Goal: Information Seeking & Learning: Learn about a topic

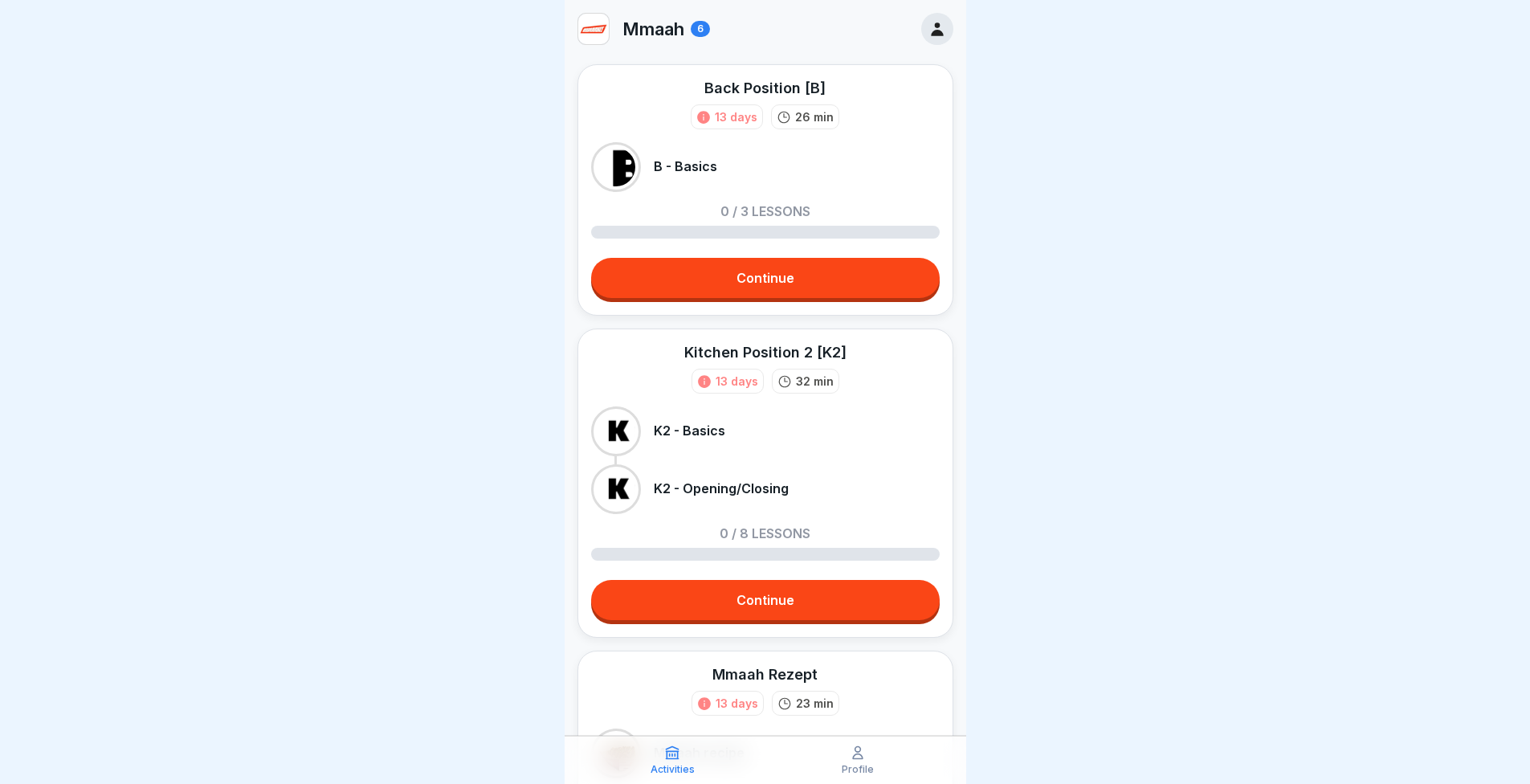
click at [692, 288] on link "Continue" at bounding box center [765, 278] width 349 height 40
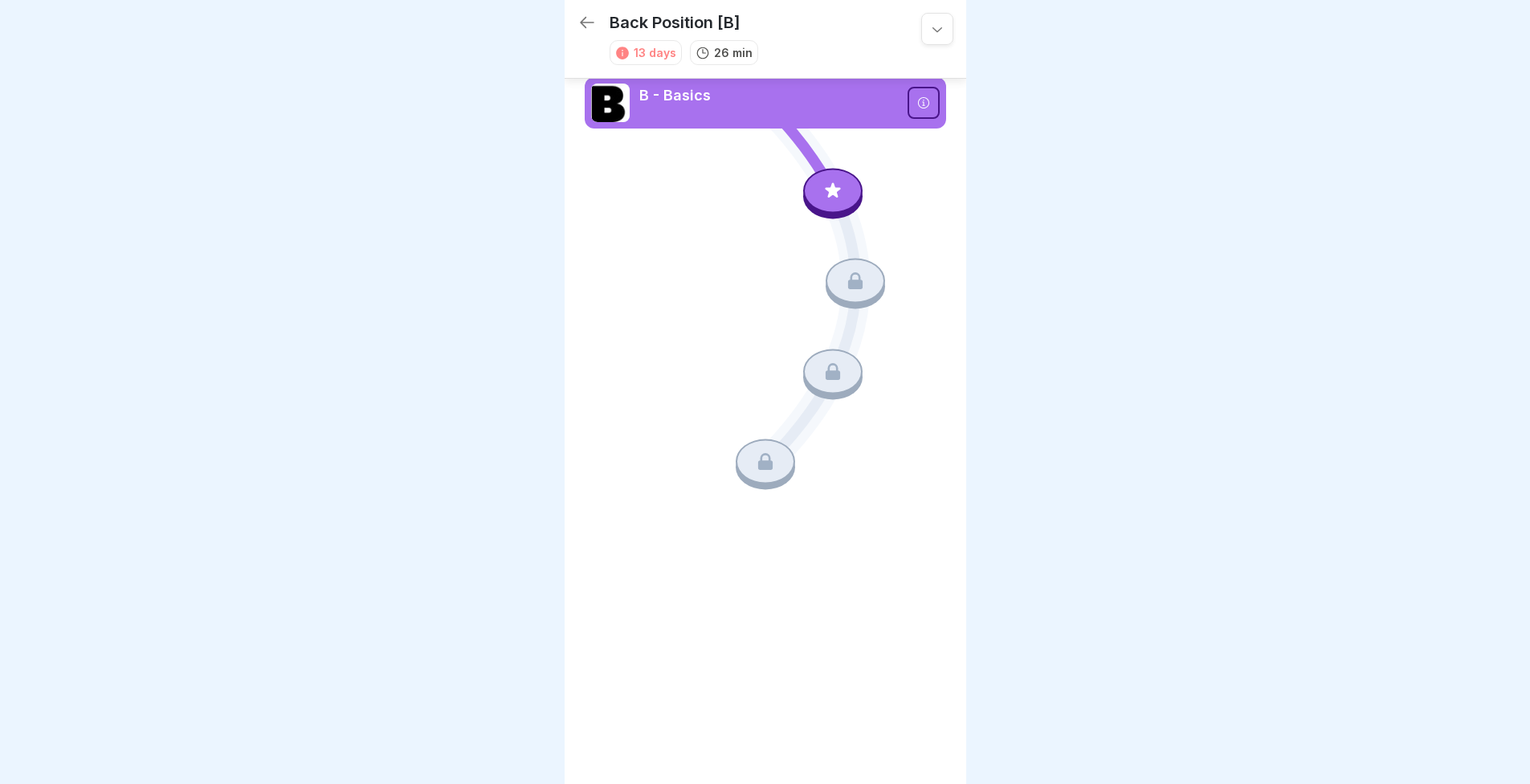
click at [836, 185] on icon at bounding box center [833, 190] width 21 height 21
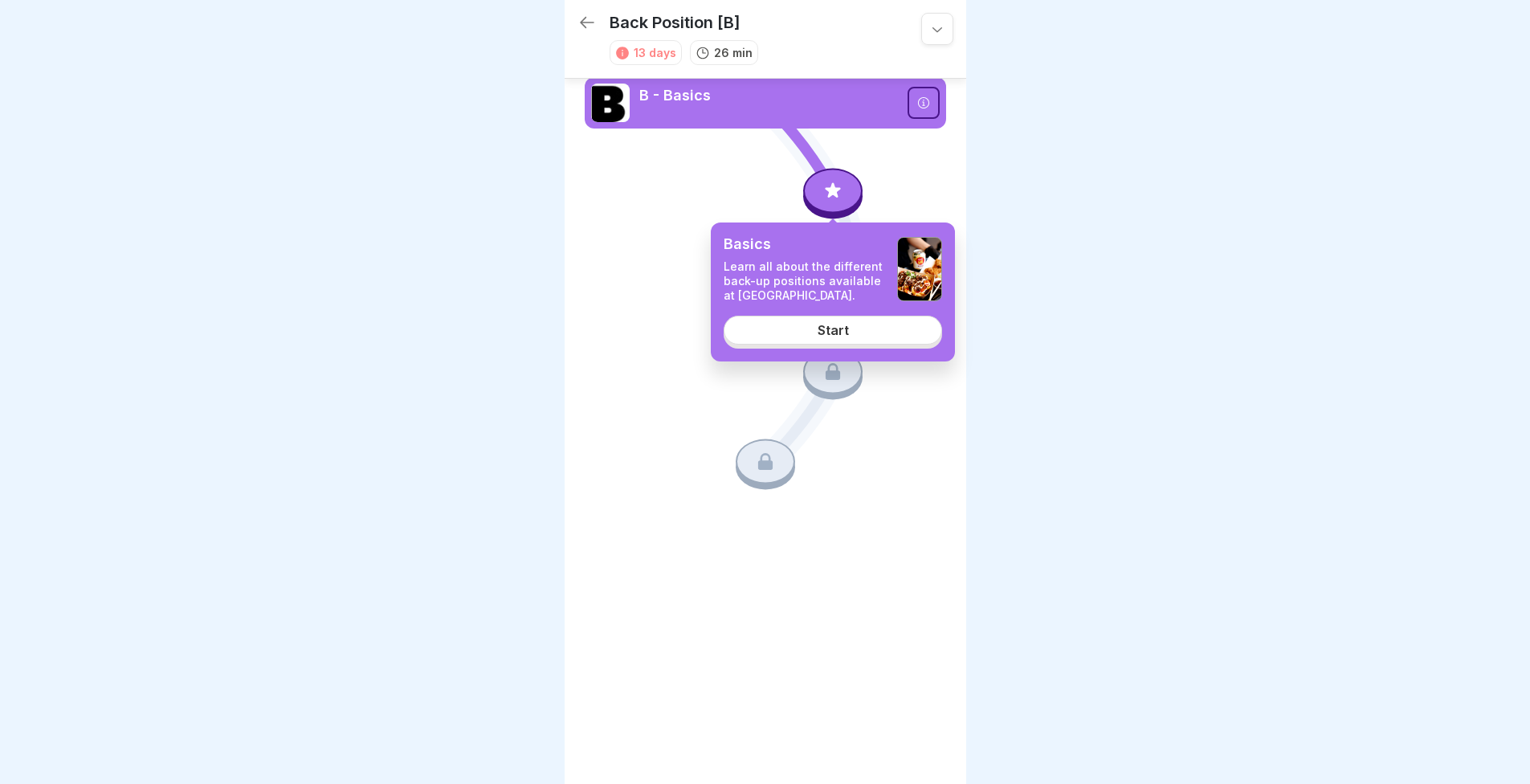
click at [827, 328] on div "Start" at bounding box center [833, 330] width 32 height 14
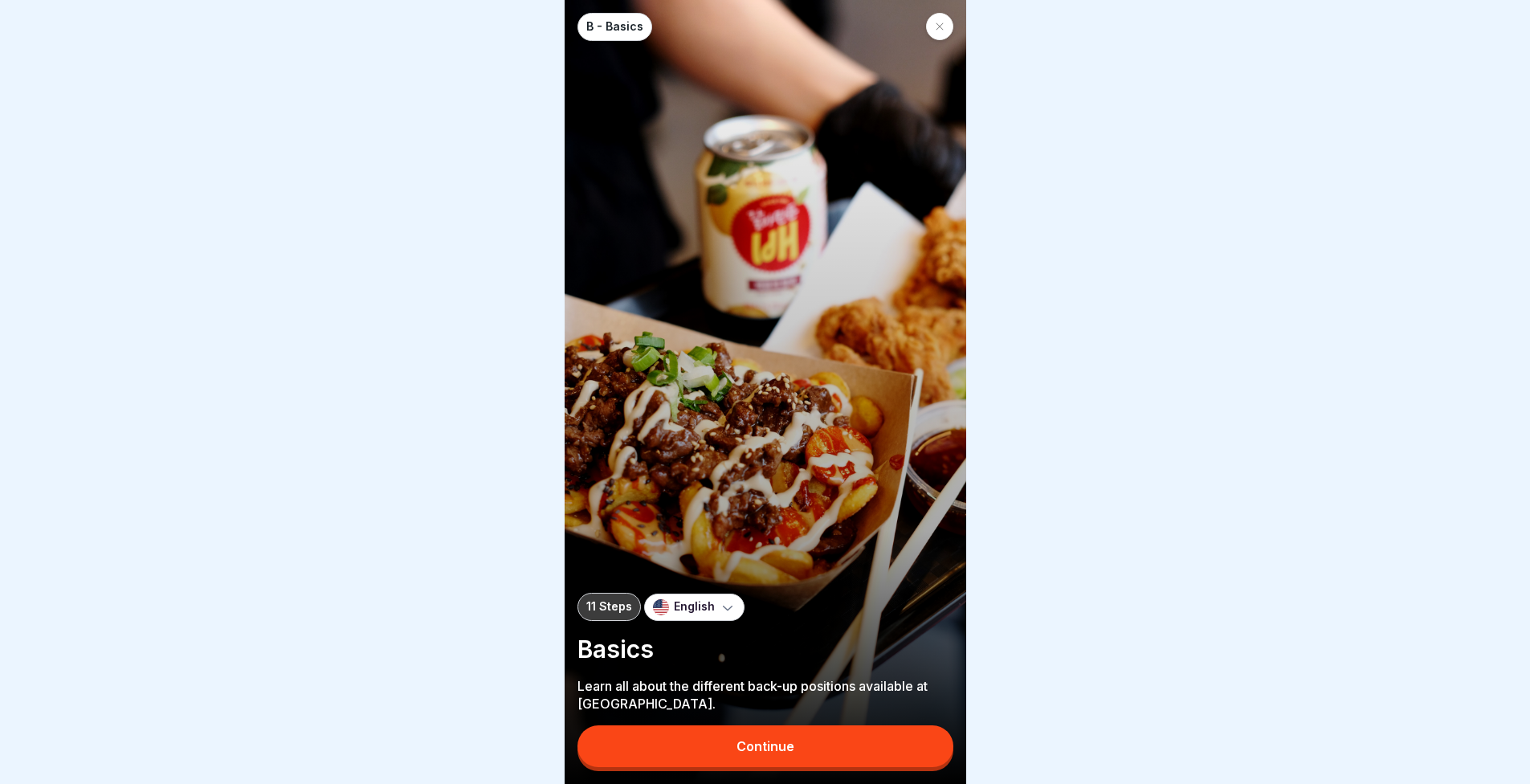
click at [713, 767] on button "Continue" at bounding box center [765, 746] width 376 height 41
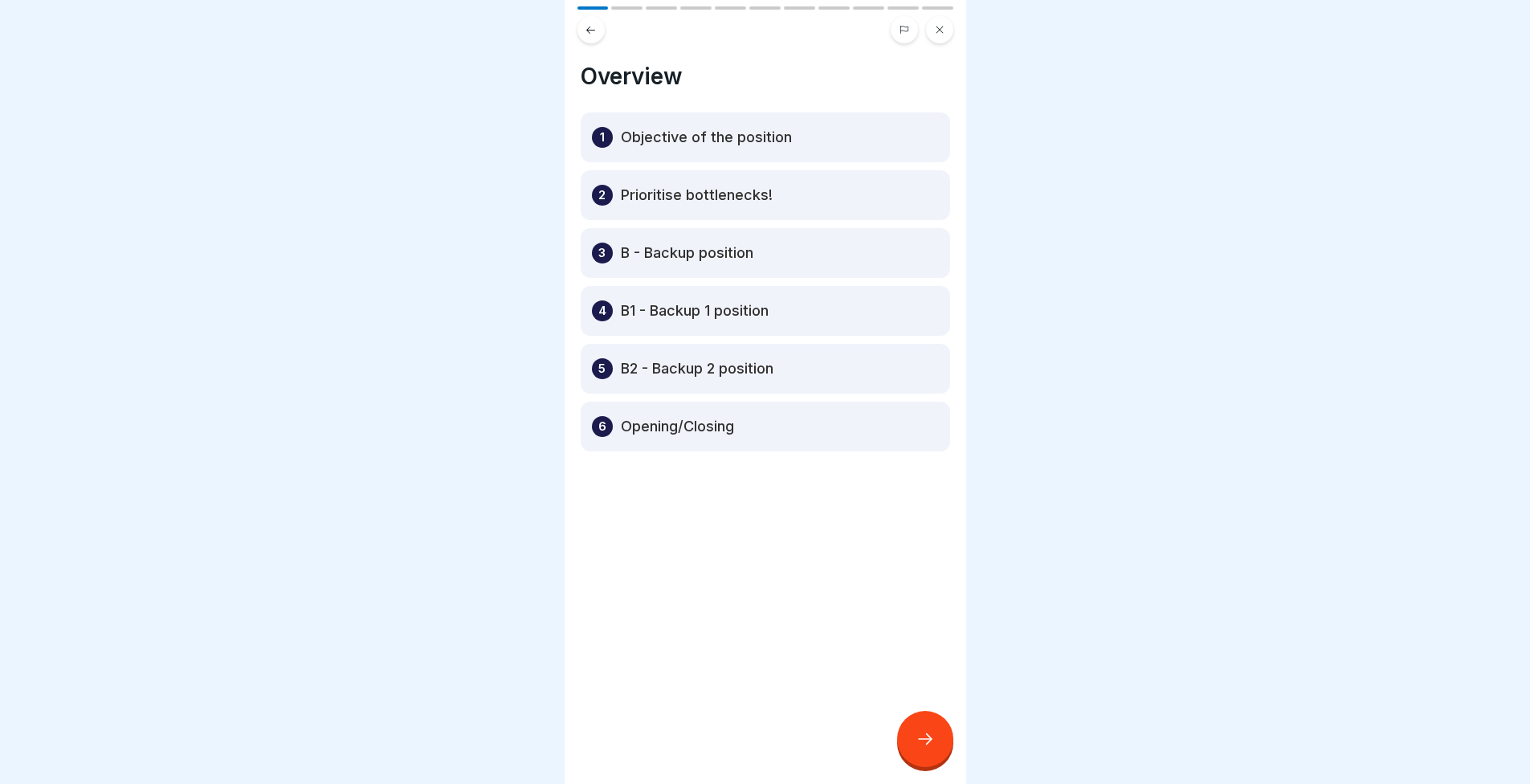
click at [678, 138] on p "Objective of the position" at bounding box center [706, 137] width 171 height 19
click at [937, 713] on div "Overview 1 Objective of the position 2 Prioritise bottlenecks! 3 B - Backup pos…" at bounding box center [766, 392] width 402 height 784
click at [927, 744] on icon at bounding box center [925, 739] width 19 height 19
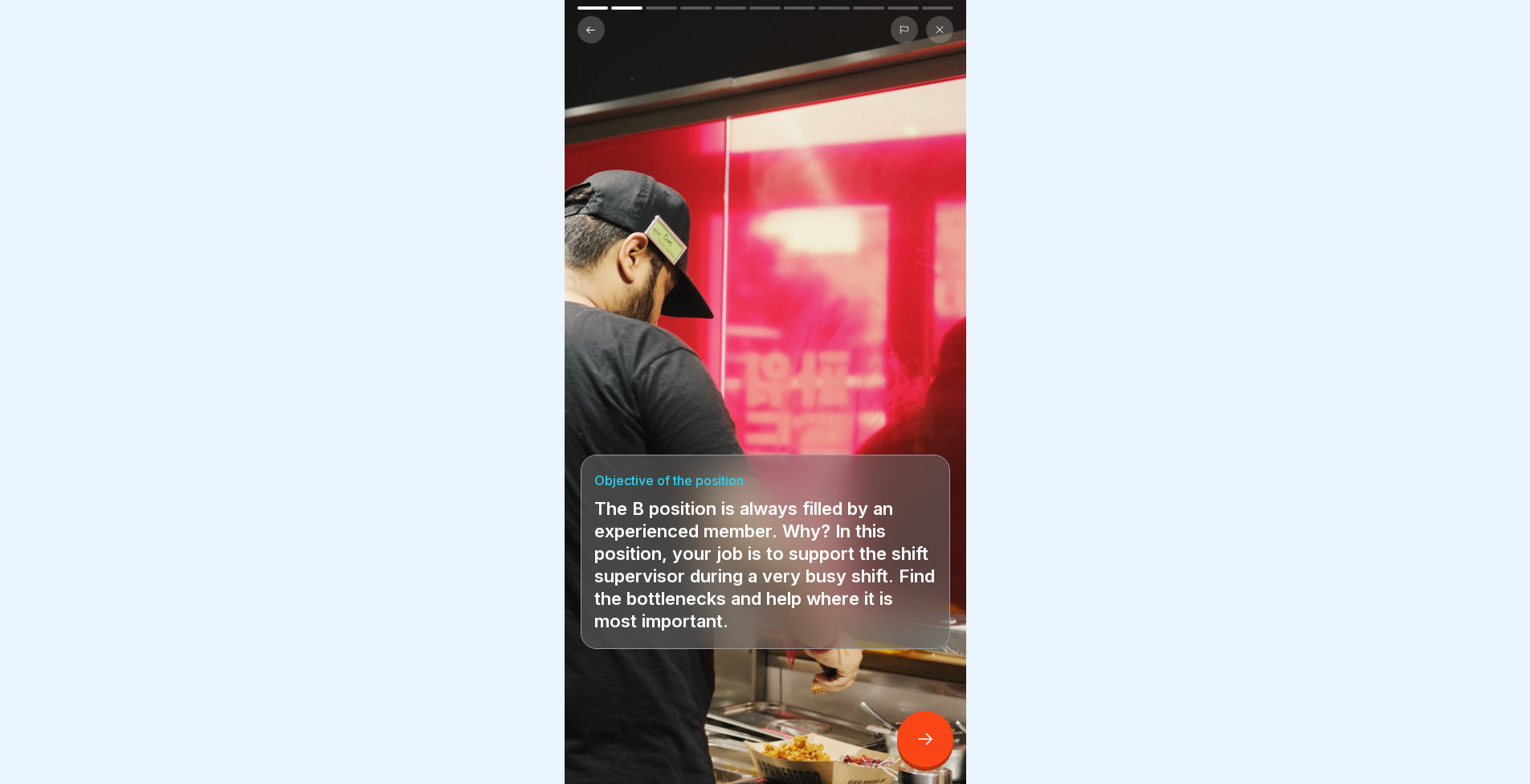
scroll to position [12, 0]
click at [1004, 413] on div at bounding box center [765, 392] width 1530 height 784
click at [917, 738] on icon at bounding box center [925, 739] width 19 height 19
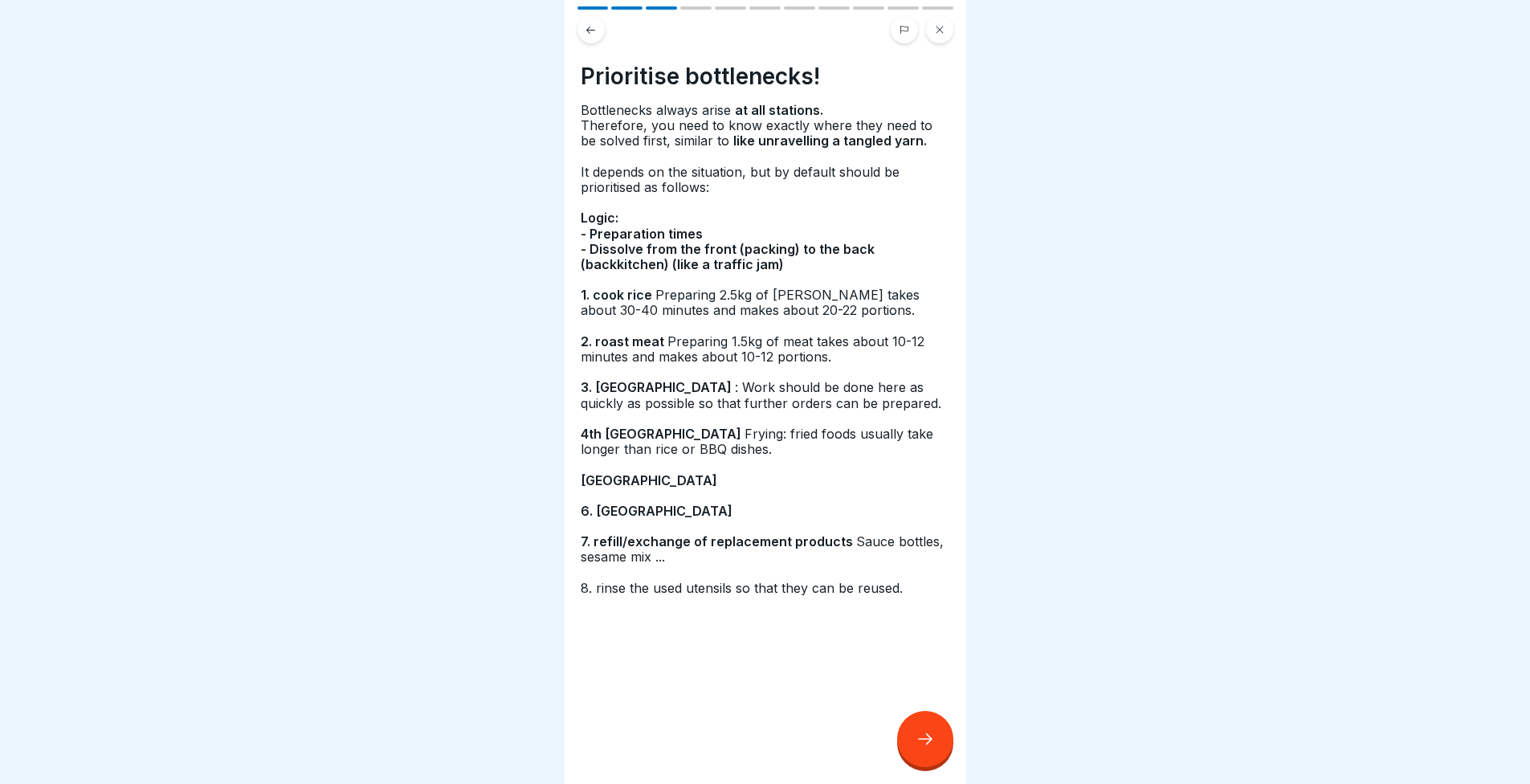
click at [800, 473] on p "5th Meat Station" at bounding box center [765, 480] width 369 height 15
click at [761, 565] on p at bounding box center [765, 573] width 369 height 15
click at [726, 604] on div at bounding box center [765, 644] width 369 height 96
click at [744, 565] on p at bounding box center [765, 573] width 369 height 15
click at [774, 504] on p "6. salad station" at bounding box center [765, 511] width 369 height 15
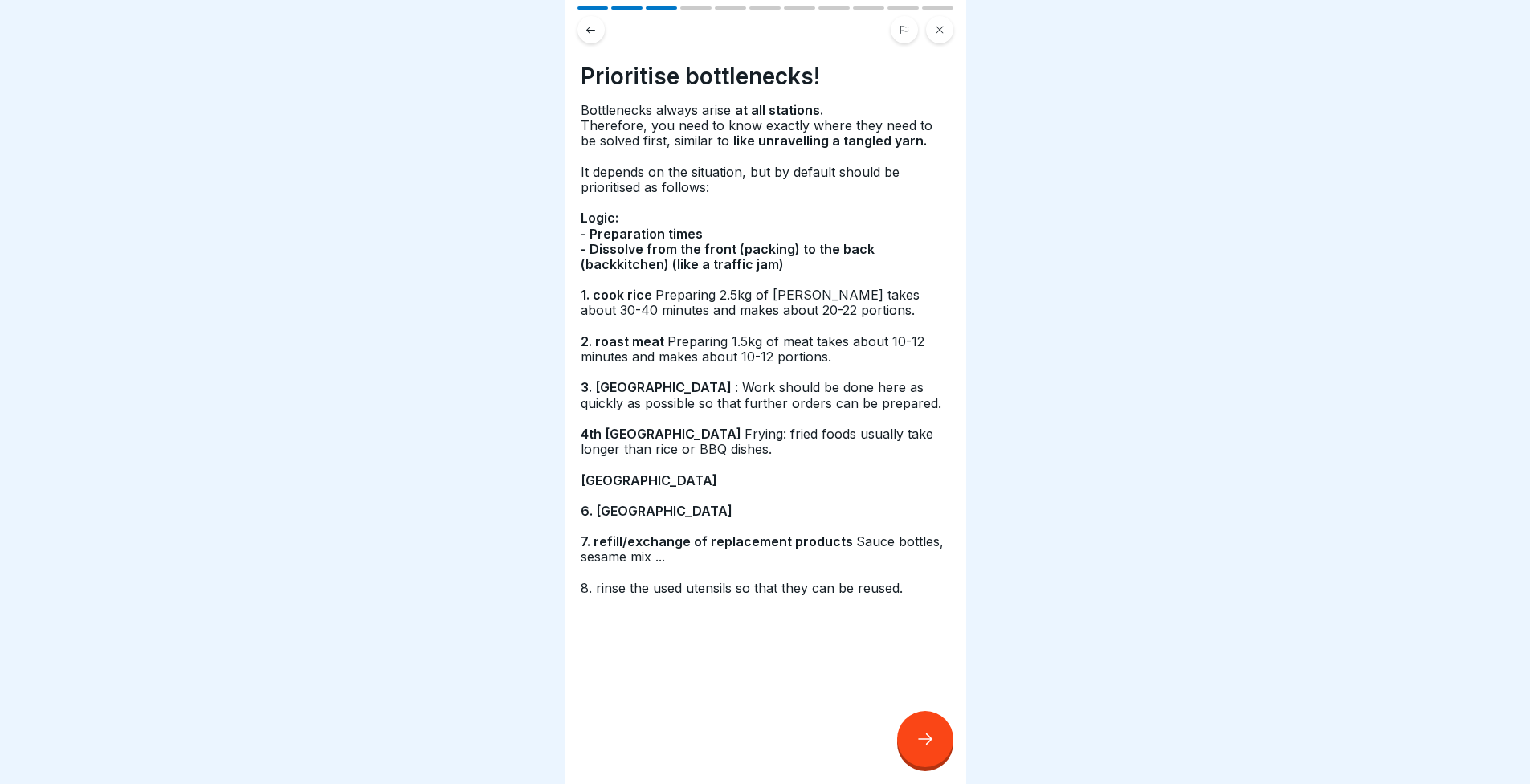
click at [735, 565] on p at bounding box center [765, 573] width 369 height 15
click at [718, 614] on div at bounding box center [765, 644] width 369 height 96
click at [728, 565] on p at bounding box center [765, 573] width 369 height 15
click at [747, 503] on p "6. salad station" at bounding box center [765, 511] width 369 height 15
click at [724, 579] on span "8. rinse the used utensils so that they can be reused." at bounding box center [743, 587] width 326 height 16
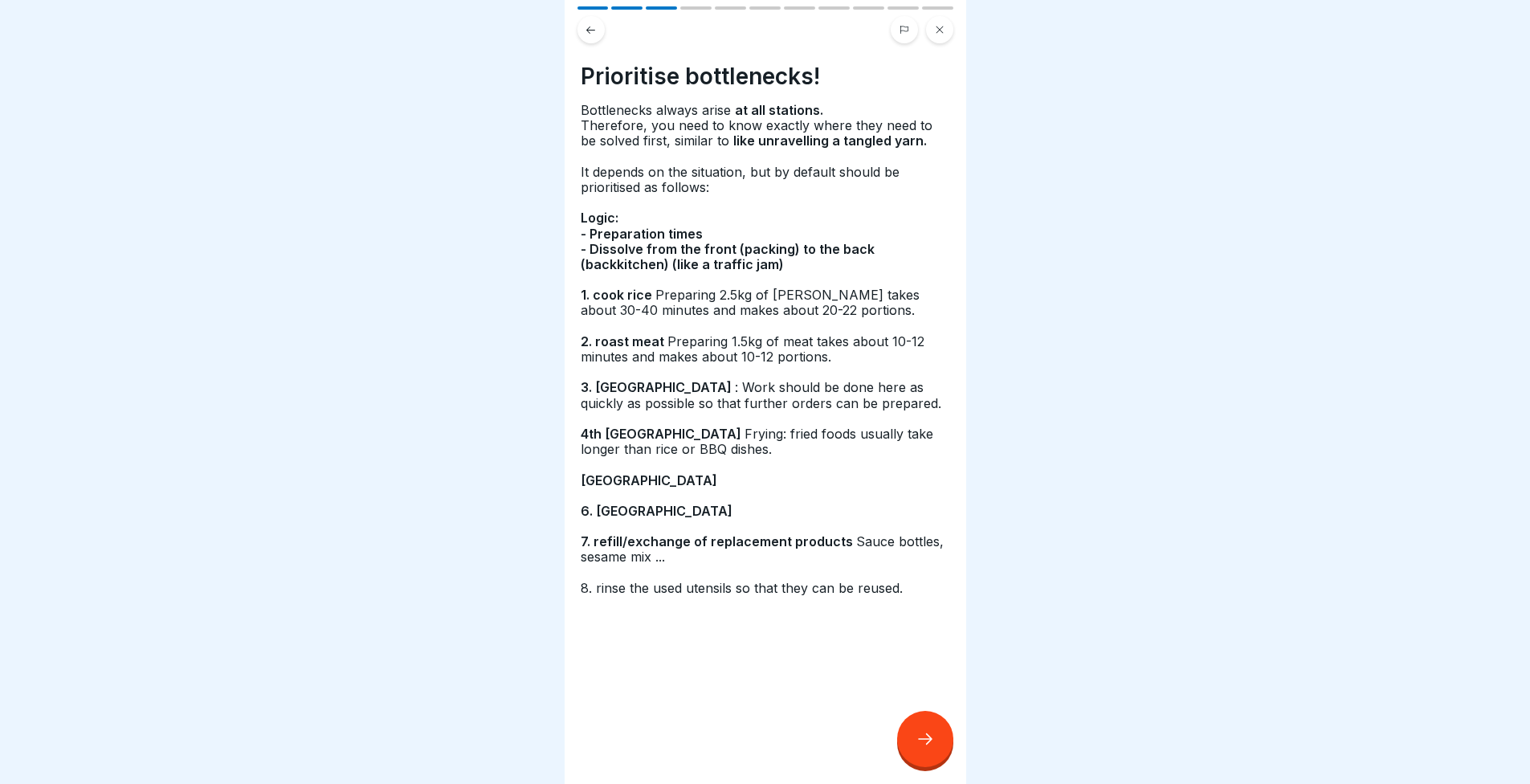
click at [712, 600] on div at bounding box center [765, 644] width 369 height 96
click at [726, 565] on p at bounding box center [765, 573] width 369 height 15
click at [774, 519] on p at bounding box center [765, 527] width 369 height 15
click at [771, 551] on p "7. refill/exchange of replacement products Sauce bottles, sesame mix ..." at bounding box center [765, 550] width 369 height 31
click at [712, 613] on div at bounding box center [765, 644] width 369 height 96
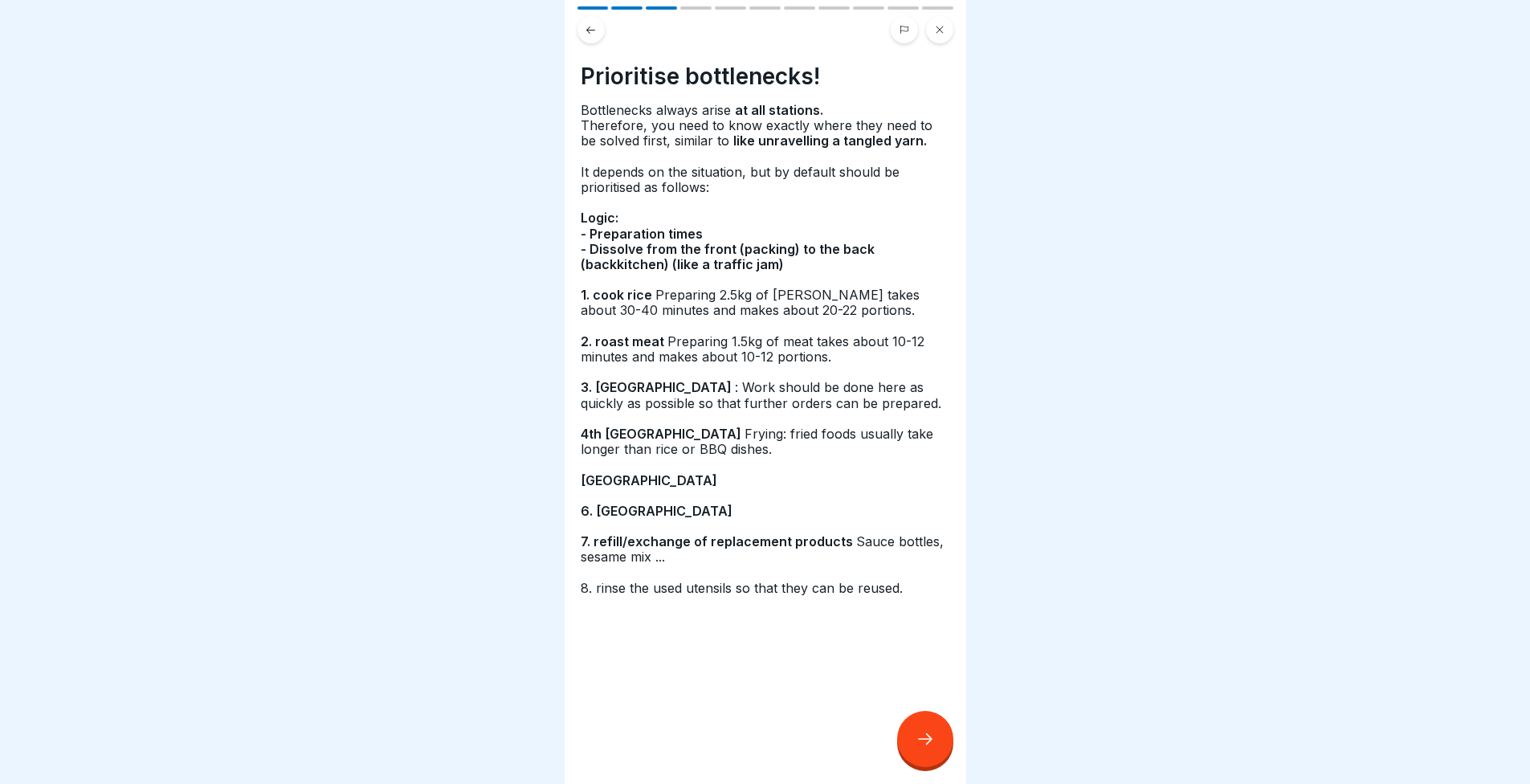
click at [731, 565] on p at bounding box center [765, 573] width 369 height 15
click at [925, 726] on div at bounding box center [925, 739] width 57 height 57
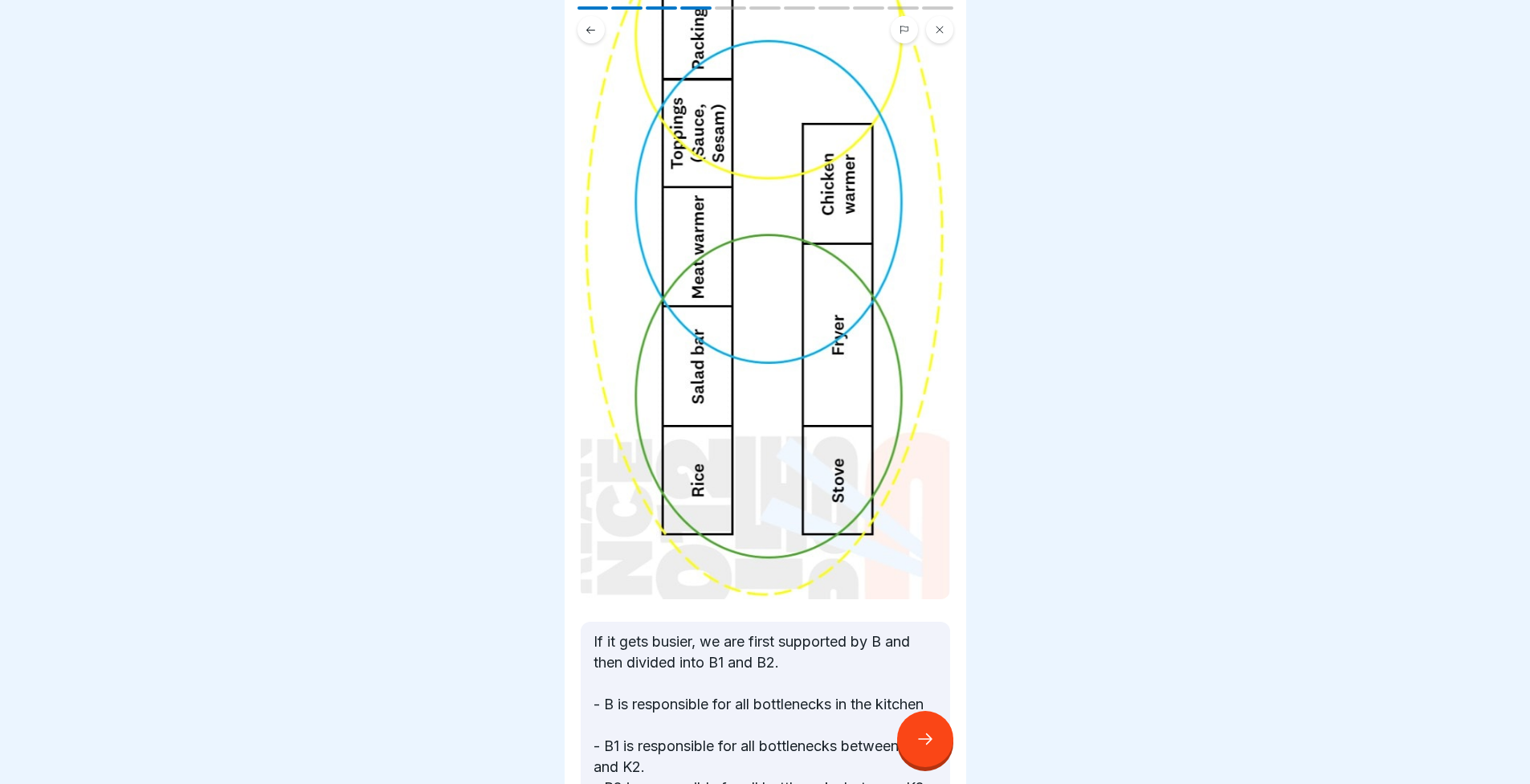
scroll to position [481, 0]
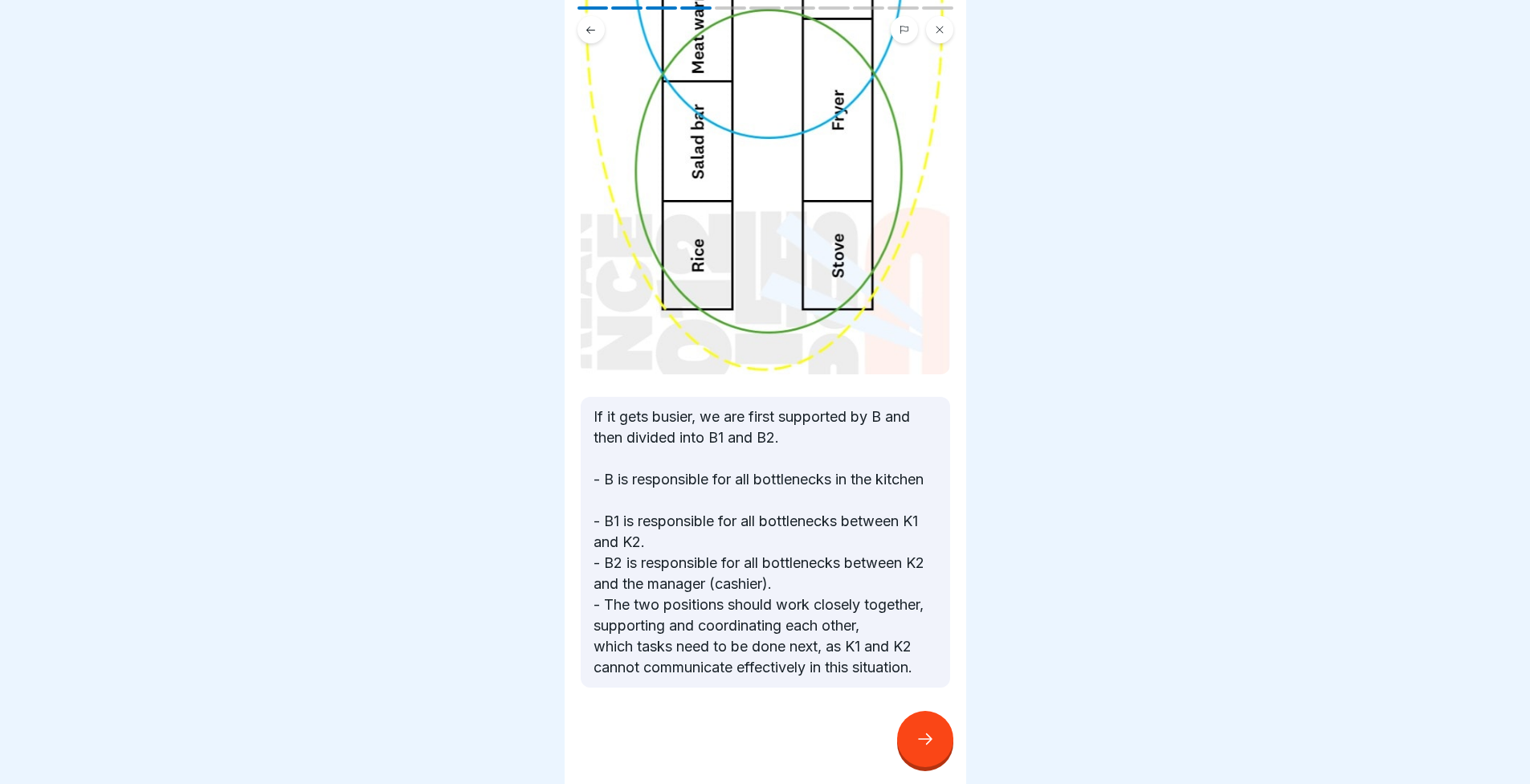
click at [918, 731] on icon at bounding box center [925, 739] width 19 height 19
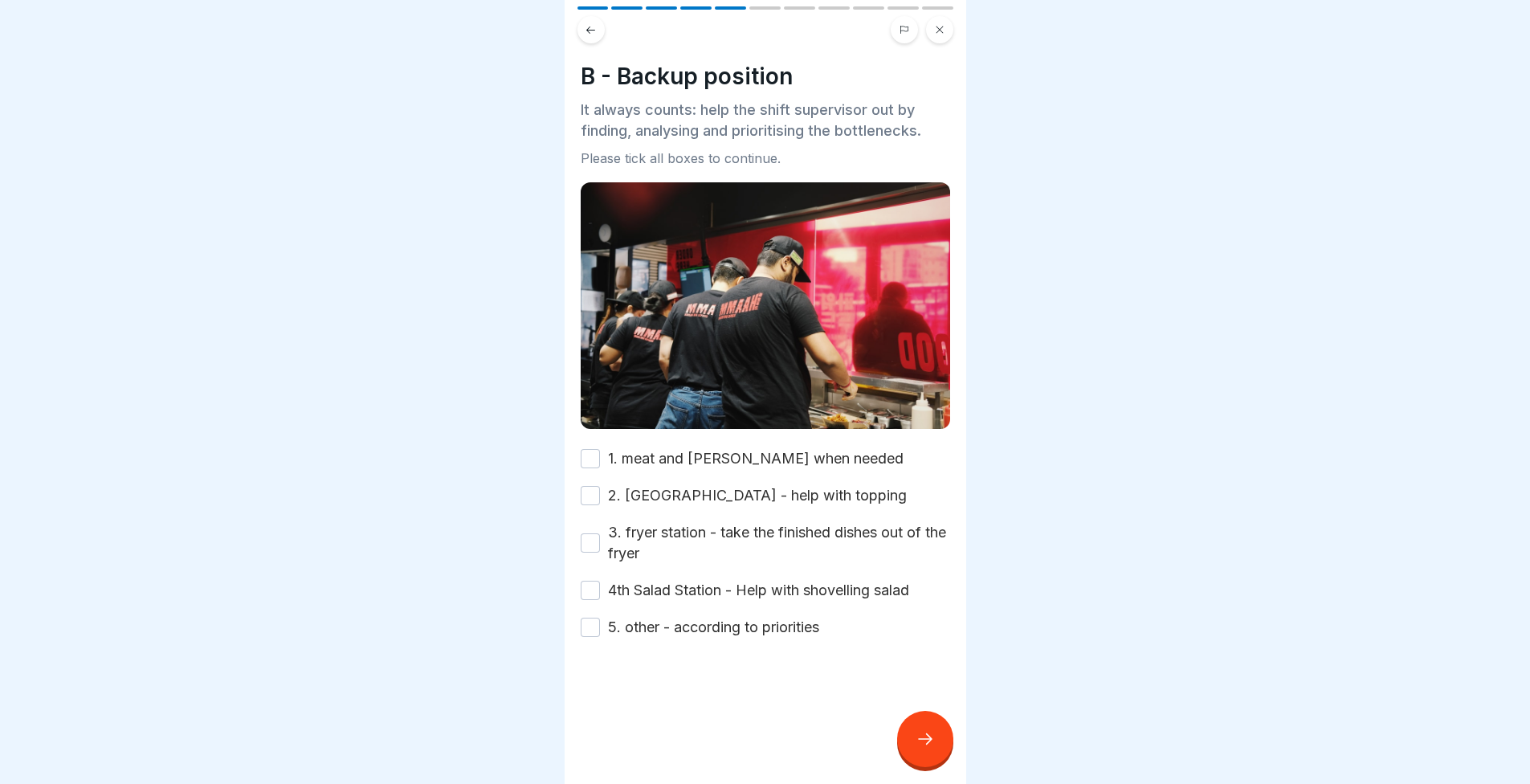
click at [746, 448] on label "1. meat and rice - cook when needed" at bounding box center [756, 458] width 296 height 21
click at [600, 449] on button "1. meat and rice - cook when needed" at bounding box center [590, 458] width 19 height 19
click at [744, 485] on label "2. sauce station - help with topping" at bounding box center [757, 496] width 299 height 21
click at [600, 486] on button "2. sauce station - help with topping" at bounding box center [590, 496] width 19 height 19
click at [747, 522] on label "3. fryer station - take the finished dishes out of the fryer" at bounding box center [779, 542] width 342 height 41
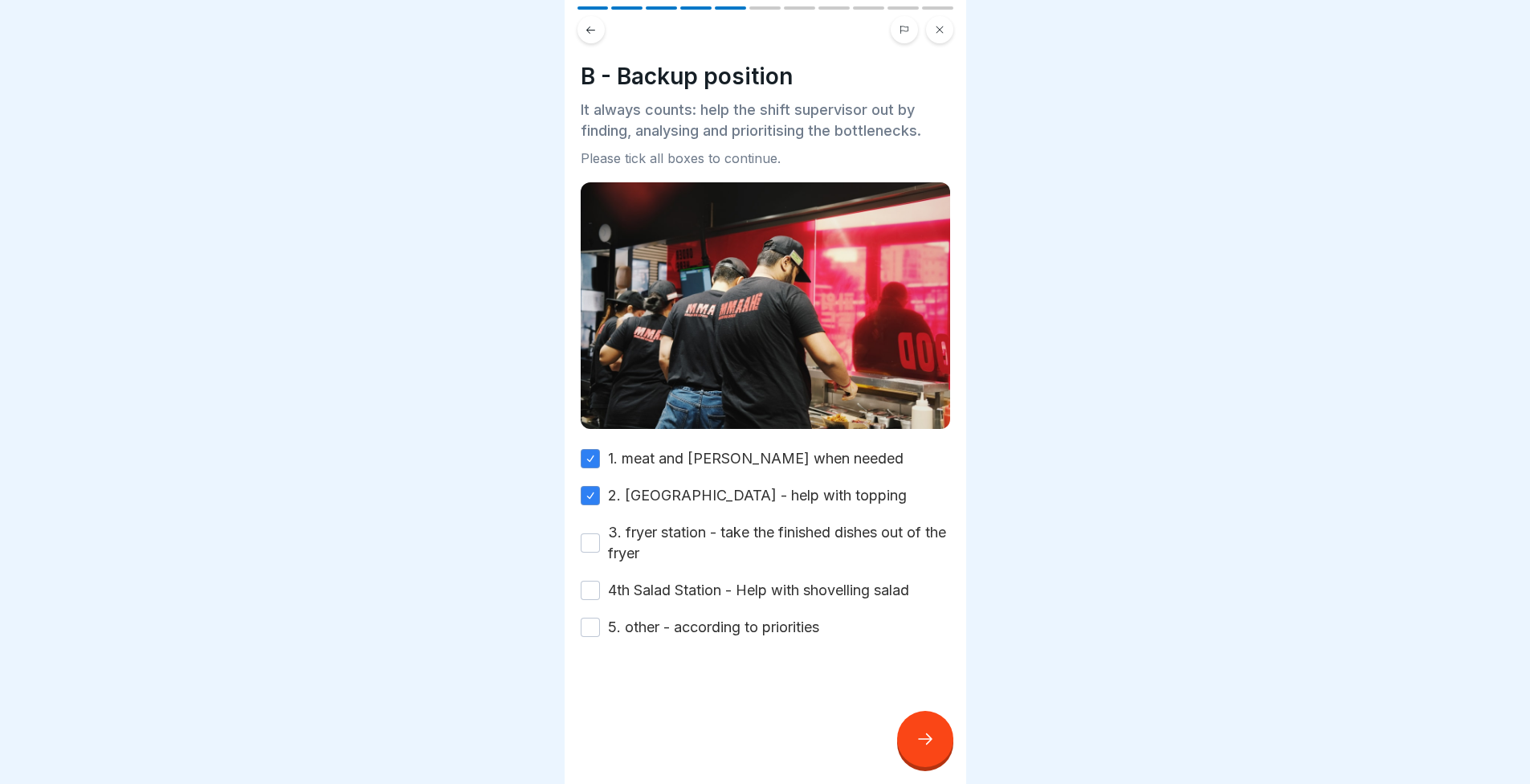
click at [600, 533] on button "3. fryer station - take the finished dishes out of the fryer" at bounding box center [590, 543] width 19 height 19
click at [759, 579] on label "4th Salad Station - Help with shovelling salad" at bounding box center [758, 590] width 301 height 21
click at [600, 580] on button "4th Salad Station - Help with shovelling salad" at bounding box center [590, 590] width 19 height 19
click at [752, 617] on label "5. other - according to priorities" at bounding box center [714, 627] width 211 height 21
click at [600, 618] on button "5. other - according to priorities" at bounding box center [590, 627] width 19 height 19
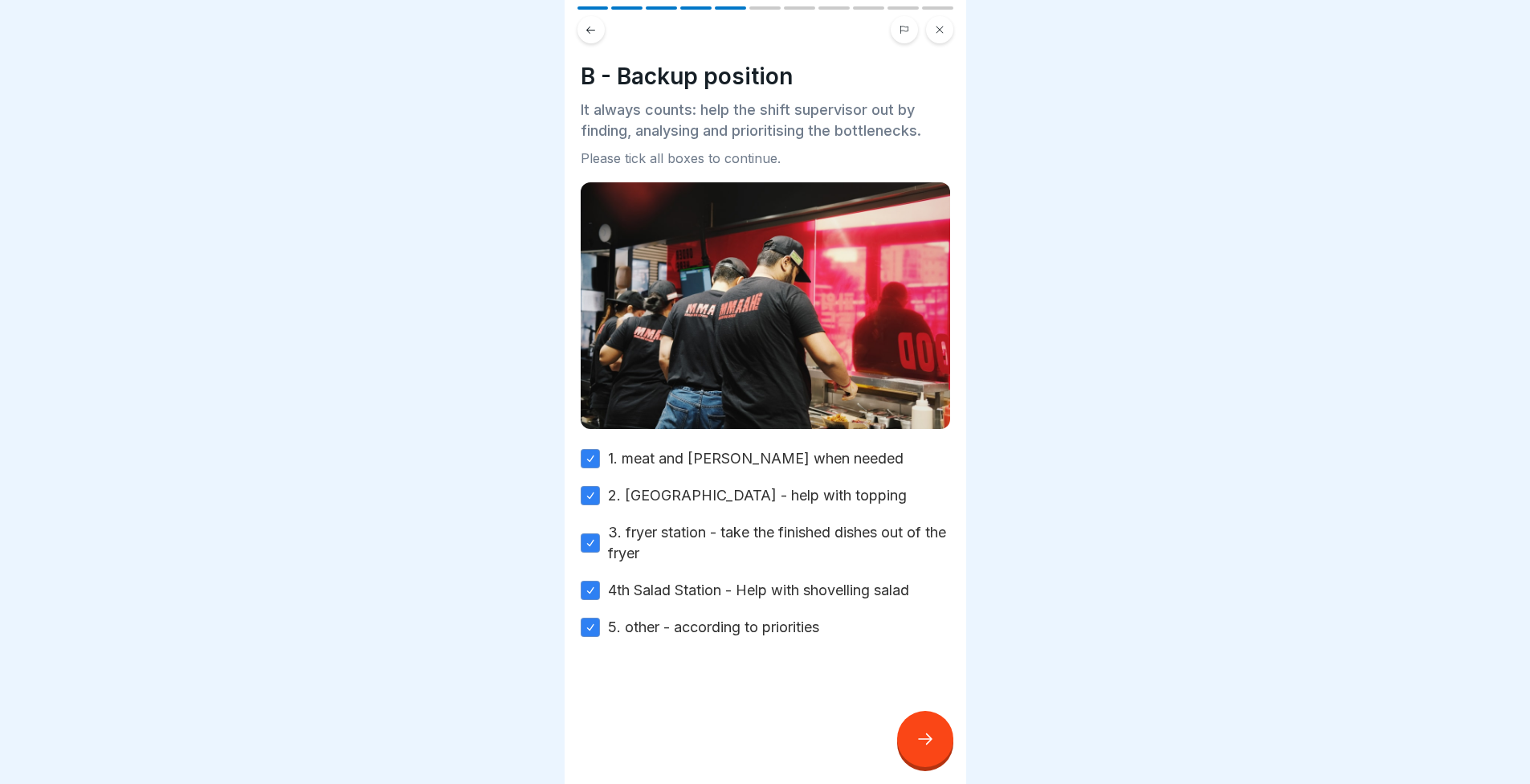
click at [916, 732] on icon at bounding box center [925, 739] width 19 height 19
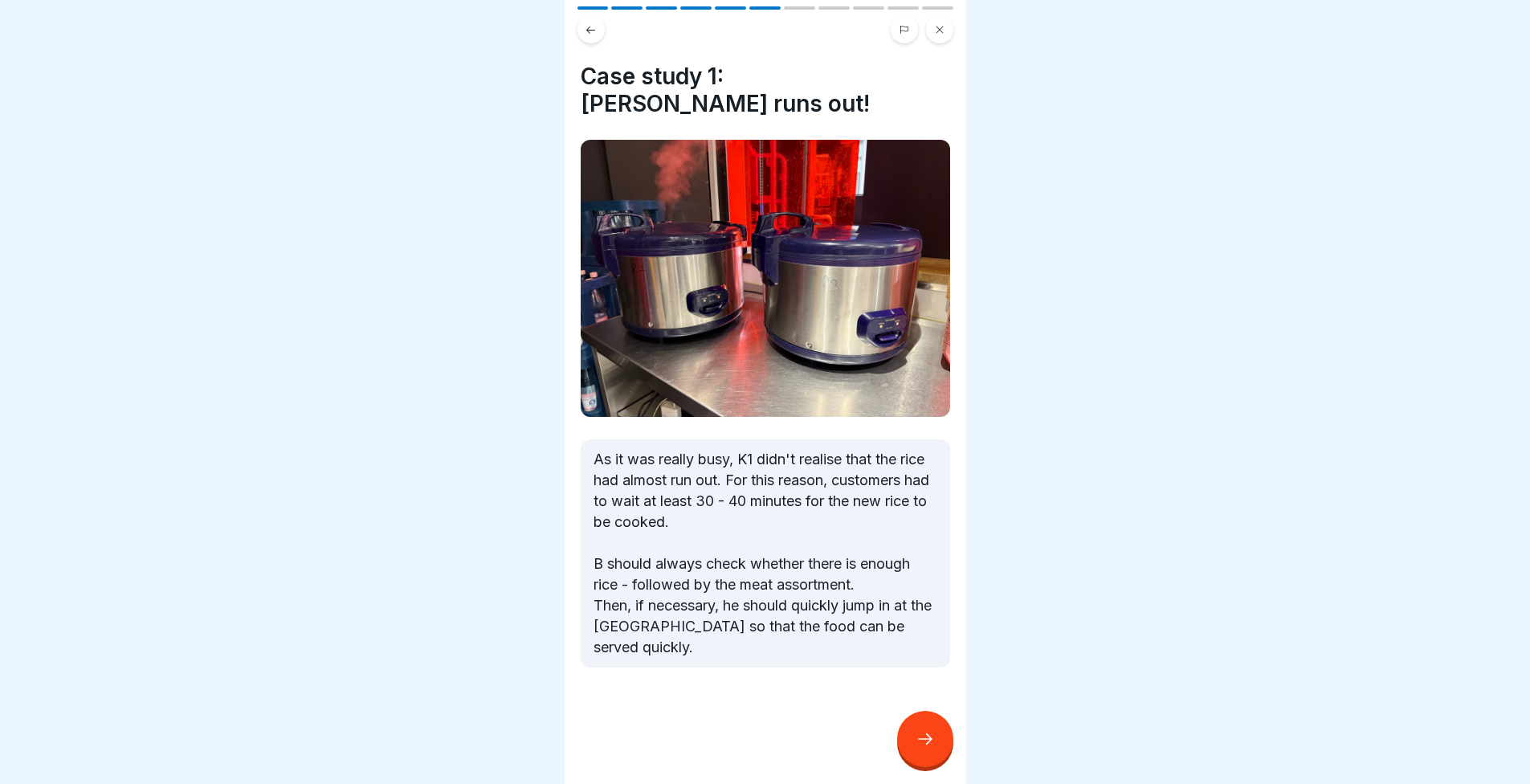
click at [927, 739] on icon at bounding box center [925, 739] width 19 height 19
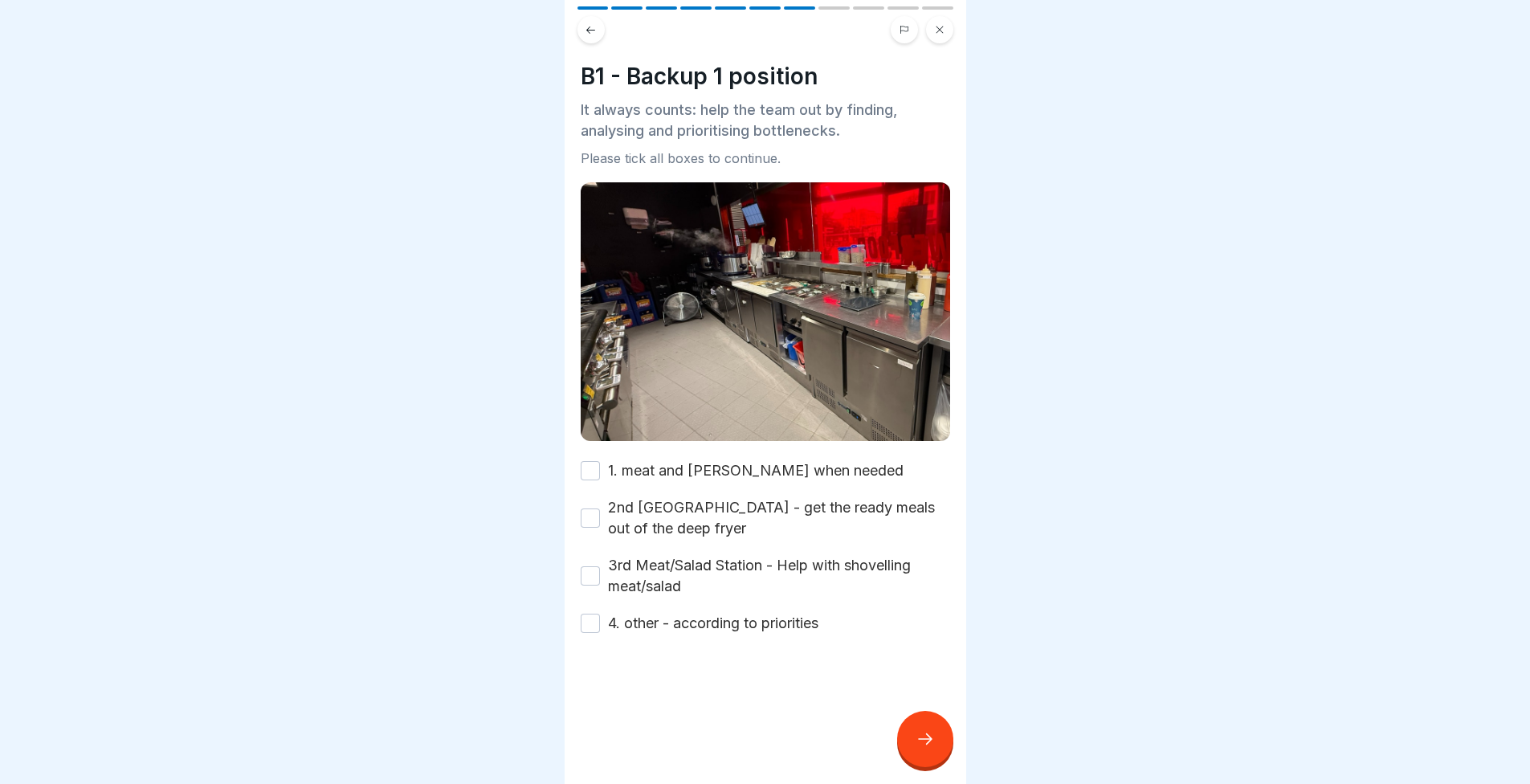
drag, startPoint x: 836, startPoint y: 453, endPoint x: 829, endPoint y: 468, distance: 16.6
click at [834, 460] on label "1. meat and rice - cook when needed" at bounding box center [756, 471] width 296 height 21
click at [600, 461] on button "1. meat and rice - cook when needed" at bounding box center [590, 471] width 19 height 19
click at [831, 497] on label "2nd Fryer Station - get the ready meals out of the deep fryer" at bounding box center [779, 517] width 342 height 41
click at [600, 508] on button "2nd Fryer Station - get the ready meals out of the deep fryer" at bounding box center [590, 518] width 19 height 19
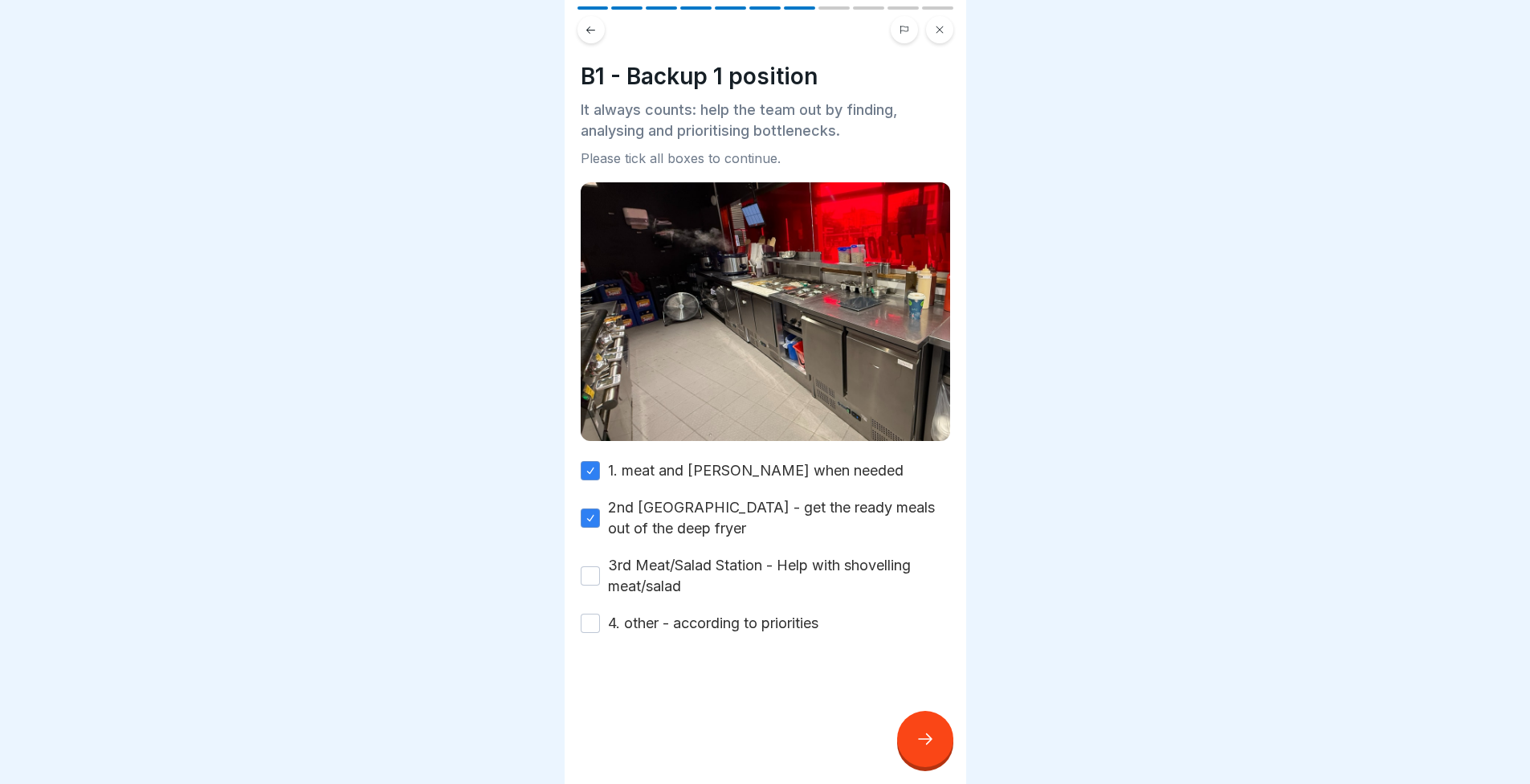
click at [830, 531] on div "1. meat and rice - cook when needed 2nd Fryer Station - get the ready meals out…" at bounding box center [765, 547] width 369 height 174
click at [787, 555] on label "3rd Meat/Salad Station - Help with shovelling meat/salad" at bounding box center [779, 576] width 342 height 41
click at [600, 566] on button "3rd Meat/Salad Station - Help with shovelling meat/salad" at bounding box center [590, 576] width 19 height 19
click at [784, 613] on label "4. other - according to priorities" at bounding box center [713, 624] width 210 height 21
click at [600, 614] on button "4. other - according to priorities" at bounding box center [590, 624] width 19 height 19
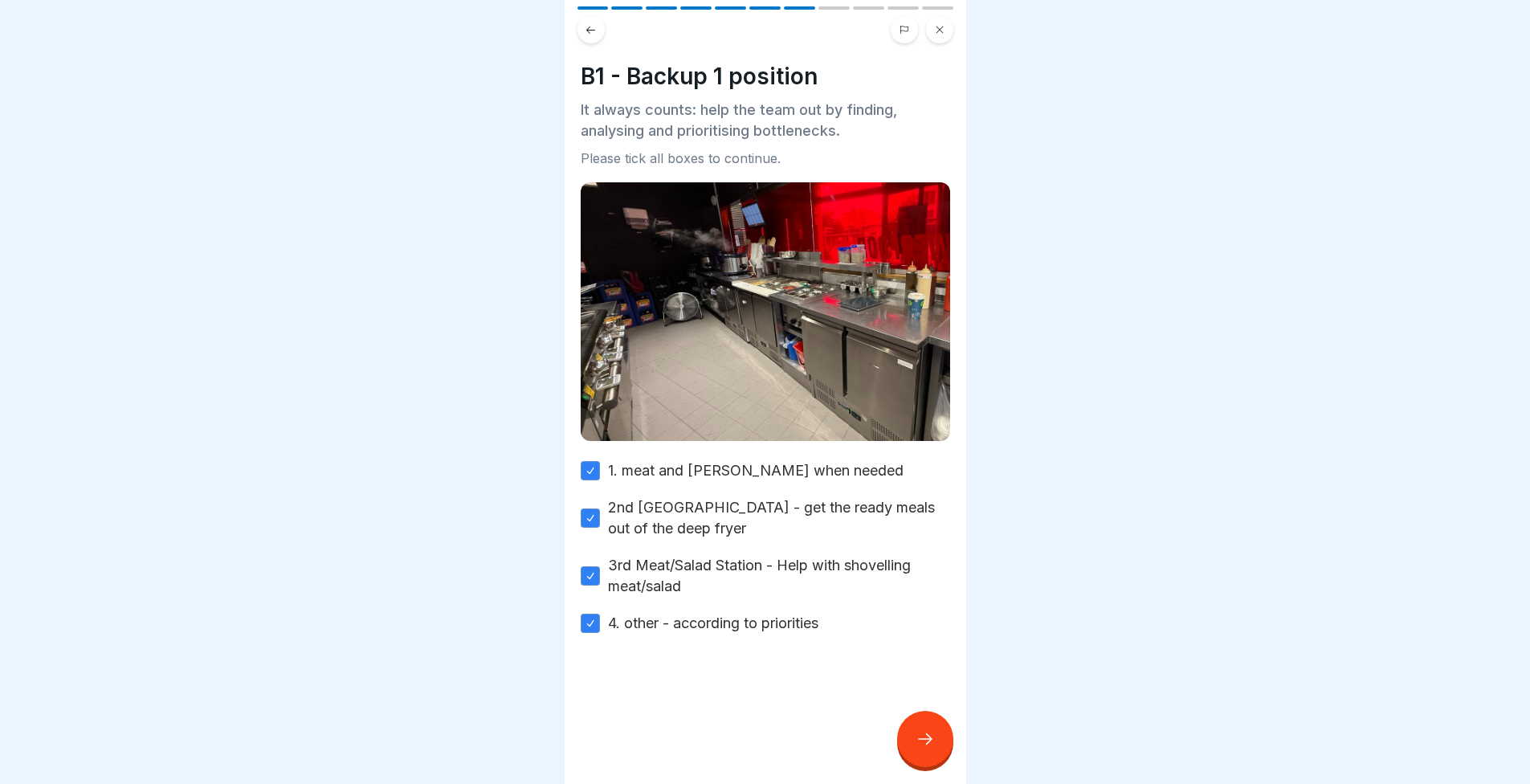
click at [911, 724] on div at bounding box center [925, 739] width 57 height 57
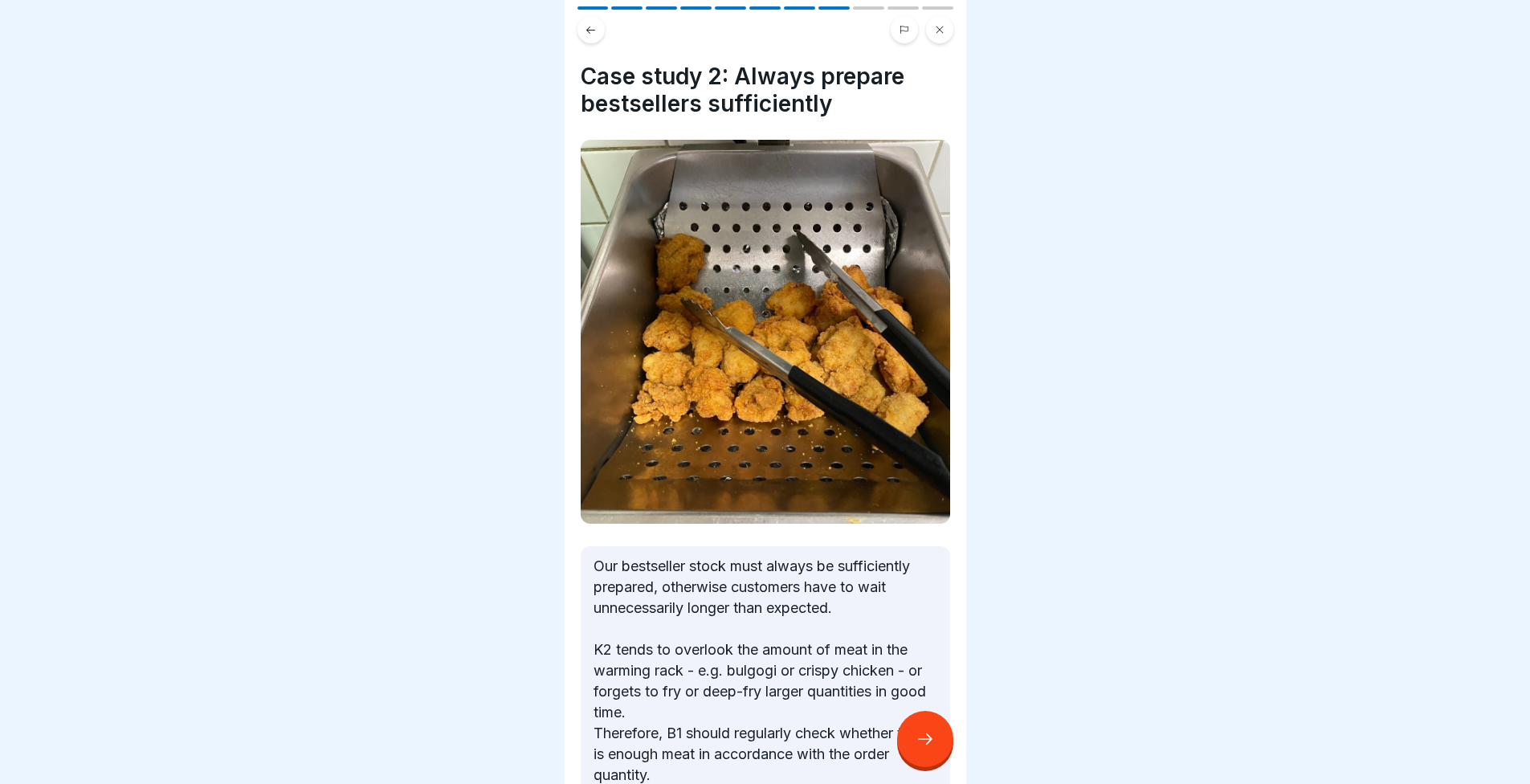
scroll to position [95, 0]
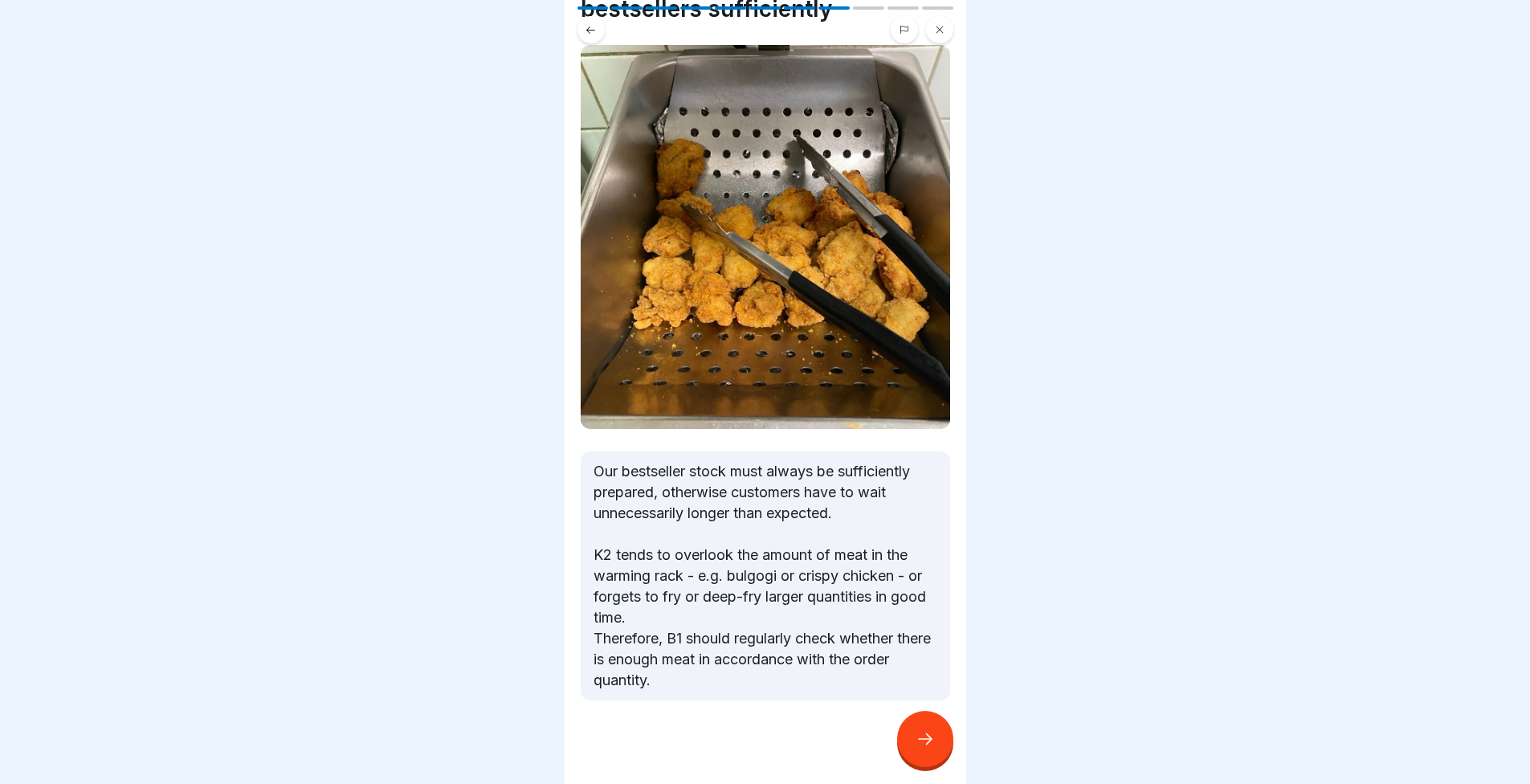
click at [918, 749] on div at bounding box center [925, 739] width 57 height 57
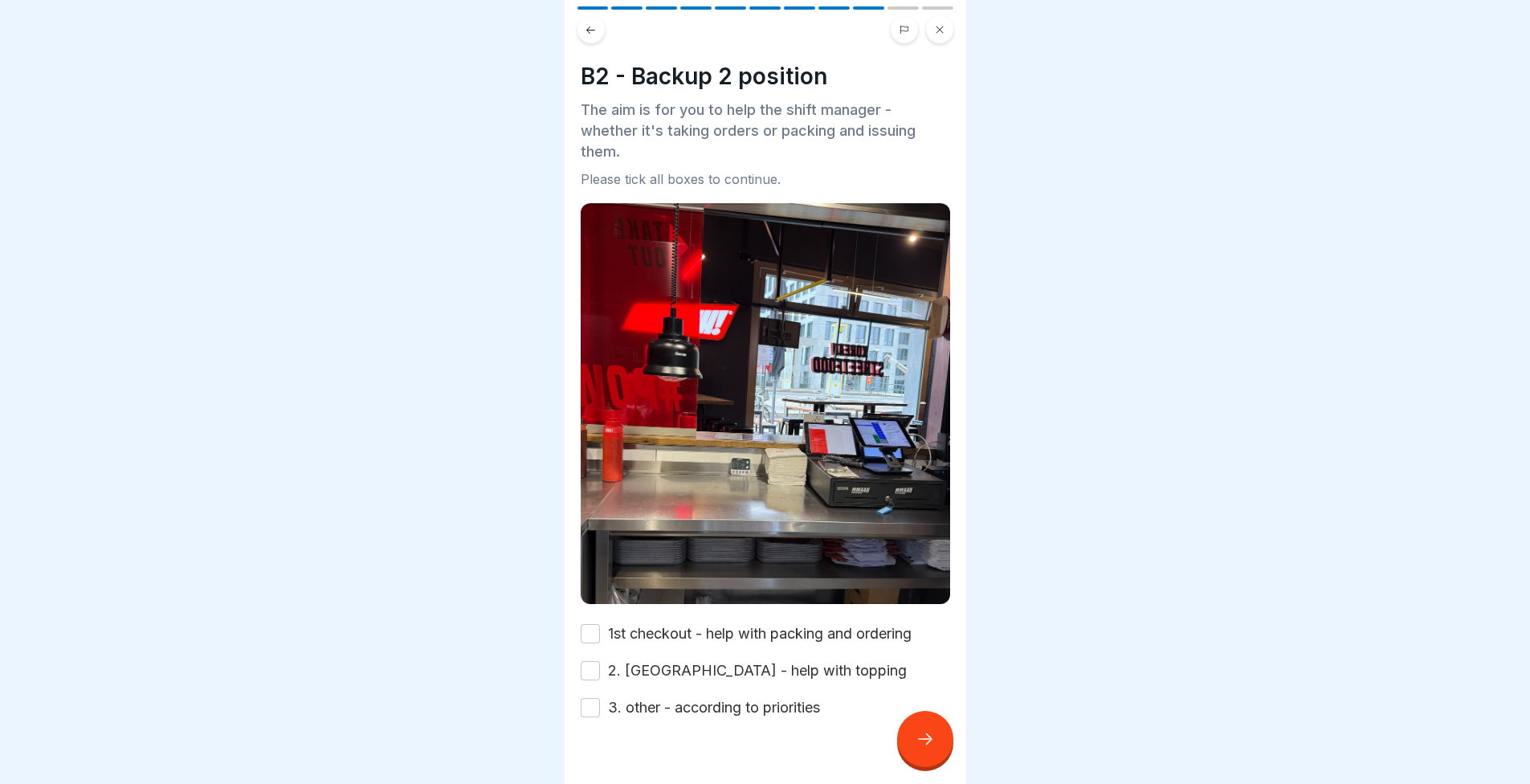
click at [751, 624] on label "1st checkout - help with packing and ordering" at bounding box center [760, 634] width 304 height 21
click at [600, 624] on button "1st checkout - help with packing and ordering" at bounding box center [590, 633] width 19 height 19
click at [752, 660] on label "2. sauce station - help with topping" at bounding box center [757, 671] width 299 height 21
click at [600, 661] on button "2. sauce station - help with topping" at bounding box center [590, 671] width 19 height 19
click at [753, 697] on label "3. other - according to priorities" at bounding box center [714, 707] width 212 height 21
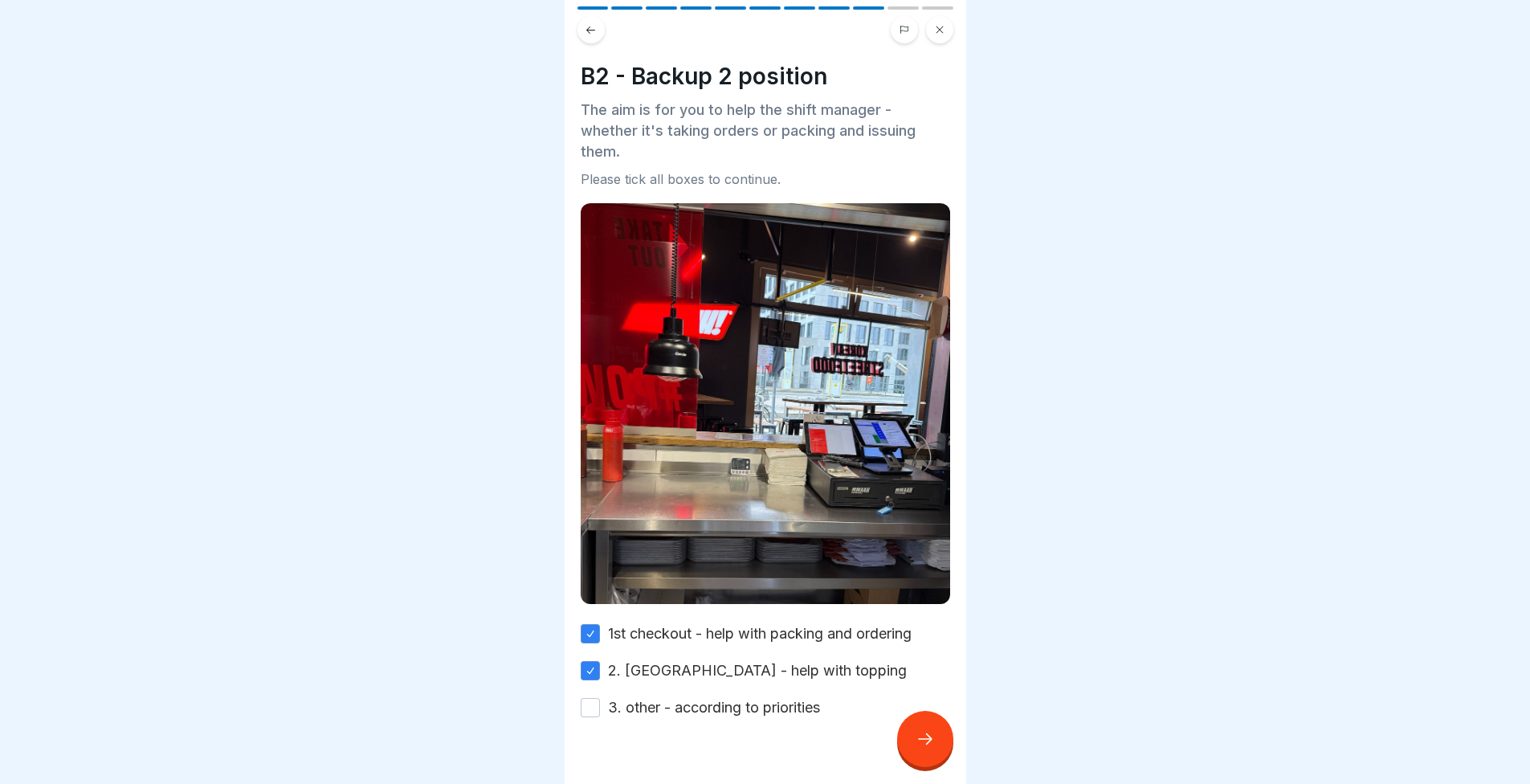
click at [600, 698] on button "3. other - according to priorities" at bounding box center [590, 707] width 19 height 19
click at [912, 745] on div at bounding box center [925, 739] width 57 height 57
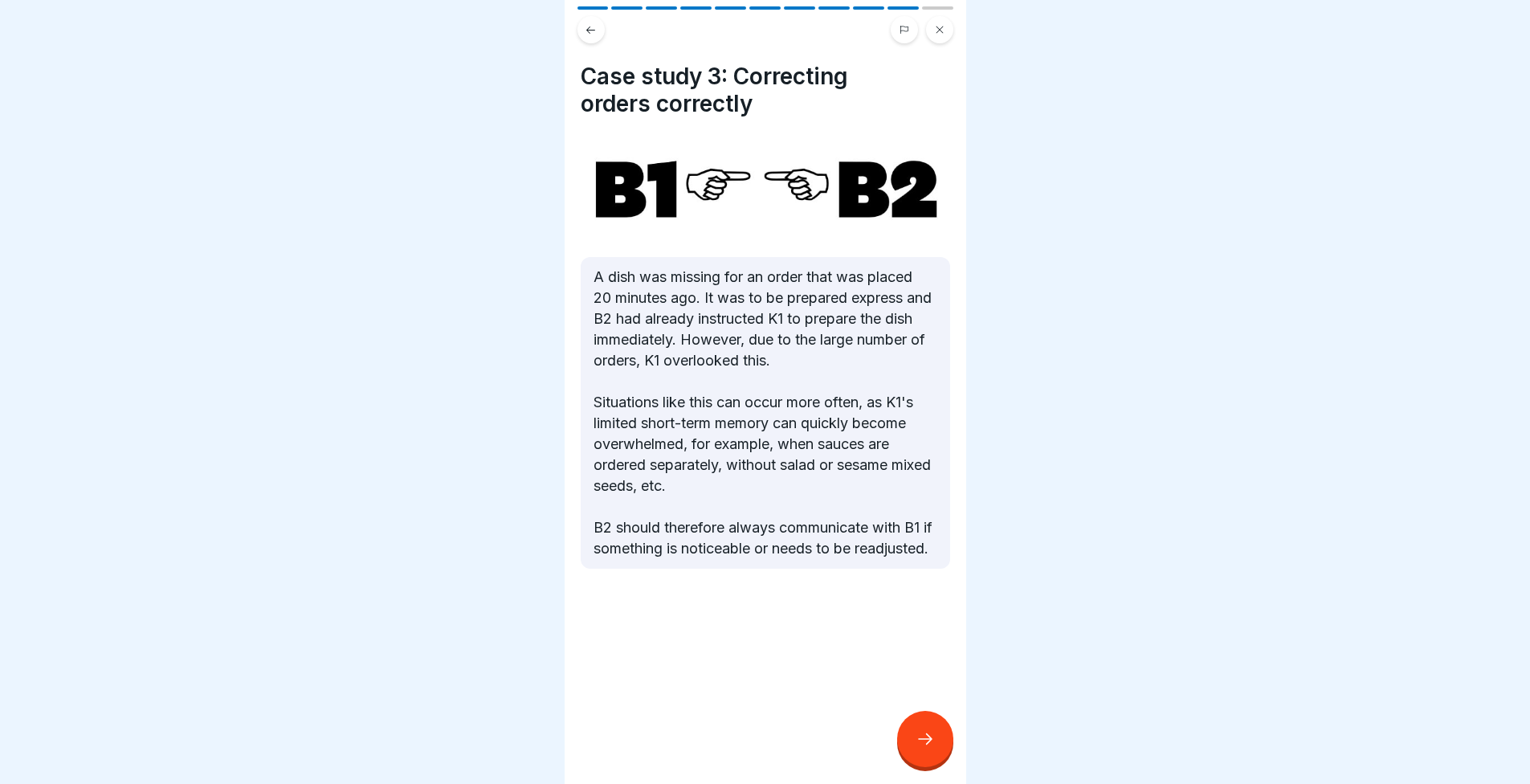
click at [924, 757] on div at bounding box center [925, 739] width 57 height 57
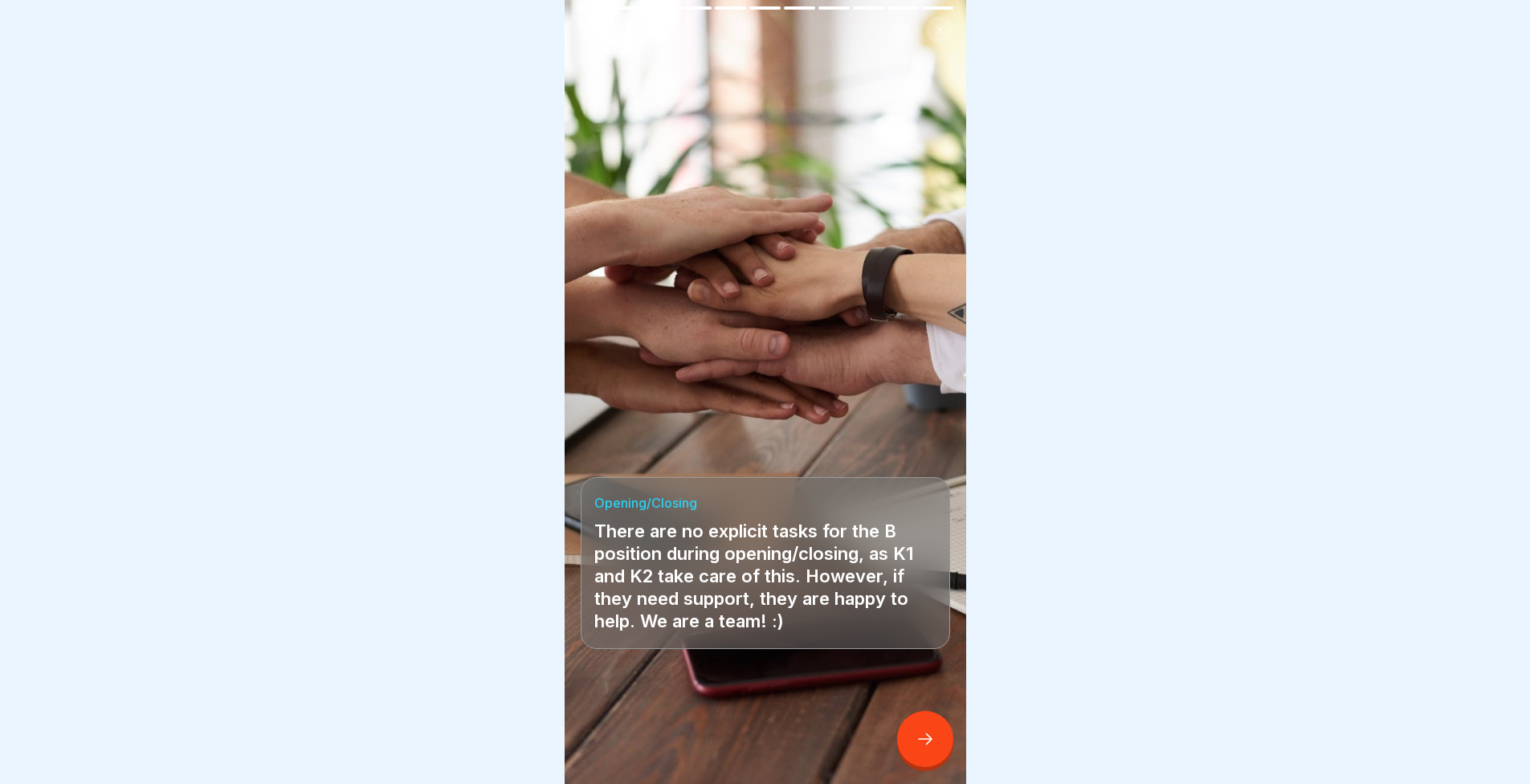
click at [922, 756] on div at bounding box center [925, 739] width 57 height 57
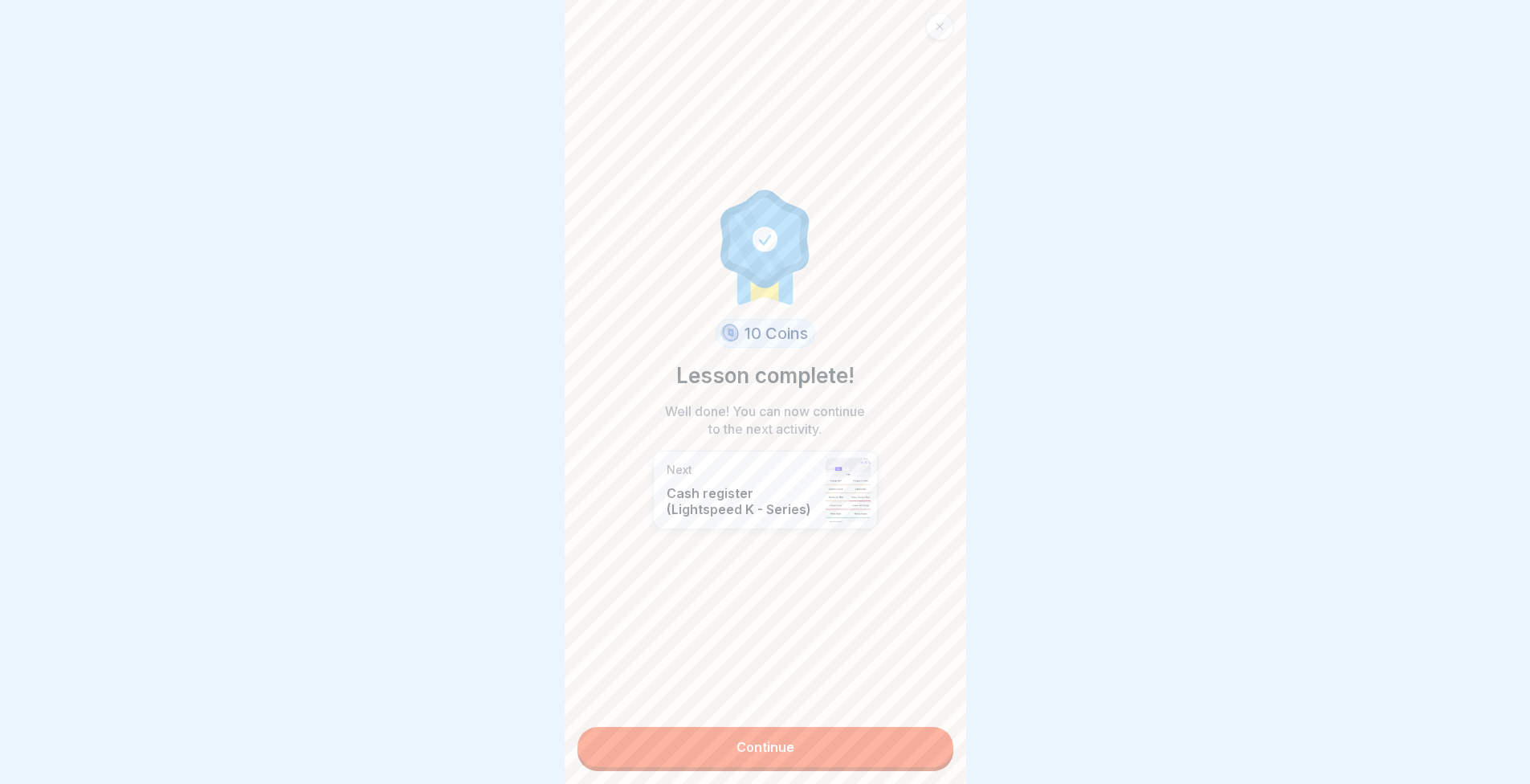
click at [897, 739] on link "Continue" at bounding box center [765, 747] width 376 height 40
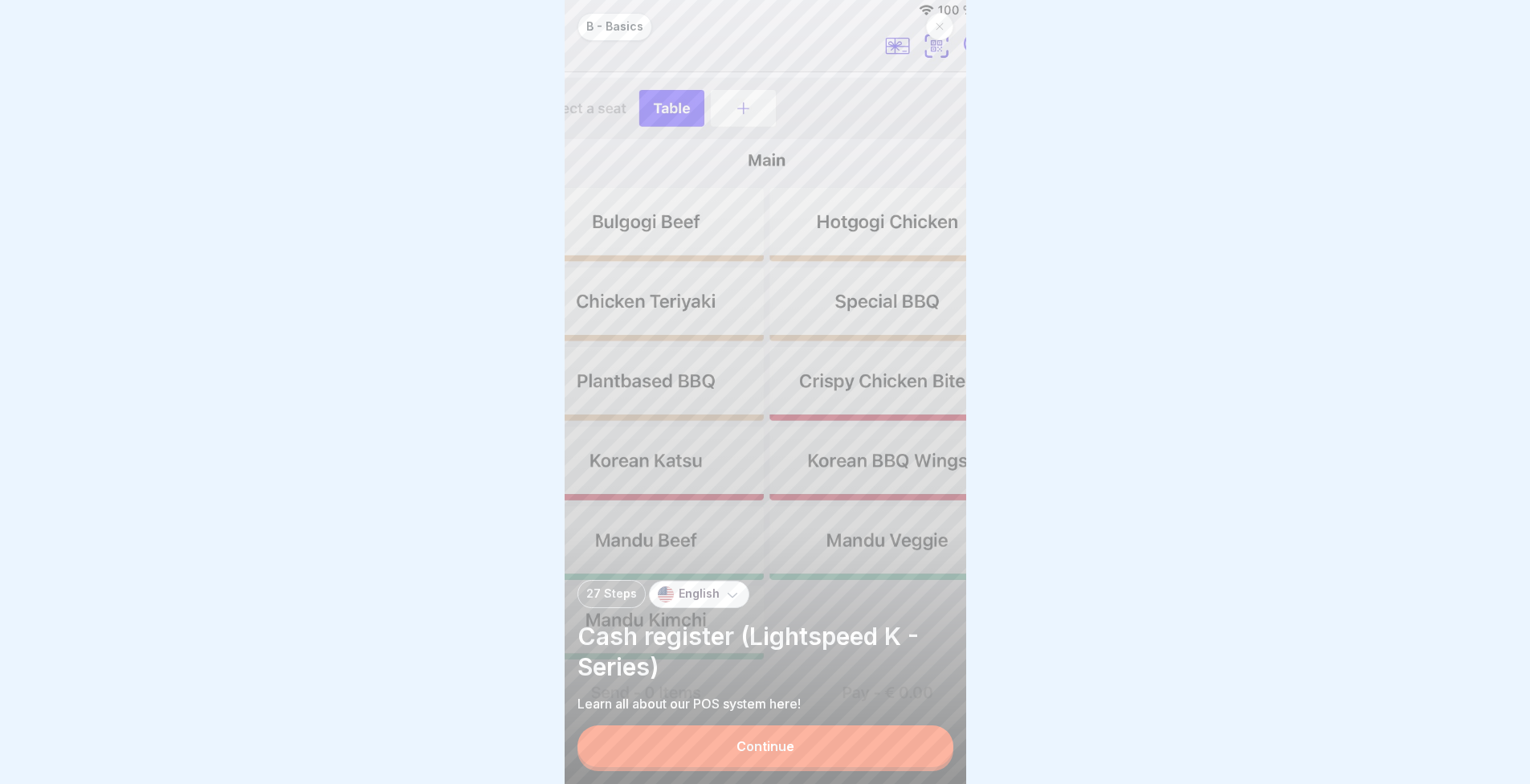
click at [889, 742] on button "Continue" at bounding box center [765, 746] width 376 height 41
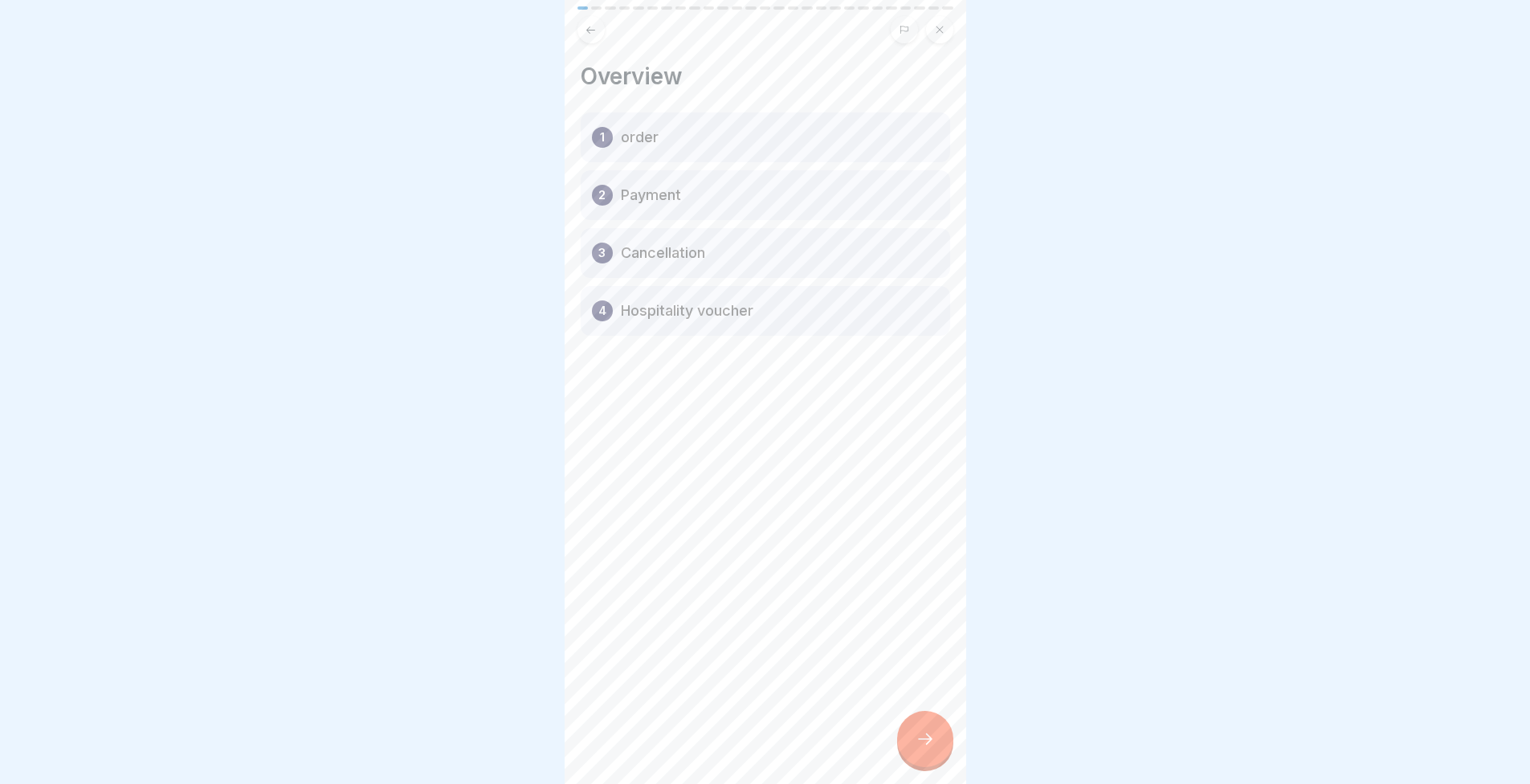
click at [925, 742] on icon at bounding box center [925, 739] width 19 height 19
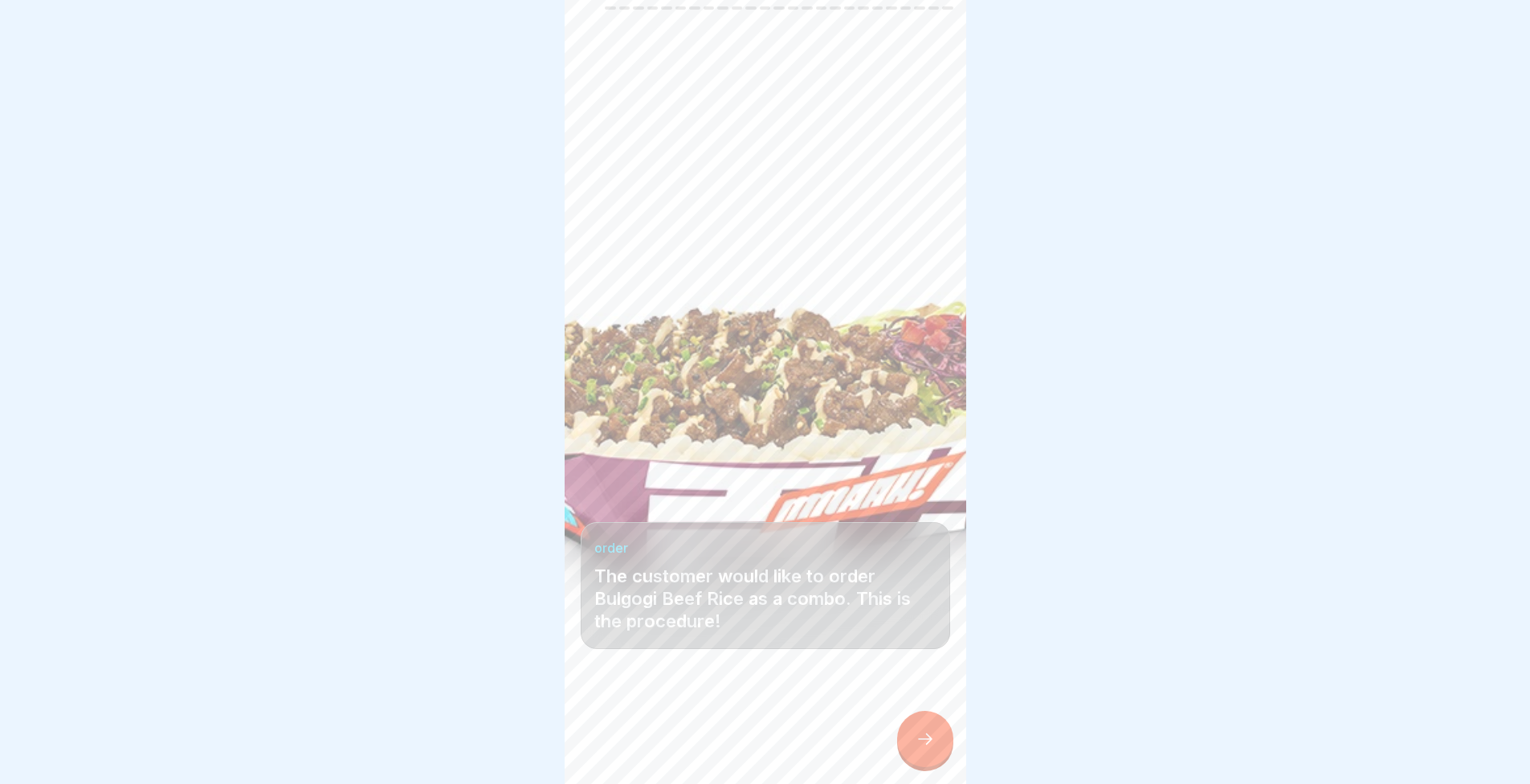
click at [933, 743] on icon at bounding box center [925, 739] width 19 height 19
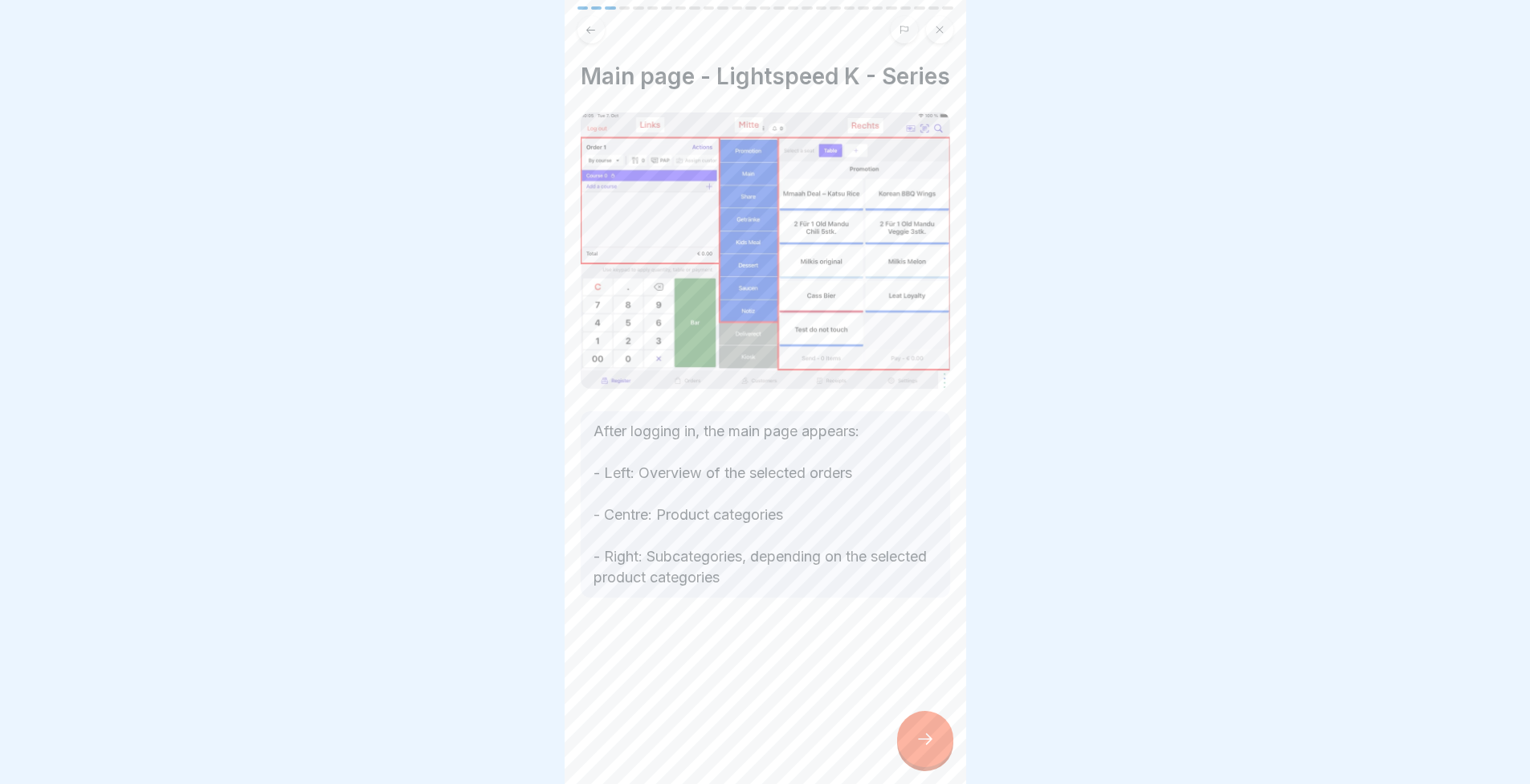
click at [949, 746] on div at bounding box center [925, 739] width 57 height 57
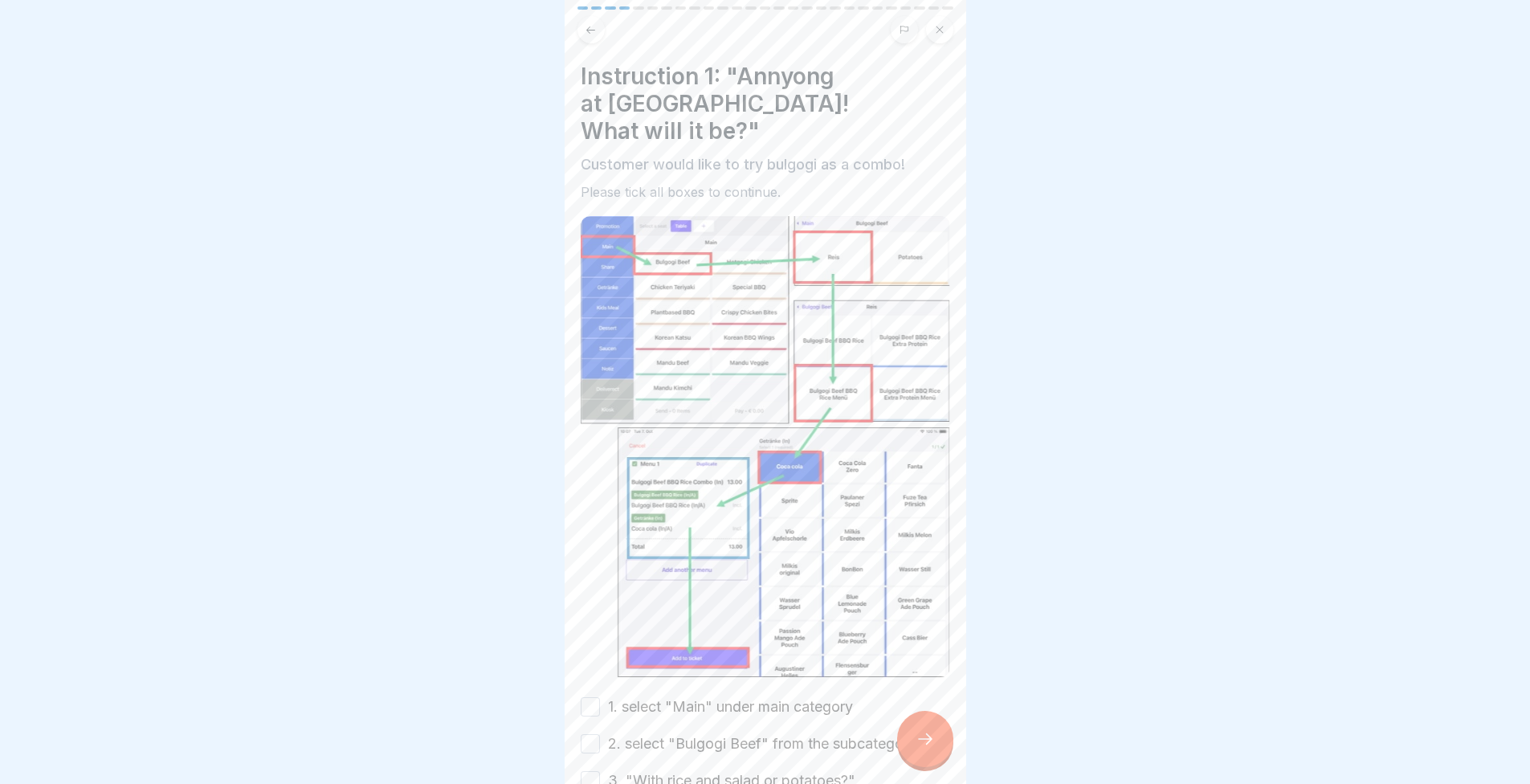
scroll to position [81, 0]
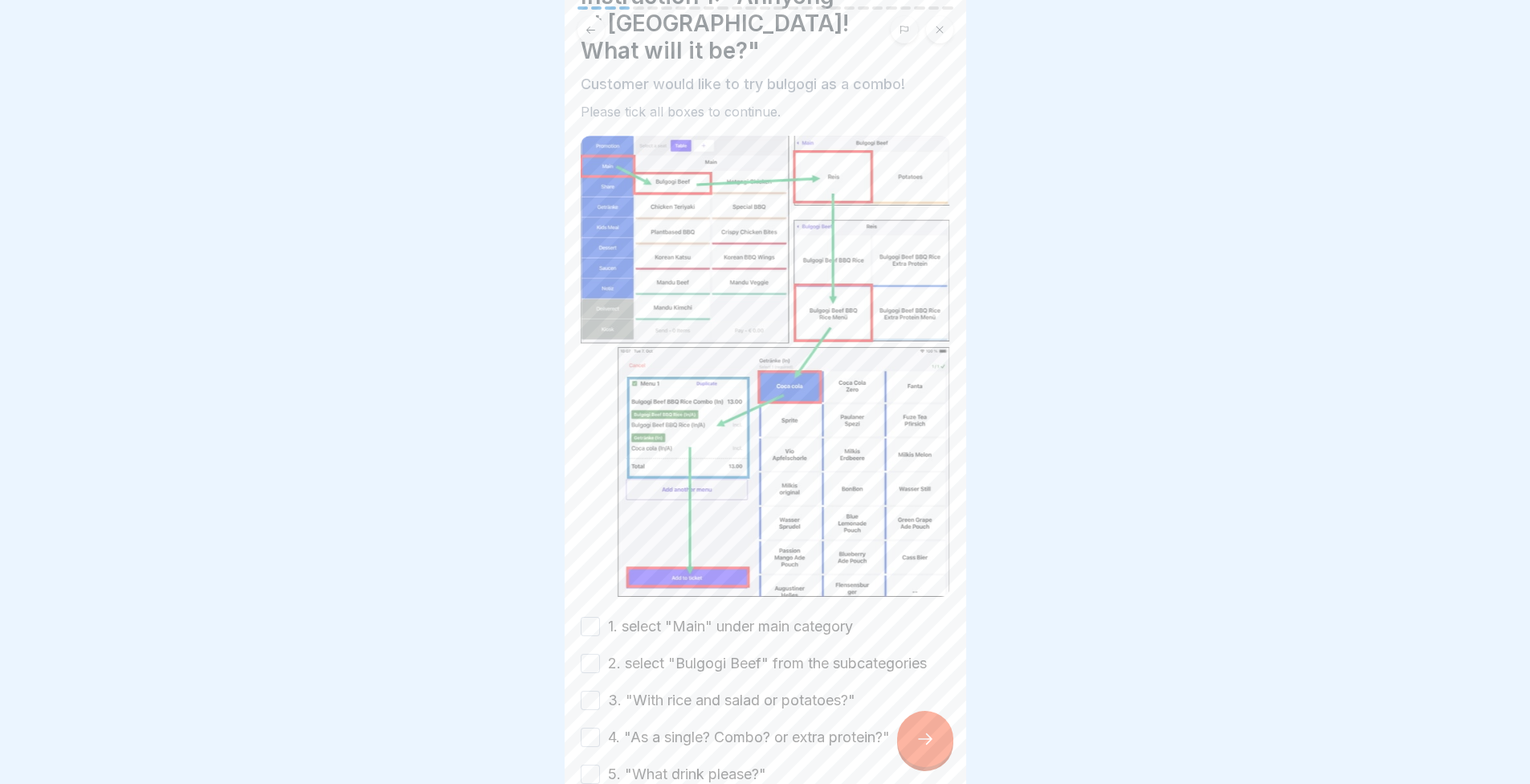
click at [590, 617] on button "1. select "Main" under main category" at bounding box center [590, 626] width 19 height 19
click at [599, 653] on button "2. select "Bulgogi Beef" from the subcategories" at bounding box center [590, 663] width 19 height 19
click at [605, 690] on div "3. "With rice and salad or potatoes?"" at bounding box center [718, 700] width 275 height 21
click at [605, 690] on div "3. "With rice and salad or potatoes?"" at bounding box center [718, 700] width 275 height 21
click at [622, 726] on label "4. "As a single? Combo? or extra protein?"" at bounding box center [749, 737] width 282 height 21
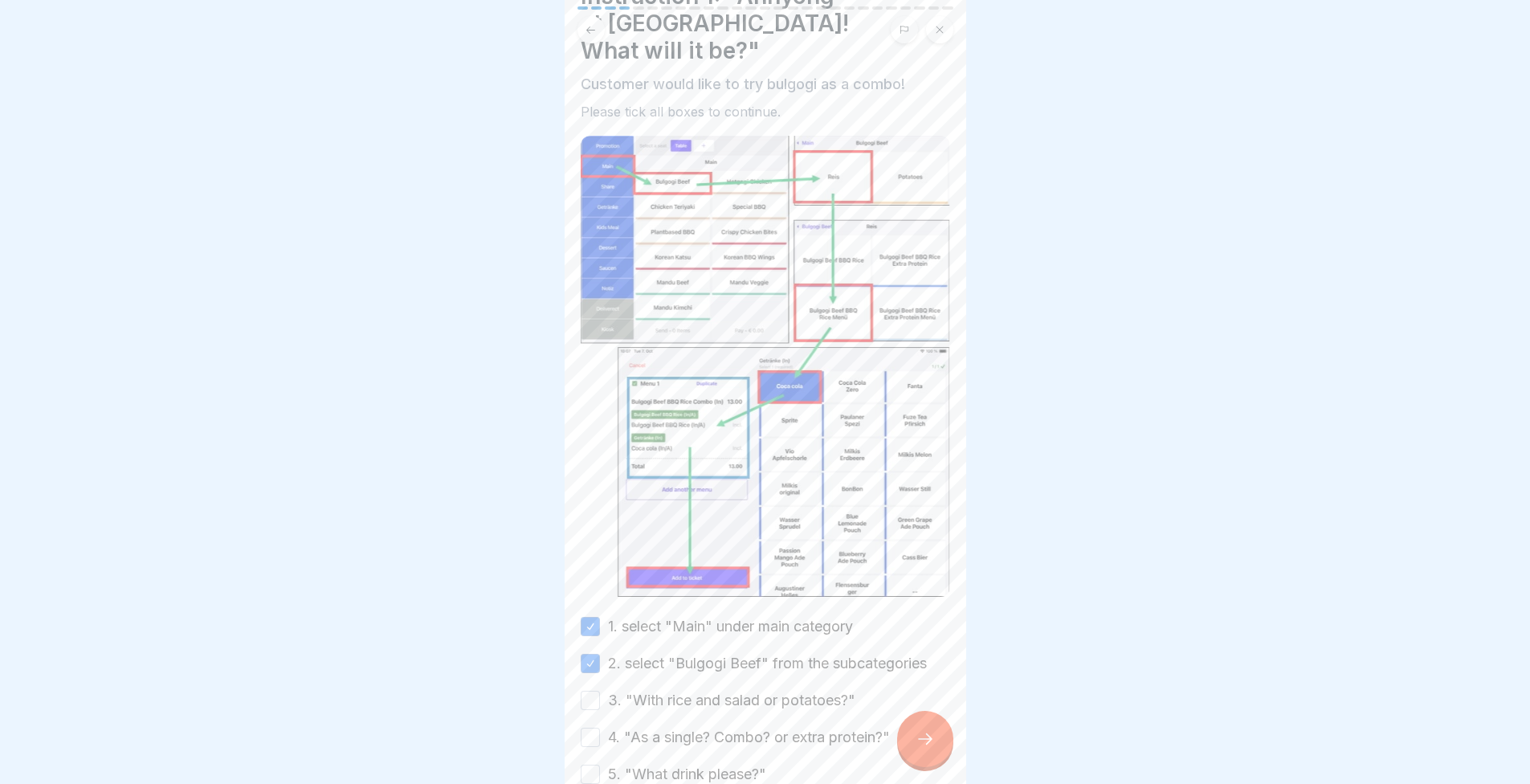
click at [600, 727] on button "4. "As a single? Combo? or extra protein?"" at bounding box center [590, 737] width 19 height 19
click at [629, 690] on label "3. "With rice and salad or potatoes?"" at bounding box center [731, 700] width 247 height 21
click at [600, 691] on button "3. "With rice and salad or potatoes?"" at bounding box center [590, 700] width 19 height 19
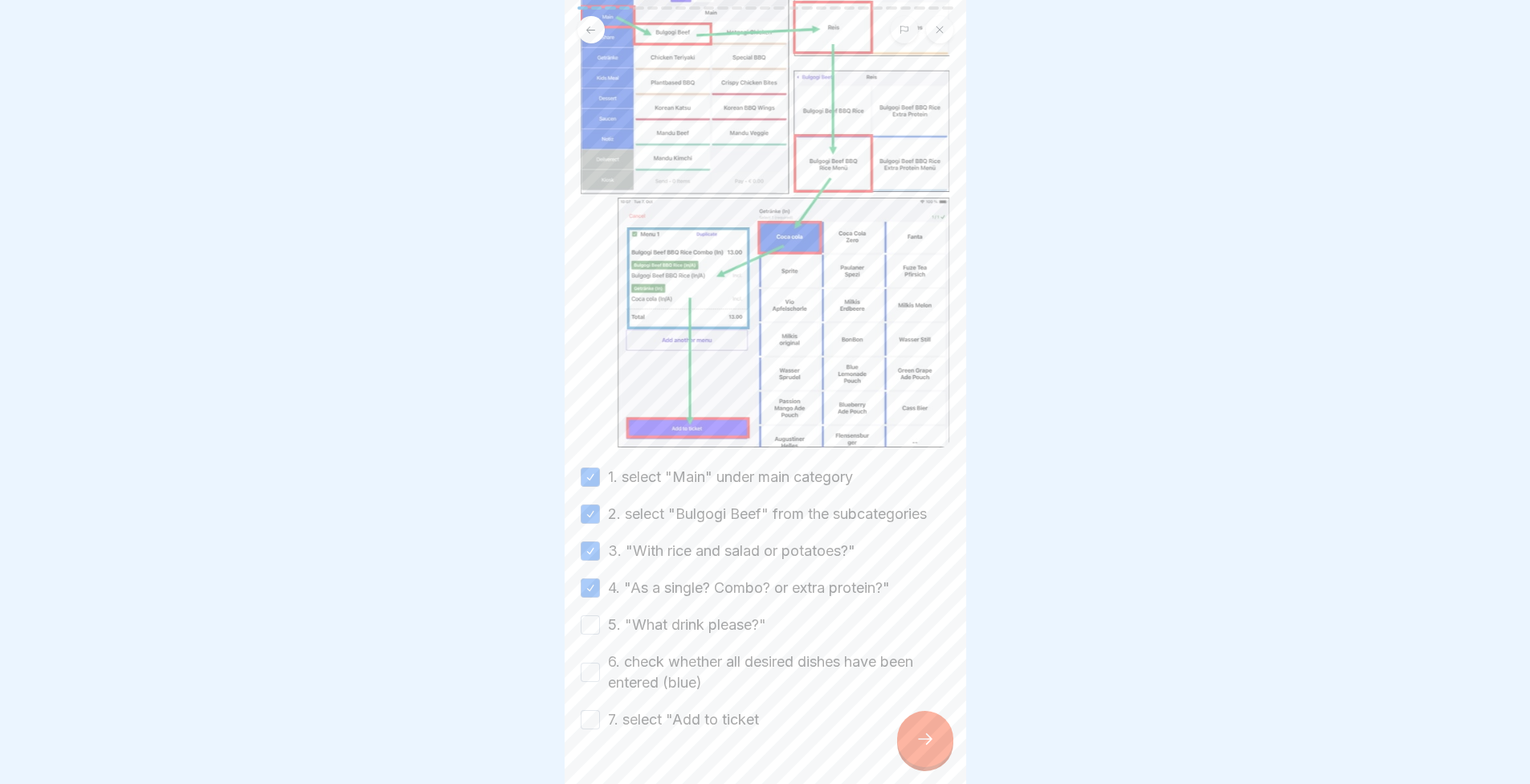
click at [643, 614] on label "5. "What drink please?"" at bounding box center [687, 625] width 159 height 21
click at [600, 615] on button "5. "What drink please?"" at bounding box center [590, 625] width 19 height 19
click at [605, 651] on div "6. check whether all desired dishes have been entered (blue)" at bounding box center [765, 672] width 369 height 41
click at [606, 709] on div "7. select "Add to ticket" at bounding box center [670, 720] width 179 height 21
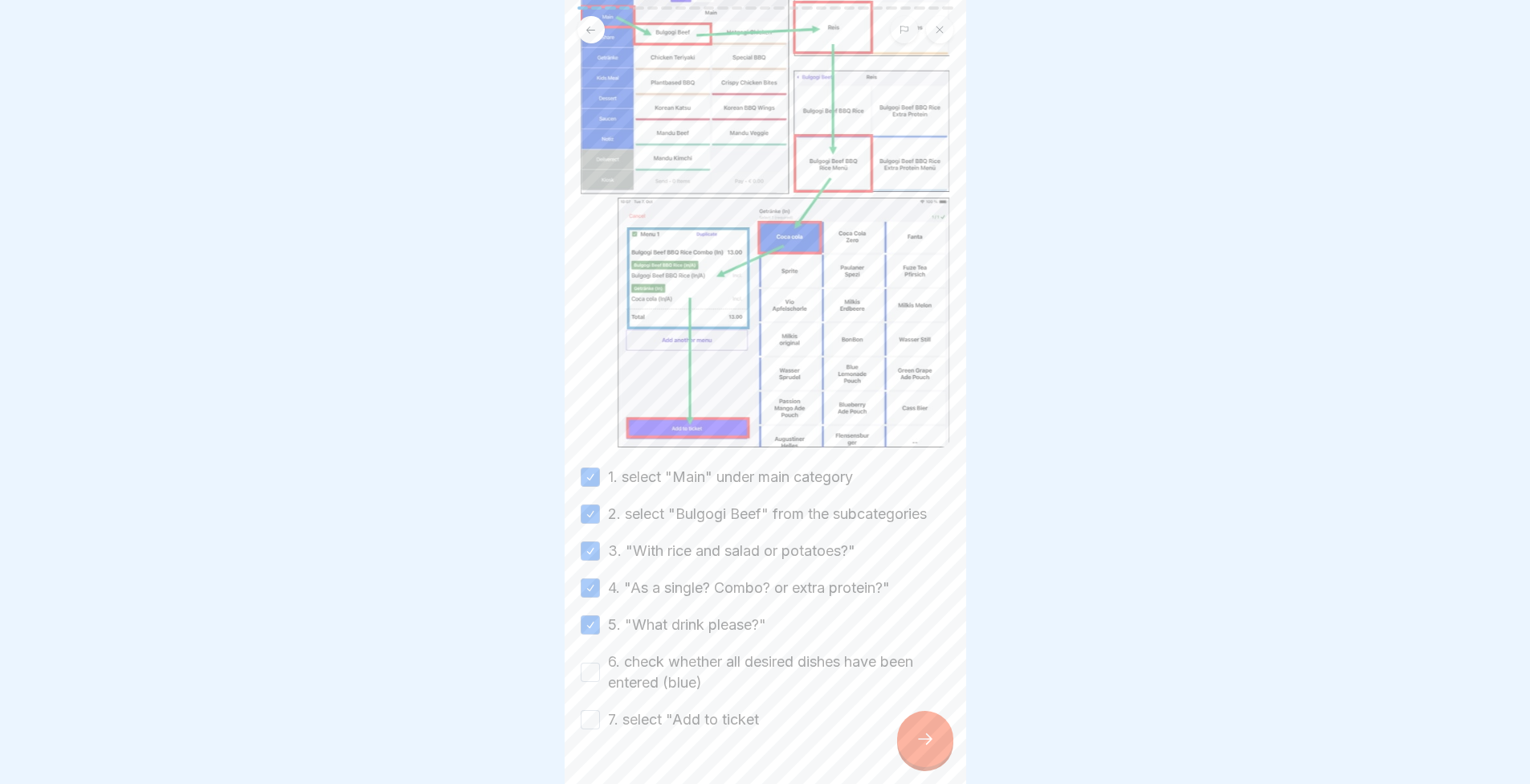
click at [580, 663] on button "6. check whether all desired dishes have been entered (blue)" at bounding box center [590, 673] width 19 height 19
click at [583, 710] on button "7. select "Add to ticket" at bounding box center [590, 720] width 19 height 19
click at [951, 741] on div at bounding box center [925, 739] width 57 height 57
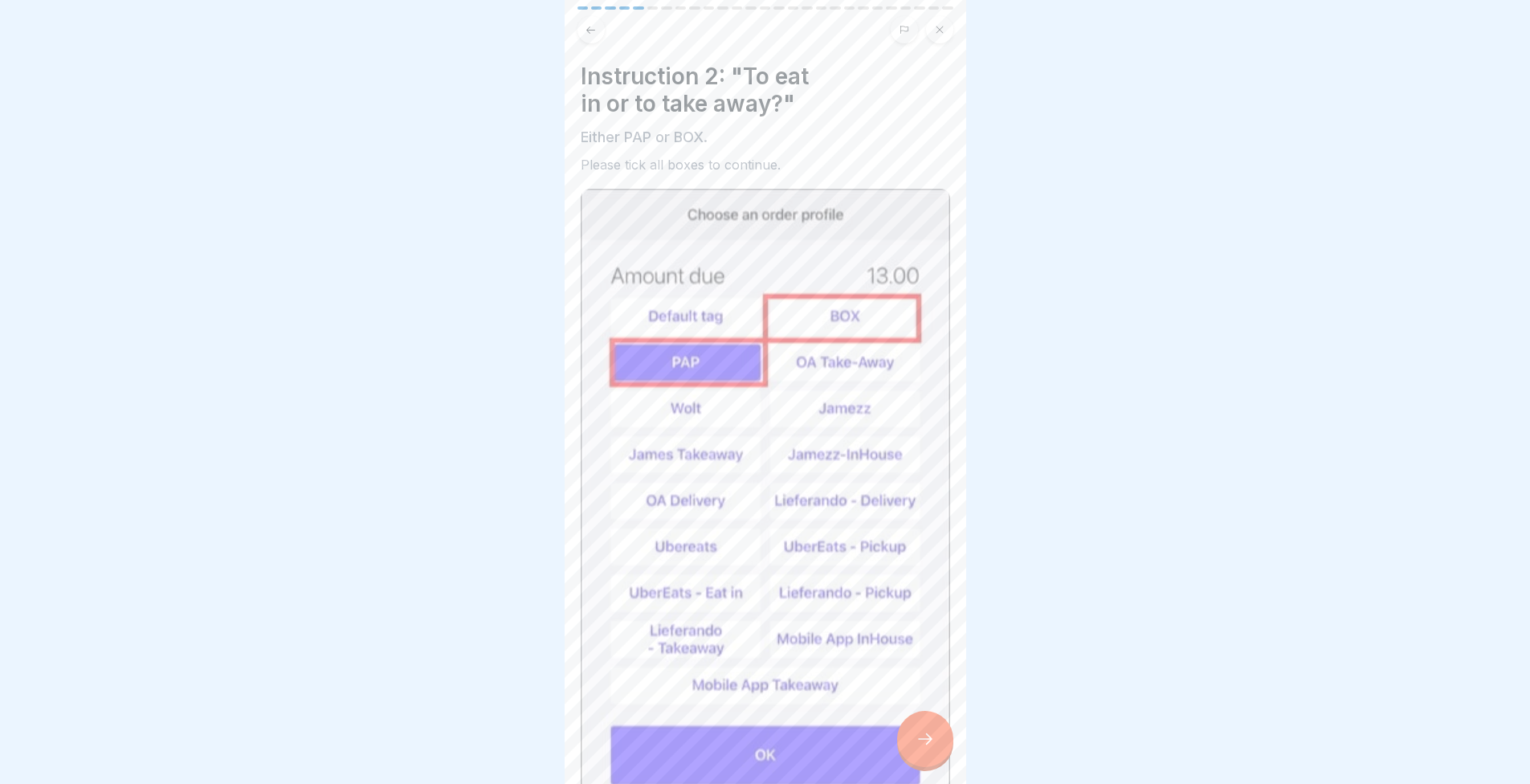
scroll to position [12, 0]
click at [730, 700] on img at bounding box center [765, 498] width 369 height 619
click at [732, 731] on img at bounding box center [765, 498] width 369 height 619
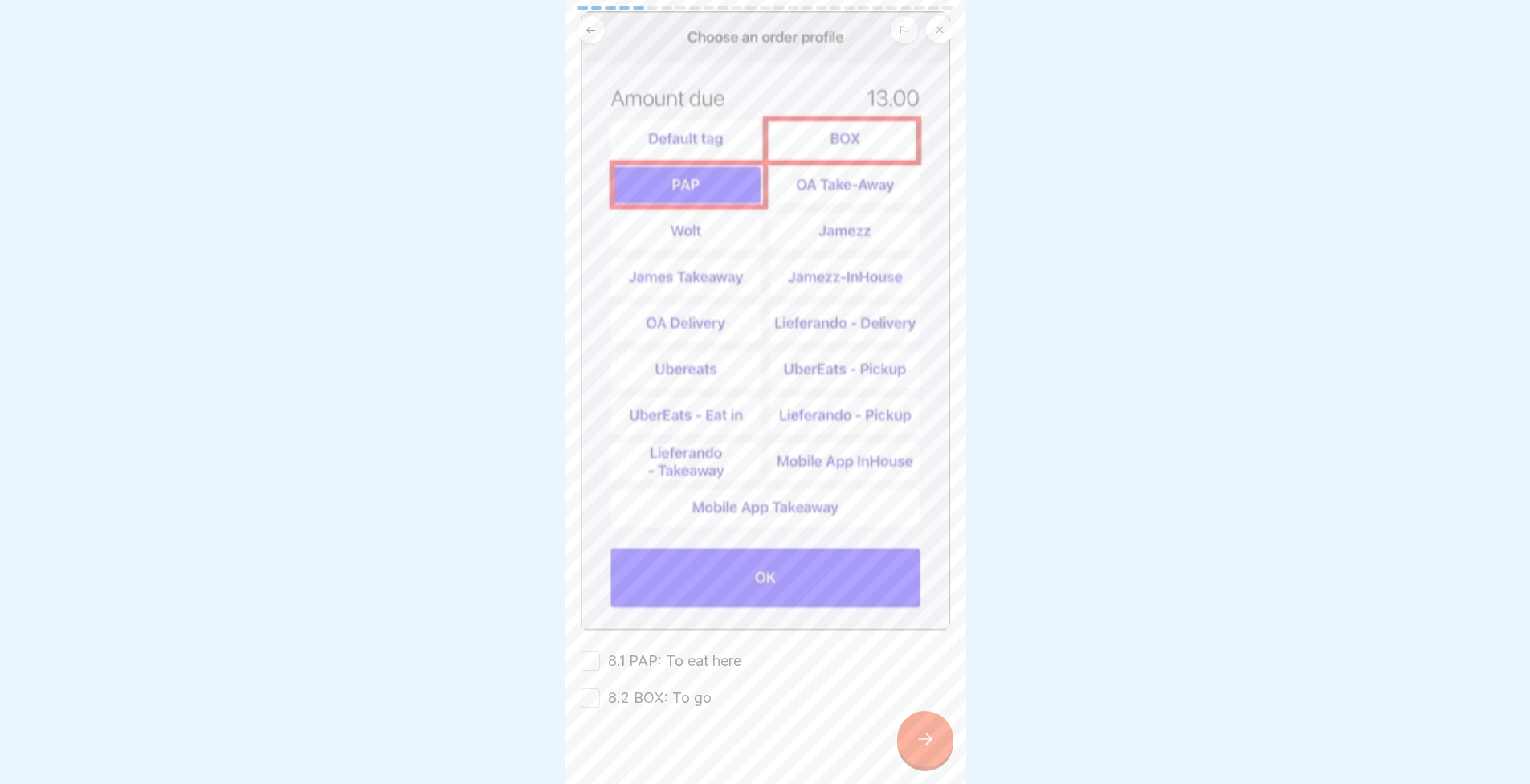
click at [675, 650] on label "8.1 PAP: To eat here" at bounding box center [675, 661] width 134 height 21
click at [600, 651] on button "8.1 PAP: To eat here" at bounding box center [590, 661] width 19 height 19
click at [675, 687] on label "8.2 BOX: To go" at bounding box center [660, 698] width 104 height 21
click at [600, 688] on button "8.2 BOX: To go" at bounding box center [590, 698] width 19 height 19
click at [930, 731] on icon at bounding box center [925, 739] width 19 height 19
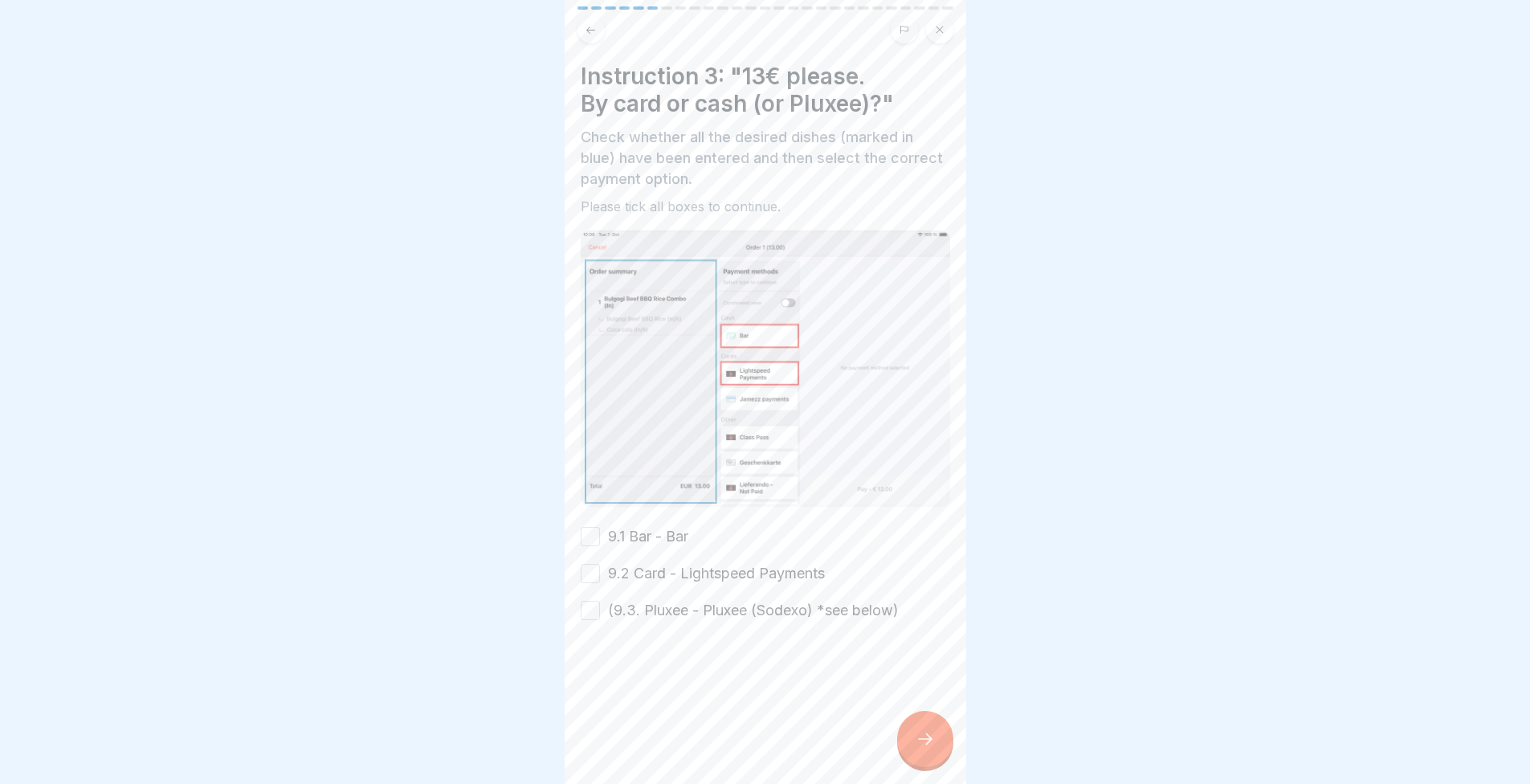
scroll to position [0, 0]
click at [605, 502] on div "Instruction 3: "13€ please. By card or cash (or Pluxee)?" Check whether all the…" at bounding box center [765, 341] width 369 height 558
click at [606, 526] on div "9.1 Bar - Bar" at bounding box center [634, 536] width 108 height 21
click at [615, 563] on label "9.2 Card - Lightspeed Payments" at bounding box center [717, 574] width 217 height 21
click at [600, 564] on button "9.2 Card - Lightspeed Payments" at bounding box center [590, 574] width 19 height 19
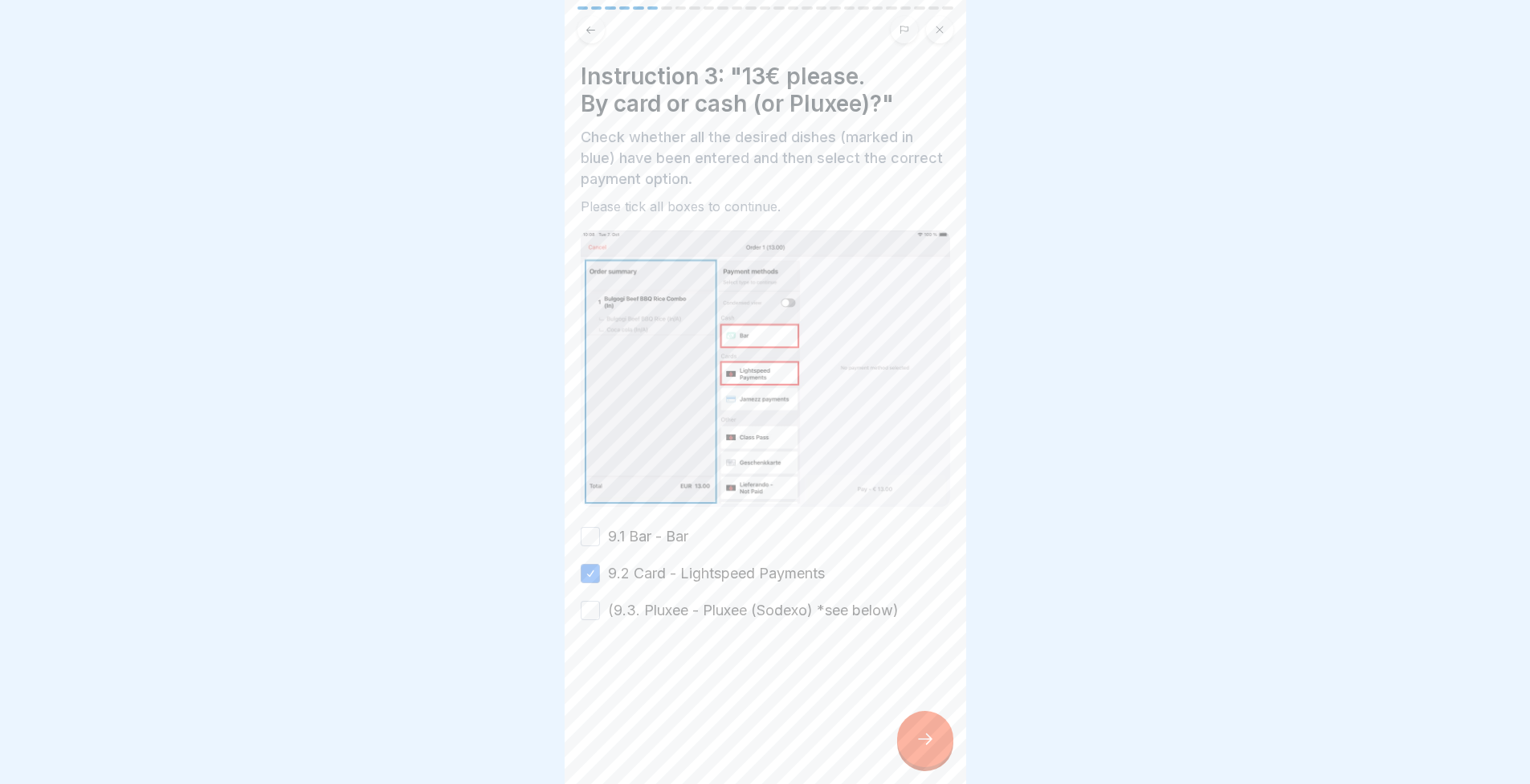
click at [624, 513] on div "Instruction 3: "13€ please. By card or cash (or Pluxee)?" Check whether all the…" at bounding box center [765, 341] width 369 height 558
click at [618, 531] on label "9.1 Bar - Bar" at bounding box center [649, 536] width 81 height 21
click at [600, 531] on button "9.1 Bar - Bar" at bounding box center [590, 536] width 19 height 19
click at [622, 600] on label "(9.3. Pluxee - Pluxee (Sodexo) *see below)" at bounding box center [753, 610] width 291 height 21
click at [600, 600] on button "(9.3. Pluxee - Pluxee (Sodexo) *see below)" at bounding box center [590, 610] width 19 height 19
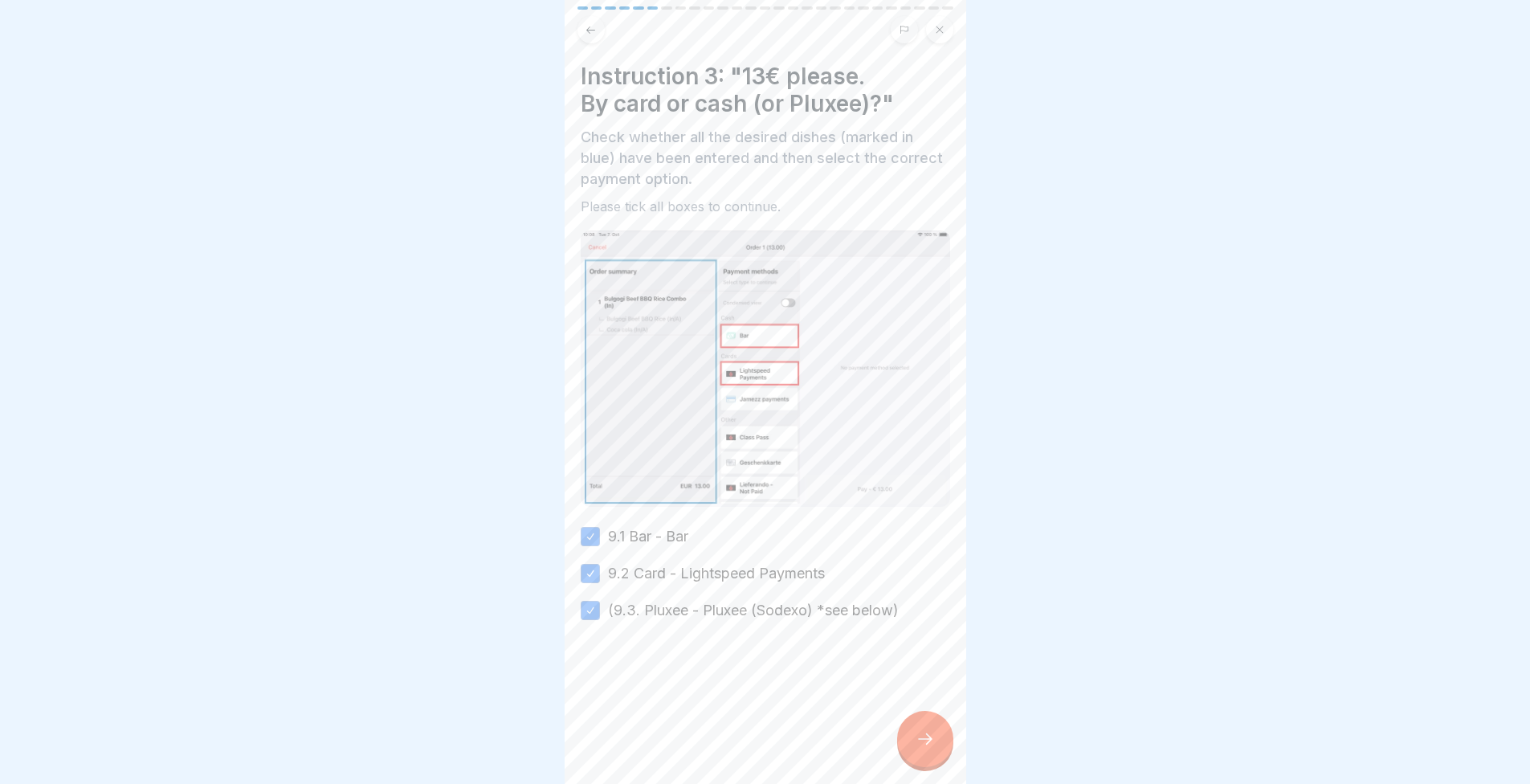
click at [924, 761] on div at bounding box center [925, 739] width 57 height 57
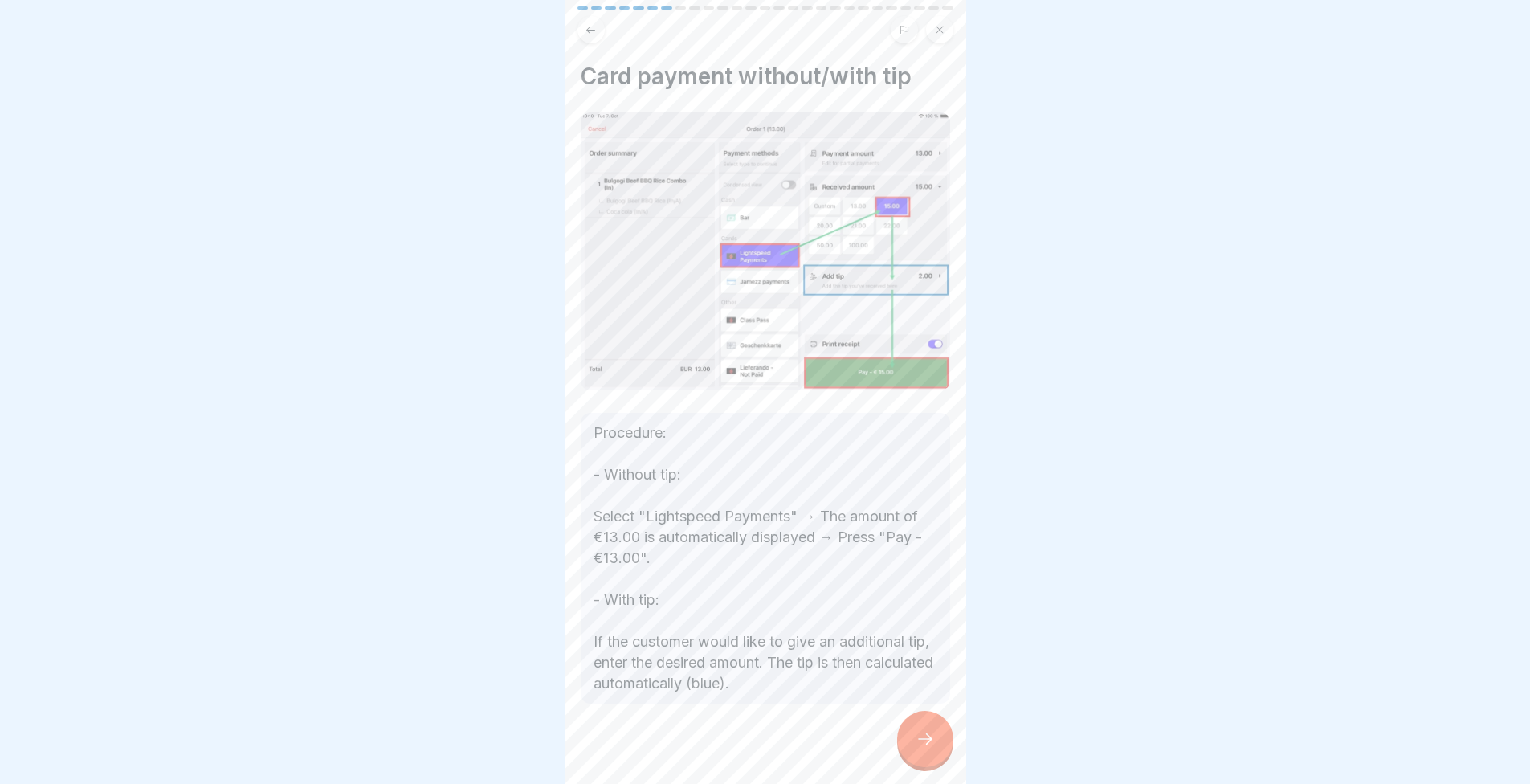
scroll to position [7, 0]
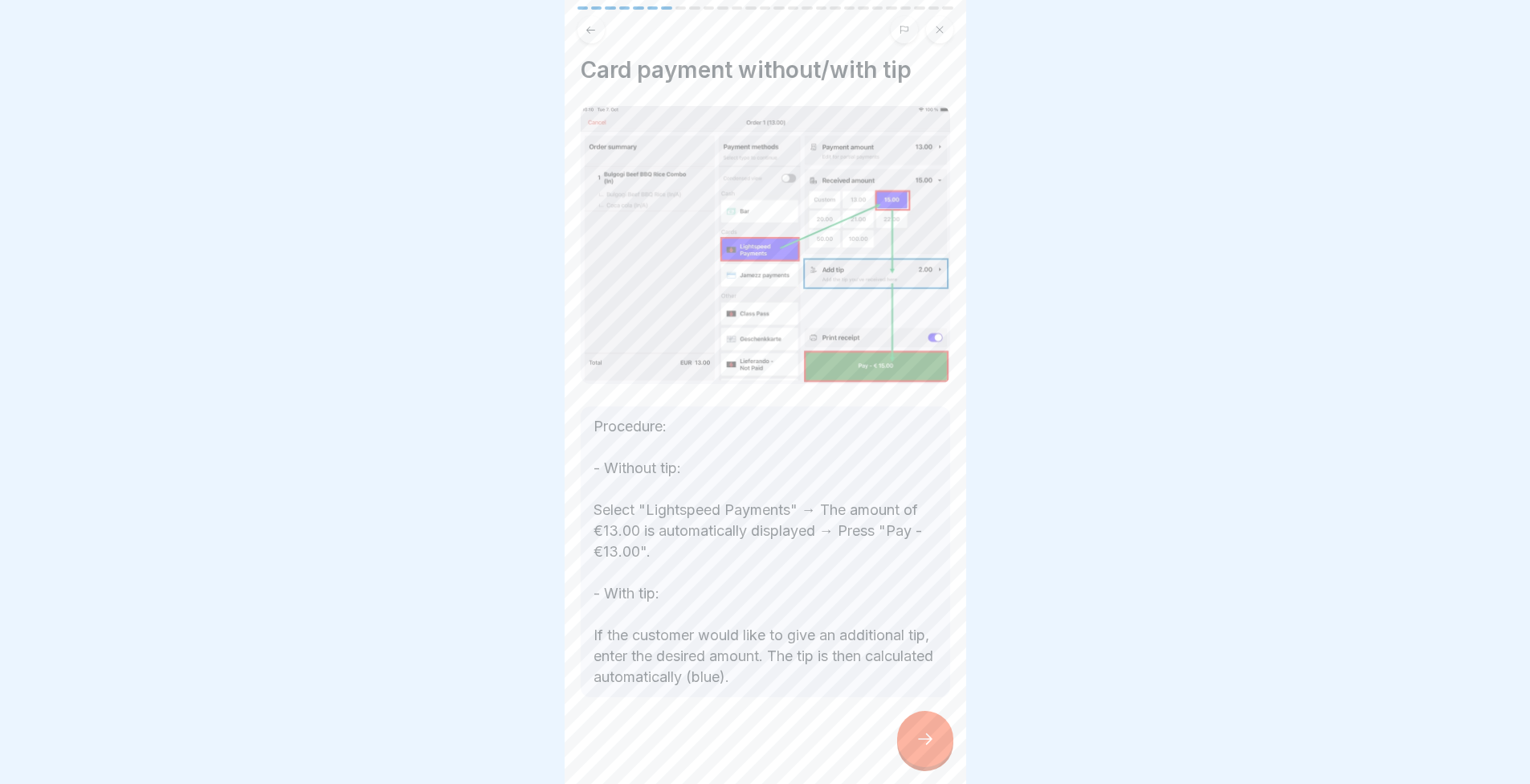
click at [917, 747] on icon at bounding box center [925, 739] width 19 height 19
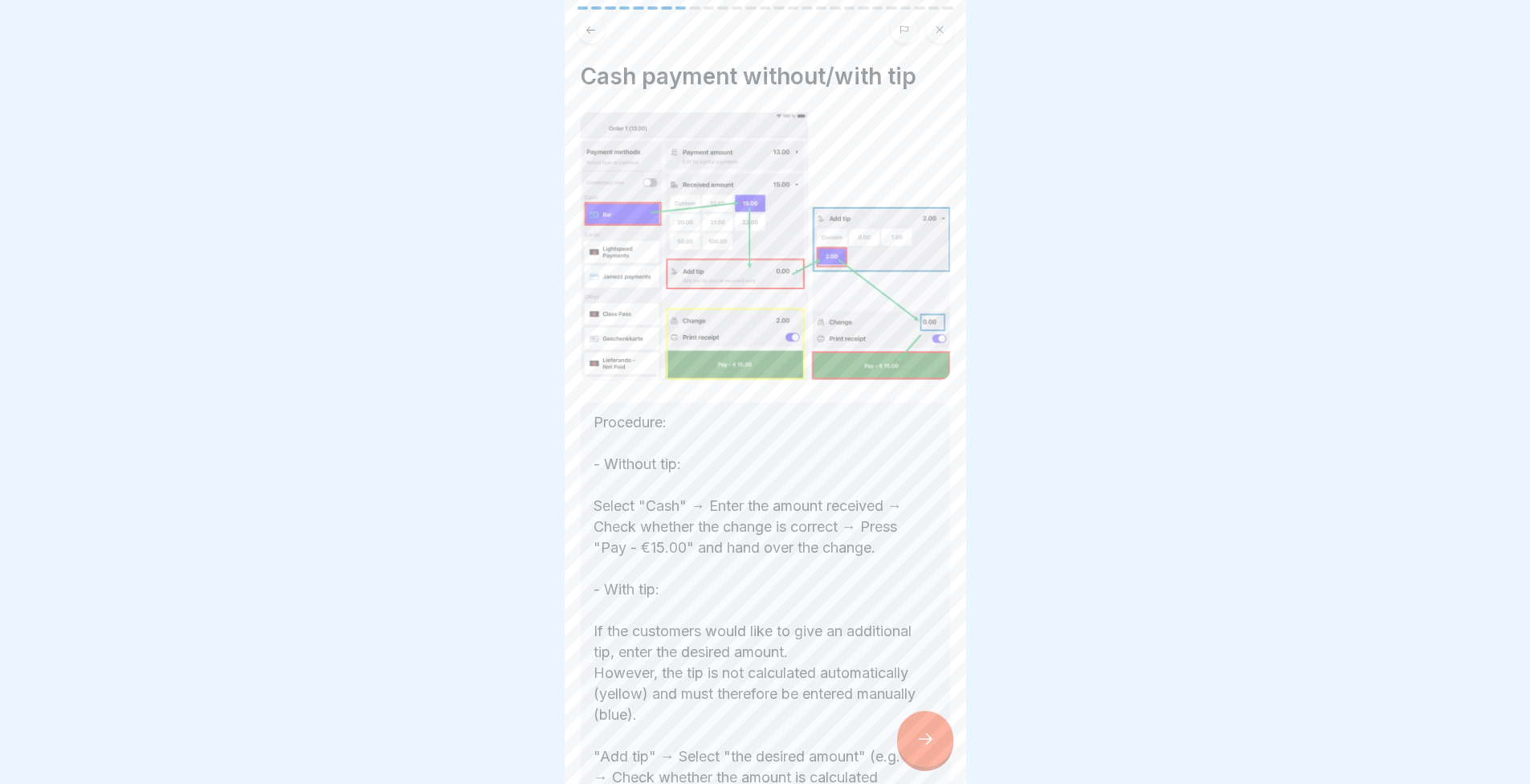
scroll to position [122, 0]
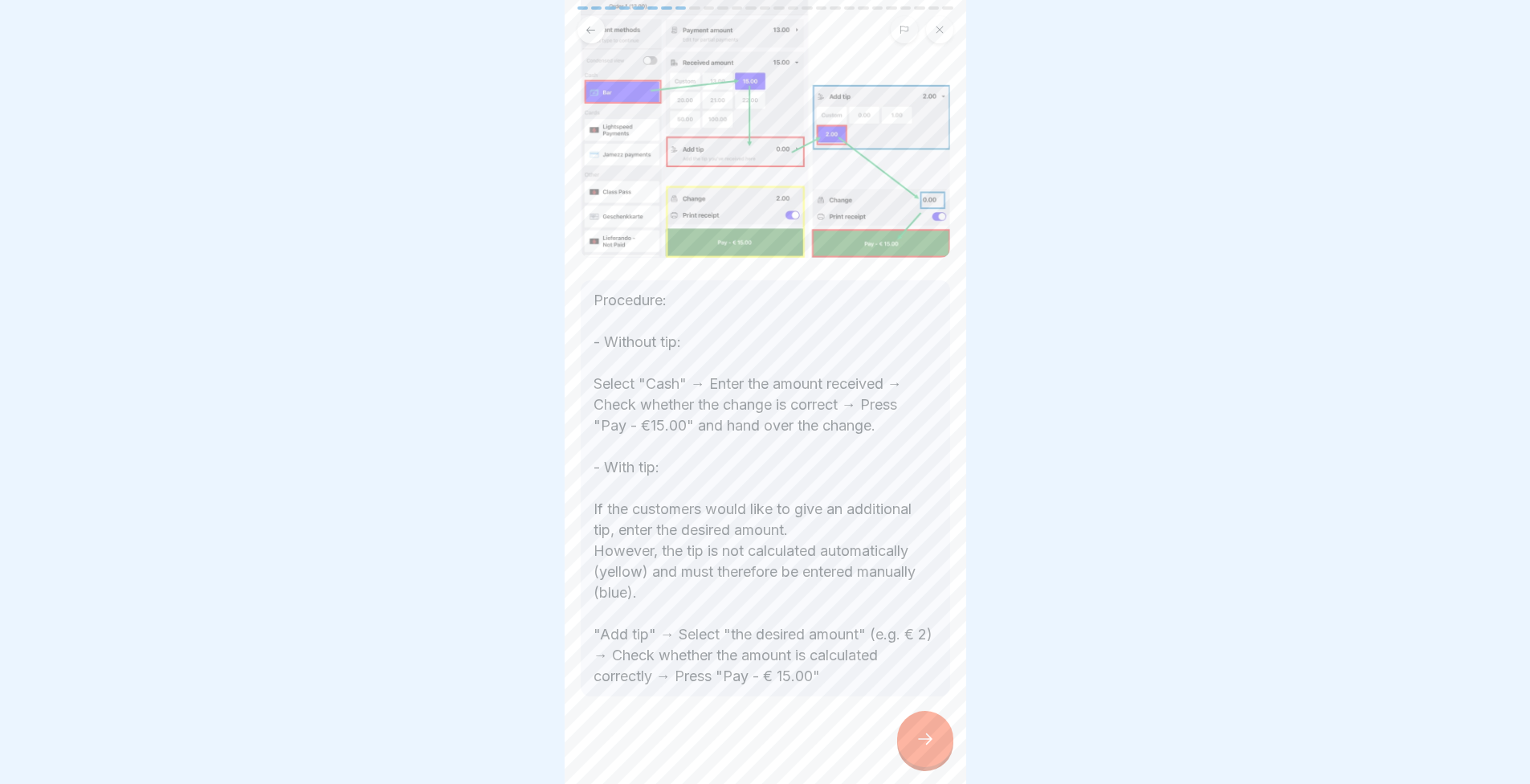
click at [932, 748] on icon at bounding box center [925, 739] width 19 height 19
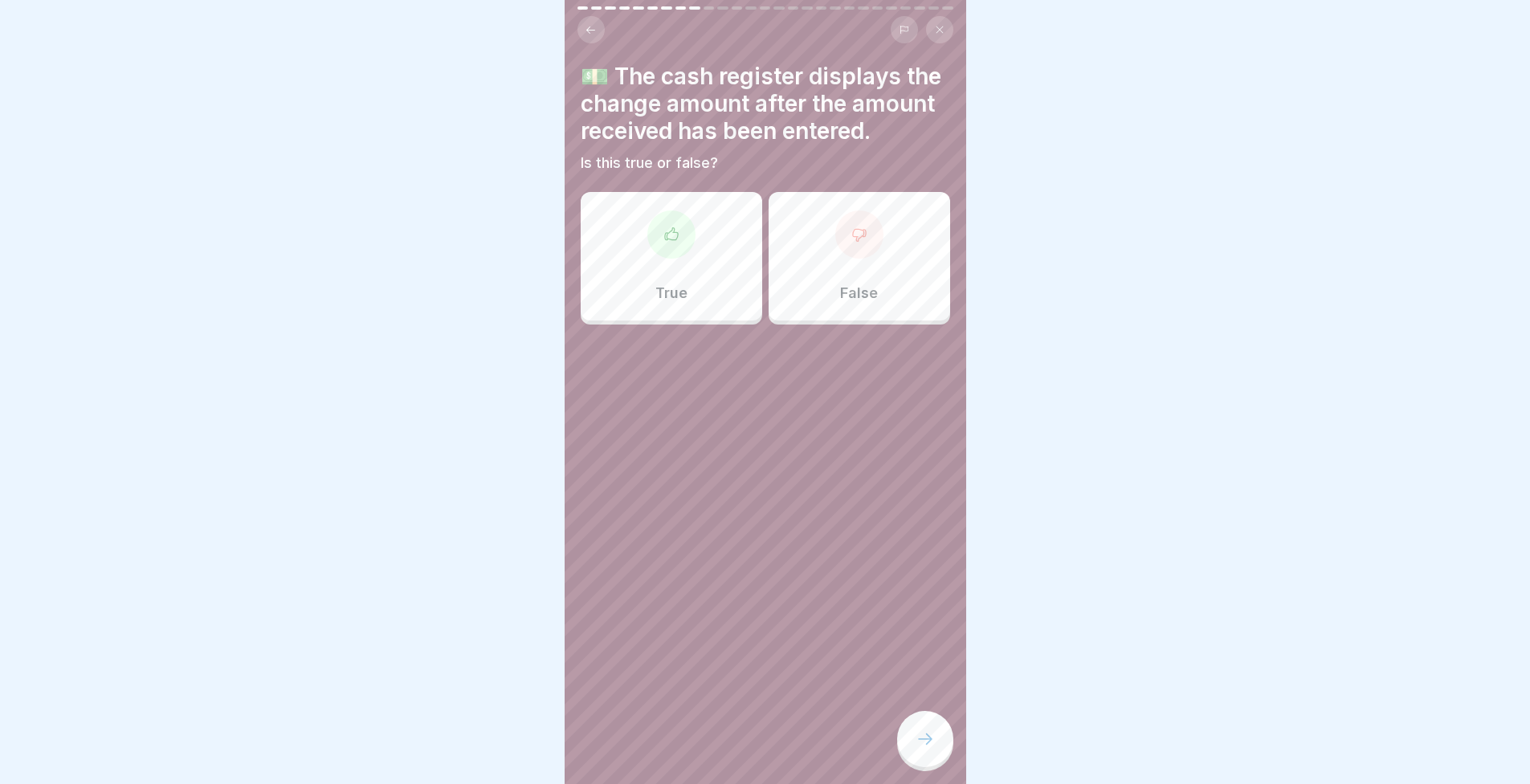
click at [679, 320] on div "True" at bounding box center [671, 257] width 182 height 129
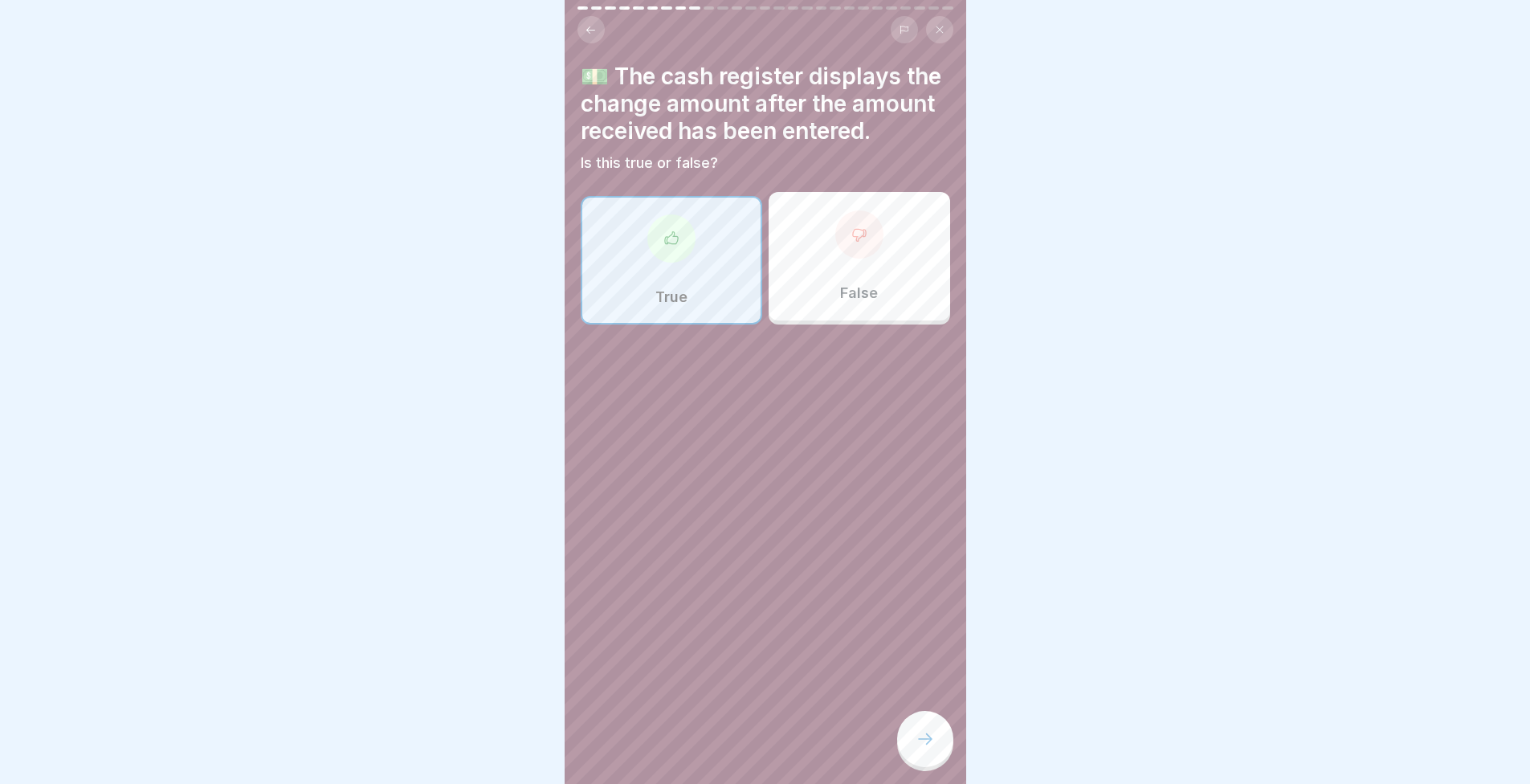
click at [925, 748] on icon at bounding box center [925, 739] width 19 height 19
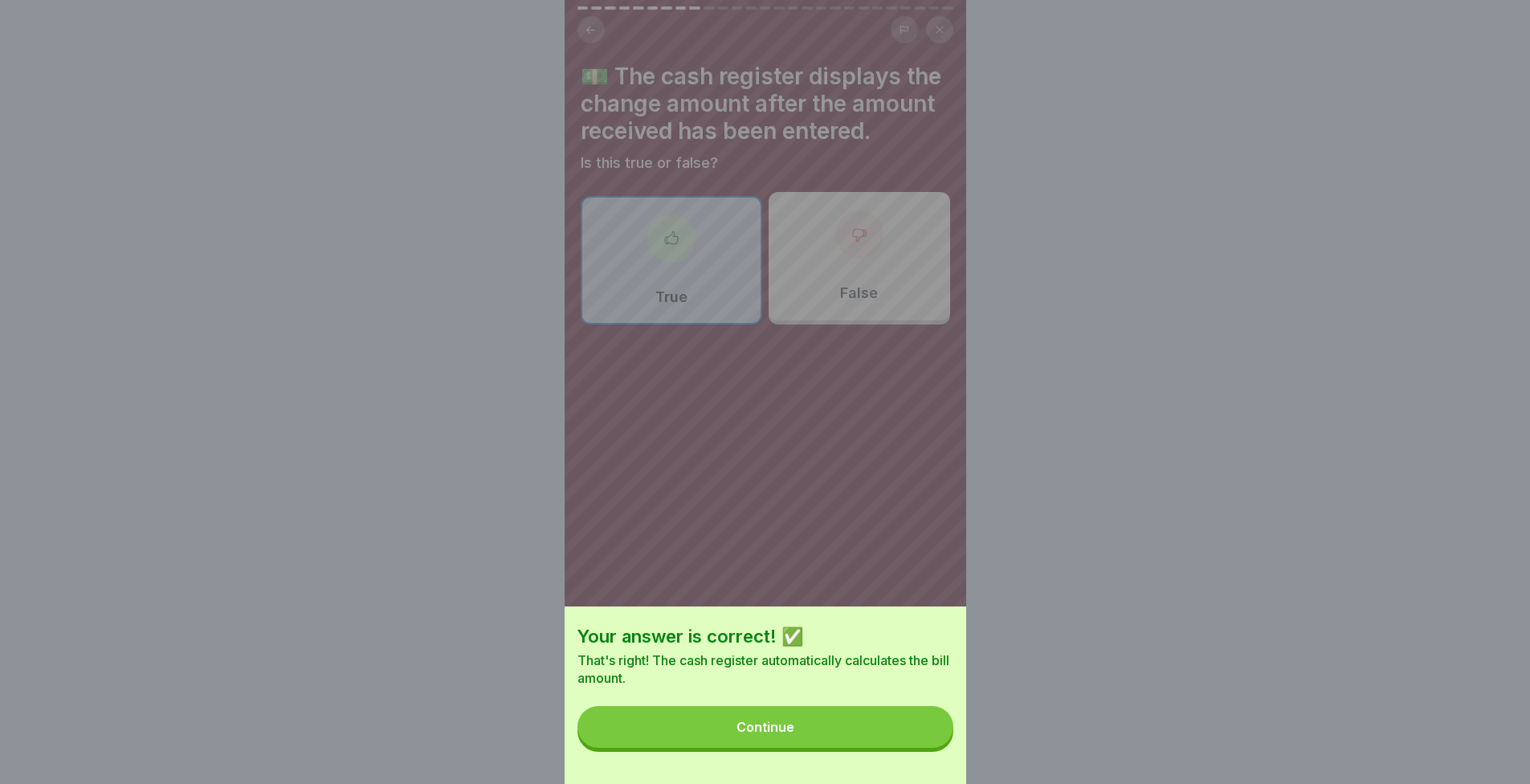
click at [918, 747] on button "Continue" at bounding box center [765, 726] width 376 height 41
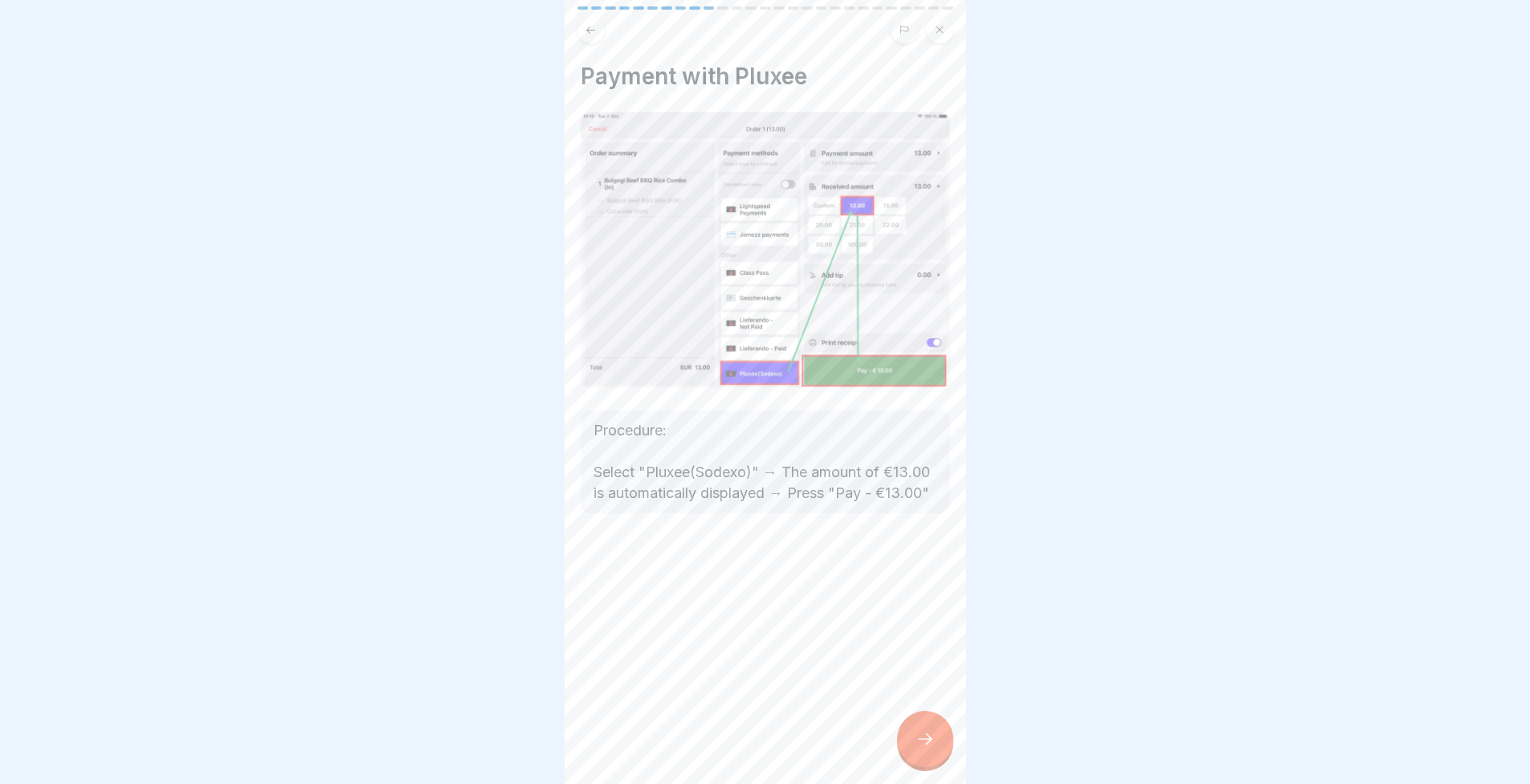
click at [926, 748] on icon at bounding box center [925, 739] width 19 height 19
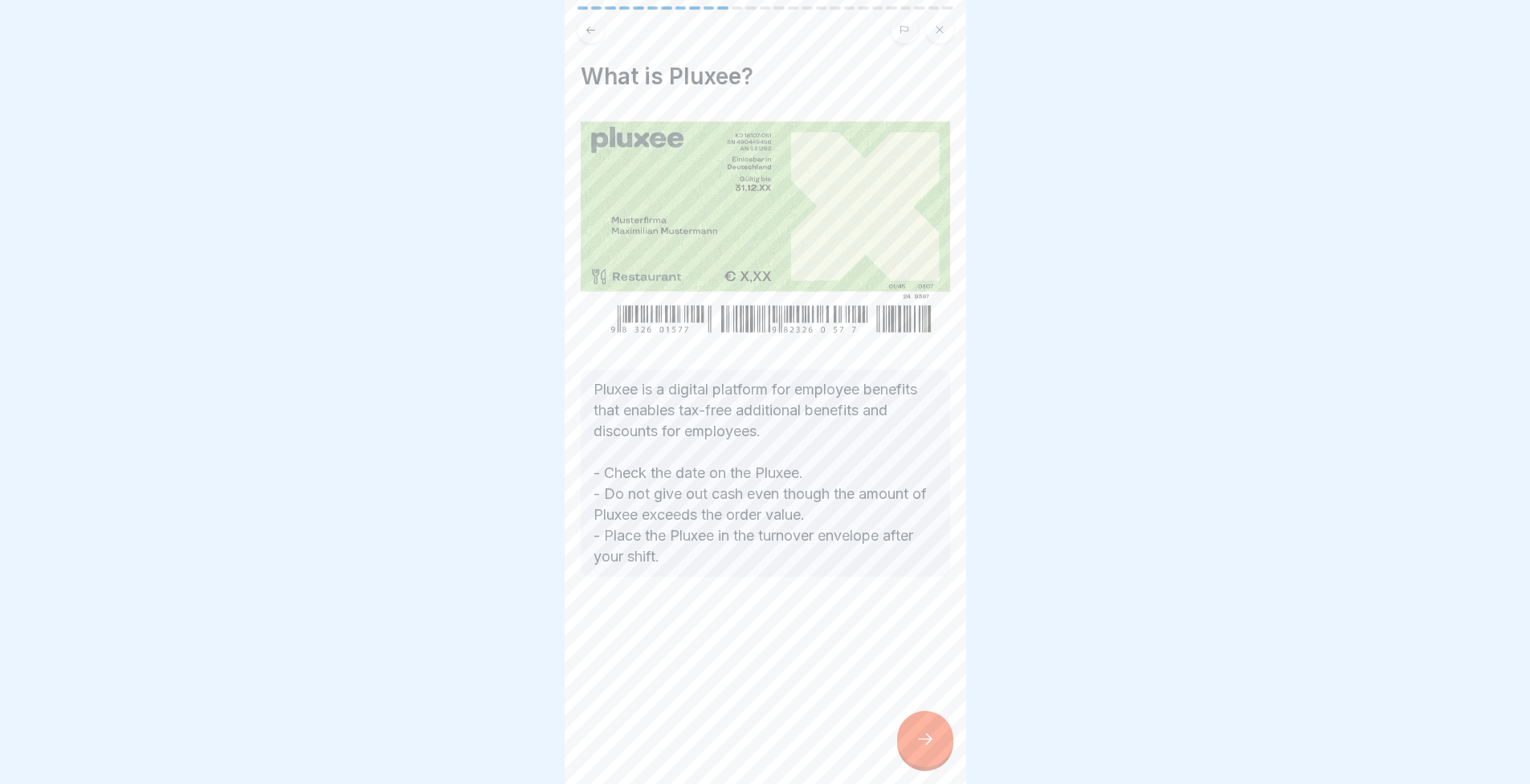
click at [903, 741] on div at bounding box center [925, 739] width 57 height 57
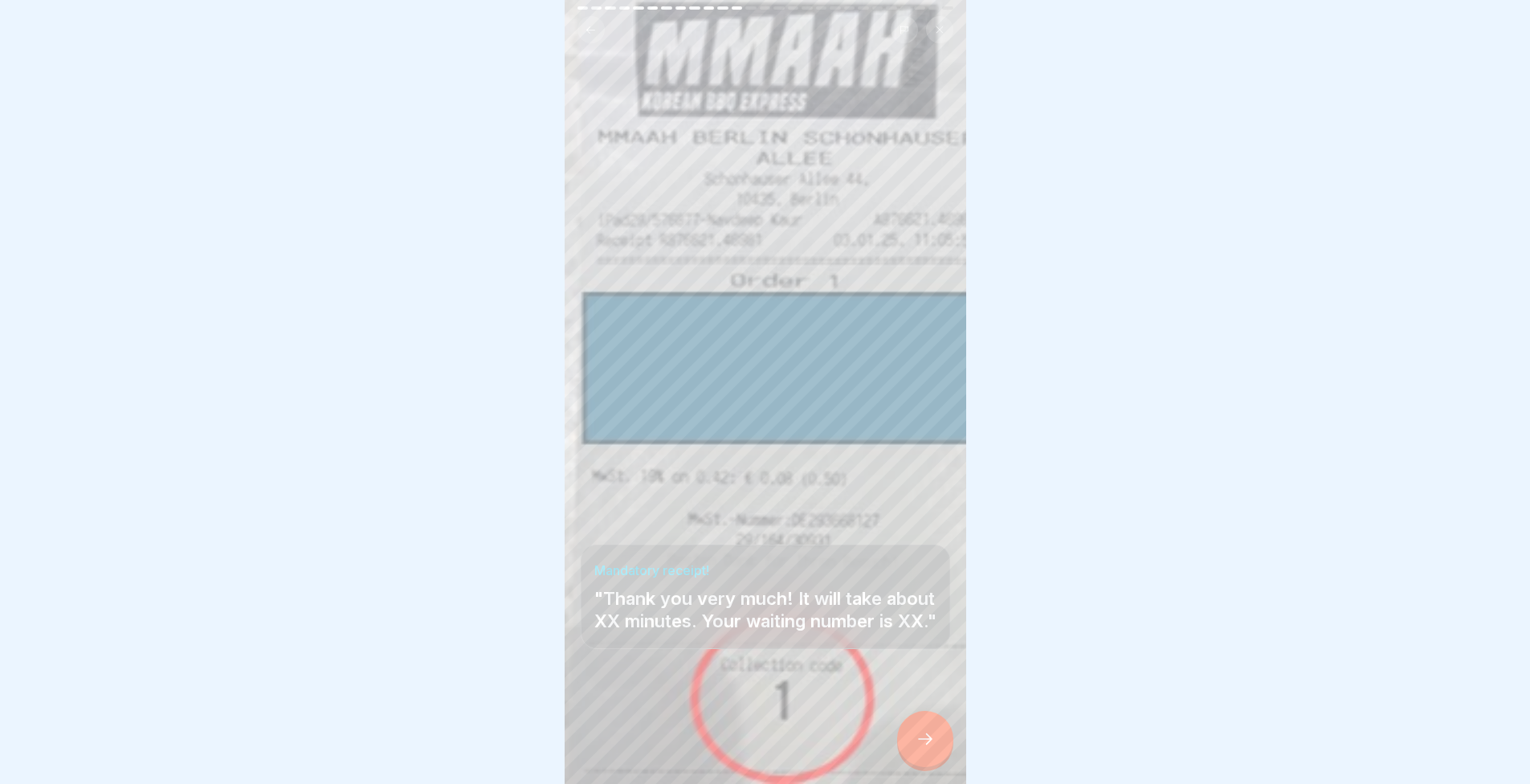
scroll to position [12, 0]
click at [918, 736] on icon at bounding box center [925, 739] width 19 height 19
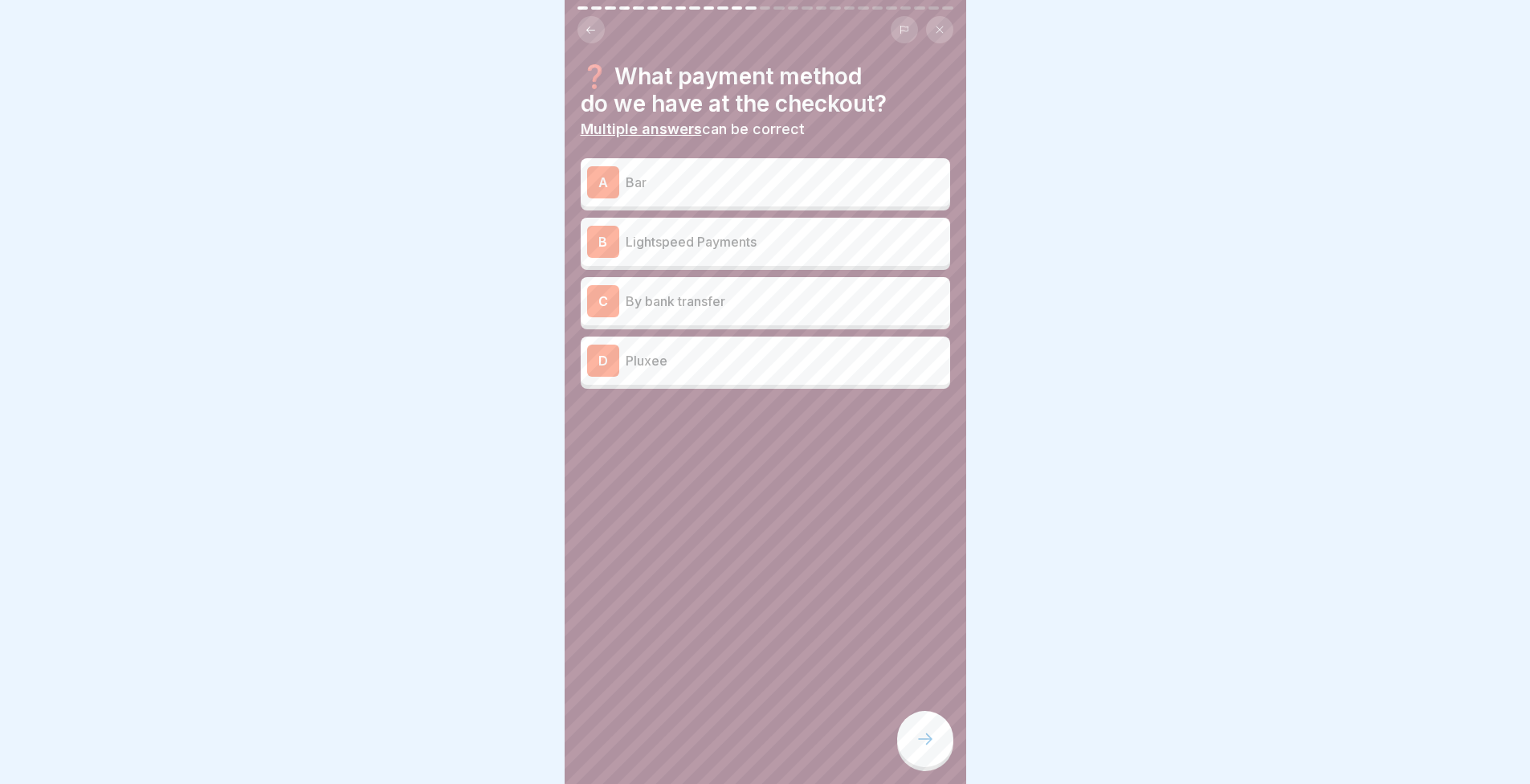
scroll to position [0, 0]
click at [690, 189] on p "Bar" at bounding box center [784, 183] width 318 height 19
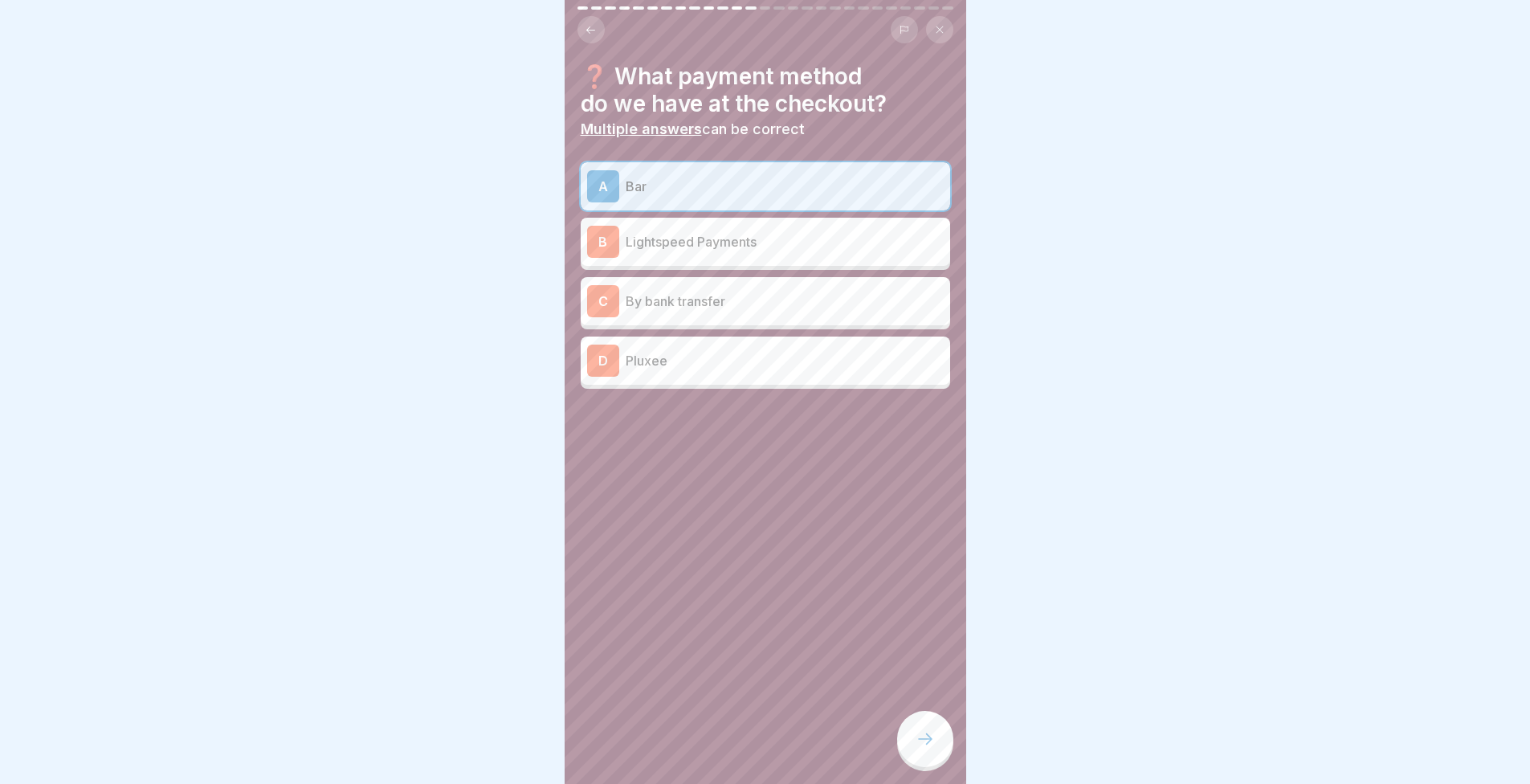
click at [682, 234] on p "Lightspeed Payments" at bounding box center [784, 242] width 318 height 19
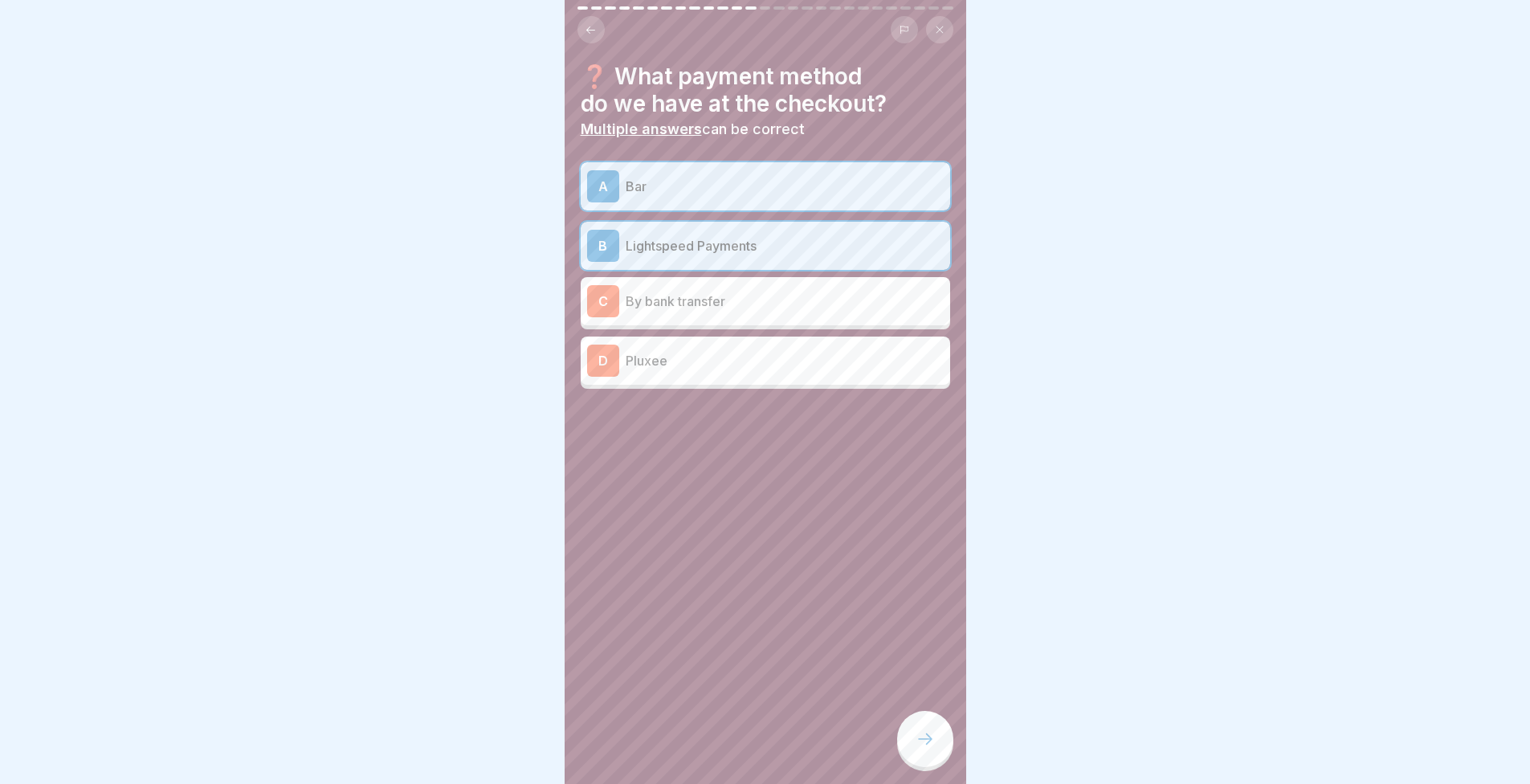
click at [708, 368] on p "Pluxee" at bounding box center [784, 360] width 318 height 19
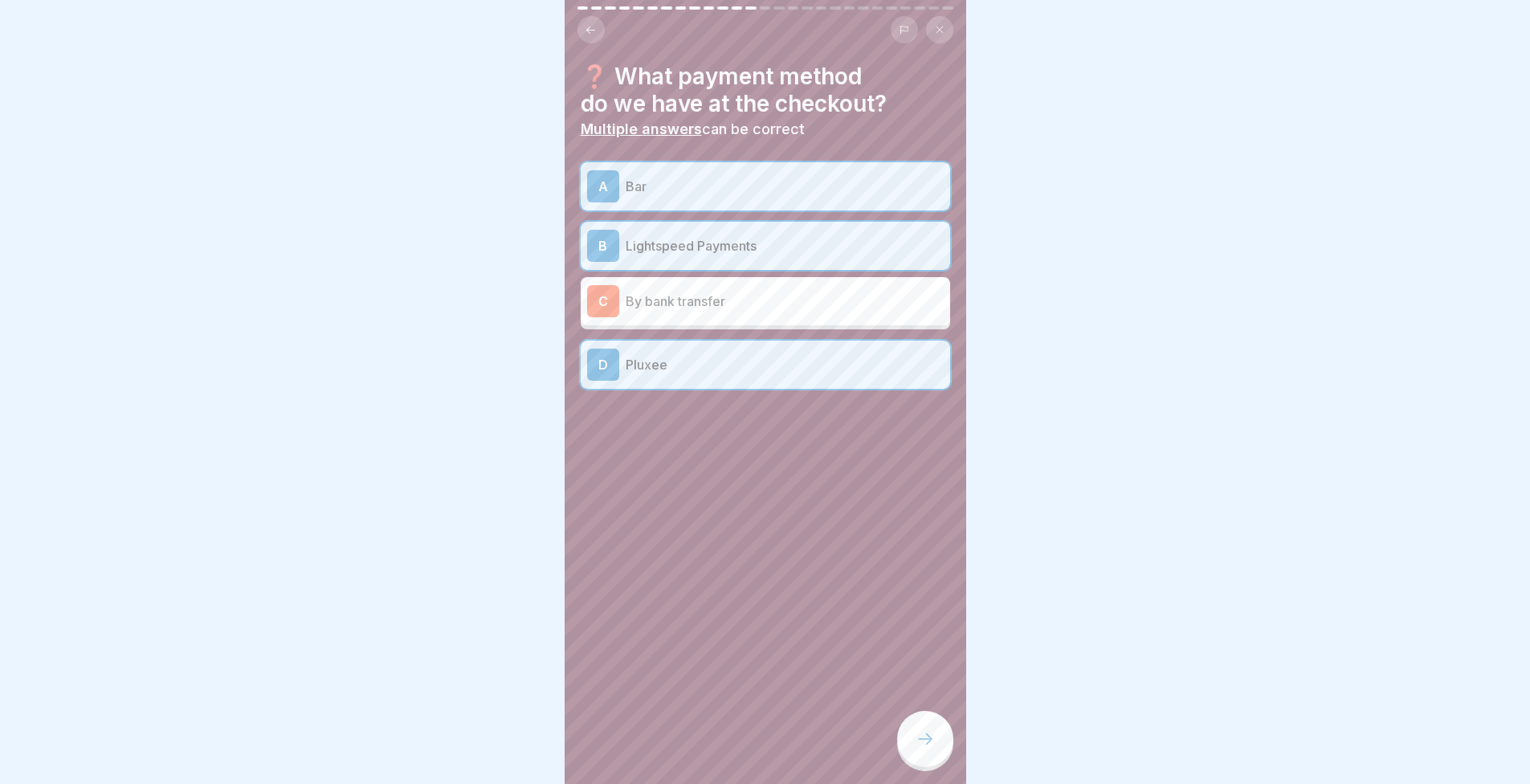
click at [940, 748] on div at bounding box center [925, 739] width 57 height 57
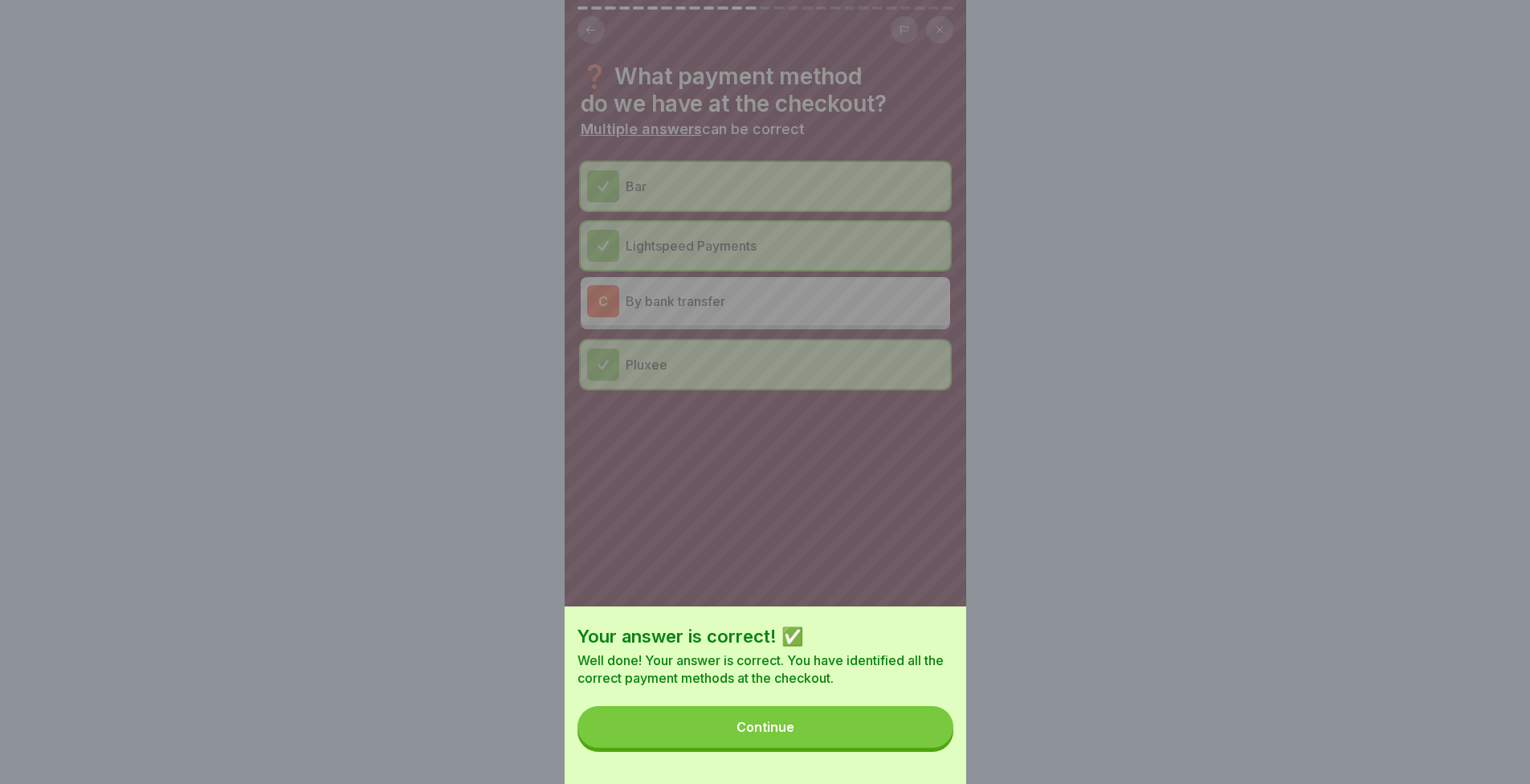
click at [942, 747] on button "Continue" at bounding box center [765, 726] width 376 height 41
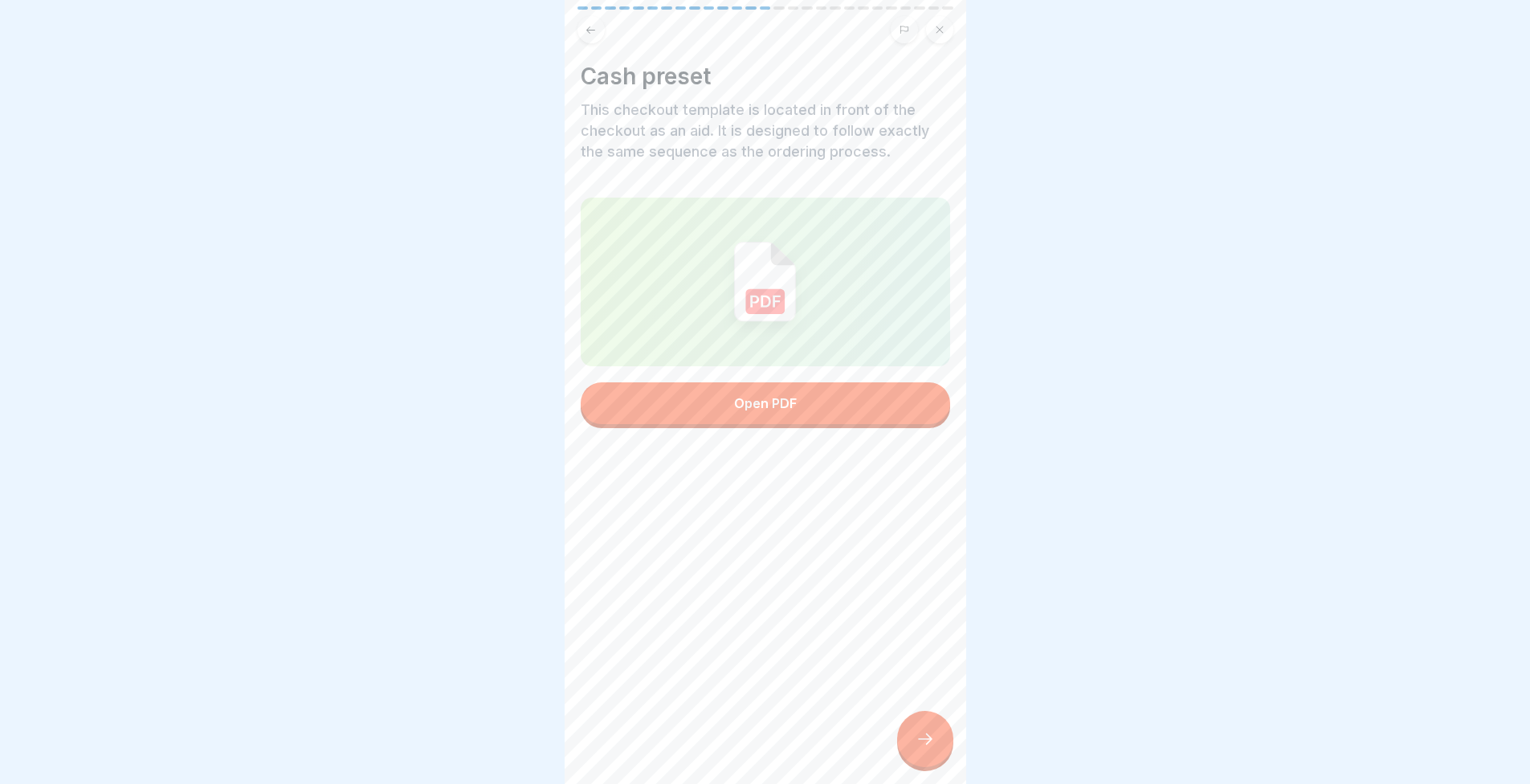
click at [925, 761] on div at bounding box center [925, 739] width 57 height 57
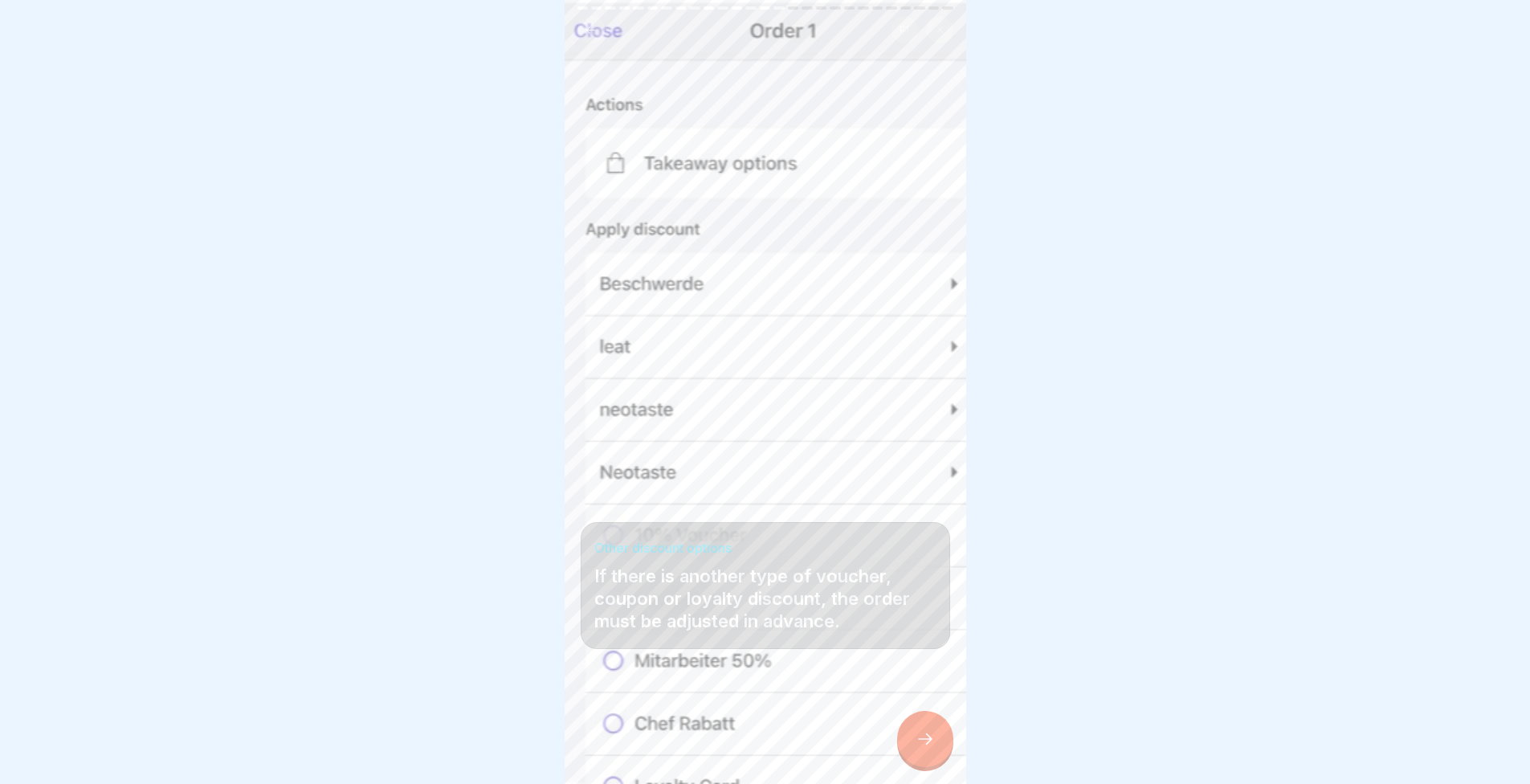
scroll to position [12, 0]
click at [922, 741] on icon at bounding box center [925, 739] width 19 height 19
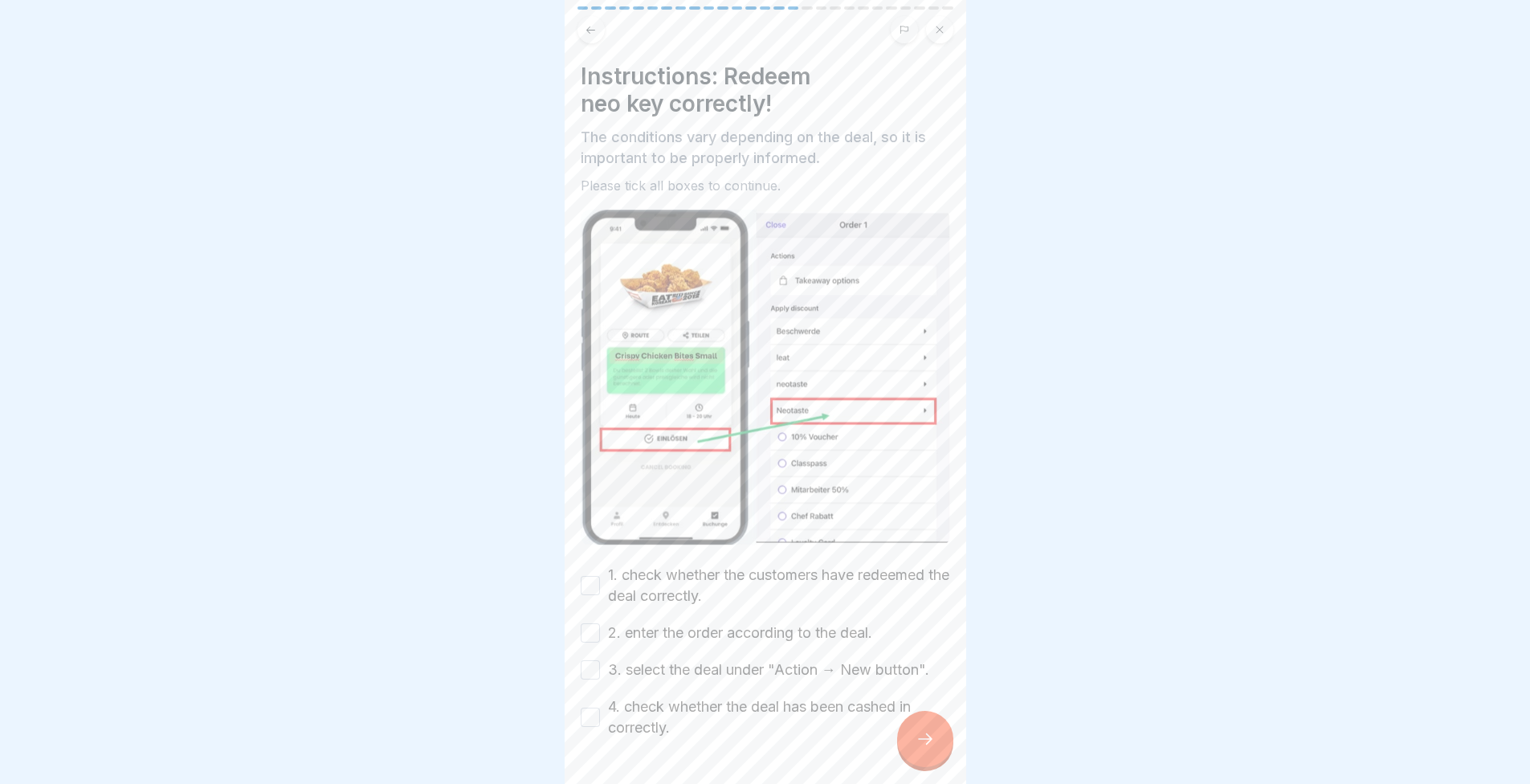
drag, startPoint x: 916, startPoint y: 738, endPoint x: 494, endPoint y: 508, distance: 480.6
click at [494, 508] on div at bounding box center [765, 392] width 1530 height 784
click at [594, 578] on button "1. check whether the customers have redeemed the deal correctly." at bounding box center [590, 585] width 19 height 19
click at [595, 624] on button "2. enter the order according to the deal." at bounding box center [590, 633] width 19 height 19
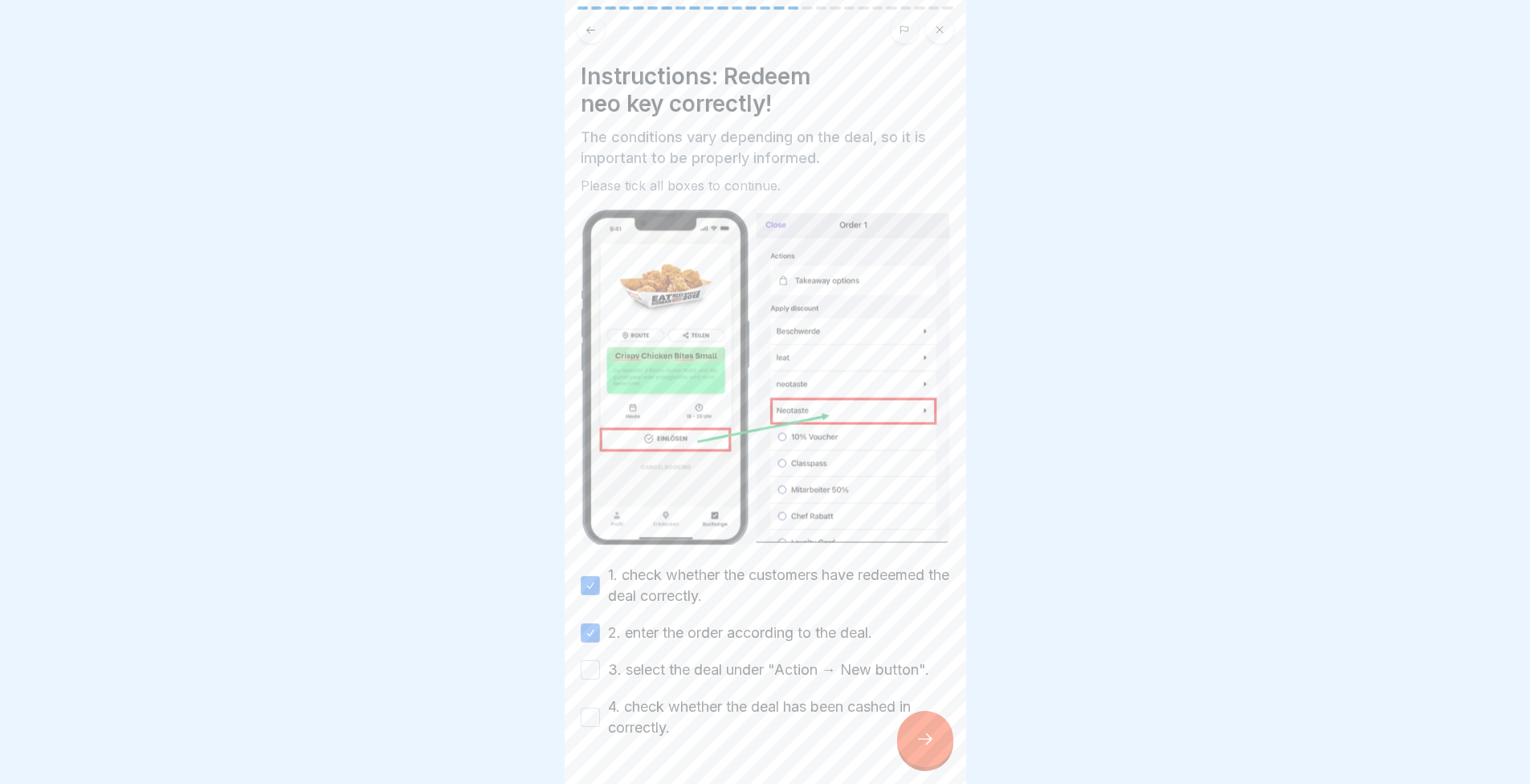
click at [592, 660] on button "3. select the deal under "Action → New button"." at bounding box center [590, 670] width 19 height 19
click at [600, 707] on button "4. check whether the deal has been cashed in correctly." at bounding box center [590, 717] width 19 height 19
click at [912, 729] on div at bounding box center [925, 739] width 57 height 57
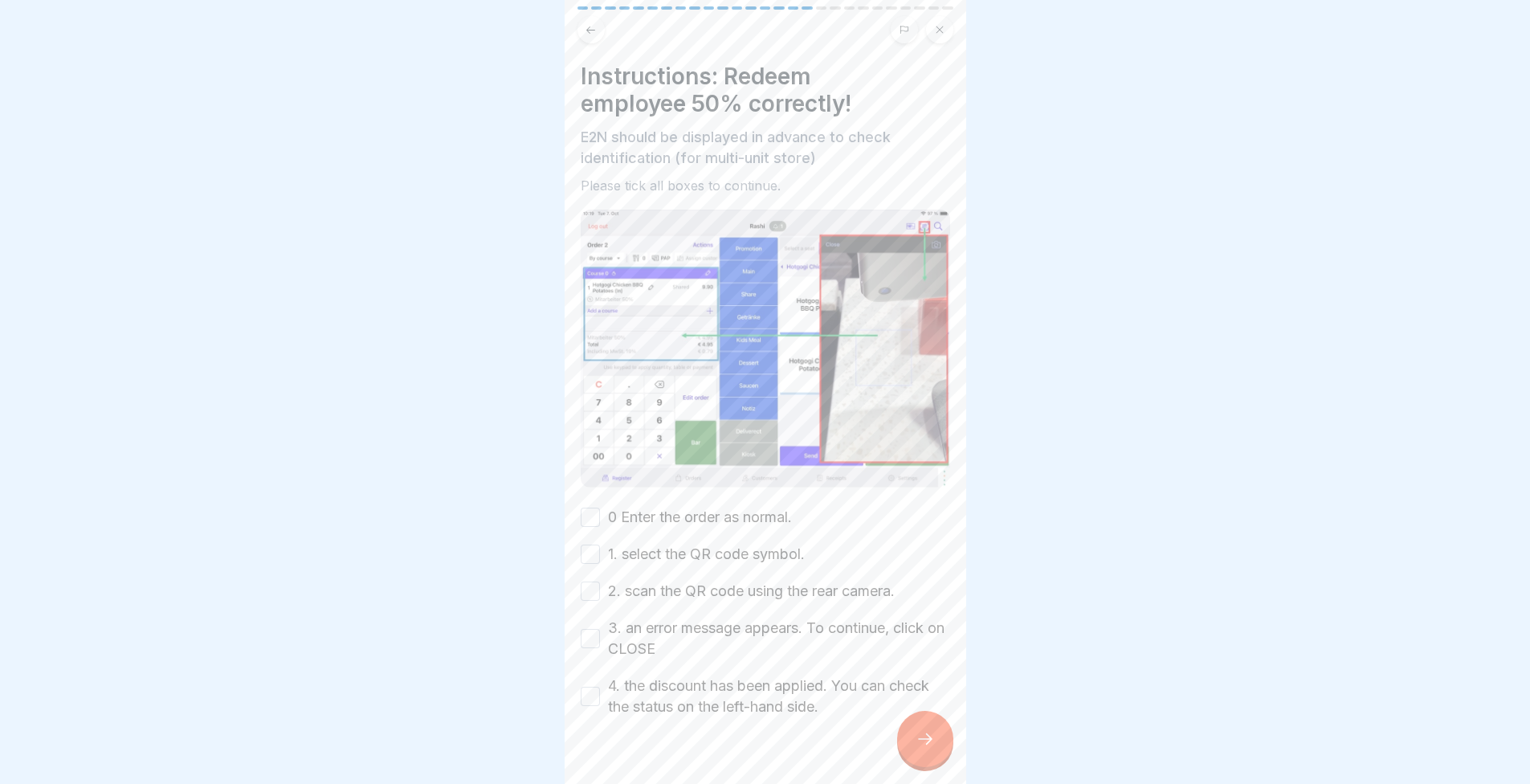
drag, startPoint x: 891, startPoint y: 723, endPoint x: 611, endPoint y: 554, distance: 327.0
click at [611, 554] on label "1. select the QR code symbol." at bounding box center [706, 554] width 197 height 21
click at [600, 554] on button "1. select the QR code symbol." at bounding box center [590, 554] width 19 height 19
click at [599, 550] on button "1. select the QR code symbol." at bounding box center [590, 554] width 19 height 19
click at [477, 478] on div at bounding box center [765, 392] width 1530 height 784
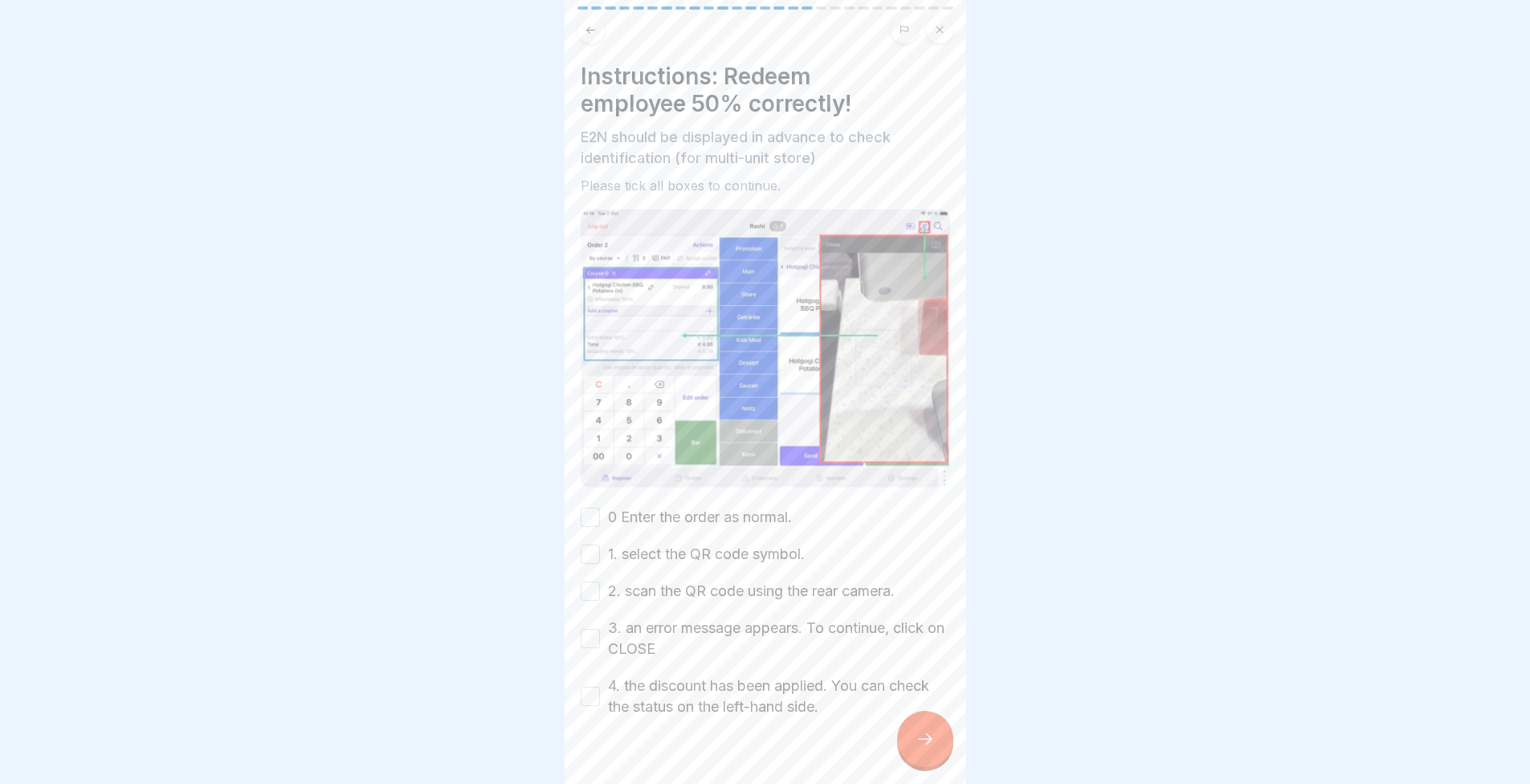
click at [594, 510] on button "0 Enter the order as normal." at bounding box center [590, 517] width 19 height 19
click at [588, 550] on button "1. select the QR code symbol." at bounding box center [590, 554] width 19 height 19
click at [599, 597] on div "0 Enter the order as normal. 1. select the QR code symbol. 2. scan the QR code …" at bounding box center [765, 611] width 369 height 210
click at [585, 581] on button "2. scan the QR code using the rear camera." at bounding box center [590, 591] width 19 height 19
click at [594, 631] on button "3. an error message appears. To continue, click on CLOSE" at bounding box center [590, 638] width 19 height 19
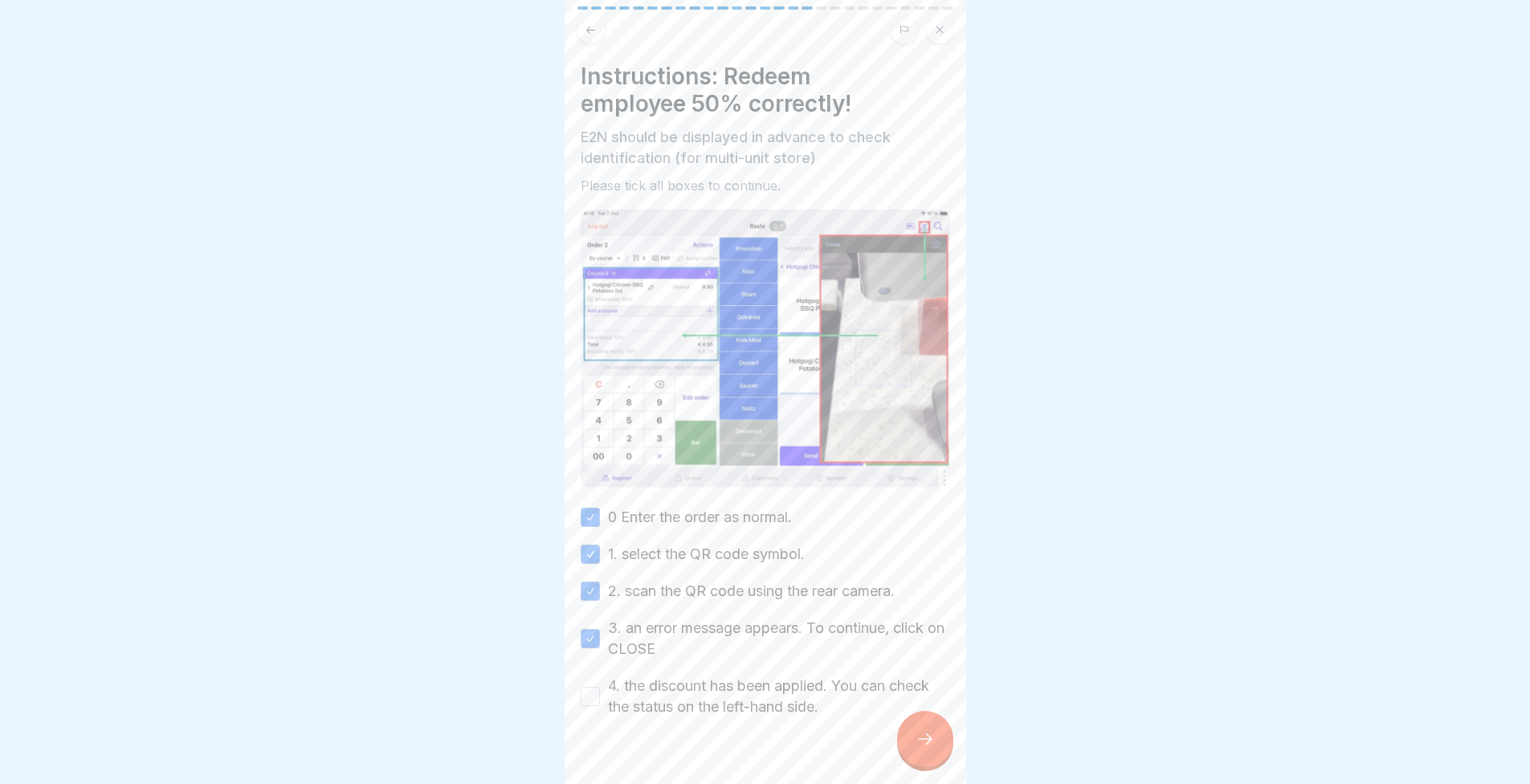
click at [594, 688] on button "4. the discount has been applied. You can check the status on the left-hand sid…" at bounding box center [590, 697] width 19 height 19
click at [927, 761] on div at bounding box center [925, 739] width 57 height 57
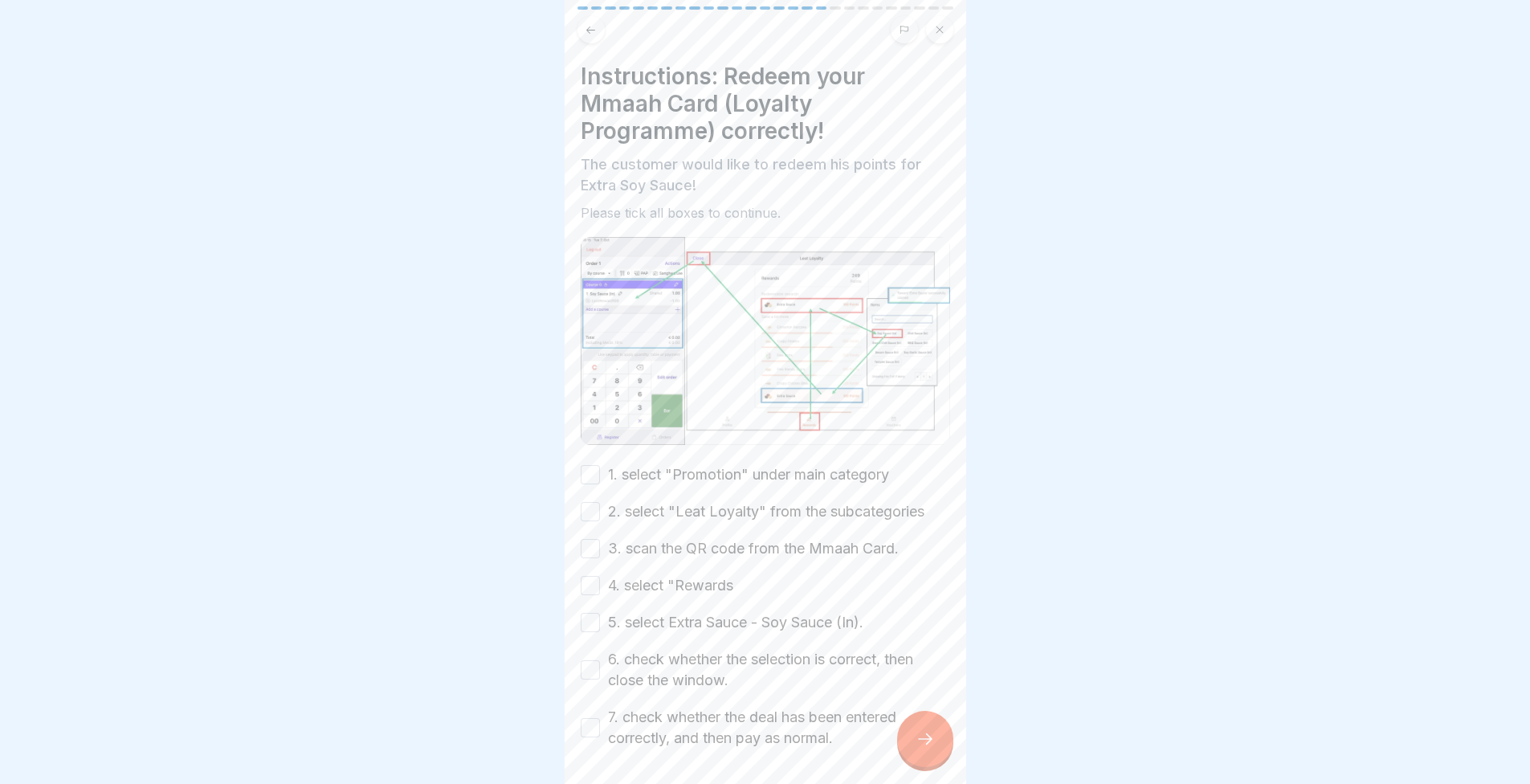
click at [703, 478] on div "1. select "Promotion" under main category 2. select "Leat Loyalty" from the sub…" at bounding box center [765, 606] width 369 height 284
click at [627, 457] on div "Instructions: Redeem your Mmaah Card (Loyalty Programme) correctly! The custome…" at bounding box center [765, 405] width 369 height 686
click at [620, 470] on label "1. select "Promotion" under main category" at bounding box center [749, 475] width 282 height 21
click at [600, 470] on button "1. select "Promotion" under main category" at bounding box center [590, 475] width 19 height 19
click at [616, 508] on label "2. select "Leat Loyalty" from the subcategories" at bounding box center [766, 512] width 316 height 21
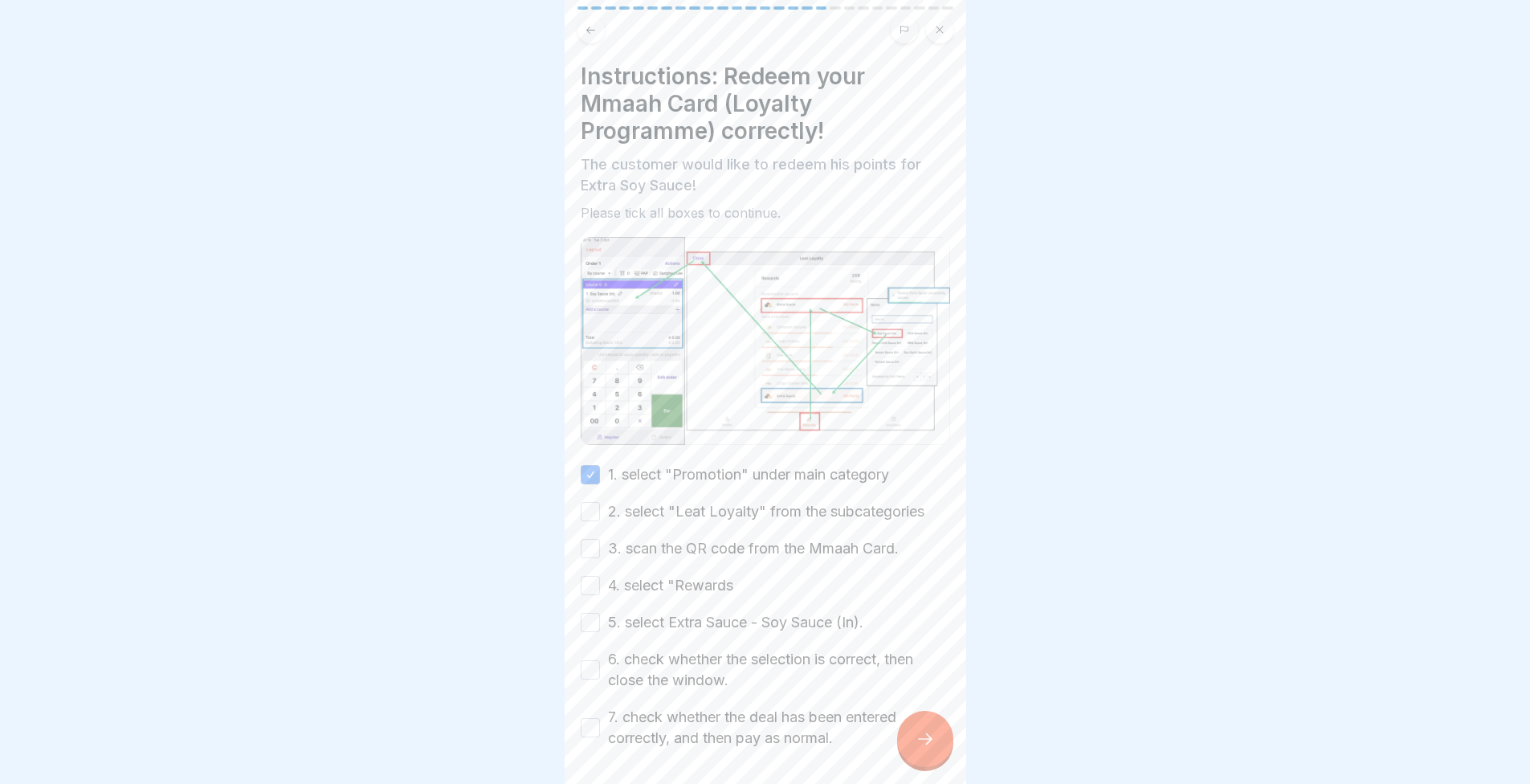
click at [600, 508] on button "2. select "Leat Loyalty" from the subcategories" at bounding box center [590, 511] width 19 height 19
click at [605, 538] on div "3. scan the QR code from the Mmaah Card." at bounding box center [739, 549] width 318 height 21
click at [584, 549] on button "3. scan the QR code from the Mmaah Card." at bounding box center [590, 549] width 19 height 19
drag, startPoint x: 530, startPoint y: 506, endPoint x: 422, endPoint y: 411, distance: 143.8
click at [423, 412] on div at bounding box center [765, 392] width 1530 height 784
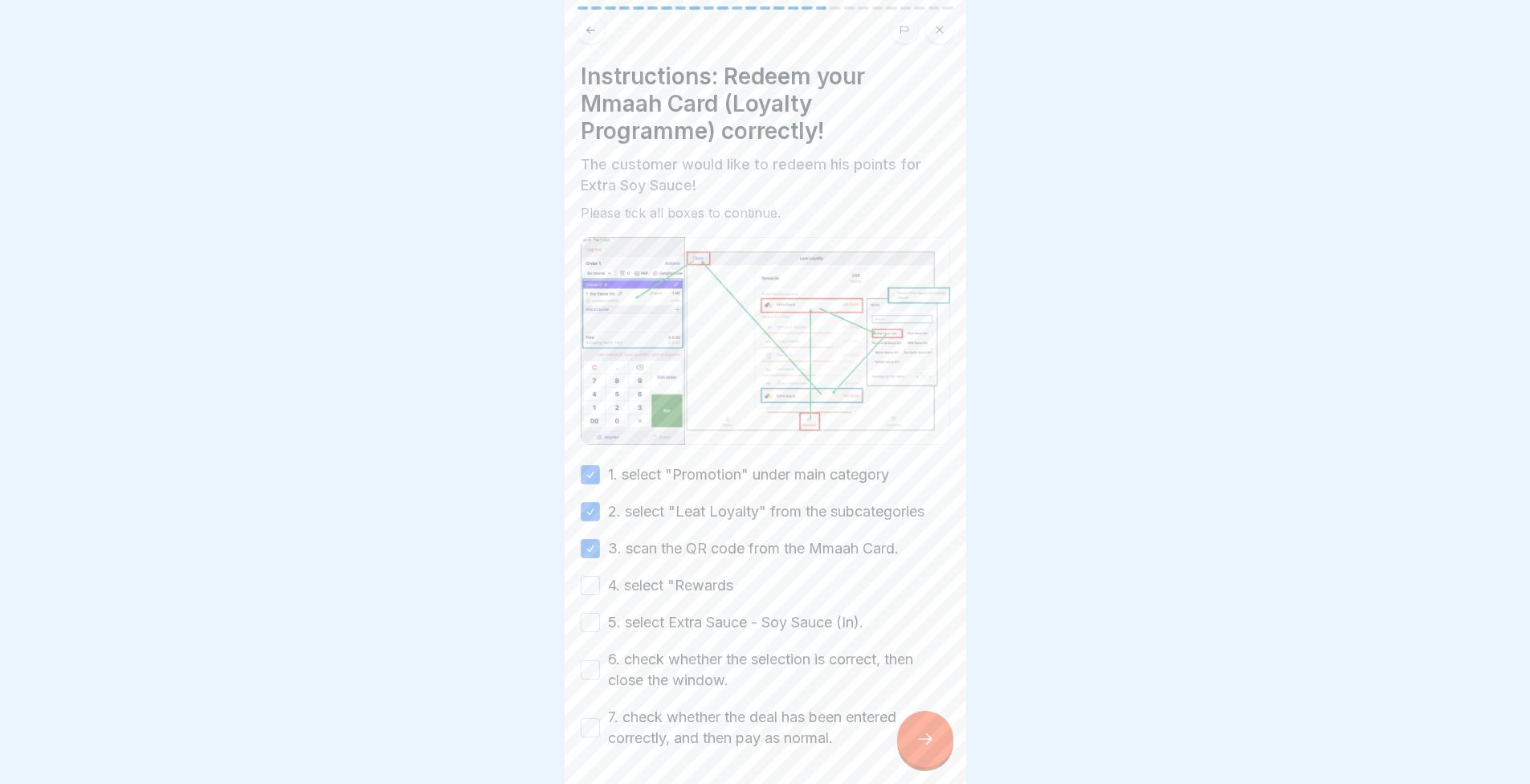
drag, startPoint x: 384, startPoint y: 413, endPoint x: 375, endPoint y: 406, distance: 11.4
drag, startPoint x: 375, startPoint y: 406, endPoint x: 368, endPoint y: 402, distance: 8.1
click at [368, 402] on div at bounding box center [765, 392] width 1530 height 784
click at [348, 392] on div at bounding box center [765, 392] width 1530 height 784
click at [589, 576] on button "4. select "Rewards" at bounding box center [590, 585] width 19 height 19
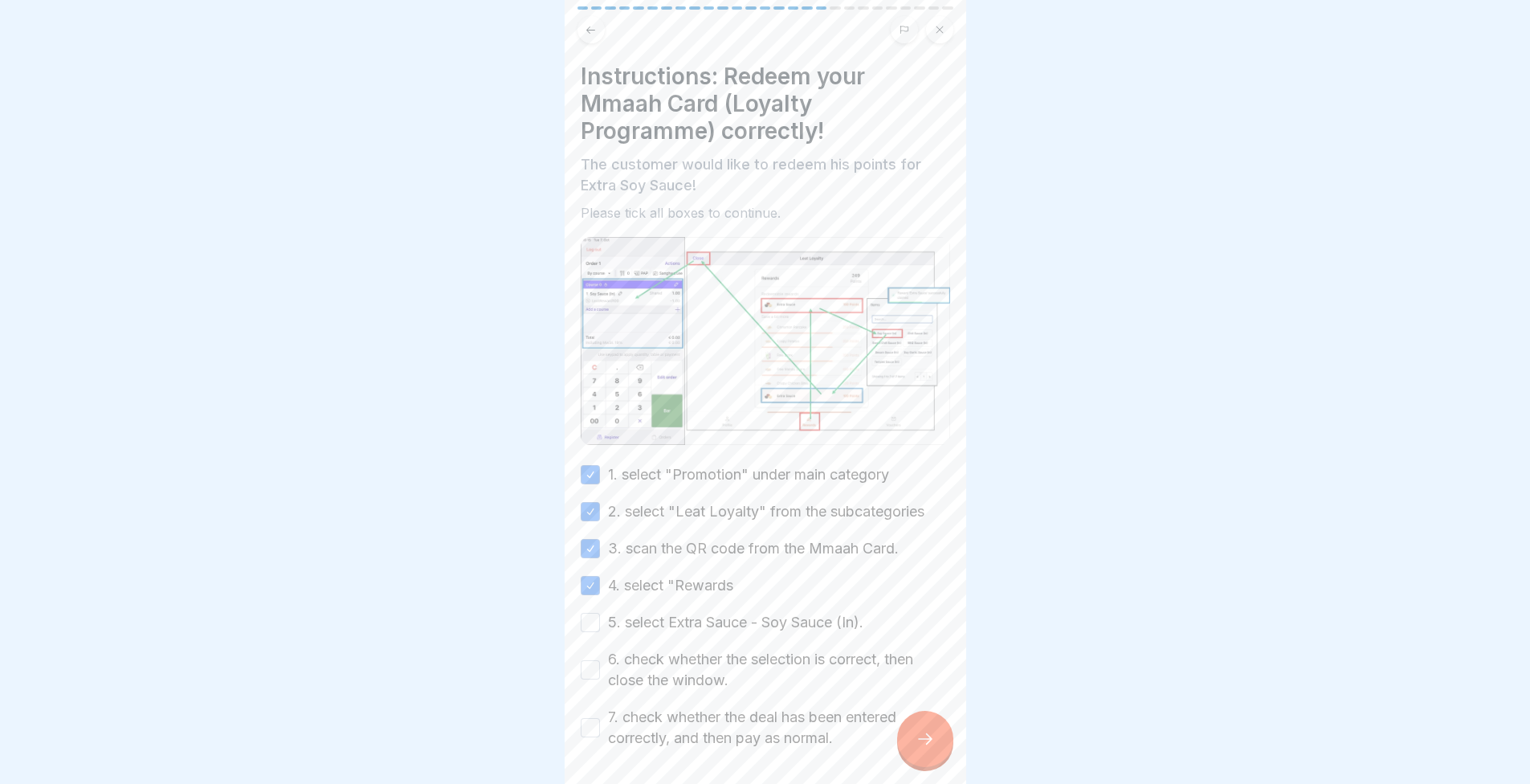
click at [602, 612] on div "5. select Extra Sauce - Soy Sauce (In)." at bounding box center [722, 623] width 283 height 21
click at [589, 613] on button "5. select Extra Sauce - Soy Sauce (In)." at bounding box center [590, 623] width 19 height 19
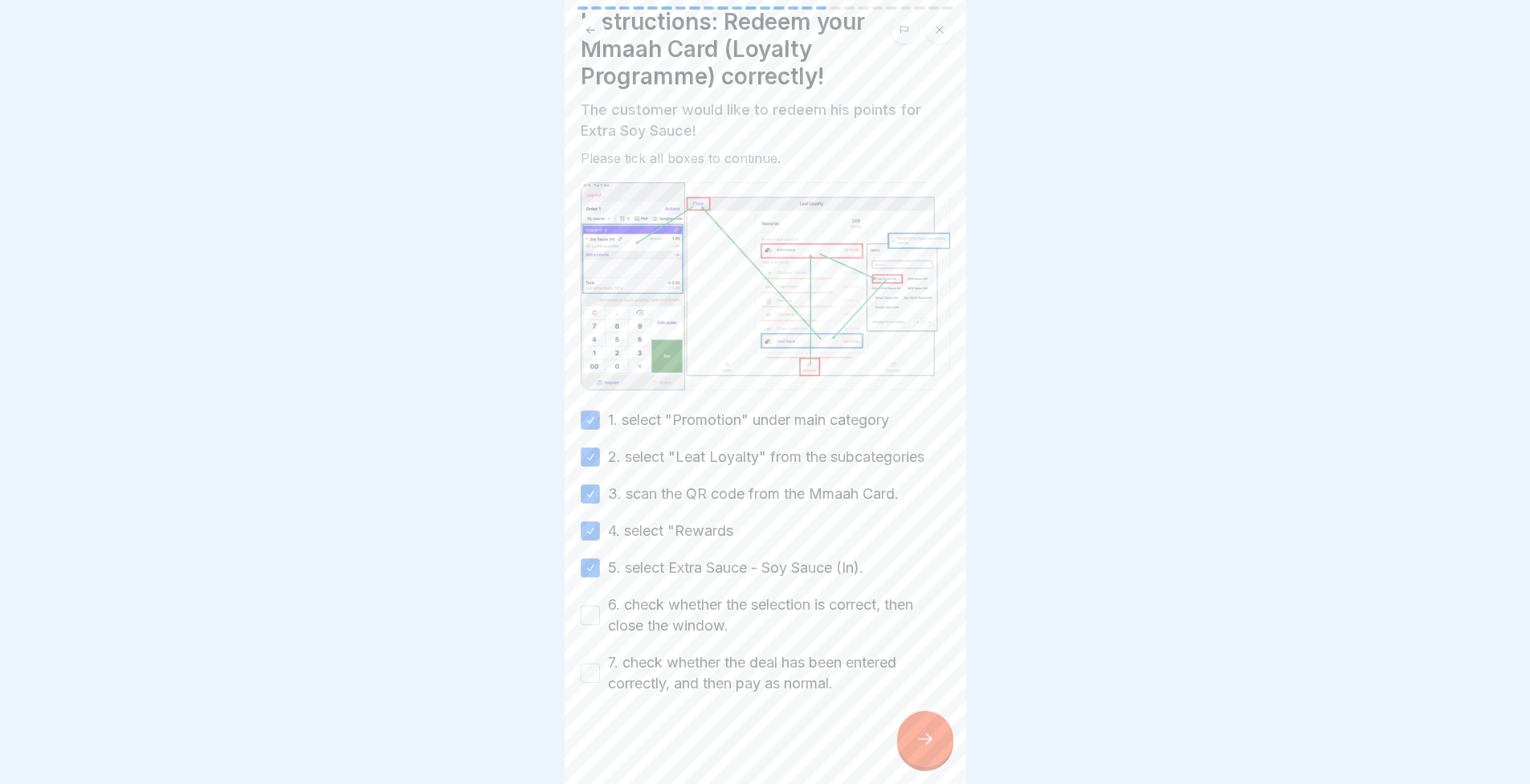
click at [580, 615] on button "6. check whether the selection is correct, then close the window." at bounding box center [590, 615] width 19 height 19
drag, startPoint x: 589, startPoint y: 669, endPoint x: 648, endPoint y: 699, distance: 66.2
click at [588, 669] on button "7. check whether the deal has been entered correctly, and then pay as normal." at bounding box center [590, 673] width 19 height 19
click at [913, 756] on div at bounding box center [925, 739] width 57 height 57
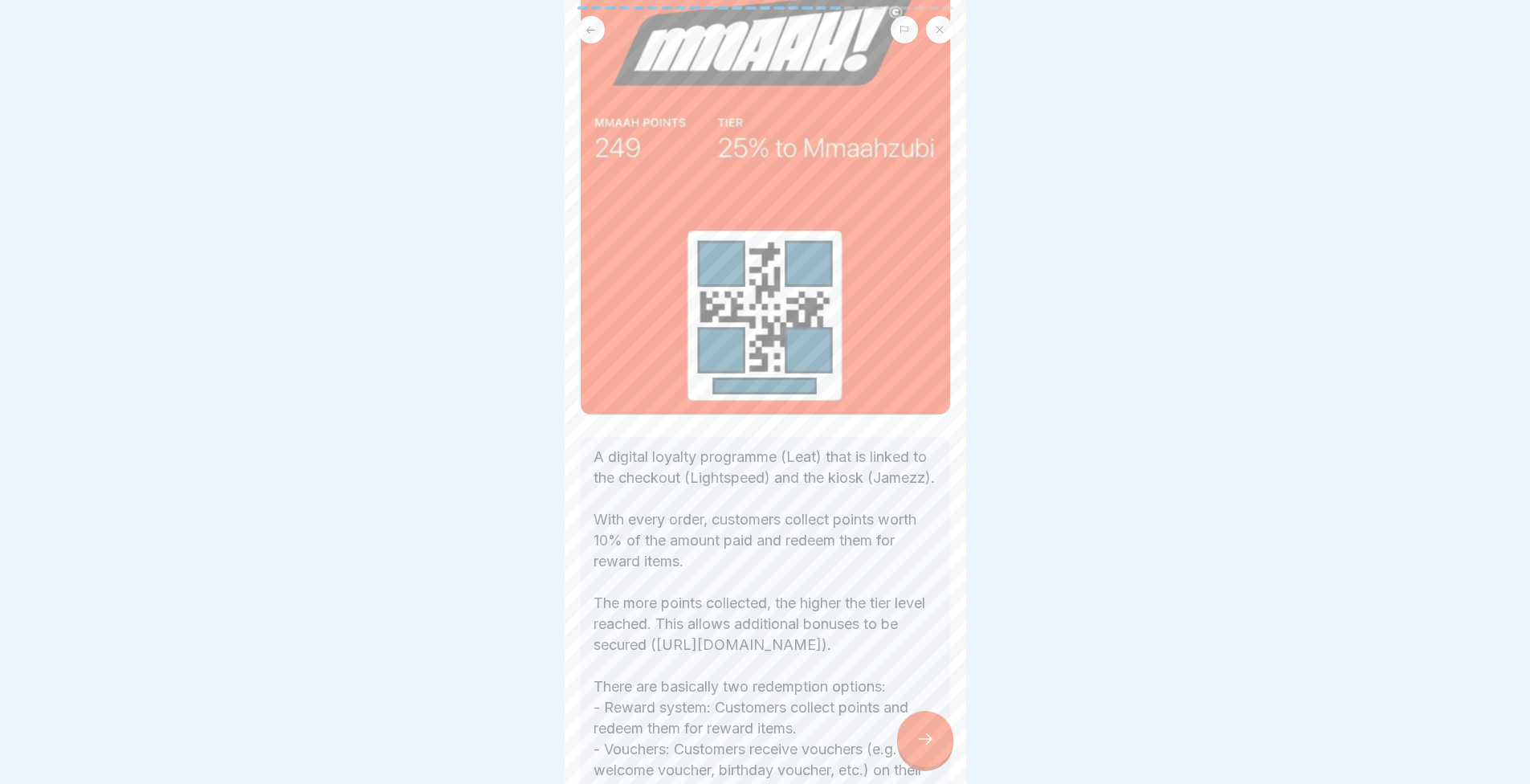
scroll to position [369, 0]
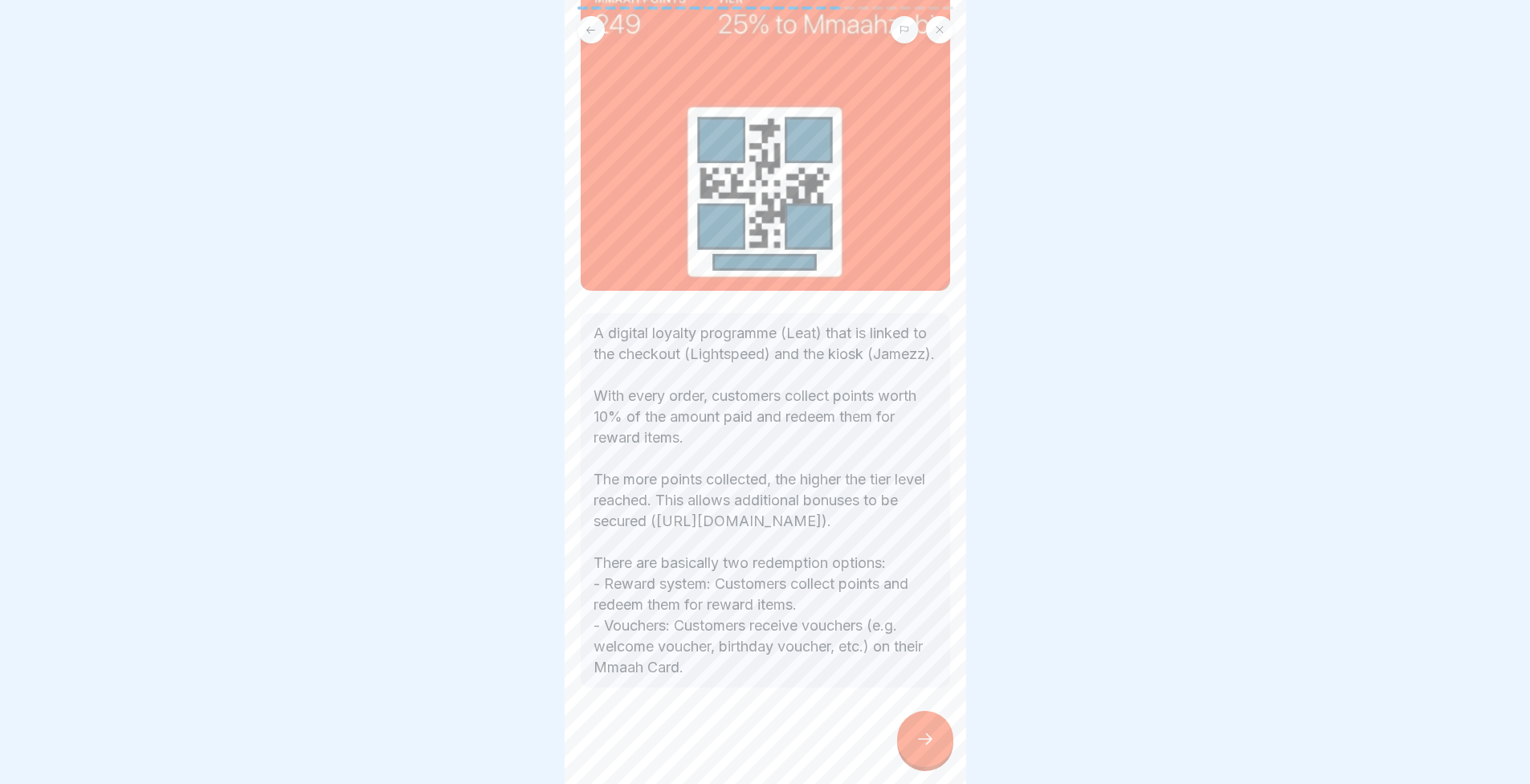
click at [831, 705] on div at bounding box center [765, 735] width 369 height 96
click at [929, 742] on icon at bounding box center [925, 739] width 19 height 19
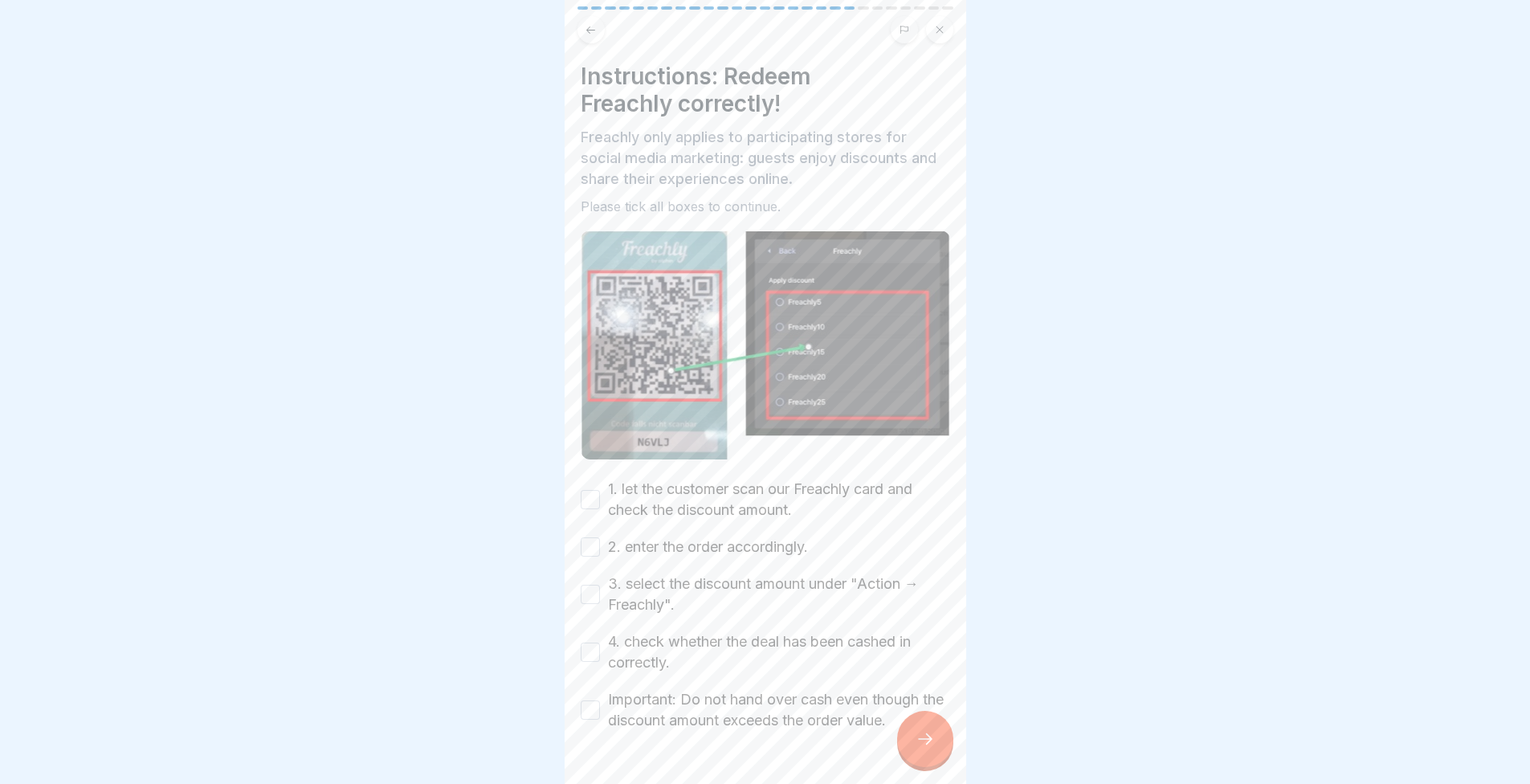
click at [651, 478] on label "1. let the customer scan our Freachly card and check the discount amount." at bounding box center [779, 499] width 342 height 41
click at [600, 490] on button "1. let the customer scan our Freachly card and check the discount amount." at bounding box center [590, 500] width 19 height 19
click at [643, 536] on label "2. enter the order accordingly." at bounding box center [708, 547] width 200 height 21
click at [600, 537] on button "2. enter the order accordingly." at bounding box center [590, 547] width 19 height 19
click at [652, 574] on label "3. select the discount amount under "Action → Freachly"." at bounding box center [779, 594] width 342 height 41
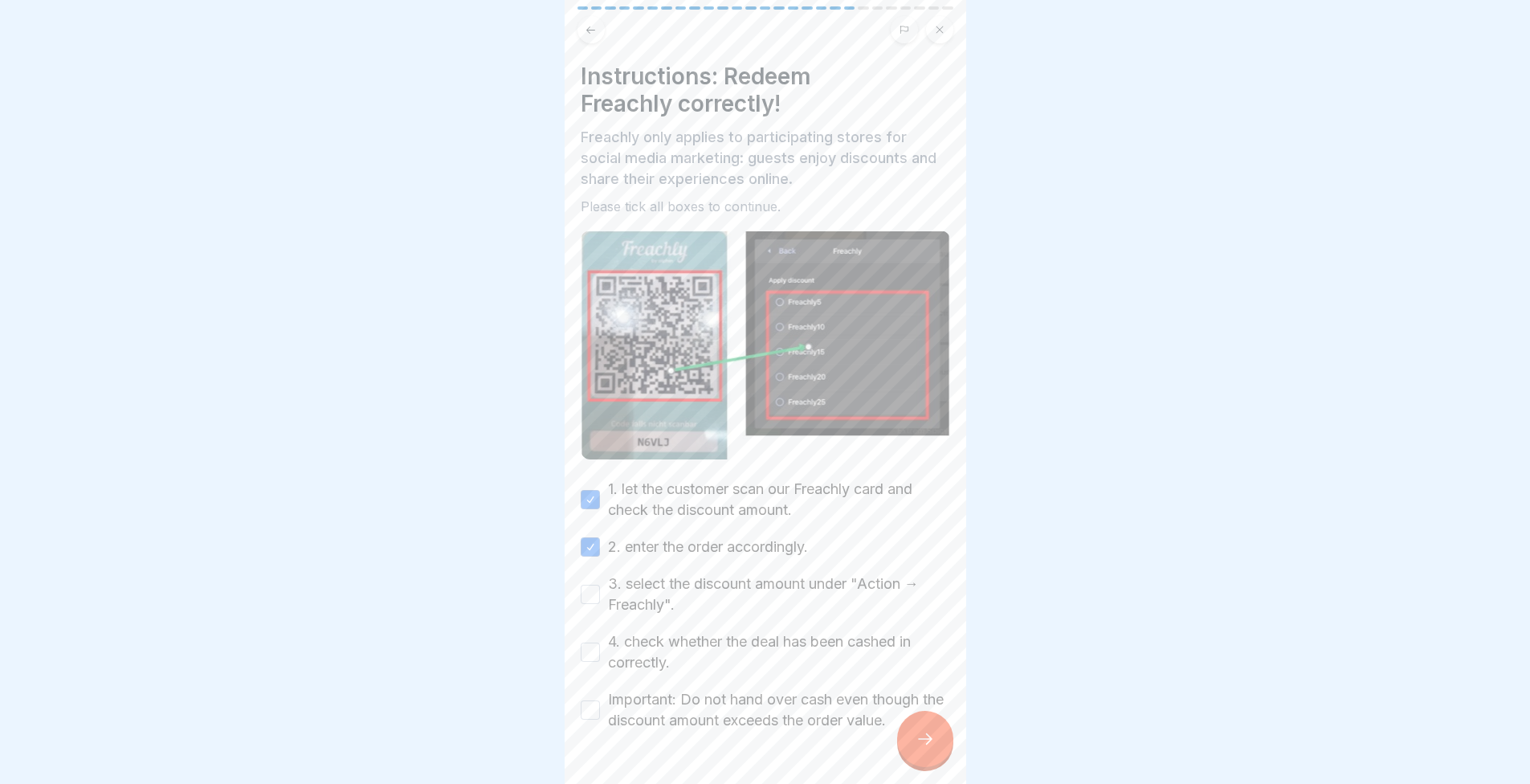
click at [600, 584] on button "3. select the discount amount under "Action → Freachly"." at bounding box center [590, 594] width 19 height 19
click at [629, 631] on label "4. check whether the deal has been cashed in correctly." at bounding box center [779, 651] width 342 height 41
click at [600, 643] on button "4. check whether the deal has been cashed in correctly." at bounding box center [590, 652] width 19 height 19
click at [623, 698] on label "Important: Do not hand over cash even though the discount amount exceeds the or…" at bounding box center [779, 709] width 342 height 41
click at [600, 700] on button "Important: Do not hand over cash even though the discount amount exceeds the or…" at bounding box center [590, 710] width 19 height 19
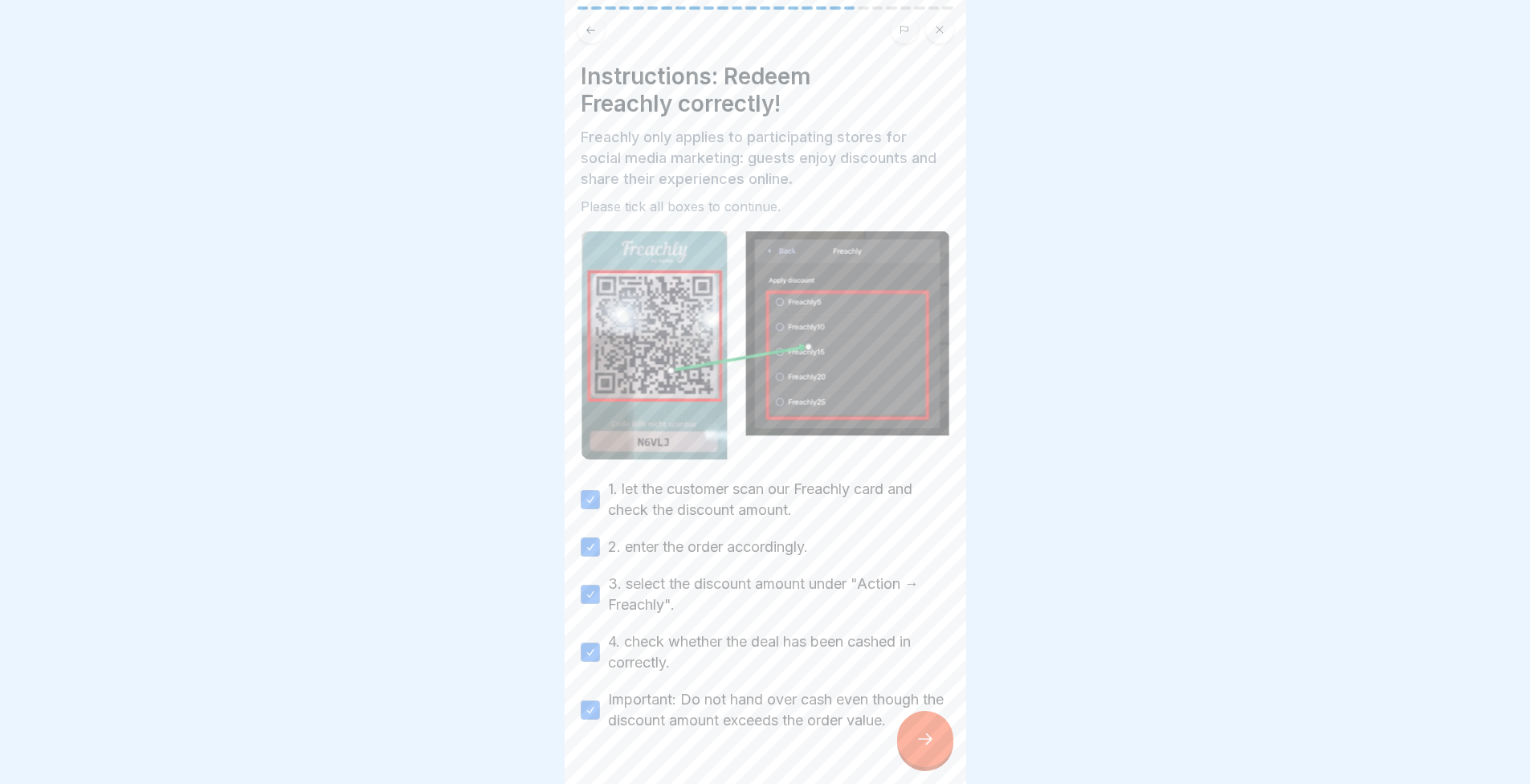
click at [925, 735] on icon at bounding box center [925, 739] width 19 height 19
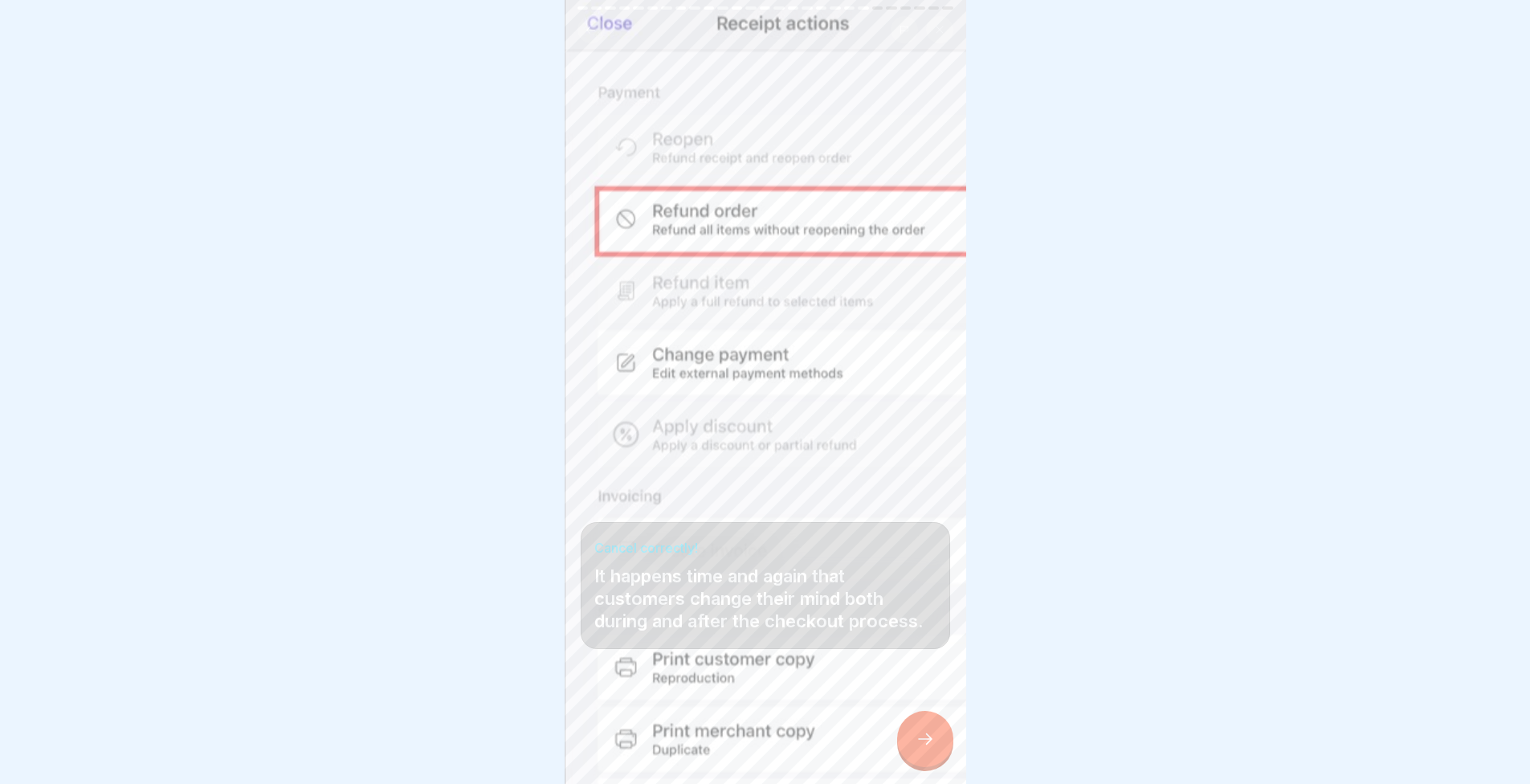
click at [908, 738] on div at bounding box center [925, 739] width 57 height 57
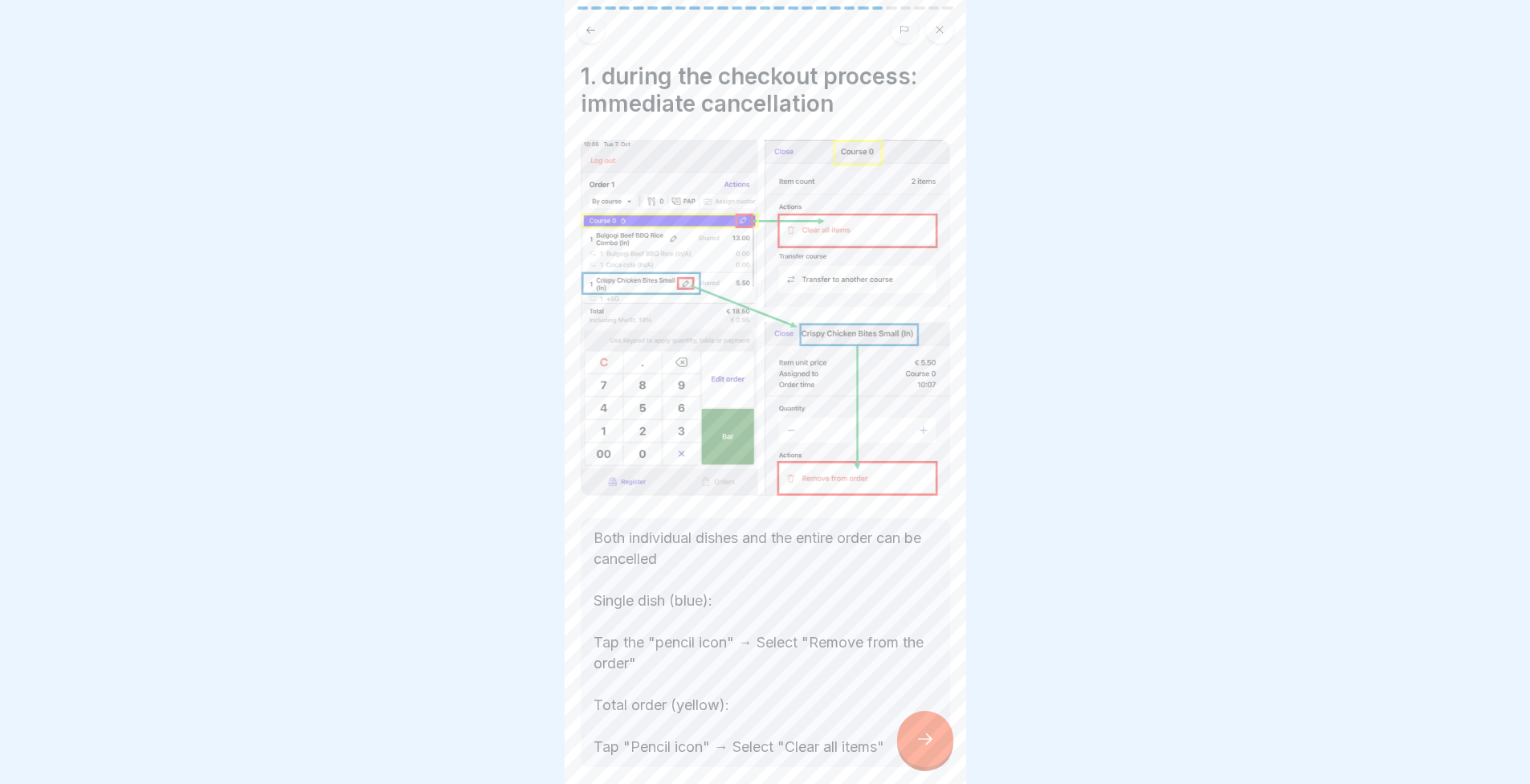
drag, startPoint x: 847, startPoint y: 755, endPoint x: 477, endPoint y: 584, distance: 407.6
click at [477, 584] on div at bounding box center [765, 392] width 1530 height 784
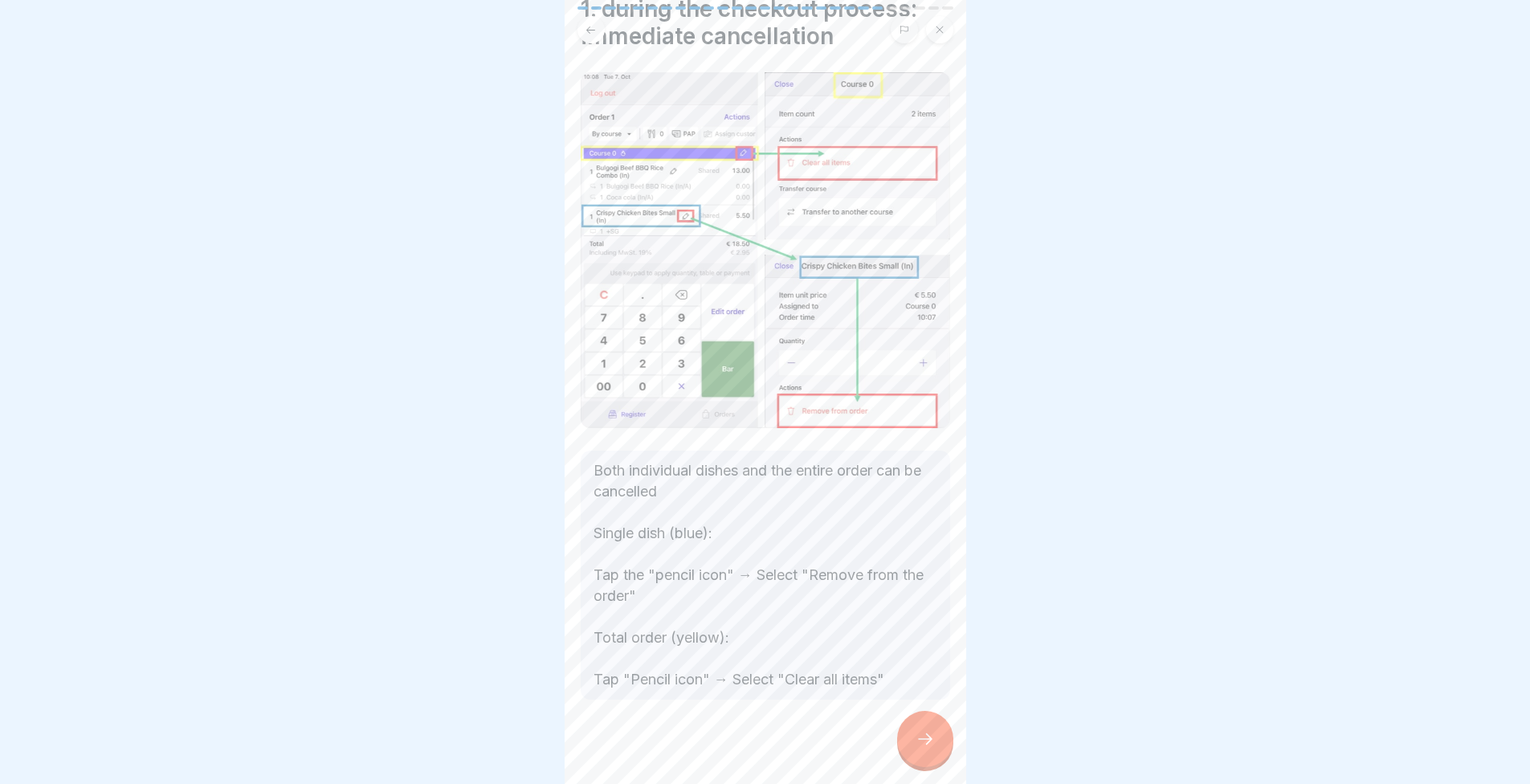
click at [909, 742] on div at bounding box center [925, 739] width 57 height 57
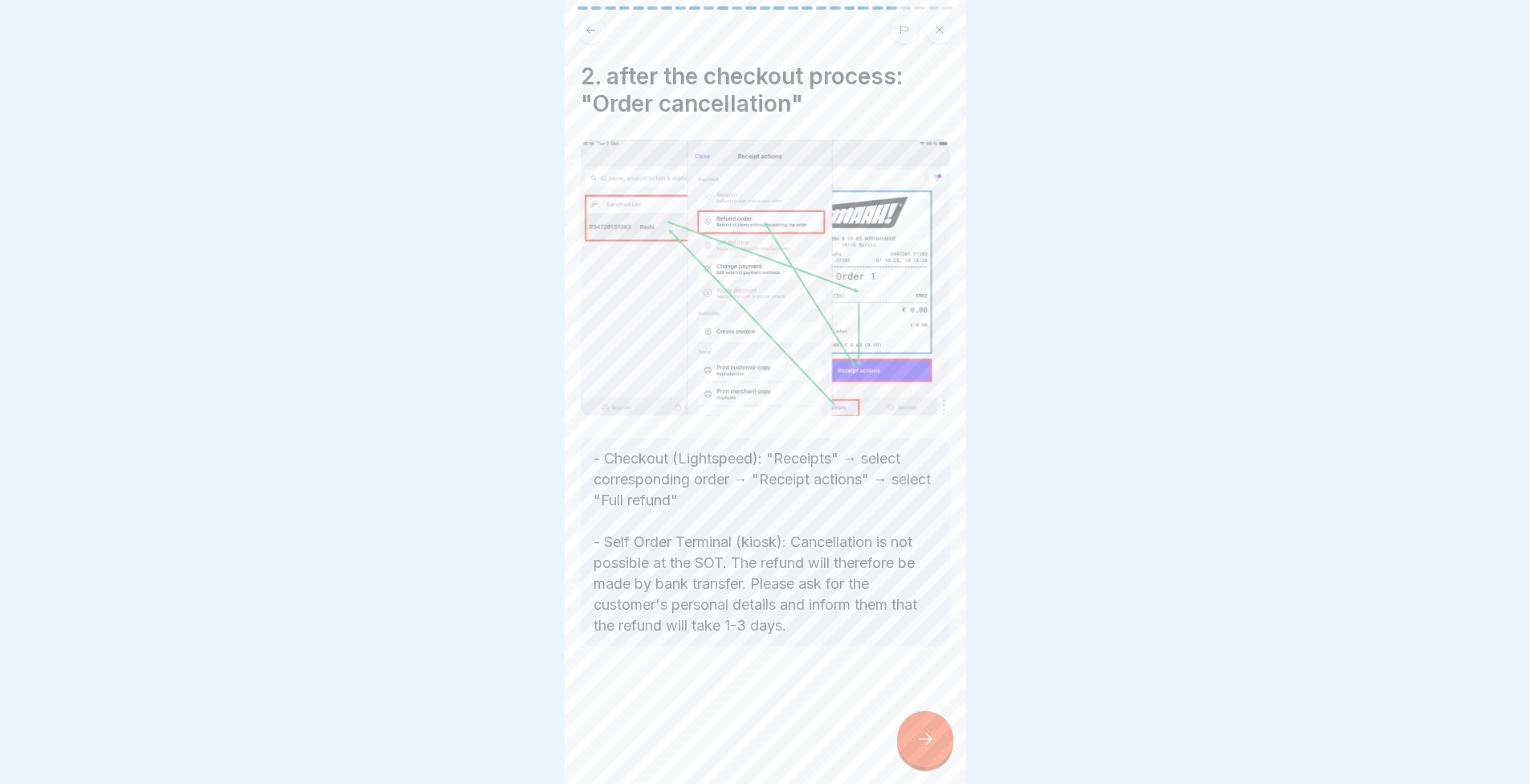
scroll to position [0, 0]
click at [932, 746] on icon at bounding box center [925, 739] width 19 height 19
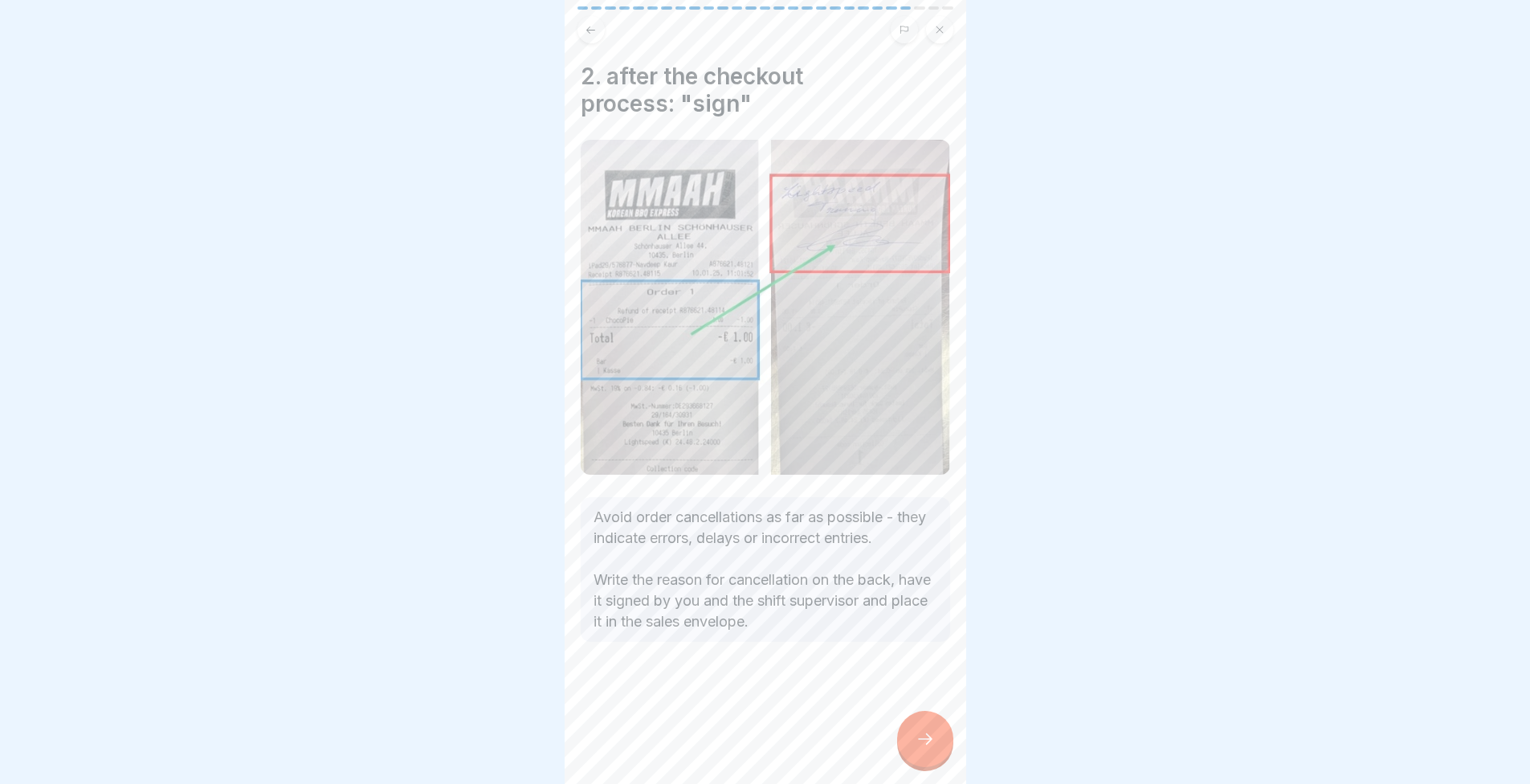
click at [785, 667] on div at bounding box center [765, 690] width 369 height 96
click at [919, 748] on icon at bounding box center [925, 739] width 19 height 19
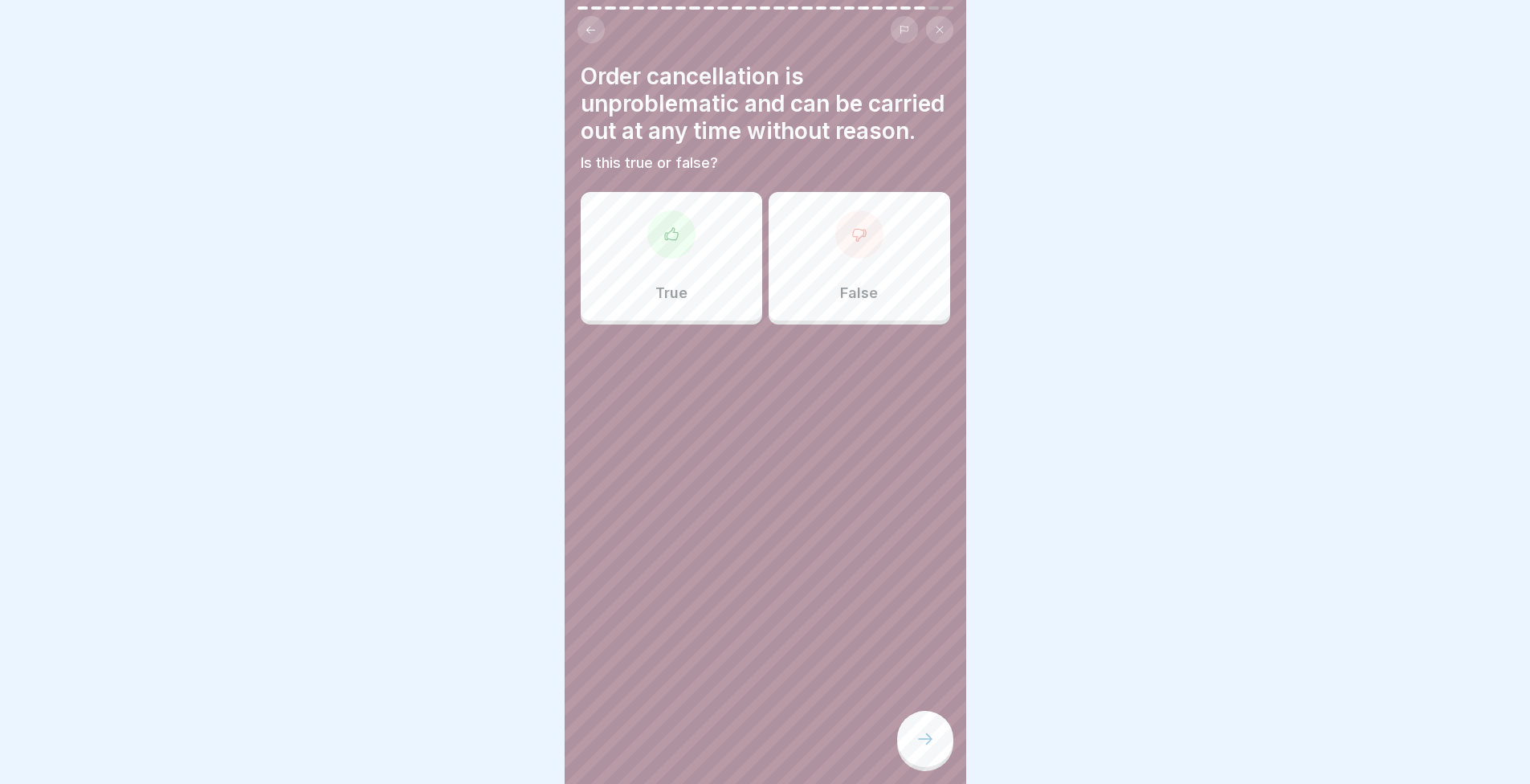
click at [815, 295] on div "False" at bounding box center [859, 257] width 182 height 129
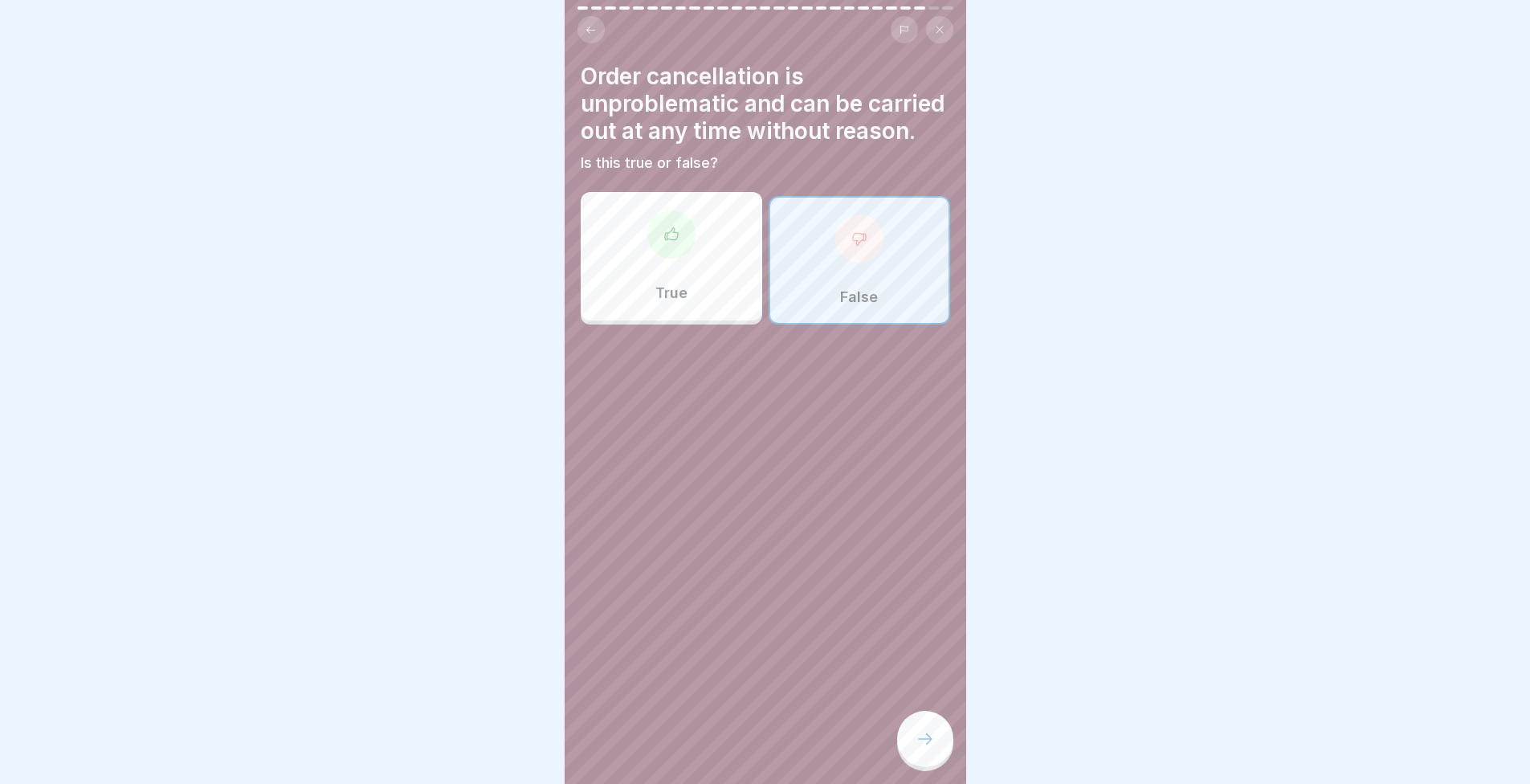
click at [574, 257] on div "Order cancellation is unproblematic and can be carried out at any time without …" at bounding box center [766, 392] width 402 height 784
click at [932, 722] on div "Order cancellation is unproblematic and can be carried out at any time without …" at bounding box center [766, 392] width 402 height 784
click at [925, 740] on div at bounding box center [925, 739] width 57 height 57
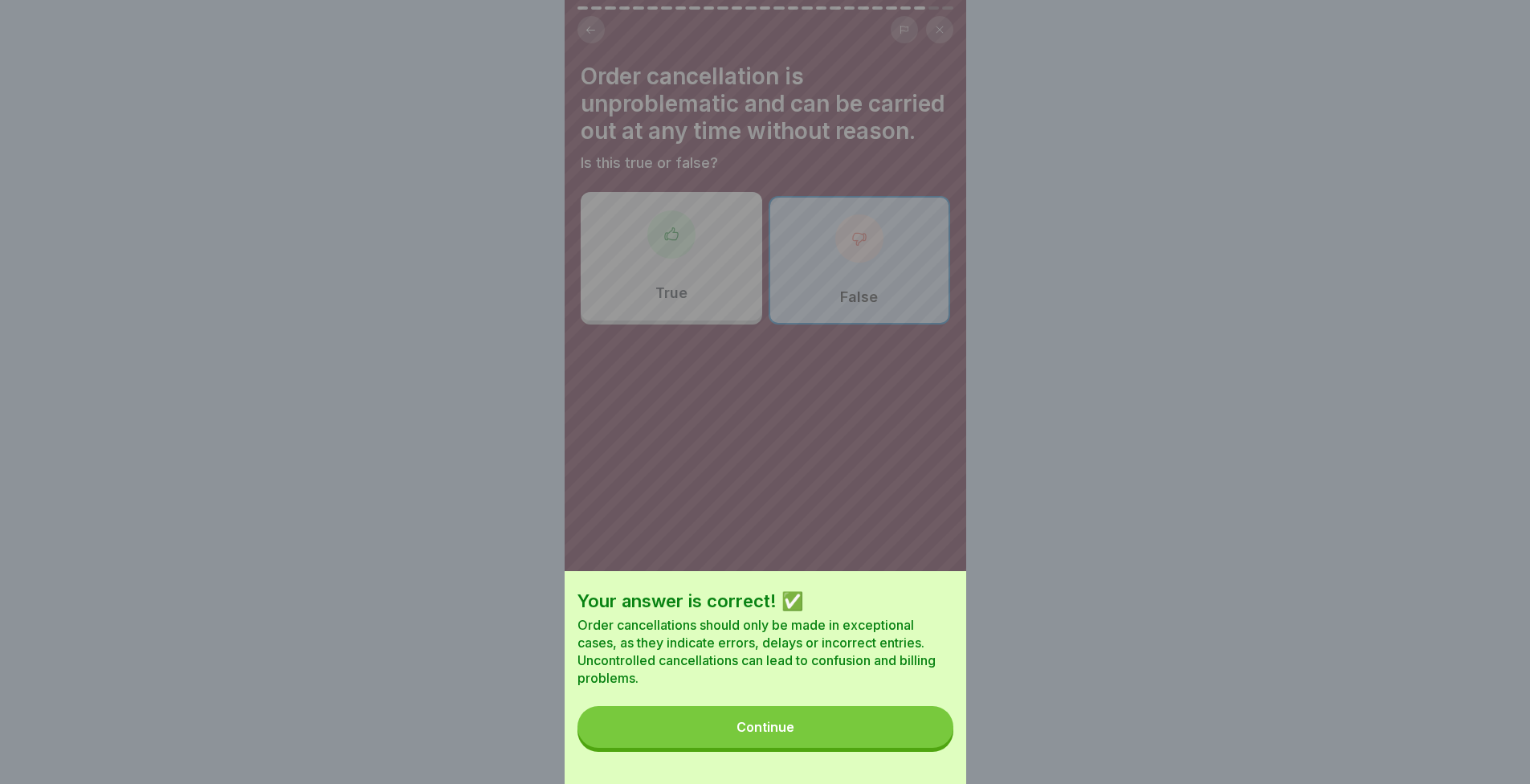
click at [850, 742] on button "Continue" at bounding box center [765, 726] width 376 height 41
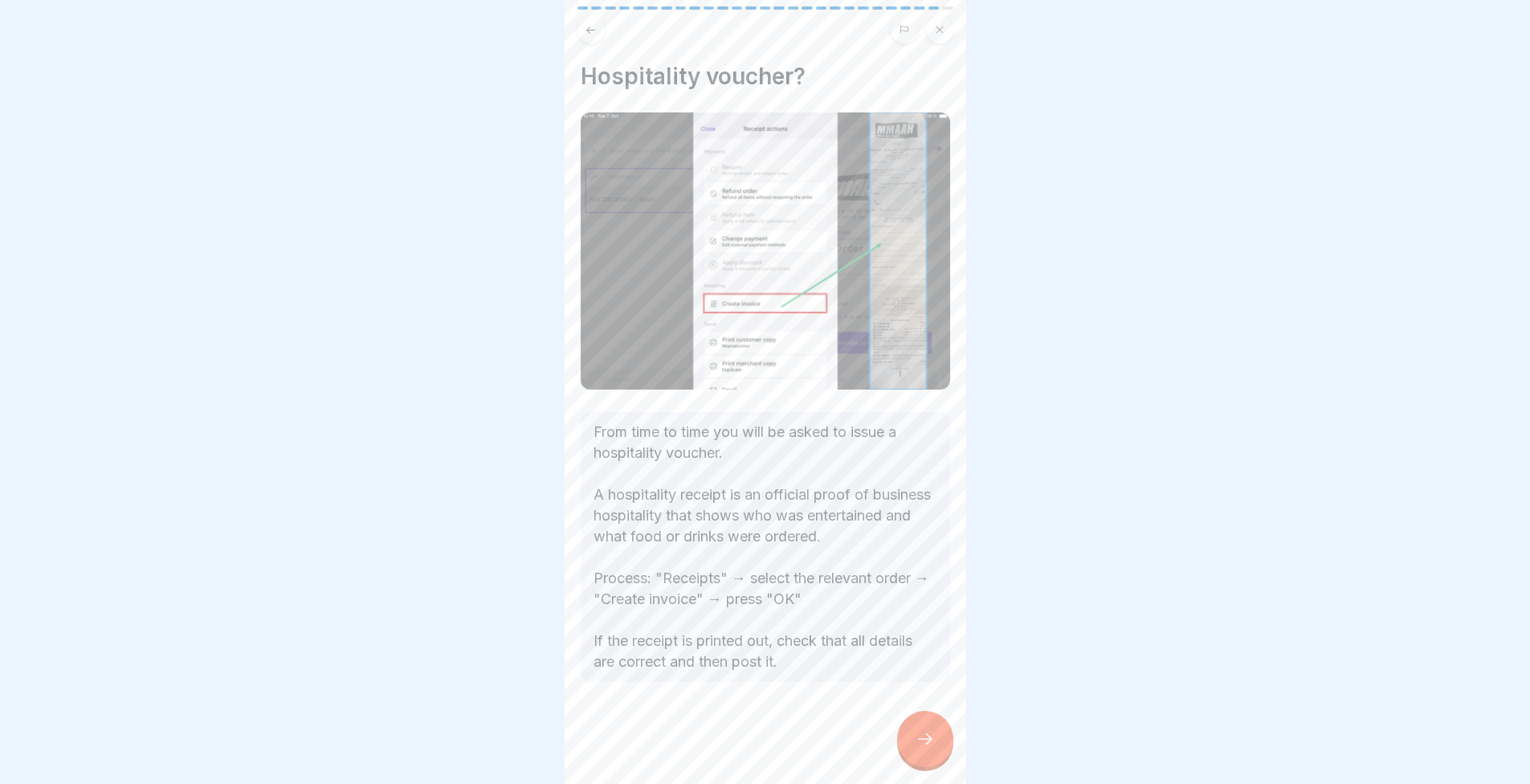
click at [366, 429] on div at bounding box center [765, 392] width 1530 height 784
click at [909, 755] on div at bounding box center [925, 739] width 57 height 57
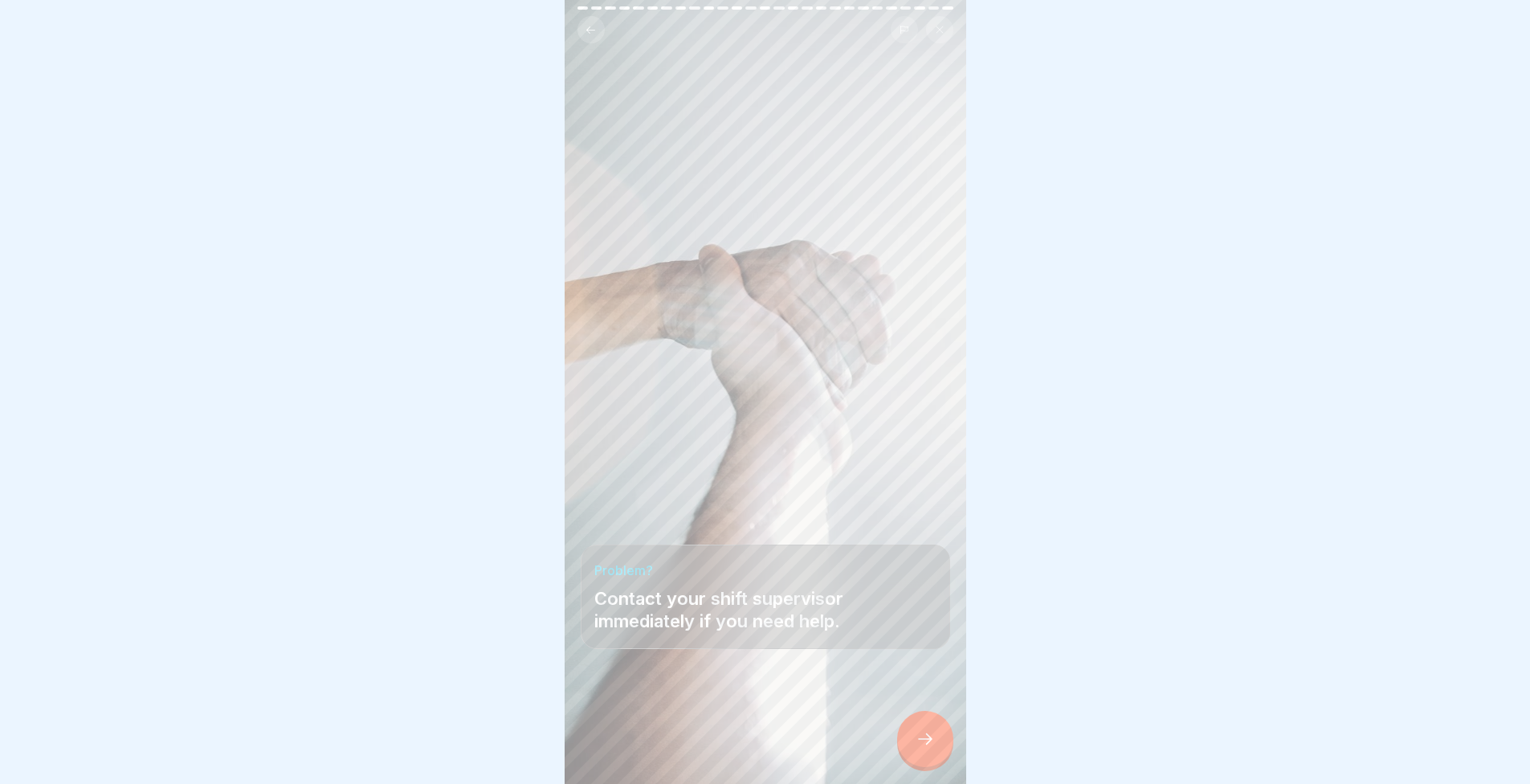
click at [932, 748] on icon at bounding box center [925, 739] width 19 height 19
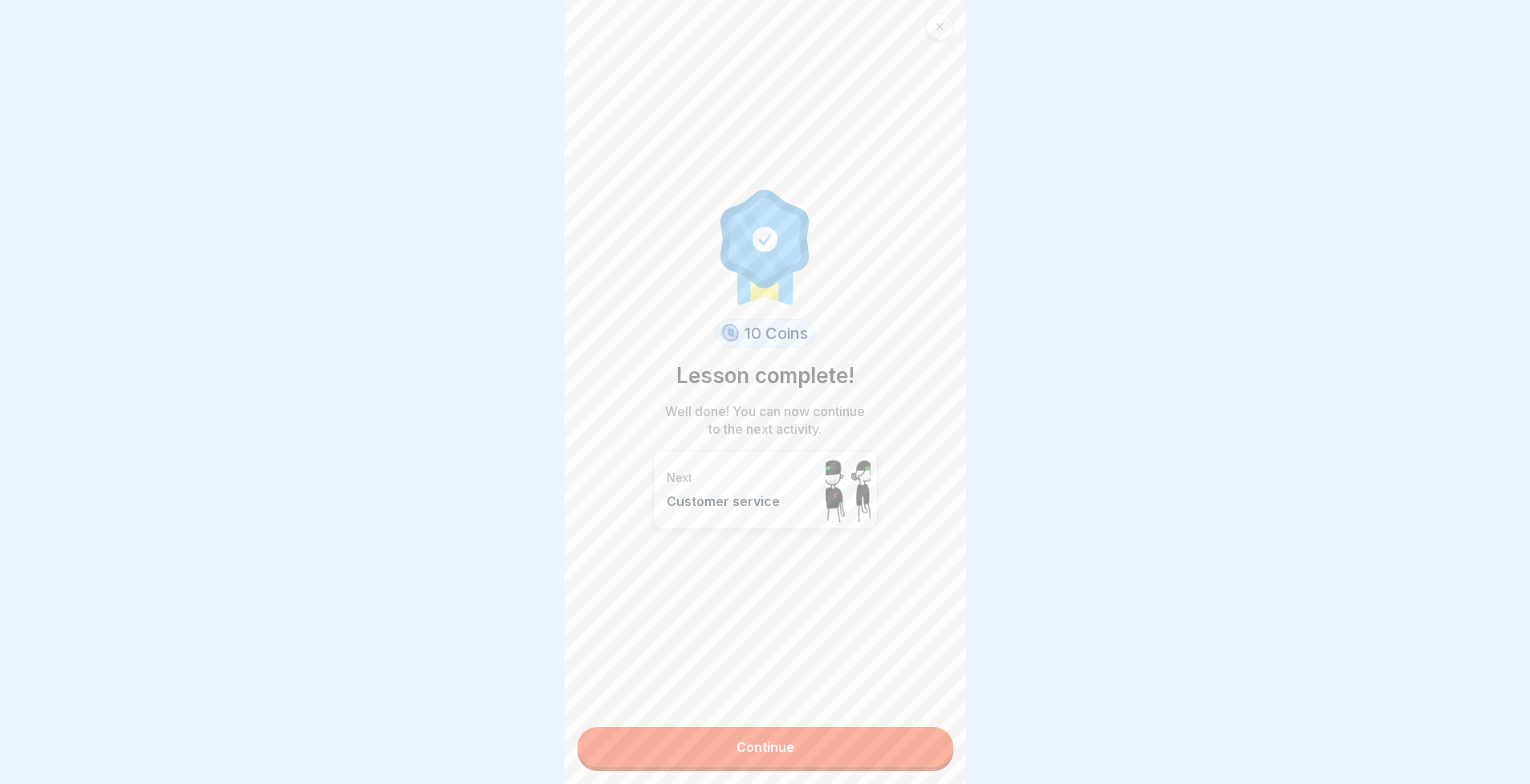
click at [920, 748] on link "Continue" at bounding box center [765, 747] width 376 height 40
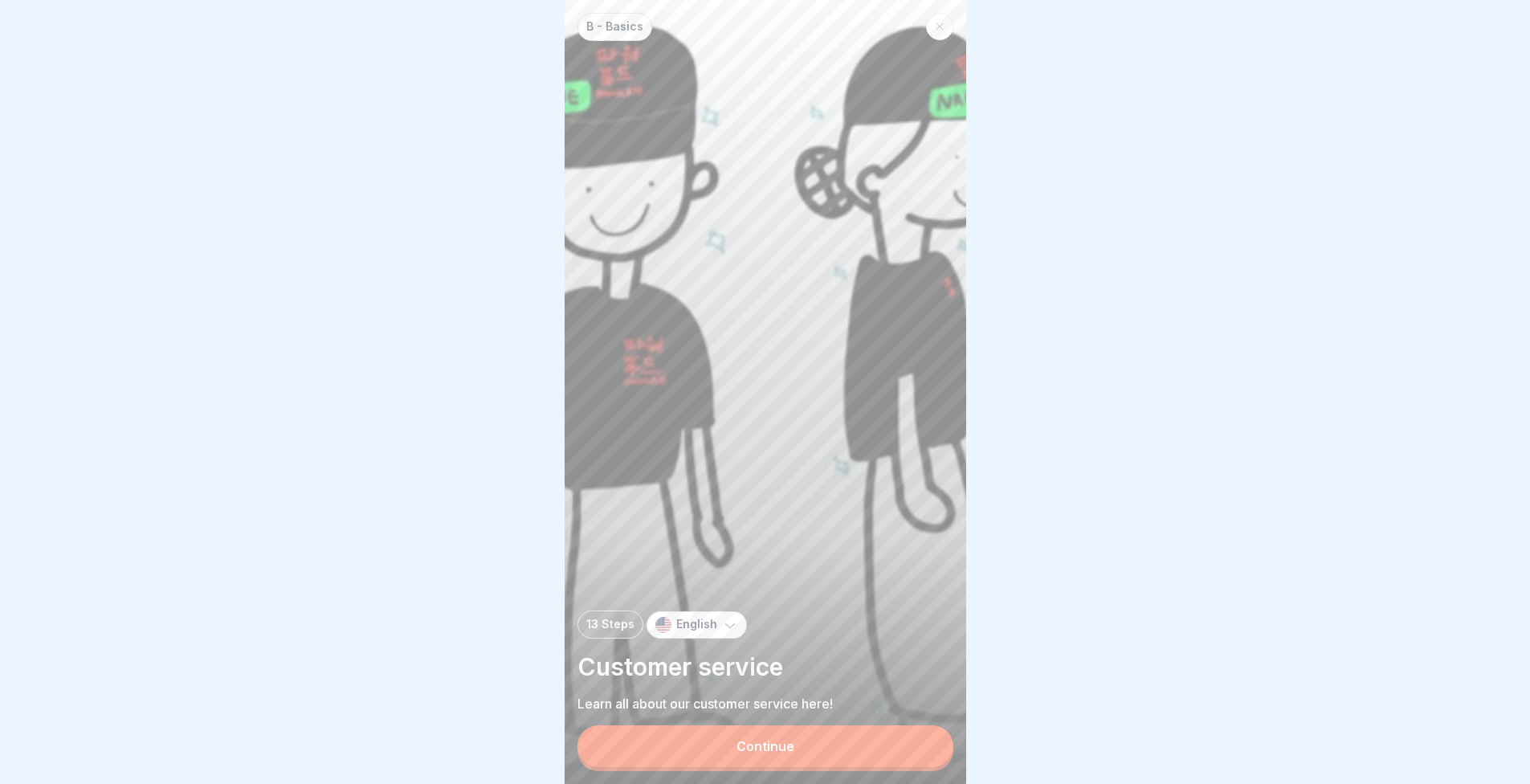
click at [901, 742] on button "Continue" at bounding box center [765, 746] width 376 height 41
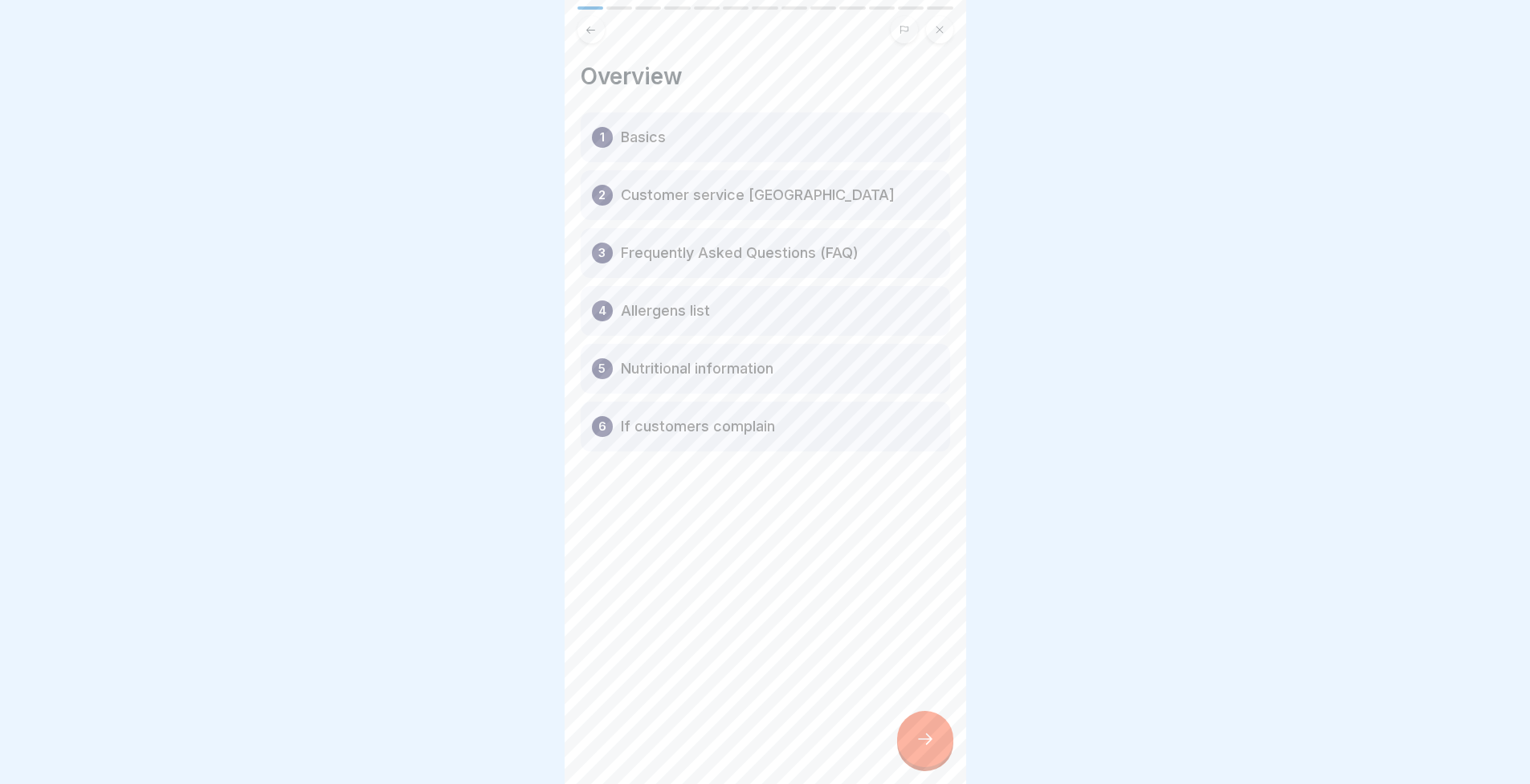
click at [932, 746] on icon at bounding box center [925, 739] width 19 height 19
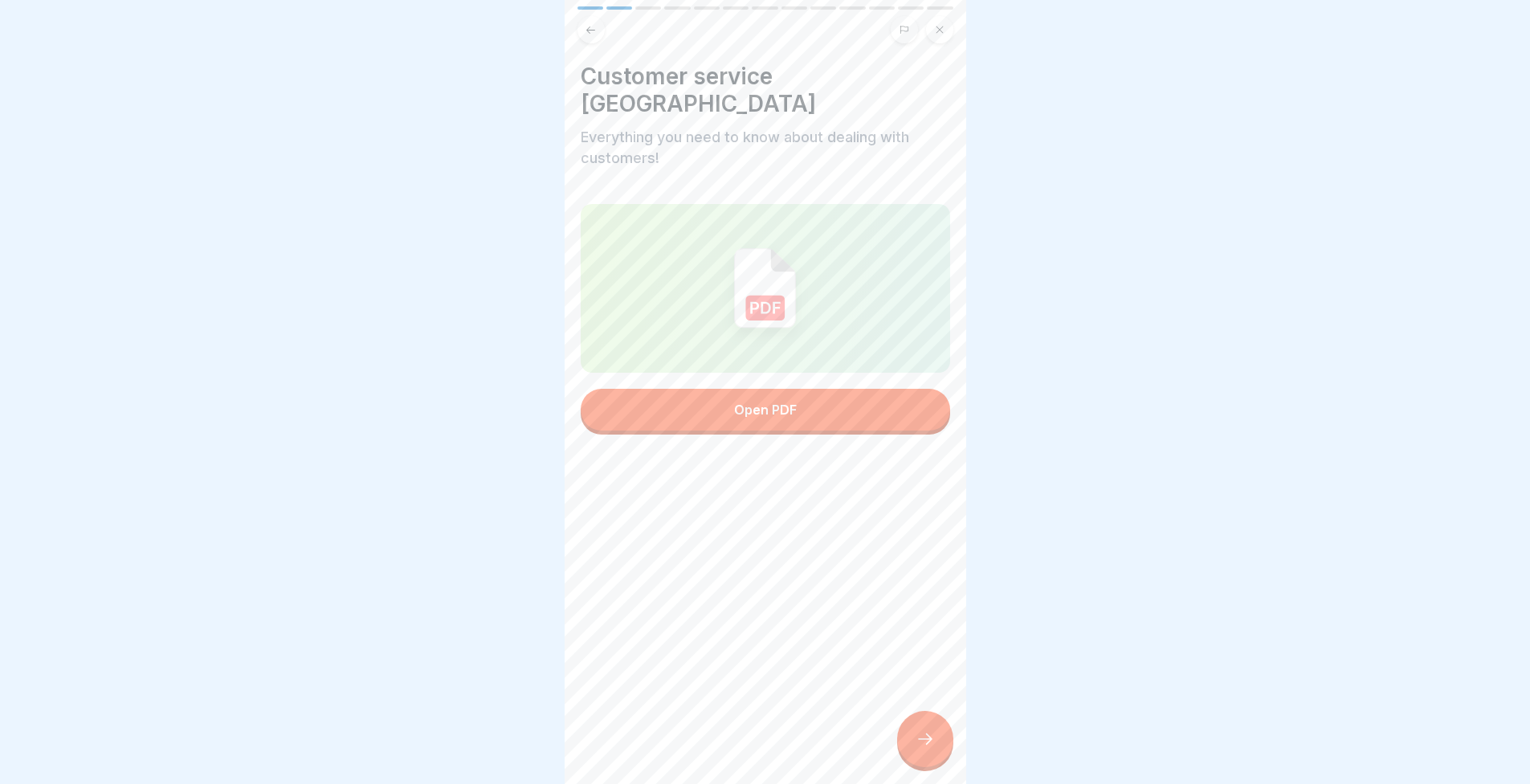
click at [926, 748] on icon at bounding box center [925, 739] width 19 height 19
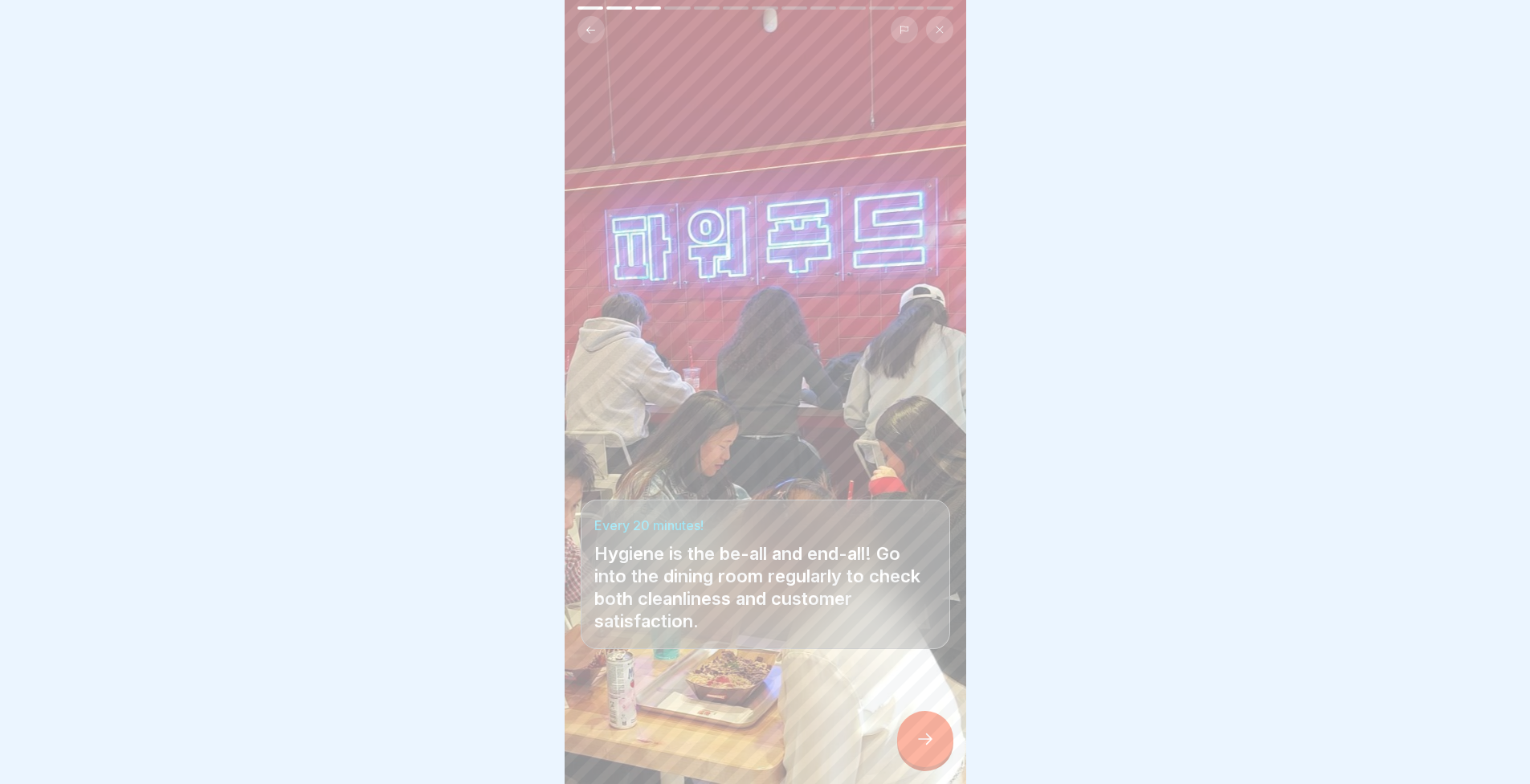
click at [933, 748] on icon at bounding box center [925, 739] width 19 height 19
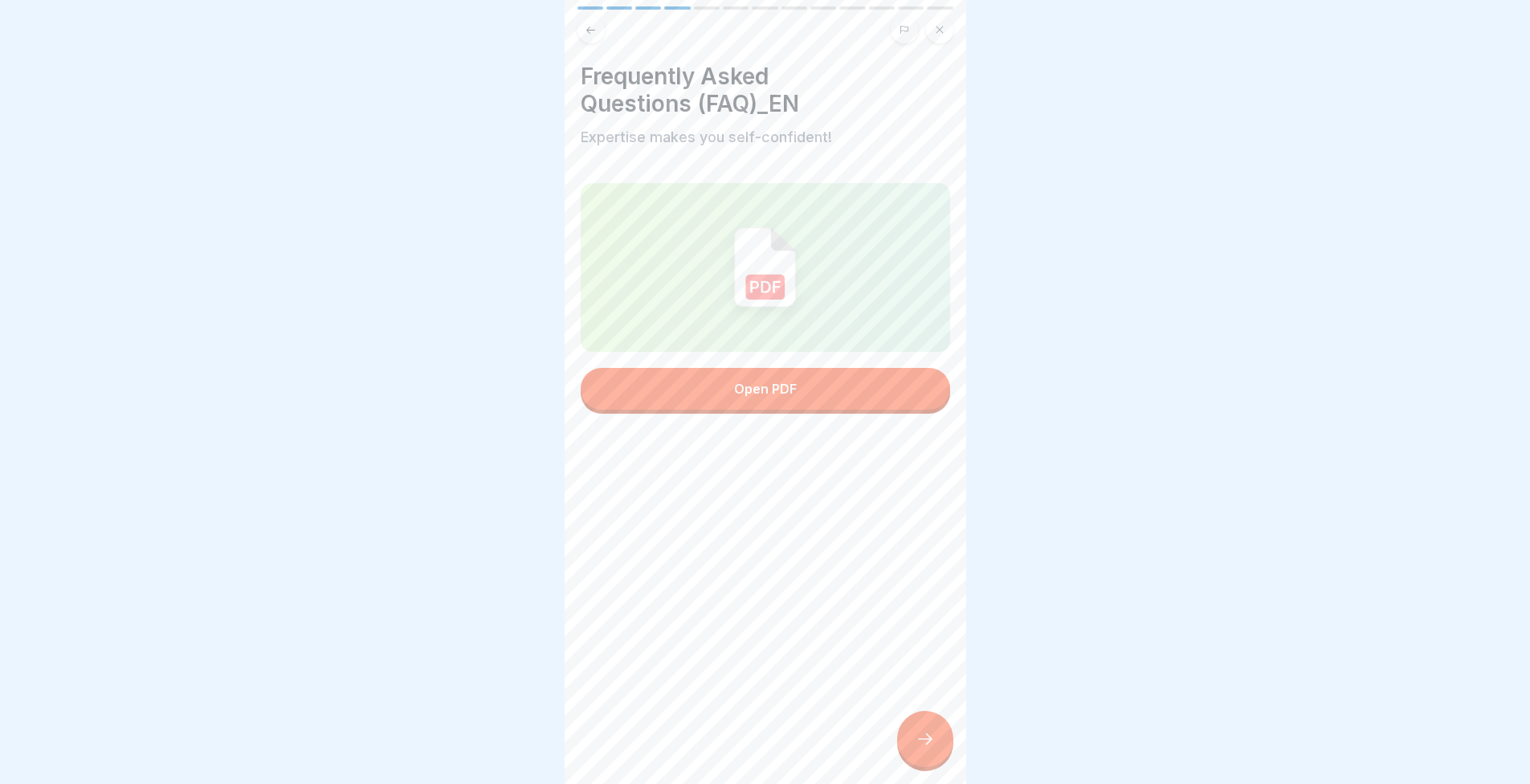
click at [927, 741] on div at bounding box center [925, 739] width 57 height 57
click at [925, 741] on div at bounding box center [925, 739] width 57 height 57
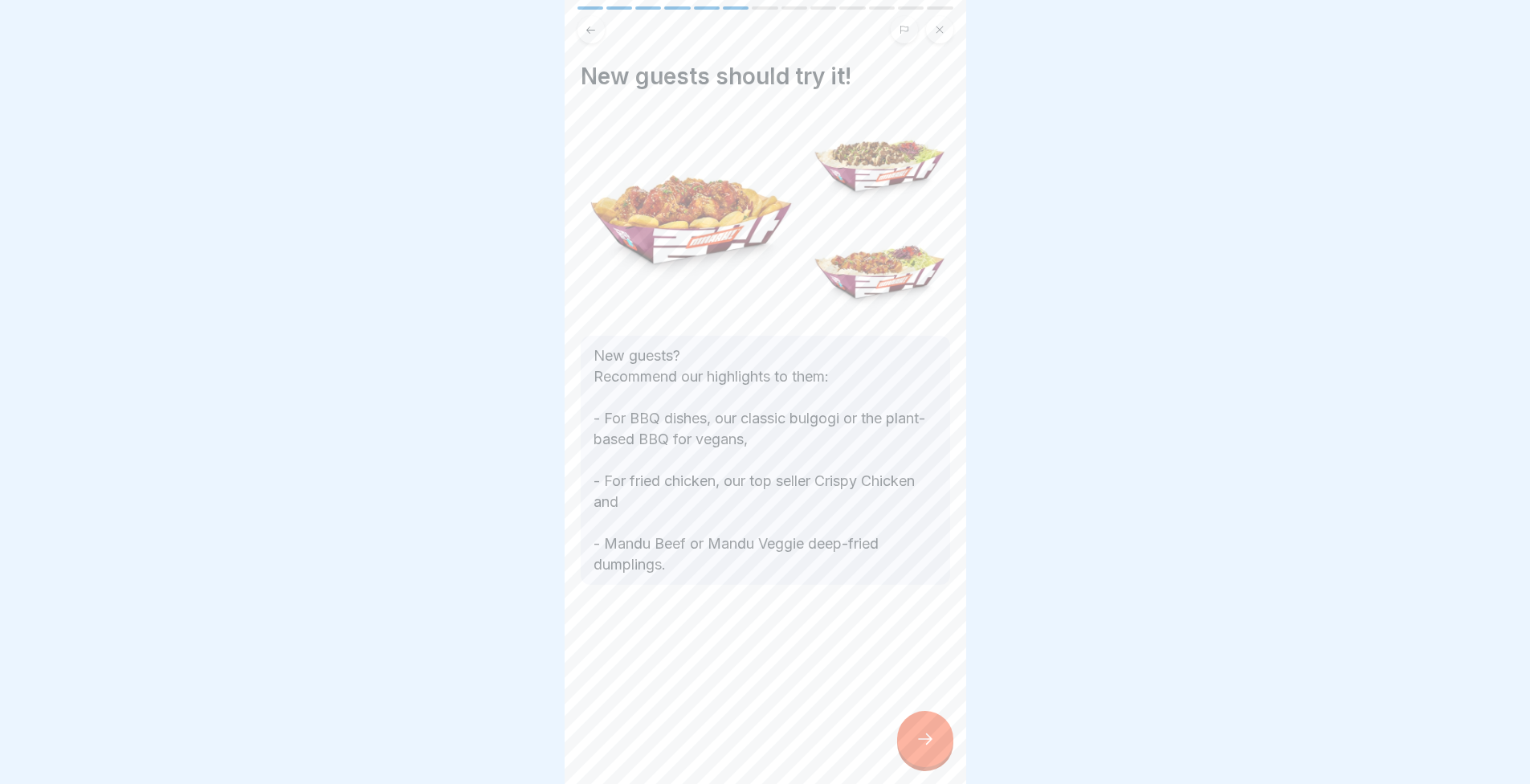
click at [804, 732] on div "New guests should try it! New guests? Recommend our highlights to them: - For B…" at bounding box center [766, 392] width 402 height 784
click at [937, 746] on div at bounding box center [925, 739] width 57 height 57
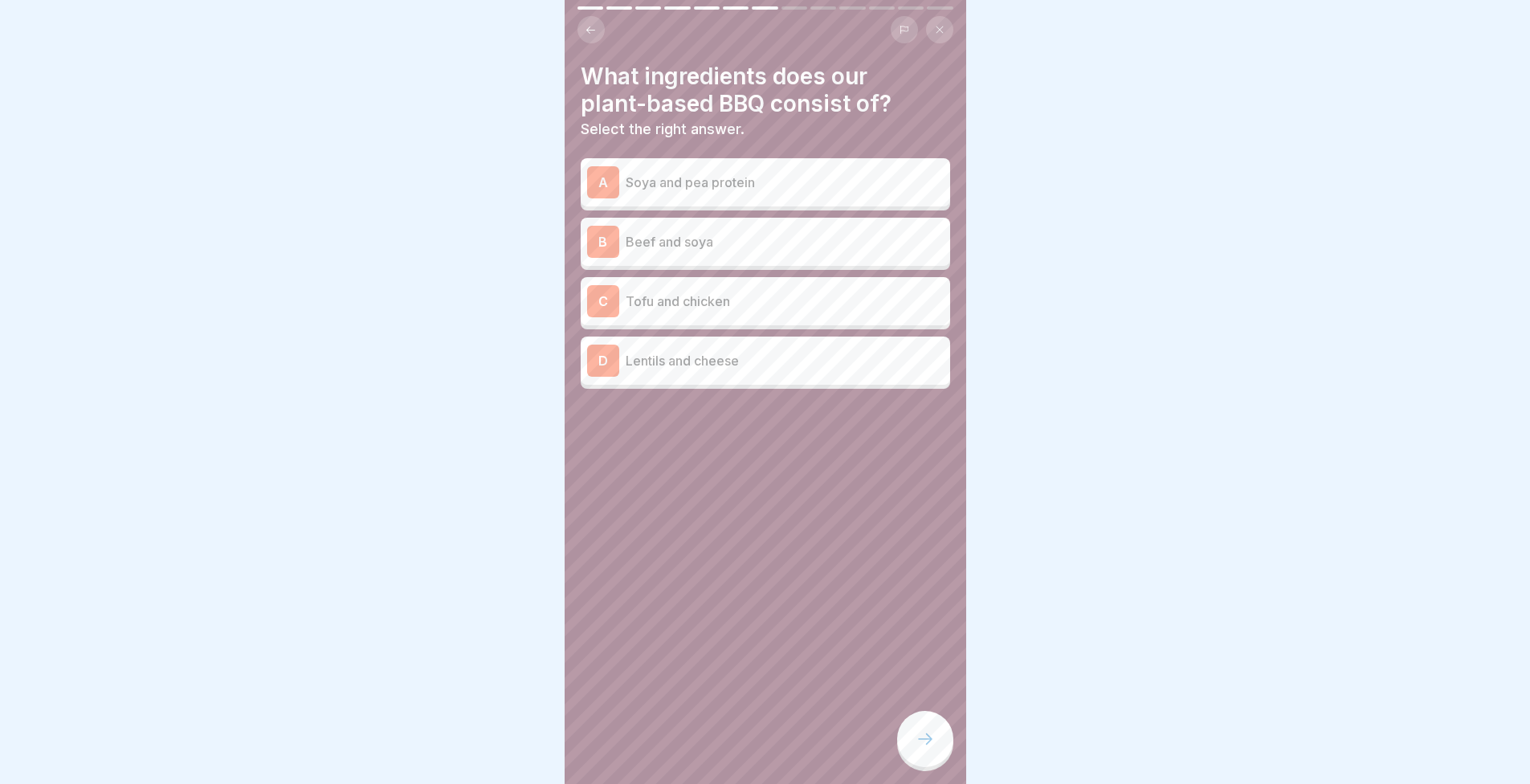
click at [681, 174] on p "Soya and pea protein" at bounding box center [784, 183] width 318 height 19
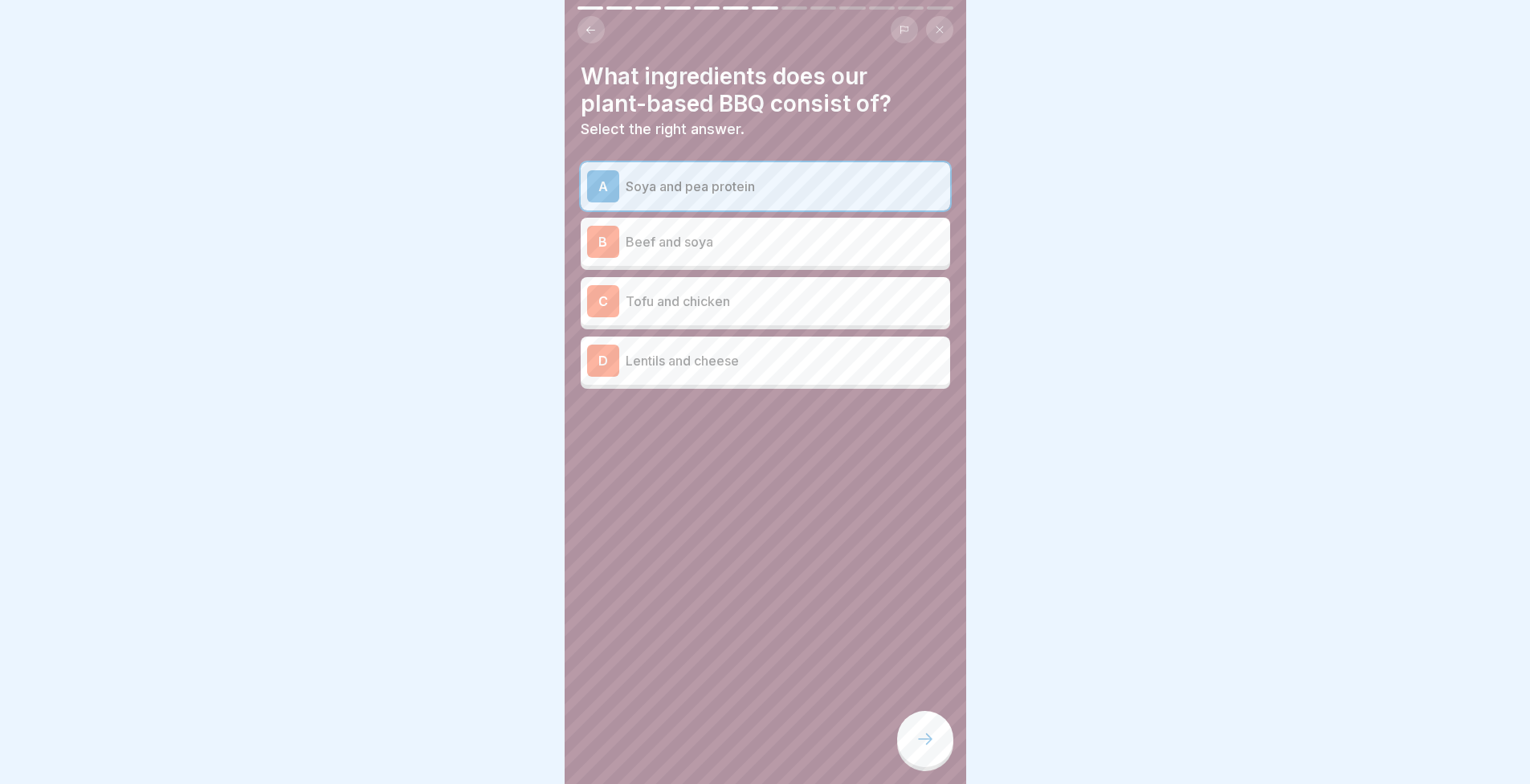
click at [912, 743] on div at bounding box center [925, 739] width 57 height 57
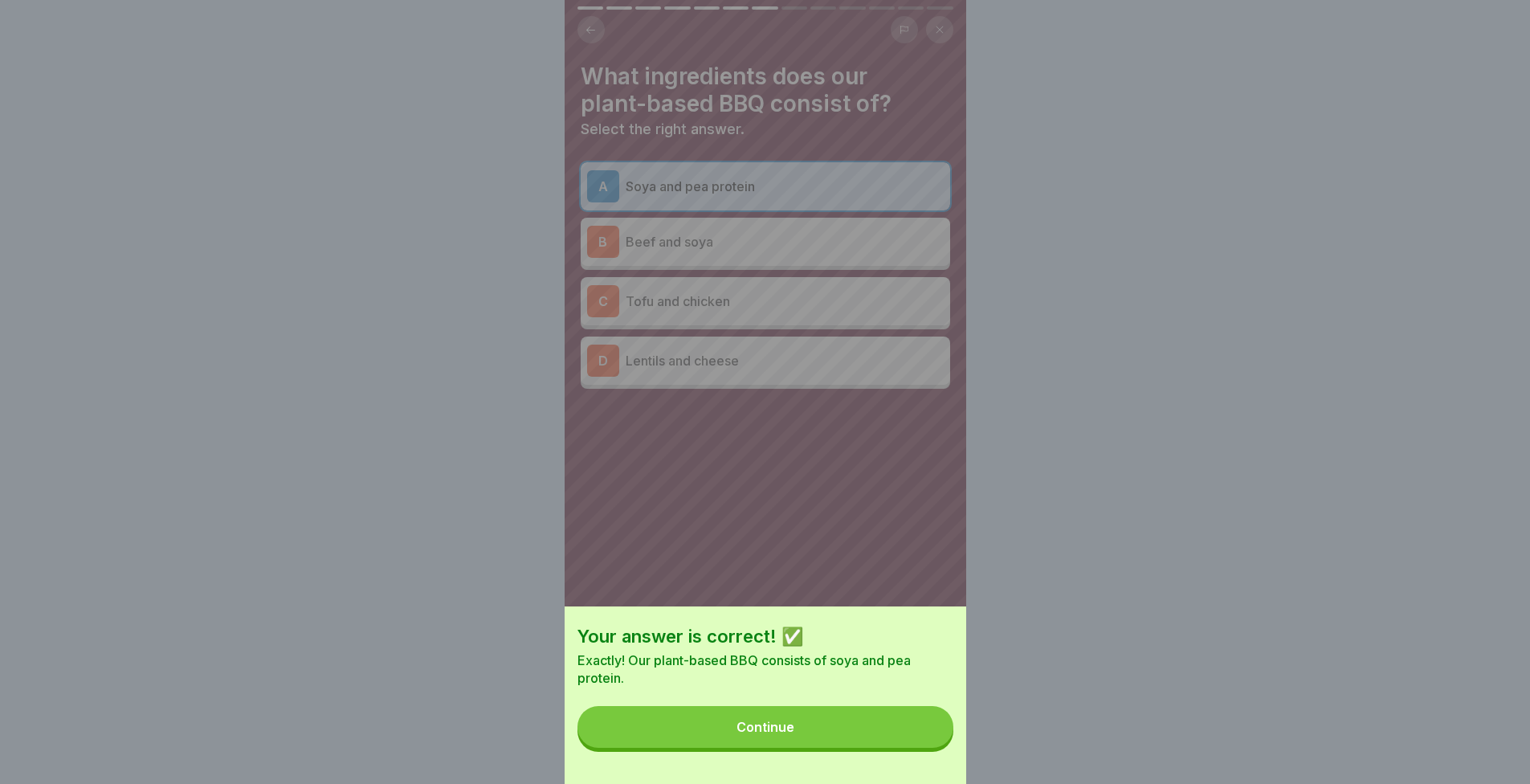
drag, startPoint x: 912, startPoint y: 743, endPoint x: 691, endPoint y: 676, distance: 230.9
click at [668, 564] on div "Your answer is correct! ✅ Exactly! Our plant-based BBQ consists of soya and pea…" at bounding box center [766, 392] width 402 height 784
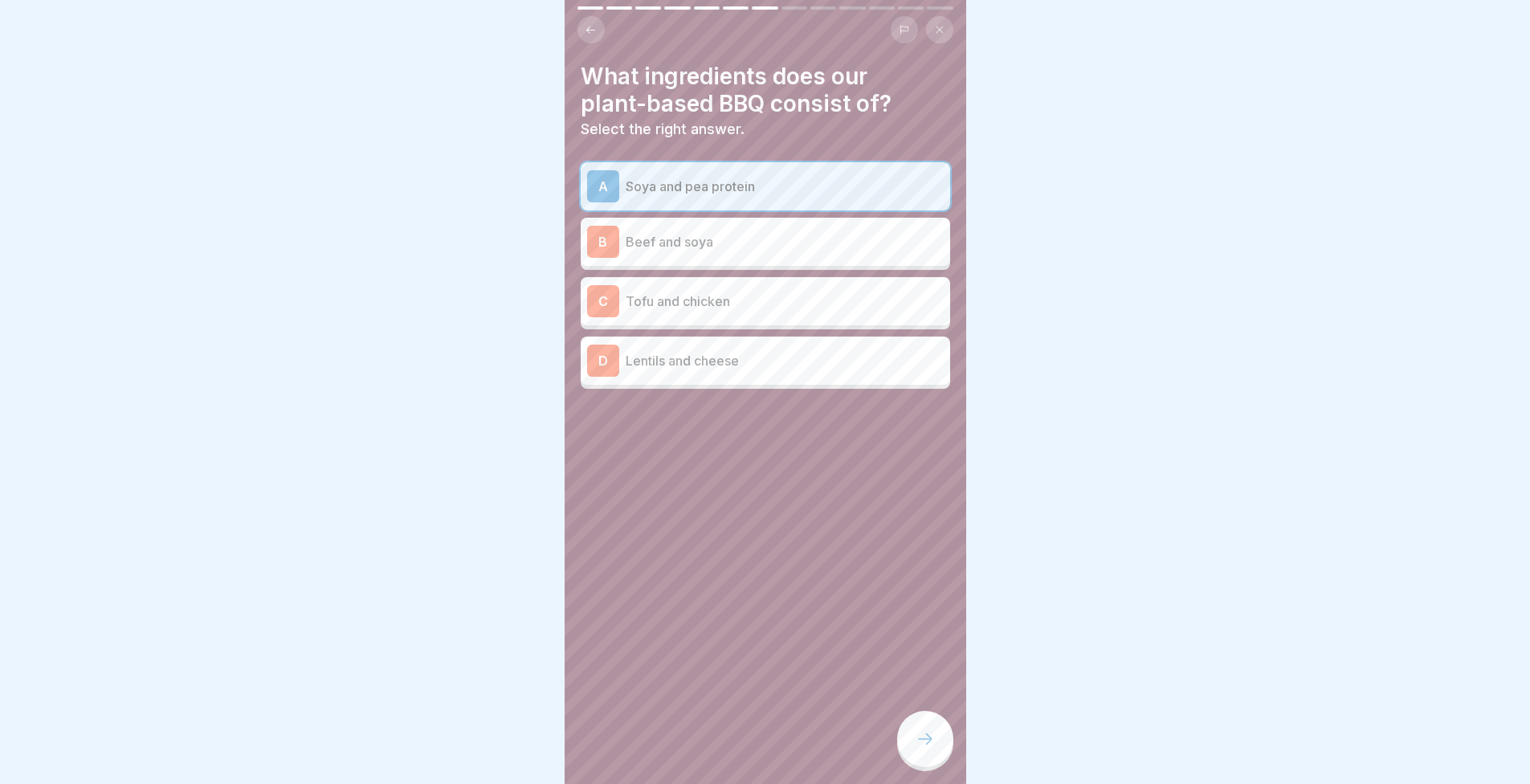
click at [936, 757] on div at bounding box center [925, 739] width 57 height 57
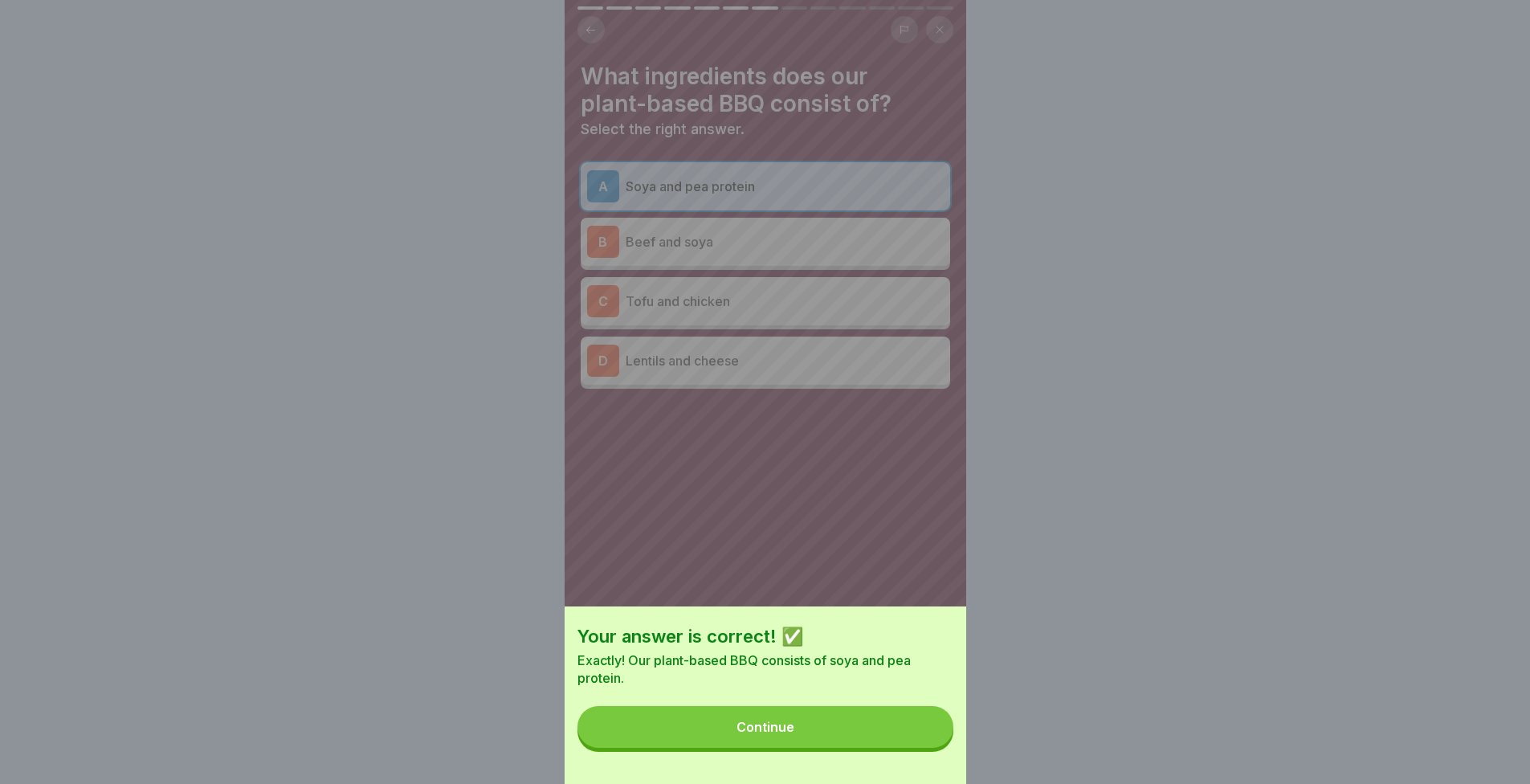
click at [907, 747] on button "Continue" at bounding box center [765, 726] width 376 height 41
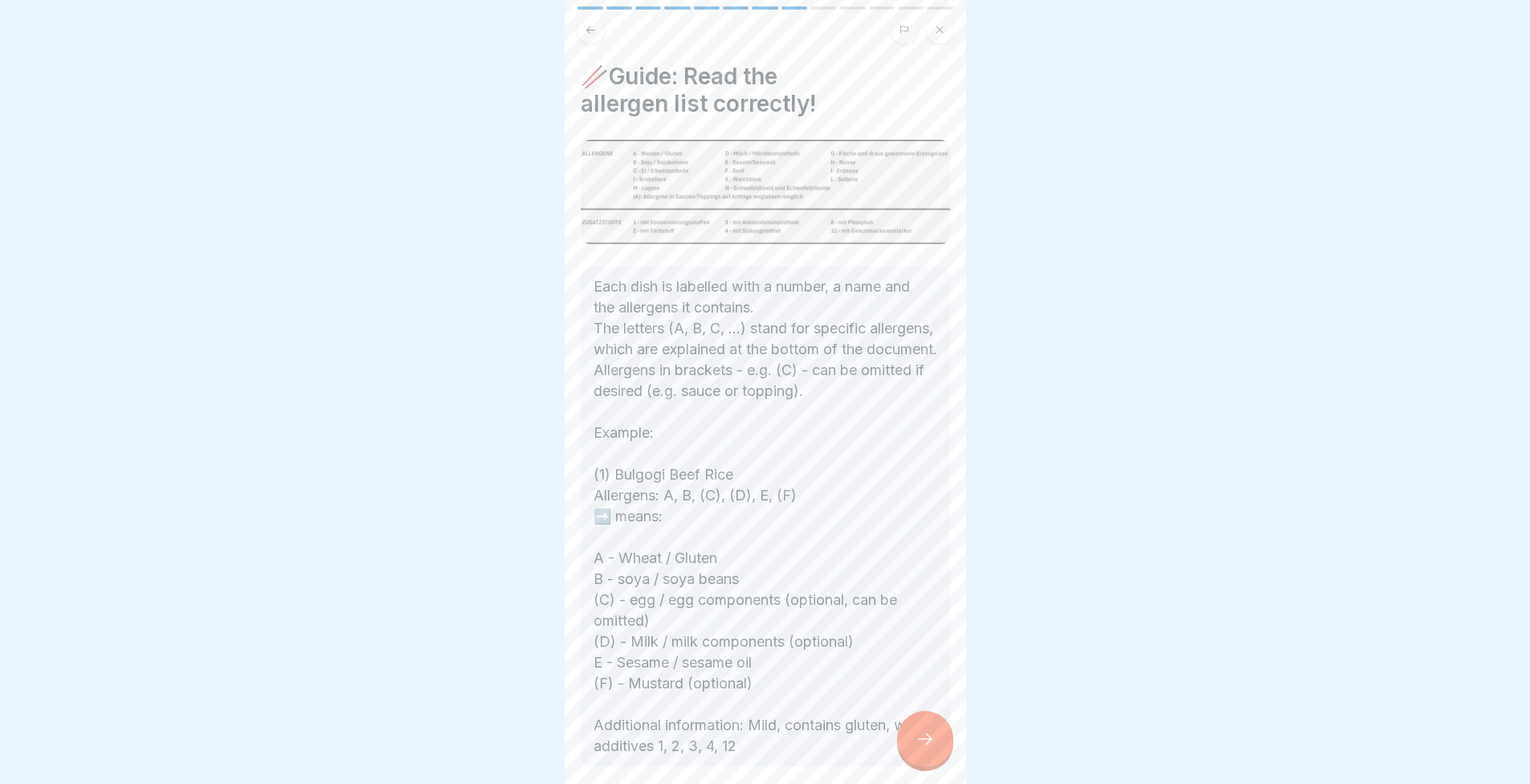
scroll to position [12, 0]
click at [935, 726] on div at bounding box center [925, 739] width 57 height 57
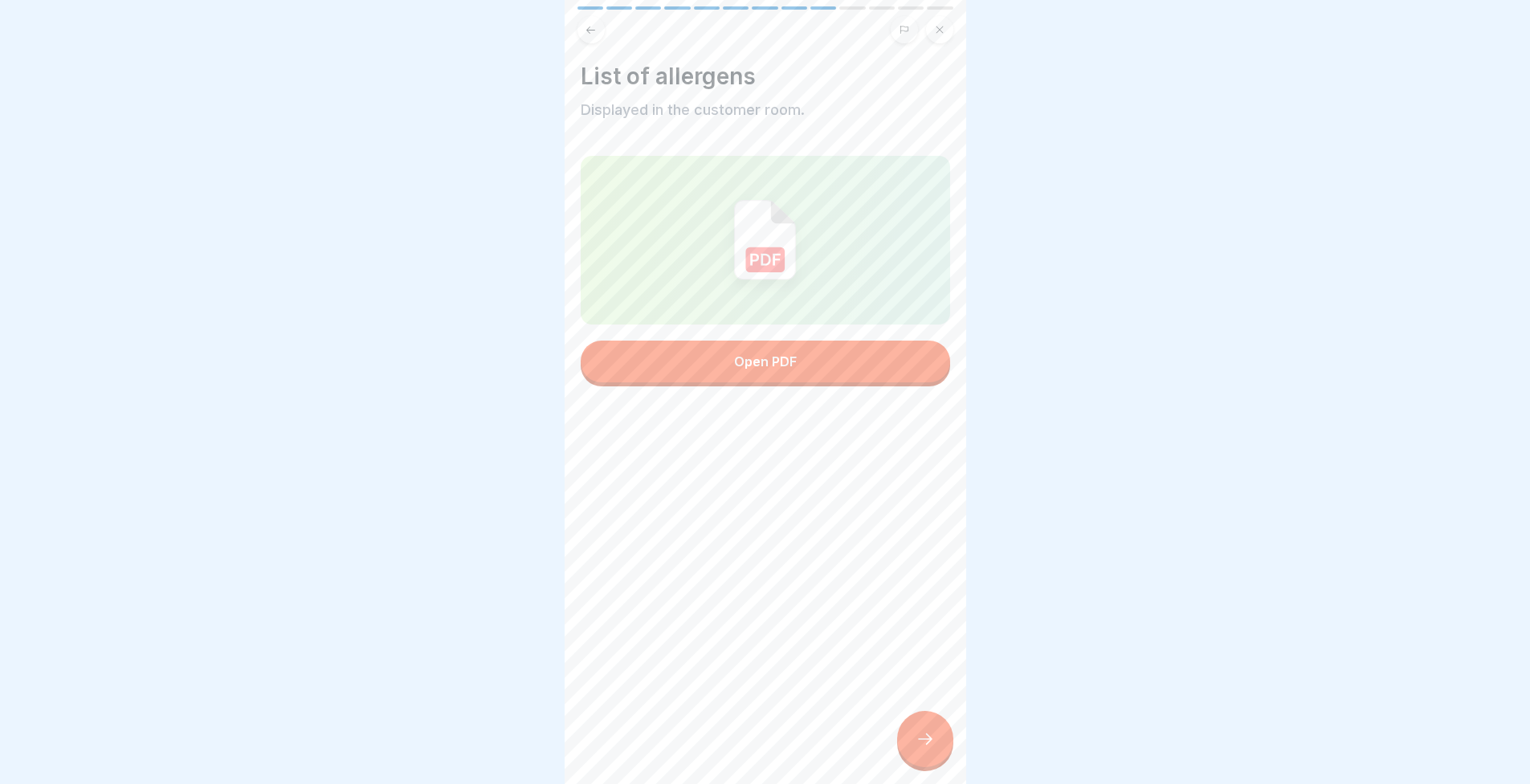
click at [951, 746] on div at bounding box center [925, 739] width 57 height 57
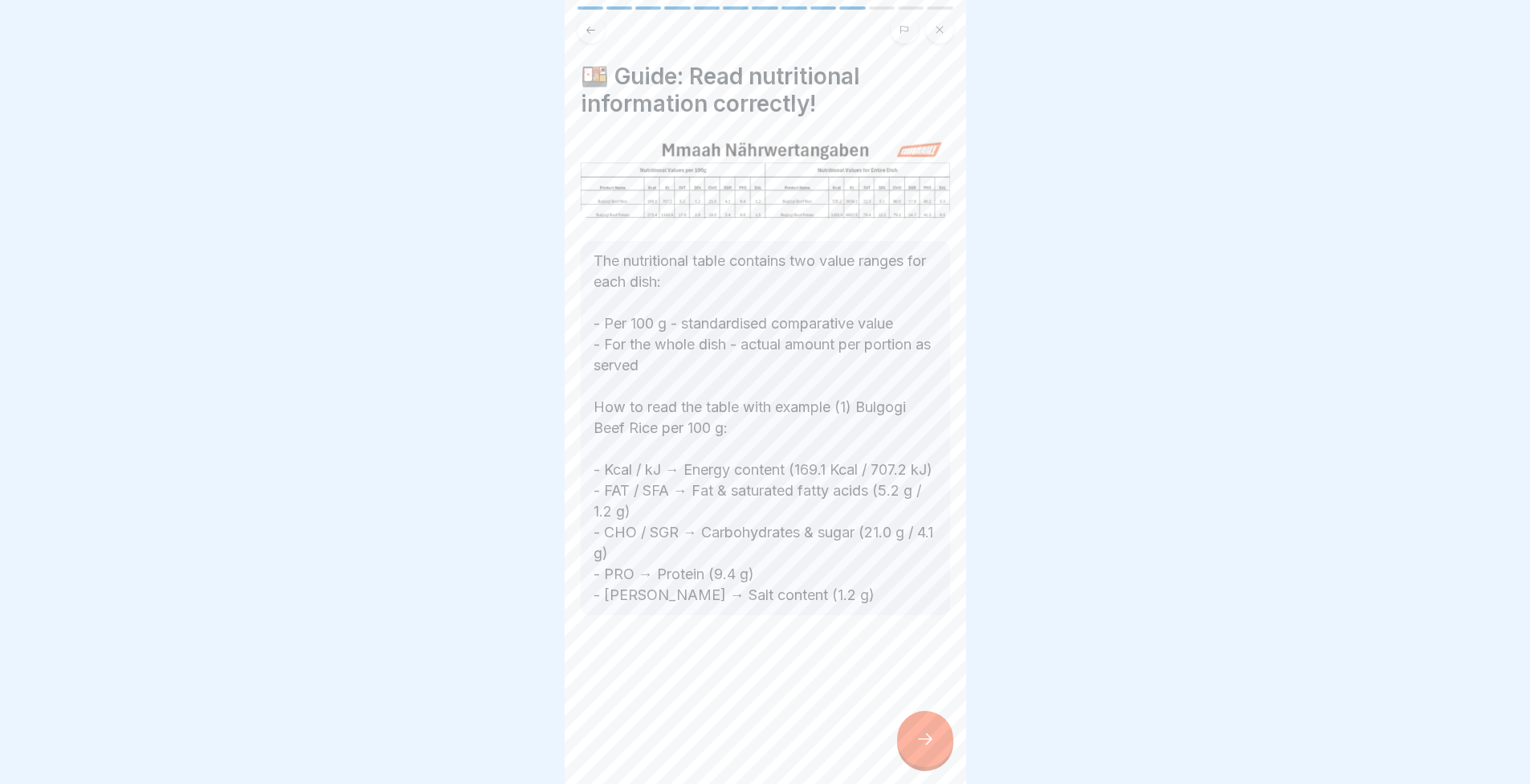
click at [820, 707] on div at bounding box center [765, 663] width 369 height 96
click at [892, 712] on div at bounding box center [765, 663] width 369 height 96
click at [937, 742] on div at bounding box center [925, 739] width 57 height 57
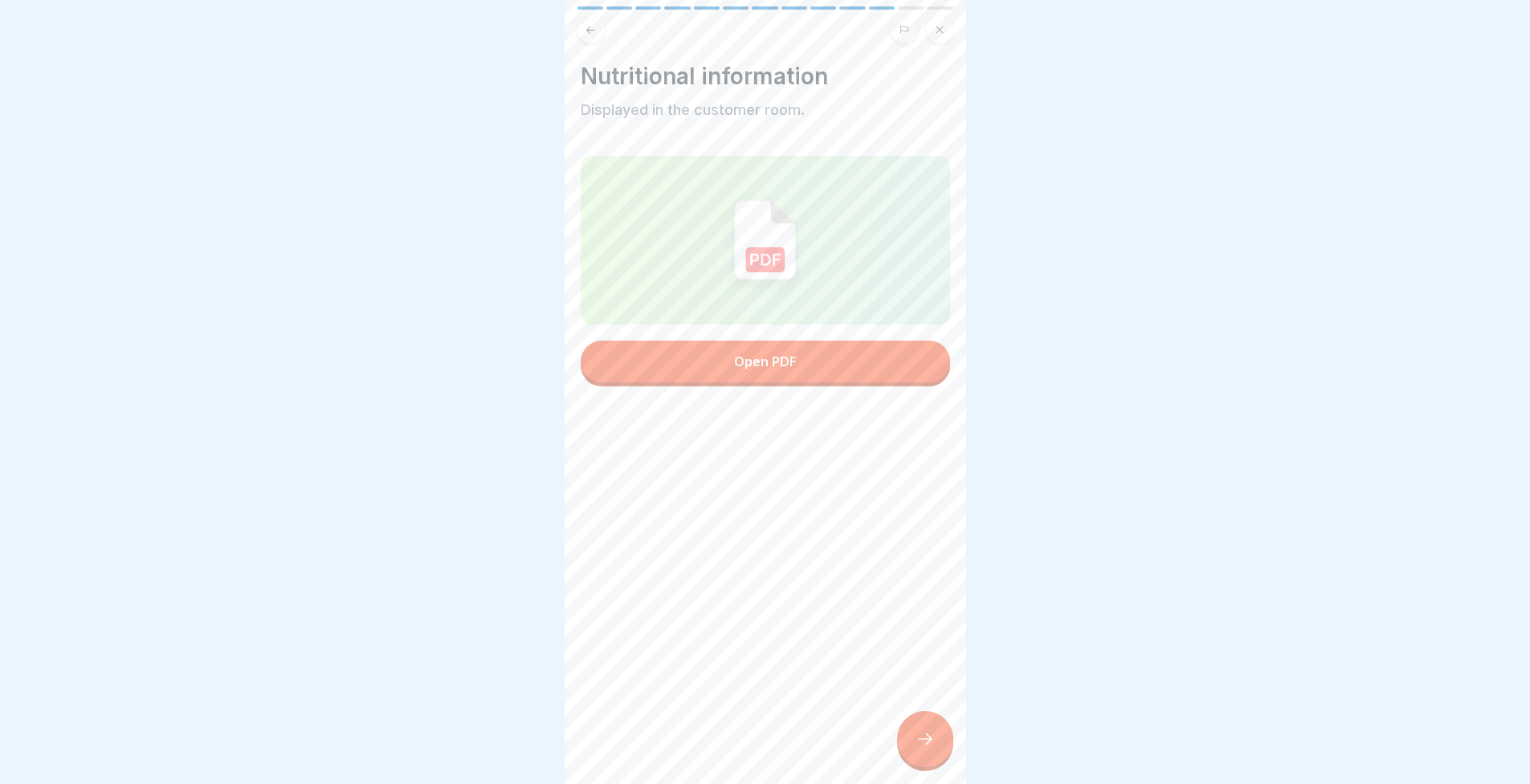
scroll to position [0, 0]
click at [940, 746] on div at bounding box center [925, 739] width 57 height 57
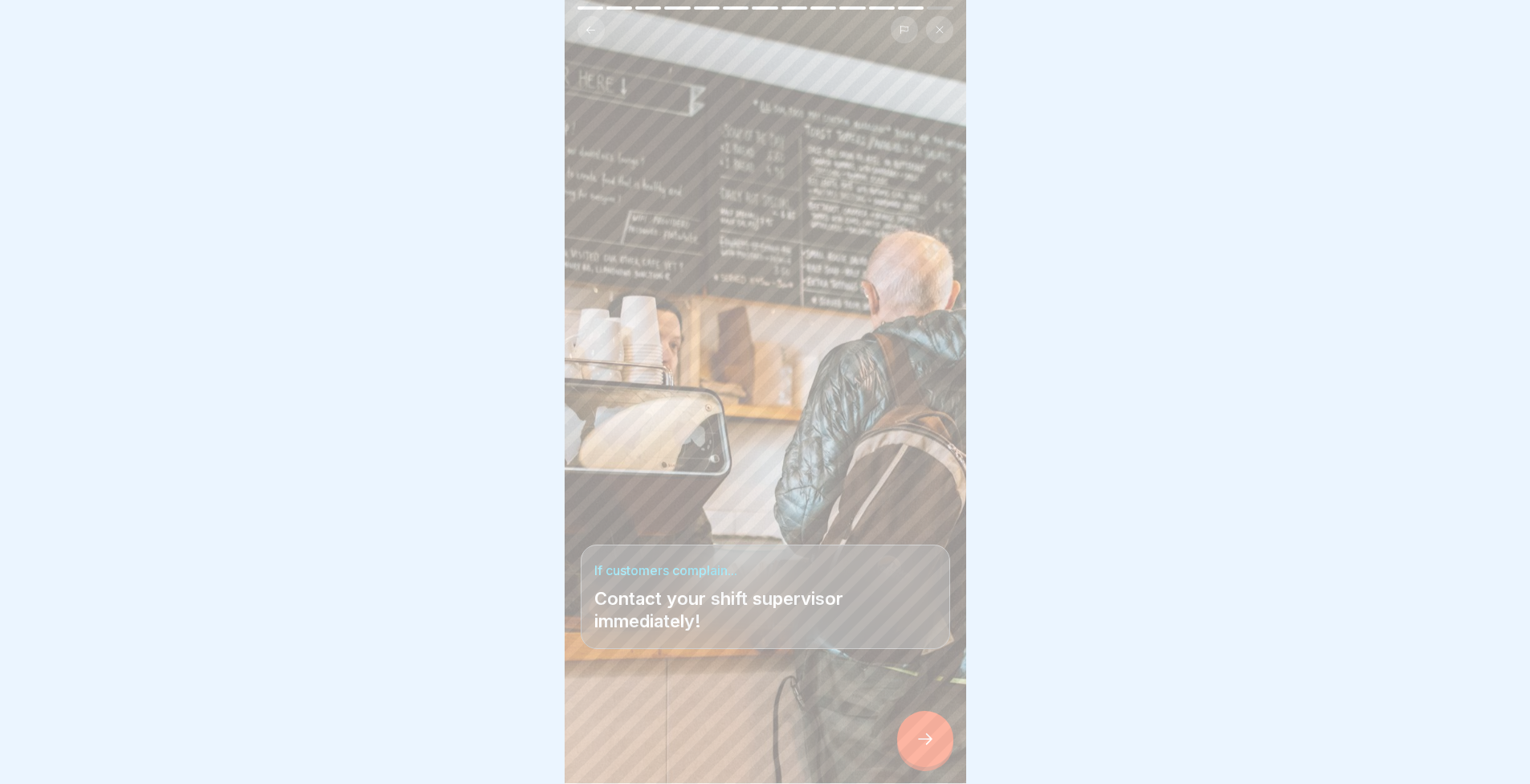
click at [917, 748] on icon at bounding box center [925, 739] width 19 height 19
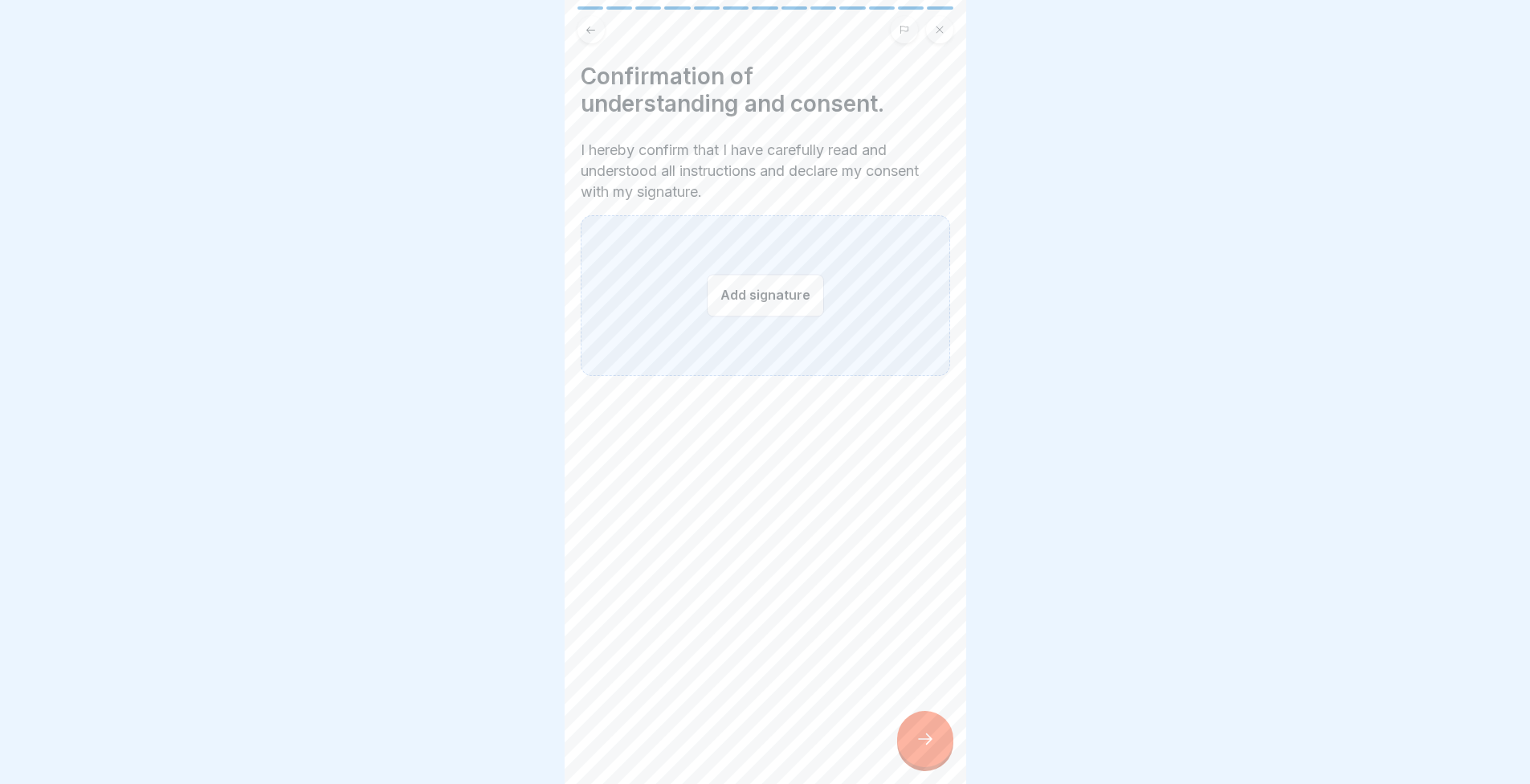
click at [648, 296] on div "Add signature" at bounding box center [765, 295] width 369 height 160
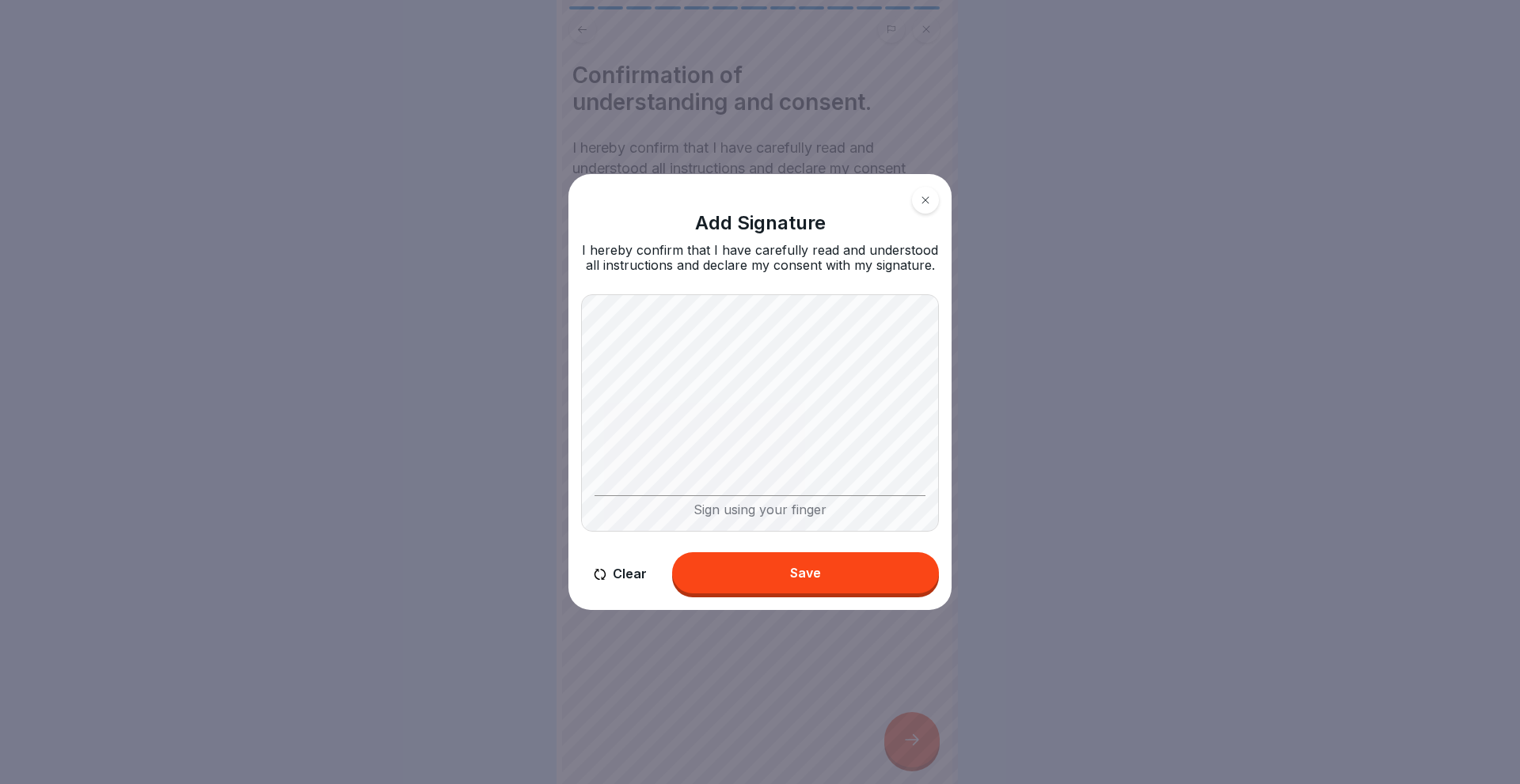
click at [789, 562] on button "Save" at bounding box center [806, 572] width 267 height 41
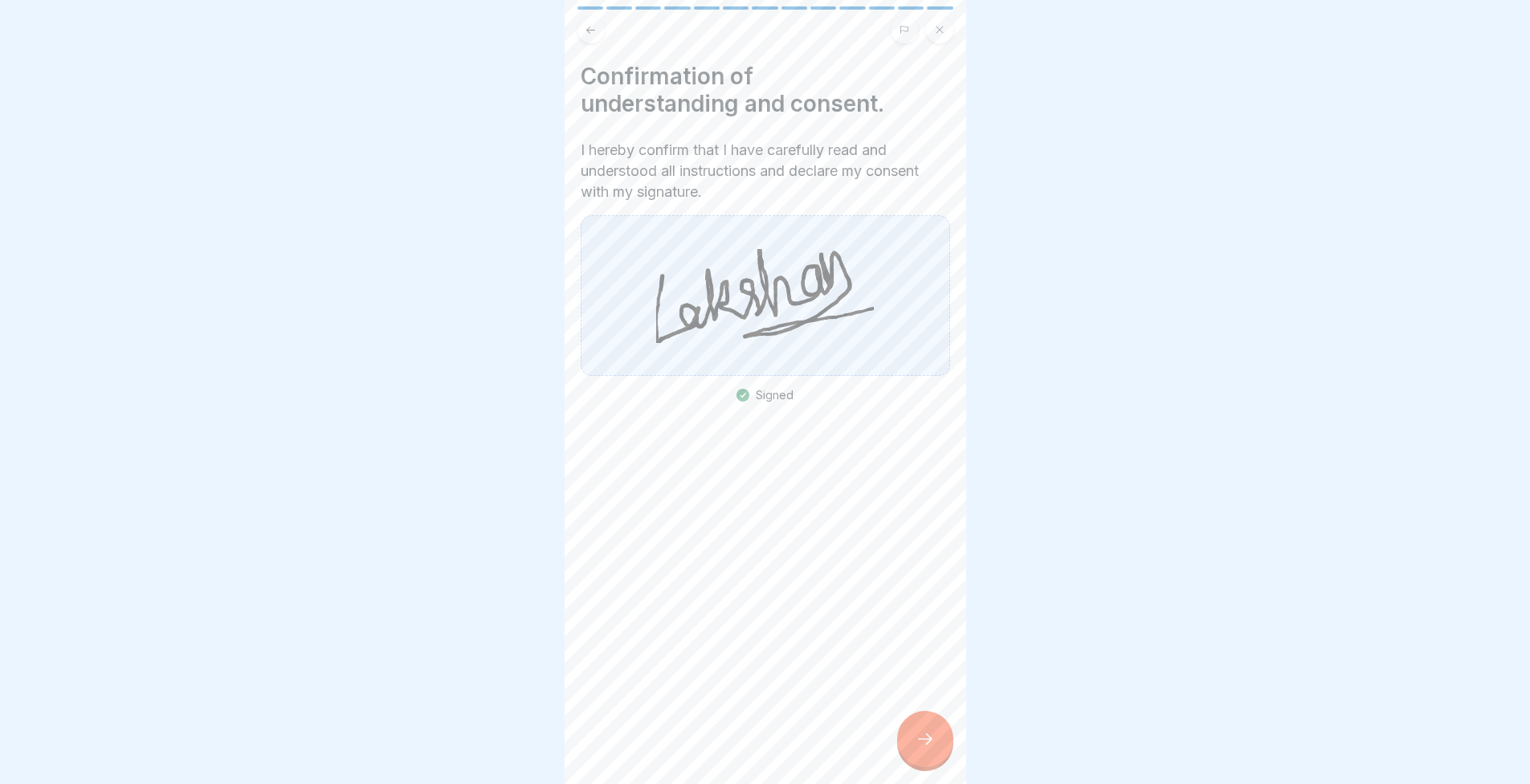
click at [928, 741] on div at bounding box center [925, 739] width 57 height 57
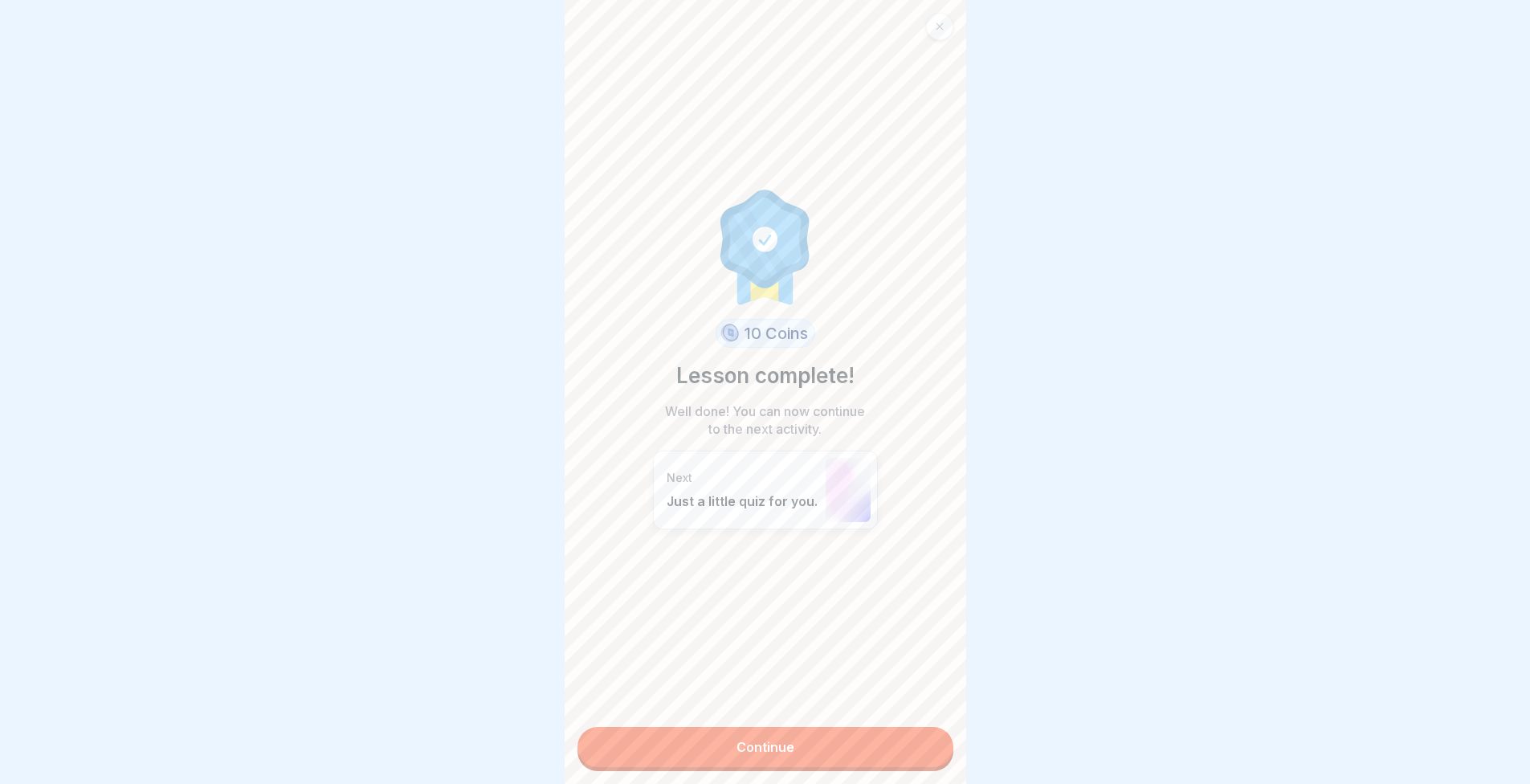
click at [882, 755] on link "Continue" at bounding box center [765, 747] width 376 height 40
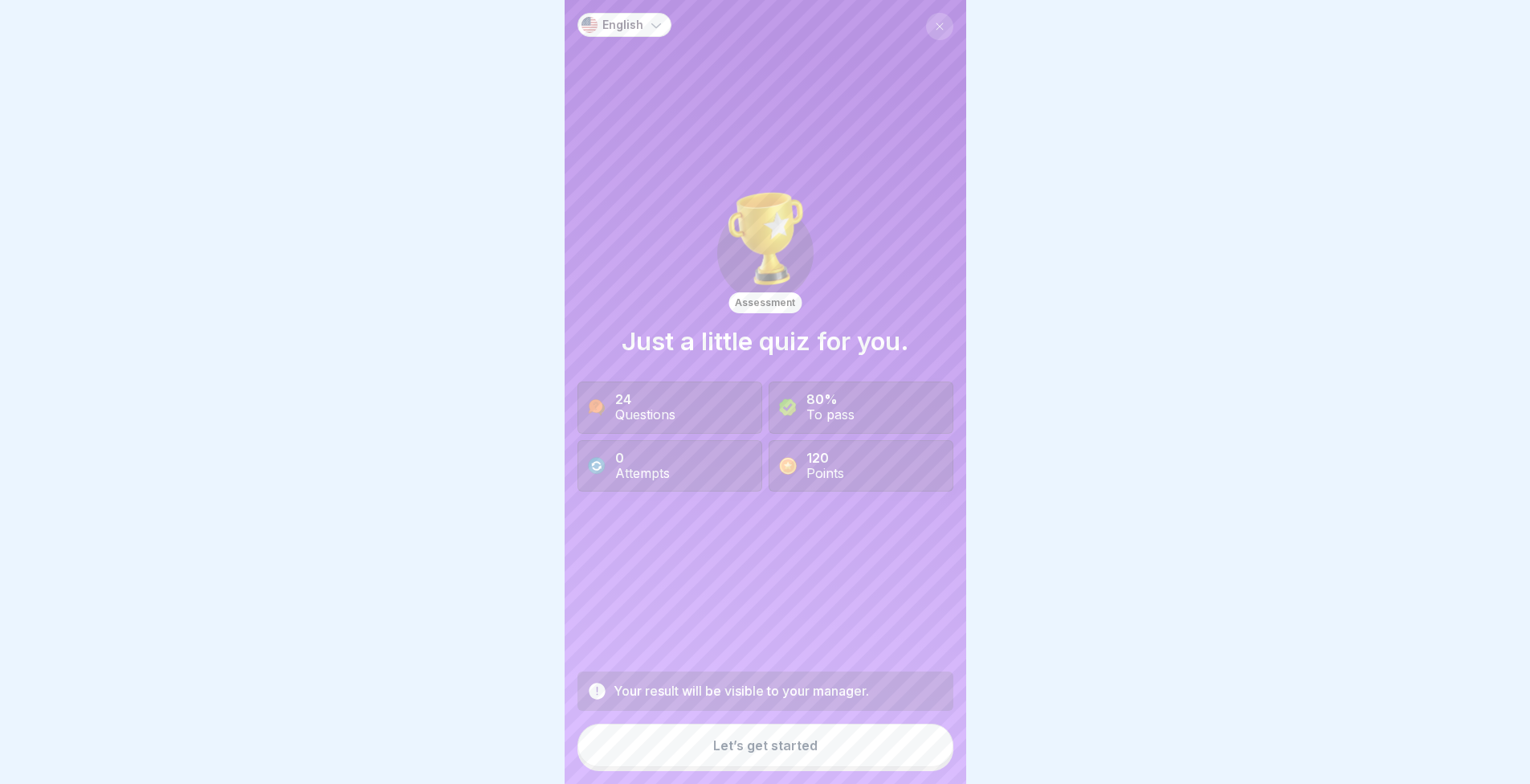
click at [791, 750] on div "Let’s get started" at bounding box center [765, 745] width 105 height 14
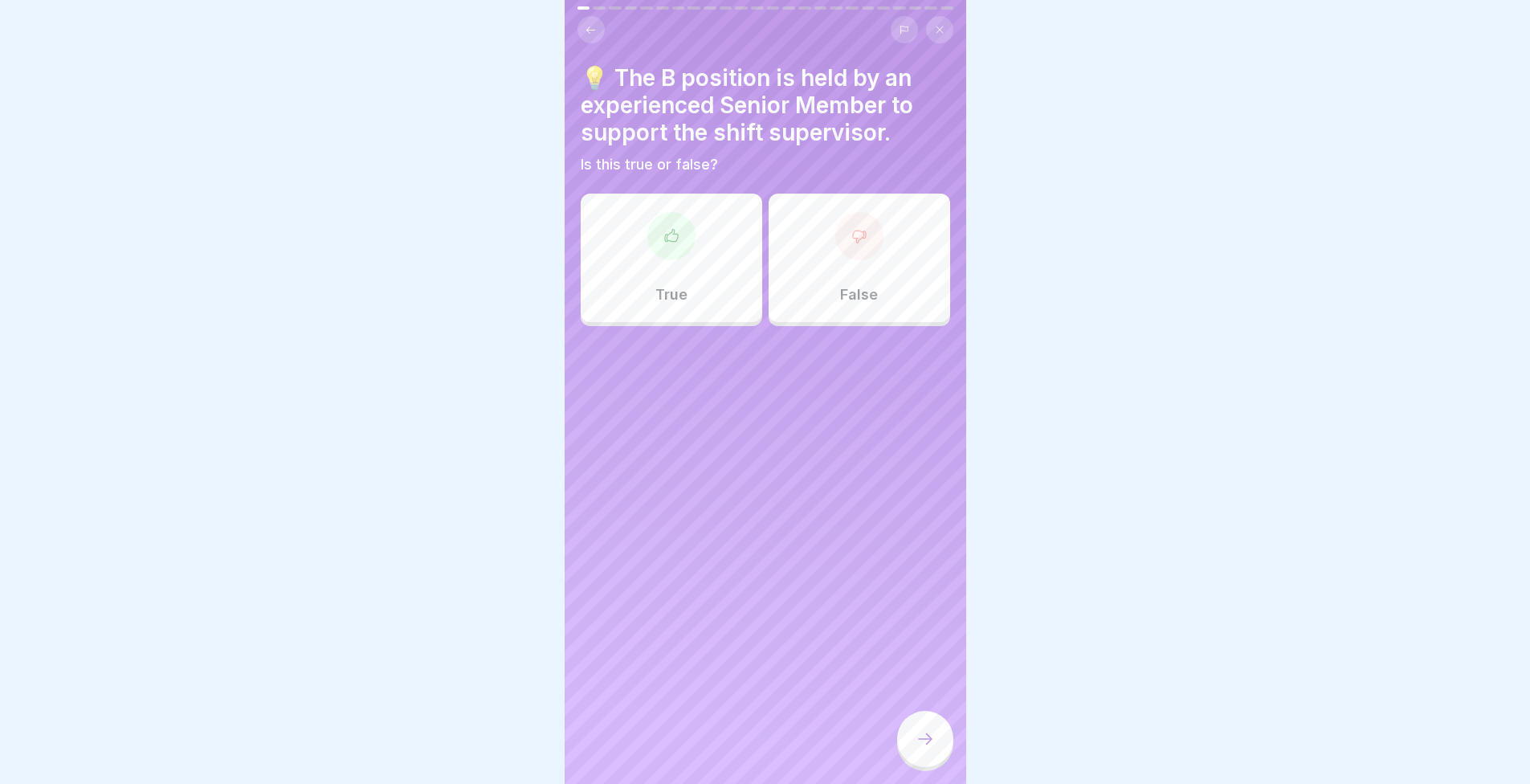
click at [633, 245] on div "True" at bounding box center [671, 257] width 182 height 129
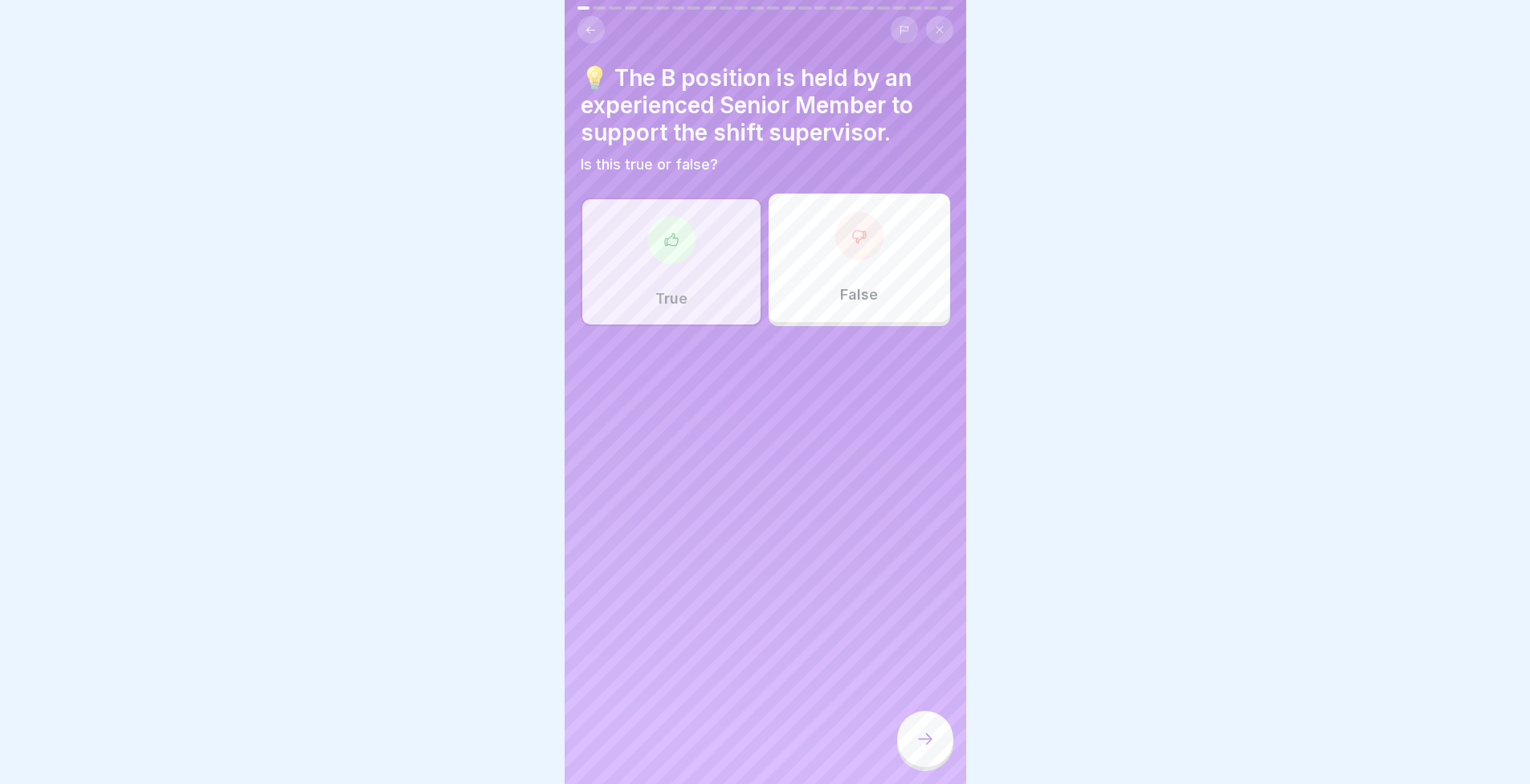
click at [931, 748] on icon at bounding box center [925, 739] width 19 height 19
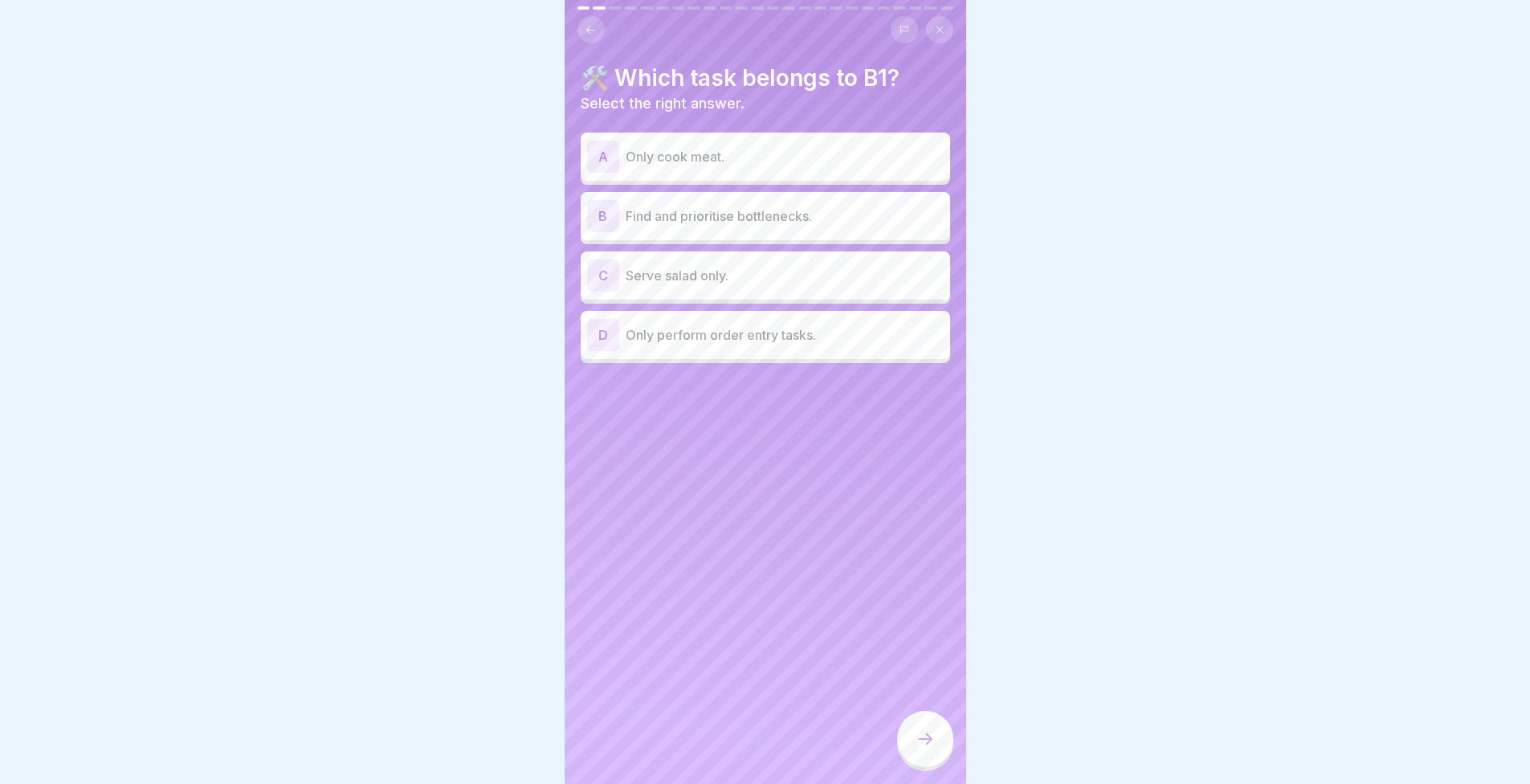
click at [654, 242] on div "A Only cook meat. B Find and prioritise bottlenecks. C Serve salad only. D Only…" at bounding box center [765, 250] width 369 height 227
click at [648, 223] on p "Find and prioritise bottlenecks." at bounding box center [784, 216] width 318 height 19
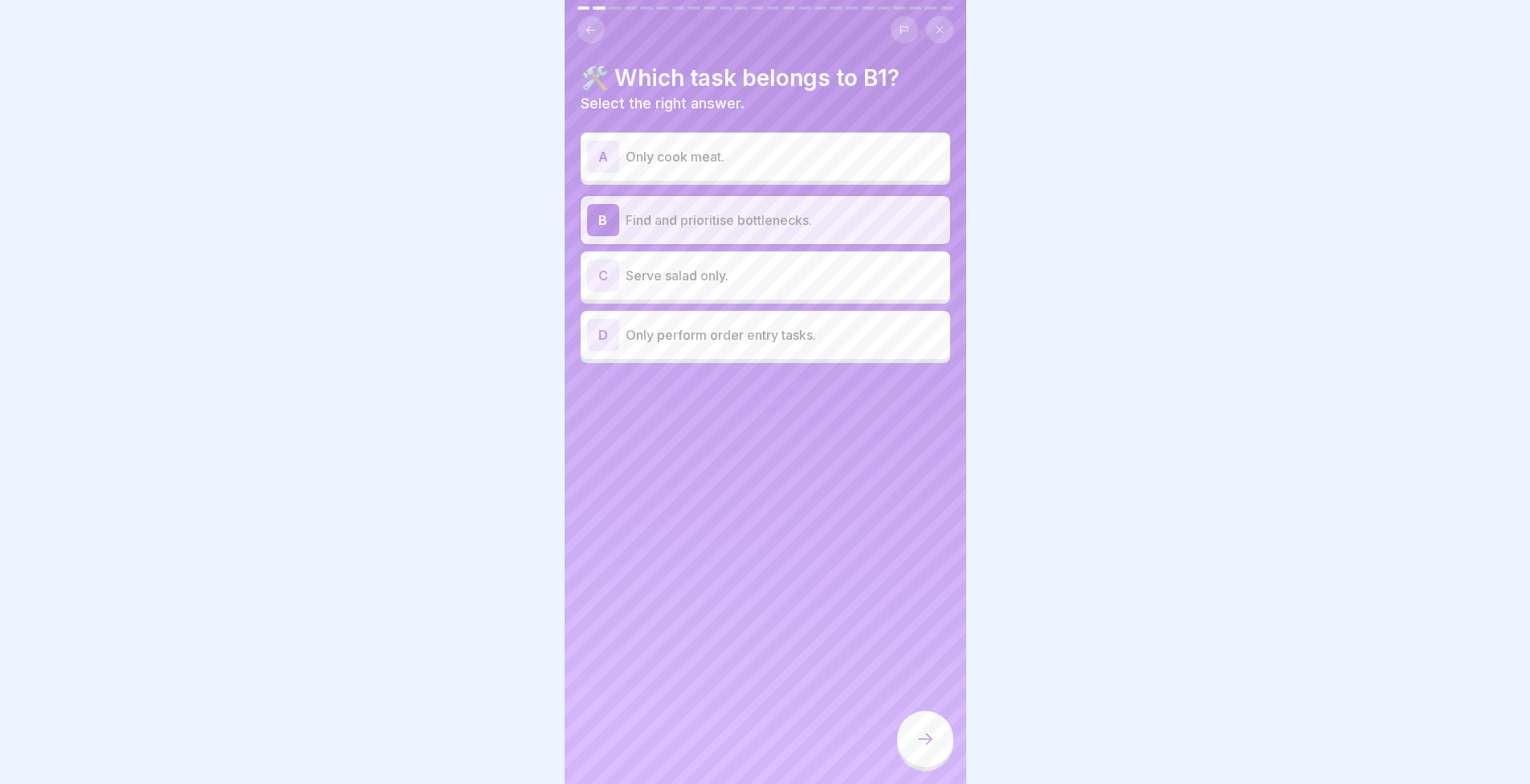
click at [918, 746] on icon at bounding box center [925, 739] width 19 height 19
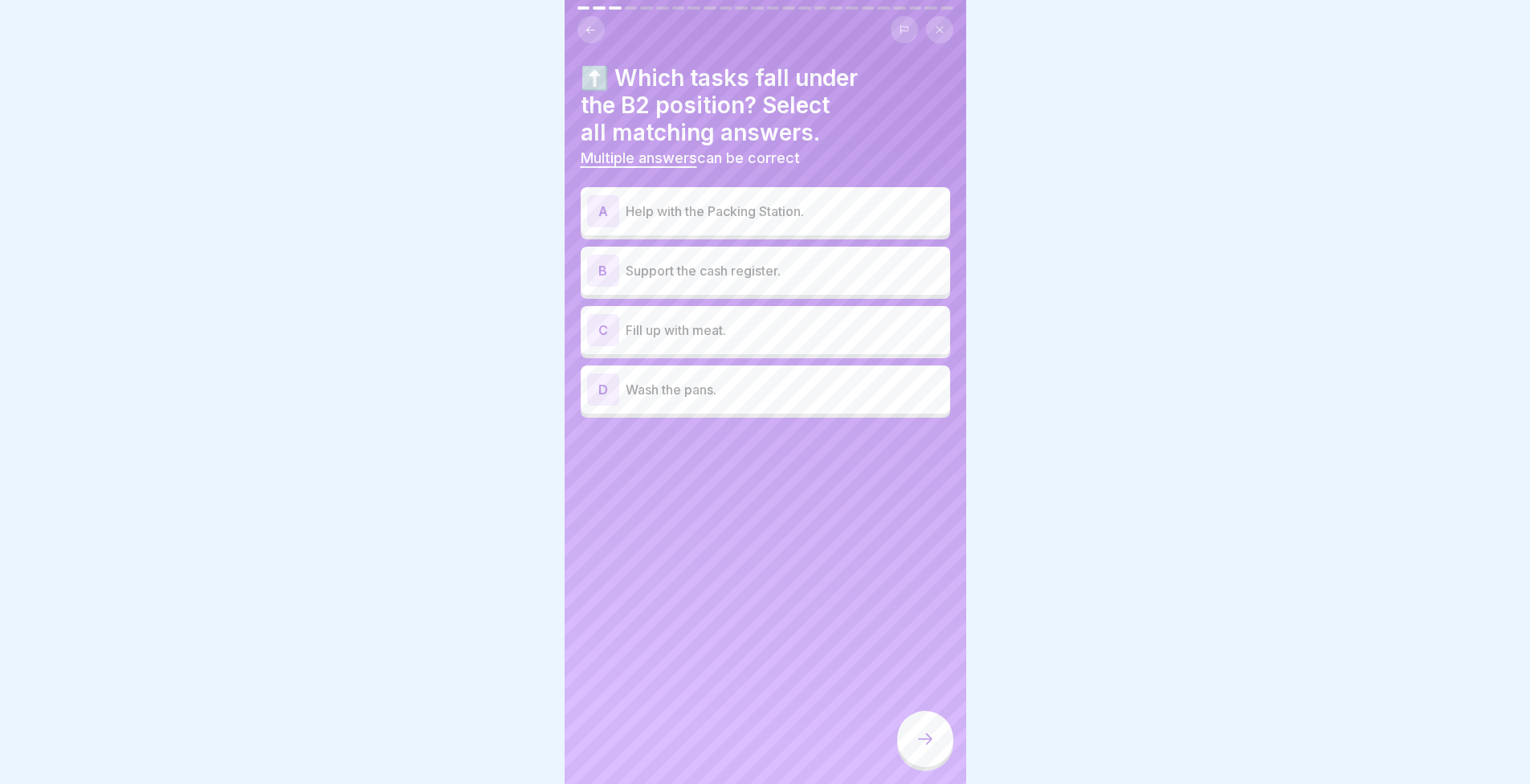
click at [703, 262] on p "Support the cash register." at bounding box center [784, 271] width 318 height 19
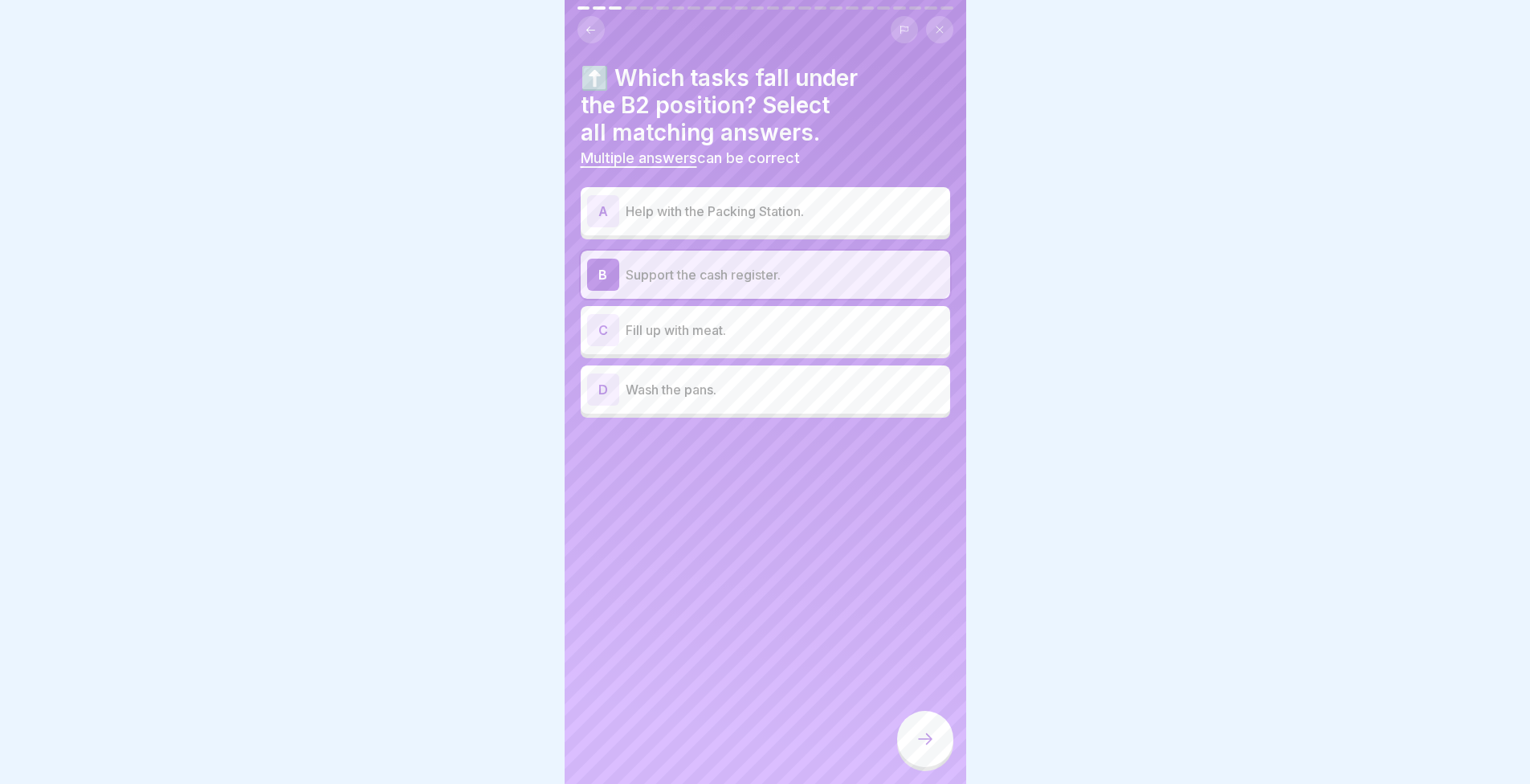
click at [702, 218] on p "Help with the Packing Station." at bounding box center [784, 211] width 318 height 19
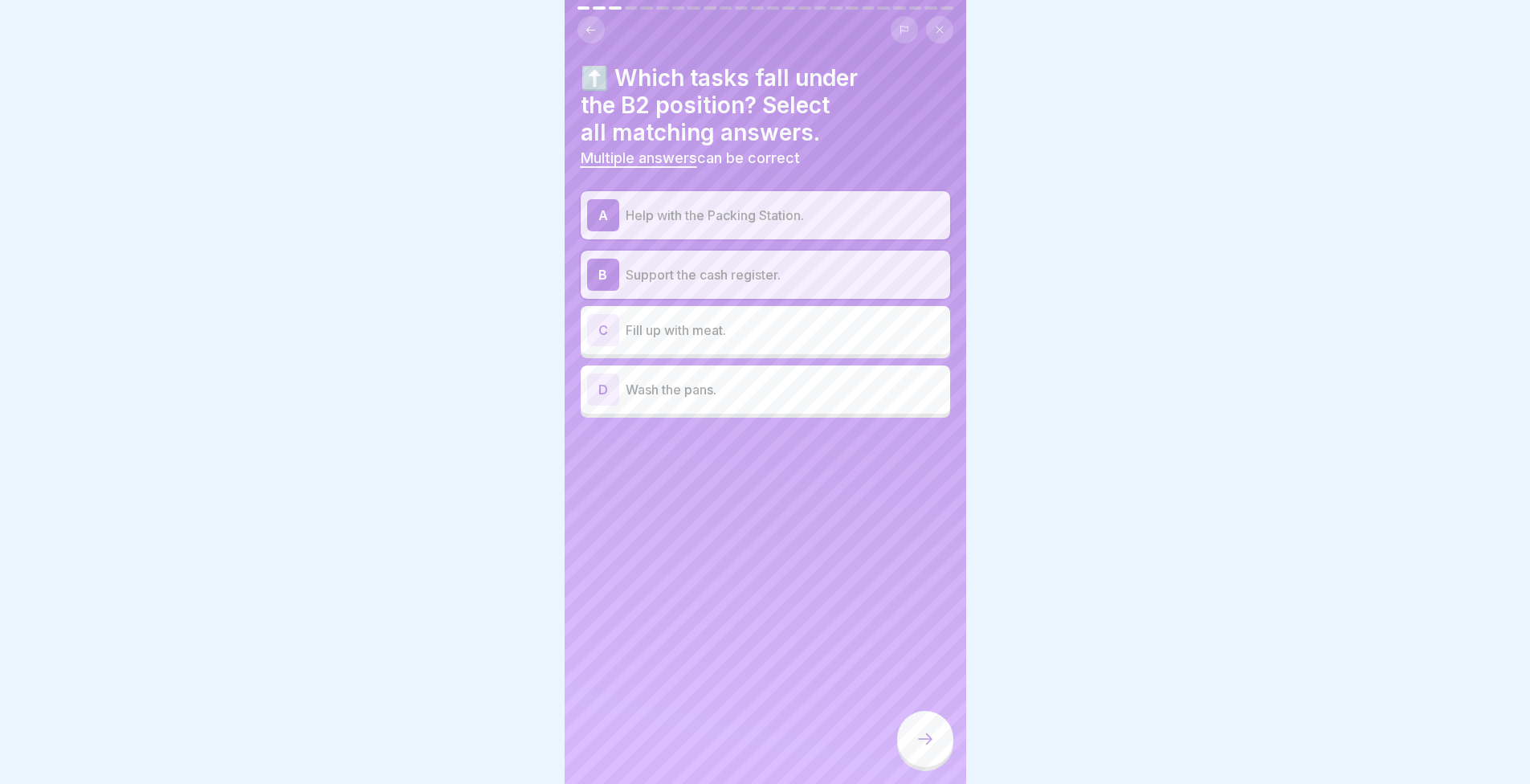
click at [920, 747] on icon at bounding box center [925, 739] width 19 height 19
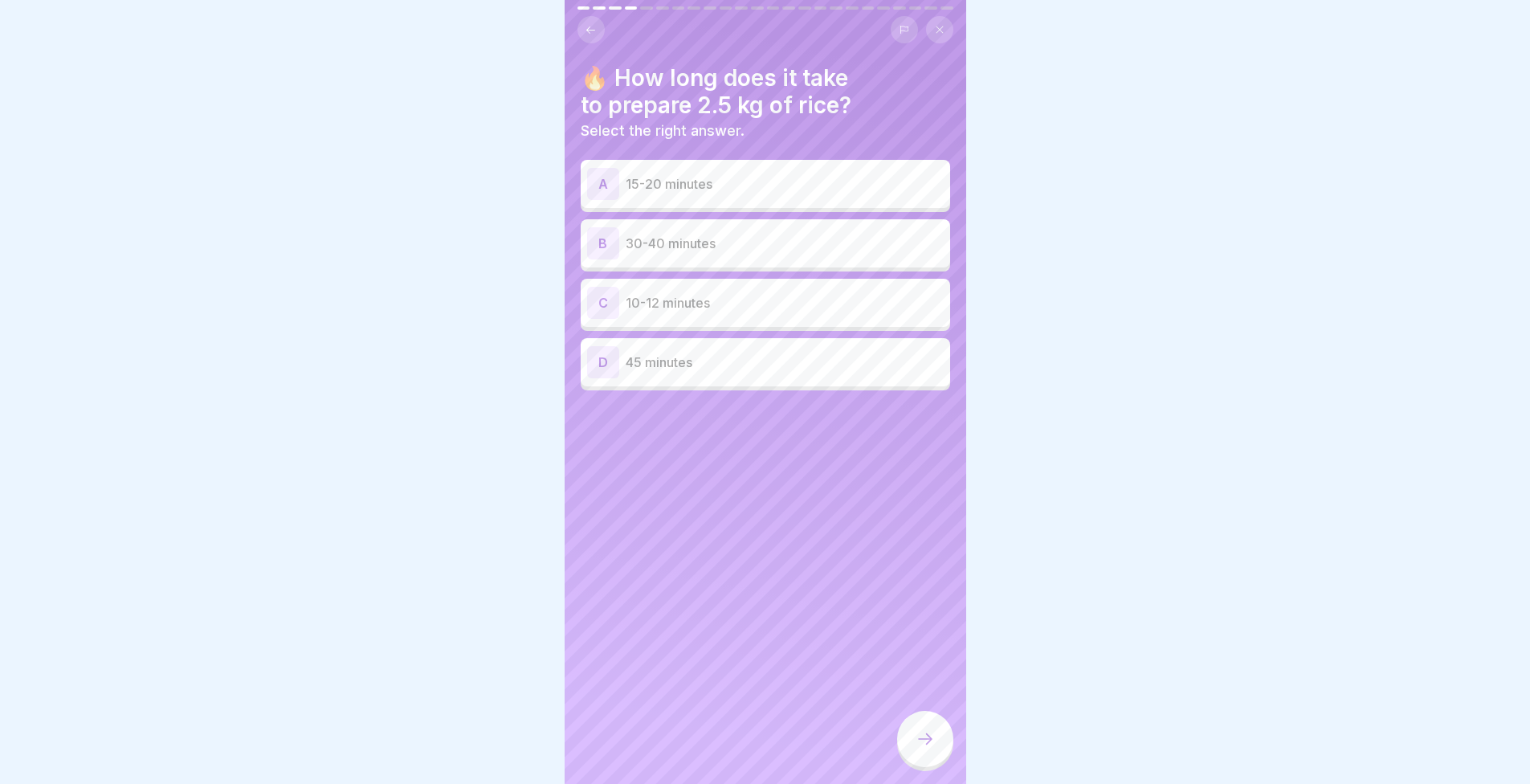
click at [660, 235] on p "30-40 minutes" at bounding box center [784, 243] width 318 height 19
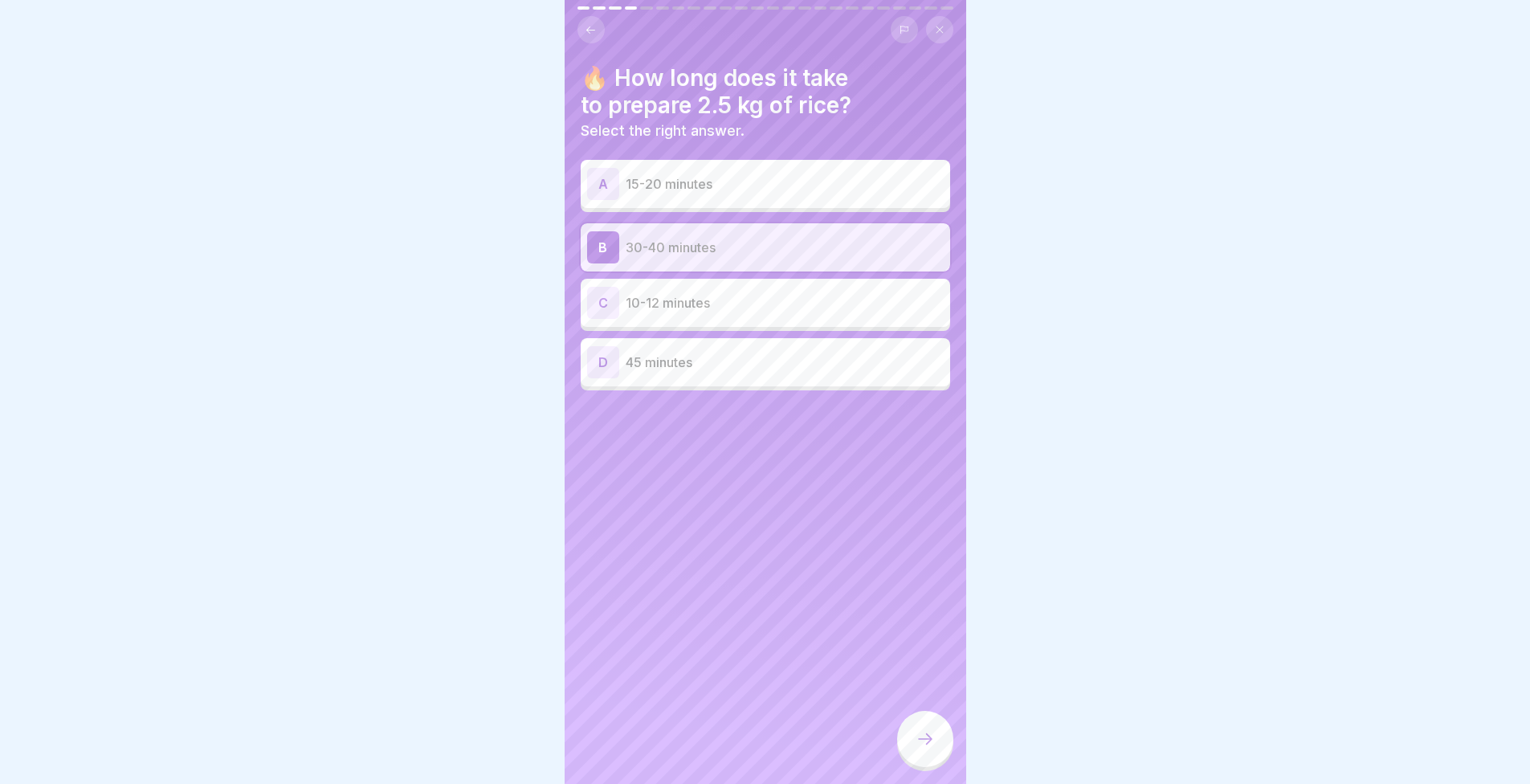
click at [946, 764] on div at bounding box center [925, 739] width 57 height 57
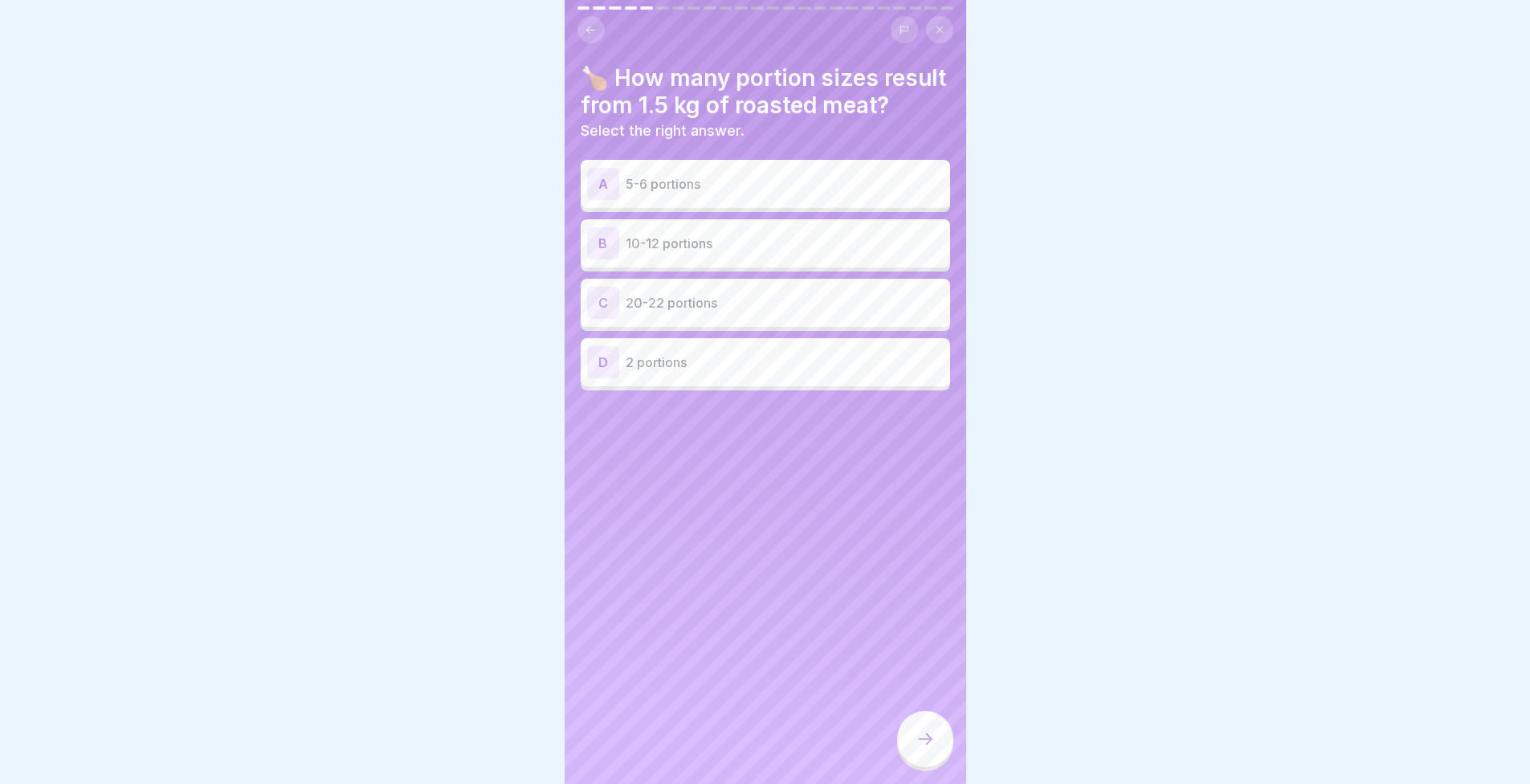
click at [703, 253] on p "10-12 portions" at bounding box center [784, 243] width 318 height 19
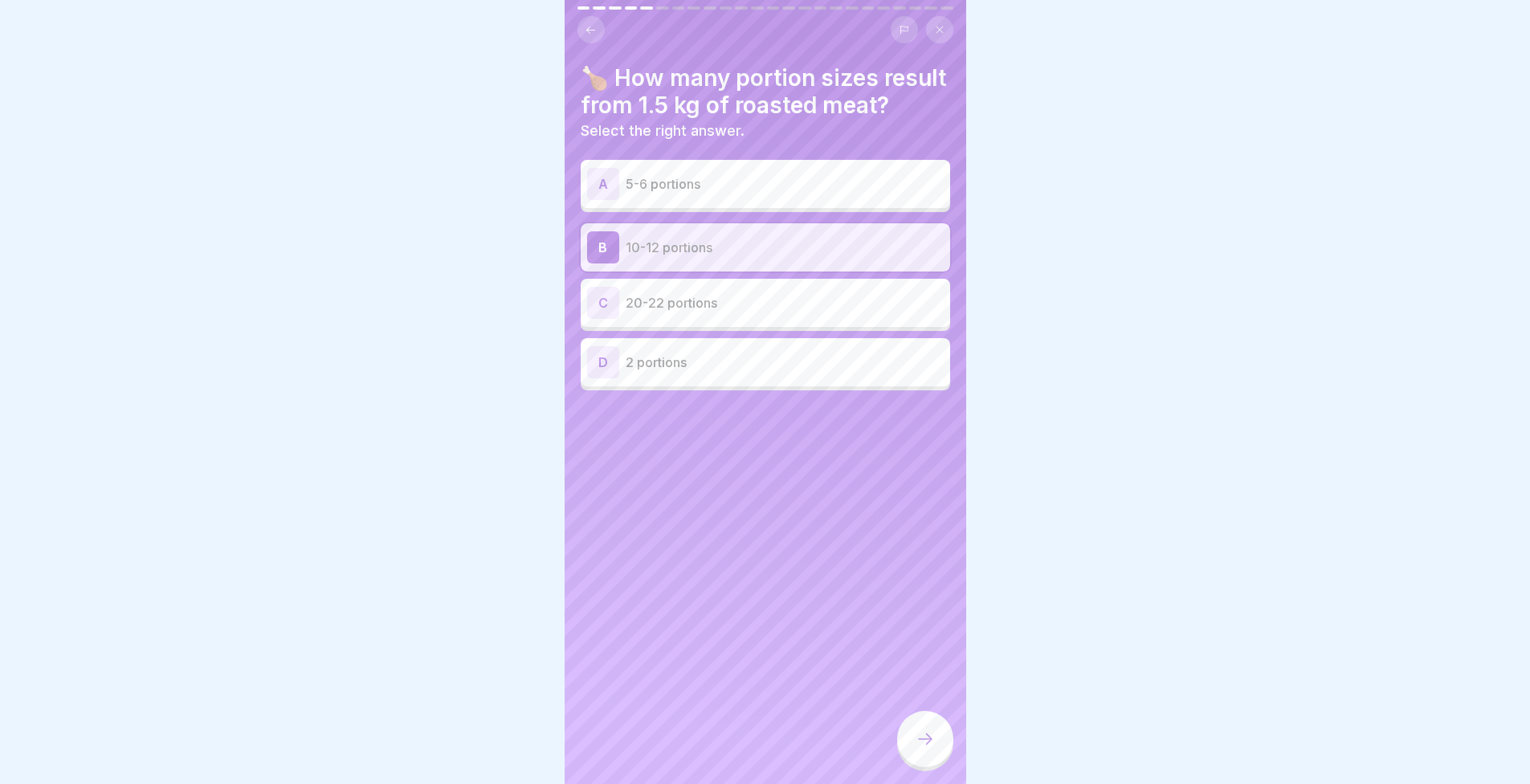
click at [933, 748] on icon at bounding box center [925, 739] width 19 height 19
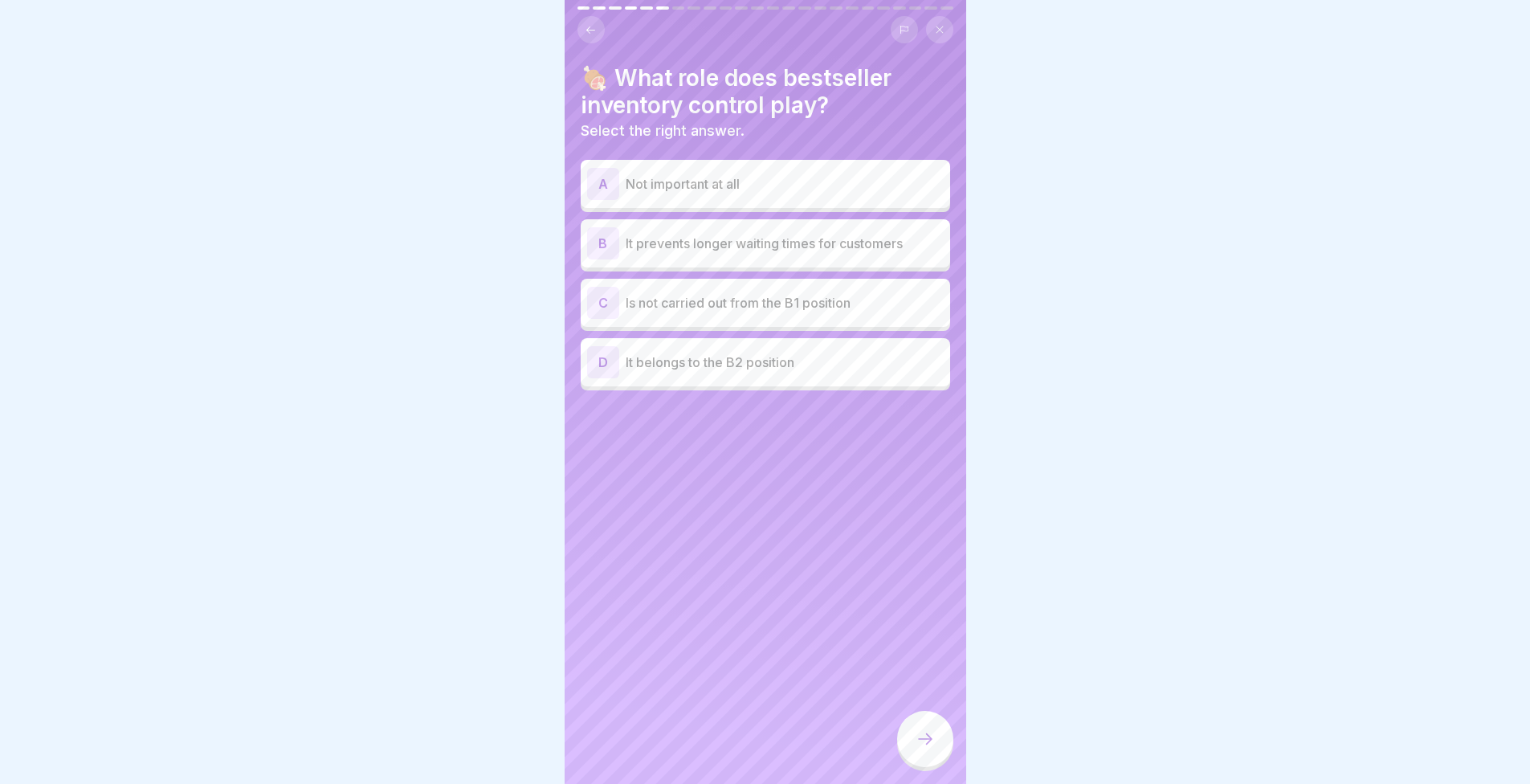
click at [740, 257] on div "B It prevents longer waiting times for customers" at bounding box center [765, 243] width 357 height 32
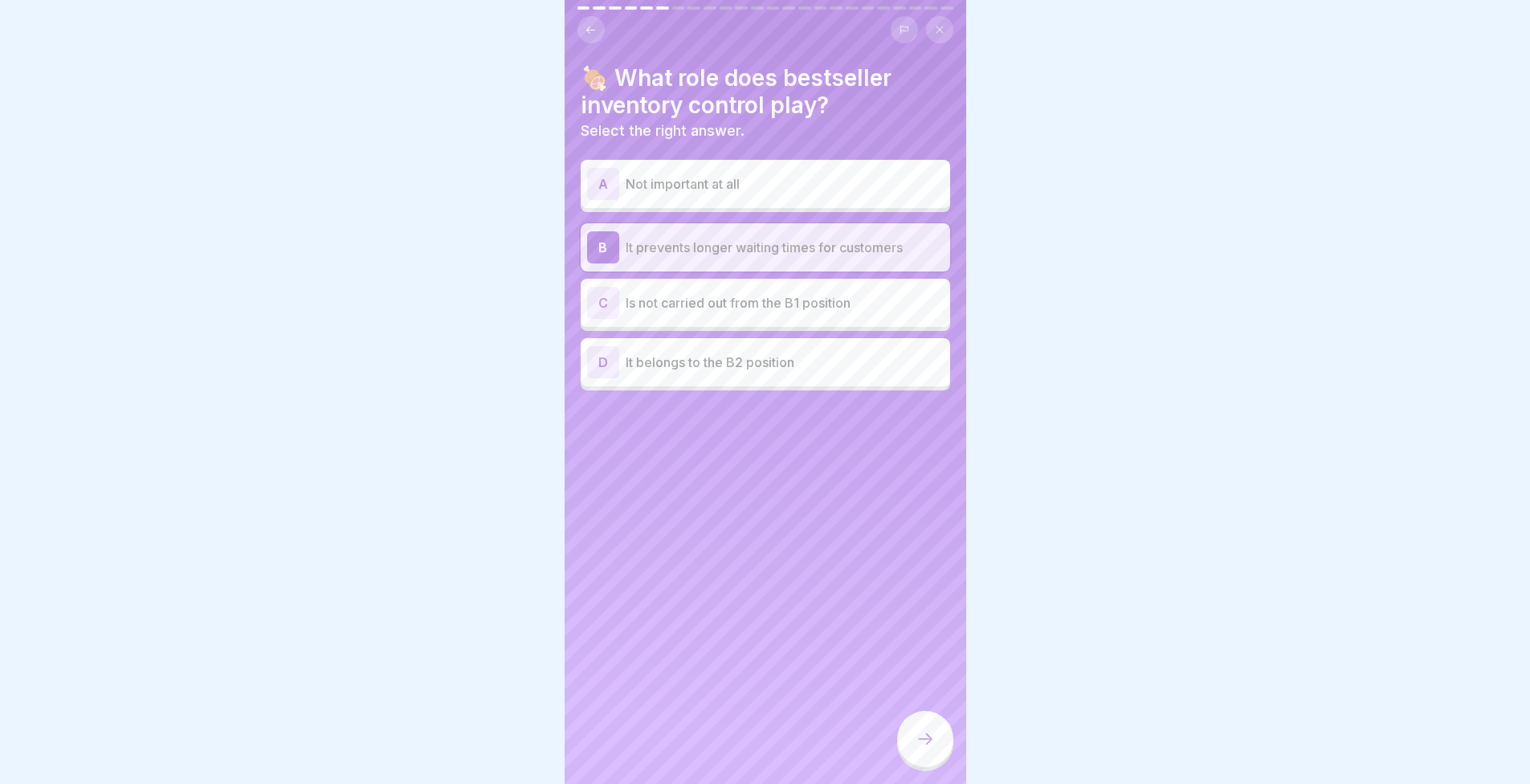
click at [929, 746] on icon at bounding box center [925, 739] width 19 height 19
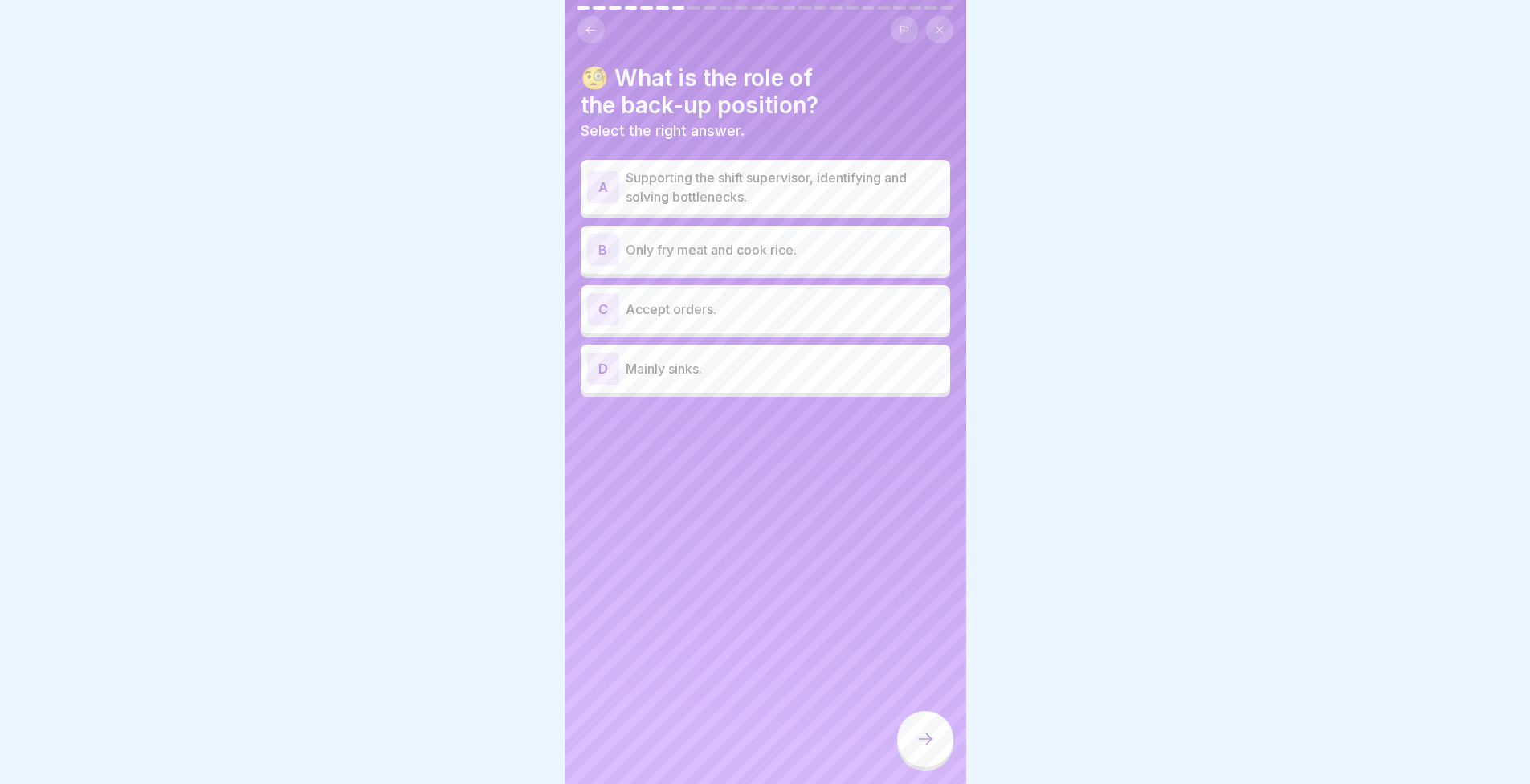
click at [732, 177] on p "Supporting the shift supervisor, identifying and solving bottlenecks." at bounding box center [784, 187] width 318 height 38
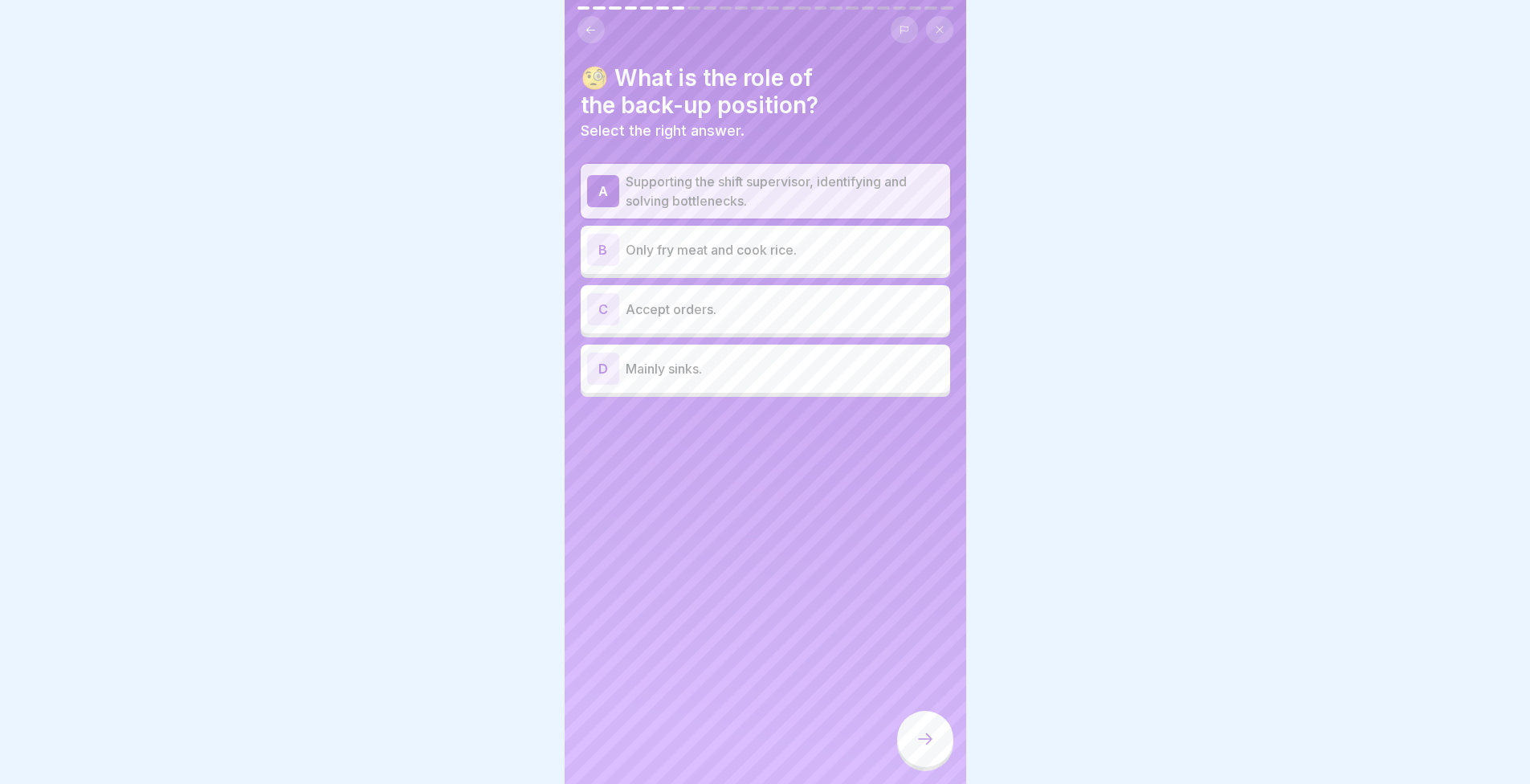
click at [911, 742] on div at bounding box center [925, 739] width 57 height 57
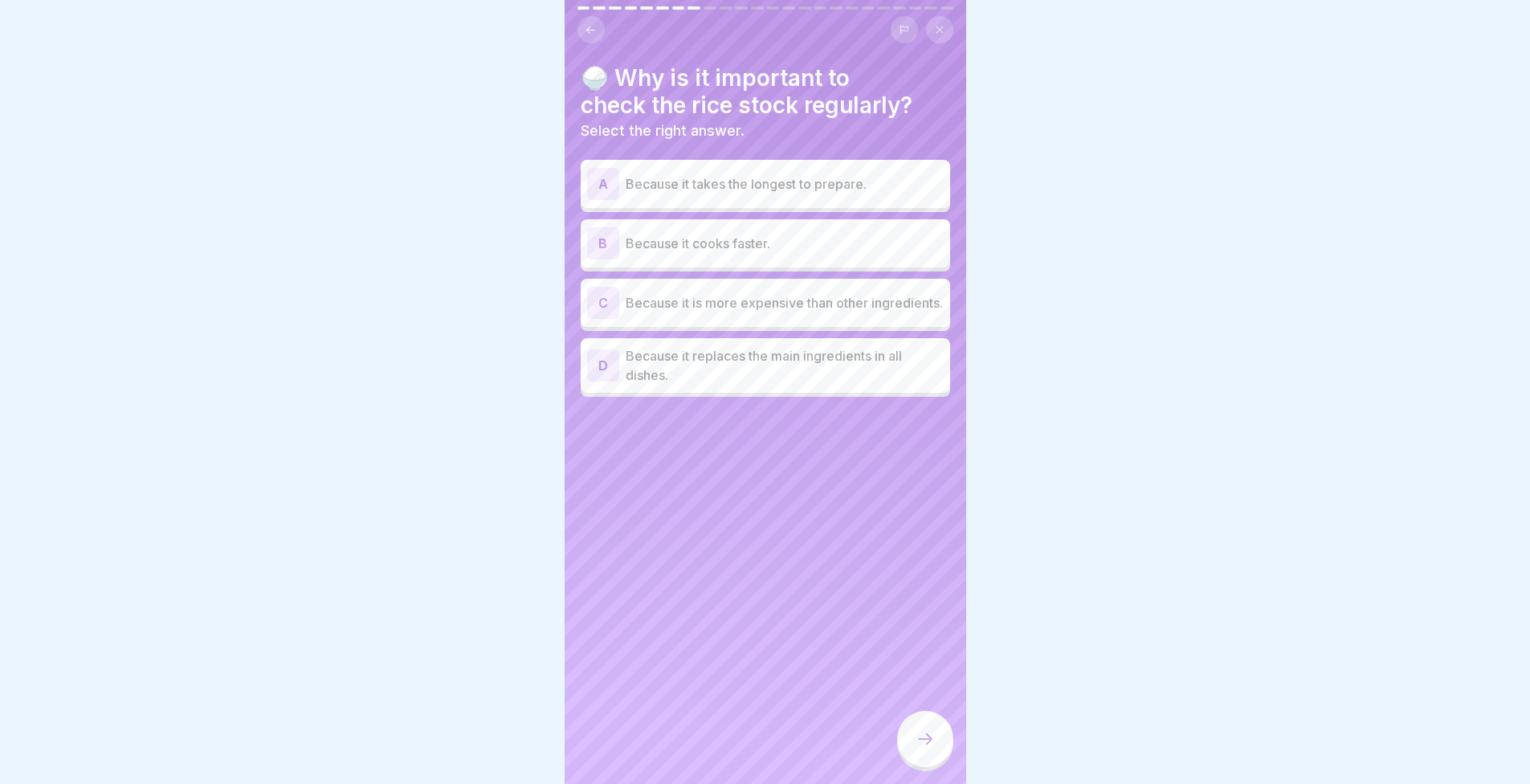
click at [671, 191] on p "Because it takes the longest to prepare." at bounding box center [784, 184] width 318 height 19
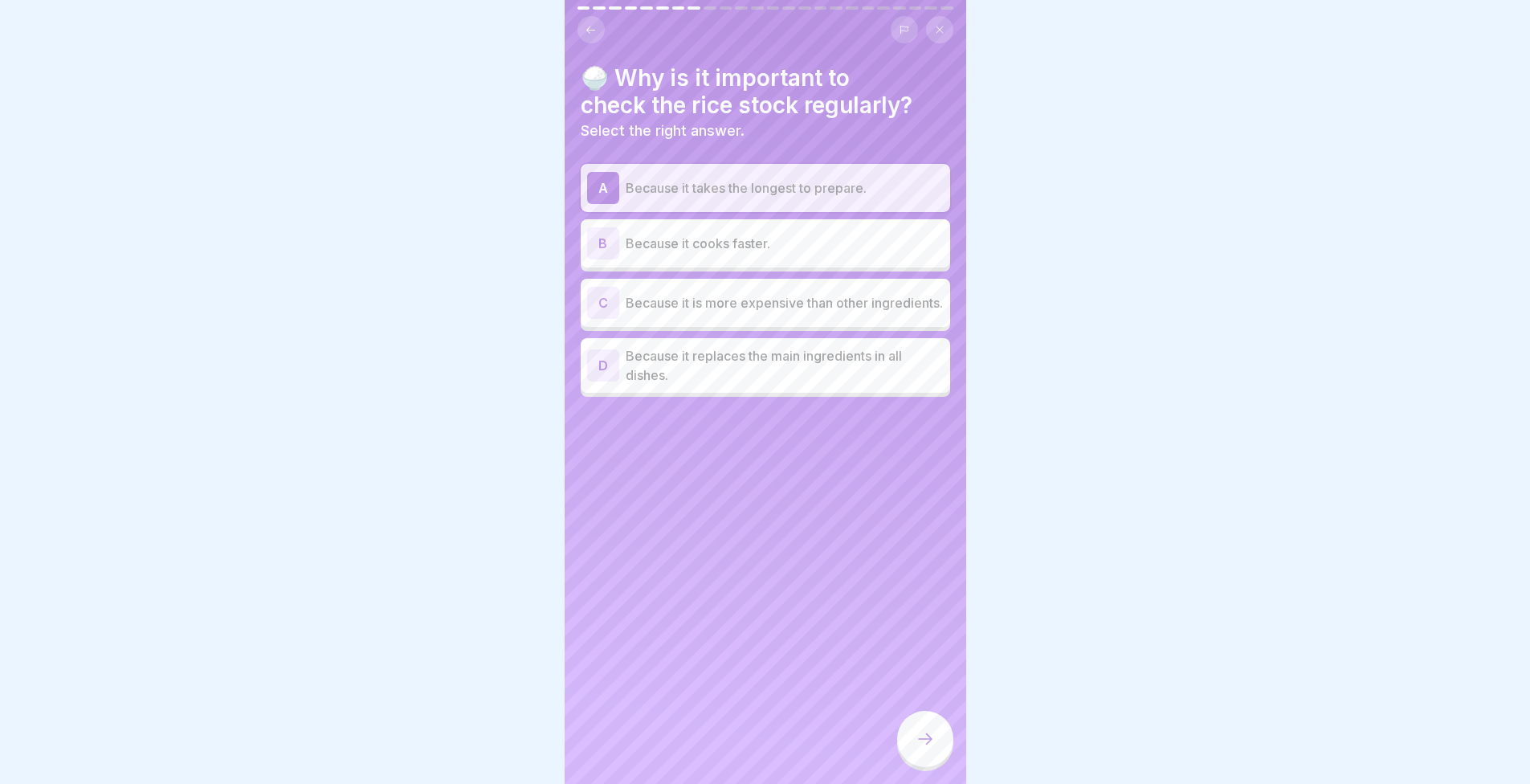
click at [918, 728] on div at bounding box center [925, 739] width 57 height 57
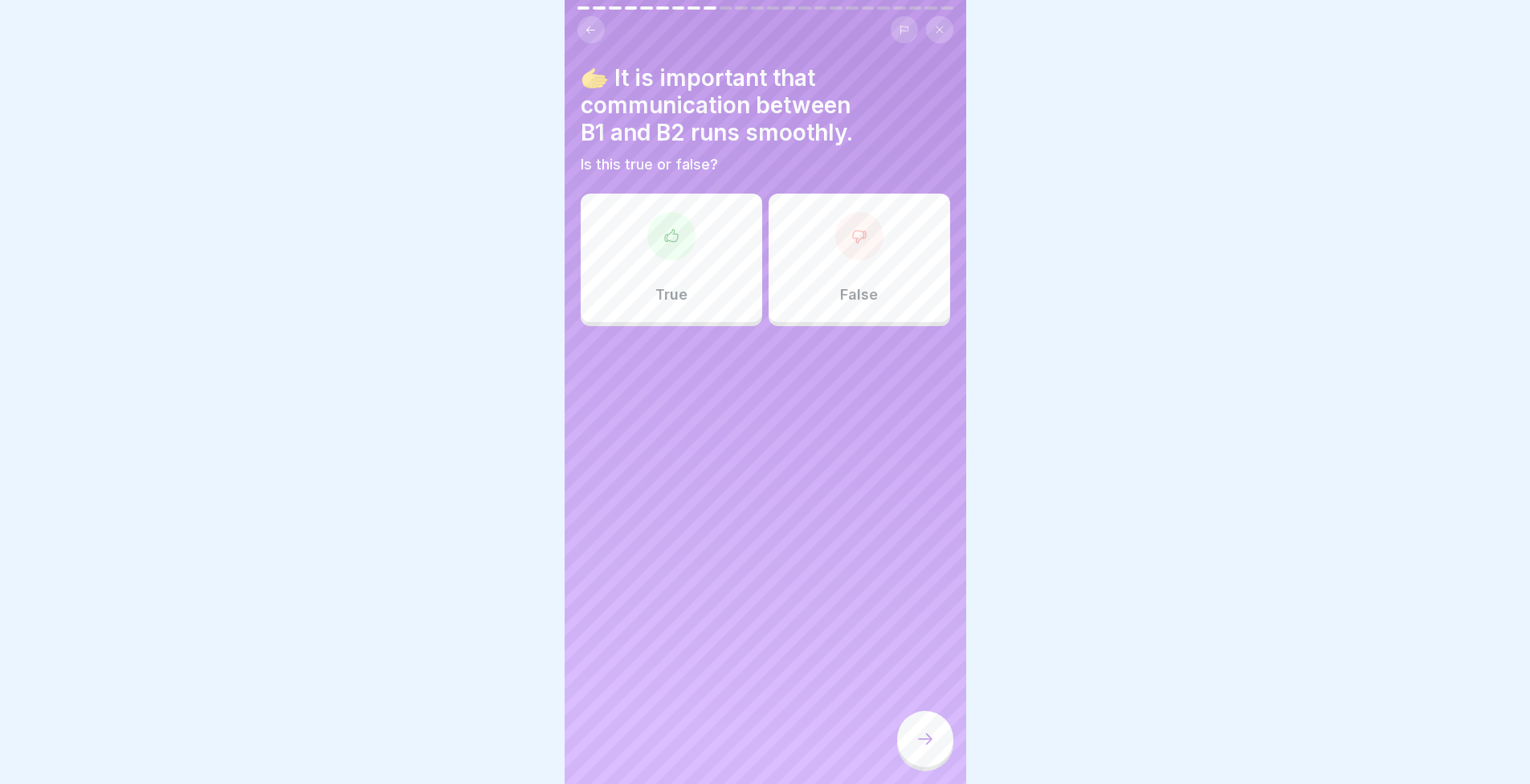
click at [711, 282] on div "True" at bounding box center [671, 257] width 182 height 129
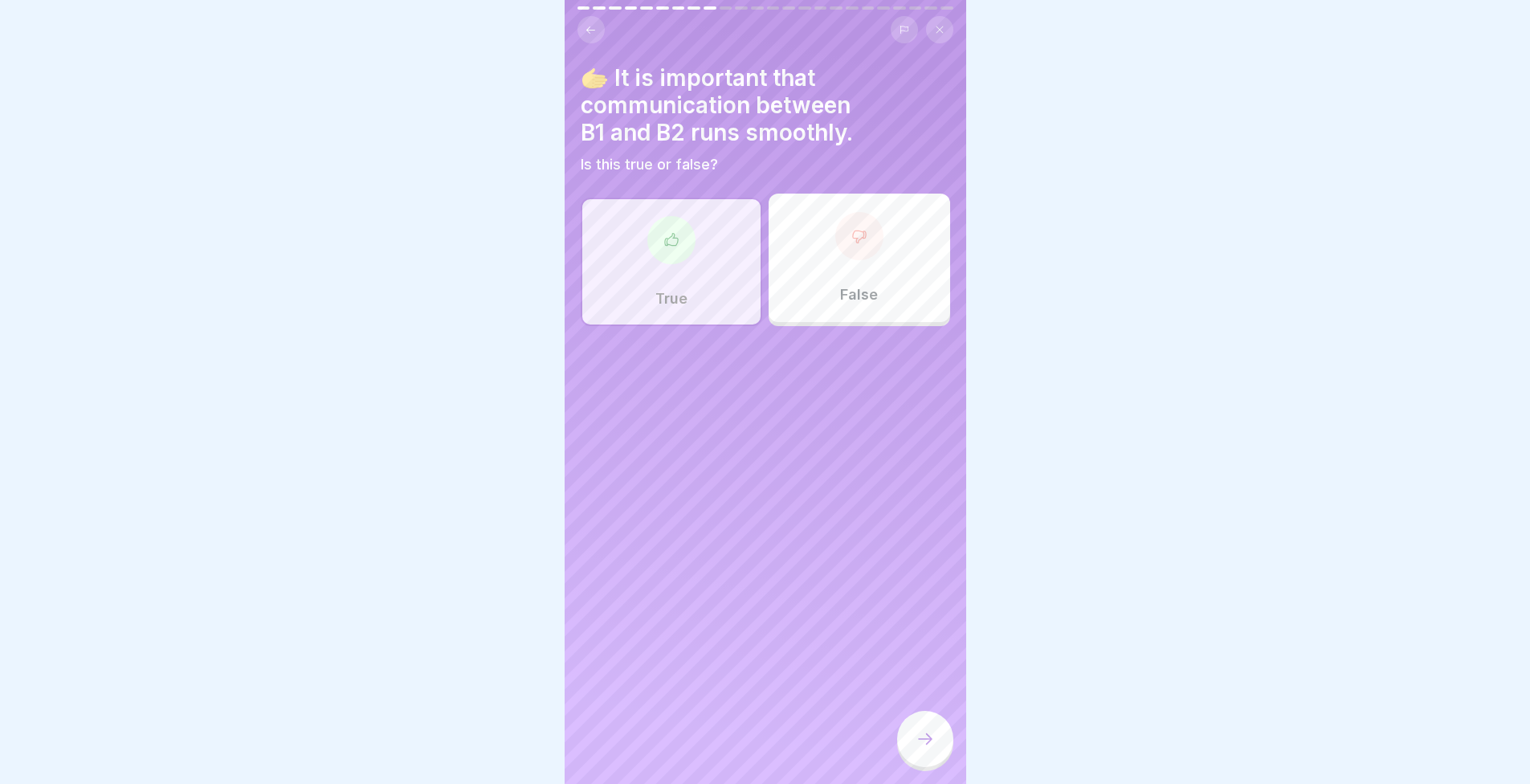
click at [913, 764] on div at bounding box center [925, 739] width 57 height 57
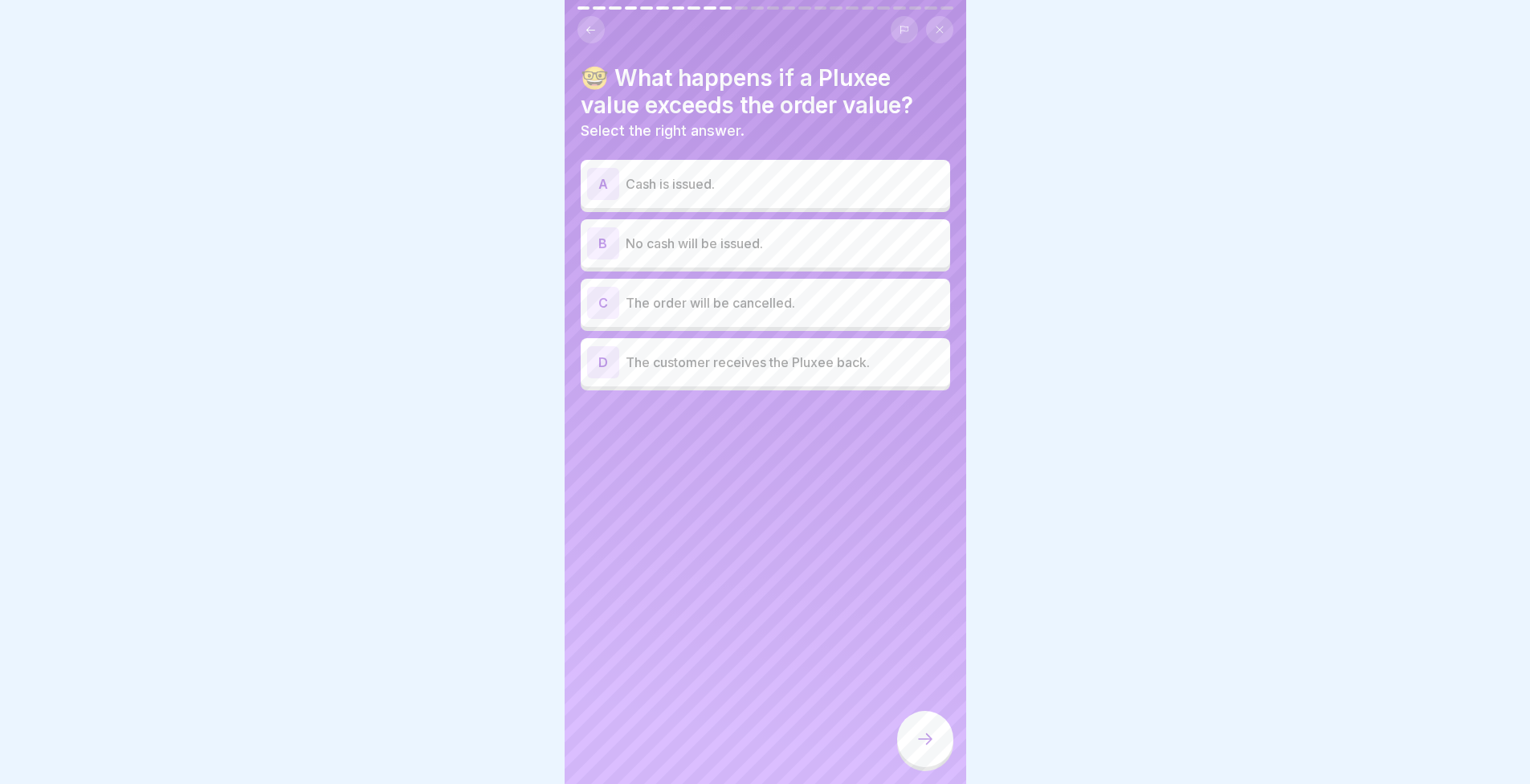
drag, startPoint x: 410, startPoint y: 286, endPoint x: 414, endPoint y: 294, distance: 8.9
click at [409, 286] on div at bounding box center [765, 392] width 1530 height 784
click at [1108, 257] on div at bounding box center [765, 392] width 1530 height 784
click at [428, 230] on div at bounding box center [765, 392] width 1530 height 784
click at [815, 358] on p "The customer receives the Pluxee back." at bounding box center [784, 362] width 318 height 19
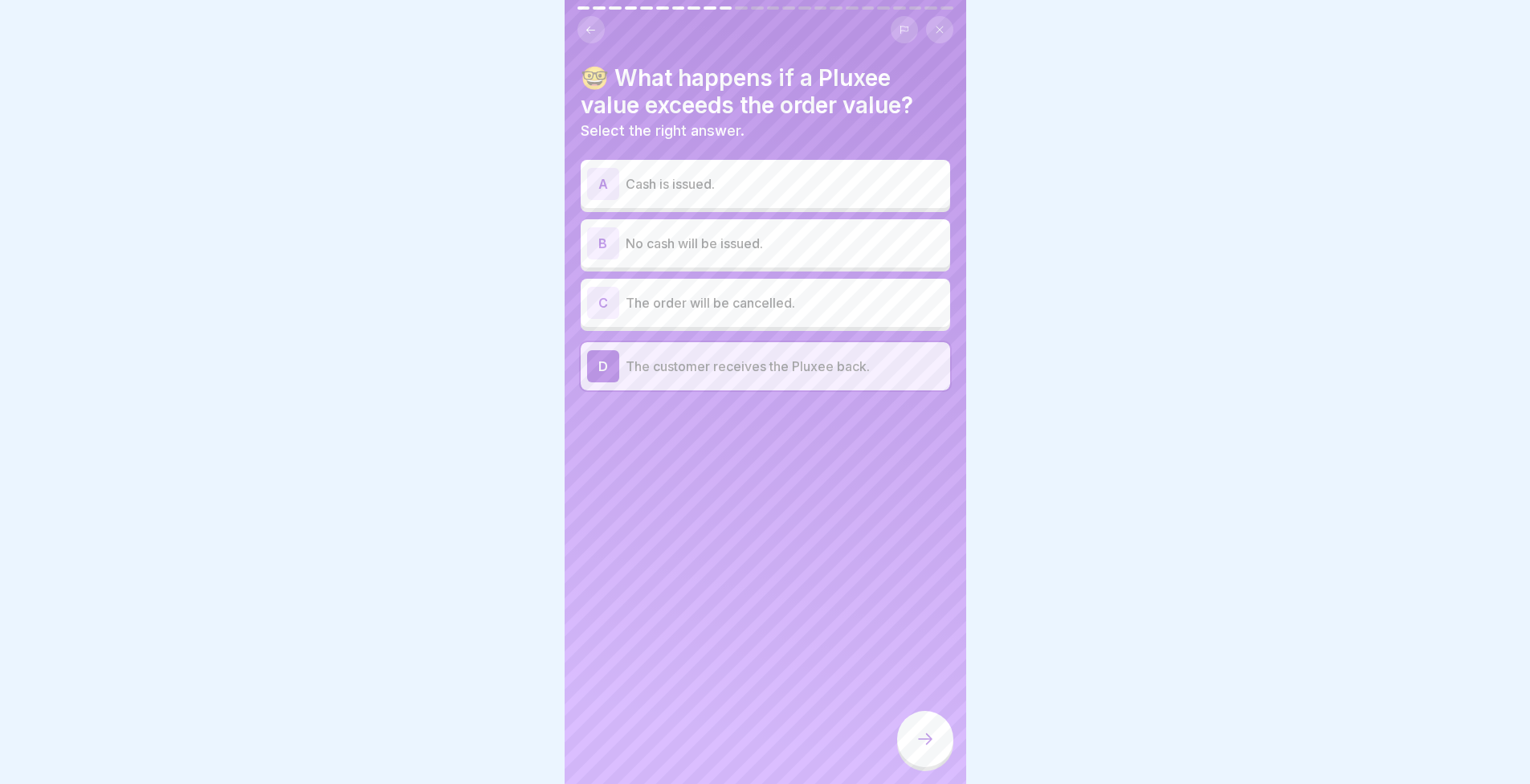
click at [918, 748] on icon at bounding box center [925, 739] width 19 height 19
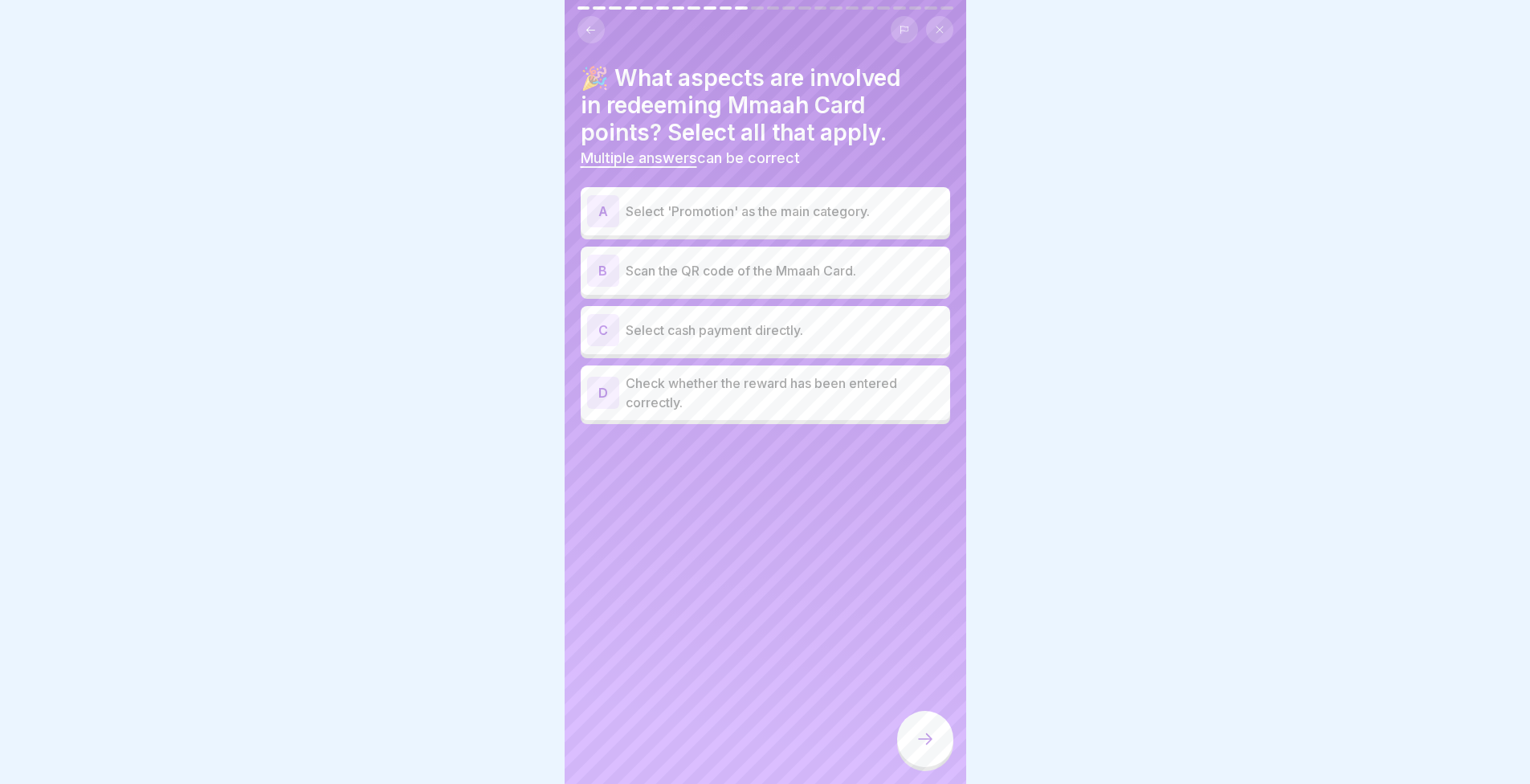
click at [443, 283] on div at bounding box center [765, 392] width 1530 height 784
click at [1020, 318] on div at bounding box center [765, 392] width 1530 height 784
click at [1026, 303] on div at bounding box center [765, 392] width 1530 height 784
click at [717, 218] on p "Select 'Promotion' as the main category." at bounding box center [784, 211] width 318 height 19
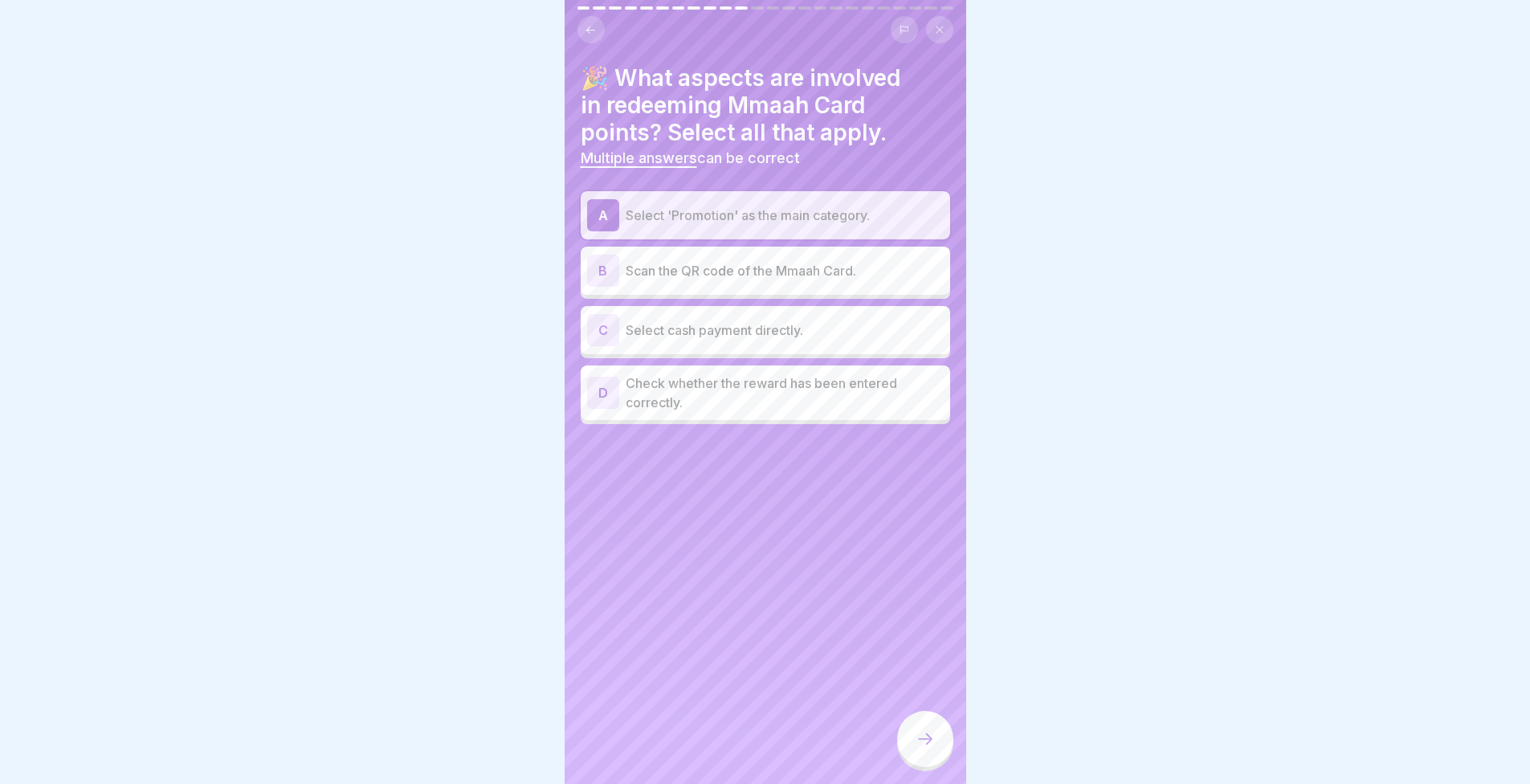
click at [719, 279] on p "Scan the QR code of the Mmaah Card." at bounding box center [784, 271] width 318 height 19
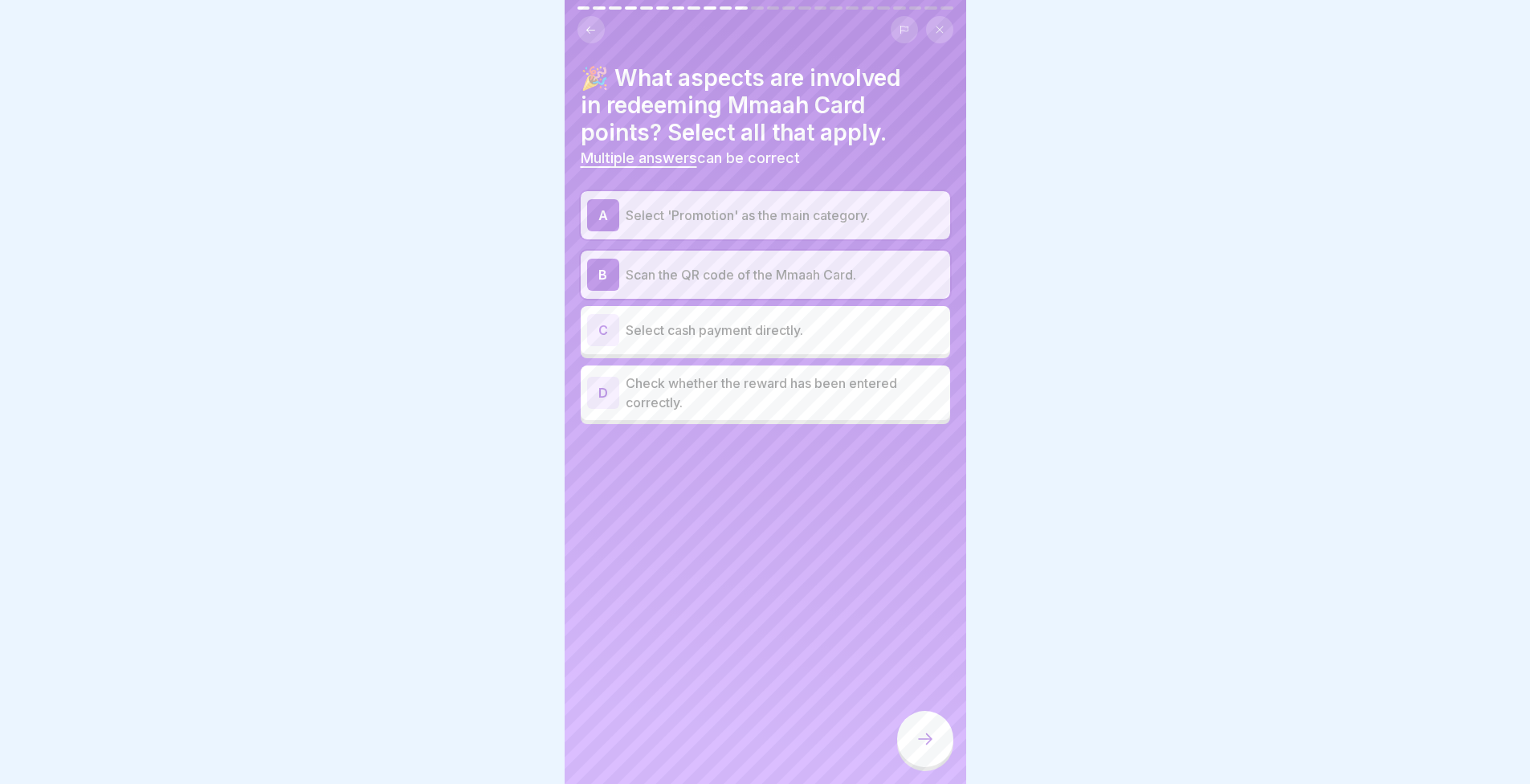
click at [771, 418] on div "D Check whether the reward has been entered correctly." at bounding box center [765, 392] width 369 height 55
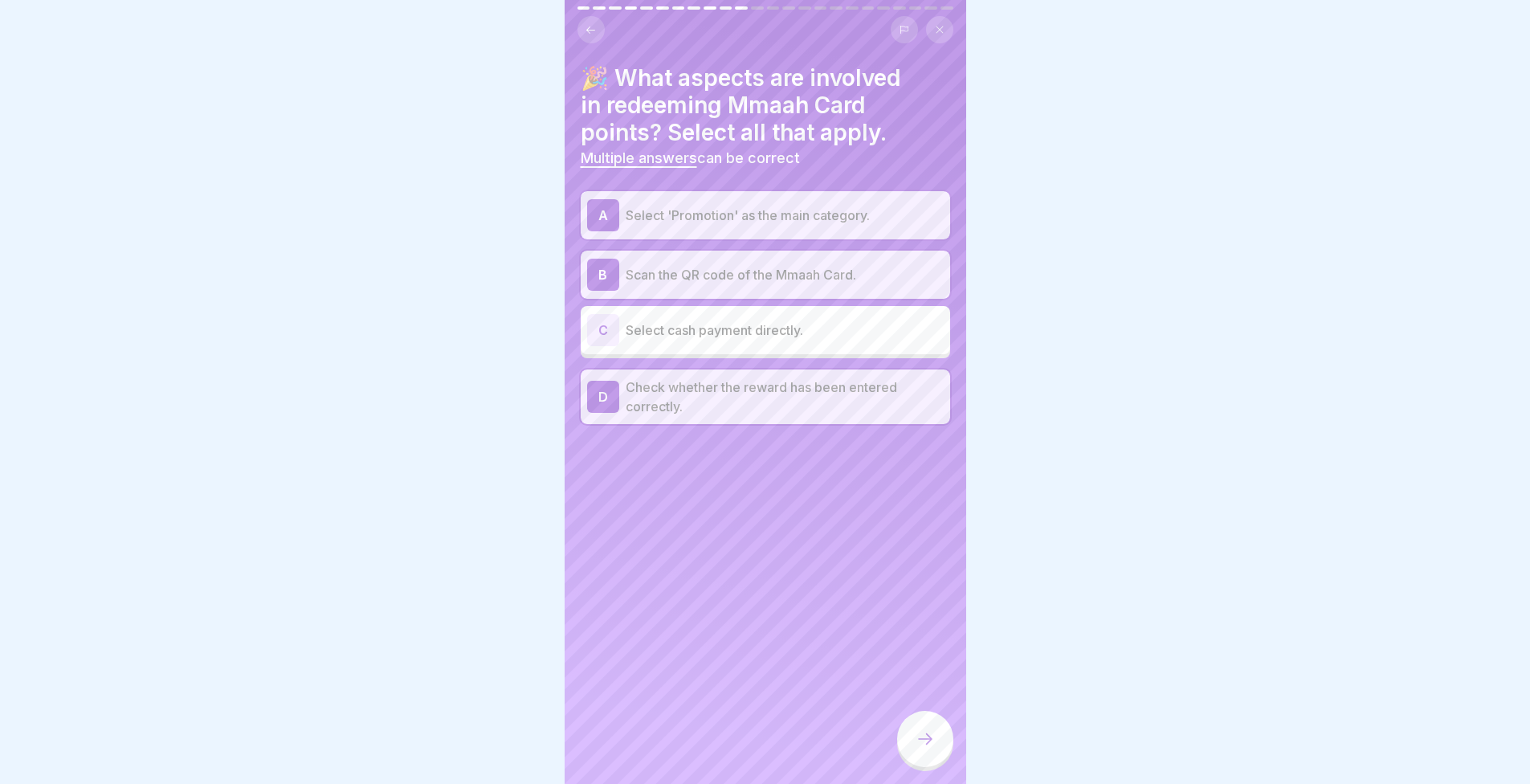
click at [940, 751] on div at bounding box center [925, 739] width 57 height 57
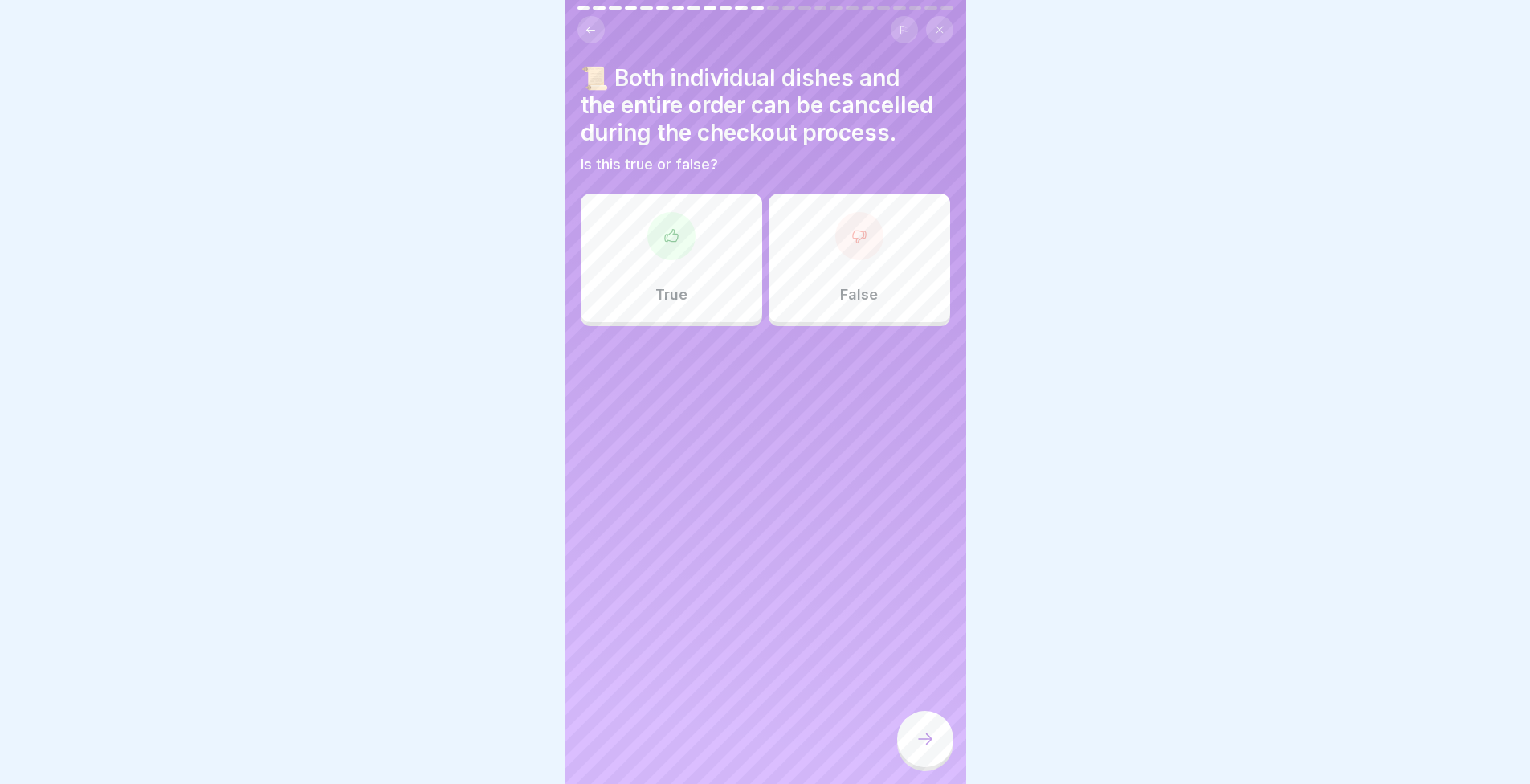
click at [610, 274] on div "True" at bounding box center [671, 257] width 182 height 129
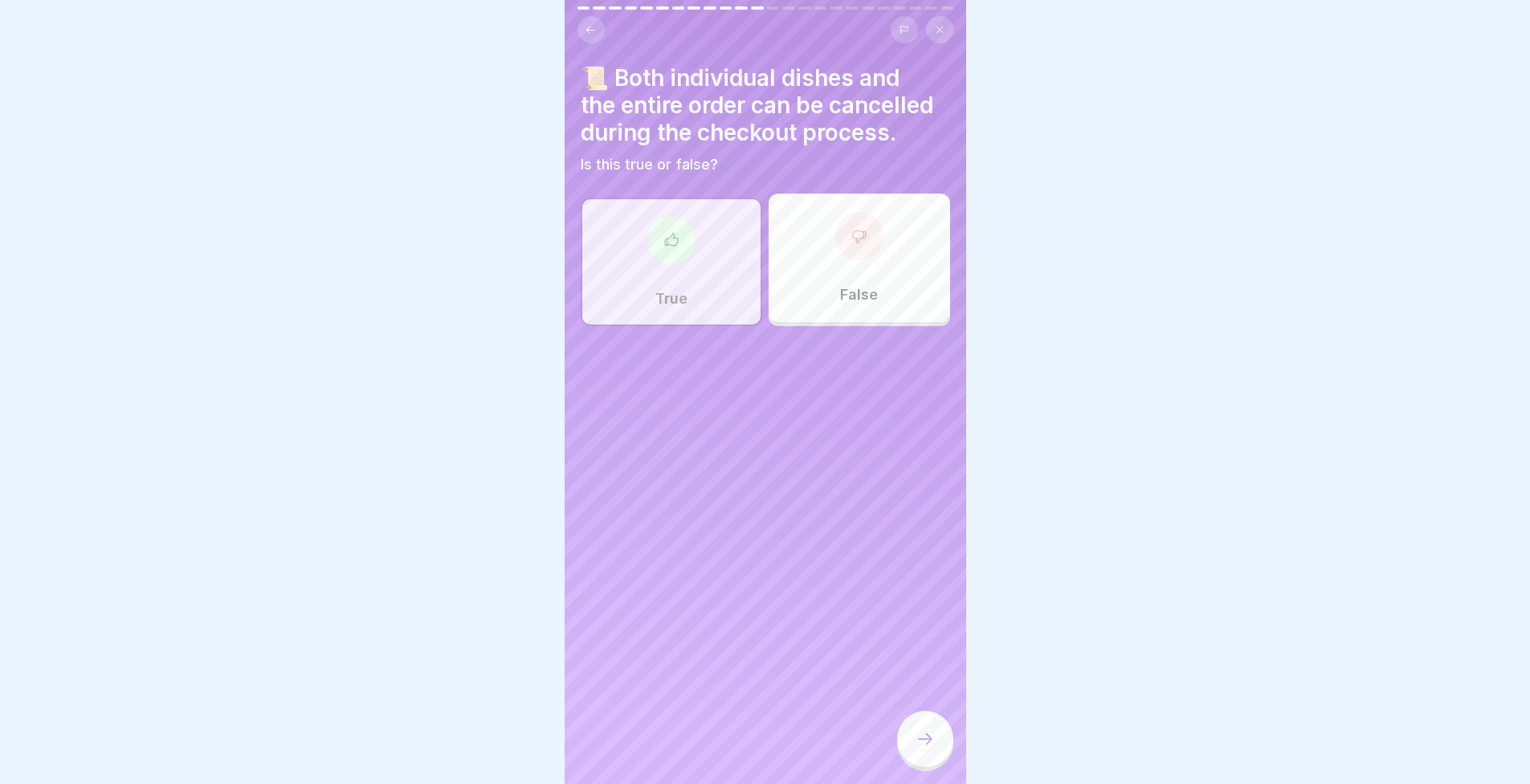
click at [930, 734] on div at bounding box center [925, 739] width 57 height 57
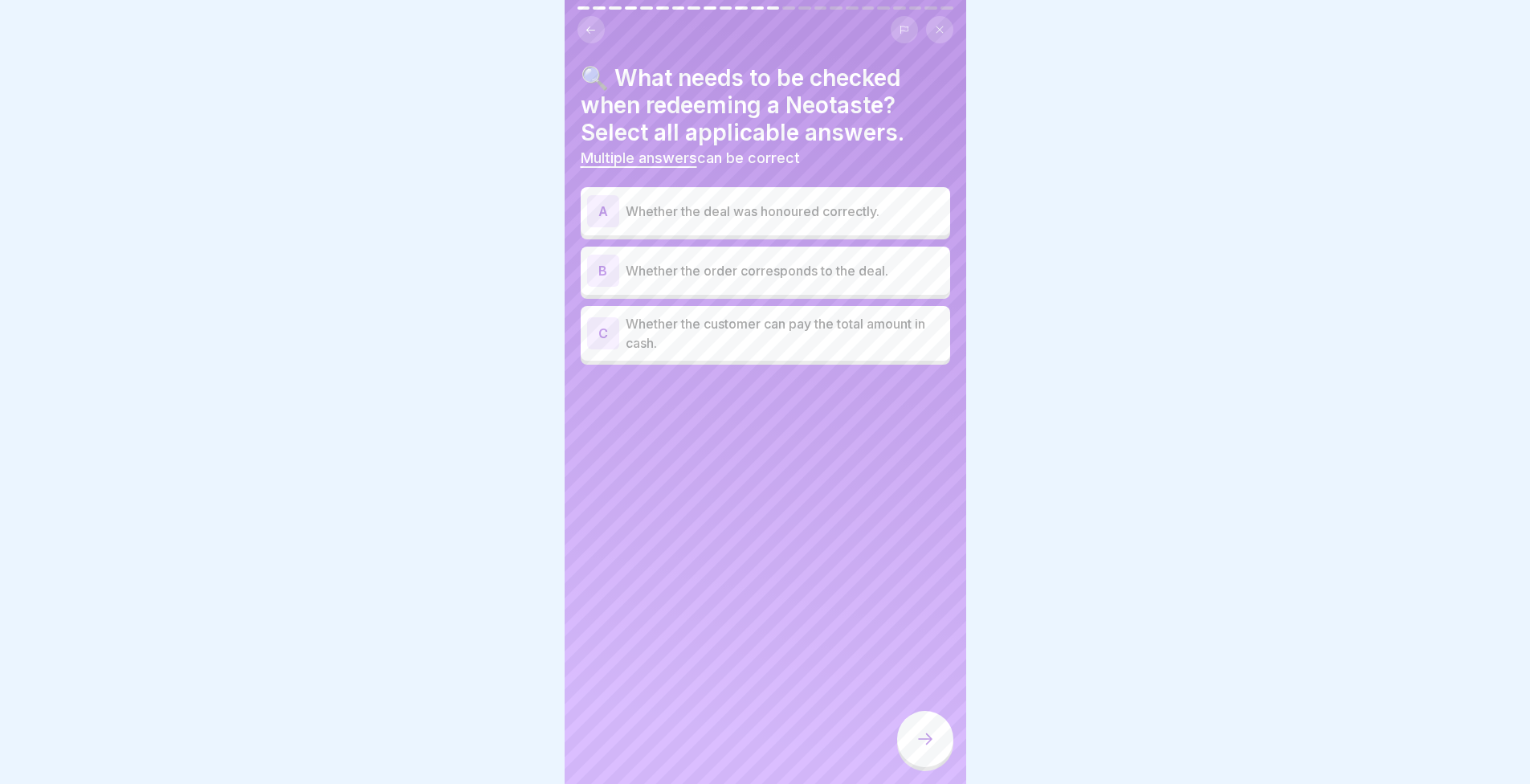
click at [664, 286] on div "B Whether the order corresponds to the deal." at bounding box center [765, 271] width 369 height 48
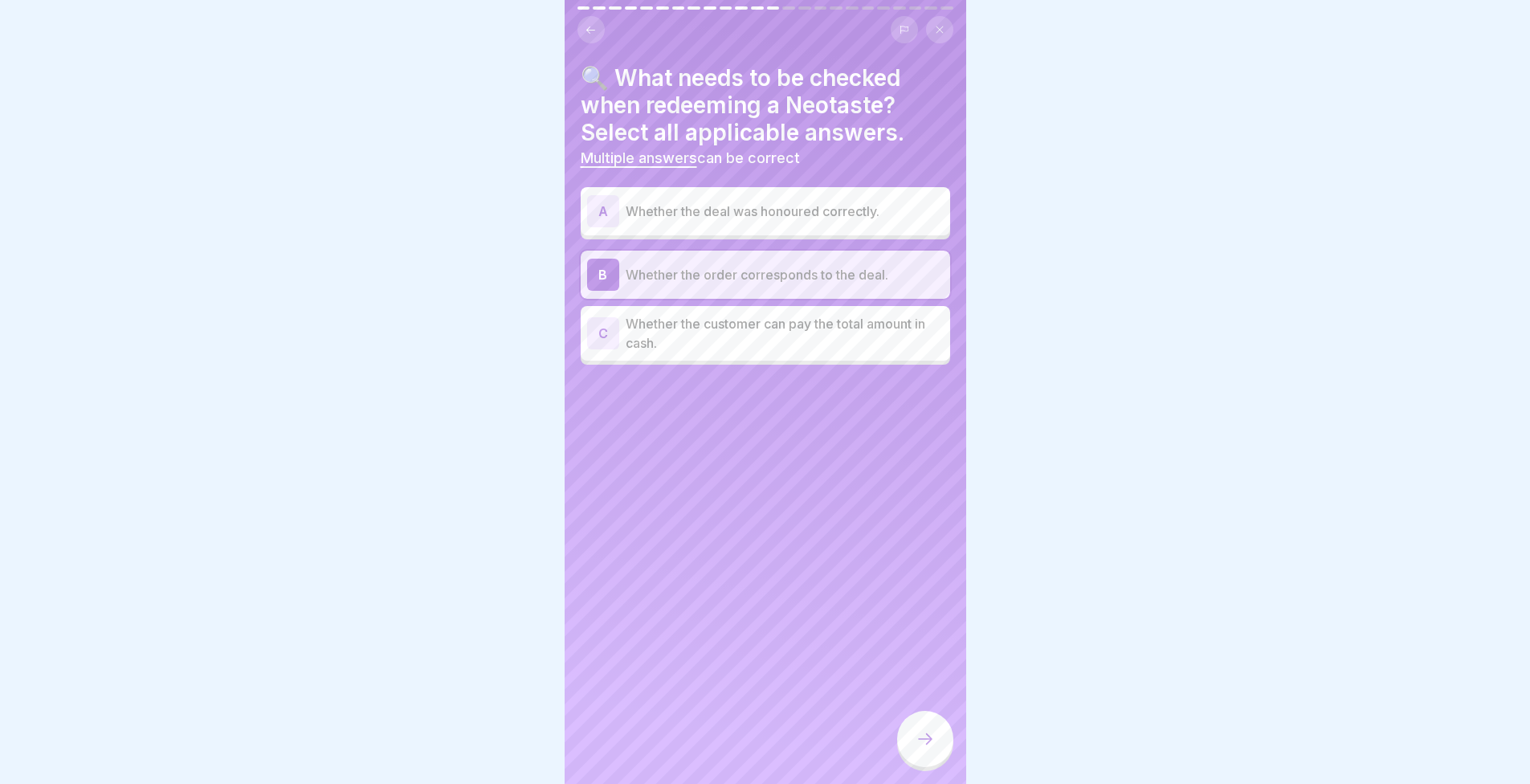
click at [911, 753] on div at bounding box center [925, 739] width 57 height 57
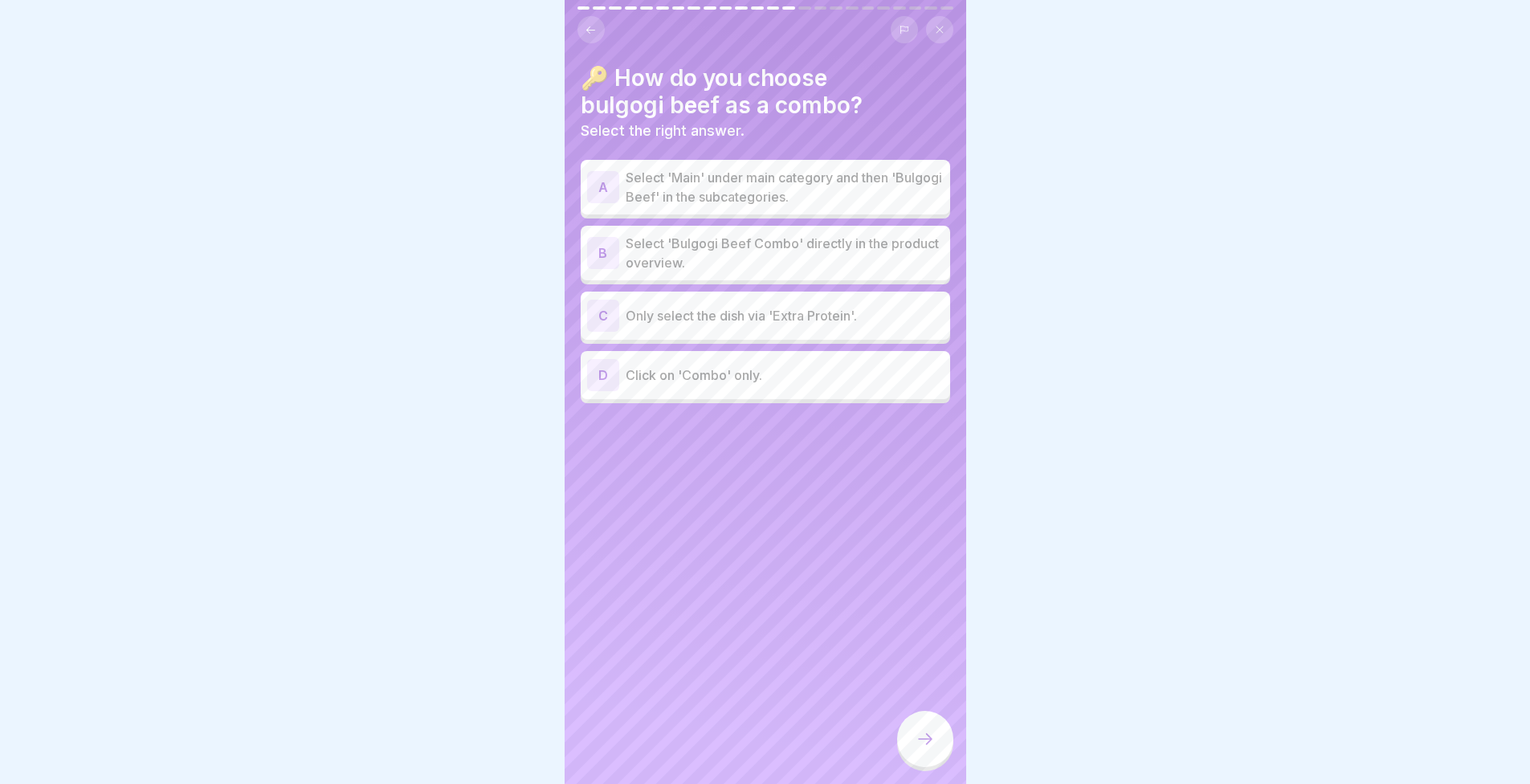
click at [406, 397] on div at bounding box center [765, 392] width 1530 height 784
click at [728, 186] on p "Select 'Main' under main category and then 'Bulgogi Beef' in the subcategories." at bounding box center [784, 187] width 318 height 38
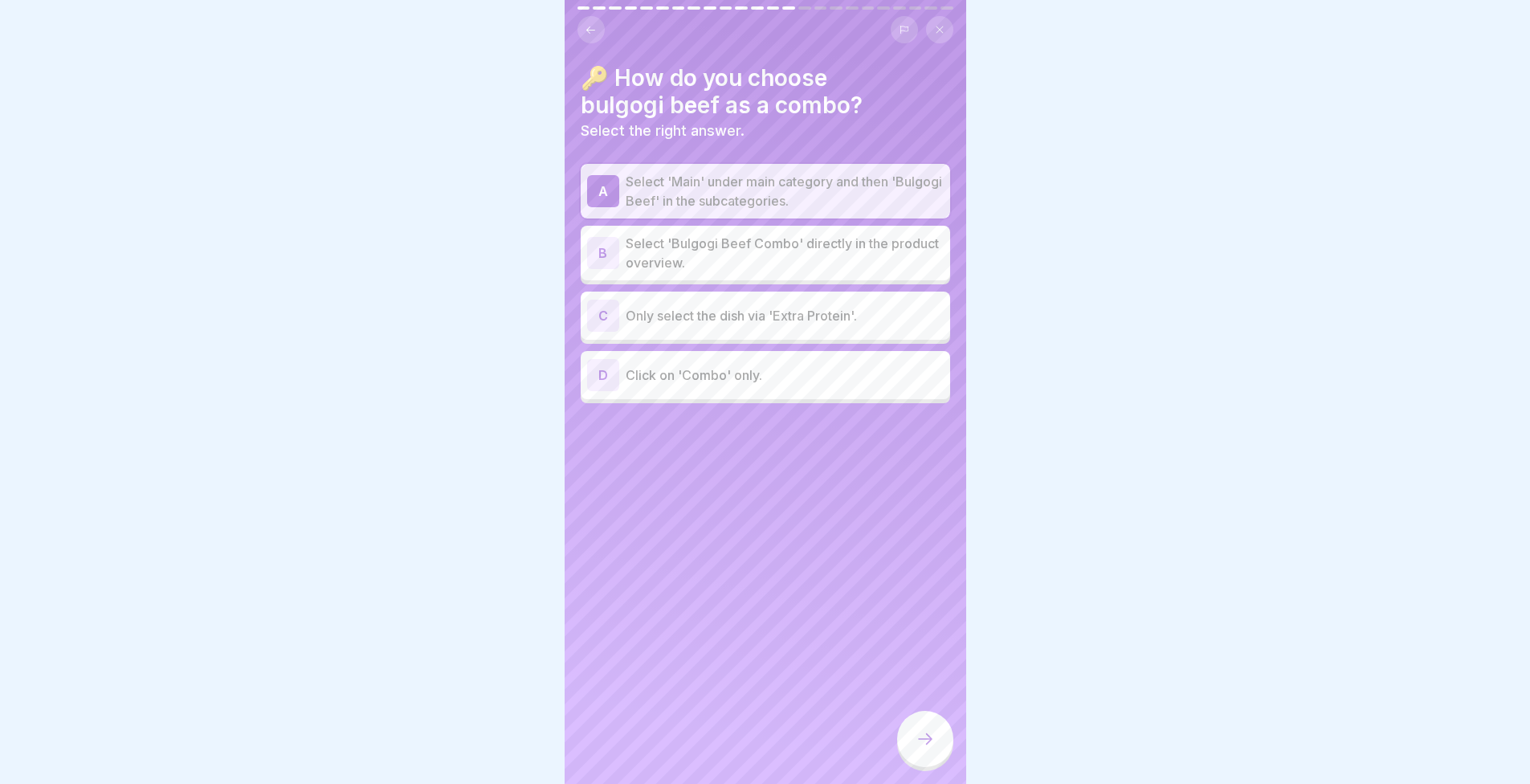
click at [925, 762] on div at bounding box center [925, 739] width 57 height 57
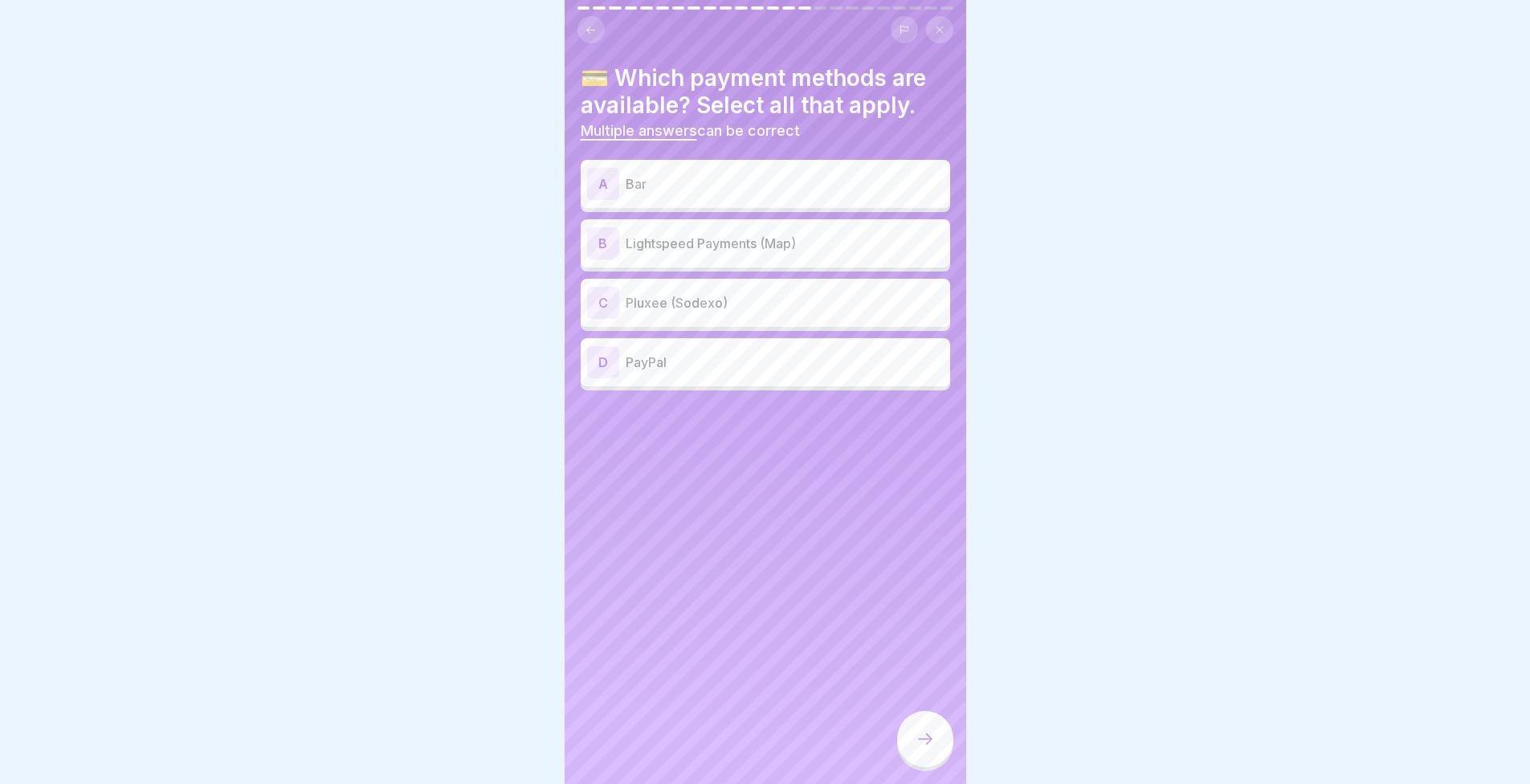
click at [766, 178] on p "Bar" at bounding box center [784, 184] width 318 height 19
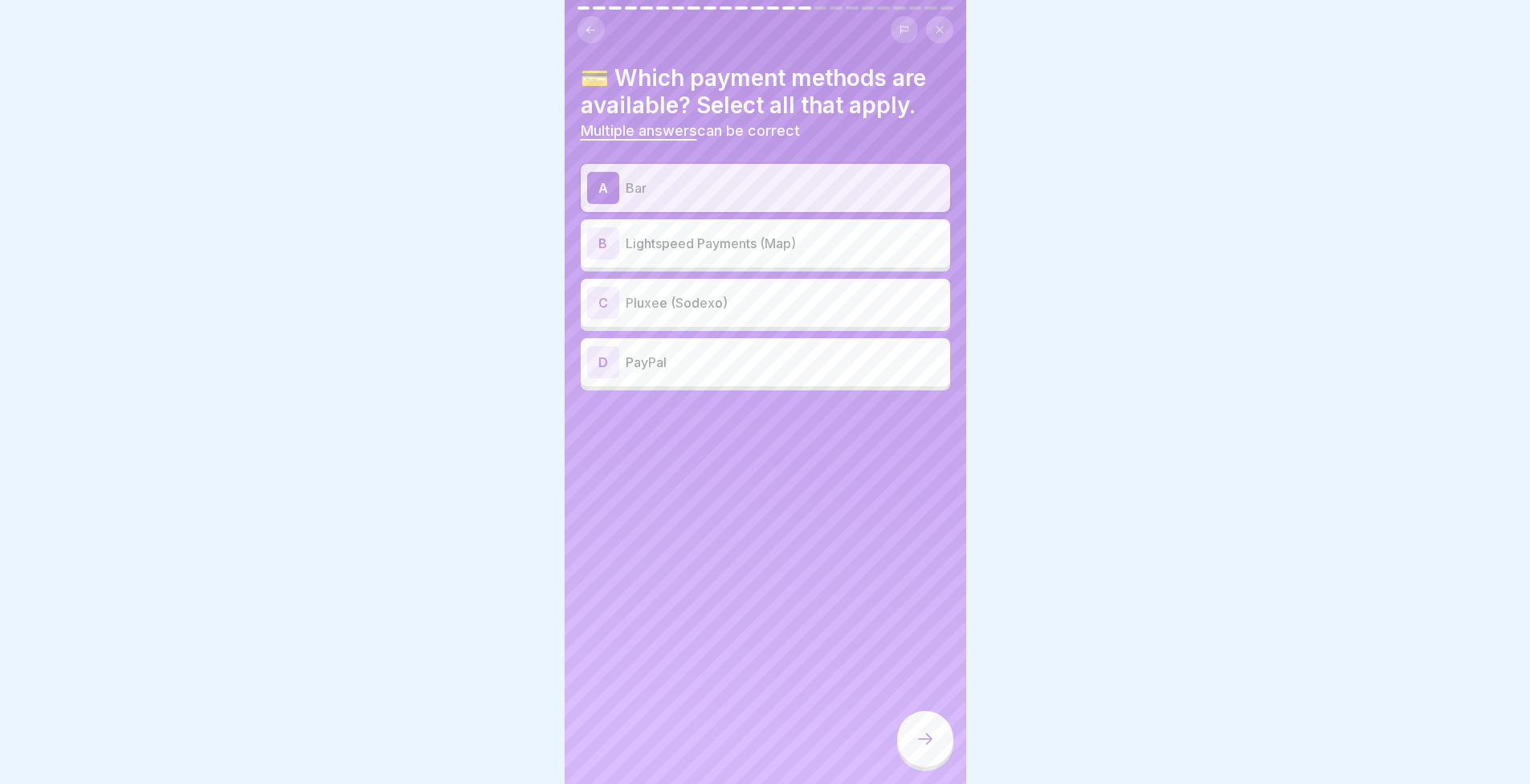
click at [802, 248] on p "Lightspeed Payments (Map)" at bounding box center [784, 243] width 318 height 19
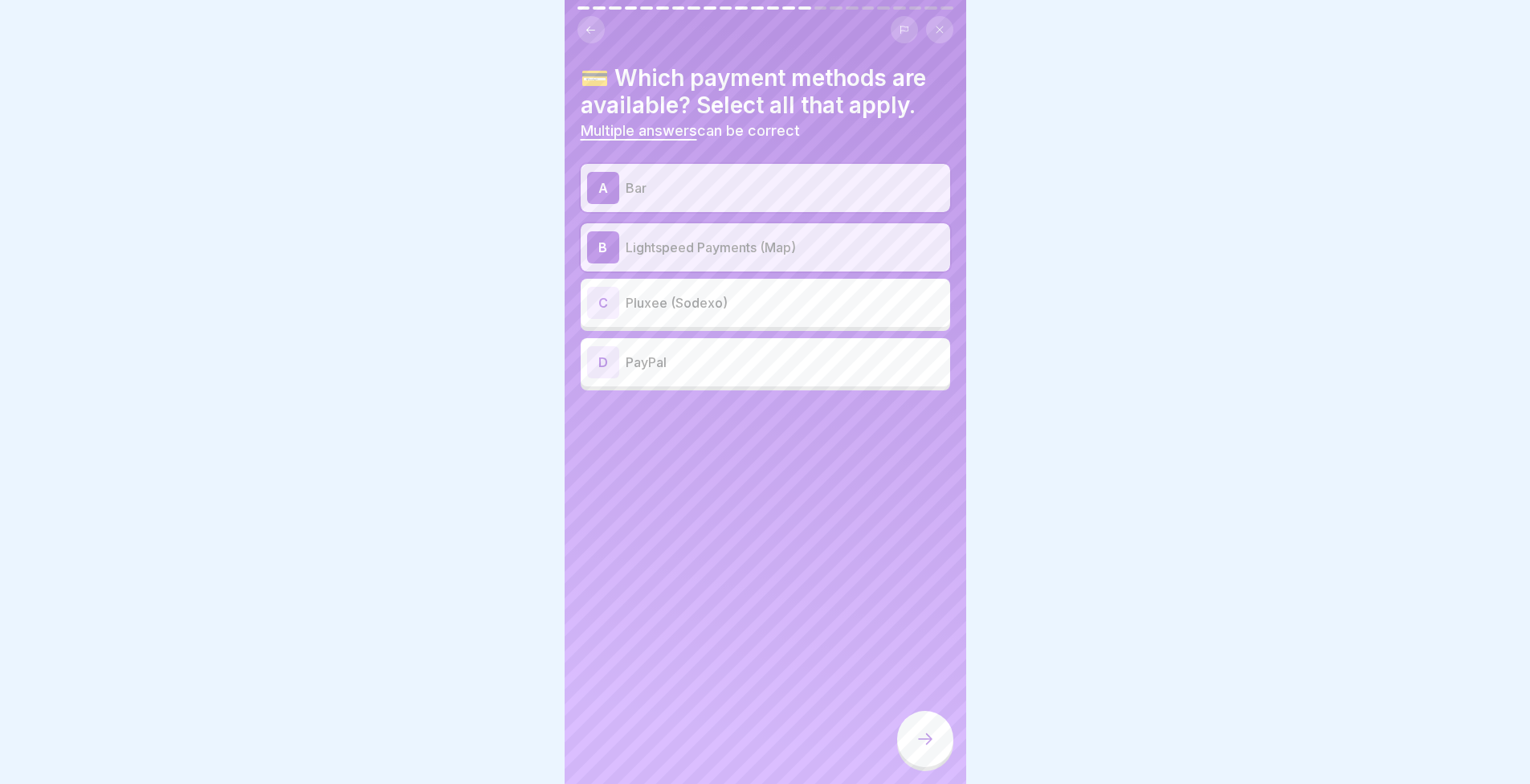
click at [807, 306] on p "Pluxee (Sodexo)" at bounding box center [784, 303] width 318 height 19
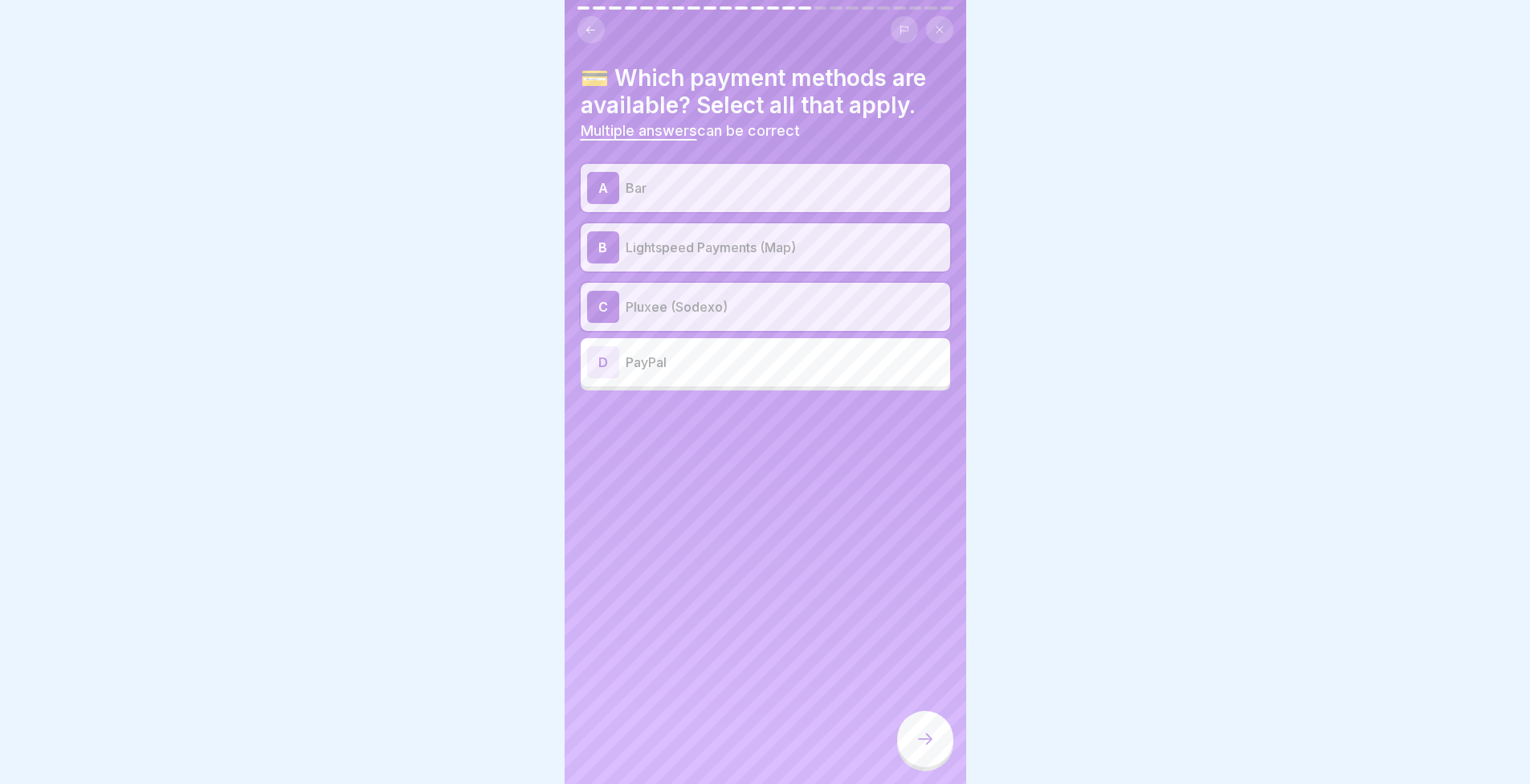
click at [920, 763] on div at bounding box center [925, 739] width 57 height 57
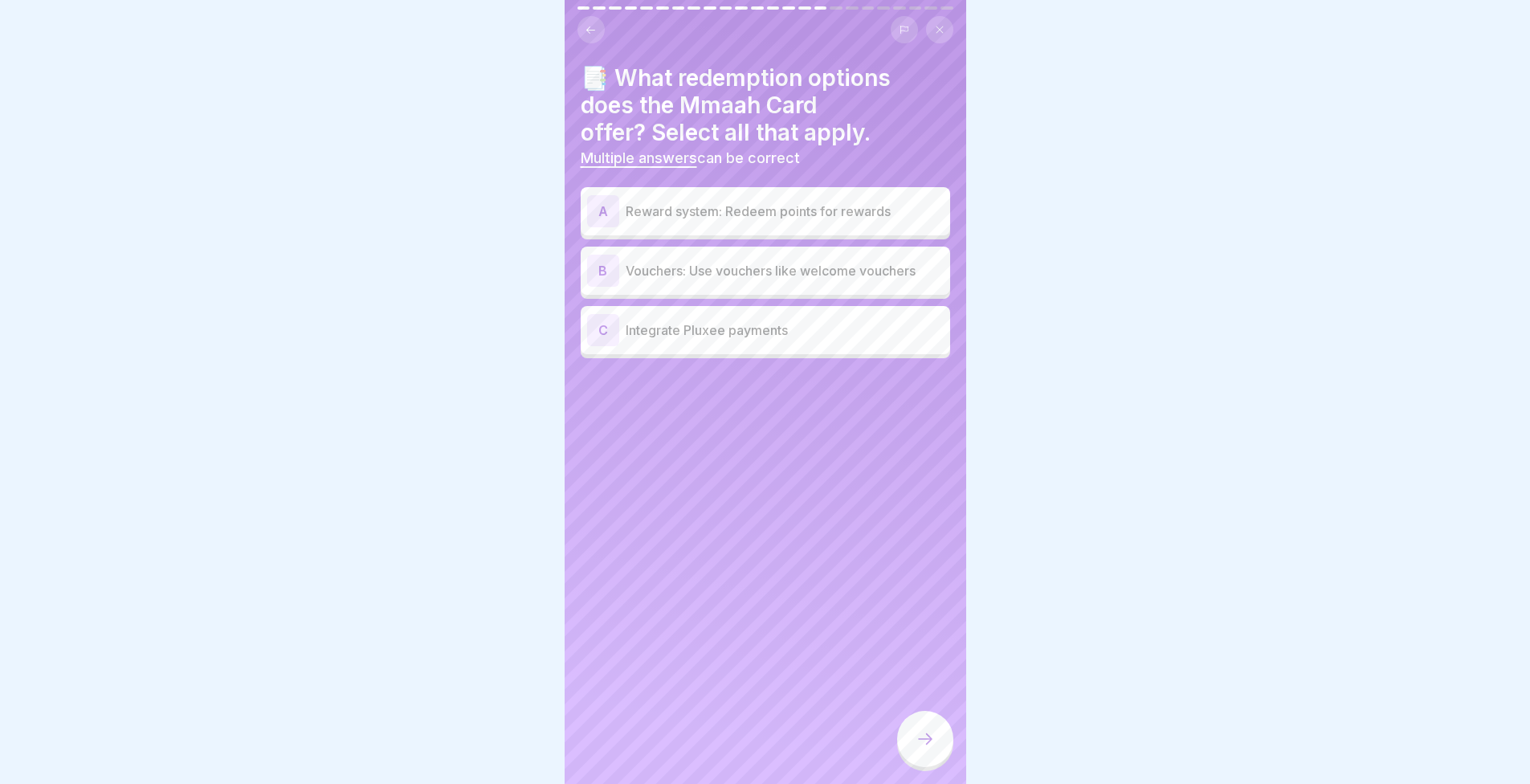
drag, startPoint x: 125, startPoint y: 349, endPoint x: 181, endPoint y: 262, distance: 103.5
click at [181, 262] on div at bounding box center [765, 392] width 1530 height 784
click at [678, 223] on div "A Reward system: Redeem points for rewards" at bounding box center [765, 210] width 357 height 32
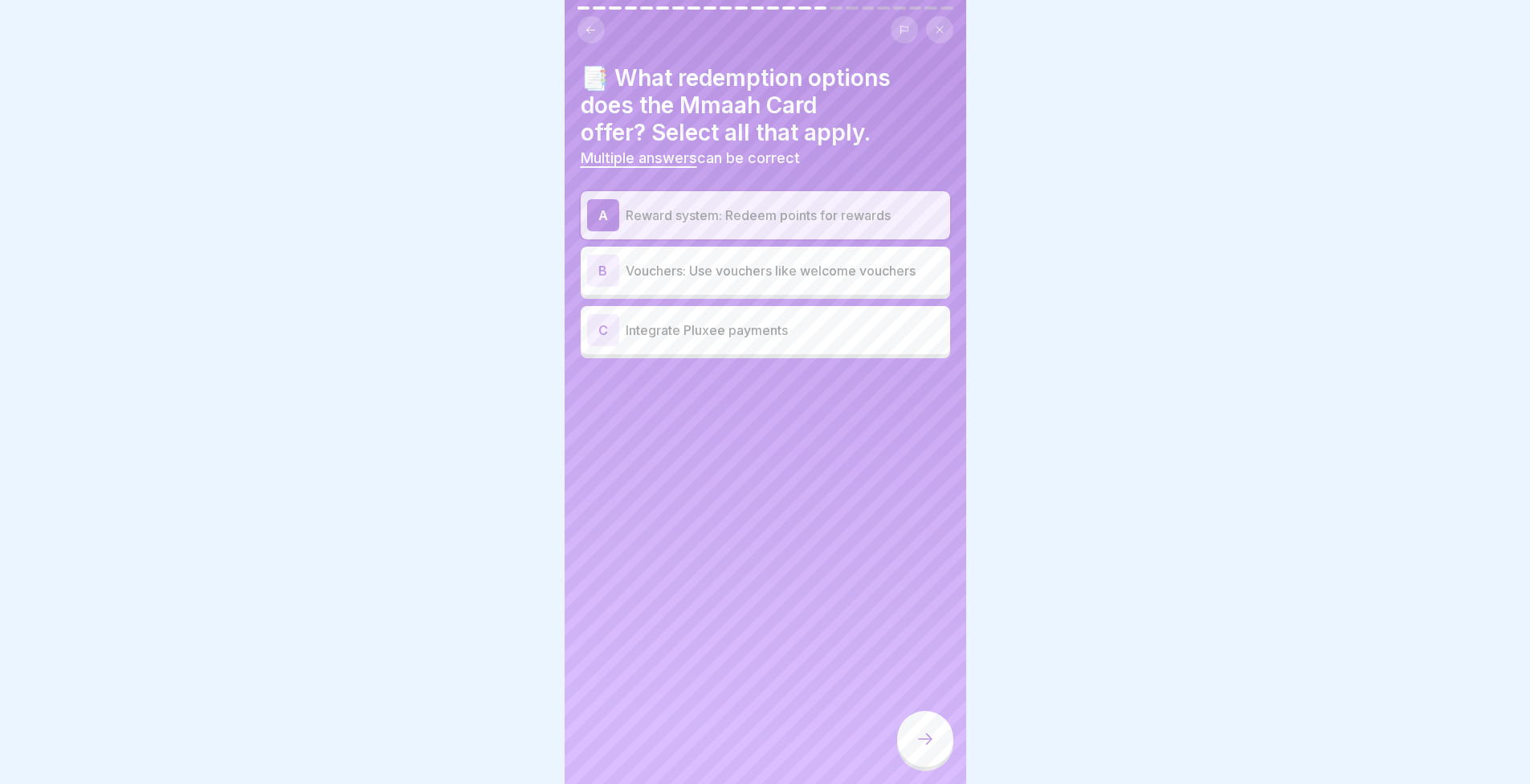
click at [673, 274] on p "Vouchers: Use vouchers like welcome vouchers" at bounding box center [784, 271] width 318 height 19
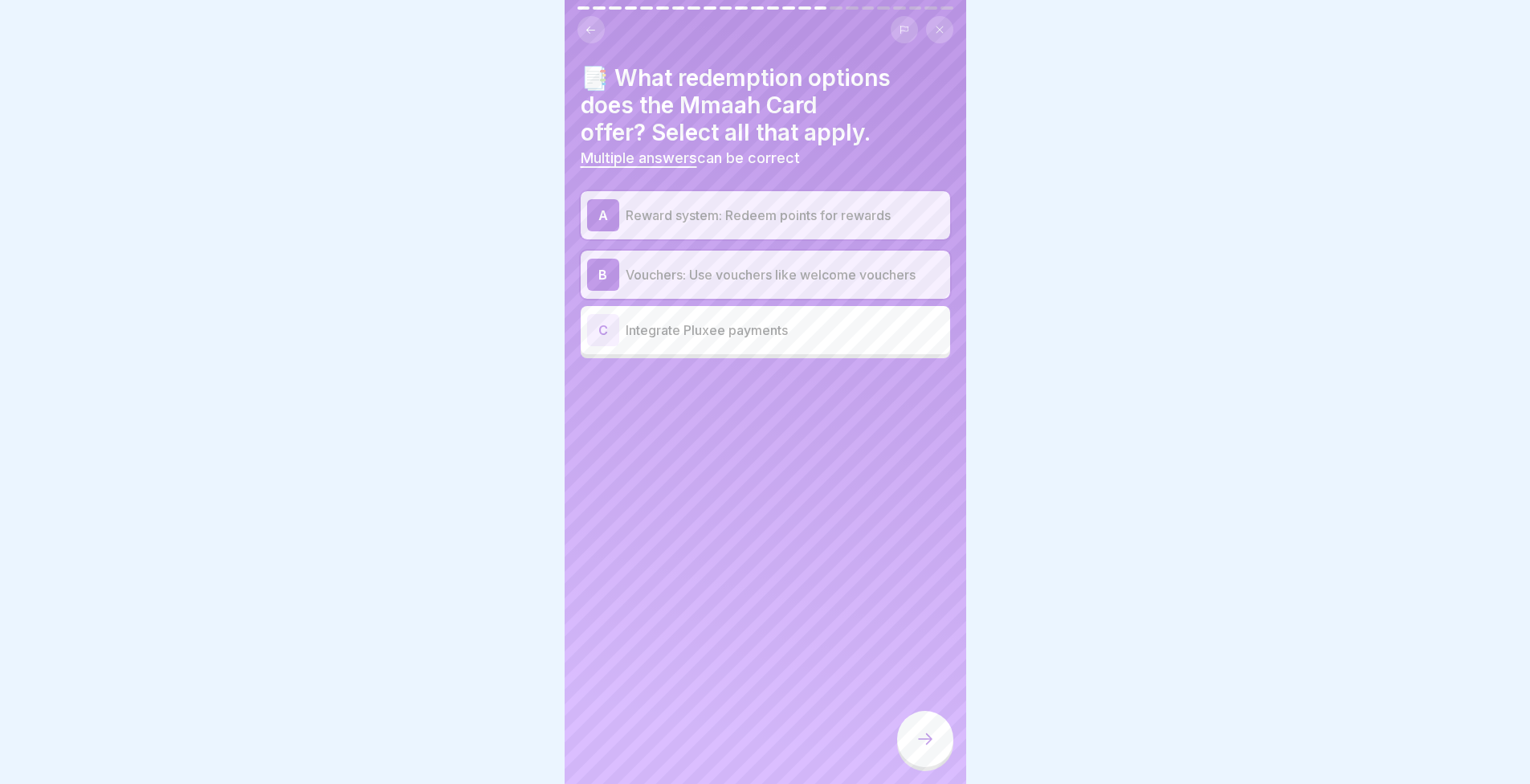
click at [931, 741] on div at bounding box center [925, 739] width 57 height 57
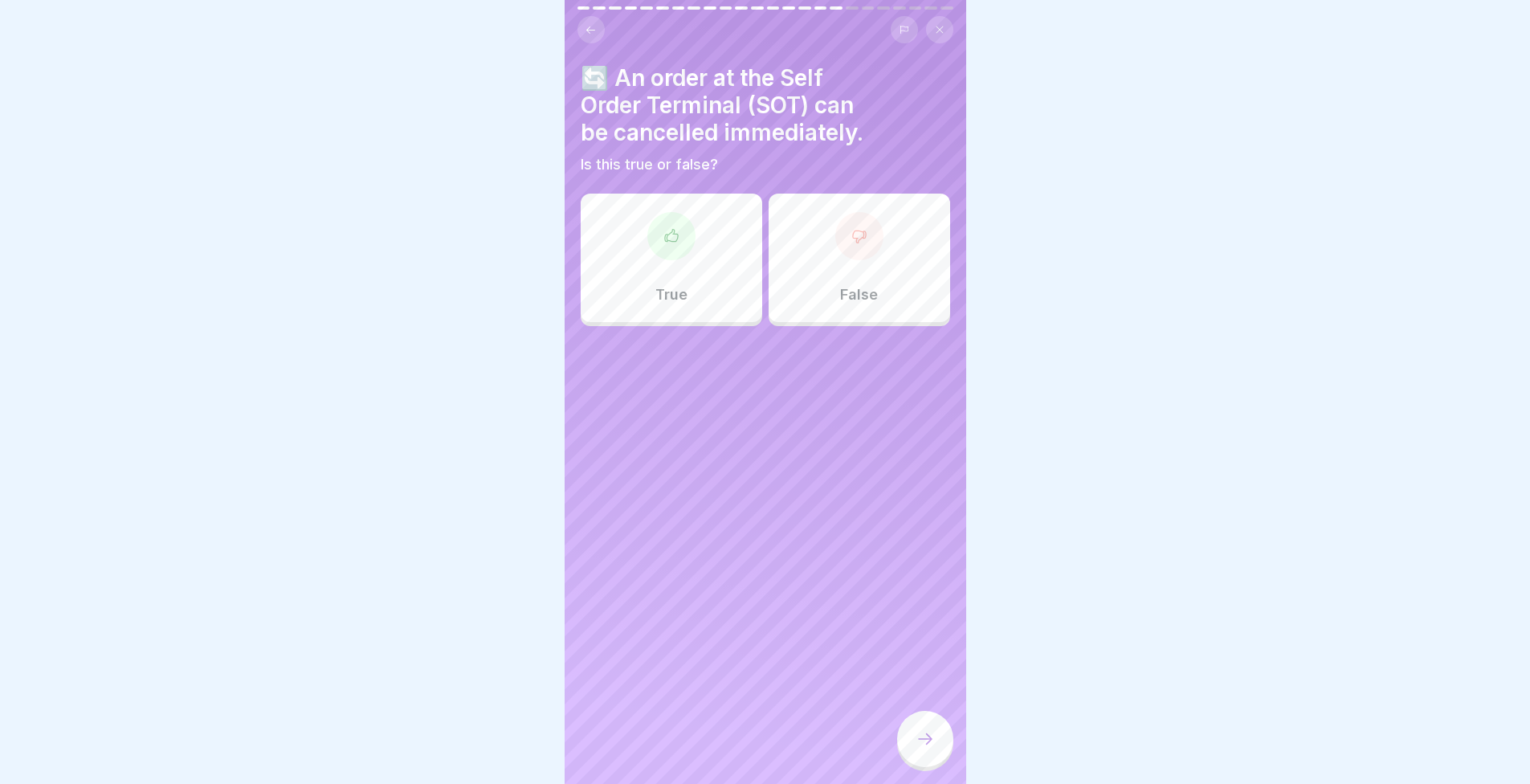
click at [649, 301] on div "True" at bounding box center [671, 257] width 182 height 129
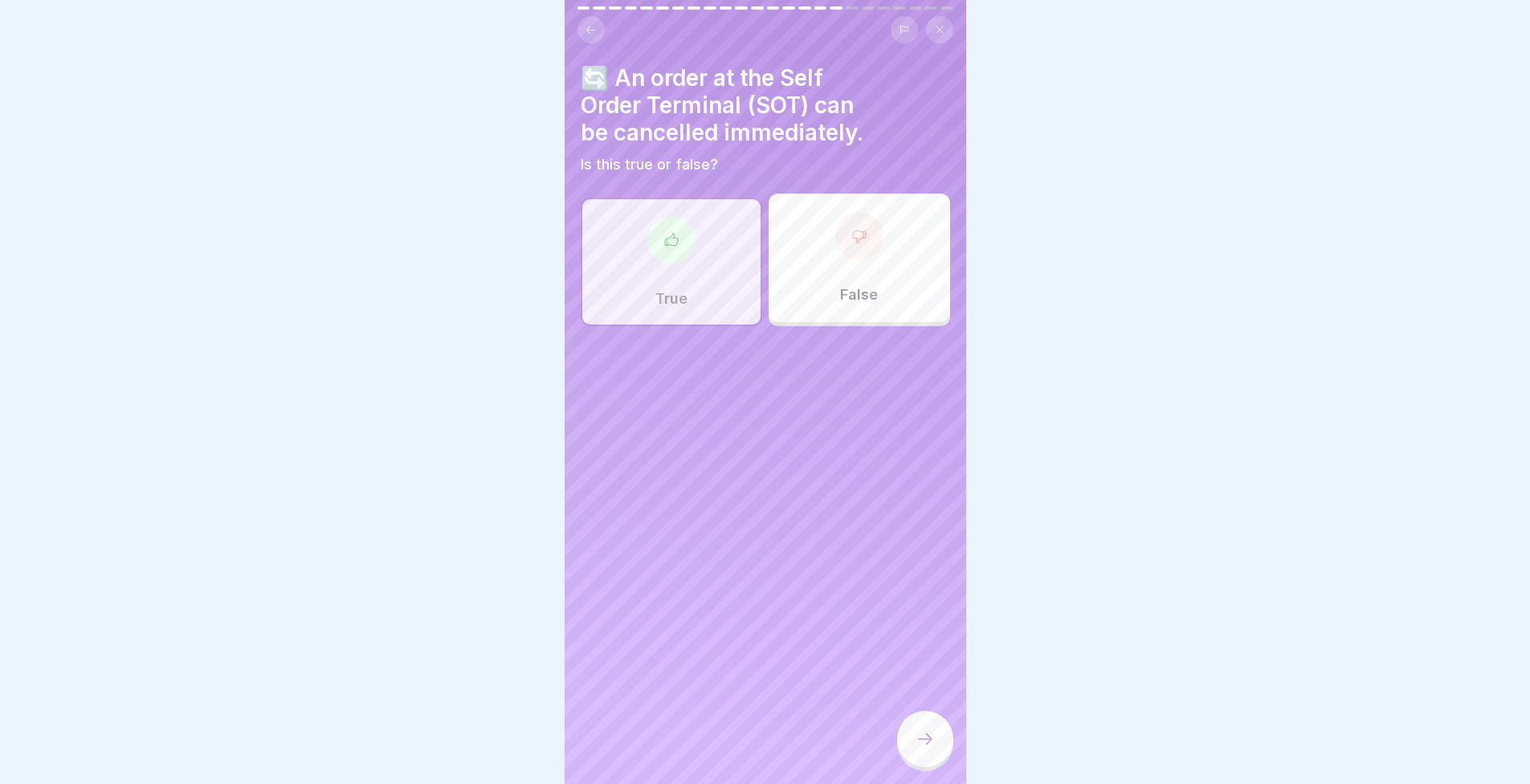
click at [911, 766] on div at bounding box center [925, 739] width 57 height 57
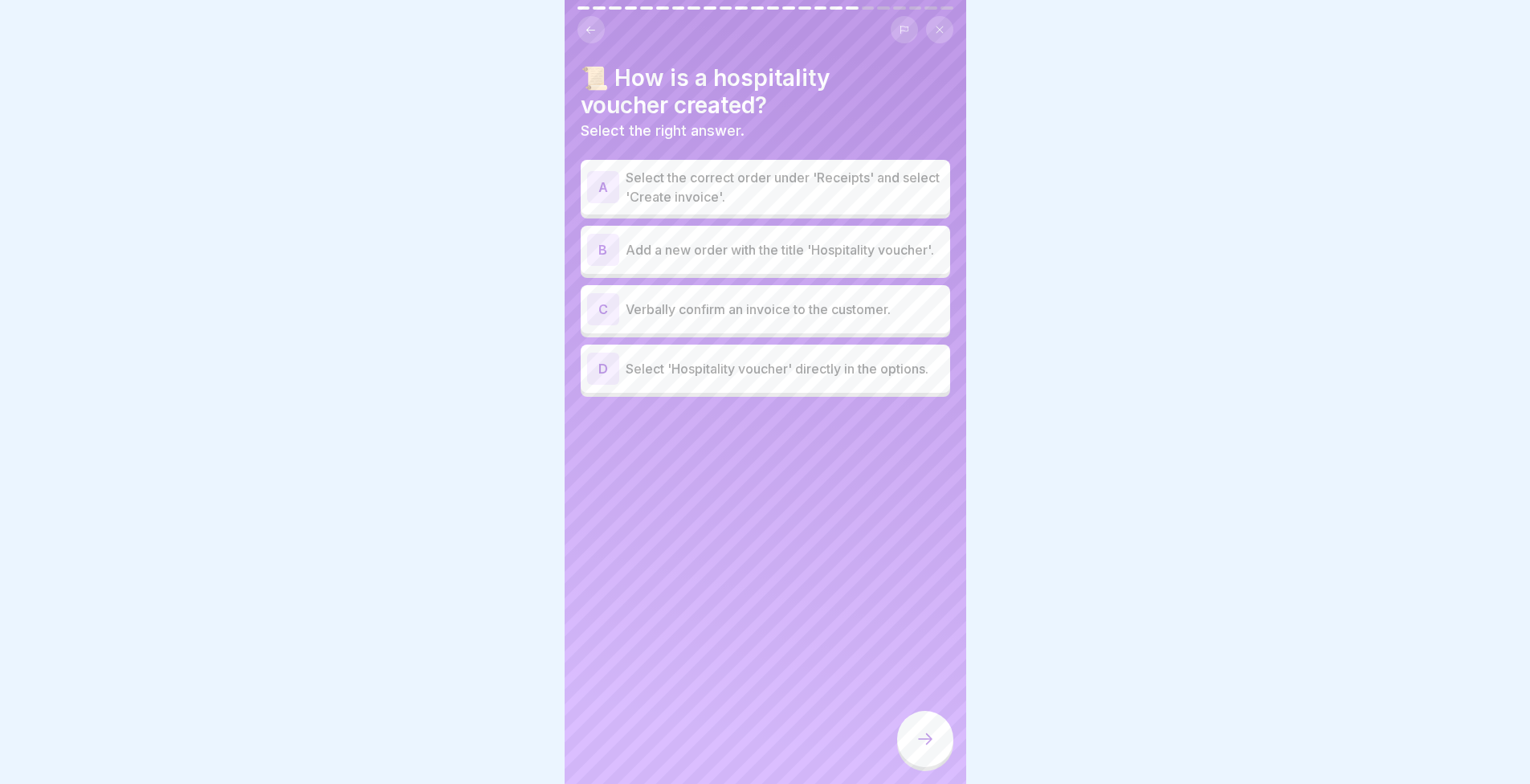
drag, startPoint x: 448, startPoint y: 535, endPoint x: 314, endPoint y: 404, distance: 187.4
click at [314, 404] on div at bounding box center [765, 392] width 1530 height 784
click at [703, 193] on p "Select the correct order under 'Receipts' and select 'Create invoice'." at bounding box center [784, 187] width 318 height 38
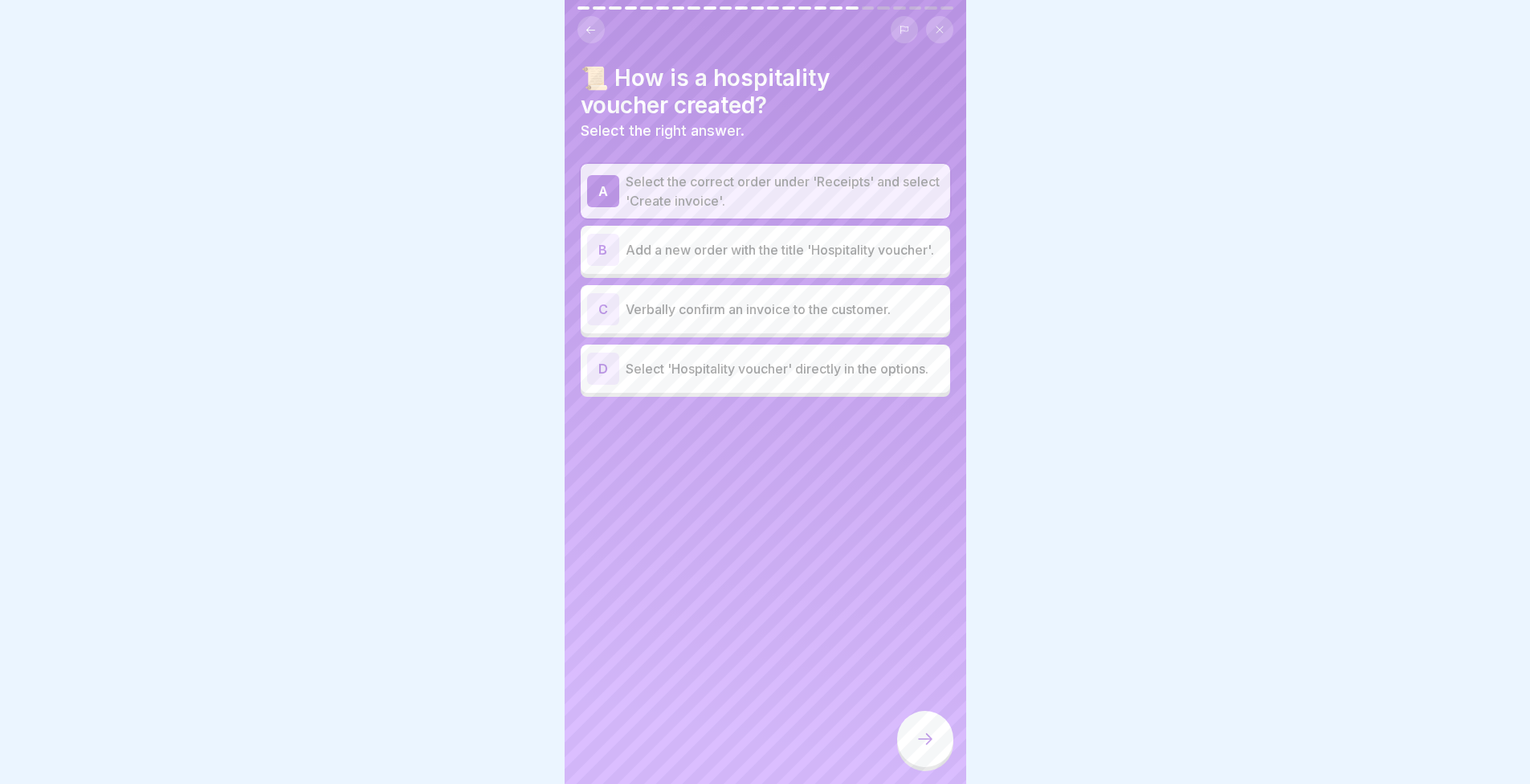
click at [931, 748] on icon at bounding box center [925, 739] width 19 height 19
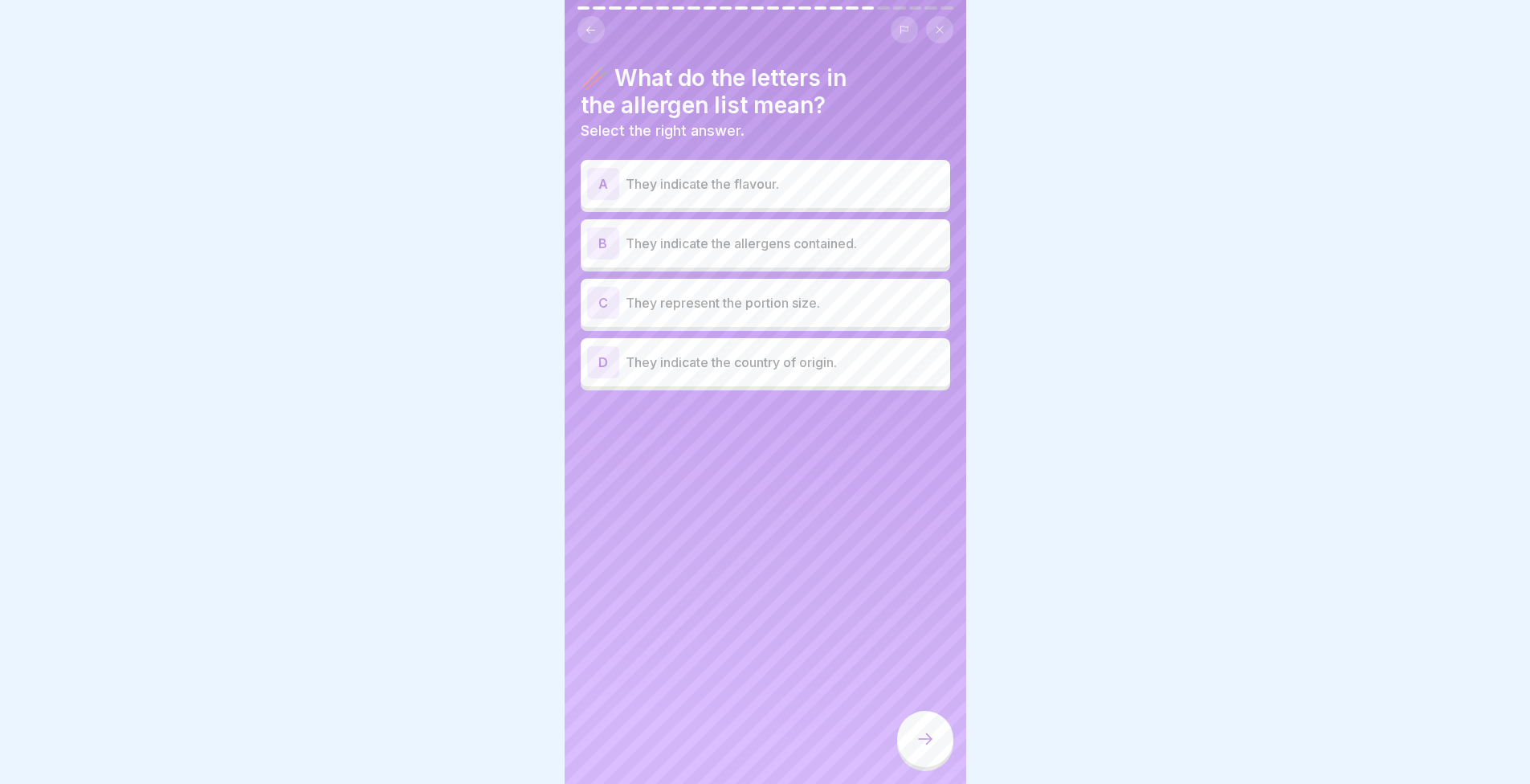
click at [282, 276] on div at bounding box center [765, 392] width 1530 height 784
click at [713, 257] on div "B They indicate the allergens contained." at bounding box center [765, 243] width 357 height 32
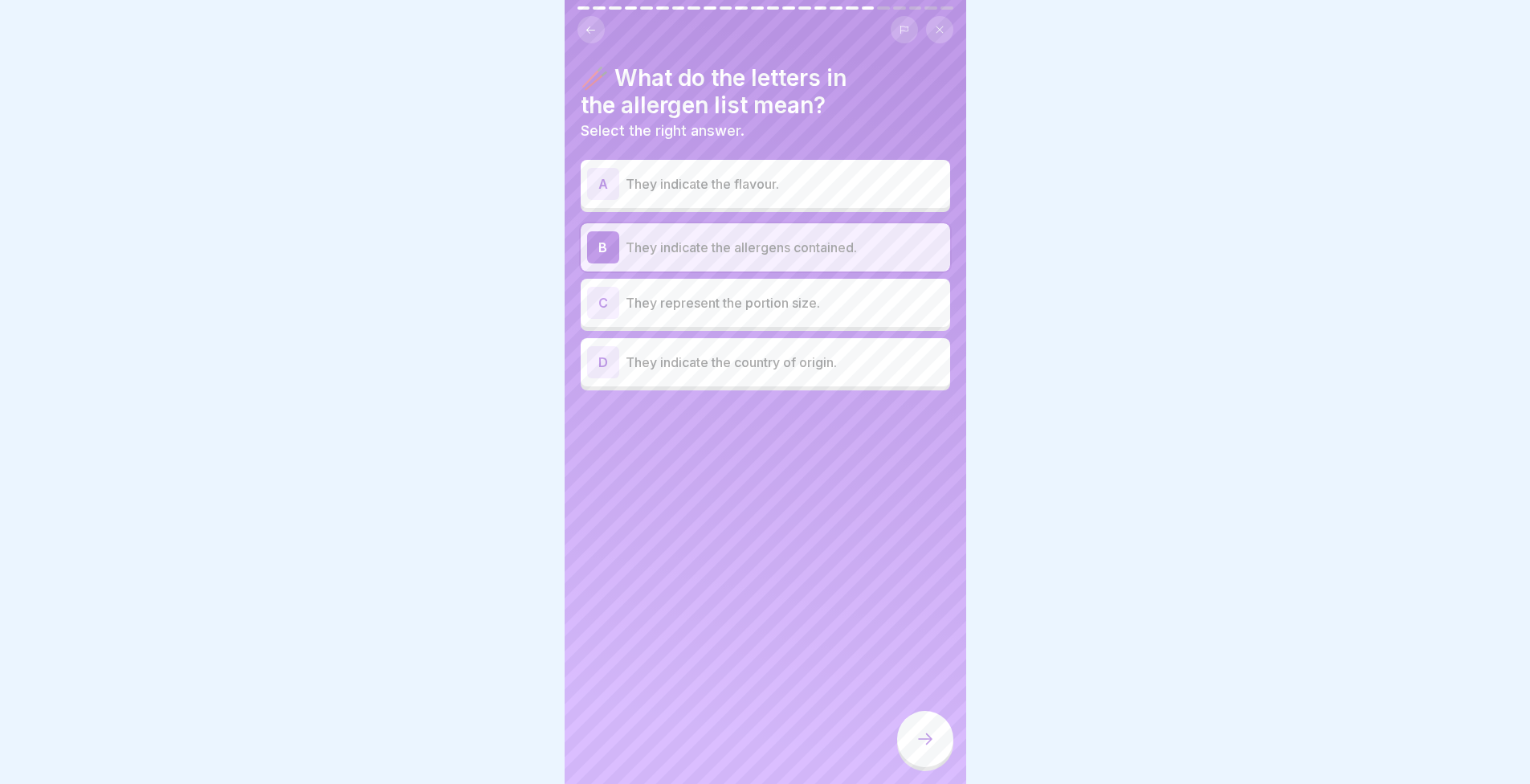
click at [936, 748] on div at bounding box center [925, 739] width 57 height 57
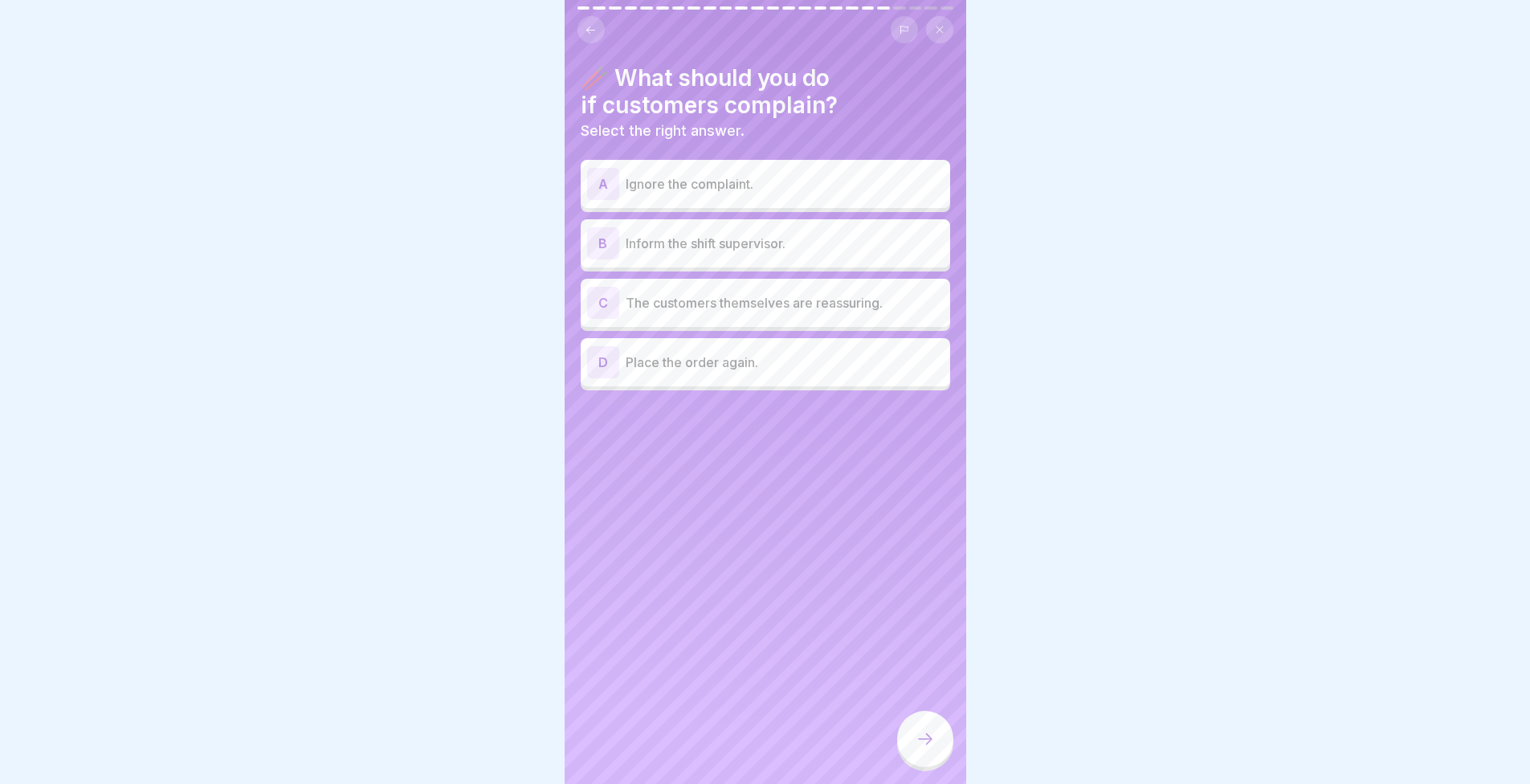
click at [617, 257] on div "B" at bounding box center [603, 243] width 32 height 32
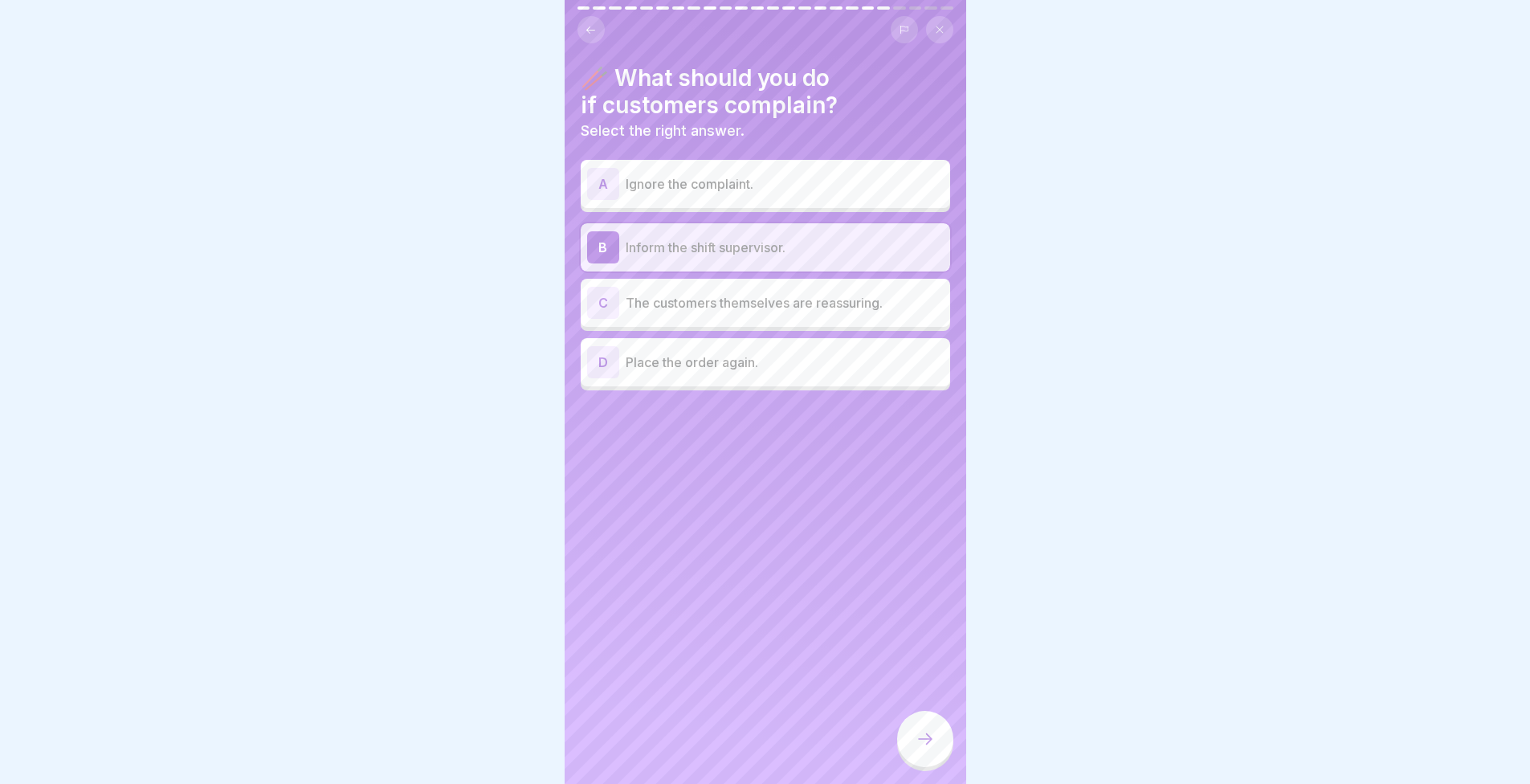
click at [923, 744] on icon at bounding box center [925, 739] width 19 height 19
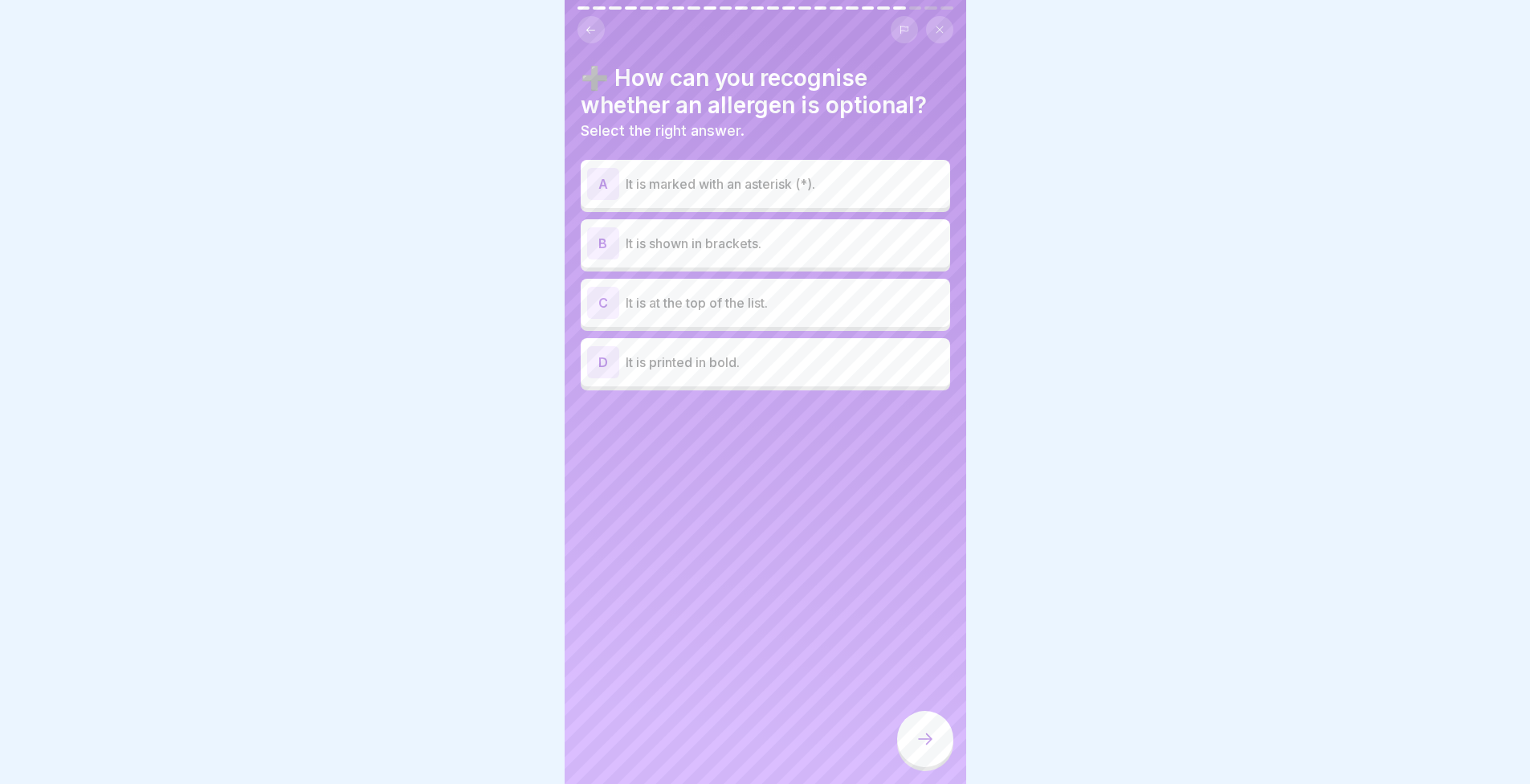
click at [702, 194] on div "A It is marked with an asterisk (*)." at bounding box center [765, 184] width 357 height 32
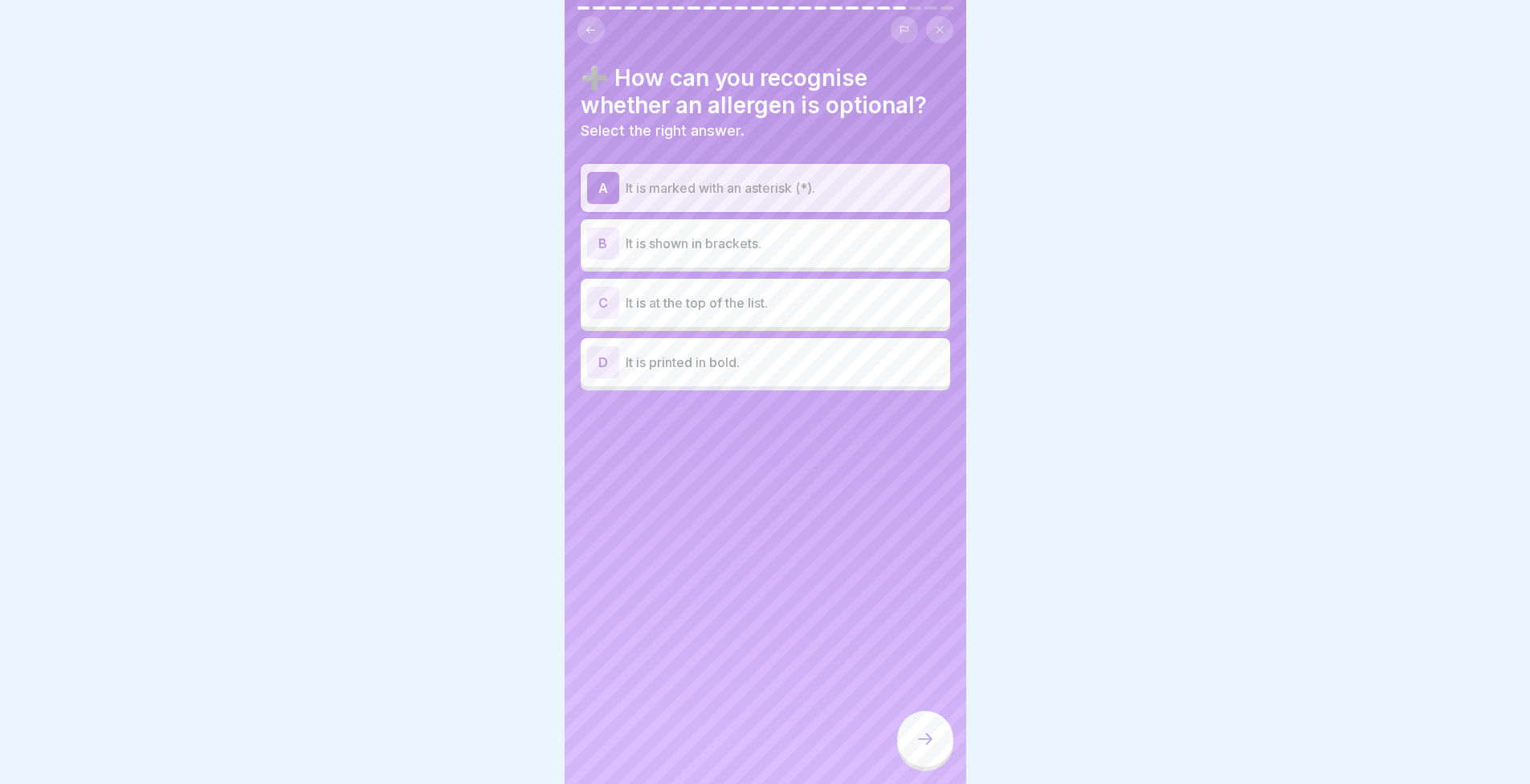
click at [925, 746] on icon at bounding box center [925, 739] width 19 height 19
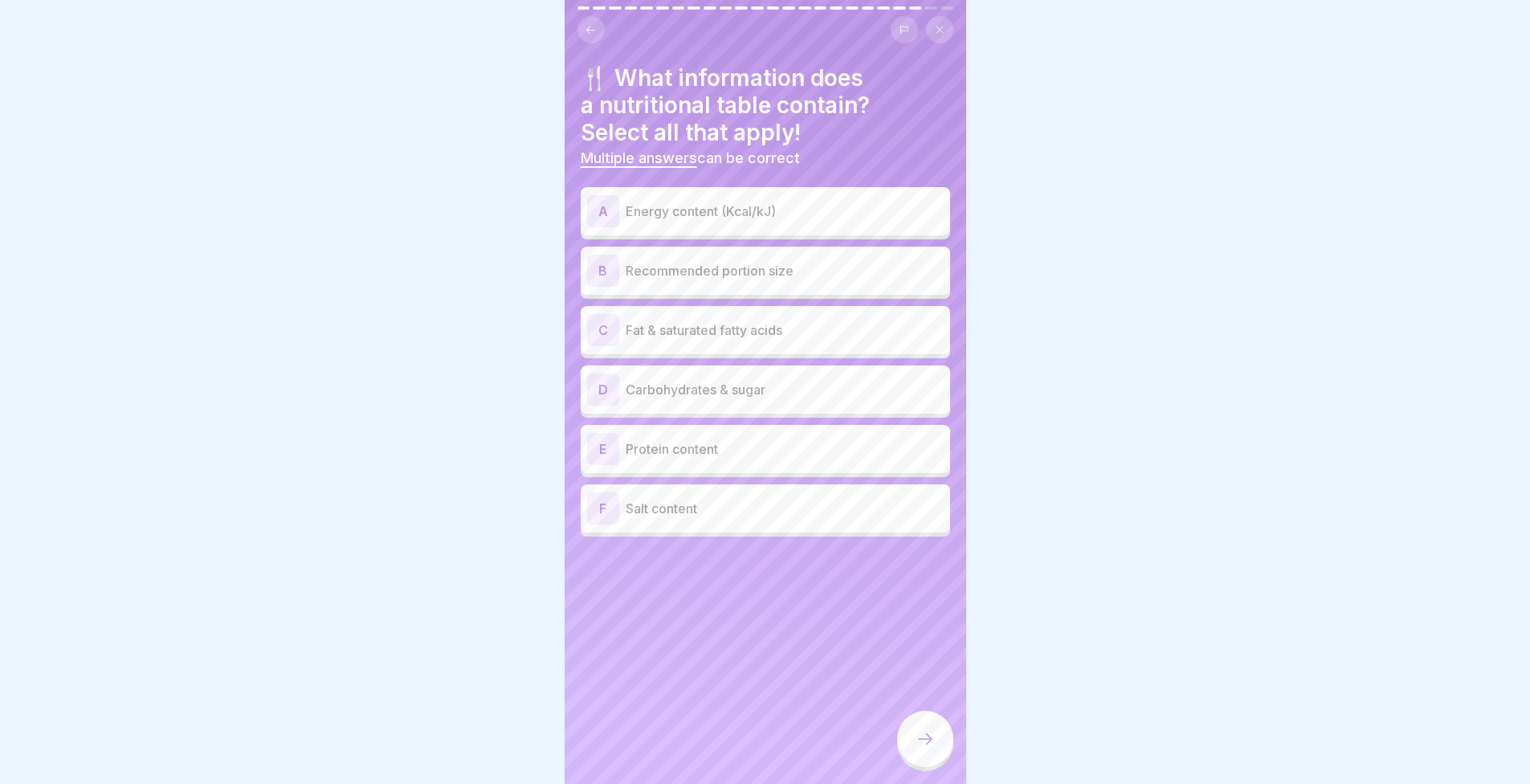
click at [644, 202] on p "Energy content (Kcal/kJ)" at bounding box center [784, 211] width 318 height 19
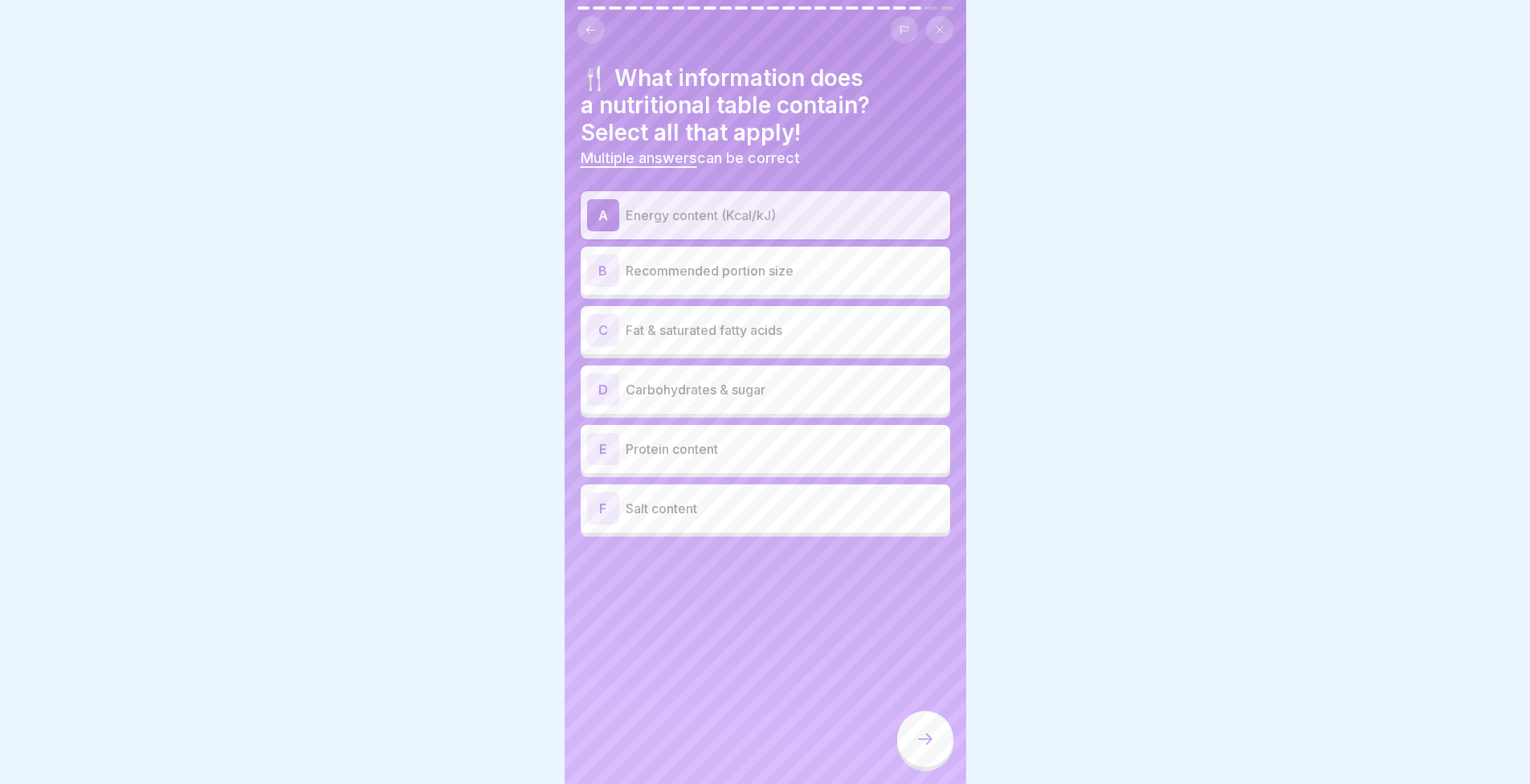
click at [668, 315] on div "C Fat & saturated fatty acids" at bounding box center [765, 330] width 357 height 32
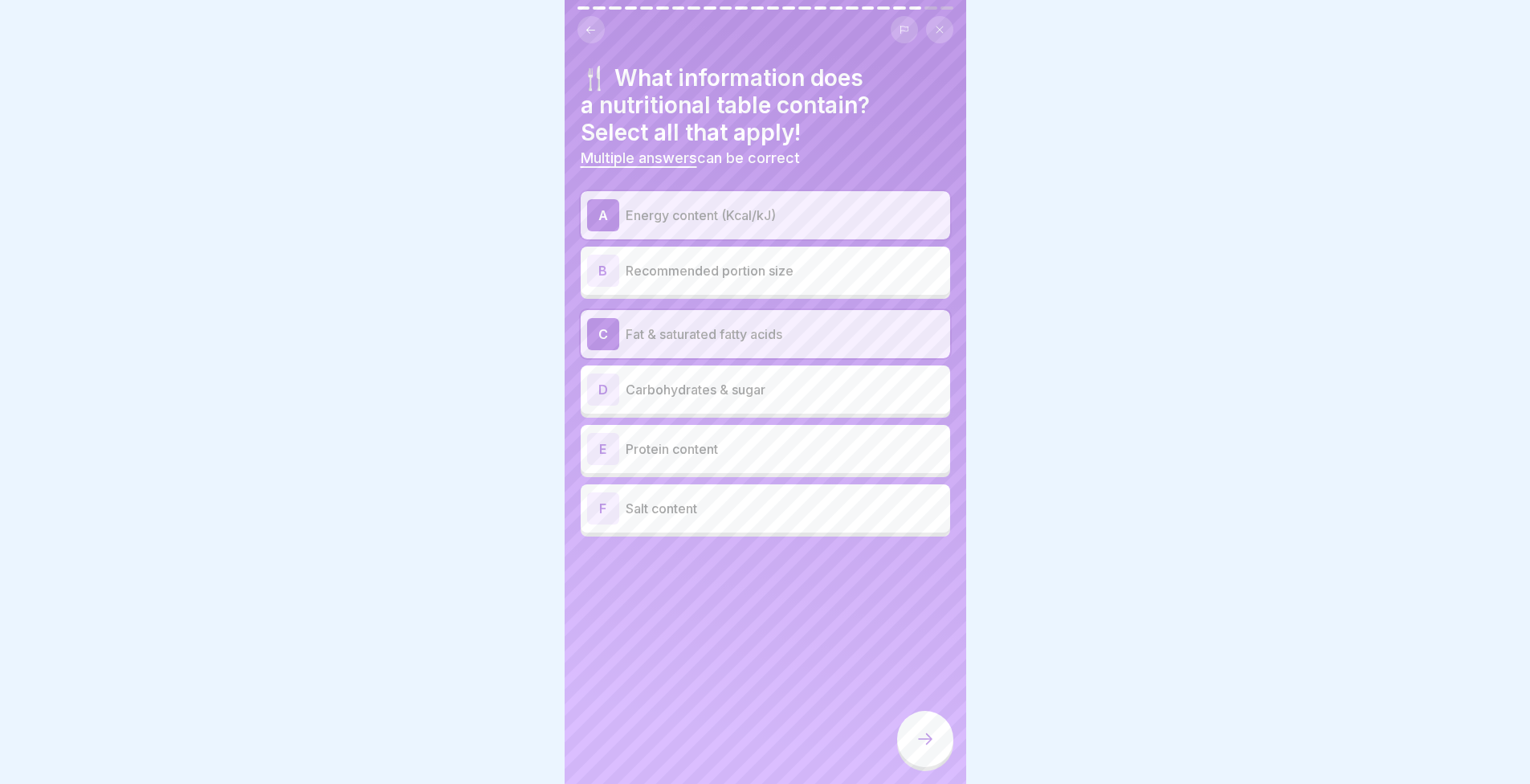
click at [640, 403] on div "D Carbohydrates & sugar" at bounding box center [765, 389] width 357 height 32
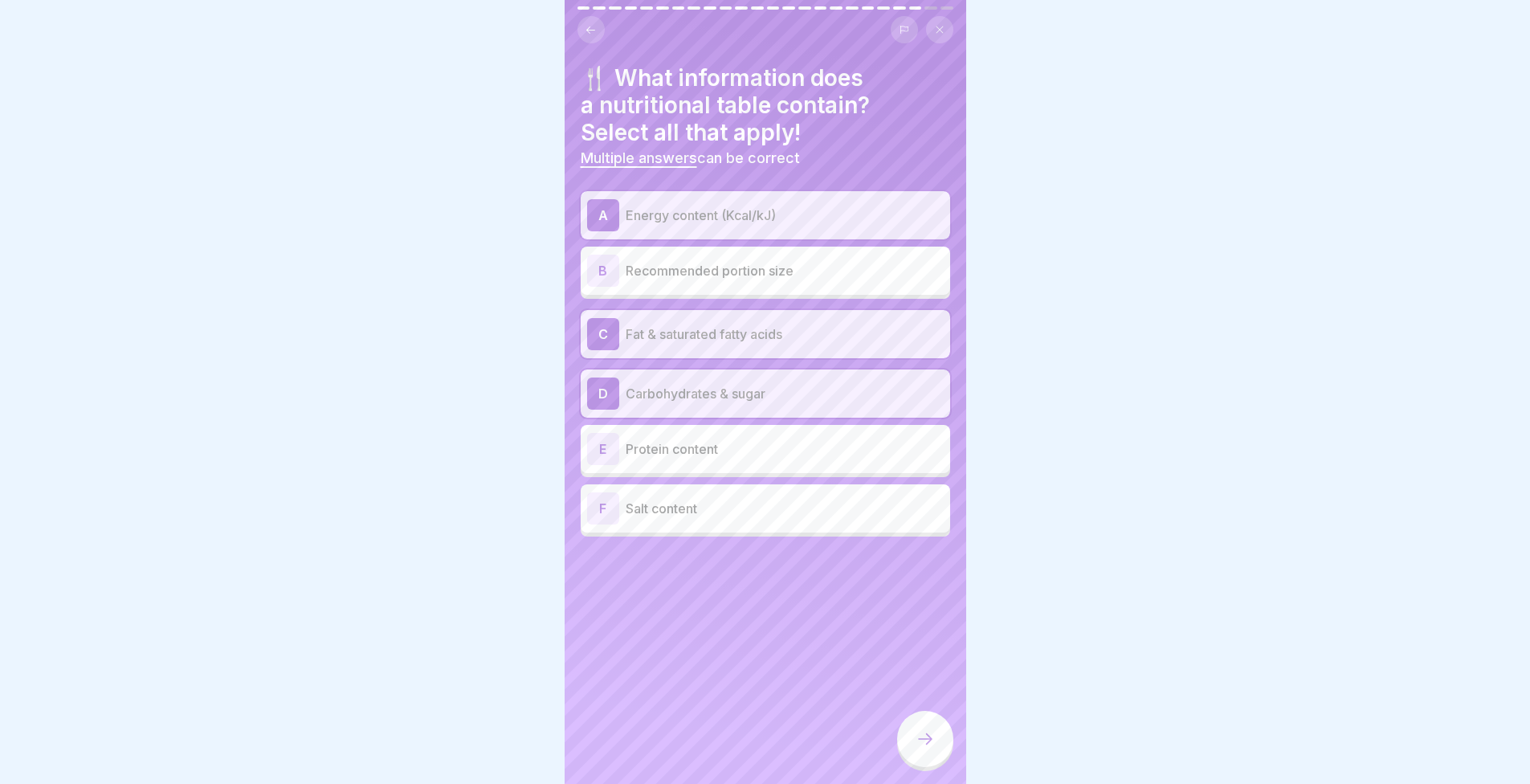
click at [616, 471] on div "E Protein content" at bounding box center [765, 449] width 369 height 48
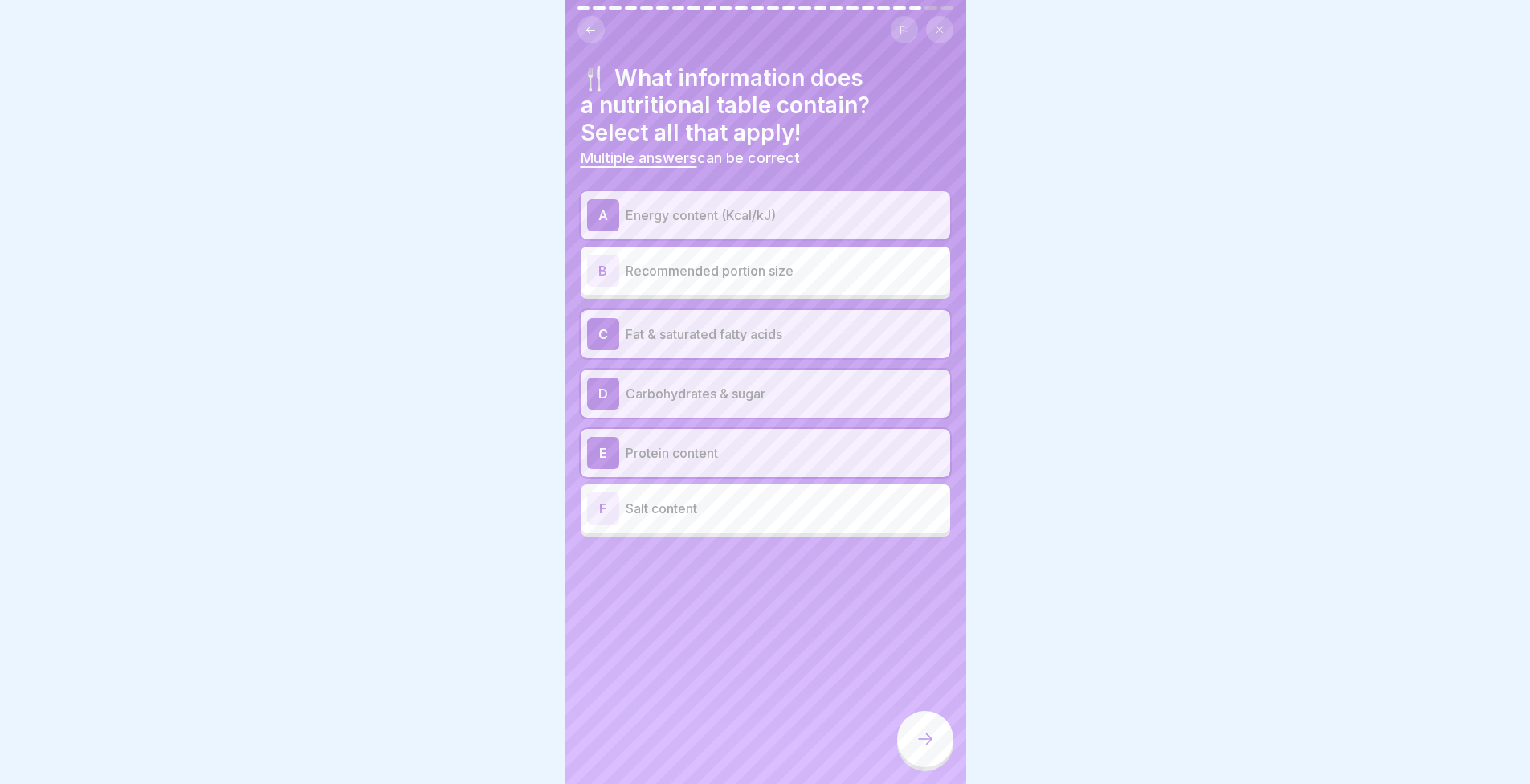
click at [932, 748] on icon at bounding box center [925, 739] width 19 height 19
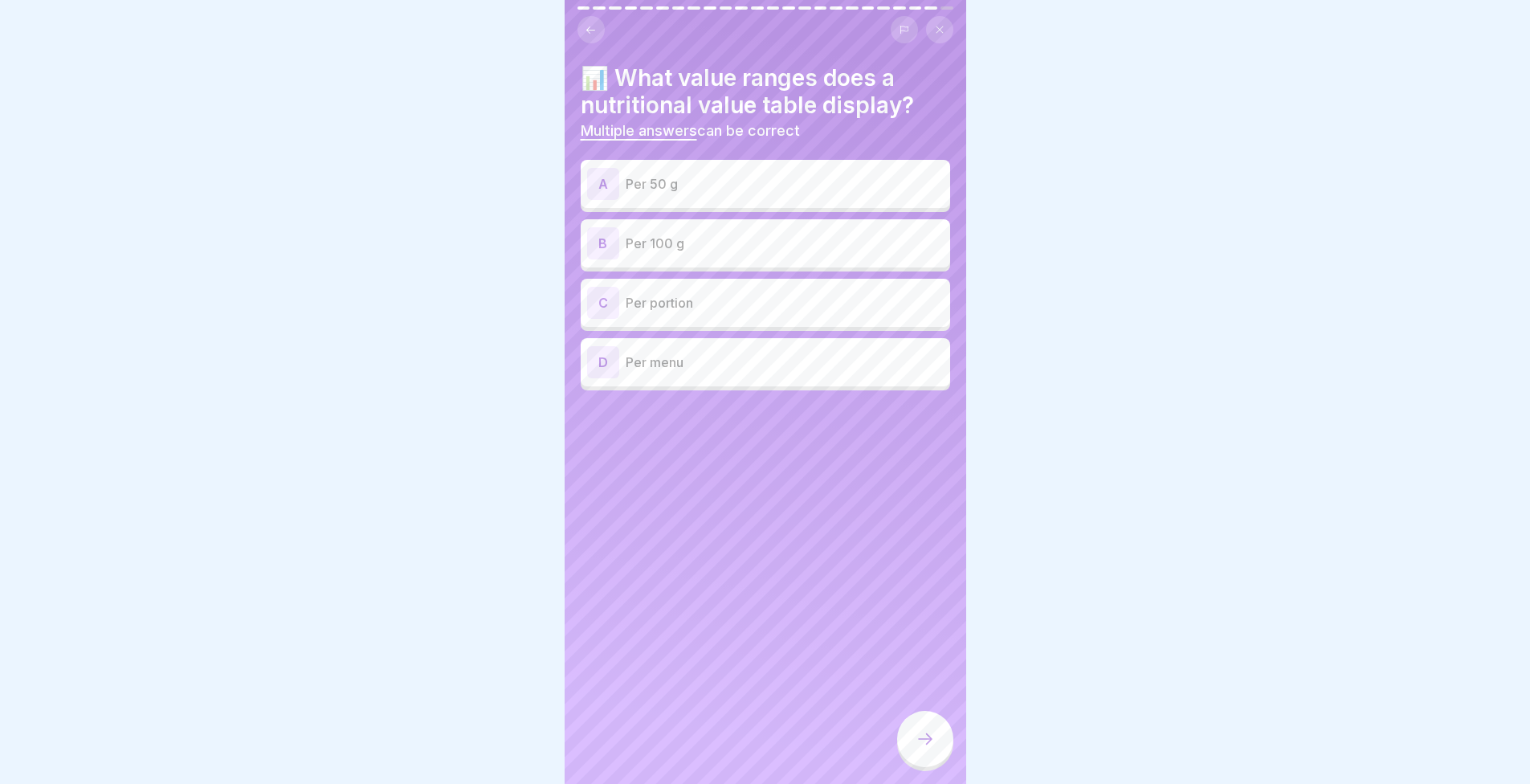
click at [684, 258] on div "B Per 100 g" at bounding box center [765, 243] width 357 height 32
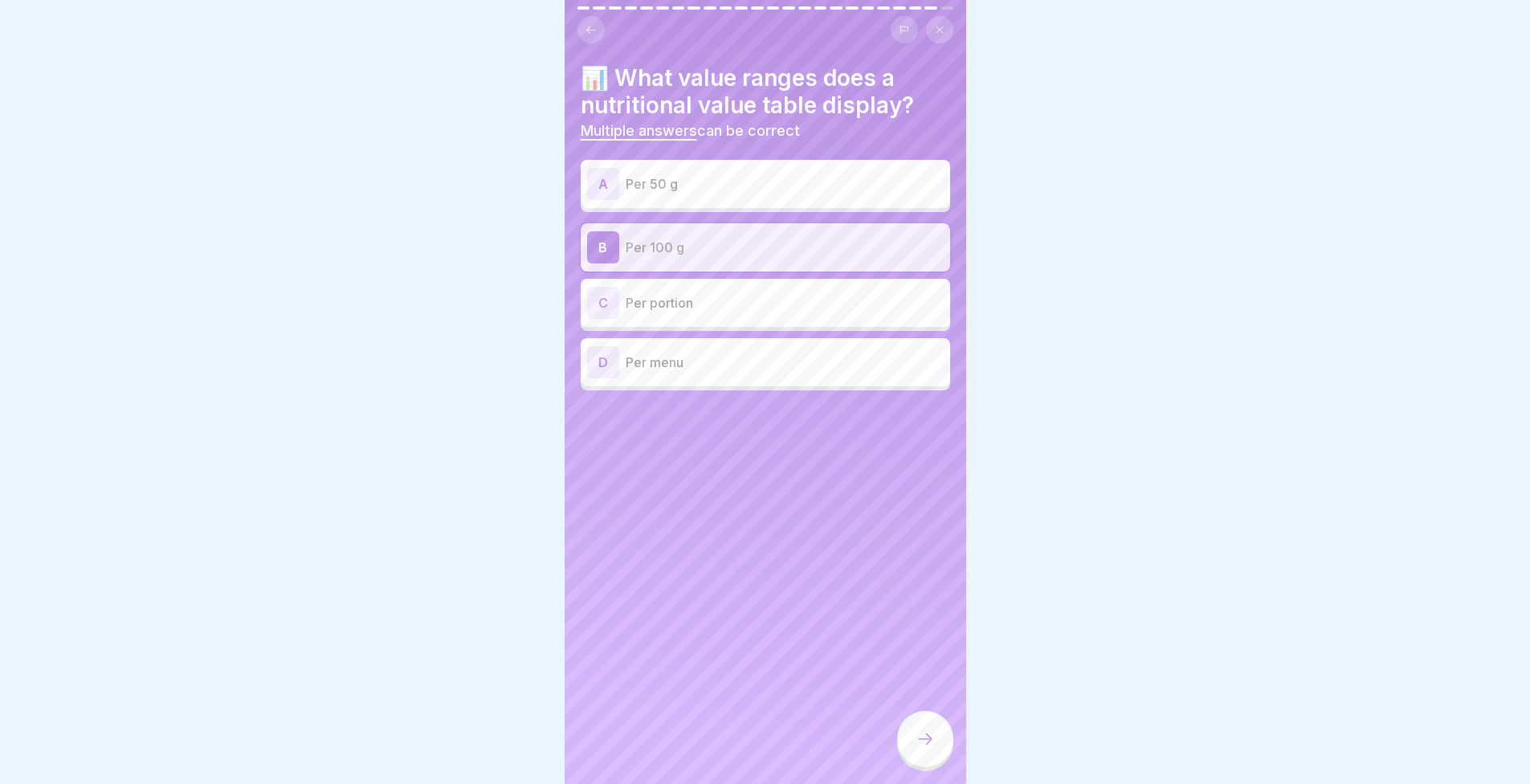
click at [685, 287] on div "C Per portion" at bounding box center [765, 302] width 357 height 32
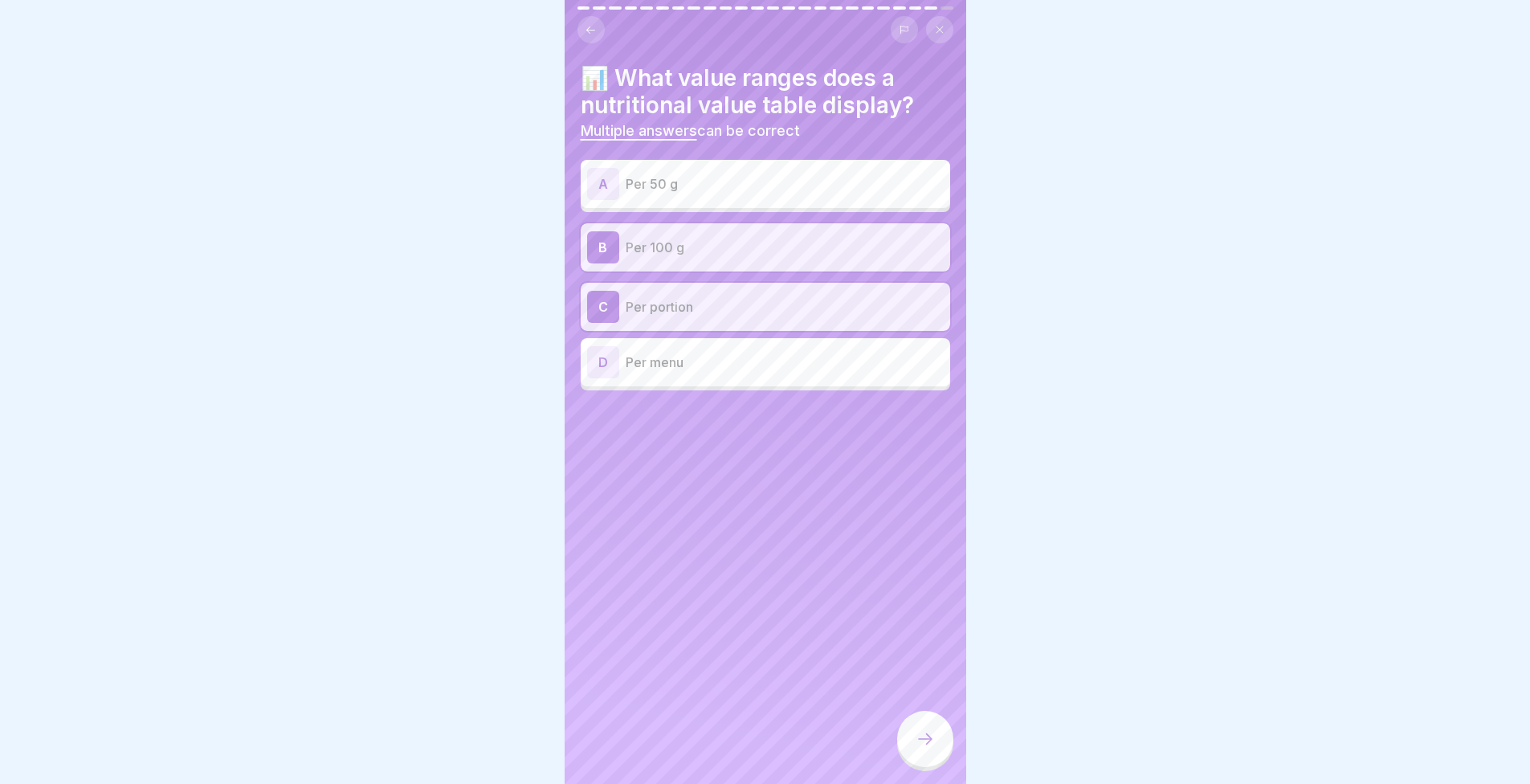
click at [919, 748] on icon at bounding box center [925, 739] width 19 height 19
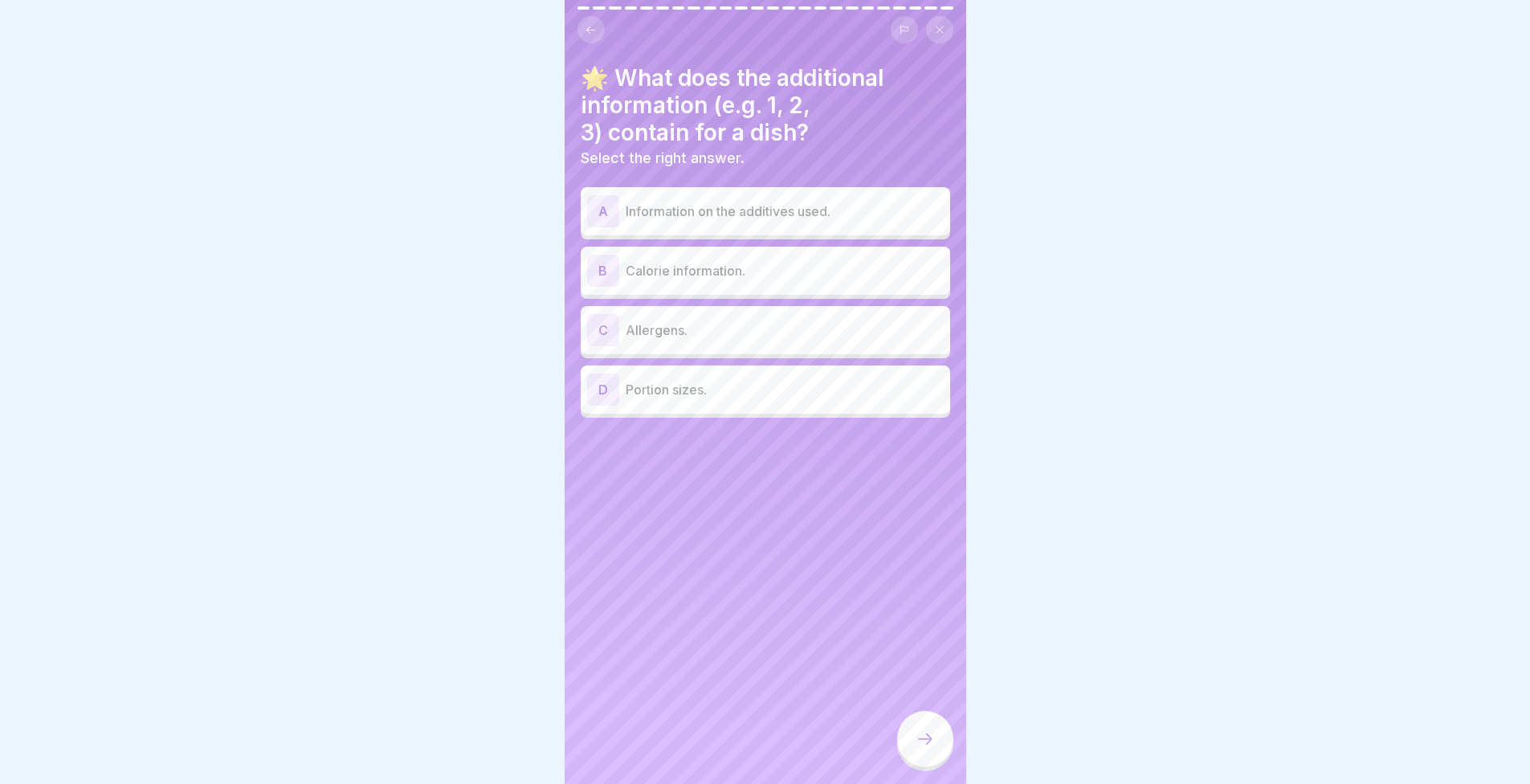
click at [668, 334] on p "Allergens." at bounding box center [784, 330] width 318 height 19
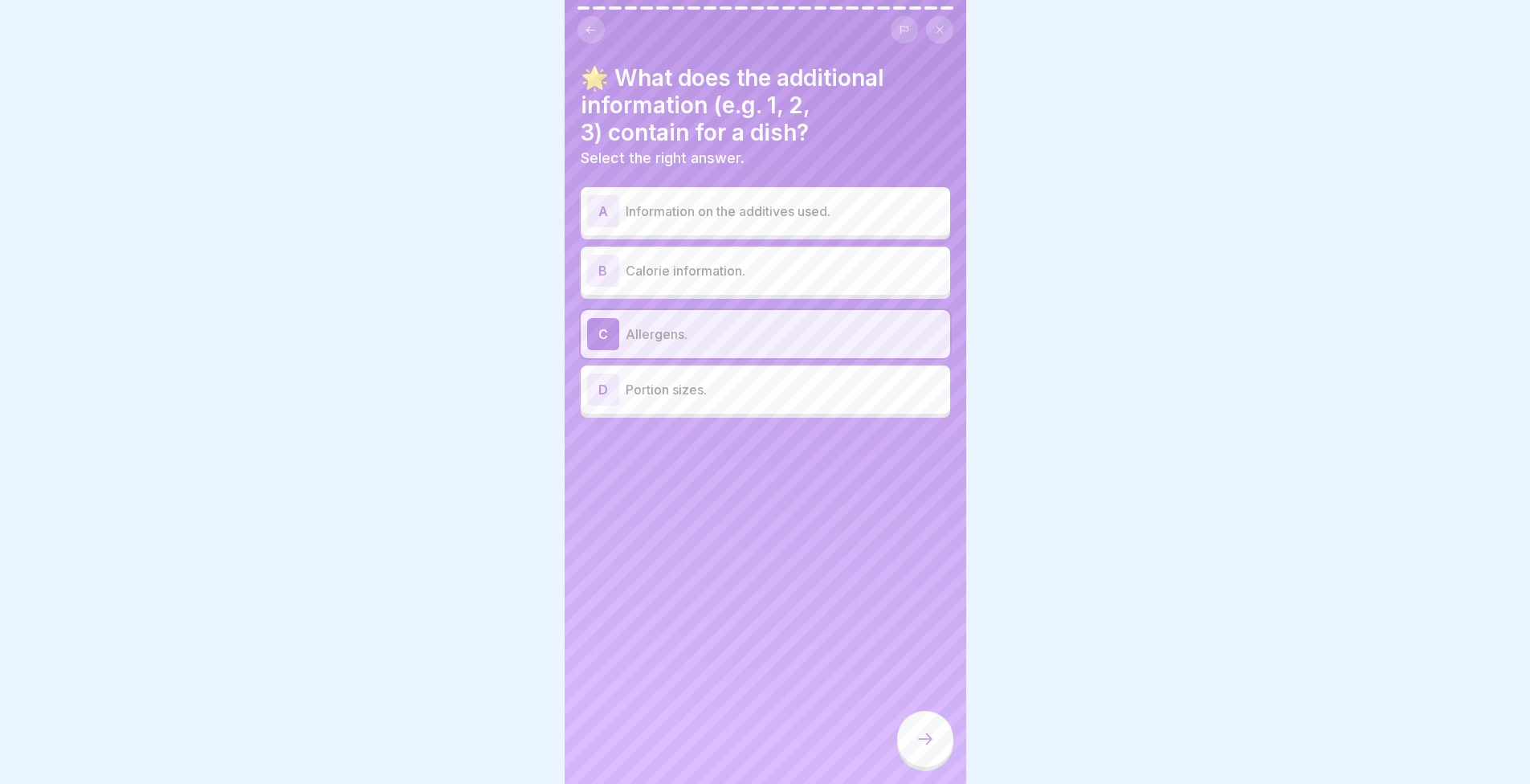
click at [927, 741] on div at bounding box center [925, 739] width 57 height 57
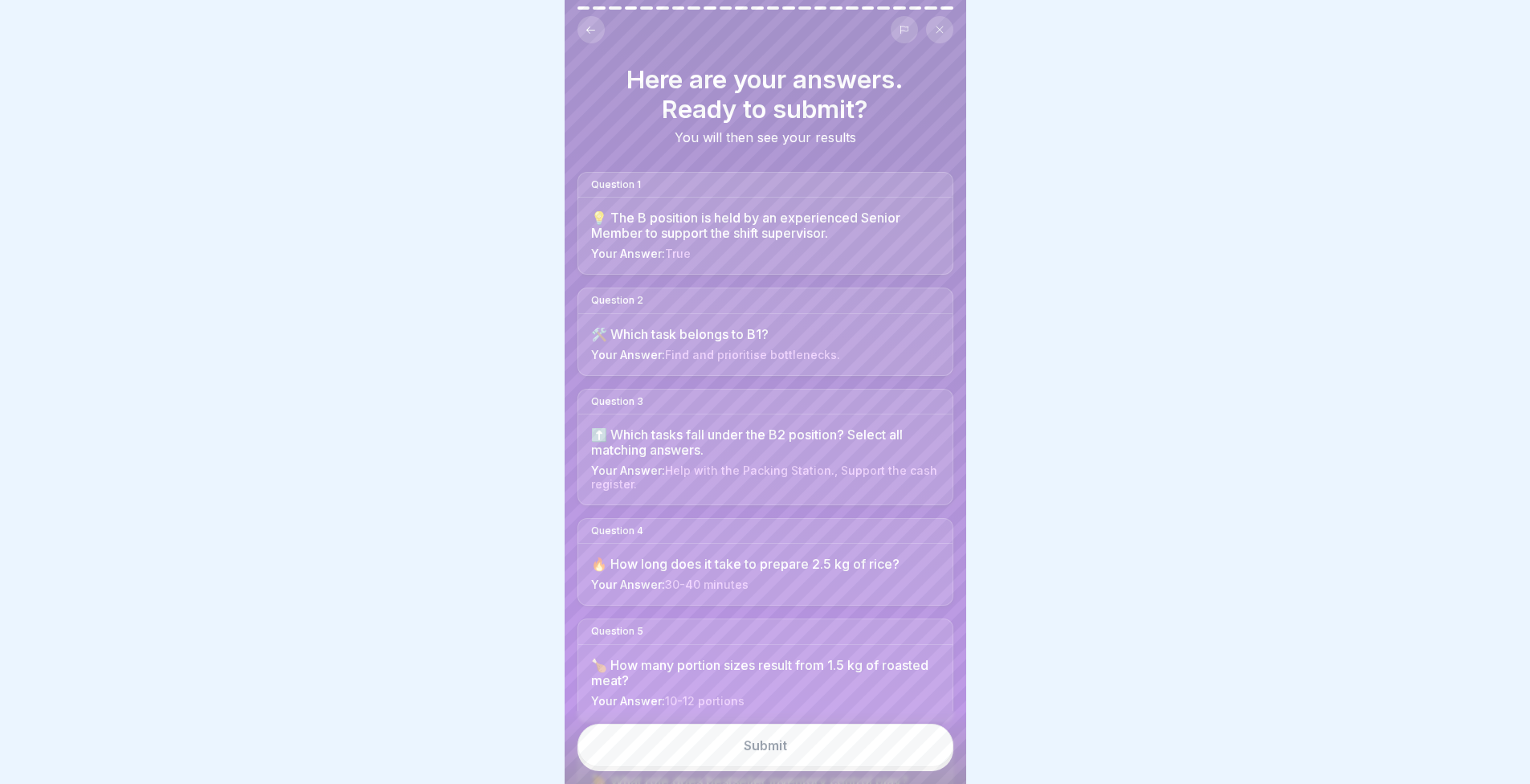
scroll to position [160, 0]
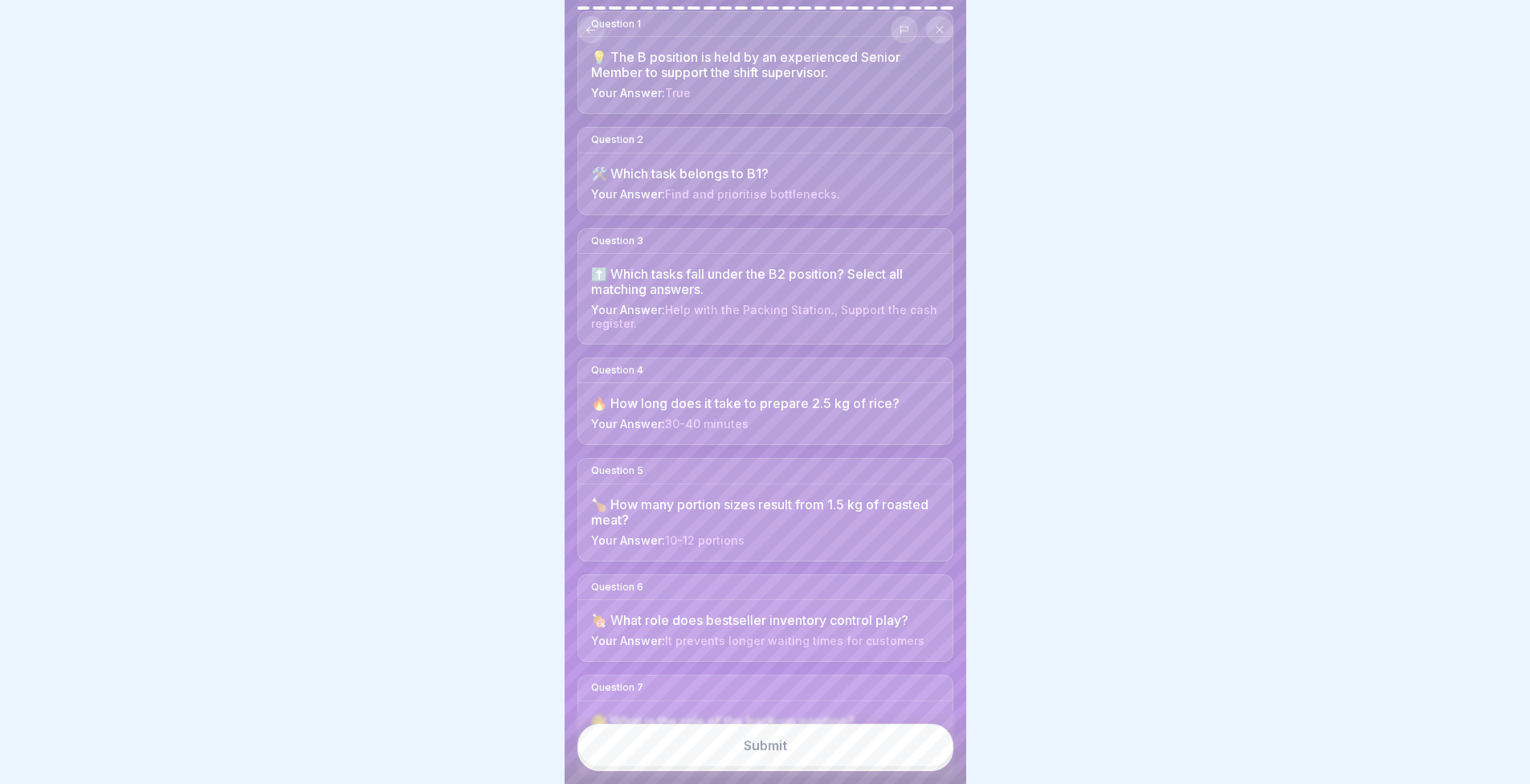
click at [813, 767] on button "Submit" at bounding box center [765, 745] width 376 height 43
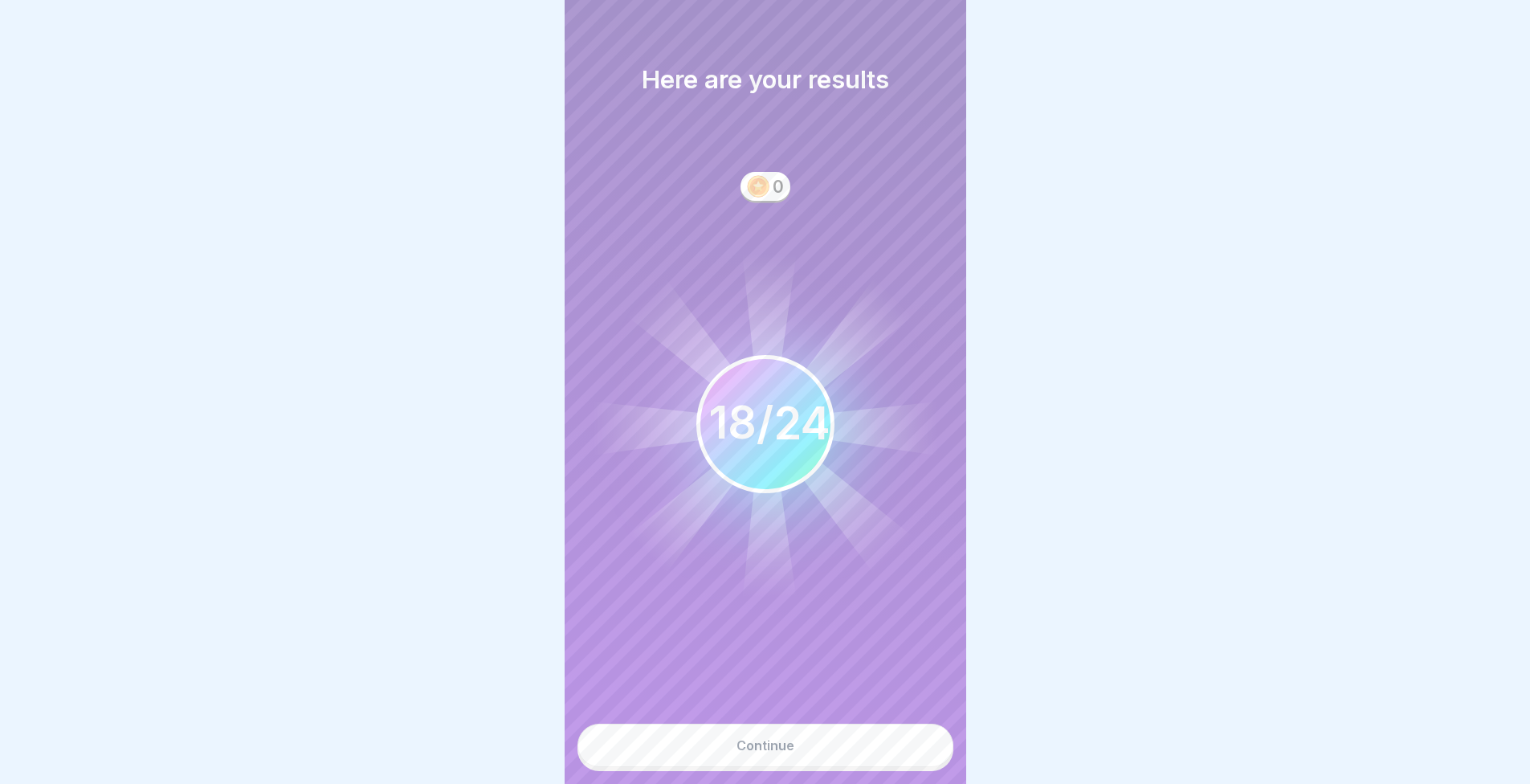
click at [761, 746] on button "Continue" at bounding box center [765, 745] width 376 height 43
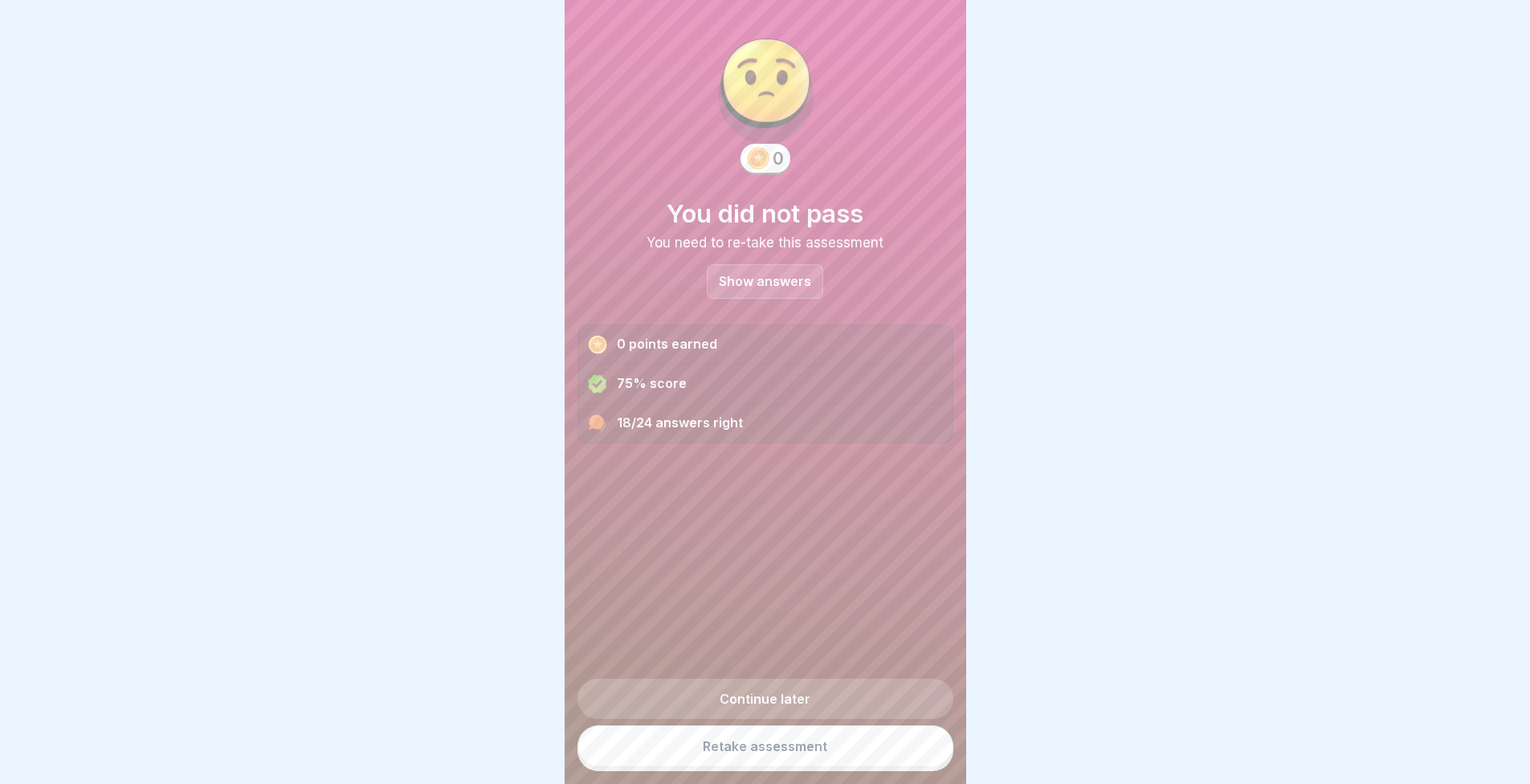
click at [737, 282] on p "Show answers" at bounding box center [765, 282] width 92 height 13
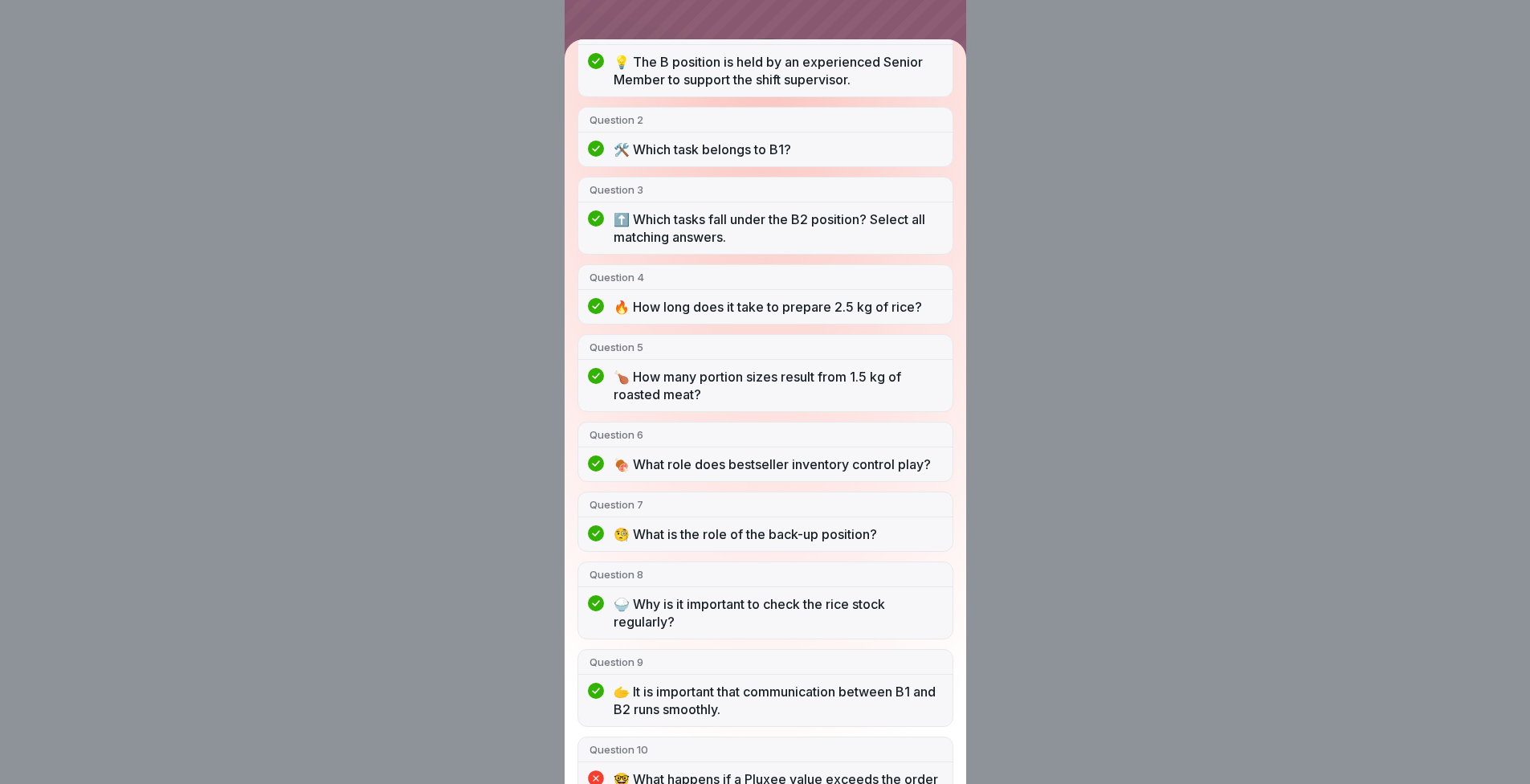
scroll to position [0, 0]
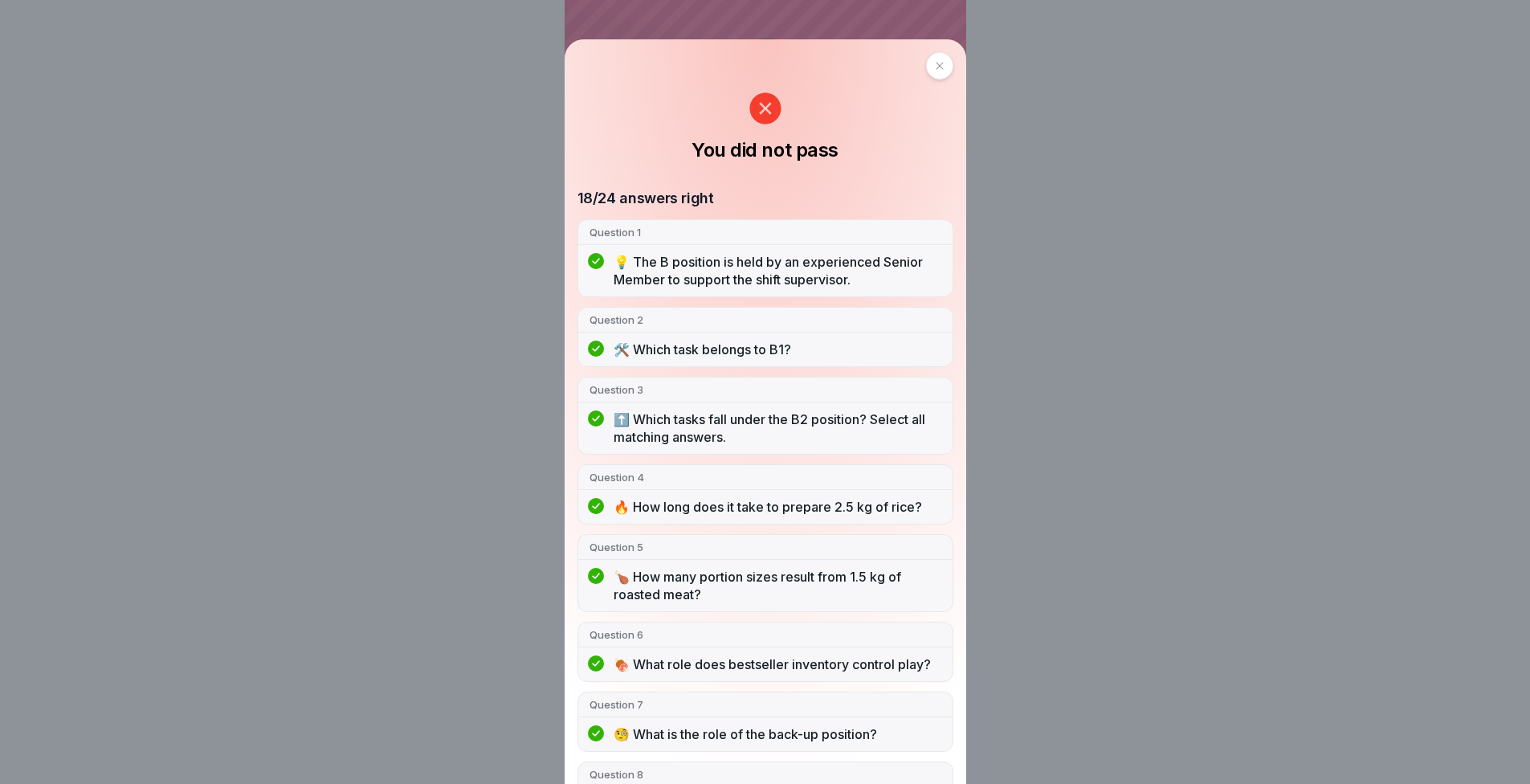
click at [1172, 624] on div "You did not pass 18/24 answers right Question 1 💡 The B position is held by an …" at bounding box center [765, 392] width 1530 height 784
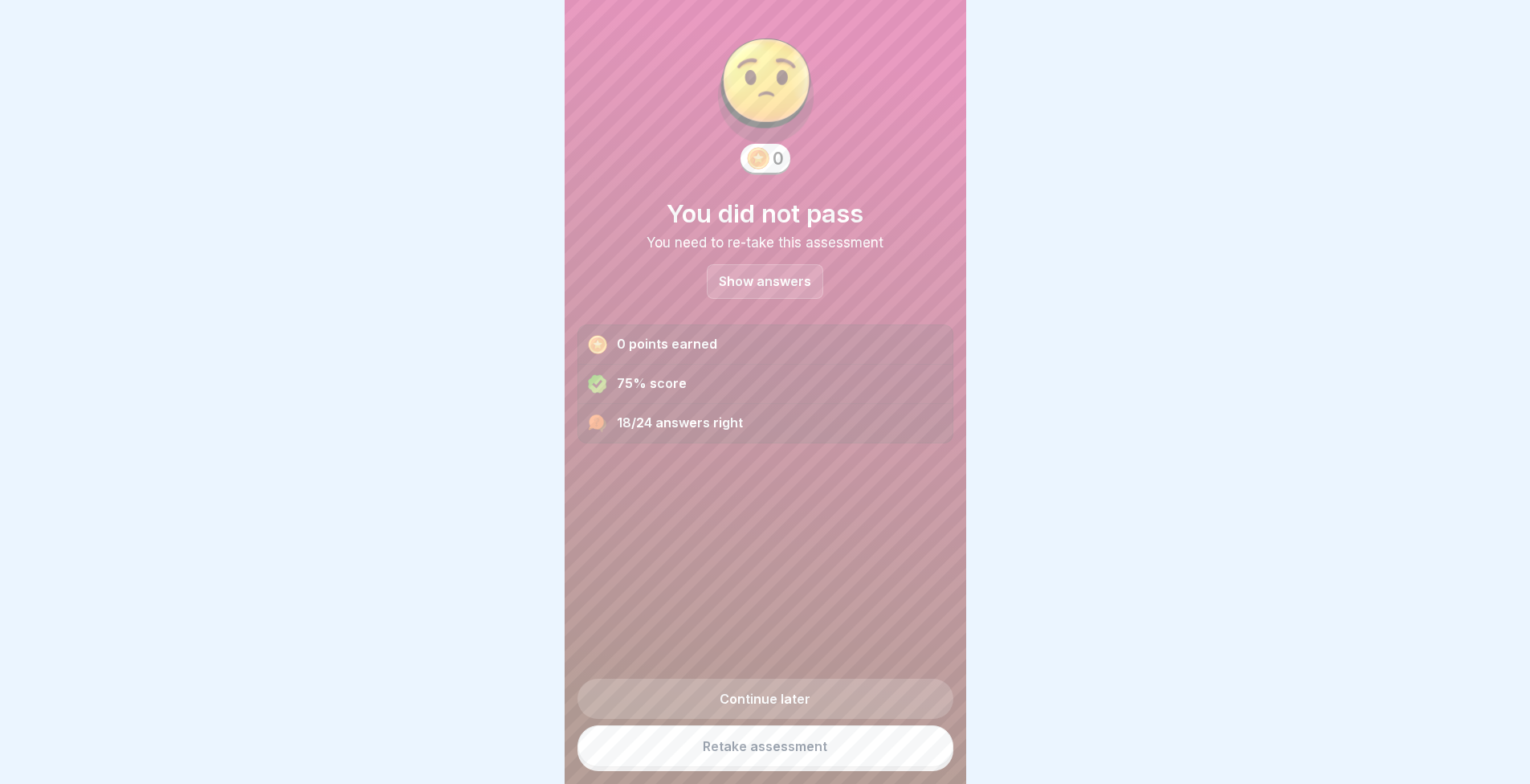
scroll to position [12, 0]
click at [732, 748] on link "Retake assessment" at bounding box center [765, 746] width 376 height 41
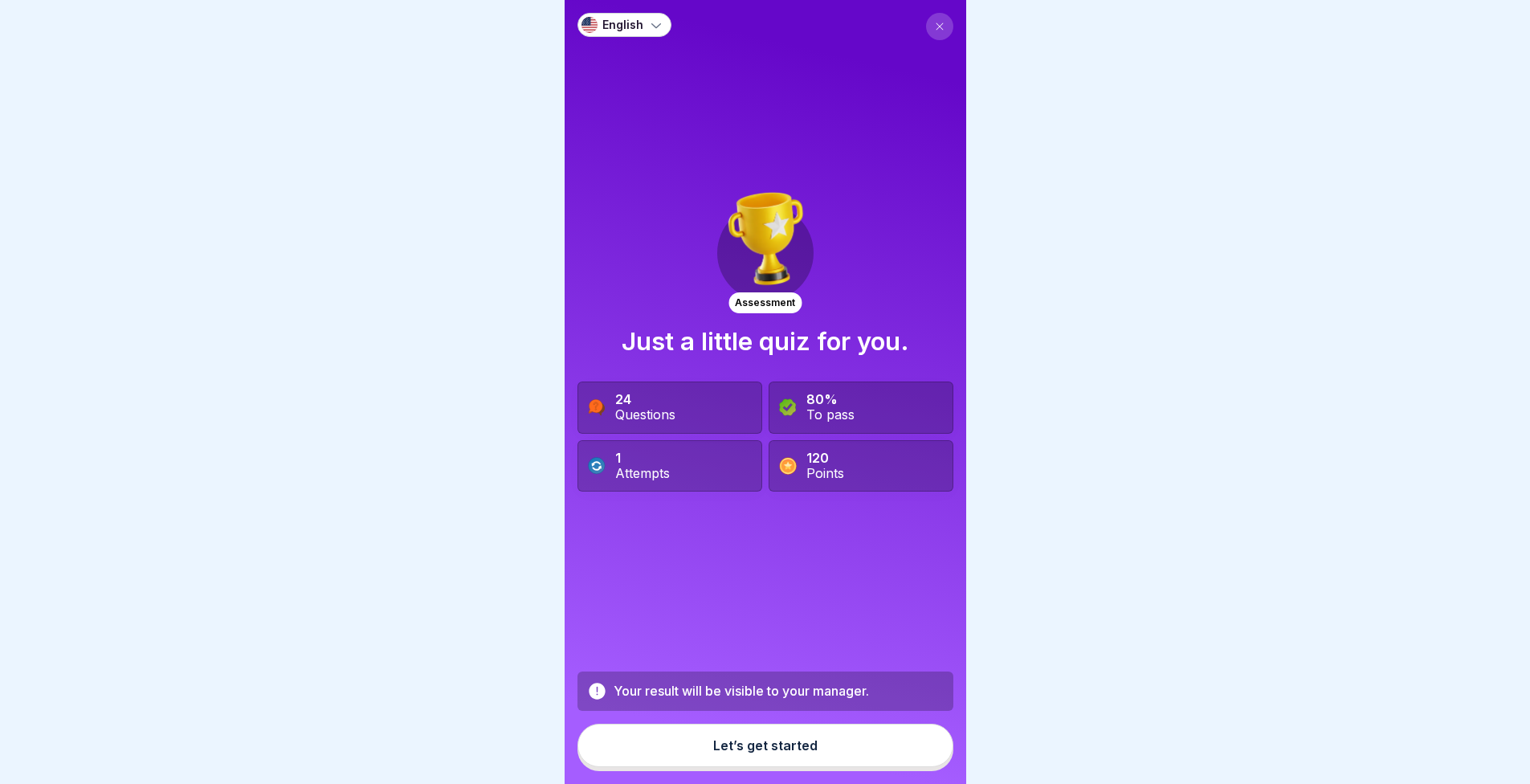
click at [713, 752] on div "Let’s get started" at bounding box center [765, 745] width 105 height 14
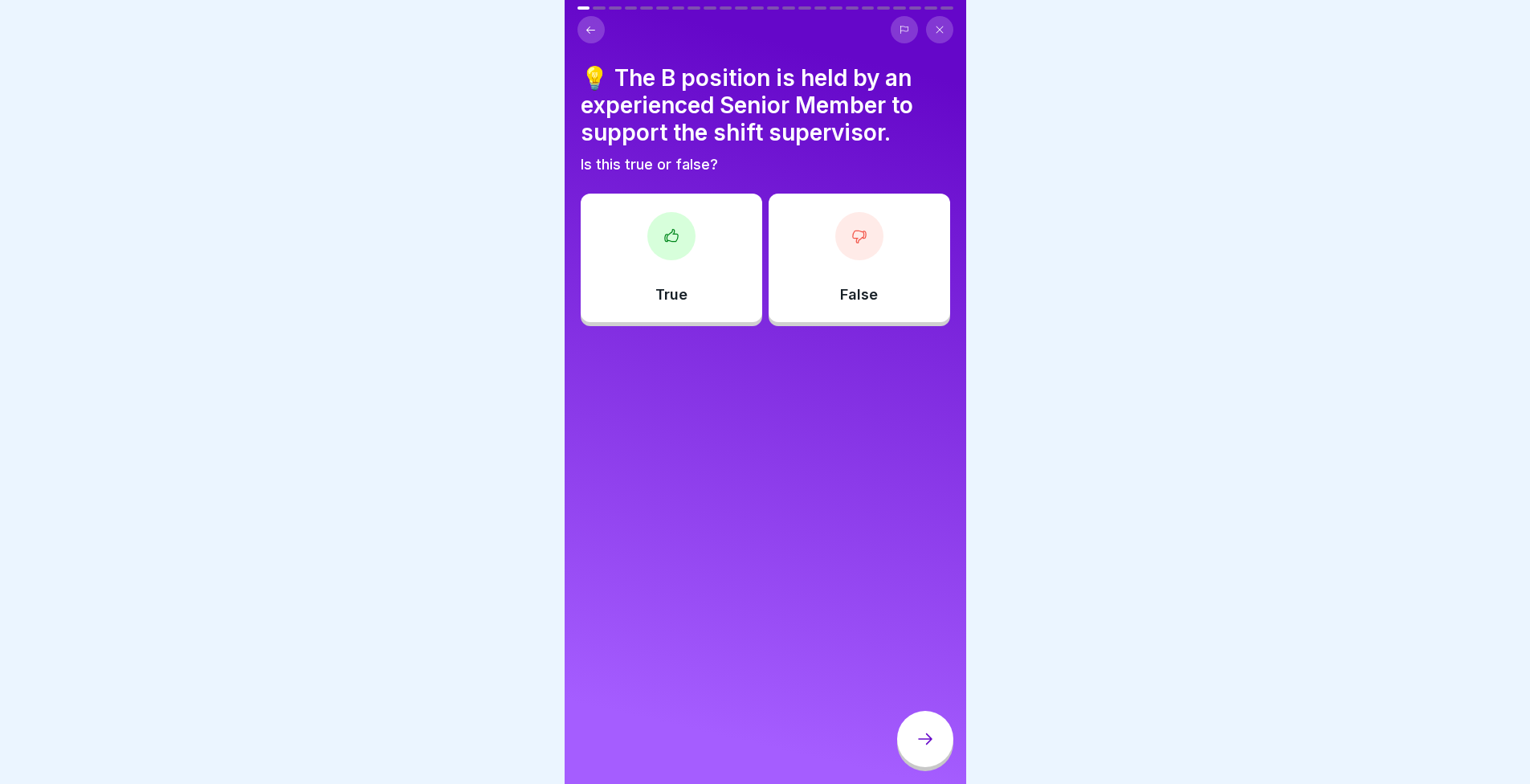
click at [657, 283] on div "True" at bounding box center [671, 257] width 182 height 129
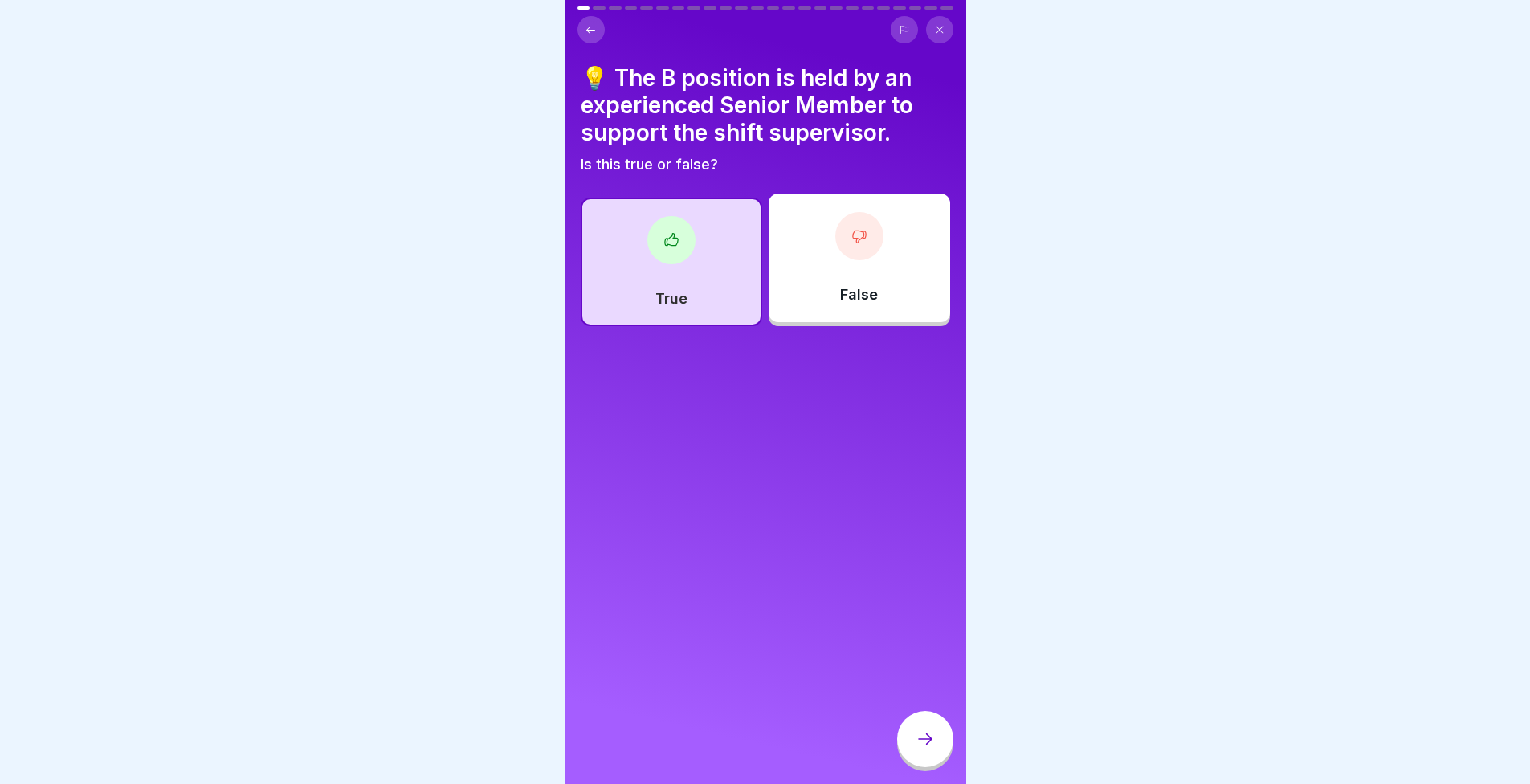
click at [927, 767] on div at bounding box center [925, 739] width 57 height 57
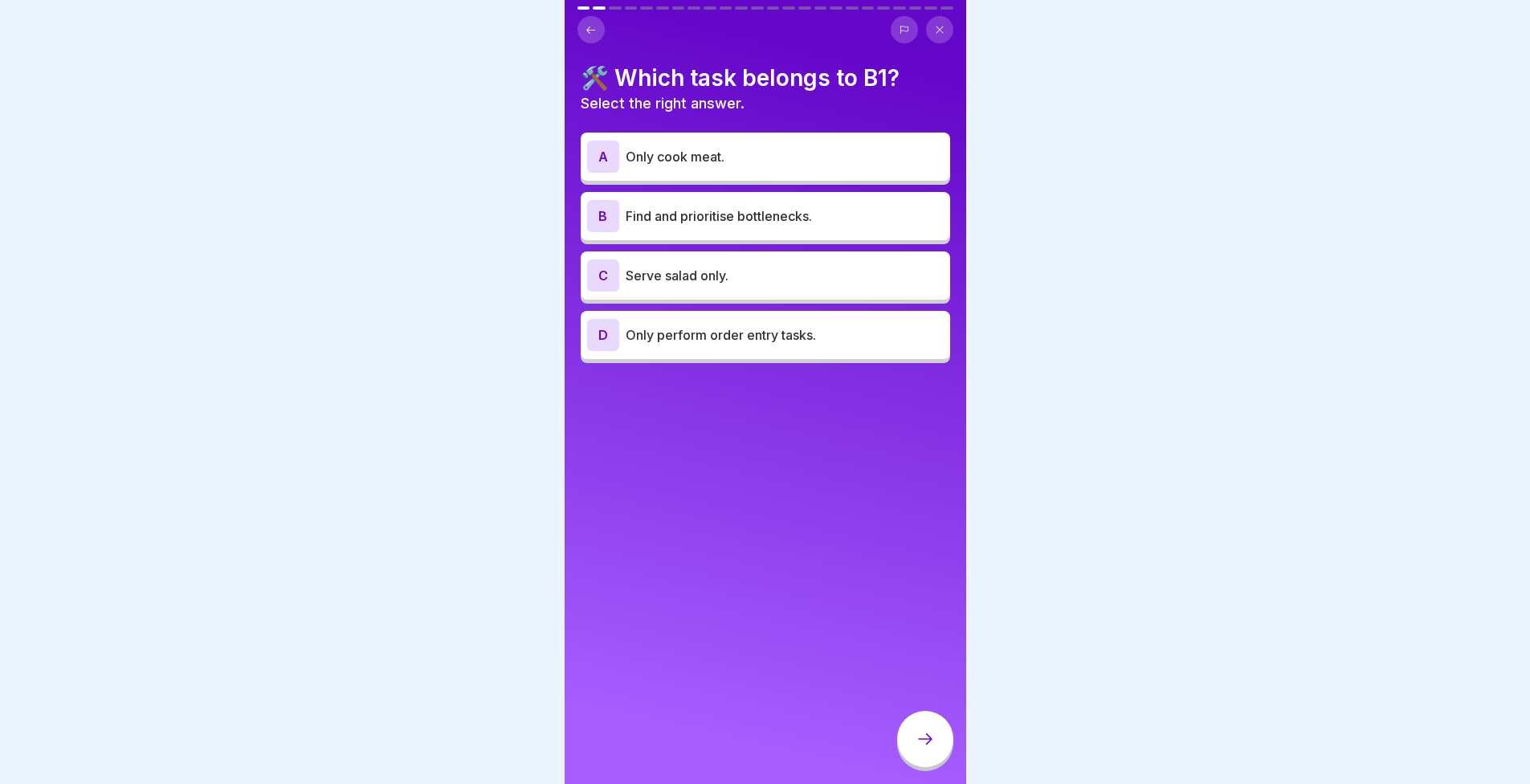
click at [731, 222] on p "Find and prioritise bottlenecks." at bounding box center [784, 216] width 318 height 19
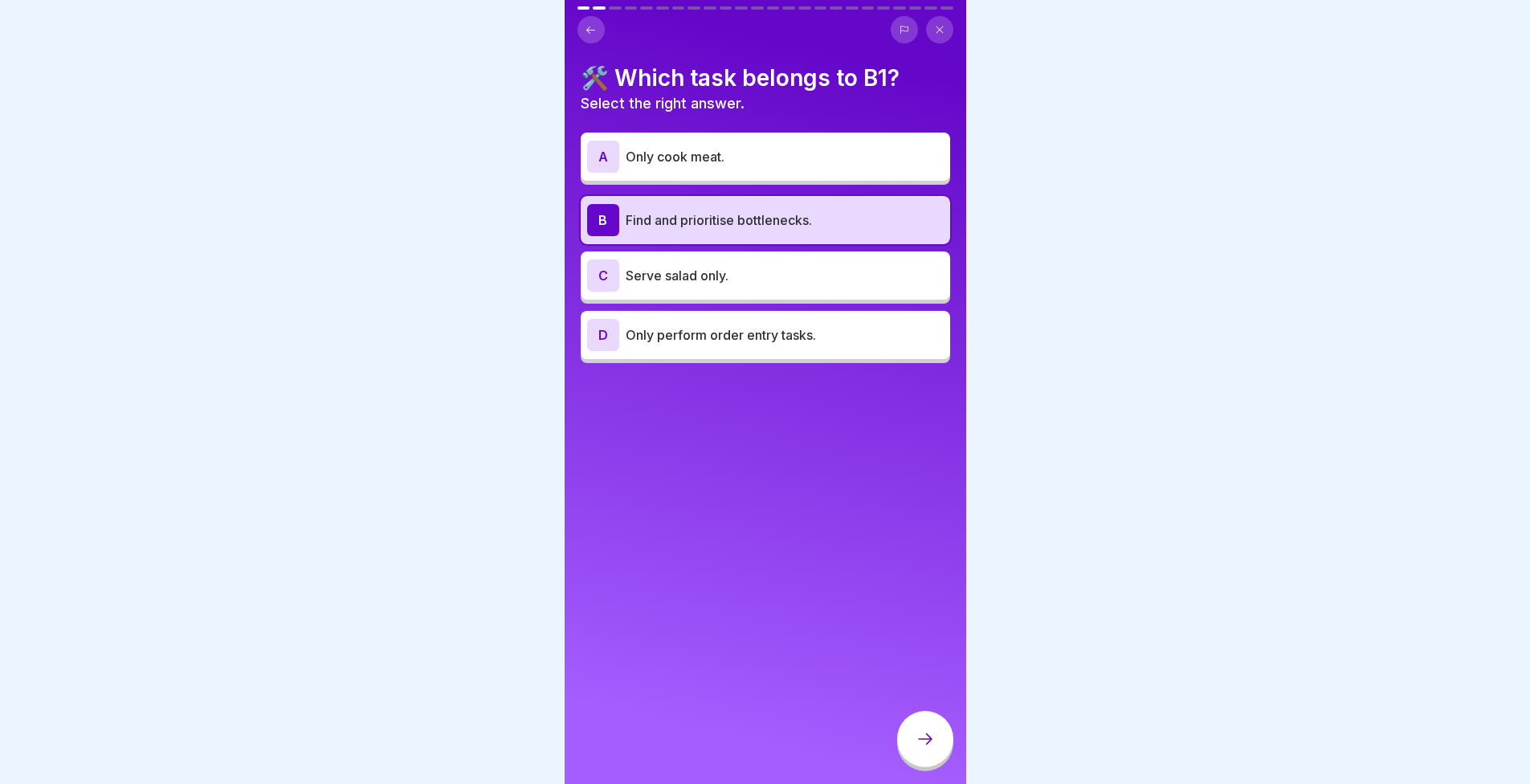
click at [937, 744] on div at bounding box center [925, 739] width 57 height 57
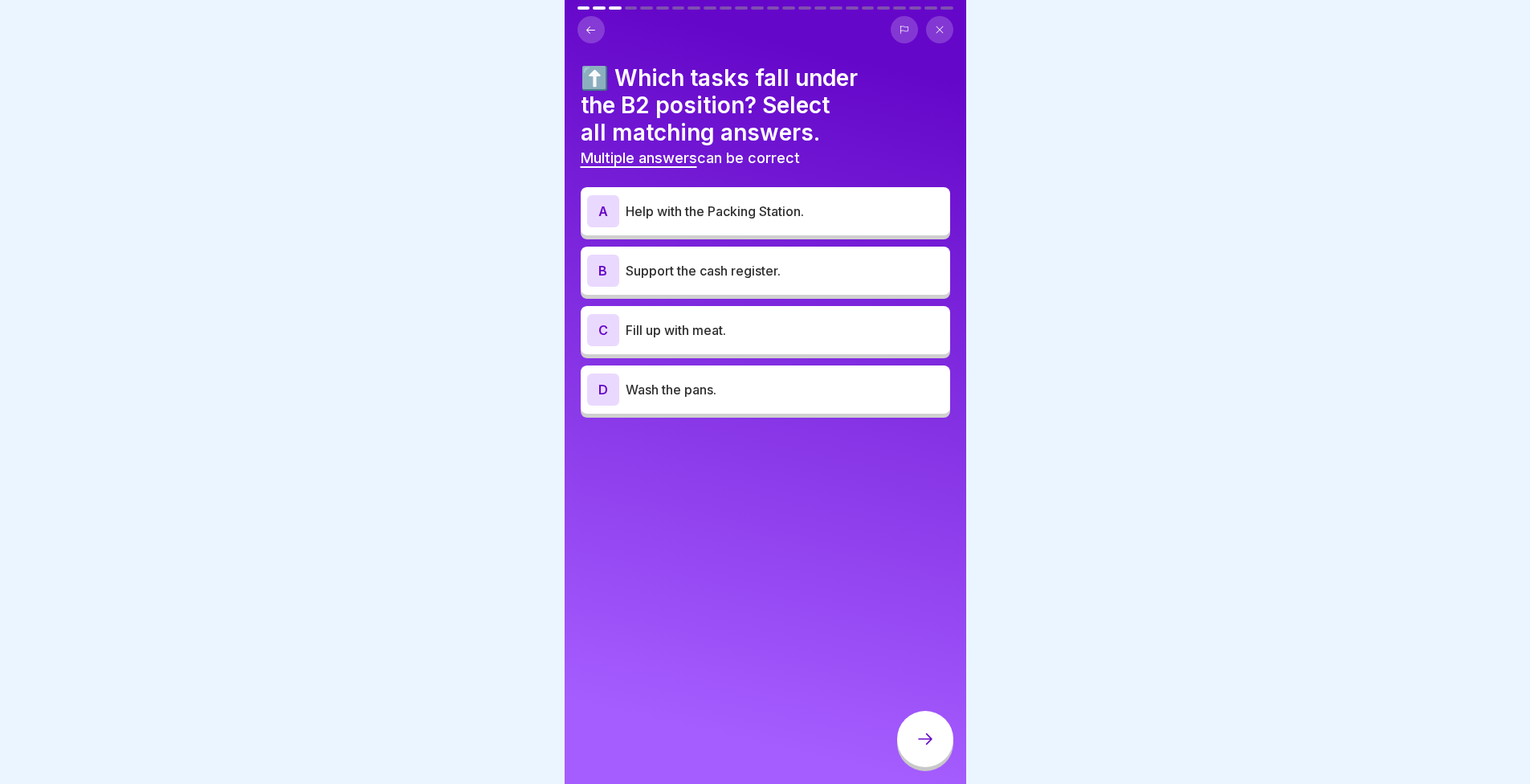
click at [739, 210] on p "Help with the Packing Station." at bounding box center [784, 211] width 318 height 19
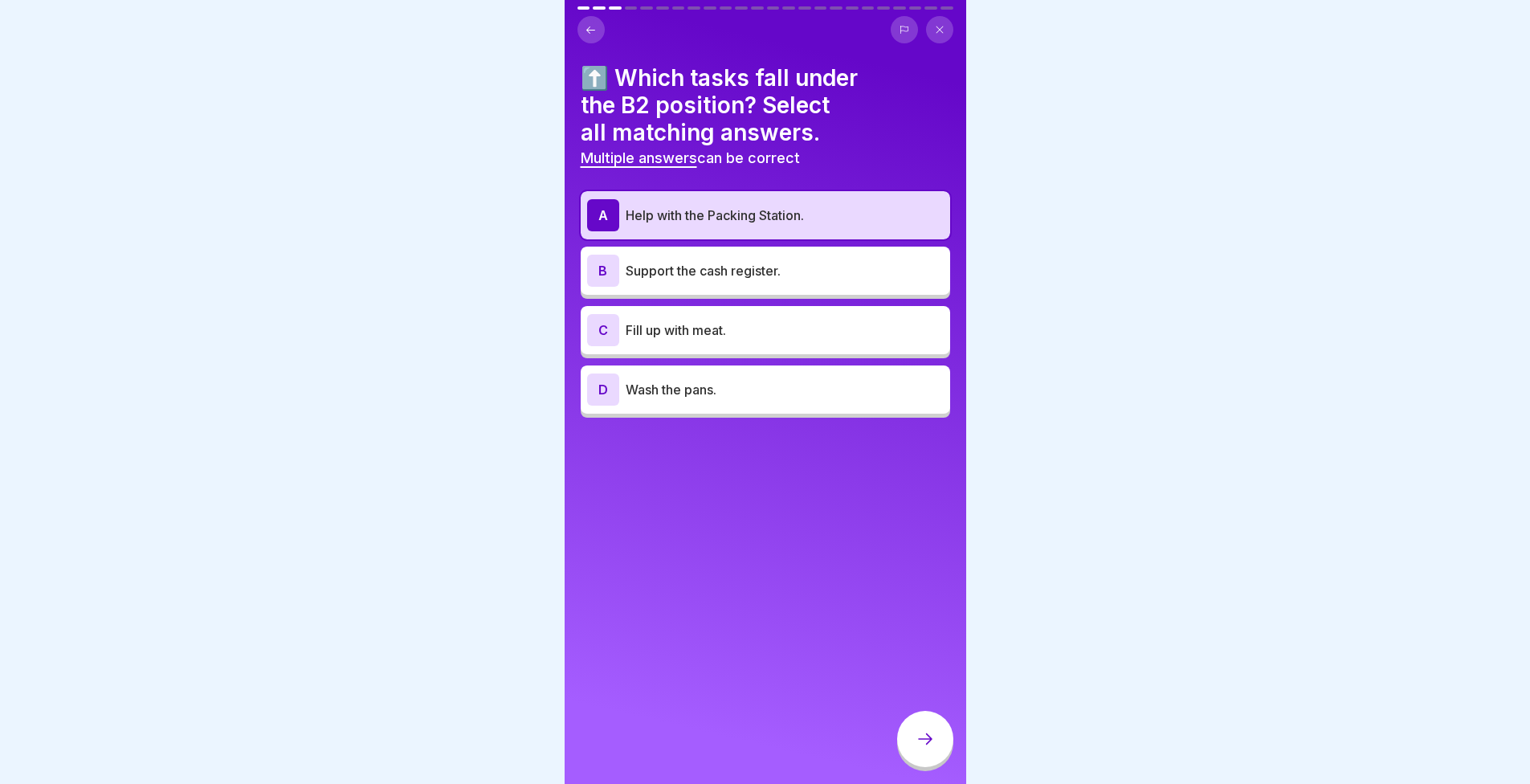
click at [745, 265] on p "Support the cash register." at bounding box center [784, 271] width 318 height 19
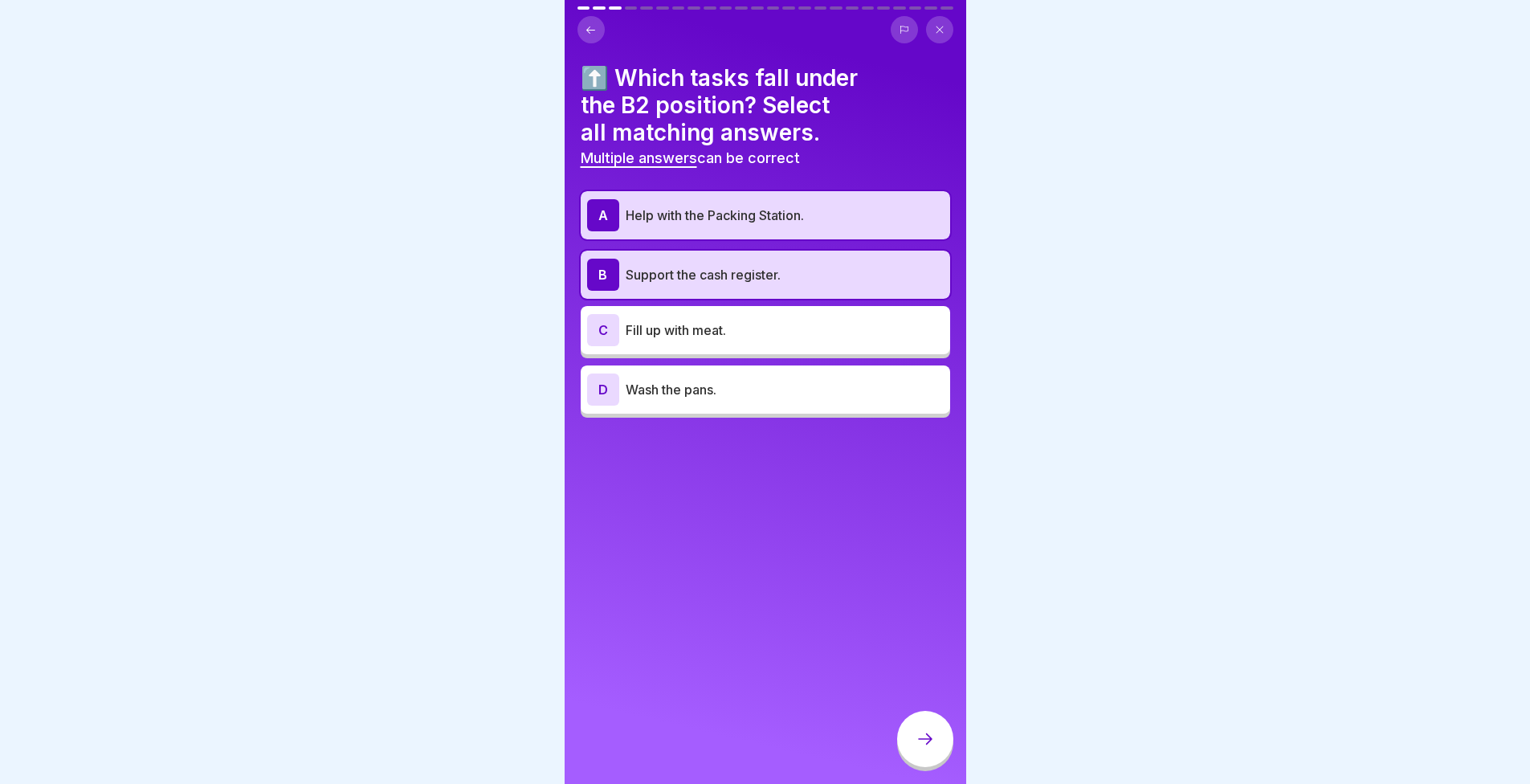
click at [942, 750] on div at bounding box center [925, 739] width 57 height 57
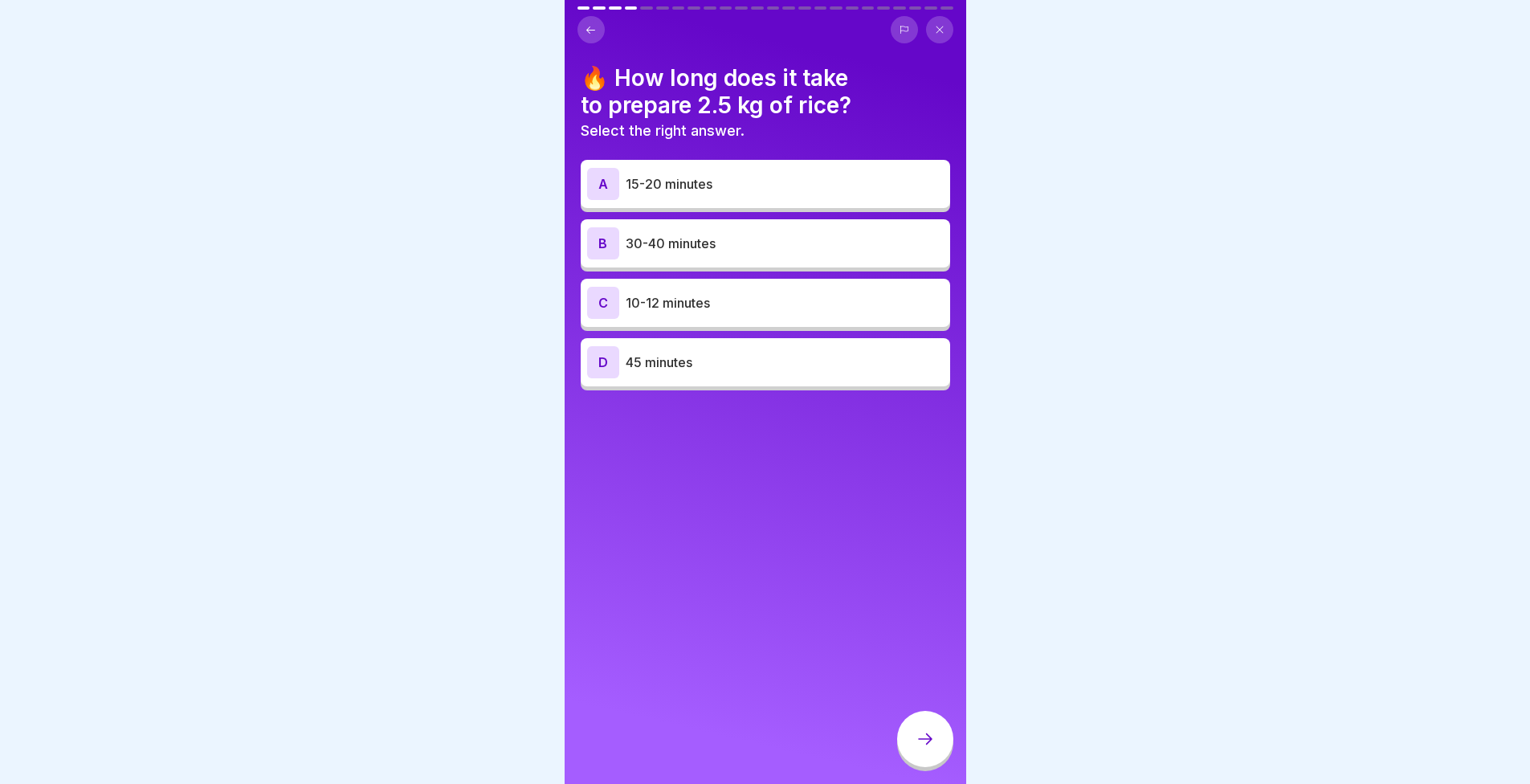
click at [760, 247] on p "30-40 minutes" at bounding box center [784, 243] width 318 height 19
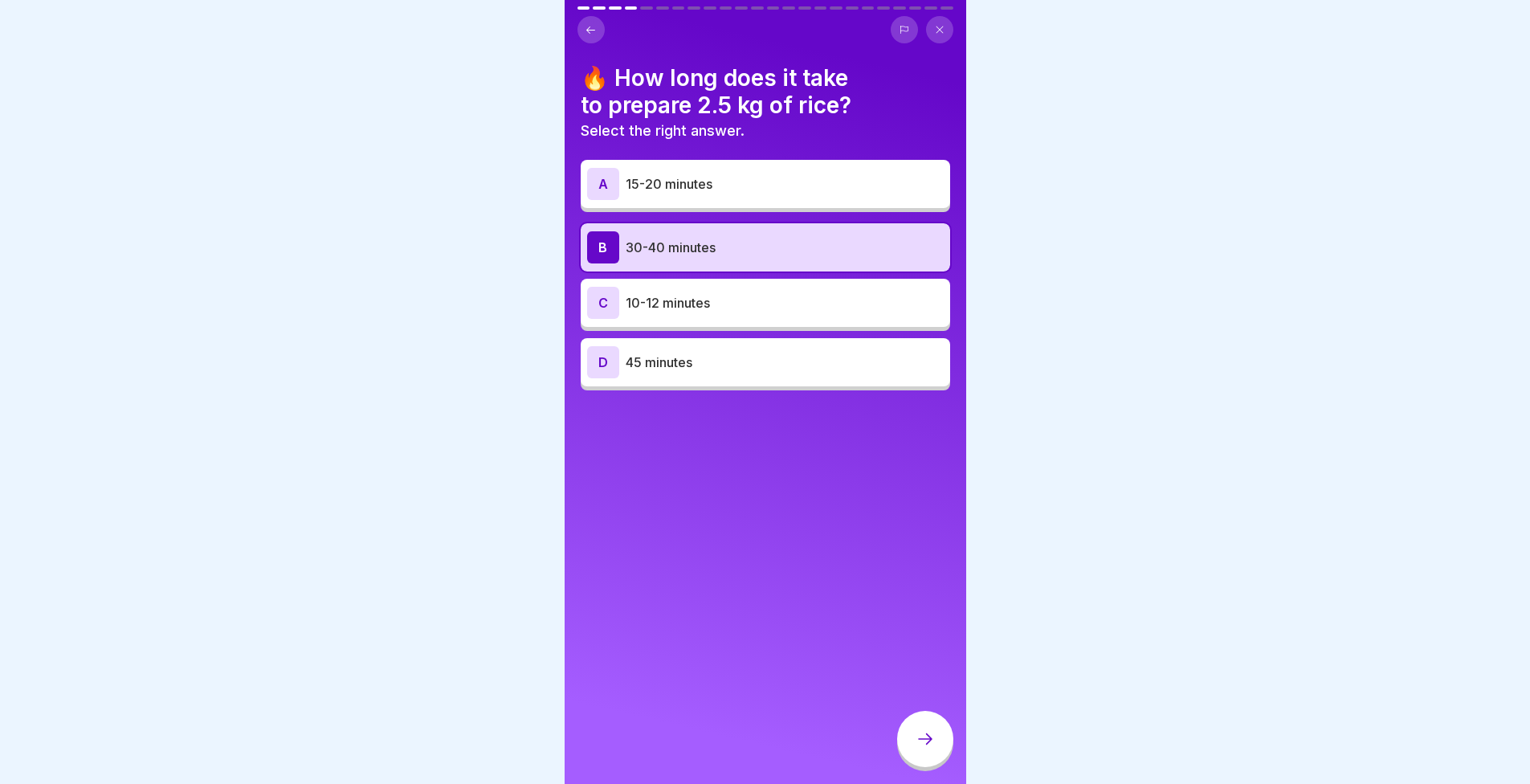
click at [927, 740] on div at bounding box center [925, 739] width 57 height 57
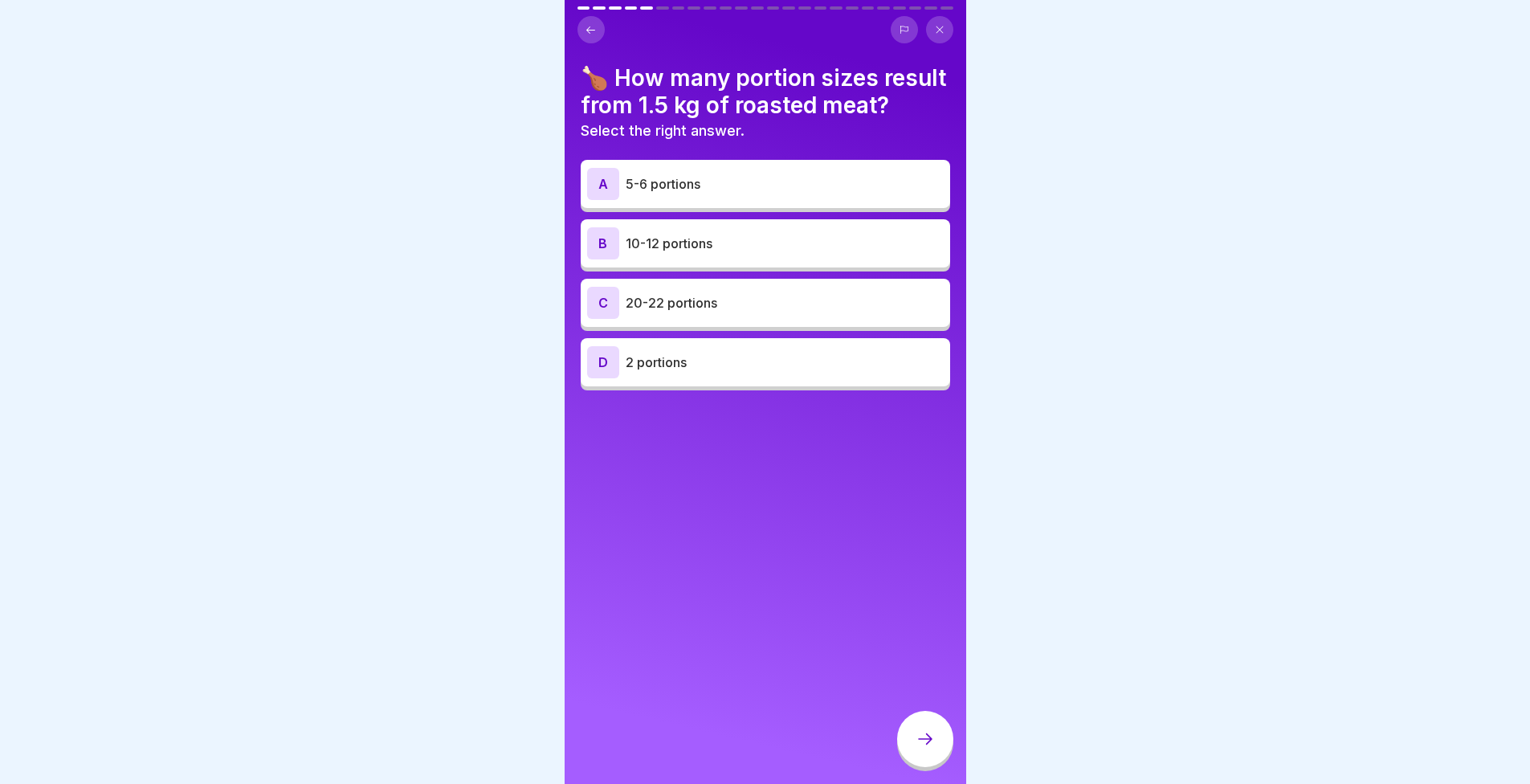
click at [697, 253] on p "10-12 portions" at bounding box center [784, 243] width 318 height 19
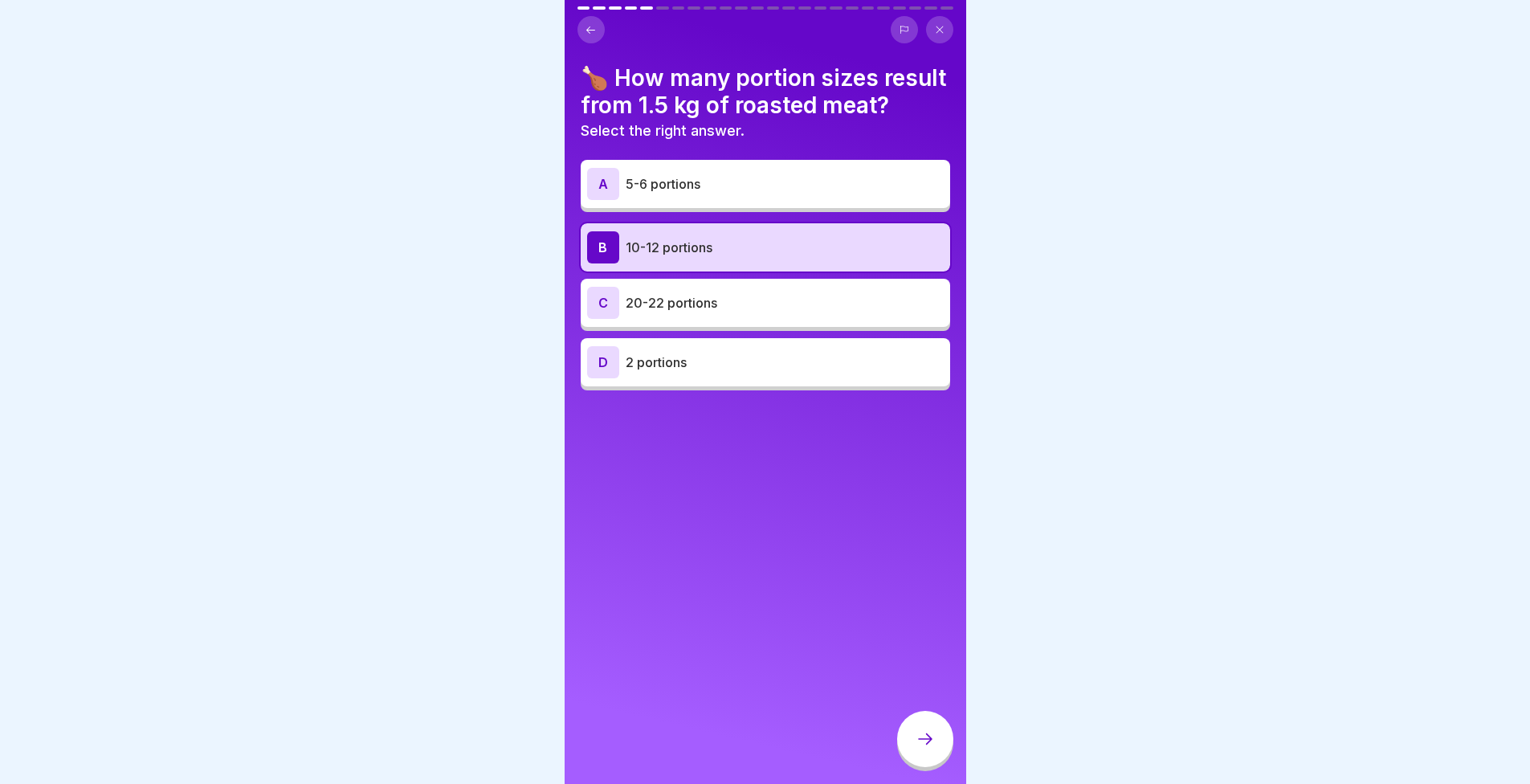
click at [917, 731] on div at bounding box center [925, 739] width 57 height 57
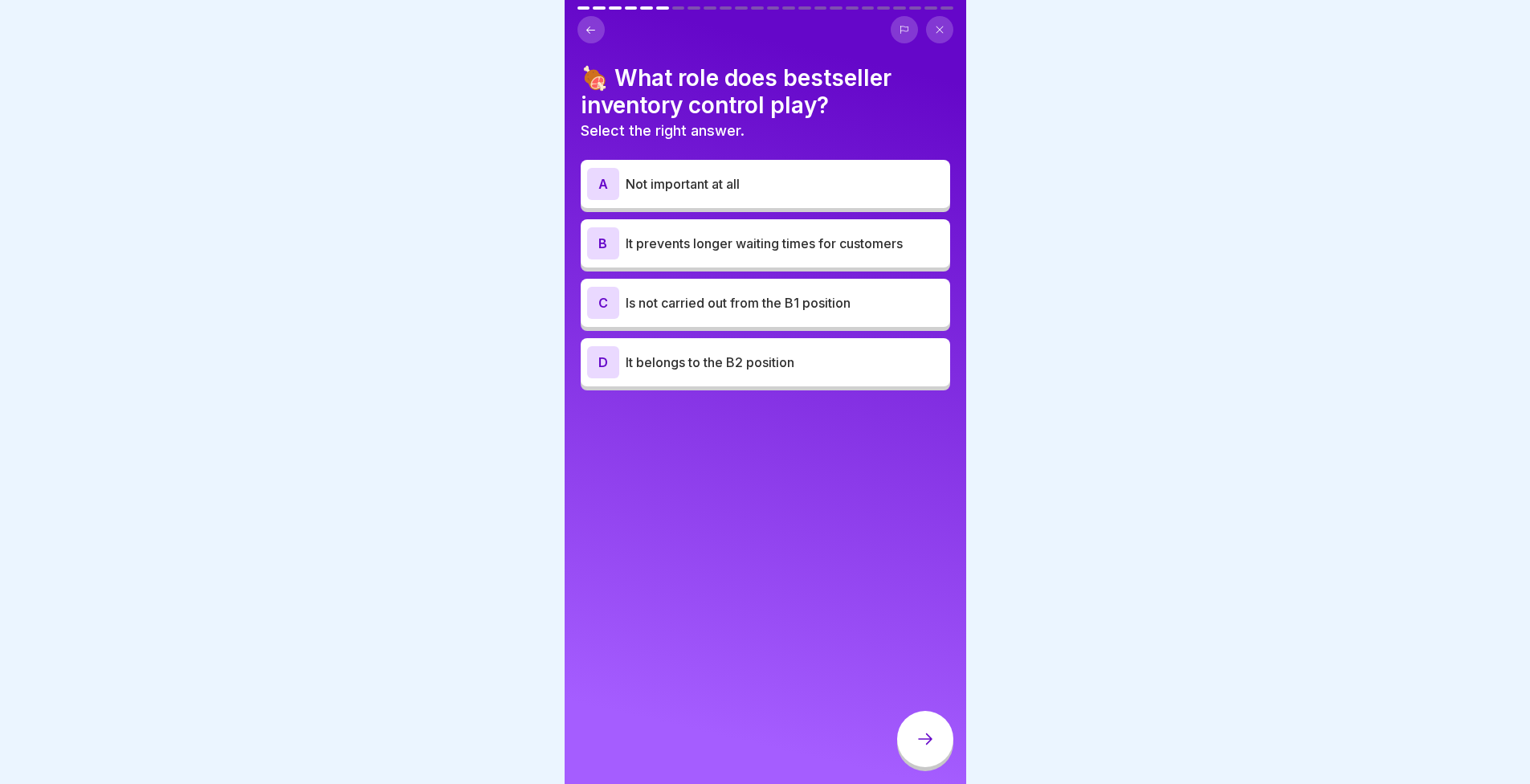
click at [752, 246] on p "It prevents longer waiting times for customers" at bounding box center [784, 243] width 318 height 19
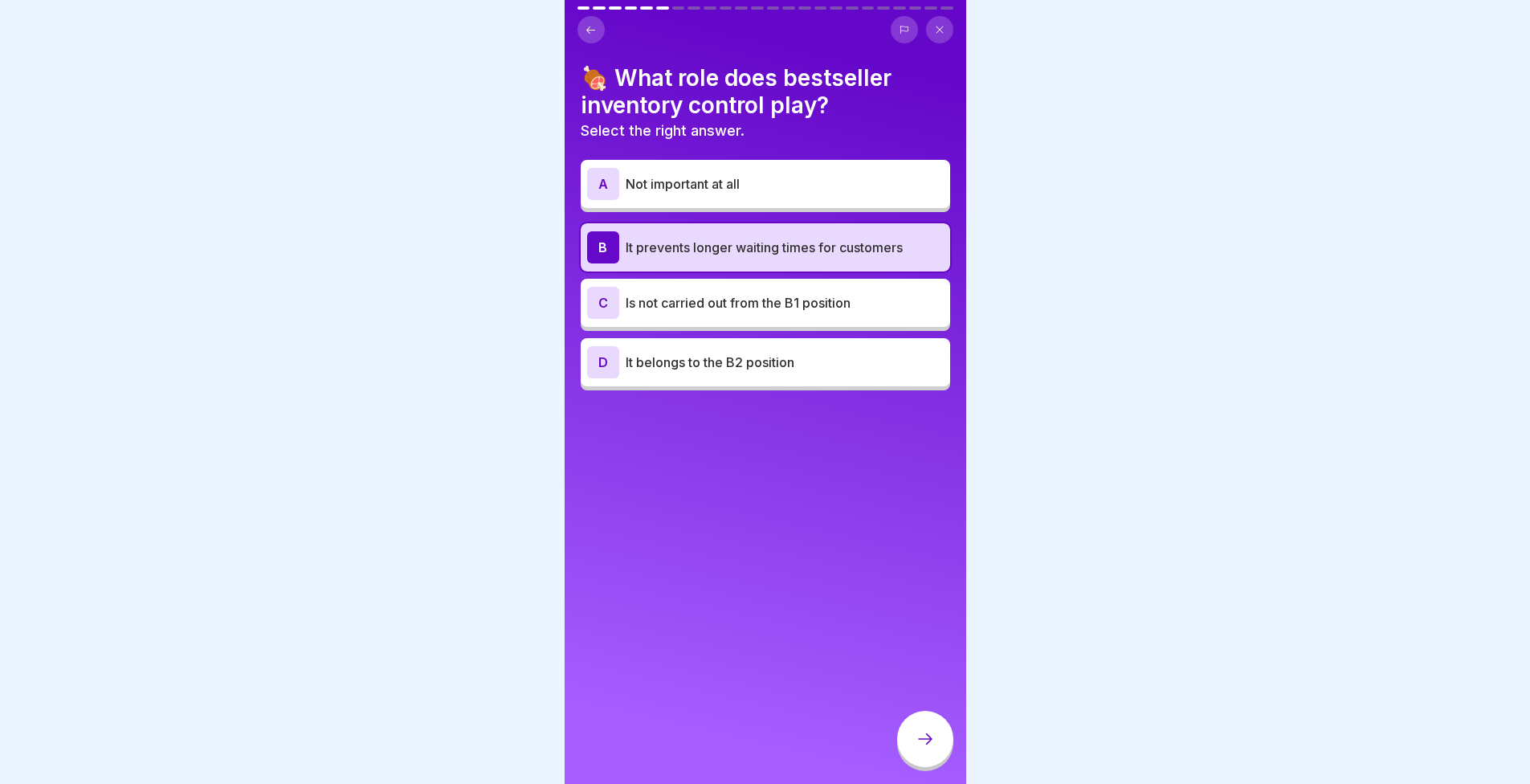
click at [928, 733] on div at bounding box center [925, 739] width 57 height 57
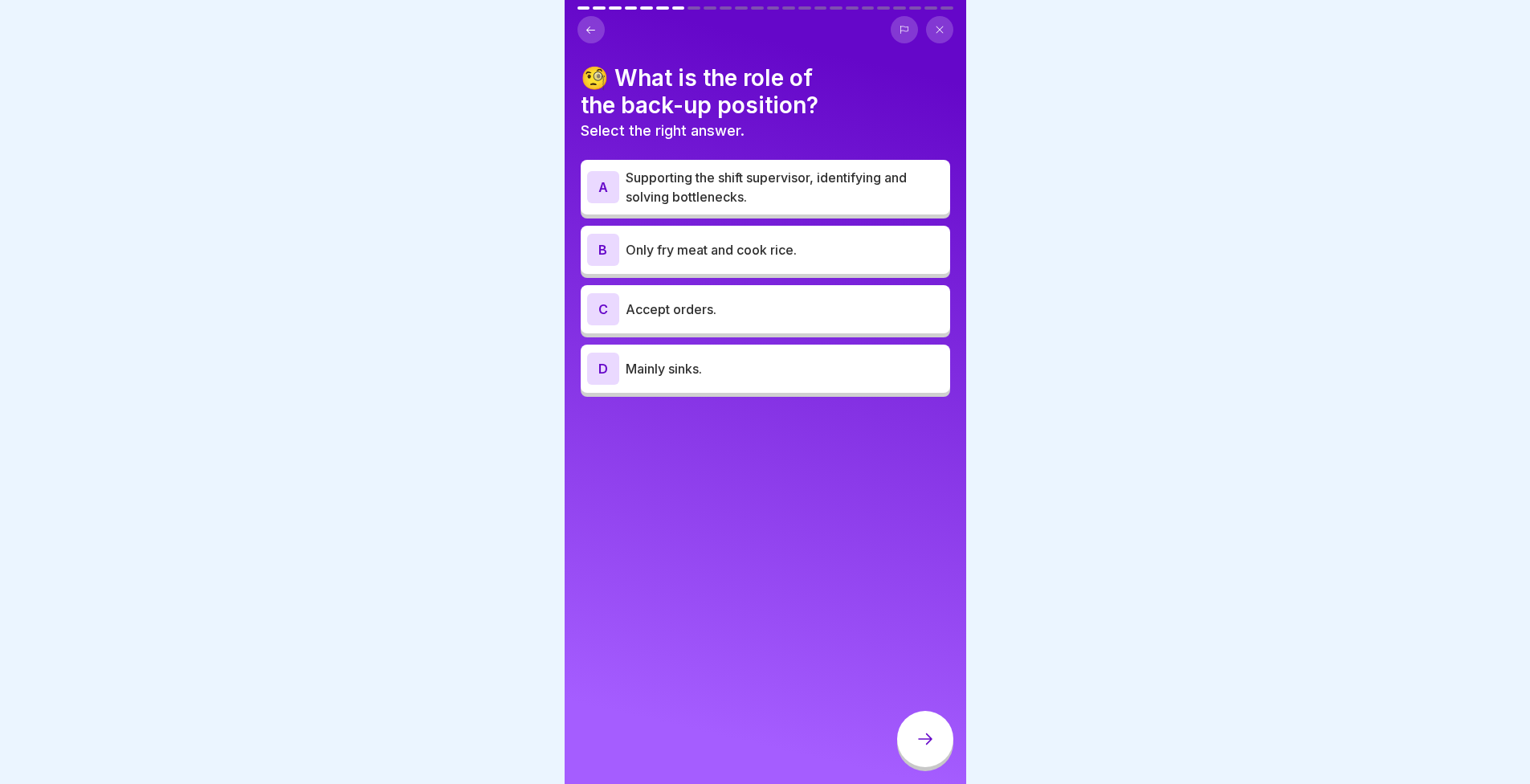
click at [660, 185] on p "Supporting the shift supervisor, identifying and solving bottlenecks." at bounding box center [784, 187] width 318 height 38
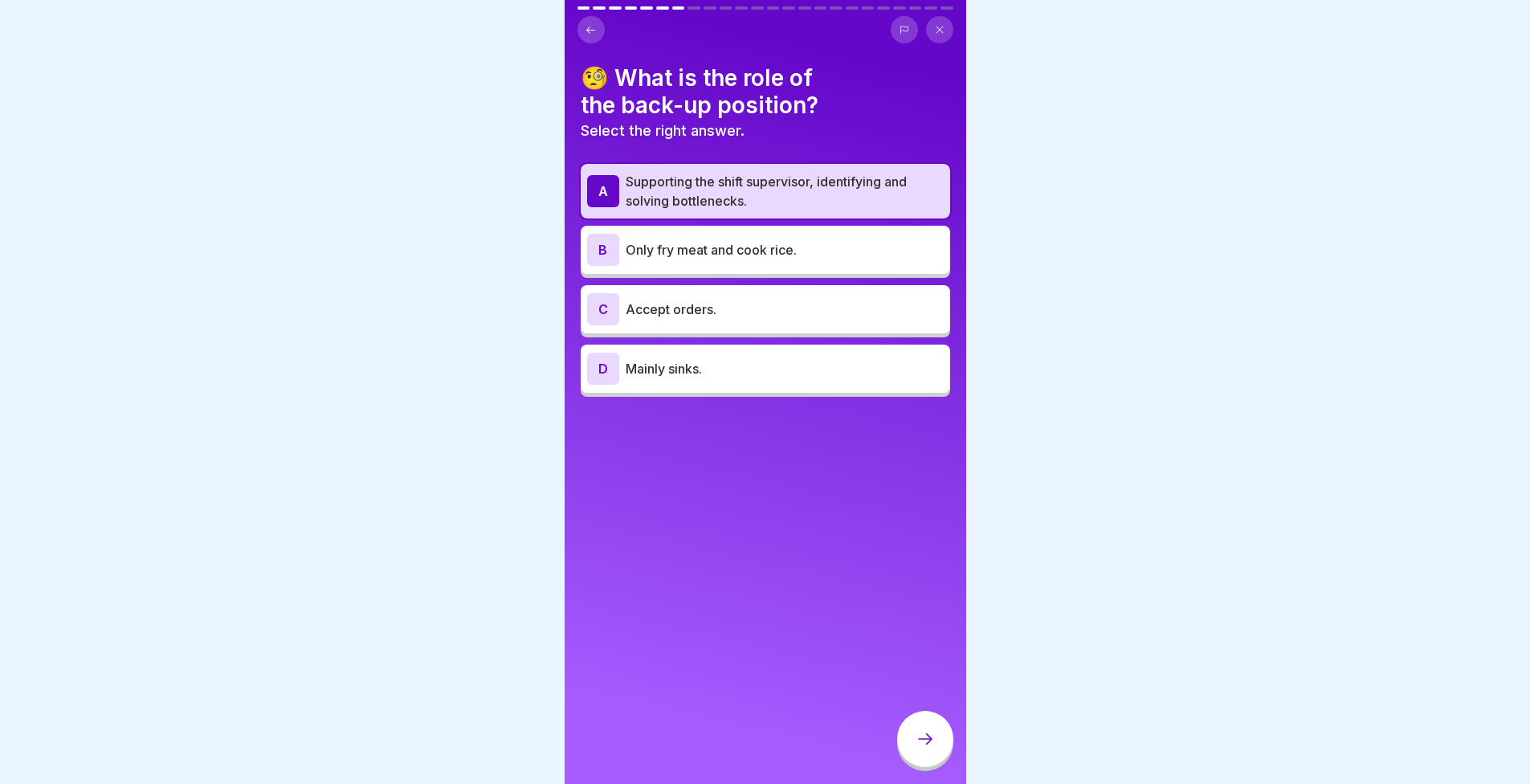
click at [930, 748] on icon at bounding box center [925, 739] width 19 height 19
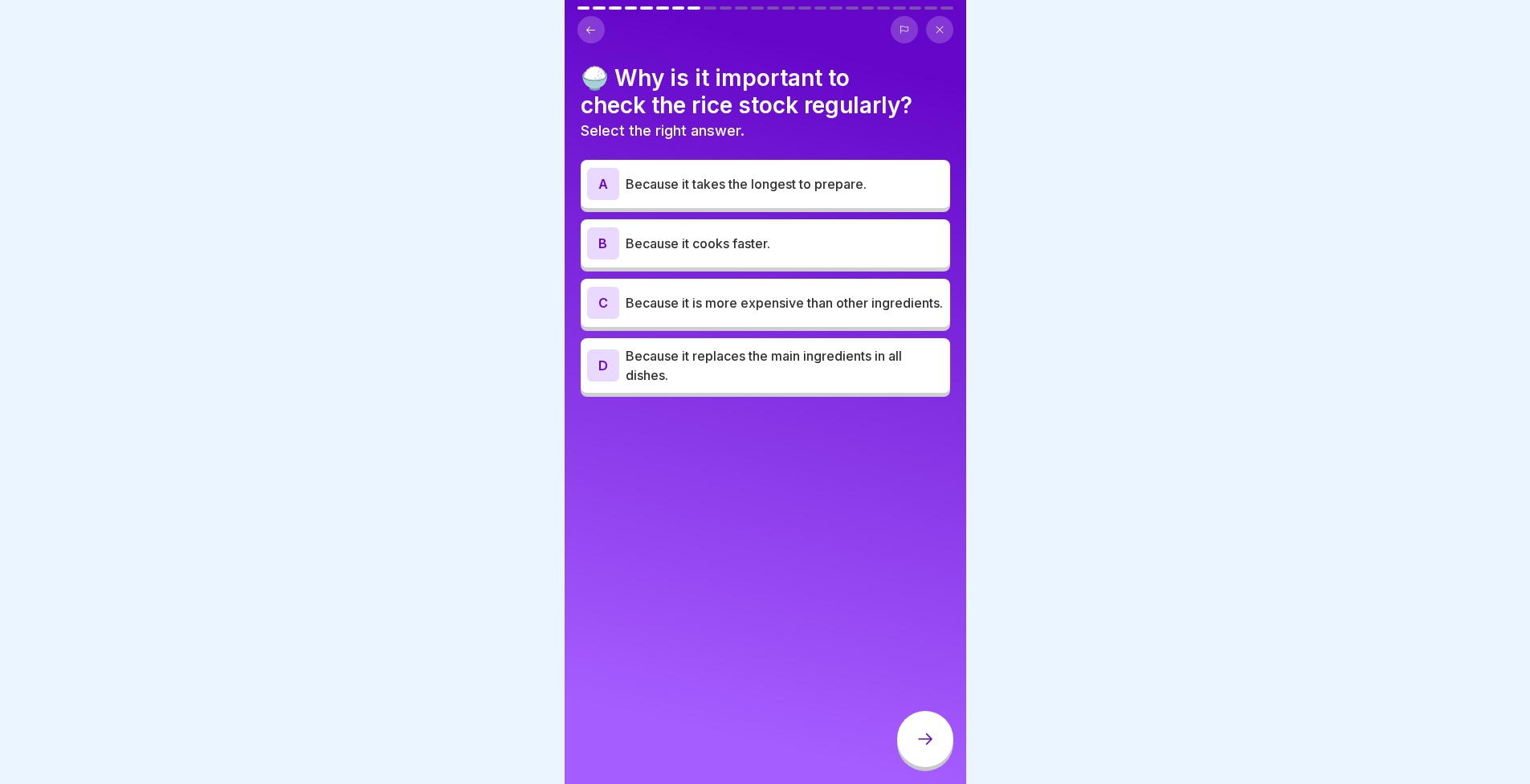
click at [702, 197] on div "A Because it takes the longest to prepare." at bounding box center [765, 184] width 357 height 32
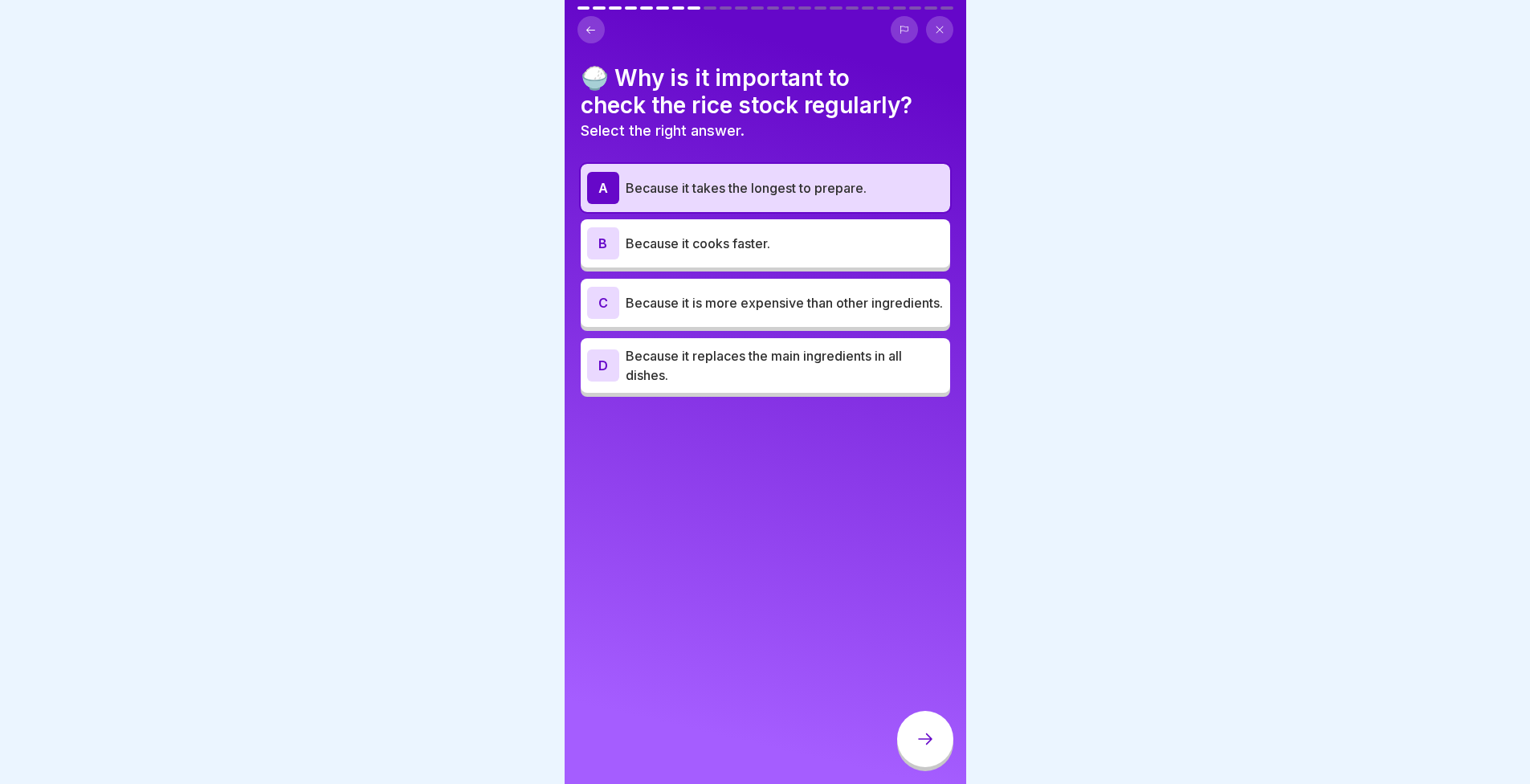
click at [930, 745] on icon at bounding box center [925, 739] width 14 height 12
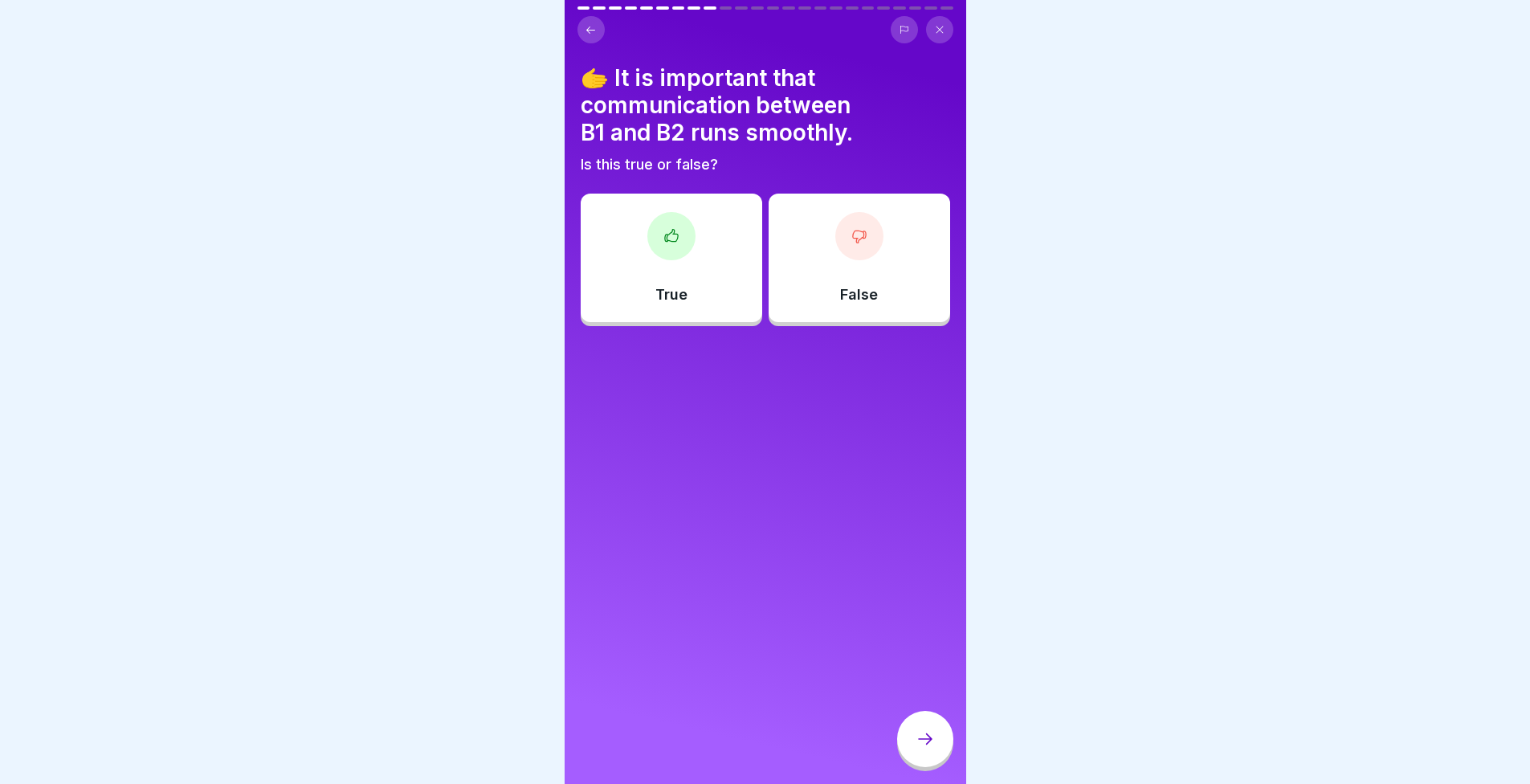
click at [707, 190] on div "🫱 It is important that communication between B1 and B2 runs smoothly. Is this t…" at bounding box center [765, 195] width 369 height 261
click at [702, 272] on div "True" at bounding box center [671, 257] width 182 height 129
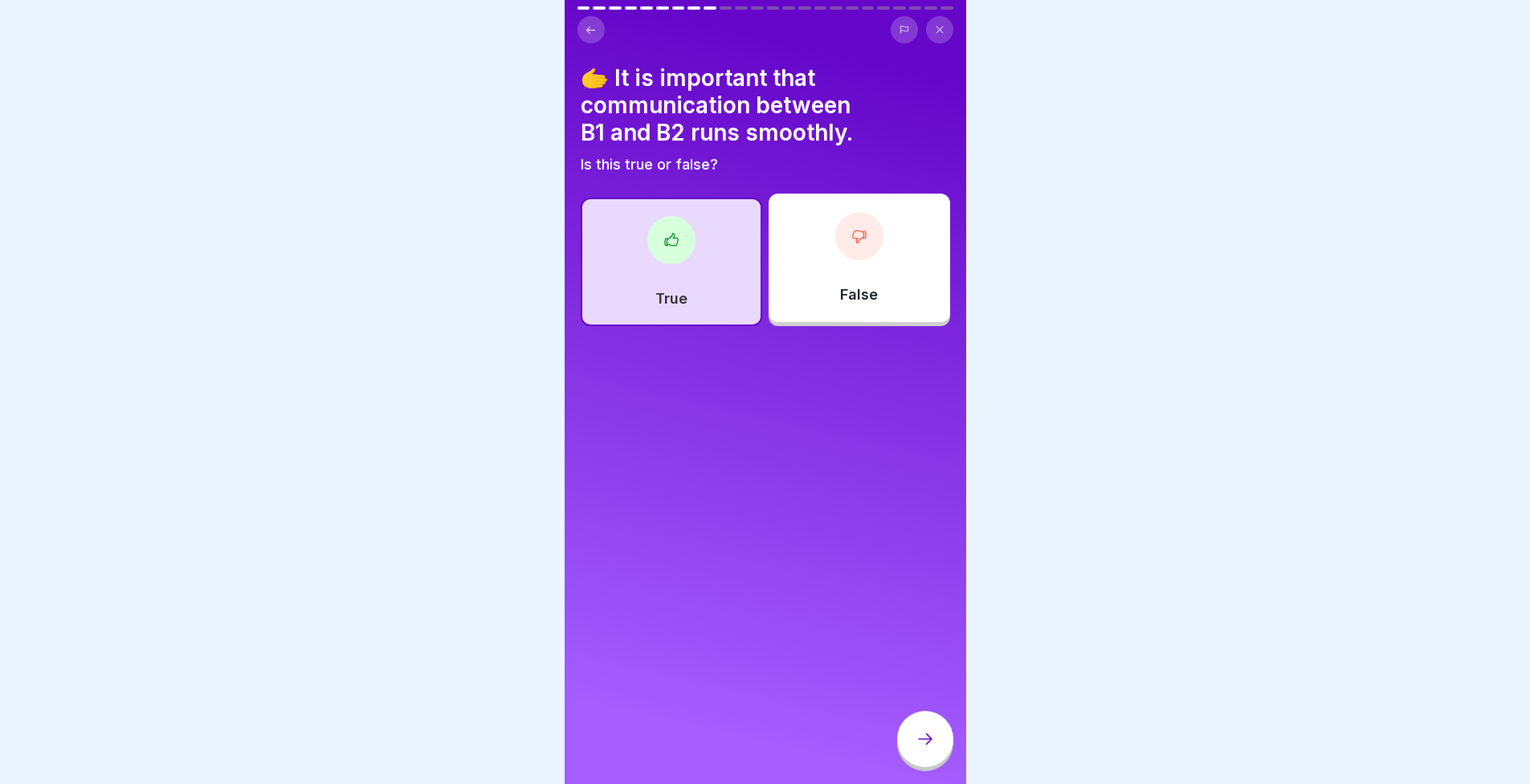
click at [931, 748] on icon at bounding box center [925, 739] width 19 height 19
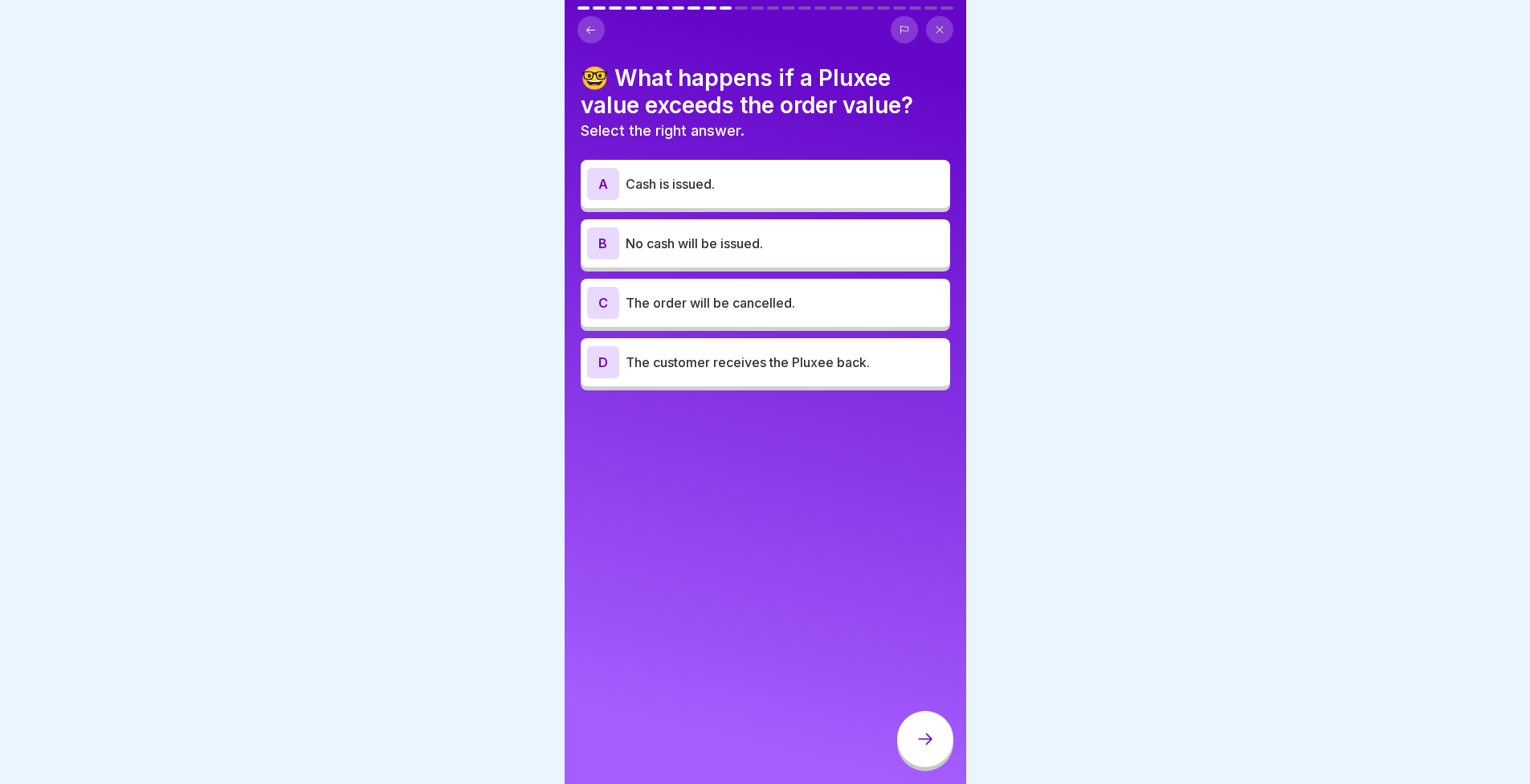
click at [695, 179] on p "Cash is issued." at bounding box center [784, 184] width 318 height 19
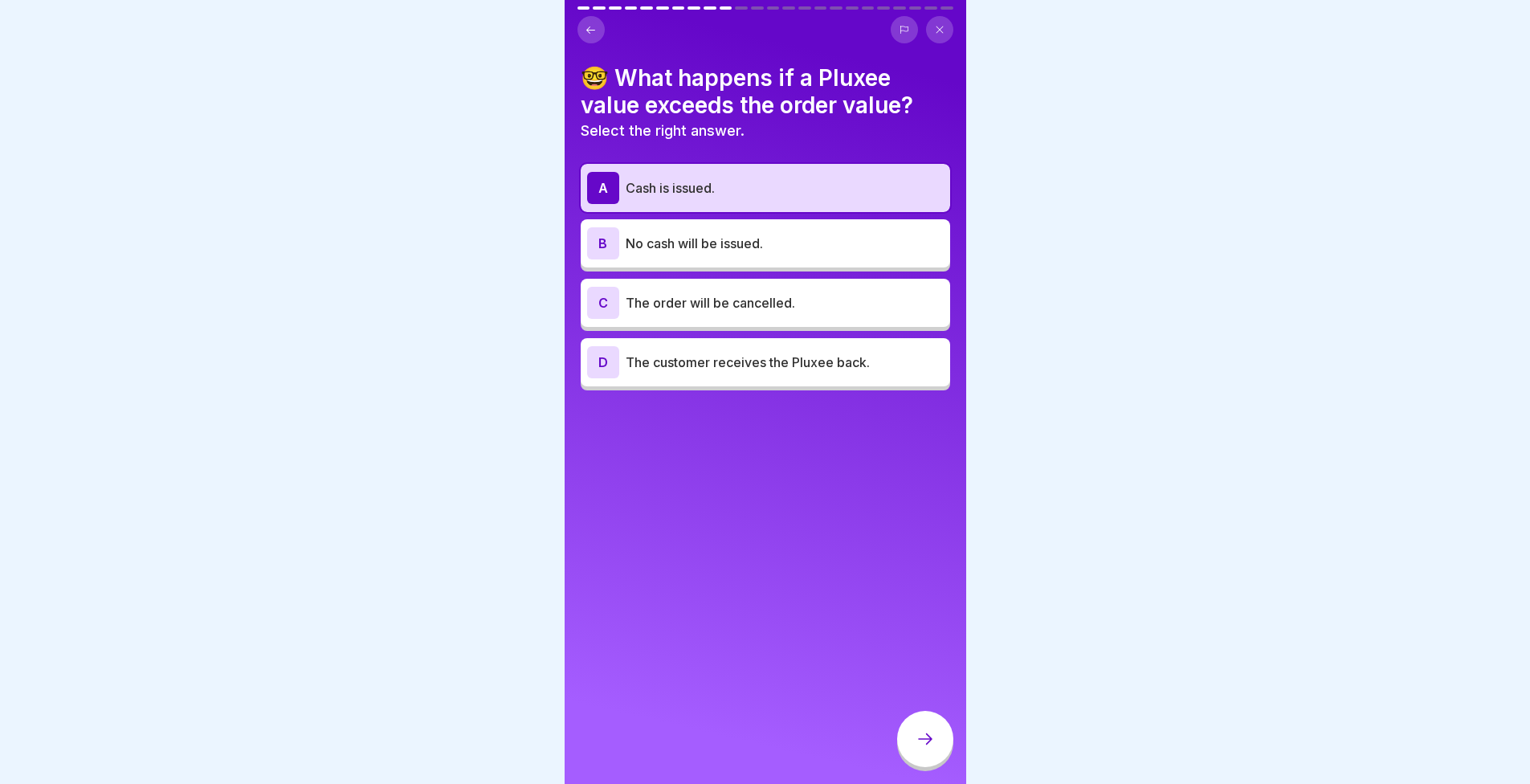
click at [937, 755] on div at bounding box center [925, 739] width 57 height 57
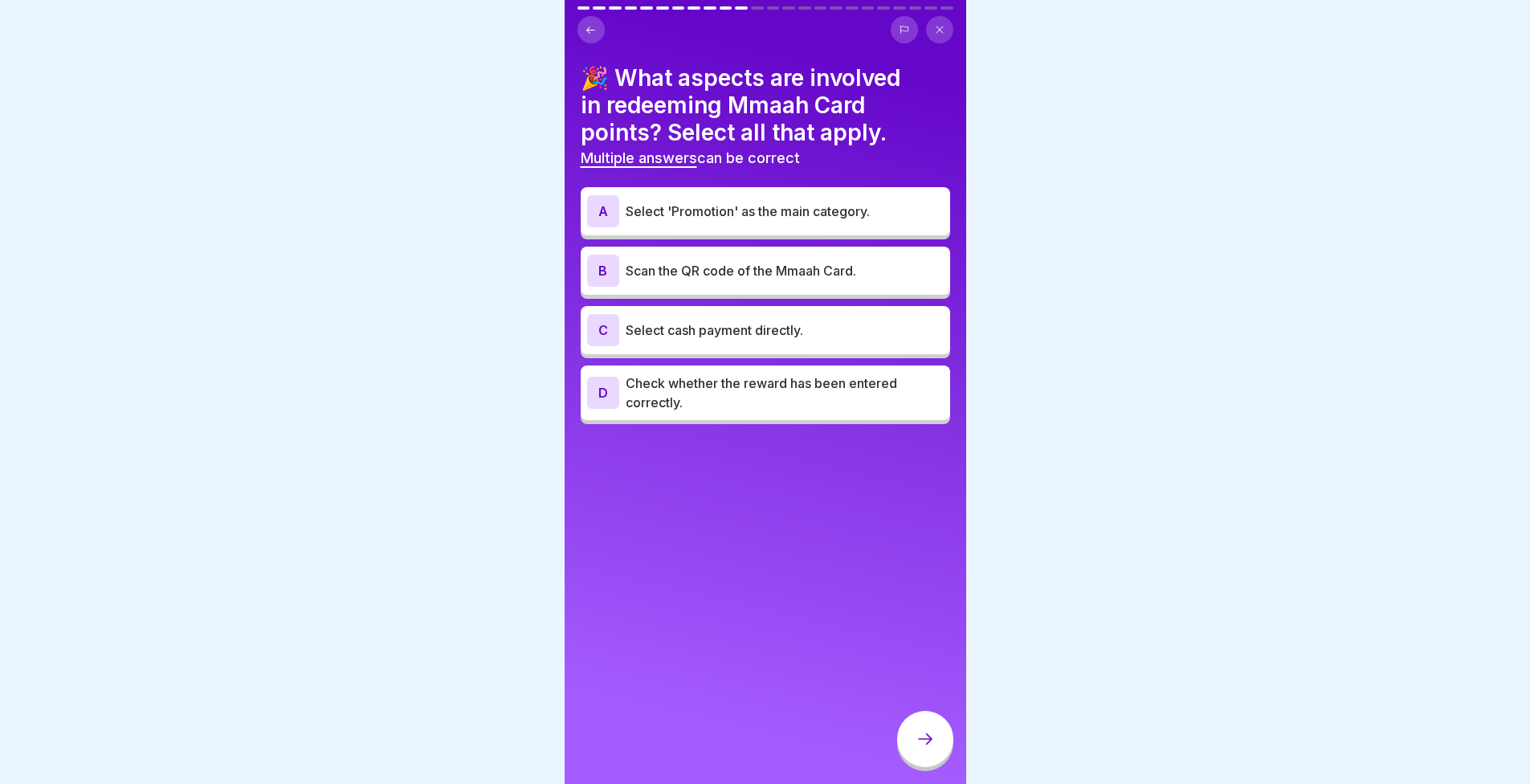
click at [674, 228] on div "A Select 'Promotion' as the main category." at bounding box center [765, 211] width 369 height 48
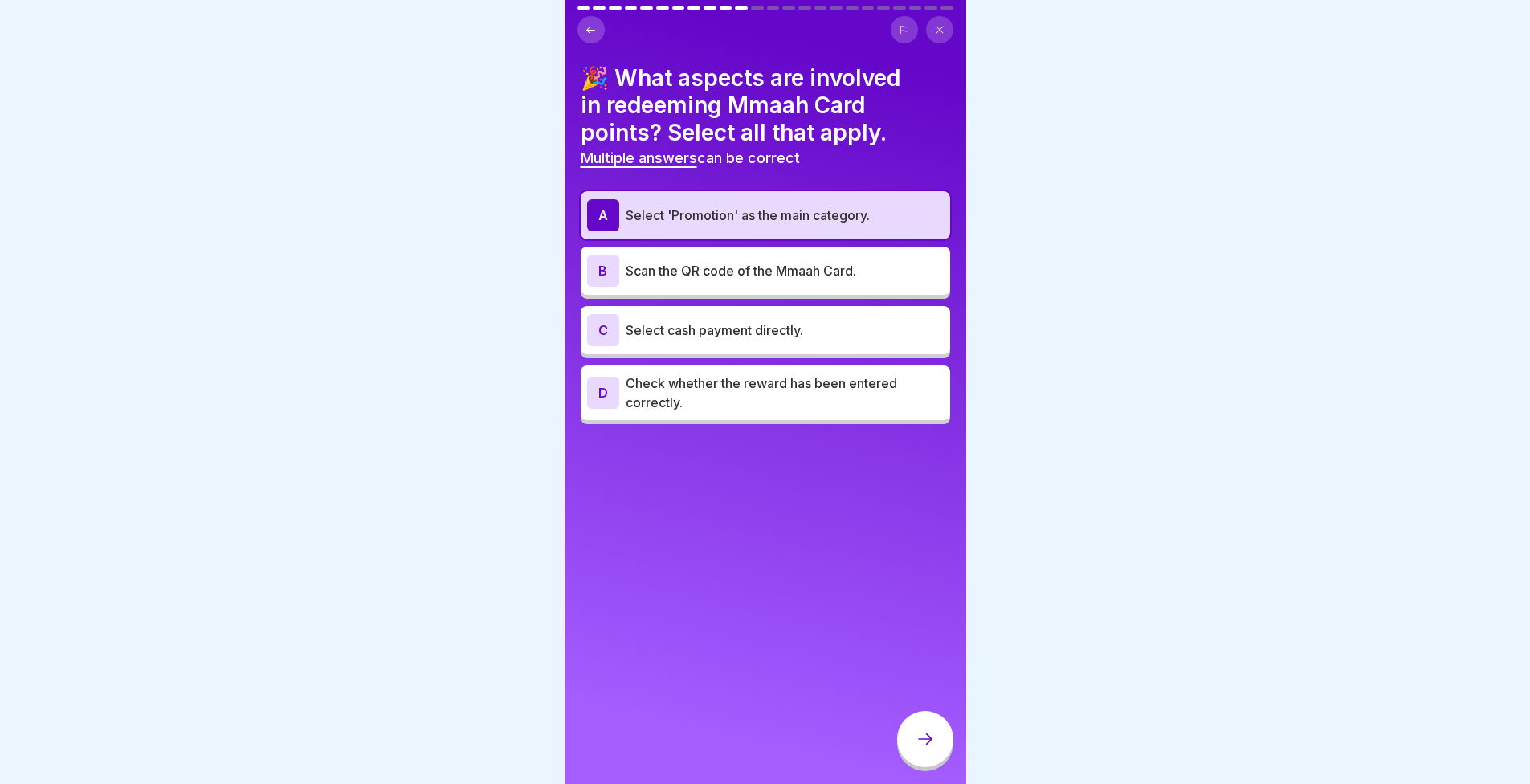
click at [696, 283] on div "B Scan the QR code of the Mmaah Card." at bounding box center [765, 270] width 357 height 32
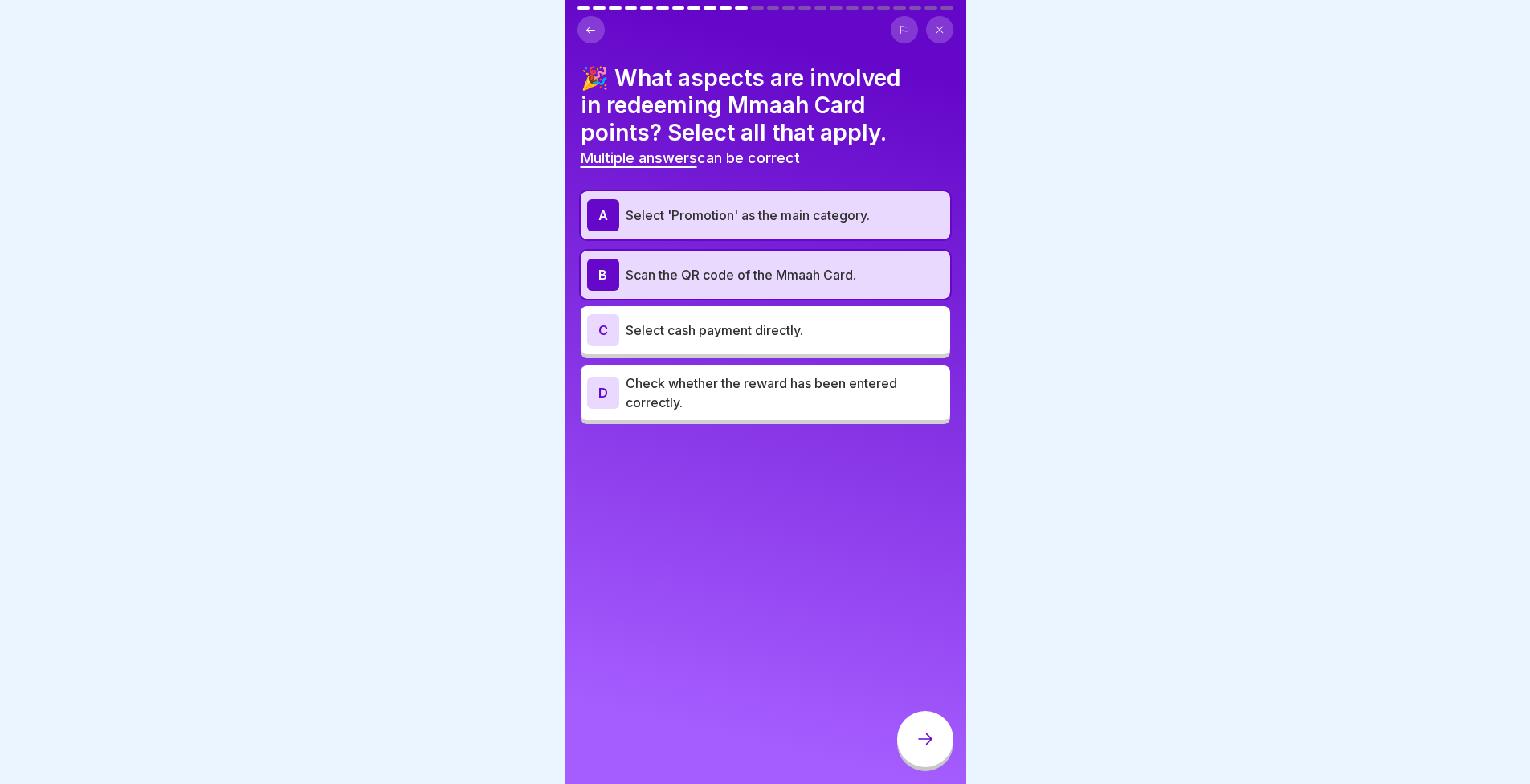
click at [772, 408] on p "Check whether the reward has been entered correctly." at bounding box center [784, 393] width 318 height 38
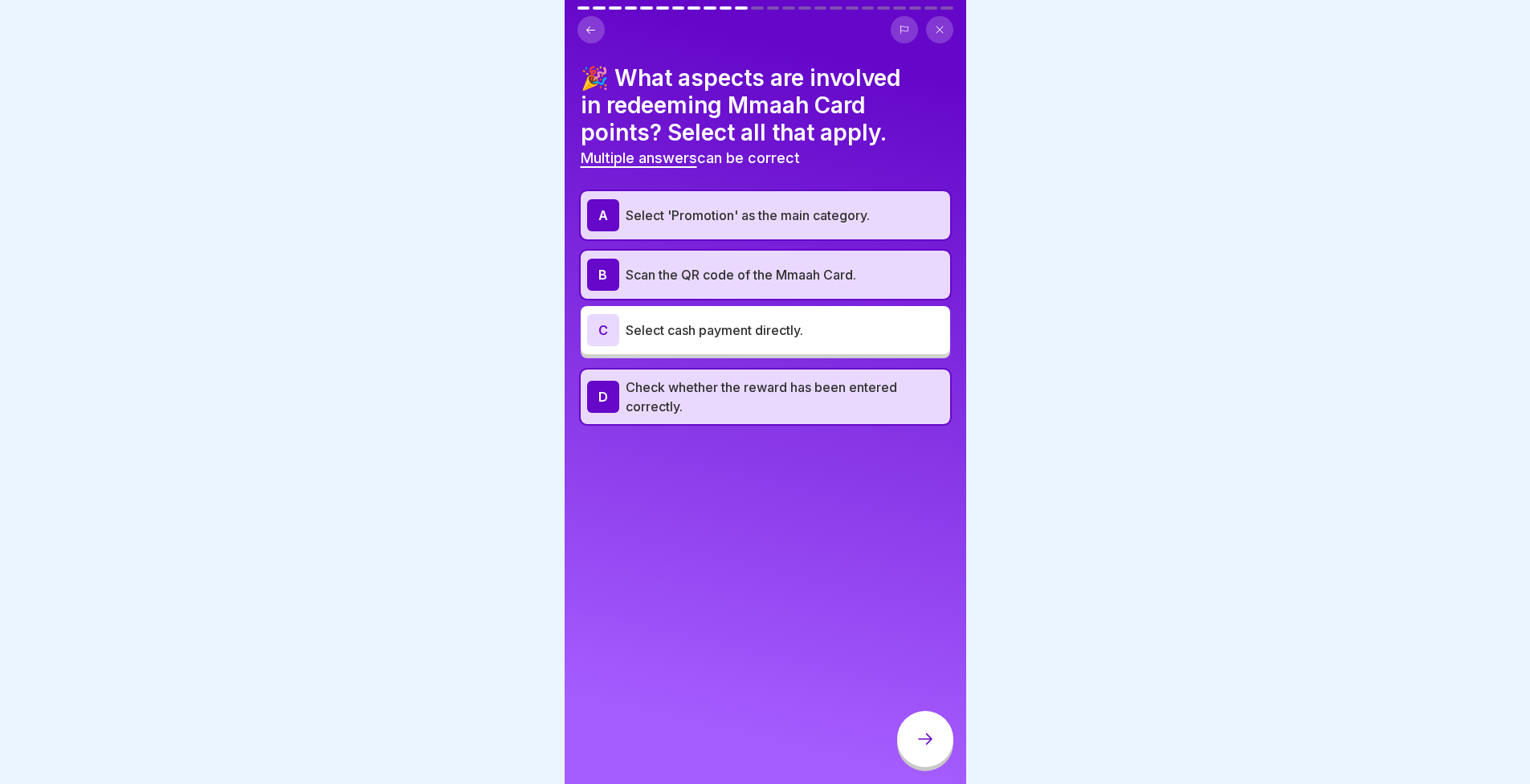
click at [933, 748] on icon at bounding box center [925, 739] width 19 height 19
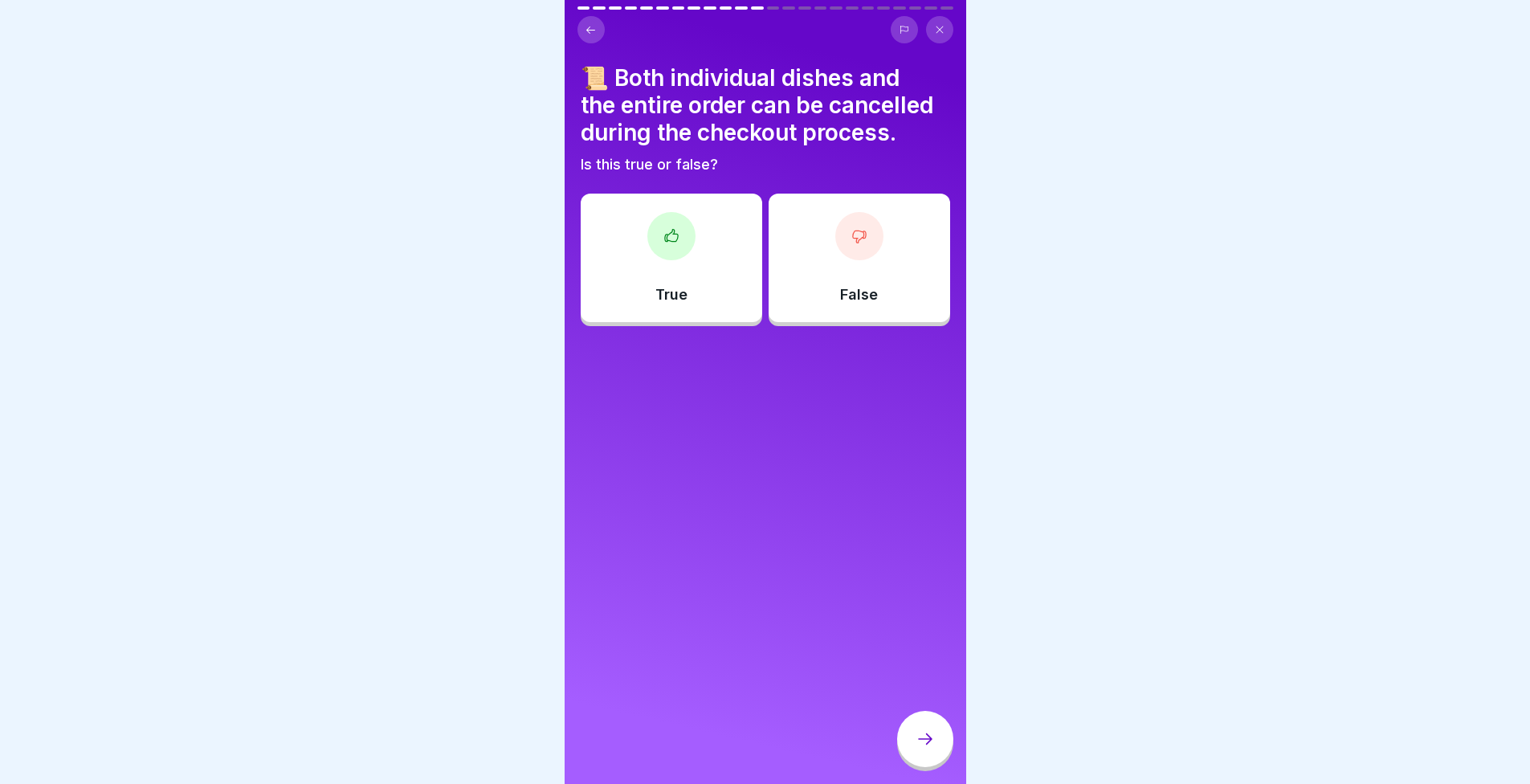
click at [636, 272] on div "True" at bounding box center [671, 257] width 182 height 129
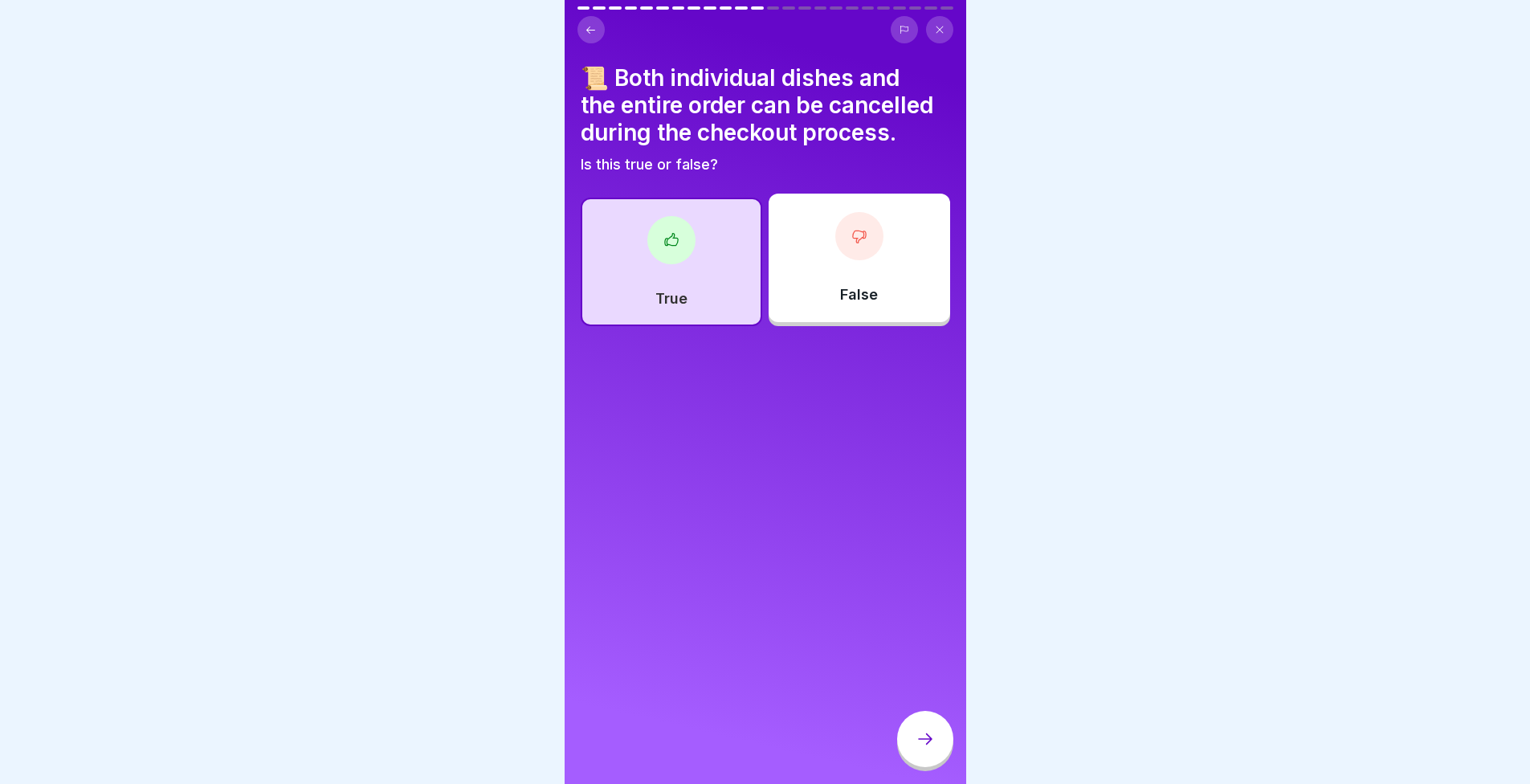
click at [909, 724] on div at bounding box center [925, 741] width 57 height 61
click at [925, 746] on icon at bounding box center [925, 739] width 19 height 19
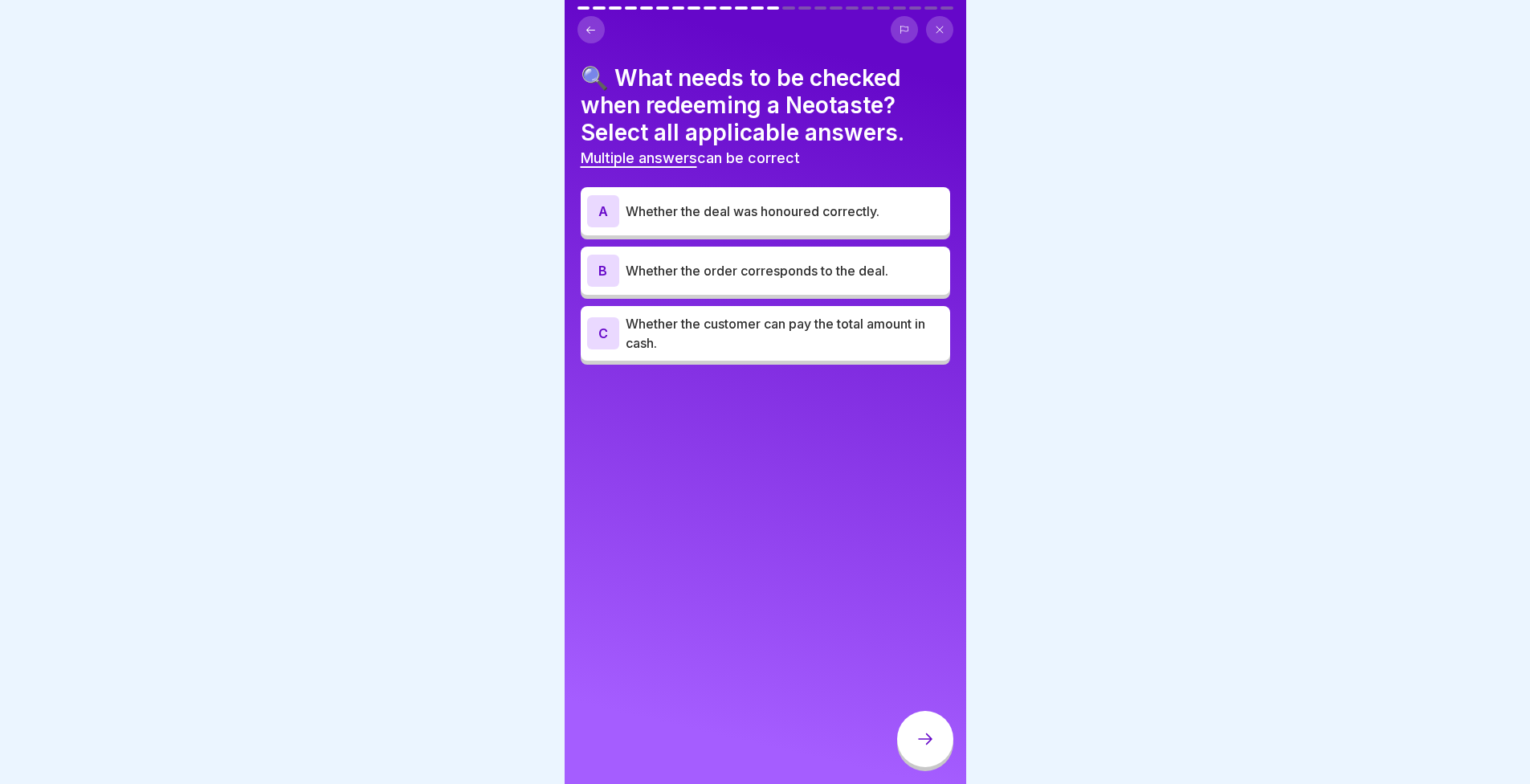
click at [653, 266] on p "Whether the order corresponds to the deal." at bounding box center [784, 271] width 318 height 19
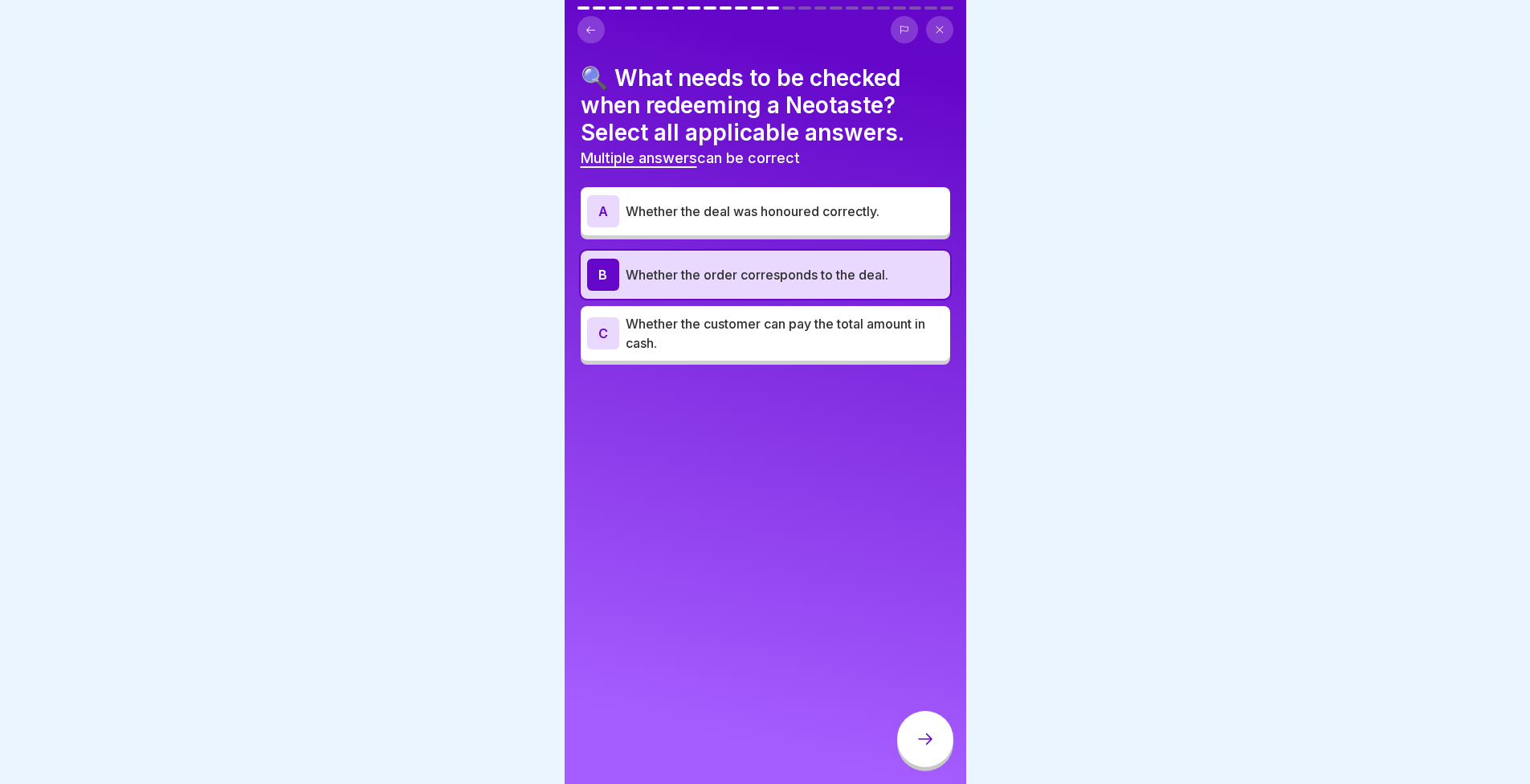
click at [936, 746] on div at bounding box center [925, 739] width 57 height 57
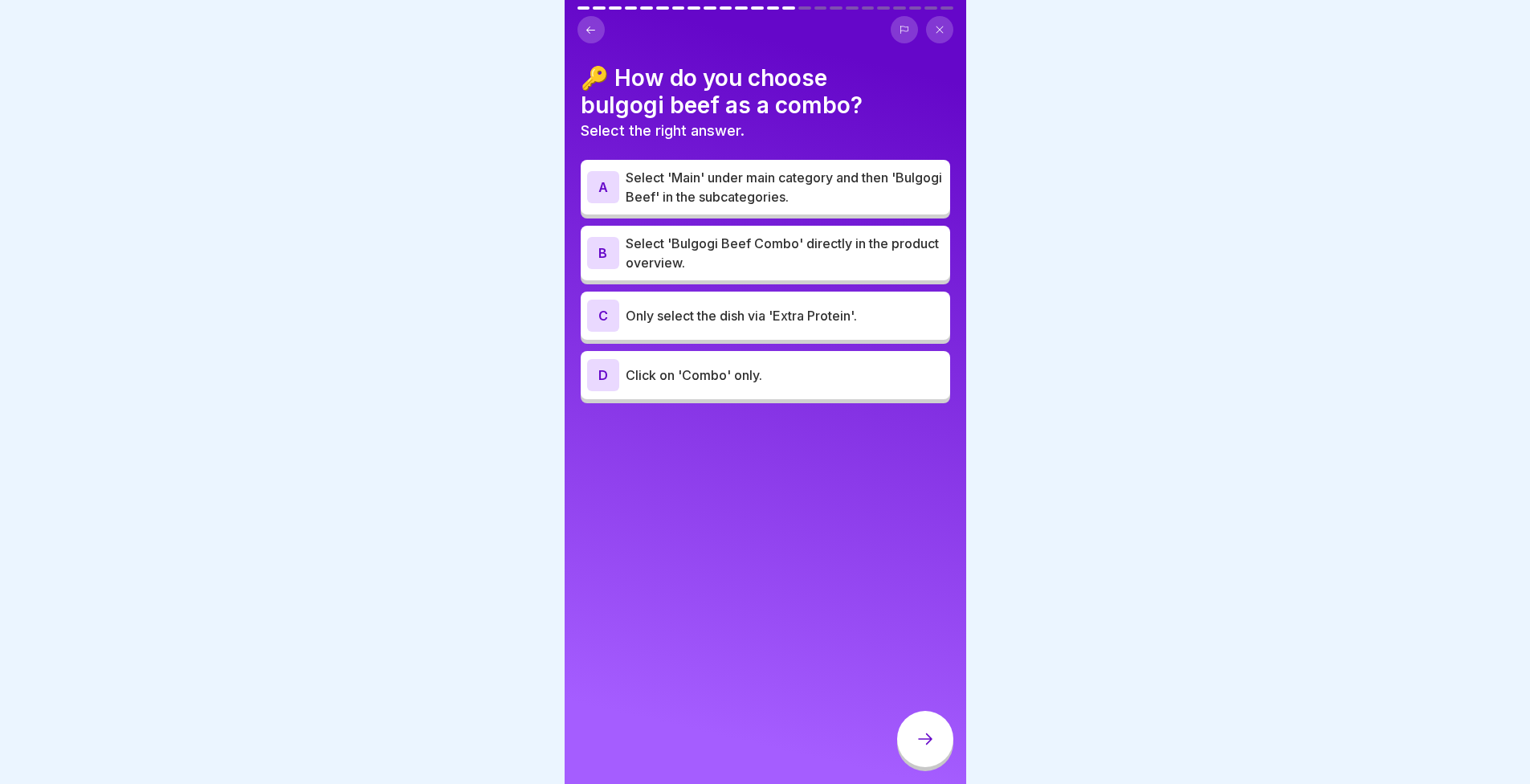
click at [659, 178] on p "Select 'Main' under main category and then 'Bulgogi Beef' in the subcategories." at bounding box center [784, 187] width 318 height 38
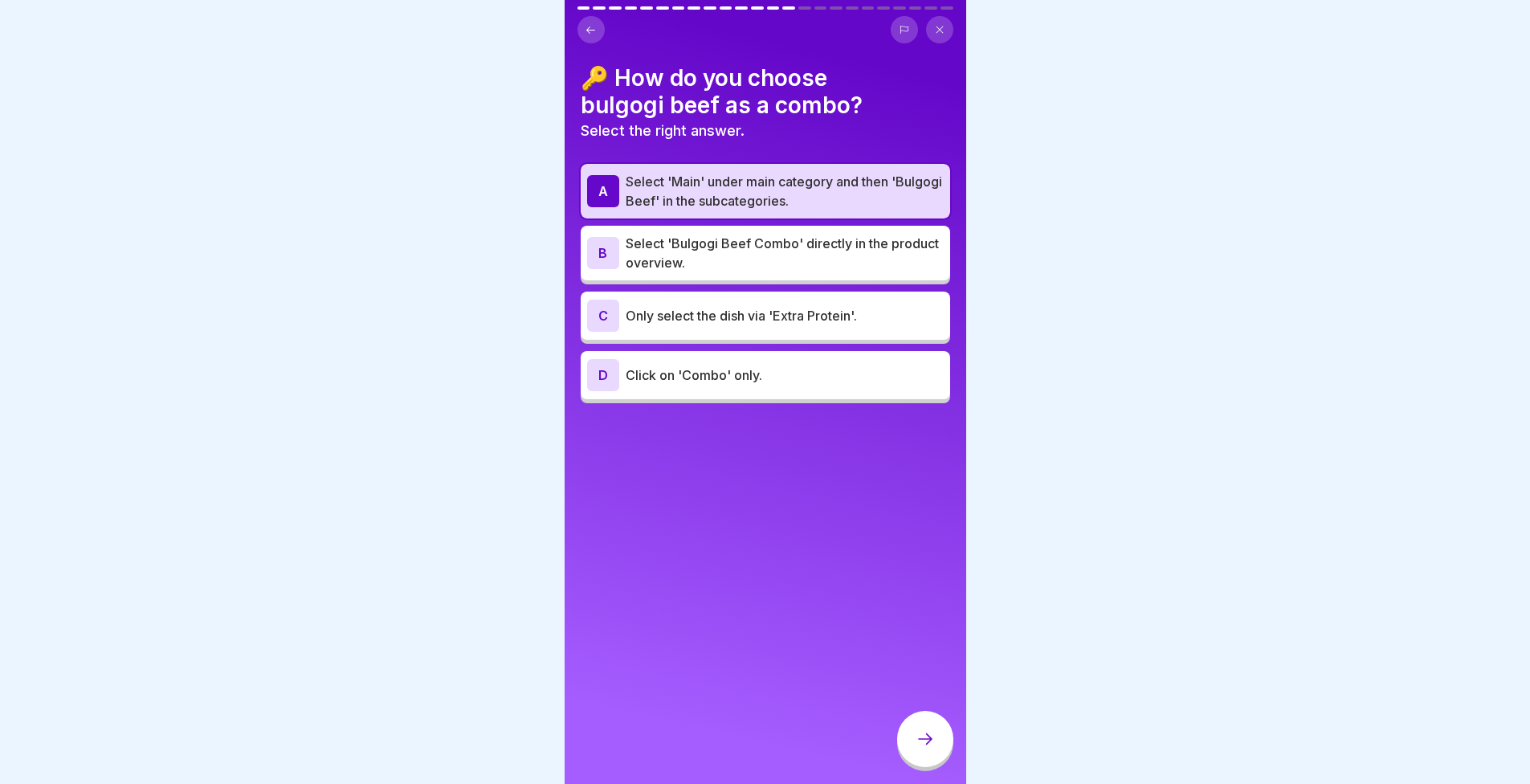
click at [923, 742] on div at bounding box center [925, 739] width 57 height 57
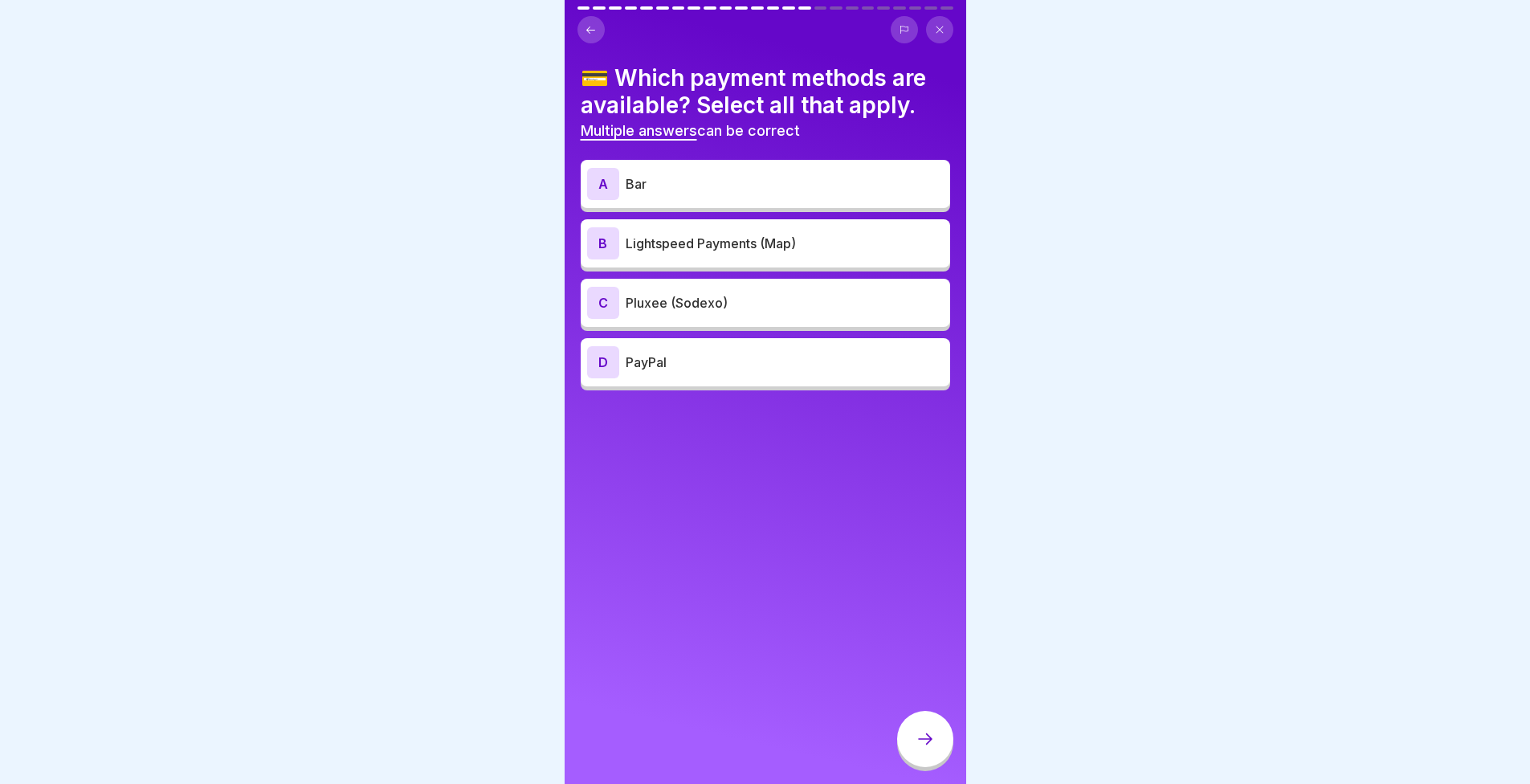
click at [735, 193] on p "Bar" at bounding box center [784, 184] width 318 height 19
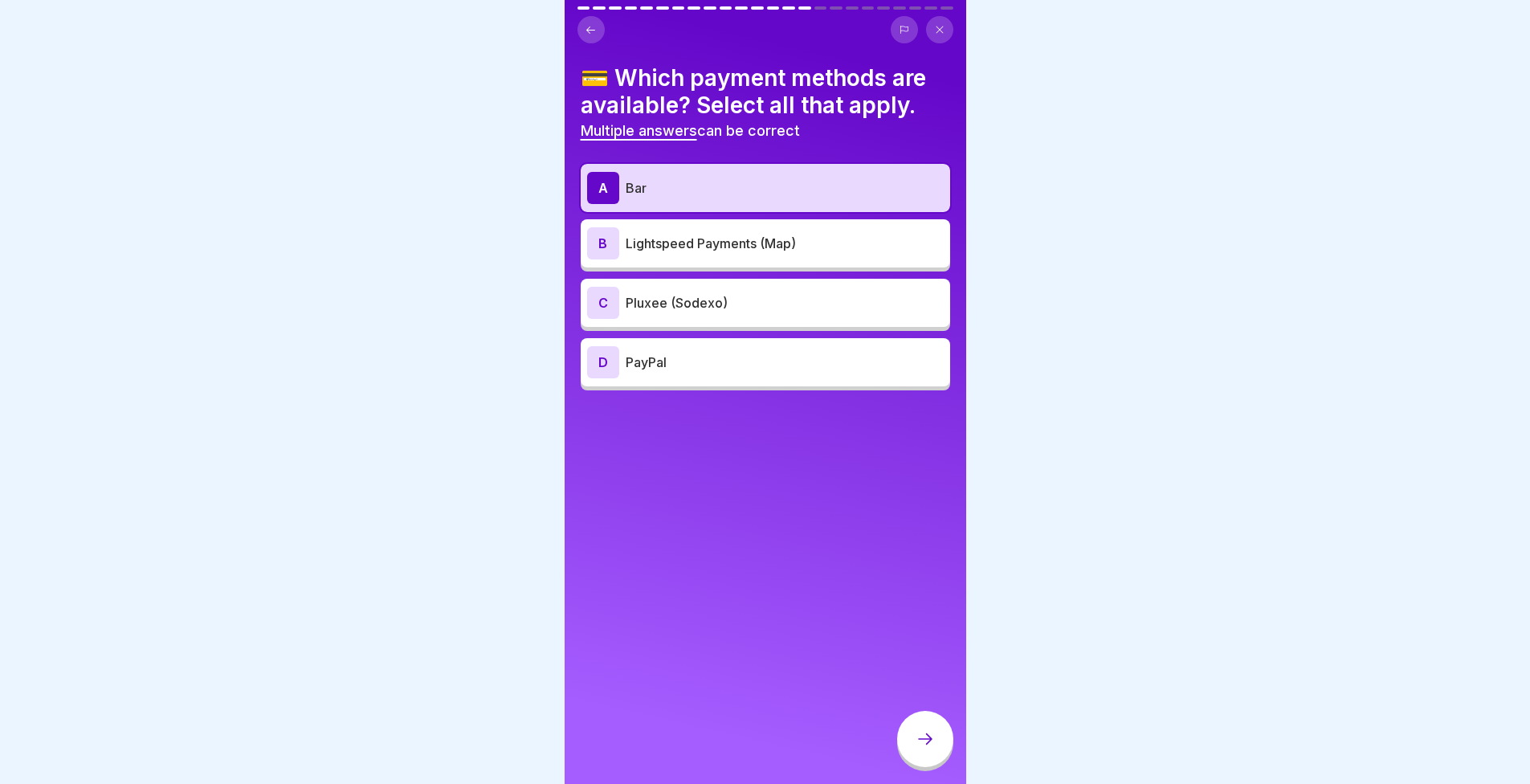
click at [751, 245] on p "Lightspeed Payments (Map)" at bounding box center [784, 243] width 318 height 19
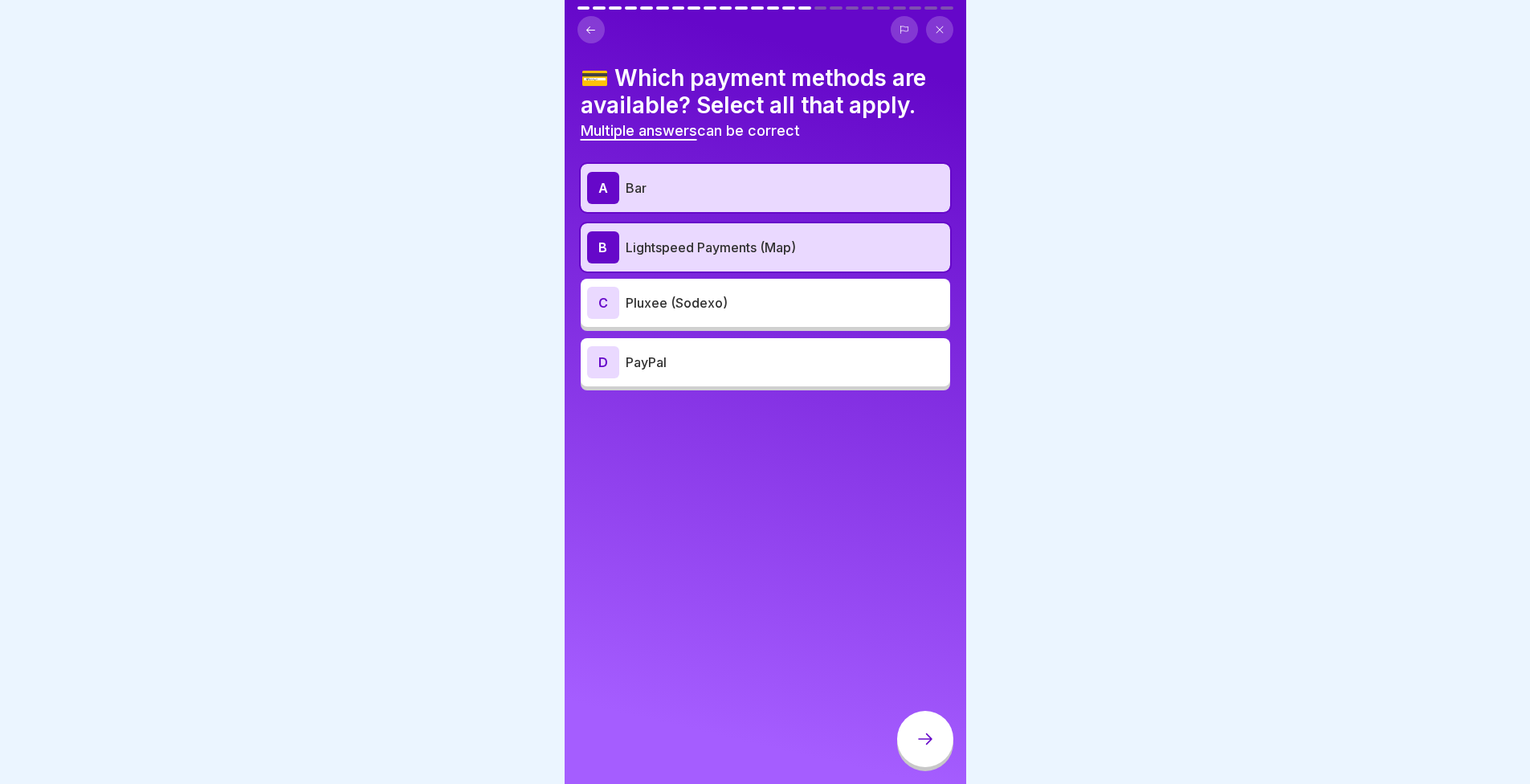
click at [750, 284] on div "C Pluxee (Sodexo)" at bounding box center [765, 303] width 369 height 48
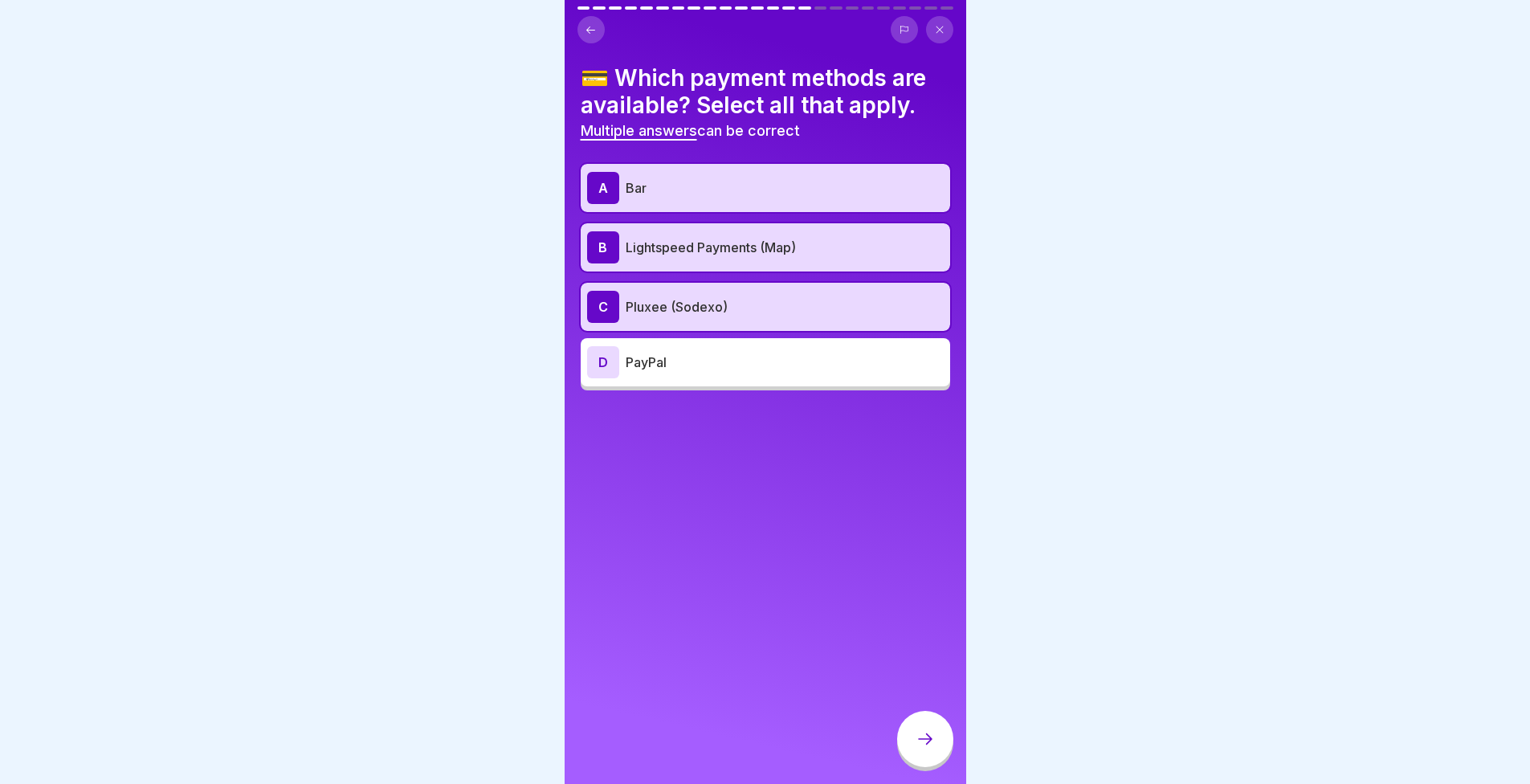
click at [942, 748] on div at bounding box center [925, 739] width 57 height 57
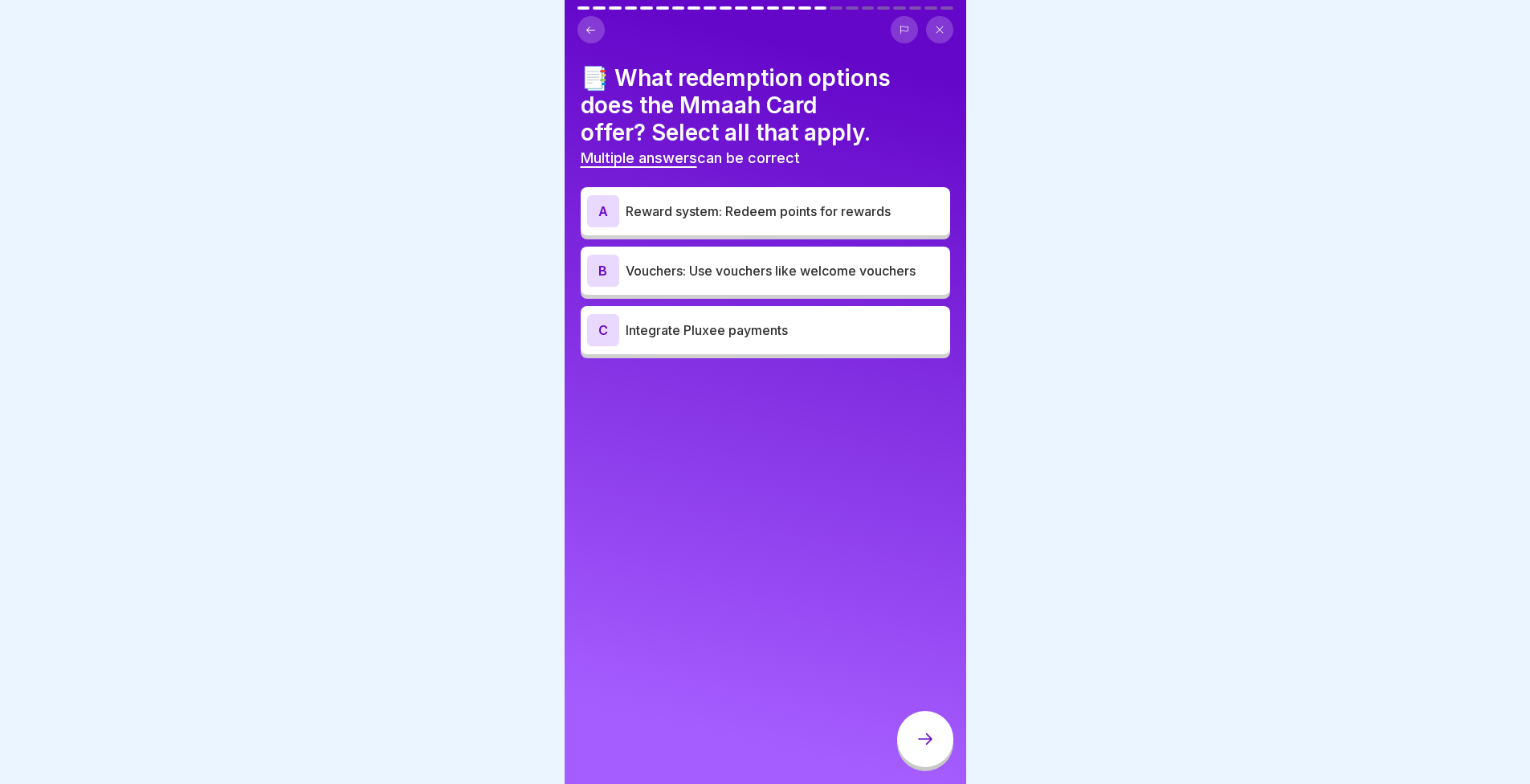
click at [704, 219] on p "Reward system: Redeem points for rewards" at bounding box center [784, 211] width 318 height 19
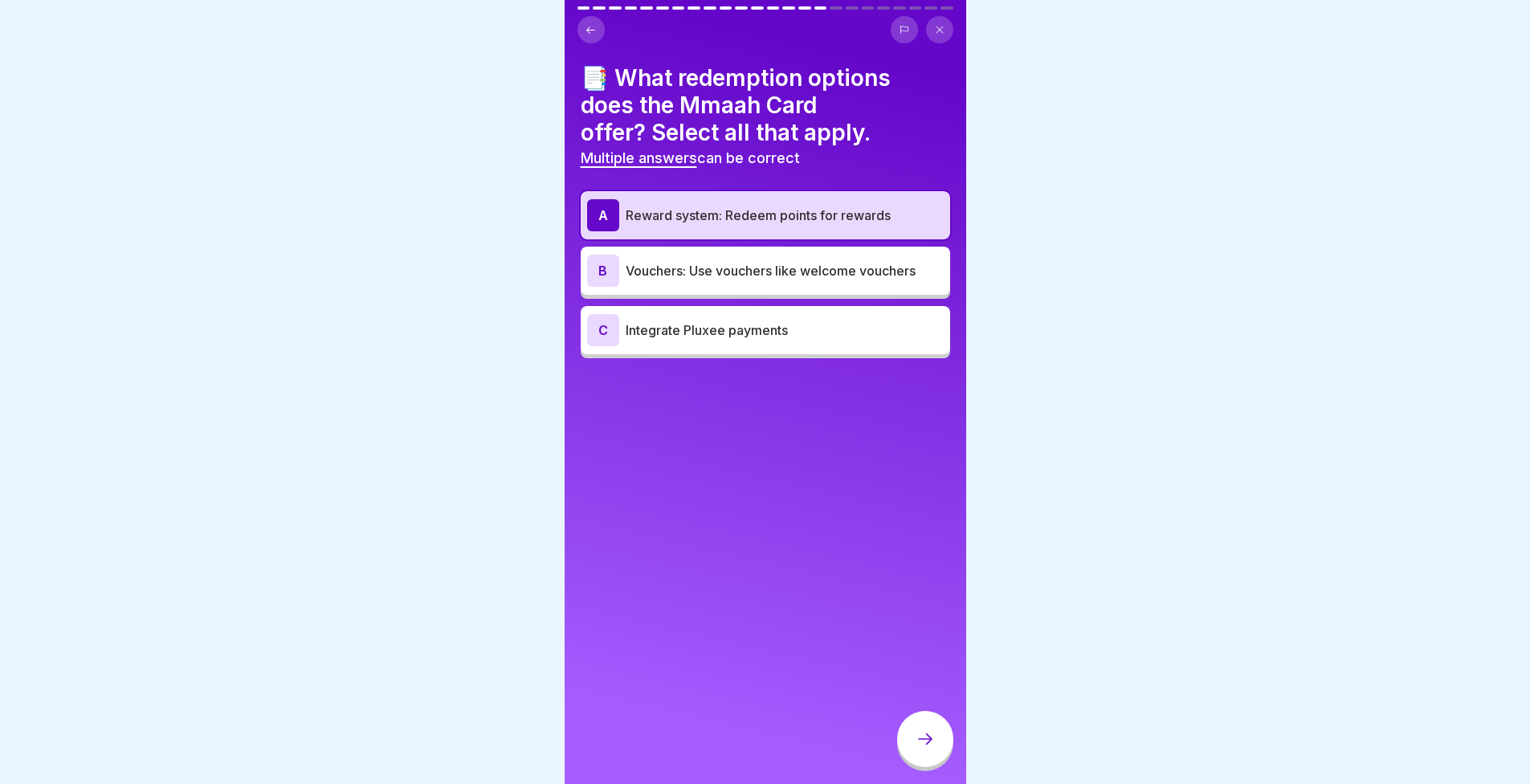
click at [616, 340] on div "C" at bounding box center [603, 330] width 32 height 32
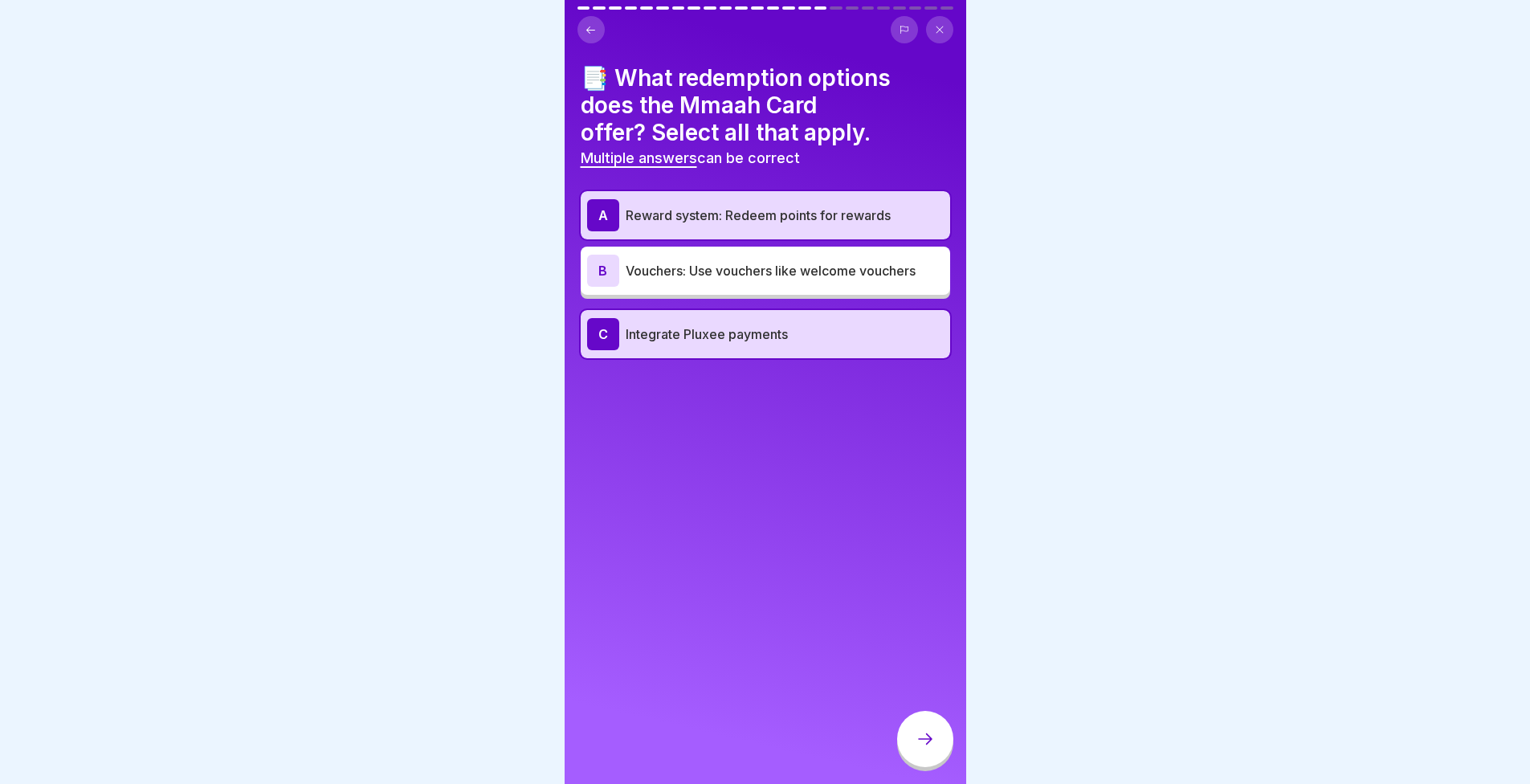
click at [940, 753] on div at bounding box center [925, 739] width 57 height 57
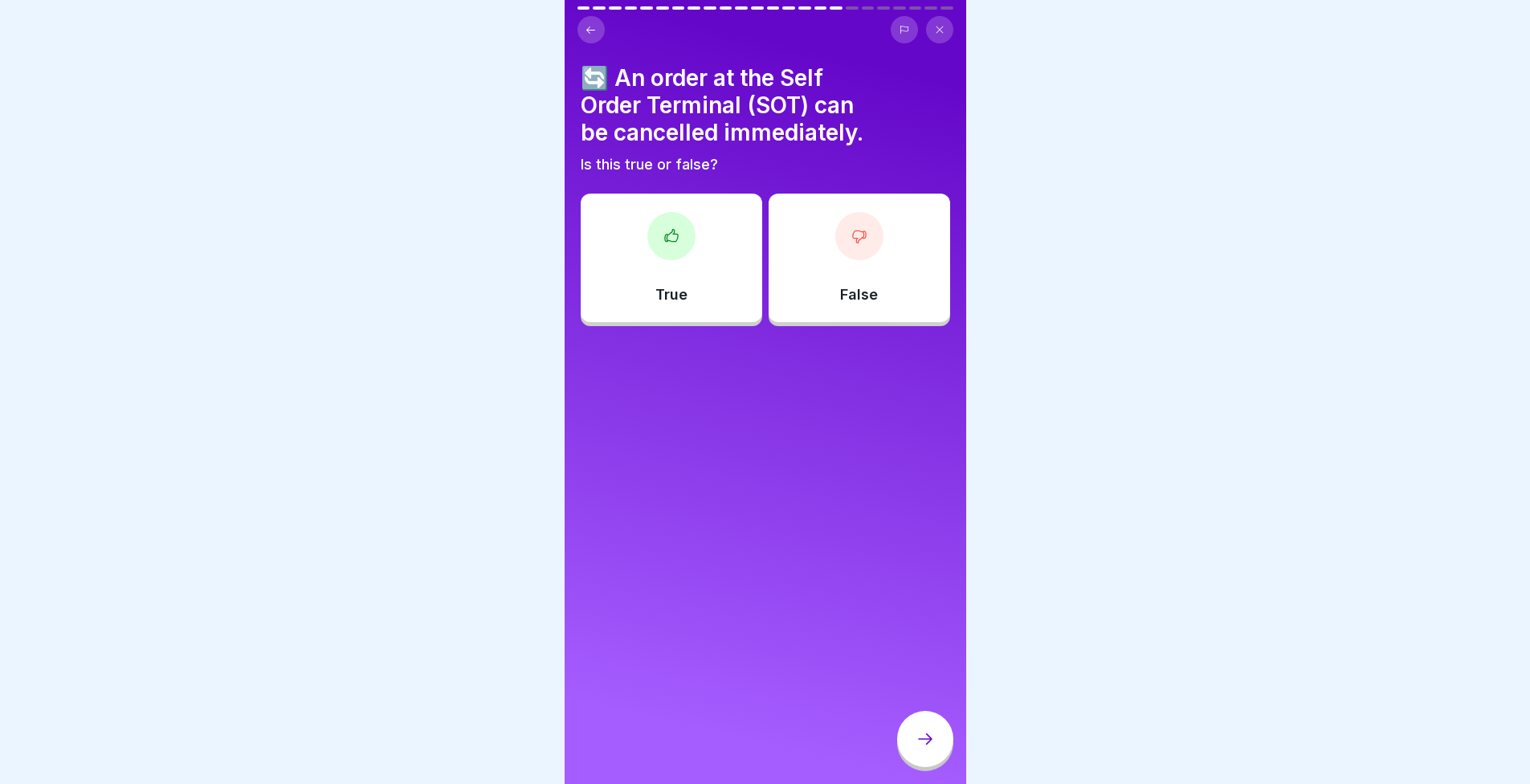
click at [840, 288] on p "False" at bounding box center [858, 295] width 37 height 17
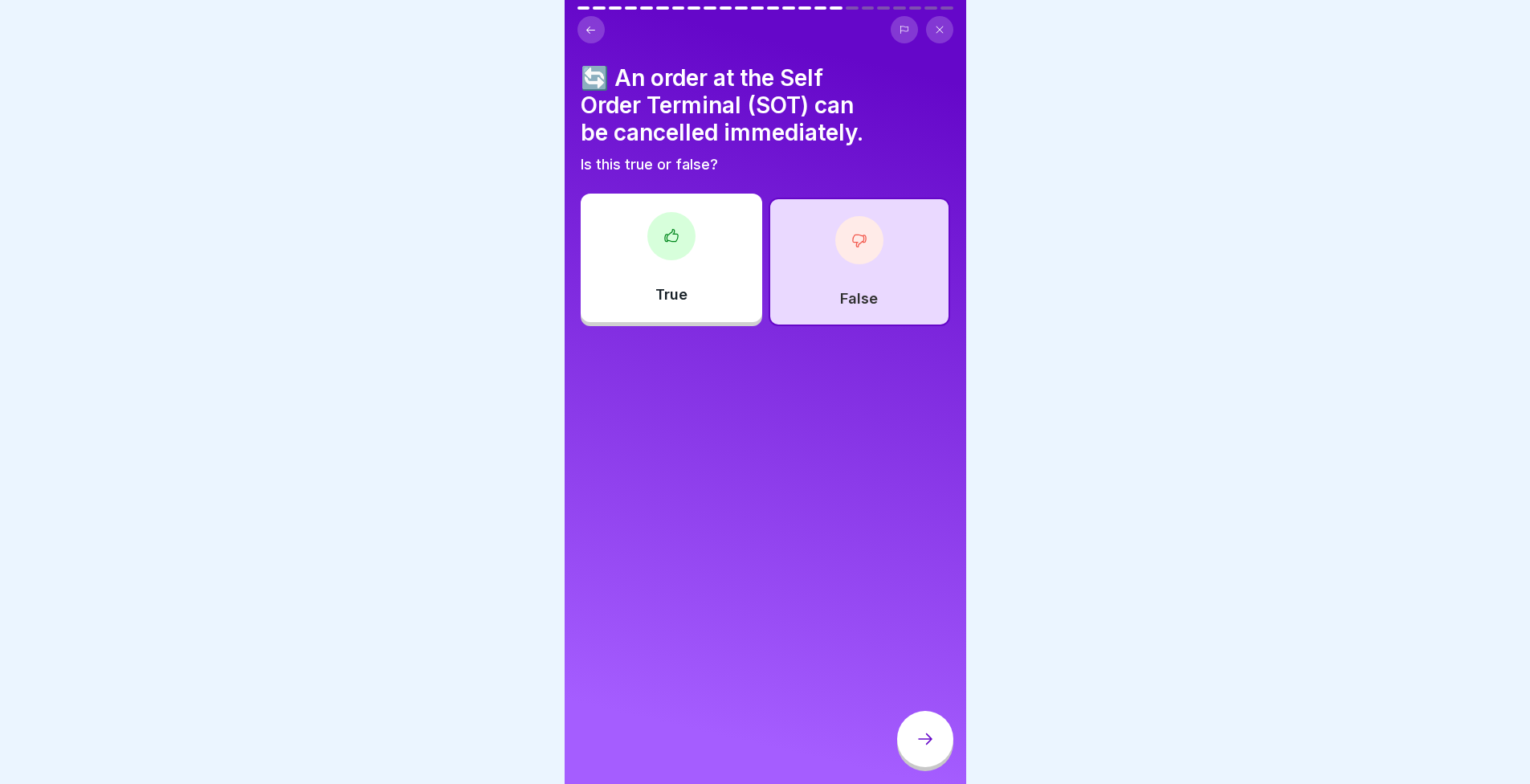
click at [929, 748] on icon at bounding box center [925, 739] width 19 height 19
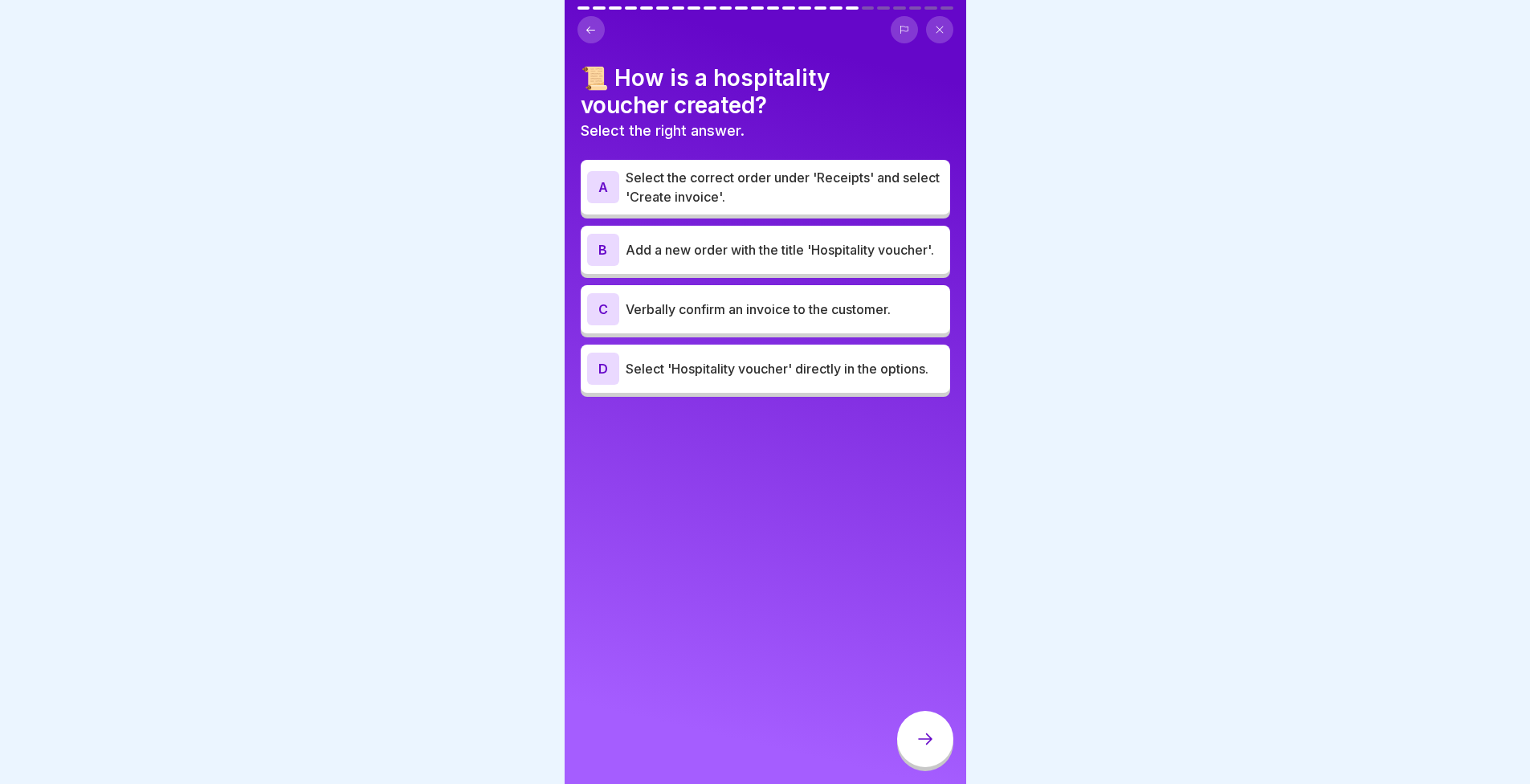
click at [658, 154] on div "📜 How is a hospitality voucher created? Select the right answer. A Select the c…" at bounding box center [765, 231] width 369 height 332
click at [680, 189] on p "Select the correct order under 'Receipts' and select 'Create invoice'." at bounding box center [784, 187] width 318 height 38
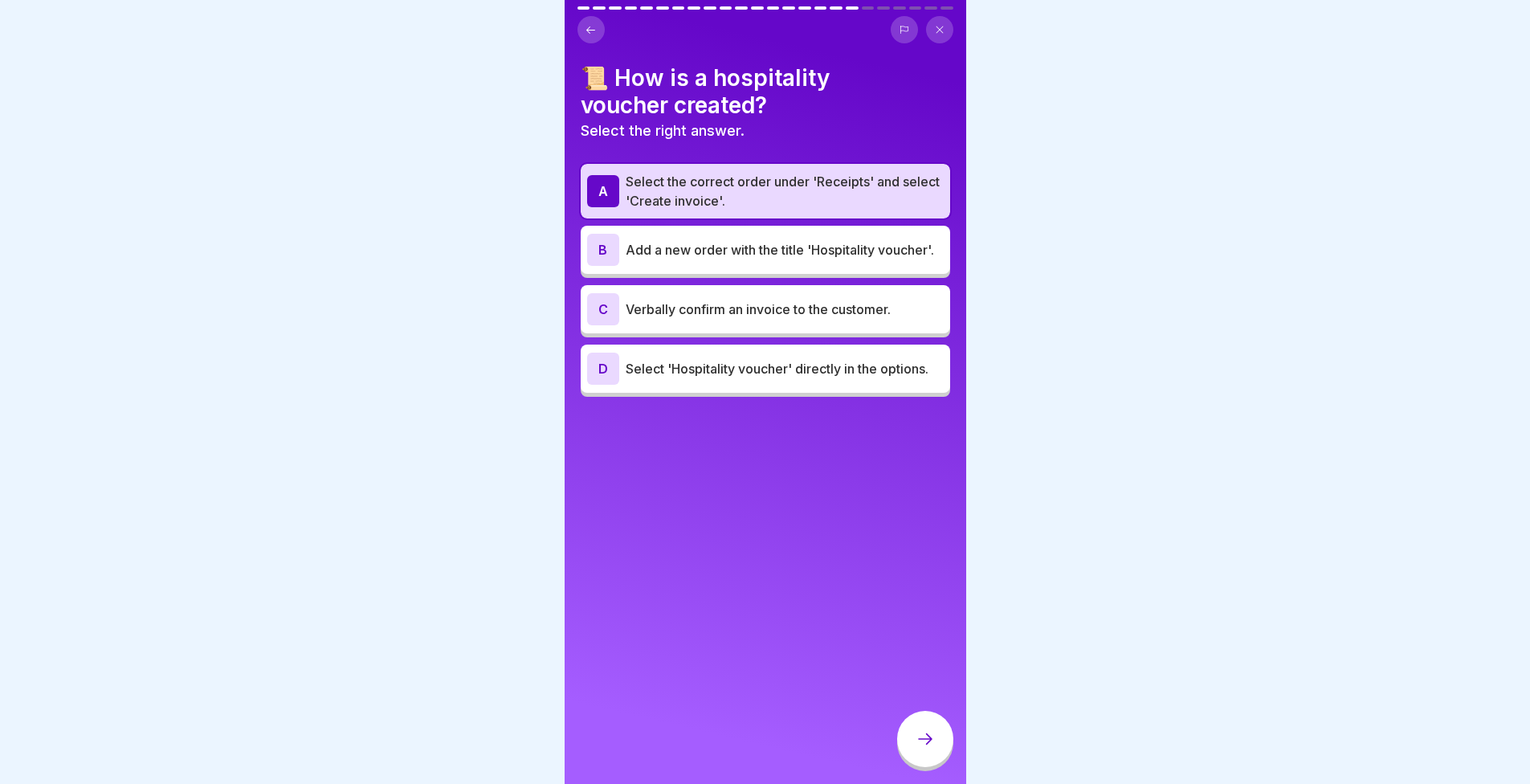
click at [930, 731] on div at bounding box center [925, 739] width 57 height 57
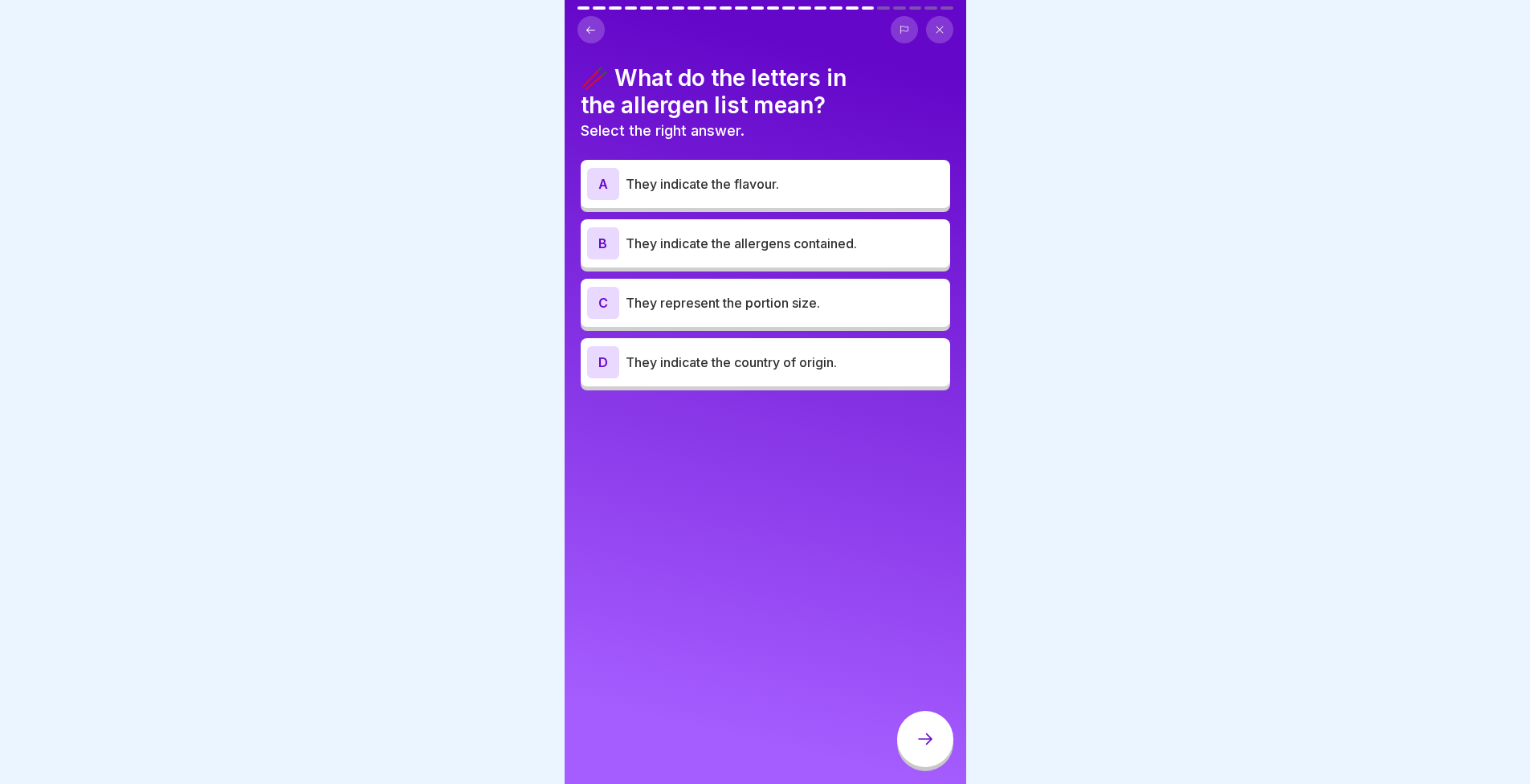
click at [716, 250] on p "They indicate the allergens contained." at bounding box center [784, 243] width 318 height 19
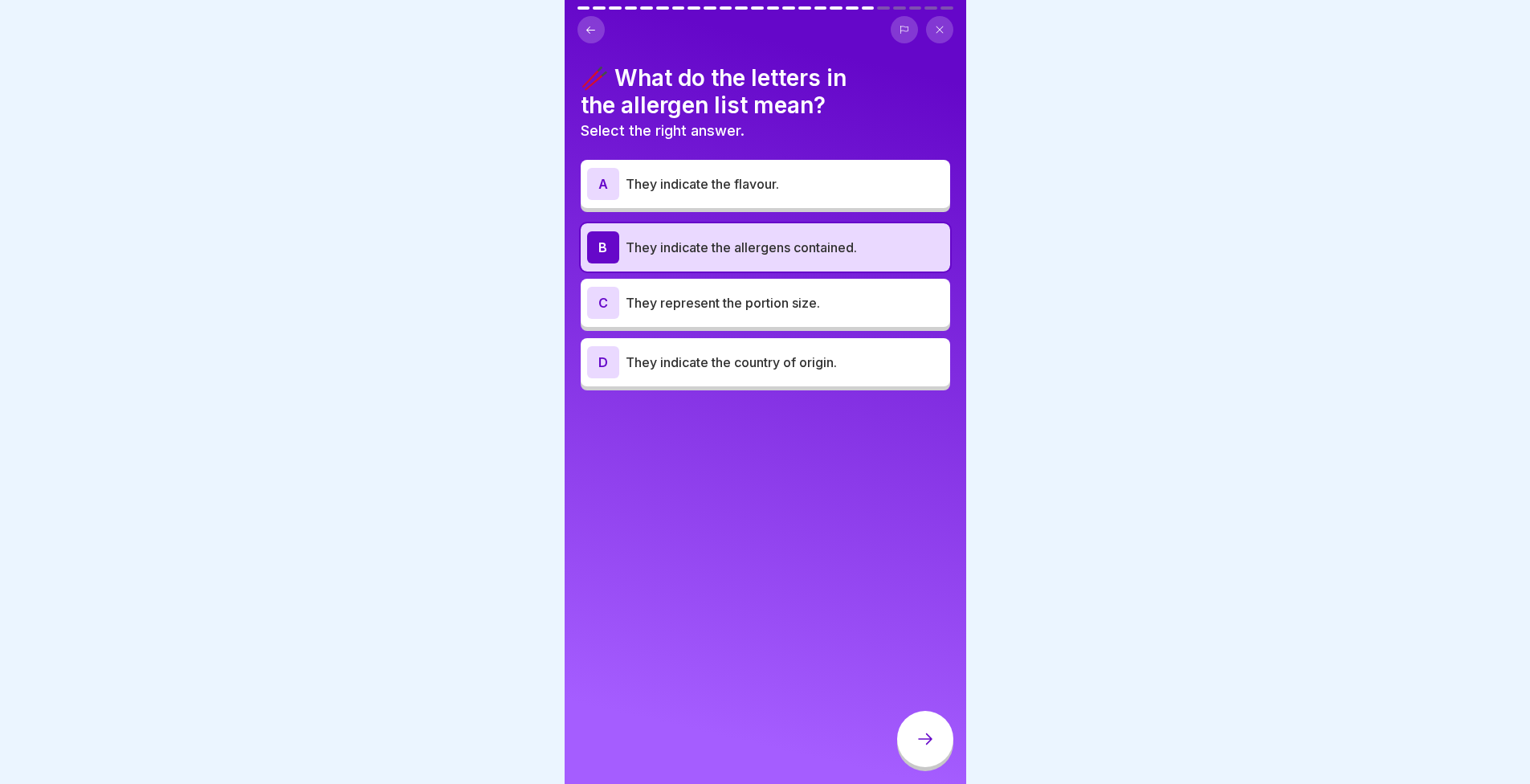
click at [917, 748] on icon at bounding box center [925, 739] width 19 height 19
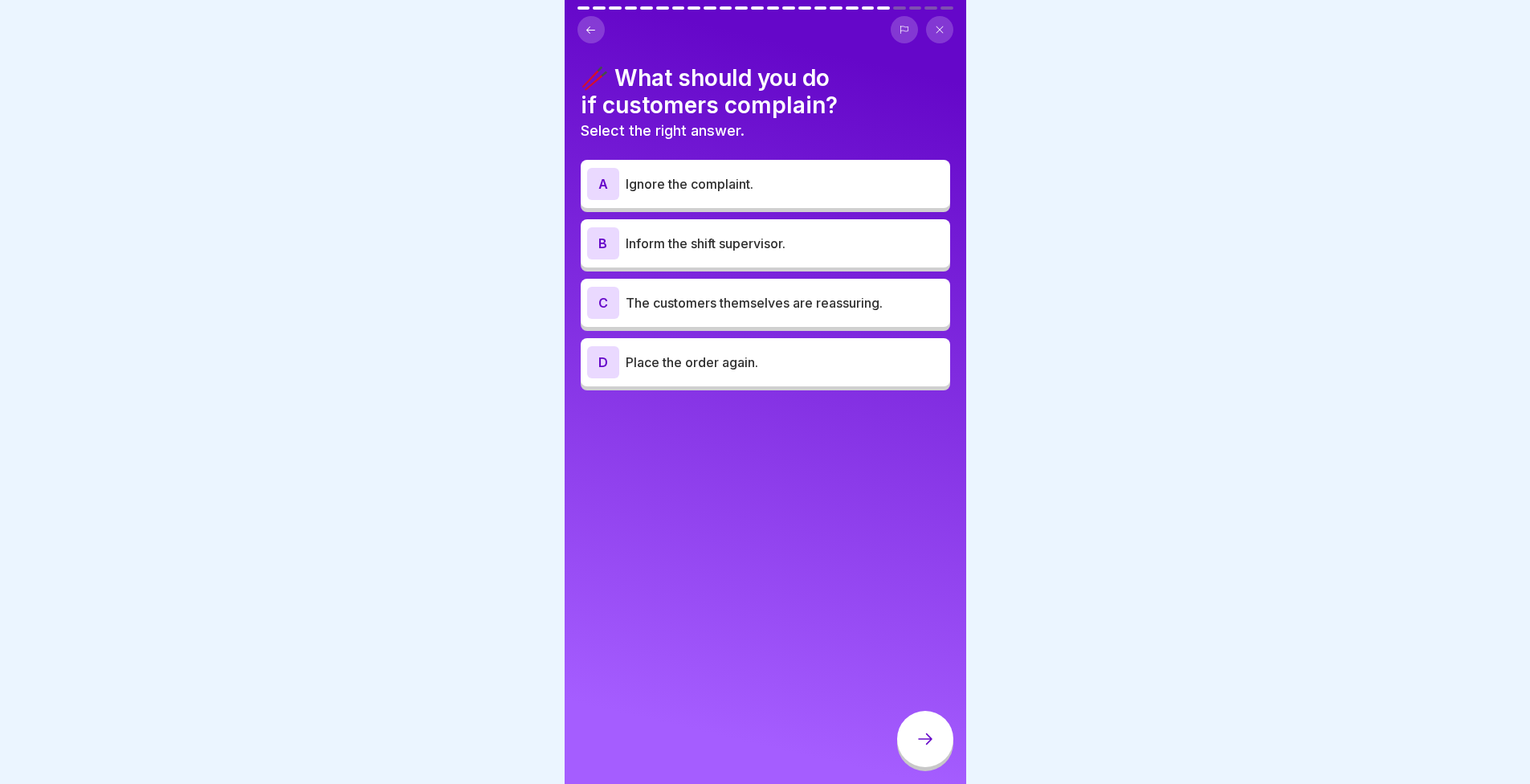
click at [664, 255] on div "B Inform the shift supervisor." at bounding box center [765, 243] width 357 height 32
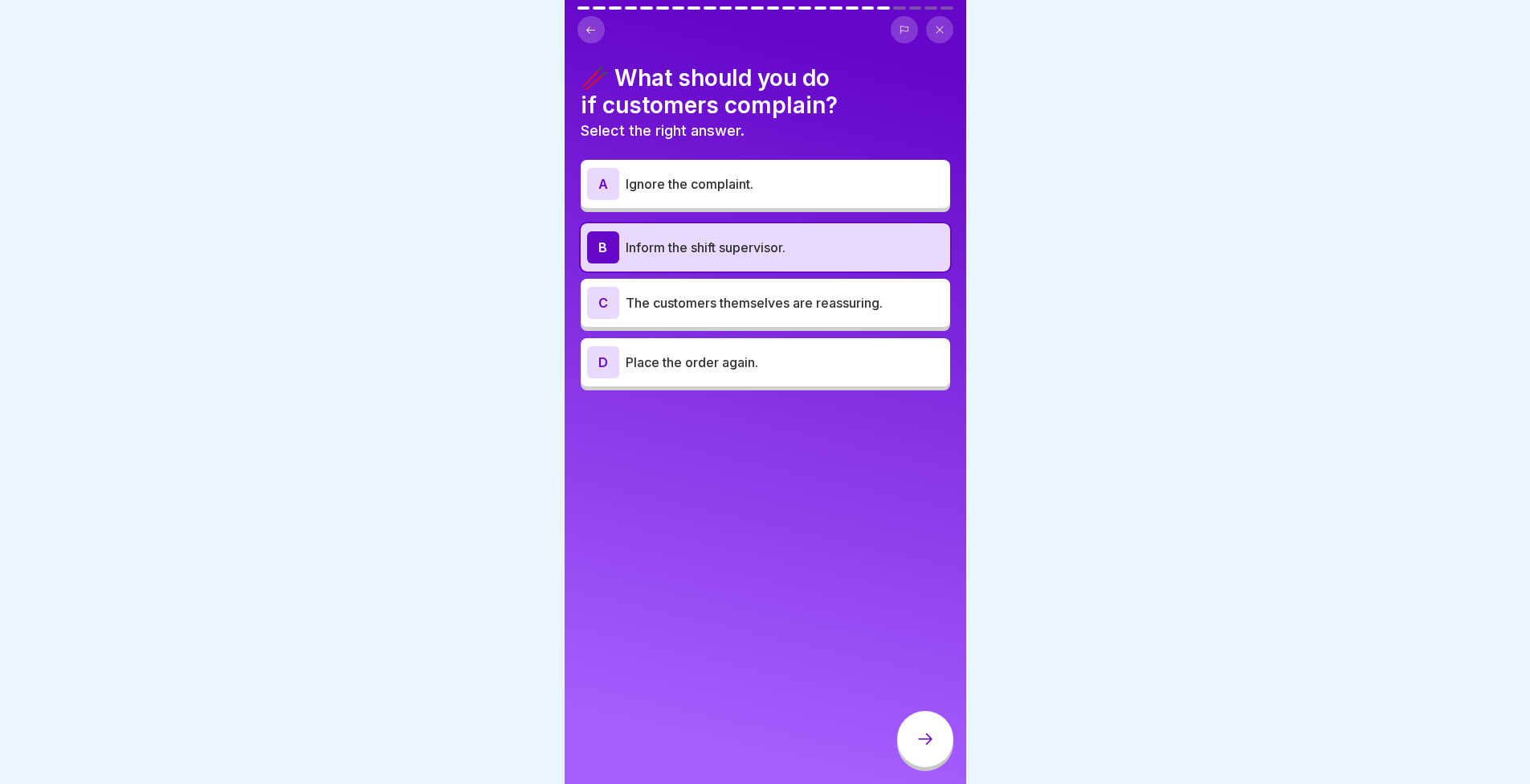
click at [923, 720] on div "🥢 What should you do if customers complain? Select the right answer. A Ignore t…" at bounding box center [766, 392] width 402 height 784
click at [929, 746] on icon at bounding box center [925, 739] width 19 height 19
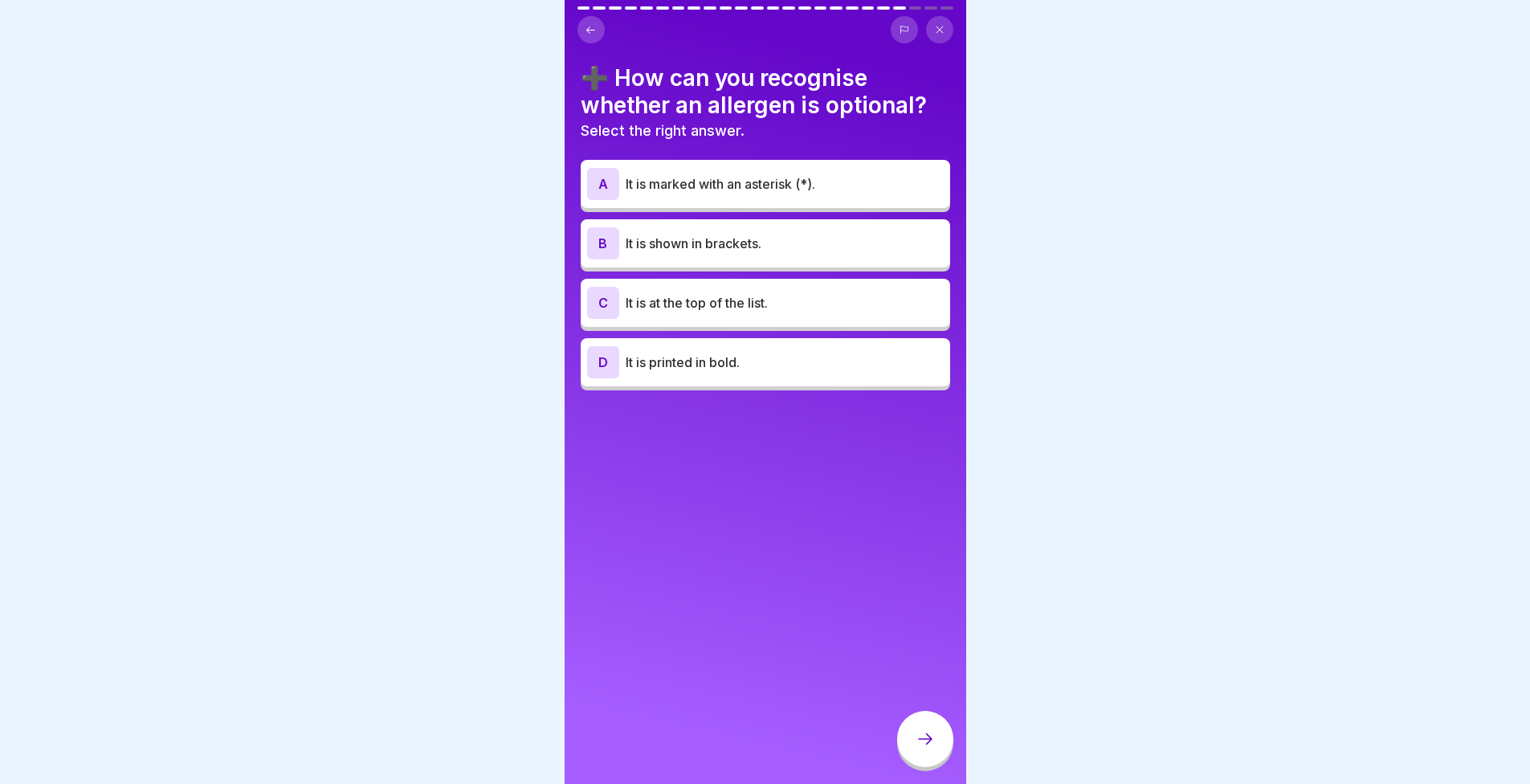
click at [780, 150] on div "➕ How can you recognise whether an allergen is optional? Select the right answe…" at bounding box center [765, 227] width 369 height 326
click at [802, 184] on p "It is marked with an asterisk (*)." at bounding box center [784, 184] width 318 height 19
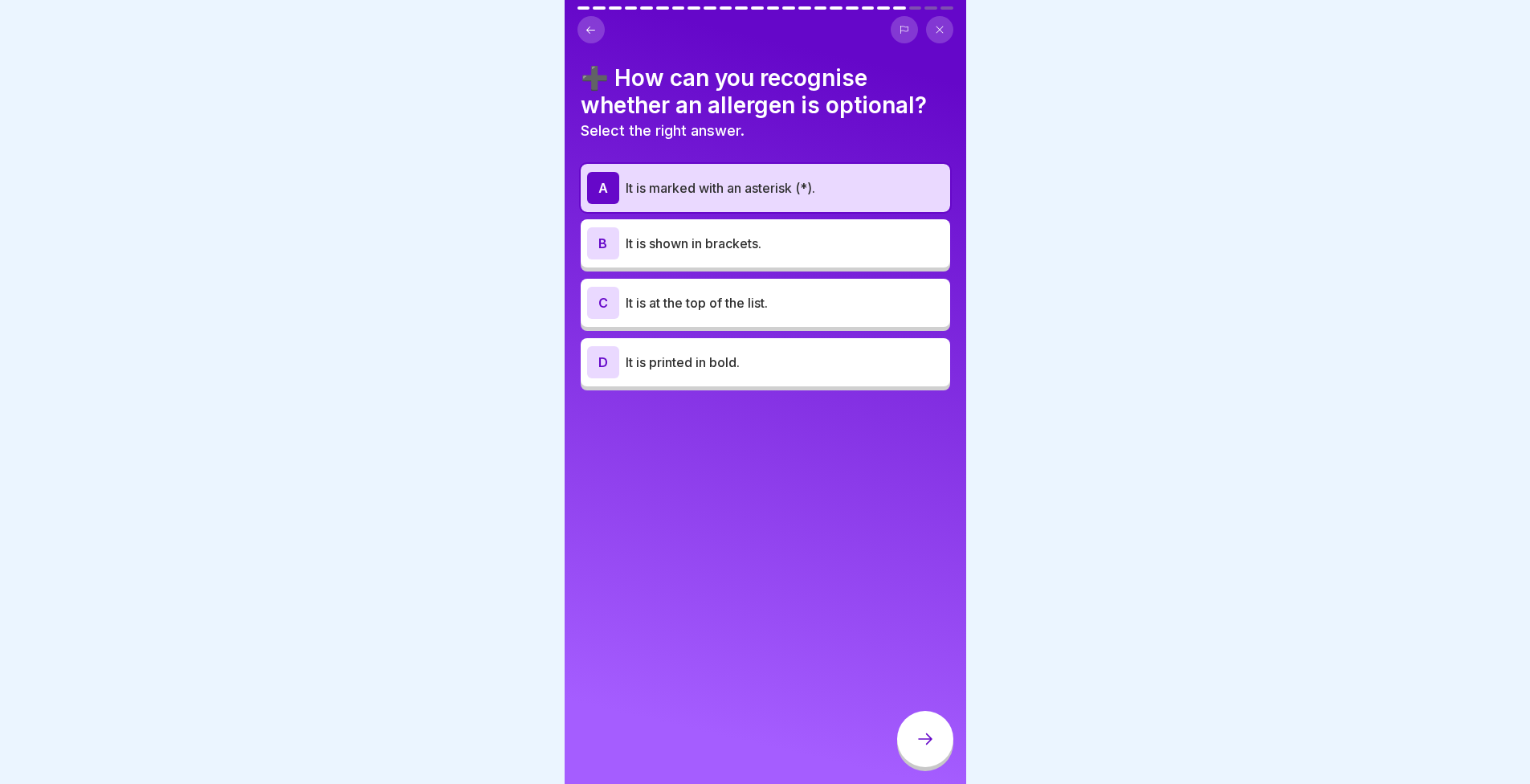
click at [912, 748] on div at bounding box center [925, 739] width 57 height 57
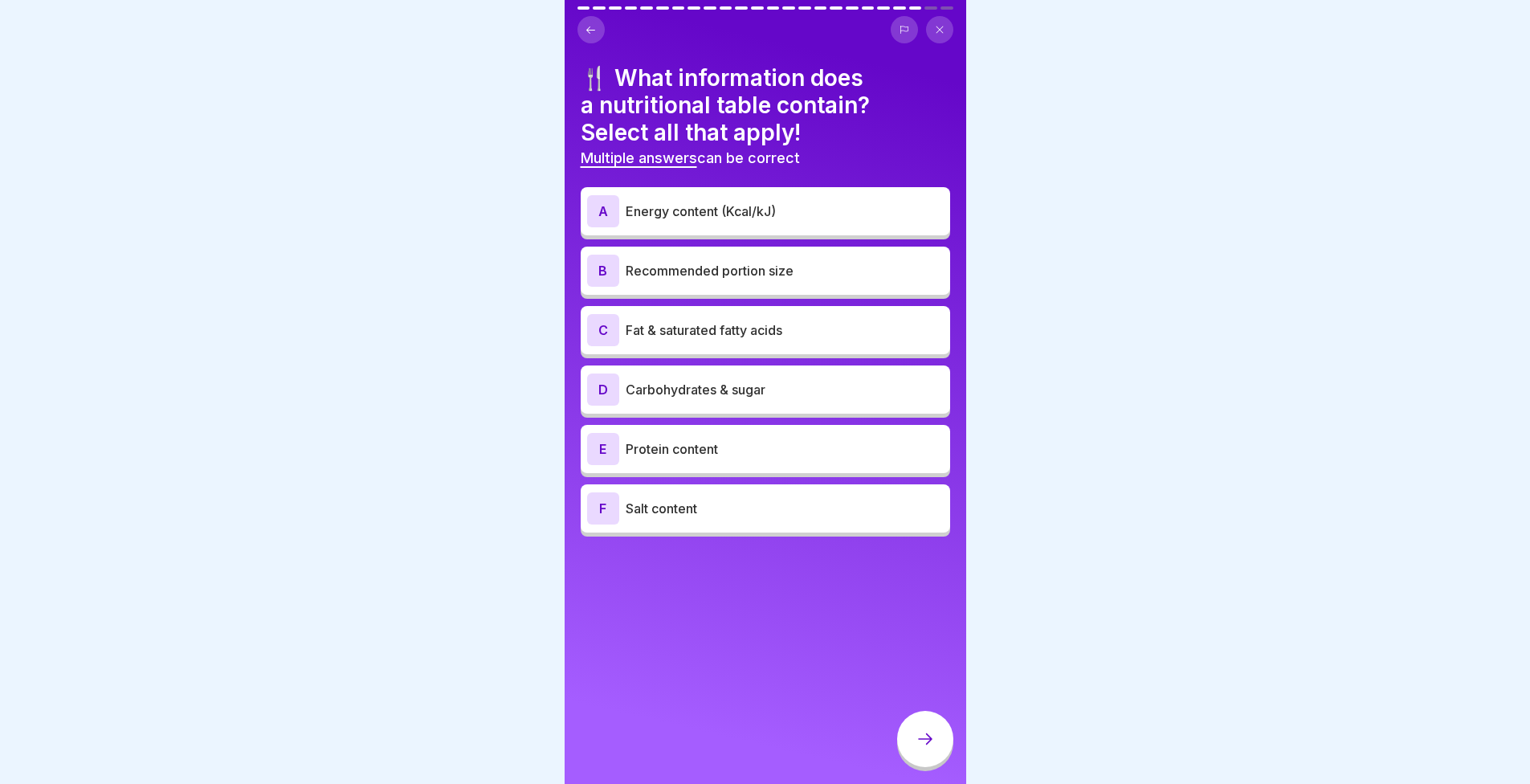
drag, startPoint x: 887, startPoint y: 712, endPoint x: 736, endPoint y: 608, distance: 183.3
drag, startPoint x: 736, startPoint y: 608, endPoint x: 626, endPoint y: 551, distance: 123.9
drag, startPoint x: 626, startPoint y: 551, endPoint x: 542, endPoint y: 511, distance: 93.0
click at [542, 511] on div at bounding box center [765, 392] width 1530 height 784
click at [780, 219] on p "Energy content (Kcal/kJ)" at bounding box center [784, 211] width 318 height 19
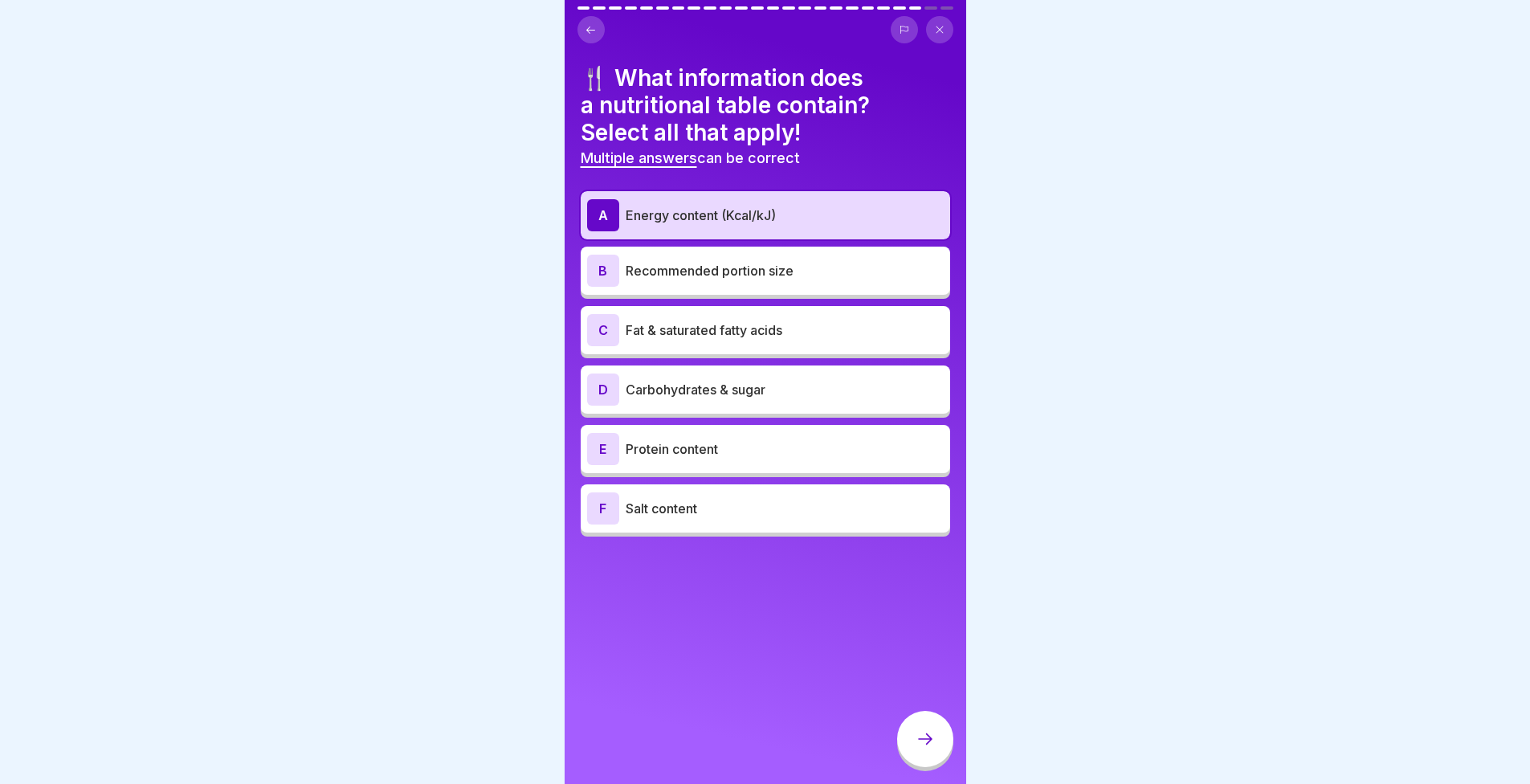
click at [820, 320] on p "Fat & saturated fatty acids" at bounding box center [784, 330] width 318 height 19
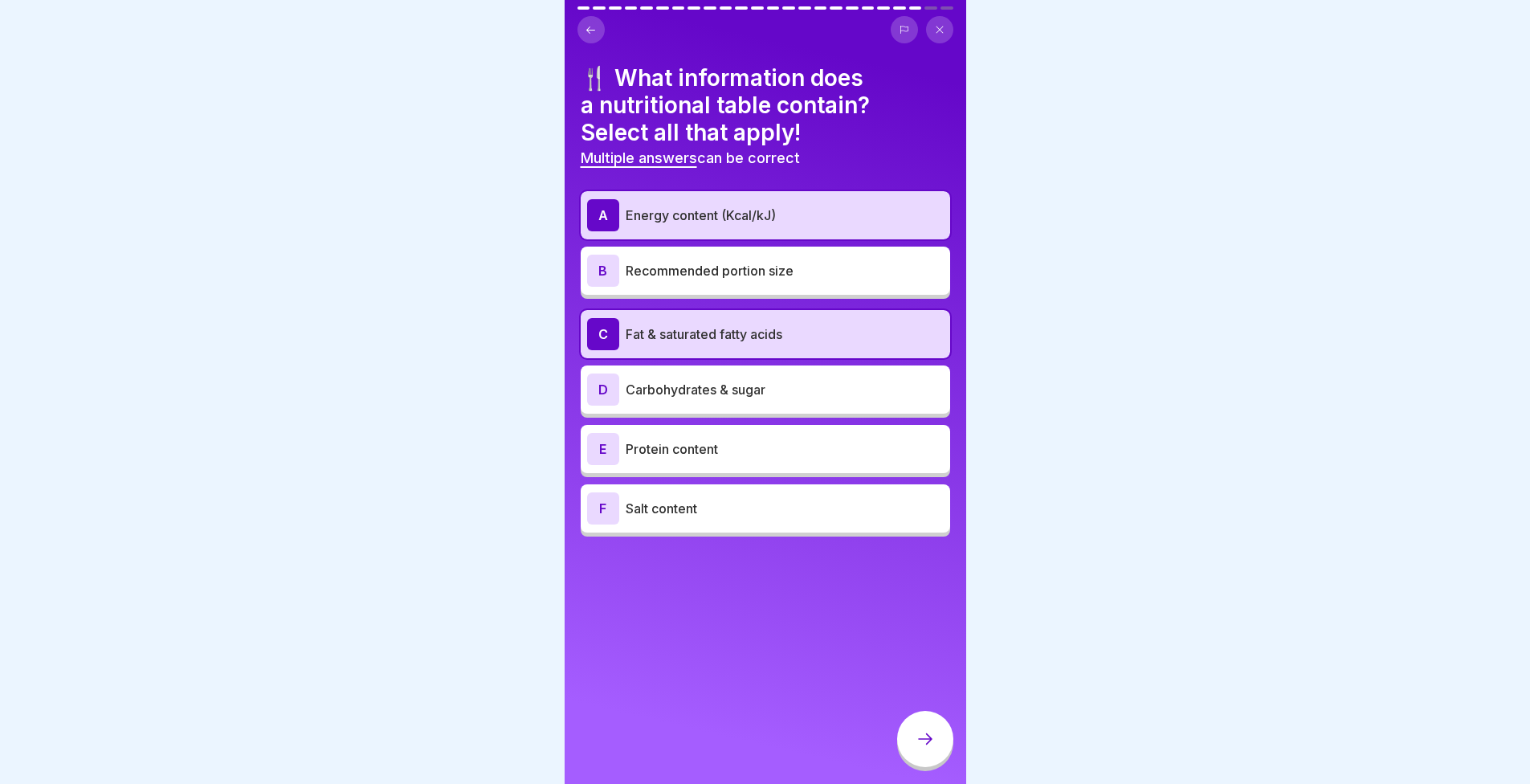
click at [827, 387] on p "Carbohydrates & sugar" at bounding box center [784, 389] width 318 height 19
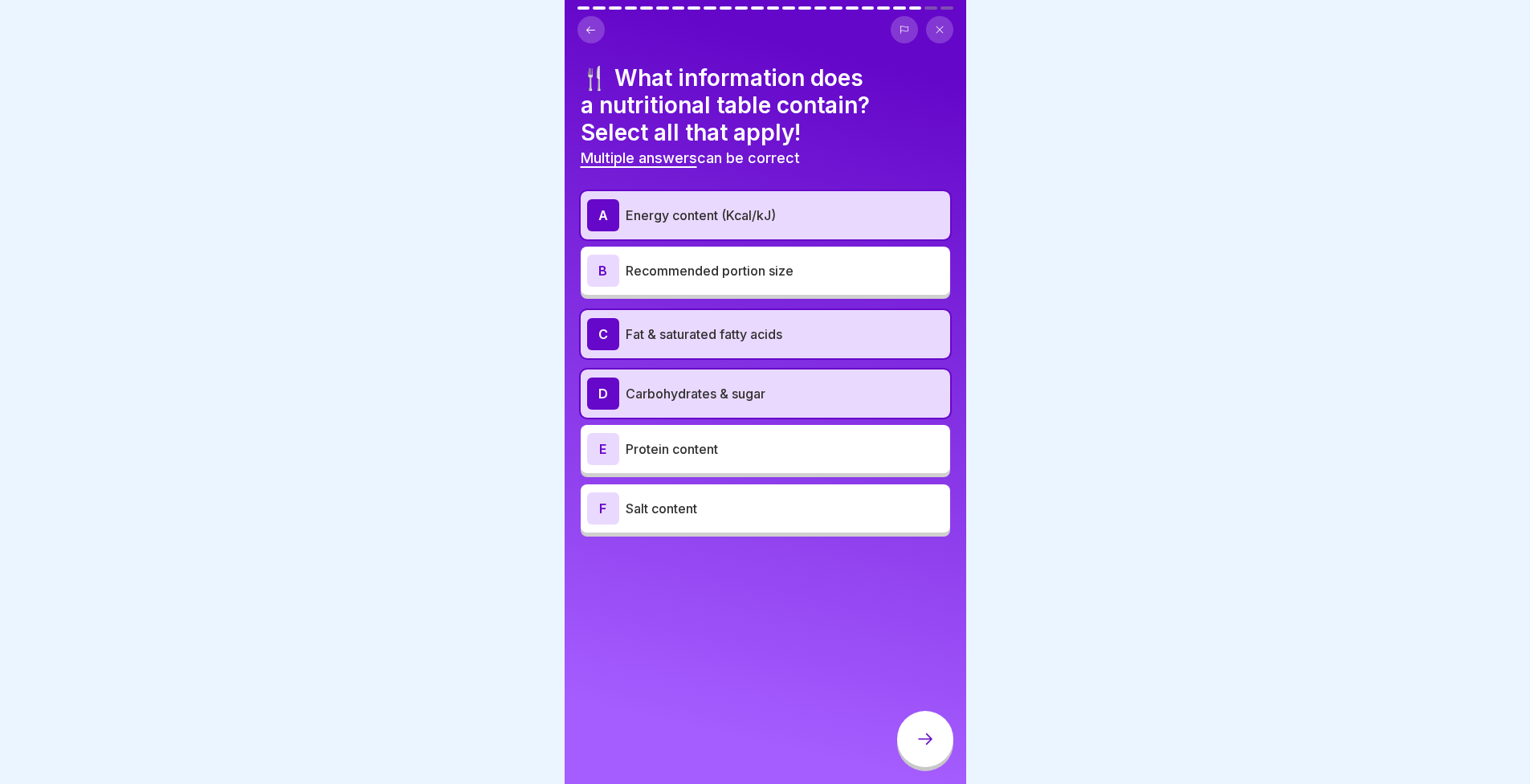
click at [825, 444] on p "Protein content" at bounding box center [784, 449] width 318 height 19
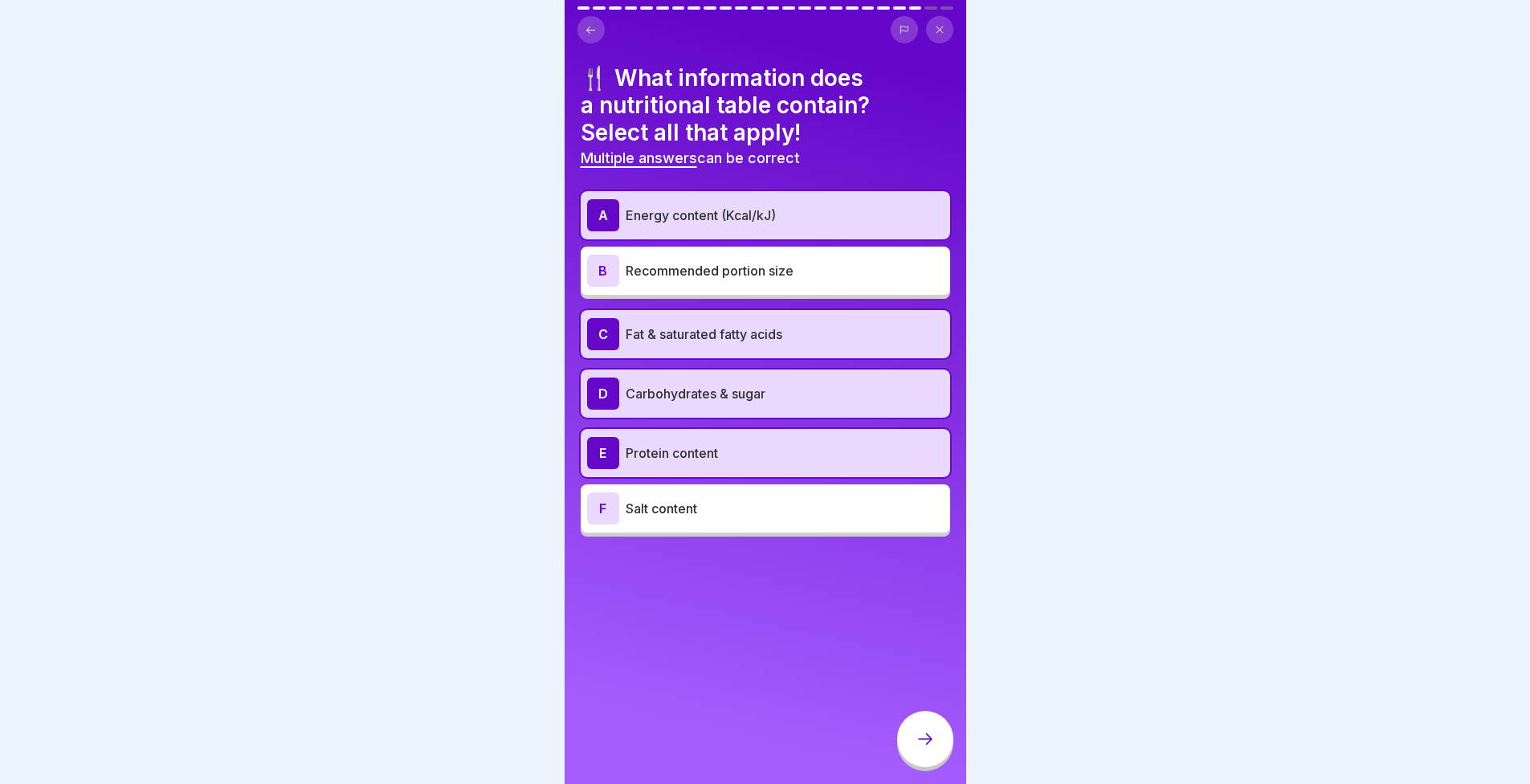
click at [934, 748] on icon at bounding box center [925, 739] width 19 height 19
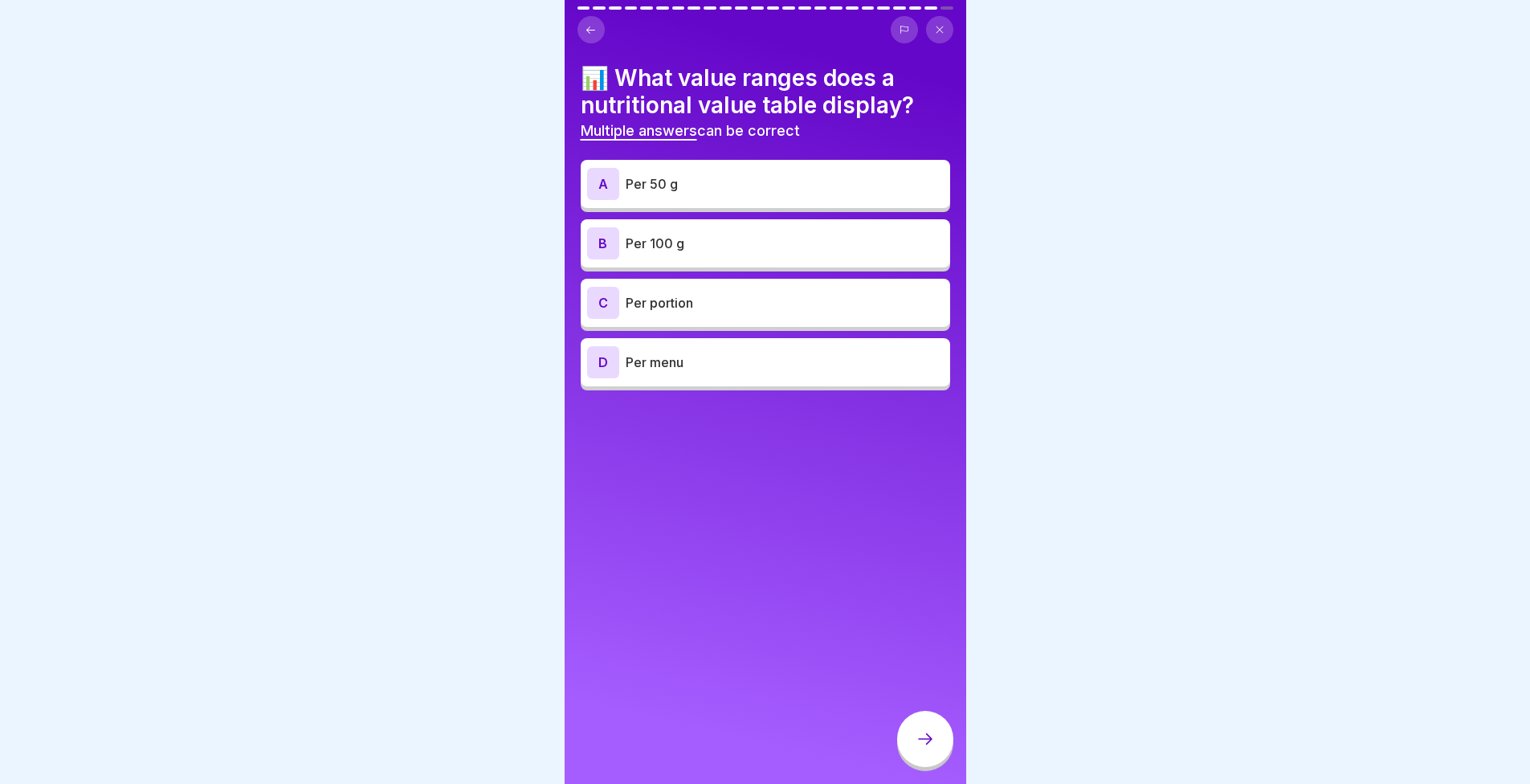
click at [705, 295] on p "Per portion" at bounding box center [784, 303] width 318 height 19
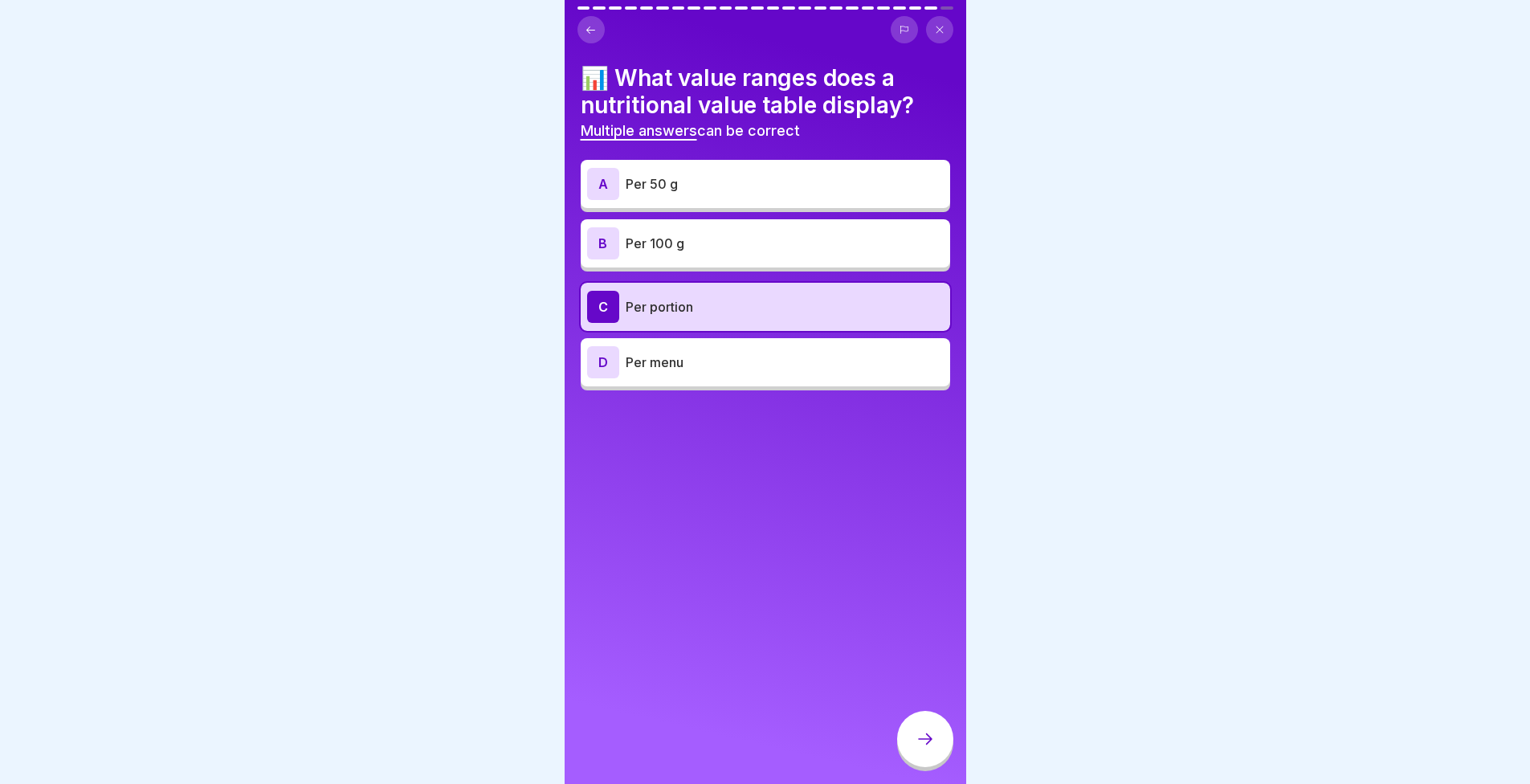
click at [723, 355] on p "Per menu" at bounding box center [784, 362] width 318 height 19
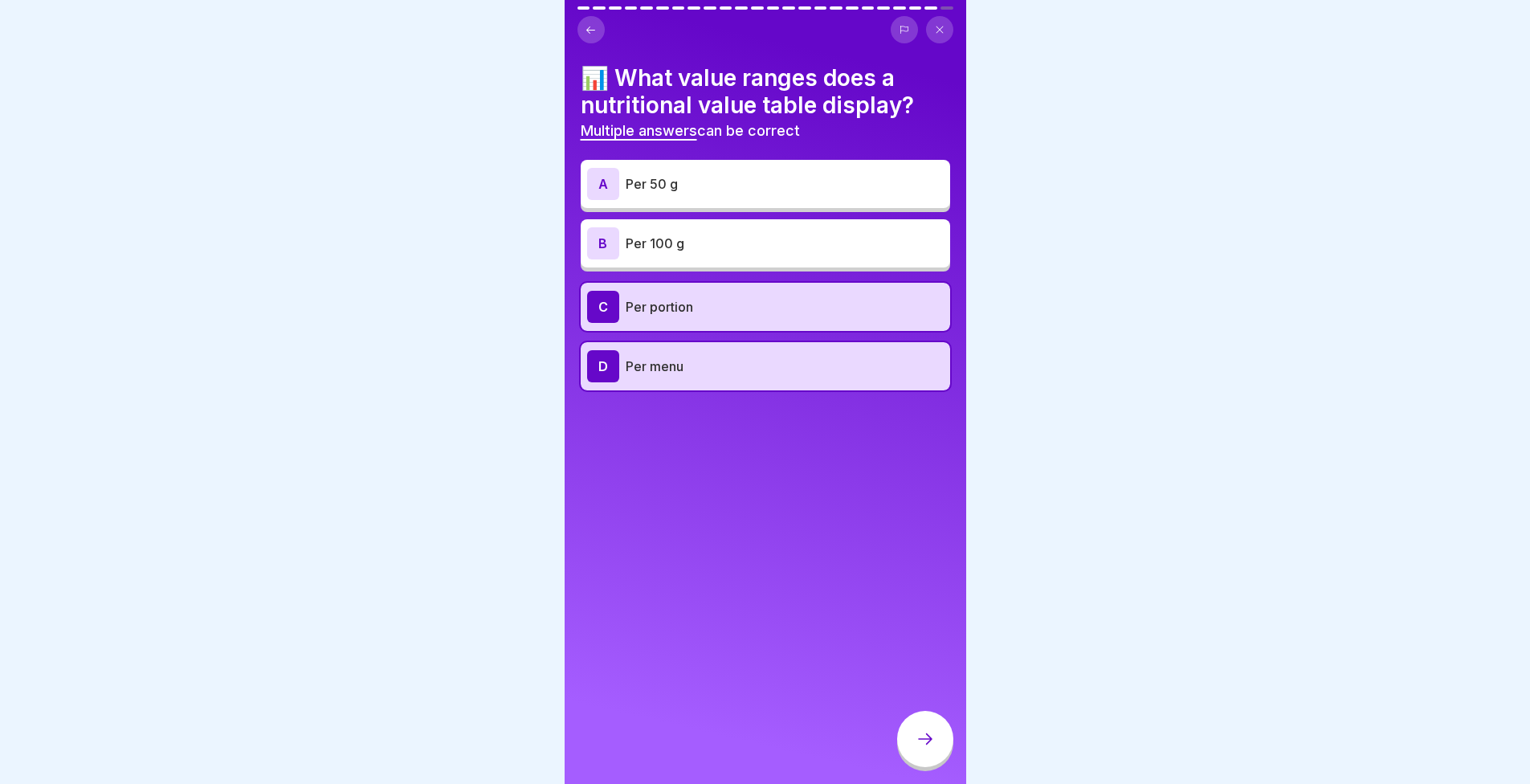
click at [706, 302] on p "Per portion" at bounding box center [784, 306] width 318 height 19
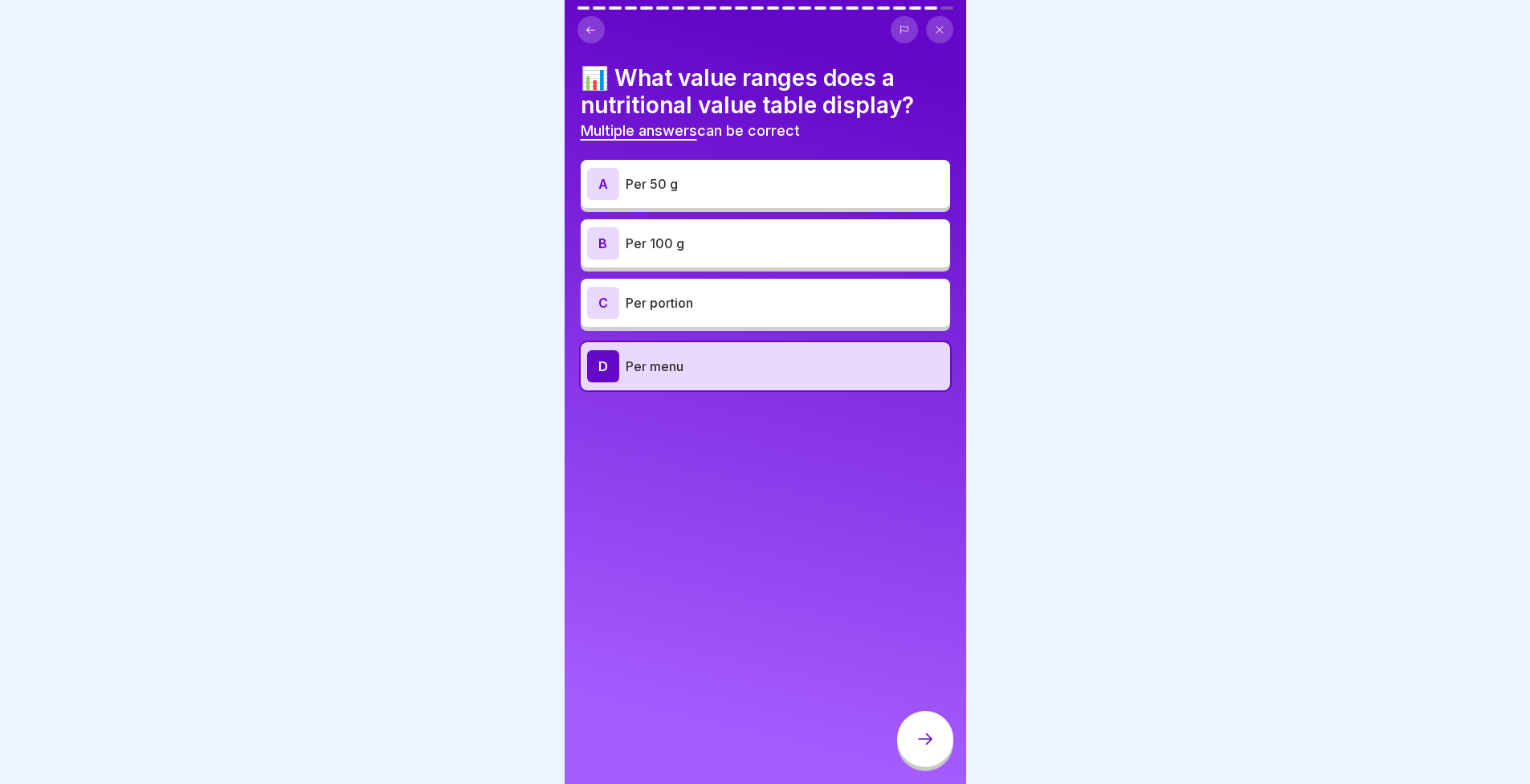
click at [692, 242] on p "Per 100 g" at bounding box center [784, 243] width 318 height 19
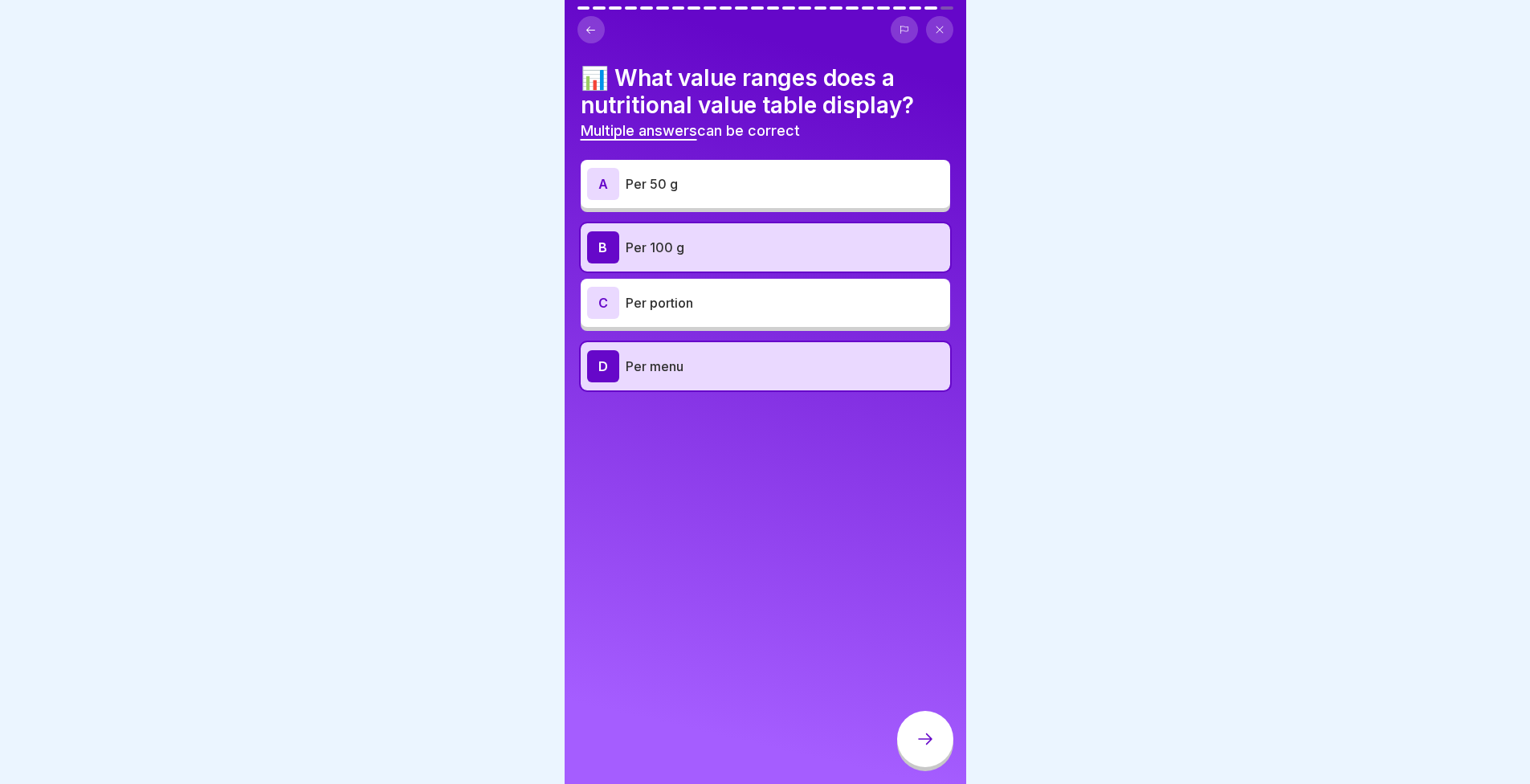
click at [728, 370] on p "Per menu" at bounding box center [784, 366] width 318 height 19
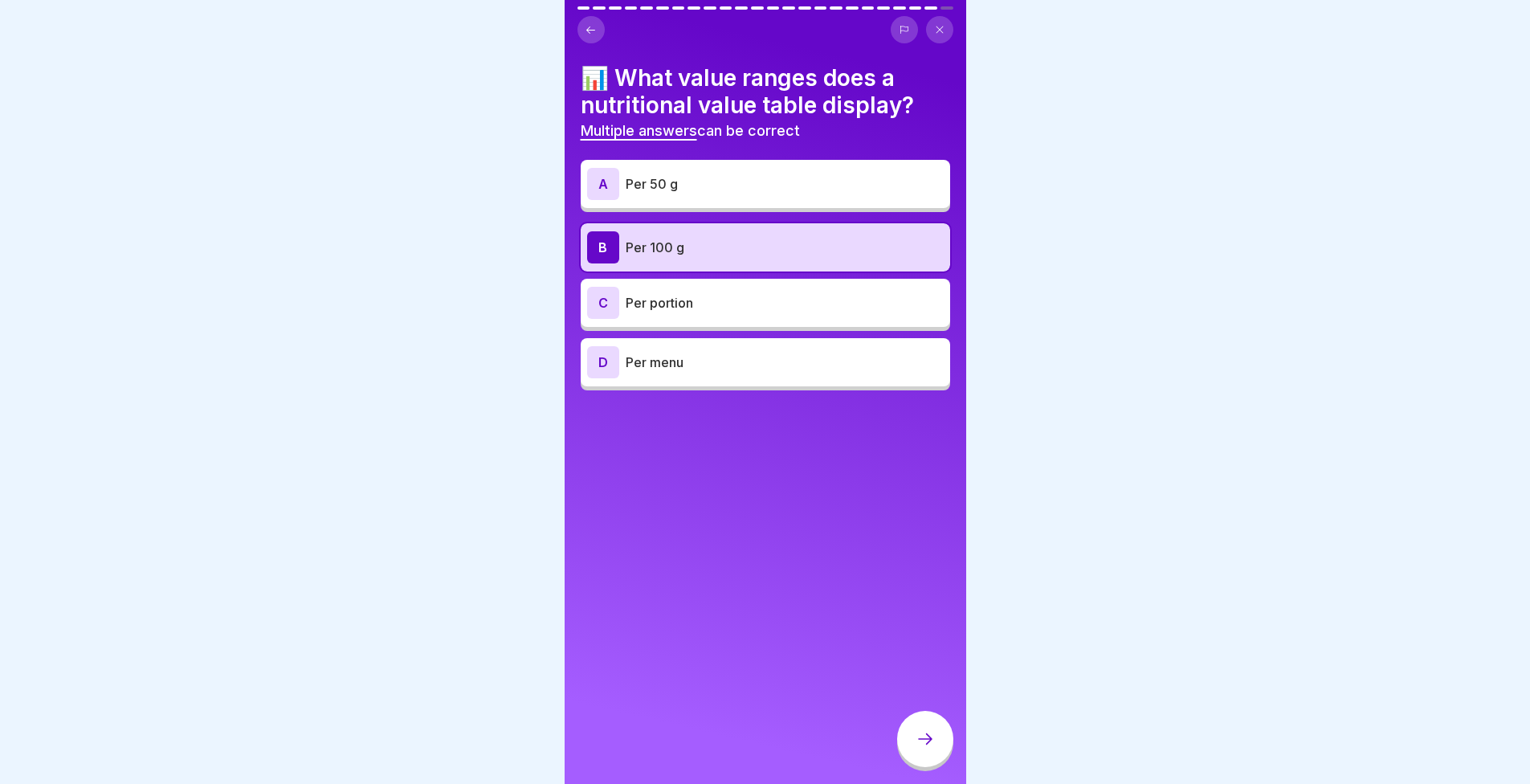
click at [711, 298] on p "Per portion" at bounding box center [784, 303] width 318 height 19
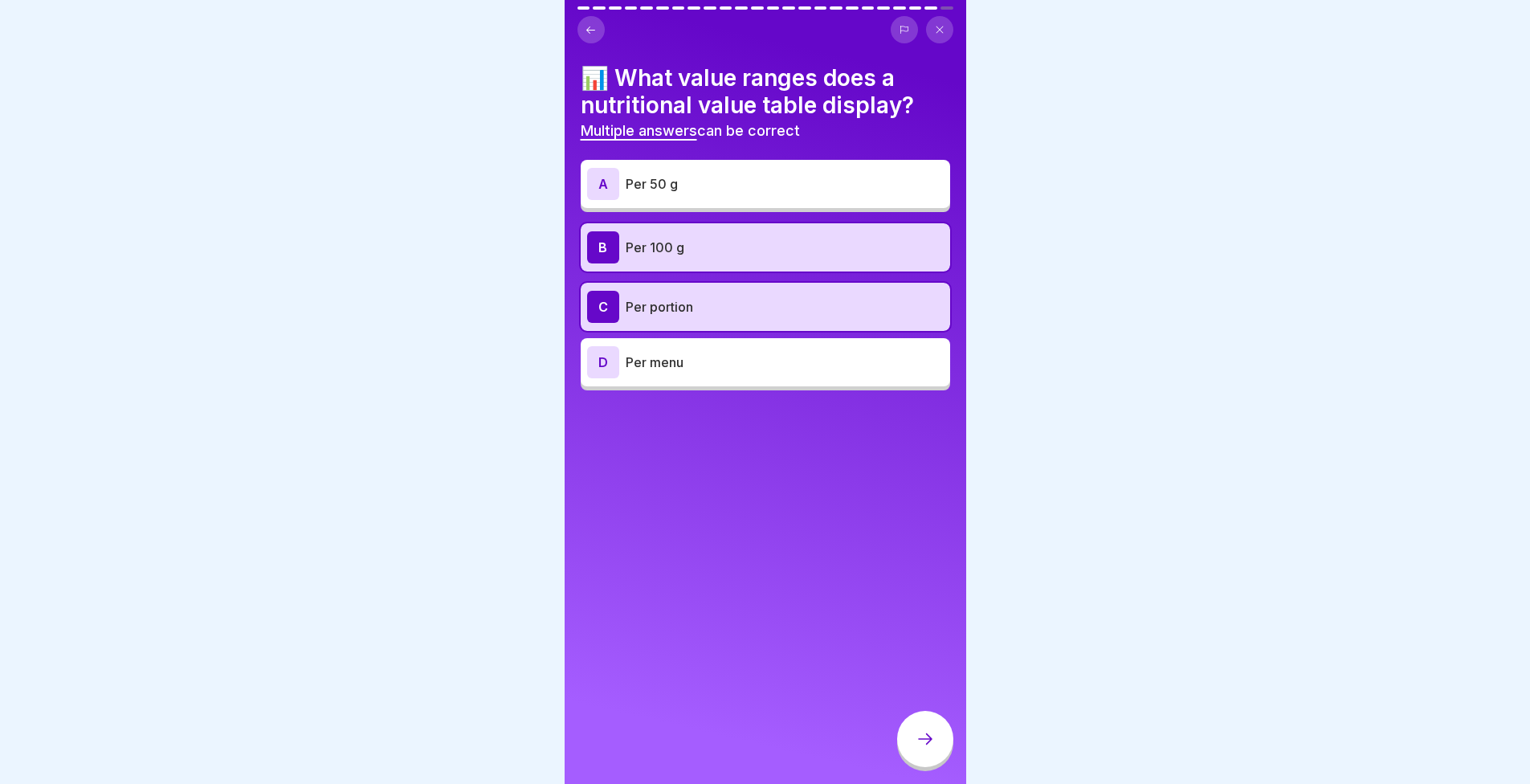
click at [935, 741] on div at bounding box center [925, 739] width 57 height 57
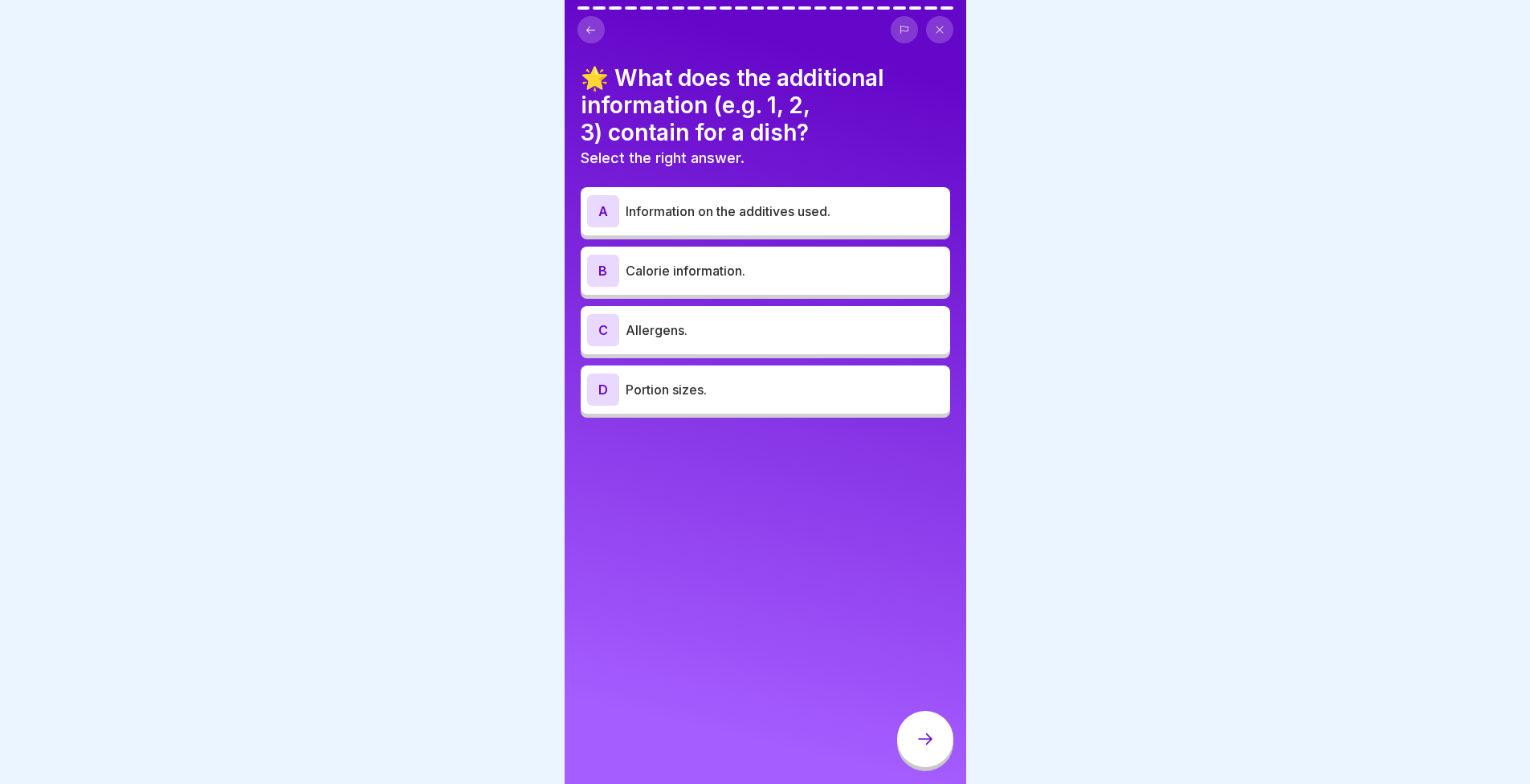
click at [609, 203] on div "A" at bounding box center [603, 210] width 32 height 32
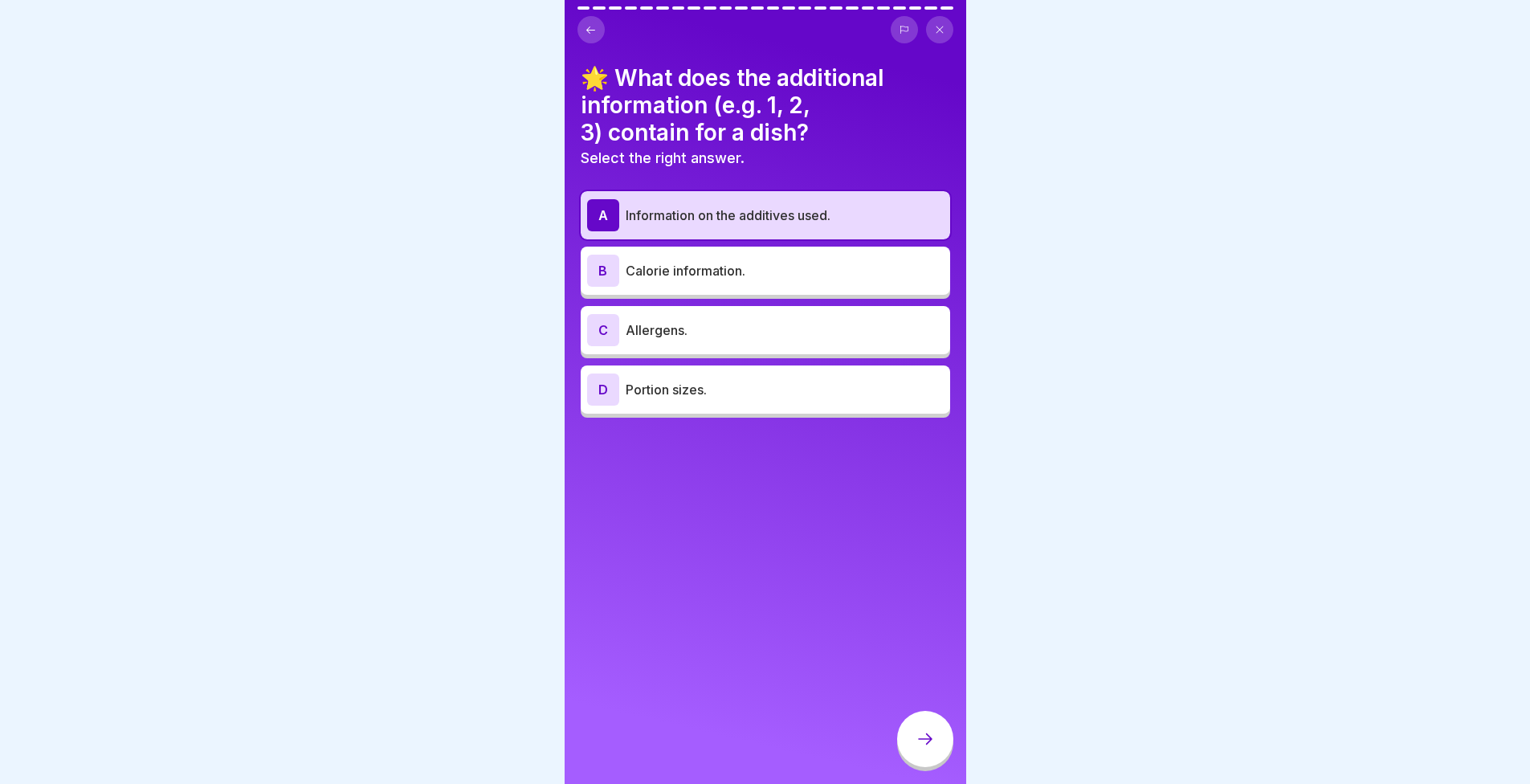
click at [932, 766] on div at bounding box center [925, 739] width 57 height 57
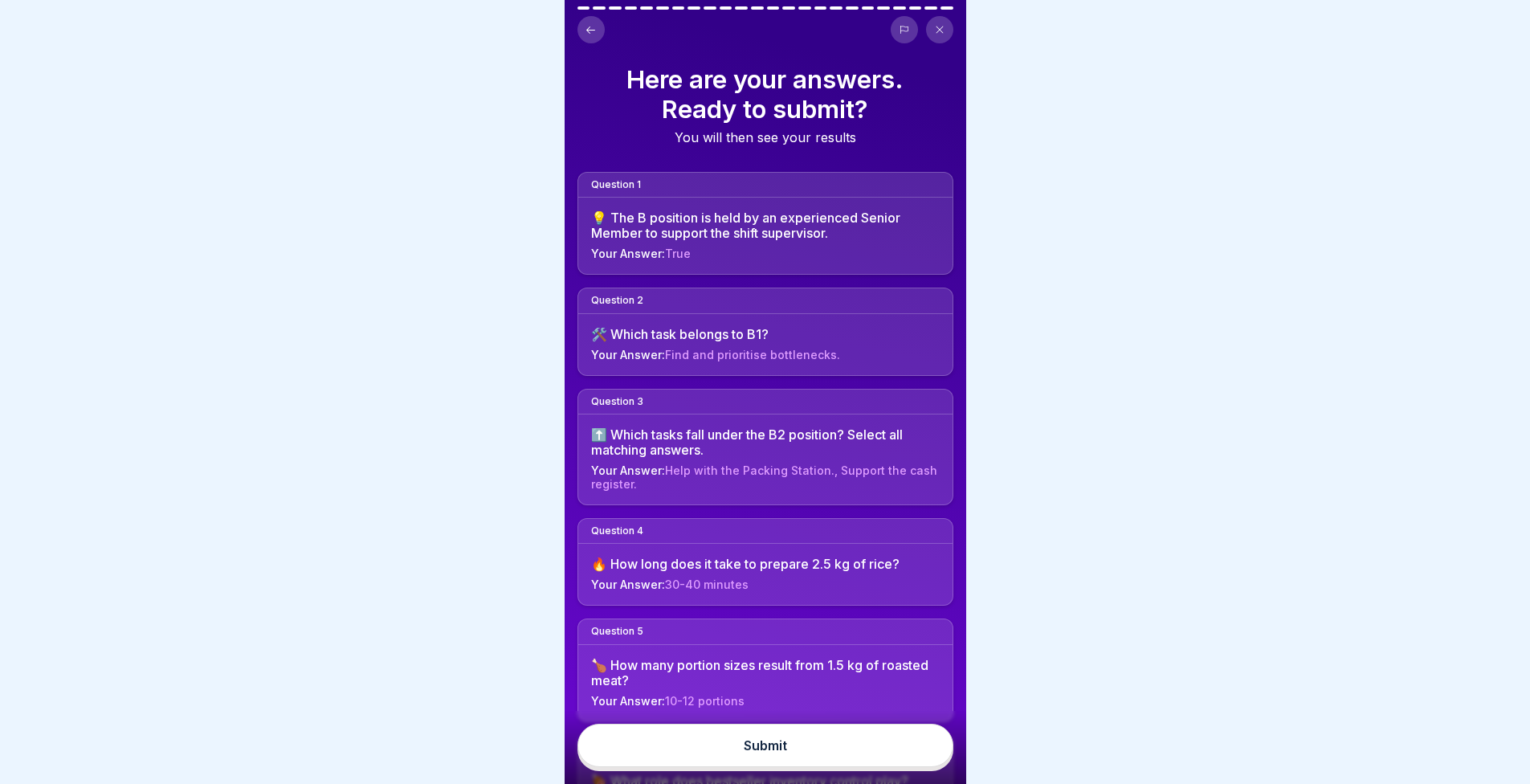
click at [899, 746] on button "Submit" at bounding box center [765, 745] width 376 height 43
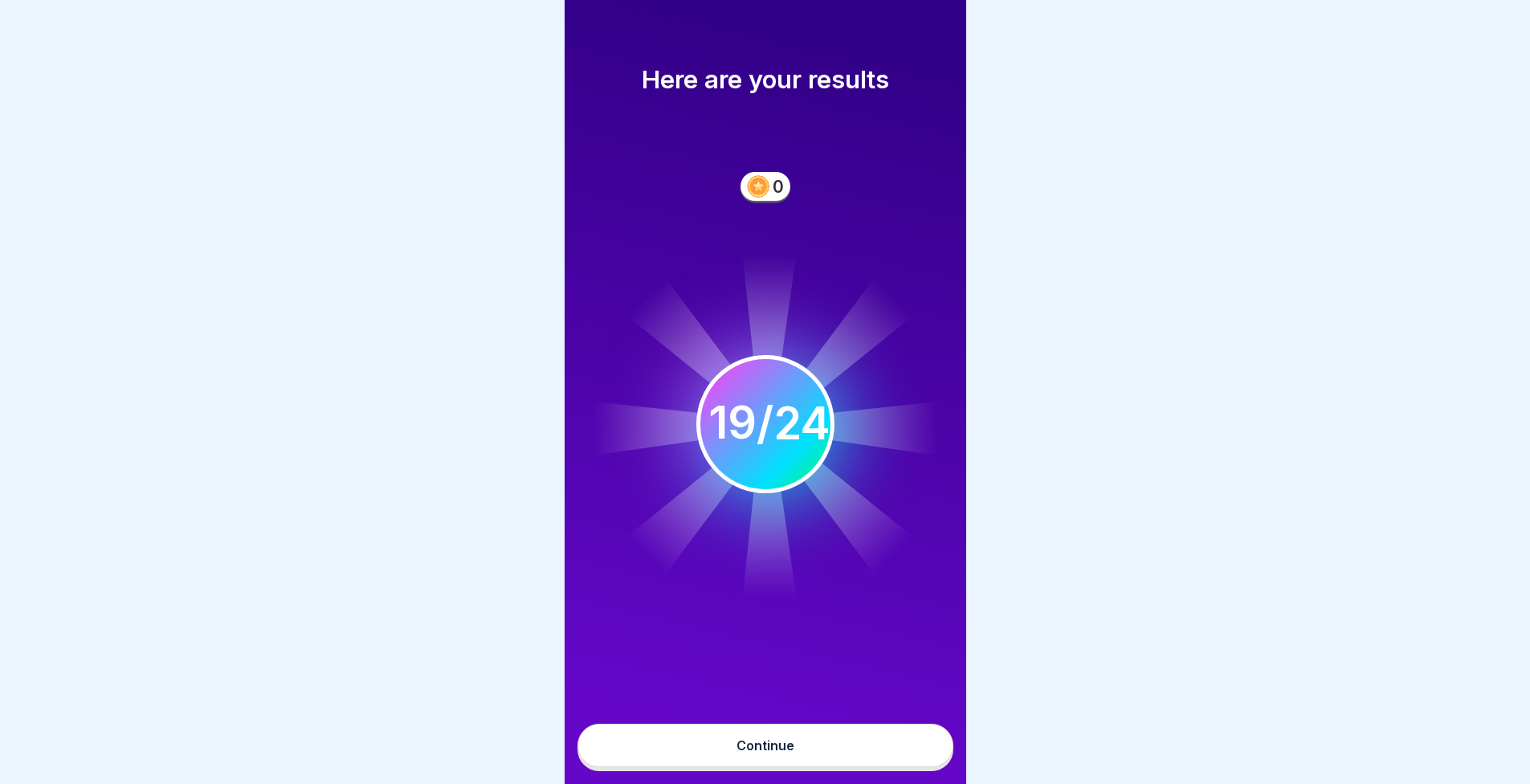
click at [798, 767] on button "Continue" at bounding box center [765, 745] width 376 height 43
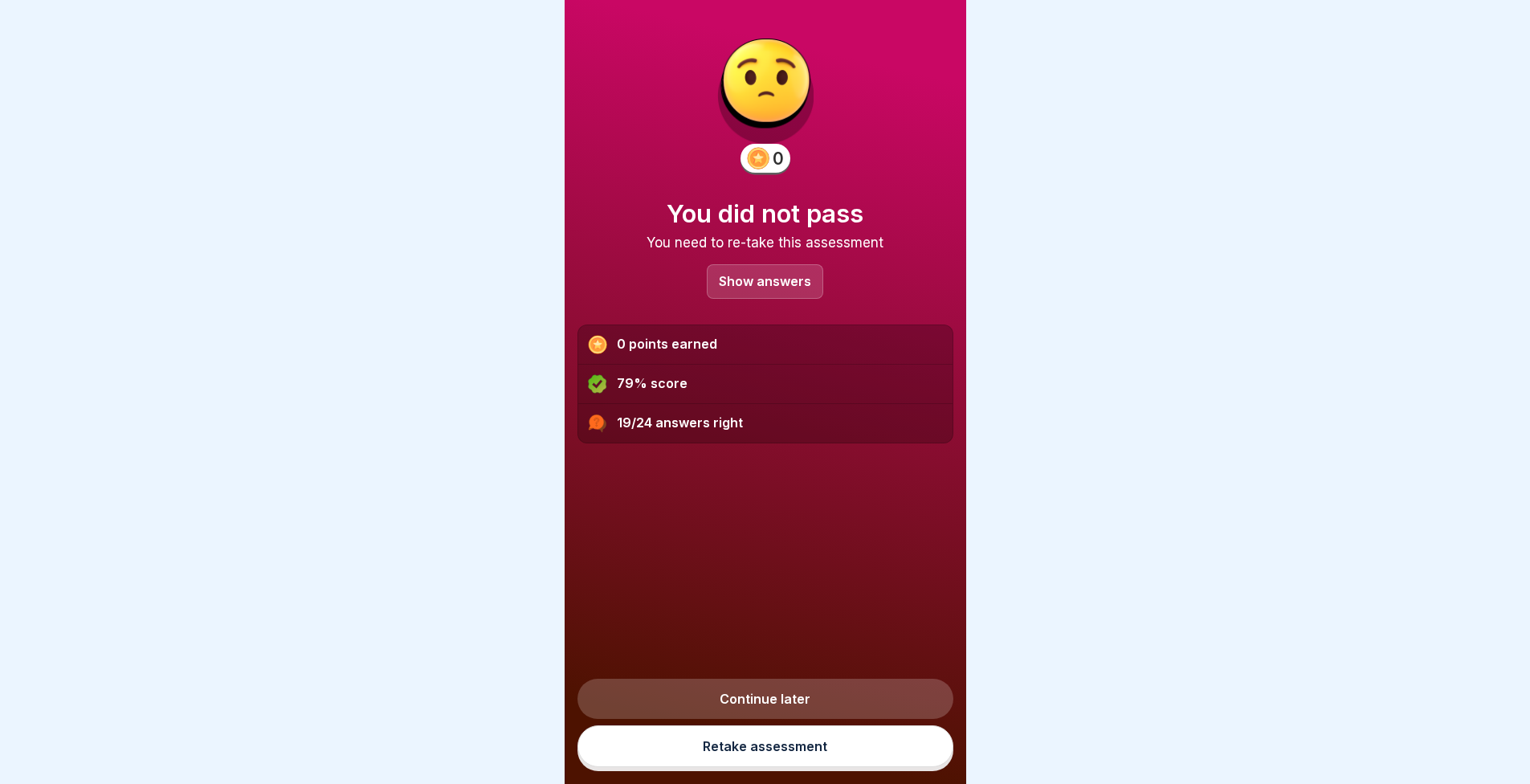
click at [769, 297] on div "Show answers" at bounding box center [765, 282] width 116 height 35
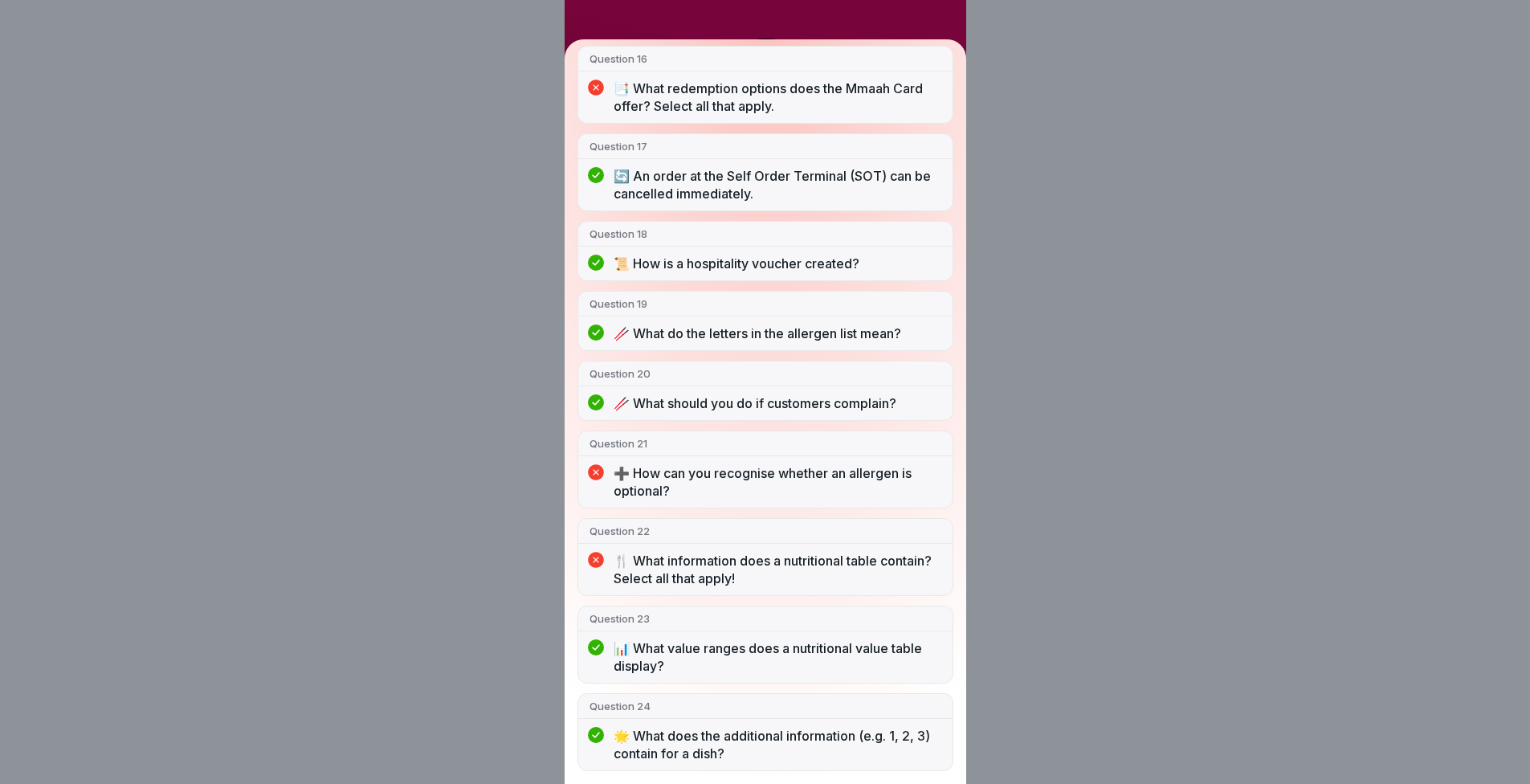
scroll to position [12, 0]
click at [488, 606] on div "You did not pass 19/24 answers right Question 1 💡 The B position is held by an …" at bounding box center [765, 392] width 1530 height 784
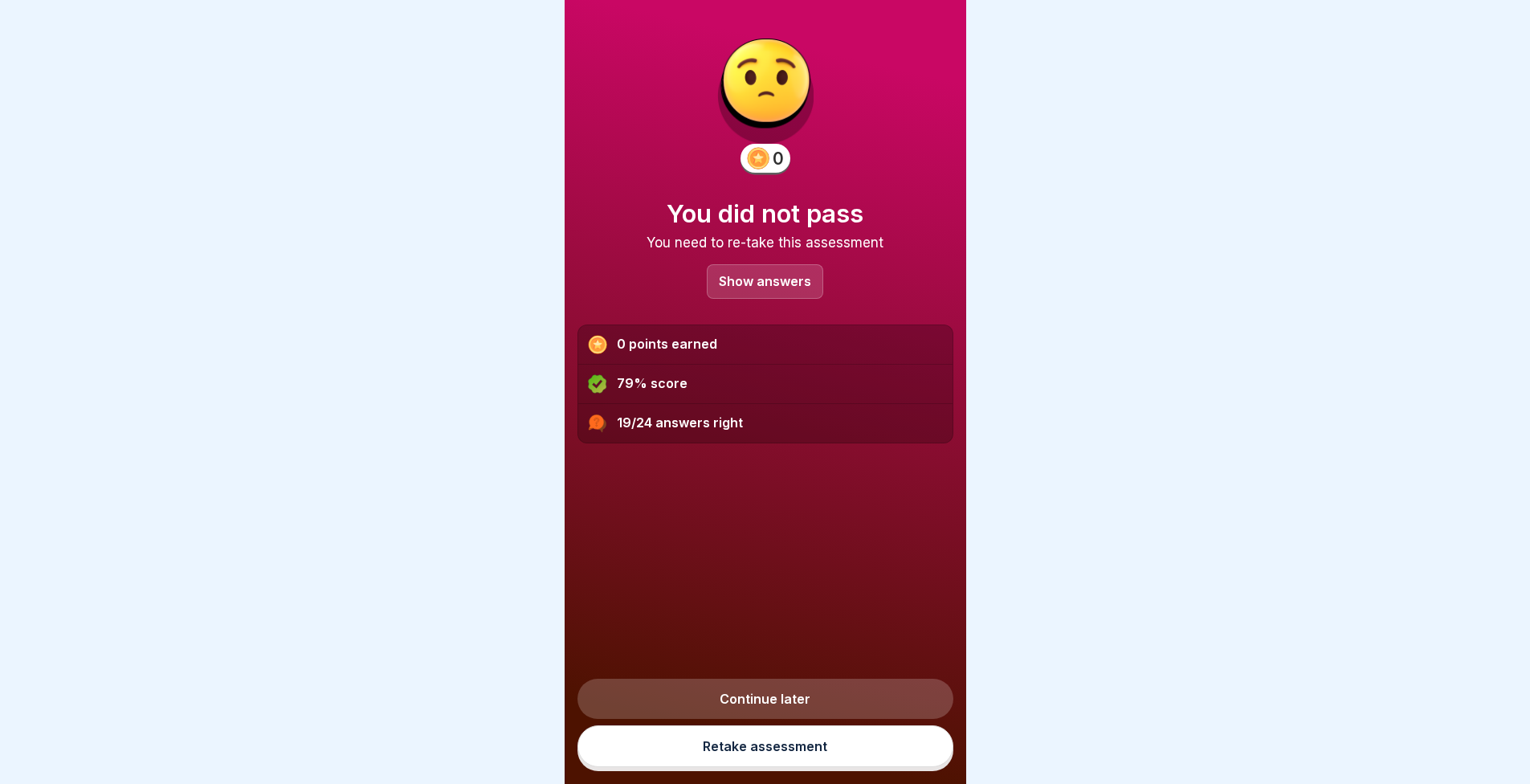
click at [751, 752] on link "Retake assessment" at bounding box center [765, 746] width 376 height 41
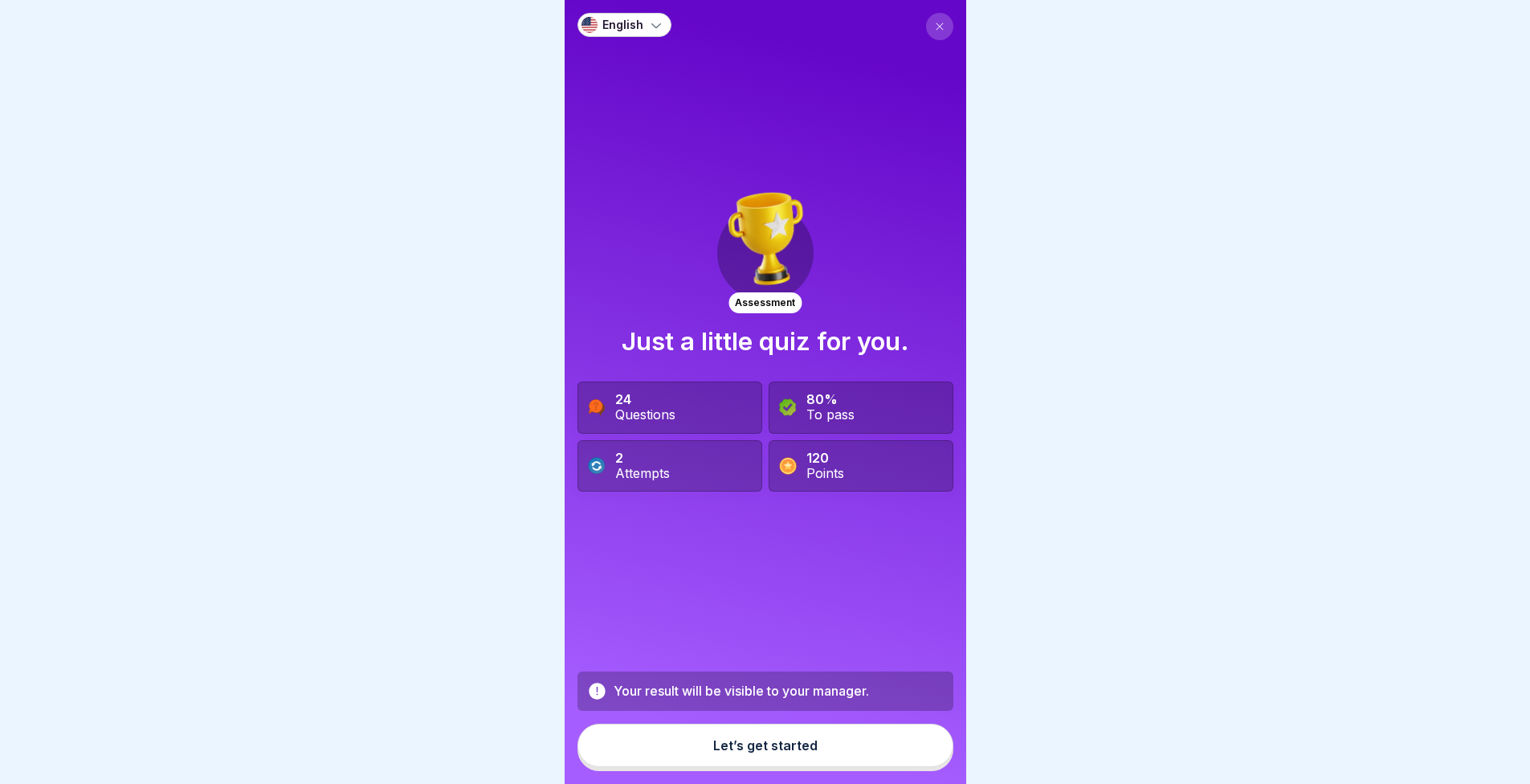
click at [782, 749] on button "Let’s get started" at bounding box center [765, 745] width 376 height 43
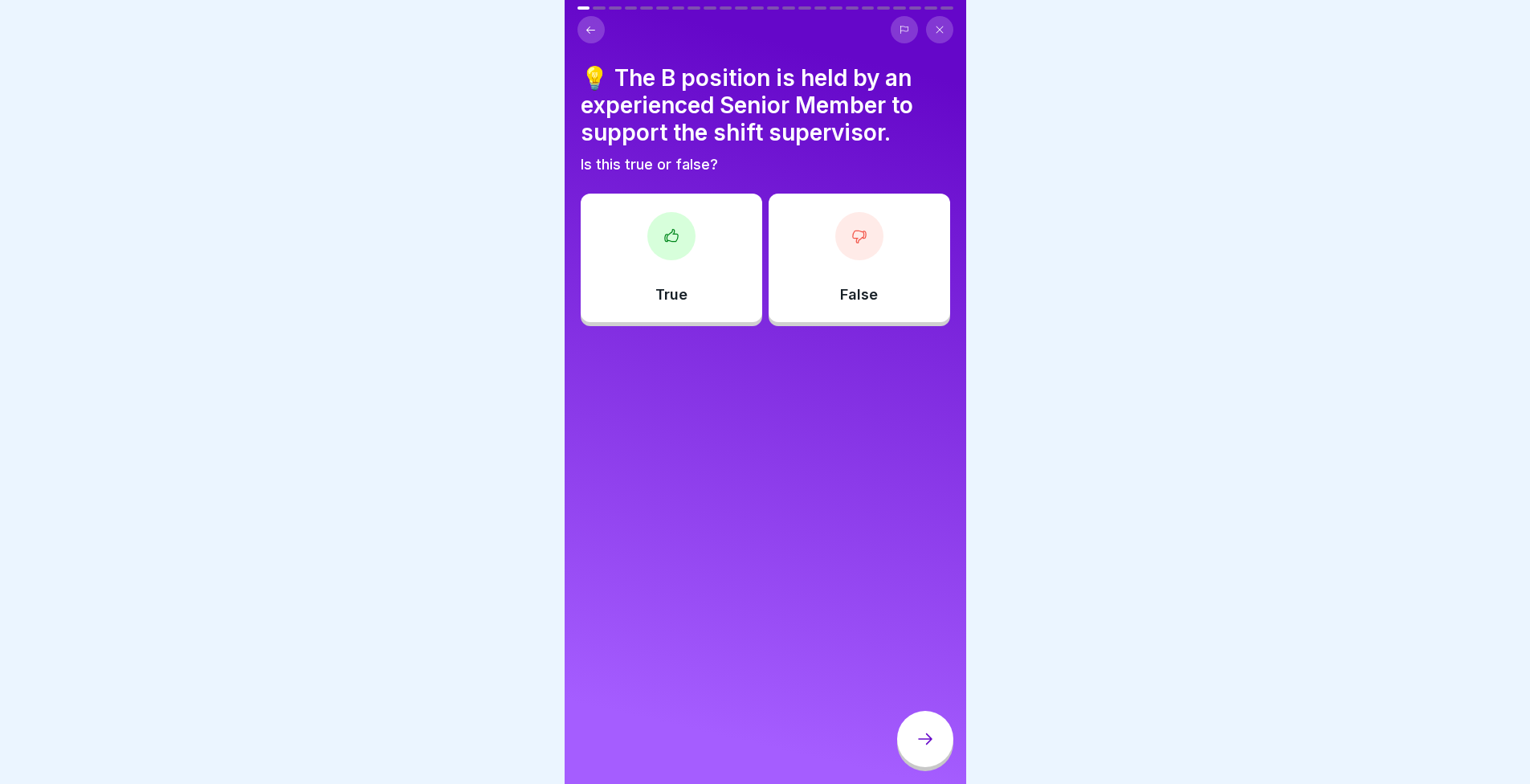
click at [683, 257] on div "True" at bounding box center [671, 257] width 182 height 129
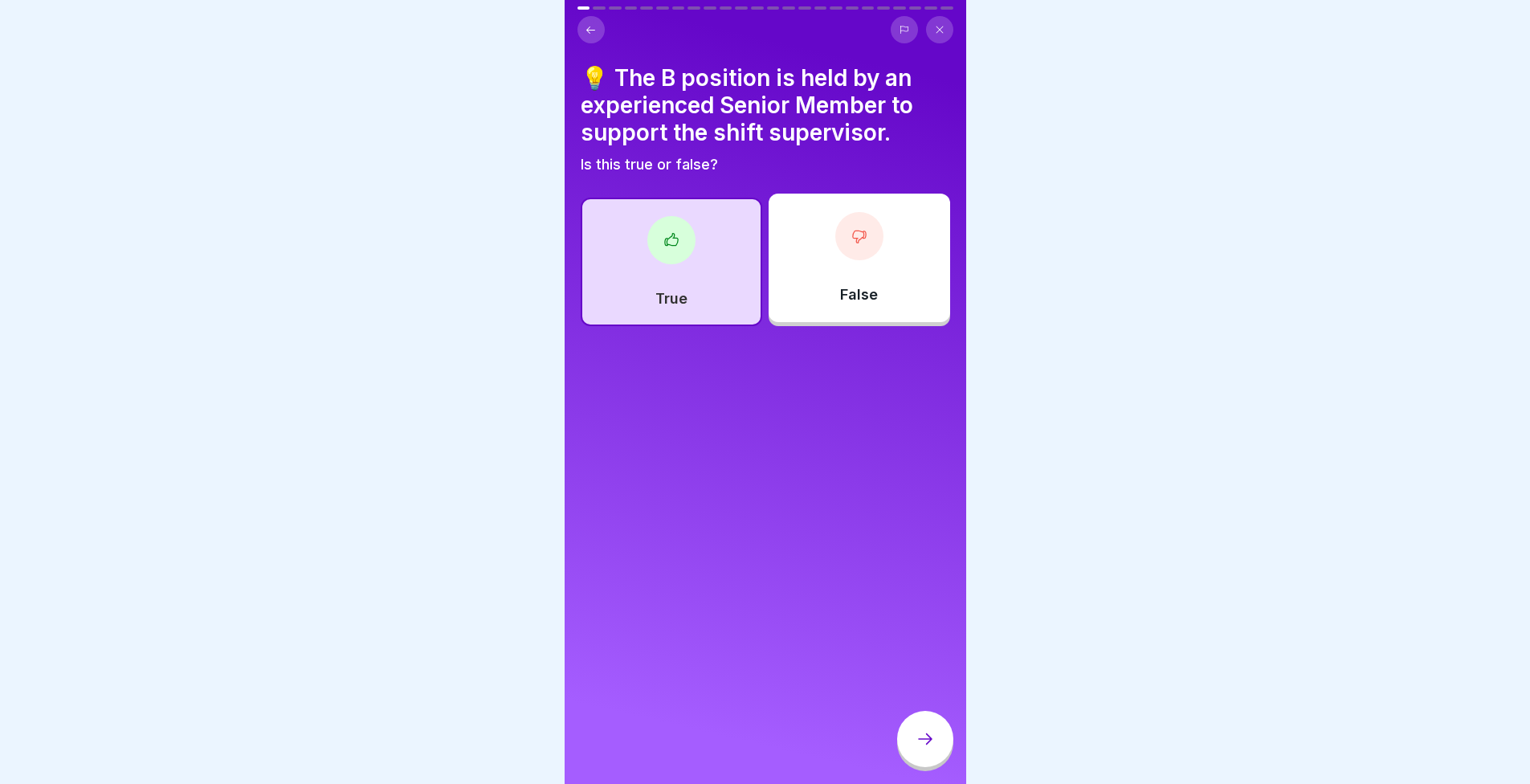
click at [942, 750] on div at bounding box center [925, 739] width 57 height 57
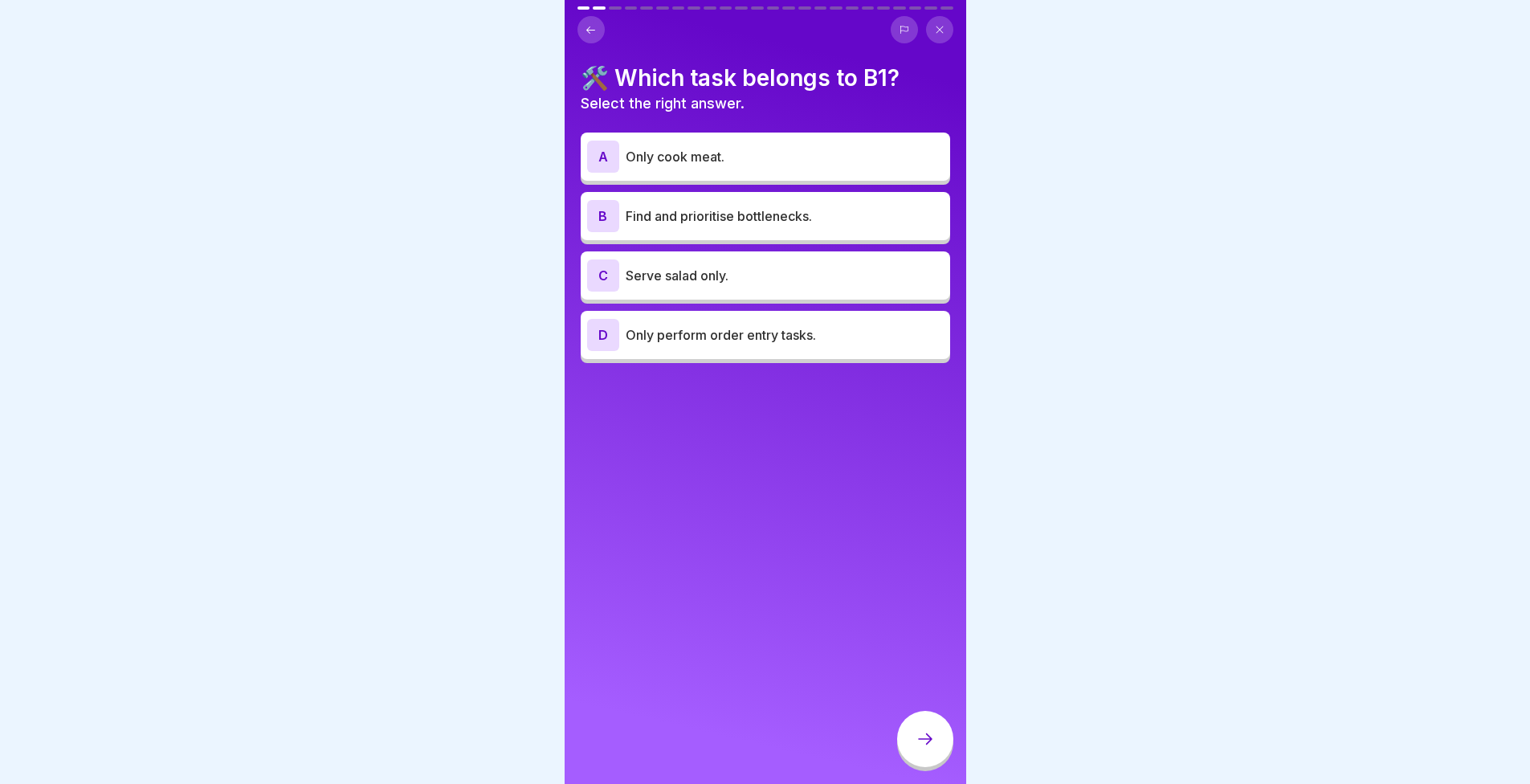
click at [726, 216] on p "Find and prioritise bottlenecks." at bounding box center [784, 216] width 318 height 19
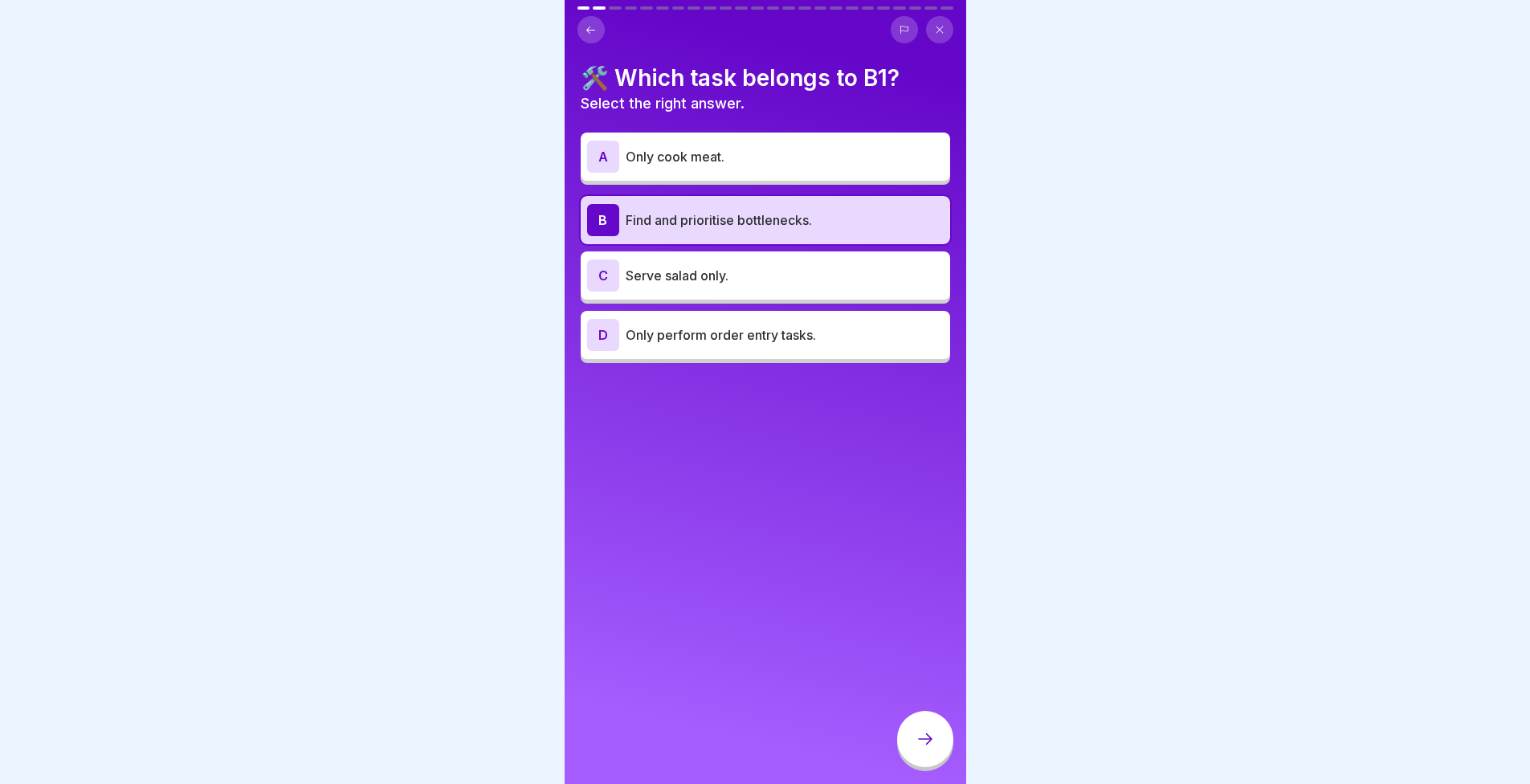
click at [934, 723] on div at bounding box center [925, 741] width 57 height 61
click at [932, 736] on div at bounding box center [925, 739] width 57 height 57
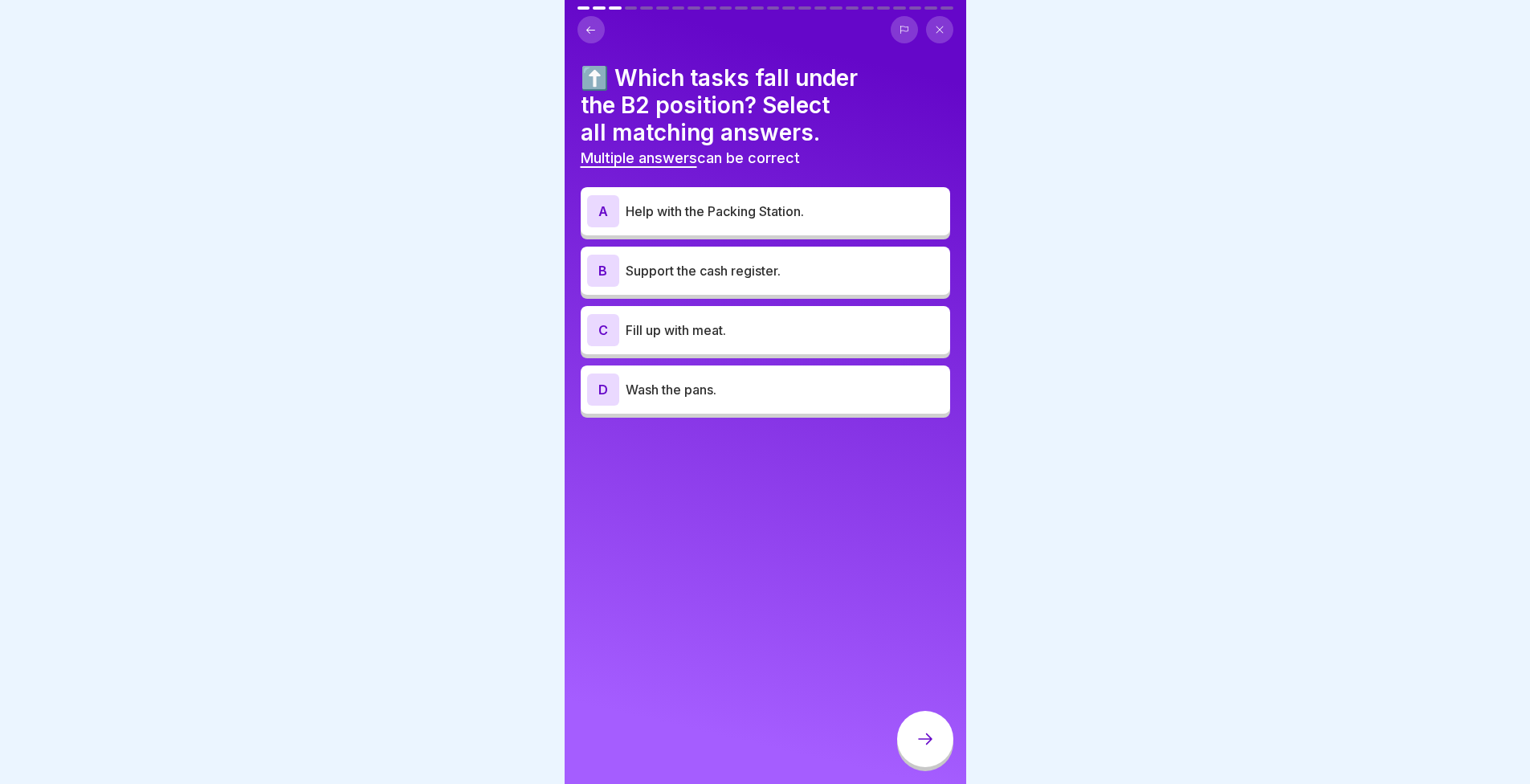
click at [638, 205] on p "Help with the Packing Station." at bounding box center [784, 211] width 318 height 19
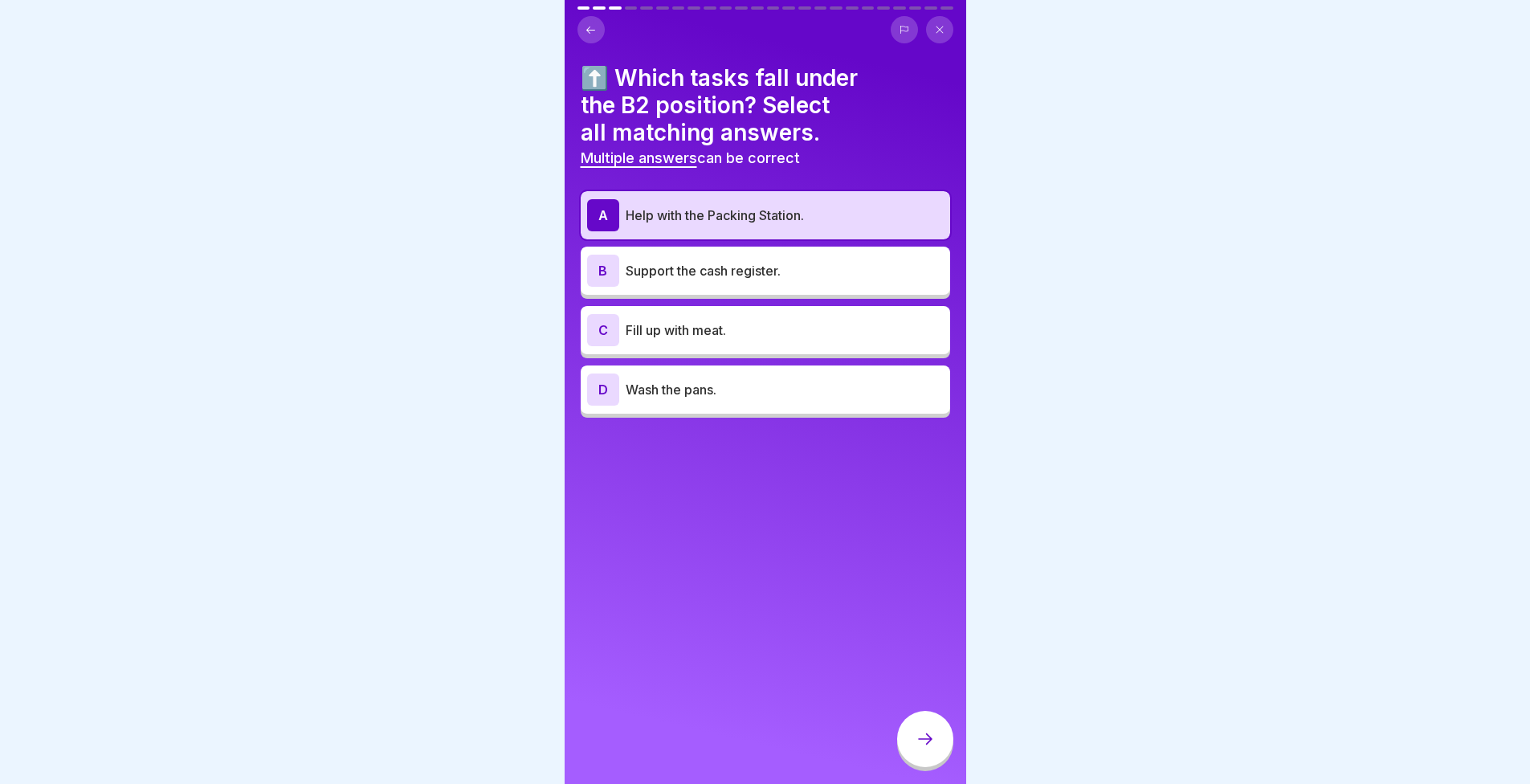
click at [682, 278] on p "Support the cash register." at bounding box center [784, 271] width 318 height 19
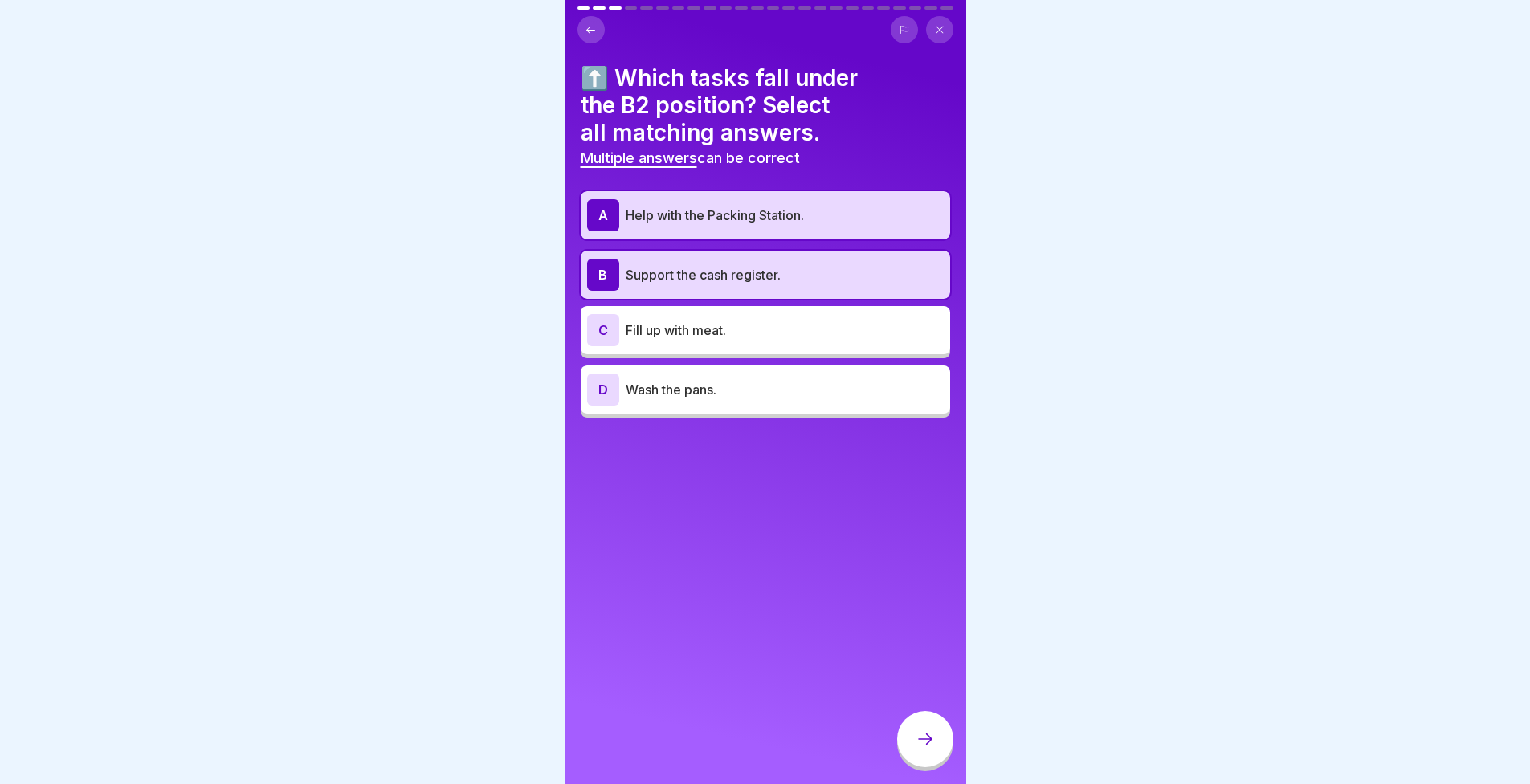
click at [935, 746] on div at bounding box center [925, 739] width 57 height 57
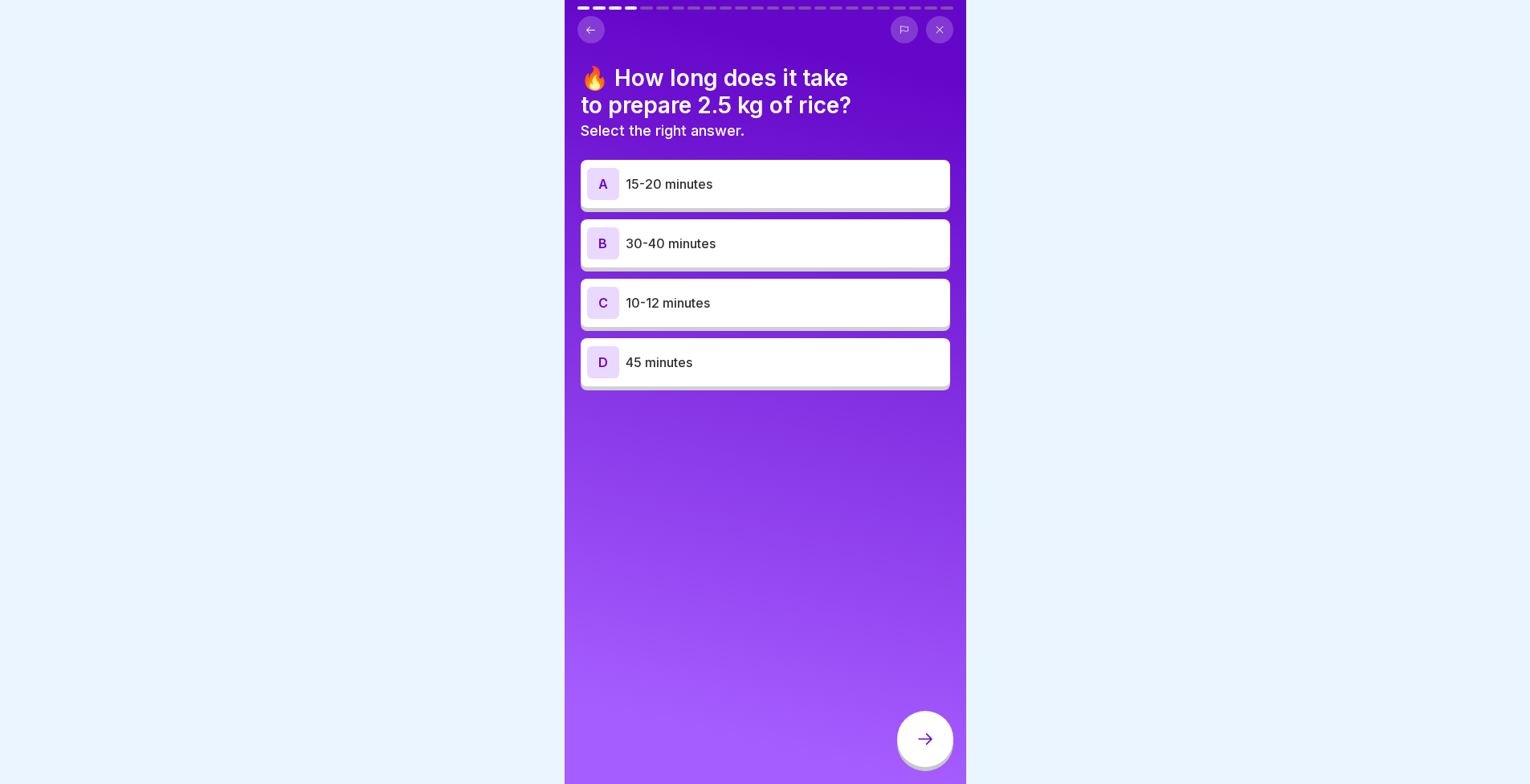
click at [654, 242] on p "30-40 minutes" at bounding box center [784, 243] width 318 height 19
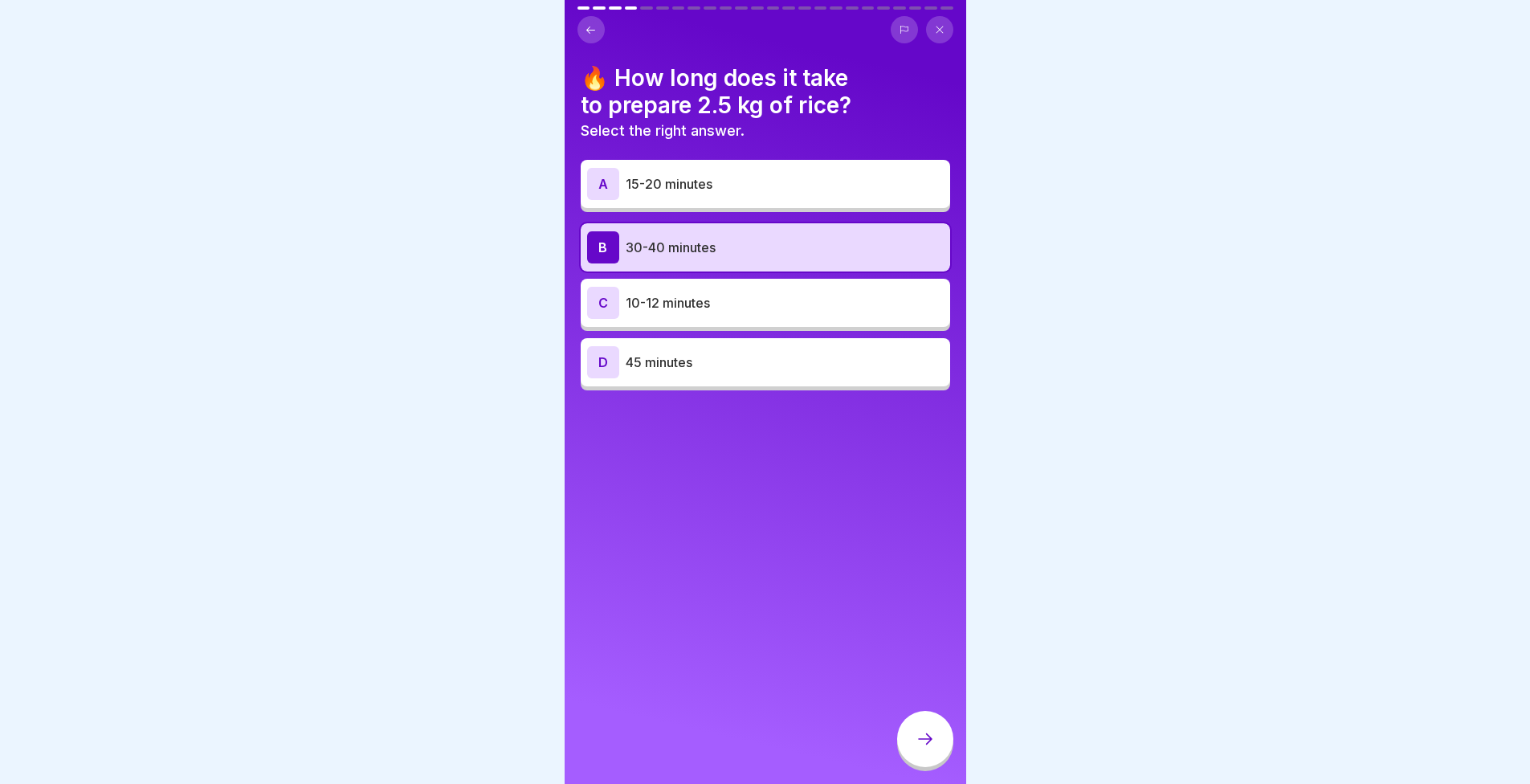
click at [932, 748] on icon at bounding box center [925, 739] width 19 height 19
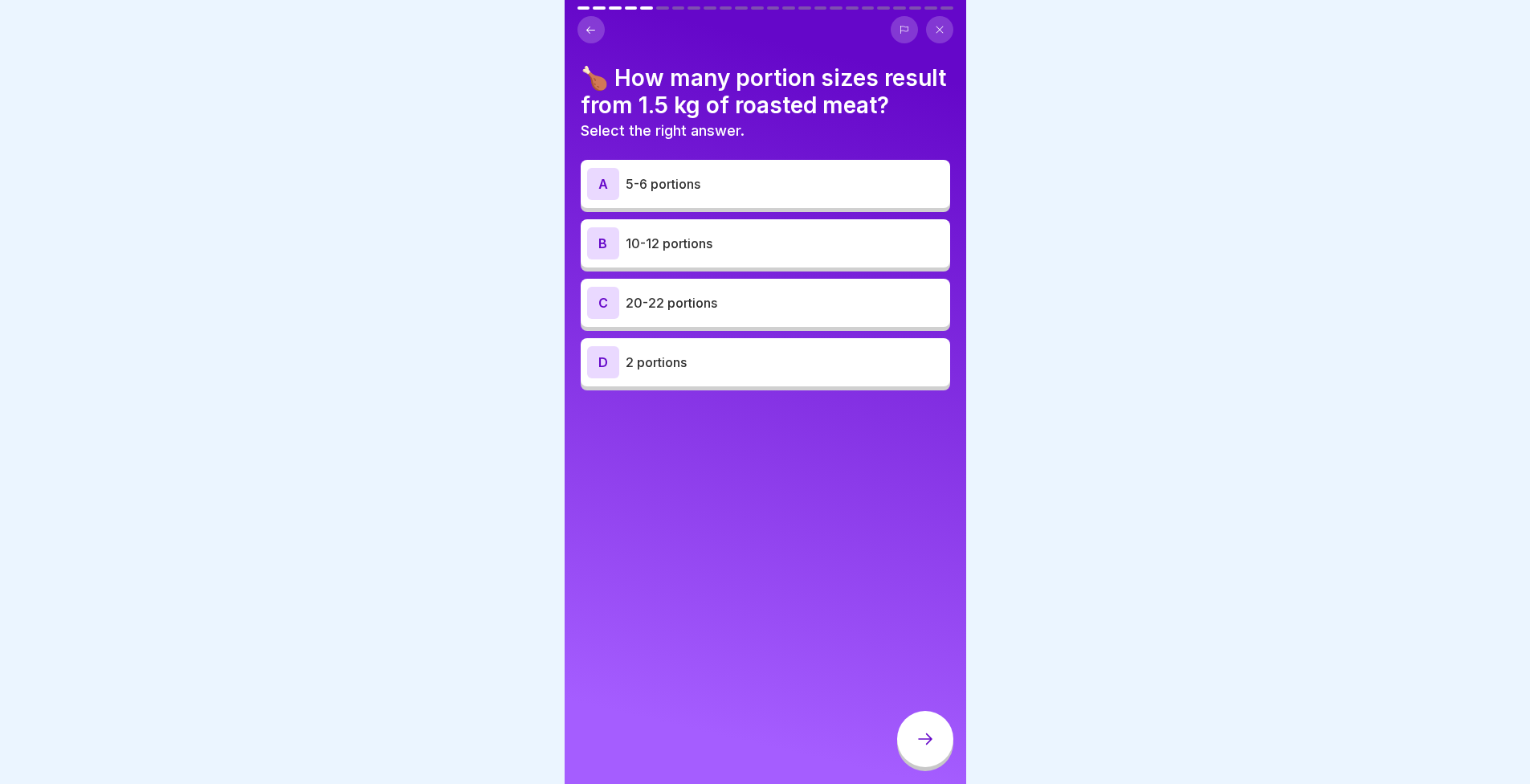
click at [716, 259] on div "B 10-12 portions" at bounding box center [765, 243] width 357 height 32
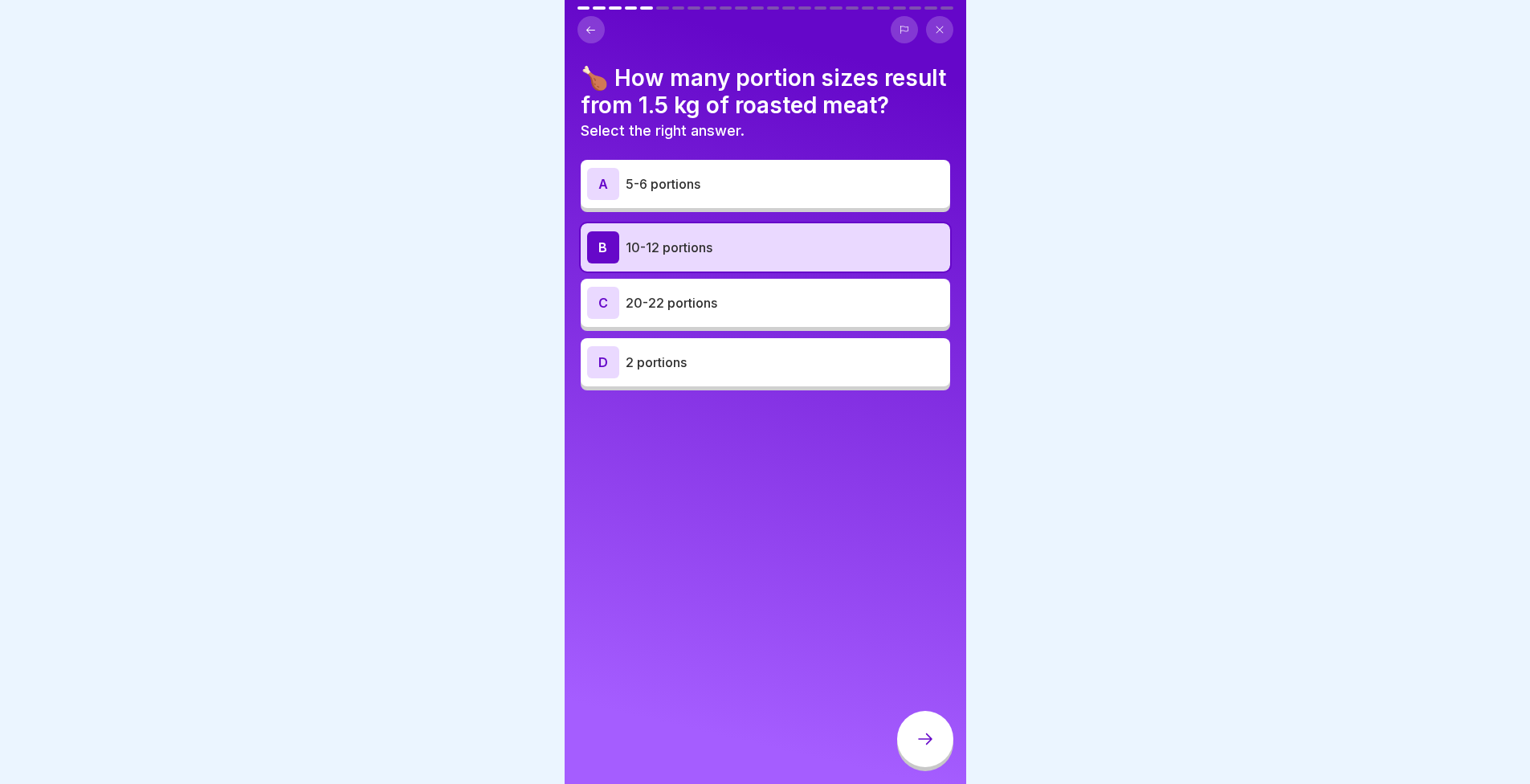
click at [923, 736] on div at bounding box center [925, 739] width 57 height 57
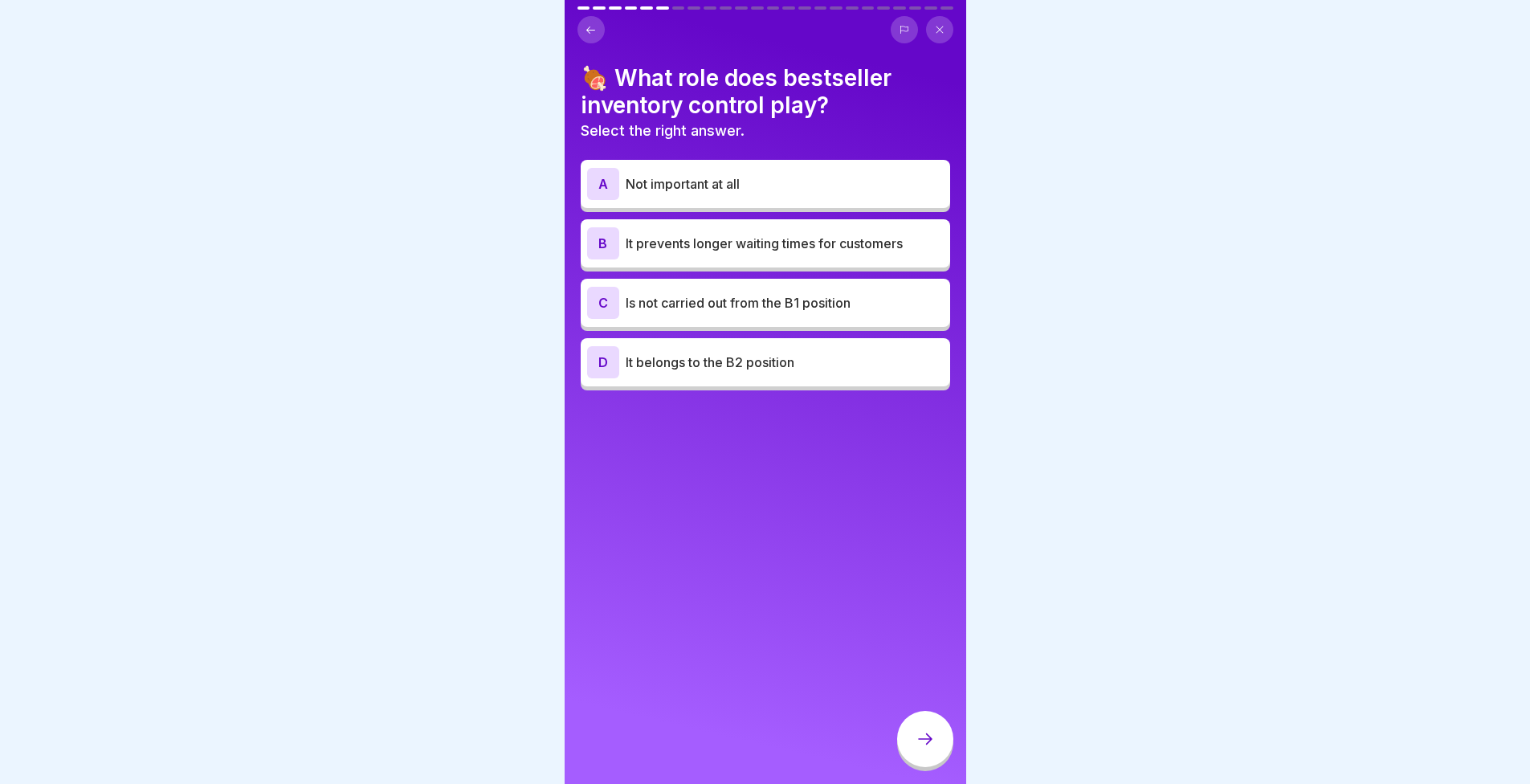
click at [783, 258] on div "B It prevents longer waiting times for customers" at bounding box center [765, 243] width 357 height 32
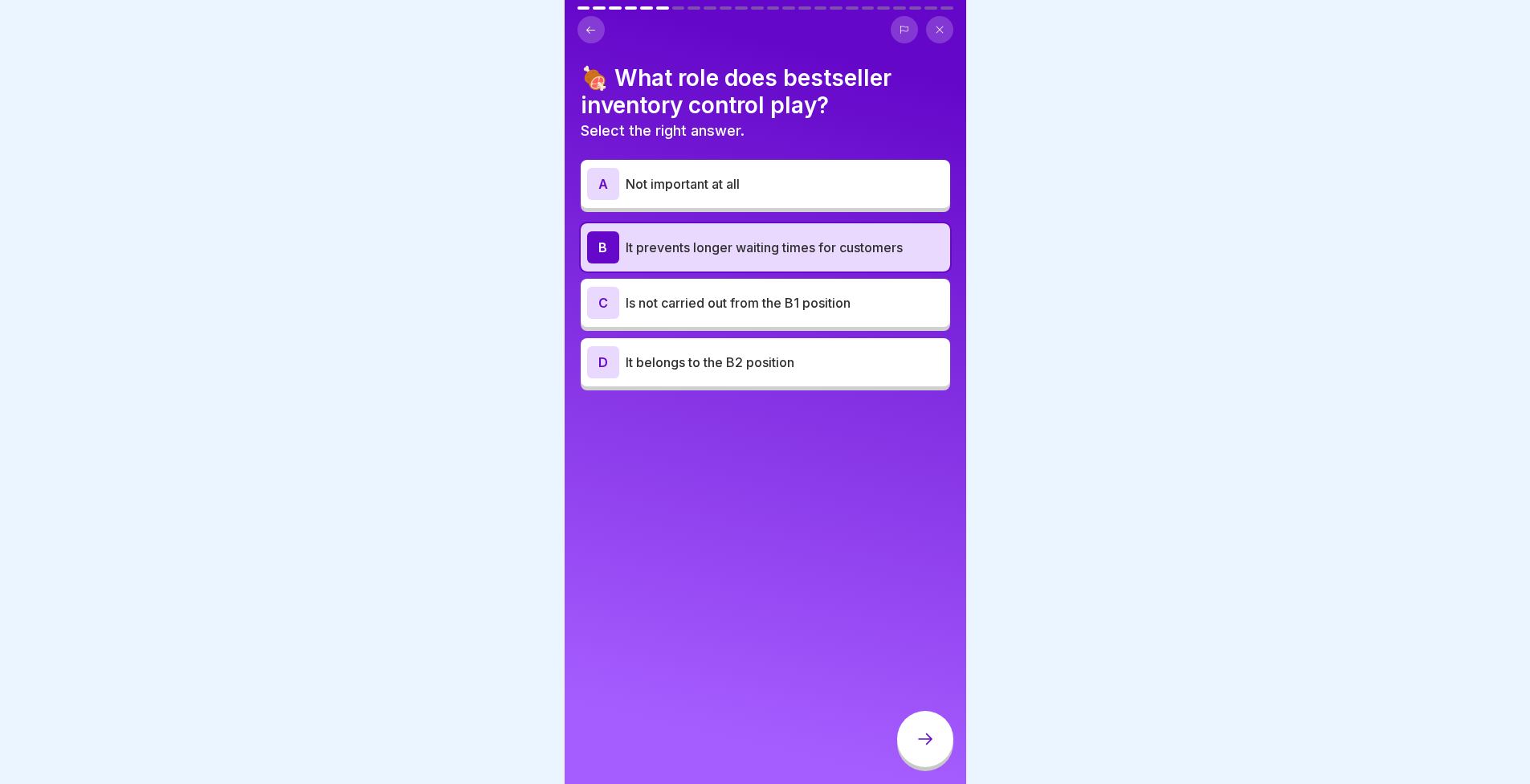
click at [921, 746] on icon at bounding box center [925, 739] width 19 height 19
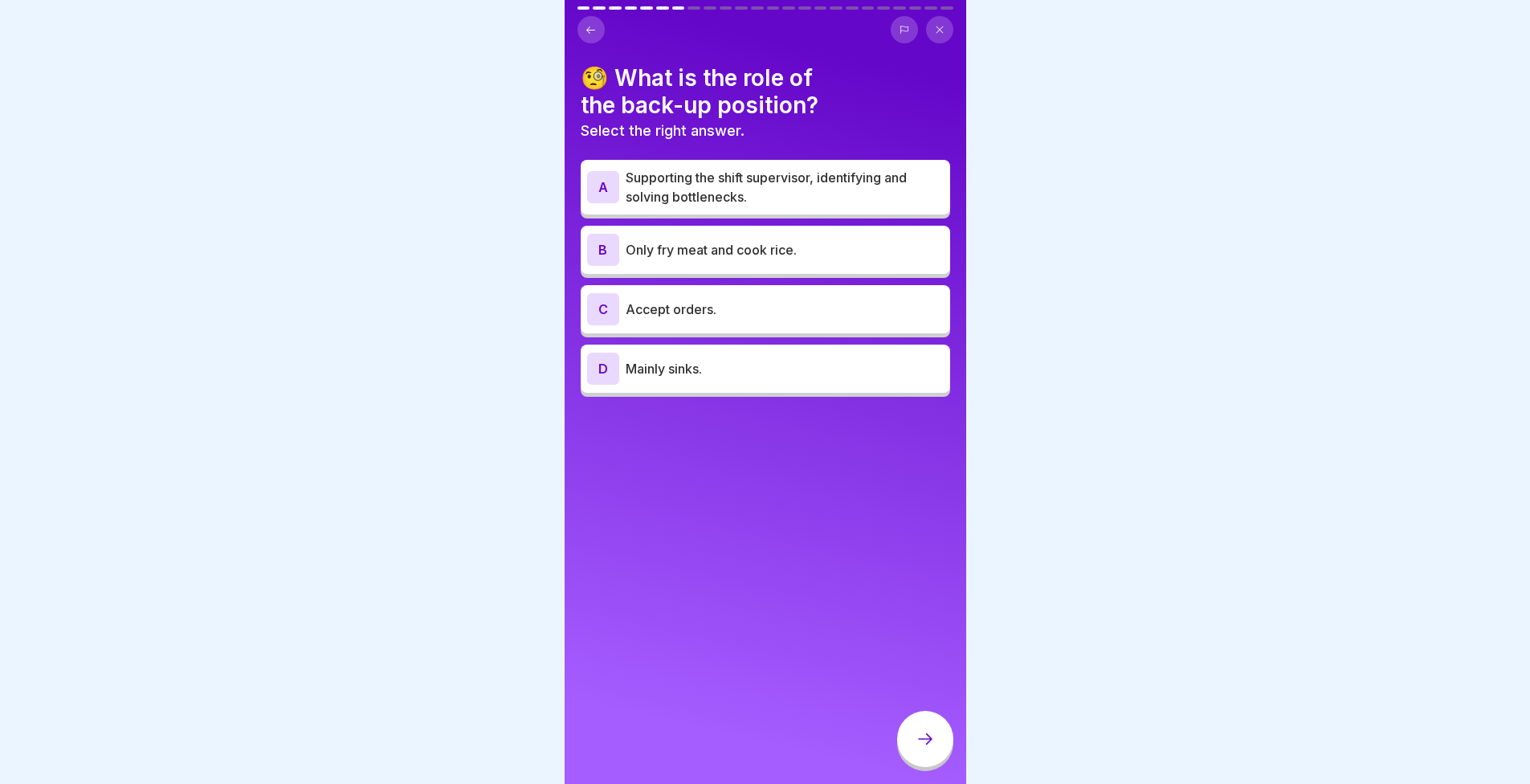
click at [590, 14] on div at bounding box center [765, 25] width 376 height 37
click at [590, 31] on icon at bounding box center [590, 30] width 12 height 12
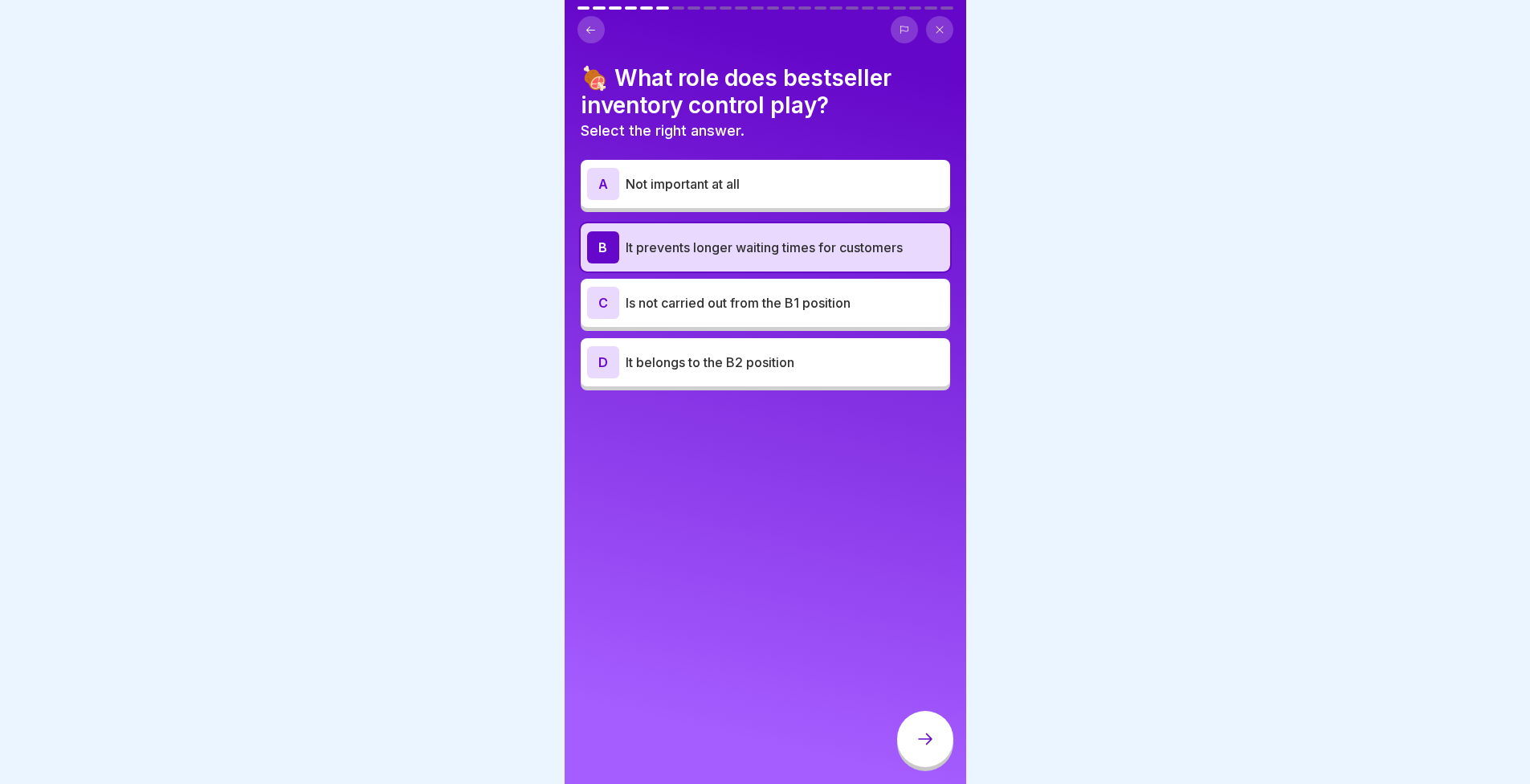
click at [939, 755] on div at bounding box center [925, 739] width 57 height 57
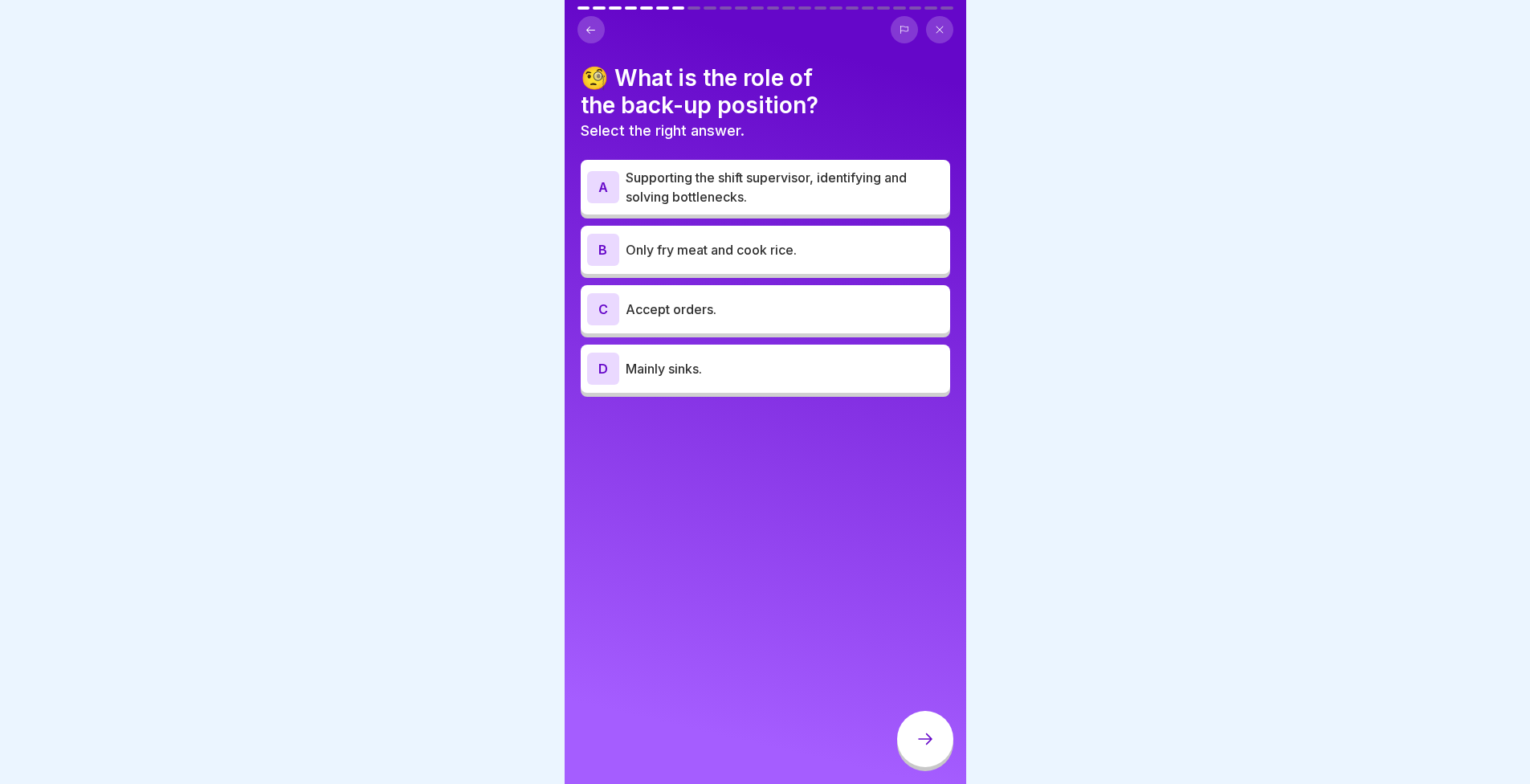
click at [727, 201] on p "Supporting the shift supervisor, identifying and solving bottlenecks." at bounding box center [784, 187] width 318 height 38
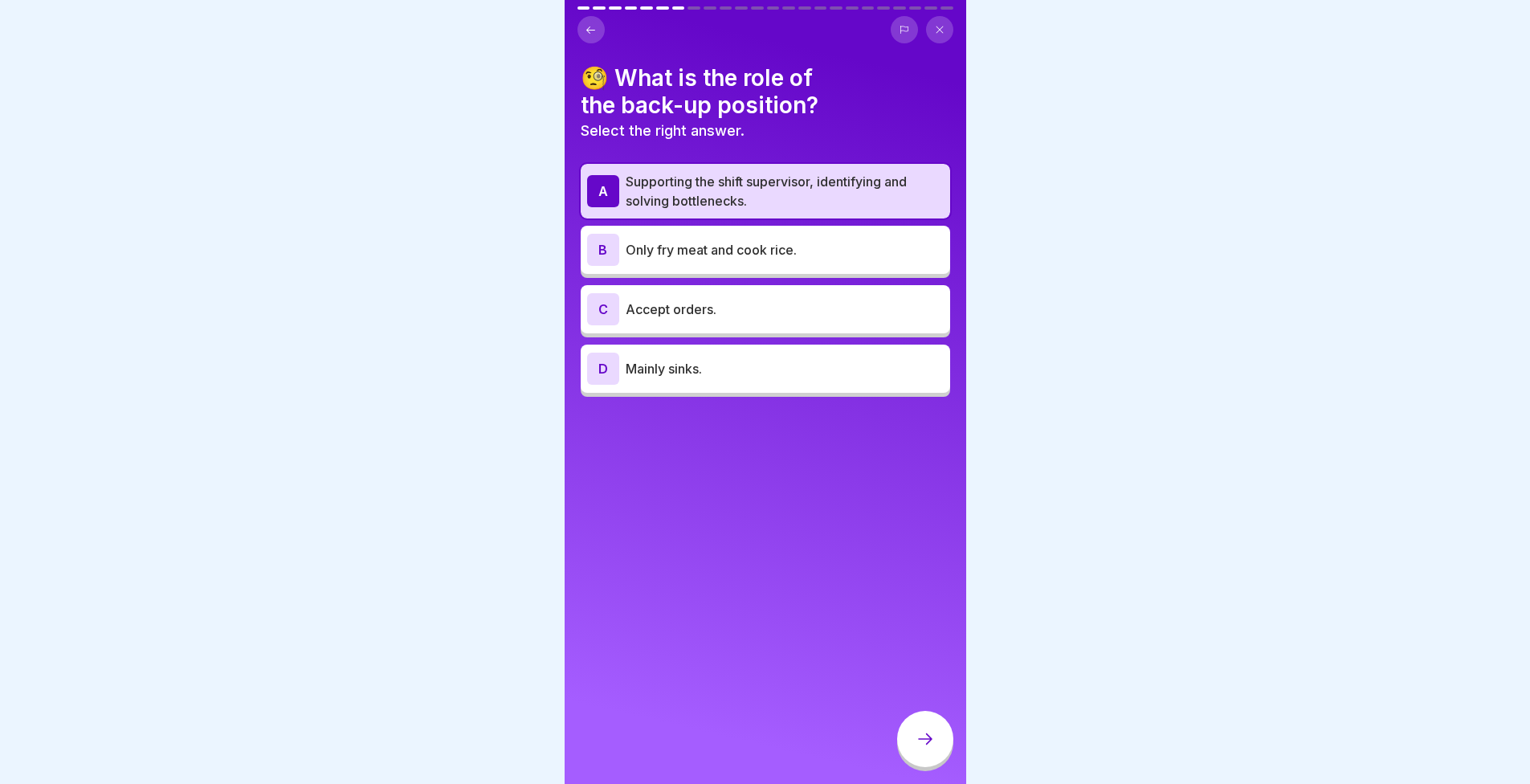
click at [917, 748] on icon at bounding box center [925, 739] width 19 height 19
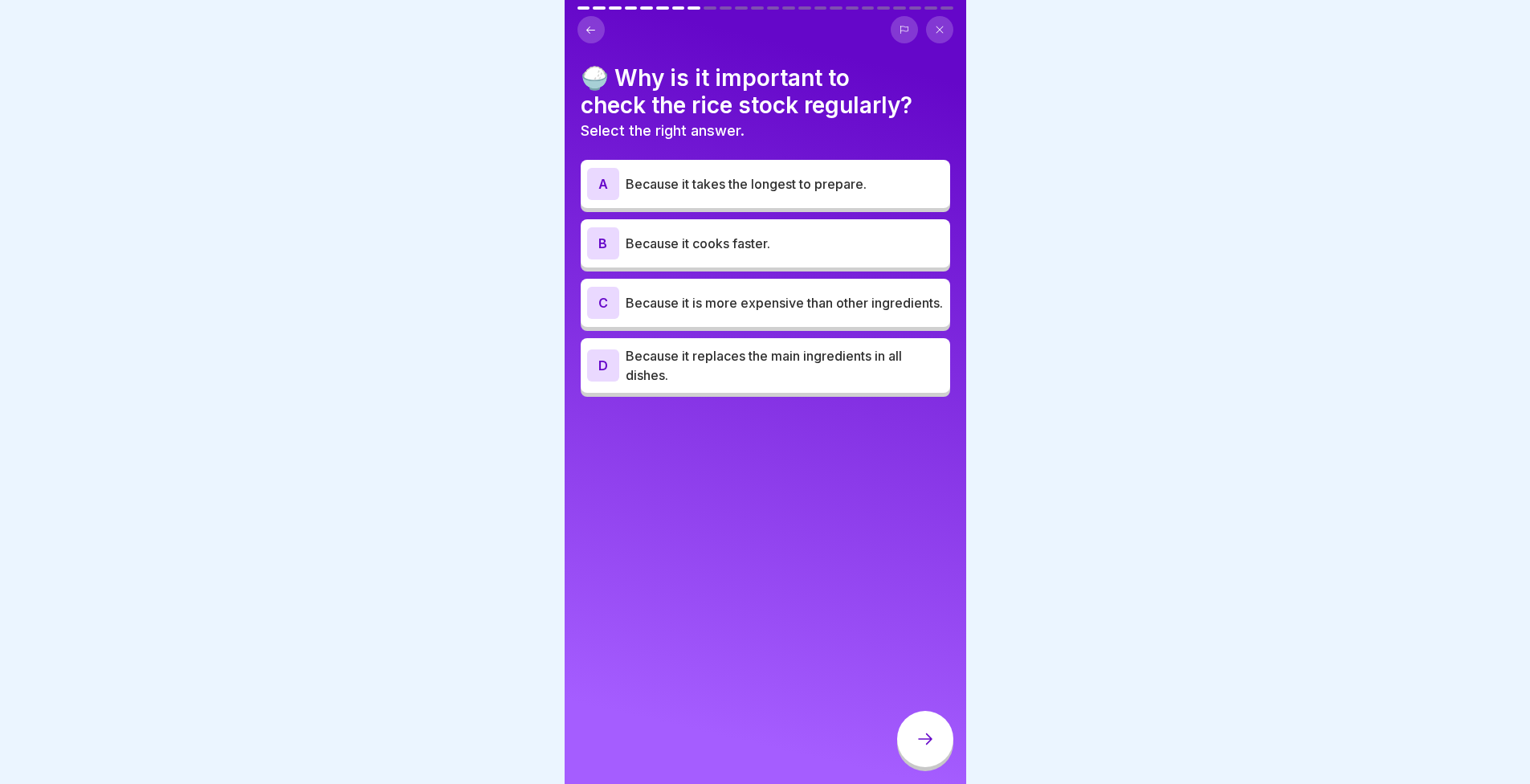
click at [734, 173] on div "A Because it takes the longest to prepare." at bounding box center [765, 184] width 357 height 32
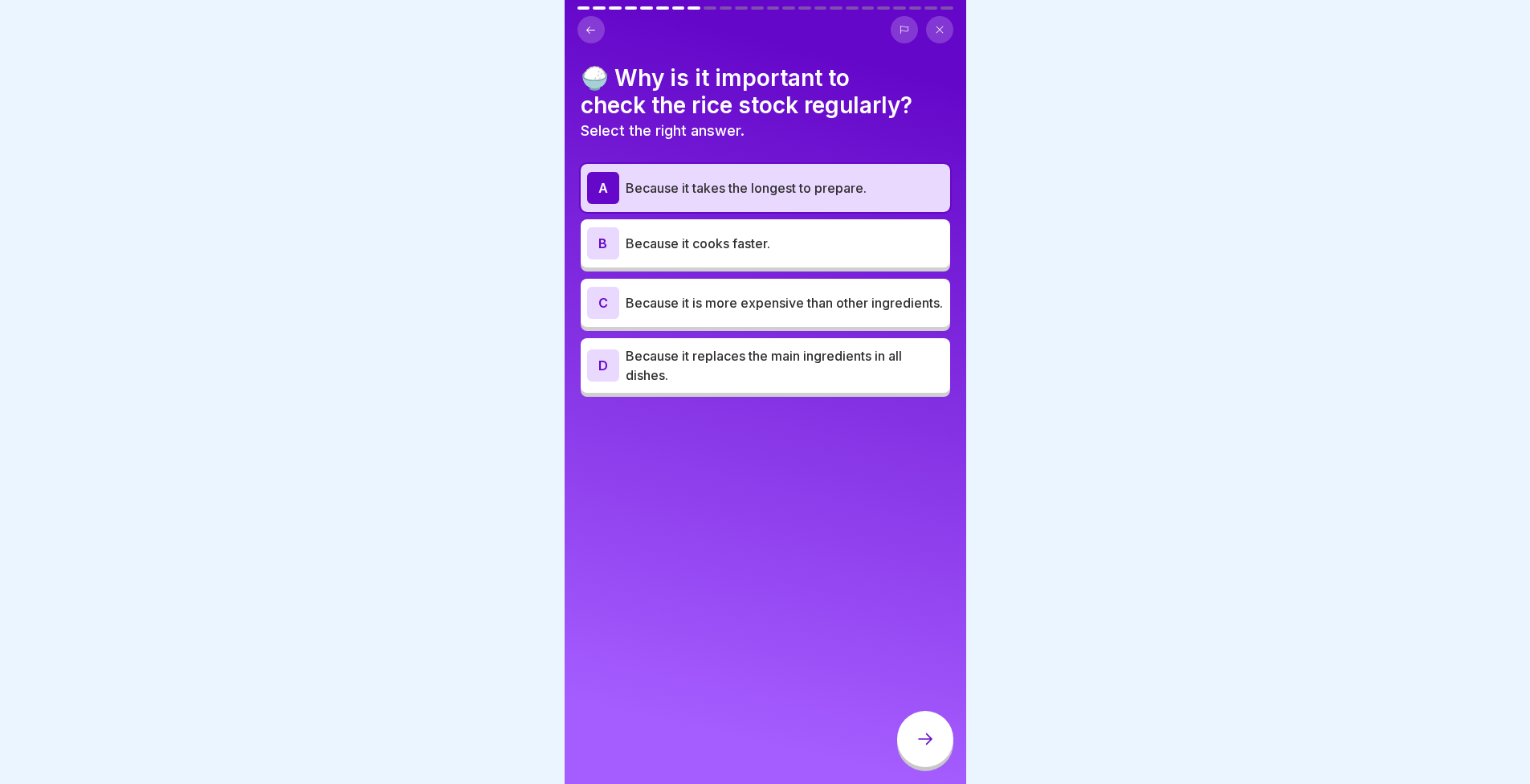
click at [936, 735] on div at bounding box center [925, 739] width 57 height 57
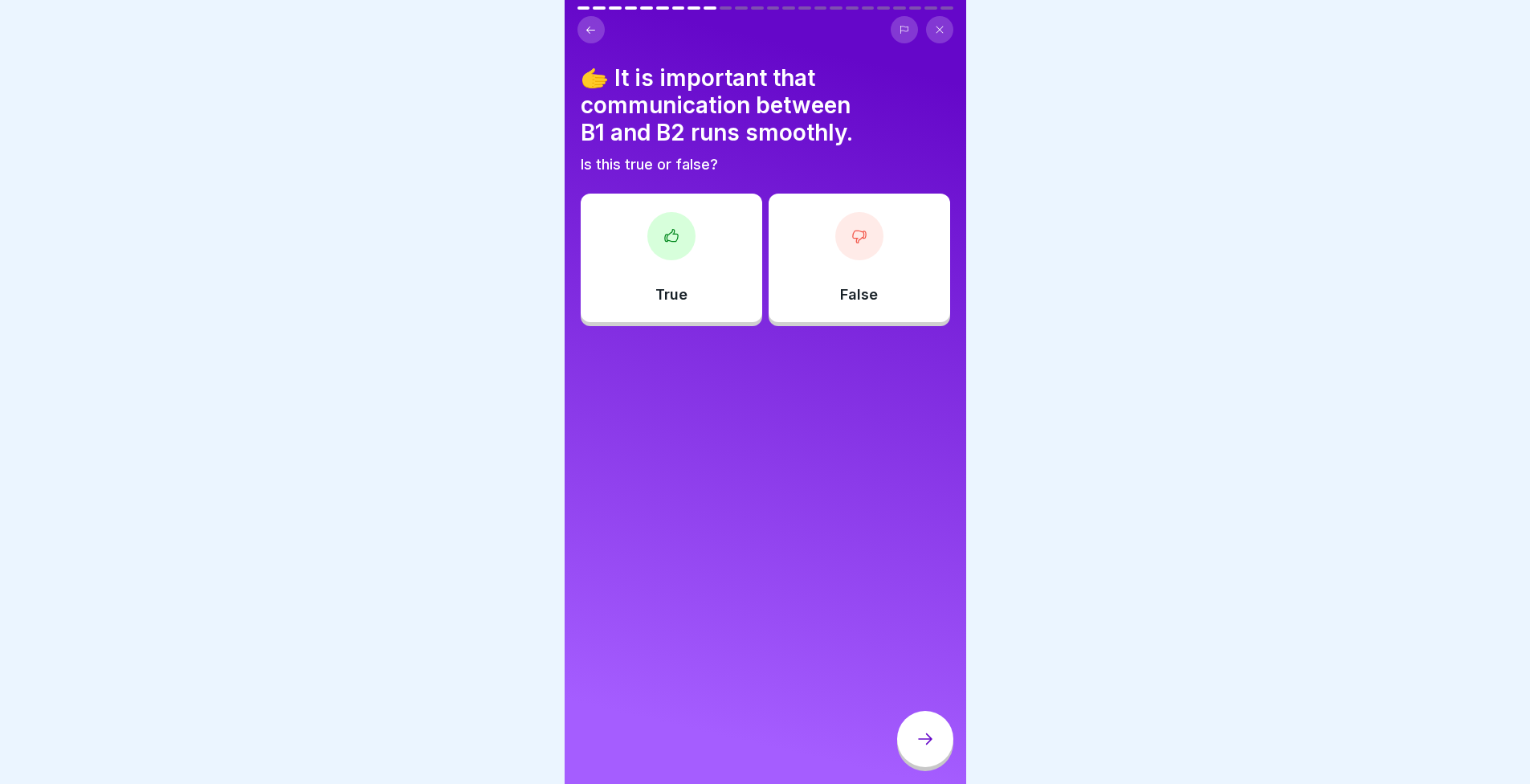
click at [828, 630] on div "🫱 It is important that communication between B1 and B2 runs smoothly. Is this t…" at bounding box center [766, 392] width 402 height 784
click at [682, 255] on div at bounding box center [672, 236] width 48 height 48
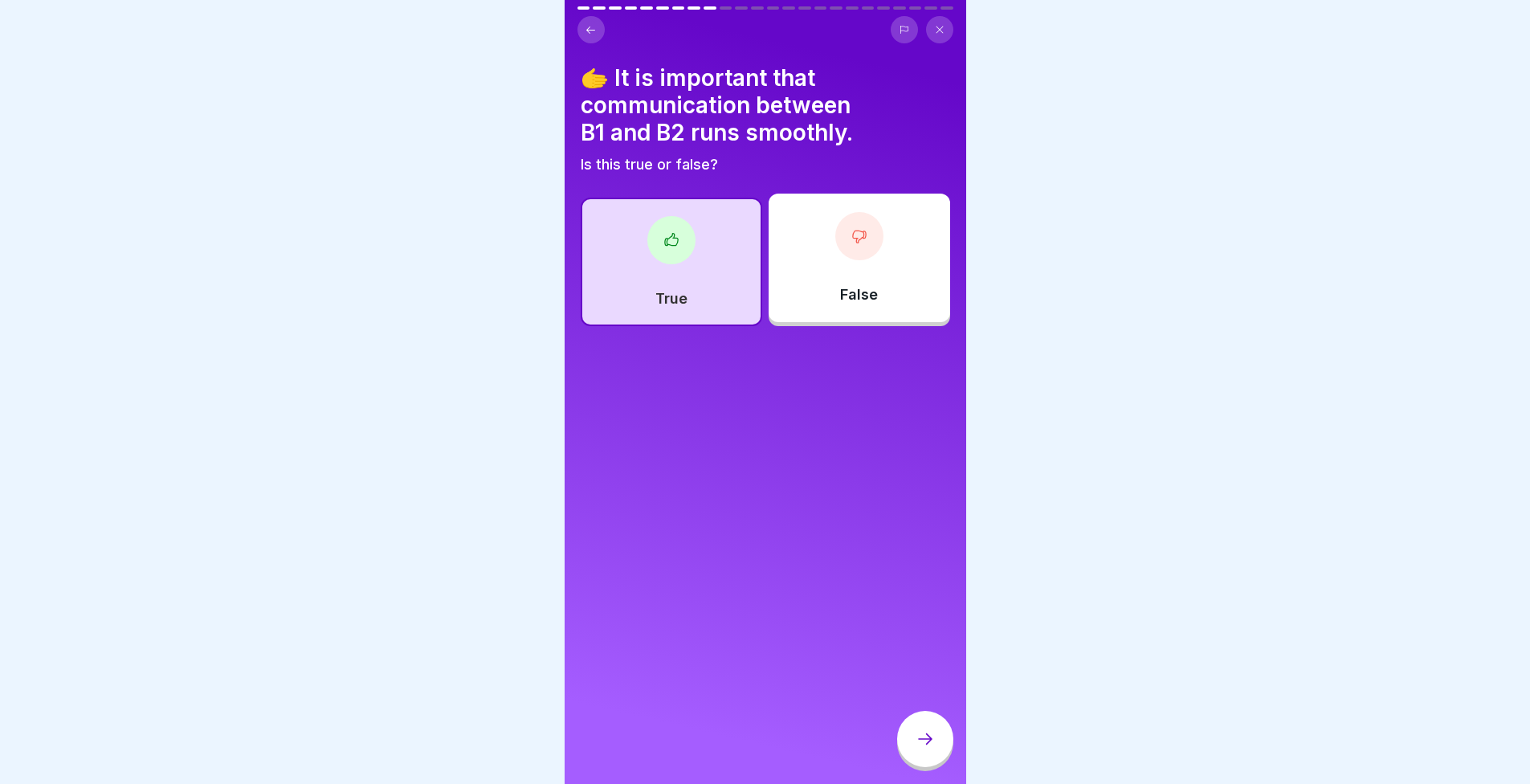
click at [918, 767] on div at bounding box center [925, 739] width 57 height 57
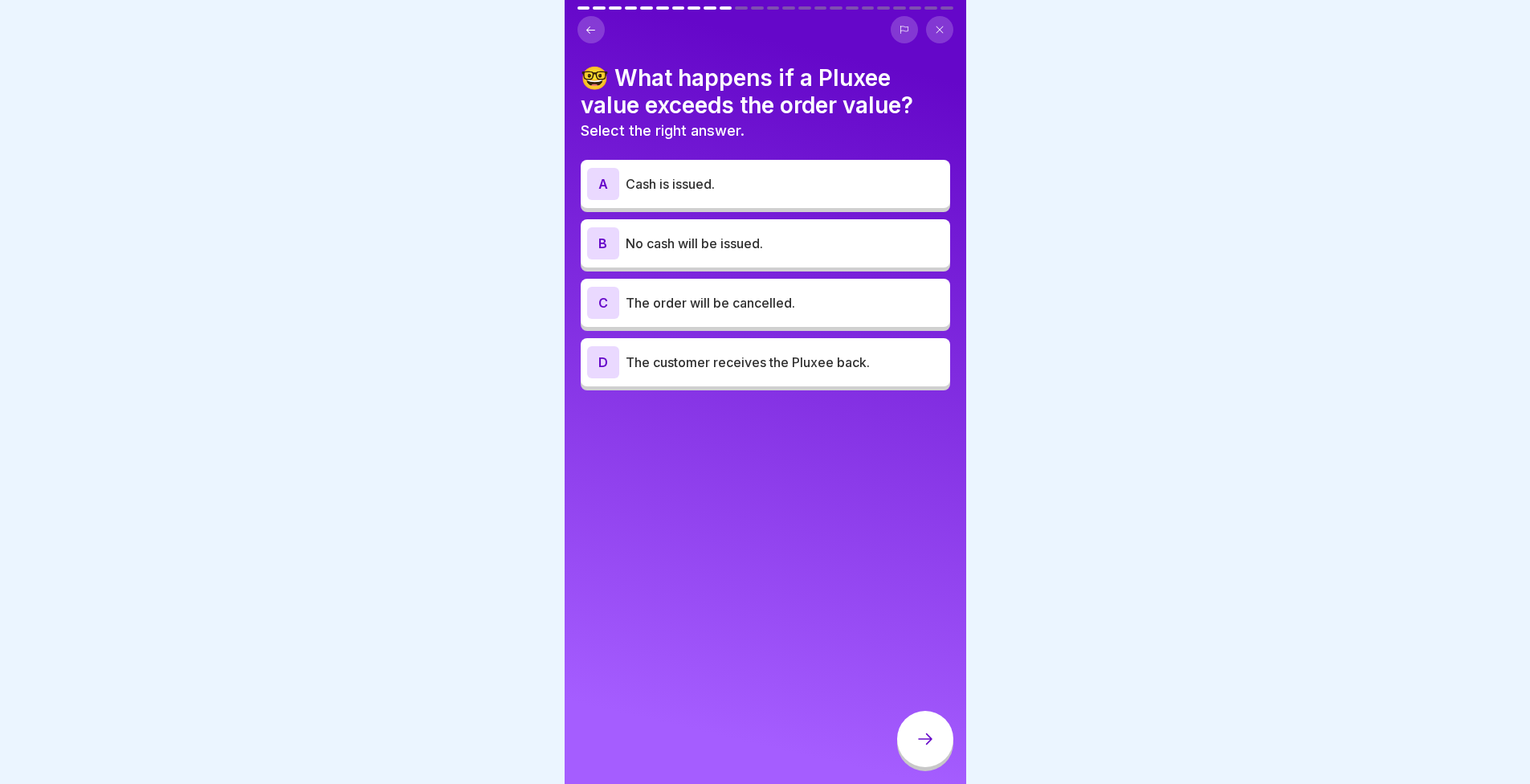
click at [711, 301] on p "The order will be cancelled." at bounding box center [784, 303] width 318 height 19
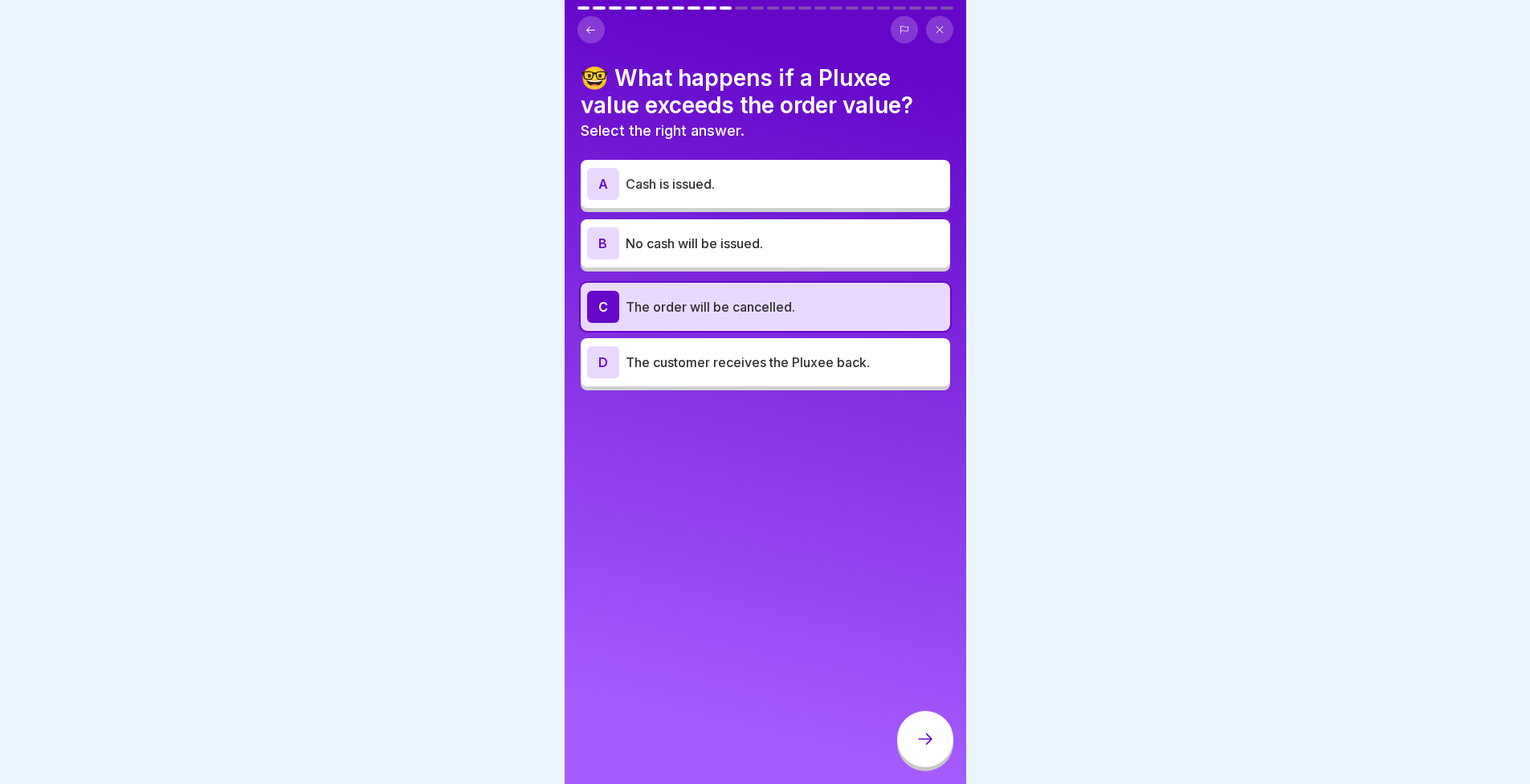
click at [911, 750] on div at bounding box center [925, 739] width 57 height 57
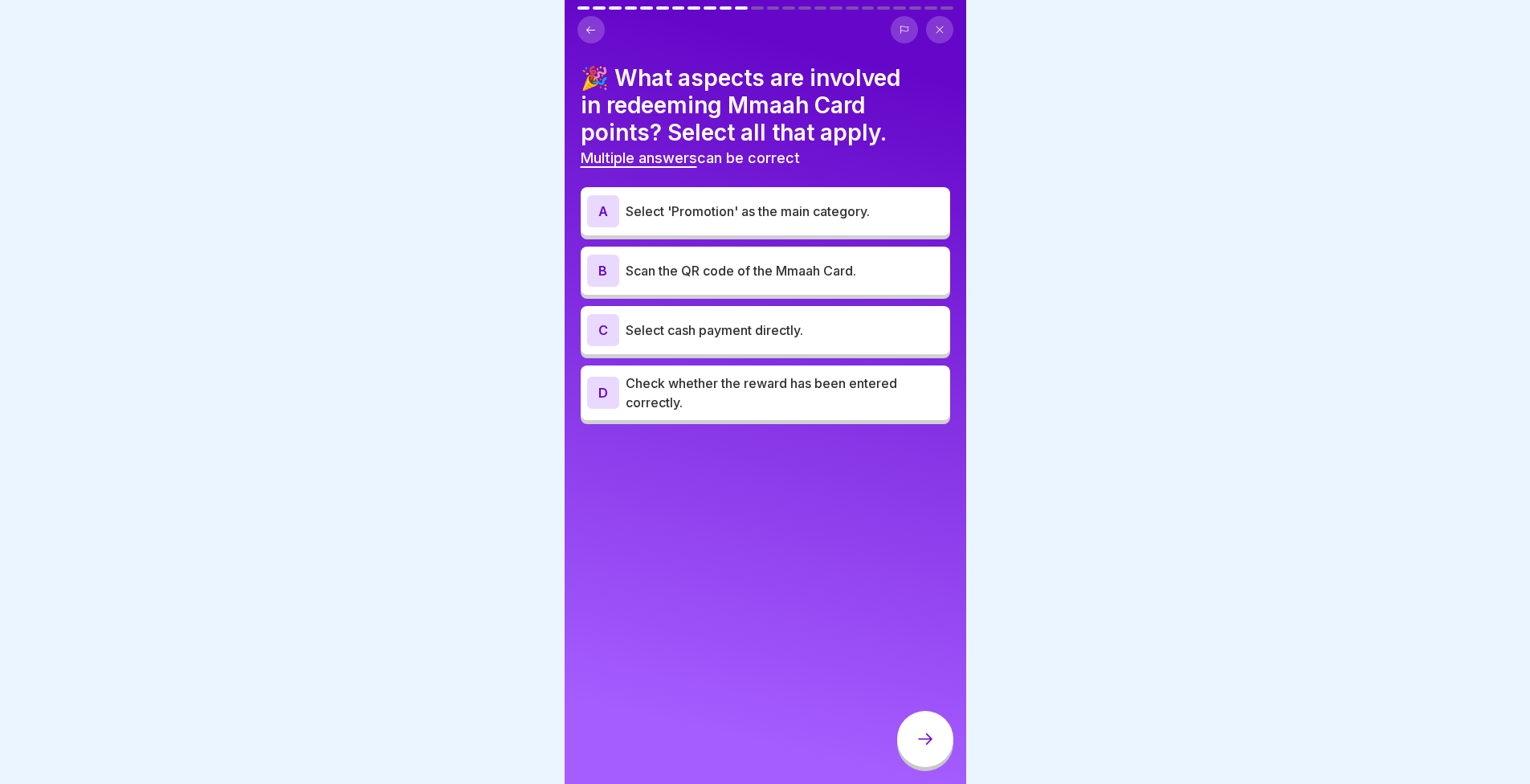
click at [750, 208] on p "Select 'Promotion' as the main category." at bounding box center [784, 211] width 318 height 19
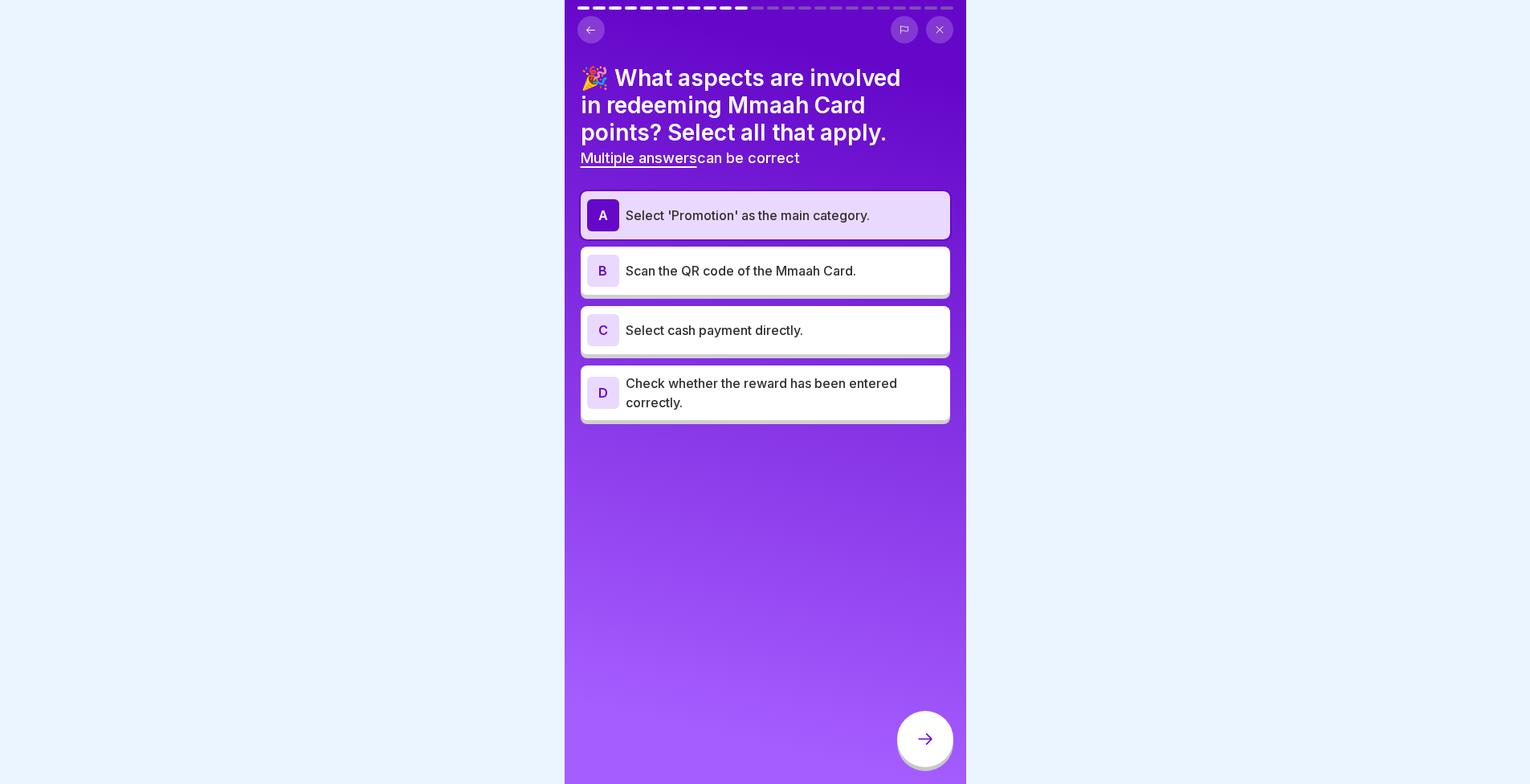
click at [677, 279] on p "Scan the QR code of the Mmaah Card." at bounding box center [784, 271] width 318 height 19
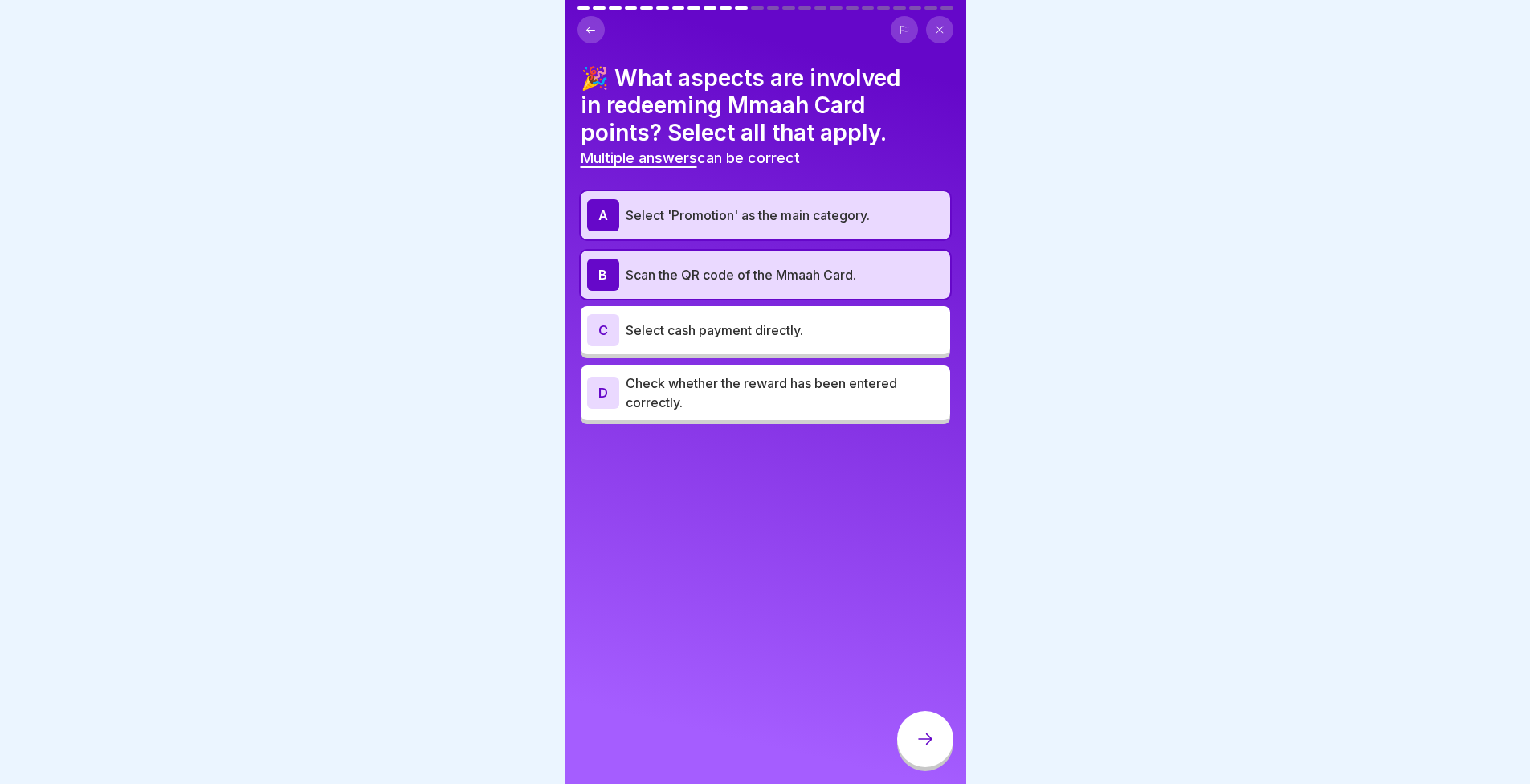
click at [668, 396] on p "Check whether the reward has been entered correctly." at bounding box center [784, 393] width 318 height 38
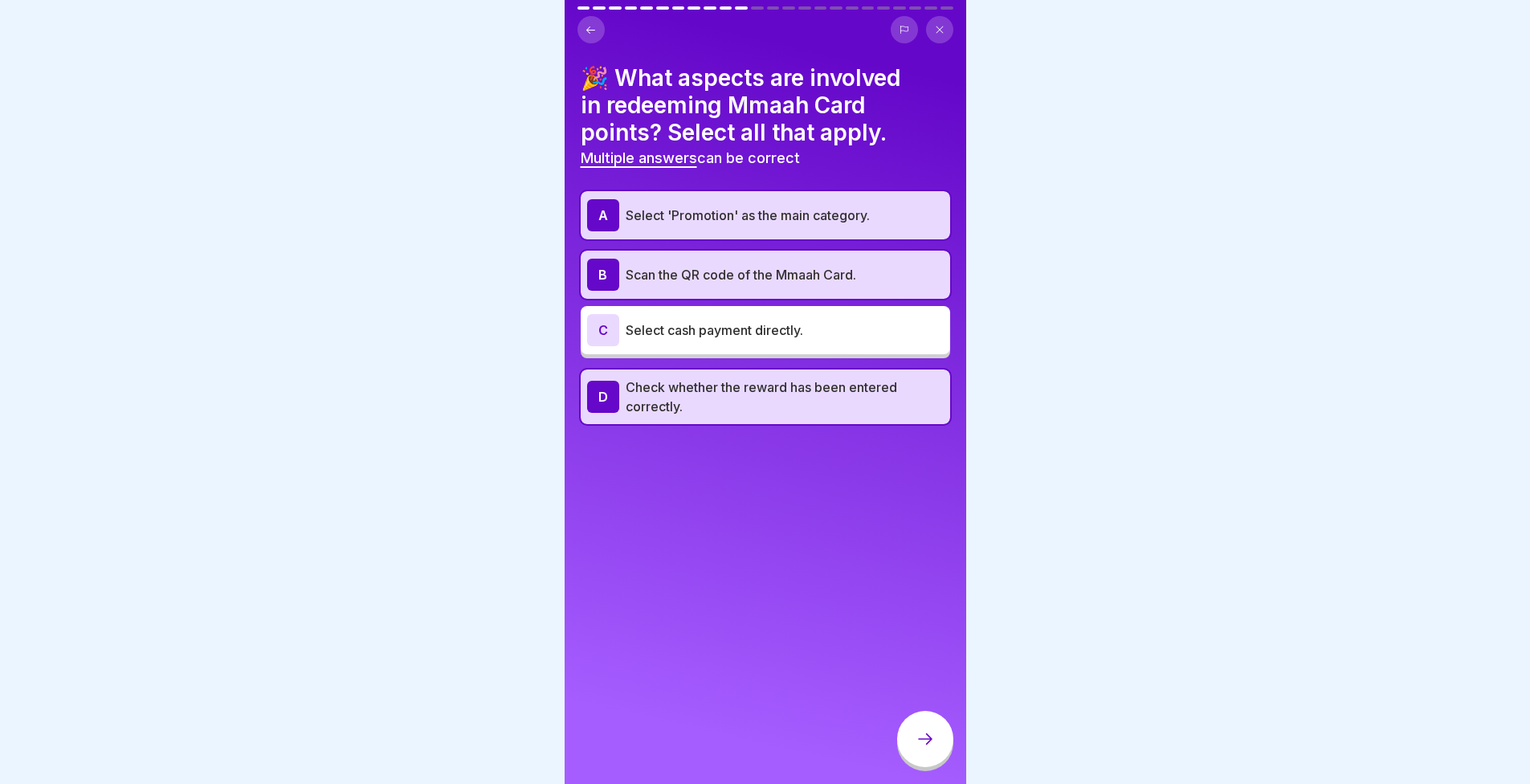
click at [918, 734] on div at bounding box center [925, 739] width 57 height 57
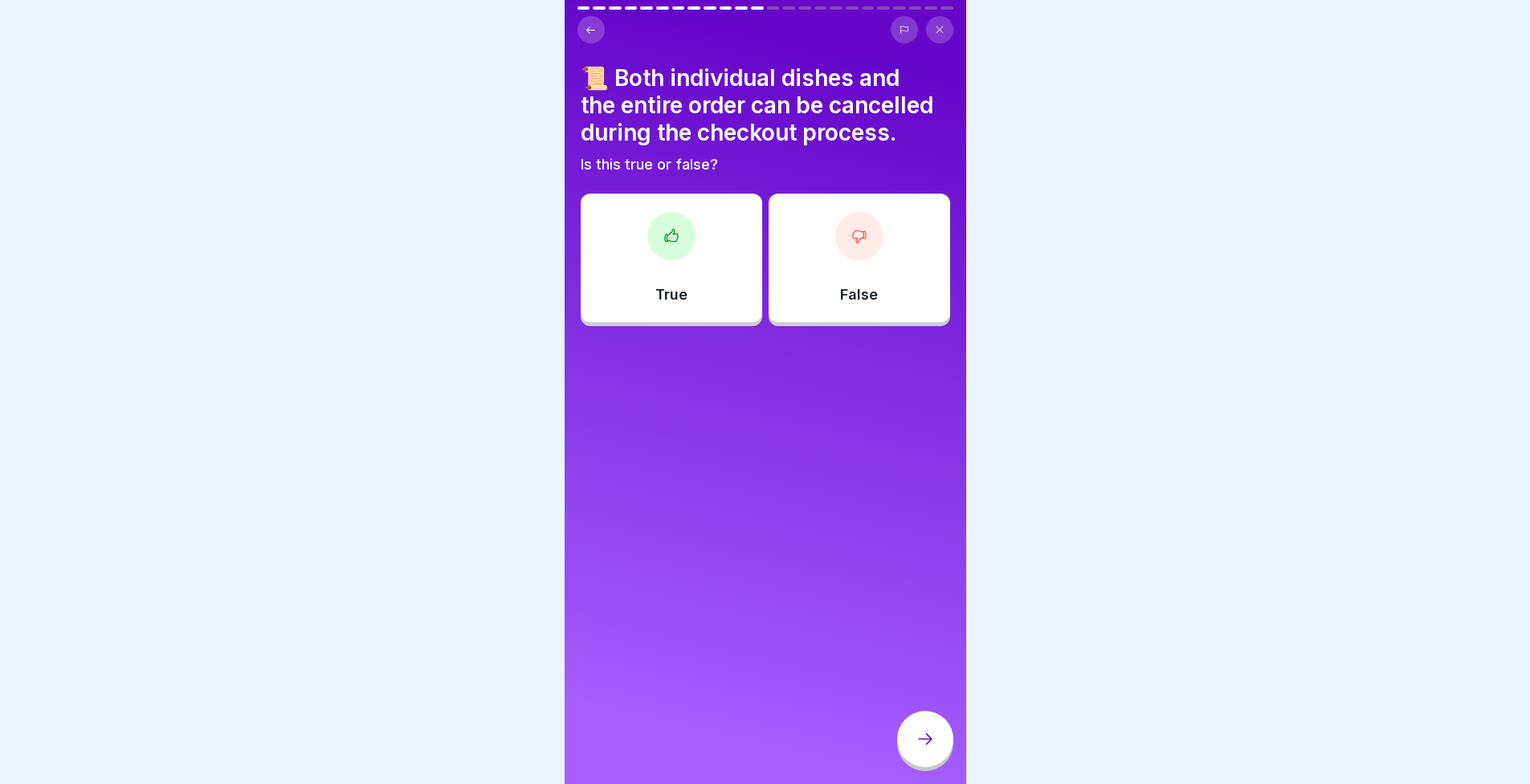
click at [703, 262] on div "True" at bounding box center [671, 257] width 182 height 129
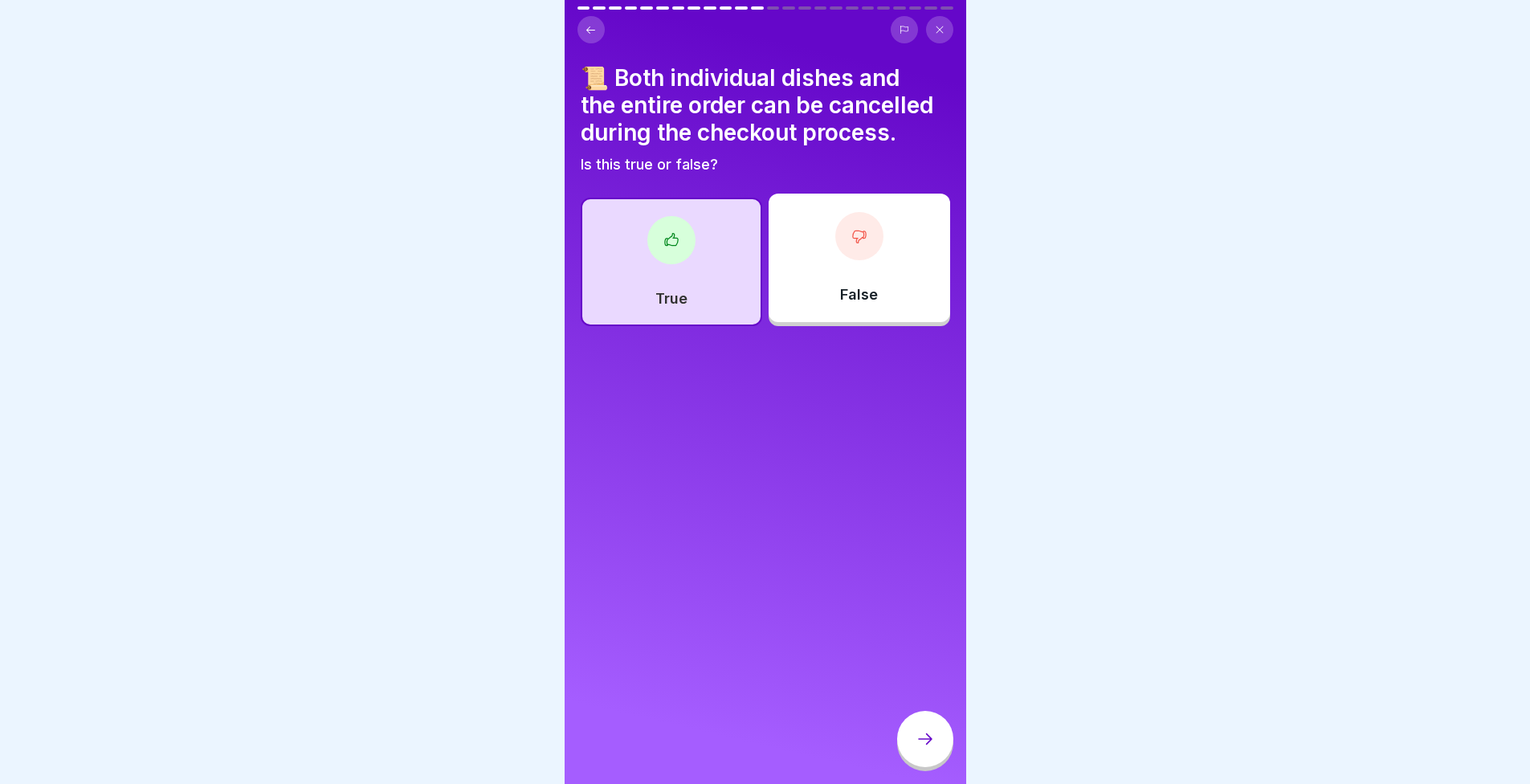
click at [937, 747] on div at bounding box center [925, 739] width 57 height 57
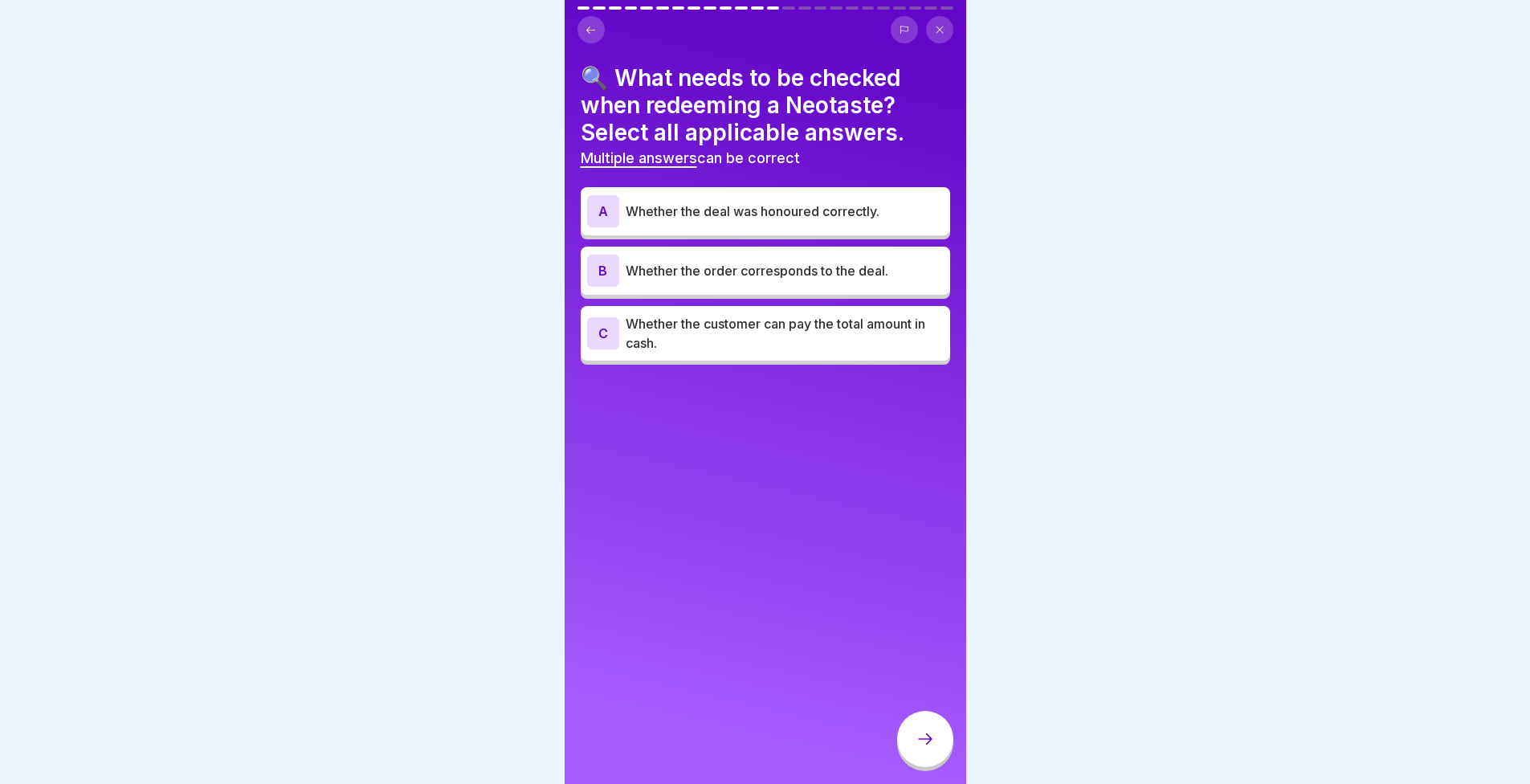
click at [660, 203] on p "Whether the deal was honoured correctly." at bounding box center [784, 211] width 318 height 19
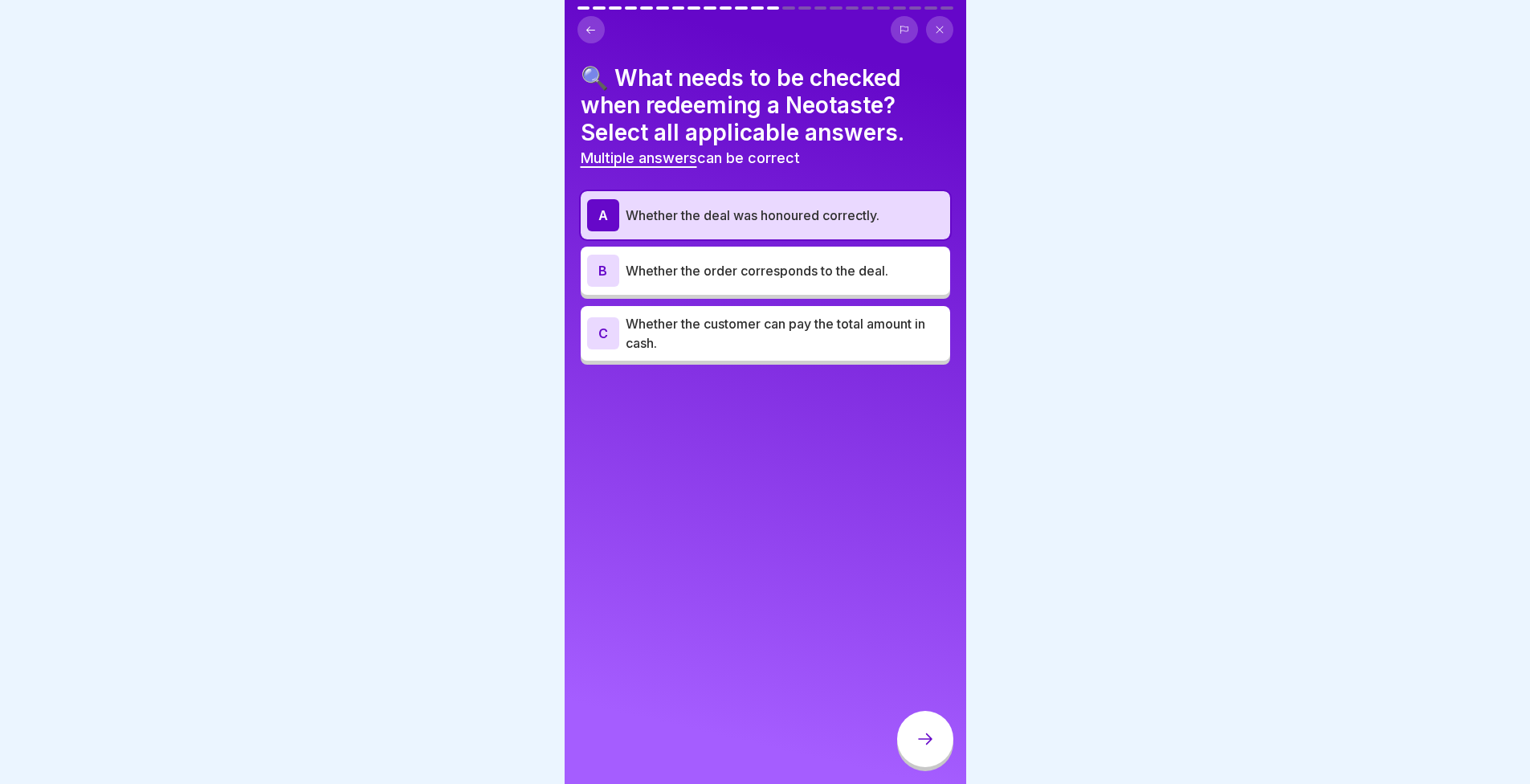
click at [629, 265] on p "Whether the order corresponds to the deal." at bounding box center [784, 271] width 318 height 19
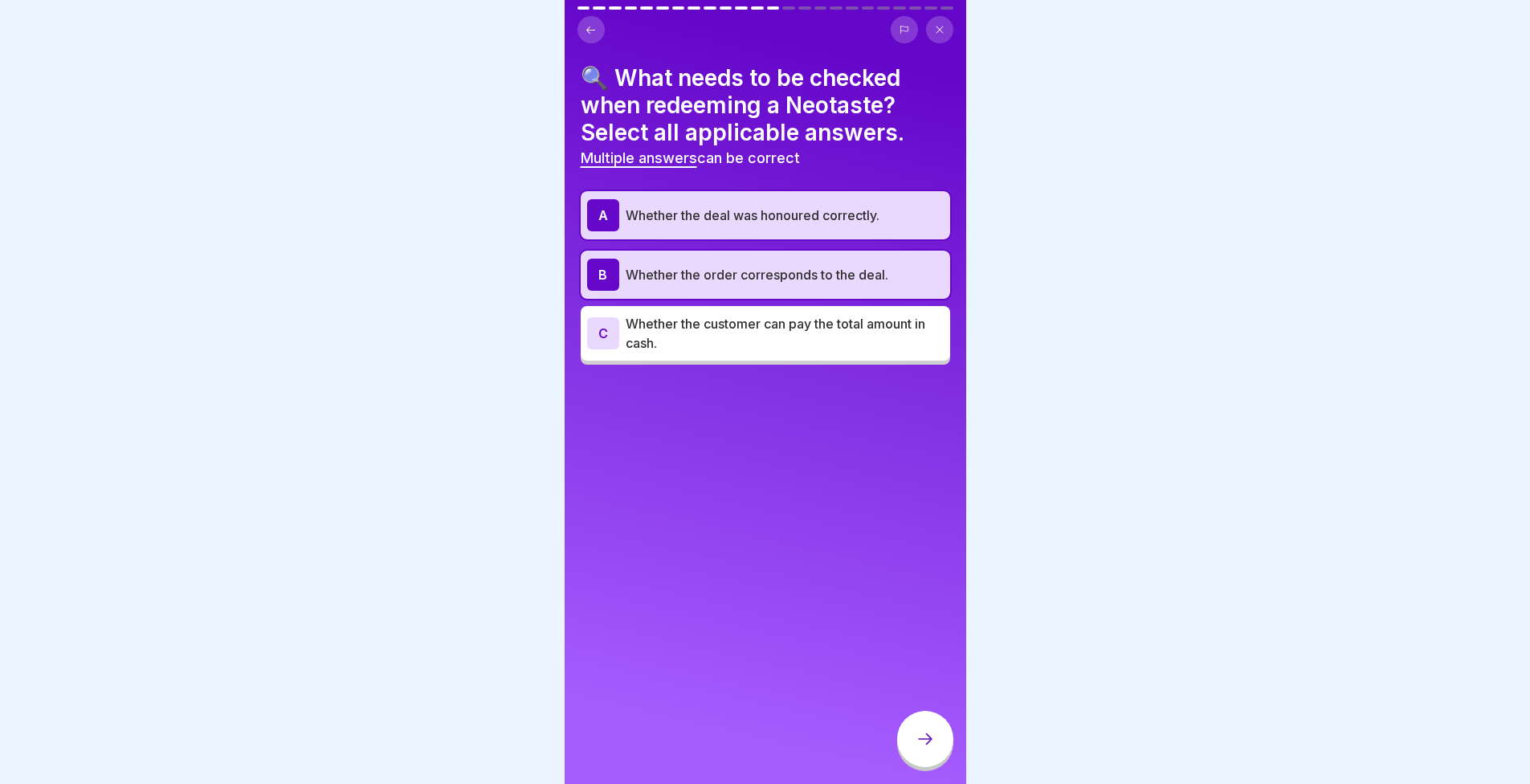
drag, startPoint x: 526, startPoint y: 356, endPoint x: 518, endPoint y: 339, distance: 18.8
drag, startPoint x: 518, startPoint y: 339, endPoint x: 511, endPoint y: 331, distance: 10.6
click at [511, 331] on div at bounding box center [765, 392] width 1530 height 784
click at [638, 331] on p "Whether the customer can pay the total amount in cash." at bounding box center [784, 333] width 318 height 38
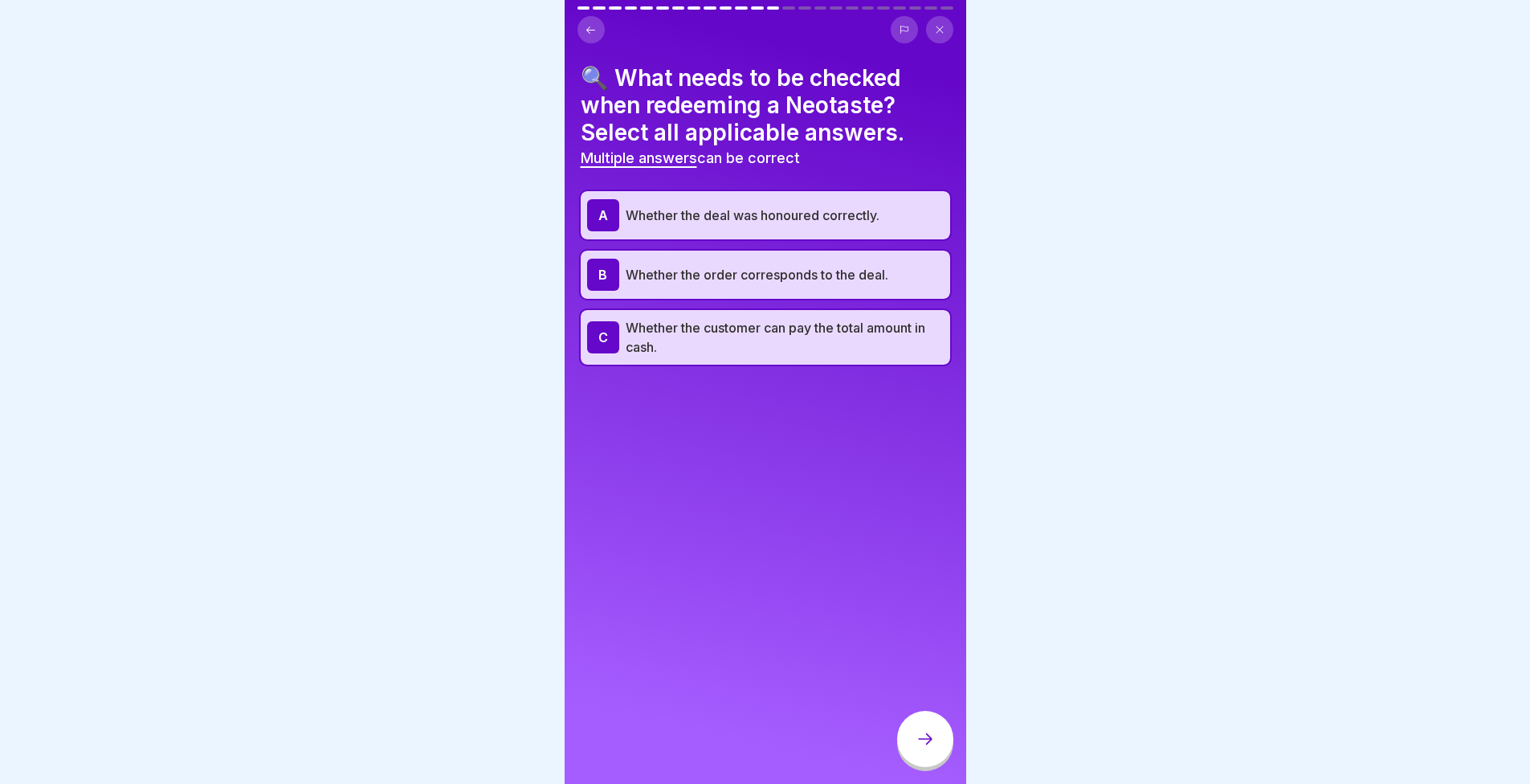
click at [951, 747] on div at bounding box center [925, 739] width 57 height 57
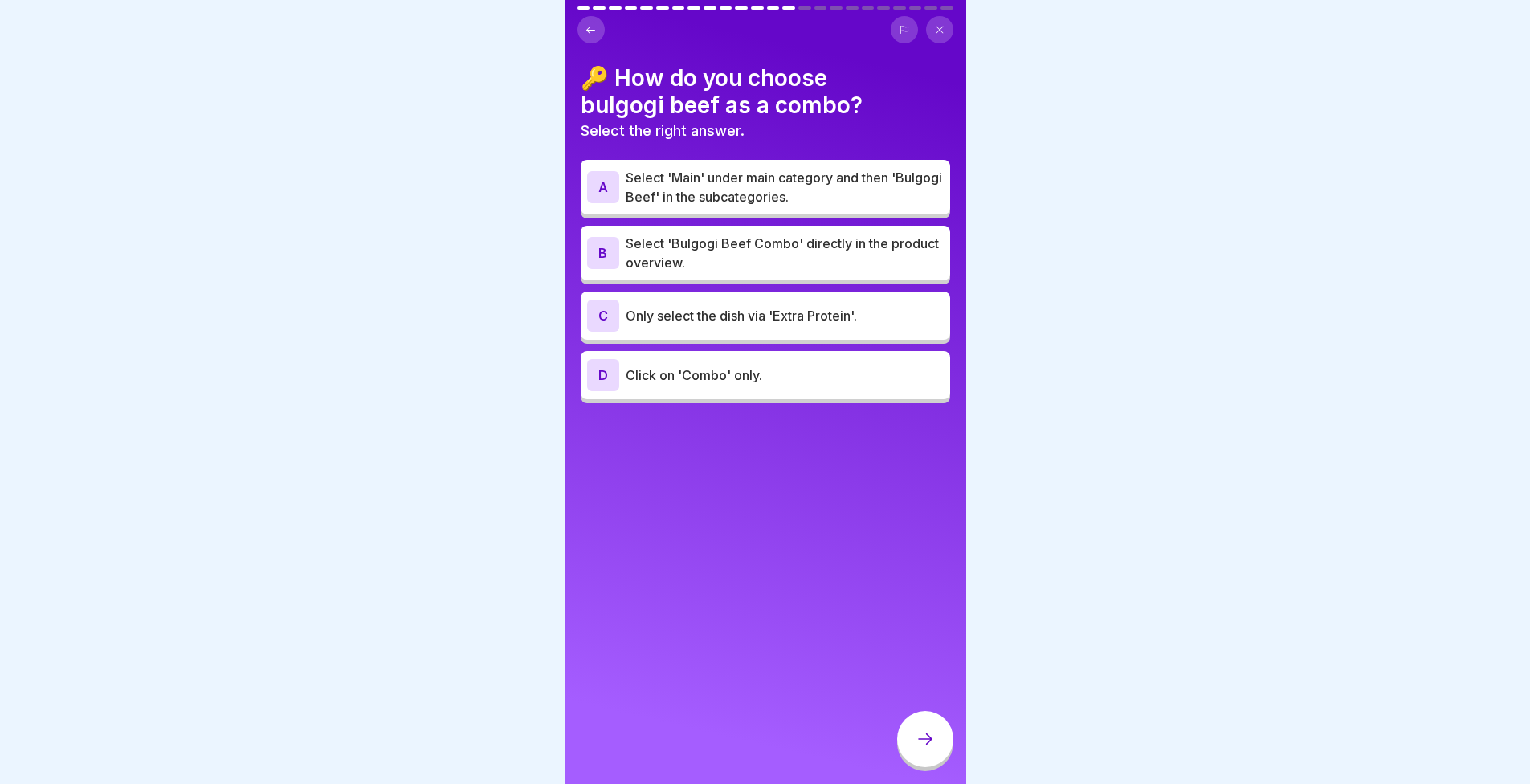
click at [657, 205] on p "Select 'Main' under main category and then 'Bulgogi Beef' in the subcategories." at bounding box center [784, 187] width 318 height 38
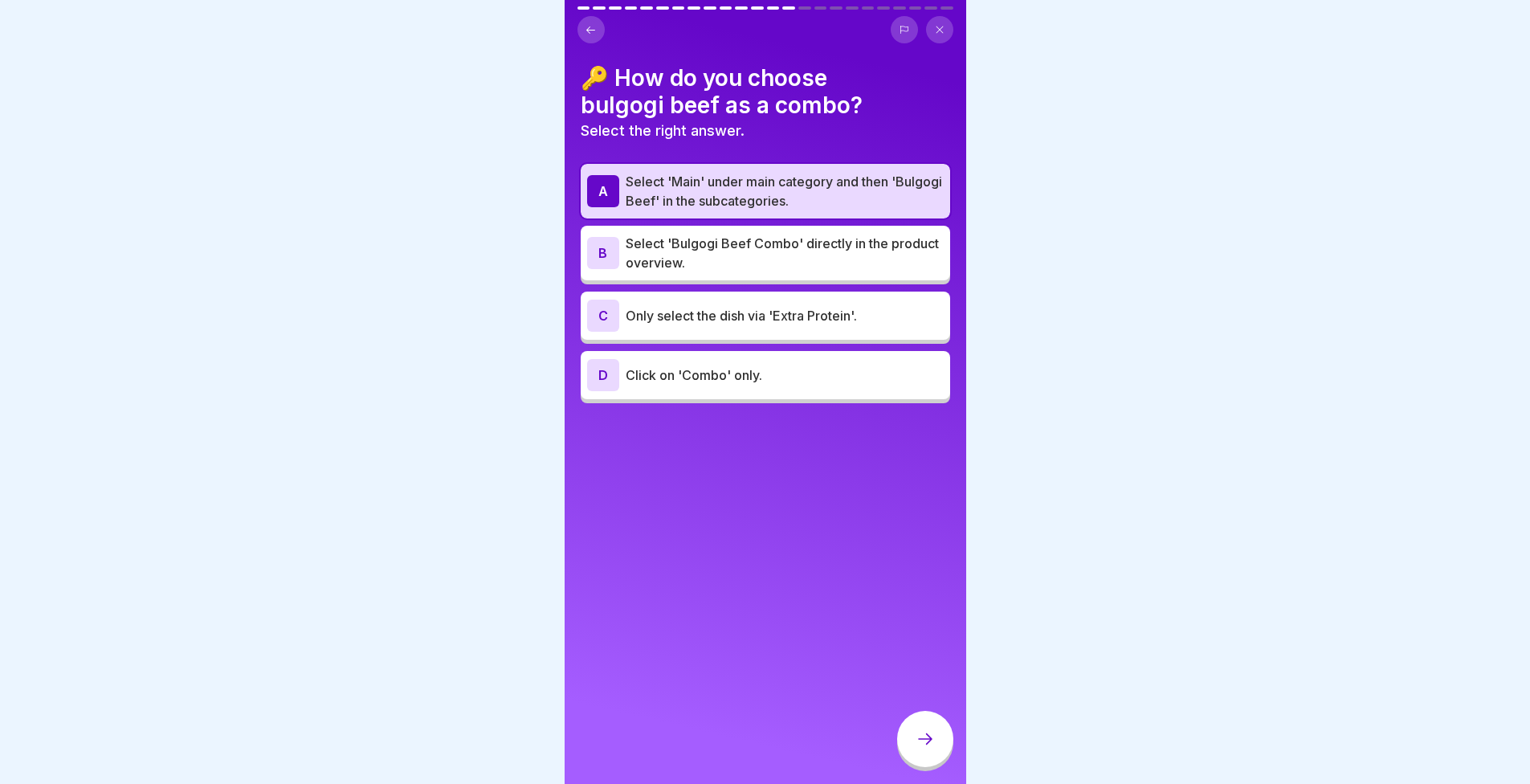
click at [937, 767] on div at bounding box center [925, 739] width 57 height 57
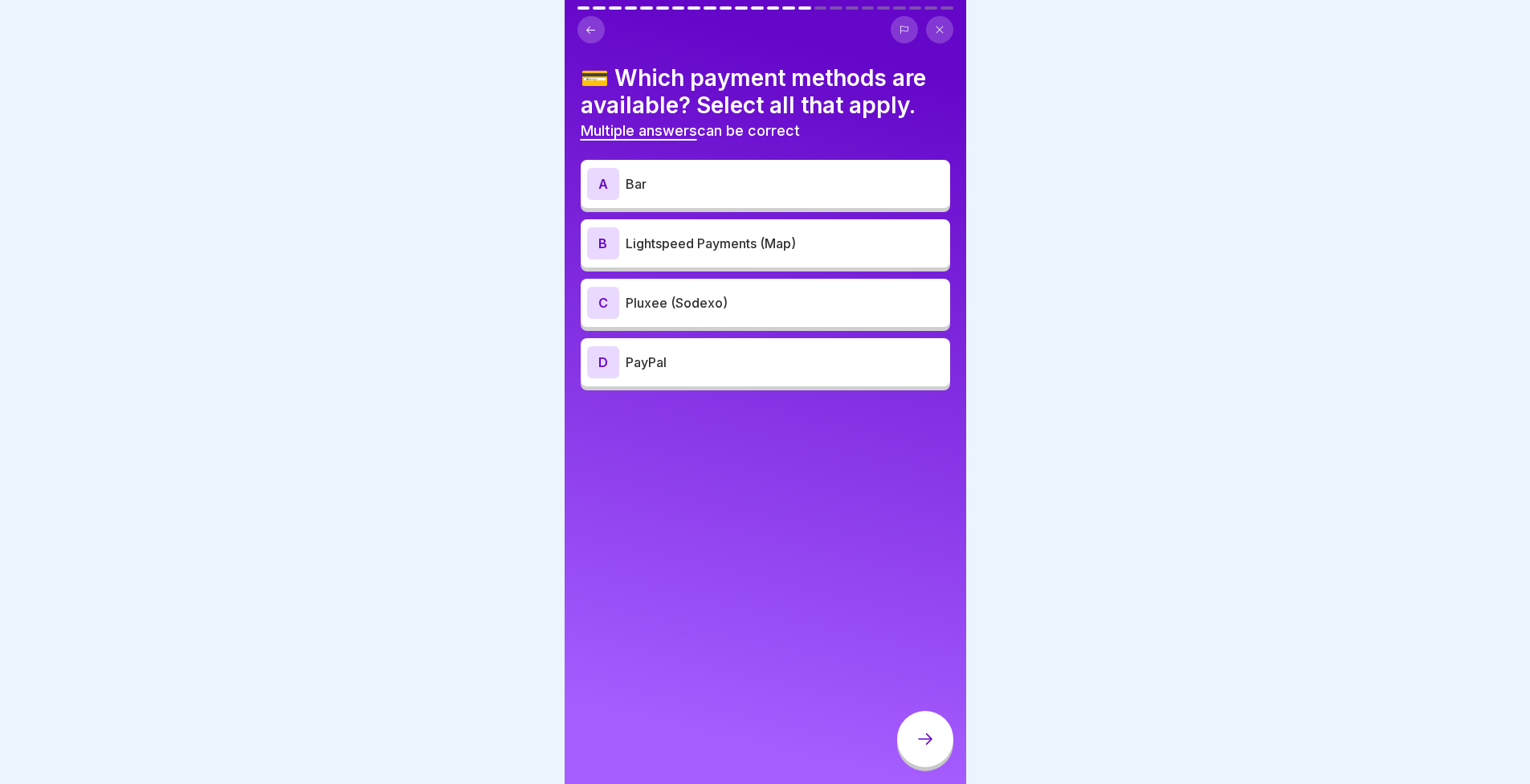
click at [660, 157] on div "💳 Which payment methods are available? Select all that apply. Multiple answers …" at bounding box center [765, 227] width 369 height 326
click at [679, 191] on p "Bar" at bounding box center [784, 184] width 318 height 19
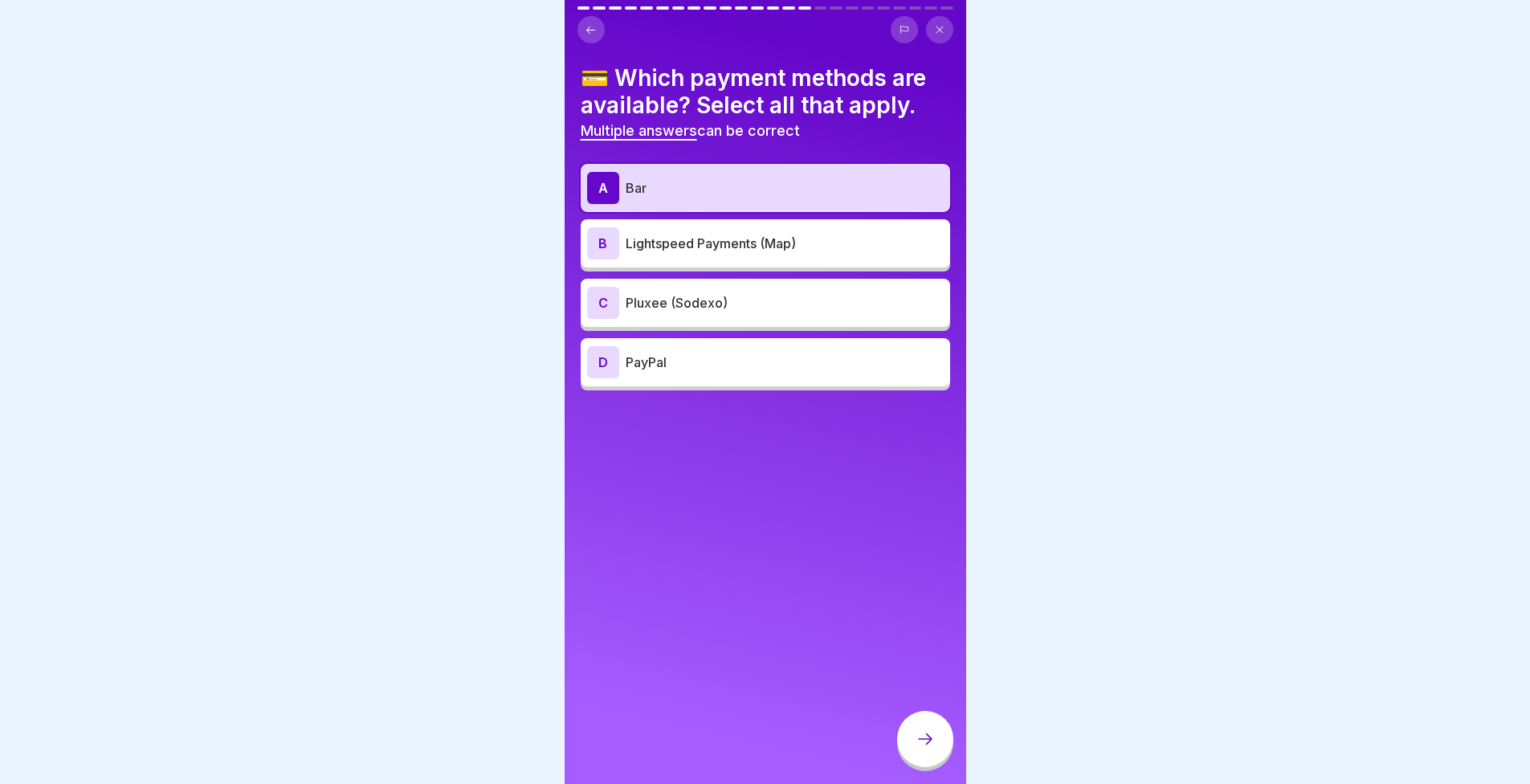
click at [685, 250] on p "Lightspeed Payments (Map)" at bounding box center [784, 243] width 318 height 19
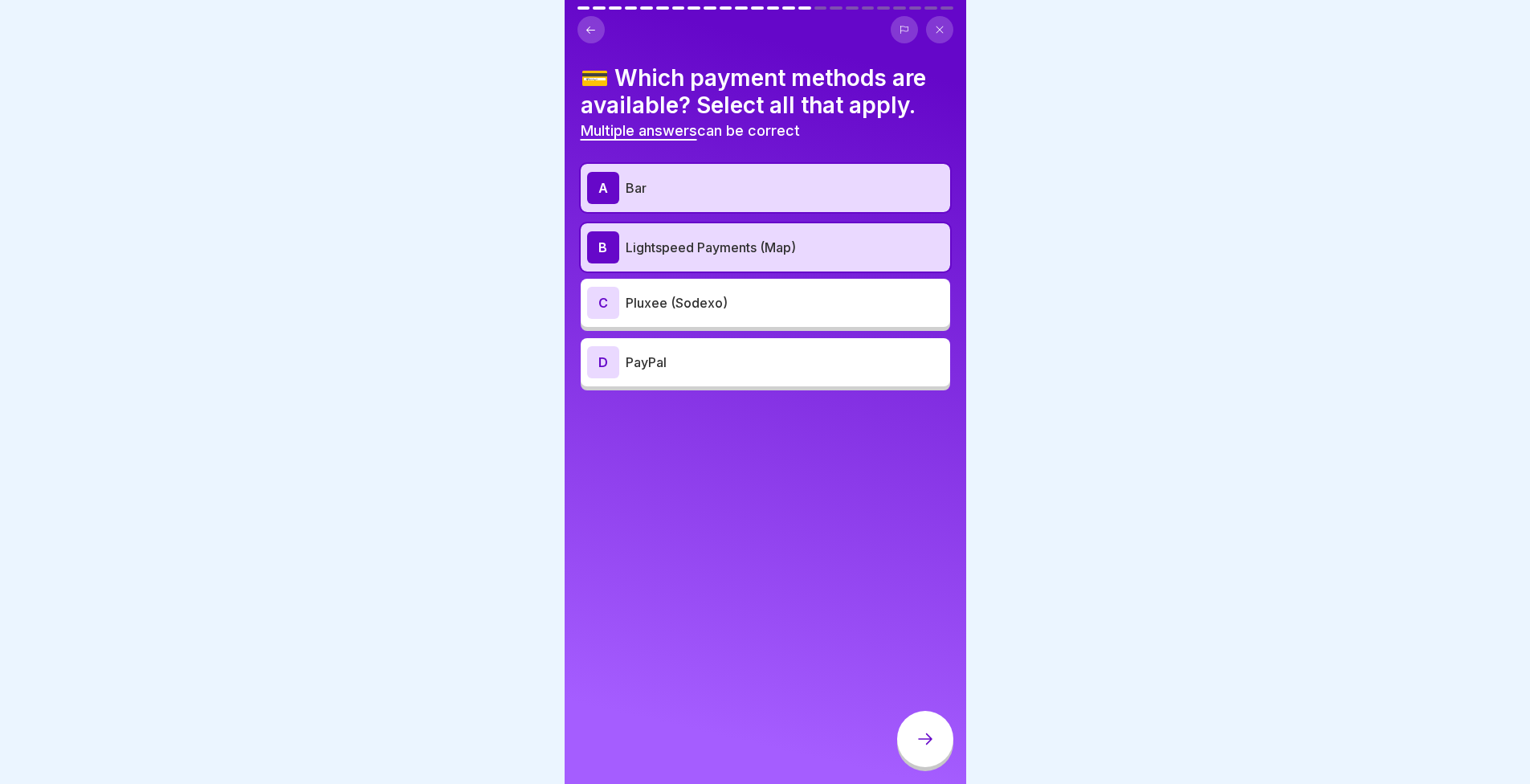
click at [687, 288] on div "C Pluxee (Sodexo)" at bounding box center [765, 303] width 369 height 48
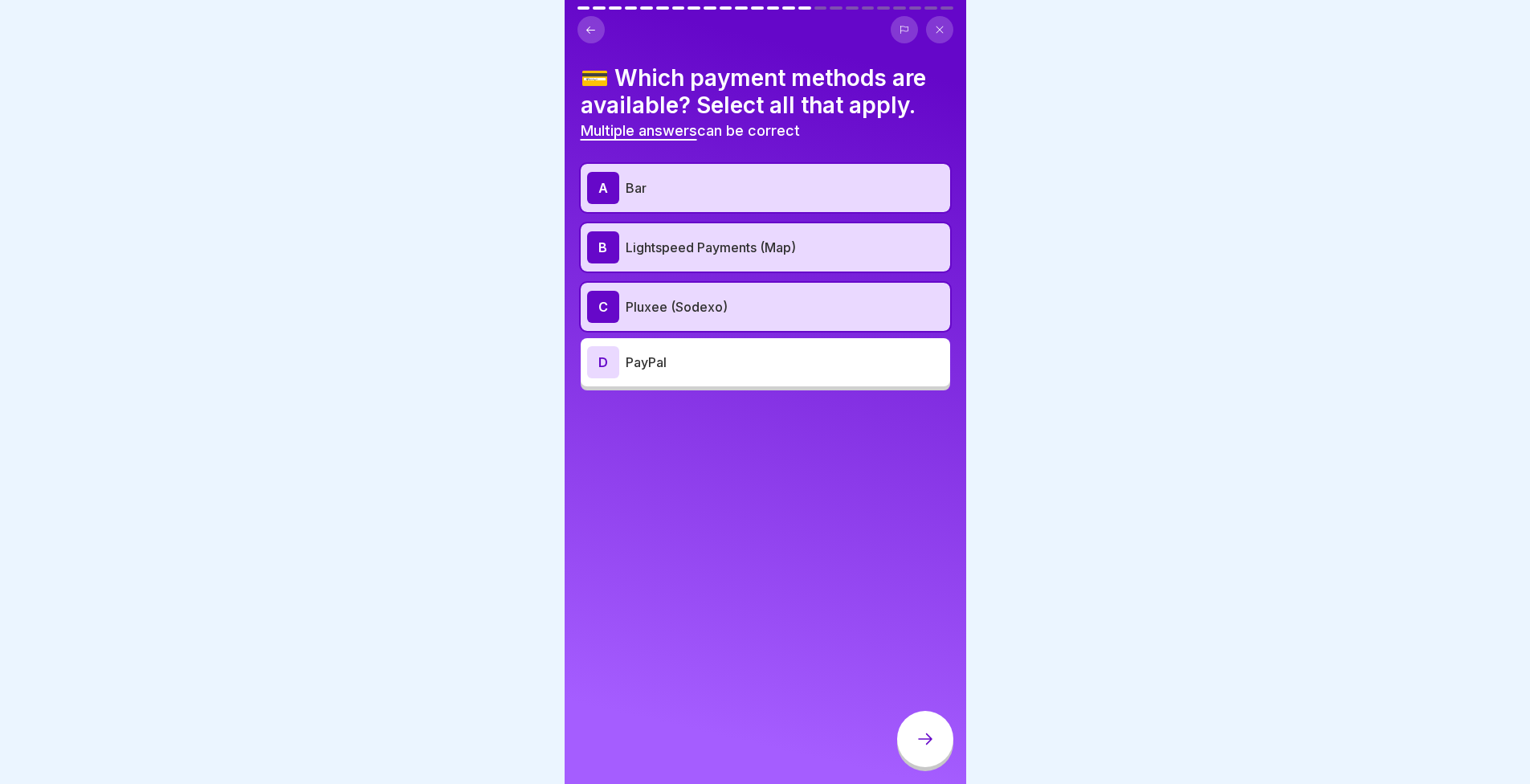
click at [930, 748] on icon at bounding box center [925, 739] width 19 height 19
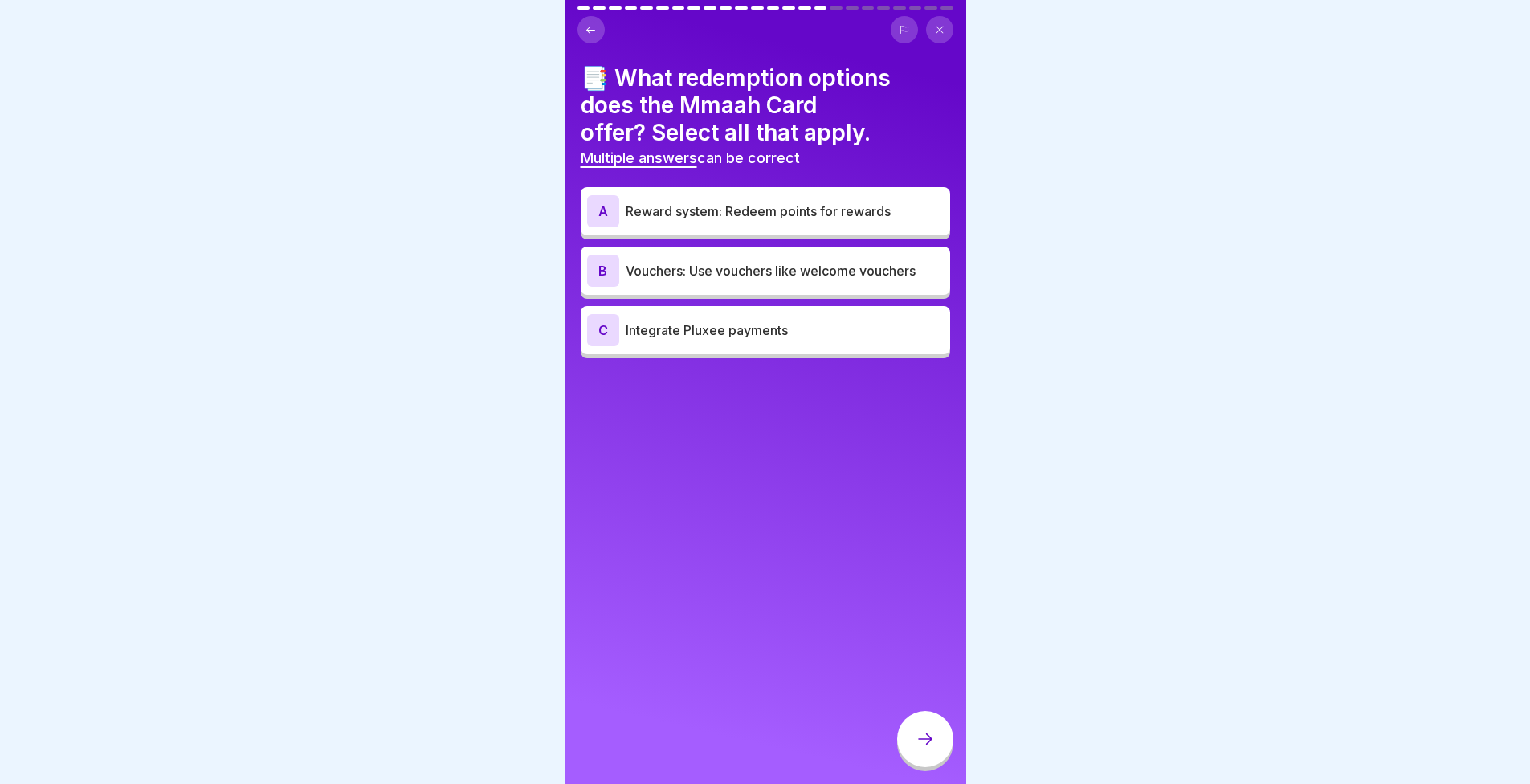
drag, startPoint x: 401, startPoint y: 409, endPoint x: 377, endPoint y: 393, distance: 28.8
drag, startPoint x: 377, startPoint y: 393, endPoint x: 288, endPoint y: 346, distance: 100.6
click at [288, 346] on div at bounding box center [765, 392] width 1530 height 784
click at [713, 210] on p "Reward system: Redeem points for rewards" at bounding box center [784, 211] width 318 height 19
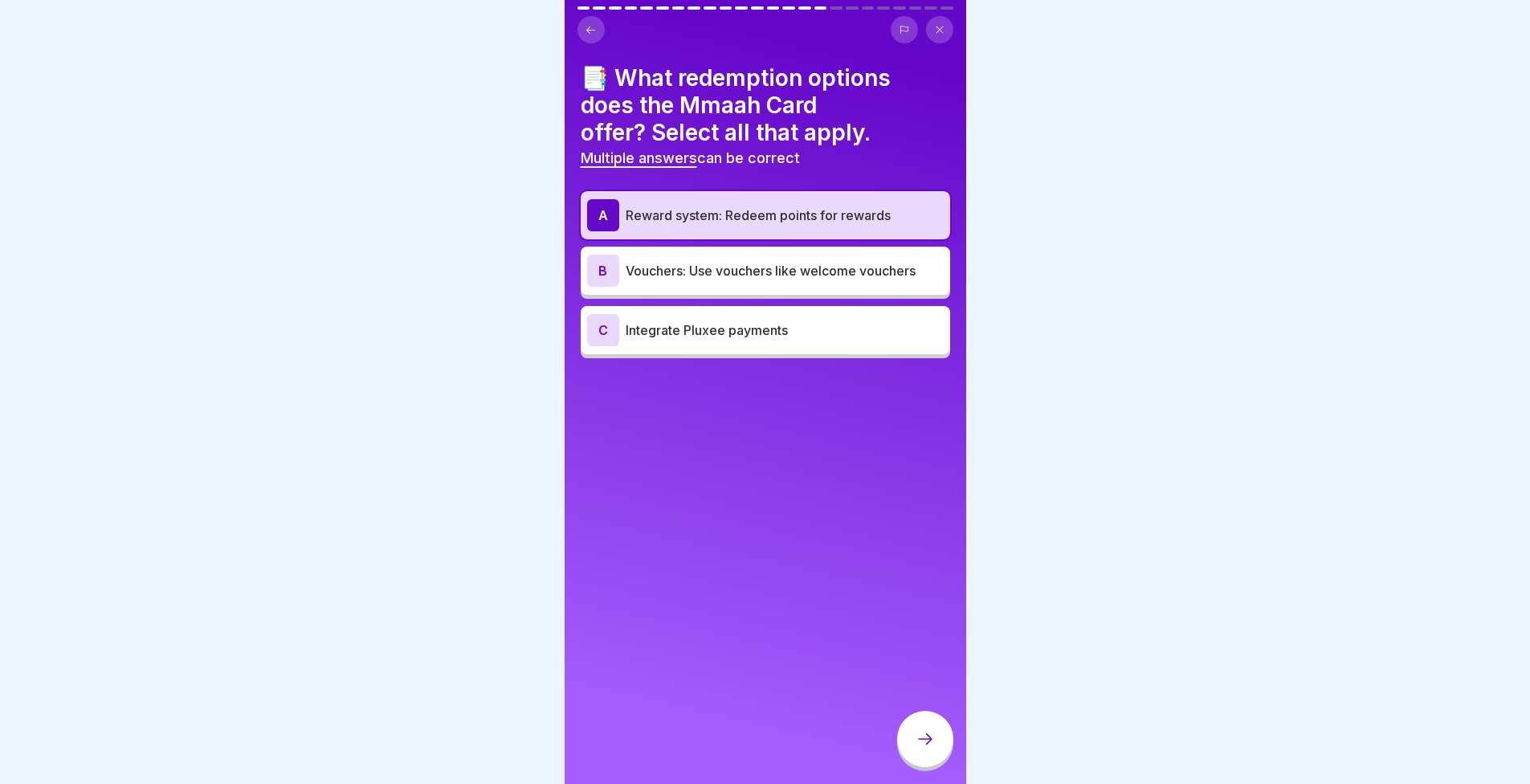
click at [707, 335] on p "Integrate Pluxee payments" at bounding box center [784, 330] width 318 height 19
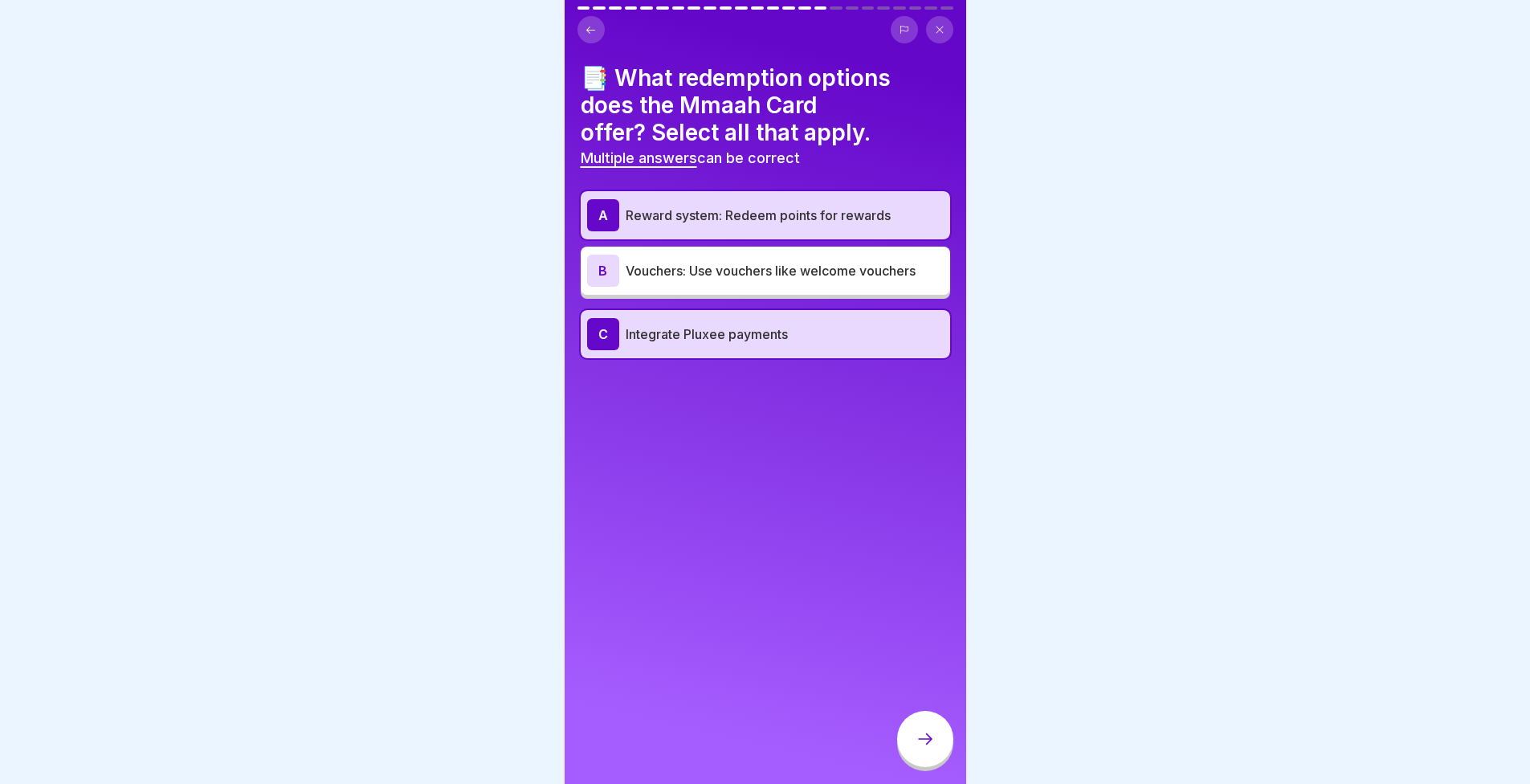
click at [814, 331] on p "Integrate Pluxee payments" at bounding box center [784, 334] width 318 height 19
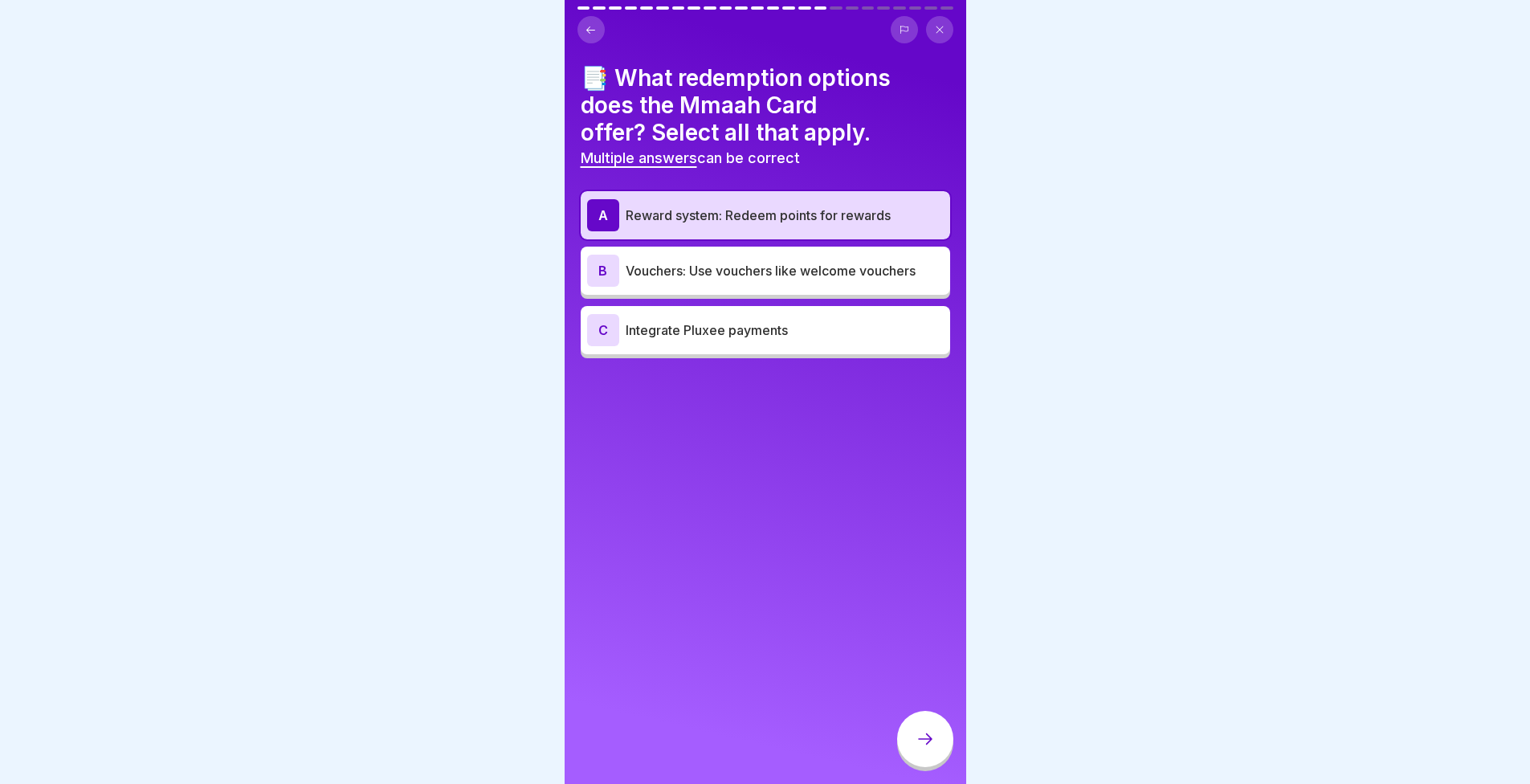
click at [817, 276] on p "Vouchers: Use vouchers like welcome vouchers" at bounding box center [784, 271] width 318 height 19
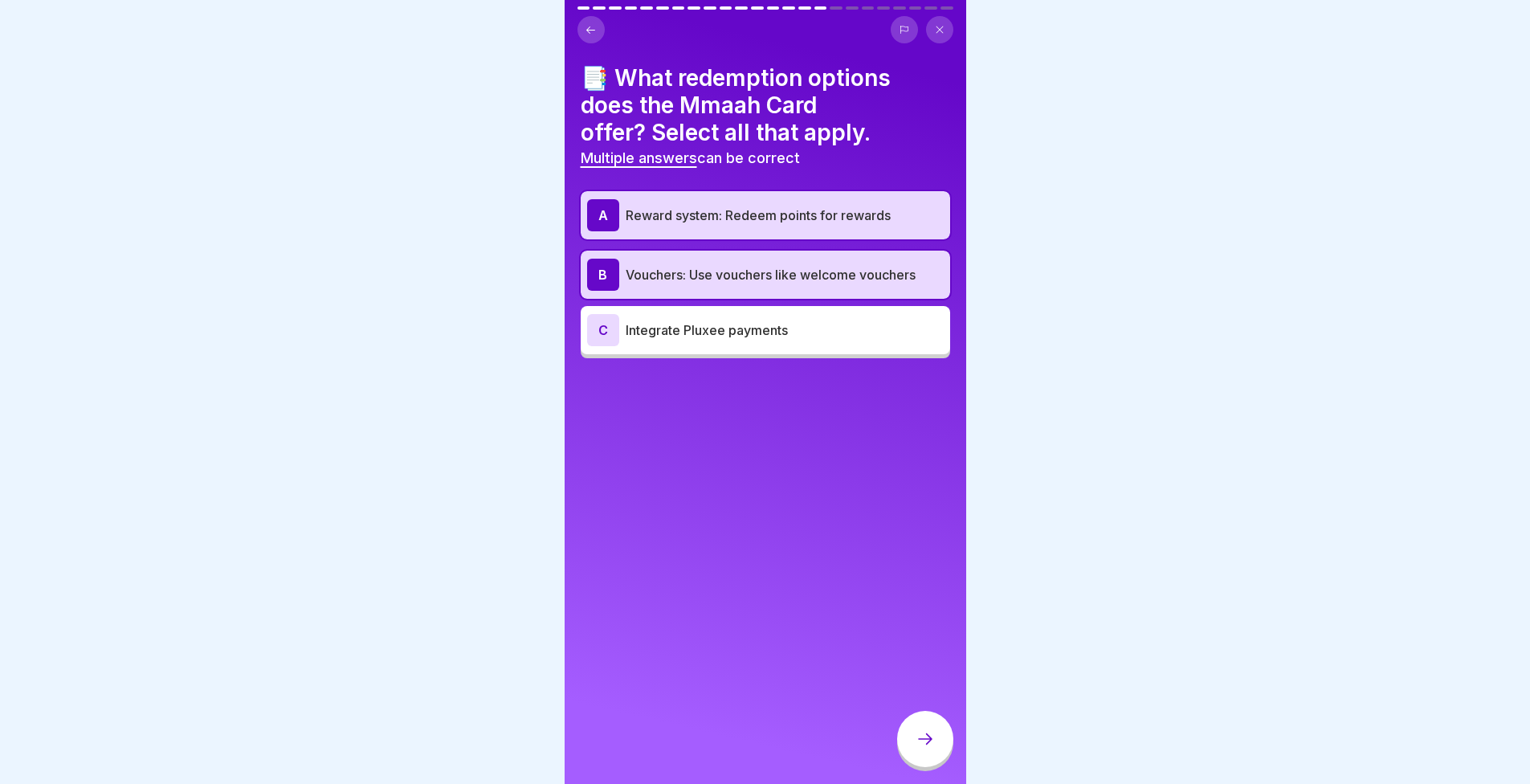
click at [813, 282] on p "Vouchers: Use vouchers like welcome vouchers" at bounding box center [784, 275] width 318 height 19
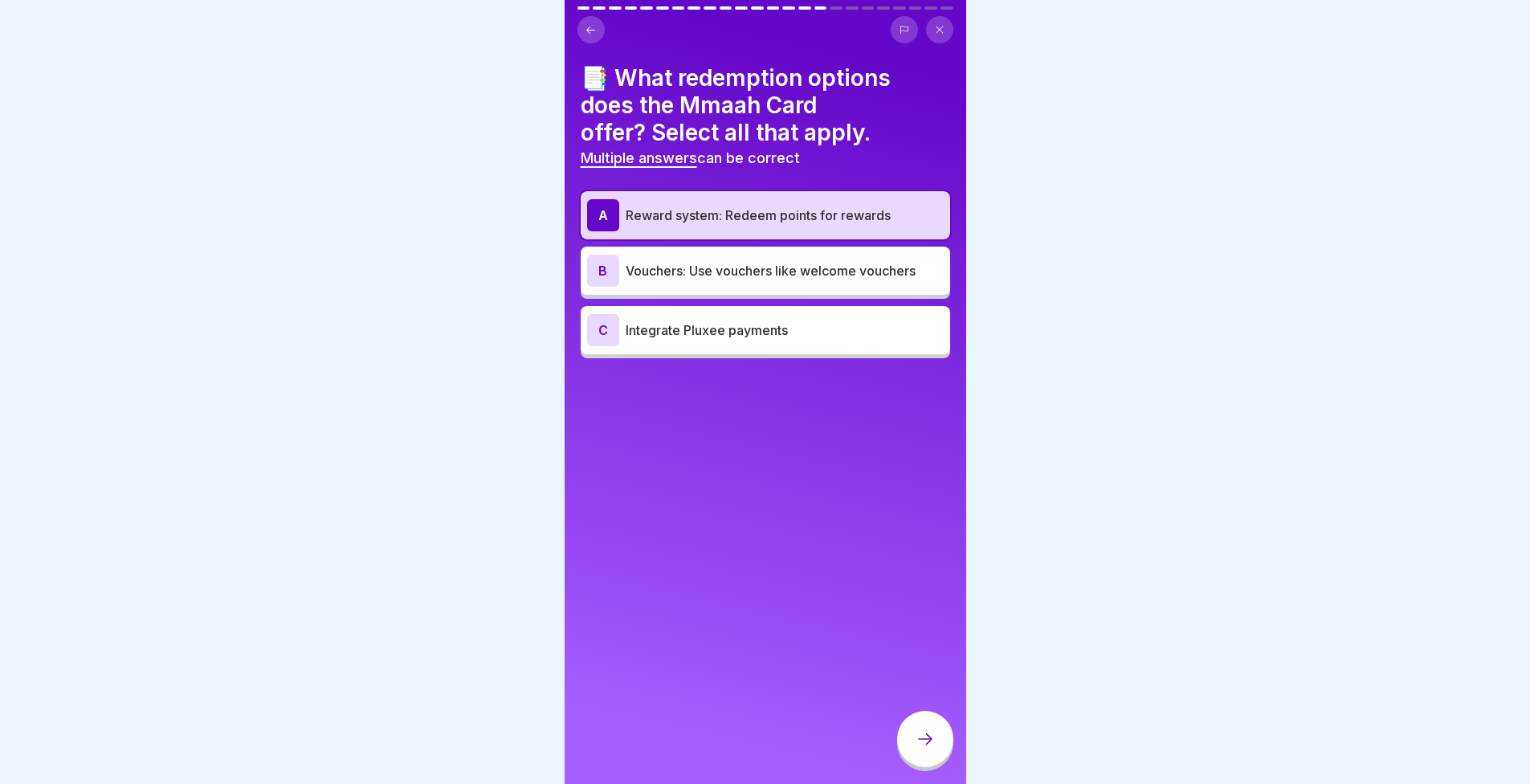
click at [931, 730] on div at bounding box center [925, 739] width 57 height 57
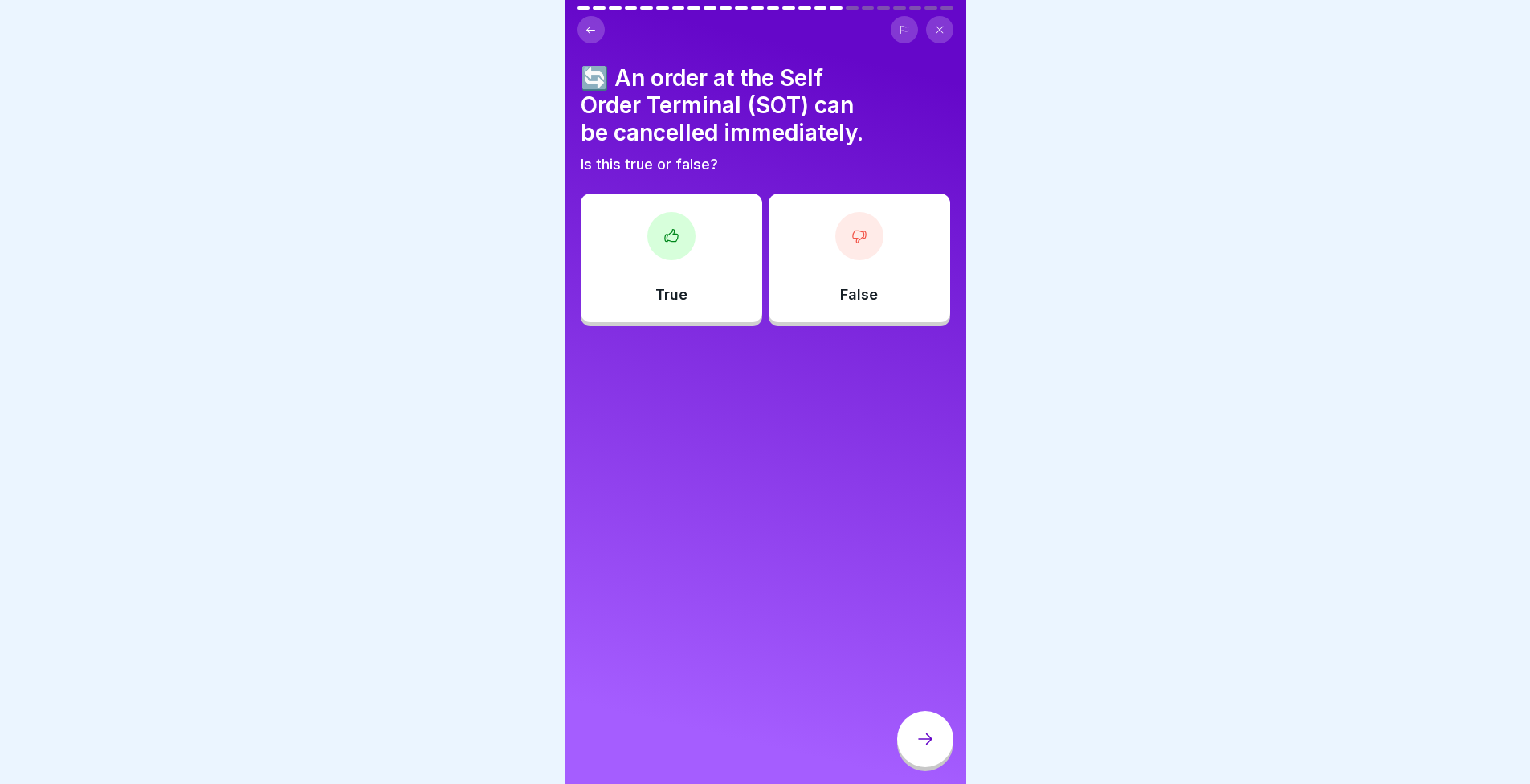
click at [781, 270] on div "False" at bounding box center [859, 257] width 182 height 129
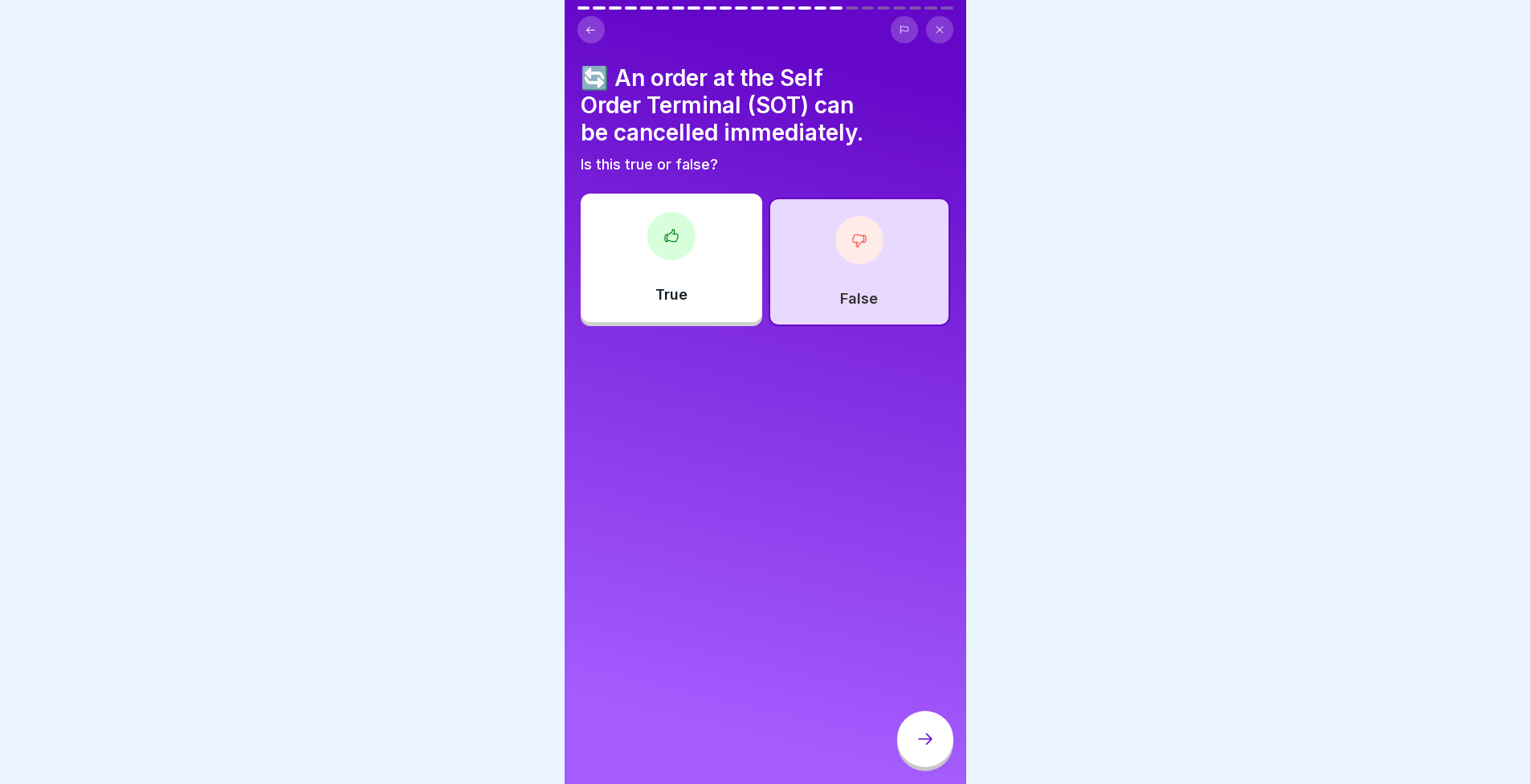
click at [938, 755] on div at bounding box center [925, 739] width 57 height 57
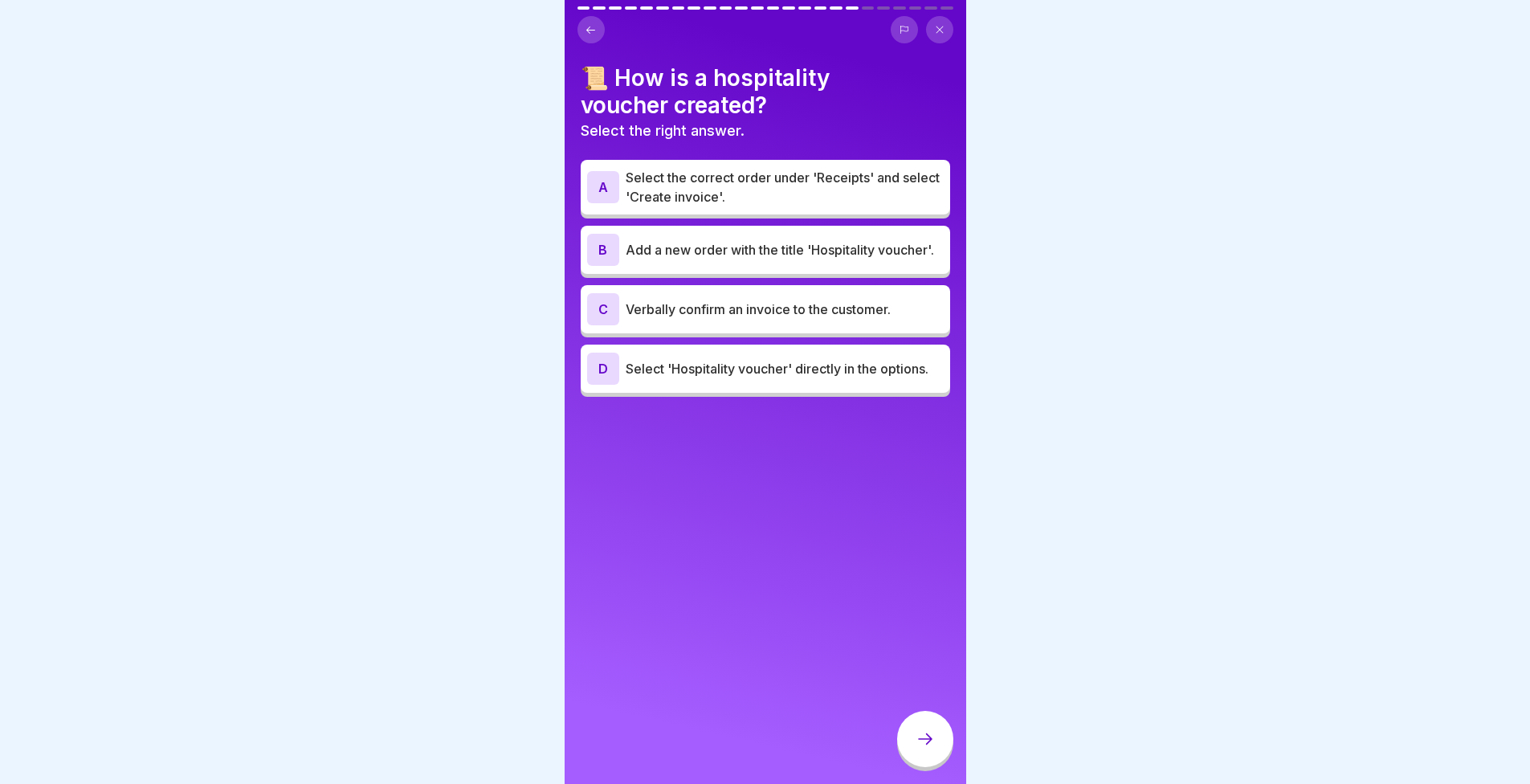
click at [656, 181] on p "Select the correct order under 'Receipts' and select 'Create invoice'." at bounding box center [784, 187] width 318 height 38
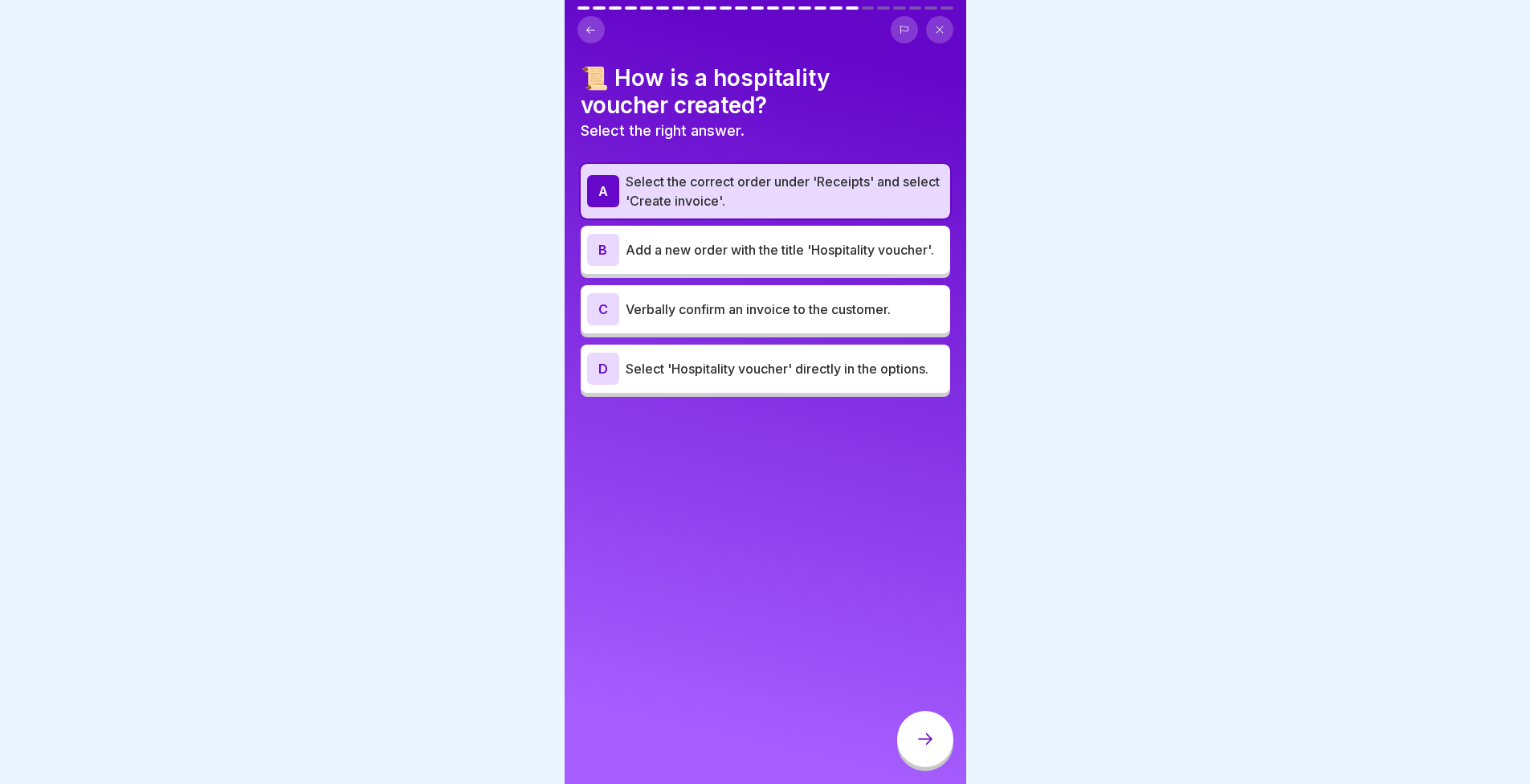
click at [913, 767] on div at bounding box center [925, 739] width 57 height 57
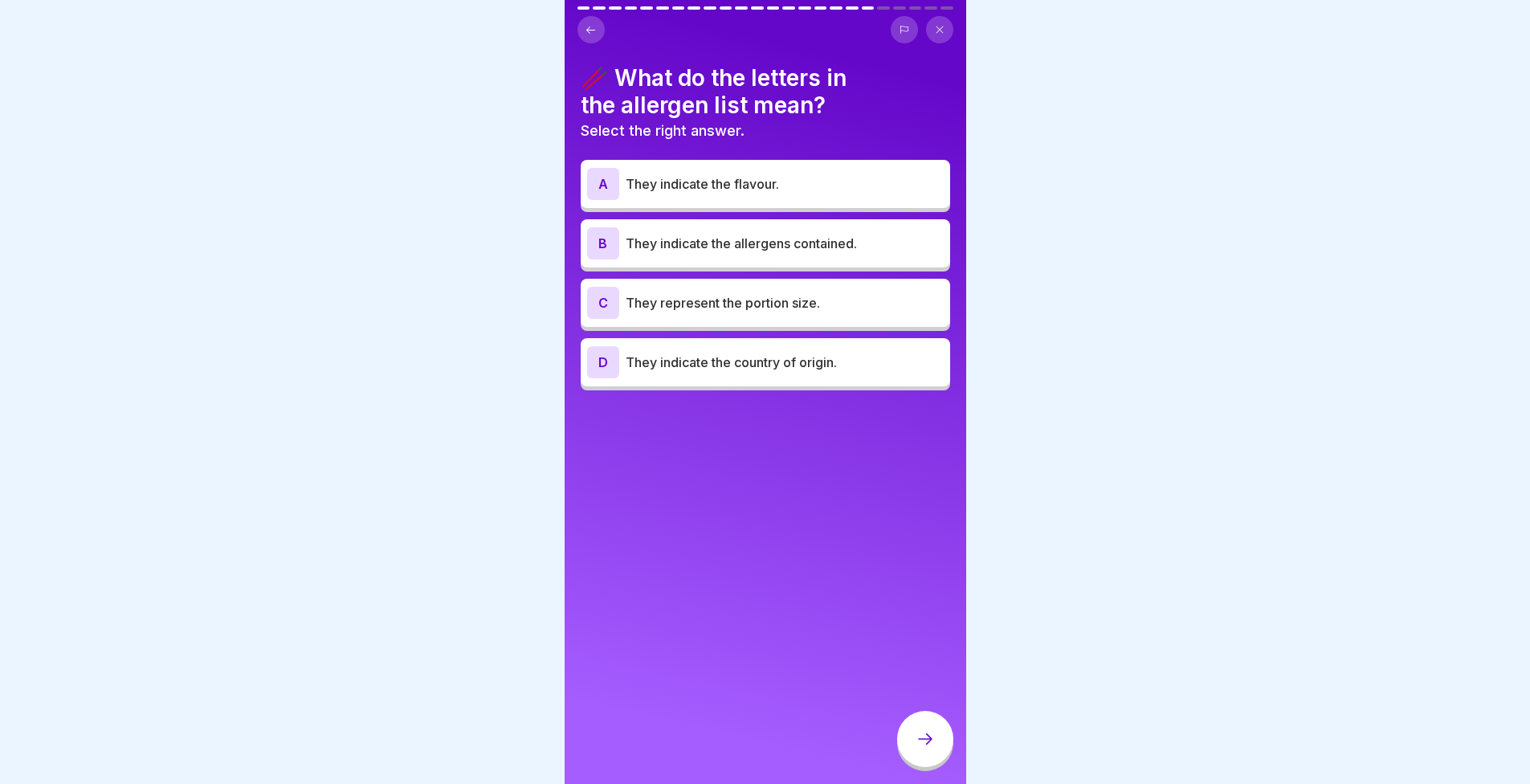
click at [769, 241] on p "They indicate the allergens contained." at bounding box center [784, 243] width 318 height 19
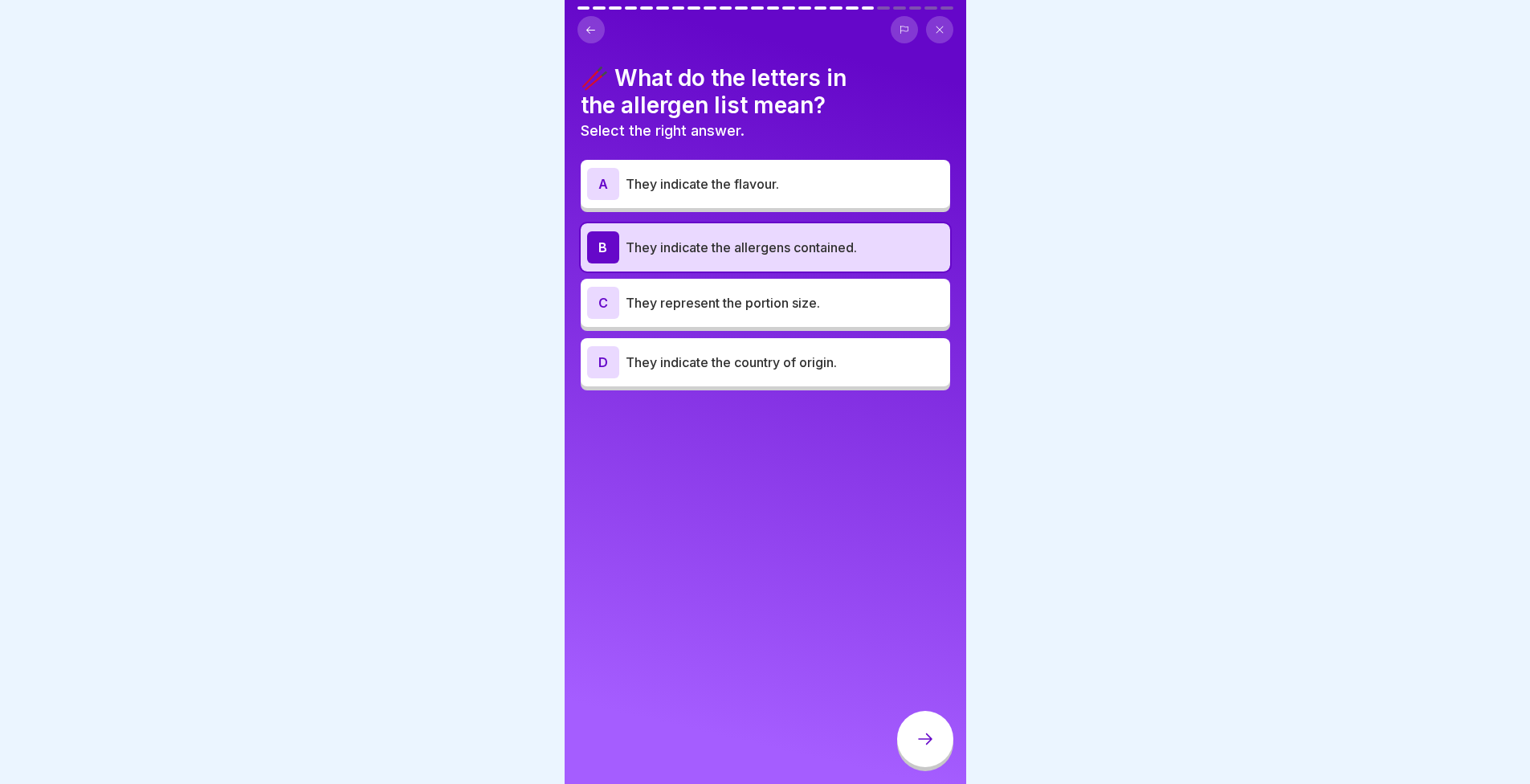
click at [923, 742] on icon at bounding box center [925, 739] width 19 height 19
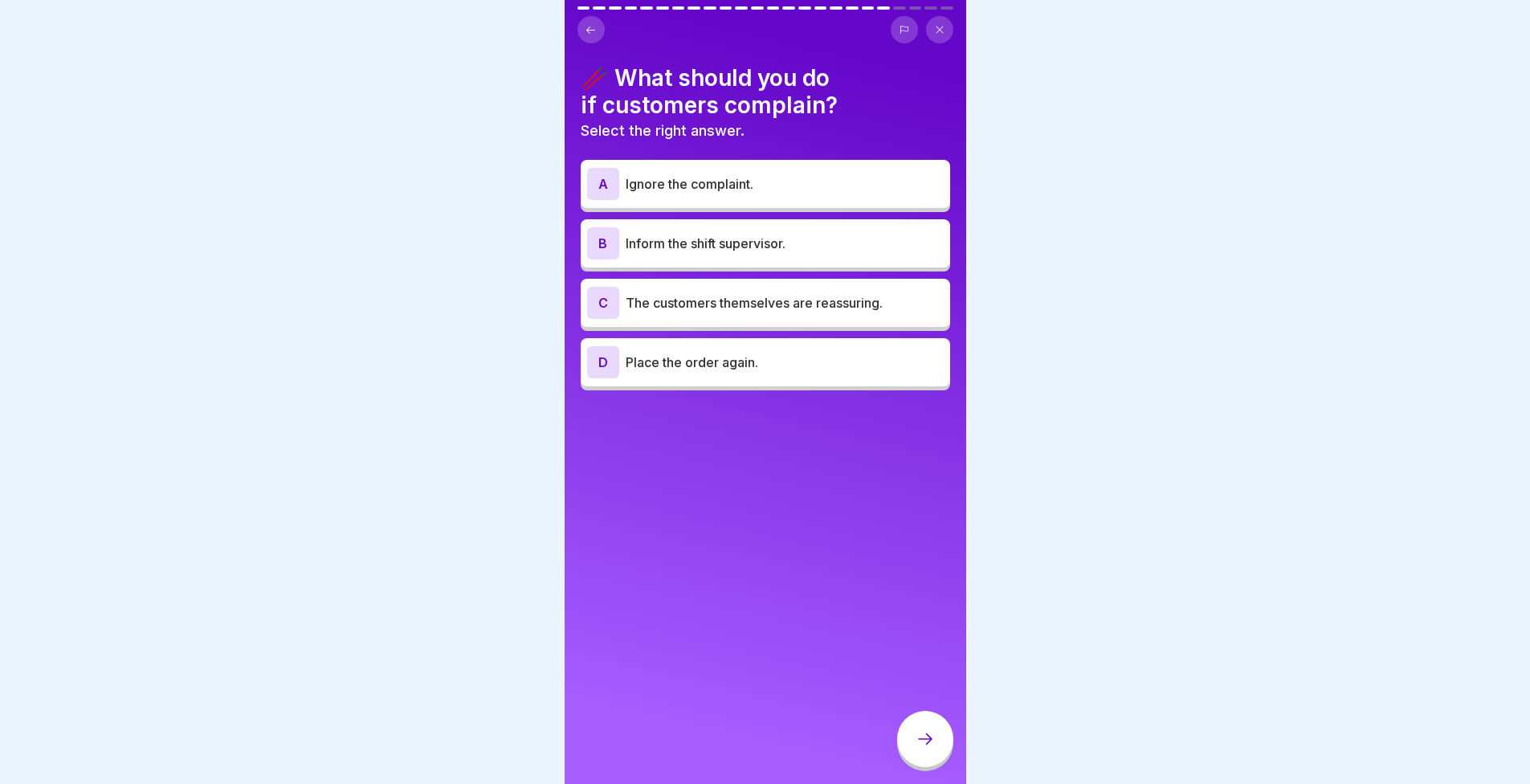
click at [718, 250] on p "Inform the shift supervisor." at bounding box center [784, 243] width 318 height 19
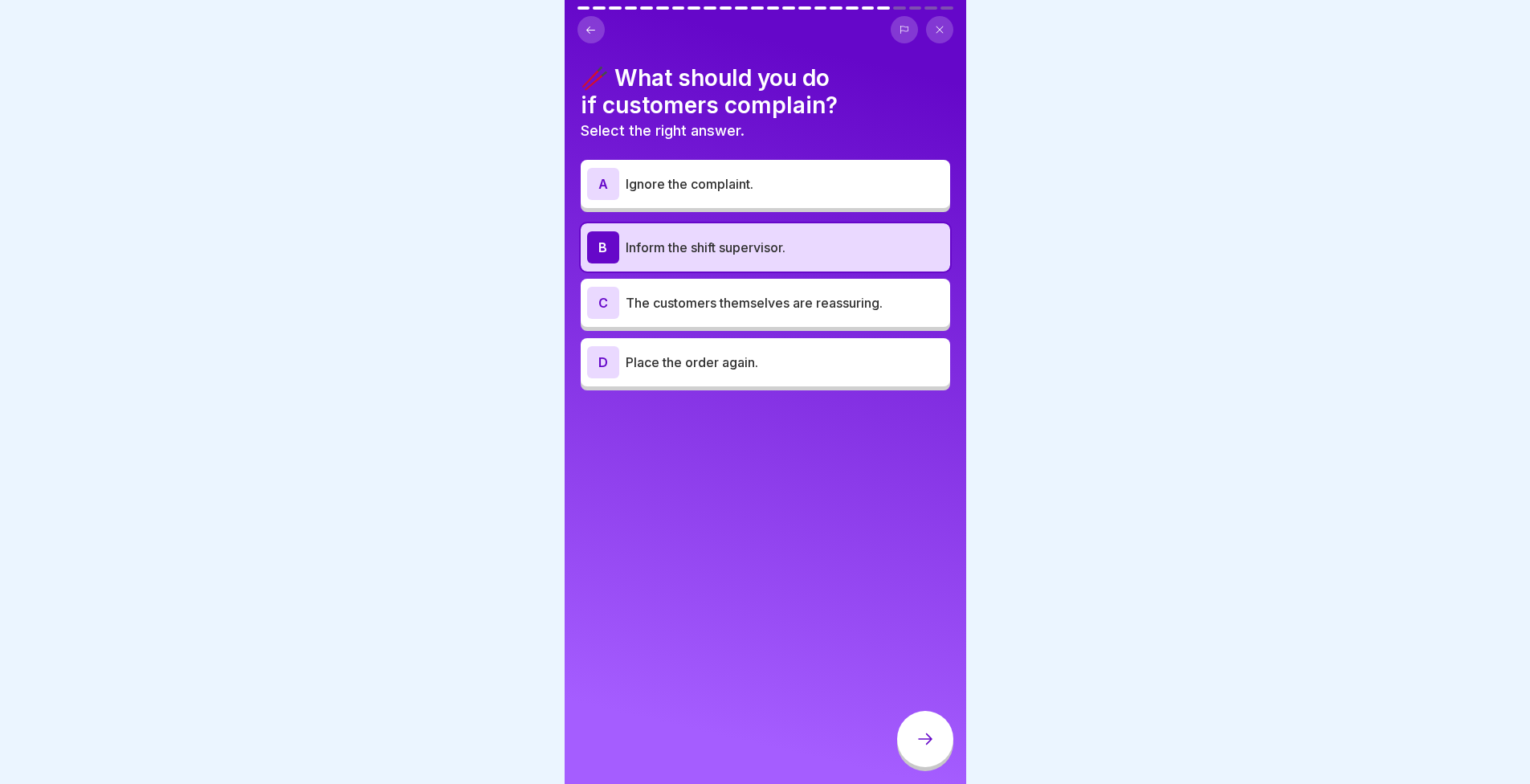
click at [928, 748] on icon at bounding box center [925, 739] width 19 height 19
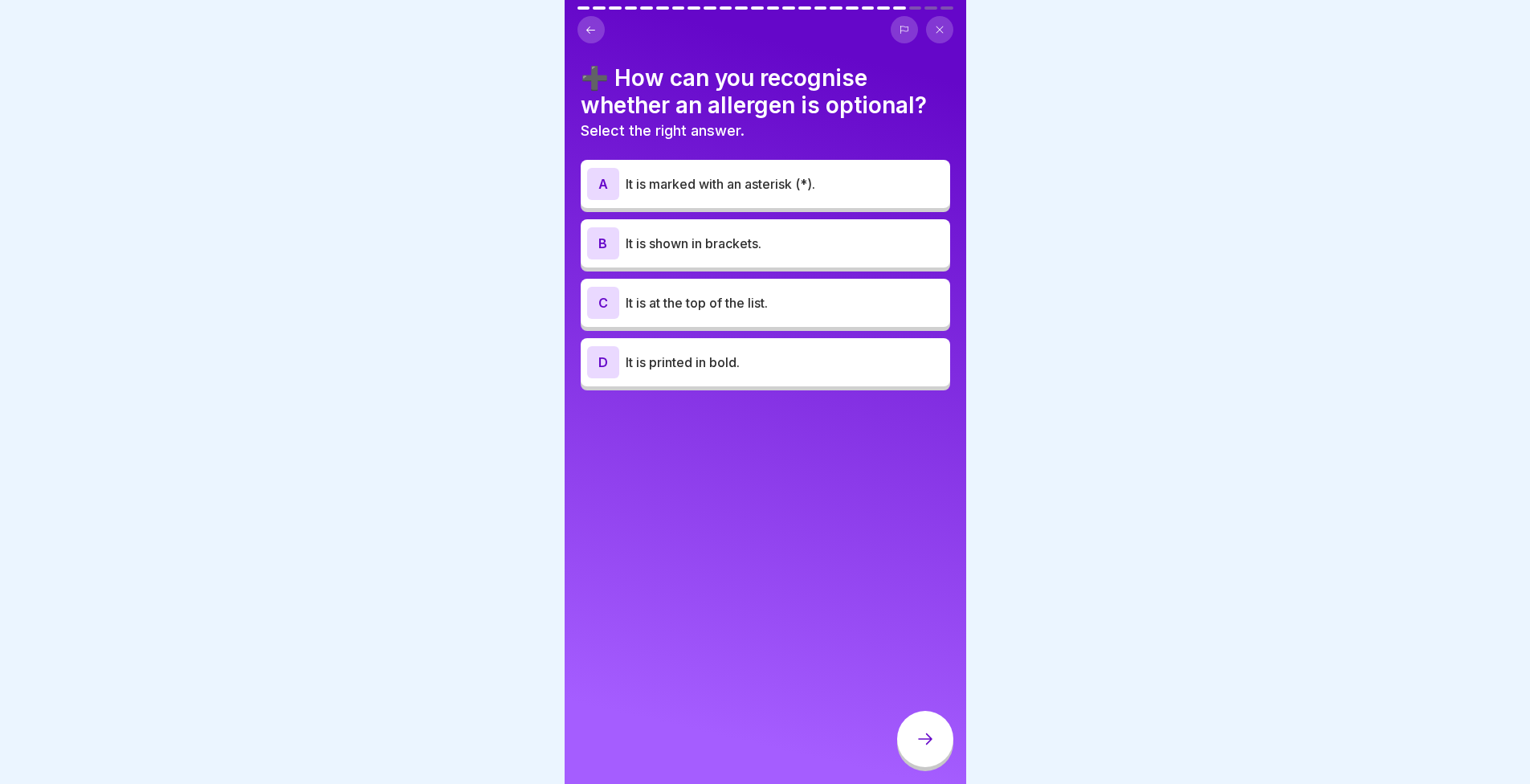
click at [657, 239] on p "It is shown in brackets." at bounding box center [784, 243] width 318 height 19
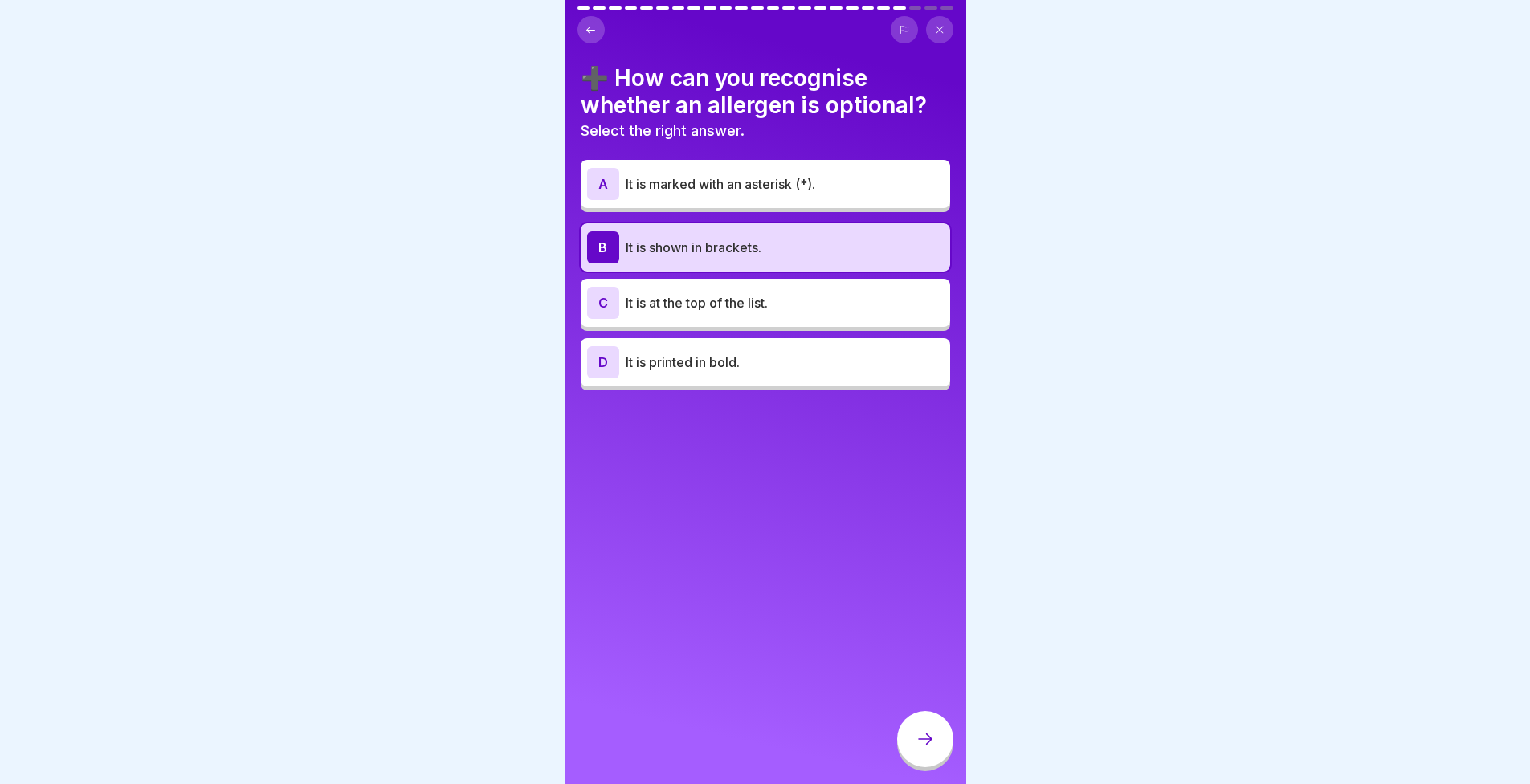
drag, startPoint x: 915, startPoint y: 748, endPoint x: 907, endPoint y: 747, distance: 8.1
click at [911, 748] on div at bounding box center [925, 739] width 57 height 57
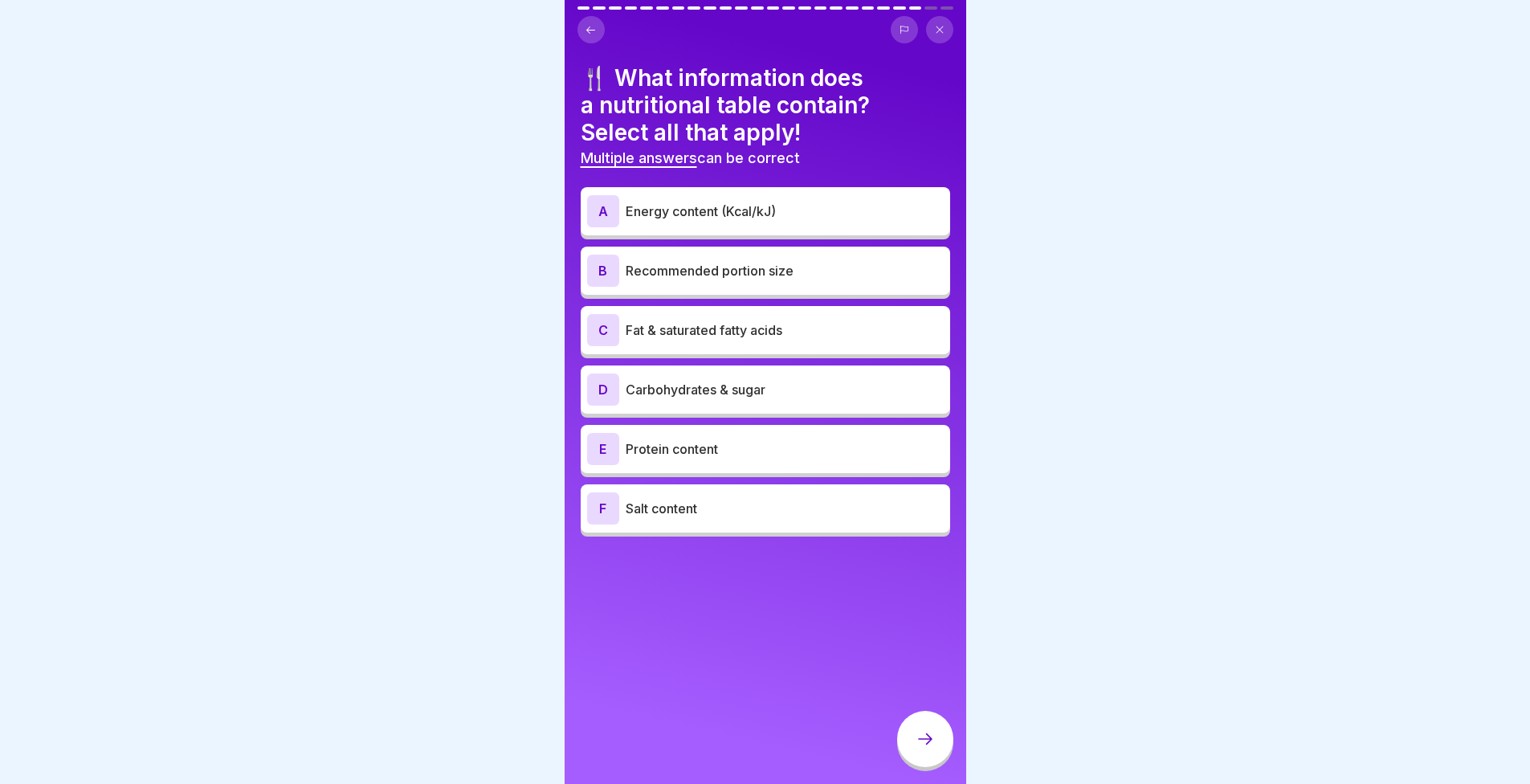
click at [632, 208] on p "Energy content (Kcal/kJ)" at bounding box center [784, 211] width 318 height 19
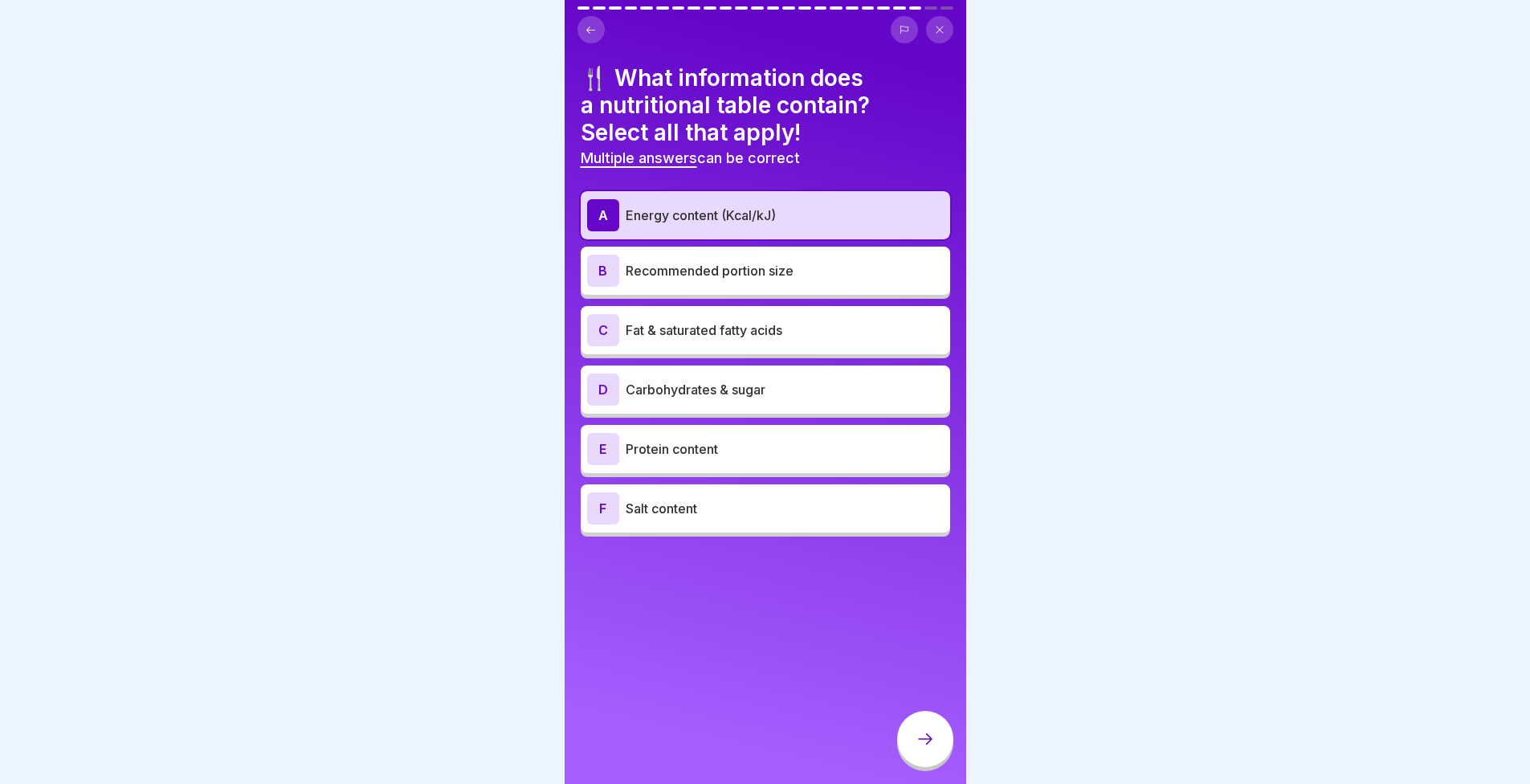
click at [790, 335] on p "Fat & saturated fatty acids" at bounding box center [784, 330] width 318 height 19
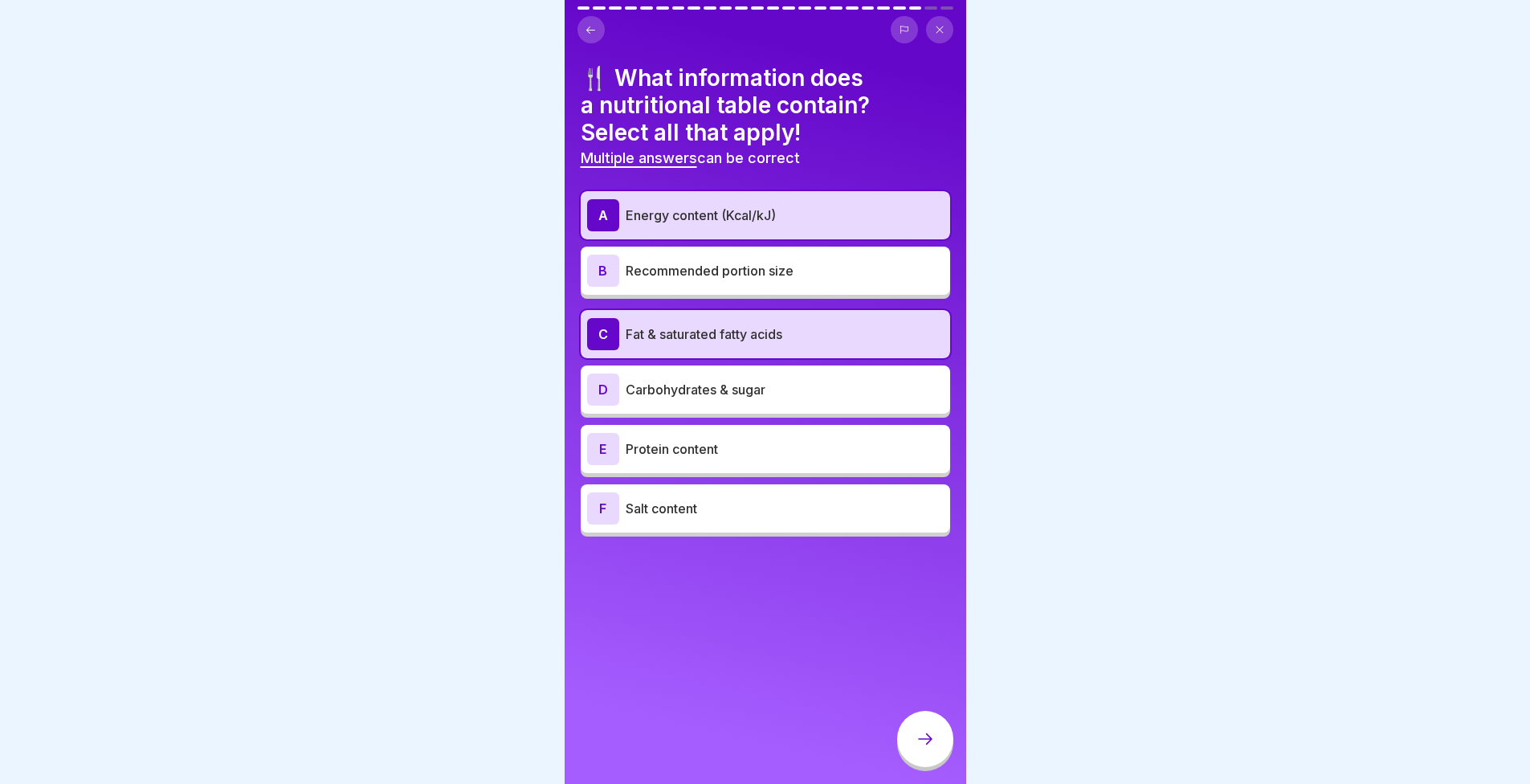
click at [769, 380] on p "Carbohydrates & sugar" at bounding box center [784, 389] width 318 height 19
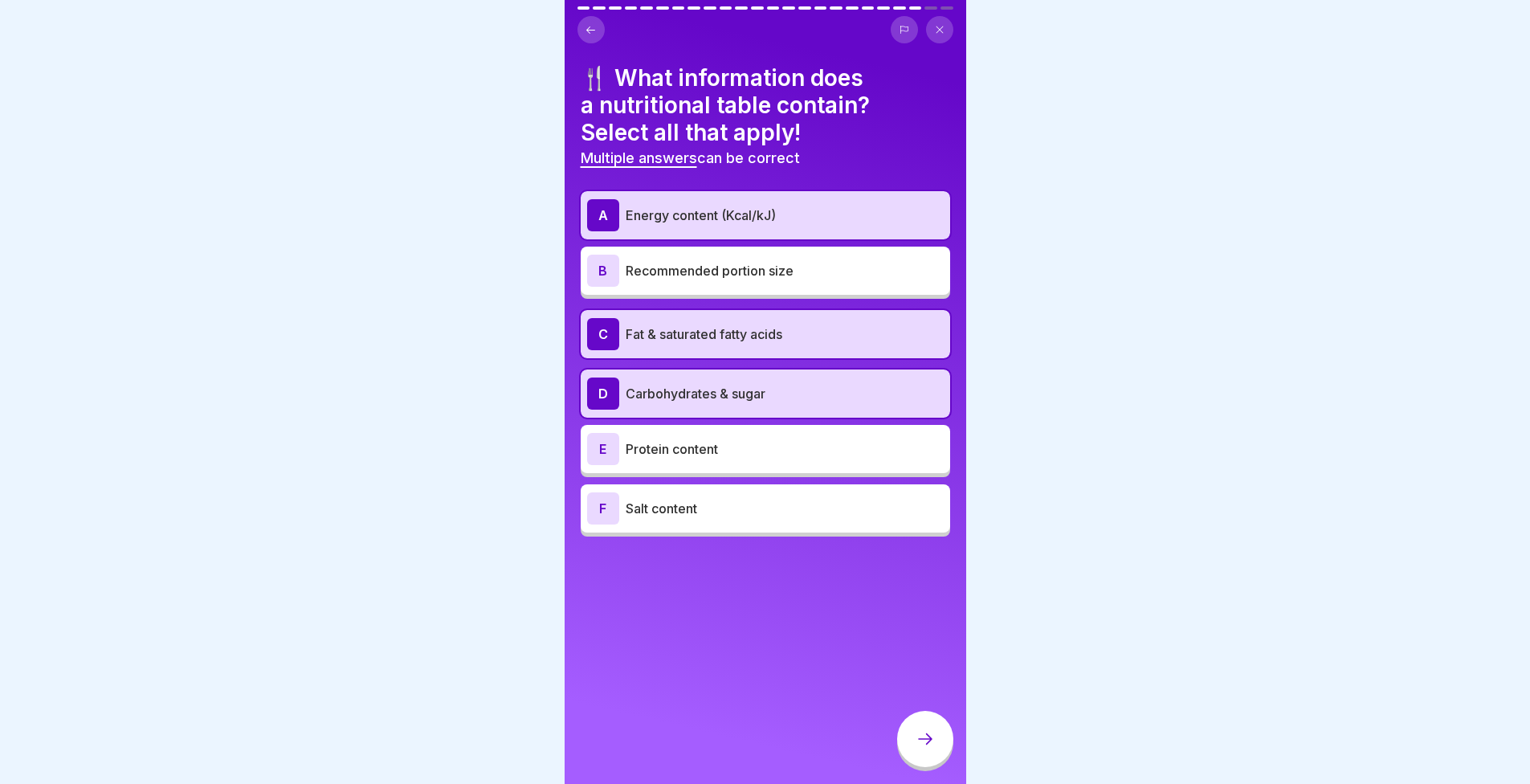
click at [746, 451] on p "Protein content" at bounding box center [784, 449] width 318 height 19
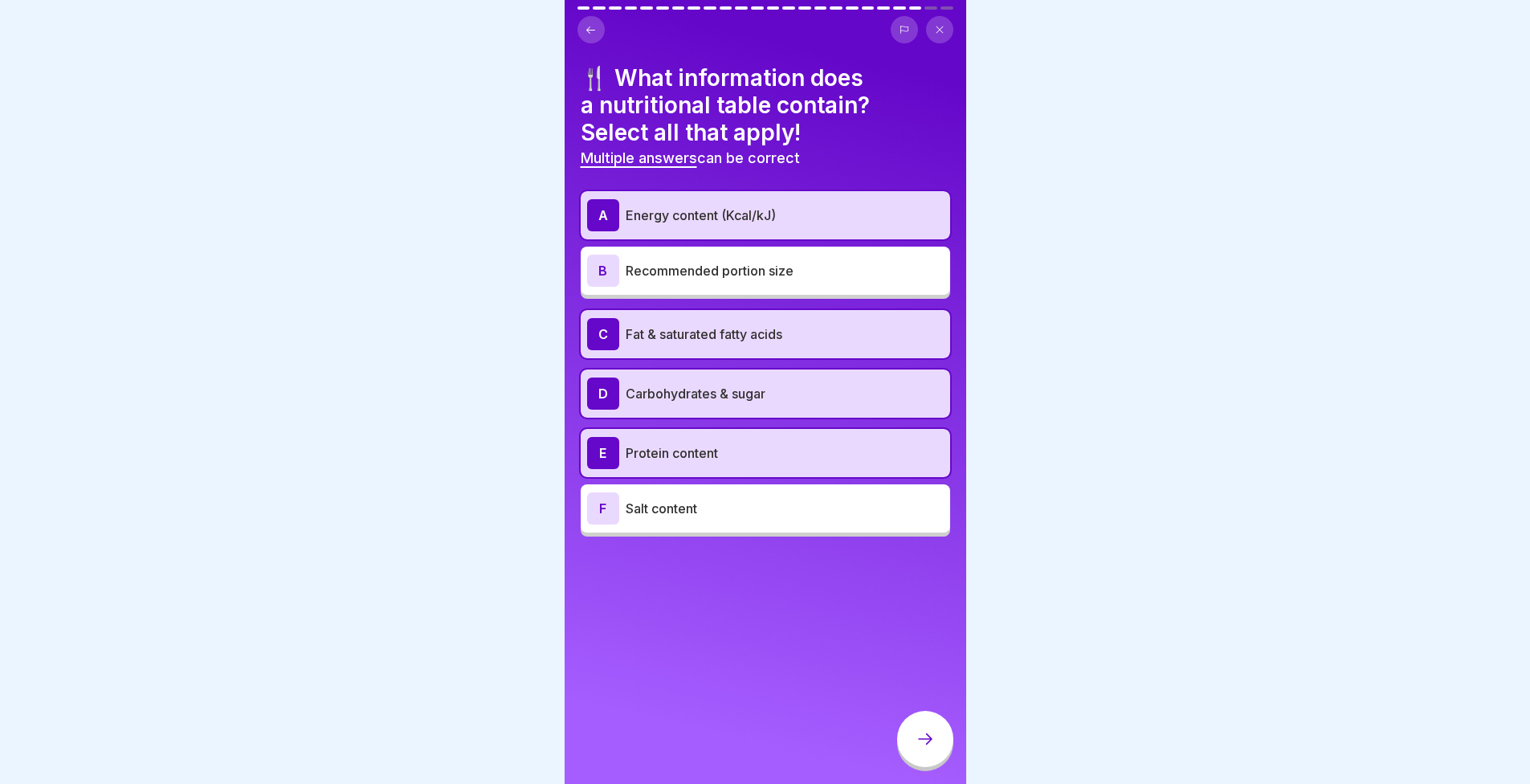
click at [639, 248] on div "B Recommended portion size" at bounding box center [765, 271] width 369 height 48
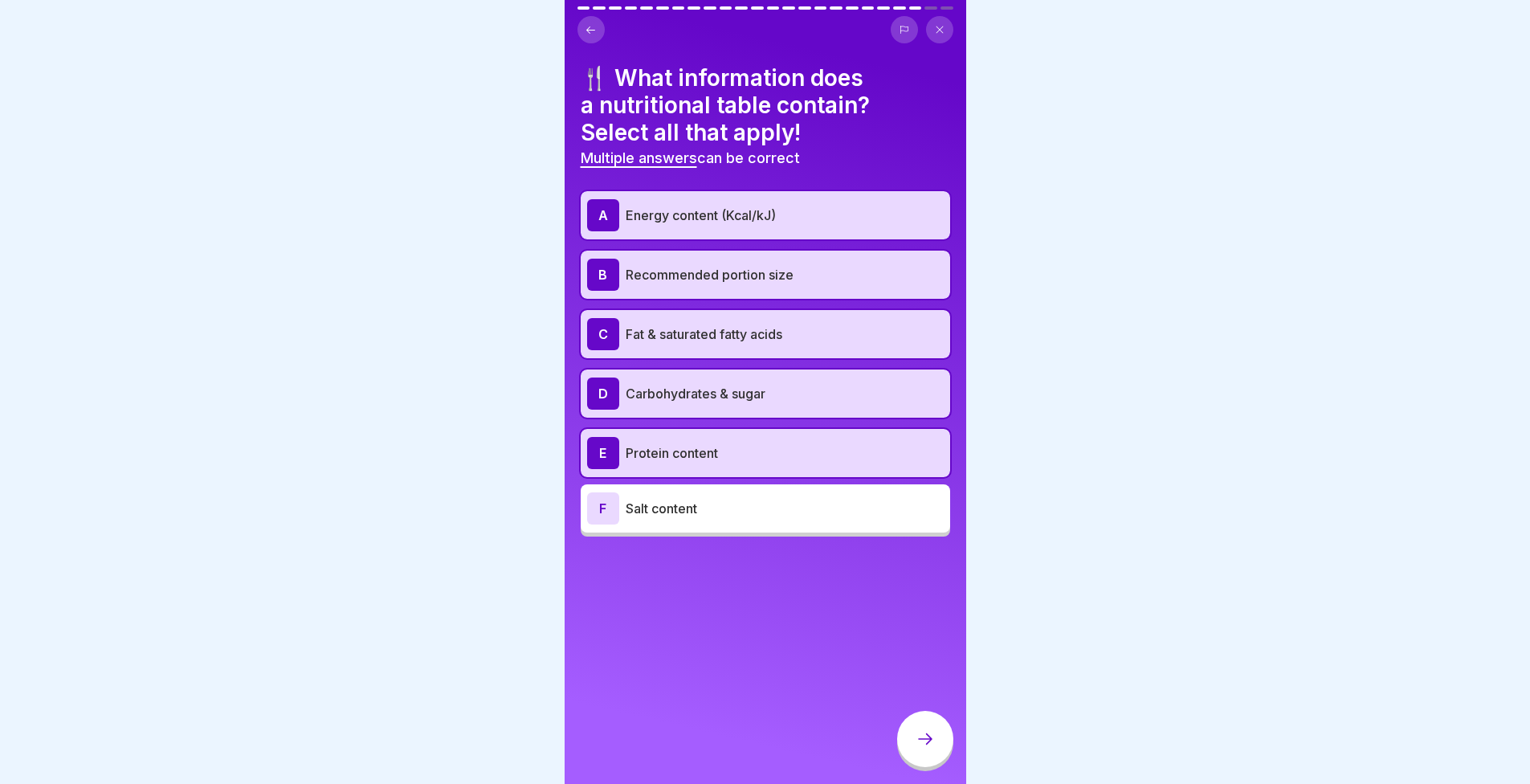
click at [923, 747] on icon at bounding box center [925, 739] width 19 height 19
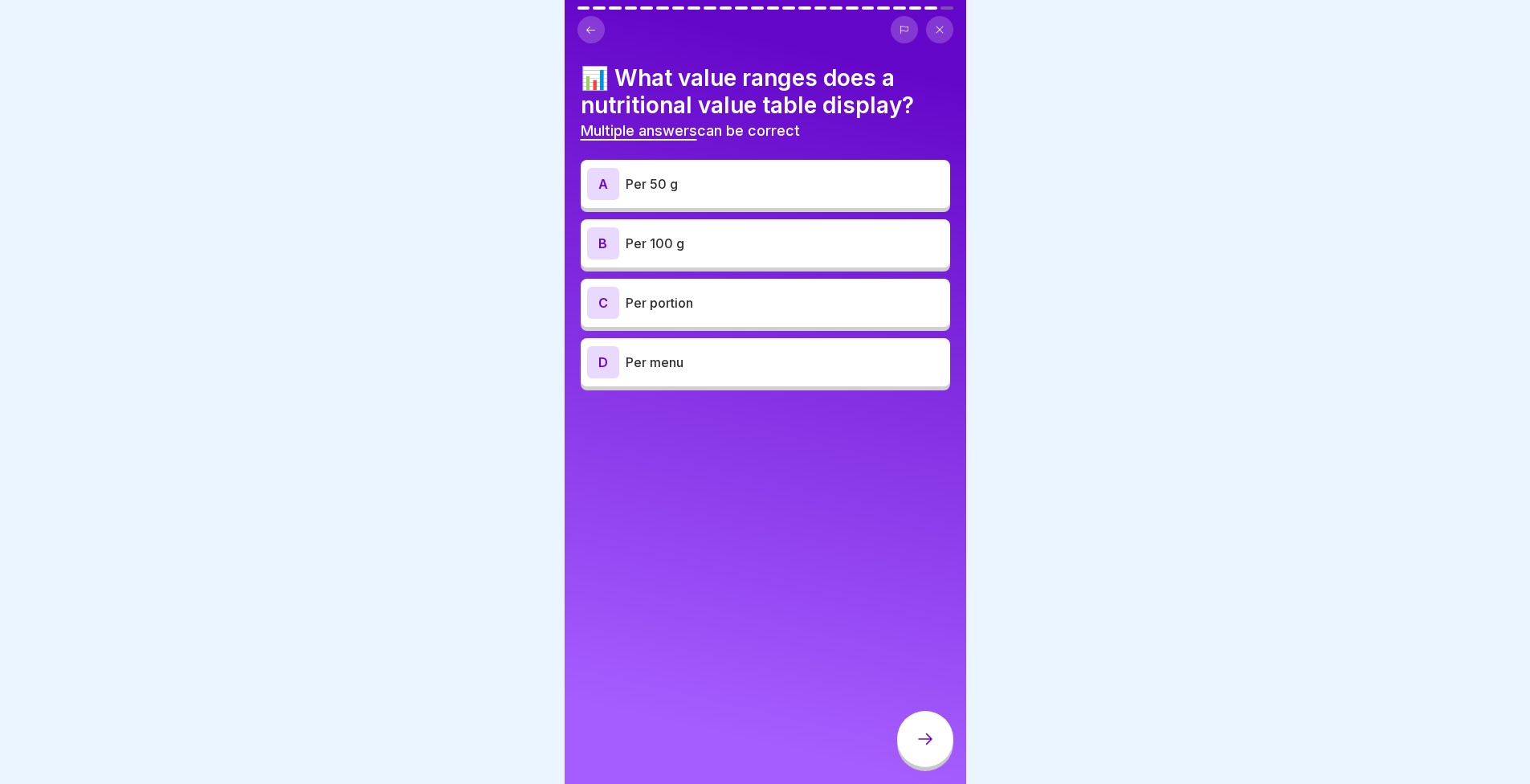
click at [689, 243] on p "Per 100 g" at bounding box center [784, 243] width 318 height 19
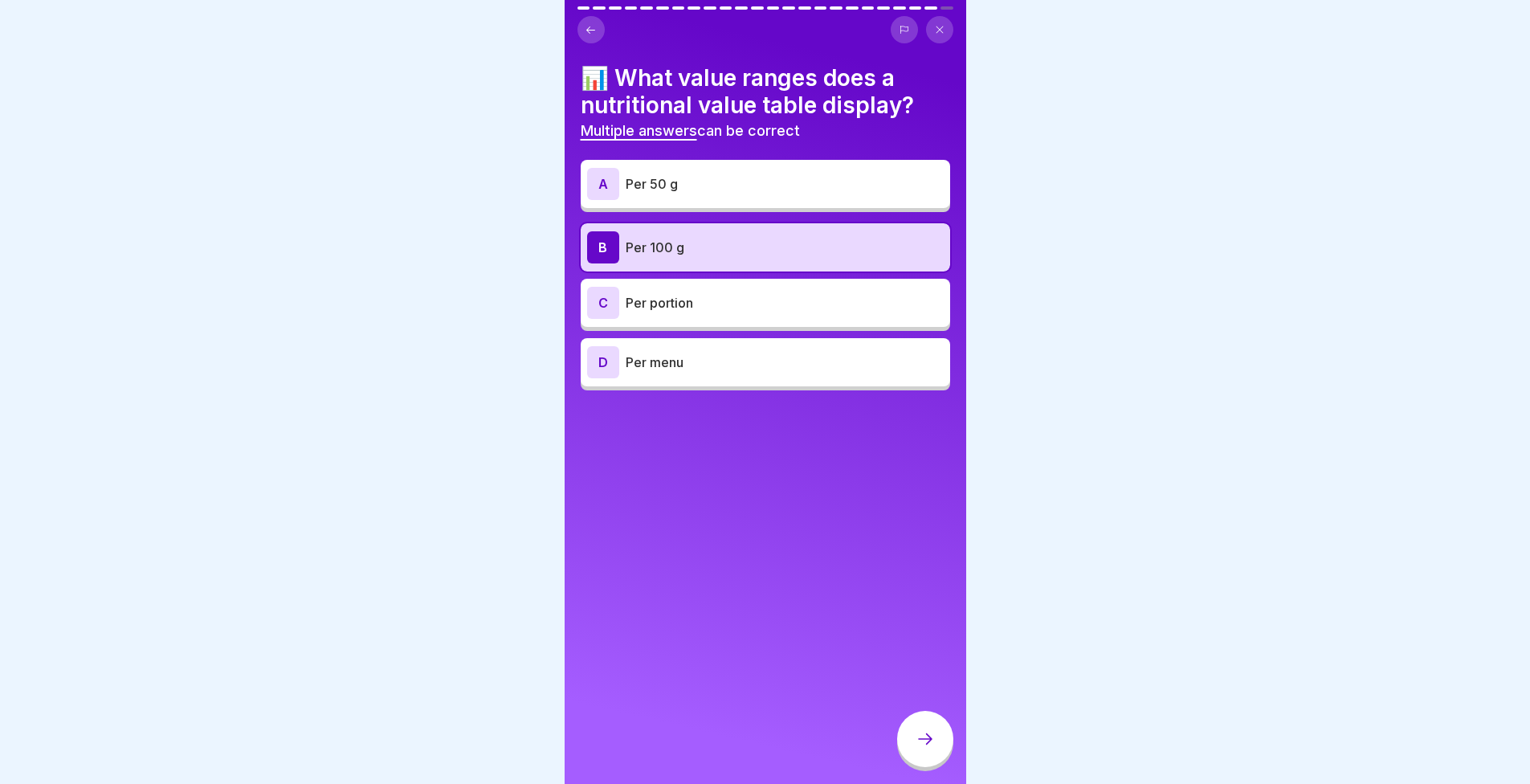
click at [687, 306] on p "Per portion" at bounding box center [784, 303] width 318 height 19
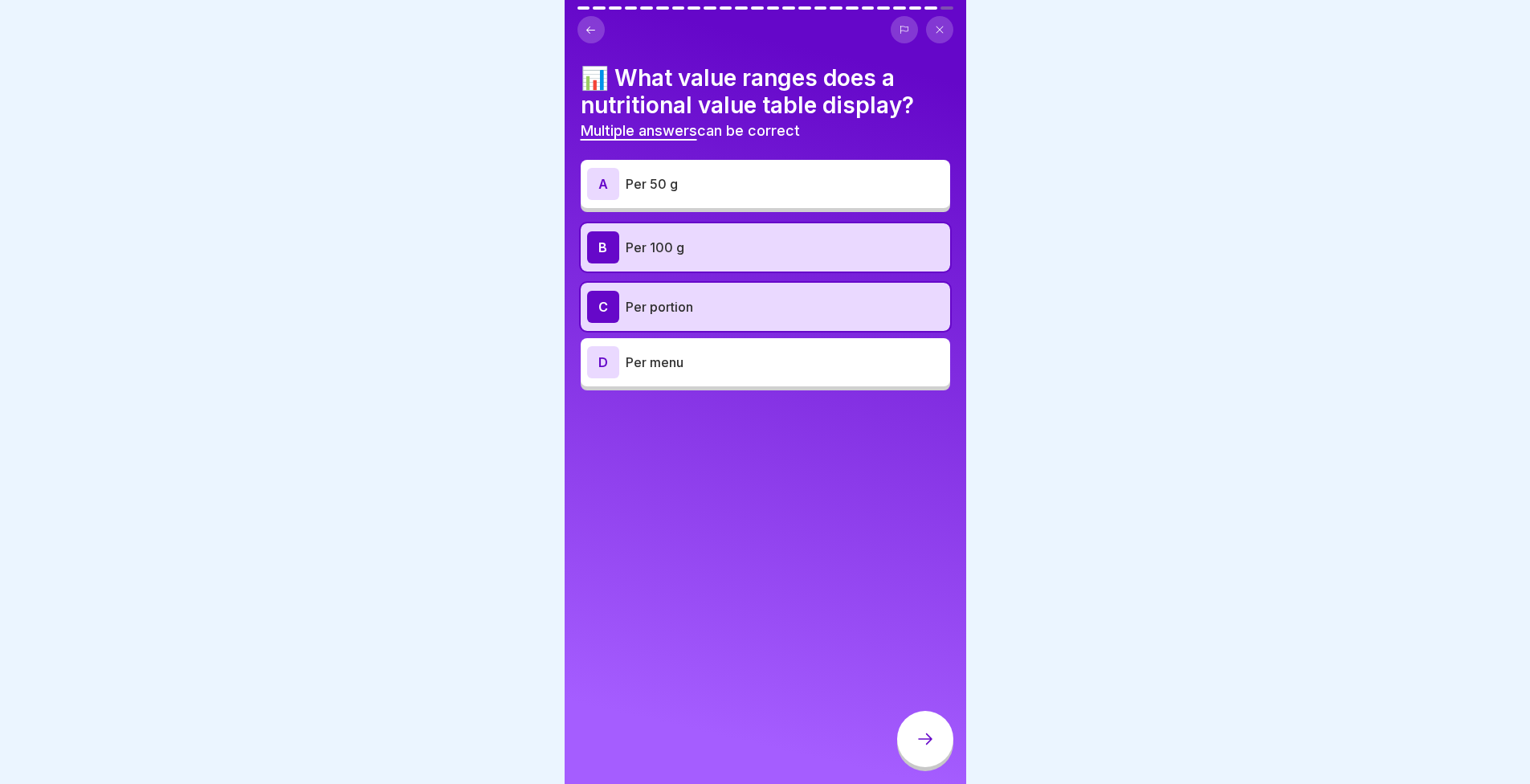
click at [928, 748] on icon at bounding box center [925, 739] width 19 height 19
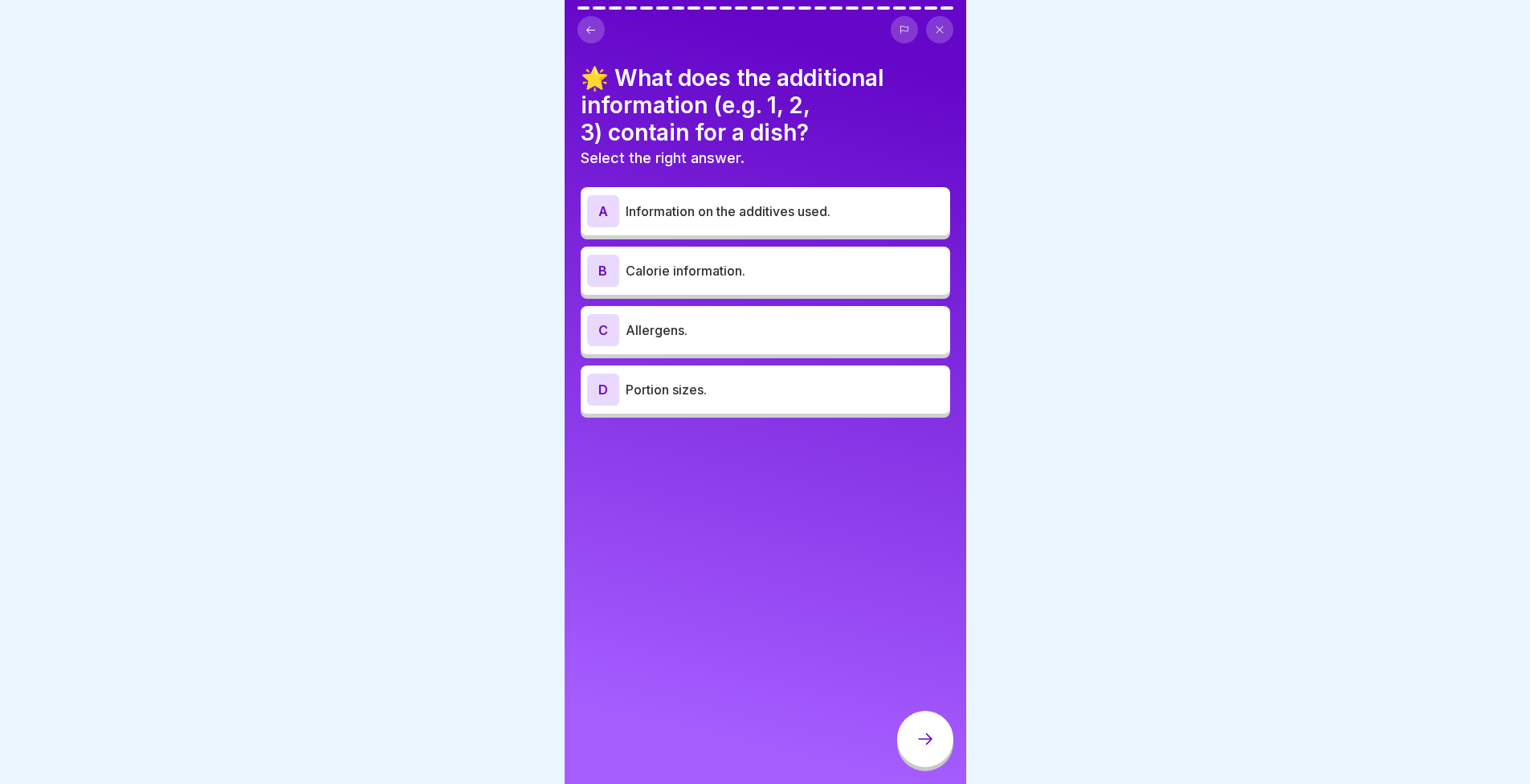
click at [617, 217] on div "A" at bounding box center [603, 210] width 32 height 32
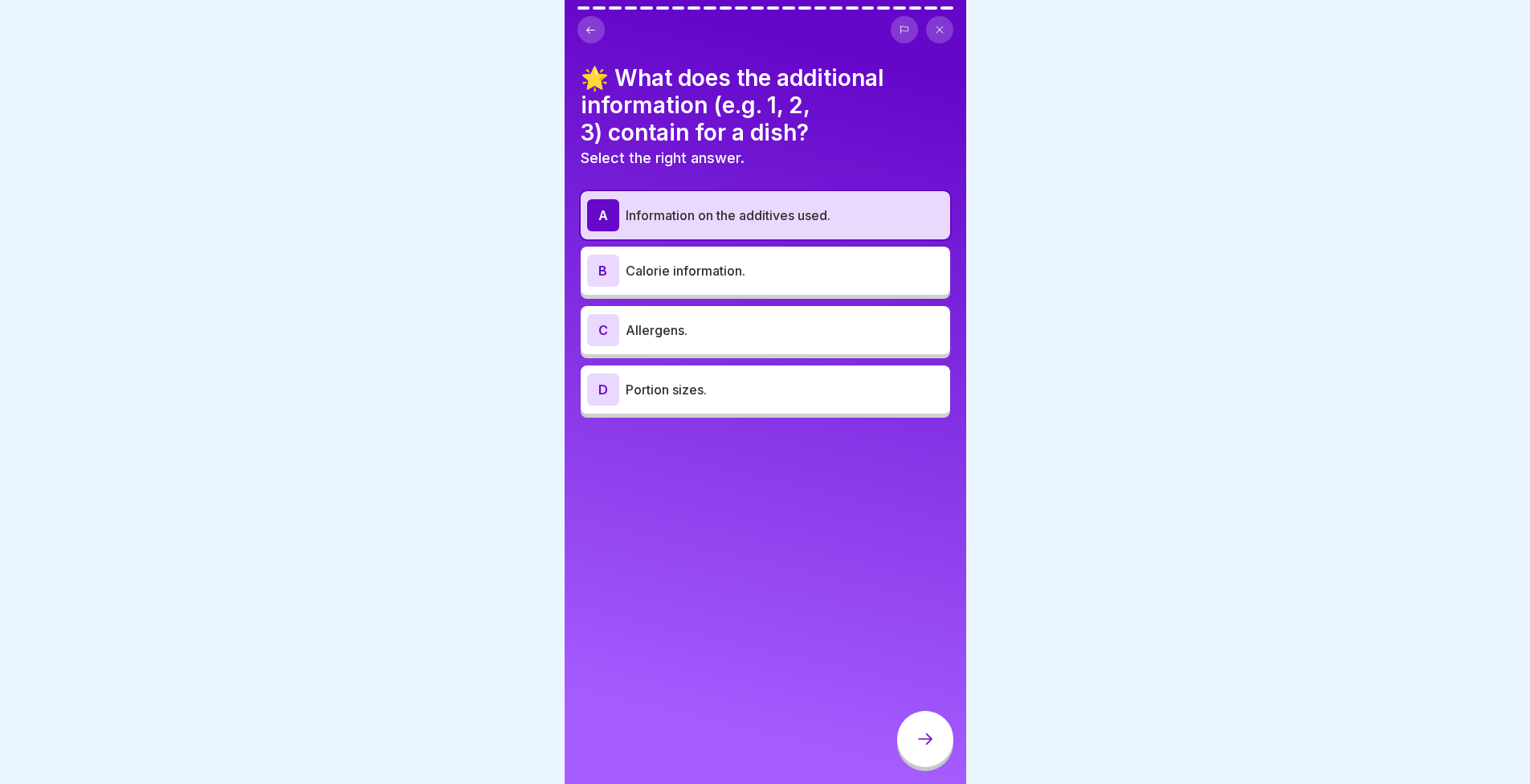
click at [928, 743] on icon at bounding box center [925, 739] width 19 height 19
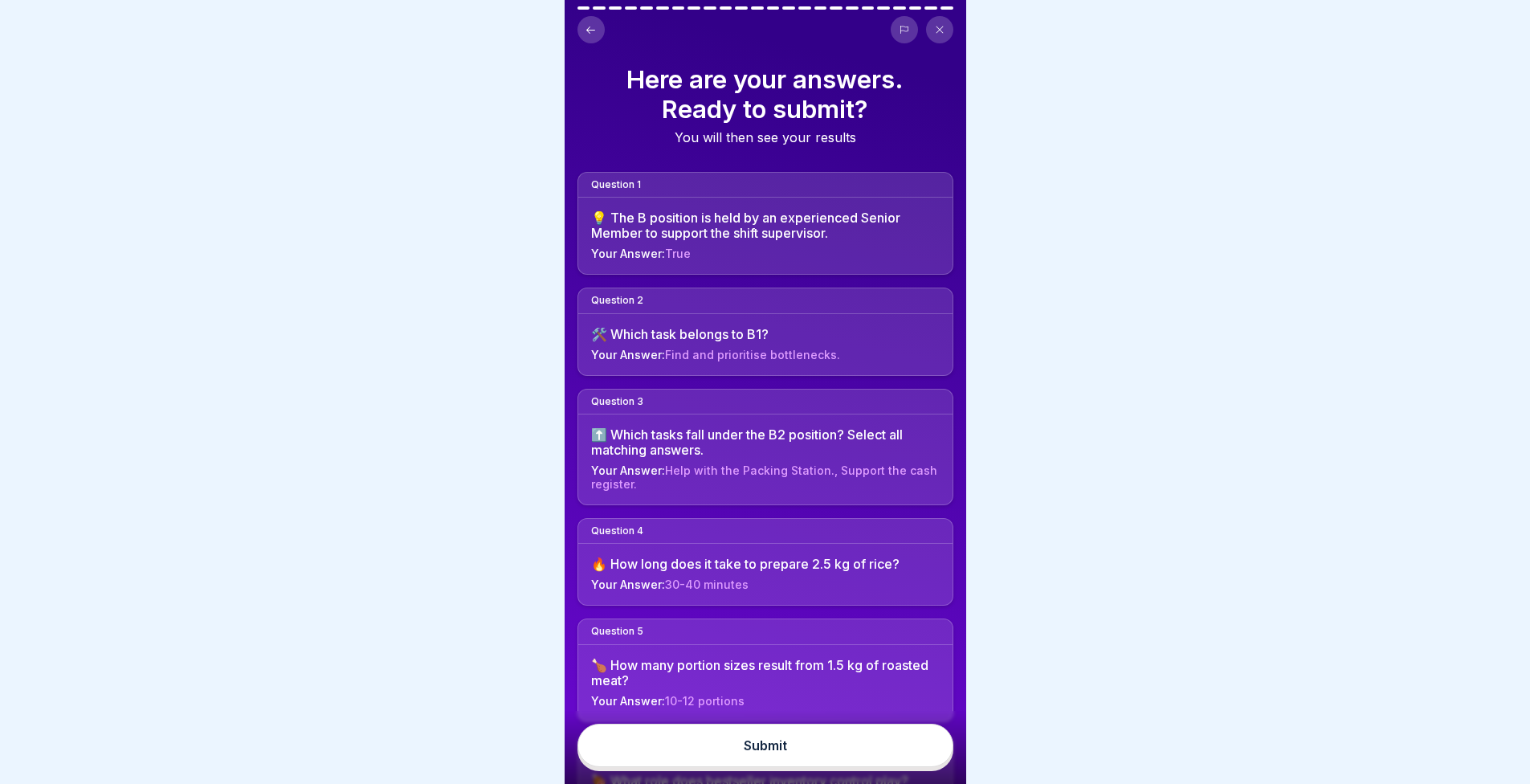
click at [901, 754] on button "Submit" at bounding box center [765, 745] width 376 height 43
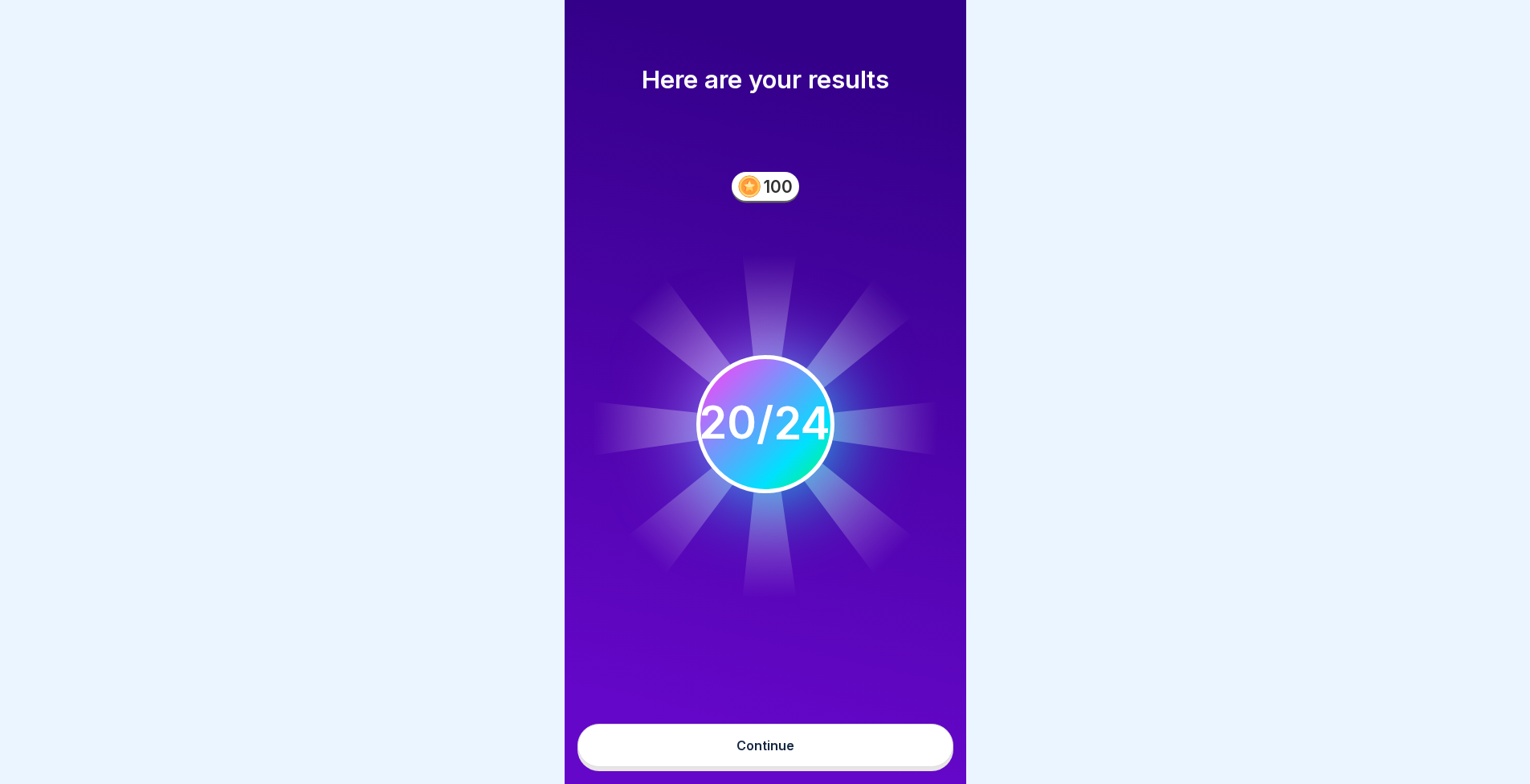
click at [874, 761] on button "Continue" at bounding box center [765, 745] width 376 height 43
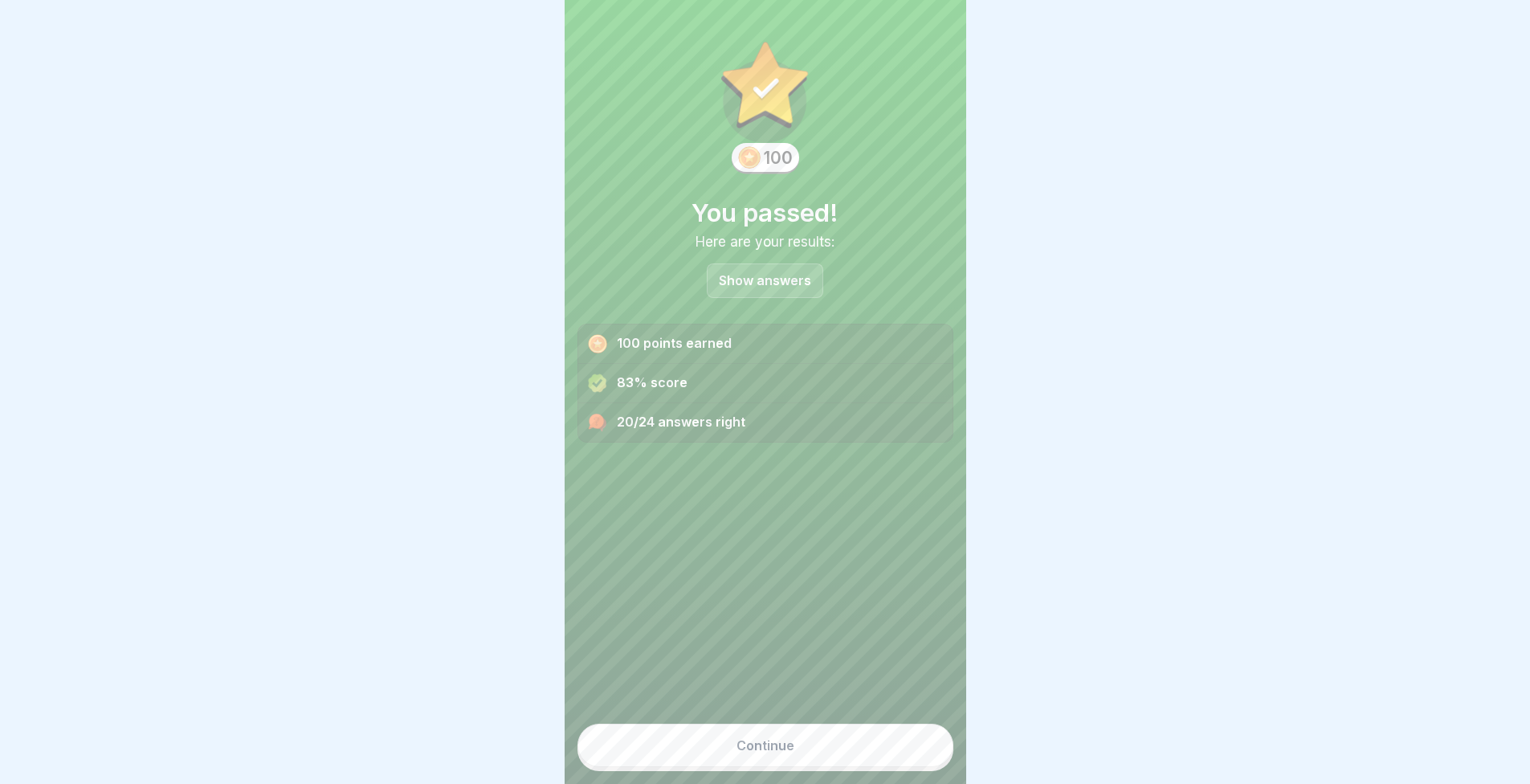
click at [747, 276] on p "Show answers" at bounding box center [765, 281] width 92 height 13
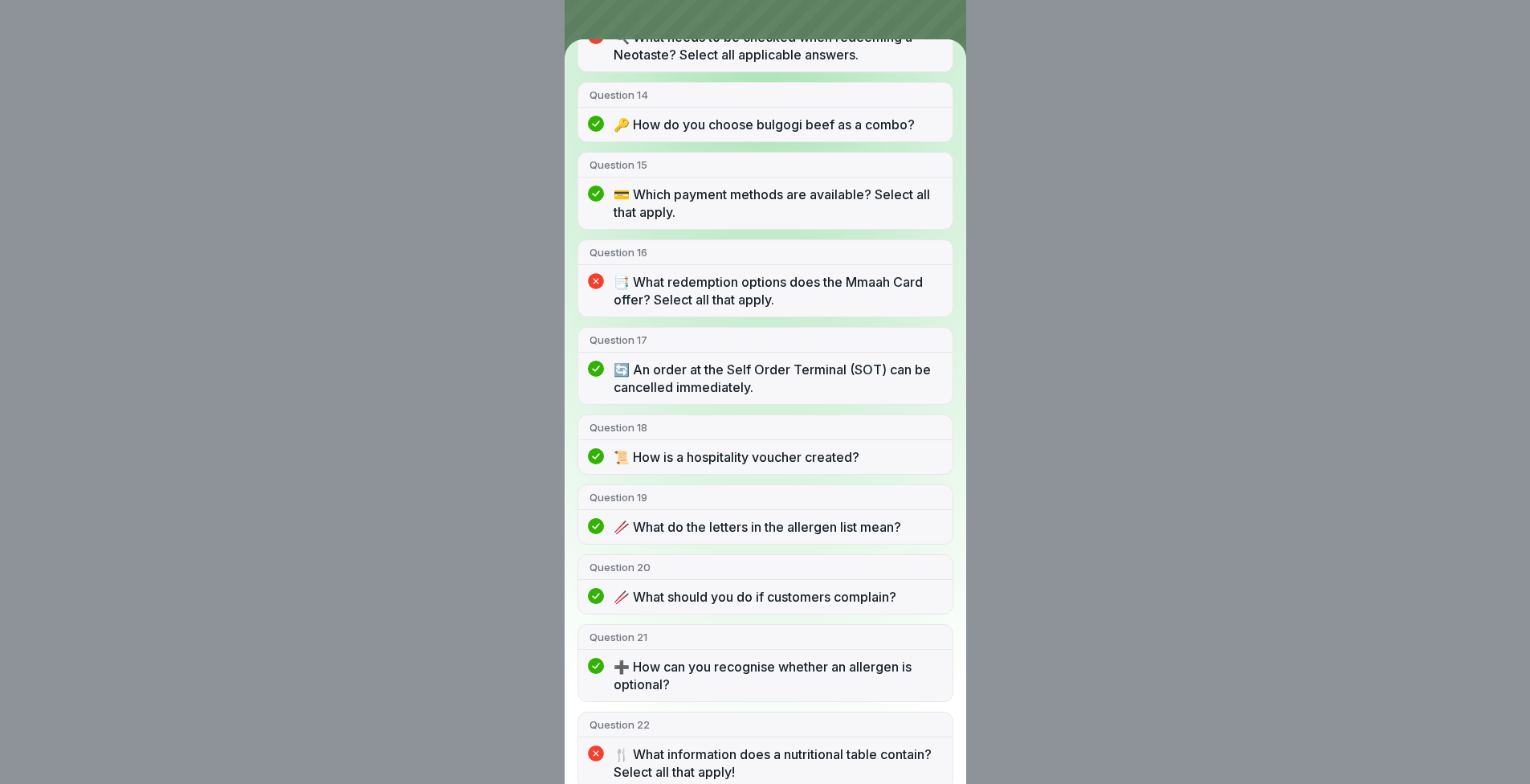
scroll to position [1405, 0]
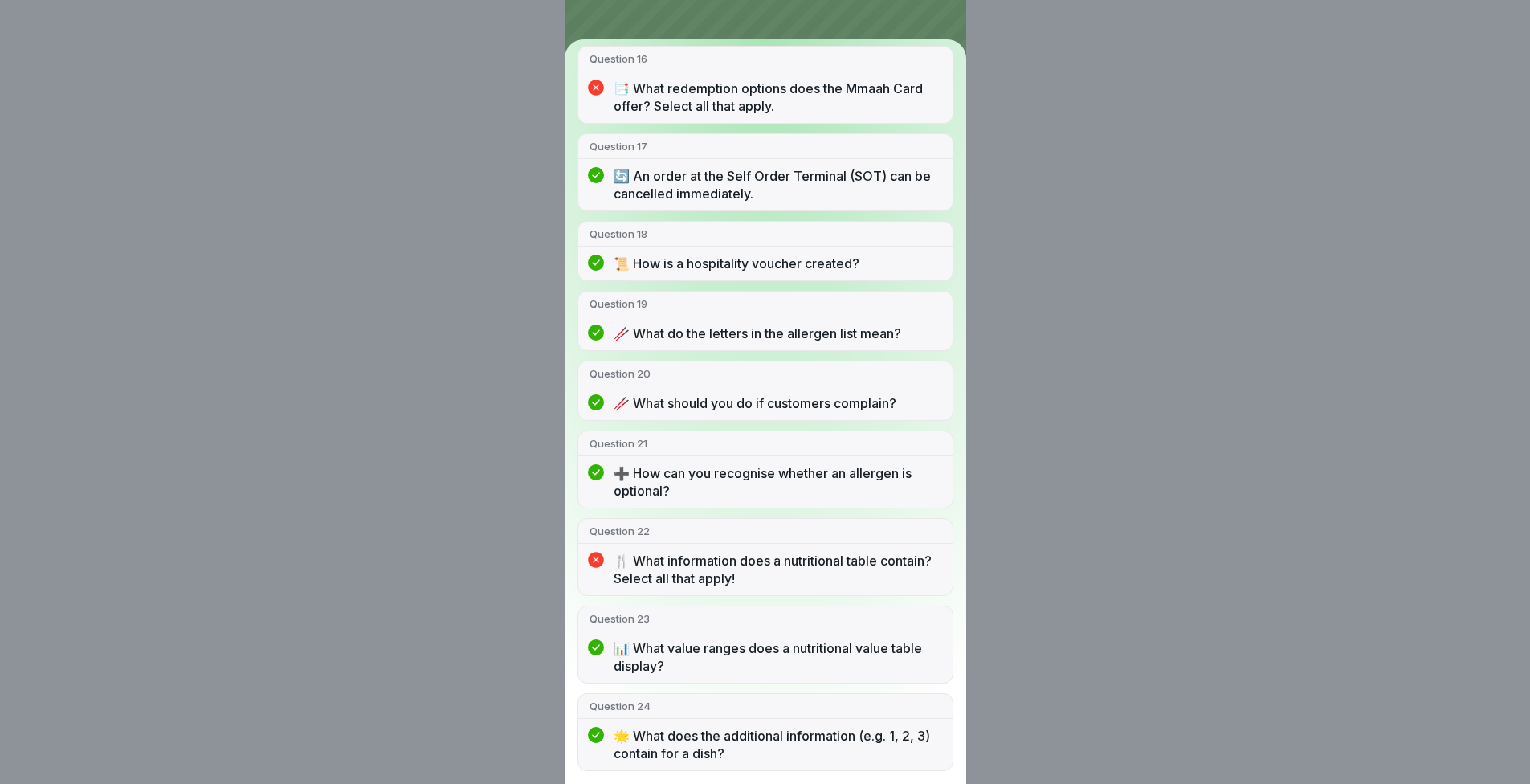
click at [1029, 550] on div "You passed! 20/24 answers right Question 1 💡 The B position is held by an exper…" at bounding box center [765, 392] width 1530 height 784
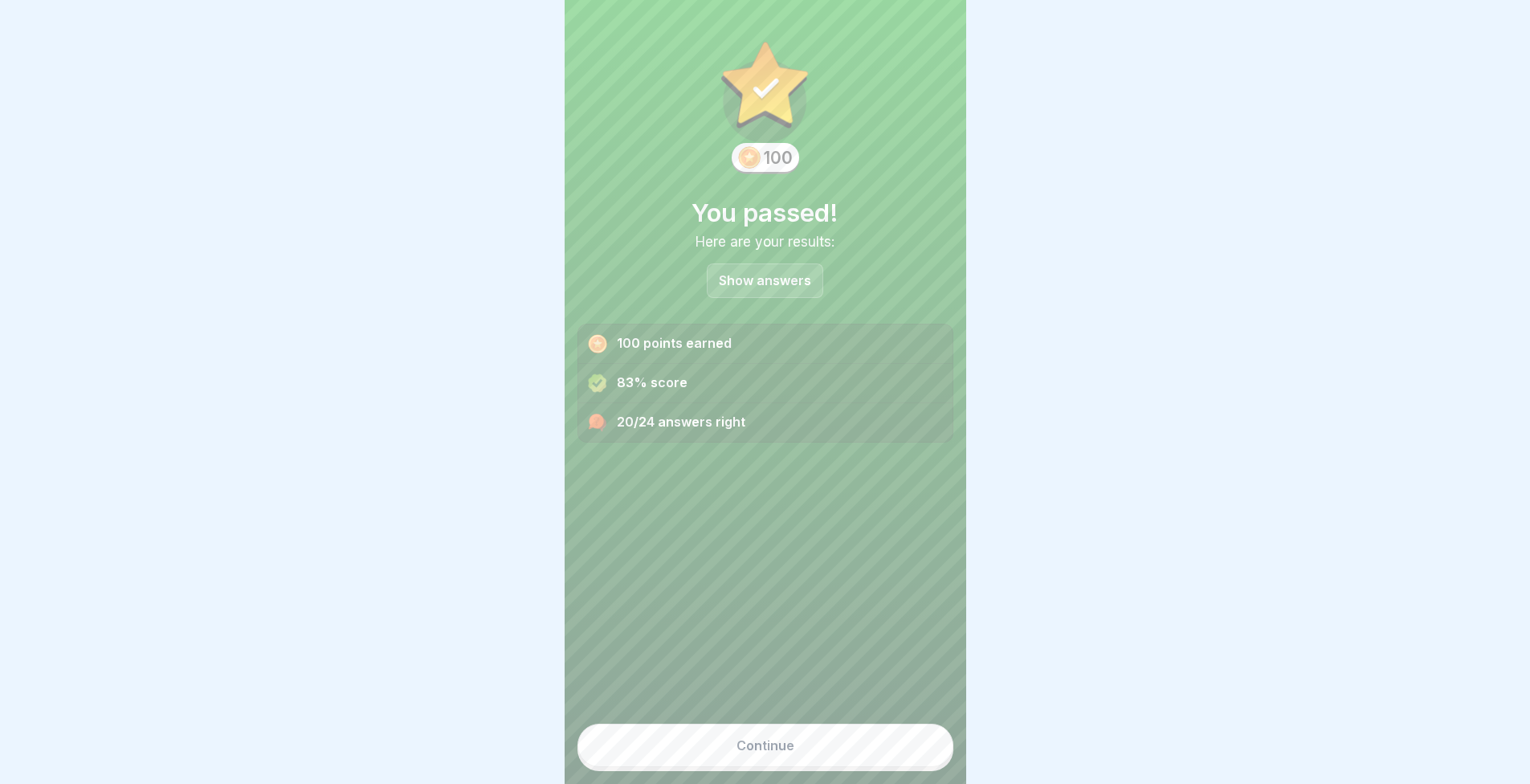
scroll to position [12, 0]
click at [853, 757] on button "Continue" at bounding box center [765, 745] width 376 height 43
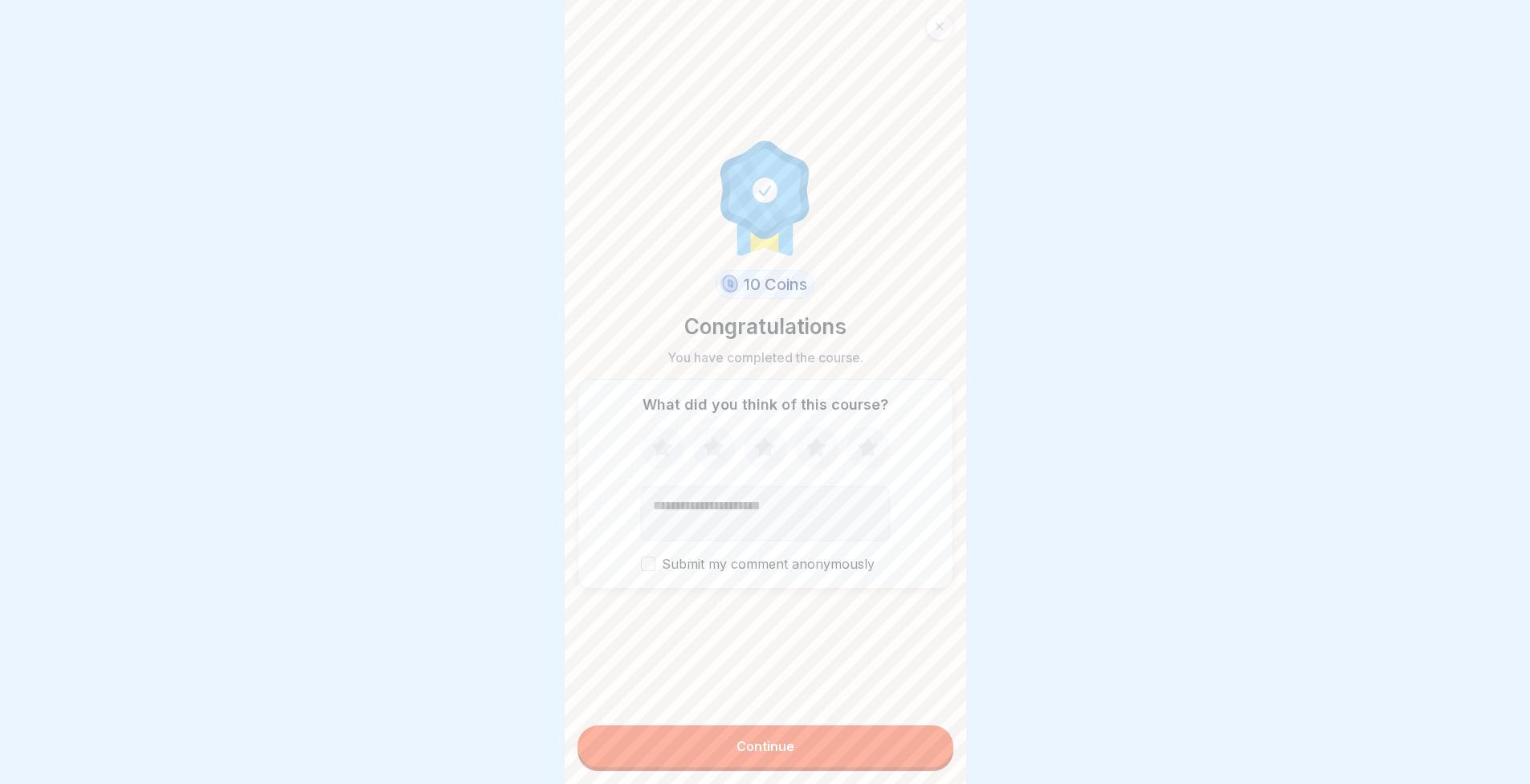
click at [851, 441] on icon at bounding box center [868, 448] width 42 height 41
click at [814, 750] on button "Continue" at bounding box center [765, 746] width 376 height 41
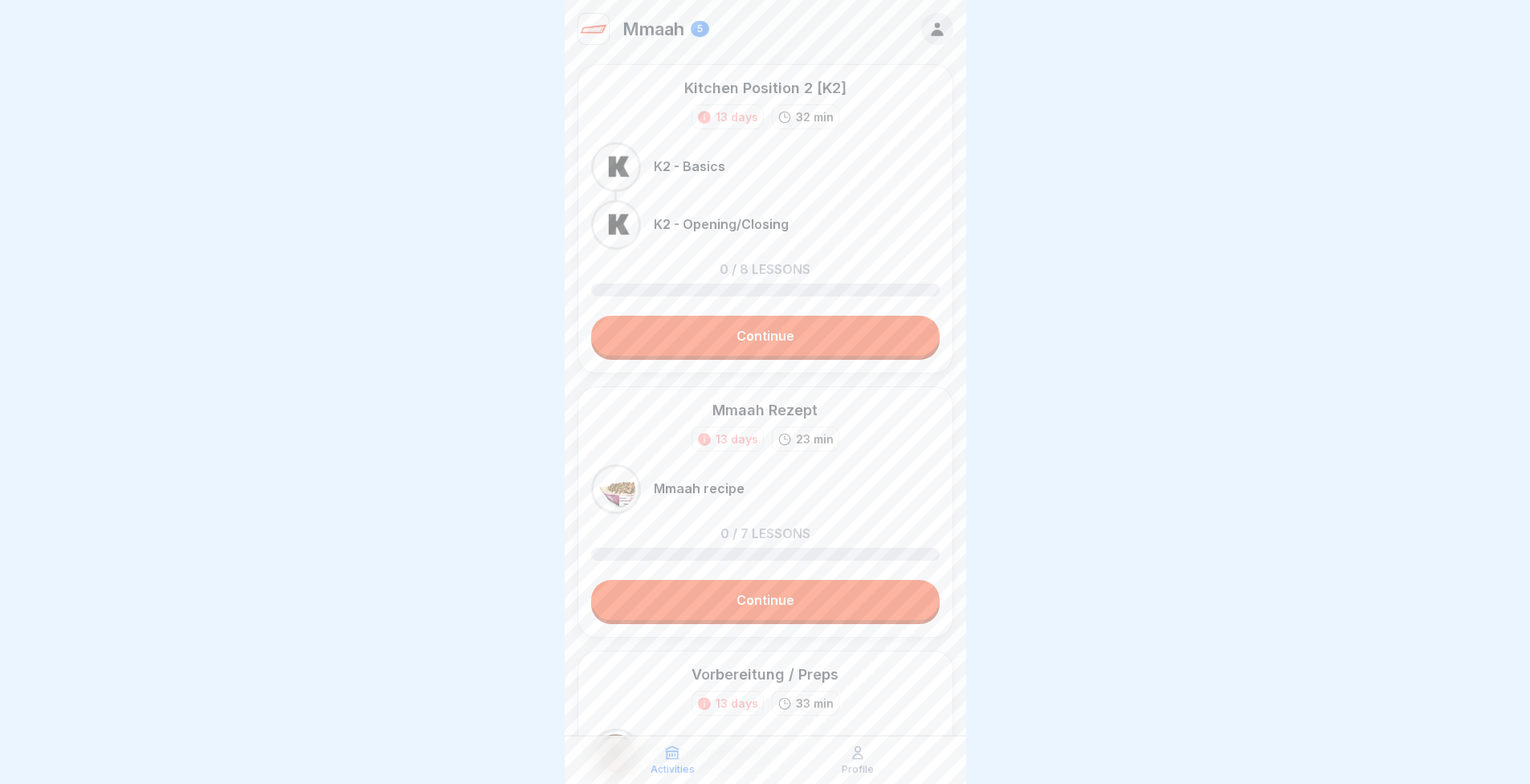
click at [733, 335] on link "Continue" at bounding box center [765, 335] width 349 height 40
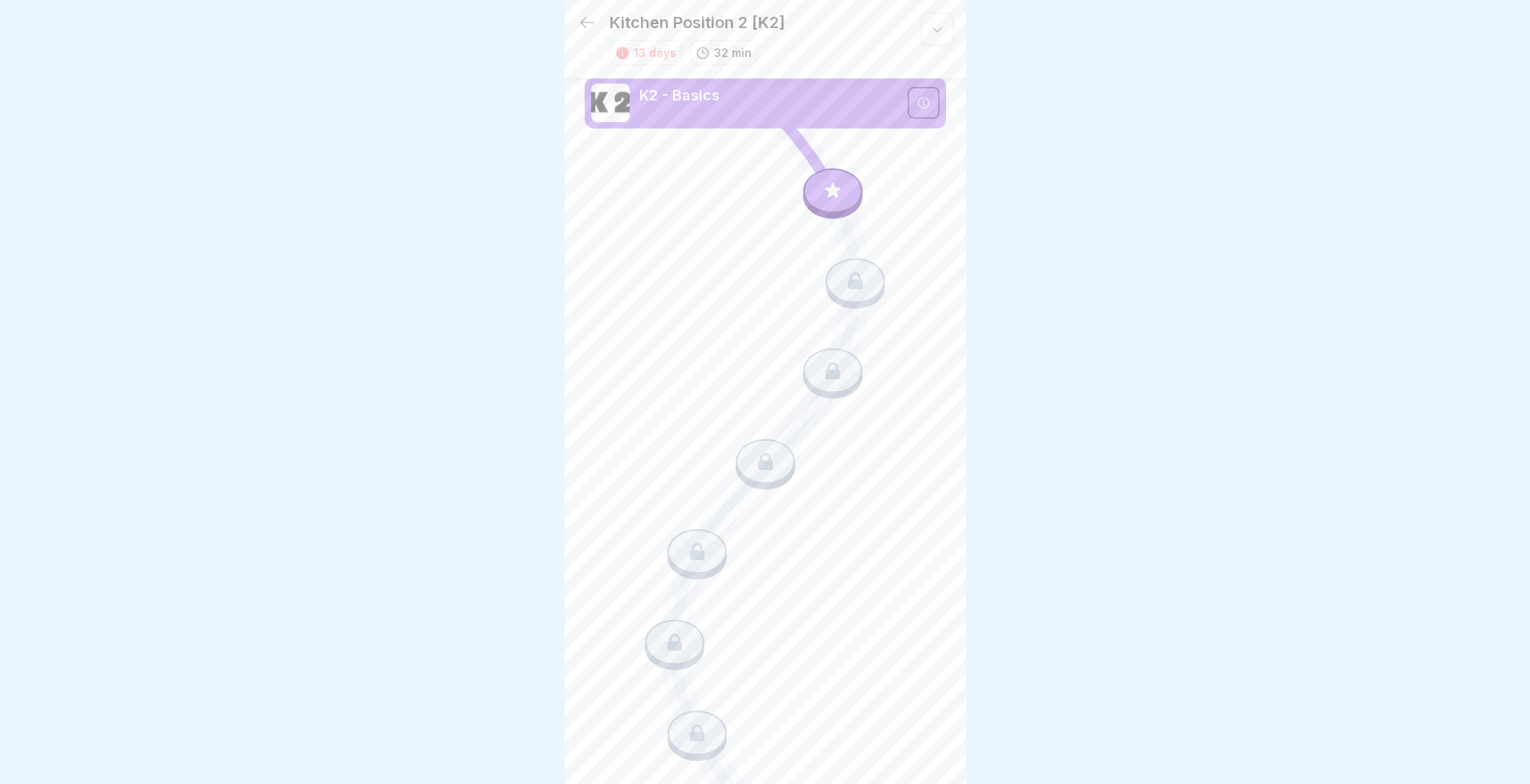
click at [829, 190] on icon at bounding box center [832, 190] width 15 height 15
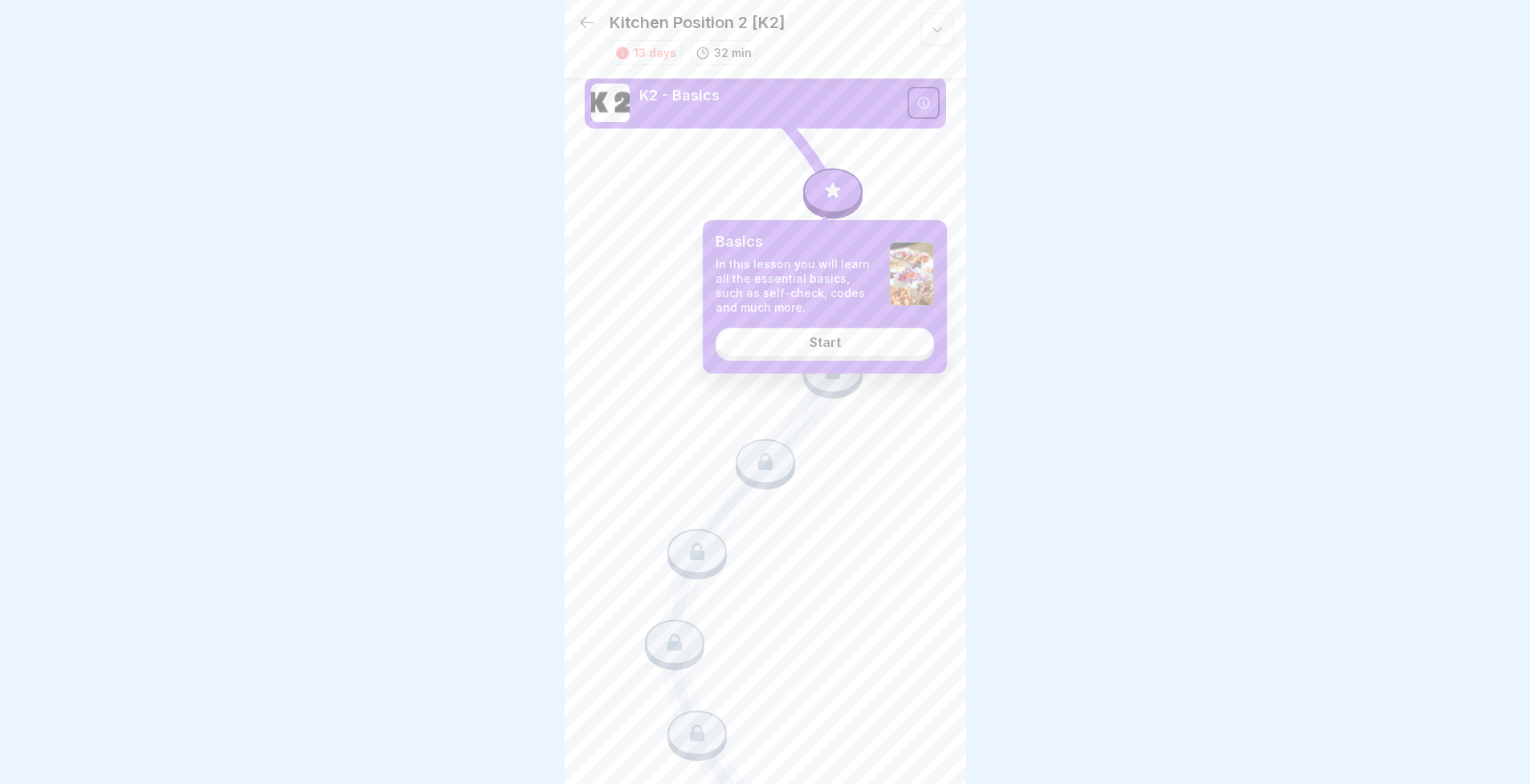
click at [807, 343] on link "Start" at bounding box center [825, 342] width 218 height 29
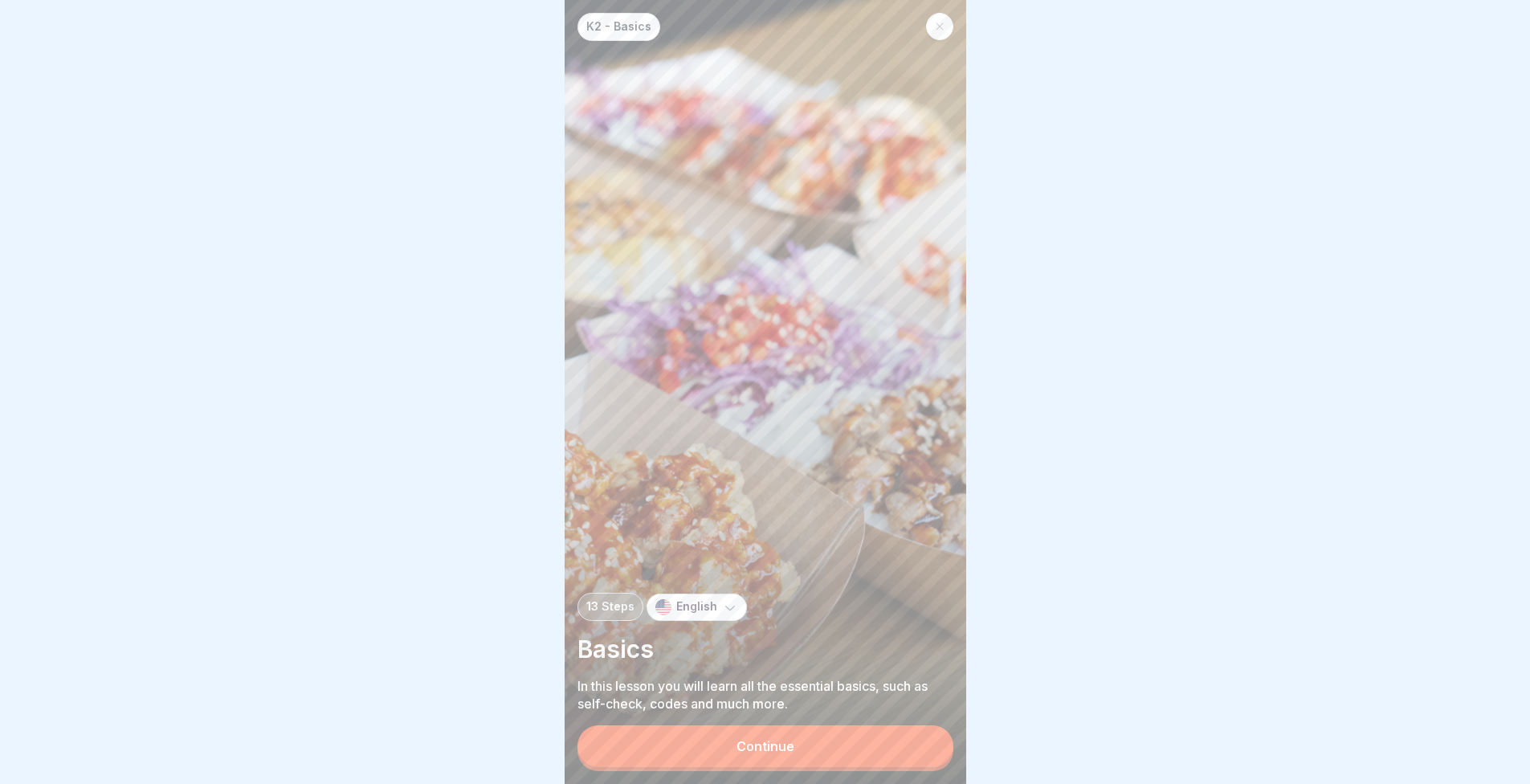
click at [817, 746] on button "Continue" at bounding box center [765, 746] width 376 height 41
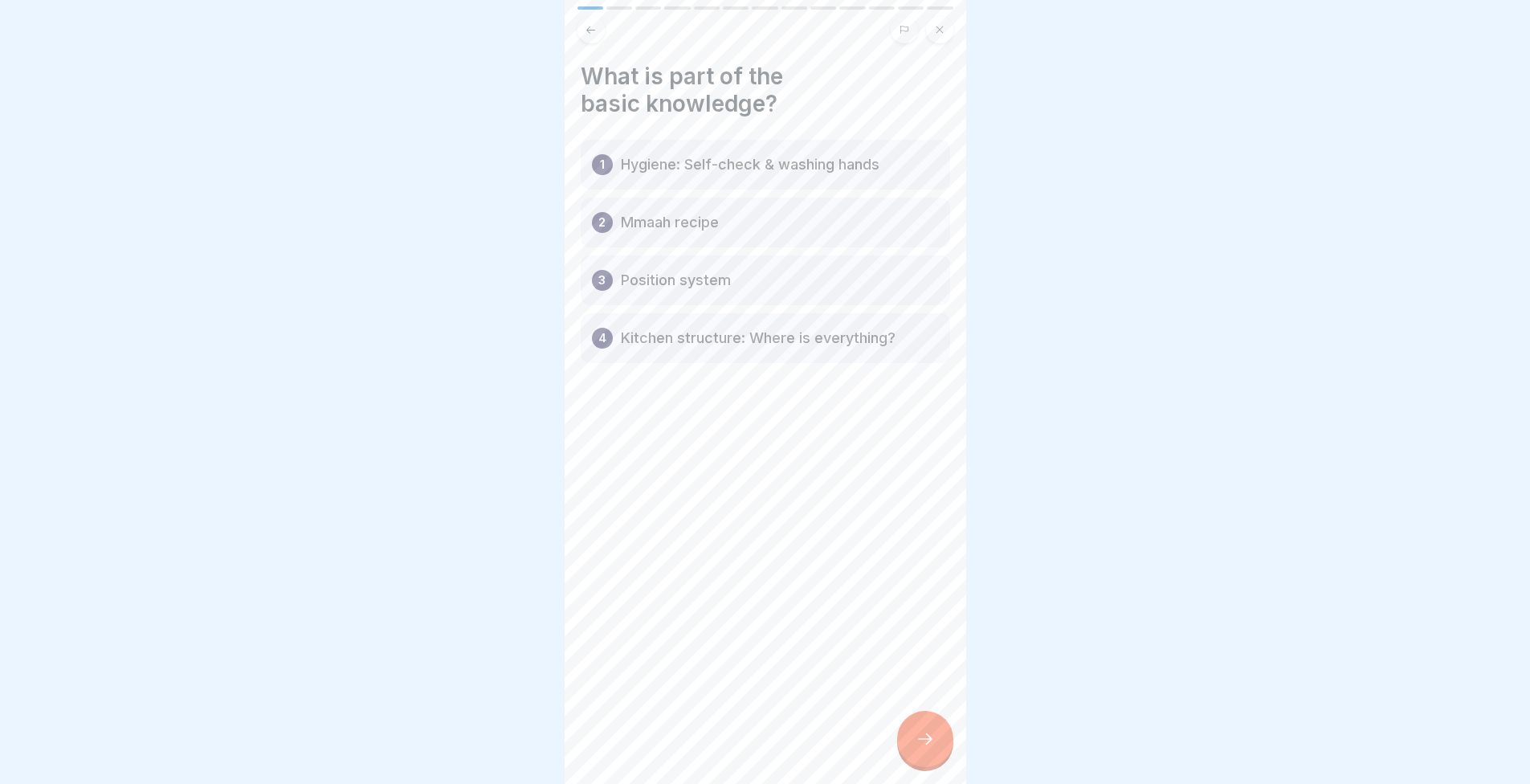
click at [932, 767] on div at bounding box center [925, 739] width 57 height 57
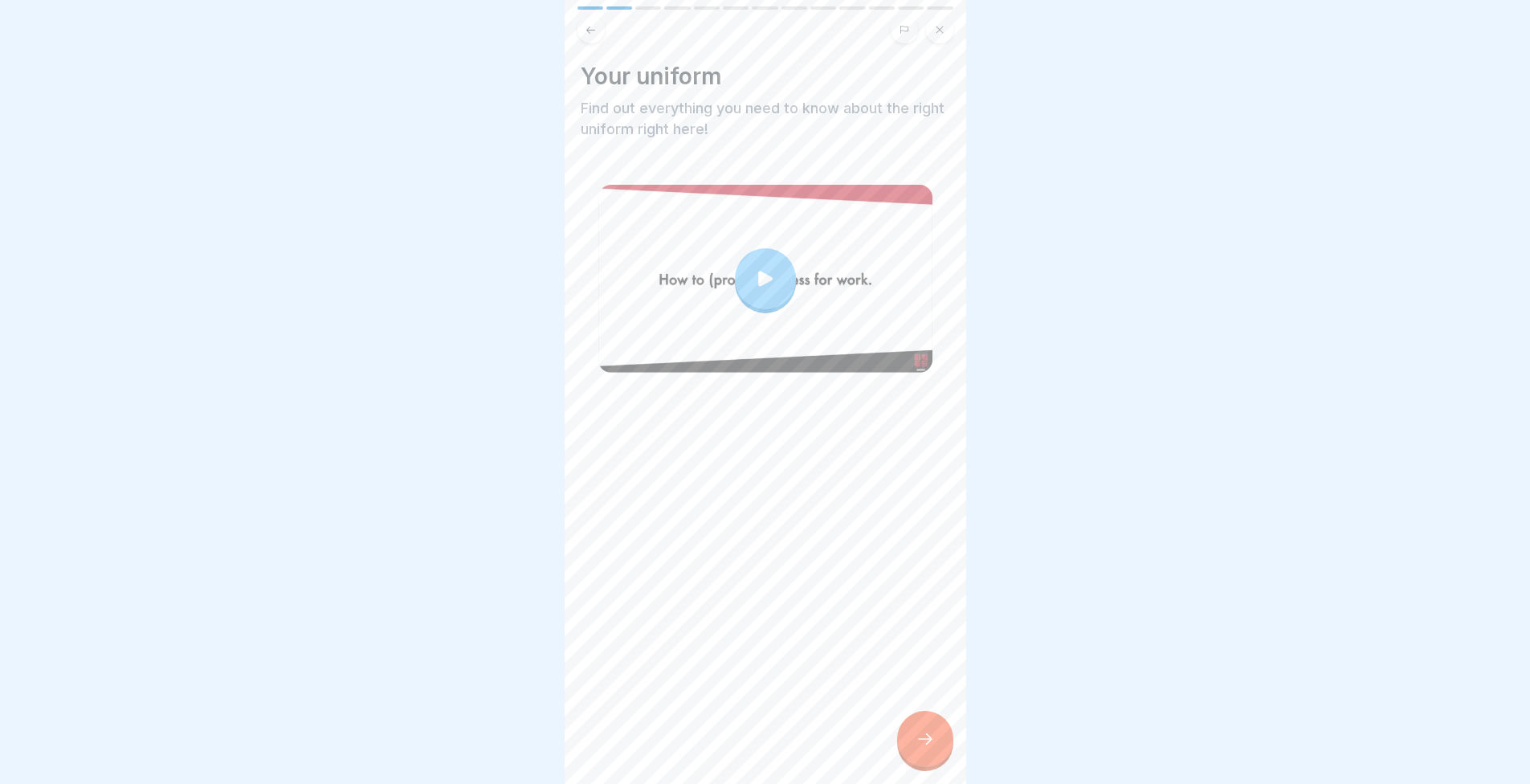
click at [754, 271] on icon at bounding box center [765, 278] width 22 height 22
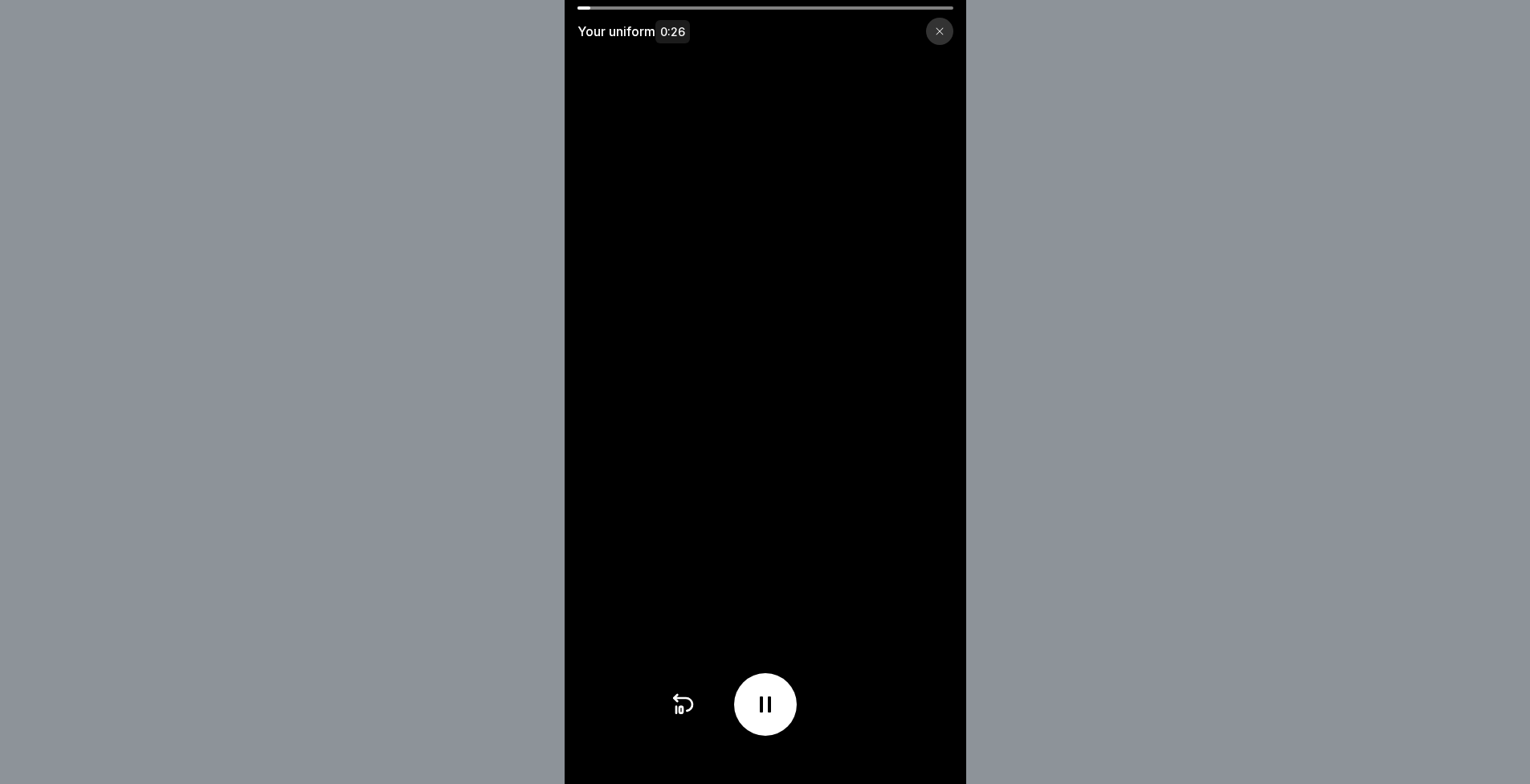
click at [729, 429] on video at bounding box center [766, 392] width 402 height 784
click at [677, 13] on div "Your uniform 0:26" at bounding box center [766, 26] width 402 height 38
click at [776, 9] on div at bounding box center [765, 8] width 376 height 3
click at [951, 28] on div at bounding box center [940, 31] width 27 height 27
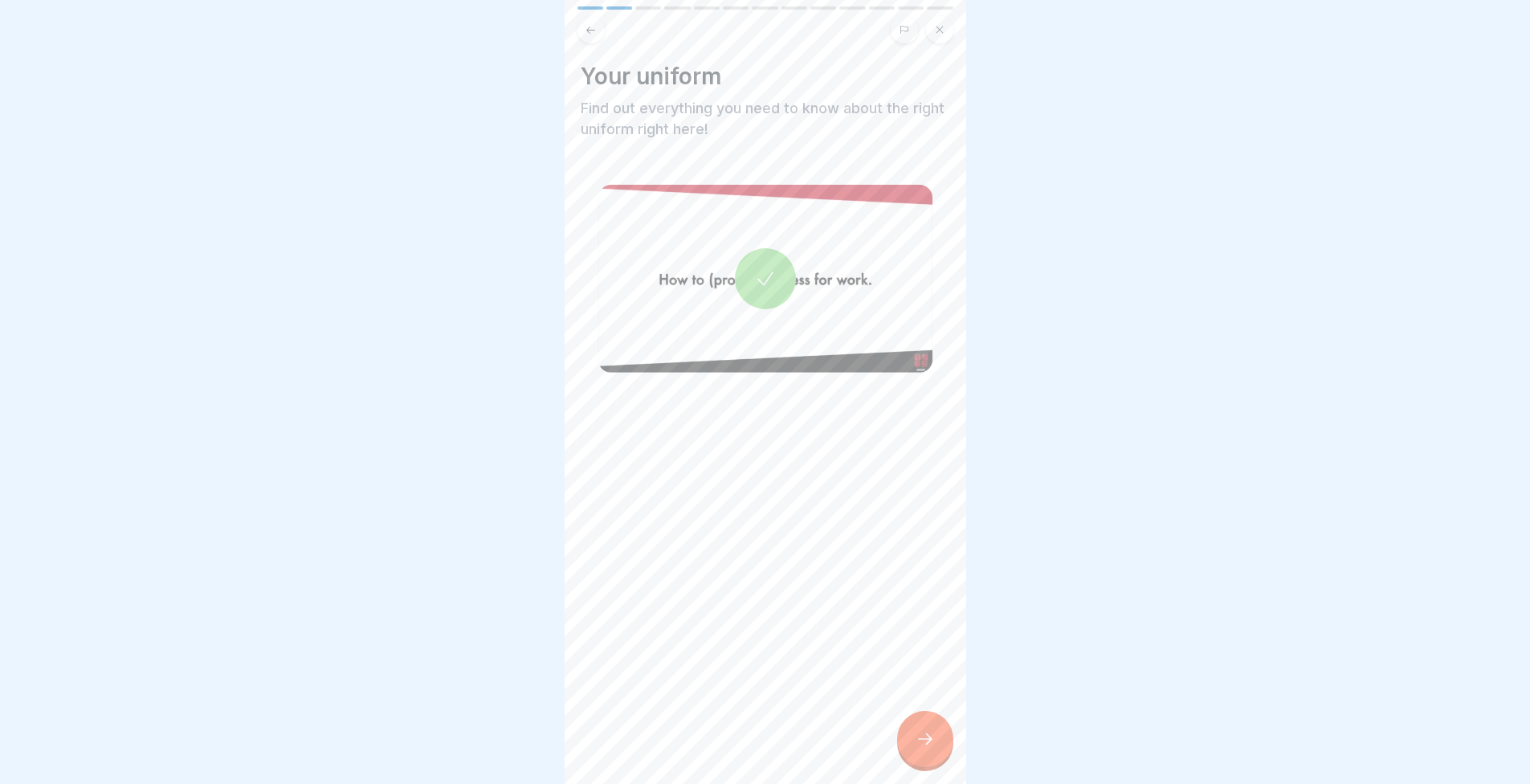
click at [928, 764] on div at bounding box center [925, 739] width 57 height 57
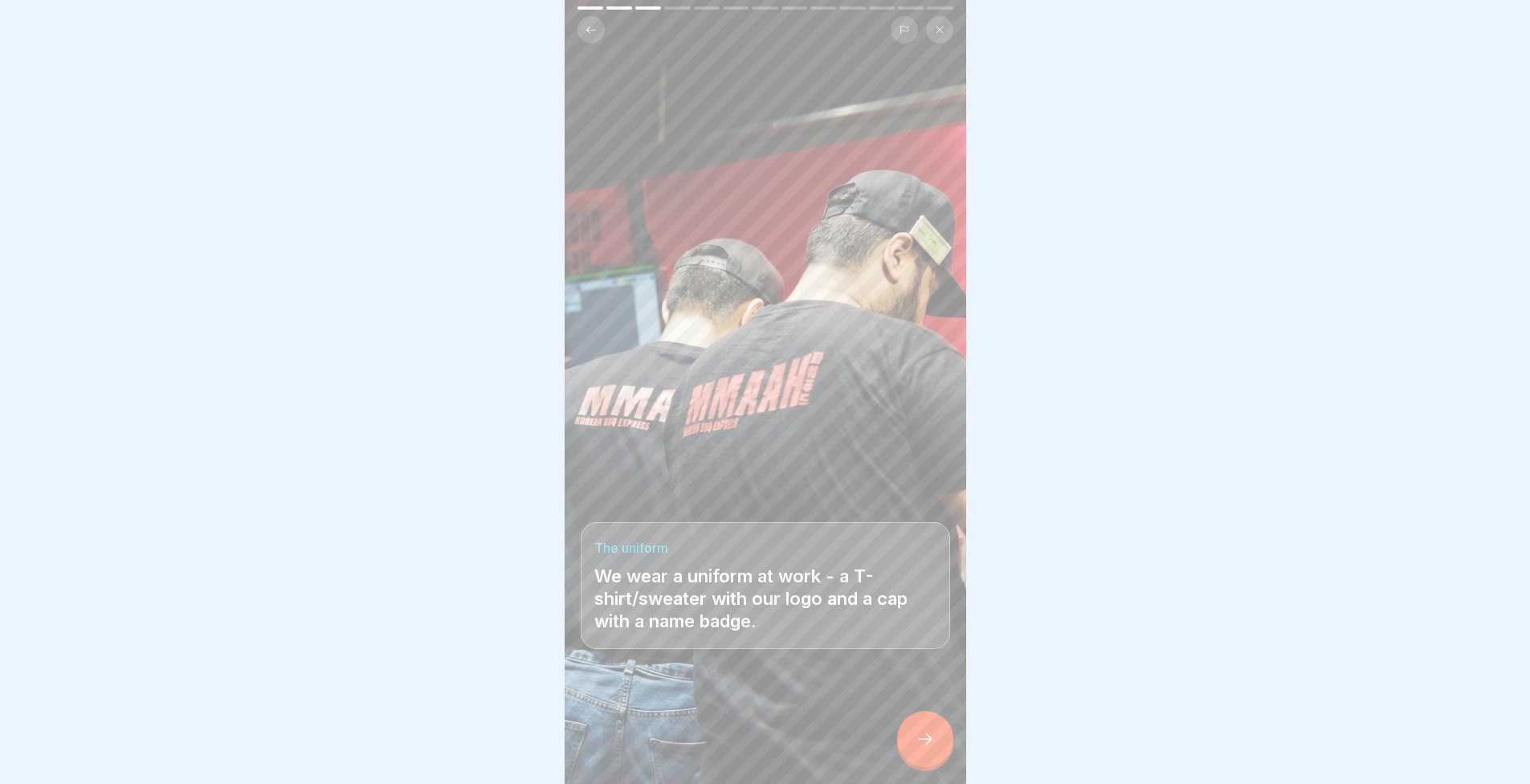
click at [920, 739] on icon at bounding box center [925, 739] width 19 height 19
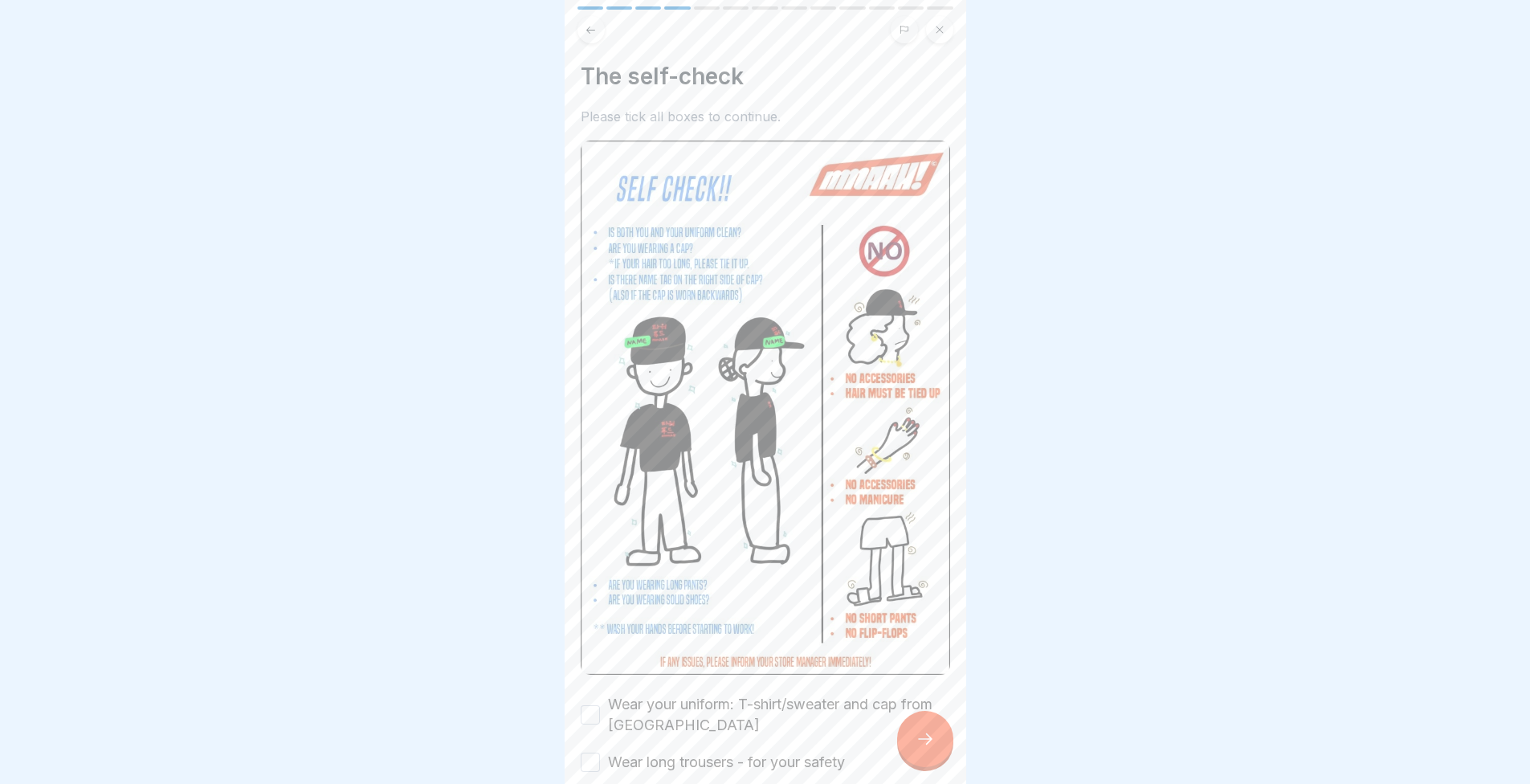
scroll to position [160, 0]
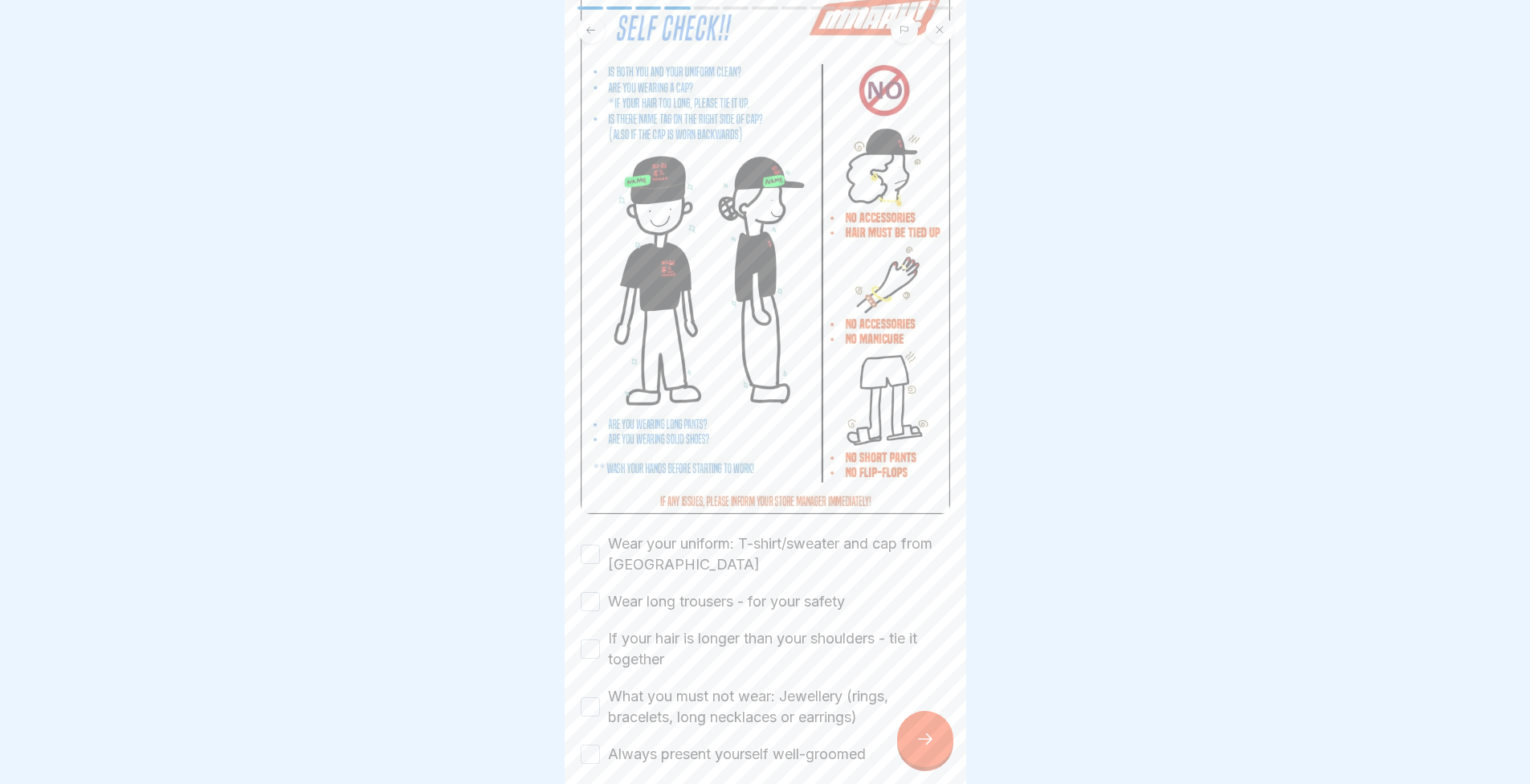
click at [590, 545] on button "Wear your uniform: T-shirt/sweater and cap from [GEOGRAPHIC_DATA]" at bounding box center [590, 554] width 19 height 19
click at [608, 543] on label "Wear your uniform: T-shirt/sweater and cap from [GEOGRAPHIC_DATA]" at bounding box center [779, 553] width 342 height 41
click at [600, 545] on button "Wear your uniform: T-shirt/sweater and cap from [GEOGRAPHIC_DATA]" at bounding box center [590, 554] width 19 height 19
click at [599, 558] on div "Wear your uniform: T-shirt/sweater and cap from Mmaah Wear long trousers - for …" at bounding box center [765, 649] width 369 height 232
click at [598, 533] on div "Wear your uniform: T-shirt/sweater and cap from [GEOGRAPHIC_DATA]" at bounding box center [765, 553] width 369 height 41
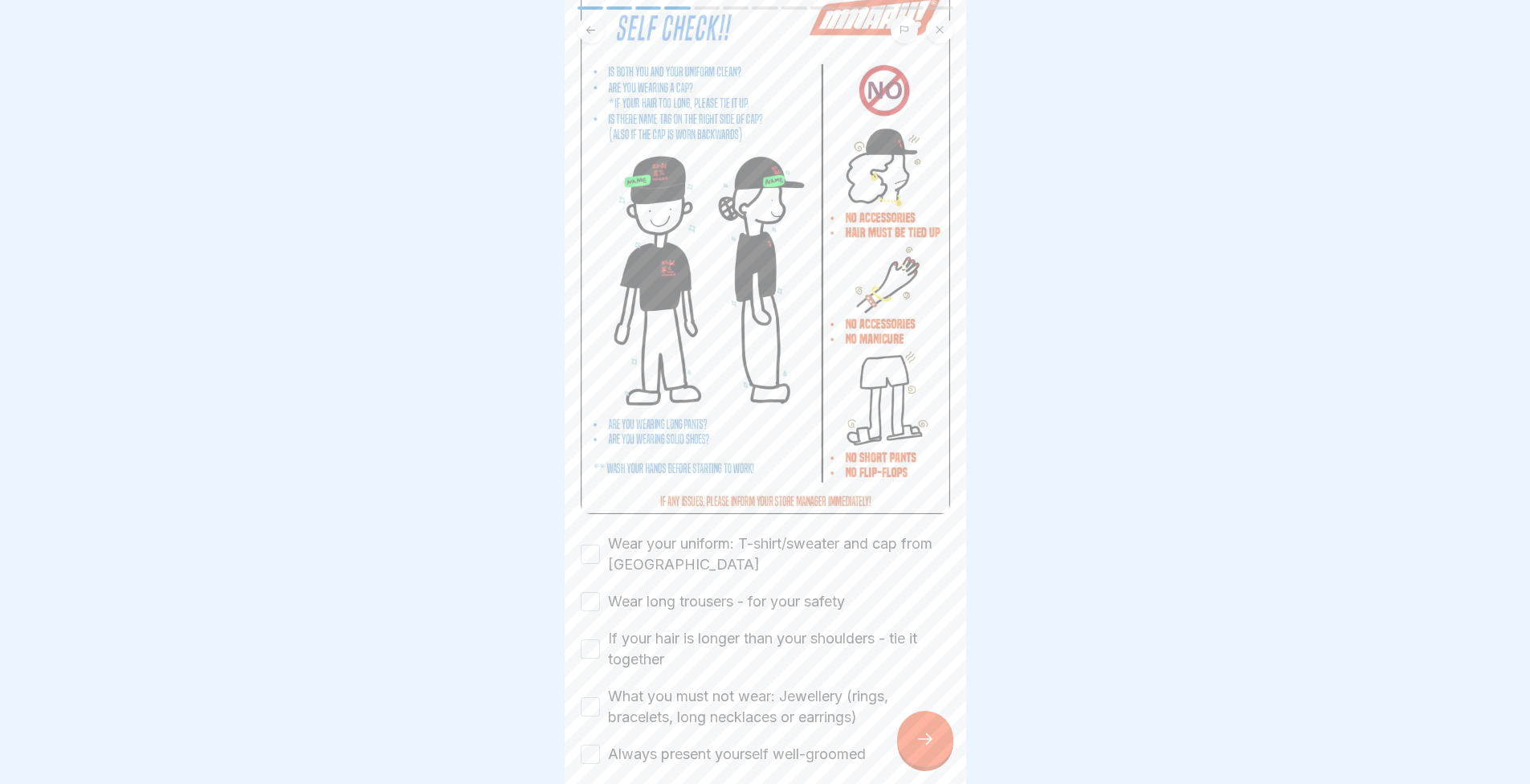
click at [593, 545] on button "Wear your uniform: T-shirt/sweater and cap from [GEOGRAPHIC_DATA]" at bounding box center [590, 554] width 19 height 19
click at [596, 592] on button "Wear long trousers - for your safety" at bounding box center [590, 601] width 19 height 19
drag, startPoint x: 598, startPoint y: 609, endPoint x: 587, endPoint y: 638, distance: 31.0
click at [597, 628] on div "If your hair is longer than your shoulders - tie it together" at bounding box center [765, 649] width 369 height 41
click at [589, 628] on div "If your hair is longer than your shoulders - tie it together" at bounding box center [765, 649] width 369 height 41
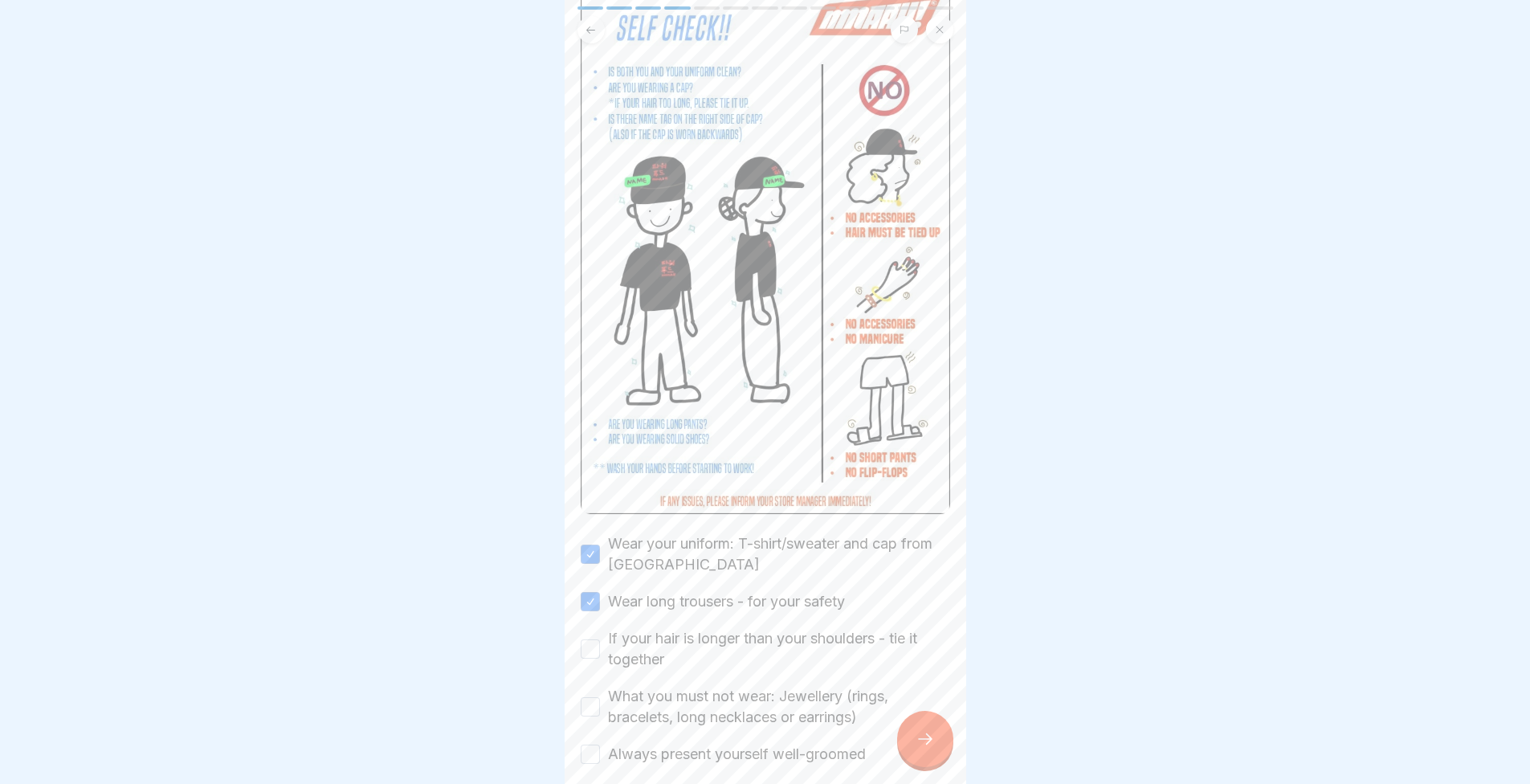
click at [592, 639] on button "If your hair is longer than your shoulders - tie it together" at bounding box center [590, 649] width 19 height 19
click at [590, 697] on button "What you must not wear: Jewellery (rings, bracelets, long necklaces or earrings)" at bounding box center [590, 706] width 19 height 19
click at [598, 745] on button "Always present yourself well-groomed" at bounding box center [590, 754] width 19 height 19
click at [921, 740] on icon at bounding box center [925, 739] width 19 height 19
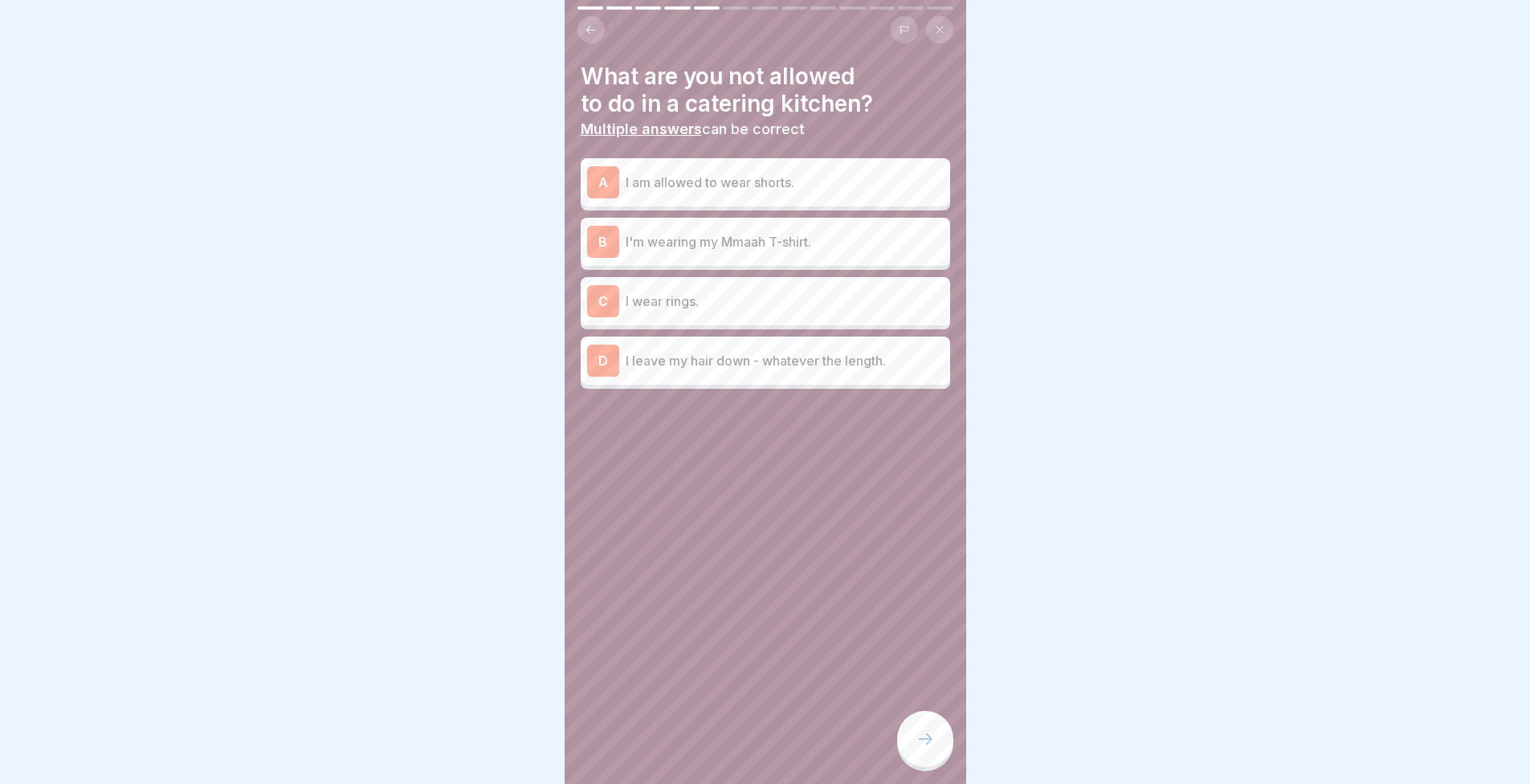
drag, startPoint x: 749, startPoint y: 435, endPoint x: 731, endPoint y: 399, distance: 40.2
click at [680, 479] on div "What are you not allowed to do in a catering kitchen? Multiple answers can be c…" at bounding box center [766, 392] width 402 height 784
drag, startPoint x: 644, startPoint y: 222, endPoint x: 493, endPoint y: 178, distance: 157.3
click at [408, 190] on div at bounding box center [765, 392] width 1530 height 784
click at [639, 184] on div "A I am allowed to wear shorts." at bounding box center [765, 182] width 357 height 32
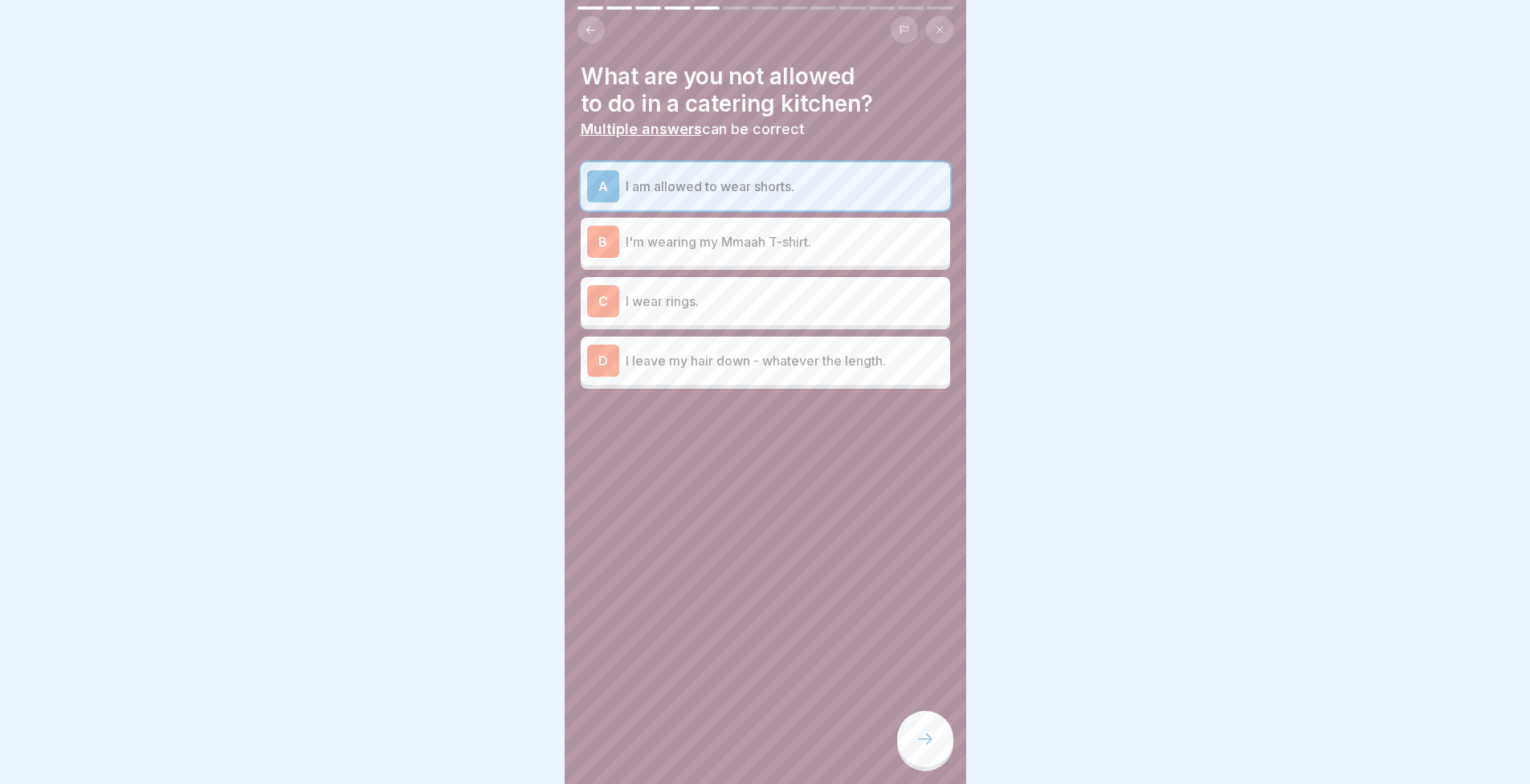
click at [637, 291] on p "I wear rings." at bounding box center [784, 301] width 318 height 19
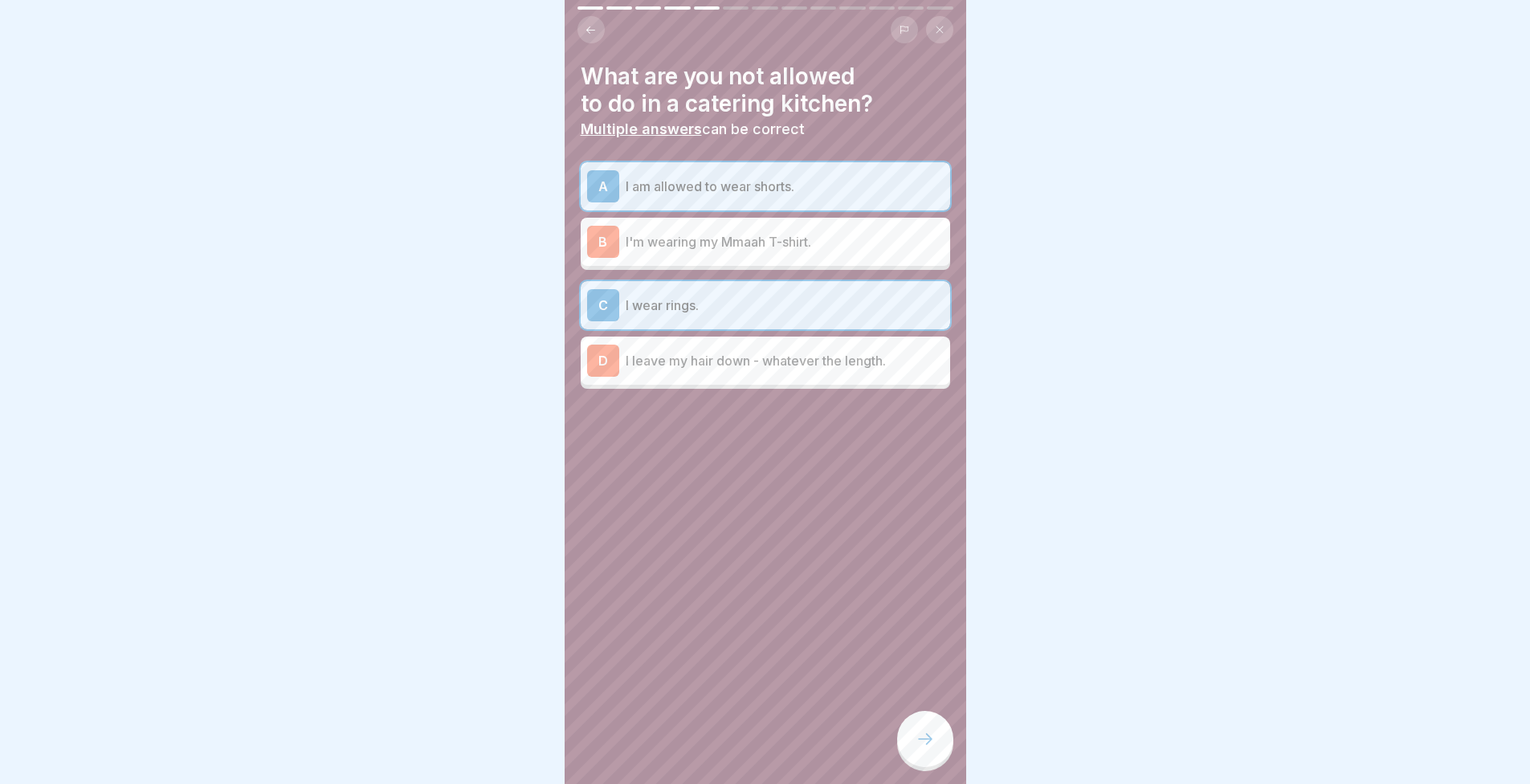
click at [654, 365] on div "D I leave my hair down - whatever the length." at bounding box center [765, 360] width 369 height 48
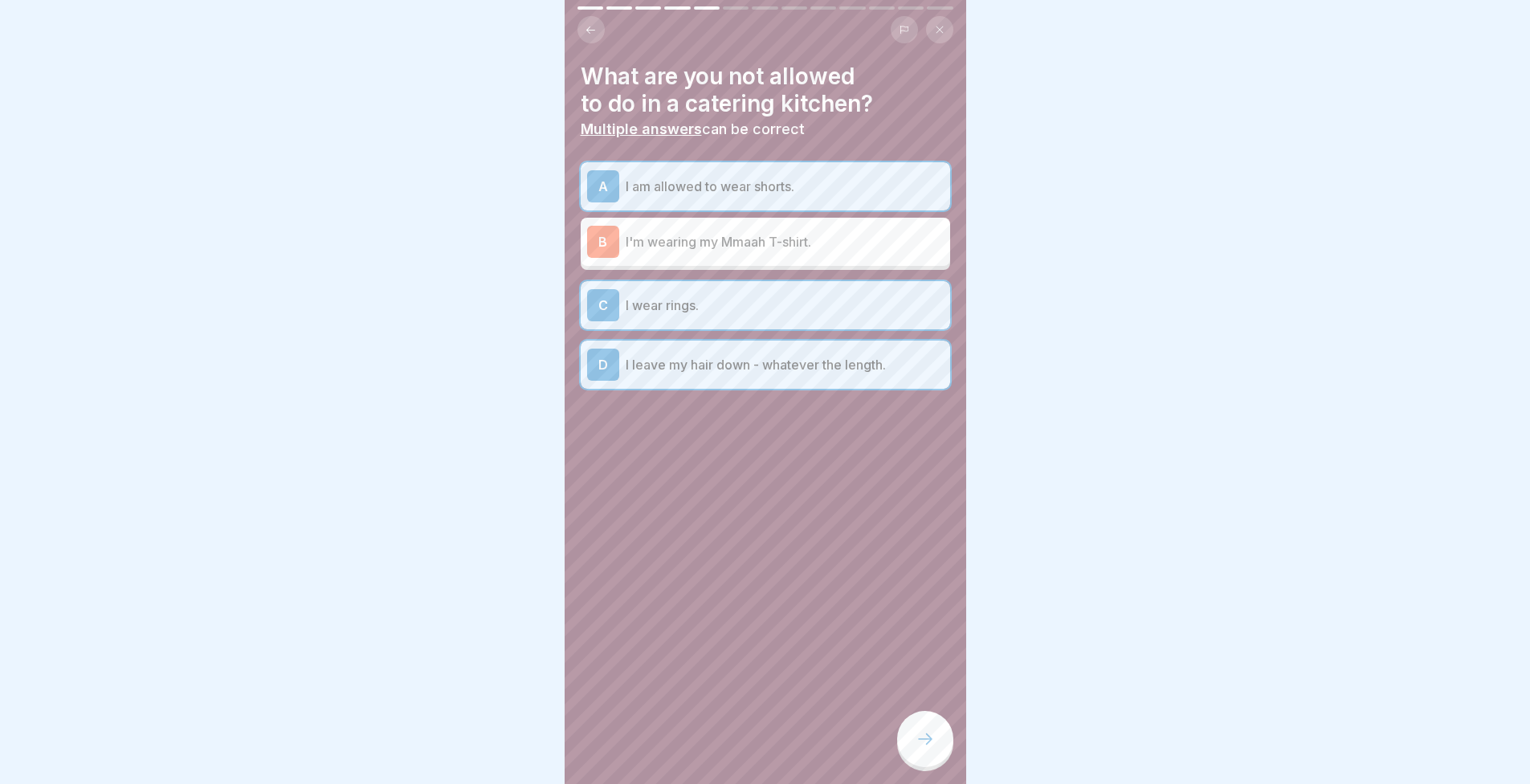
click at [921, 738] on icon at bounding box center [925, 739] width 19 height 19
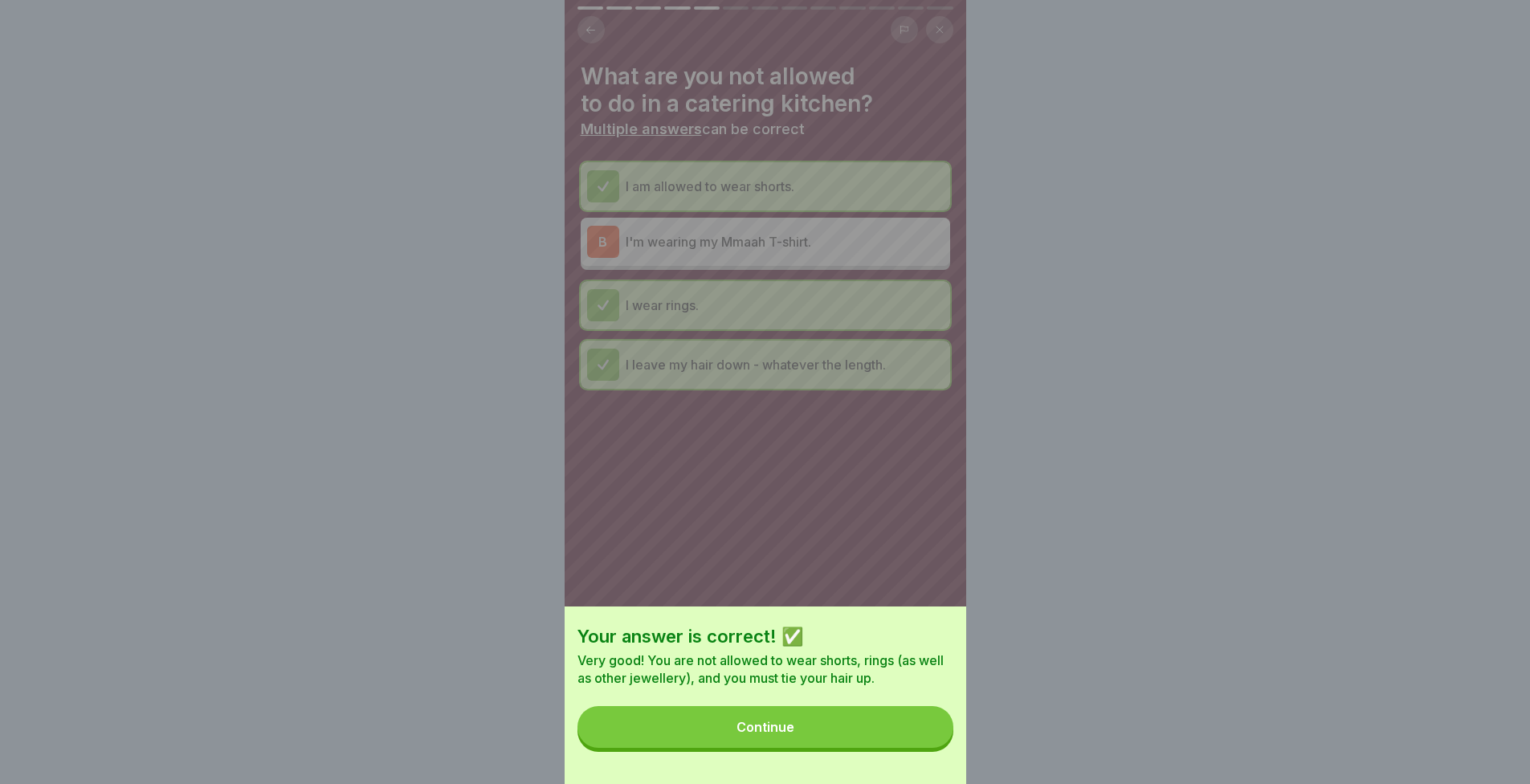
click at [903, 726] on button "Continue" at bounding box center [765, 726] width 376 height 41
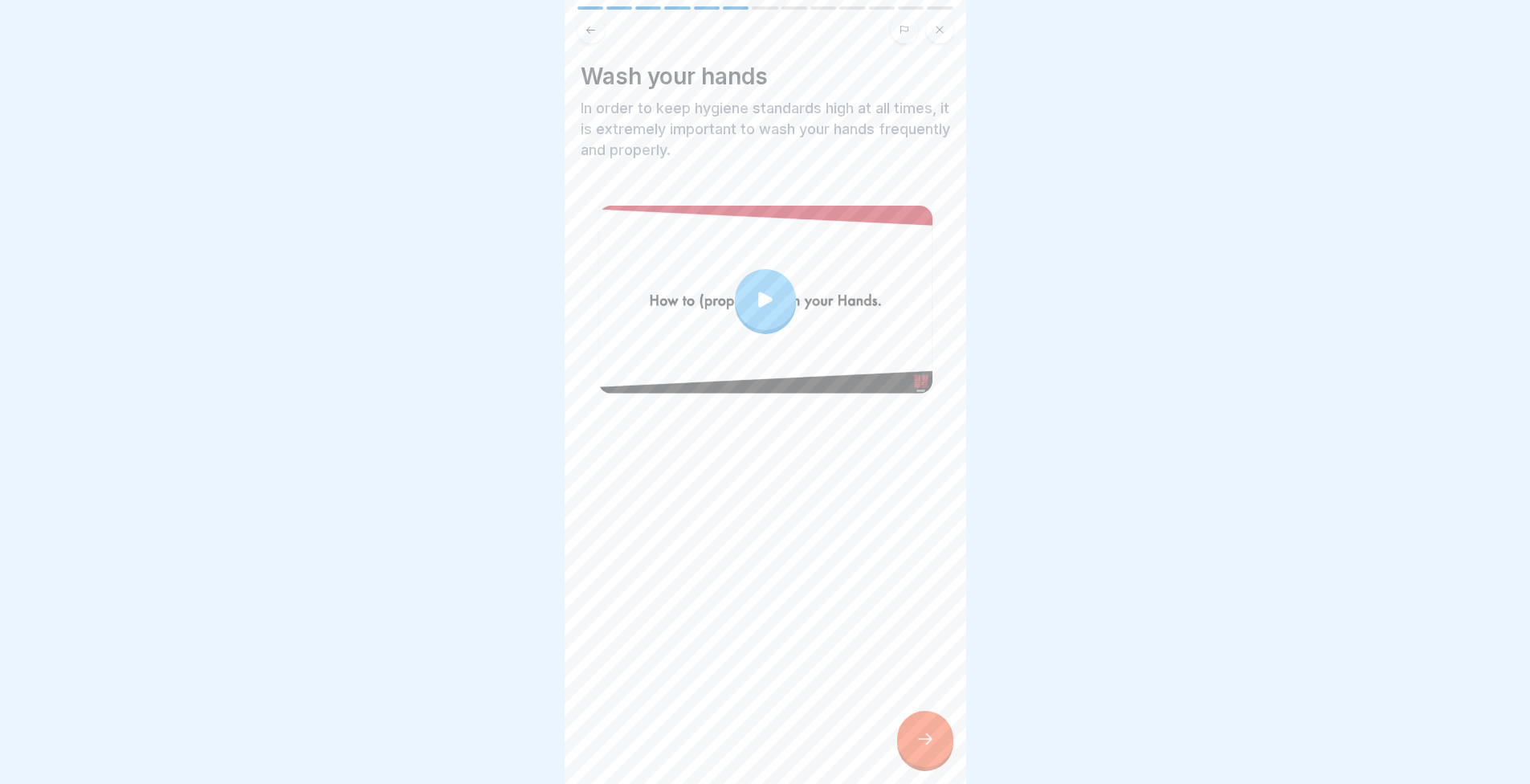
click at [902, 747] on div at bounding box center [925, 739] width 57 height 57
click at [933, 723] on div at bounding box center [925, 739] width 57 height 57
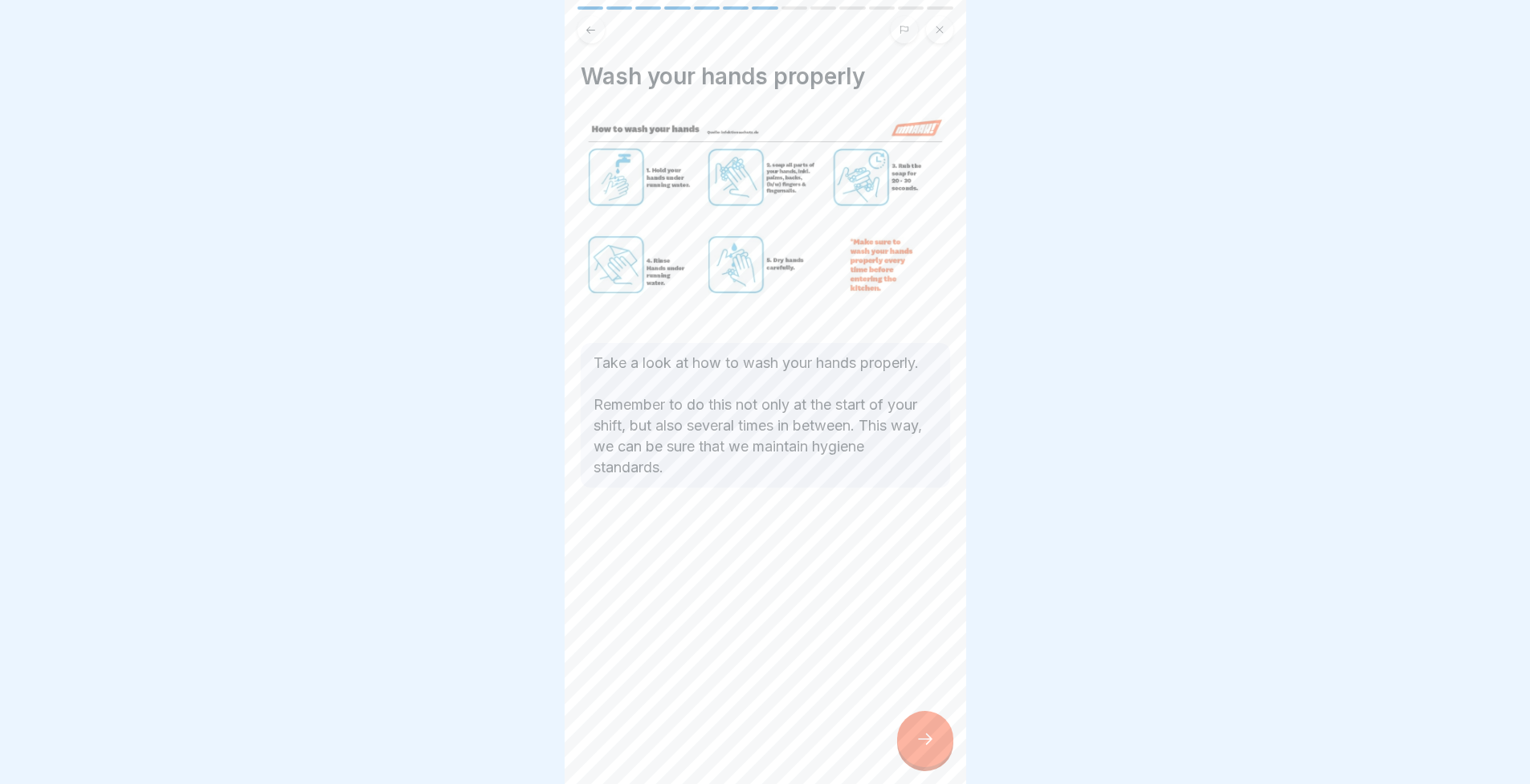
click at [935, 726] on div at bounding box center [925, 739] width 57 height 57
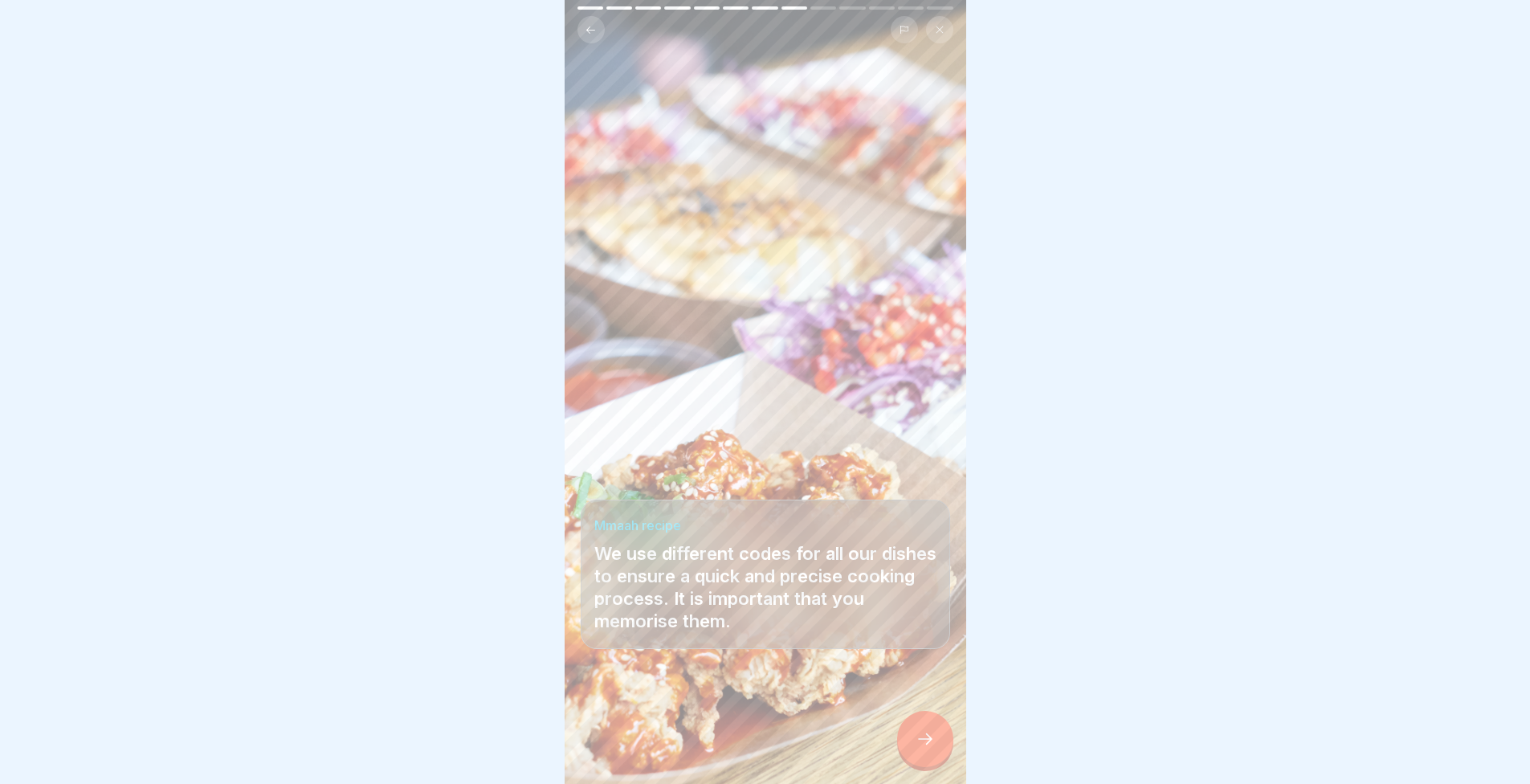
click at [935, 726] on div at bounding box center [925, 739] width 57 height 57
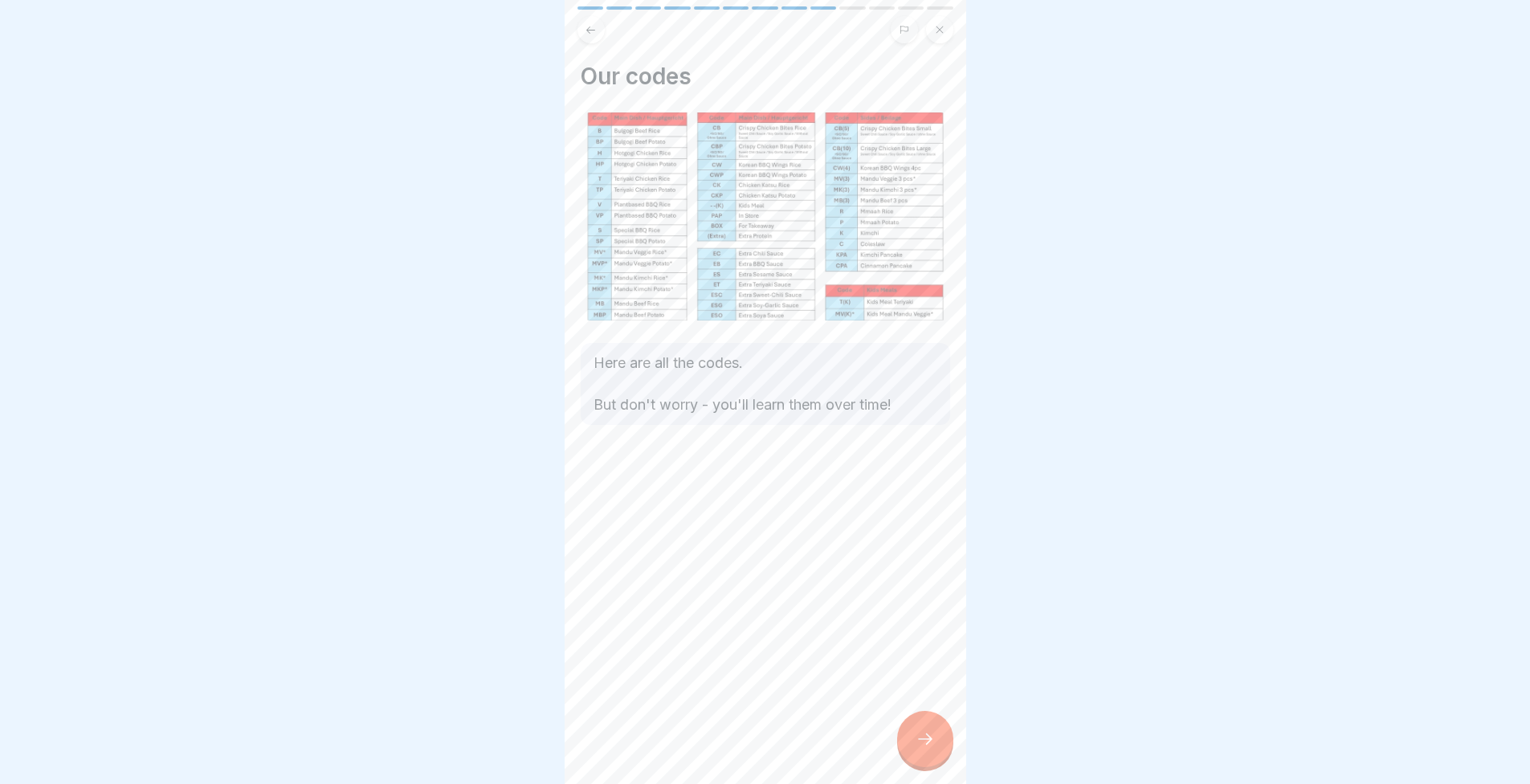
click at [935, 726] on div at bounding box center [925, 739] width 57 height 57
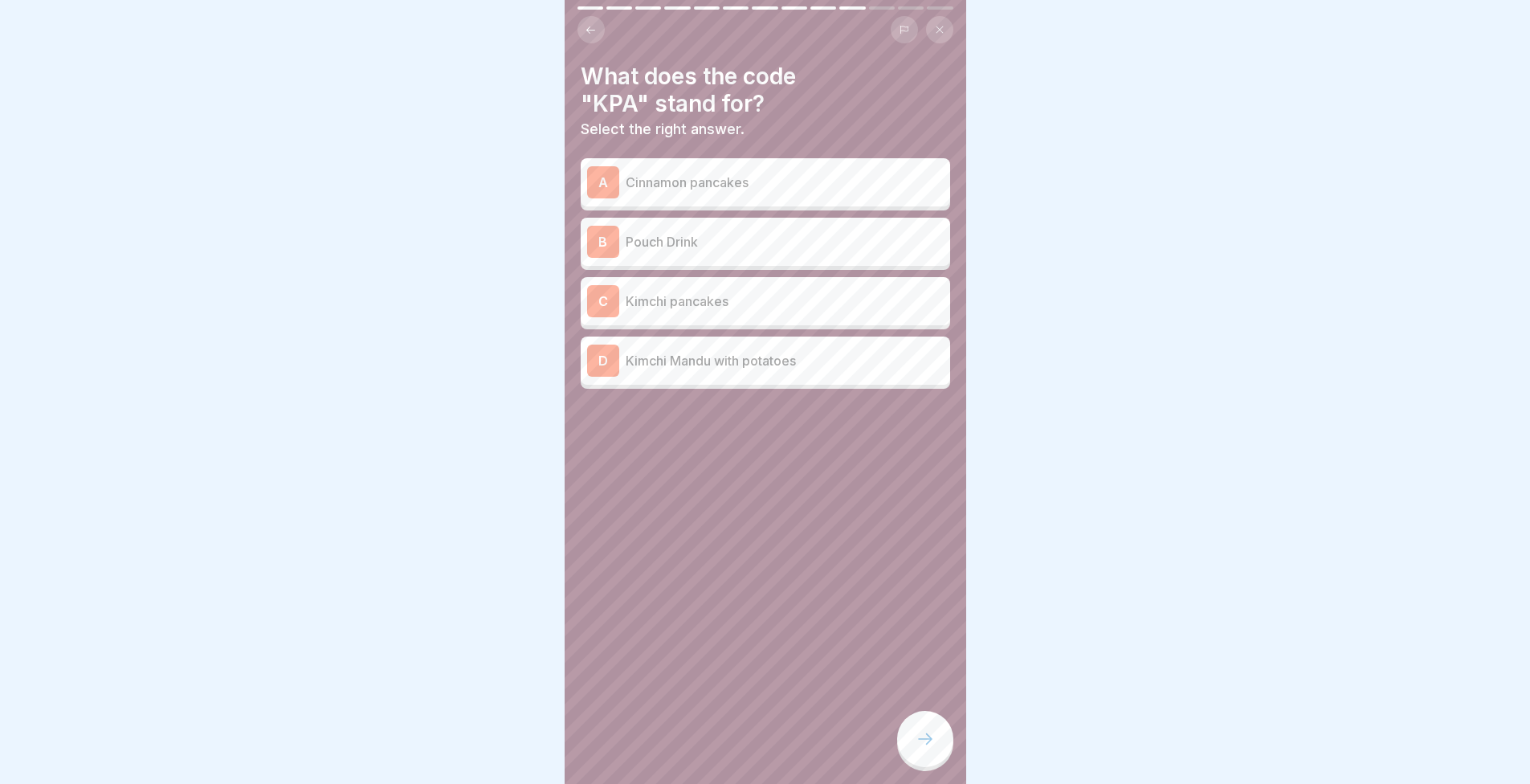
click at [856, 307] on div "C Kimchi pancakes" at bounding box center [765, 301] width 369 height 48
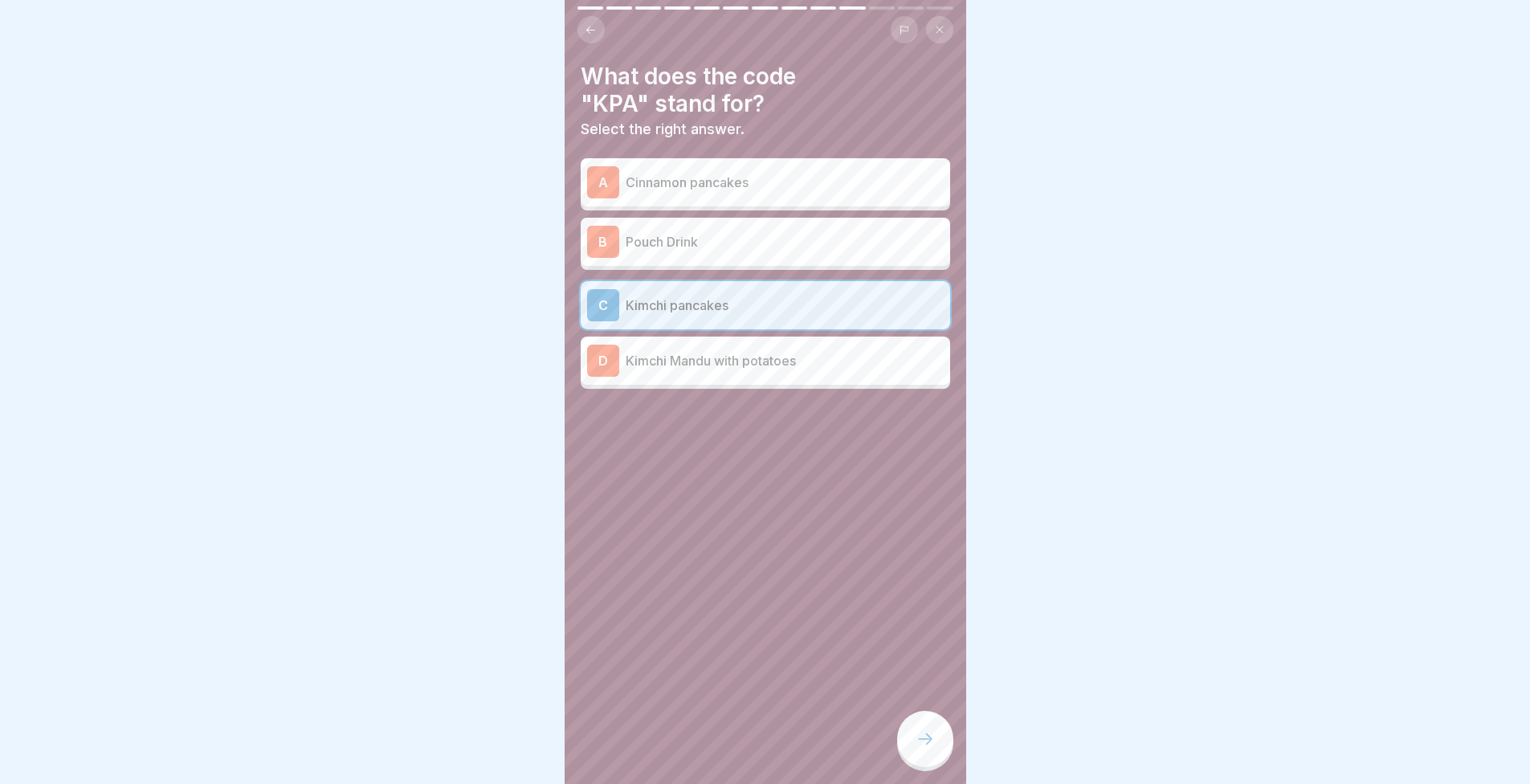
click at [941, 737] on div at bounding box center [925, 739] width 57 height 57
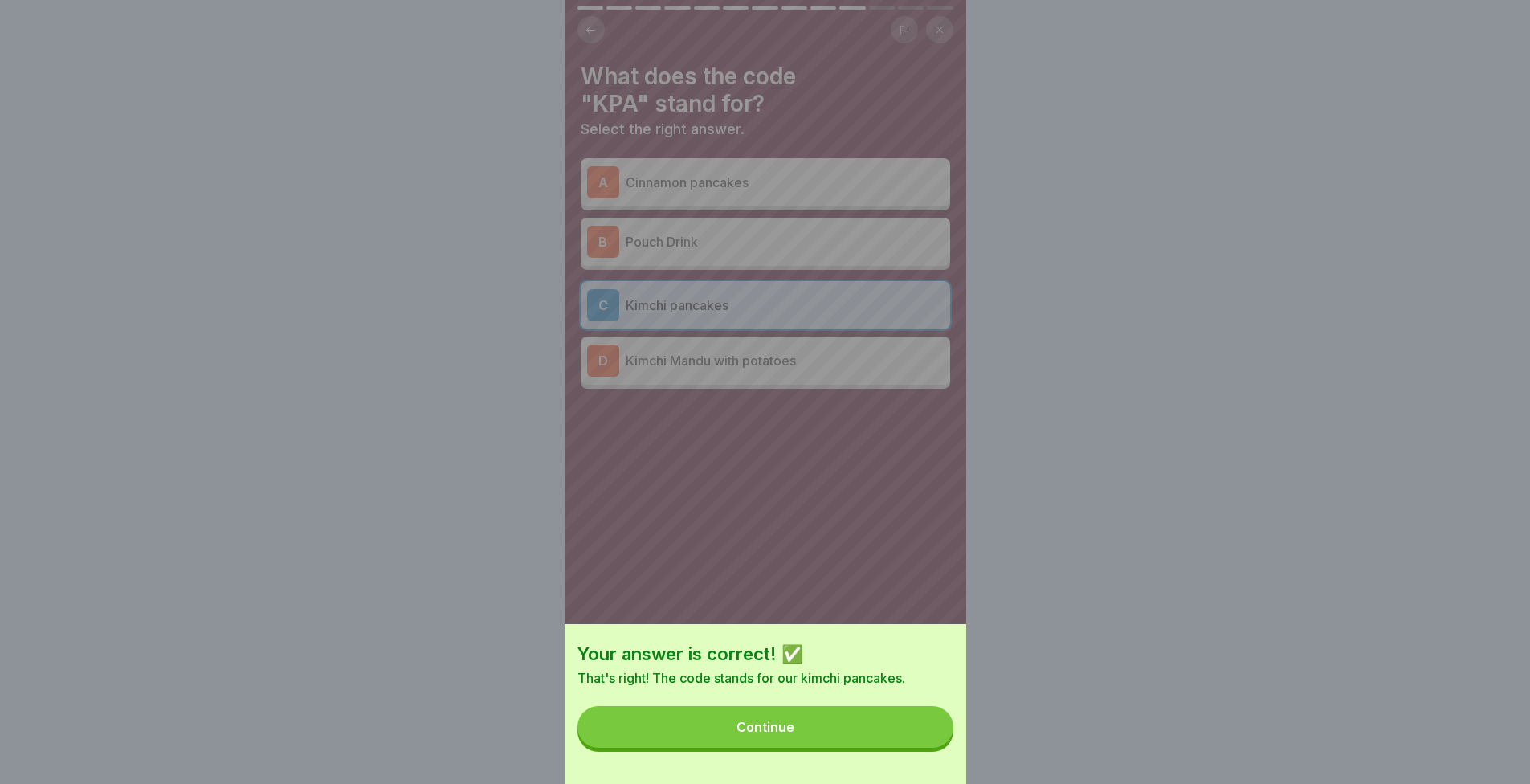
click at [941, 737] on button "Continue" at bounding box center [765, 726] width 376 height 41
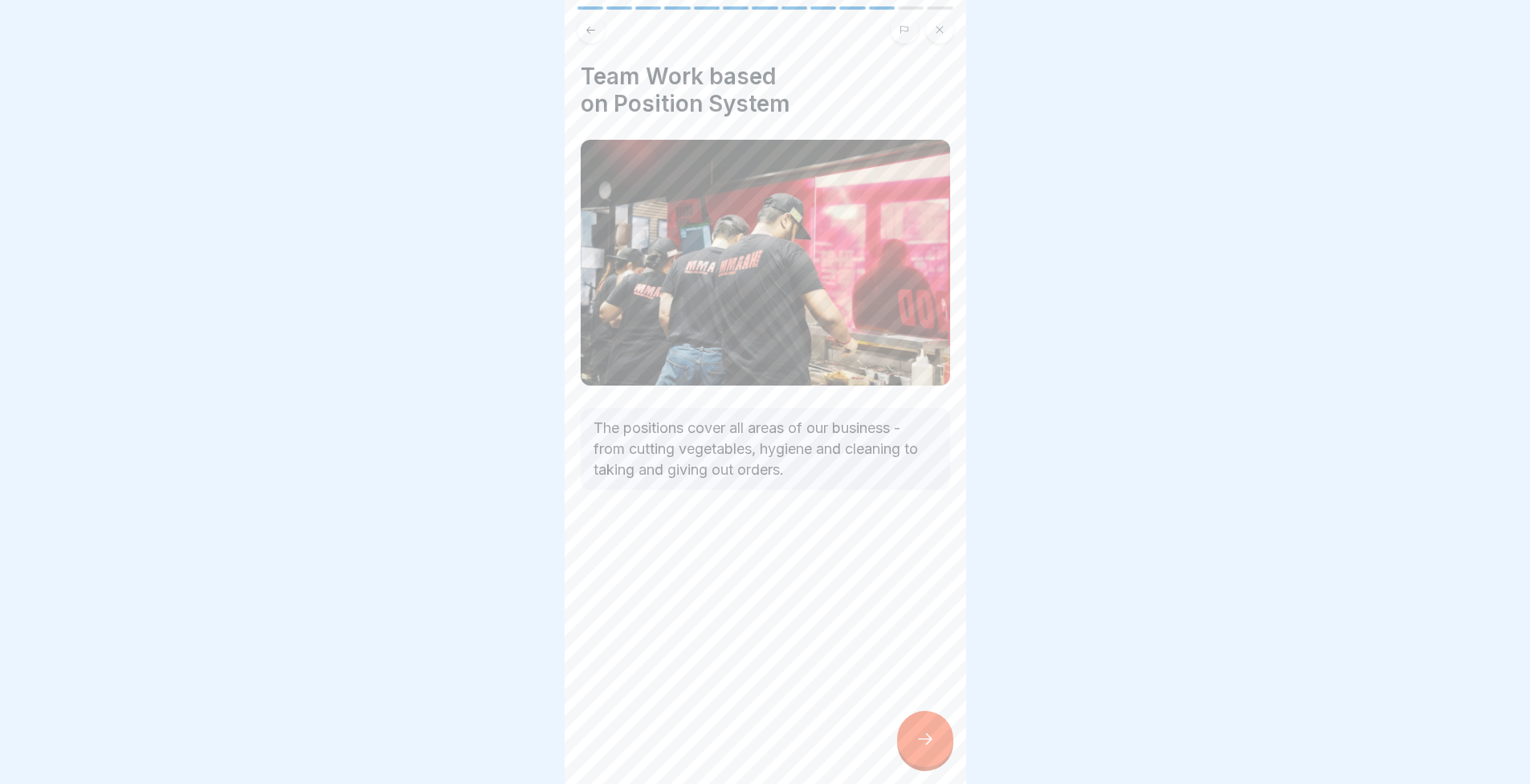
click at [937, 734] on div at bounding box center [925, 739] width 57 height 57
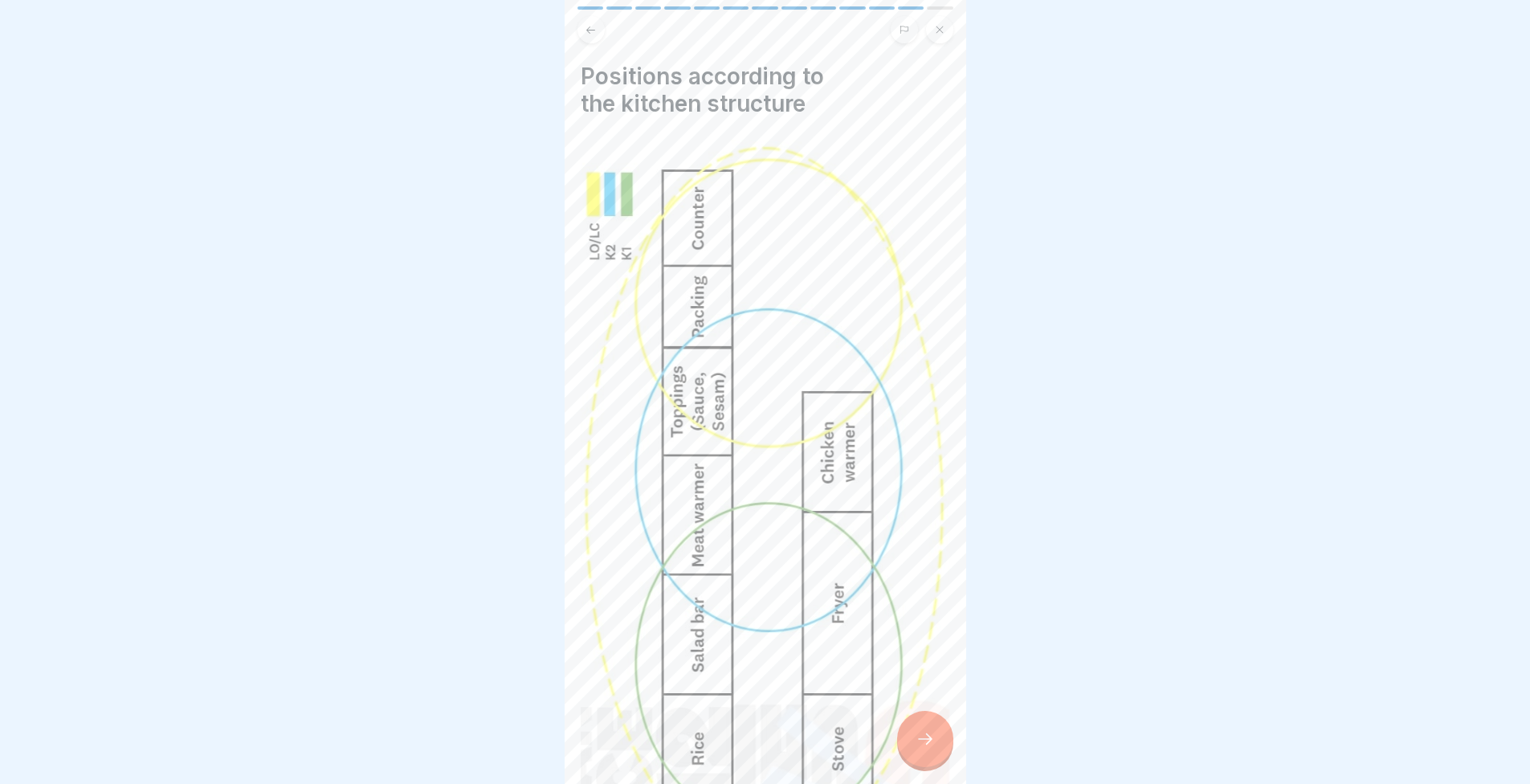
click at [915, 723] on div at bounding box center [925, 739] width 57 height 57
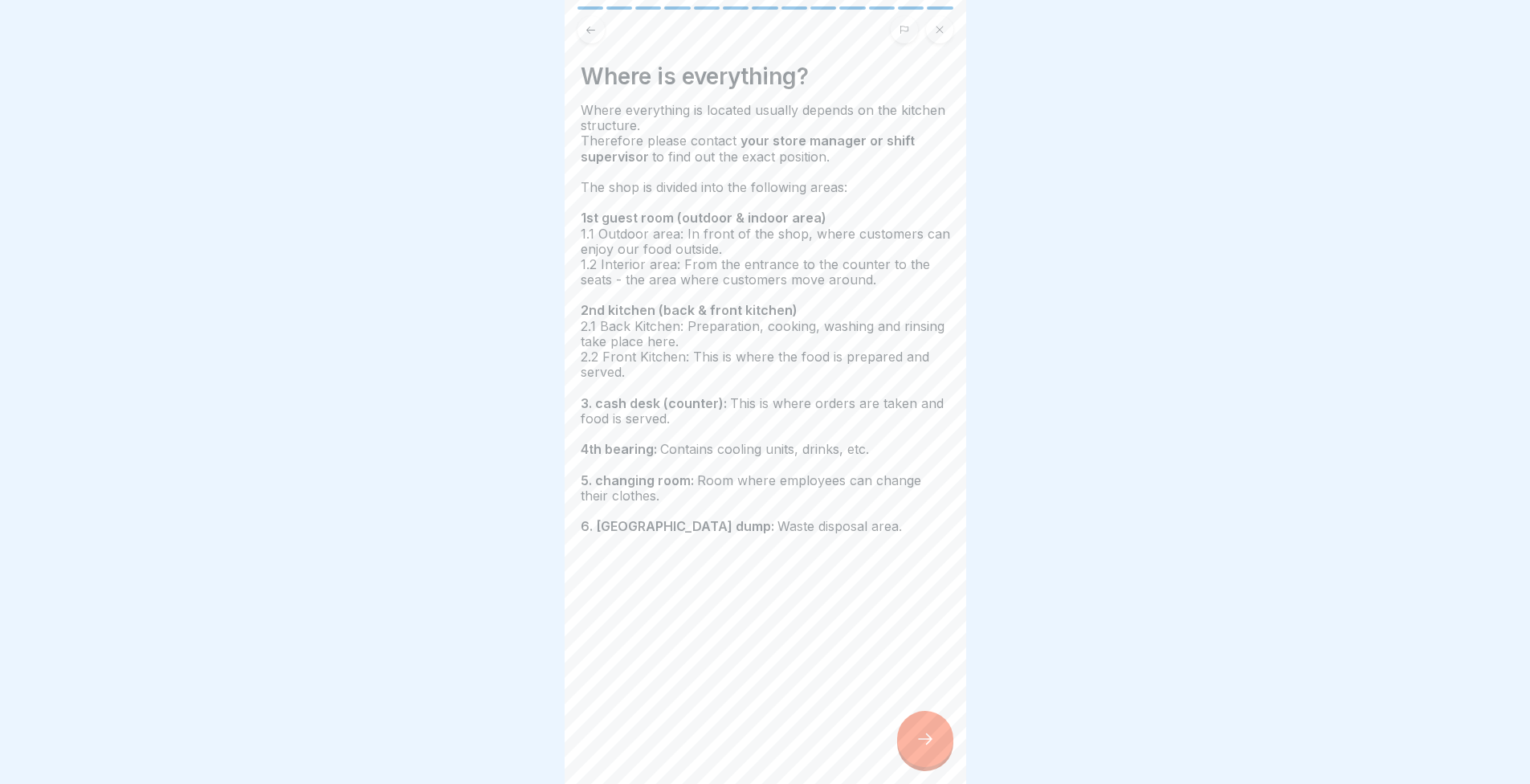
click at [914, 722] on div at bounding box center [925, 739] width 57 height 57
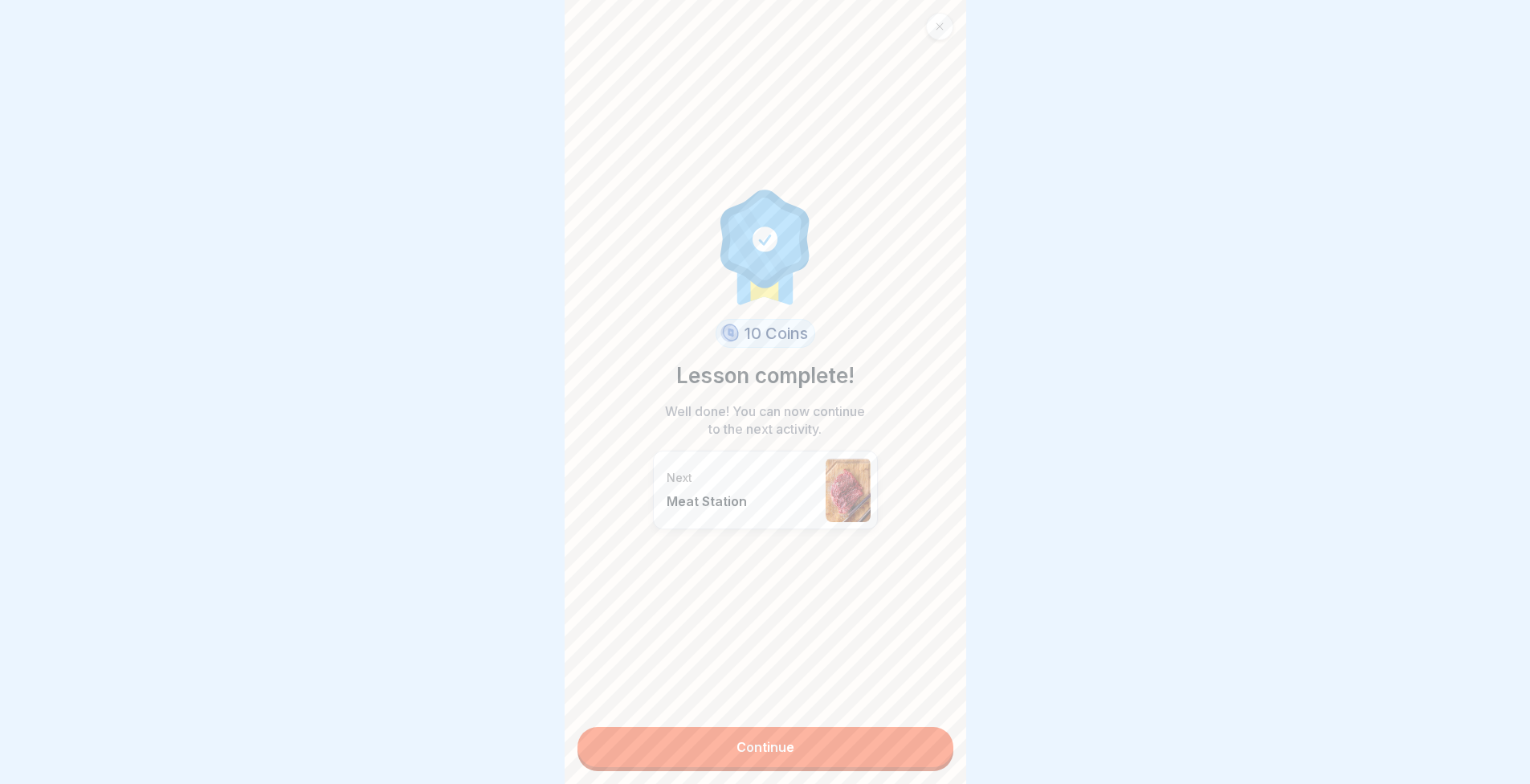
click at [910, 710] on div "10 Coins Lesson complete! Well done! You can now continue to the next activity.…" at bounding box center [766, 392] width 402 height 784
click at [850, 712] on div "10 Coins Lesson complete! Well done! You can now continue to the next activity.…" at bounding box center [766, 392] width 402 height 784
click at [836, 726] on link "Continue" at bounding box center [765, 747] width 376 height 40
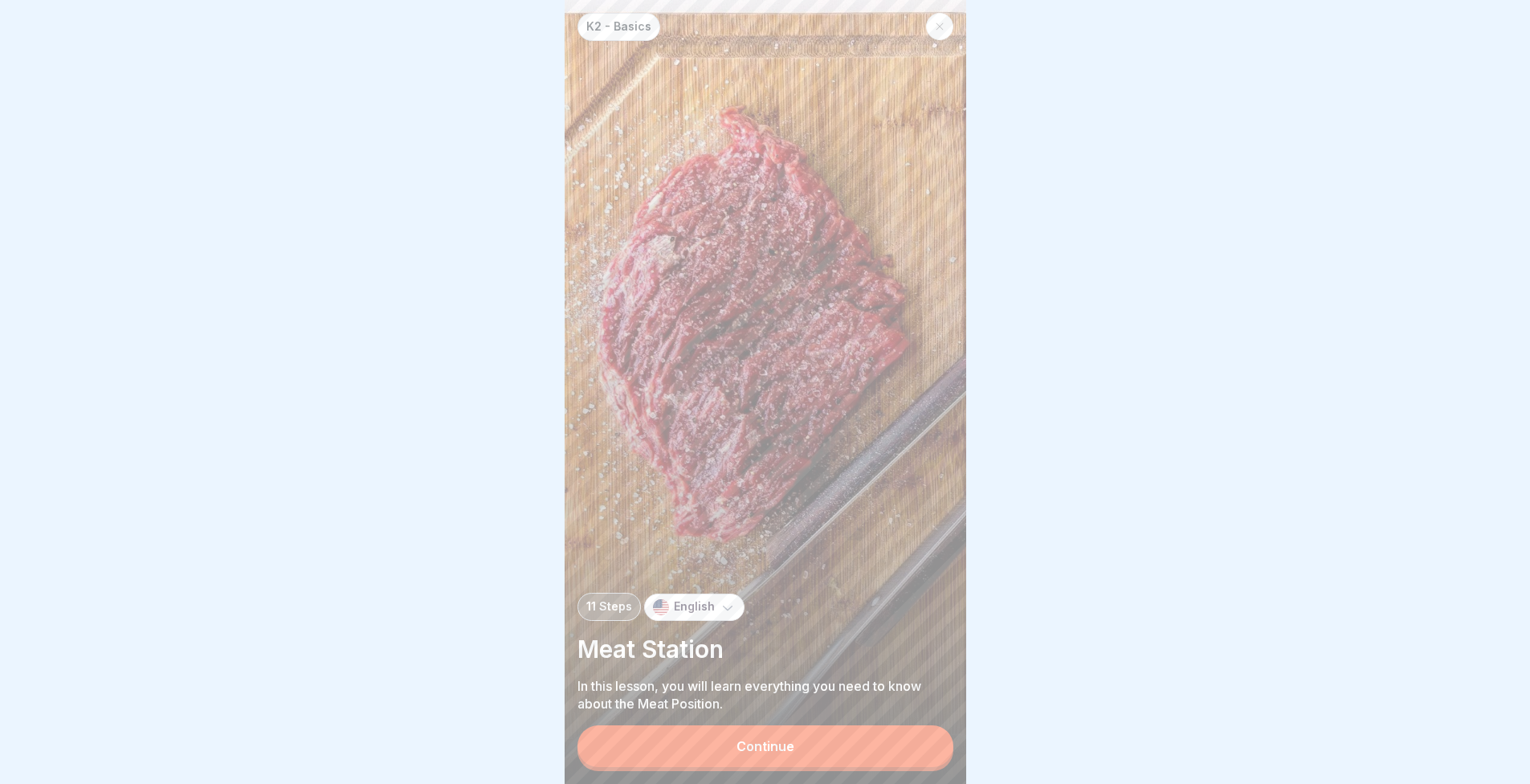
click at [831, 722] on div "K2 - Basics 11 Steps English Meat Station In this lesson, you will learn everyt…" at bounding box center [766, 392] width 402 height 784
click at [806, 736] on button "Continue" at bounding box center [765, 746] width 376 height 41
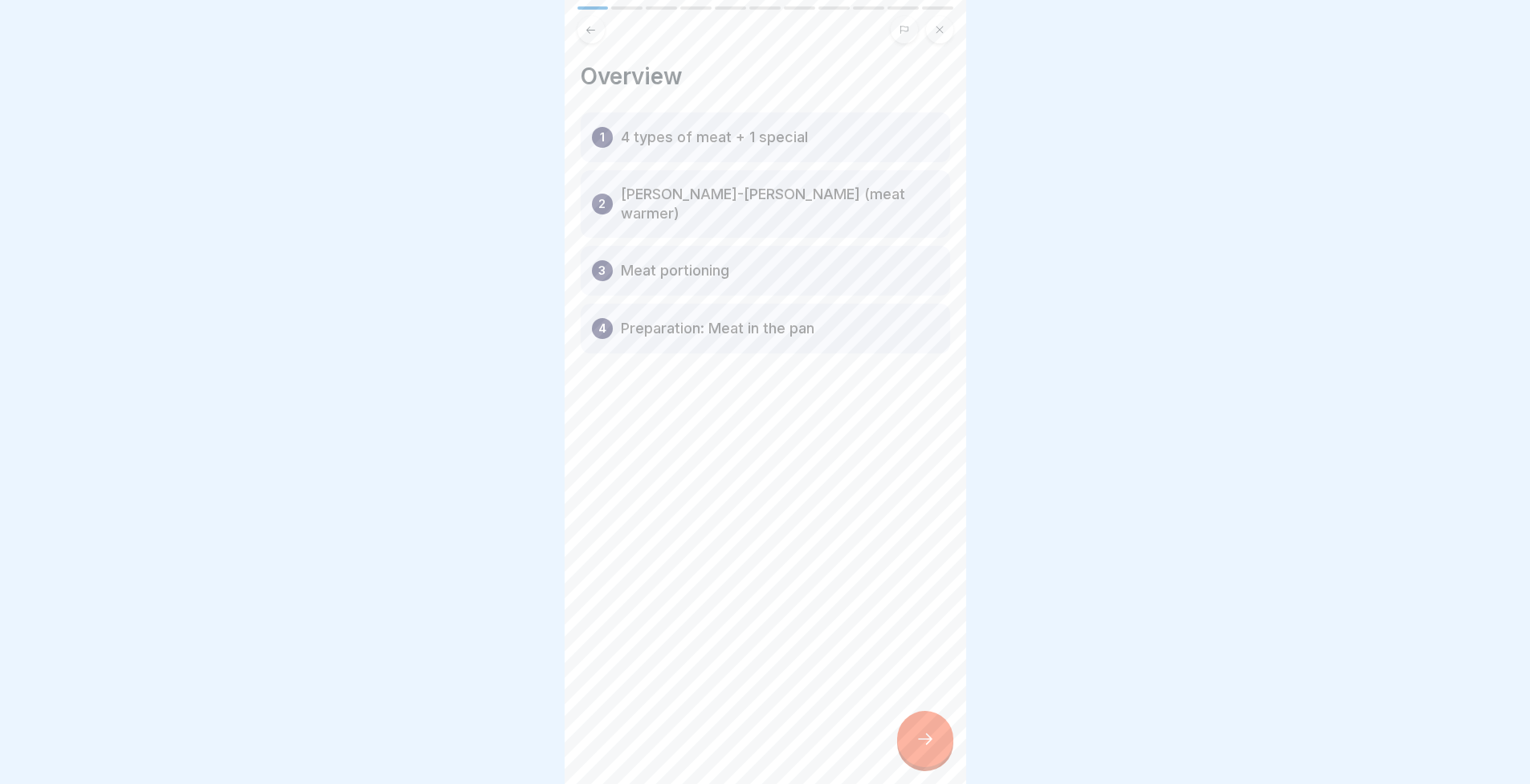
click at [938, 725] on div at bounding box center [925, 739] width 57 height 57
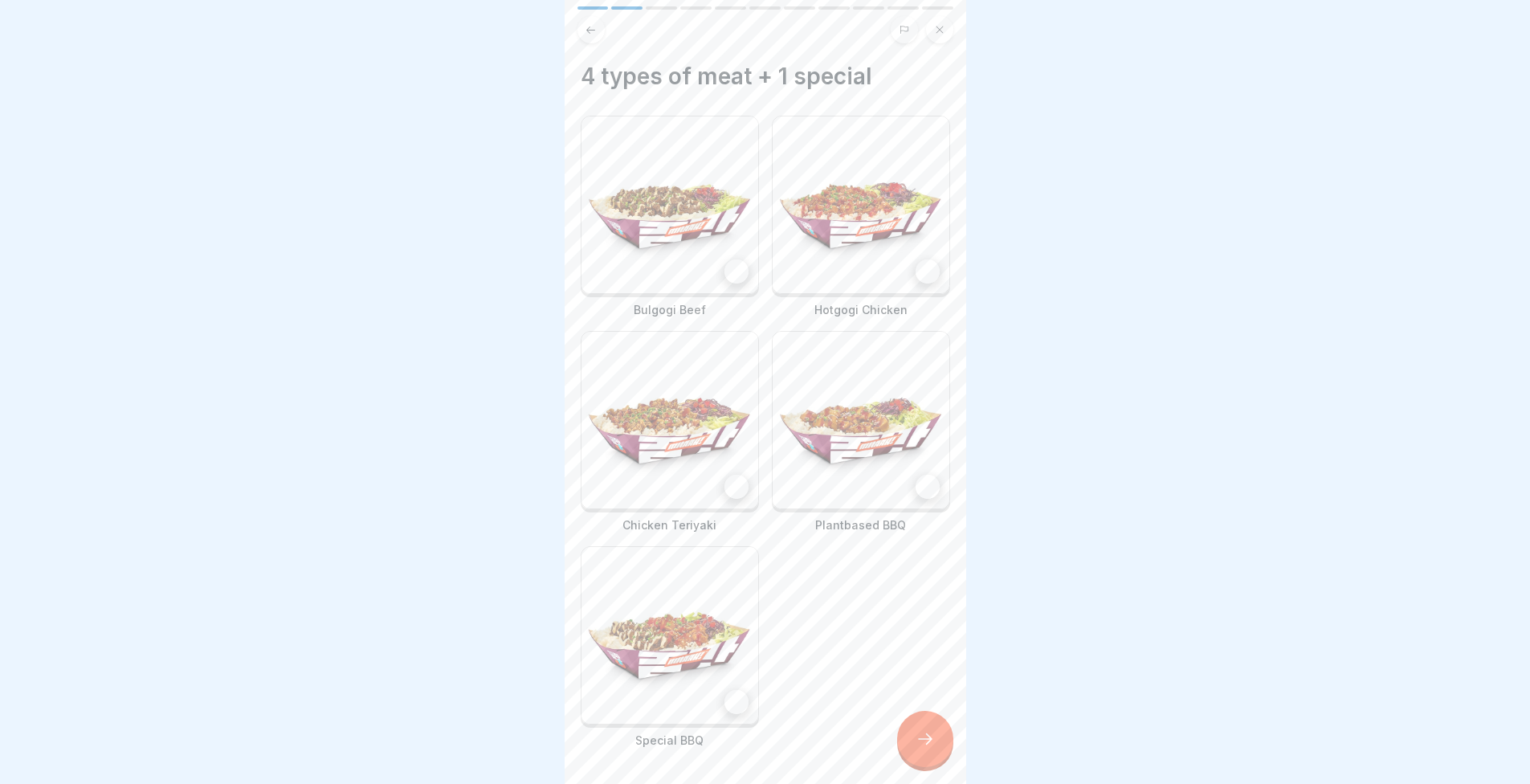
click at [744, 243] on img at bounding box center [670, 205] width 177 height 177
click at [871, 214] on img at bounding box center [861, 205] width 177 height 177
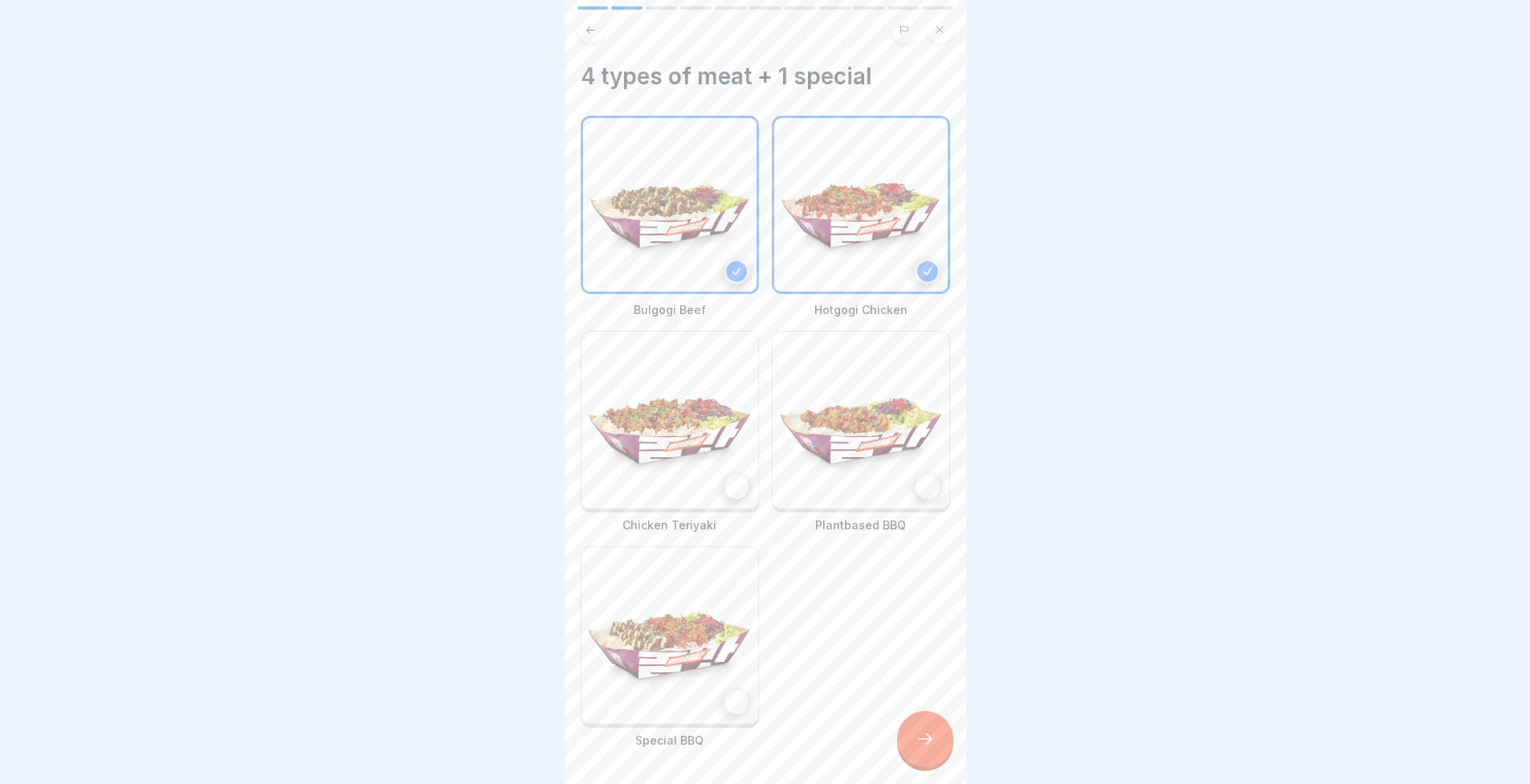
click at [680, 427] on img at bounding box center [670, 420] width 177 height 177
click at [804, 443] on img at bounding box center [861, 420] width 177 height 177
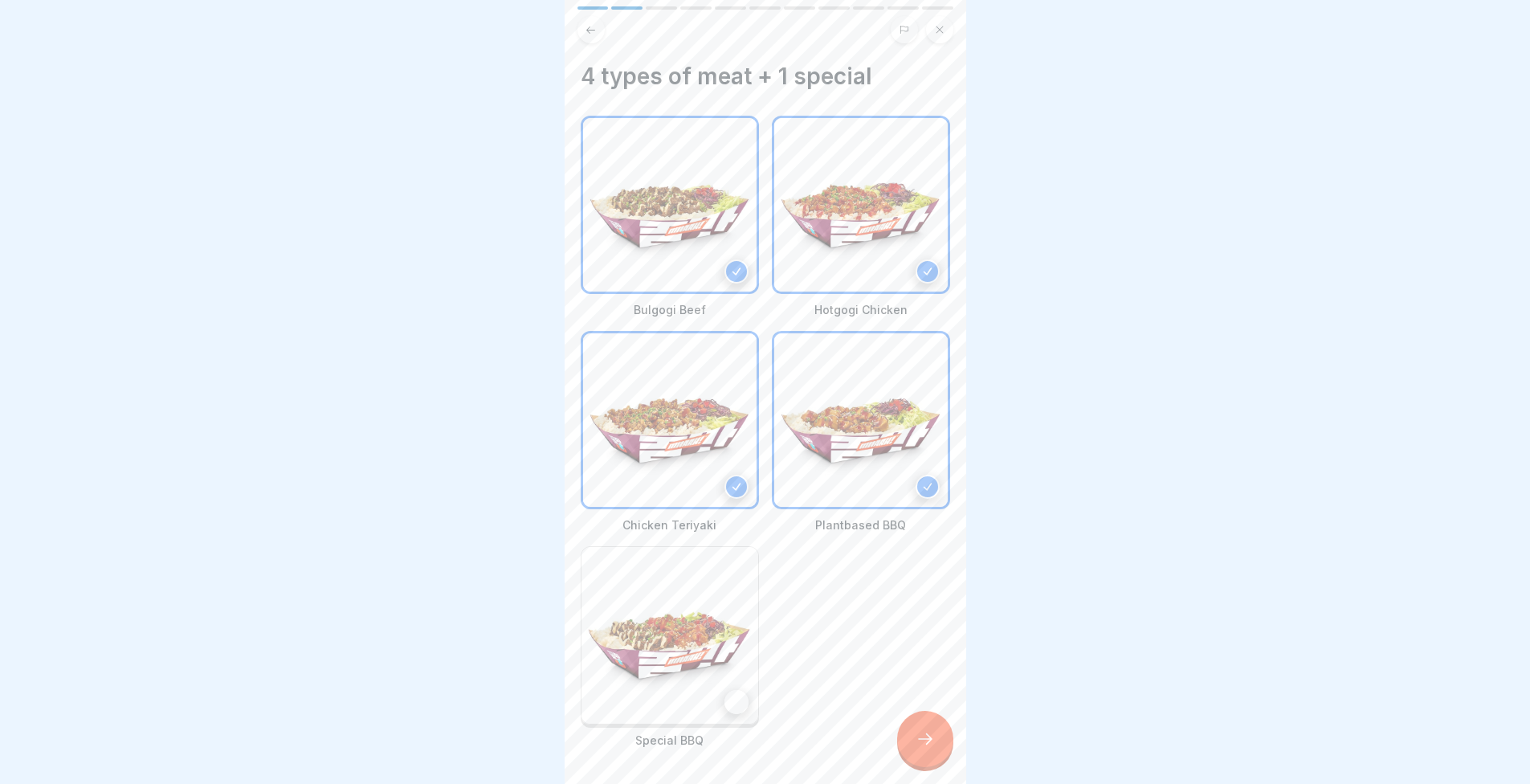
click at [667, 686] on img at bounding box center [670, 635] width 177 height 177
click at [914, 728] on div at bounding box center [925, 739] width 57 height 57
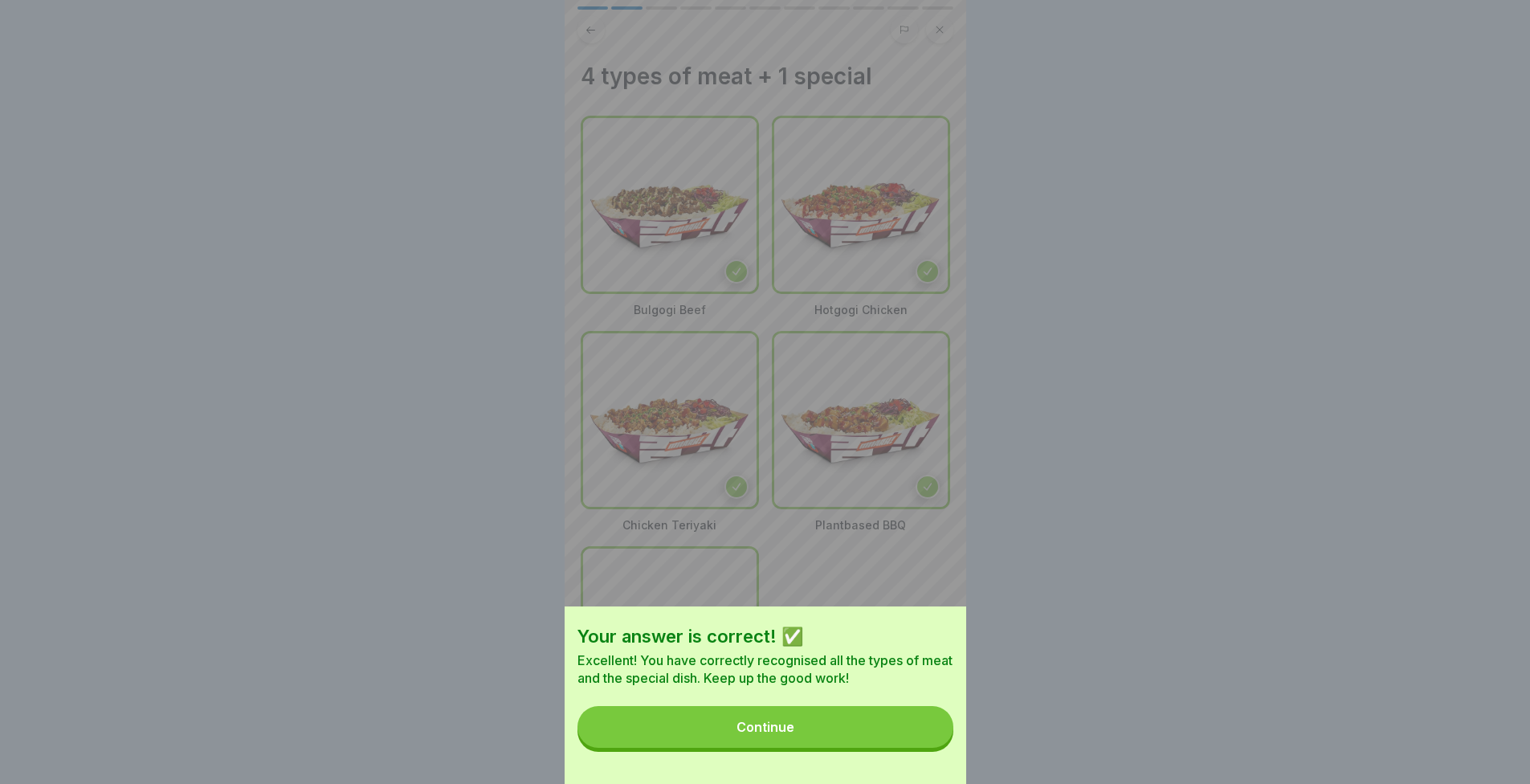
click at [907, 721] on button "Continue" at bounding box center [765, 726] width 376 height 41
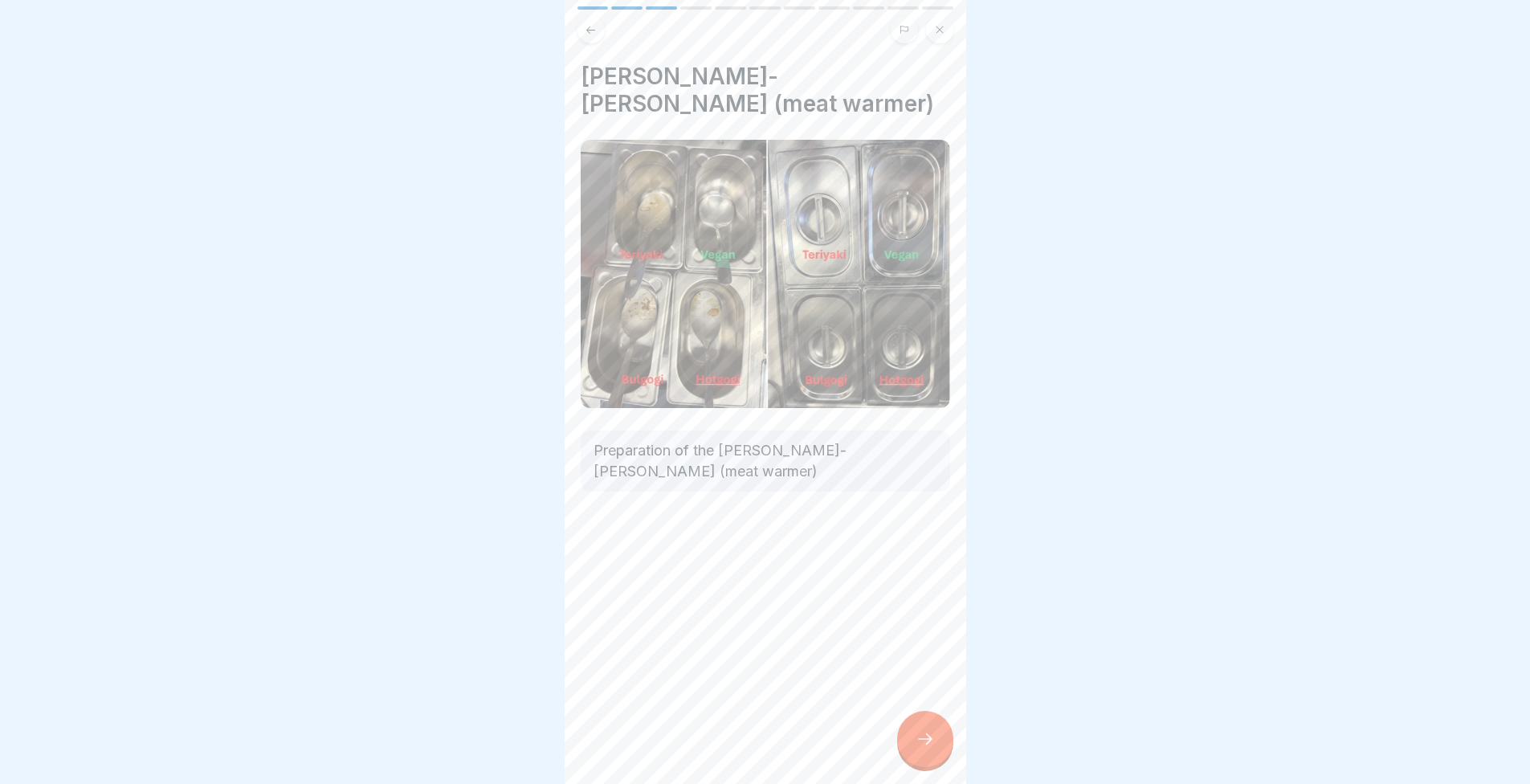
click at [918, 742] on icon at bounding box center [925, 739] width 19 height 19
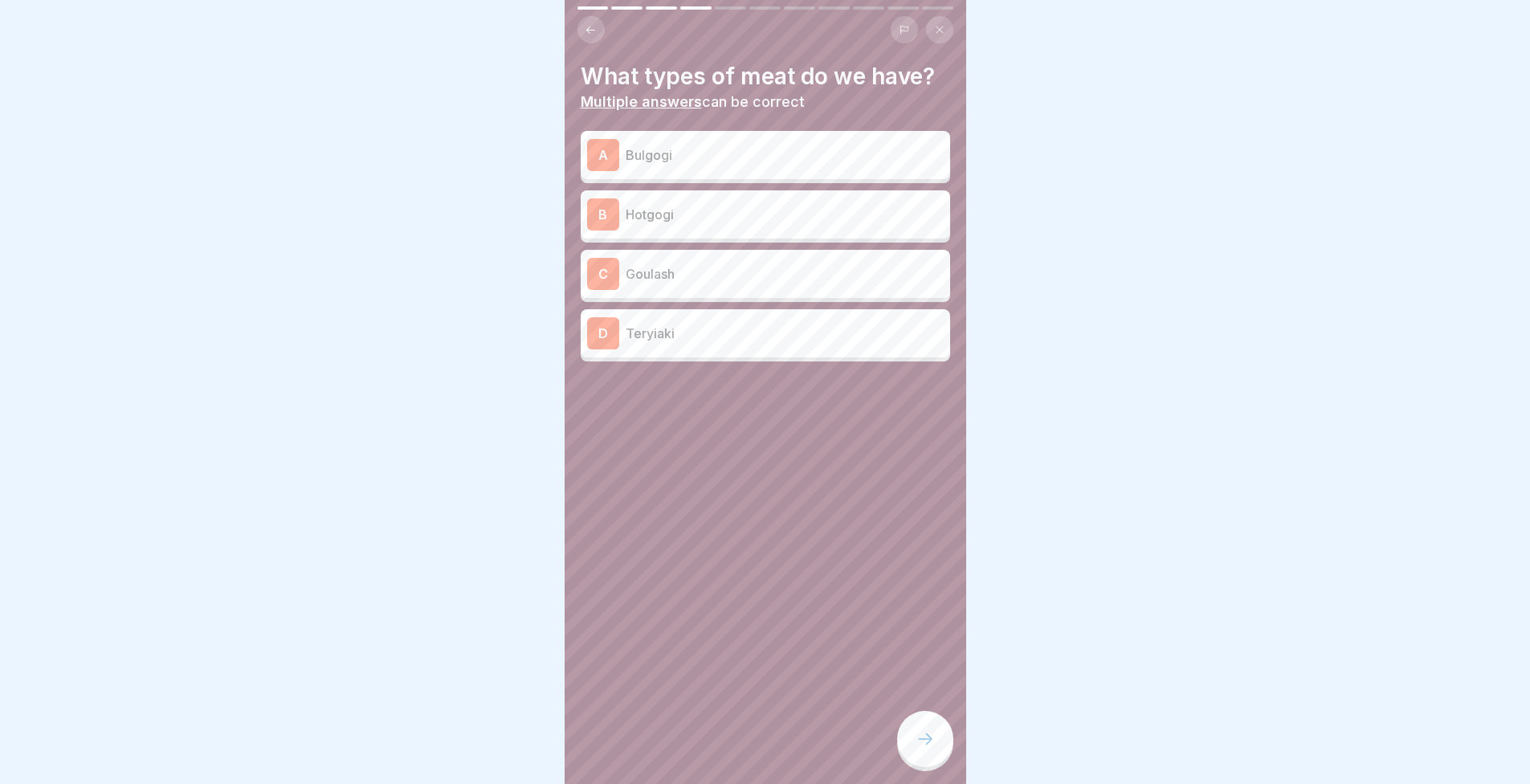
click at [747, 139] on div "A Bulgogi" at bounding box center [765, 155] width 357 height 32
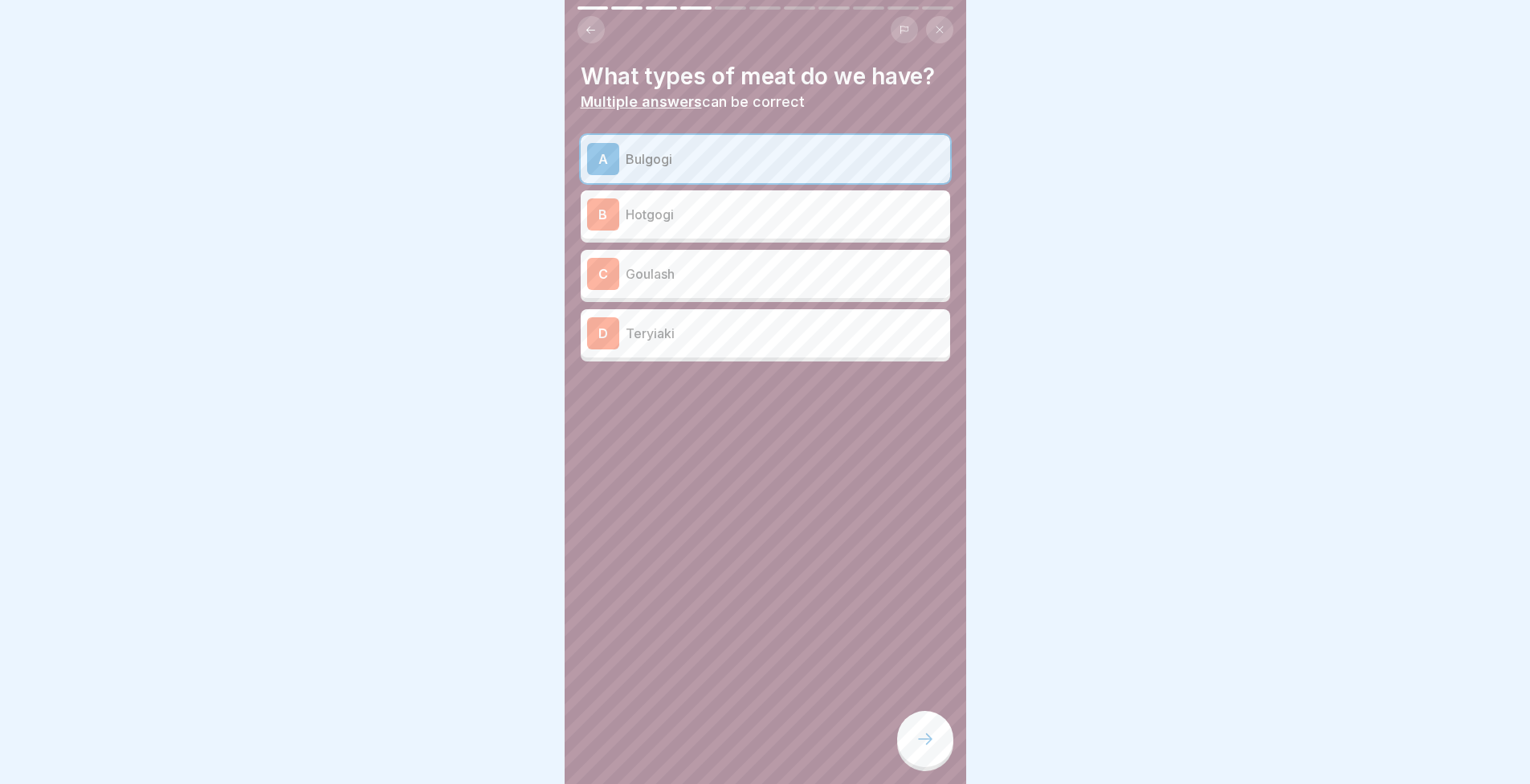
click at [731, 208] on p "Hotgogi" at bounding box center [784, 214] width 318 height 19
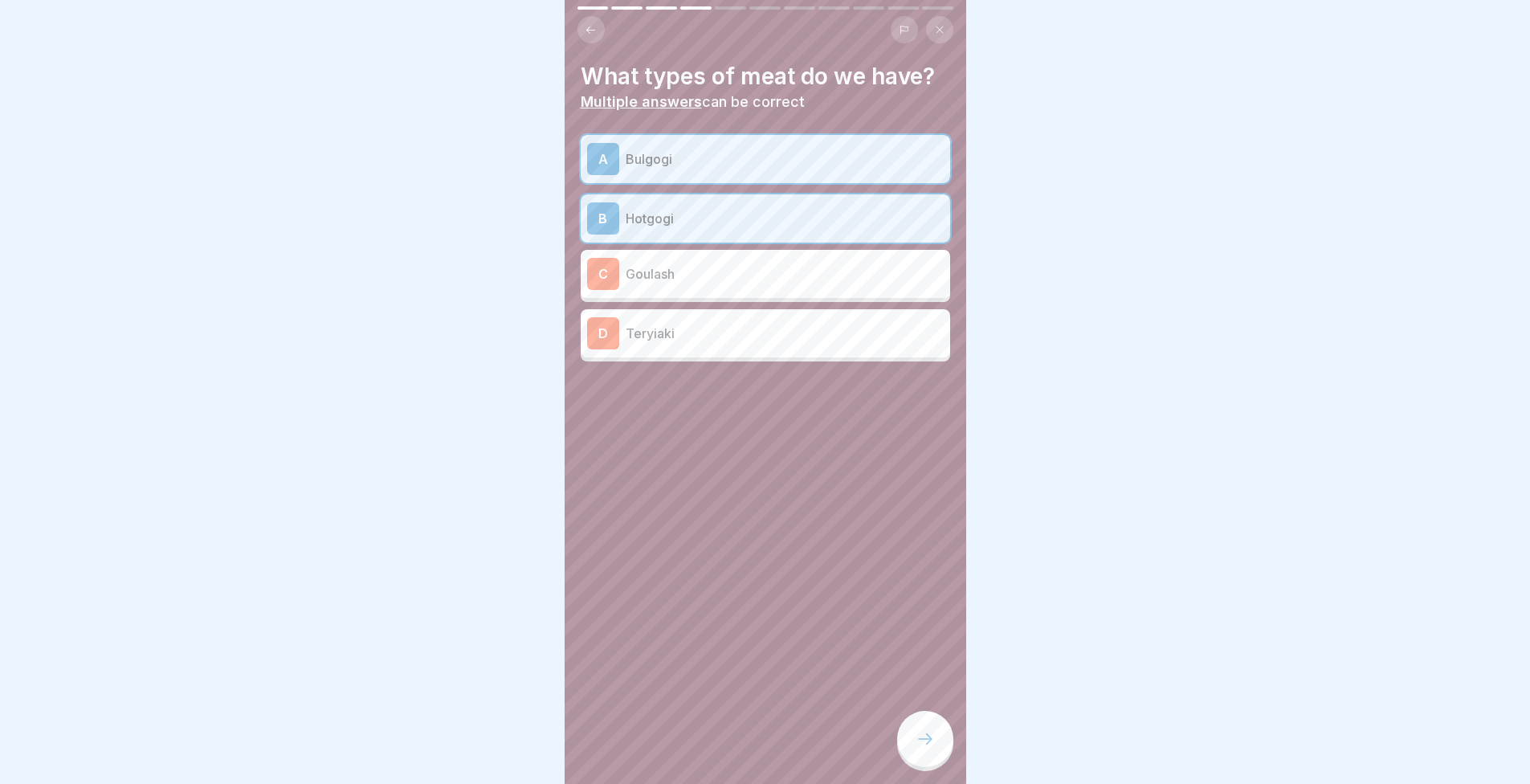
click at [692, 335] on div "D Teryiaki" at bounding box center [765, 332] width 357 height 32
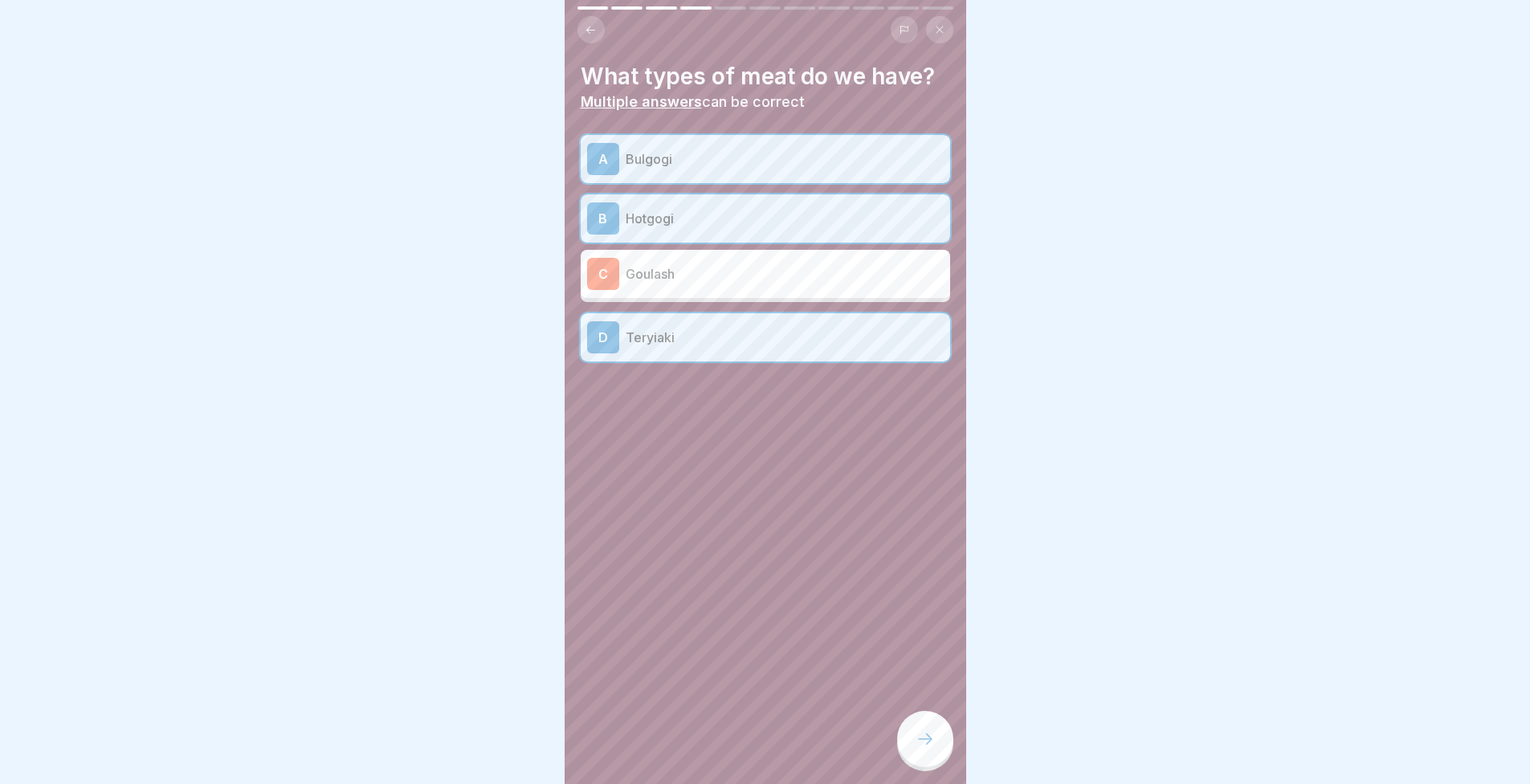
click at [917, 738] on icon at bounding box center [925, 739] width 19 height 19
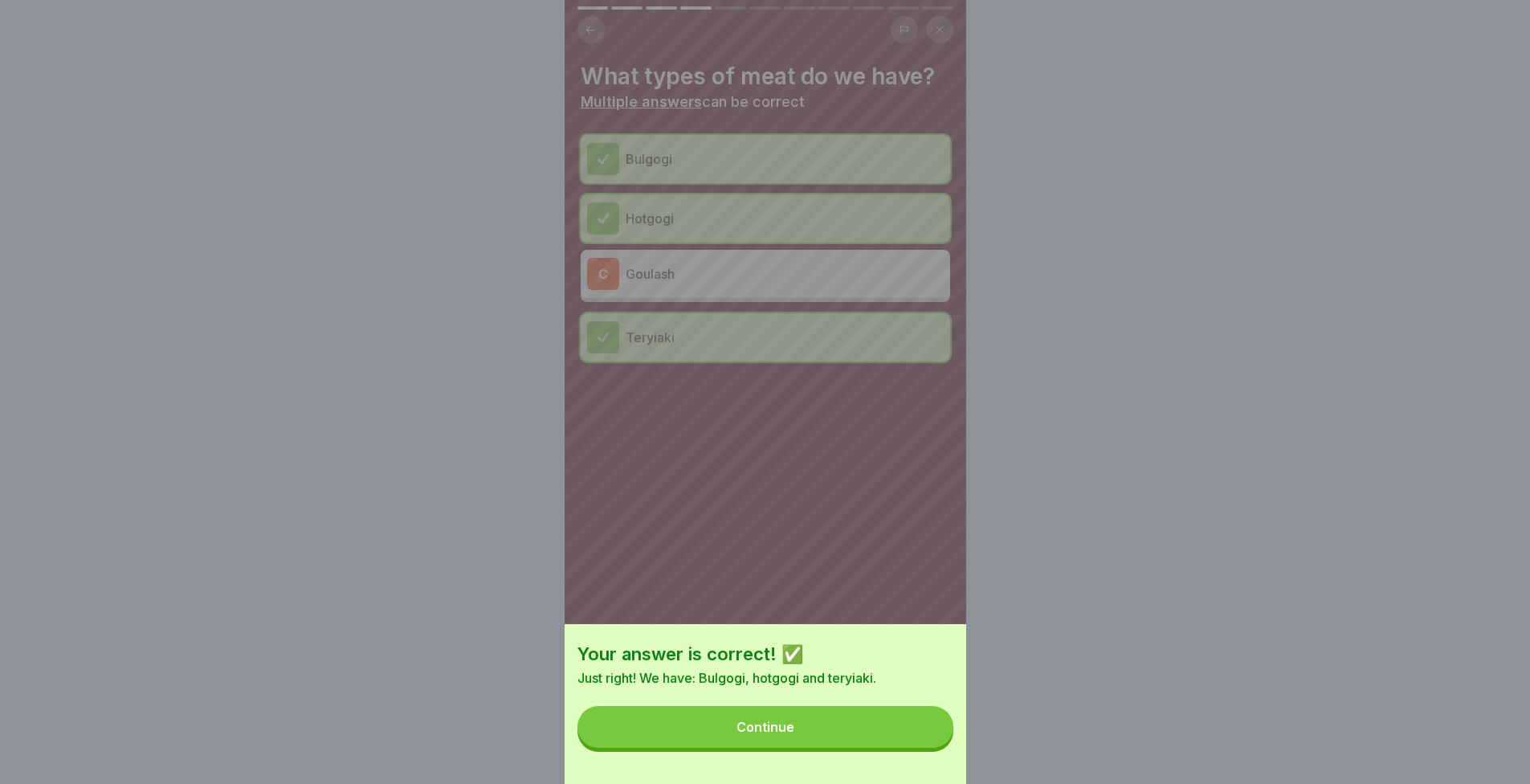
click at [909, 734] on button "Continue" at bounding box center [765, 726] width 376 height 41
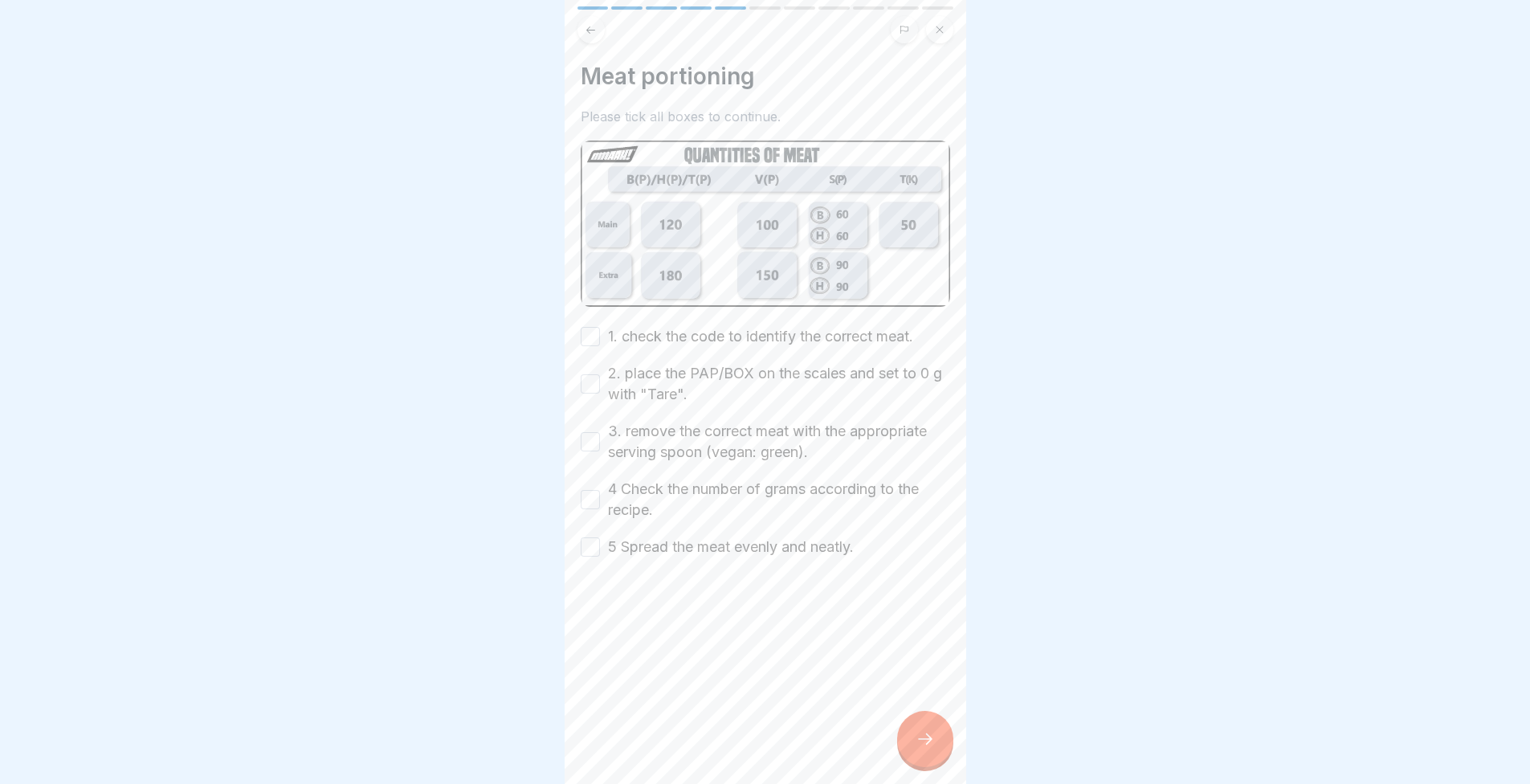
click at [806, 326] on label "1. check the code to identify the correct meat." at bounding box center [761, 336] width 306 height 21
click at [600, 327] on button "1. check the code to identify the correct meat." at bounding box center [590, 336] width 19 height 19
click at [751, 341] on div "1. check the code to identify the correct meat. 2. place the PAP/BOX on the sca…" at bounding box center [765, 441] width 369 height 232
click at [755, 363] on label "2. place the PAP/BOX on the scales and set to 0 g with "Tare"." at bounding box center [779, 383] width 342 height 41
click at [600, 374] on button "2. place the PAP/BOX on the scales and set to 0 g with "Tare"." at bounding box center [590, 383] width 19 height 19
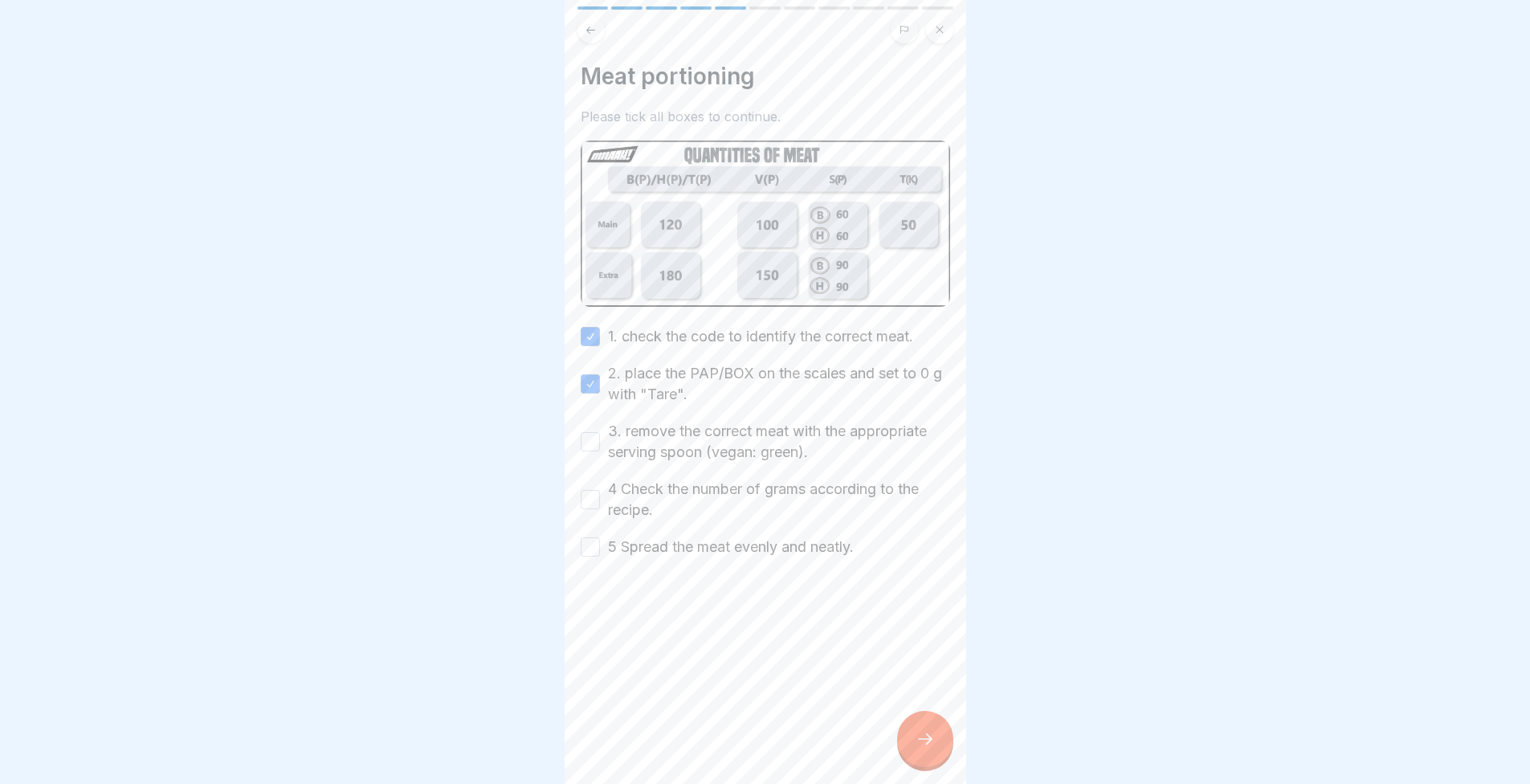
click at [765, 421] on label "3. remove the correct meat with the appropriate serving spoon (vegan: green)." at bounding box center [779, 441] width 342 height 41
click at [600, 432] on button "3. remove the correct meat with the appropriate serving spoon (vegan: green)." at bounding box center [590, 442] width 19 height 19
click at [760, 478] on label "4 Check the number of grams according to the recipe." at bounding box center [779, 499] width 342 height 41
click at [600, 490] on button "4 Check the number of grams according to the recipe." at bounding box center [590, 500] width 19 height 19
click at [739, 536] on label "5 Spread the meat evenly and neatly." at bounding box center [731, 547] width 246 height 21
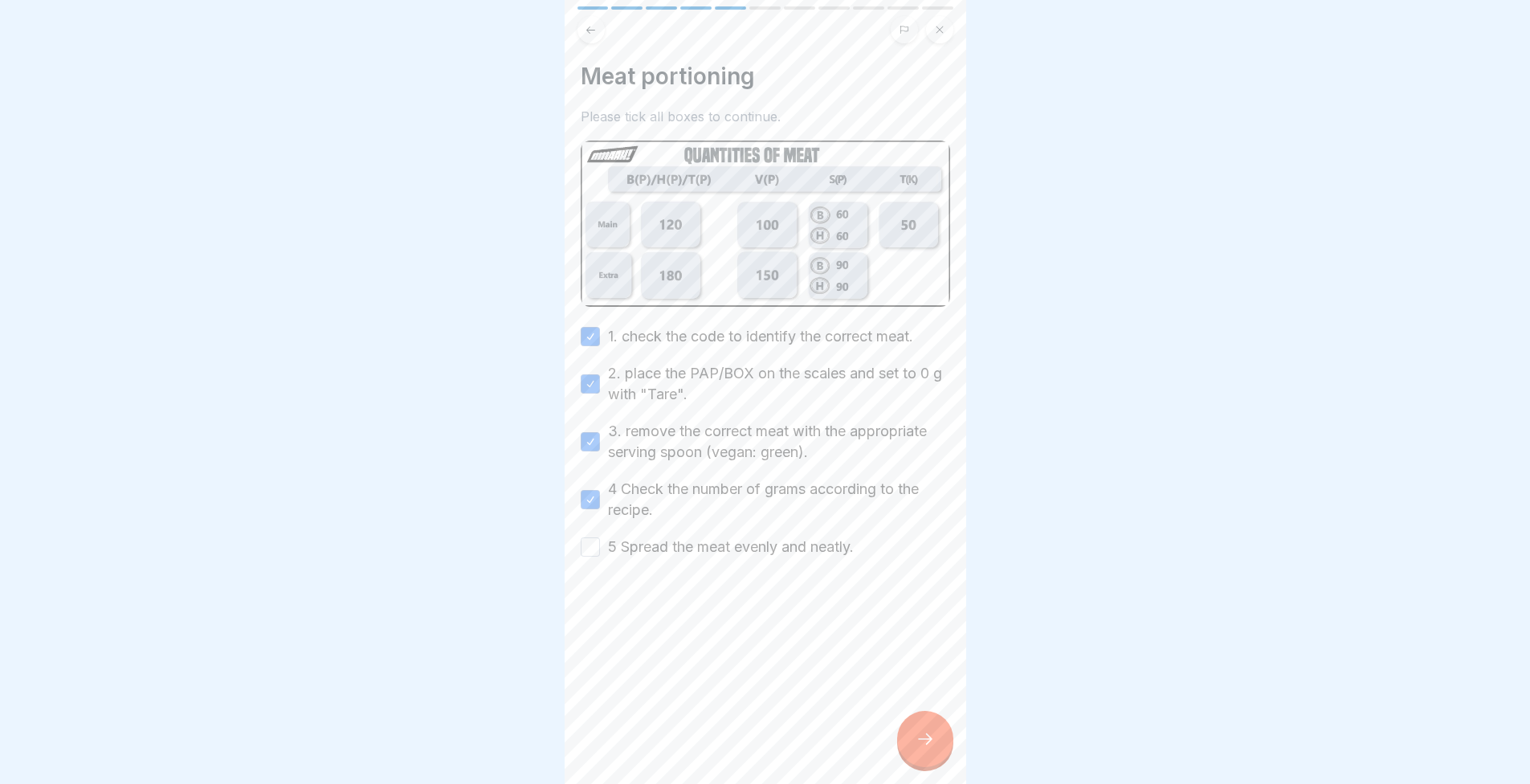
click at [600, 537] on button "5 Spread the meat evenly and neatly." at bounding box center [590, 547] width 19 height 19
click at [902, 710] on div "Meat portioning Please tick all boxes to continue. 1. check the code to identif…" at bounding box center [766, 392] width 402 height 784
click at [929, 726] on div at bounding box center [925, 739] width 57 height 57
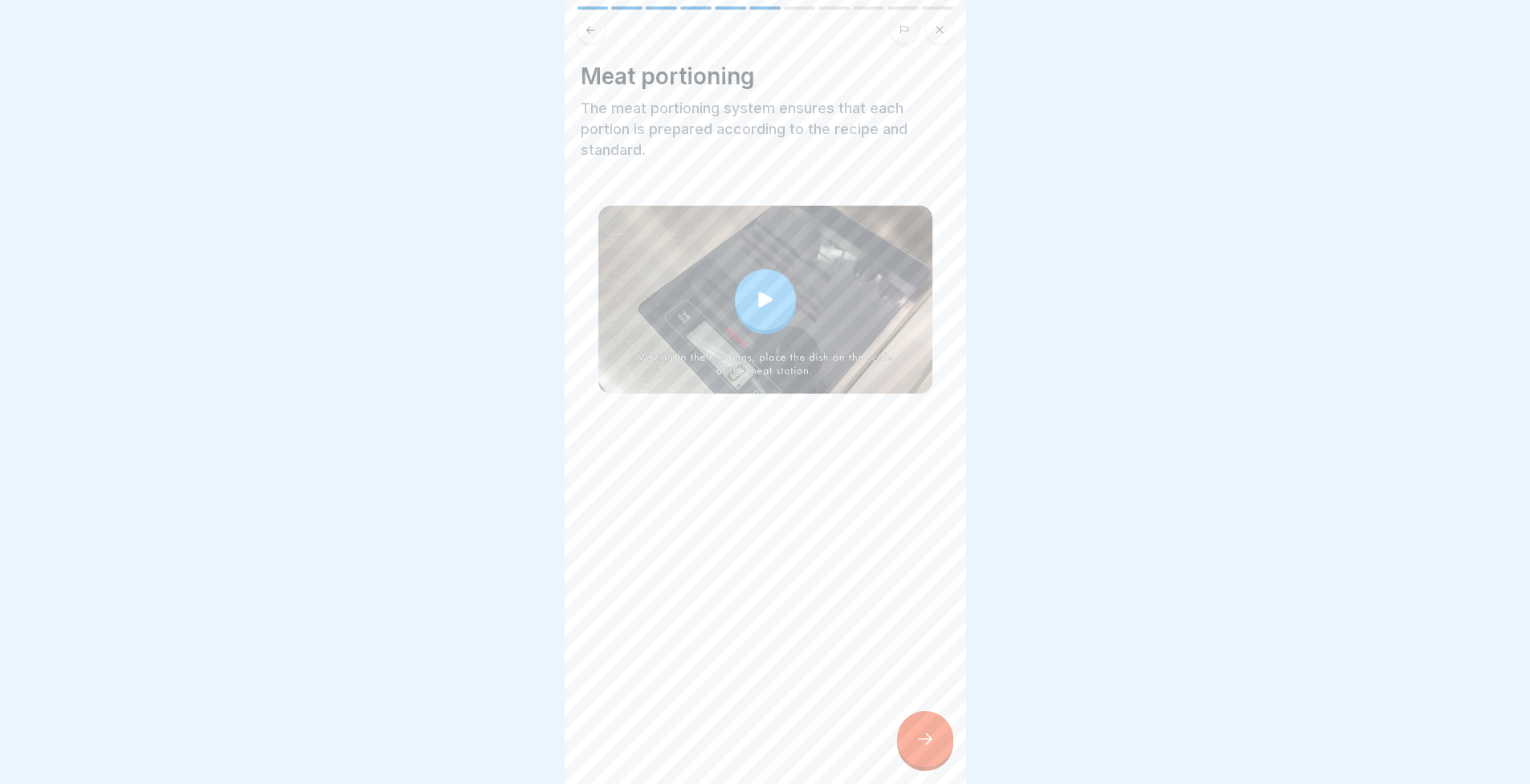
click at [901, 722] on div "Meat portioning The meat portioning system ensures that each portion is prepare…" at bounding box center [766, 392] width 402 height 784
click at [917, 731] on icon at bounding box center [925, 739] width 19 height 19
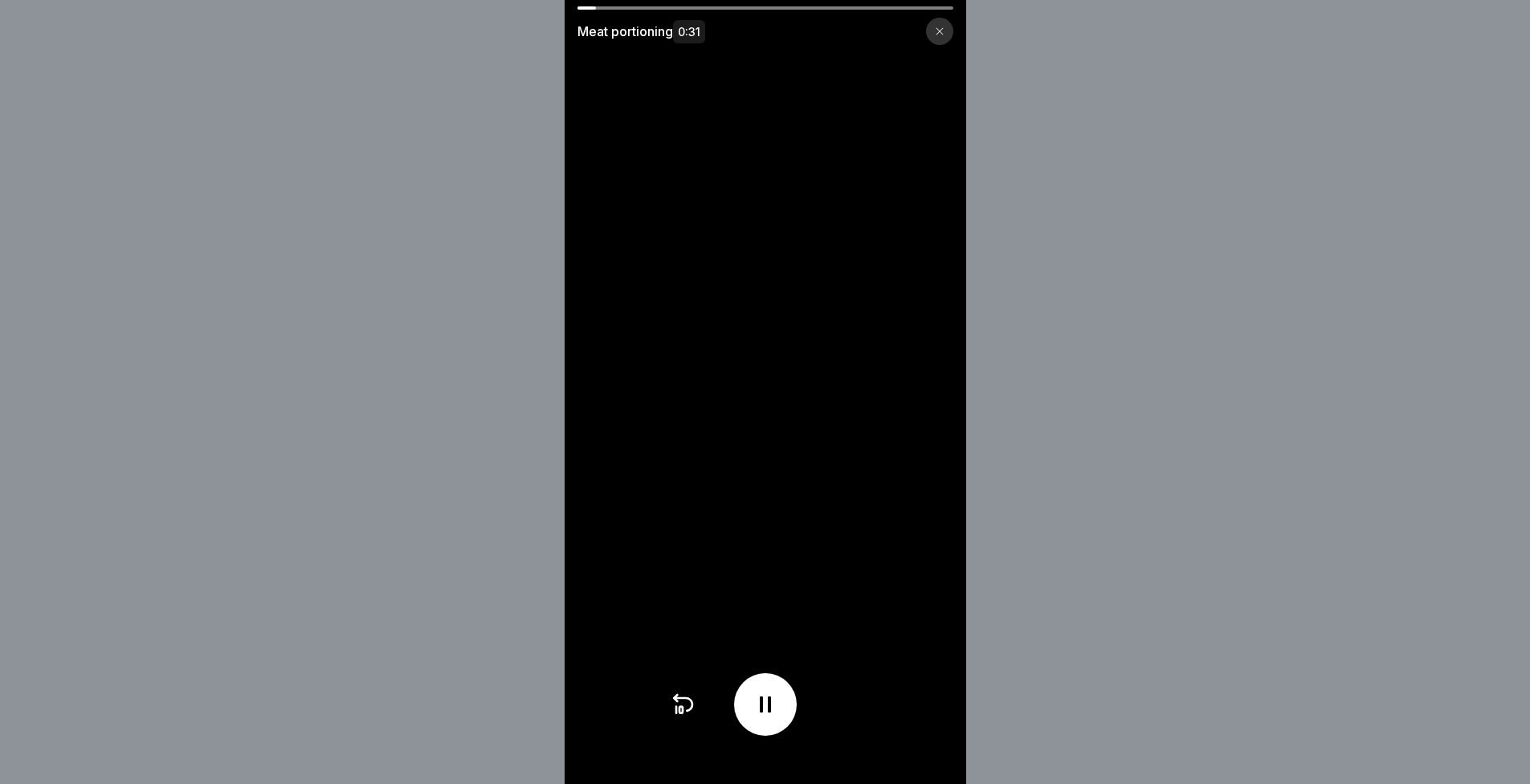
drag, startPoint x: 832, startPoint y: 554, endPoint x: 821, endPoint y: 534, distance: 22.8
drag, startPoint x: 821, startPoint y: 534, endPoint x: 788, endPoint y: 489, distance: 55.8
click at [788, 489] on video at bounding box center [766, 392] width 402 height 784
drag, startPoint x: 760, startPoint y: 464, endPoint x: 531, endPoint y: 360, distance: 251.5
drag, startPoint x: 531, startPoint y: 360, endPoint x: 423, endPoint y: 331, distance: 111.8
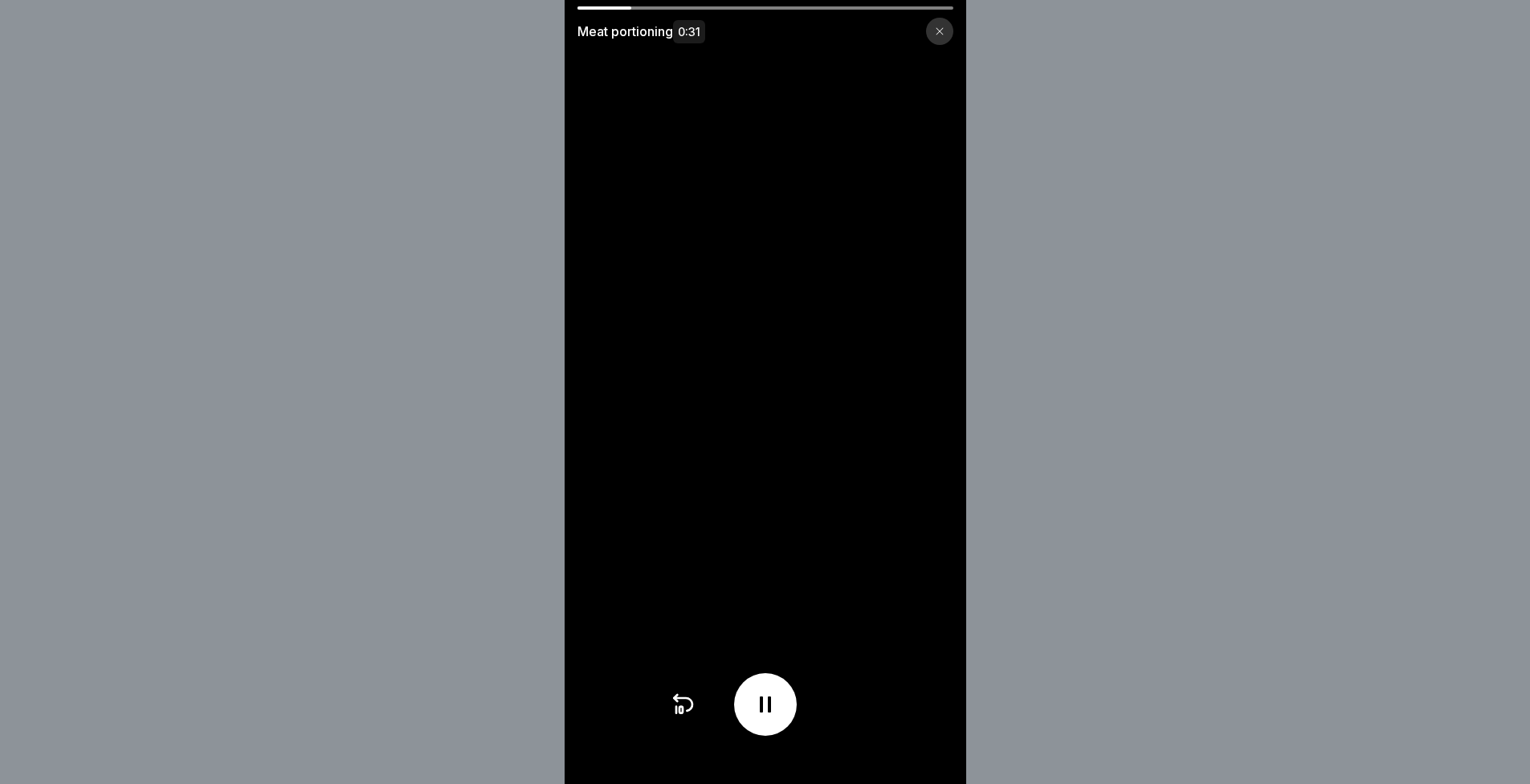
click at [423, 331] on div "Meat portioning 0:31" at bounding box center [765, 392] width 1530 height 784
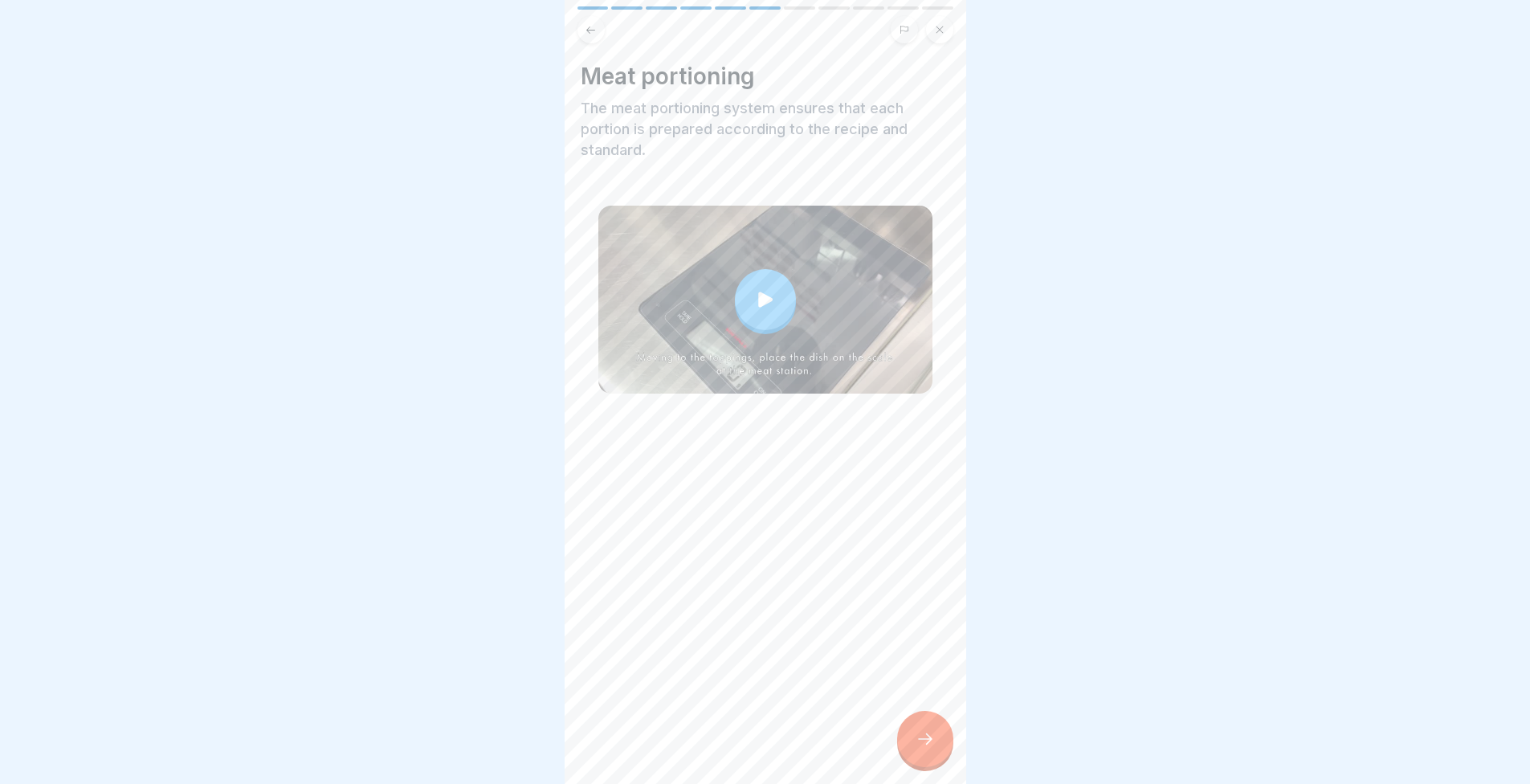
click at [933, 763] on div at bounding box center [925, 739] width 57 height 57
click at [940, 739] on div at bounding box center [925, 739] width 57 height 57
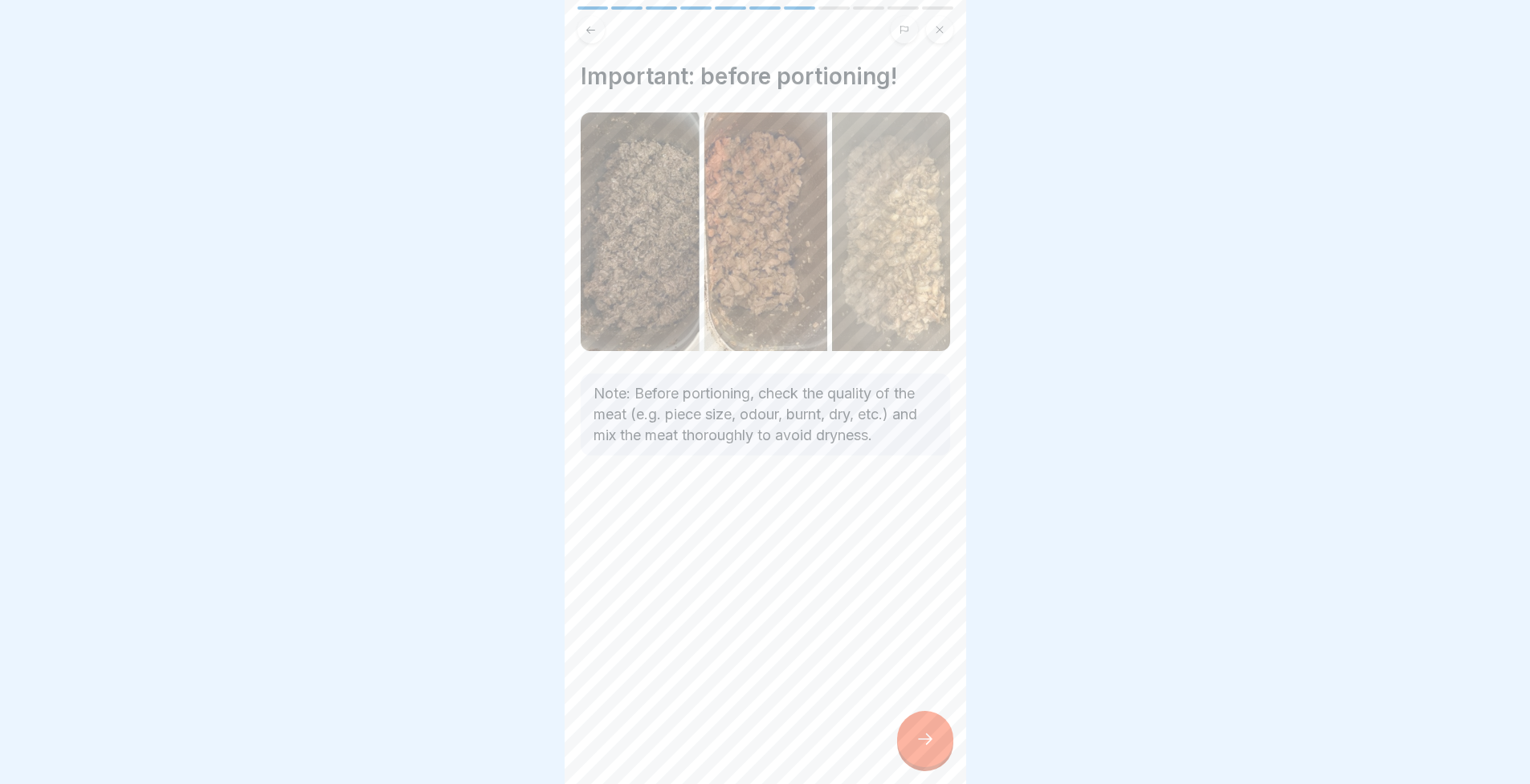
click at [937, 740] on div at bounding box center [925, 739] width 57 height 57
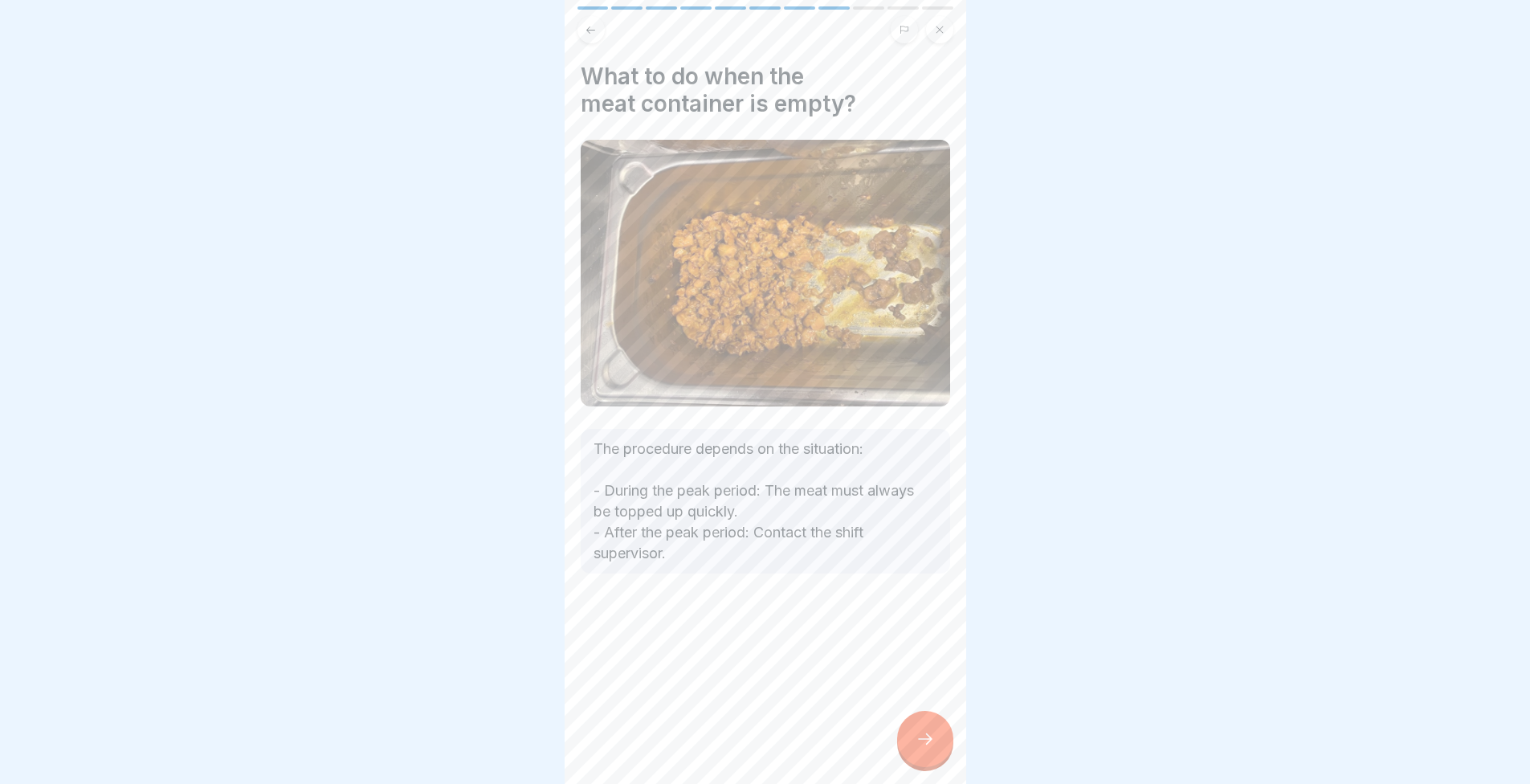
click at [936, 739] on div at bounding box center [925, 739] width 57 height 57
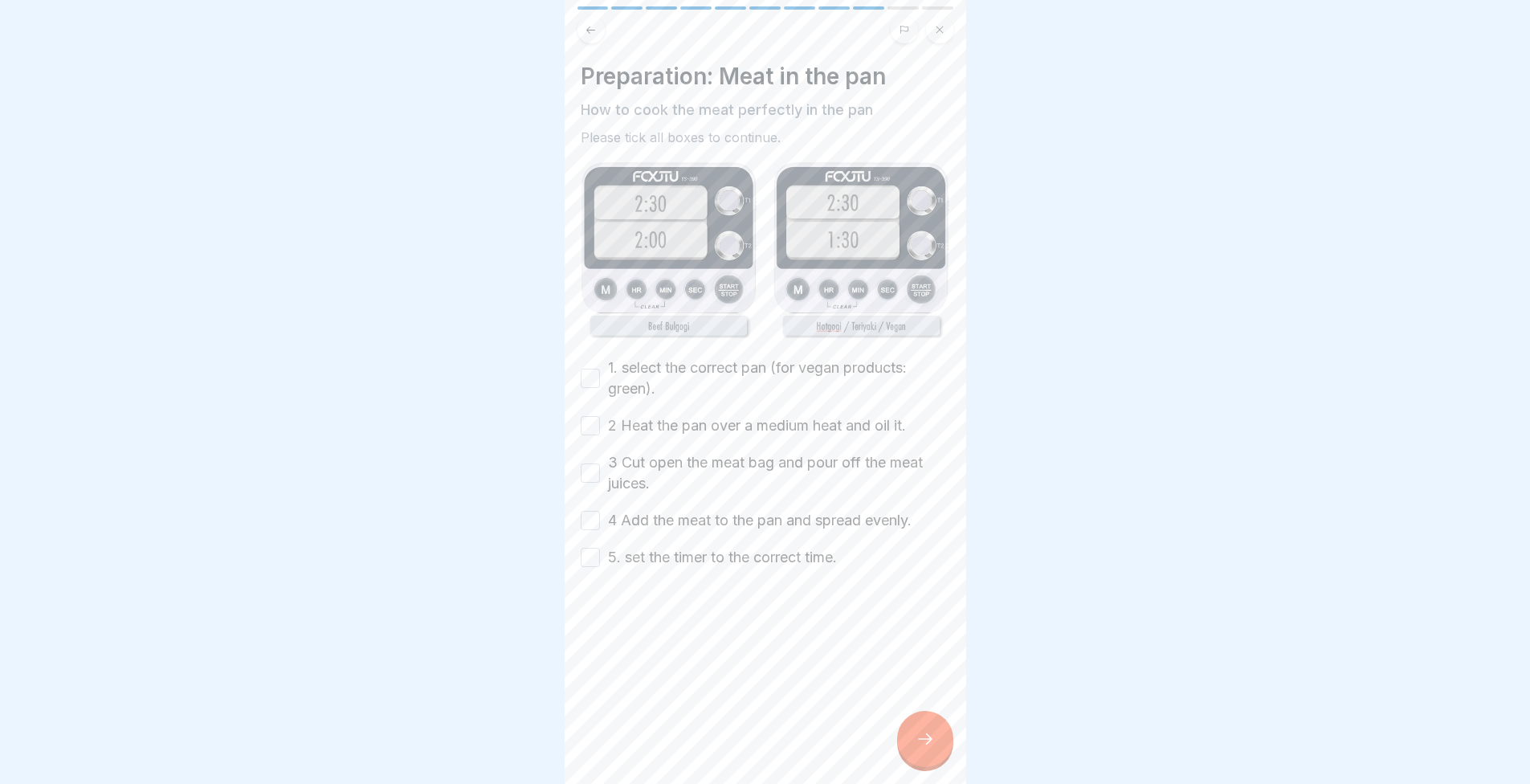
click at [677, 363] on label "1. select the correct pan (for vegan products: green)." at bounding box center [779, 378] width 342 height 41
click at [600, 369] on button "1. select the correct pan (for vegan products: green)." at bounding box center [590, 379] width 19 height 19
click at [665, 415] on label "2 Heat the pan over a medium heat and oil it." at bounding box center [757, 426] width 298 height 21
click at [600, 416] on button "2 Heat the pan over a medium heat and oil it." at bounding box center [590, 426] width 19 height 19
click at [658, 453] on label "3 Cut open the meat bag and pour off the meat juices." at bounding box center [779, 473] width 342 height 41
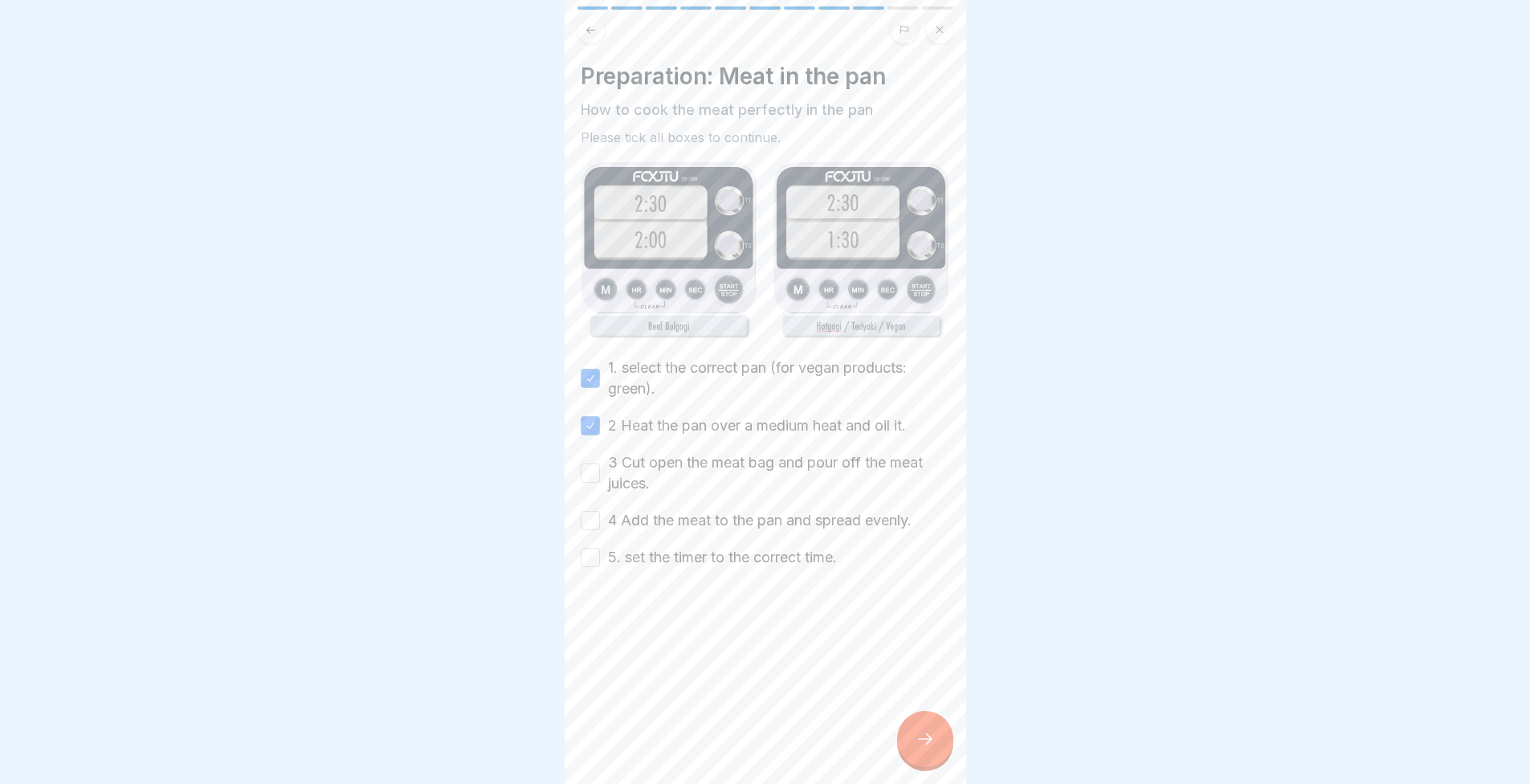
click at [600, 463] on button "3 Cut open the meat bag and pour off the meat juices." at bounding box center [590, 473] width 19 height 19
click at [640, 488] on div "1. select the correct pan (for vegan products: green). 2 Heat the pan over a me…" at bounding box center [765, 462] width 369 height 210
click at [636, 510] on label "4 Add the meat to the pan and spread evenly." at bounding box center [760, 521] width 304 height 21
click at [600, 511] on button "4 Add the meat to the pan and spread evenly." at bounding box center [590, 521] width 19 height 19
click at [629, 547] on label "5. set the timer to the correct time." at bounding box center [723, 557] width 229 height 21
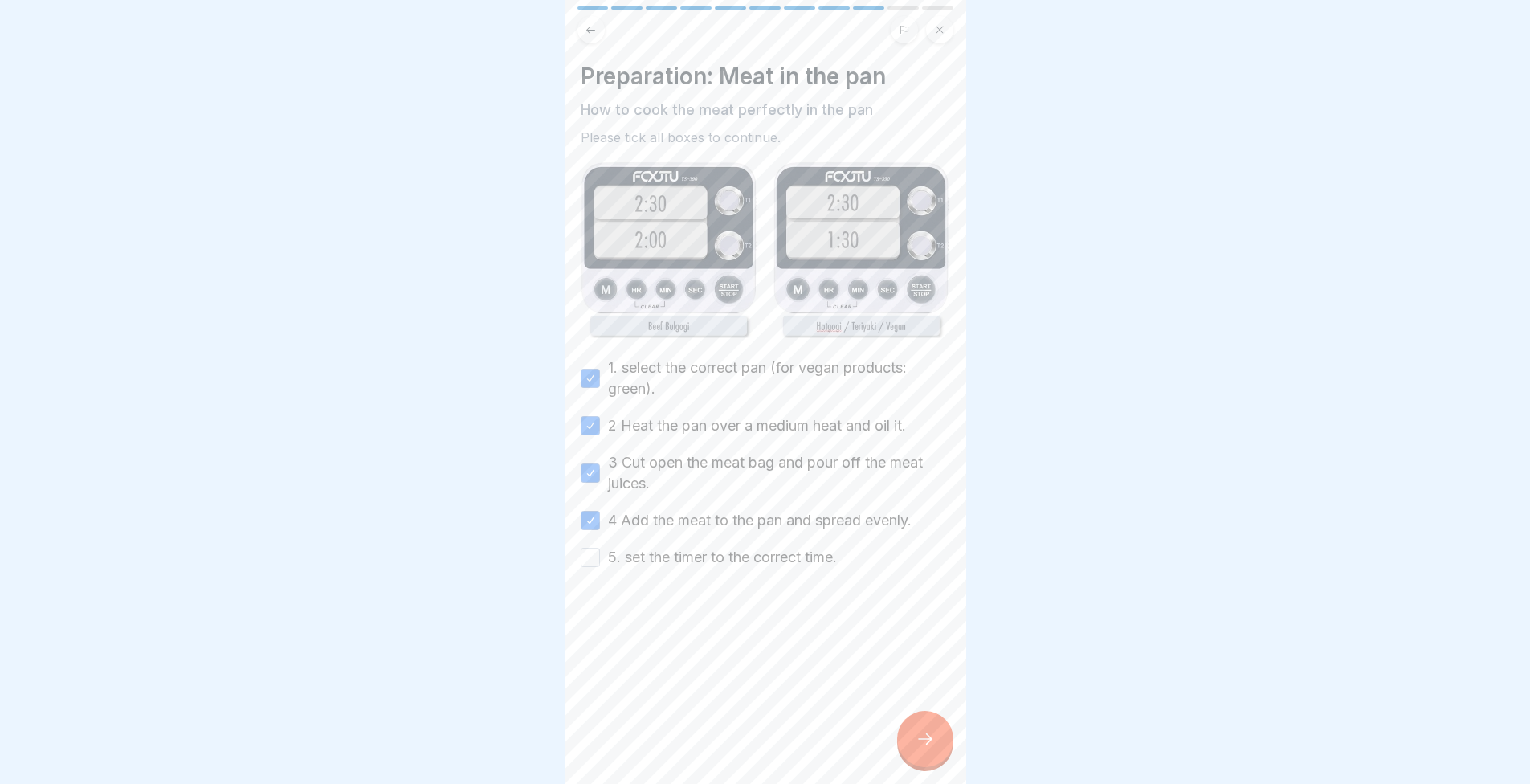
click at [600, 548] on button "5. set the timer to the correct time." at bounding box center [590, 557] width 19 height 19
click at [922, 731] on div at bounding box center [925, 739] width 57 height 57
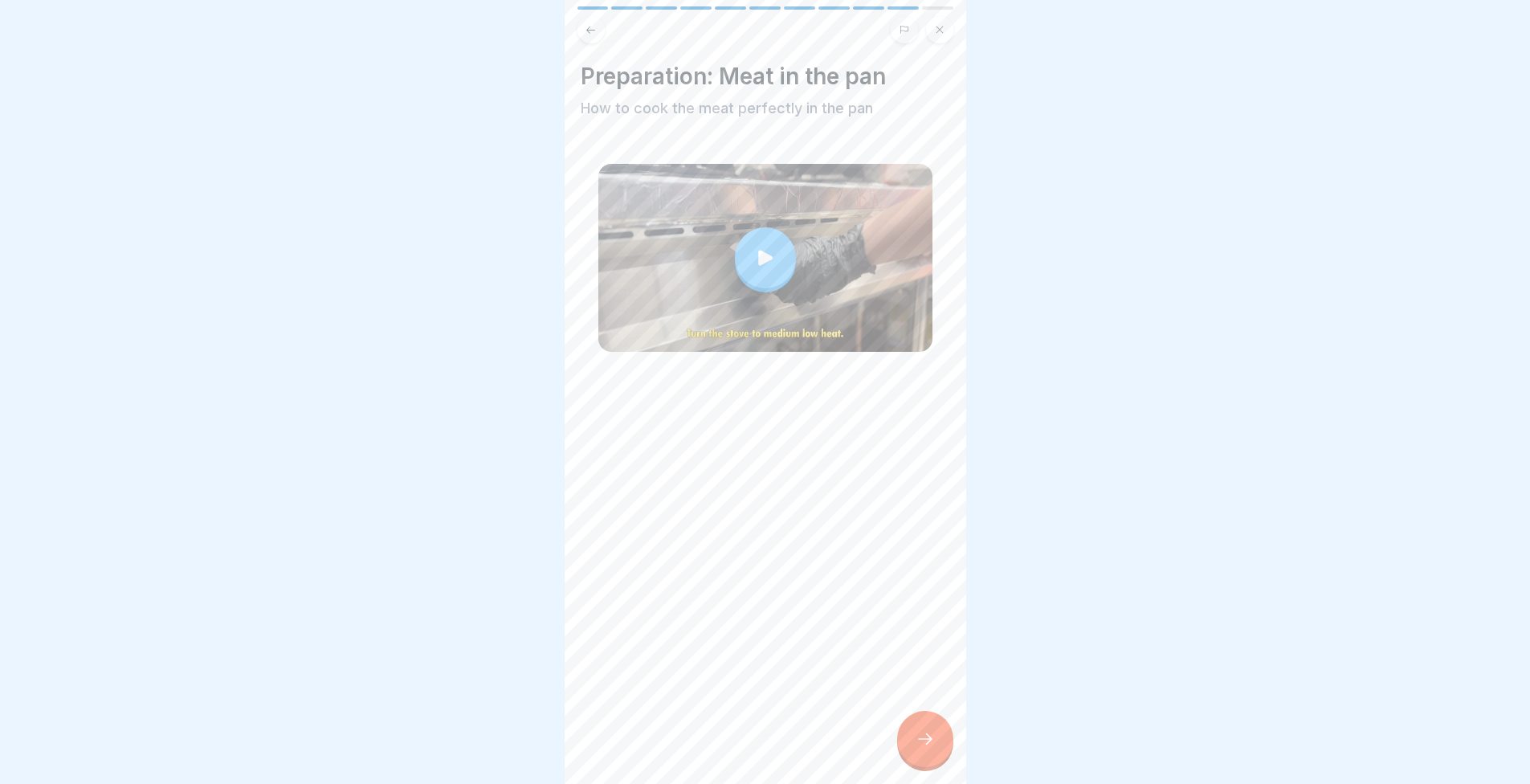
click at [919, 731] on icon at bounding box center [925, 739] width 19 height 19
click at [922, 741] on icon at bounding box center [925, 739] width 19 height 19
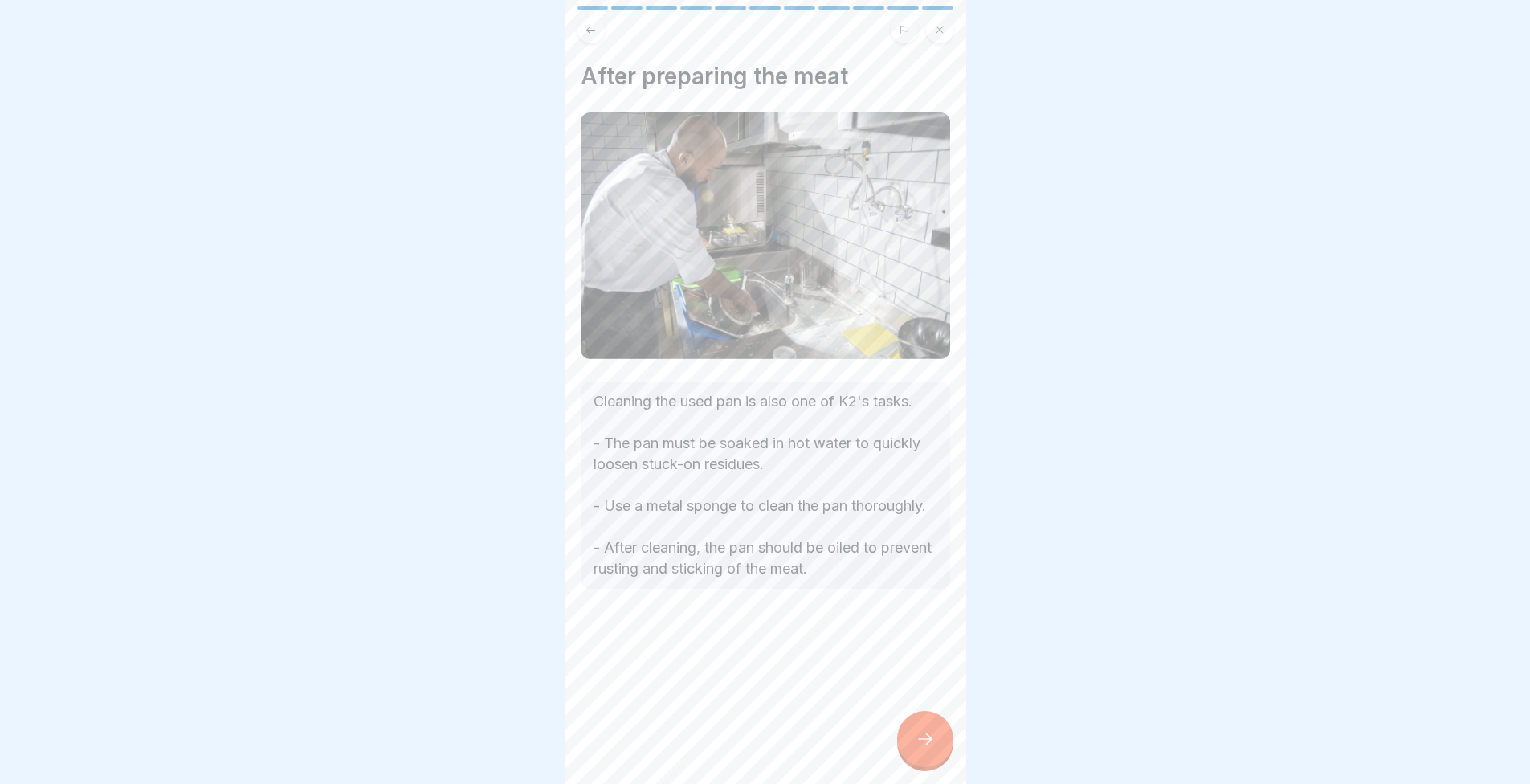
click at [920, 738] on icon at bounding box center [925, 739] width 19 height 19
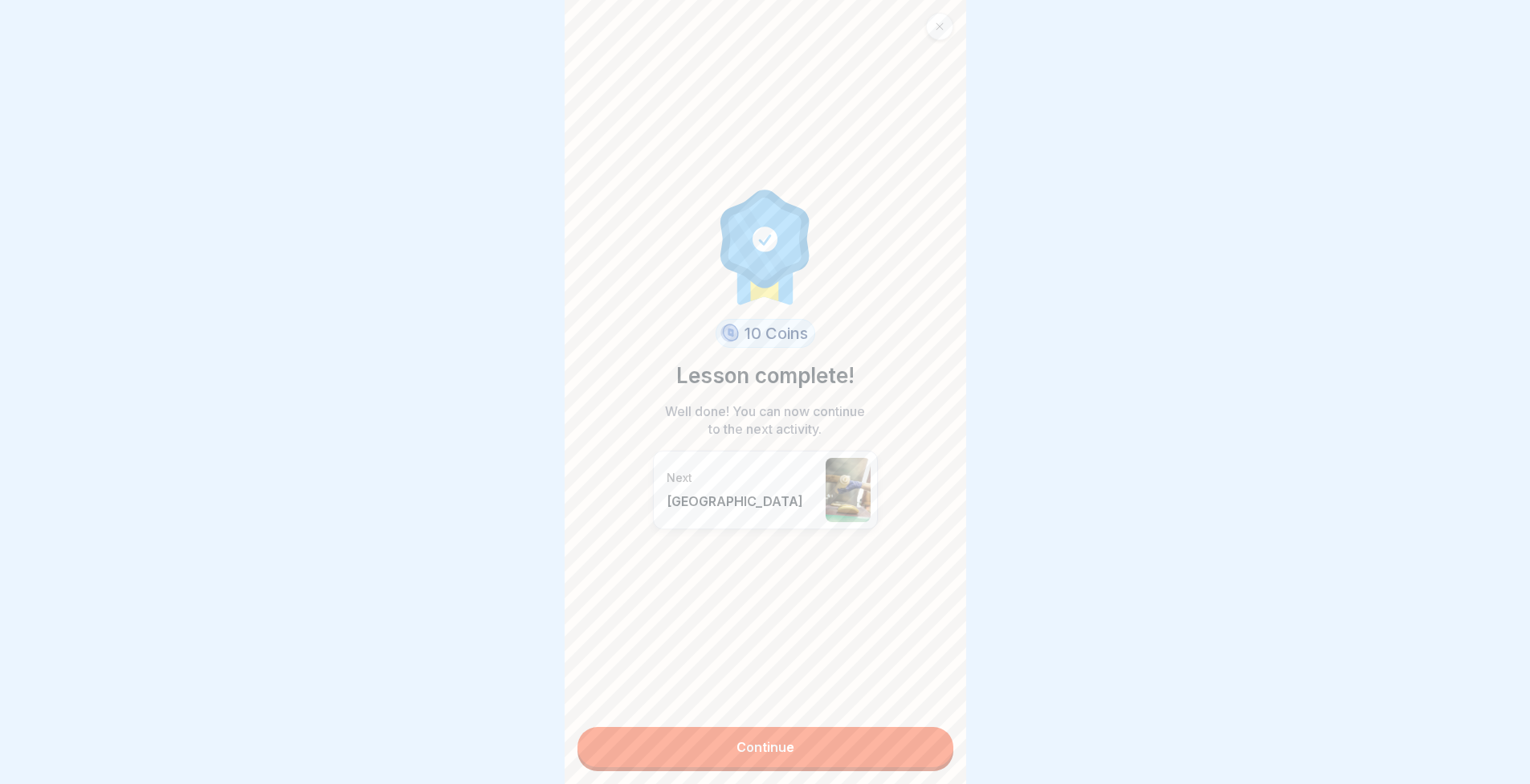
click at [912, 734] on link "Continue" at bounding box center [765, 747] width 376 height 40
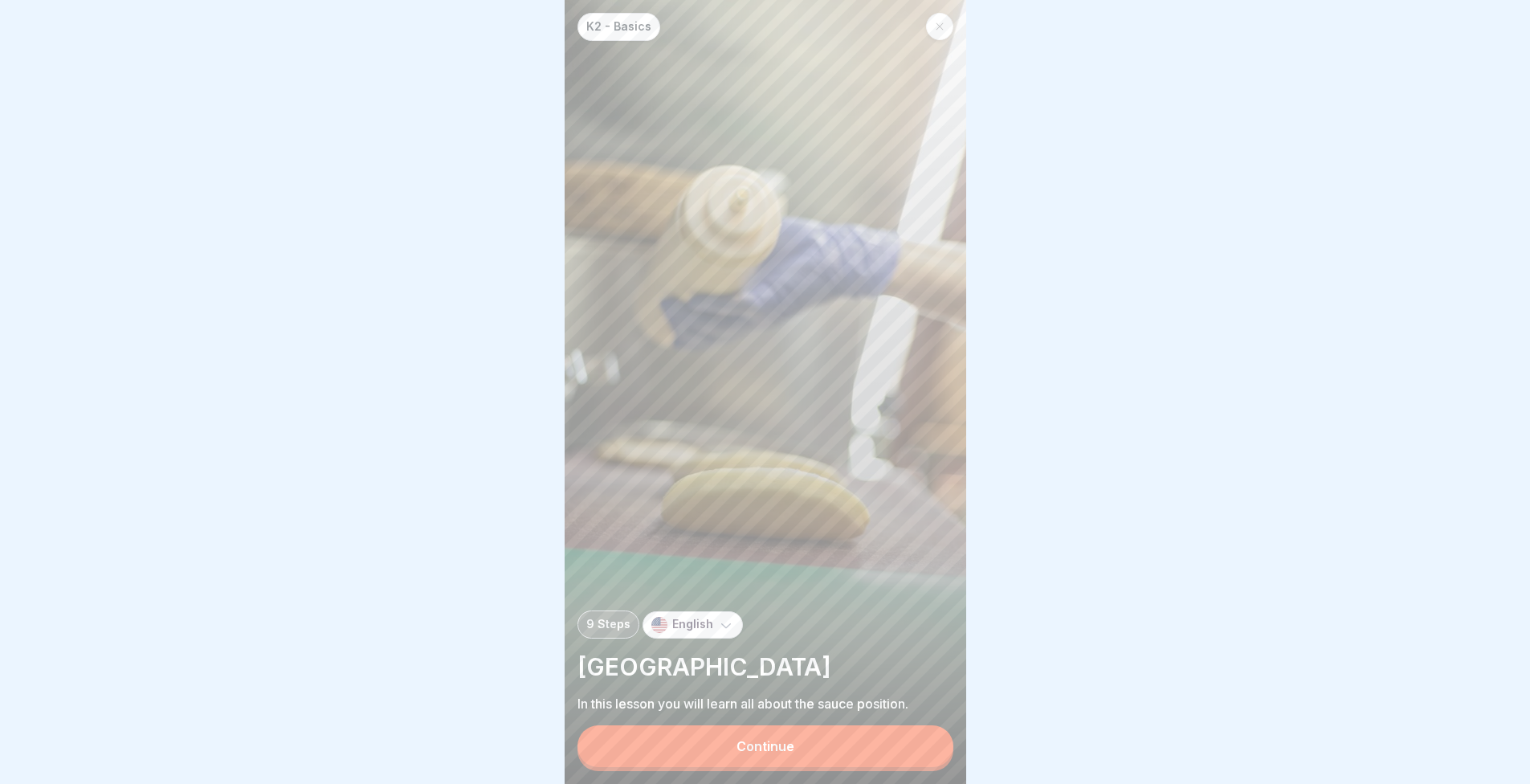
click at [907, 722] on div "K2 - Basics 9 Steps English Sauce Station In this lesson you will learn all abo…" at bounding box center [766, 392] width 402 height 784
click at [876, 733] on button "Continue" at bounding box center [765, 746] width 376 height 41
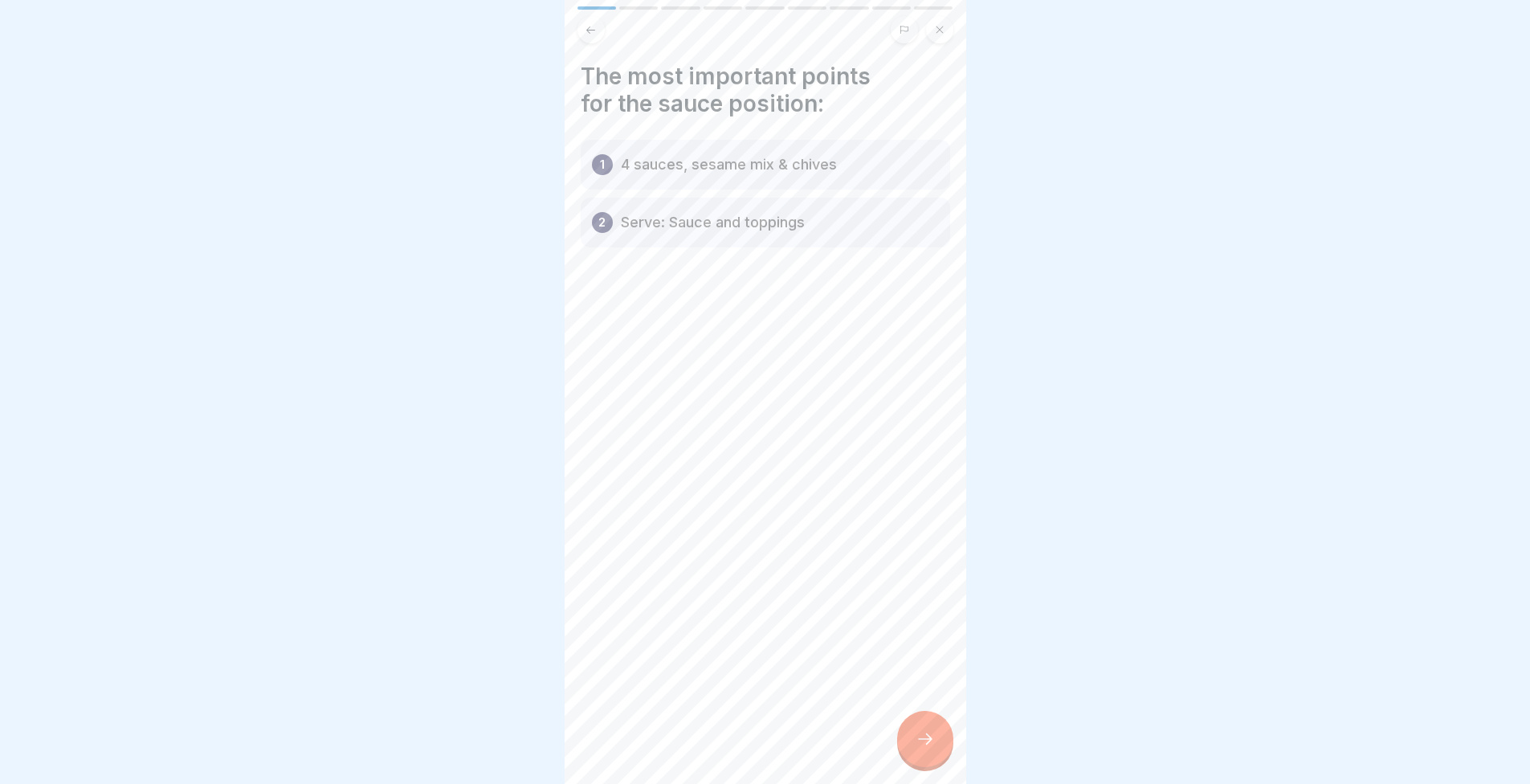
click at [912, 734] on div at bounding box center [925, 739] width 57 height 57
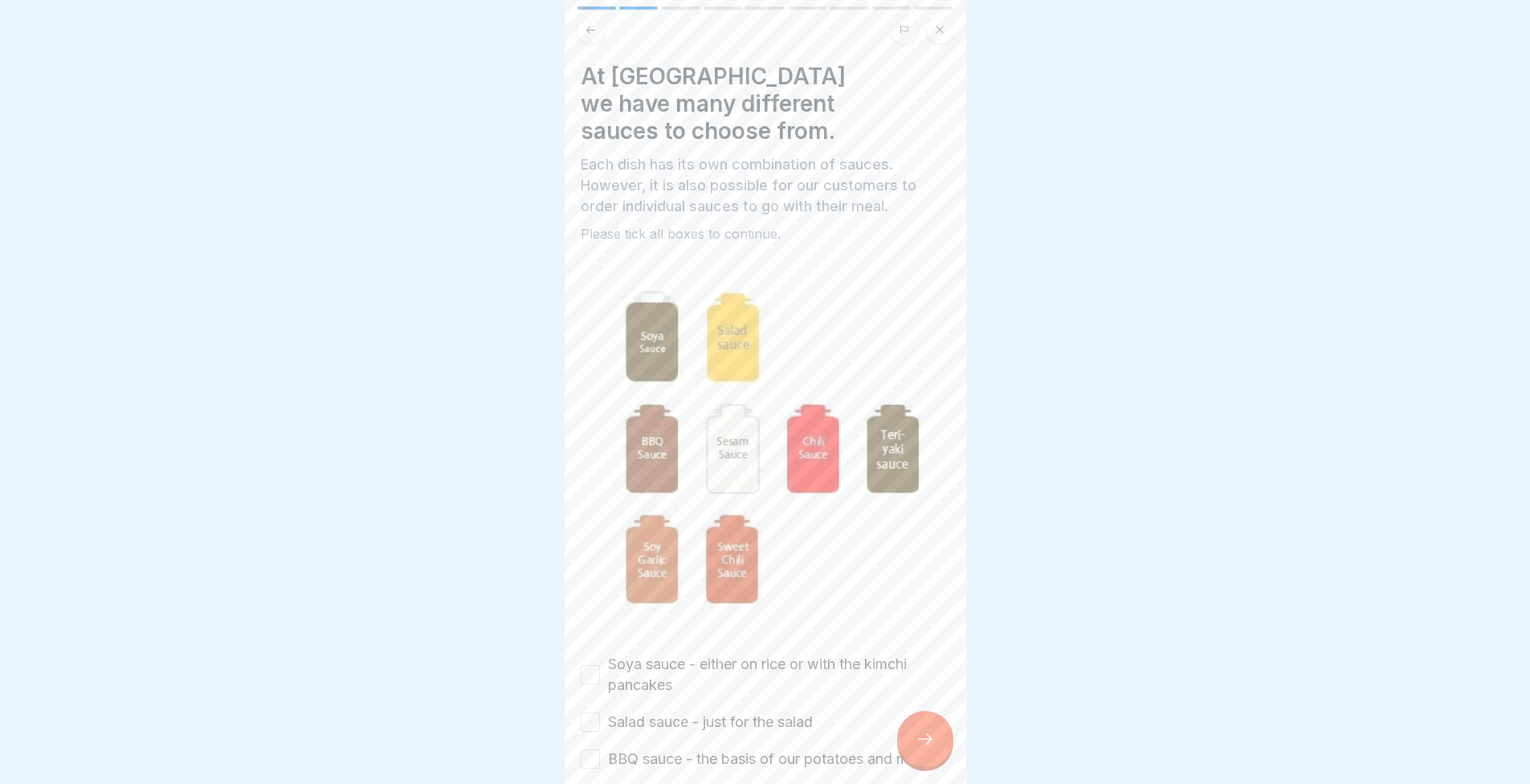
scroll to position [241, 0]
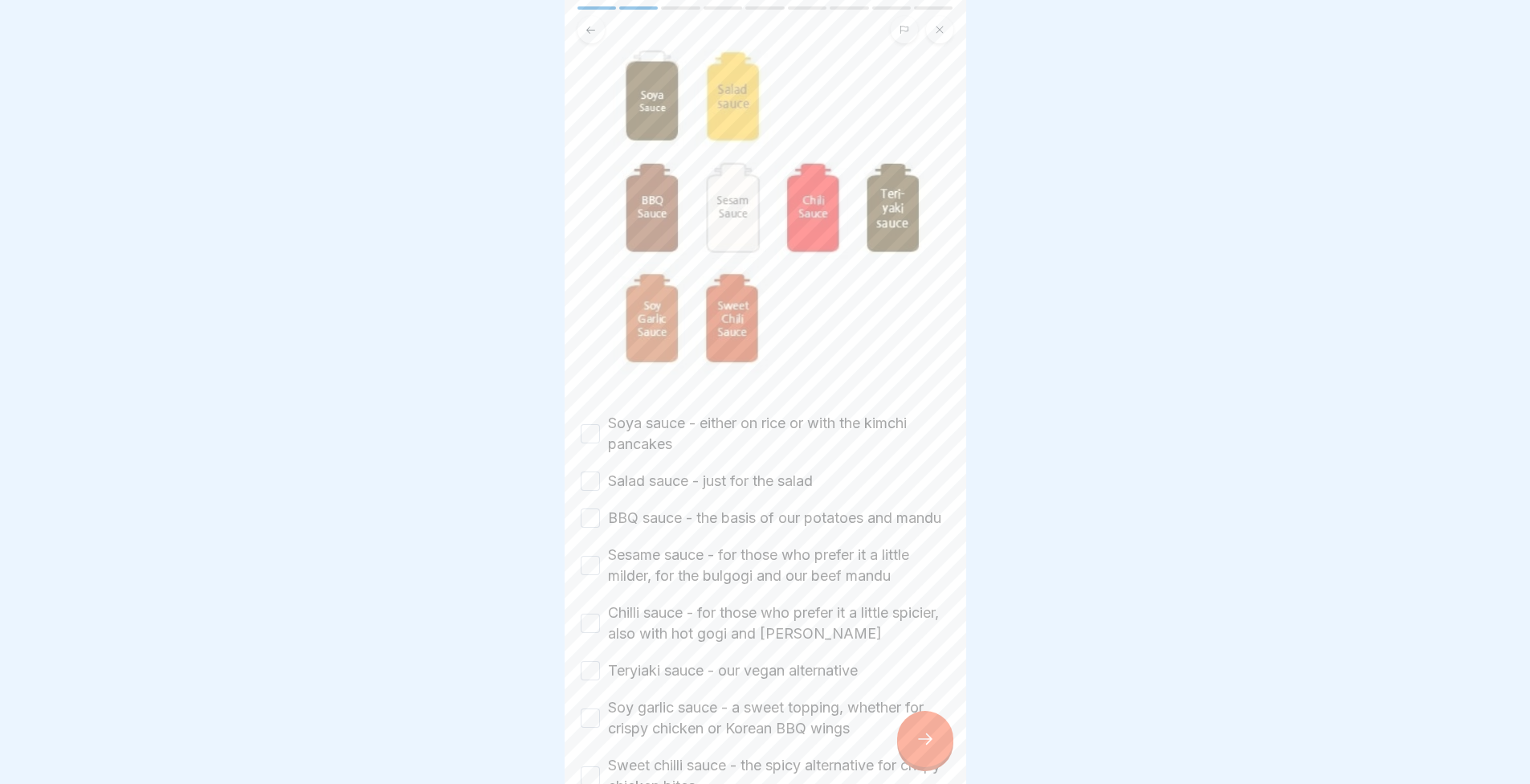
click at [700, 413] on label "Soya sauce - either on rice or with the kimchi pancakes" at bounding box center [779, 433] width 342 height 41
click at [600, 424] on button "Soya sauce - either on rice or with the kimchi pancakes" at bounding box center [590, 433] width 19 height 19
click at [677, 471] on label "Salad sauce - just for the salad" at bounding box center [710, 481] width 205 height 21
click at [600, 472] on button "Salad sauce - just for the salad" at bounding box center [590, 481] width 19 height 19
drag, startPoint x: 658, startPoint y: 463, endPoint x: 650, endPoint y: 477, distance: 16.1
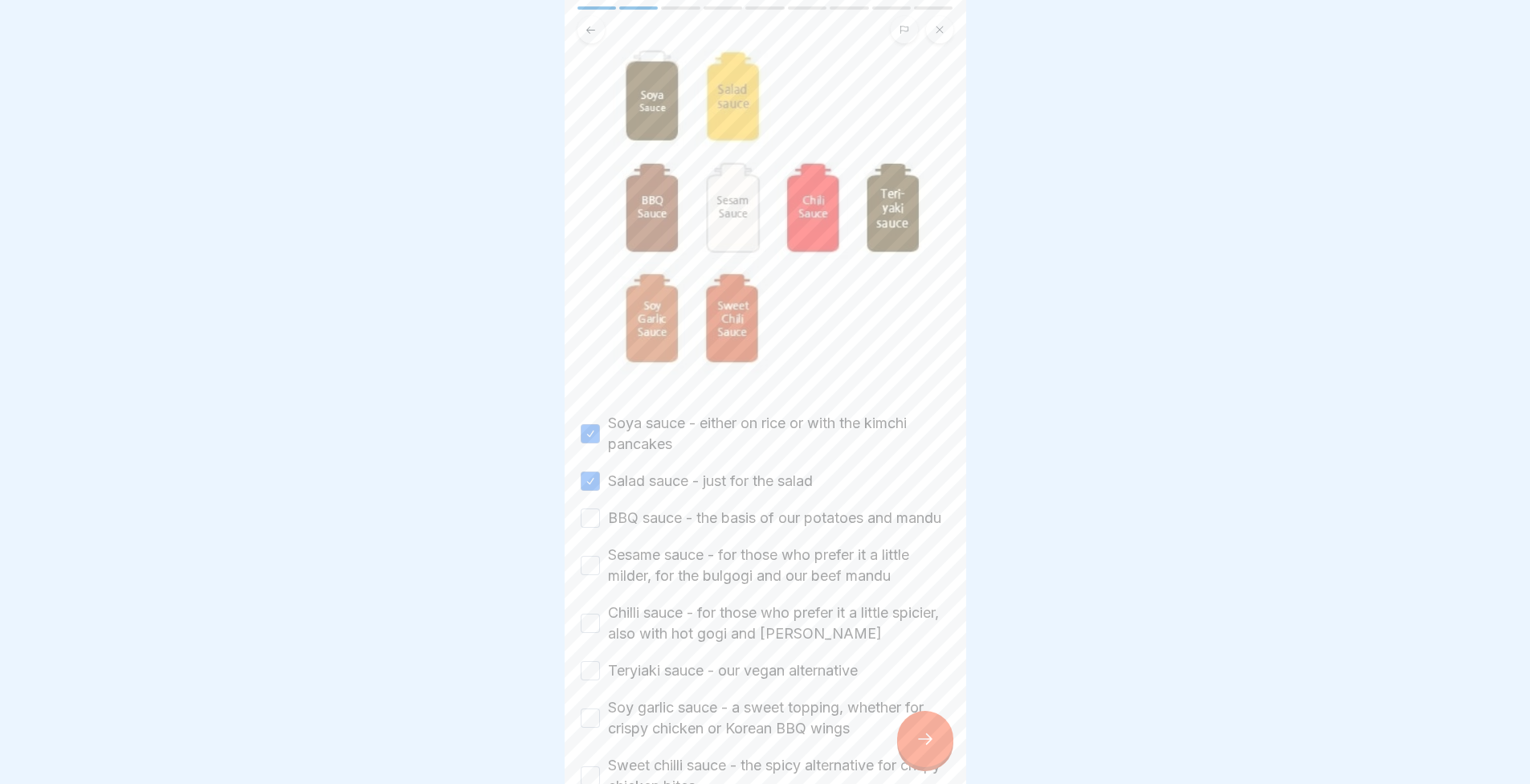
click at [658, 507] on label "BBQ sauce - the basis of our potatoes and mandu" at bounding box center [775, 518] width 333 height 21
click at [600, 508] on button "BBQ sauce - the basis of our potatoes and mandu" at bounding box center [590, 518] width 19 height 19
click at [649, 545] on label "Sesame sauce - for those who prefer it a little milder, for the bulgogi and our…" at bounding box center [779, 565] width 342 height 41
click at [600, 555] on button "Sesame sauce - for those who prefer it a little milder, for the bulgogi and our…" at bounding box center [590, 565] width 19 height 19
click at [642, 602] on label "Chilli sauce - for those who prefer it a little spicier, also with hot gogi and…" at bounding box center [779, 623] width 342 height 41
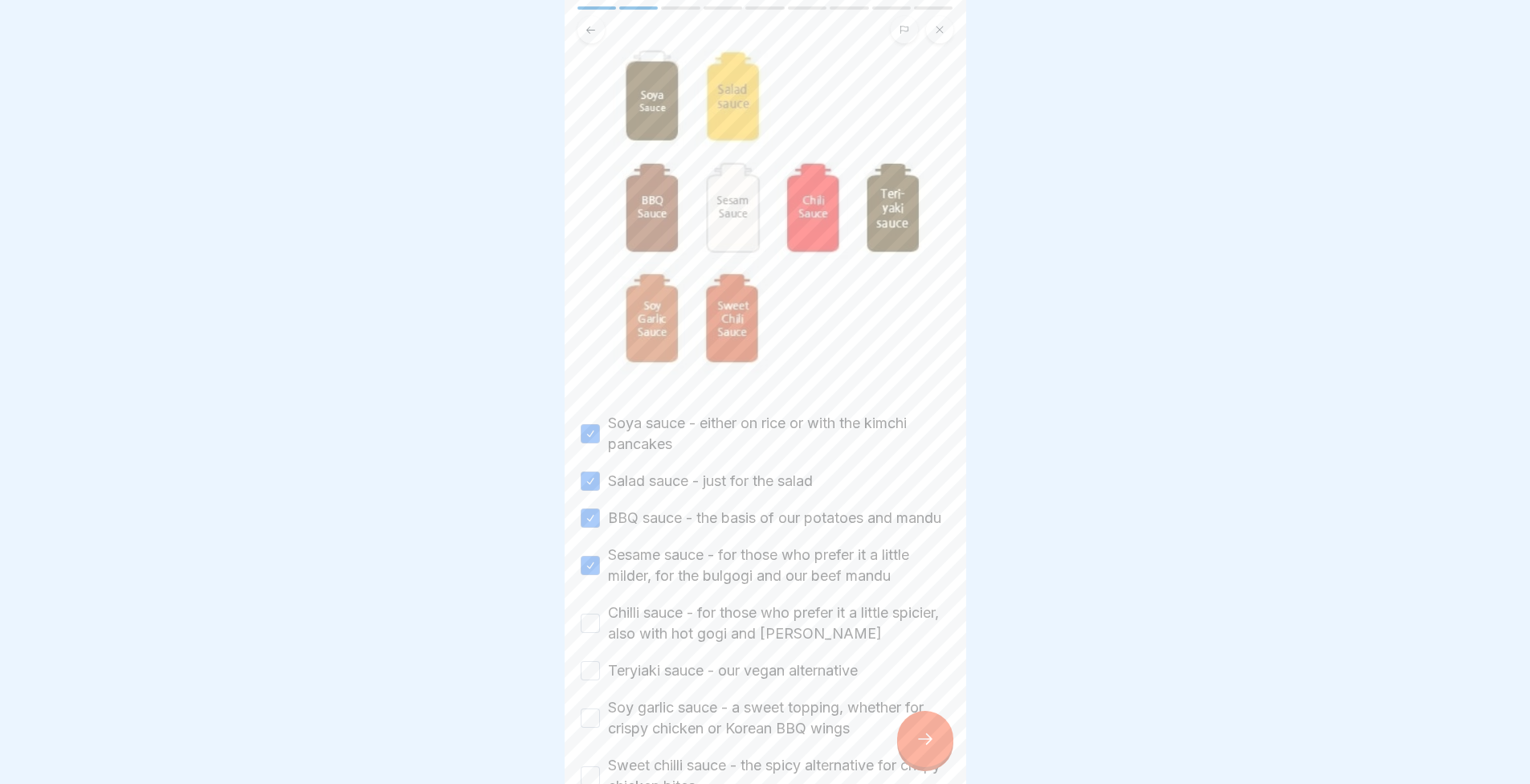
click at [600, 614] on button "Chilli sauce - for those who prefer it a little spicier, also with hot gogi and…" at bounding box center [590, 624] width 19 height 19
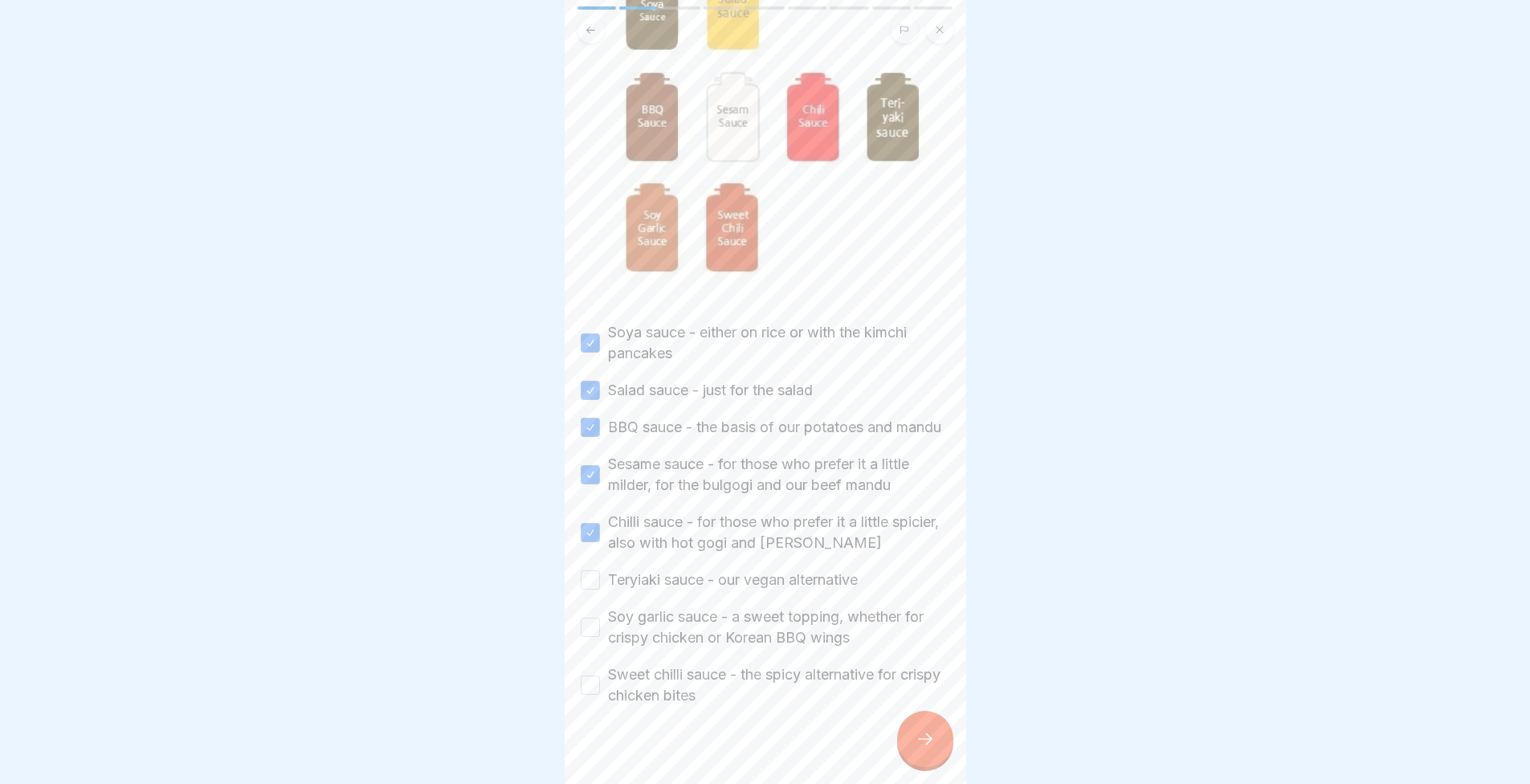
click at [638, 570] on label "Teryiaki sauce - our vegan alternative" at bounding box center [733, 580] width 250 height 21
click at [600, 570] on button "Teryiaki sauce - our vegan alternative" at bounding box center [590, 579] width 19 height 19
click at [630, 615] on label "Soy garlic sauce - a sweet topping, whether for crispy chicken or Korean BBQ wi…" at bounding box center [779, 626] width 342 height 41
click at [600, 618] on button "Soy garlic sauce - a sweet topping, whether for crispy chicken or Korean BBQ wi…" at bounding box center [590, 627] width 19 height 19
click at [633, 664] on label "Sweet chilli sauce - the spicy alternative for crispy chicken bites" at bounding box center [779, 684] width 342 height 41
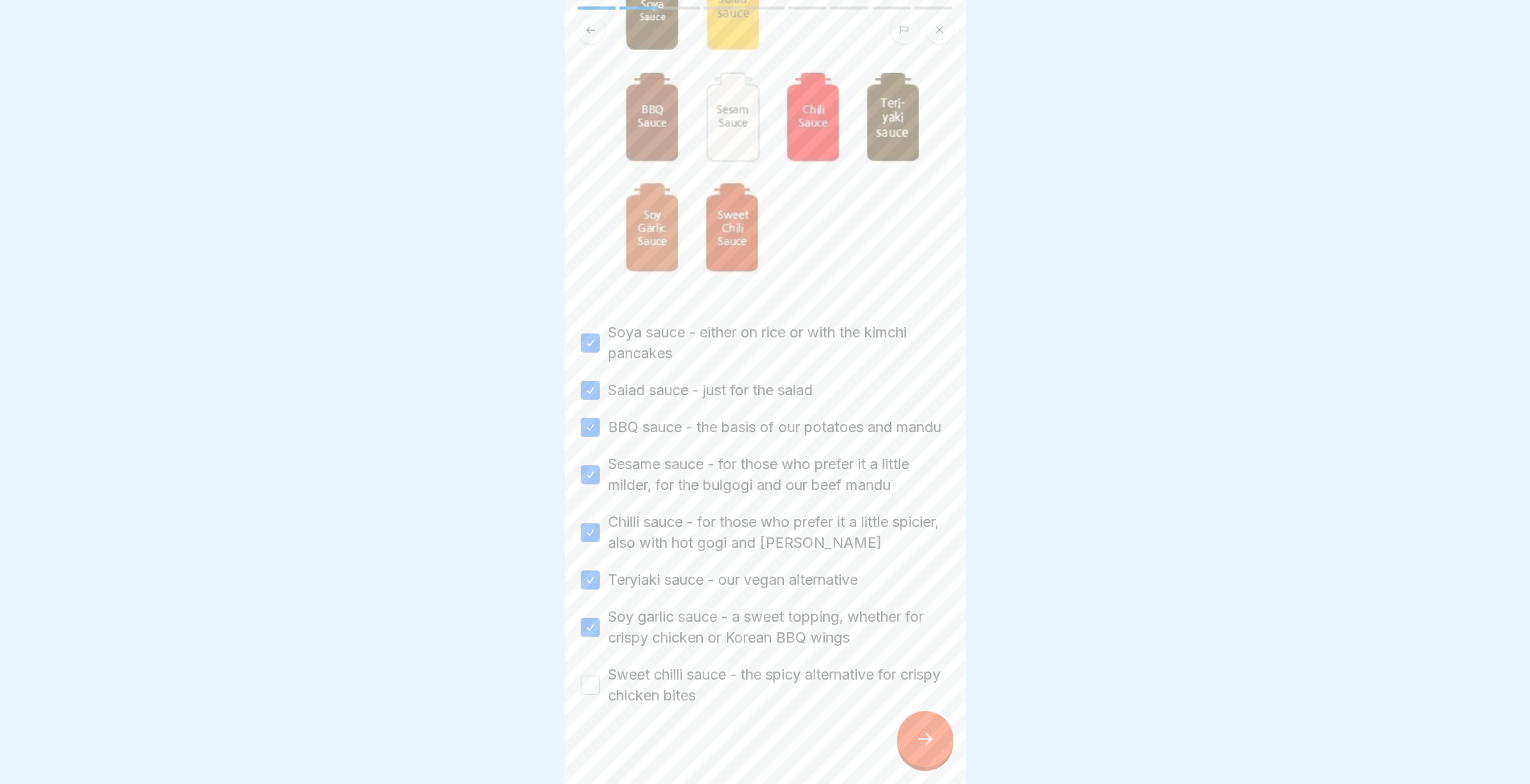
click at [600, 675] on button "Sweet chilli sauce - the spicy alternative for crispy chicken bites" at bounding box center [590, 685] width 19 height 19
click at [922, 752] on div at bounding box center [925, 739] width 57 height 57
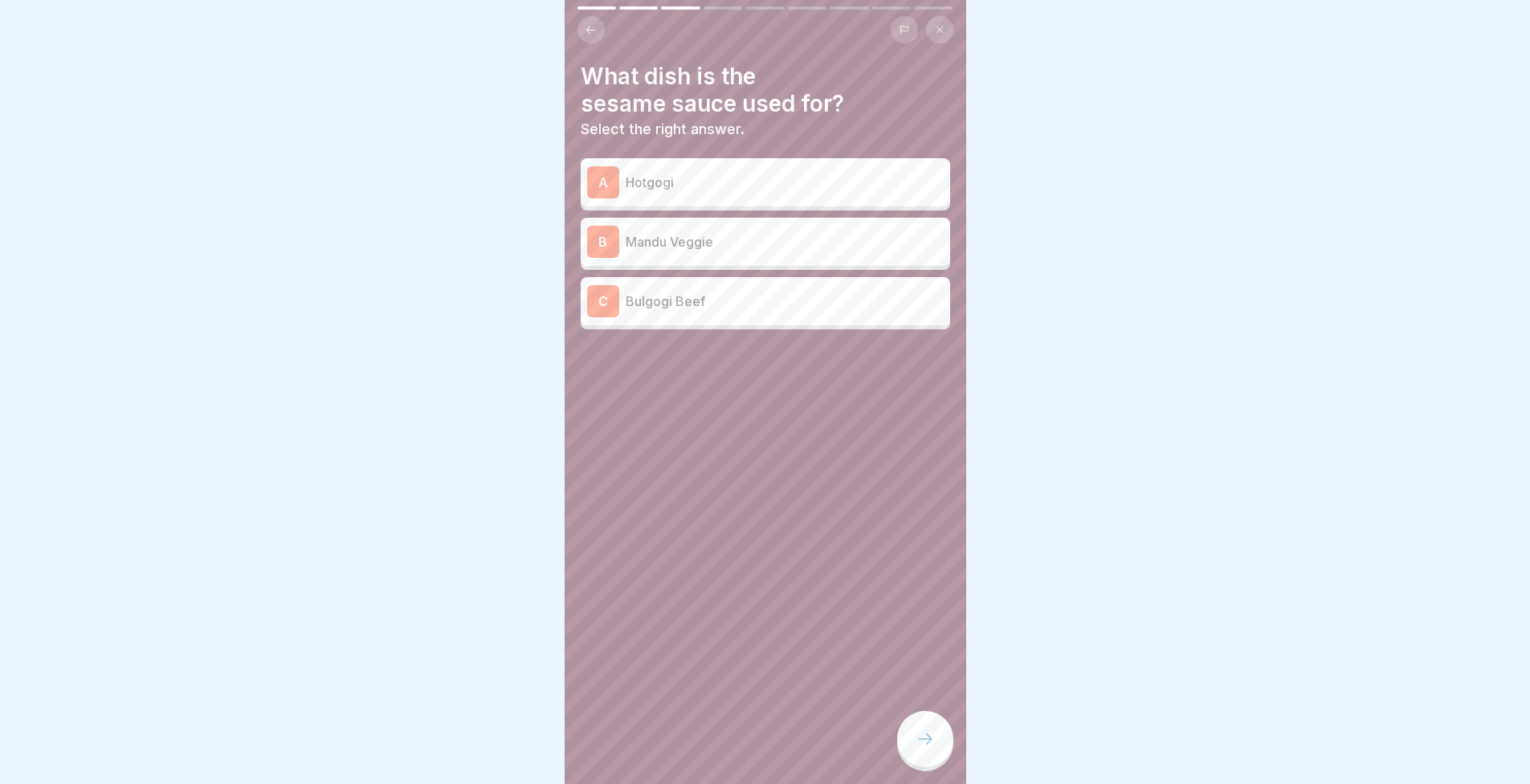
scroll to position [0, 0]
drag, startPoint x: 0, startPoint y: 223, endPoint x: 277, endPoint y: 98, distance: 303.9
click at [277, 98] on div at bounding box center [765, 392] width 1530 height 784
click at [672, 300] on p "Bulgogi Beef" at bounding box center [784, 301] width 318 height 19
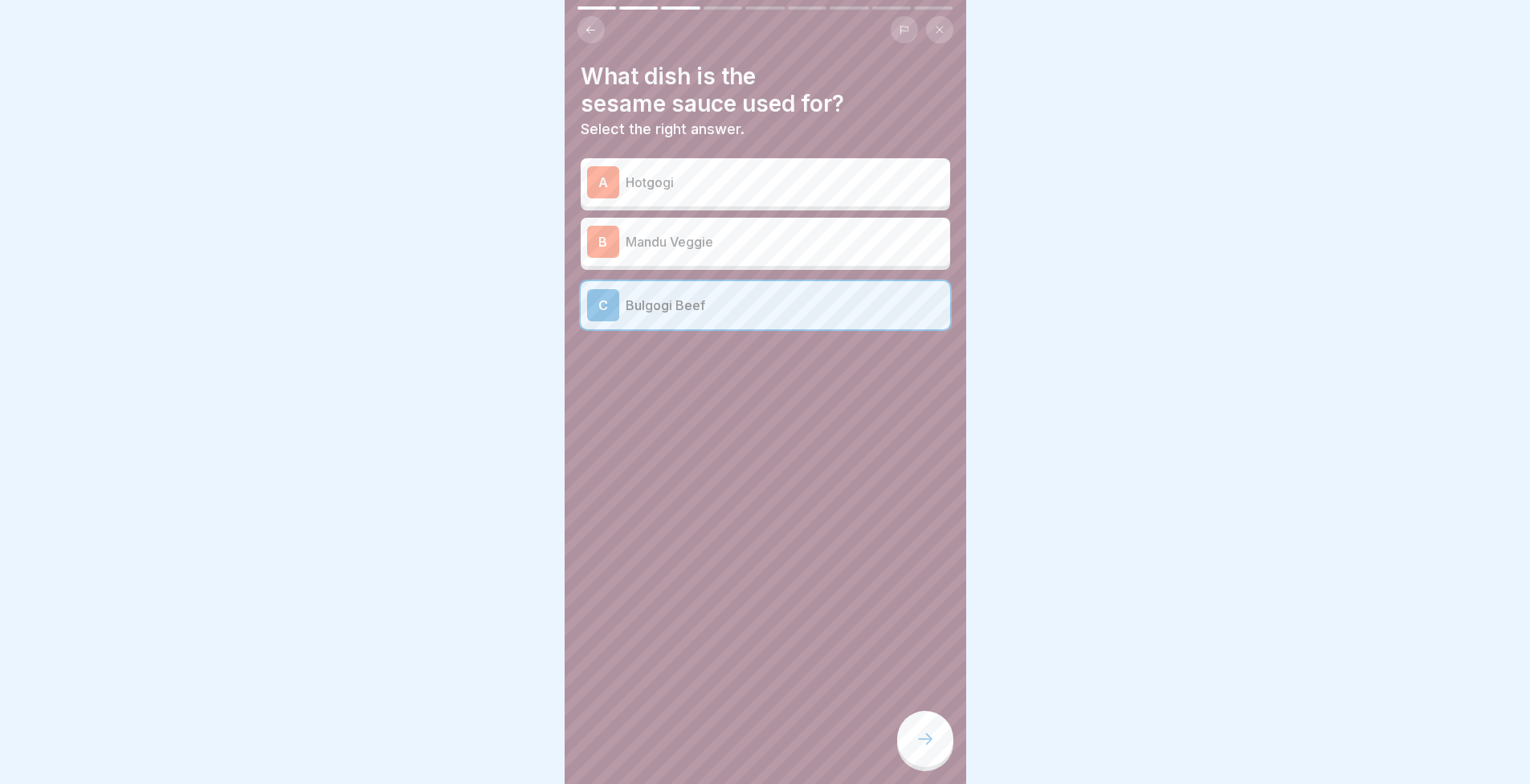
click at [910, 755] on div at bounding box center [925, 739] width 57 height 57
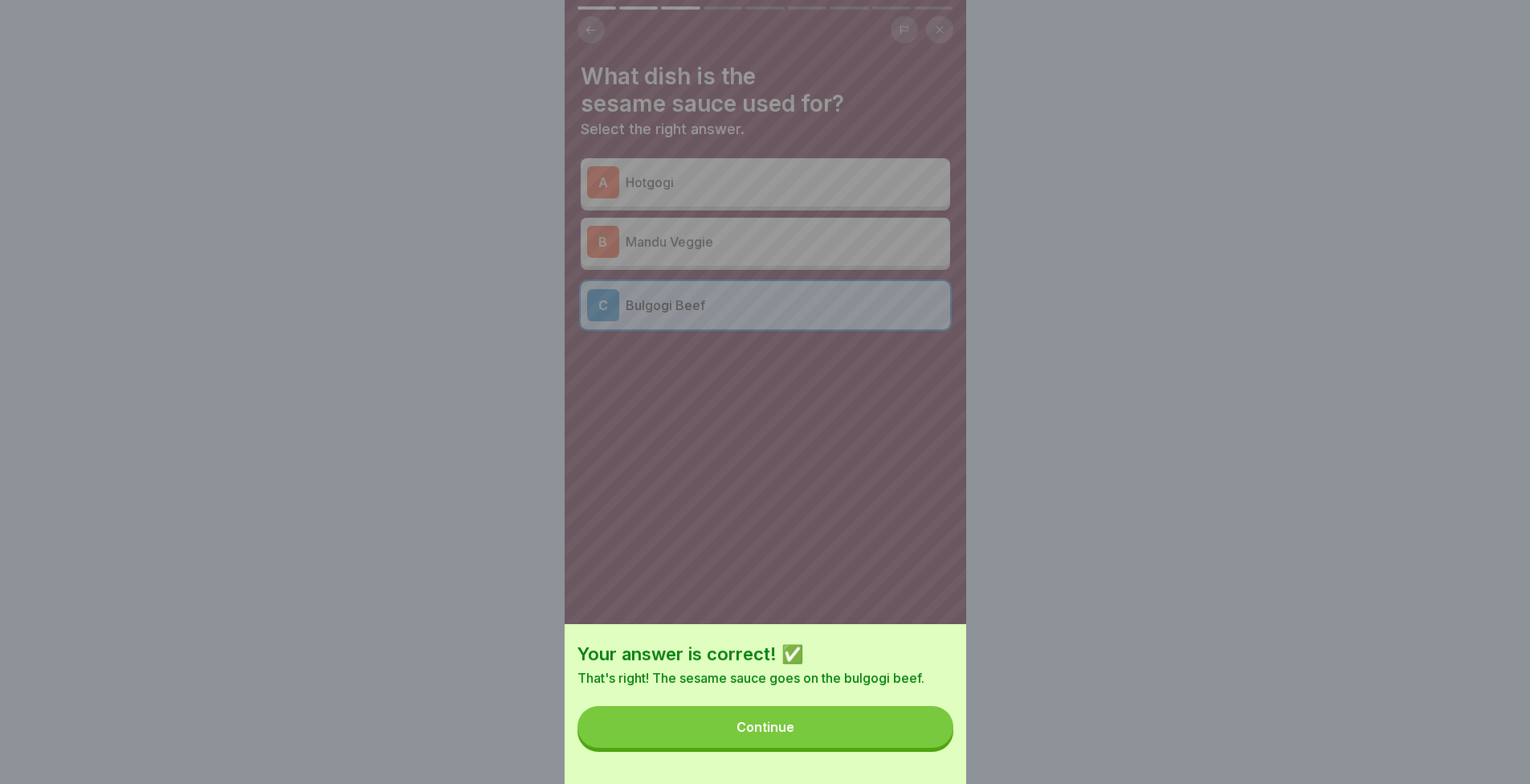
drag, startPoint x: 910, startPoint y: 748, endPoint x: 821, endPoint y: 748, distance: 89.0
click at [821, 747] on button "Continue" at bounding box center [765, 726] width 376 height 41
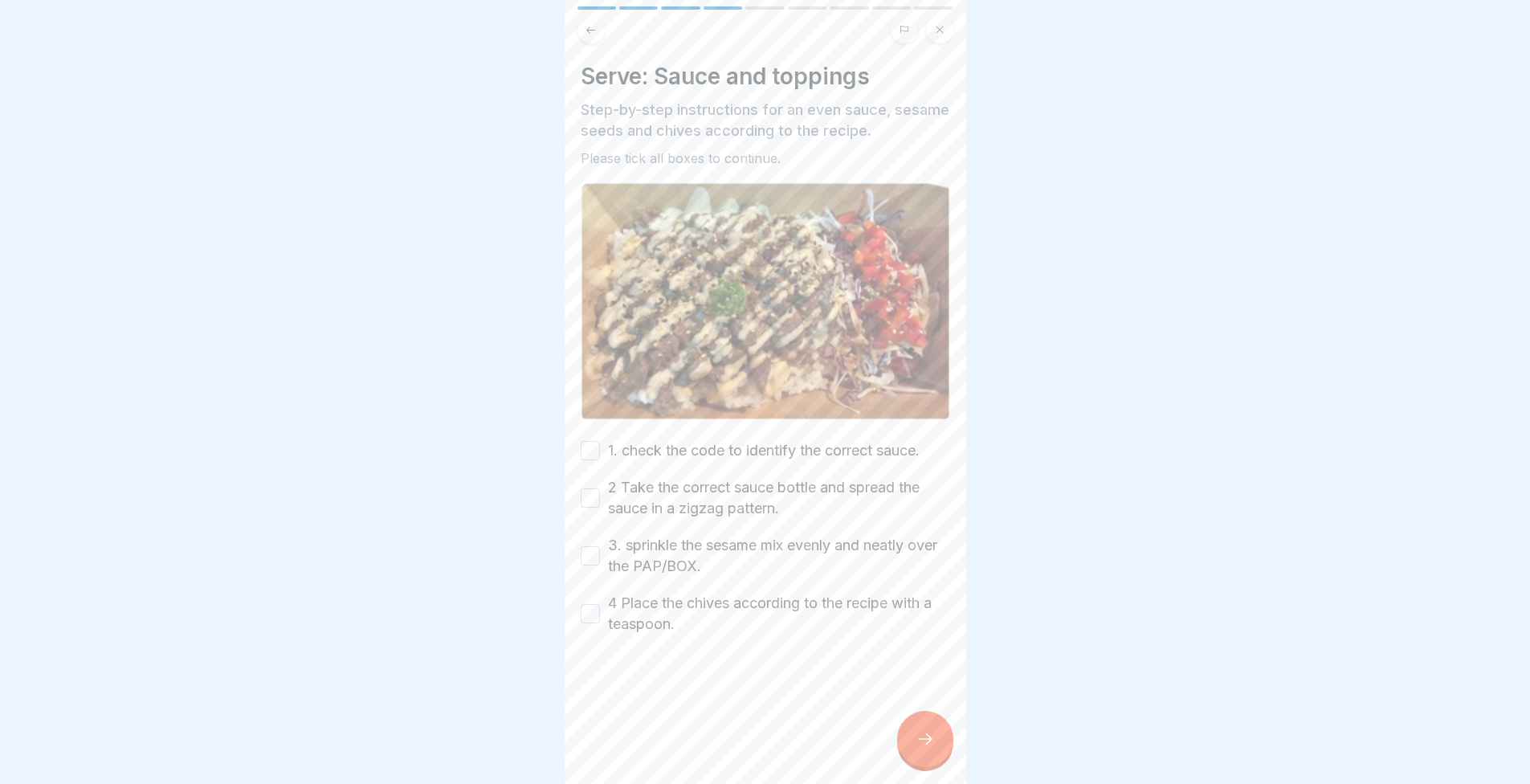
drag, startPoint x: 380, startPoint y: 325, endPoint x: 373, endPoint y: 315, distance: 12.2
click at [373, 315] on div at bounding box center [765, 392] width 1530 height 784
click at [746, 446] on label "1. check the code to identify the correct sauce." at bounding box center [764, 451] width 311 height 21
click at [600, 446] on button "1. check the code to identify the correct sauce." at bounding box center [590, 451] width 19 height 19
click at [726, 478] on label "2 Take the correct sauce bottle and spread the sauce in a zigzag pattern." at bounding box center [779, 497] width 342 height 41
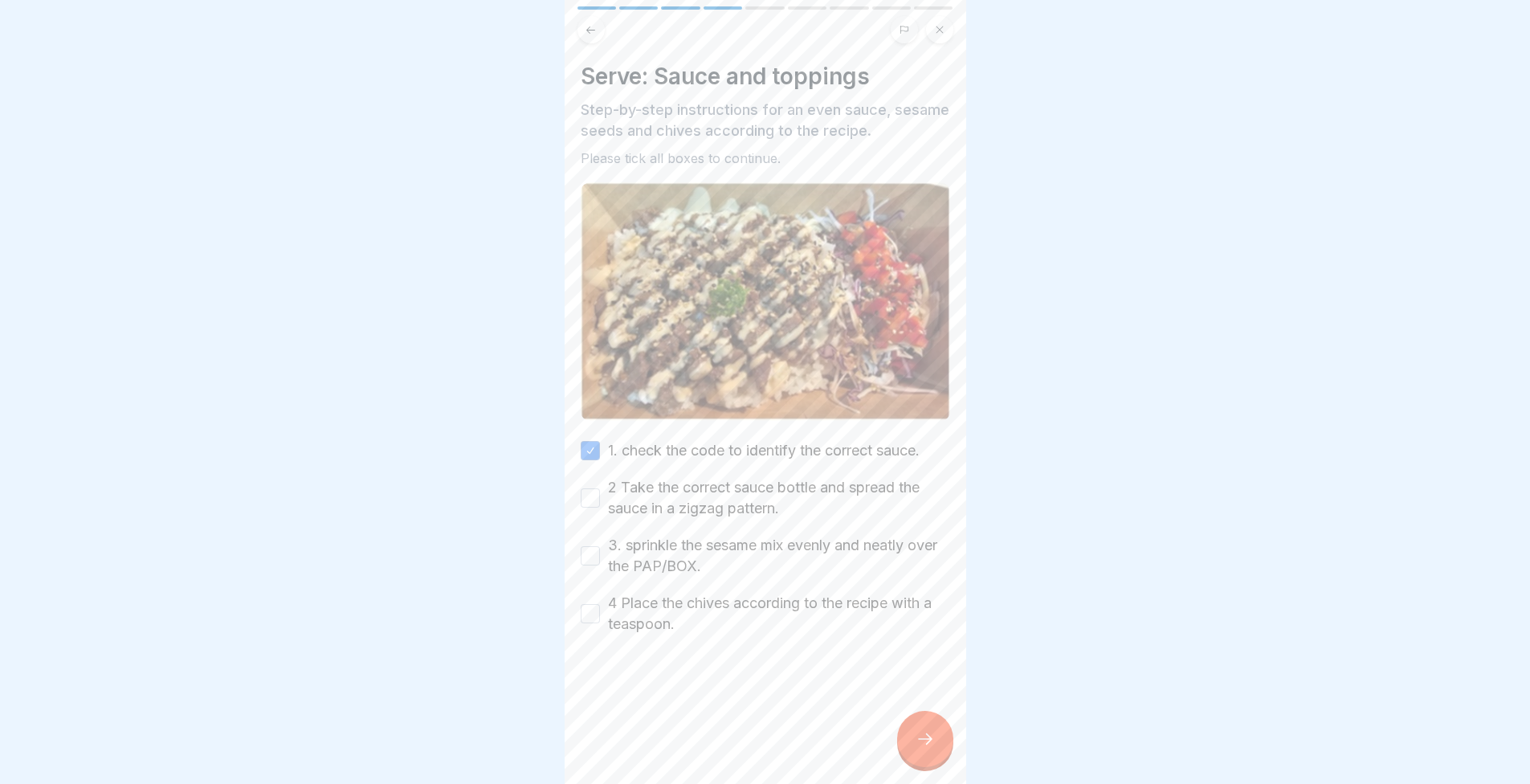
click at [600, 488] on button "2 Take the correct sauce bottle and spread the sauce in a zigzag pattern." at bounding box center [590, 498] width 19 height 19
click at [736, 555] on label "3. sprinkle the sesame mix evenly and neatly over the PAP/BOX." at bounding box center [779, 555] width 342 height 41
click at [600, 555] on button "3. sprinkle the sesame mix evenly and neatly over the PAP/BOX." at bounding box center [590, 555] width 19 height 19
click at [736, 619] on label "4 Place the chives according to the recipe with a teaspoon." at bounding box center [779, 613] width 342 height 41
click at [600, 619] on button "4 Place the chives according to the recipe with a teaspoon." at bounding box center [590, 614] width 19 height 19
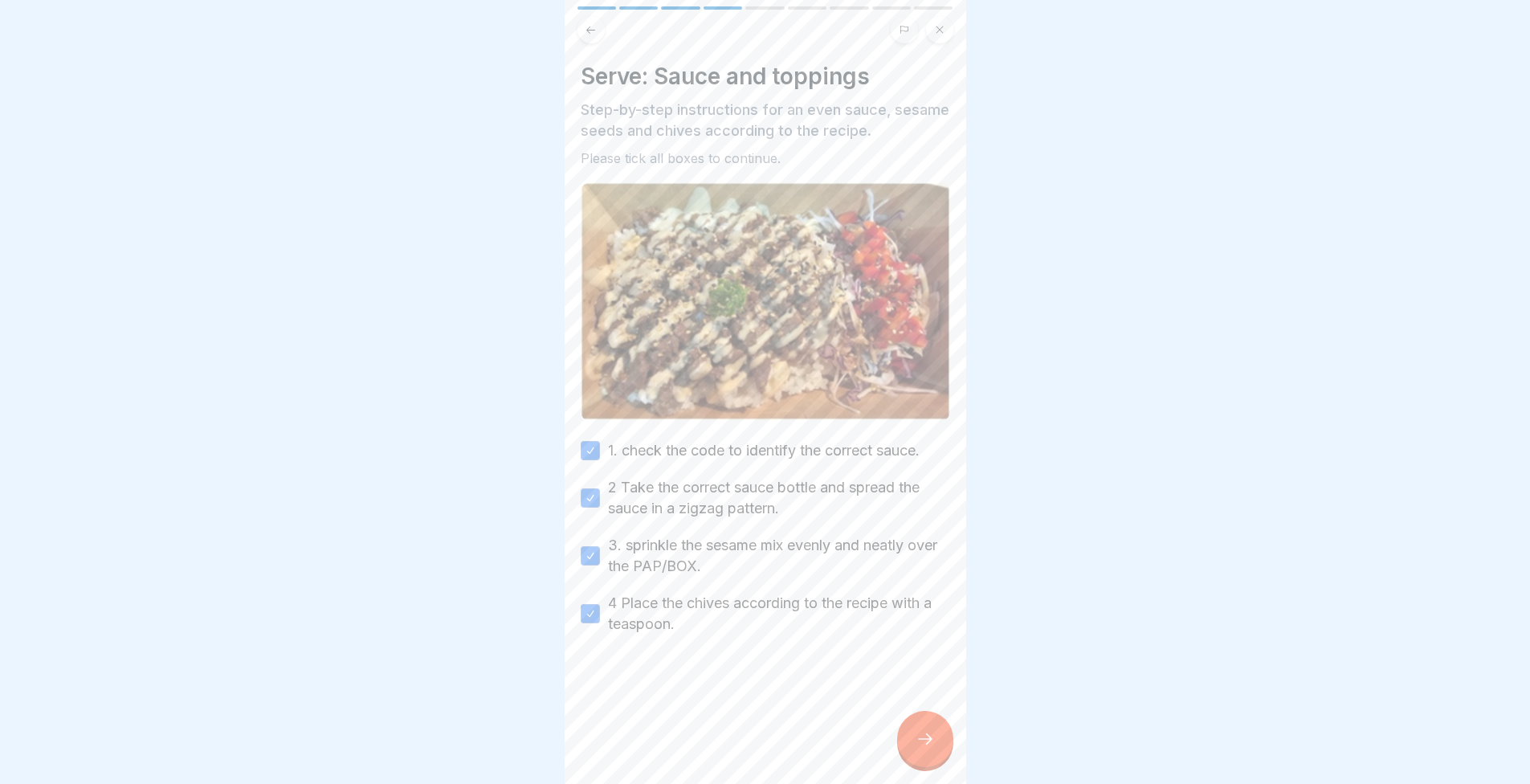
click at [931, 743] on icon at bounding box center [925, 739] width 19 height 19
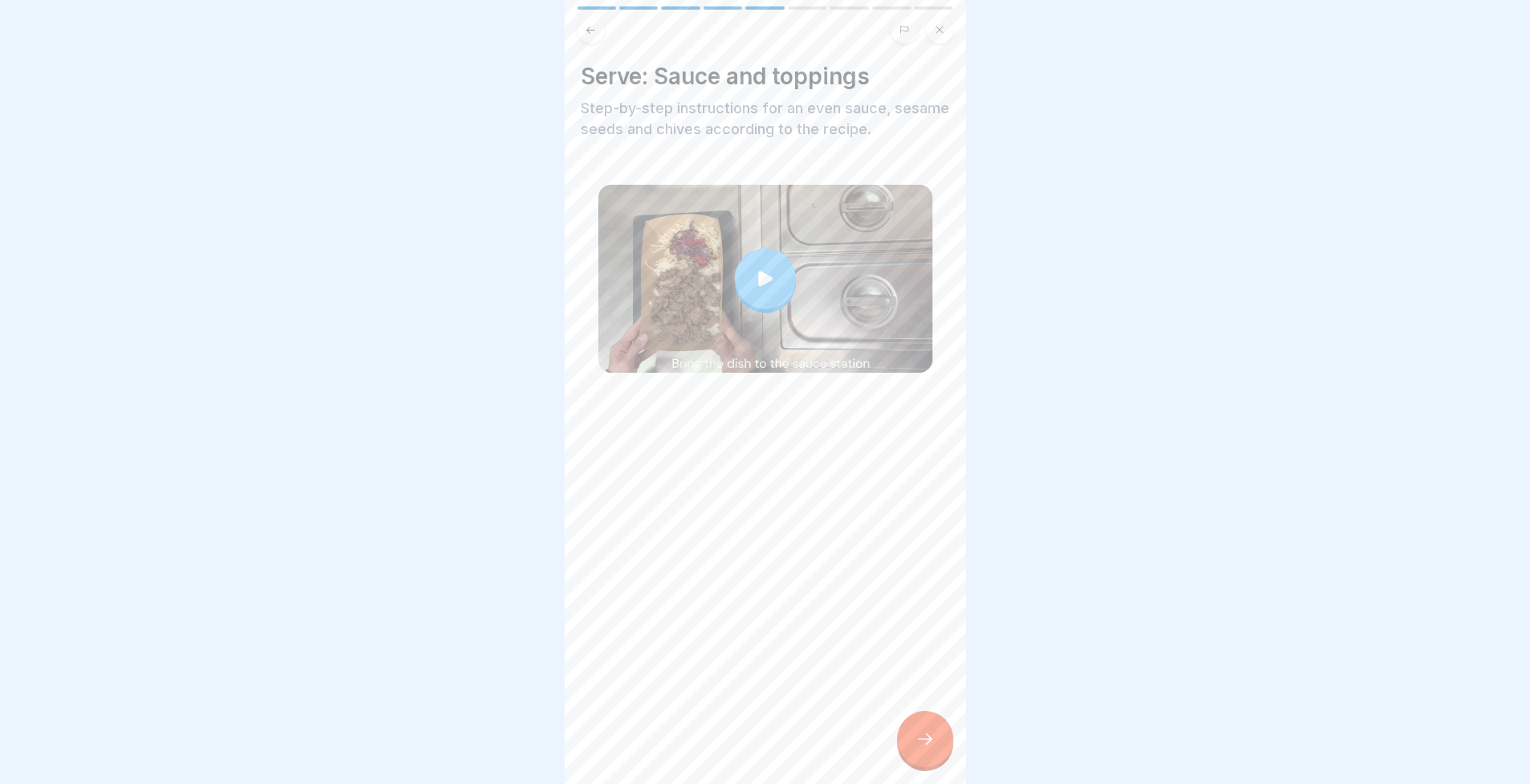
click at [932, 748] on icon at bounding box center [925, 739] width 19 height 19
drag, startPoint x: 37, startPoint y: 516, endPoint x: 3, endPoint y: 529, distance: 36.4
click at [852, 594] on div "Serve: Sauce and toppings Step-by-step instructions for an even sauce, sesame s…" at bounding box center [766, 392] width 402 height 784
click at [914, 757] on div at bounding box center [925, 739] width 57 height 57
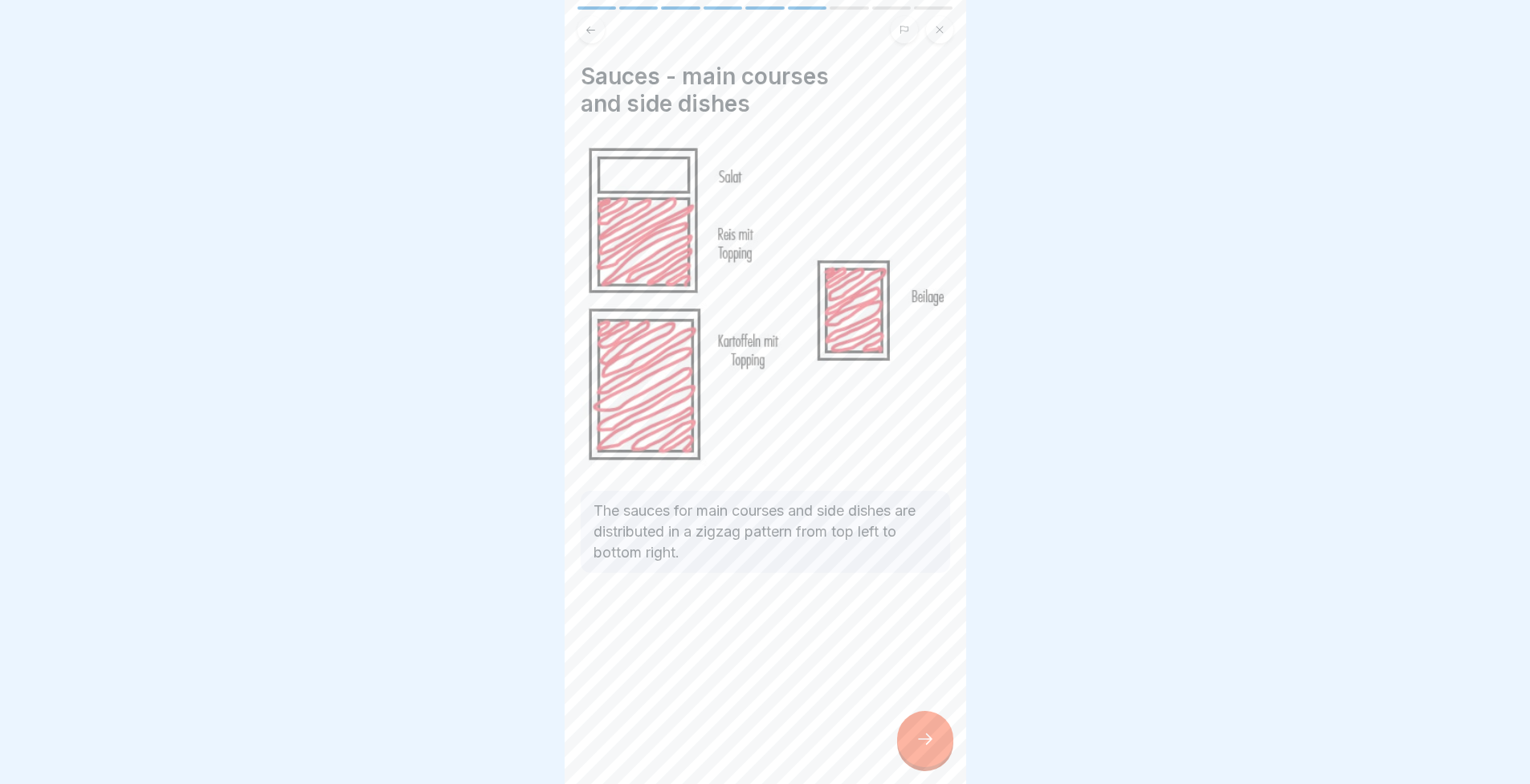
drag, startPoint x: 927, startPoint y: 750, endPoint x: 917, endPoint y: 744, distance: 11.7
click at [917, 744] on icon at bounding box center [925, 739] width 19 height 19
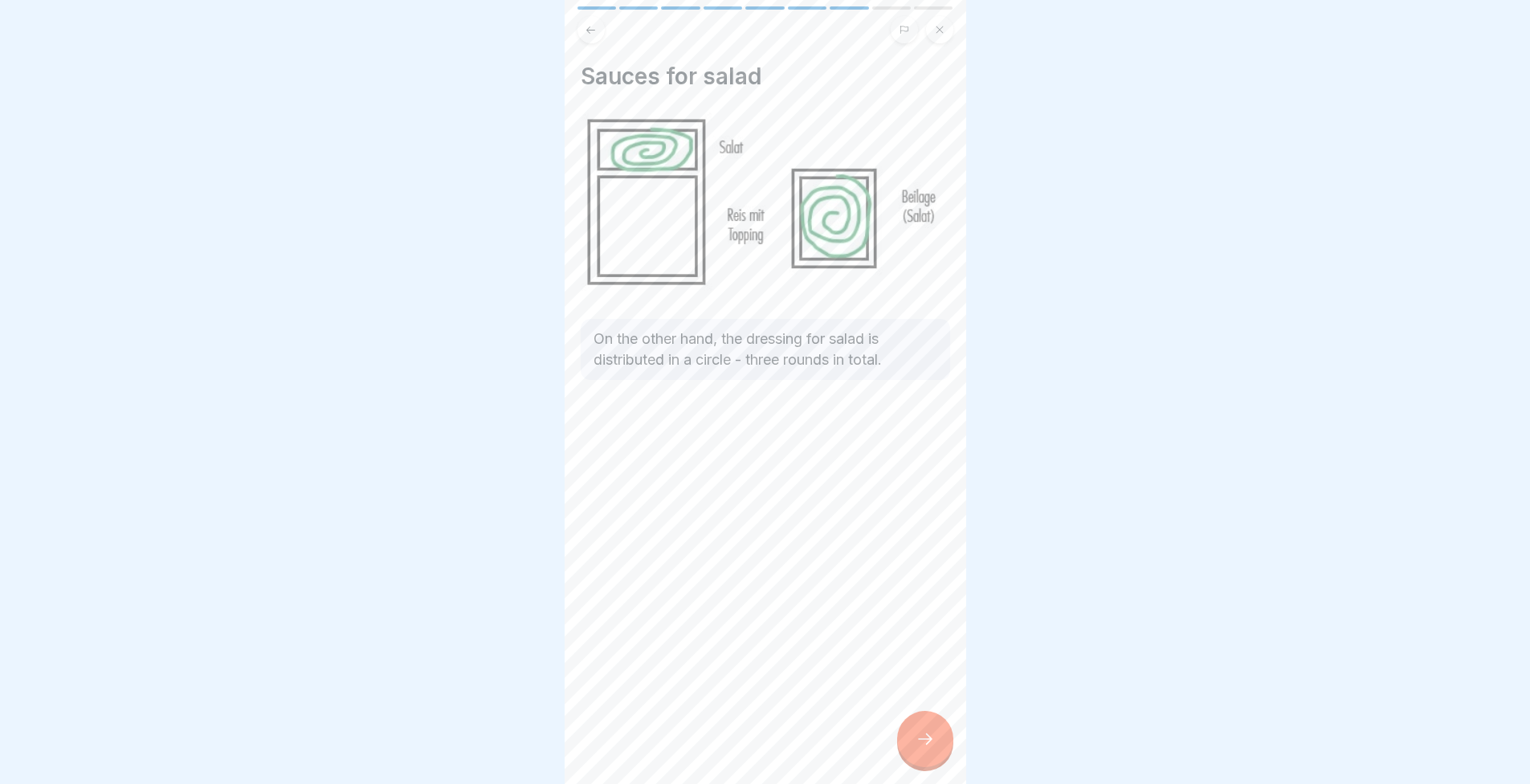
click at [0, 638] on div at bounding box center [765, 392] width 1530 height 784
drag, startPoint x: 10, startPoint y: 645, endPoint x: 552, endPoint y: 526, distance: 554.9
click at [552, 526] on div at bounding box center [765, 392] width 1530 height 784
click at [925, 741] on div at bounding box center [925, 739] width 57 height 57
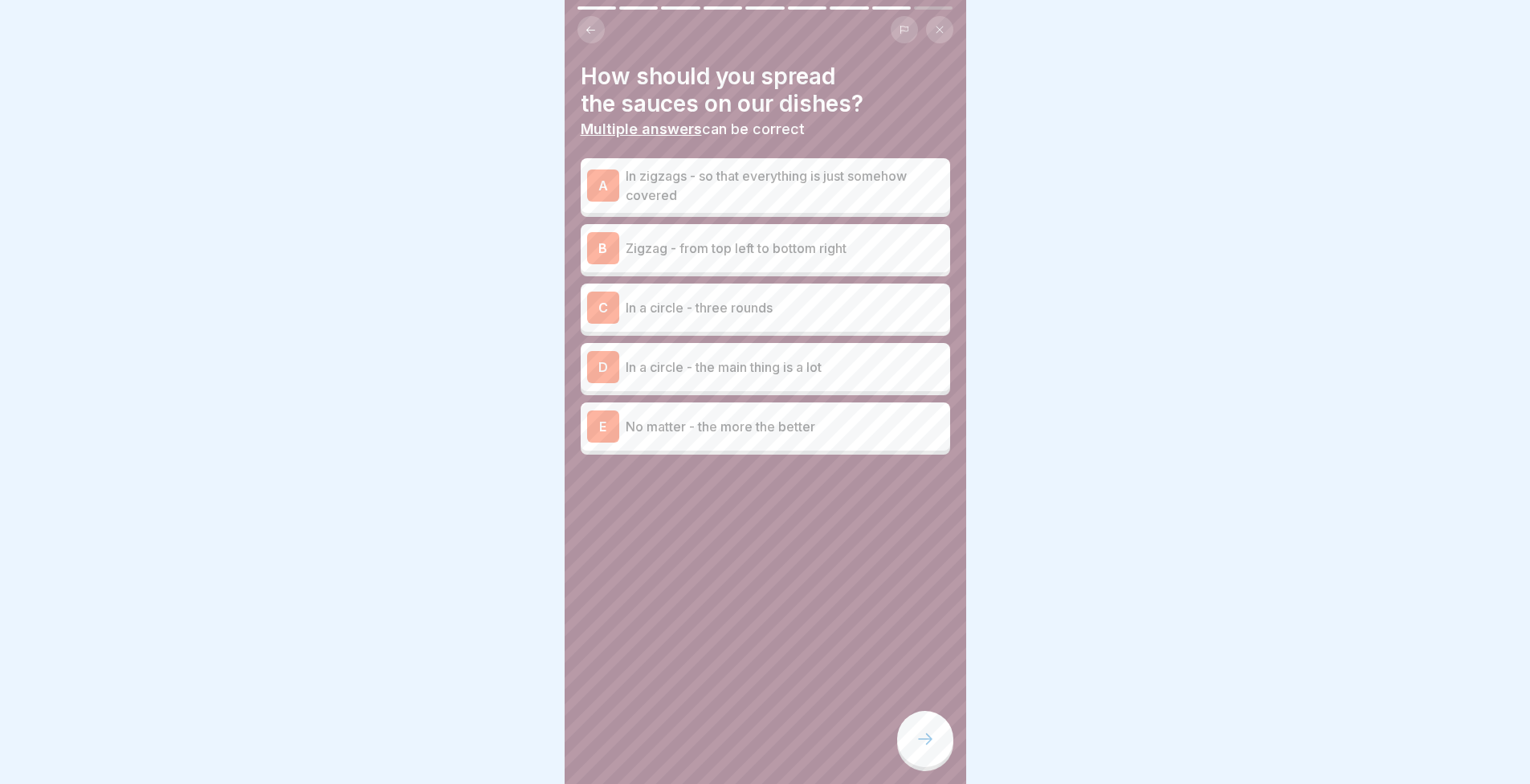
drag, startPoint x: 913, startPoint y: 736, endPoint x: 850, endPoint y: 726, distance: 63.8
drag, startPoint x: 850, startPoint y: 726, endPoint x: 0, endPoint y: 651, distance: 853.3
click at [0, 651] on div at bounding box center [765, 392] width 1530 height 784
drag, startPoint x: 10, startPoint y: 654, endPoint x: 528, endPoint y: 447, distance: 557.8
click at [521, 457] on div at bounding box center [765, 392] width 1530 height 784
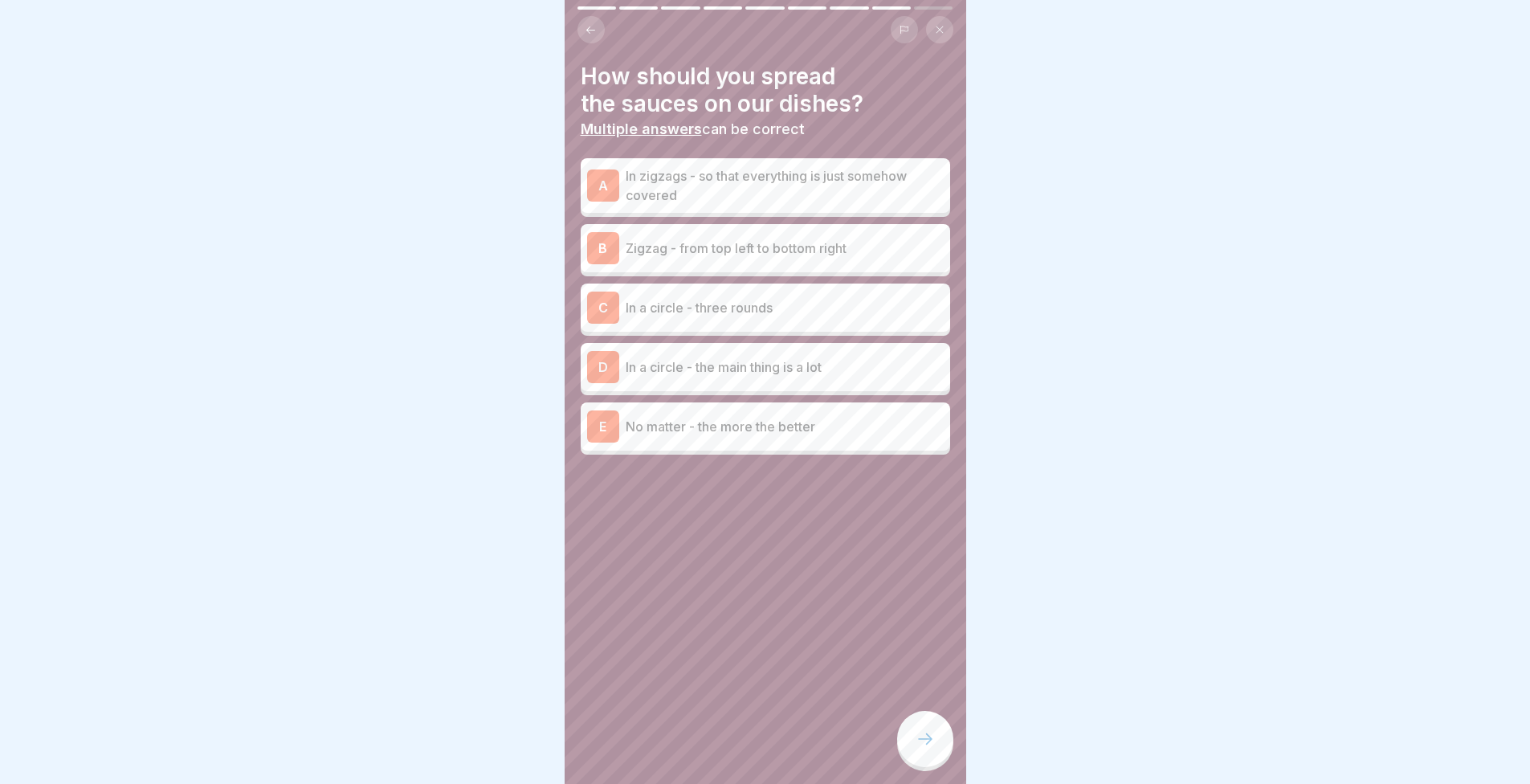
click at [719, 198] on p "In zigzags - so that everything is just somehow covered" at bounding box center [784, 185] width 318 height 38
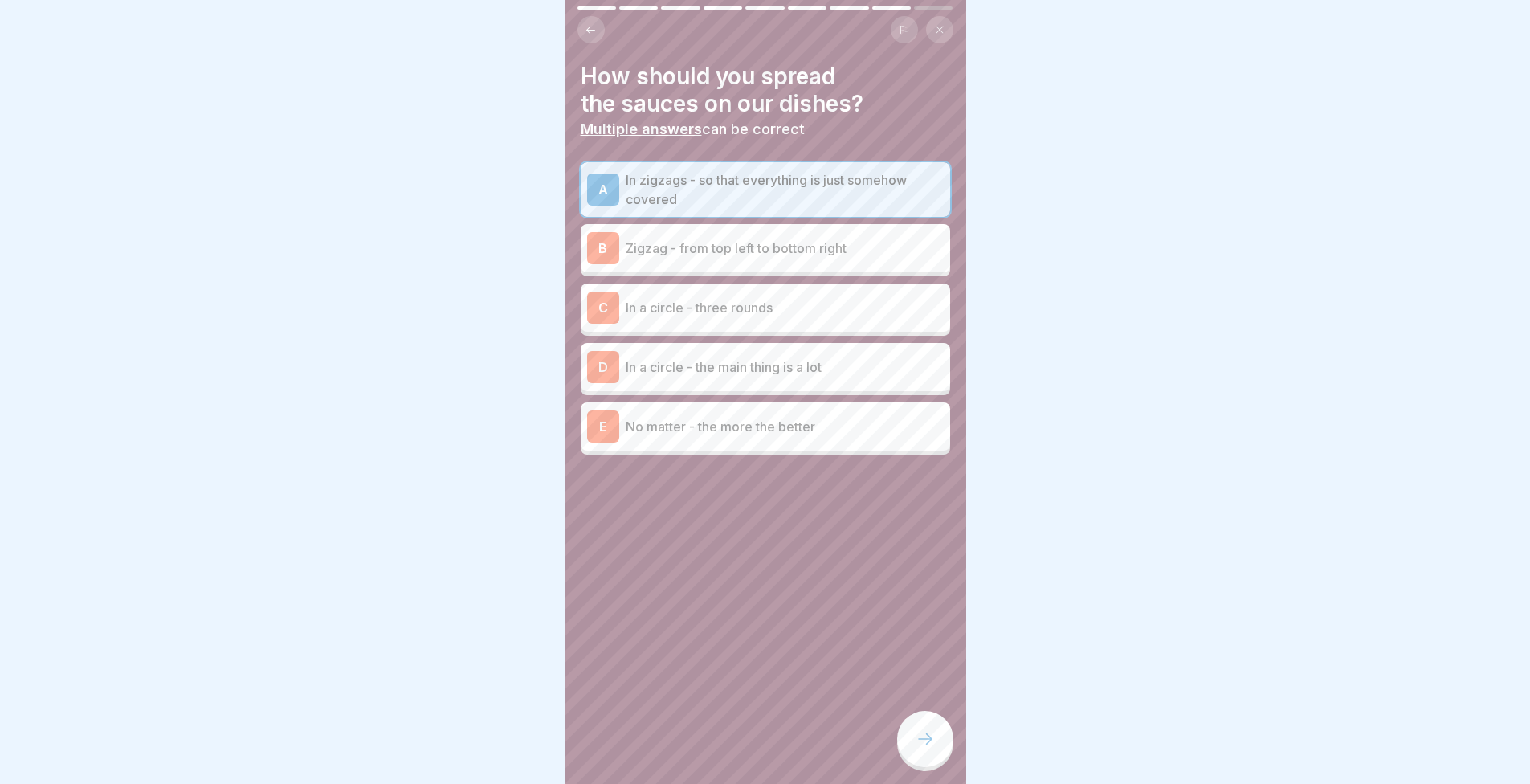
click at [719, 248] on p "Zigzag - from top left to bottom right" at bounding box center [784, 248] width 318 height 19
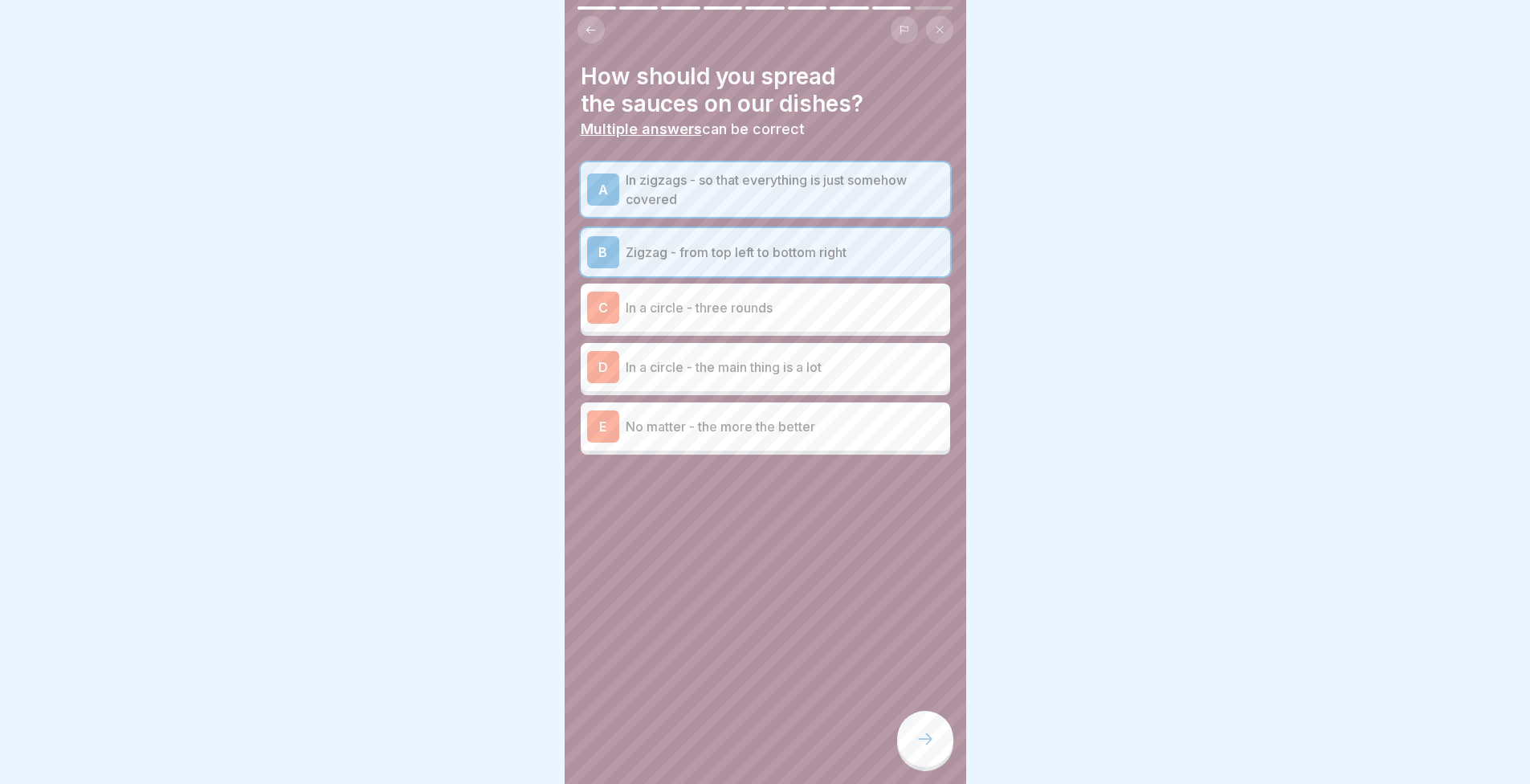
click at [736, 315] on p "In a circle - three rounds" at bounding box center [784, 307] width 318 height 19
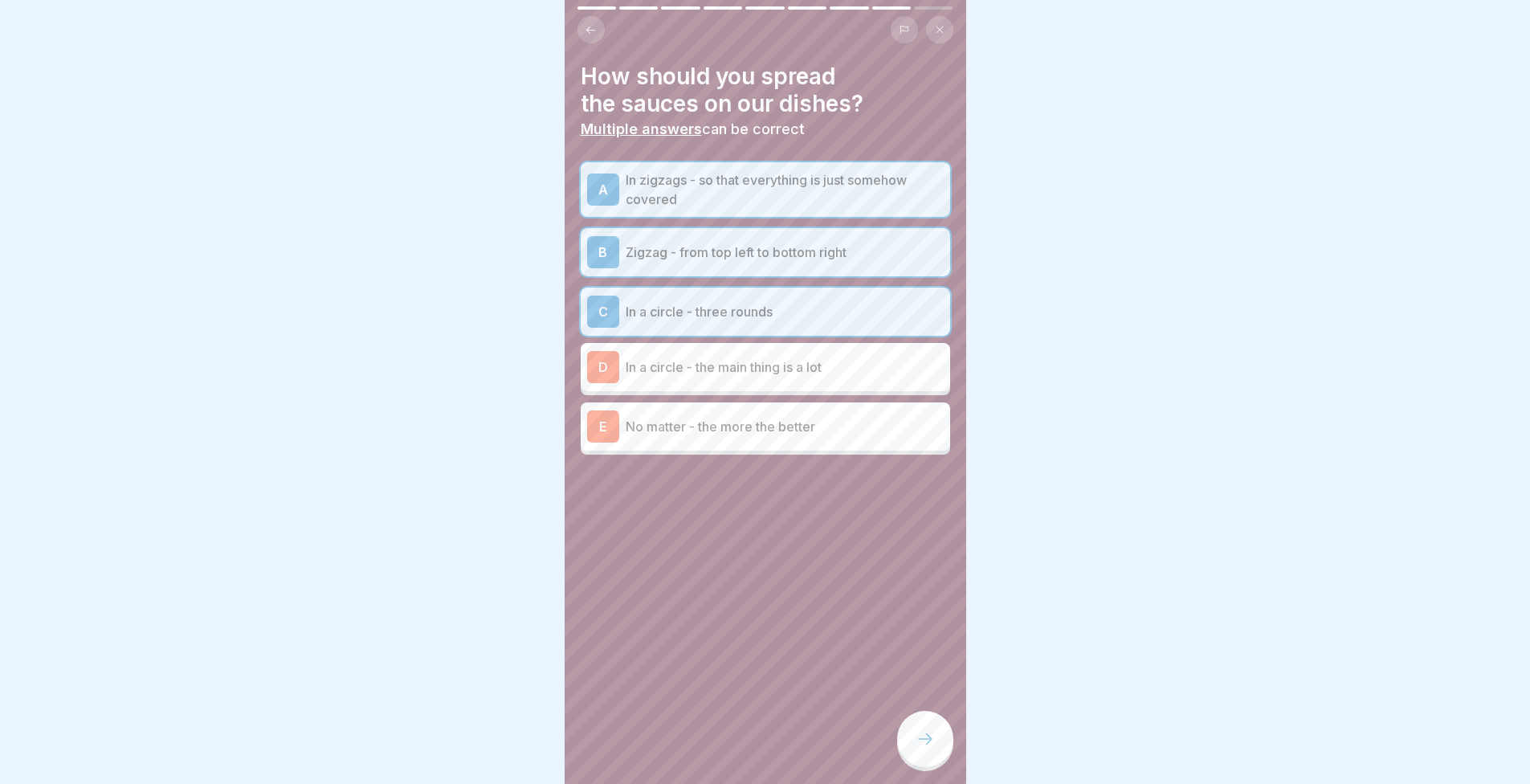
click at [733, 349] on div "D In a circle - the main thing is a lot" at bounding box center [765, 367] width 369 height 48
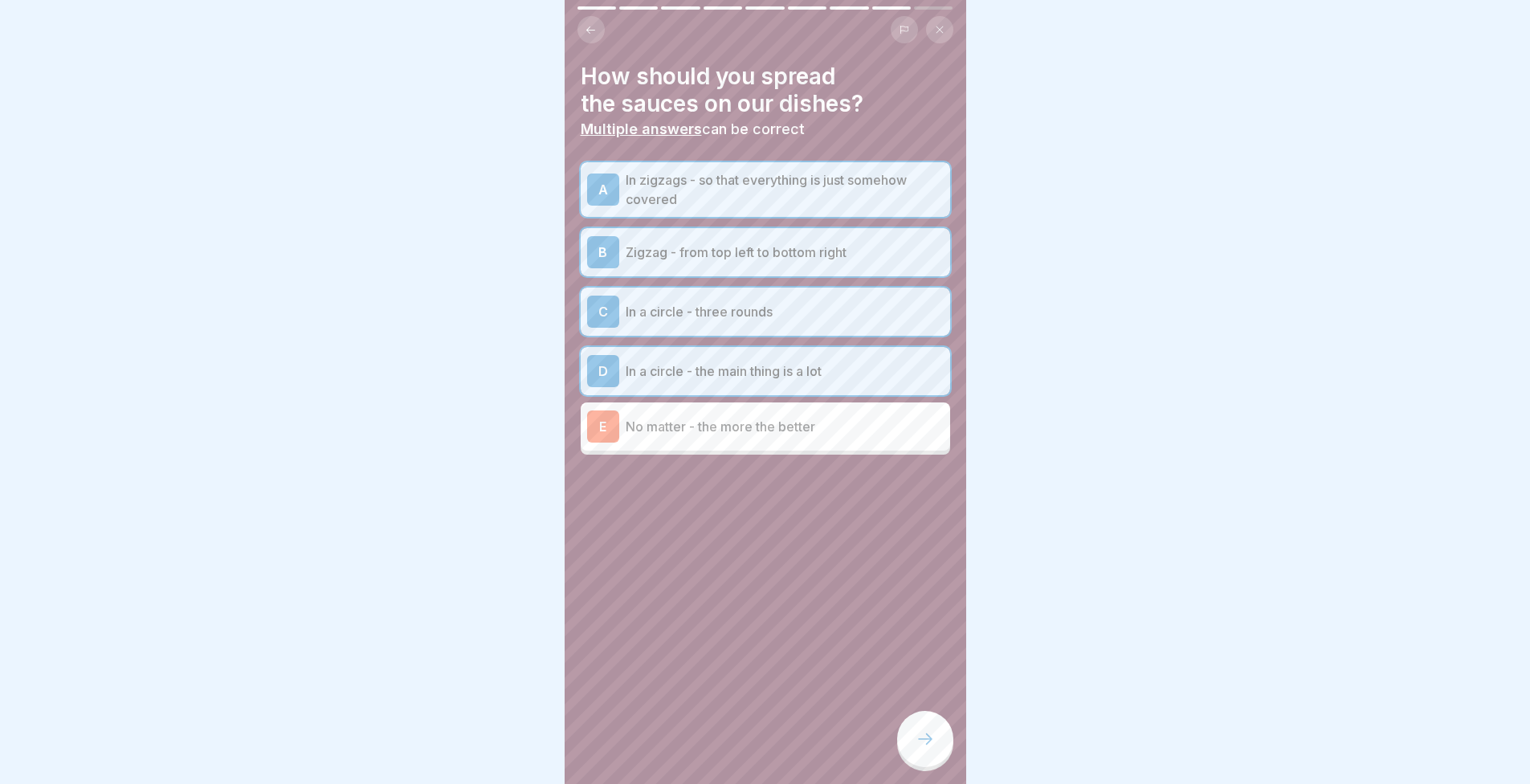
click at [741, 428] on p "No matter - the more the better" at bounding box center [784, 427] width 318 height 19
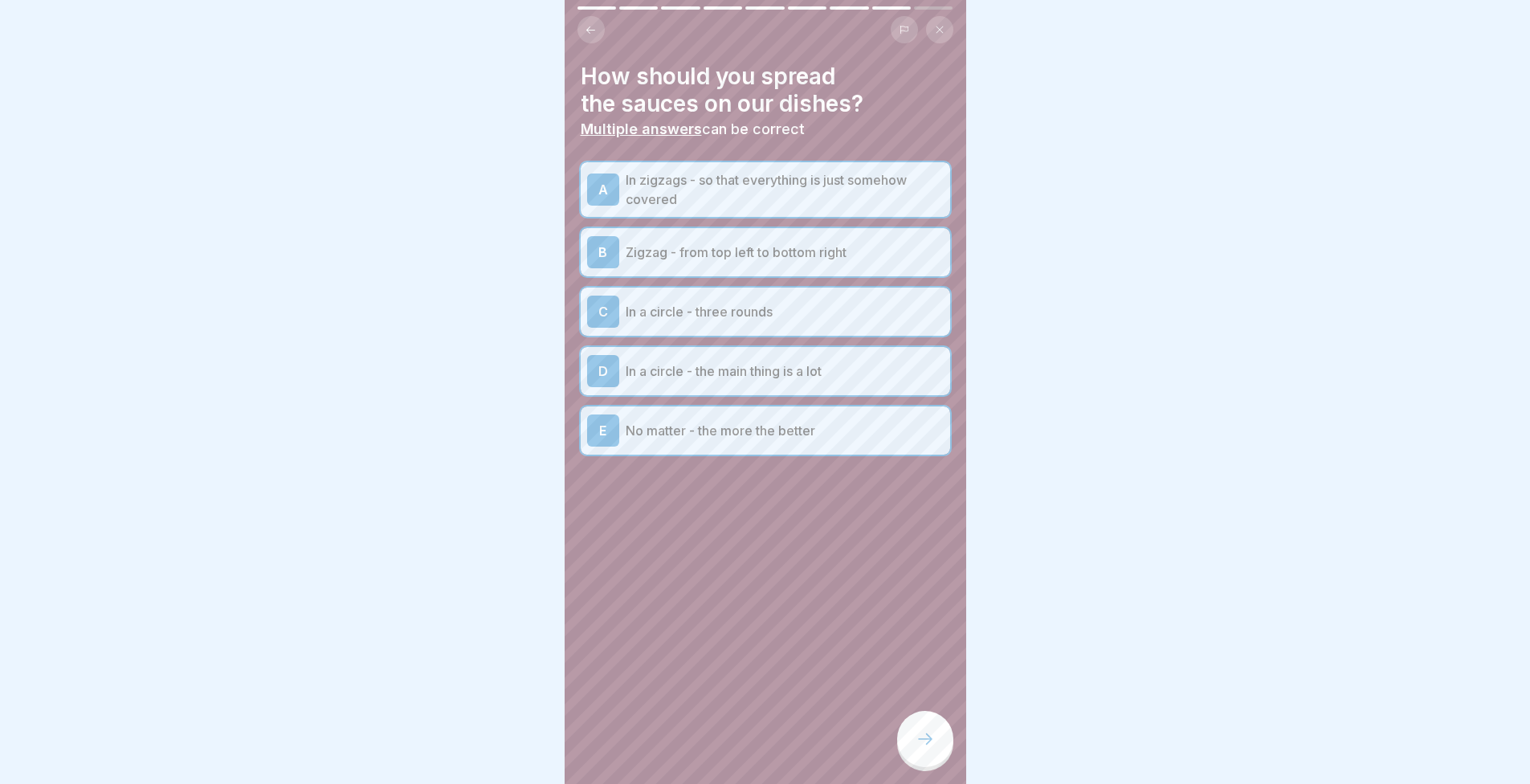
click at [932, 725] on div "K2 - Basics 9 Steps English Sauce Station In this lesson you will learn all abo…" at bounding box center [766, 392] width 402 height 784
click at [699, 419] on div "E No matter - the more the better" at bounding box center [765, 429] width 357 height 32
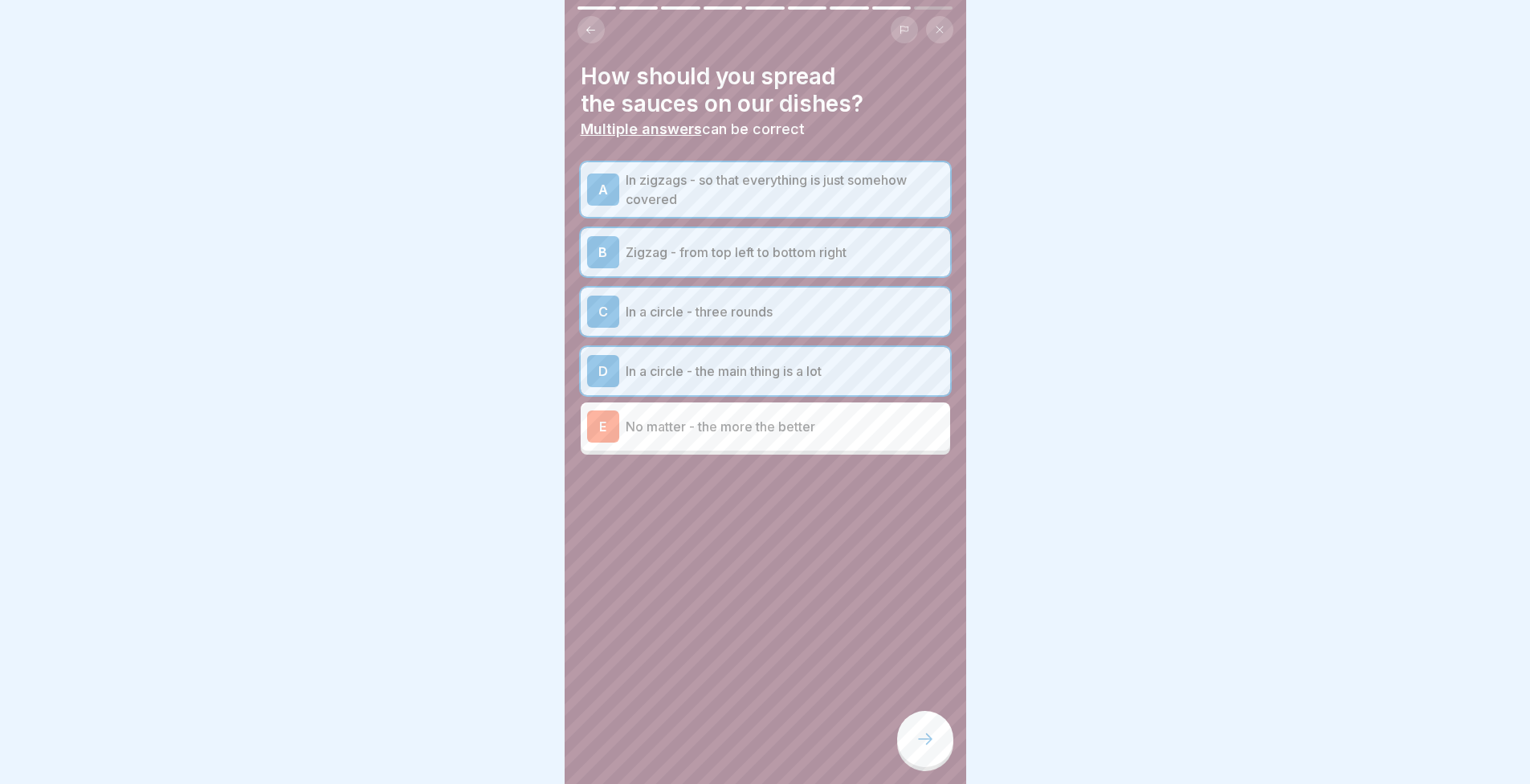
drag, startPoint x: 633, startPoint y: 426, endPoint x: 598, endPoint y: 392, distance: 48.8
drag, startPoint x: 598, startPoint y: 392, endPoint x: 464, endPoint y: 309, distance: 157.6
click at [464, 309] on div at bounding box center [765, 392] width 1530 height 784
click at [682, 264] on div "B Zigzag - from top left to bottom right" at bounding box center [765, 252] width 357 height 32
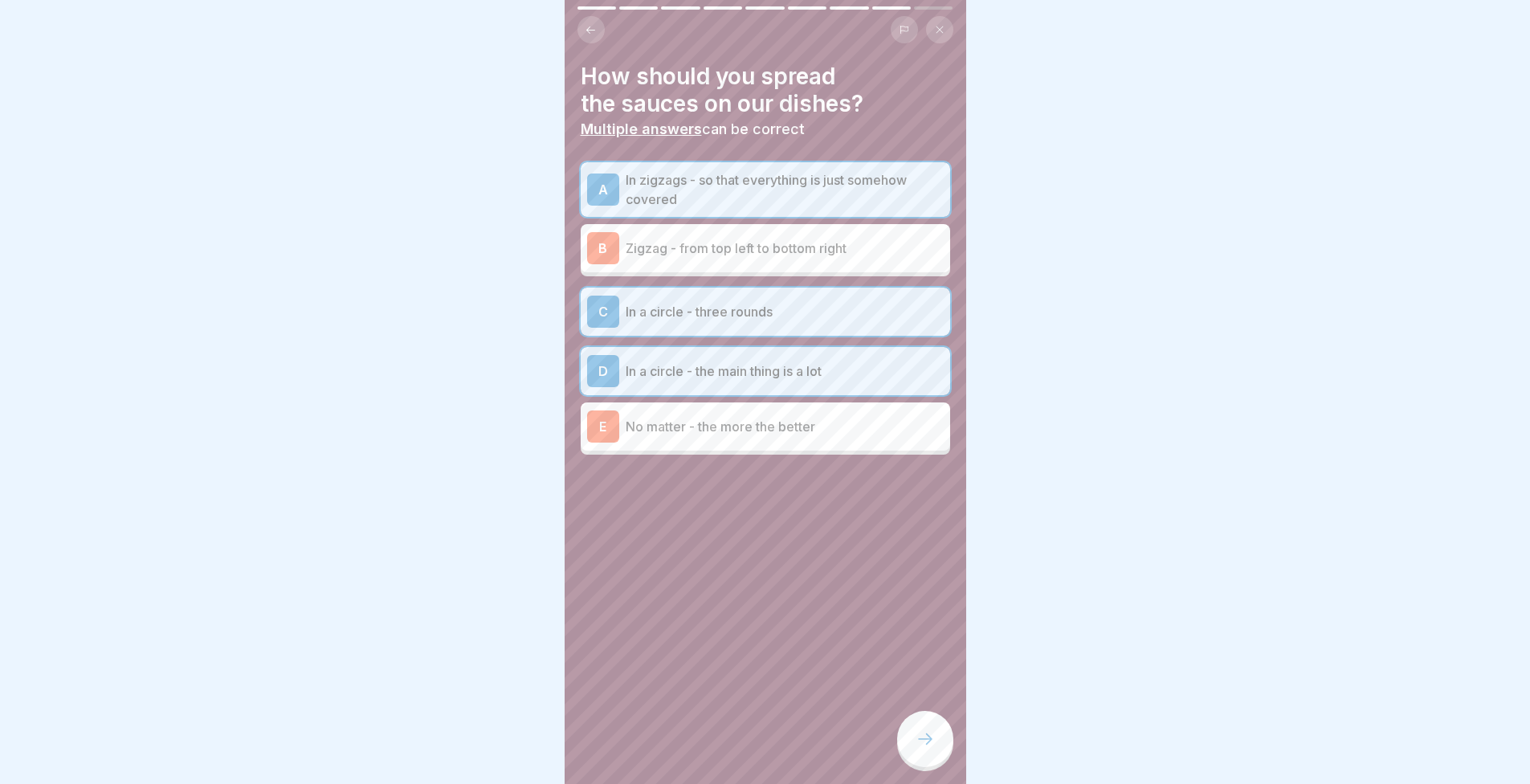
click at [784, 188] on p "In zigzags - so that everything is just somehow covered" at bounding box center [784, 189] width 318 height 38
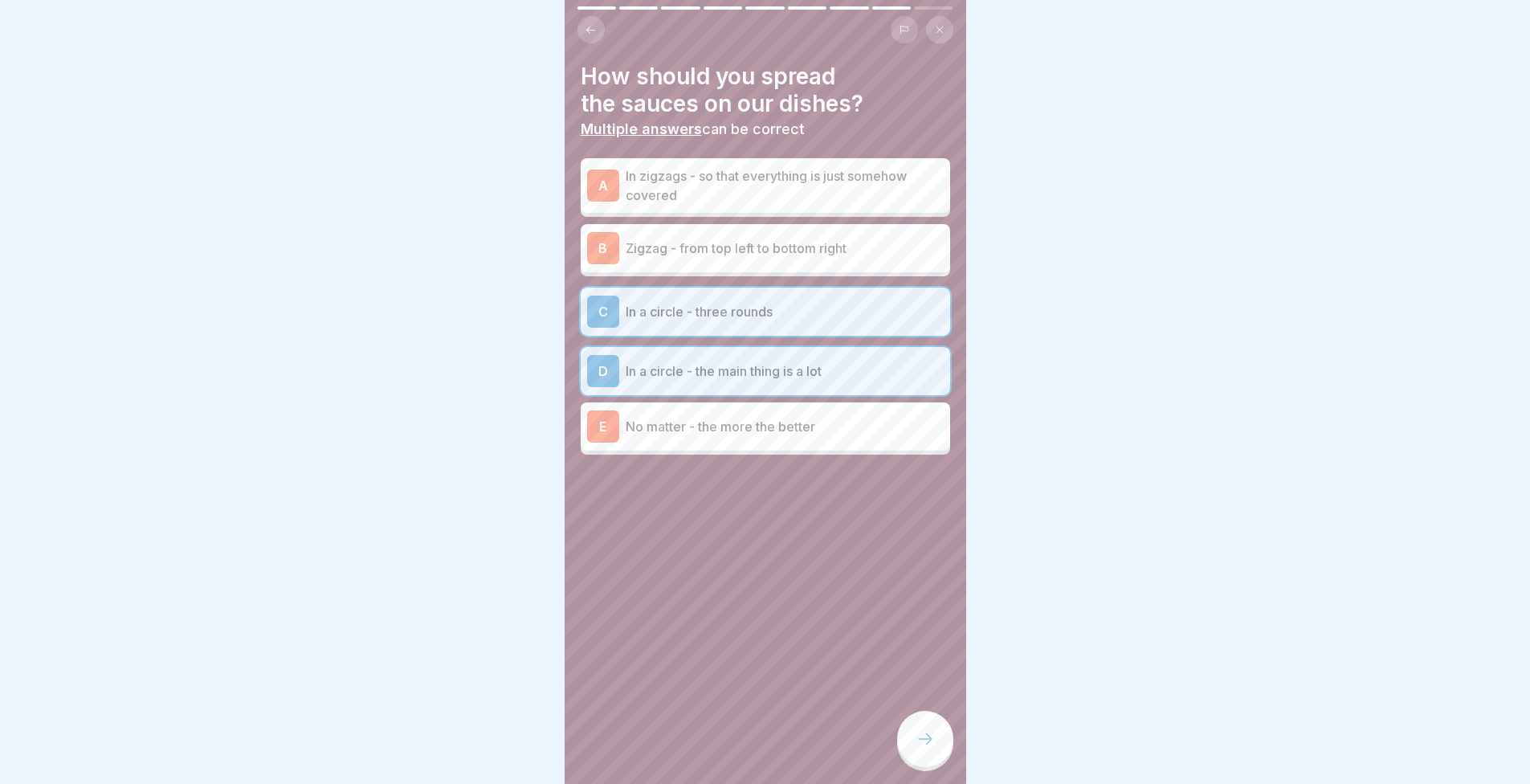
click at [779, 257] on div "B Zigzag - from top left to bottom right" at bounding box center [765, 248] width 357 height 32
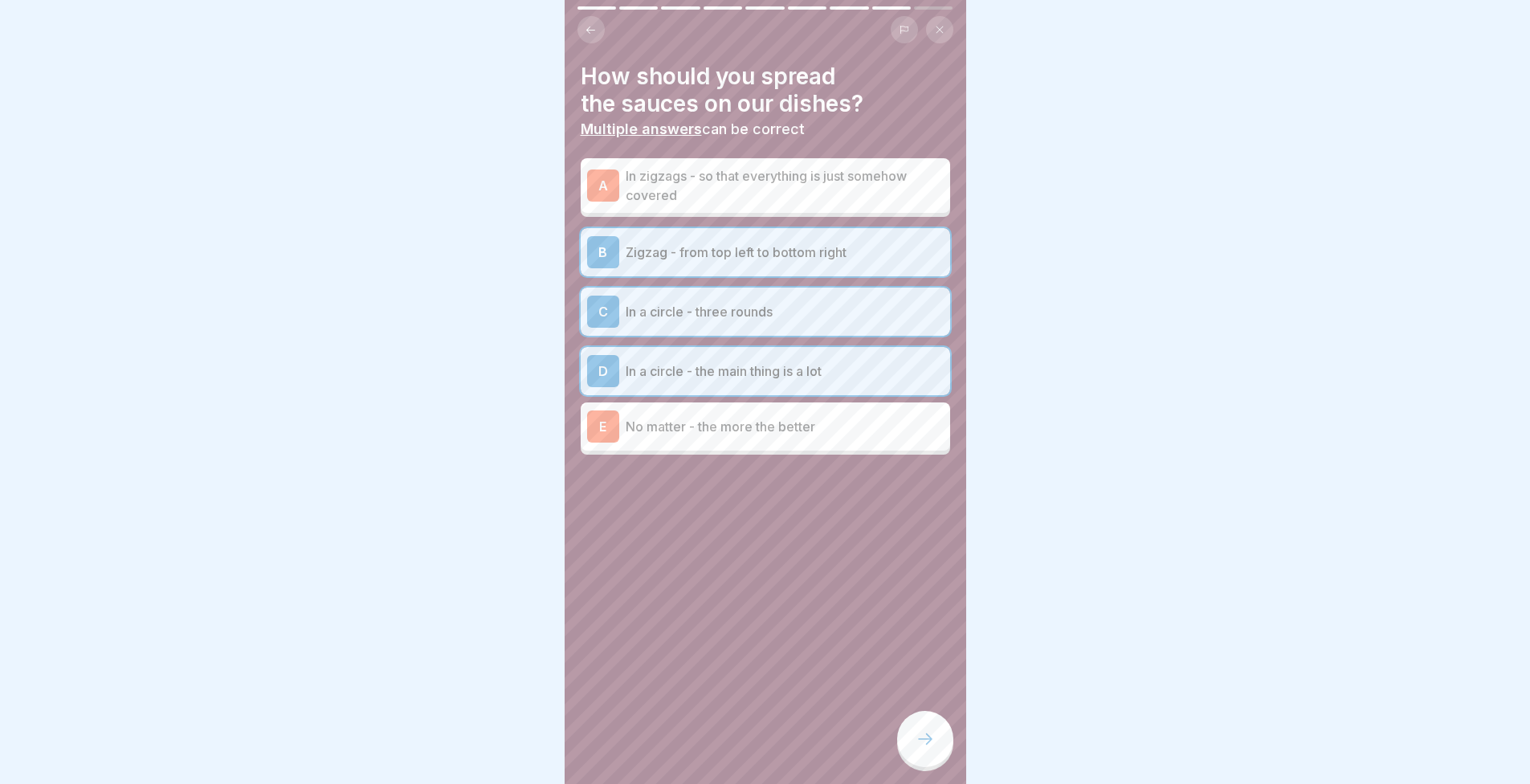
click at [753, 307] on p "In a circle - three rounds" at bounding box center [784, 311] width 318 height 19
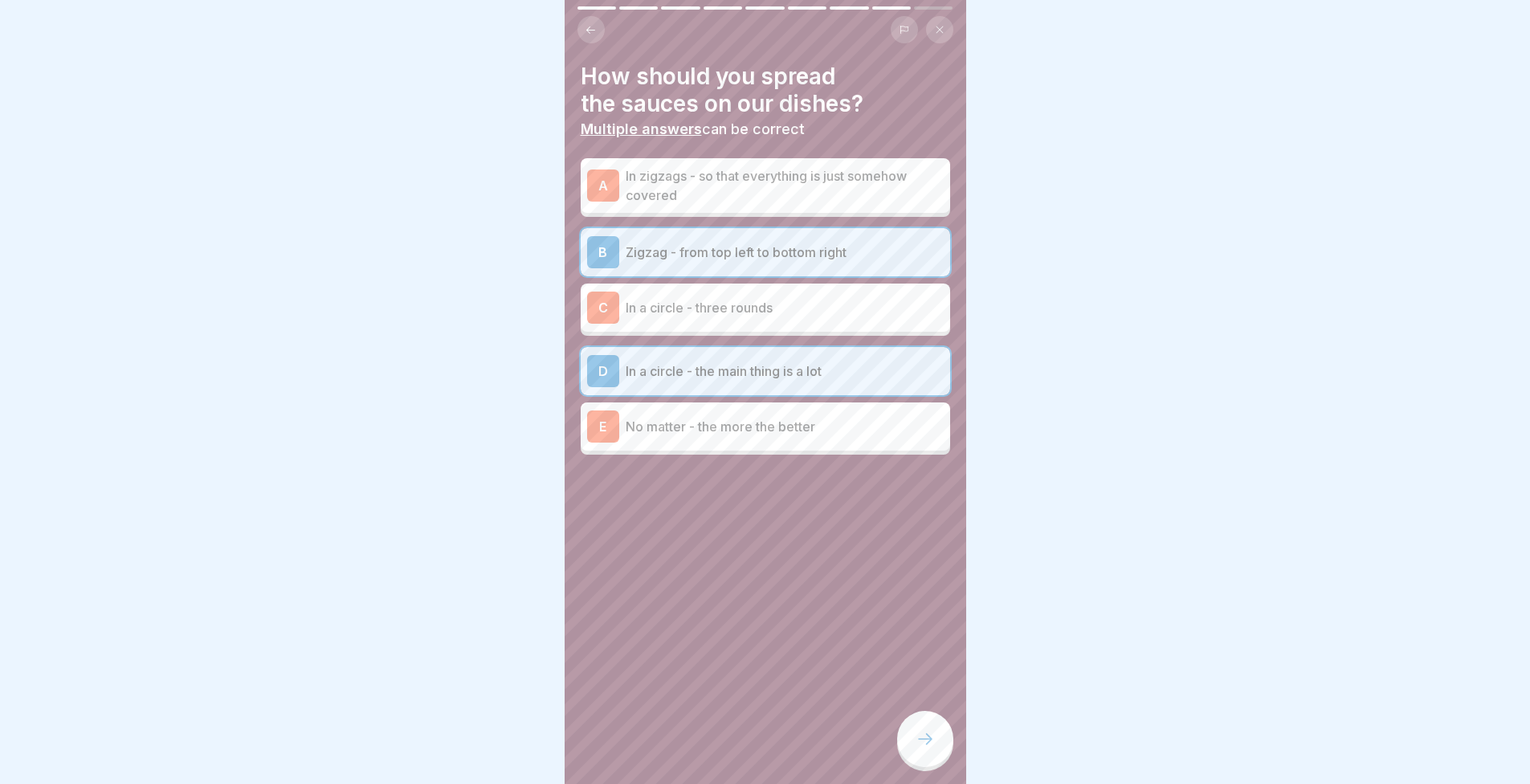
click at [736, 370] on p "In a circle - the main thing is a lot" at bounding box center [784, 371] width 318 height 19
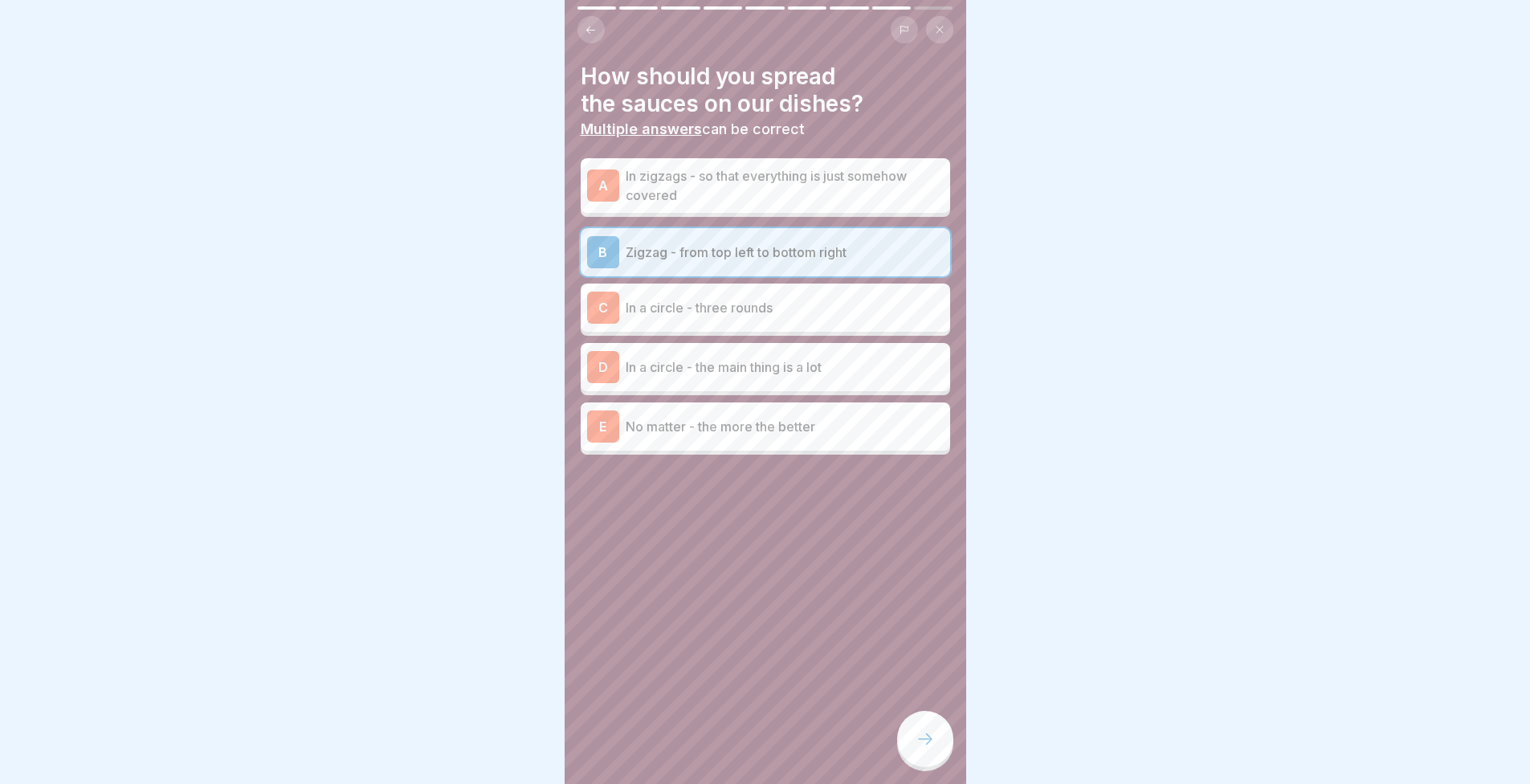
click at [919, 765] on div at bounding box center [925, 739] width 57 height 57
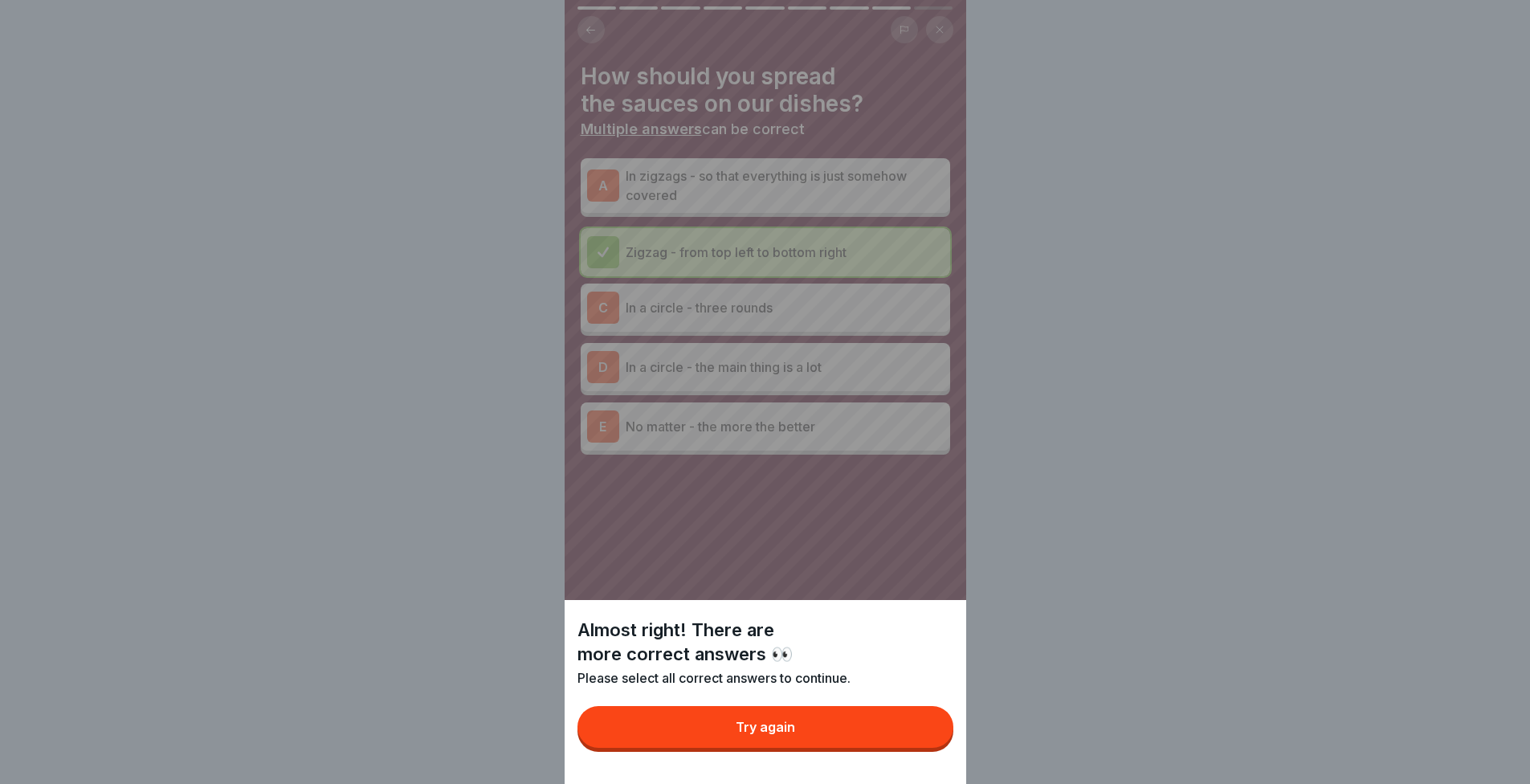
click at [898, 747] on button "Try again" at bounding box center [765, 726] width 376 height 41
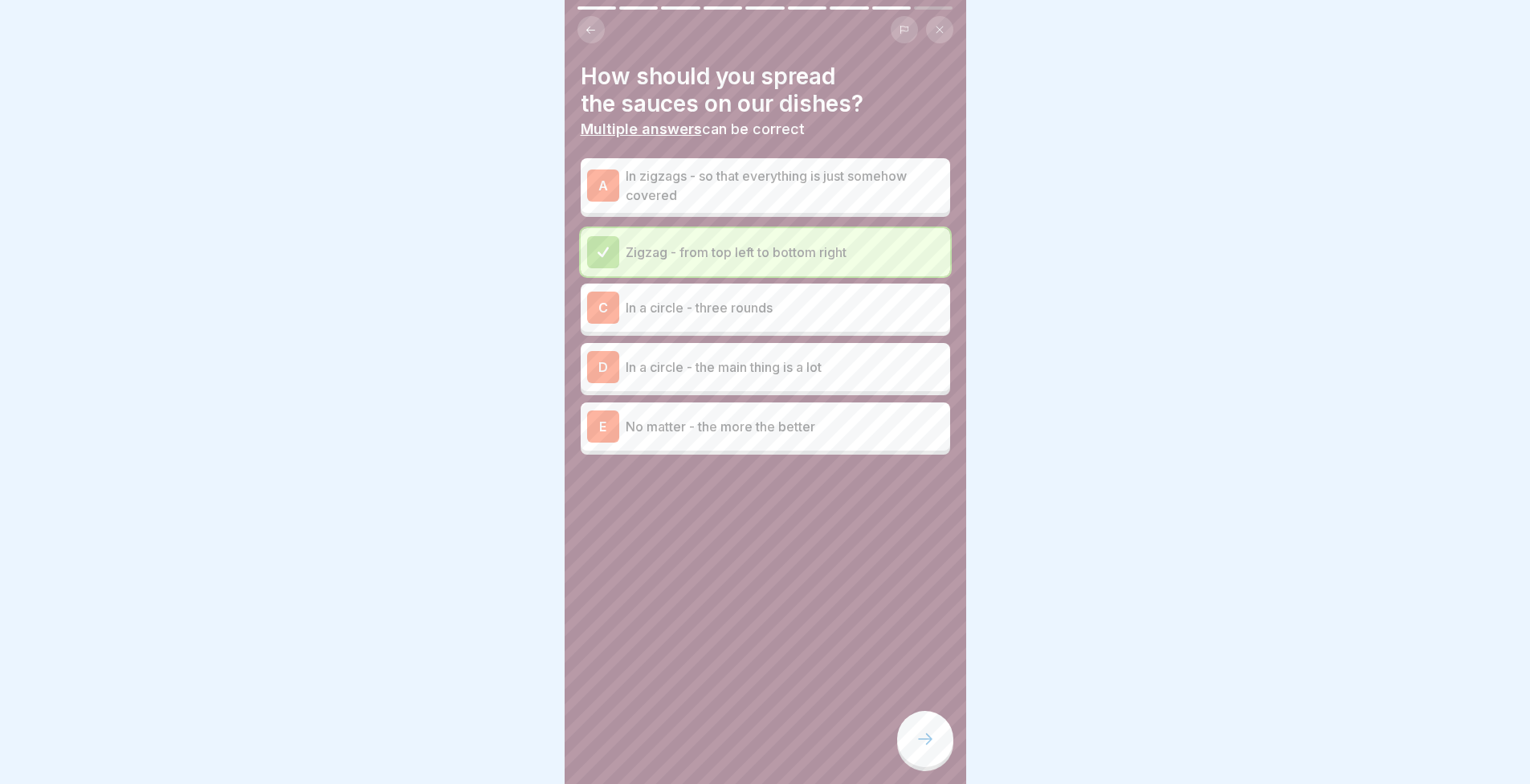
click at [687, 331] on div "C In a circle - three rounds" at bounding box center [765, 307] width 369 height 48
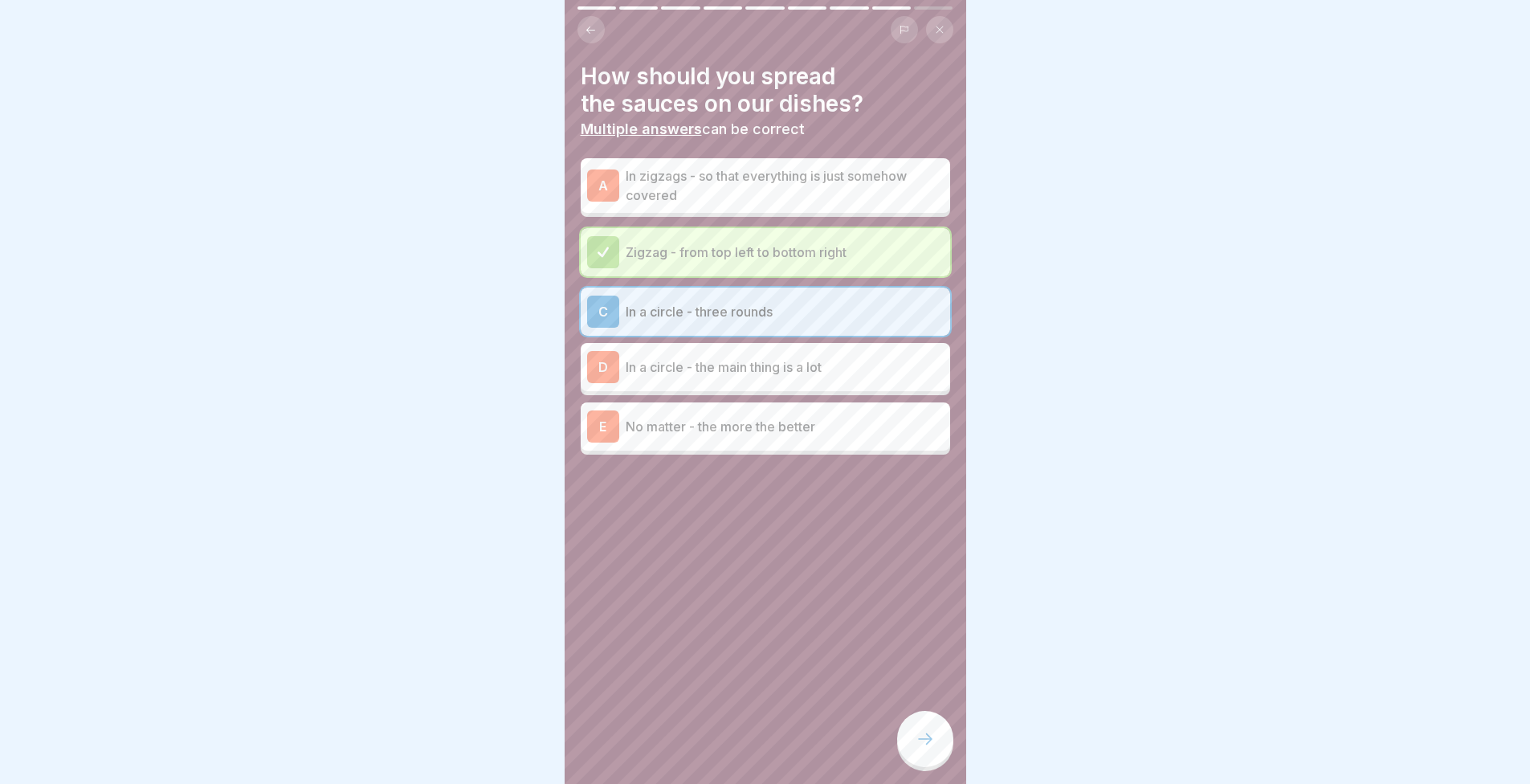
click at [938, 767] on div at bounding box center [925, 739] width 57 height 57
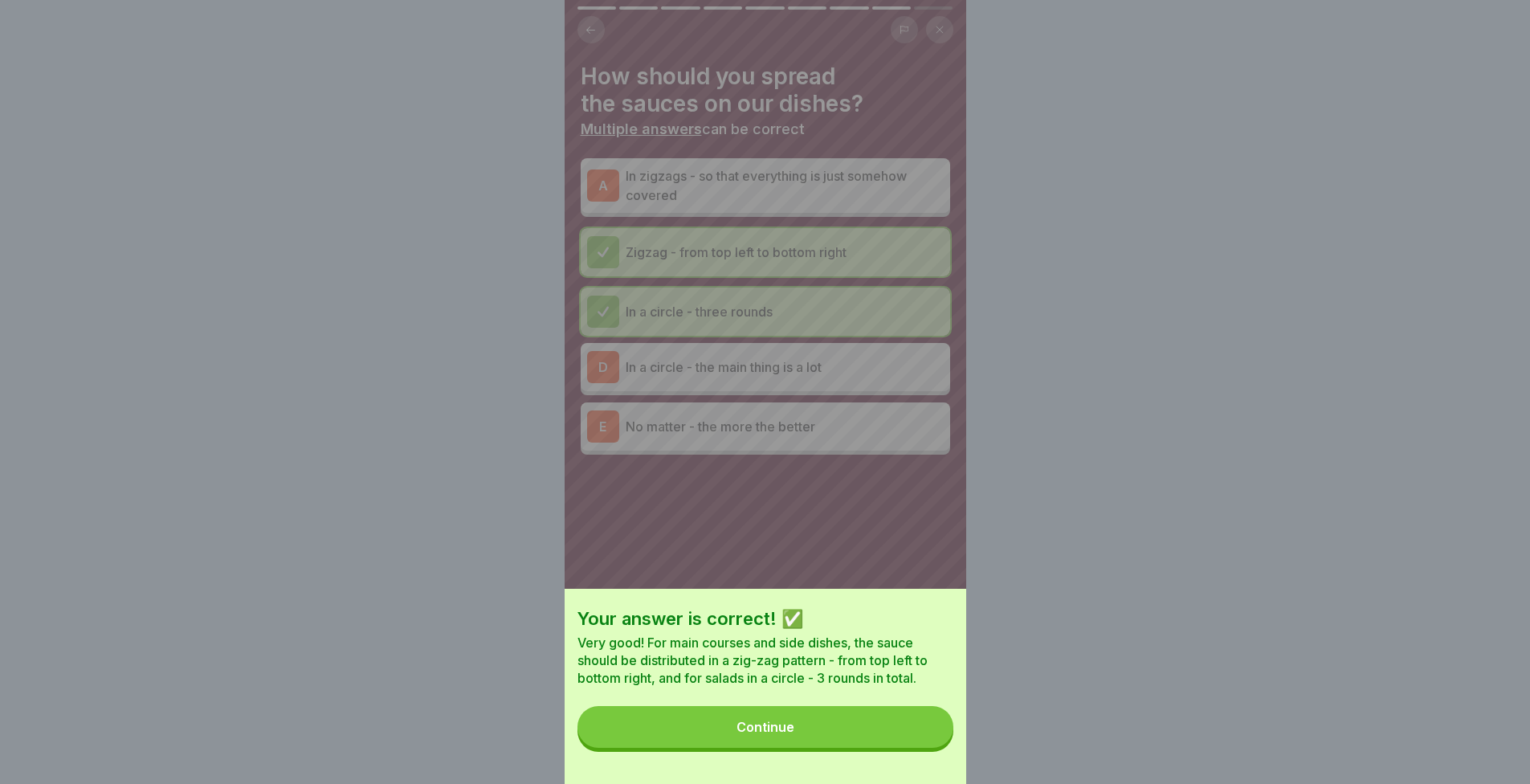
click at [888, 744] on button "Continue" at bounding box center [765, 726] width 376 height 41
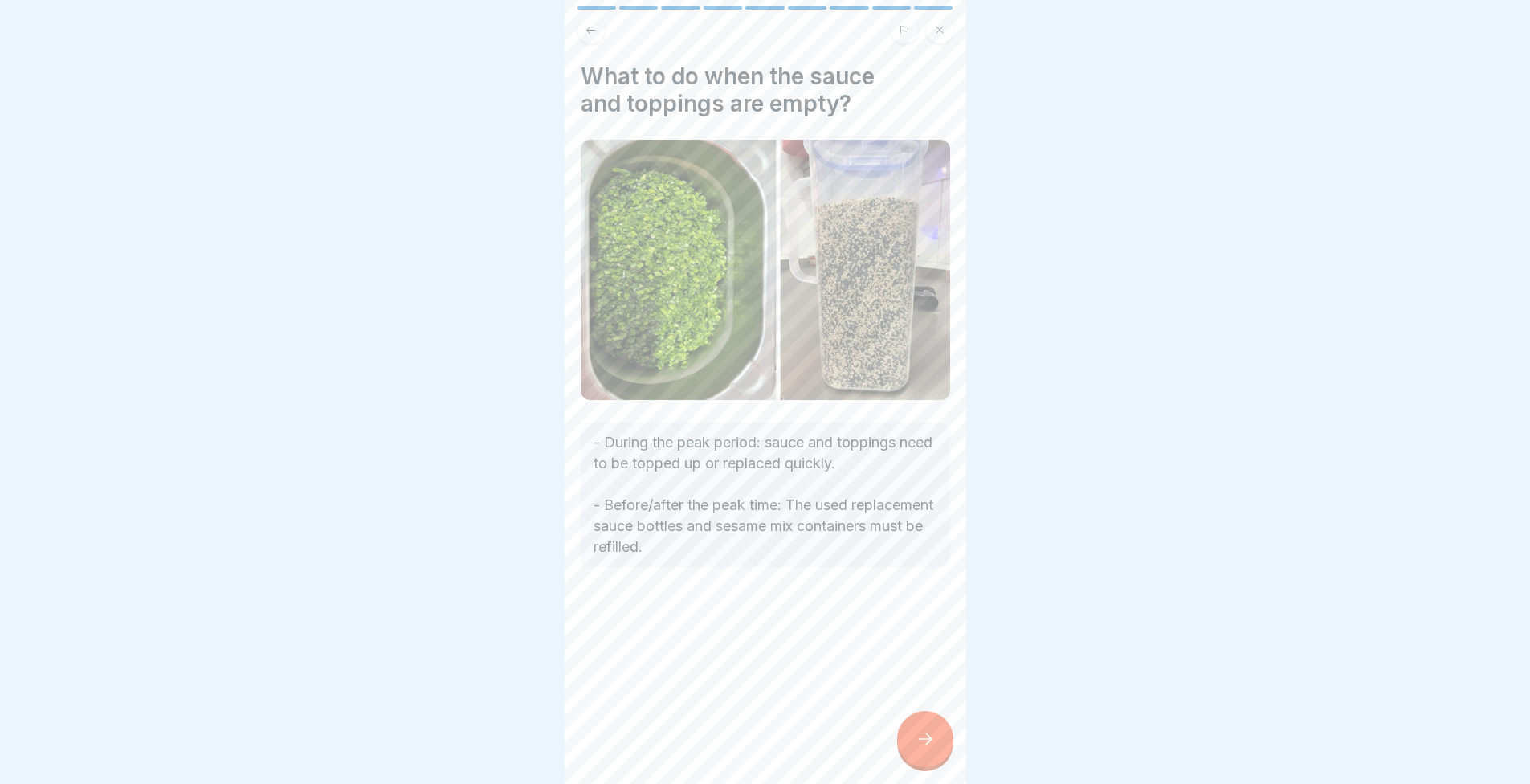
drag, startPoint x: 808, startPoint y: 758, endPoint x: 796, endPoint y: 758, distance: 12.0
click at [673, 750] on div "What to do when the sauce and toppings are empty? - During the peak period: sau…" at bounding box center [766, 392] width 402 height 784
click at [51, 783] on html "K2 - Basics 9 Steps English Sauce Station In this lesson you will learn all abo…" at bounding box center [765, 392] width 1530 height 784
click at [846, 607] on div at bounding box center [765, 615] width 369 height 96
click at [908, 708] on div "What to do when the sauce and toppings are empty? - During the peak period: sau…" at bounding box center [766, 392] width 402 height 784
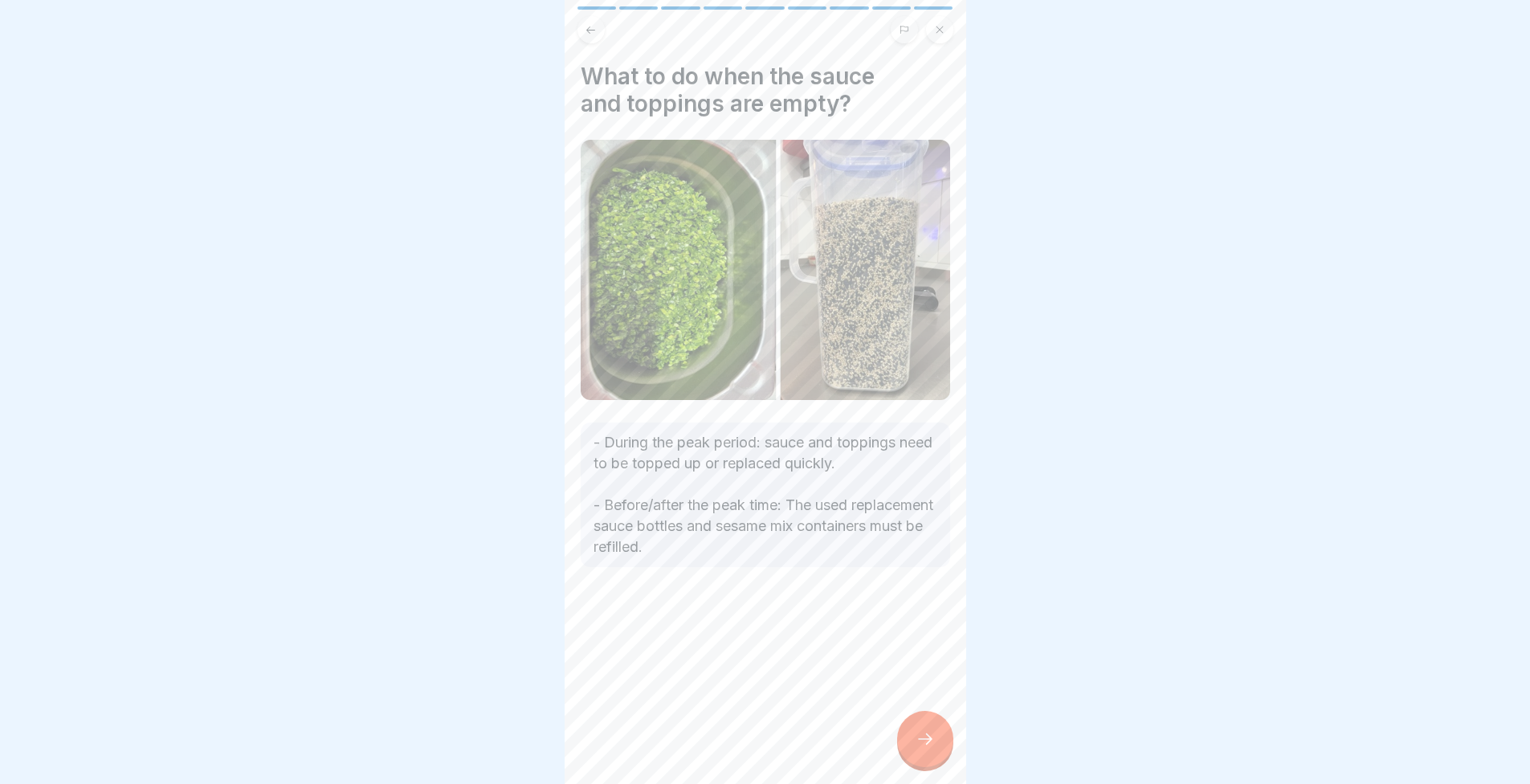
click at [925, 744] on icon at bounding box center [925, 739] width 19 height 19
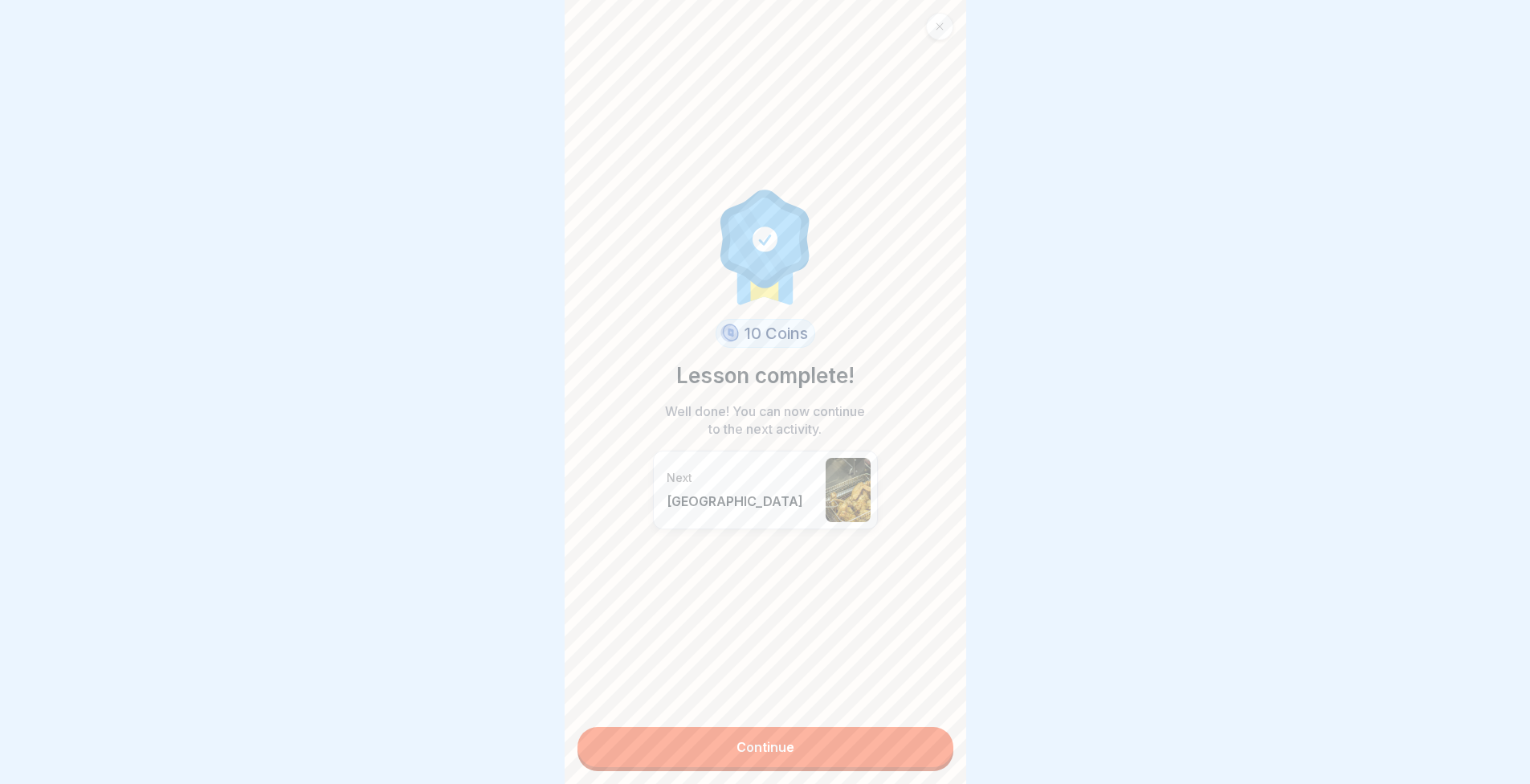
click at [917, 747] on link "Continue" at bounding box center [765, 747] width 376 height 40
click at [911, 749] on link "Continue" at bounding box center [765, 747] width 376 height 40
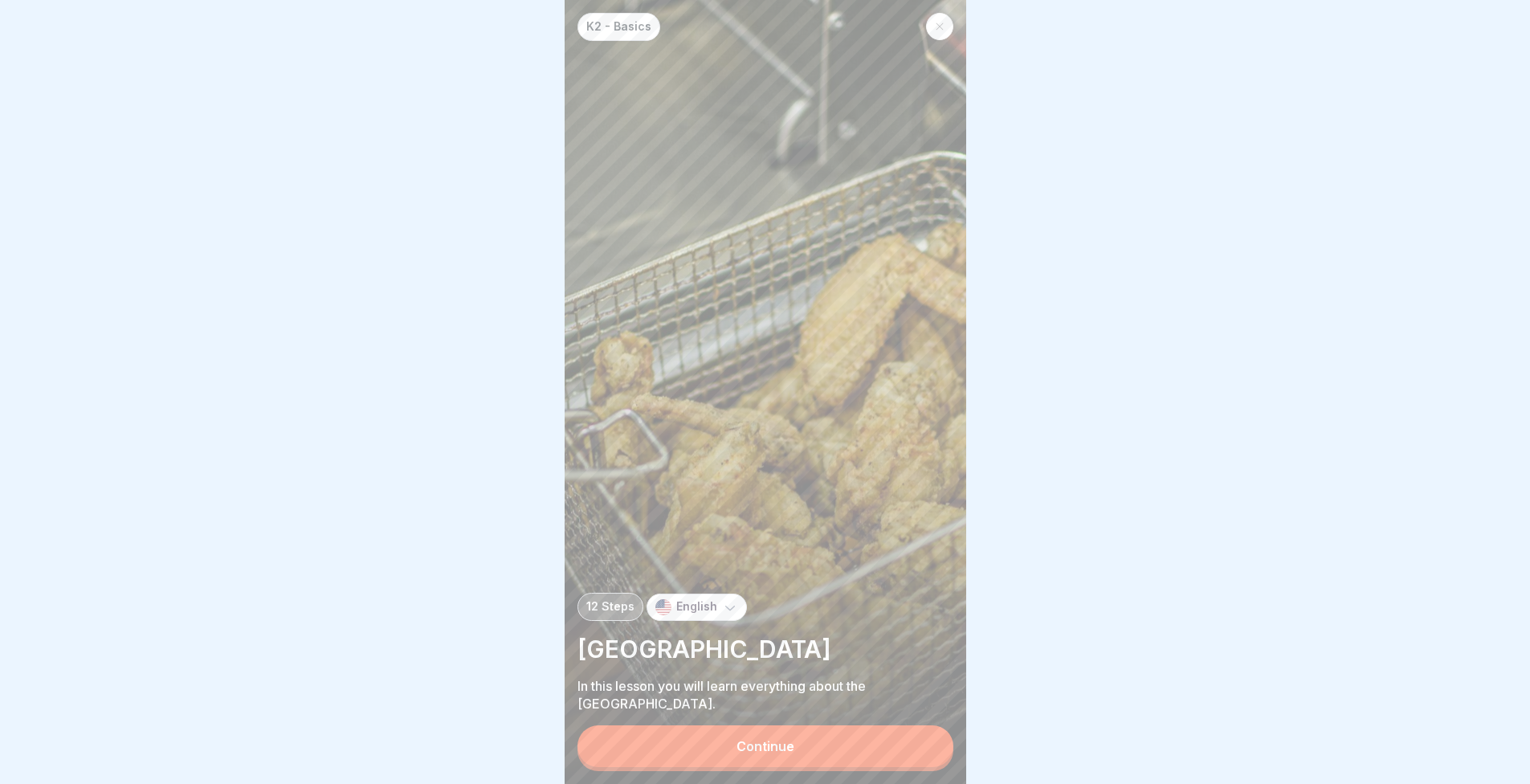
click at [876, 759] on button "Continue" at bounding box center [765, 746] width 376 height 41
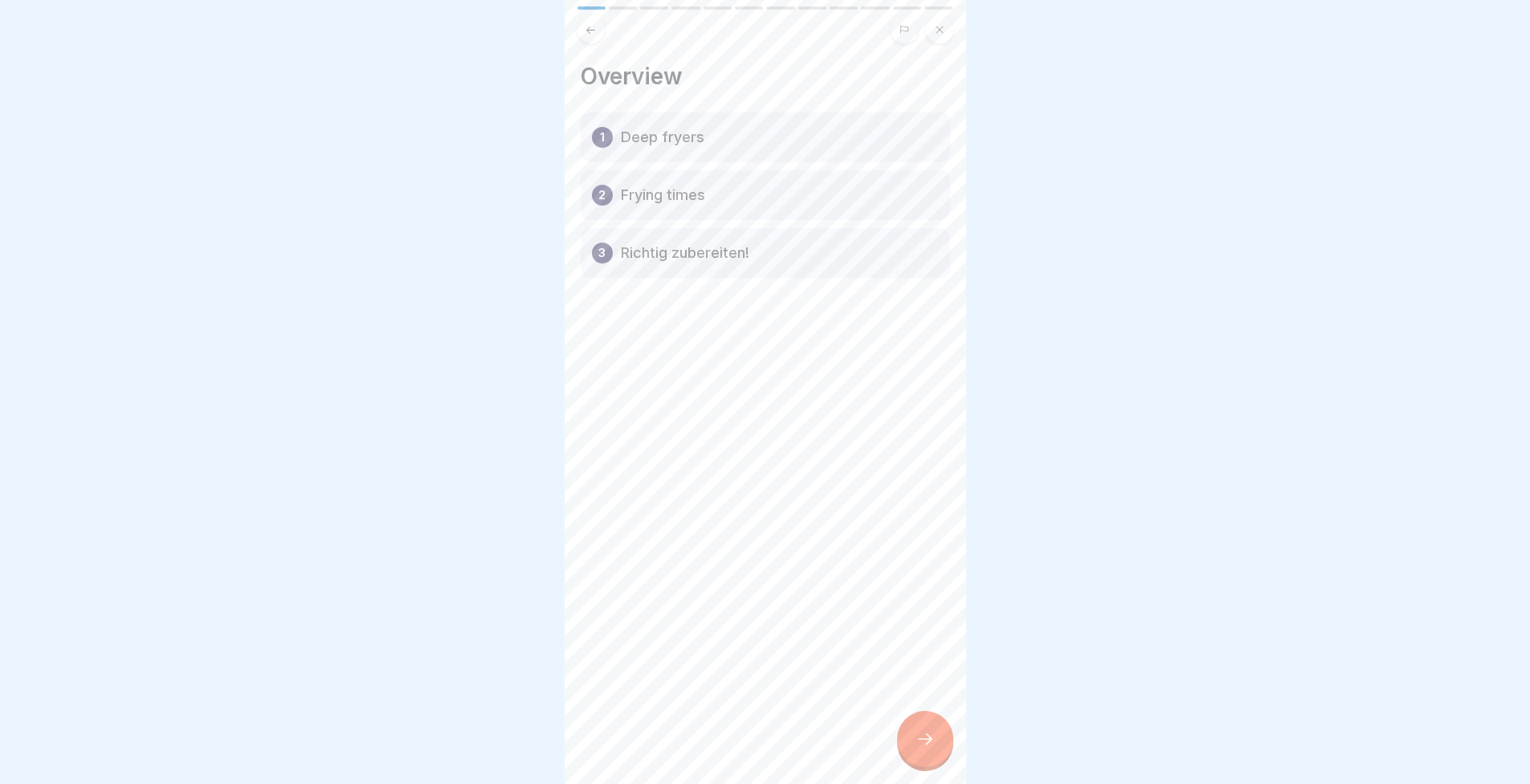
click at [875, 741] on div "Overview 1 Deep fryers 2 Frying times 3 Richtig zubereiten!" at bounding box center [766, 392] width 402 height 784
click at [918, 747] on icon at bounding box center [925, 739] width 19 height 19
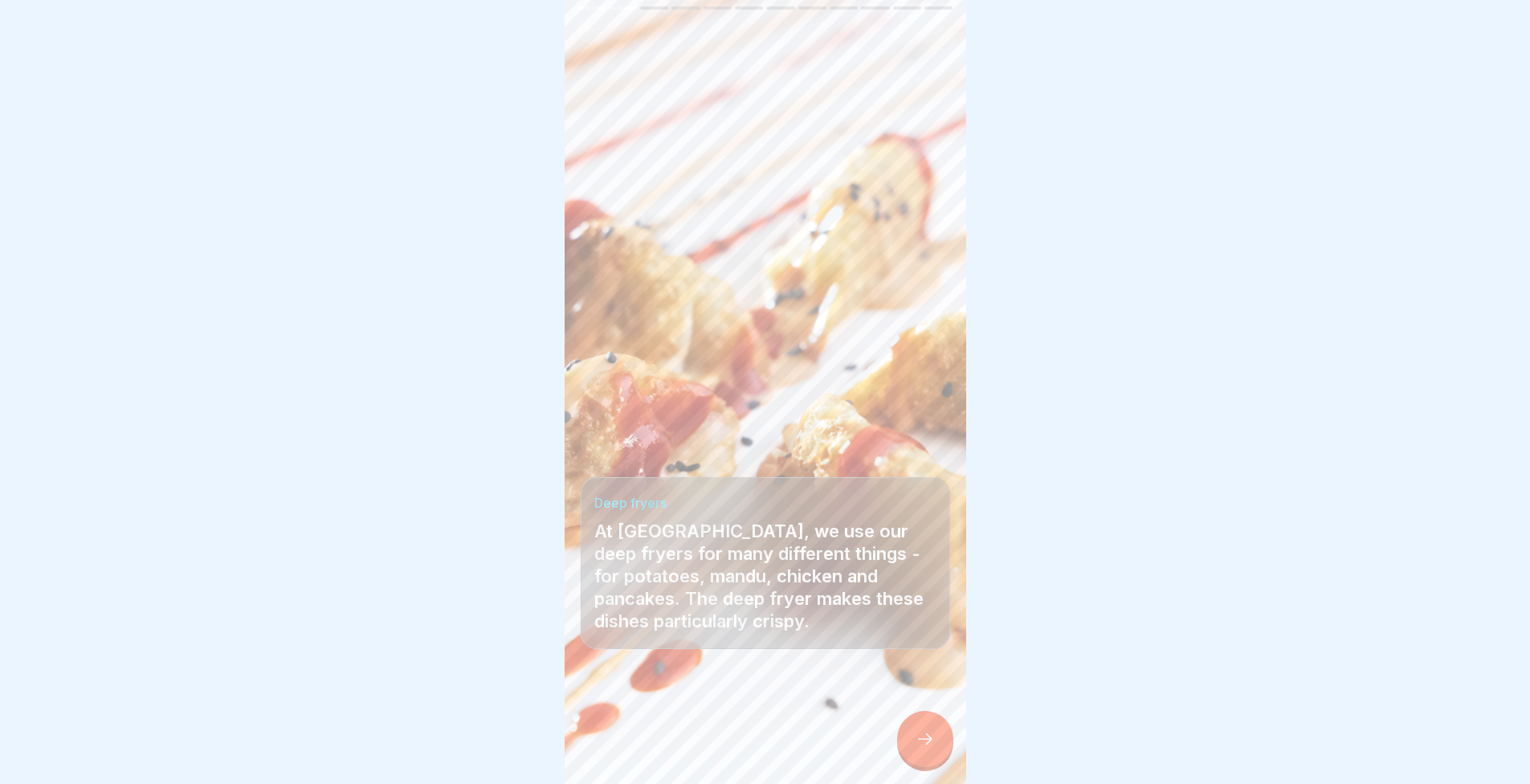
click at [943, 749] on div at bounding box center [925, 739] width 57 height 57
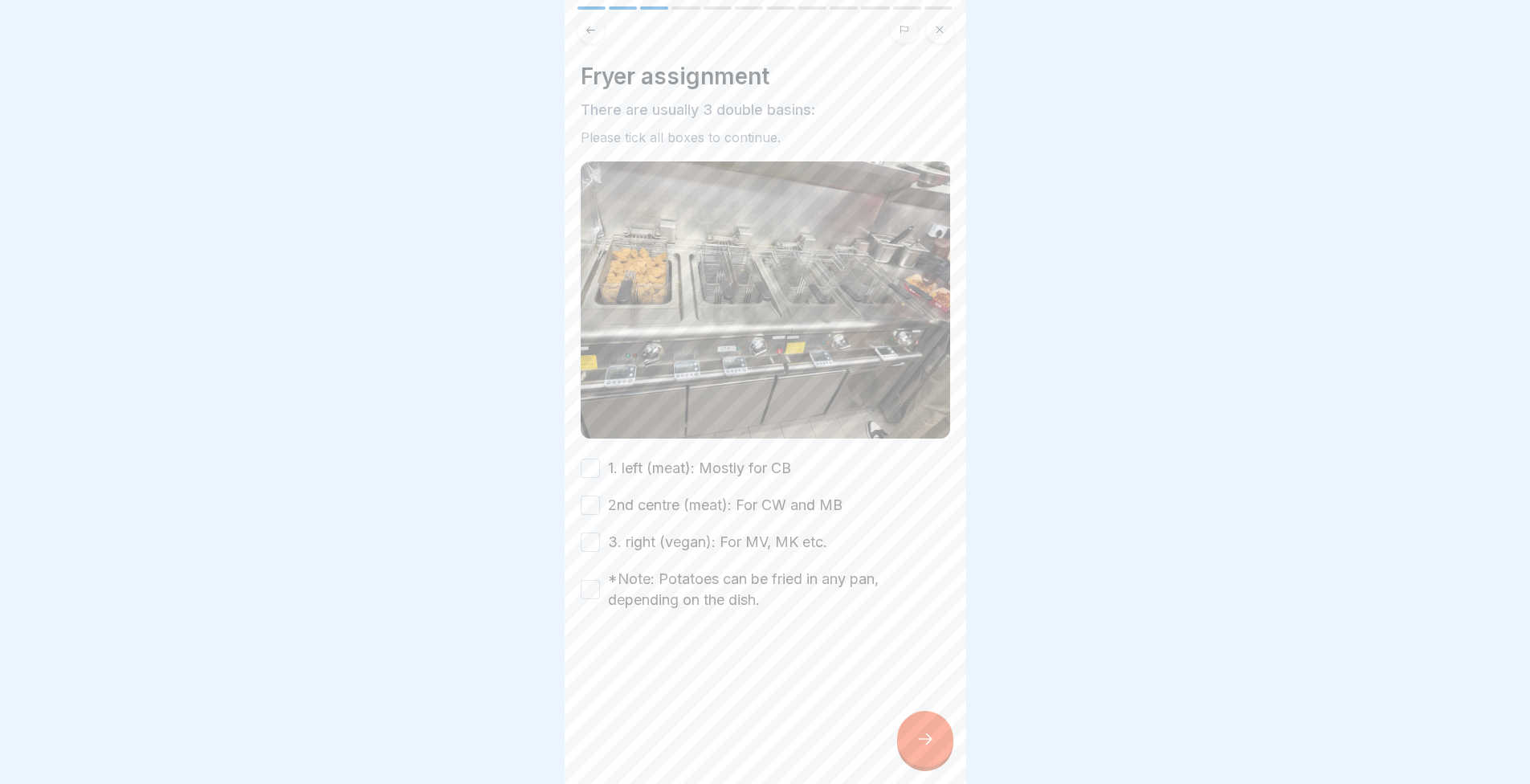
click at [634, 466] on label "1. left (meat): Mostly for CB" at bounding box center [700, 468] width 184 height 21
click at [600, 466] on button "1. left (meat): Mostly for CB" at bounding box center [590, 468] width 19 height 19
drag, startPoint x: 641, startPoint y: 503, endPoint x: 640, endPoint y: 525, distance: 22.0
click at [640, 506] on label "2nd centre (meat): For CW and MB" at bounding box center [726, 505] width 234 height 21
click at [600, 506] on button "2nd centre (meat): For CW and MB" at bounding box center [590, 505] width 19 height 19
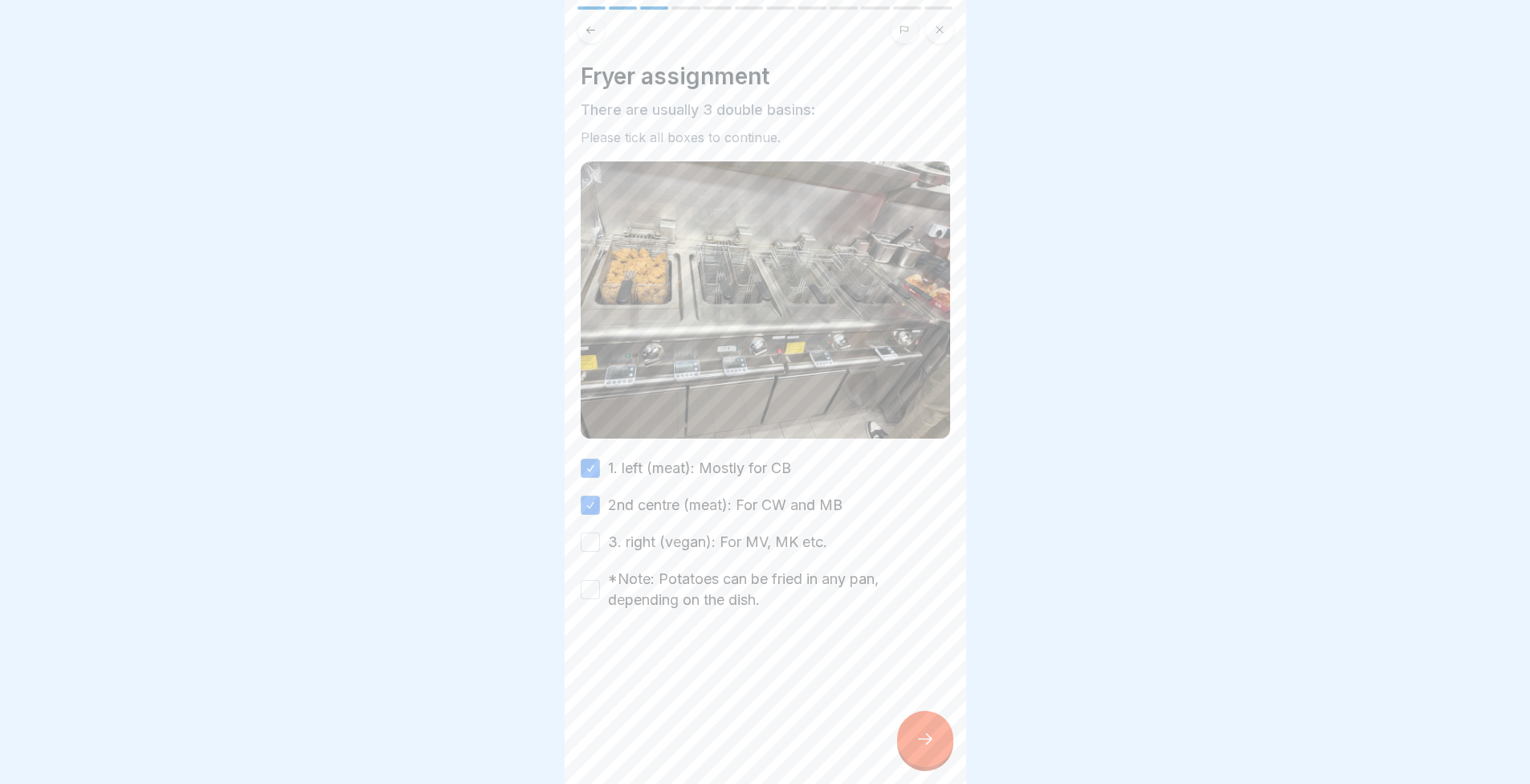
click at [648, 552] on div "1. left (meat): Mostly for CB 2nd centre (meat): For CW and MB 3. right (vegan)…" at bounding box center [765, 533] width 369 height 153
click at [648, 583] on label "*Note: Potatoes can be fried in any pan, depending on the dish." at bounding box center [779, 589] width 342 height 41
click at [600, 583] on button "*Note: Potatoes can be fried in any pan, depending on the dish." at bounding box center [590, 589] width 19 height 19
drag, startPoint x: 0, startPoint y: 741, endPoint x: 12, endPoint y: 725, distance: 20.0
drag, startPoint x: 12, startPoint y: 725, endPoint x: 533, endPoint y: 560, distance: 546.5
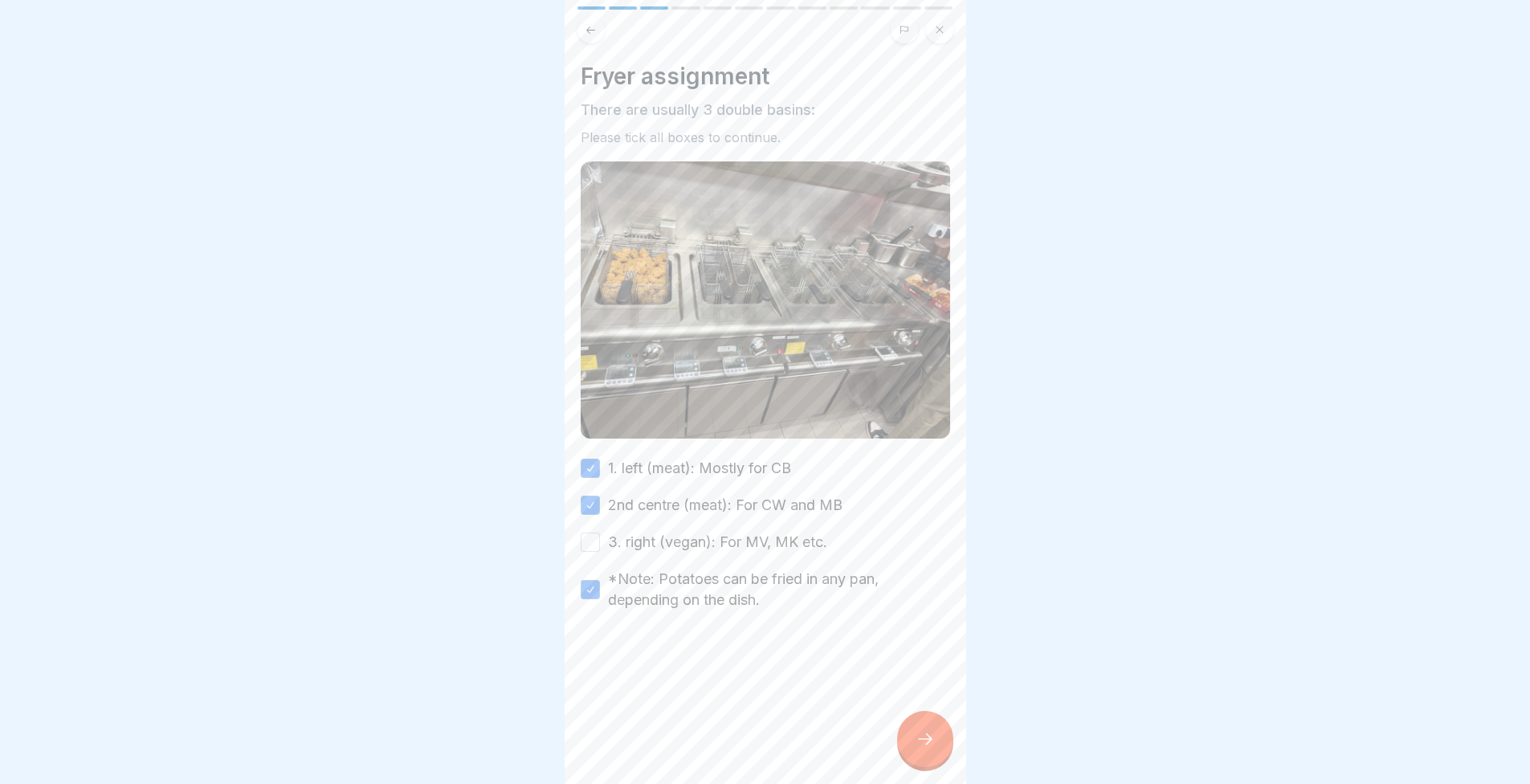
click at [532, 560] on div at bounding box center [765, 392] width 1530 height 784
click at [584, 534] on div "Fryer assignment There are usually 3 double basins: Please tick all boxes to co…" at bounding box center [766, 392] width 402 height 784
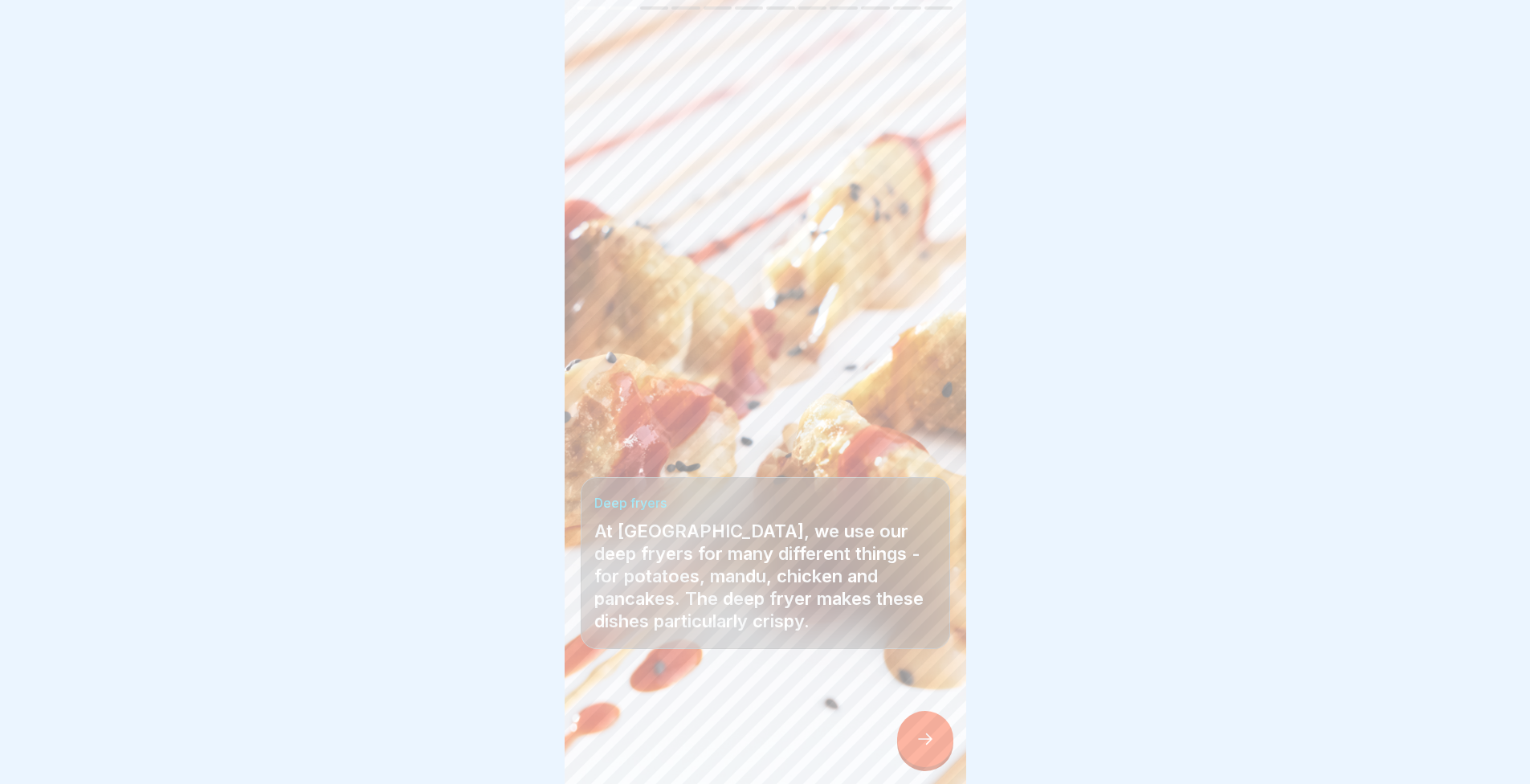
click at [916, 748] on icon at bounding box center [925, 739] width 19 height 19
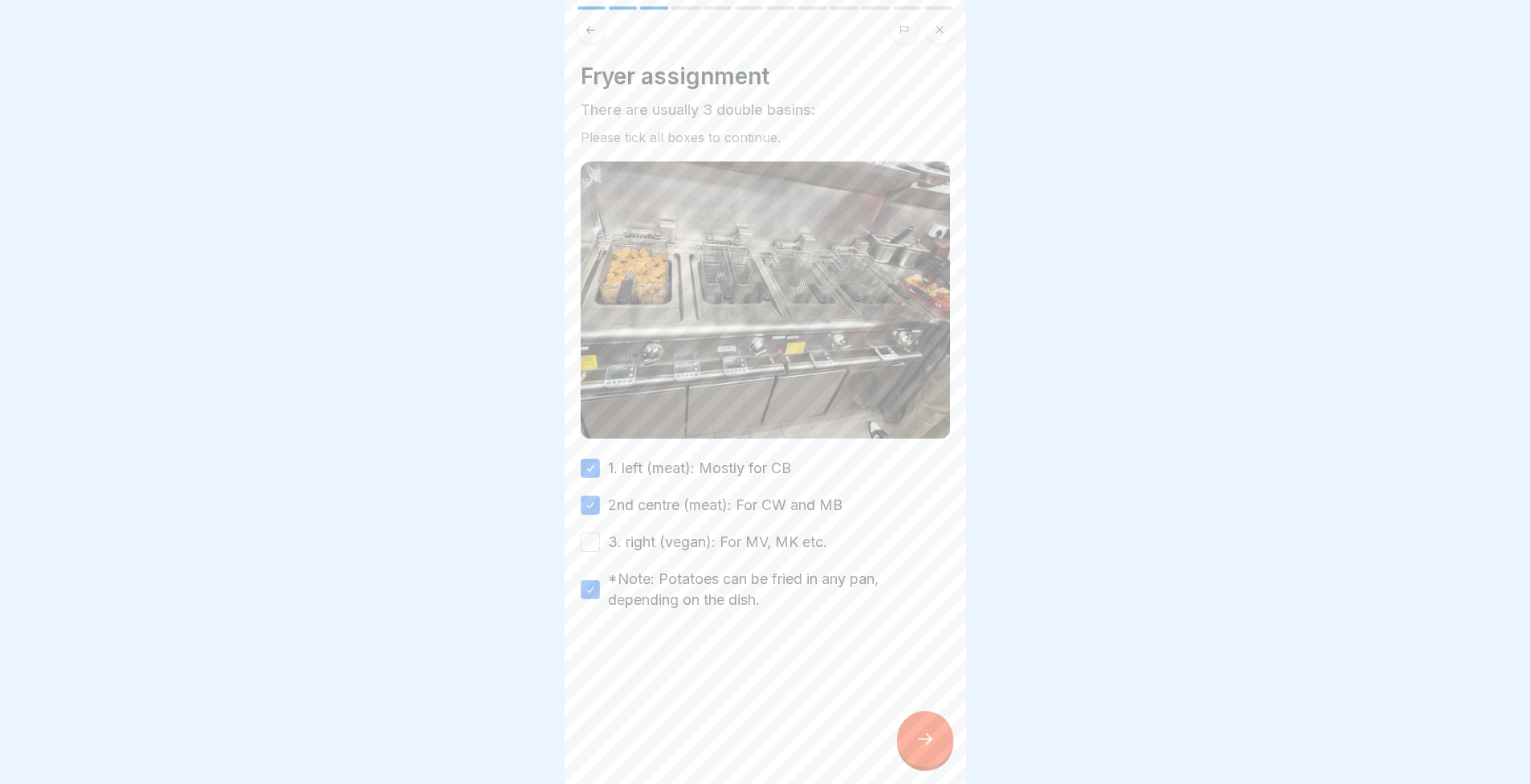
click at [592, 532] on button "3. right (vegan): For MV, MK etc." at bounding box center [590, 542] width 19 height 19
click at [918, 765] on div at bounding box center [925, 739] width 57 height 57
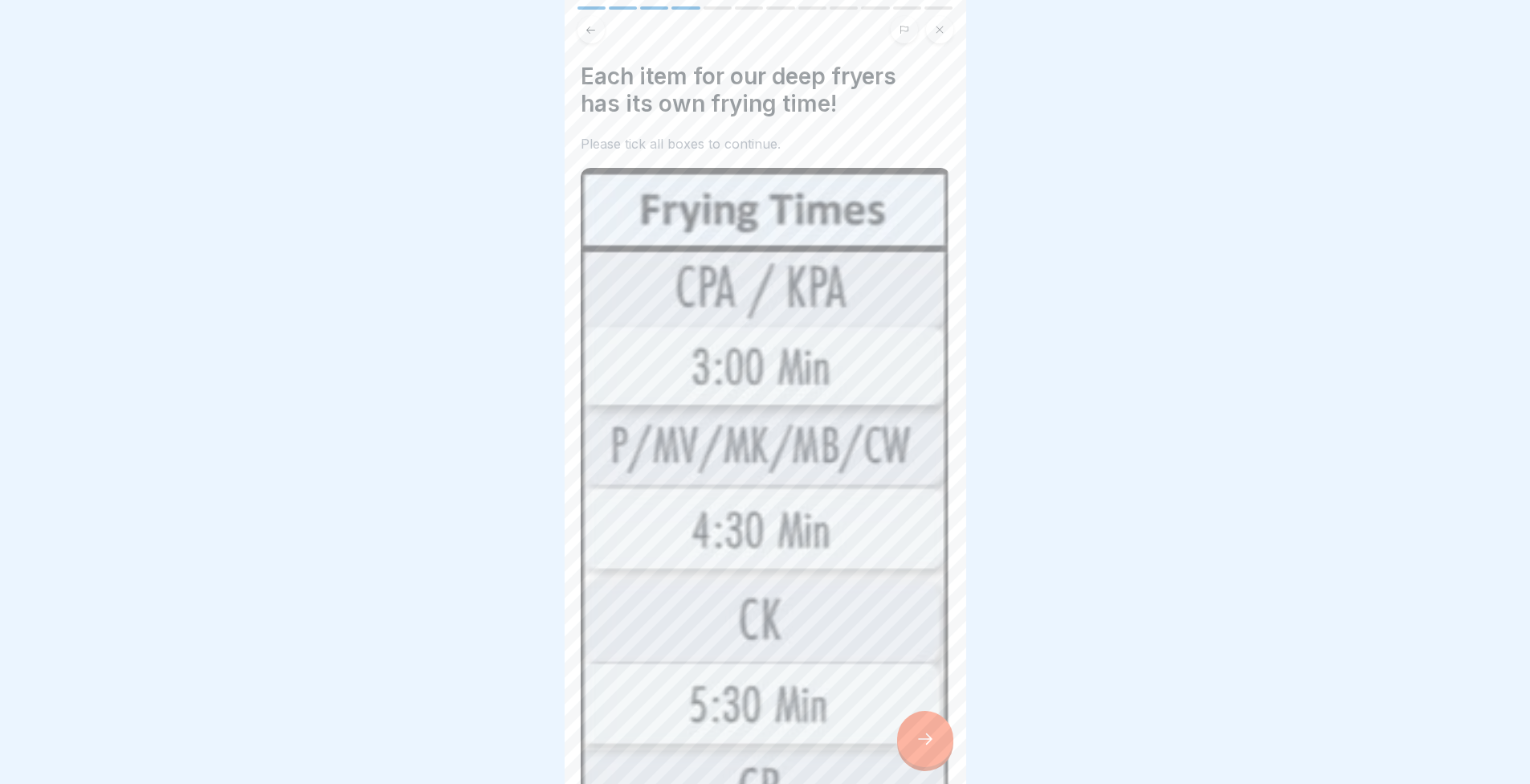
click at [908, 754] on div at bounding box center [925, 739] width 57 height 57
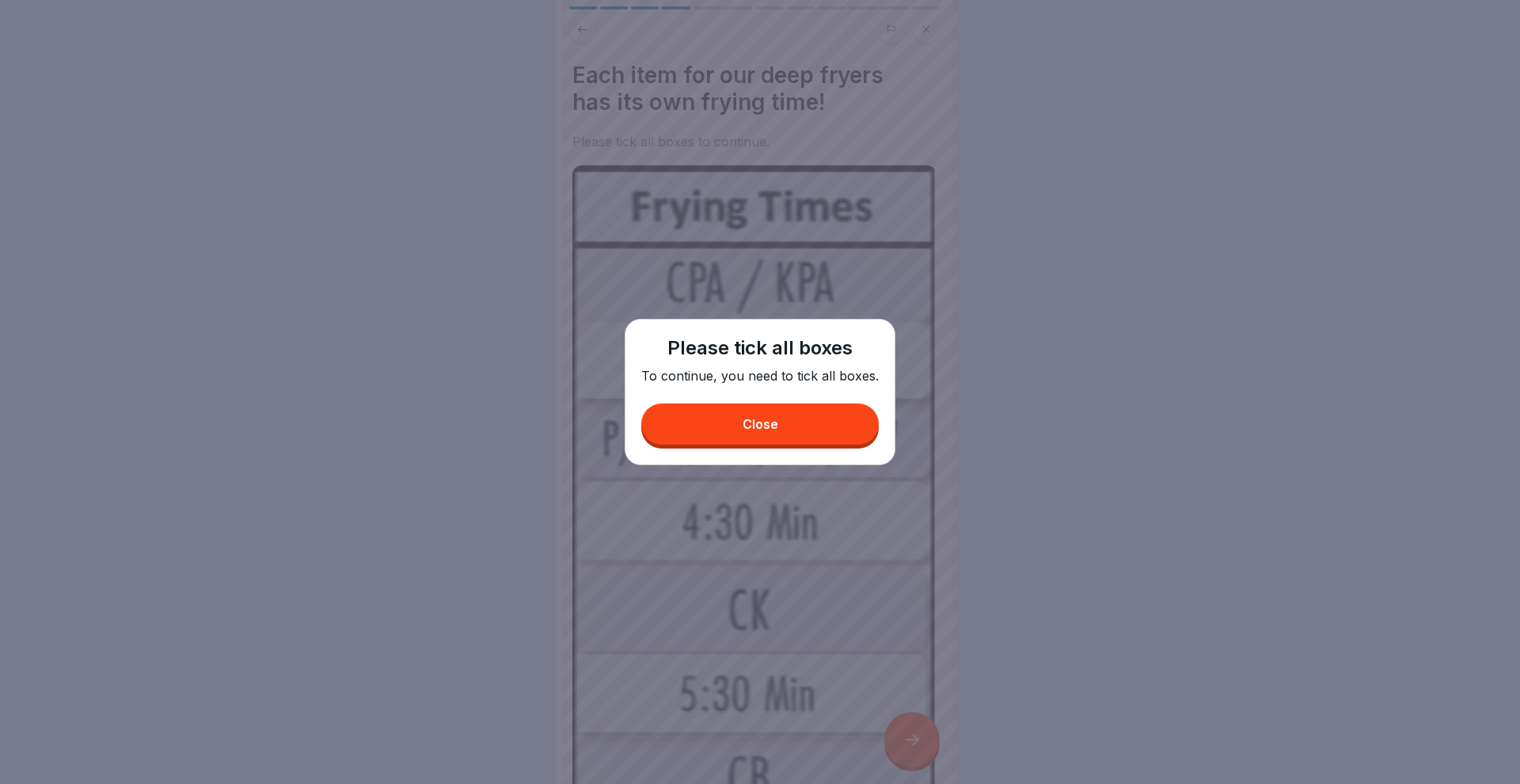
click at [724, 438] on button "Close" at bounding box center [760, 423] width 238 height 41
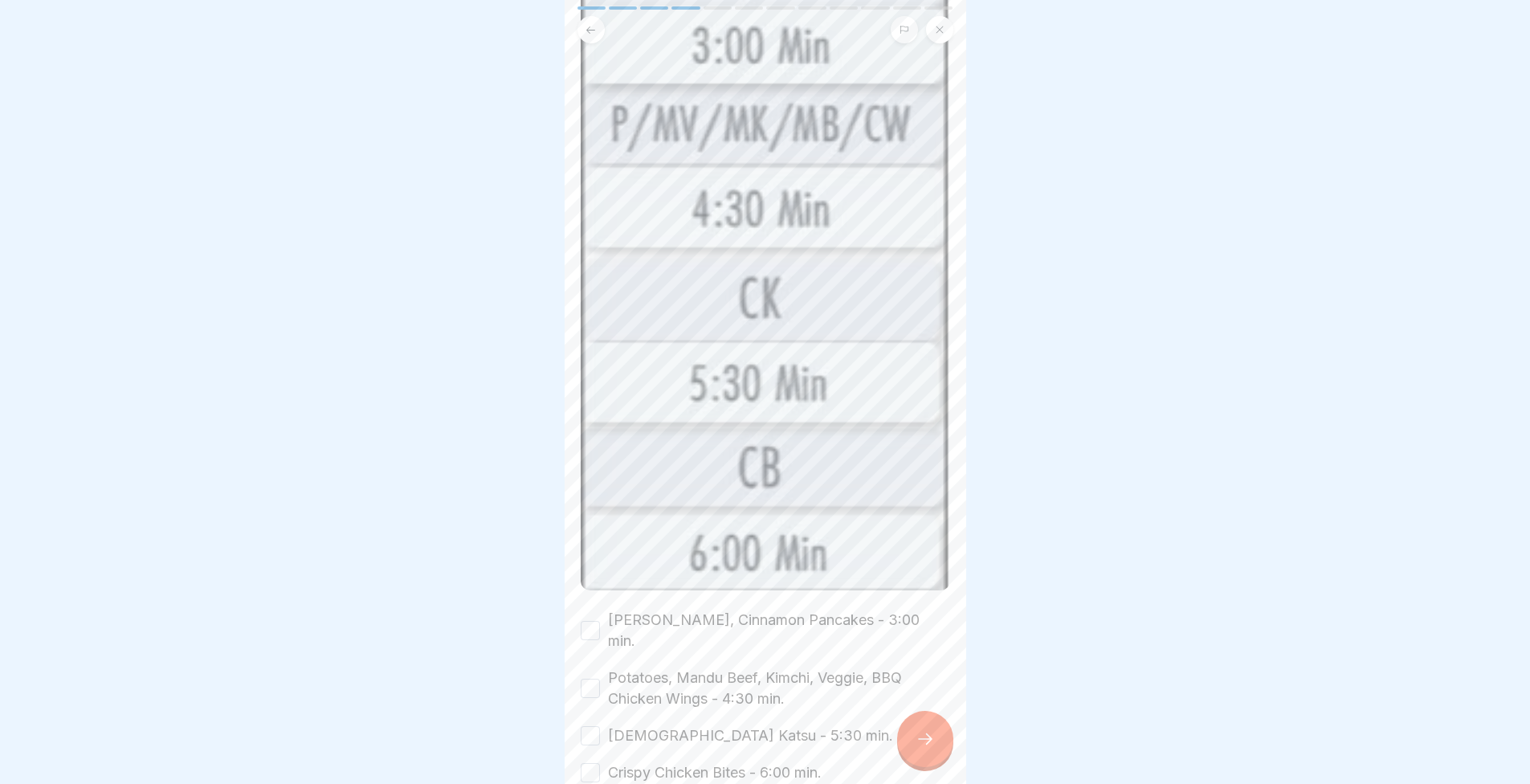
scroll to position [393, 0]
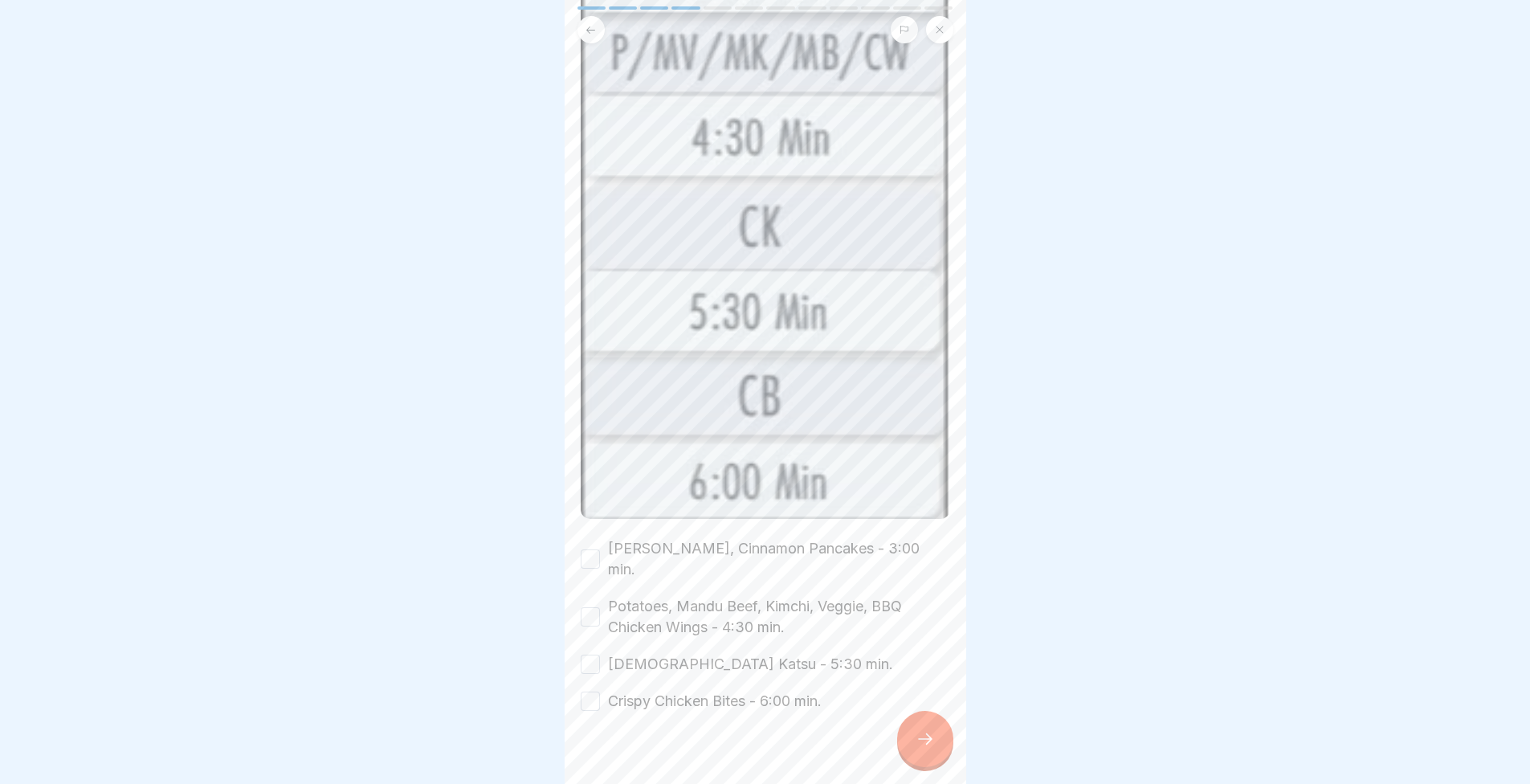
drag, startPoint x: 612, startPoint y: 526, endPoint x: 610, endPoint y: 545, distance: 19.1
click at [611, 538] on label "[PERSON_NAME], Cinnamon Pancakes - 3:00 min." at bounding box center [779, 558] width 342 height 41
click at [600, 550] on button "[PERSON_NAME], Cinnamon Pancakes - 3:00 min." at bounding box center [590, 559] width 19 height 19
click at [609, 596] on label "Potatoes, Mandu Beef, Kimchi, Veggie, BBQ Chicken Wings - 4:30 min." at bounding box center [779, 616] width 342 height 41
click at [600, 607] on button "Potatoes, Mandu Beef, Kimchi, Veggie, BBQ Chicken Wings - 4:30 min." at bounding box center [590, 617] width 19 height 19
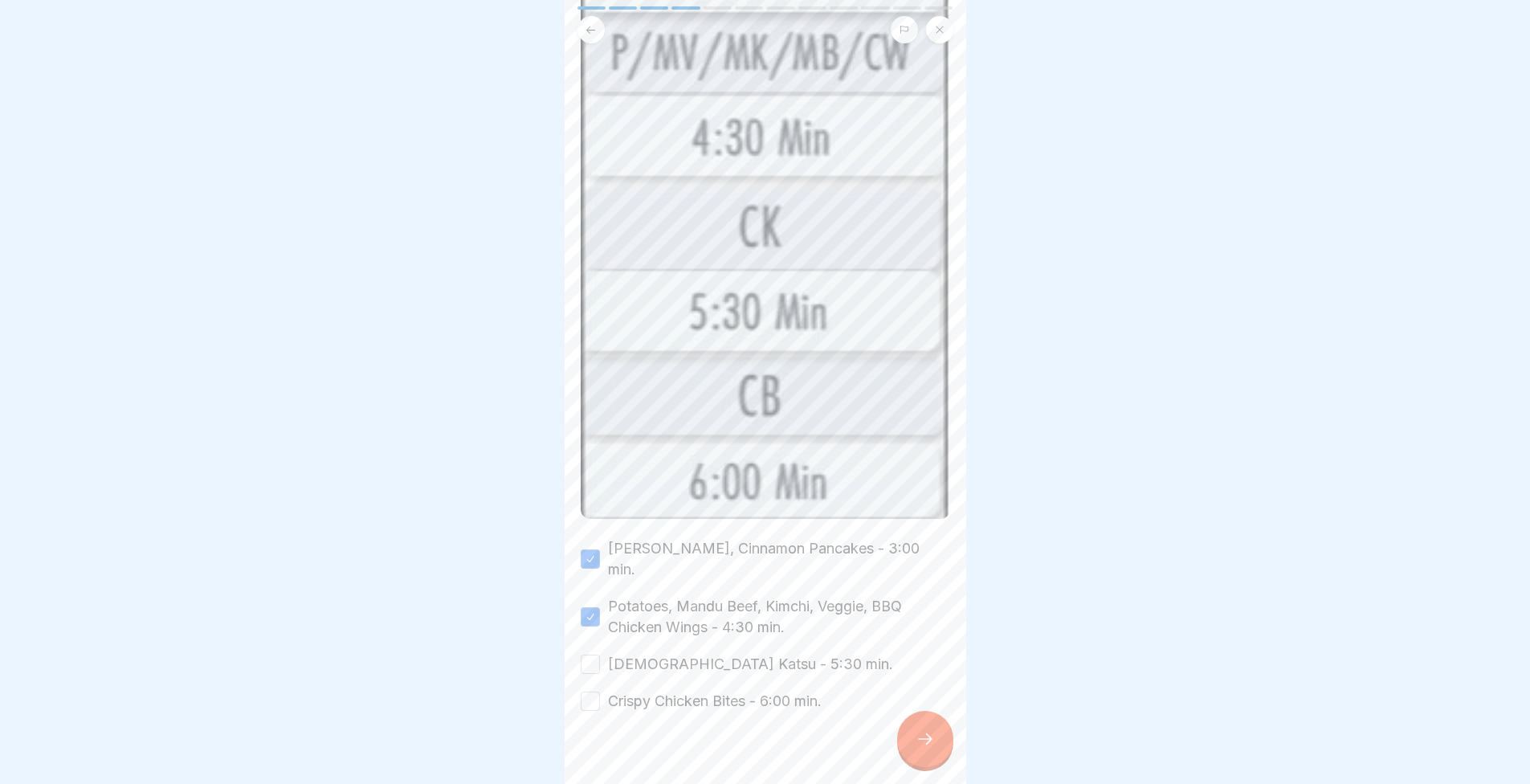
drag, startPoint x: 605, startPoint y: 643, endPoint x: 604, endPoint y: 654, distance: 11.0
click at [605, 653] on div "[DEMOGRAPHIC_DATA] Katsu - 5:30 min." at bounding box center [736, 664] width 312 height 21
click at [602, 712] on div at bounding box center [765, 760] width 369 height 96
click at [601, 655] on div "Kimchi Pancakes, Cinnamon Pancakes - 3:00 min. Potatoes, Mandu Beef, Kimchi, Ve…" at bounding box center [765, 625] width 369 height 174
click at [594, 692] on button "Crispy Chicken Bites - 6:00 min." at bounding box center [590, 701] width 19 height 19
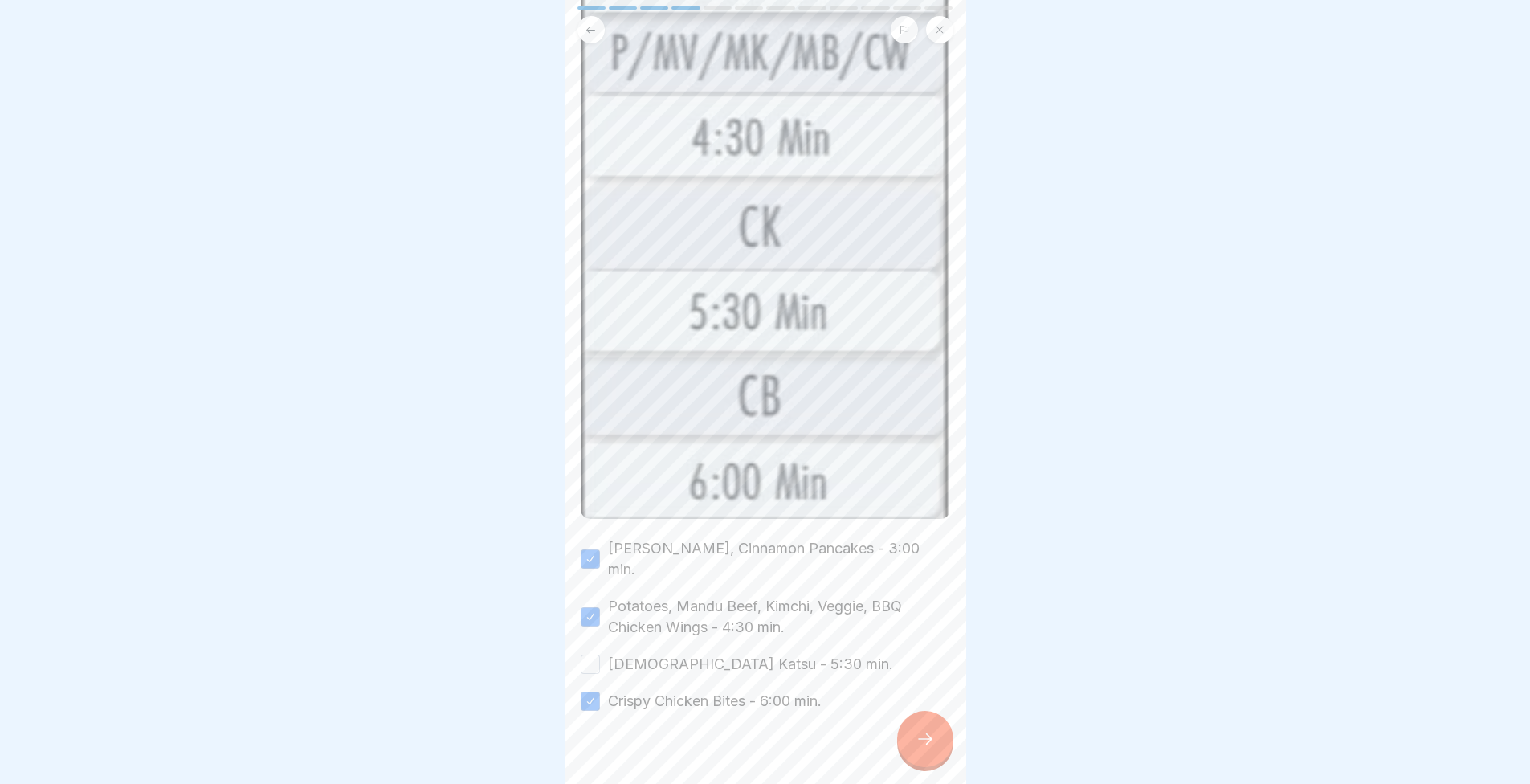
click at [588, 654] on button "[DEMOGRAPHIC_DATA] Katsu - 5:30 min." at bounding box center [590, 664] width 19 height 19
drag, startPoint x: 923, startPoint y: 741, endPoint x: 913, endPoint y: 741, distance: 10.0
click at [921, 741] on div at bounding box center [925, 739] width 57 height 57
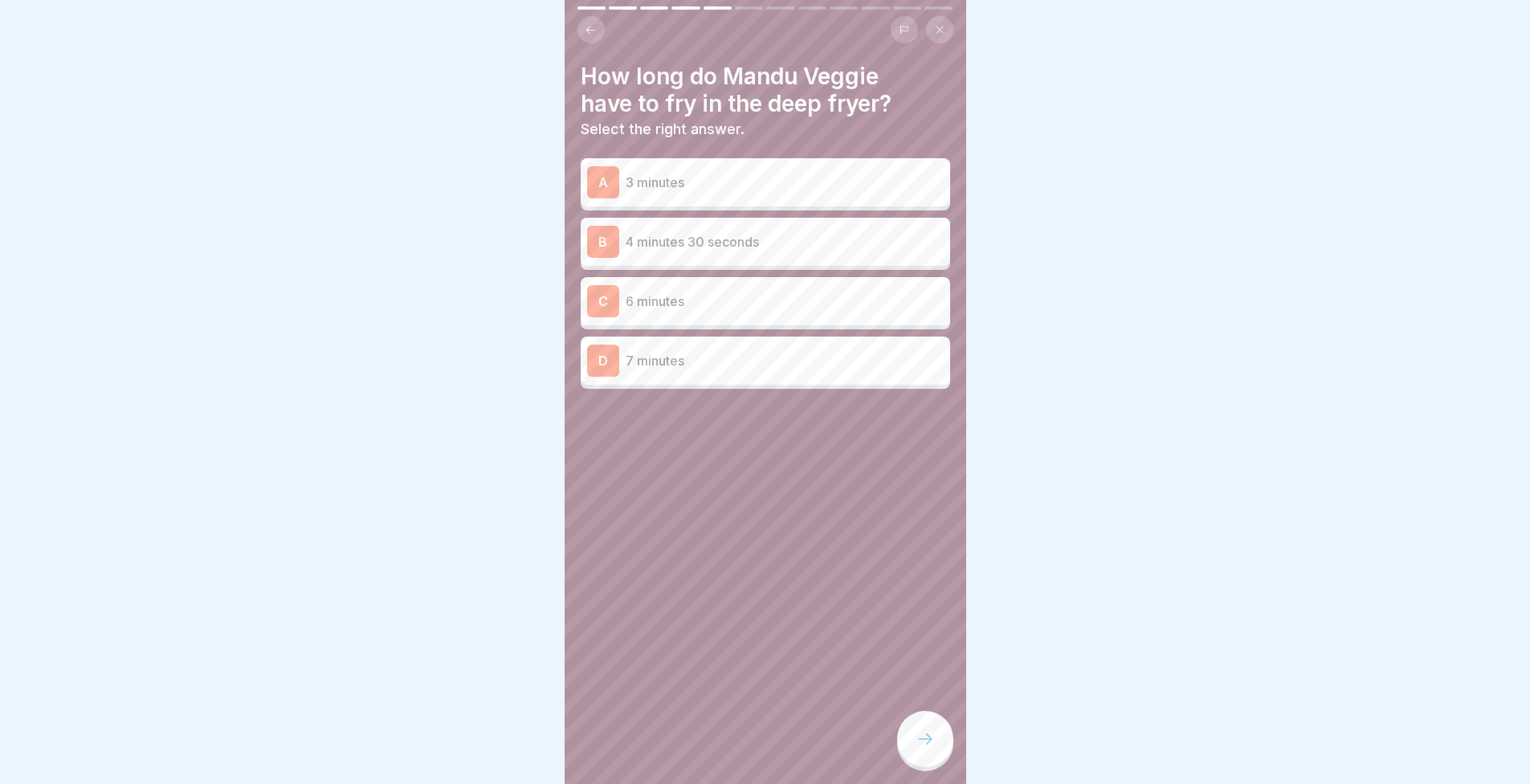
click at [588, 242] on div "B" at bounding box center [603, 241] width 32 height 32
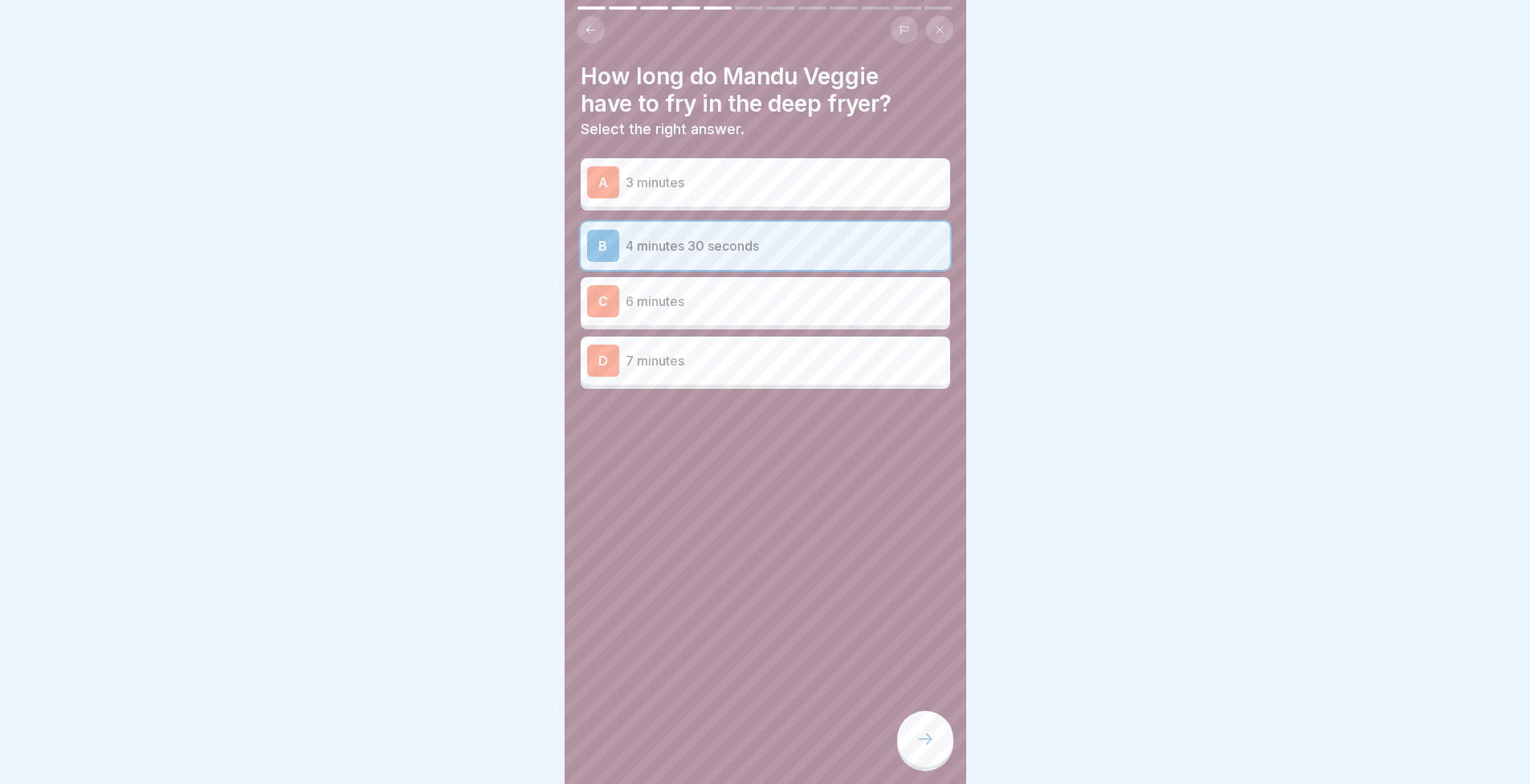
click at [942, 747] on div at bounding box center [925, 739] width 57 height 57
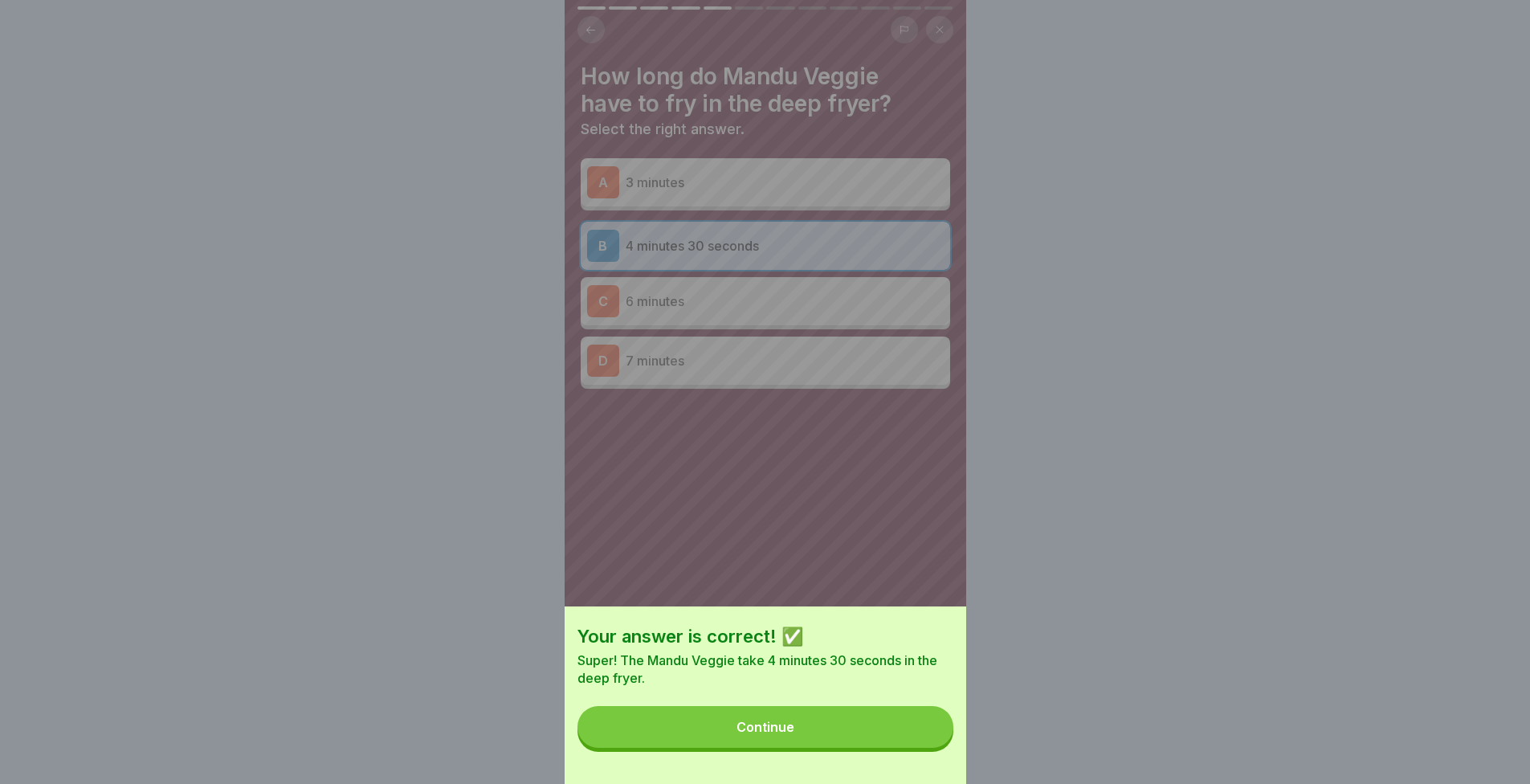
click at [84, 755] on div "Your answer is correct! ✅ Super! The Mandu Veggie take 4 minutes 30 seconds in …" at bounding box center [765, 392] width 1530 height 784
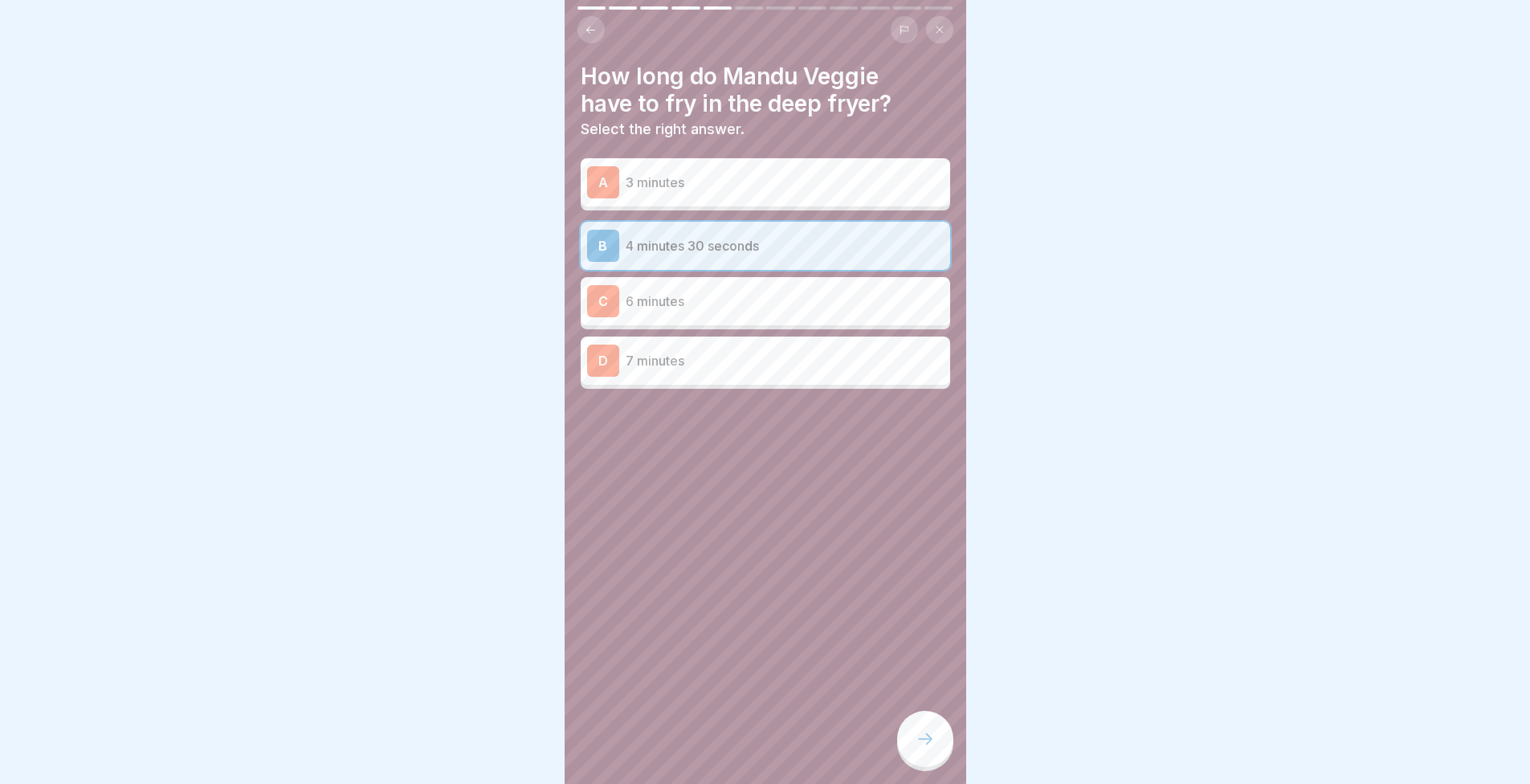
click at [925, 734] on div at bounding box center [925, 739] width 57 height 57
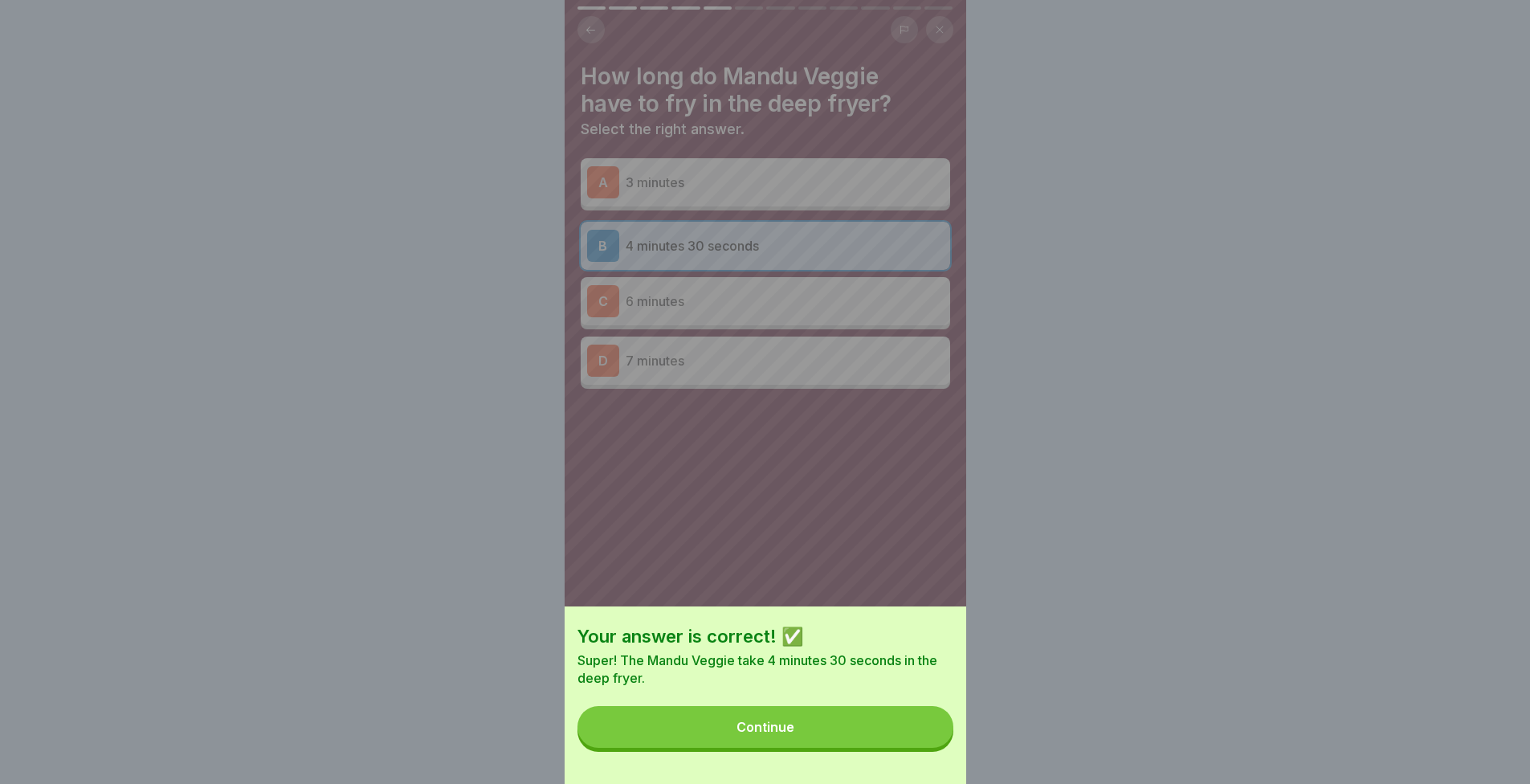
click at [901, 747] on button "Continue" at bounding box center [765, 726] width 376 height 41
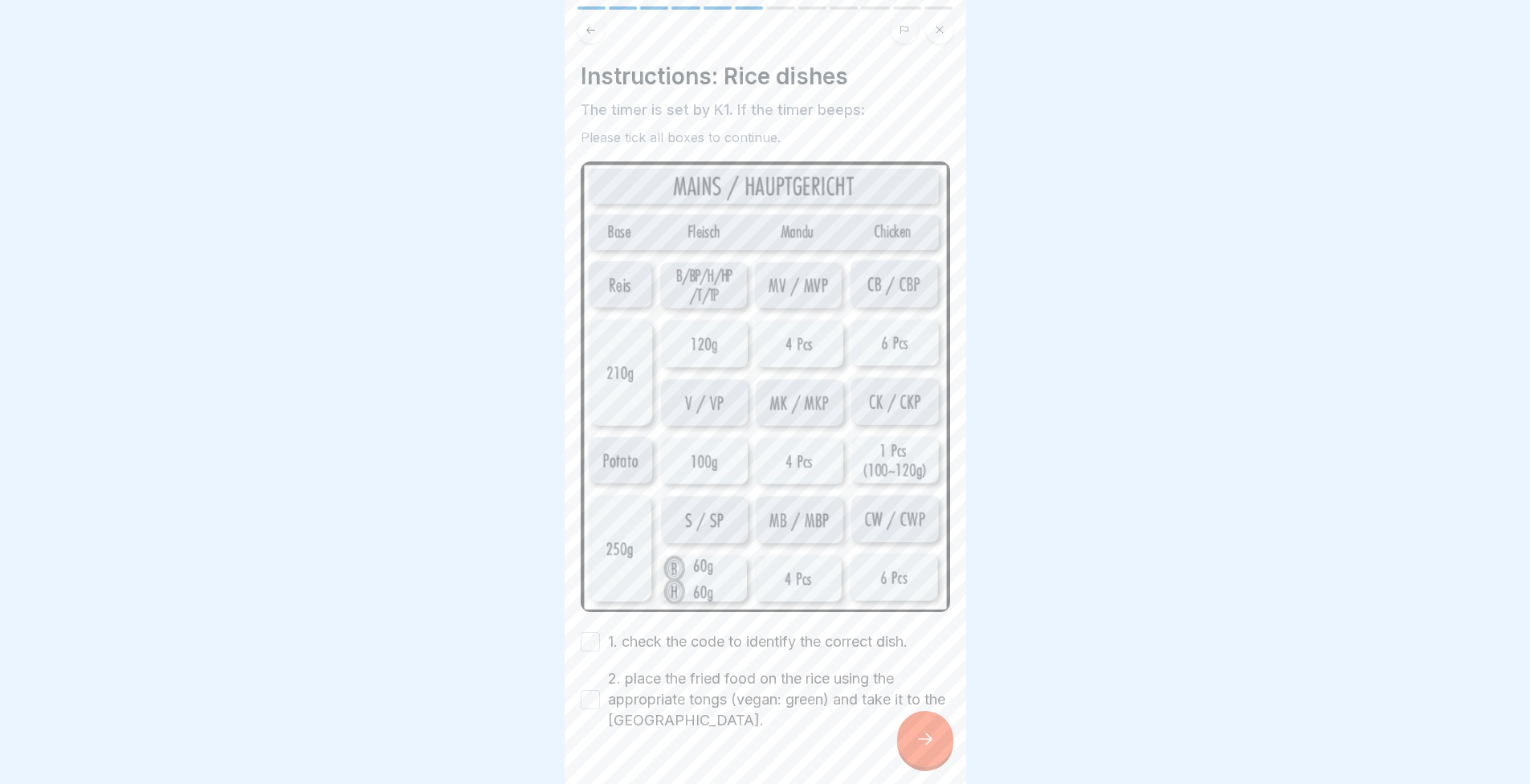
click at [911, 740] on div at bounding box center [925, 739] width 57 height 57
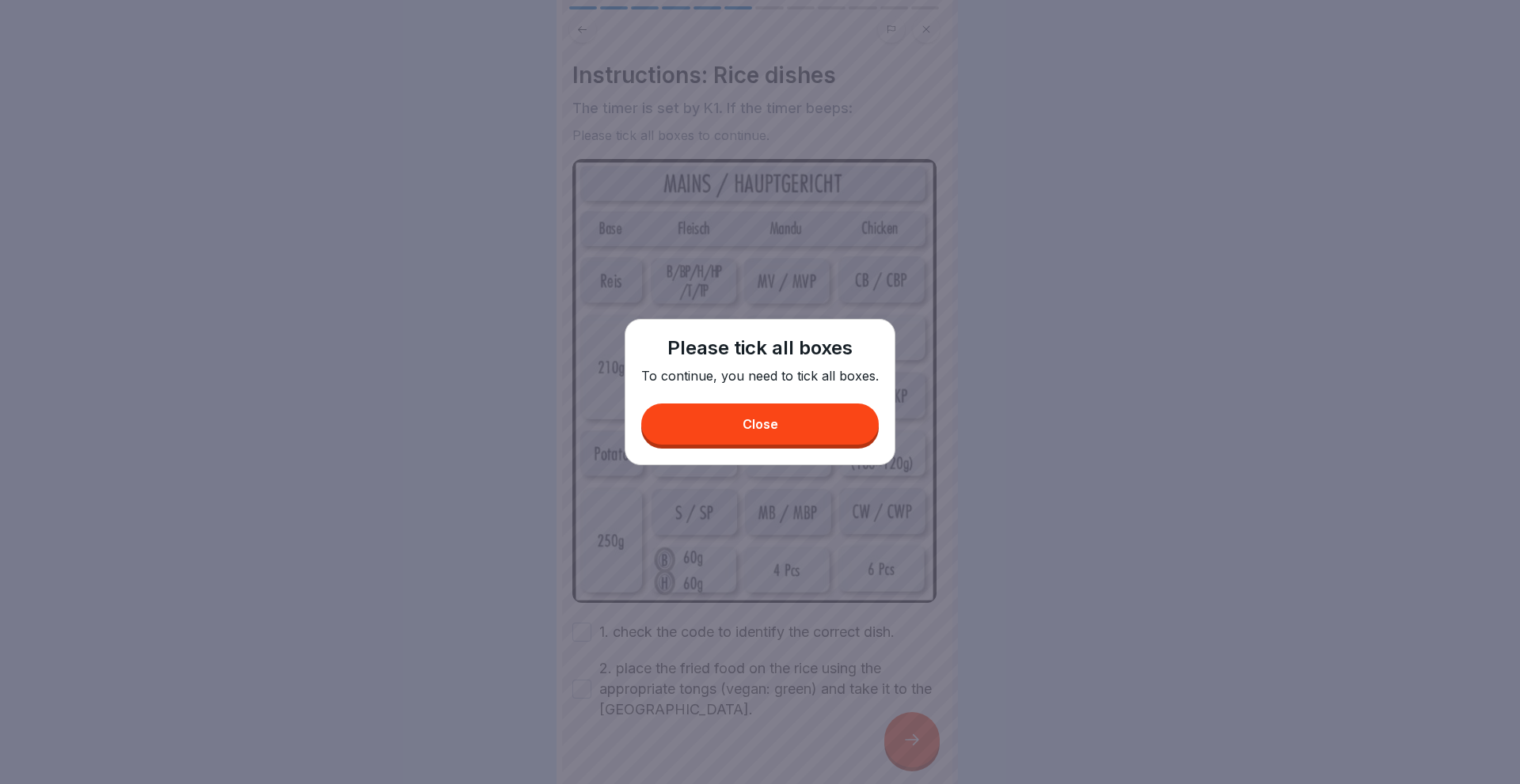
click at [734, 411] on button "Close" at bounding box center [760, 423] width 238 height 41
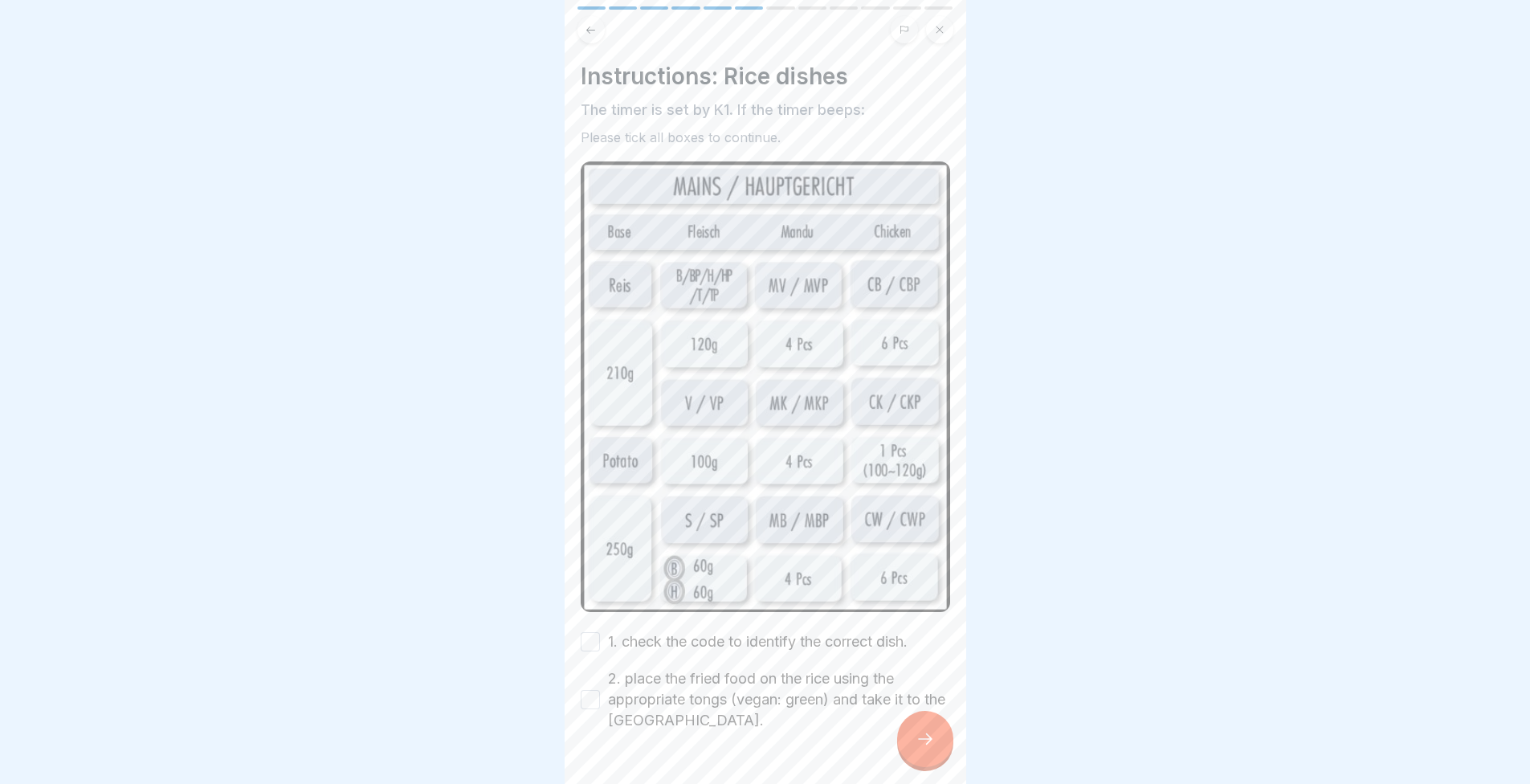
drag, startPoint x: 726, startPoint y: 619, endPoint x: 727, endPoint y: 660, distance: 41.0
click at [724, 631] on label "1. check the code to identify the correct dish." at bounding box center [758, 642] width 300 height 21
click at [600, 632] on button "1. check the code to identify the correct dish." at bounding box center [590, 642] width 19 height 19
drag, startPoint x: 724, startPoint y: 672, endPoint x: 775, endPoint y: 731, distance: 78.0
click at [723, 674] on label "2. place the fried food on the rice using the appropriate tongs (vegan: green) …" at bounding box center [779, 698] width 342 height 62
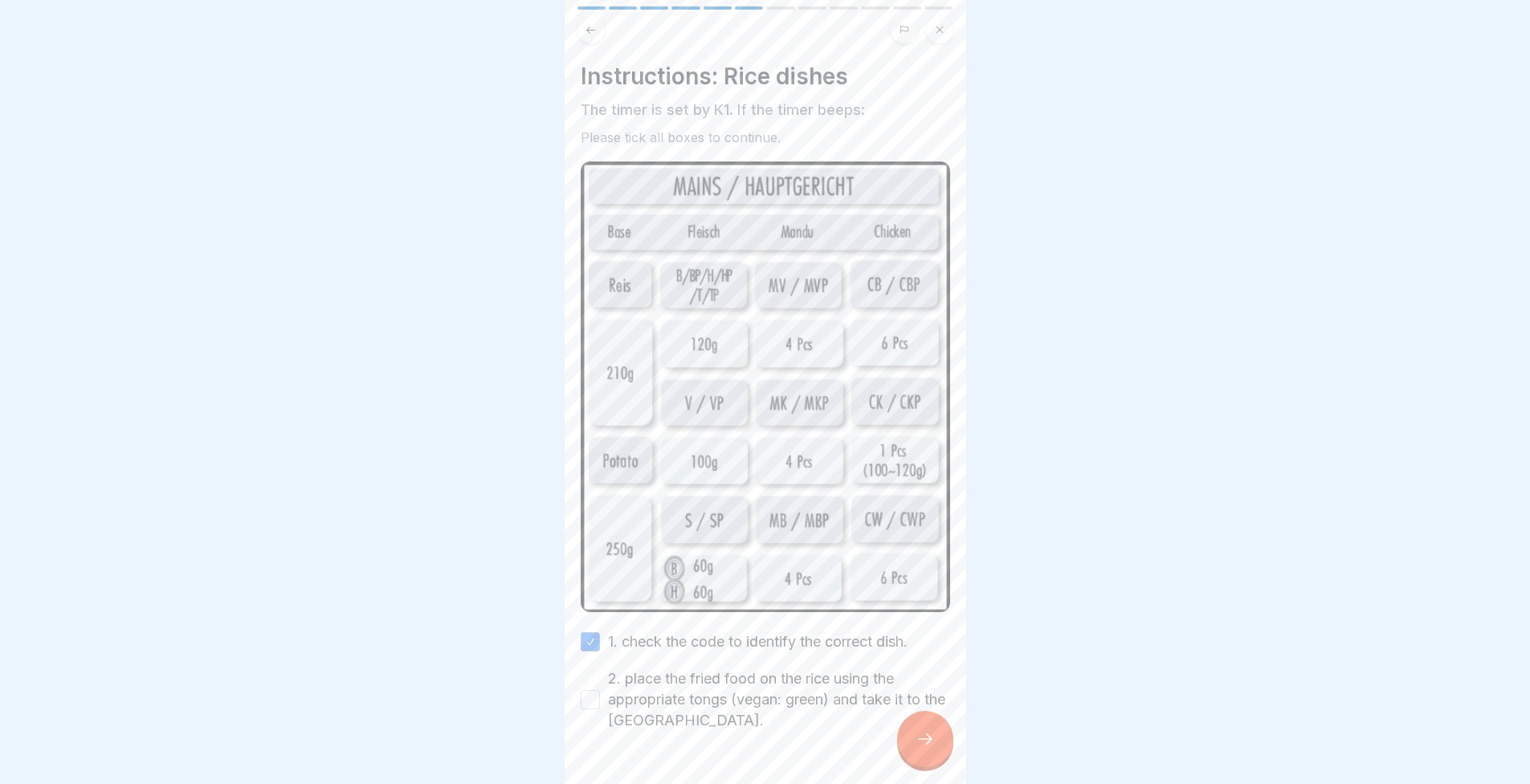
click at [600, 690] on button "2. place the fried food on the rice using the appropriate tongs (vegan: green) …" at bounding box center [590, 699] width 19 height 19
click at [944, 767] on div at bounding box center [925, 739] width 57 height 57
click at [931, 767] on div at bounding box center [925, 739] width 57 height 57
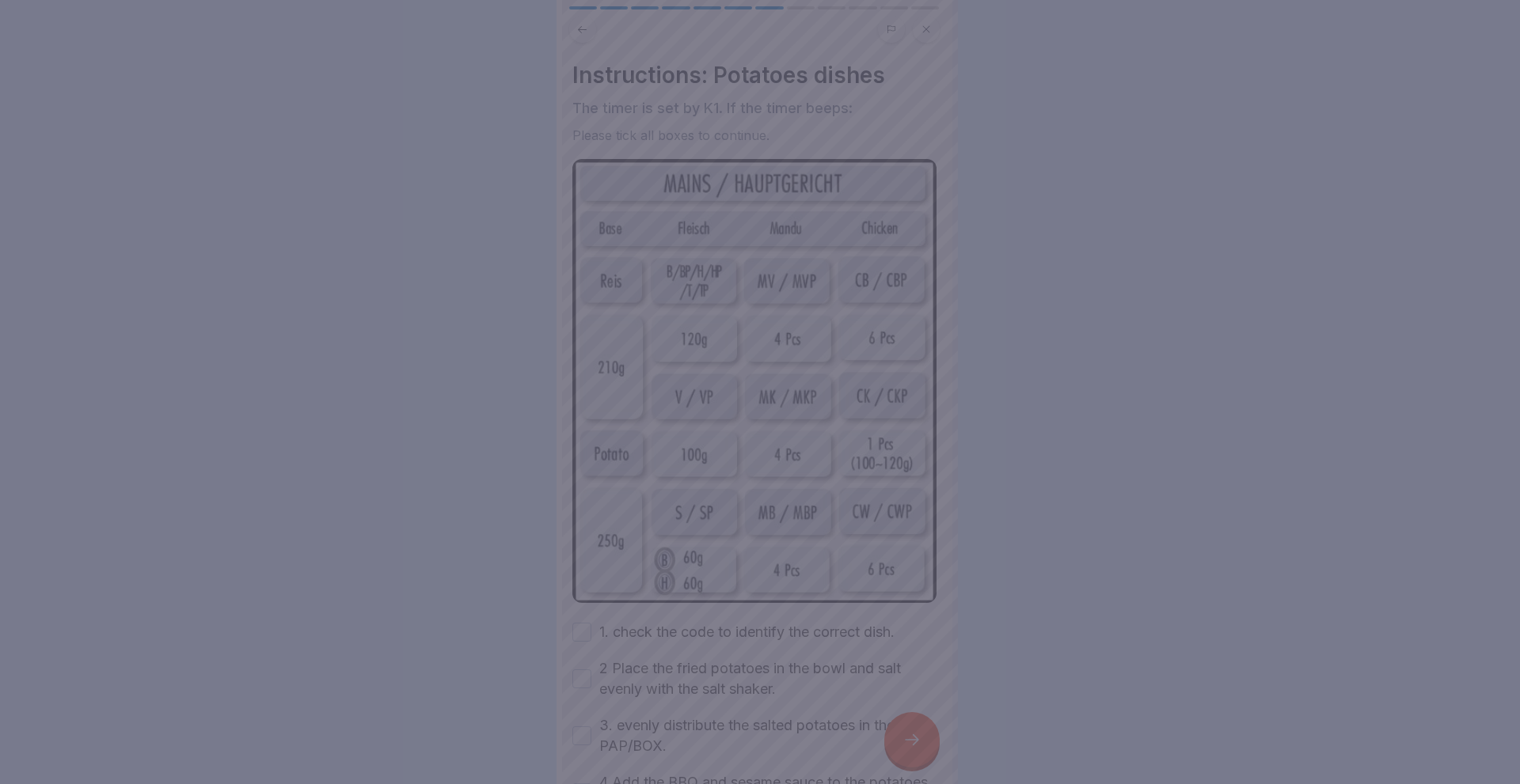
click at [743, 624] on div at bounding box center [760, 392] width 1520 height 784
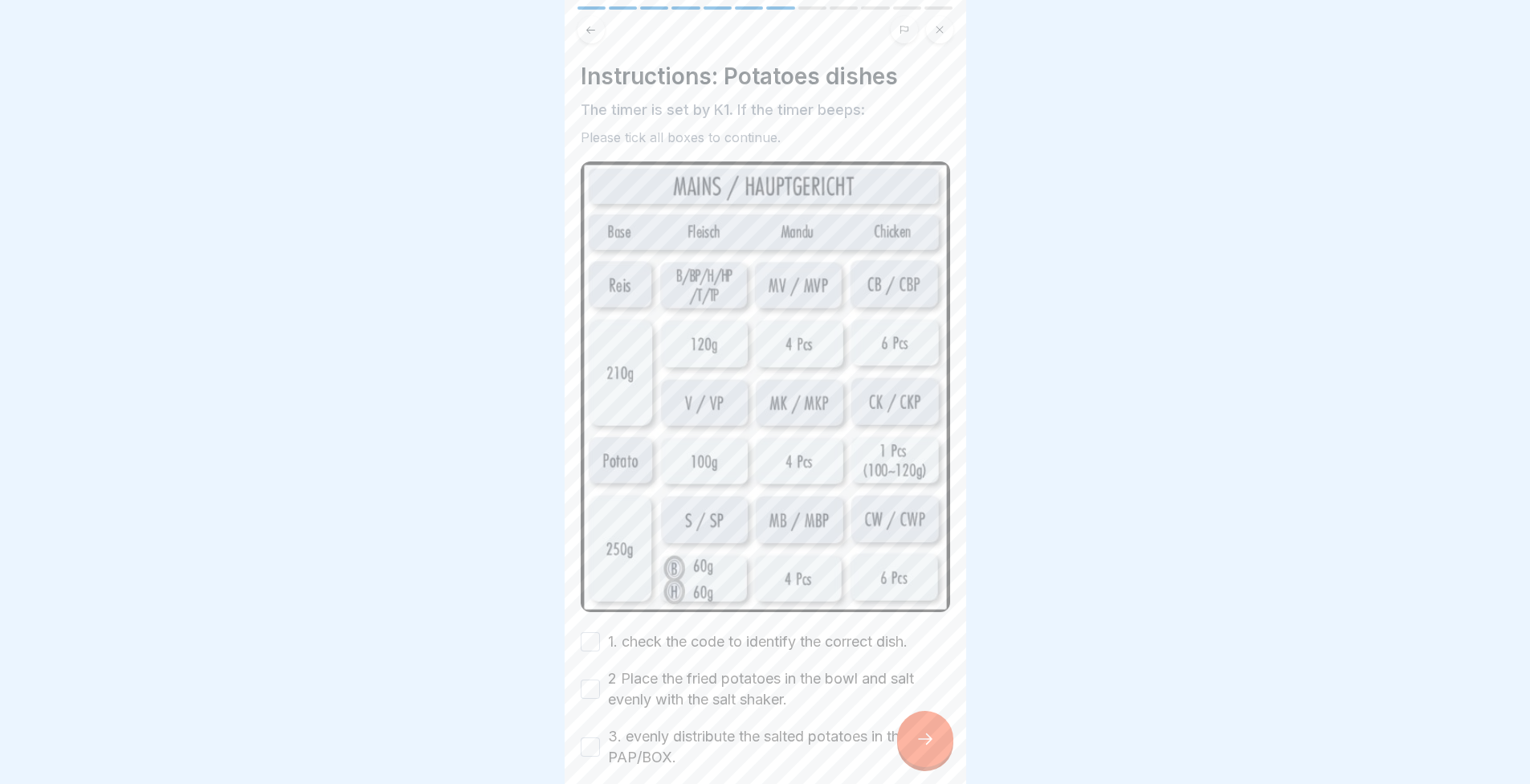
click at [745, 633] on label "1. check the code to identify the correct dish." at bounding box center [758, 642] width 300 height 21
click at [600, 633] on button "1. check the code to identify the correct dish." at bounding box center [590, 642] width 19 height 19
click at [741, 668] on label "2 Place the fried potatoes in the bowl and salt evenly with the salt shaker." at bounding box center [779, 688] width 342 height 41
click at [600, 679] on button "2 Place the fried potatoes in the bowl and salt evenly with the salt shaker." at bounding box center [590, 689] width 19 height 19
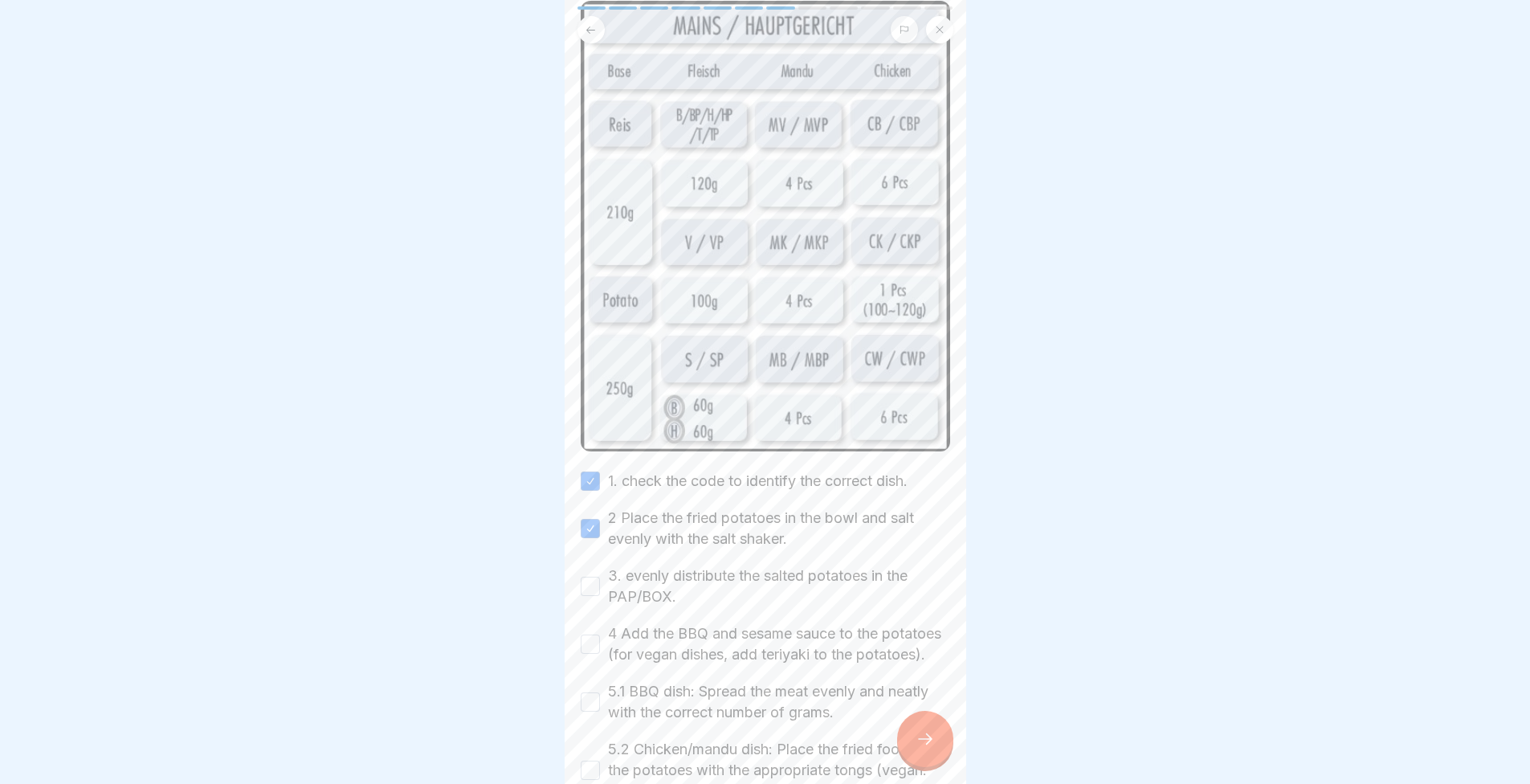
click at [706, 624] on label "4 Add the BBQ and sesame sauce to the potatoes (for vegan dishes, add teriyaki …" at bounding box center [779, 644] width 342 height 41
click at [600, 634] on button "4 Add the BBQ and sesame sauce to the potatoes (for vegan dishes, add teriyaki …" at bounding box center [590, 644] width 19 height 19
click at [688, 567] on label "3. evenly distribute the salted potatoes in the PAP/BOX." at bounding box center [779, 585] width 342 height 41
click at [600, 576] on button "3. evenly distribute the salted potatoes in the PAP/BOX." at bounding box center [590, 586] width 19 height 19
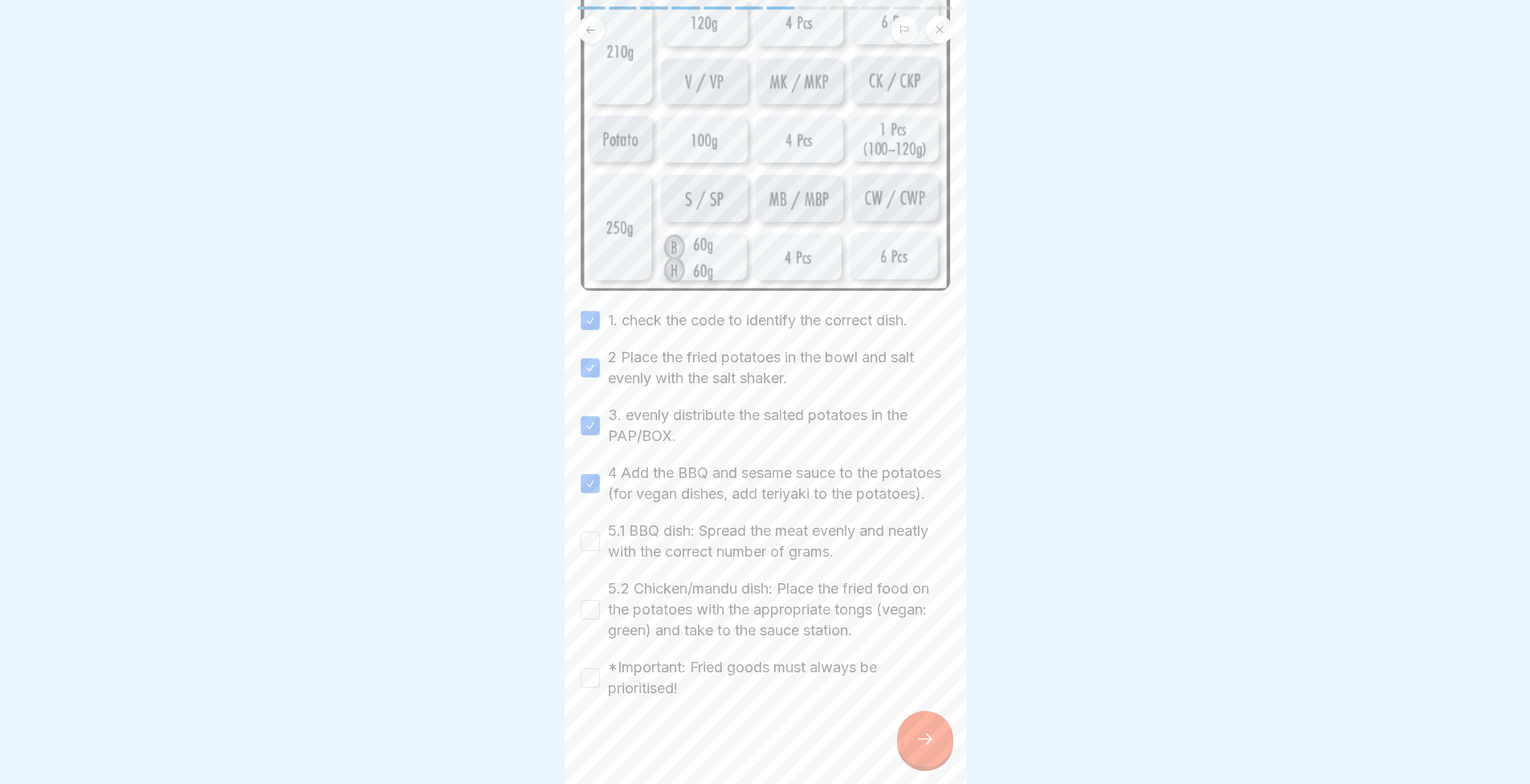
drag, startPoint x: 670, startPoint y: 560, endPoint x: 681, endPoint y: 579, distance: 22.0
click at [671, 560] on label "5.1 BBQ dish: Spread the meat evenly and neatly with the correct number of gram…" at bounding box center [779, 541] width 342 height 41
click at [600, 551] on button "5.1 BBQ dish: Spread the meat evenly and neatly with the correct number of gram…" at bounding box center [590, 541] width 19 height 19
click at [679, 602] on label "5.2 Chicken/mandu dish: Place the fried food on the potatoes with the appropria…" at bounding box center [779, 609] width 342 height 62
click at [600, 602] on button "5.2 Chicken/mandu dish: Place the fried food on the potatoes with the appropria…" at bounding box center [590, 609] width 19 height 19
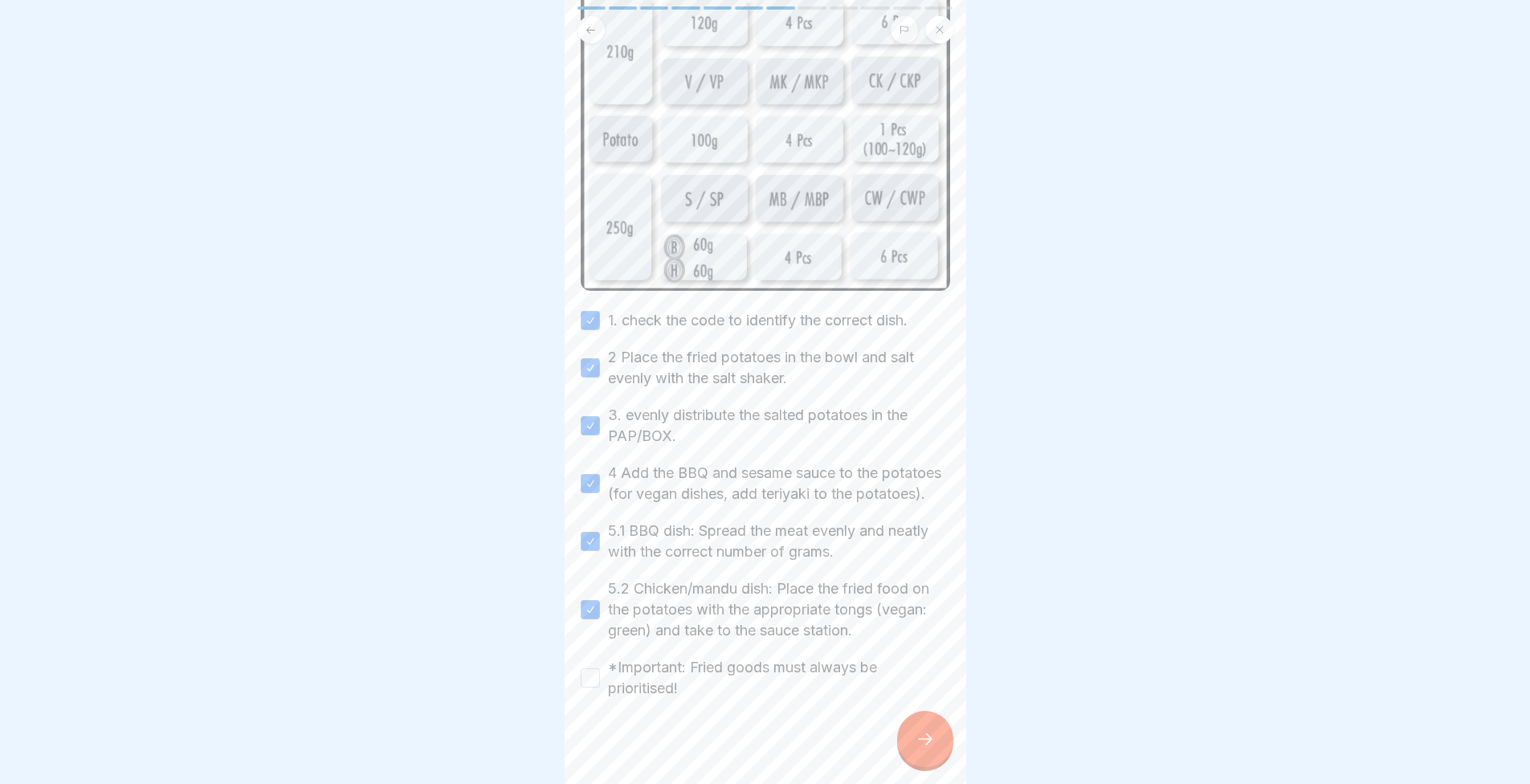
click at [708, 674] on label "*Important: Fried goods must always be prioritised!" at bounding box center [779, 677] width 342 height 41
click at [600, 674] on button "*Important: Fried goods must always be prioritised!" at bounding box center [590, 677] width 19 height 19
click at [925, 761] on div at bounding box center [925, 739] width 57 height 57
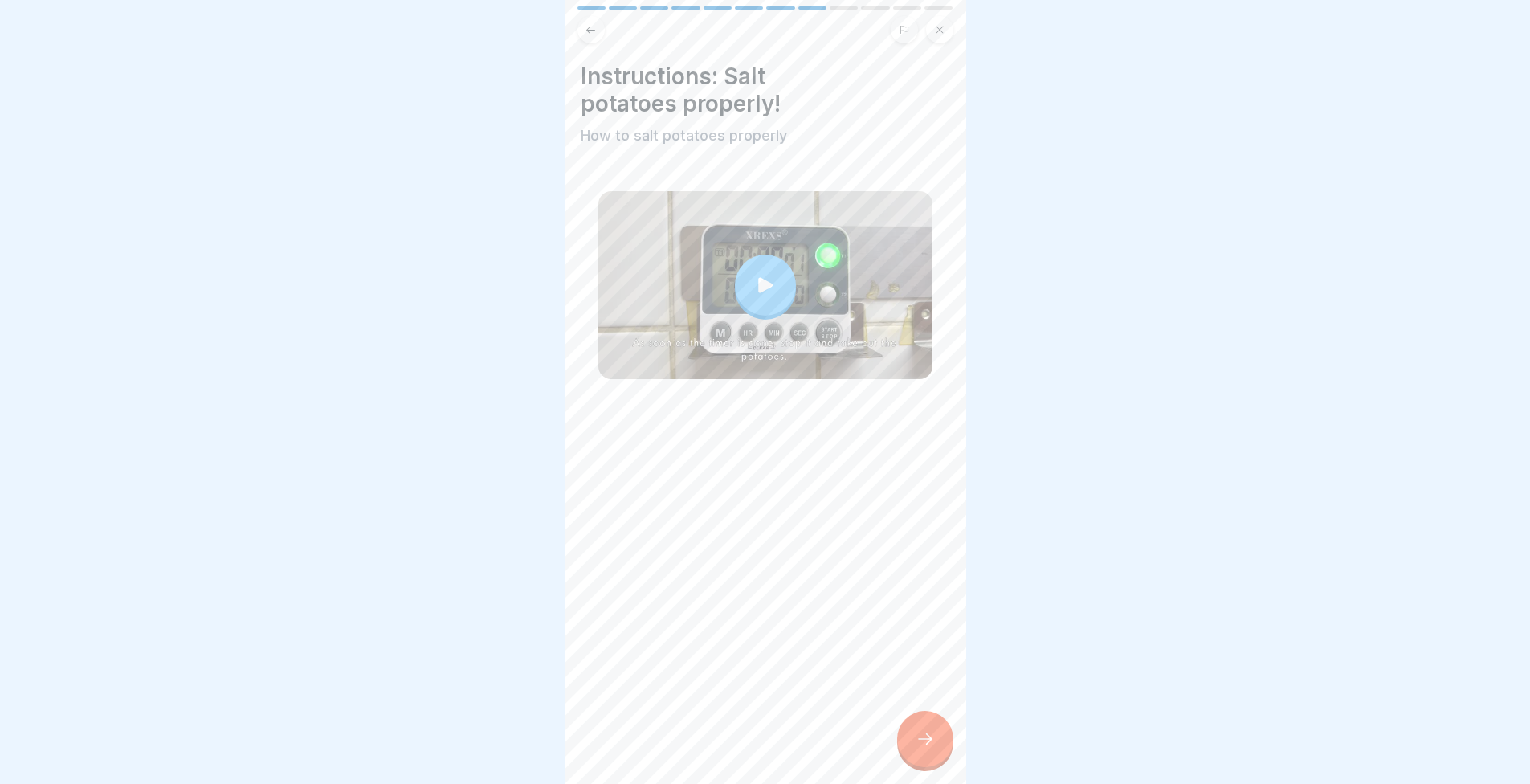
click at [923, 748] on icon at bounding box center [925, 739] width 19 height 19
drag, startPoint x: 0, startPoint y: 776, endPoint x: 40, endPoint y: 735, distance: 57.3
click at [37, 737] on div at bounding box center [765, 392] width 1530 height 784
click at [915, 761] on div at bounding box center [925, 739] width 57 height 57
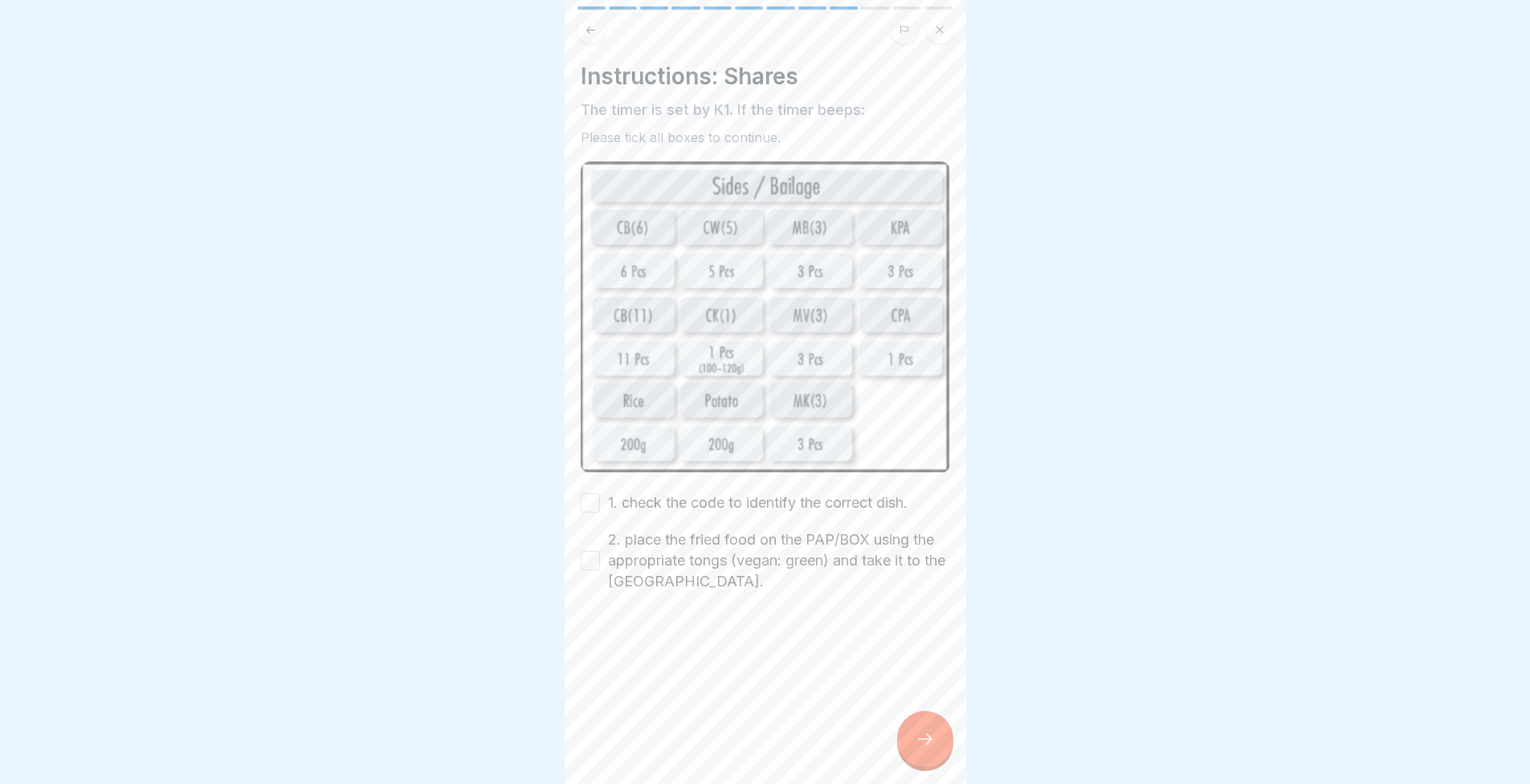
click at [914, 762] on div at bounding box center [925, 739] width 57 height 57
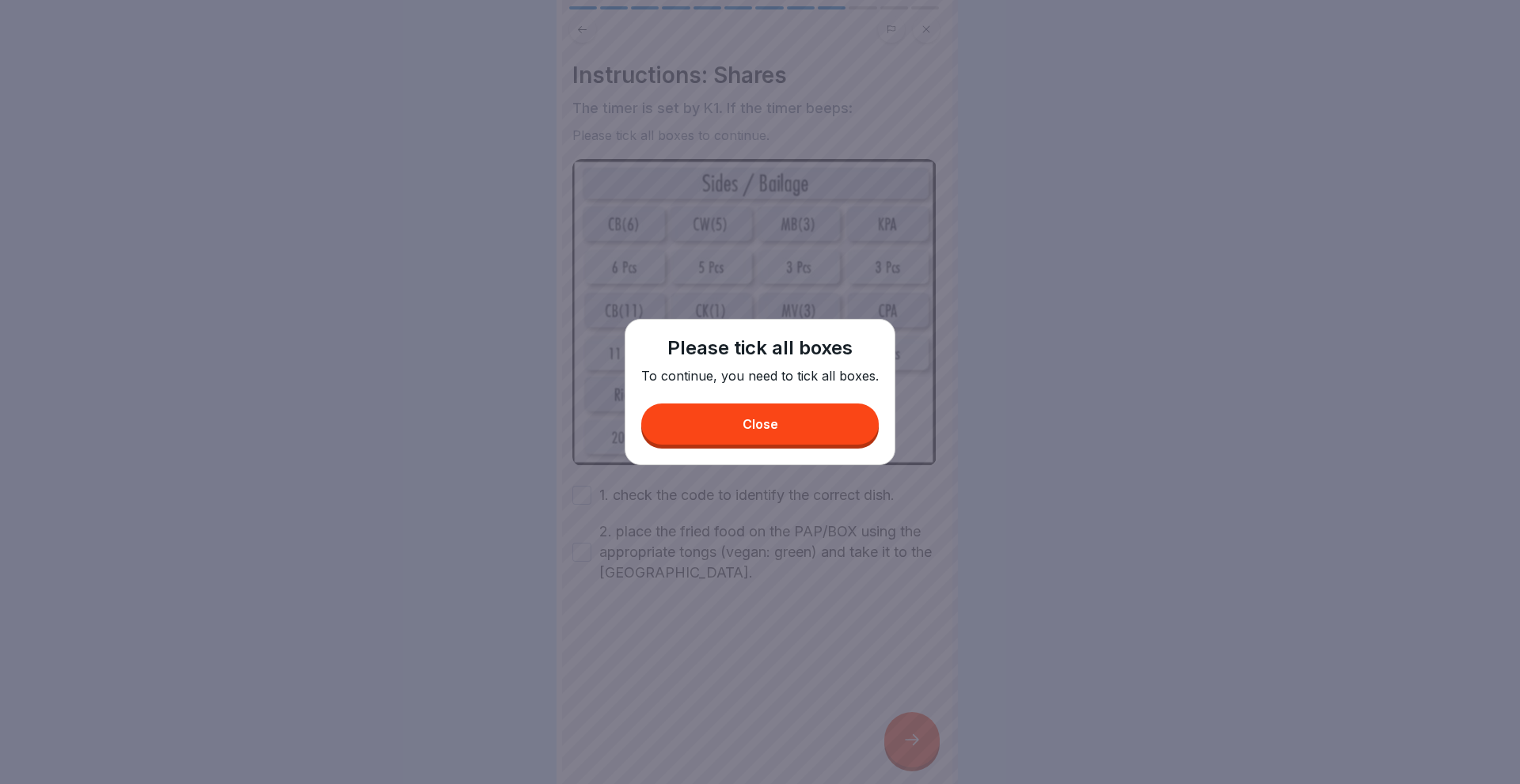
click at [681, 411] on button "Close" at bounding box center [760, 423] width 238 height 41
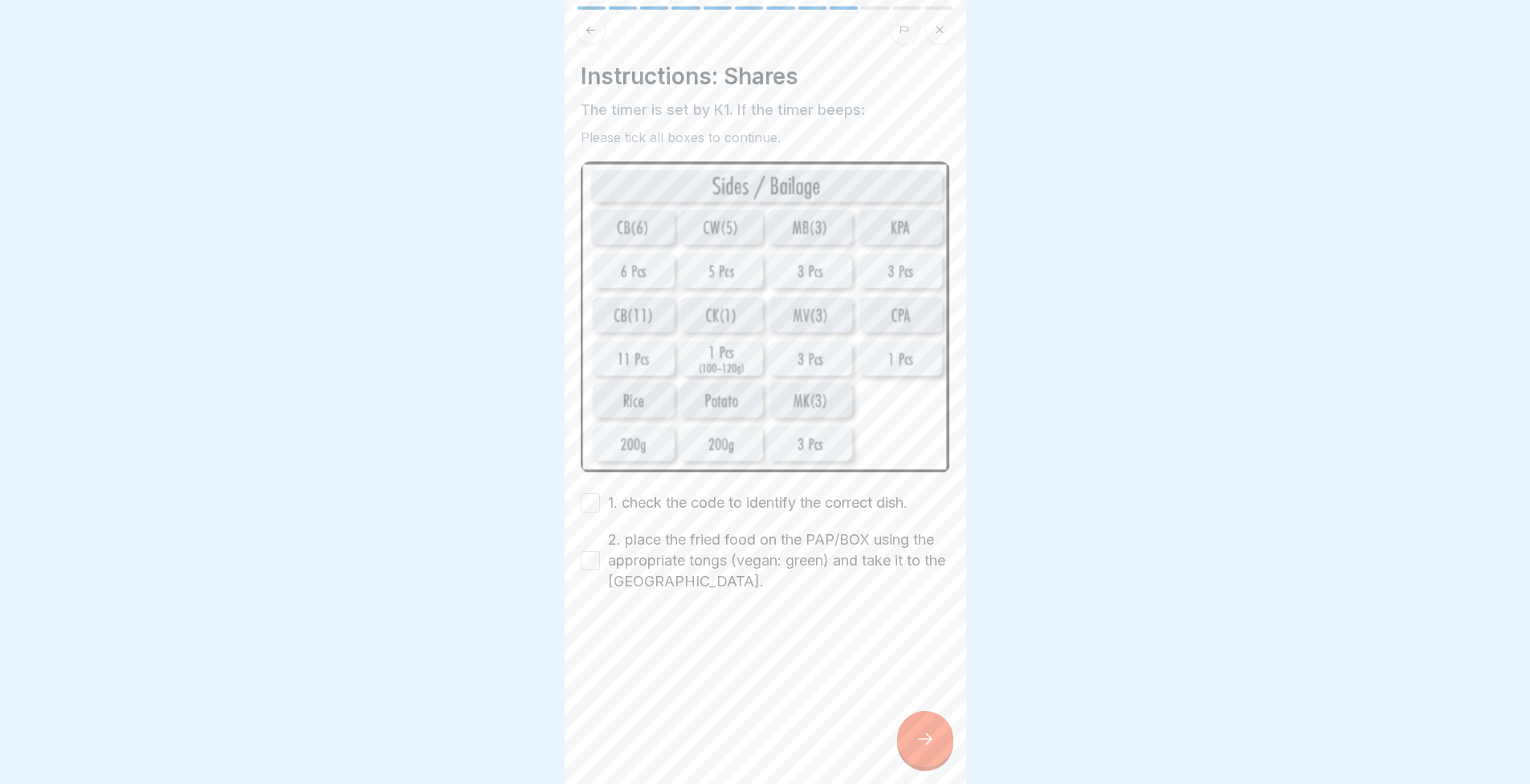
click at [687, 511] on div "1. check the code to identify the correct dish. 2. place the fried food on the …" at bounding box center [765, 542] width 369 height 100
click at [686, 499] on label "1. check the code to identify the correct dish." at bounding box center [758, 502] width 300 height 21
click at [600, 499] on button "1. check the code to identify the correct dish." at bounding box center [590, 502] width 19 height 19
click at [697, 549] on label "2. place the fried food on the PAP/BOX using the appropriate tongs (vegan: gree…" at bounding box center [779, 560] width 342 height 62
click at [600, 551] on button "2. place the fried food on the PAP/BOX using the appropriate tongs (vegan: gree…" at bounding box center [590, 560] width 19 height 19
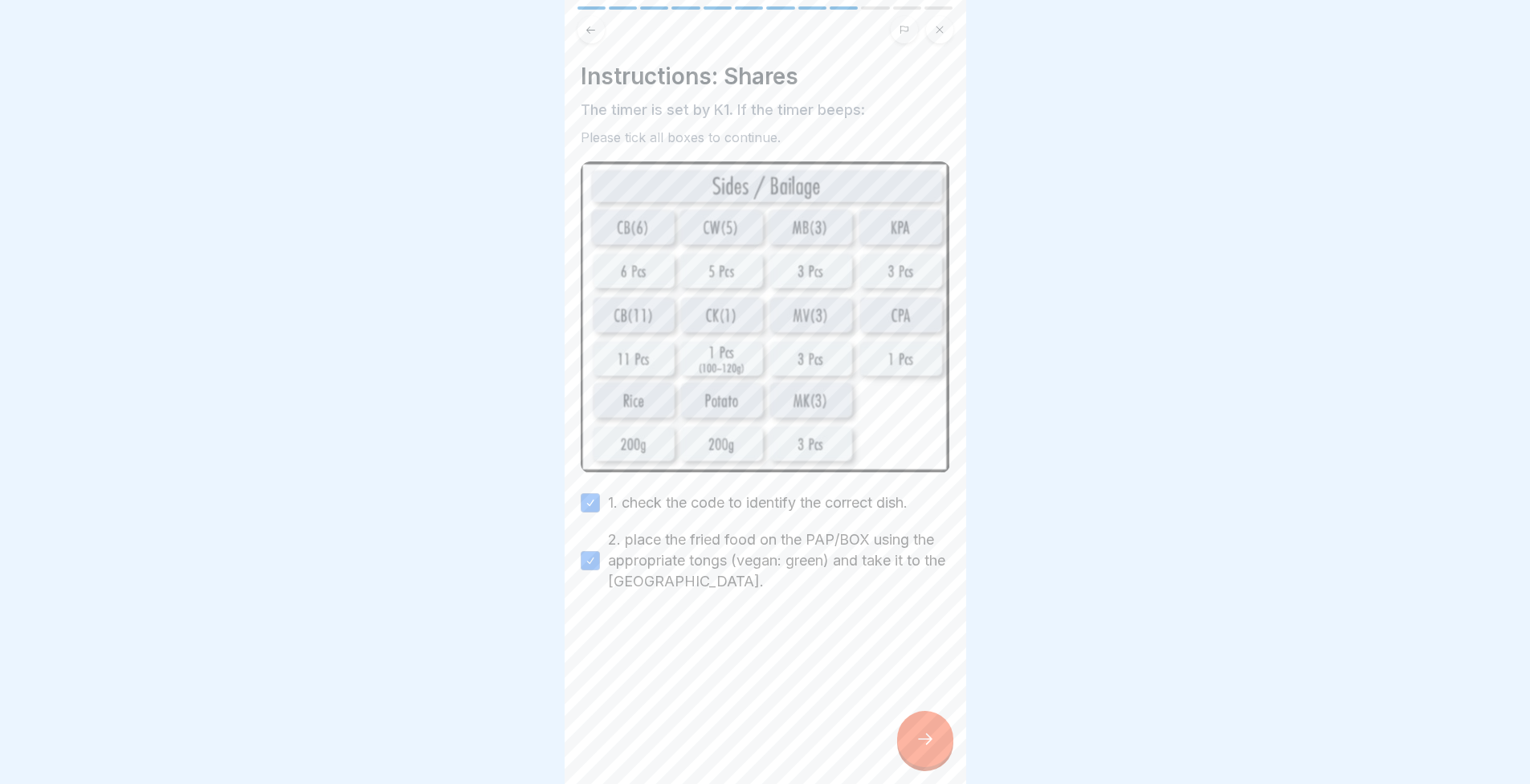
click at [925, 748] on icon at bounding box center [925, 739] width 19 height 19
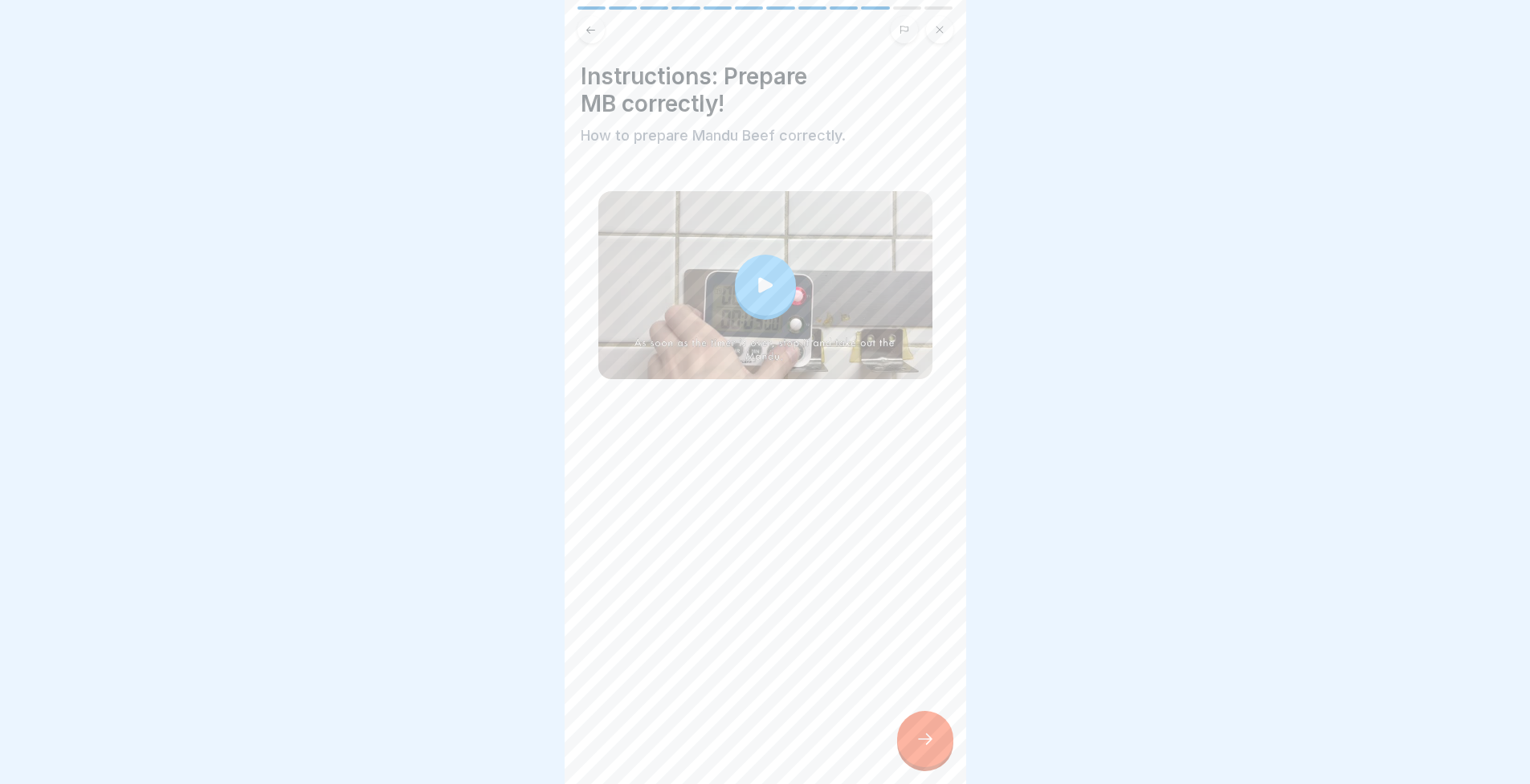
click at [917, 748] on icon at bounding box center [925, 739] width 19 height 19
click at [945, 734] on div at bounding box center [925, 739] width 57 height 57
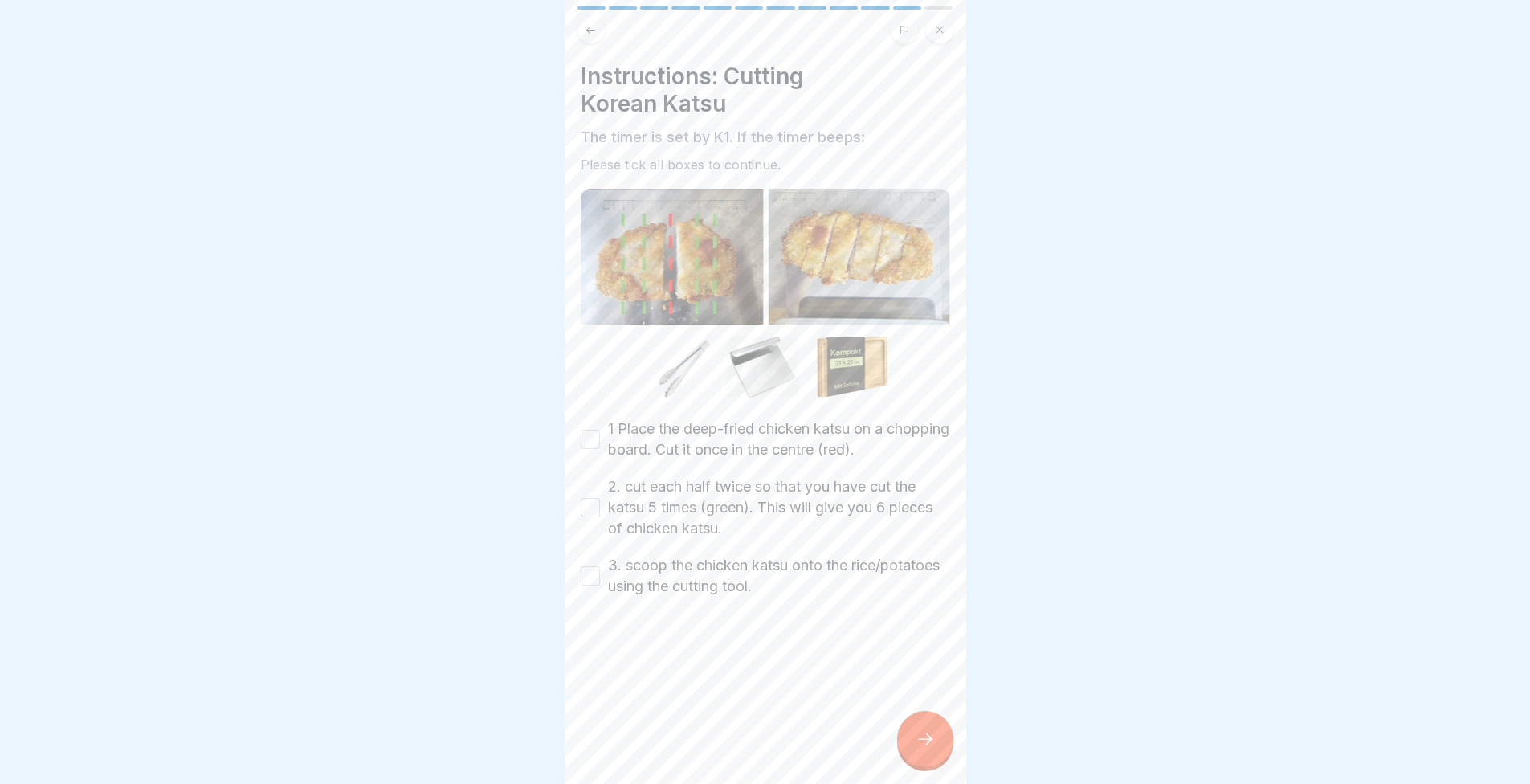
click at [912, 725] on div at bounding box center [925, 739] width 57 height 57
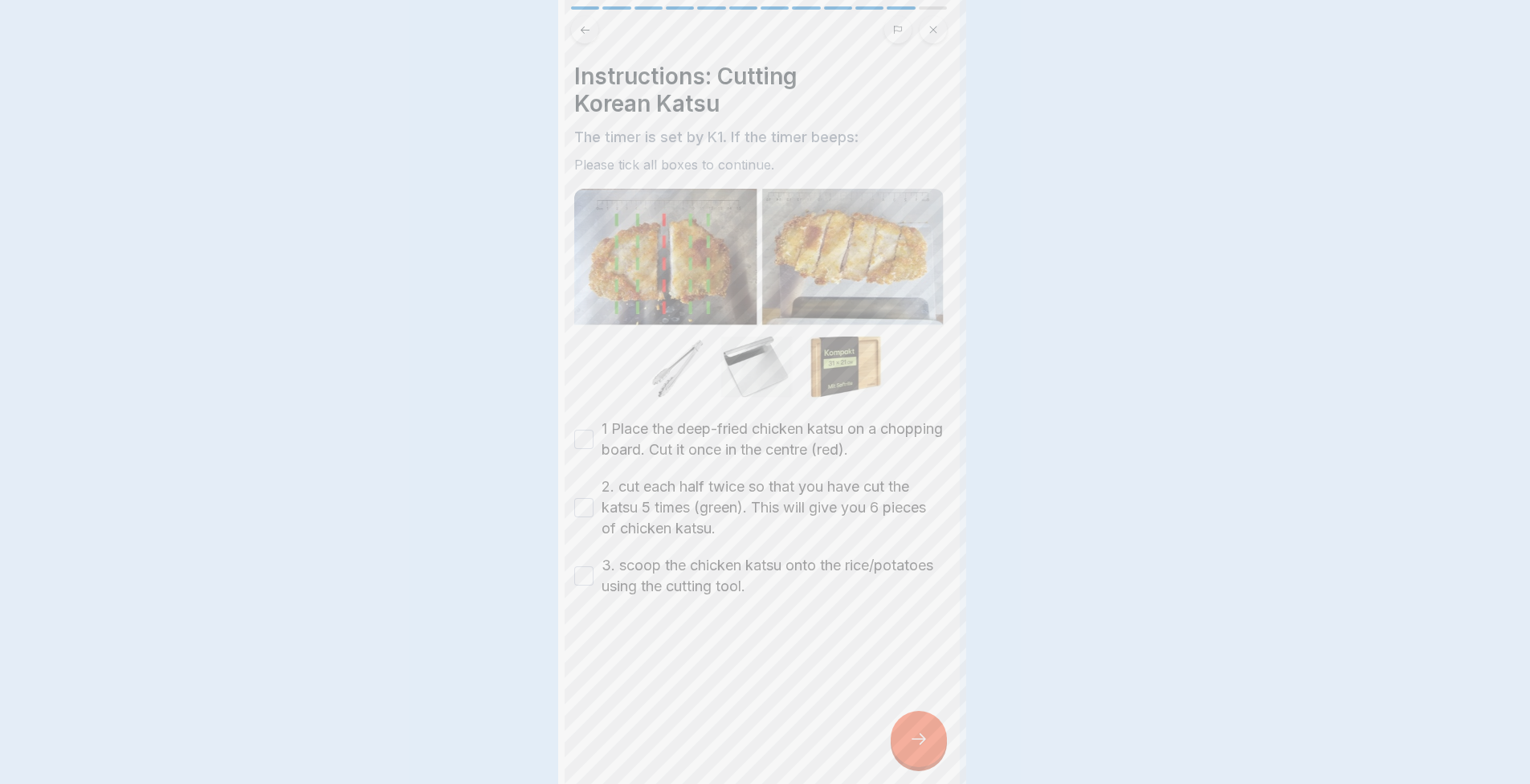
scroll to position [0, 0]
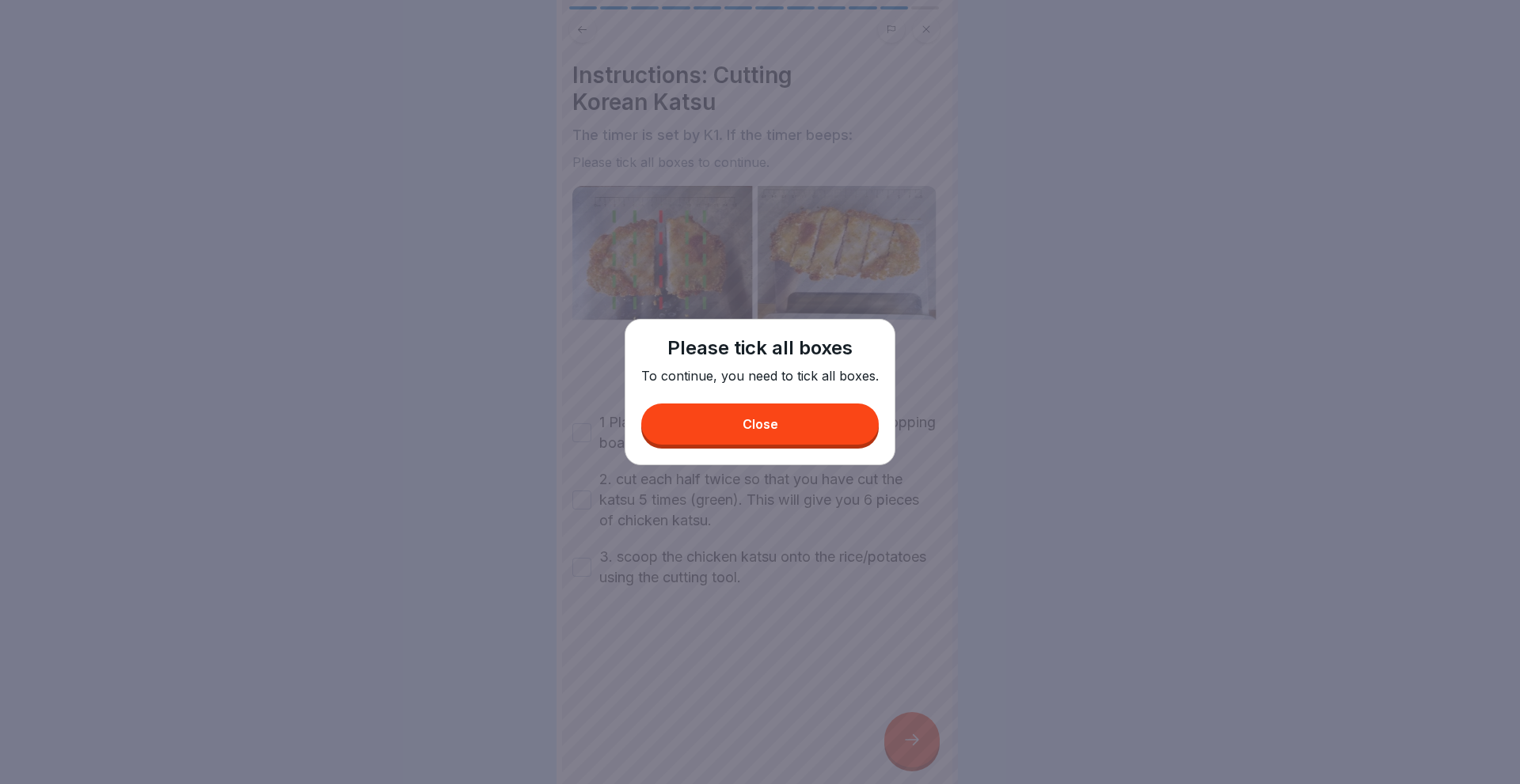
click at [783, 416] on button "Close" at bounding box center [760, 423] width 238 height 41
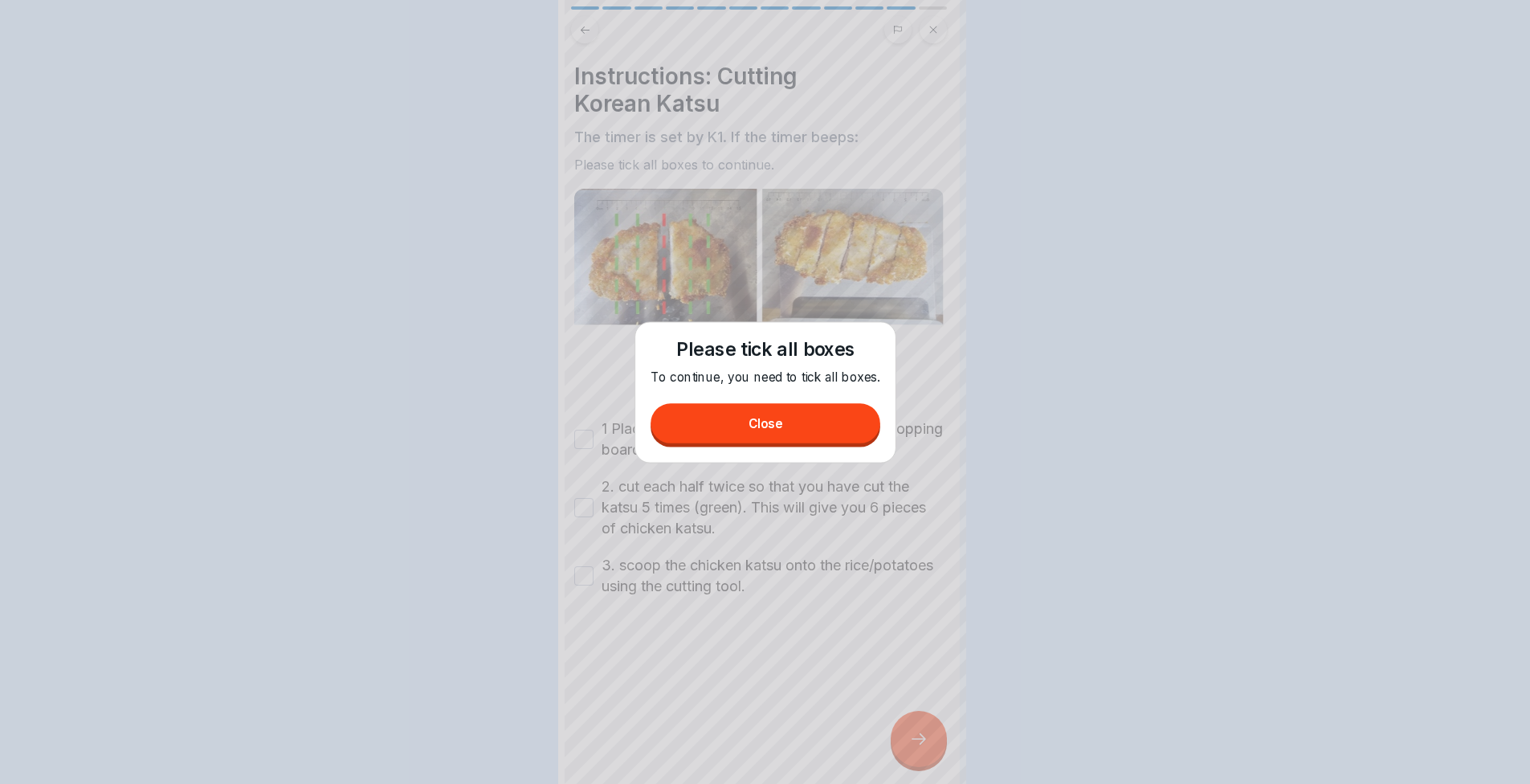
click at [739, 453] on label "1 Place the deep-fried chicken katsu on a chopping board. Cut it once in the ce…" at bounding box center [773, 438] width 342 height 41
click at [594, 449] on button "1 Place the deep-fried chicken katsu on a chopping board. Cut it once in the ce…" at bounding box center [584, 439] width 19 height 19
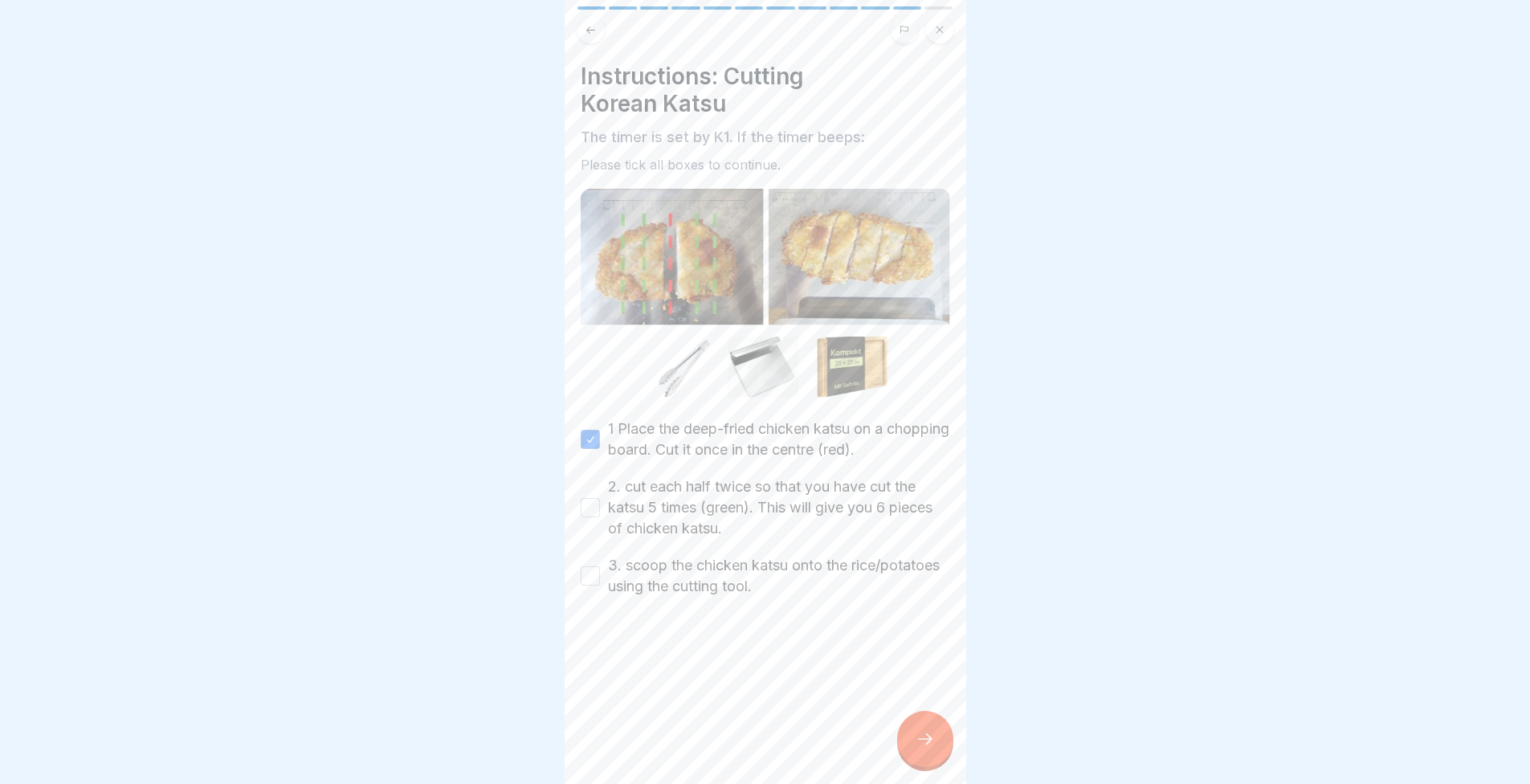
drag, startPoint x: 699, startPoint y: 500, endPoint x: 687, endPoint y: 565, distance: 66.1
click at [698, 500] on label "2. cut each half twice so that you have cut the katsu 5 times (green). This wil…" at bounding box center [779, 507] width 342 height 62
click at [600, 500] on button "2. cut each half twice so that you have cut the katsu 5 times (green). This wil…" at bounding box center [590, 507] width 19 height 19
click at [678, 608] on div at bounding box center [765, 645] width 369 height 96
click at [677, 586] on label "3. scoop the chicken katsu onto the rice/potatoes using the cutting tool." at bounding box center [779, 576] width 342 height 41
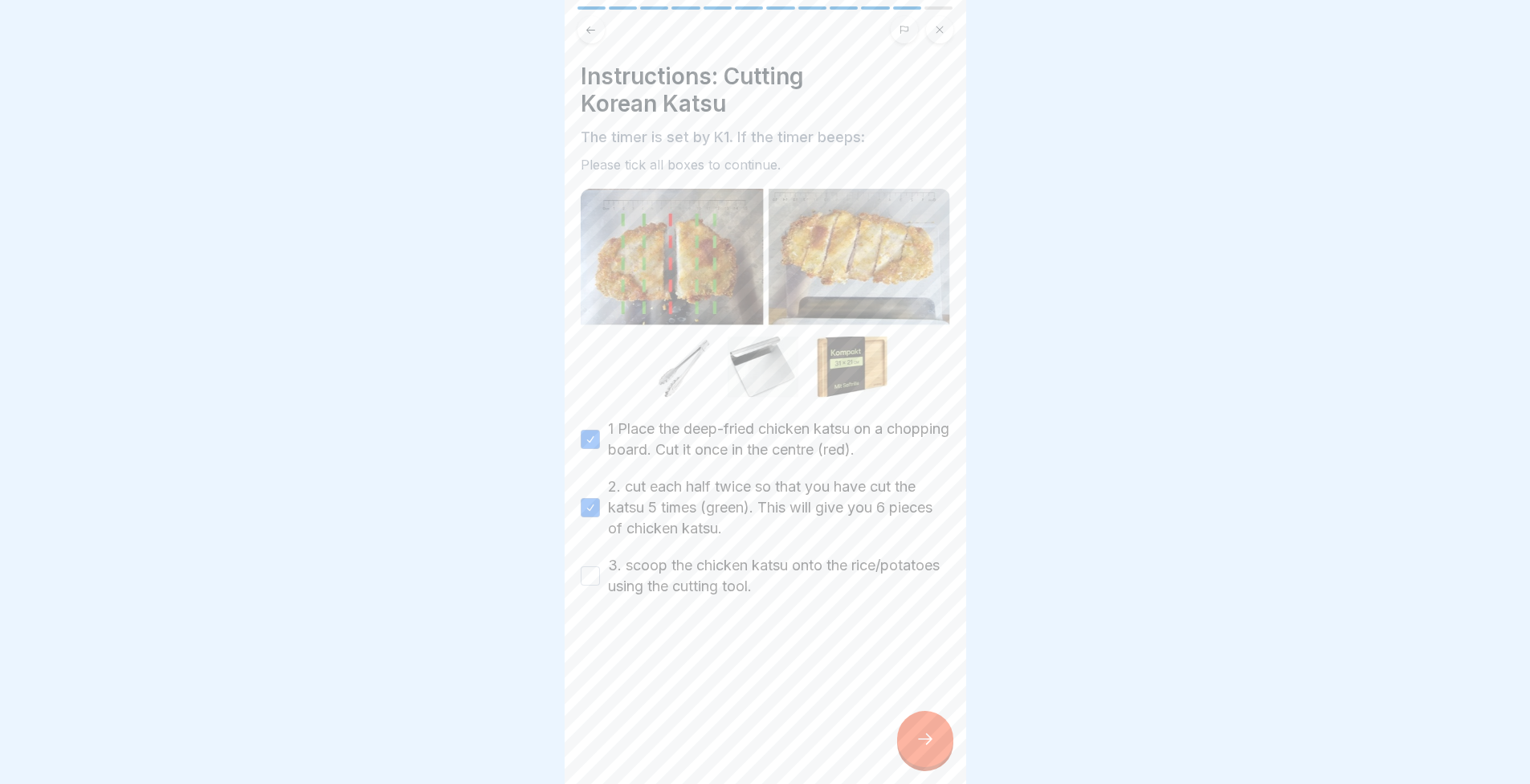
click at [600, 585] on button "3. scoop the chicken katsu onto the rice/potatoes using the cutting tool." at bounding box center [590, 576] width 19 height 19
click at [948, 724] on div "Instructions: Cutting Korean Katsu The timer is set by K1. If the timer beeps: …" at bounding box center [766, 392] width 402 height 784
click at [939, 731] on div at bounding box center [925, 739] width 57 height 57
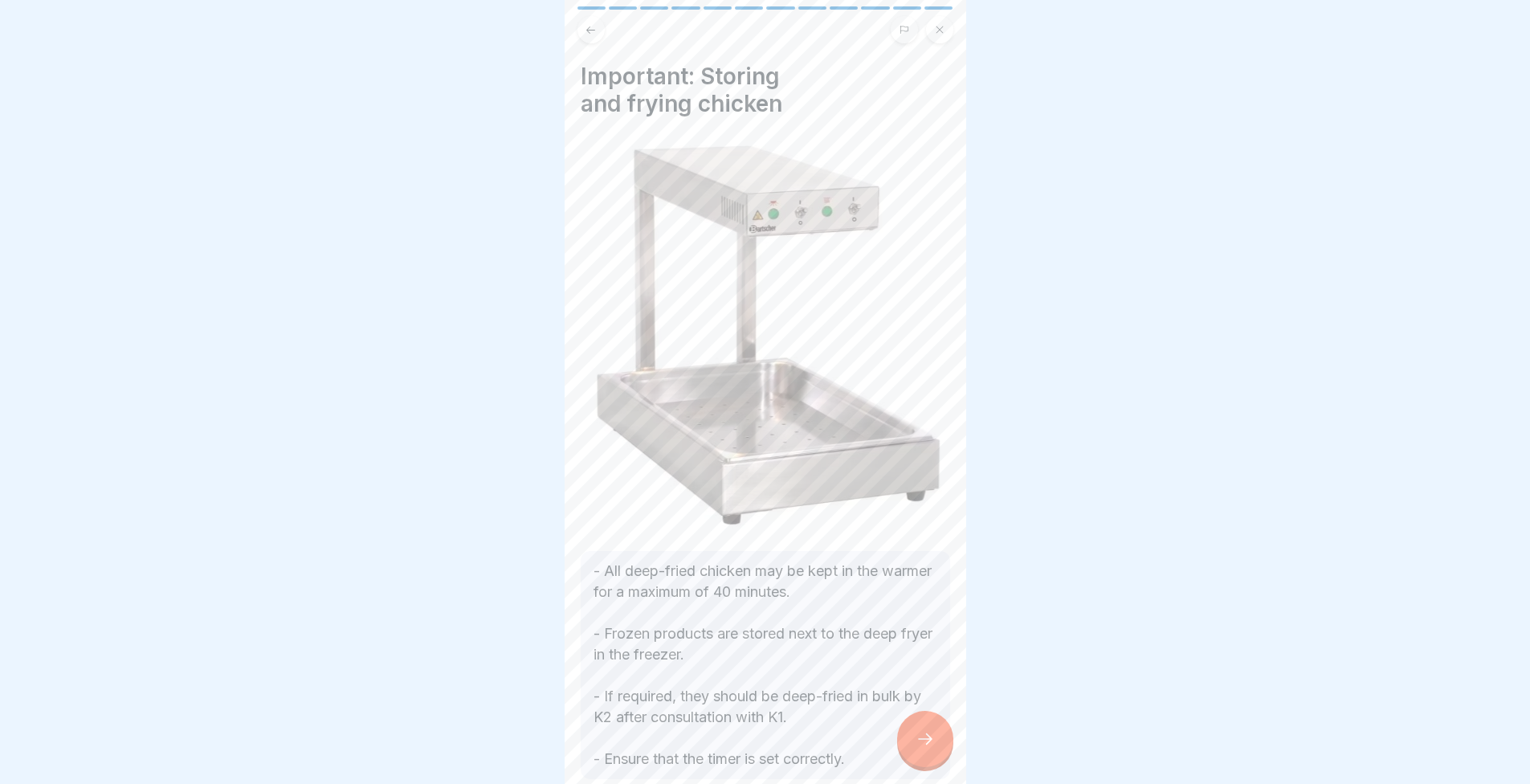
click at [912, 741] on div at bounding box center [925, 739] width 57 height 57
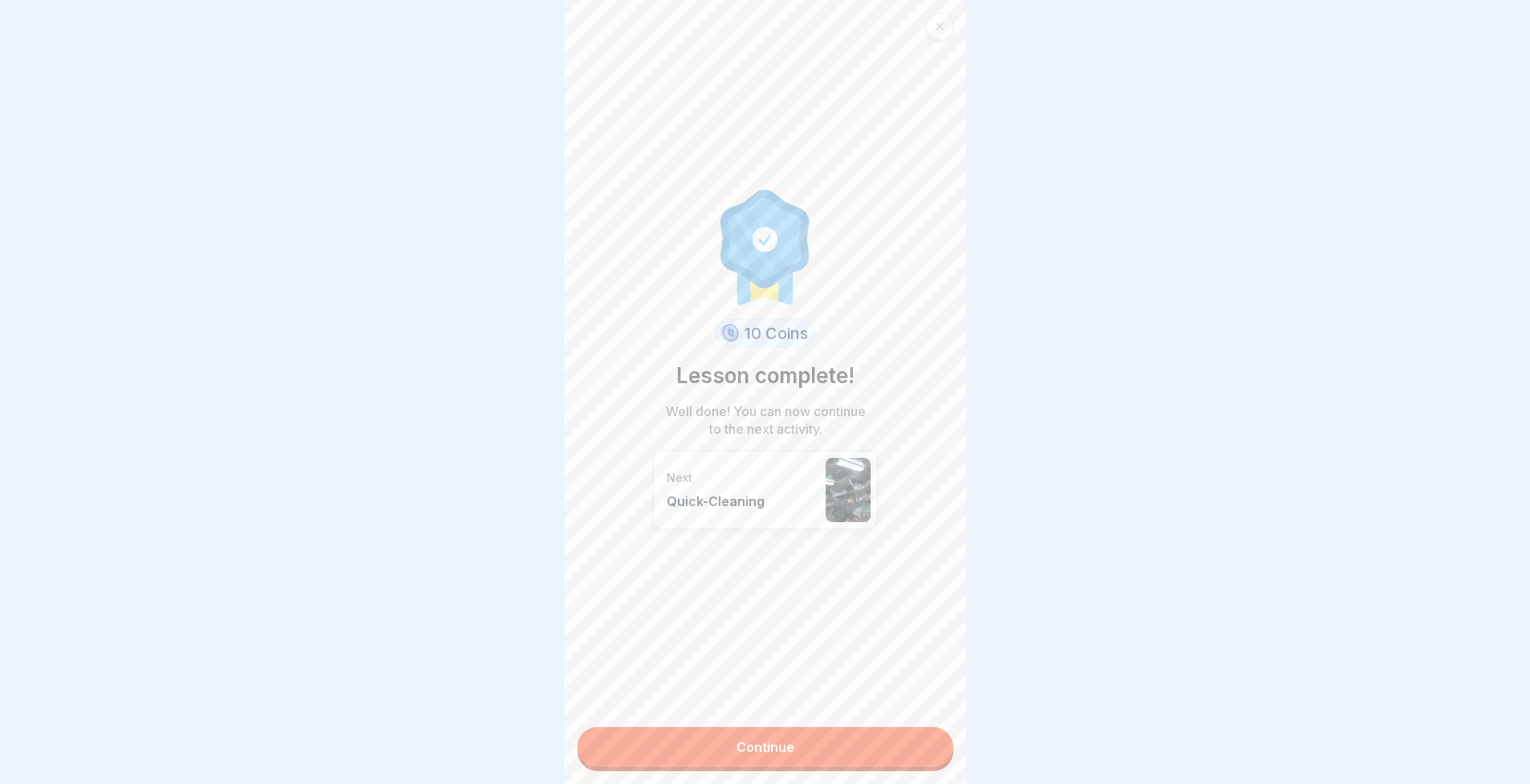
click at [851, 740] on link "Continue" at bounding box center [765, 747] width 376 height 40
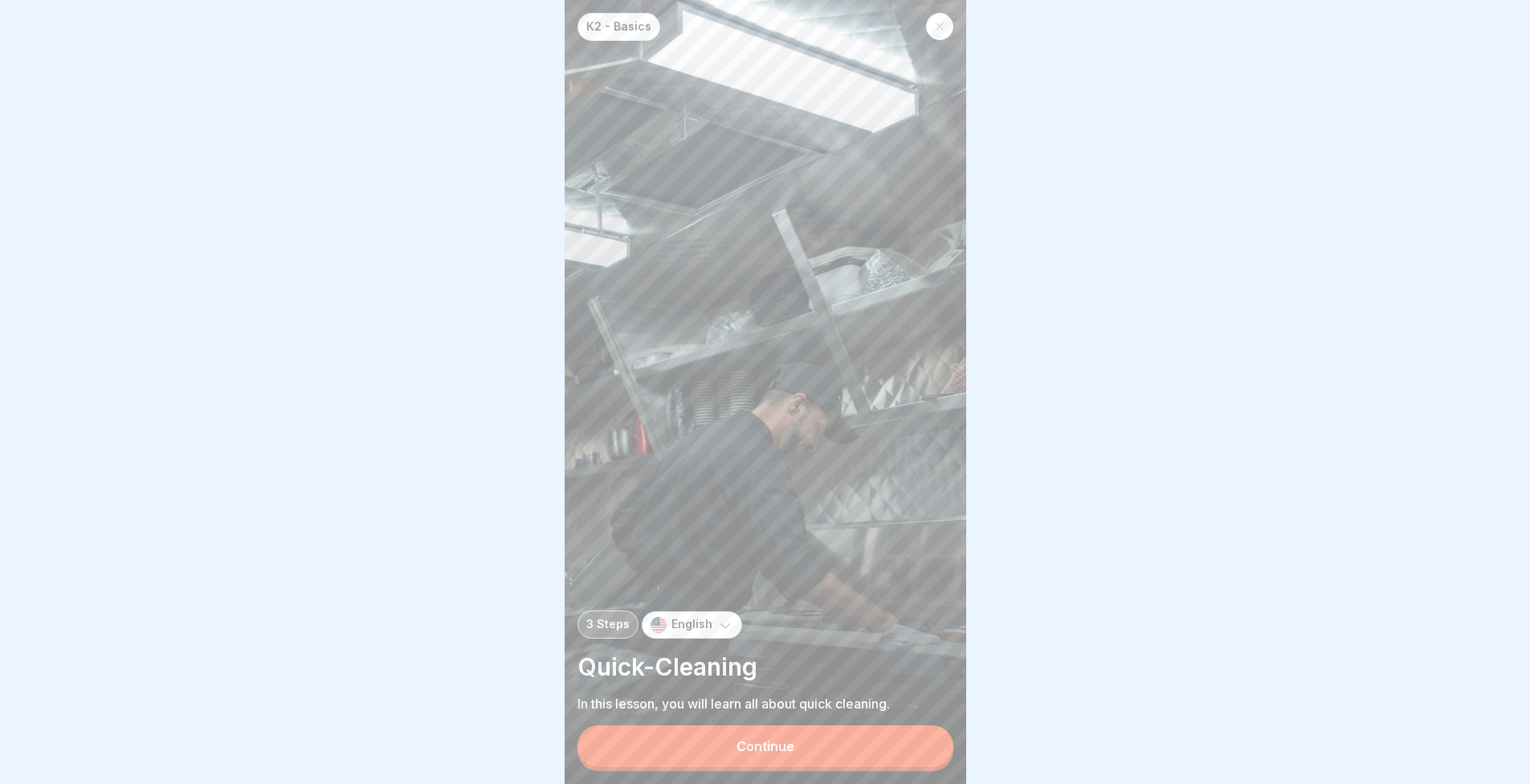
click at [927, 26] on div at bounding box center [940, 26] width 27 height 27
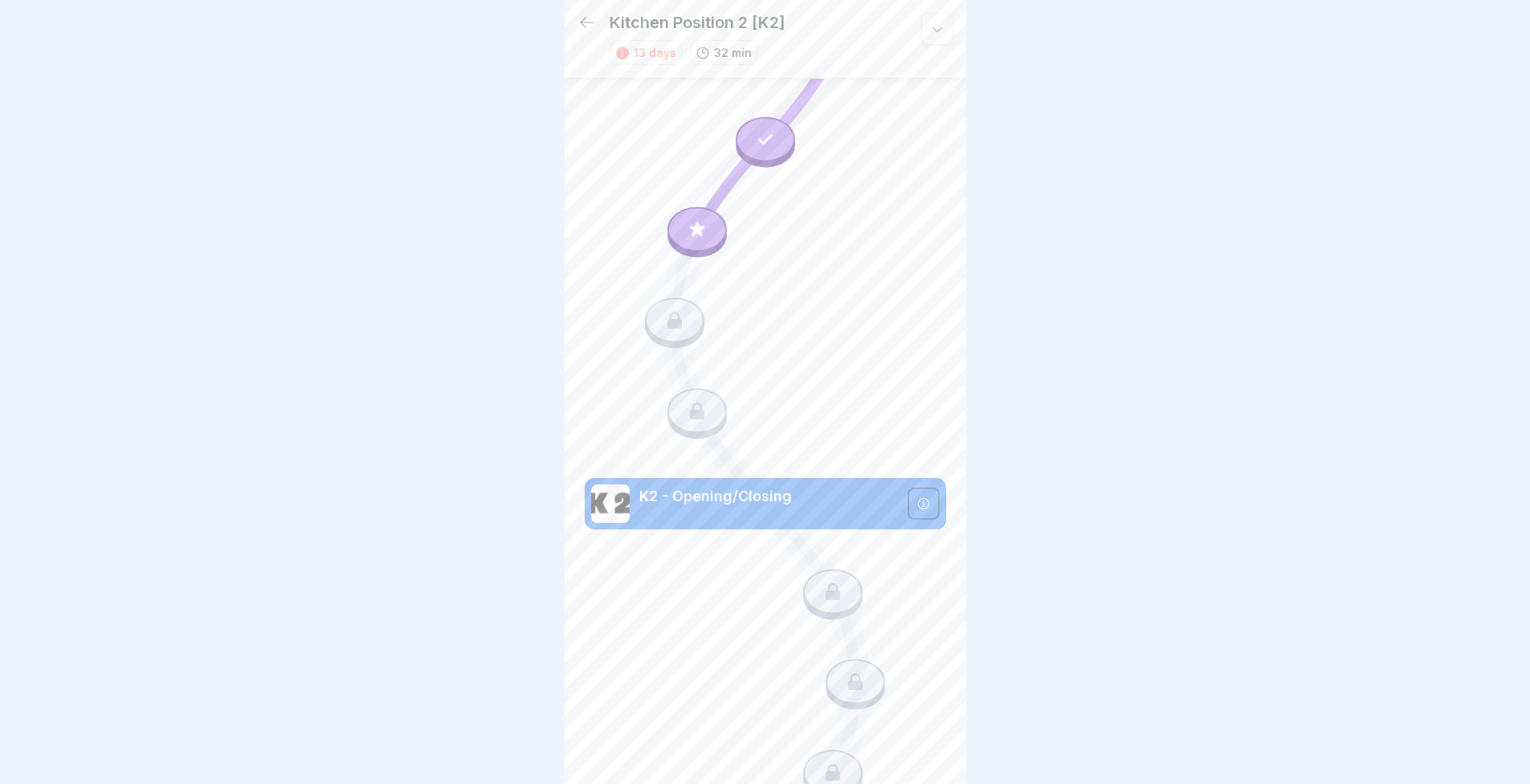
click at [714, 215] on div at bounding box center [698, 230] width 60 height 45
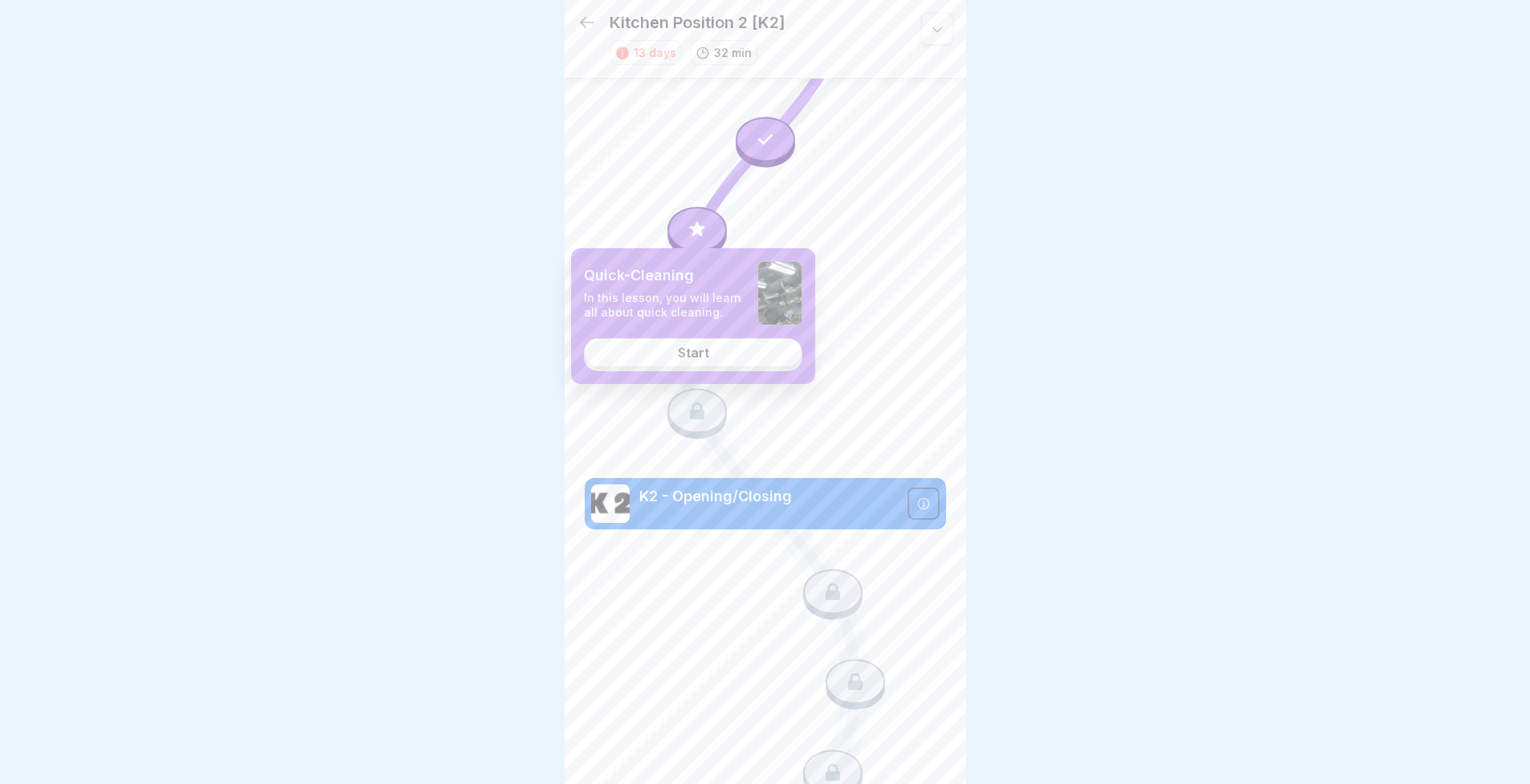
click at [712, 356] on link "Start" at bounding box center [693, 353] width 218 height 29
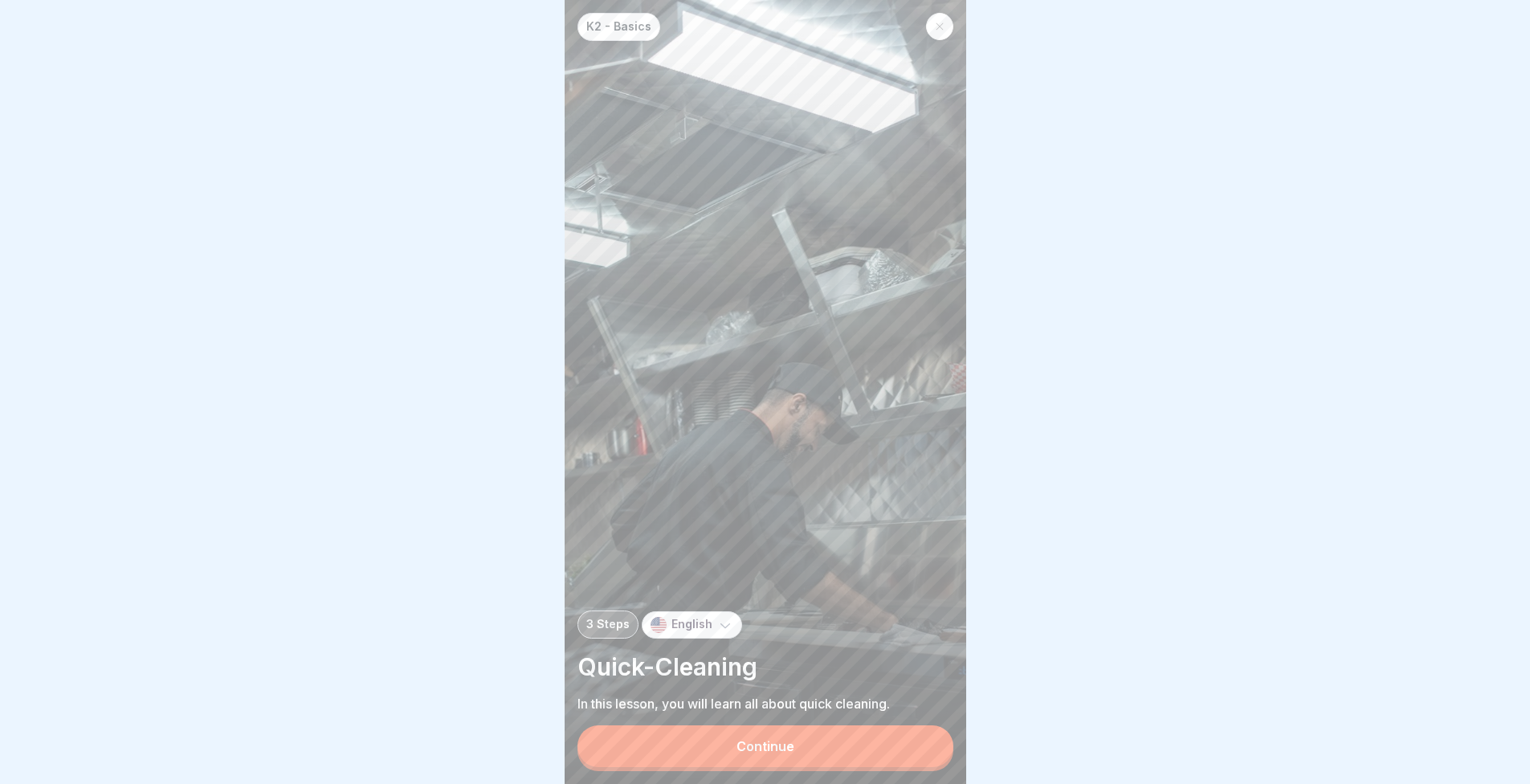
click at [753, 729] on div "K2 - Basics 3 Steps English Quick-Cleaning In this lesson, you will learn all a…" at bounding box center [766, 392] width 402 height 784
click at [753, 732] on div "K2 - Basics 3 Steps English Quick-Cleaning In this lesson, you will learn all a…" at bounding box center [766, 392] width 402 height 784
click at [757, 753] on div "Continue" at bounding box center [765, 746] width 58 height 14
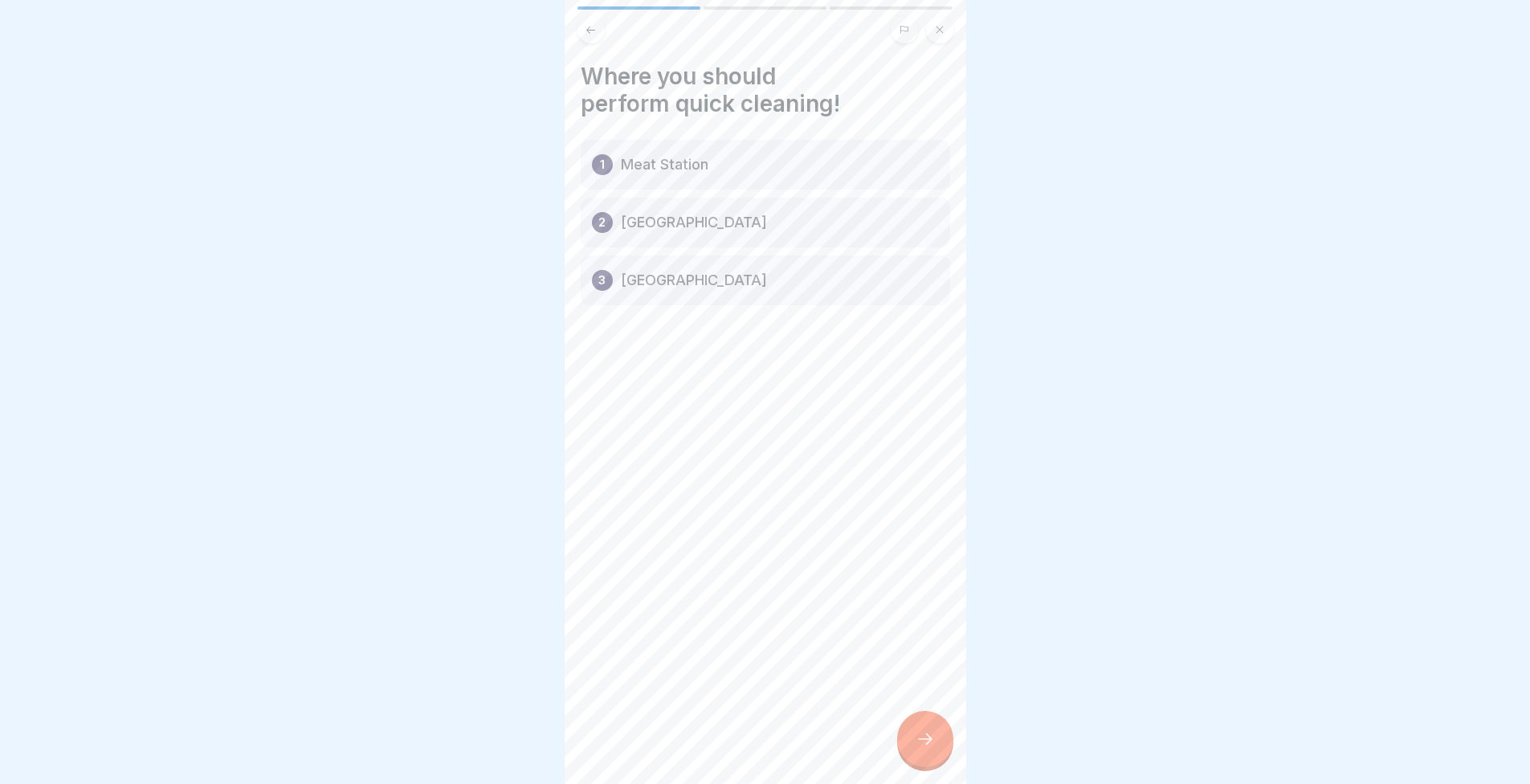
click at [932, 748] on icon at bounding box center [925, 739] width 19 height 19
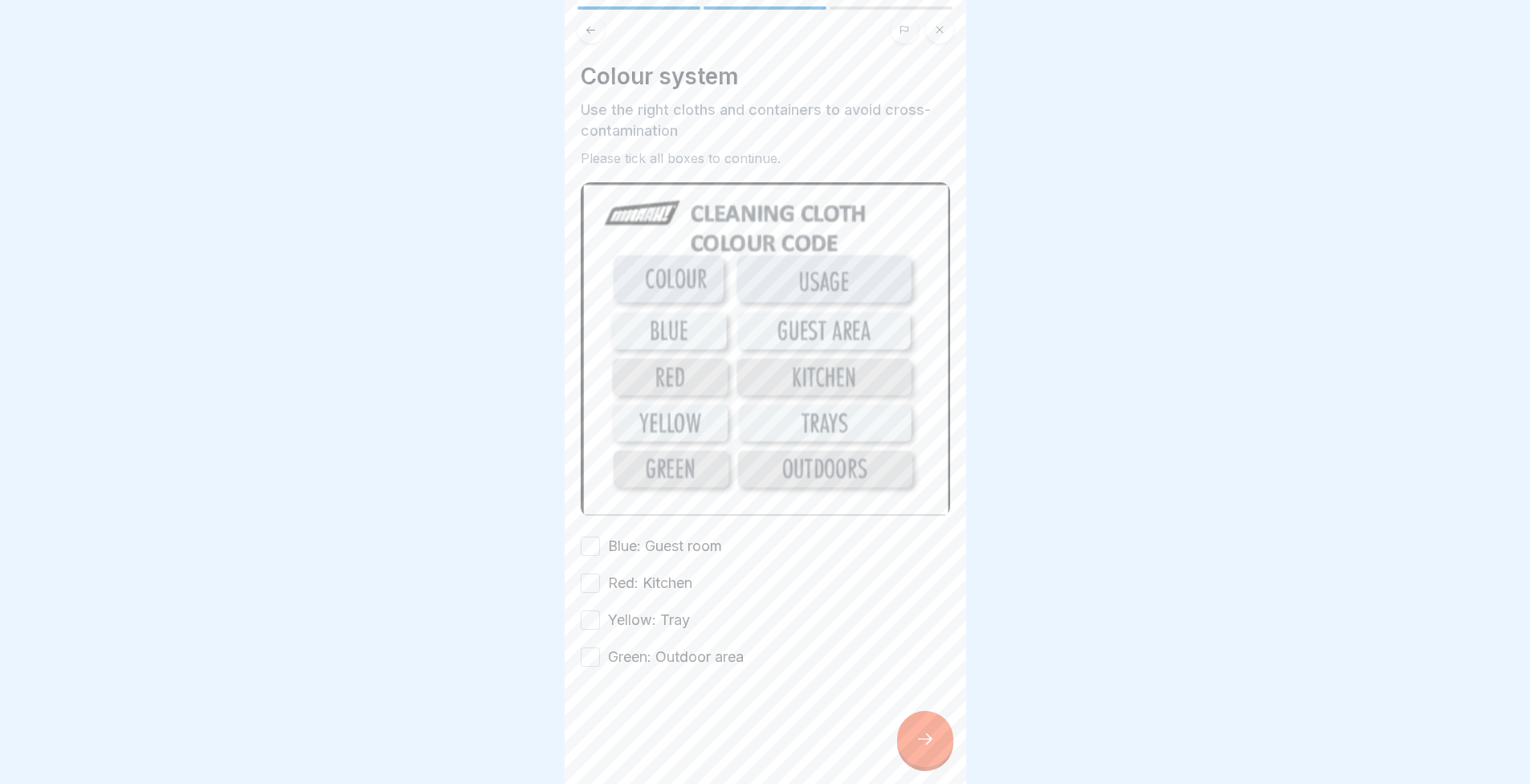
click at [614, 536] on label "Blue: Guest room" at bounding box center [665, 546] width 114 height 21
click at [600, 536] on button "Blue: Guest room" at bounding box center [590, 546] width 19 height 19
click at [629, 573] on label "Red: Kitchen" at bounding box center [651, 583] width 85 height 21
click at [600, 574] on button "Red: Kitchen" at bounding box center [590, 583] width 19 height 19
click at [640, 609] on label "Yellow: Tray" at bounding box center [649, 620] width 82 height 21
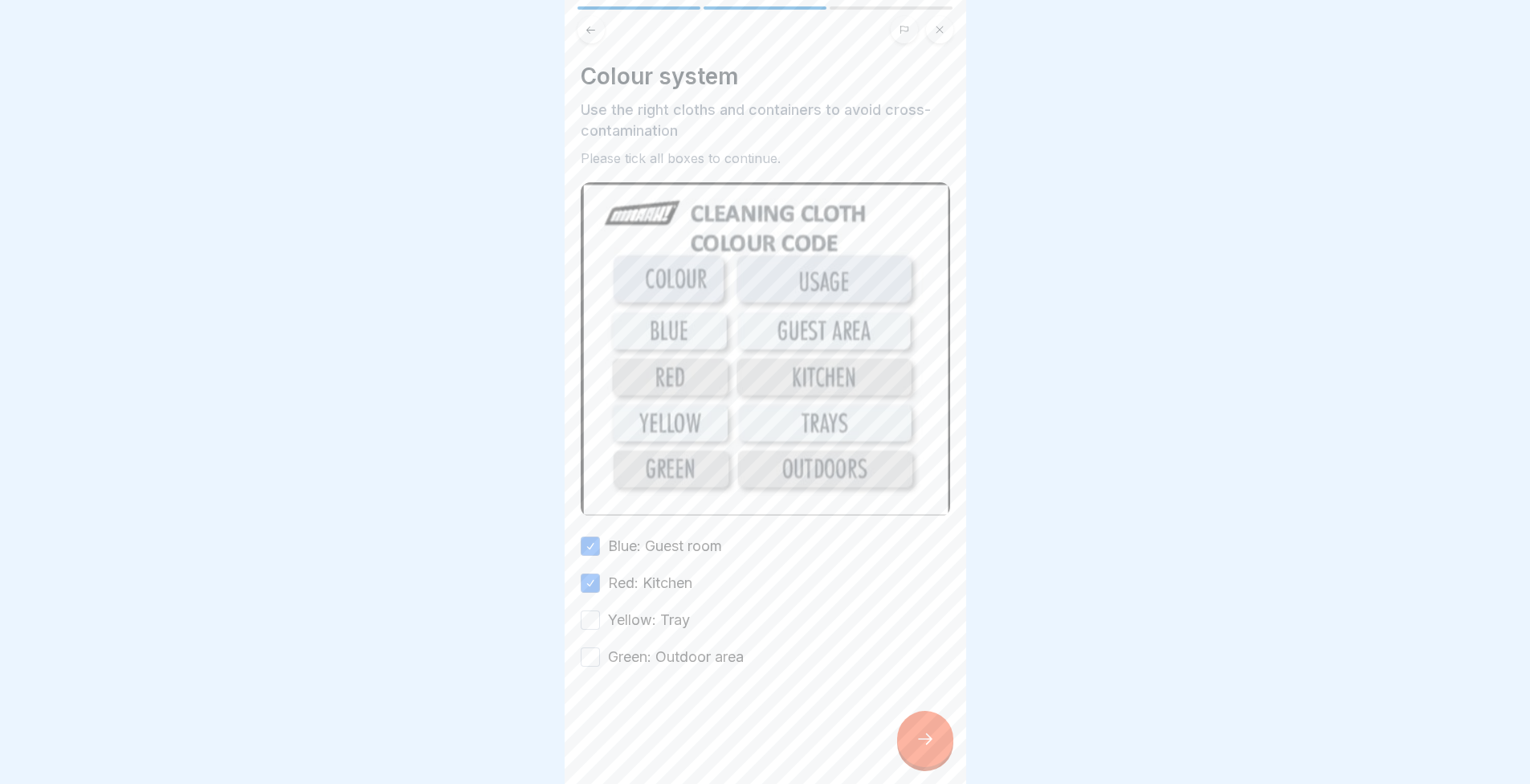
click at [600, 610] on button "Yellow: Tray" at bounding box center [590, 620] width 19 height 19
click at [668, 653] on label "Green: Outdoor area" at bounding box center [676, 657] width 136 height 21
click at [600, 653] on button "Green: Outdoor area" at bounding box center [590, 657] width 19 height 19
click at [919, 748] on icon at bounding box center [925, 739] width 19 height 19
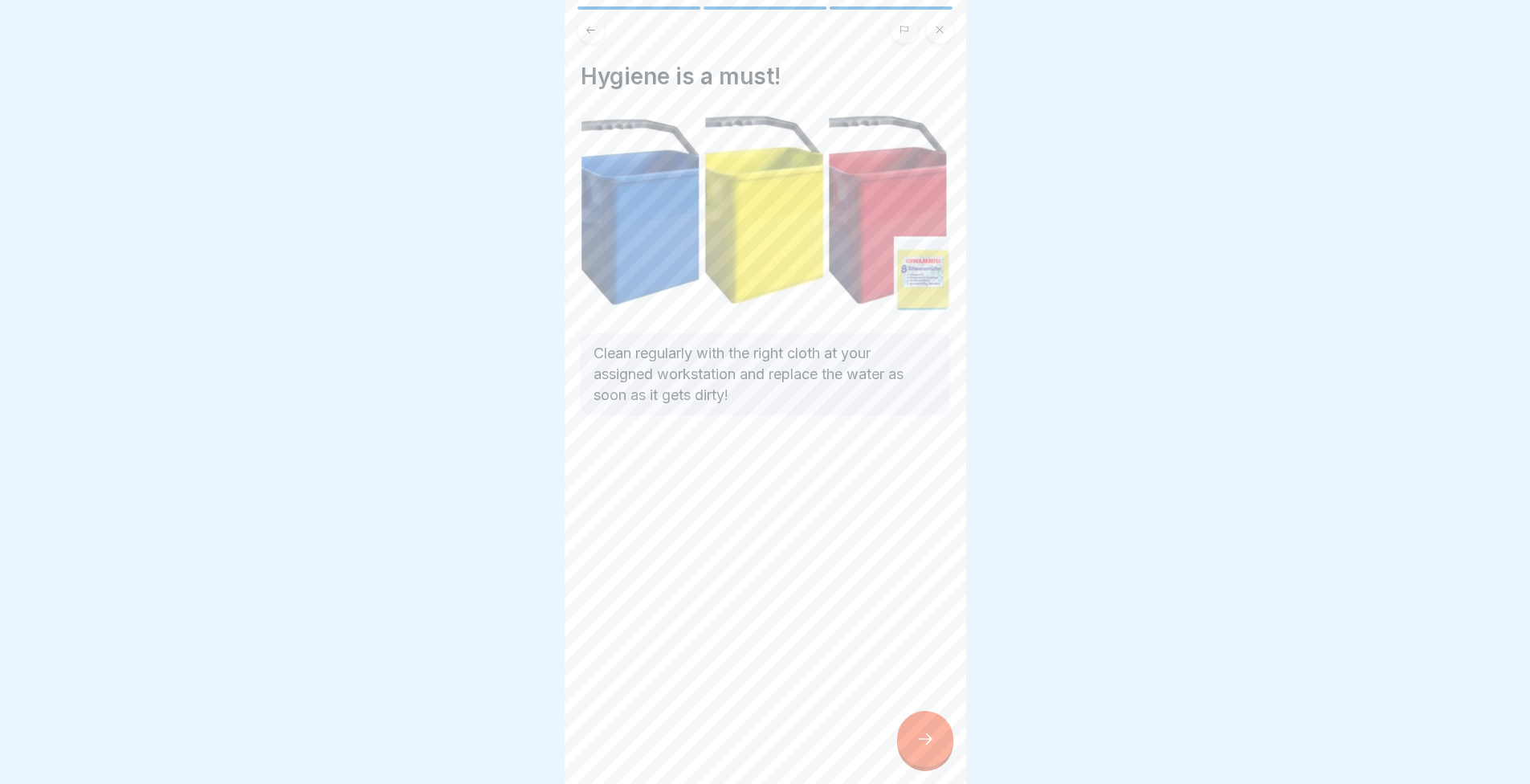
click at [913, 747] on div at bounding box center [925, 739] width 57 height 57
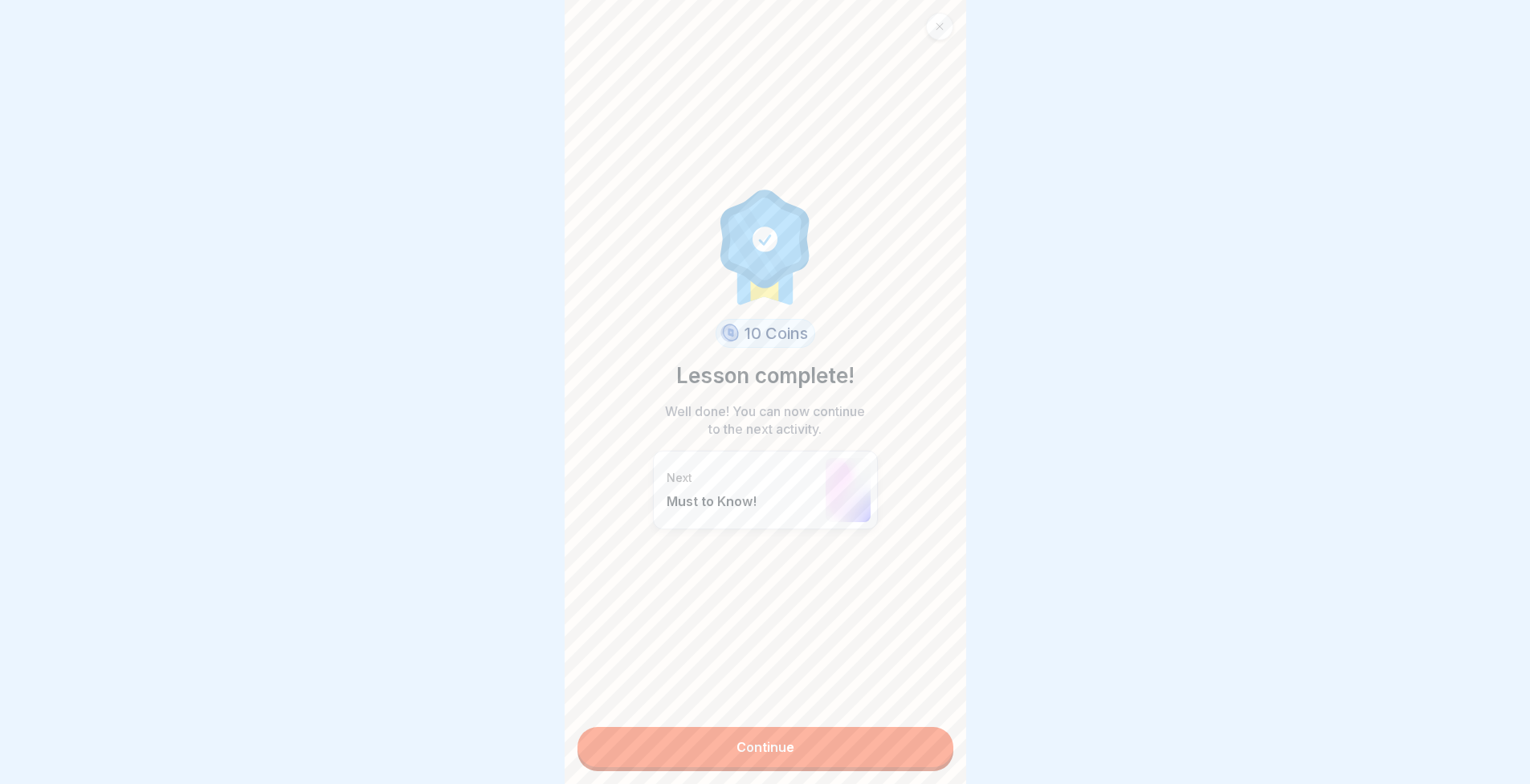
click at [913, 747] on link "Continue" at bounding box center [765, 747] width 376 height 40
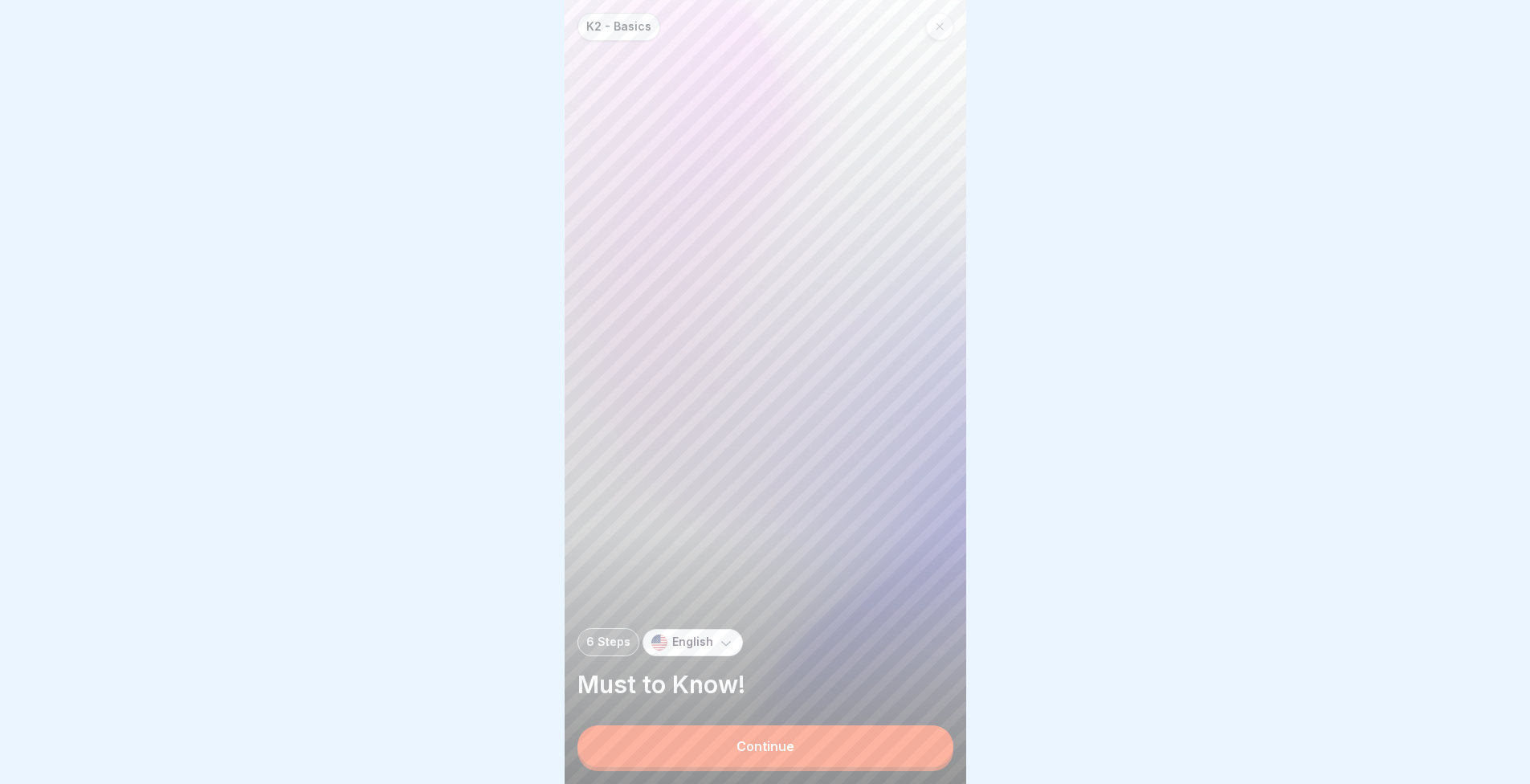
click at [912, 746] on button "Continue" at bounding box center [765, 746] width 376 height 41
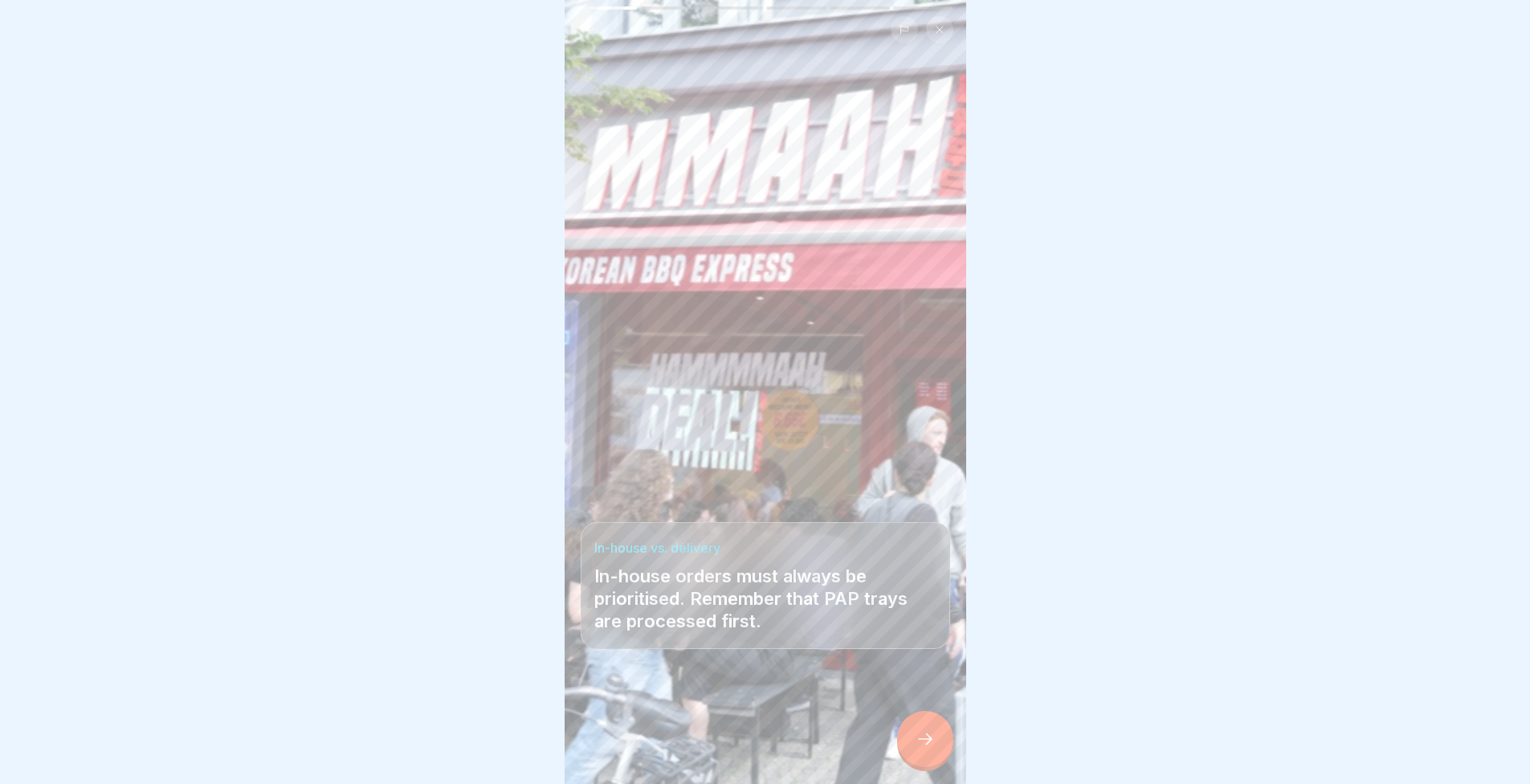
click at [914, 744] on div at bounding box center [925, 739] width 57 height 57
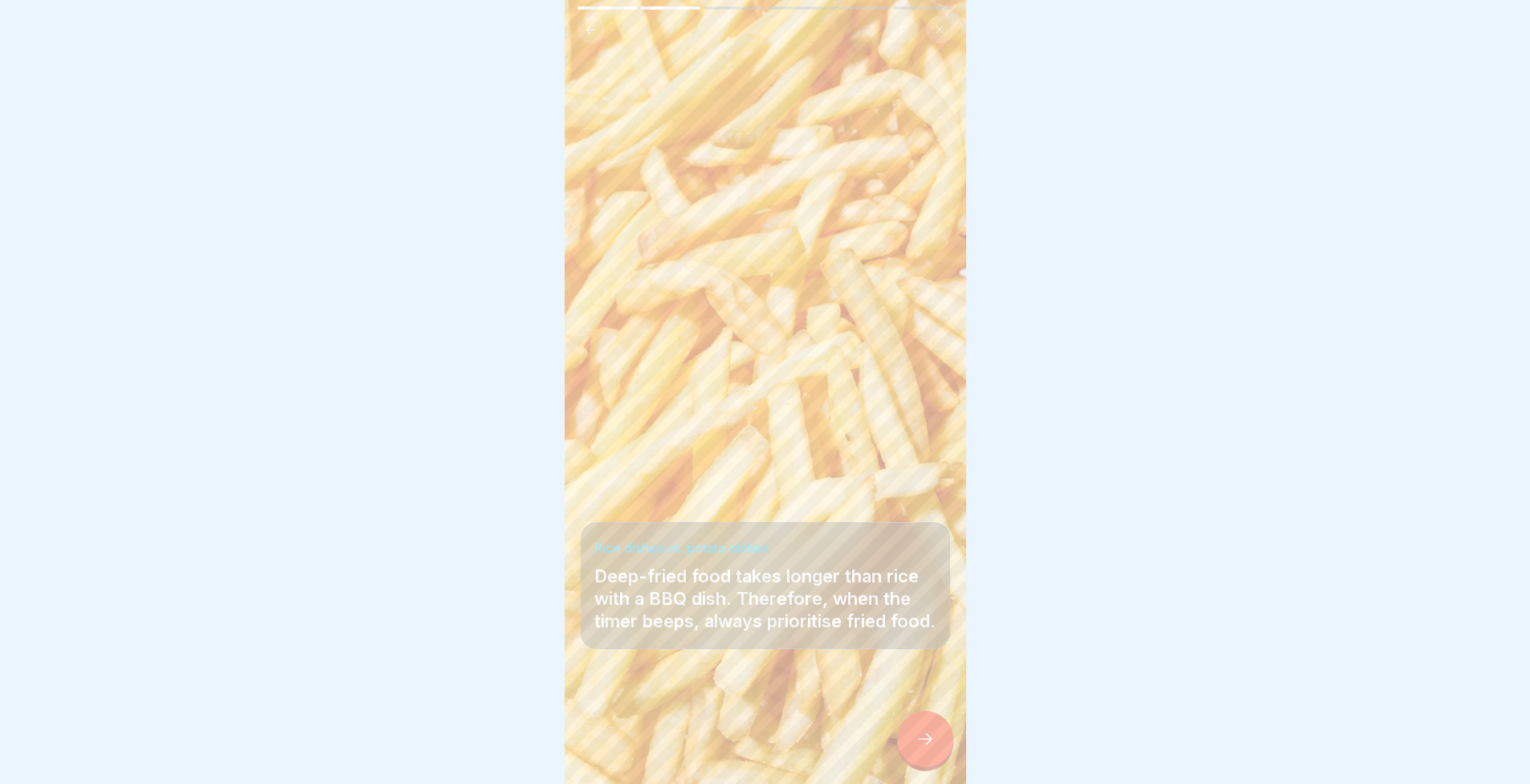
click at [907, 736] on div at bounding box center [925, 739] width 57 height 57
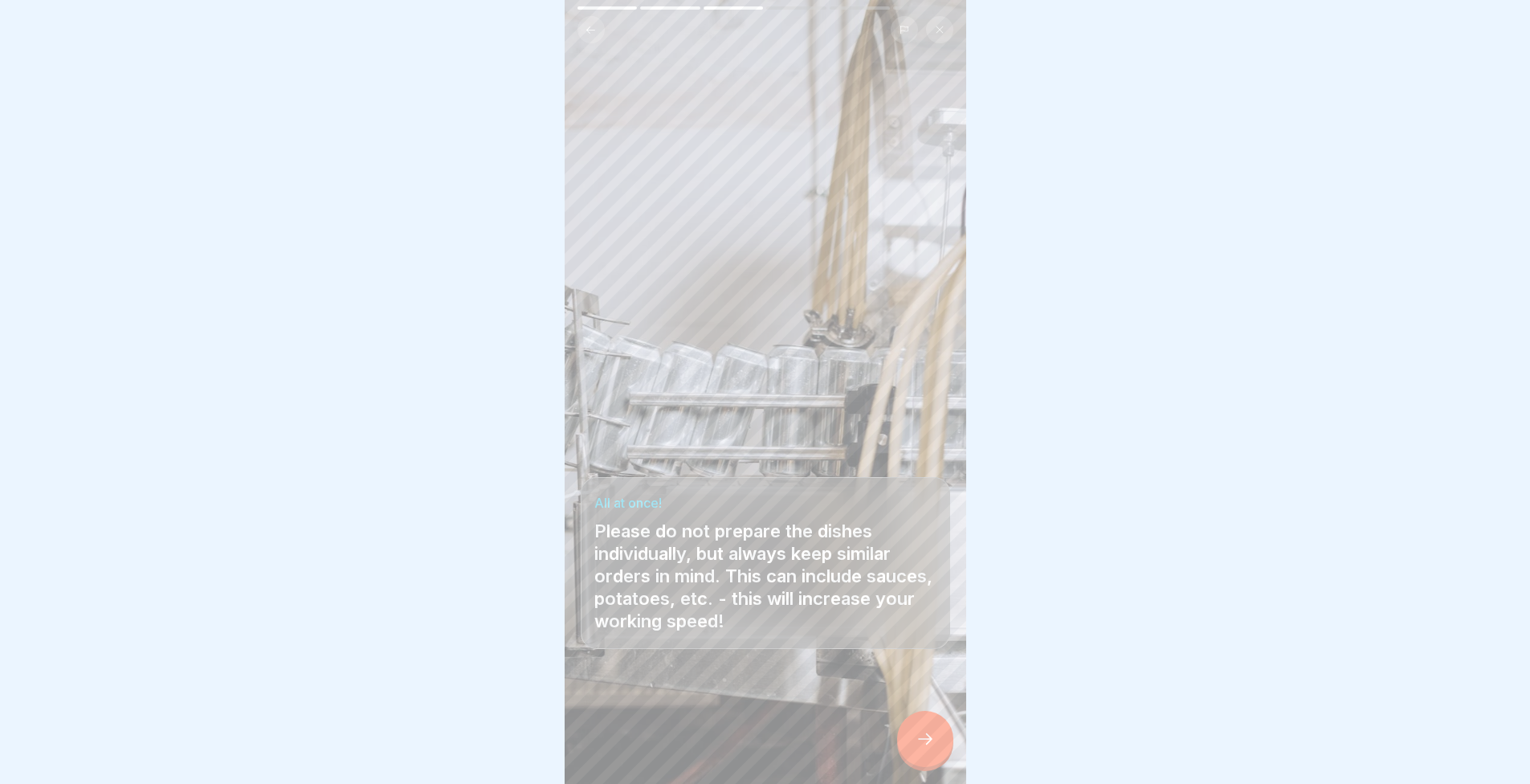
click at [907, 736] on div at bounding box center [925, 739] width 57 height 57
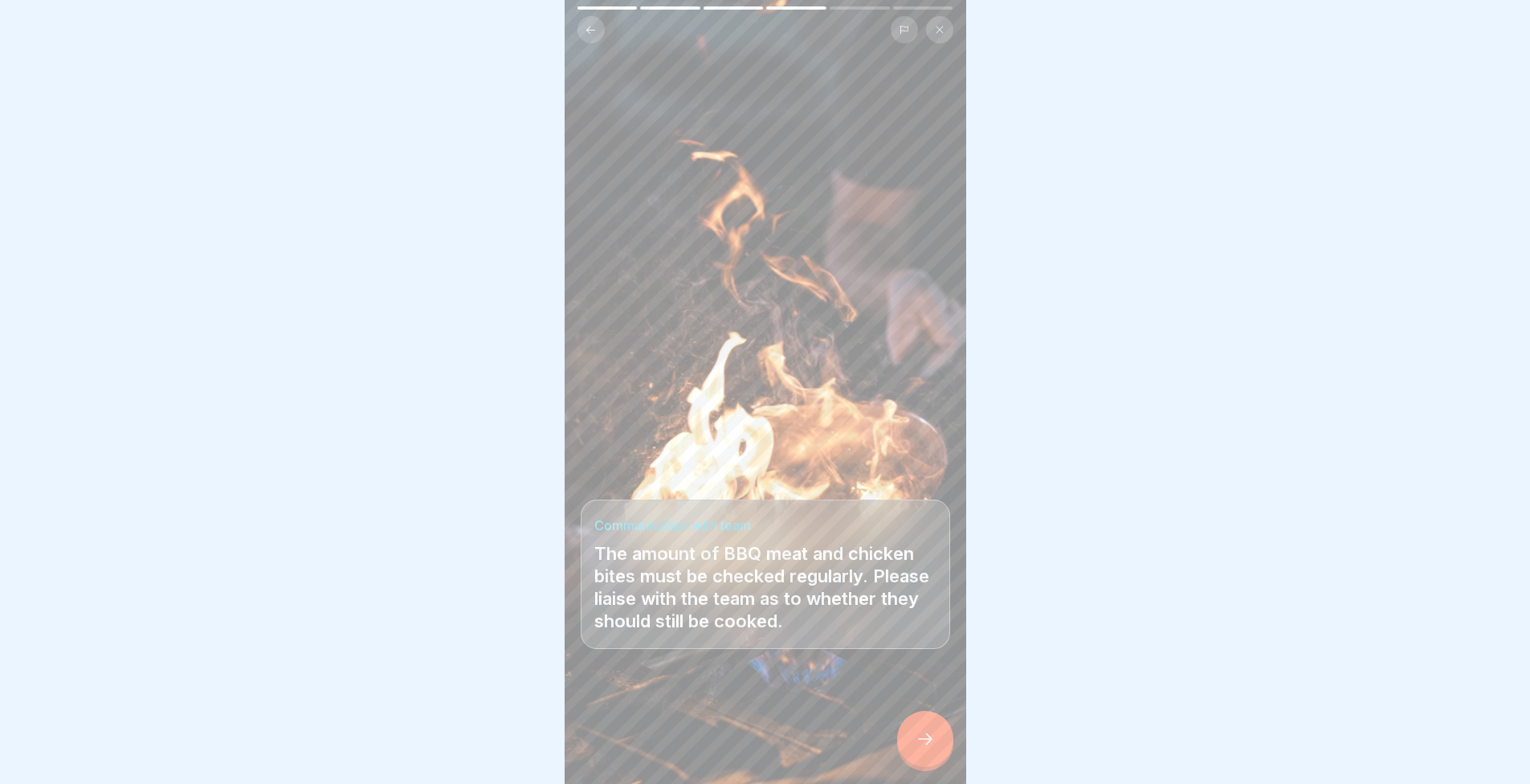
click at [907, 736] on div at bounding box center [925, 739] width 57 height 57
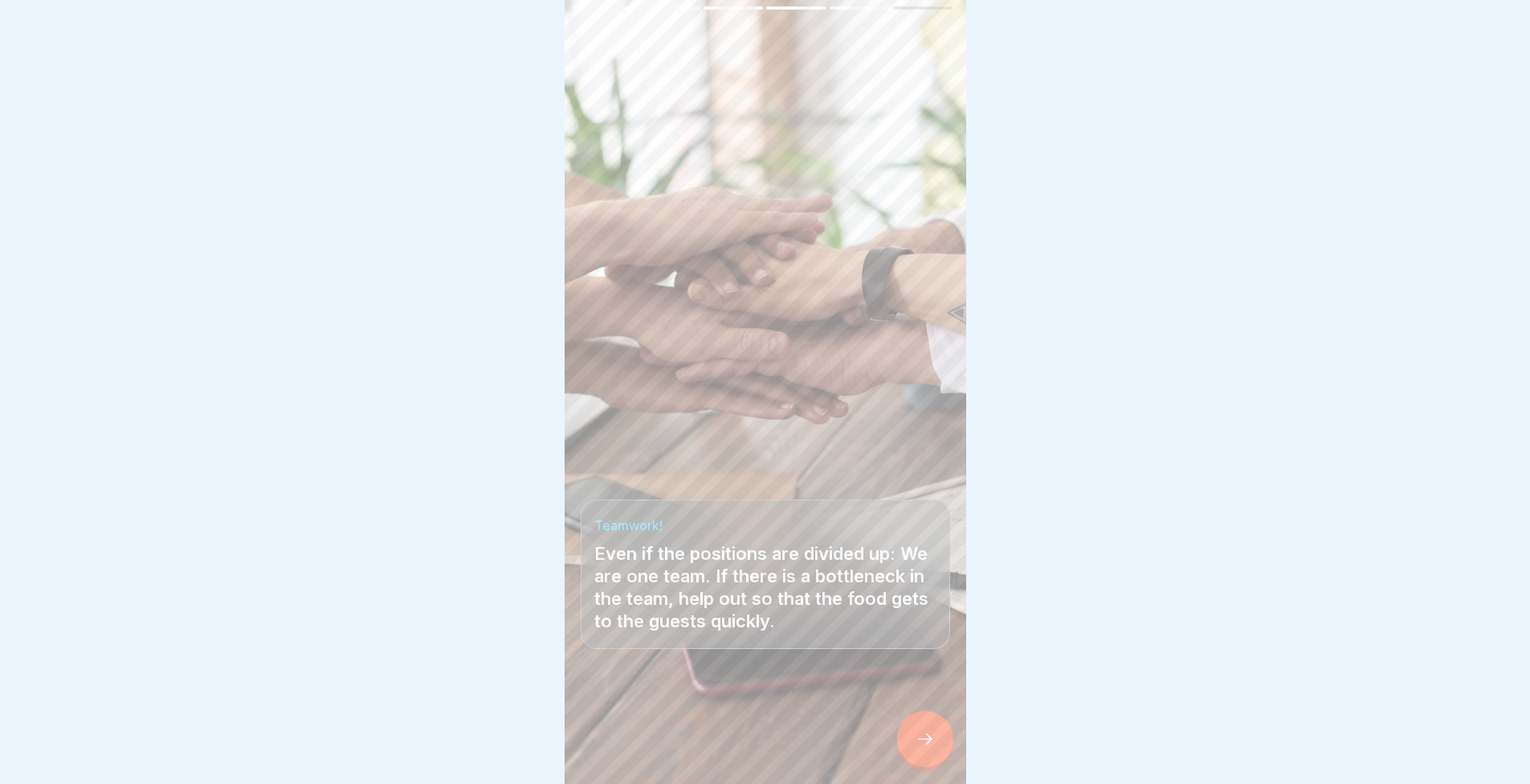
click at [903, 733] on div at bounding box center [925, 739] width 57 height 57
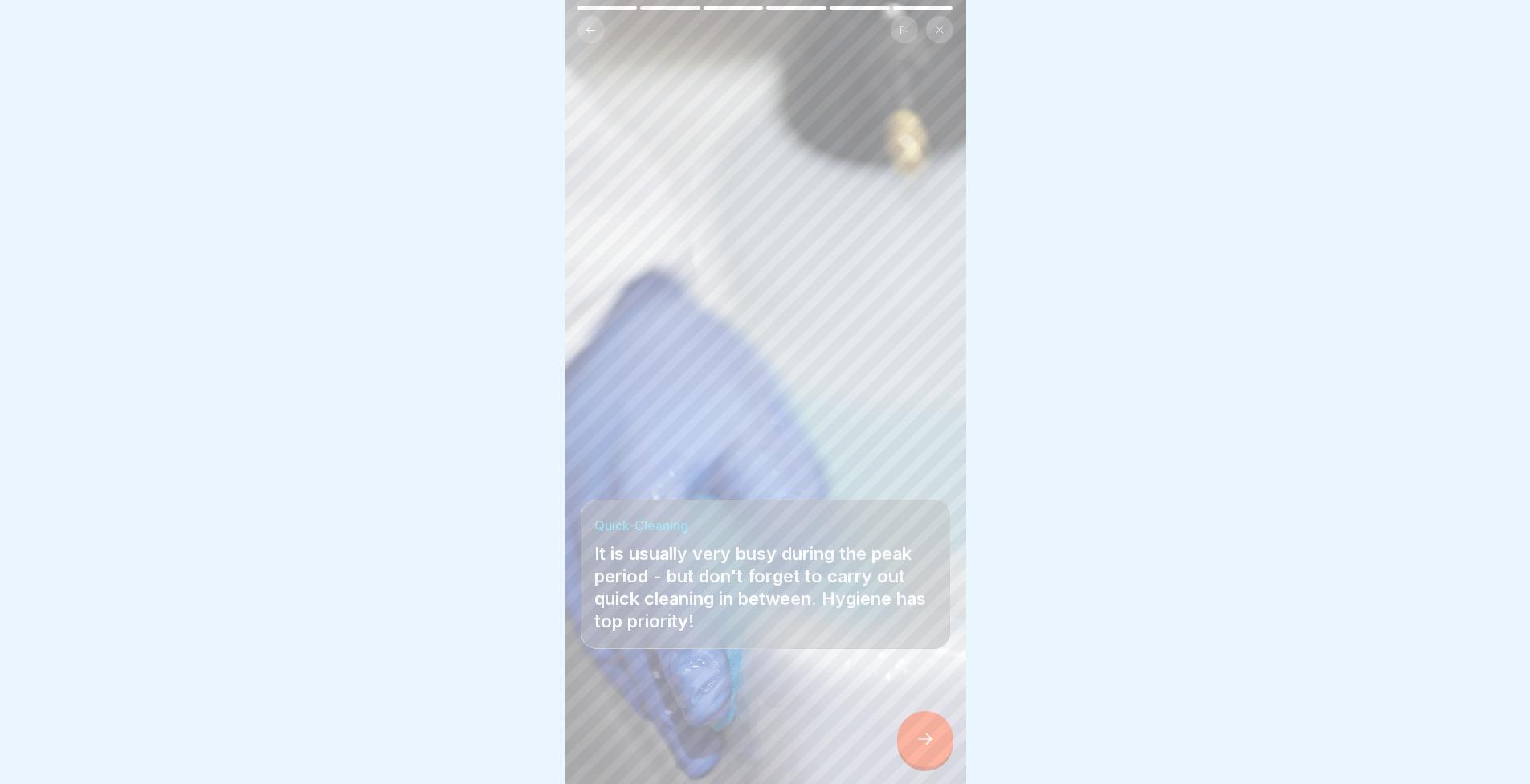
click at [903, 733] on div "K2 - Basics 6 Steps English Must to Know! Continue In-house vs. delivery In-hou…" at bounding box center [766, 392] width 402 height 784
click at [911, 755] on div at bounding box center [925, 739] width 57 height 57
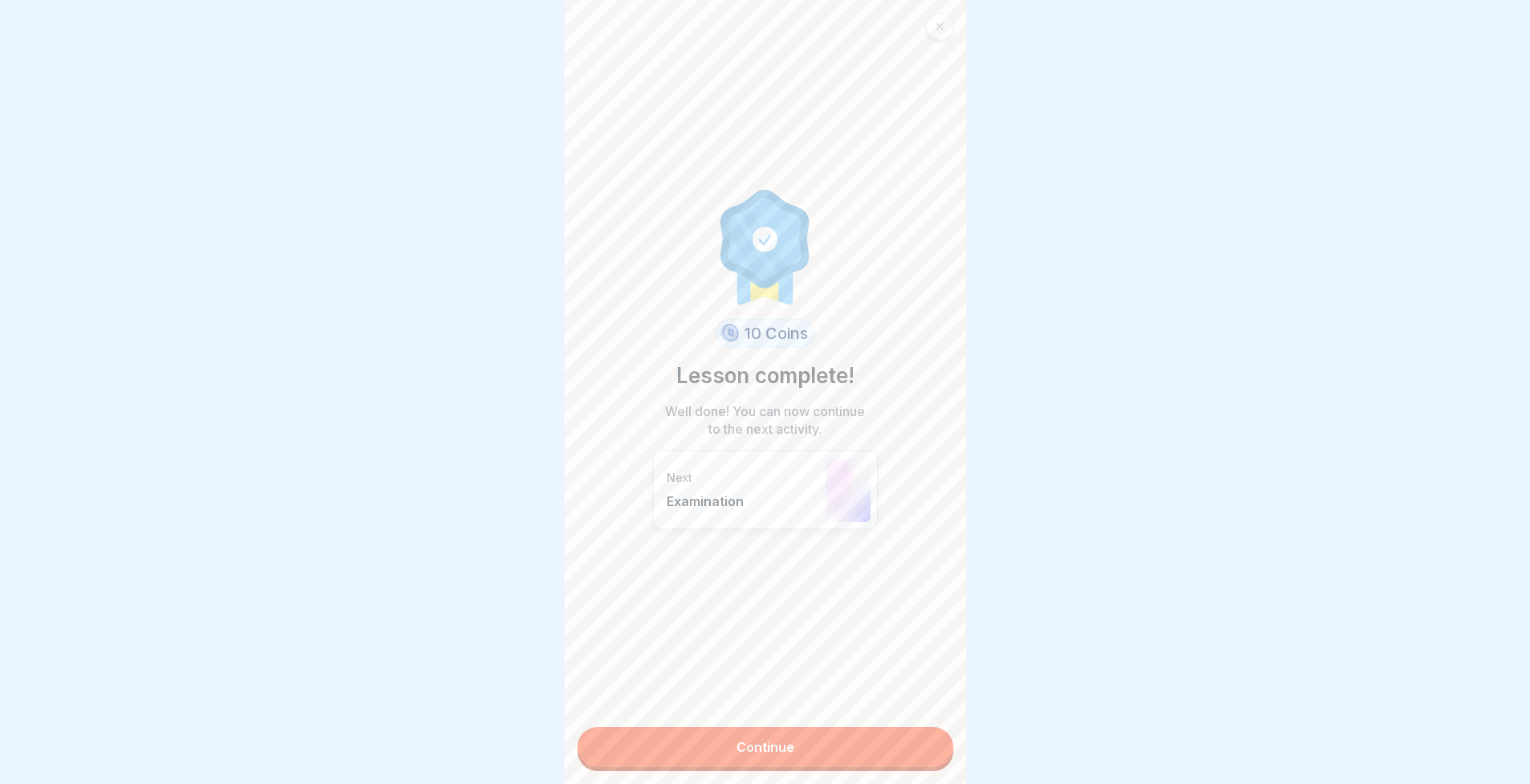
click at [911, 755] on link "Continue" at bounding box center [765, 747] width 376 height 40
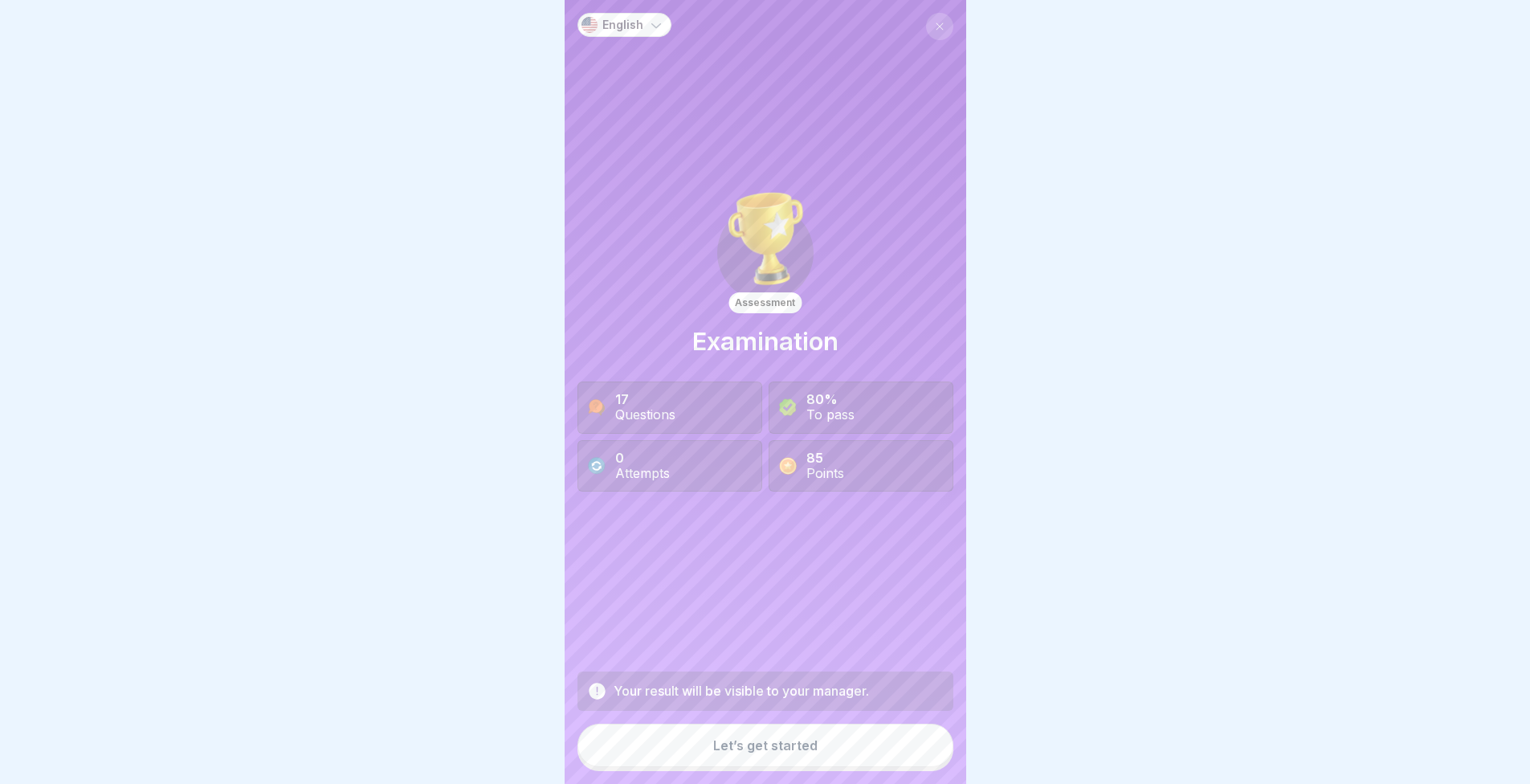
click at [901, 751] on button "Let’s get started" at bounding box center [765, 745] width 376 height 43
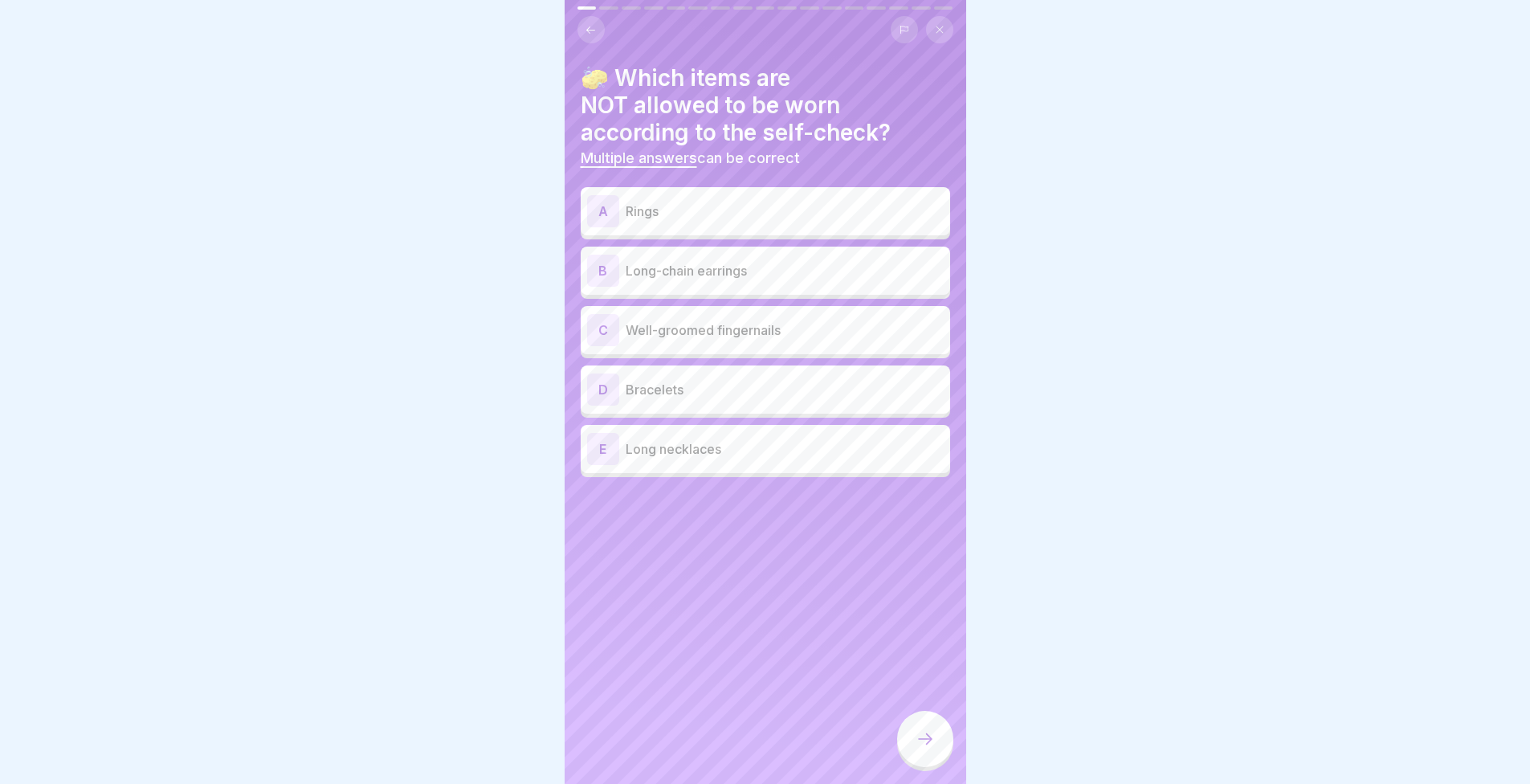
click at [719, 218] on p "Rings" at bounding box center [784, 211] width 318 height 19
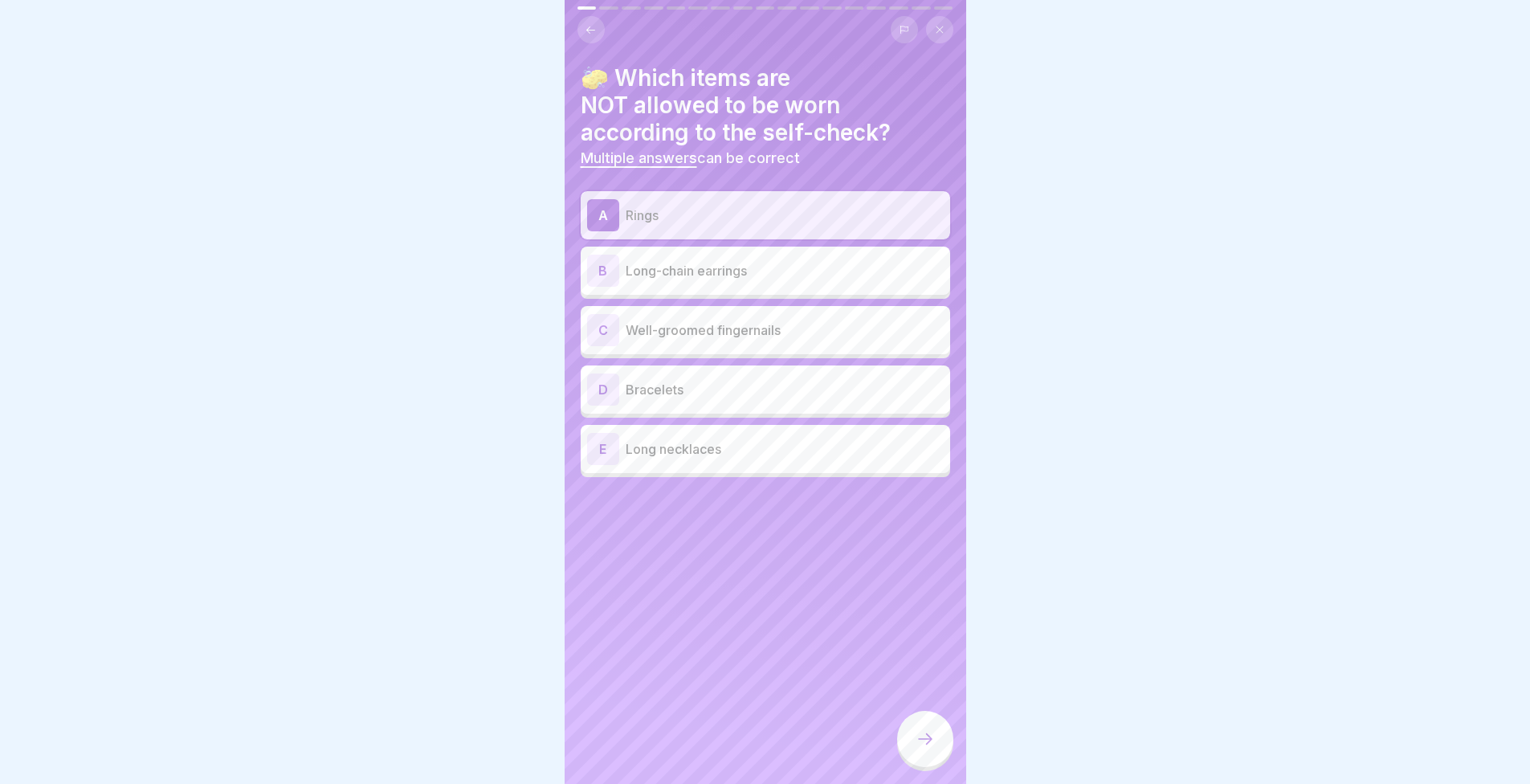
click at [706, 262] on p "Long-chain earrings" at bounding box center [784, 271] width 318 height 19
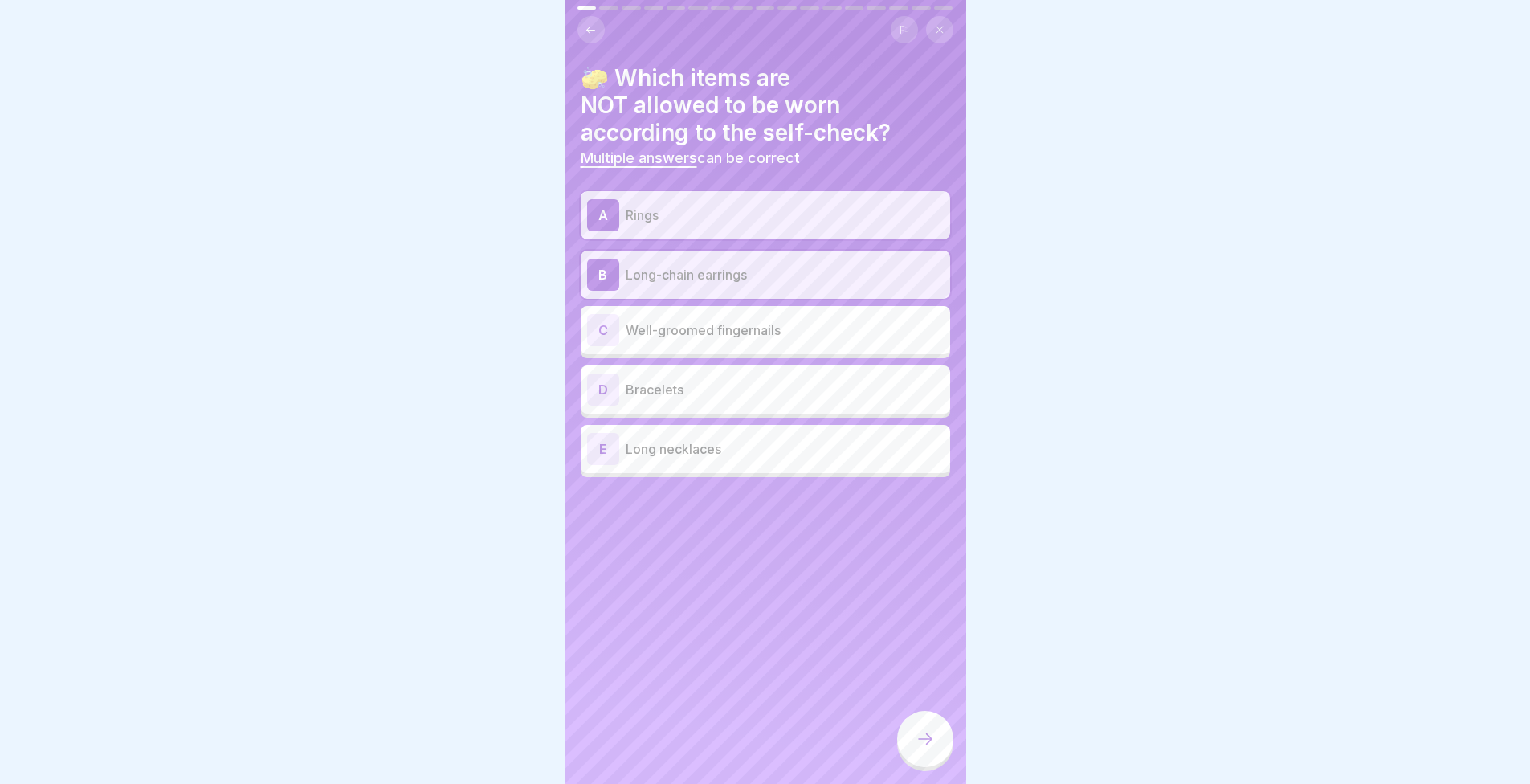
click at [654, 330] on p "Well-groomed fingernails" at bounding box center [784, 330] width 318 height 19
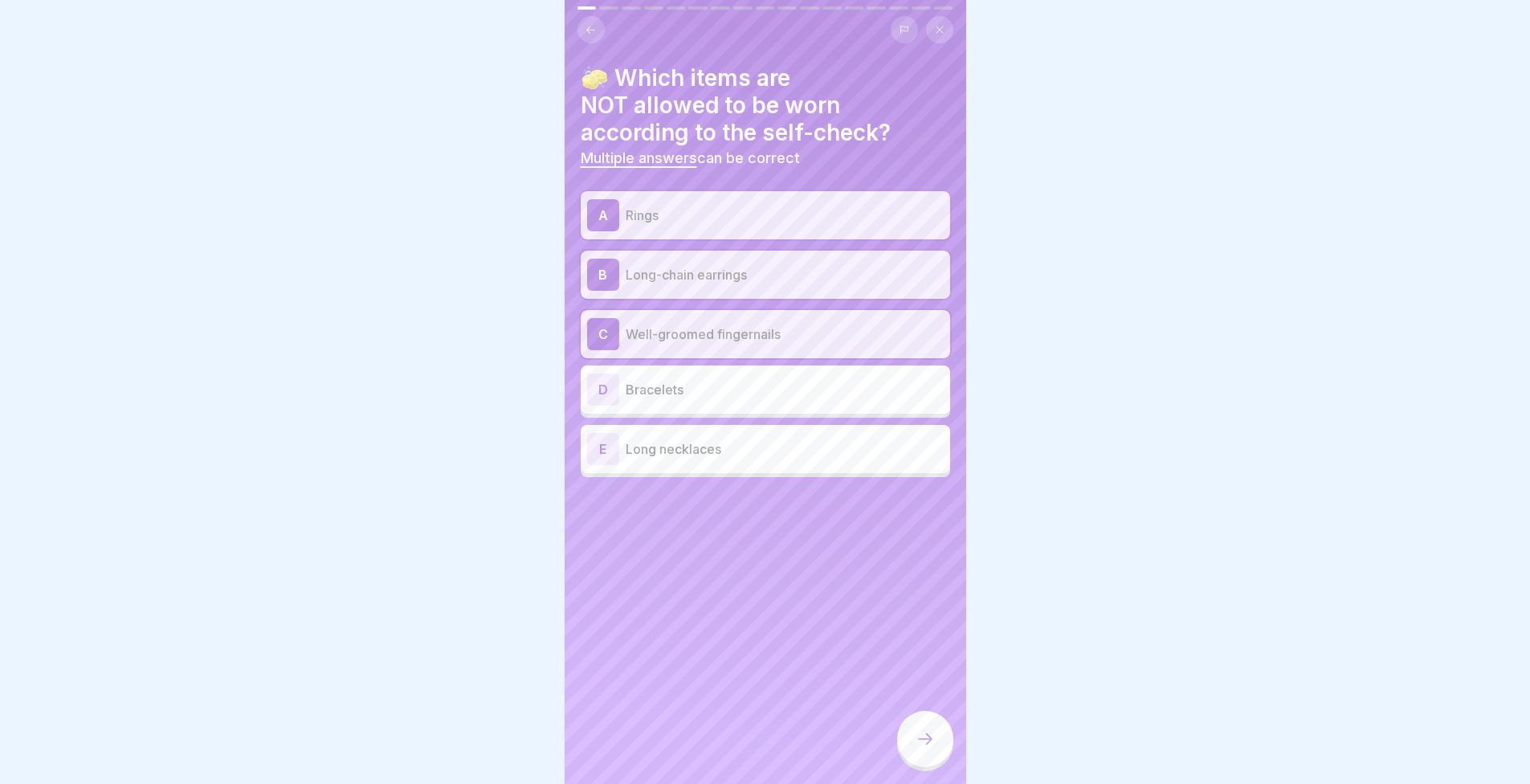
click at [668, 380] on div "D Bracelets" at bounding box center [765, 389] width 357 height 32
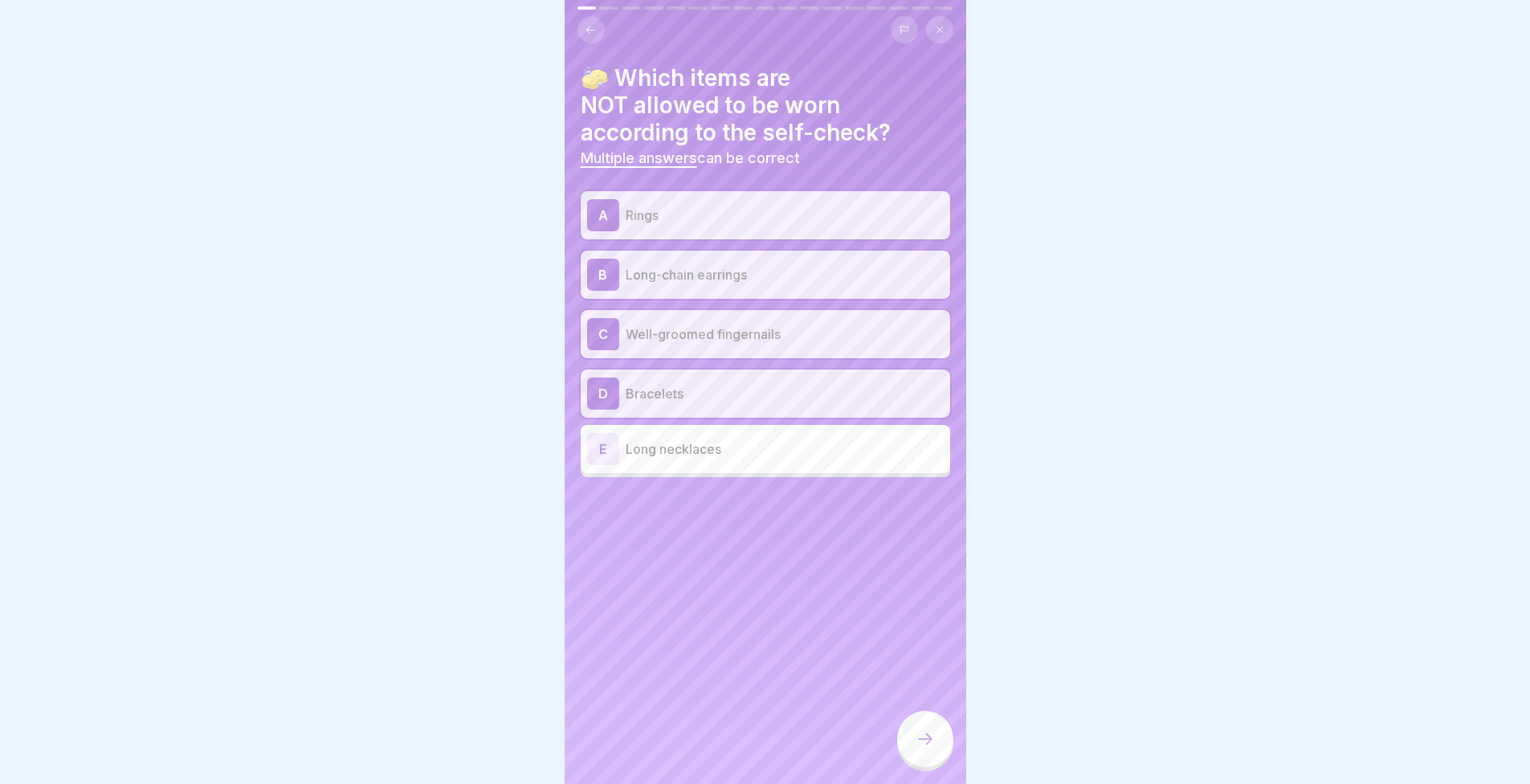
click at [697, 431] on div "E Long necklaces" at bounding box center [765, 449] width 369 height 48
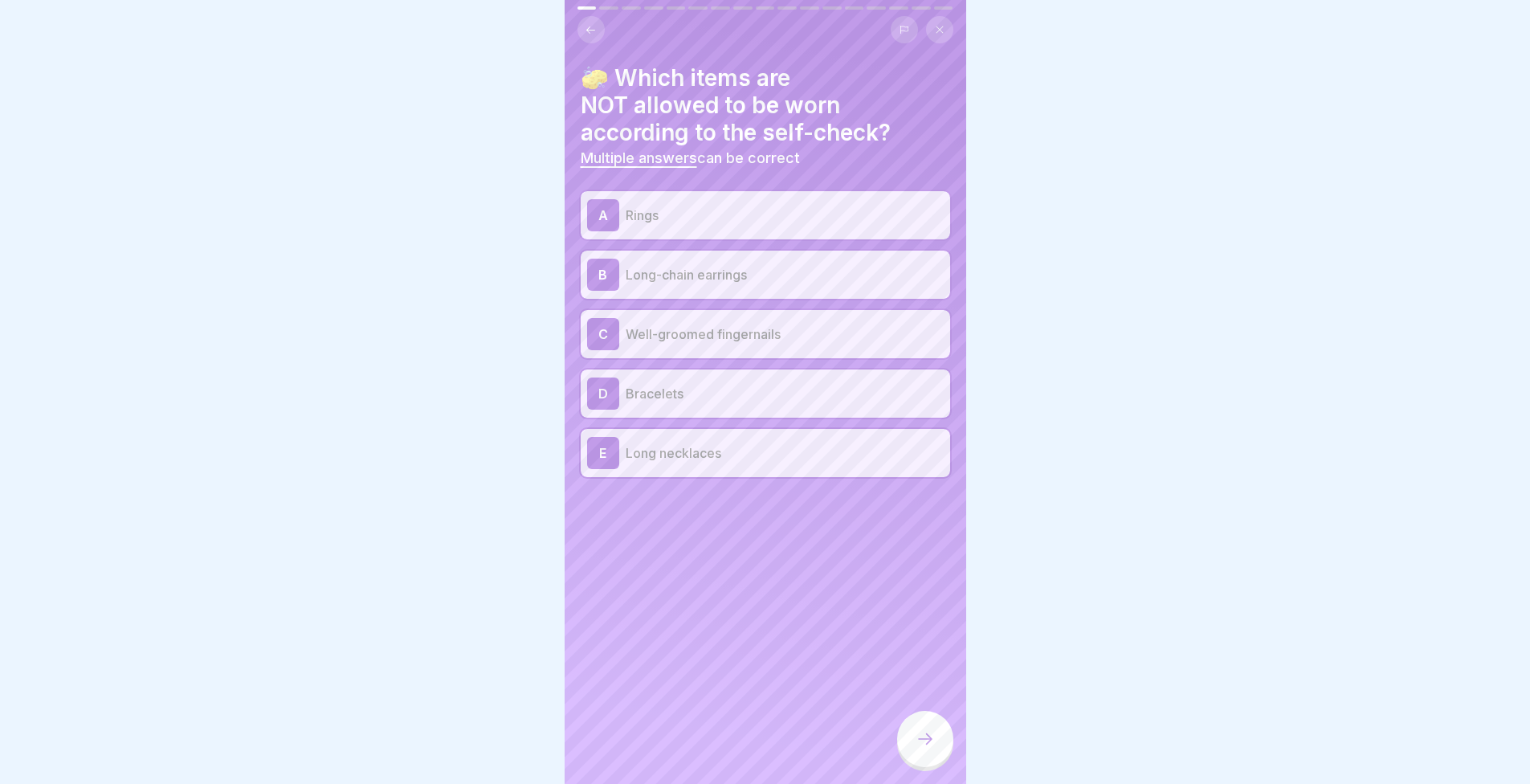
click at [757, 346] on div "C Well-groomed fingernails" at bounding box center [765, 333] width 357 height 32
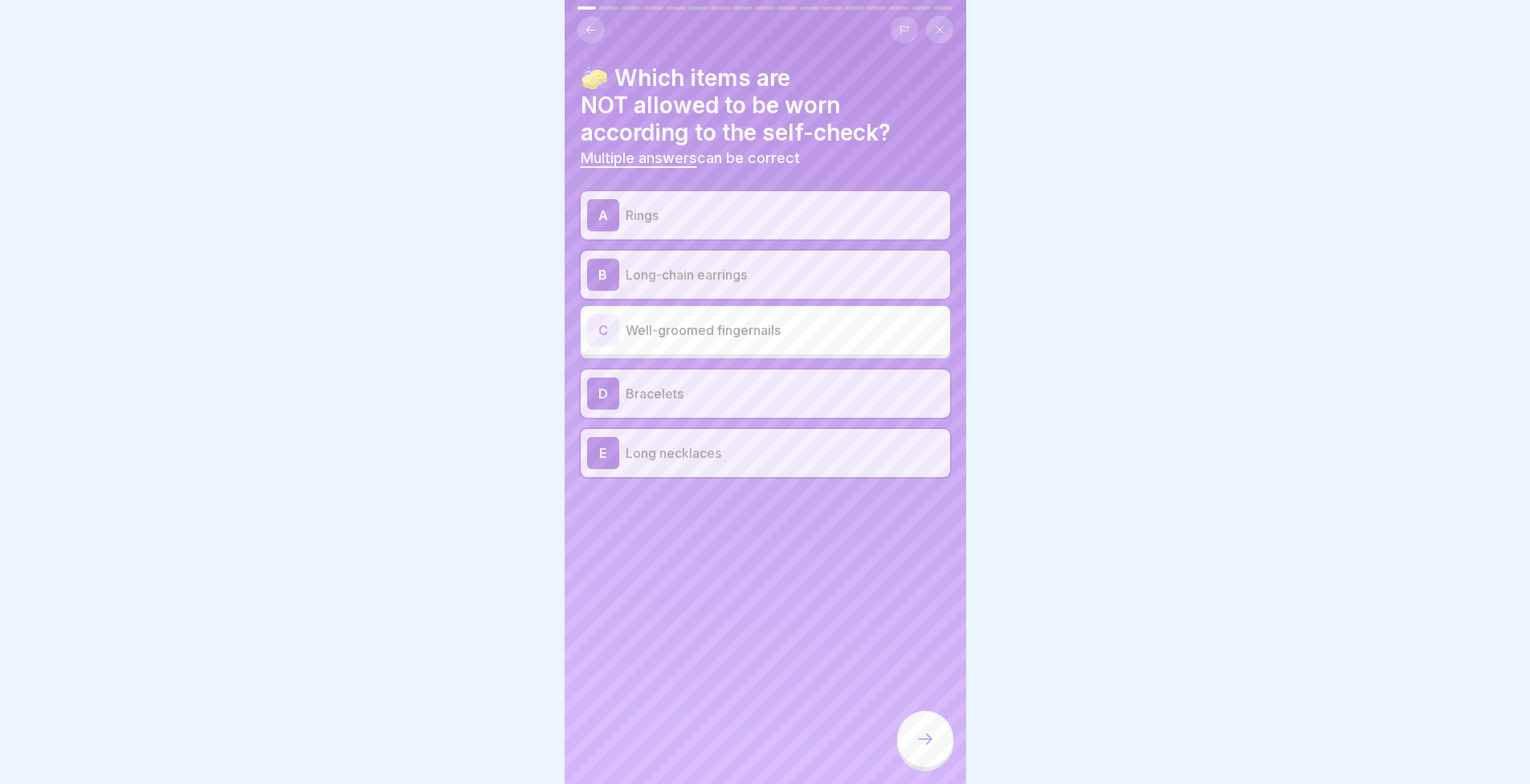
click at [923, 748] on icon at bounding box center [925, 739] width 19 height 19
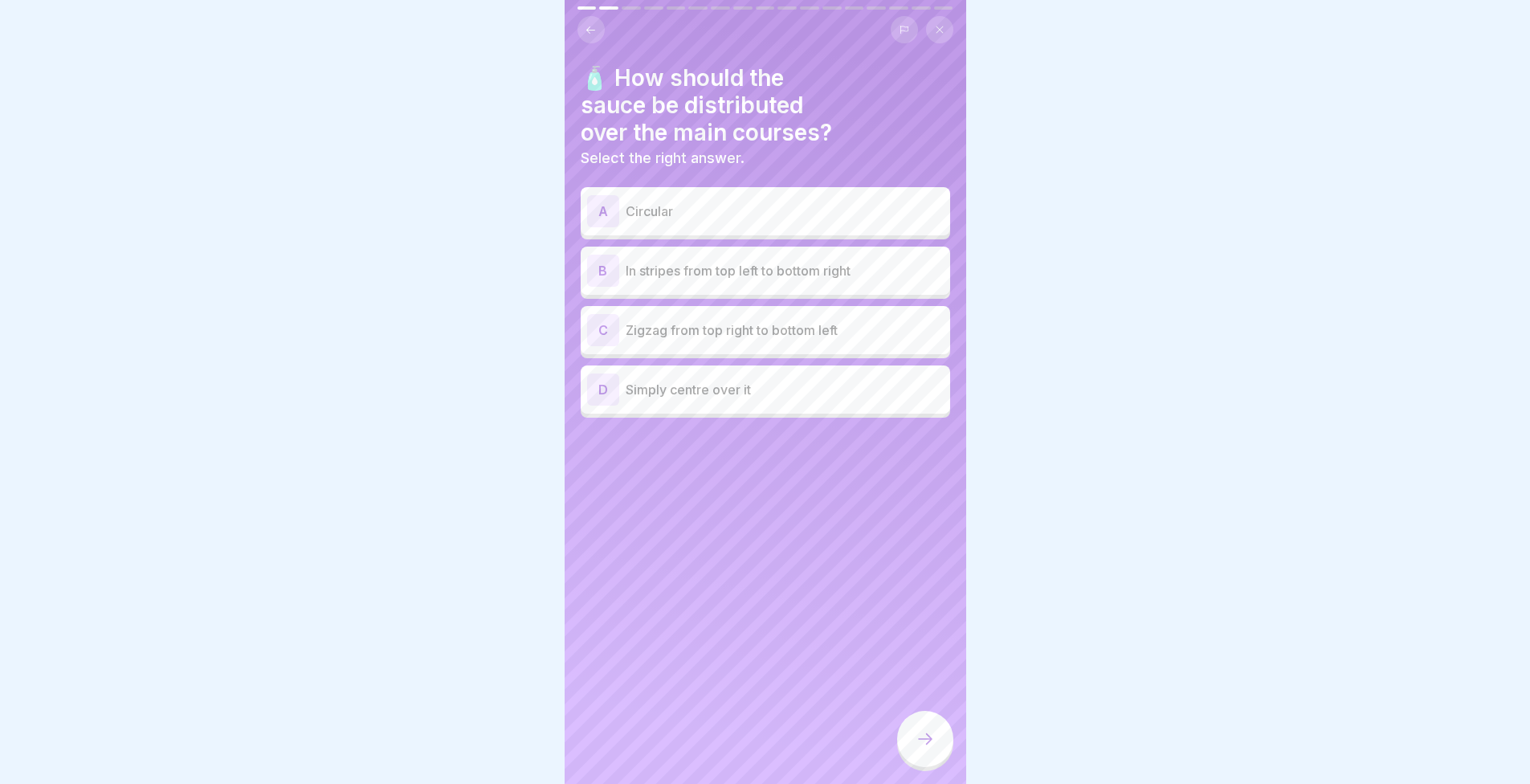
click at [647, 335] on p "Zigzag from top right to bottom left" at bounding box center [784, 330] width 318 height 19
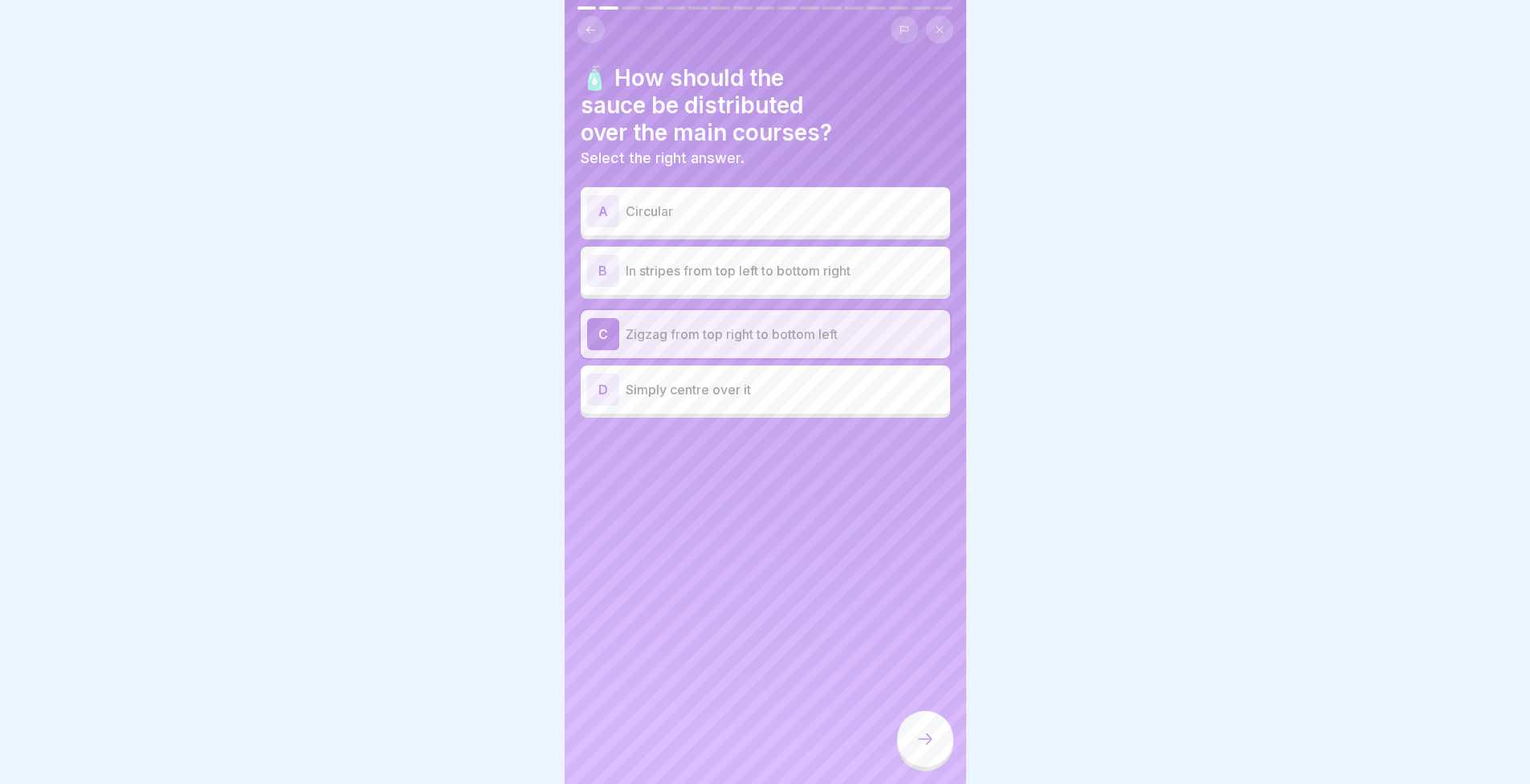
click at [909, 752] on div at bounding box center [925, 739] width 57 height 57
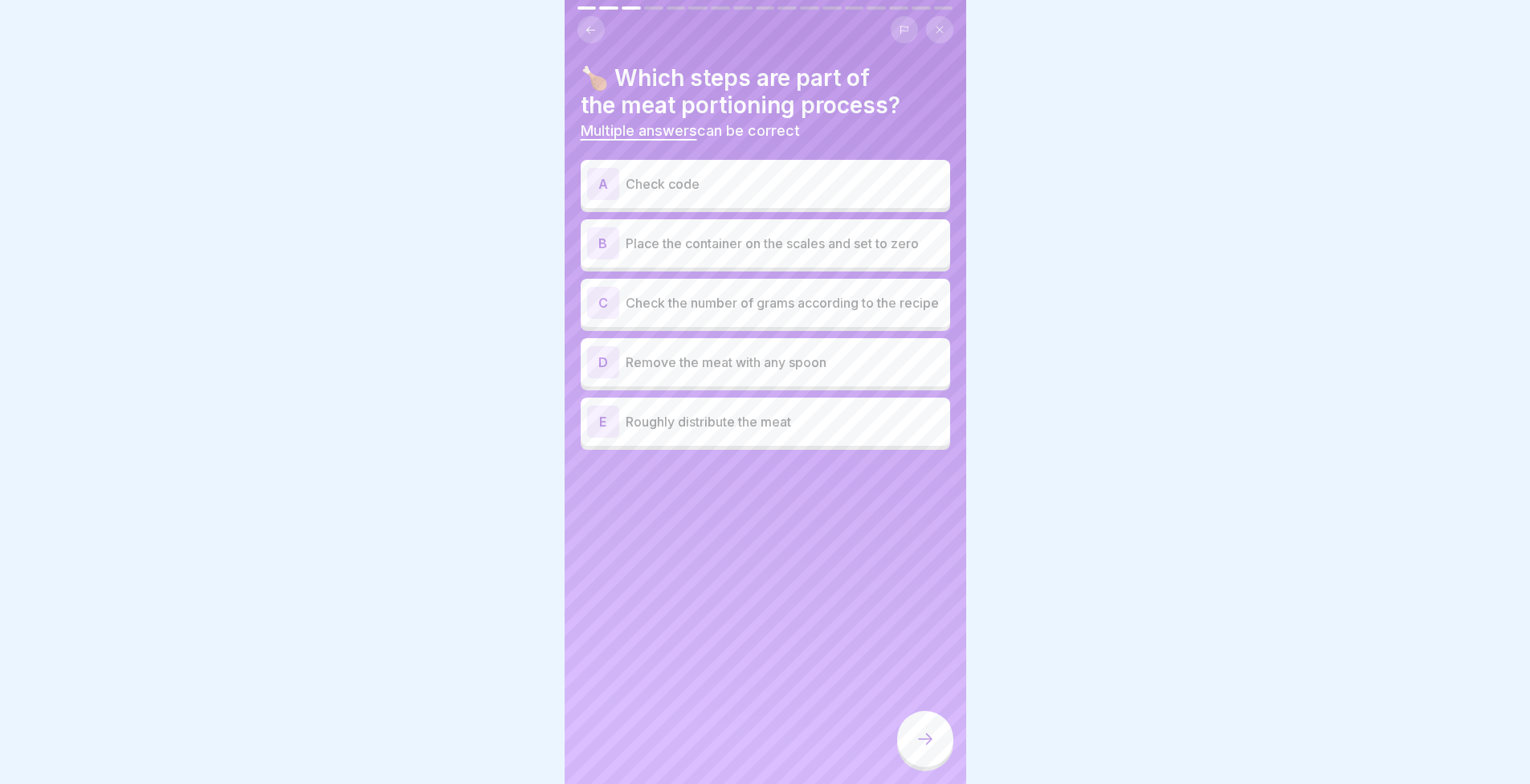
drag, startPoint x: 816, startPoint y: 626, endPoint x: 813, endPoint y: 618, distance: 8.5
click at [772, 521] on div "🍗 Which steps are part of the meat portioning process? Multiple answers can be …" at bounding box center [766, 392] width 402 height 784
click at [661, 174] on p "Check code" at bounding box center [784, 184] width 318 height 19
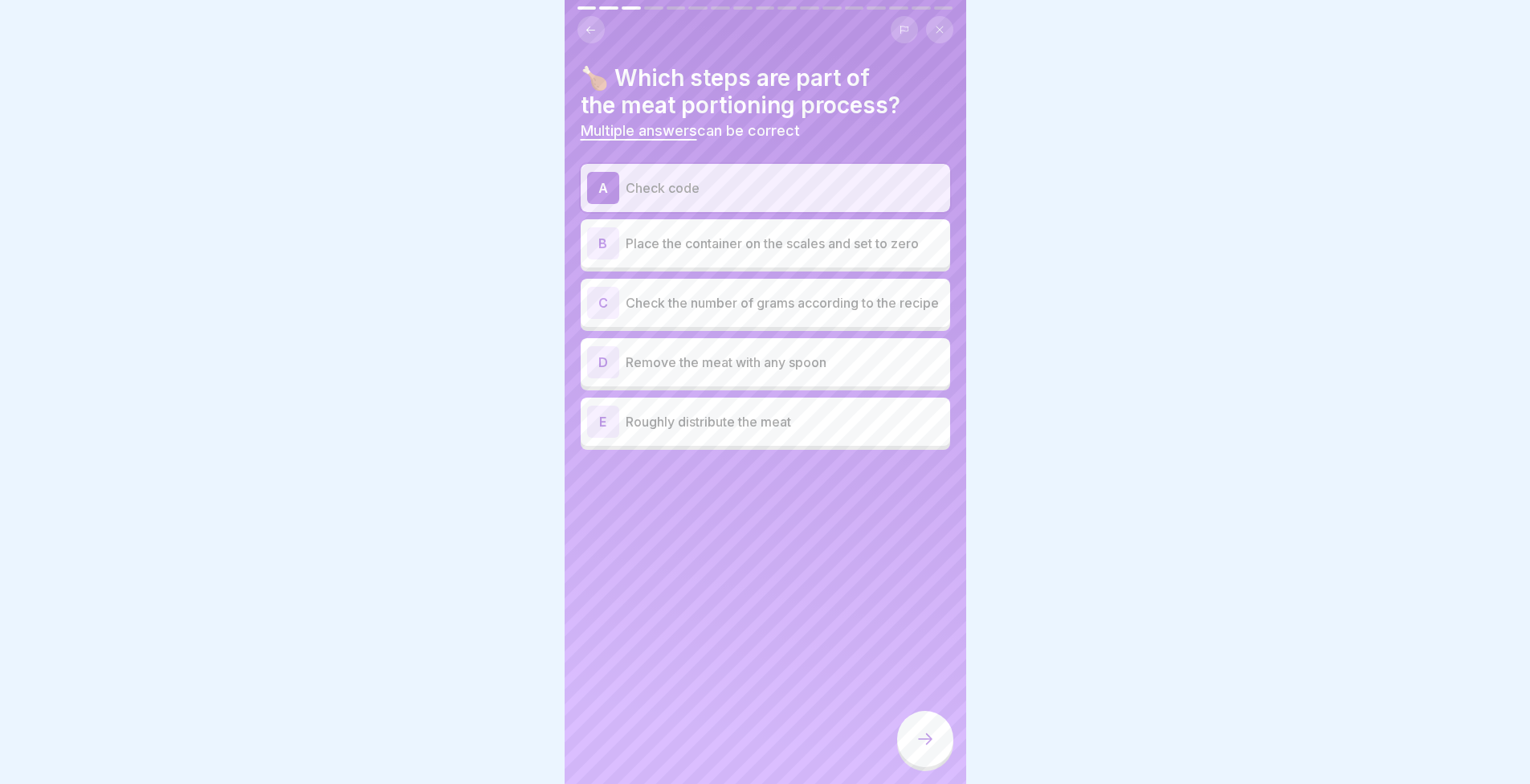
click at [633, 243] on p "Place the container on the scales and set to zero" at bounding box center [784, 243] width 318 height 19
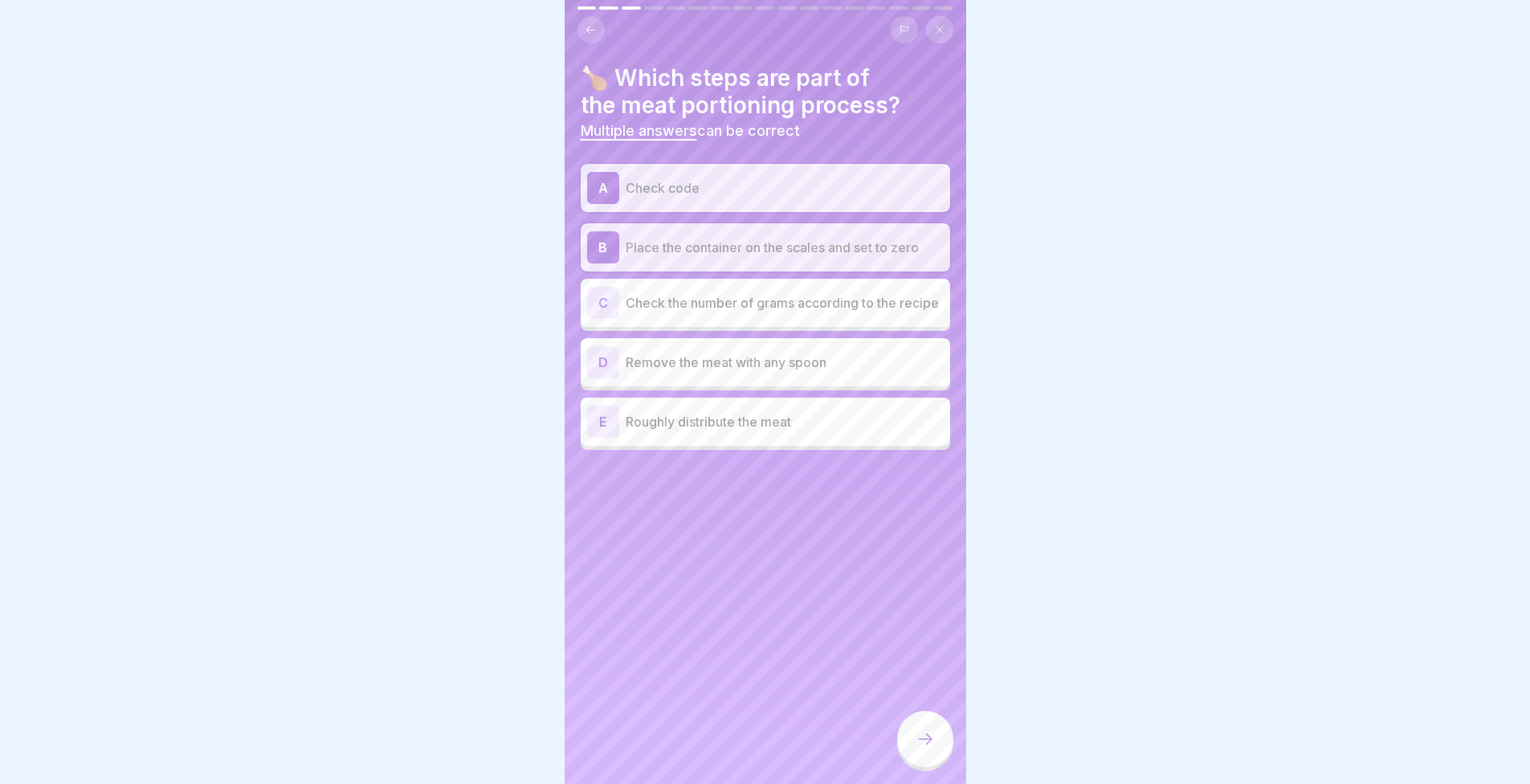
click at [682, 312] on p "Check the number of grams according to the recipe" at bounding box center [784, 303] width 318 height 19
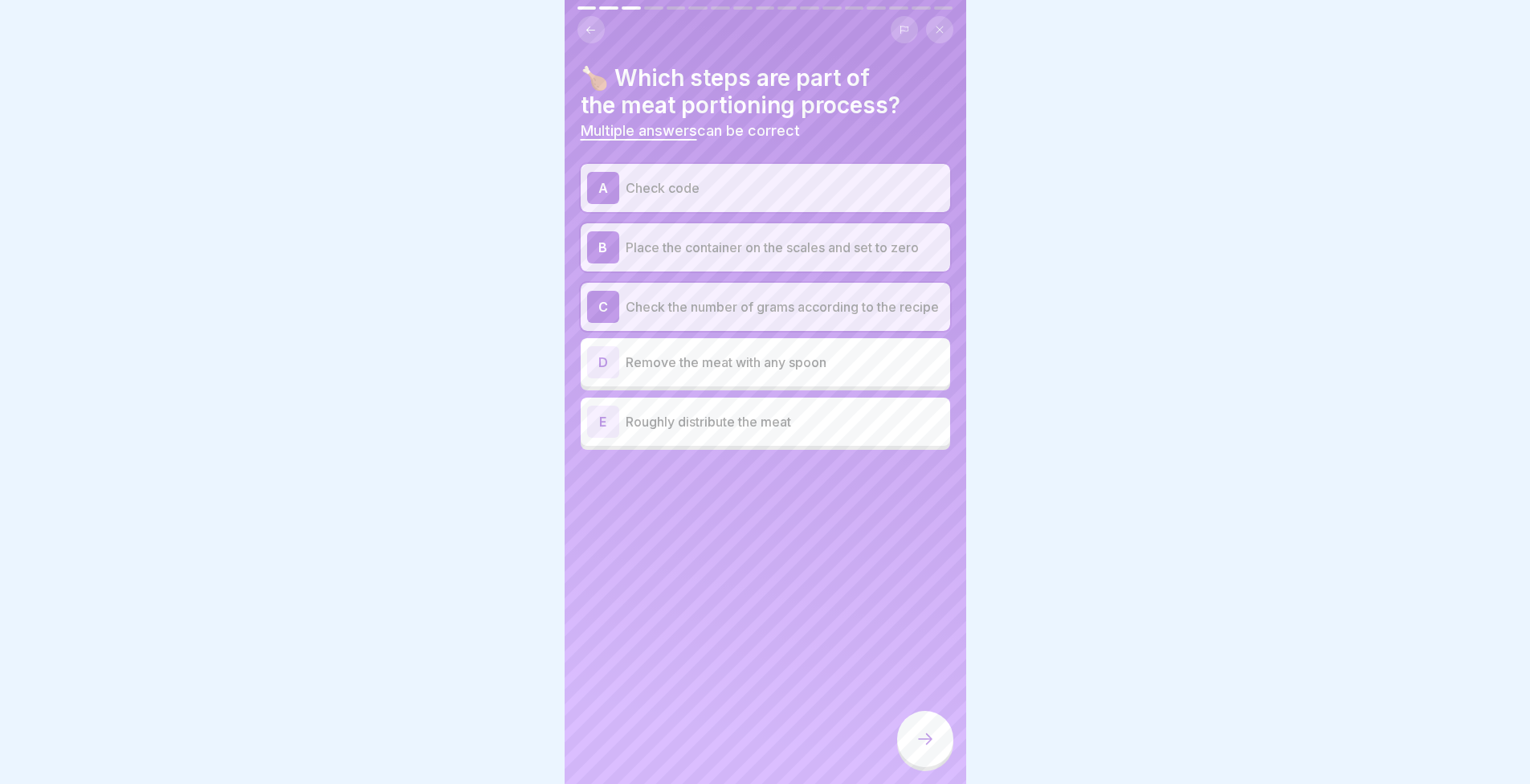
click at [695, 379] on div "D Remove the meat with any spoon" at bounding box center [765, 361] width 357 height 32
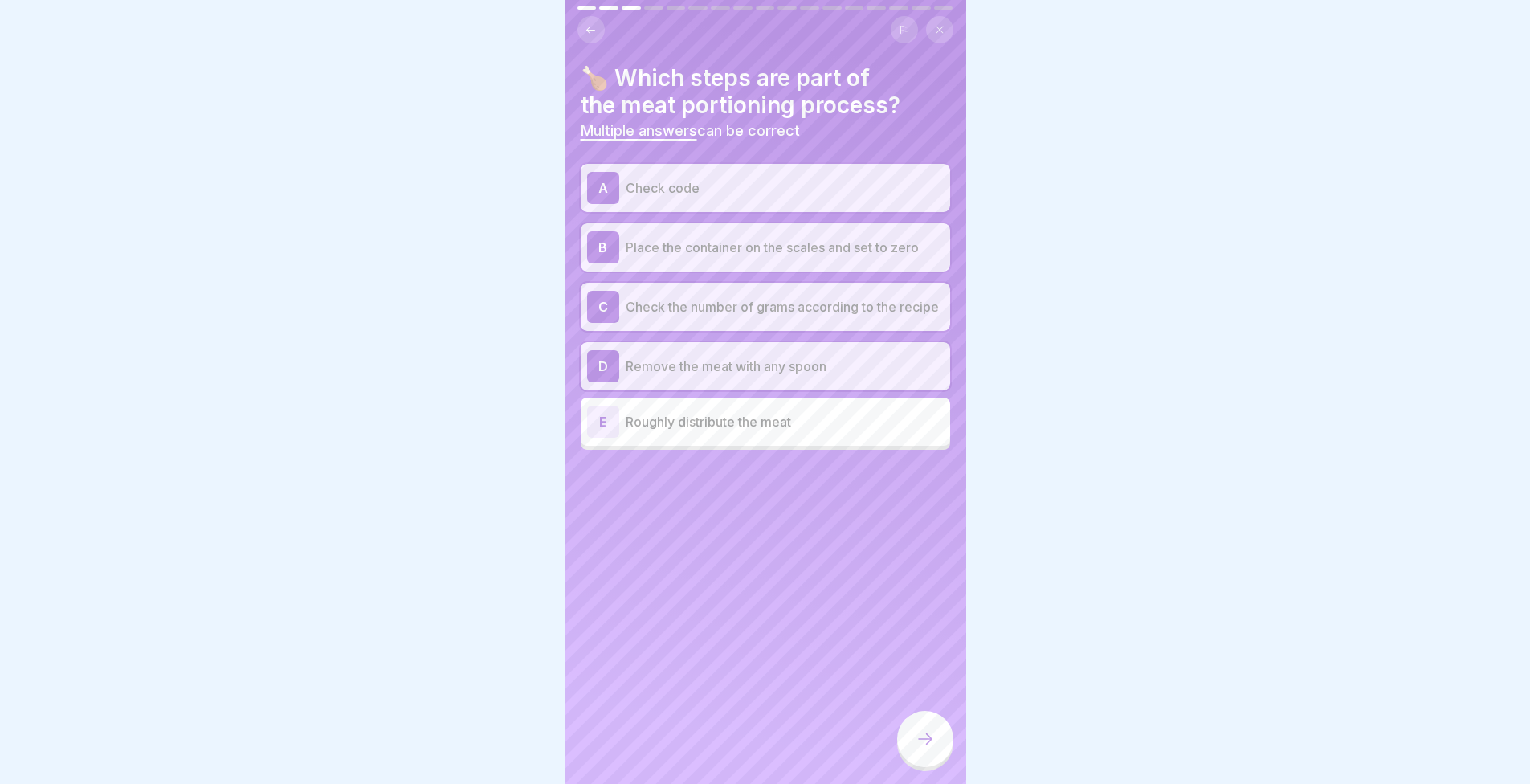
click at [699, 431] on p "Roughly distribute the meat" at bounding box center [784, 422] width 318 height 19
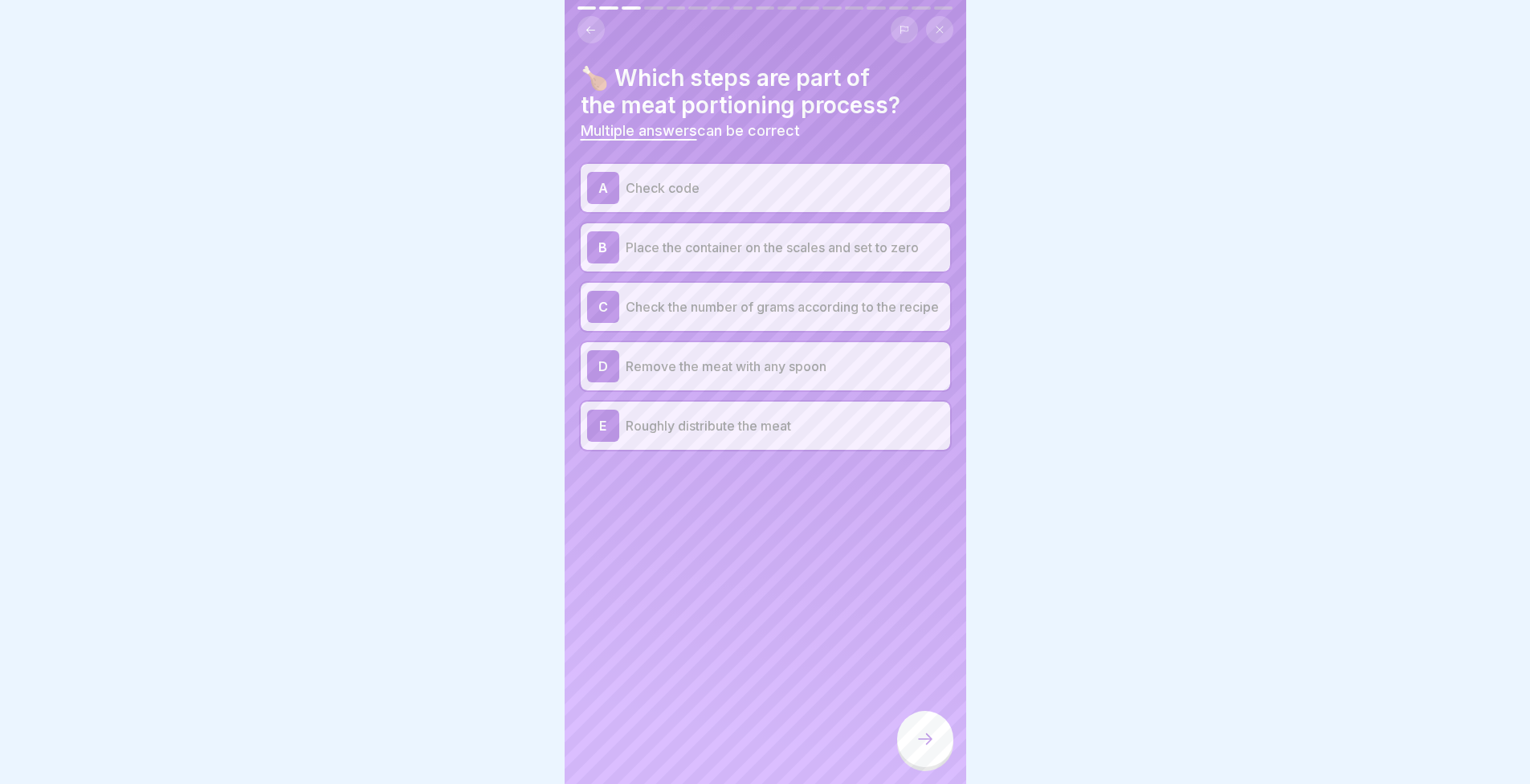
click at [929, 748] on icon at bounding box center [925, 739] width 19 height 19
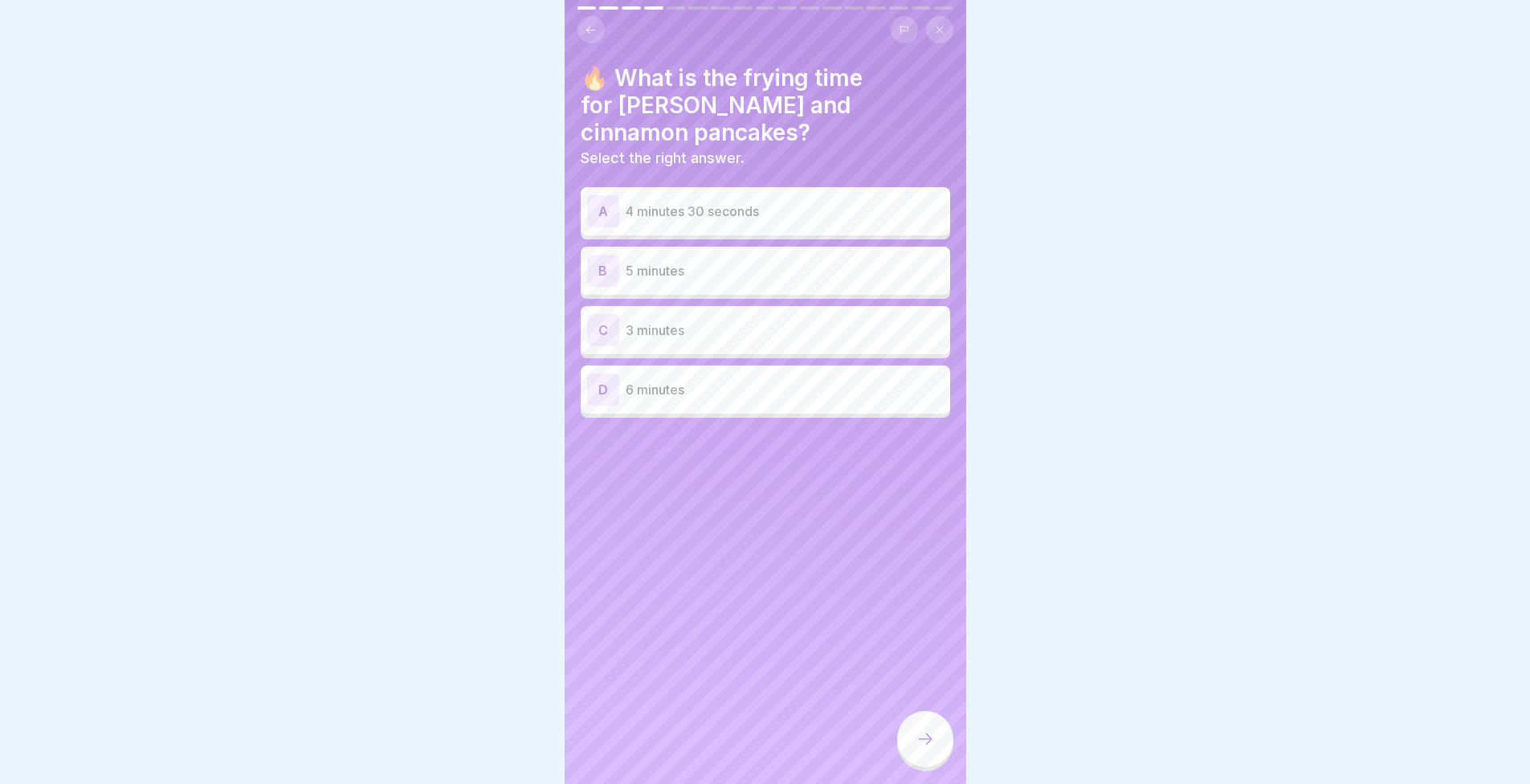
click at [649, 320] on p "3 minutes" at bounding box center [784, 330] width 318 height 19
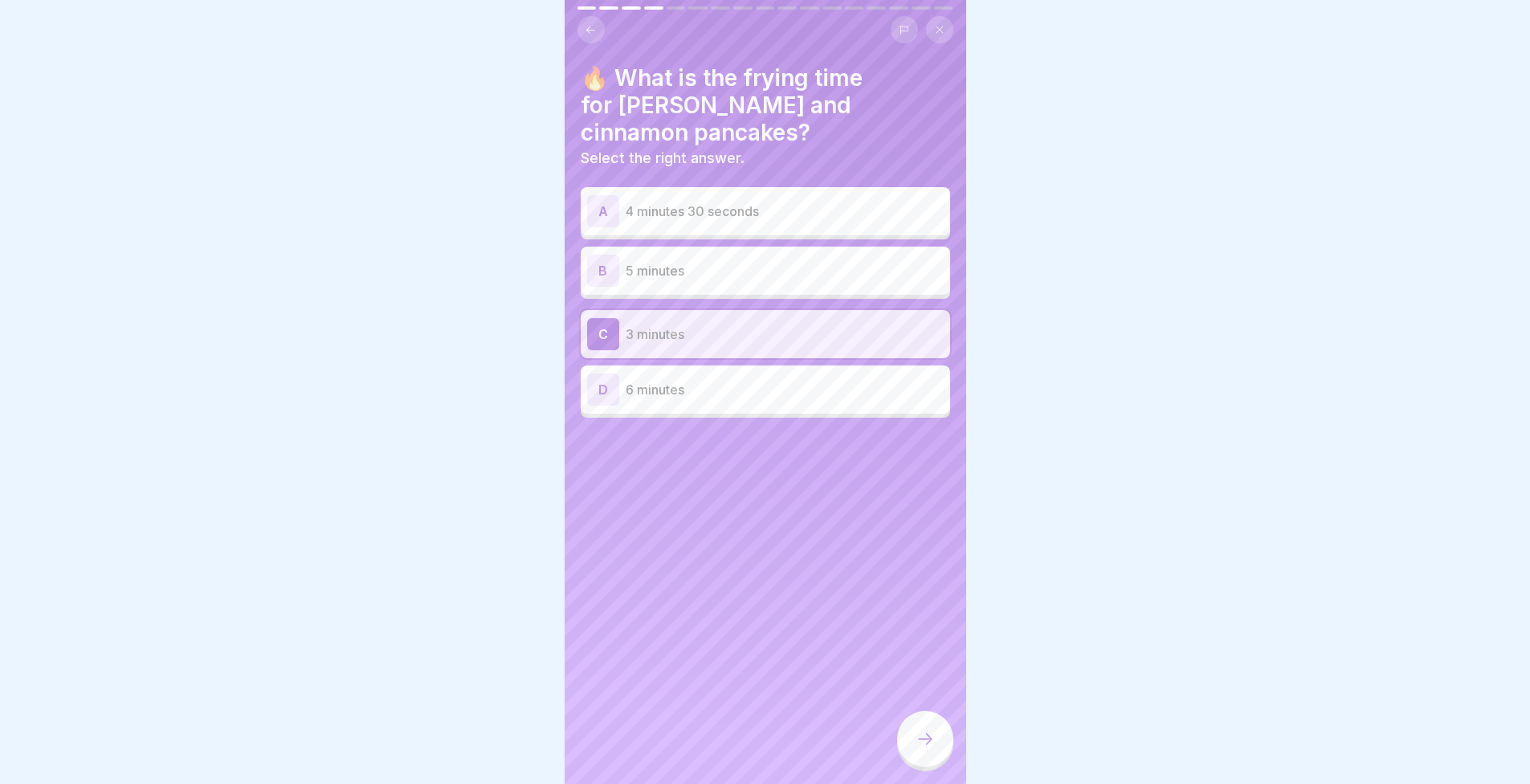
click at [916, 741] on div at bounding box center [925, 739] width 57 height 57
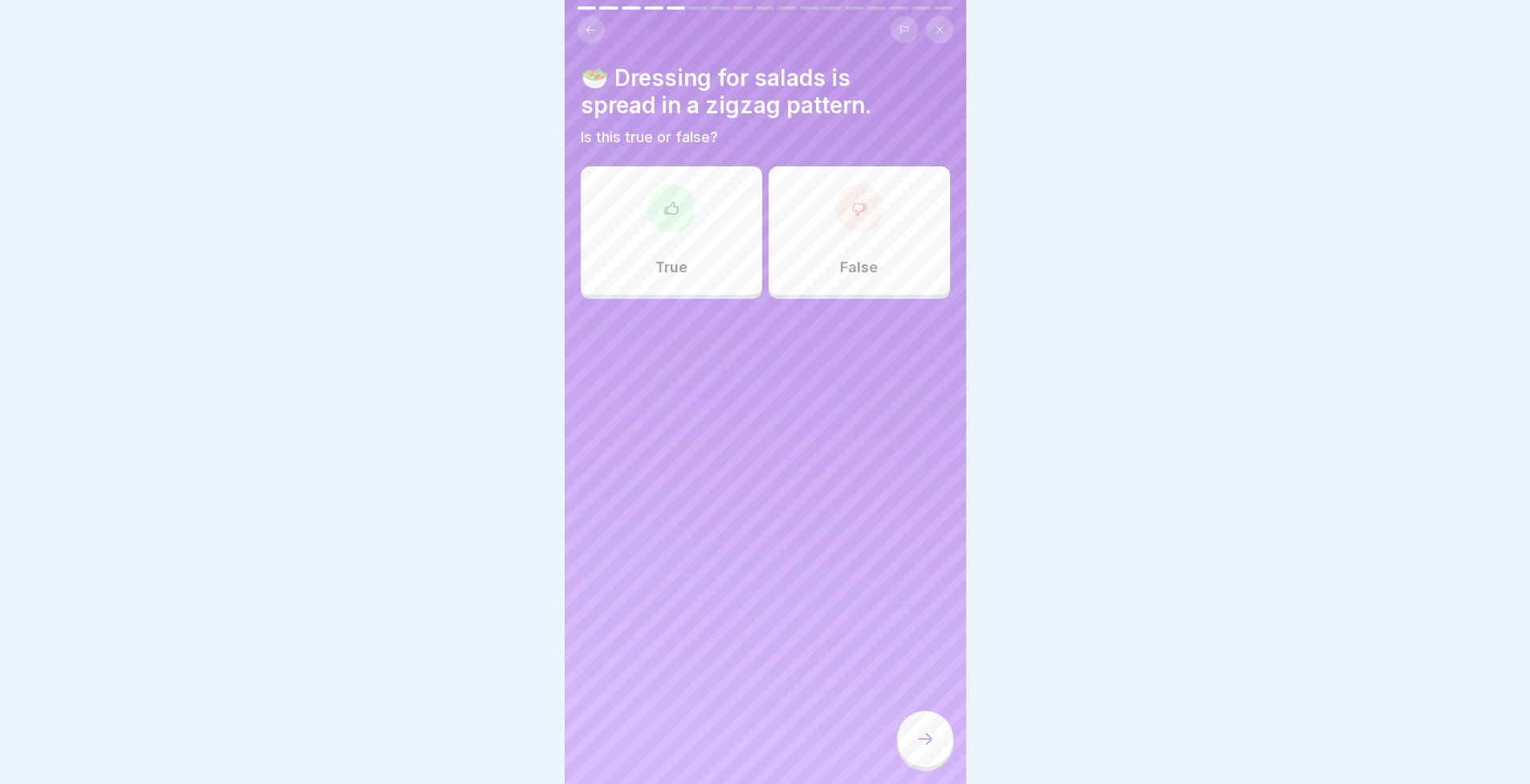
click at [840, 271] on p "False" at bounding box center [858, 267] width 37 height 17
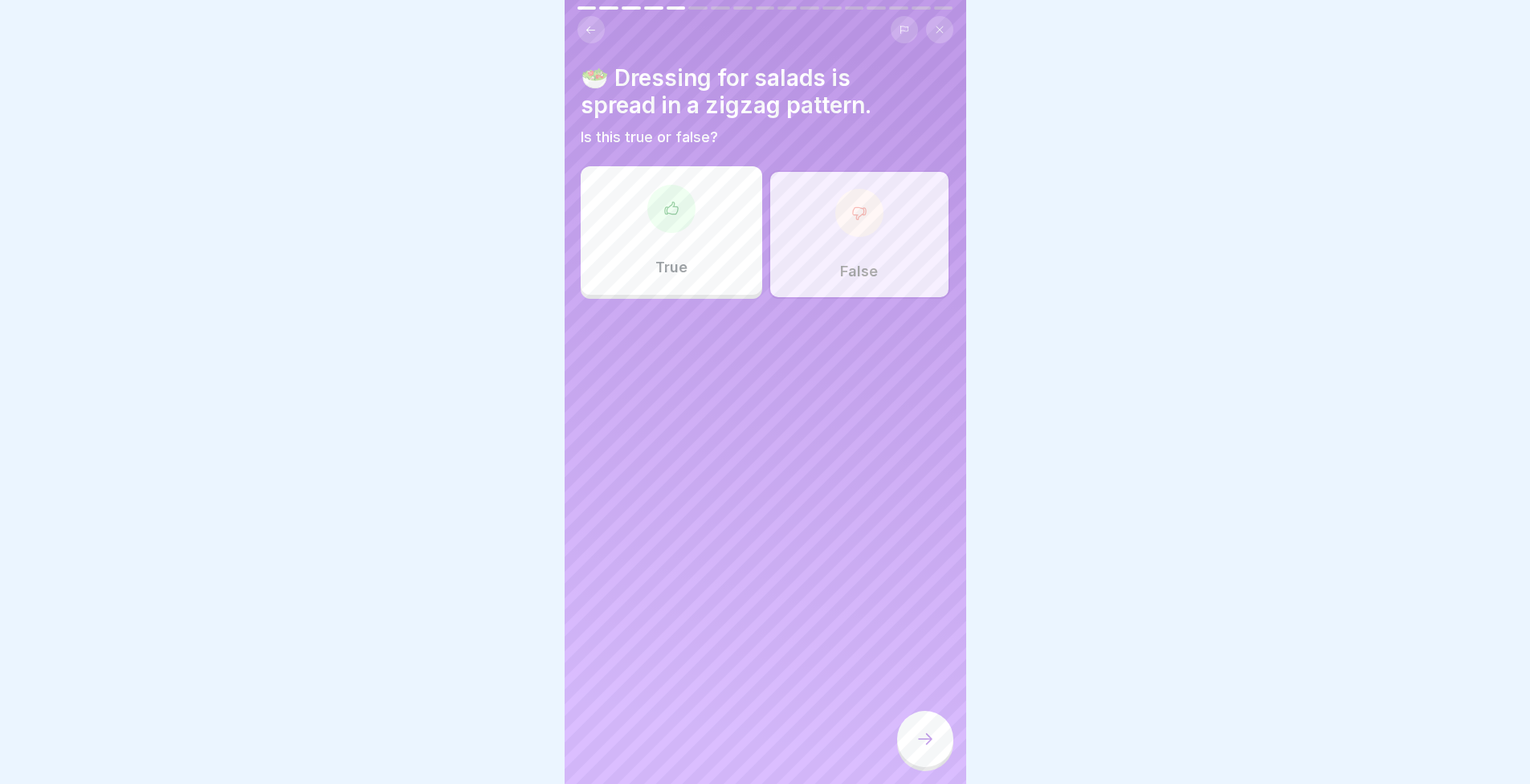
click at [921, 737] on div at bounding box center [925, 739] width 57 height 57
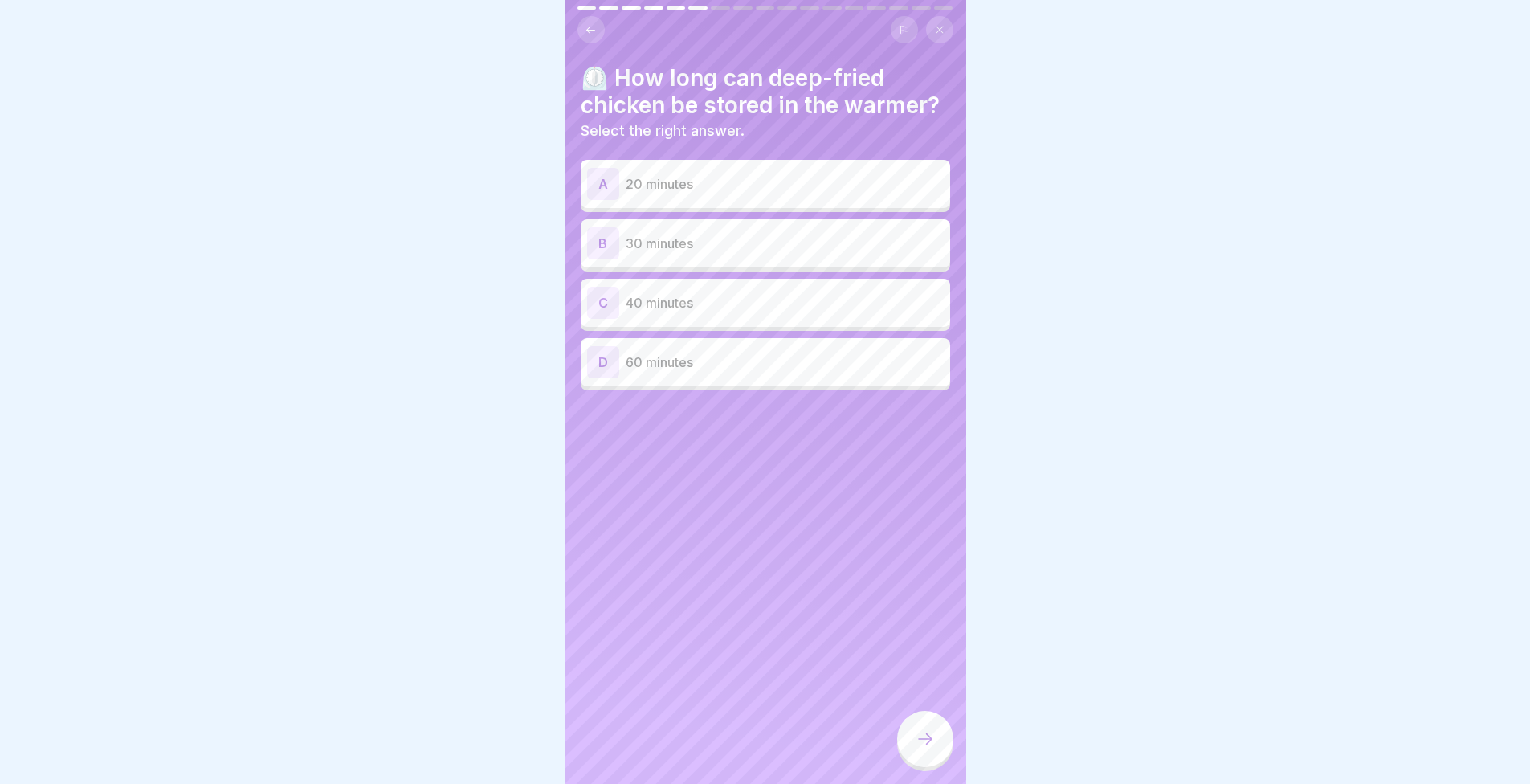
click at [638, 139] on p "Select the right answer." at bounding box center [765, 131] width 369 height 17
click at [702, 253] on p "30 minutes" at bounding box center [784, 243] width 318 height 19
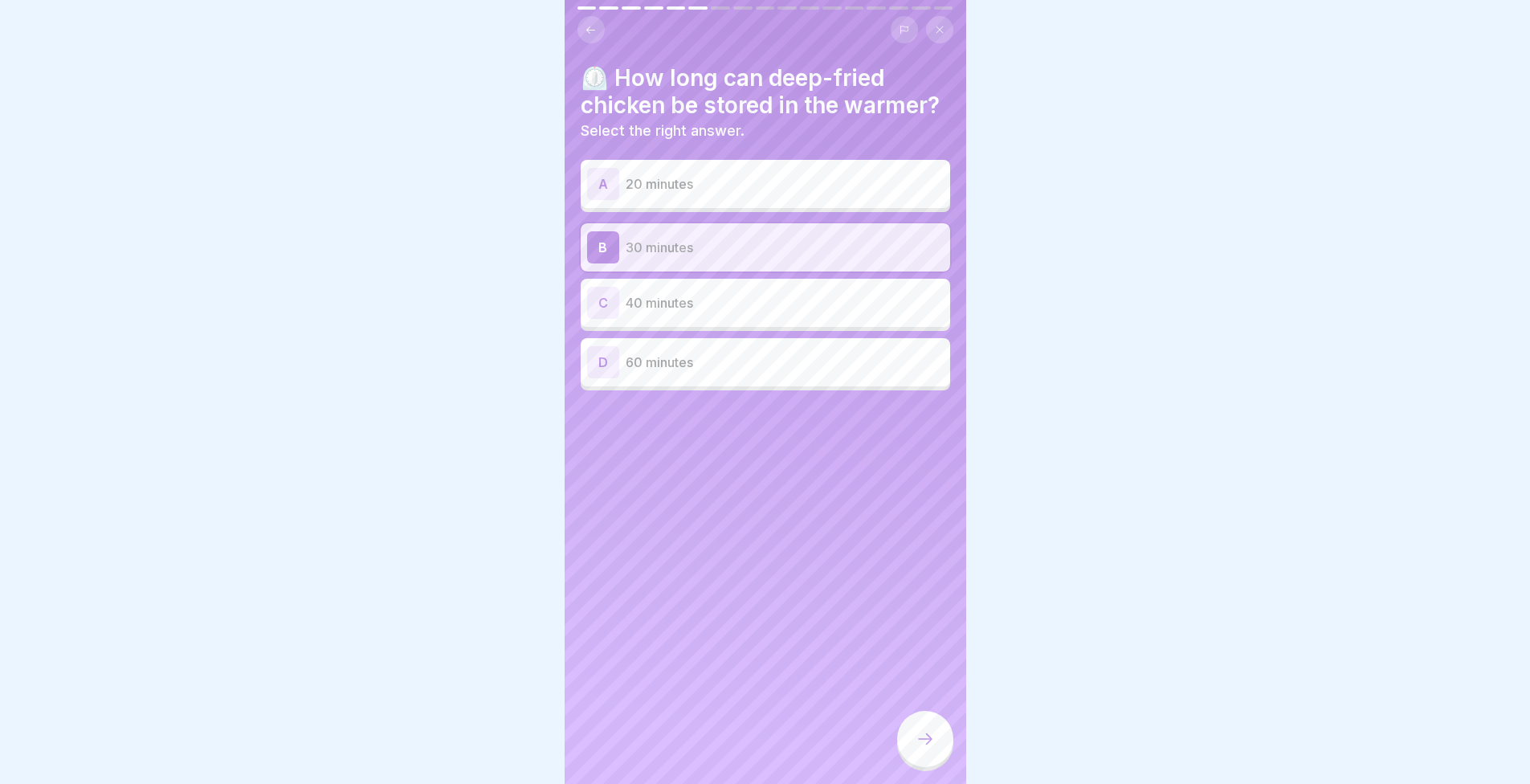
click at [717, 312] on p "40 minutes" at bounding box center [784, 303] width 318 height 19
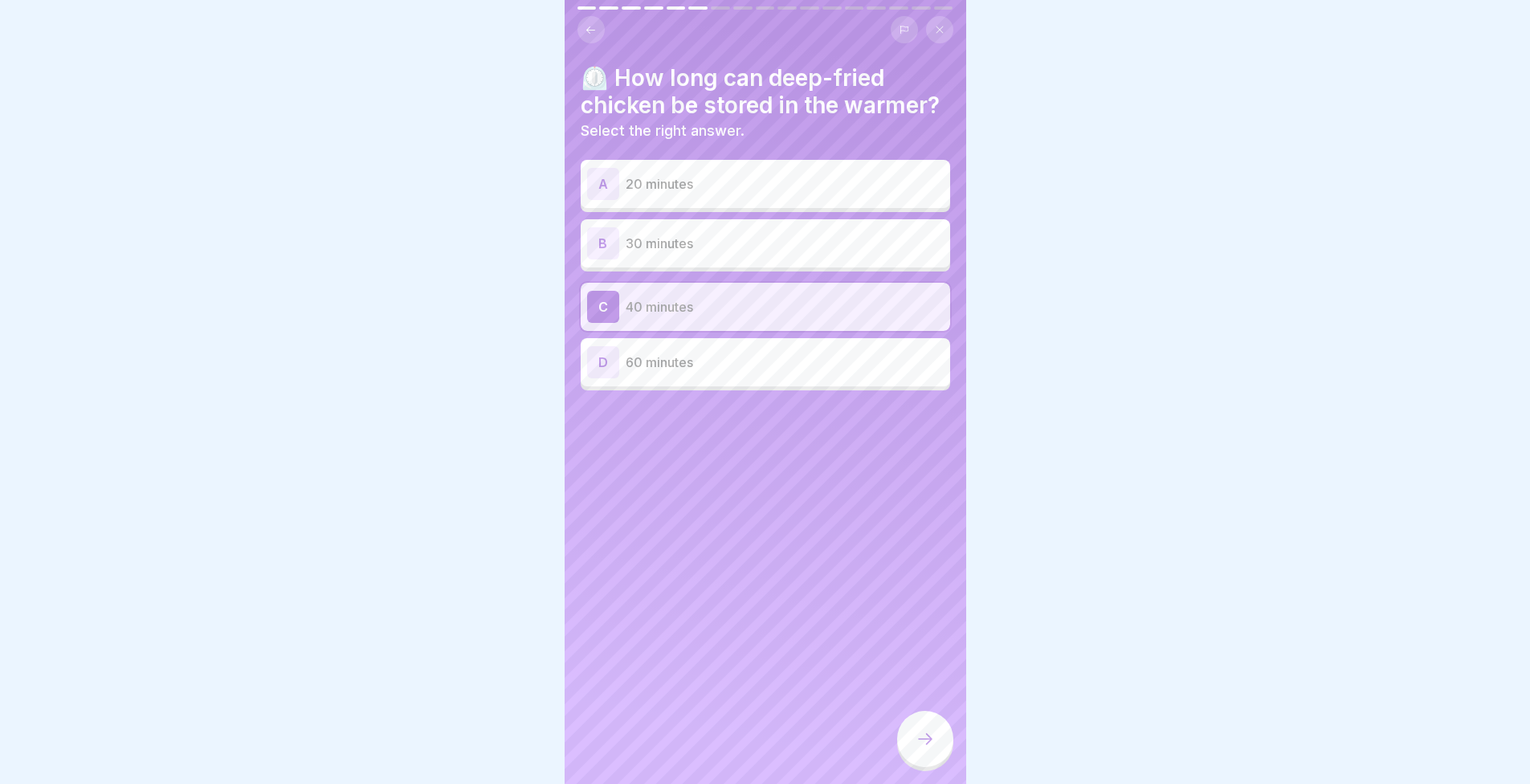
click at [941, 734] on div at bounding box center [925, 739] width 57 height 57
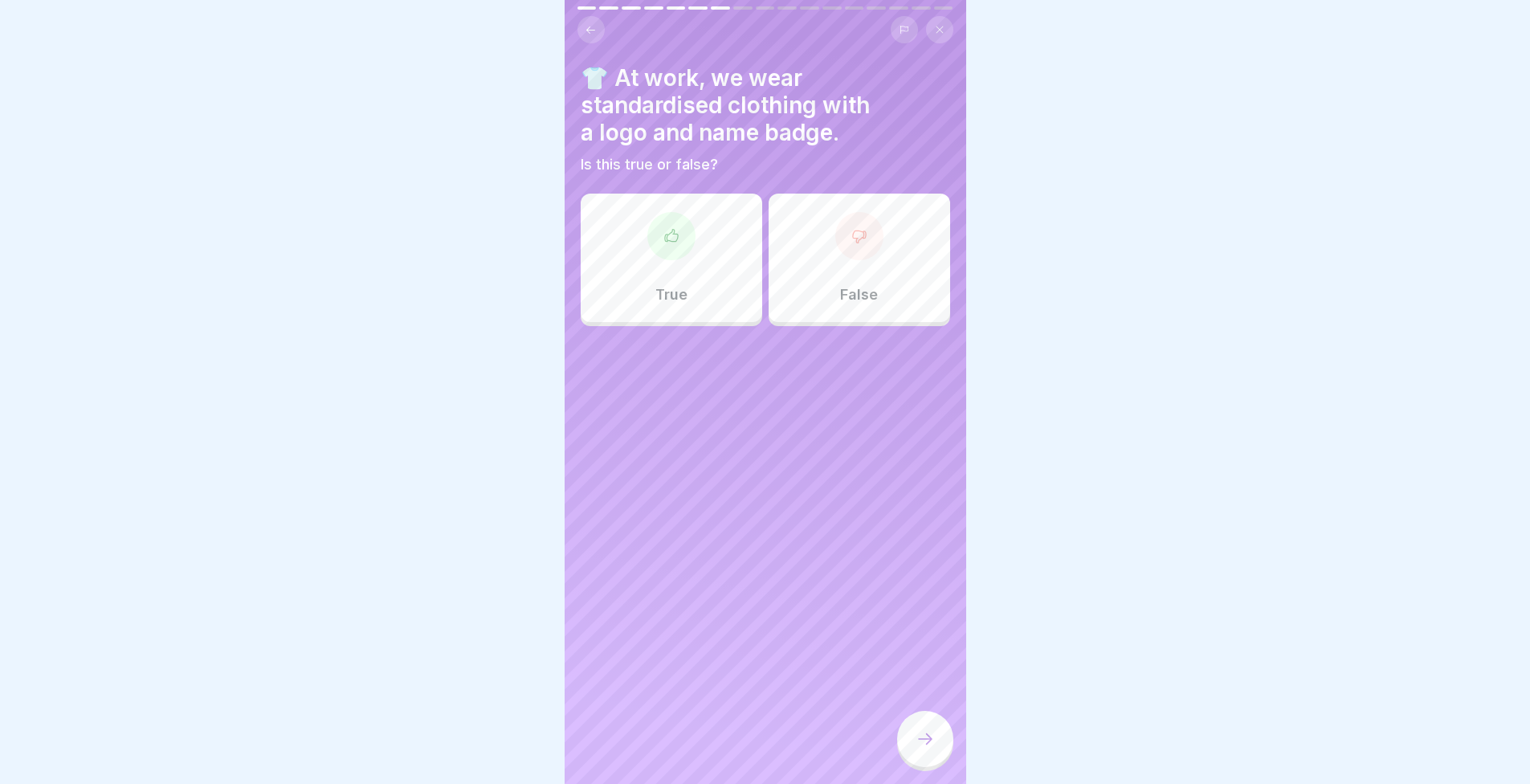
click at [658, 283] on div "True" at bounding box center [671, 257] width 182 height 129
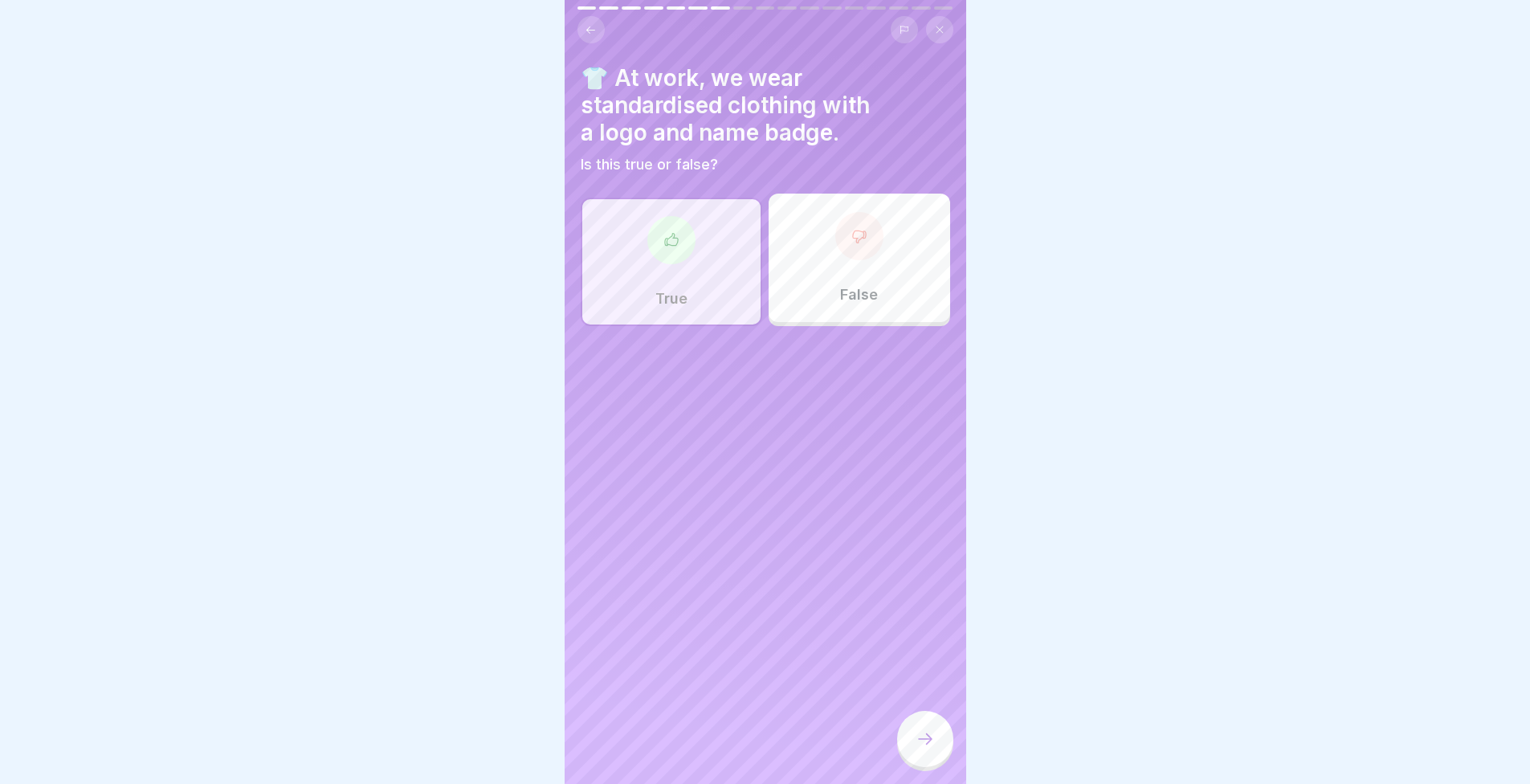
click at [933, 748] on icon at bounding box center [925, 739] width 19 height 19
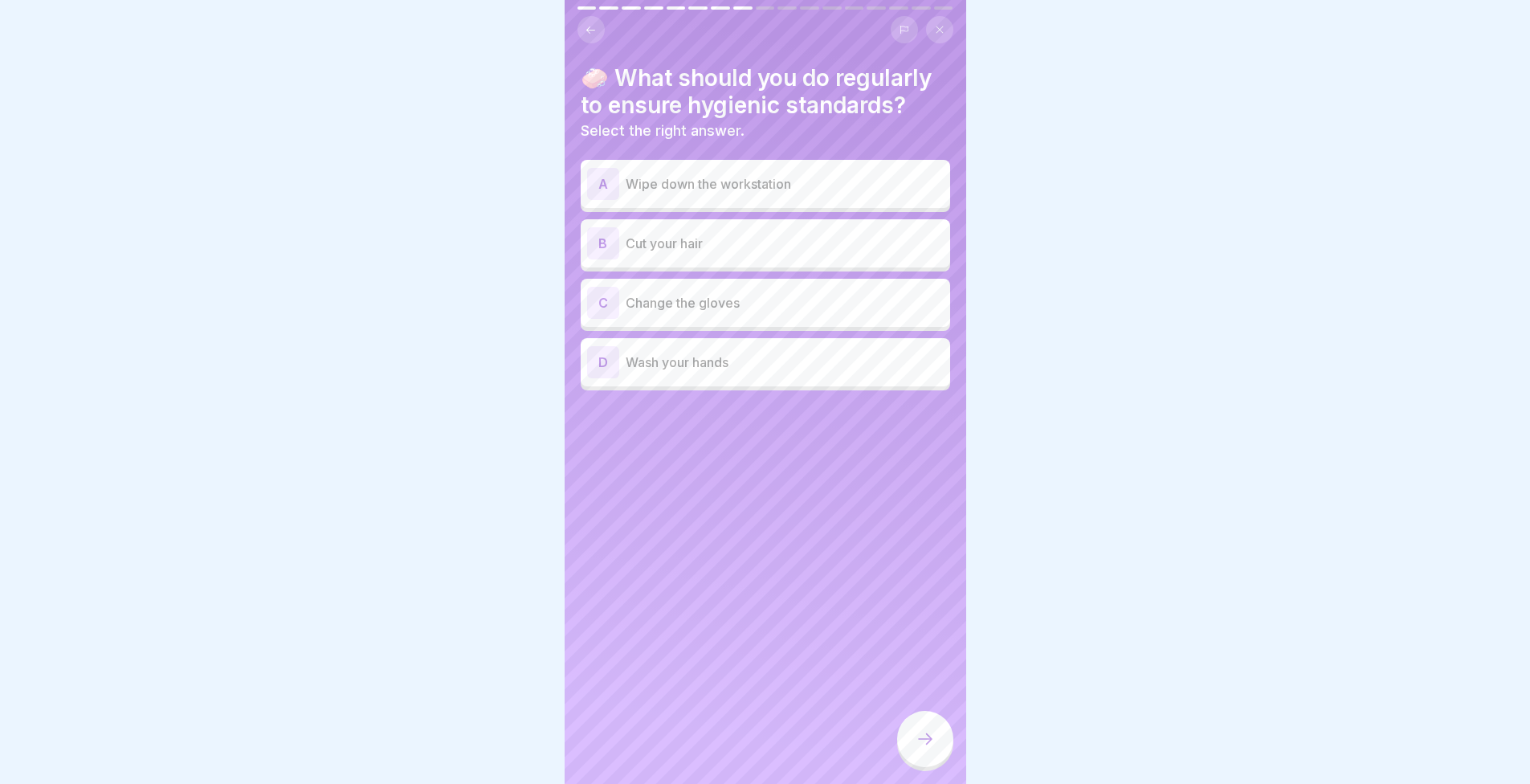
click at [686, 366] on p "Wash your hands" at bounding box center [784, 362] width 318 height 19
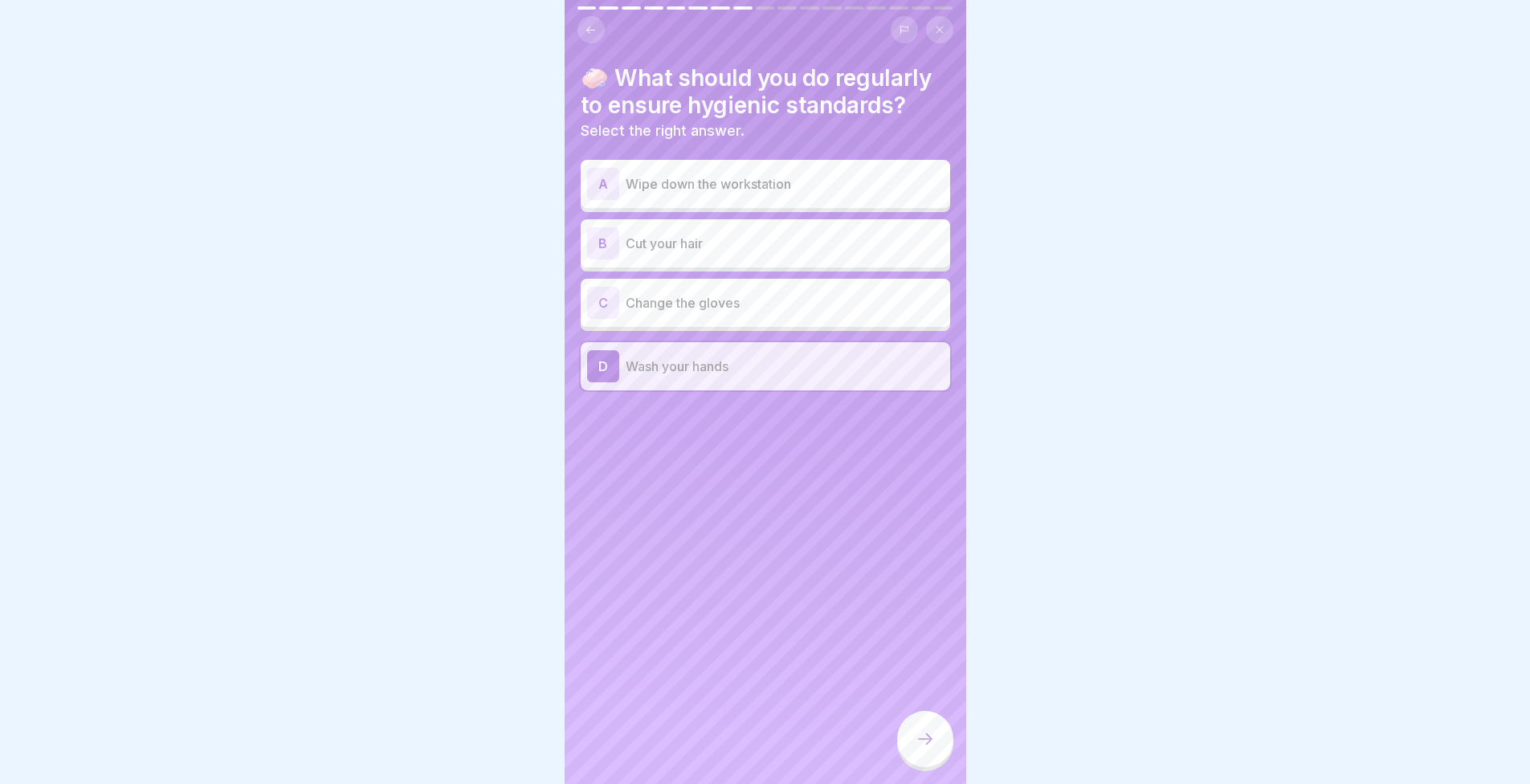
click at [926, 738] on div at bounding box center [925, 739] width 57 height 57
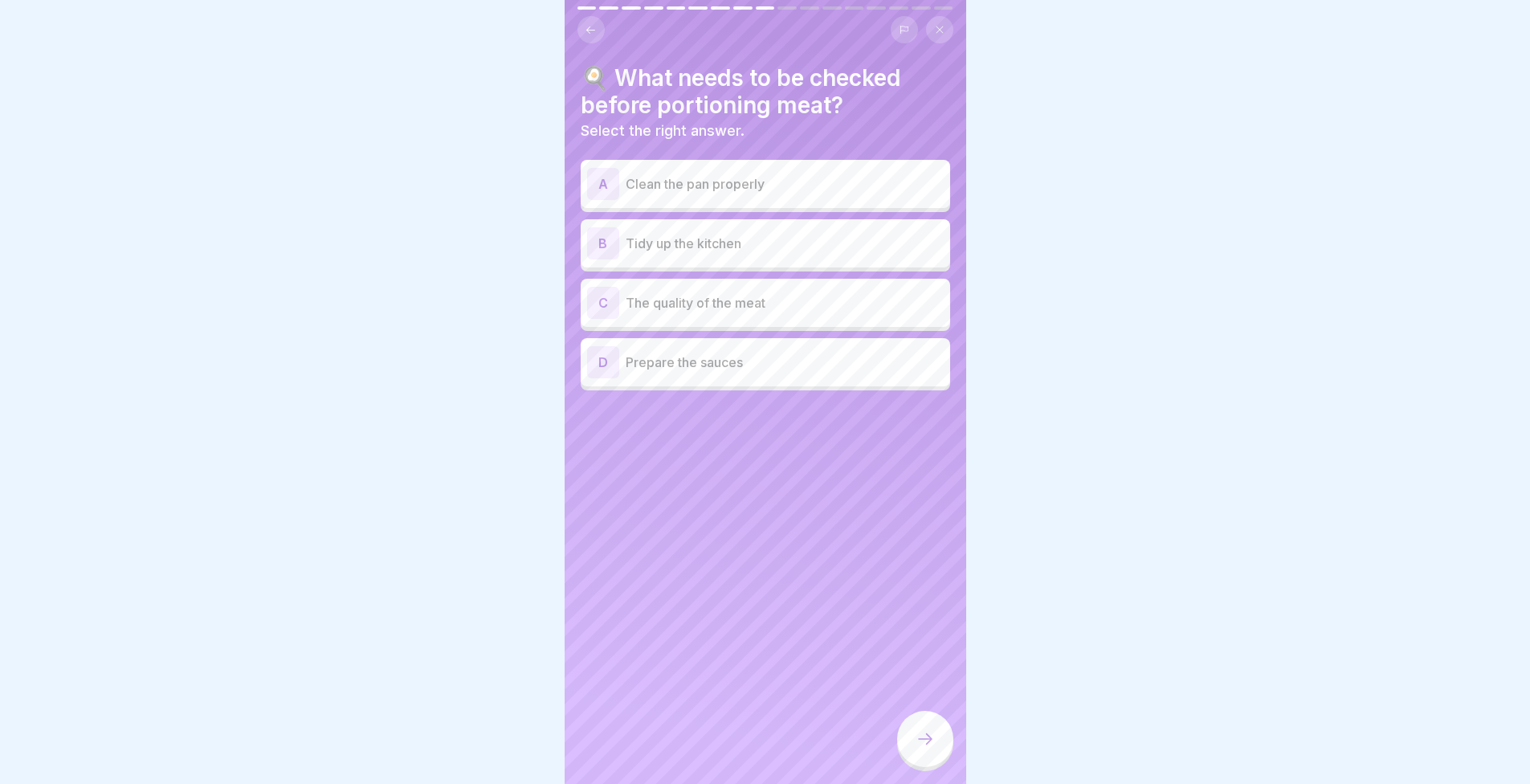
click at [770, 579] on div "🍳 What needs to be checked before portioning meat? Select the right answer. A C…" at bounding box center [766, 392] width 402 height 784
click at [661, 300] on p "The quality of the meat" at bounding box center [784, 303] width 318 height 19
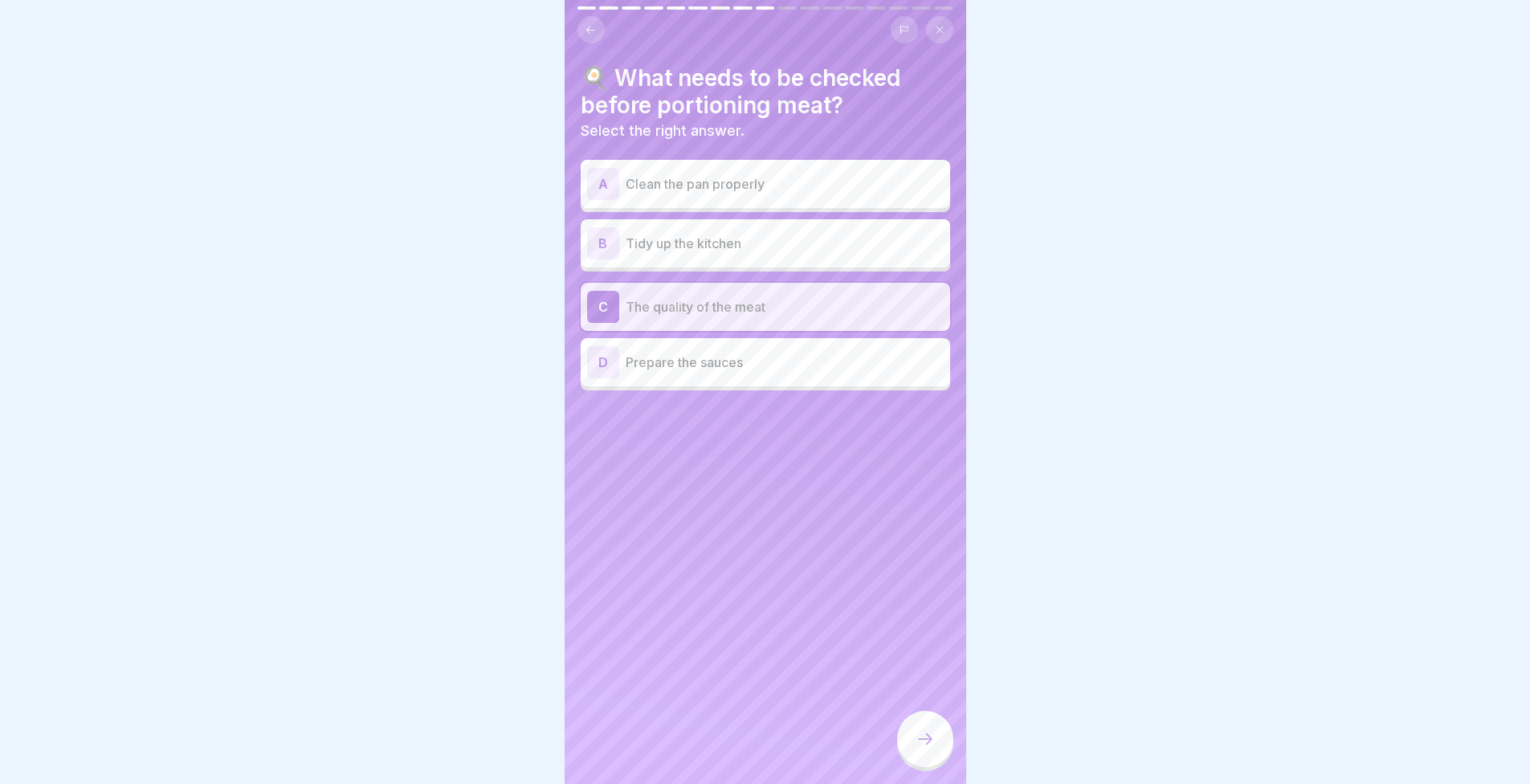
click at [914, 755] on div at bounding box center [925, 739] width 57 height 57
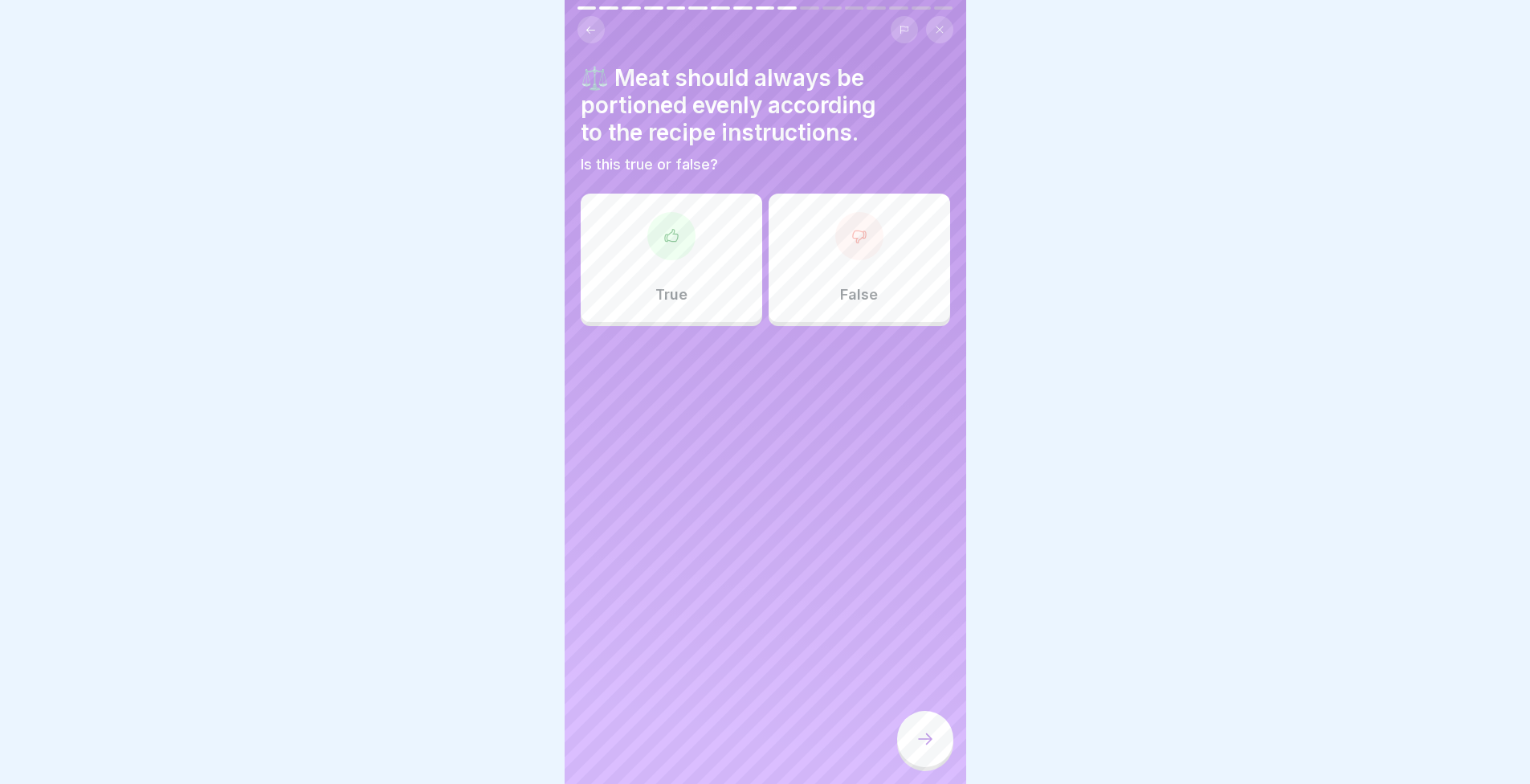
click at [760, 608] on div "⚖️ Meat should always be portioned evenly according to the recipe instructions.…" at bounding box center [766, 392] width 402 height 784
click at [665, 306] on div "True" at bounding box center [671, 257] width 182 height 129
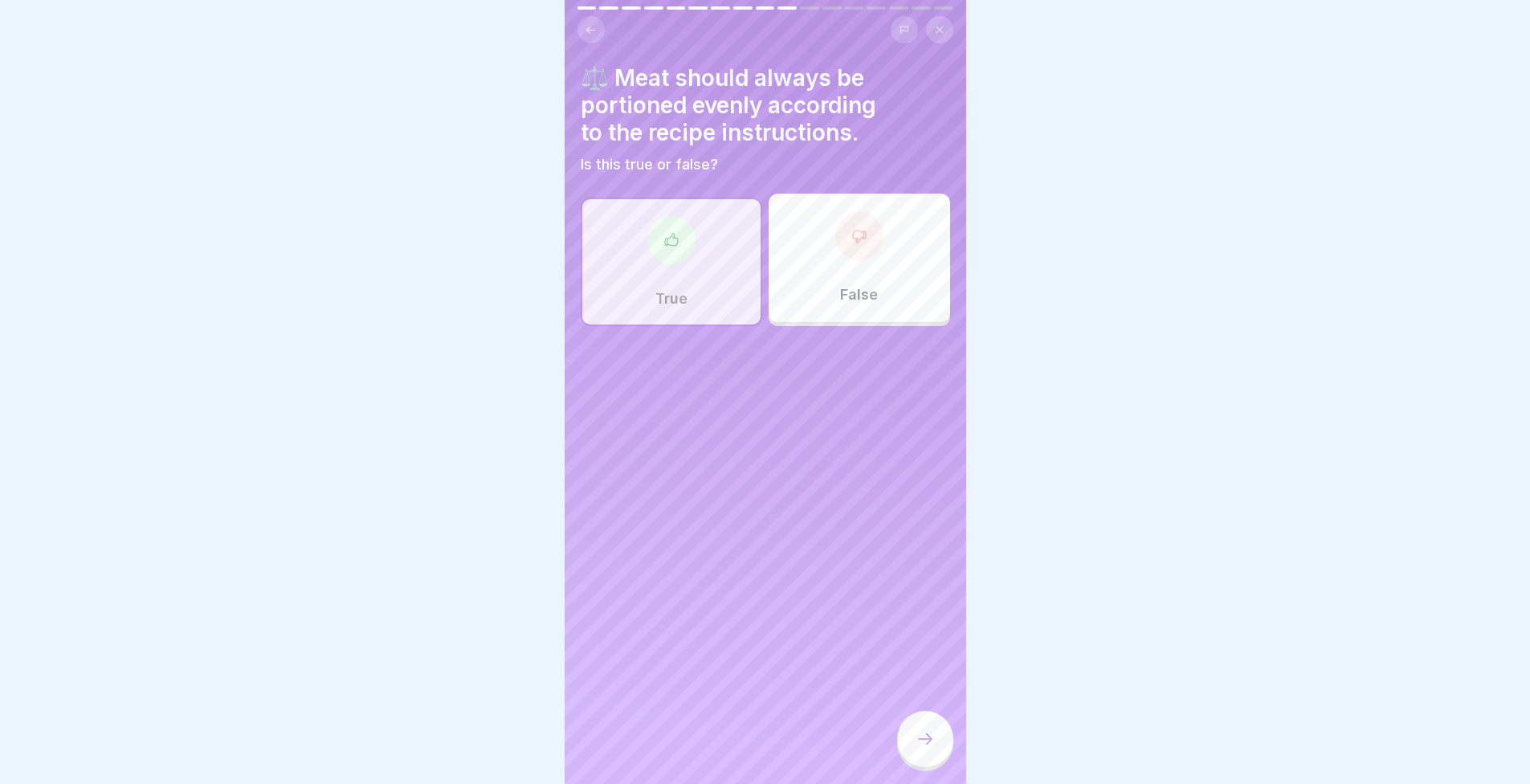
click at [924, 741] on div at bounding box center [925, 739] width 57 height 57
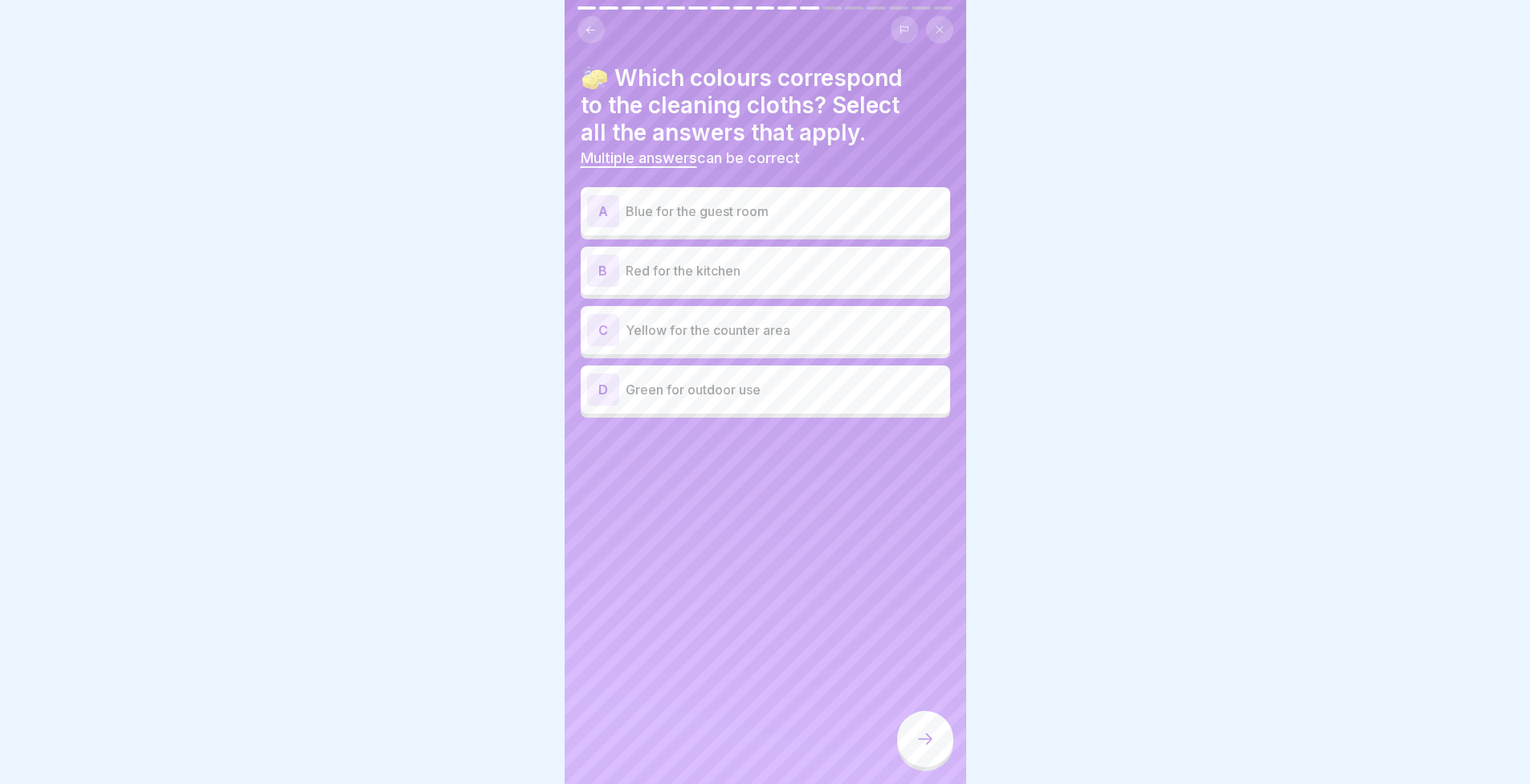
click at [657, 205] on p "Blue for the guest room" at bounding box center [784, 211] width 318 height 19
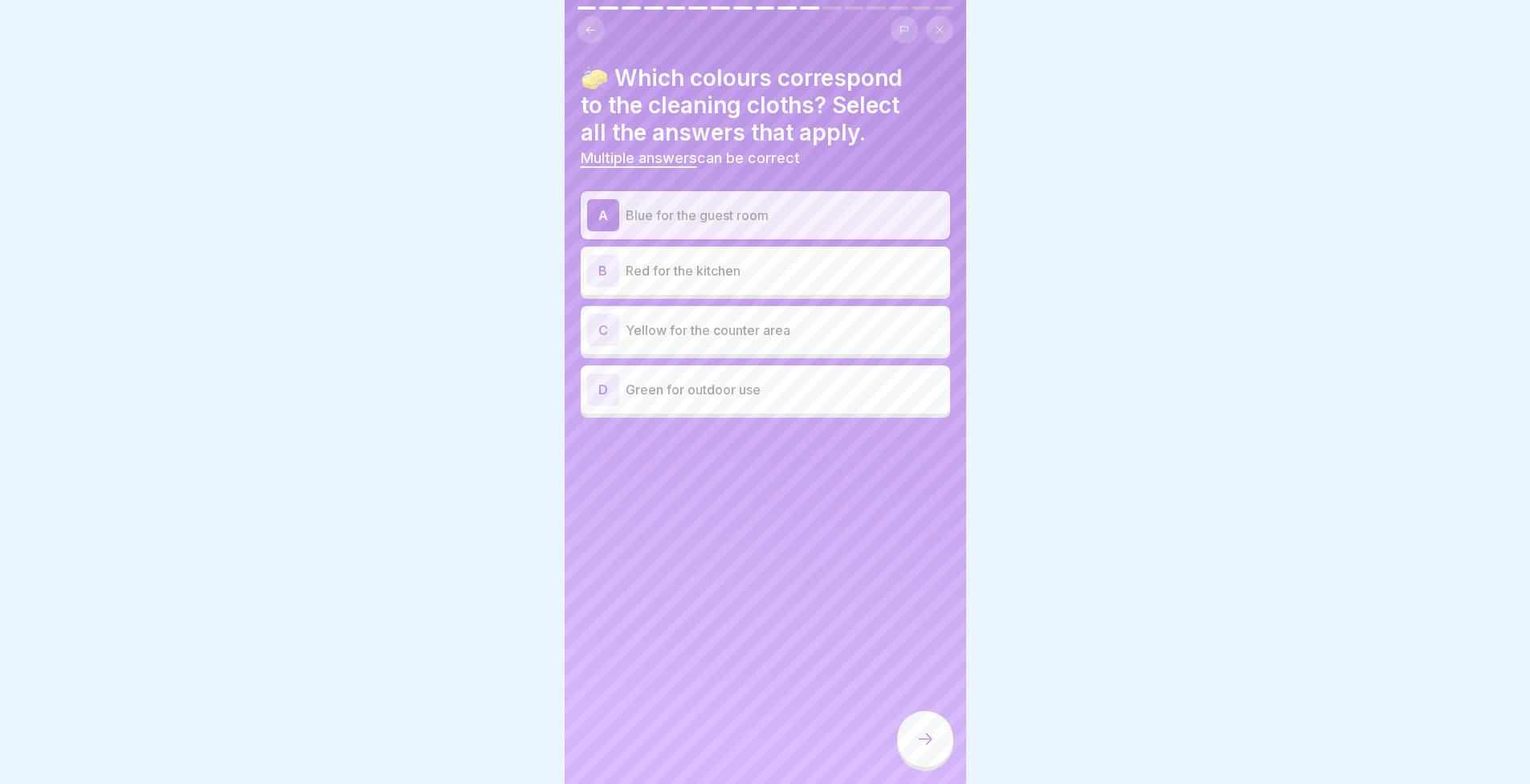
click at [649, 275] on p "Red for the kitchen" at bounding box center [784, 271] width 318 height 19
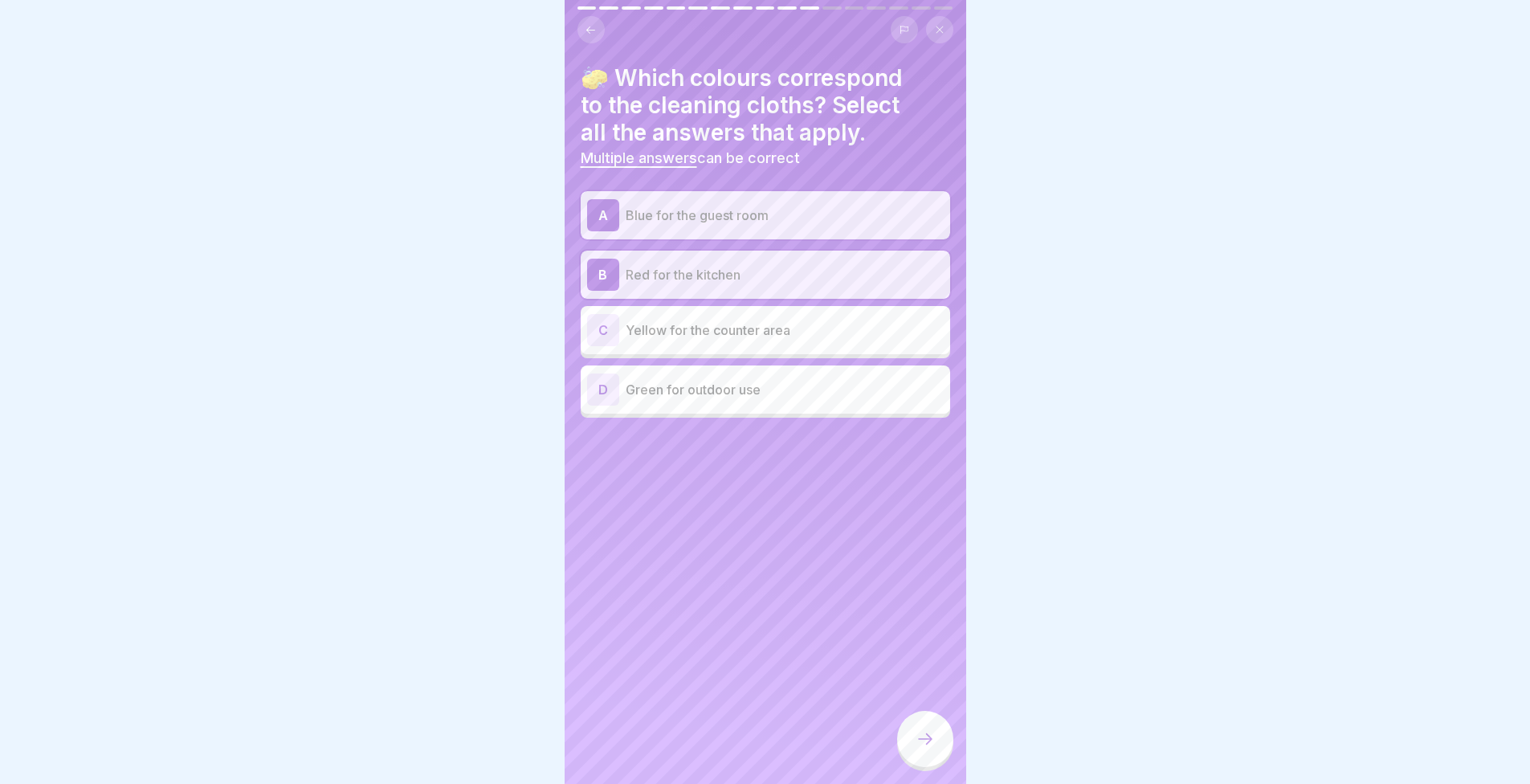
click at [650, 326] on p "Yellow for the counter area" at bounding box center [784, 330] width 318 height 19
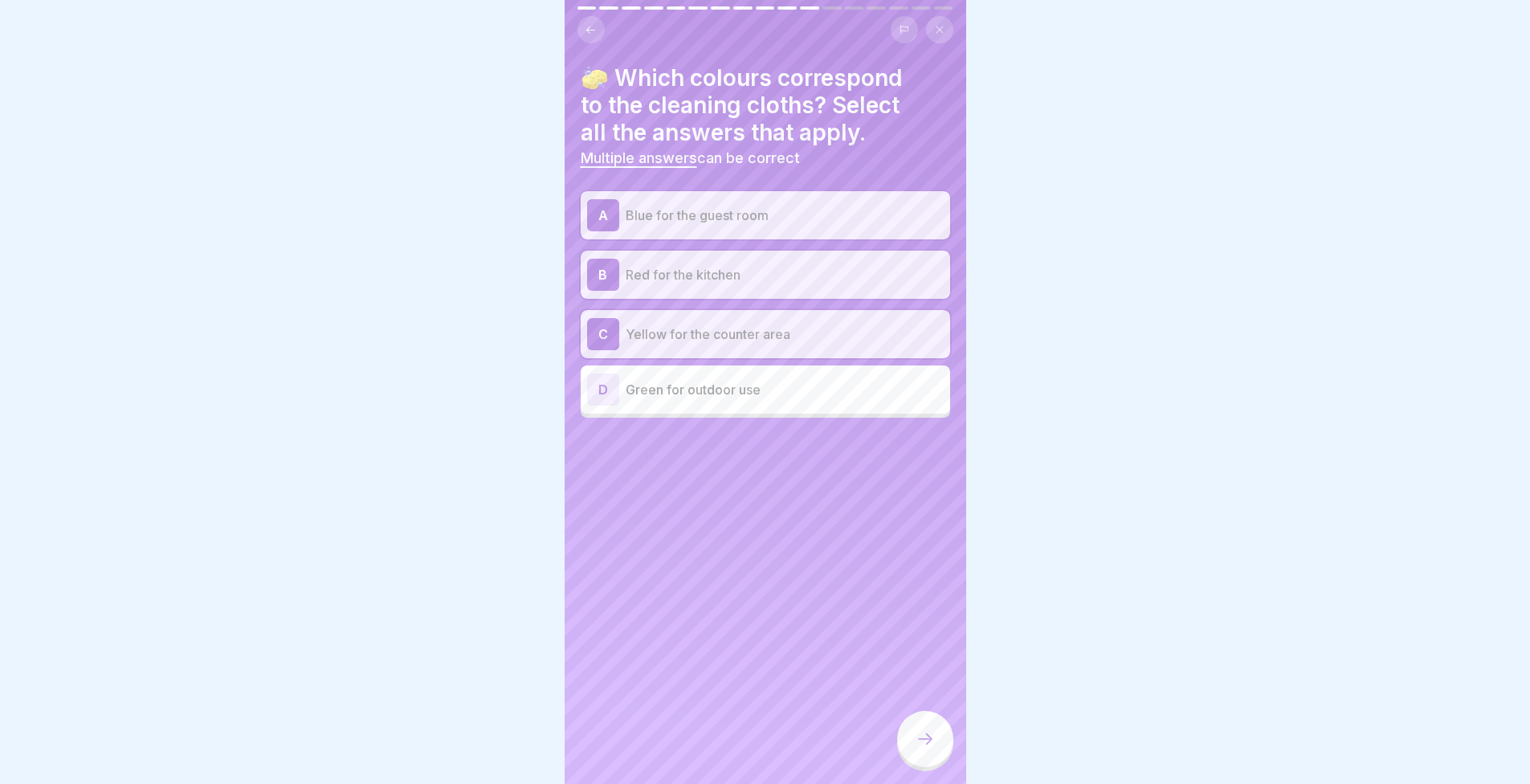
click at [643, 336] on p "Yellow for the counter area" at bounding box center [784, 334] width 318 height 19
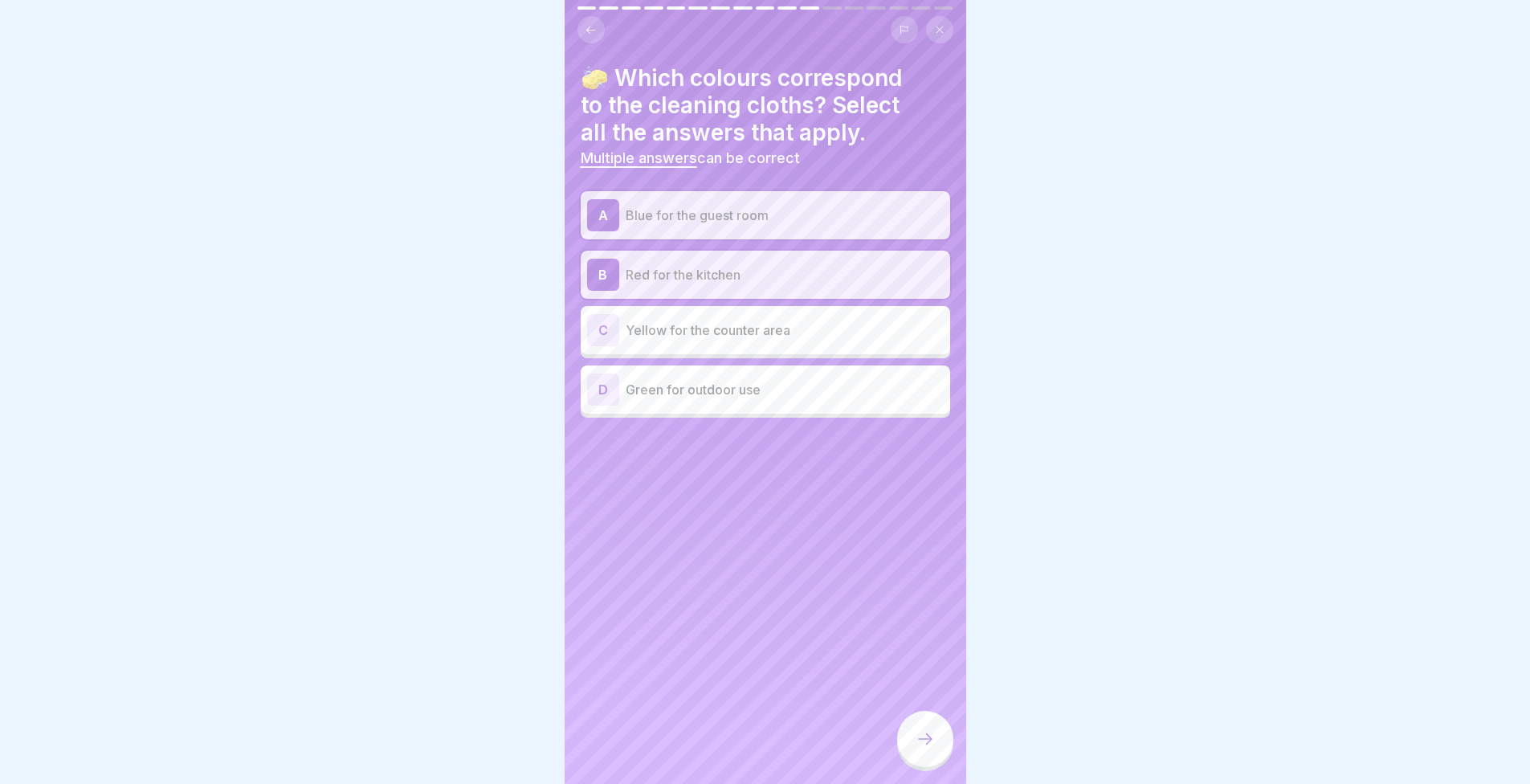
click at [629, 399] on p "Green for outdoor use" at bounding box center [784, 389] width 318 height 19
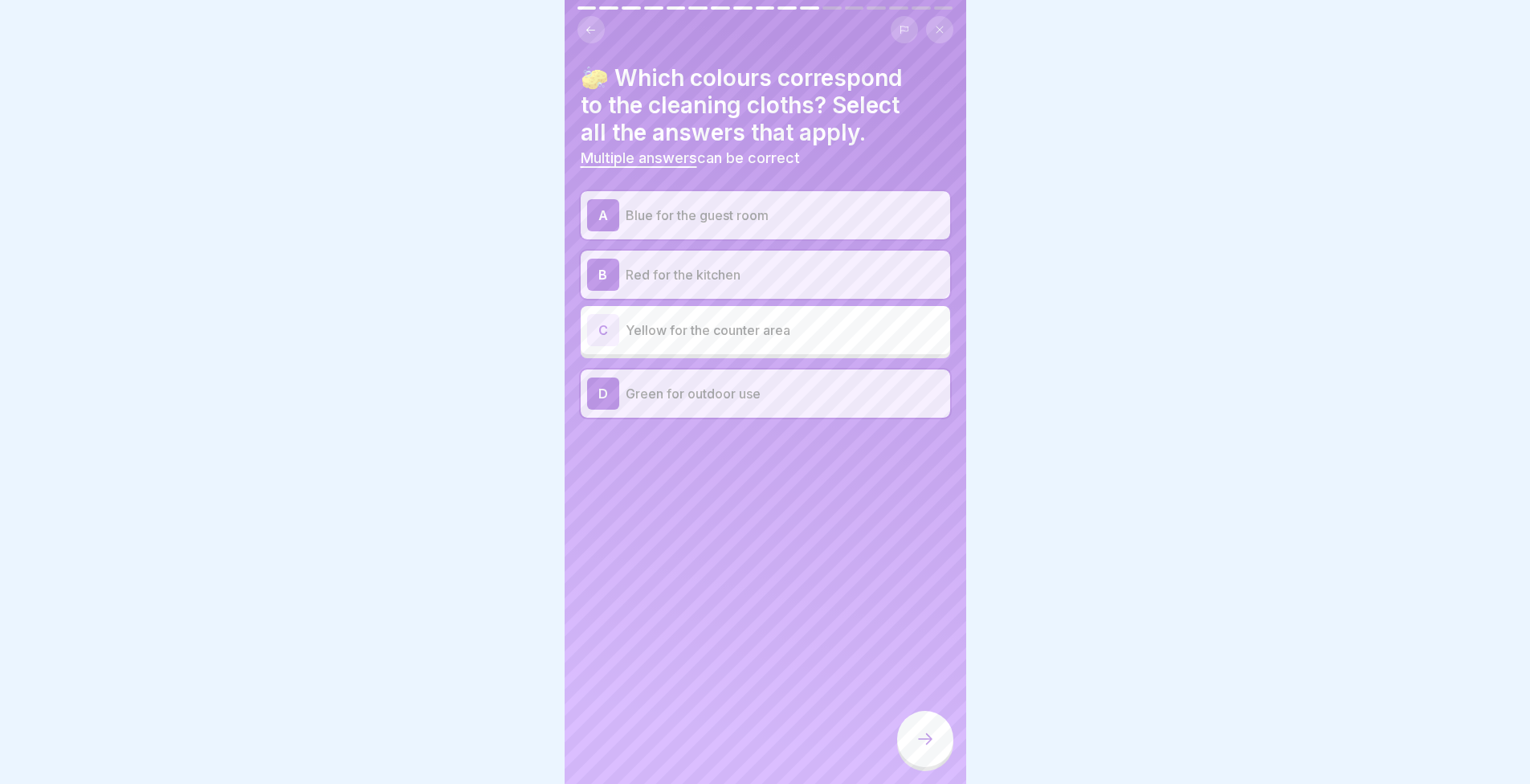
click at [653, 350] on div "C Yellow for the counter area" at bounding box center [765, 330] width 369 height 48
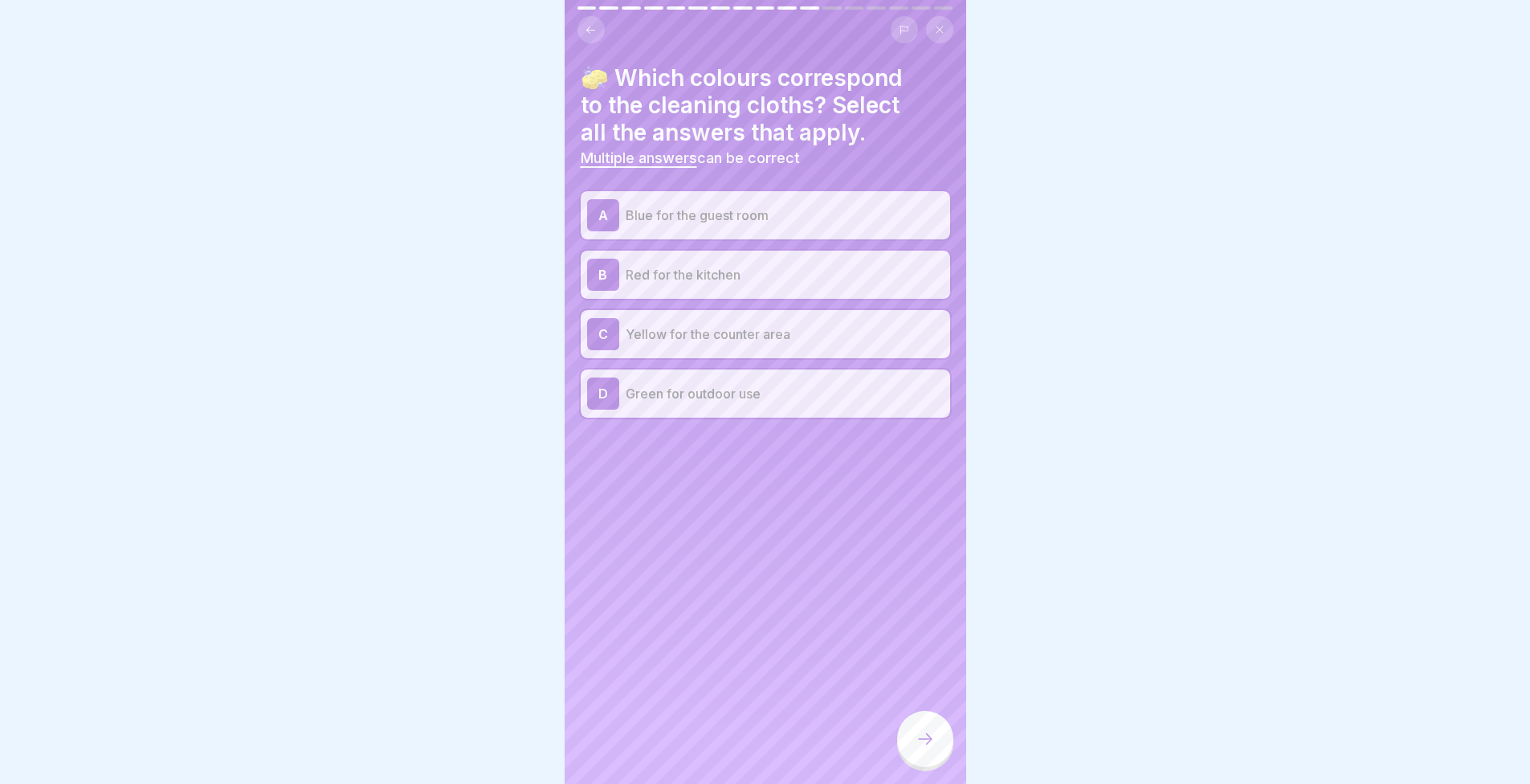
click at [937, 757] on div at bounding box center [925, 739] width 57 height 57
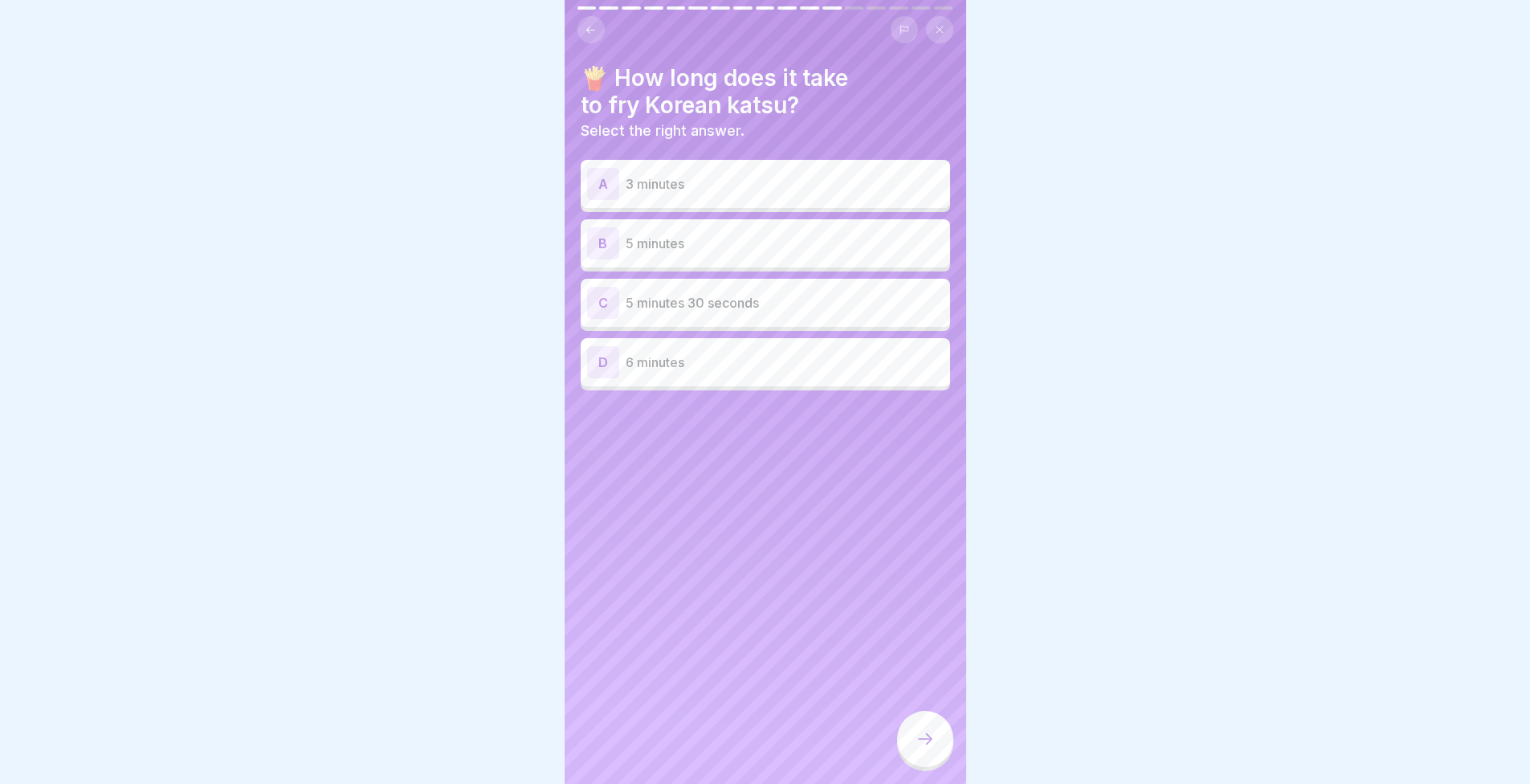
click at [754, 609] on div "🍟 How long does it take to fry Korean katsu? Select the right answer. A 3 minut…" at bounding box center [766, 392] width 402 height 784
click at [694, 330] on div "A 3 minutes B 5 minutes C 5 minutes 30 seconds D 6 minutes" at bounding box center [765, 278] width 369 height 227
click at [731, 310] on p "5 minutes 30 seconds" at bounding box center [784, 303] width 318 height 19
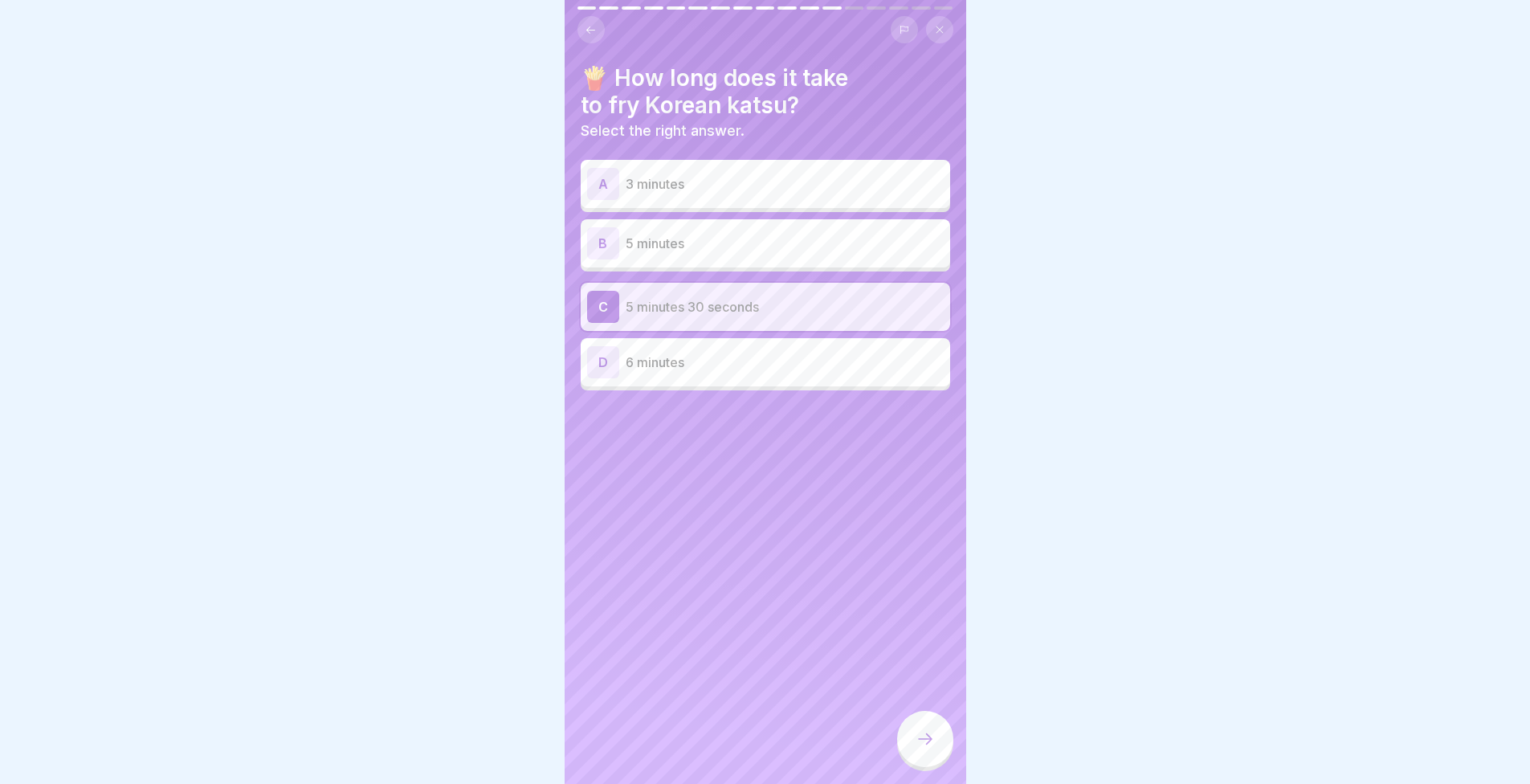
click at [917, 748] on icon at bounding box center [925, 739] width 19 height 19
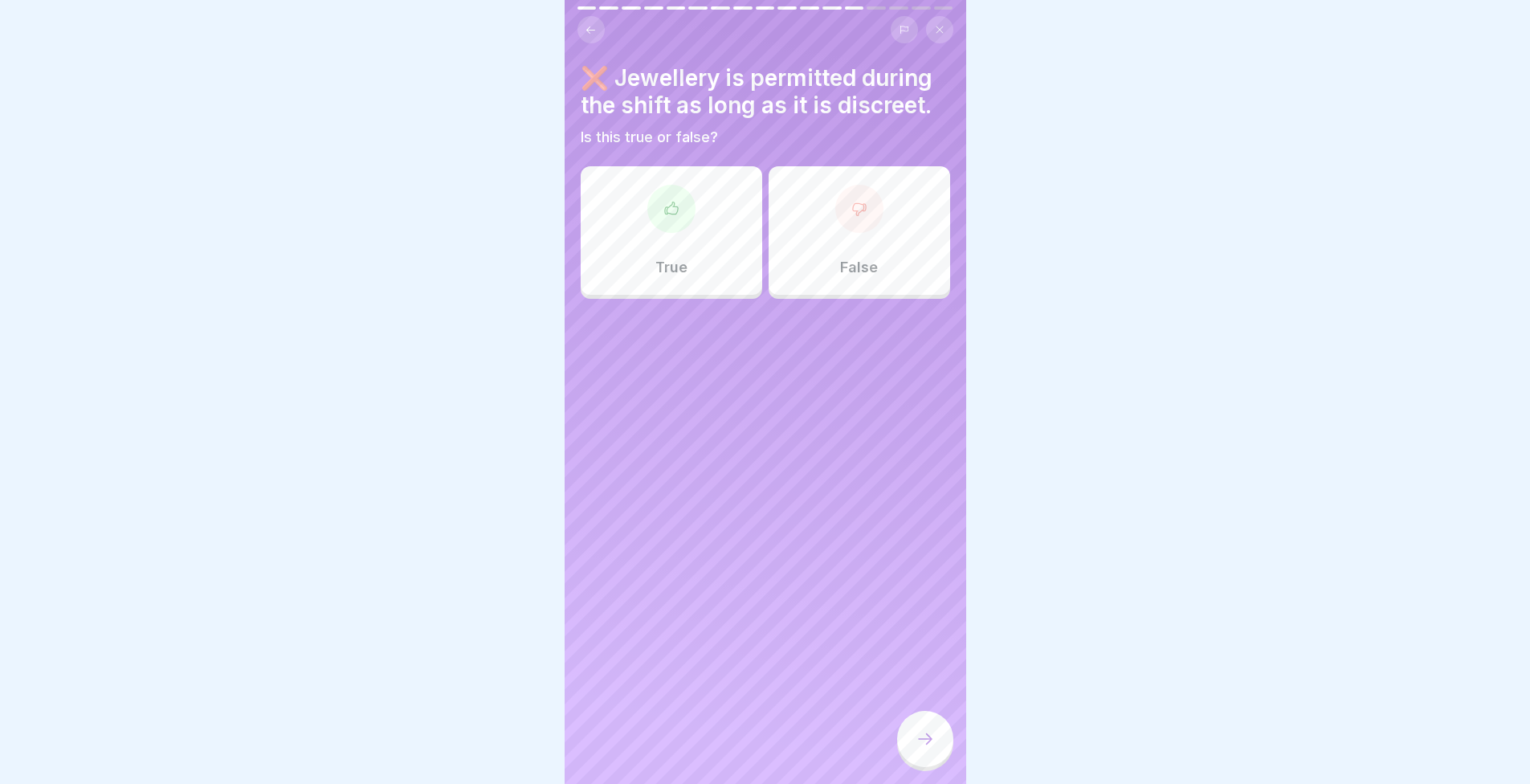
click at [697, 220] on div "True" at bounding box center [671, 231] width 182 height 129
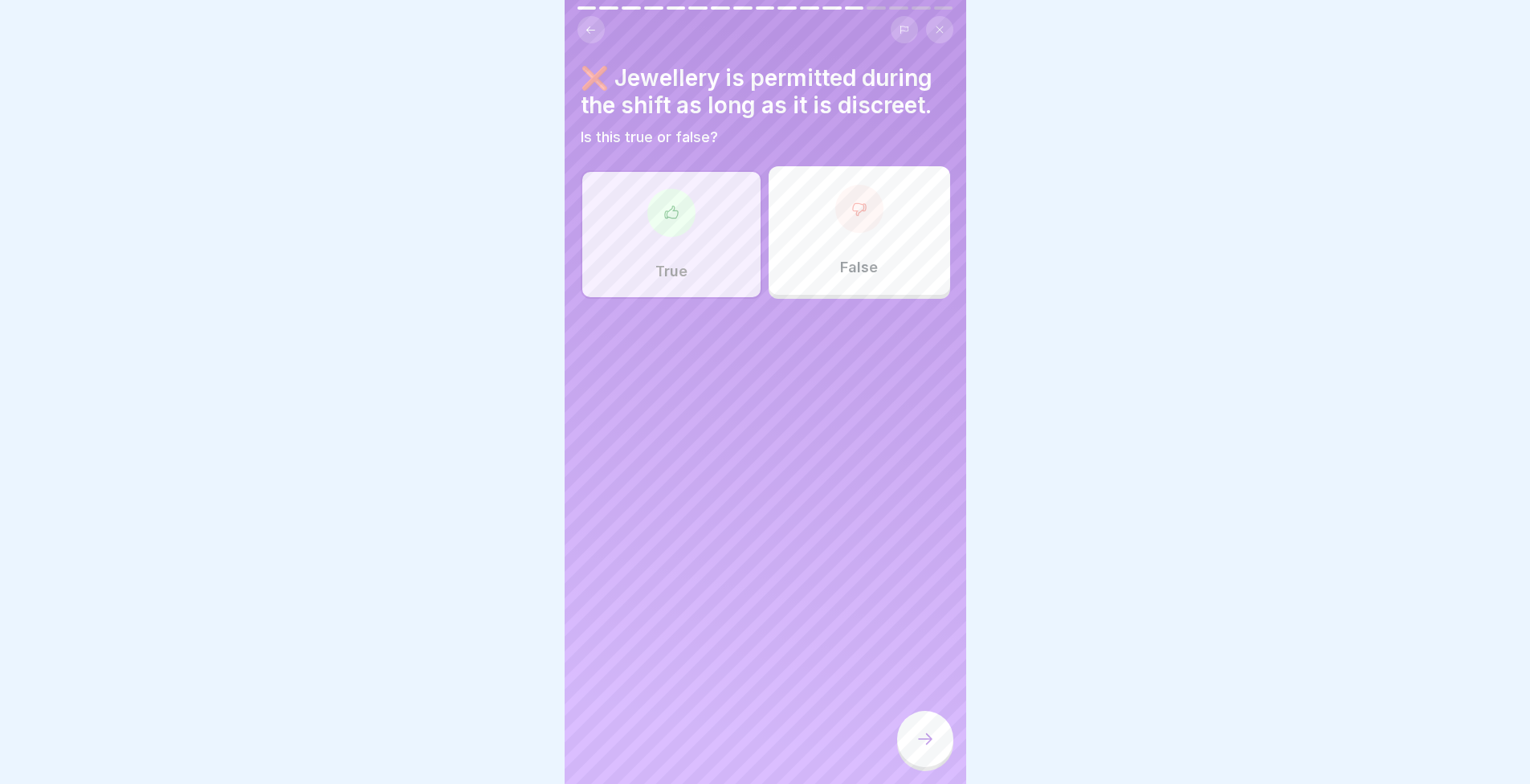
click at [918, 748] on icon at bounding box center [925, 739] width 19 height 19
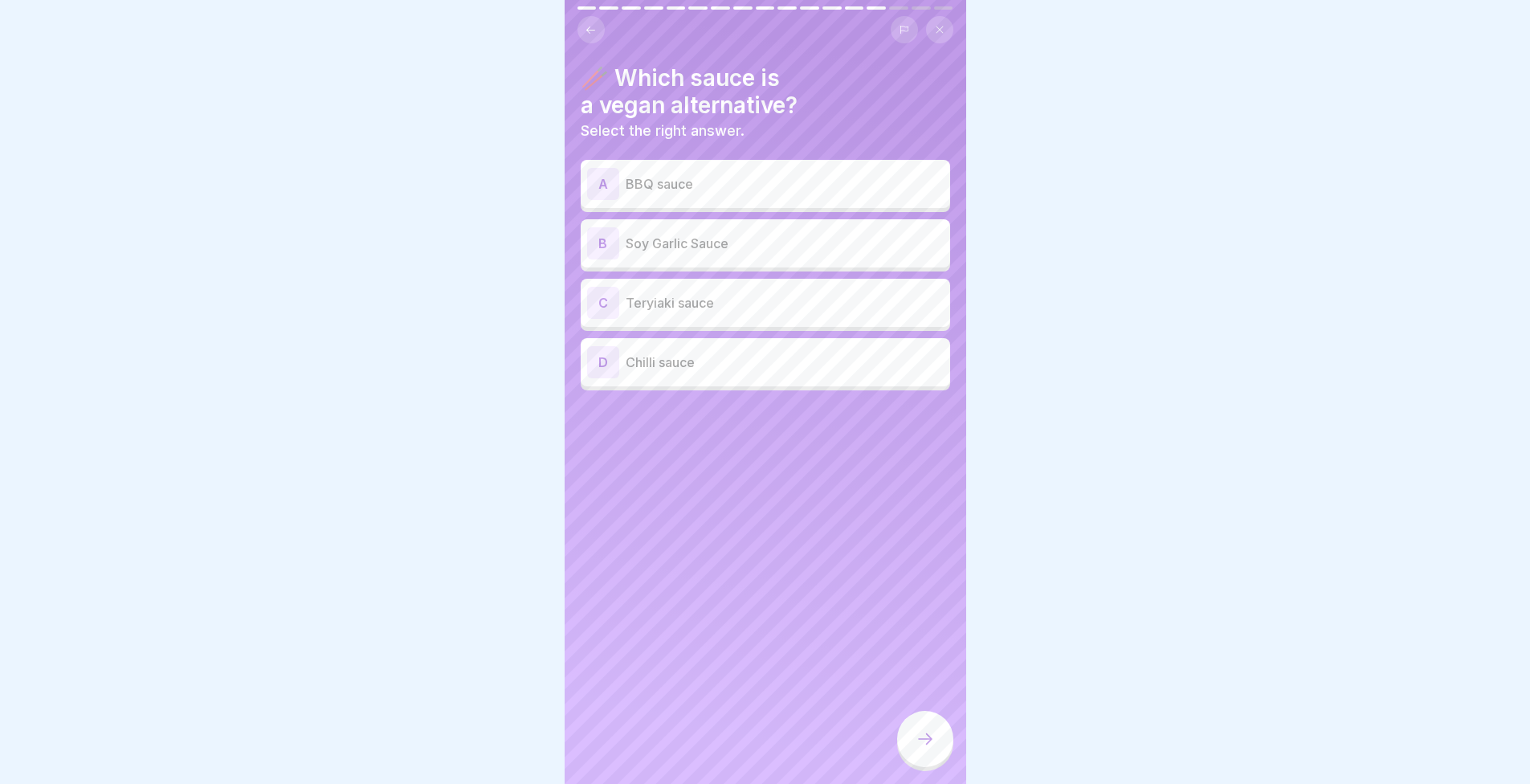
click at [799, 674] on div "🥢 Which sauce is a vegan alternative? Select the right answer. A BBQ sauce B So…" at bounding box center [766, 392] width 402 height 784
click at [702, 320] on div "C Teryiaki sauce" at bounding box center [765, 303] width 369 height 48
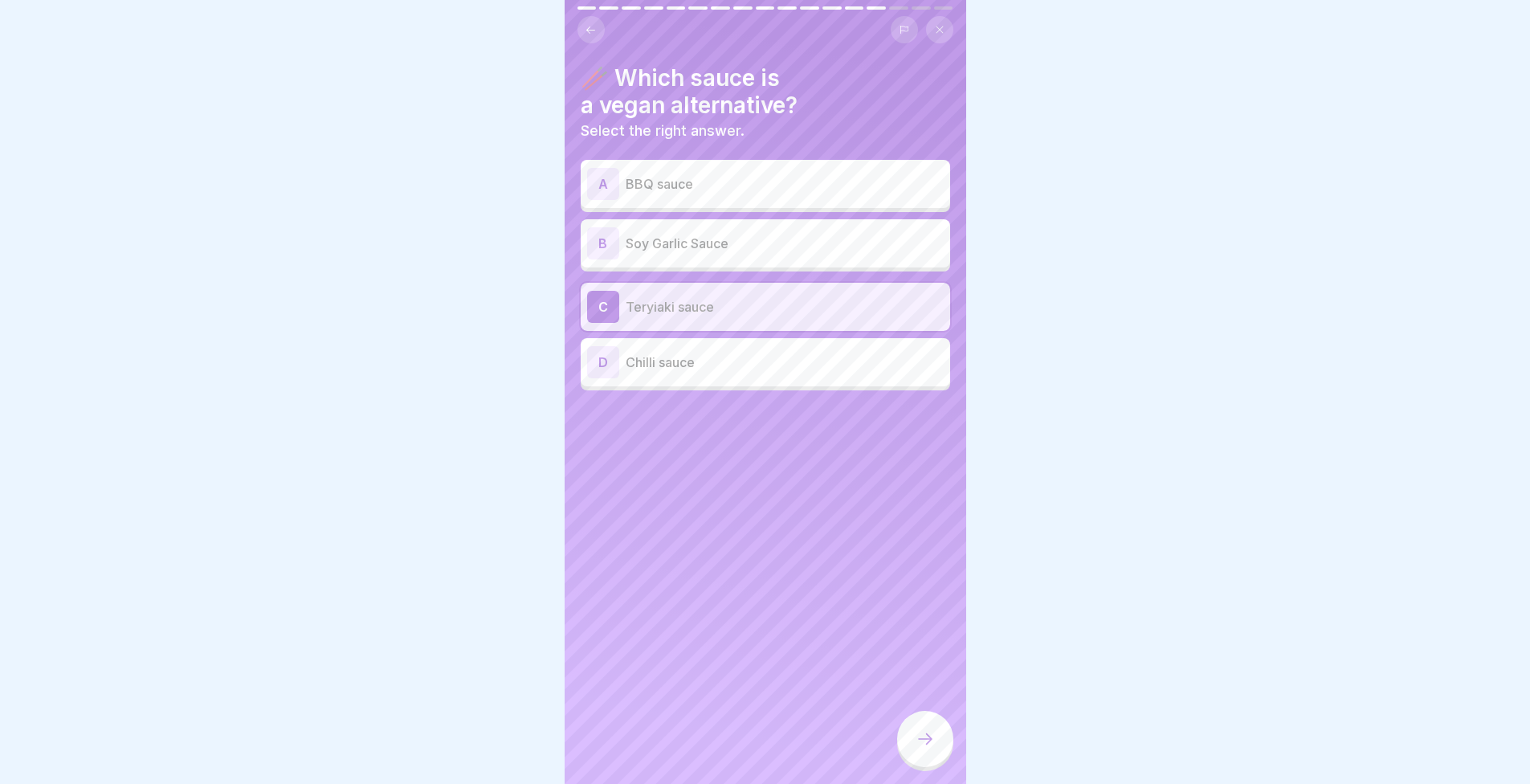
click at [712, 377] on div "D Chilli sauce" at bounding box center [765, 361] width 357 height 32
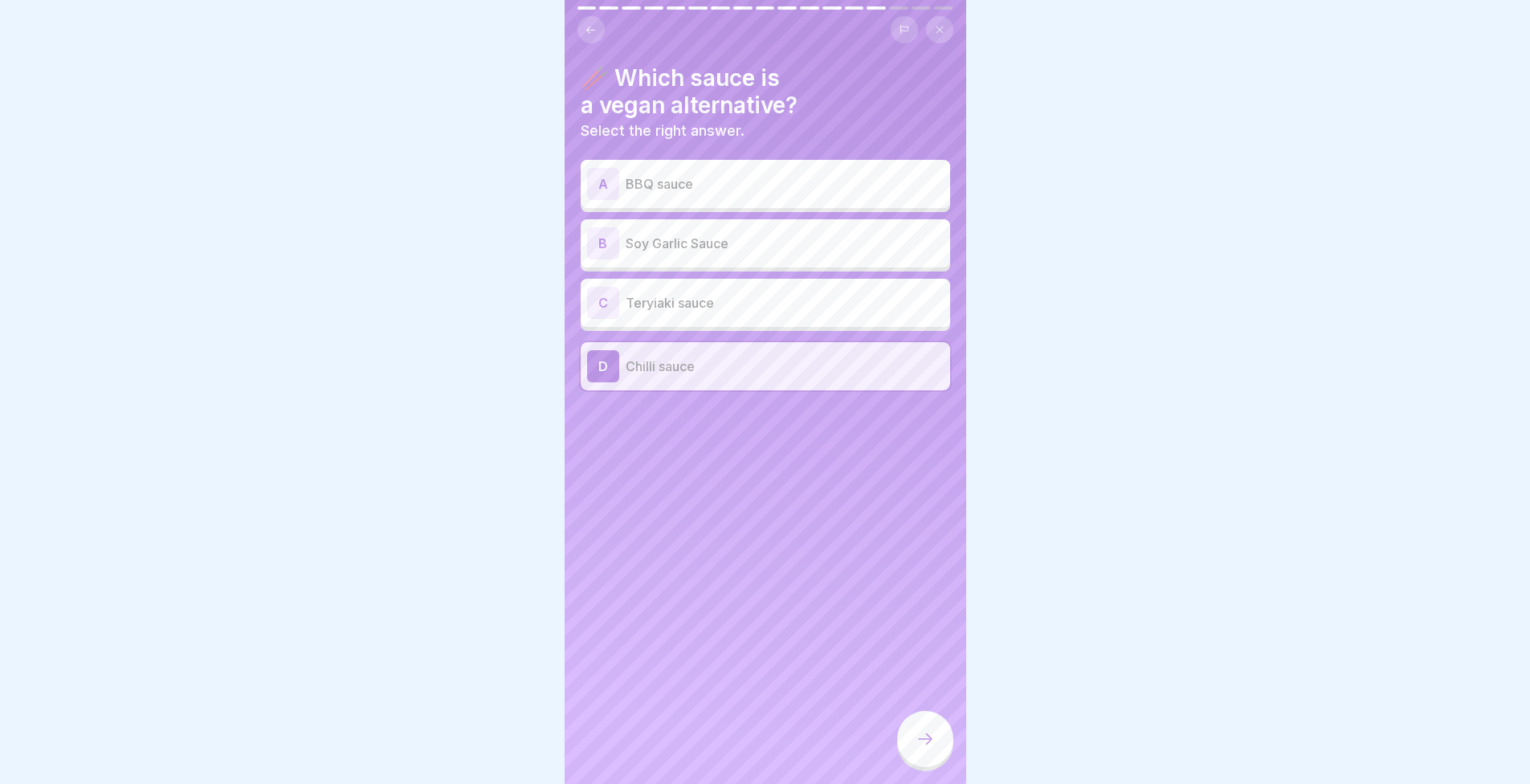
click at [654, 308] on p "Teryiaki sauce" at bounding box center [784, 303] width 318 height 19
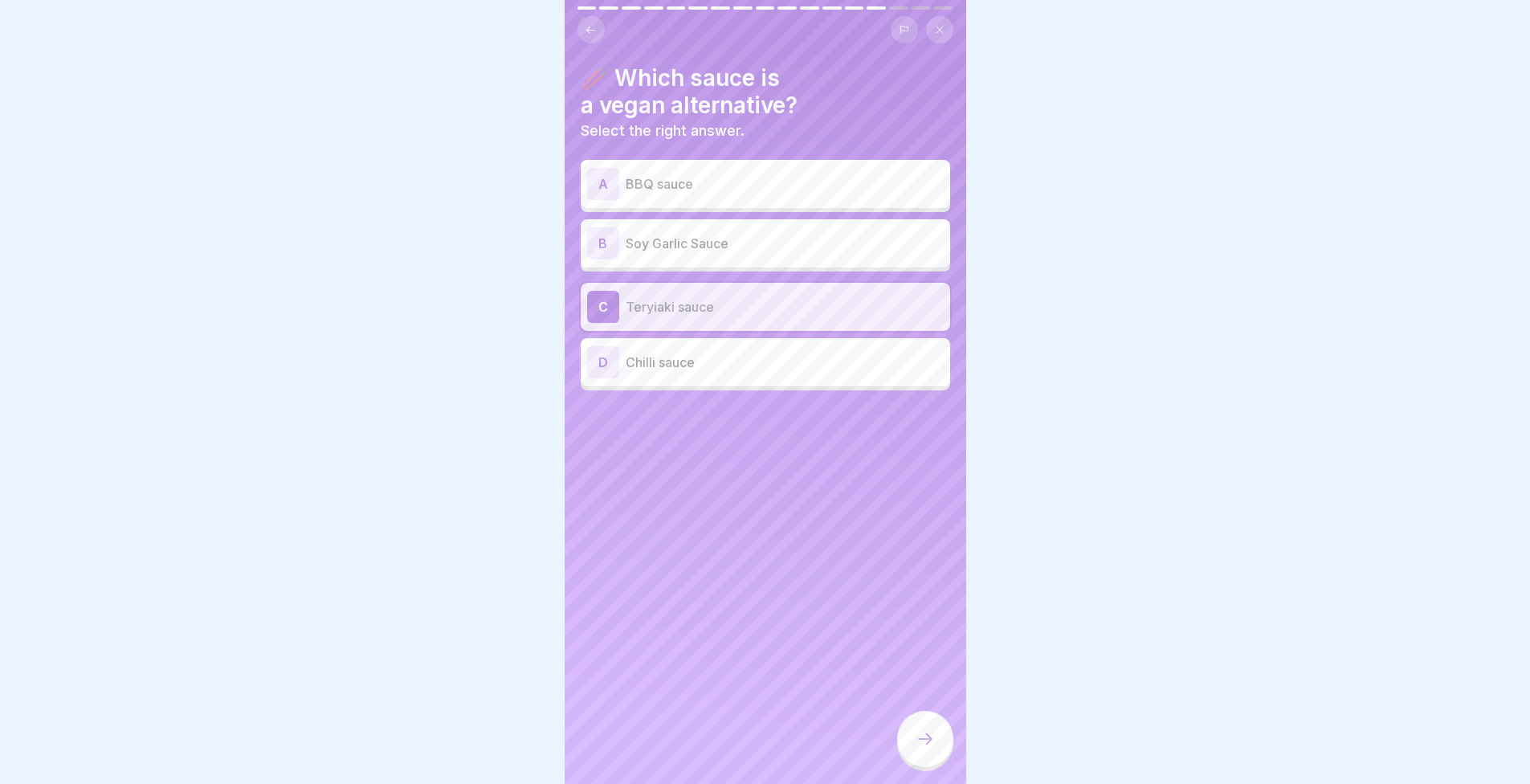
click at [924, 747] on icon at bounding box center [925, 739] width 19 height 19
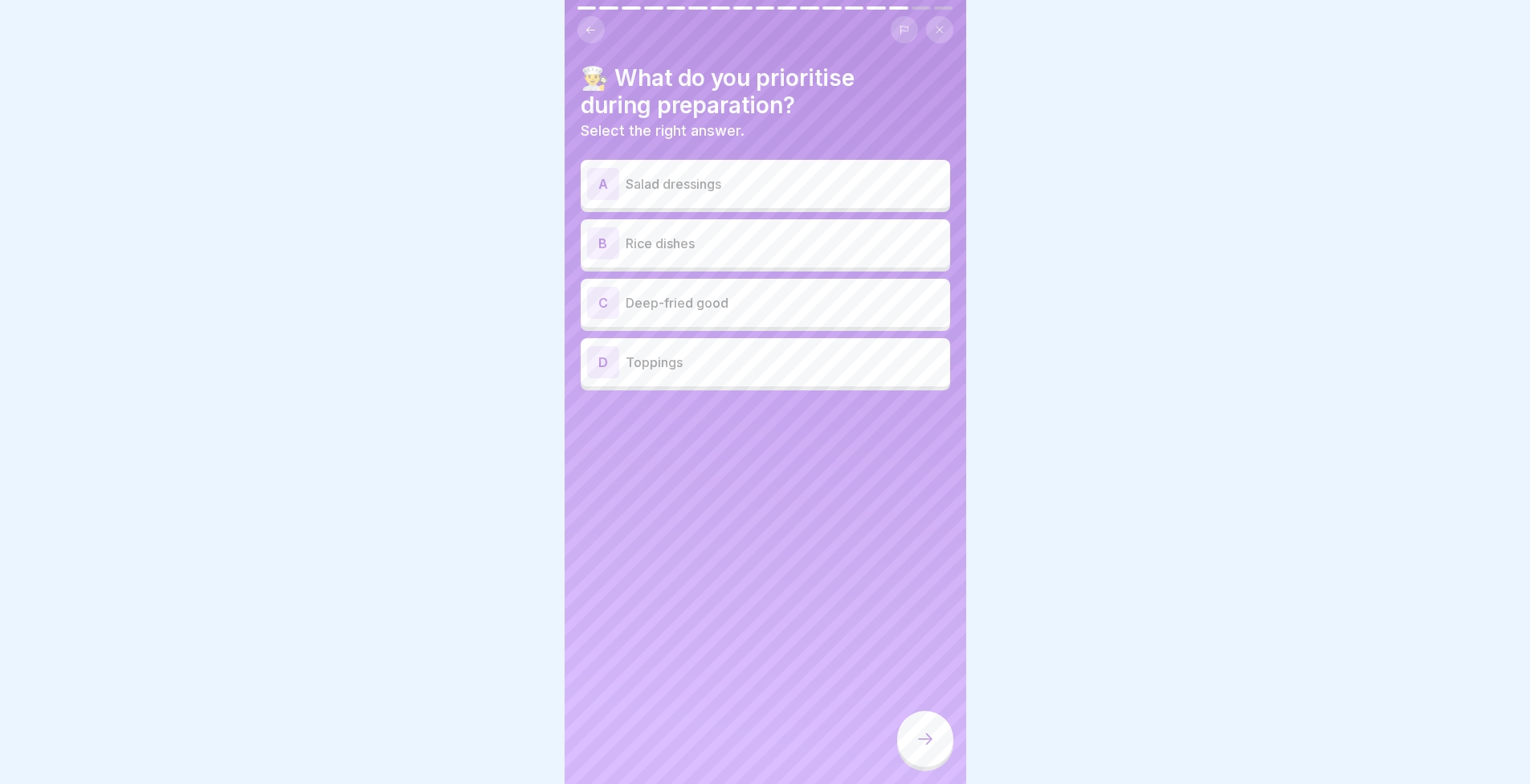
click at [601, 75] on h4 "👨‍🍳 What do you prioritise during preparation?" at bounding box center [765, 91] width 369 height 55
click at [704, 306] on p "Deep-fried good" at bounding box center [784, 303] width 318 height 19
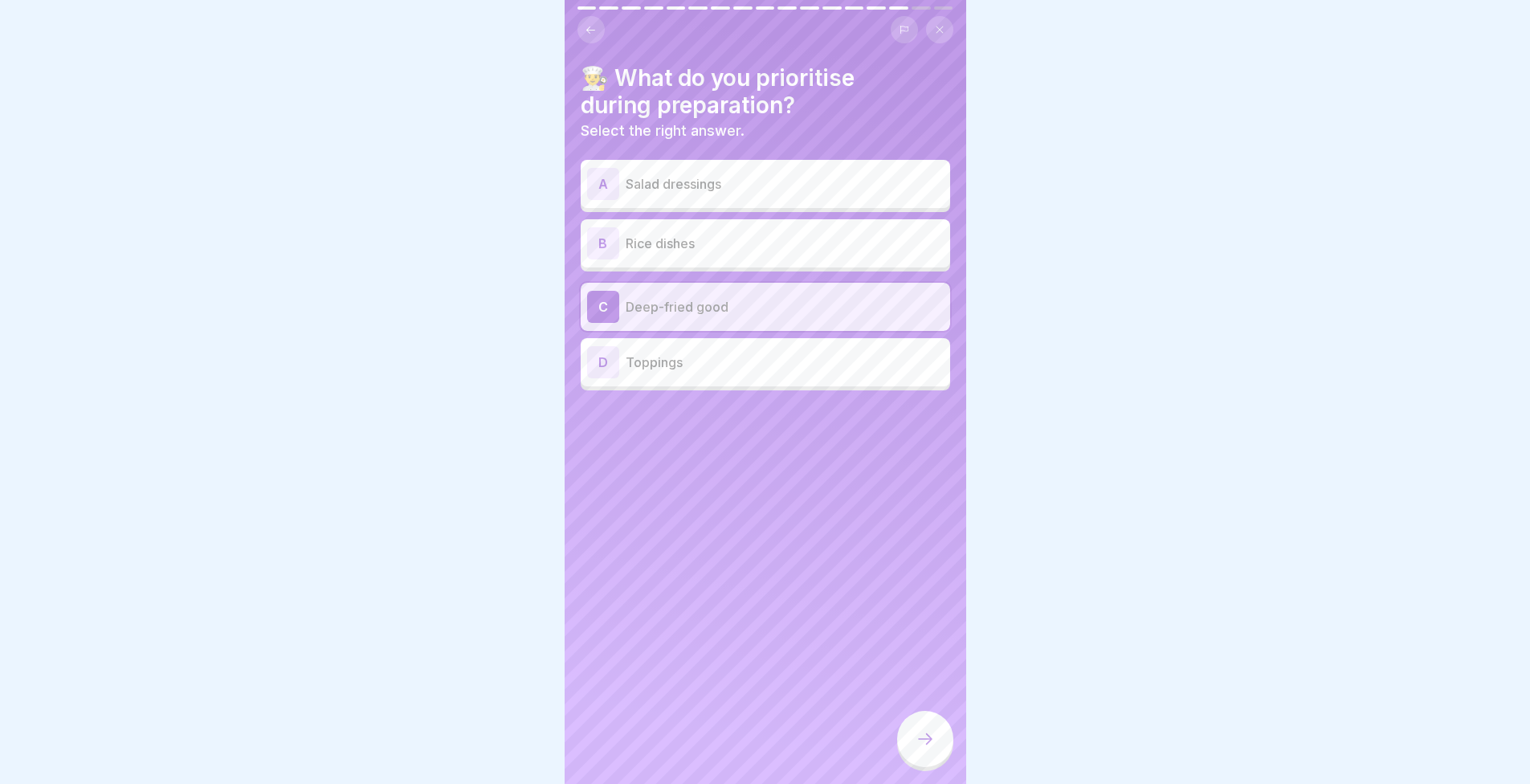
click at [911, 744] on div at bounding box center [925, 739] width 57 height 57
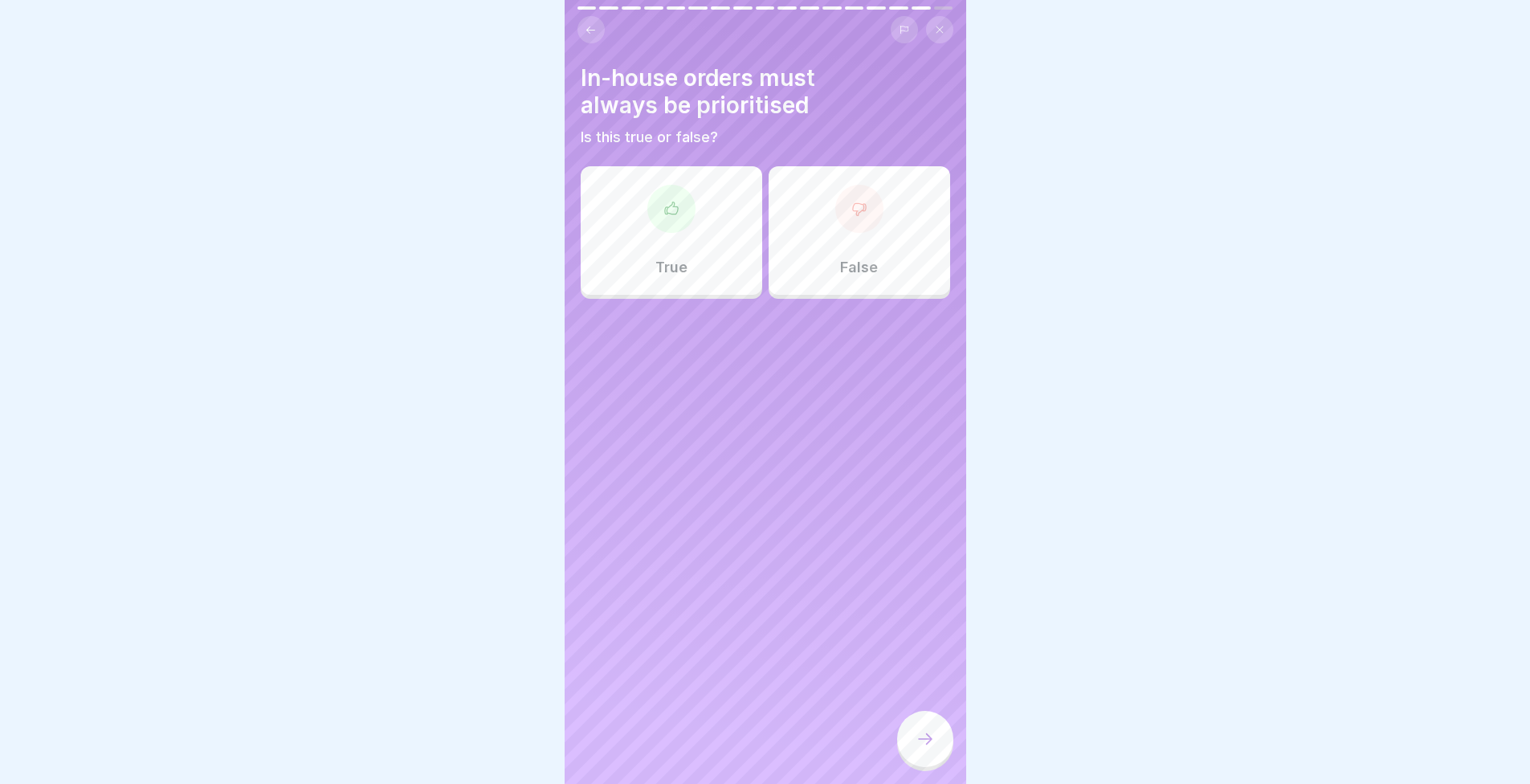
click at [669, 241] on div "True" at bounding box center [671, 231] width 182 height 129
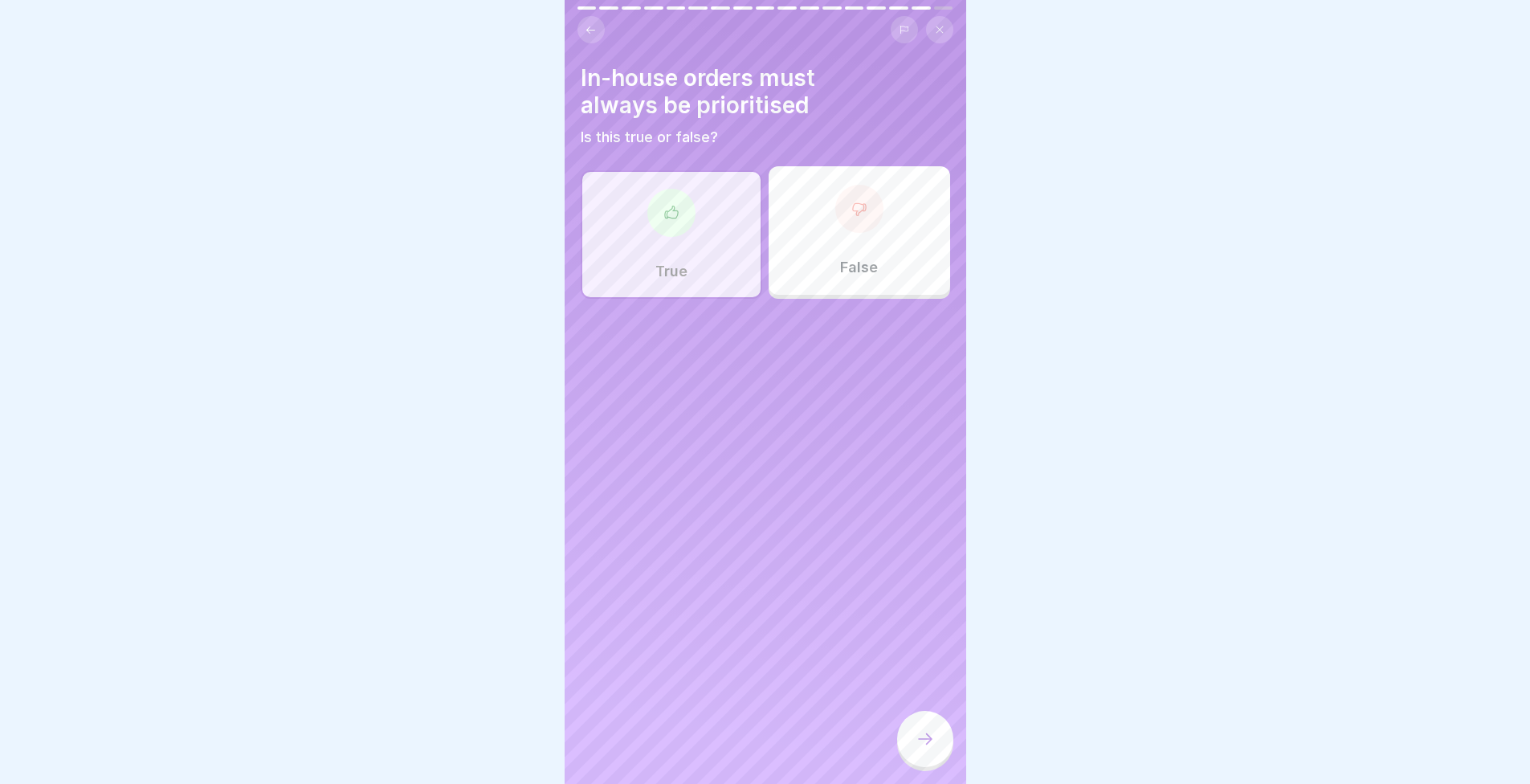
click at [922, 736] on div at bounding box center [925, 739] width 57 height 57
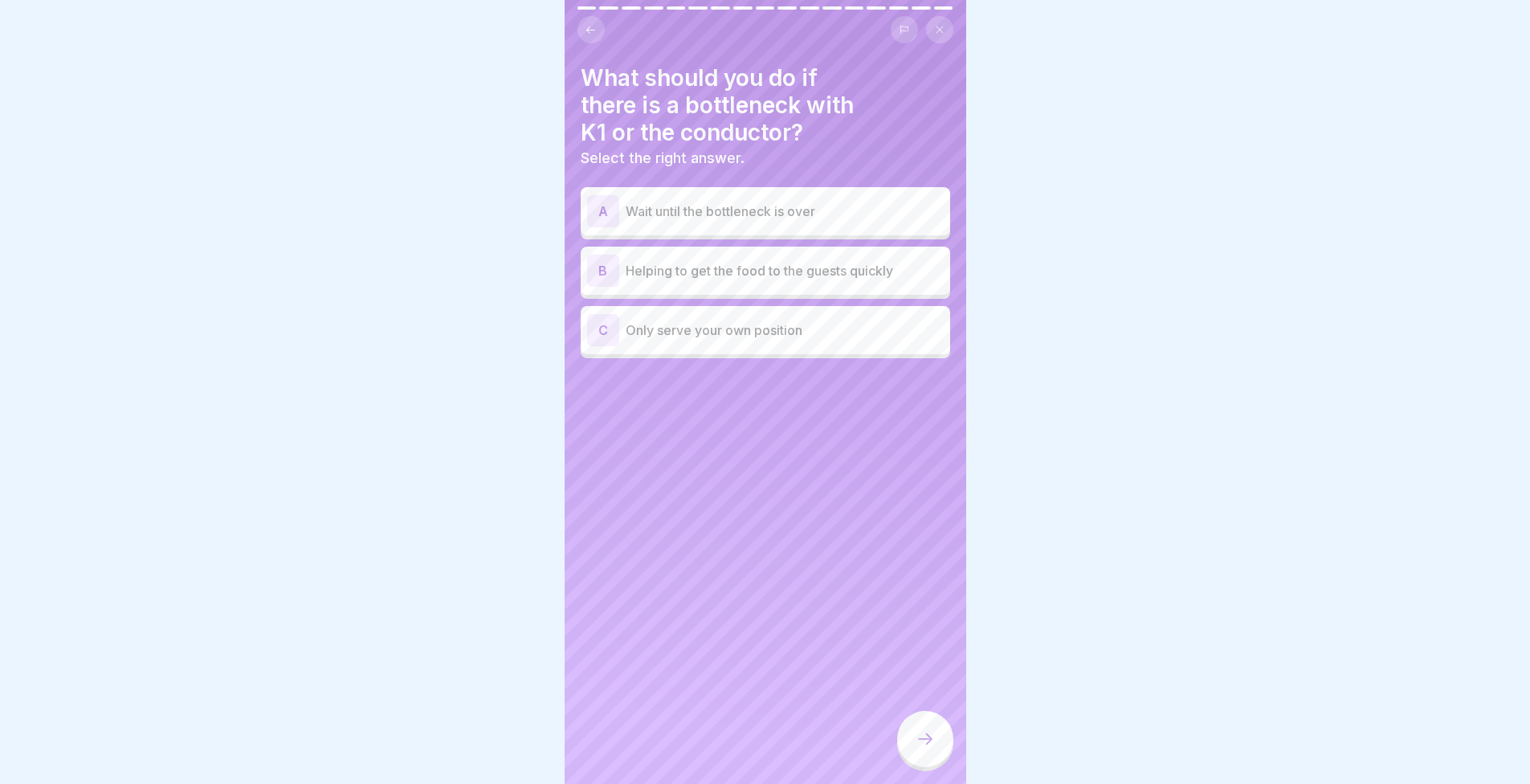
click at [714, 287] on div "B Helping to get the food to the guests quickly" at bounding box center [765, 271] width 369 height 48
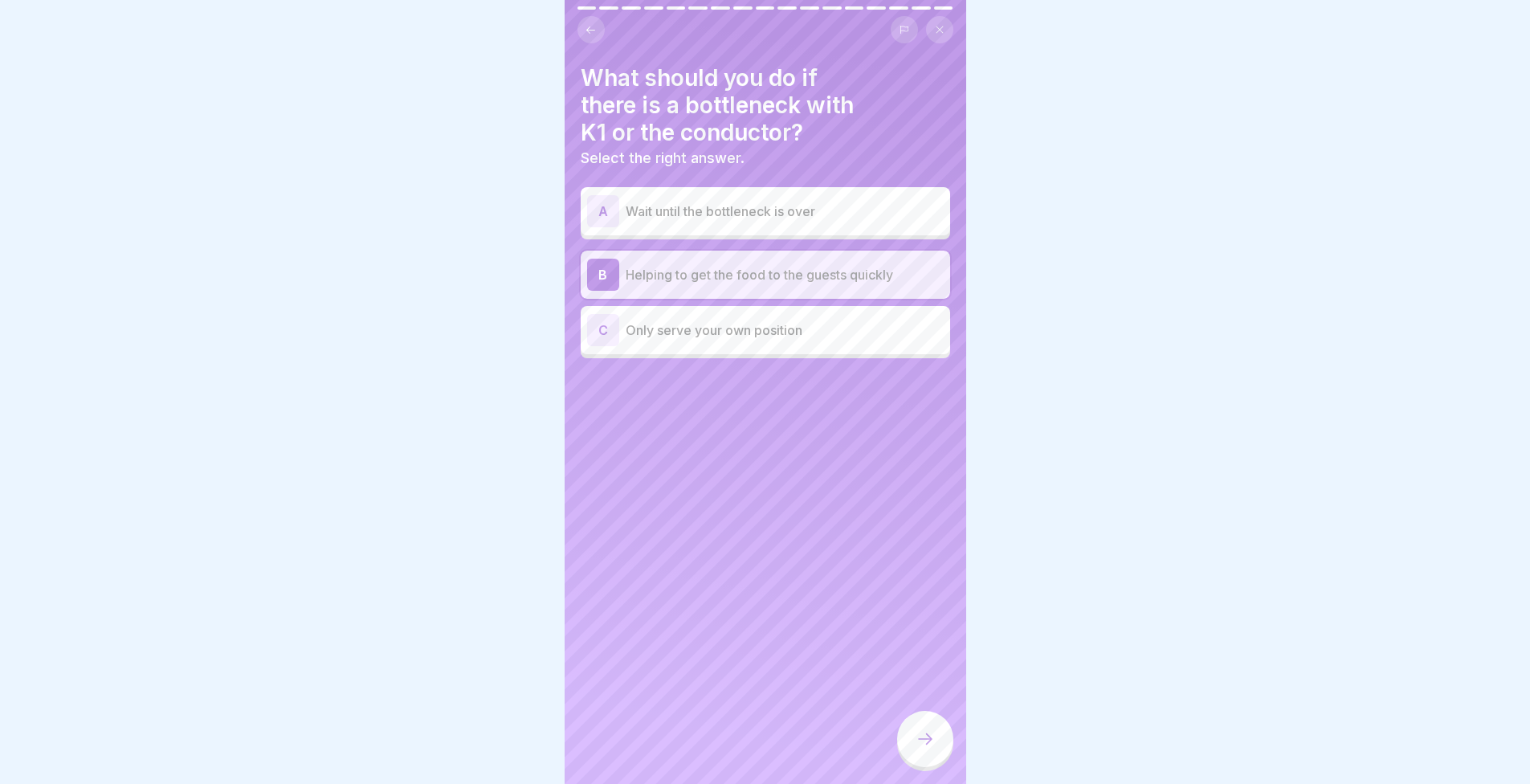
click at [935, 745] on div at bounding box center [925, 739] width 57 height 57
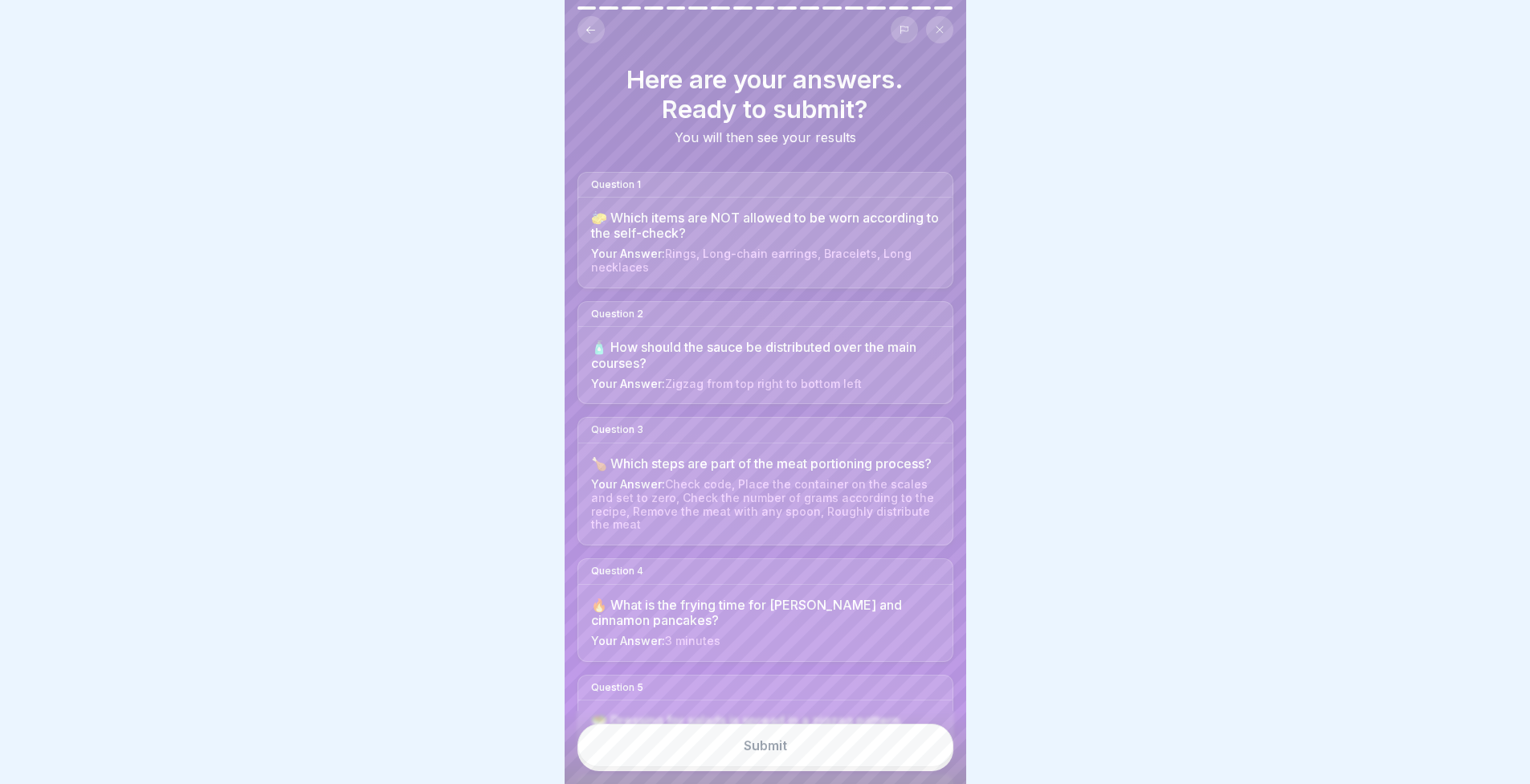
click at [893, 767] on button "Submit" at bounding box center [765, 745] width 376 height 43
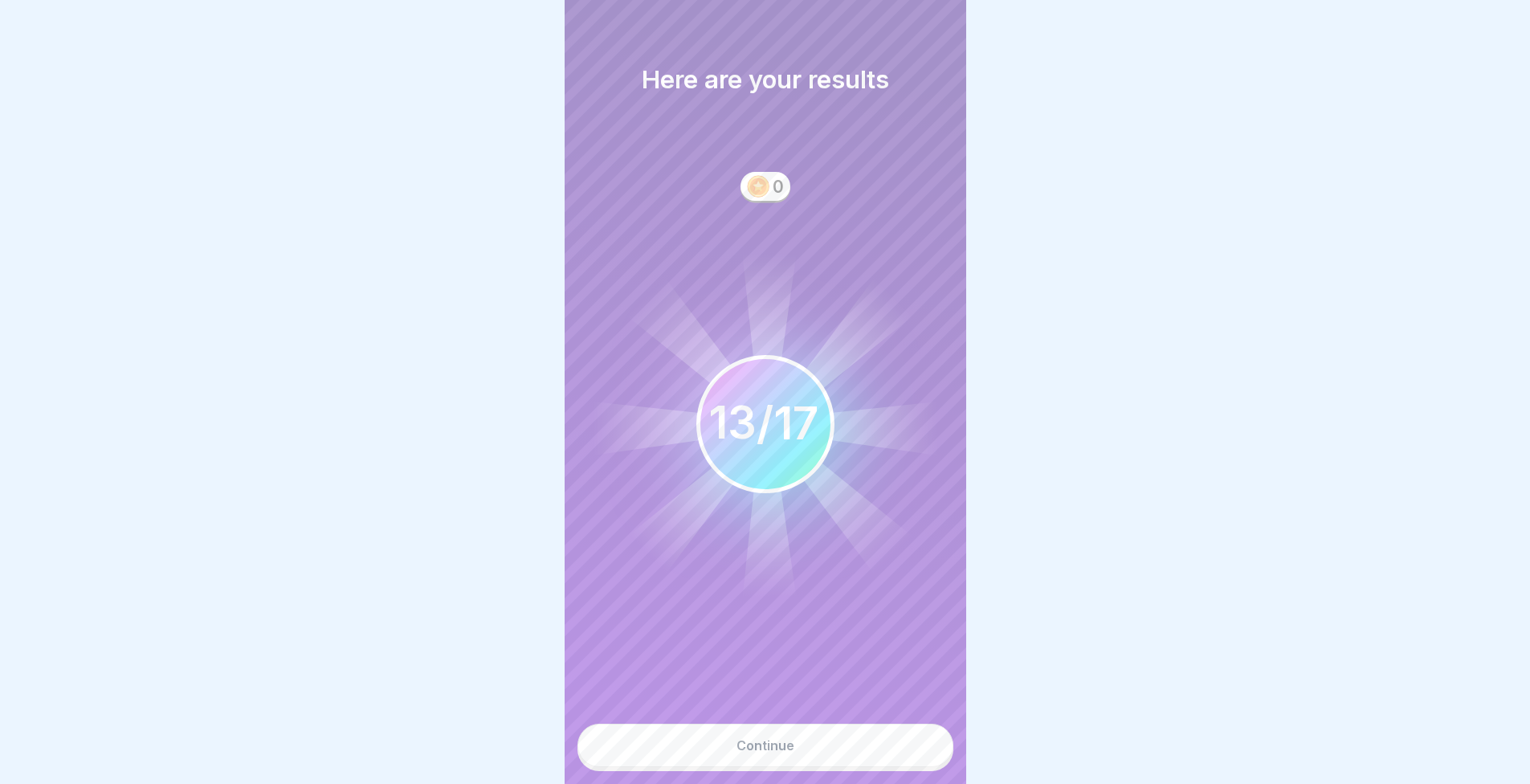
click at [893, 767] on button "Continue" at bounding box center [765, 745] width 376 height 43
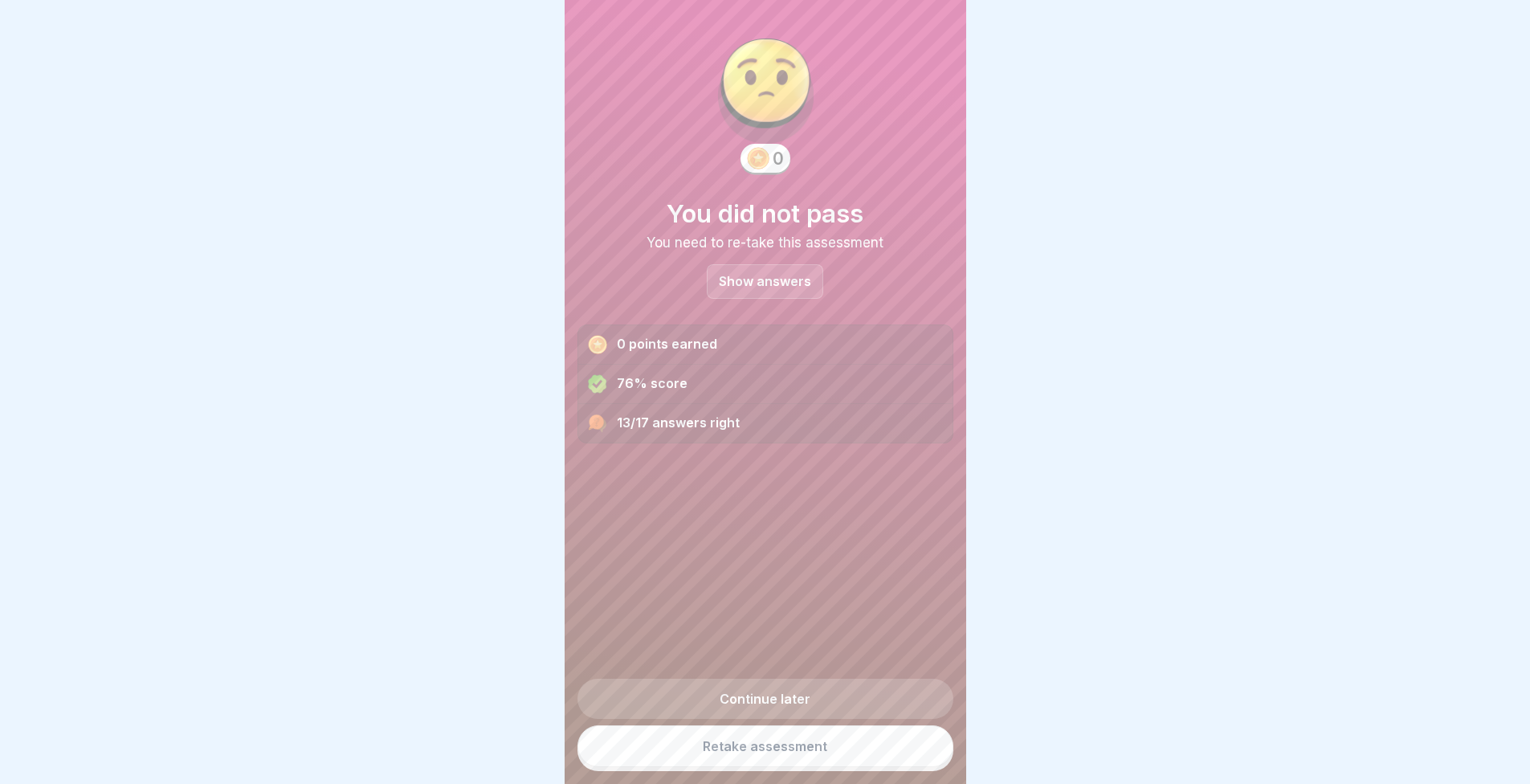
click at [785, 288] on p "Show answers" at bounding box center [765, 282] width 92 height 13
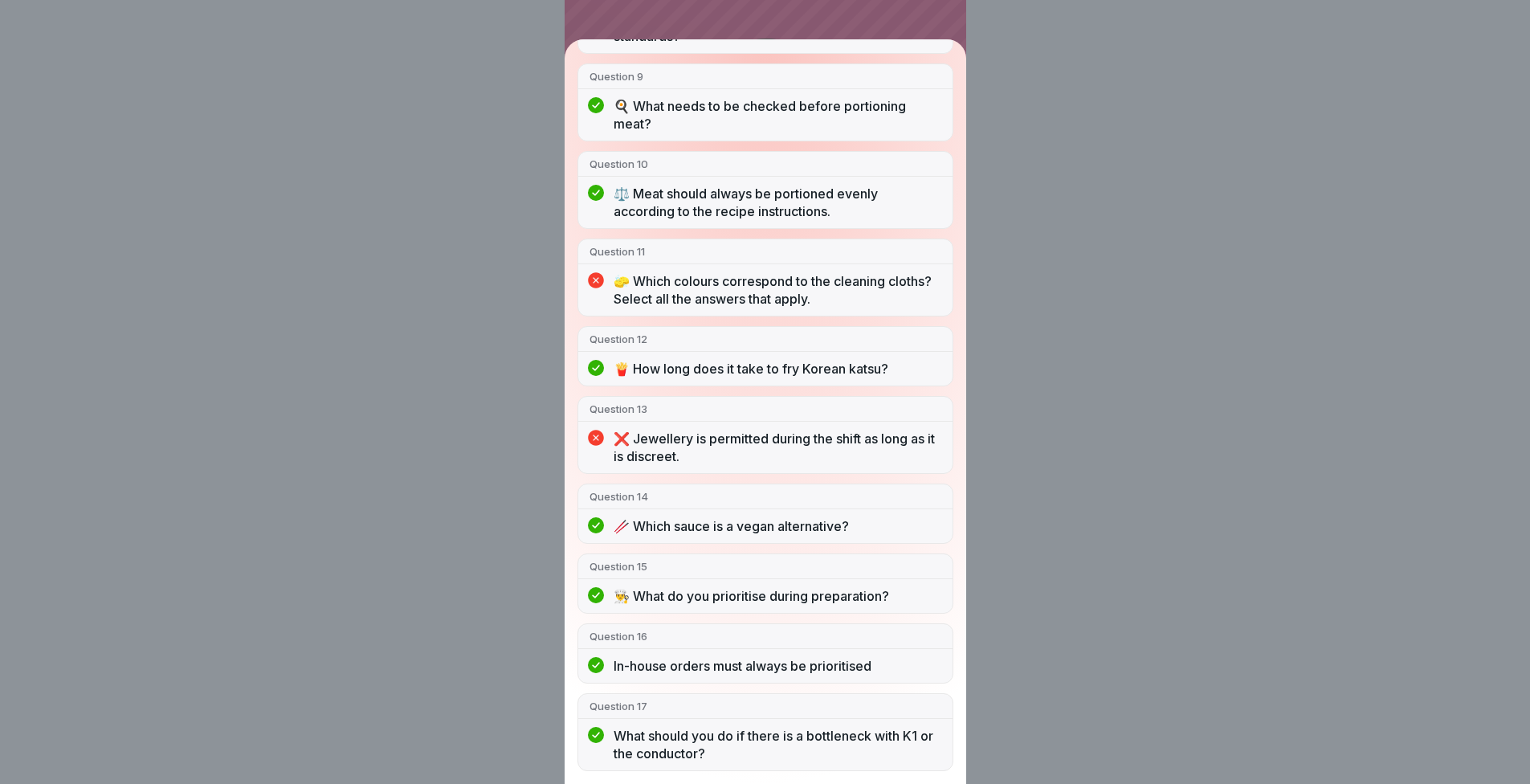
scroll to position [12, 0]
click at [1176, 511] on div "You did not pass 13/17 answers right Question 1 🧽 Which items are NOT allowed t…" at bounding box center [765, 392] width 1530 height 784
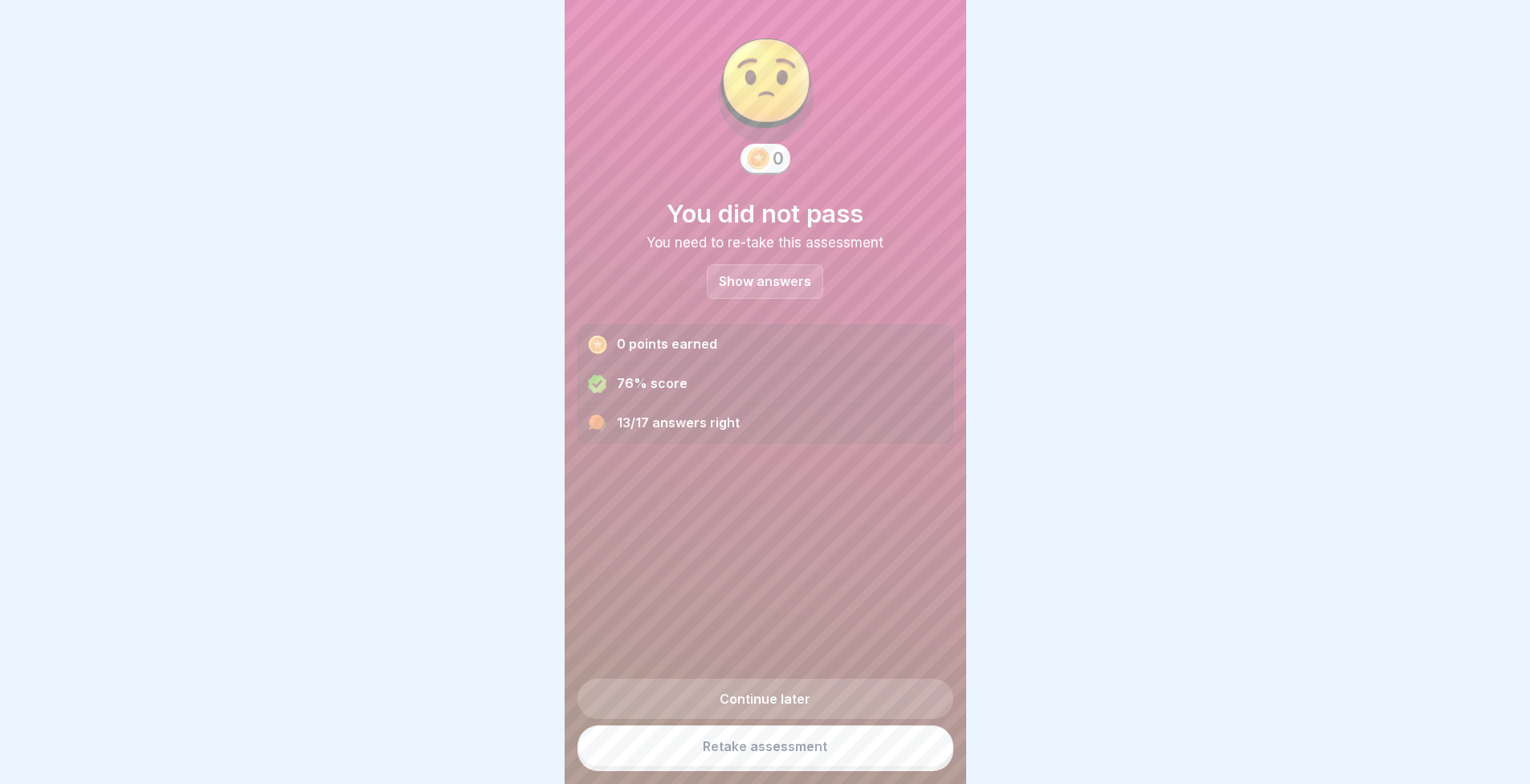
click at [826, 750] on link "Retake assessment" at bounding box center [765, 746] width 376 height 41
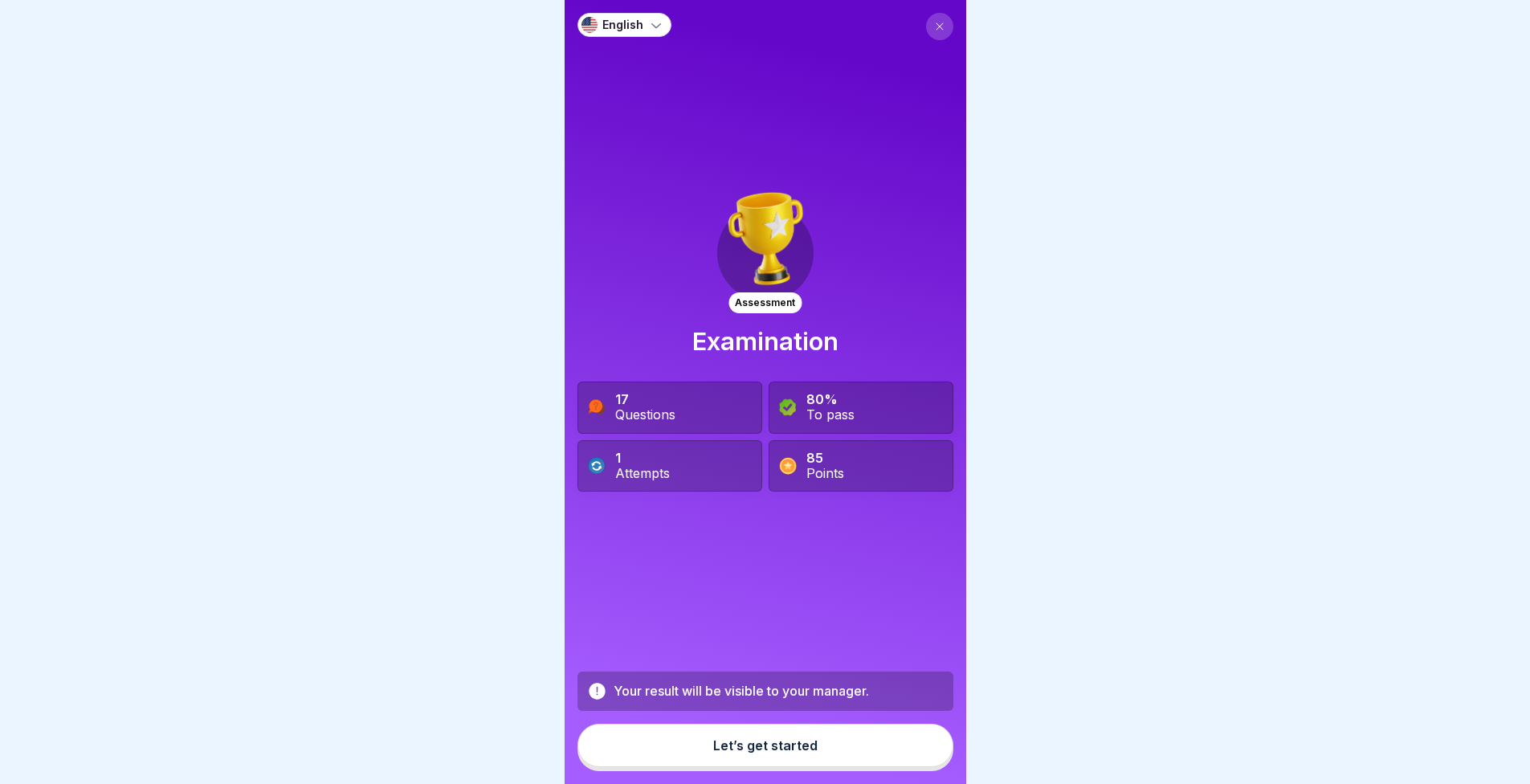
click at [723, 752] on div "Let’s get started" at bounding box center [765, 745] width 105 height 14
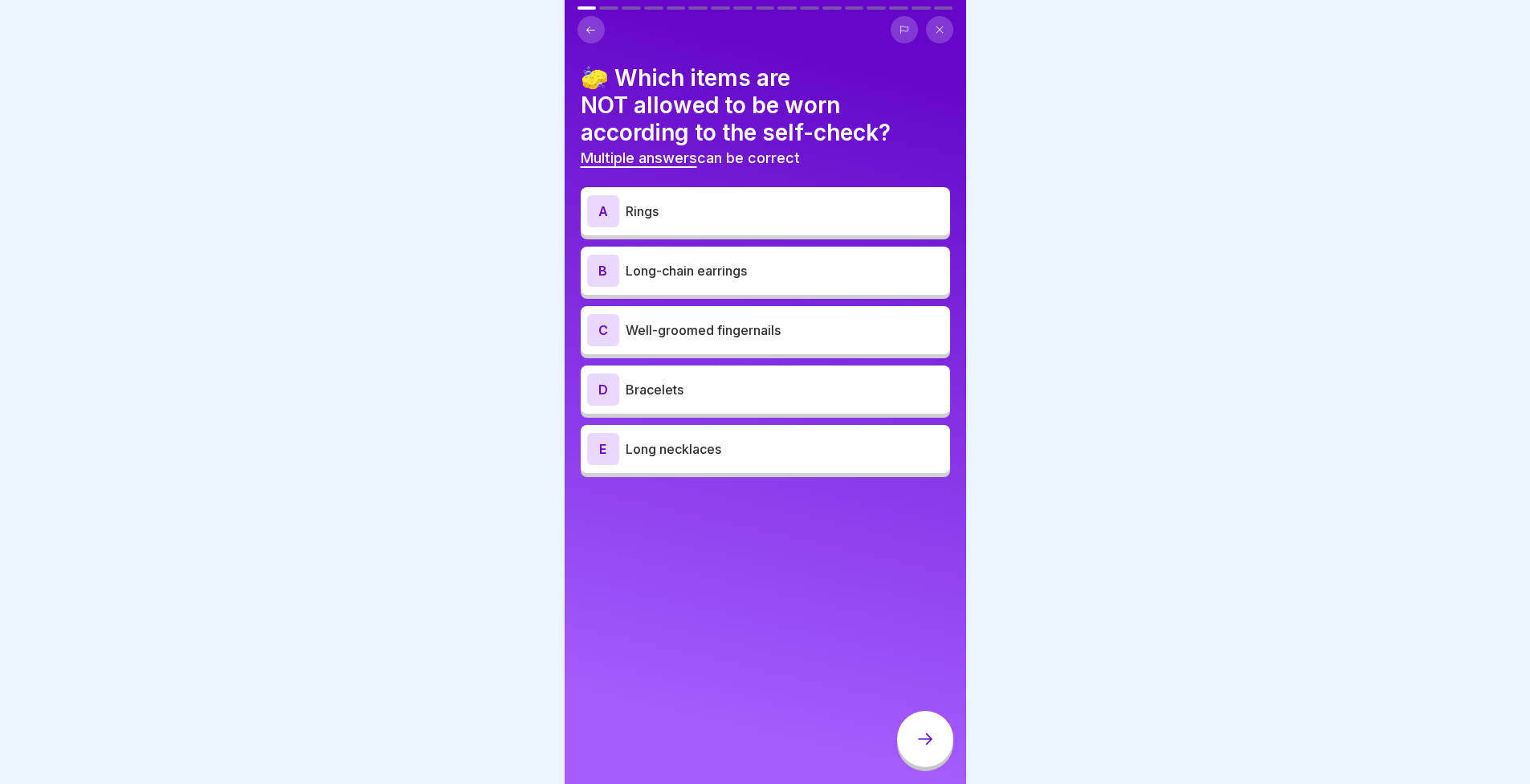
click at [731, 202] on p "Rings" at bounding box center [784, 211] width 318 height 19
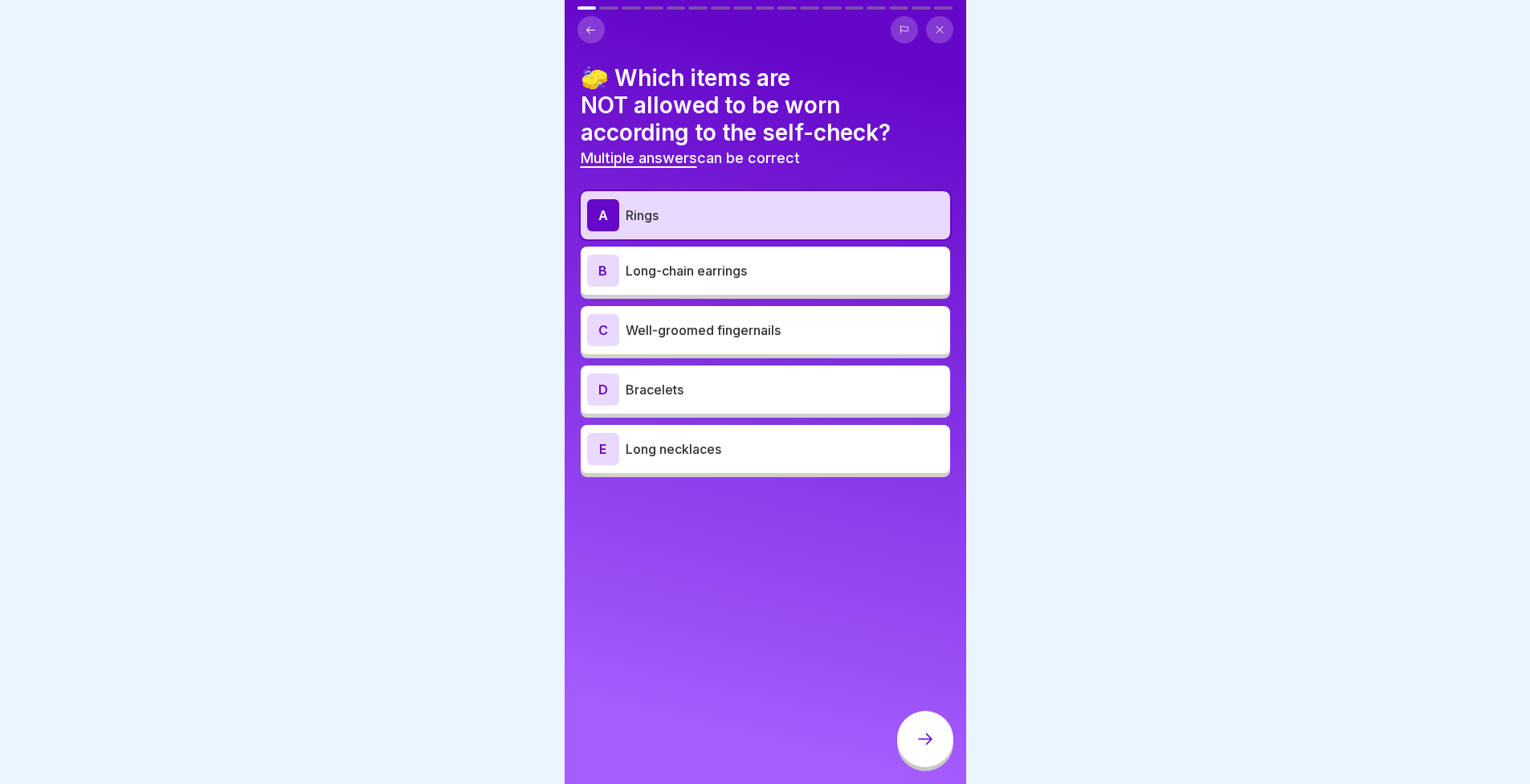
click at [735, 255] on div "B Long-chain earrings" at bounding box center [765, 270] width 357 height 32
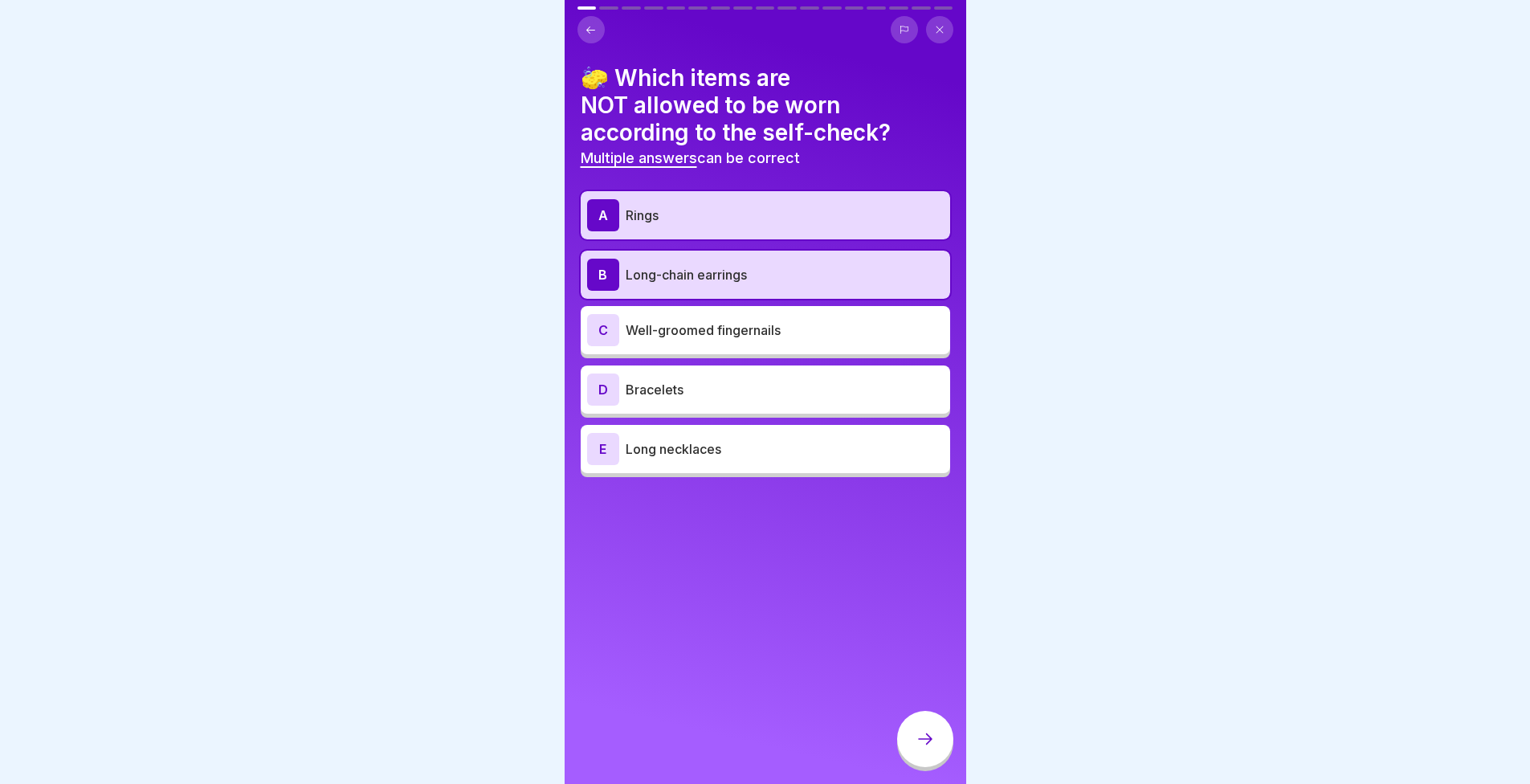
click at [752, 380] on p "Bracelets" at bounding box center [784, 389] width 318 height 19
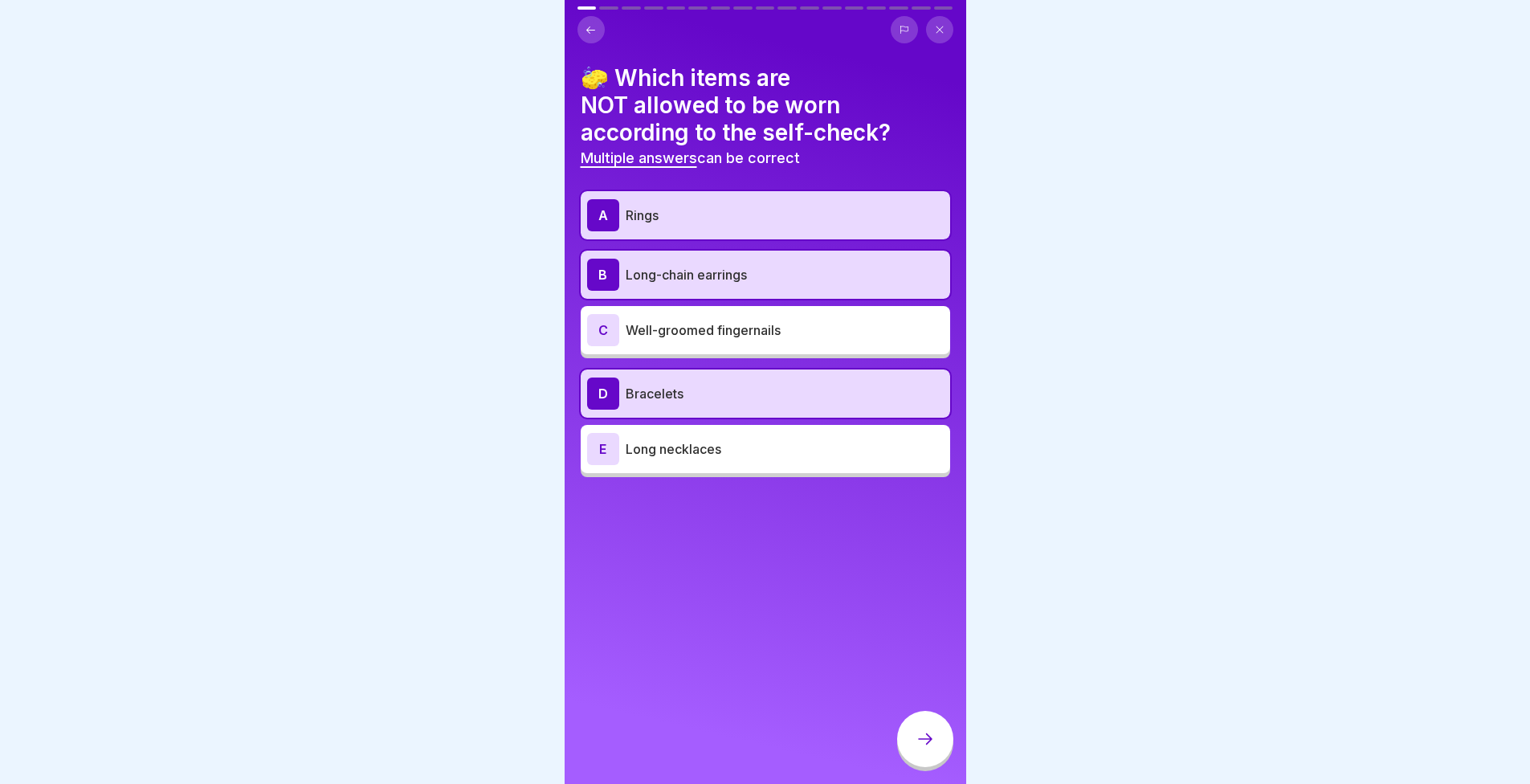
click at [764, 474] on div "A Rings B Long-chain earrings C Well-groomed fingernails D Bracelets E Long nec…" at bounding box center [765, 334] width 369 height 286
click at [739, 466] on div "E Long necklaces" at bounding box center [765, 449] width 369 height 48
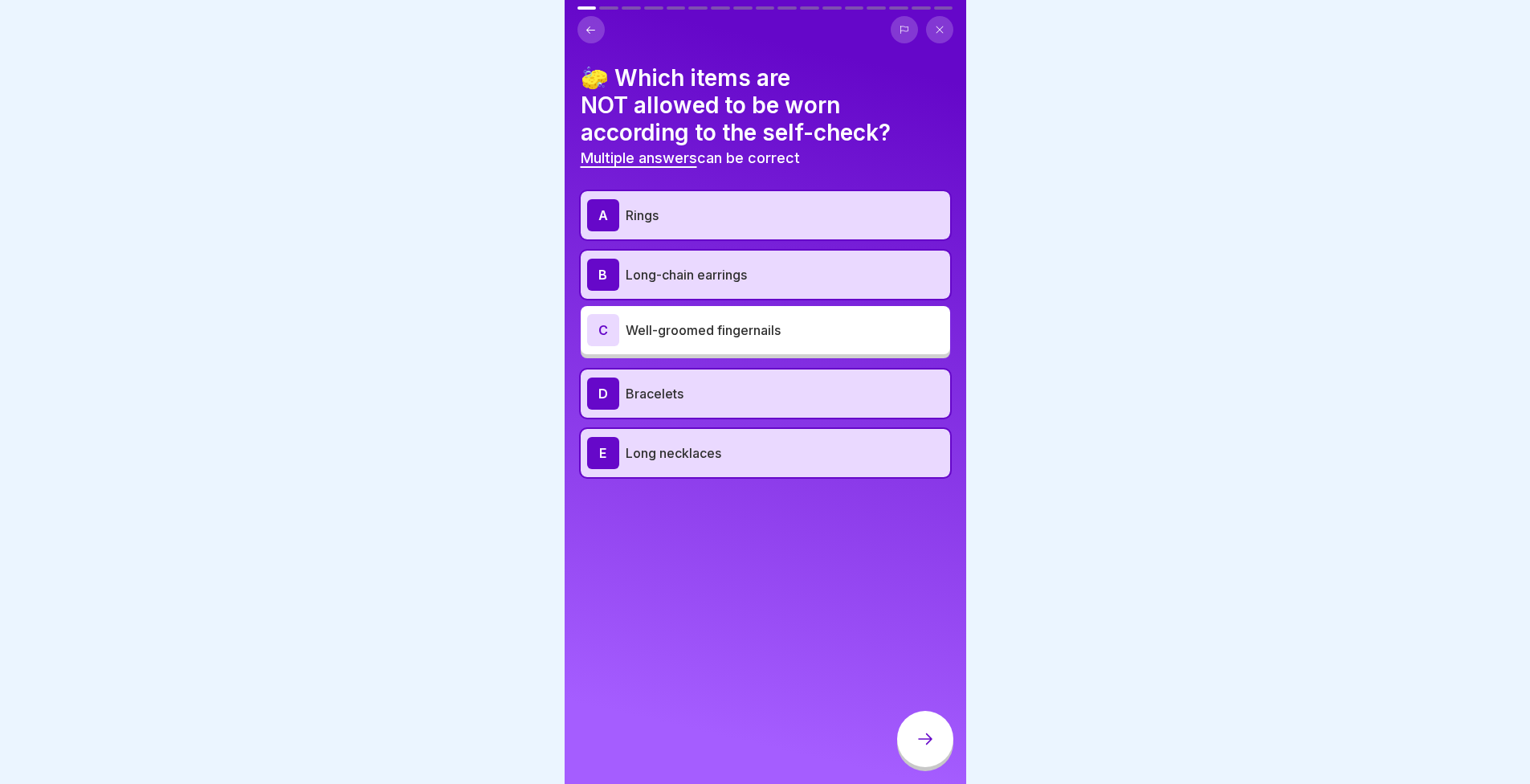
click at [916, 741] on div at bounding box center [925, 739] width 57 height 57
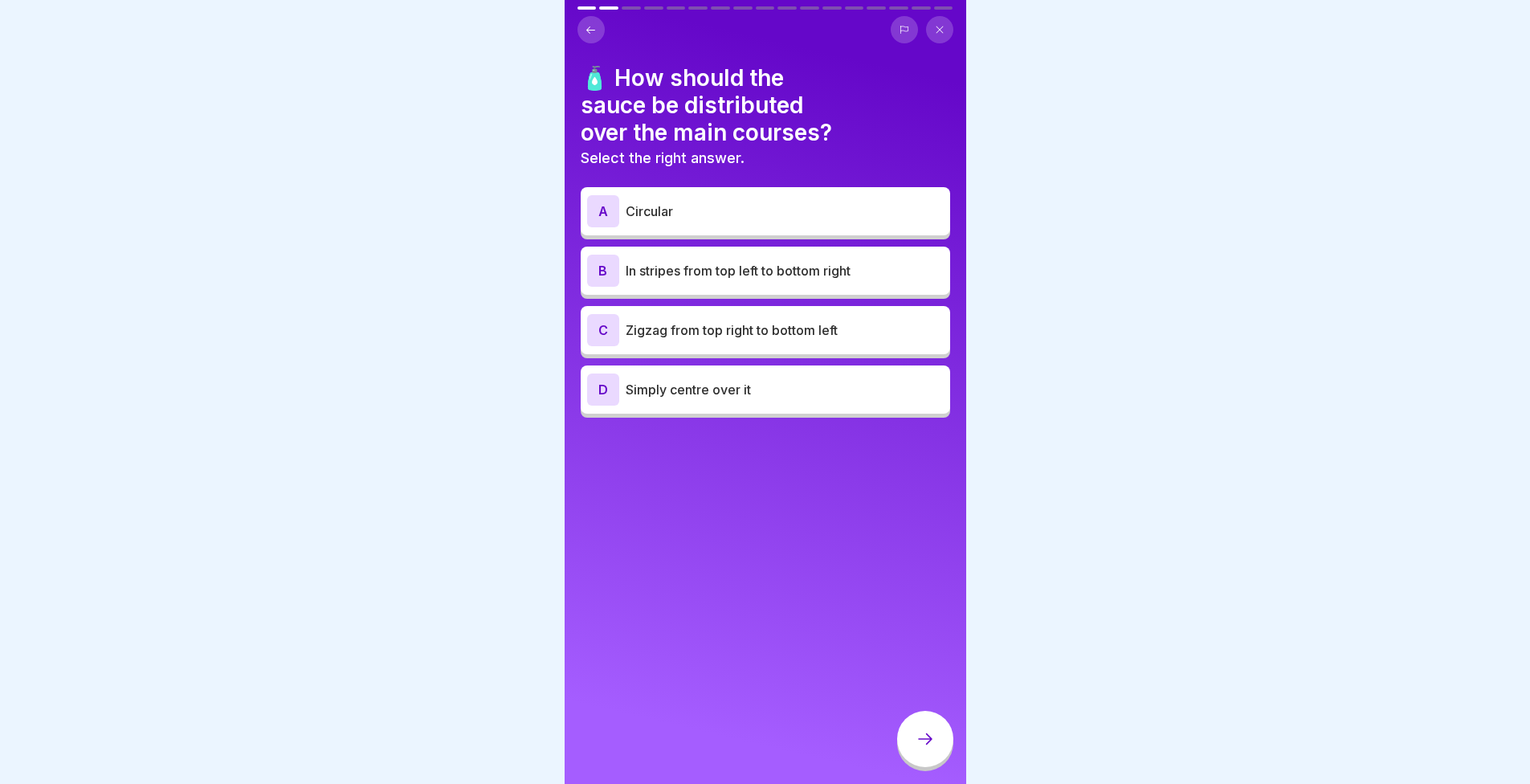
click at [636, 257] on div "B In stripes from top left to bottom right" at bounding box center [765, 270] width 357 height 32
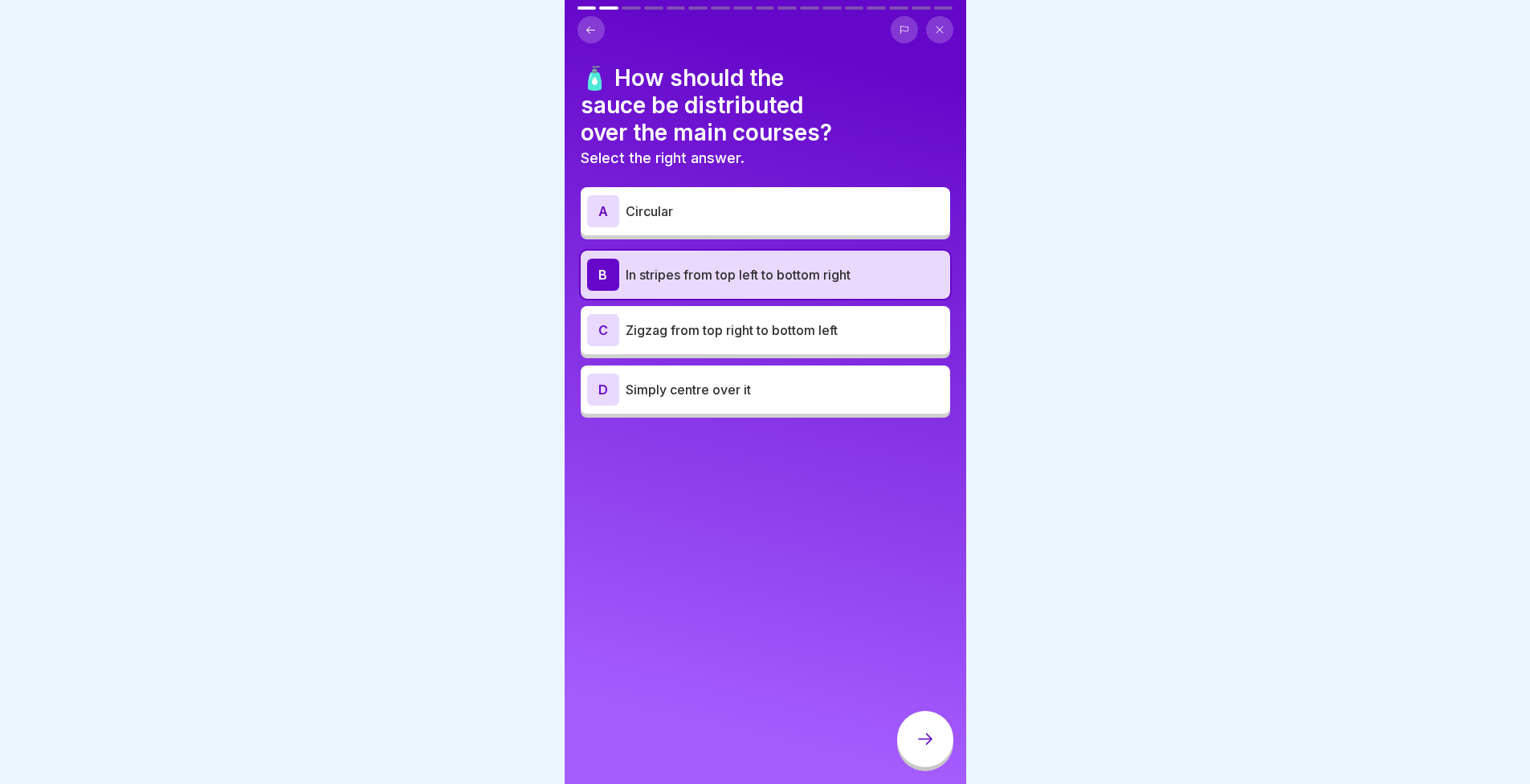
click at [925, 748] on icon at bounding box center [925, 739] width 19 height 19
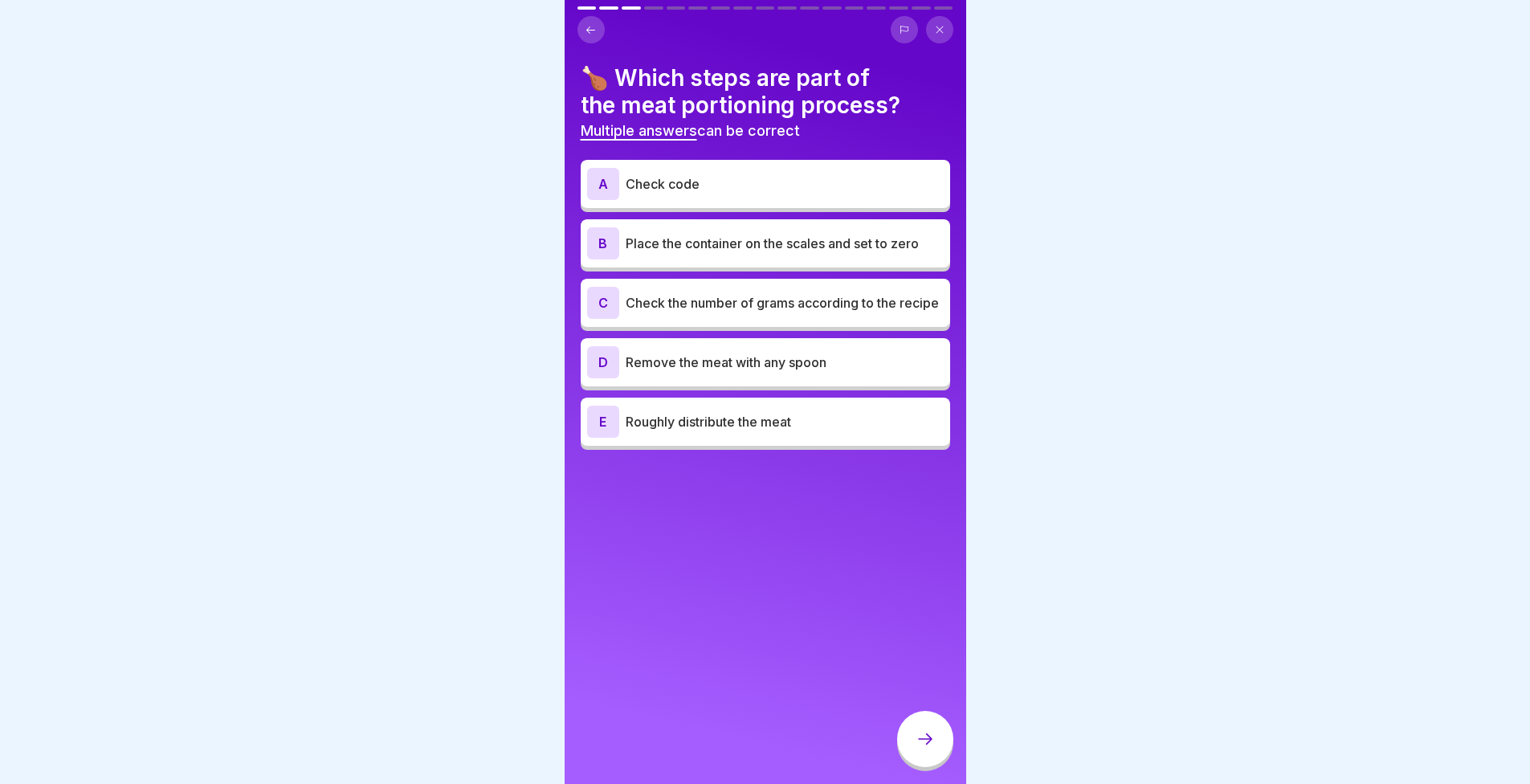
click at [727, 206] on div "A Check code" at bounding box center [765, 184] width 369 height 48
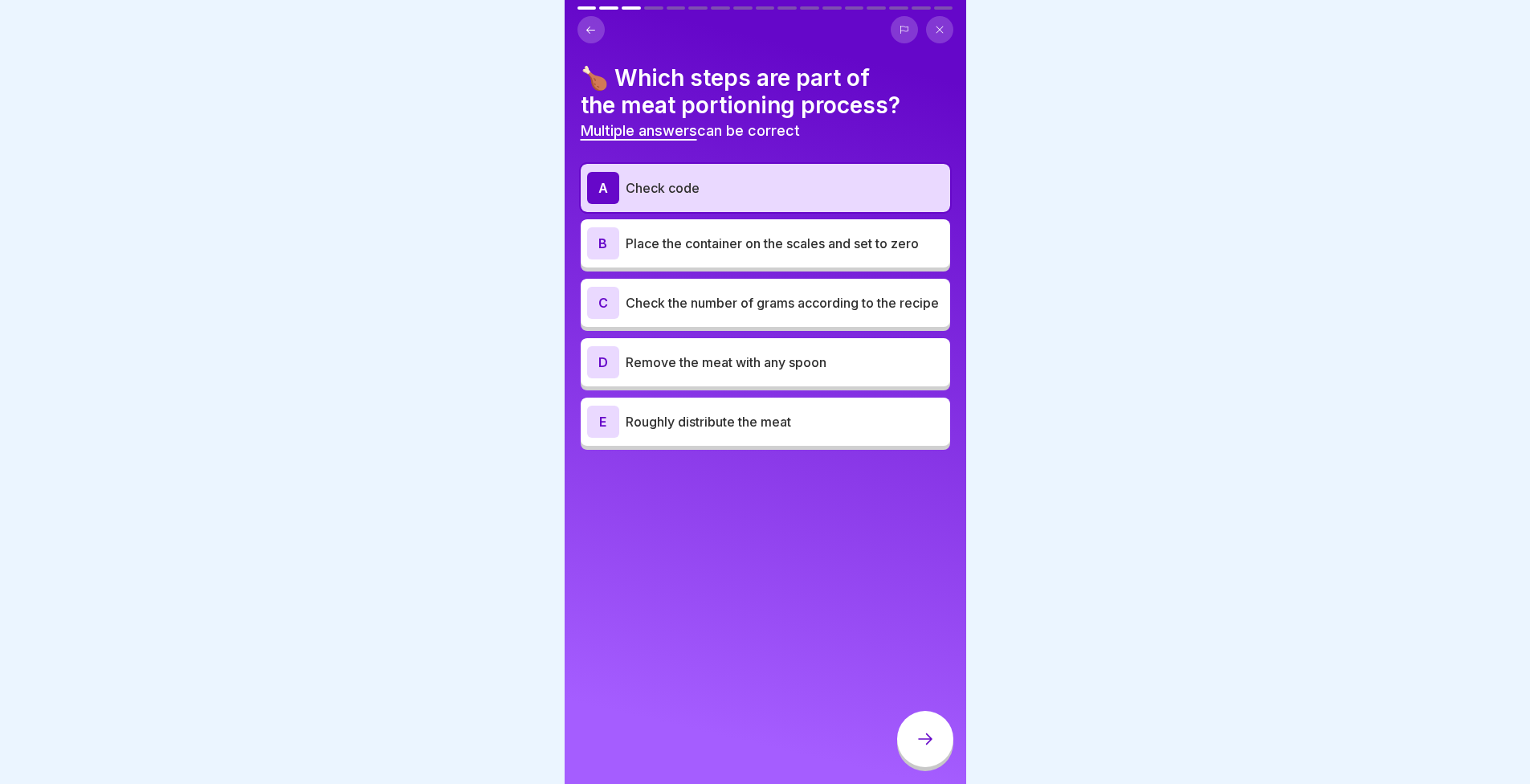
click at [714, 237] on p "Place the container on the scales and set to zero" at bounding box center [784, 243] width 318 height 19
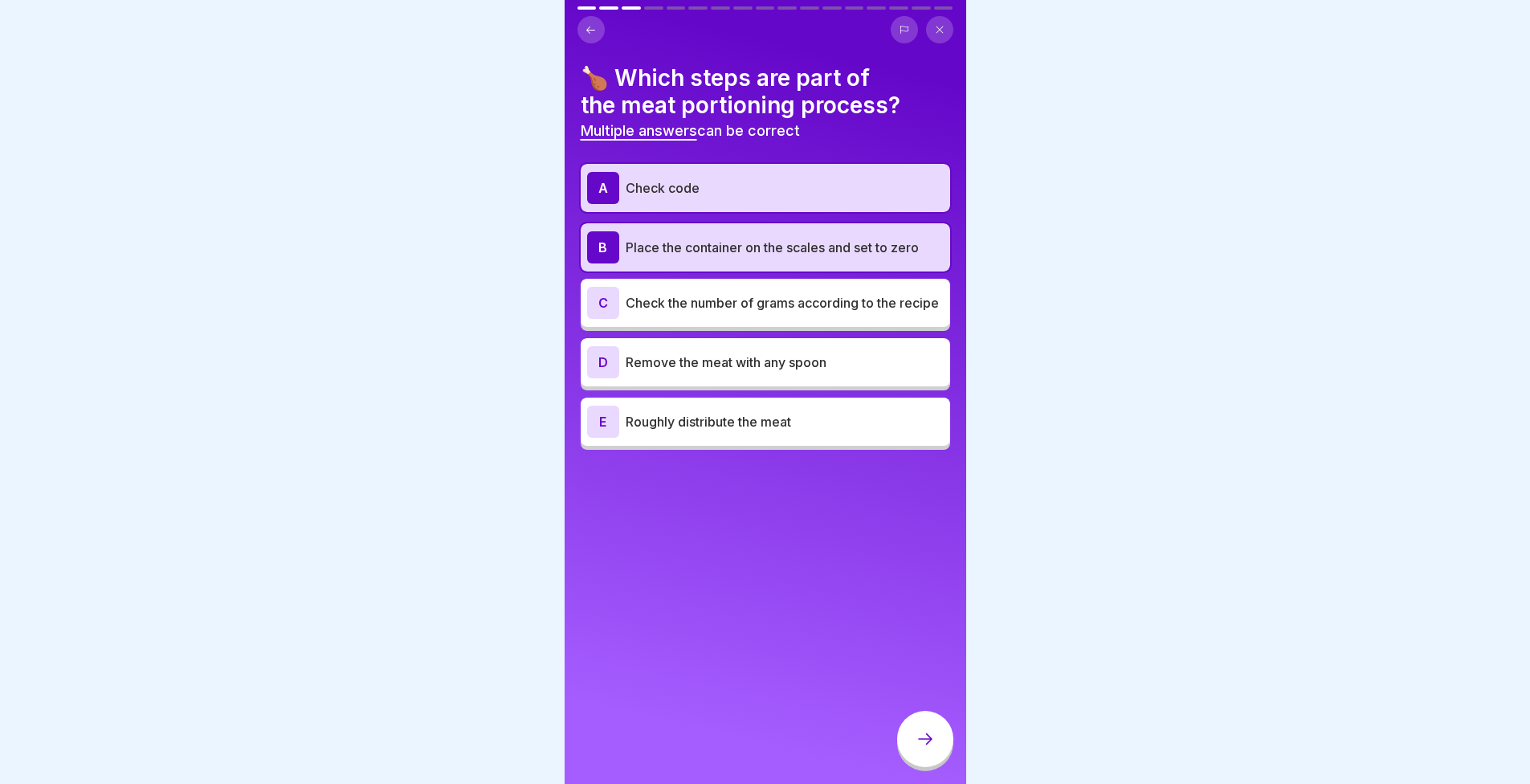
click at [1498, 228] on div at bounding box center [765, 392] width 1530 height 784
click at [717, 172] on div "A Check code" at bounding box center [765, 187] width 357 height 32
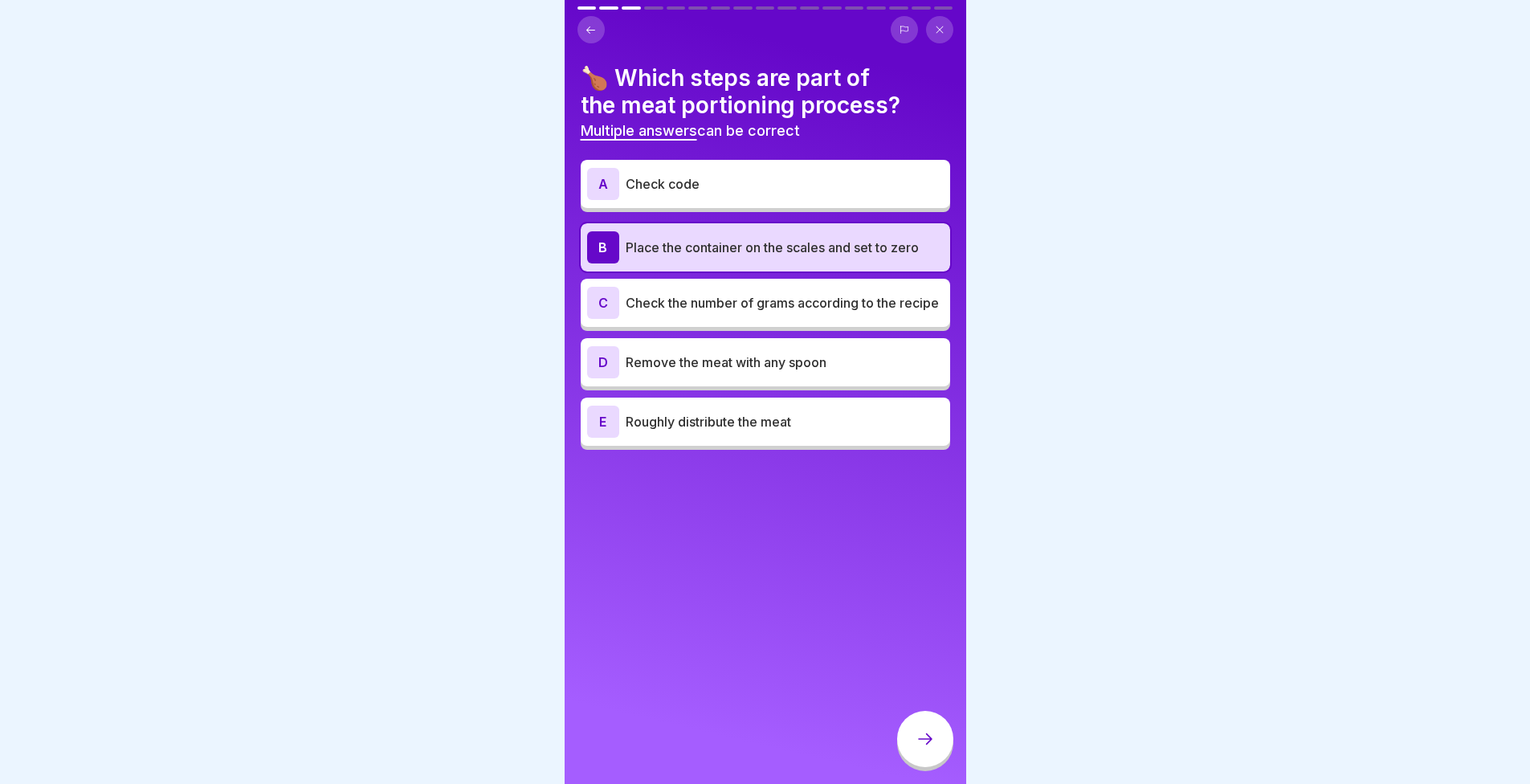
click at [698, 173] on div "A Check code" at bounding box center [765, 184] width 357 height 32
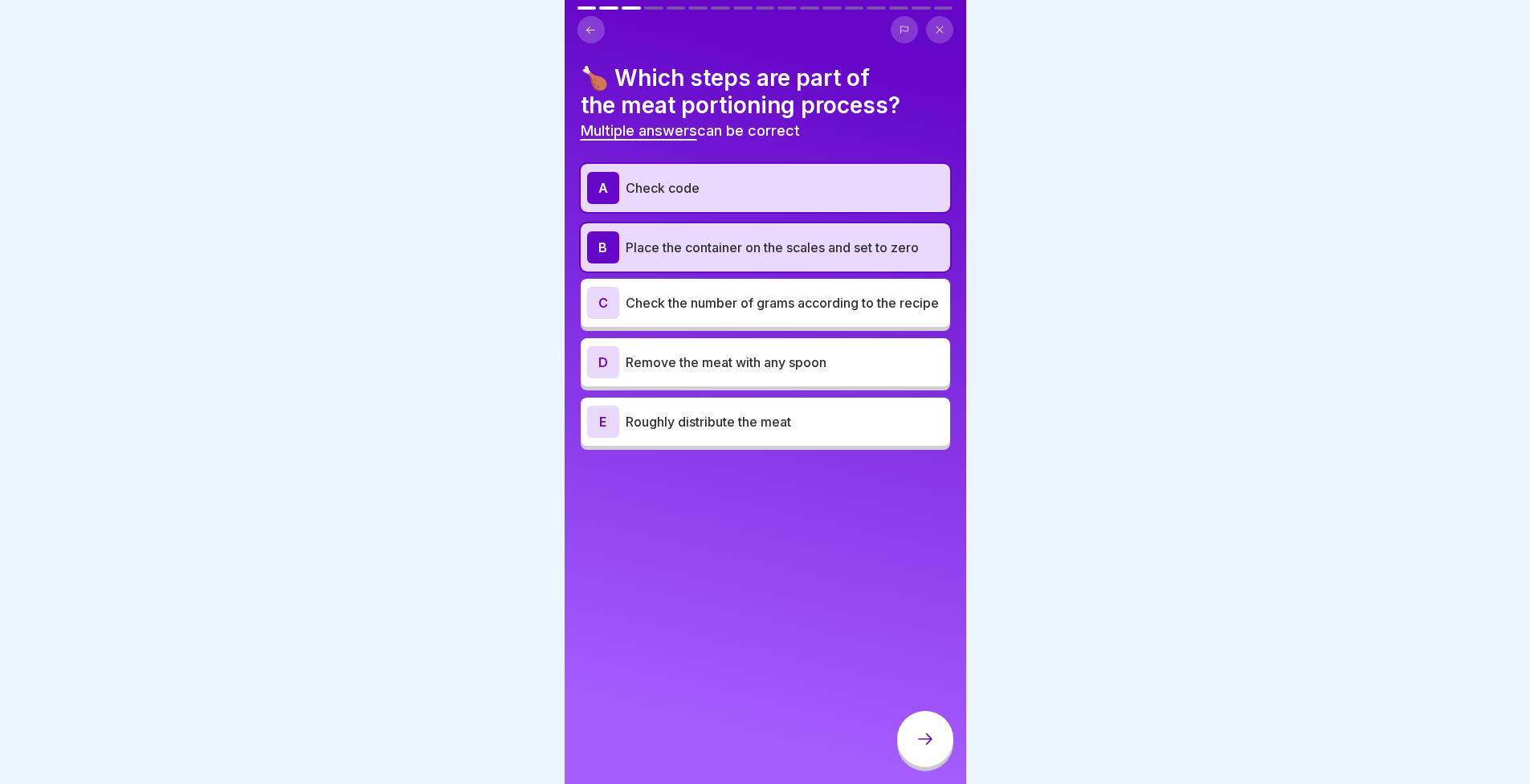
click at [753, 302] on p "Check the number of grams according to the recipe" at bounding box center [784, 303] width 318 height 19
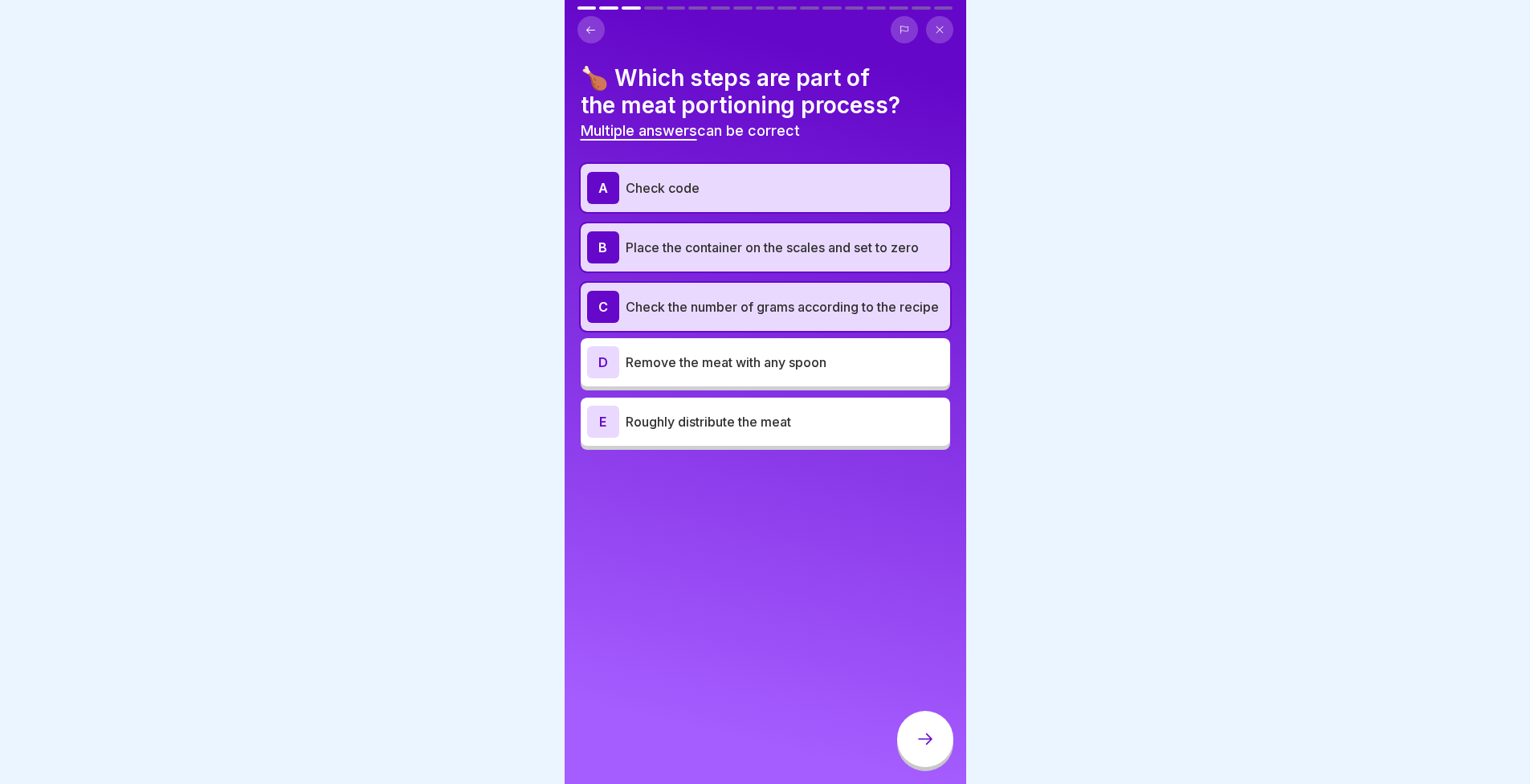
click at [646, 446] on div "E Roughly distribute the meat" at bounding box center [765, 422] width 369 height 48
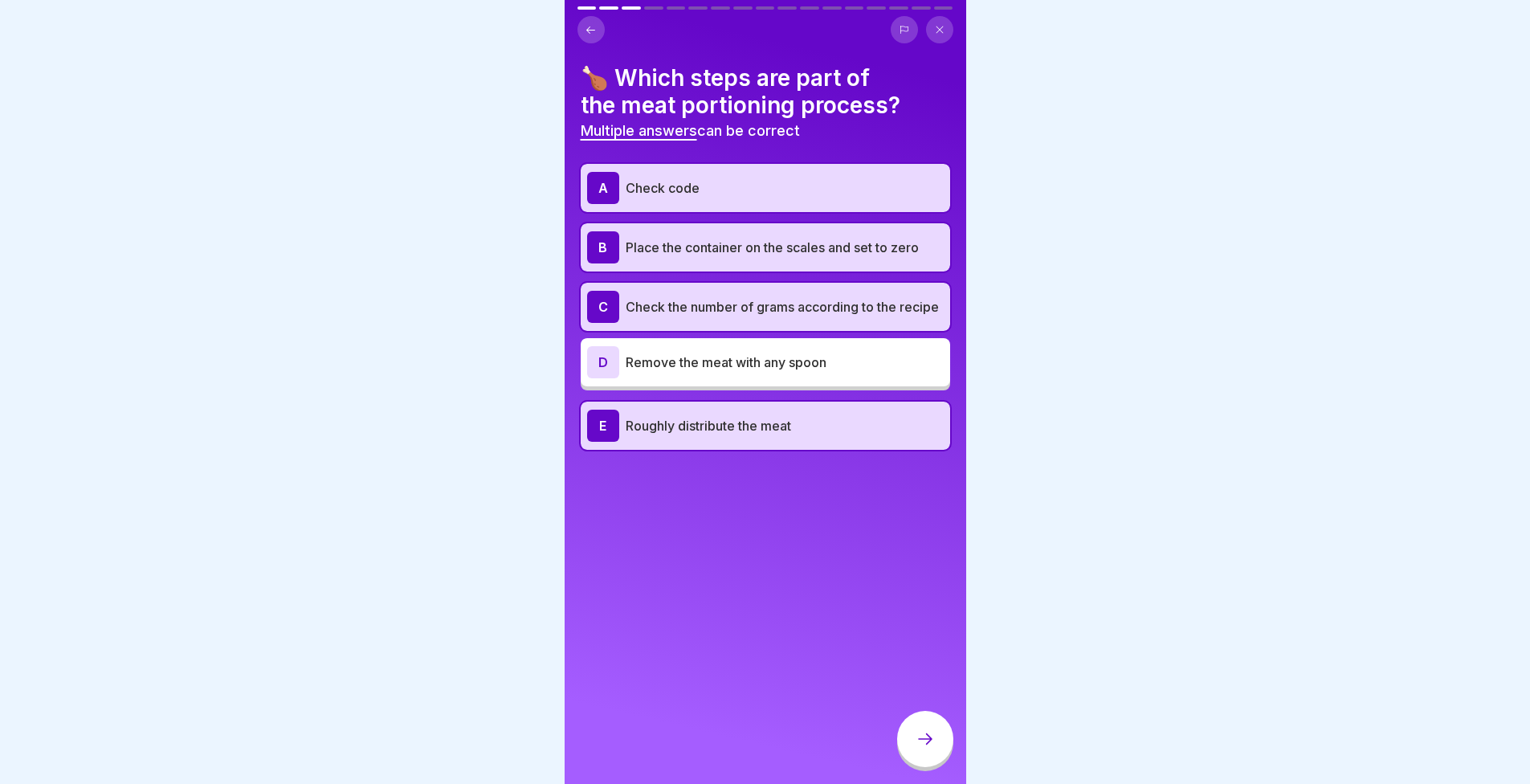
click at [927, 748] on icon at bounding box center [925, 739] width 19 height 19
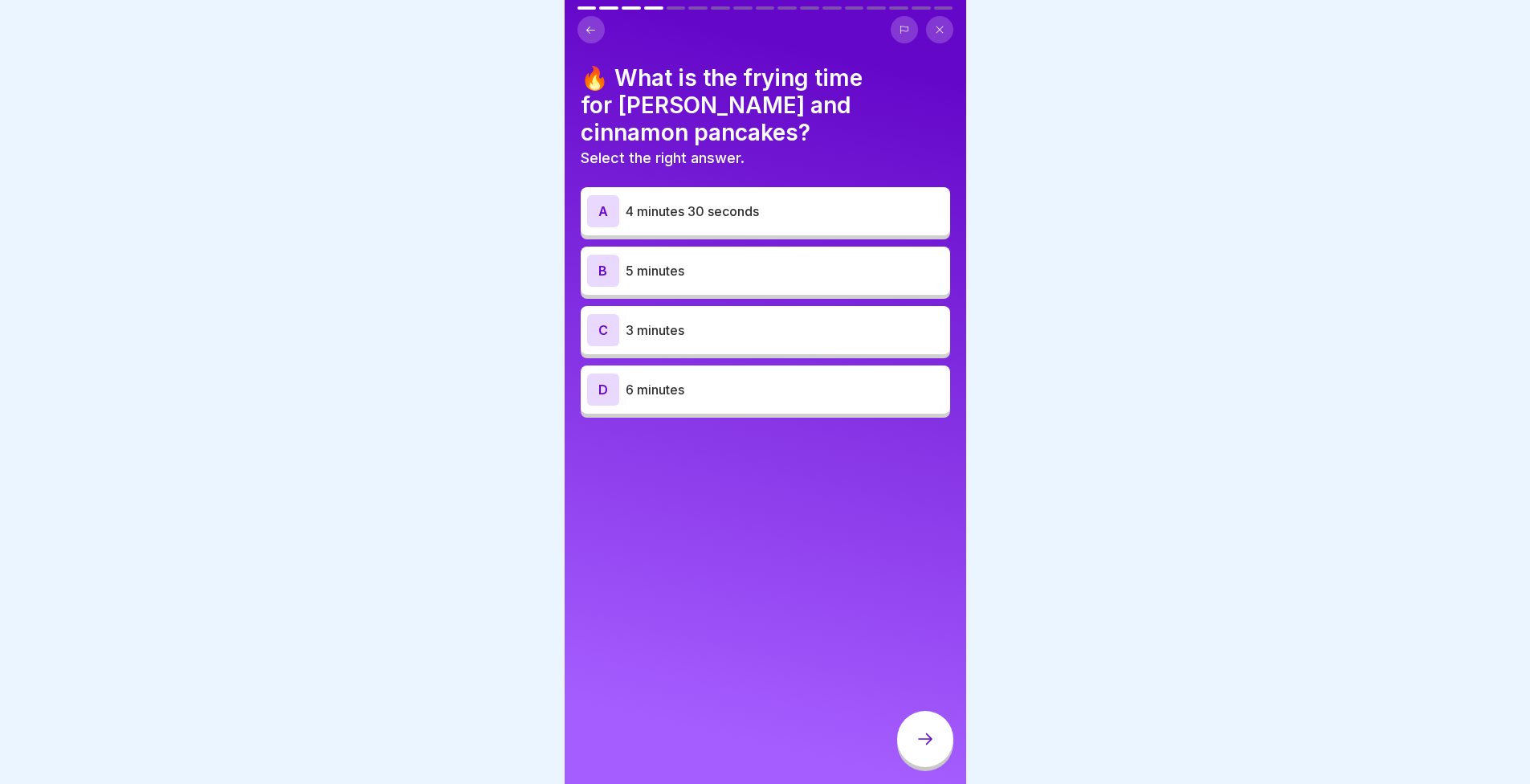
click at [711, 316] on div "C 3 minutes" at bounding box center [765, 330] width 357 height 32
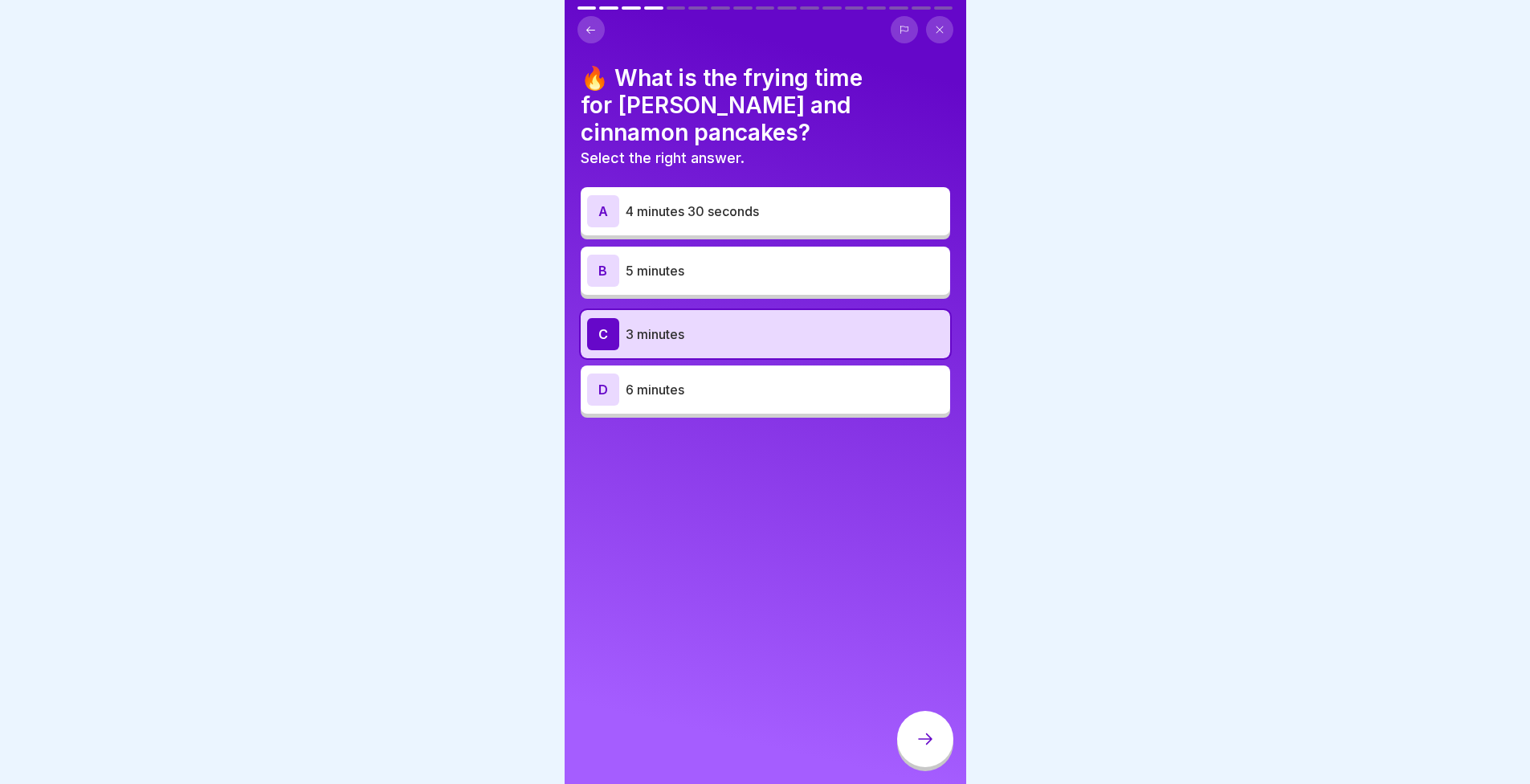
click at [931, 767] on div at bounding box center [925, 739] width 57 height 57
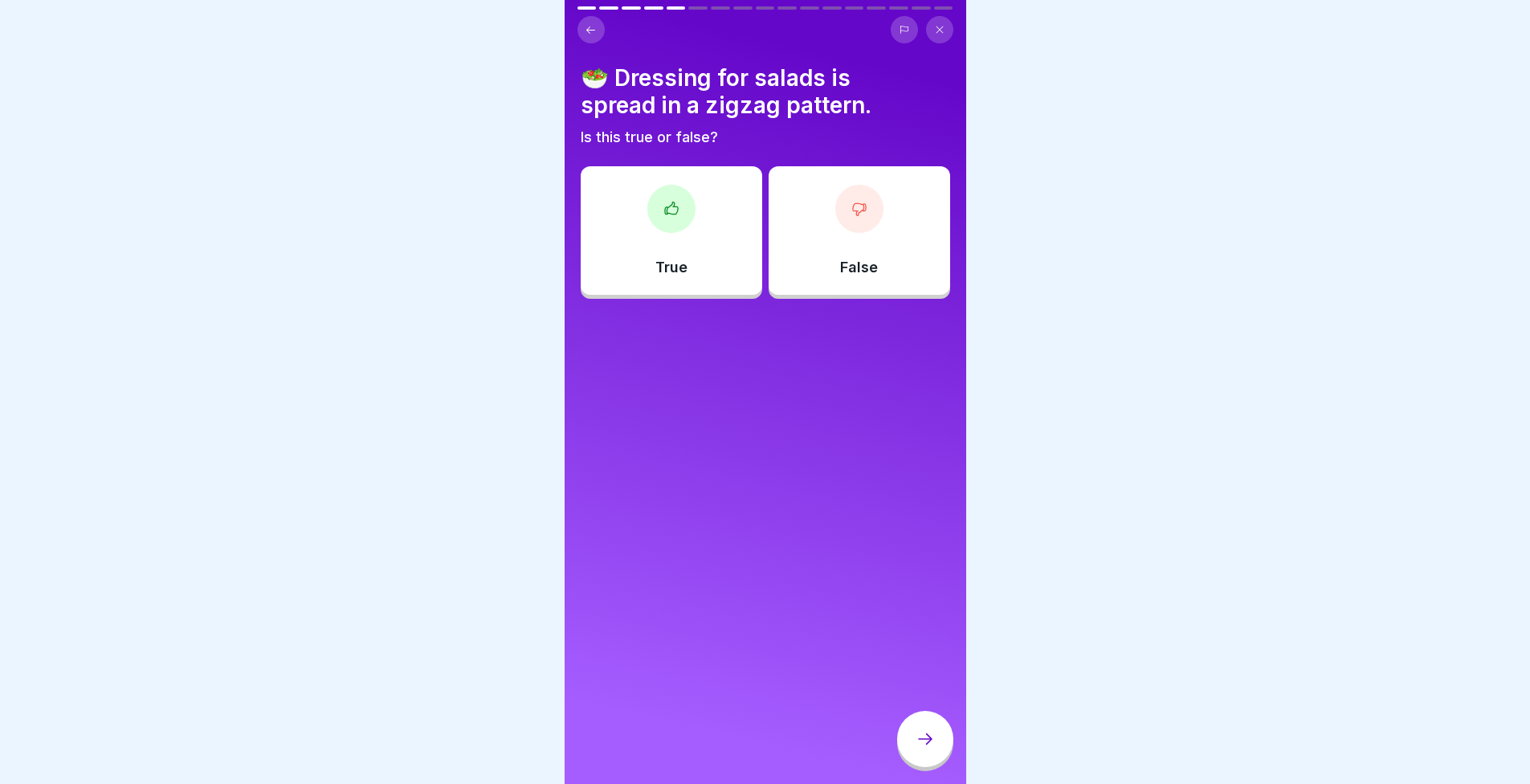
click at [648, 213] on div at bounding box center [672, 208] width 48 height 48
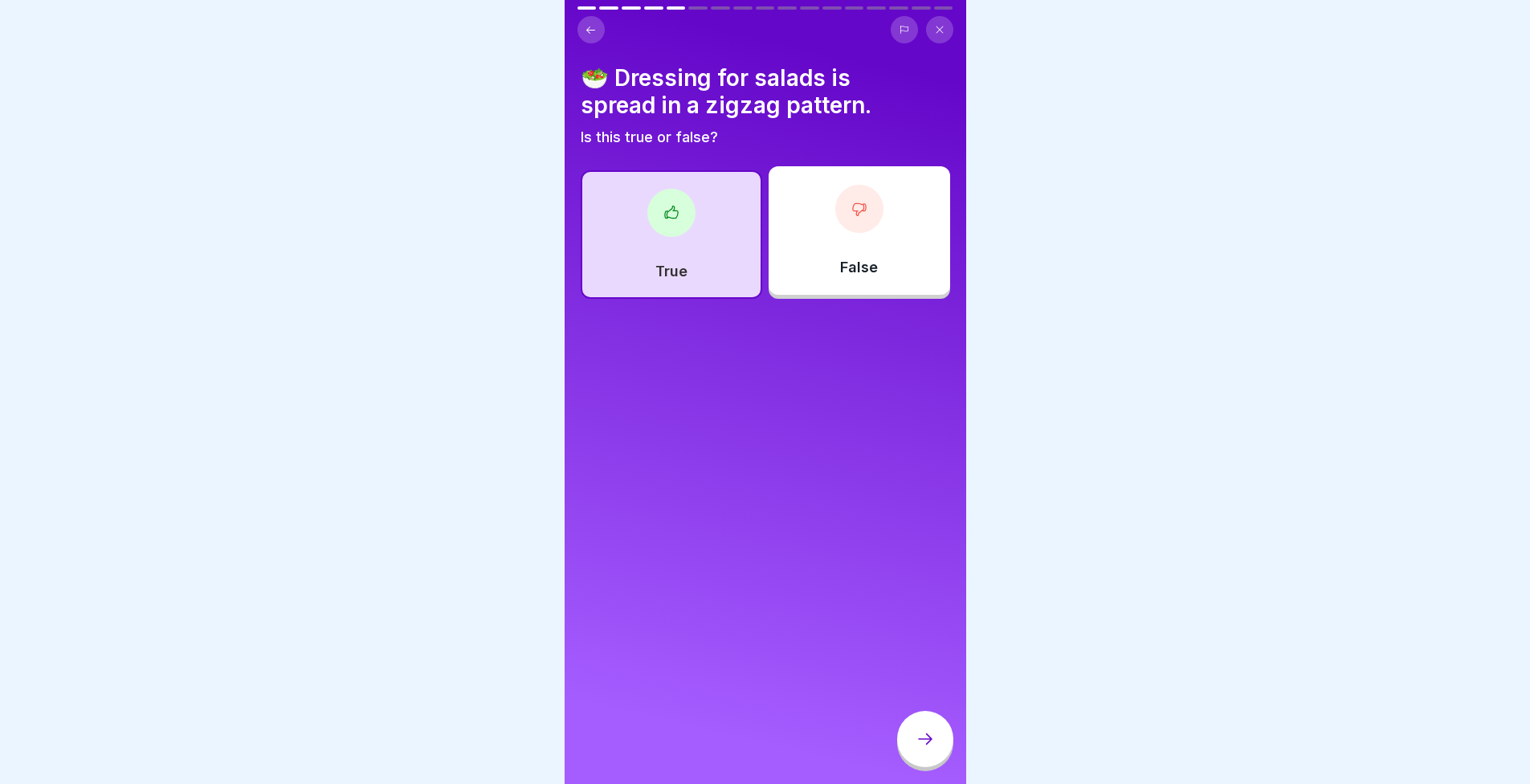
click at [842, 261] on p "False" at bounding box center [858, 267] width 37 height 17
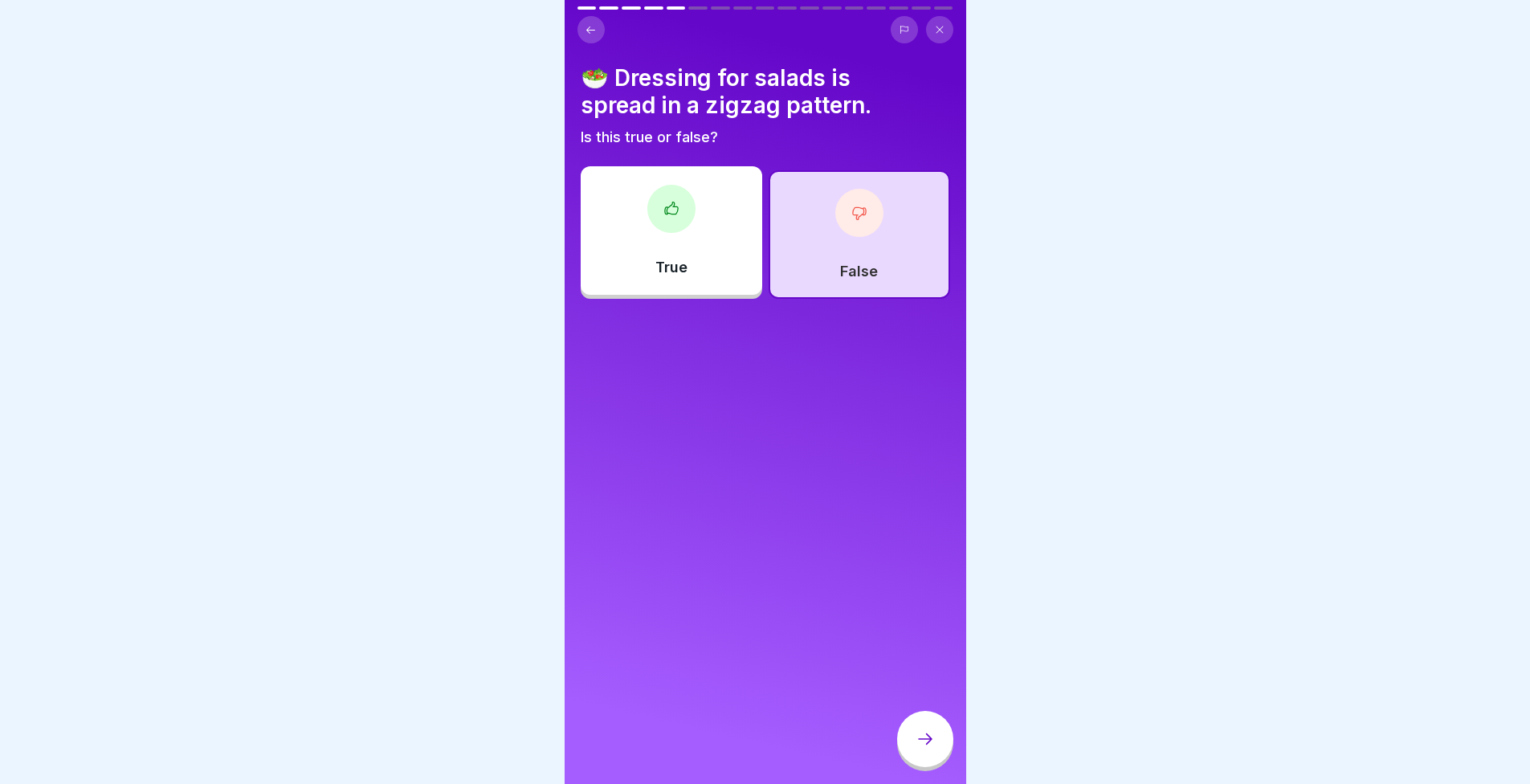
click at [943, 760] on div at bounding box center [925, 739] width 57 height 57
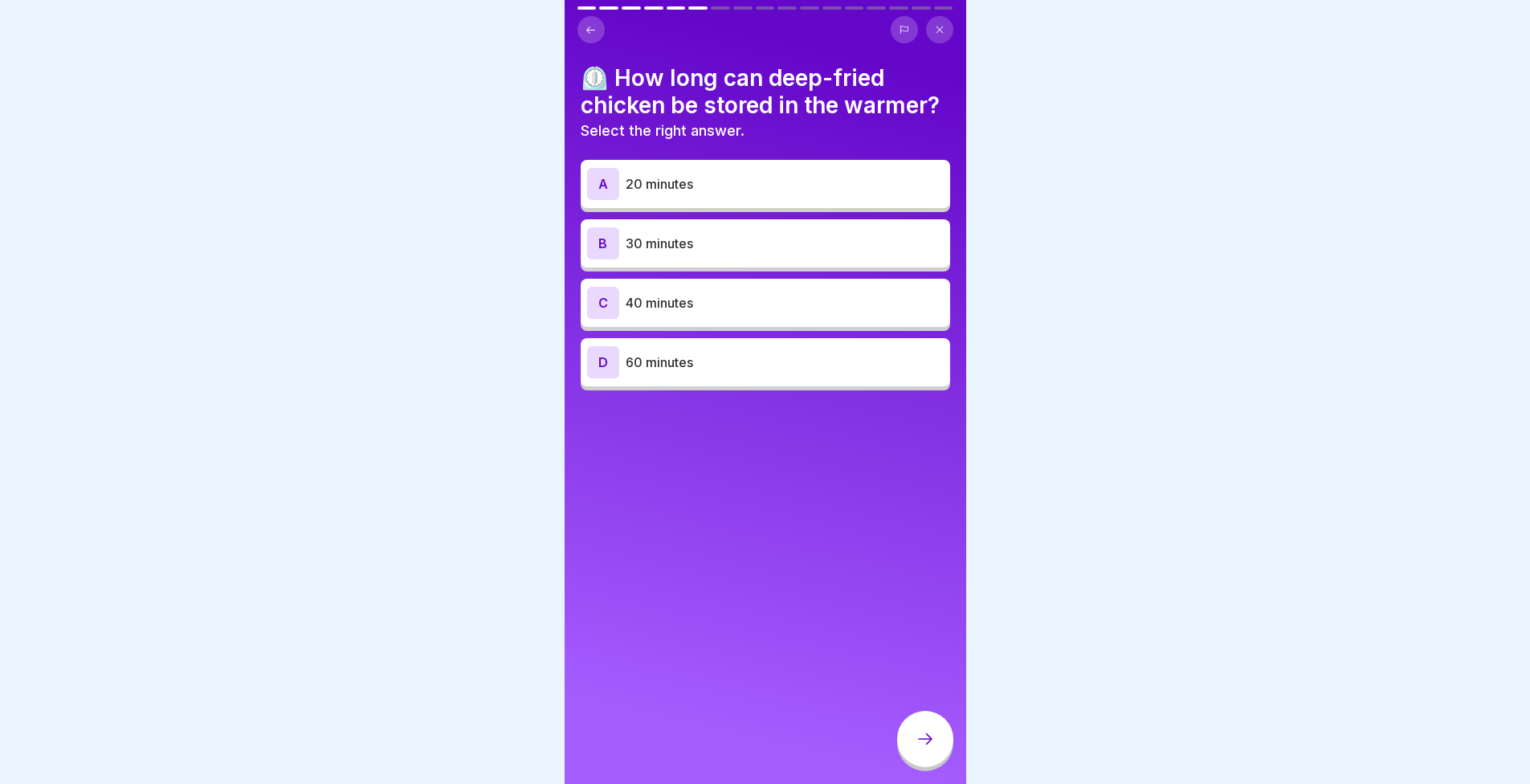
click at [703, 253] on p "30 minutes" at bounding box center [784, 243] width 318 height 19
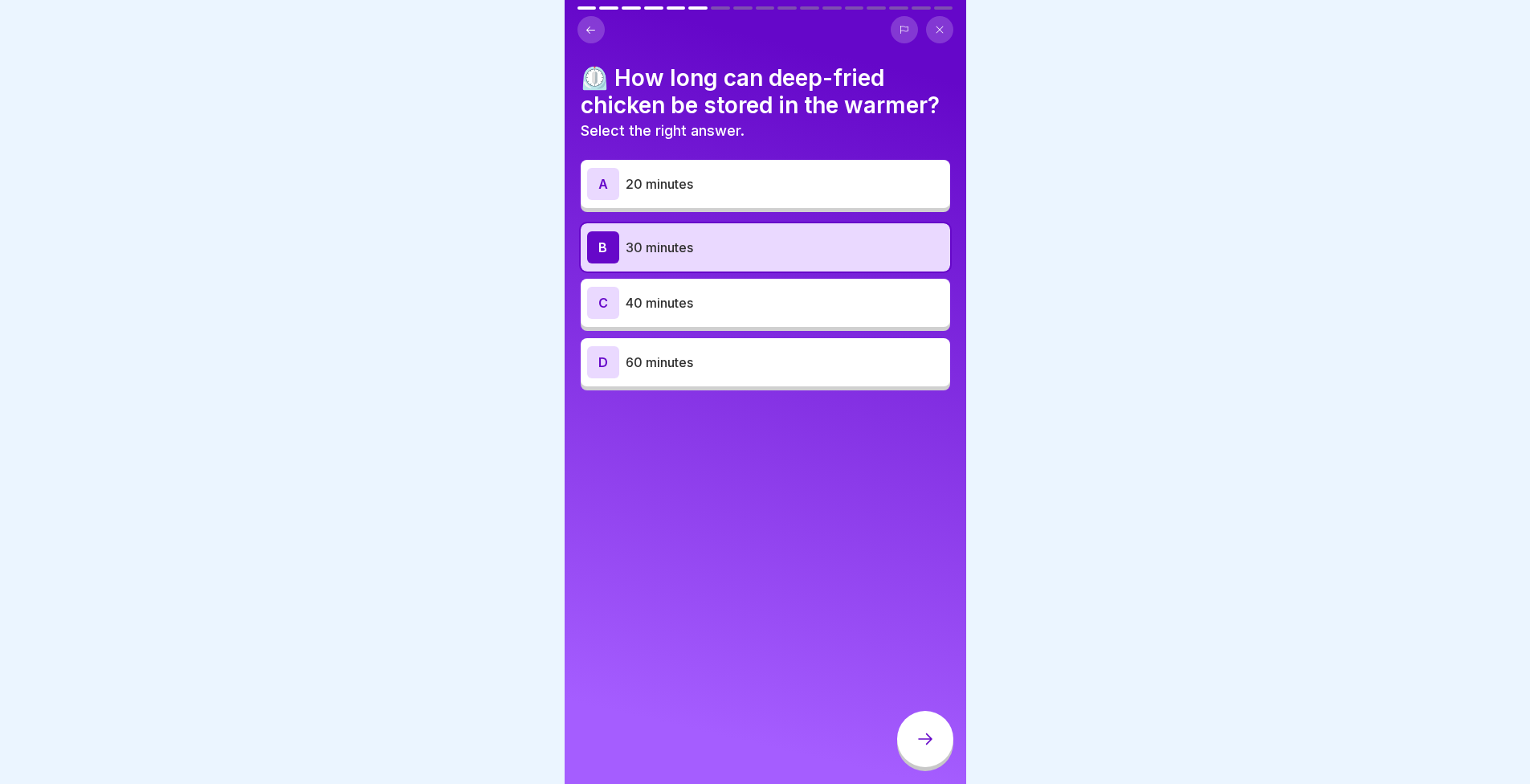
click at [771, 312] on p "40 minutes" at bounding box center [784, 303] width 318 height 19
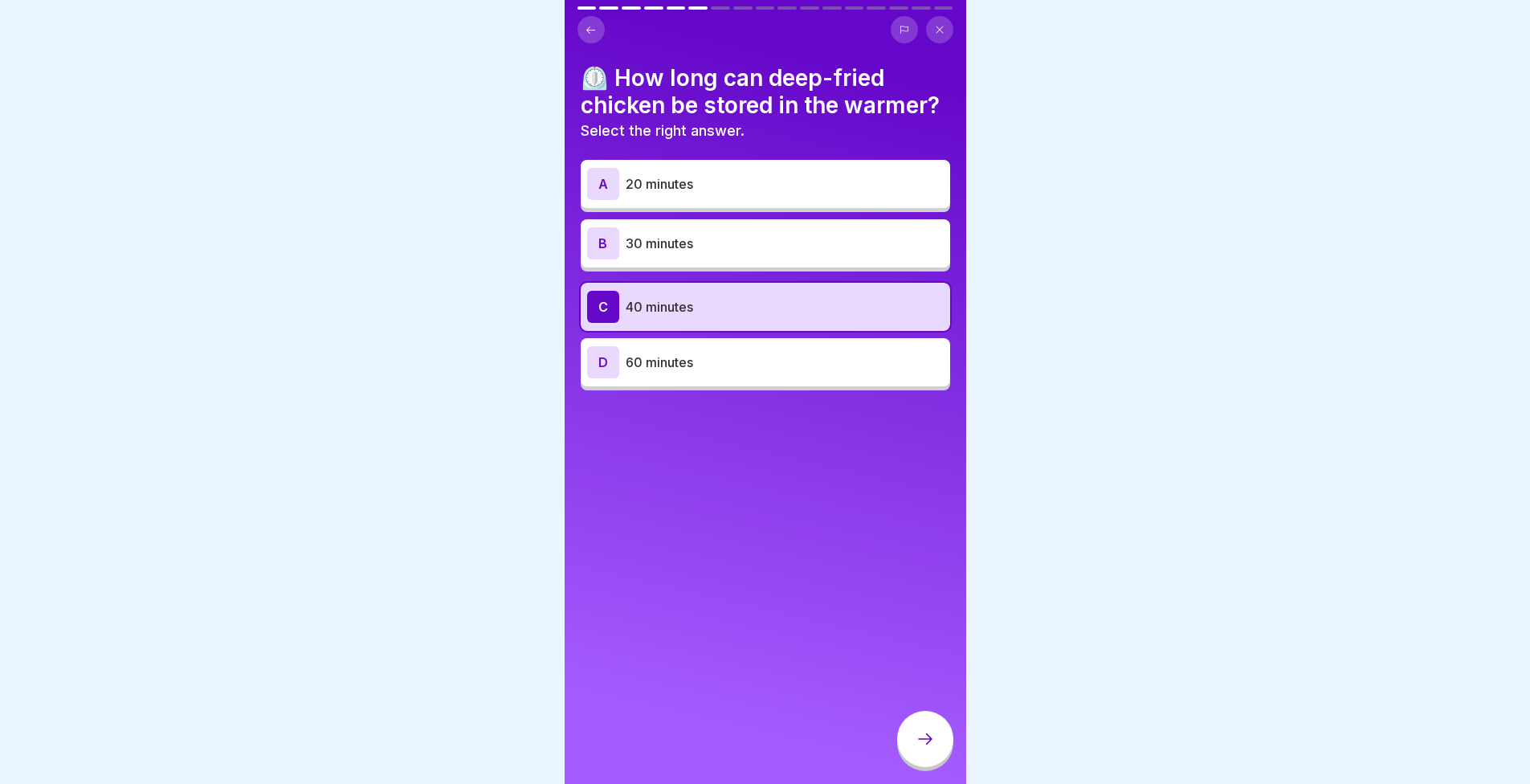
click at [933, 761] on div at bounding box center [925, 739] width 57 height 57
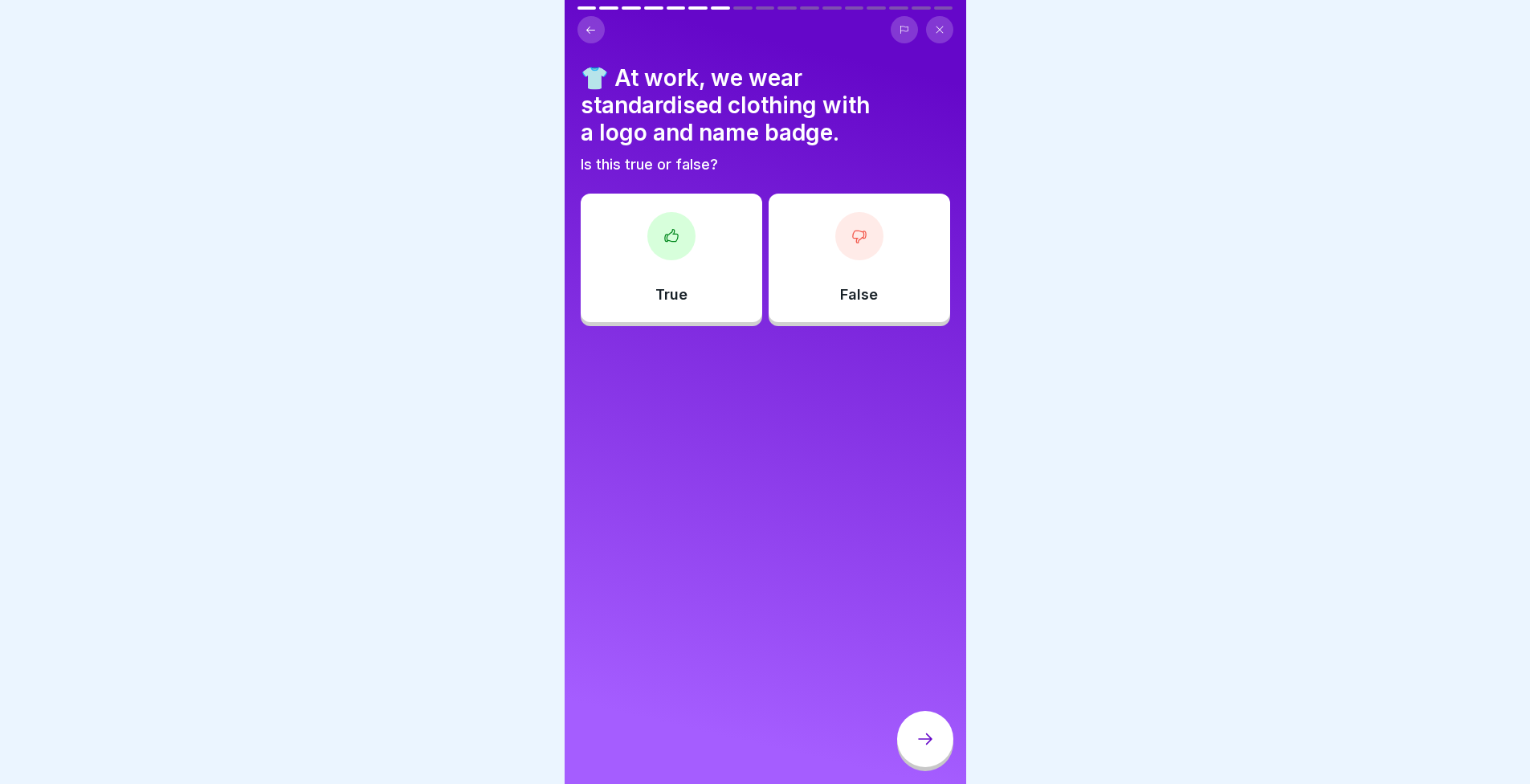
click at [679, 270] on div "True" at bounding box center [671, 257] width 182 height 129
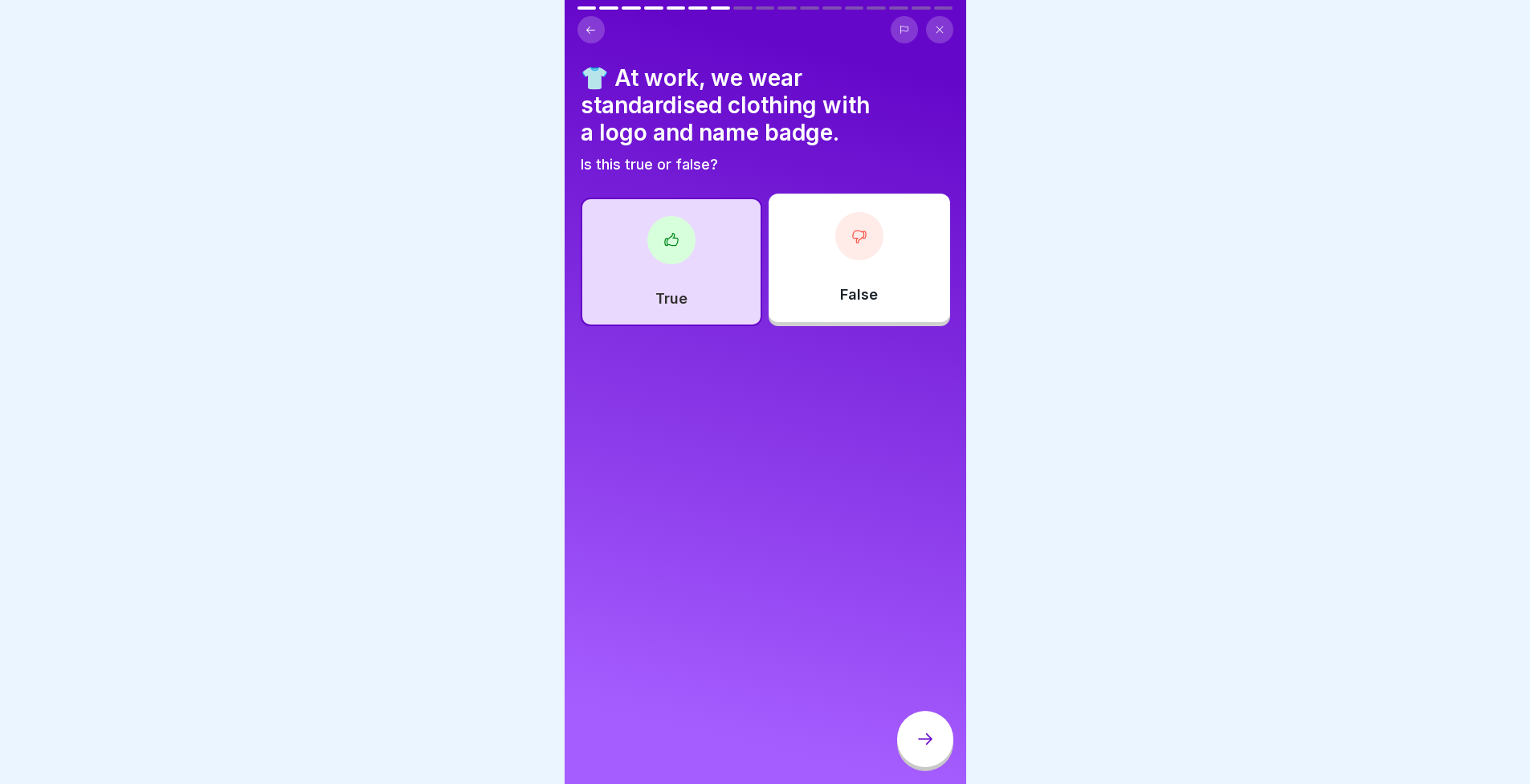
click at [919, 747] on icon at bounding box center [925, 739] width 19 height 19
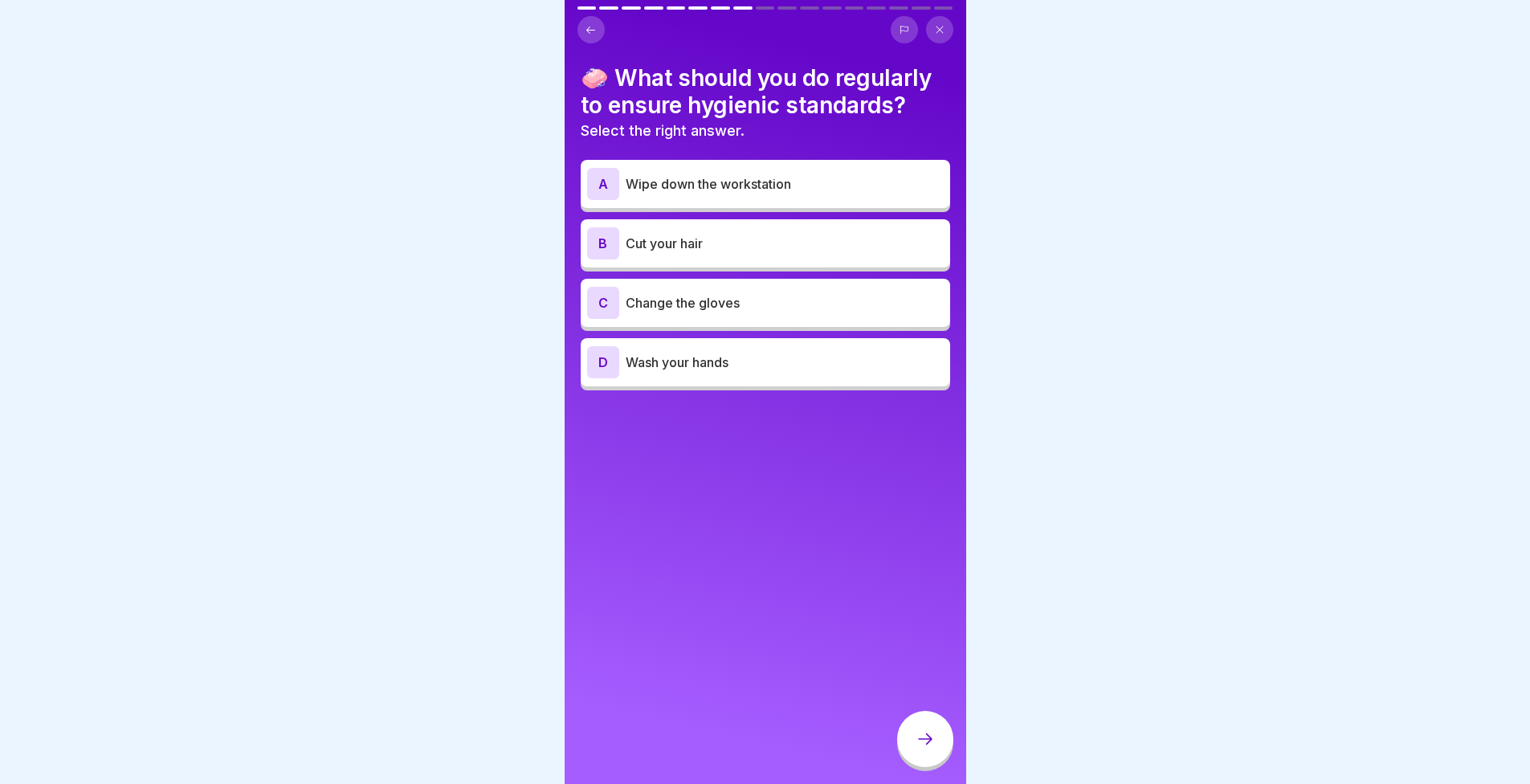
click at [753, 365] on p "Wash your hands" at bounding box center [784, 362] width 318 height 19
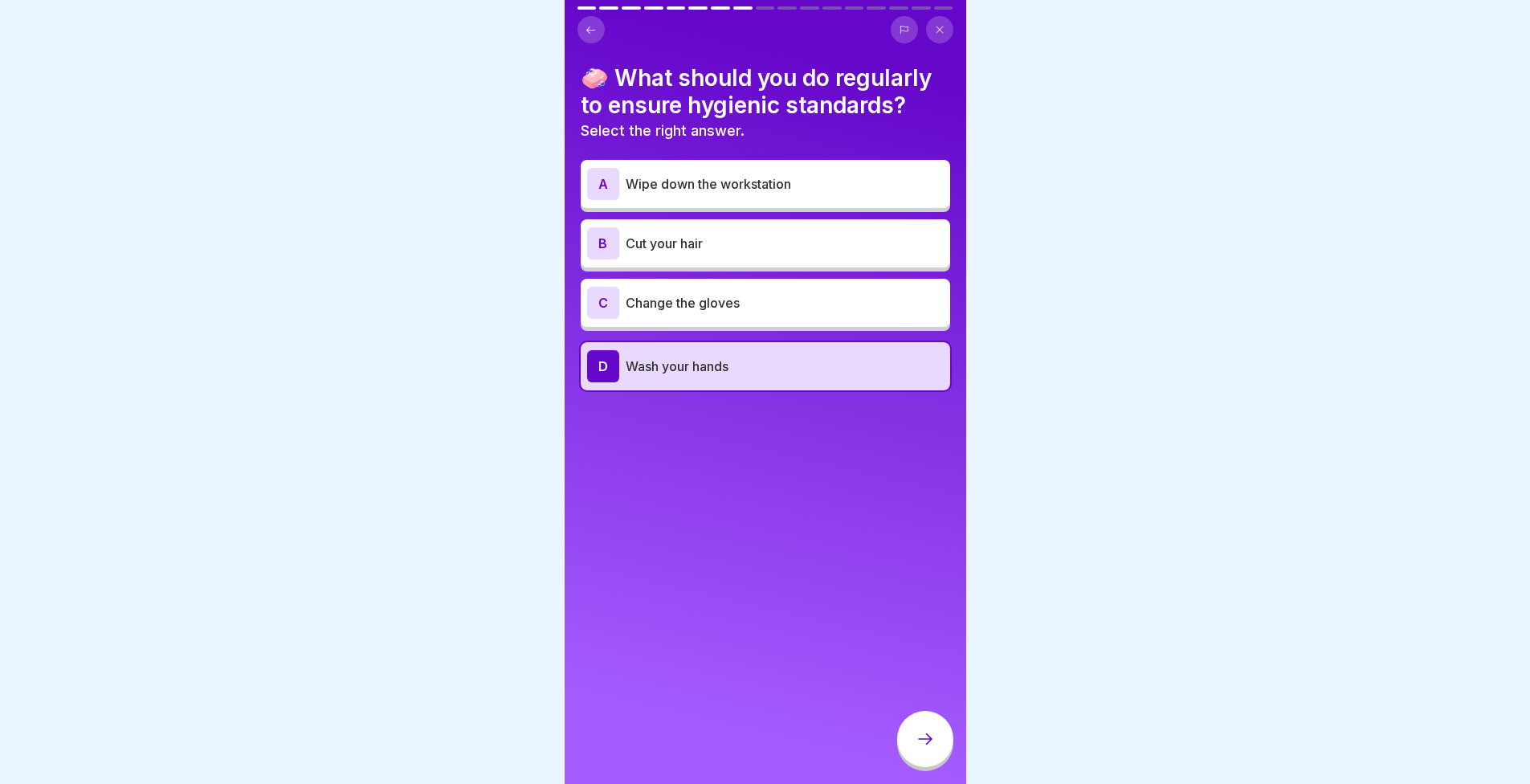
click at [919, 748] on icon at bounding box center [925, 739] width 19 height 19
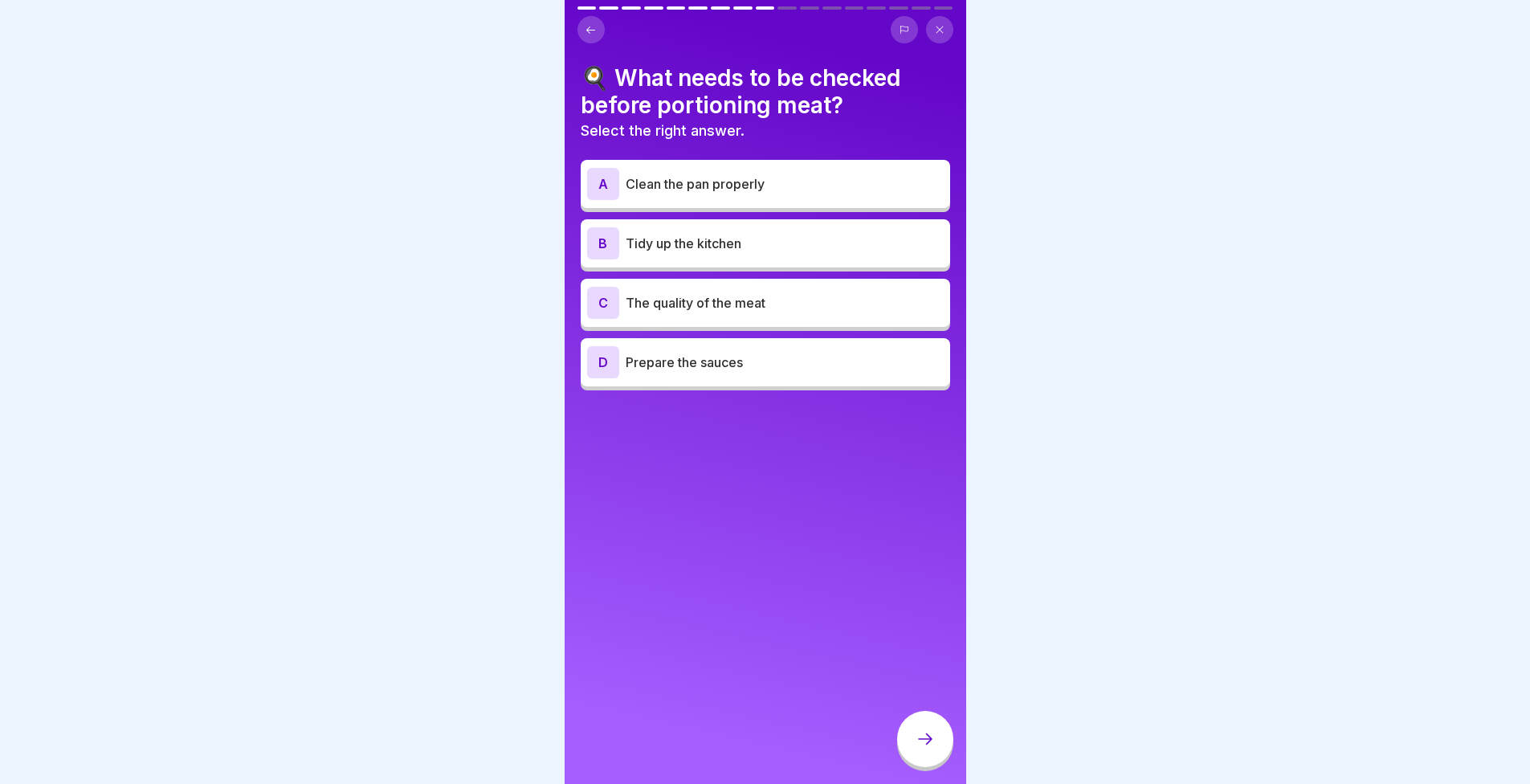
click at [745, 294] on div "A Clean the pan properly B Tidy up the kitchen C The quality of the meat D Prep…" at bounding box center [765, 278] width 369 height 227
click at [687, 295] on p "The quality of the meat" at bounding box center [784, 303] width 318 height 19
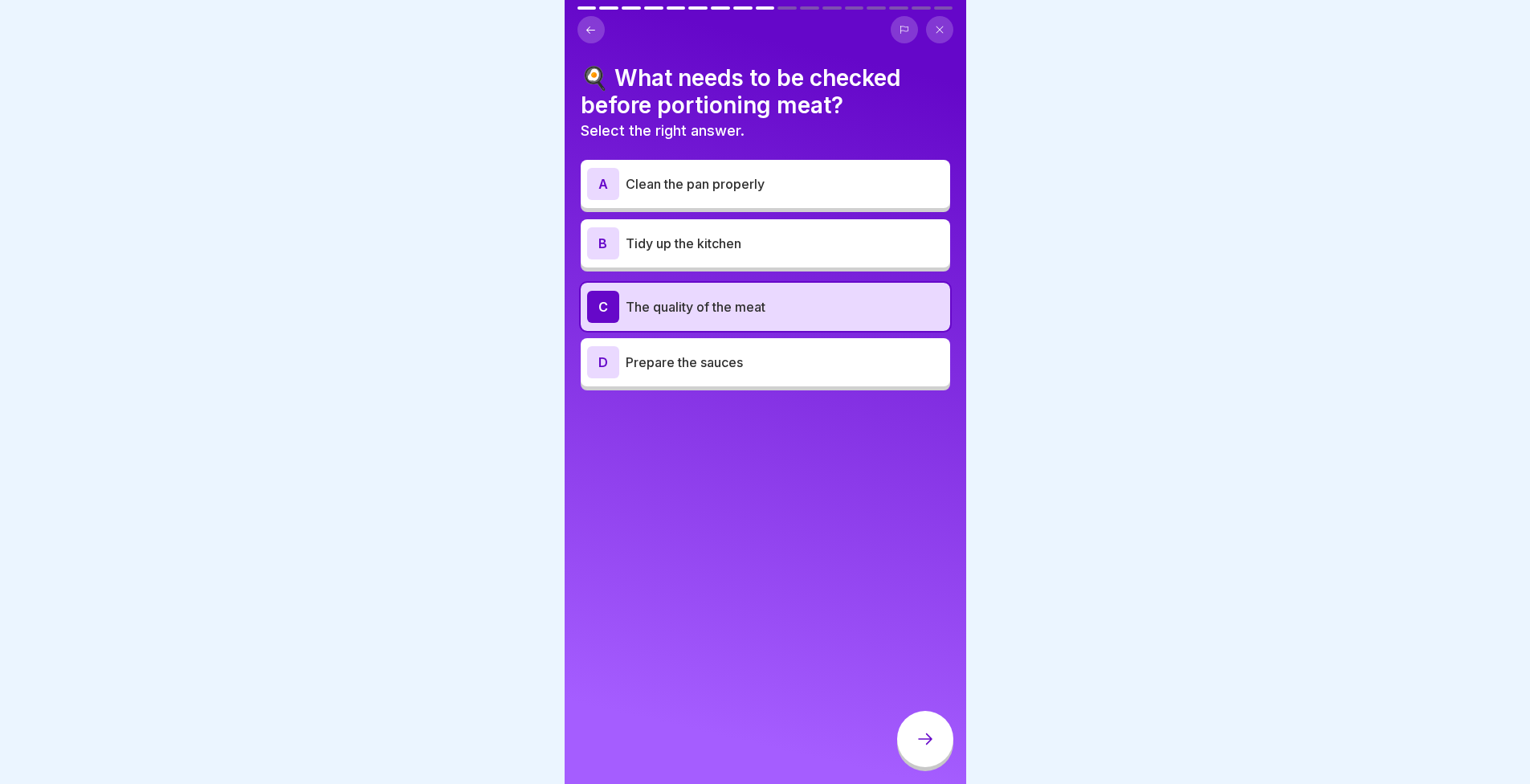
click at [942, 760] on div at bounding box center [925, 739] width 57 height 57
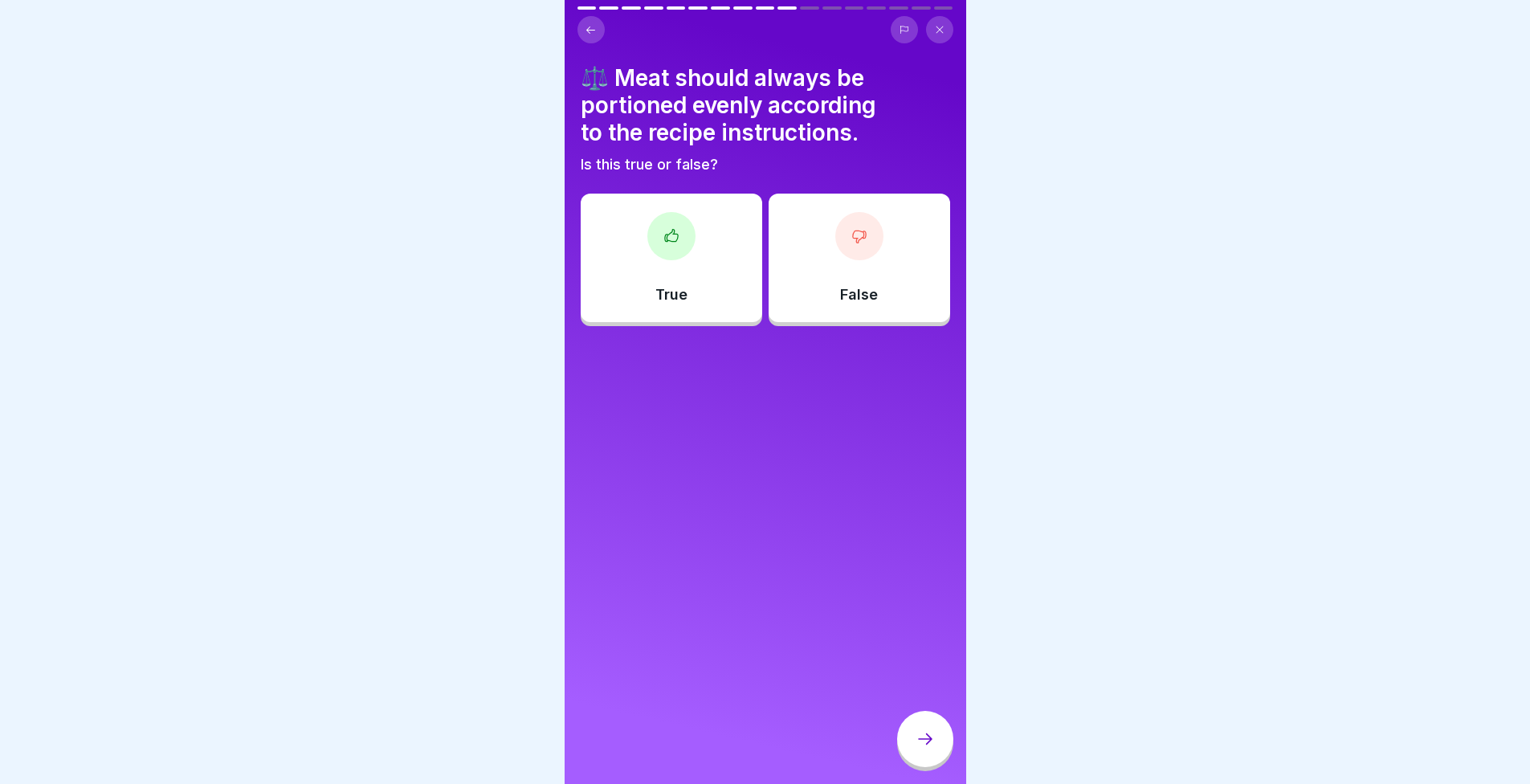
click at [658, 226] on div at bounding box center [672, 236] width 48 height 48
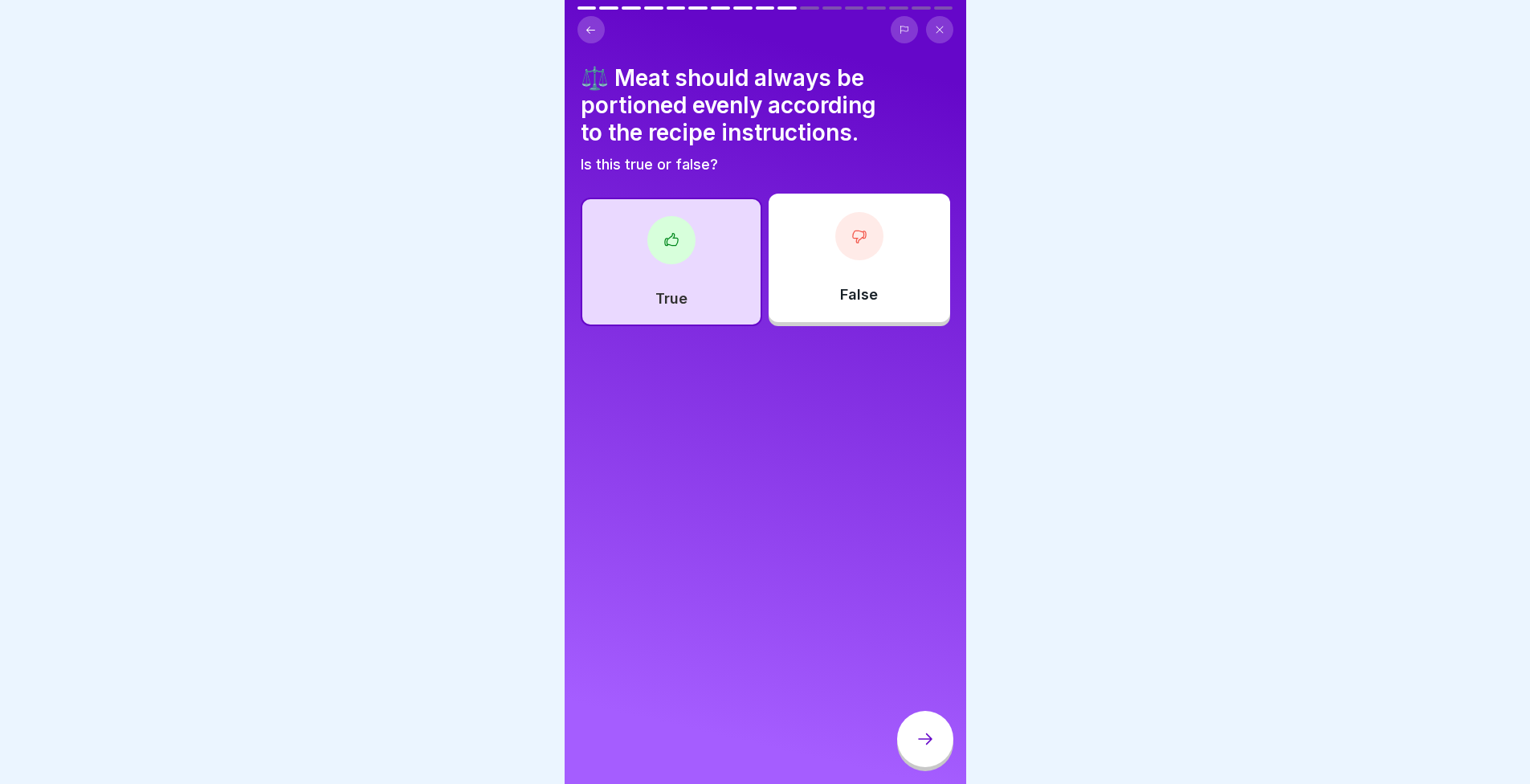
click at [944, 741] on div at bounding box center [925, 739] width 57 height 57
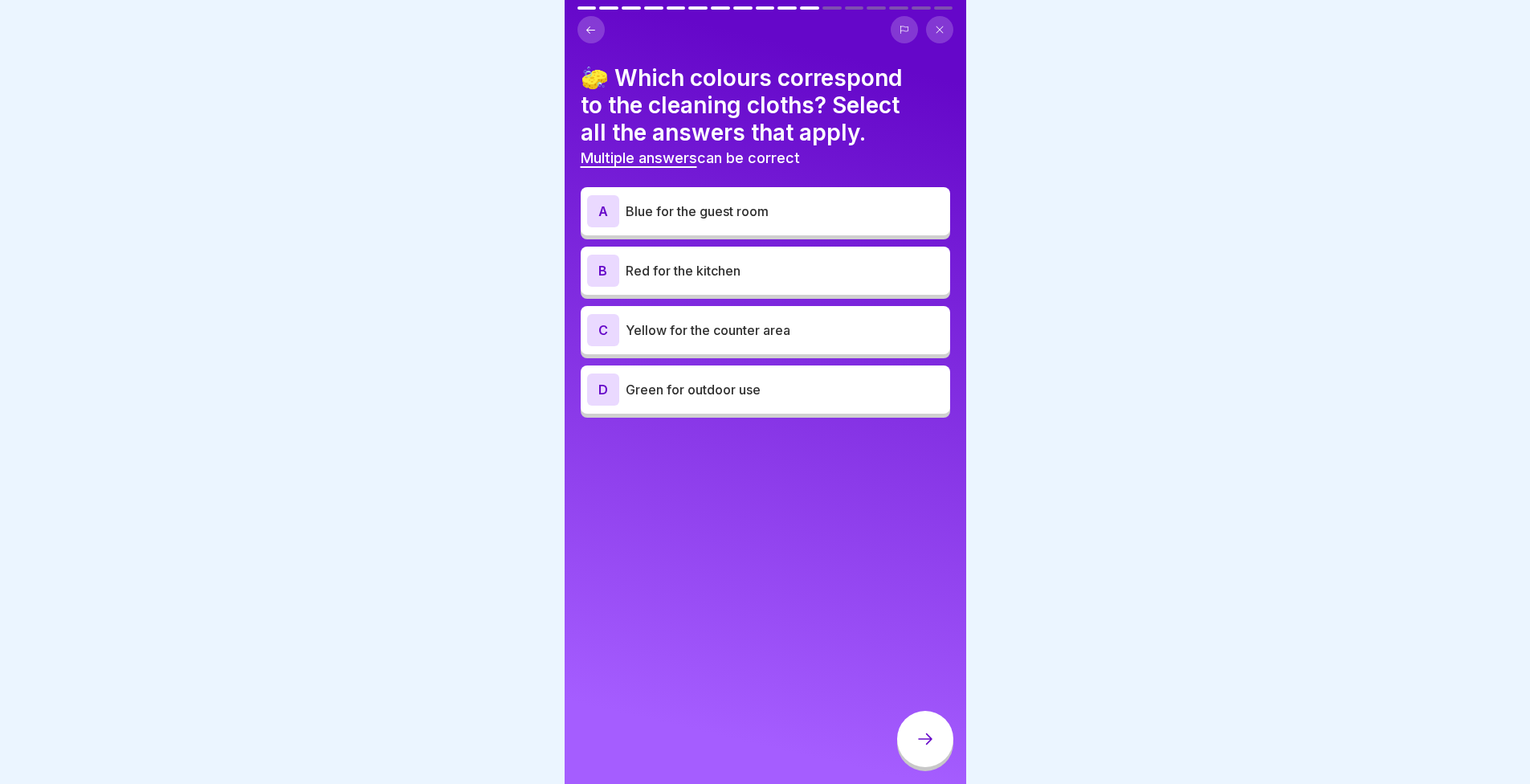
click at [716, 213] on p "Blue for the guest room" at bounding box center [784, 211] width 318 height 19
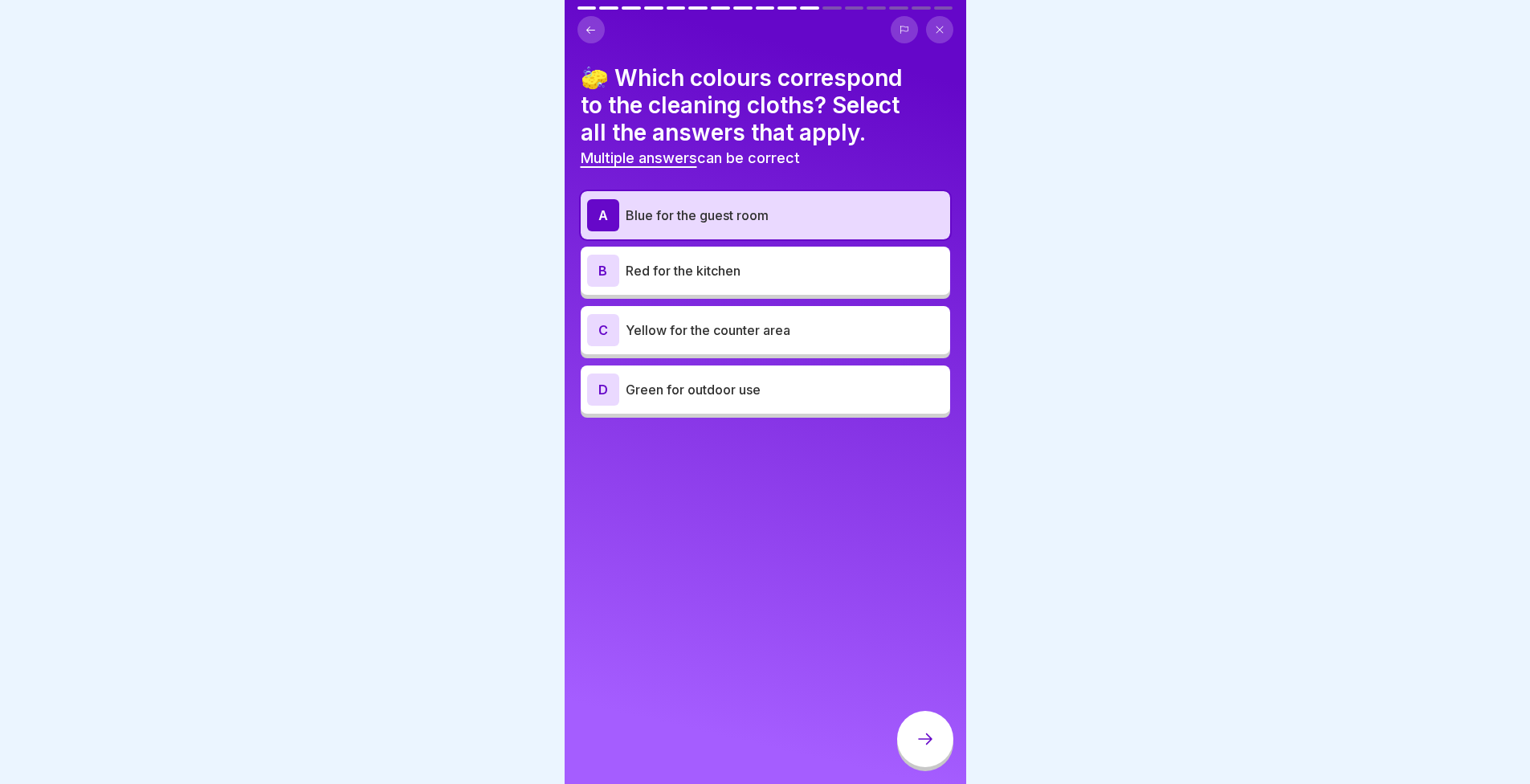
click at [679, 284] on div "B Red for the kitchen" at bounding box center [765, 270] width 357 height 32
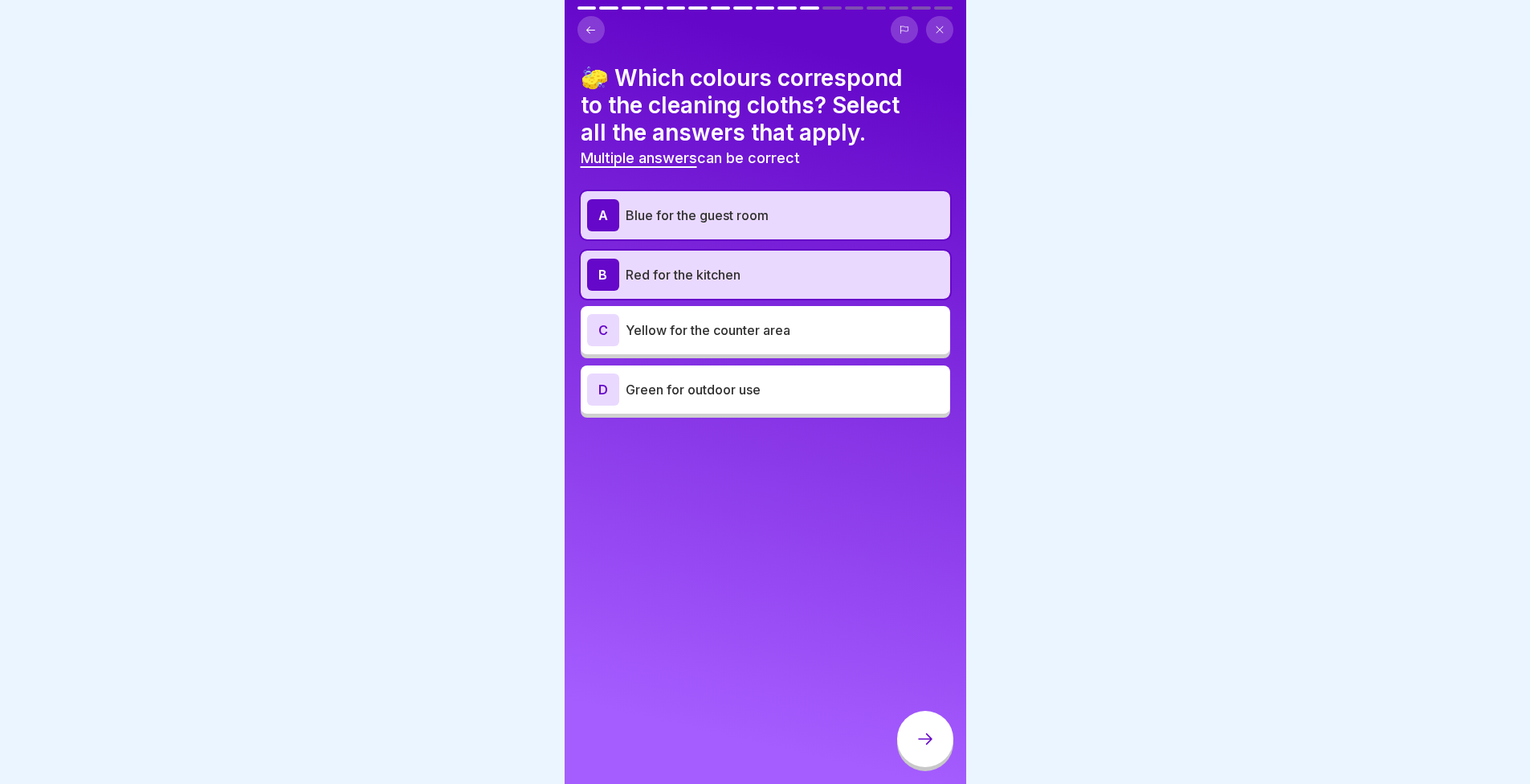
click at [692, 380] on p "Green for outdoor use" at bounding box center [784, 389] width 318 height 19
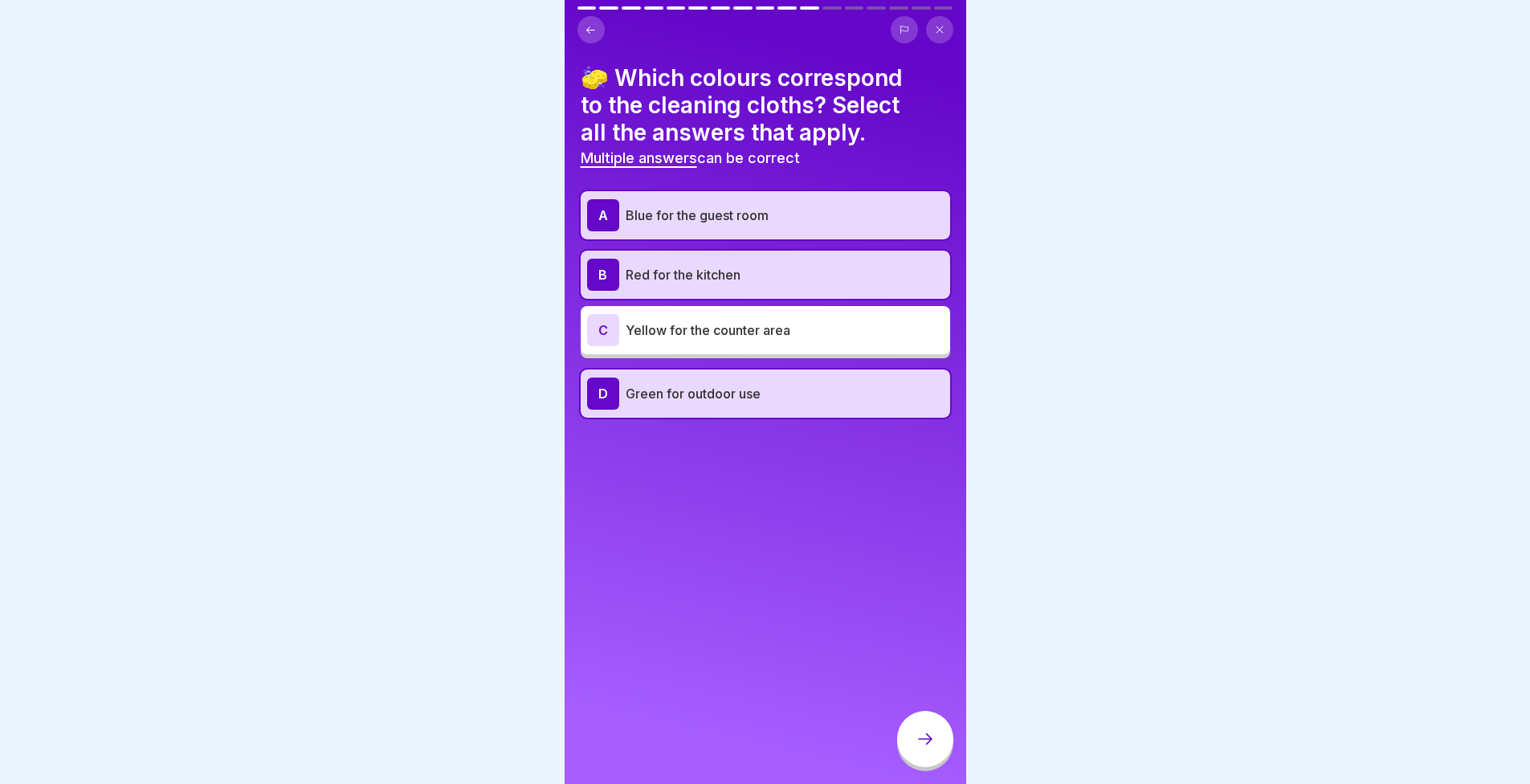
click at [919, 747] on icon at bounding box center [925, 739] width 19 height 19
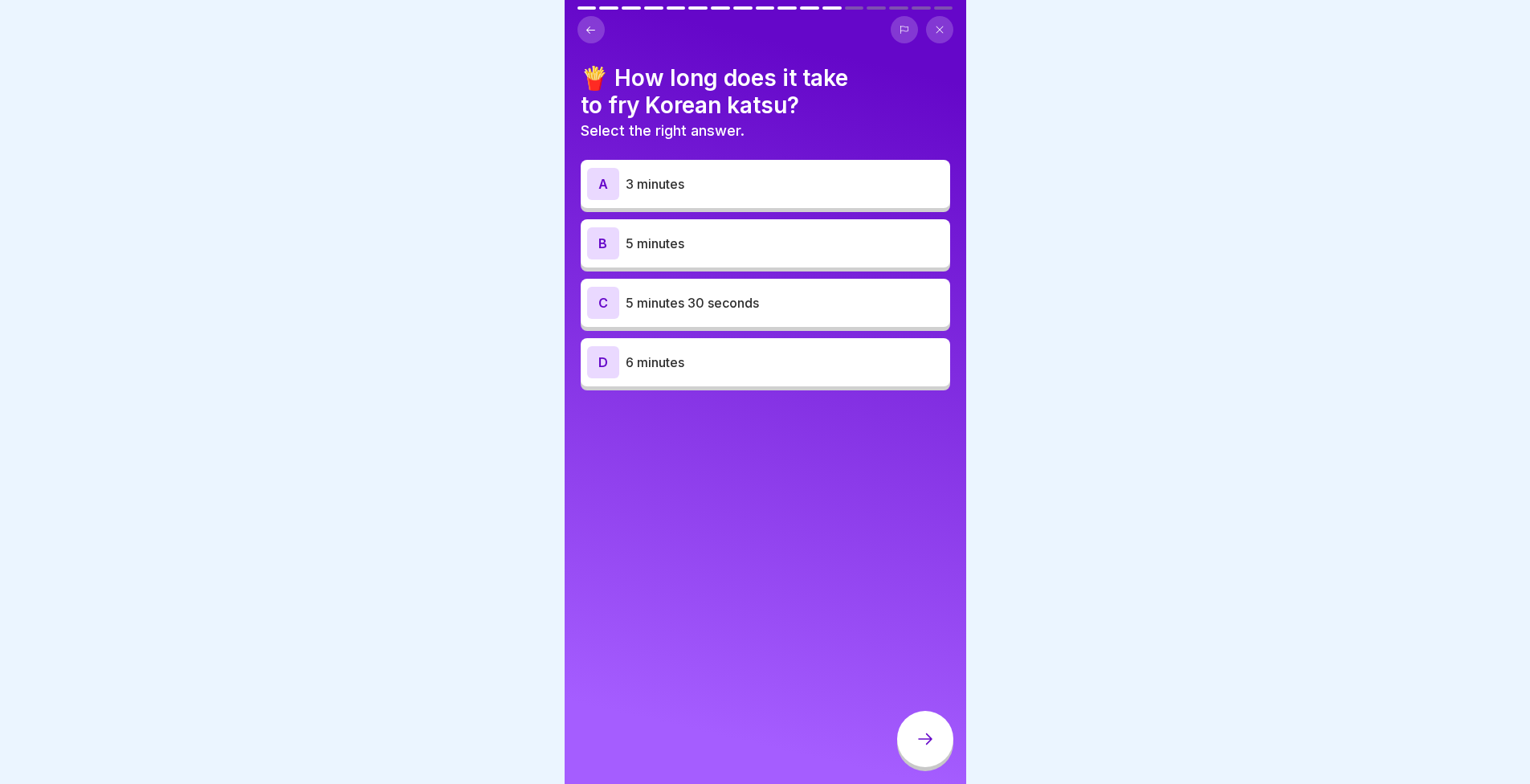
click at [642, 312] on div "C 5 minutes 30 seconds" at bounding box center [765, 302] width 357 height 32
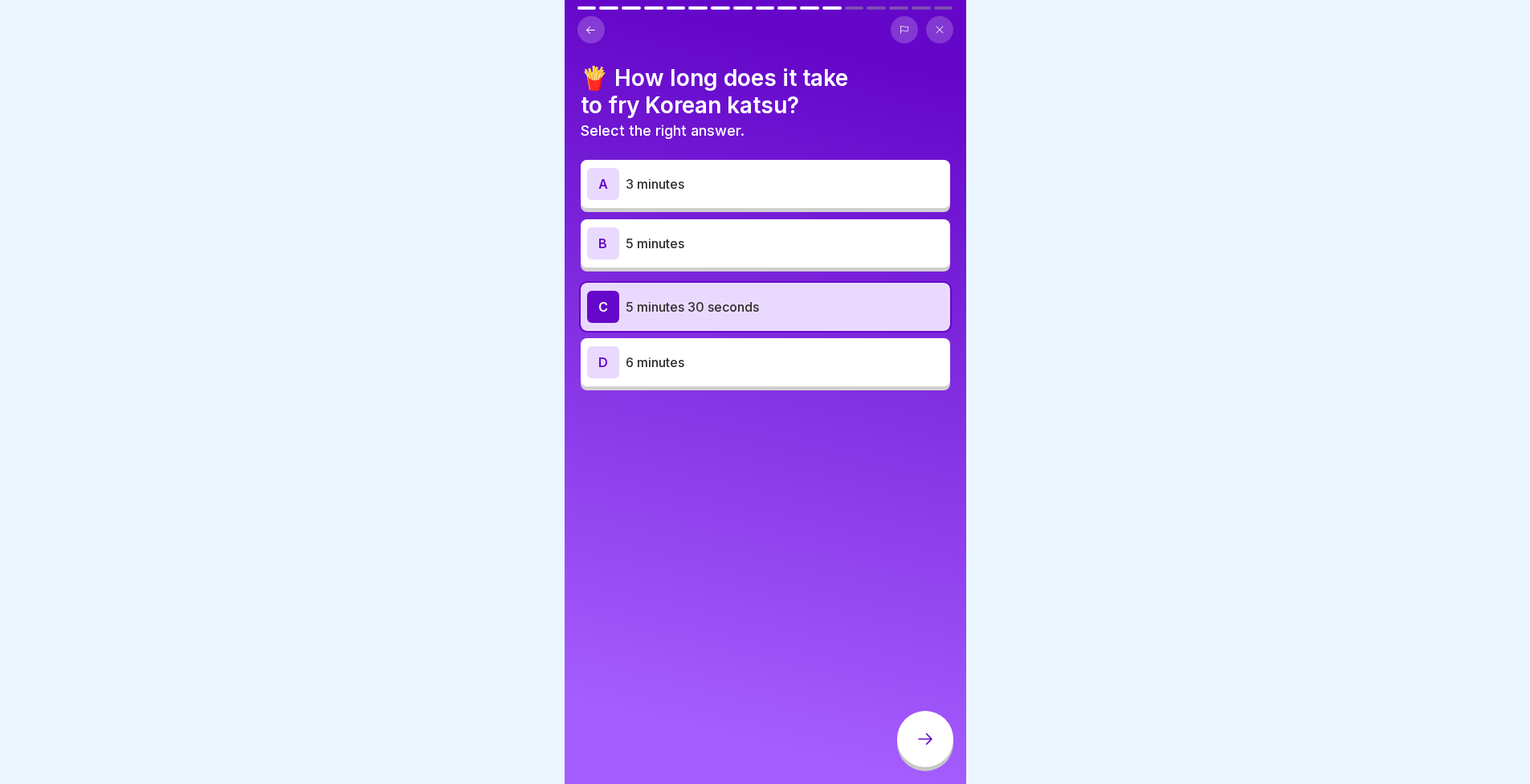
click at [928, 766] on div at bounding box center [925, 739] width 57 height 57
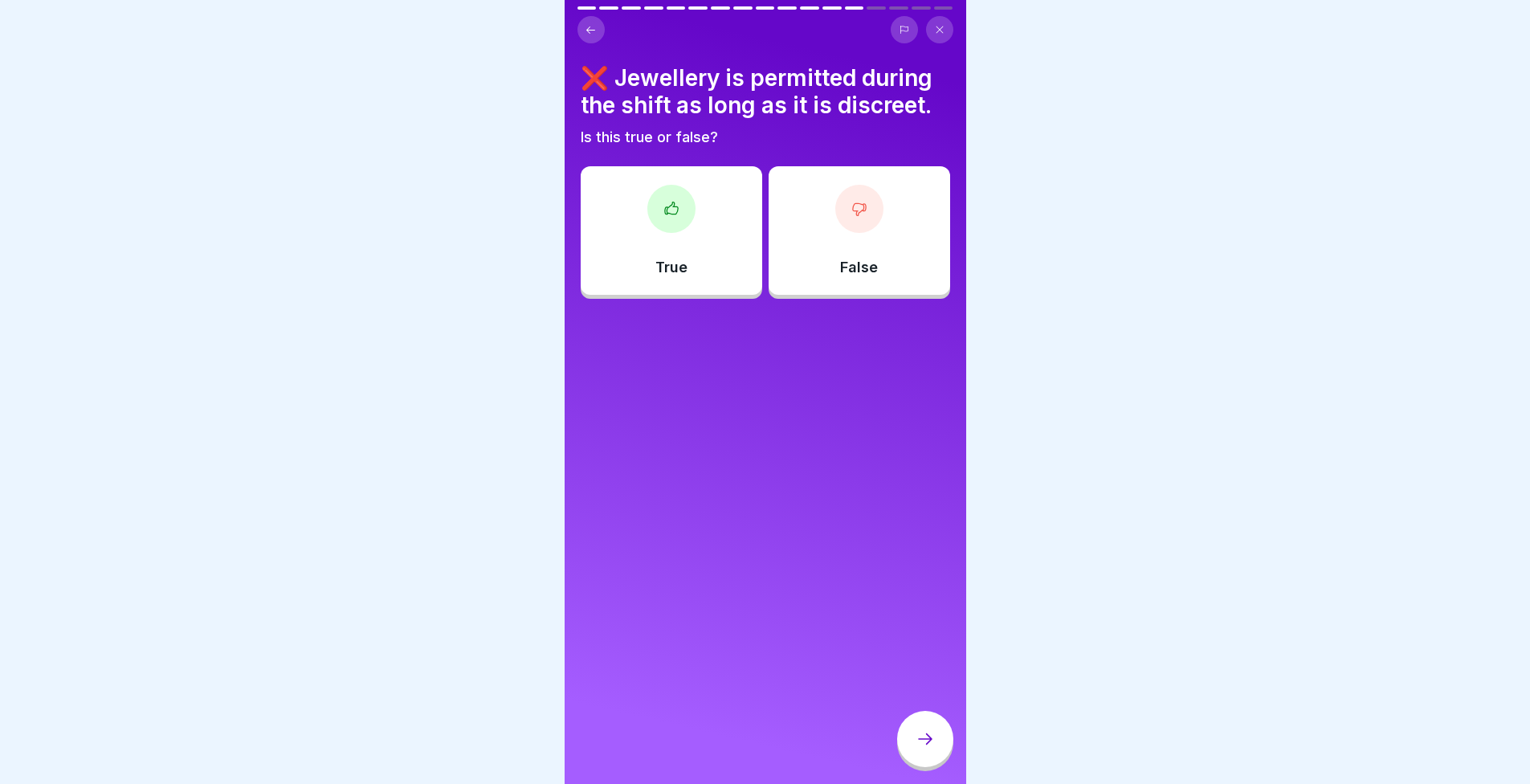
click at [835, 223] on div at bounding box center [859, 208] width 48 height 48
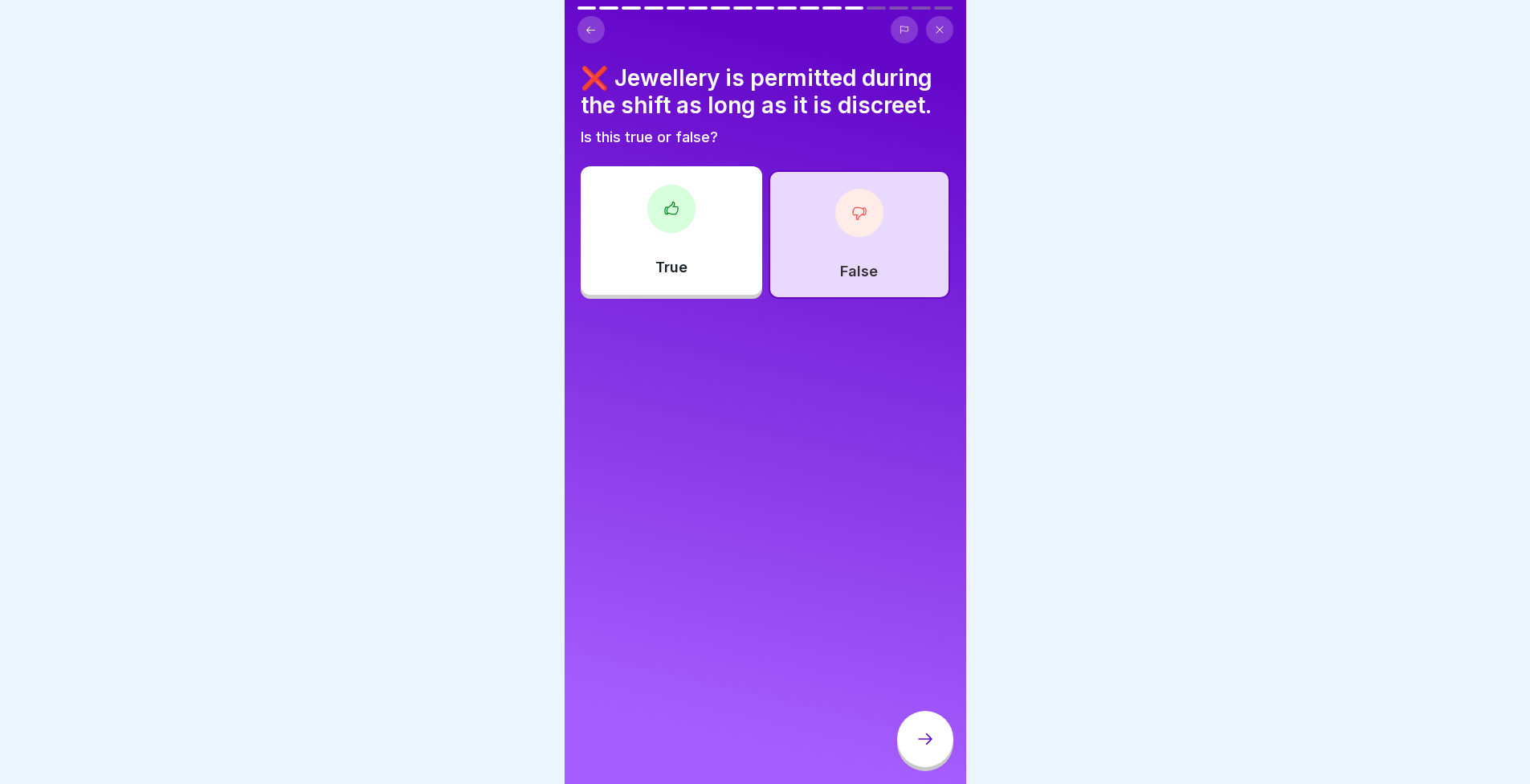
click at [927, 748] on icon at bounding box center [925, 739] width 19 height 19
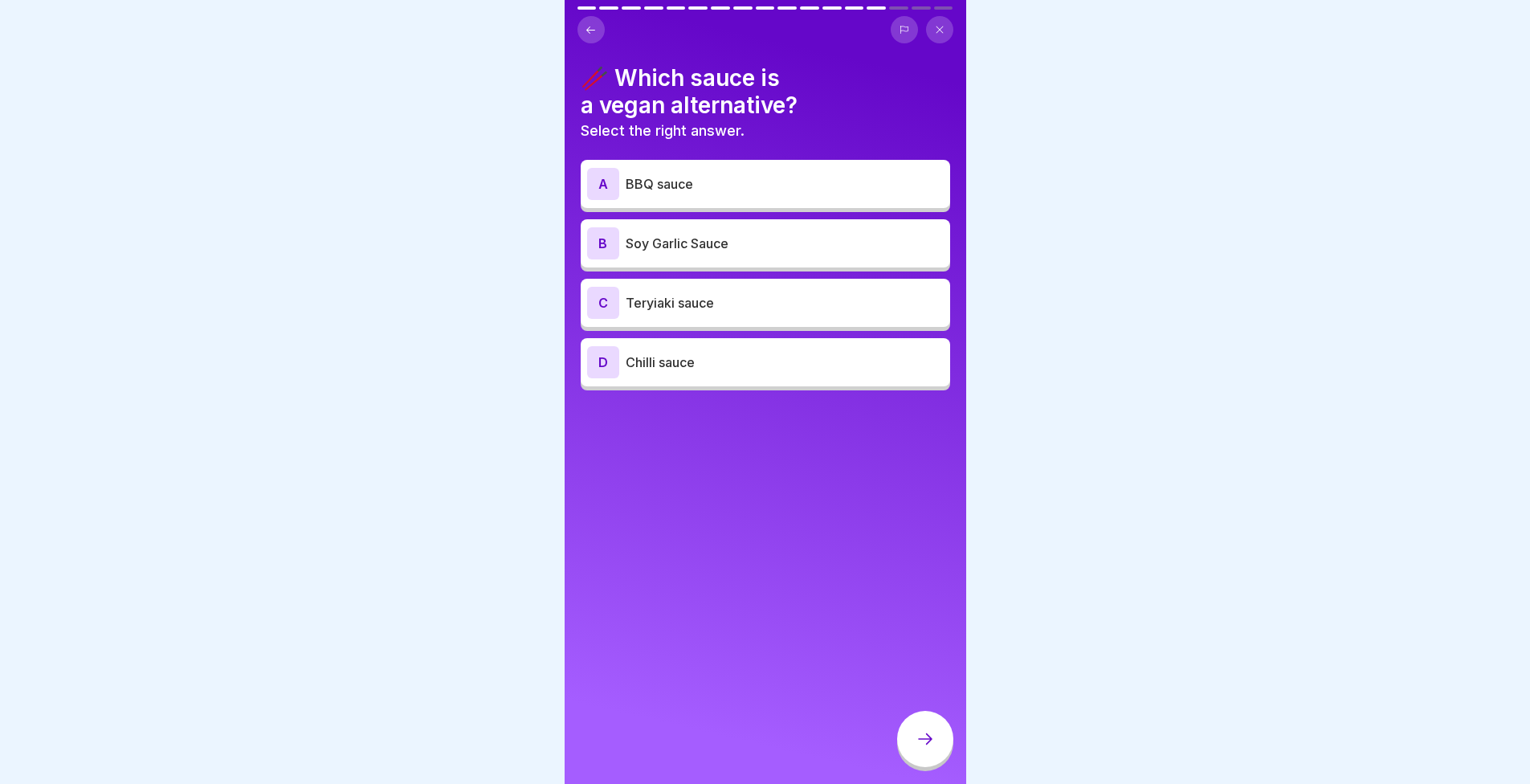
click at [722, 311] on p "Teryiaki sauce" at bounding box center [784, 303] width 318 height 19
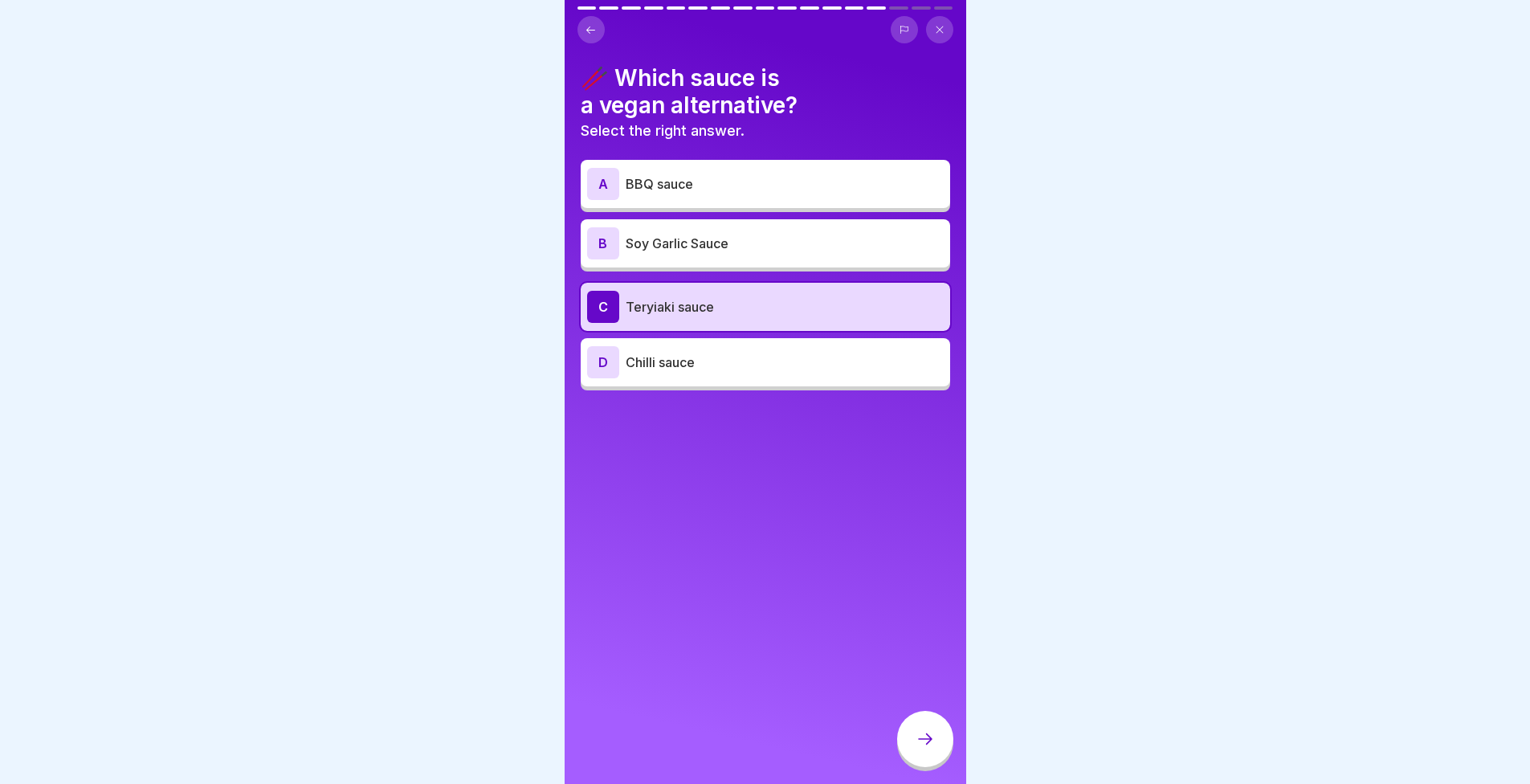
click at [935, 746] on div at bounding box center [925, 739] width 57 height 57
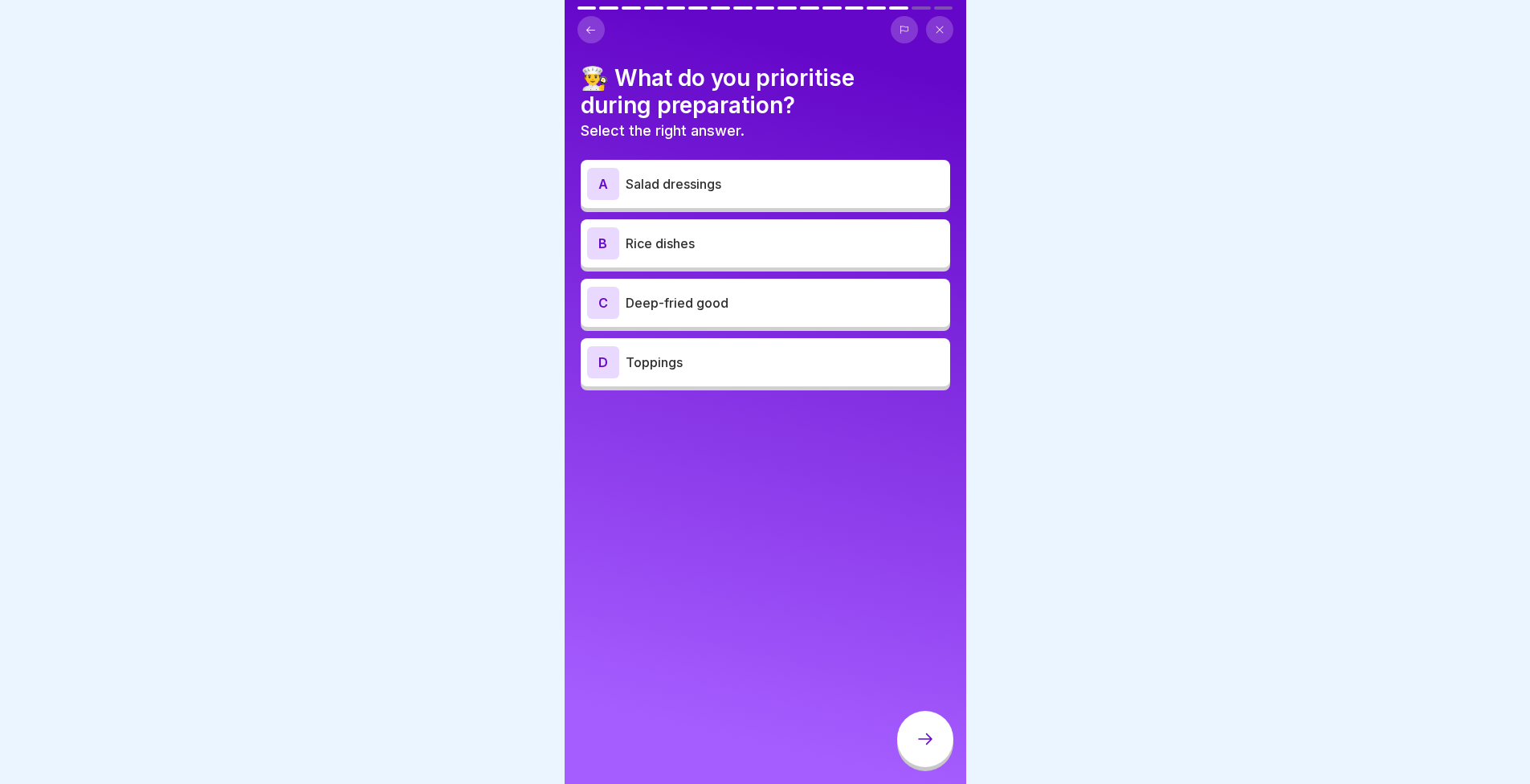
click at [637, 317] on div "C Deep-fried good" at bounding box center [765, 302] width 357 height 32
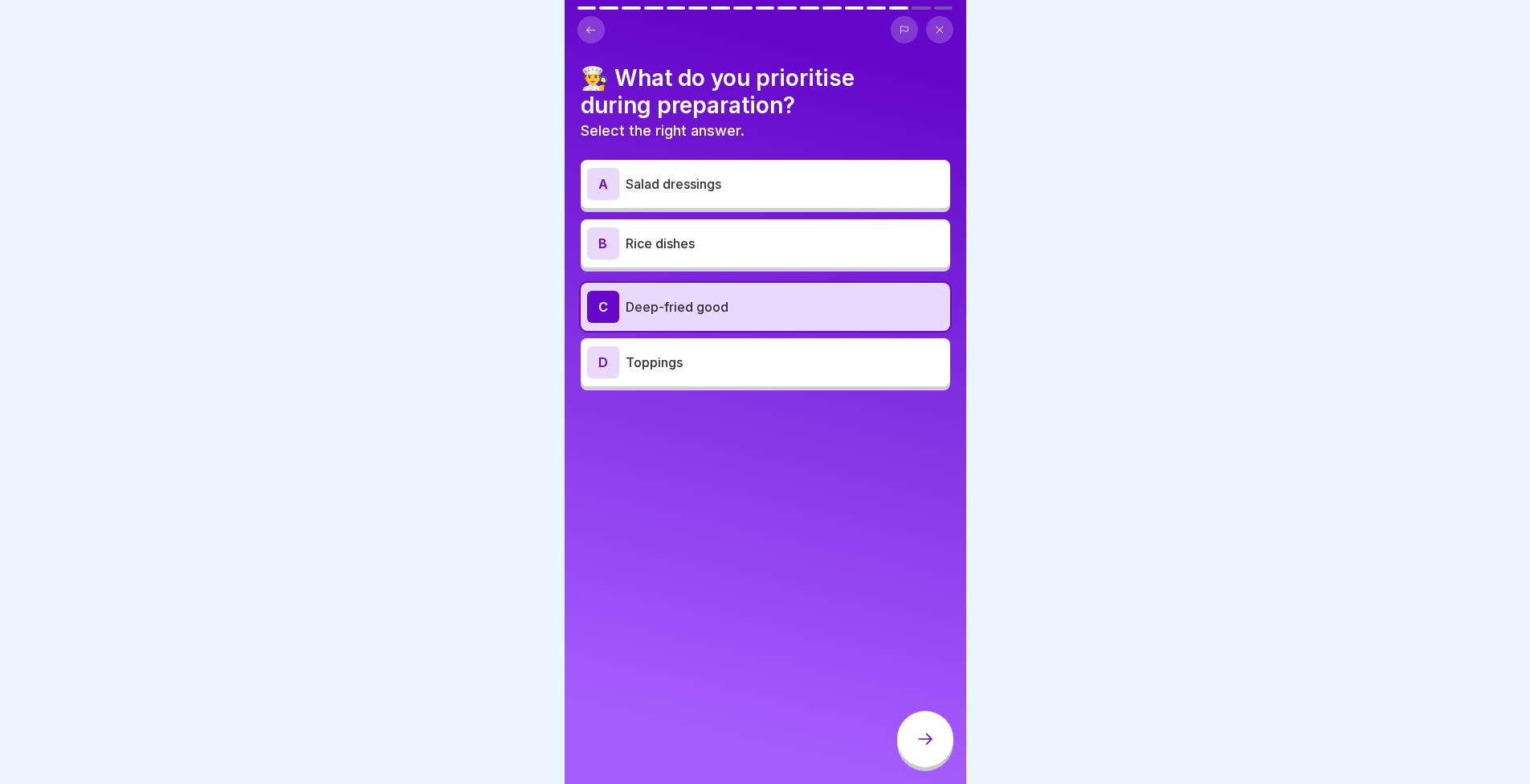
click at [937, 748] on div at bounding box center [925, 739] width 57 height 57
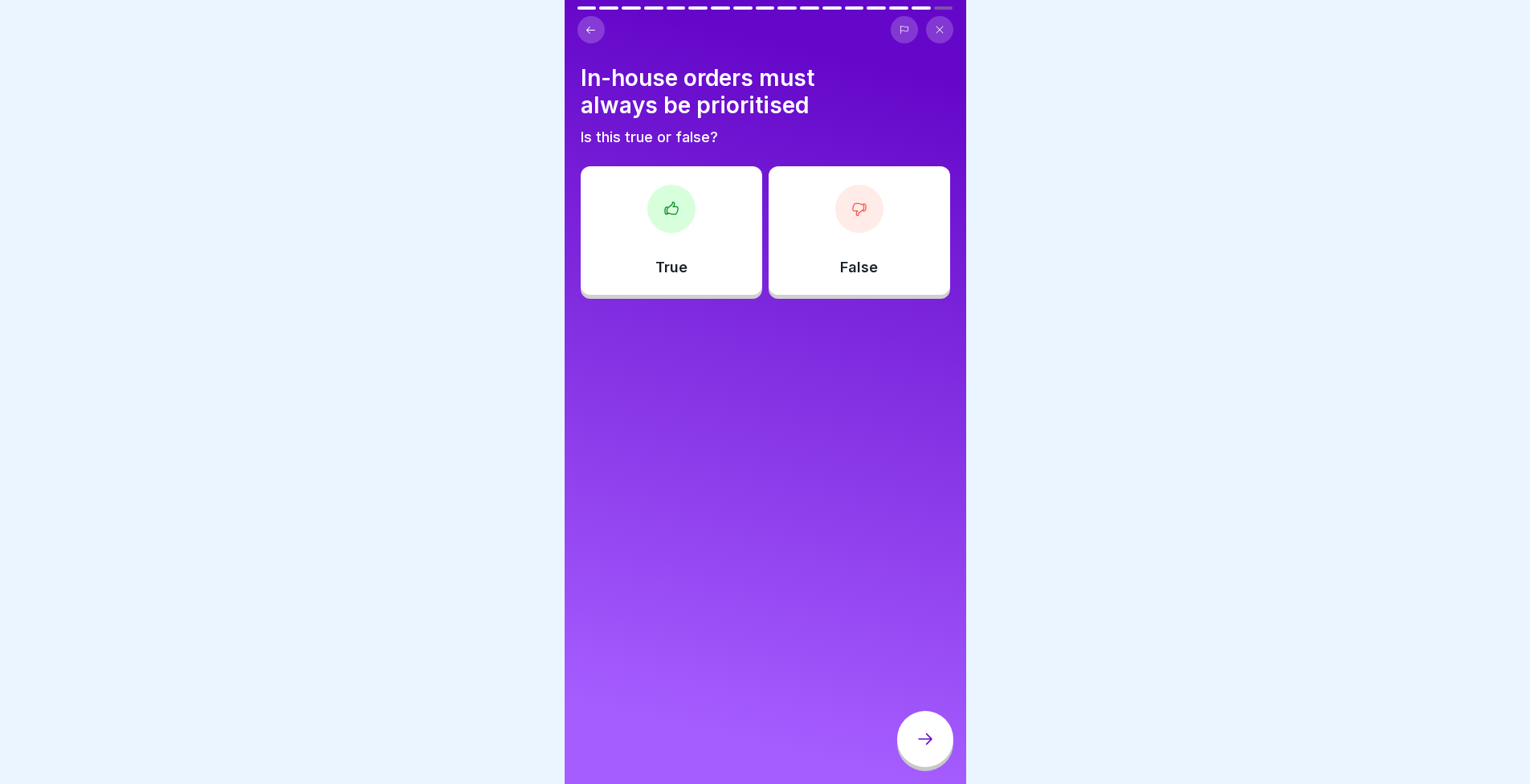
click at [687, 218] on div at bounding box center [672, 208] width 48 height 48
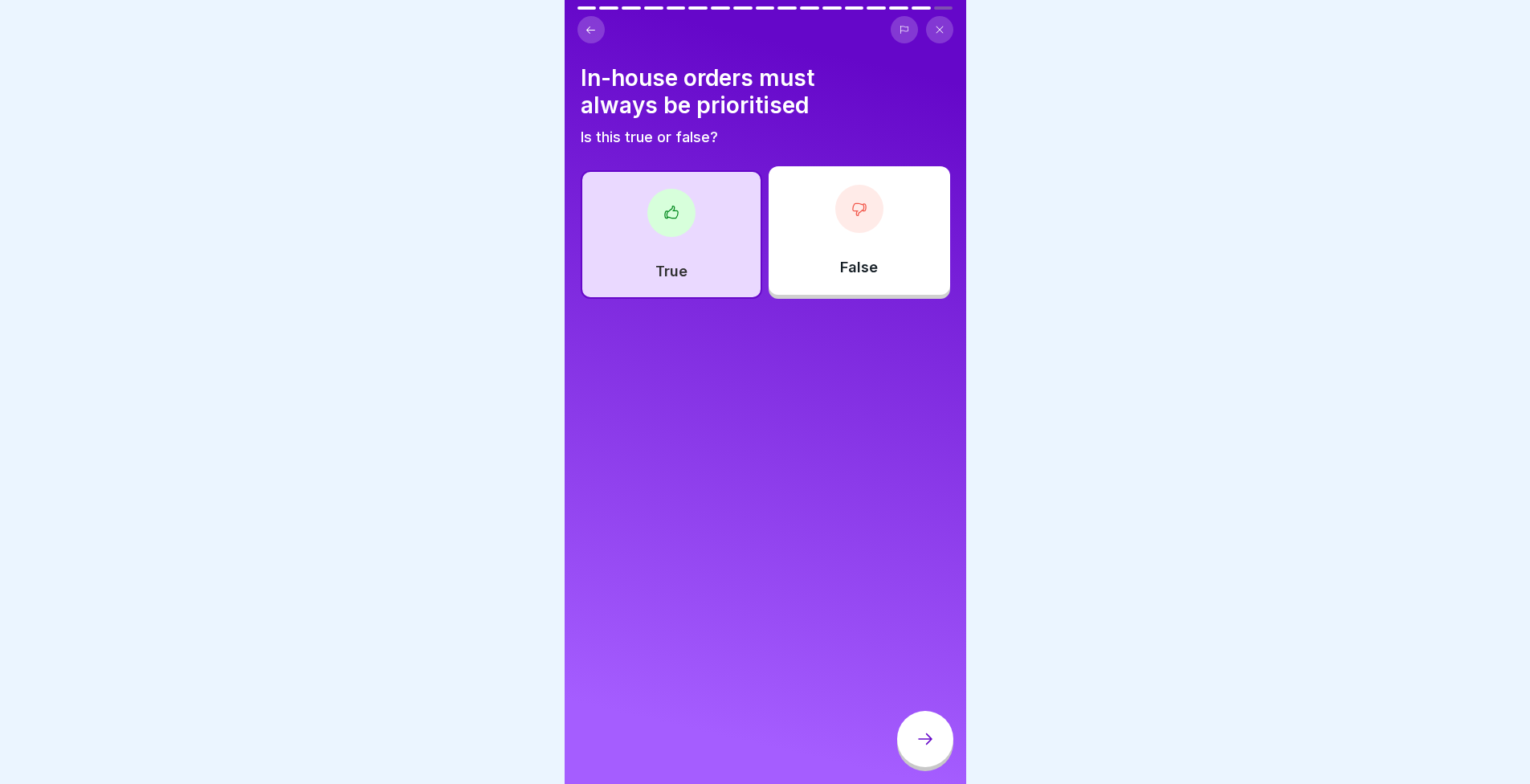
click at [923, 748] on icon at bounding box center [925, 739] width 19 height 19
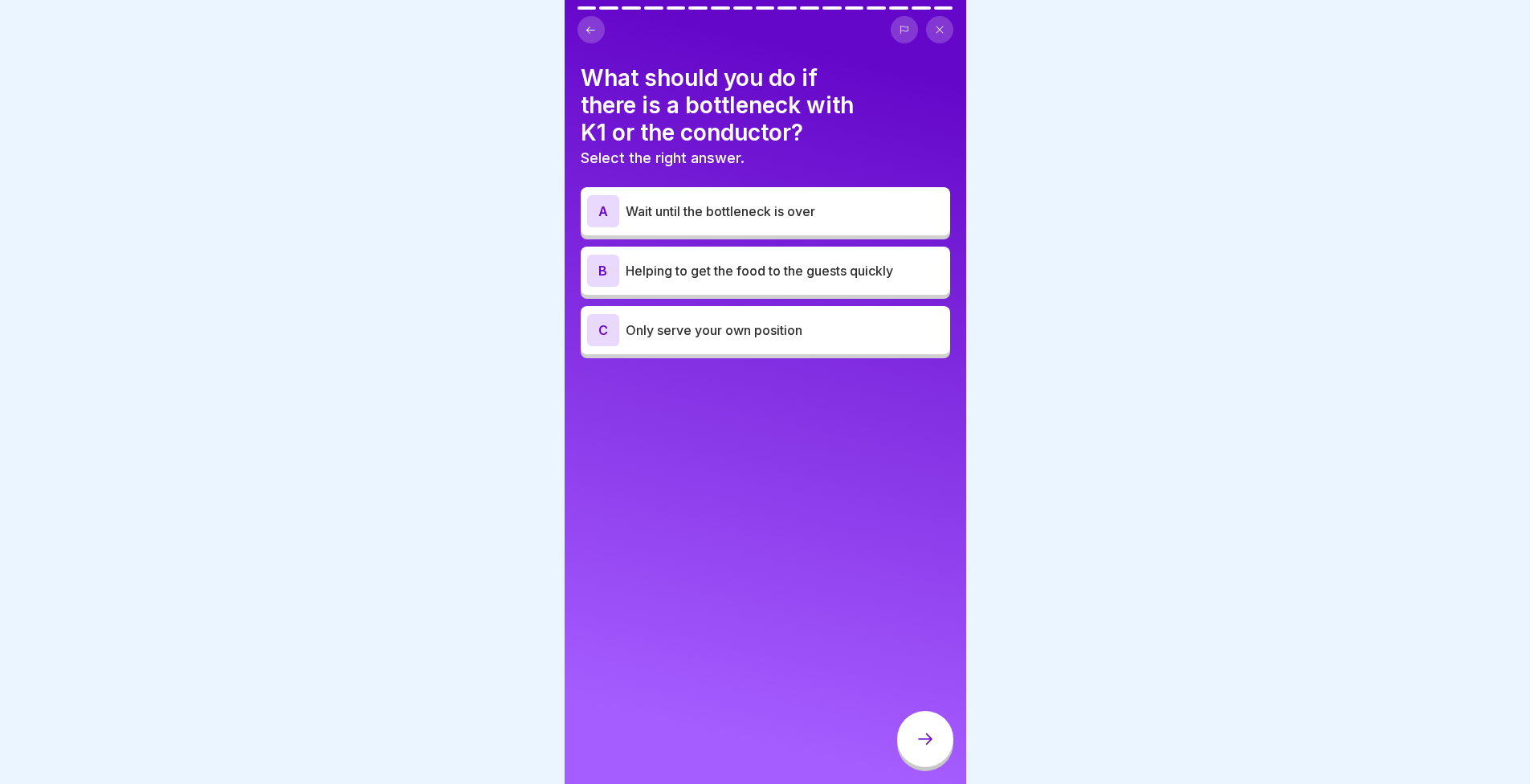
click at [709, 261] on p "Helping to get the food to the guests quickly" at bounding box center [784, 271] width 318 height 19
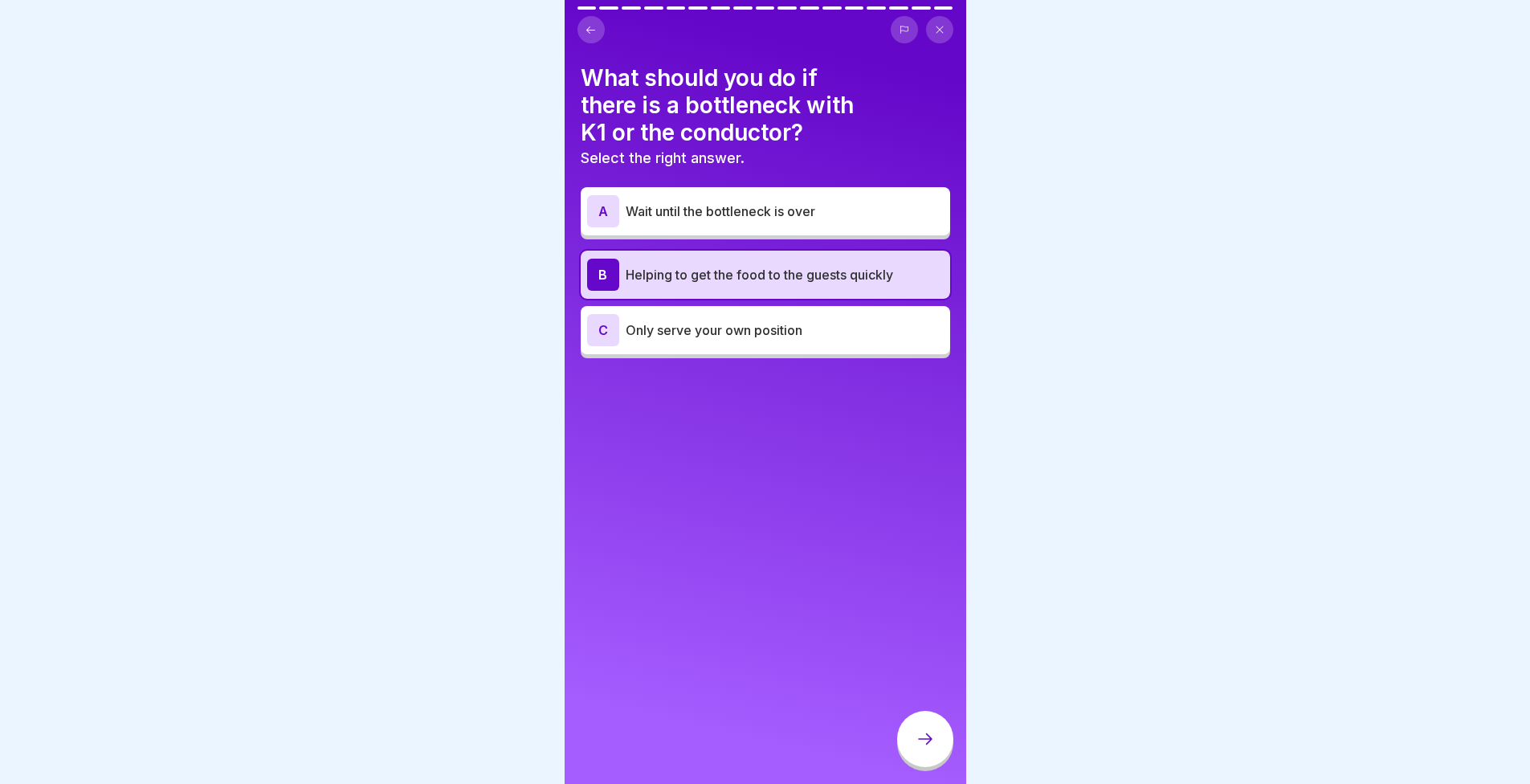
click at [926, 729] on div at bounding box center [925, 739] width 57 height 57
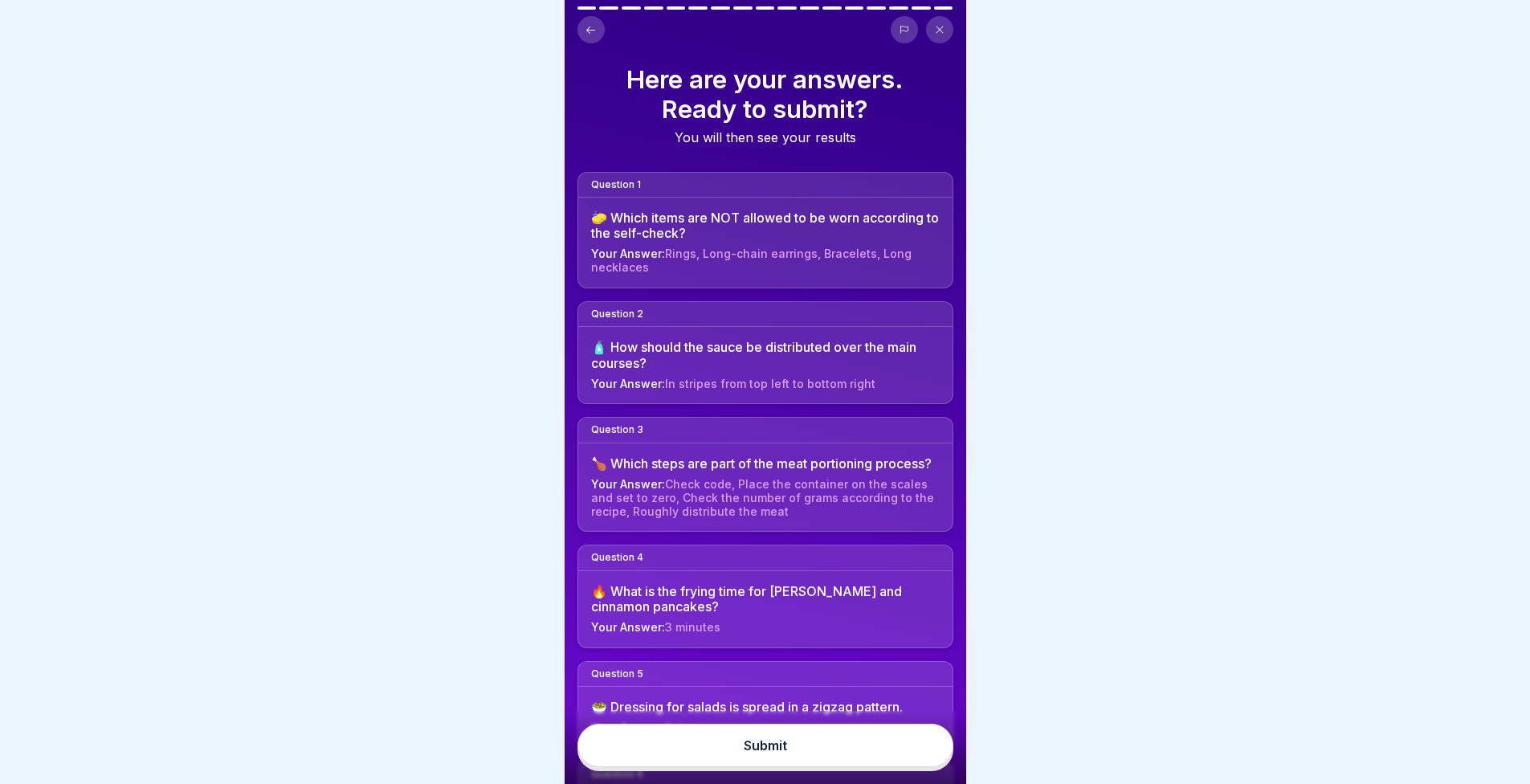
click at [917, 748] on button "Submit" at bounding box center [765, 745] width 376 height 43
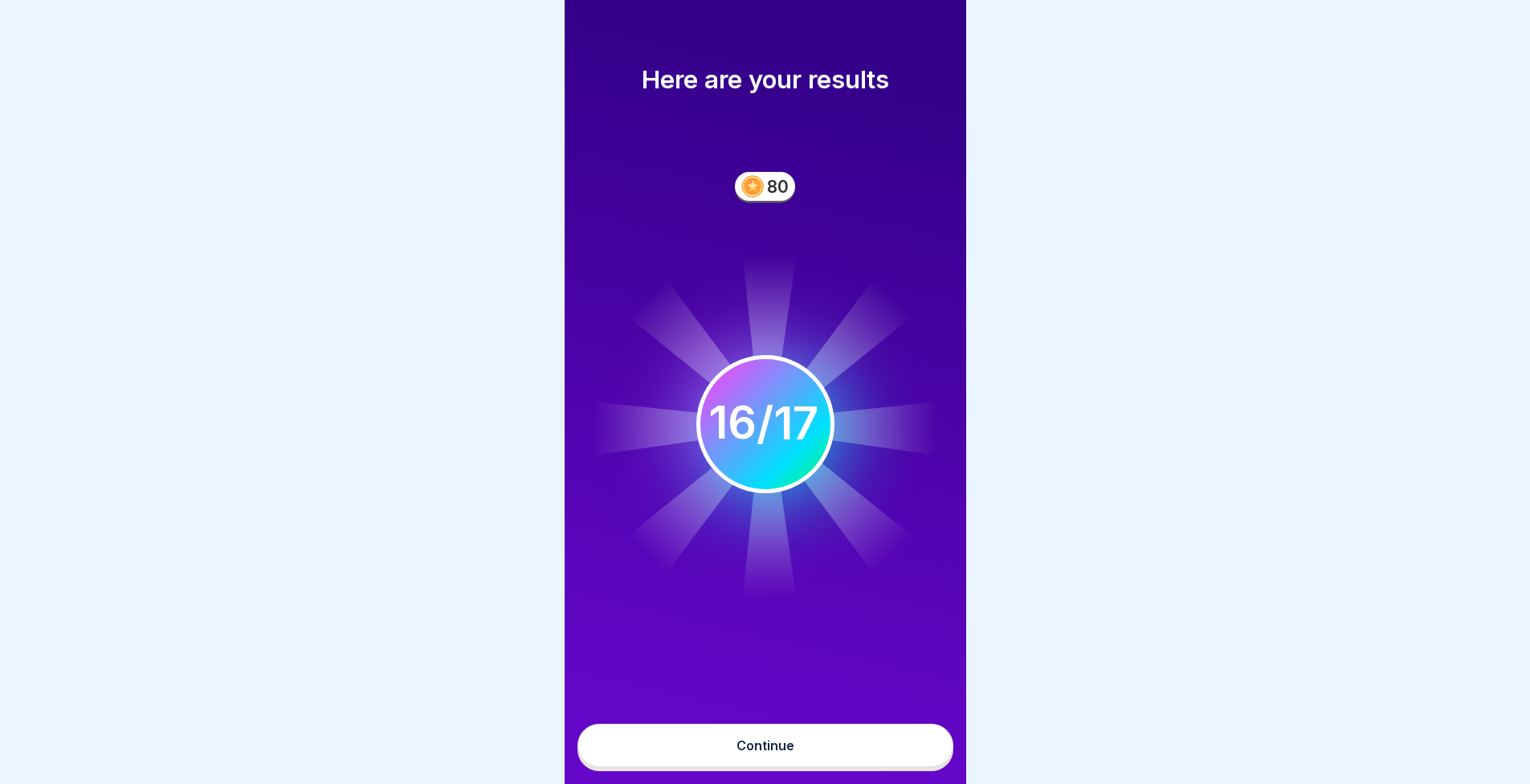
click at [866, 750] on button "Continue" at bounding box center [765, 745] width 376 height 43
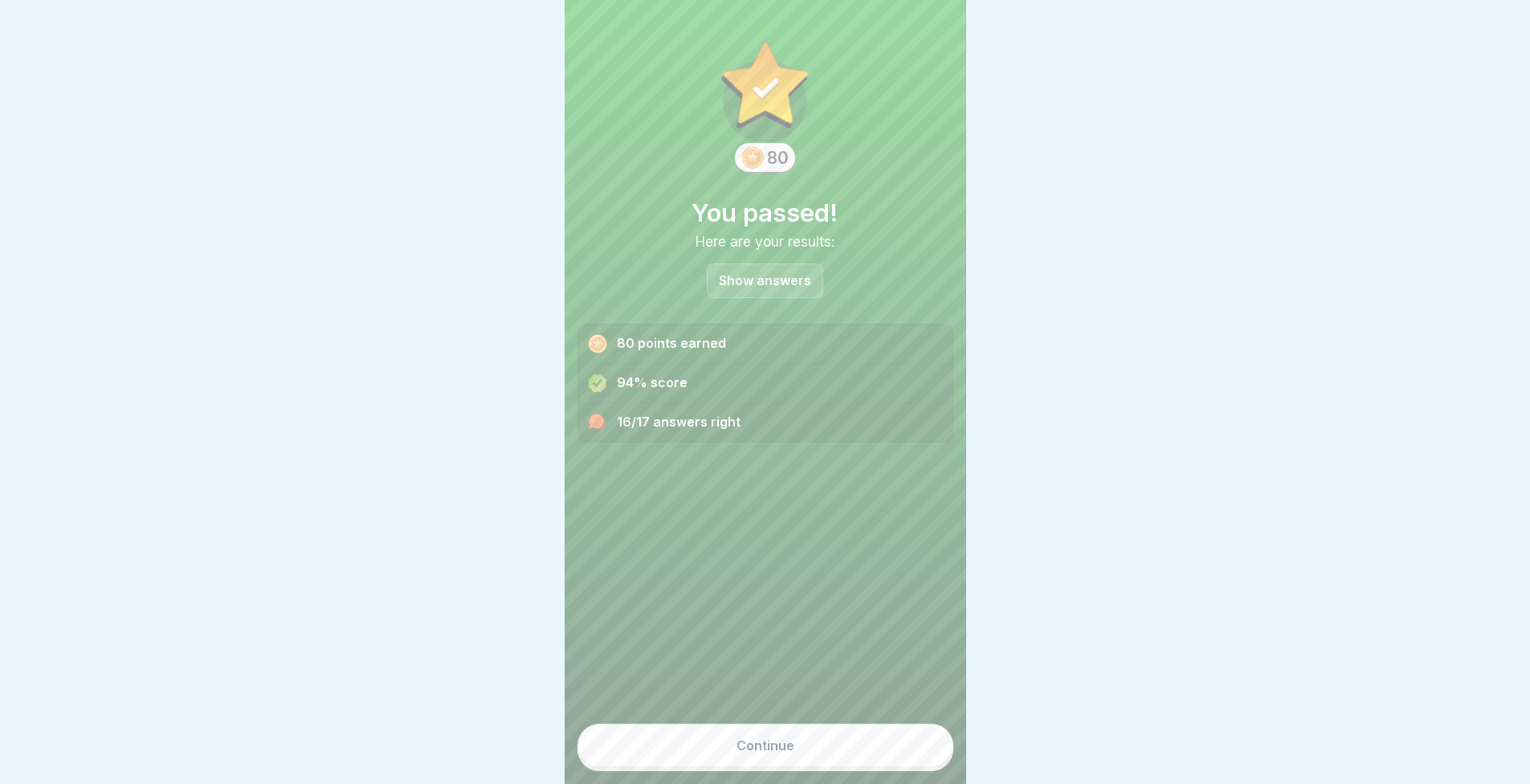
click at [754, 271] on div "Show answers" at bounding box center [765, 281] width 116 height 35
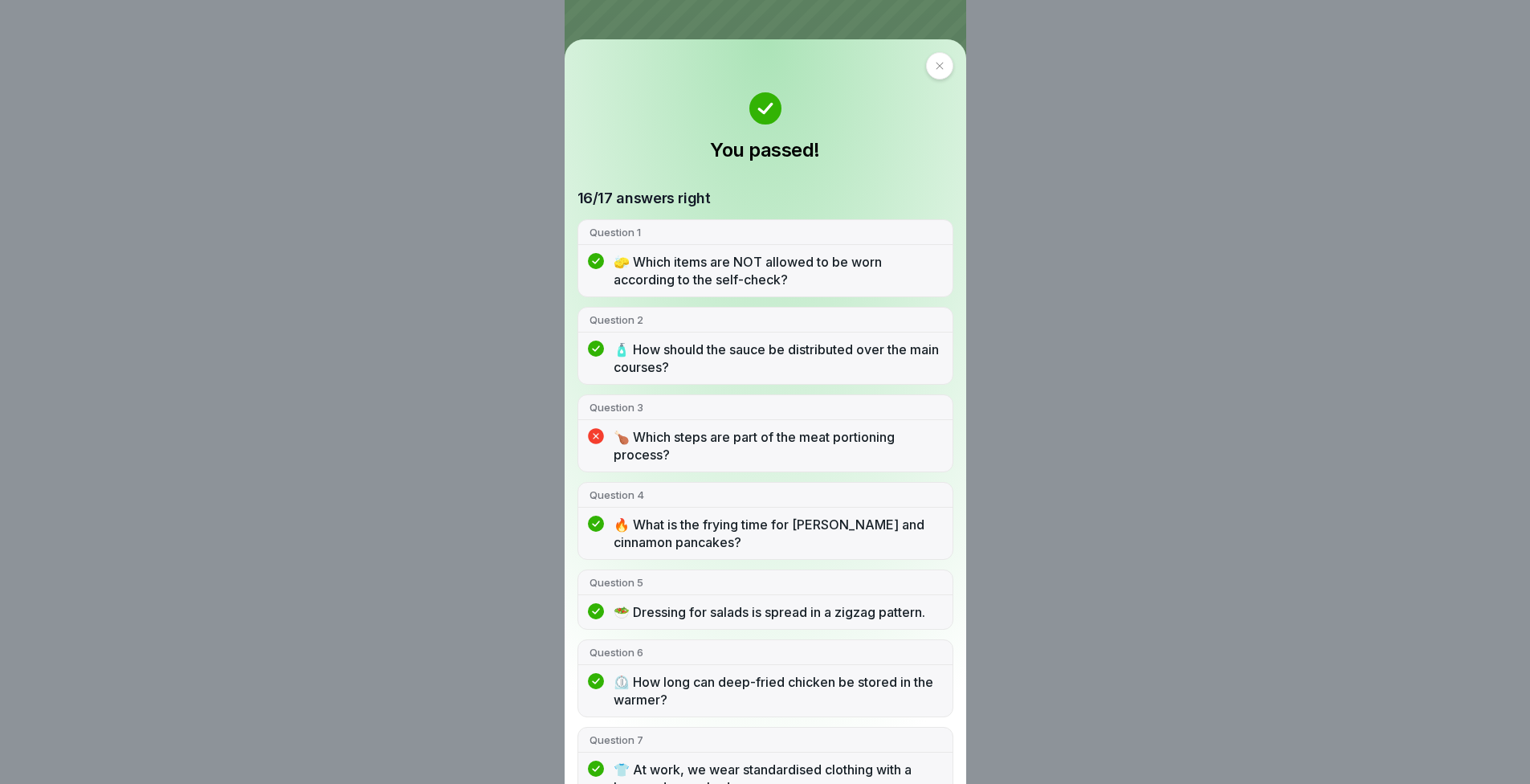
click at [916, 76] on div "You passed! 16/17 answers right Question 1 🧽 Which items are NOT allowed to be …" at bounding box center [766, 411] width 402 height 745
click at [936, 69] on icon at bounding box center [940, 65] width 8 height 8
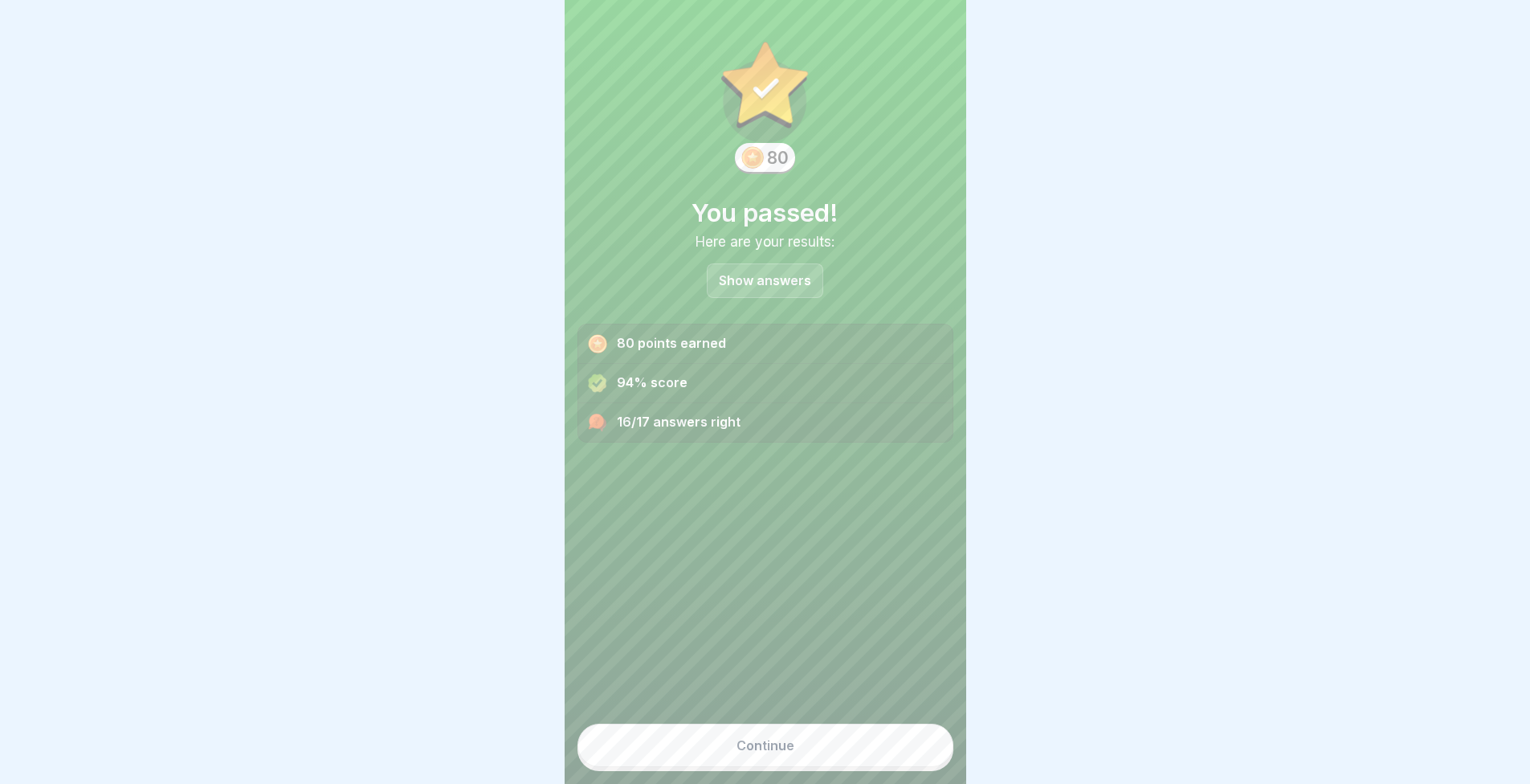
click at [806, 751] on button "Continue" at bounding box center [765, 745] width 376 height 43
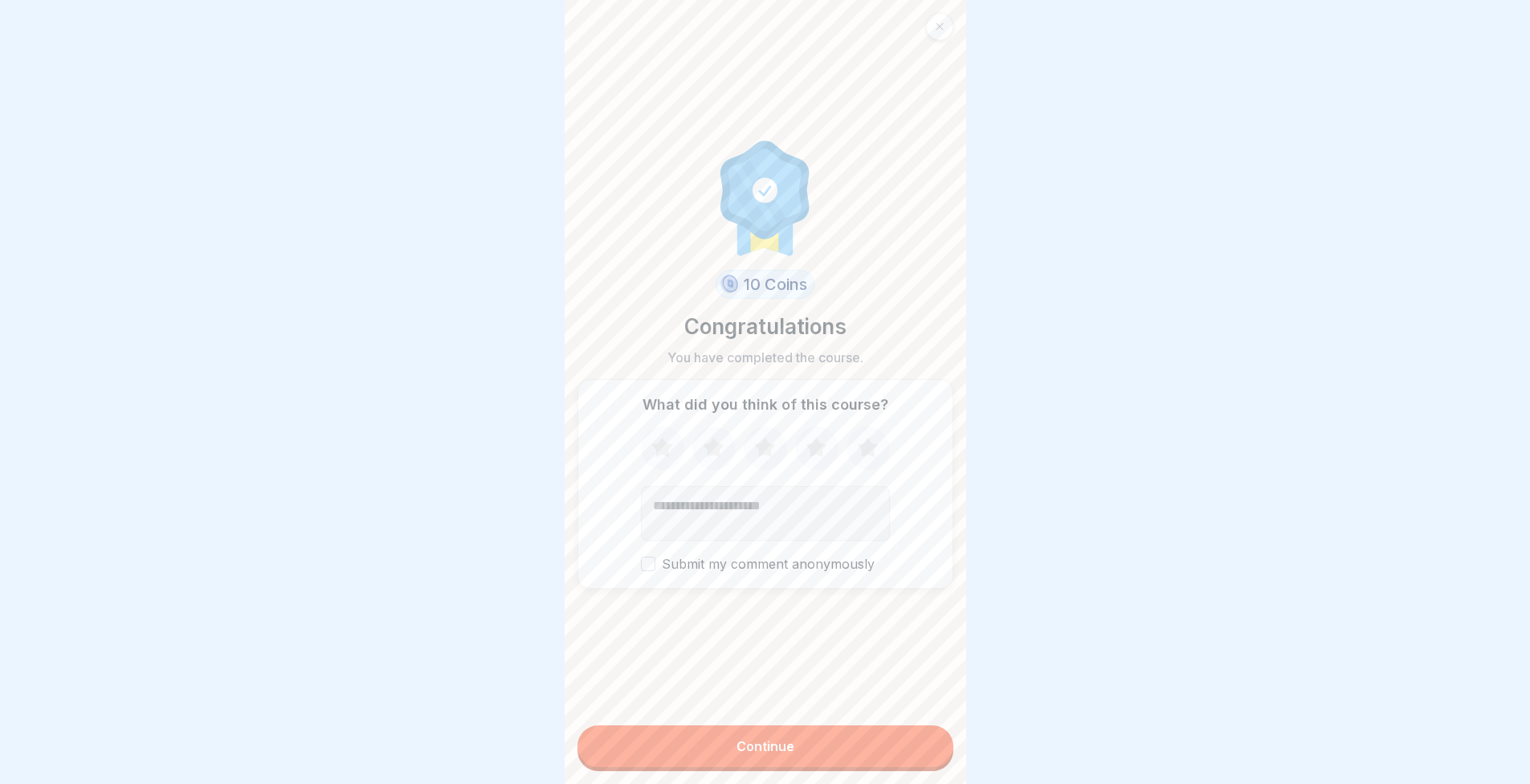
click at [863, 446] on icon at bounding box center [868, 447] width 21 height 20
click at [844, 764] on button "Continue" at bounding box center [765, 746] width 376 height 41
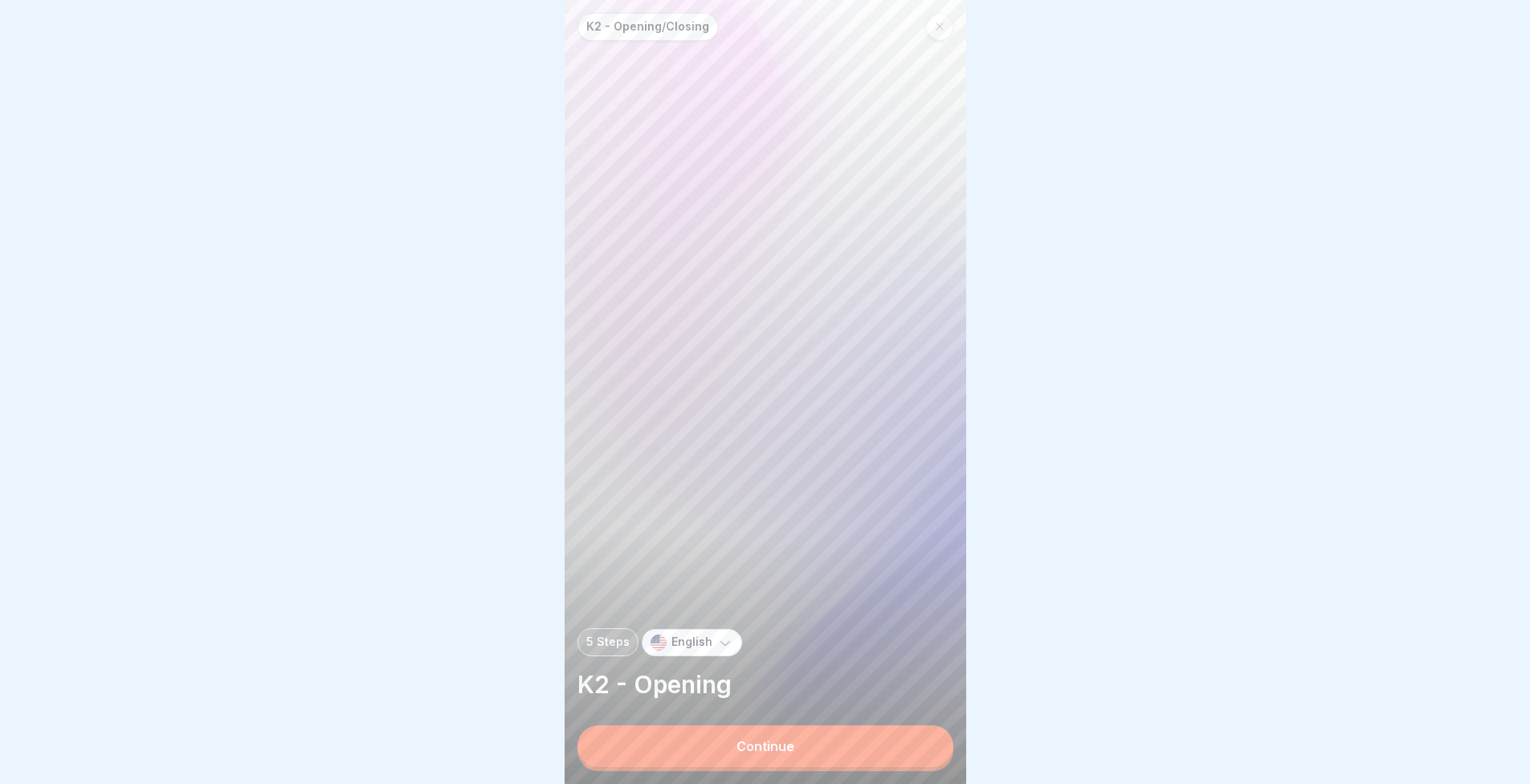
click at [825, 766] on button "Continue" at bounding box center [765, 746] width 376 height 41
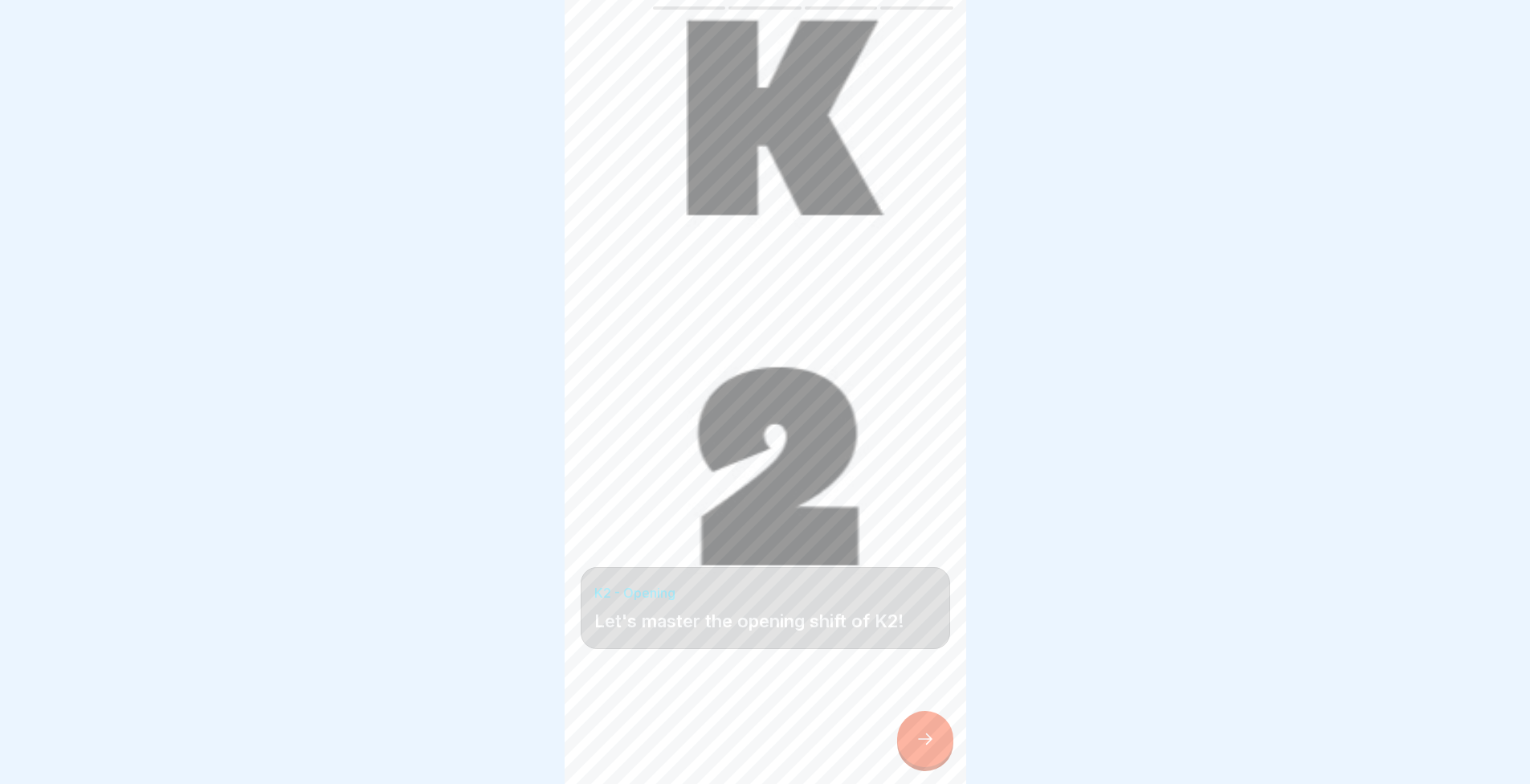
click at [933, 748] on icon at bounding box center [925, 739] width 19 height 19
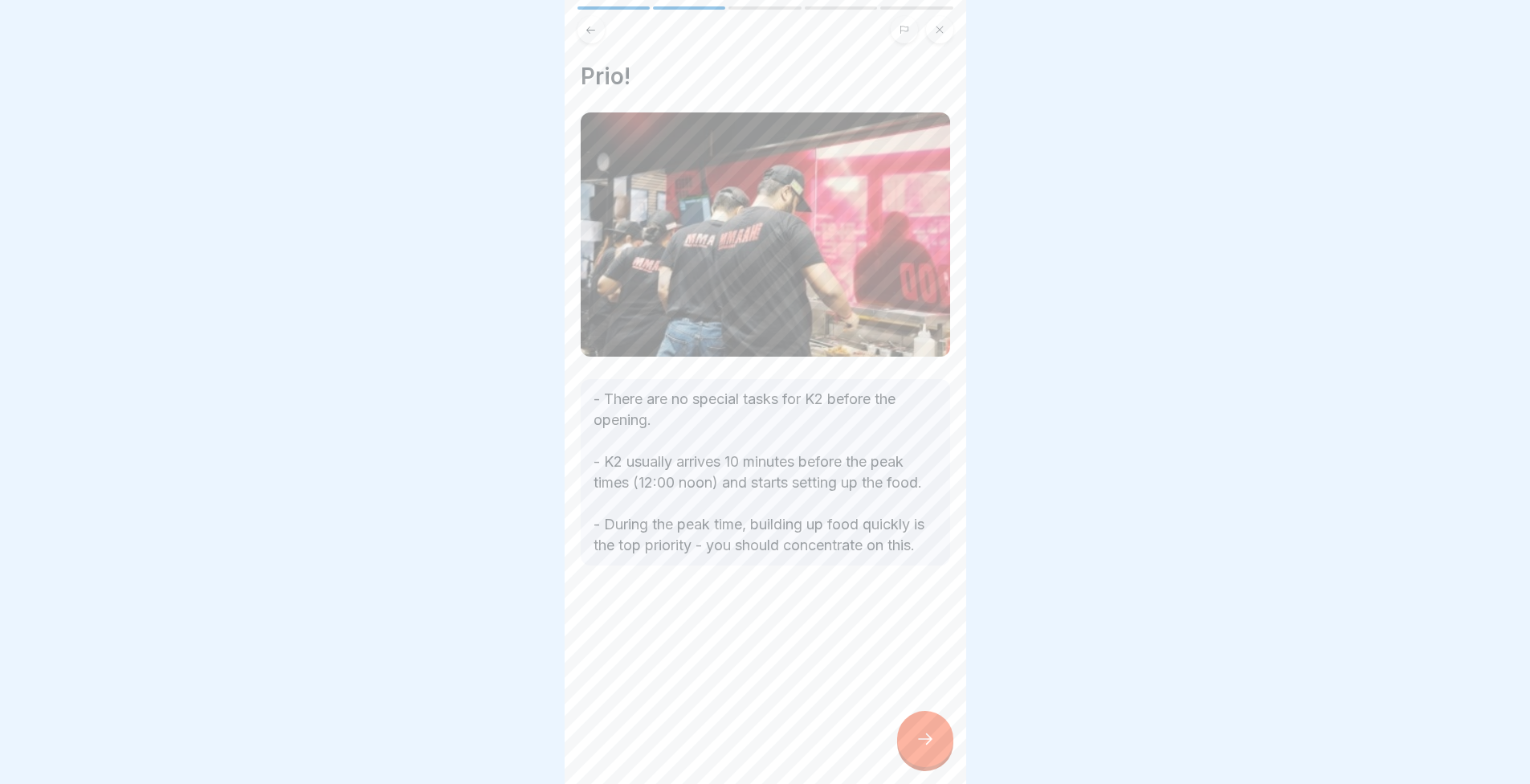
click at [933, 748] on icon at bounding box center [925, 739] width 19 height 19
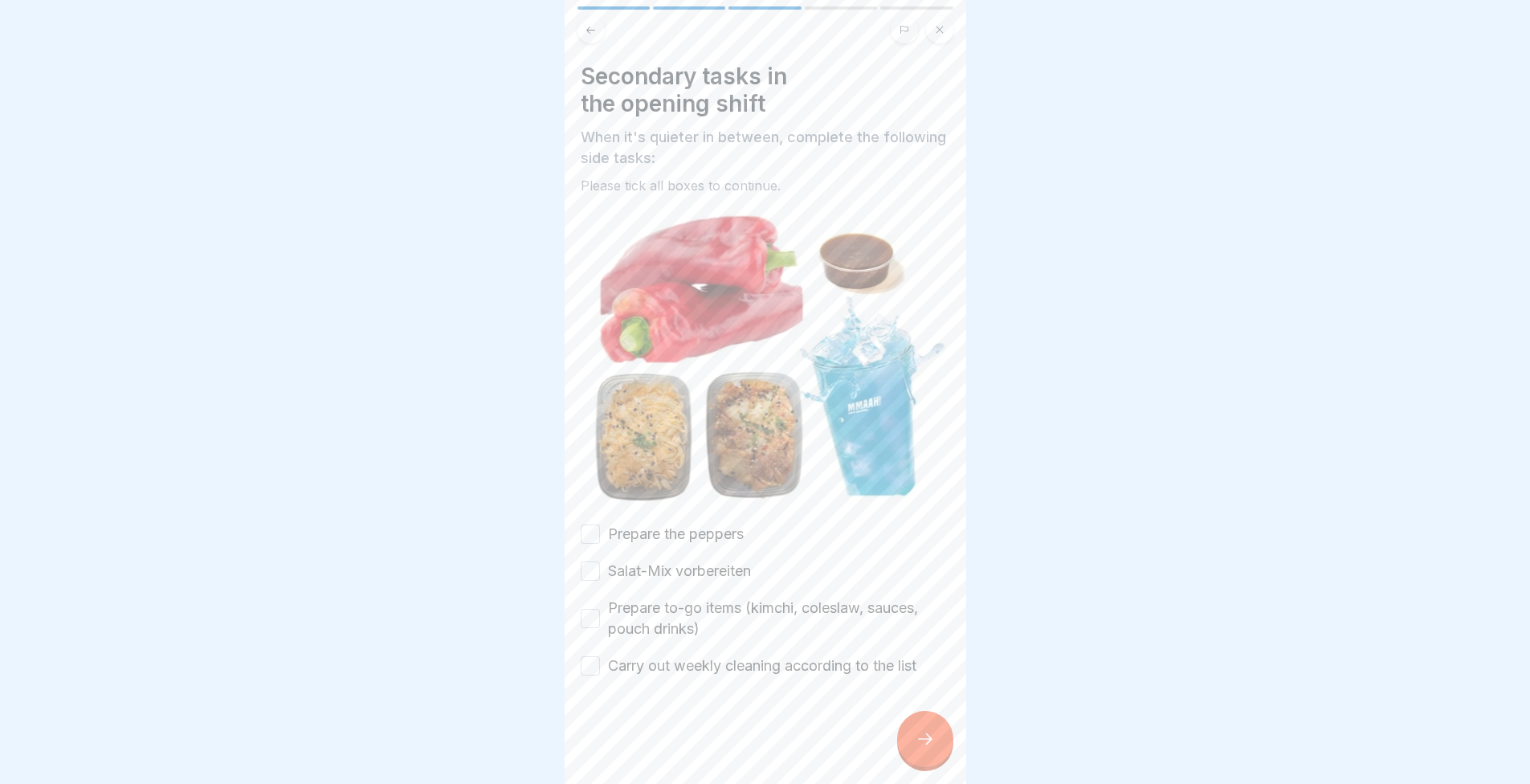
click at [933, 748] on icon at bounding box center [925, 739] width 19 height 19
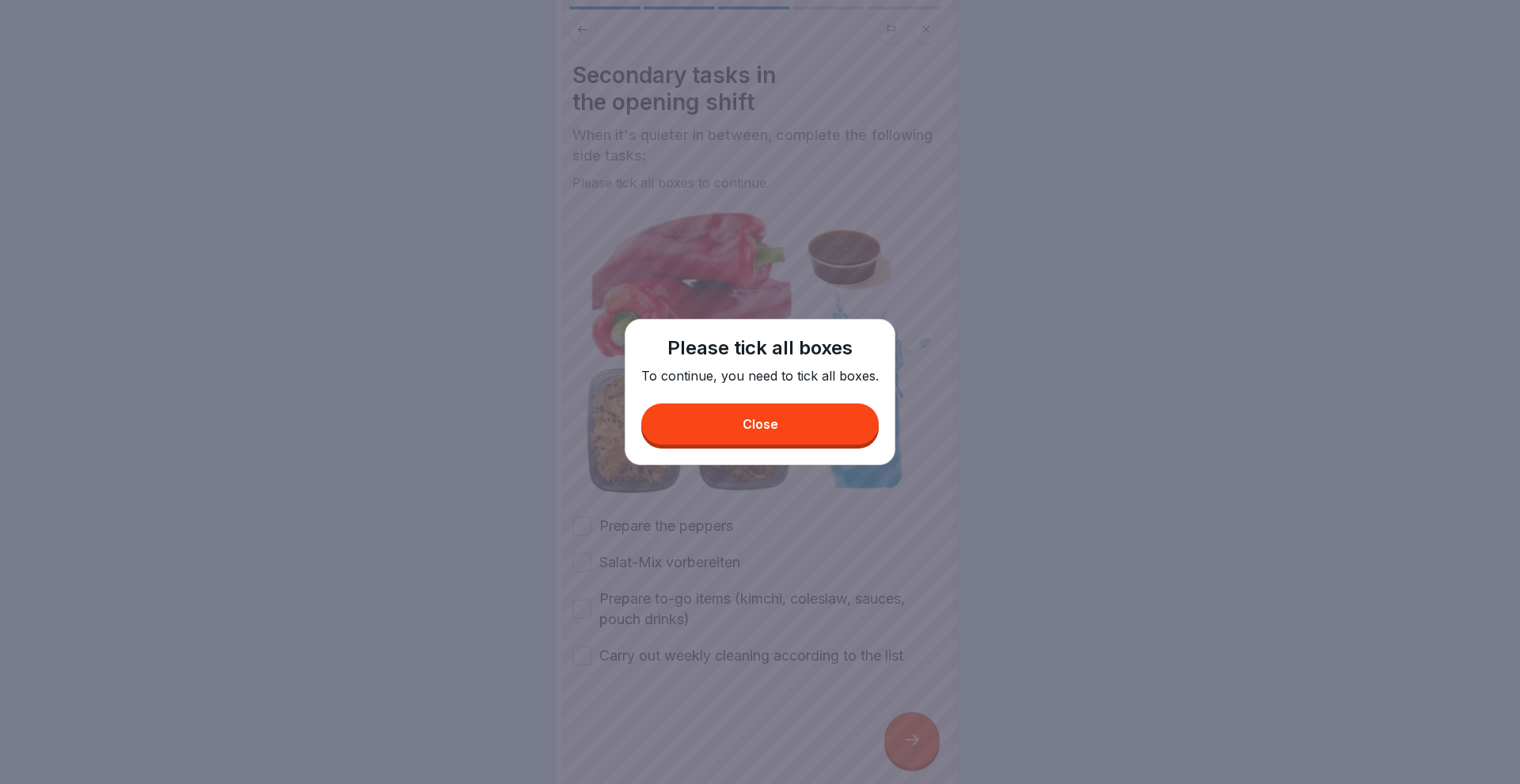
click at [697, 446] on div "Please tick all boxes To continue, you need to tick all boxes. Close" at bounding box center [760, 392] width 271 height 147
click at [695, 419] on button "Close" at bounding box center [760, 423] width 238 height 41
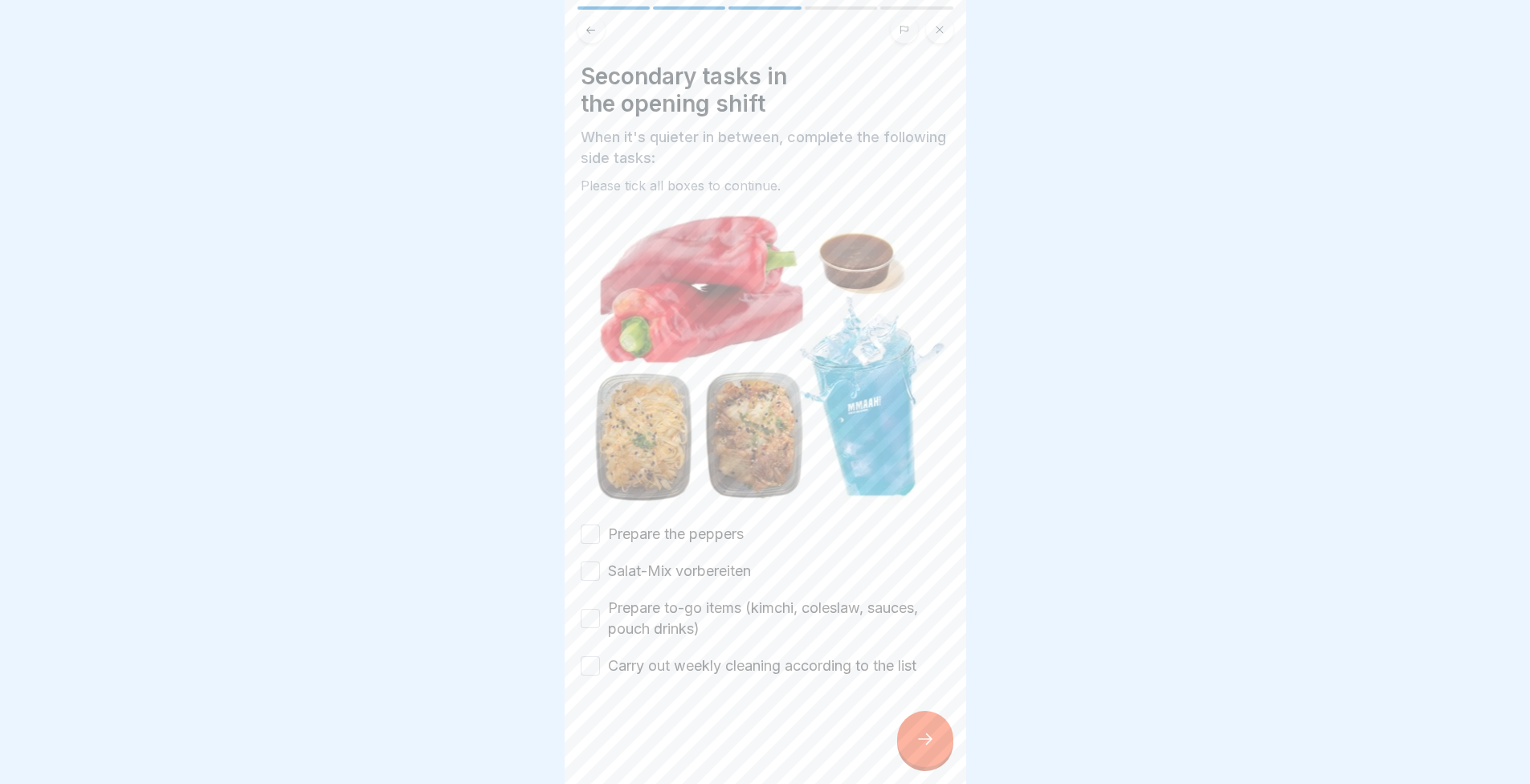
click at [590, 26] on icon at bounding box center [590, 30] width 12 height 12
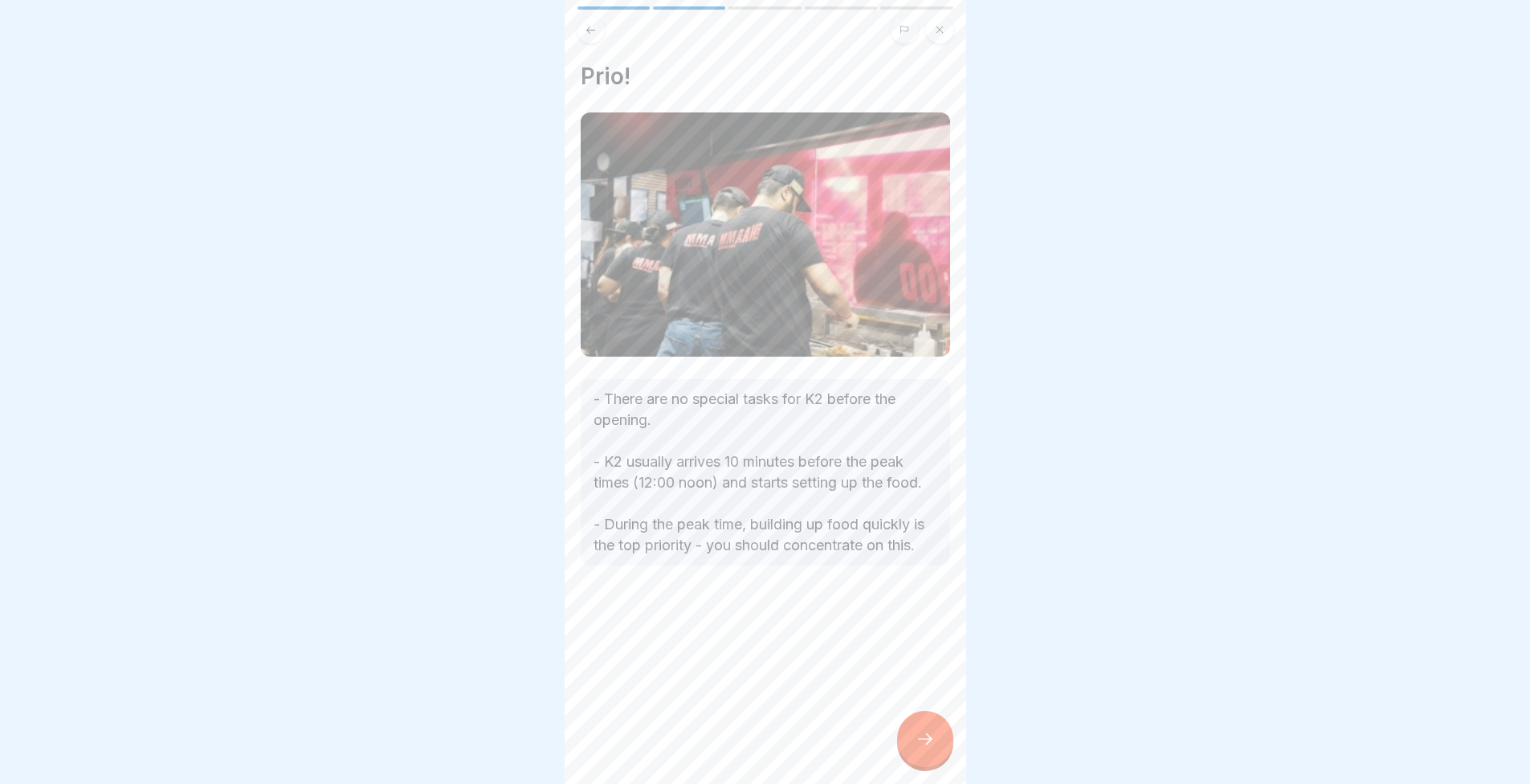
click at [925, 748] on icon at bounding box center [925, 739] width 19 height 19
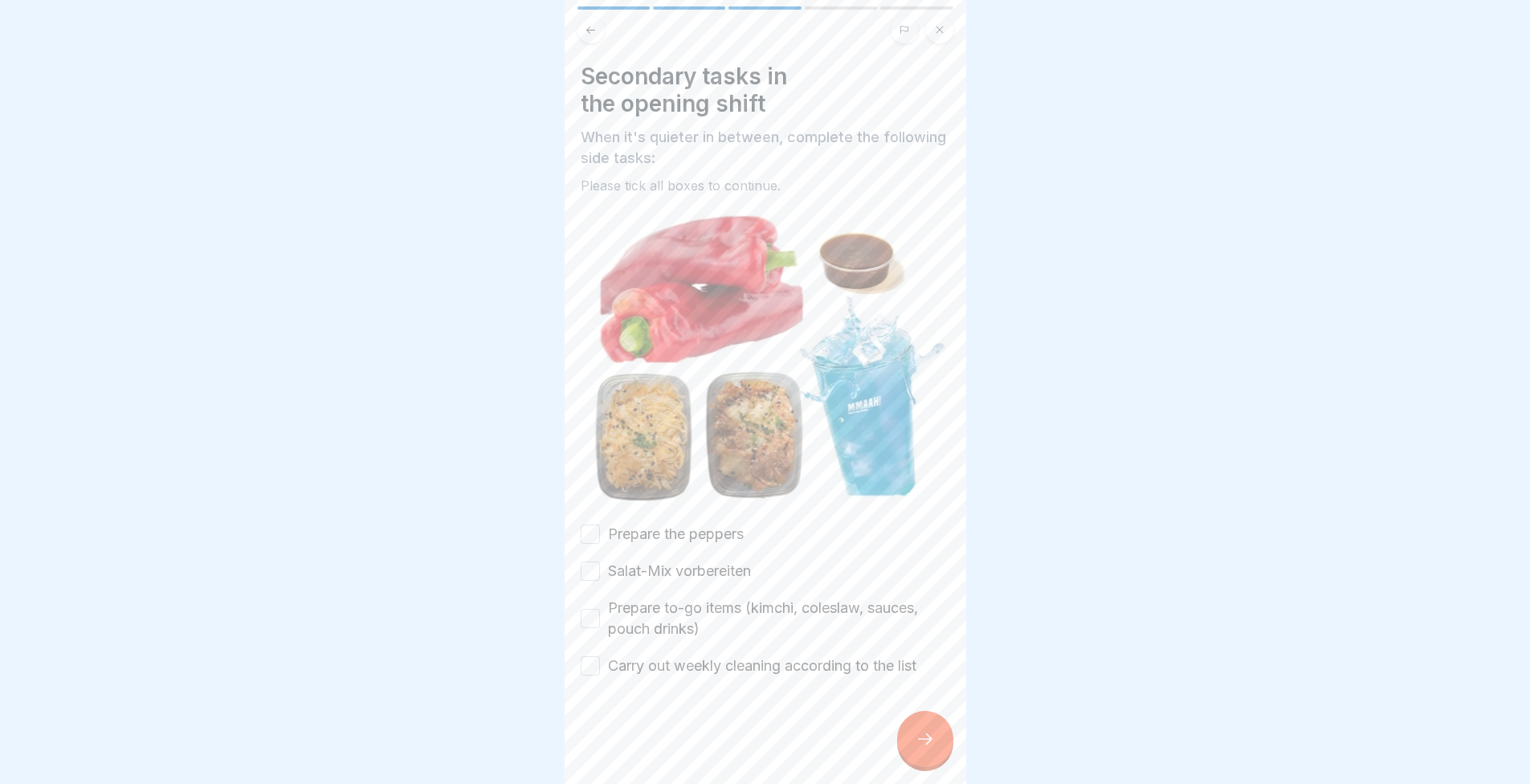
click at [655, 524] on label "Prepare the peppers" at bounding box center [676, 534] width 136 height 21
click at [600, 525] on button "Prepare the peppers" at bounding box center [590, 534] width 19 height 19
click at [615, 560] on label "Salat-Mix vorbereiten" at bounding box center [679, 571] width 143 height 21
click at [600, 561] on button "Salat-Mix vorbereiten" at bounding box center [590, 571] width 19 height 19
drag, startPoint x: 592, startPoint y: 637, endPoint x: 594, endPoint y: 623, distance: 14.1
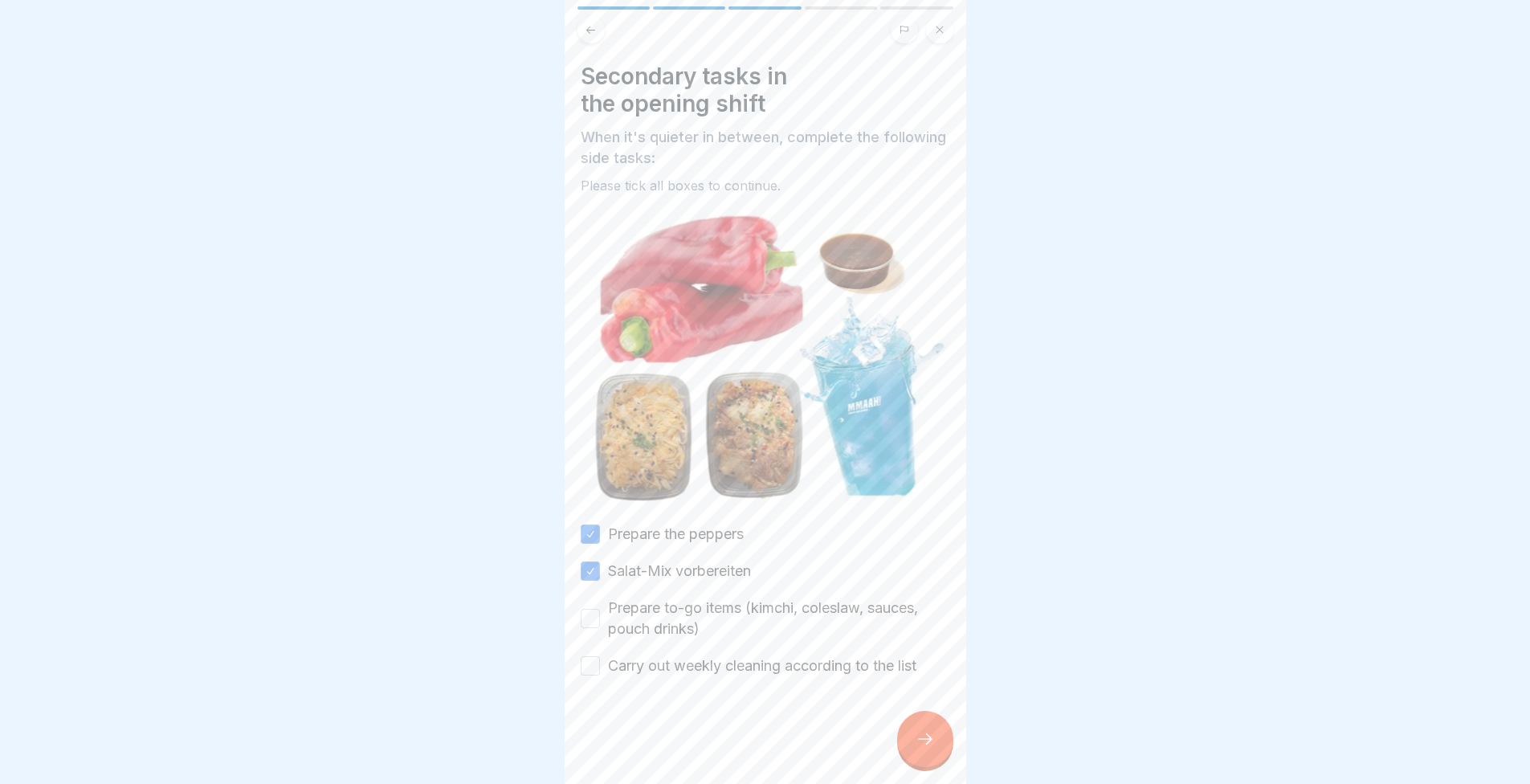
click at [565, 643] on div "Secondary tasks in the opening shift When it's quieter in between, complete the…" at bounding box center [766, 392] width 402 height 784
click at [608, 616] on label "Prepare to-go items (kimchi, coleslaw, sauces, pouch drinks)" at bounding box center [779, 618] width 342 height 41
click at [600, 616] on button "Prepare to-go items (kimchi, coleslaw, sauces, pouch drinks)" at bounding box center [590, 619] width 19 height 19
click at [615, 655] on label "Carry out weekly cleaning according to the list" at bounding box center [762, 666] width 308 height 21
click at [600, 656] on button "Carry out weekly cleaning according to the list" at bounding box center [590, 666] width 19 height 19
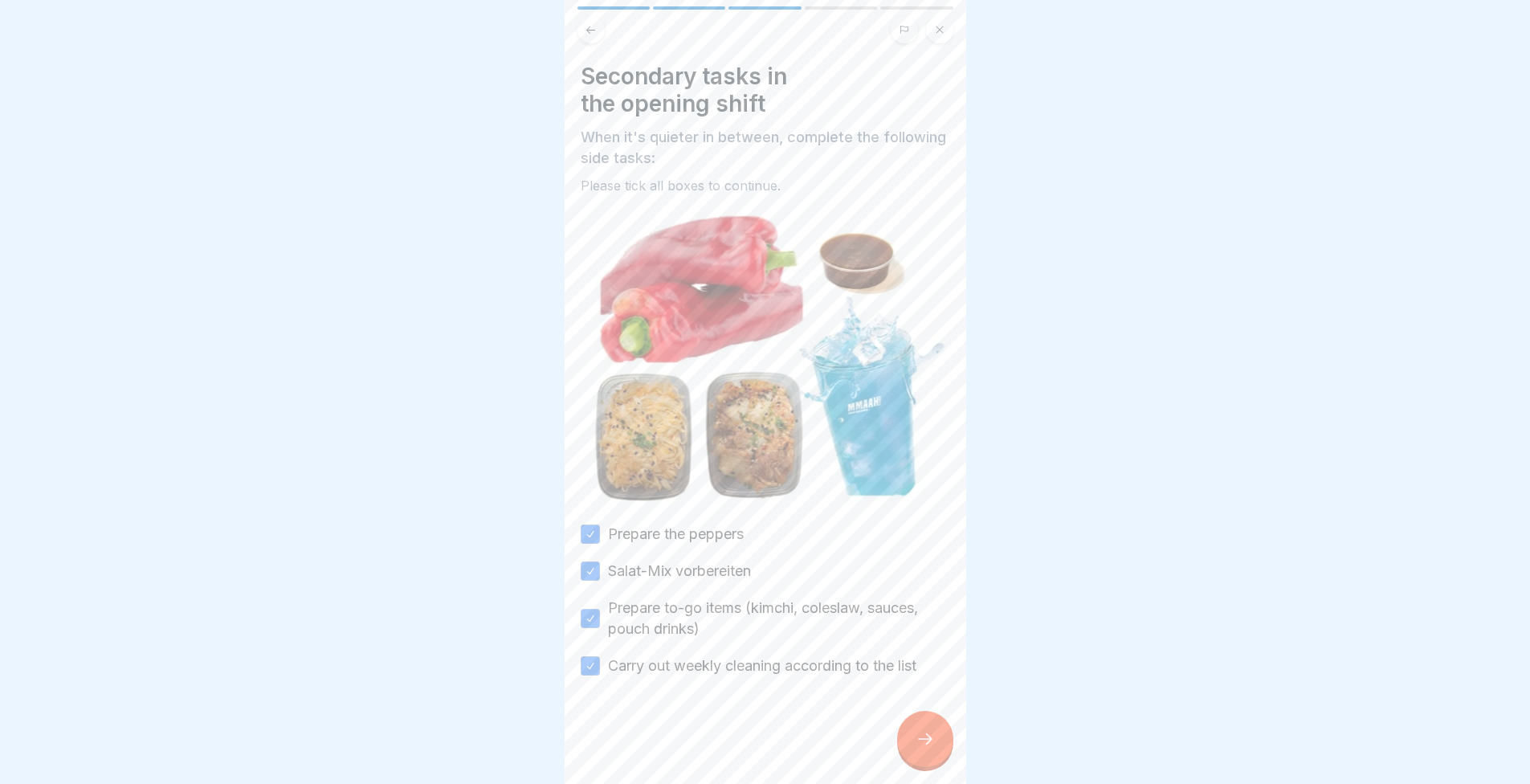
click at [937, 755] on div at bounding box center [925, 739] width 57 height 57
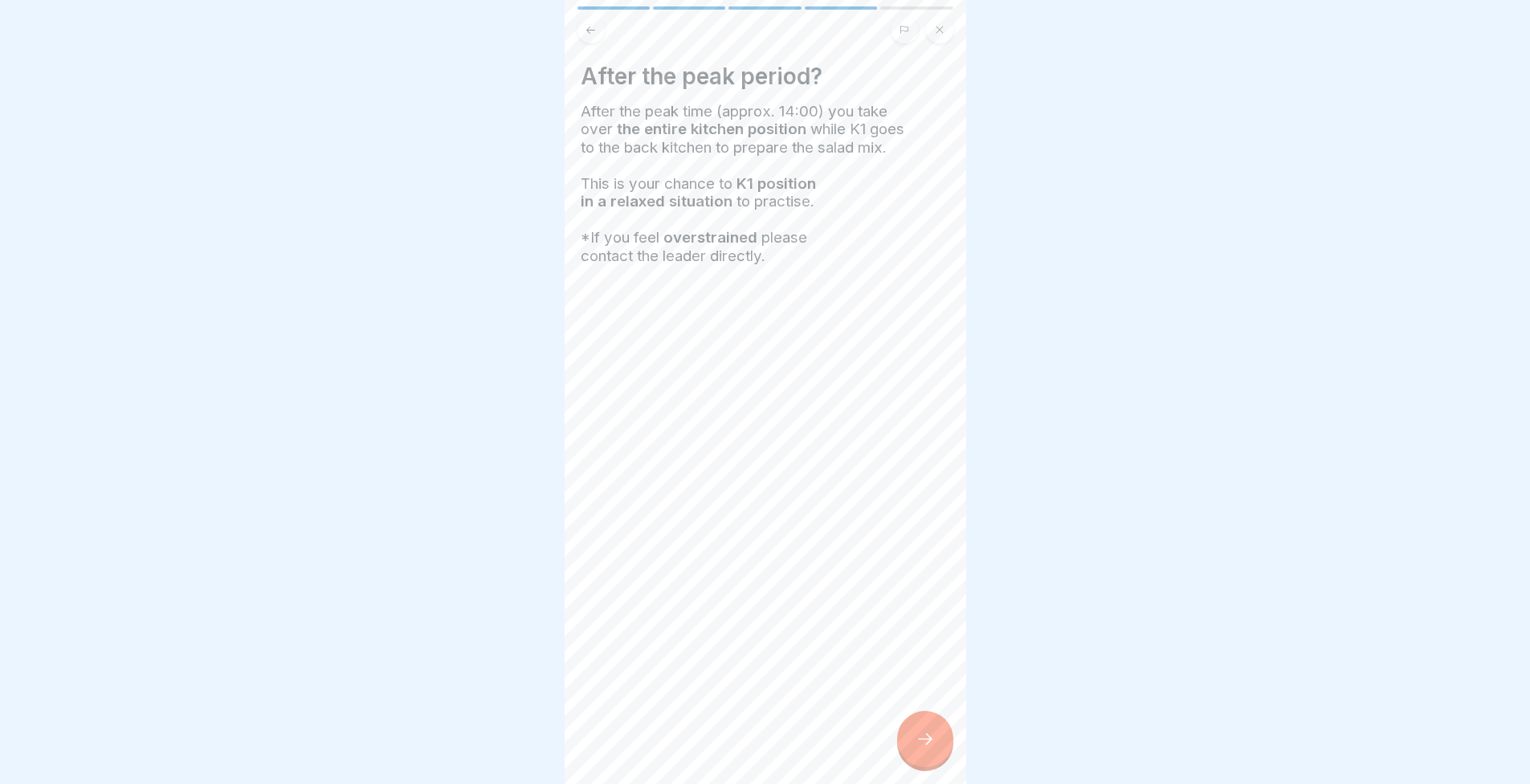
click at [928, 748] on icon at bounding box center [925, 739] width 19 height 19
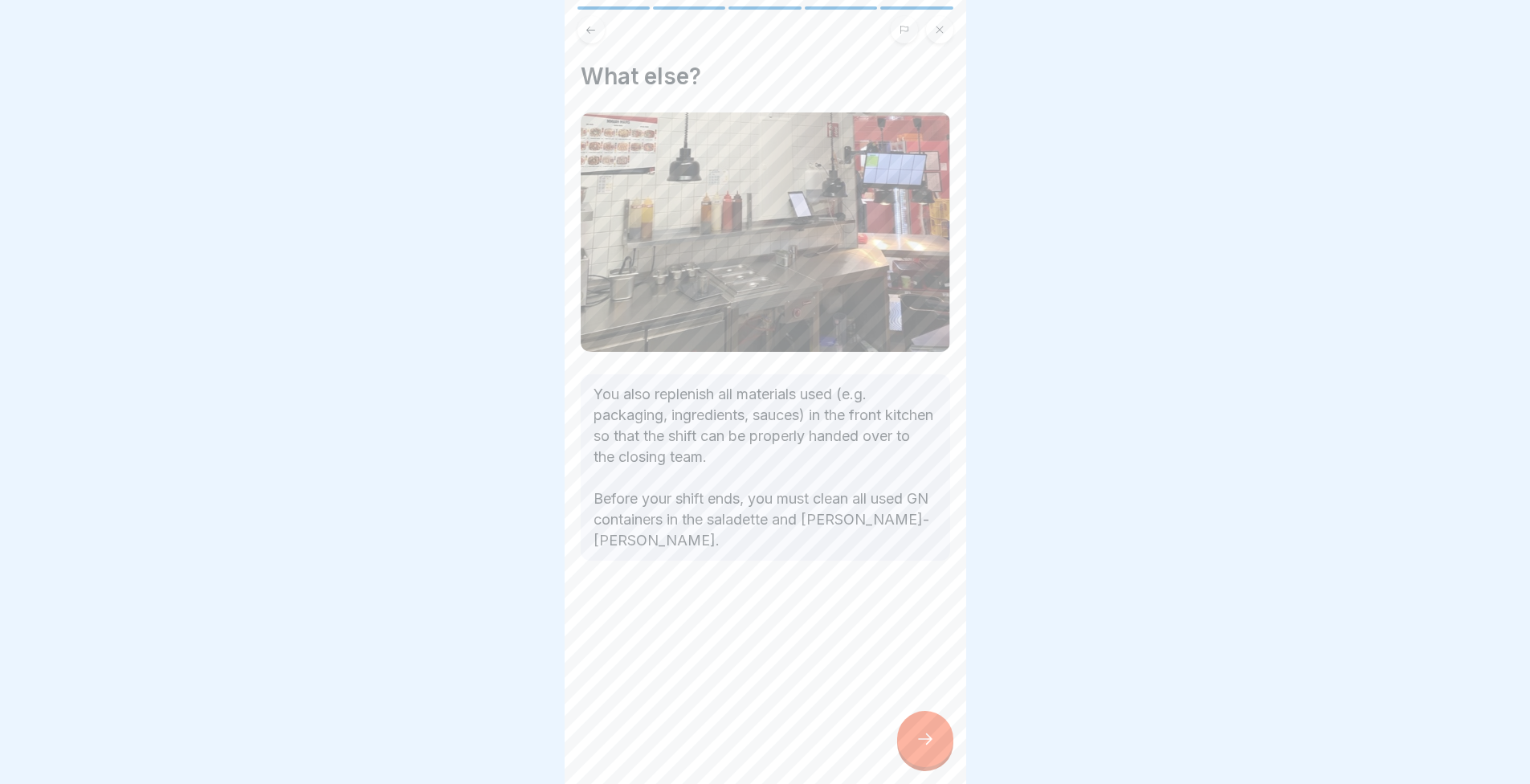
click at [923, 746] on icon at bounding box center [925, 739] width 19 height 19
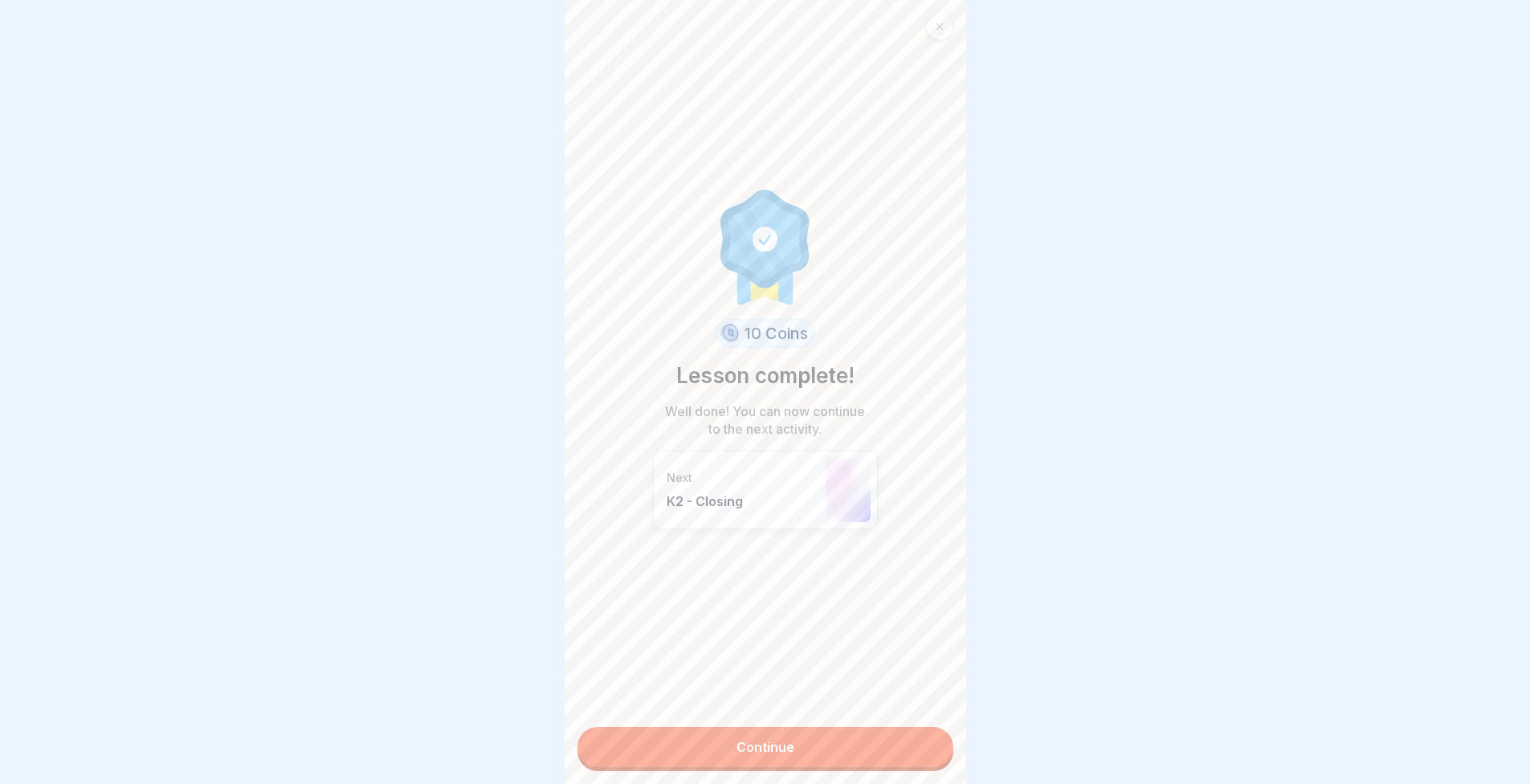
click at [922, 746] on link "Continue" at bounding box center [765, 747] width 376 height 40
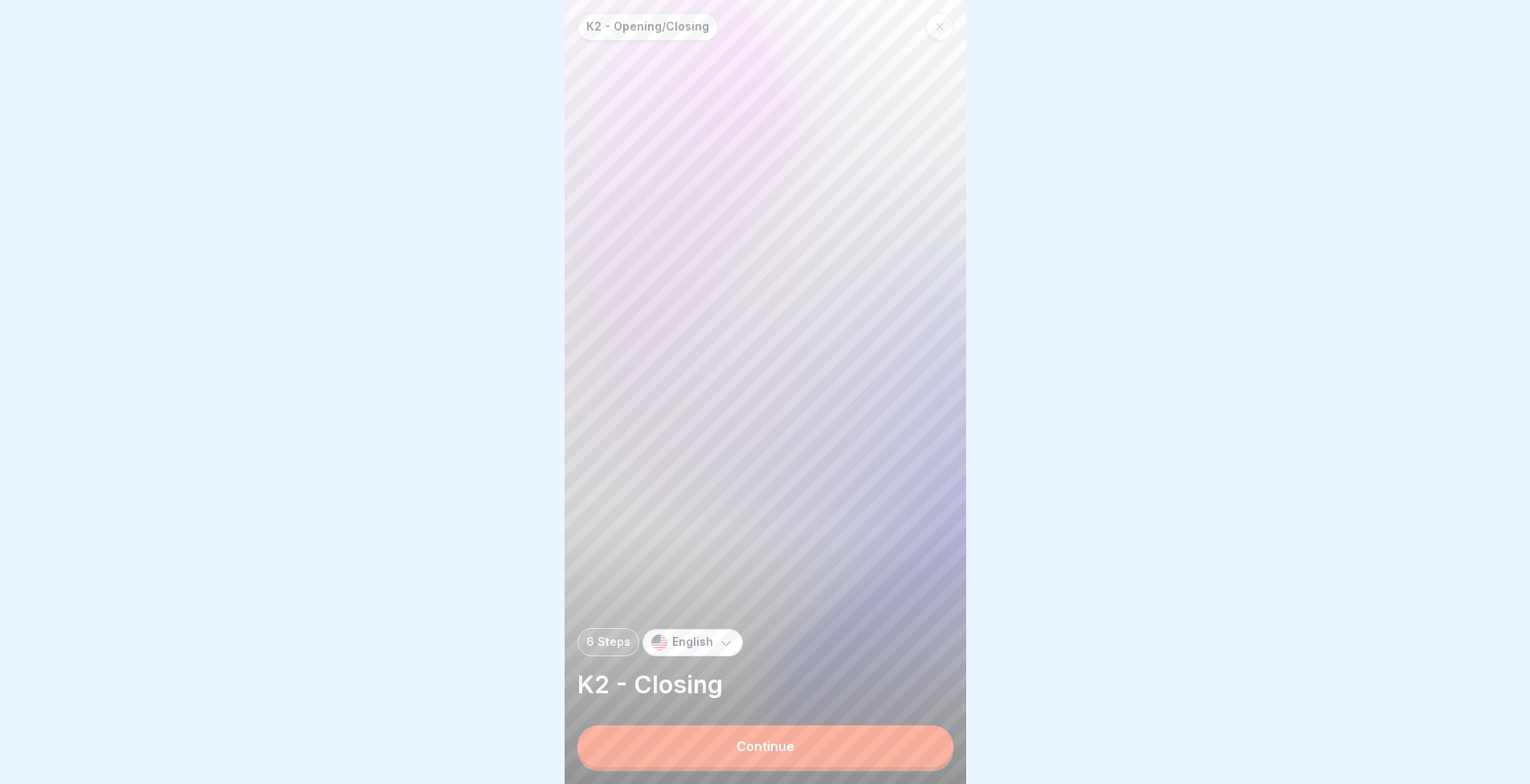
click at [920, 745] on button "Continue" at bounding box center [765, 746] width 376 height 41
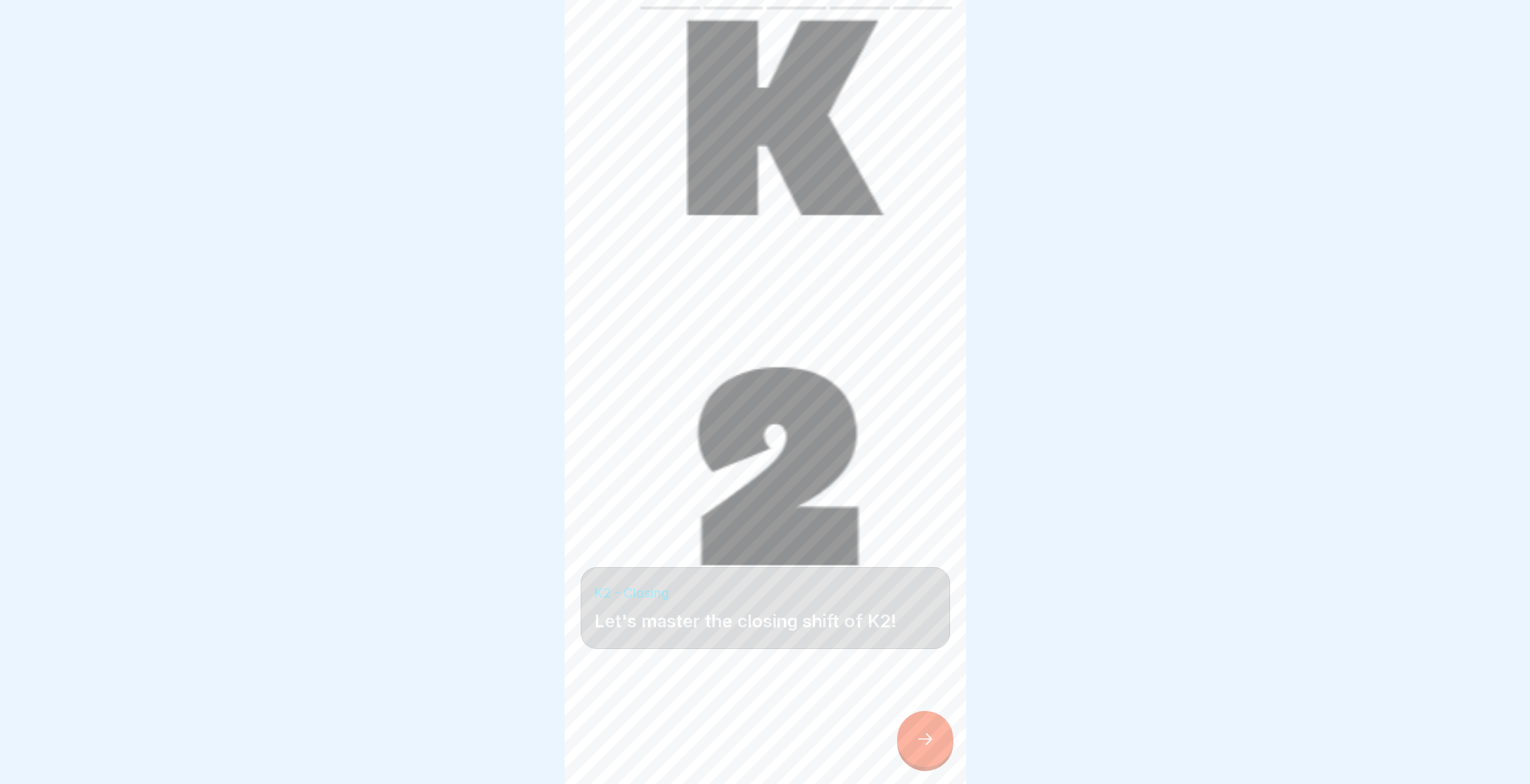
click at [918, 744] on icon at bounding box center [925, 739] width 19 height 19
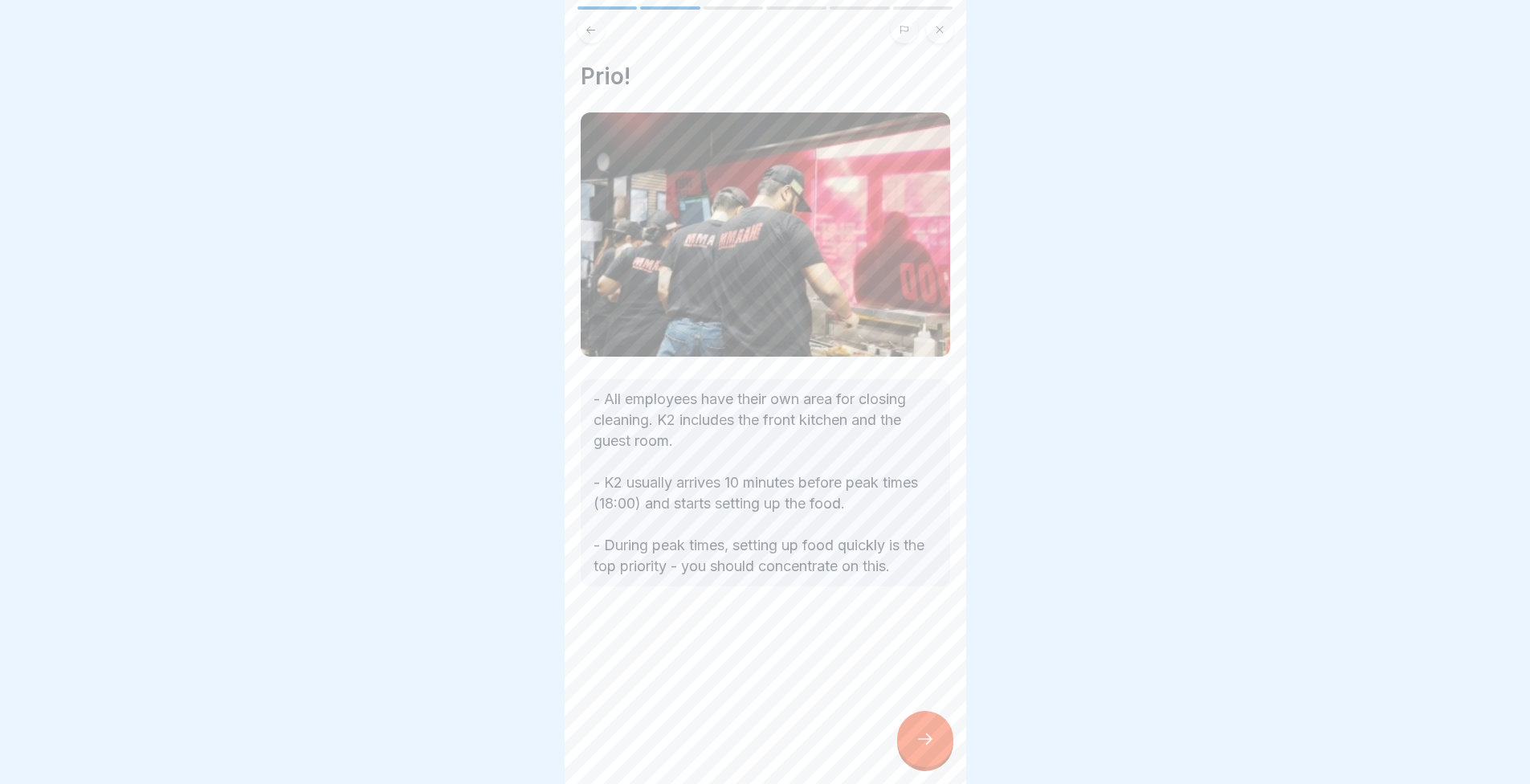
click at [917, 744] on icon at bounding box center [925, 739] width 19 height 19
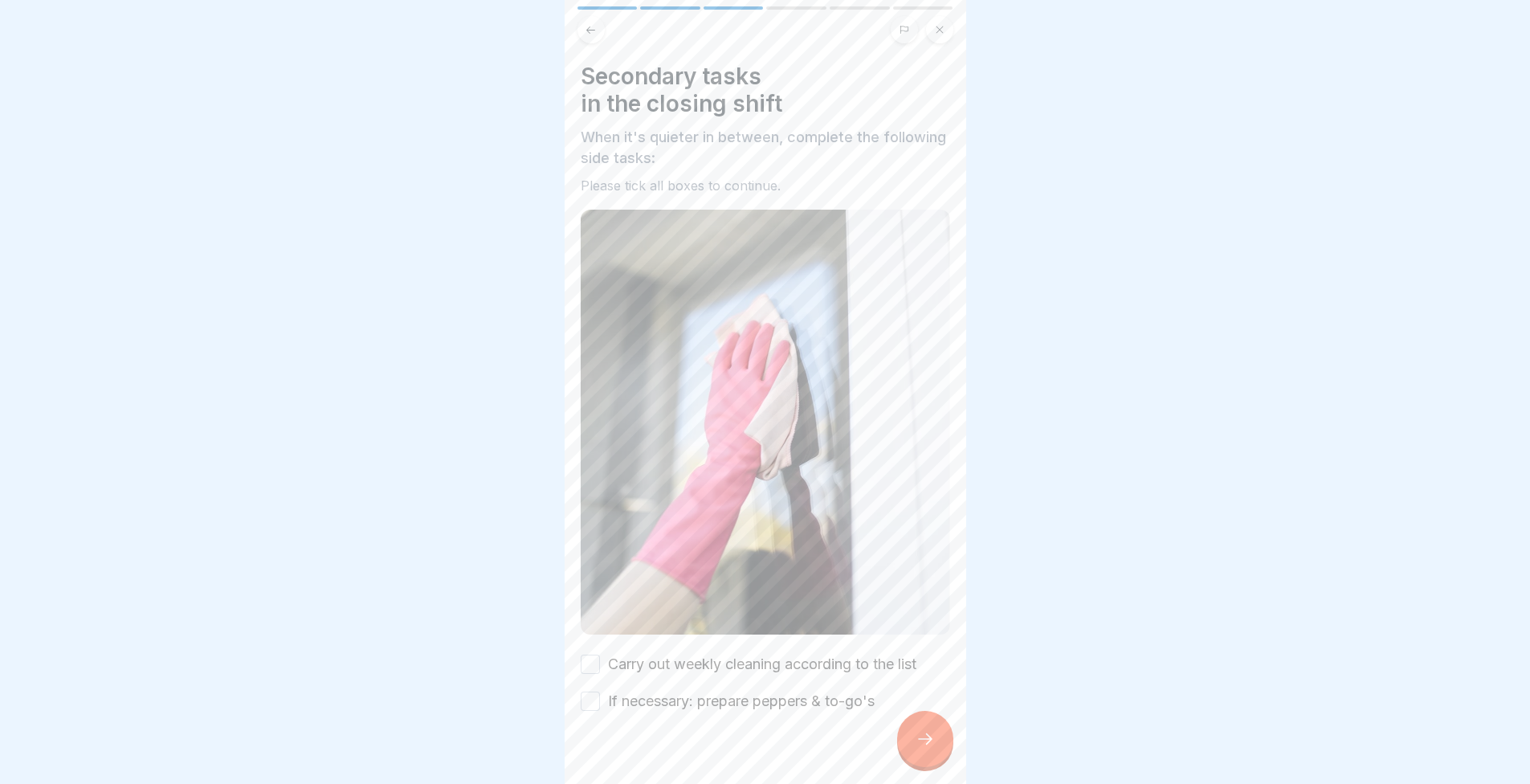
click at [916, 744] on icon at bounding box center [925, 739] width 19 height 19
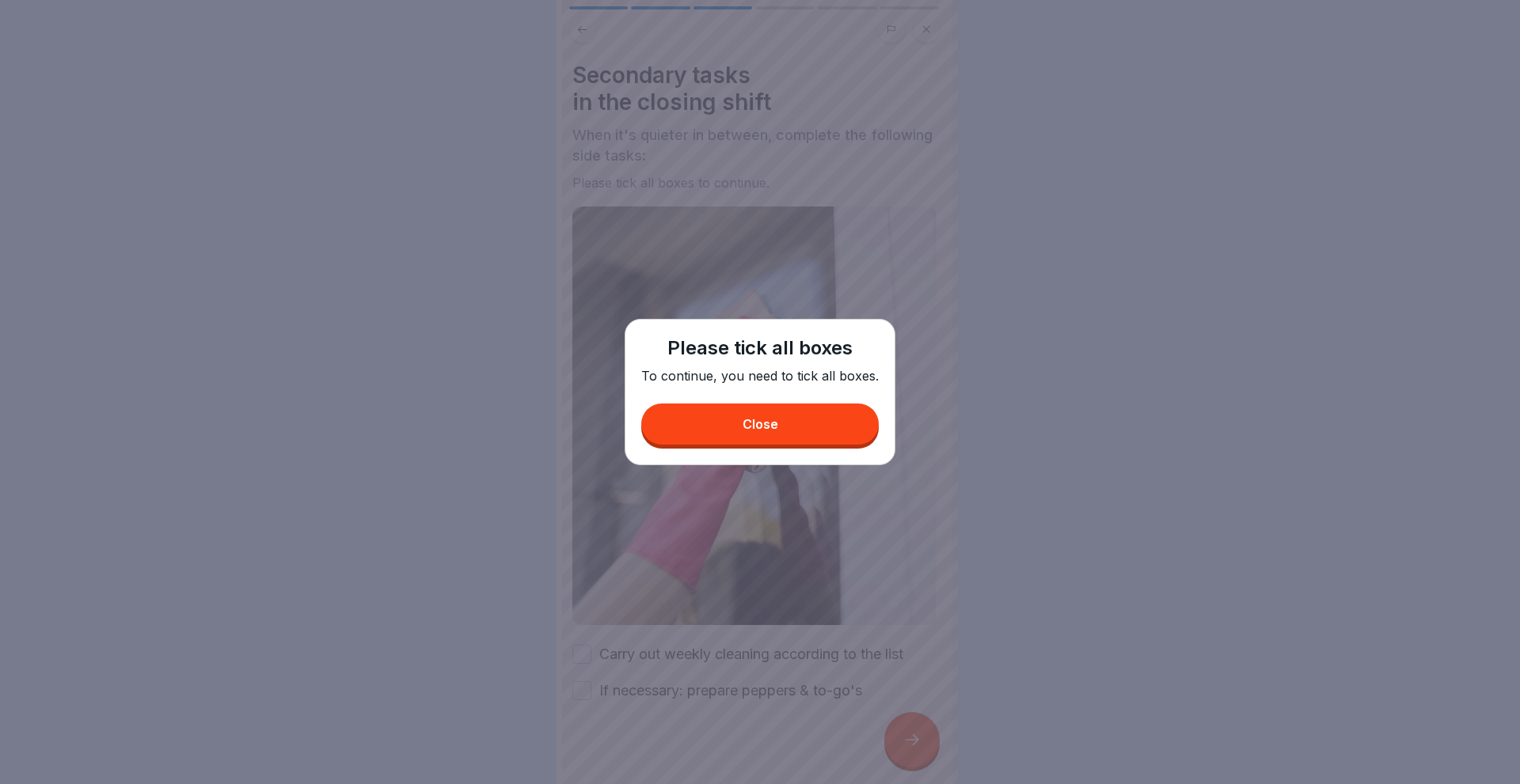
click at [747, 415] on button "Close" at bounding box center [760, 423] width 238 height 41
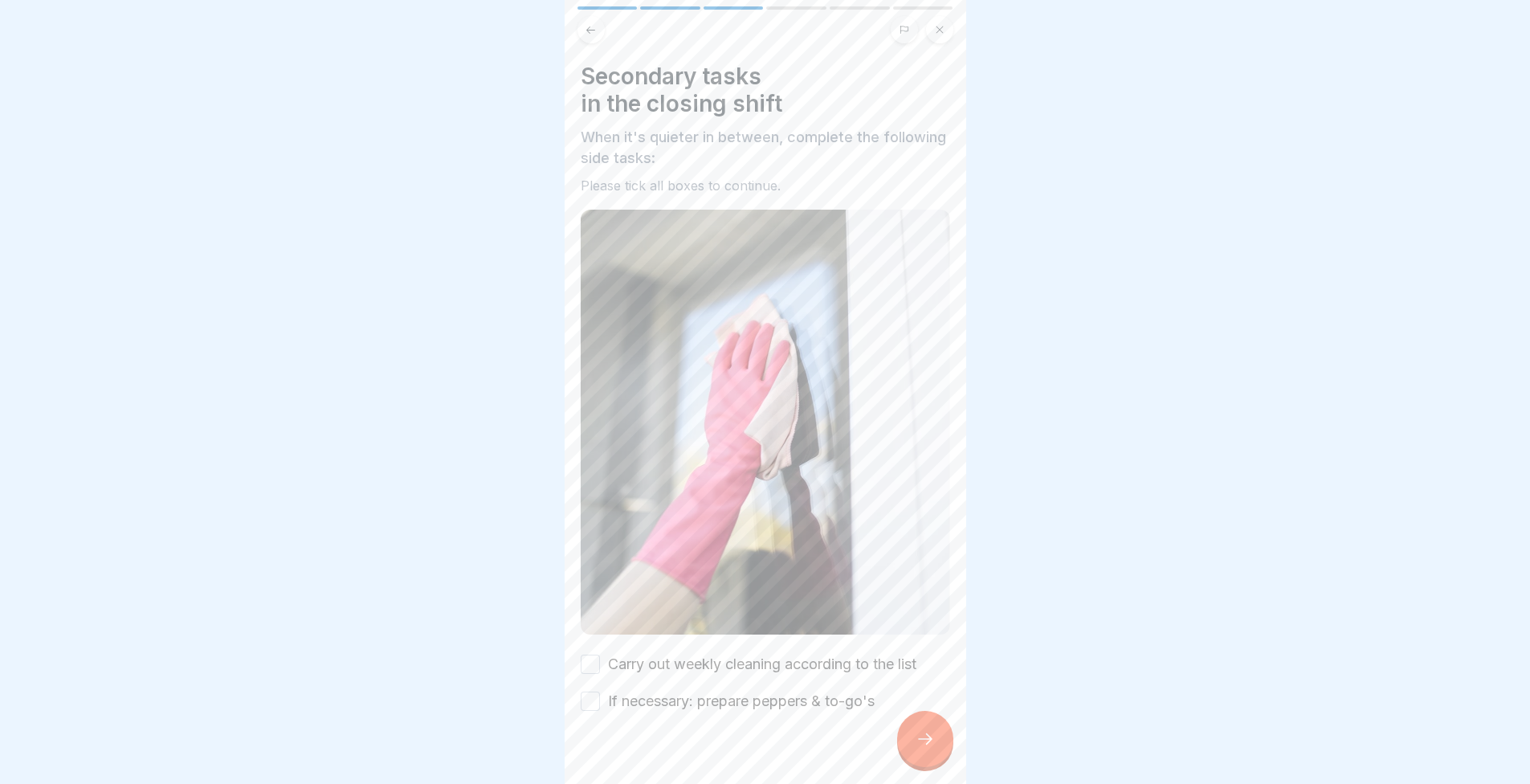
click at [761, 653] on label "Carry out weekly cleaning according to the list" at bounding box center [762, 664] width 308 height 21
click at [600, 654] on button "Carry out weekly cleaning according to the list" at bounding box center [590, 664] width 19 height 19
click at [759, 691] on label "If necessary: prepare peppers & to-go's" at bounding box center [741, 701] width 266 height 21
click at [600, 692] on button "If necessary: prepare peppers & to-go's" at bounding box center [590, 701] width 19 height 19
click at [923, 747] on icon at bounding box center [925, 739] width 19 height 19
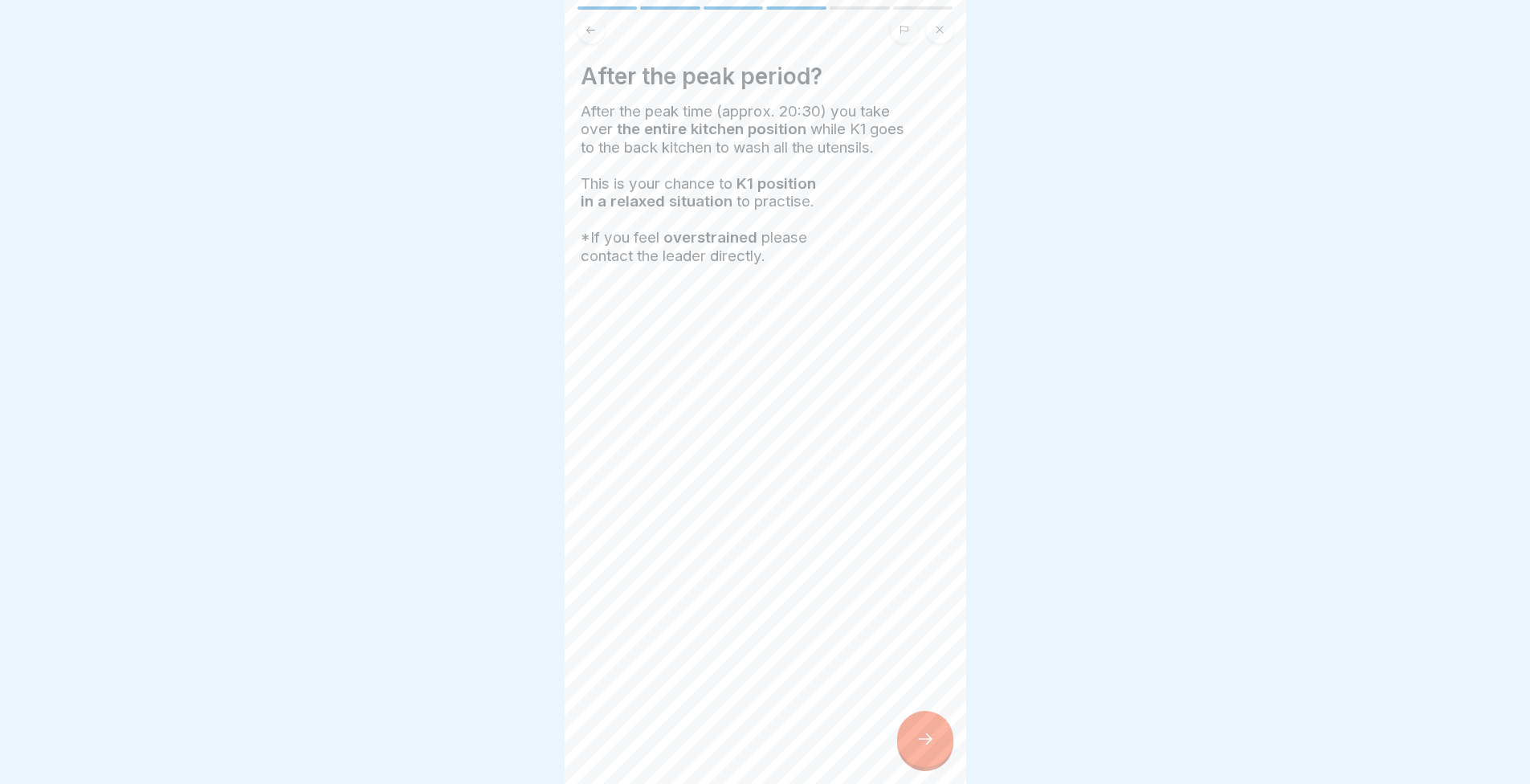
click at [922, 746] on icon at bounding box center [925, 739] width 19 height 19
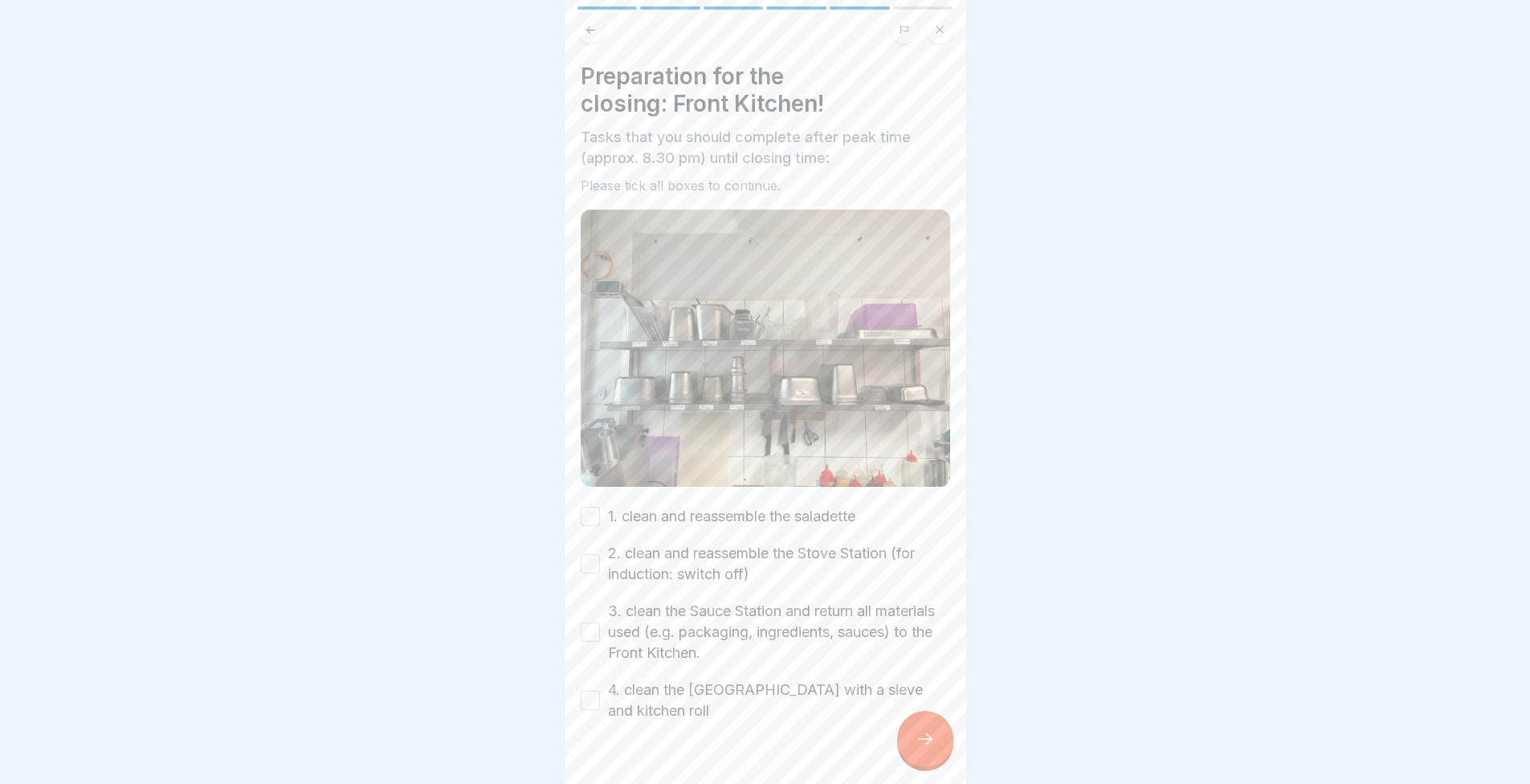
click at [795, 483] on div "Preparation for the closing: Front Kitchen! Tasks that you should complete afte…" at bounding box center [765, 391] width 369 height 658
click at [782, 508] on label "1. clean and reassemble the saladette" at bounding box center [731, 517] width 247 height 21
click at [600, 508] on button "1. clean and reassemble the saladette" at bounding box center [590, 516] width 19 height 19
click at [791, 543] on label "2. clean and reassemble the Stove Station (for induction: switch off)" at bounding box center [779, 563] width 342 height 41
click at [600, 554] on button "2. clean and reassemble the Stove Station (for induction: switch off)" at bounding box center [590, 564] width 19 height 19
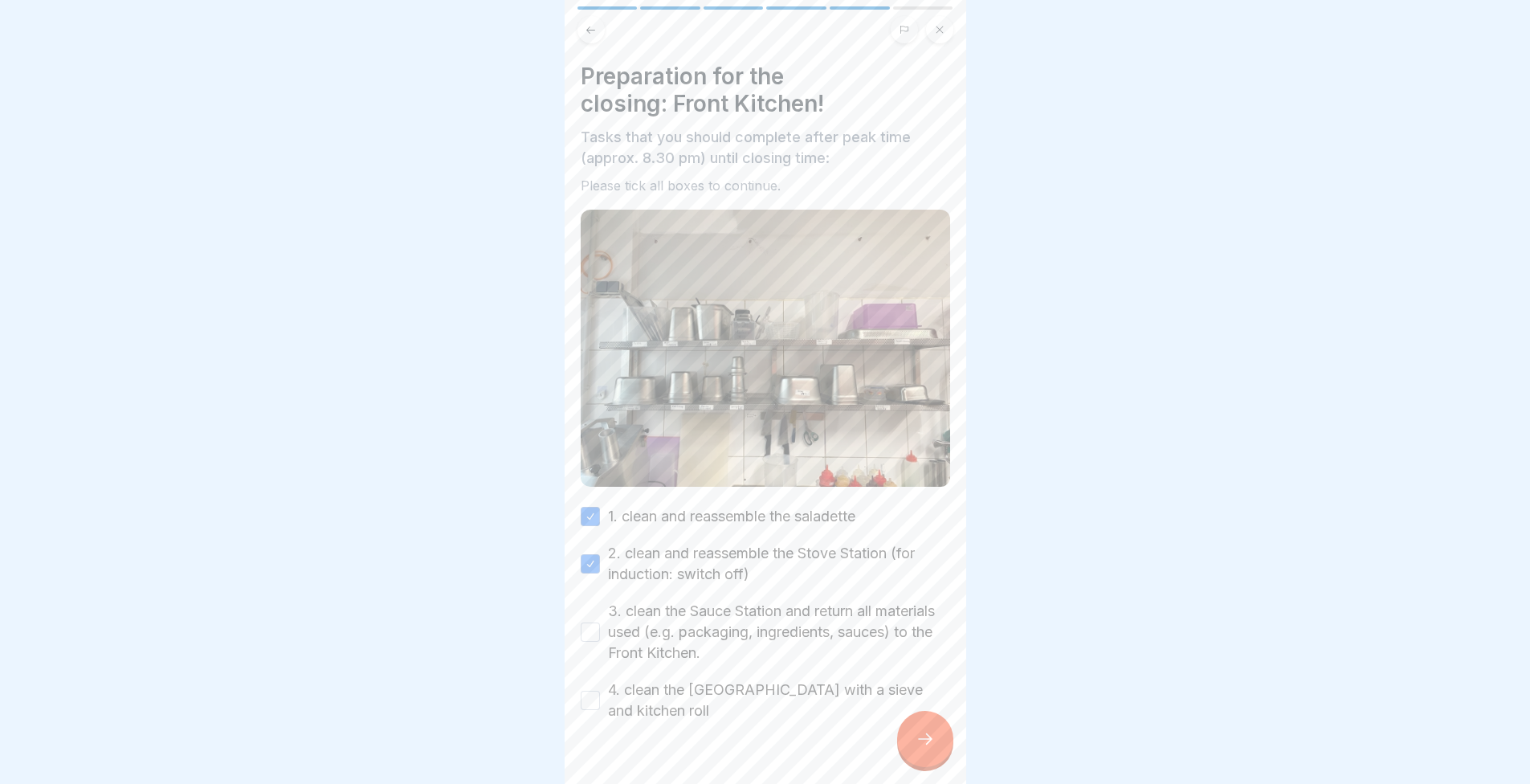
click at [772, 600] on label "3. clean the Sauce Station and return all materials used (e.g. packaging, ingre…" at bounding box center [779, 631] width 342 height 62
click at [600, 623] on button "3. clean the Sauce Station and return all materials used (e.g. packaging, ingre…" at bounding box center [590, 632] width 19 height 19
click at [777, 711] on label "4. clean the Fryer Station with a sieve and kitchen roll" at bounding box center [779, 699] width 342 height 41
click at [600, 710] on button "4. clean the Fryer Station with a sieve and kitchen roll" at bounding box center [590, 700] width 19 height 19
click at [924, 761] on div at bounding box center [925, 739] width 57 height 57
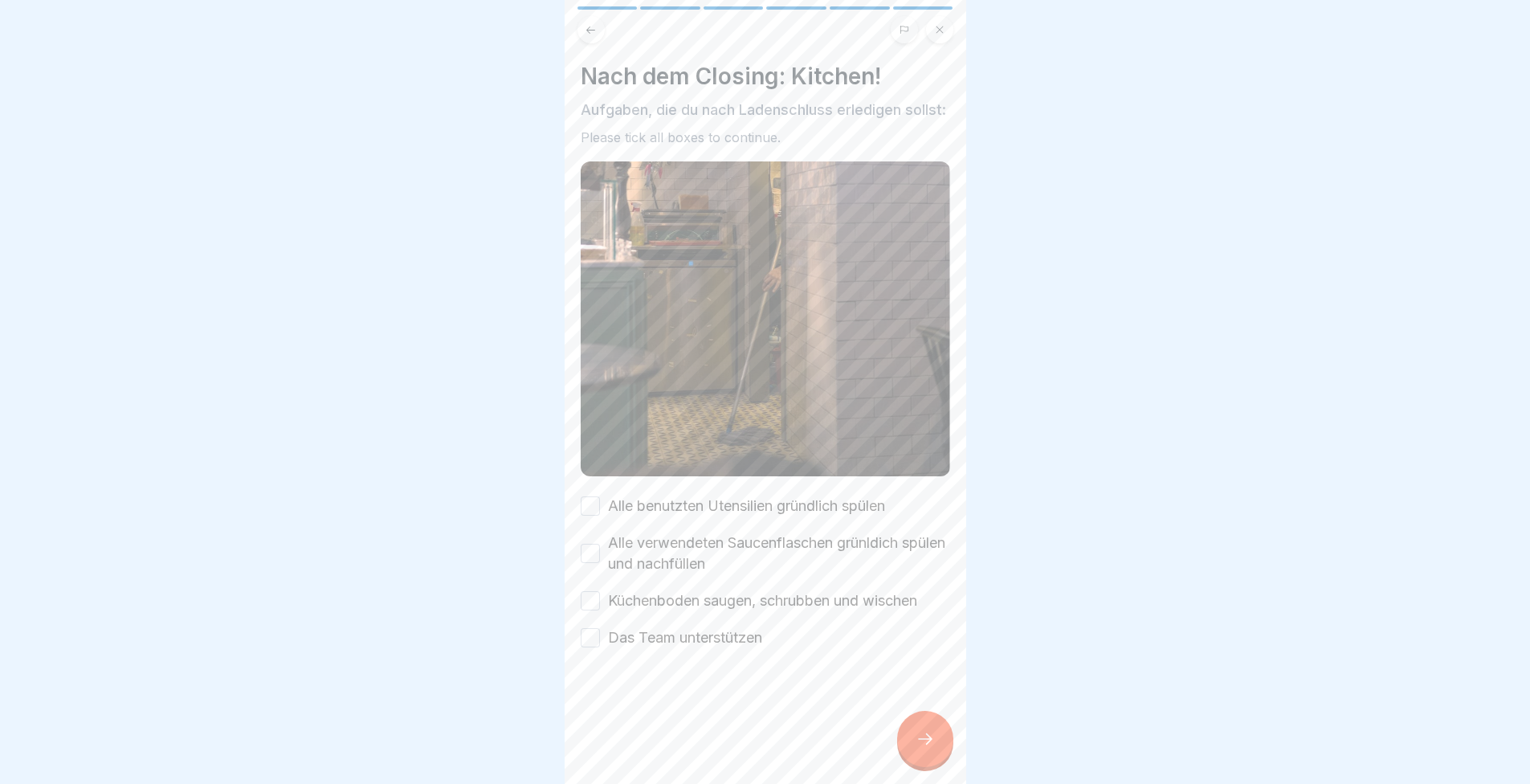
click at [729, 507] on label "Alle benutzten Utensilien gründlich spülen" at bounding box center [747, 506] width 277 height 21
click at [600, 507] on button "Alle benutzten Utensilien gründlich spülen" at bounding box center [590, 506] width 19 height 19
click at [736, 544] on label "Alle verwendeten Saucenflaschen grünldich spülen und nachfüllen" at bounding box center [779, 552] width 342 height 41
click at [600, 544] on button "Alle verwendeten Saucenflaschen grünldich spülen und nachfüllen" at bounding box center [590, 553] width 19 height 19
click at [770, 611] on label "Küchenboden saugen, schrubben und wischen" at bounding box center [763, 600] width 309 height 21
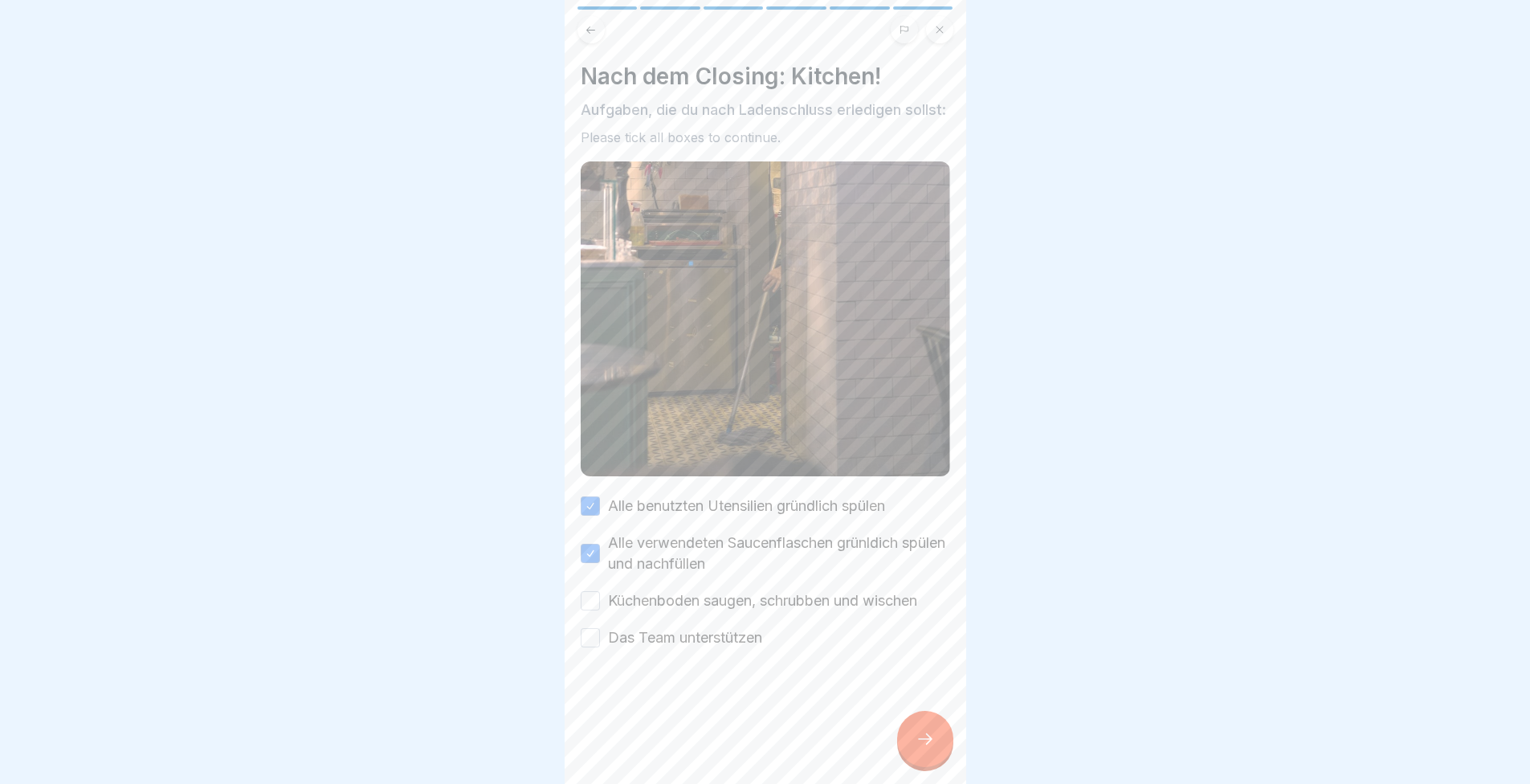
click at [600, 610] on button "Küchenboden saugen, schrubben und wischen" at bounding box center [590, 600] width 19 height 19
click at [760, 658] on div "Nach dem Closing: Kitchen! Aufgaben, die du nach Ladenschluss erledigen sollst:…" at bounding box center [766, 392] width 402 height 784
click at [692, 645] on label "Das Team unterstützen" at bounding box center [685, 638] width 154 height 21
click at [600, 645] on button "Das Team unterstützen" at bounding box center [590, 638] width 19 height 19
click at [921, 748] on icon at bounding box center [925, 739] width 19 height 19
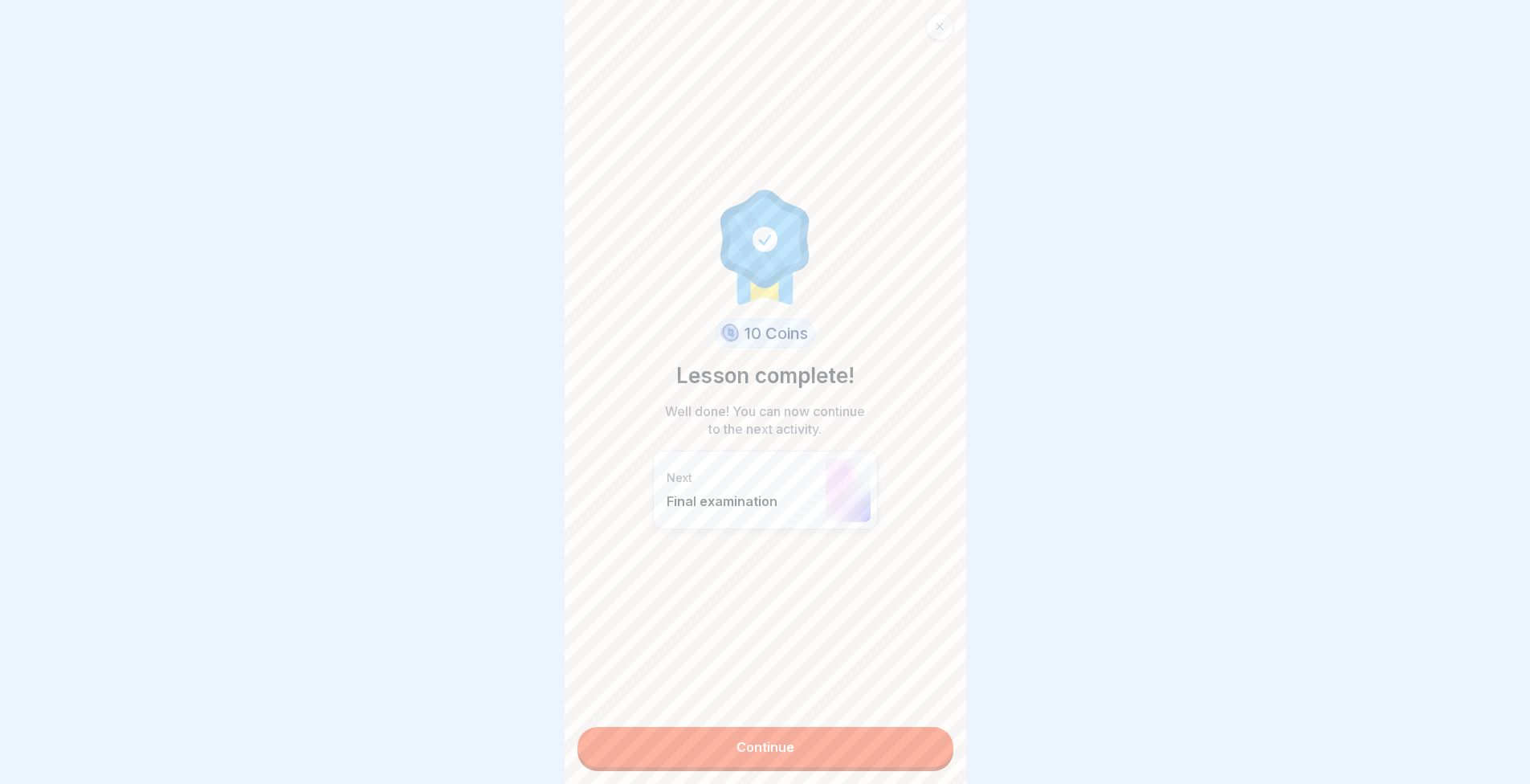
click at [922, 748] on link "Continue" at bounding box center [765, 747] width 376 height 40
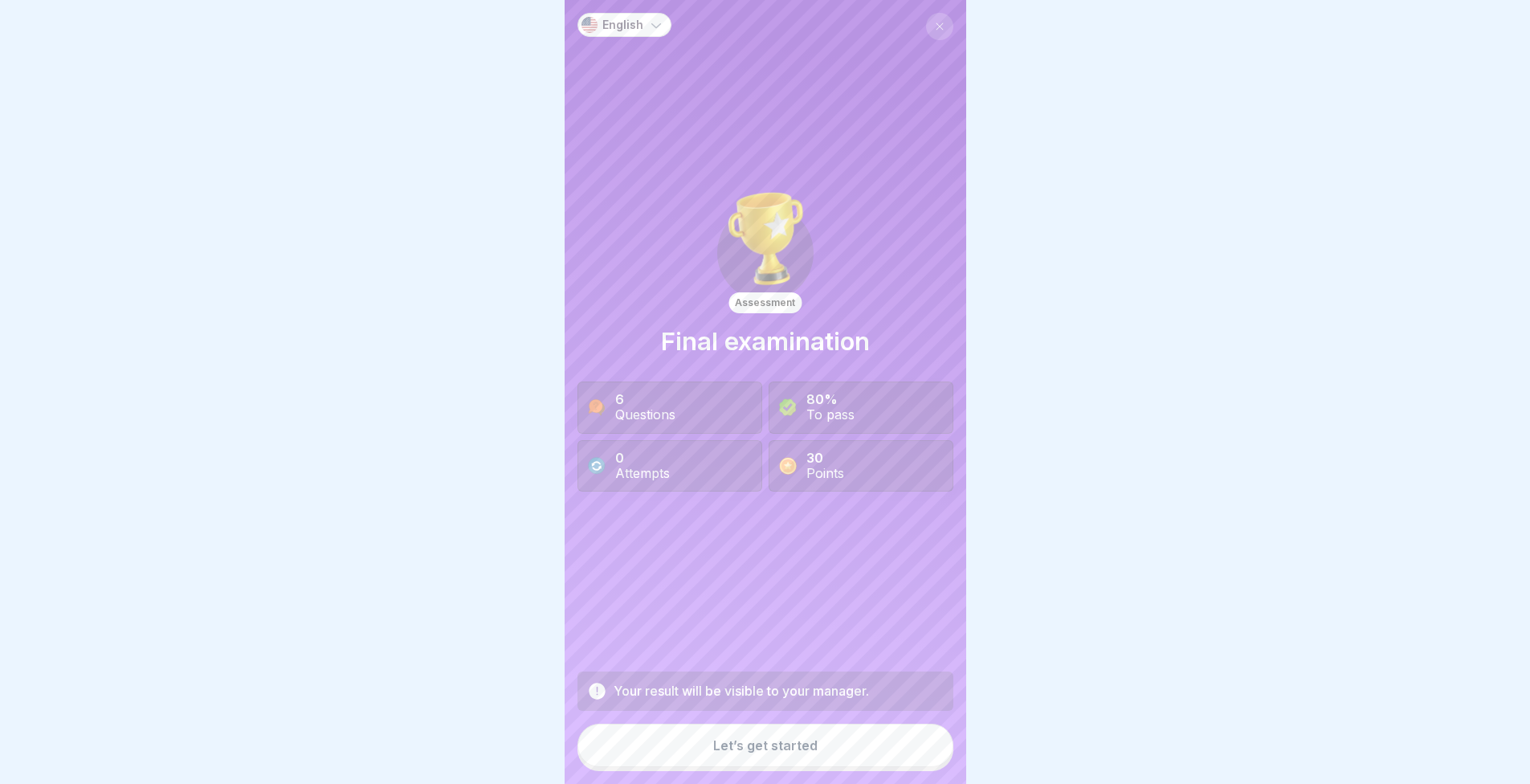
click at [878, 748] on button "Let’s get started" at bounding box center [765, 745] width 376 height 43
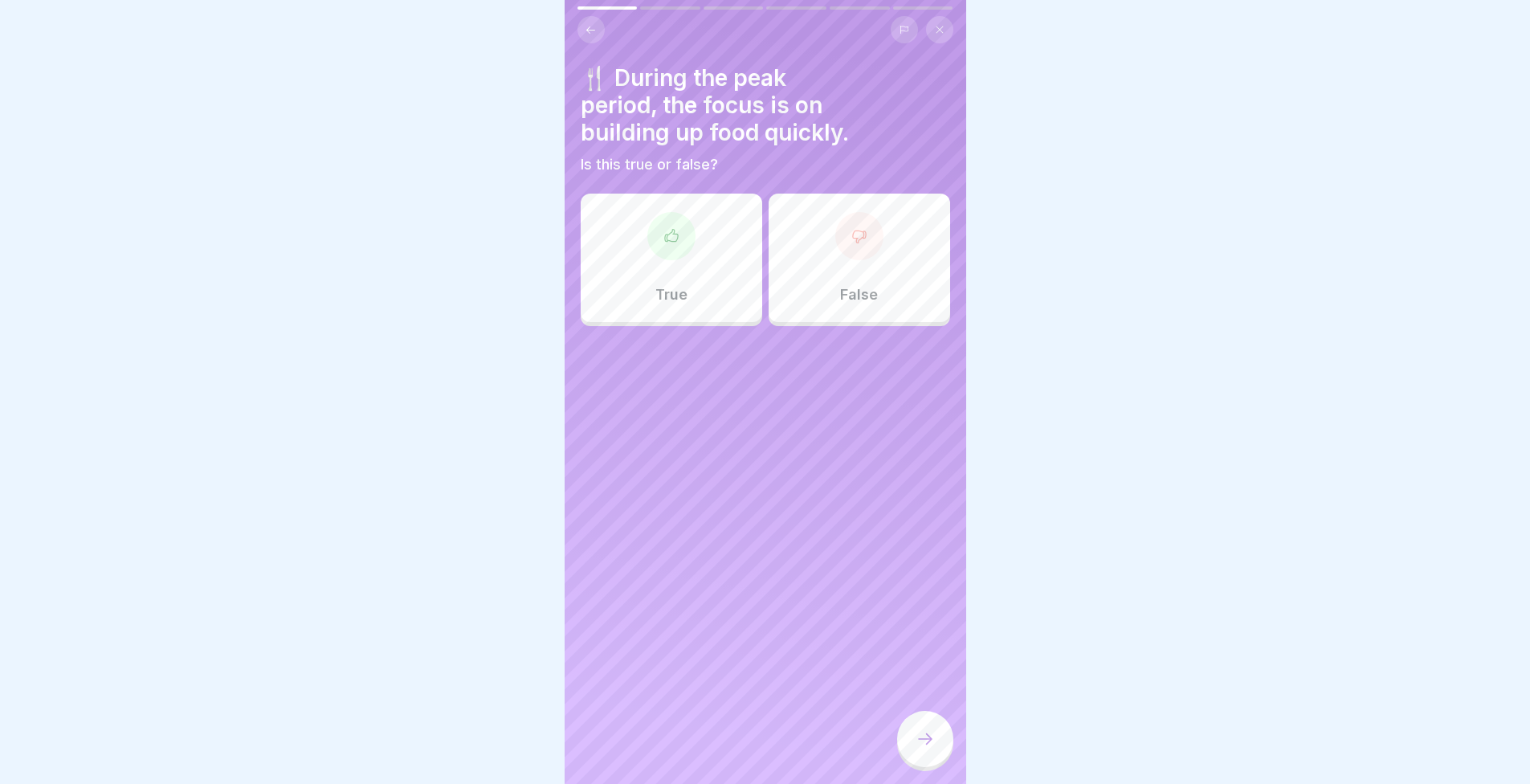
click at [655, 268] on div "True" at bounding box center [671, 257] width 182 height 129
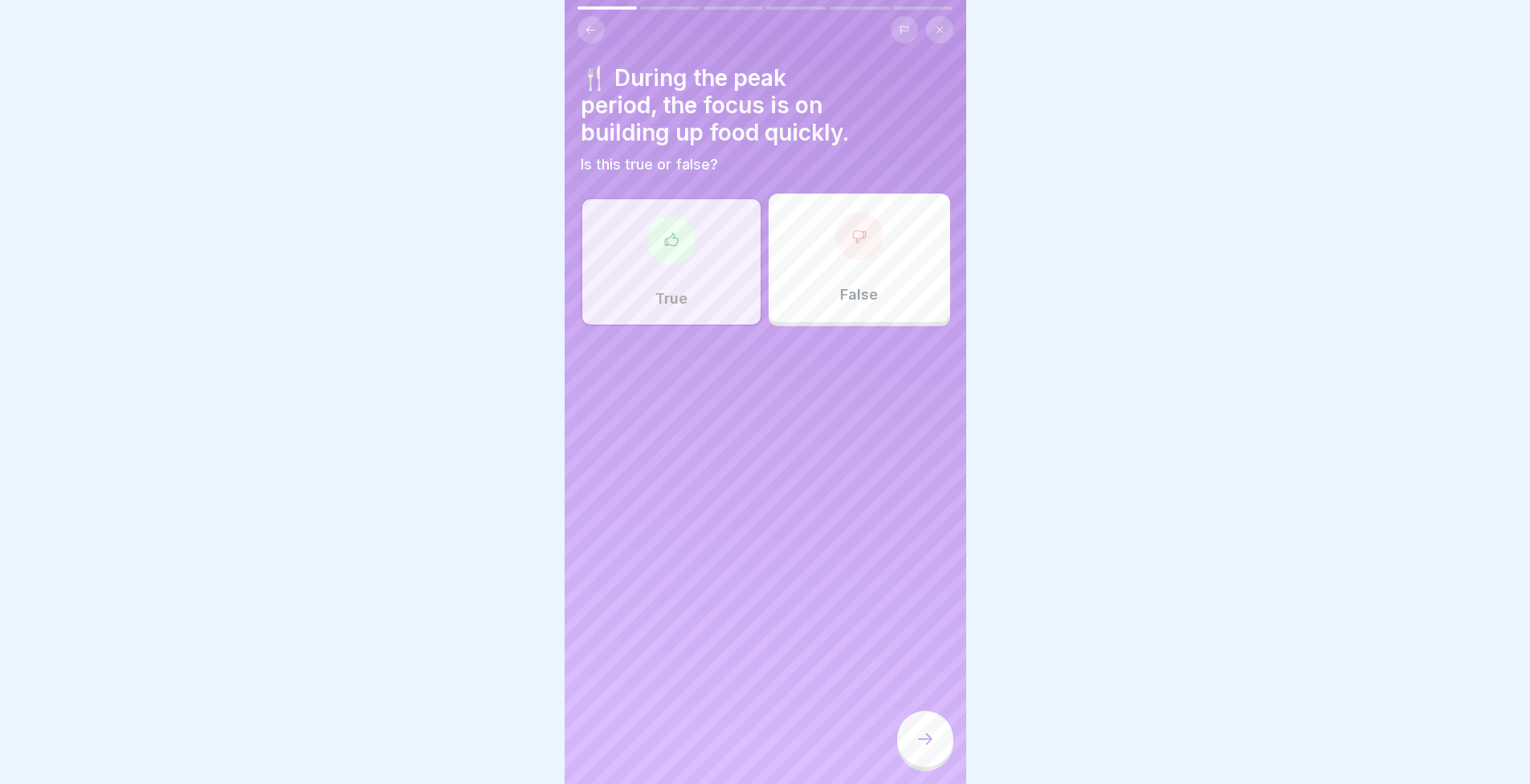
click at [902, 763] on div at bounding box center [925, 739] width 57 height 57
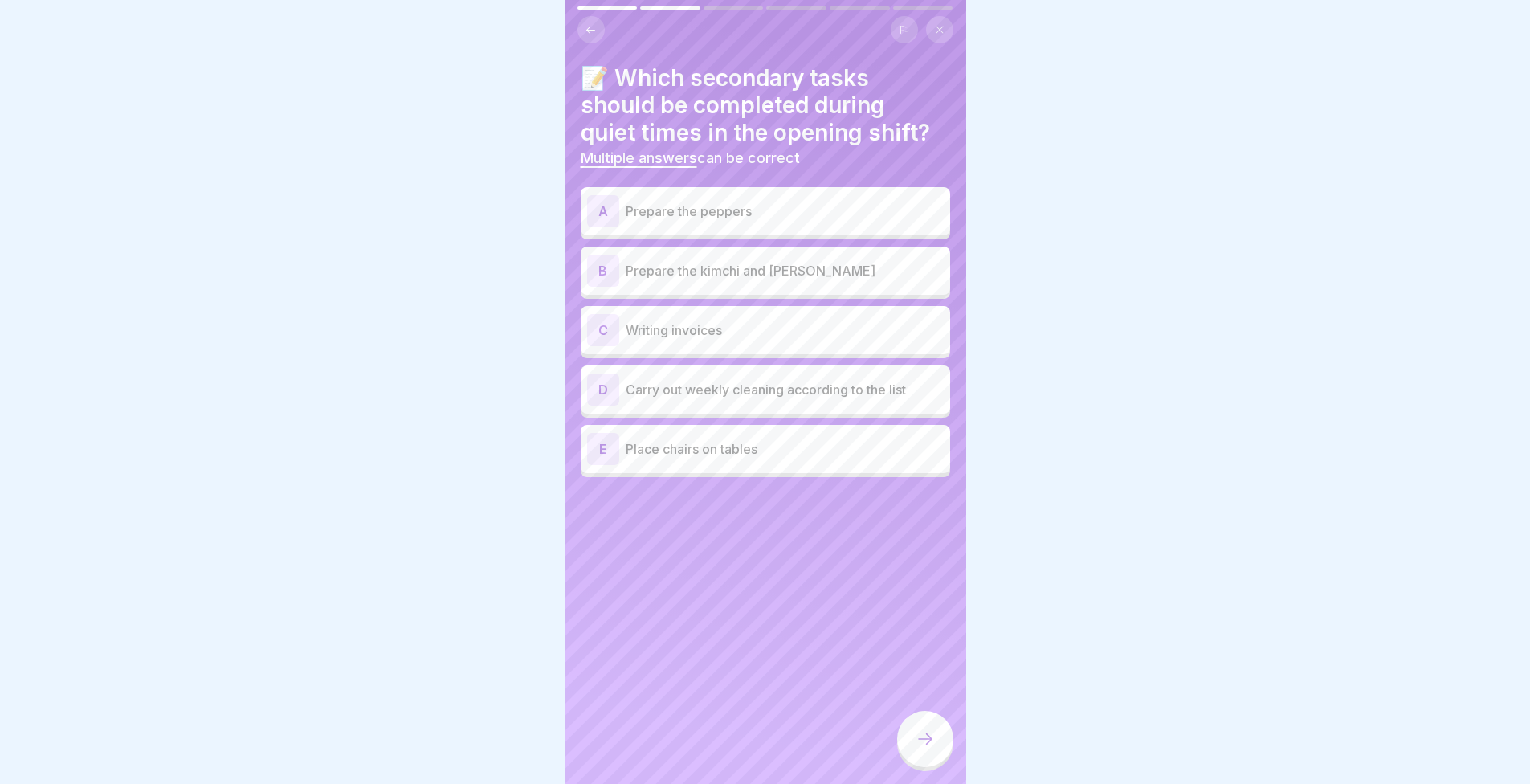
click at [655, 61] on div "📝 Which secondary tasks should be completed during quiet times in the opening s…" at bounding box center [766, 392] width 402 height 784
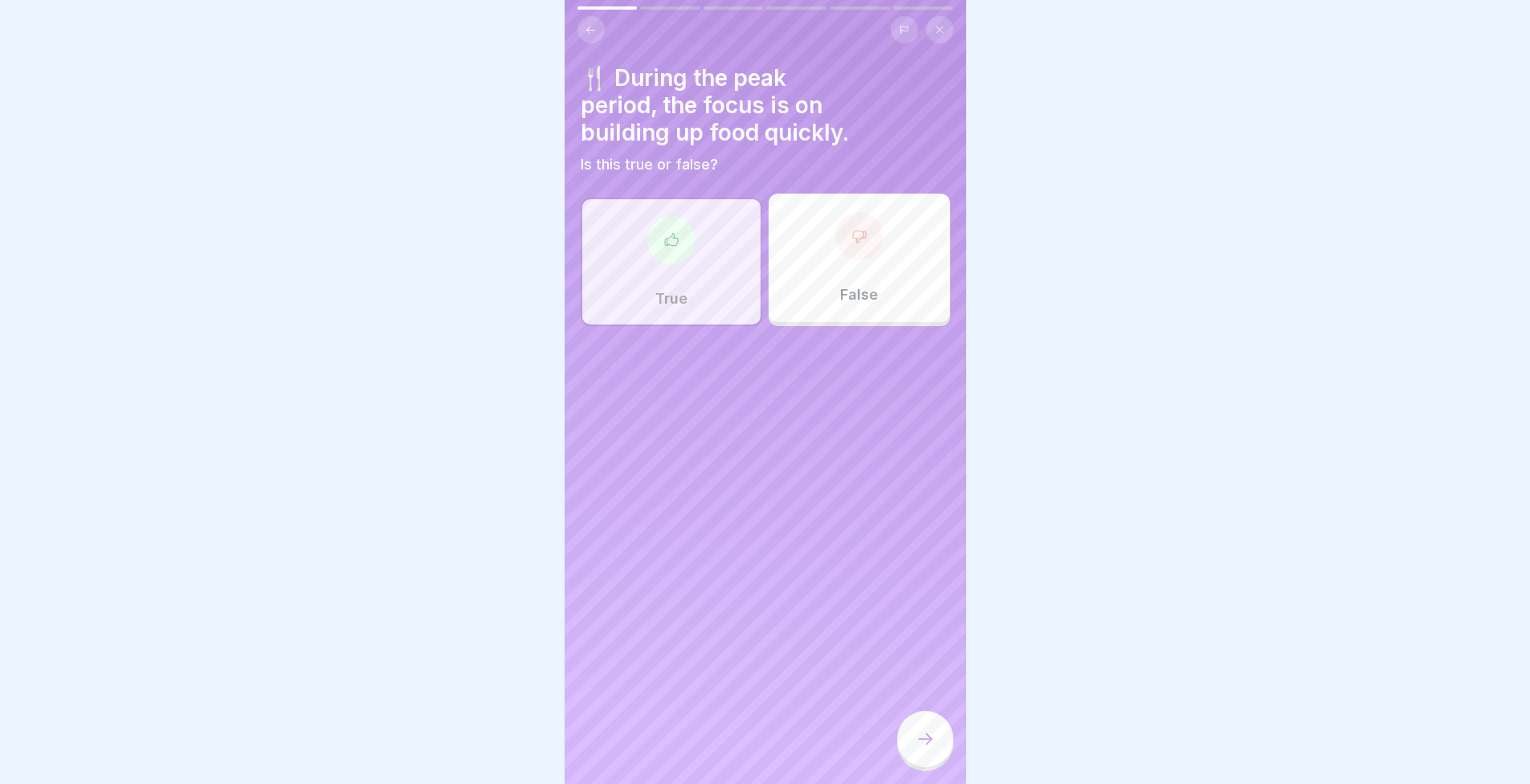
click at [937, 759] on div at bounding box center [925, 739] width 57 height 57
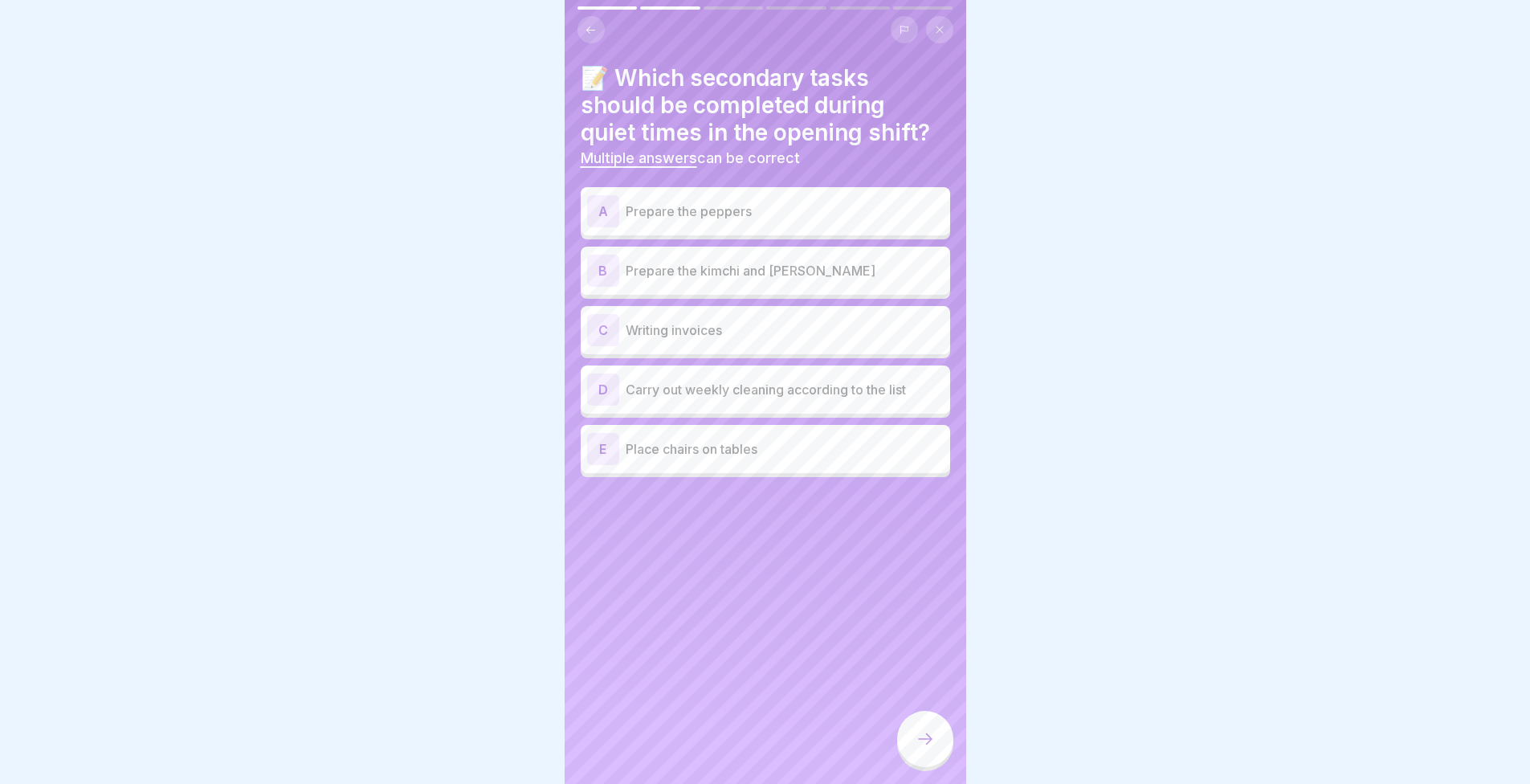
drag, startPoint x: 71, startPoint y: 268, endPoint x: 164, endPoint y: 358, distance: 129.4
drag, startPoint x: 164, startPoint y: 358, endPoint x: 303, endPoint y: 251, distance: 175.4
click at [303, 251] on div at bounding box center [765, 392] width 1530 height 784
click at [668, 394] on p "Carry out weekly cleaning according to the list" at bounding box center [784, 389] width 318 height 19
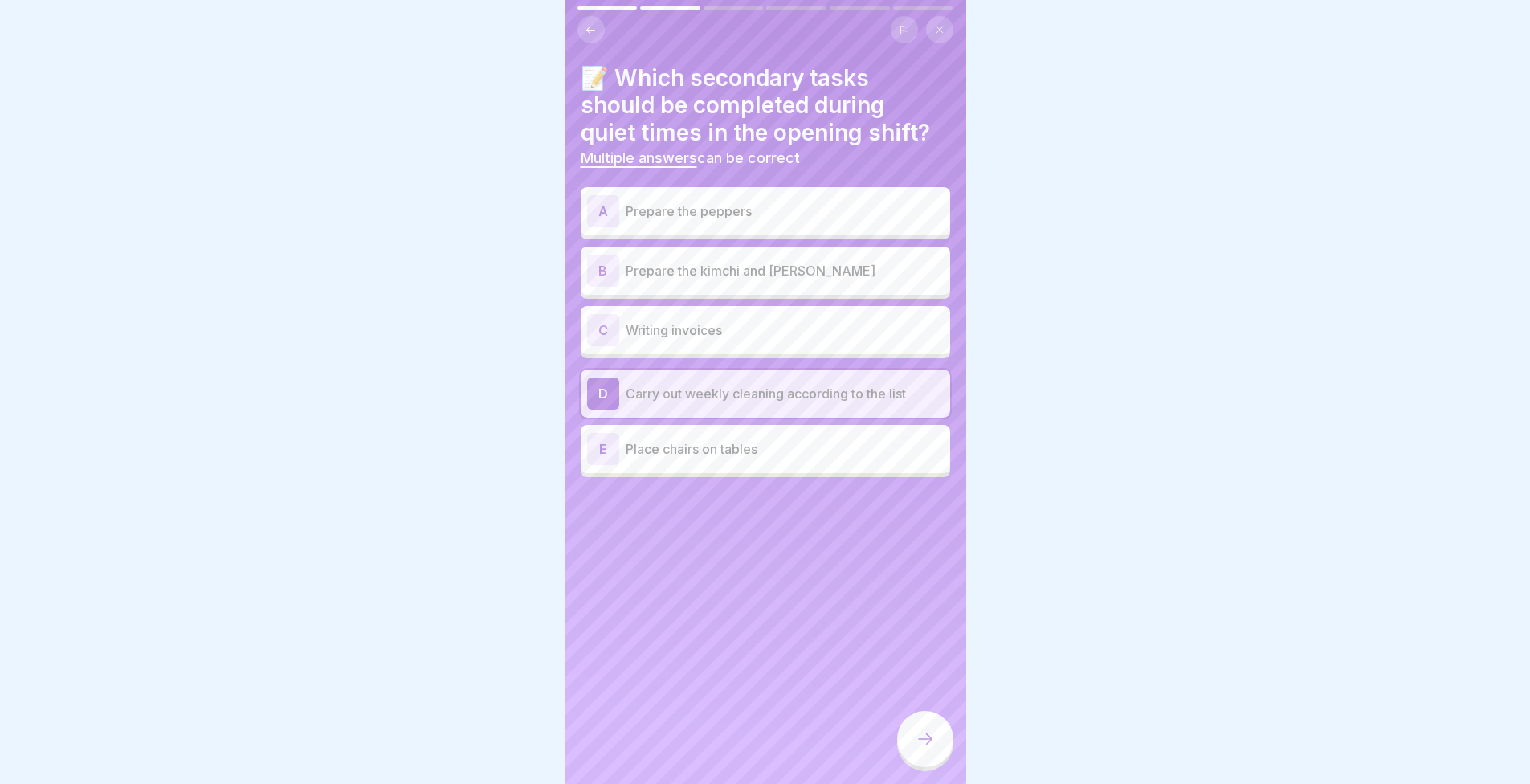
click at [951, 739] on div at bounding box center [925, 741] width 57 height 61
click at [943, 741] on div at bounding box center [925, 739] width 57 height 57
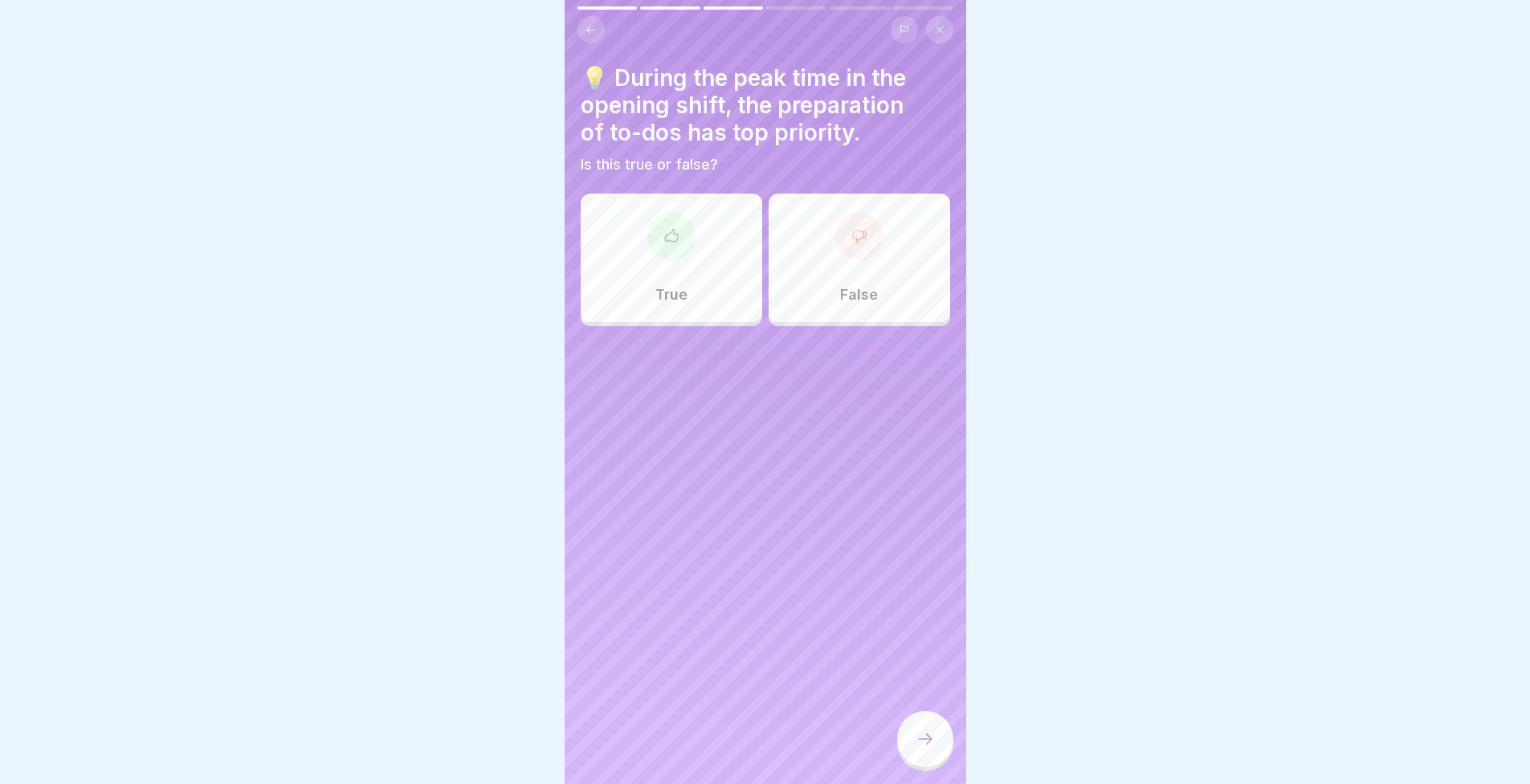
scroll to position [12, 0]
click at [535, 58] on div at bounding box center [765, 392] width 1530 height 784
click at [604, 17] on button at bounding box center [591, 30] width 27 height 27
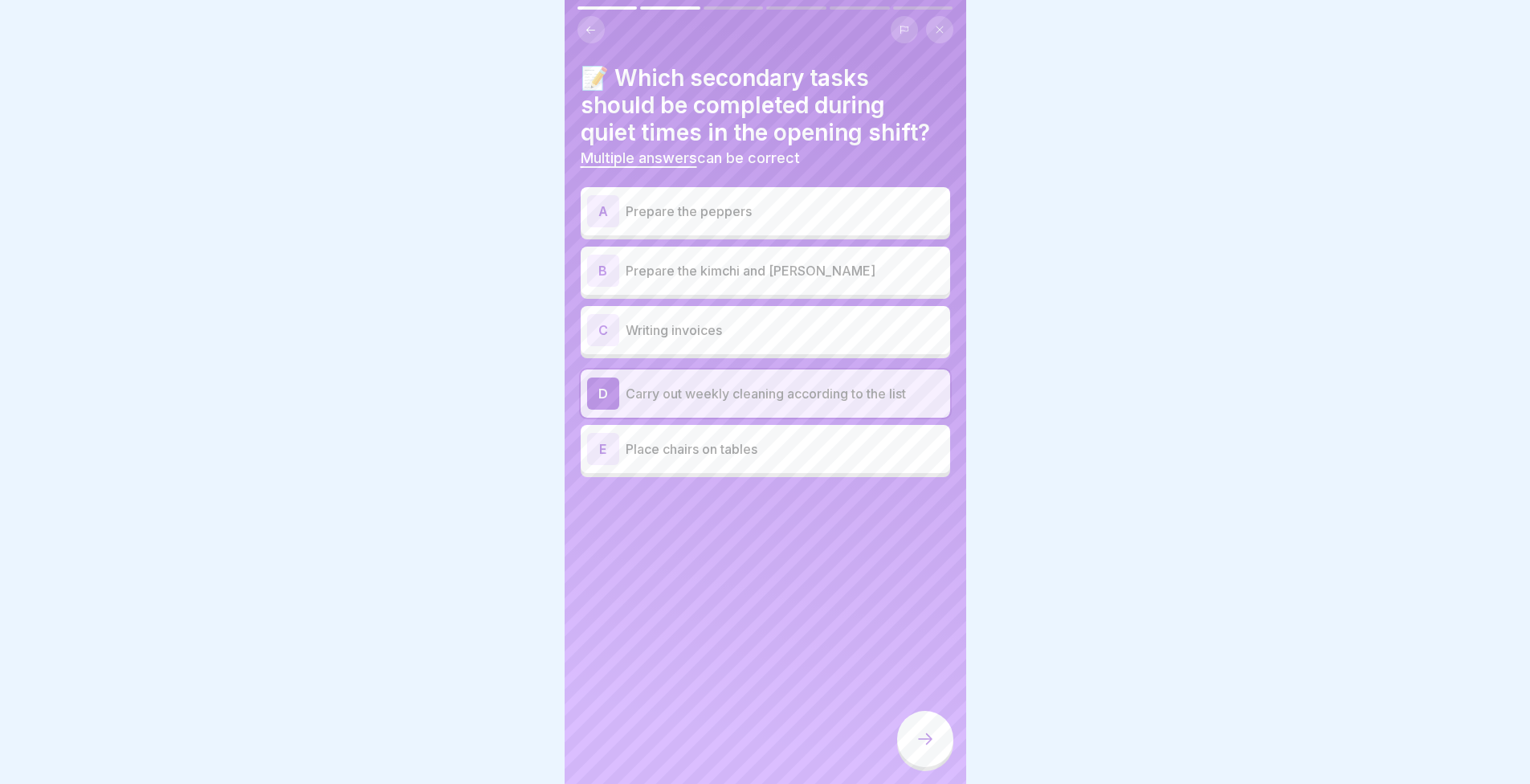
click at [679, 207] on p "Prepare the peppers" at bounding box center [784, 211] width 318 height 19
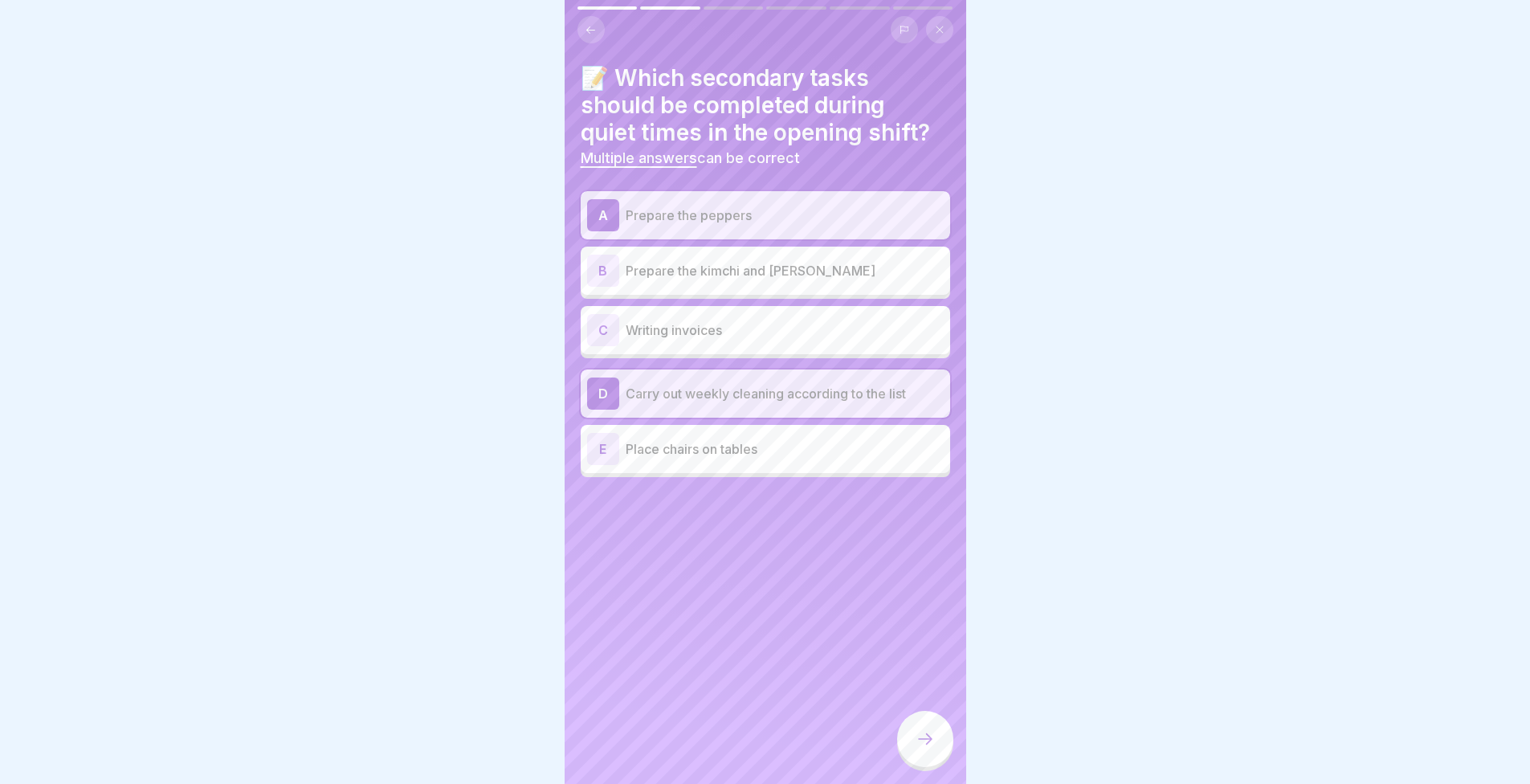
click at [693, 261] on p "Prepare the kimchi and coleslaw" at bounding box center [784, 271] width 318 height 19
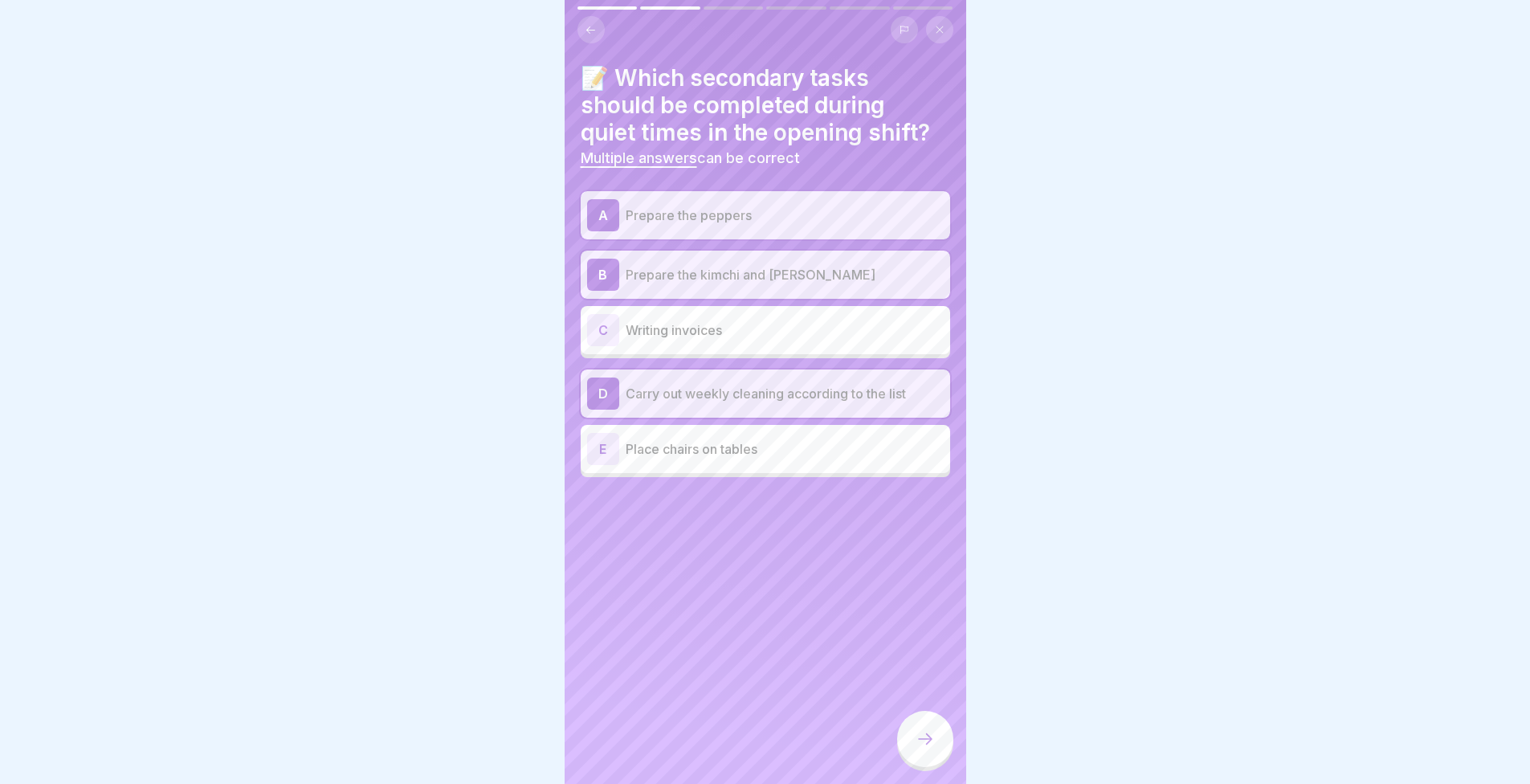
click at [947, 729] on div at bounding box center [925, 739] width 57 height 57
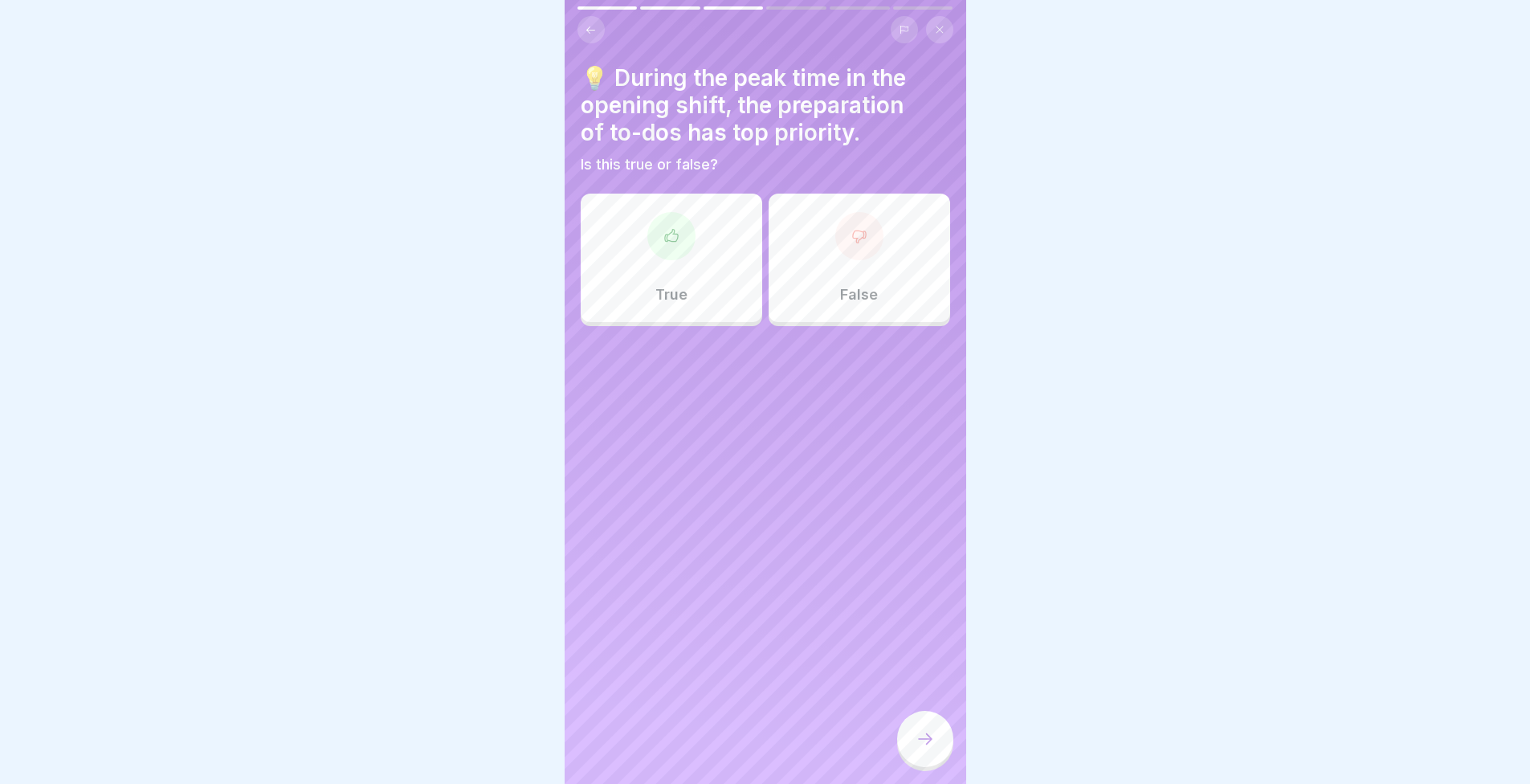
click at [642, 234] on div "True" at bounding box center [671, 257] width 182 height 129
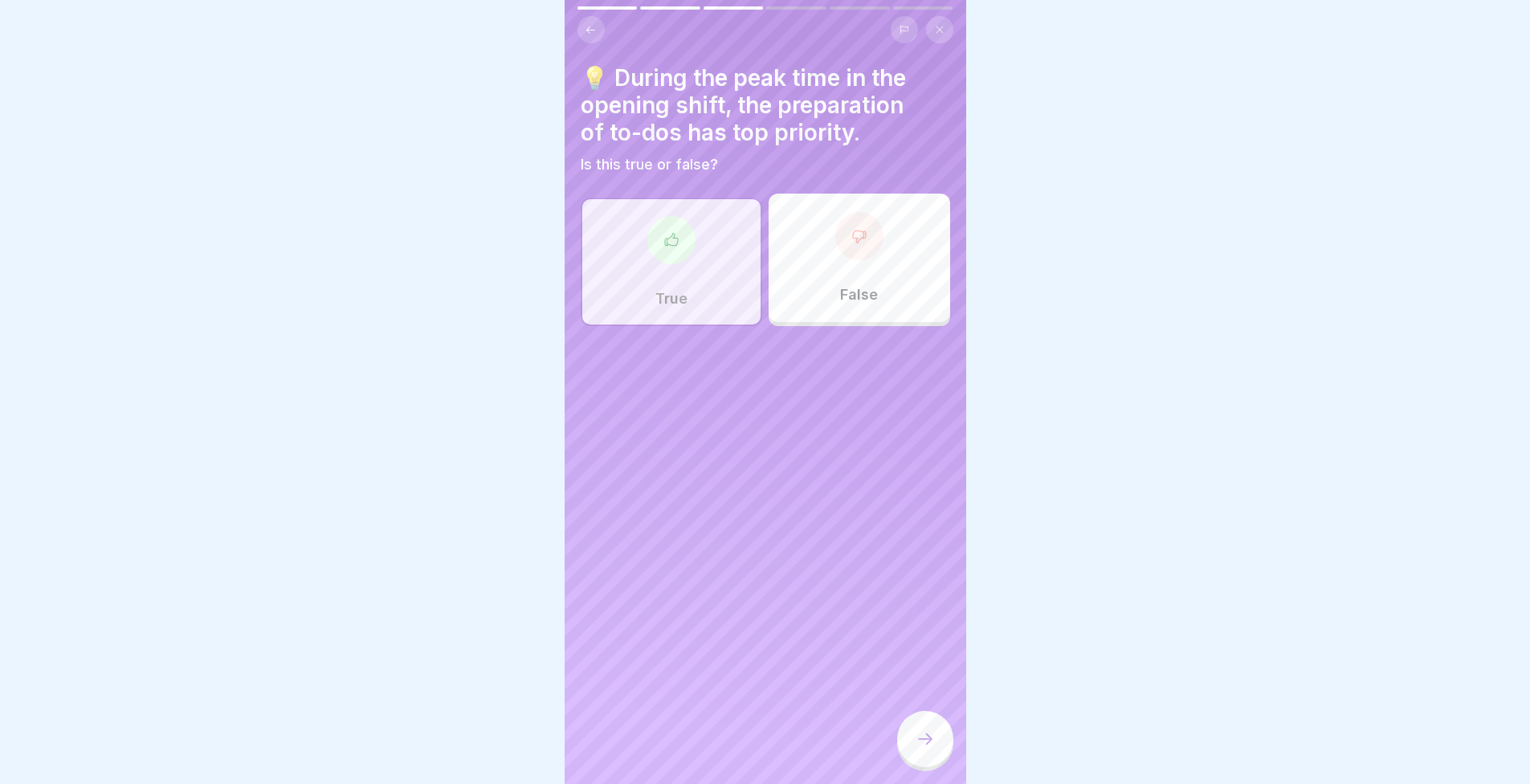
click at [626, 226] on div "True" at bounding box center [671, 262] width 182 height 129
click at [878, 289] on div "False" at bounding box center [859, 257] width 182 height 129
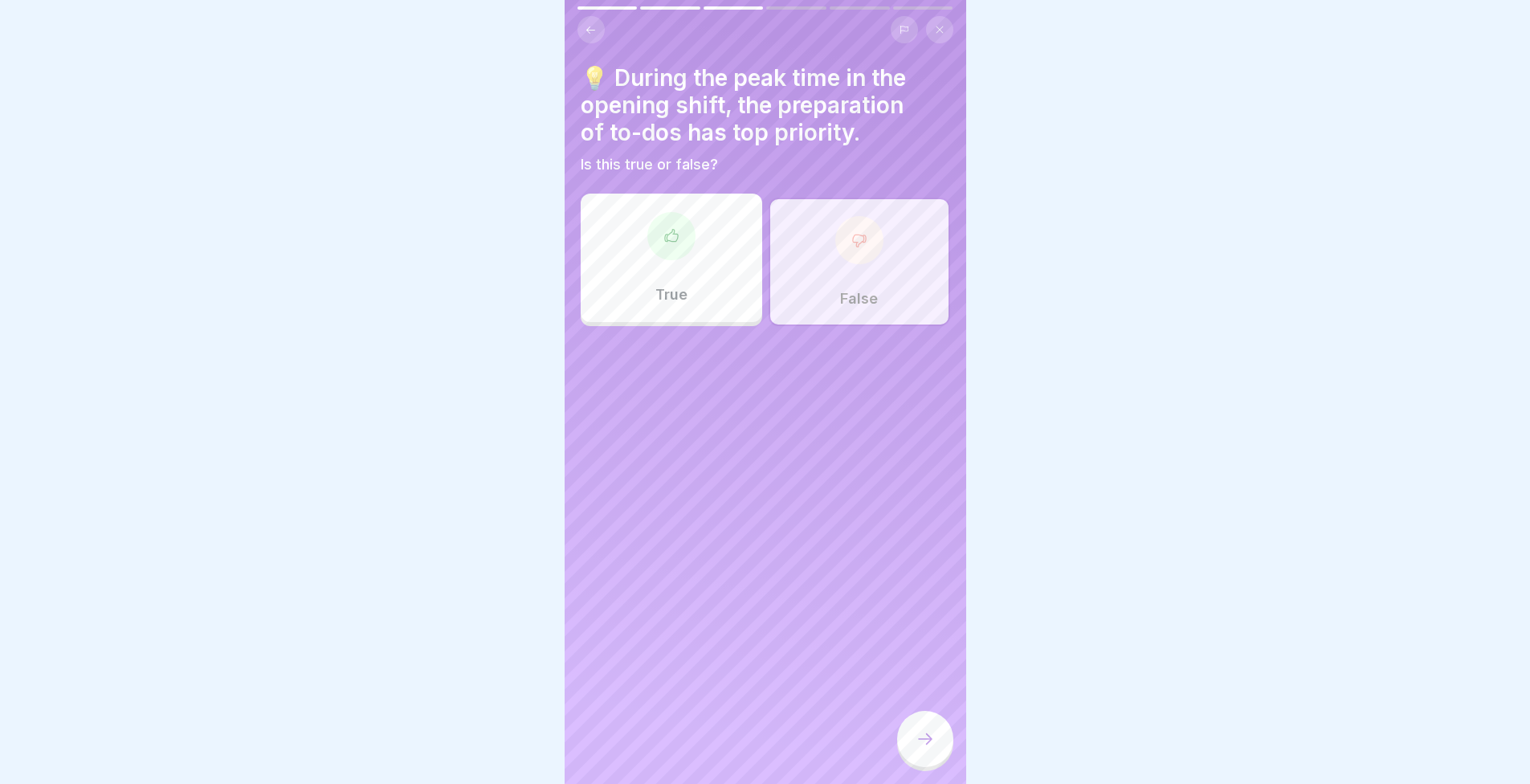
click at [925, 742] on icon at bounding box center [925, 739] width 19 height 19
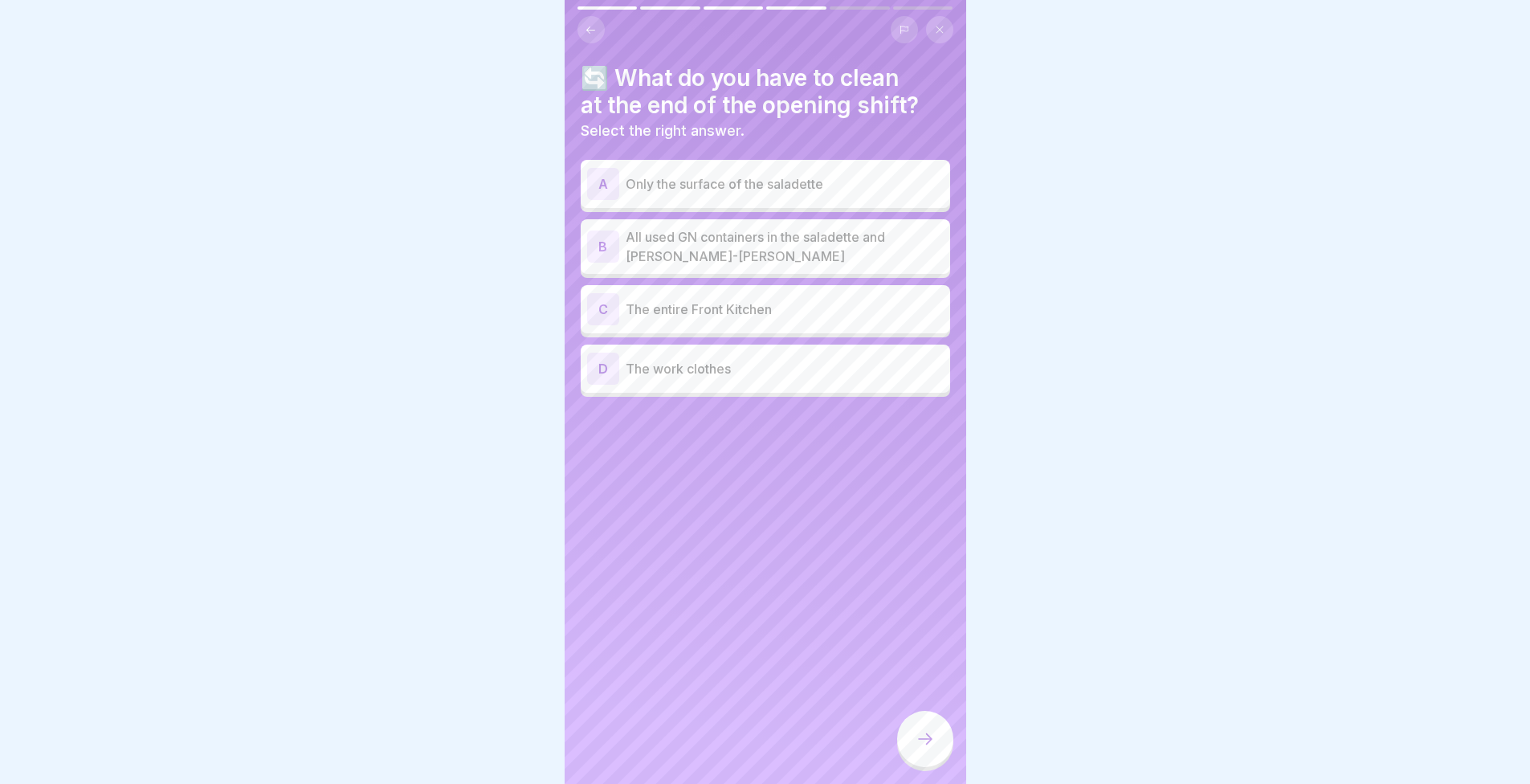
click at [712, 242] on p "All used GN containers in the saladette and bain-marie" at bounding box center [784, 247] width 318 height 38
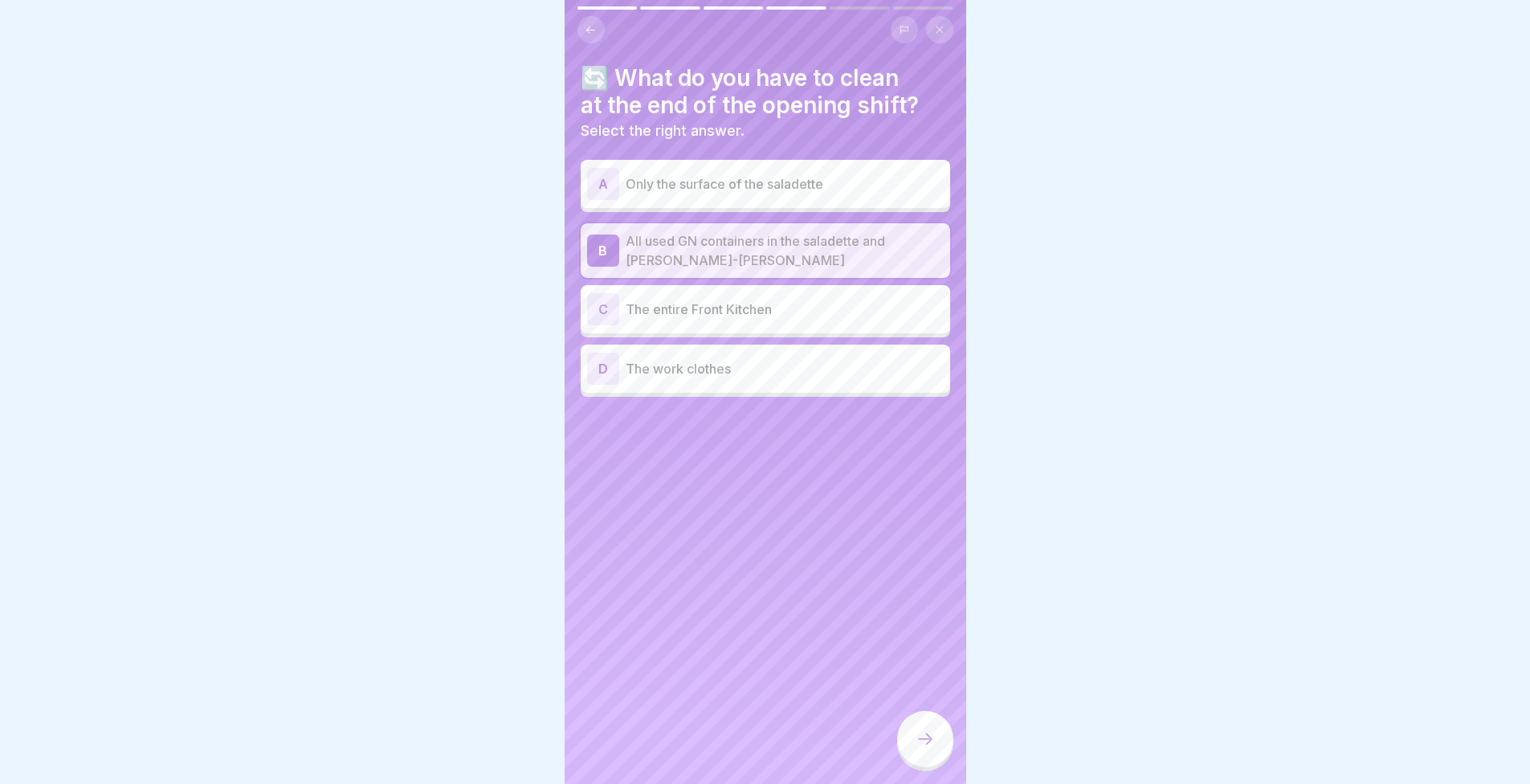
click at [943, 730] on div "English Assessment Final examination 6 Questions 80% To pass 0 Attempts 30 Poin…" at bounding box center [766, 392] width 402 height 784
click at [937, 741] on div at bounding box center [925, 739] width 57 height 57
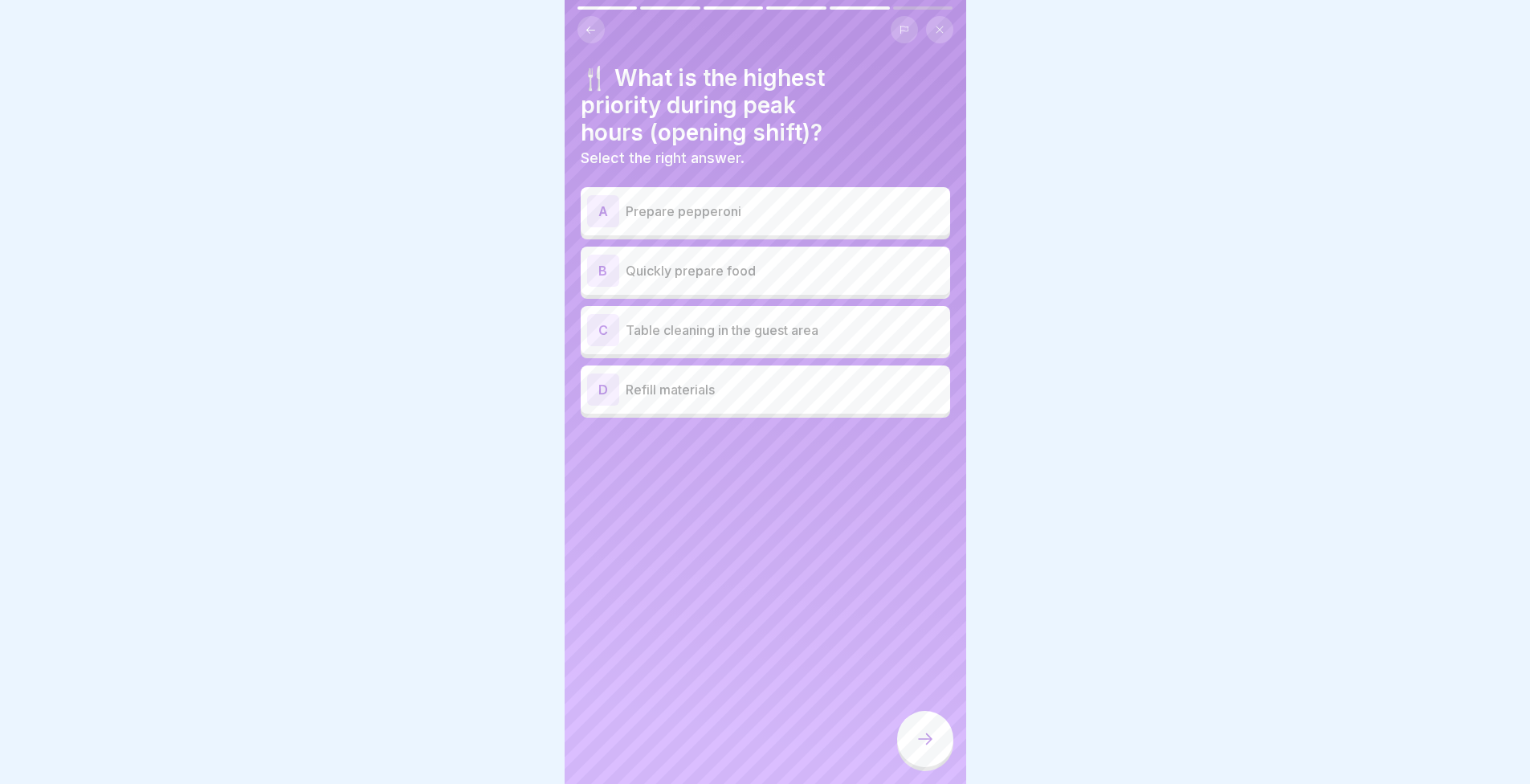
click at [353, 511] on div at bounding box center [765, 392] width 1530 height 784
click at [656, 262] on font "Quickly prepare food" at bounding box center [690, 270] width 130 height 16
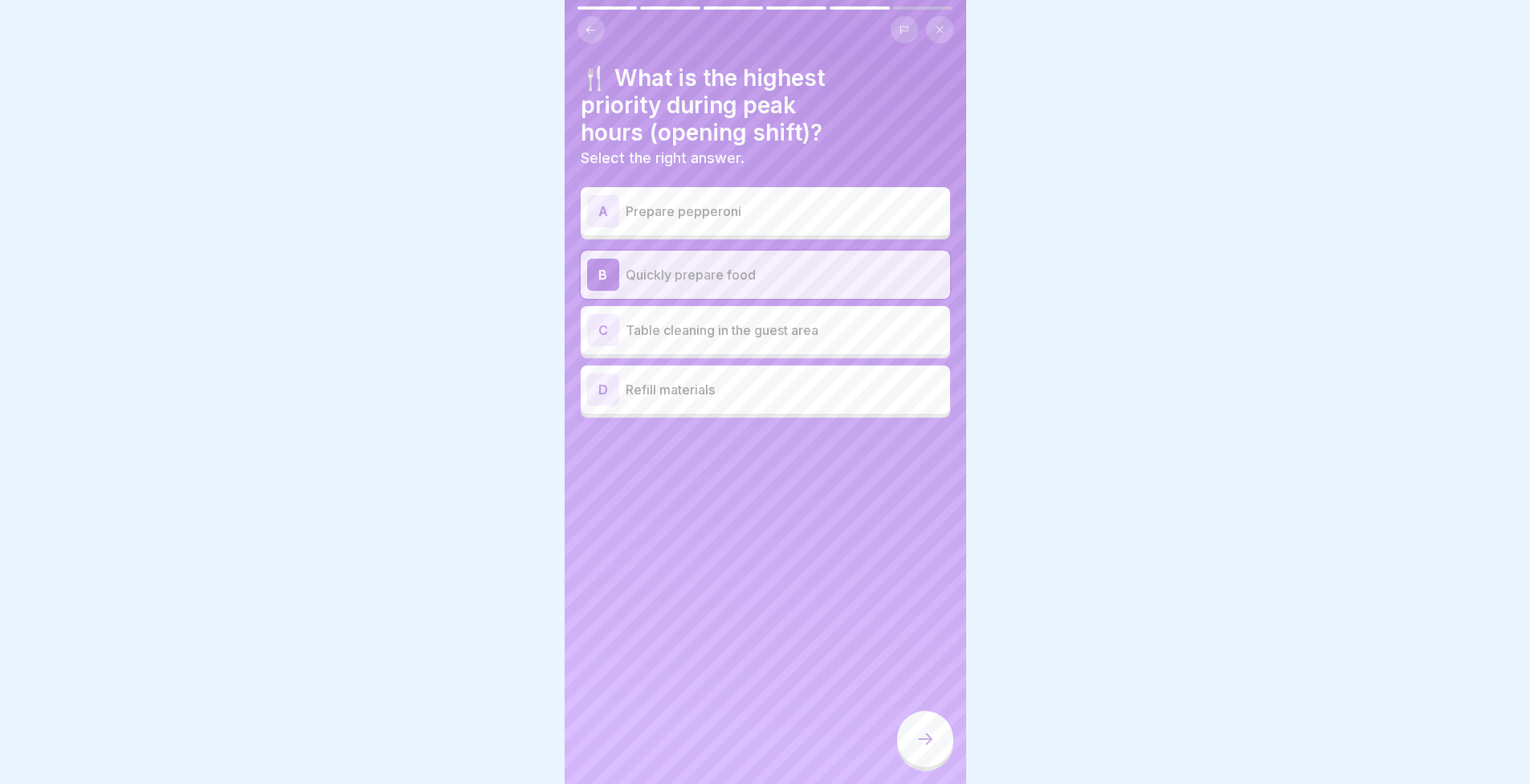
click at [910, 732] on div at bounding box center [925, 739] width 57 height 57
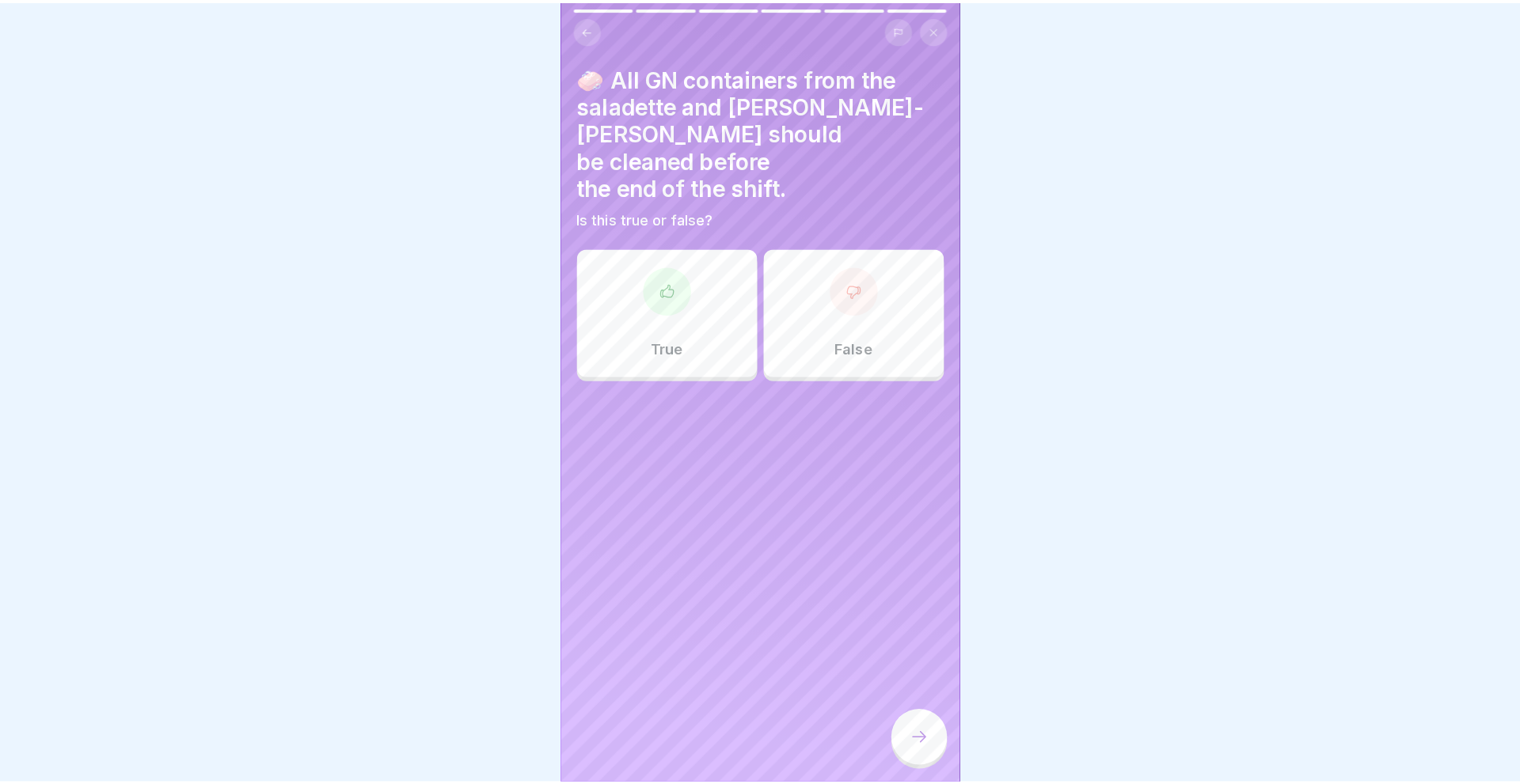
scroll to position [0, 0]
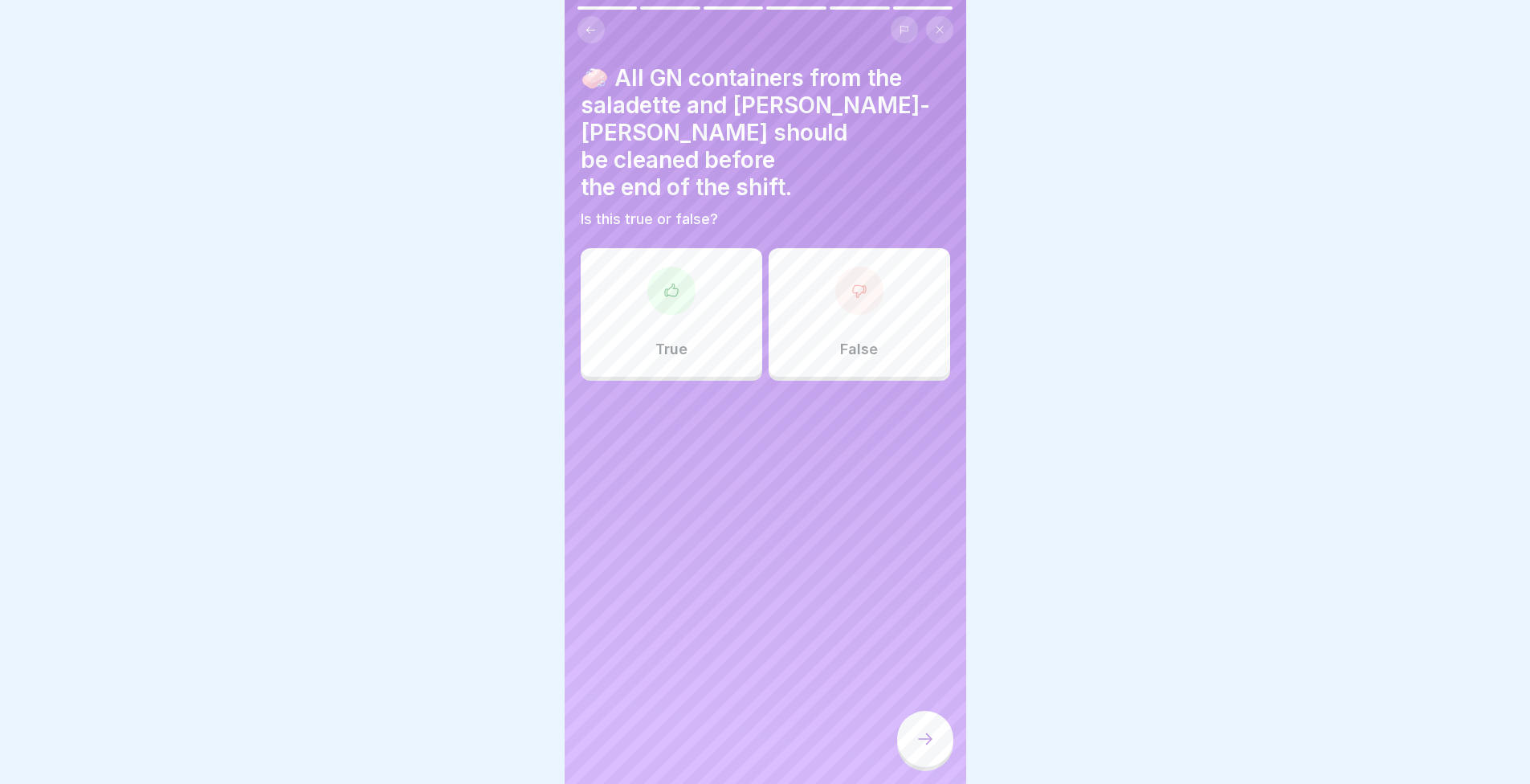
click at [639, 368] on div "🧼 All GN containers from the saladette and bain-marie should be cleaned before …" at bounding box center [766, 392] width 402 height 784
click at [631, 315] on div "True" at bounding box center [671, 312] width 182 height 129
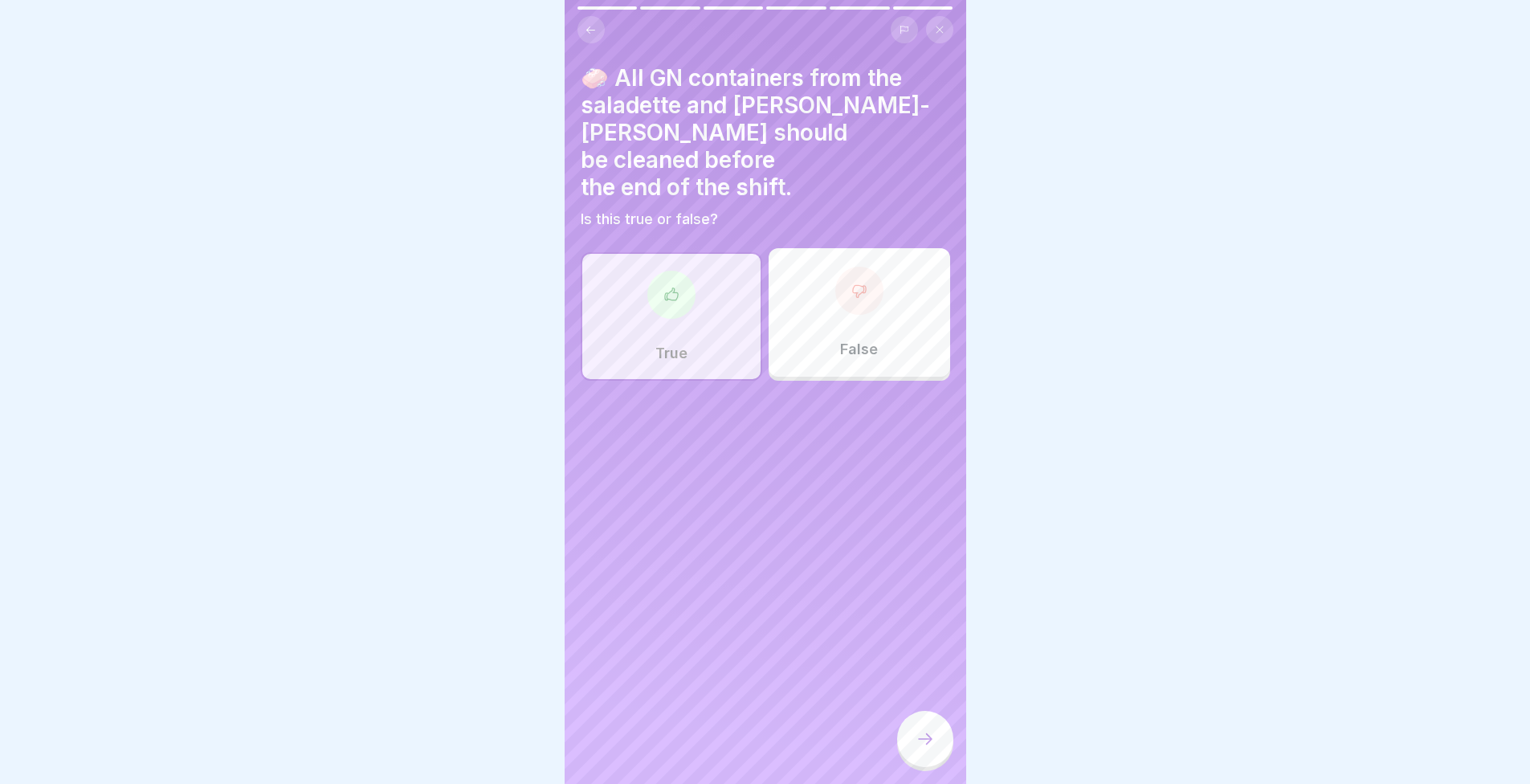
click at [941, 737] on div at bounding box center [925, 739] width 57 height 57
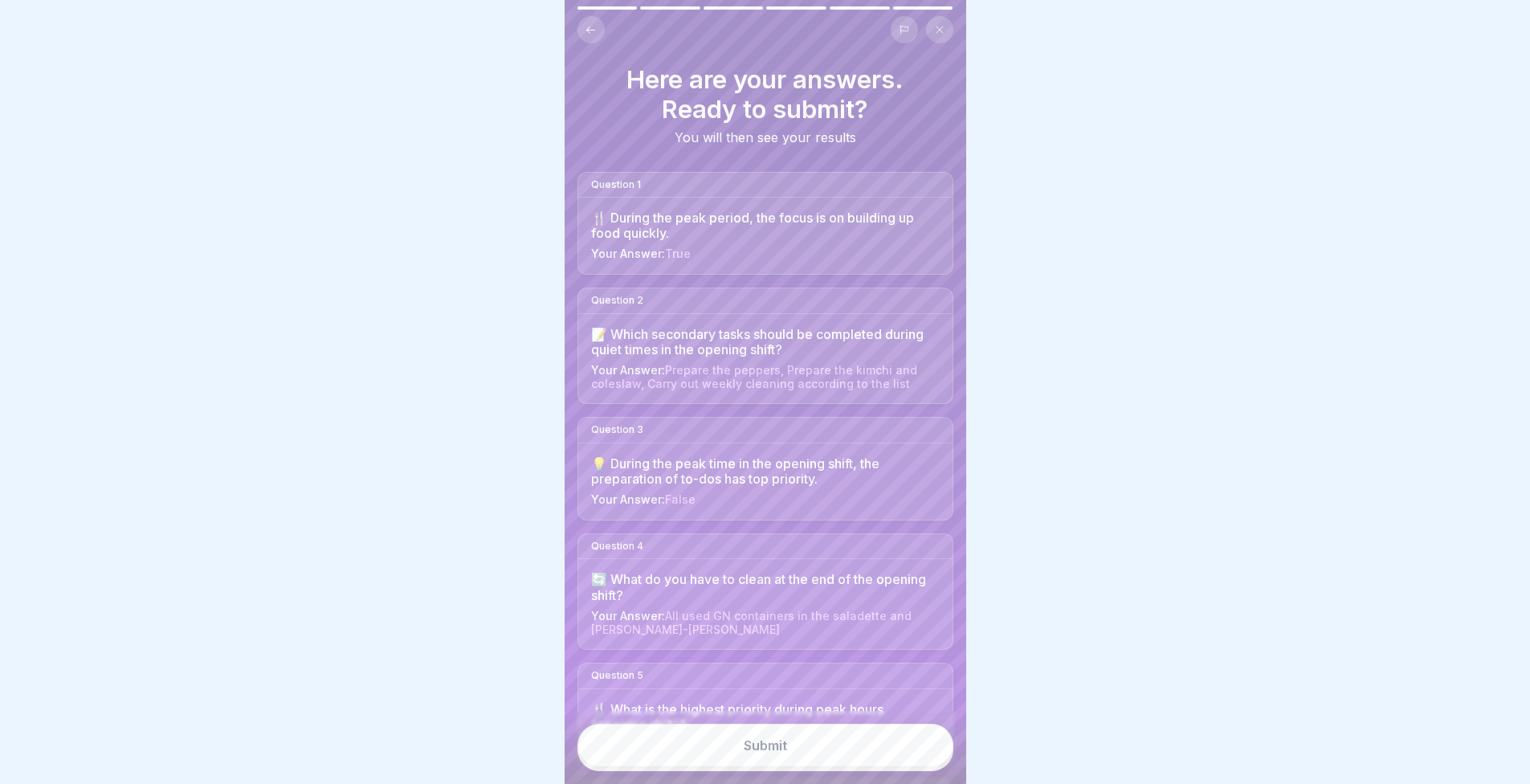
click at [876, 738] on button "Submit" at bounding box center [765, 745] width 376 height 43
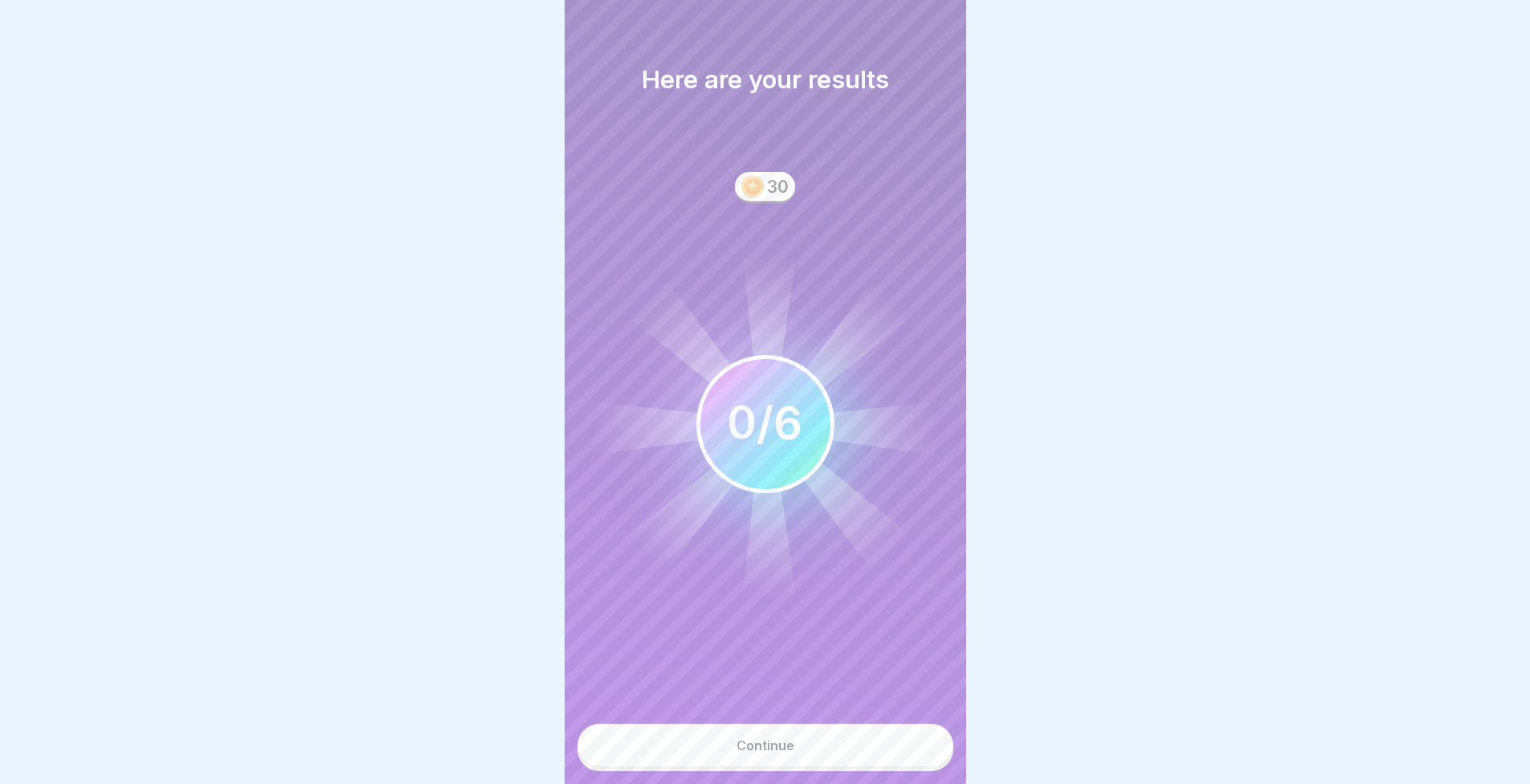
click at [801, 677] on div "Here are your results 30 0 6 / 6 Continue" at bounding box center [766, 392] width 402 height 784
click at [819, 767] on button "Continue" at bounding box center [765, 745] width 376 height 43
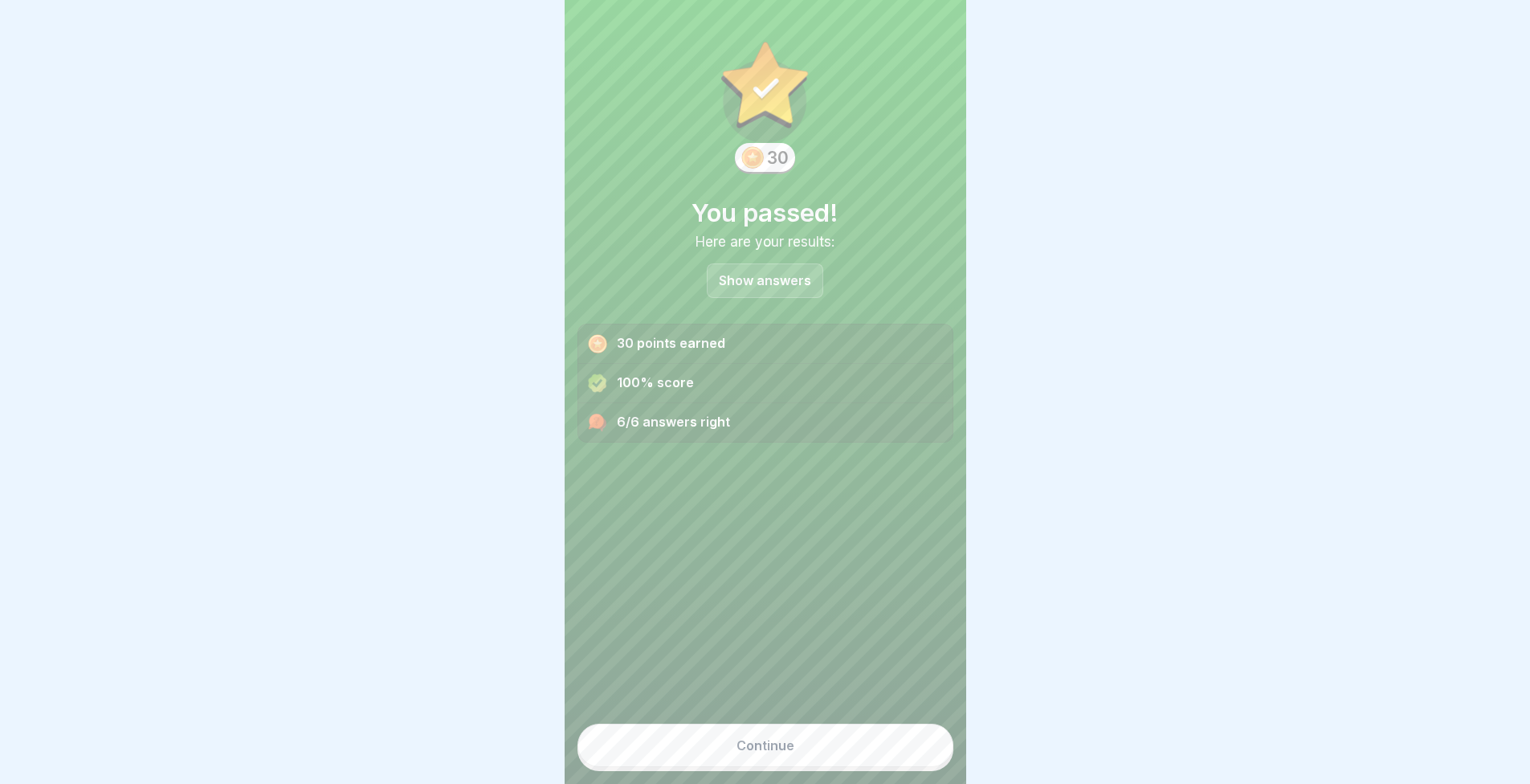
click at [729, 771] on div "Continue" at bounding box center [765, 741] width 376 height 61
click at [728, 760] on button "Continue" at bounding box center [765, 745] width 376 height 43
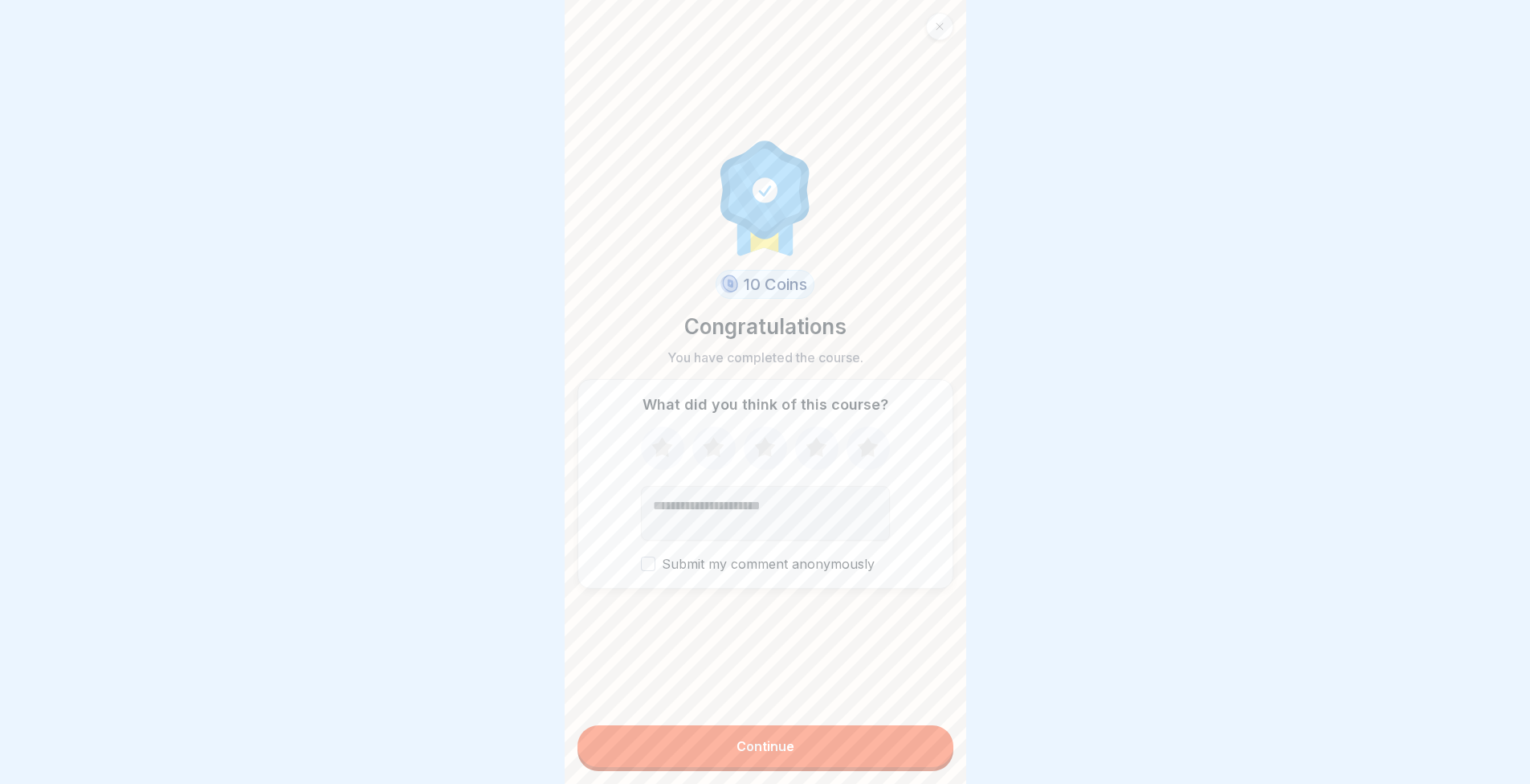
click at [869, 451] on icon at bounding box center [868, 447] width 21 height 20
click at [775, 753] on div "Continue" at bounding box center [765, 746] width 58 height 14
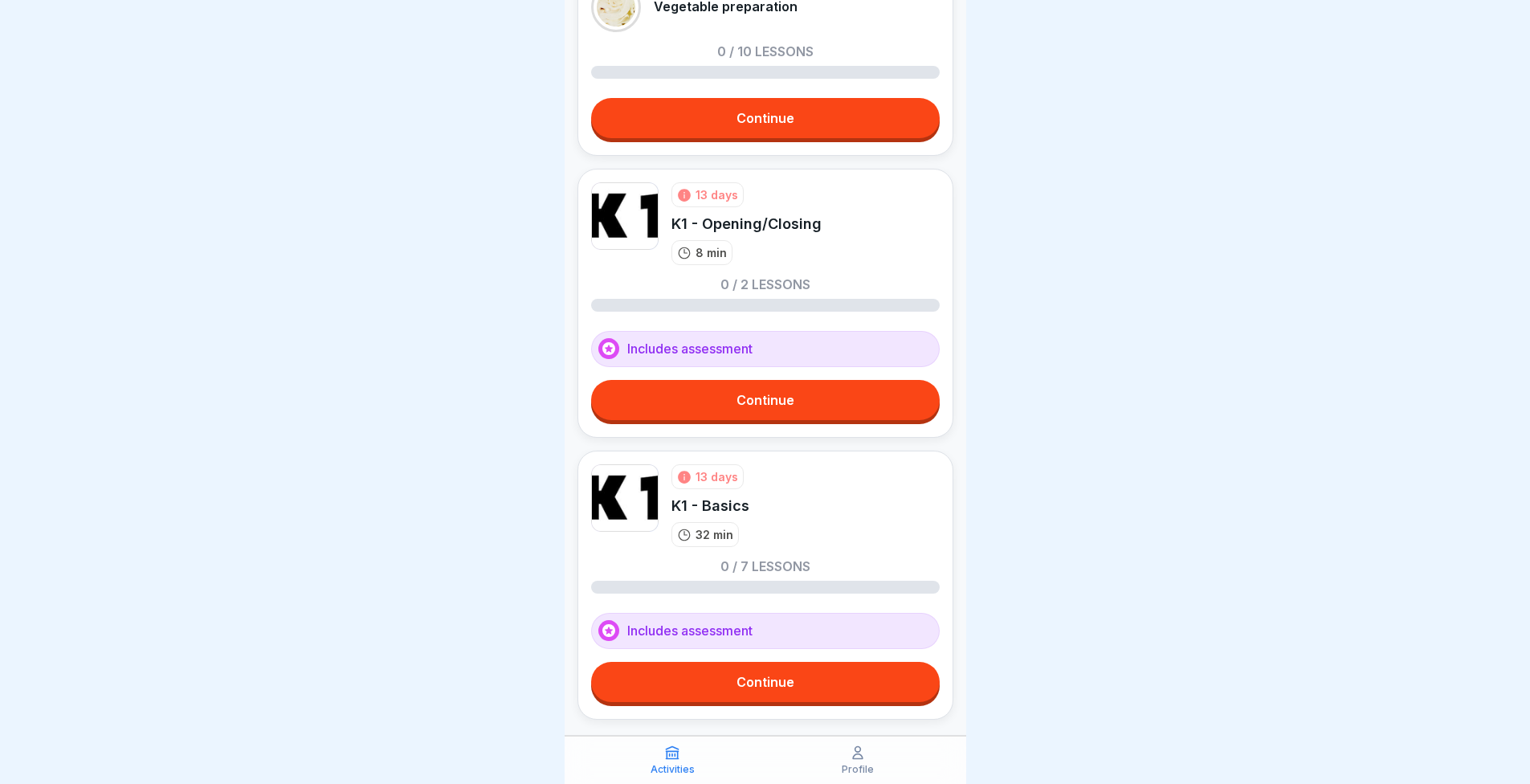
scroll to position [515, 0]
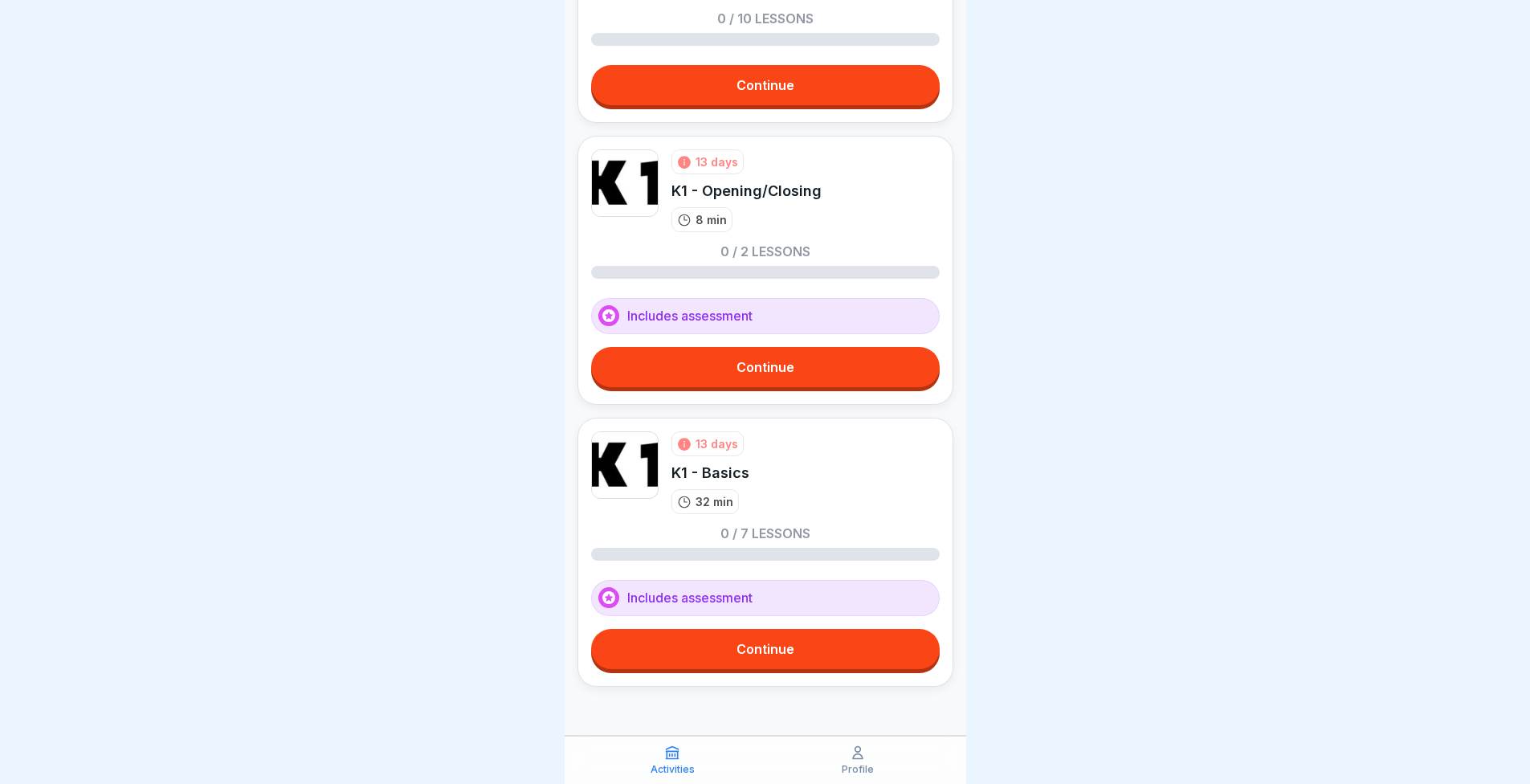
click at [844, 751] on div "Profile" at bounding box center [858, 760] width 178 height 31
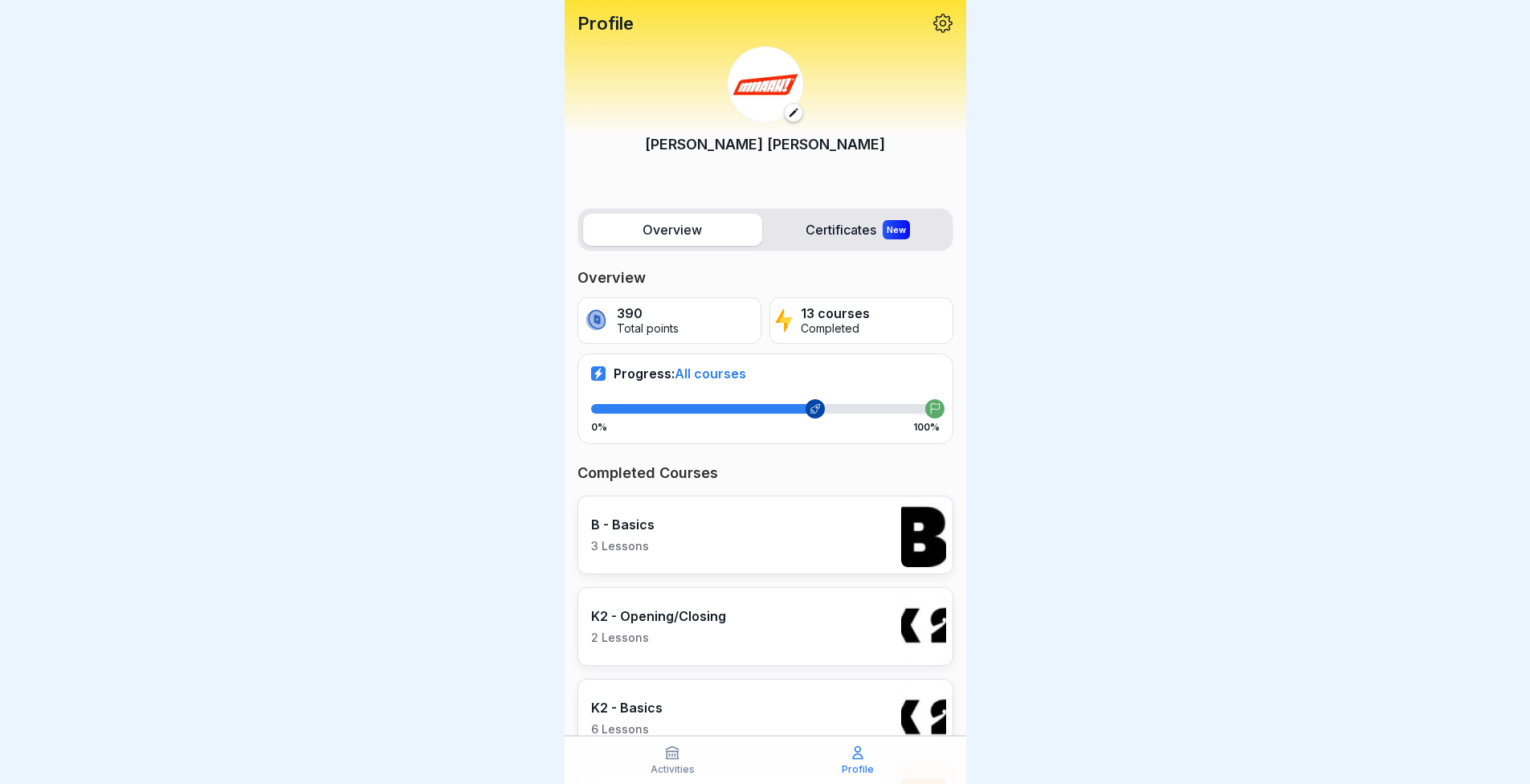
click at [679, 761] on div "Activities" at bounding box center [673, 760] width 178 height 31
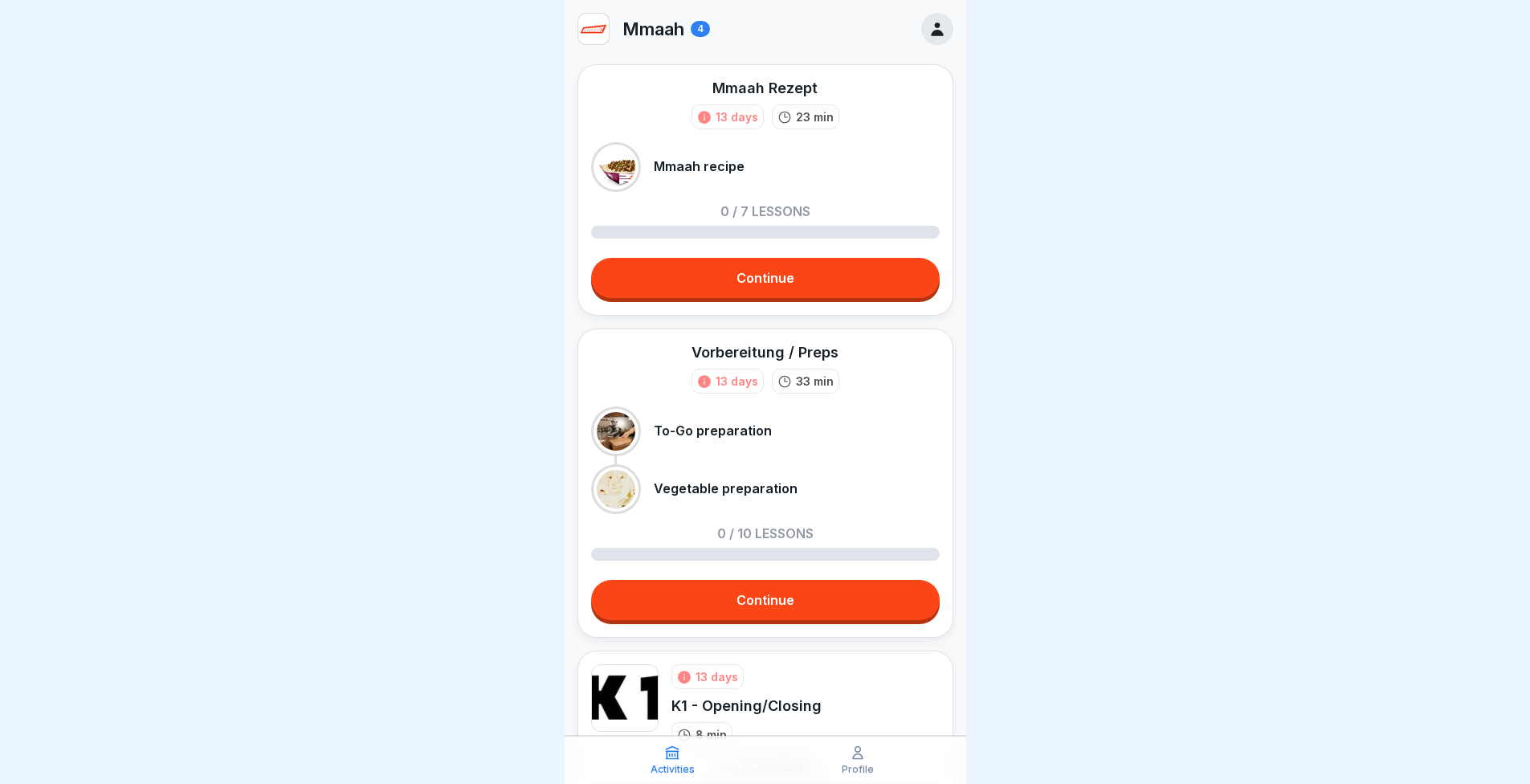
click at [894, 771] on div "Profile" at bounding box center [858, 760] width 178 height 31
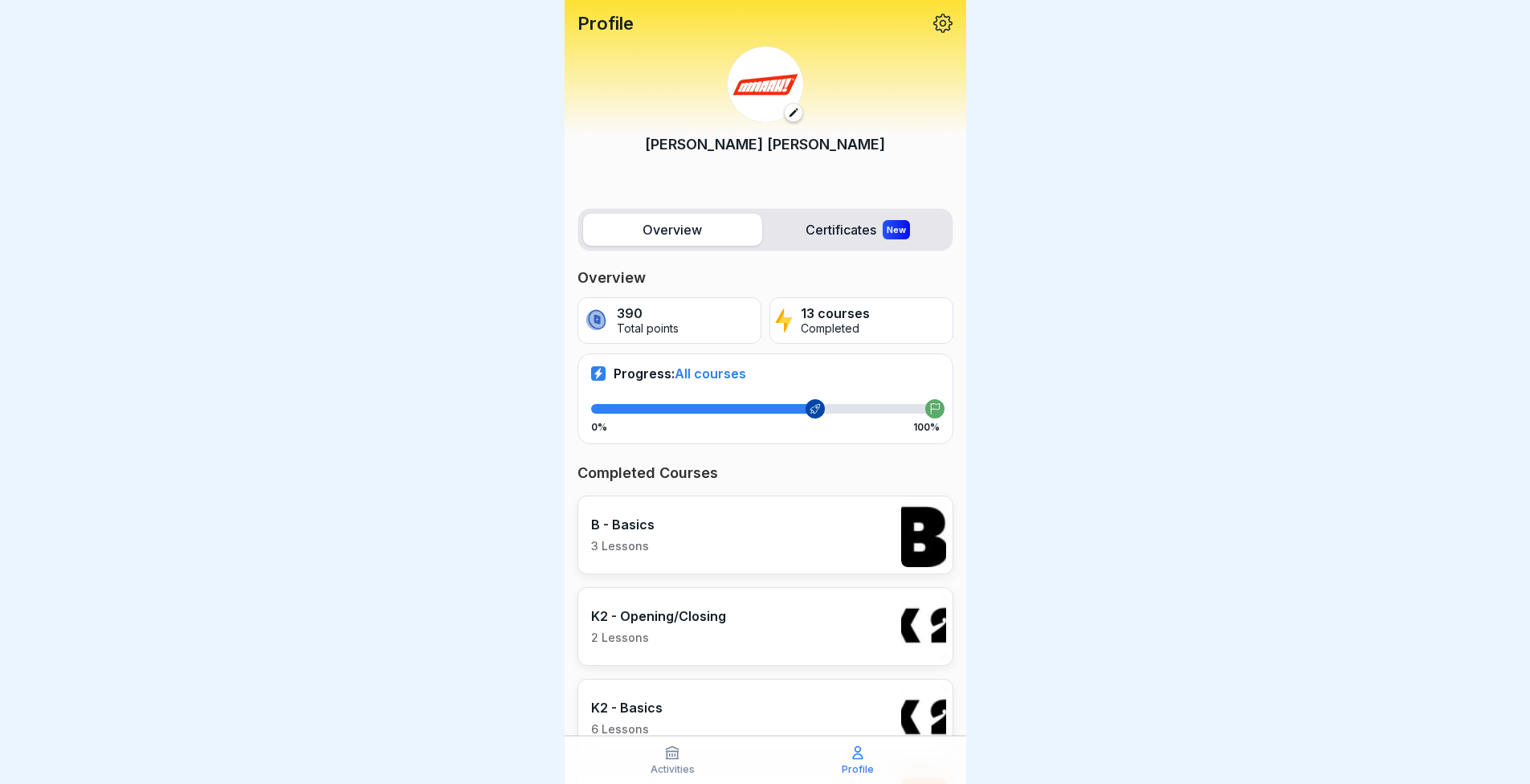
click at [668, 749] on icon at bounding box center [672, 752] width 16 height 16
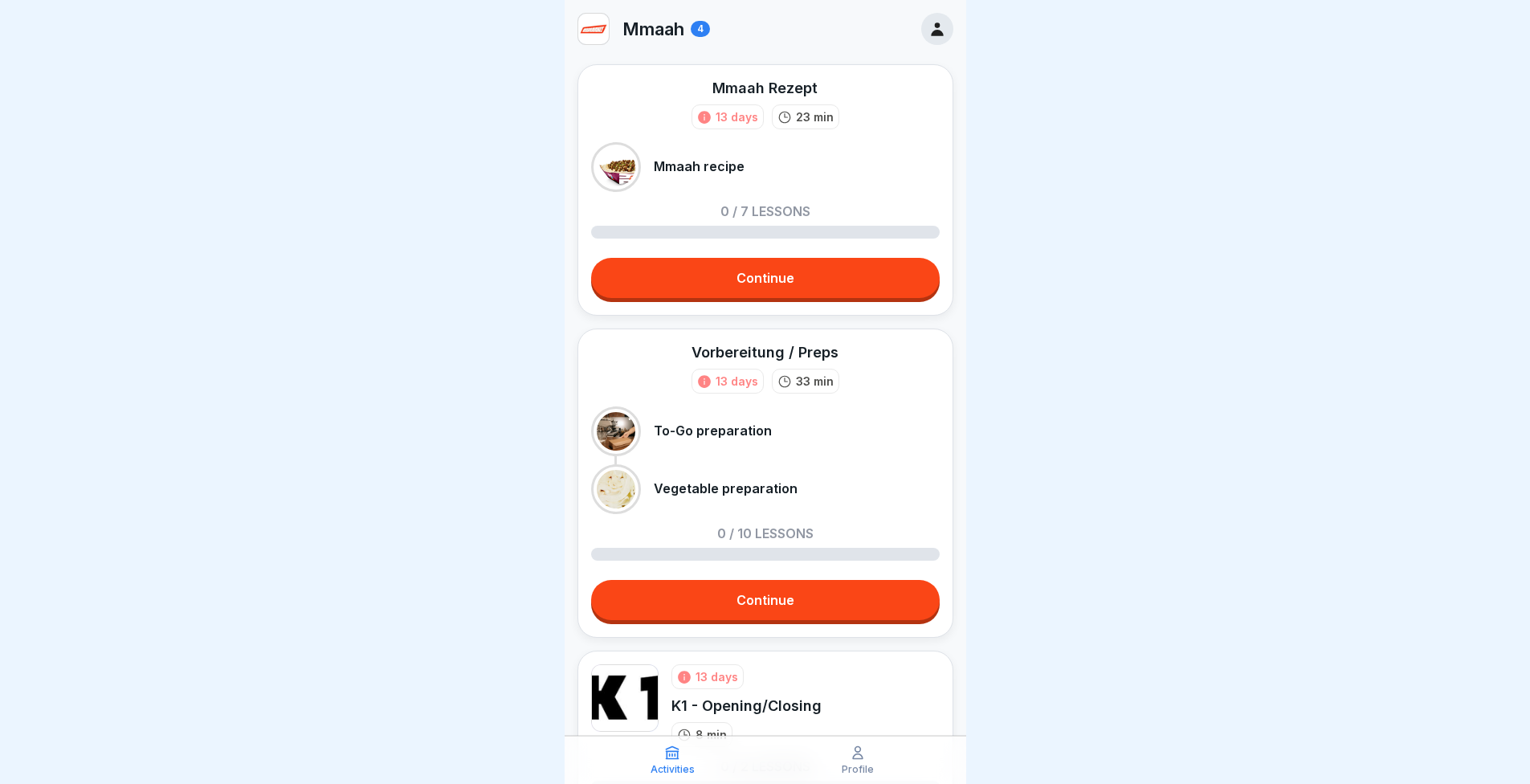
click at [746, 276] on link "Continue" at bounding box center [765, 278] width 349 height 40
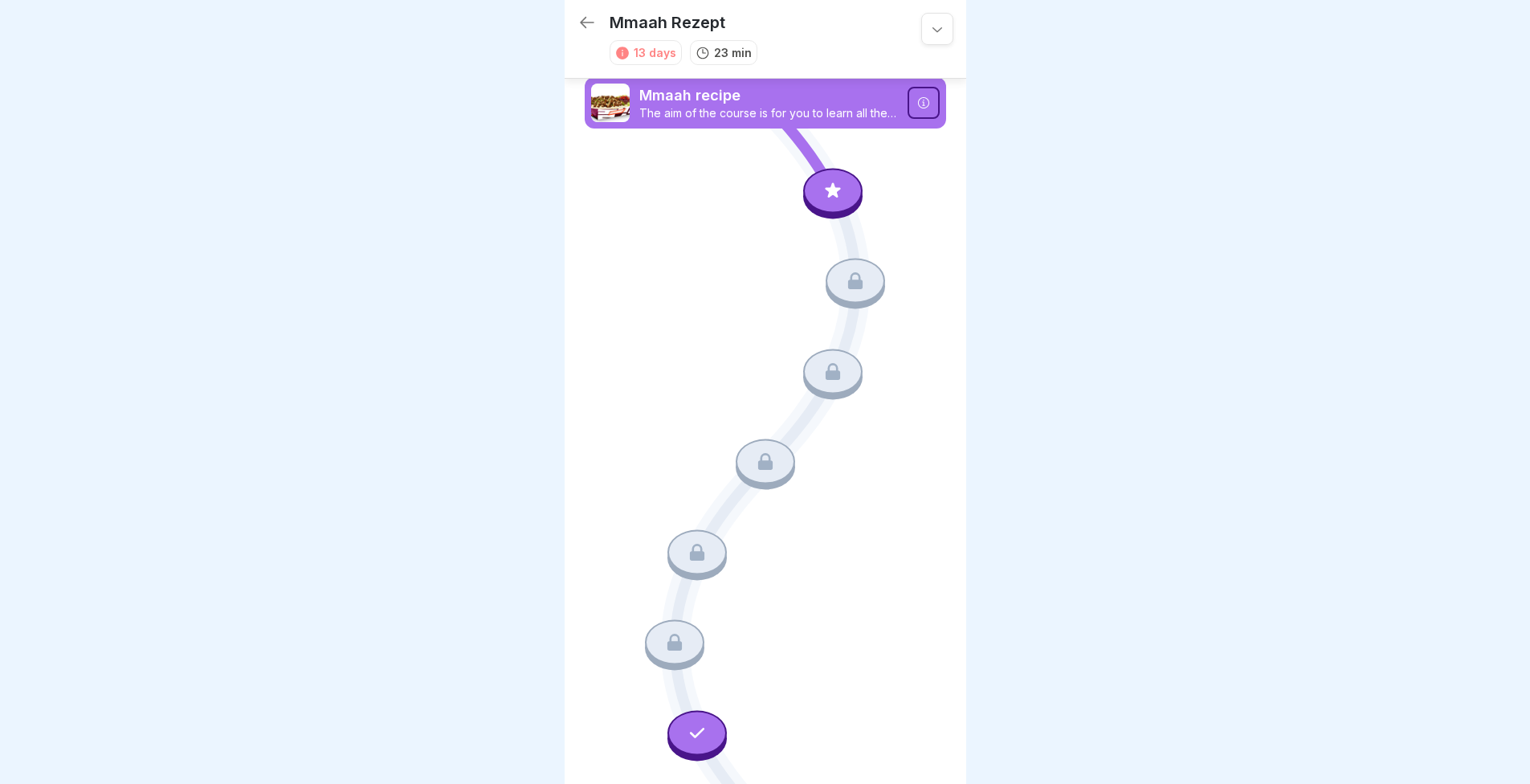
click at [804, 190] on div at bounding box center [833, 190] width 60 height 45
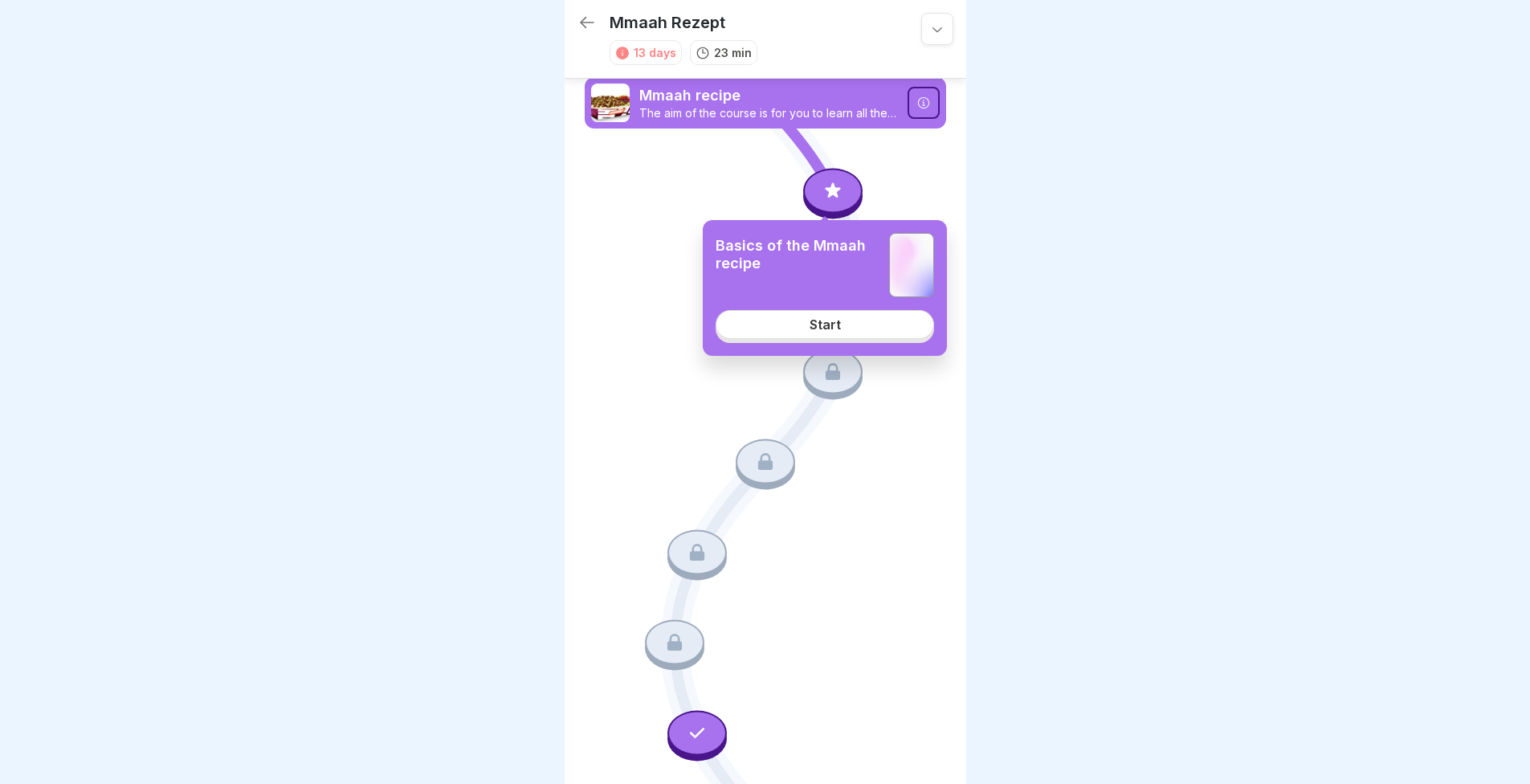
click at [828, 328] on div "Start" at bounding box center [825, 324] width 32 height 14
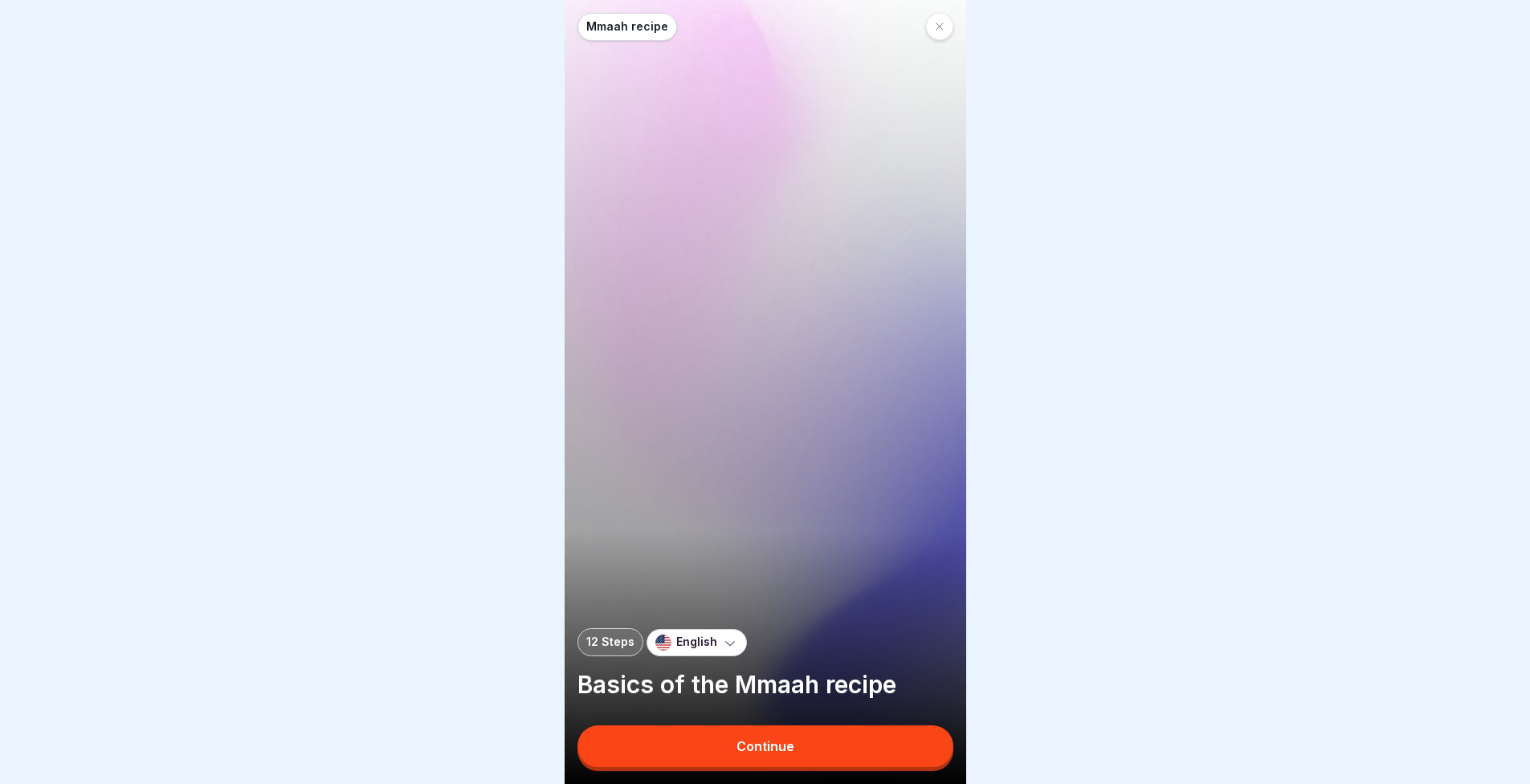
click at [776, 767] on button "Continue" at bounding box center [765, 746] width 376 height 41
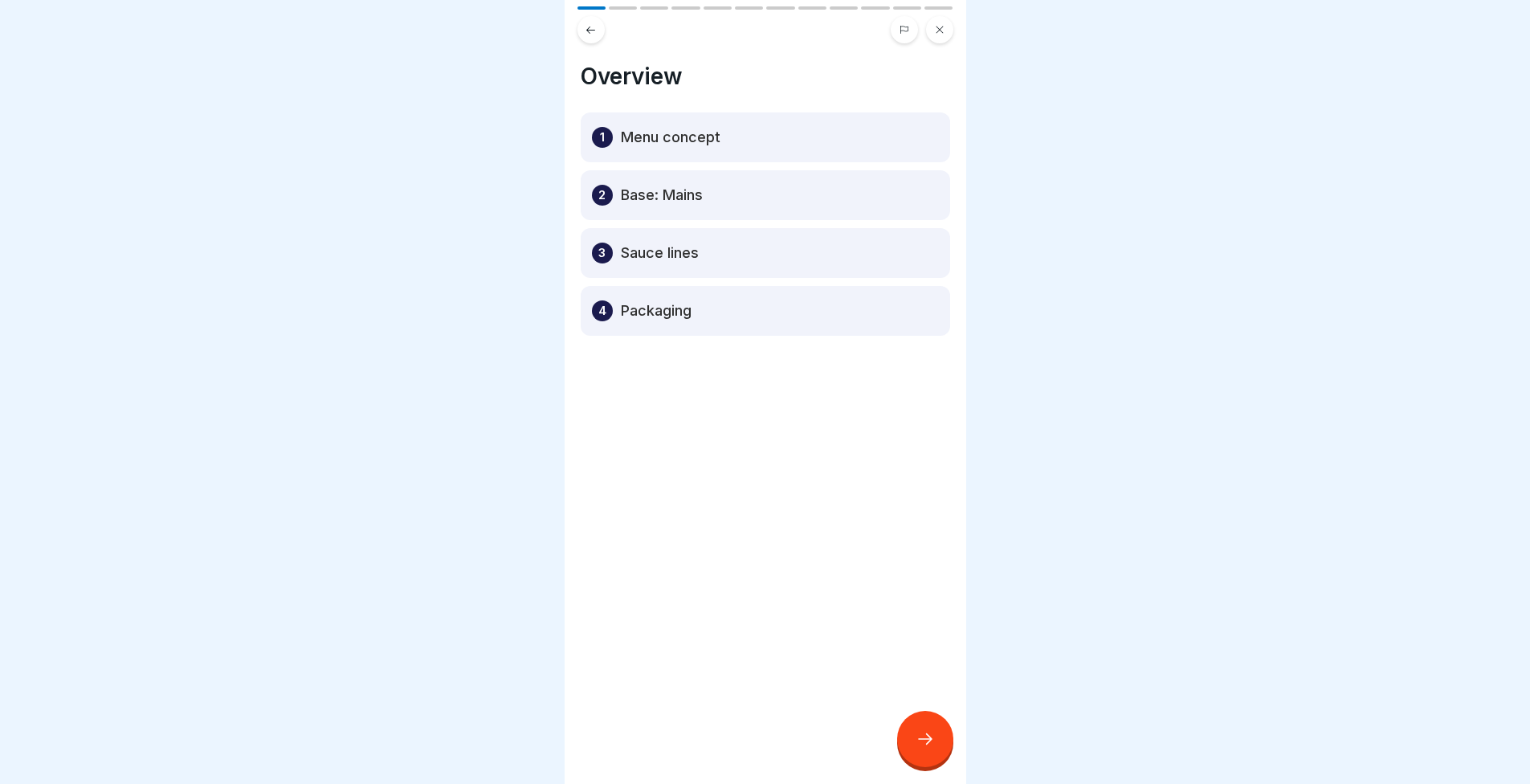
click at [923, 741] on div at bounding box center [925, 739] width 57 height 57
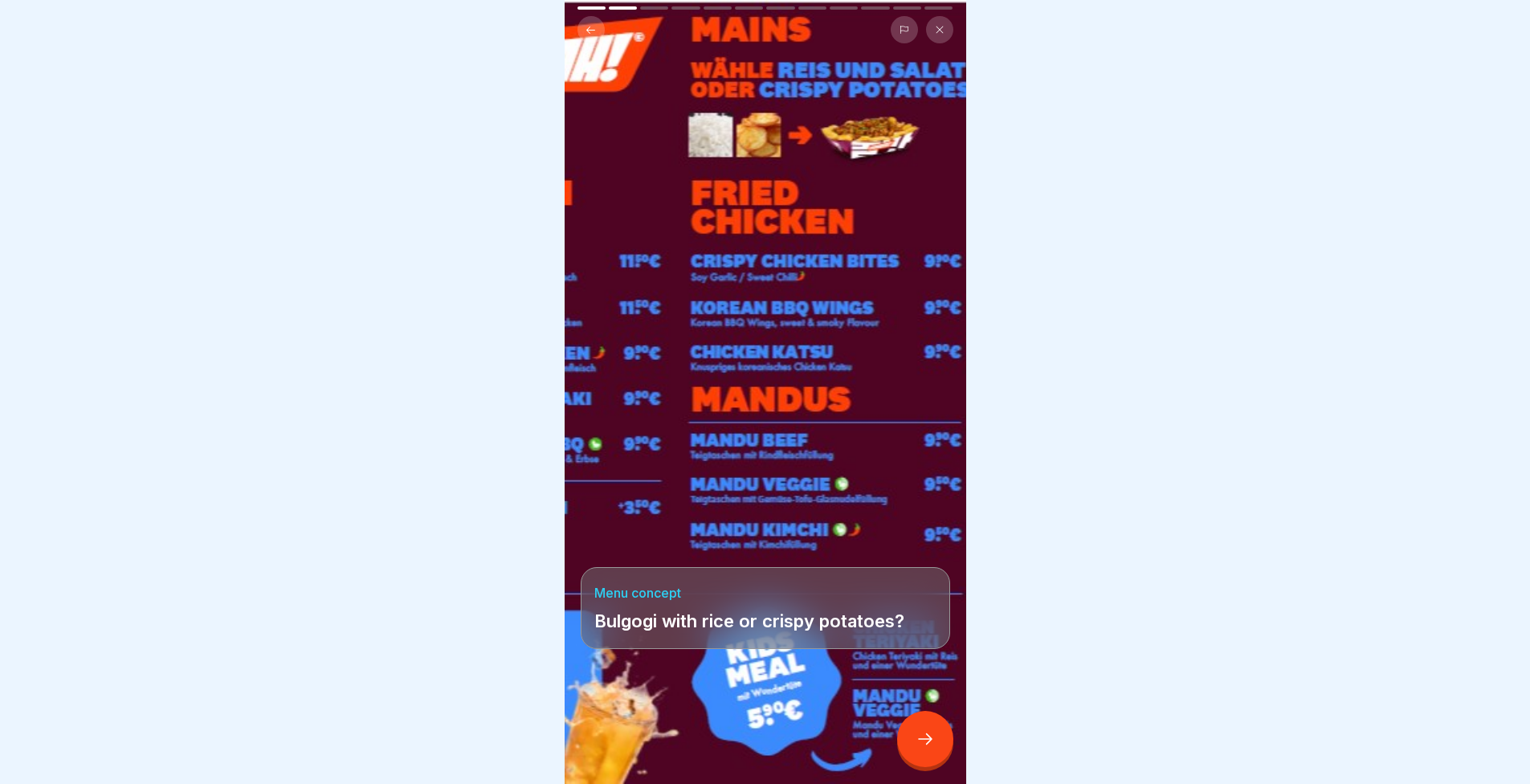
click at [899, 755] on div at bounding box center [925, 739] width 57 height 57
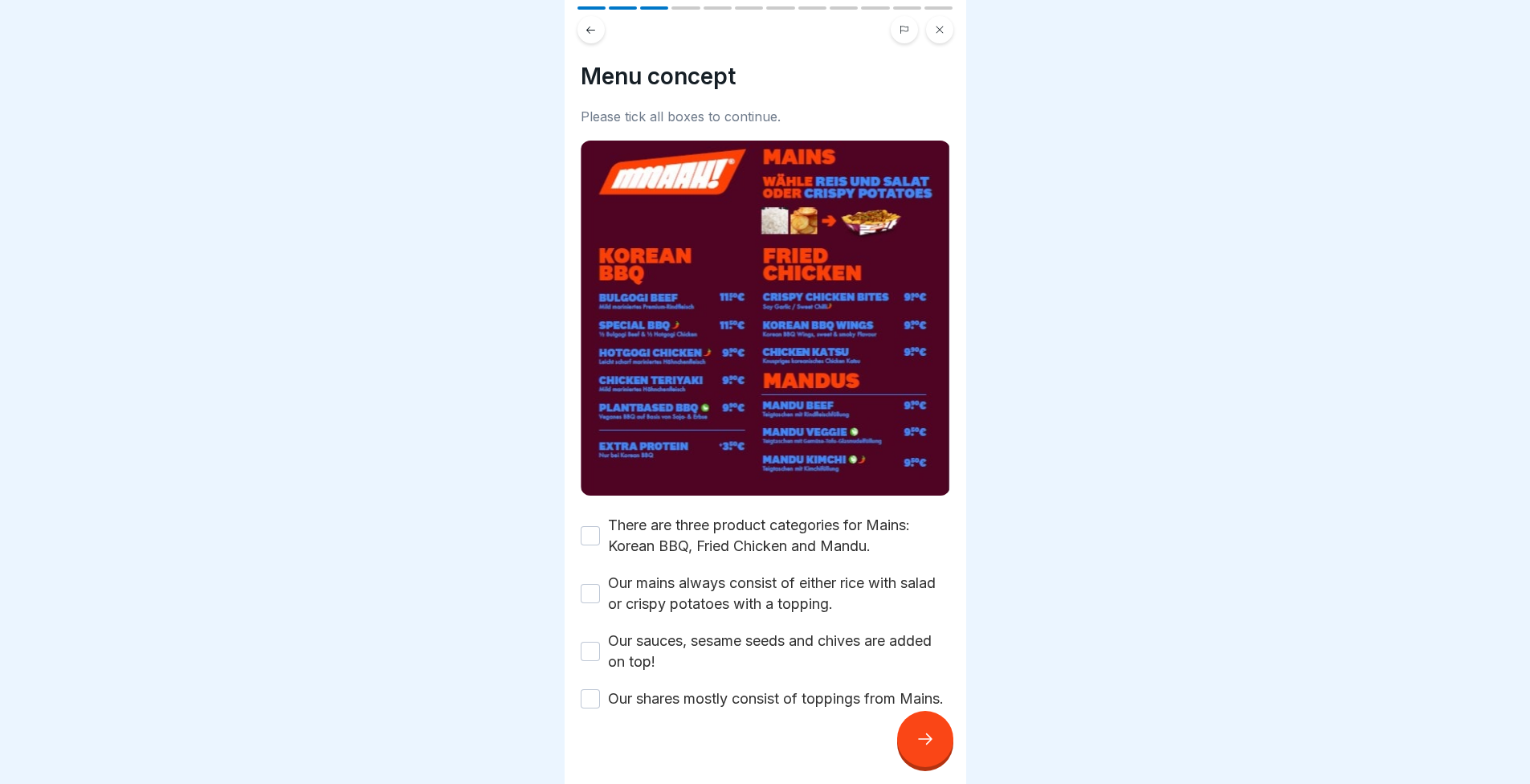
click at [899, 755] on div at bounding box center [925, 739] width 57 height 57
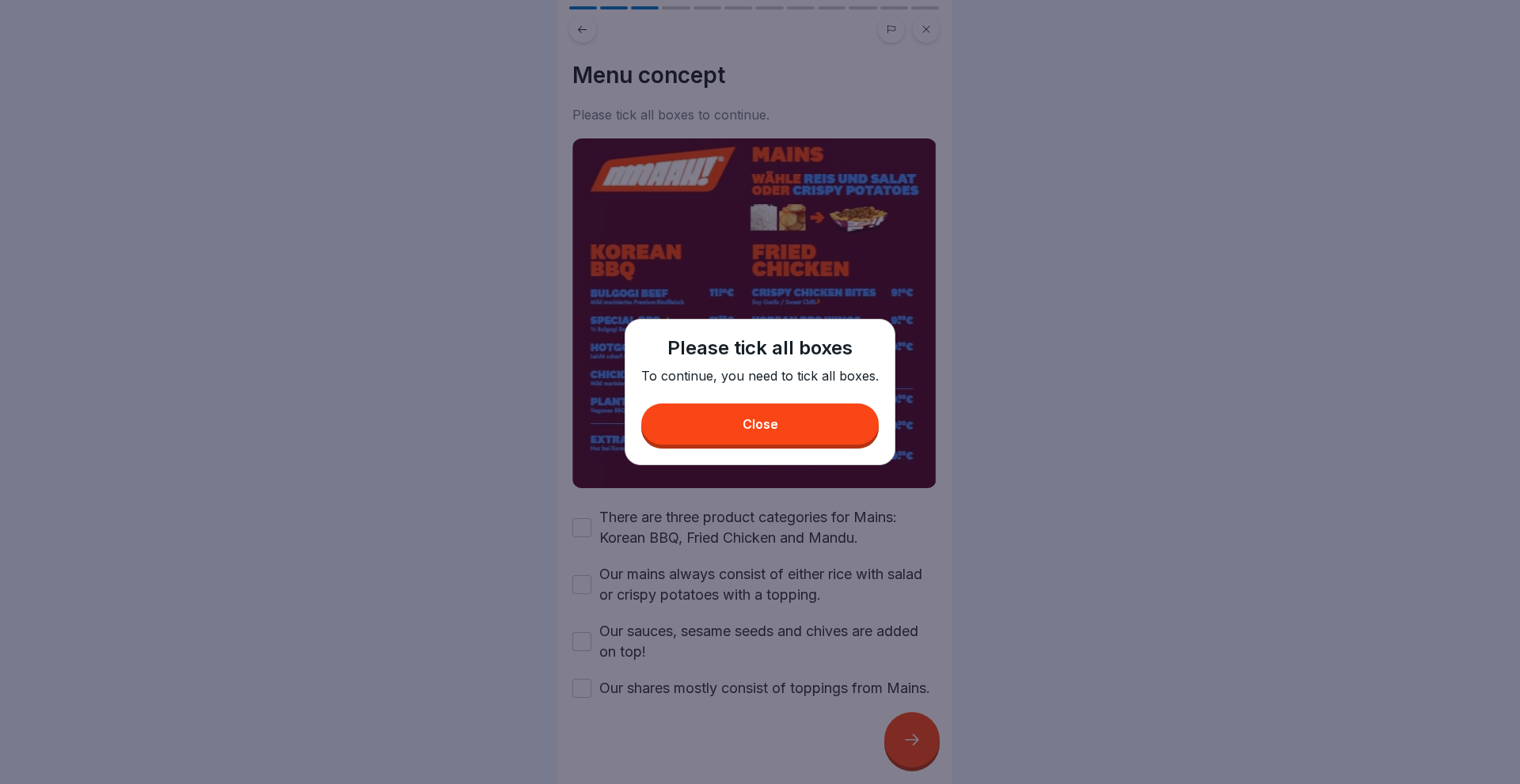
click at [688, 430] on button "Close" at bounding box center [760, 423] width 238 height 41
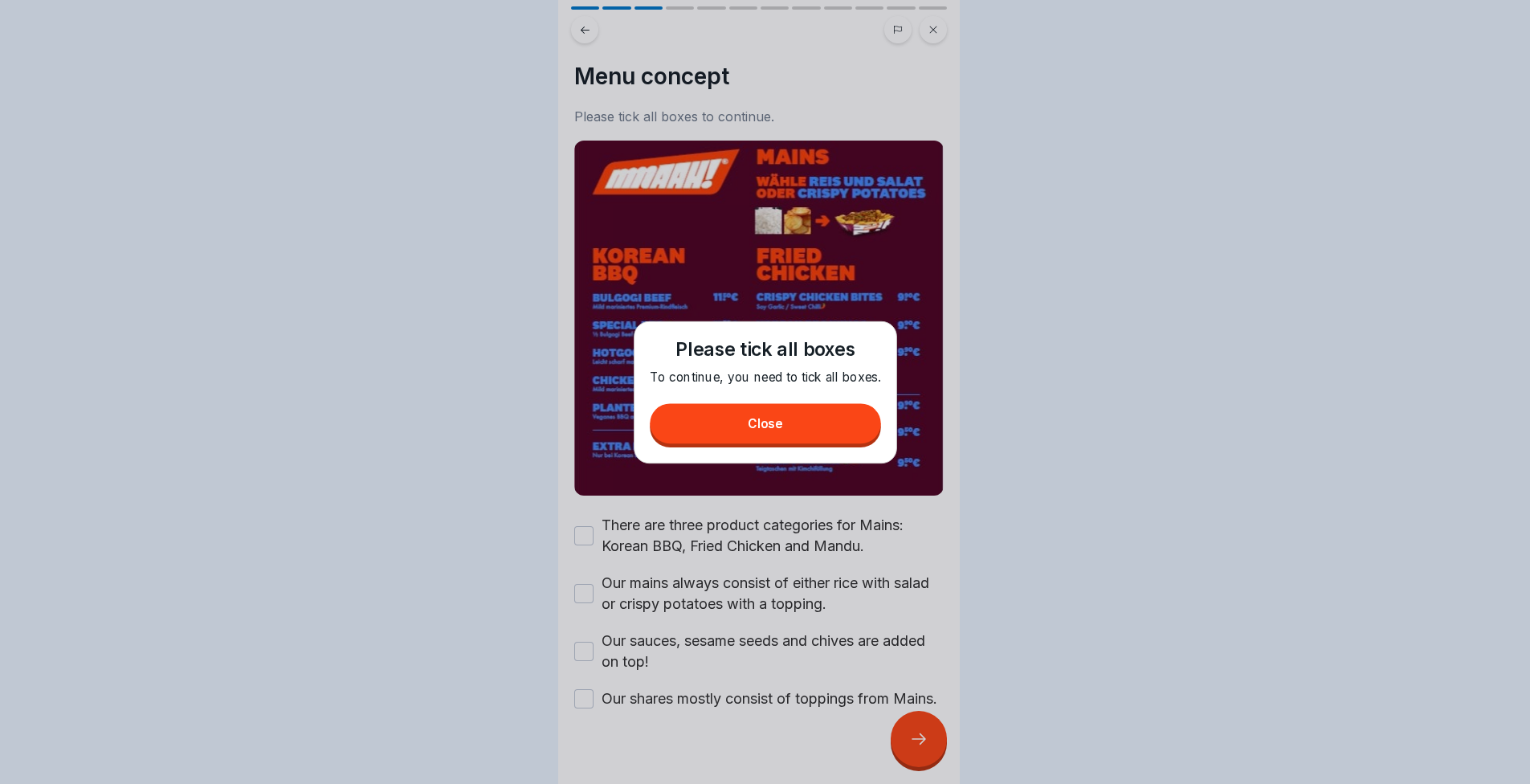
click at [704, 515] on label "There are three product categories for Mains: Korean BBQ, Fried Chicken and Man…" at bounding box center [773, 535] width 342 height 41
click at [594, 526] on button "There are three product categories for Mains: Korean BBQ, Fried Chicken and Man…" at bounding box center [584, 535] width 19 height 19
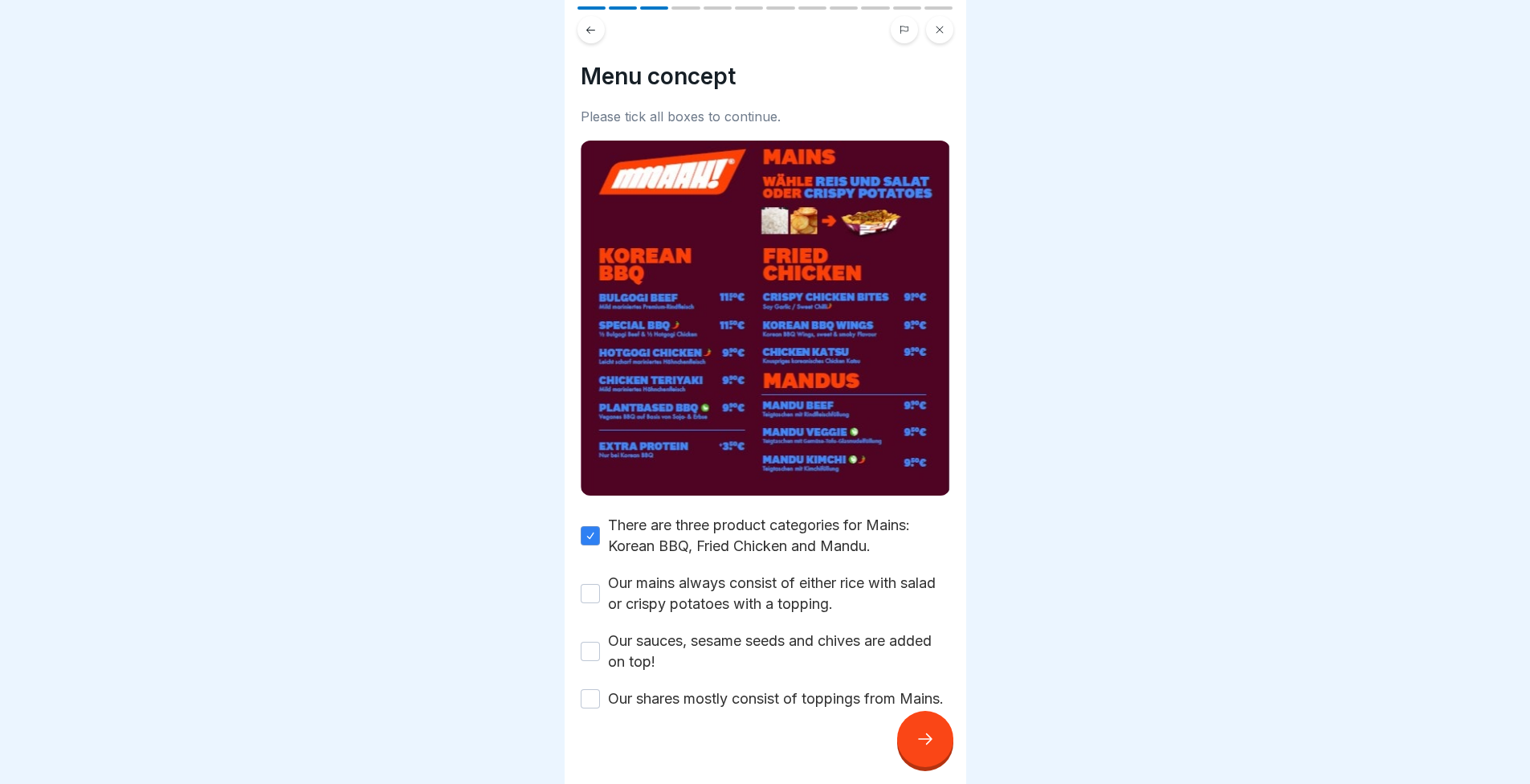
click at [704, 581] on label "Our mains always consist of either rice with salad or crispy potatoes with a to…" at bounding box center [779, 593] width 342 height 41
click at [600, 584] on button "Our mains always consist of either rice with salad or crispy potatoes with a to…" at bounding box center [590, 594] width 19 height 19
drag, startPoint x: 703, startPoint y: 628, endPoint x: 702, endPoint y: 643, distance: 15.0
click at [703, 630] on label "Our sauces, sesame seeds and chives are added on top!" at bounding box center [779, 650] width 342 height 41
click at [600, 642] on button "Our sauces, sesame seeds and chives are added on top!" at bounding box center [590, 651] width 19 height 19
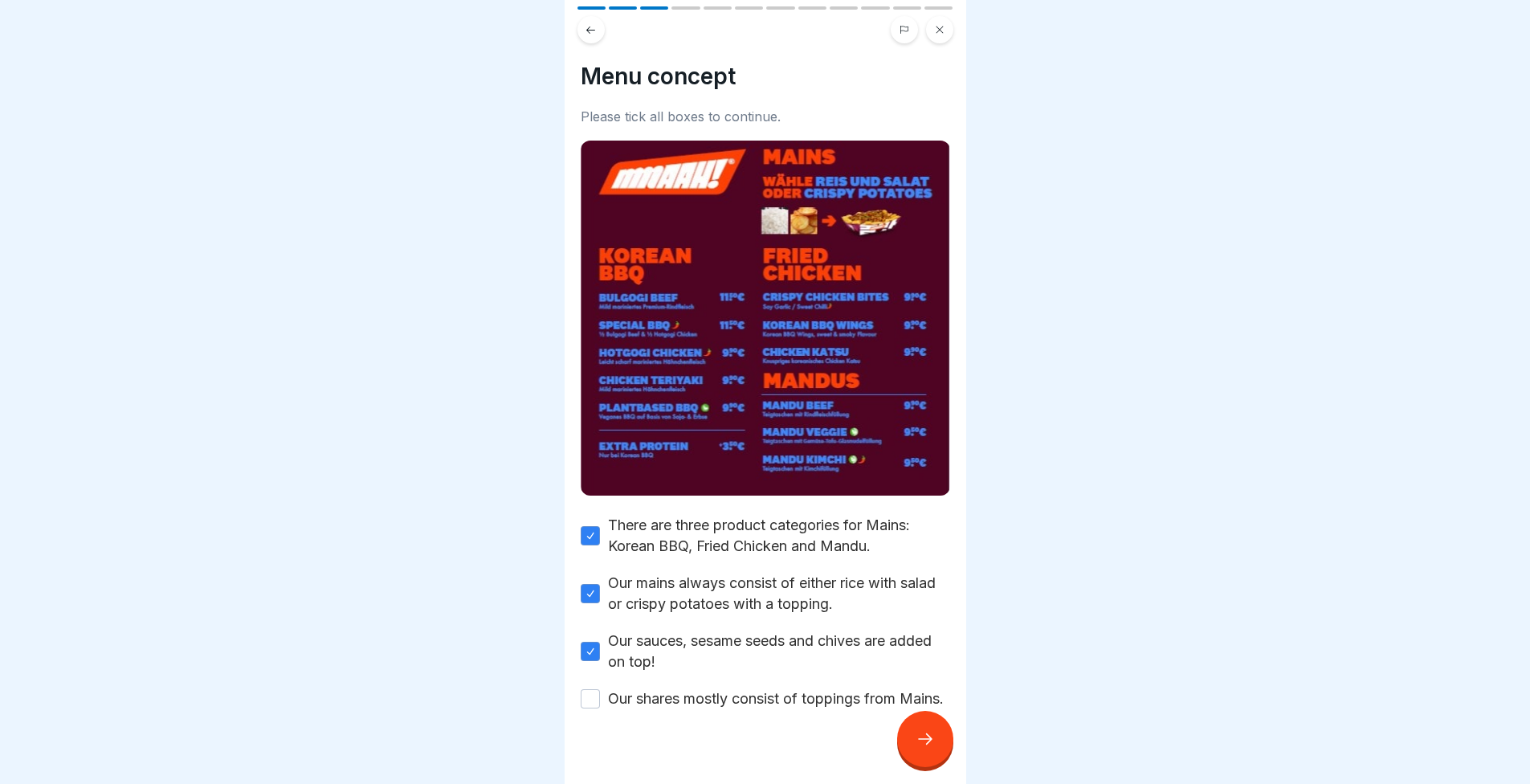
click at [699, 688] on label "Our shares mostly consist of toppings from Mains." at bounding box center [776, 698] width 335 height 21
click at [600, 689] on button "Our shares mostly consist of toppings from Mains." at bounding box center [590, 698] width 19 height 19
click at [913, 755] on div at bounding box center [925, 739] width 57 height 57
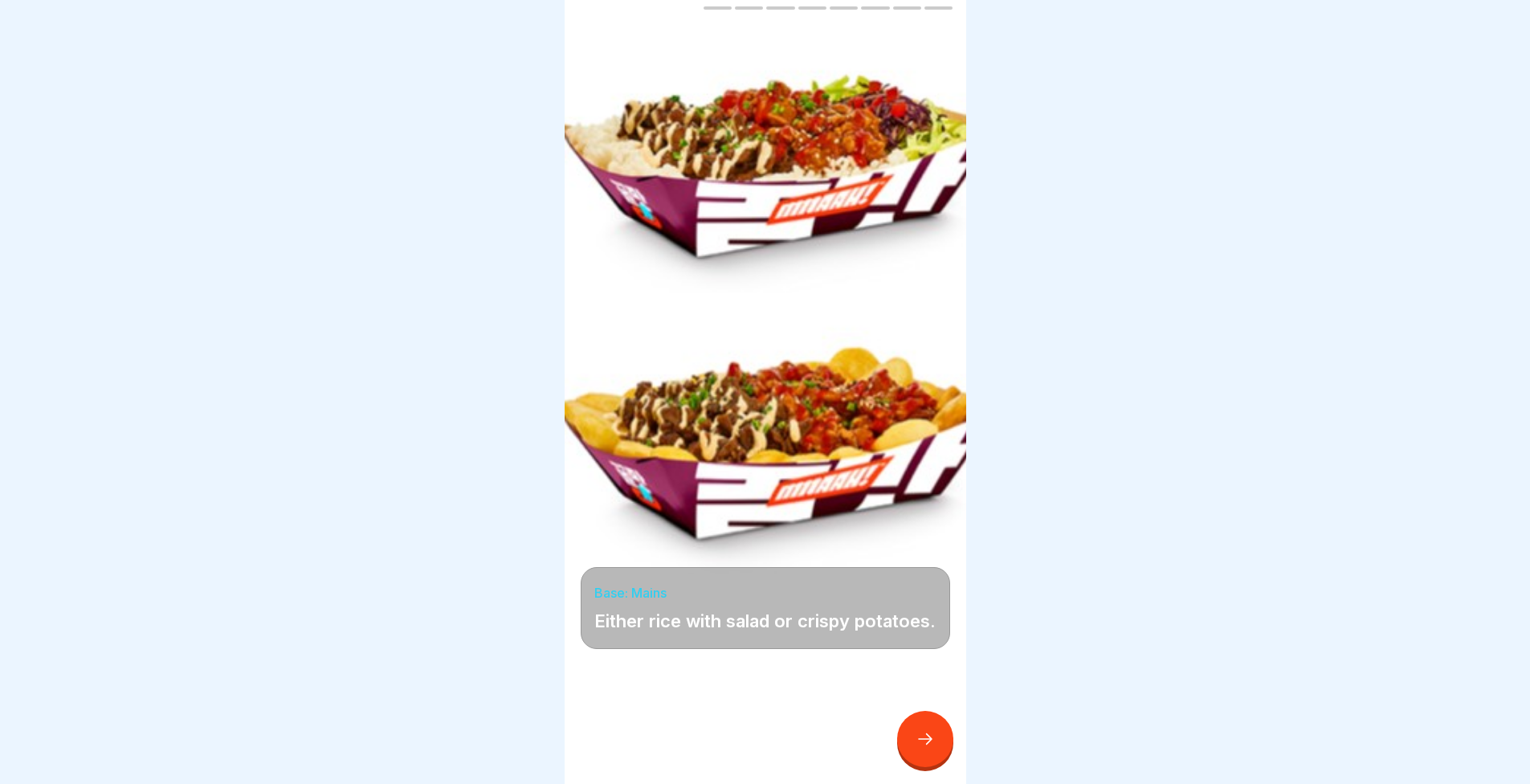
click at [932, 739] on div at bounding box center [925, 739] width 57 height 57
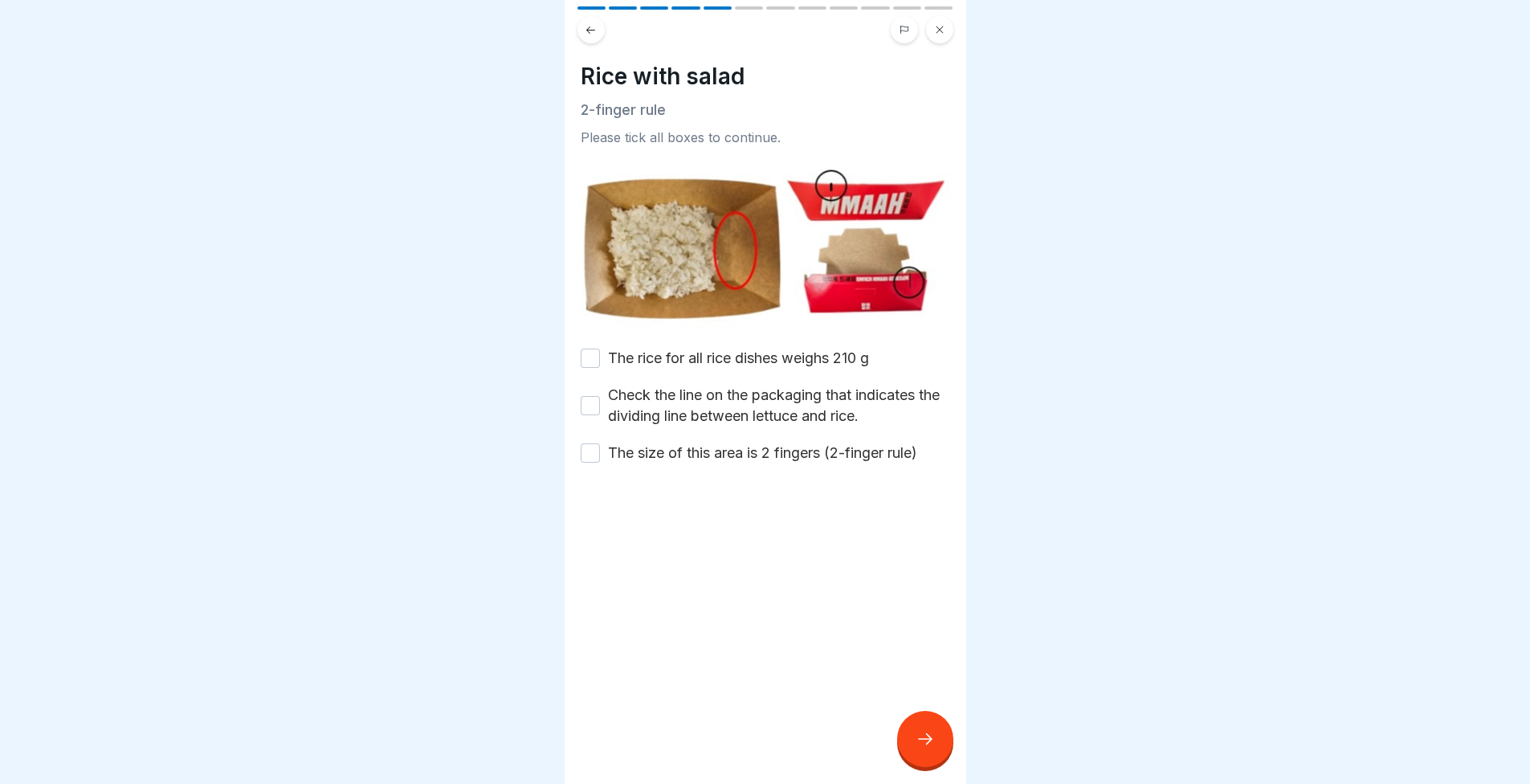
click at [715, 352] on label "The rice for all rice dishes weighs 210 g" at bounding box center [739, 358] width 261 height 21
click at [600, 352] on button "The rice for all rice dishes weighs 210 g" at bounding box center [590, 358] width 19 height 19
click at [686, 404] on label "Check the line on the packaging that indicates the dividing line between lettuc…" at bounding box center [779, 404] width 342 height 41
click at [600, 404] on button "Check the line on the packaging that indicates the dividing line between lettuc…" at bounding box center [590, 405] width 19 height 19
click at [682, 464] on div at bounding box center [765, 511] width 369 height 96
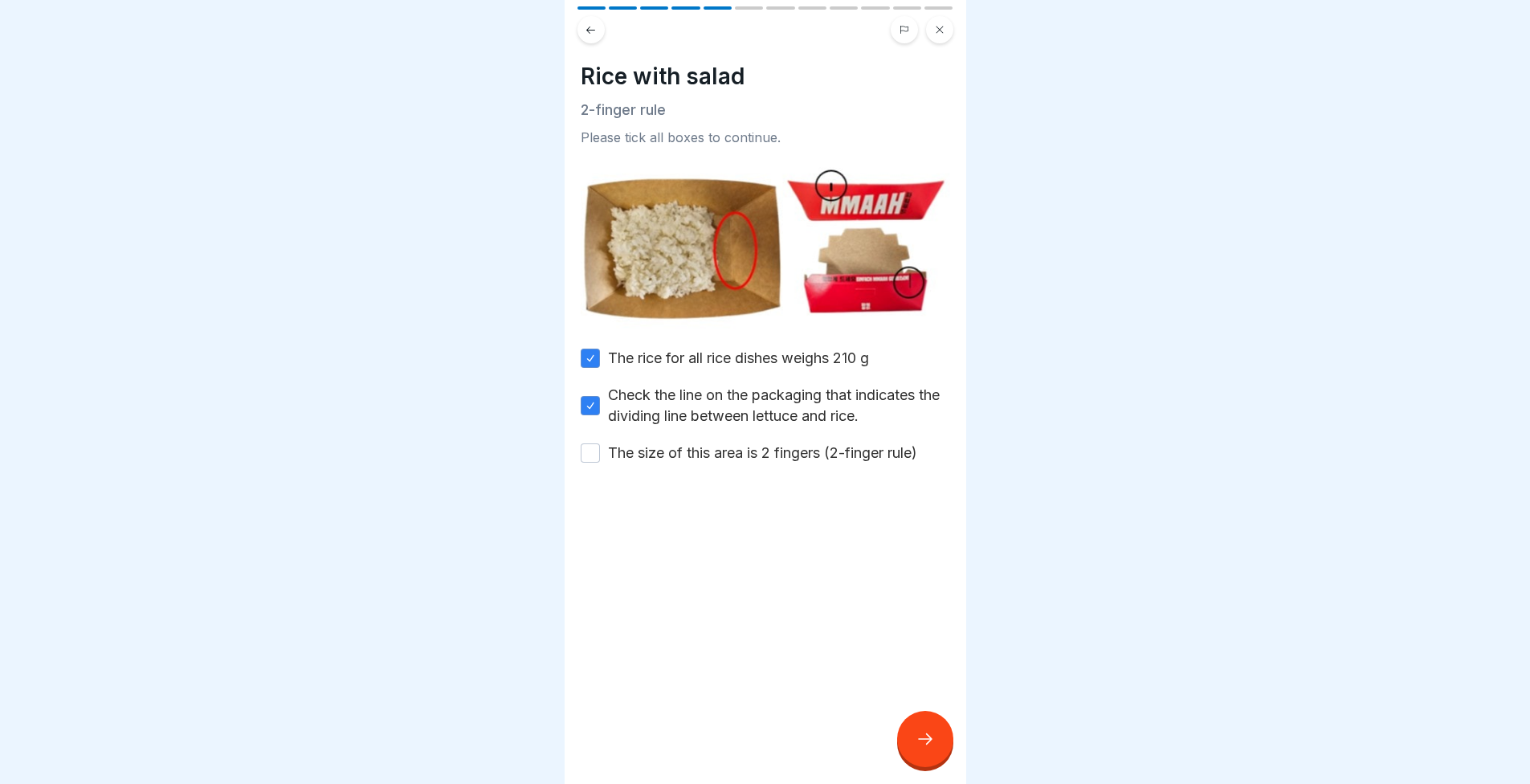
drag, startPoint x: 703, startPoint y: 438, endPoint x: 902, endPoint y: 575, distance: 241.6
click at [705, 443] on label "The size of this area is 2 fingers (2-finger rule)" at bounding box center [763, 453] width 309 height 21
click at [600, 443] on button "The size of this area is 2 fingers (2-finger rule)" at bounding box center [590, 453] width 19 height 19
click at [922, 748] on icon at bounding box center [925, 739] width 19 height 19
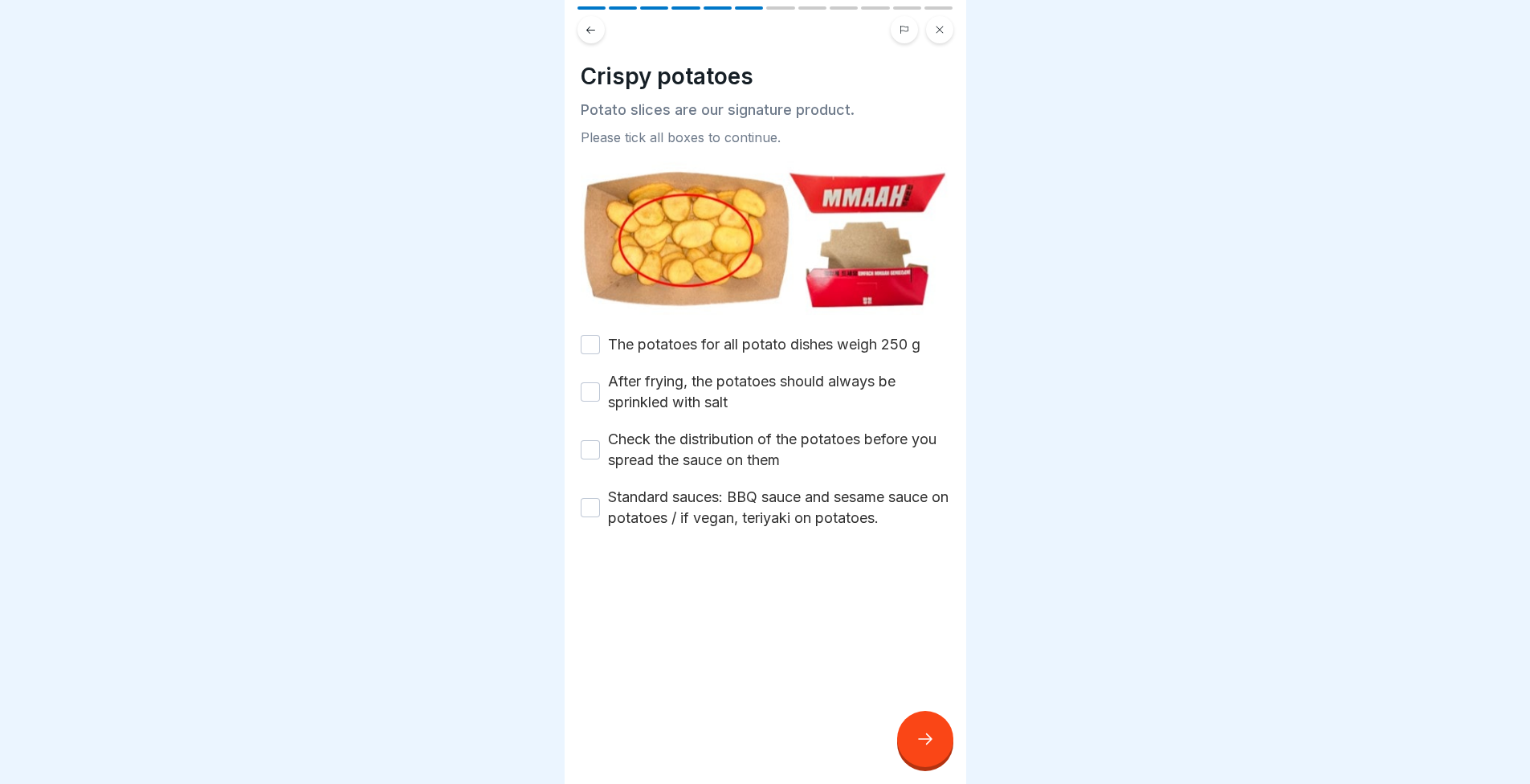
click at [706, 335] on label "The potatoes for all potato dishes weigh 250 g" at bounding box center [764, 345] width 312 height 21
click at [600, 335] on button "The potatoes for all potato dishes weigh 250 g" at bounding box center [590, 345] width 19 height 19
click at [707, 384] on label "After frying, the potatoes should always be sprinkled with salt" at bounding box center [779, 391] width 342 height 41
click at [600, 384] on button "After frying, the potatoes should always be sprinkled with salt" at bounding box center [590, 392] width 19 height 19
drag, startPoint x: 682, startPoint y: 459, endPoint x: 675, endPoint y: 469, distance: 12.2
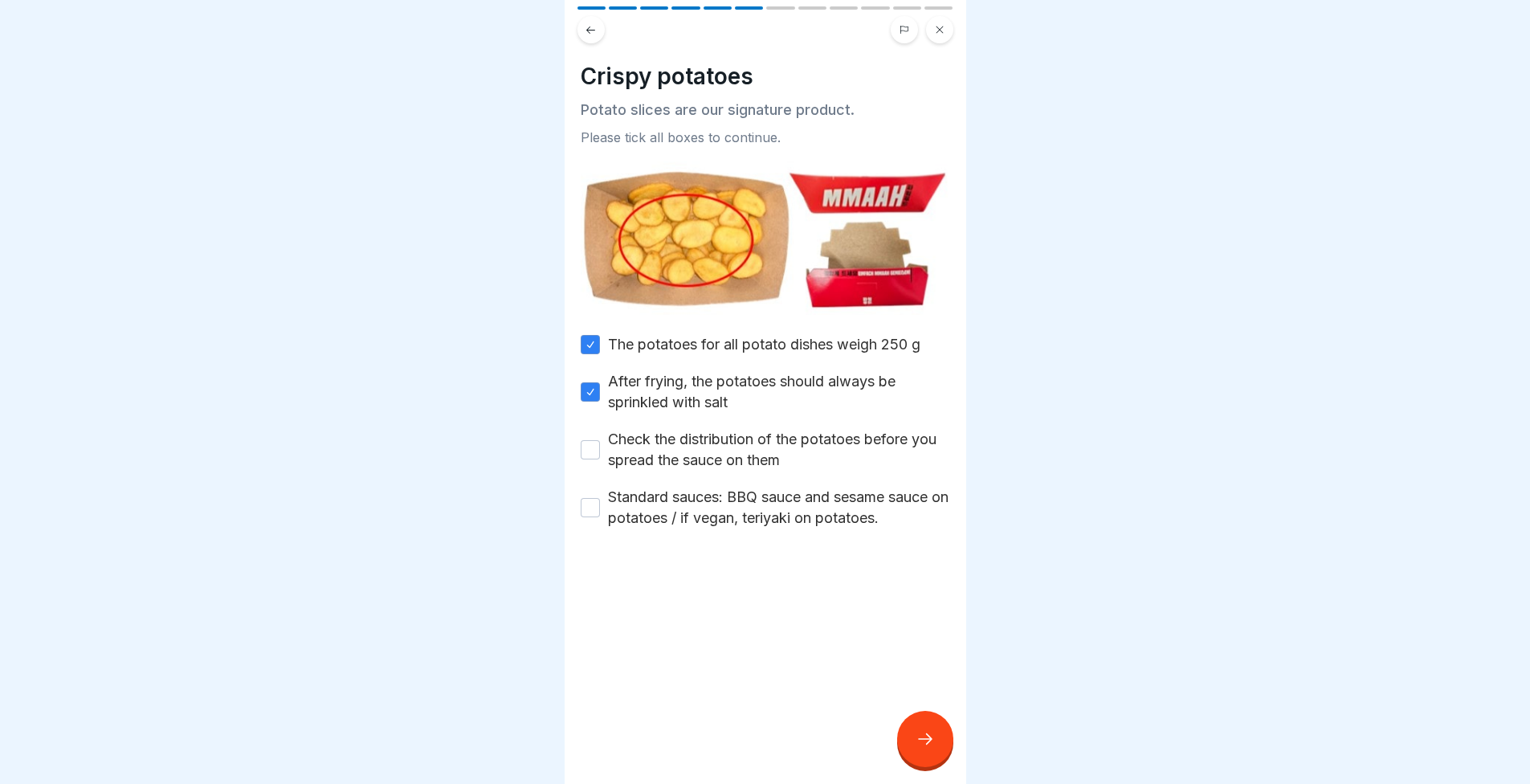
click at [681, 459] on label "Check the distribution of the potatoes before you spread the sauce on them" at bounding box center [779, 449] width 342 height 41
click at [600, 459] on button "Check the distribution of the potatoes before you spread the sauce on them" at bounding box center [590, 450] width 19 height 19
click at [668, 511] on label "Standard sauces: BBQ sauce and sesame sauce on potatoes / if vegan, teriyaki on…" at bounding box center [779, 506] width 342 height 41
click at [600, 511] on button "Standard sauces: BBQ sauce and sesame sauce on potatoes / if vegan, teriyaki on…" at bounding box center [590, 507] width 19 height 19
click at [935, 767] on div at bounding box center [925, 739] width 57 height 57
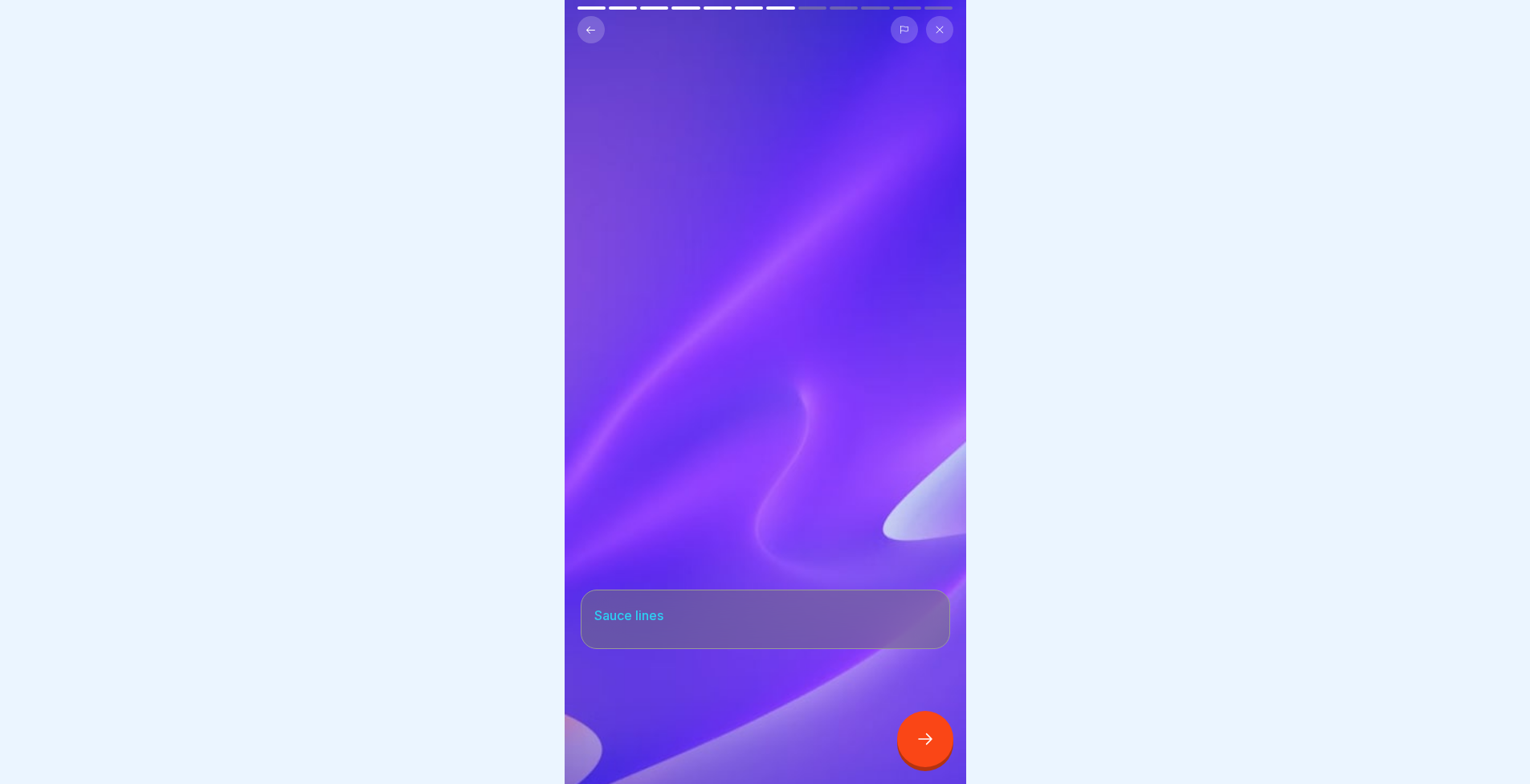
click at [910, 750] on div at bounding box center [925, 739] width 57 height 57
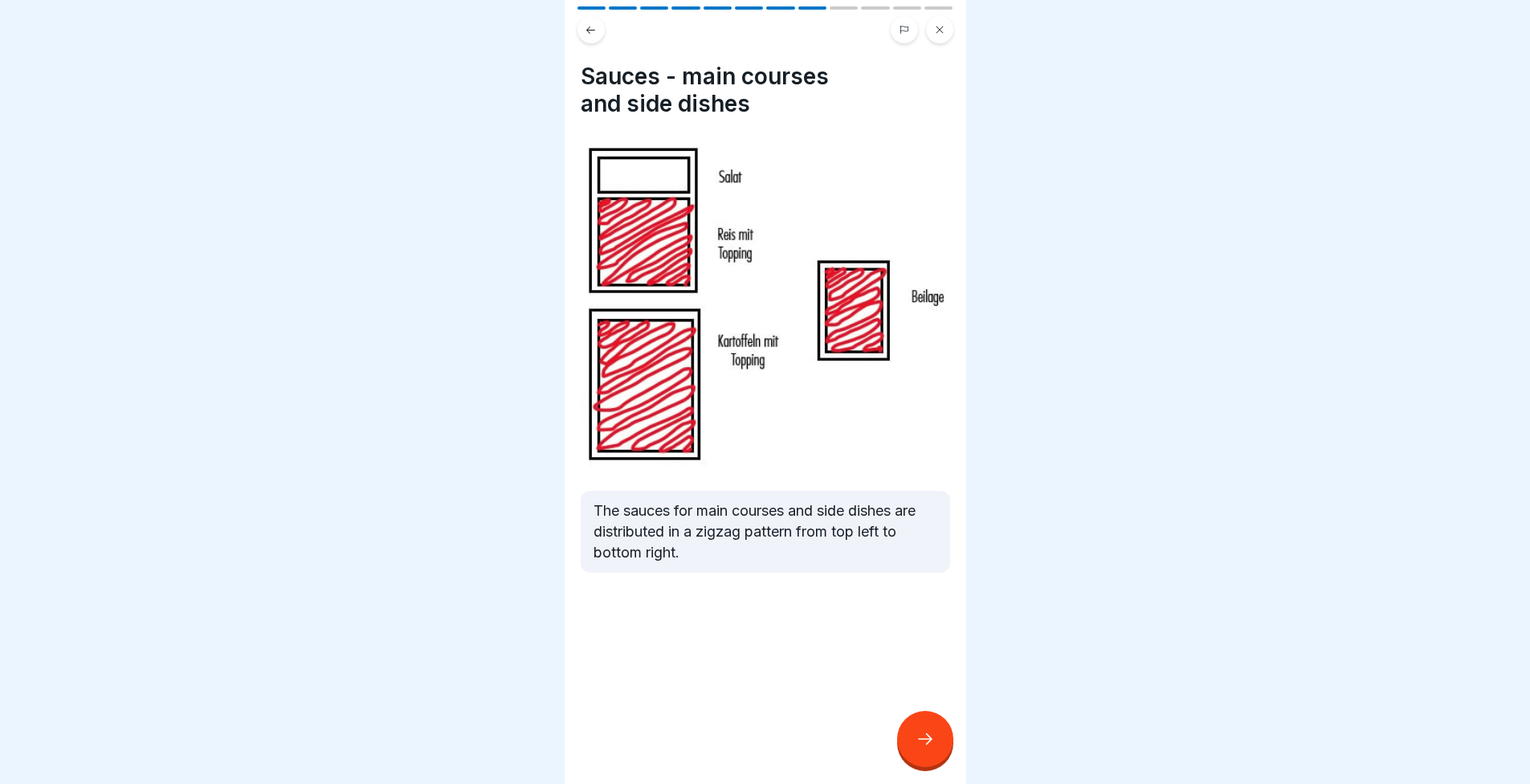
click at [923, 743] on icon at bounding box center [925, 739] width 19 height 19
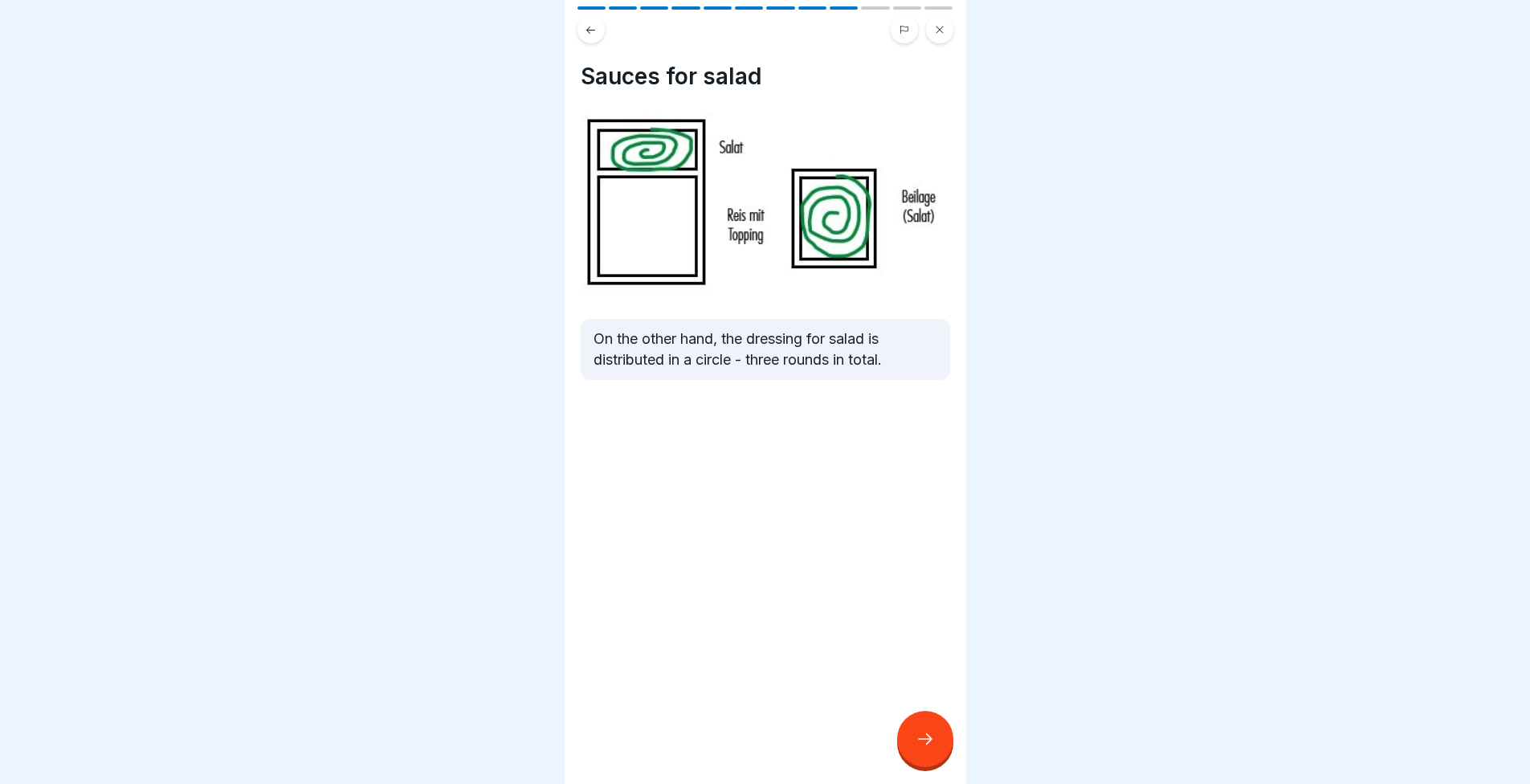
click at [921, 748] on icon at bounding box center [925, 739] width 19 height 19
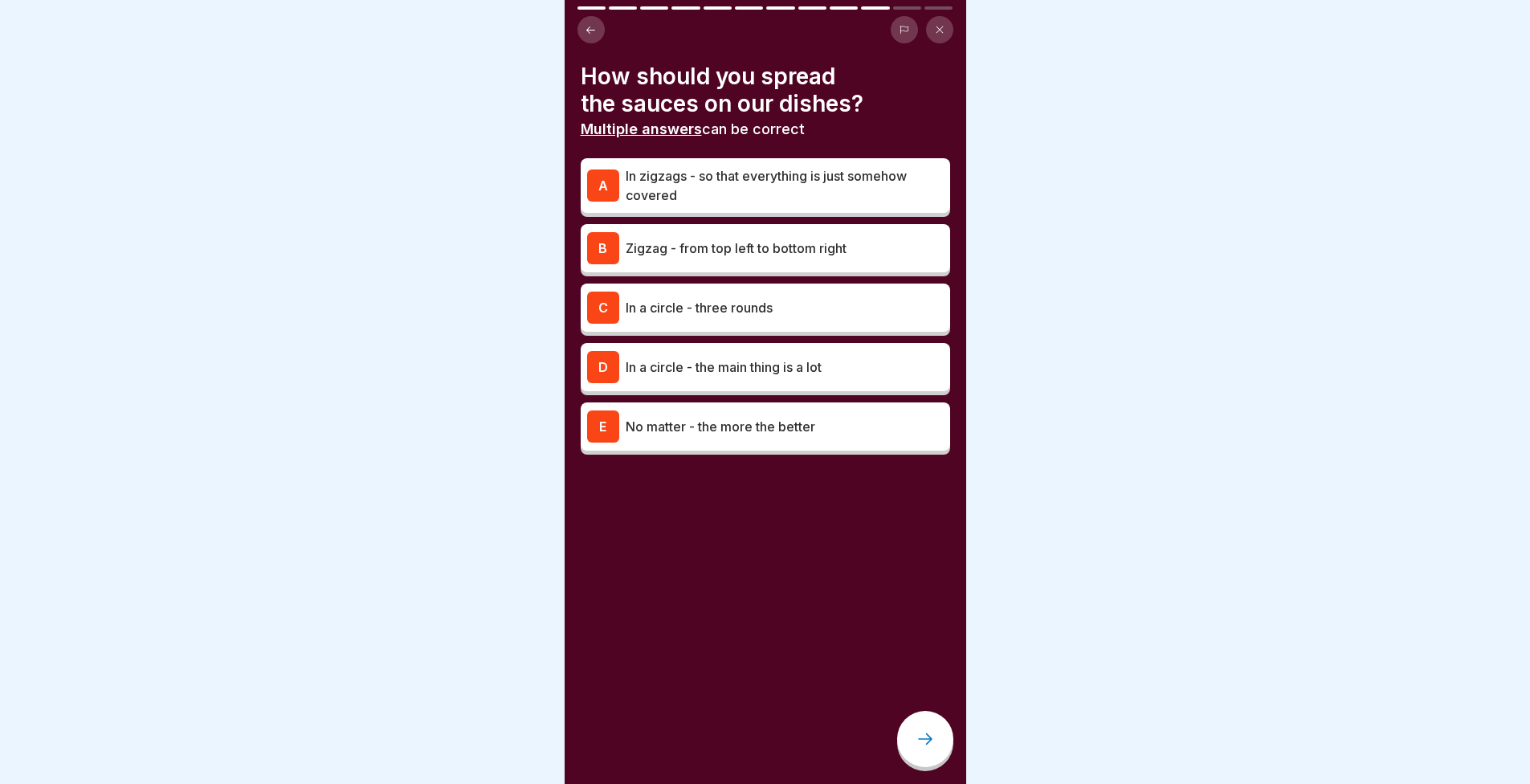
click at [673, 164] on div "A In zigzags - so that everything is just somehow covered" at bounding box center [765, 185] width 369 height 55
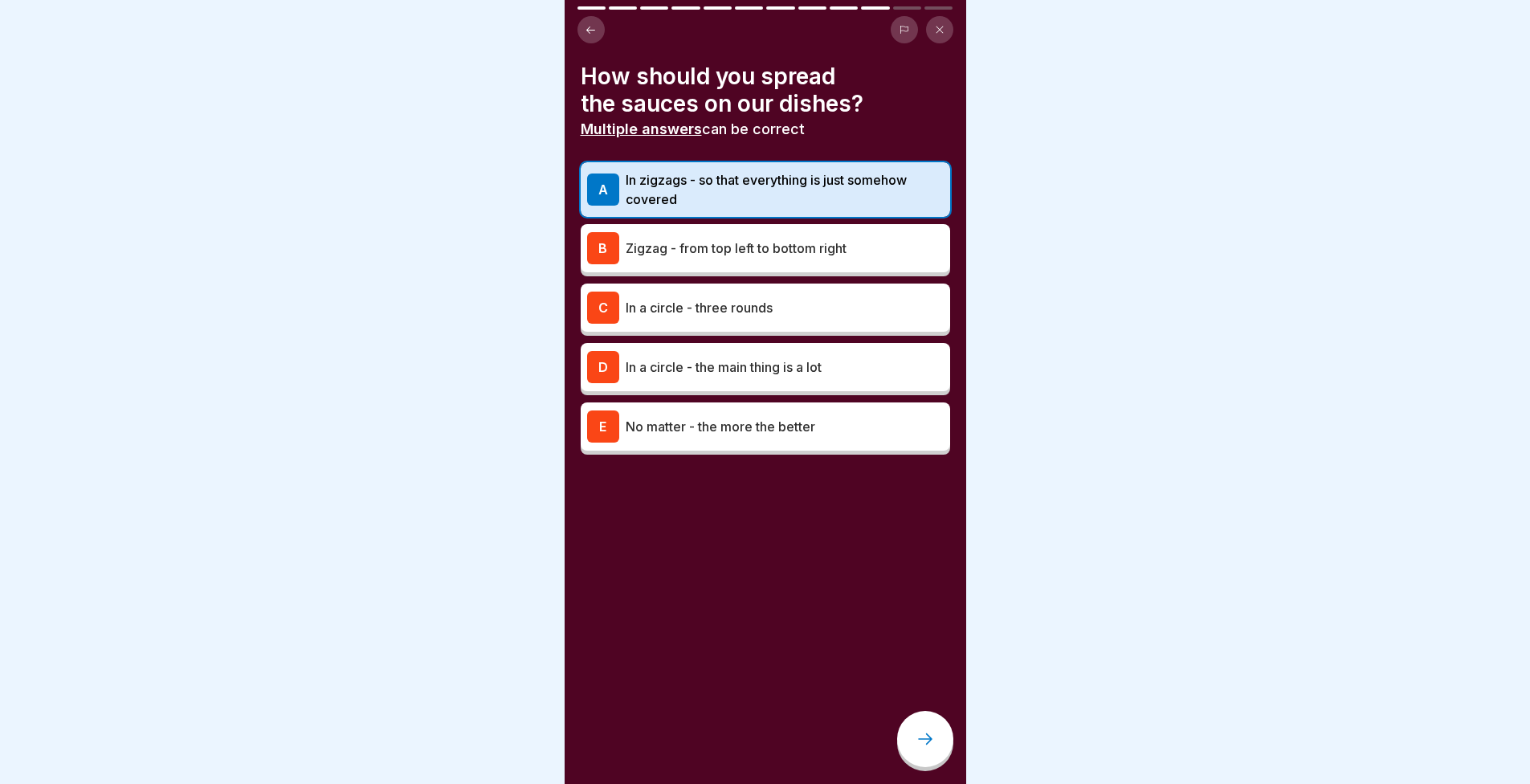
click at [940, 747] on div at bounding box center [925, 739] width 57 height 57
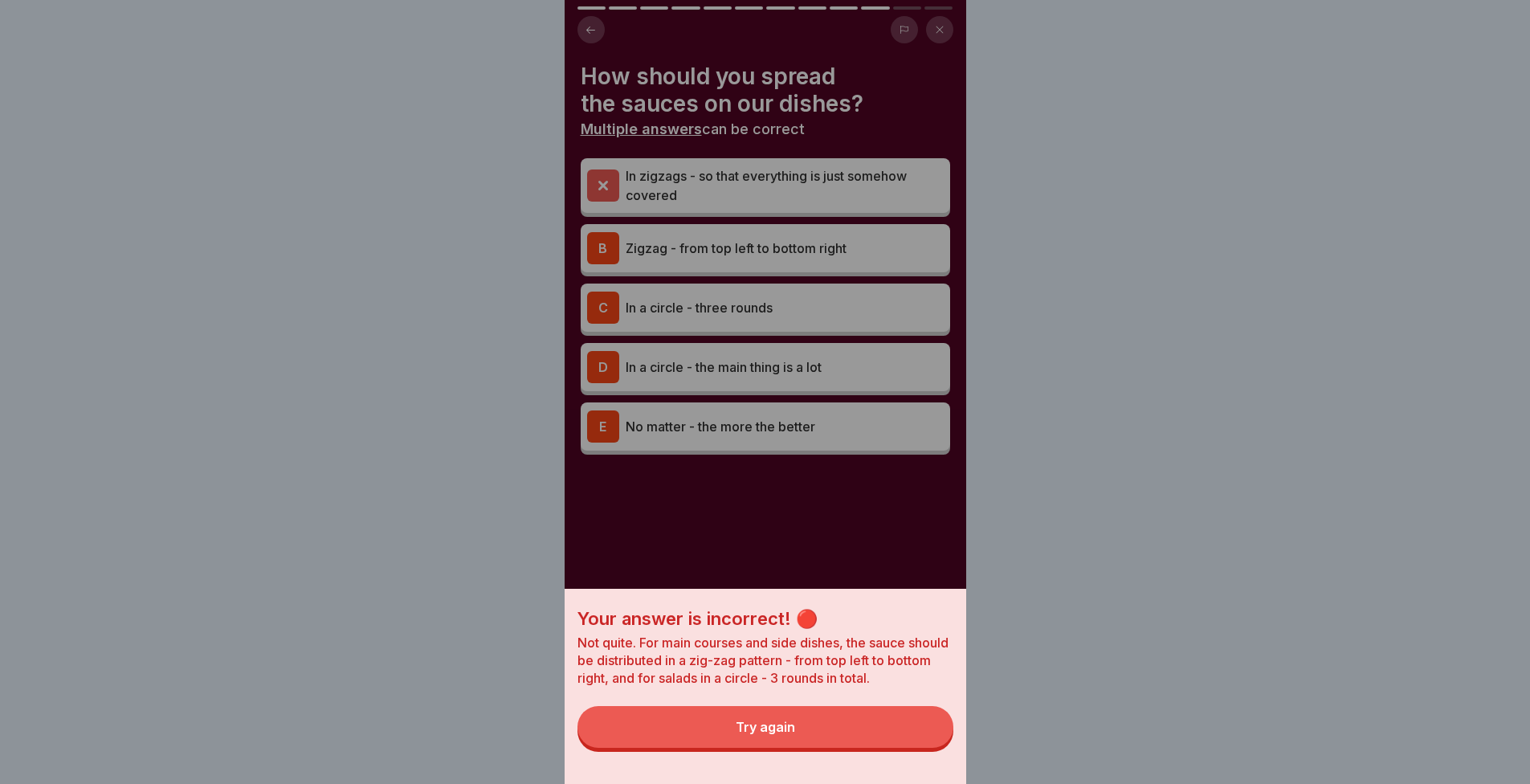
click at [921, 740] on button "Try again" at bounding box center [765, 726] width 376 height 41
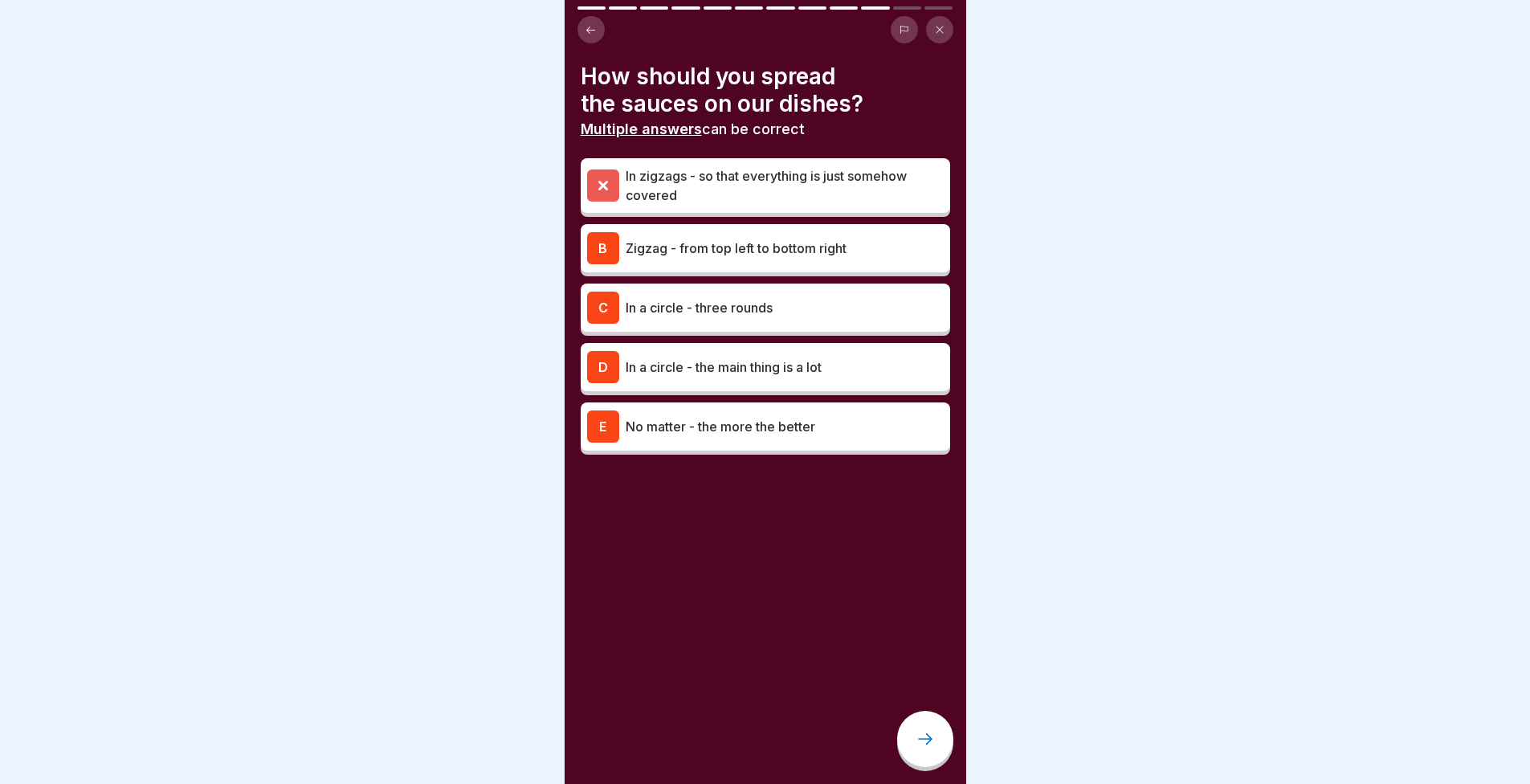
click at [729, 220] on div "In zigzags - so that everything is just somehow covered B Zigzag - from top lef…" at bounding box center [765, 308] width 369 height 292
click at [742, 253] on p "Zigzag - from top left to bottom right" at bounding box center [784, 248] width 318 height 19
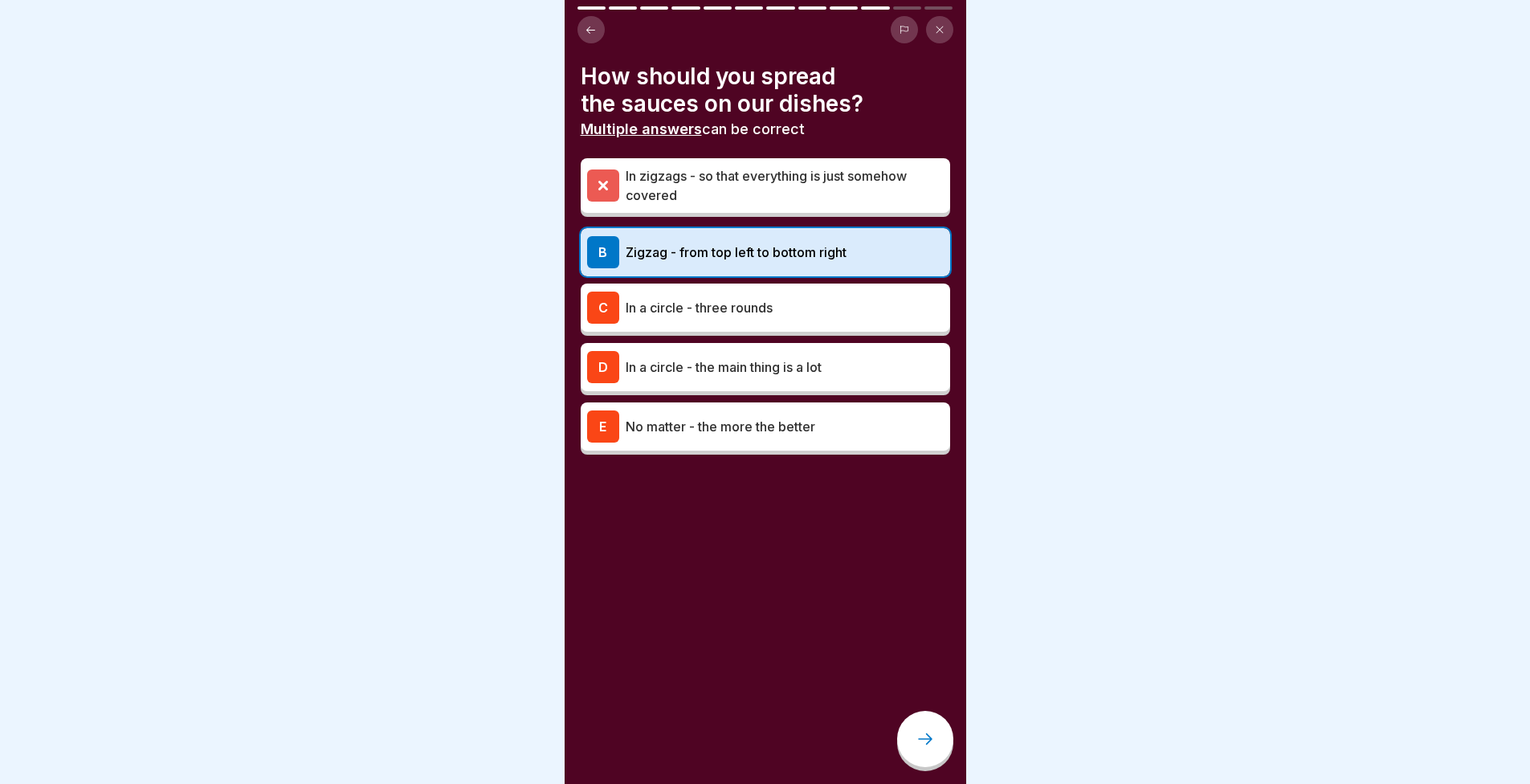
click at [916, 746] on icon at bounding box center [925, 739] width 19 height 19
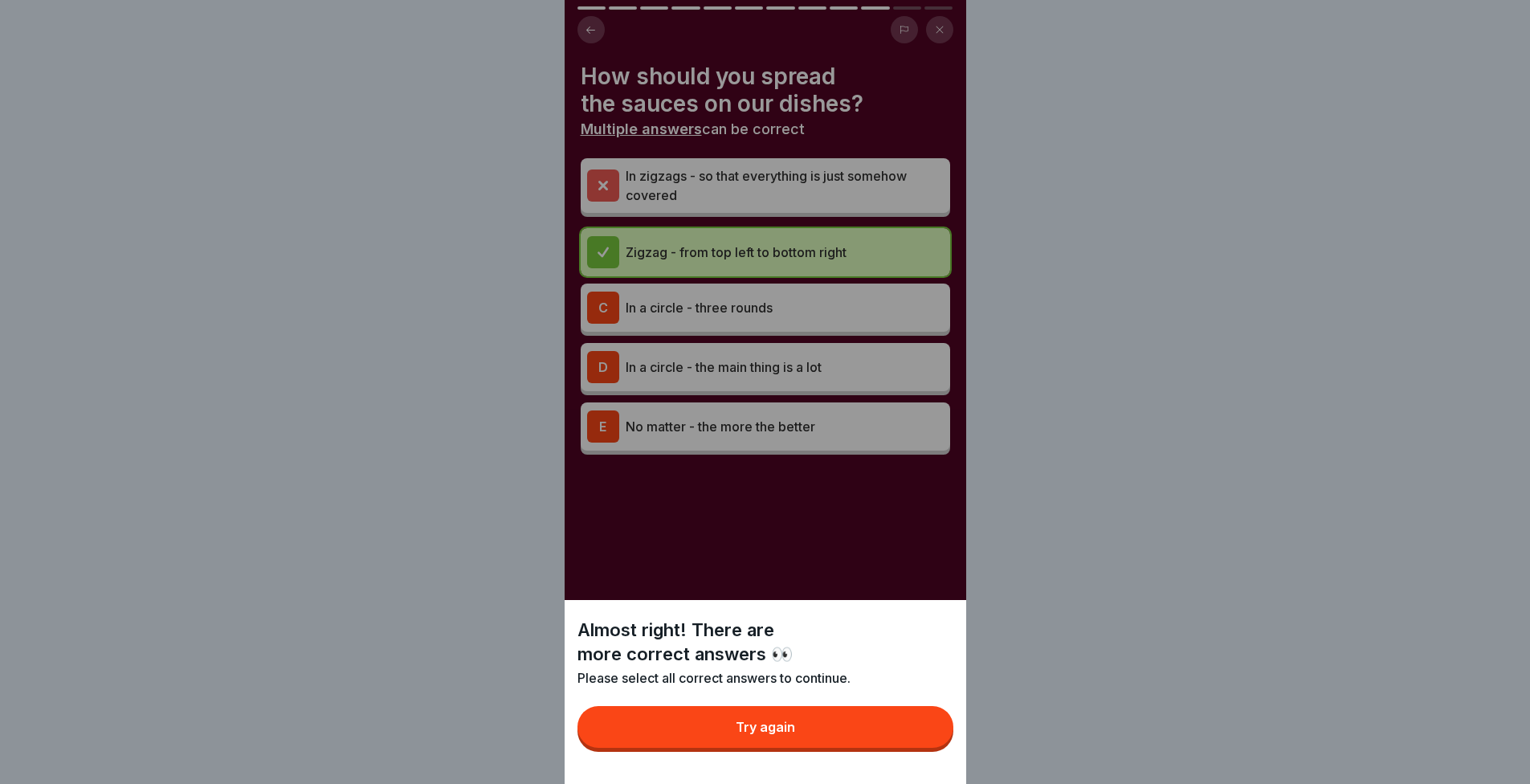
click at [908, 740] on button "Try again" at bounding box center [765, 726] width 376 height 41
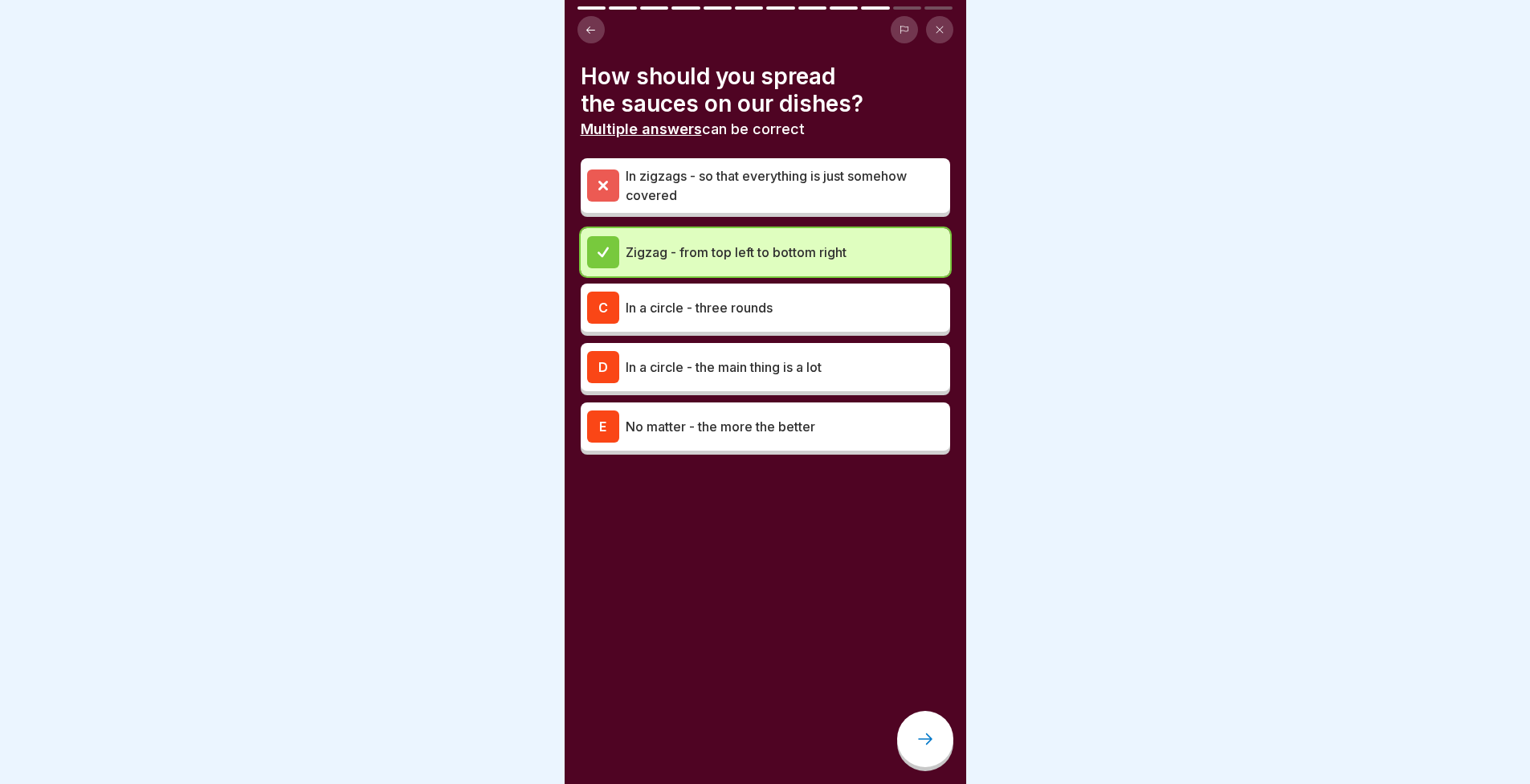
click at [923, 740] on div at bounding box center [925, 739] width 57 height 57
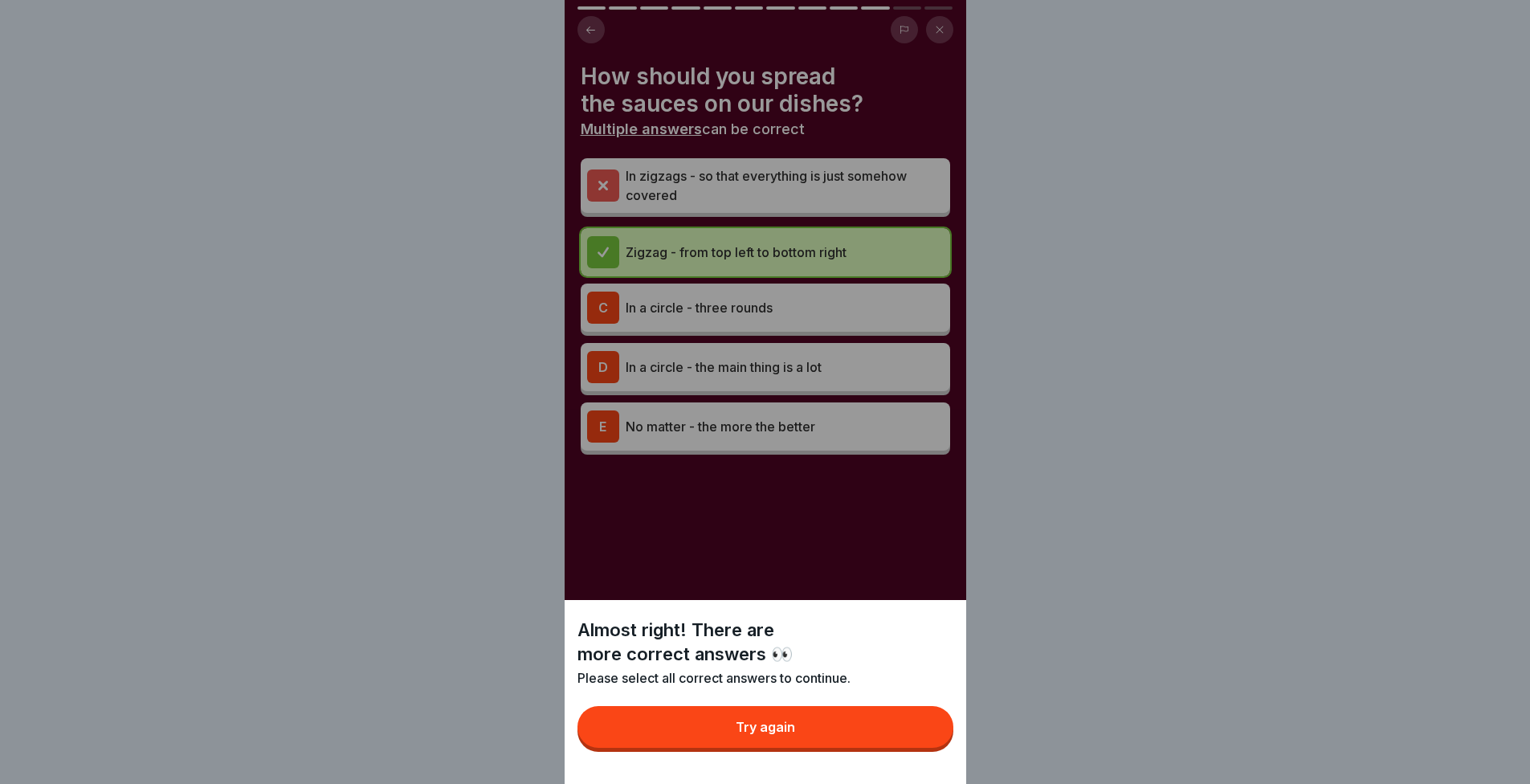
click at [738, 727] on button "Try again" at bounding box center [765, 726] width 376 height 41
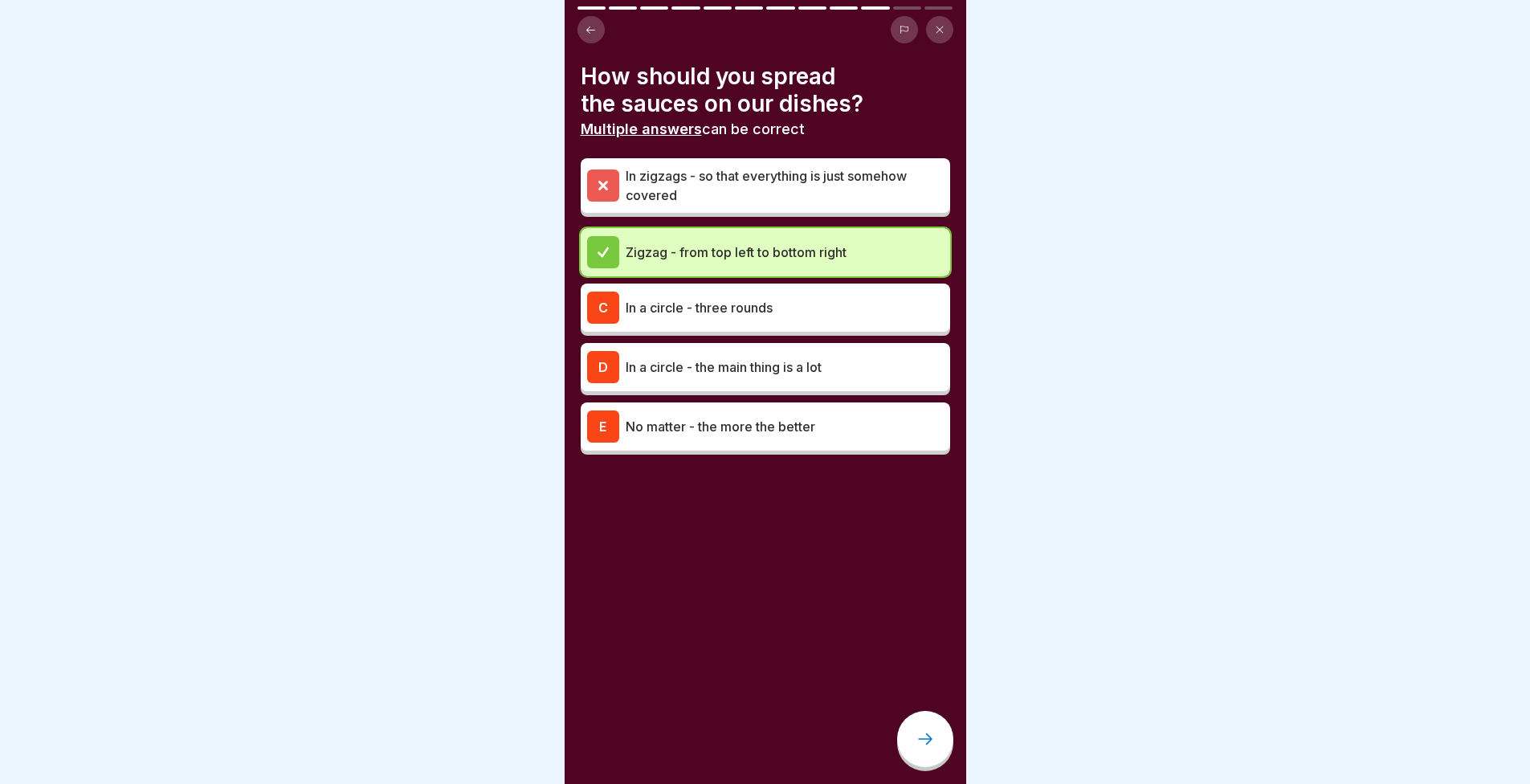
click at [648, 298] on p "In a circle - three rounds" at bounding box center [784, 307] width 318 height 19
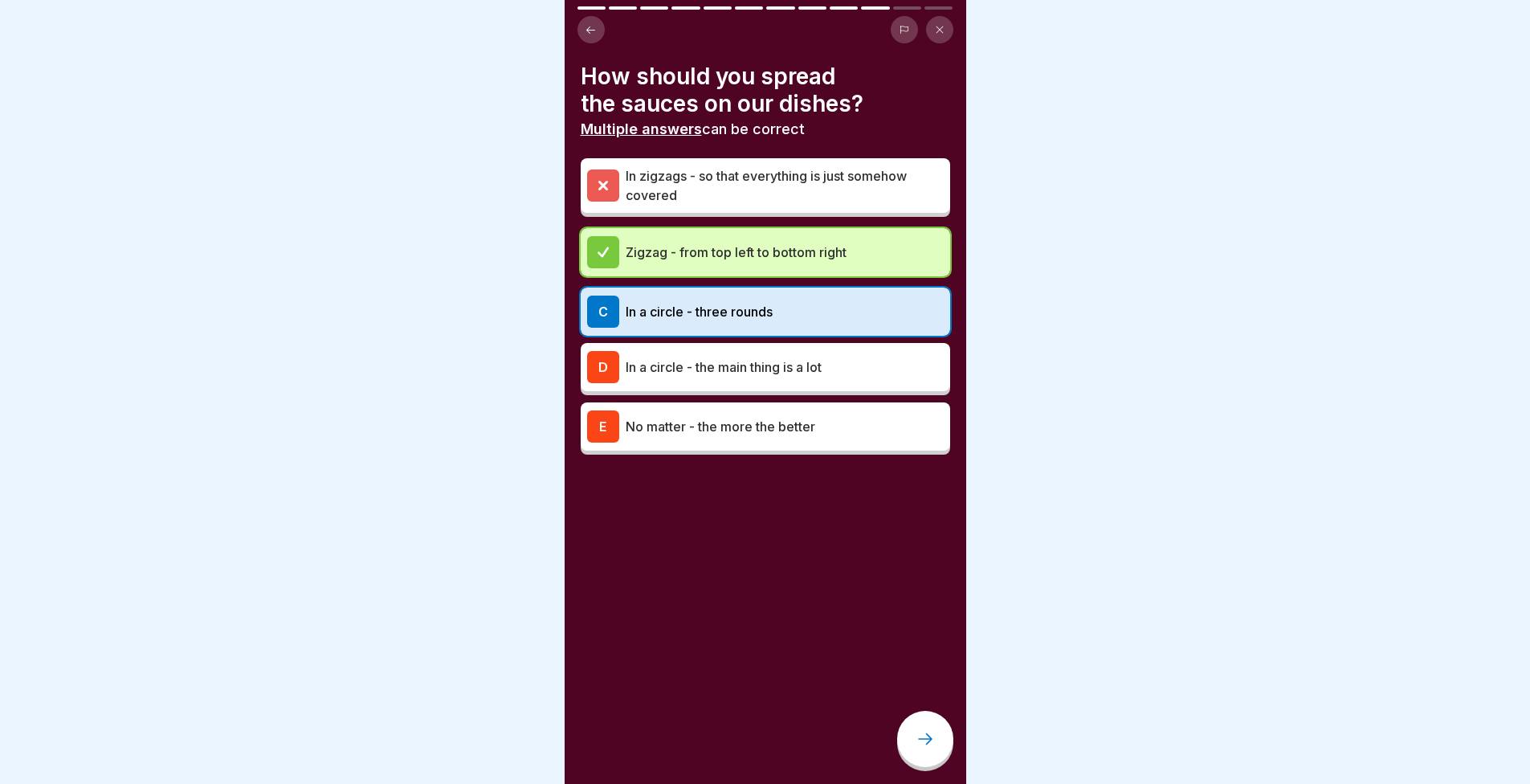
click at [921, 767] on div at bounding box center [925, 739] width 57 height 57
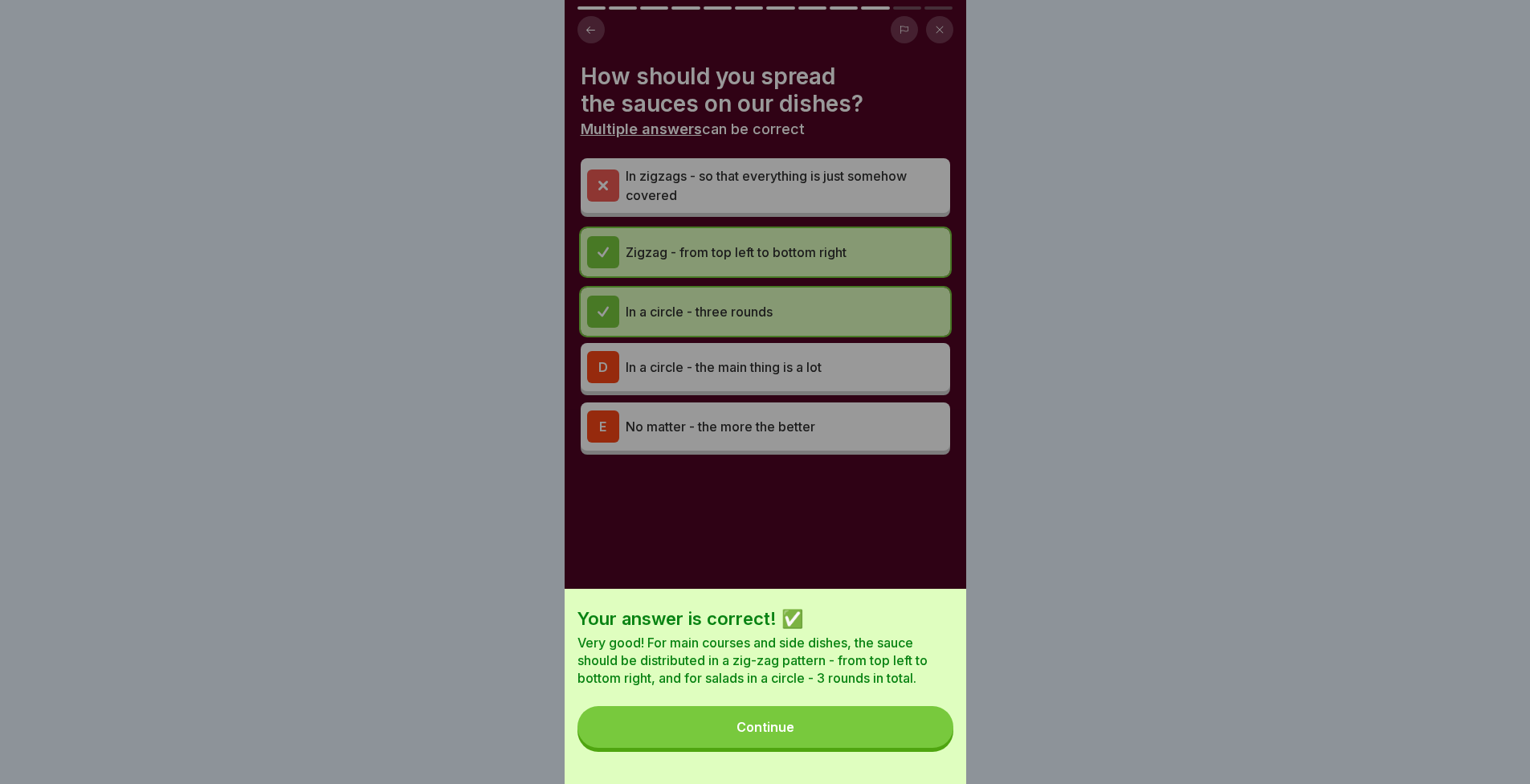
click at [920, 768] on div "Your answer is correct! ✅ Very good! For main courses and side dishes, the sauc…" at bounding box center [766, 686] width 402 height 195
click at [901, 747] on button "Continue" at bounding box center [765, 726] width 376 height 41
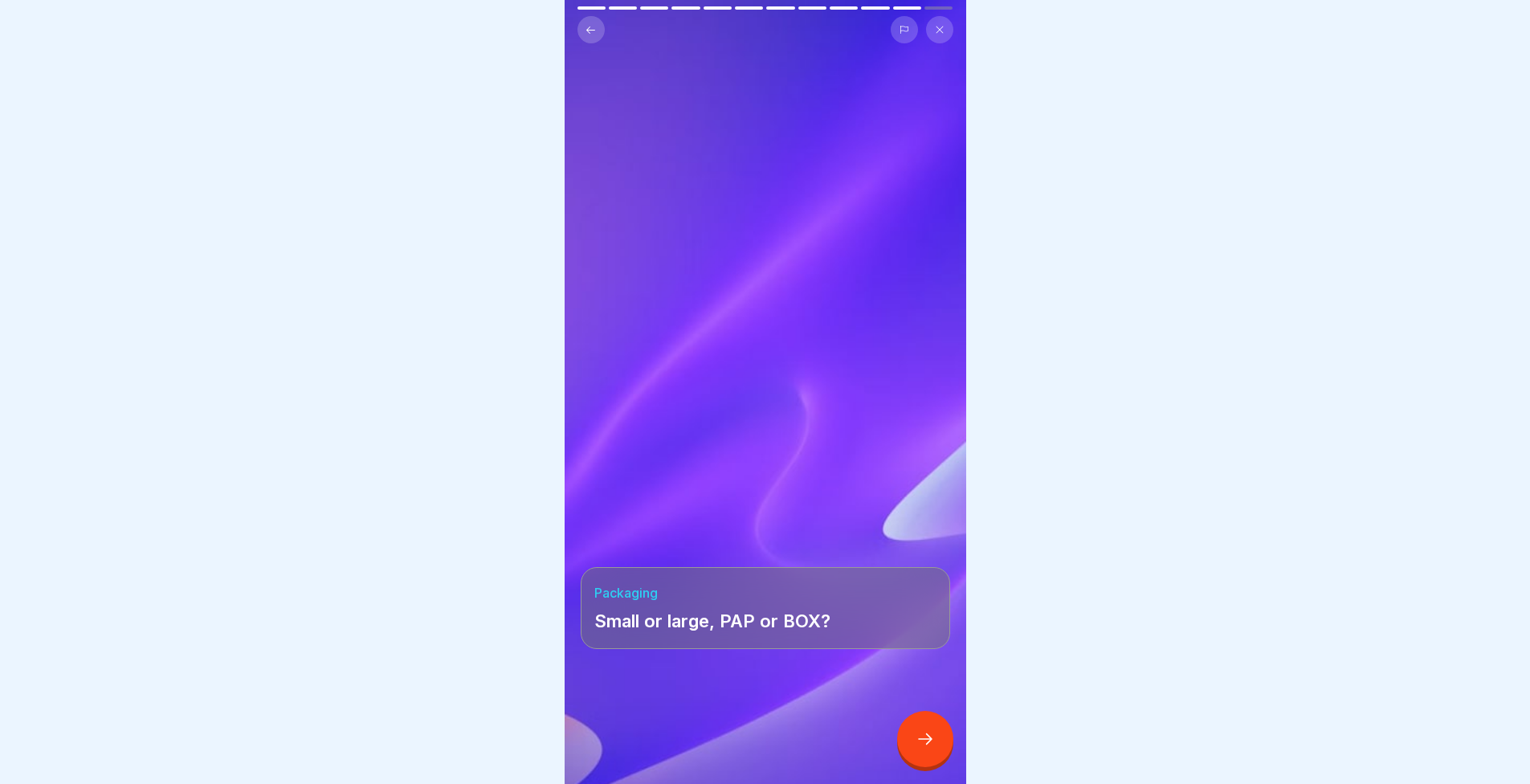
click at [919, 748] on icon at bounding box center [925, 739] width 19 height 19
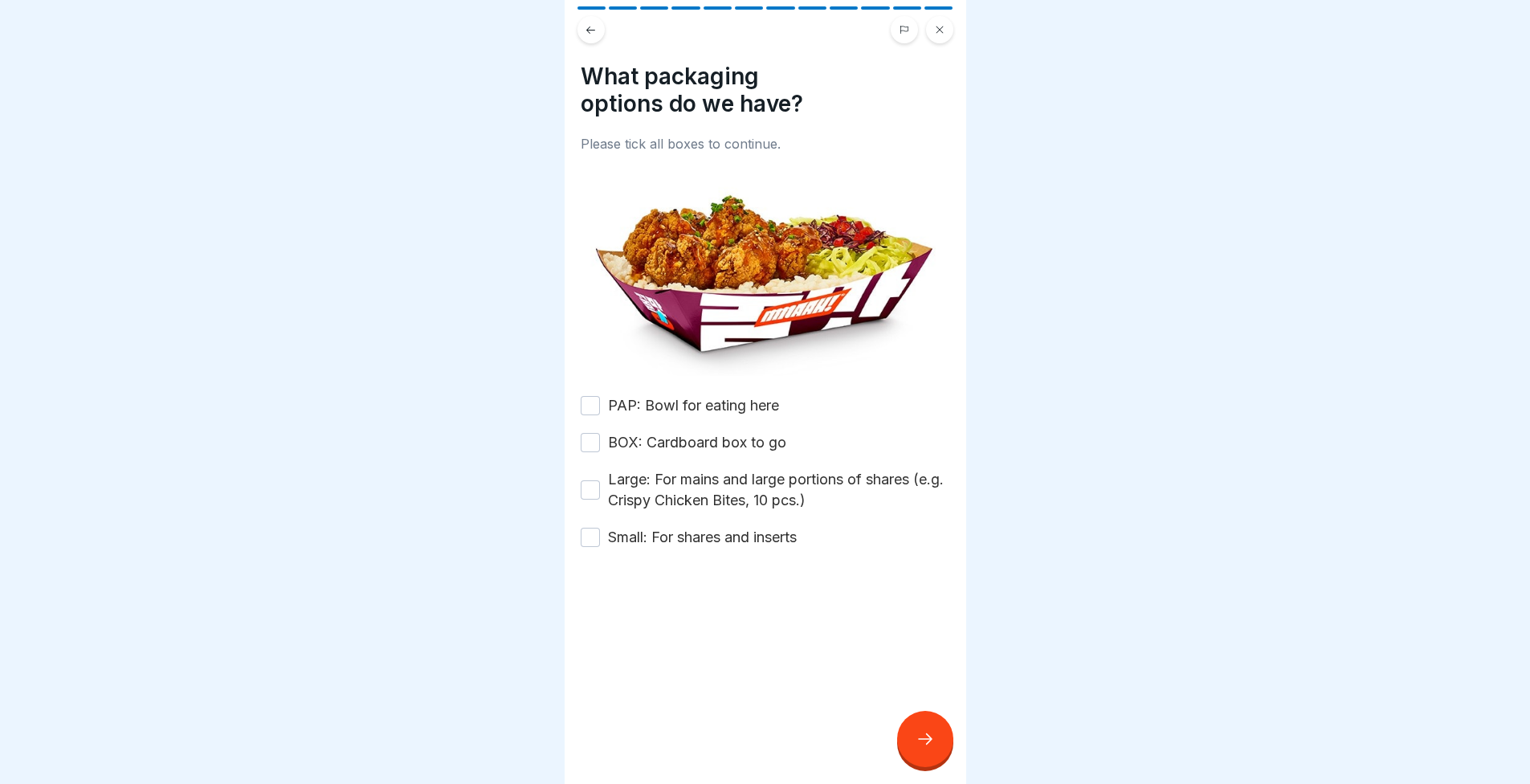
click at [696, 384] on div "What packaging options do we have? Please tick all boxes to continue. PAP: Bowl…" at bounding box center [765, 305] width 369 height 485
click at [685, 397] on label "PAP: Bowl for eating here" at bounding box center [694, 405] width 171 height 21
click at [600, 397] on button "PAP: Bowl for eating here" at bounding box center [590, 405] width 19 height 19
click at [692, 449] on div "PAP: Bowl for eating here BOX: Cardboard box to go Large: For mains and large p…" at bounding box center [765, 471] width 369 height 153
click at [695, 469] on label "Large: For mains and large portions of shares (e.g. Crispy Chicken Bites, 10 pc…" at bounding box center [779, 489] width 342 height 41
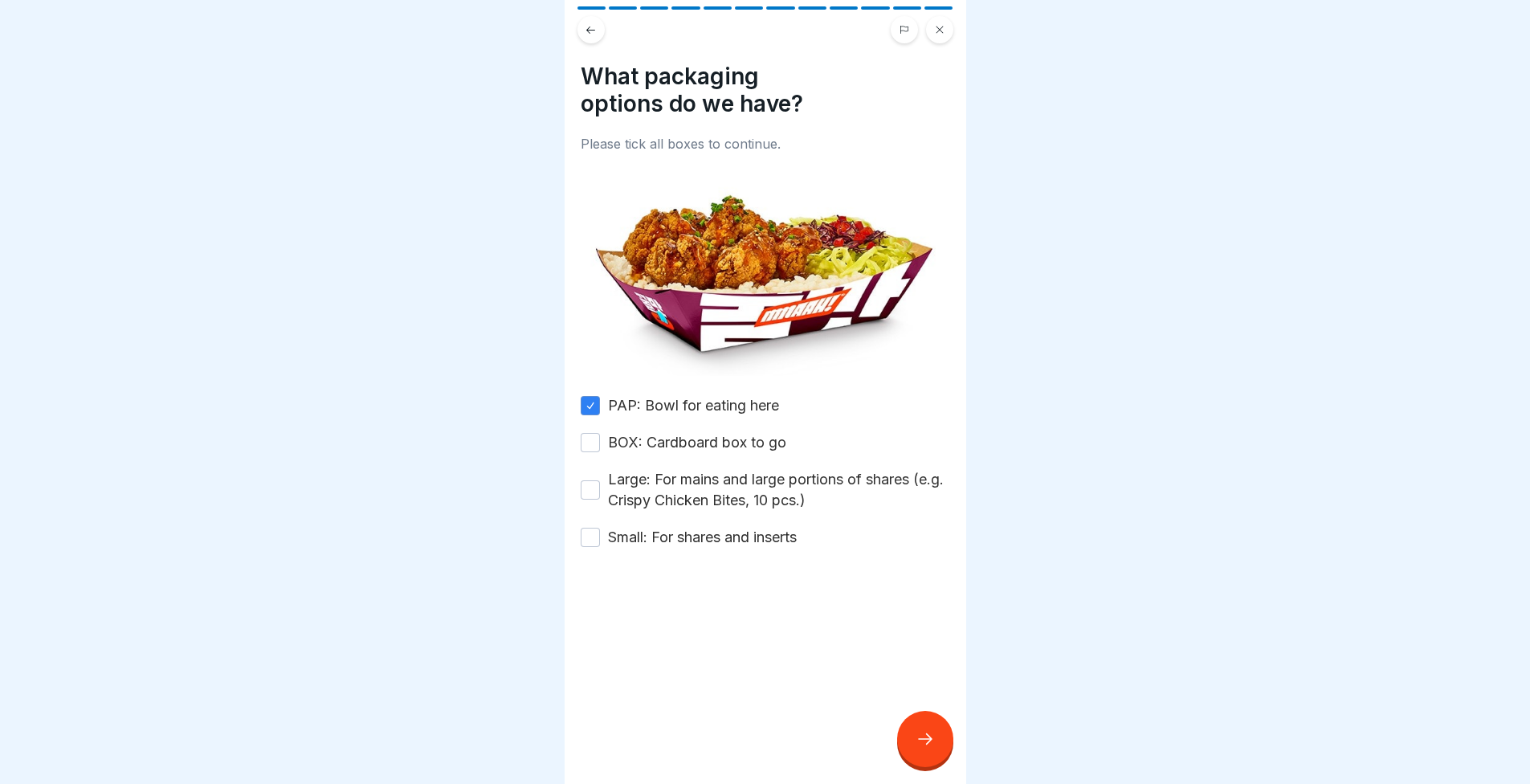
click at [600, 480] on button "Large: For mains and large portions of shares (e.g. Crispy Chicken Bites, 10 pc…" at bounding box center [590, 490] width 19 height 19
click at [702, 527] on label "Small: For shares and inserts" at bounding box center [703, 537] width 188 height 21
click at [600, 527] on button "Small: For shares and inserts" at bounding box center [590, 537] width 19 height 19
click at [679, 423] on div "PAP: Bowl for eating here BOX: Cardboard box to go Large: For mains and large p…" at bounding box center [765, 471] width 369 height 153
click at [750, 433] on label "BOX: Cardboard box to go" at bounding box center [698, 443] width 179 height 21
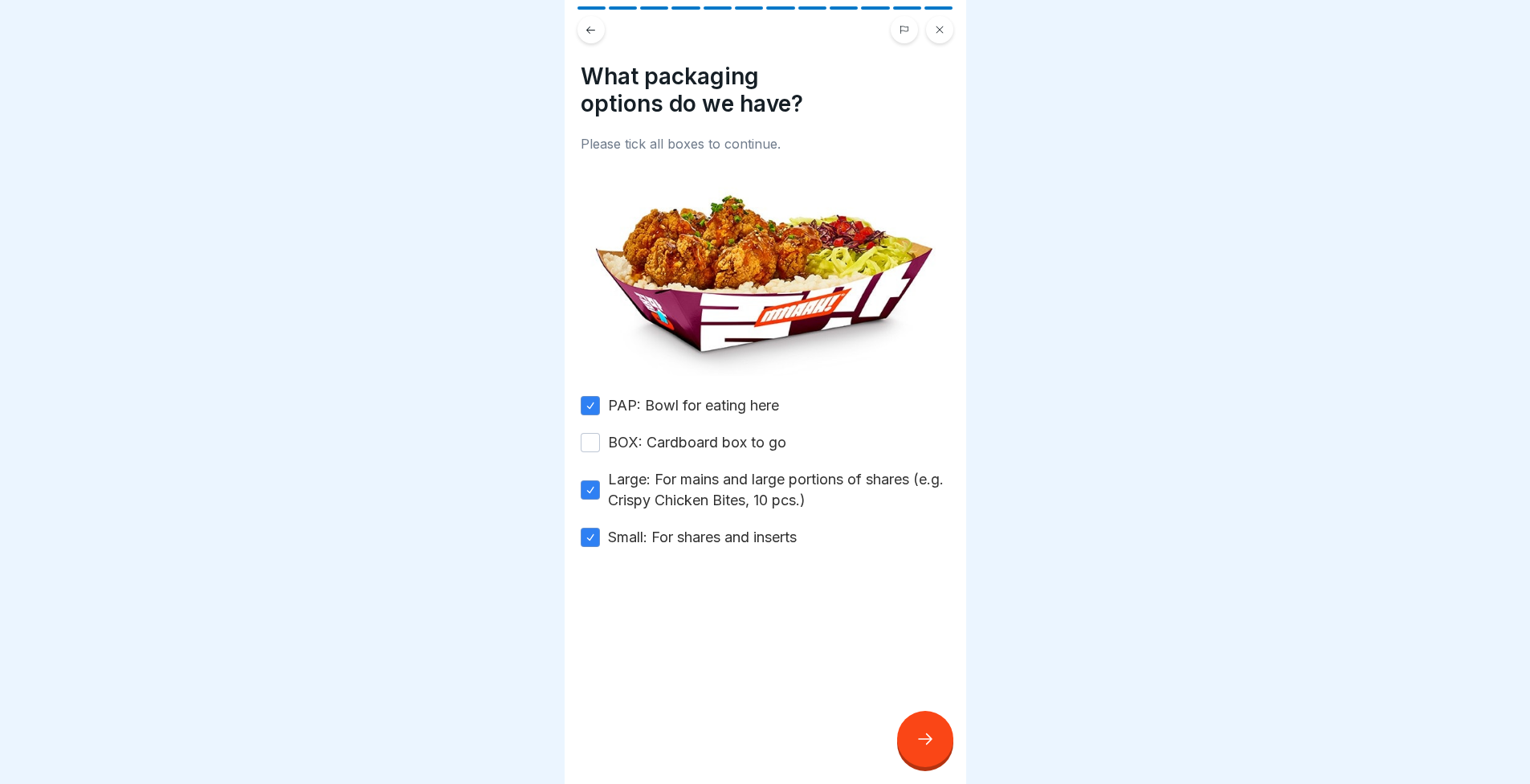
click at [600, 433] on button "BOX: Cardboard box to go" at bounding box center [590, 443] width 19 height 19
drag, startPoint x: 911, startPoint y: 730, endPoint x: 912, endPoint y: 738, distance: 8.1
click at [912, 737] on div at bounding box center [925, 739] width 57 height 57
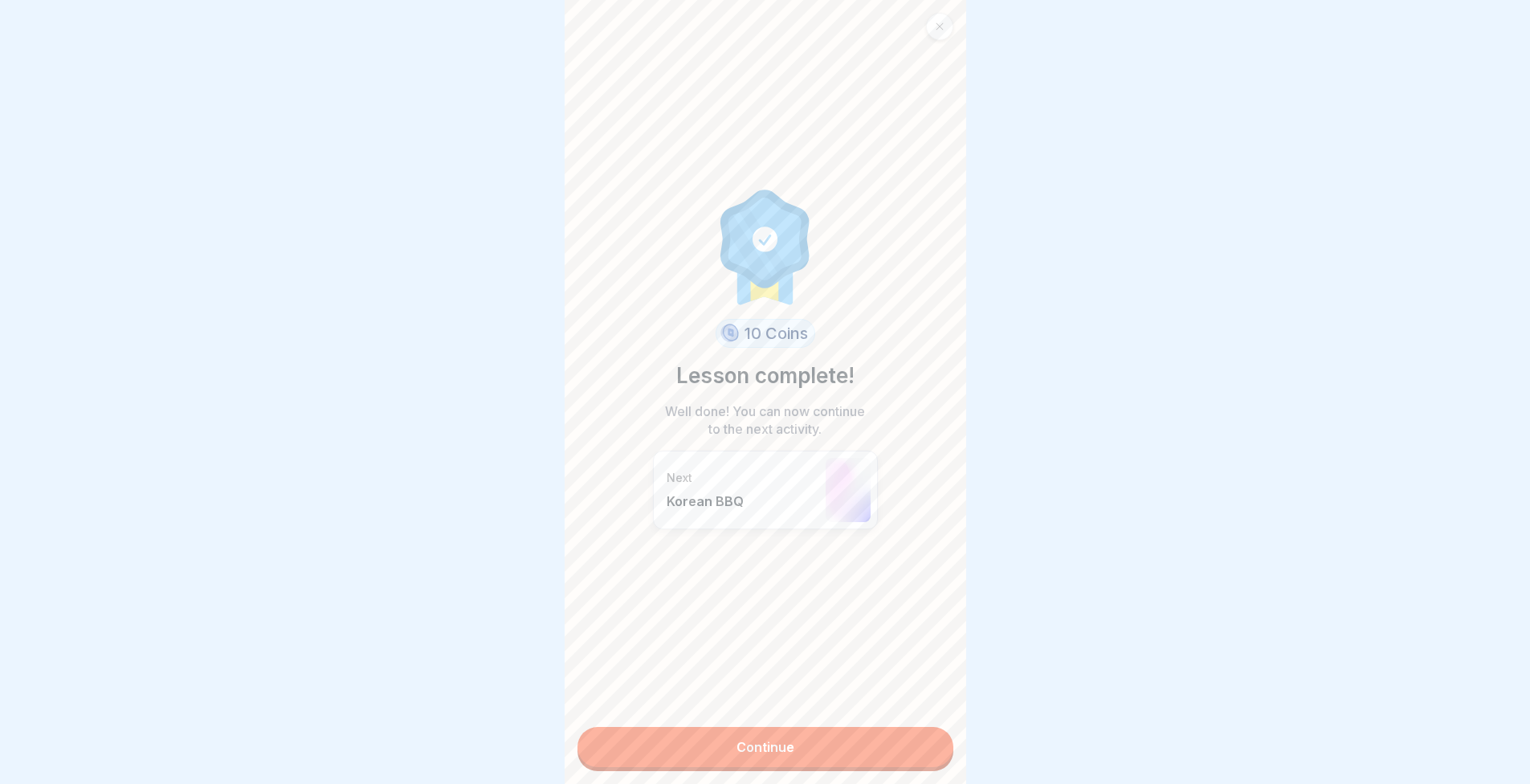
click at [922, 745] on link "Continue" at bounding box center [765, 747] width 376 height 40
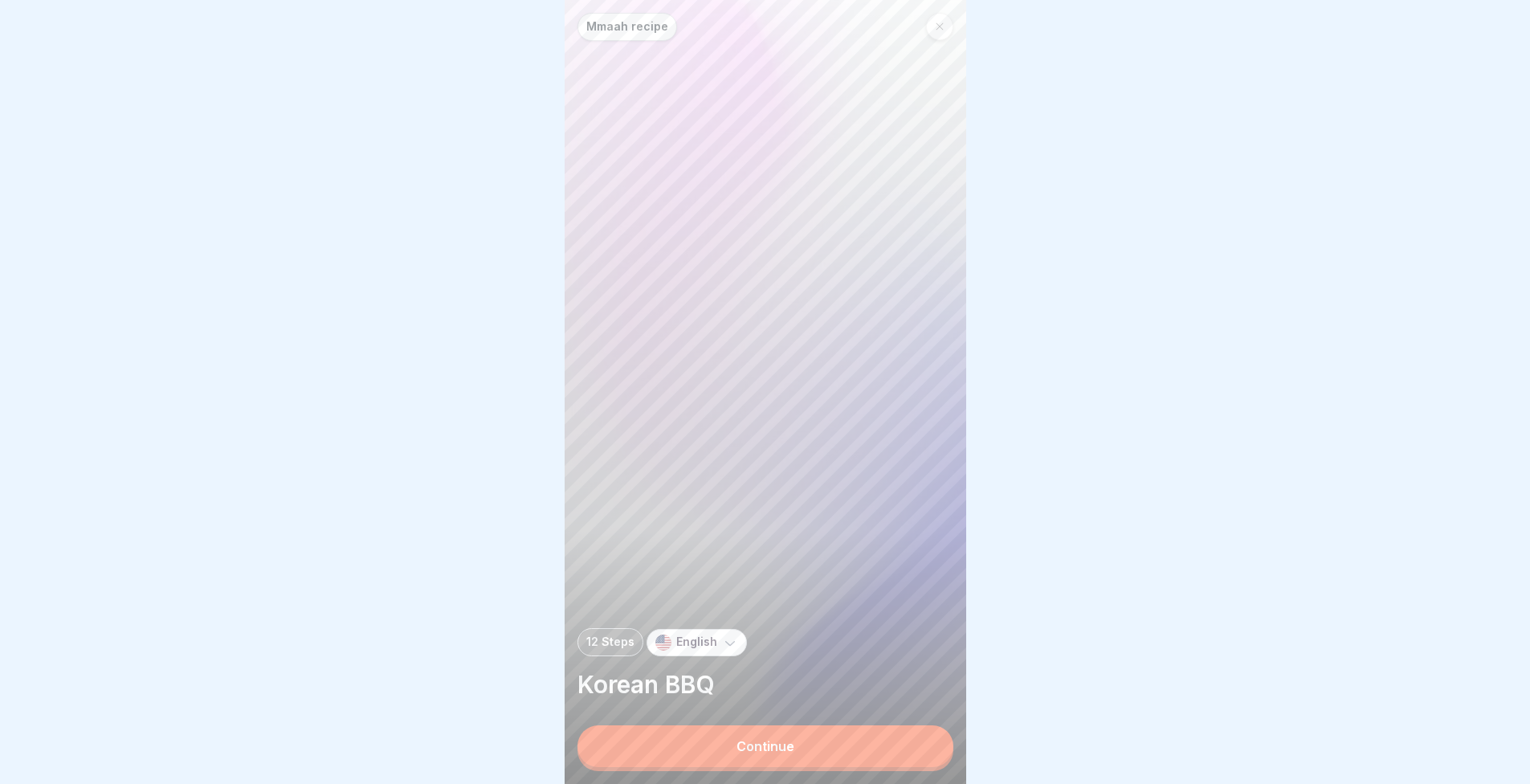
drag, startPoint x: 922, startPoint y: 745, endPoint x: 918, endPoint y: 735, distance: 10.8
click at [804, 682] on p "Korean BBQ" at bounding box center [765, 684] width 376 height 31
click at [809, 737] on div "Mmaah recipe 12 Steps English Korean BBQ Continue" at bounding box center [766, 392] width 402 height 784
click at [808, 742] on button "Continue" at bounding box center [765, 746] width 376 height 41
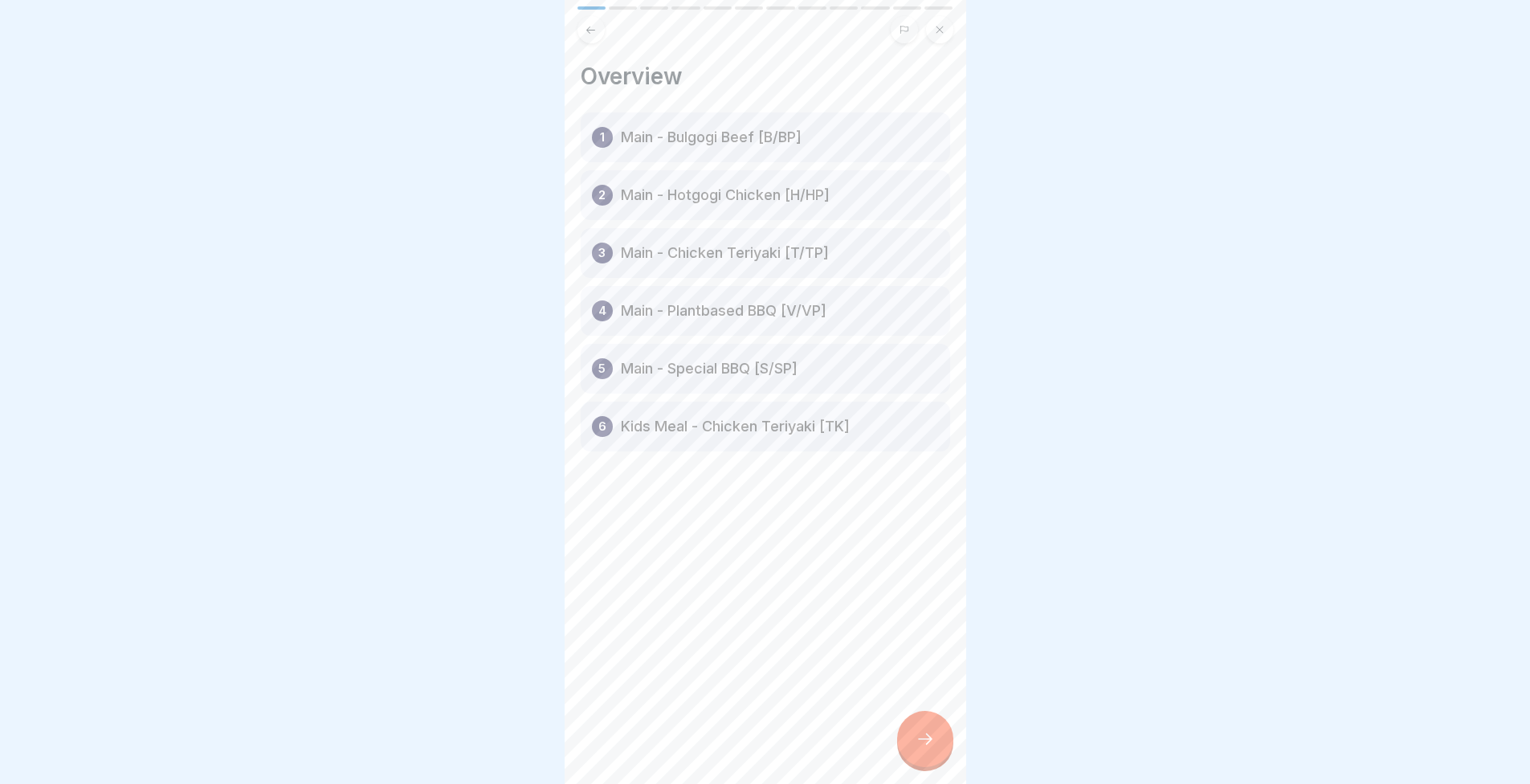
click at [723, 122] on div "1 Main - Bulgogi Beef [B/BP]" at bounding box center [765, 137] width 369 height 50
click at [898, 773] on div "Overview 1 Main - Bulgogi Beef [B/BP] 2 Main - Hotgogi Chicken [H/HP] 3 Main - …" at bounding box center [766, 392] width 402 height 784
click at [901, 769] on div "Overview 1 Main - Bulgogi Beef [B/BP] 2 Main - Hotgogi Chicken [H/HP] 3 Main - …" at bounding box center [766, 392] width 402 height 784
click at [910, 759] on div at bounding box center [925, 739] width 57 height 57
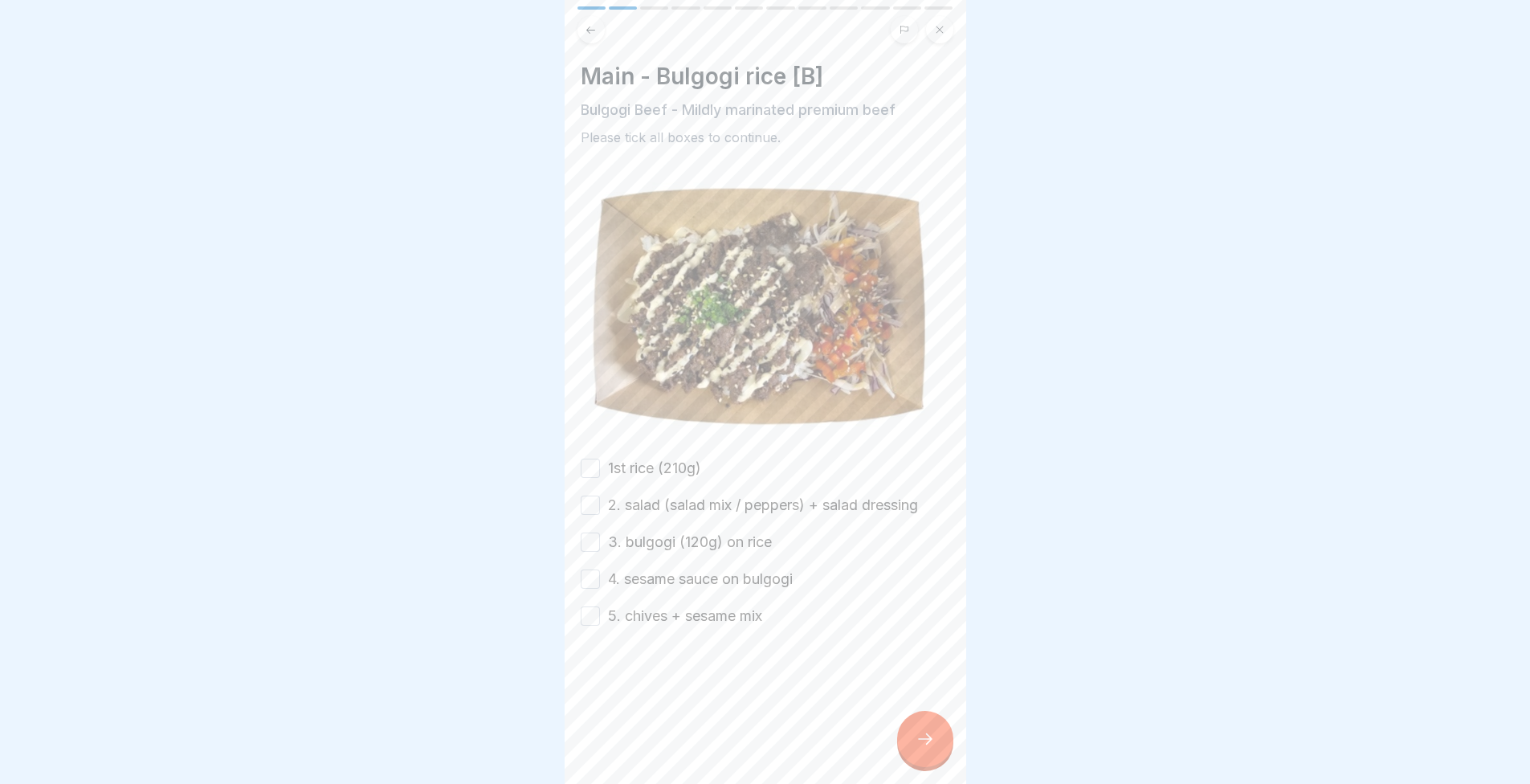
click at [643, 457] on label "1st rice (210g)" at bounding box center [654, 468] width 93 height 21
click at [600, 458] on button "1st rice (210g)" at bounding box center [590, 468] width 19 height 19
click at [661, 503] on label "2. salad (salad mix / peppers) + salad dressing" at bounding box center [763, 505] width 310 height 21
click at [600, 503] on button "2. salad (salad mix / peppers) + salad dressing" at bounding box center [590, 505] width 19 height 19
click at [722, 531] on label "3. bulgogi (120g) on rice" at bounding box center [690, 542] width 164 height 21
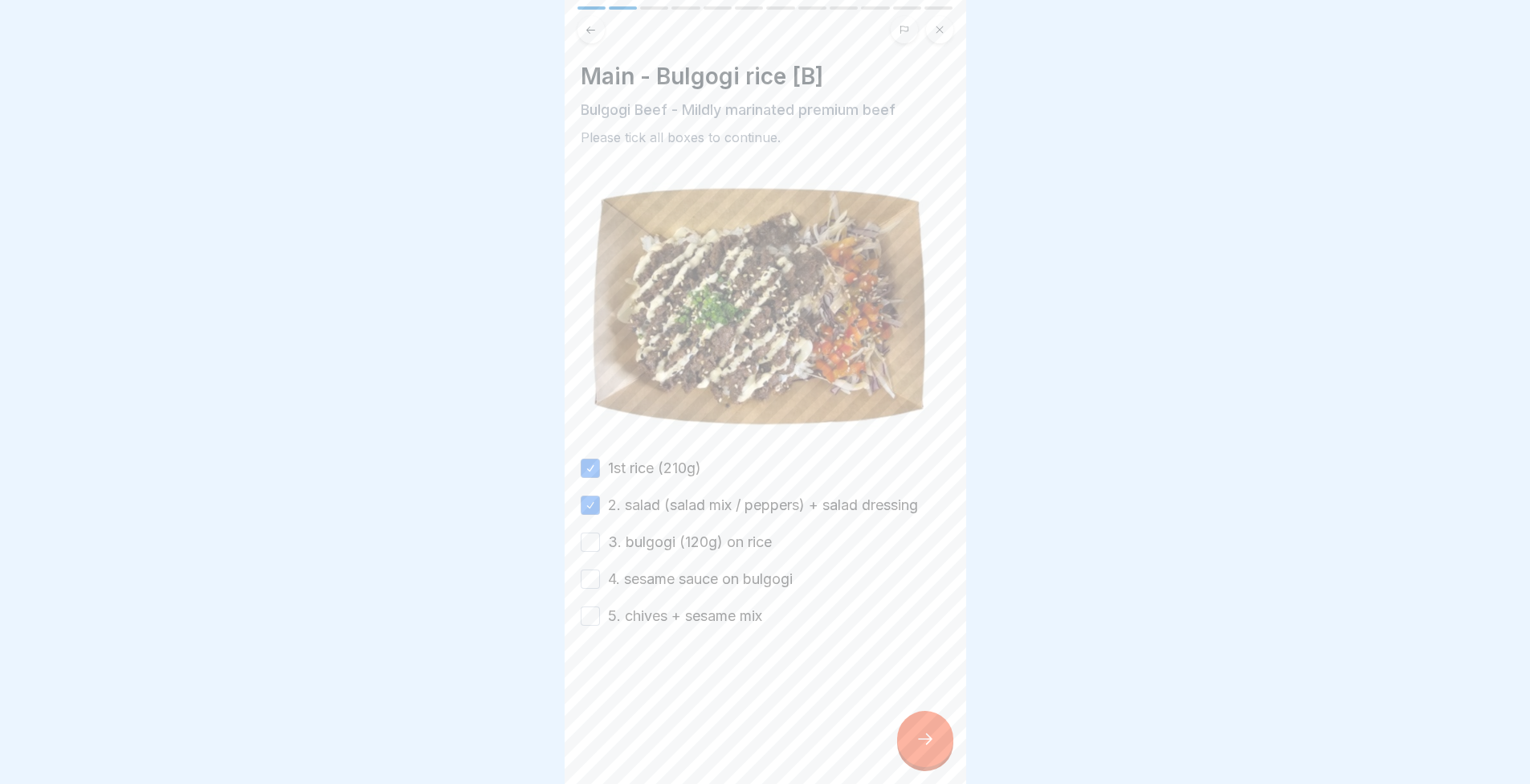
click at [600, 532] on button "3. bulgogi (120g) on rice" at bounding box center [590, 542] width 19 height 19
click at [743, 576] on label "4. sesame sauce on bulgogi" at bounding box center [701, 579] width 185 height 21
click at [600, 576] on button "4. sesame sauce on bulgogi" at bounding box center [590, 579] width 19 height 19
click at [729, 626] on div at bounding box center [765, 674] width 369 height 96
click at [681, 607] on label "5. chives + sesame mix" at bounding box center [685, 616] width 154 height 21
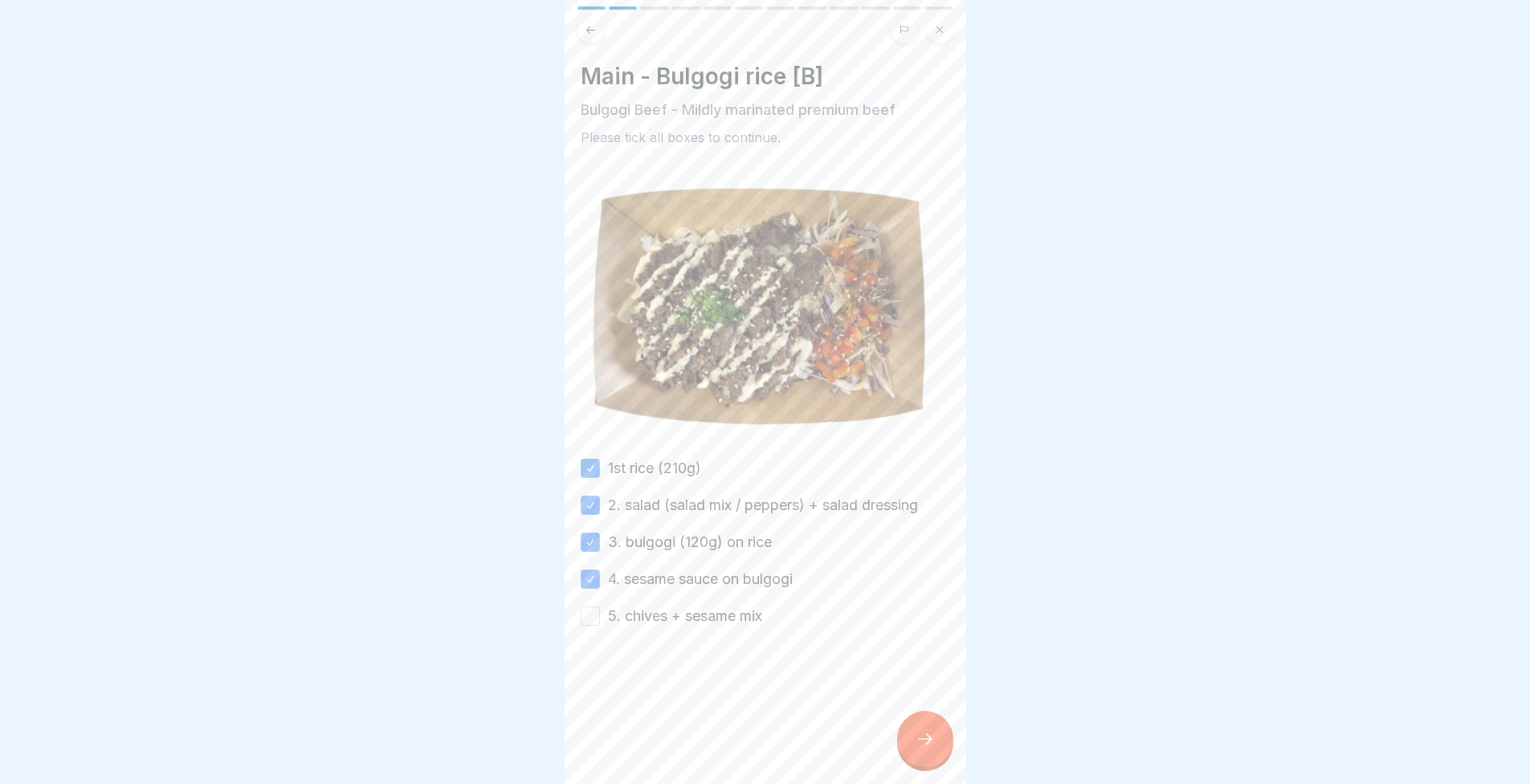
click at [600, 607] on button "5. chives + sesame mix" at bounding box center [590, 616] width 19 height 19
click at [916, 741] on div at bounding box center [925, 739] width 57 height 57
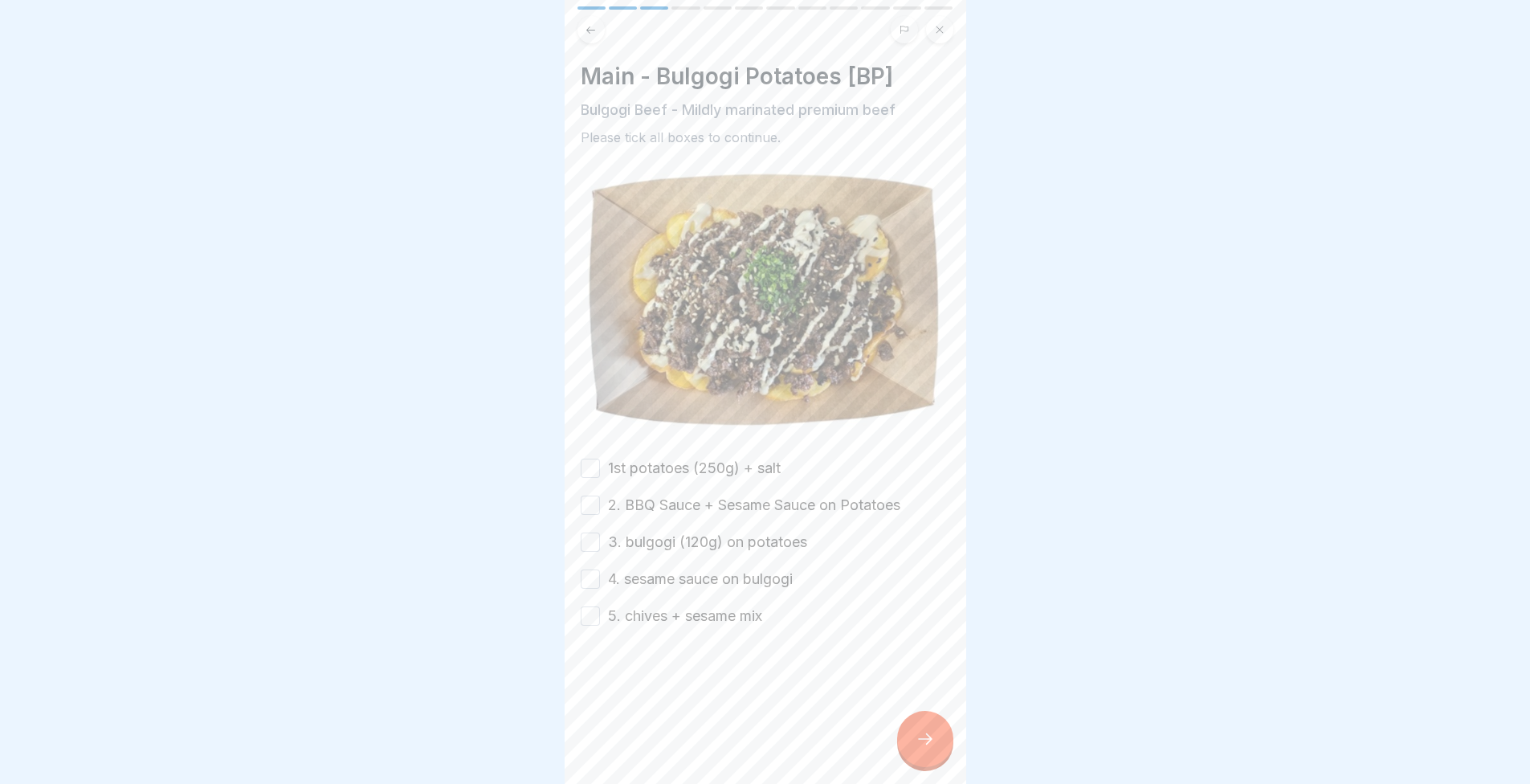
click at [653, 457] on label "1st potatoes (250g) + salt" at bounding box center [695, 468] width 173 height 21
click at [600, 458] on button "1st potatoes (250g) + salt" at bounding box center [590, 468] width 19 height 19
click at [698, 501] on label "2. BBQ Sauce + Sesame Sauce on Potatoes" at bounding box center [754, 505] width 292 height 21
click at [600, 501] on button "2. BBQ Sauce + Sesame Sauce on Potatoes" at bounding box center [590, 505] width 19 height 19
click at [697, 540] on label "3. bulgogi (120g) on potatoes" at bounding box center [707, 542] width 199 height 21
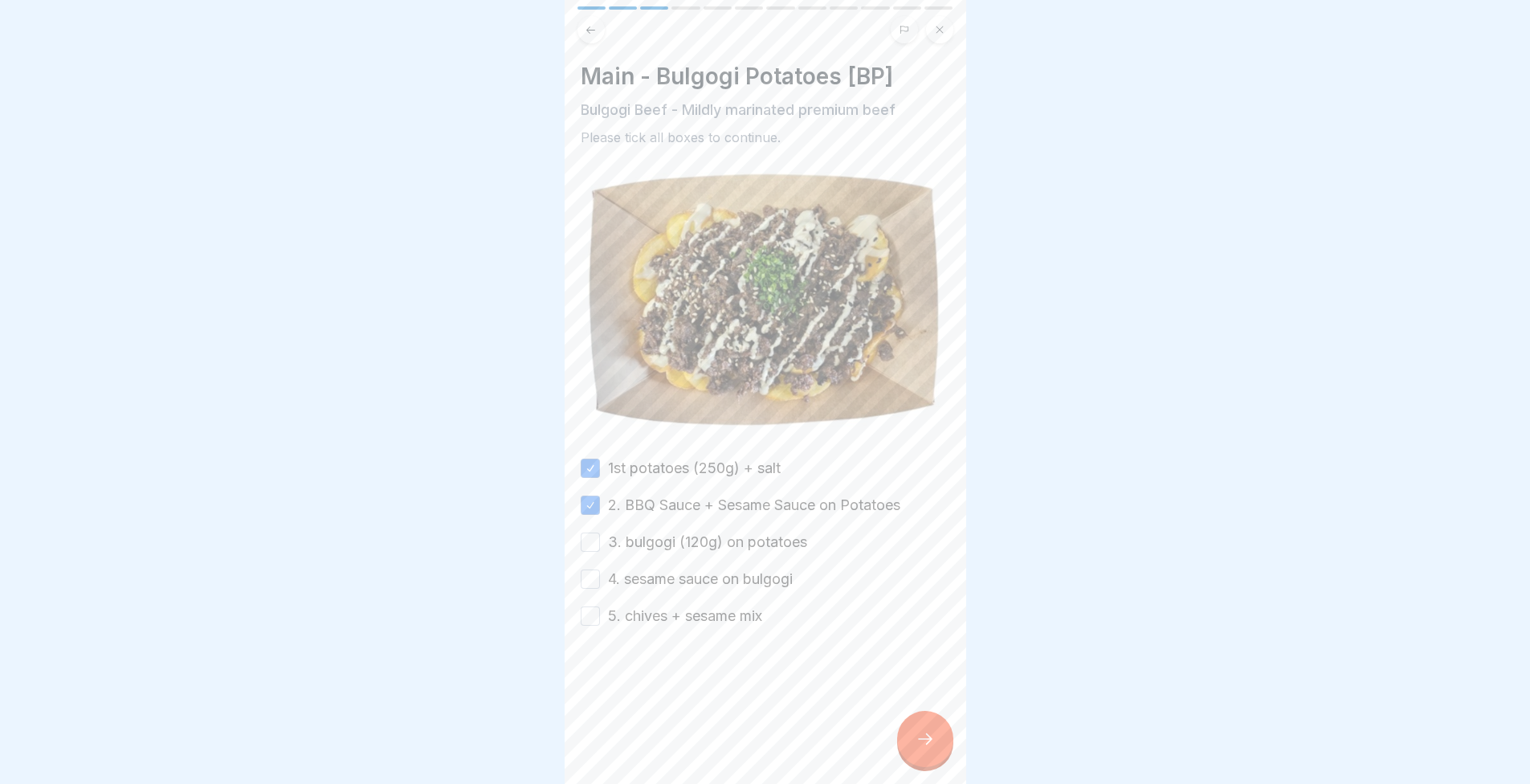
click at [600, 540] on button "3. bulgogi (120g) on potatoes" at bounding box center [590, 542] width 19 height 19
click at [684, 580] on label "4. sesame sauce on bulgogi" at bounding box center [701, 579] width 185 height 21
click at [600, 580] on button "4. sesame sauce on bulgogi" at bounding box center [590, 579] width 19 height 19
click at [690, 617] on label "5. chives + sesame mix" at bounding box center [685, 616] width 154 height 21
click at [600, 617] on button "5. chives + sesame mix" at bounding box center [590, 616] width 19 height 19
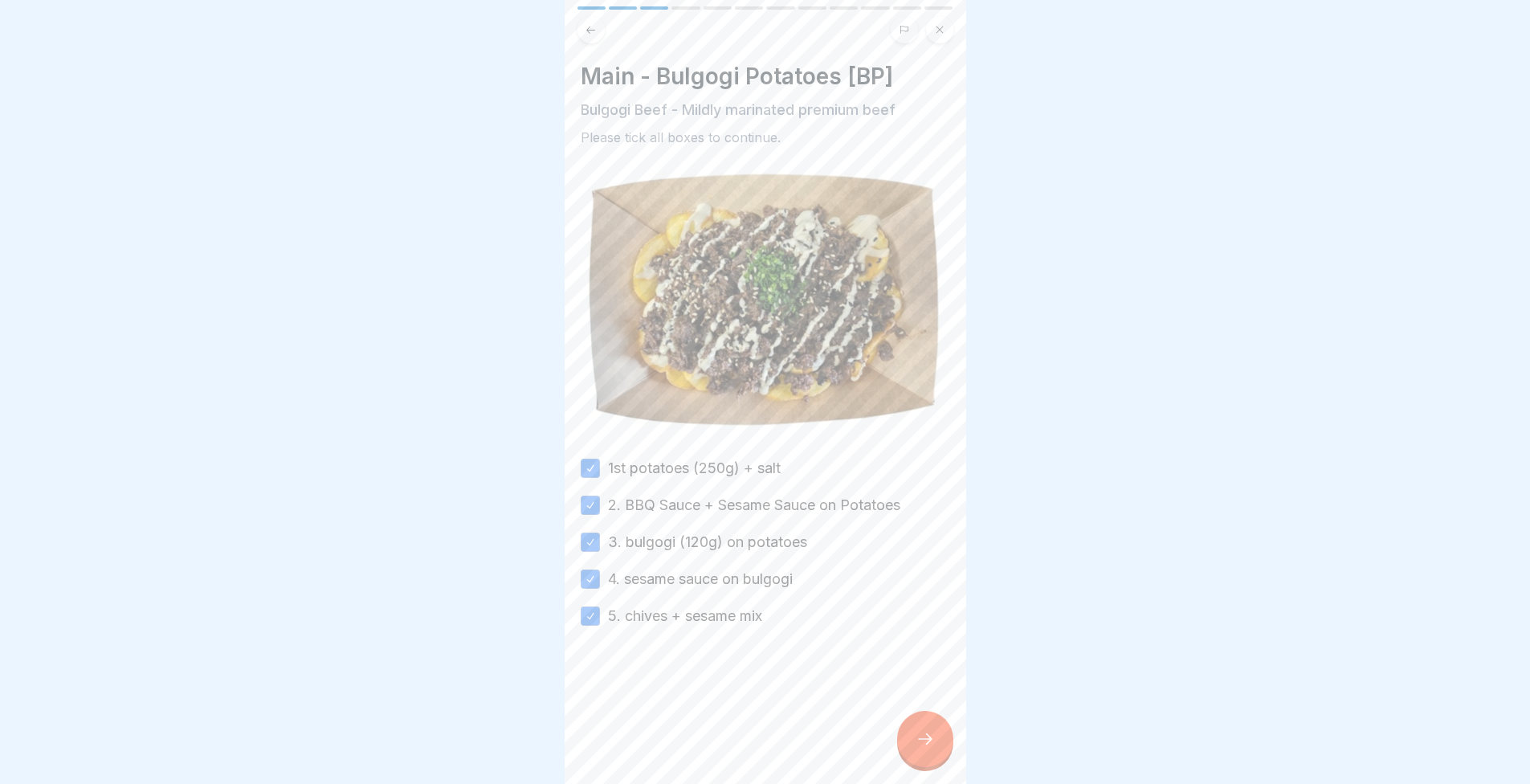
click at [944, 749] on div at bounding box center [925, 739] width 57 height 57
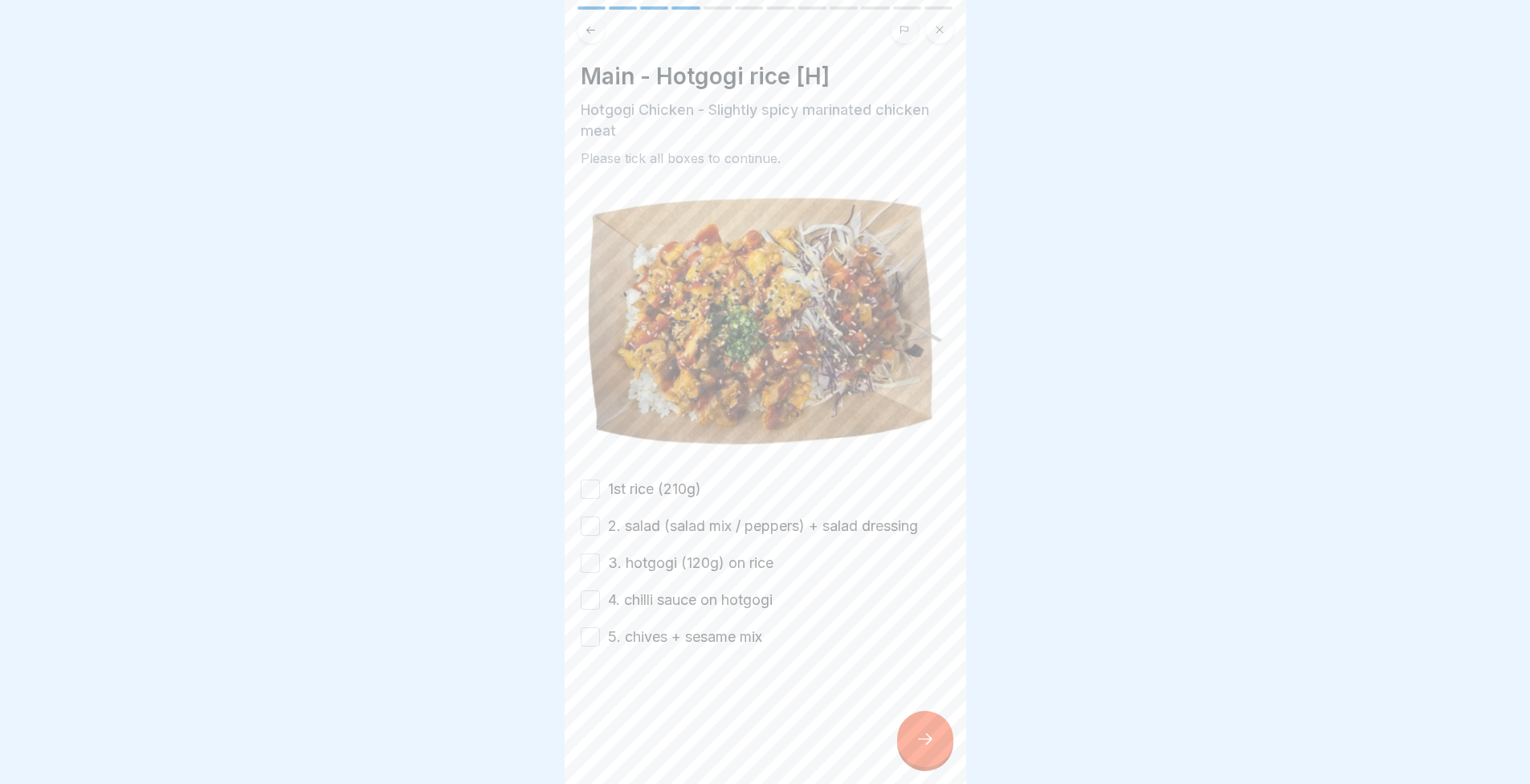
click at [639, 478] on label "1st rice (210g)" at bounding box center [654, 489] width 93 height 21
click at [600, 479] on button "1st rice (210g)" at bounding box center [590, 489] width 19 height 19
click at [638, 516] on label "2. salad (salad mix / peppers) + salad dressing" at bounding box center [763, 527] width 310 height 21
click at [600, 516] on button "2. salad (salad mix / peppers) + salad dressing" at bounding box center [590, 526] width 19 height 19
click at [678, 552] on label "3. hotgogi (120g) on rice" at bounding box center [691, 563] width 165 height 21
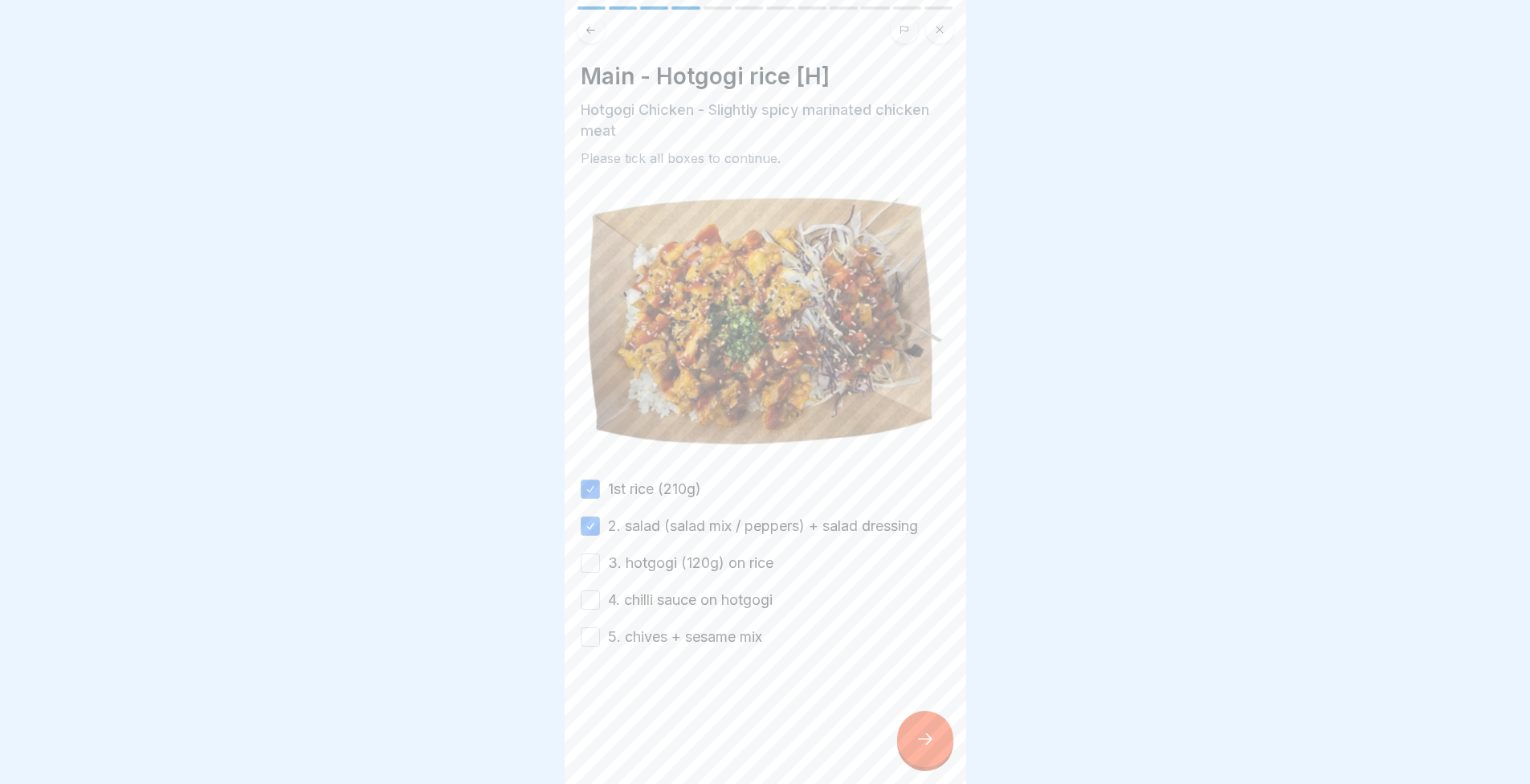
click at [600, 553] on button "3. hotgogi (120g) on rice" at bounding box center [590, 563] width 19 height 19
click at [698, 600] on label "4. chilli sauce on hotgogi" at bounding box center [690, 600] width 164 height 21
click at [600, 600] on button "4. chilli sauce on hotgogi" at bounding box center [590, 600] width 19 height 19
click at [693, 628] on label "5. chives + sesame mix" at bounding box center [685, 637] width 154 height 21
click at [600, 628] on button "5. chives + sesame mix" at bounding box center [590, 637] width 19 height 19
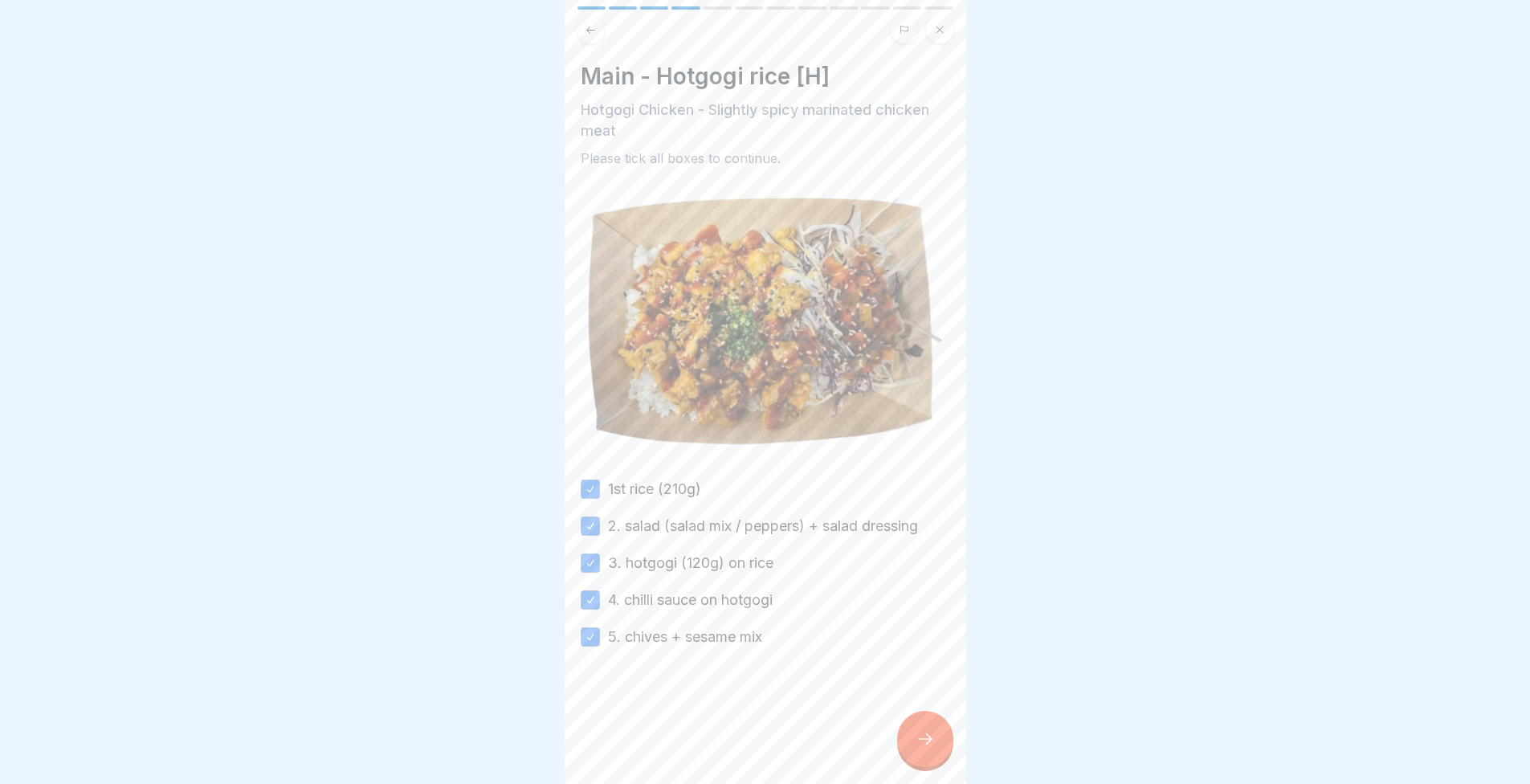
click at [916, 748] on icon at bounding box center [925, 739] width 19 height 19
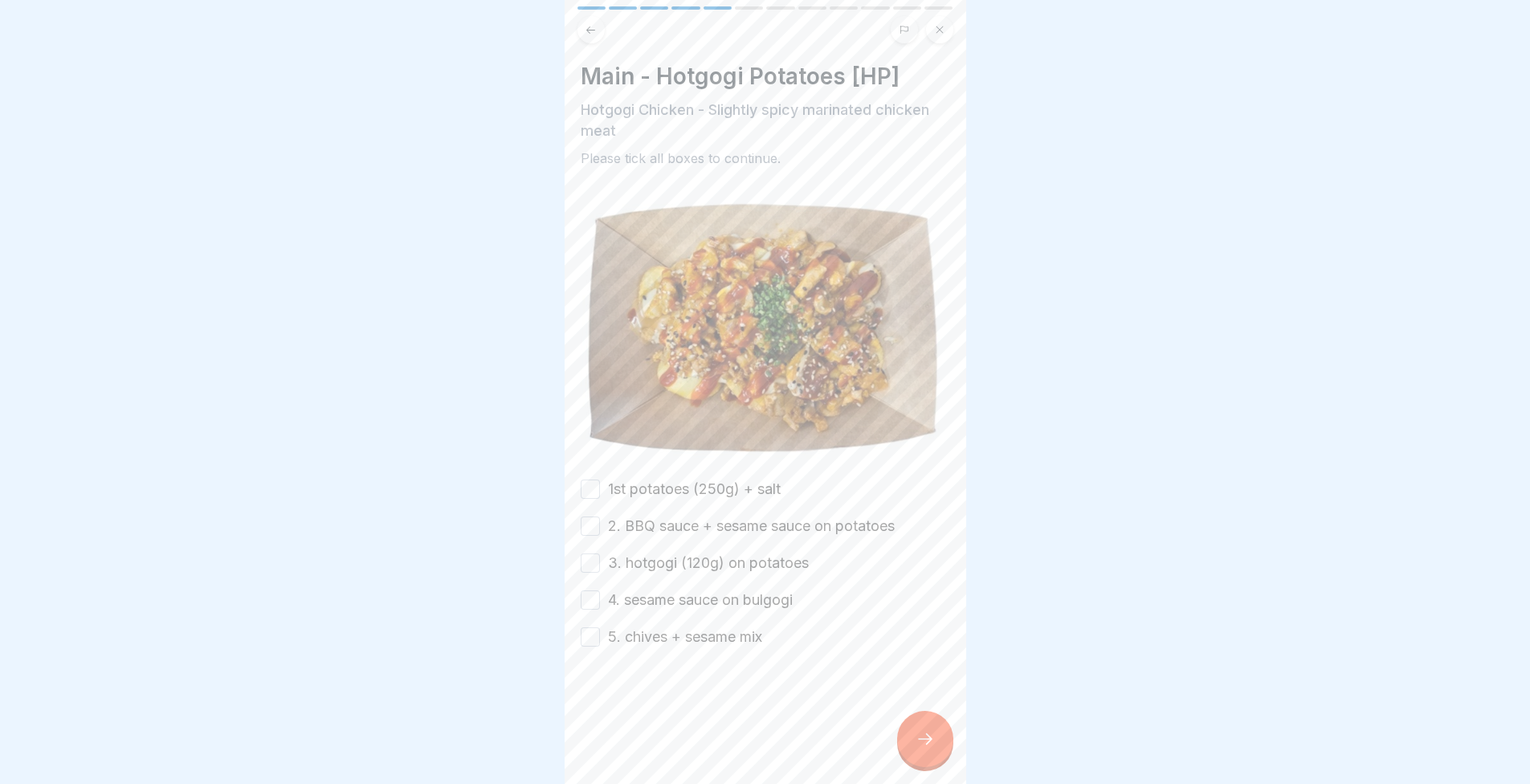
click at [733, 479] on label "1st potatoes (250g) + salt" at bounding box center [695, 489] width 173 height 21
click at [600, 479] on button "1st potatoes (250g) + salt" at bounding box center [590, 489] width 19 height 19
click at [728, 516] on label "2. BBQ sauce + sesame sauce on potatoes" at bounding box center [752, 527] width 286 height 21
click at [600, 516] on button "2. BBQ sauce + sesame sauce on potatoes" at bounding box center [590, 526] width 19 height 19
click at [735, 552] on label "3. hotgogi (120g) on potatoes" at bounding box center [708, 563] width 201 height 21
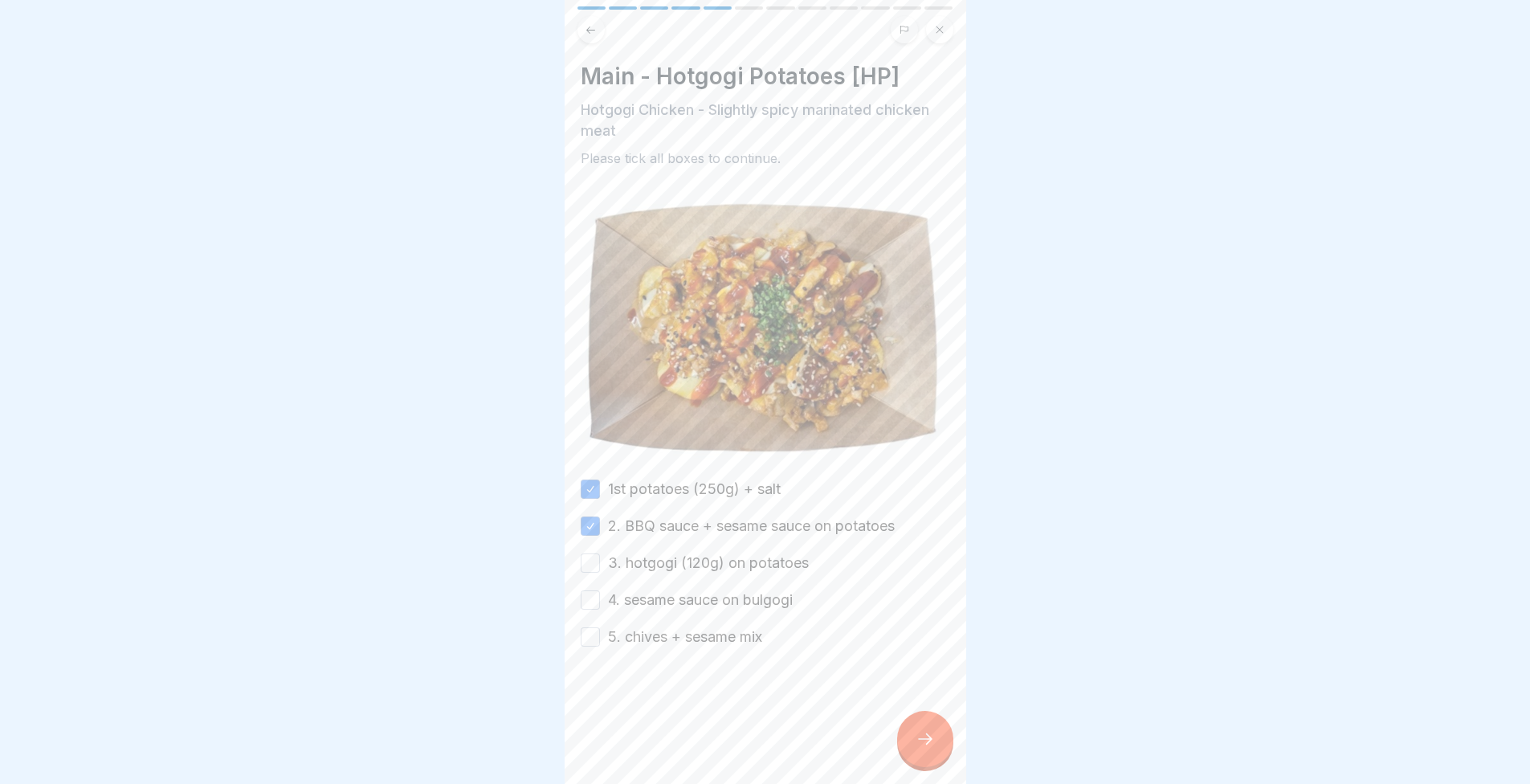
click at [600, 553] on button "3. hotgogi (120g) on potatoes" at bounding box center [590, 563] width 19 height 19
click at [735, 598] on label "4. sesame sauce on bulgogi" at bounding box center [701, 600] width 185 height 21
click at [600, 598] on button "4. sesame sauce on bulgogi" at bounding box center [590, 600] width 19 height 19
drag, startPoint x: 728, startPoint y: 622, endPoint x: 764, endPoint y: 644, distance: 42.2
click at [728, 626] on label "5. chives + sesame mix" at bounding box center [685, 637] width 154 height 21
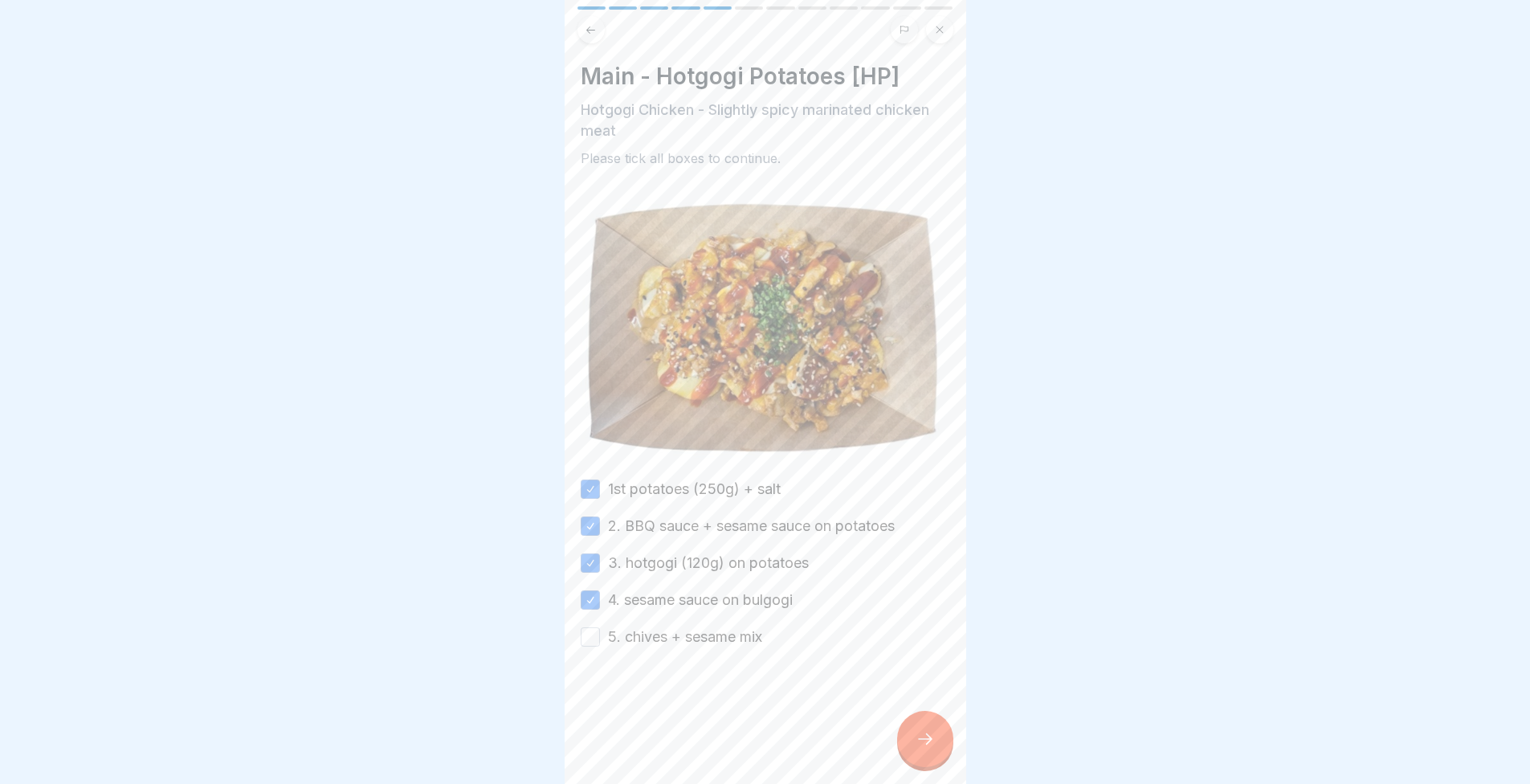
click at [600, 627] on button "5. chives + sesame mix" at bounding box center [590, 637] width 19 height 19
click at [932, 748] on icon at bounding box center [925, 739] width 19 height 19
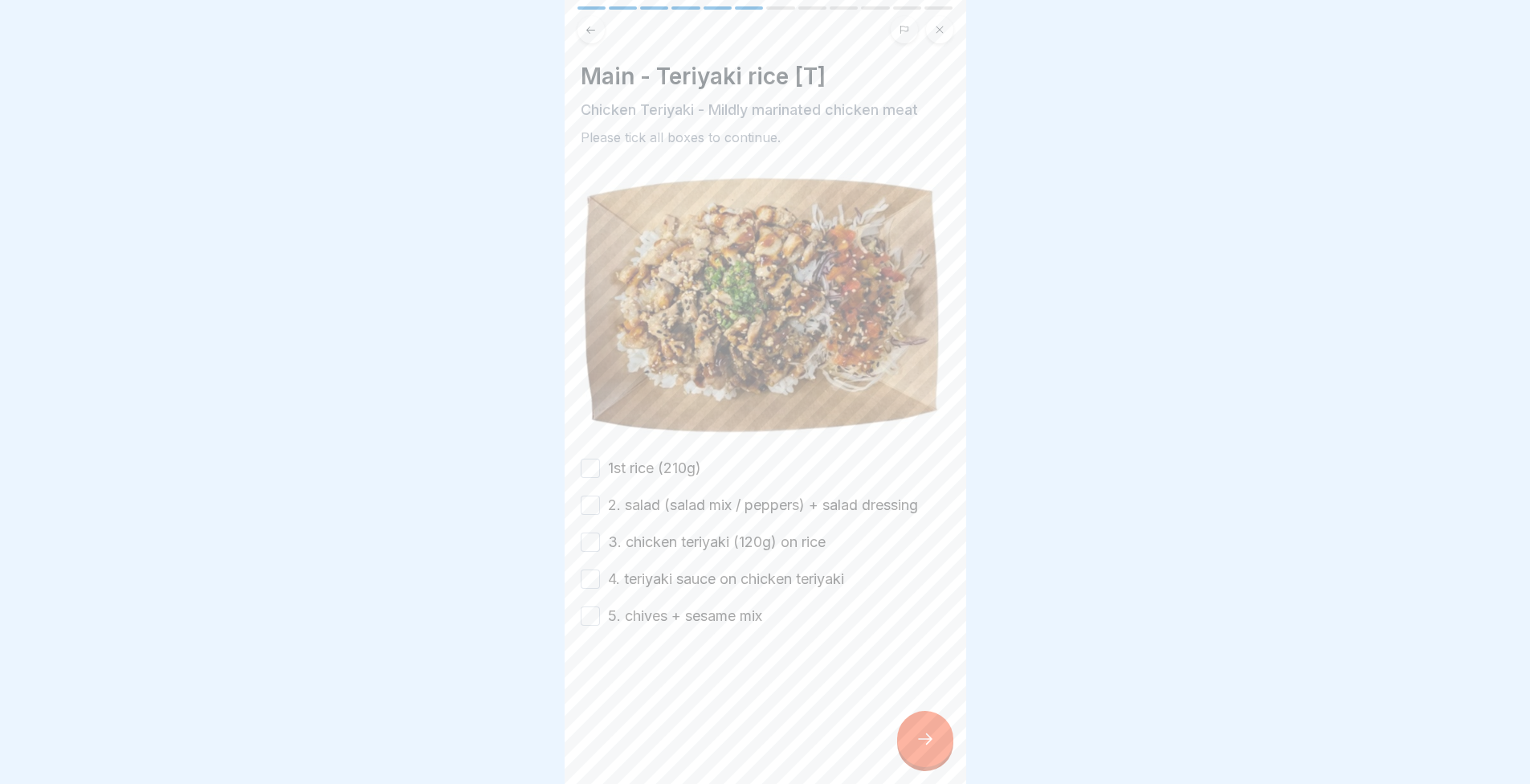
click at [639, 460] on label "1st rice (210g)" at bounding box center [654, 468] width 93 height 21
click at [600, 460] on button "1st rice (210g)" at bounding box center [590, 468] width 19 height 19
click at [646, 502] on label "2. salad (salad mix / peppers) + salad dressing" at bounding box center [763, 505] width 310 height 21
click at [600, 502] on button "2. salad (salad mix / peppers) + salad dressing" at bounding box center [590, 505] width 19 height 19
click at [658, 540] on label "3. chicken teriyaki (120g) on rice" at bounding box center [717, 542] width 218 height 21
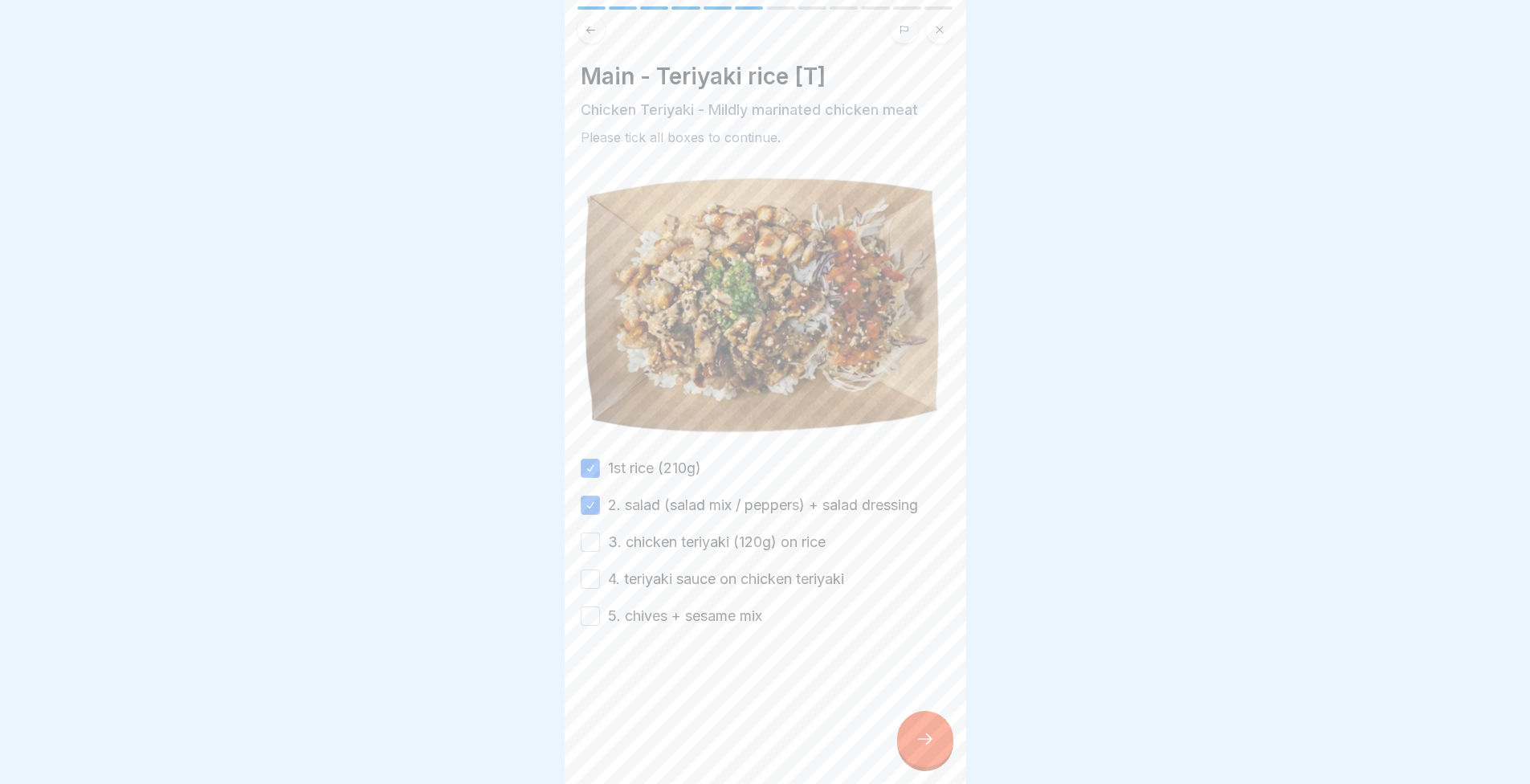
click at [600, 540] on button "3. chicken teriyaki (120g) on rice" at bounding box center [590, 542] width 19 height 19
click at [673, 576] on label "4. teriyaki sauce on chicken teriyaki" at bounding box center [727, 579] width 236 height 21
click at [600, 576] on button "4. teriyaki sauce on chicken teriyaki" at bounding box center [590, 579] width 19 height 19
click at [675, 612] on label "5. chives + sesame mix" at bounding box center [685, 616] width 154 height 21
click at [600, 612] on button "5. chives + sesame mix" at bounding box center [590, 616] width 19 height 19
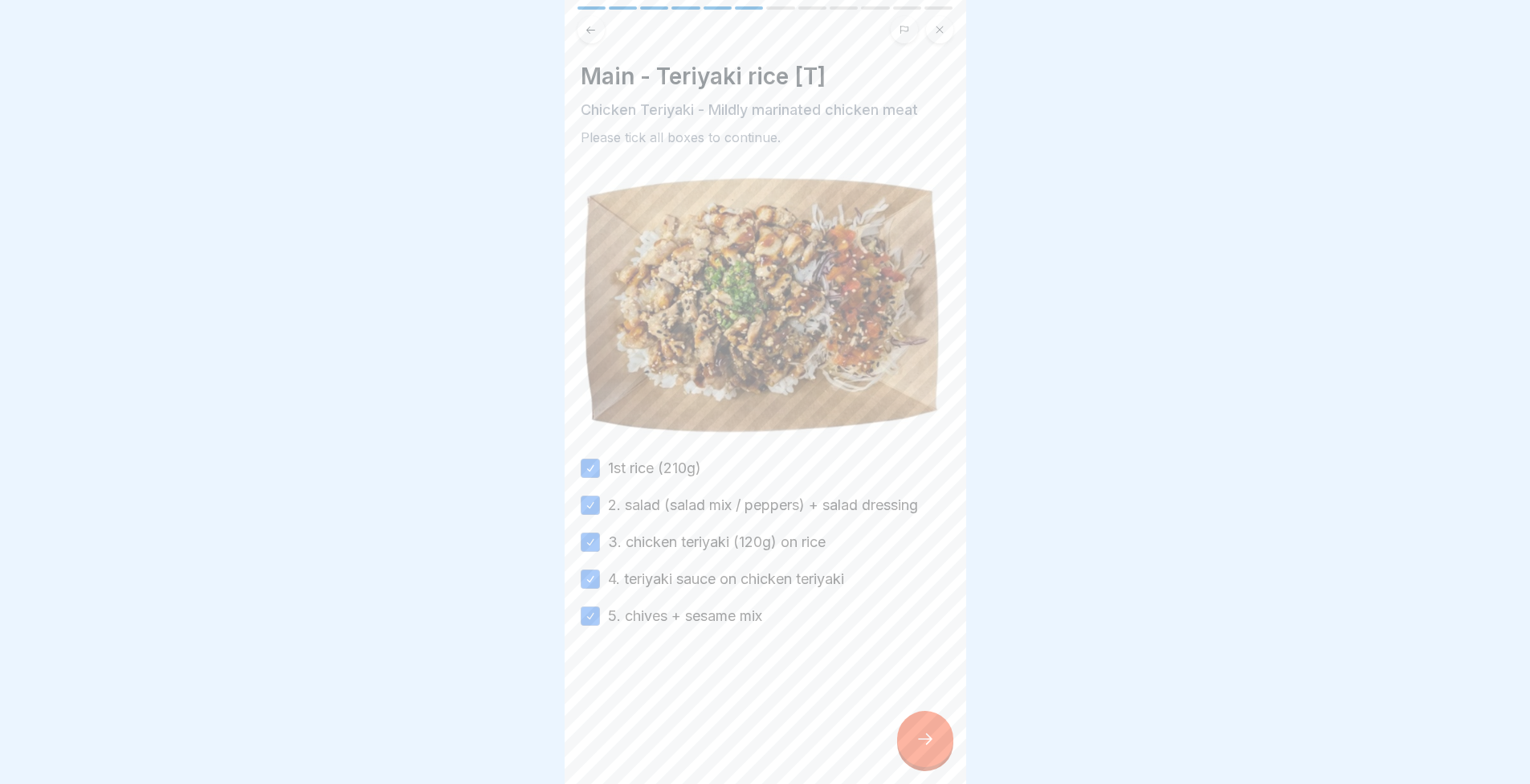
click at [899, 740] on div at bounding box center [925, 739] width 57 height 57
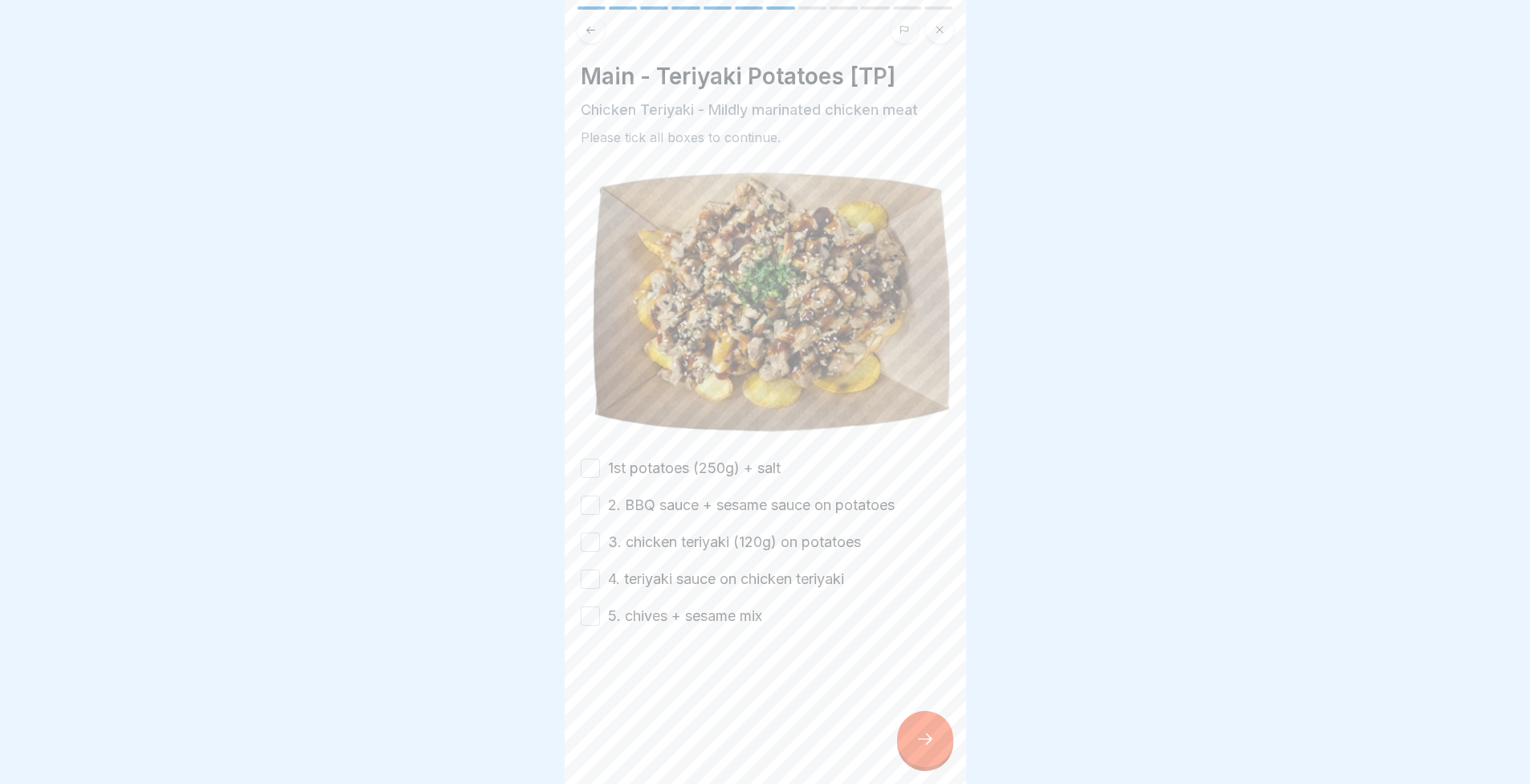
click at [638, 448] on div "Main - Teriyaki Potatoes [TP] Chicken Teriyaki - Mildly marinated chicken meat …" at bounding box center [765, 344] width 369 height 564
click at [645, 495] on label "2. BBQ sauce + sesame sauce on potatoes" at bounding box center [752, 505] width 286 height 21
click at [600, 496] on button "2. BBQ sauce + sesame sauce on potatoes" at bounding box center [590, 505] width 19 height 19
click at [638, 448] on div "Main - Teriyaki Potatoes [TP] Chicken Teriyaki - Mildly marinated chicken meat …" at bounding box center [765, 344] width 369 height 564
click at [633, 462] on label "1st potatoes (250g) + salt" at bounding box center [695, 468] width 173 height 21
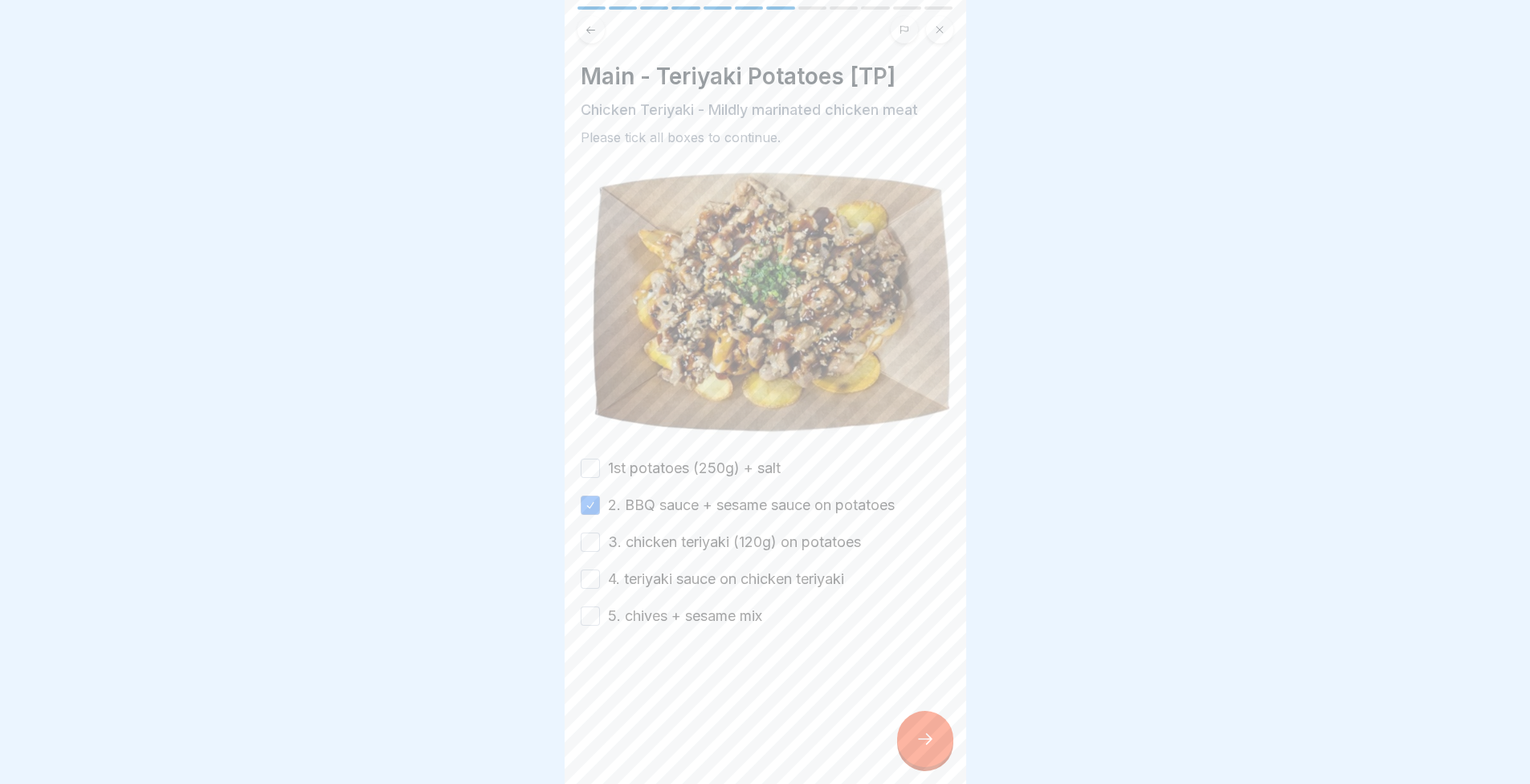
click at [600, 462] on button "1st potatoes (250g) + salt" at bounding box center [590, 468] width 19 height 19
click at [648, 537] on label "3. chicken teriyaki (120g) on potatoes" at bounding box center [734, 542] width 253 height 21
click at [600, 537] on button "3. chicken teriyaki (120g) on potatoes" at bounding box center [590, 542] width 19 height 19
click at [651, 569] on label "4. teriyaki sauce on chicken teriyaki" at bounding box center [727, 579] width 236 height 21
click at [600, 570] on button "4. teriyaki sauce on chicken teriyaki" at bounding box center [590, 579] width 19 height 19
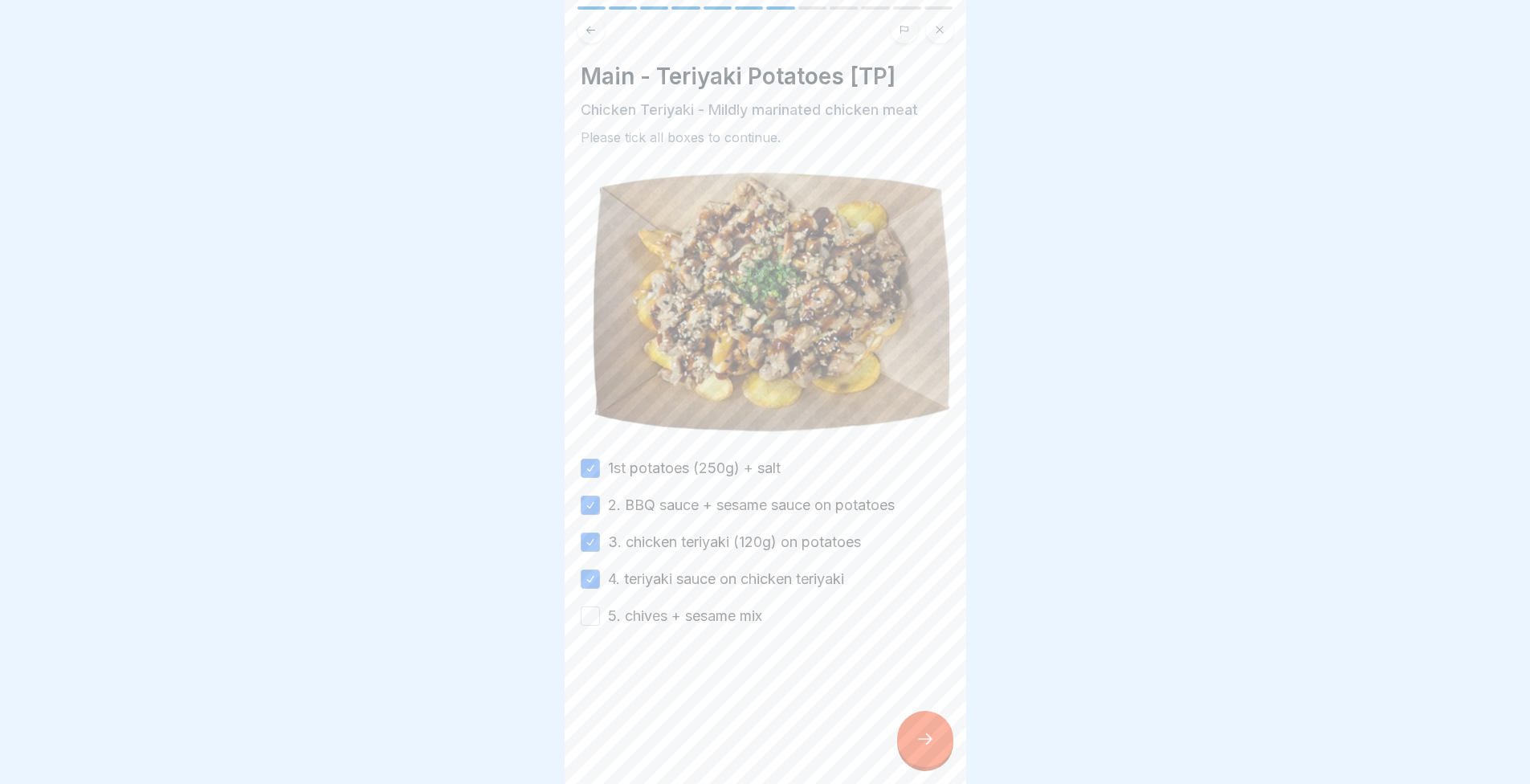
click at [653, 605] on label "5. chives + sesame mix" at bounding box center [685, 616] width 154 height 21
click at [600, 606] on button "5. chives + sesame mix" at bounding box center [590, 616] width 19 height 19
click at [932, 737] on div at bounding box center [925, 739] width 57 height 57
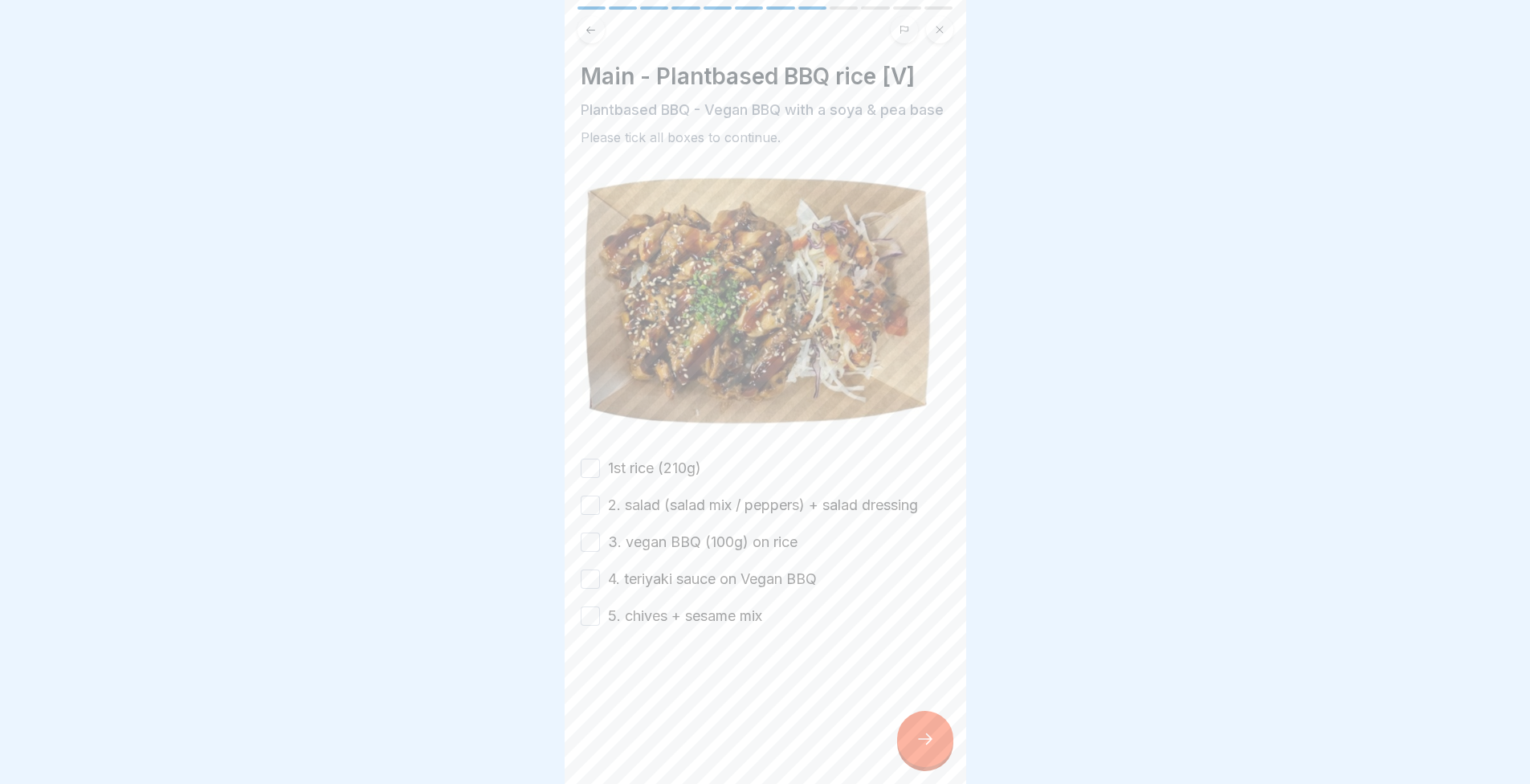
click at [663, 492] on div "1st rice (210g) 2. salad (salad mix / peppers) + salad dressing 3. vegan BBQ (1…" at bounding box center [765, 542] width 369 height 169
click at [639, 468] on div "Main - Plantbased BBQ rice [V] Plantbased BBQ - Vegan BBQ with a soya & pea bas…" at bounding box center [765, 344] width 369 height 564
click at [585, 478] on button "1st rice (210g)" at bounding box center [590, 468] width 19 height 19
click at [605, 516] on div "2. salad (salad mix / peppers) + salad dressing" at bounding box center [749, 505] width 337 height 21
click at [593, 515] on button "2. salad (salad mix / peppers) + salad dressing" at bounding box center [590, 505] width 19 height 19
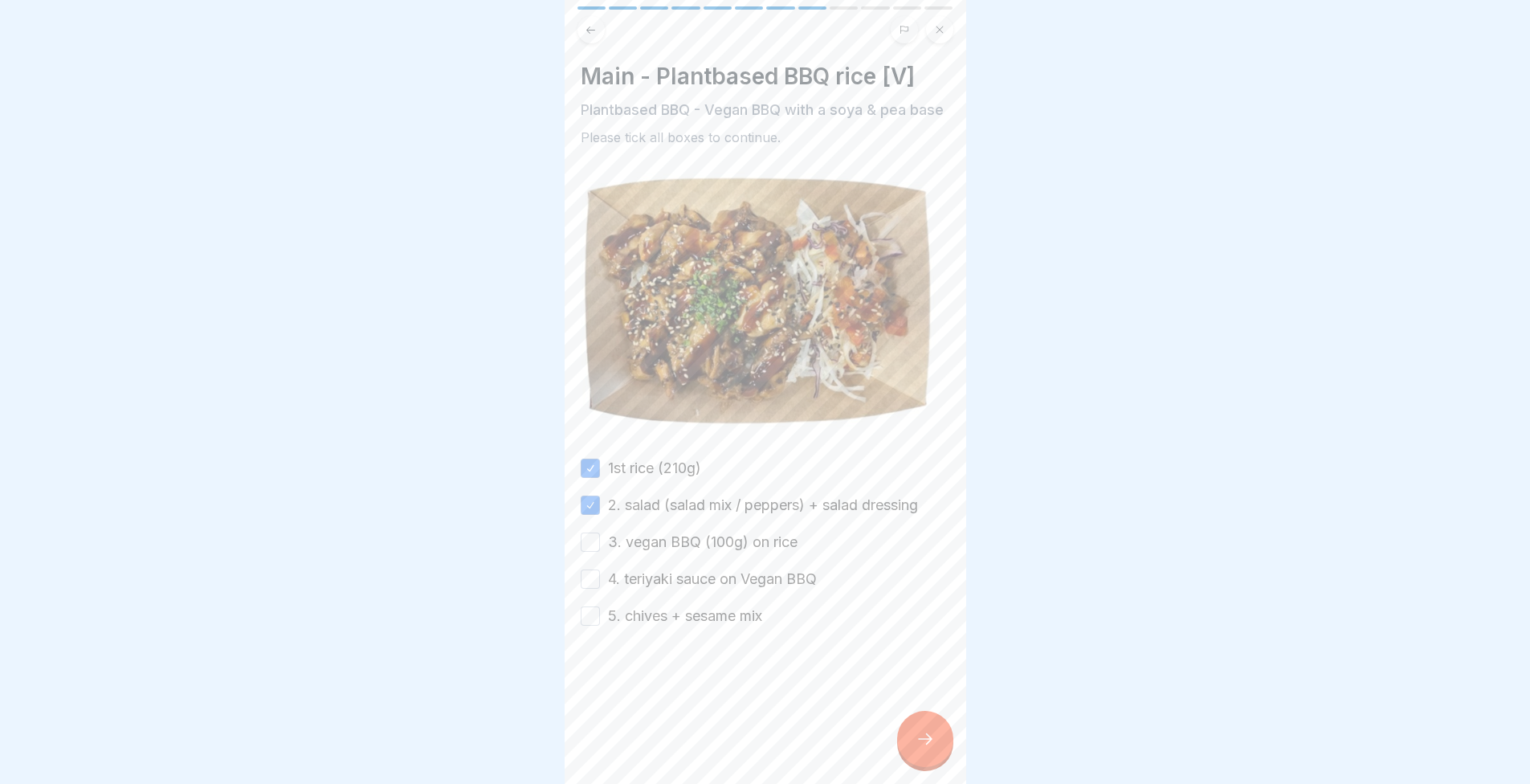
click at [603, 552] on div "3. vegan BBQ (100g) on rice" at bounding box center [689, 542] width 217 height 21
click at [591, 551] on button "3. vegan BBQ (100g) on rice" at bounding box center [590, 542] width 19 height 19
click at [592, 589] on button "4. teriyaki sauce on Vegan BBQ" at bounding box center [590, 579] width 19 height 19
click at [590, 625] on button "5. chives + sesame mix" at bounding box center [590, 616] width 19 height 19
click at [893, 740] on div "Main - Plantbased BBQ rice [V] Plantbased BBQ - Vegan BBQ with a soya & pea bas…" at bounding box center [766, 392] width 402 height 784
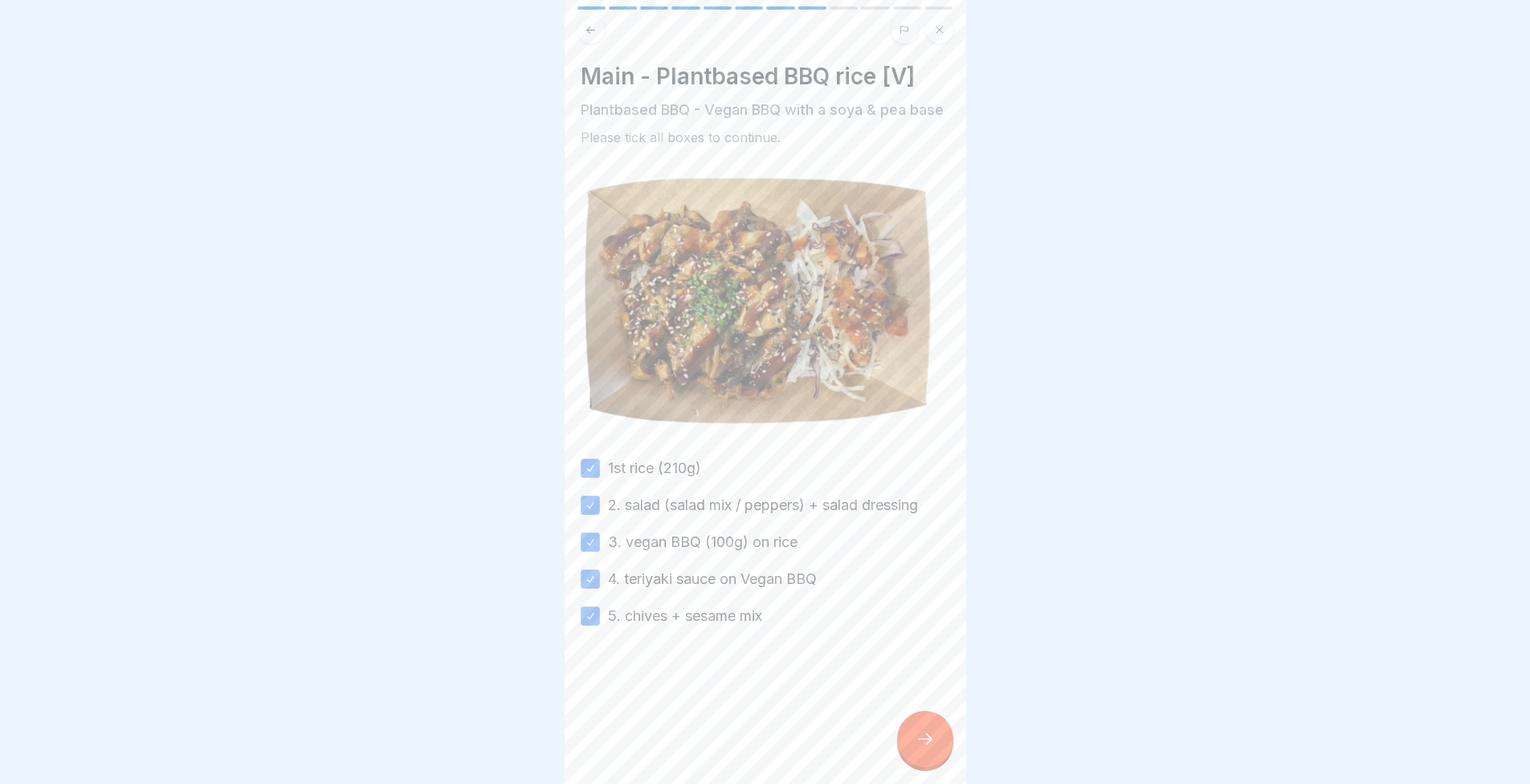
click at [929, 748] on icon at bounding box center [925, 739] width 19 height 19
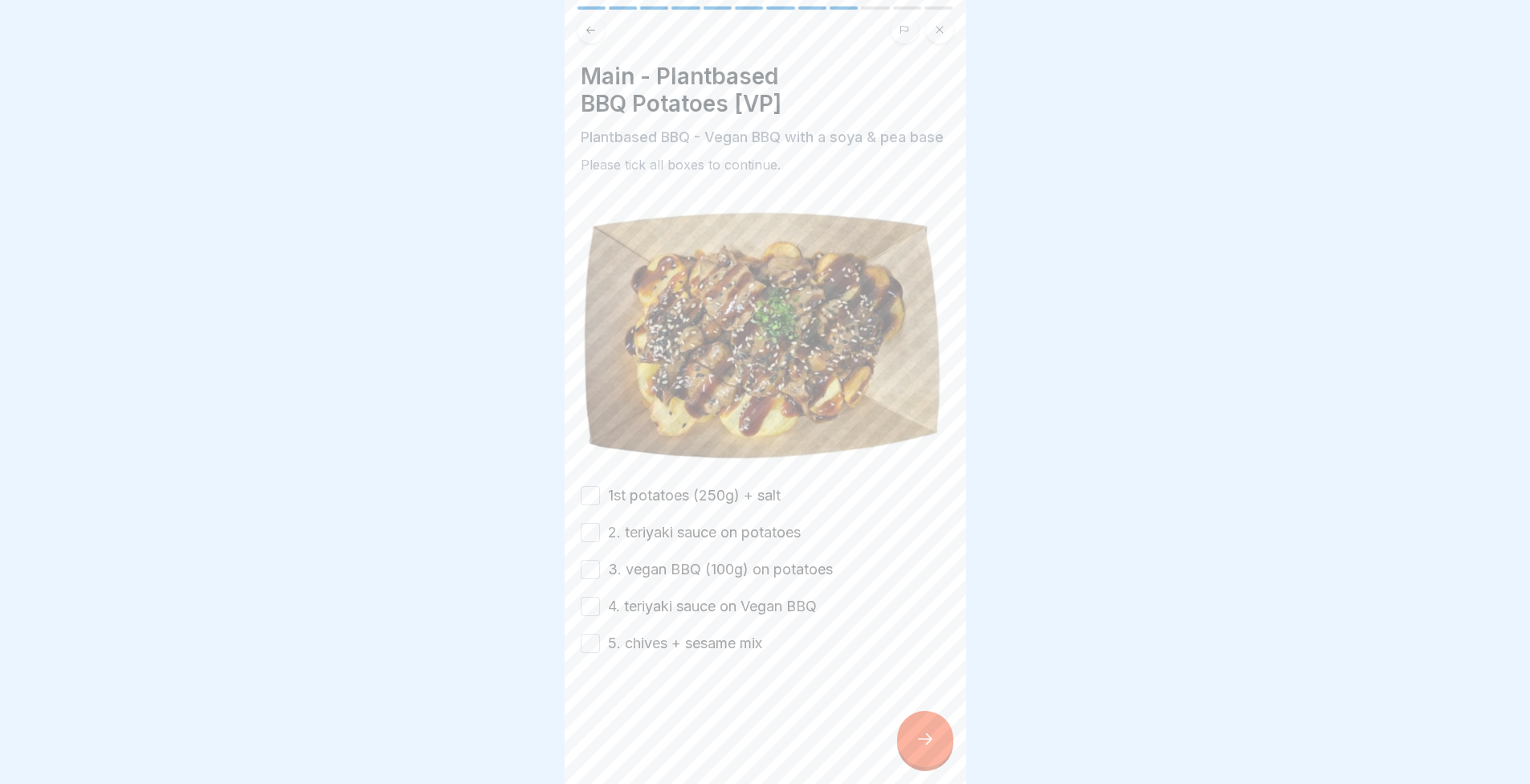
click at [584, 505] on button "1st potatoes (250g) + salt" at bounding box center [590, 496] width 19 height 19
click at [593, 542] on button "2. teriyaki sauce on potatoes" at bounding box center [590, 532] width 19 height 19
click at [589, 579] on button "3. vegan BBQ (100g) on potatoes" at bounding box center [590, 570] width 19 height 19
click at [593, 616] on button "4. teriyaki sauce on Vegan BBQ" at bounding box center [590, 606] width 19 height 19
click at [582, 653] on button "5. chives + sesame mix" at bounding box center [590, 643] width 19 height 19
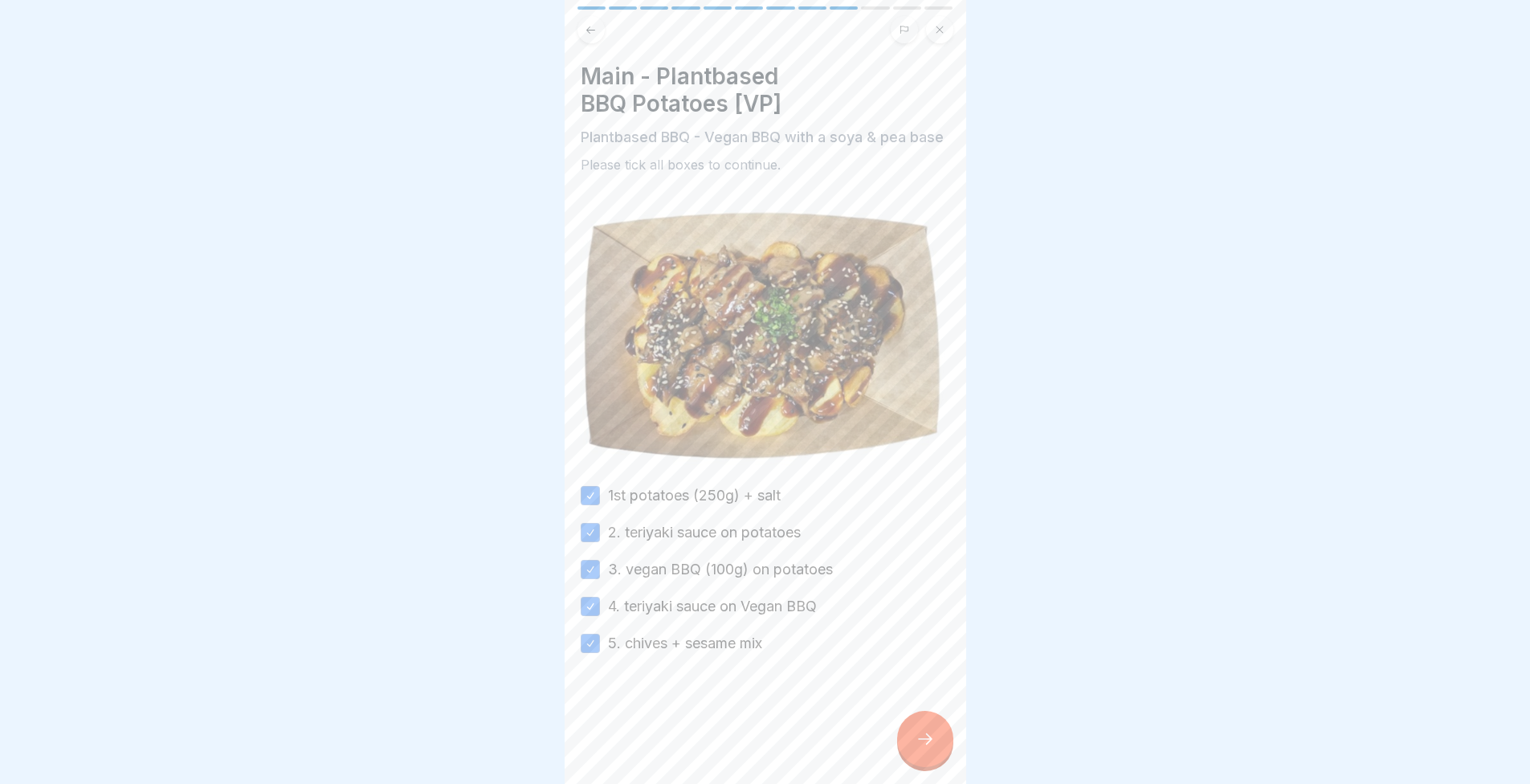
drag, startPoint x: 899, startPoint y: 755, endPoint x: 875, endPoint y: 718, distance: 44.1
click at [900, 754] on div at bounding box center [925, 739] width 57 height 57
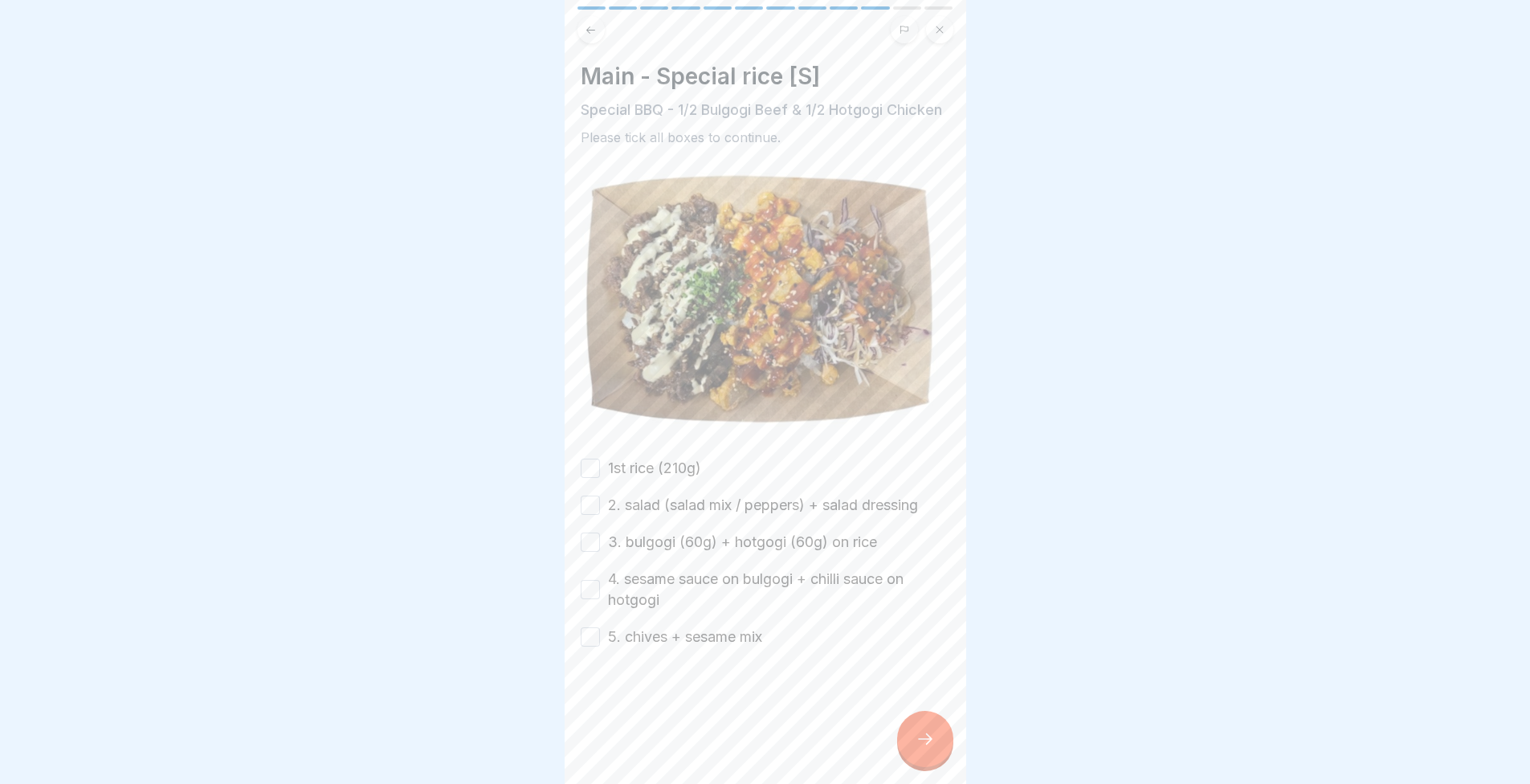
click at [581, 474] on button "1st rice (210g)" at bounding box center [590, 468] width 19 height 19
click at [593, 515] on button "2. salad (salad mix / peppers) + salad dressing" at bounding box center [590, 505] width 19 height 19
drag, startPoint x: 594, startPoint y: 558, endPoint x: 592, endPoint y: 574, distance: 16.1
click at [593, 551] on button "3. bulgogi (60g) + hotgogi (60g) on rice" at bounding box center [590, 542] width 19 height 19
drag, startPoint x: 586, startPoint y: 599, endPoint x: 590, endPoint y: 647, distance: 48.2
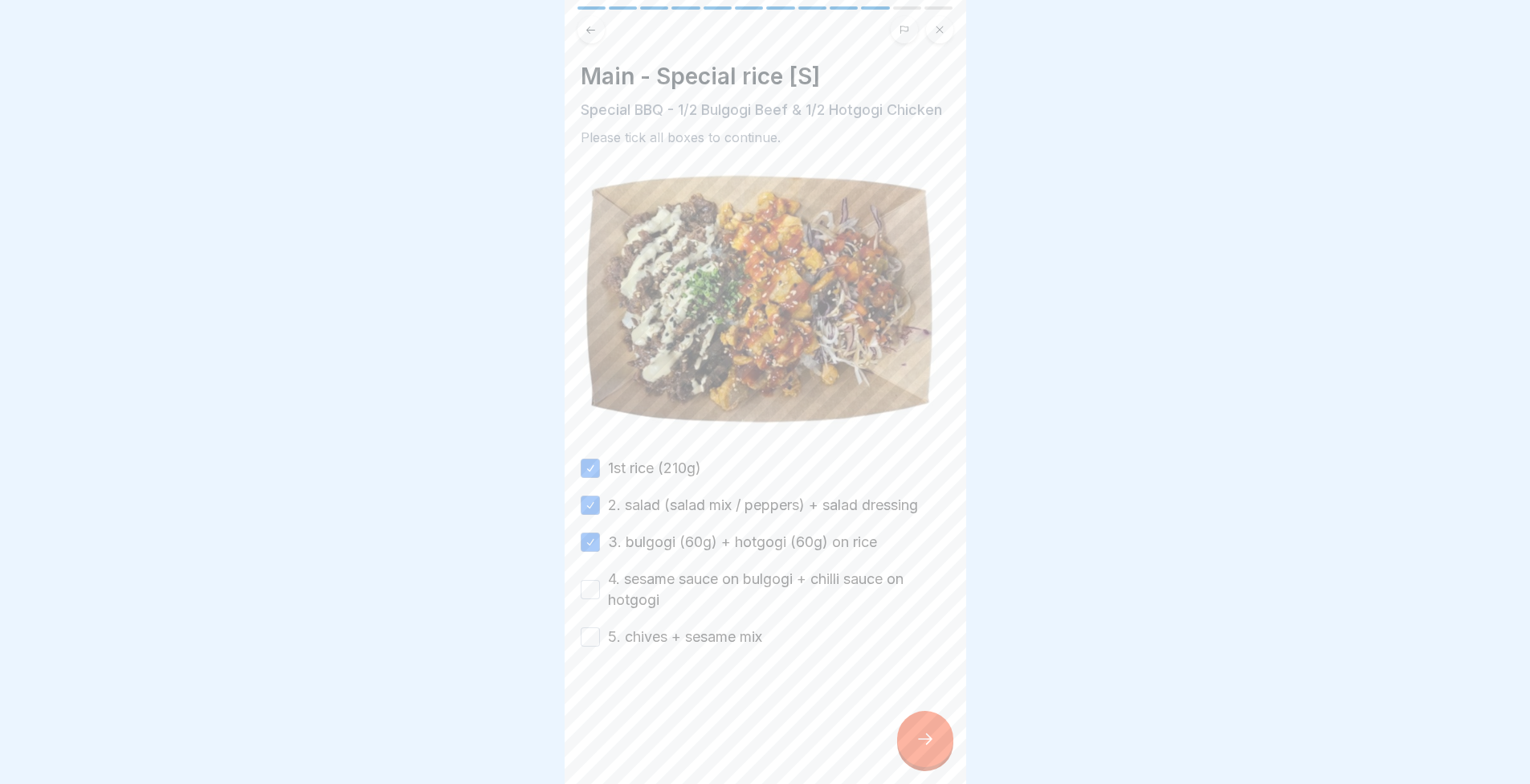
click at [585, 599] on button "4. sesame sauce on bulgogi + chilli sauce on hotgogi" at bounding box center [590, 589] width 19 height 19
click at [598, 664] on div at bounding box center [765, 696] width 369 height 96
click at [591, 647] on button "5. chives + sesame mix" at bounding box center [590, 637] width 19 height 19
click at [939, 749] on div at bounding box center [925, 739] width 57 height 57
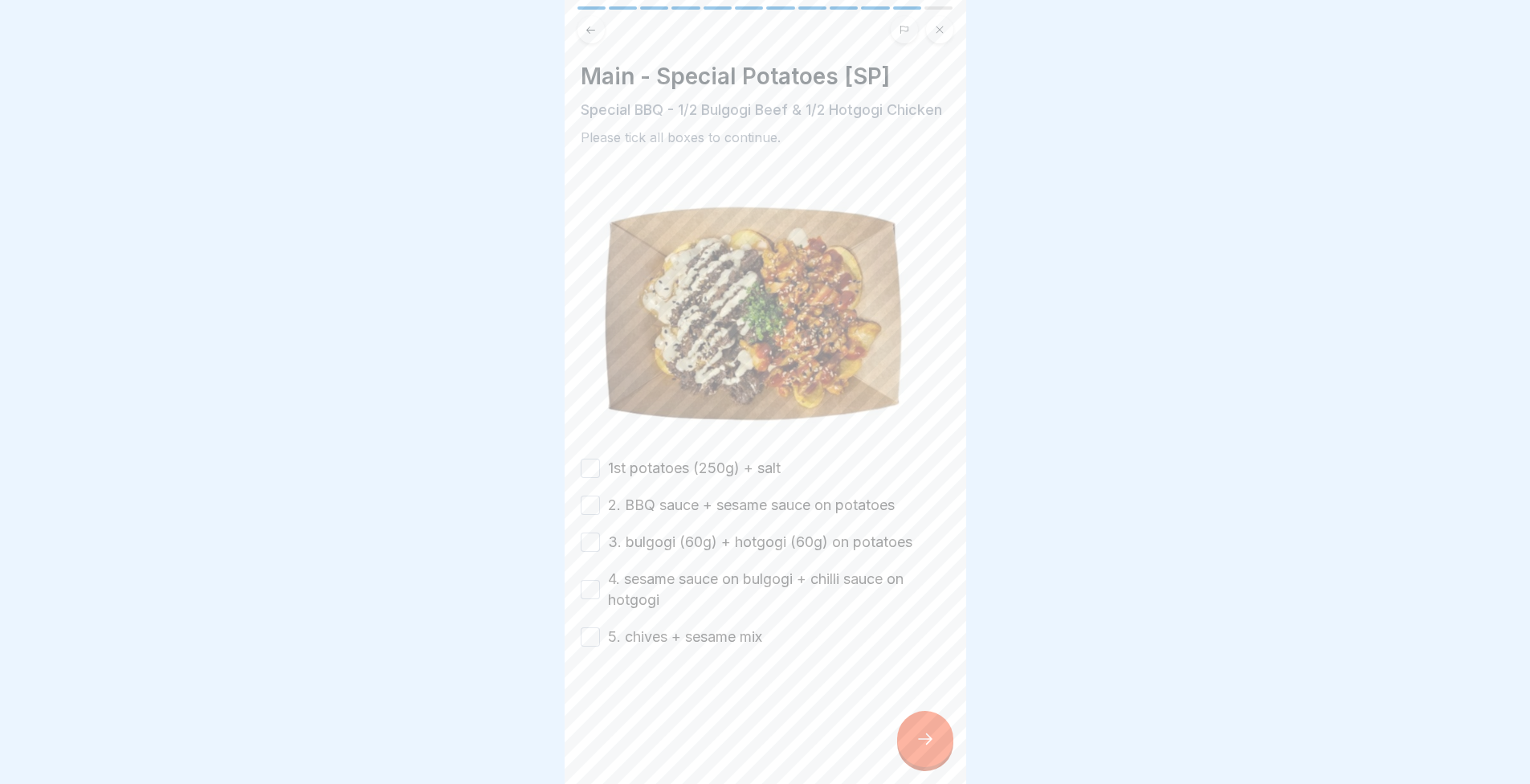
click at [581, 472] on button "1st potatoes (250g) + salt" at bounding box center [590, 468] width 19 height 19
click at [589, 510] on button "2. BBQ sauce + sesame sauce on potatoes" at bounding box center [590, 505] width 19 height 19
click at [589, 551] on button "3. bulgogi (60g) + hotgogi (60g) on potatoes" at bounding box center [590, 542] width 19 height 19
click at [597, 600] on button "4. sesame sauce on bulgogi + chilli sauce on hotgogi" at bounding box center [590, 589] width 19 height 19
click at [594, 643] on button "5. chives + sesame mix" at bounding box center [590, 637] width 19 height 19
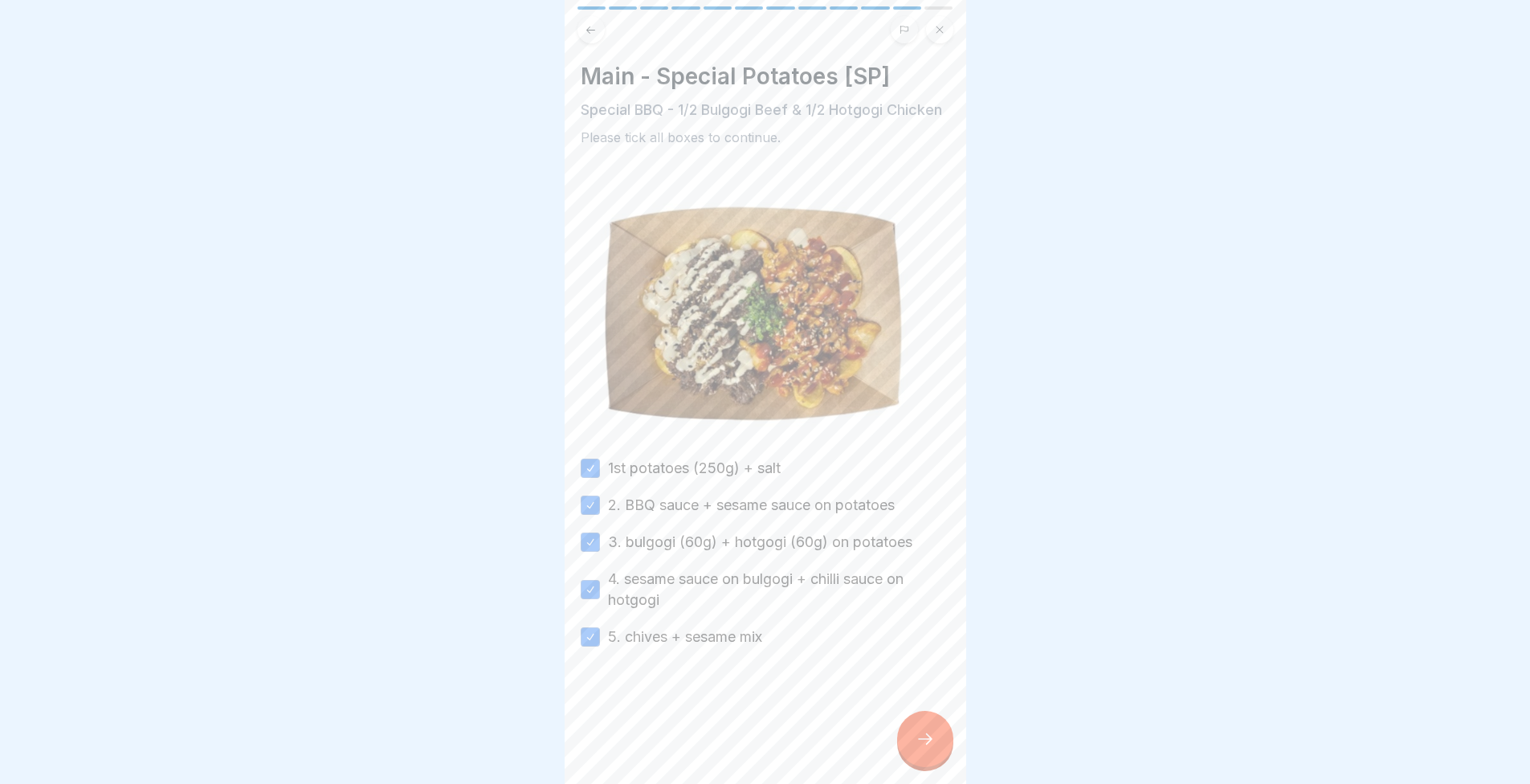
click at [921, 748] on icon at bounding box center [925, 739] width 19 height 19
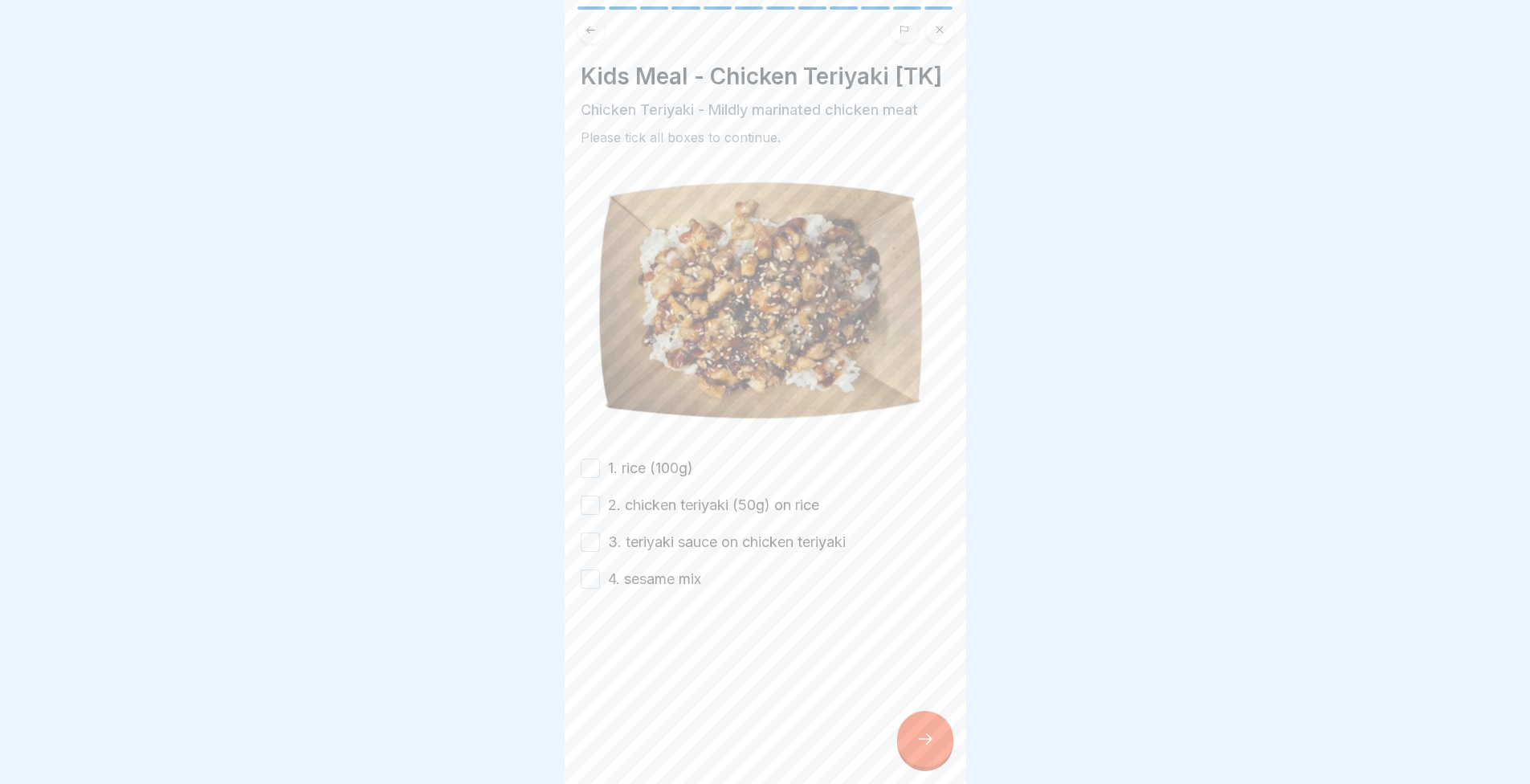
click at [583, 478] on button "1. rice (100g)" at bounding box center [590, 468] width 19 height 19
click at [582, 515] on button "2. chicken teriyaki (50g) on rice" at bounding box center [590, 505] width 19 height 19
click at [591, 552] on div "3. teriyaki sauce on chicken teriyaki" at bounding box center [713, 542] width 265 height 21
click at [591, 547] on div "1. rice (100g) 2. chicken teriyaki (50g) on rice 3. teriyaki sauce on chicken t…" at bounding box center [765, 523] width 369 height 132
click at [591, 551] on button "3. teriyaki sauce on chicken teriyaki" at bounding box center [590, 542] width 19 height 19
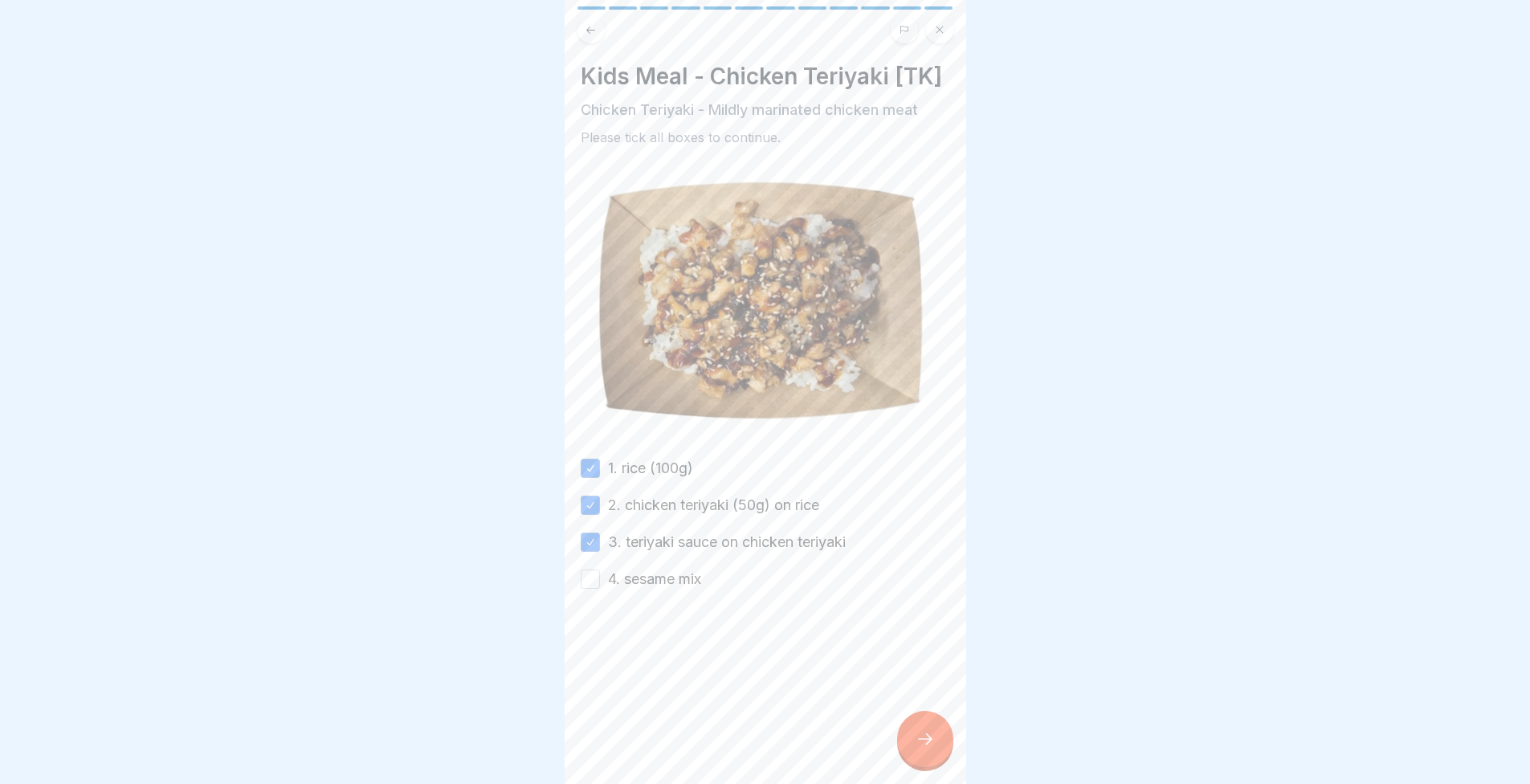
click at [593, 589] on button "4. sesame mix" at bounding box center [590, 579] width 19 height 19
click at [937, 740] on div at bounding box center [925, 739] width 57 height 57
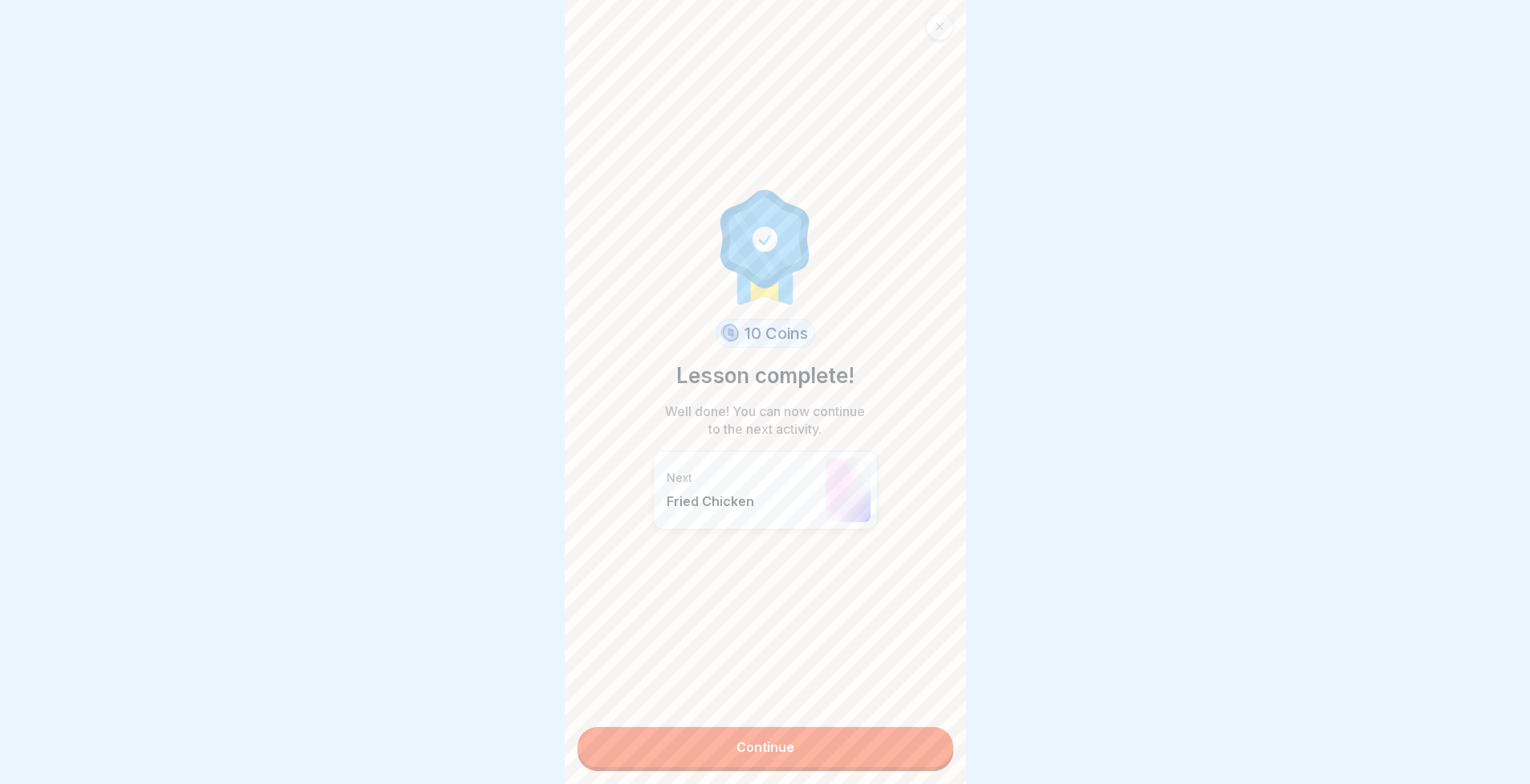
click at [750, 754] on link "Continue" at bounding box center [765, 747] width 376 height 40
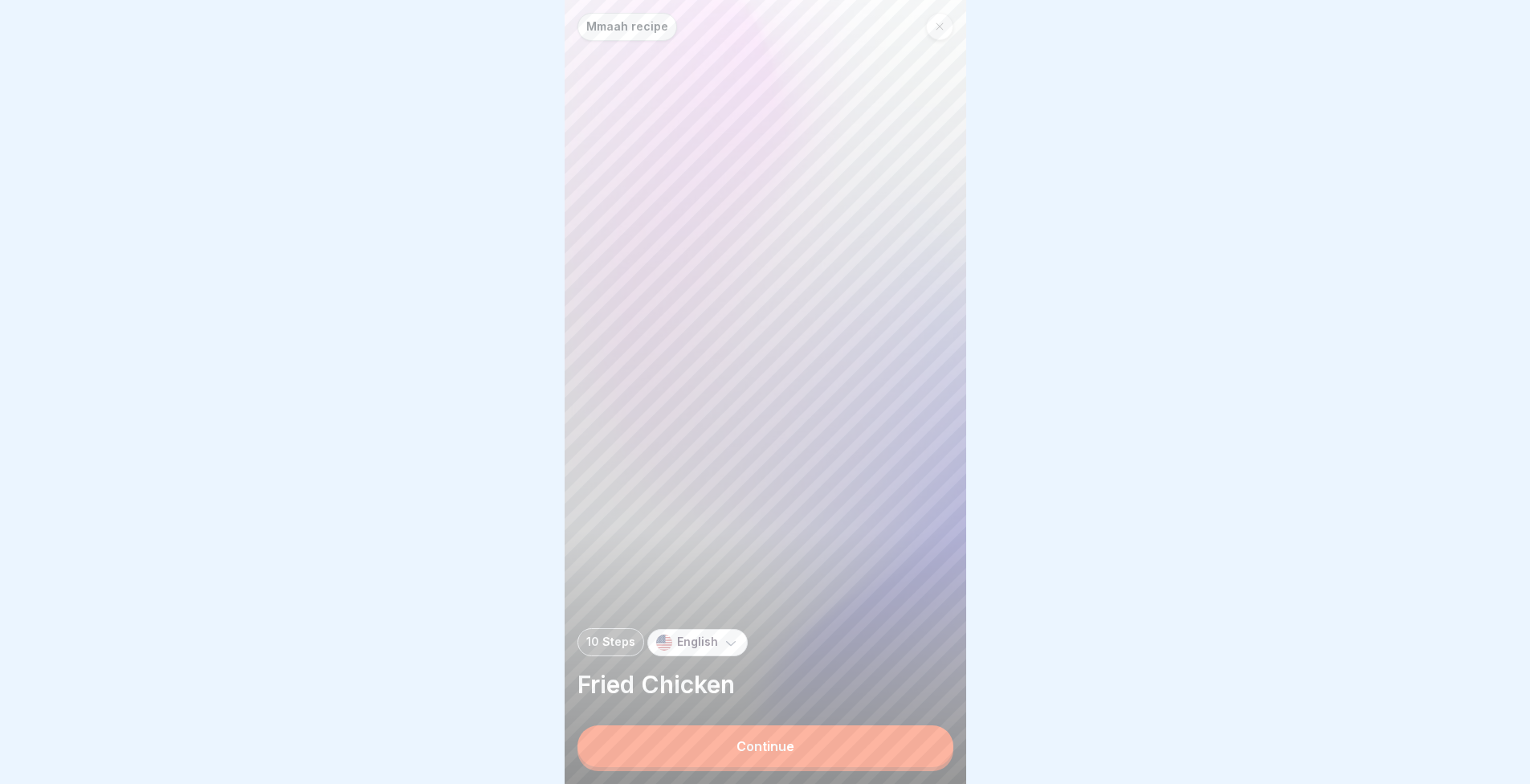
click at [736, 726] on div "Mmaah recipe 10 Steps English Fried Chicken Continue" at bounding box center [766, 392] width 402 height 784
click at [738, 747] on button "Continue" at bounding box center [765, 746] width 376 height 41
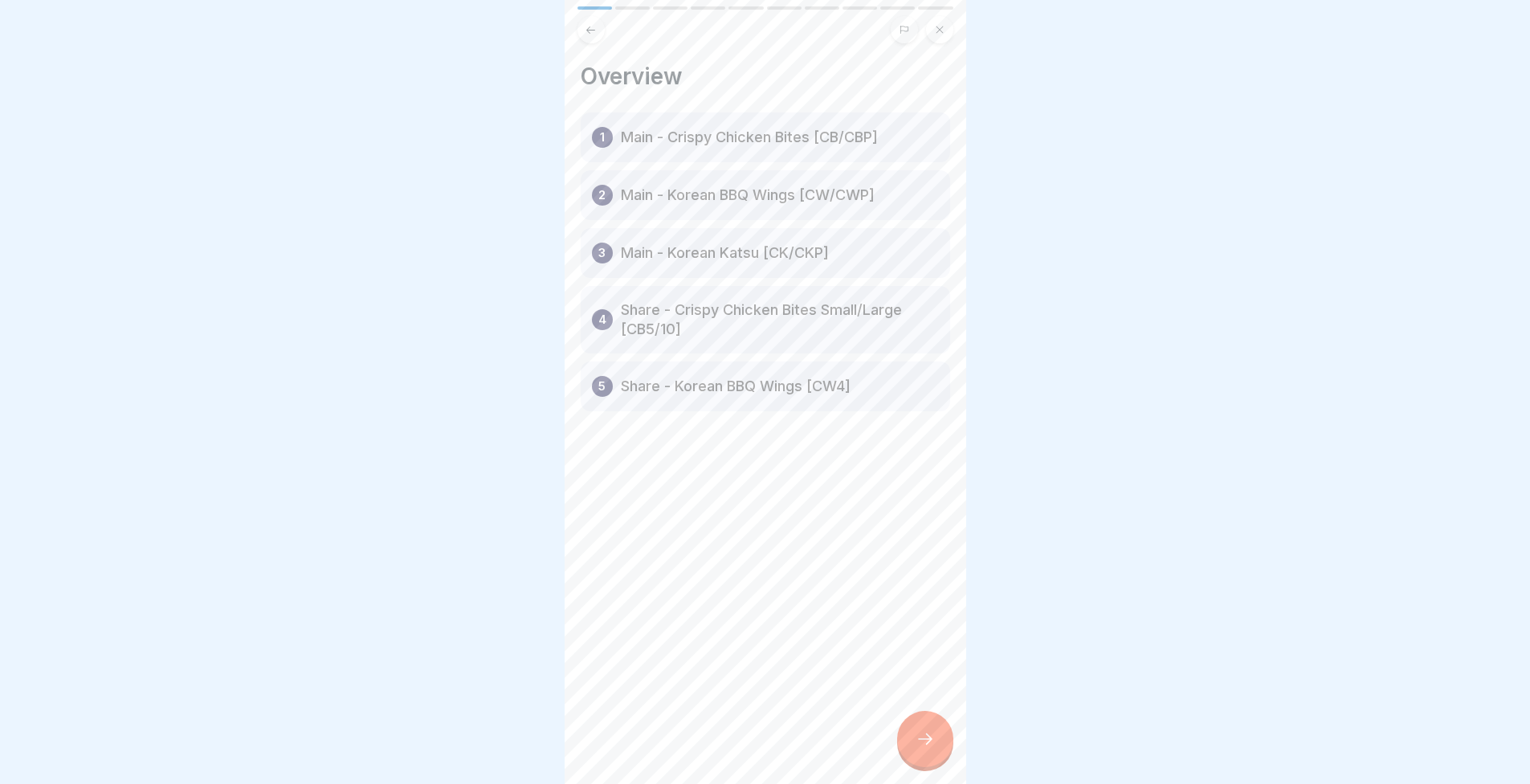
click at [927, 761] on div at bounding box center [925, 739] width 57 height 57
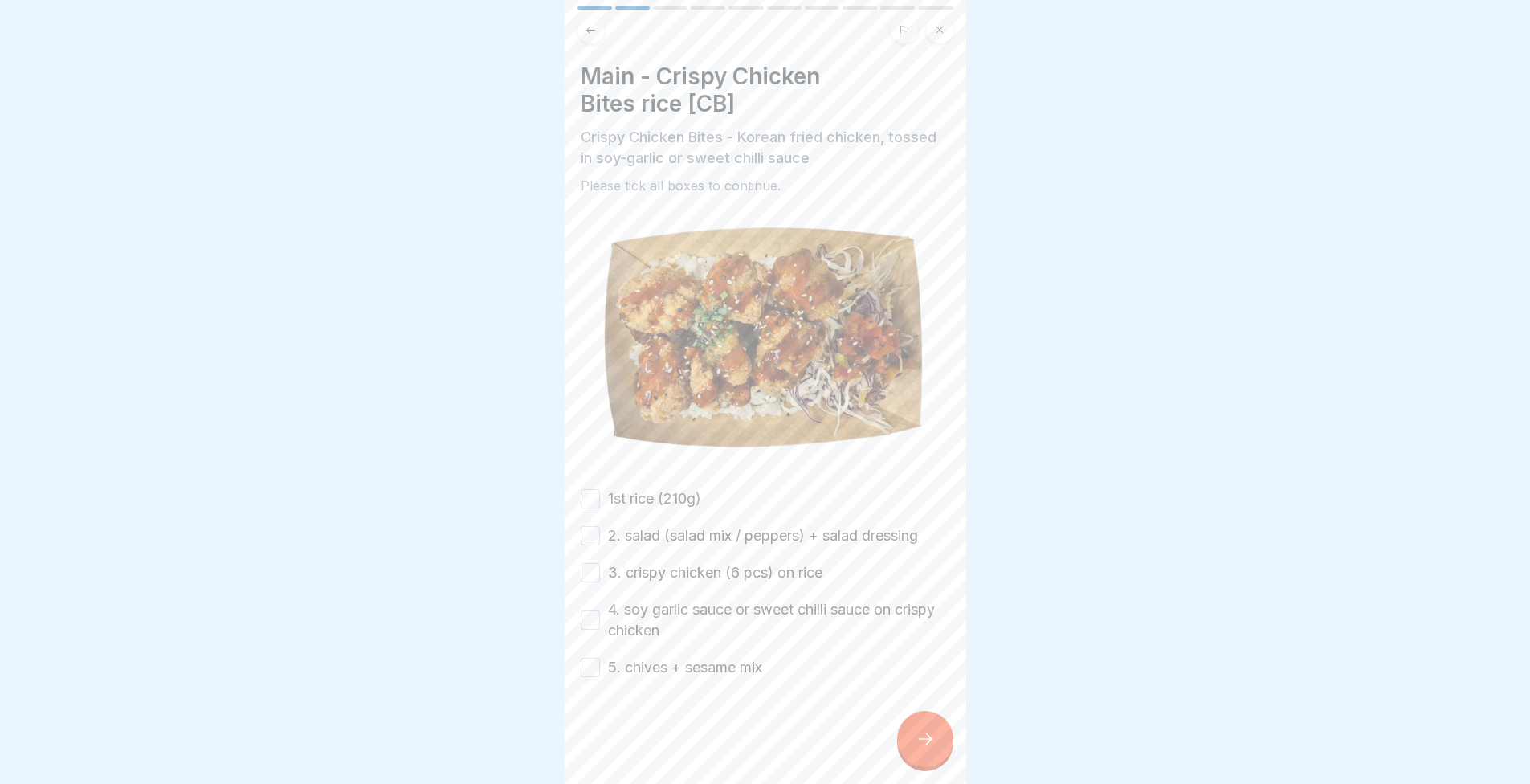
click at [588, 492] on button "1st rice (210g)" at bounding box center [590, 499] width 19 height 19
drag, startPoint x: 593, startPoint y: 525, endPoint x: 593, endPoint y: 554, distance: 29.0
click at [593, 526] on button "2. salad (salad mix / peppers) + salad dressing" at bounding box center [590, 535] width 19 height 19
click at [600, 566] on div "3. crispy chicken (6 pcs) on rice" at bounding box center [702, 573] width 242 height 21
click at [584, 563] on button "3. crispy chicken (6 pcs) on rice" at bounding box center [590, 573] width 19 height 19
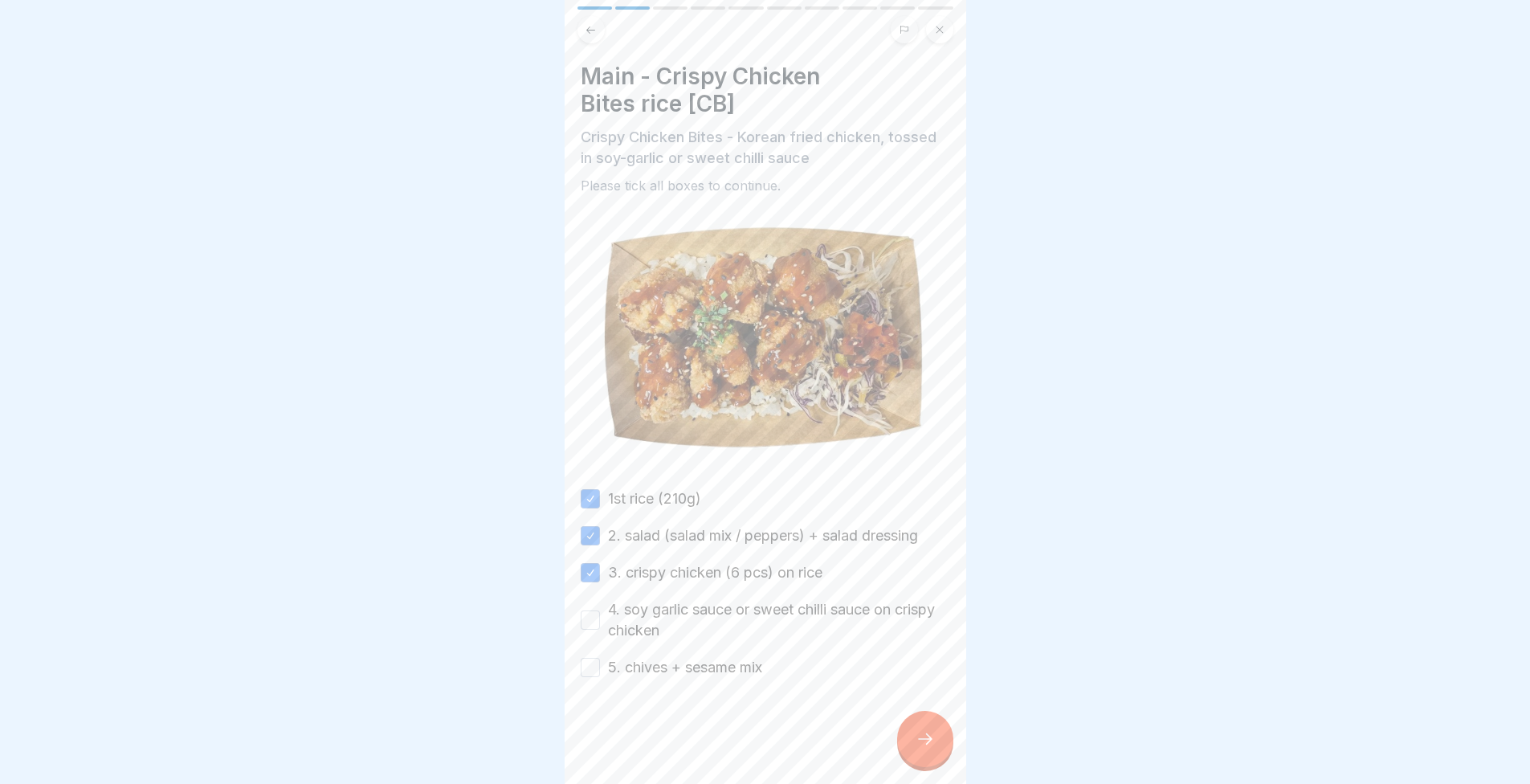
click at [601, 614] on div "4. soy garlic sauce or sweet chilli sauce on crispy chicken" at bounding box center [765, 620] width 369 height 41
click at [595, 614] on button "4. soy garlic sauce or sweet chilli sauce on crispy chicken" at bounding box center [590, 620] width 19 height 19
click at [600, 663] on div "5. chives + sesame mix" at bounding box center [671, 668] width 182 height 21
click at [589, 658] on button "5. chives + sesame mix" at bounding box center [590, 668] width 19 height 19
click at [932, 748] on icon at bounding box center [925, 739] width 19 height 19
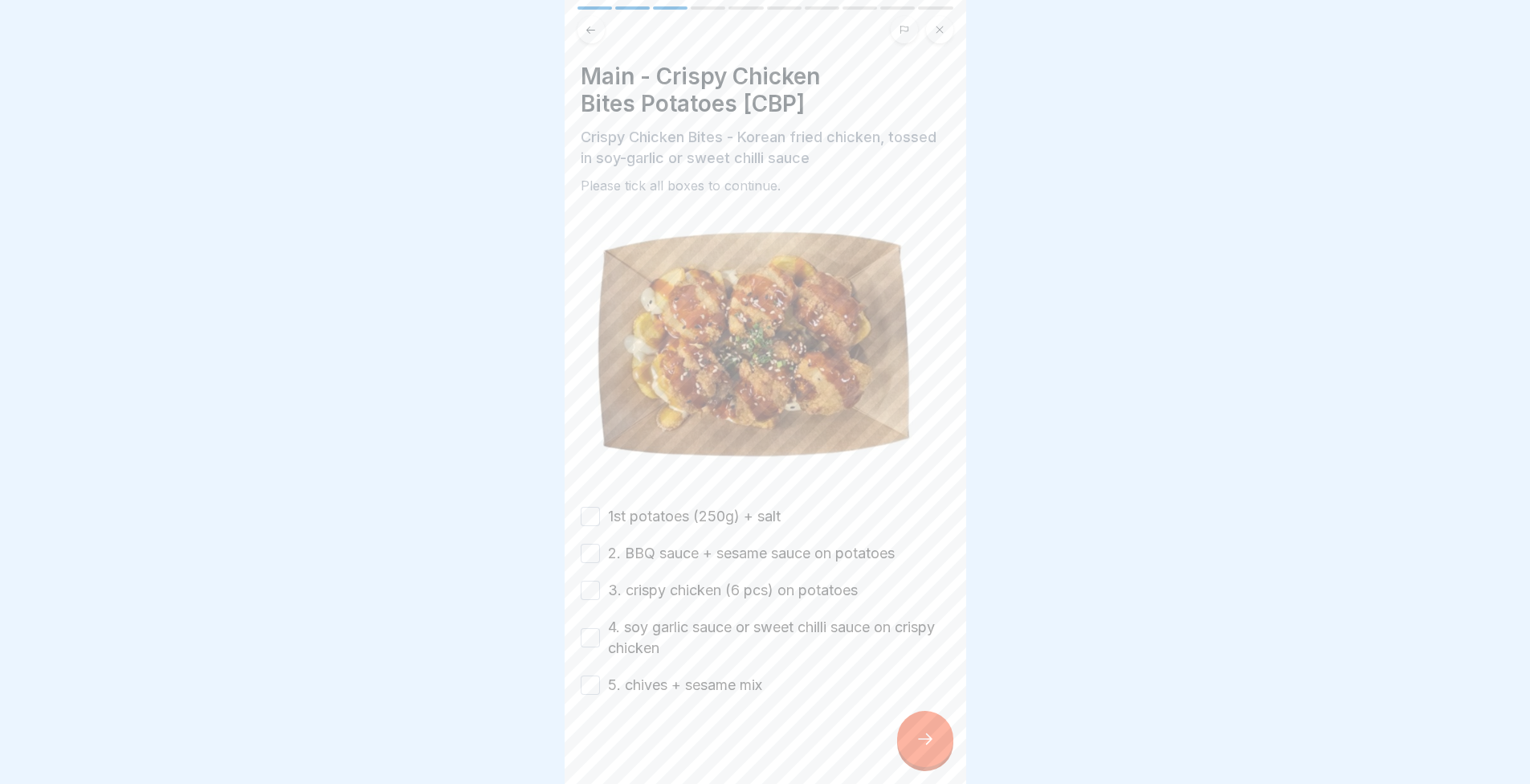
click at [584, 513] on button "1st potatoes (250g) + salt" at bounding box center [590, 516] width 19 height 19
click at [582, 550] on button "2. BBQ sauce + sesame sauce on potatoes" at bounding box center [590, 553] width 19 height 19
click at [580, 594] on div "1st potatoes (250g) + salt 2. BBQ sauce + sesame sauce on potatoes 3. crispy ch…" at bounding box center [765, 600] width 369 height 189
click at [588, 585] on button "3. crispy chicken (6 pcs) on potatoes" at bounding box center [590, 590] width 19 height 19
click at [588, 628] on button "4. soy garlic sauce or sweet chilli sauce on crispy chicken" at bounding box center [590, 638] width 19 height 19
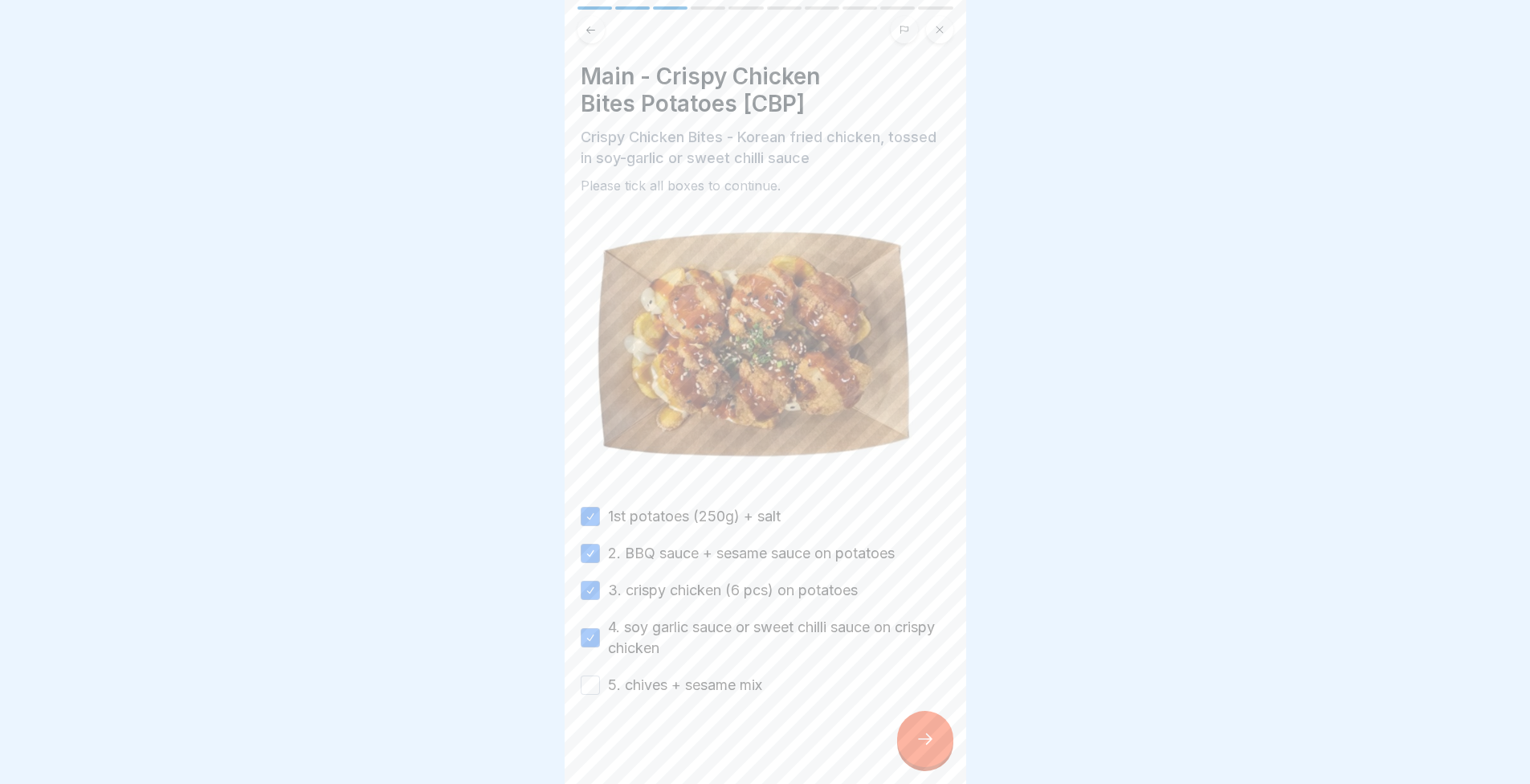
click at [598, 675] on button "5. chives + sesame mix" at bounding box center [590, 685] width 19 height 19
click at [925, 748] on icon at bounding box center [925, 739] width 19 height 19
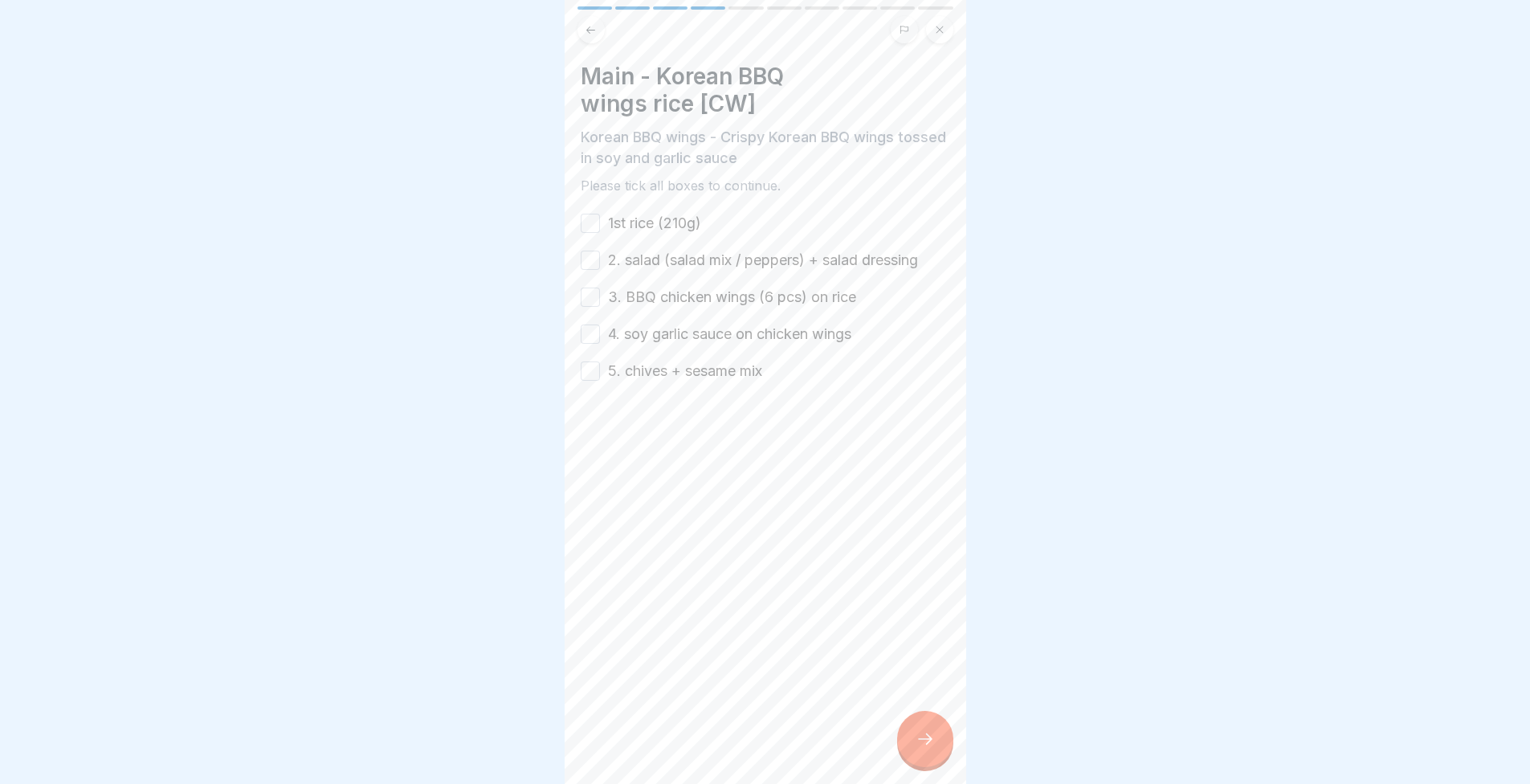
click at [592, 223] on button "1st rice (210g)" at bounding box center [590, 223] width 19 height 19
click at [590, 254] on button "2. salad (salad mix / peppers) + salad dressing" at bounding box center [590, 260] width 19 height 19
click at [592, 294] on button "3. BBQ chicken wings (6 pcs) on rice" at bounding box center [590, 297] width 19 height 19
click at [590, 326] on button "4. soy garlic sauce on chicken wings" at bounding box center [590, 334] width 19 height 19
click at [594, 369] on button "5. chives + sesame mix" at bounding box center [590, 371] width 19 height 19
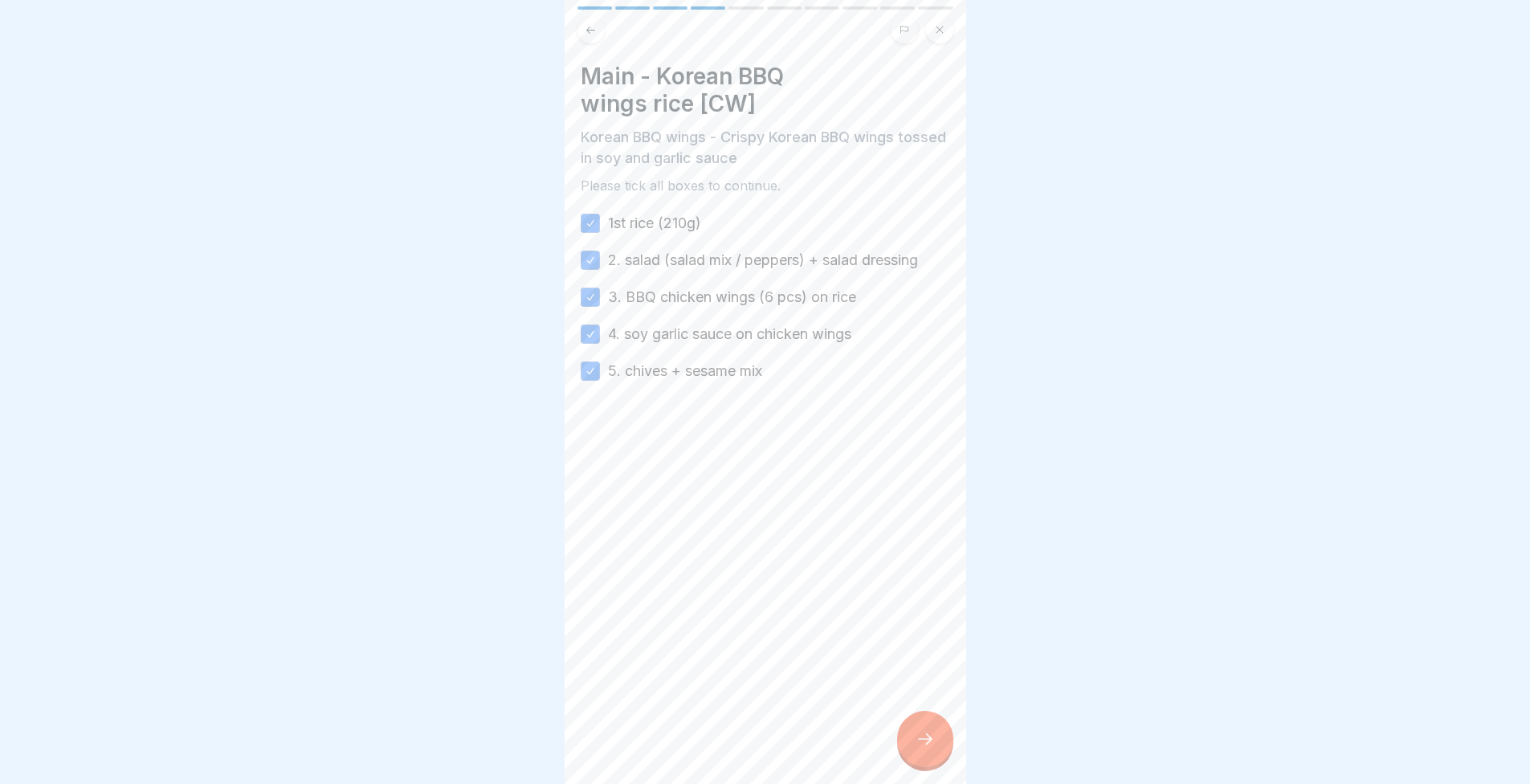
click at [942, 743] on div at bounding box center [925, 739] width 57 height 57
click at [585, 222] on button "1st potatoes (250g) + salt" at bounding box center [590, 223] width 19 height 19
click at [594, 268] on button "2. BBQ sauce + sesame sauce on potatoes" at bounding box center [590, 260] width 19 height 19
click at [589, 303] on button "3. BBQ chicken wings (6 pcs) on potatoes" at bounding box center [590, 297] width 19 height 19
click at [587, 320] on div "1st potatoes (250g) + salt 2. BBQ sauce + sesame sauce on potatoes 3. BBQ chick…" at bounding box center [765, 297] width 369 height 169
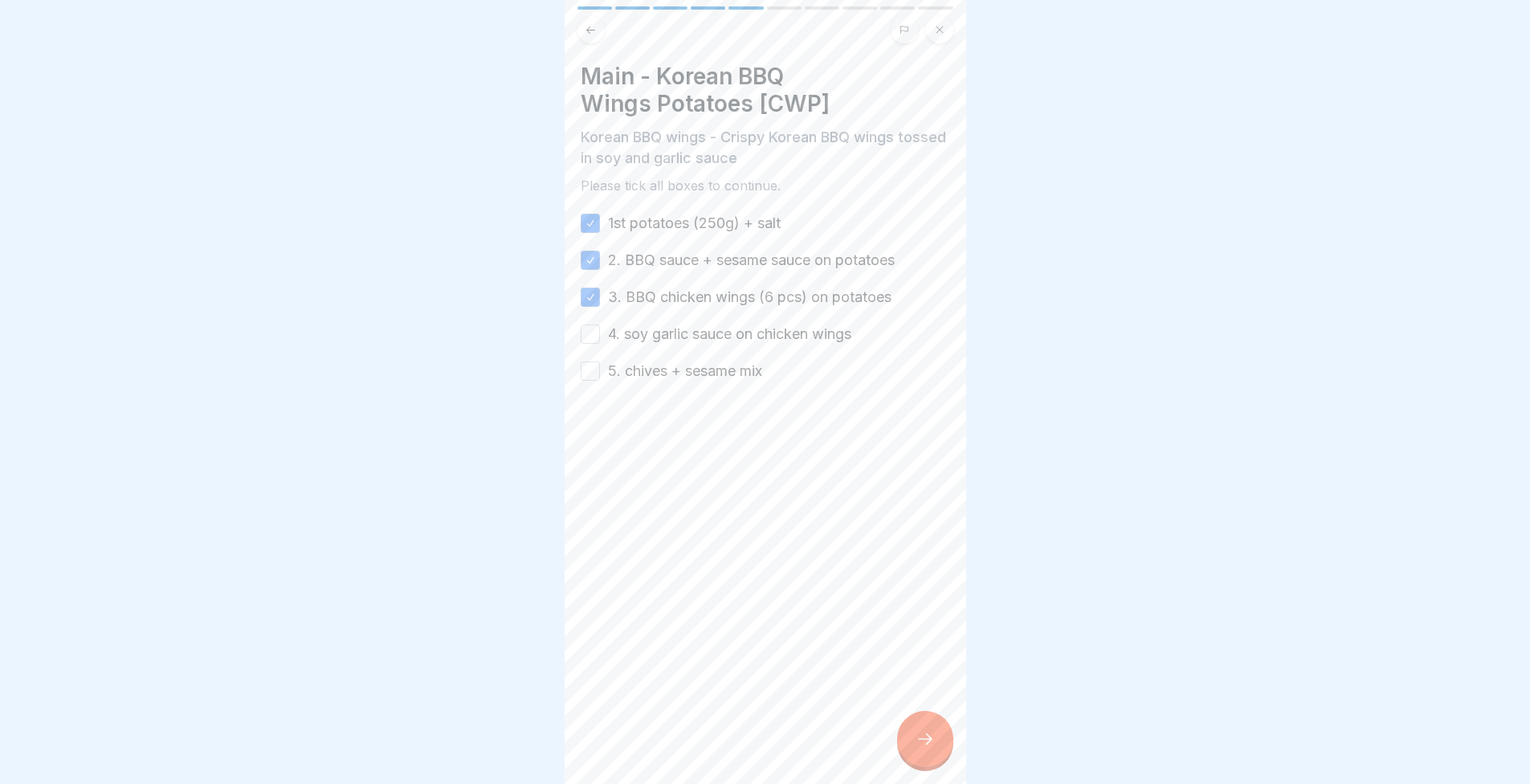
click at [583, 337] on button "4. soy garlic sauce on chicken wings" at bounding box center [590, 334] width 19 height 19
click at [590, 374] on button "5. chives + sesame mix" at bounding box center [590, 371] width 19 height 19
click at [930, 746] on icon at bounding box center [925, 739] width 19 height 19
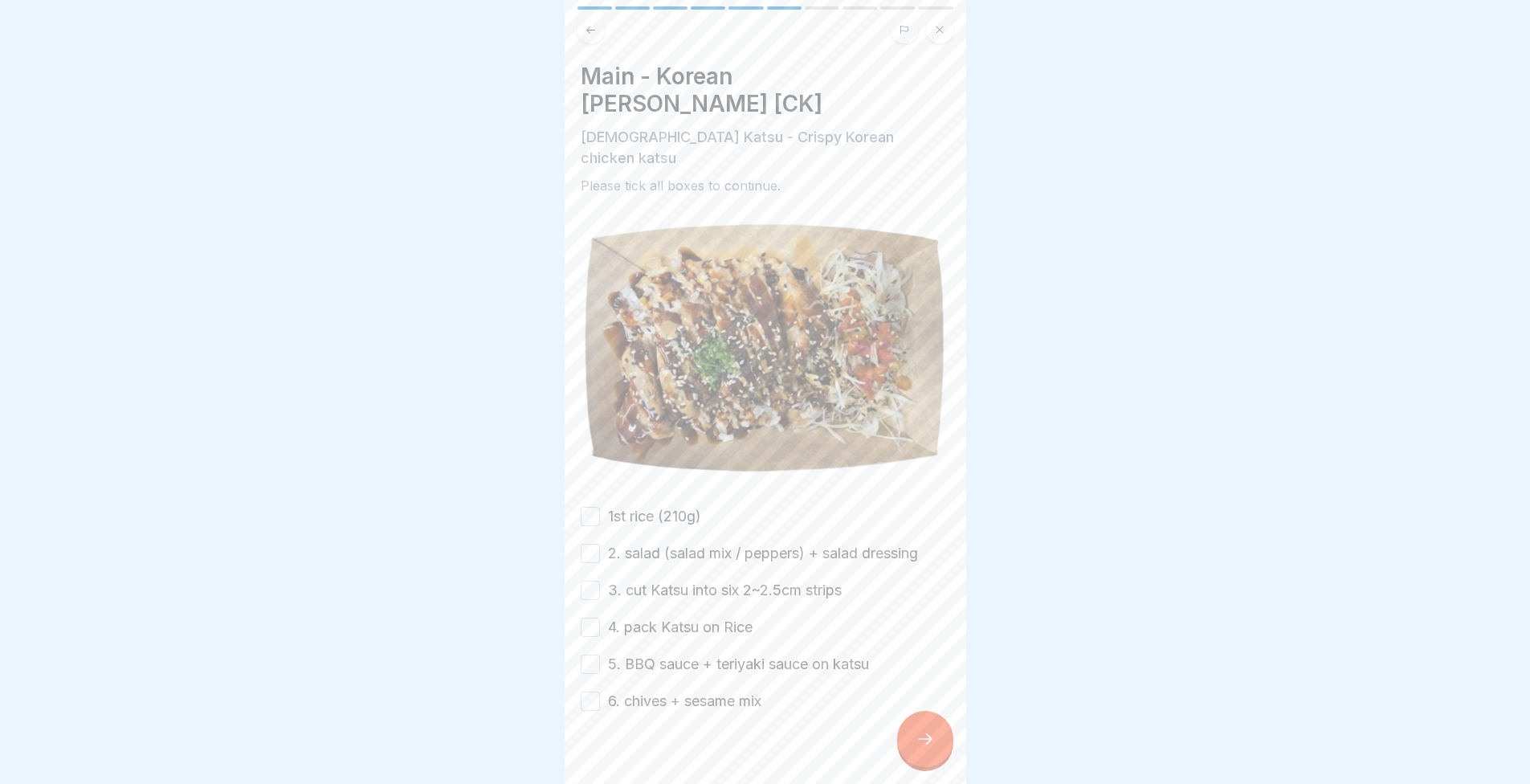
click at [592, 506] on button "1st rice (210g)" at bounding box center [590, 516] width 19 height 19
click at [590, 544] on button "2. salad (salad mix / peppers) + salad dressing" at bounding box center [590, 553] width 19 height 19
click at [589, 580] on button "3. cut Katsu into six 2~2.5cm strips" at bounding box center [590, 590] width 19 height 19
click at [587, 618] on button "4. pack Katsu on Rice" at bounding box center [590, 627] width 19 height 19
click at [603, 621] on div "1st rice (210g) 2. salad (salad mix / peppers) + salad dressing 3. cut Katsu in…" at bounding box center [765, 609] width 369 height 206
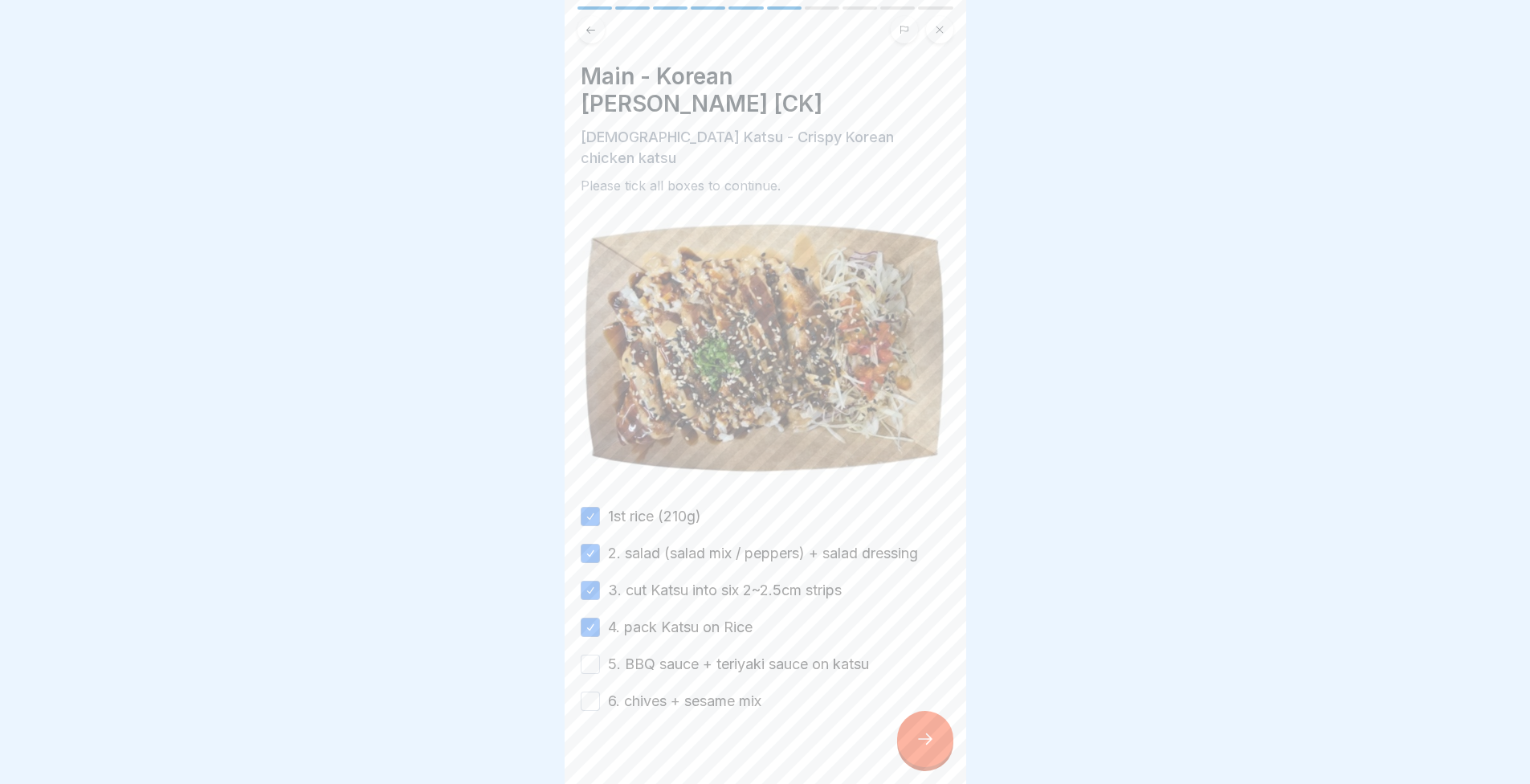
click at [586, 654] on button "5. BBQ sauce + teriyaki sauce on katsu" at bounding box center [590, 664] width 19 height 19
click at [594, 692] on button "6. chives + sesame mix" at bounding box center [590, 701] width 19 height 19
click at [916, 747] on icon at bounding box center [925, 739] width 19 height 19
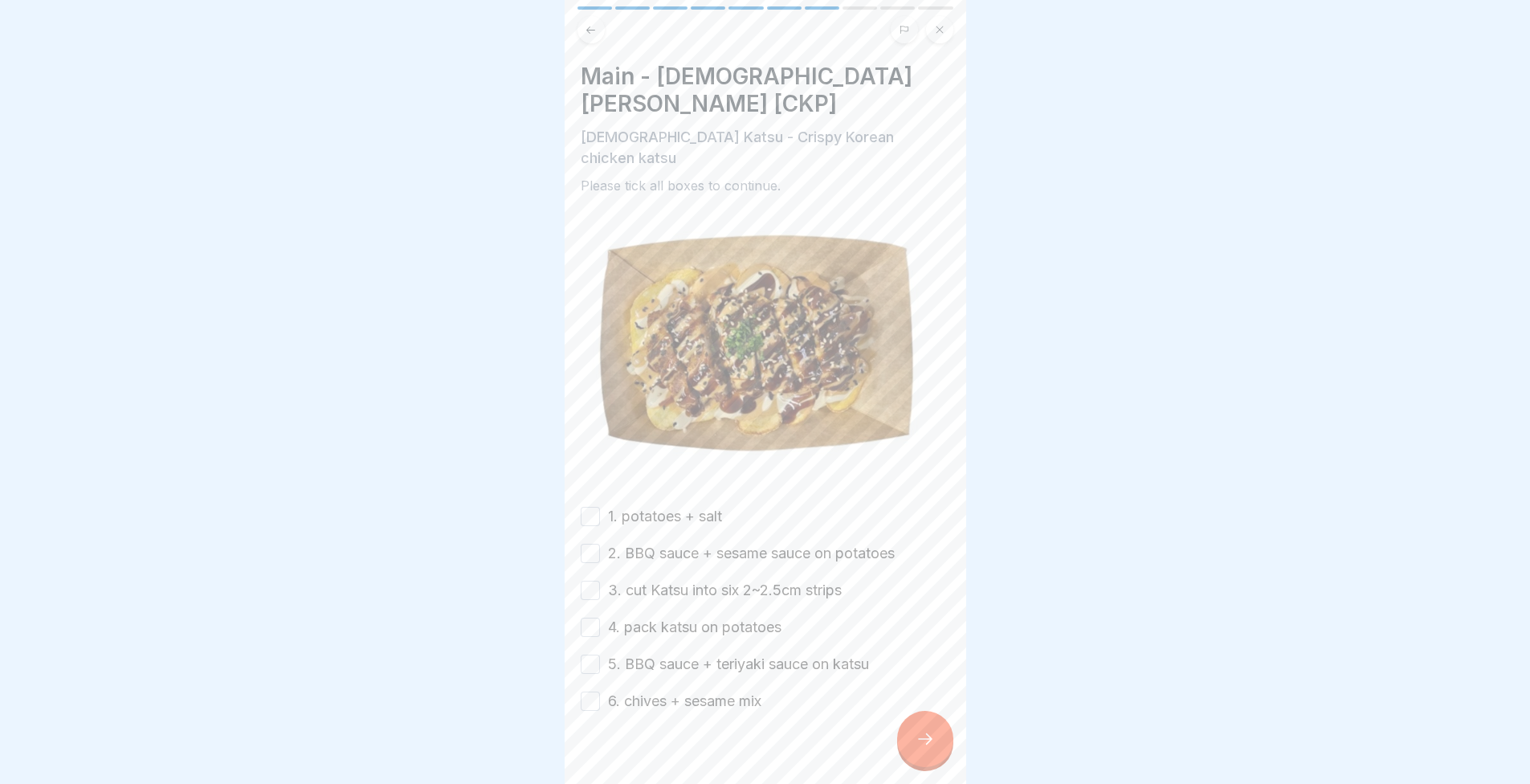
click at [584, 506] on button "1. potatoes + salt" at bounding box center [590, 516] width 19 height 19
click at [593, 535] on div "1. potatoes + salt 2. BBQ sauce + sesame sauce on potatoes 3. cut Katsu into si…" at bounding box center [765, 609] width 369 height 206
click at [580, 544] on button "2. BBQ sauce + sesame sauce on potatoes" at bounding box center [590, 553] width 19 height 19
click at [589, 580] on button "3. cut Katsu into six 2~2.5cm strips" at bounding box center [590, 590] width 19 height 19
click at [593, 618] on button "4. pack katsu on potatoes" at bounding box center [590, 627] width 19 height 19
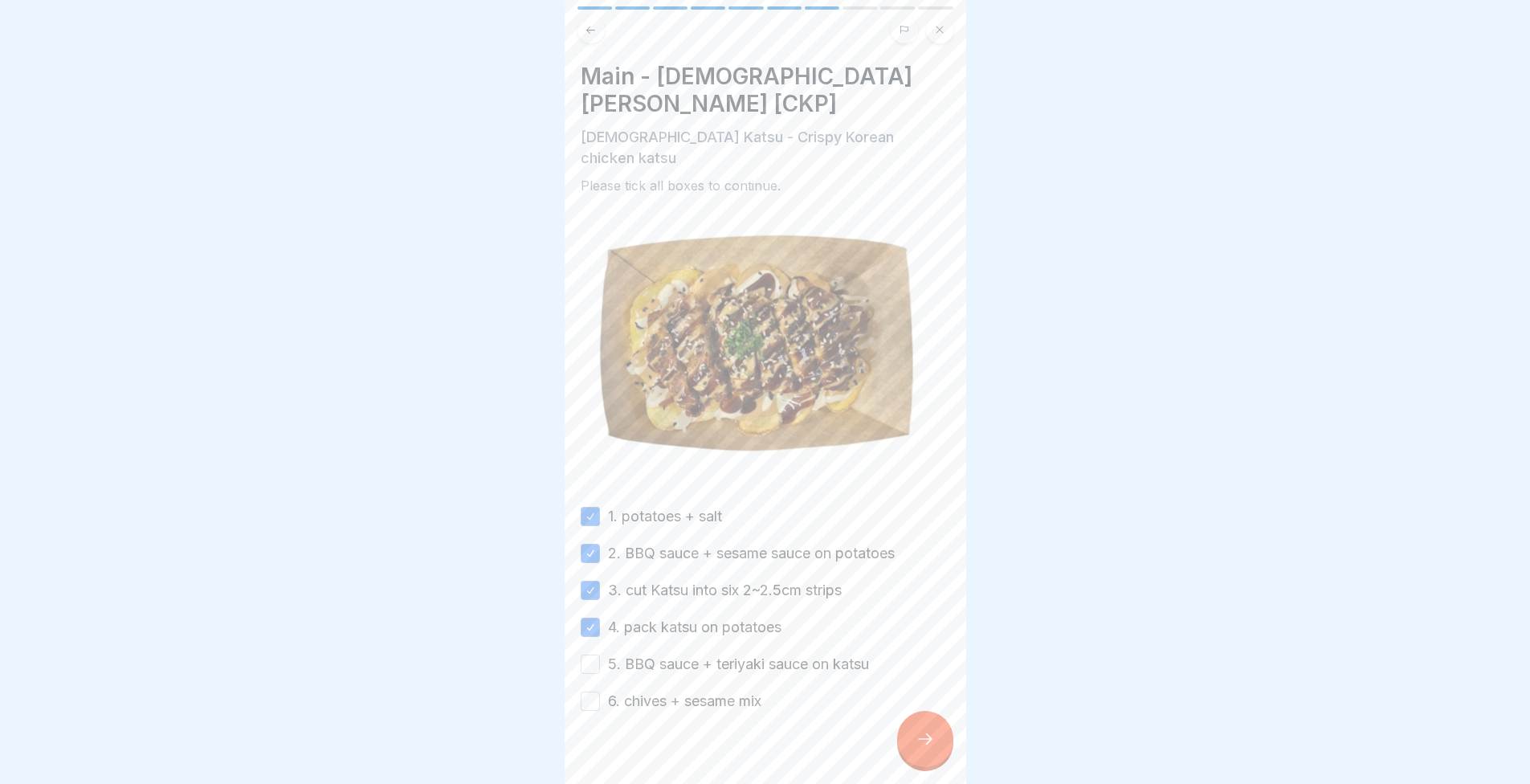
click at [596, 654] on button "5. BBQ sauce + teriyaki sauce on katsu" at bounding box center [590, 664] width 19 height 19
click at [589, 692] on button "6. chives + sesame mix" at bounding box center [590, 701] width 19 height 19
click at [925, 742] on div at bounding box center [925, 739] width 57 height 57
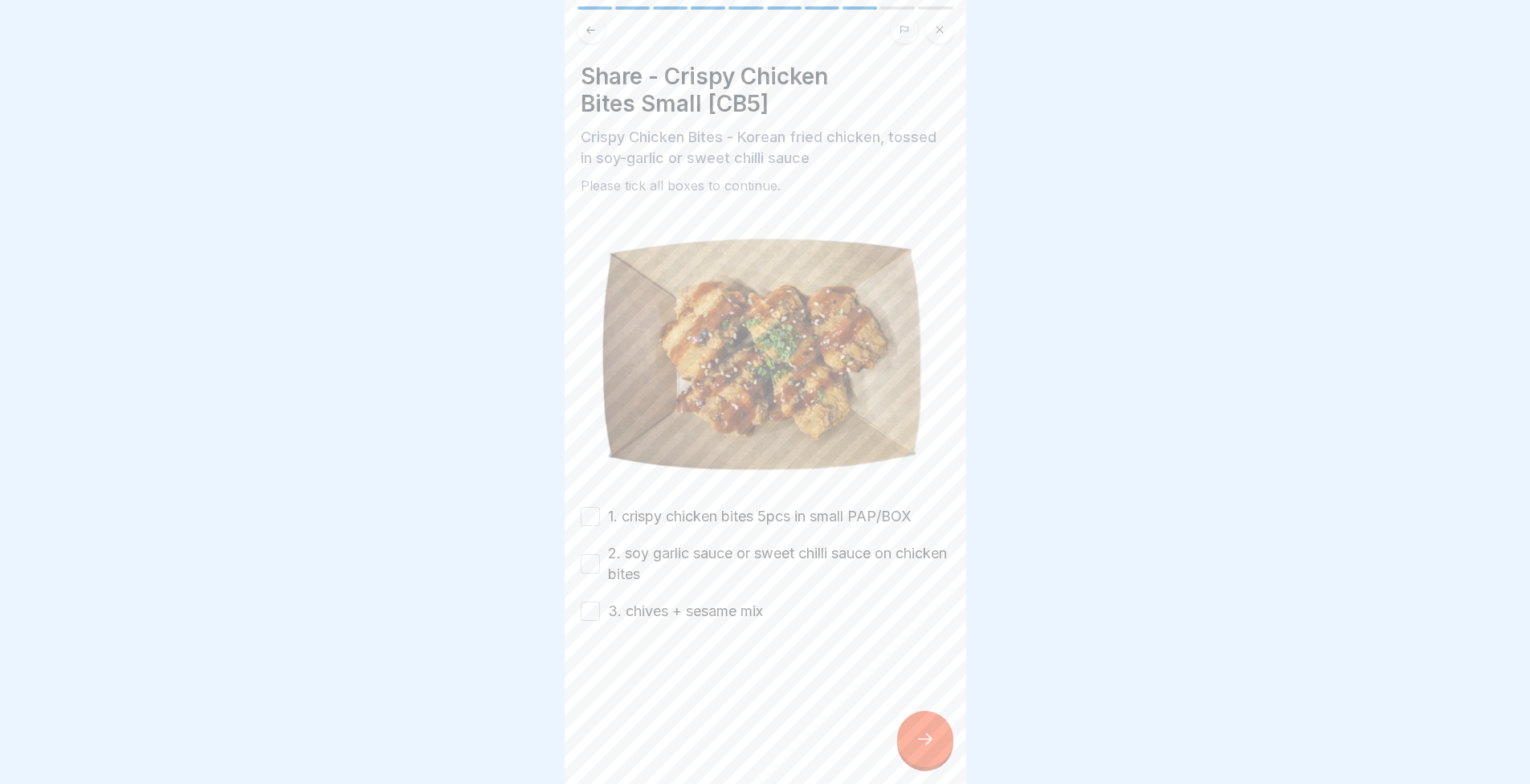
click at [584, 506] on button "1. crispy chicken bites 5pcs in small PAP/BOX" at bounding box center [590, 516] width 19 height 19
click at [580, 556] on button "2. soy garlic sauce or sweet chilli sauce on chicken bites" at bounding box center [590, 564] width 19 height 19
click at [591, 604] on button "3. chives + sesame mix" at bounding box center [590, 611] width 19 height 19
click at [937, 765] on div at bounding box center [925, 739] width 57 height 57
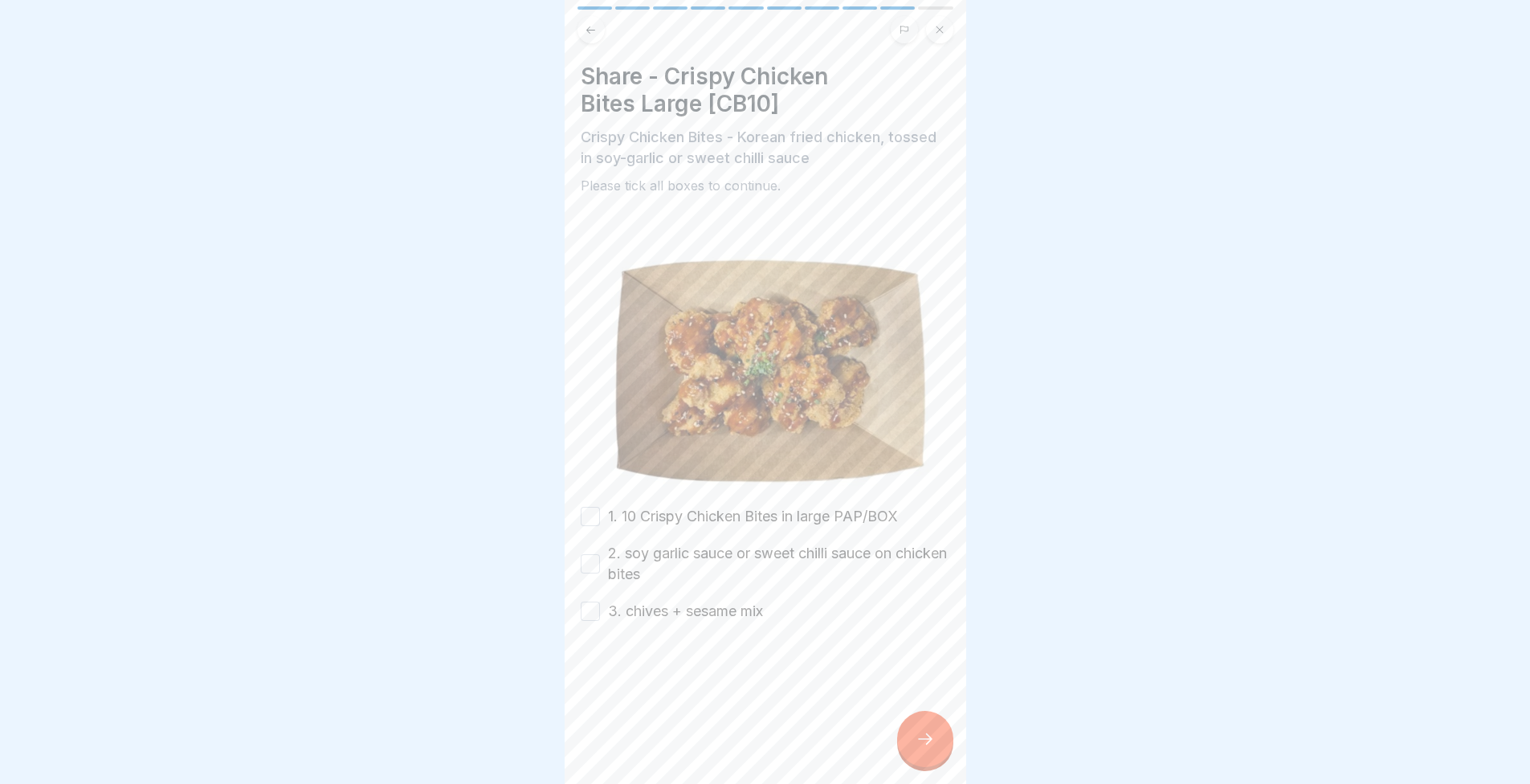
click at [585, 506] on button "1. 10 Crispy Chicken Bites in large PAP/BOX" at bounding box center [590, 516] width 19 height 19
click at [584, 564] on button "2. soy garlic sauce or sweet chilli sauce on chicken bites" at bounding box center [590, 564] width 19 height 19
click at [595, 601] on button "3. chives + sesame mix" at bounding box center [590, 611] width 19 height 19
click at [920, 748] on icon at bounding box center [925, 739] width 19 height 19
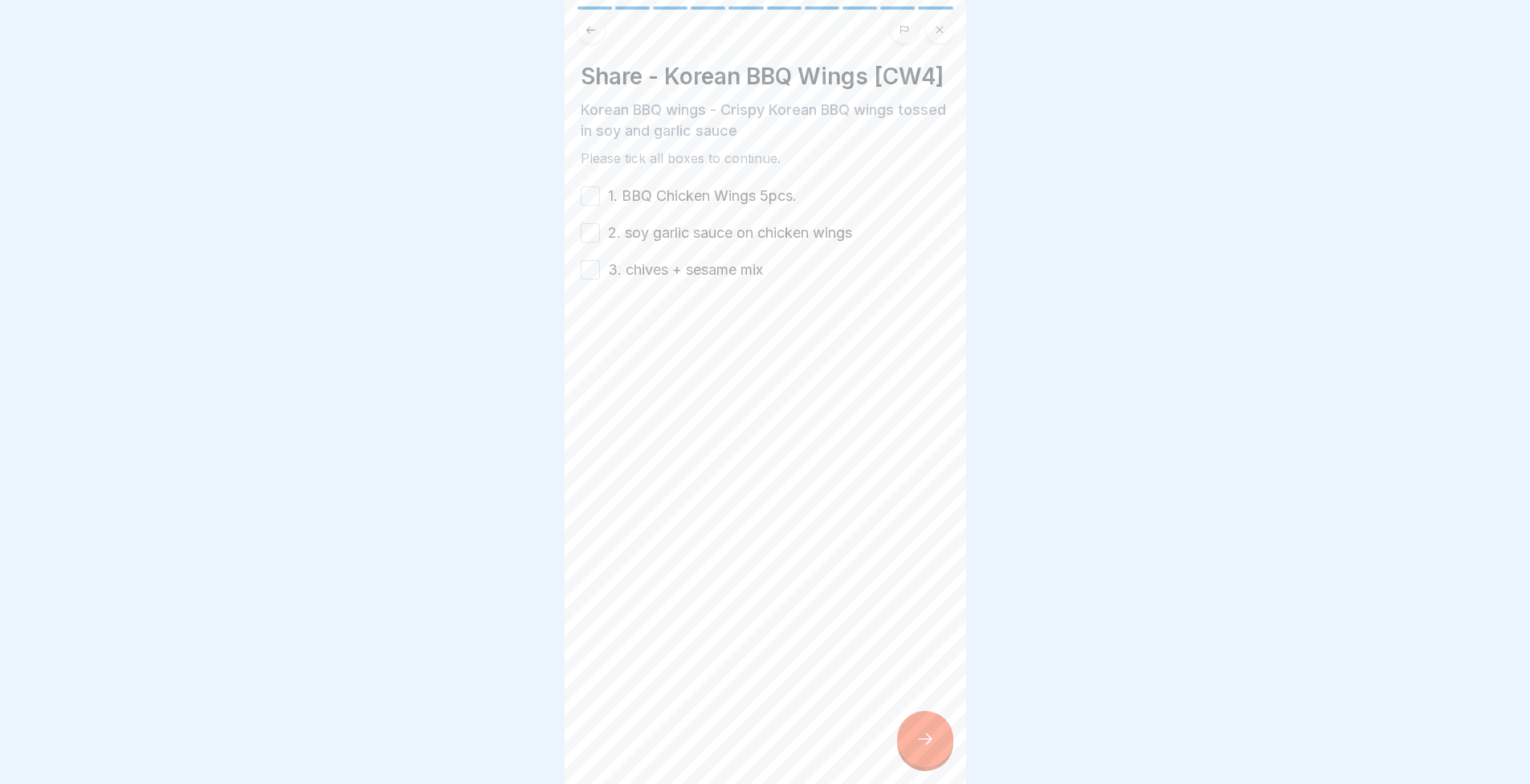
click at [585, 206] on button "1. BBQ Chicken Wings 5pcs." at bounding box center [590, 196] width 19 height 19
click at [587, 242] on button "2. soy garlic sauce on chicken wings" at bounding box center [590, 233] width 19 height 19
click at [590, 280] on button "3. chives + sesame mix" at bounding box center [590, 270] width 19 height 19
drag, startPoint x: 931, startPoint y: 733, endPoint x: 920, endPoint y: 712, distance: 23.7
click at [932, 733] on div at bounding box center [925, 739] width 57 height 57
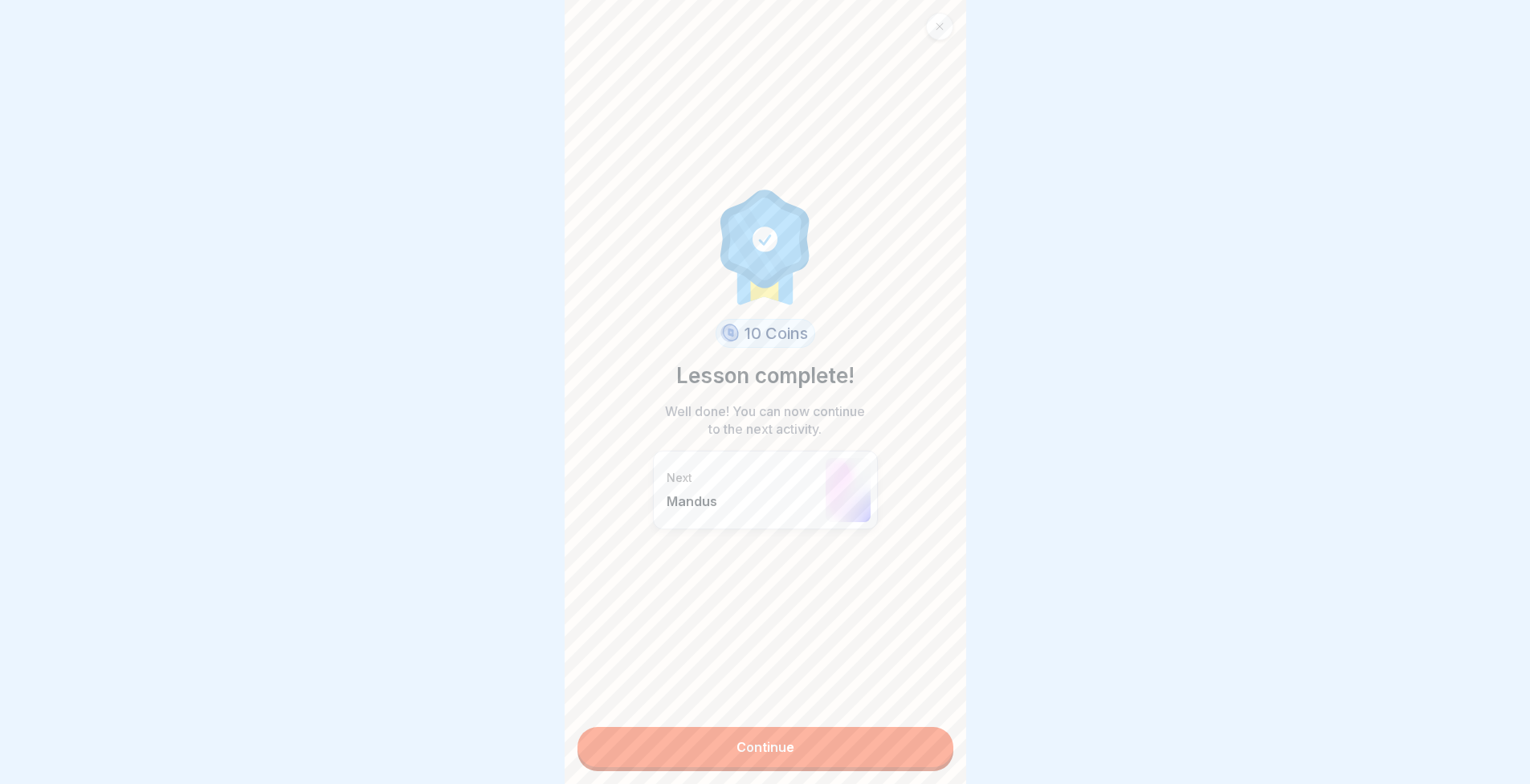
click at [774, 762] on link "Continue" at bounding box center [765, 747] width 376 height 40
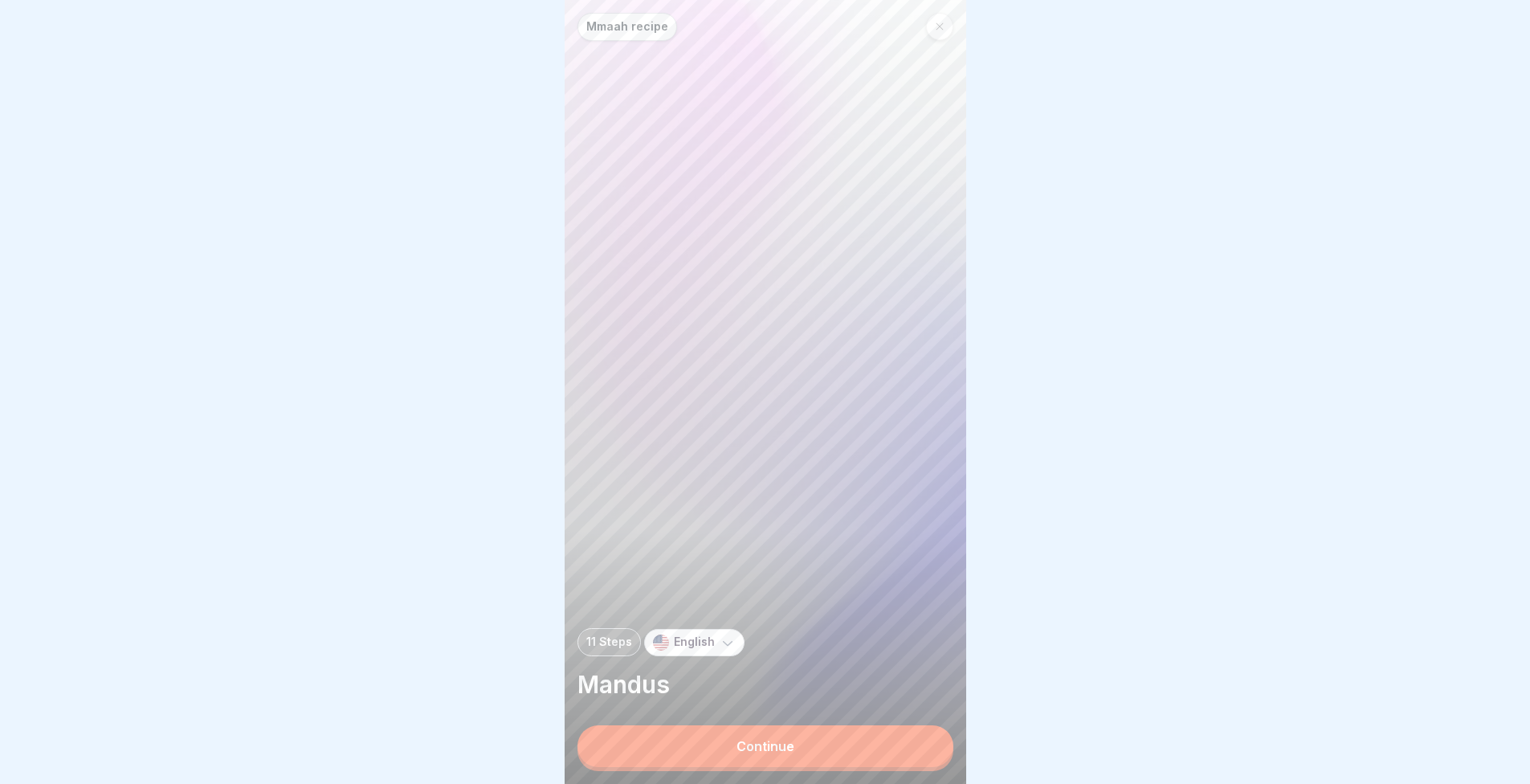
click at [730, 749] on button "Continue" at bounding box center [765, 746] width 376 height 41
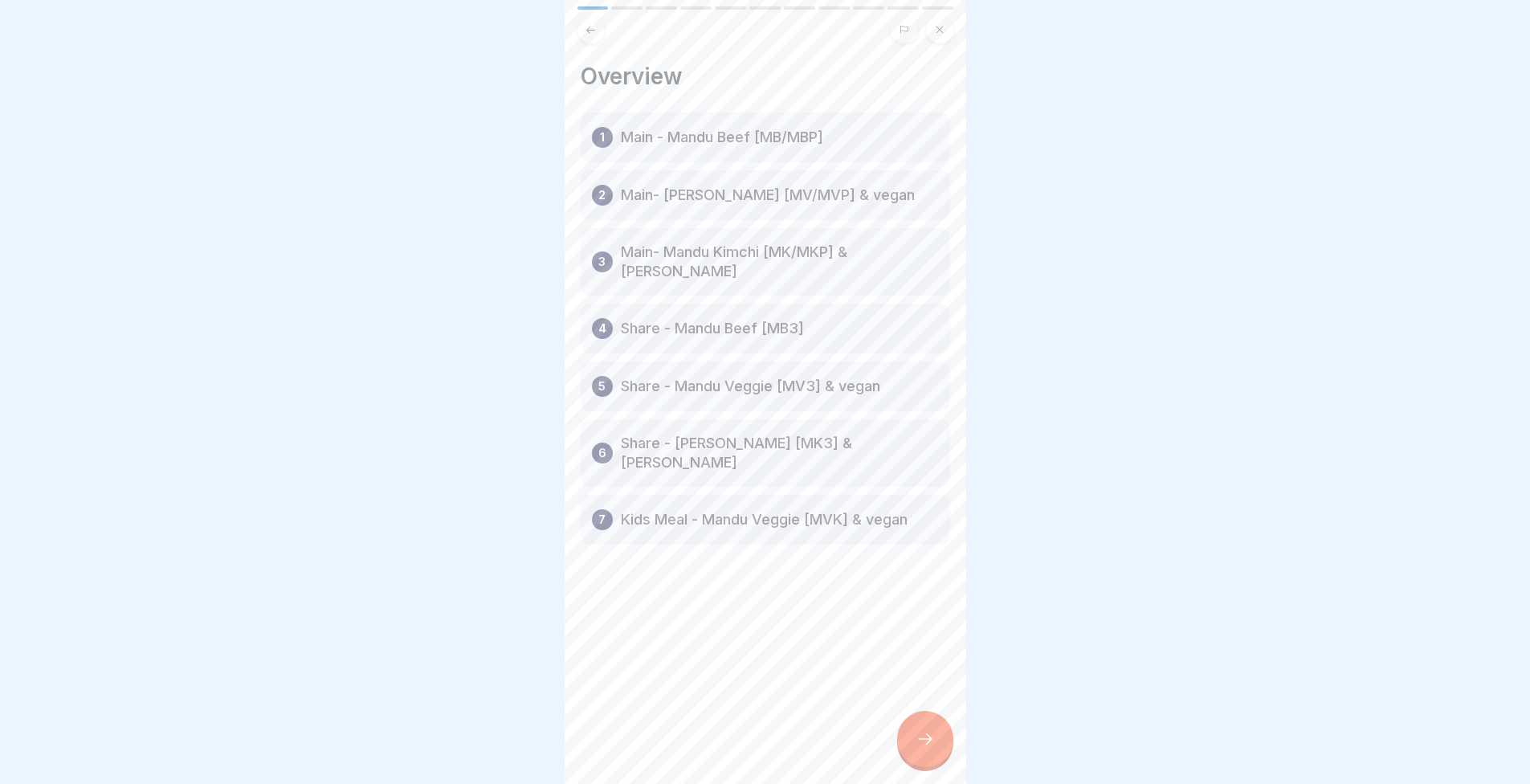
click at [940, 750] on div at bounding box center [925, 739] width 57 height 57
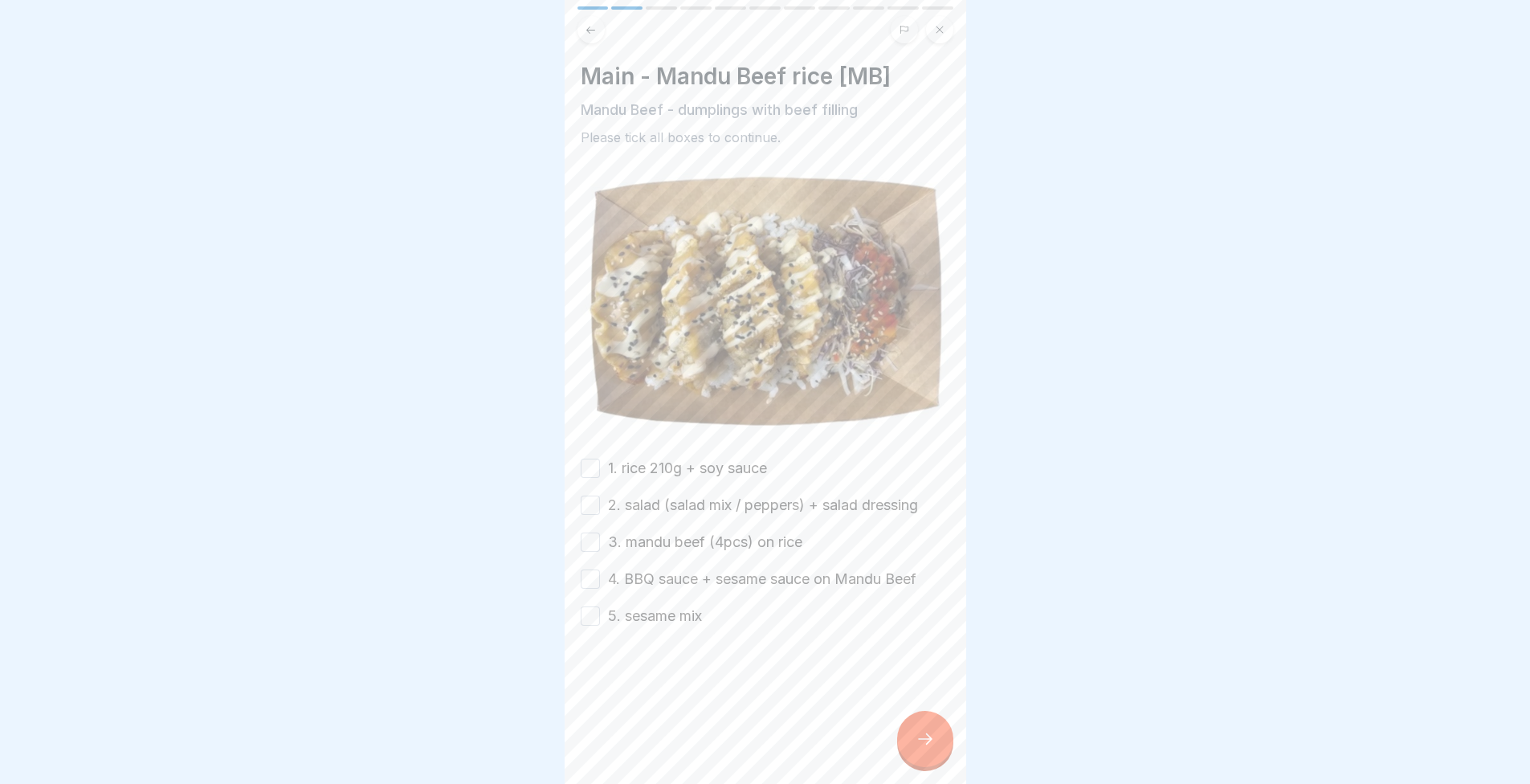
drag, startPoint x: 875, startPoint y: 674, endPoint x: 802, endPoint y: 632, distance: 84.2
click at [542, 489] on body "Mmaah recipe 11 Steps English Mandus Continue Overview 1 Main - Mandu Beef [MB/…" at bounding box center [765, 392] width 1530 height 784
click at [590, 458] on button "1. rice 210g + soy sauce" at bounding box center [590, 468] width 19 height 19
click at [591, 500] on button "2. salad (salad mix / peppers) + salad dressing" at bounding box center [590, 505] width 19 height 19
click at [600, 551] on div "1. rice 210g + soy sauce 2. salad (salad mix / peppers) + salad dressing 3. man…" at bounding box center [765, 542] width 369 height 169
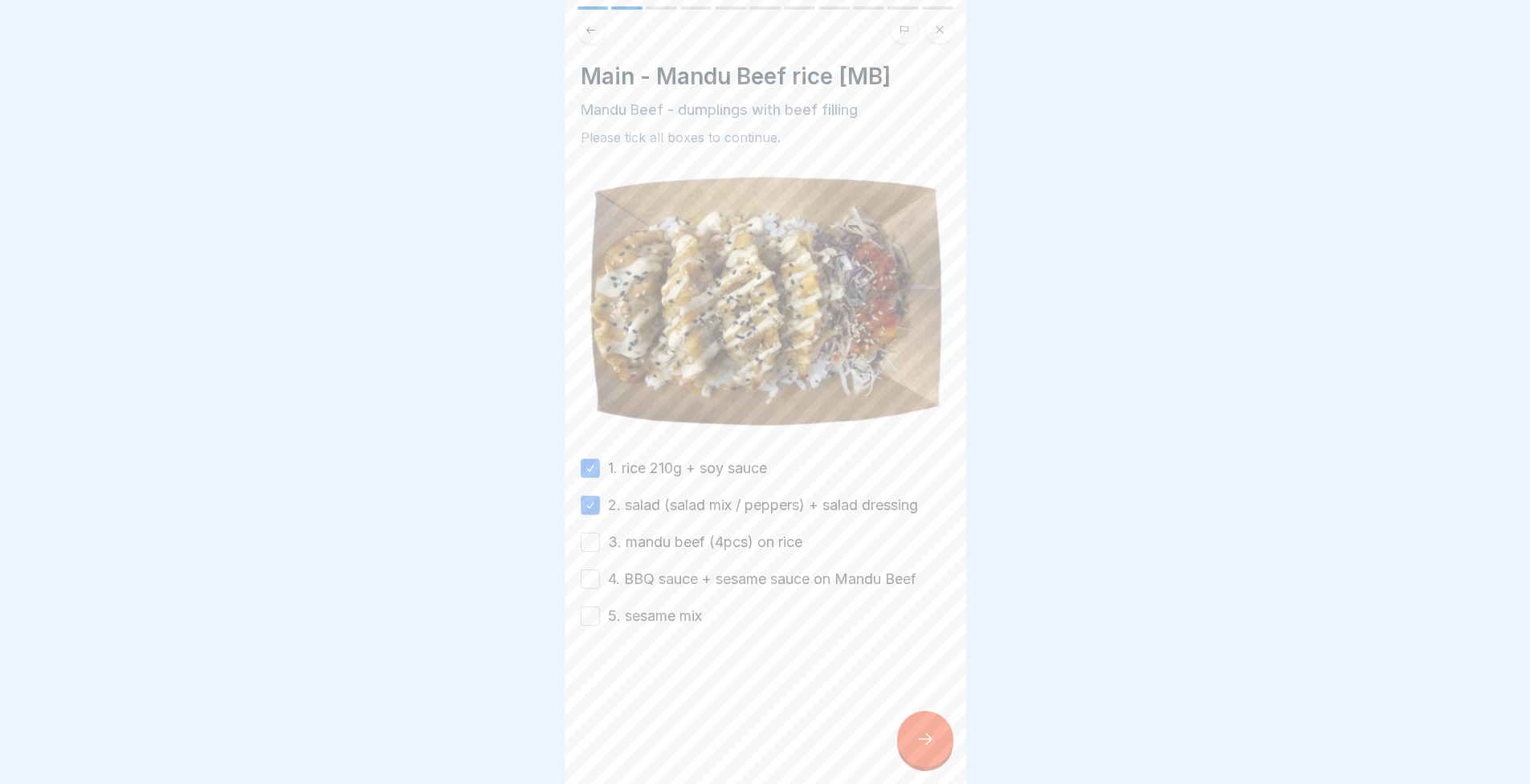
click at [594, 540] on button "3. mandu beef (4pcs) on rice" at bounding box center [590, 542] width 19 height 19
click at [591, 576] on button "4. BBQ sauce + sesame sauce on Mandu Beef" at bounding box center [590, 579] width 19 height 19
click at [590, 614] on button "5. sesame mix" at bounding box center [590, 616] width 19 height 19
click at [935, 752] on div at bounding box center [925, 739] width 57 height 57
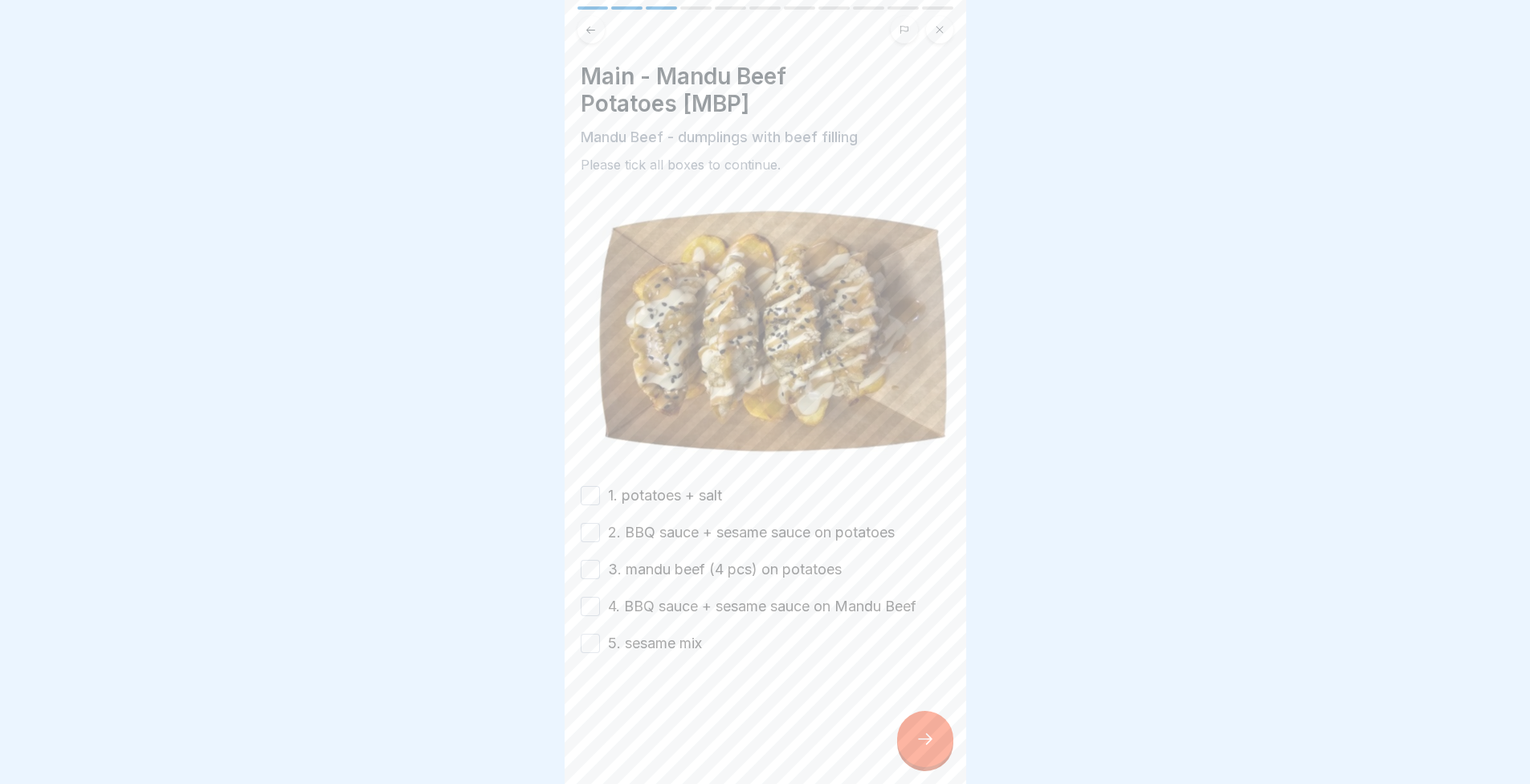
click at [590, 486] on button "1. potatoes + salt" at bounding box center [590, 496] width 19 height 19
click at [590, 523] on button "2. BBQ sauce + sesame sauce on potatoes" at bounding box center [590, 532] width 19 height 19
click at [587, 560] on button "3. mandu beef (4 pcs) on potatoes" at bounding box center [590, 570] width 19 height 19
click at [583, 604] on button "4. BBQ sauce + sesame sauce on Mandu Beef" at bounding box center [590, 606] width 19 height 19
click at [591, 639] on button "5. sesame mix" at bounding box center [590, 643] width 19 height 19
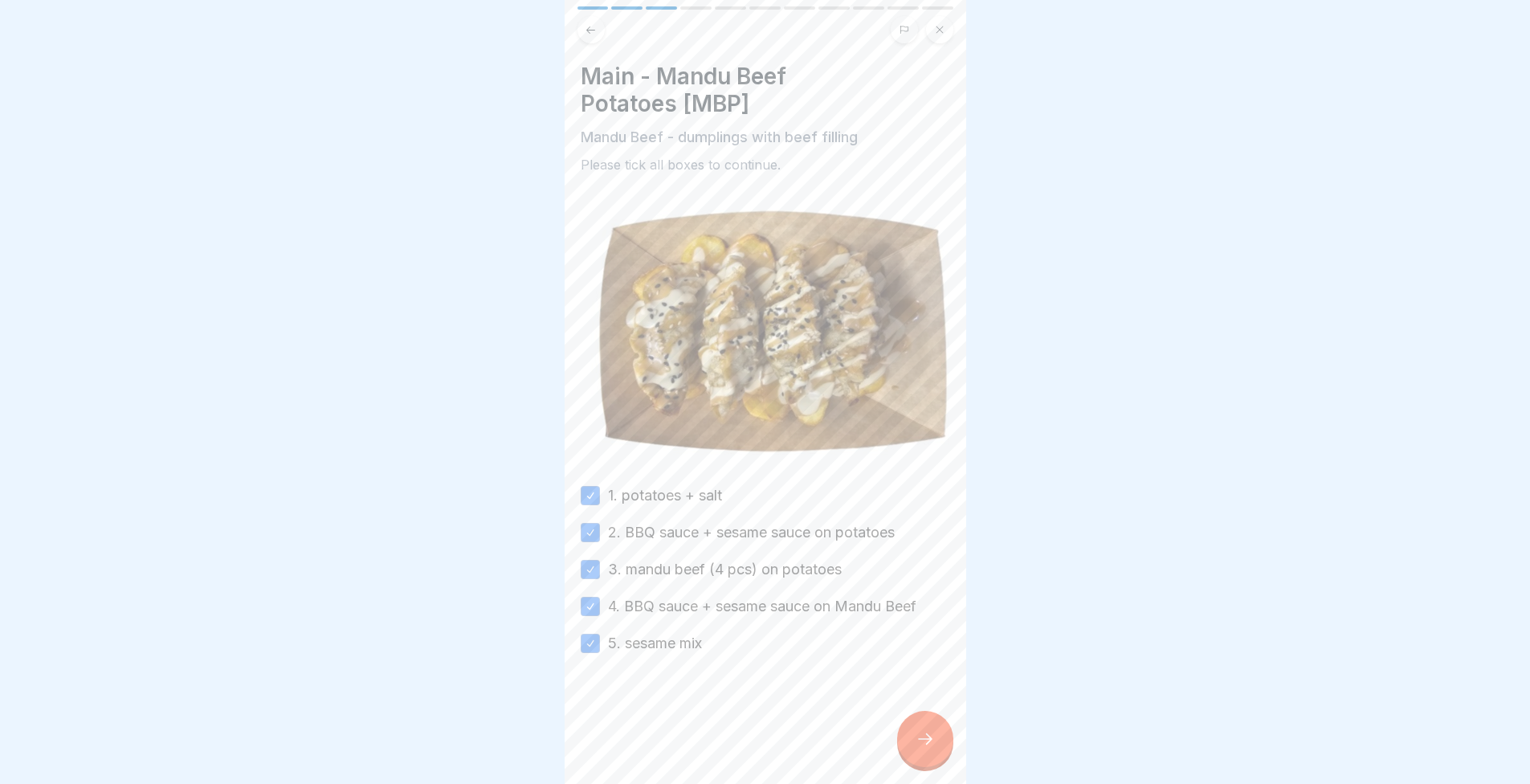
click at [927, 748] on icon at bounding box center [925, 739] width 19 height 19
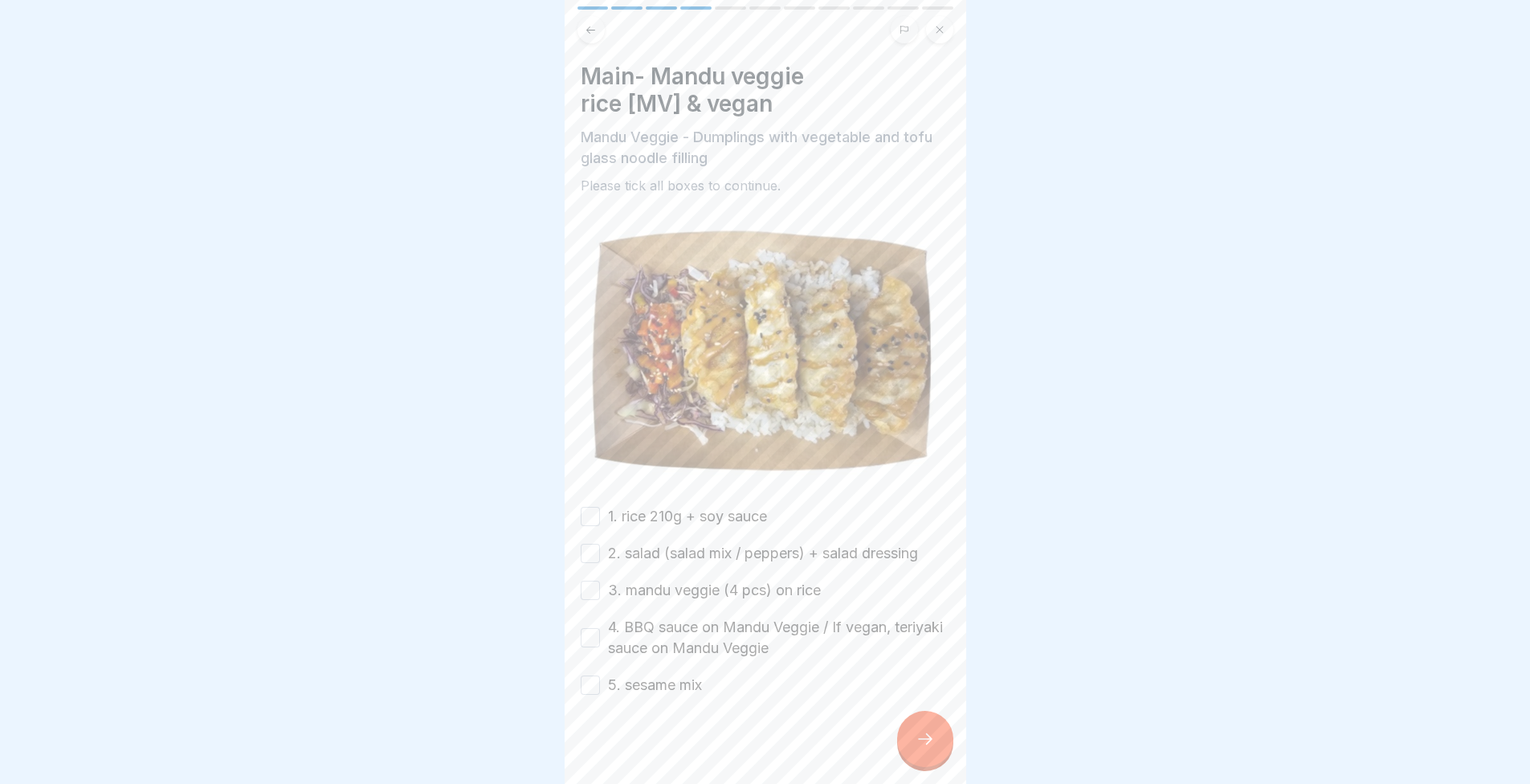
click at [583, 518] on div "1. rice 210g + soy sauce" at bounding box center [674, 517] width 186 height 21
click at [589, 492] on div "Main- Mandu veggie rice [MV] & vegan Mandu Veggie - Dumplings with vegetable an…" at bounding box center [765, 379] width 369 height 633
click at [597, 546] on button "2. salad (salad mix / peppers) + salad dressing" at bounding box center [590, 553] width 19 height 19
click at [587, 497] on div "Main- Mandu veggie rice [MV] & vegan Mandu Veggie - Dumplings with vegetable an…" at bounding box center [765, 379] width 369 height 633
click at [593, 506] on button "1. rice 210g + soy sauce" at bounding box center [590, 516] width 19 height 19
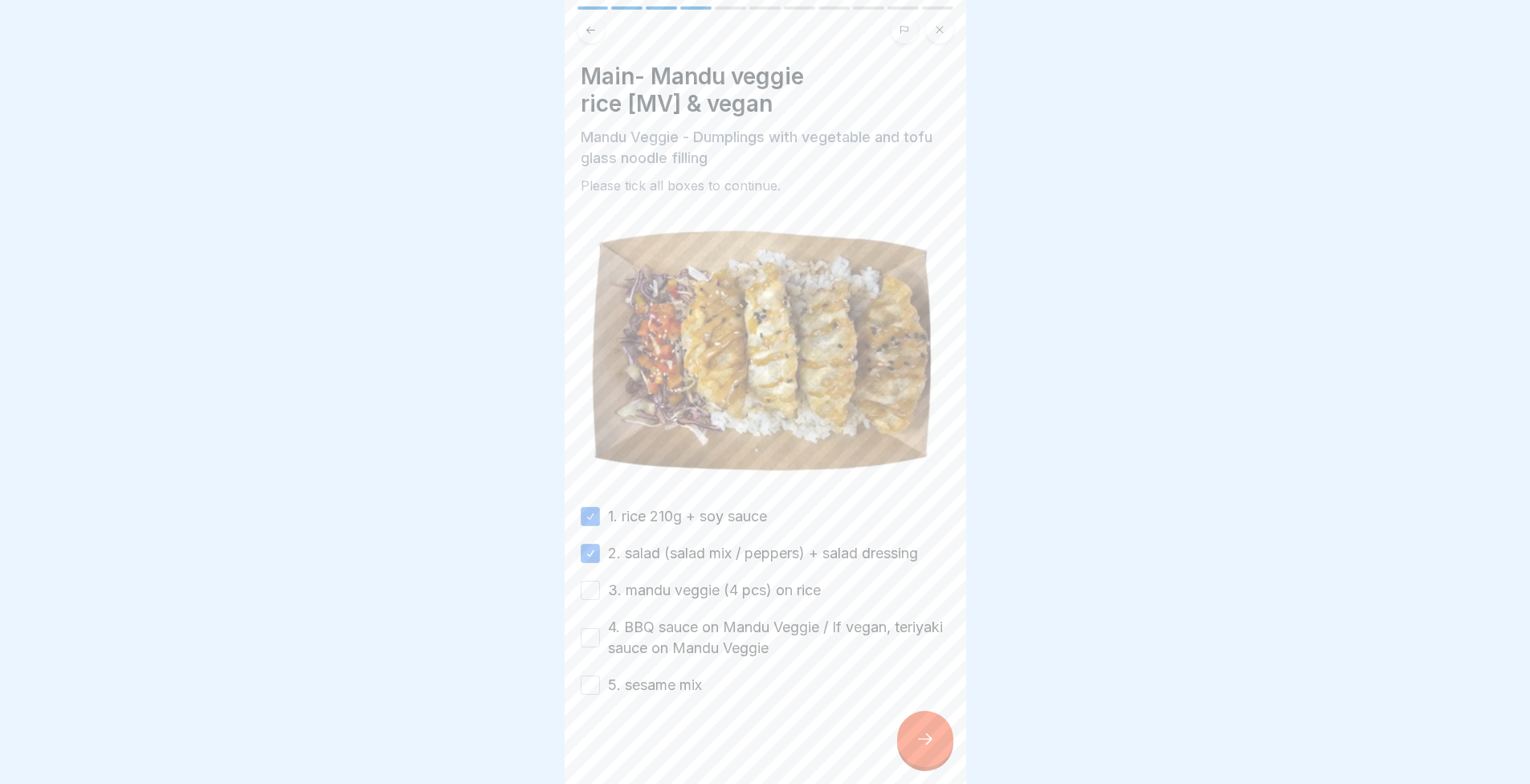
click at [586, 580] on button "3. mandu veggie (4 pcs) on rice" at bounding box center [590, 590] width 19 height 19
click at [595, 628] on button "4. BBQ sauce on Mandu Veggie / If vegan, teriyaki sauce on Mandu Veggie" at bounding box center [590, 638] width 19 height 19
click at [591, 675] on button "5. sesame mix" at bounding box center [590, 685] width 19 height 19
click at [916, 746] on icon at bounding box center [925, 739] width 19 height 19
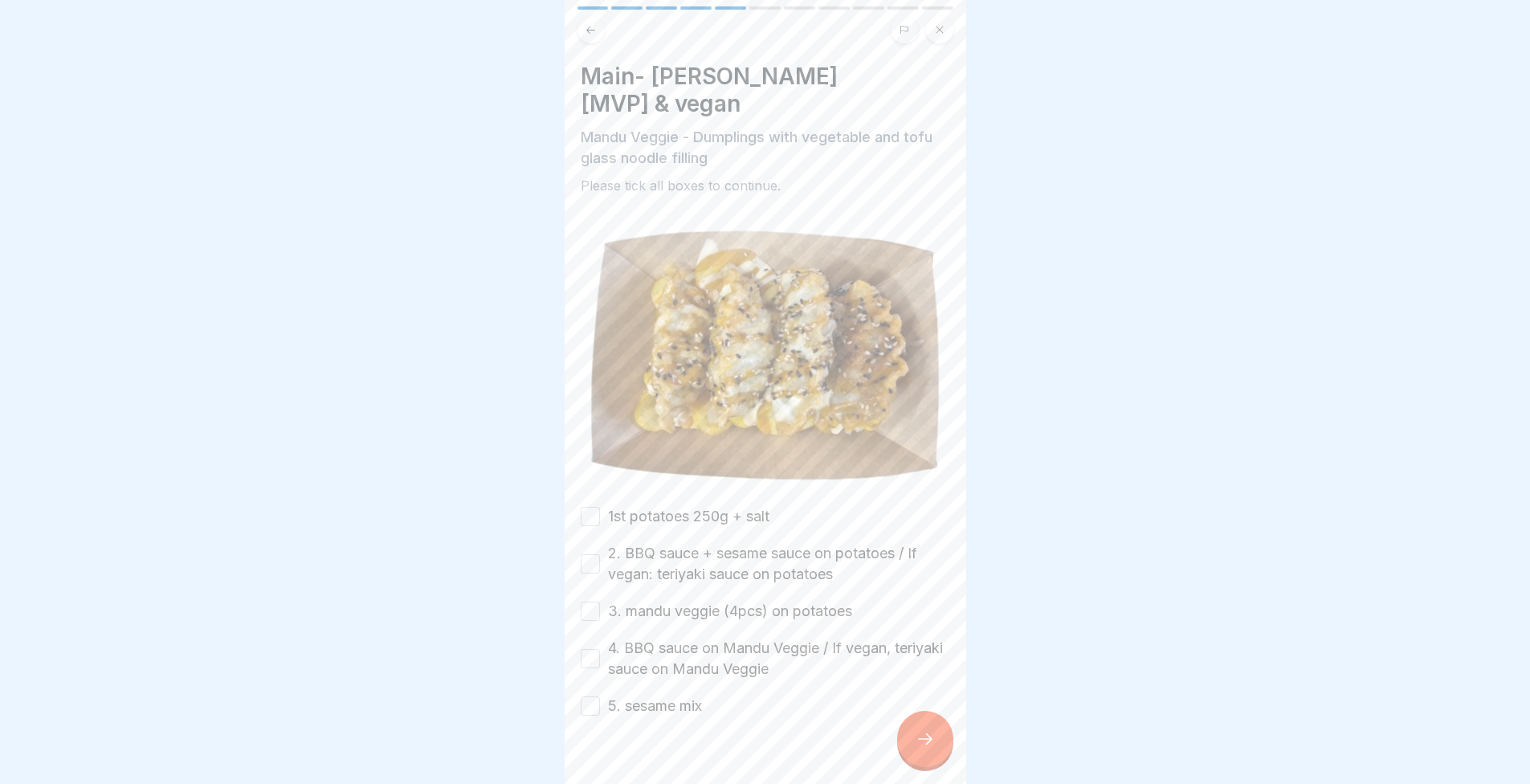
click at [603, 509] on div "1st potatoes 250g + salt" at bounding box center [675, 517] width 188 height 21
click at [588, 511] on button "1st potatoes 250g + salt" at bounding box center [590, 516] width 19 height 19
click at [588, 554] on button "2. BBQ sauce + sesame sauce on potatoes / If vegan: teriyaki sauce on potatoes" at bounding box center [590, 564] width 19 height 19
click at [604, 606] on div "3. mandu veggie (4pcs) on potatoes" at bounding box center [716, 611] width 272 height 21
click at [585, 606] on button "3. mandu veggie (4pcs) on potatoes" at bounding box center [590, 611] width 19 height 19
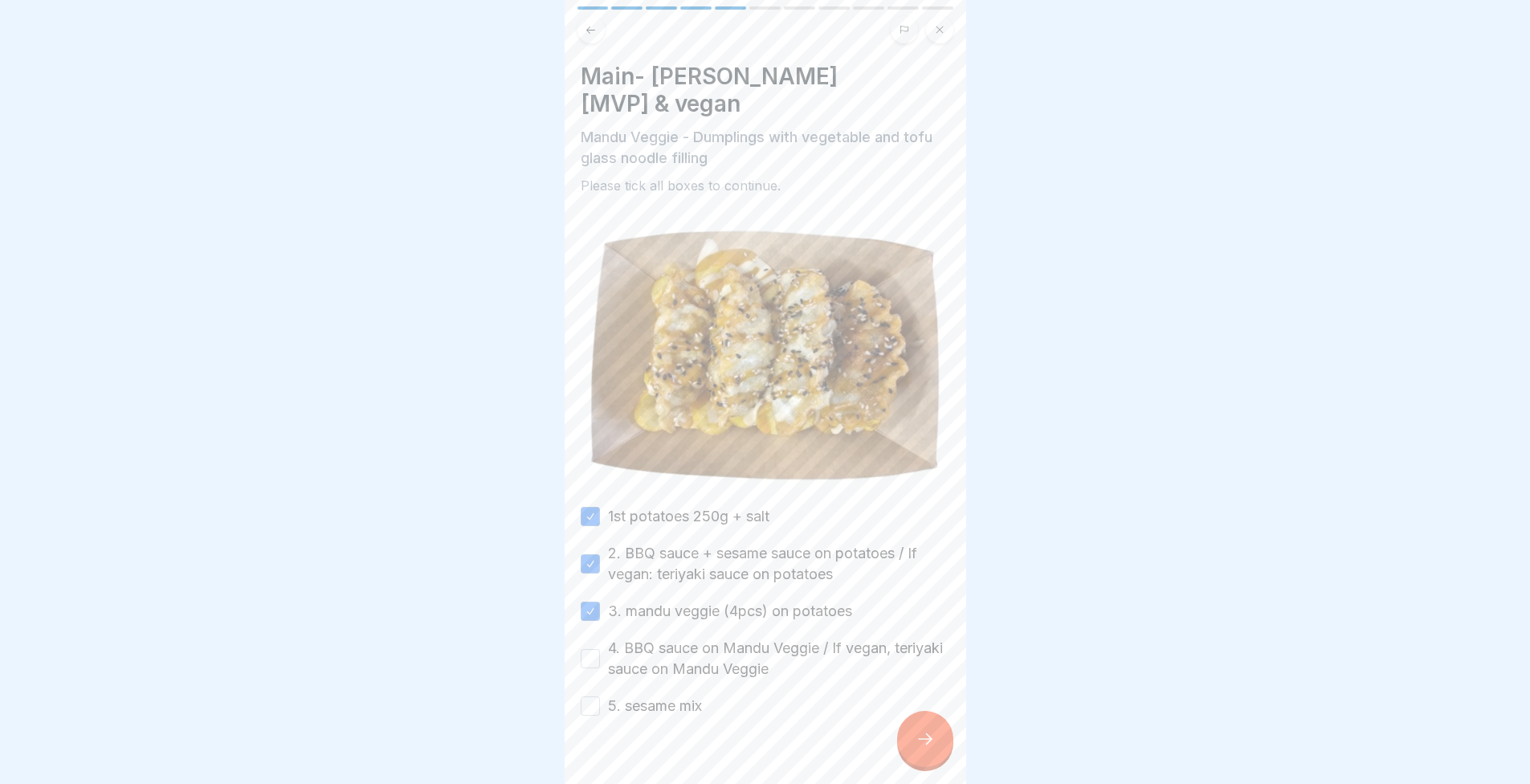
click at [591, 657] on button "4. BBQ sauce on Mandu Veggie / If vegan, teriyaki sauce on Mandu Veggie" at bounding box center [590, 658] width 19 height 19
click at [588, 701] on button "5. sesame mix" at bounding box center [590, 706] width 19 height 19
click at [916, 748] on icon at bounding box center [925, 739] width 19 height 19
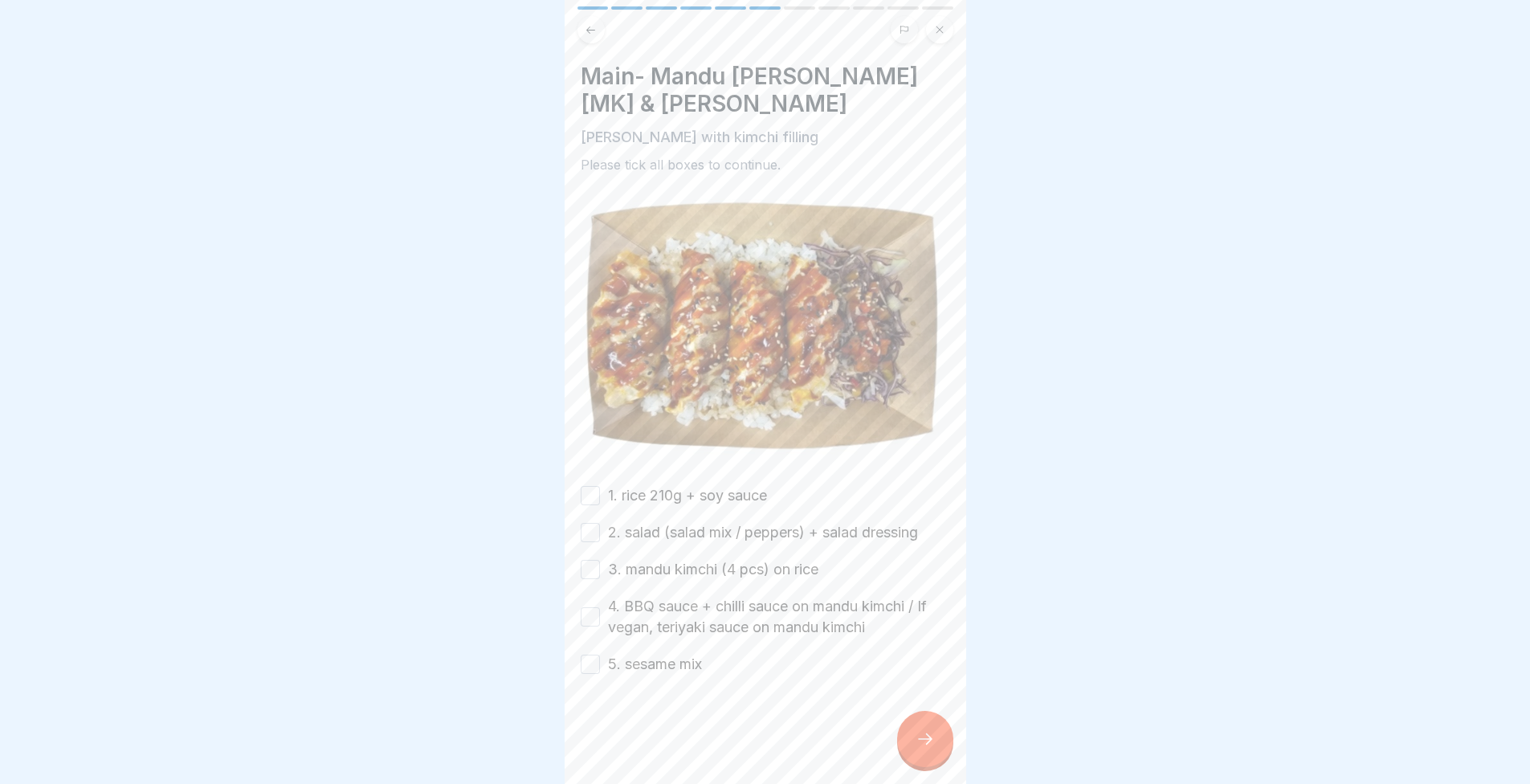
click at [589, 489] on button "1. rice 210g + soy sauce" at bounding box center [590, 496] width 19 height 19
click at [592, 535] on div "1. rice 210g + soy sauce 2. salad (salad mix / peppers) + salad dressing 3. man…" at bounding box center [765, 579] width 369 height 189
click at [585, 527] on button "2. salad (salad mix / peppers) + salad dressing" at bounding box center [590, 532] width 19 height 19
click at [594, 565] on button "3. mandu kimchi (4 pcs) on rice" at bounding box center [590, 570] width 19 height 19
drag, startPoint x: 596, startPoint y: 604, endPoint x: 588, endPoint y: 632, distance: 29.1
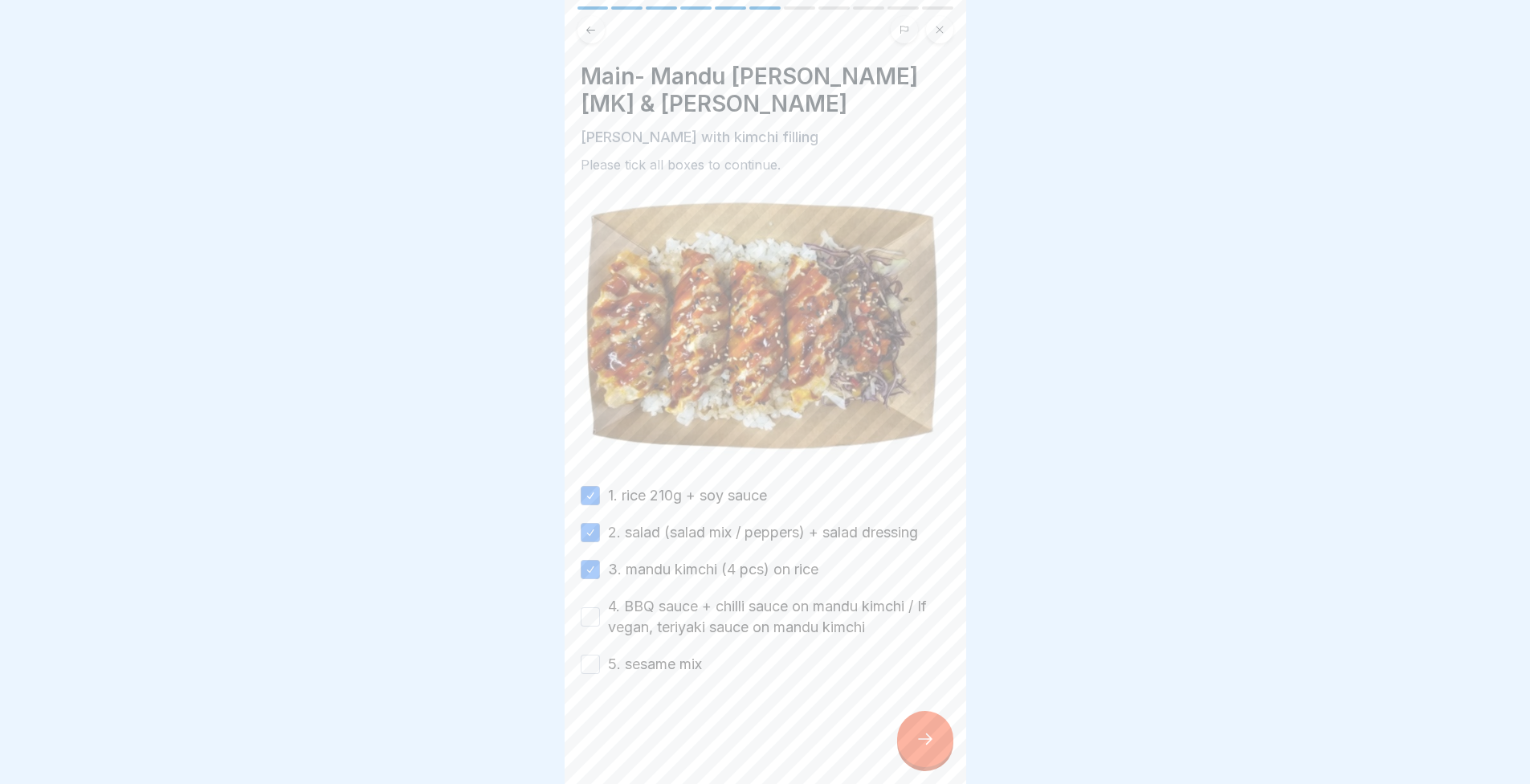
click at [595, 607] on button "4. BBQ sauce + chilli sauce on mandu kimchi / If vegan, teriyaki sauce on mandu…" at bounding box center [590, 617] width 19 height 19
click at [587, 674] on div at bounding box center [765, 723] width 369 height 96
click at [590, 658] on button "5. sesame mix" at bounding box center [590, 664] width 19 height 19
click at [928, 748] on icon at bounding box center [925, 739] width 19 height 19
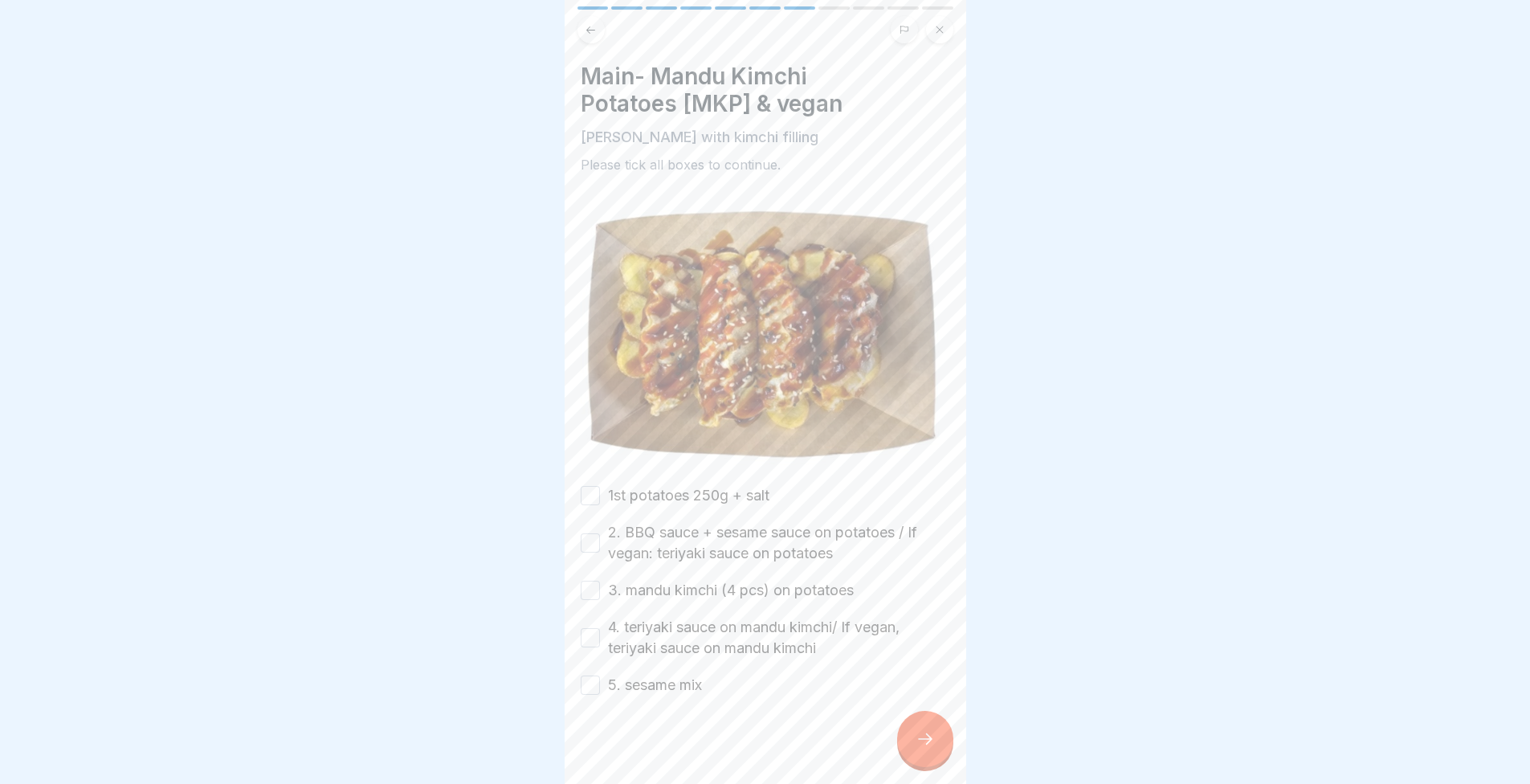
click at [594, 486] on button "1st potatoes 250g + salt" at bounding box center [590, 496] width 19 height 19
click at [591, 540] on button "2. BBQ sauce + sesame sauce on potatoes / If vegan: teriyaki sauce on potatoes" at bounding box center [590, 543] width 19 height 19
click at [591, 580] on button "3. mandu kimchi (4 pcs) on potatoes" at bounding box center [590, 590] width 19 height 19
click at [589, 617] on div "4. teriyaki sauce on mandu kimchi/ If vegan, teriyaki sauce on mandu kimchi" at bounding box center [765, 637] width 369 height 41
click at [585, 631] on button "4. teriyaki sauce on mandu kimchi/ If vegan, teriyaki sauce on mandu kimchi" at bounding box center [590, 638] width 19 height 19
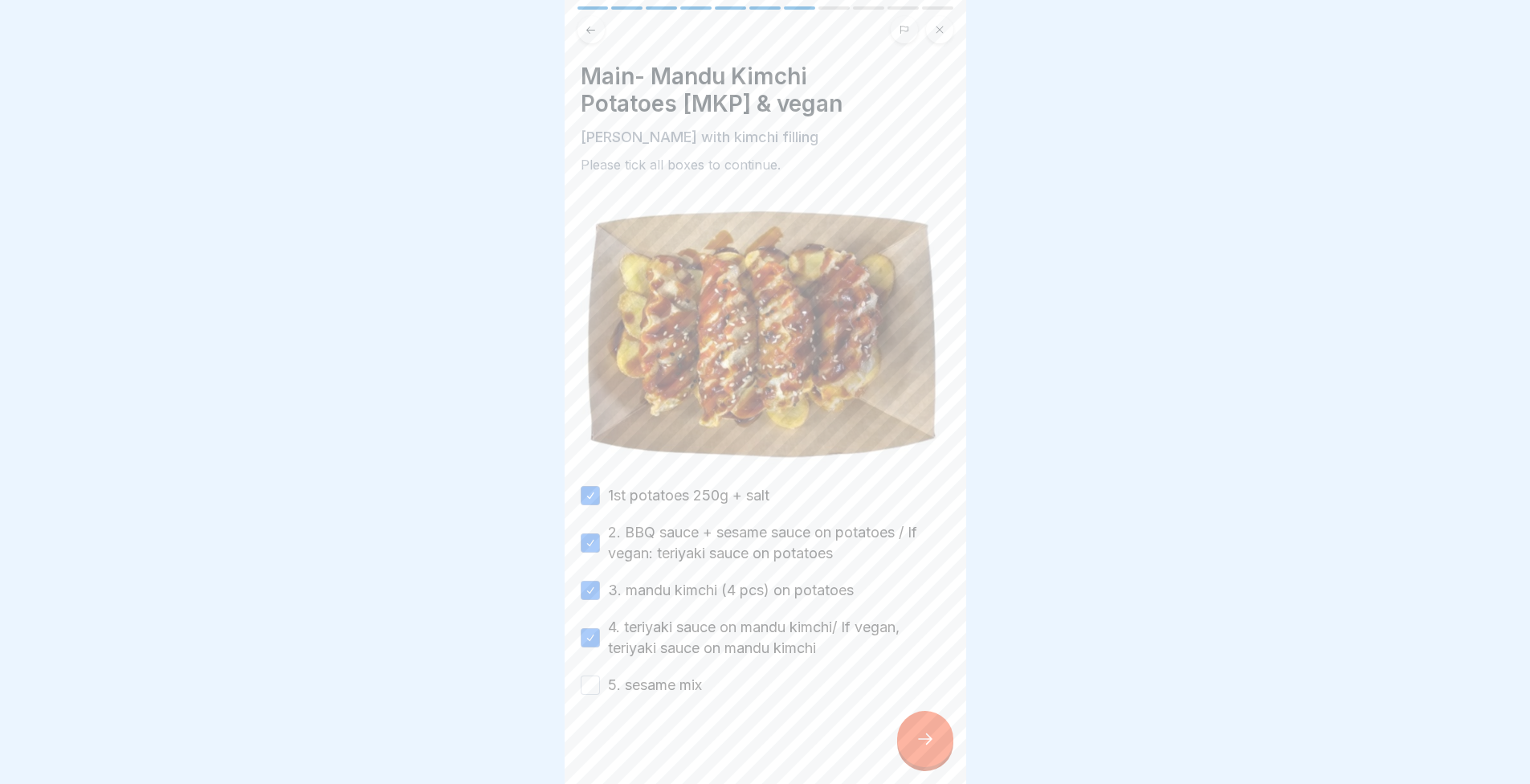
click at [585, 675] on button "5. sesame mix" at bounding box center [590, 685] width 19 height 19
drag, startPoint x: 910, startPoint y: 761, endPoint x: 845, endPoint y: 687, distance: 98.5
click at [911, 761] on div at bounding box center [925, 739] width 57 height 57
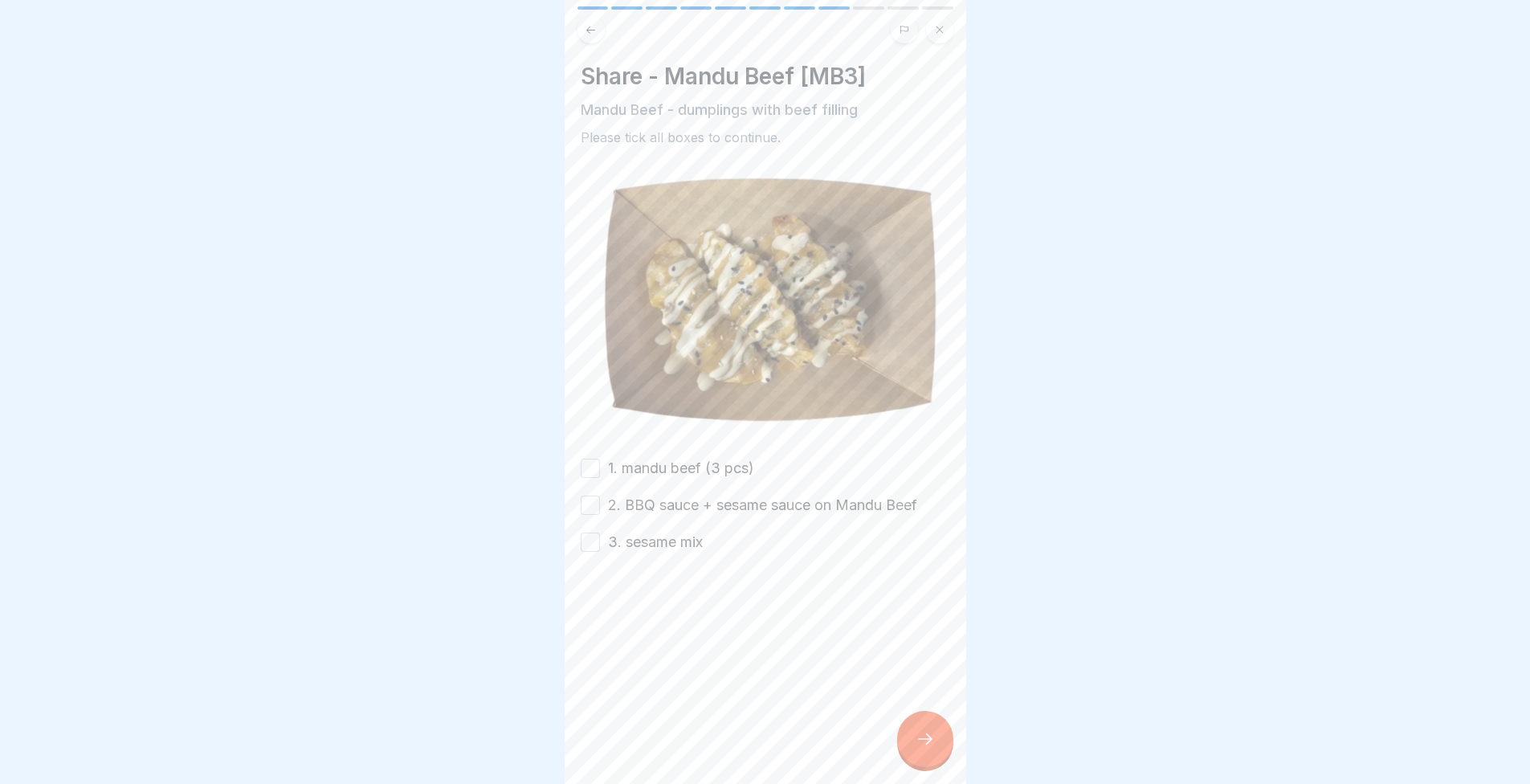
click at [600, 462] on button "1. mandu beef (3 pcs)" at bounding box center [590, 468] width 19 height 19
click at [594, 502] on button "2. BBQ sauce + sesame sauce on Mandu Beef" at bounding box center [590, 505] width 19 height 19
click at [586, 540] on button "3. sesame mix" at bounding box center [590, 542] width 19 height 19
click at [911, 746] on div at bounding box center [925, 739] width 57 height 57
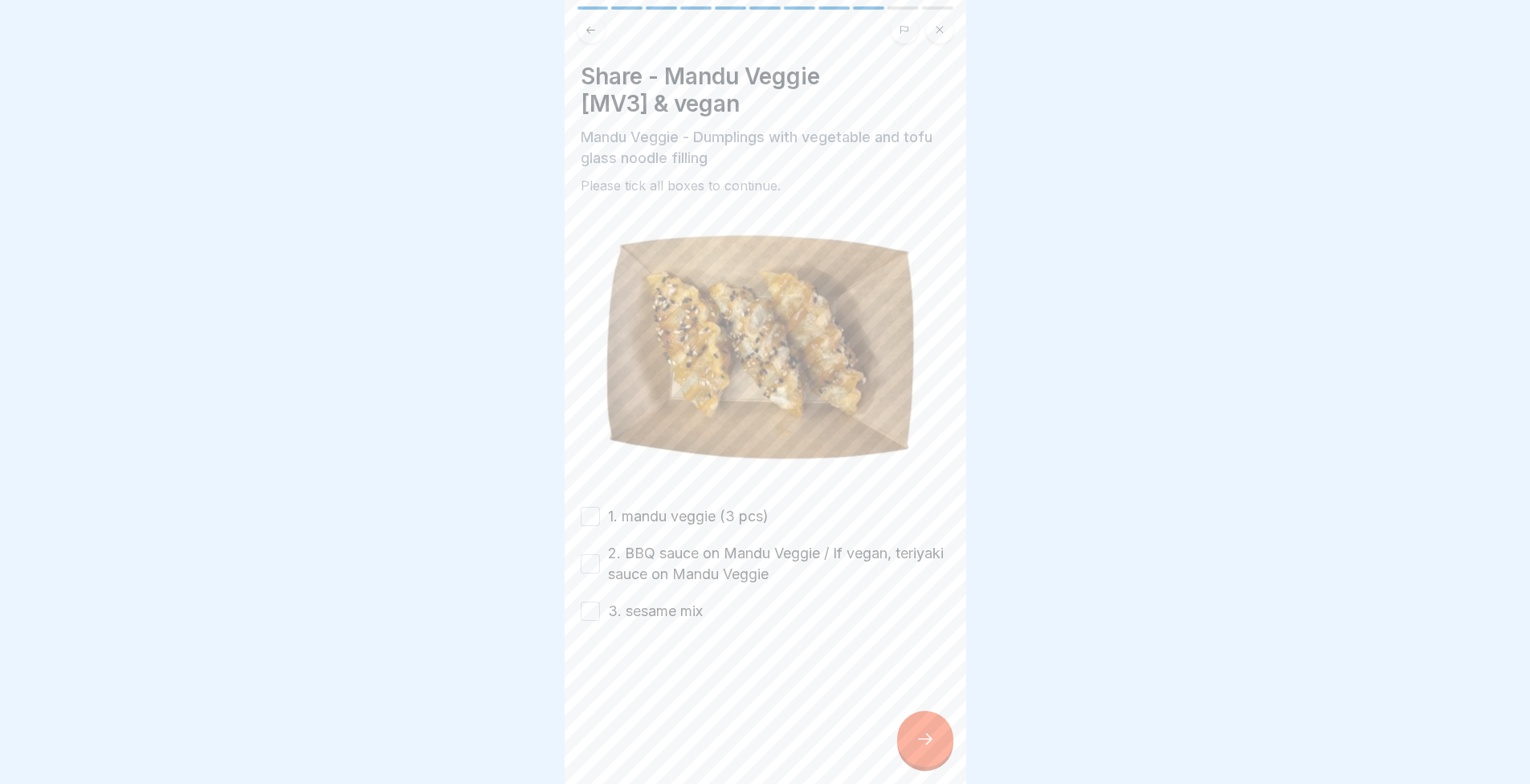
click at [582, 497] on div "Share - Mandu Veggie [MV3] & vegan Mandu Veggie - Dumplings with vegetable and …" at bounding box center [765, 342] width 369 height 559
click at [586, 509] on button "1. mandu veggie (3 pcs)" at bounding box center [590, 516] width 19 height 19
click at [590, 554] on button "2. BBQ sauce on Mandu Veggie / If vegan, teriyaki sauce on Mandu Veggie" at bounding box center [590, 564] width 19 height 19
click at [595, 609] on button "3. sesame mix" at bounding box center [590, 611] width 19 height 19
click at [923, 748] on icon at bounding box center [925, 739] width 19 height 19
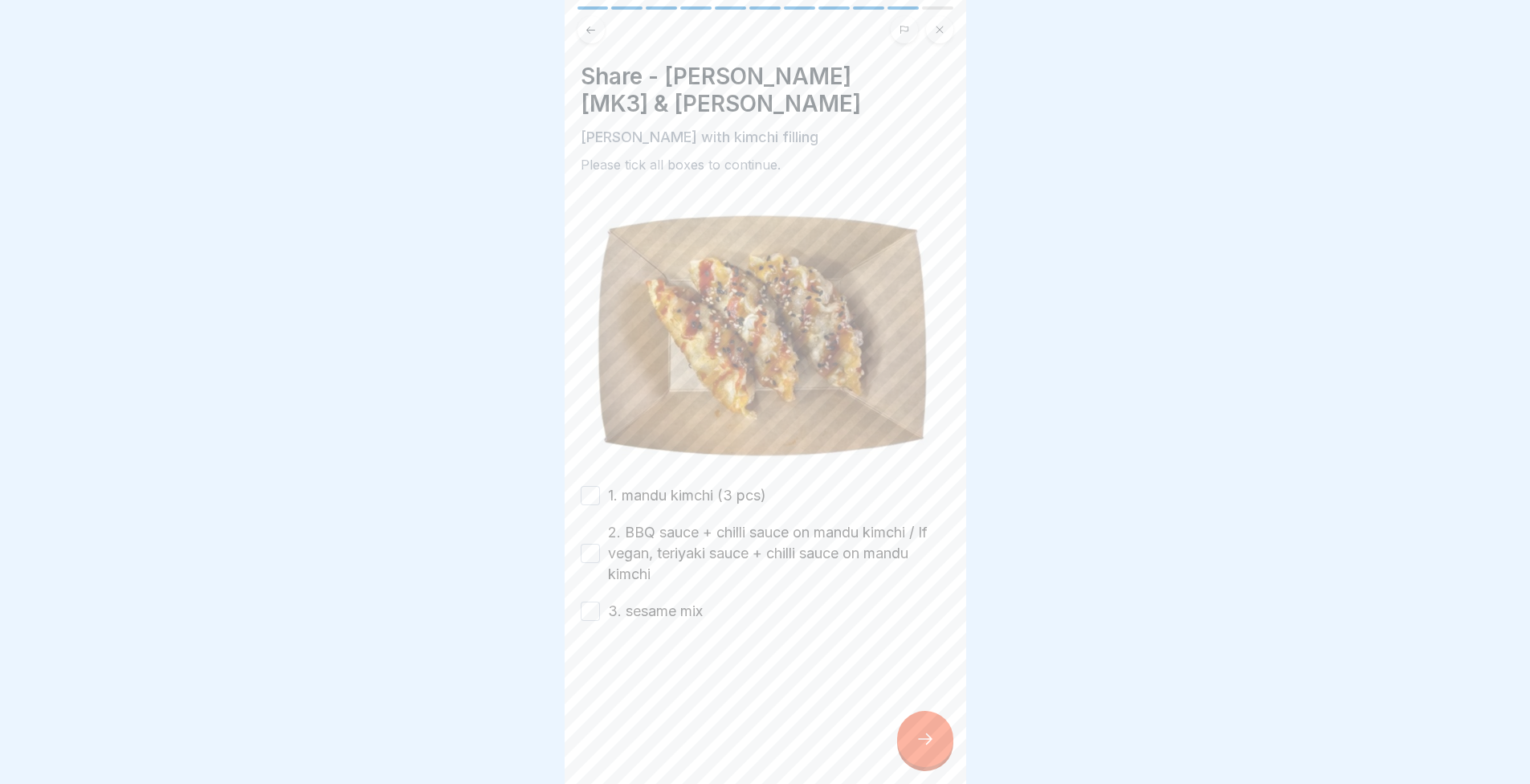
click at [594, 486] on button "1. mandu kimchi (3 pcs)" at bounding box center [590, 496] width 19 height 19
click at [592, 551] on button "2. BBQ sauce + chilli sauce on mandu kimchi / If vegan, teriyaki sauce + chilli…" at bounding box center [590, 553] width 19 height 19
click at [591, 604] on button "3. sesame mix" at bounding box center [590, 611] width 19 height 19
click at [932, 738] on div at bounding box center [925, 739] width 57 height 57
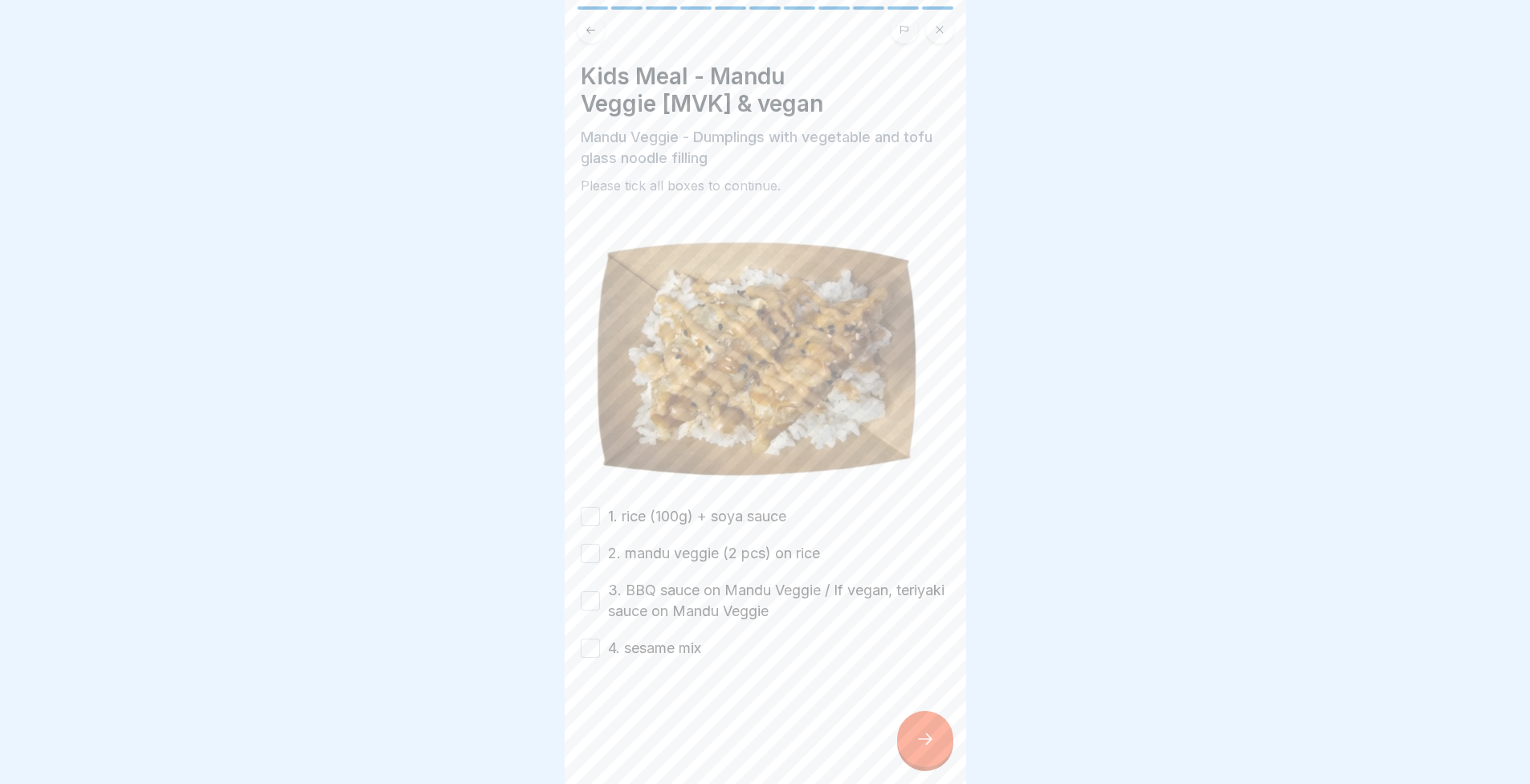
click at [594, 506] on button "1. rice (100g) + soya sauce" at bounding box center [590, 516] width 19 height 19
click at [597, 547] on button "2. mandu veggie (2 pcs) on rice" at bounding box center [590, 553] width 19 height 19
click at [580, 591] on button "3. BBQ sauce on Mandu Veggie / If vegan, teriyaki sauce on Mandu Veggie" at bounding box center [590, 600] width 19 height 19
click at [590, 638] on button "4. sesame mix" at bounding box center [590, 648] width 19 height 19
click at [940, 735] on div at bounding box center [925, 739] width 57 height 57
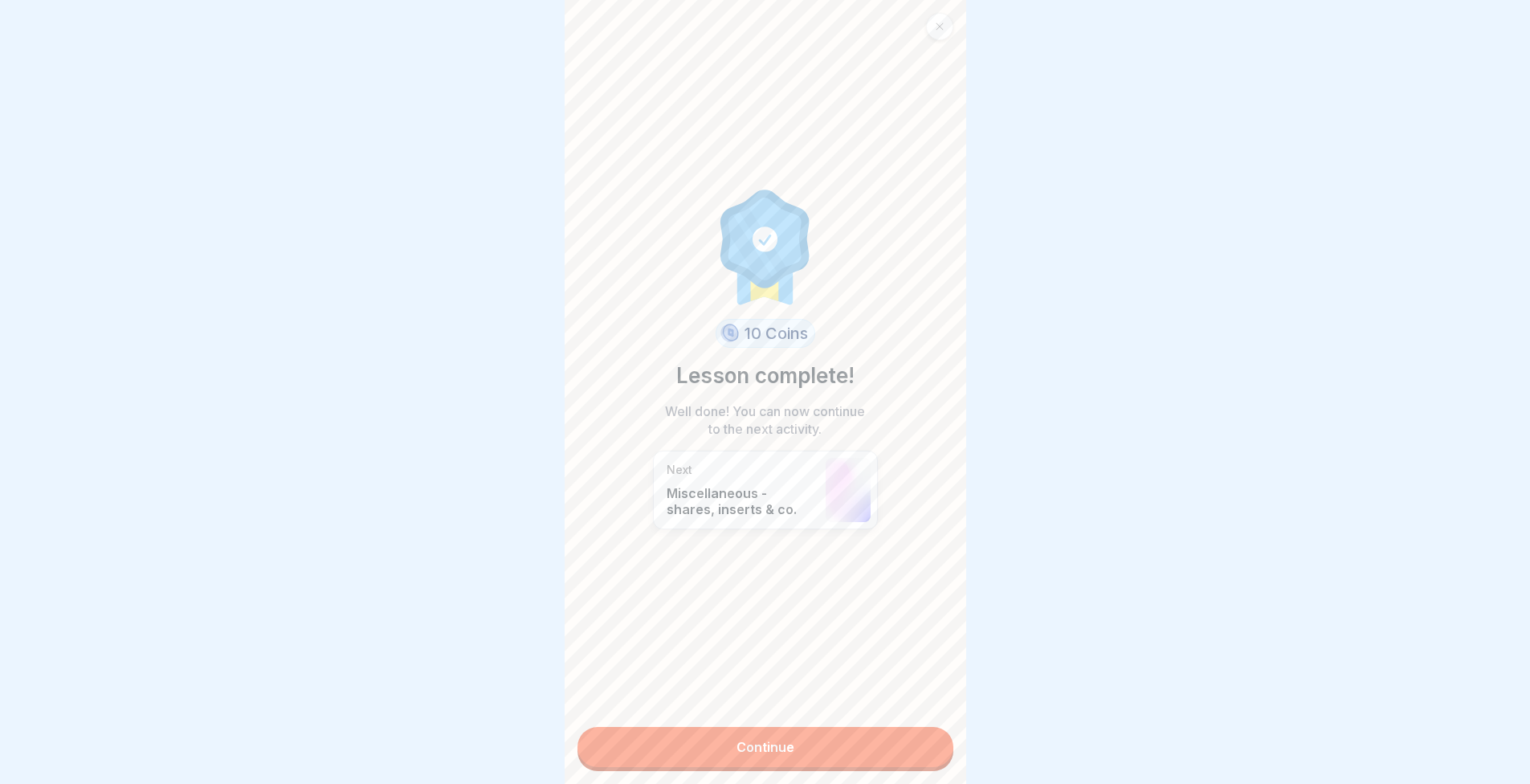
click at [761, 746] on link "Continue" at bounding box center [765, 747] width 376 height 40
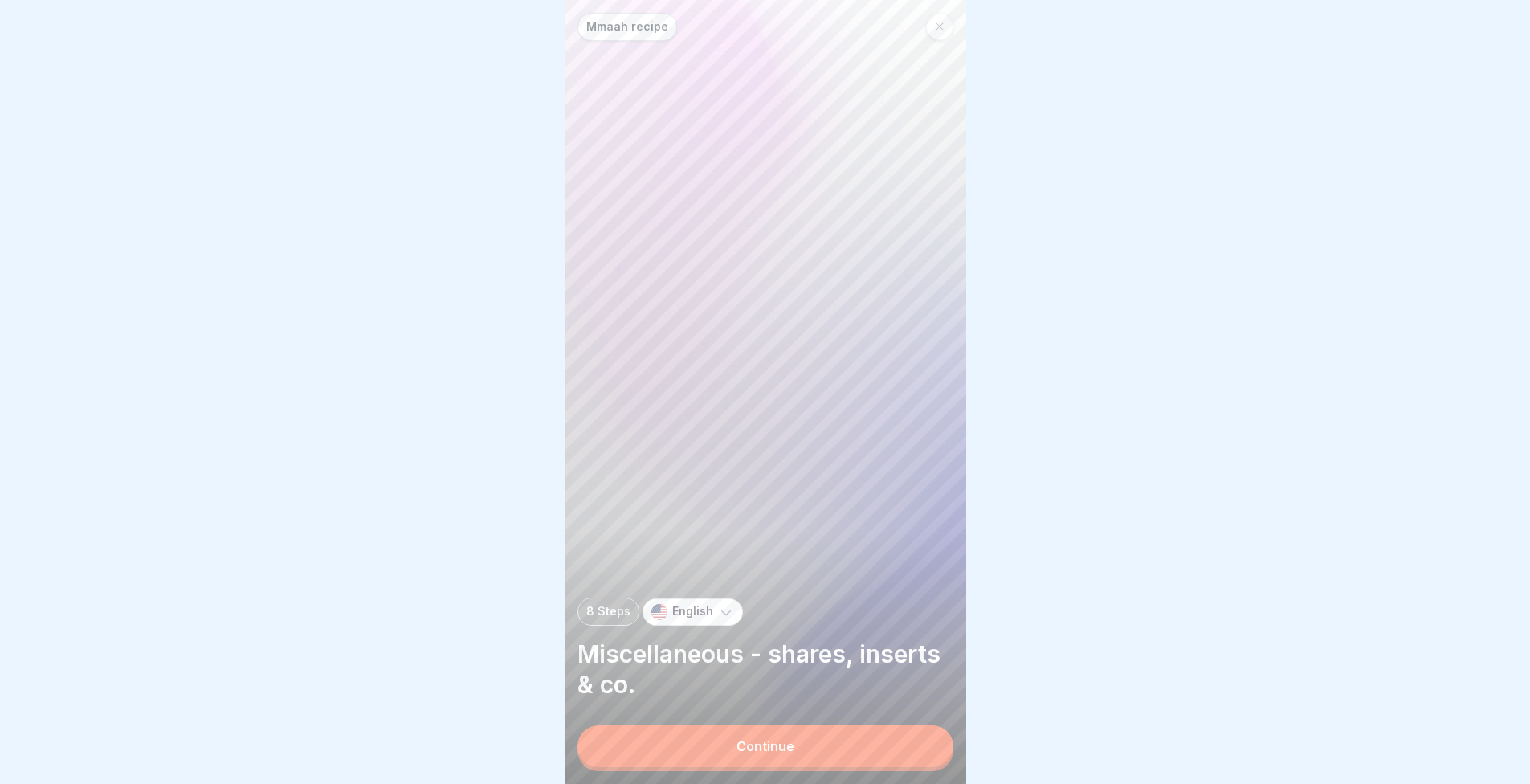
click at [693, 757] on button "Continue" at bounding box center [765, 746] width 376 height 41
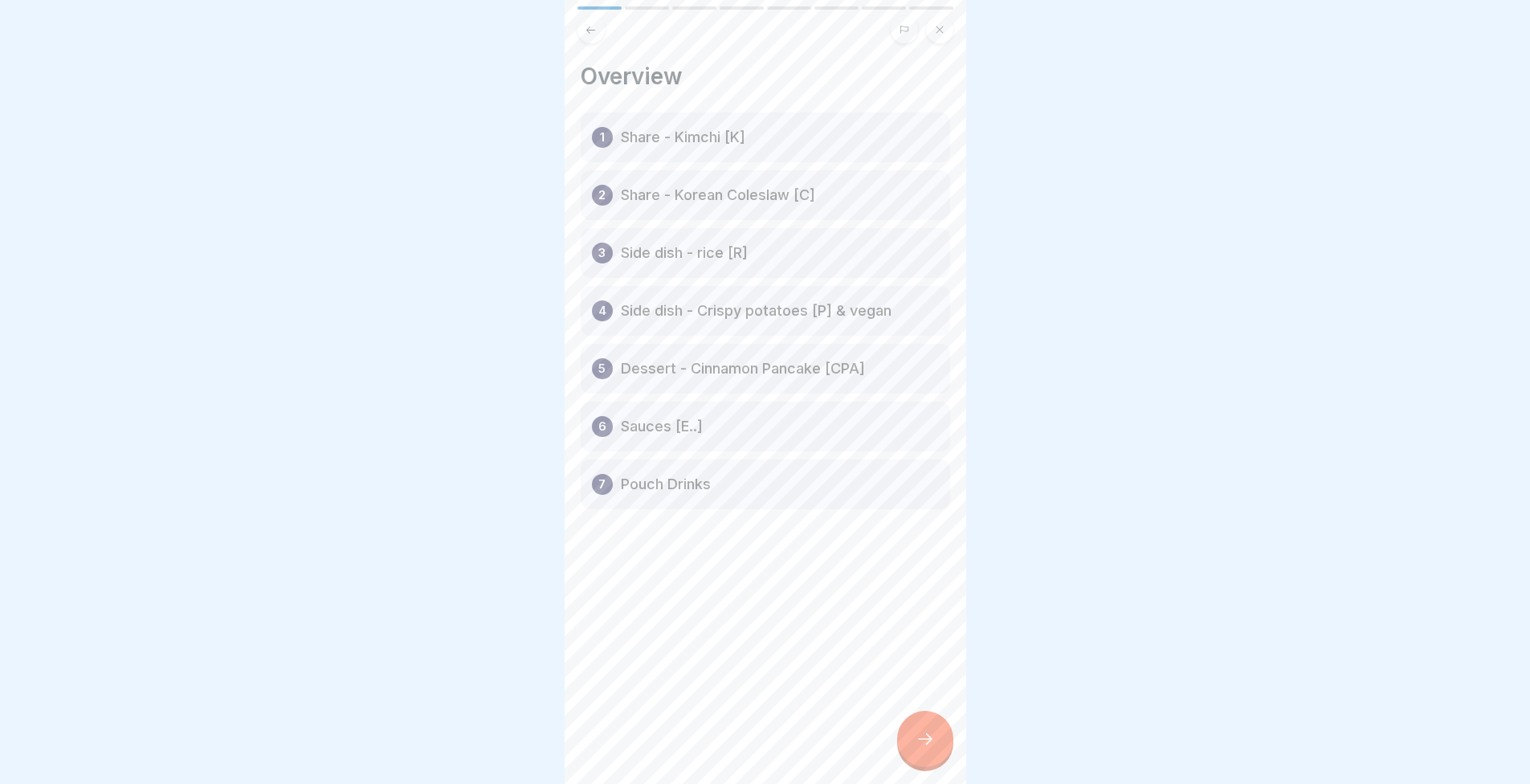
click at [911, 728] on div at bounding box center [925, 739] width 57 height 57
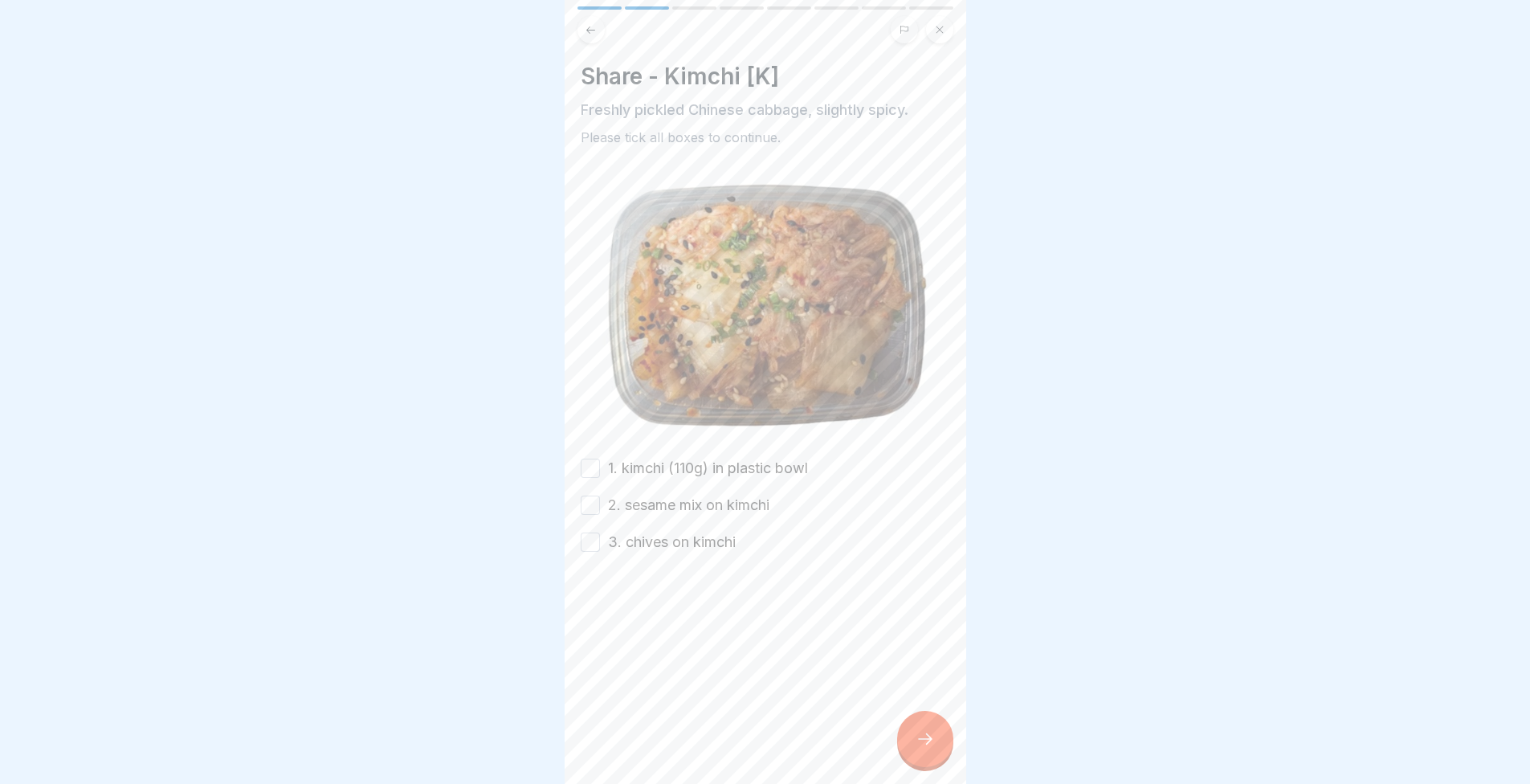
click at [601, 461] on div "1. kimchi (110g) in plastic bowl" at bounding box center [694, 468] width 228 height 21
click at [580, 462] on button "1. kimchi (110g) in plastic bowl" at bounding box center [590, 468] width 19 height 19
click at [580, 502] on div "Share - Kimchi [K] Freshly pickled Chinese cabbage, slightly spicy. Please tick…" at bounding box center [766, 392] width 402 height 784
click at [580, 484] on div "Share - Kimchi [K] Freshly pickled Chinese cabbage, slightly spicy. Please tick…" at bounding box center [766, 392] width 402 height 784
click at [589, 502] on button "2. sesame mix on kimchi" at bounding box center [590, 505] width 19 height 19
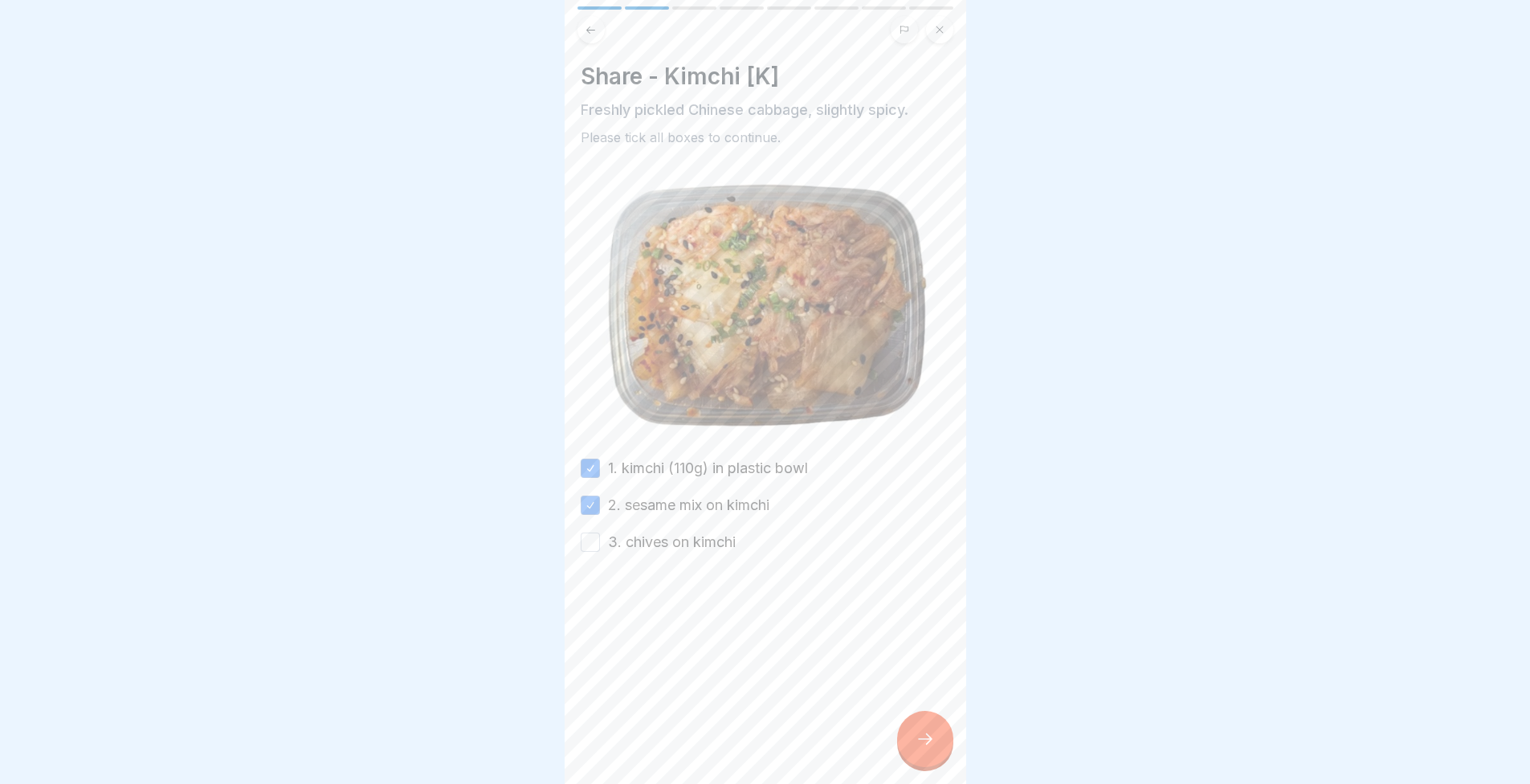
click at [593, 532] on button "3. chives on kimchi" at bounding box center [590, 542] width 19 height 19
click at [947, 730] on div "Share - Kimchi [K] Freshly pickled Chinese cabbage, slightly spicy. Please tick…" at bounding box center [766, 392] width 402 height 784
drag, startPoint x: 943, startPoint y: 732, endPoint x: 930, endPoint y: 721, distance: 17.0
click at [942, 733] on div at bounding box center [925, 739] width 57 height 57
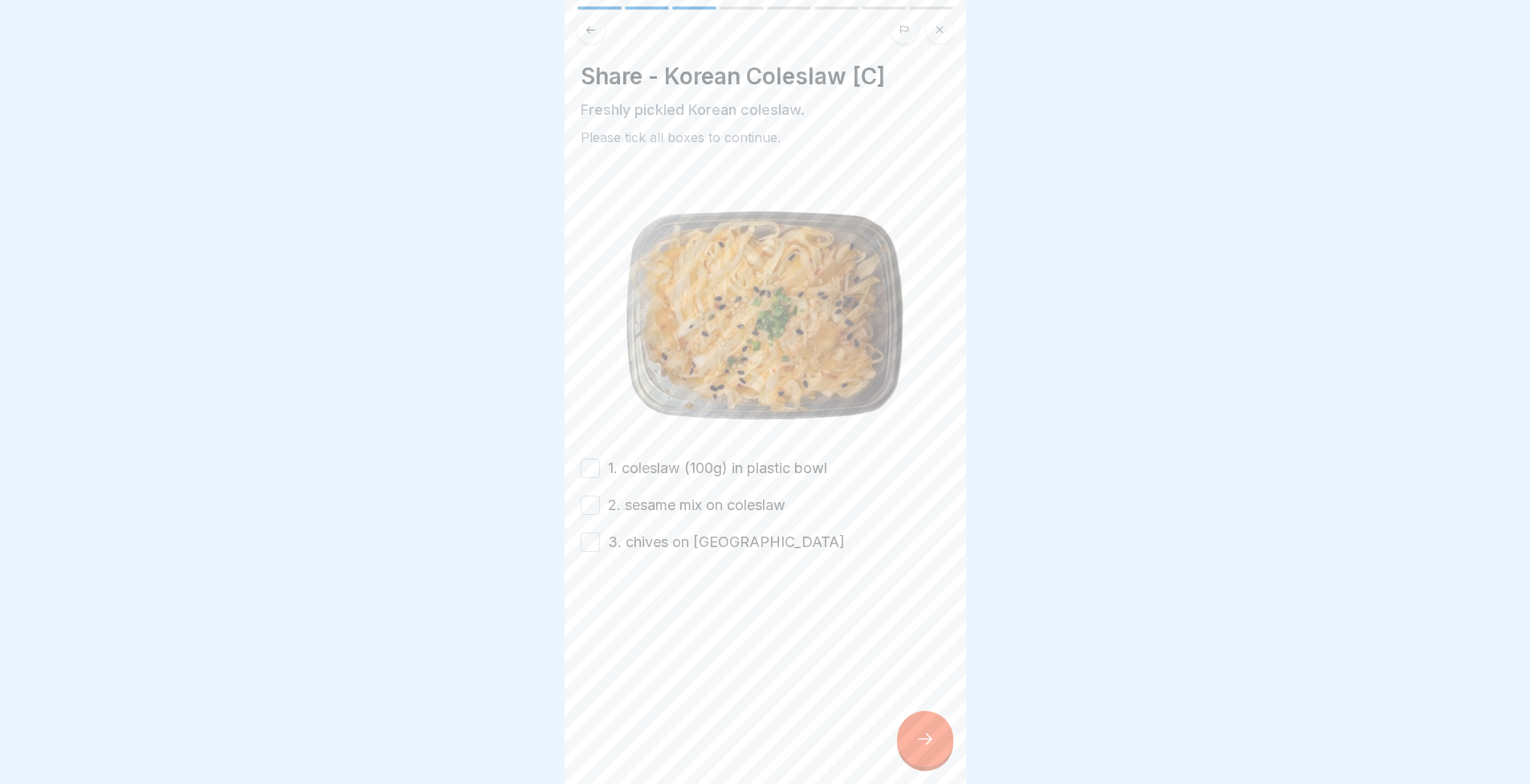
click at [593, 459] on button "1. coleslaw (100g) in plastic bowl" at bounding box center [590, 468] width 19 height 19
click at [588, 497] on button "2. sesame mix on coleslaw" at bounding box center [590, 505] width 19 height 19
click at [590, 532] on button "3. chives on coleslaw" at bounding box center [590, 542] width 19 height 19
click at [923, 748] on icon at bounding box center [925, 739] width 19 height 19
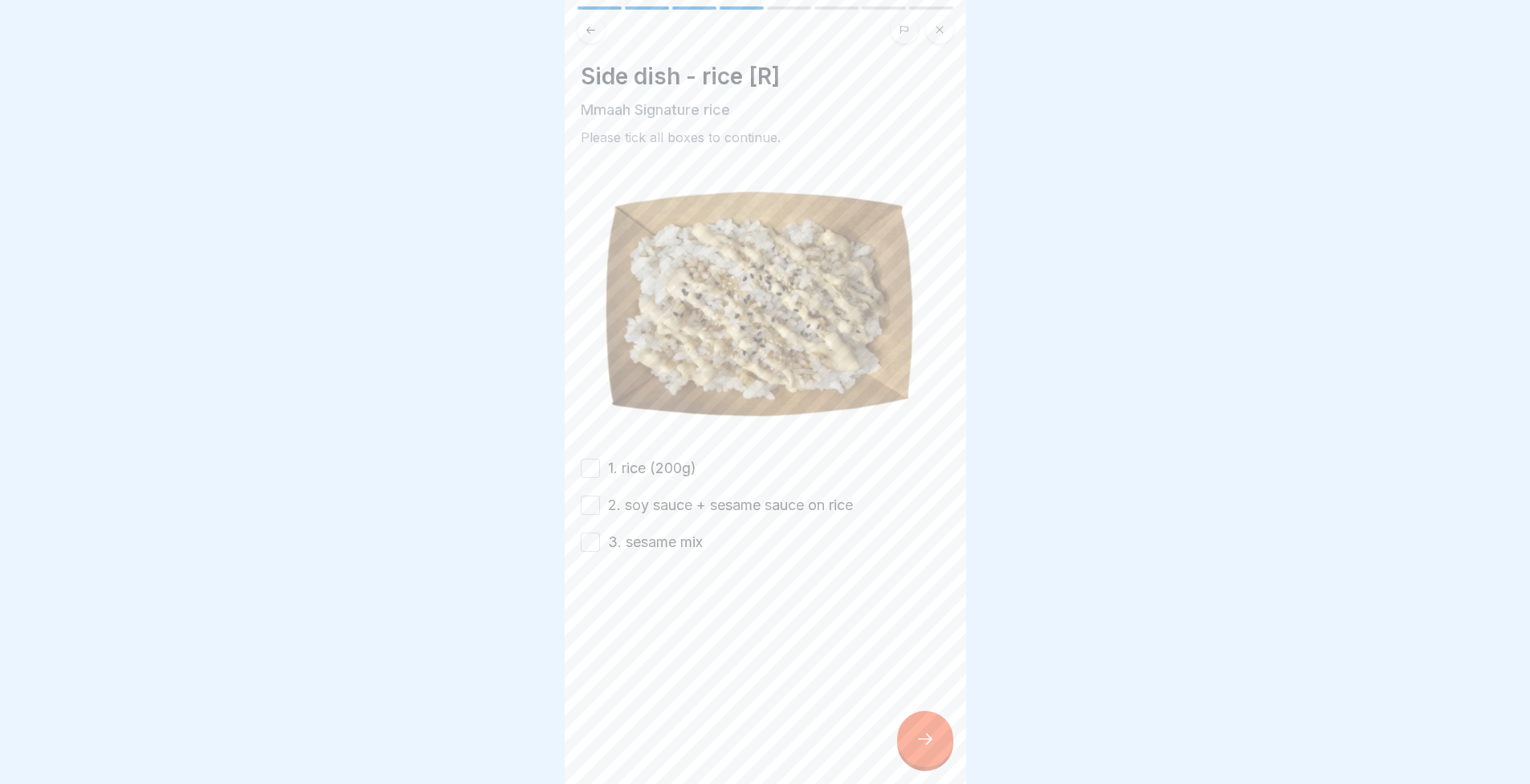
click at [588, 458] on button "1. rice (200g)" at bounding box center [590, 468] width 19 height 19
click at [599, 504] on button "2. soy sauce + sesame sauce on rice" at bounding box center [590, 505] width 19 height 19
click at [588, 527] on div "1. rice (200g) 2. soy sauce + sesame sauce on rice 3. sesame mix" at bounding box center [765, 504] width 369 height 95
click at [583, 532] on button "3. sesame mix" at bounding box center [590, 542] width 19 height 19
drag, startPoint x: 923, startPoint y: 745, endPoint x: 884, endPoint y: 698, distance: 61.1
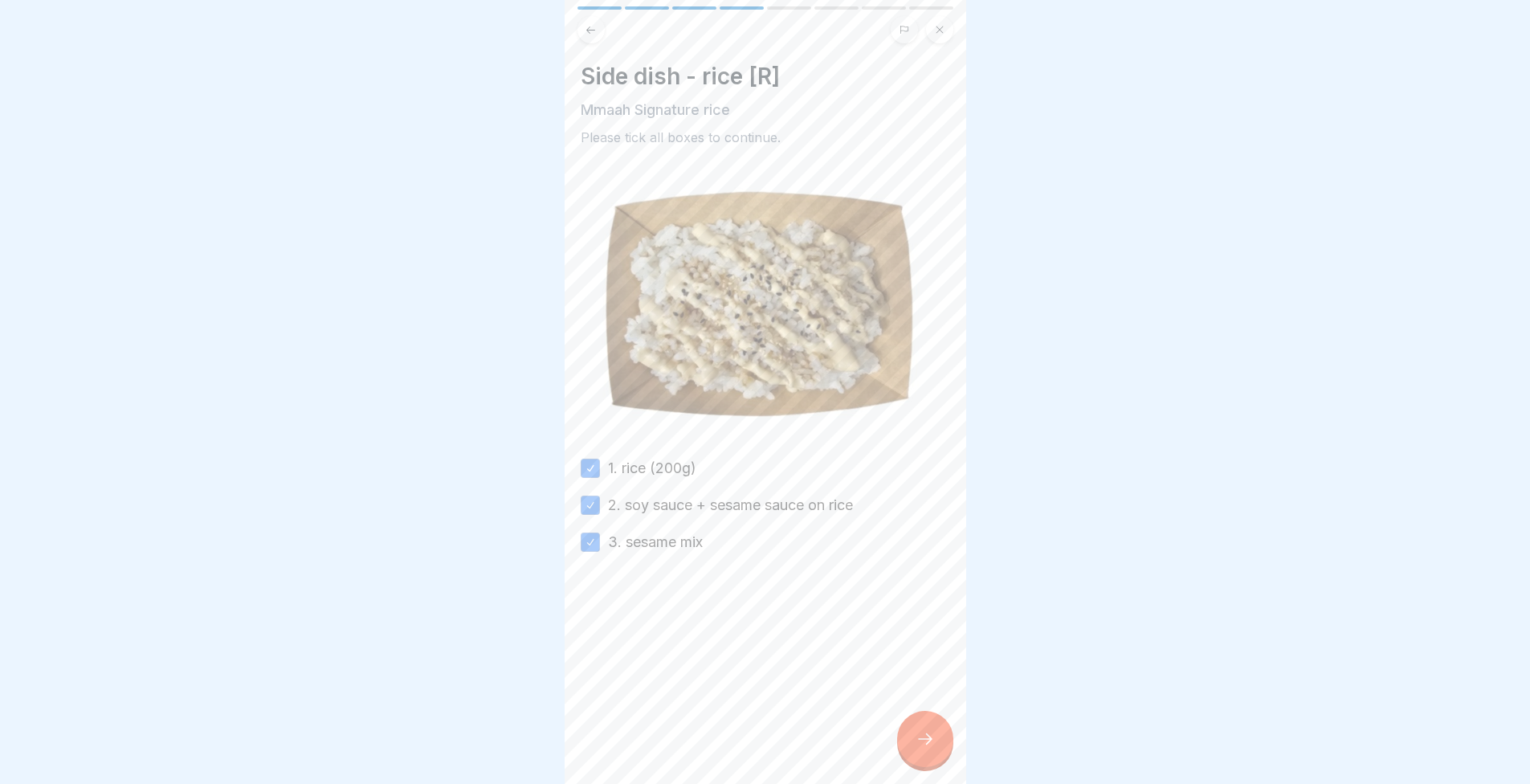
click at [924, 745] on icon at bounding box center [925, 739] width 19 height 19
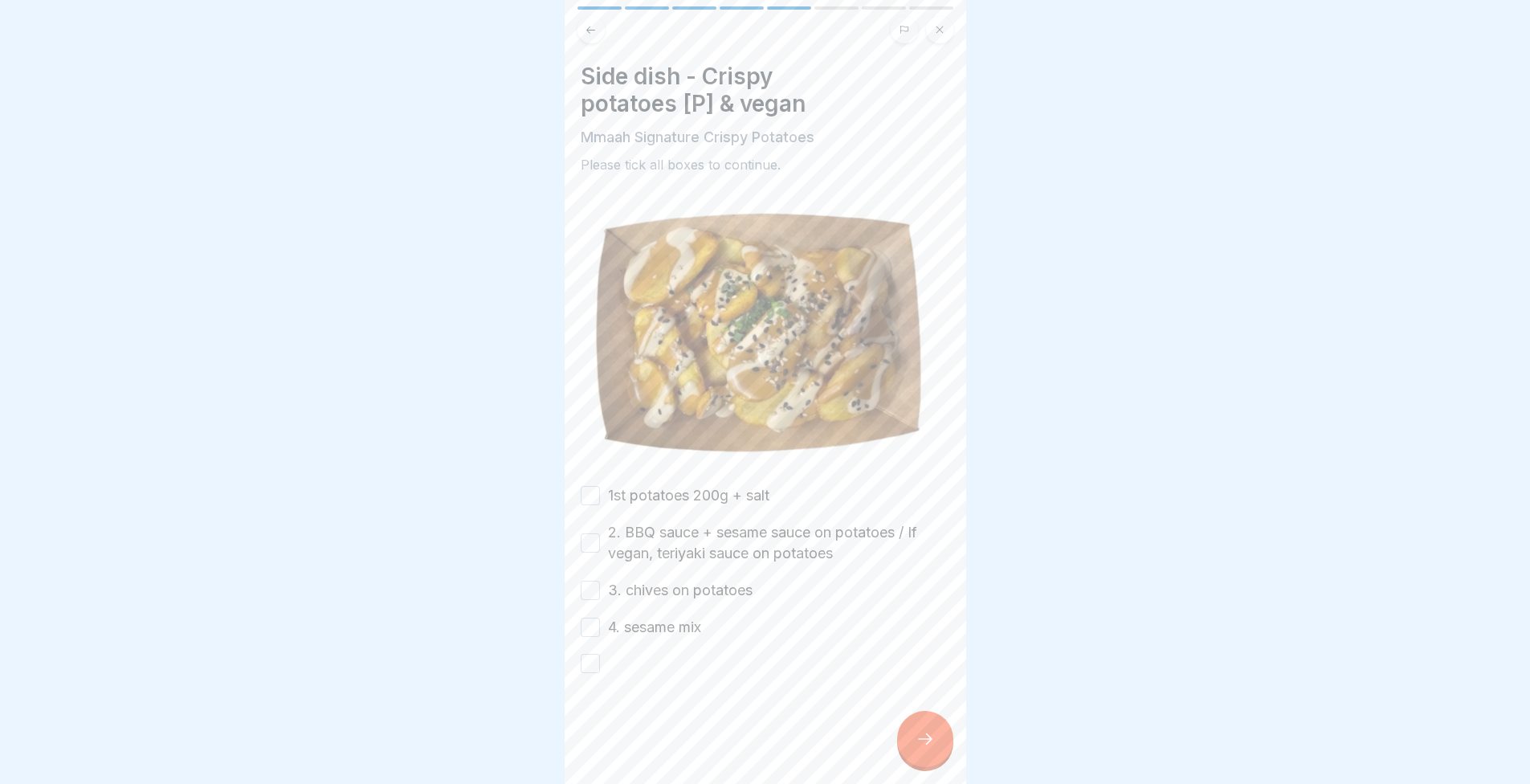
click at [602, 485] on div "1st potatoes 200g + salt" at bounding box center [675, 496] width 188 height 21
click at [605, 526] on div "2. BBQ sauce + sesame sauce on potatoes / If vegan, teriyaki sauce on potatoes" at bounding box center [765, 542] width 369 height 41
click at [580, 488] on div "Side dish - Crispy potatoes [P] & vegan Mmaah Signature Crispy Potatoes Please …" at bounding box center [766, 392] width 402 height 784
click at [585, 486] on button "1st potatoes 200g + salt" at bounding box center [590, 496] width 19 height 19
click at [597, 524] on div "2. BBQ sauce + sesame sauce on potatoes / If vegan, teriyaki sauce on potatoes" at bounding box center [765, 542] width 369 height 41
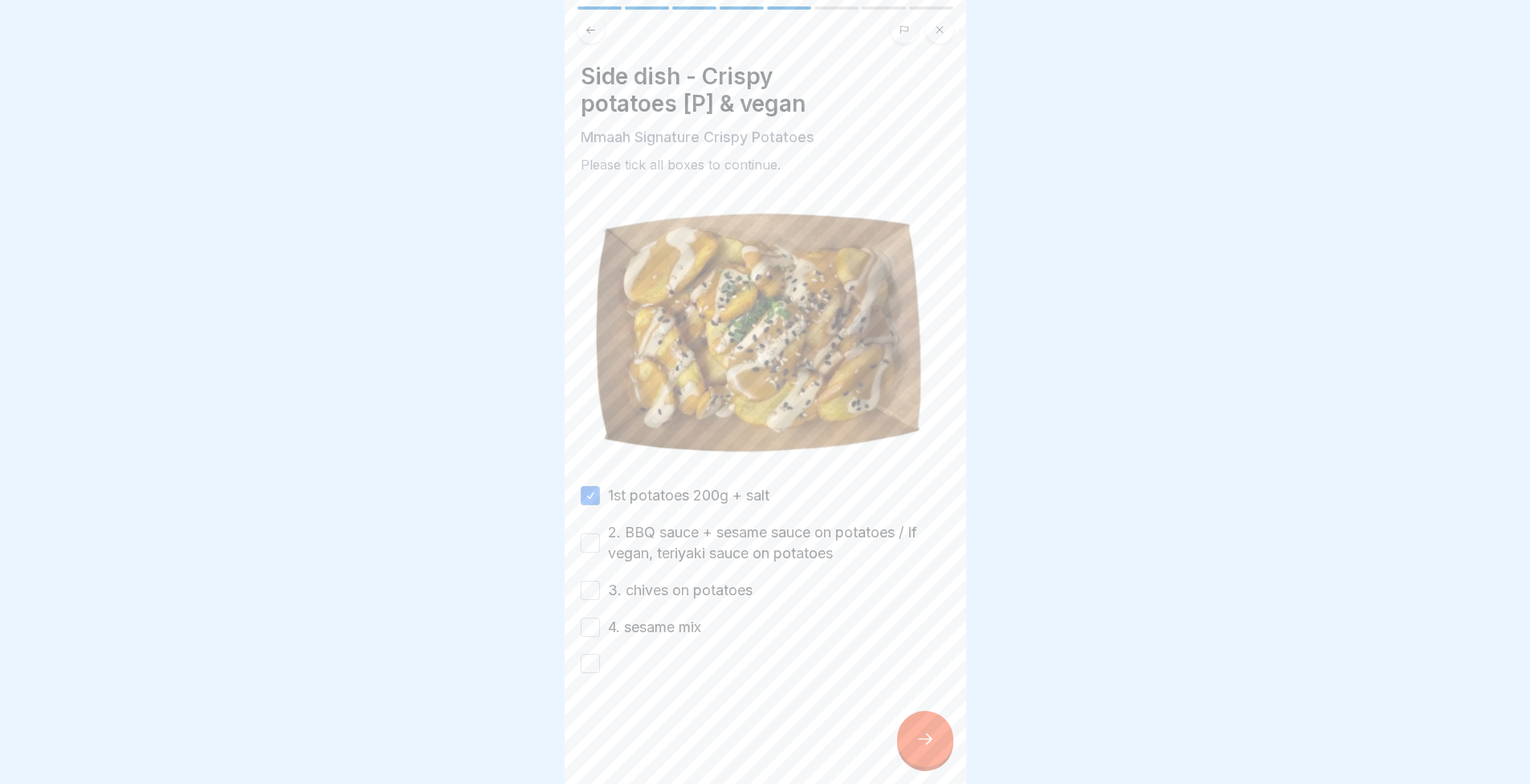
click at [590, 533] on button "2. BBQ sauce + sesame sauce on potatoes / If vegan, teriyaki sauce on potatoes" at bounding box center [590, 543] width 19 height 19
click at [598, 580] on button "3. chives on potatoes" at bounding box center [590, 590] width 19 height 19
drag, startPoint x: 598, startPoint y: 614, endPoint x: 594, endPoint y: 642, distance: 28.3
click at [598, 618] on button "4. sesame mix" at bounding box center [590, 627] width 19 height 19
click at [594, 655] on button "button" at bounding box center [590, 663] width 19 height 19
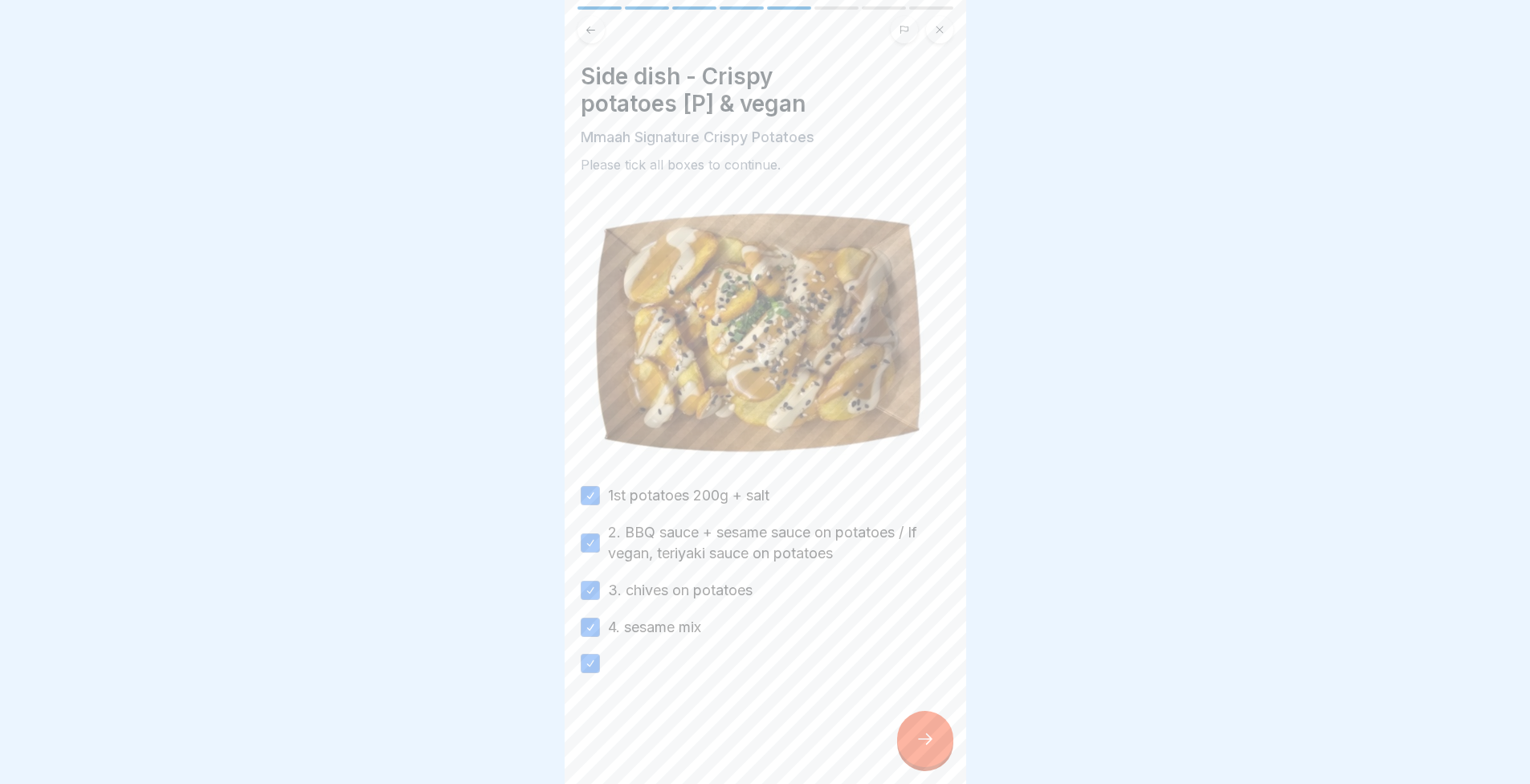
click at [922, 748] on icon at bounding box center [925, 739] width 19 height 19
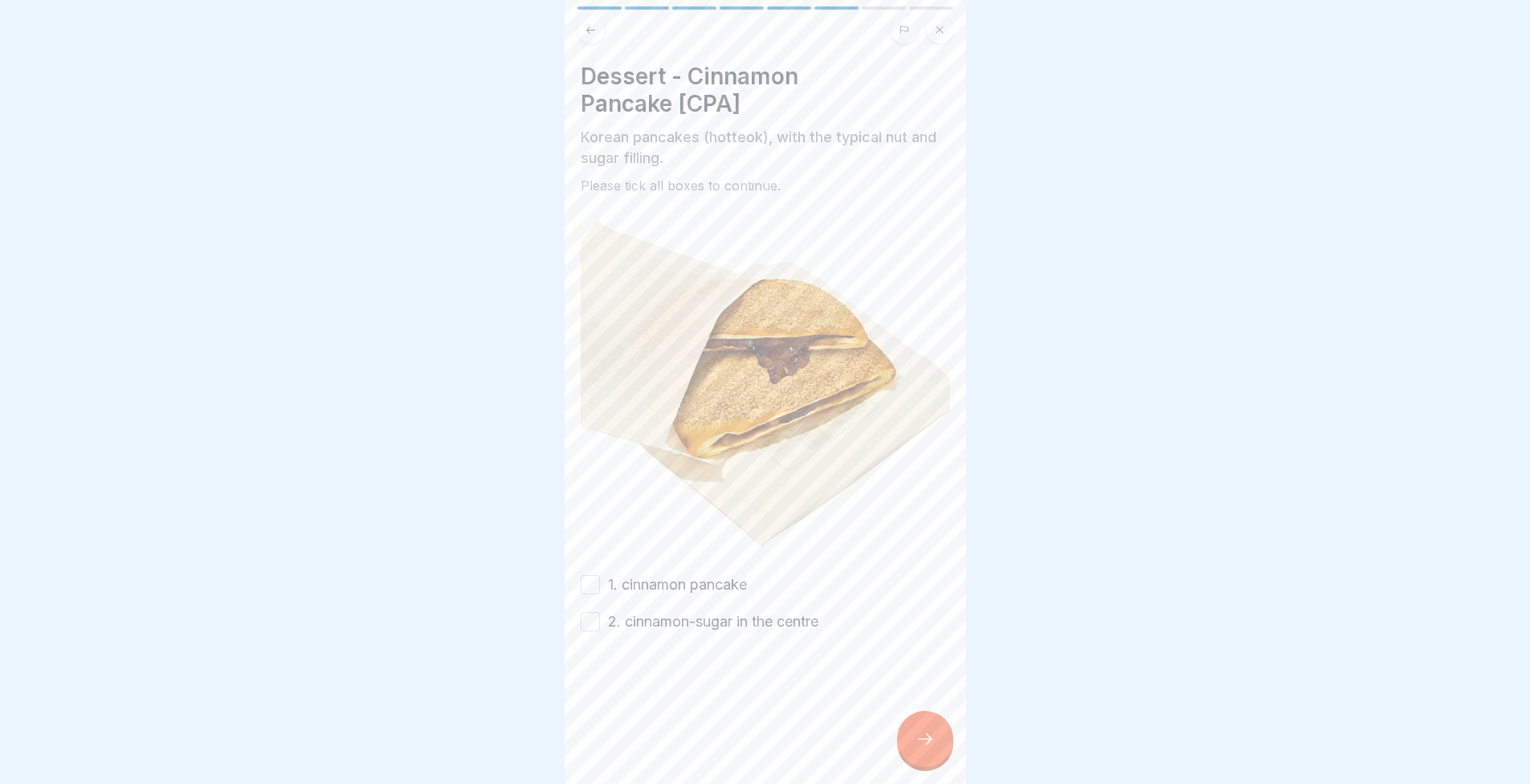
click at [584, 575] on button "1. cinnamon pancake" at bounding box center [590, 584] width 19 height 19
click at [591, 612] on button "2. cinnamon-sugar in the centre" at bounding box center [590, 622] width 19 height 19
click at [923, 740] on div at bounding box center [925, 739] width 57 height 57
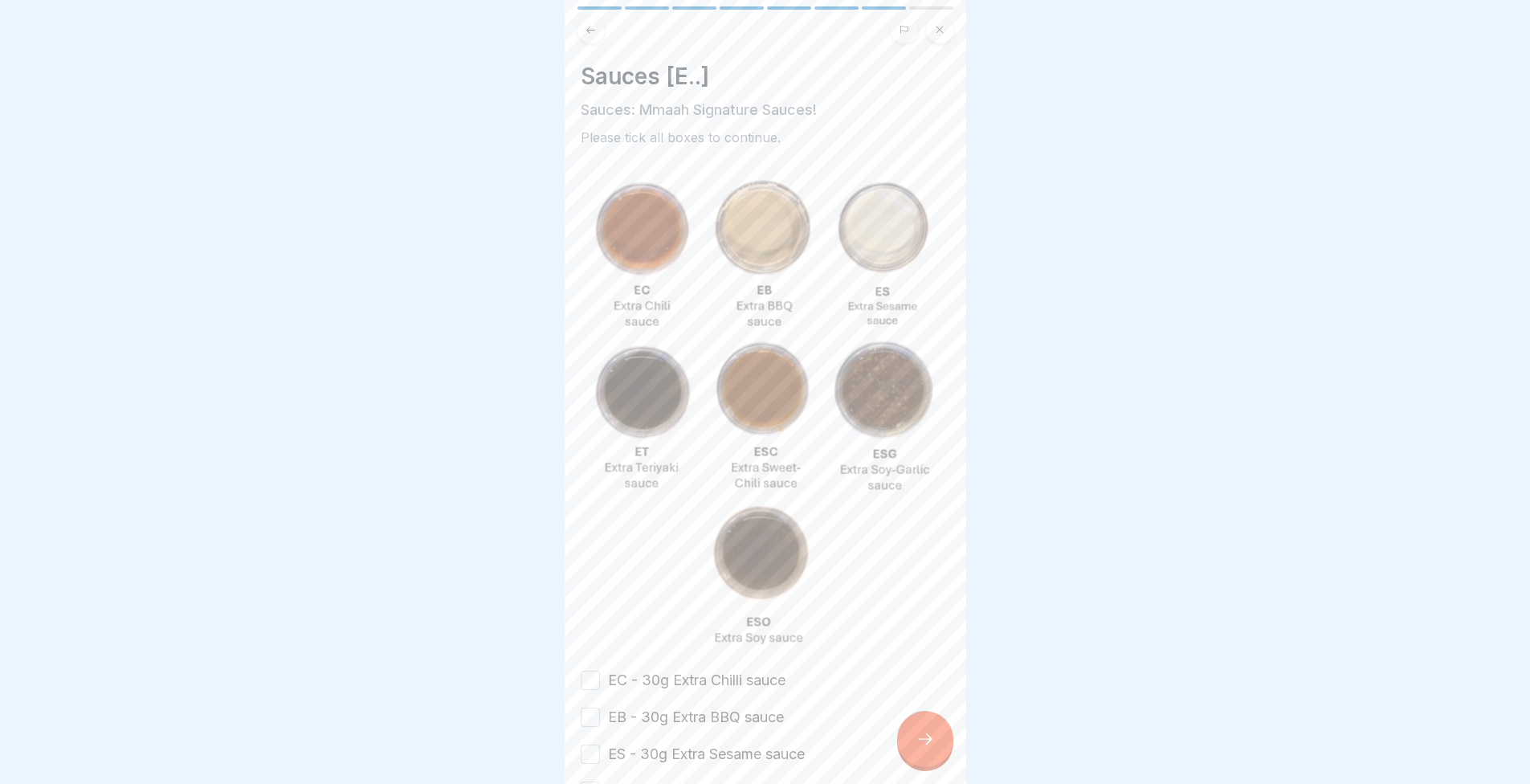
scroll to position [208, 0]
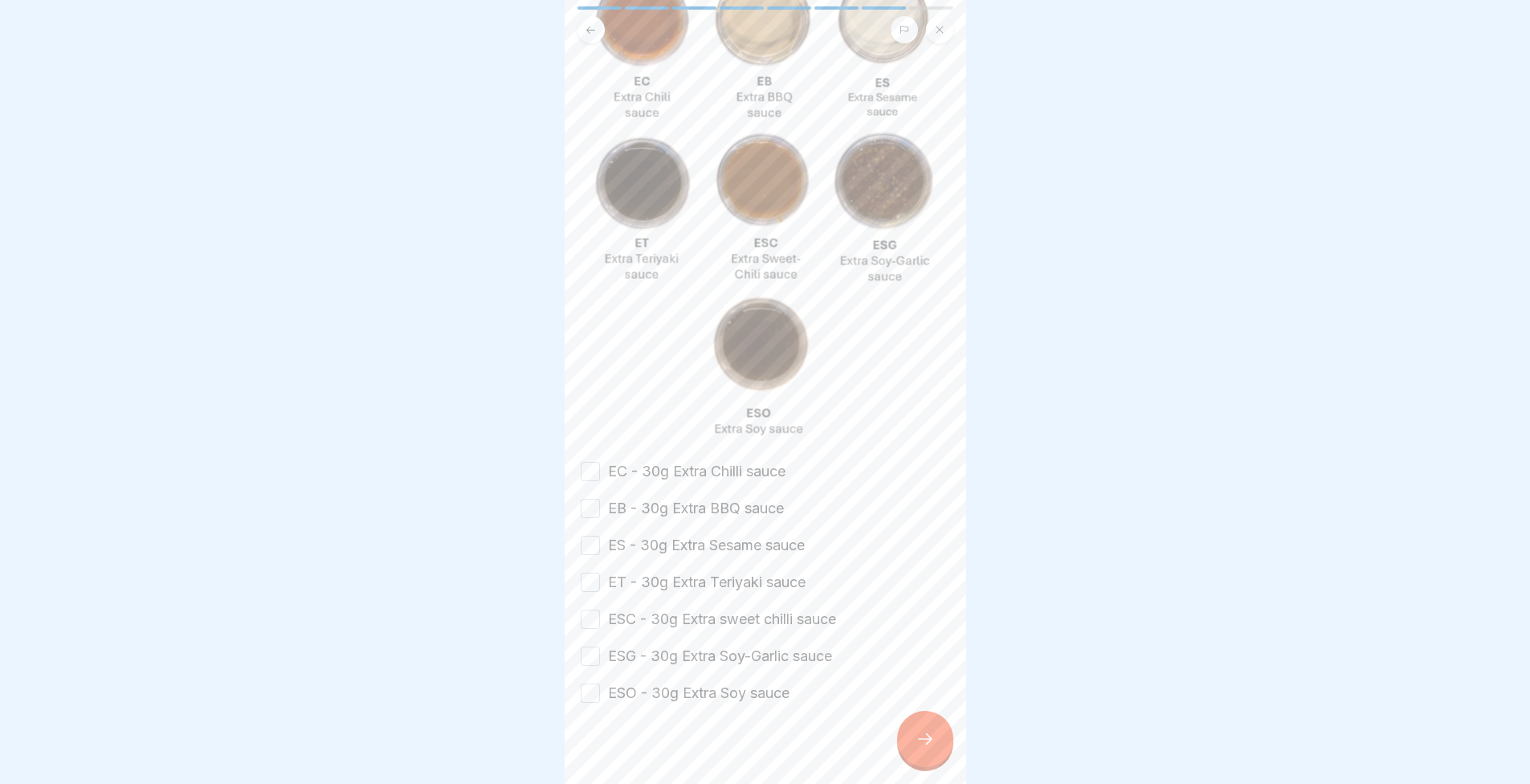
click at [583, 462] on button "EC - 30g Extra Chilli sauce" at bounding box center [590, 472] width 19 height 19
click at [588, 499] on button "EB - 30g Extra BBQ sauce" at bounding box center [590, 508] width 19 height 19
click at [590, 535] on button "ES - 30g Extra Sesame sauce" at bounding box center [590, 545] width 19 height 19
click at [598, 573] on button "ET - 30g Extra Teriyaki sauce" at bounding box center [590, 582] width 19 height 19
click at [592, 609] on button "ESC - 30g Extra sweet chilli sauce" at bounding box center [590, 619] width 19 height 19
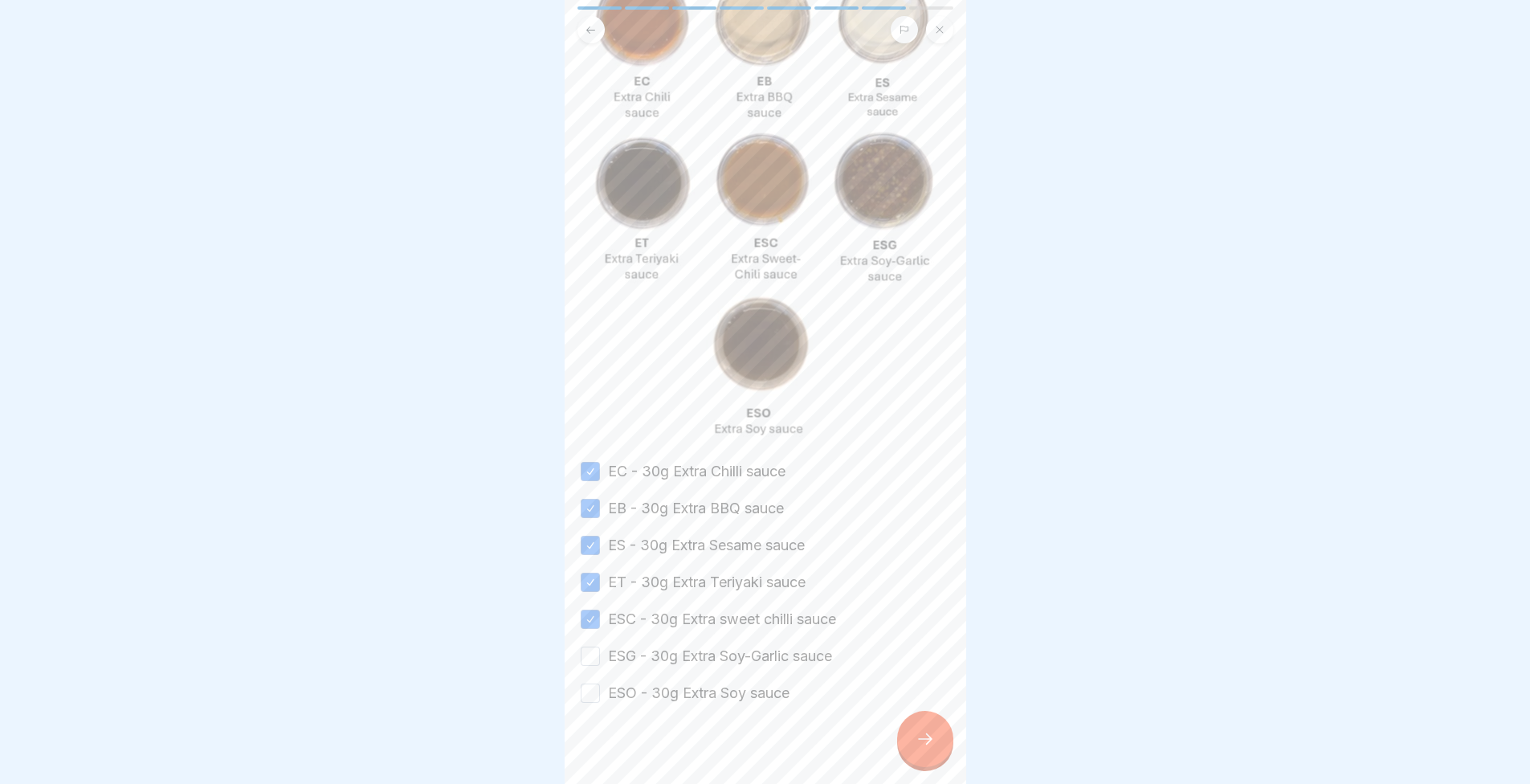
click at [585, 651] on div "EC - 30g Extra Chilli sauce EB - 30g Extra BBQ sauce ES - 30g Extra Sesame sauc…" at bounding box center [765, 582] width 369 height 242
click at [589, 683] on button "ESO - 30g Extra Soy sauce" at bounding box center [590, 693] width 19 height 19
click at [580, 650] on div "ESG - 30g Extra Soy-Garlic sauce" at bounding box center [706, 656] width 252 height 21
drag, startPoint x: 603, startPoint y: 639, endPoint x: 594, endPoint y: 640, distance: 9.1
click at [599, 646] on div "ESG - 30g Extra Soy-Garlic sauce" at bounding box center [706, 656] width 252 height 21
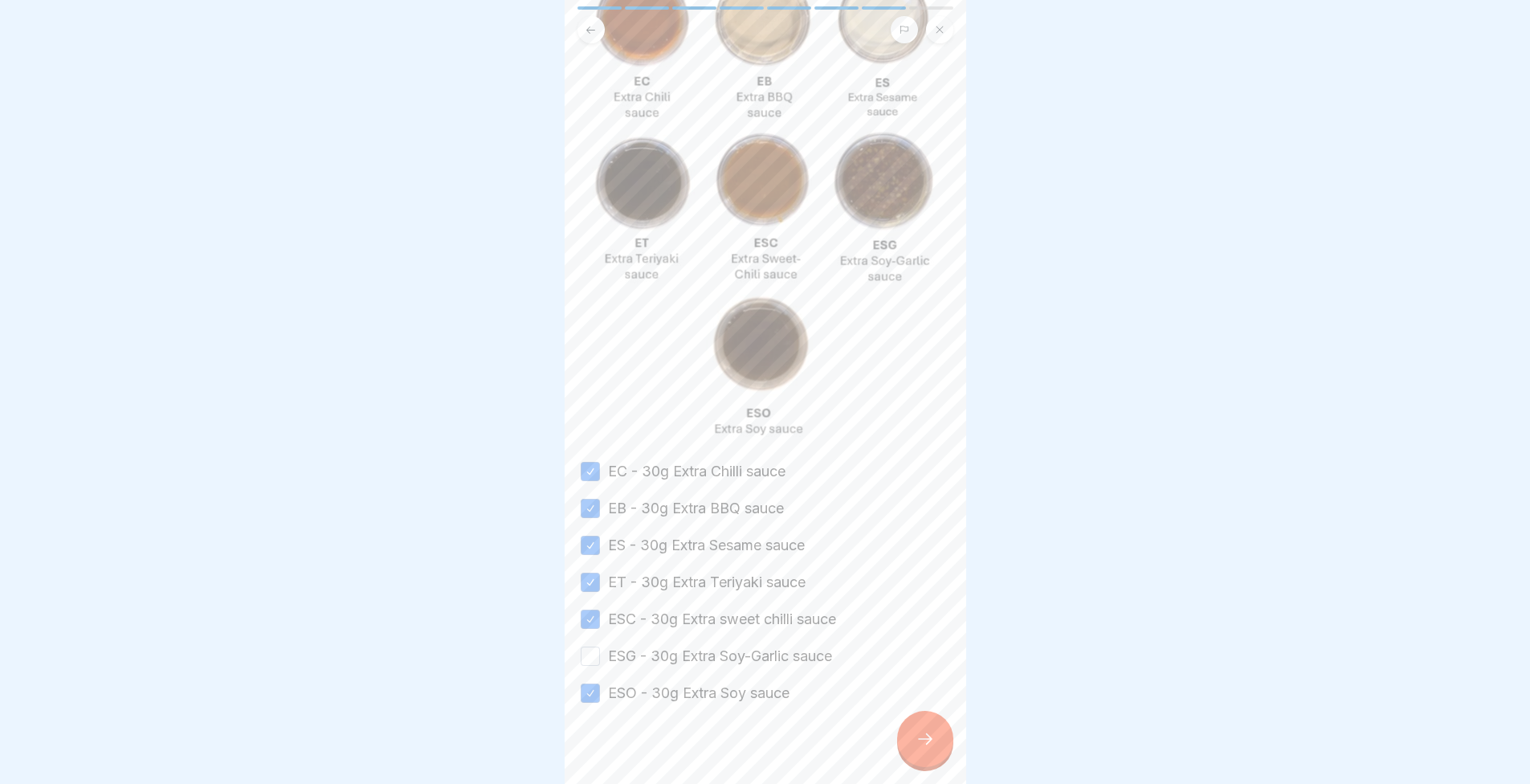
click at [585, 647] on button "ESG - 30g Extra Soy-Garlic sauce" at bounding box center [590, 656] width 19 height 19
click at [939, 767] on div at bounding box center [925, 739] width 57 height 57
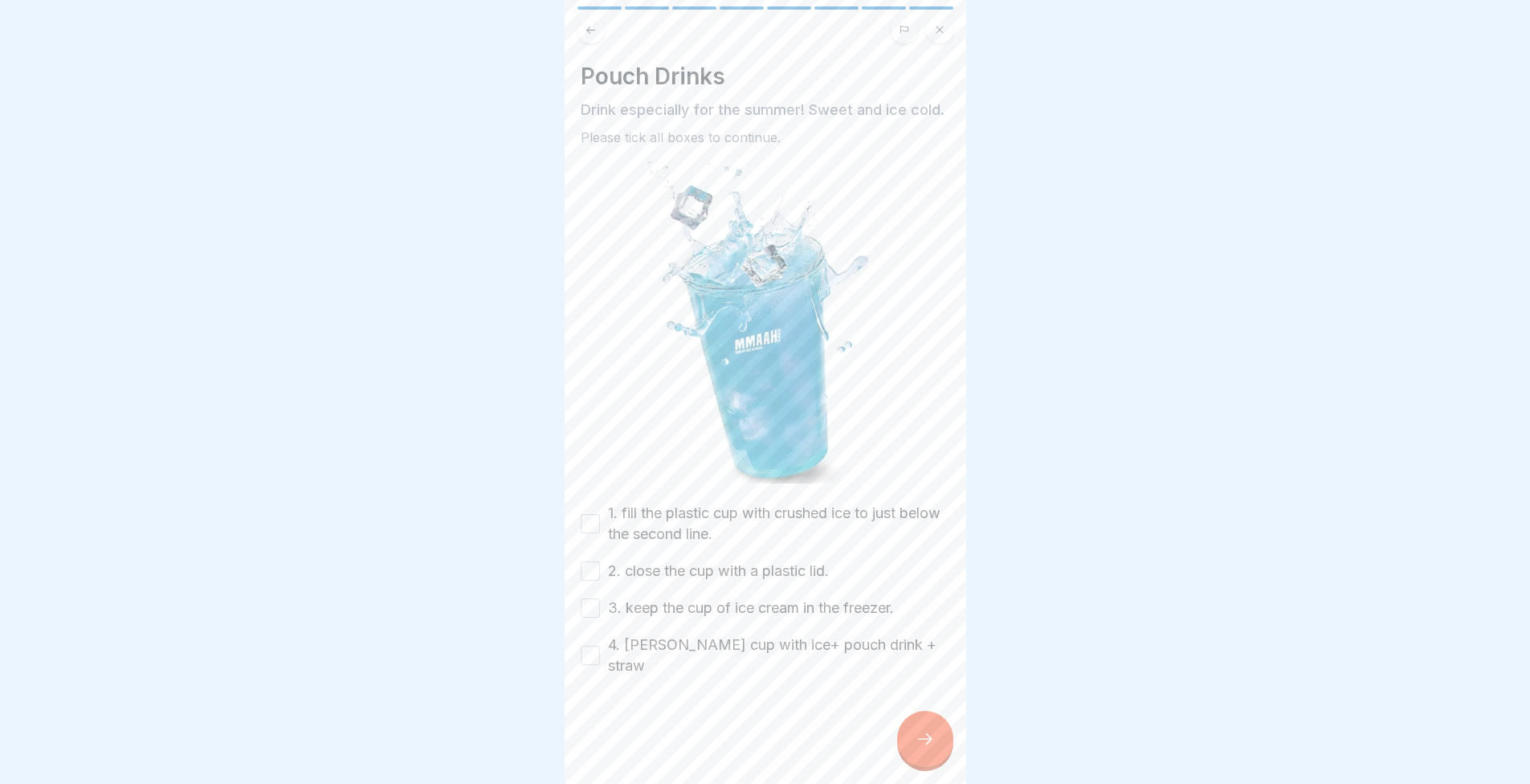
click at [591, 533] on button "1. fill the plastic cup with crushed ice to just below the second line." at bounding box center [590, 524] width 19 height 19
click at [585, 580] on button "2. close the cup with a plastic lid." at bounding box center [590, 571] width 19 height 19
click at [596, 618] on button "3. keep the cup of ice cream in the freezer." at bounding box center [590, 608] width 19 height 19
click at [590, 676] on div at bounding box center [765, 724] width 369 height 96
click at [608, 660] on label "4. sevier cup with ice+ pouch drink + straw" at bounding box center [779, 654] width 342 height 41
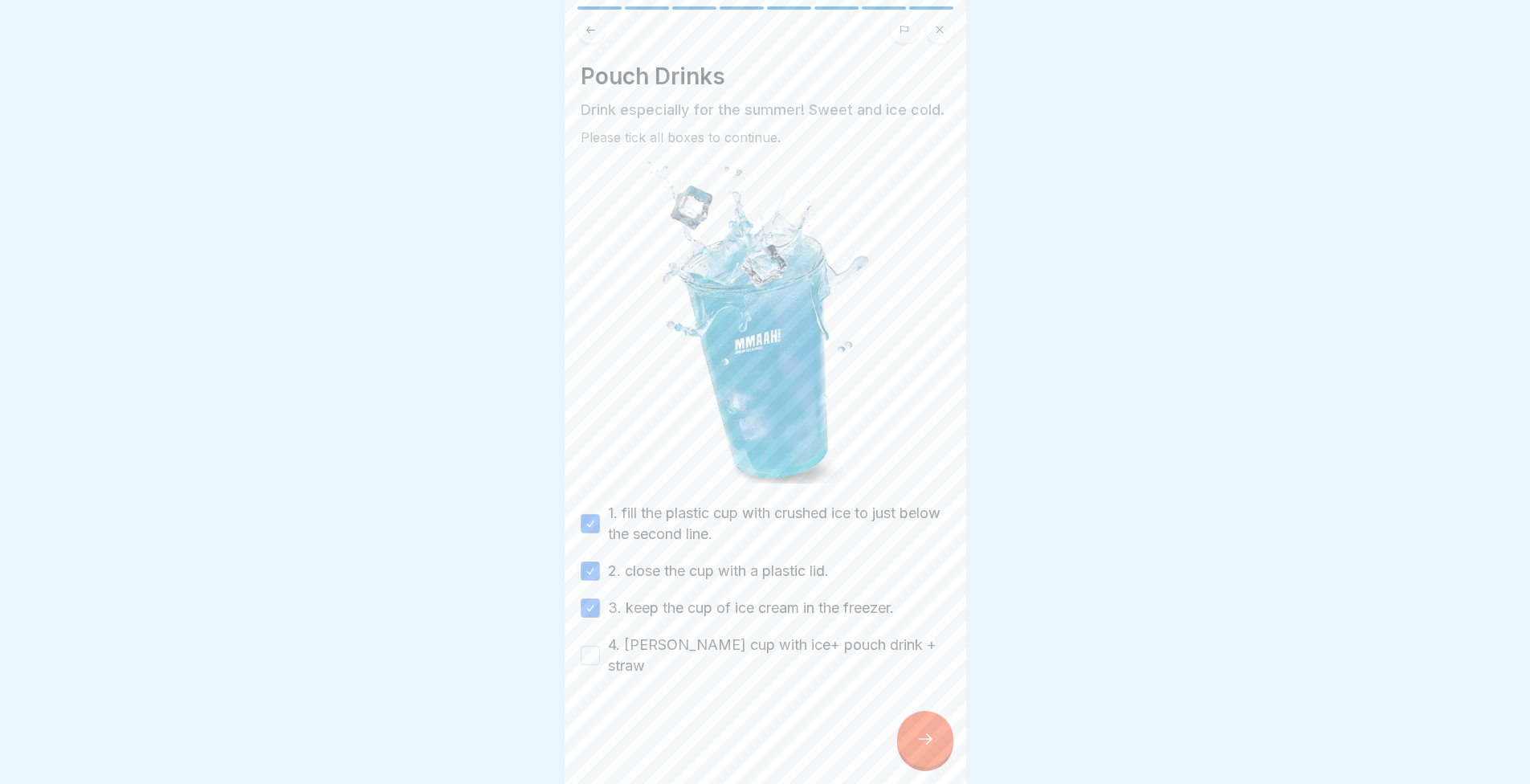
click at [600, 660] on button "4. sevier cup with ice+ pouch drink + straw" at bounding box center [590, 655] width 19 height 19
click at [915, 750] on div at bounding box center [925, 739] width 57 height 57
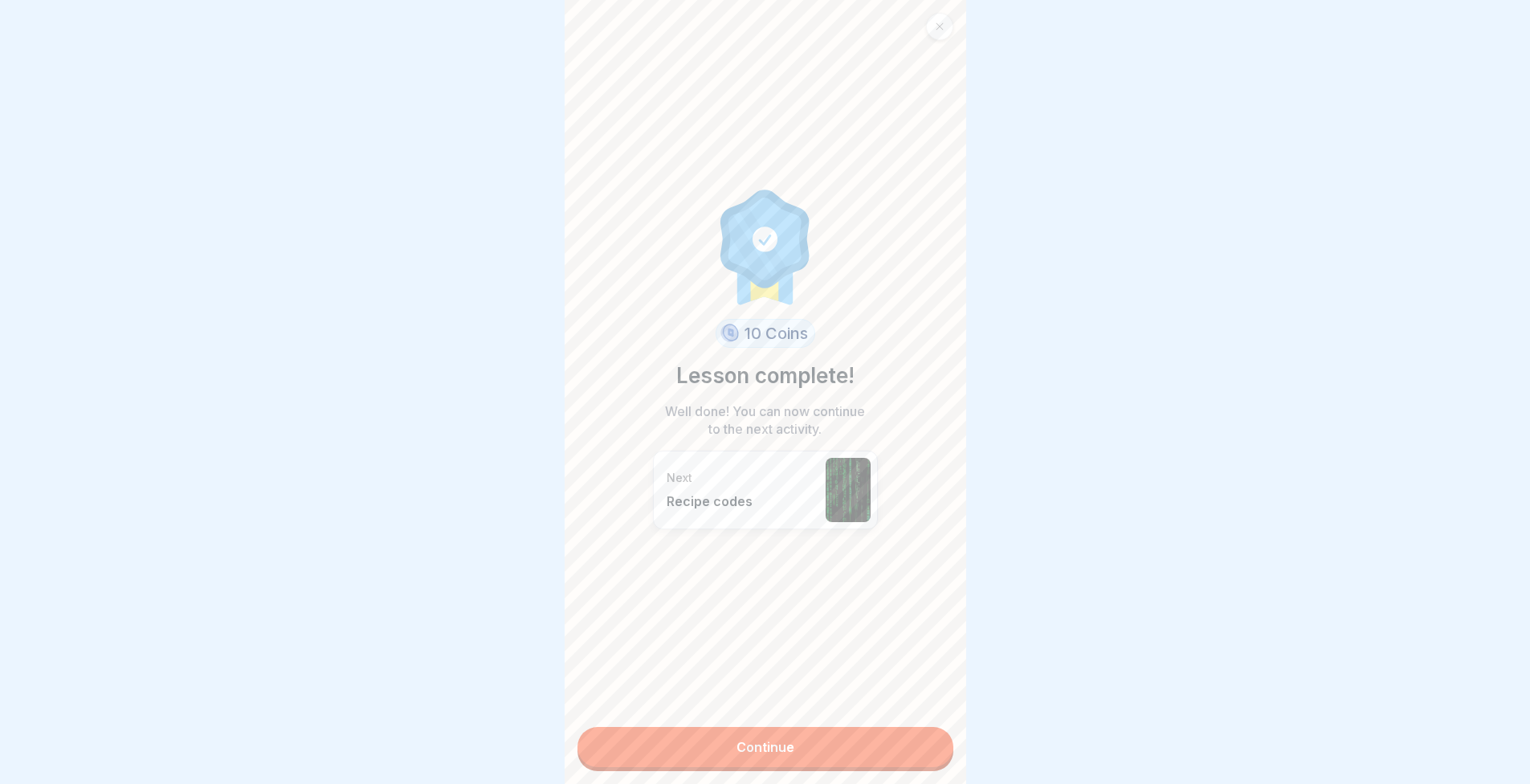
click at [901, 736] on link "Continue" at bounding box center [765, 747] width 376 height 40
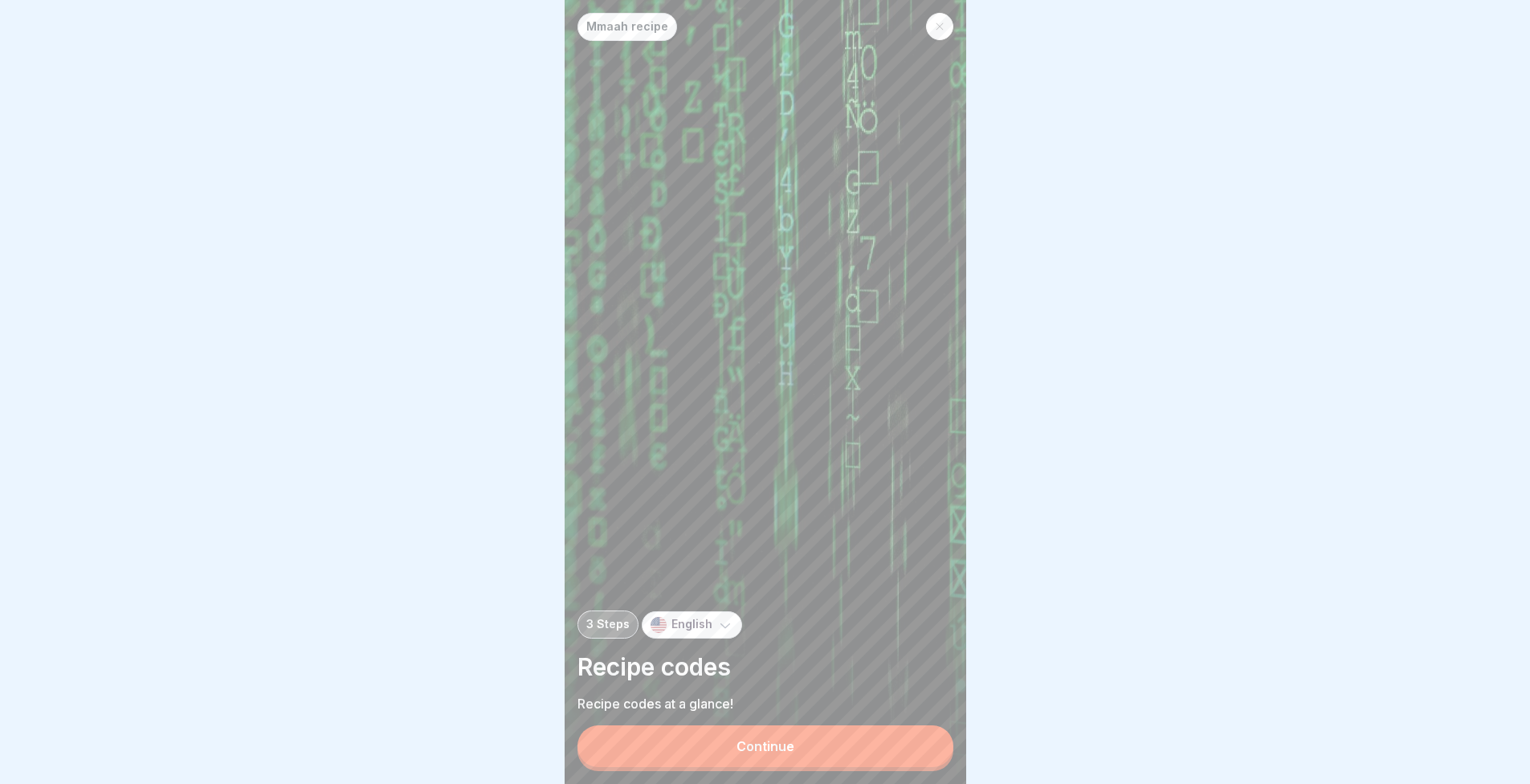
click at [850, 740] on button "Continue" at bounding box center [765, 746] width 376 height 41
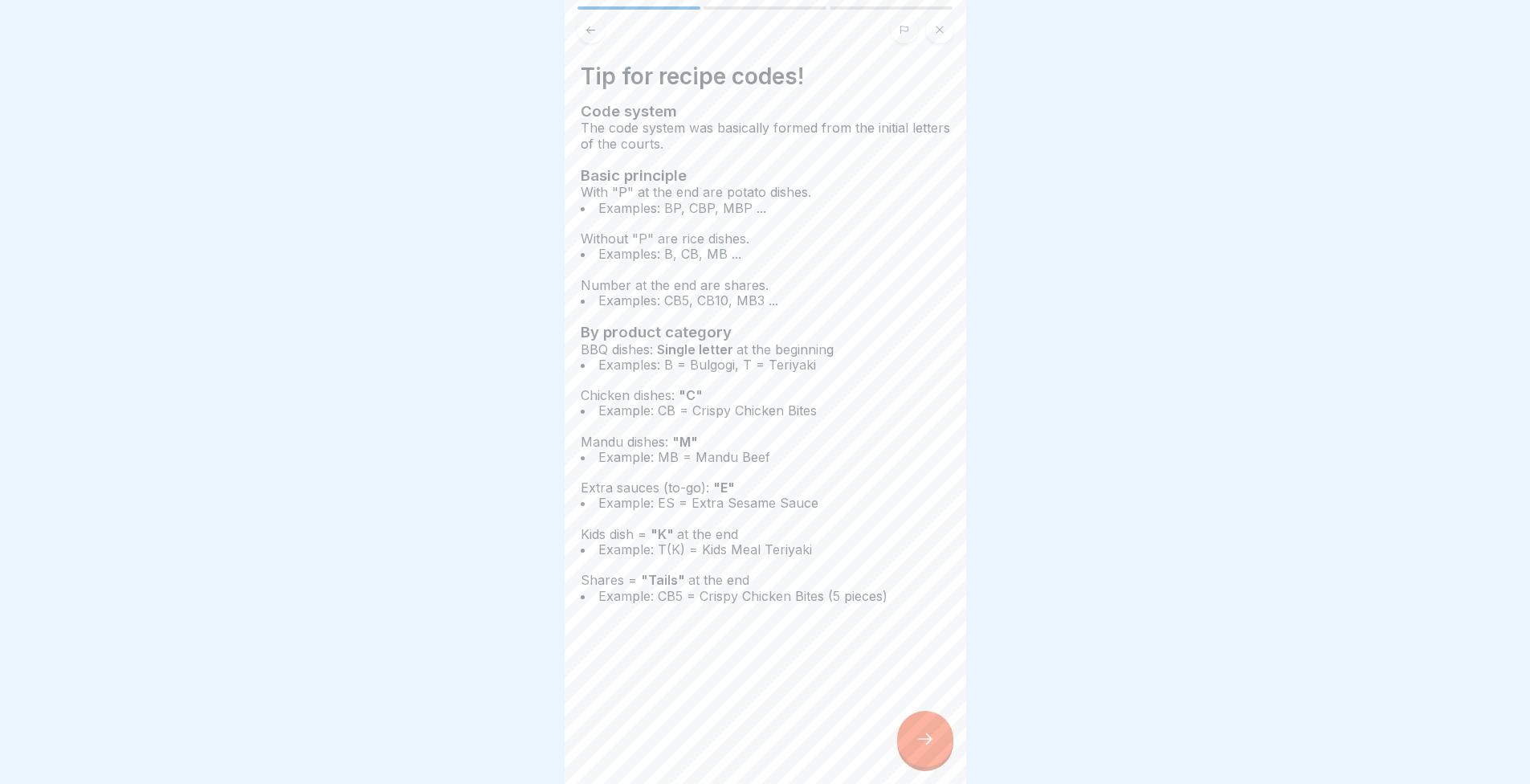
click at [938, 751] on div at bounding box center [925, 739] width 57 height 57
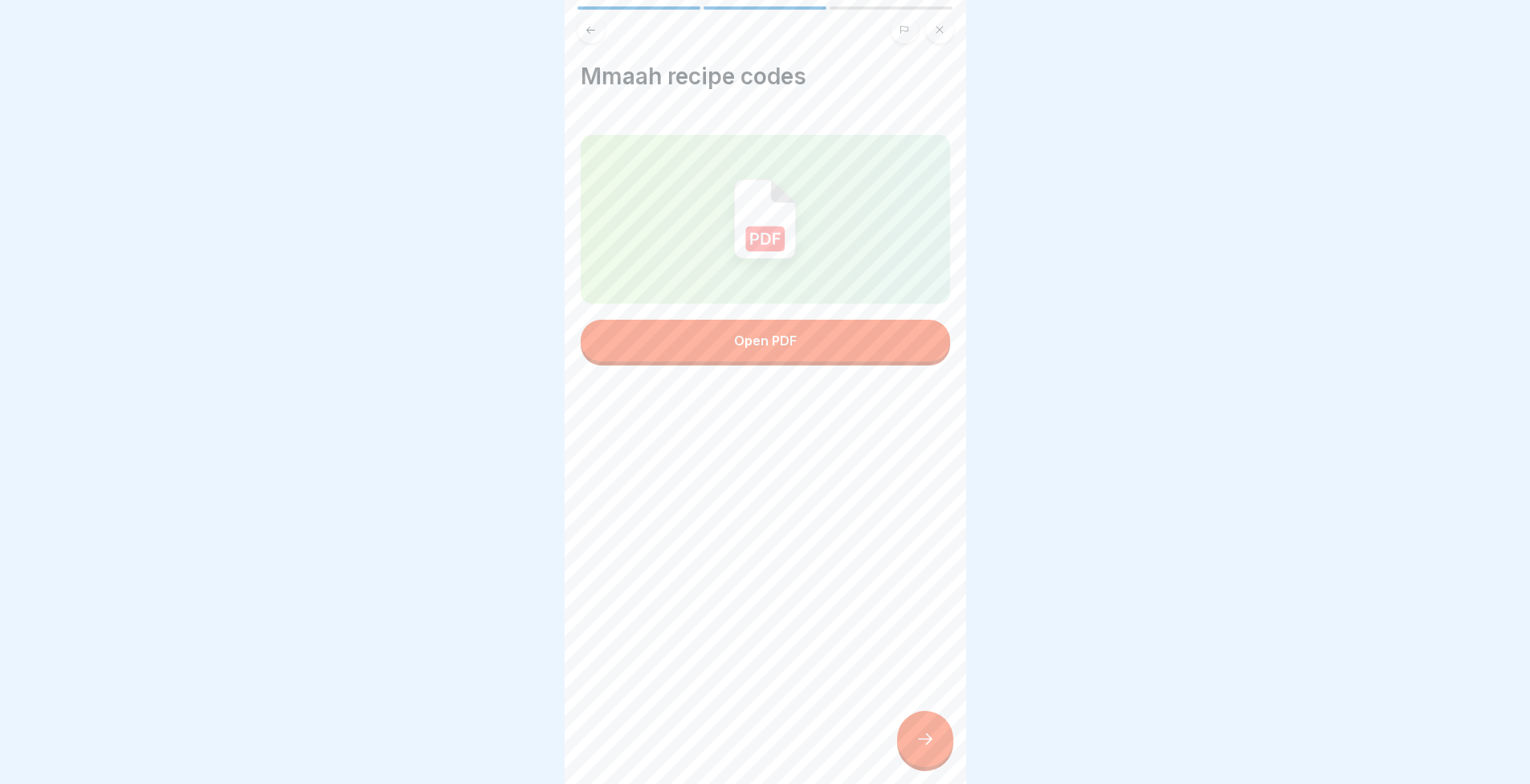
click at [935, 754] on div at bounding box center [925, 739] width 57 height 57
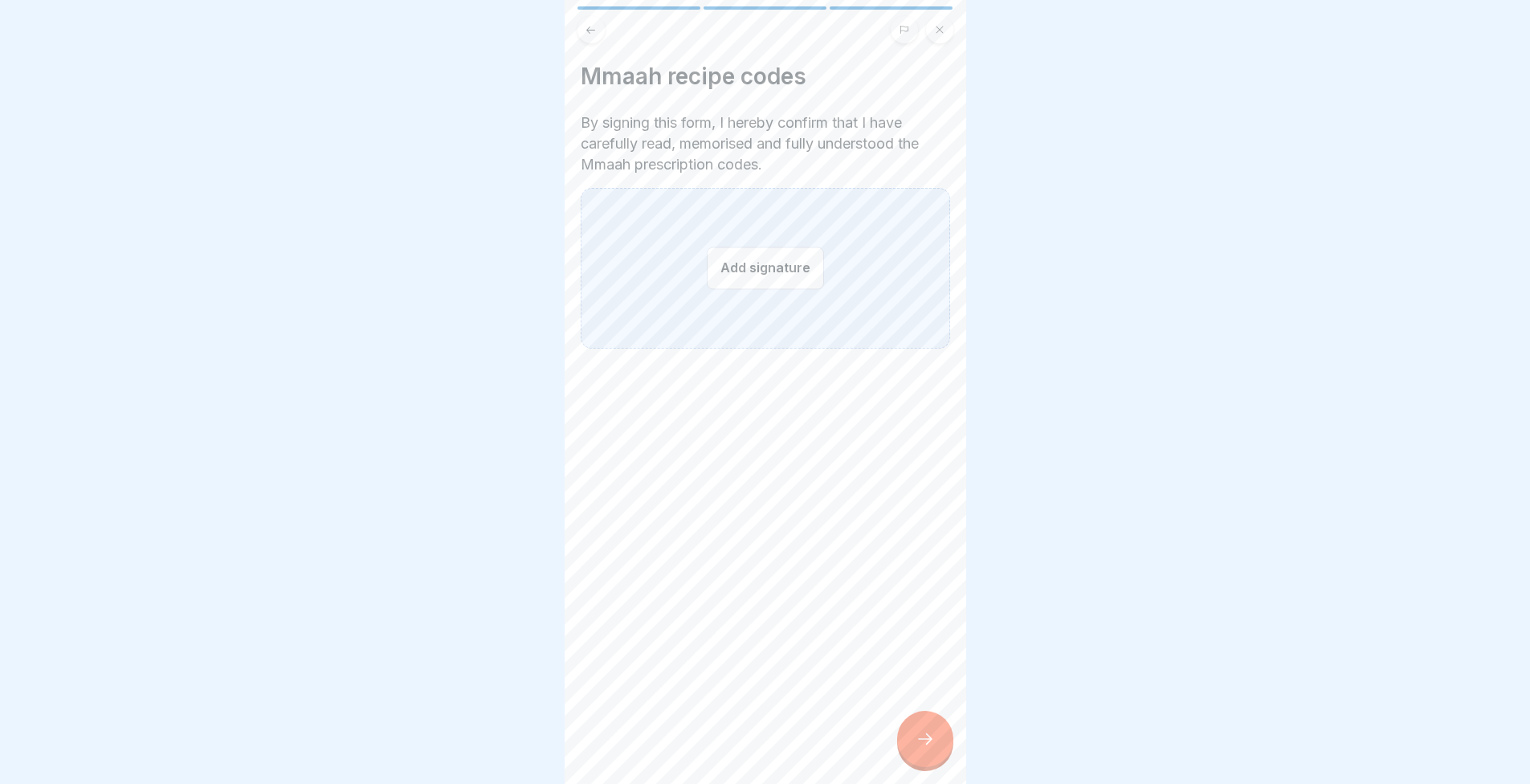
click at [646, 283] on div "Add signature" at bounding box center [765, 268] width 369 height 160
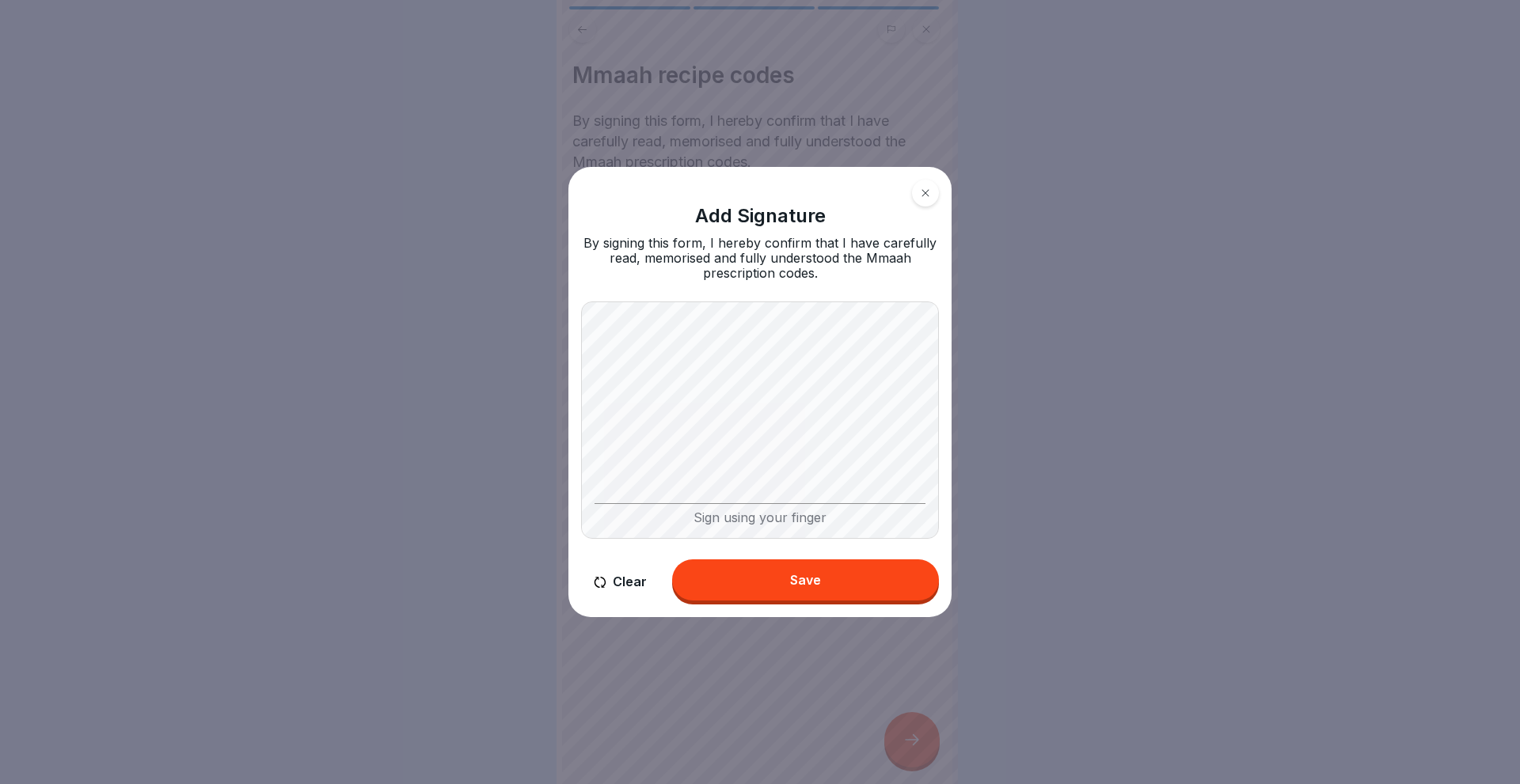
click at [764, 561] on div "Clear Save" at bounding box center [760, 582] width 358 height 45
click at [827, 584] on button "Save" at bounding box center [806, 579] width 267 height 41
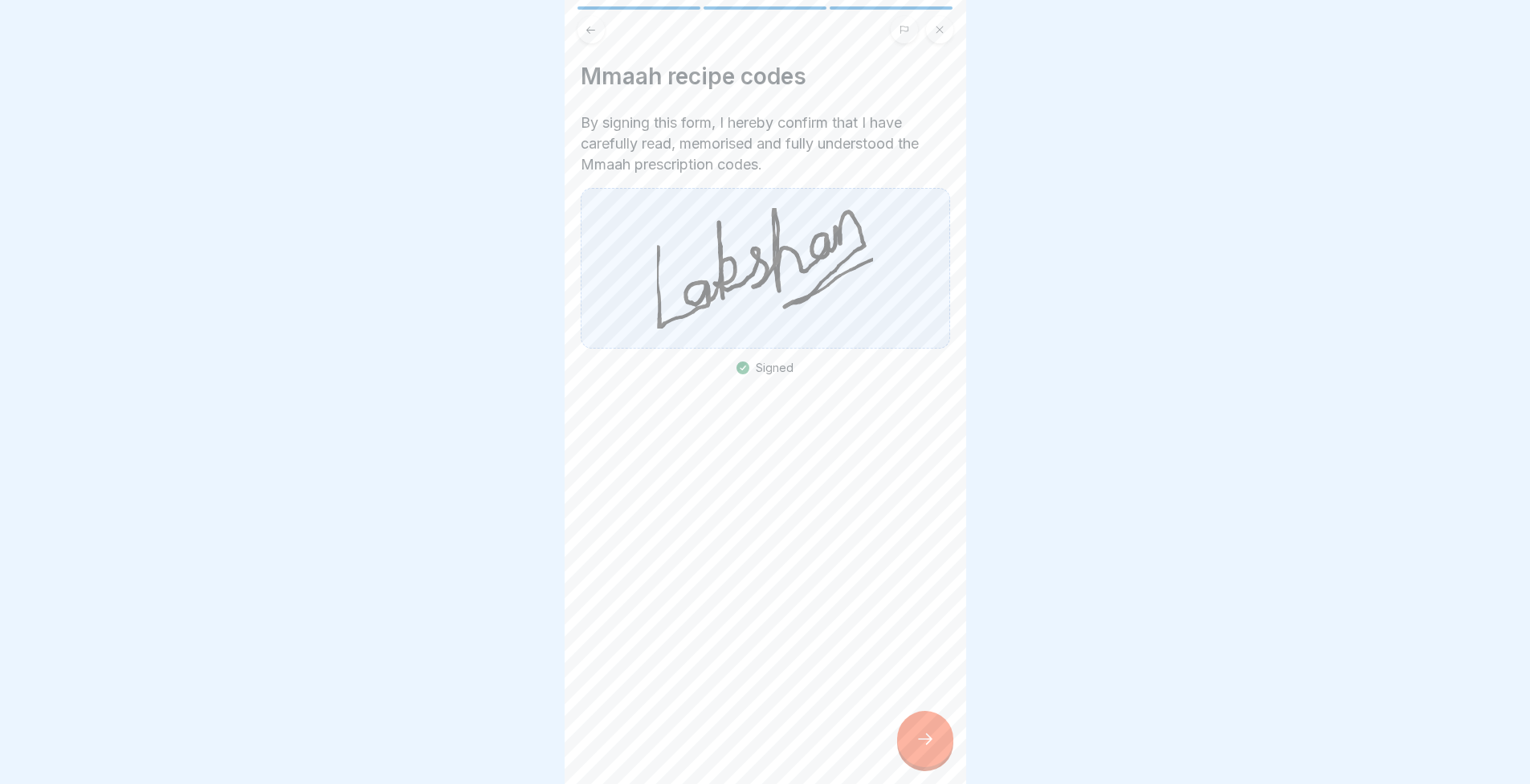
click at [935, 739] on div at bounding box center [925, 739] width 57 height 57
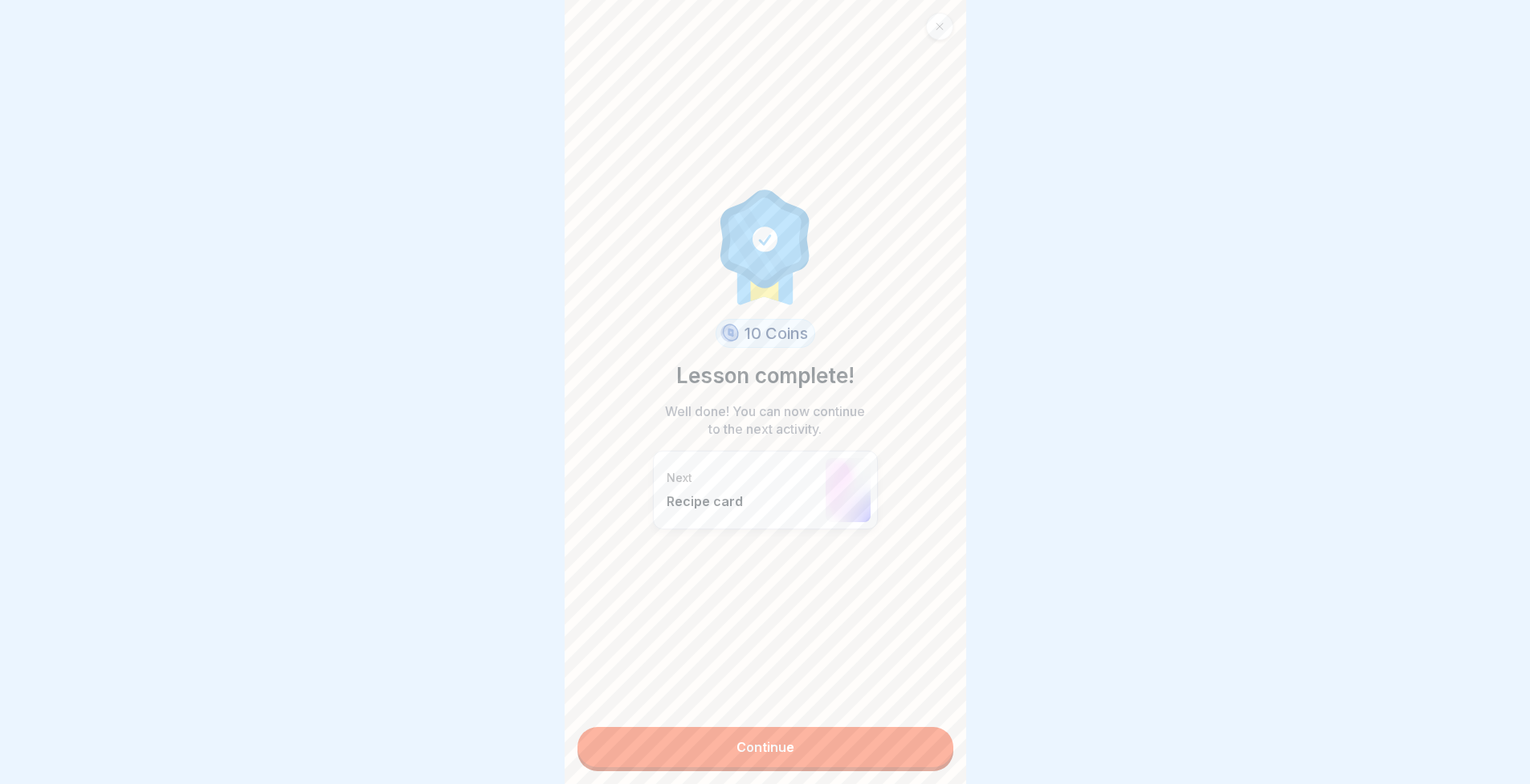
click at [849, 732] on link "Continue" at bounding box center [765, 747] width 376 height 40
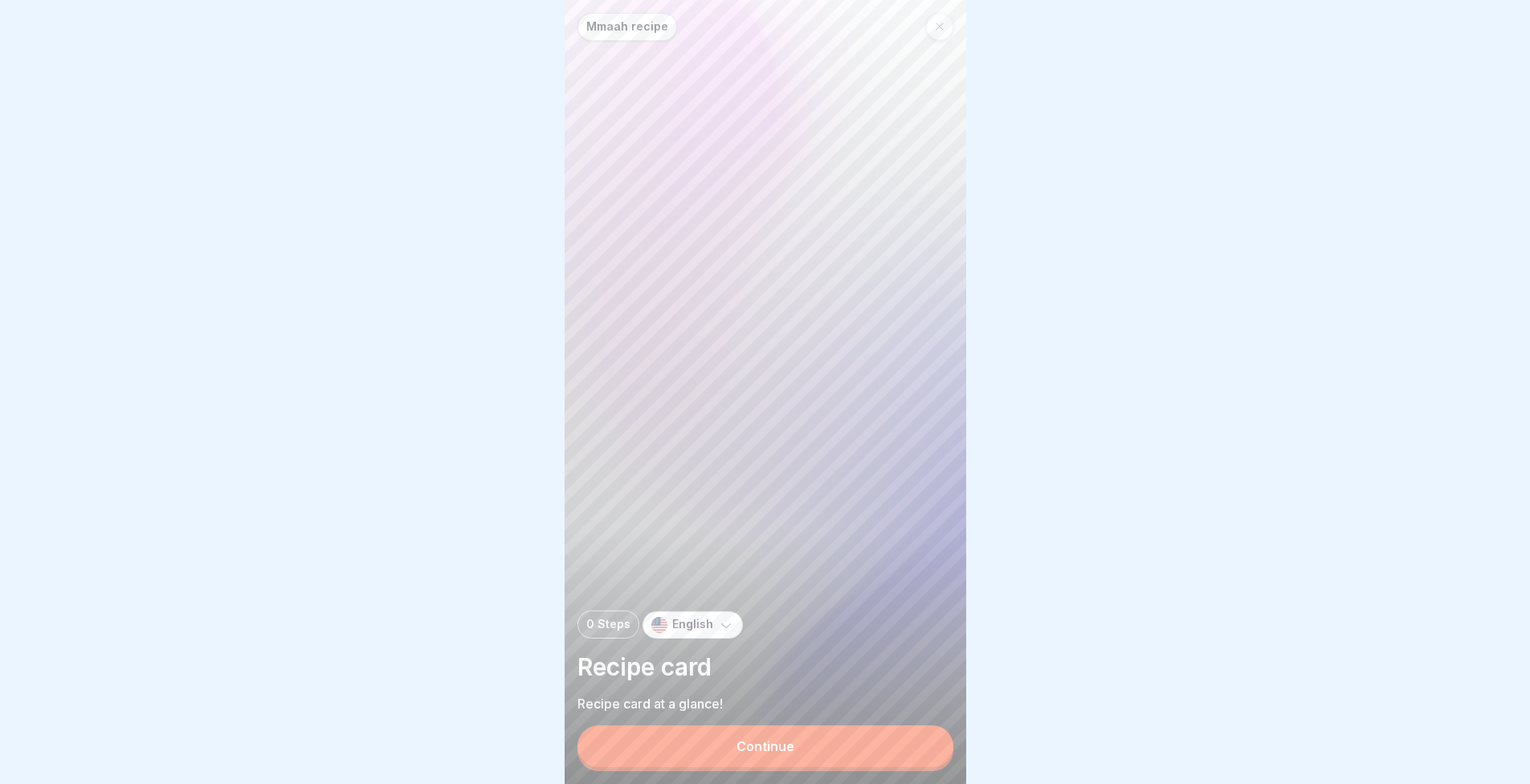
click at [816, 754] on button "Continue" at bounding box center [765, 746] width 376 height 41
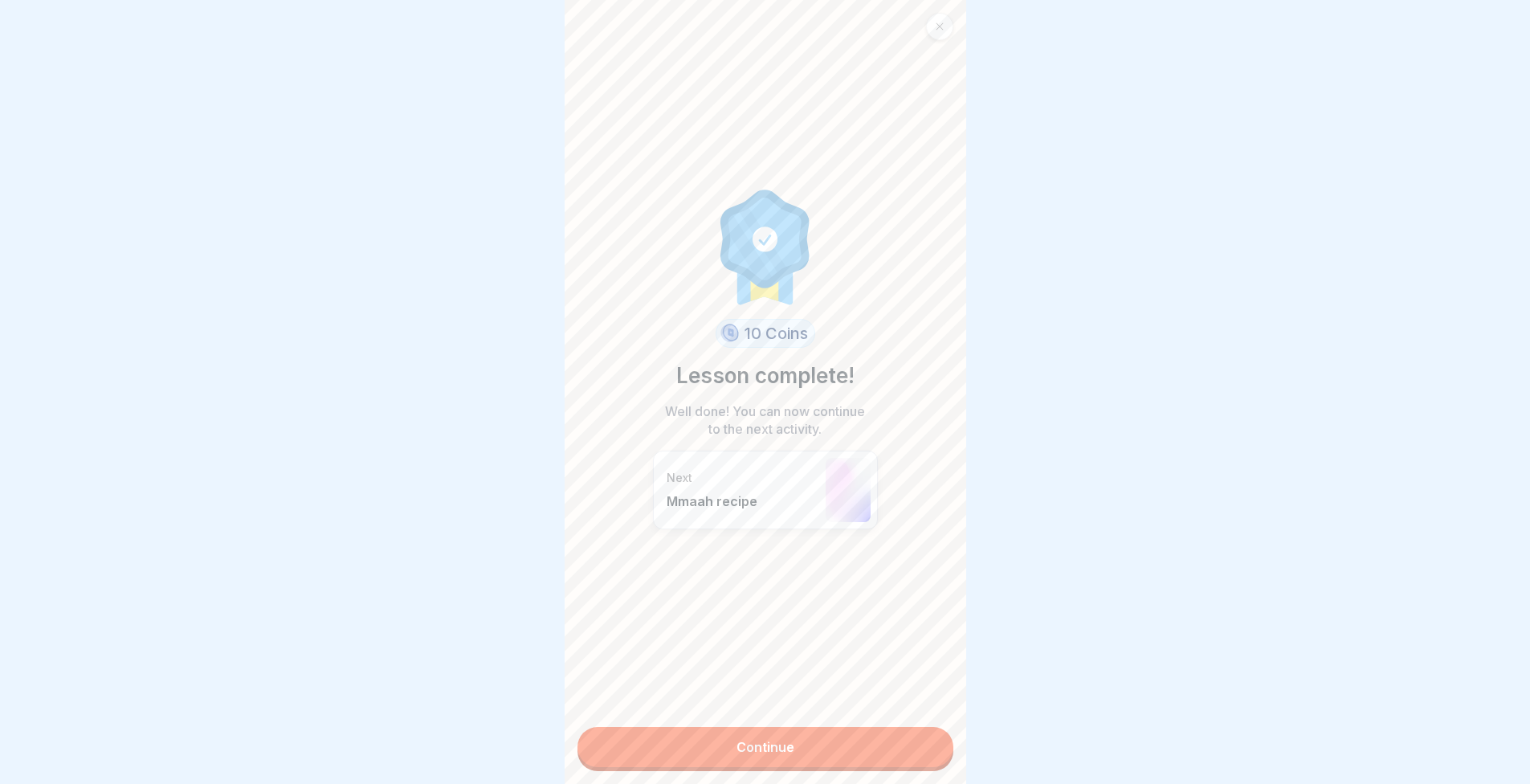
click at [794, 741] on link "Continue" at bounding box center [765, 747] width 376 height 40
click at [779, 751] on link "Continue" at bounding box center [765, 747] width 376 height 40
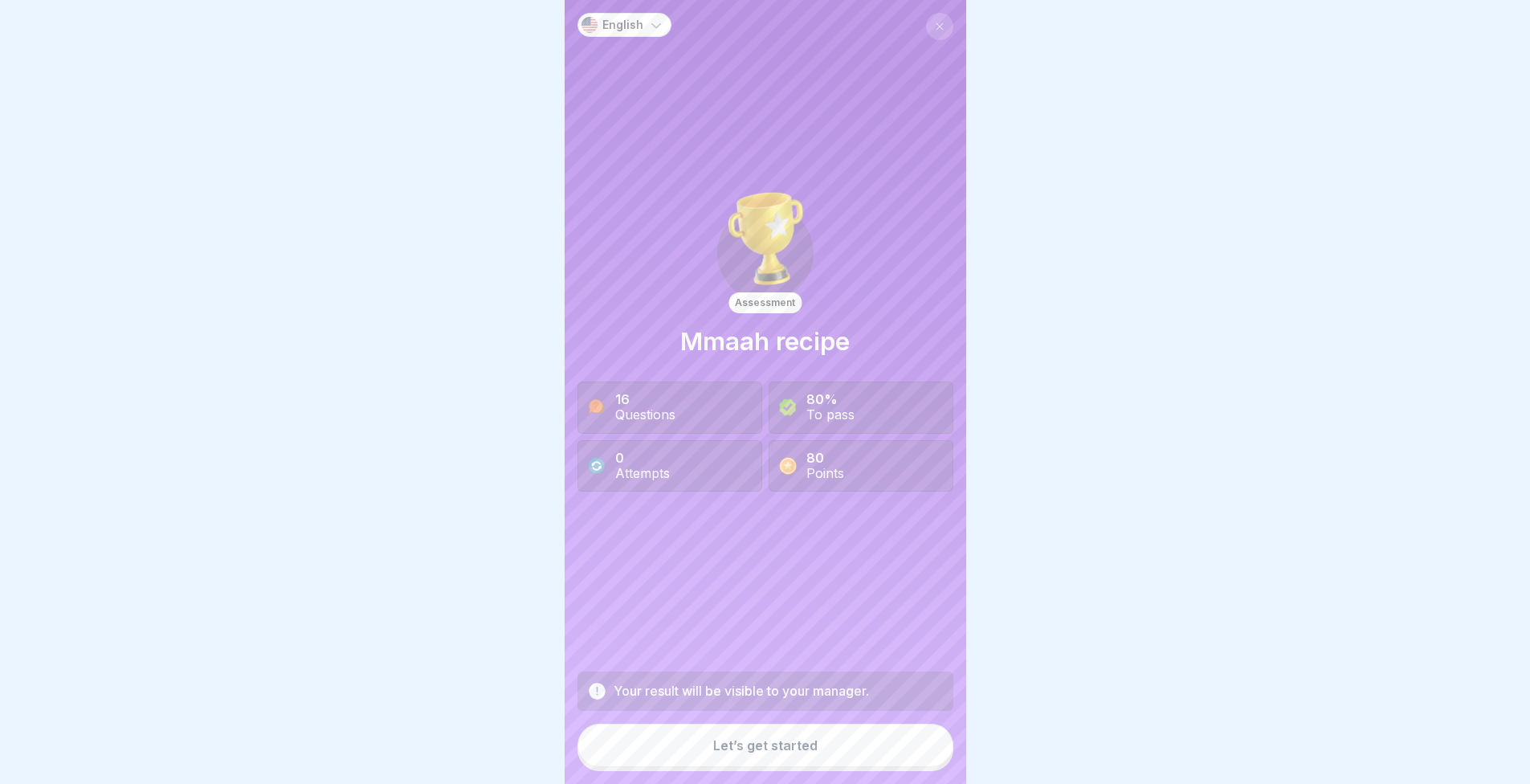
click at [764, 767] on button "Let’s get started" at bounding box center [765, 745] width 376 height 43
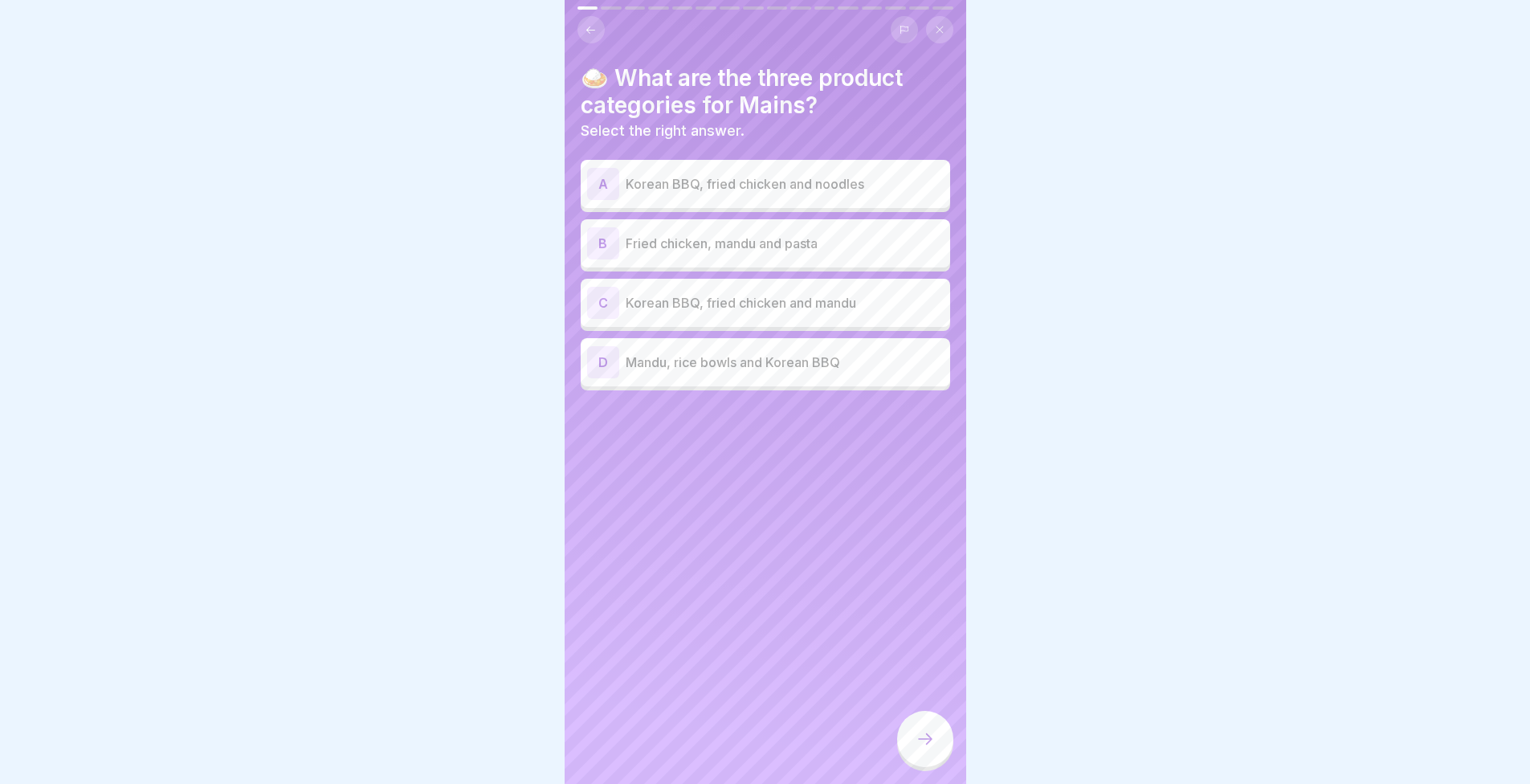
click at [689, 314] on div "C Korean BBQ, fried chicken and mandu" at bounding box center [765, 302] width 357 height 32
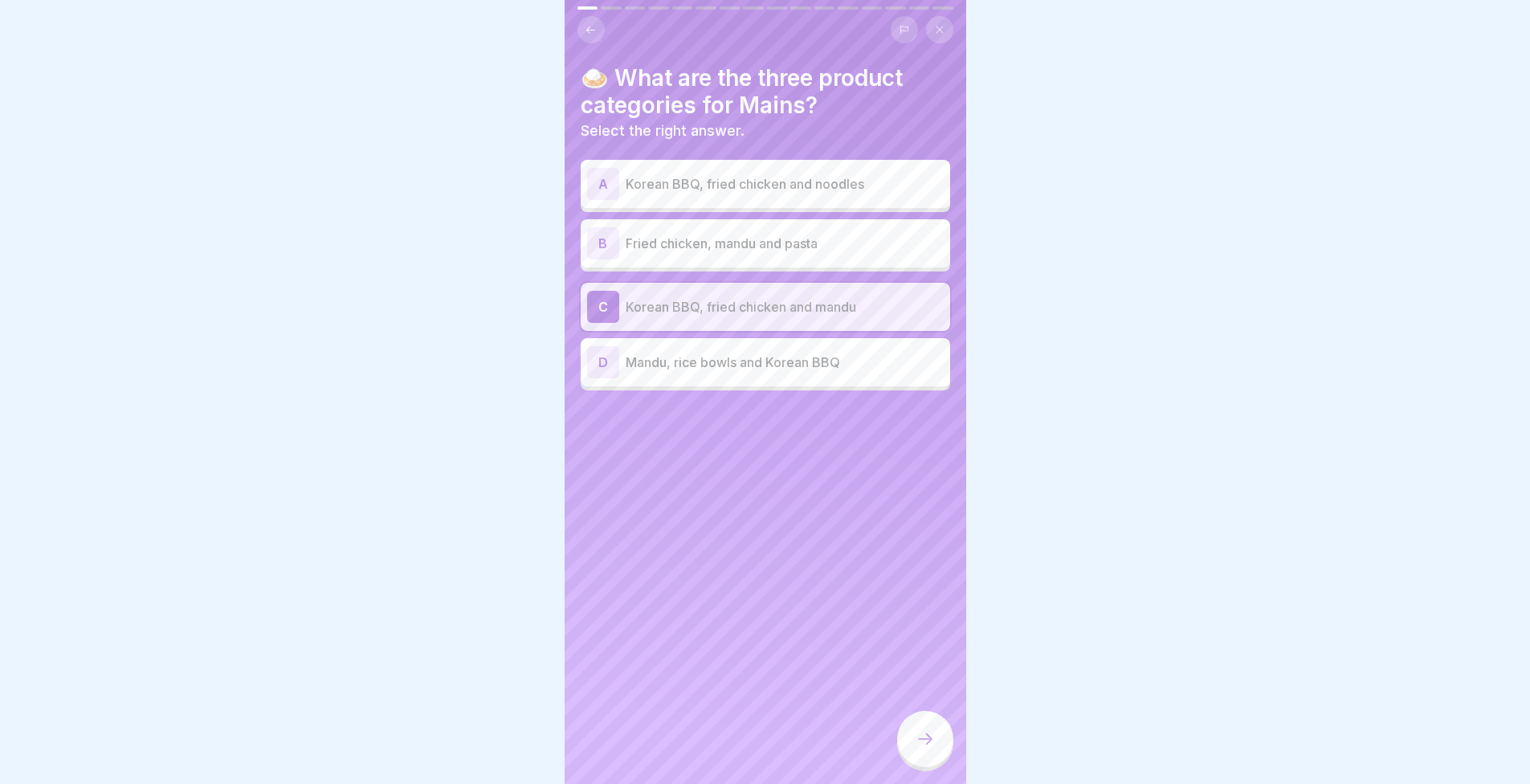
click at [940, 761] on div at bounding box center [925, 739] width 57 height 57
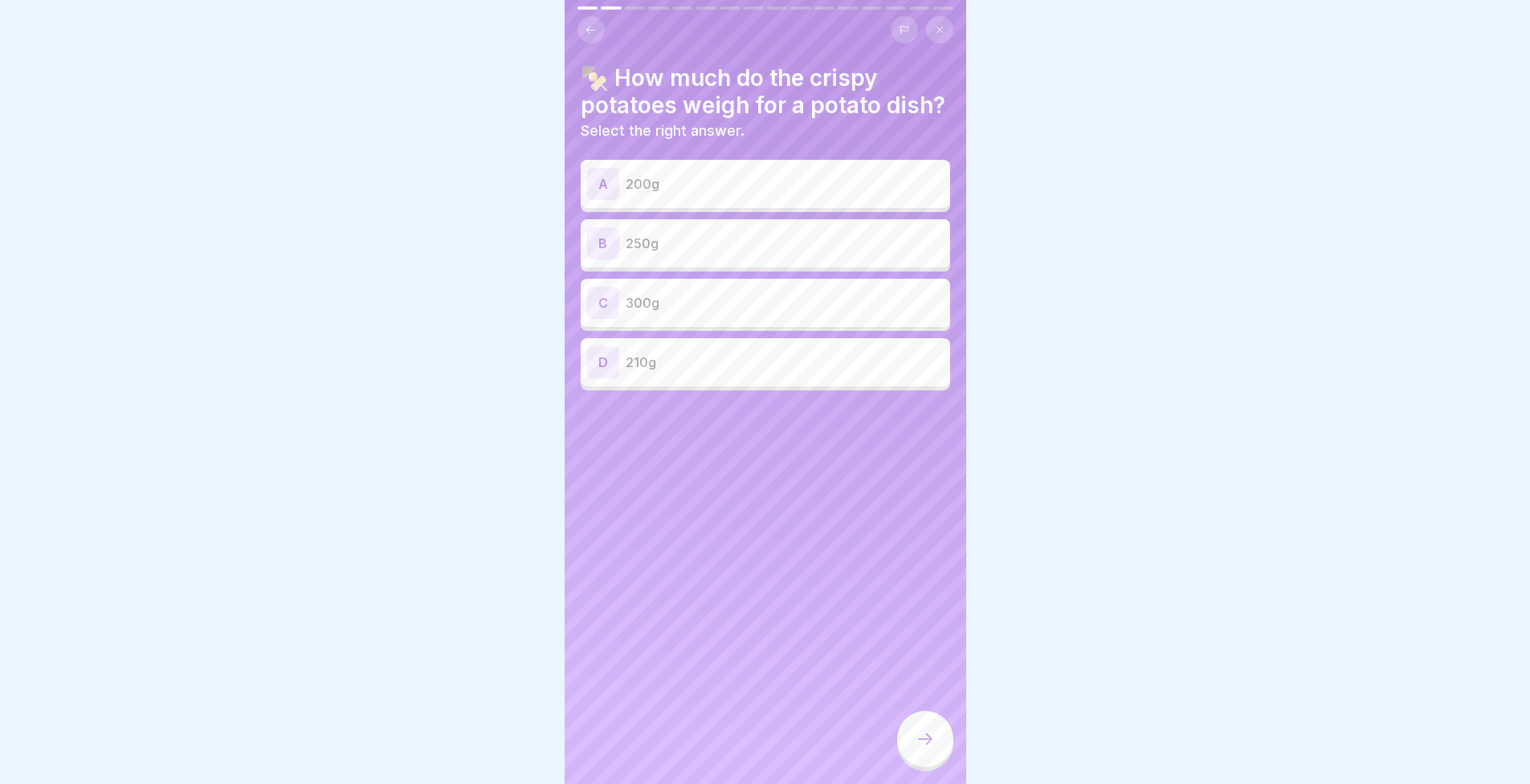
click at [713, 253] on p "250g" at bounding box center [784, 243] width 318 height 19
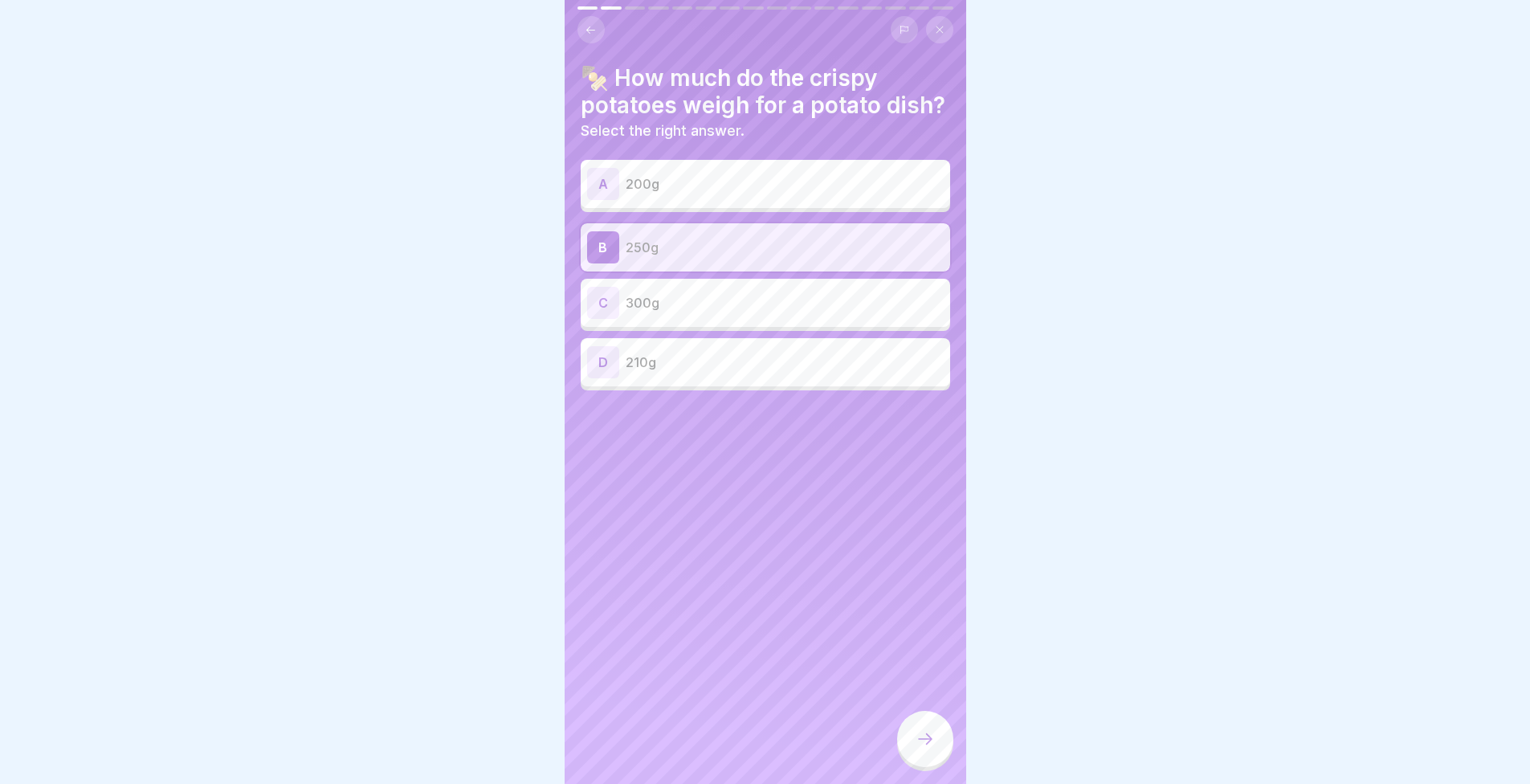
click at [917, 748] on icon at bounding box center [925, 739] width 19 height 19
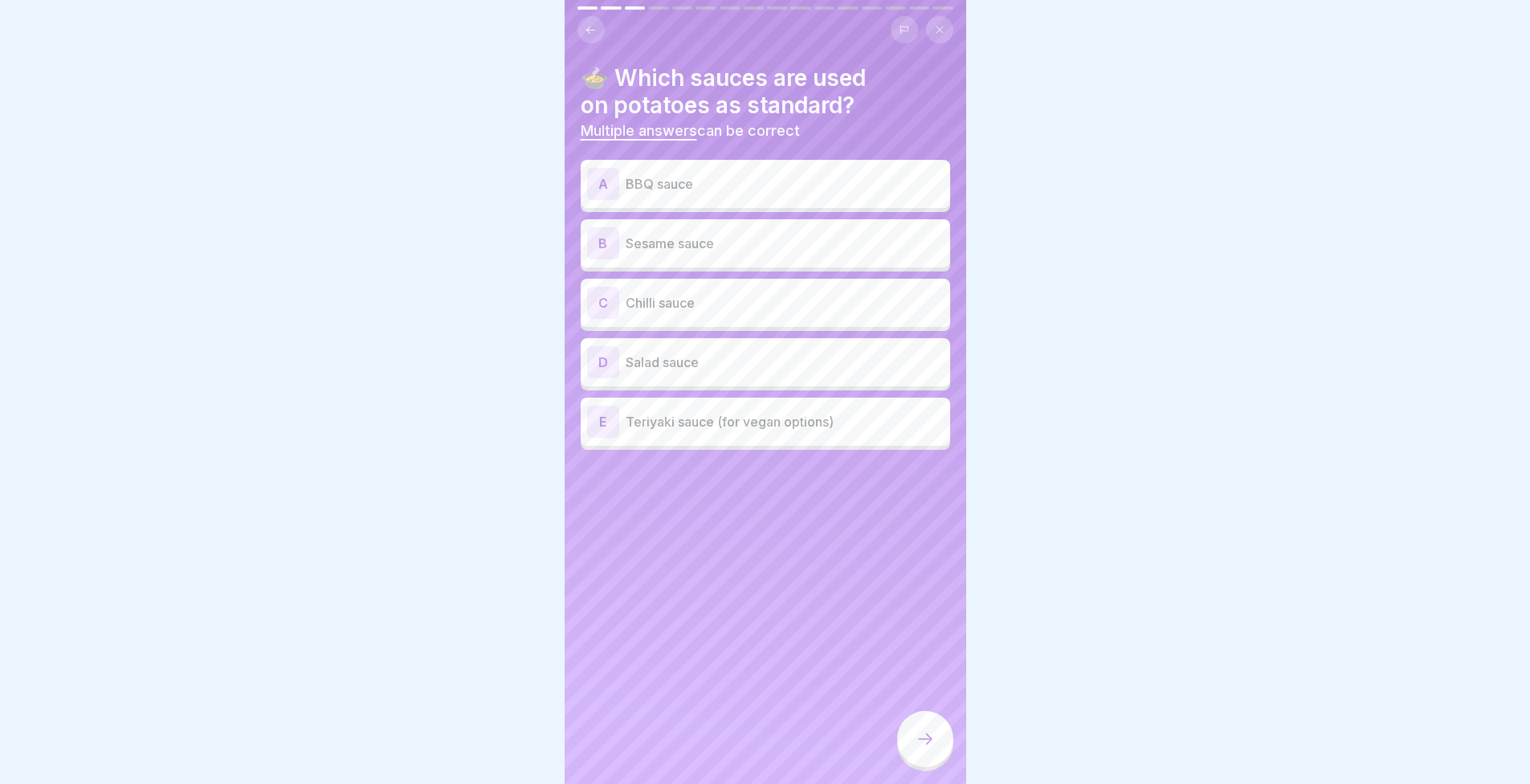
click at [1274, 309] on div at bounding box center [765, 392] width 1530 height 784
click at [686, 199] on div "A BBQ sauce" at bounding box center [765, 184] width 357 height 32
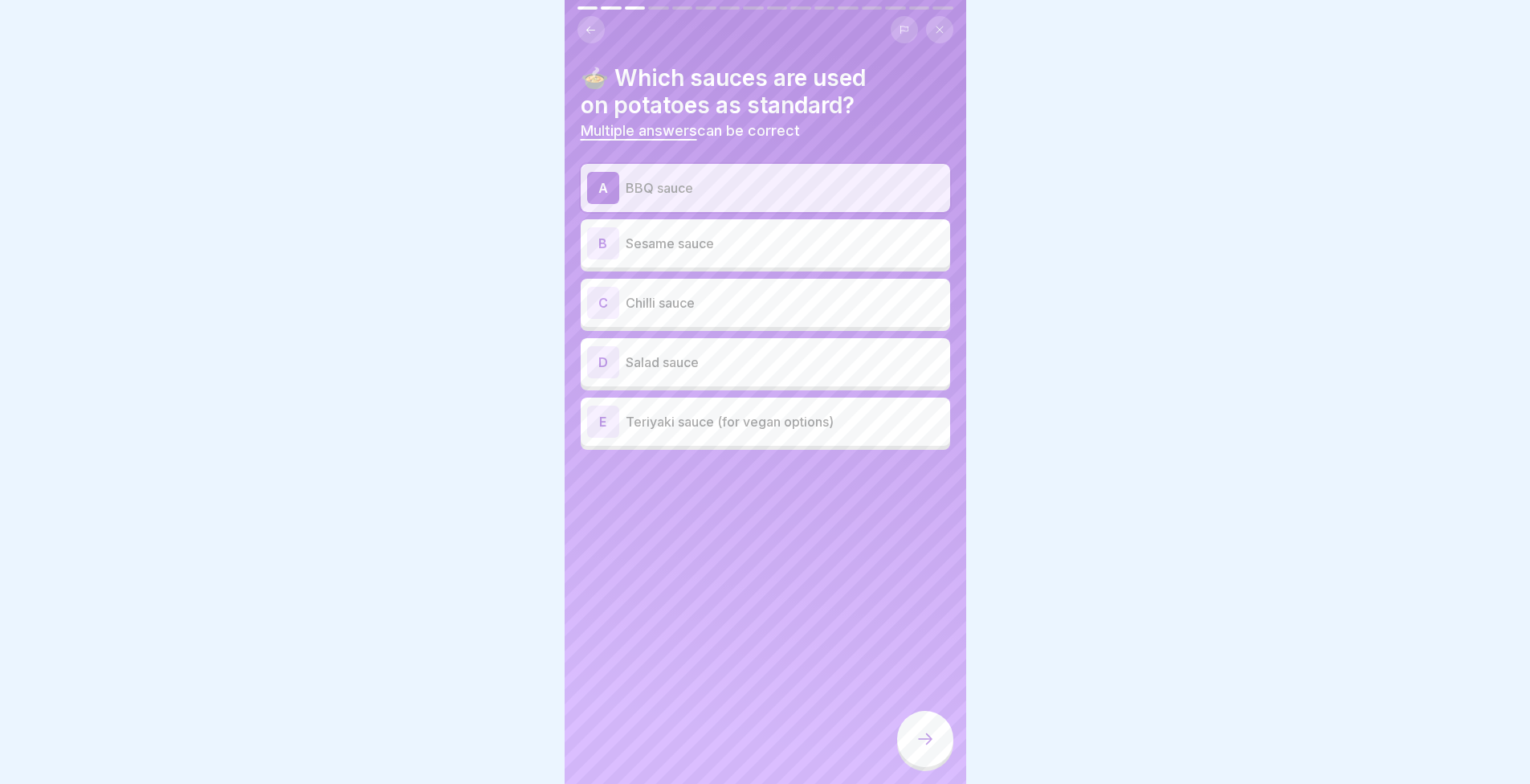
click at [682, 235] on p "Sesame sauce" at bounding box center [784, 243] width 318 height 19
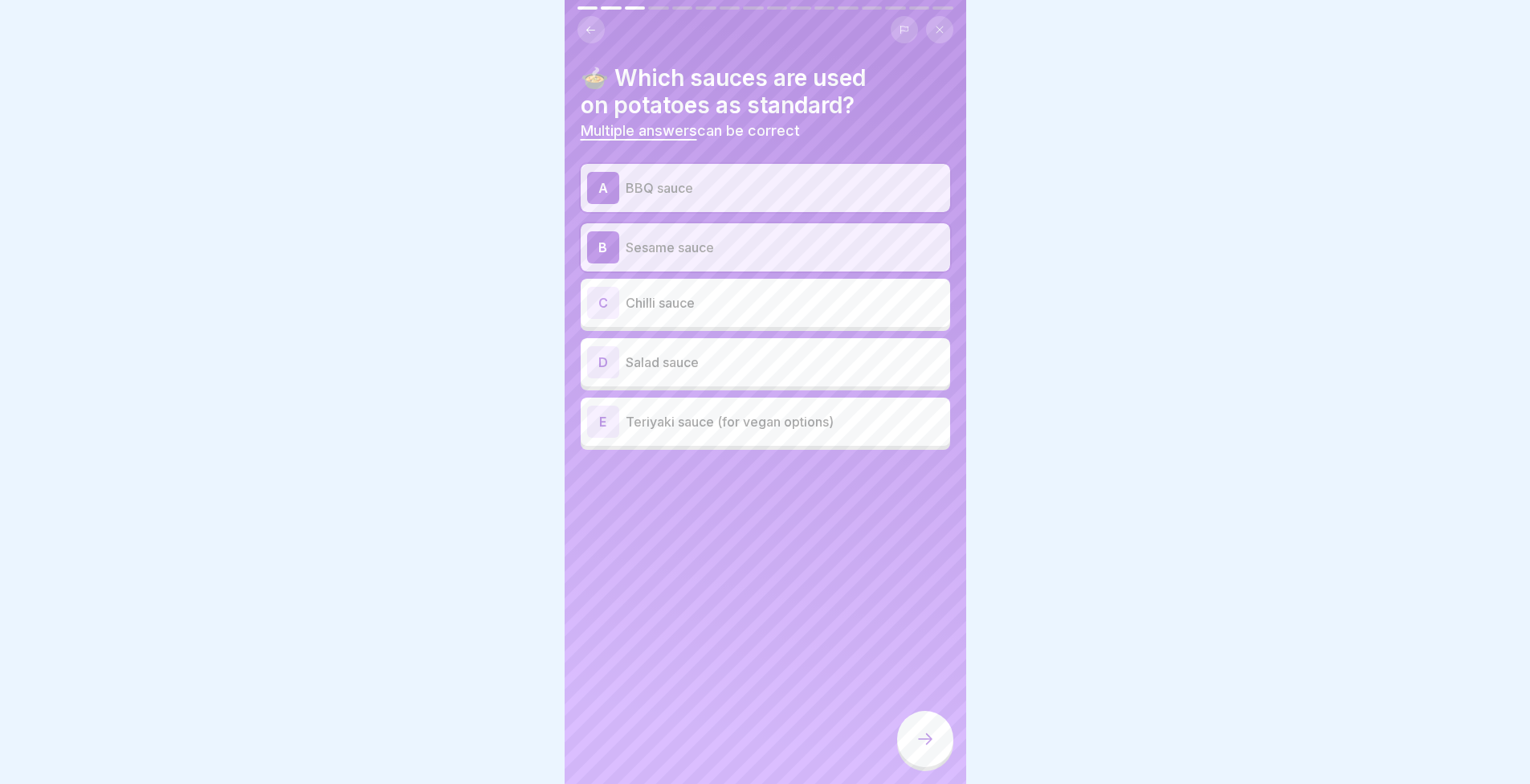
click at [727, 423] on p "Teriyaki sauce (for vegan options)" at bounding box center [784, 422] width 318 height 19
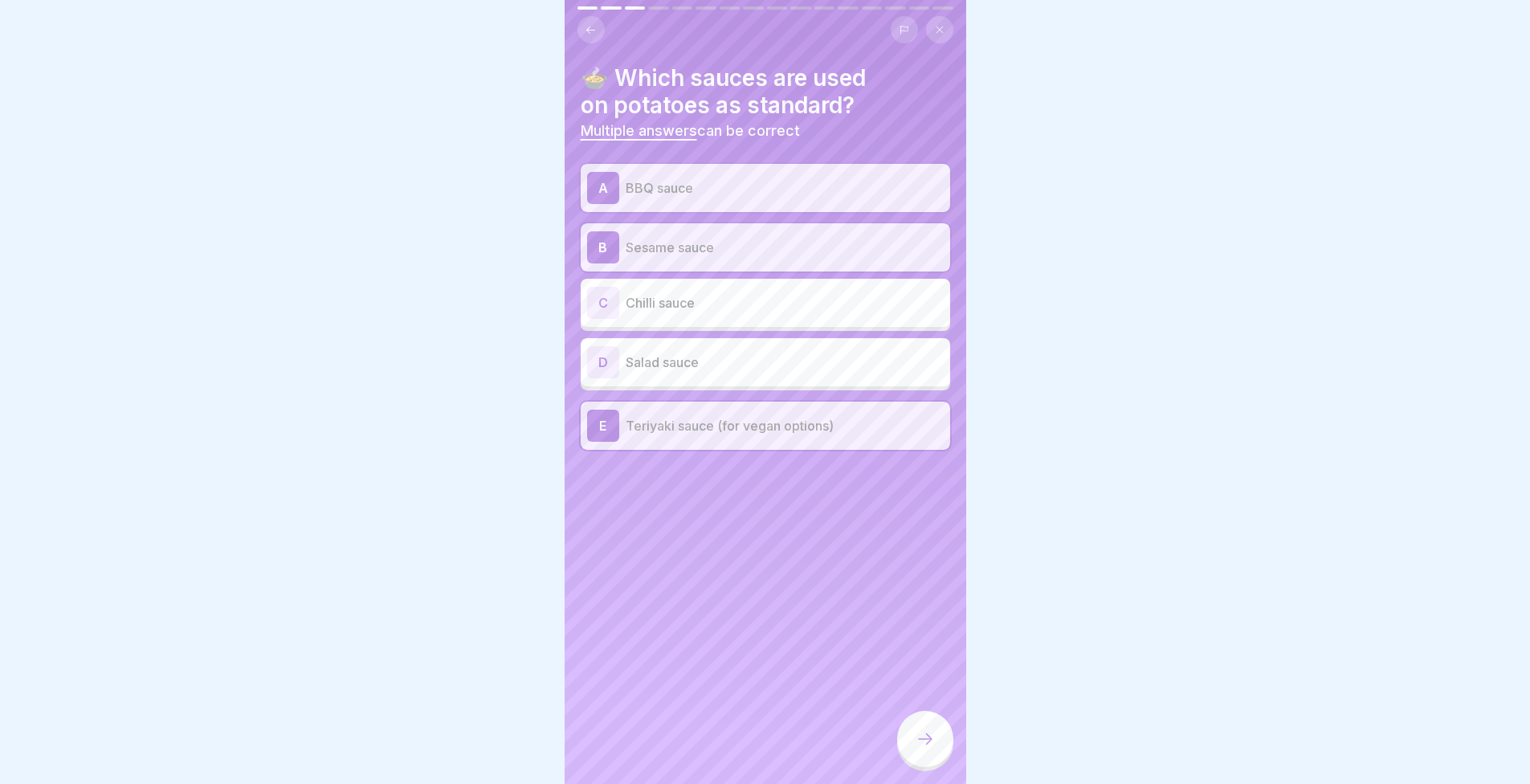
click at [939, 733] on div at bounding box center [925, 739] width 57 height 57
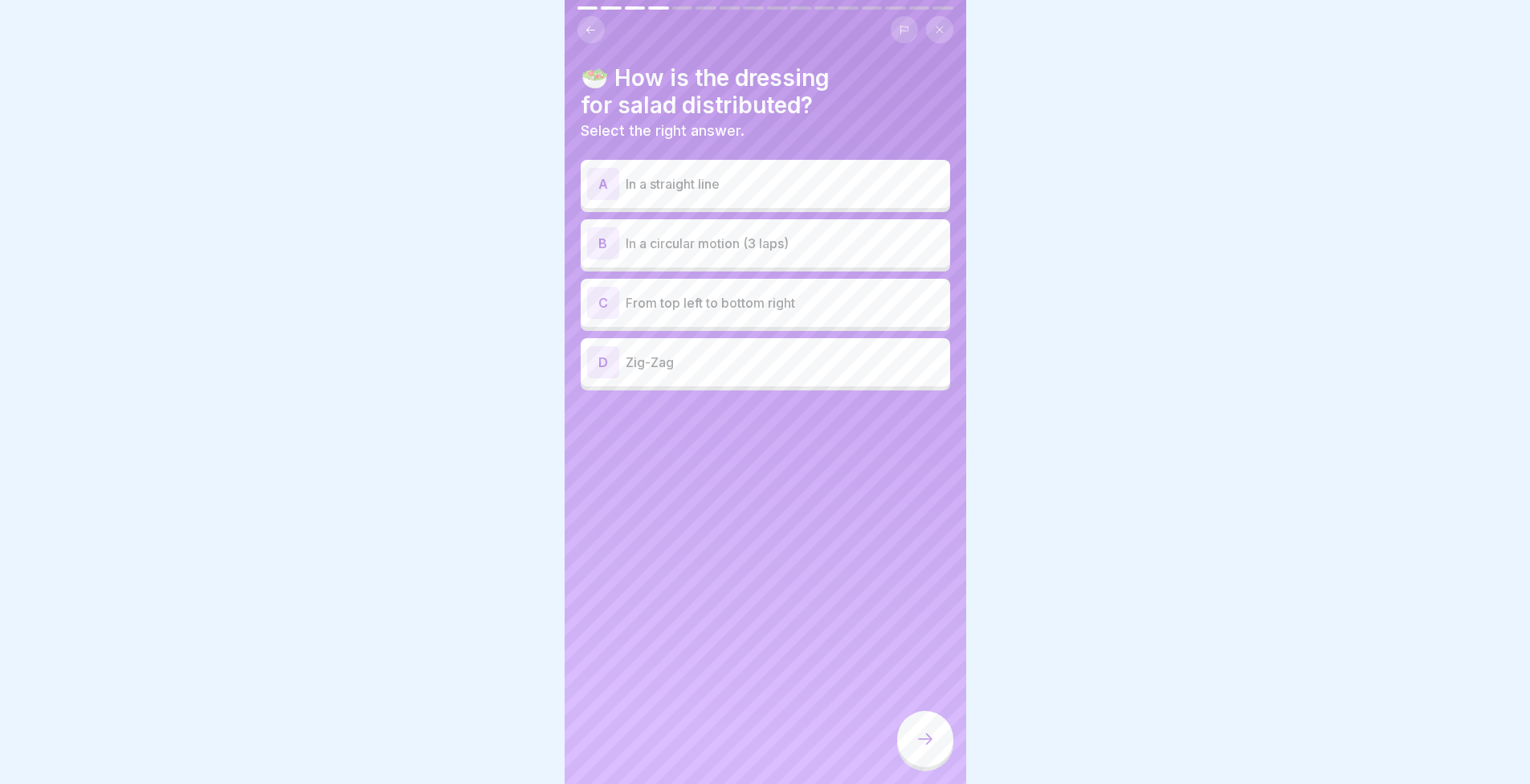
click at [755, 239] on p "In a circular motion (3 laps)" at bounding box center [784, 243] width 318 height 19
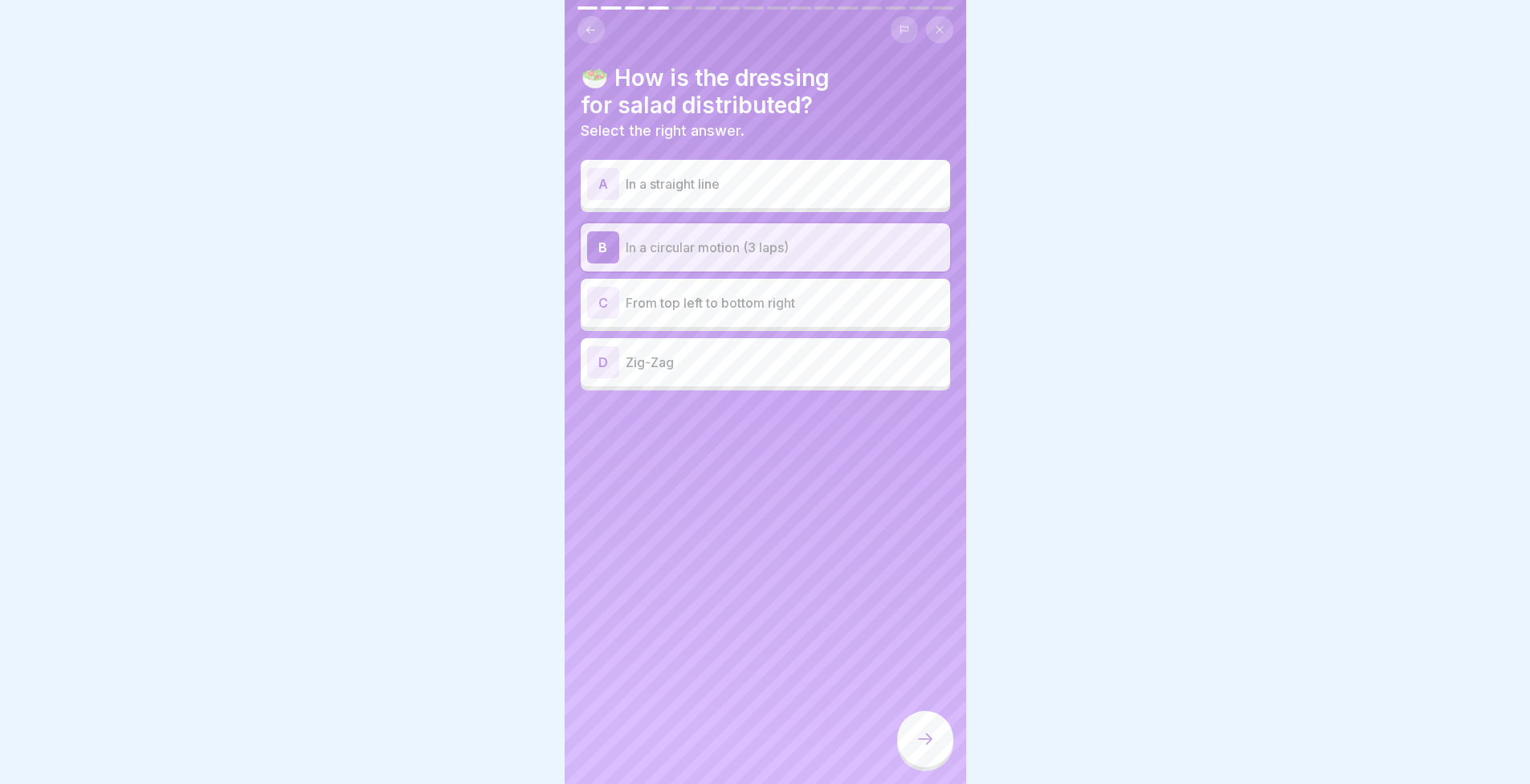
click at [922, 748] on icon at bounding box center [925, 739] width 19 height 19
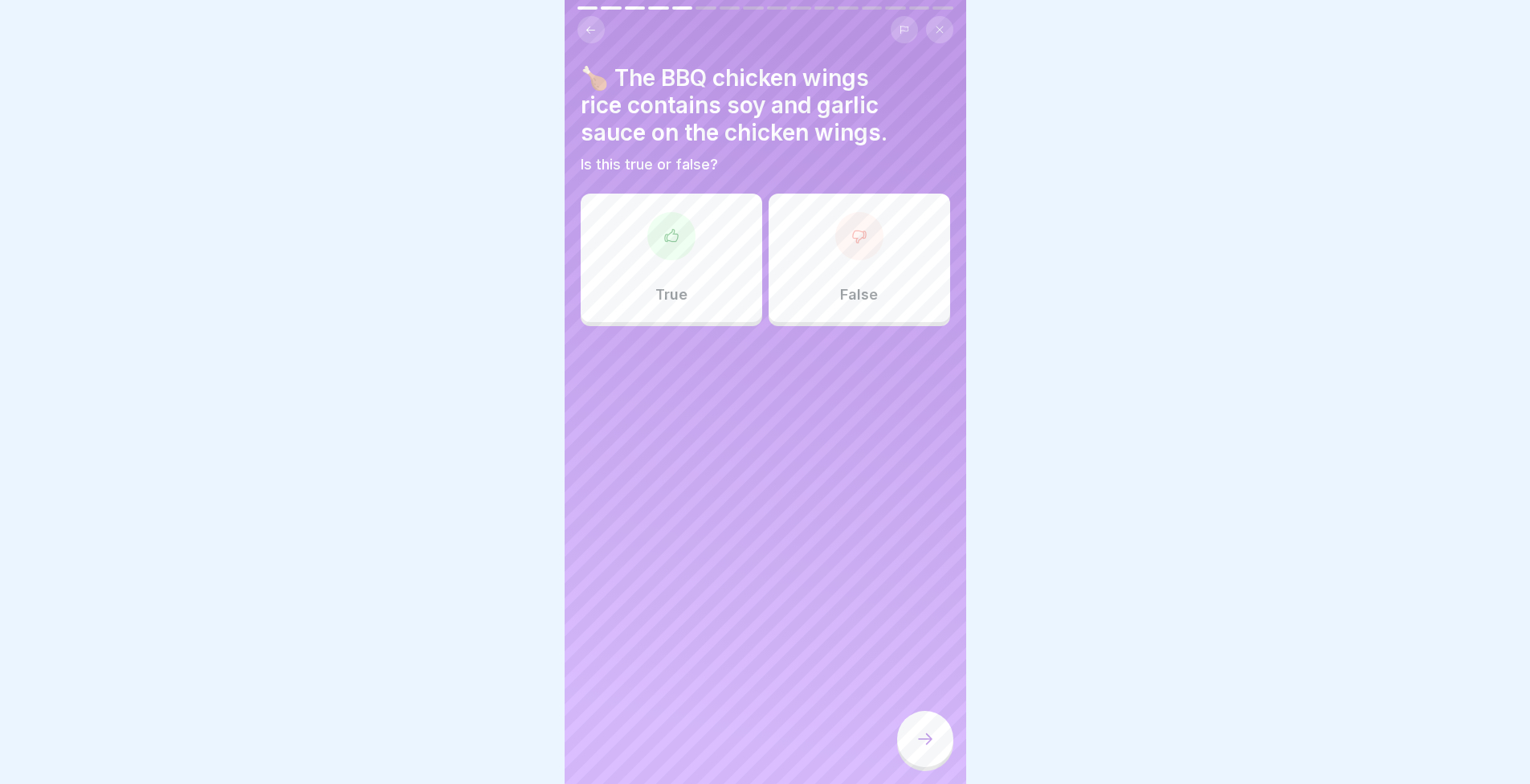
click at [606, 273] on div "True" at bounding box center [671, 257] width 182 height 129
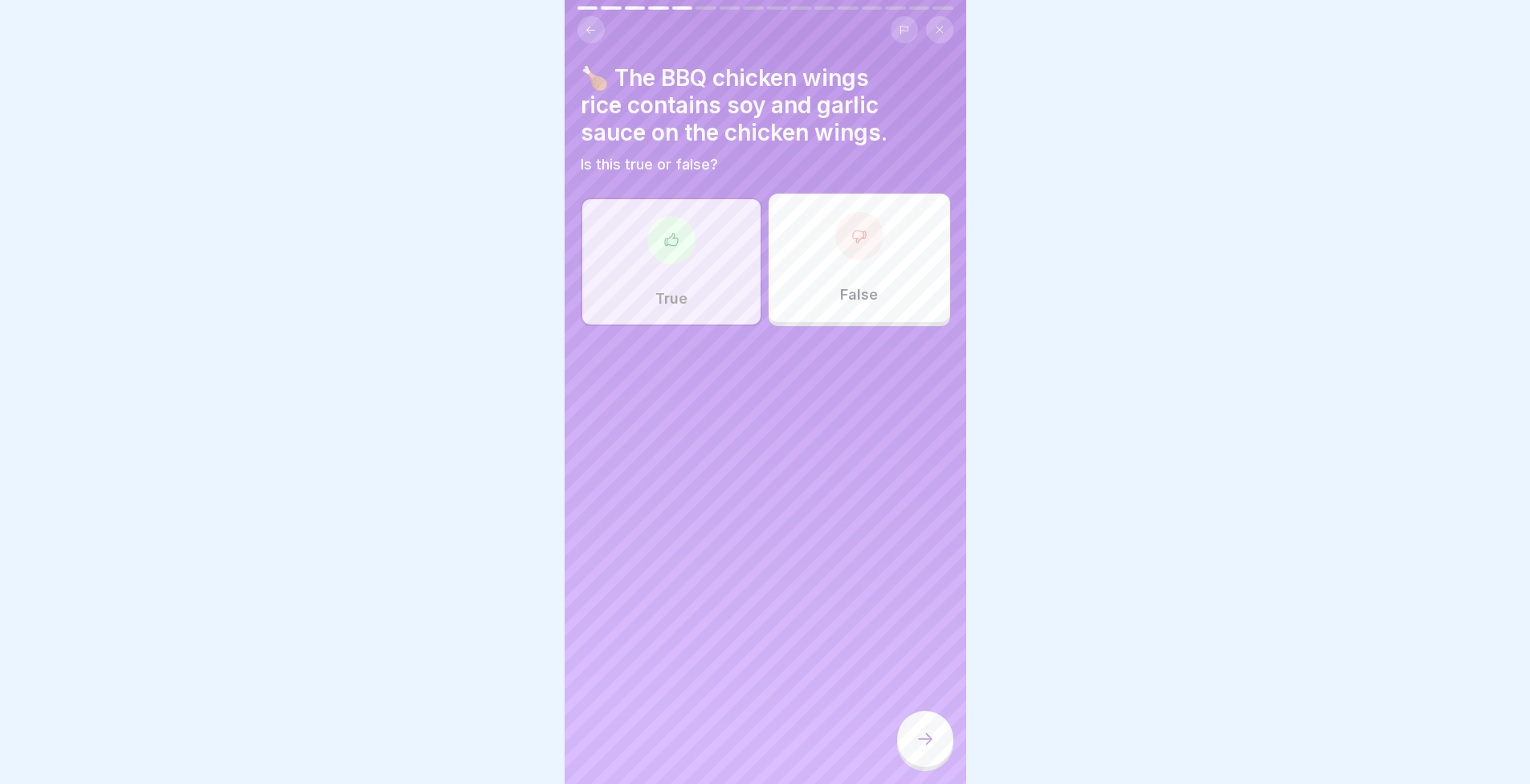
click at [916, 748] on icon at bounding box center [925, 739] width 19 height 19
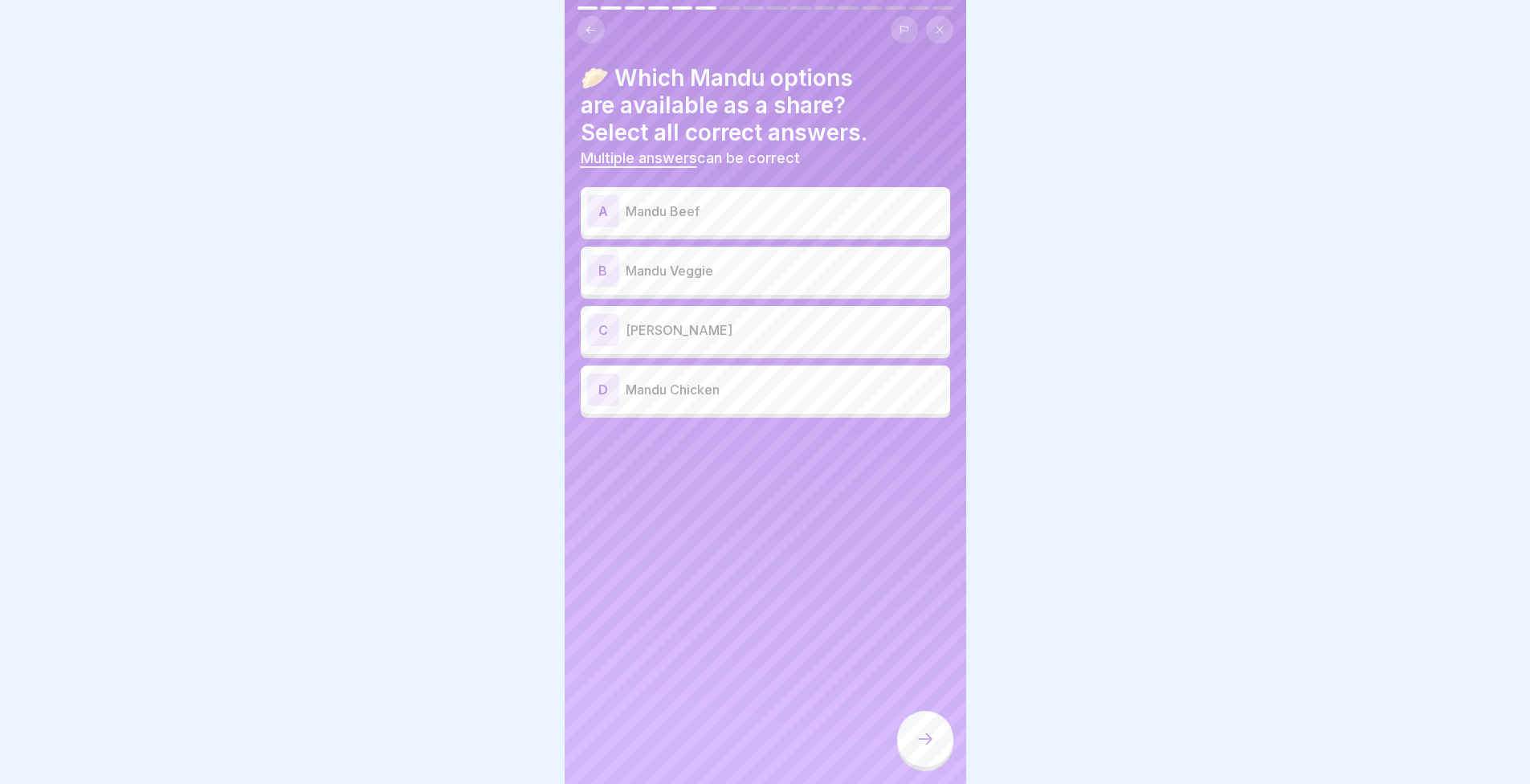
click at [703, 214] on p "Mandu Beef" at bounding box center [784, 211] width 318 height 19
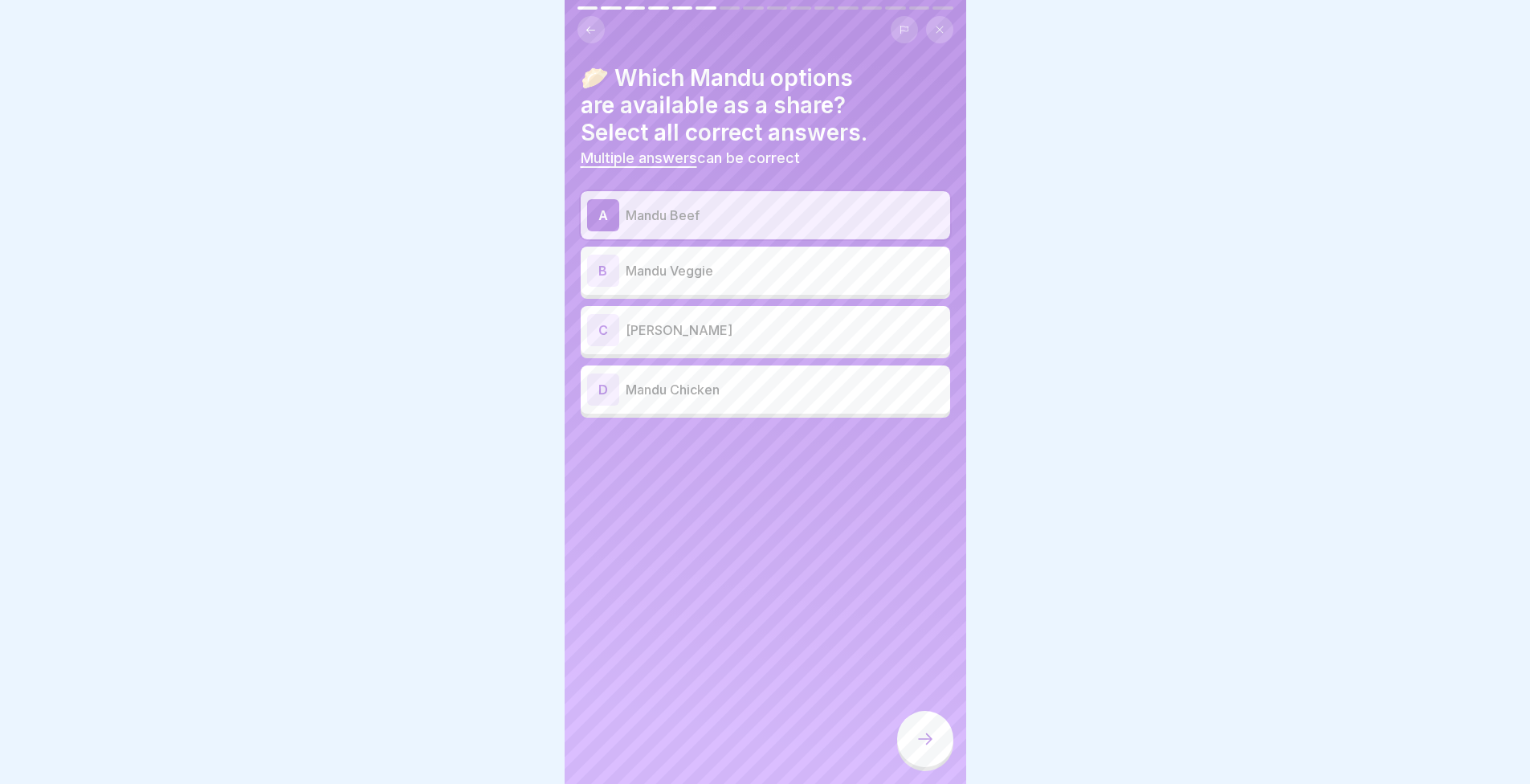
click at [699, 261] on p "Mandu Veggie" at bounding box center [784, 271] width 318 height 19
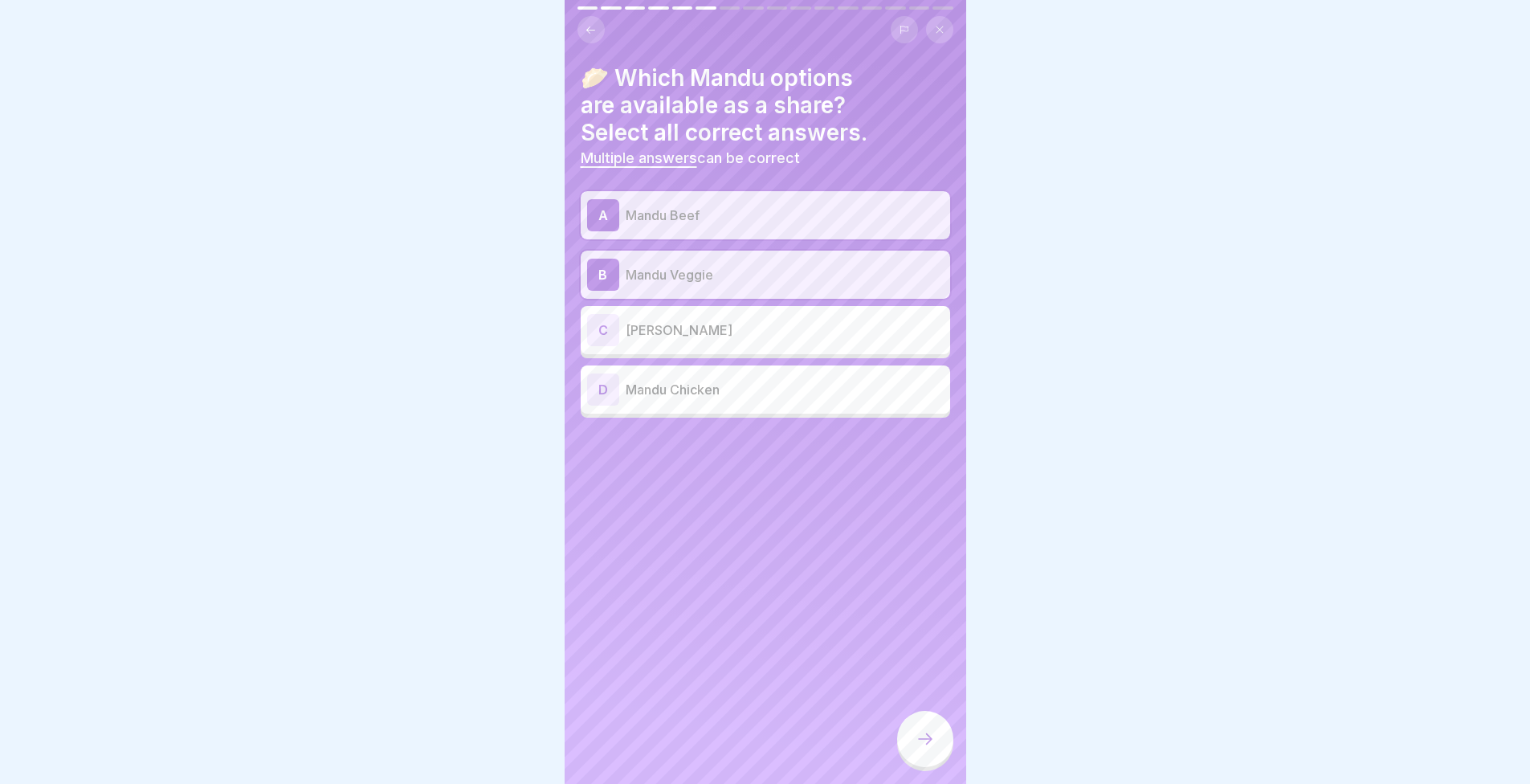
click at [714, 306] on div "C Mandu Kimchi" at bounding box center [765, 330] width 369 height 48
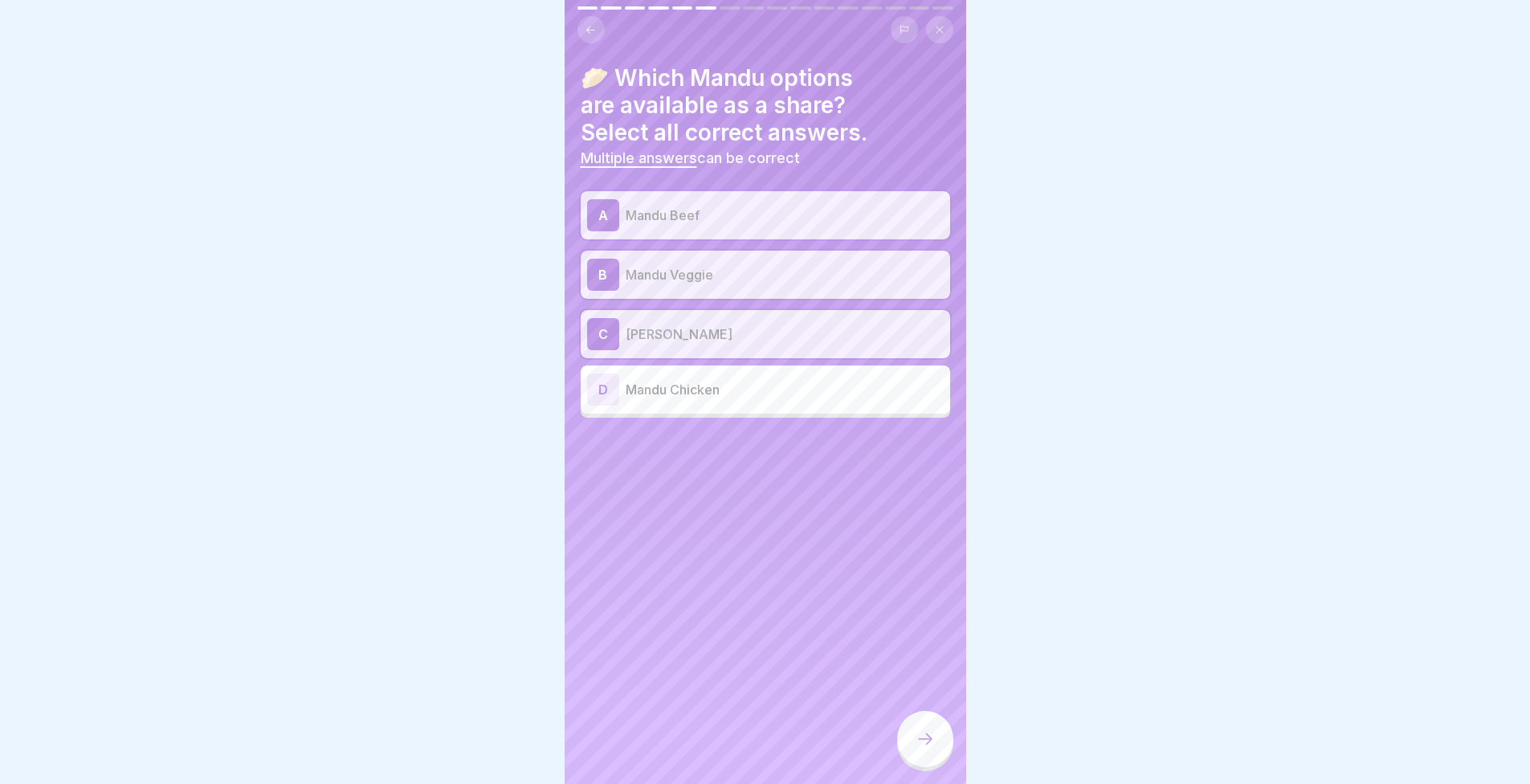
click at [707, 371] on div "D Mandu Chicken" at bounding box center [765, 389] width 369 height 48
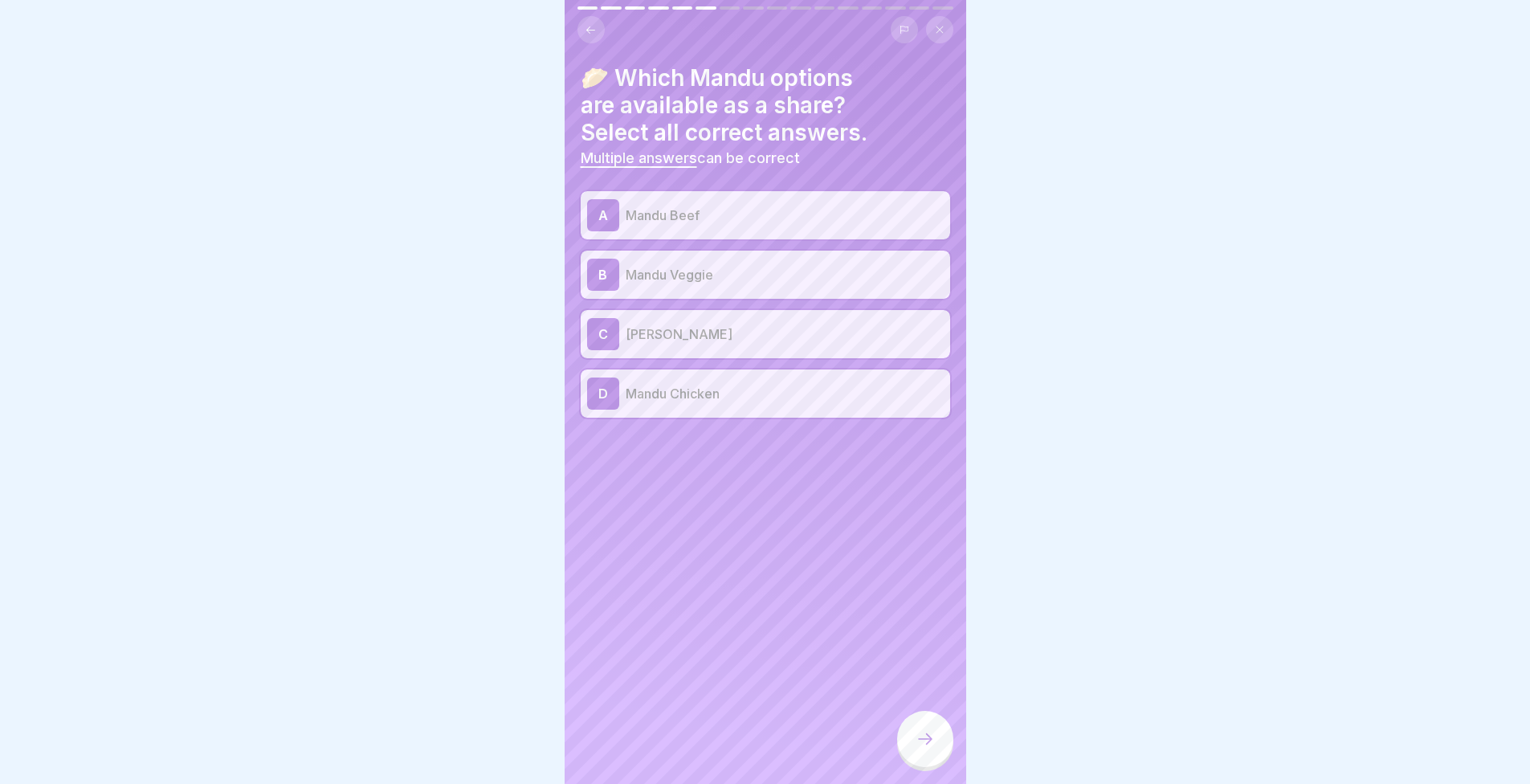
click at [693, 380] on div "D Mandu Chicken" at bounding box center [765, 393] width 357 height 32
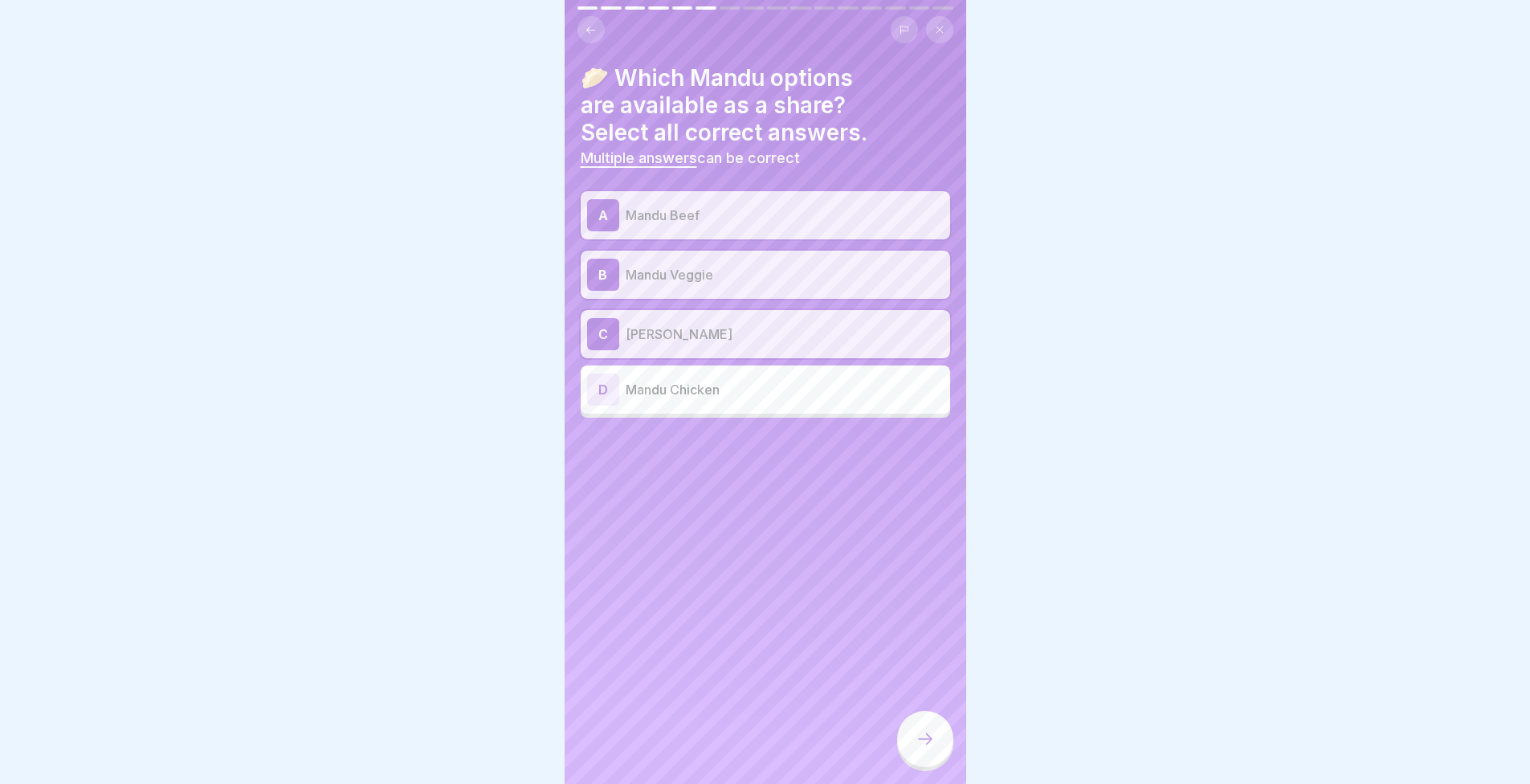
click at [905, 747] on div at bounding box center [925, 739] width 57 height 57
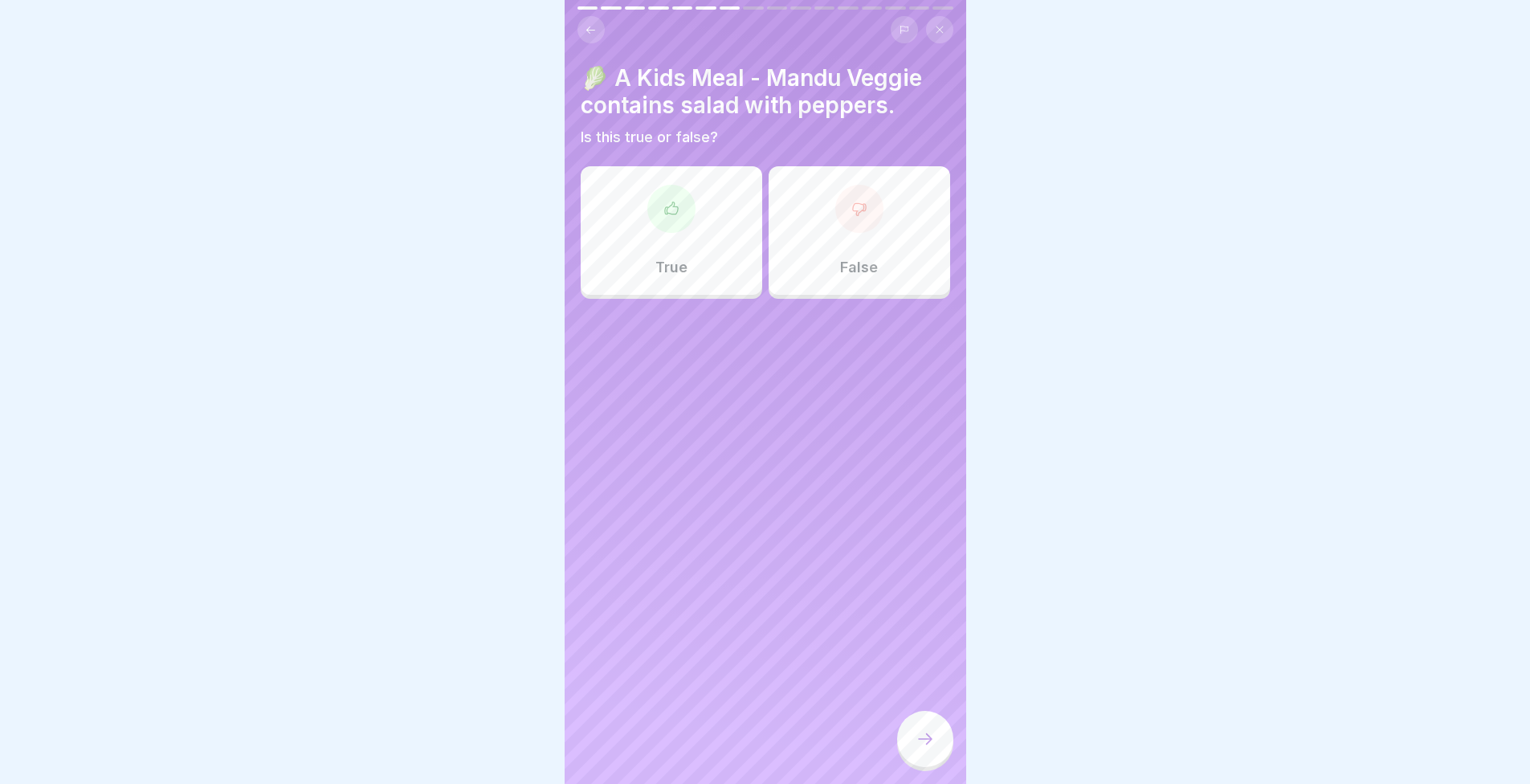
click at [859, 266] on p "False" at bounding box center [858, 267] width 37 height 17
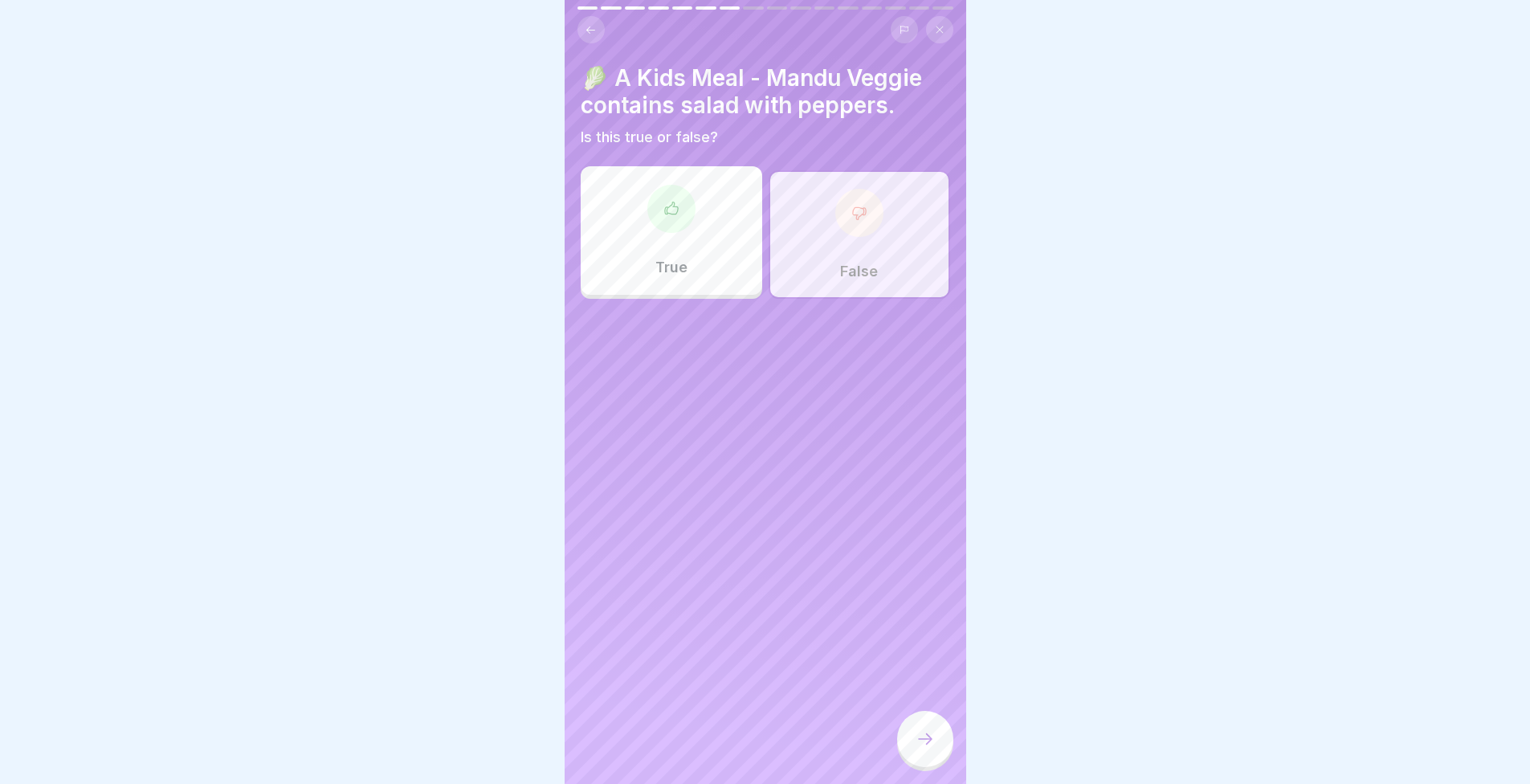
click at [932, 739] on div at bounding box center [925, 739] width 57 height 57
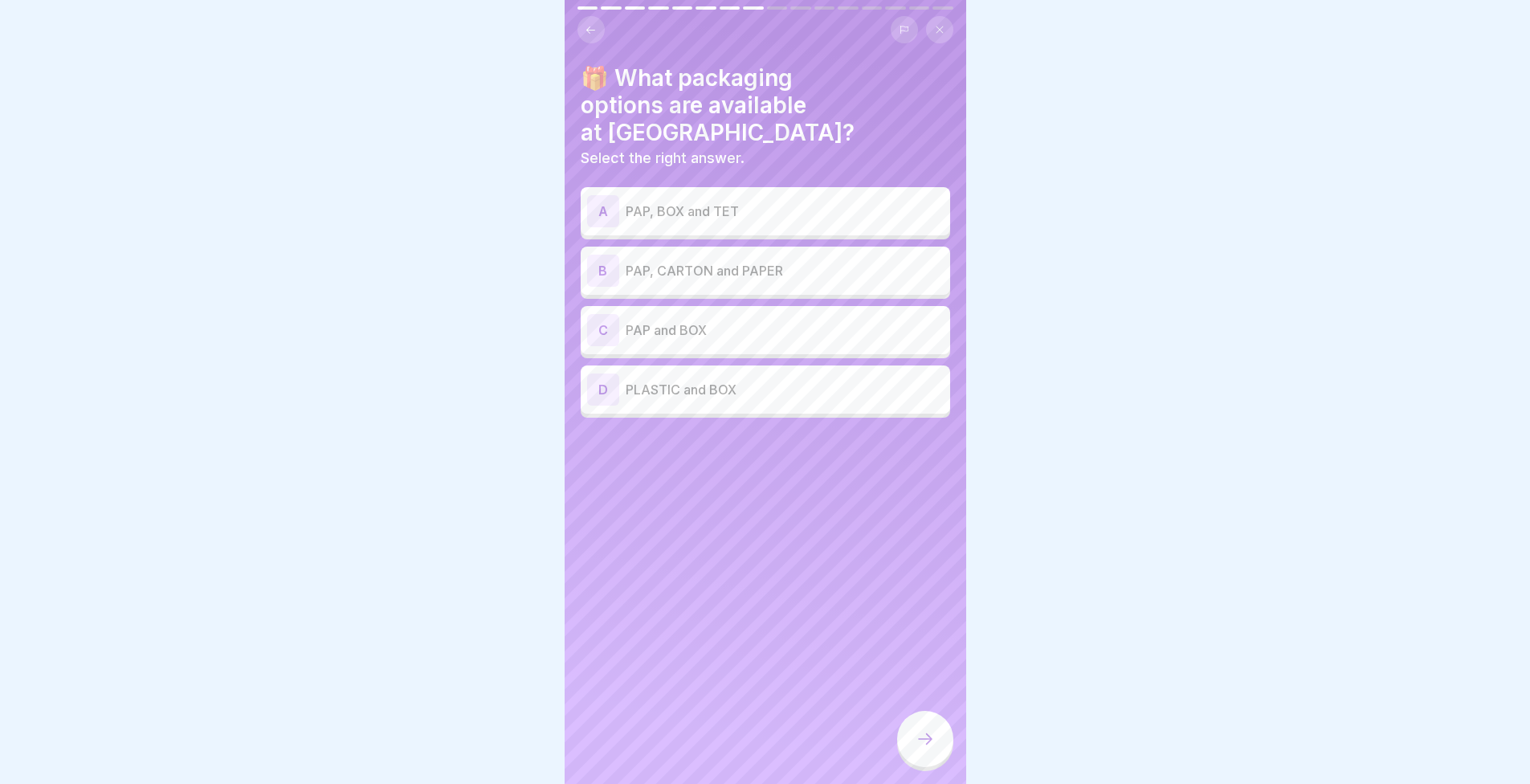
drag, startPoint x: 533, startPoint y: 175, endPoint x: 335, endPoint y: 211, distance: 201.2
click at [337, 214] on div at bounding box center [765, 392] width 1530 height 784
click at [713, 320] on p "PAP and BOX" at bounding box center [784, 330] width 318 height 19
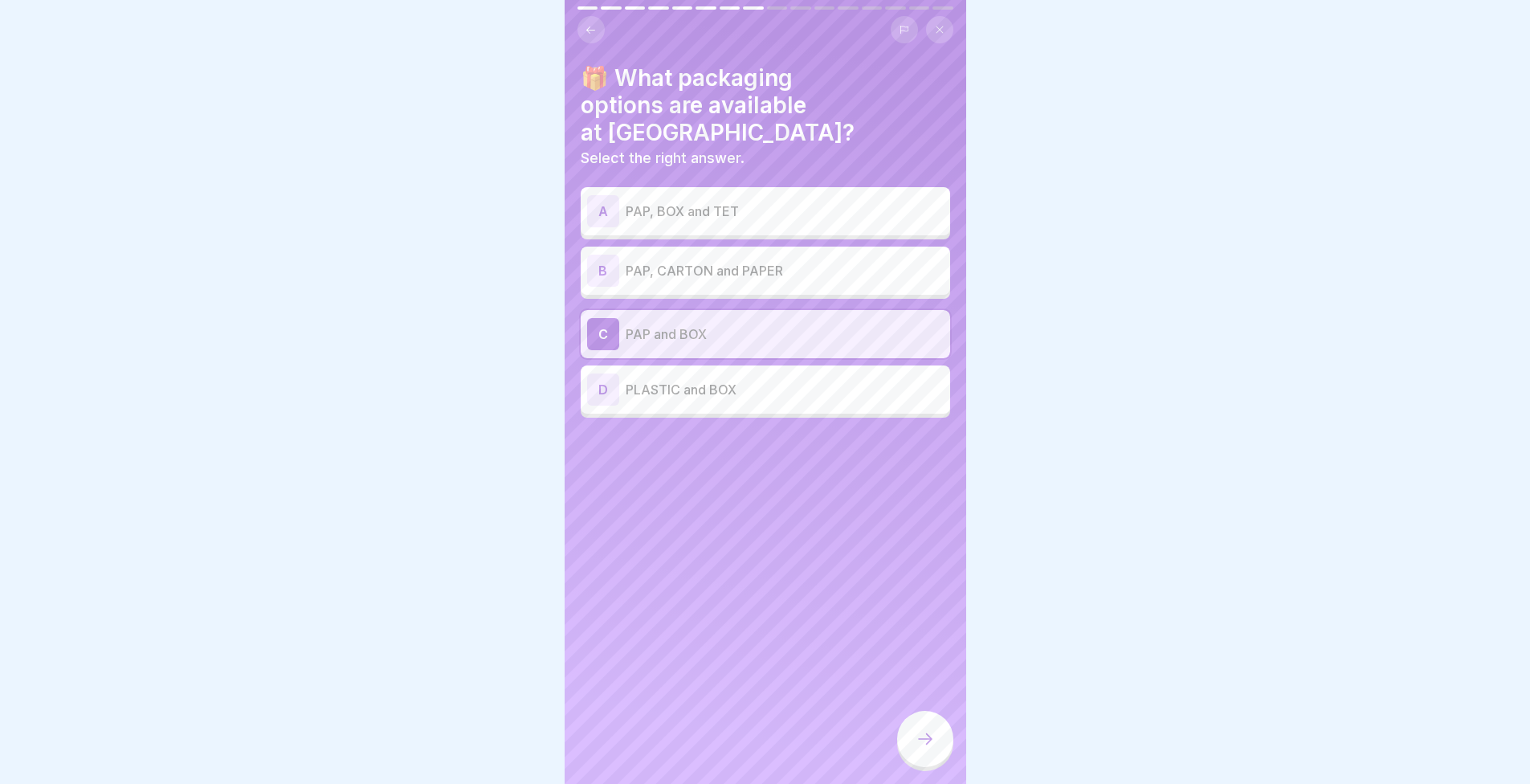
click at [917, 740] on div at bounding box center [925, 739] width 57 height 57
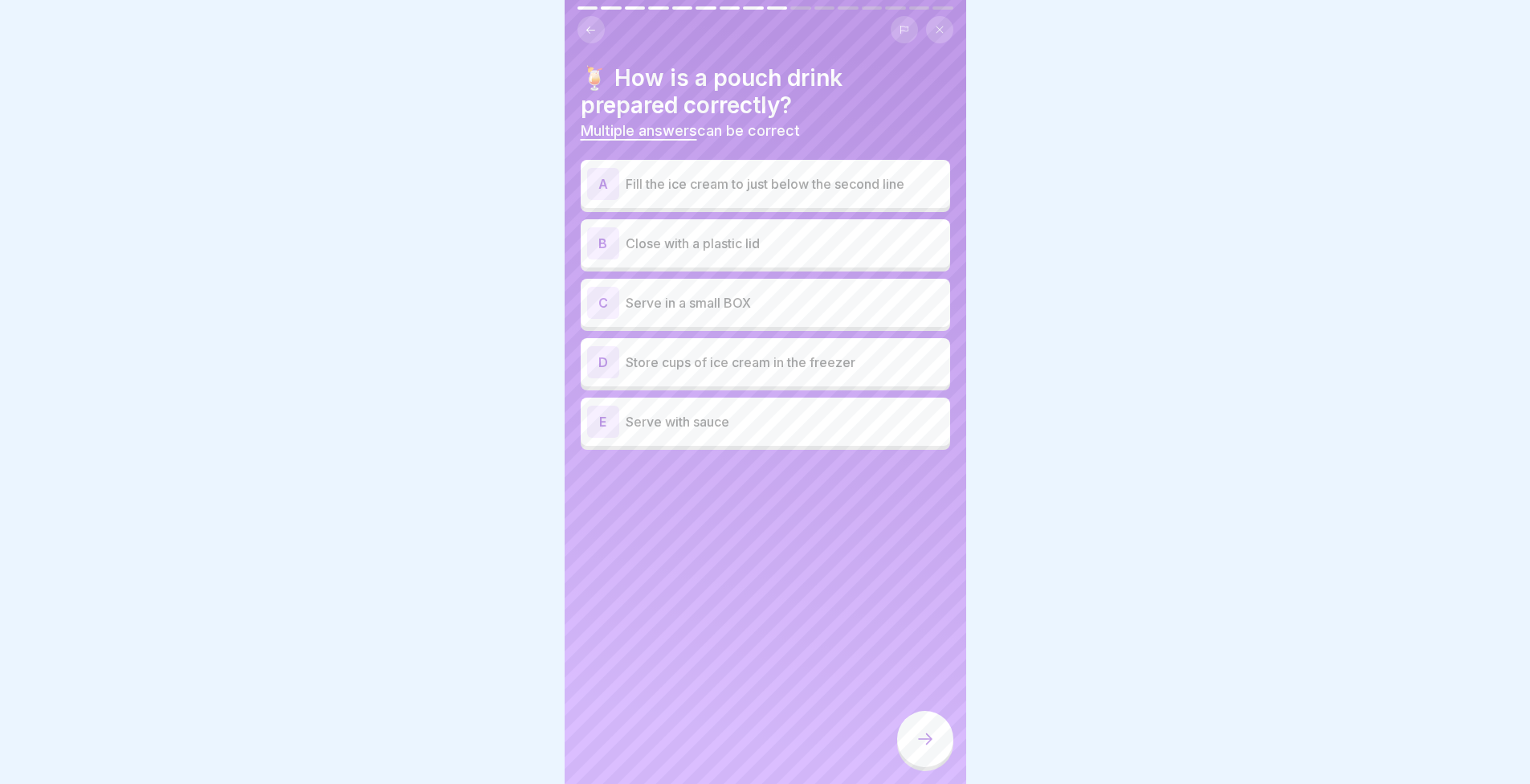
click at [697, 196] on div "A Fill the ice cream to just below the second line" at bounding box center [765, 184] width 357 height 32
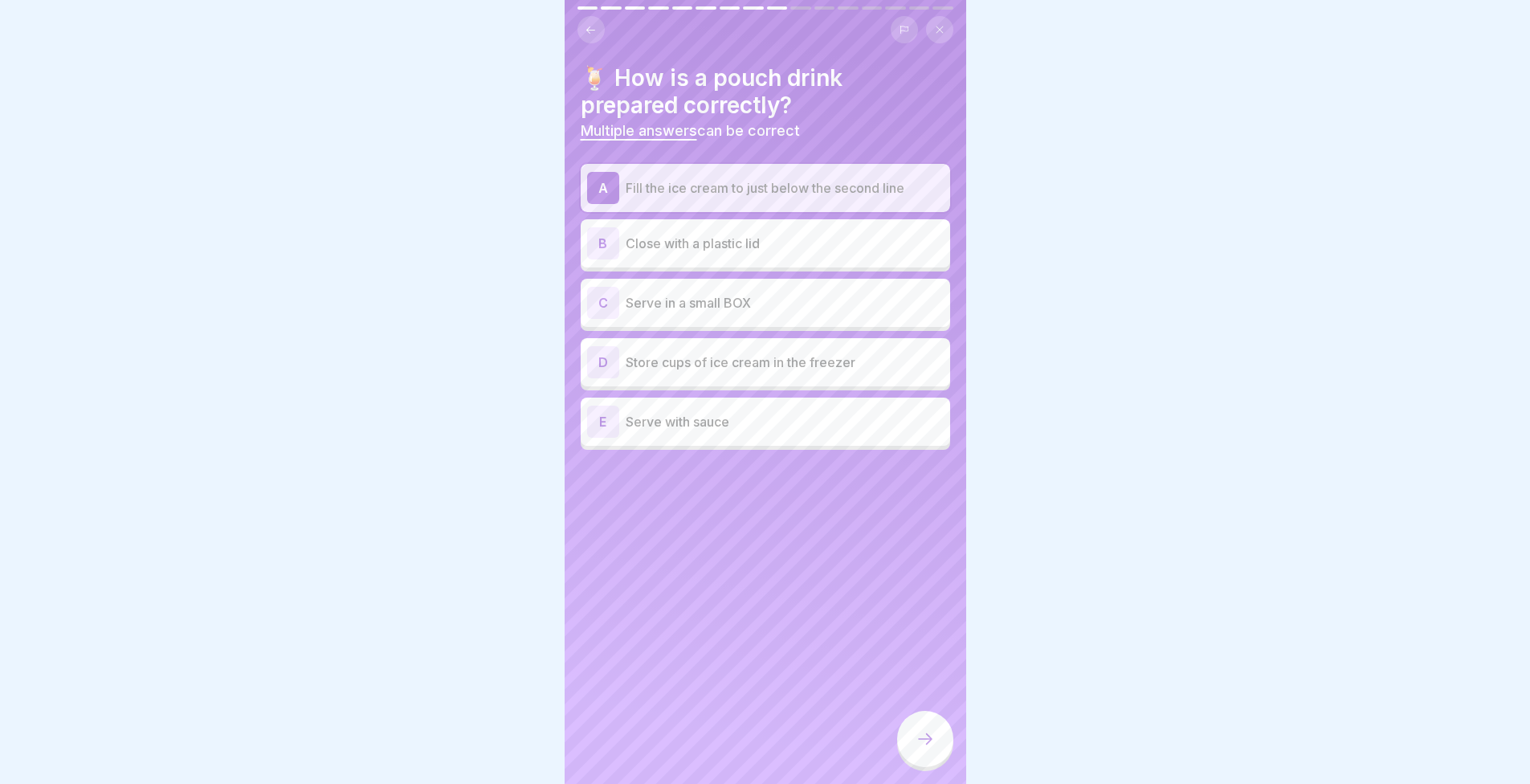
click at [697, 250] on p "Close with a plastic lid" at bounding box center [784, 243] width 318 height 19
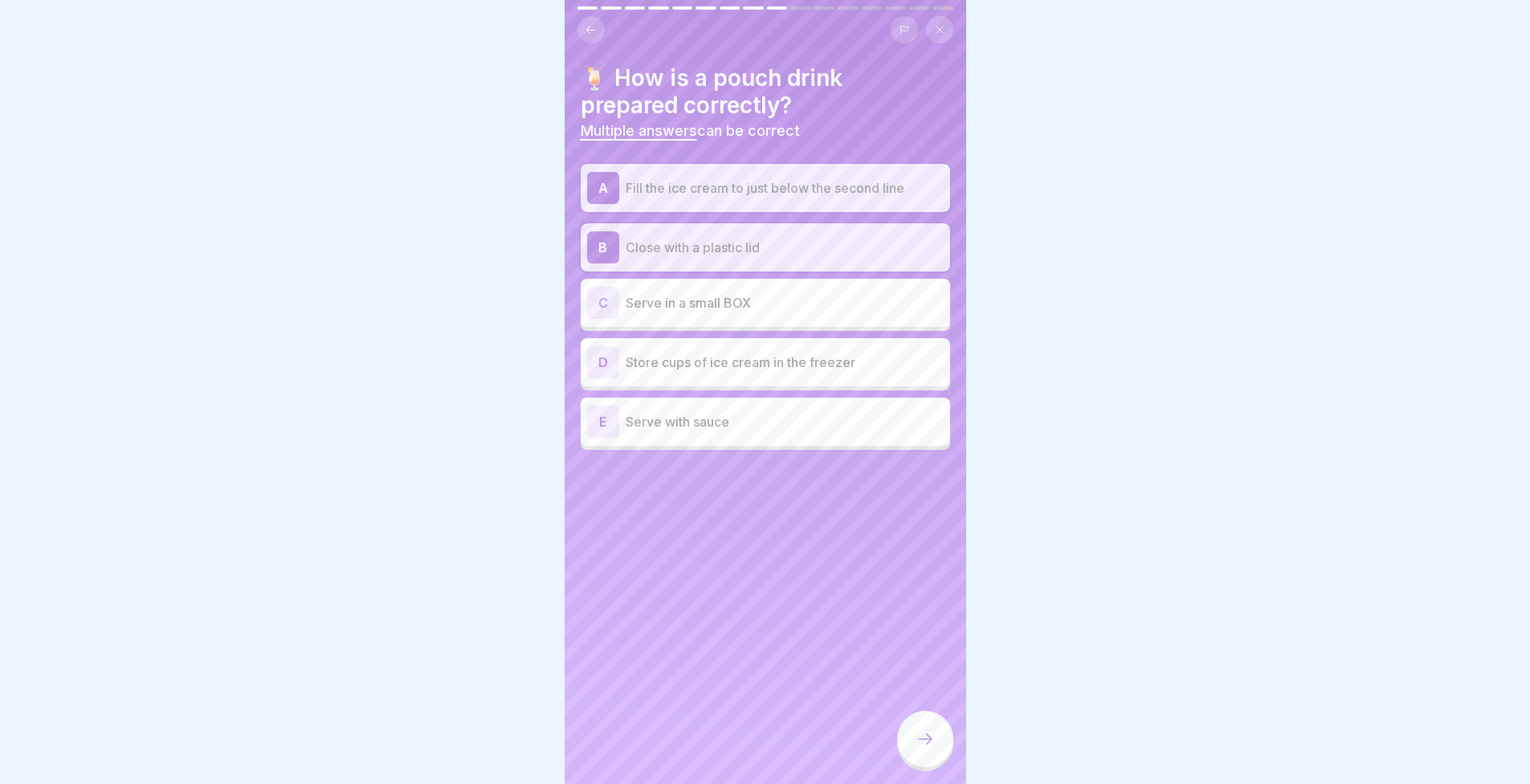
drag, startPoint x: 697, startPoint y: 250, endPoint x: 474, endPoint y: 298, distance: 228.1
click at [475, 298] on div at bounding box center [765, 392] width 1530 height 784
click at [792, 367] on p "Store cups of ice cream in the freezer" at bounding box center [784, 362] width 318 height 19
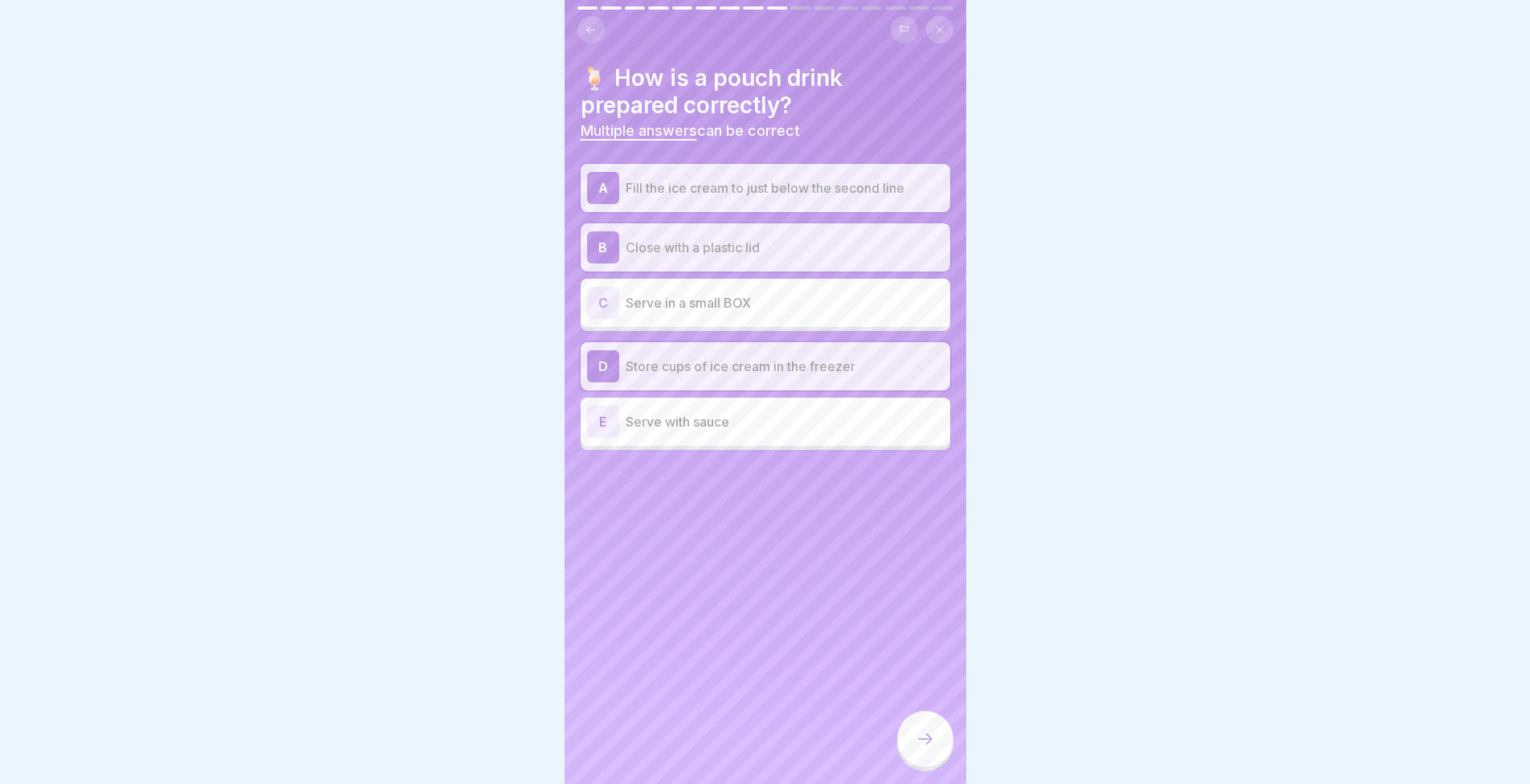
click at [920, 748] on icon at bounding box center [925, 739] width 19 height 19
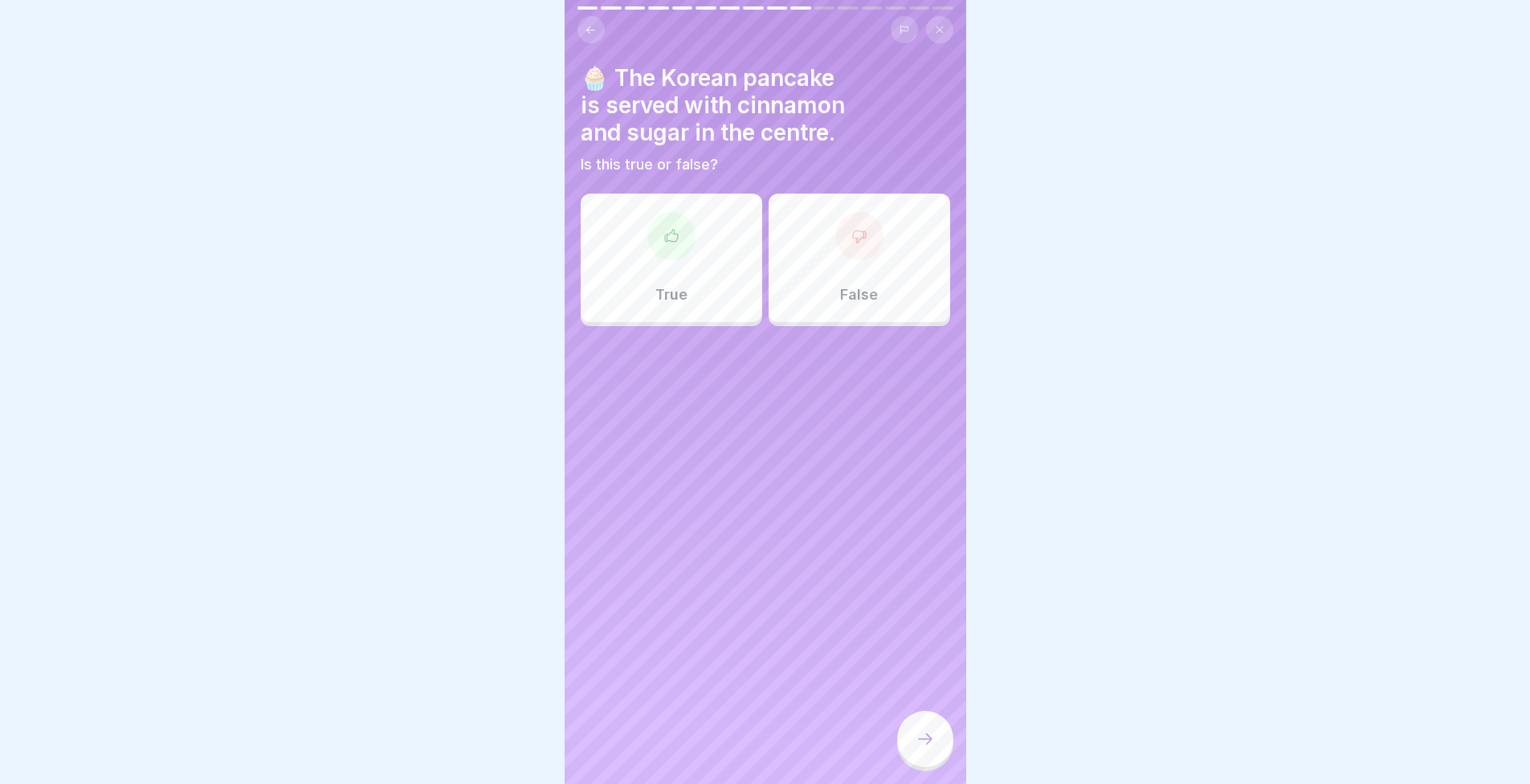
click at [635, 285] on div "True" at bounding box center [671, 257] width 182 height 129
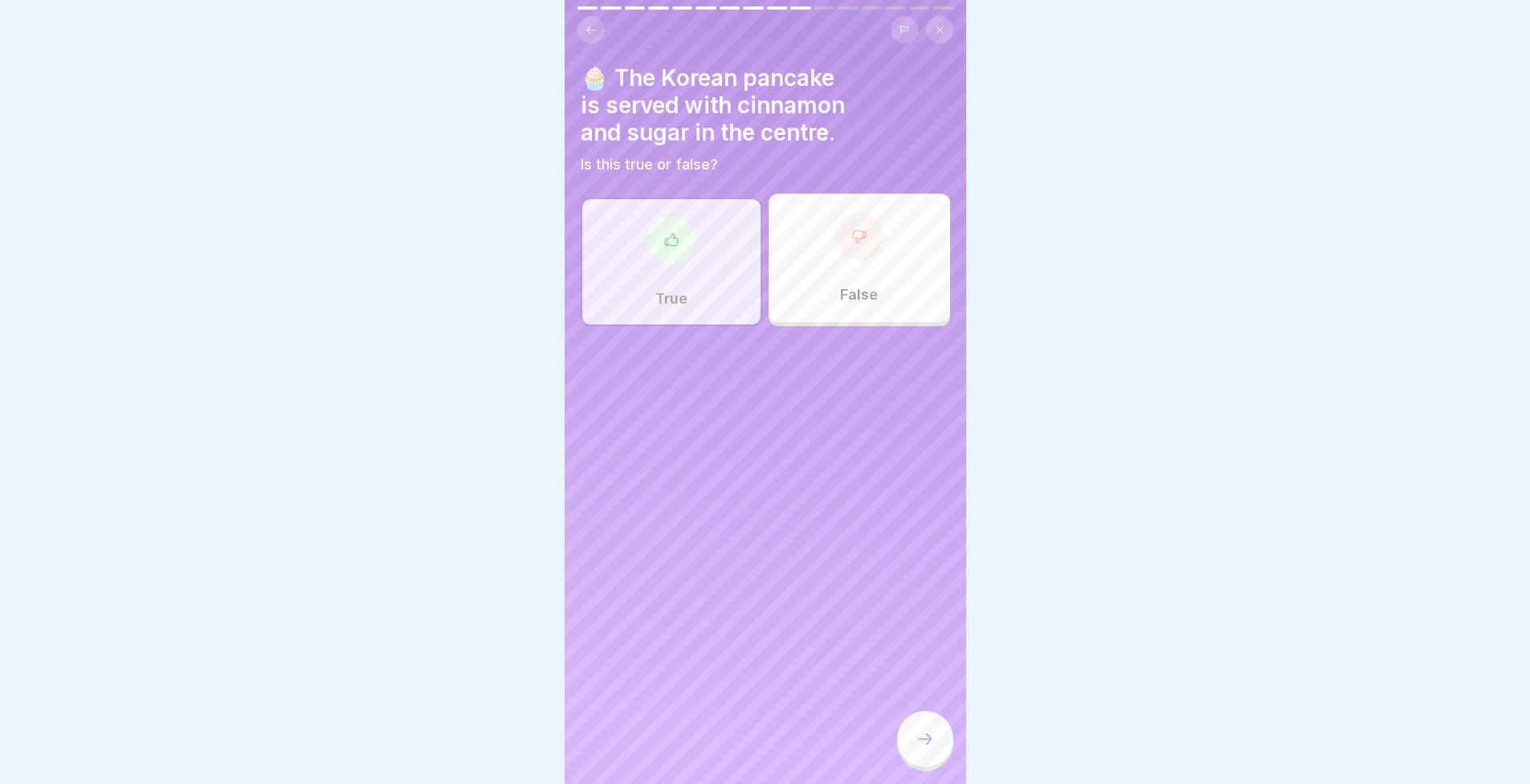
click at [912, 766] on div at bounding box center [925, 739] width 57 height 57
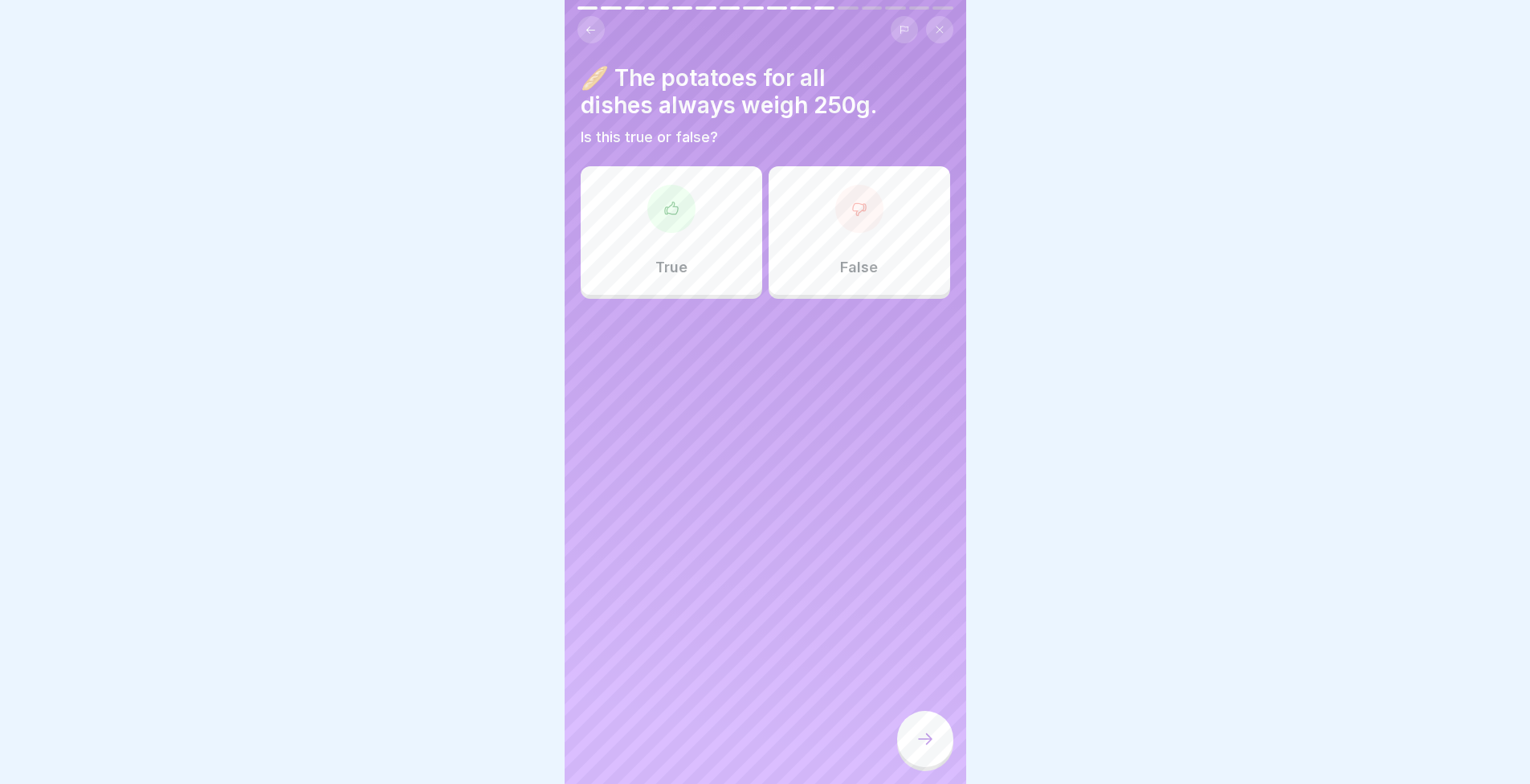
click at [808, 273] on div "False" at bounding box center [859, 231] width 182 height 129
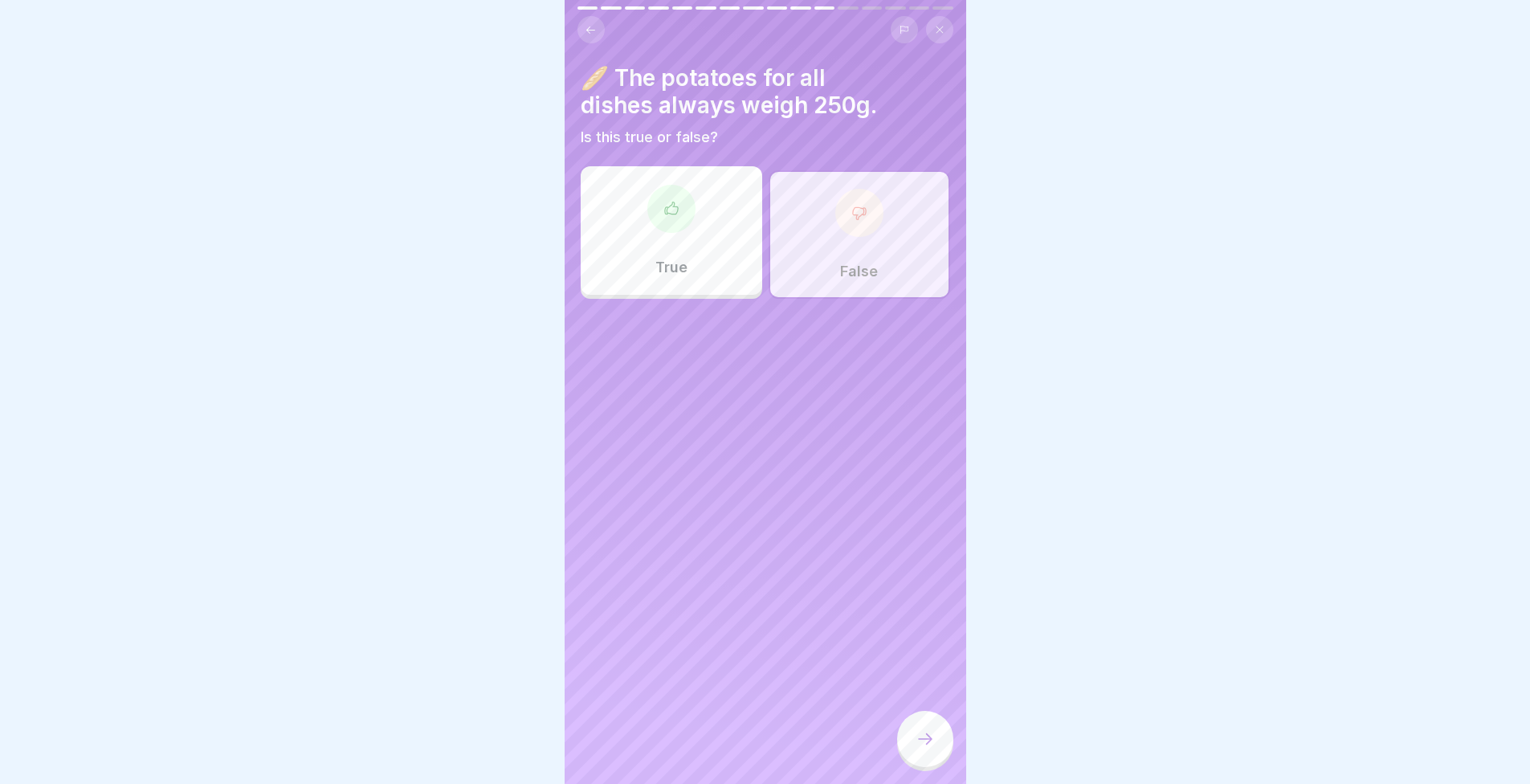
click at [918, 742] on div at bounding box center [925, 739] width 57 height 57
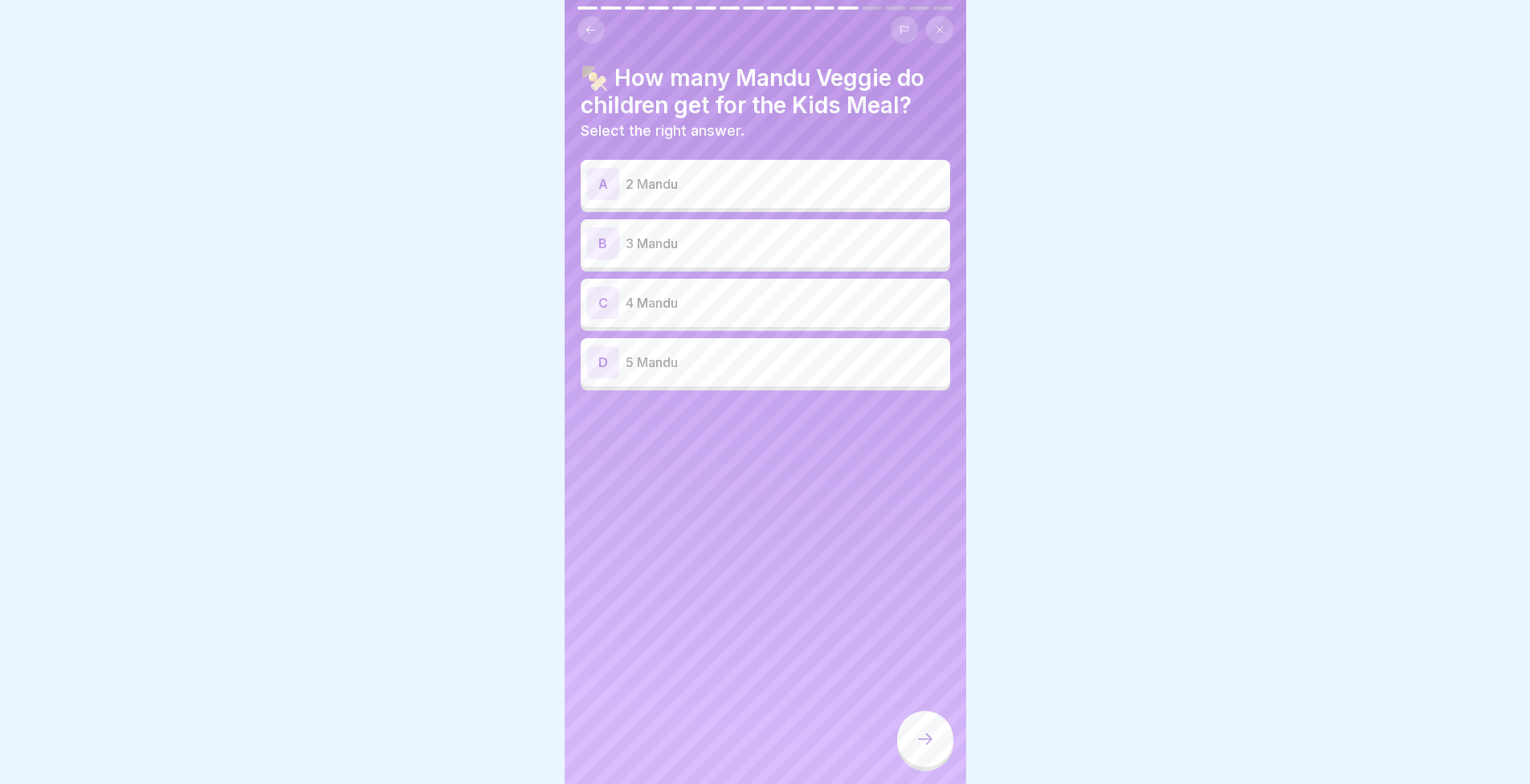
click at [613, 180] on div "A" at bounding box center [603, 184] width 32 height 32
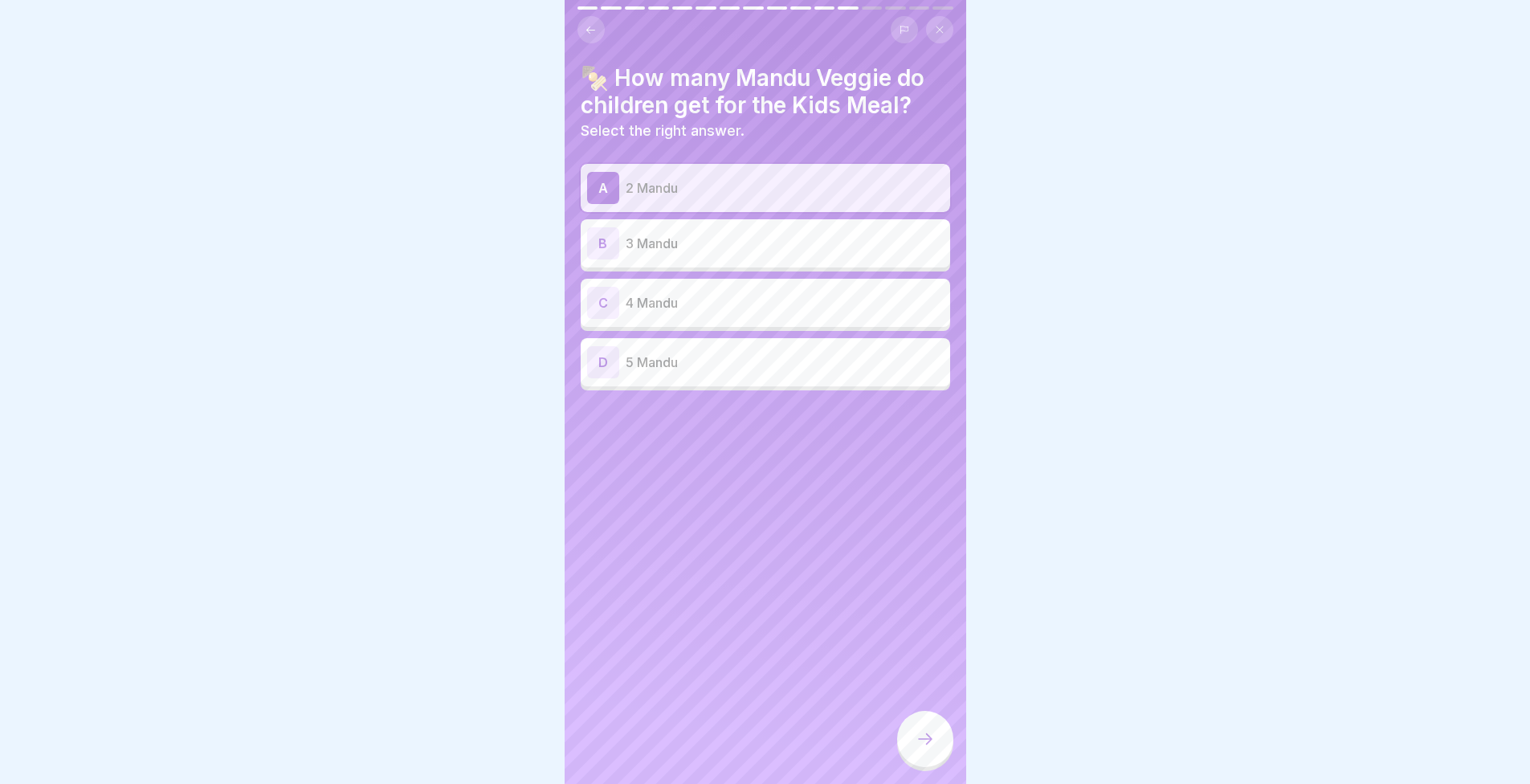
click at [918, 745] on icon at bounding box center [925, 739] width 19 height 19
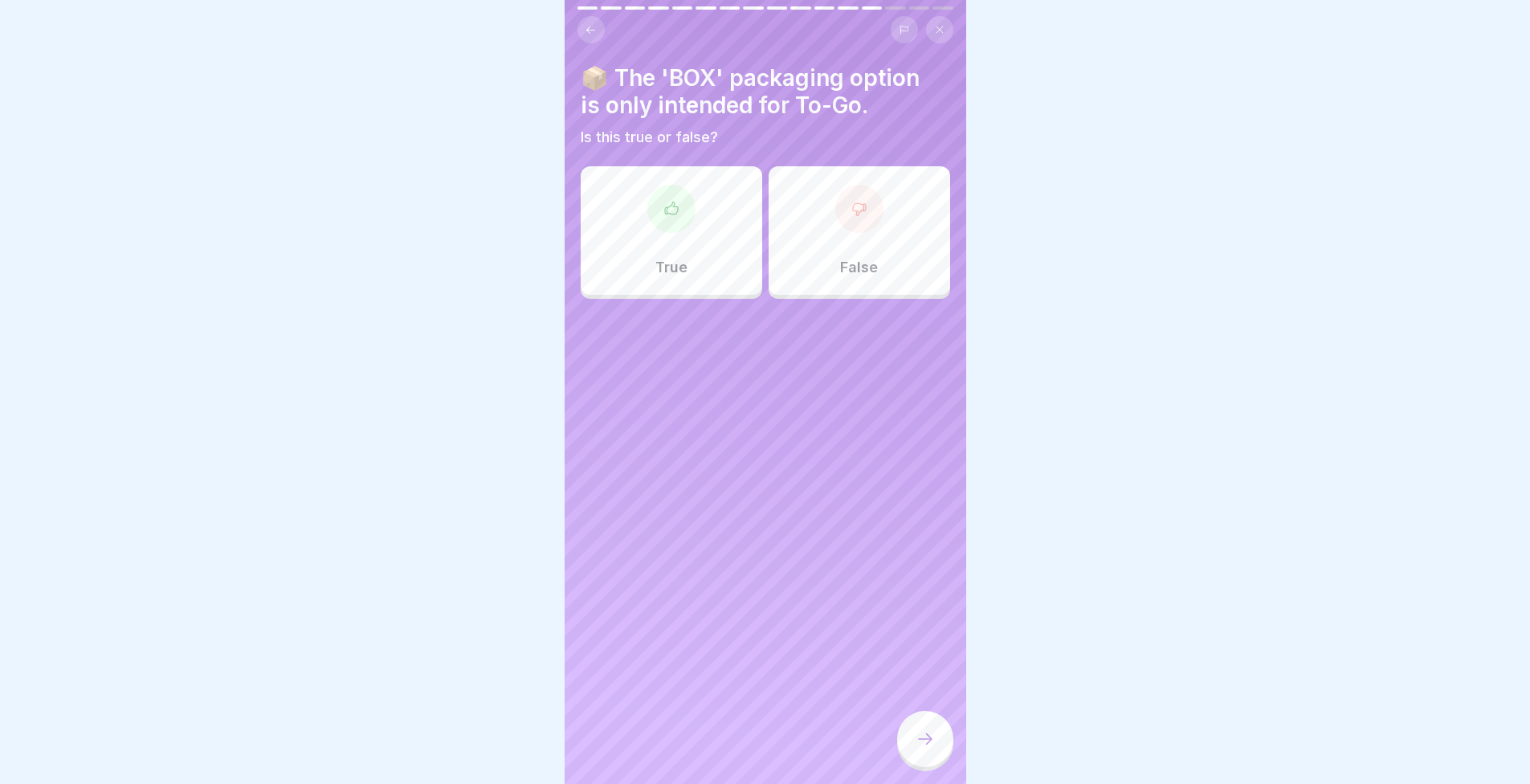
click at [672, 250] on div "True" at bounding box center [671, 231] width 182 height 129
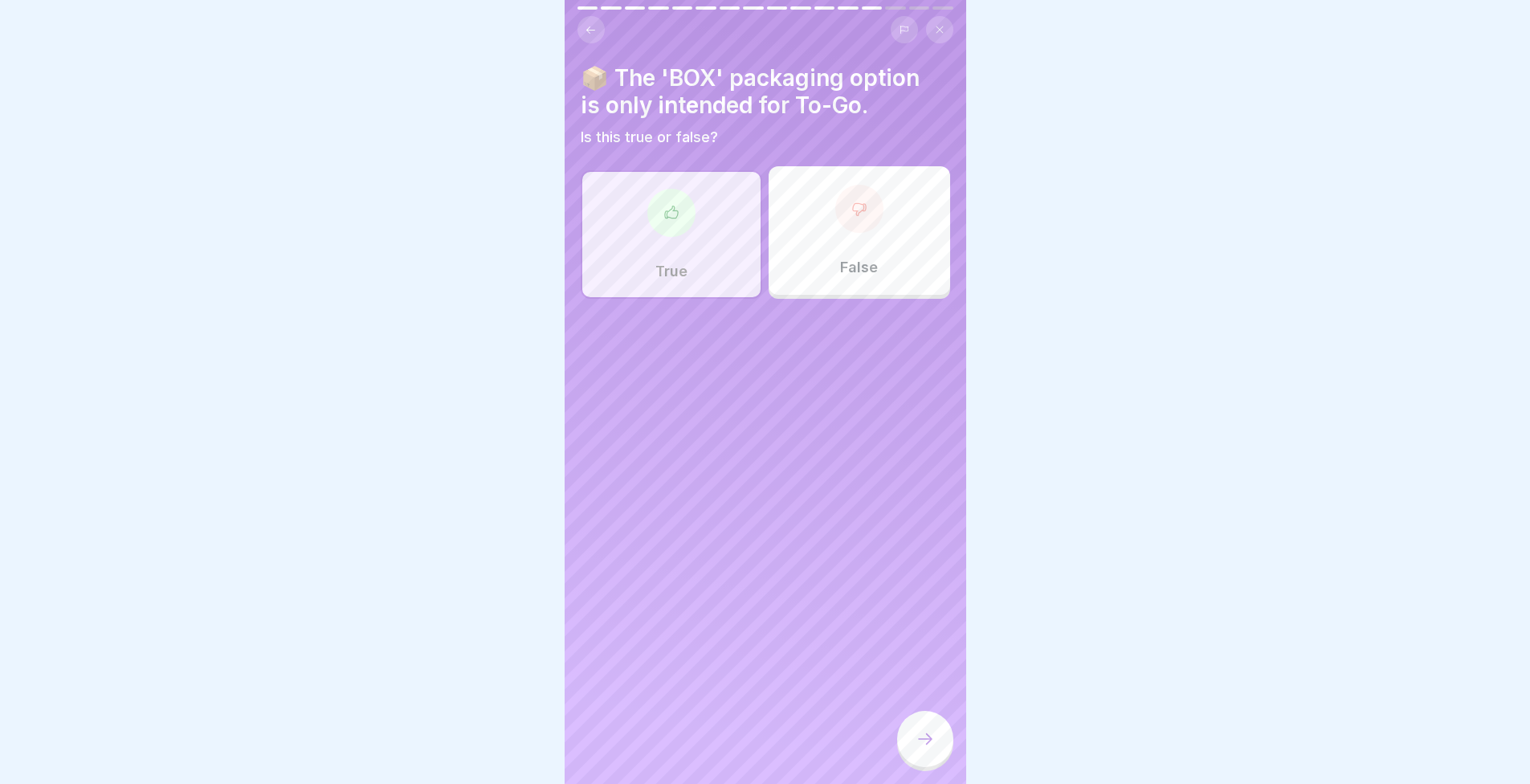
click at [927, 763] on div at bounding box center [925, 739] width 57 height 57
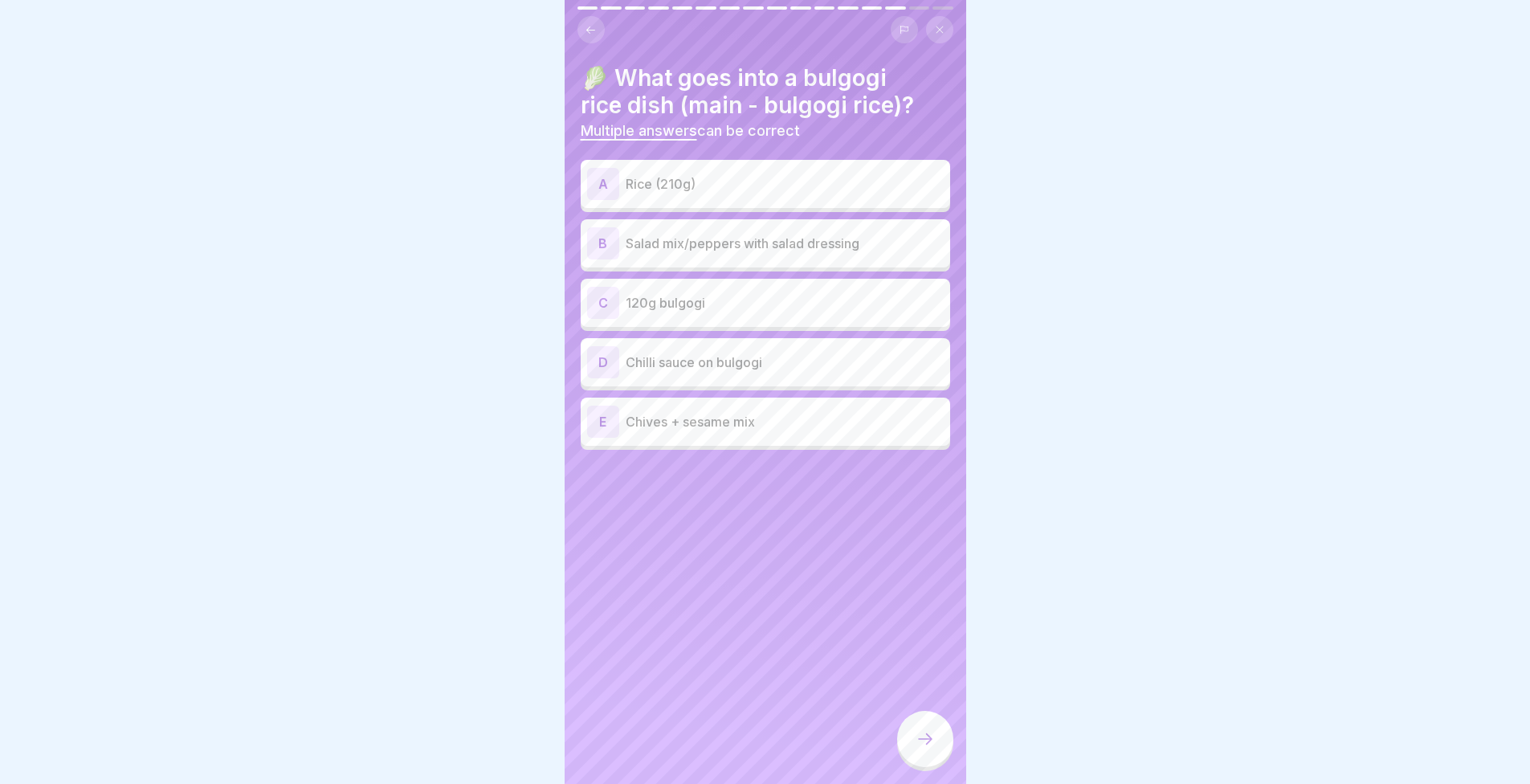
click at [650, 189] on p "Rice (210g)" at bounding box center [784, 184] width 318 height 19
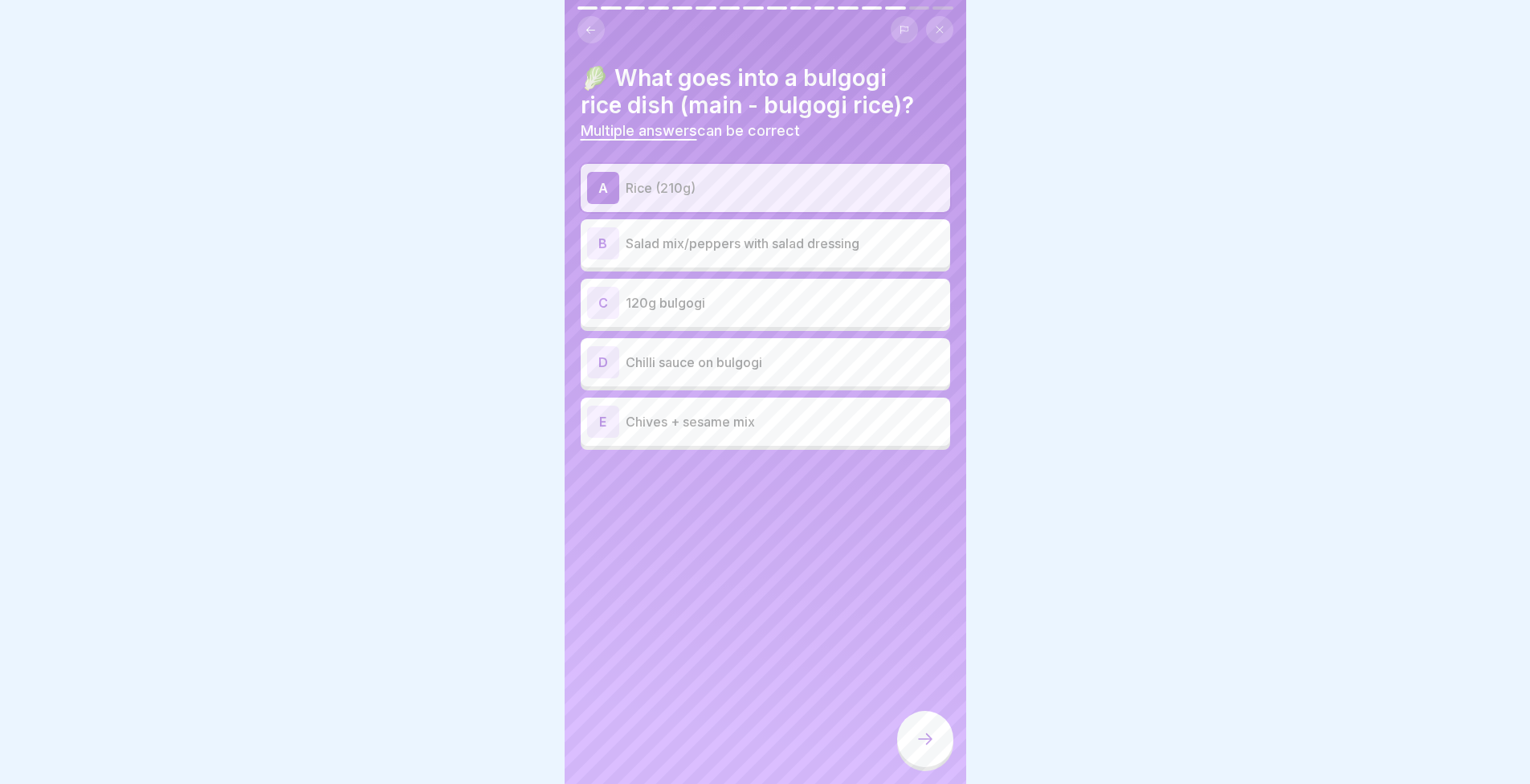
click at [669, 258] on div "B Salad mix/peppers with salad dressing" at bounding box center [765, 243] width 357 height 32
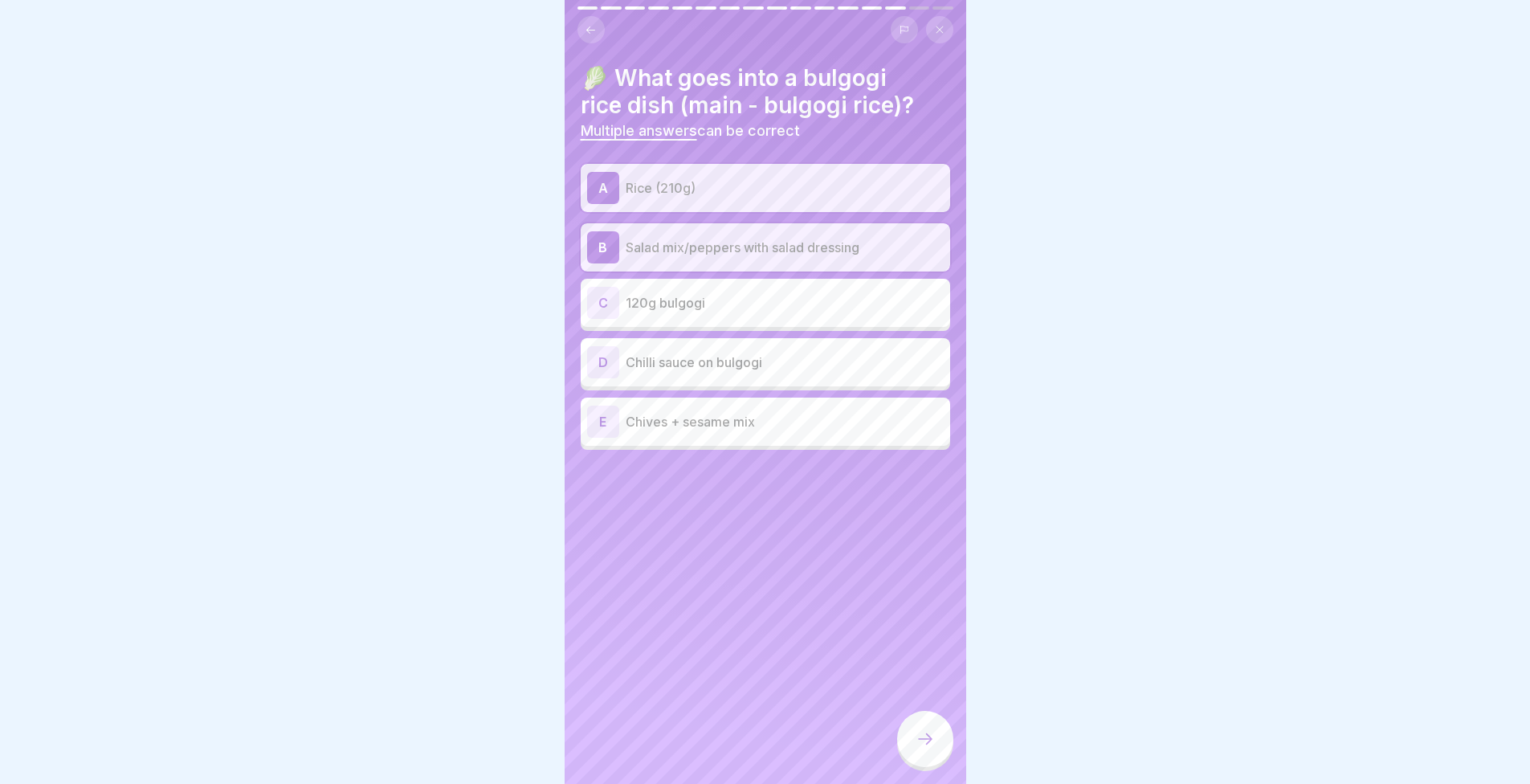
click at [648, 306] on p "120g bulgogi" at bounding box center [784, 303] width 318 height 19
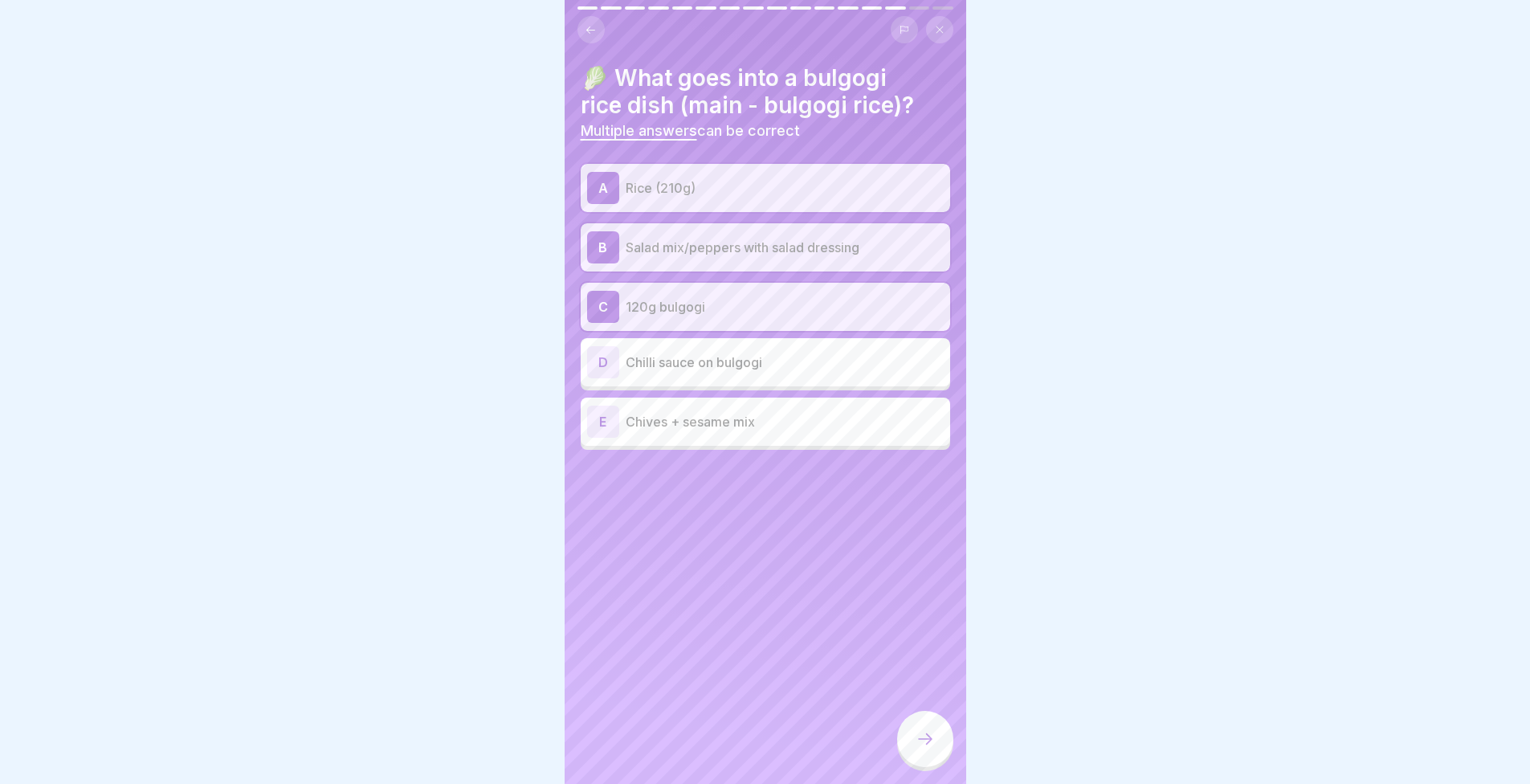
click at [678, 435] on div "E Chives + sesame mix" at bounding box center [765, 421] width 357 height 32
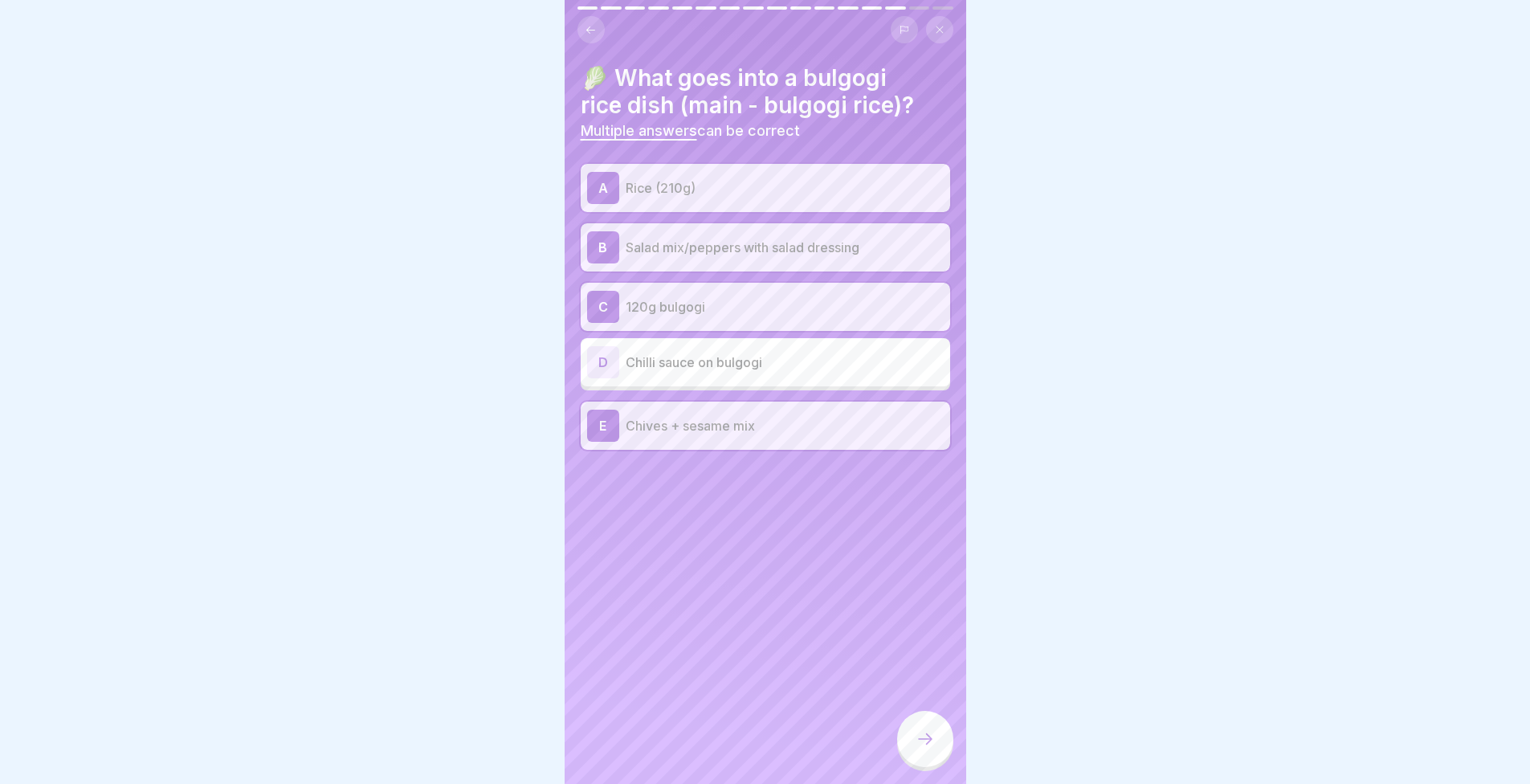
click at [942, 755] on div at bounding box center [925, 739] width 57 height 57
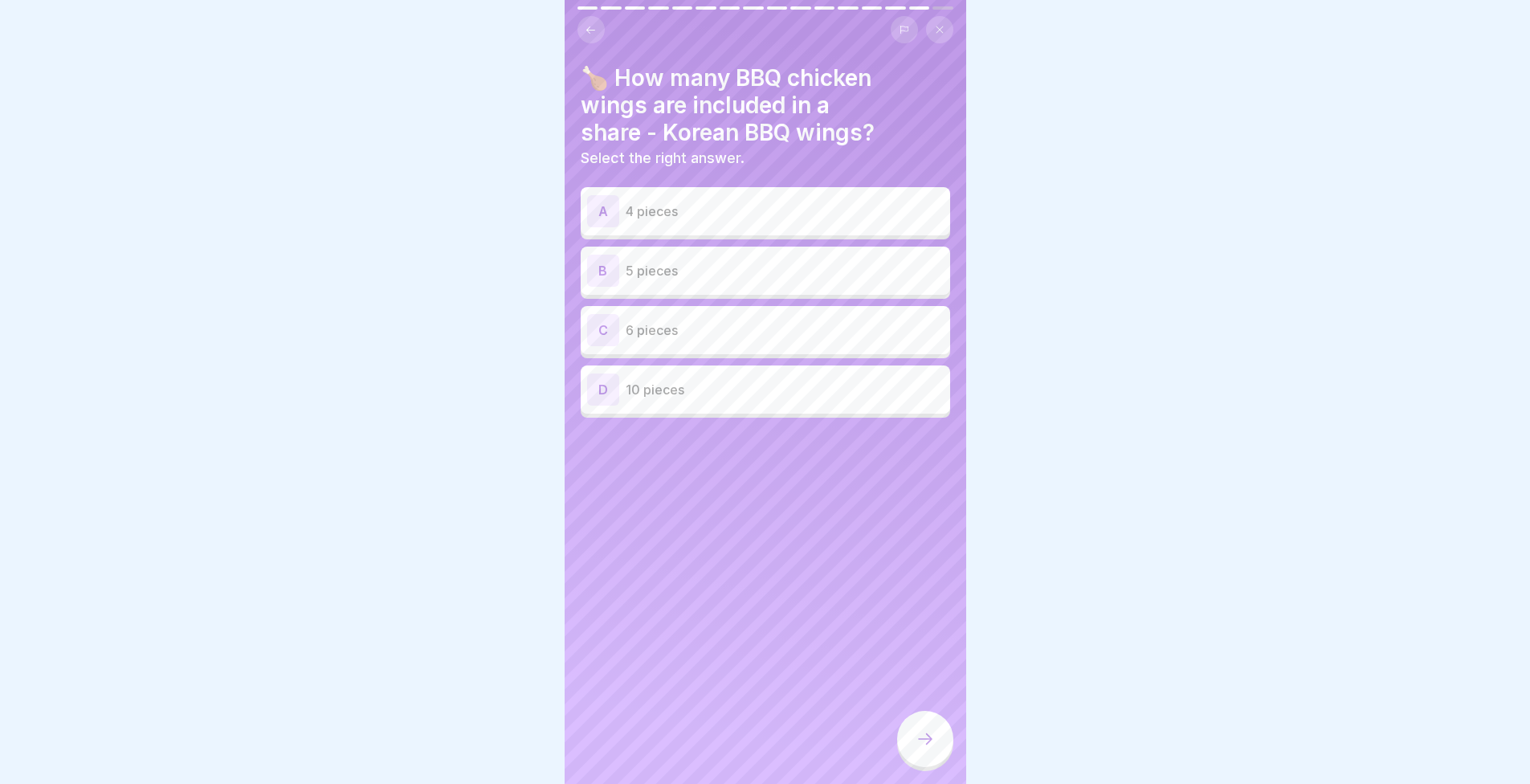
click at [689, 628] on div "🍗 How many BBQ chicken wings are included in a share - Korean BBQ wings? Select…" at bounding box center [766, 392] width 402 height 784
click at [655, 266] on p "5 pieces" at bounding box center [784, 271] width 318 height 19
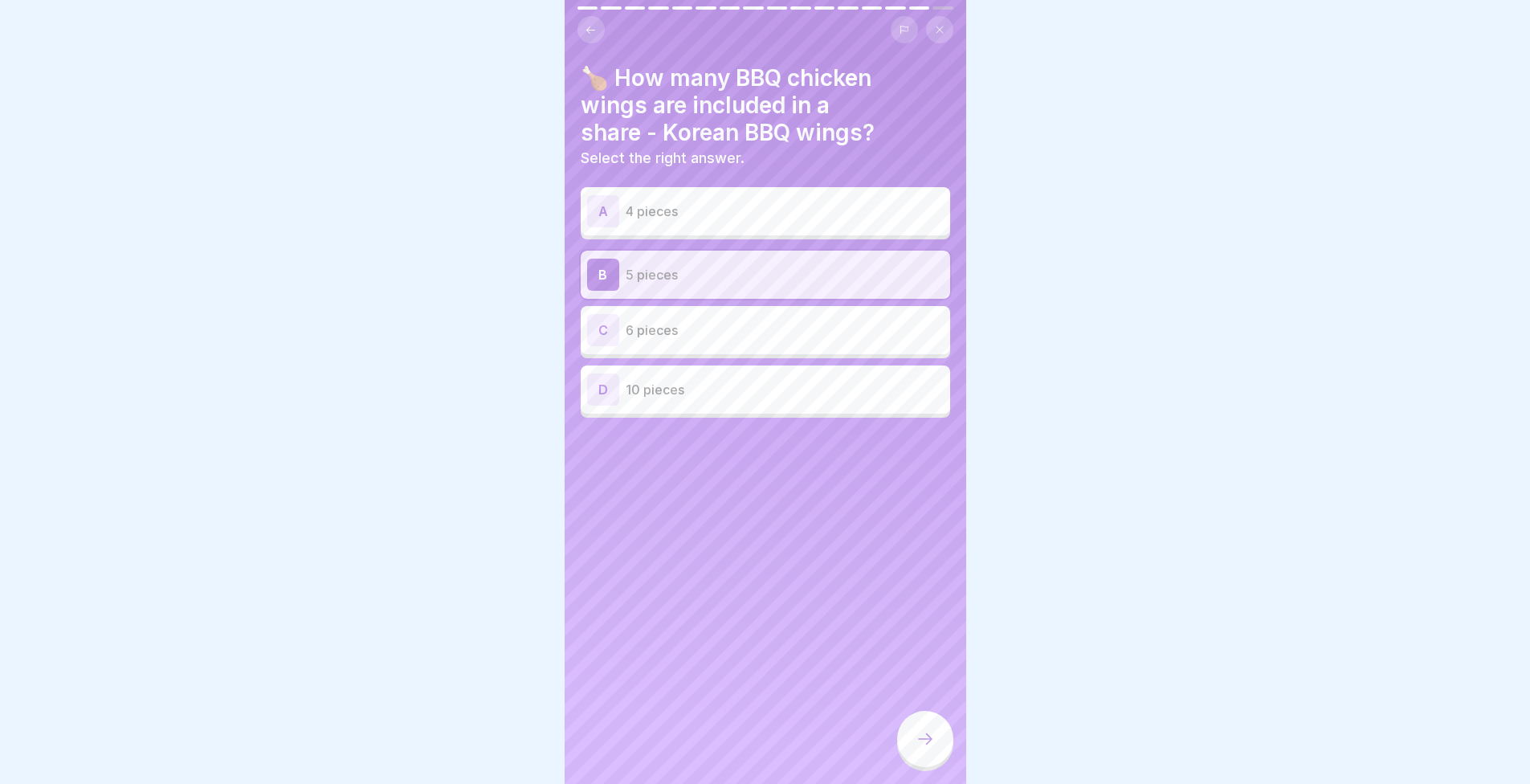
click at [935, 754] on div at bounding box center [925, 739] width 57 height 57
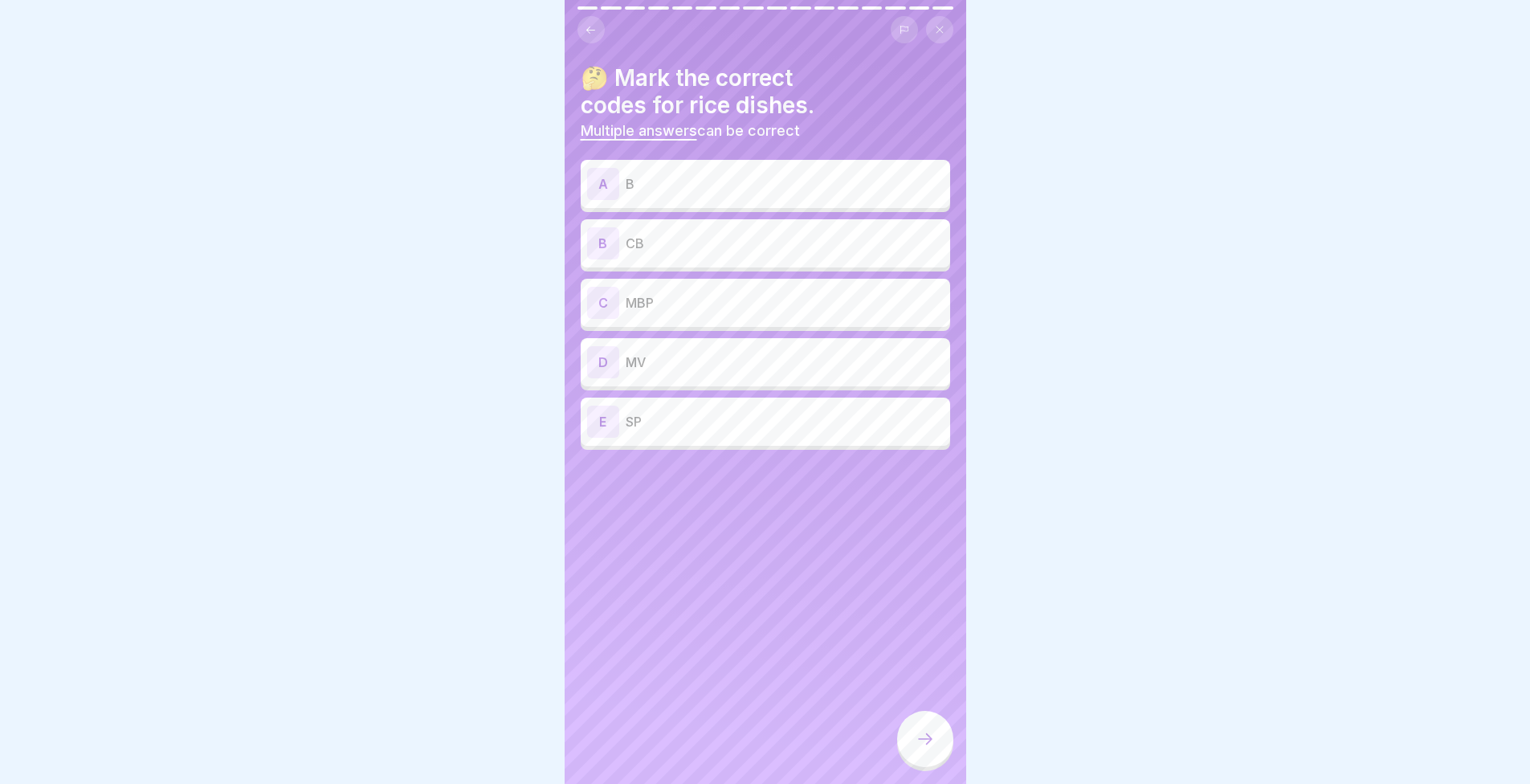
click at [716, 169] on div "A B" at bounding box center [765, 184] width 357 height 32
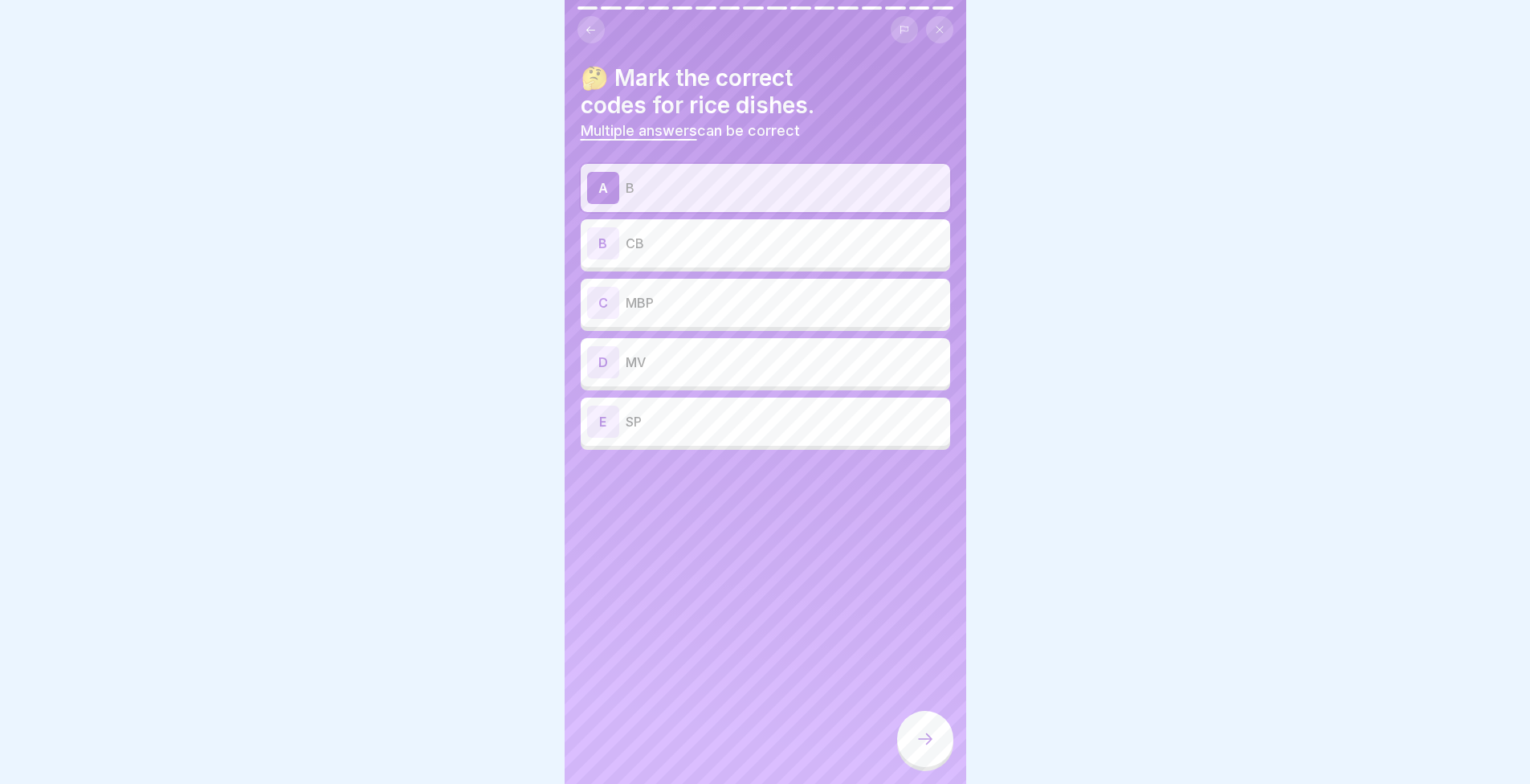
click at [683, 301] on p "MBP" at bounding box center [784, 303] width 318 height 19
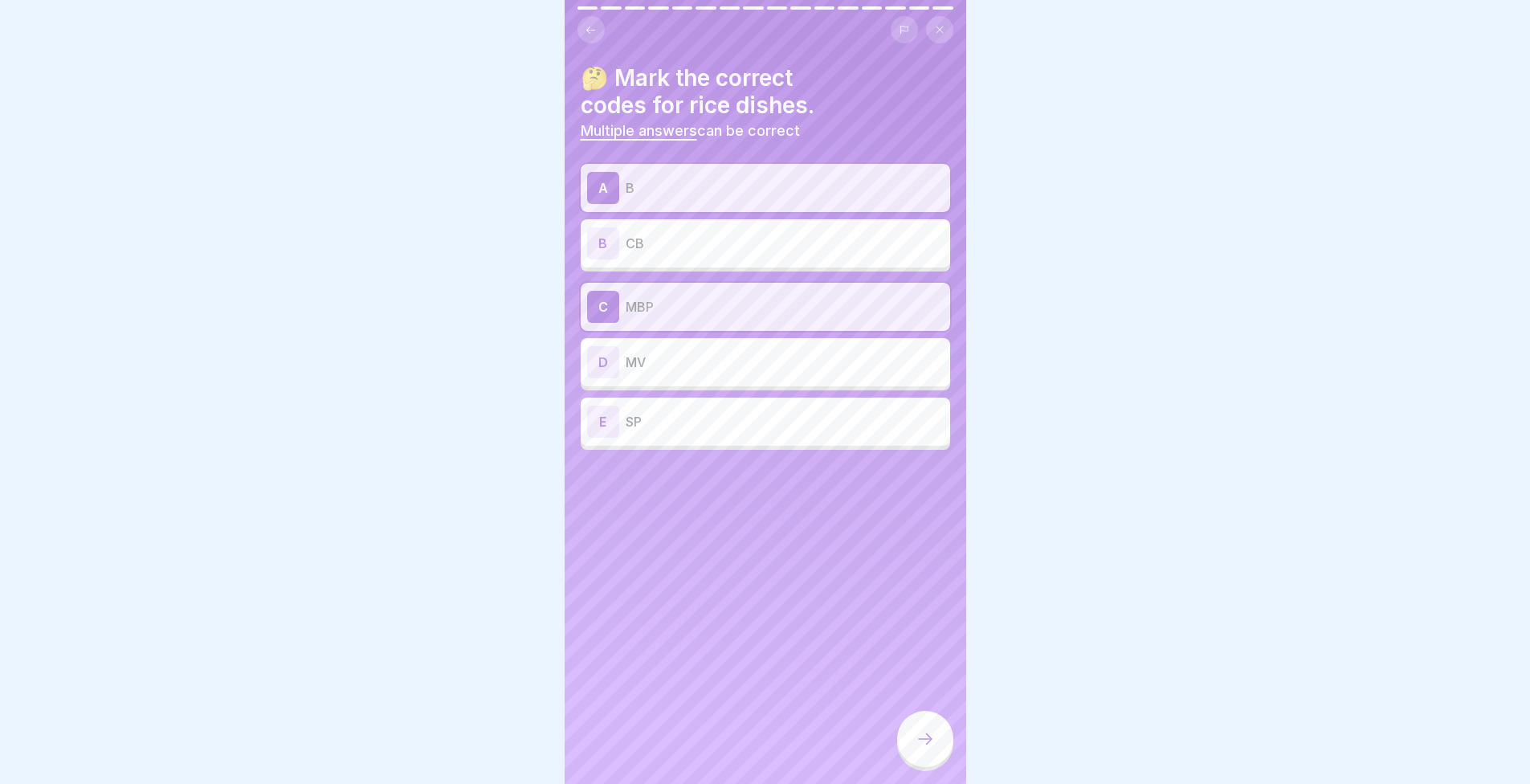
click at [684, 363] on p "MV" at bounding box center [784, 362] width 318 height 19
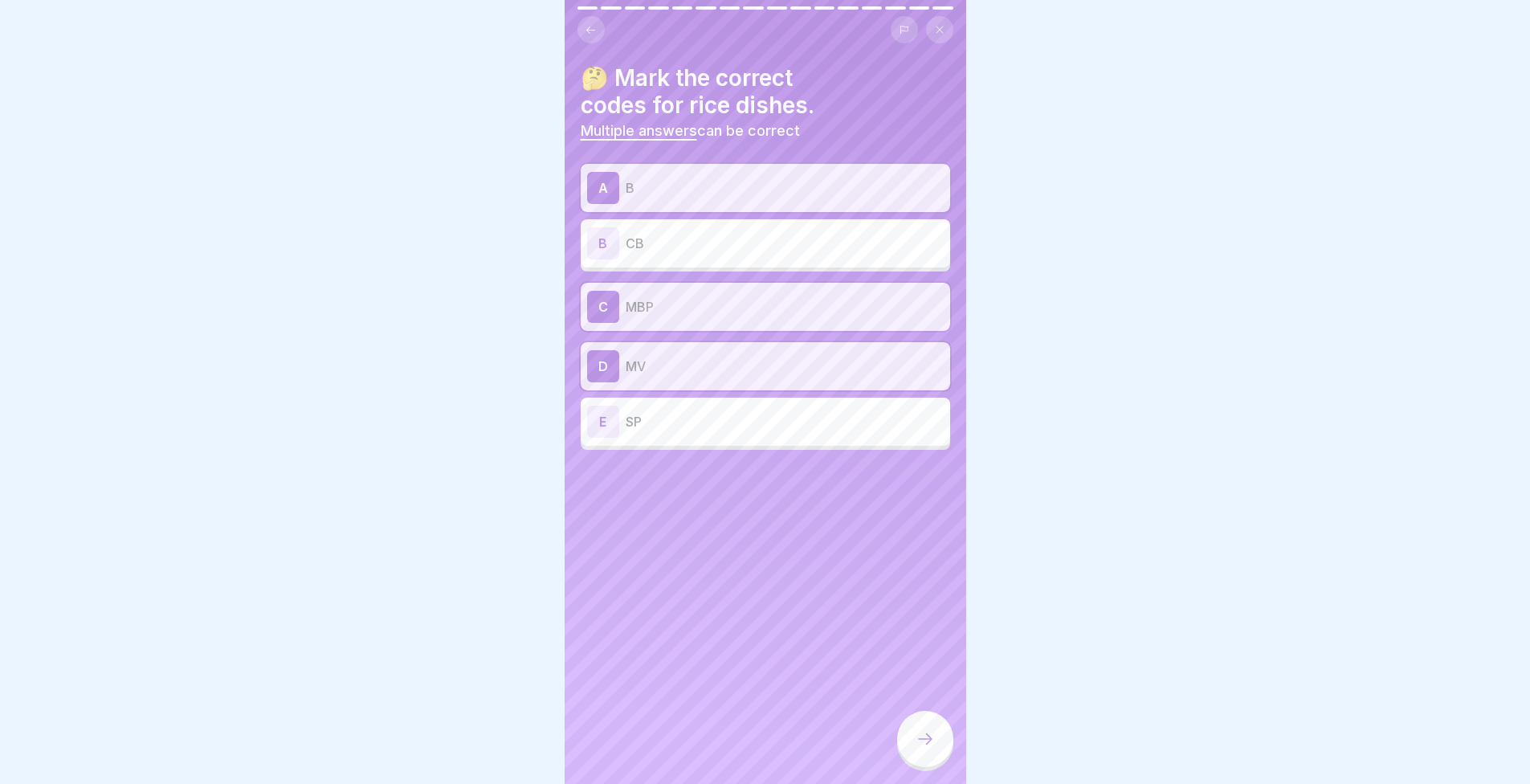
click at [688, 413] on p "SP" at bounding box center [784, 422] width 318 height 19
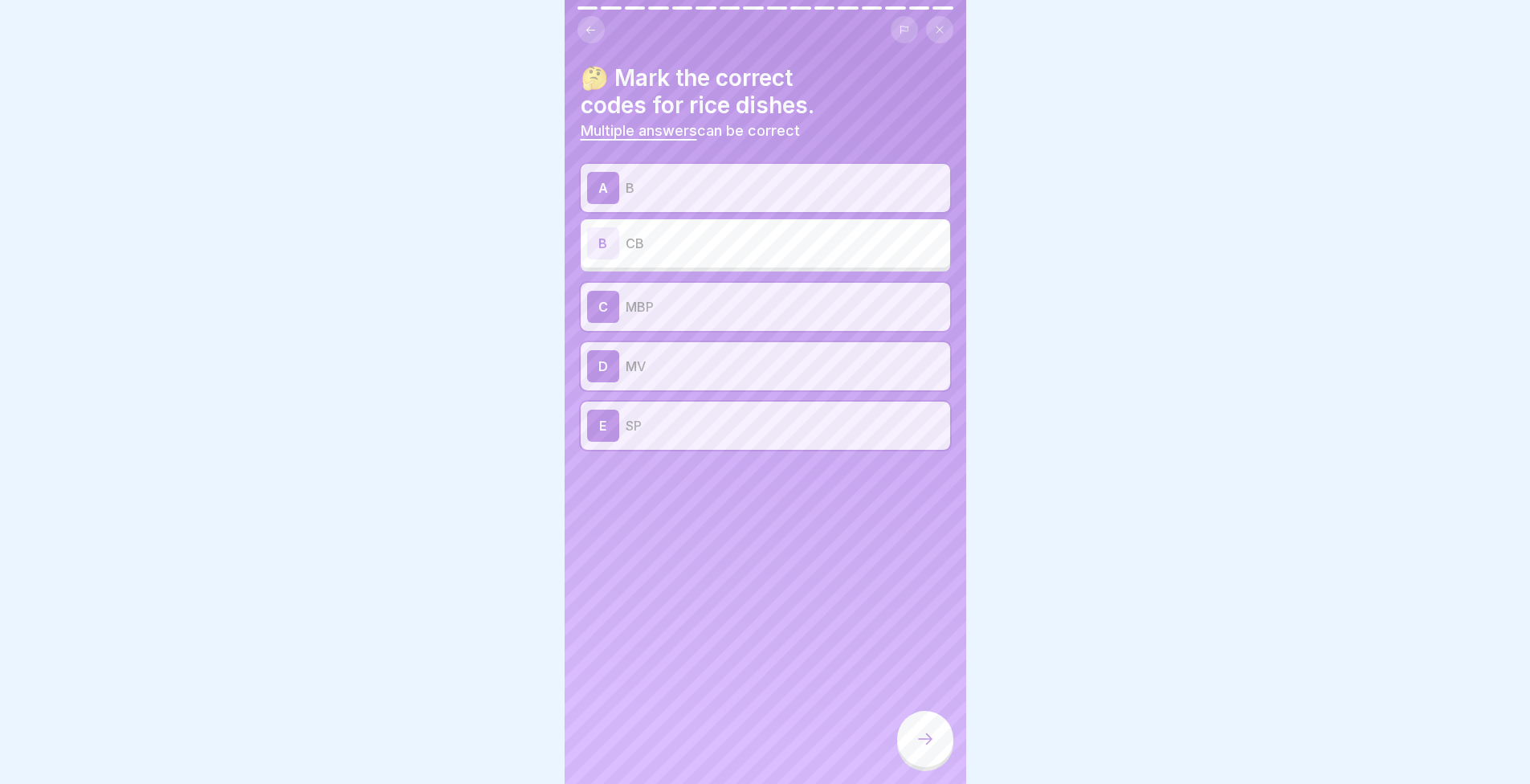
click at [927, 748] on icon at bounding box center [925, 739] width 19 height 19
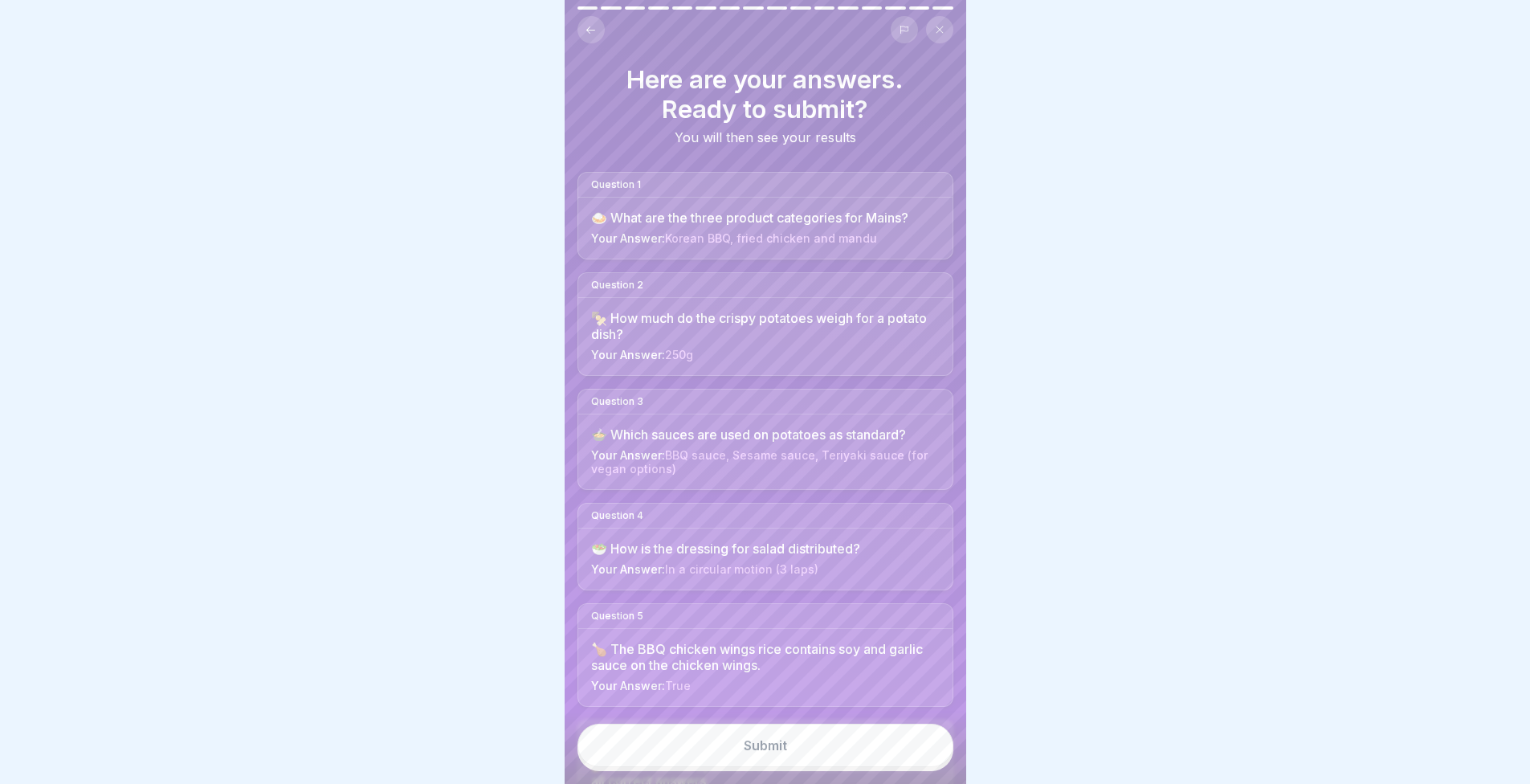
click at [903, 746] on button "Submit" at bounding box center [765, 745] width 376 height 43
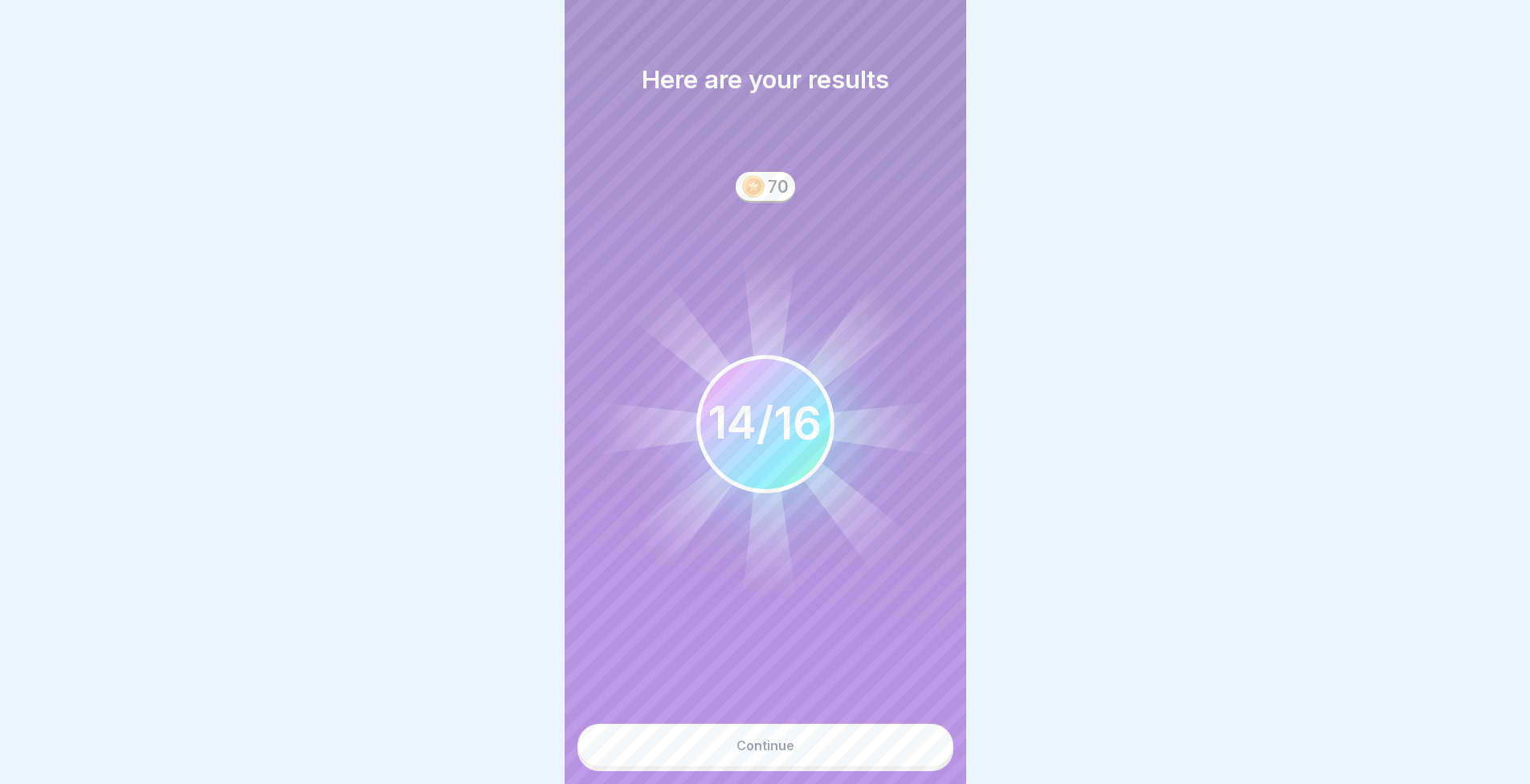
click at [858, 765] on button "Continue" at bounding box center [765, 745] width 376 height 43
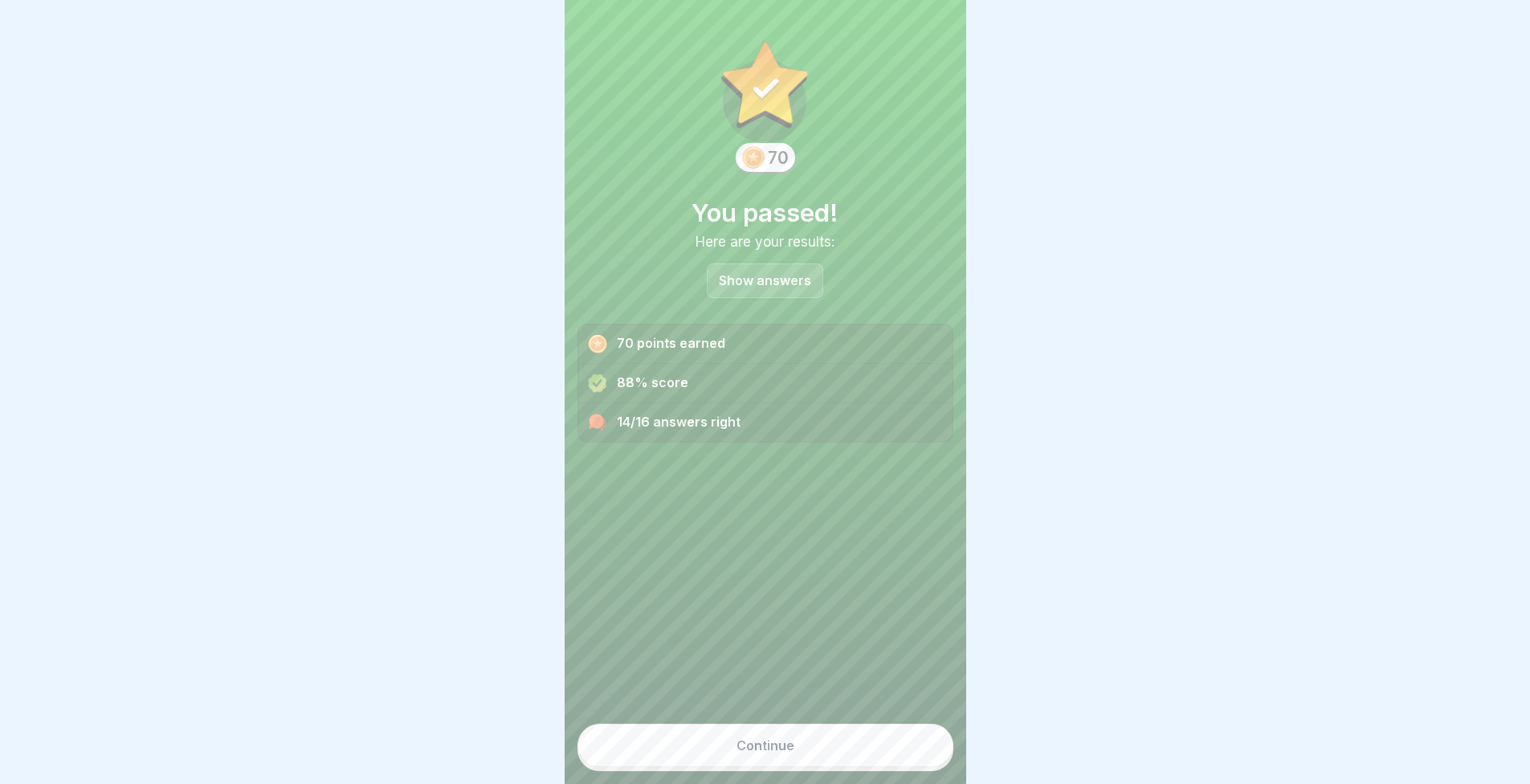
click at [857, 755] on button "Continue" at bounding box center [765, 745] width 376 height 43
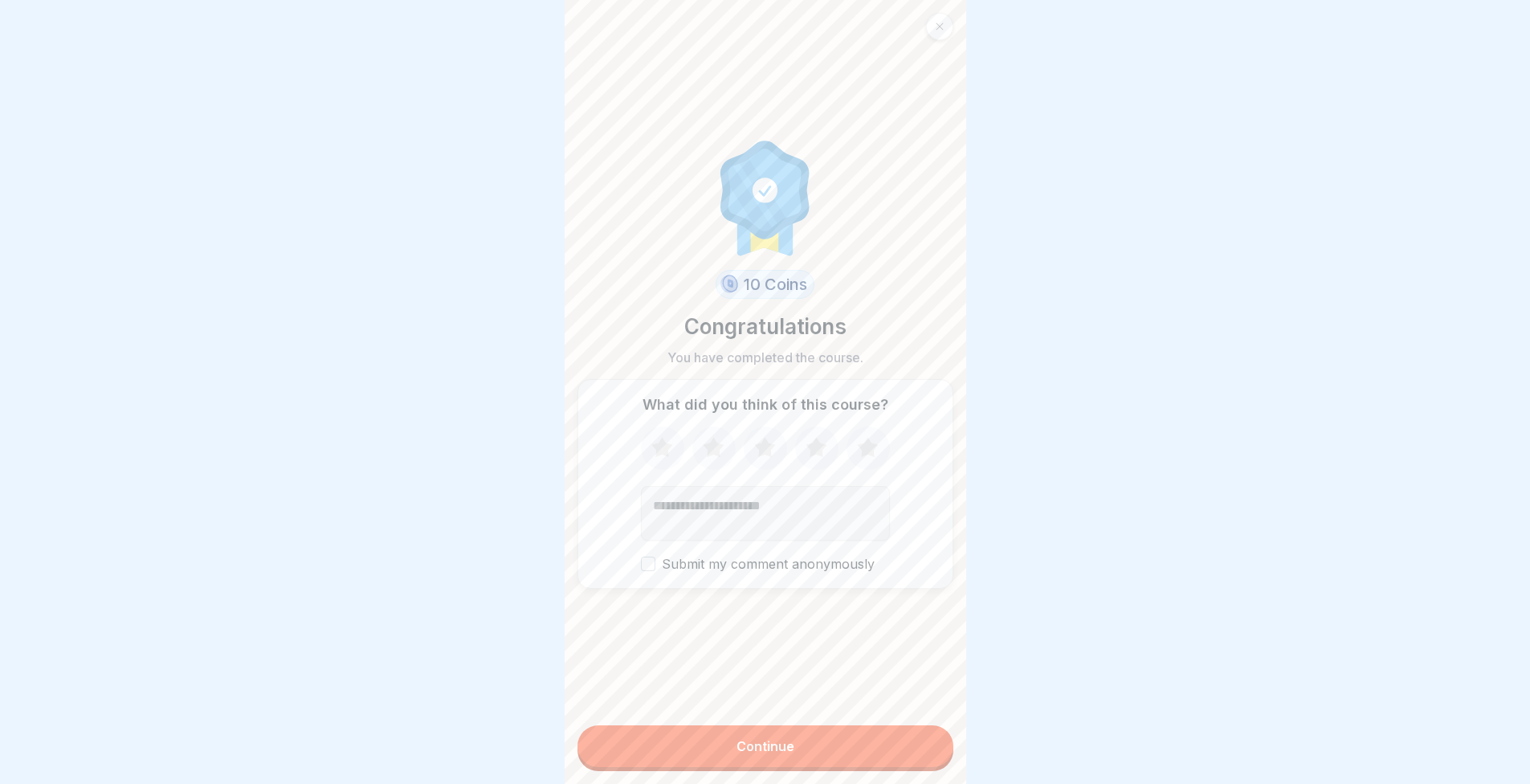
click at [830, 633] on div "10 Coins Congratulations You have completed the course. What did you think of t…" at bounding box center [765, 362] width 376 height 699
click at [875, 462] on icon at bounding box center [868, 448] width 42 height 41
click at [810, 763] on button "Continue" at bounding box center [765, 746] width 376 height 41
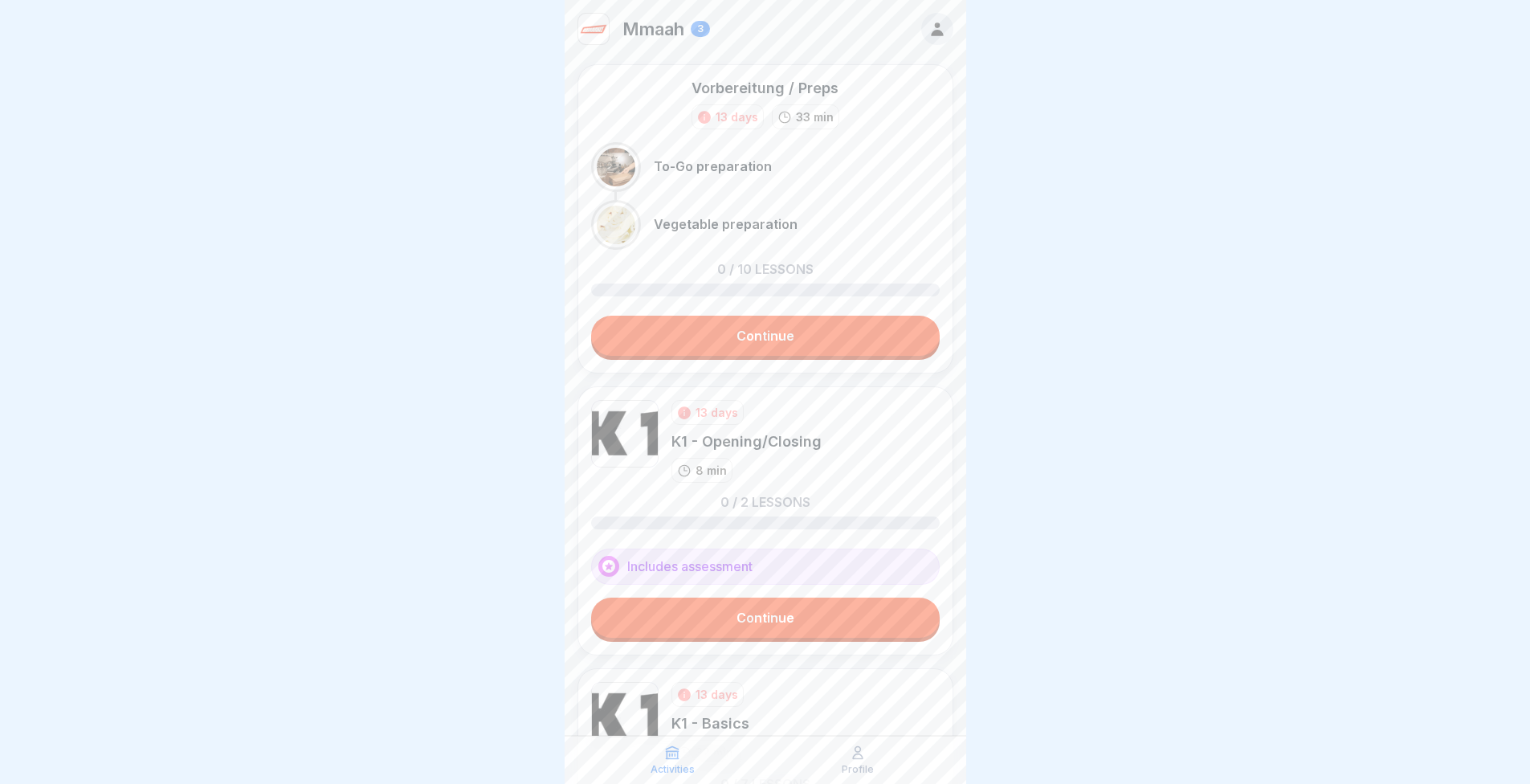
click at [719, 325] on link "Continue" at bounding box center [765, 335] width 349 height 40
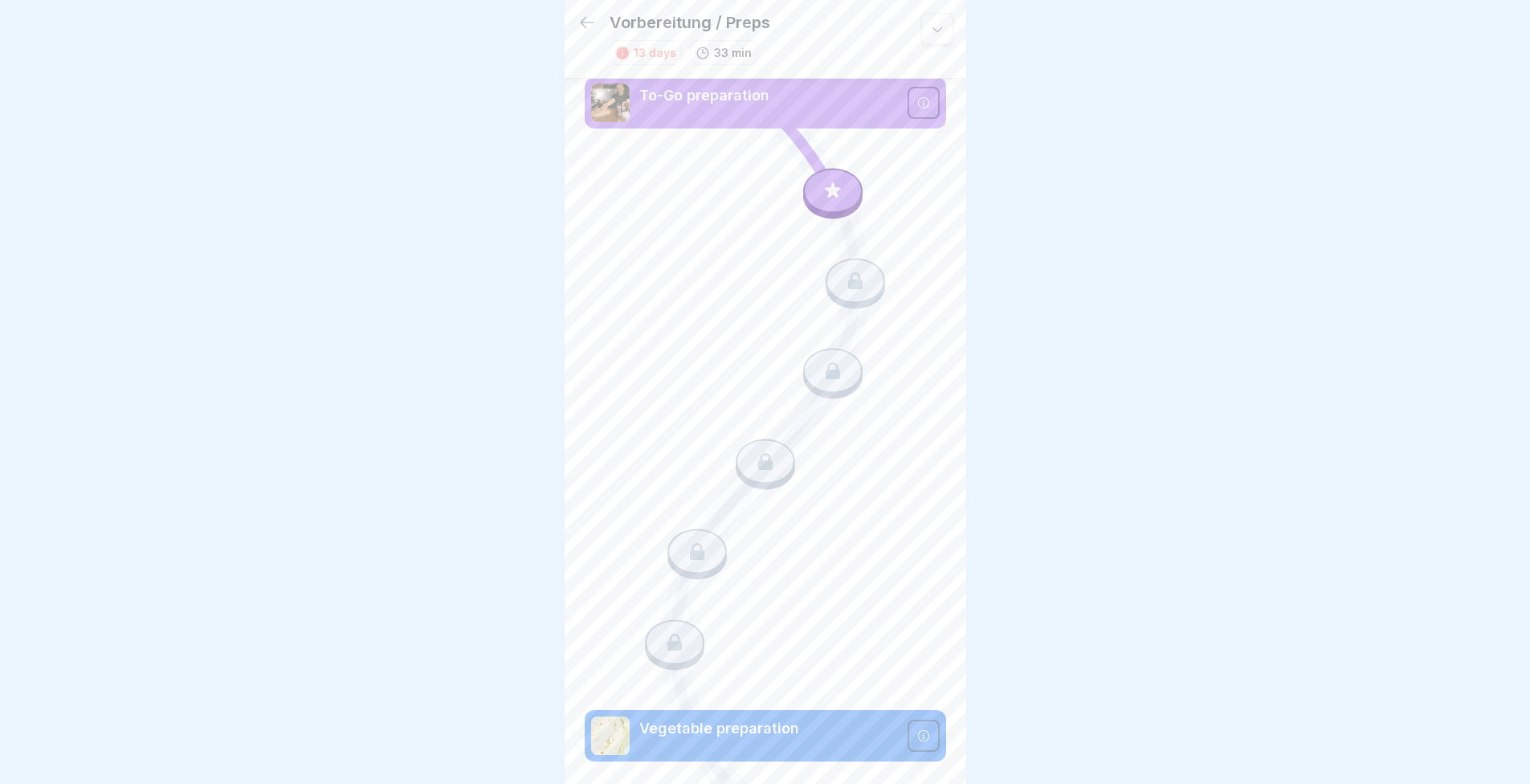
click at [844, 182] on div at bounding box center [833, 190] width 60 height 45
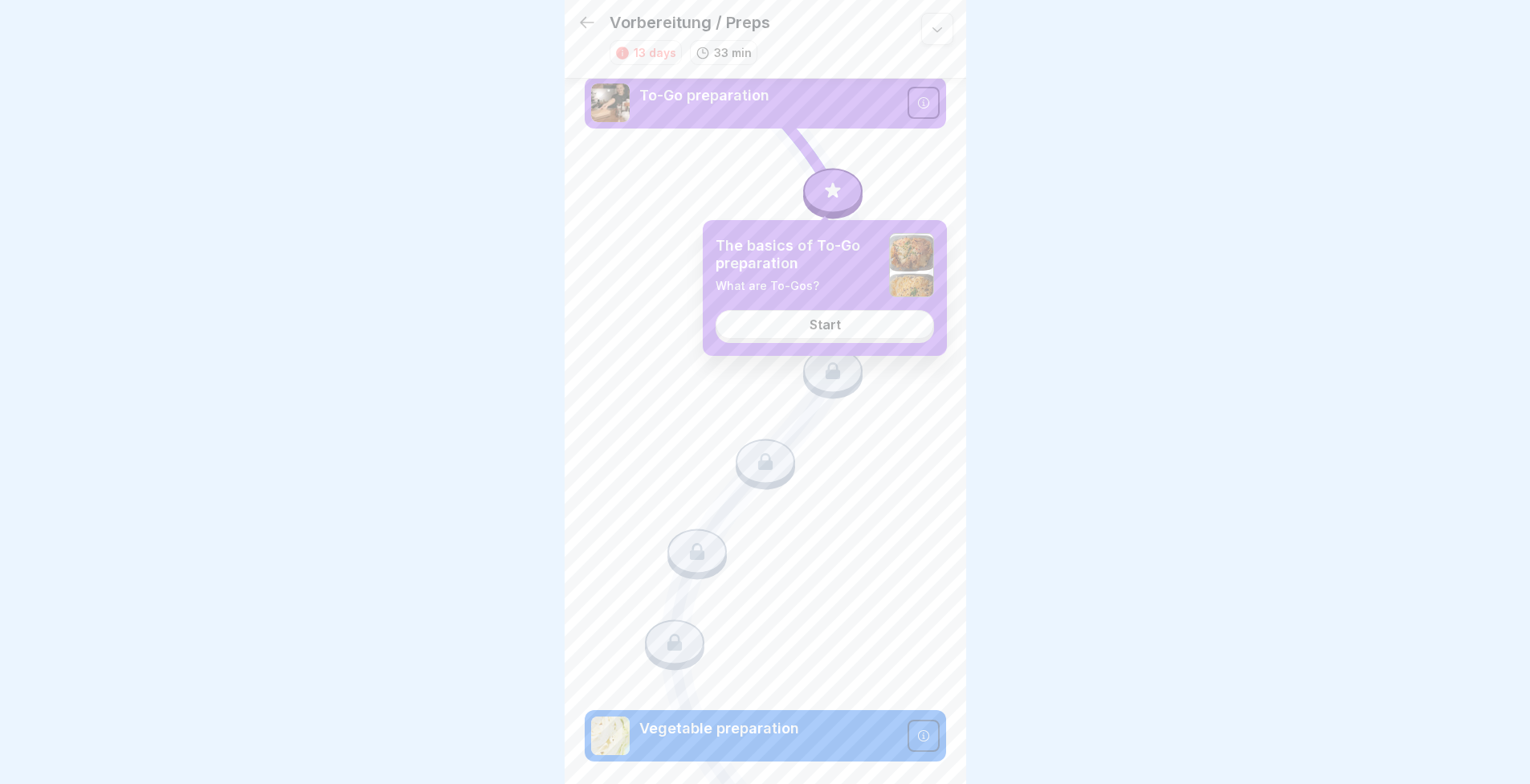
click at [833, 334] on link "Start" at bounding box center [825, 325] width 218 height 29
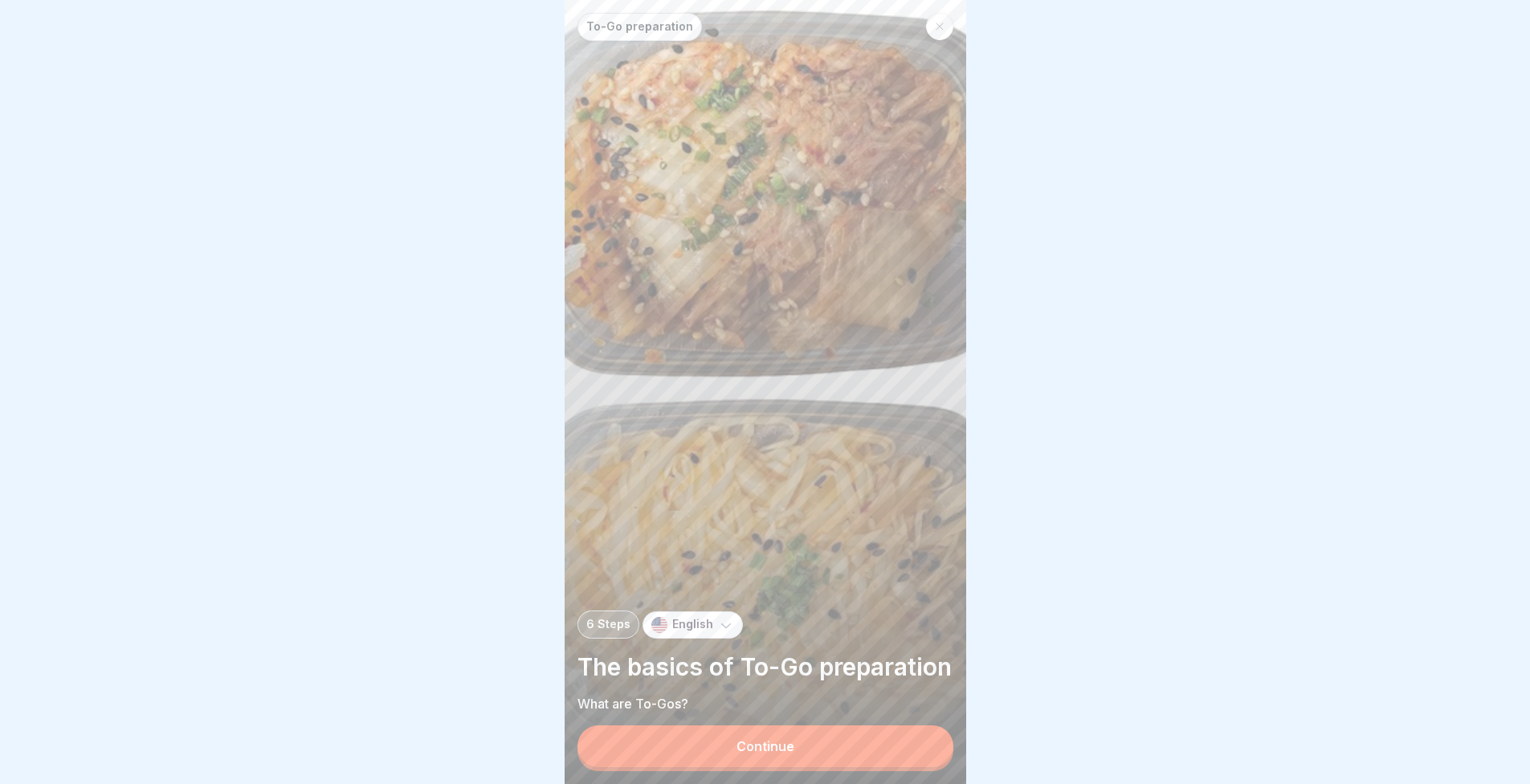
click at [820, 746] on button "Continue" at bounding box center [765, 746] width 376 height 41
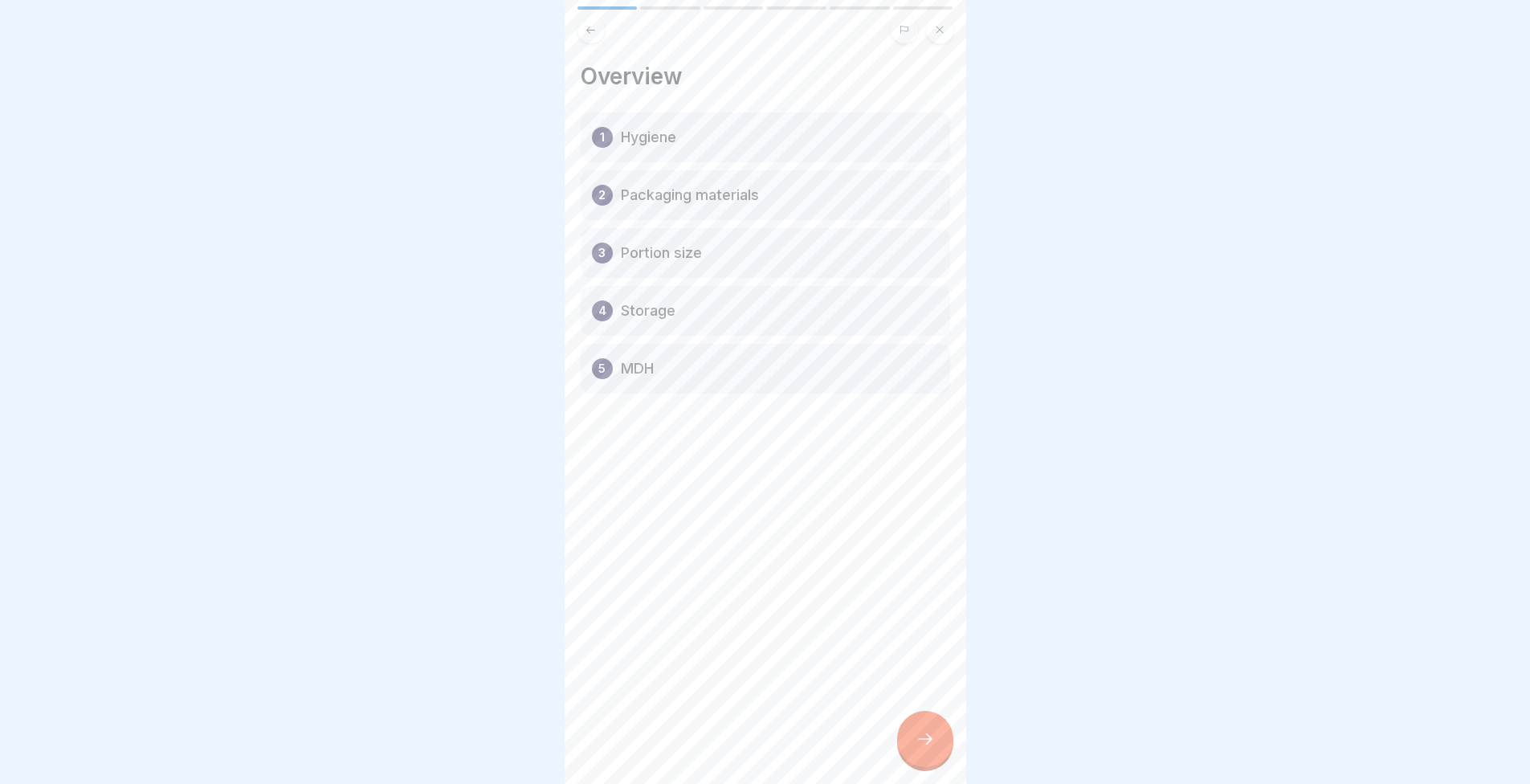
click at [947, 746] on div at bounding box center [925, 739] width 57 height 57
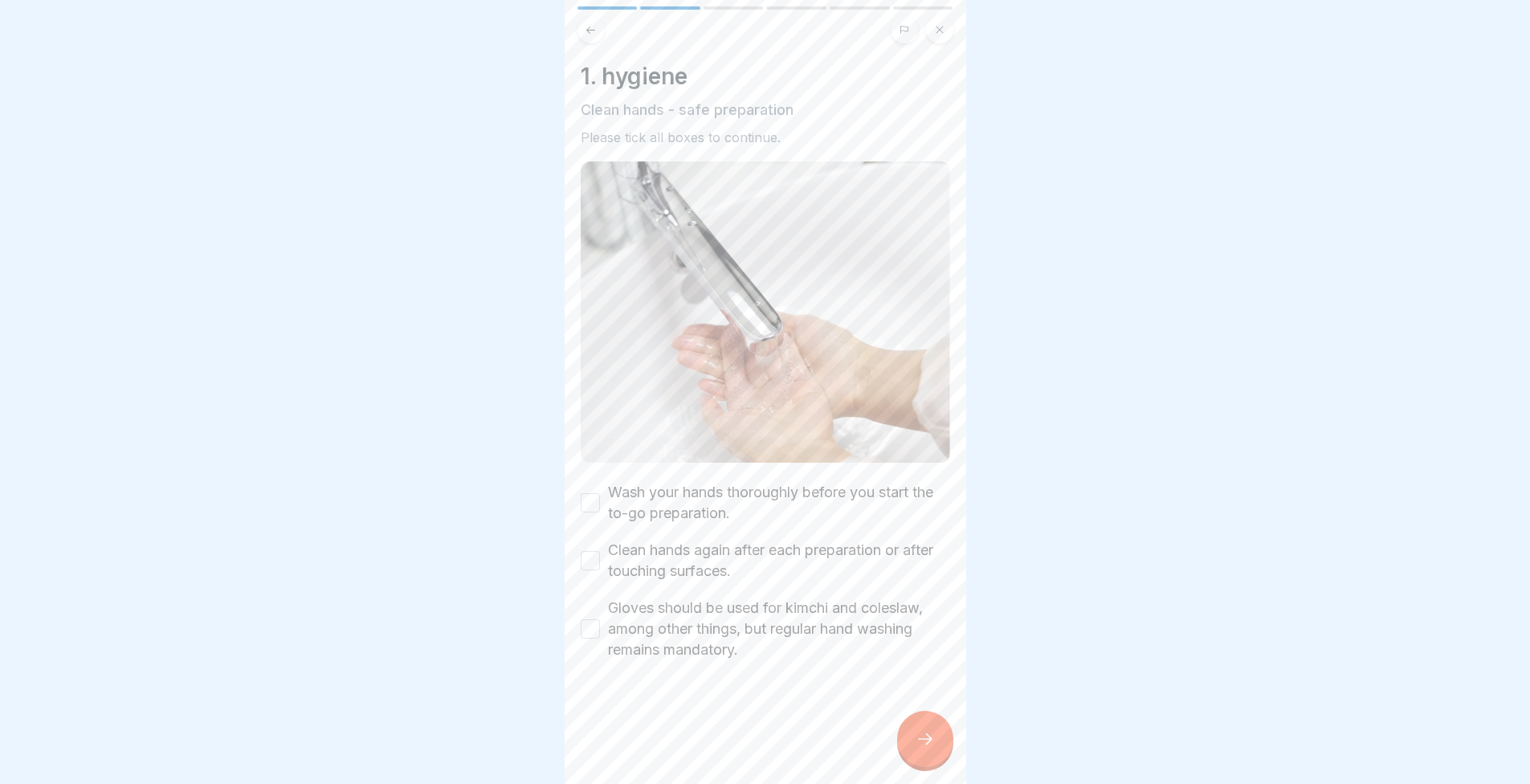
click at [704, 486] on label "Wash your hands thoroughly before you start the to-go preparation." at bounding box center [779, 502] width 342 height 41
click at [600, 493] on button "Wash your hands thoroughly before you start the to-go preparation." at bounding box center [590, 502] width 19 height 19
click at [712, 555] on label "Clean hands again after each preparation or after touching surfaces." at bounding box center [779, 560] width 342 height 41
click at [600, 555] on button "Clean hands again after each preparation or after touching surfaces." at bounding box center [590, 560] width 19 height 19
click at [737, 612] on label "Gloves should be used for kimchi and coleslaw, among other things, but regular …" at bounding box center [779, 628] width 342 height 62
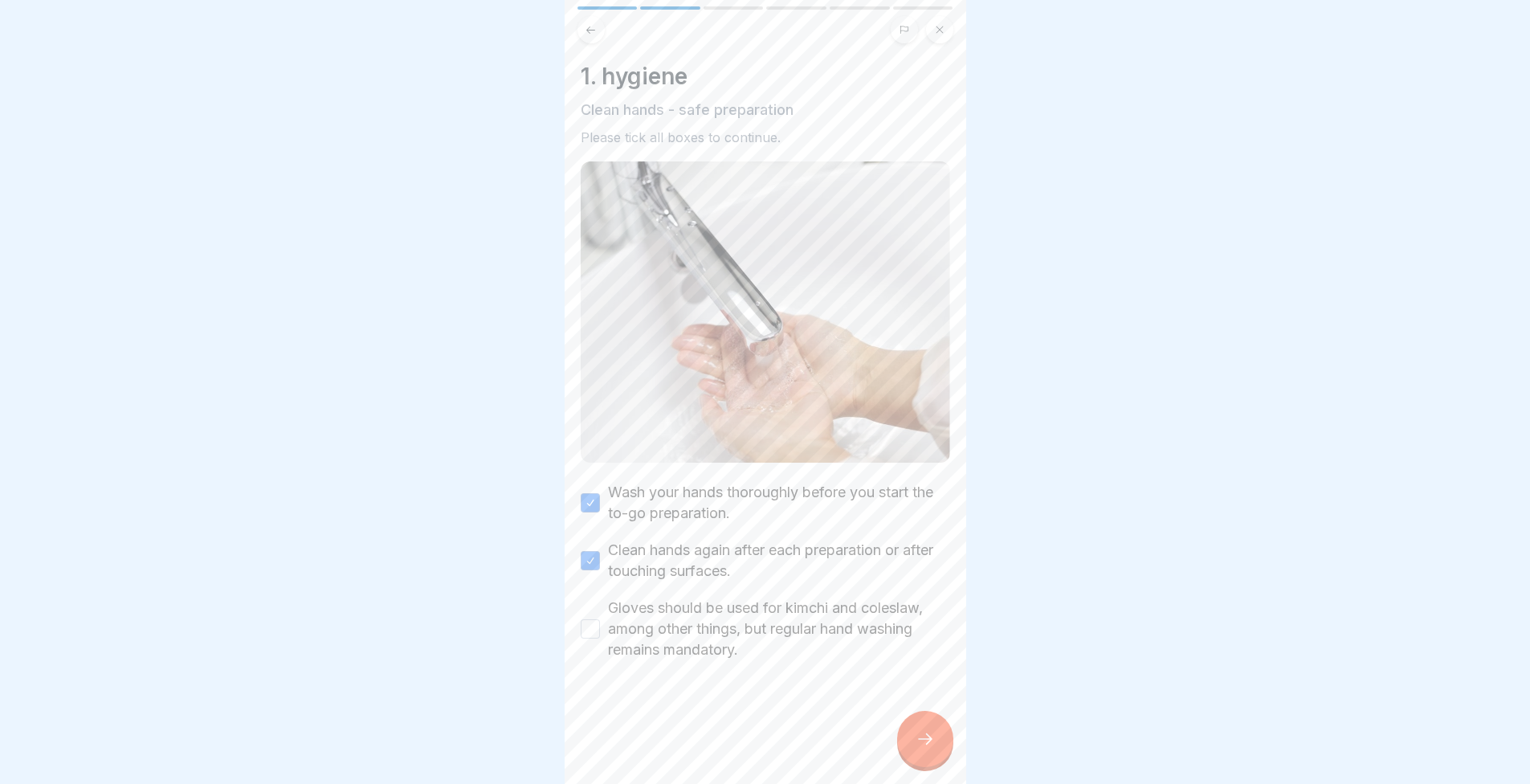
click at [600, 619] on button "Gloves should be used for kimchi and coleslaw, among other things, but regular …" at bounding box center [590, 628] width 19 height 19
click at [920, 748] on icon at bounding box center [925, 739] width 19 height 19
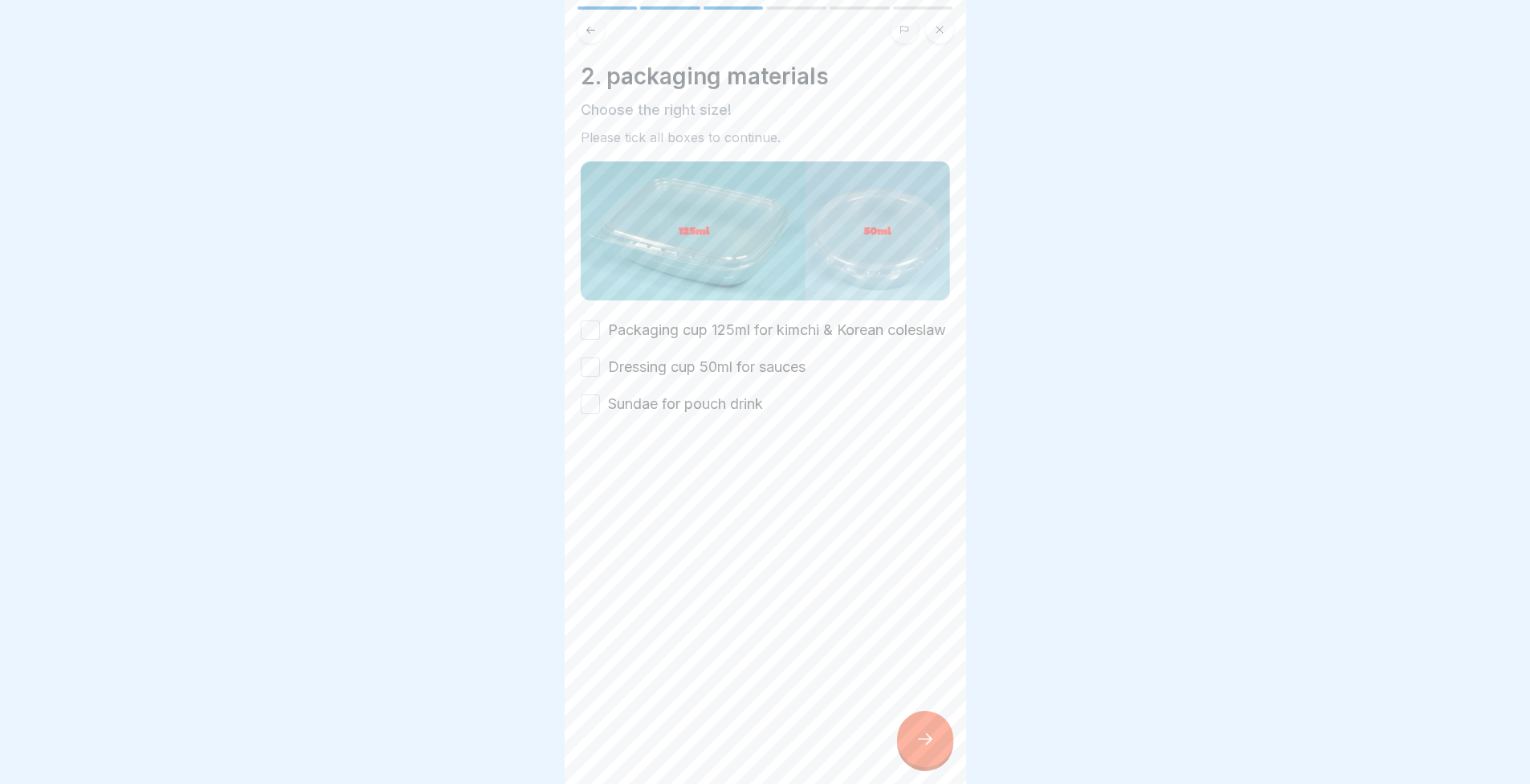
click at [629, 337] on label "Packaging cup 125ml for kimchi & Korean coleslaw" at bounding box center [777, 331] width 338 height 21
click at [600, 337] on button "Packaging cup 125ml for kimchi & Korean coleslaw" at bounding box center [590, 330] width 19 height 19
click at [635, 378] on label "Dressing cup 50ml for sauces" at bounding box center [707, 367] width 198 height 21
click at [600, 377] on button "Dressing cup 50ml for sauces" at bounding box center [590, 367] width 19 height 19
click at [650, 414] on label "Sundae for pouch drink" at bounding box center [685, 404] width 155 height 21
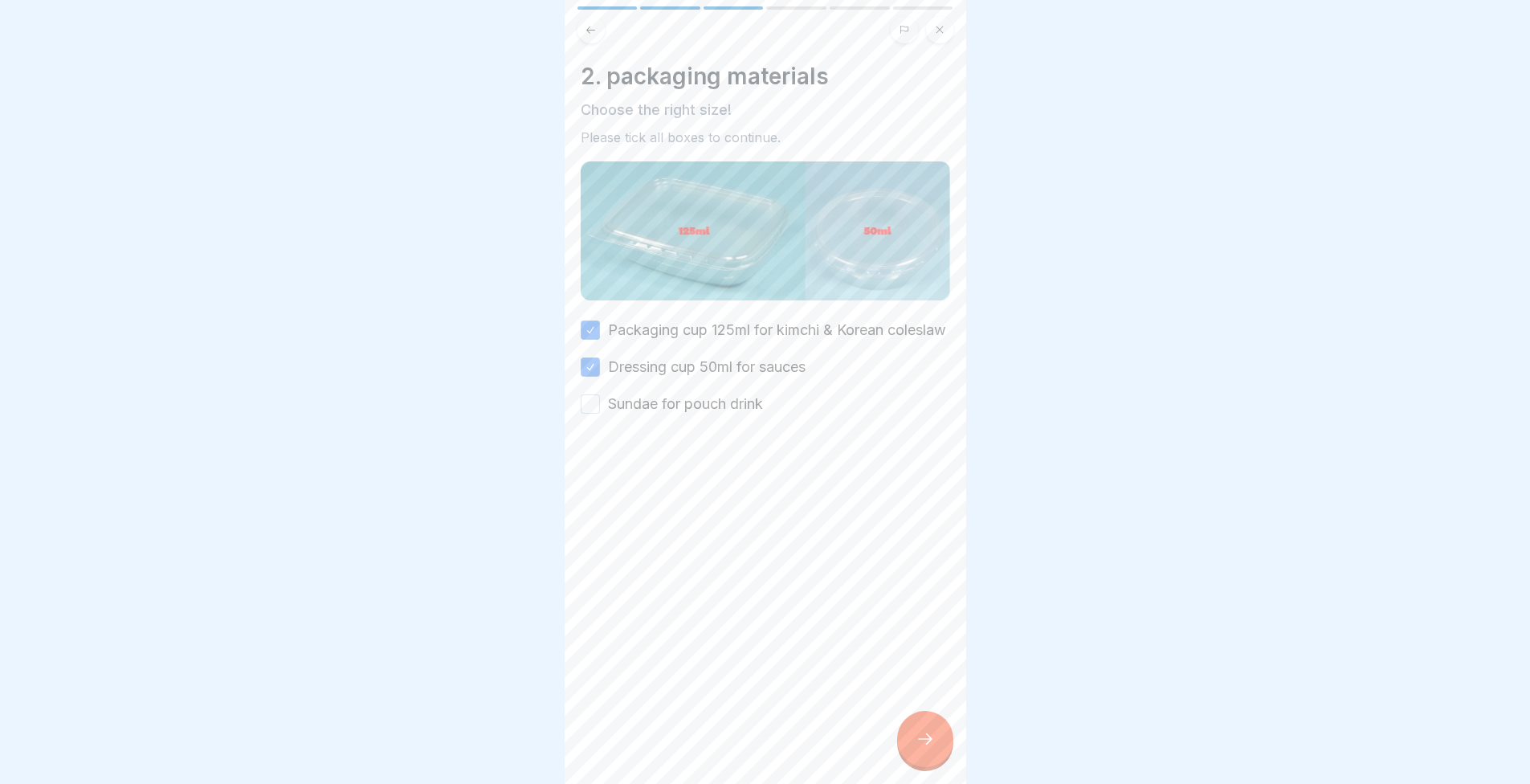
click at [600, 413] on button "Sundae for pouch drink" at bounding box center [590, 404] width 19 height 19
drag, startPoint x: 935, startPoint y: 746, endPoint x: 916, endPoint y: 706, distance: 44.3
click at [935, 745] on div at bounding box center [925, 739] width 57 height 57
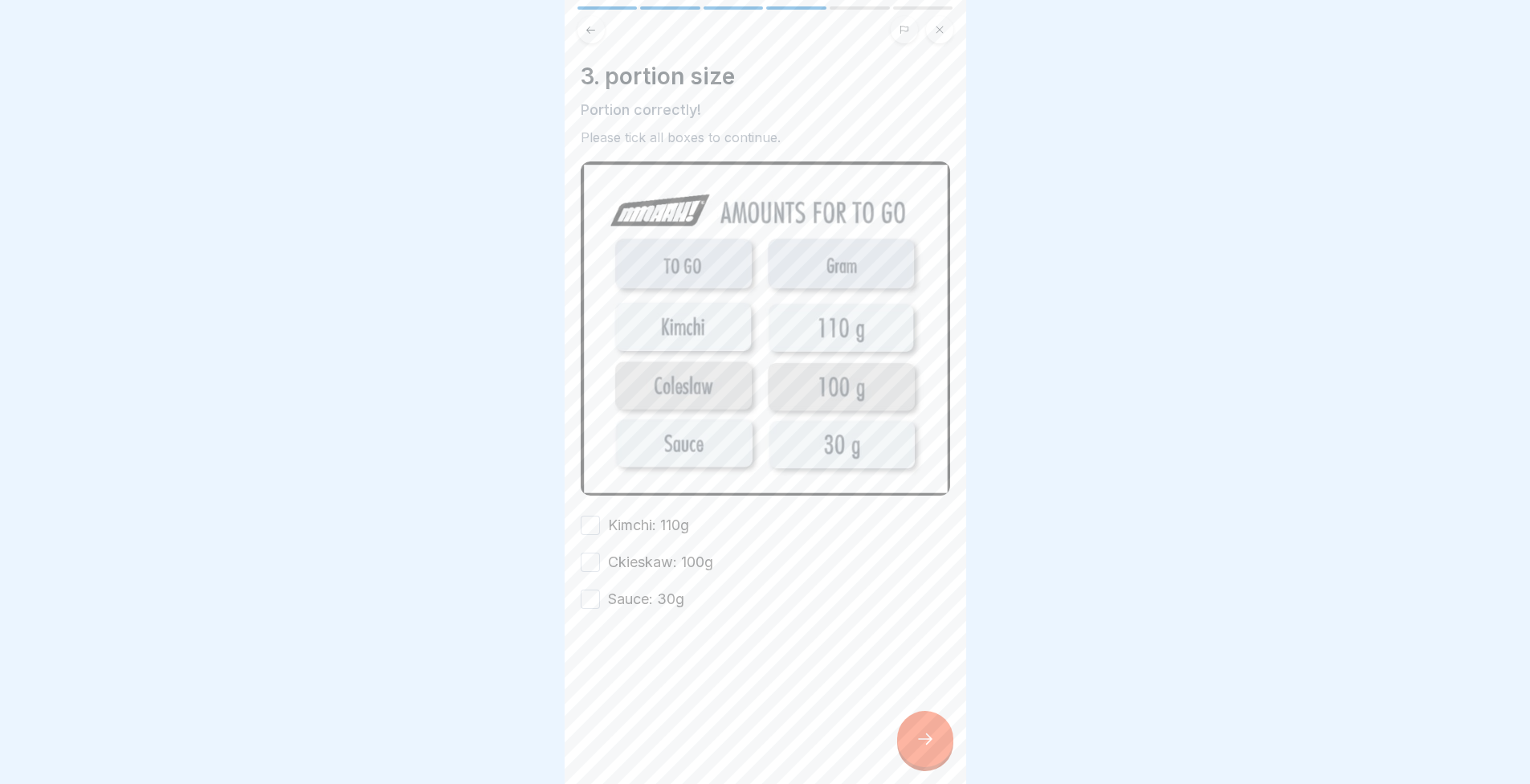
click at [675, 525] on label "Kimchi: 110g" at bounding box center [649, 526] width 81 height 21
click at [600, 525] on button "Kimchi: 110g" at bounding box center [590, 526] width 19 height 19
click at [669, 563] on div "Kimchi: 110g Ckieskaw: 100g Sauce: 30g" at bounding box center [765, 562] width 369 height 95
click at [672, 609] on div at bounding box center [765, 657] width 369 height 96
click at [671, 609] on div at bounding box center [765, 657] width 369 height 96
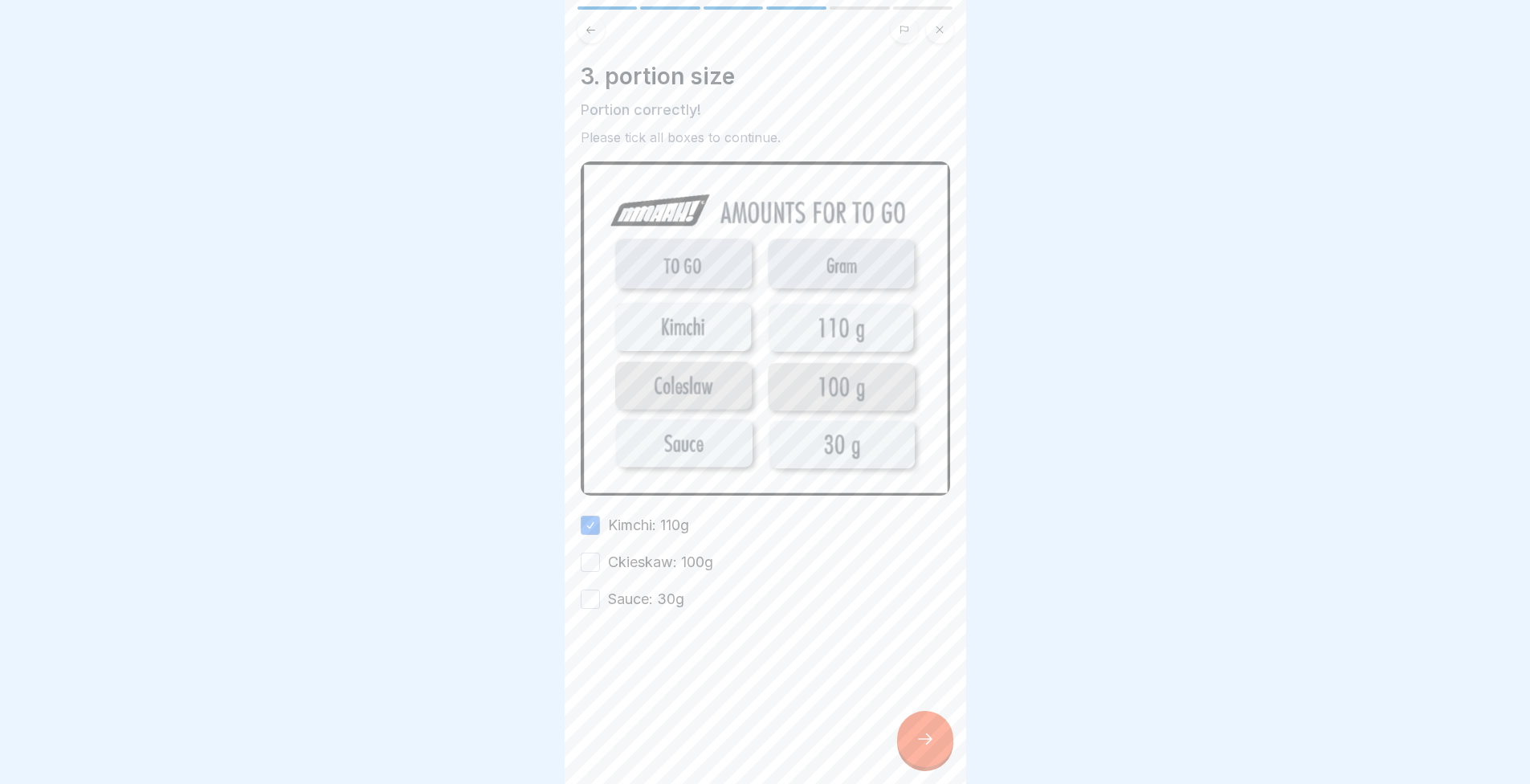
click at [663, 560] on label "Ckieskaw: 100g" at bounding box center [660, 562] width 105 height 21
click at [600, 560] on button "Ckieskaw: 100g" at bounding box center [590, 562] width 19 height 19
click at [657, 592] on label "Sauce: 30g" at bounding box center [646, 600] width 76 height 21
click at [600, 592] on button "Sauce: 30g" at bounding box center [590, 599] width 19 height 19
click at [920, 746] on icon at bounding box center [925, 739] width 19 height 19
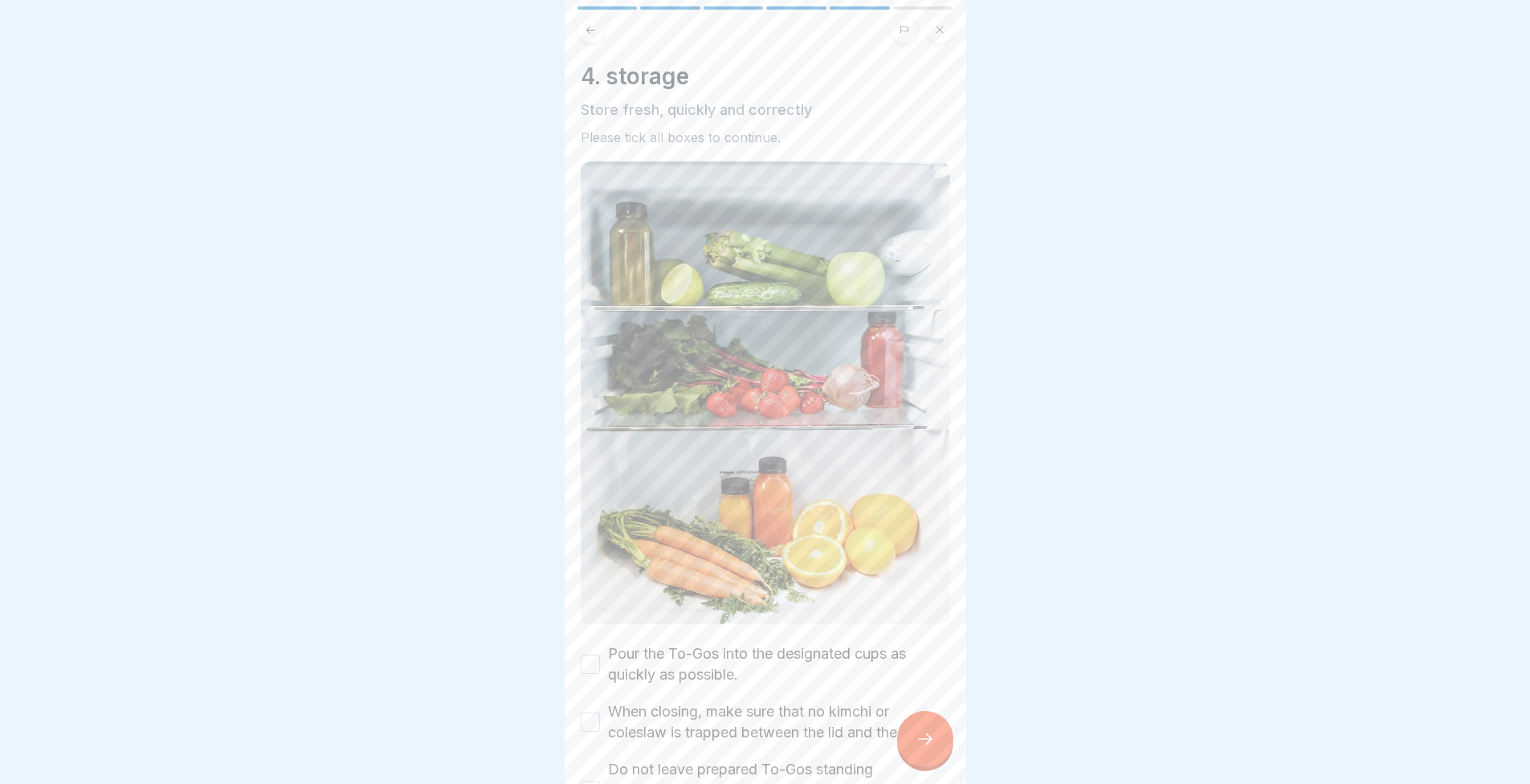
scroll to position [198, 0]
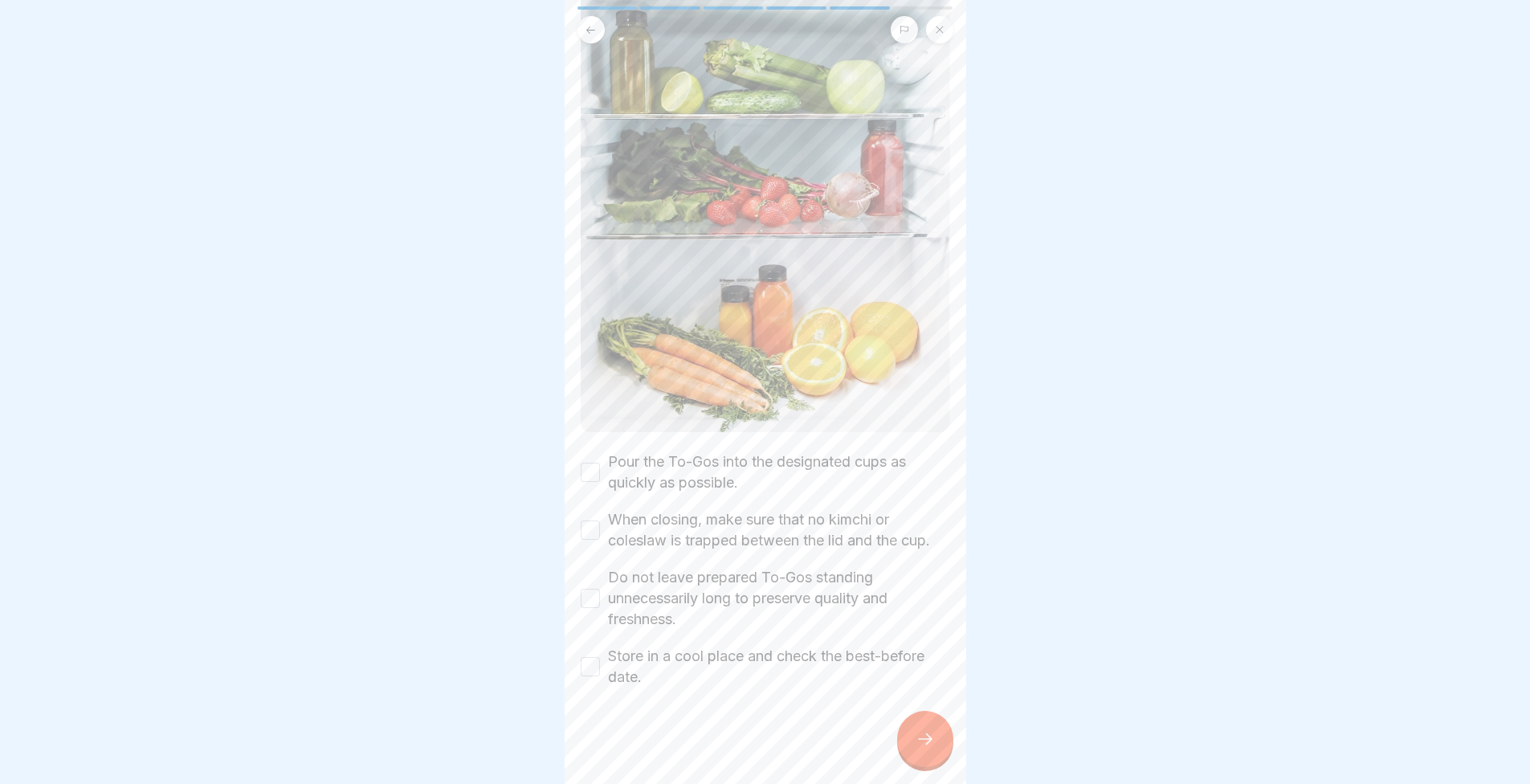
click at [626, 464] on label "Pour the To-Gos into the designated cups as quickly as possible." at bounding box center [779, 472] width 342 height 41
click at [600, 464] on button "Pour the To-Gos into the designated cups as quickly as possible." at bounding box center [590, 472] width 19 height 19
click at [629, 511] on label "When closing, make sure that no kimchi or coleslaw is trapped between the lid a…" at bounding box center [779, 529] width 342 height 41
click at [600, 521] on button "When closing, make sure that no kimchi or coleslaw is trapped between the lid a…" at bounding box center [590, 530] width 19 height 19
click at [653, 582] on label "Do not leave prepared To-Gos standing unnecessarily long to preserve quality an…" at bounding box center [779, 598] width 342 height 62
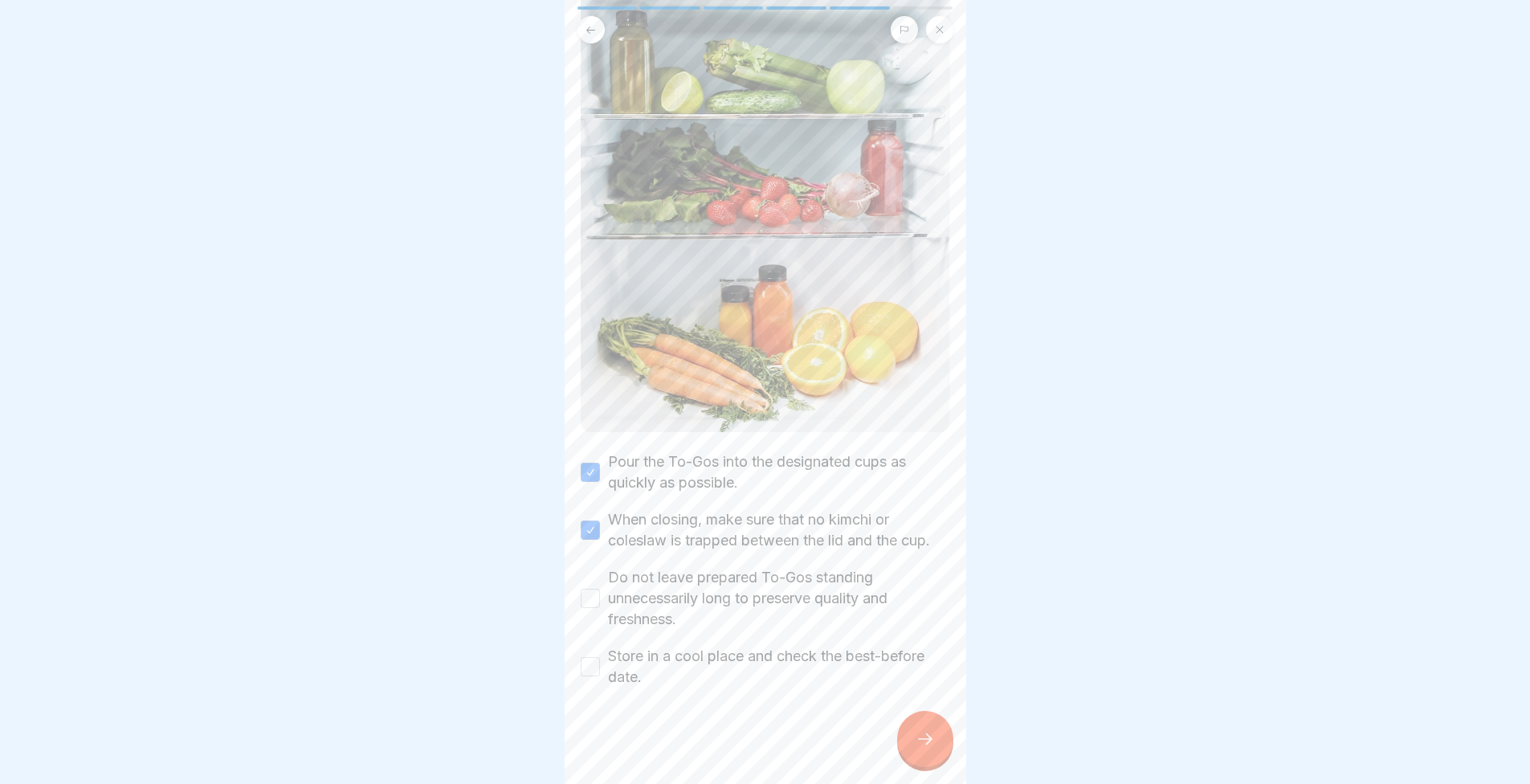
click at [600, 589] on button "Do not leave prepared To-Gos standing unnecessarily long to preserve quality an…" at bounding box center [590, 599] width 19 height 19
click at [665, 654] on label "Store in a cool place and check the best-before date." at bounding box center [779, 666] width 342 height 41
click at [600, 657] on button "Store in a cool place and check the best-before date." at bounding box center [590, 667] width 19 height 19
click at [917, 736] on div at bounding box center [925, 739] width 57 height 57
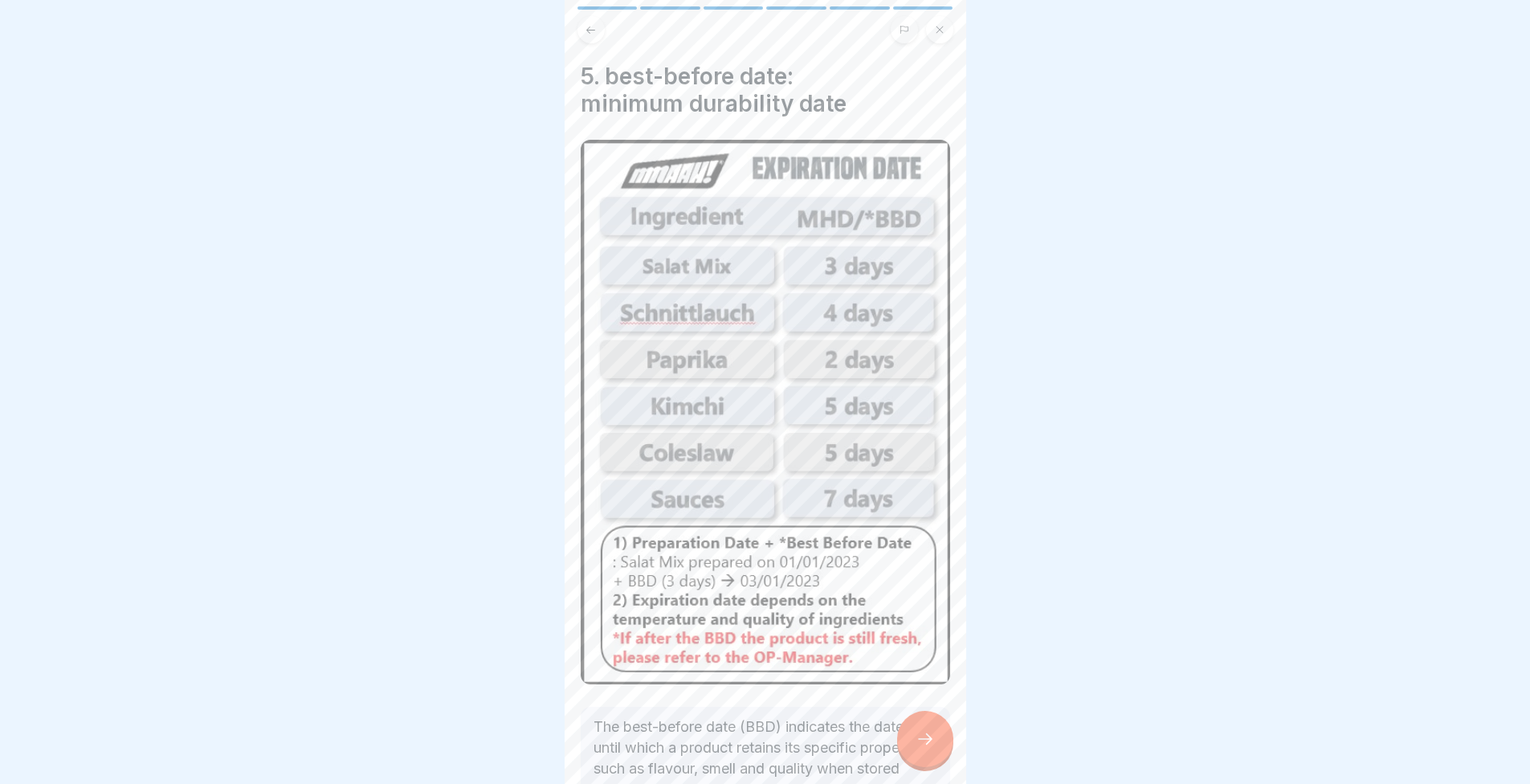
scroll to position [167, 0]
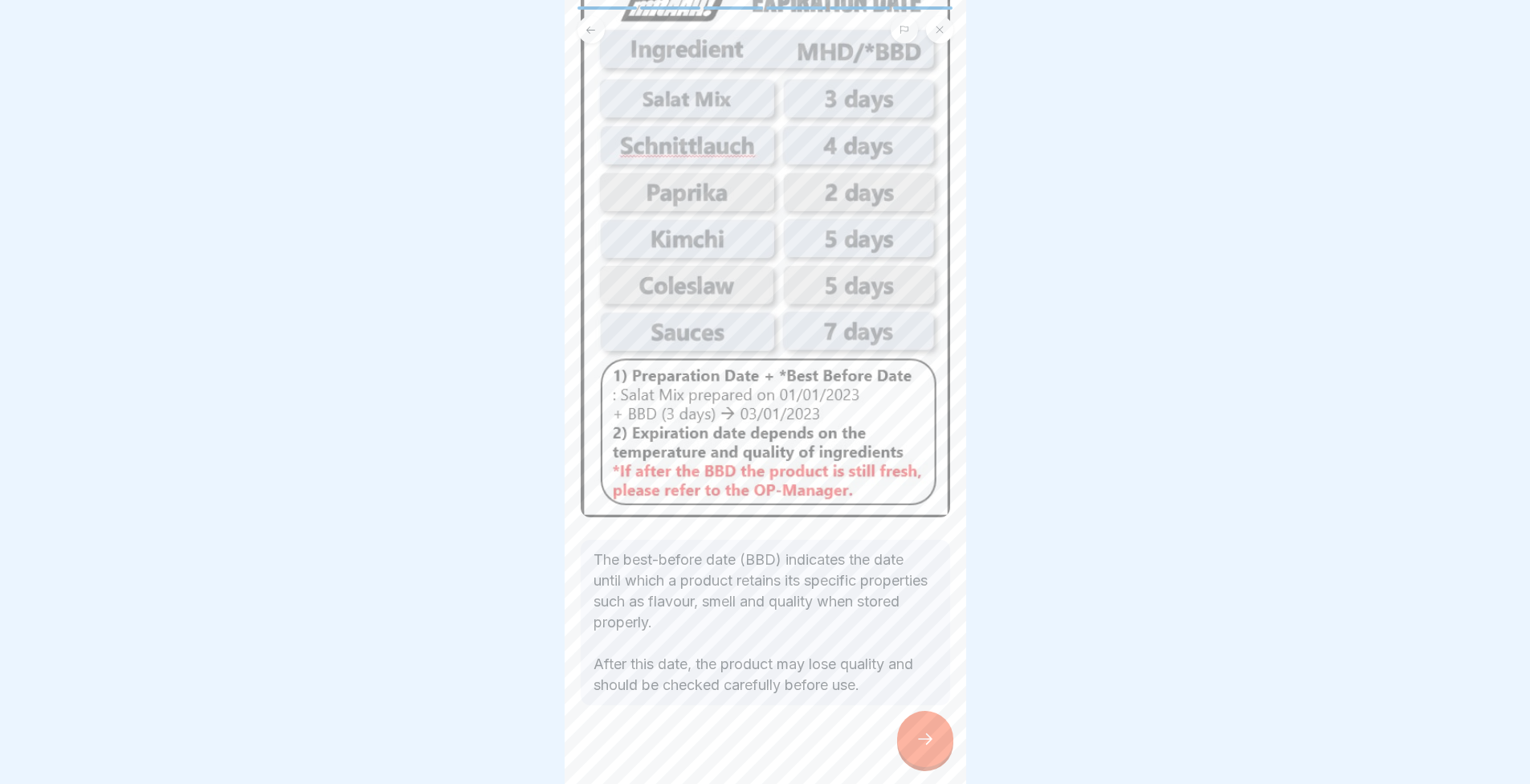
click at [920, 741] on div at bounding box center [925, 739] width 57 height 57
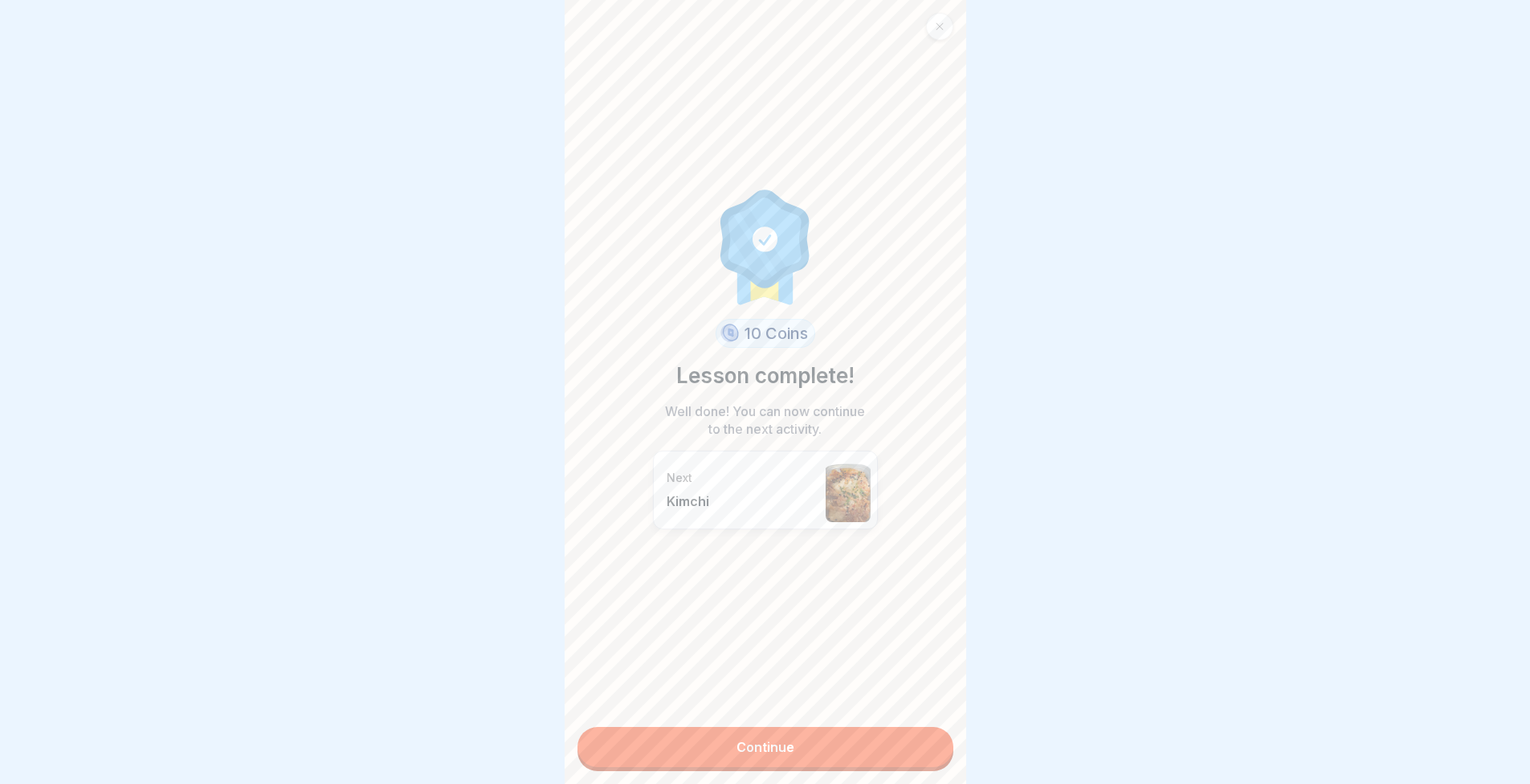
click at [818, 747] on link "Continue" at bounding box center [765, 747] width 376 height 40
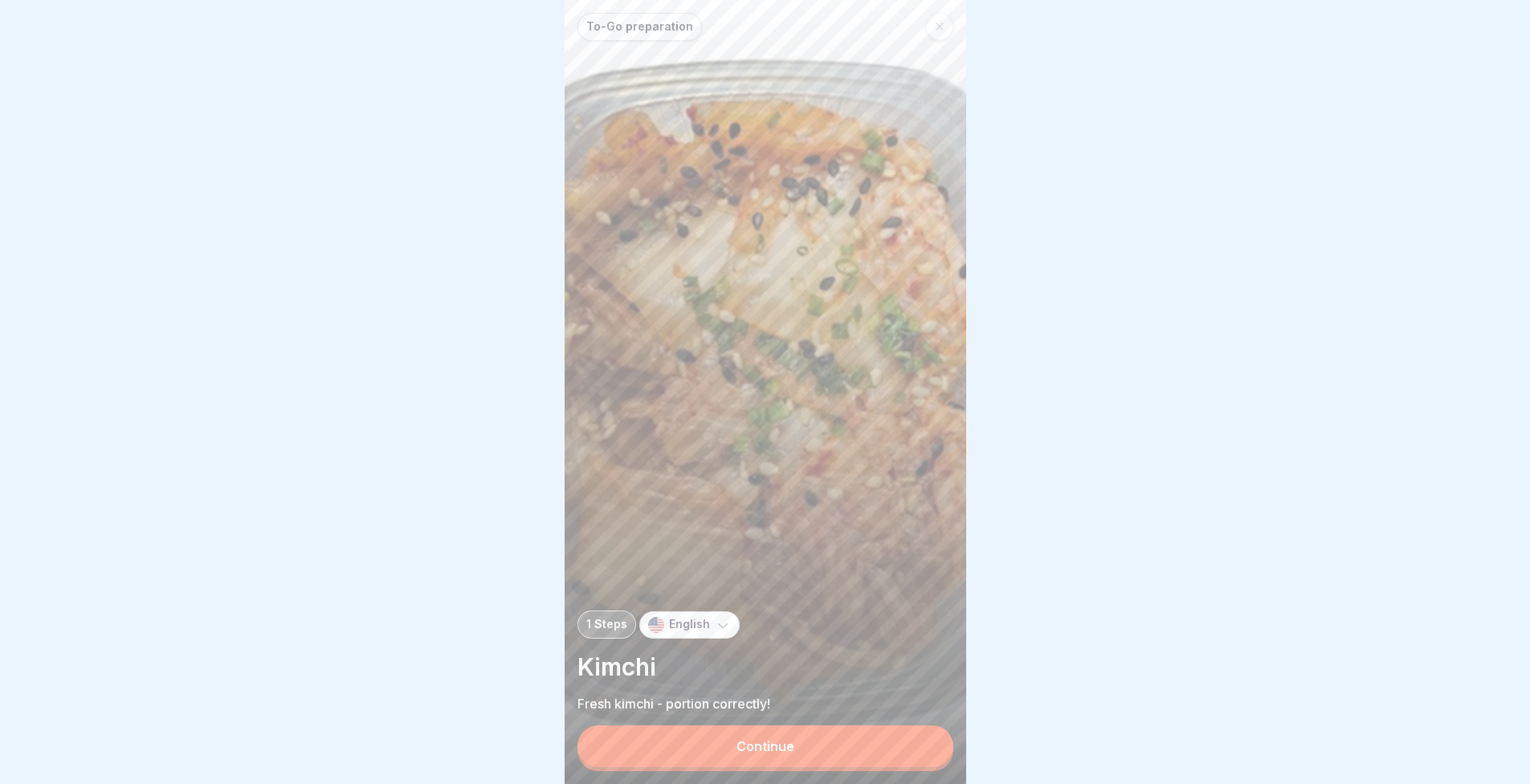
click at [790, 767] on button "Continue" at bounding box center [765, 746] width 376 height 41
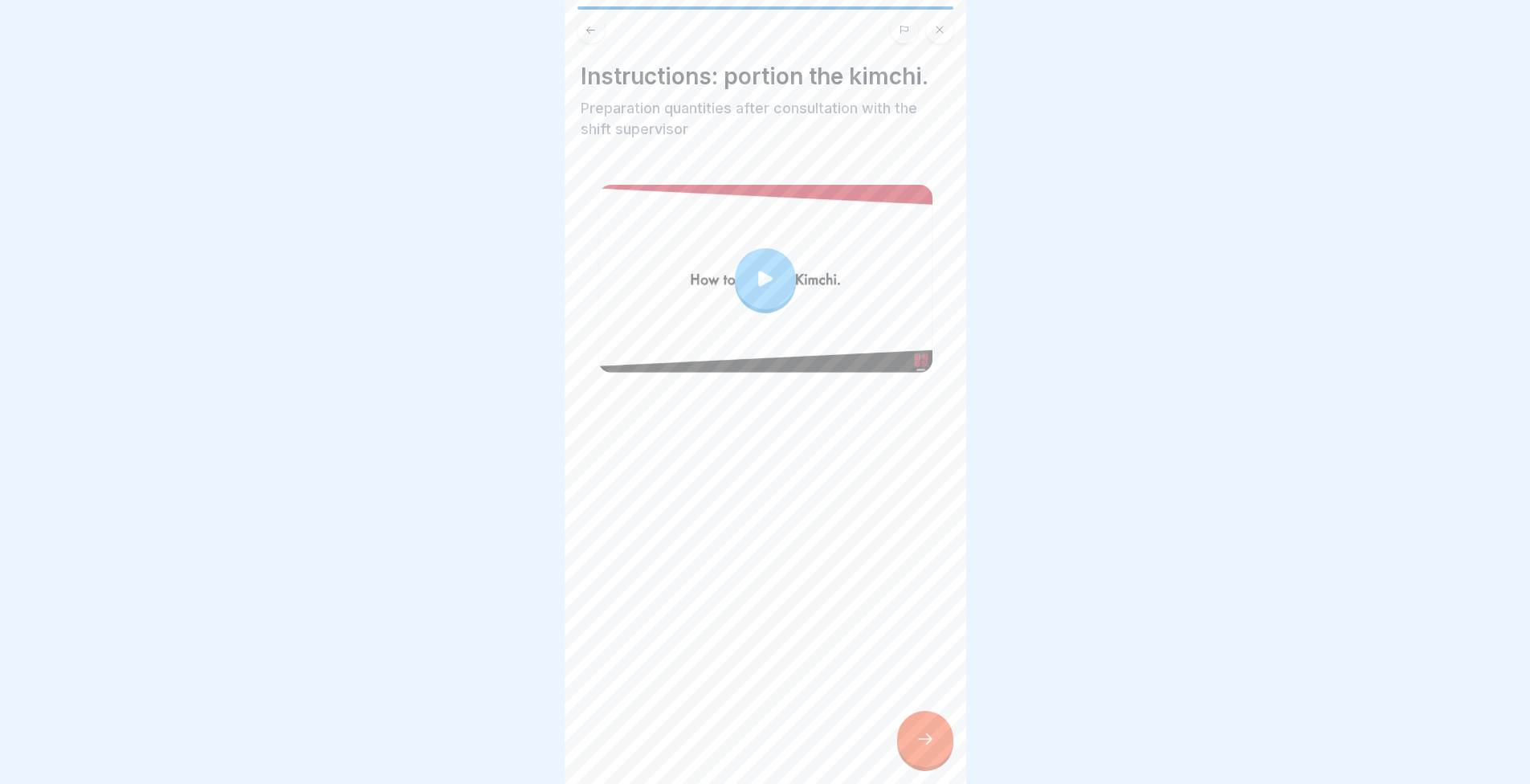
click at [942, 763] on div at bounding box center [925, 739] width 57 height 57
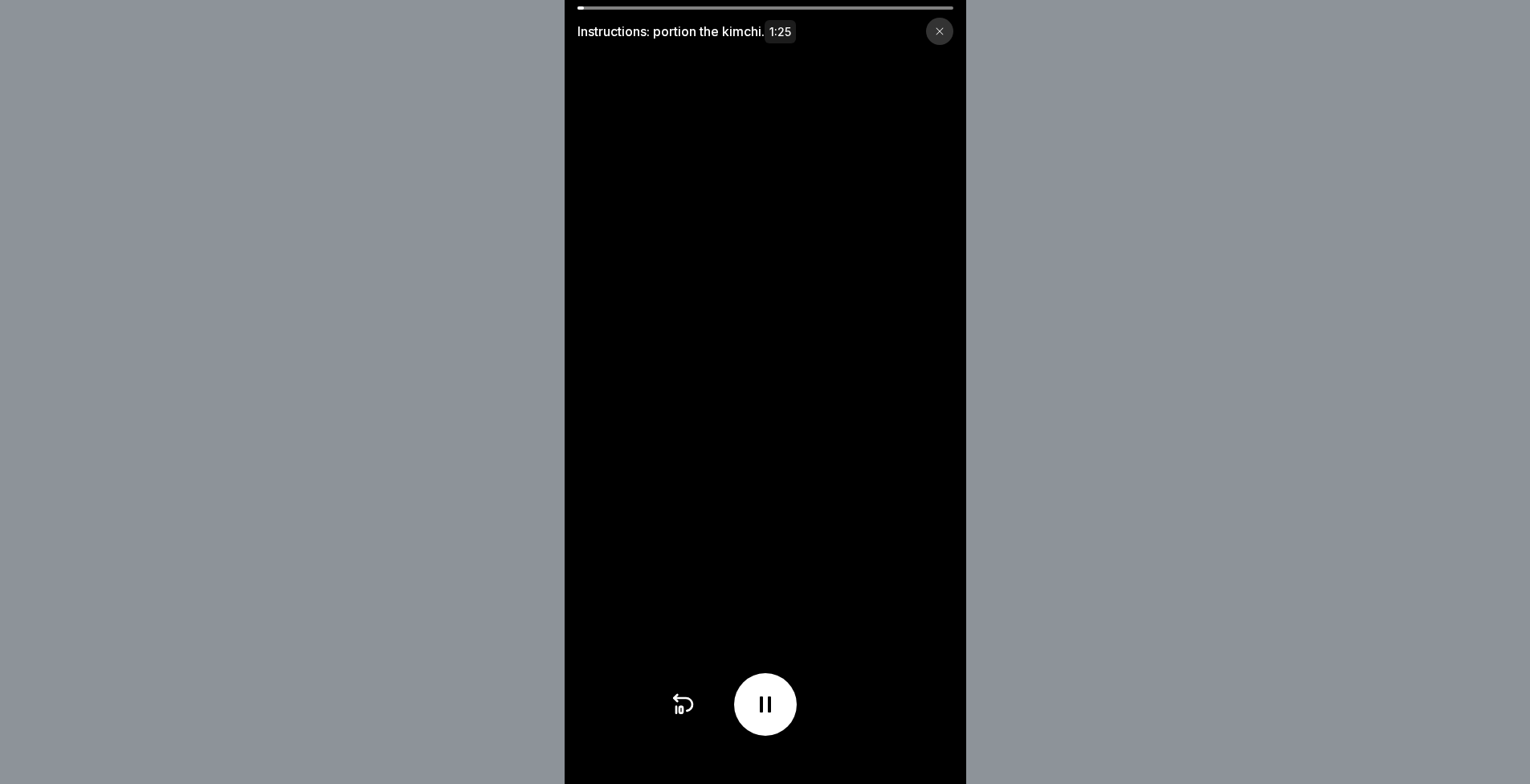
click at [788, 342] on video at bounding box center [766, 392] width 402 height 784
click at [753, 707] on div at bounding box center [765, 703] width 62 height 62
click at [766, 713] on icon at bounding box center [765, 704] width 16 height 17
drag, startPoint x: 723, startPoint y: 57, endPoint x: 705, endPoint y: 10, distance: 50.3
click at [701, 8] on div "Instructions: portion the kimchi. 1:25" at bounding box center [766, 392] width 402 height 784
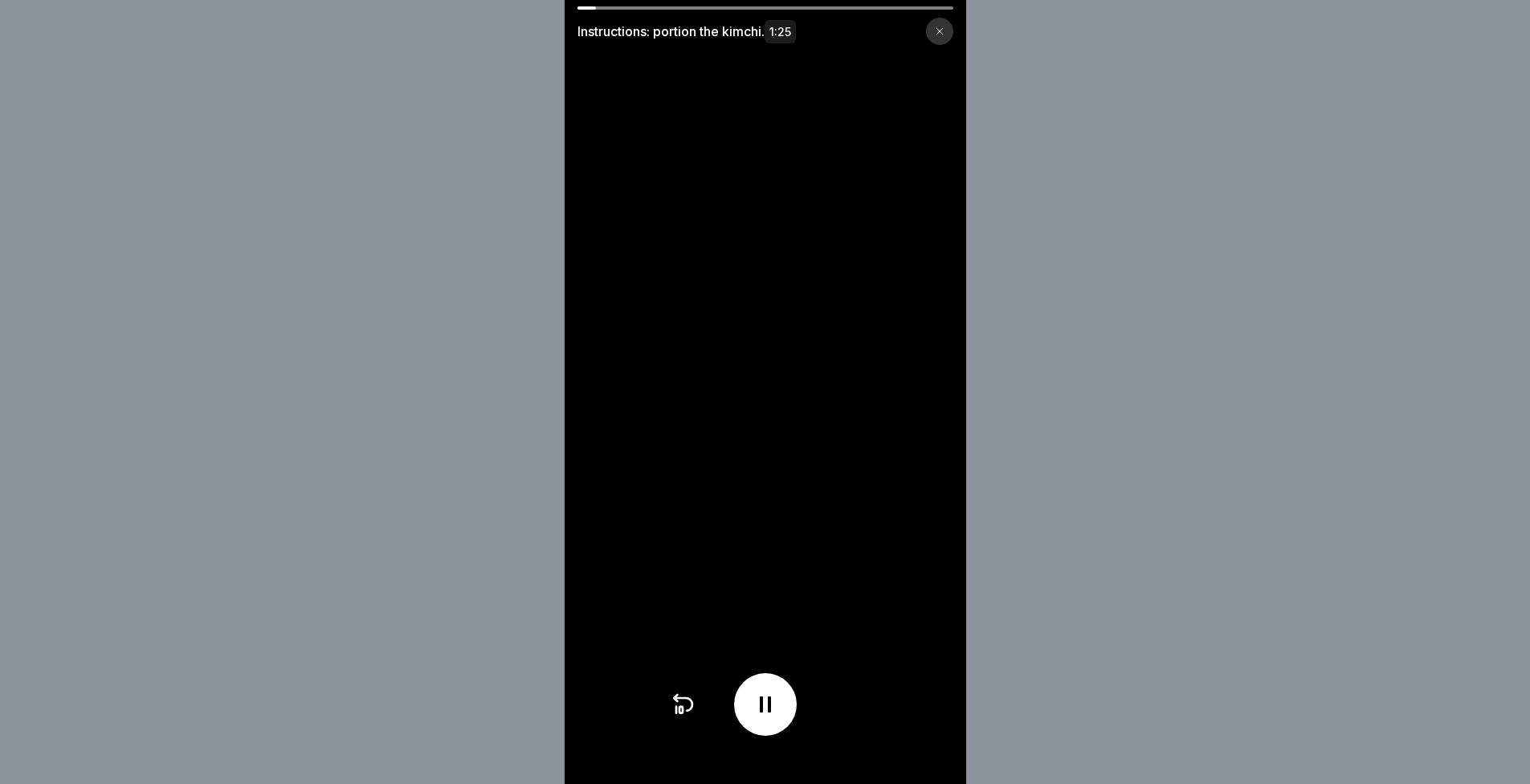
click at [705, 10] on div "Instructions: portion the kimchi. 1:25" at bounding box center [766, 26] width 402 height 38
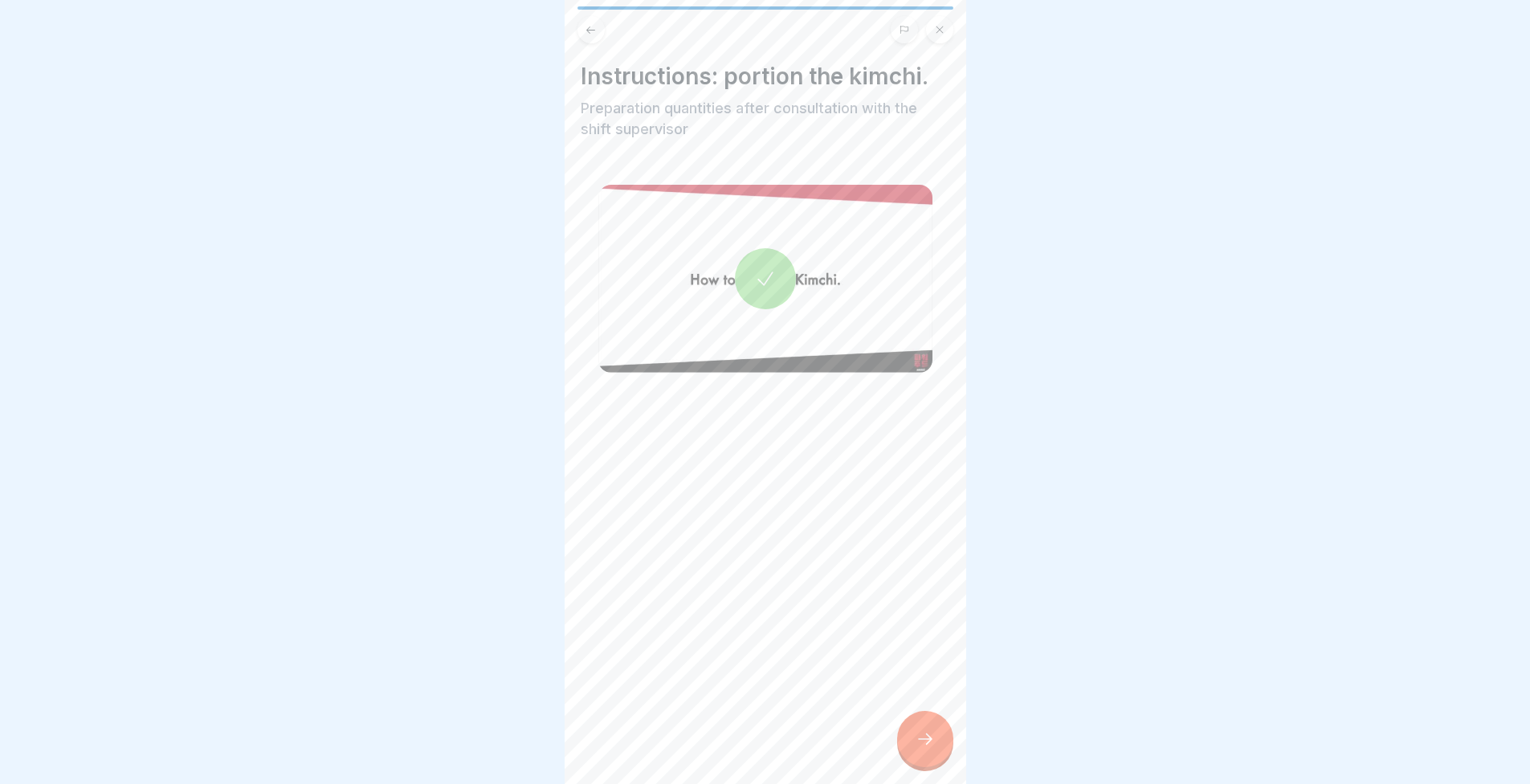
click at [925, 767] on div at bounding box center [925, 739] width 57 height 57
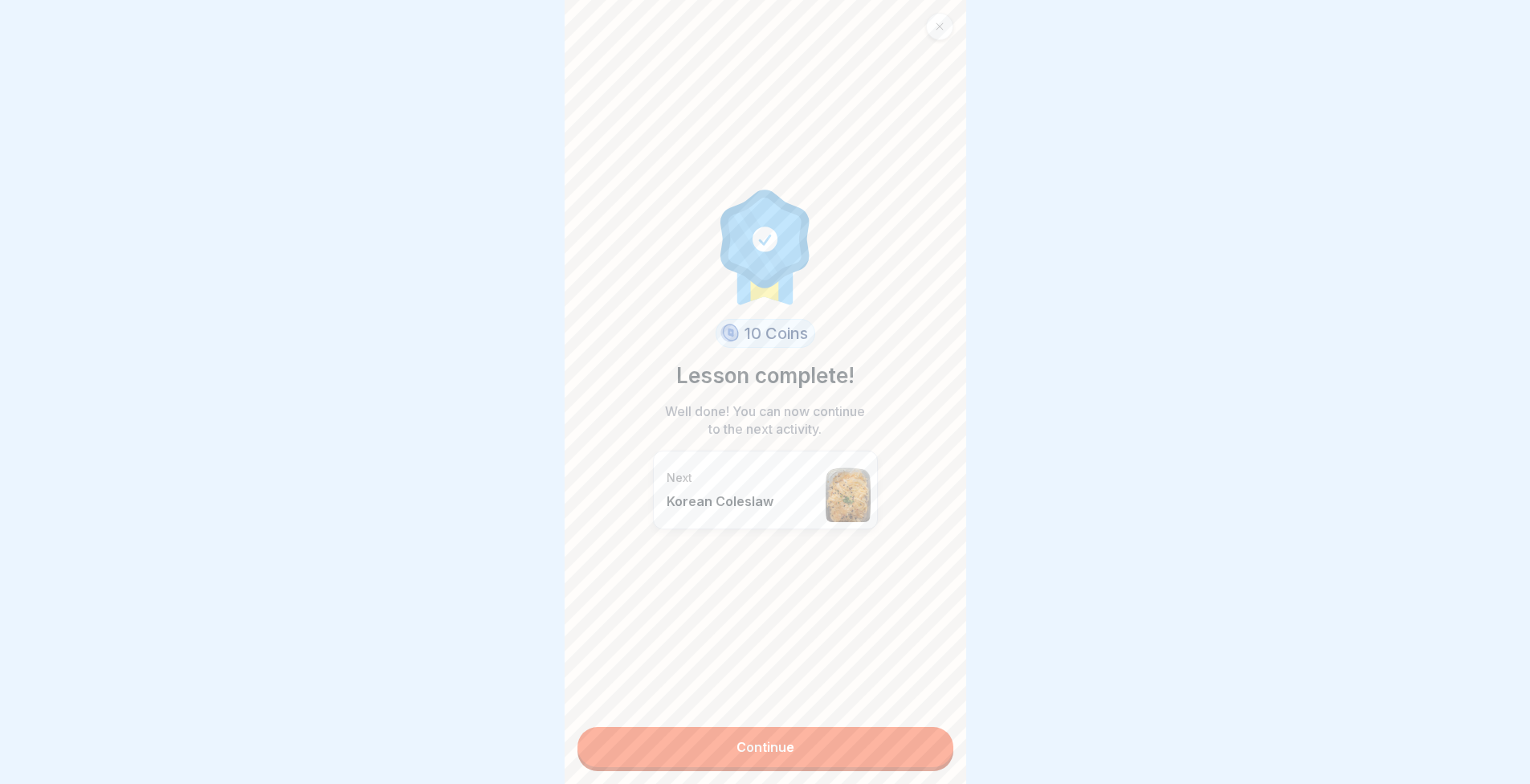
click at [903, 753] on link "Continue" at bounding box center [765, 747] width 376 height 40
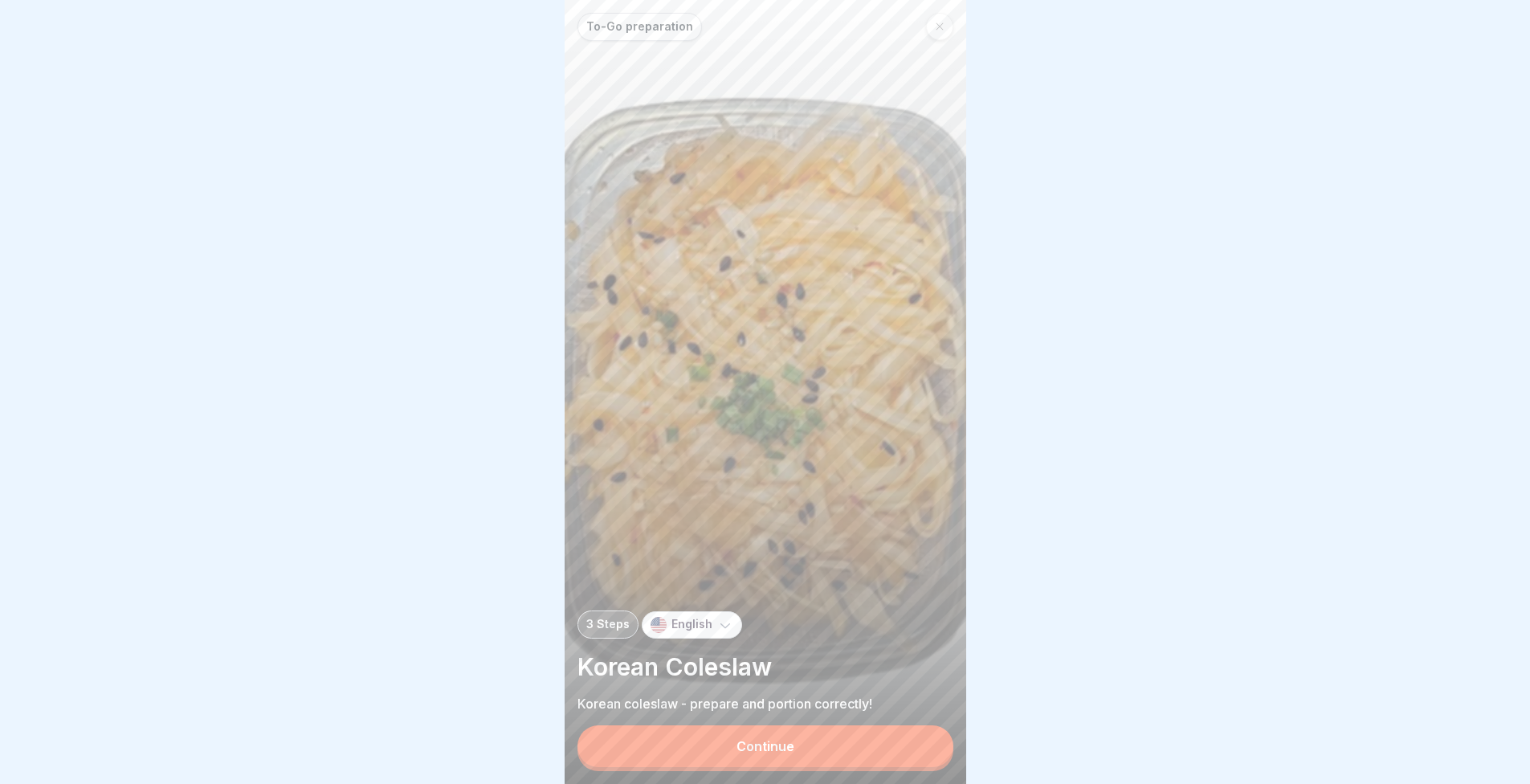
click at [869, 751] on button "Continue" at bounding box center [765, 746] width 376 height 41
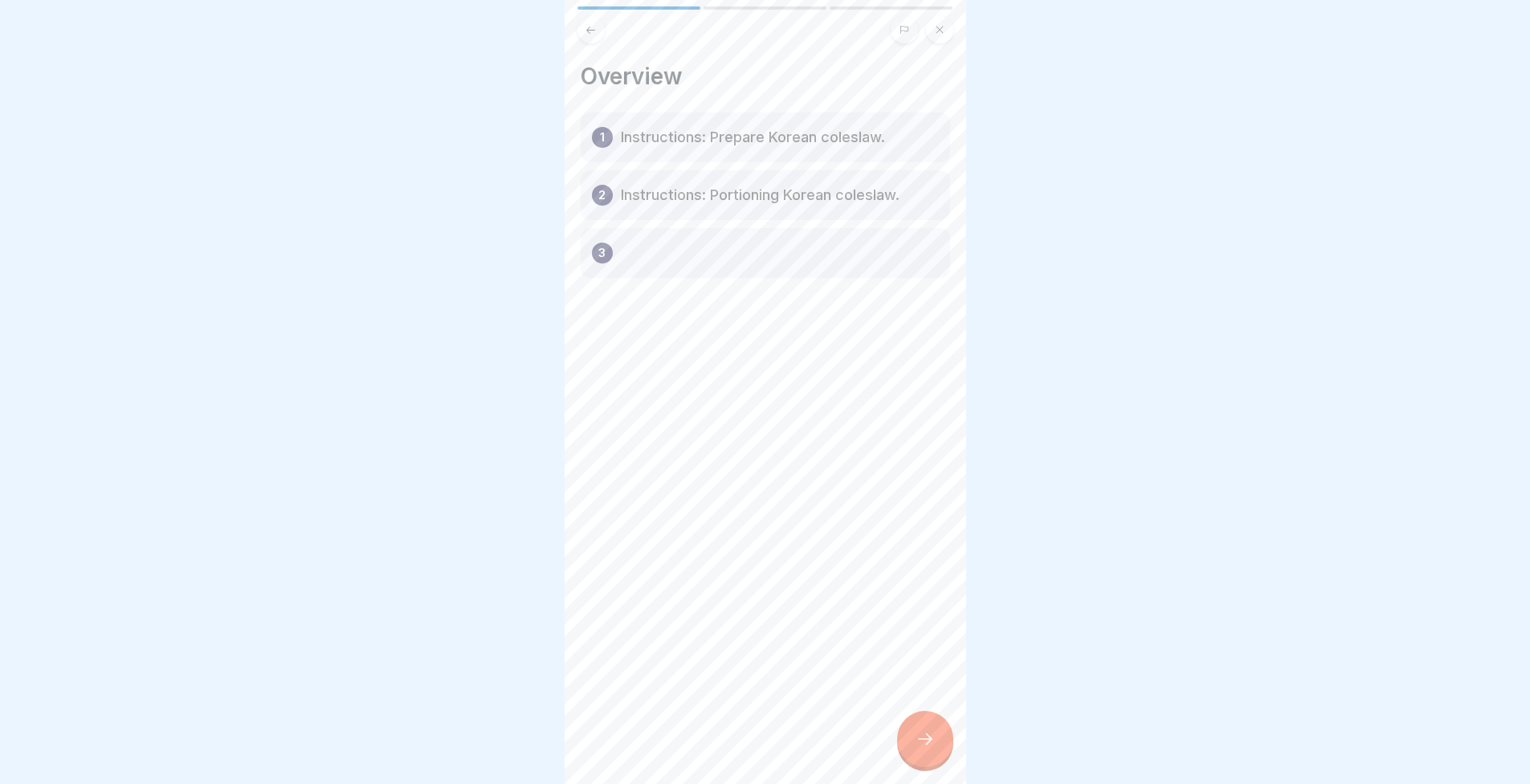
click at [938, 733] on div at bounding box center [925, 739] width 57 height 57
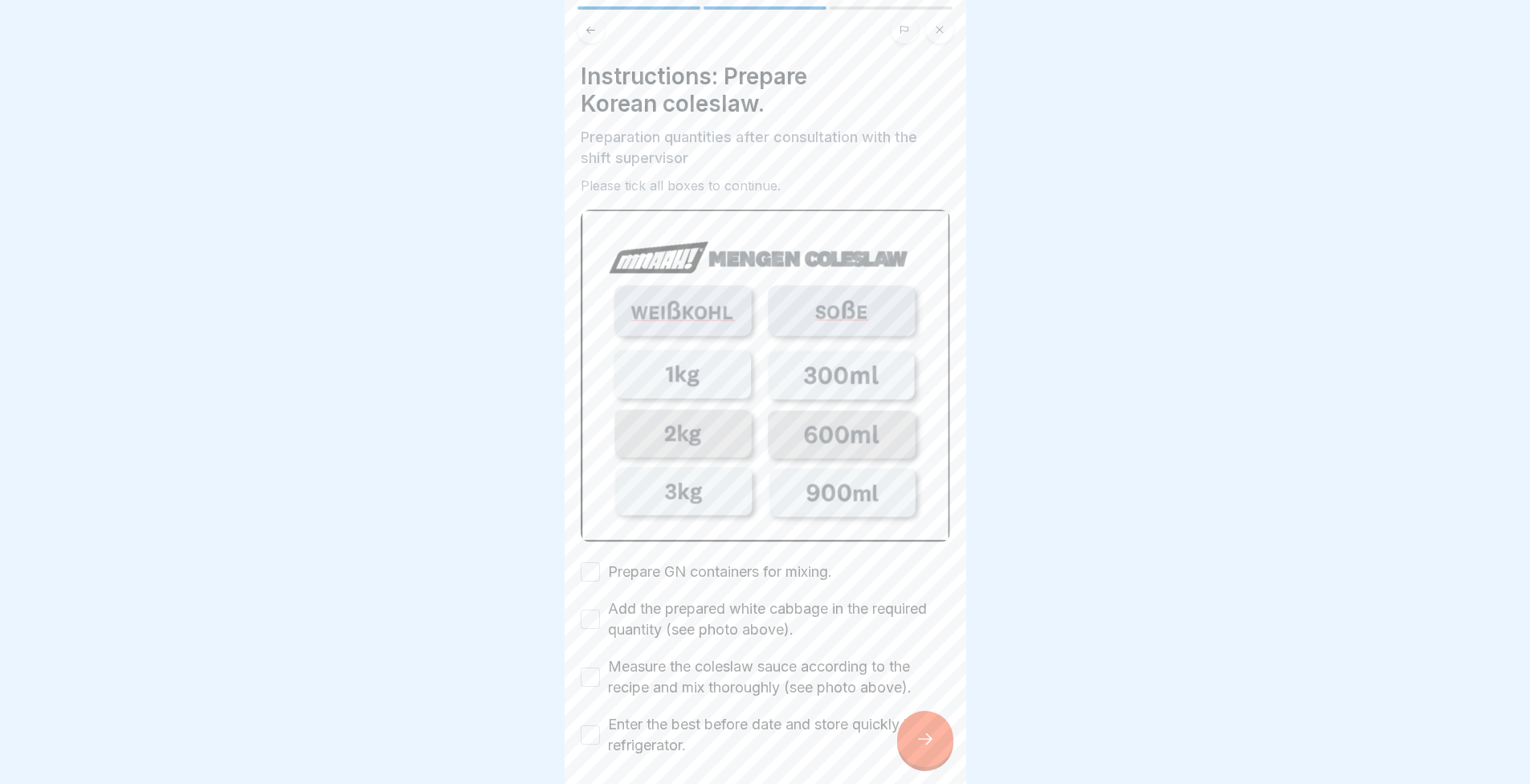
click at [658, 561] on label "Prepare GN containers for mixing." at bounding box center [720, 572] width 224 height 21
click at [600, 562] on button "Prepare GN containers for mixing." at bounding box center [590, 572] width 19 height 19
click at [670, 599] on label "Add the prepared white cabbage in the required quantity (see photo above)." at bounding box center [779, 619] width 342 height 41
click at [600, 609] on button "Add the prepared white cabbage in the required quantity (see photo above)." at bounding box center [590, 619] width 19 height 19
click at [679, 658] on label "Measure the coleslaw sauce according to the recipe and mix thoroughly (see phot…" at bounding box center [779, 676] width 342 height 41
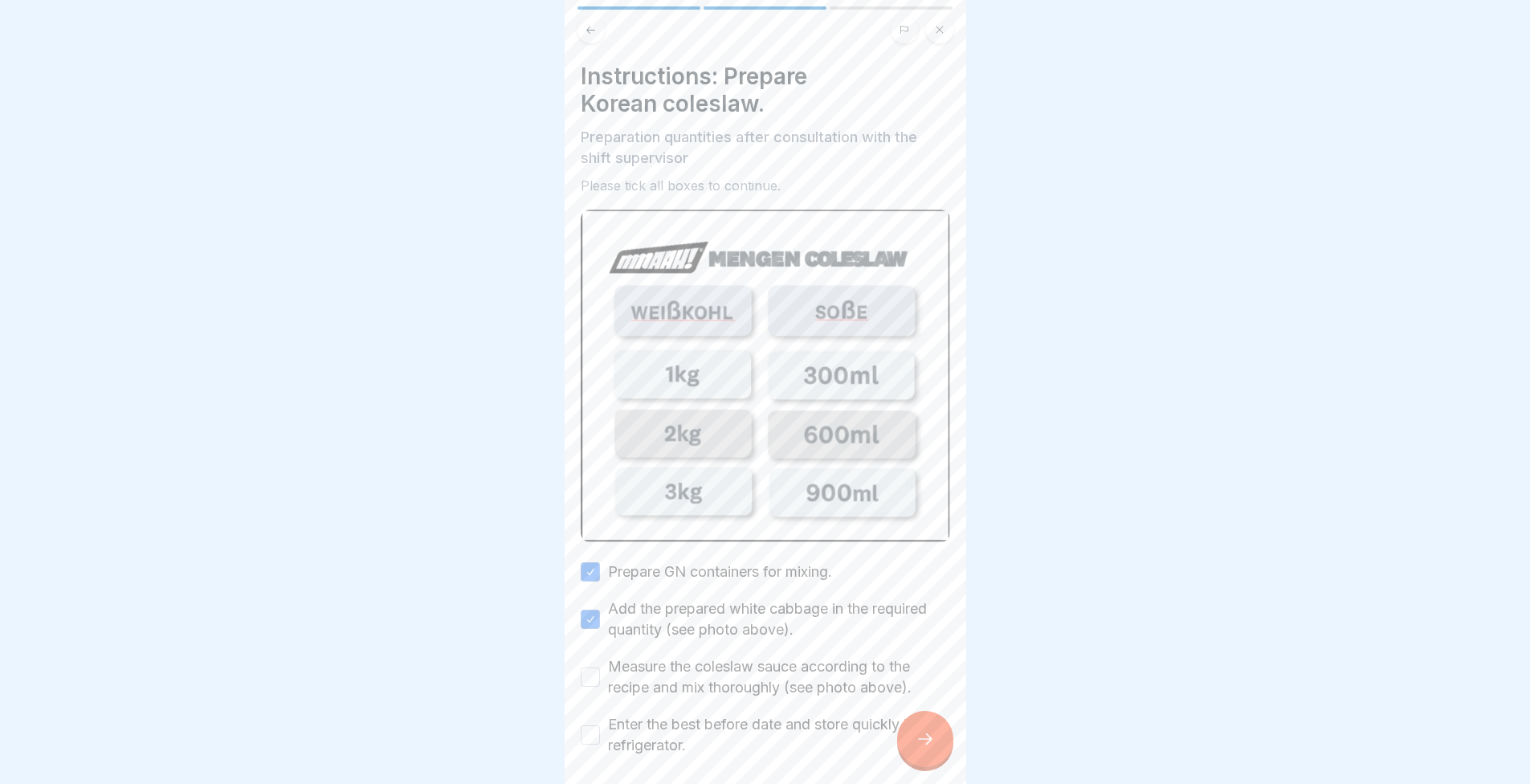
click at [600, 668] on button "Measure the coleslaw sauce according to the recipe and mix thoroughly (see phot…" at bounding box center [590, 677] width 19 height 19
click at [689, 720] on label "Enter the best before date and store quickly in the refrigerator." at bounding box center [779, 734] width 342 height 41
click at [600, 725] on button "Enter the best before date and store quickly in the refrigerator." at bounding box center [590, 735] width 19 height 19
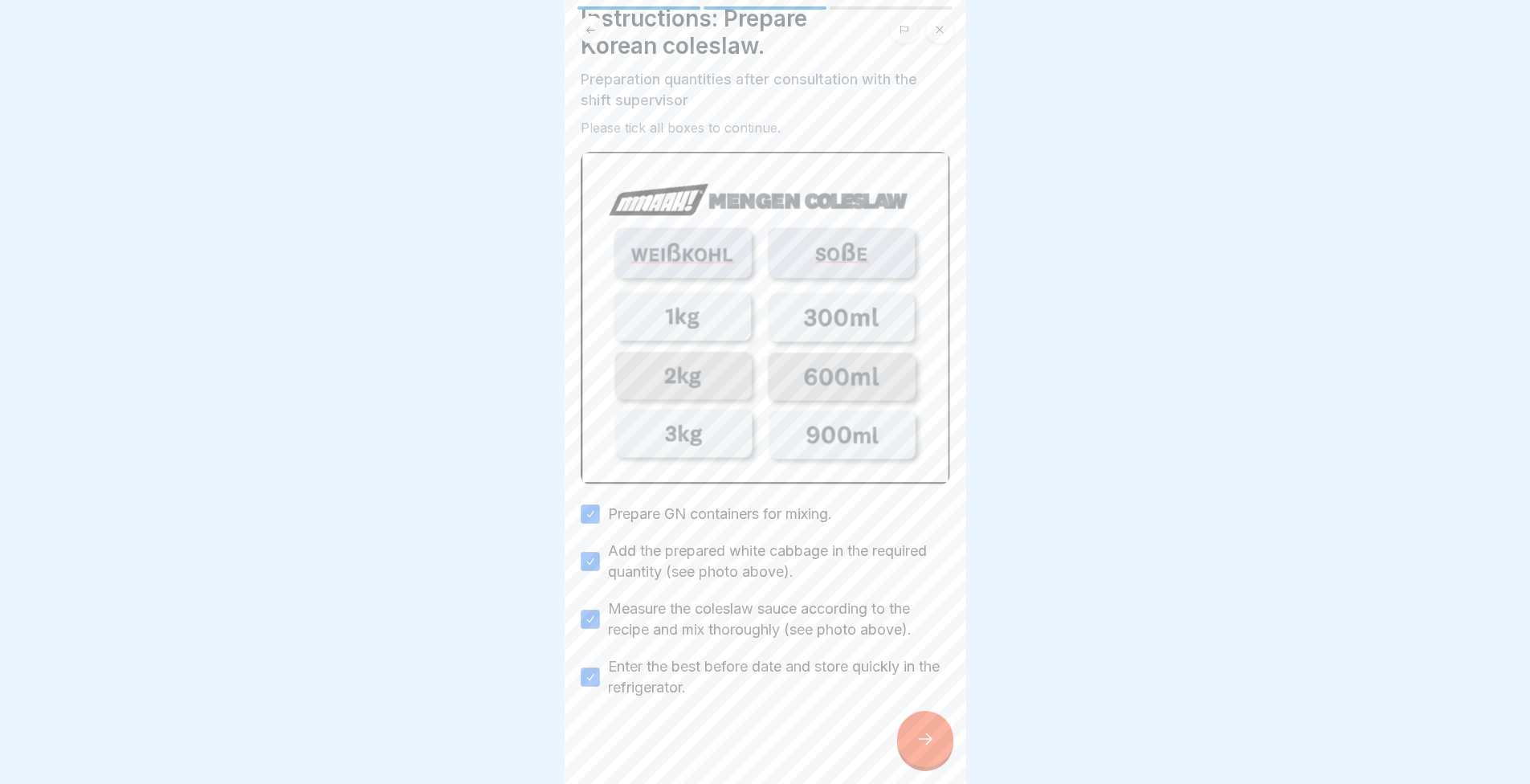
click at [918, 747] on icon at bounding box center [925, 739] width 19 height 19
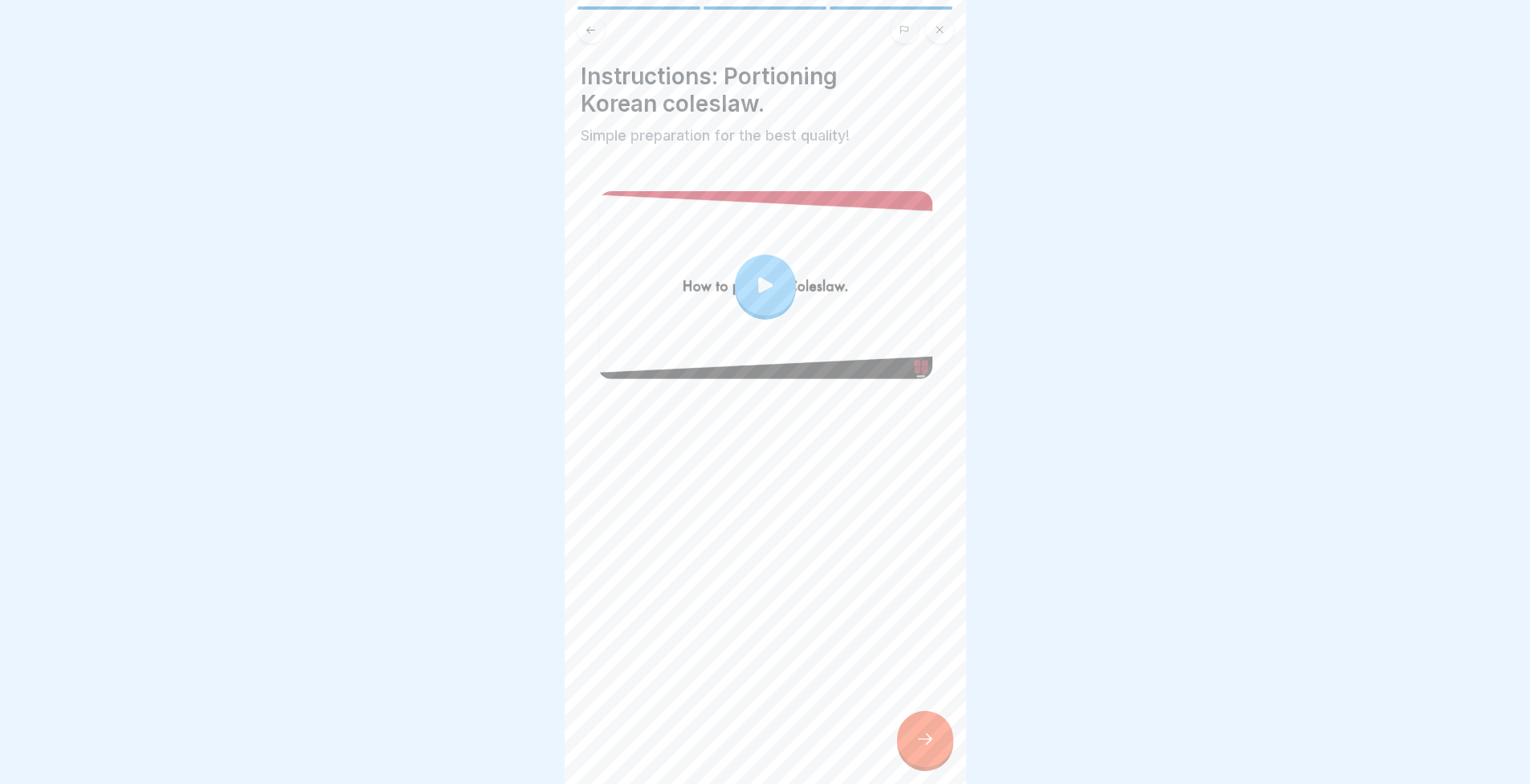
click at [929, 748] on icon at bounding box center [925, 739] width 19 height 19
click at [913, 756] on div at bounding box center [925, 739] width 57 height 57
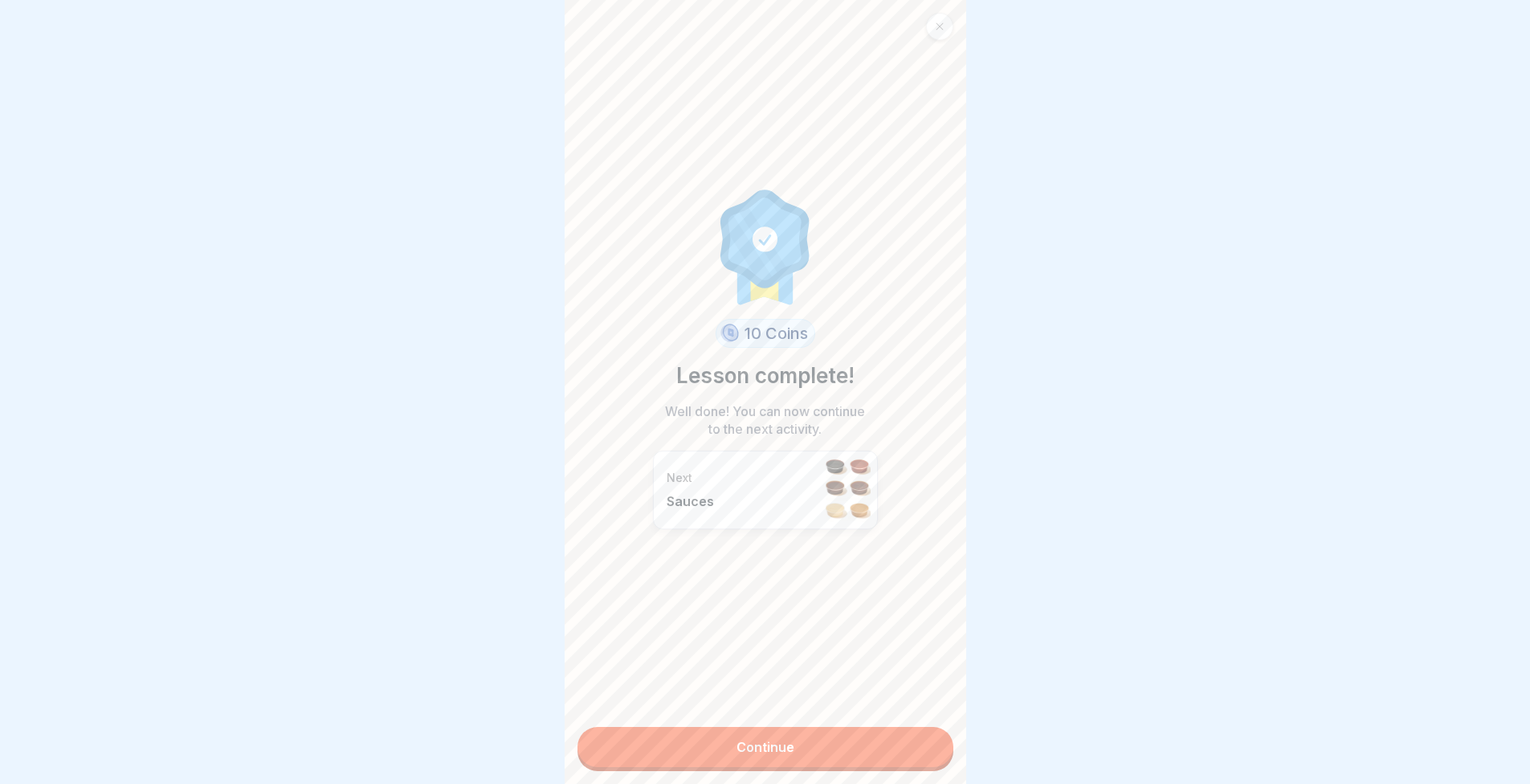
click at [908, 752] on link "Continue" at bounding box center [765, 747] width 376 height 40
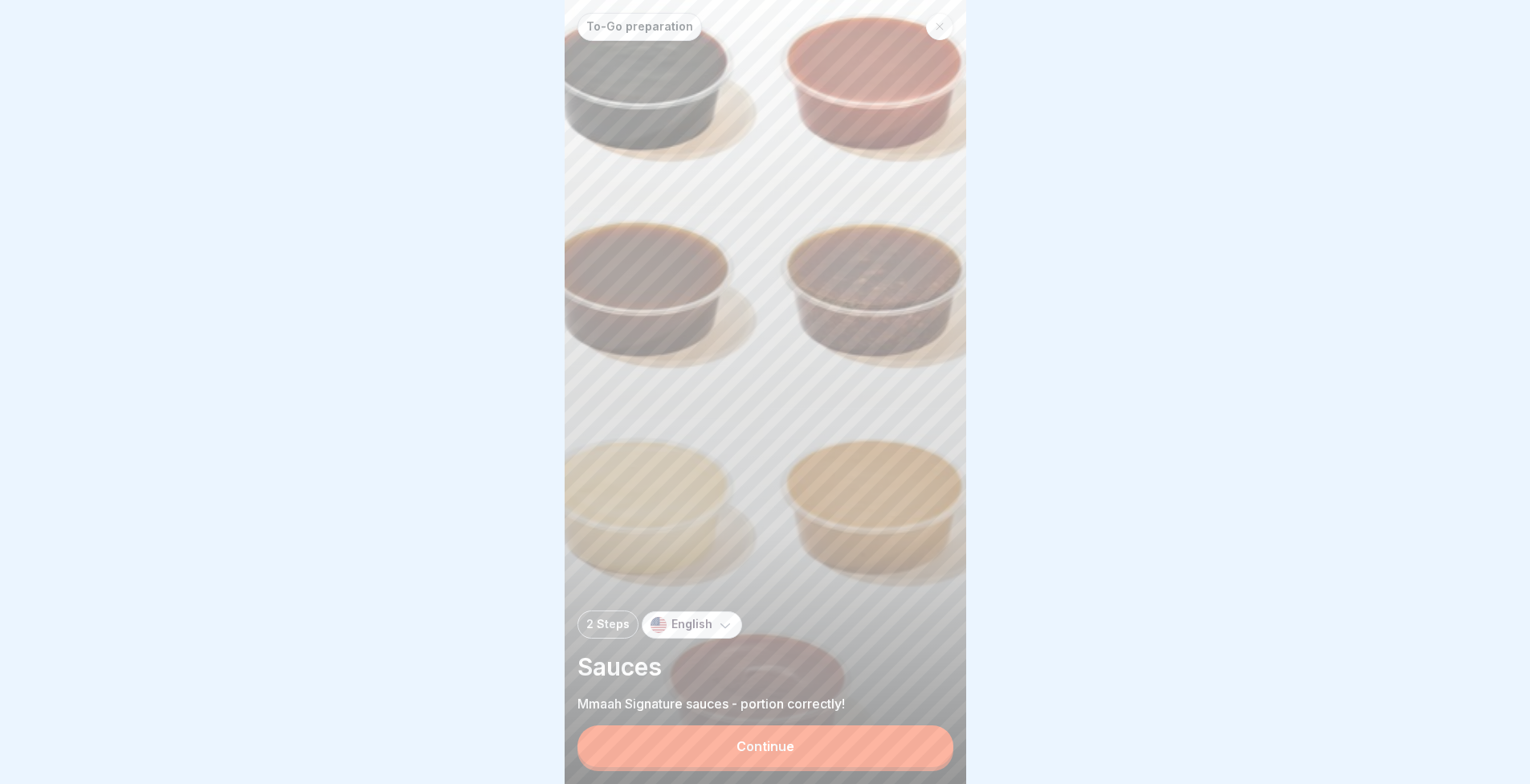
click at [900, 740] on button "Continue" at bounding box center [765, 746] width 376 height 41
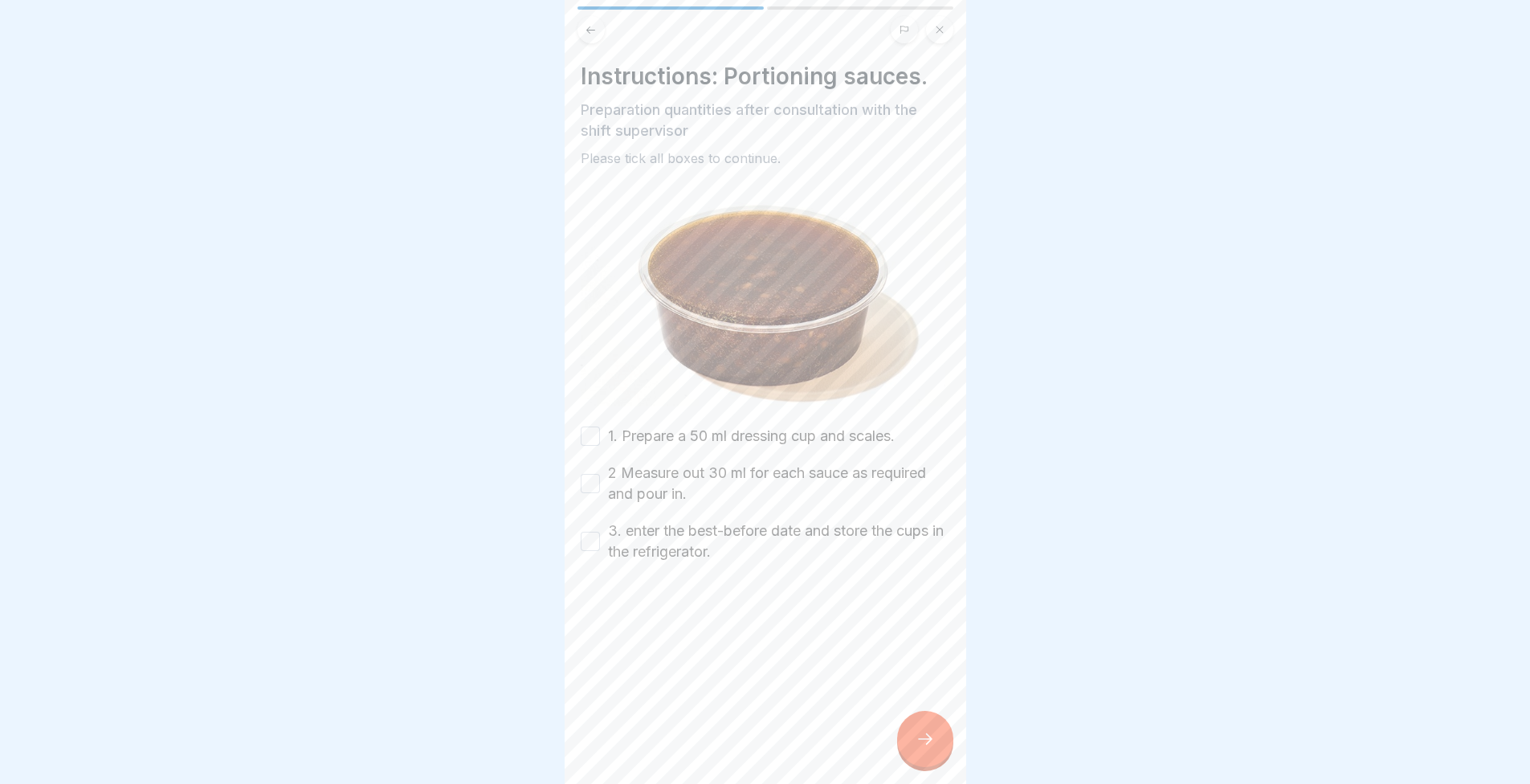
click at [916, 742] on icon at bounding box center [925, 739] width 19 height 19
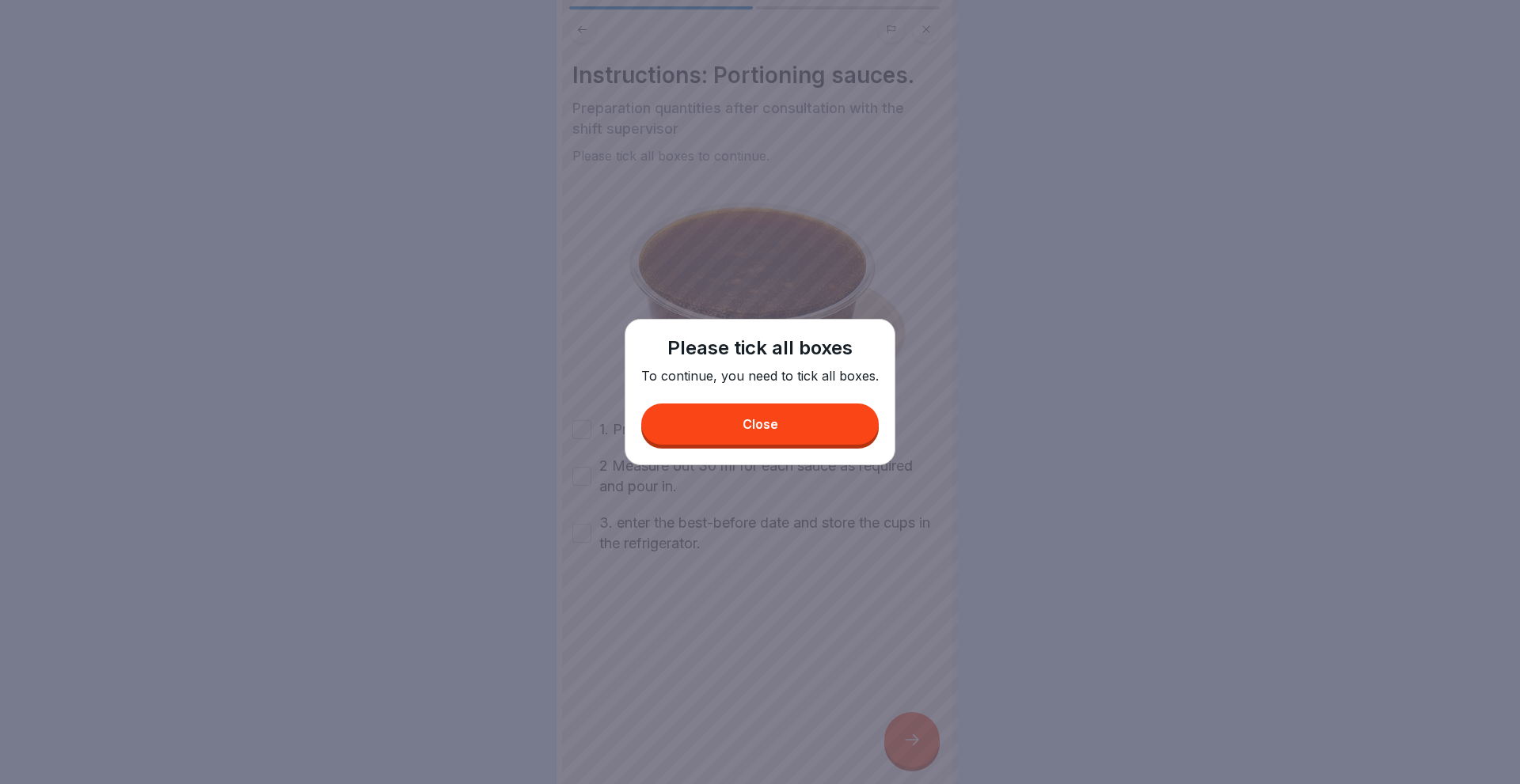
click at [824, 399] on div "Please tick all boxes To continue, you need to tick all boxes. Close" at bounding box center [760, 392] width 271 height 147
click at [774, 416] on button "Close" at bounding box center [760, 423] width 238 height 41
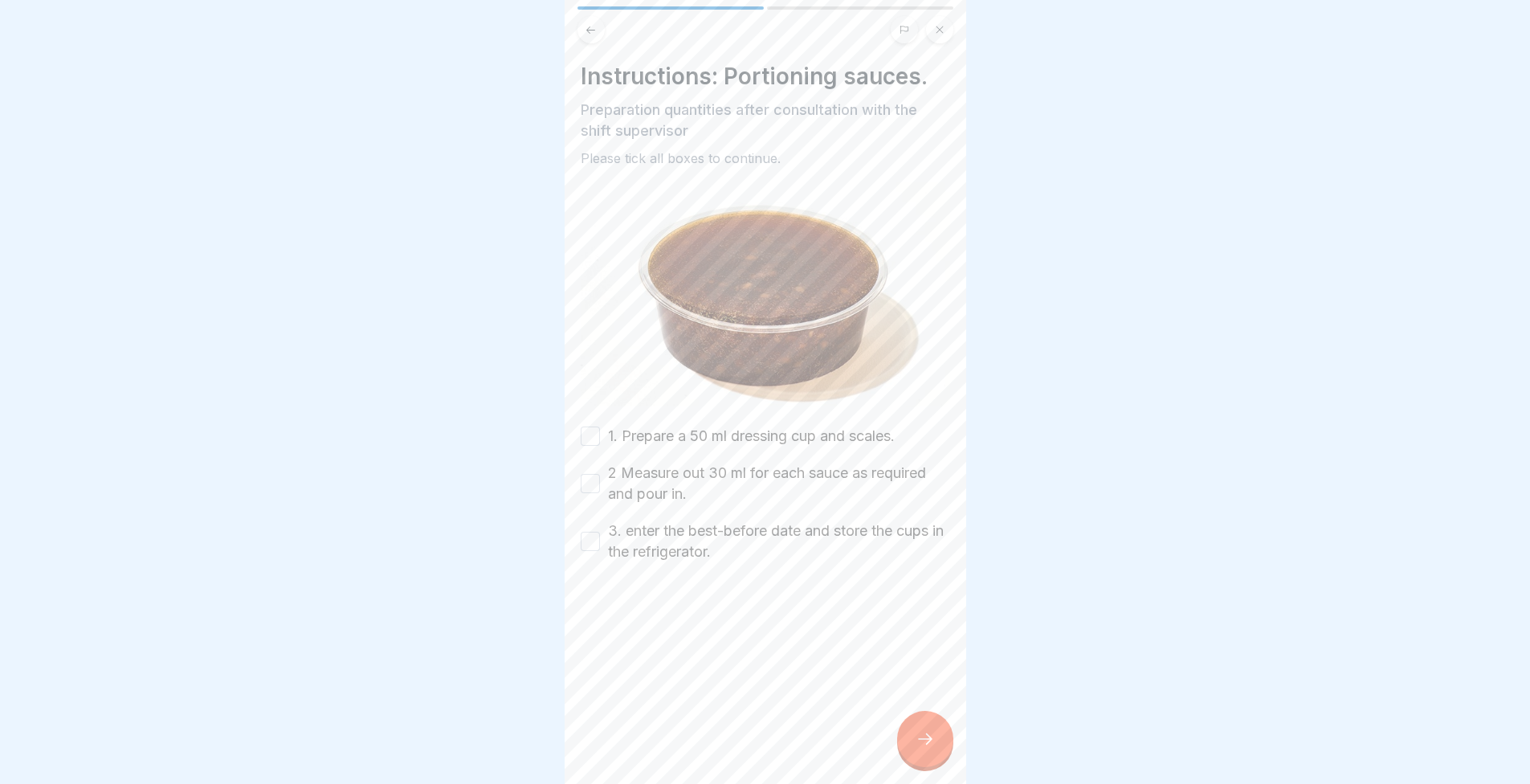
click at [778, 428] on label "1. Prepare a 50 ml dressing cup and scales." at bounding box center [752, 436] width 286 height 21
click at [600, 428] on button "1. Prepare a 50 ml dressing cup and scales." at bounding box center [590, 436] width 19 height 19
click at [694, 467] on label "2 Measure out 30 ml for each sauce as required and pour in." at bounding box center [779, 482] width 342 height 41
click at [600, 474] on button "2 Measure out 30 ml for each sauce as required and pour in." at bounding box center [590, 483] width 19 height 19
click at [695, 523] on label "3. enter the best-before date and store the cups in the refrigerator." at bounding box center [779, 541] width 342 height 41
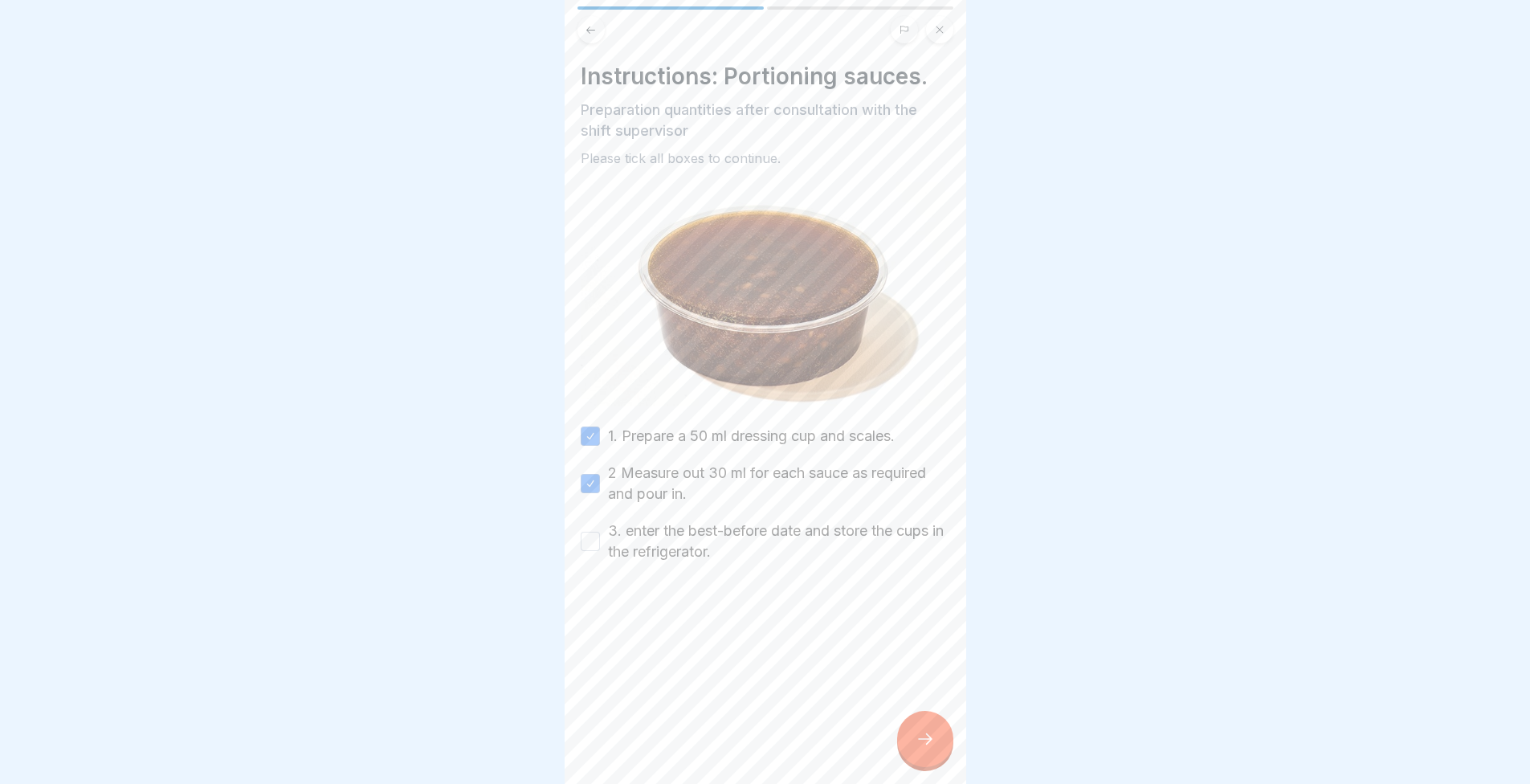
click at [600, 531] on button "3. enter the best-before date and store the cups in the refrigerator." at bounding box center [590, 541] width 19 height 19
click at [950, 730] on div "Instructions: Portioning sauces. Preparation quantities after consultation with…" at bounding box center [766, 392] width 402 height 784
click at [942, 744] on div at bounding box center [925, 739] width 57 height 57
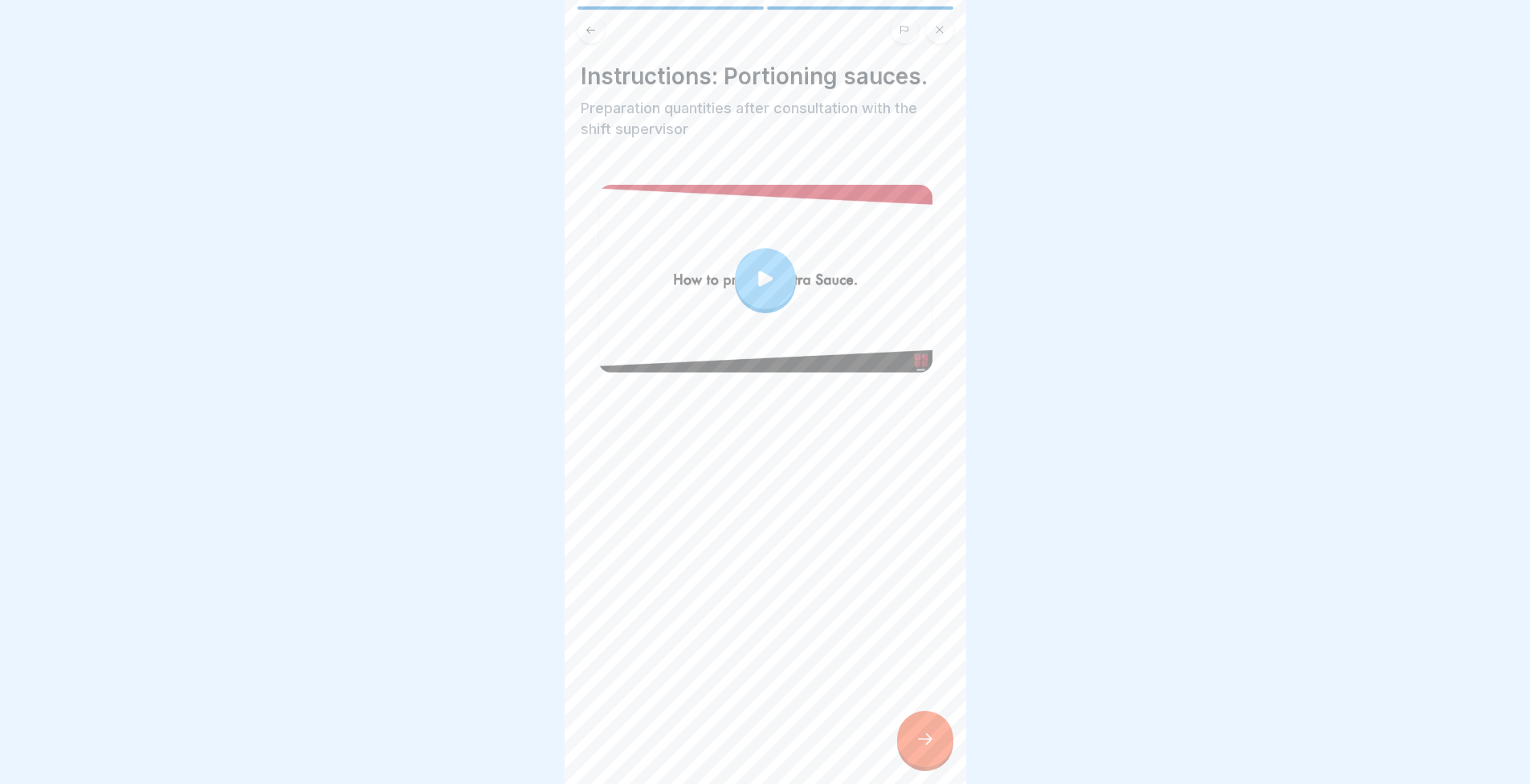
click at [923, 741] on div at bounding box center [925, 739] width 57 height 57
click at [937, 732] on div at bounding box center [925, 739] width 57 height 57
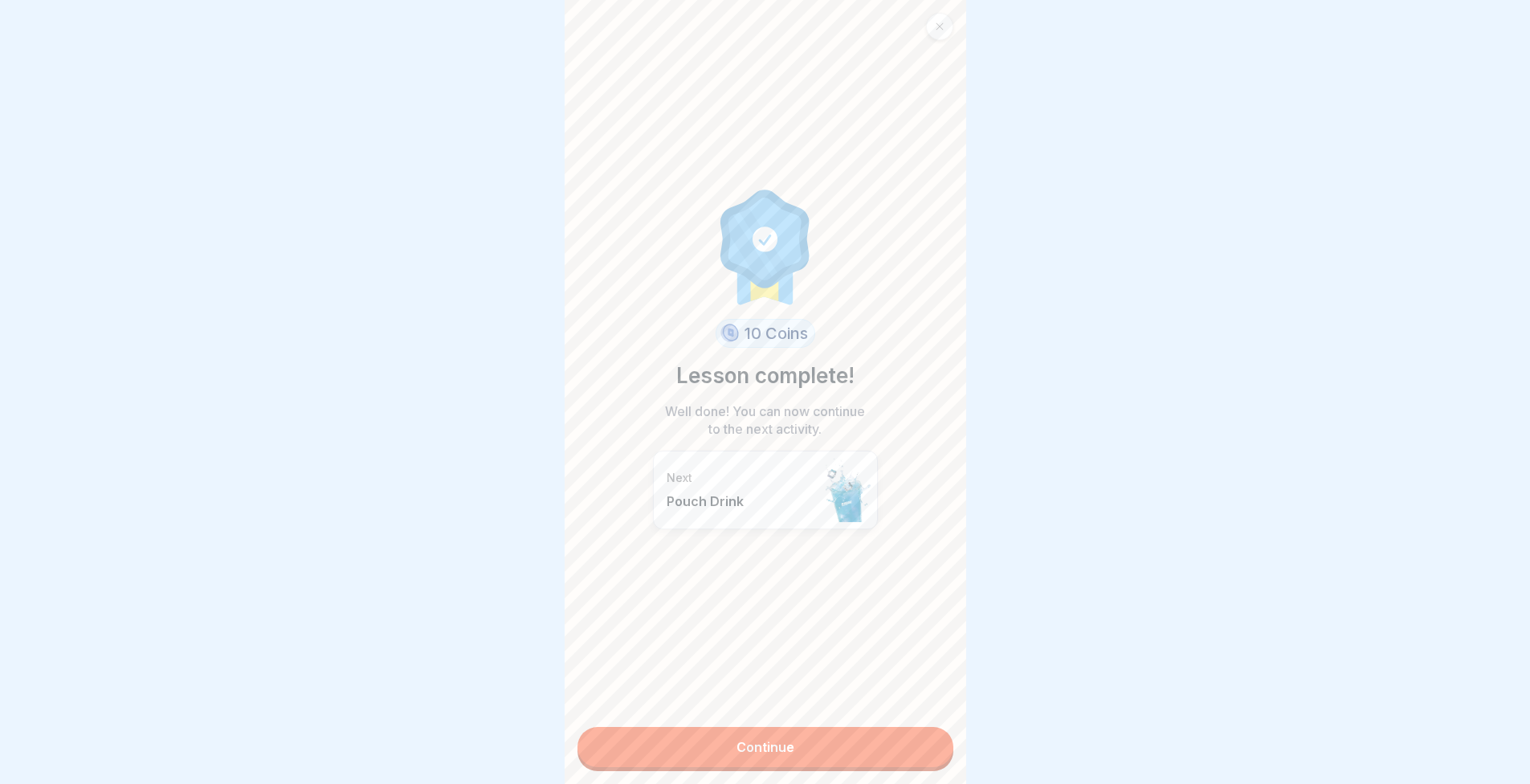
click at [820, 732] on link "Continue" at bounding box center [765, 747] width 376 height 40
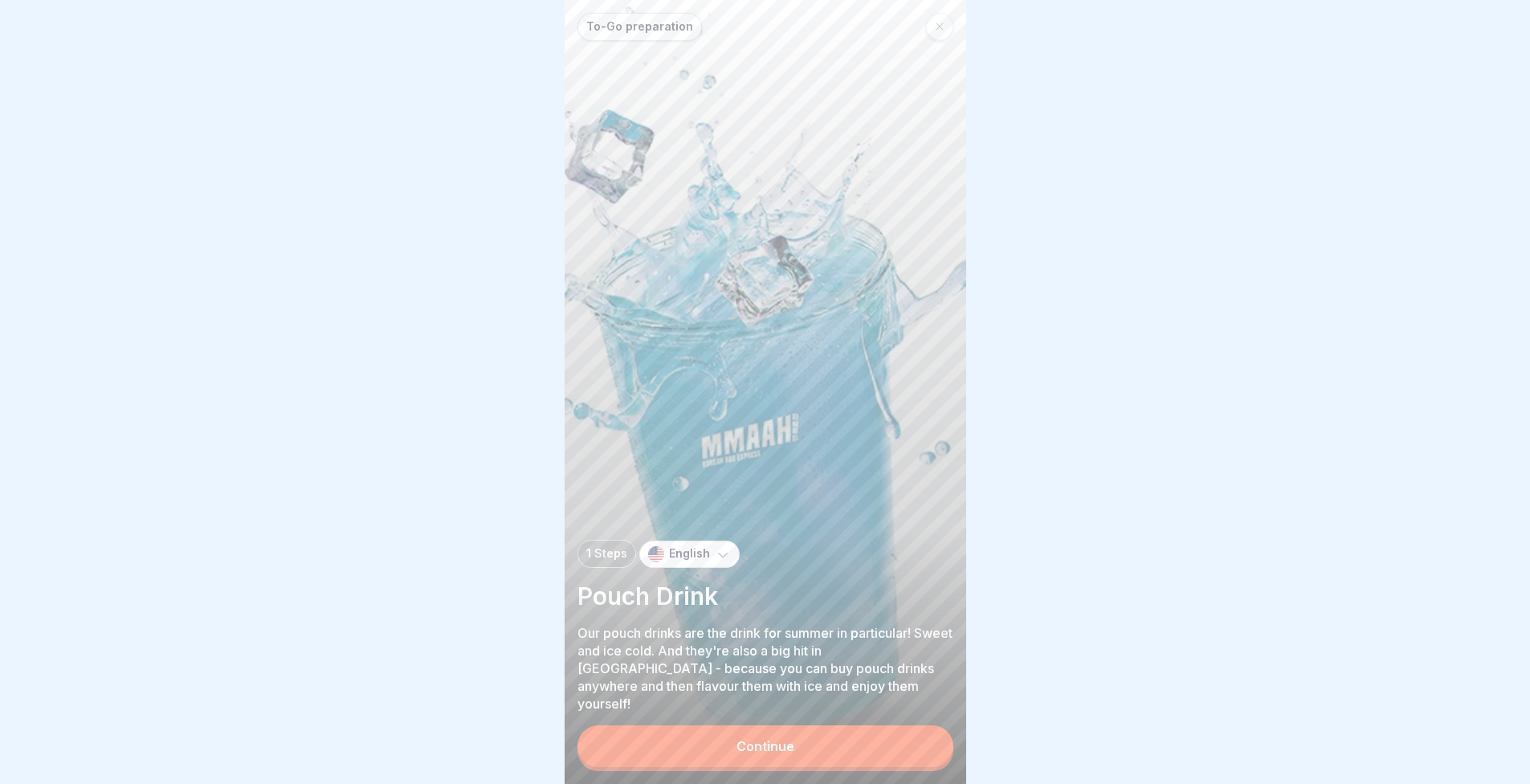
click at [758, 751] on div "Continue" at bounding box center [765, 746] width 58 height 14
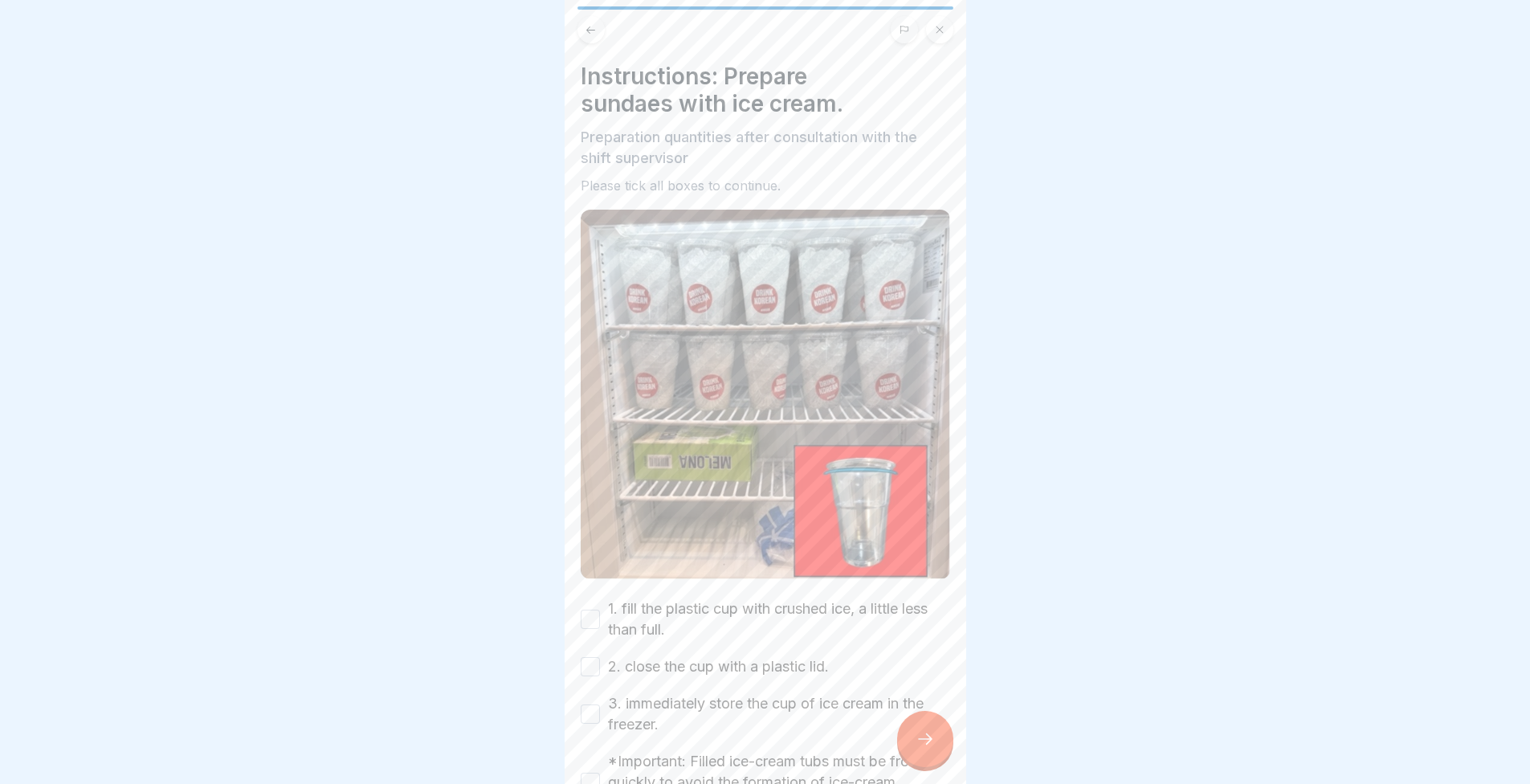
scroll to position [114, 0]
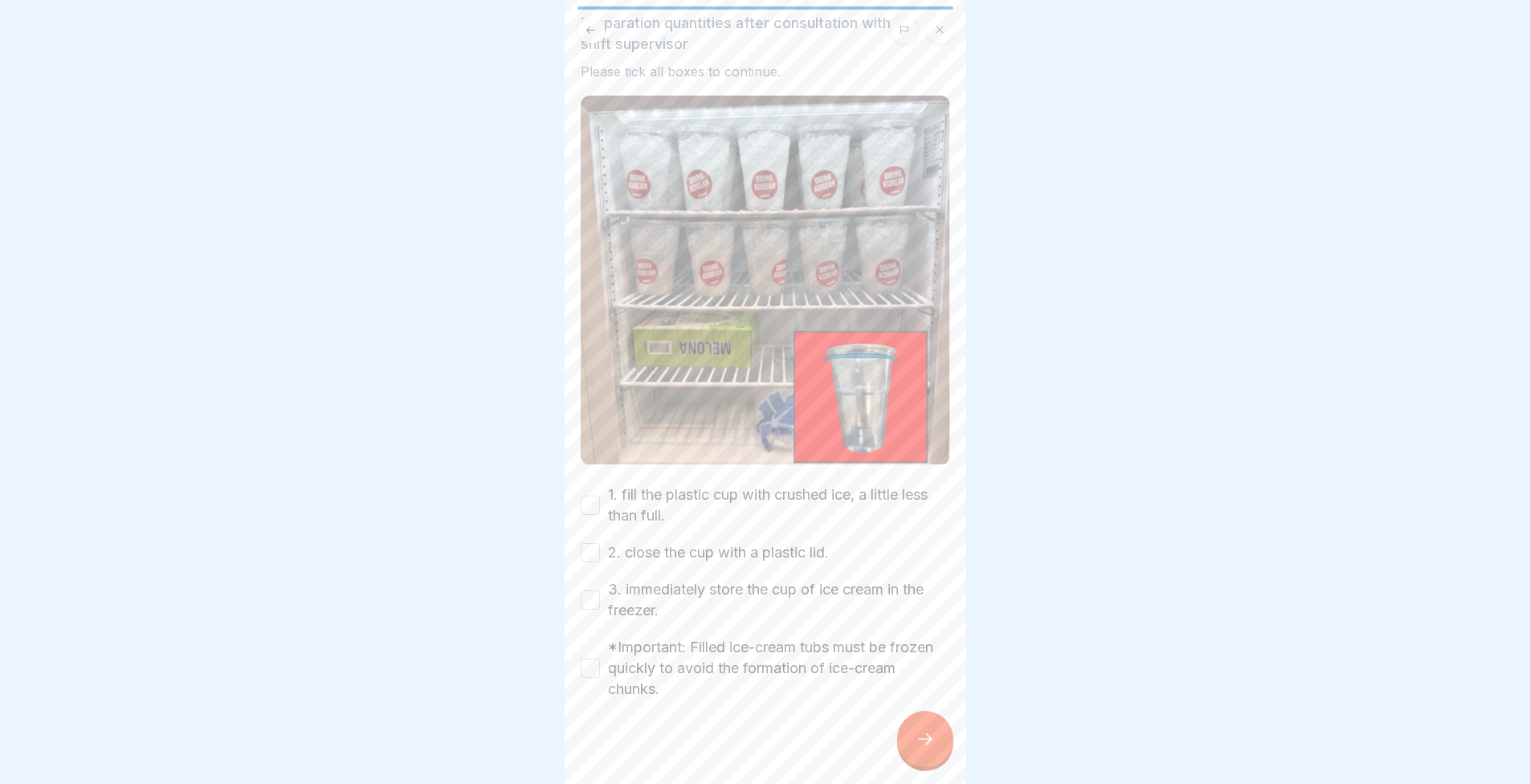
click at [653, 499] on label "1. fill the plastic cup with crushed ice, a little less than full." at bounding box center [779, 504] width 342 height 41
click at [600, 499] on button "1. fill the plastic cup with crushed ice, a little less than full." at bounding box center [590, 505] width 19 height 19
click at [617, 542] on label "2. close the cup with a plastic lid." at bounding box center [719, 552] width 221 height 21
click at [600, 543] on button "2. close the cup with a plastic lid." at bounding box center [590, 552] width 19 height 19
click at [641, 600] on label "3. immediately store the cup of ice cream in the freezer." at bounding box center [779, 600] width 342 height 41
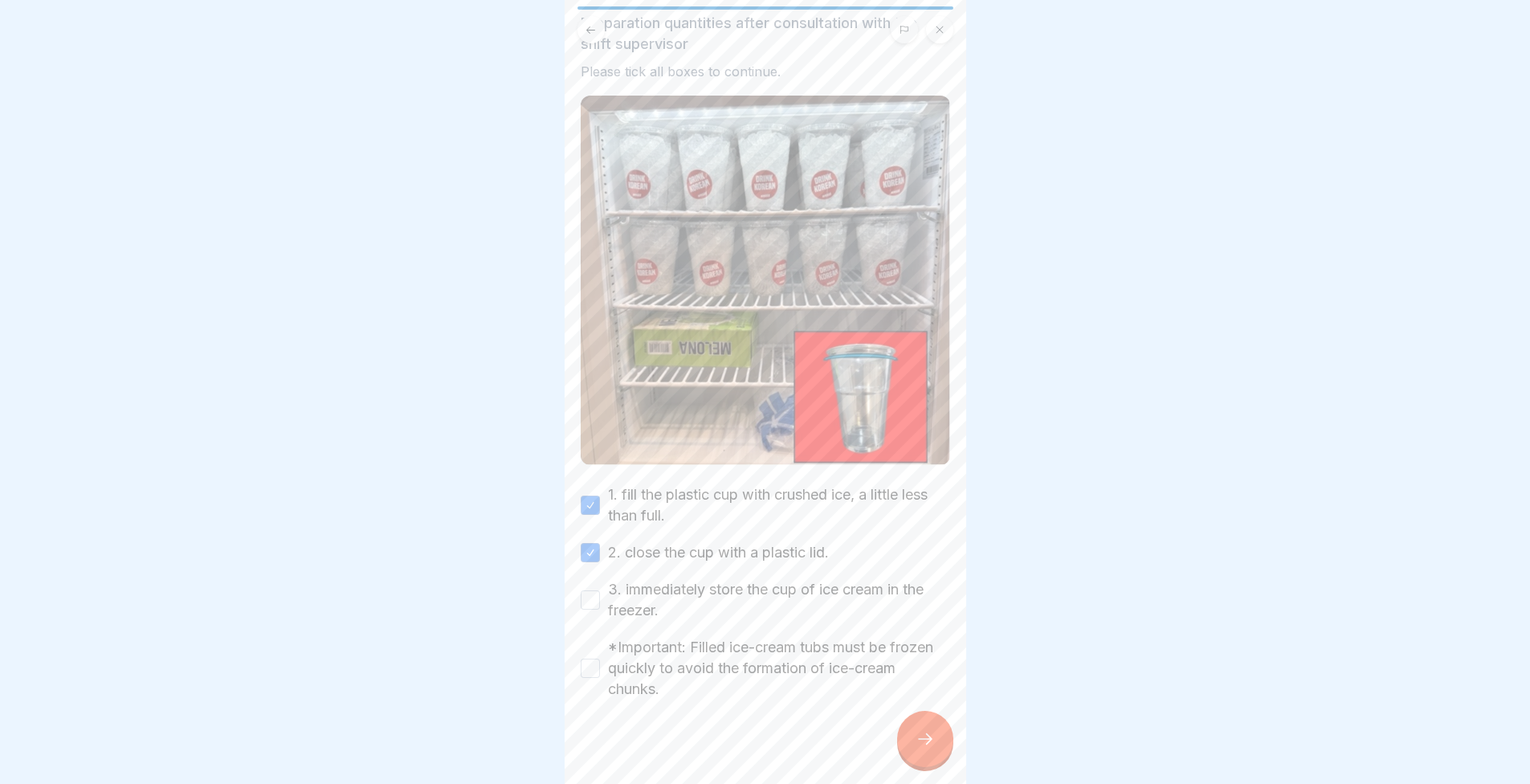
click at [600, 600] on button "3. immediately store the cup of ice cream in the freezer." at bounding box center [590, 600] width 19 height 19
click at [631, 656] on label "*Important: Filled ice-cream tubs must be frozen quickly to avoid the formation…" at bounding box center [779, 668] width 342 height 62
click at [600, 658] on button "*Important: Filled ice-cream tubs must be frozen quickly to avoid the formation…" at bounding box center [590, 668] width 19 height 19
click at [912, 748] on div at bounding box center [925, 739] width 57 height 57
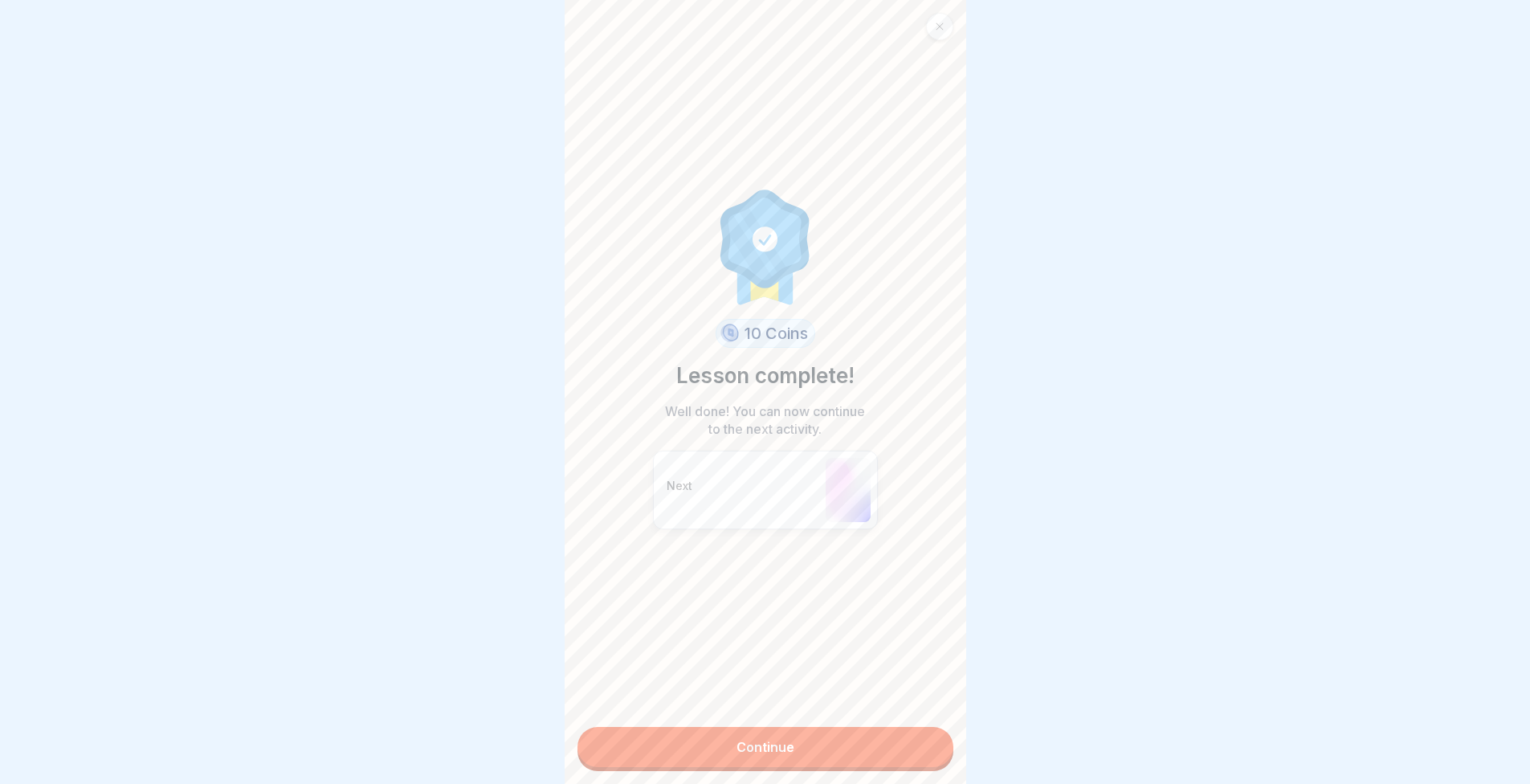
click at [823, 766] on link "Continue" at bounding box center [765, 747] width 376 height 40
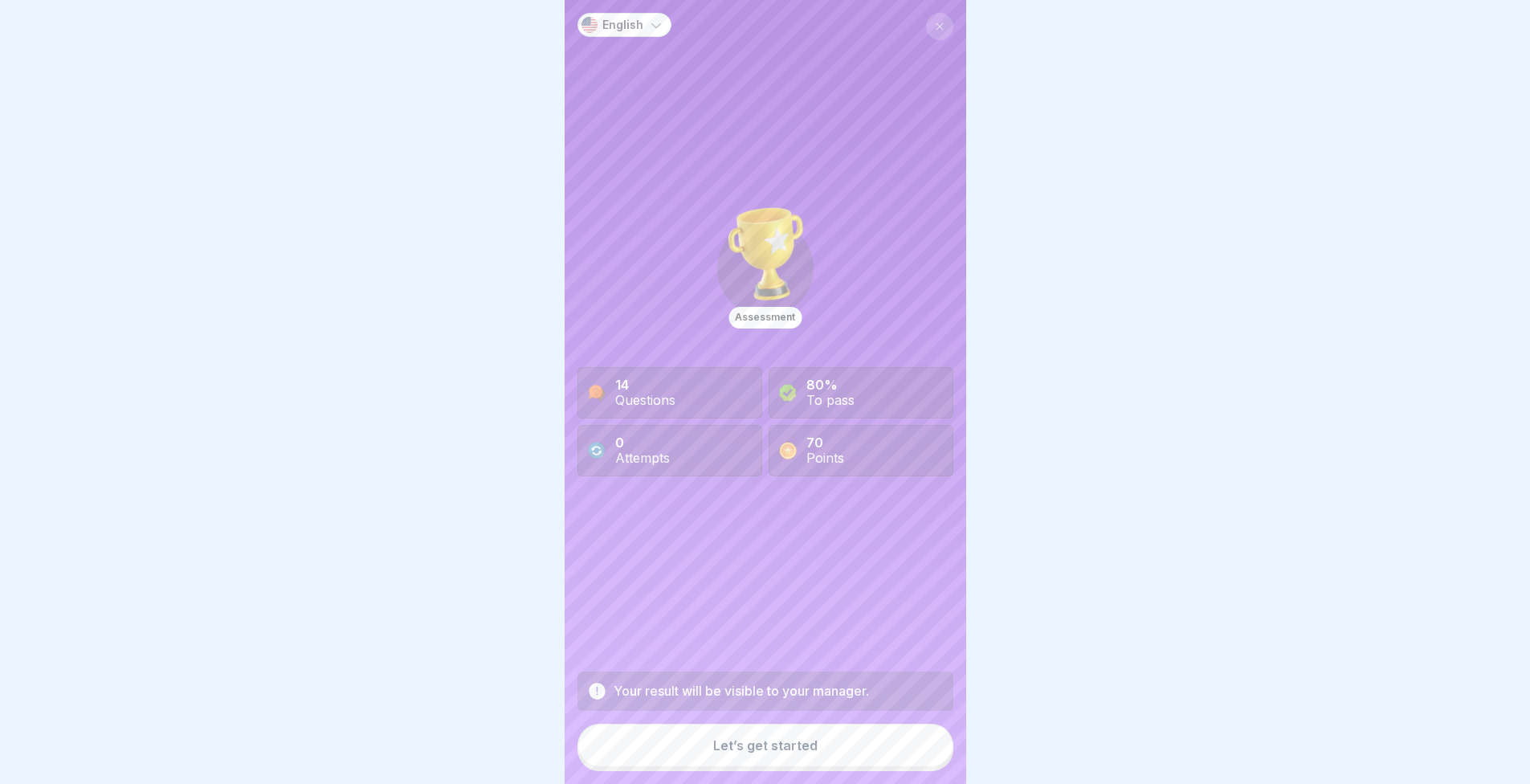
click at [802, 752] on div "Let’s get started" at bounding box center [765, 745] width 105 height 14
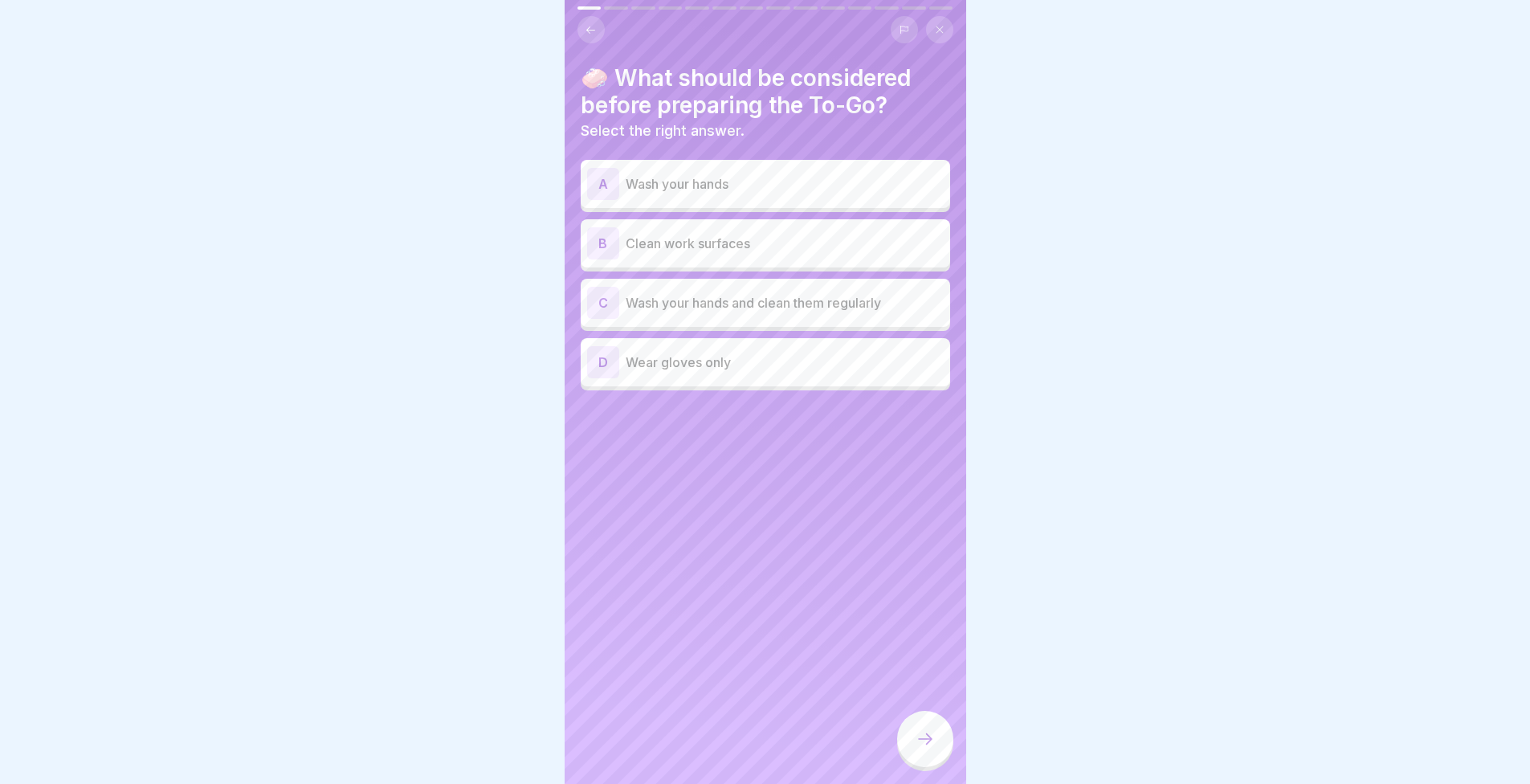
click at [700, 242] on p "Clean work surfaces" at bounding box center [784, 243] width 318 height 19
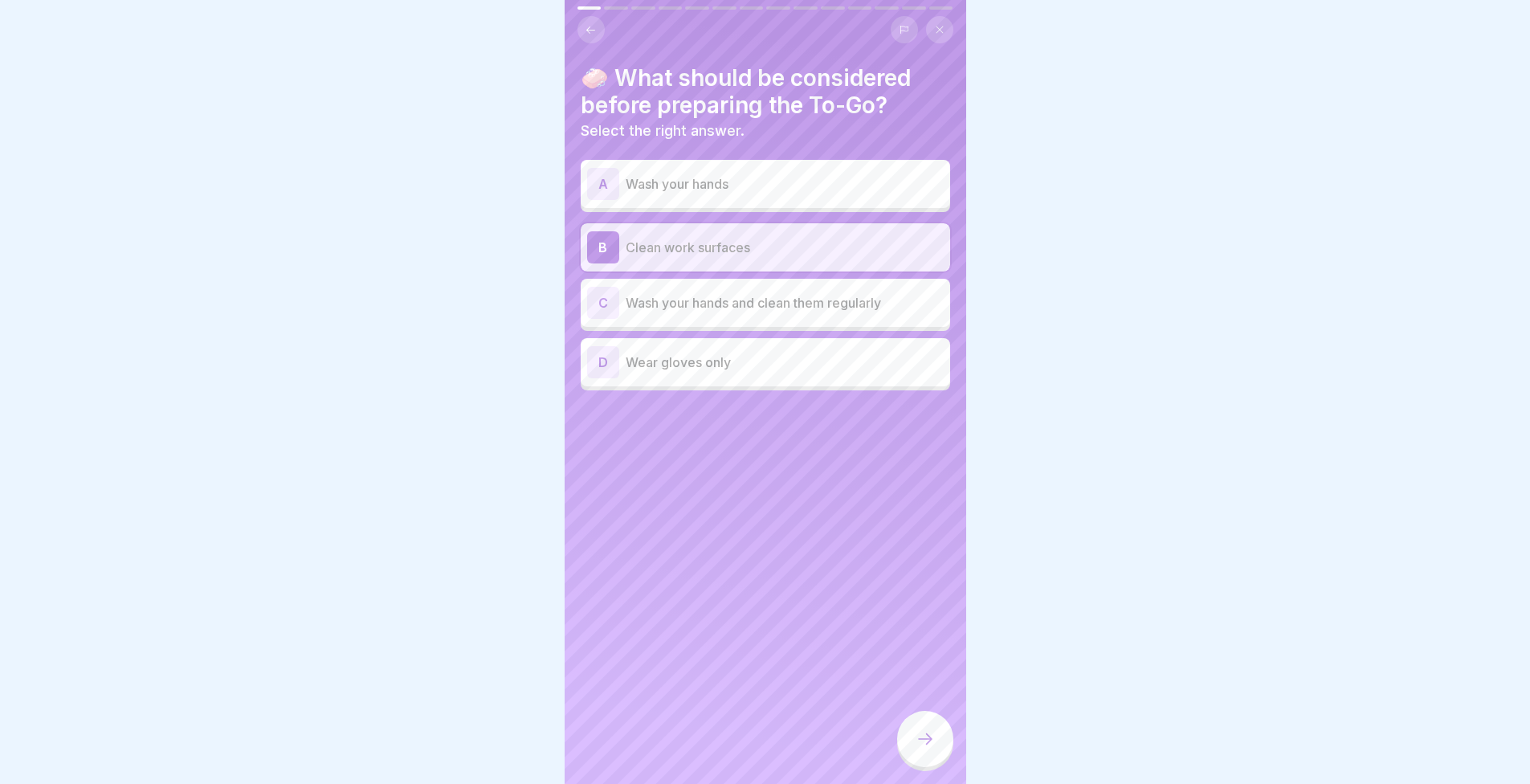
click at [926, 736] on div at bounding box center [925, 739] width 57 height 57
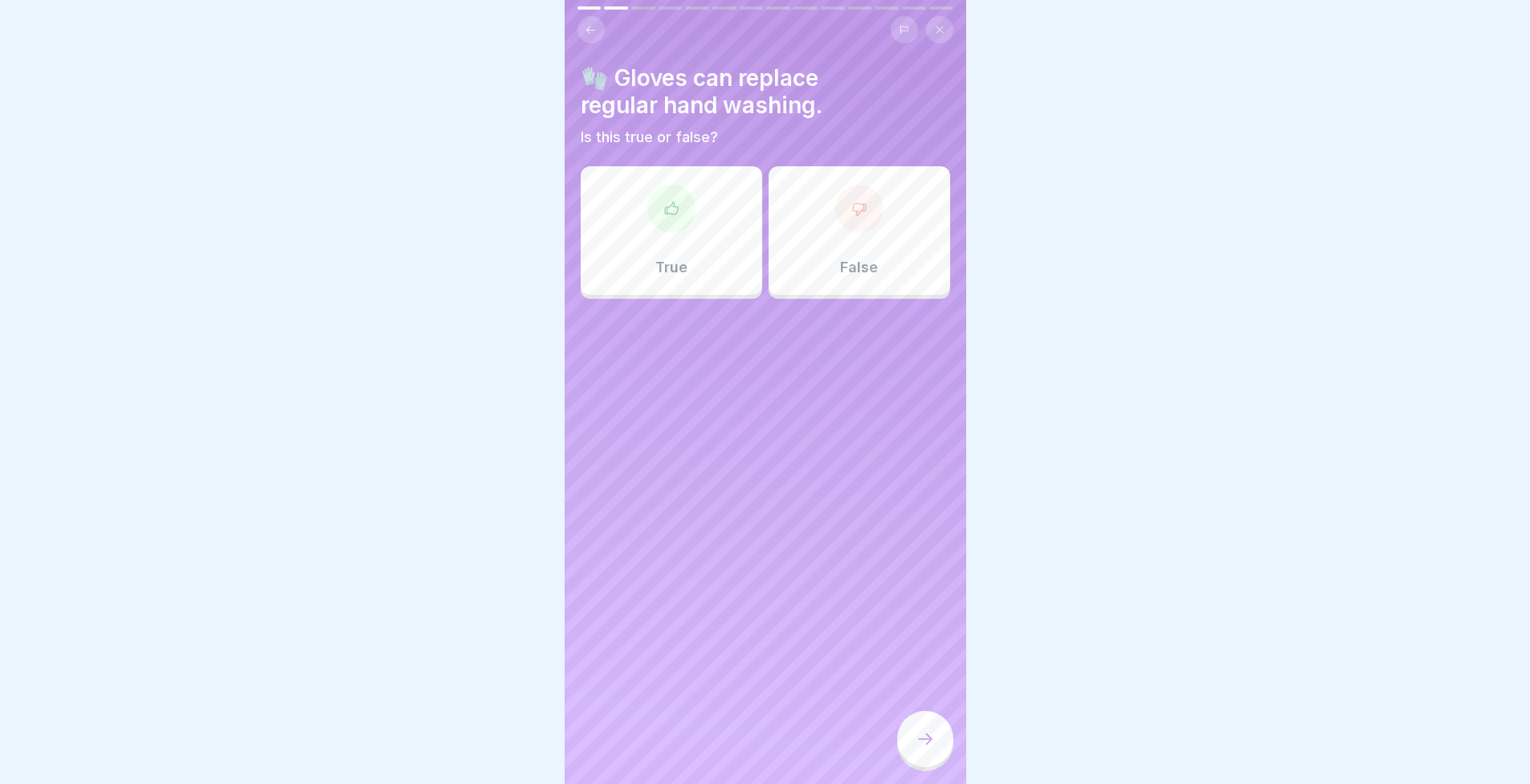
click at [687, 292] on div "True" at bounding box center [671, 231] width 182 height 129
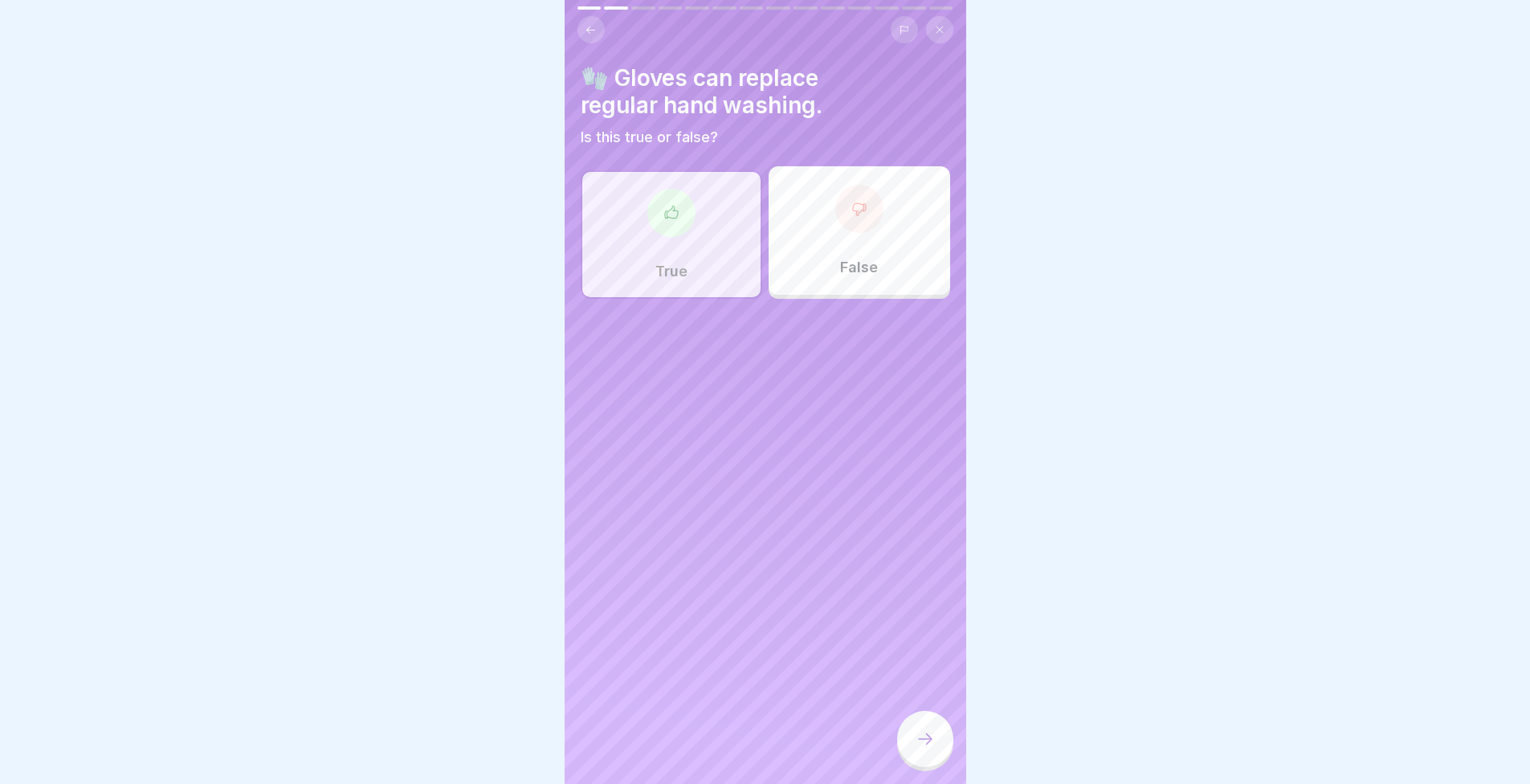
click at [924, 746] on icon at bounding box center [925, 739] width 19 height 19
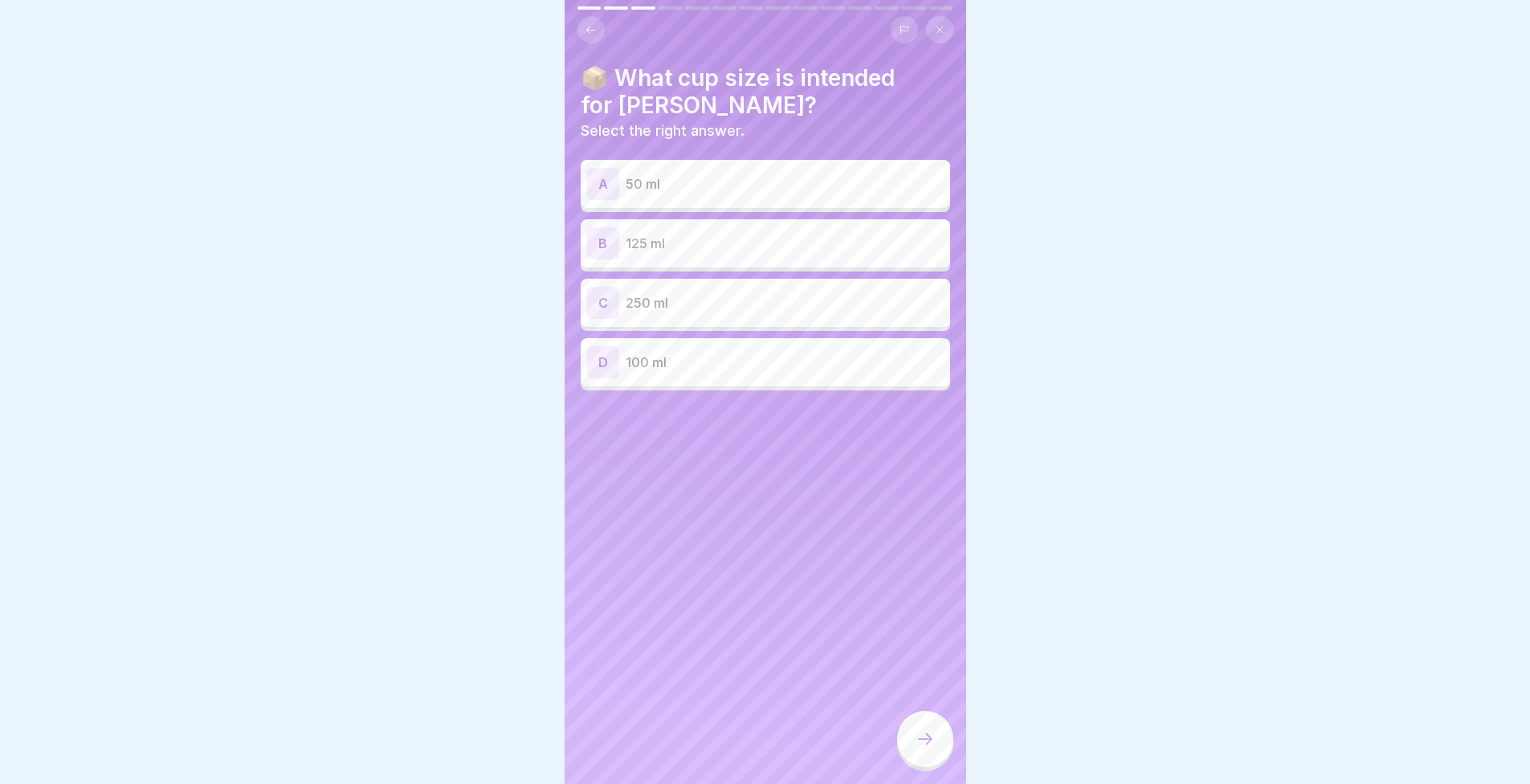
click at [488, 259] on div at bounding box center [765, 392] width 1530 height 784
drag, startPoint x: 429, startPoint y: 233, endPoint x: 362, endPoint y: 225, distance: 67.5
click at [362, 225] on div at bounding box center [765, 392] width 1530 height 784
click at [647, 240] on p "125 ml" at bounding box center [784, 243] width 318 height 19
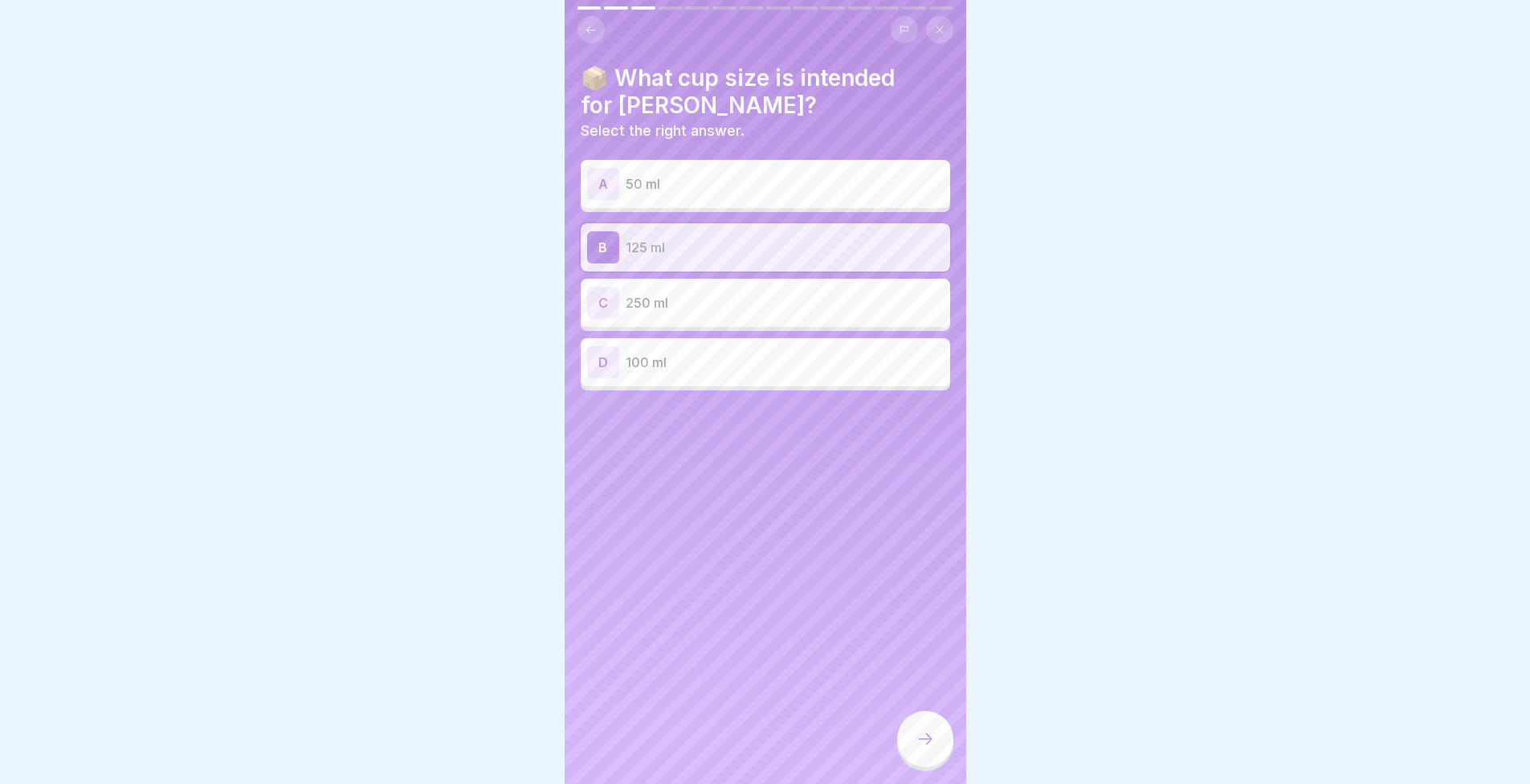
click at [947, 741] on div at bounding box center [925, 739] width 57 height 57
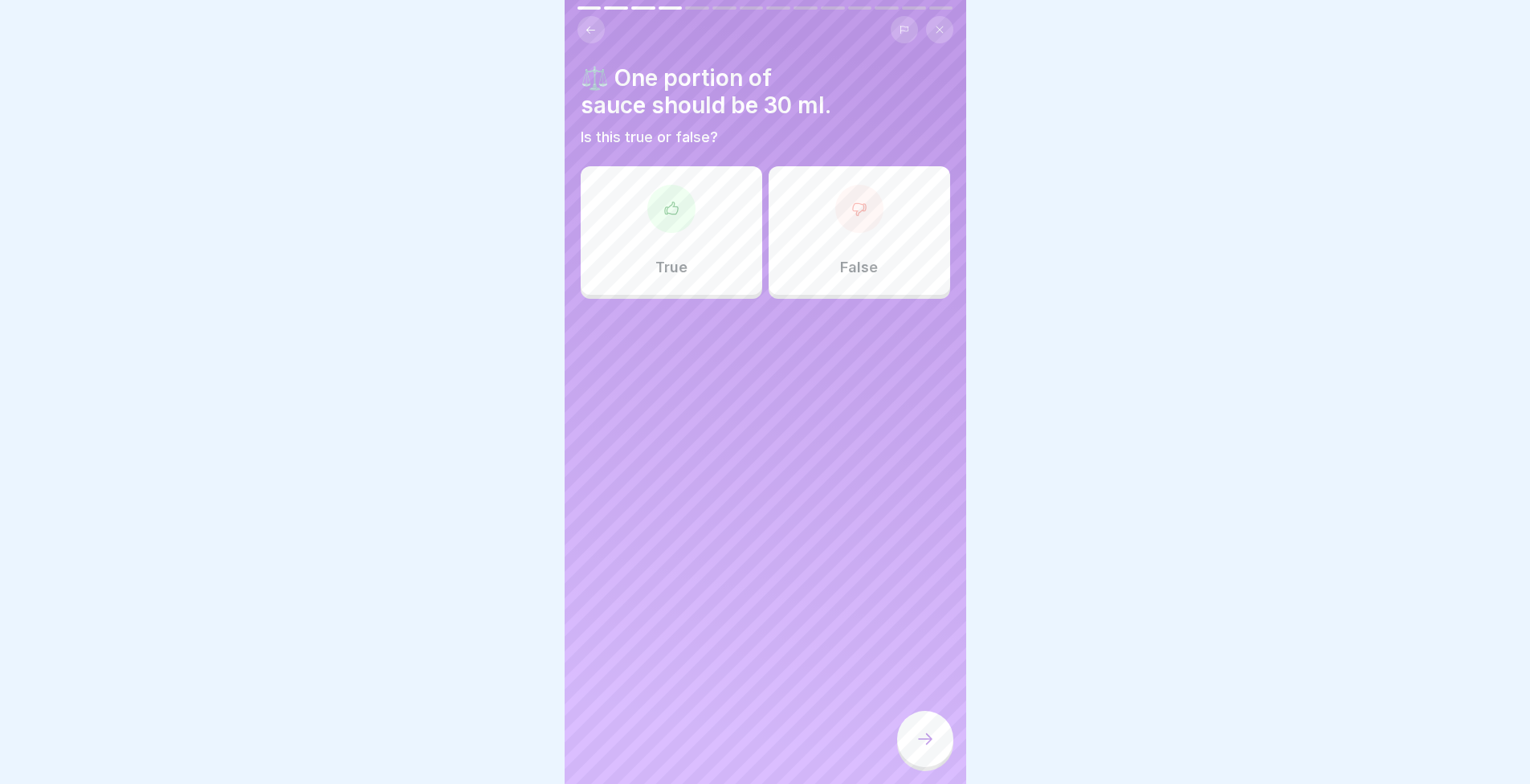
click at [660, 291] on div "True" at bounding box center [671, 231] width 182 height 129
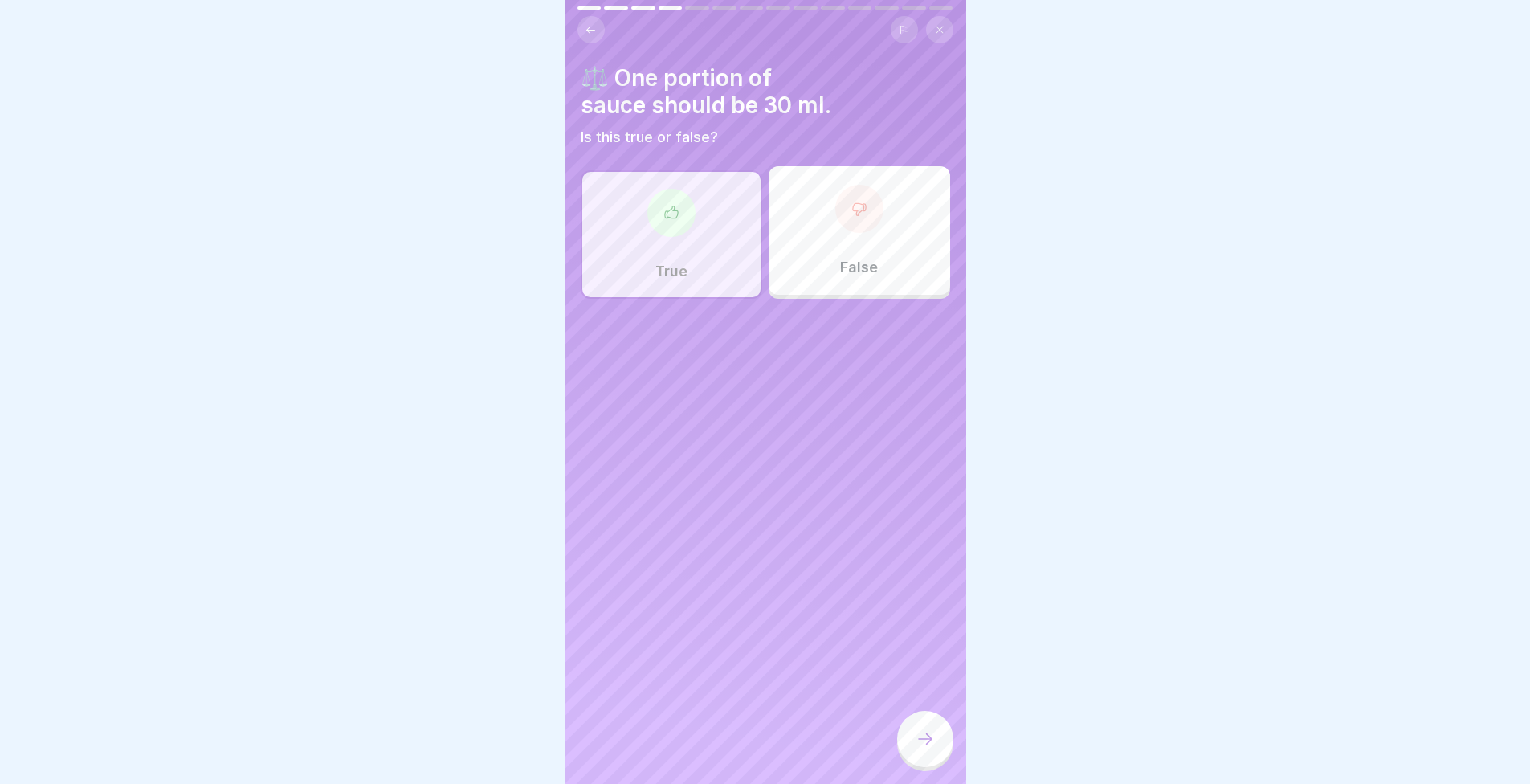
click at [913, 740] on div at bounding box center [925, 739] width 57 height 57
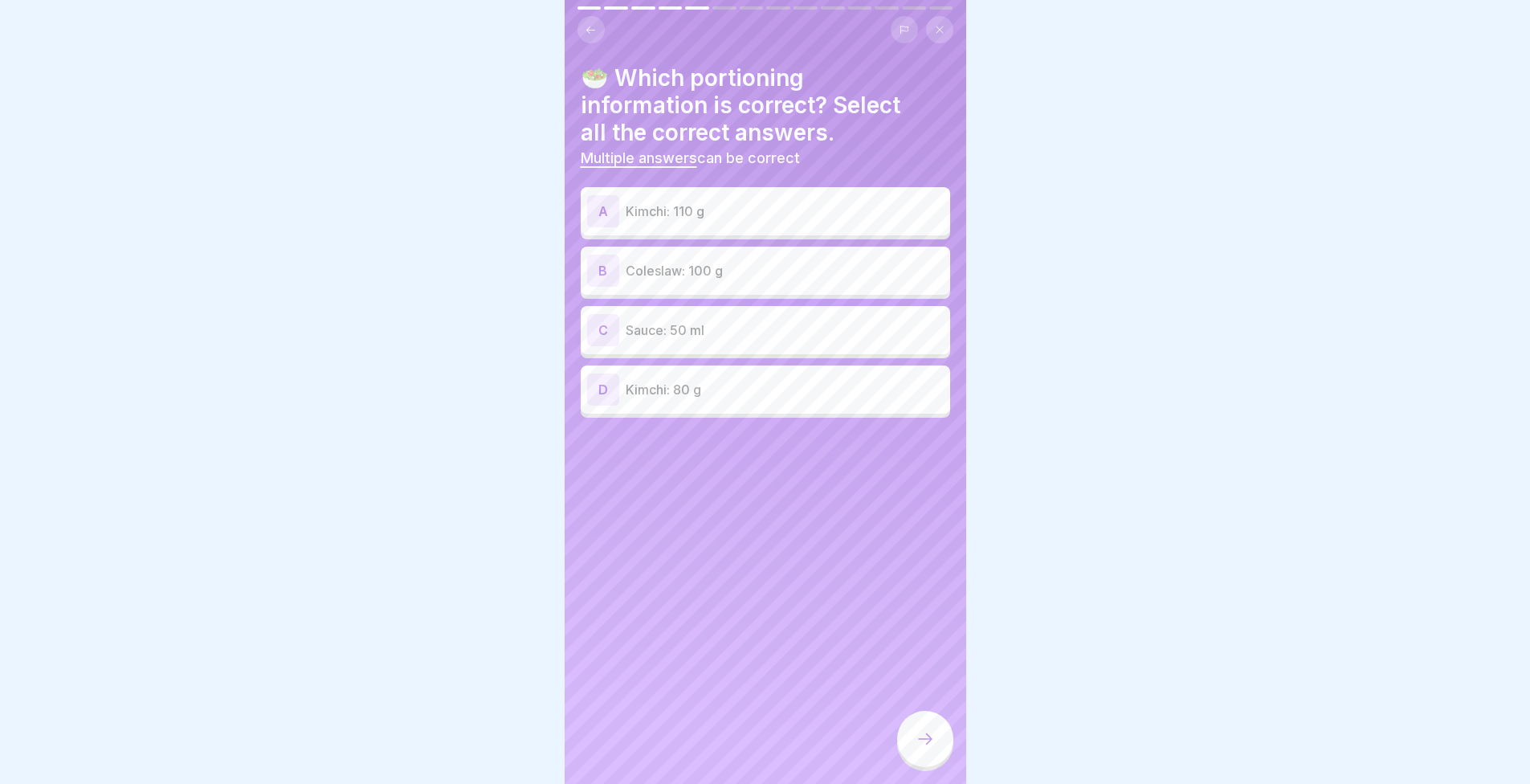
click at [630, 206] on p "Kimchi: 110 g" at bounding box center [784, 211] width 318 height 19
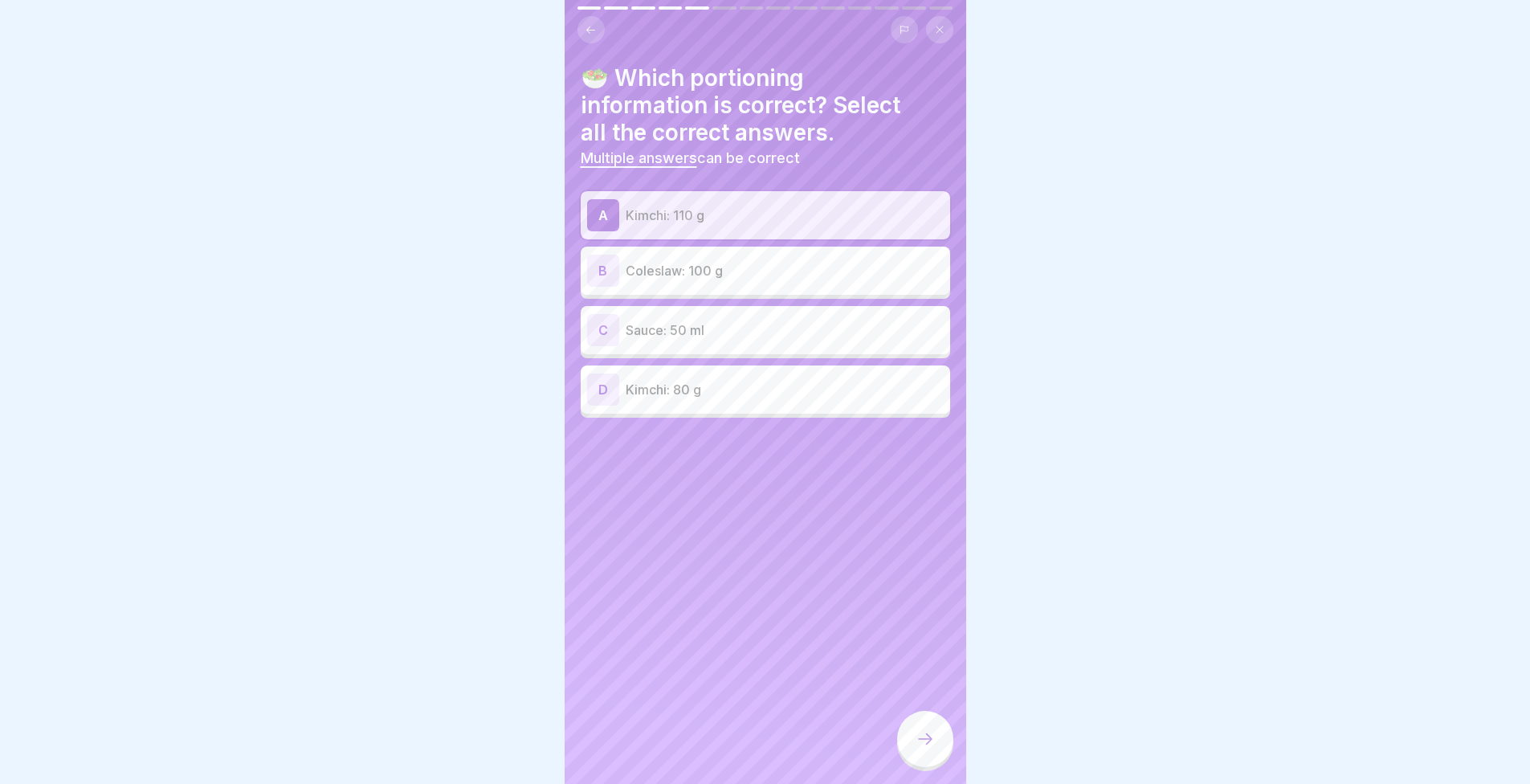
click at [656, 267] on p "Coleslaw: 100 g" at bounding box center [784, 271] width 318 height 19
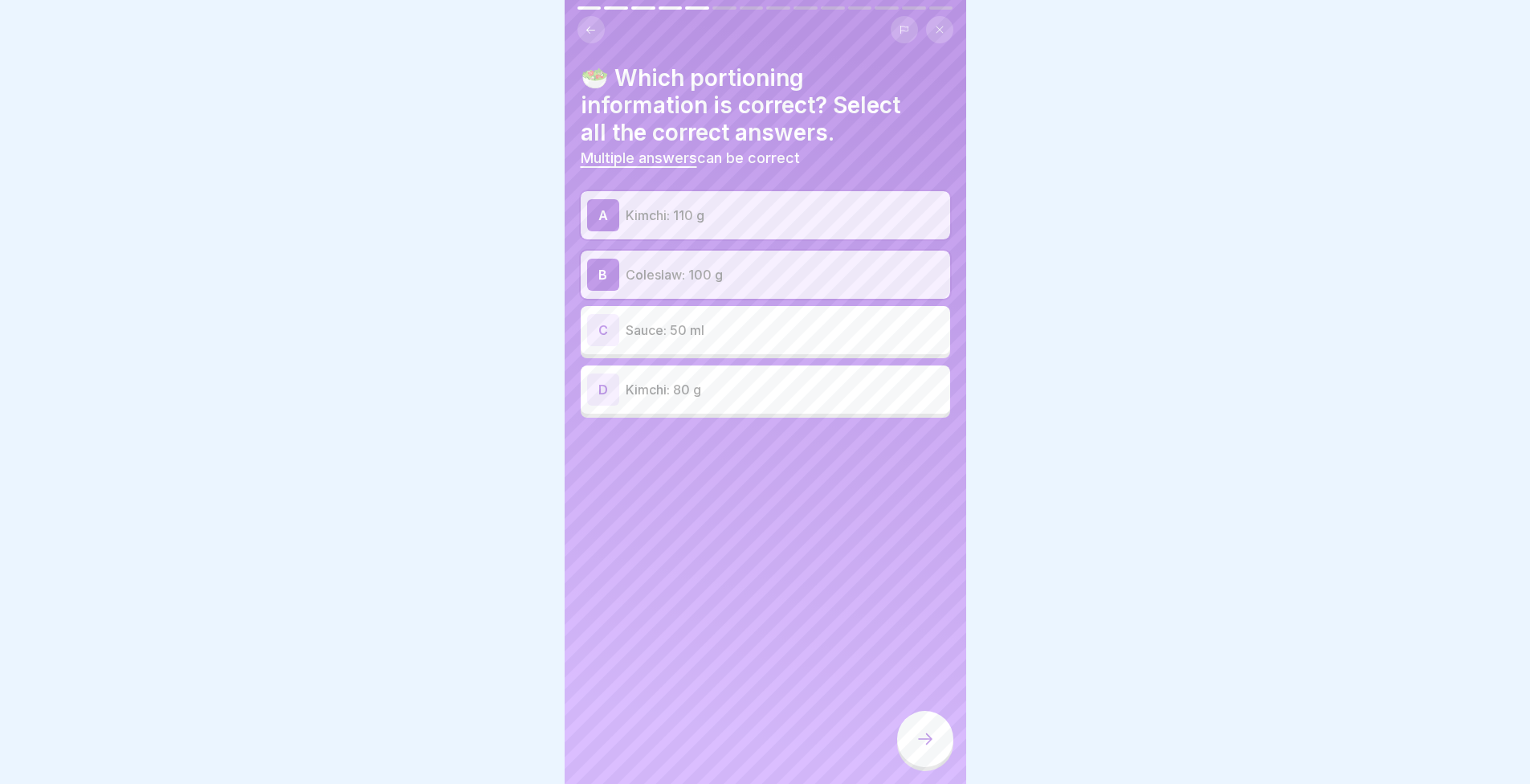
click at [941, 750] on div at bounding box center [925, 739] width 57 height 57
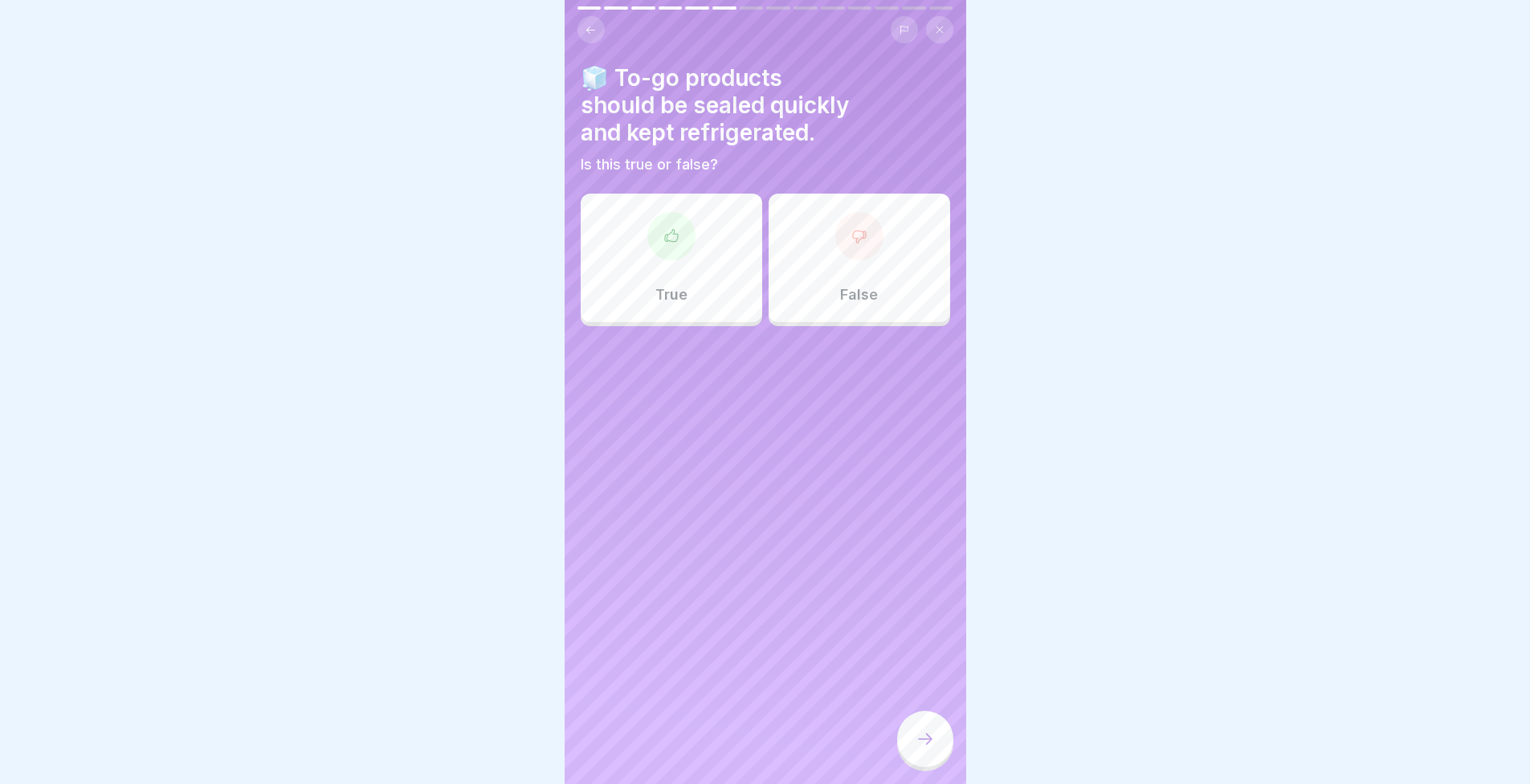
click at [689, 286] on div "True" at bounding box center [671, 257] width 182 height 129
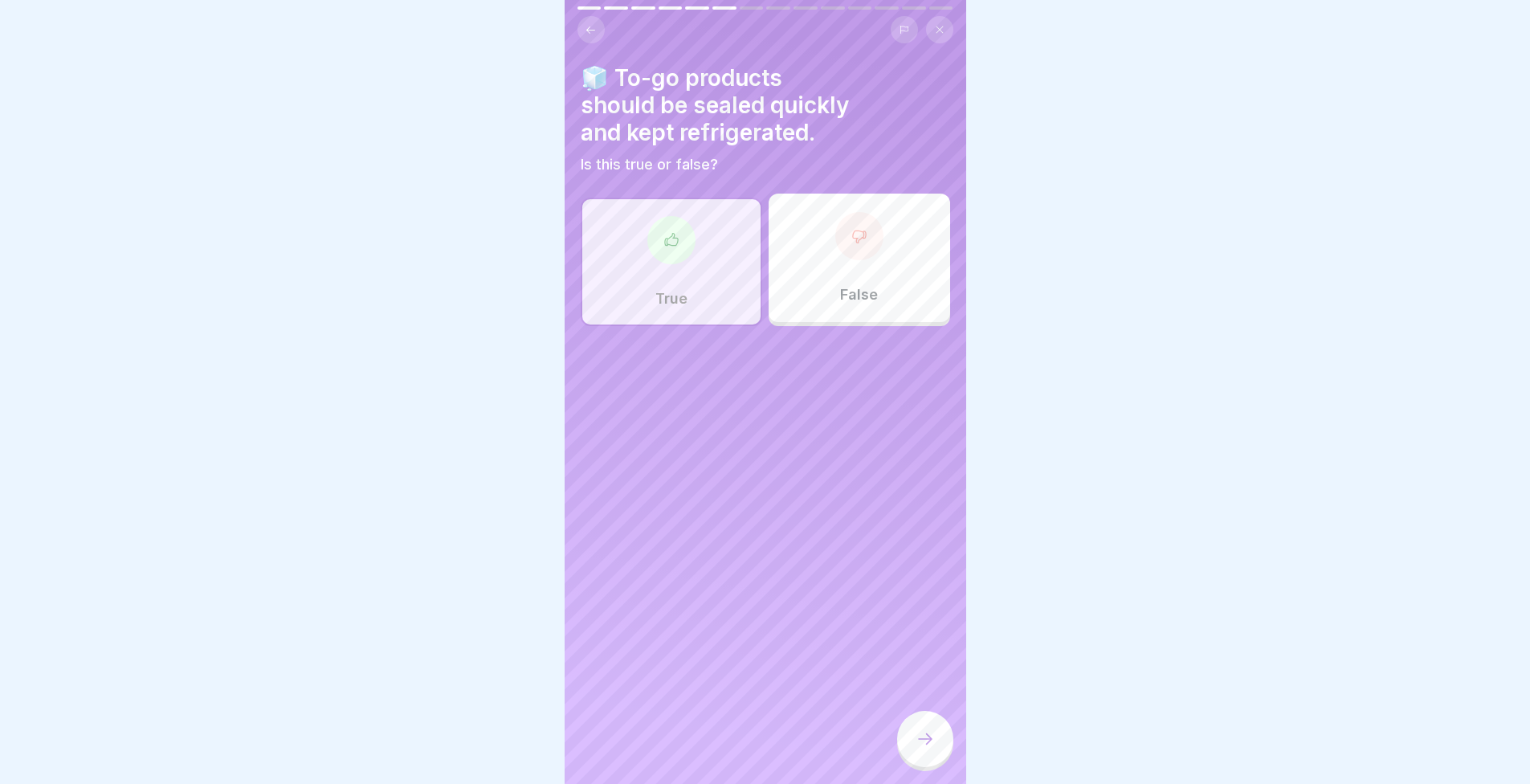
click at [918, 748] on icon at bounding box center [925, 739] width 19 height 19
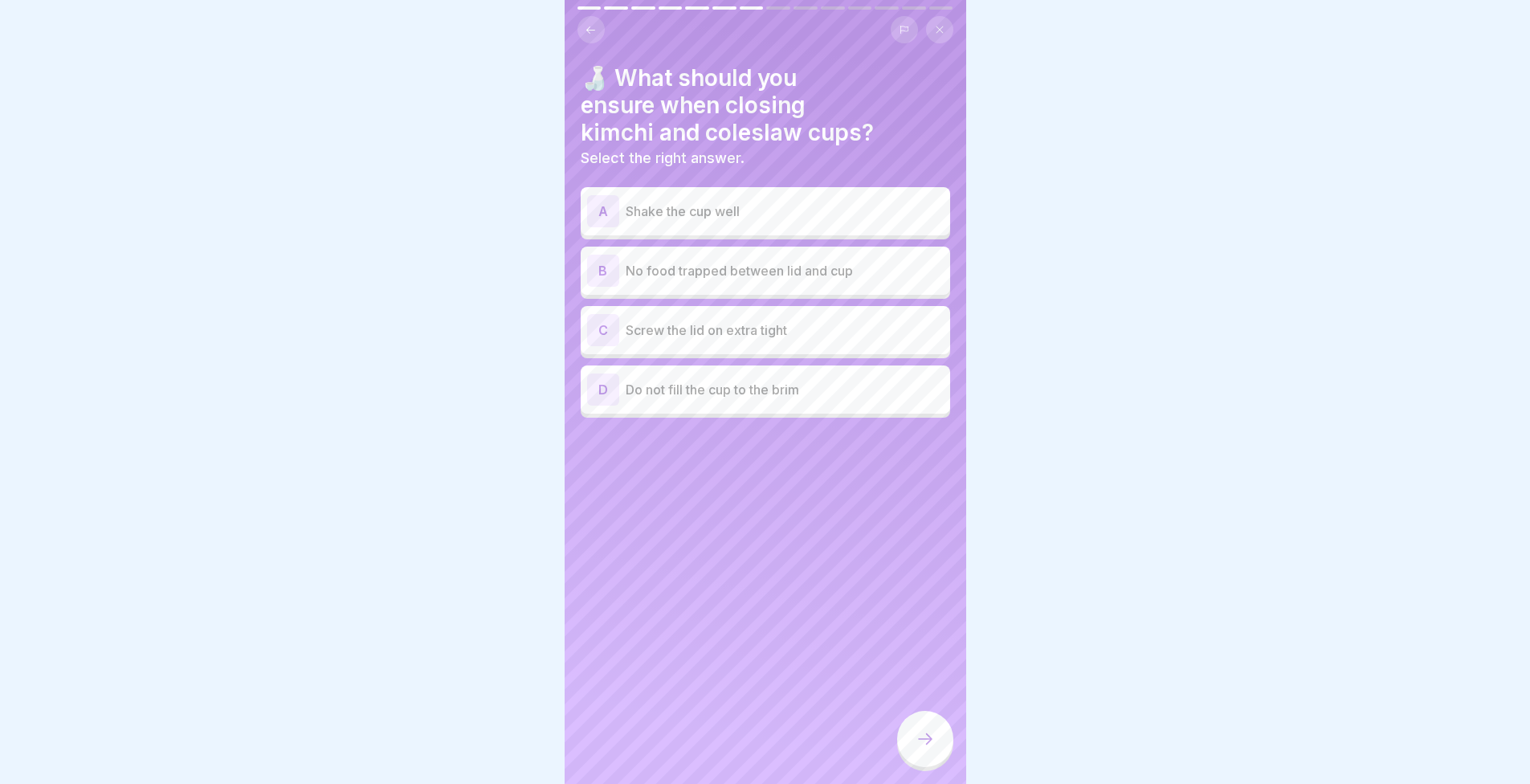
click at [595, 37] on button at bounding box center [591, 30] width 27 height 27
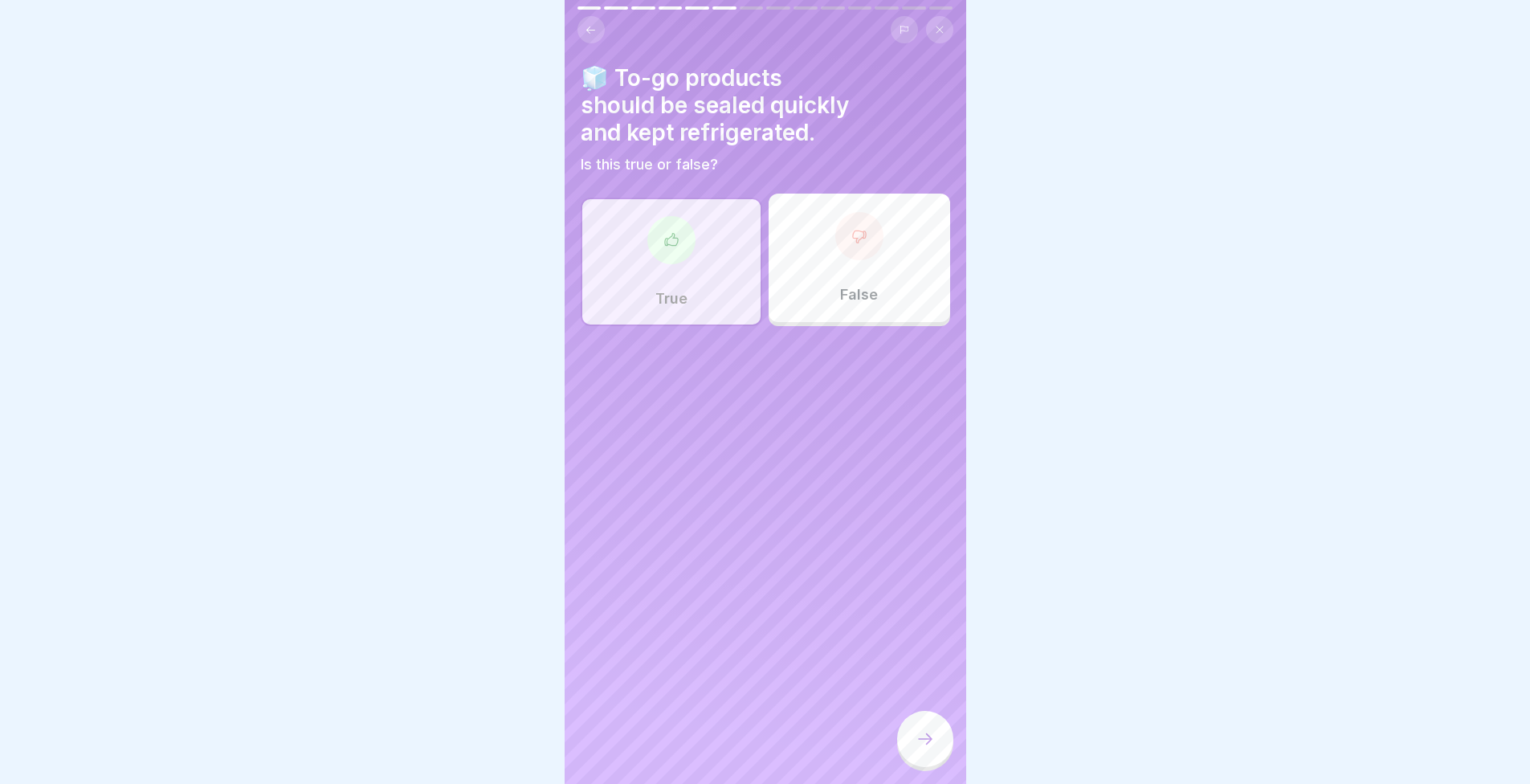
click at [595, 37] on button at bounding box center [591, 30] width 27 height 27
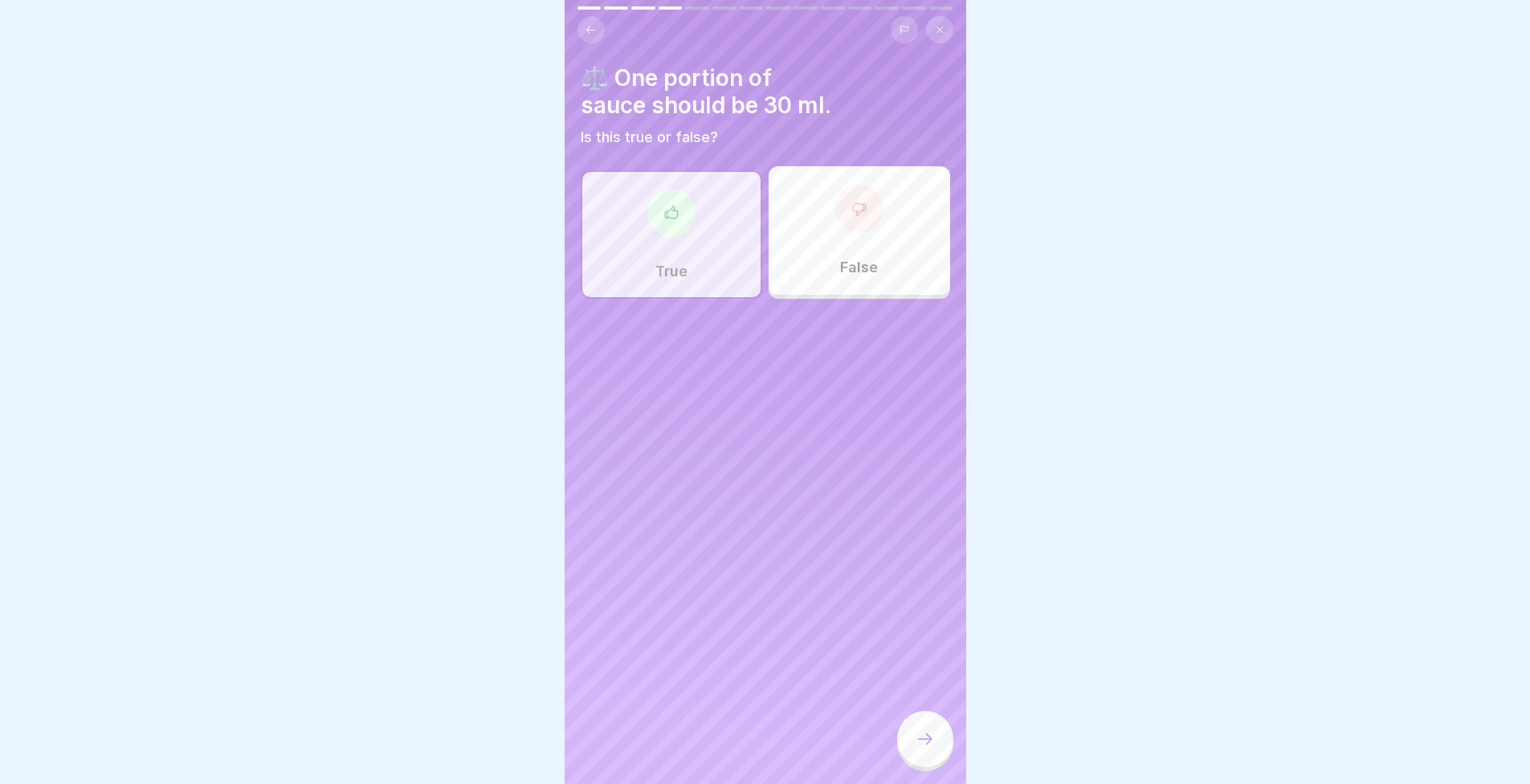
click at [595, 37] on button at bounding box center [591, 30] width 27 height 27
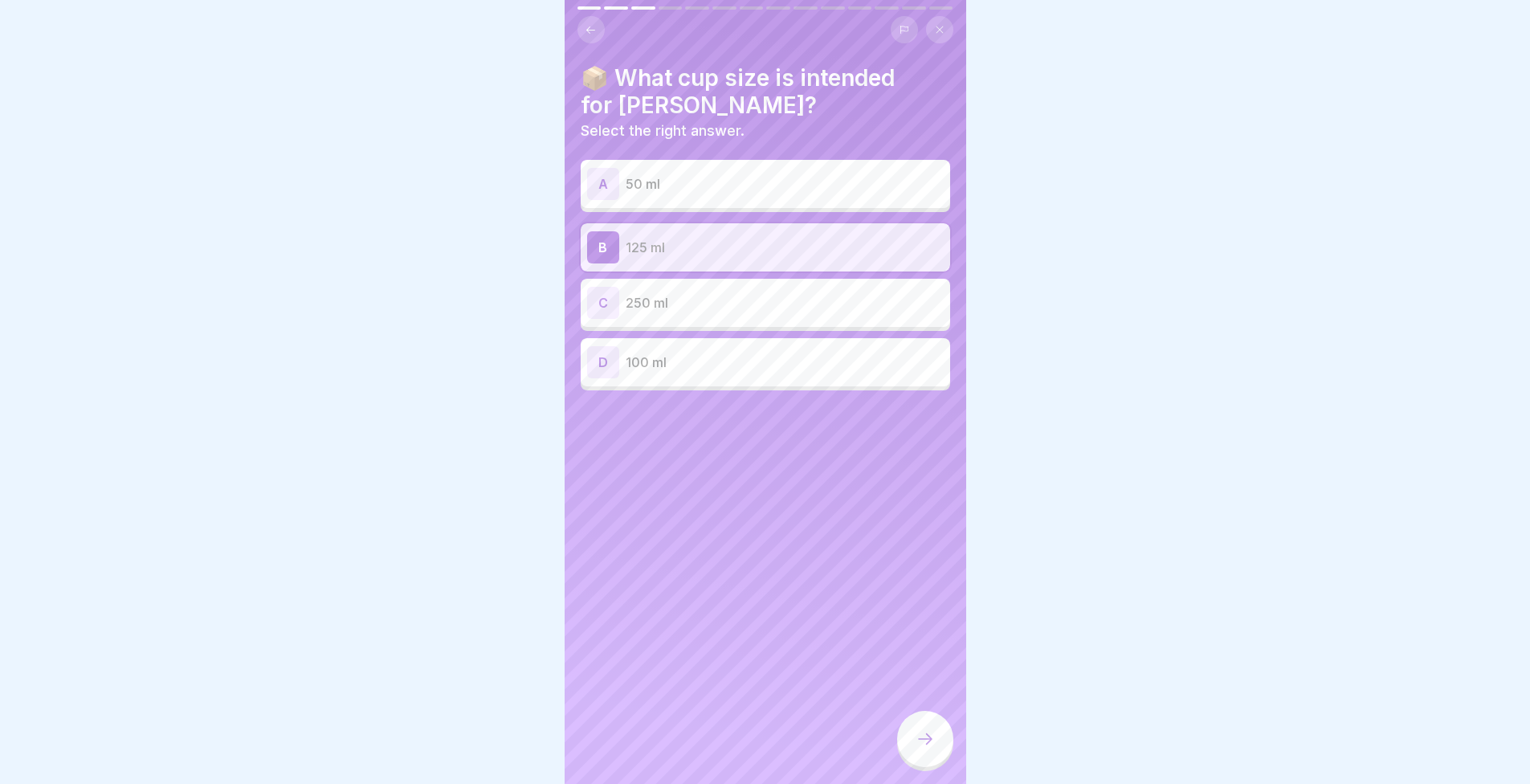
click at [595, 37] on button at bounding box center [591, 30] width 27 height 27
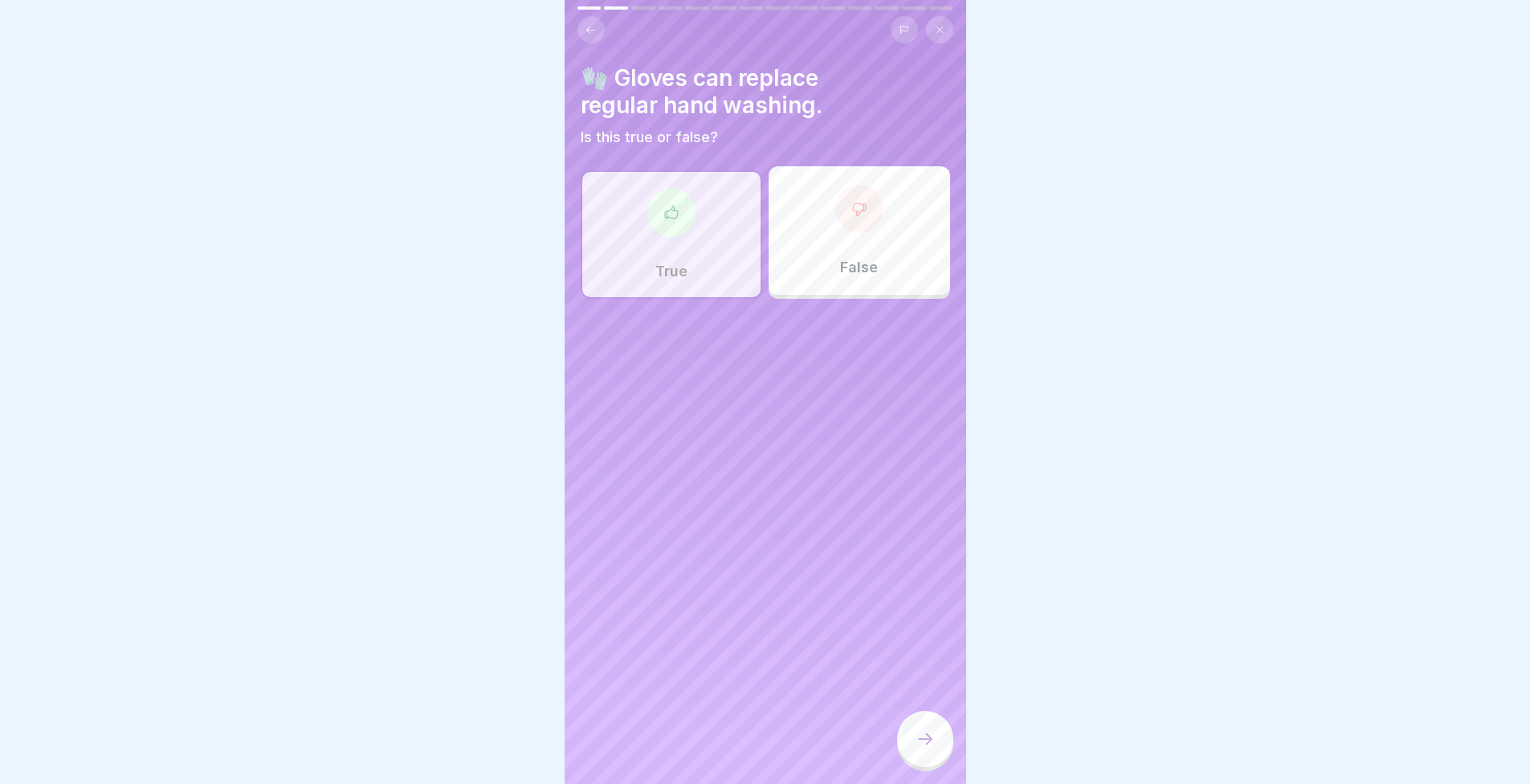
click at [595, 37] on button at bounding box center [591, 30] width 27 height 27
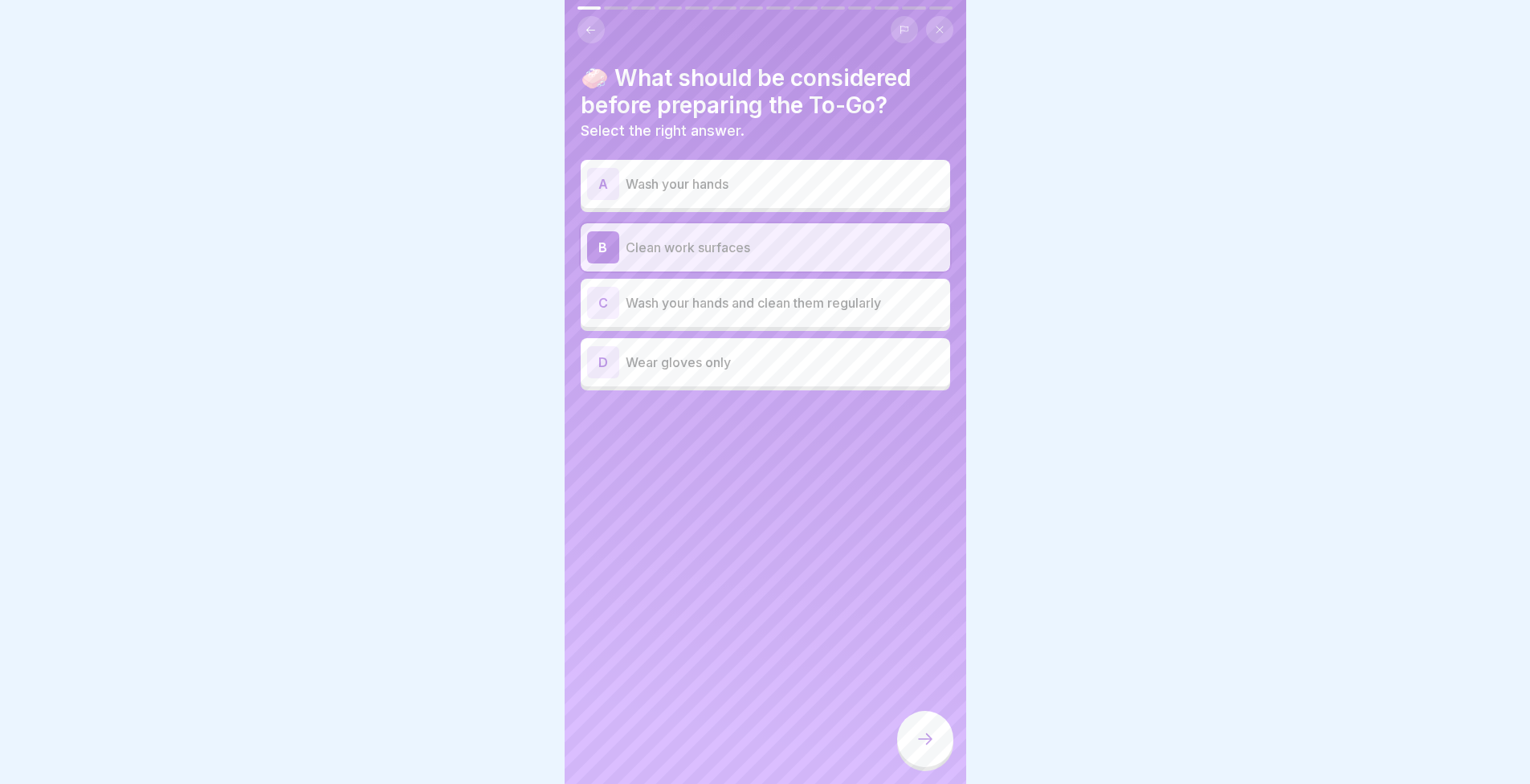
click at [730, 252] on p "Clean work surfaces" at bounding box center [784, 247] width 318 height 19
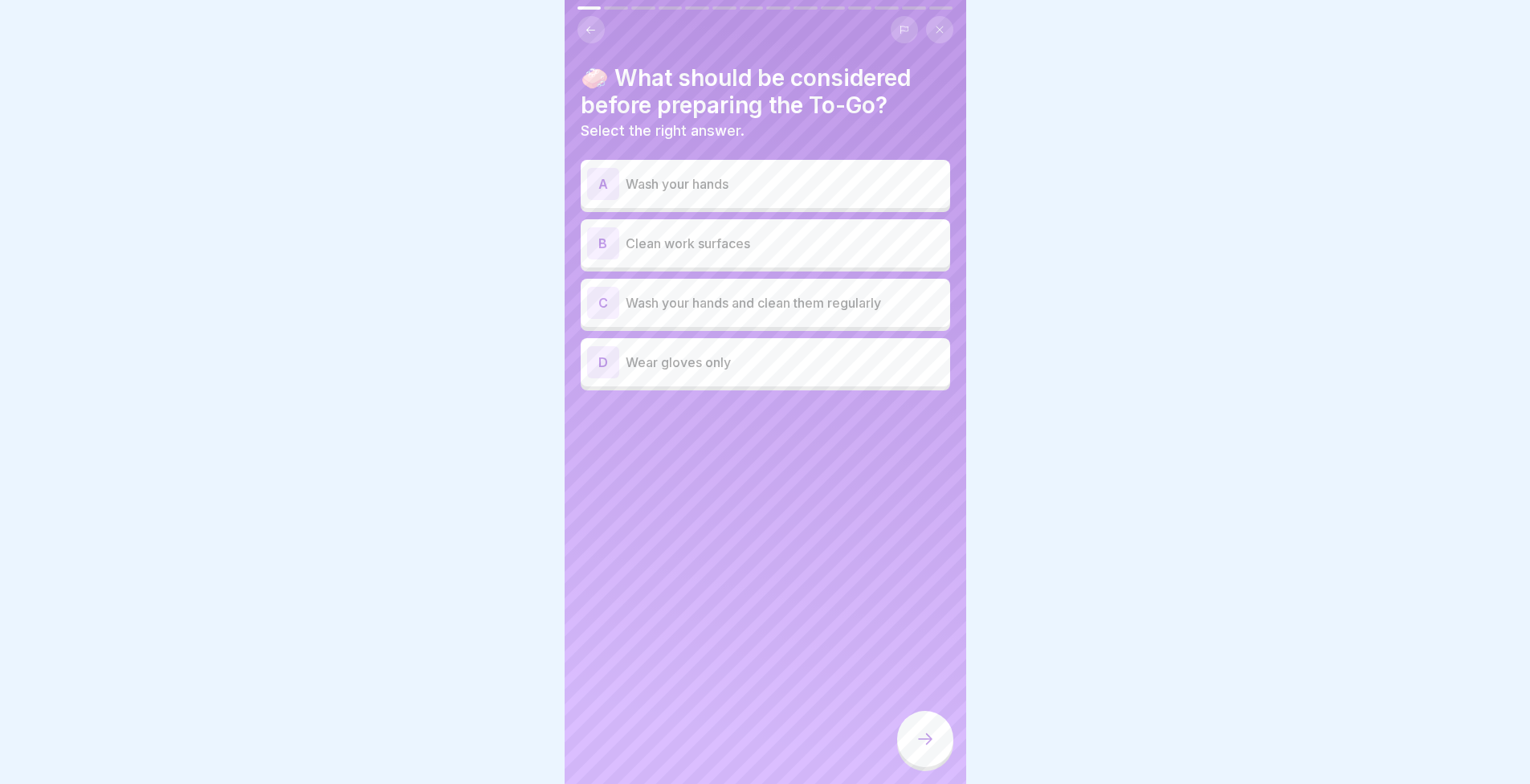
click at [706, 390] on div "🧼 What should be considered before preparing the To-Go? Select the right answer…" at bounding box center [766, 392] width 402 height 784
click at [704, 372] on div "D Wear gloves only" at bounding box center [765, 361] width 357 height 32
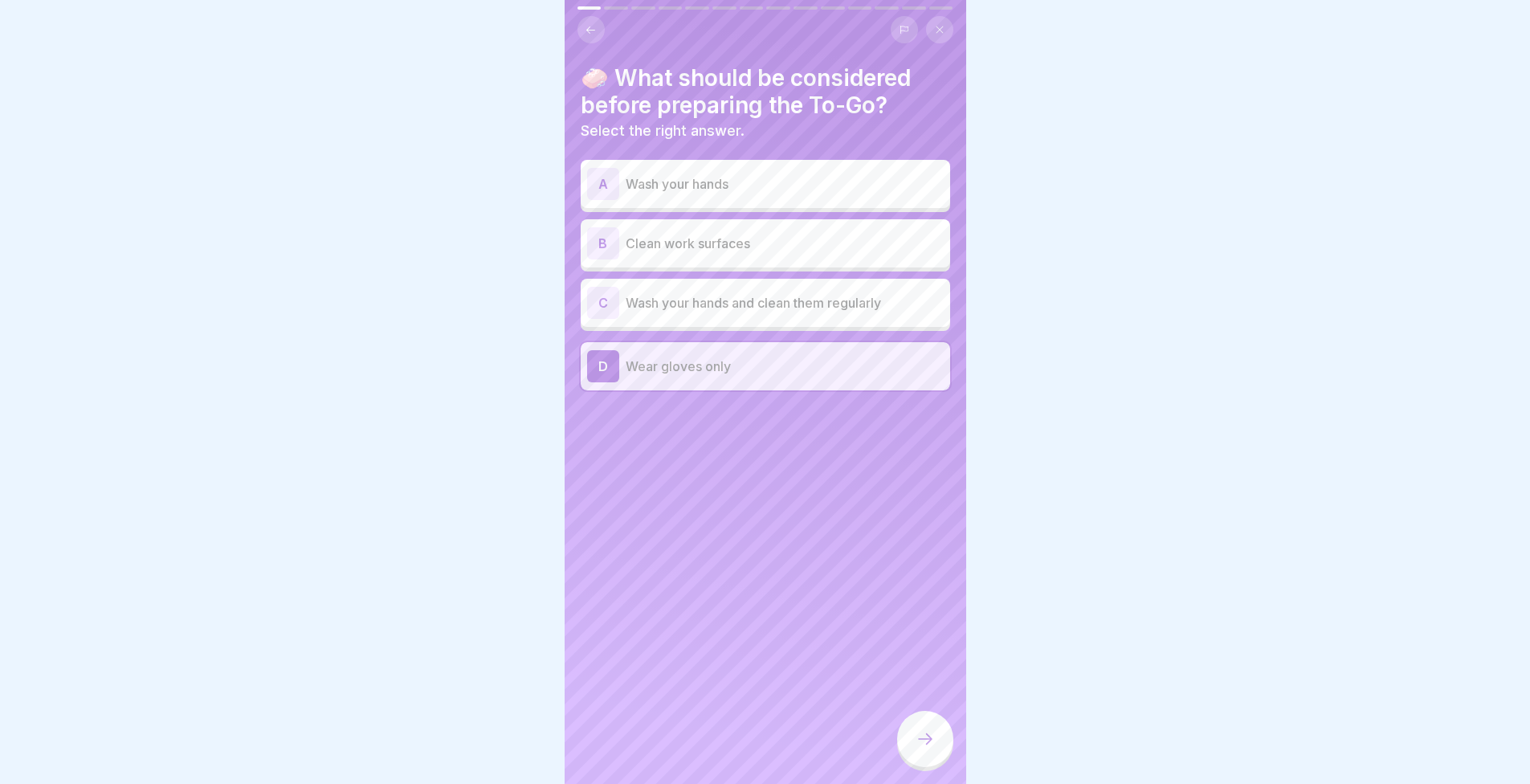
click at [966, 738] on div at bounding box center [765, 392] width 1530 height 784
click at [945, 746] on div at bounding box center [925, 739] width 57 height 57
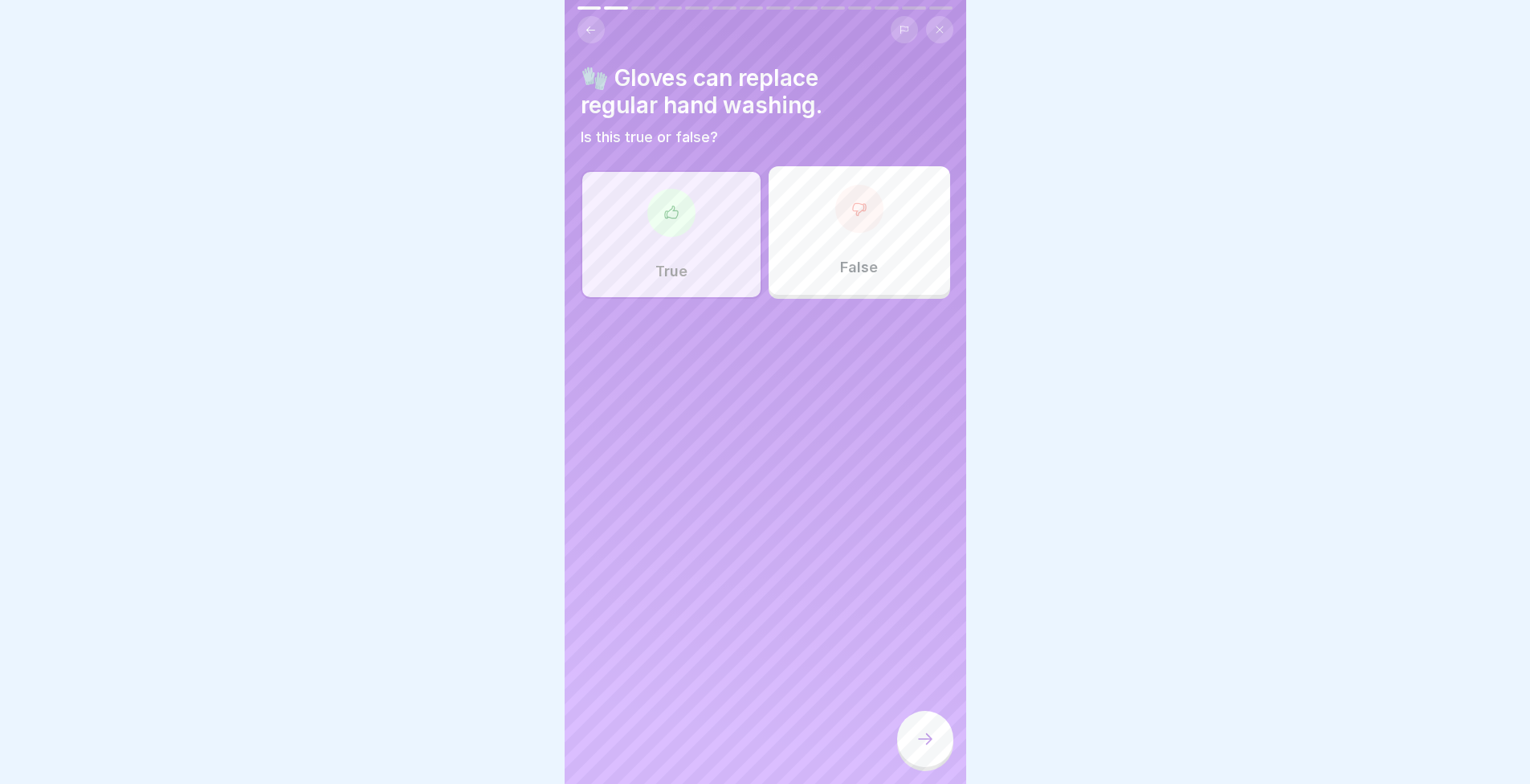
click at [940, 747] on div at bounding box center [925, 739] width 57 height 57
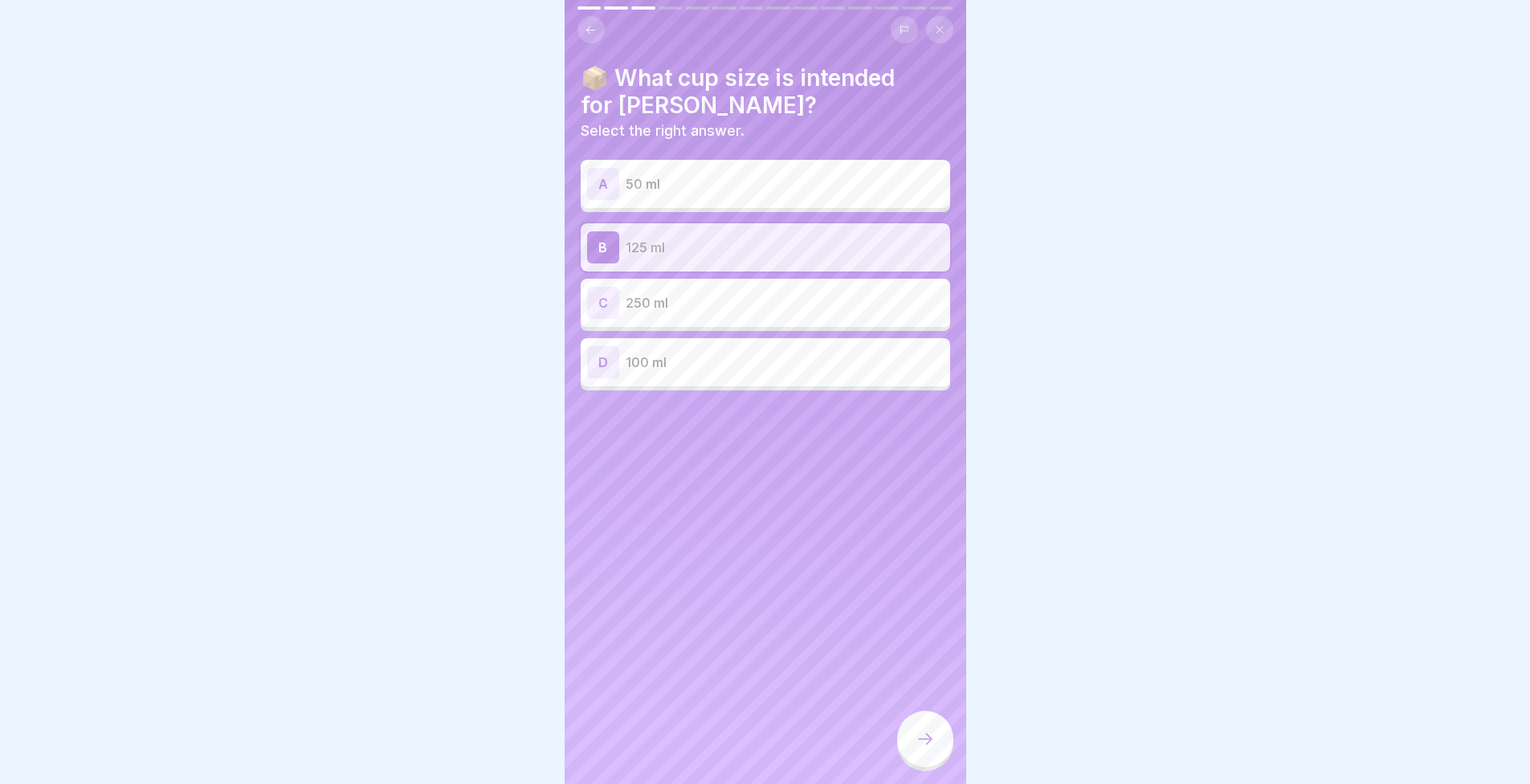
click at [940, 747] on div at bounding box center [925, 739] width 57 height 57
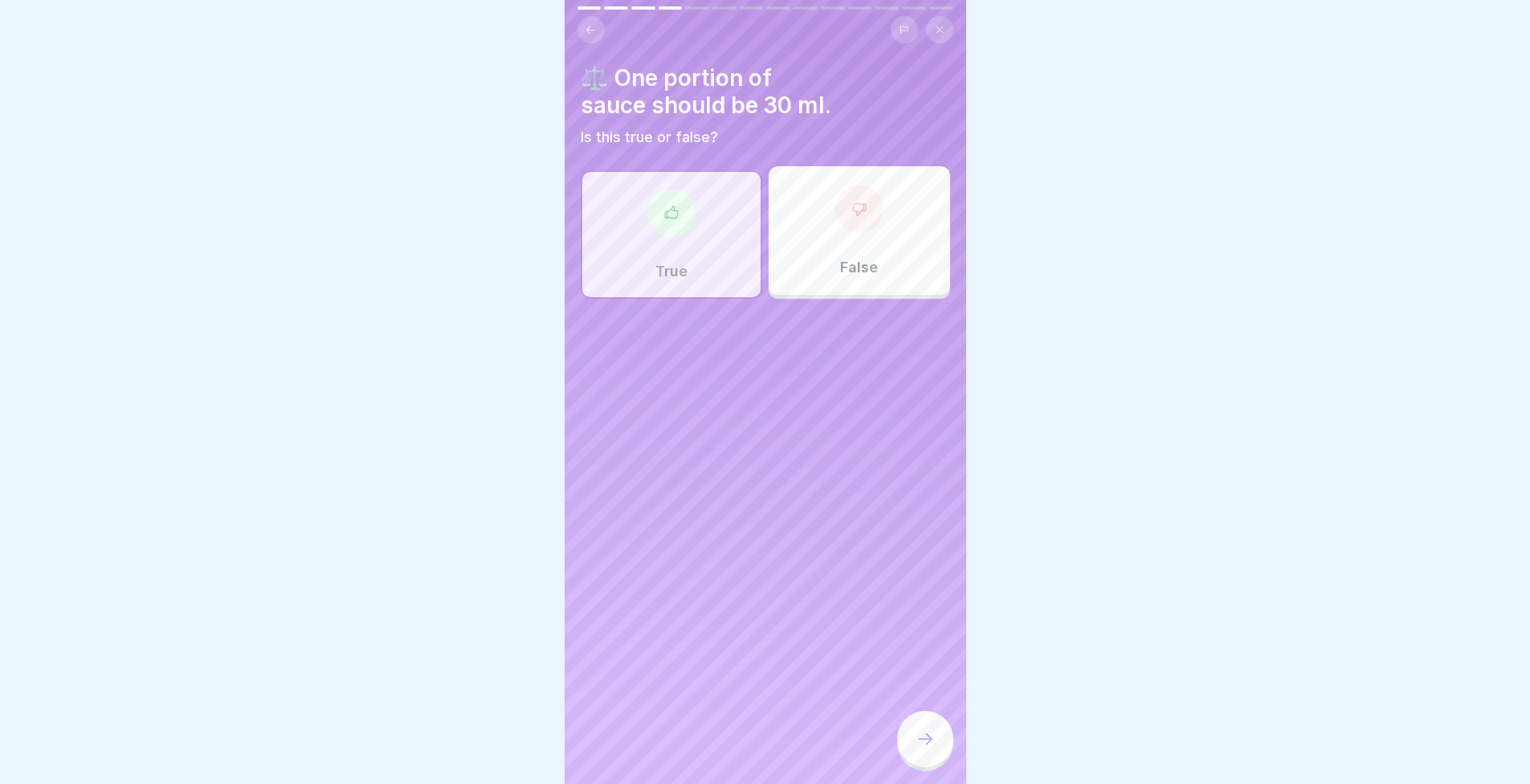
click at [937, 747] on div at bounding box center [925, 739] width 57 height 57
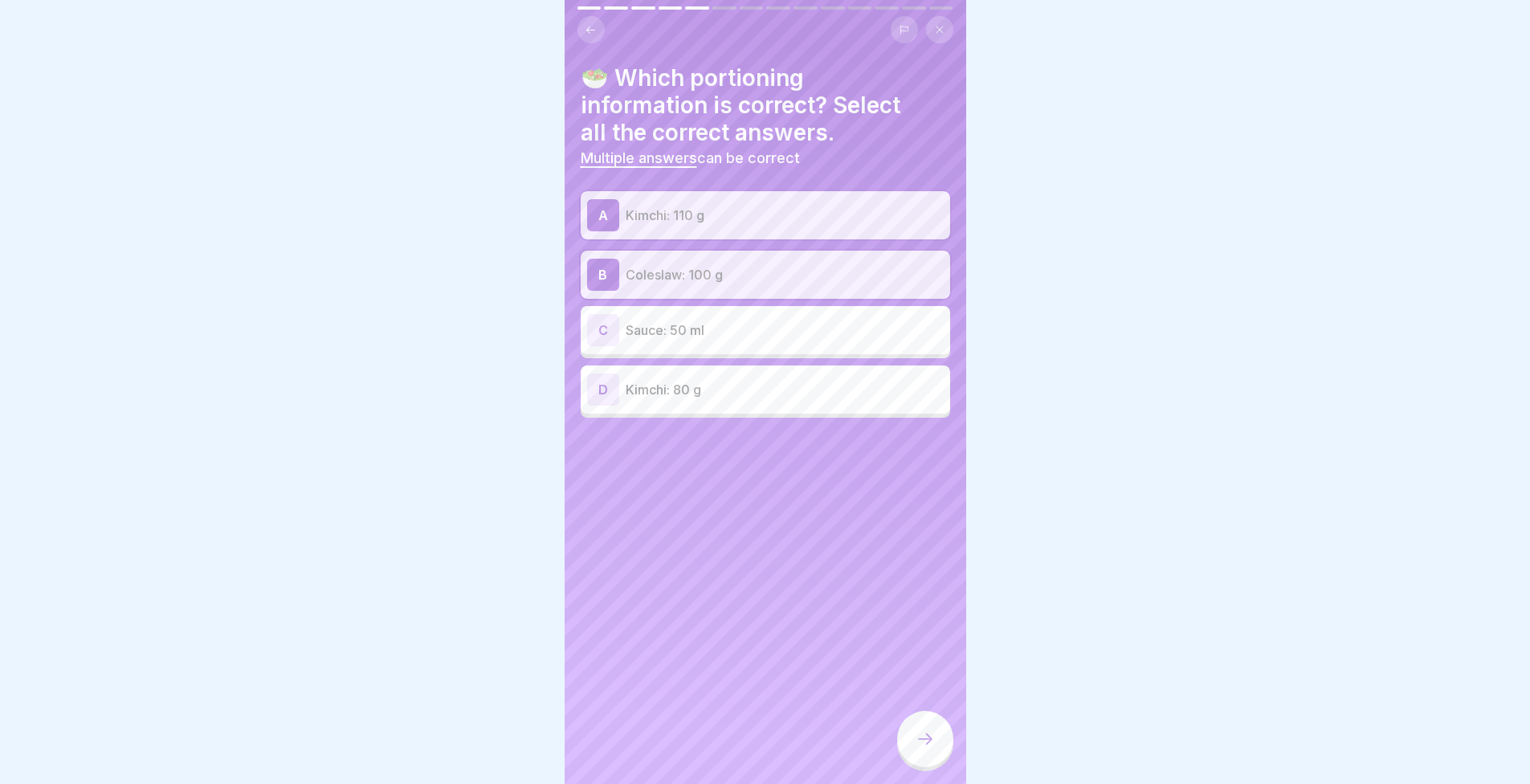
click at [935, 746] on div at bounding box center [925, 739] width 57 height 57
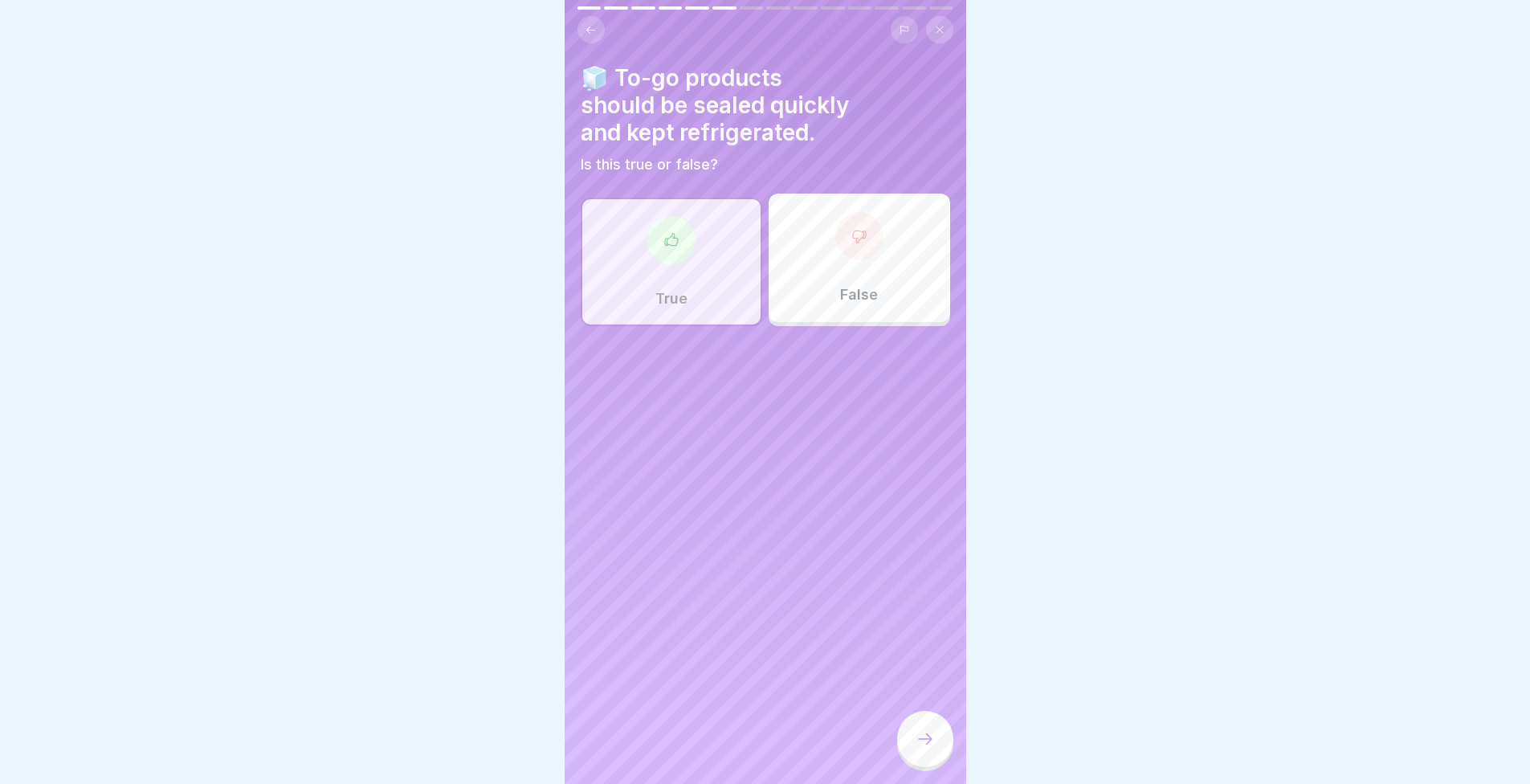
click at [928, 740] on div at bounding box center [925, 739] width 57 height 57
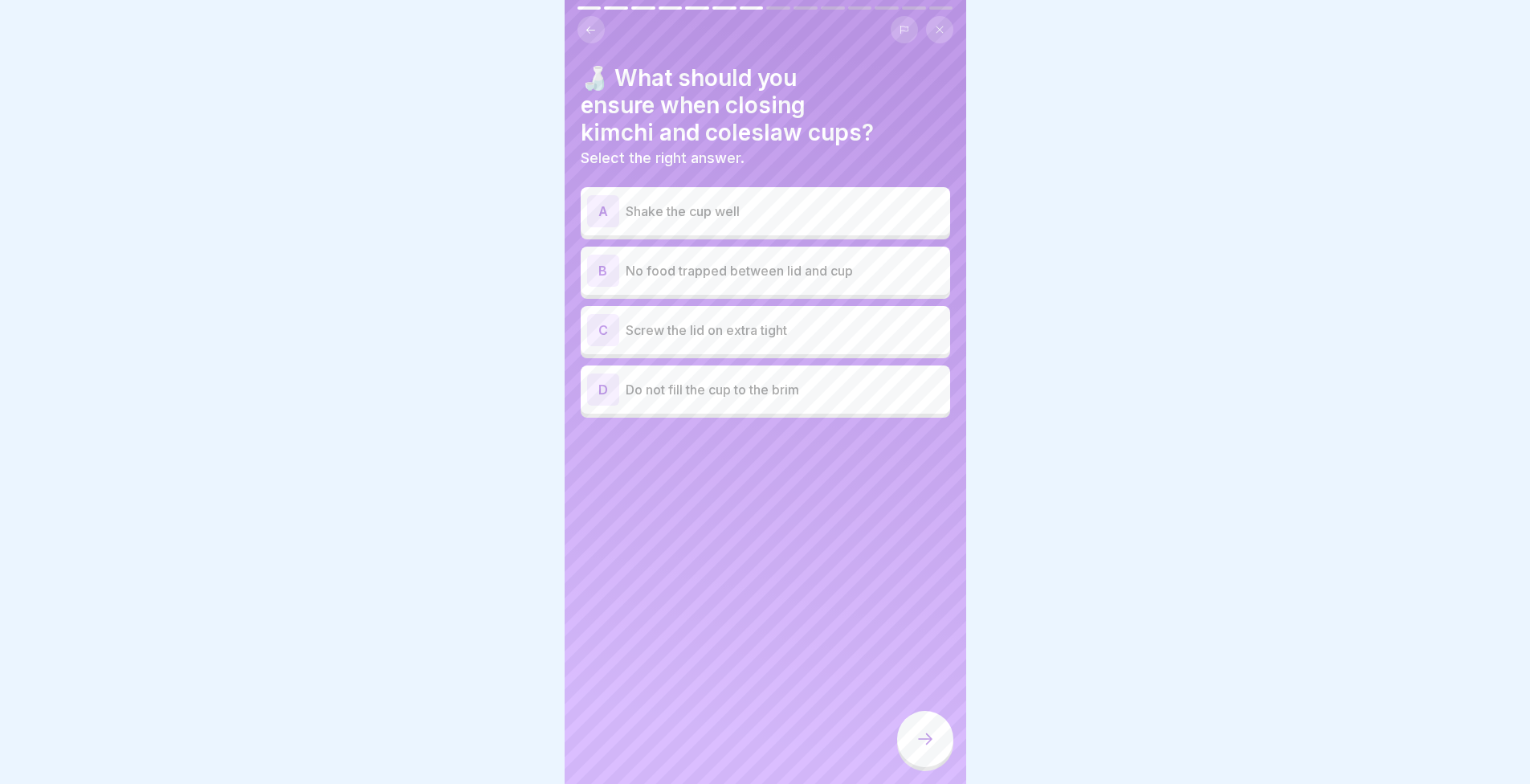
click at [736, 404] on div "D Do not fill the cup to the brim" at bounding box center [765, 389] width 357 height 32
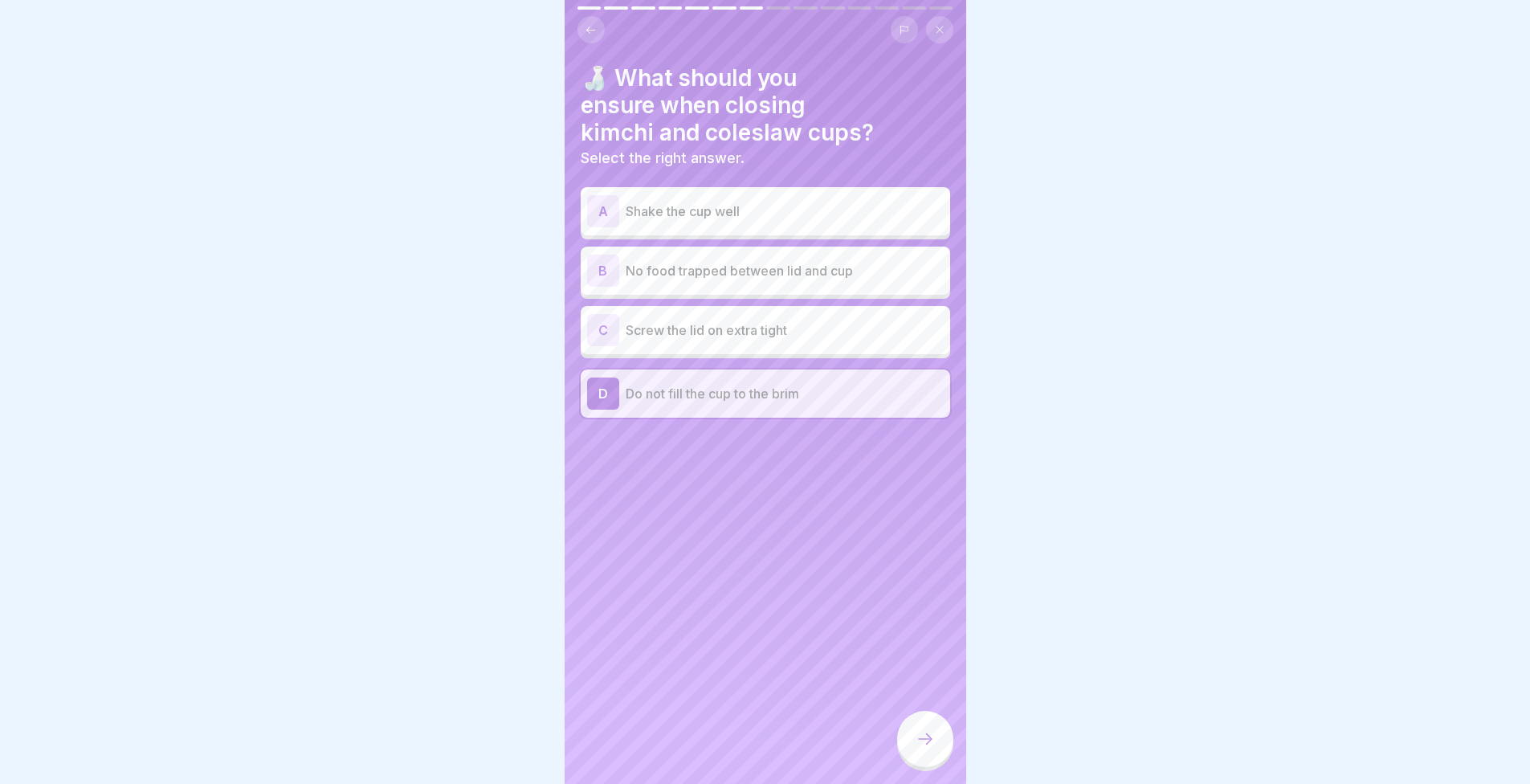
click at [681, 350] on div "C Screw the lid on extra tight" at bounding box center [765, 330] width 369 height 48
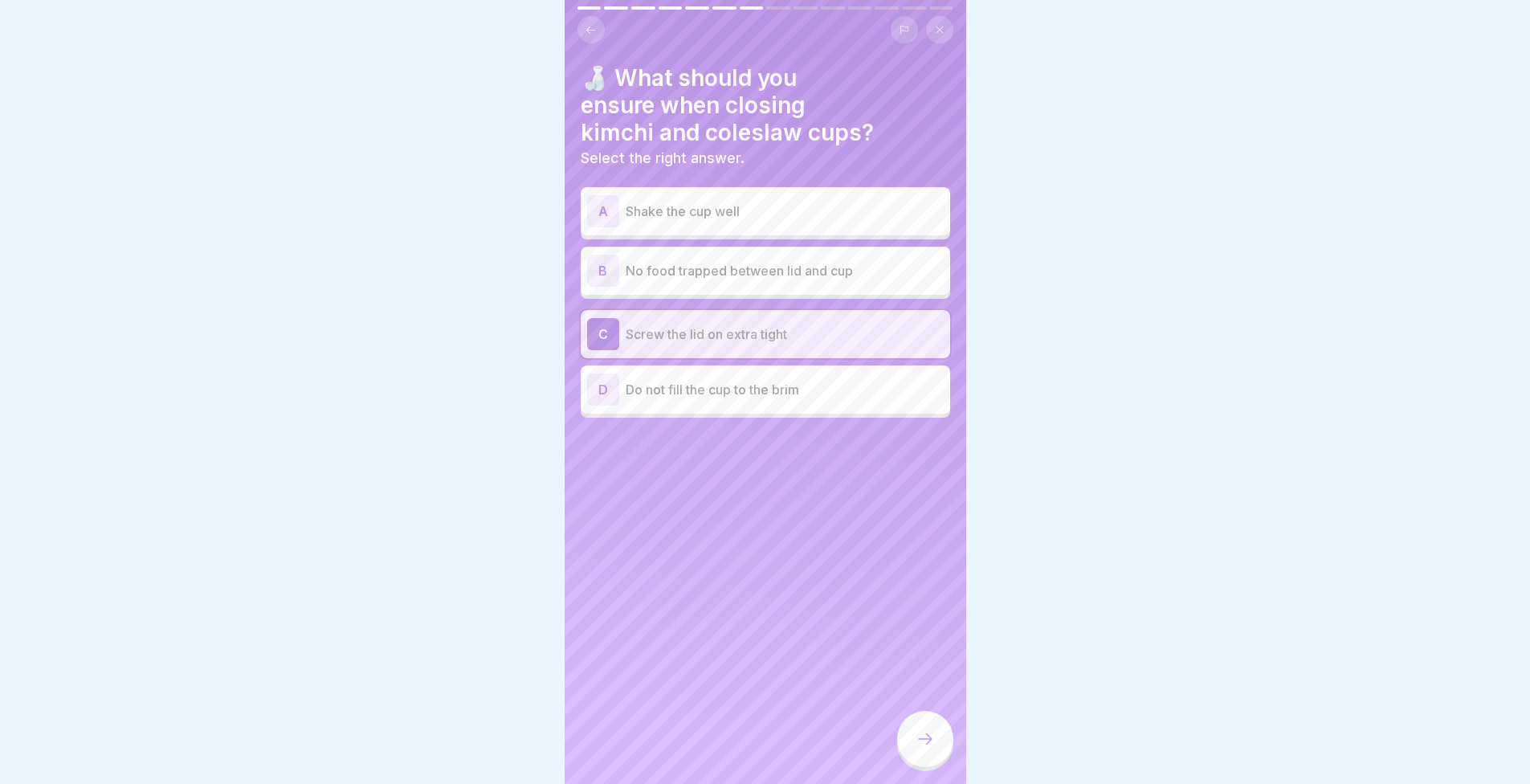
click at [670, 396] on p "Do not fill the cup to the brim" at bounding box center [784, 389] width 318 height 19
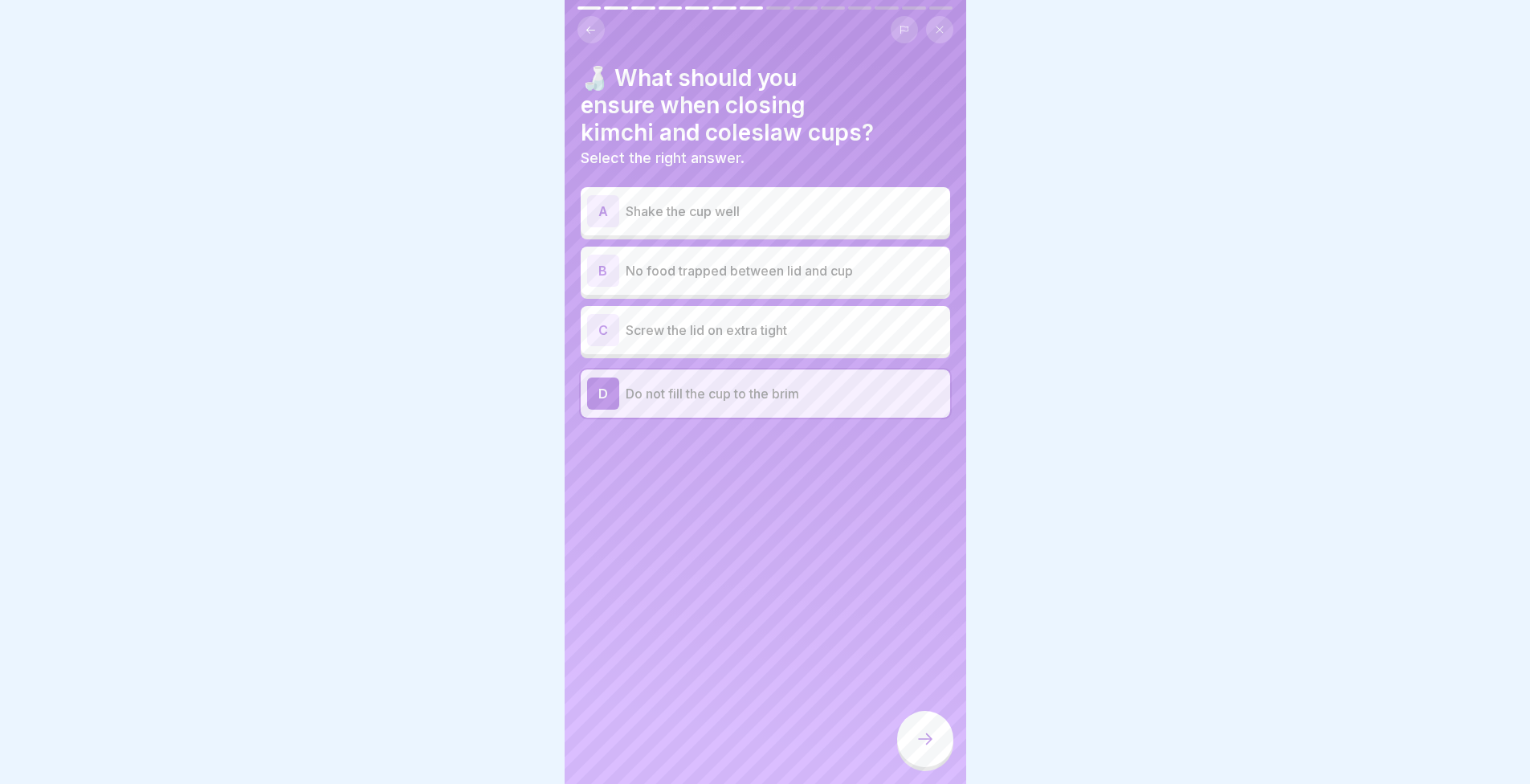
click at [655, 355] on div "A Shake the cup well B No food trapped between lid and cup C Screw the lid on e…" at bounding box center [765, 305] width 369 height 227
click at [659, 351] on div "C Screw the lid on extra tight" at bounding box center [765, 330] width 369 height 48
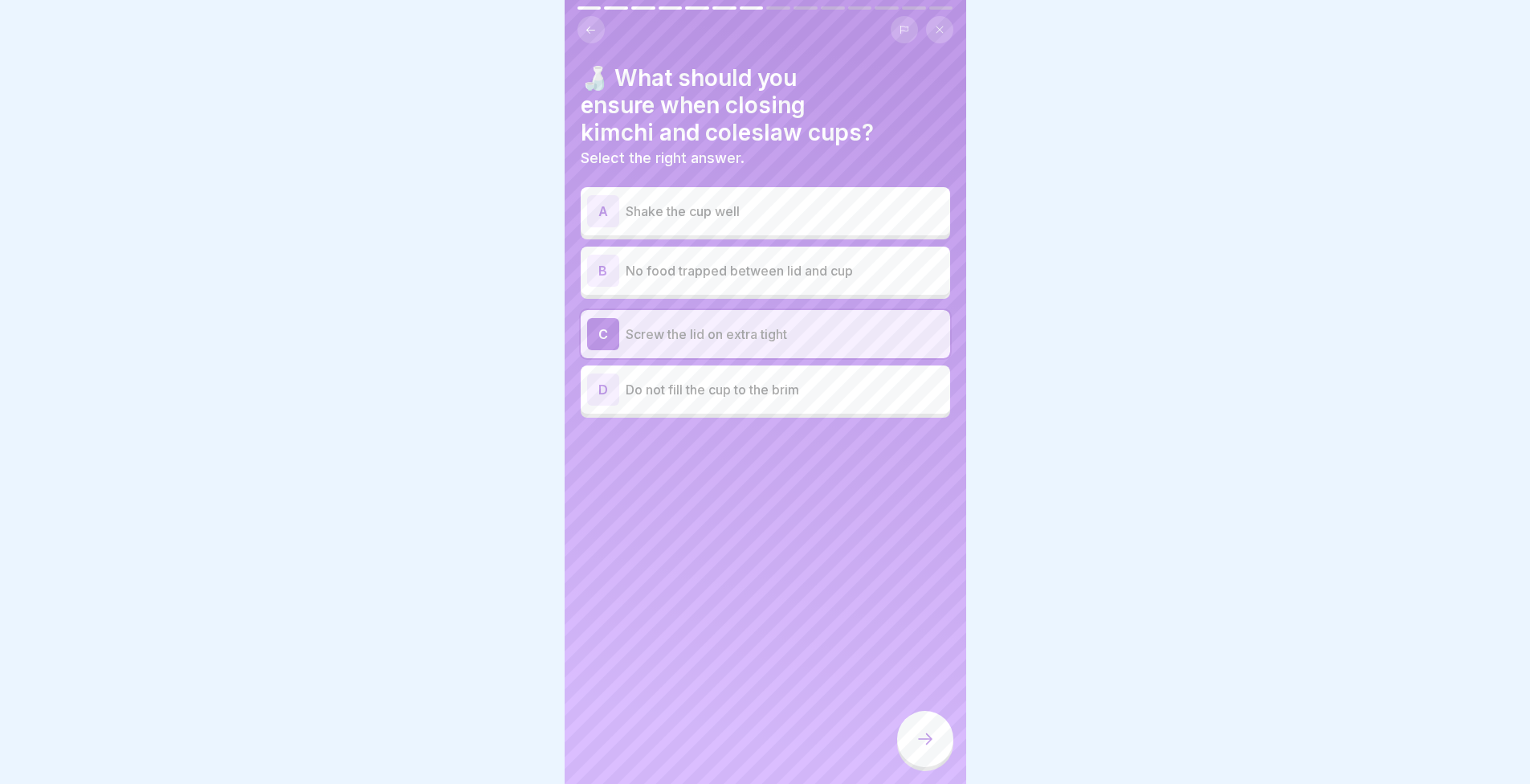
click at [927, 743] on icon at bounding box center [925, 739] width 19 height 19
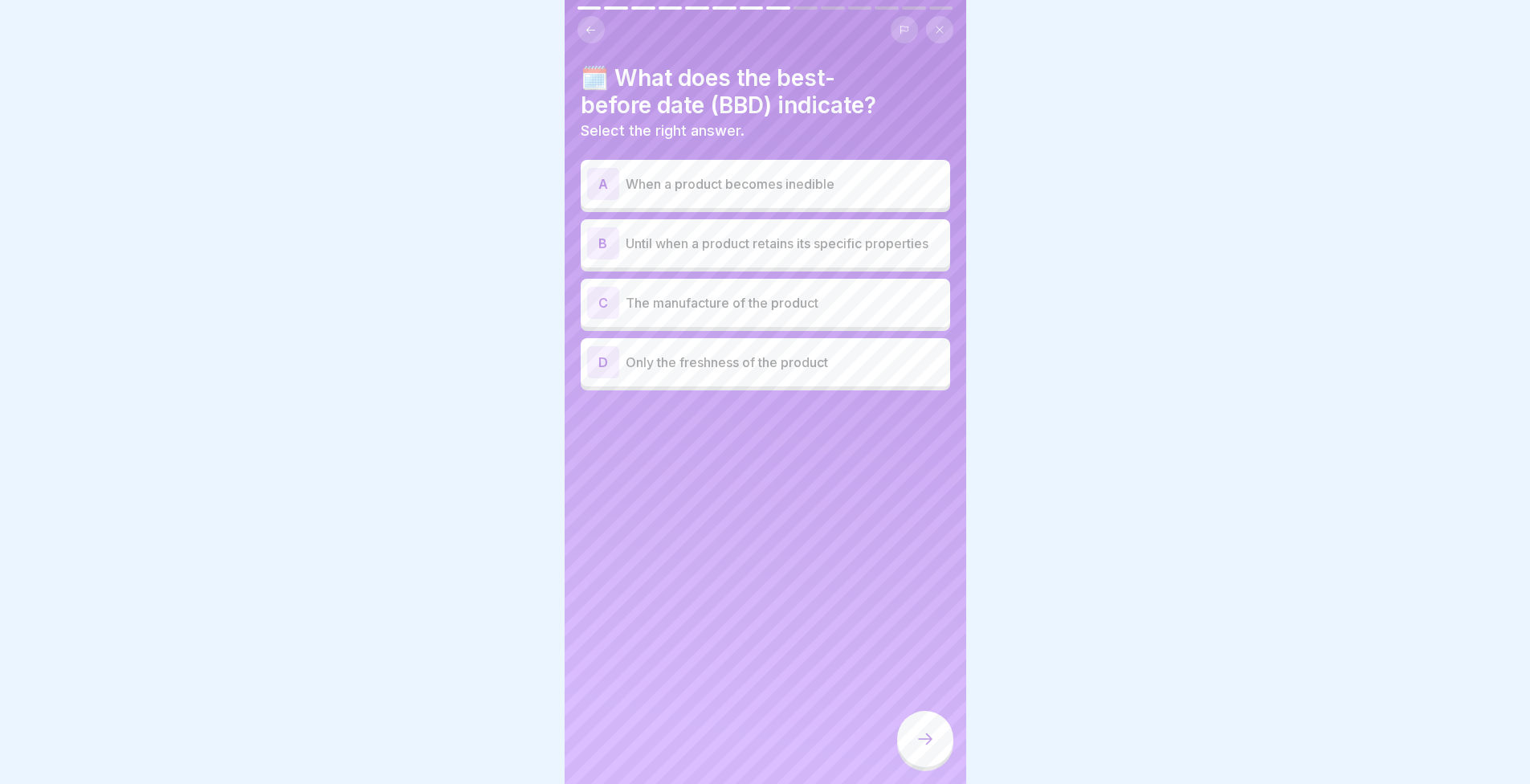
click at [694, 177] on p "When a product becomes inedible" at bounding box center [784, 184] width 318 height 19
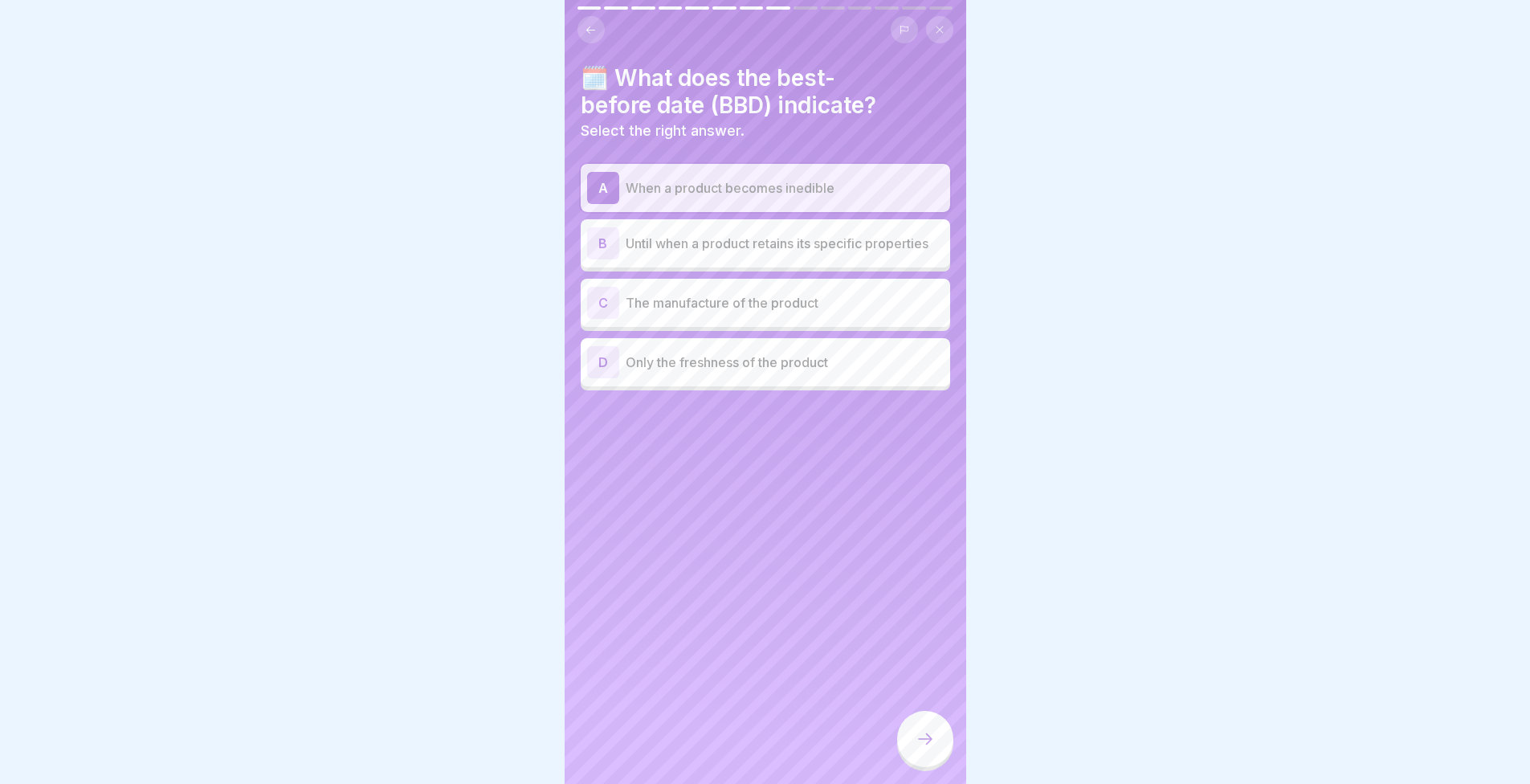
click at [975, 743] on div at bounding box center [765, 392] width 1530 height 784
click at [891, 742] on div "🗓️ What does the best-before date (BBD) indicate? Select the right answer. A Wh…" at bounding box center [766, 392] width 402 height 784
click at [907, 750] on div at bounding box center [925, 739] width 57 height 57
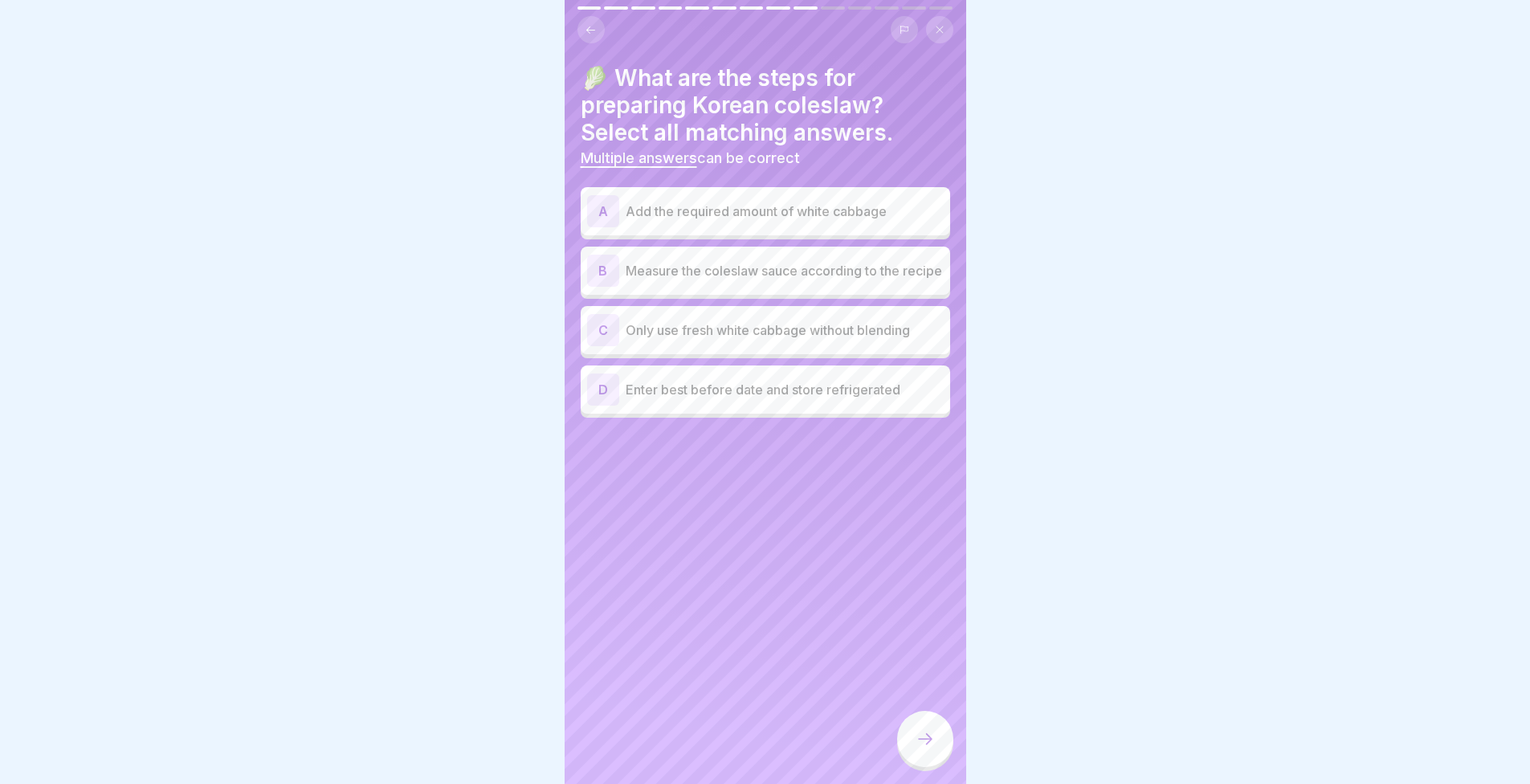
click at [687, 224] on div "A Add the required amount of white cabbage" at bounding box center [765, 210] width 357 height 32
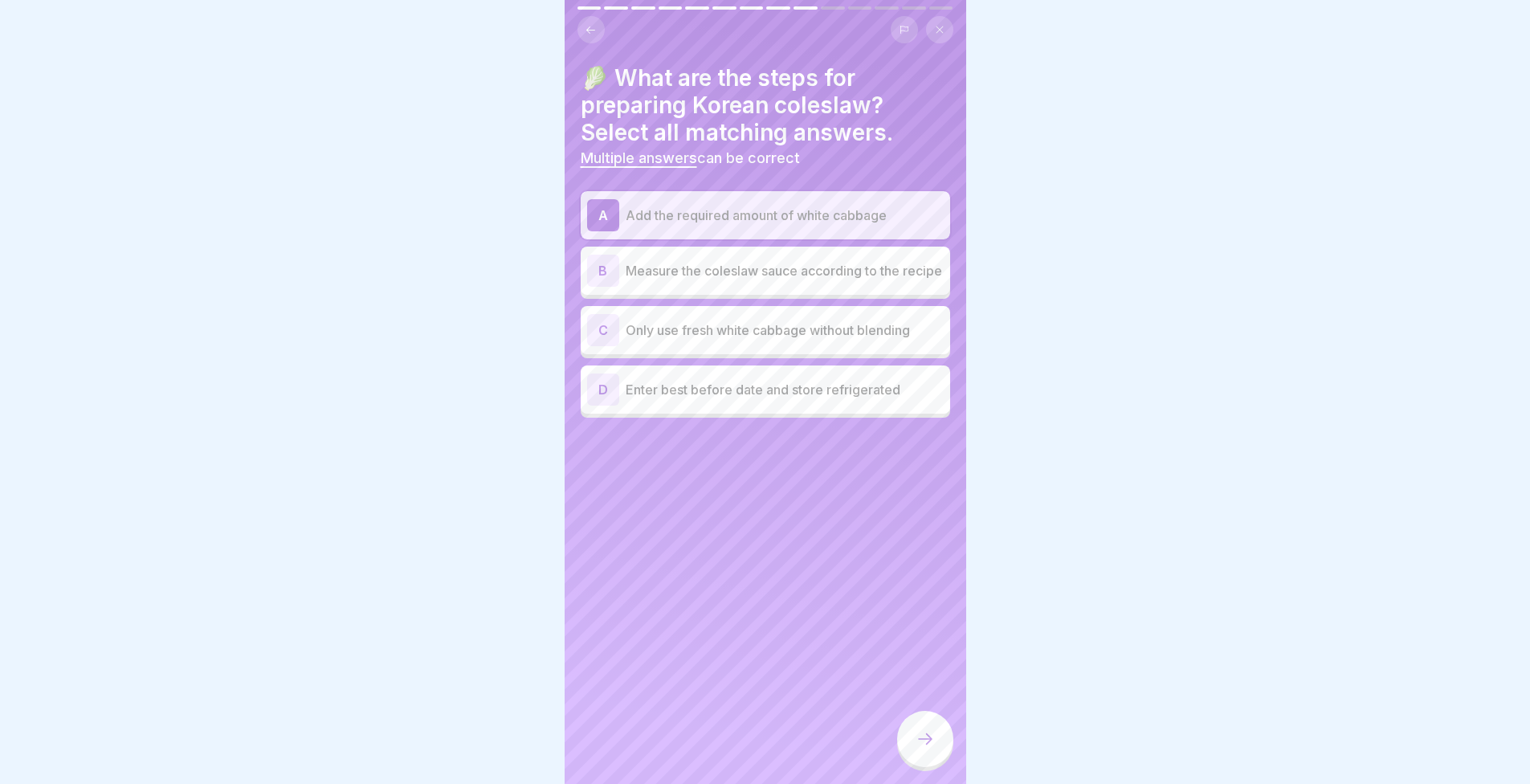
click at [706, 269] on p "Measure the coleslaw sauce according to the recipe" at bounding box center [784, 271] width 318 height 19
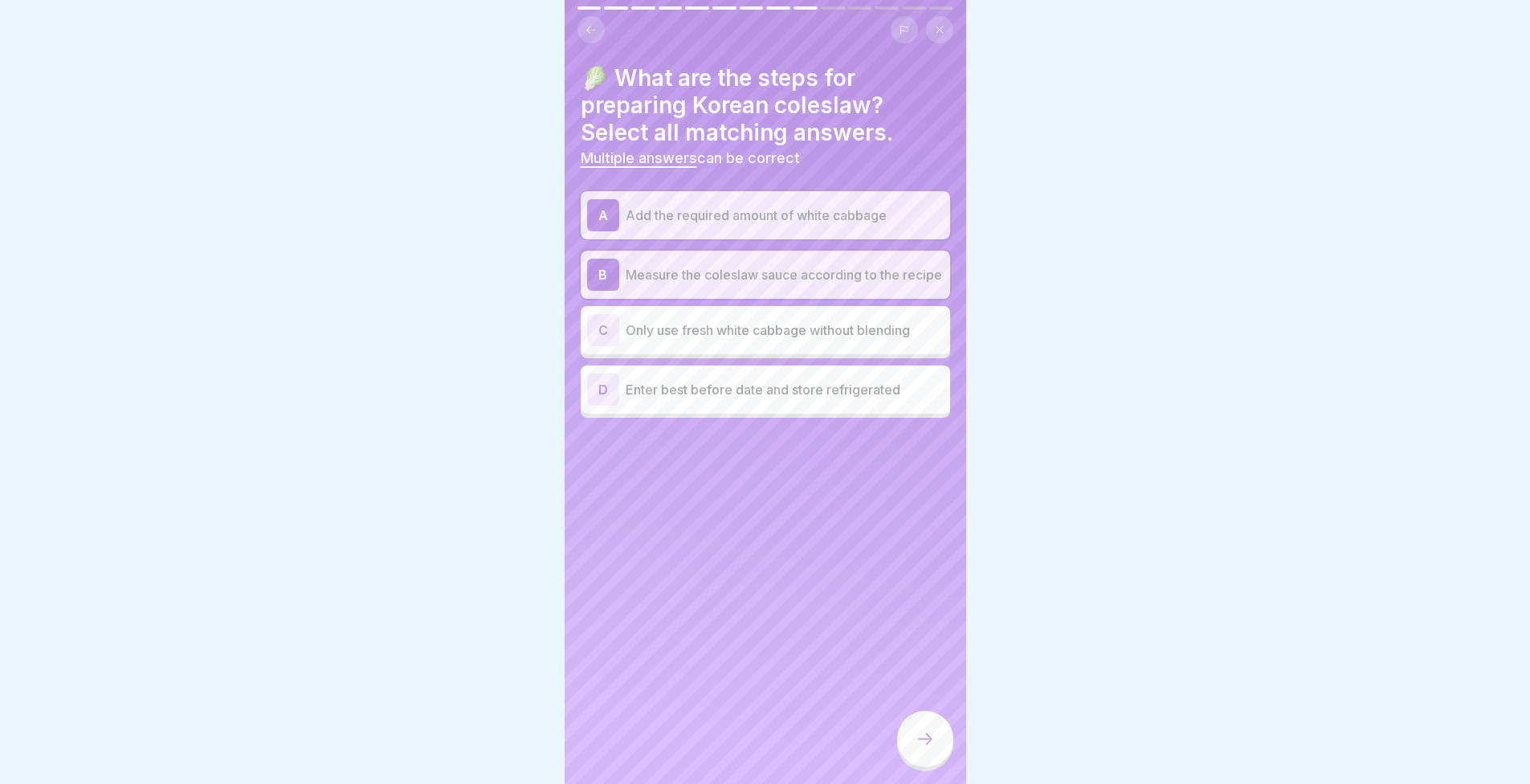
click at [735, 413] on div "D Enter best before date and store refrigerated" at bounding box center [765, 389] width 369 height 48
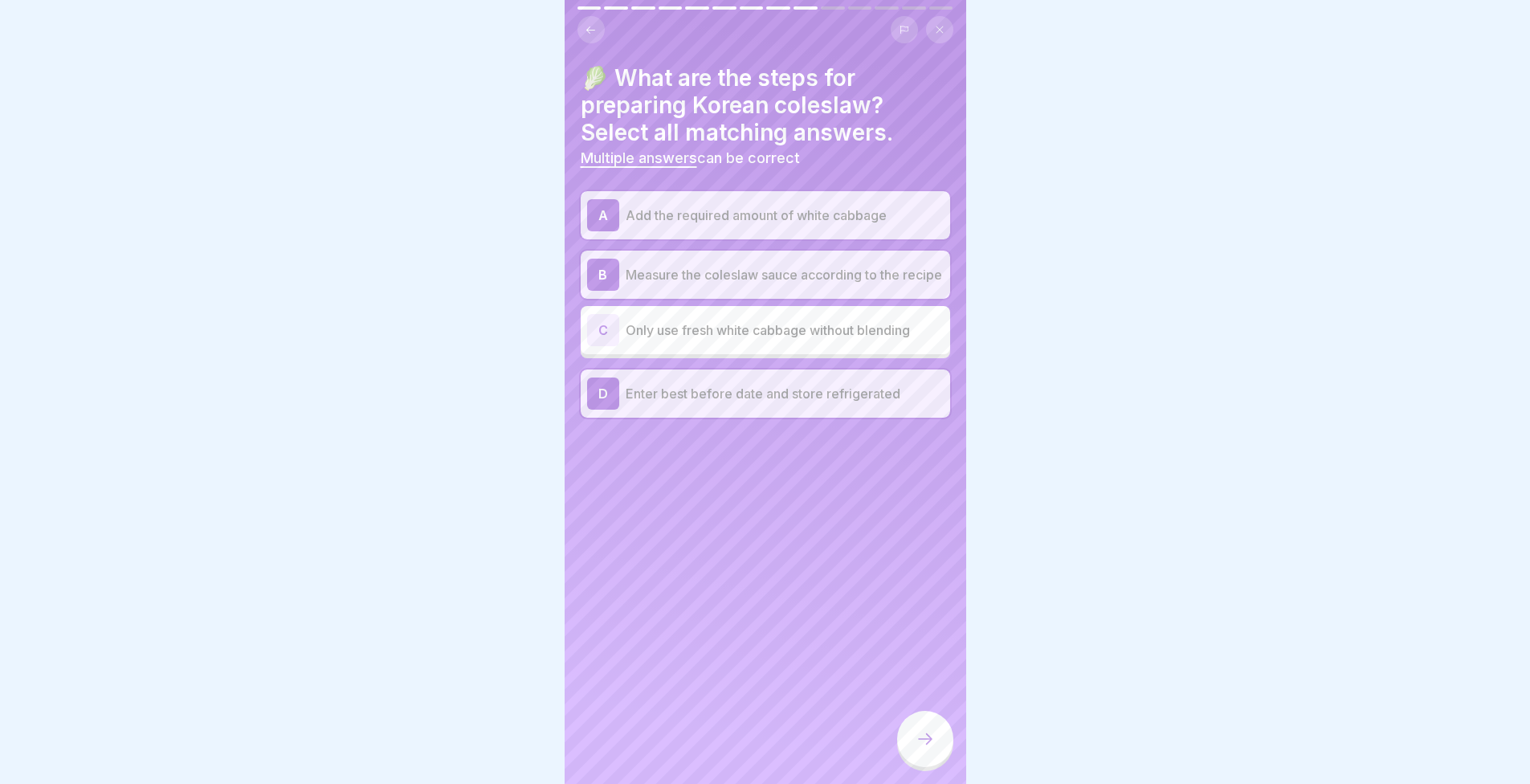
click at [937, 750] on div at bounding box center [925, 739] width 57 height 57
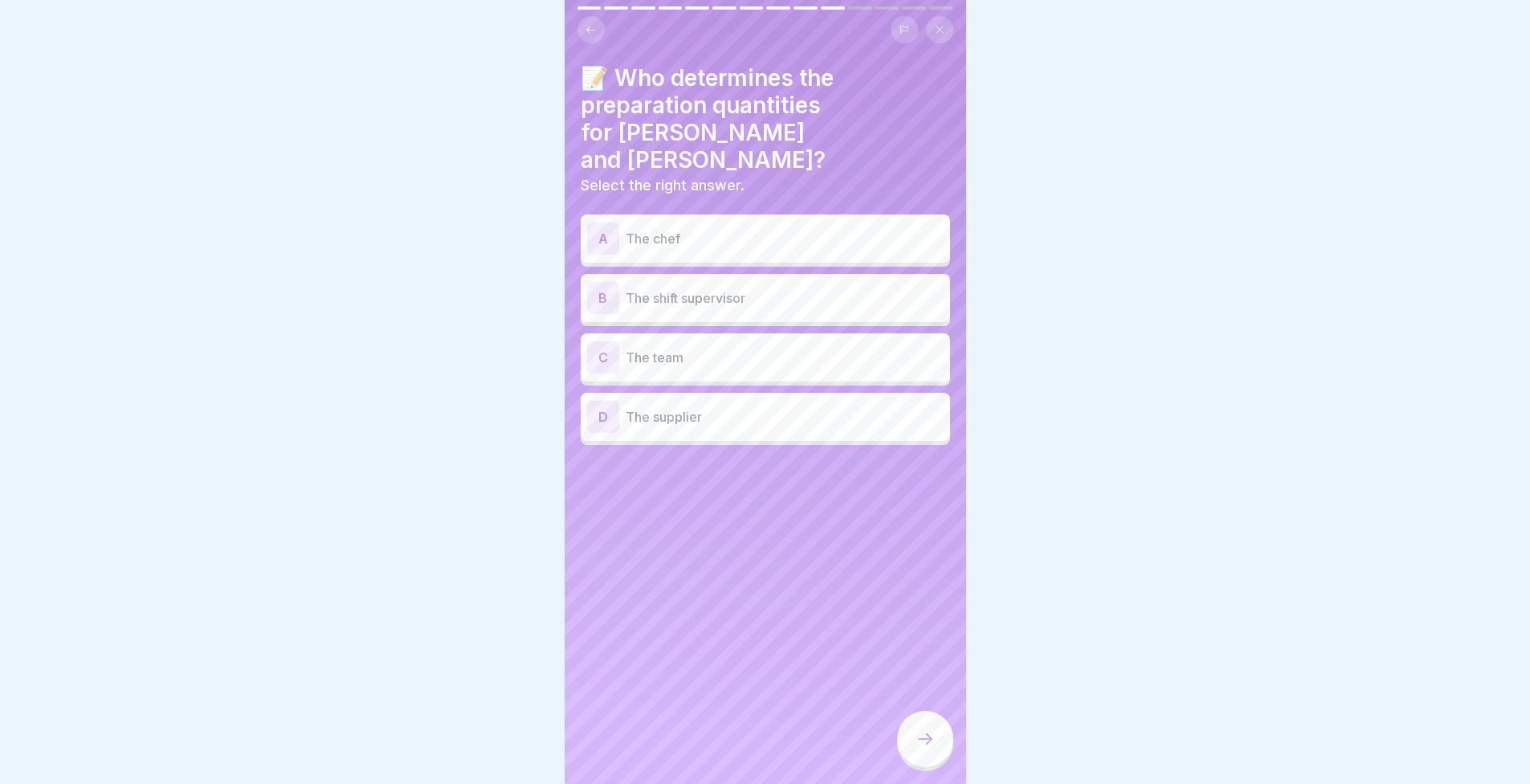
click at [793, 684] on div "📝 Who determines the preparation quantities for kimchi and coleslaw? Select the…" at bounding box center [766, 392] width 402 height 784
click at [714, 288] on p "The shift supervisor" at bounding box center [784, 298] width 318 height 19
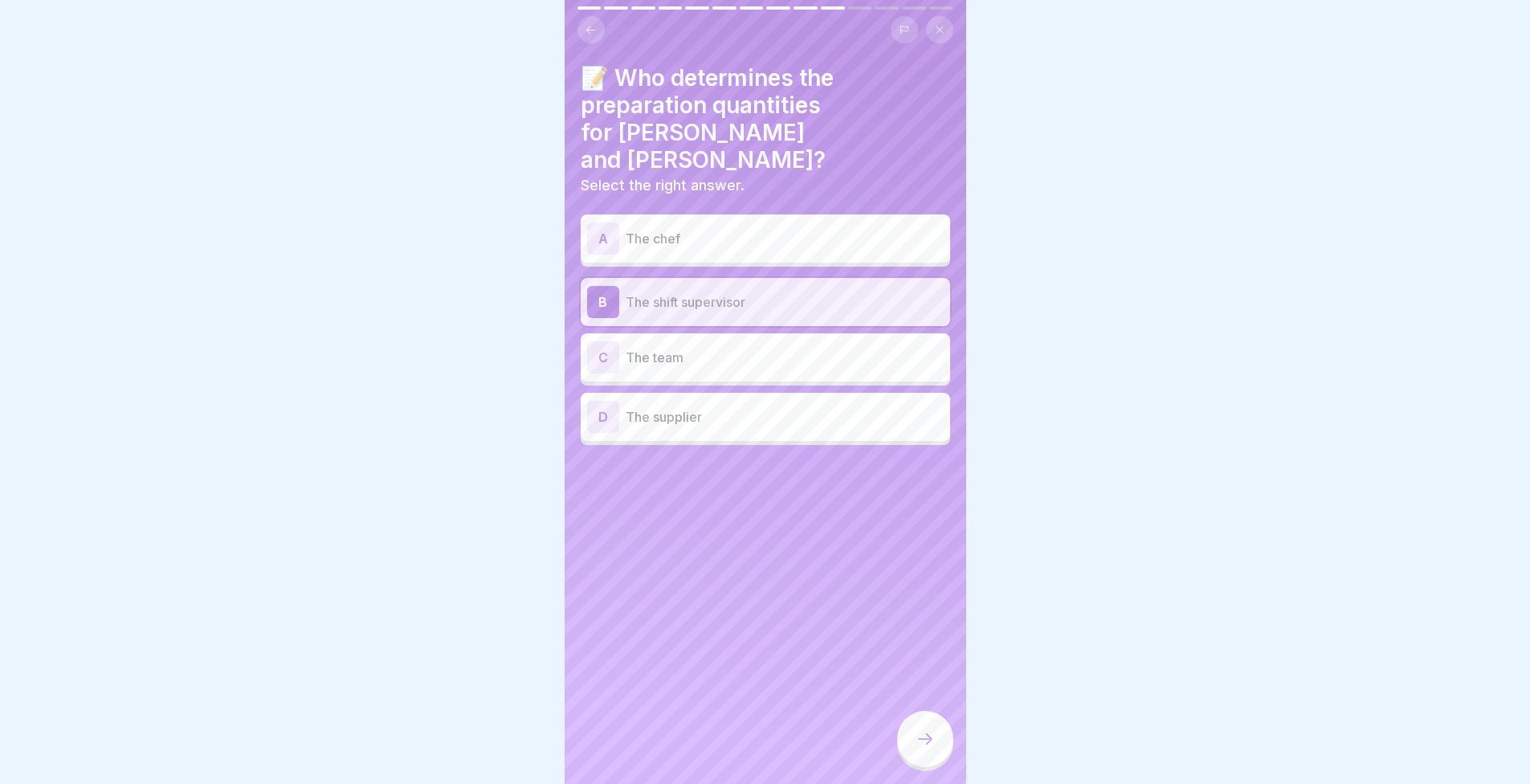
click at [927, 746] on icon at bounding box center [925, 739] width 19 height 19
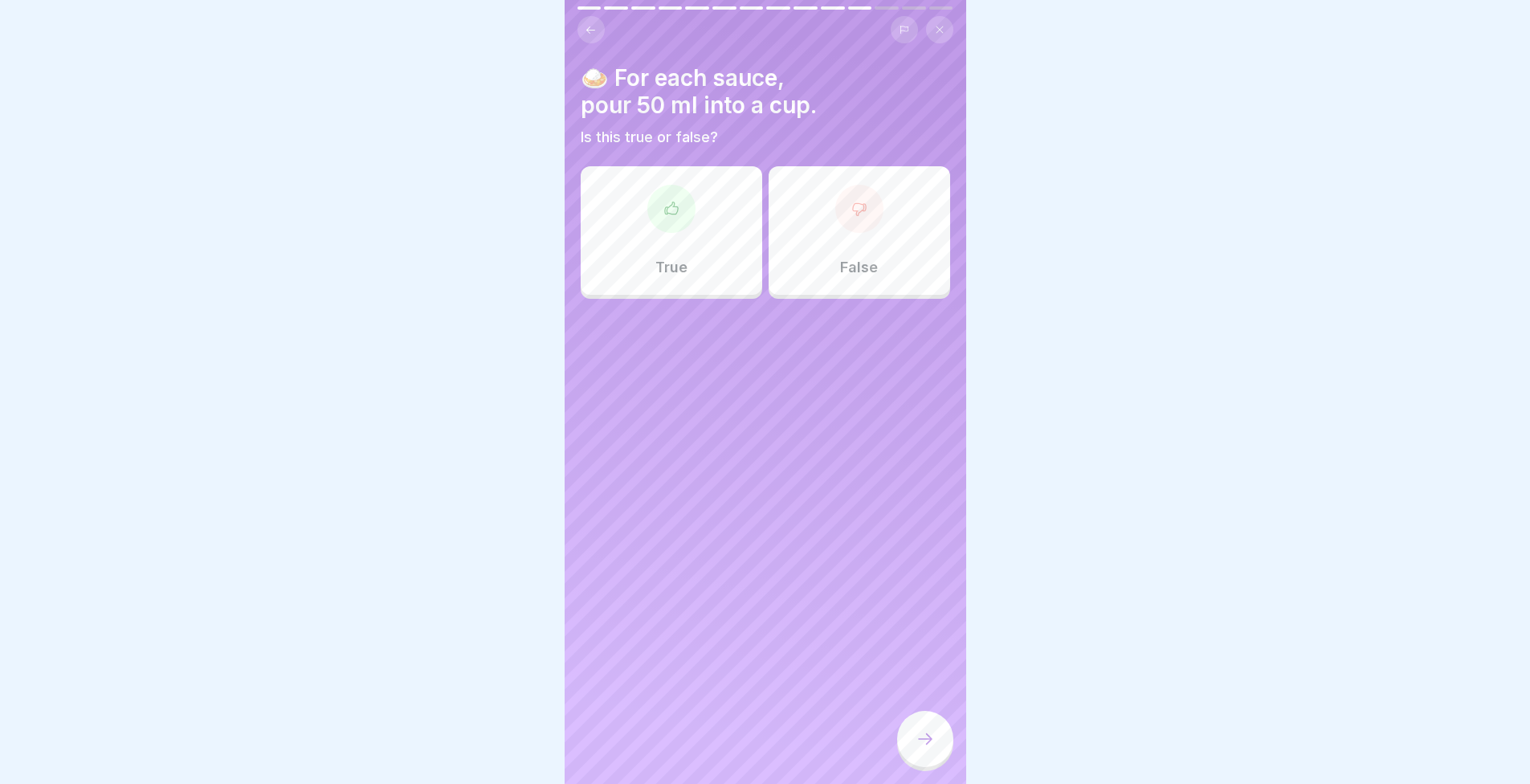
click at [679, 440] on div "🍛 For each sauce, pour 50 ml into a cup. Is this true or false? True False" at bounding box center [766, 392] width 402 height 784
click at [847, 277] on div "False" at bounding box center [859, 231] width 182 height 129
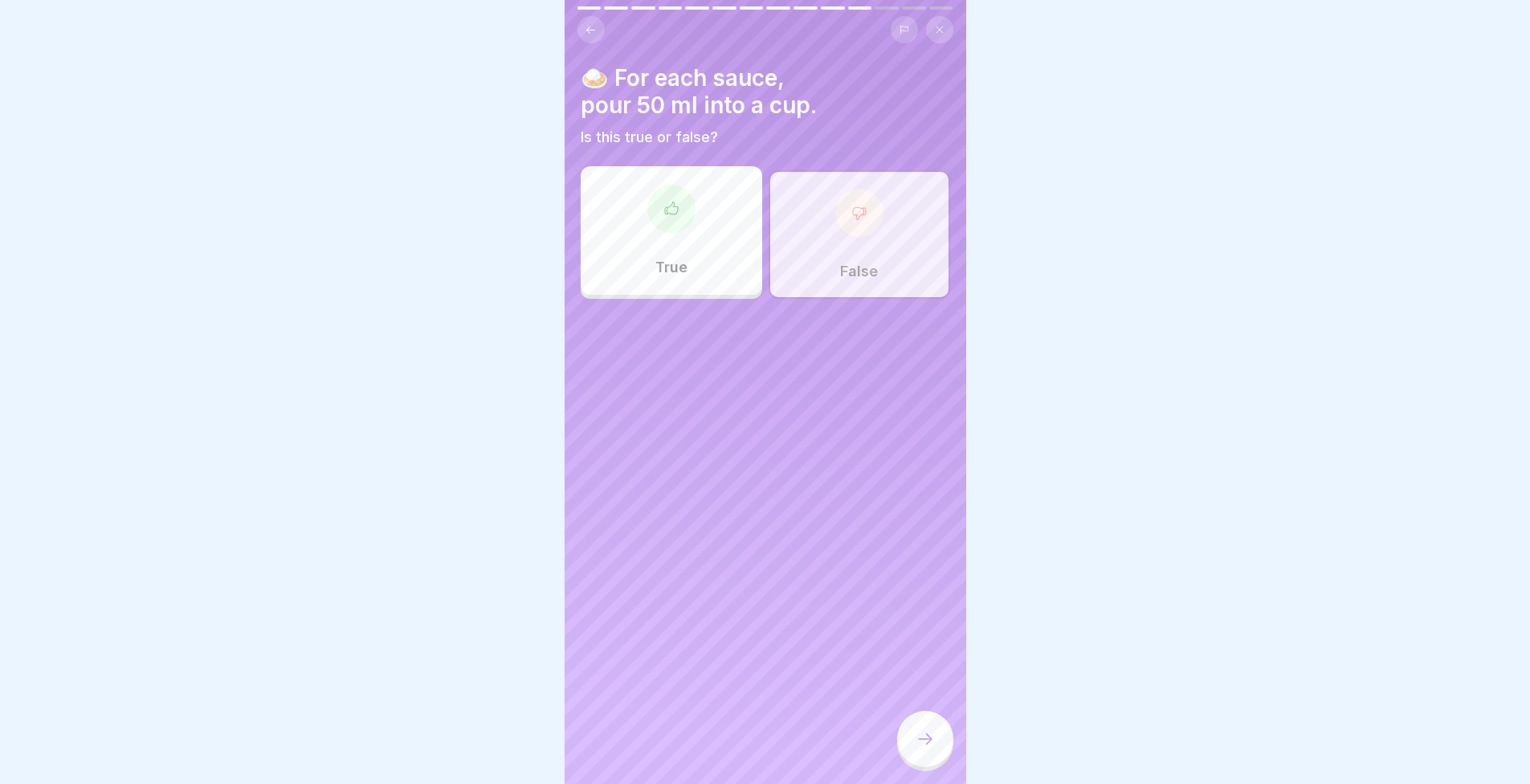
click at [924, 748] on icon at bounding box center [925, 739] width 19 height 19
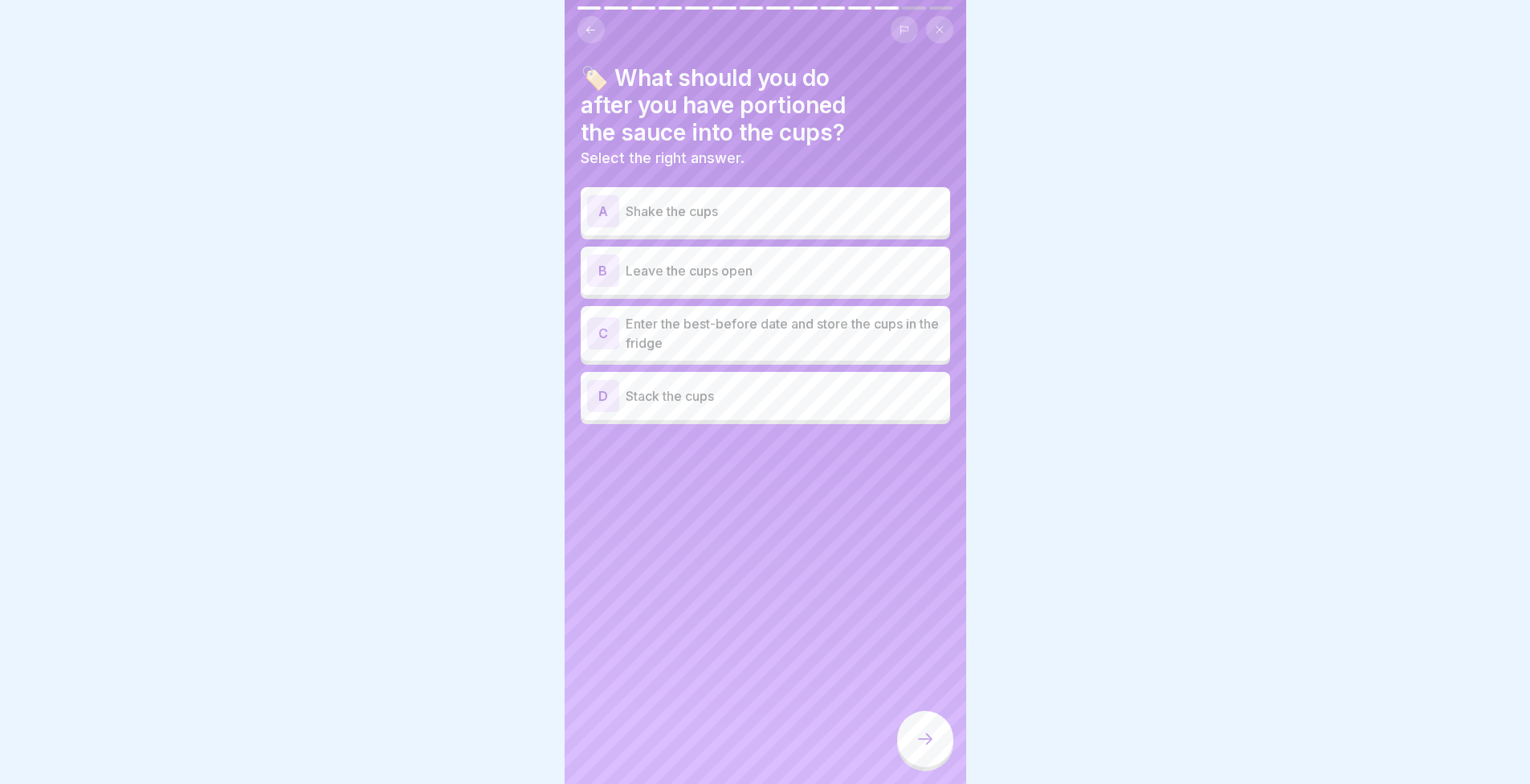
drag, startPoint x: 169, startPoint y: 46, endPoint x: 185, endPoint y: -61, distance: 108.2
click at [185, 0] on html "English Assessment 14 Questions 80% To pass 0 Attempts 70 Points Your result wi…" at bounding box center [765, 392] width 1530 height 784
click at [658, 331] on p "Enter the best-before date and store the cups in the fridge" at bounding box center [784, 333] width 318 height 38
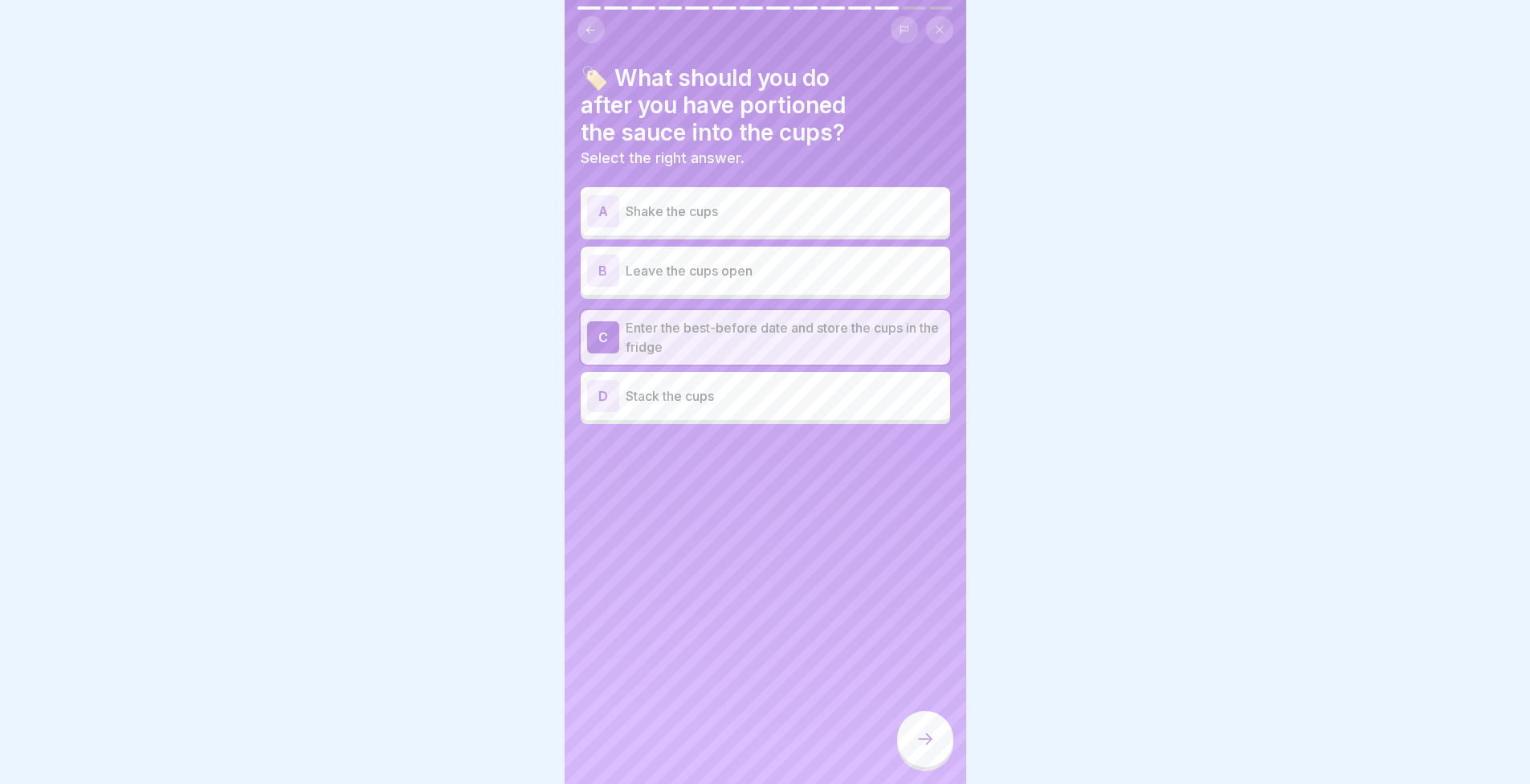
click at [932, 748] on icon at bounding box center [925, 739] width 19 height 19
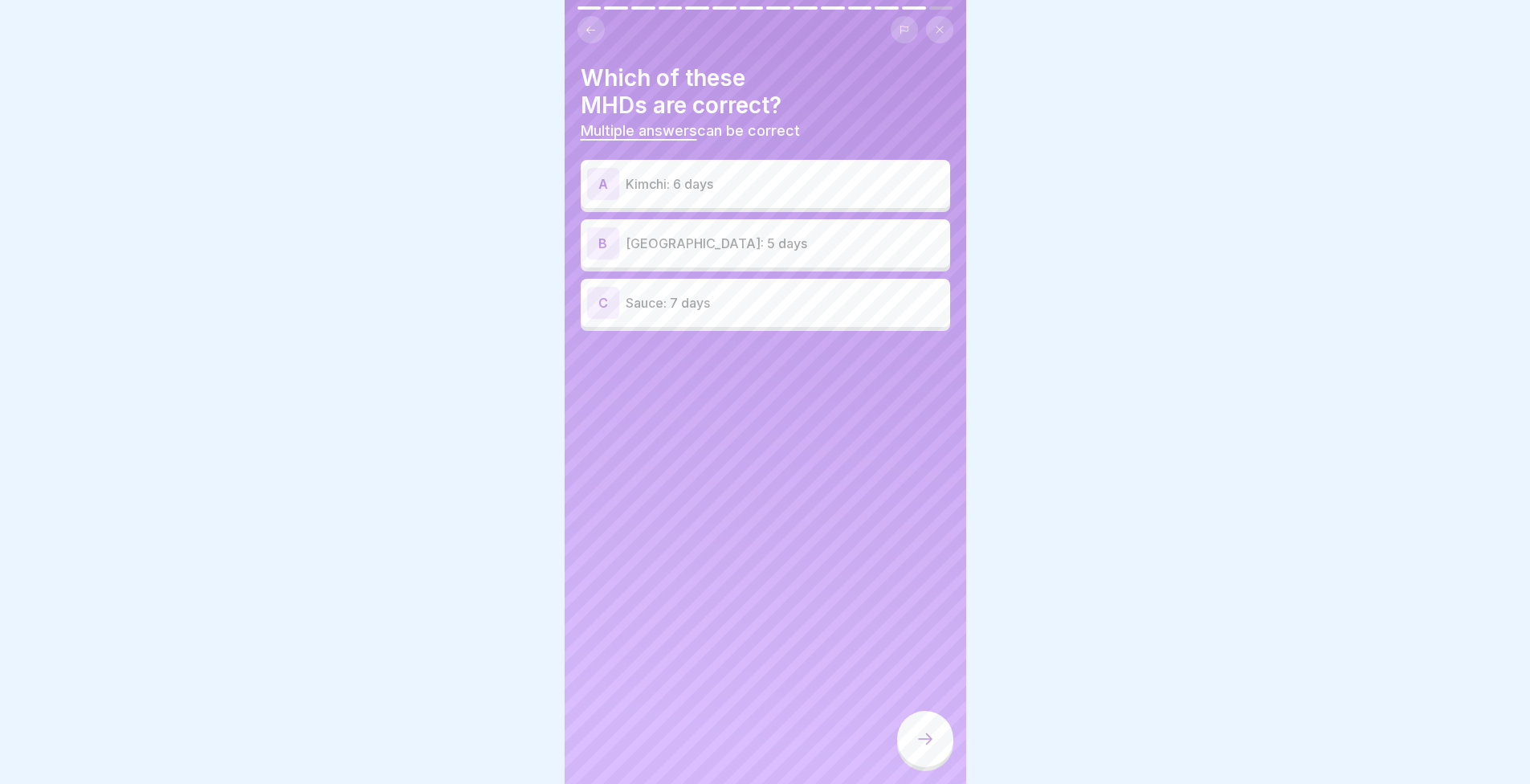
click at [692, 238] on p "Coleslaw: 5 days" at bounding box center [784, 243] width 318 height 19
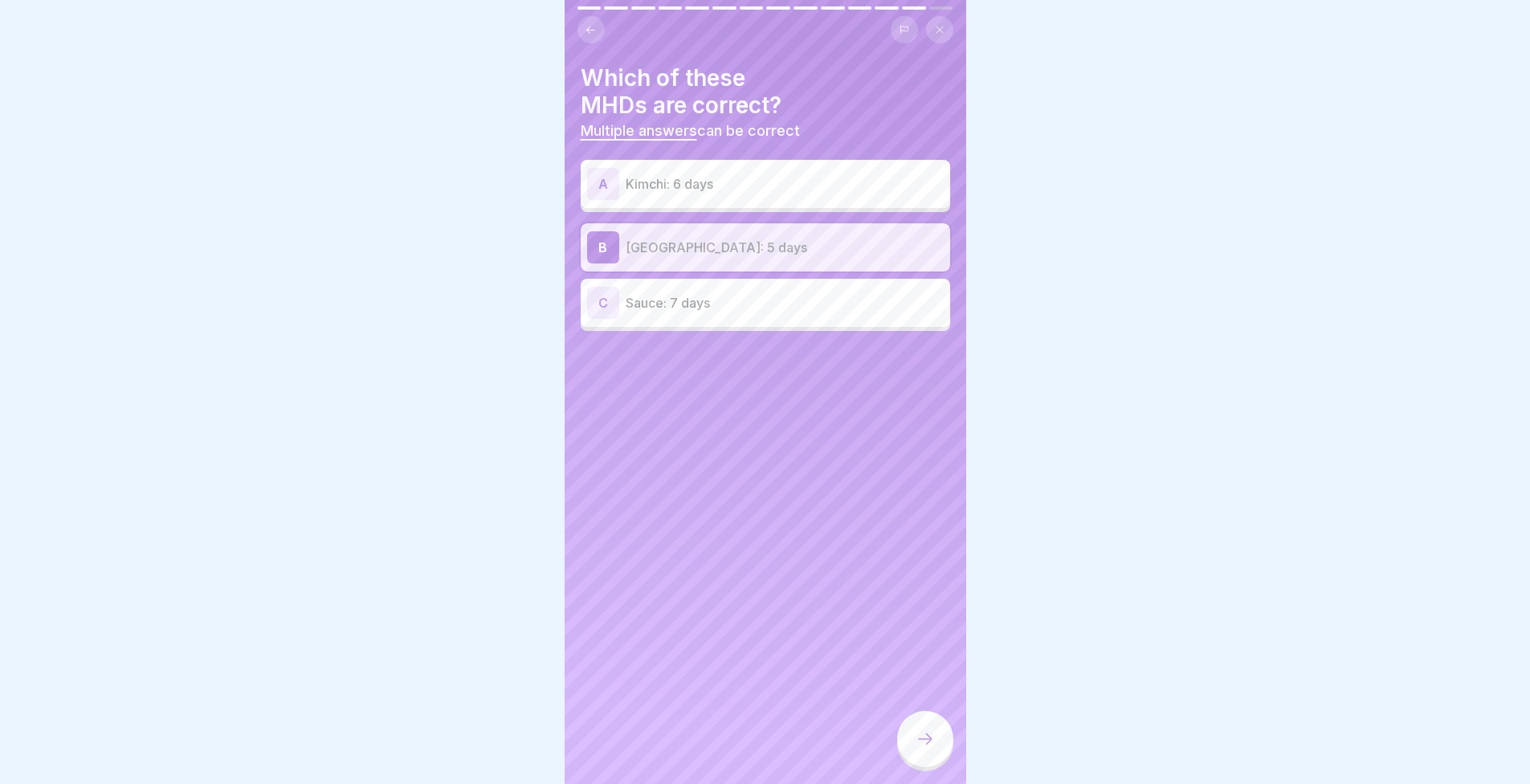
click at [738, 335] on div "Which of these MHDs are correct? Multiple answers can be correct A Kimchi: 6 da…" at bounding box center [766, 392] width 402 height 784
click at [752, 301] on p "Sauce: 7 days" at bounding box center [784, 303] width 318 height 19
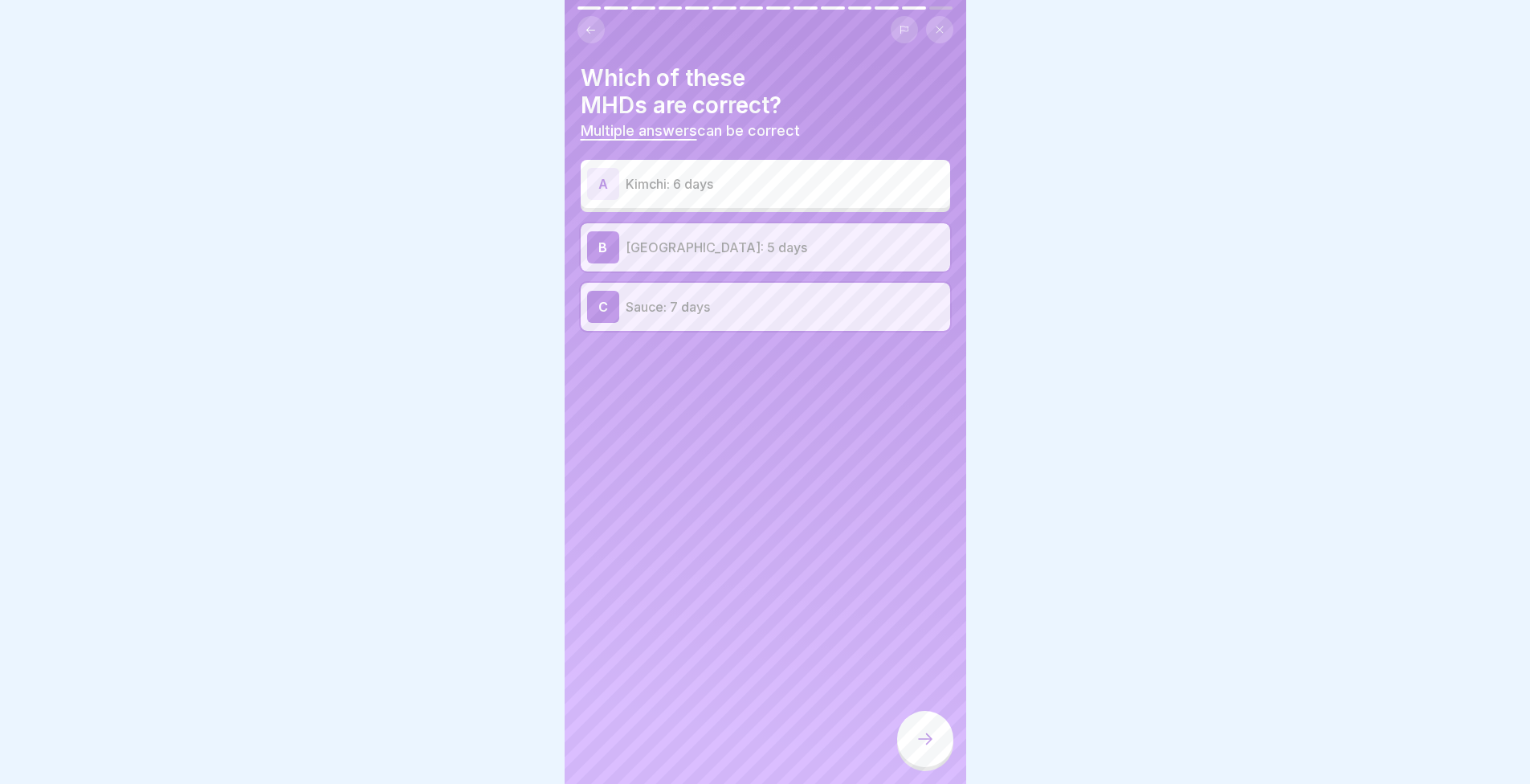
click at [937, 754] on div at bounding box center [925, 739] width 57 height 57
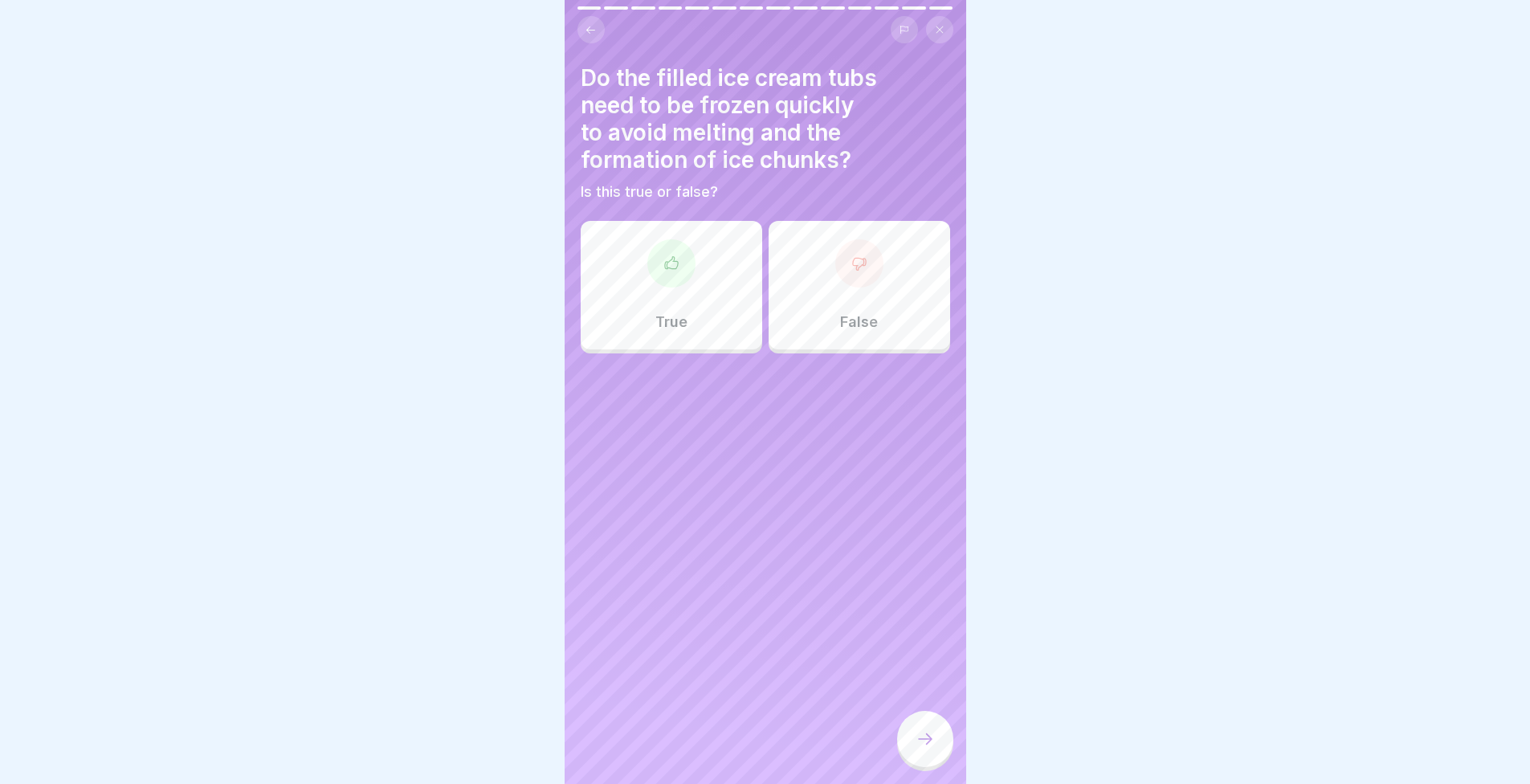
click at [682, 259] on div at bounding box center [672, 263] width 48 height 48
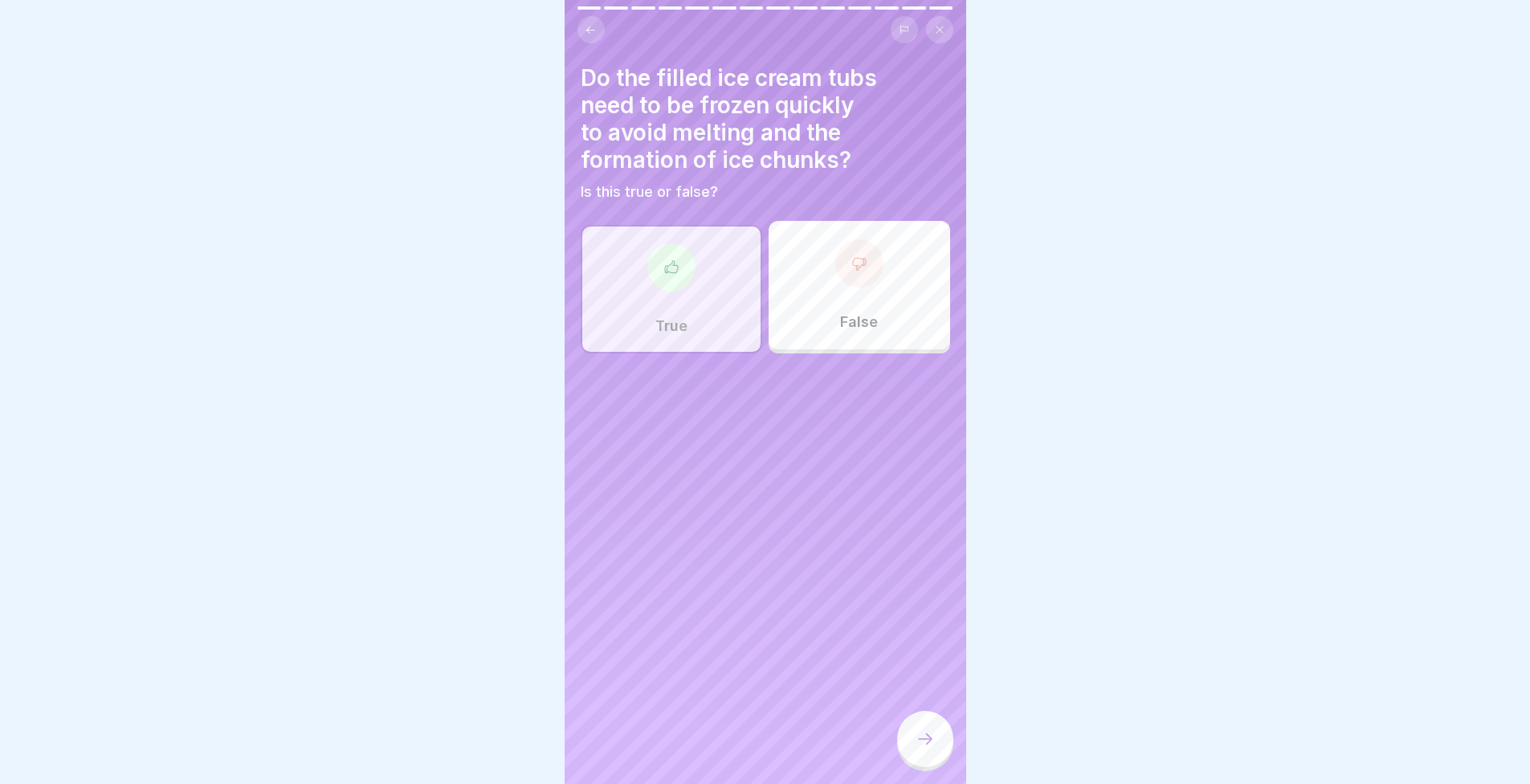
click at [927, 739] on div at bounding box center [925, 739] width 57 height 57
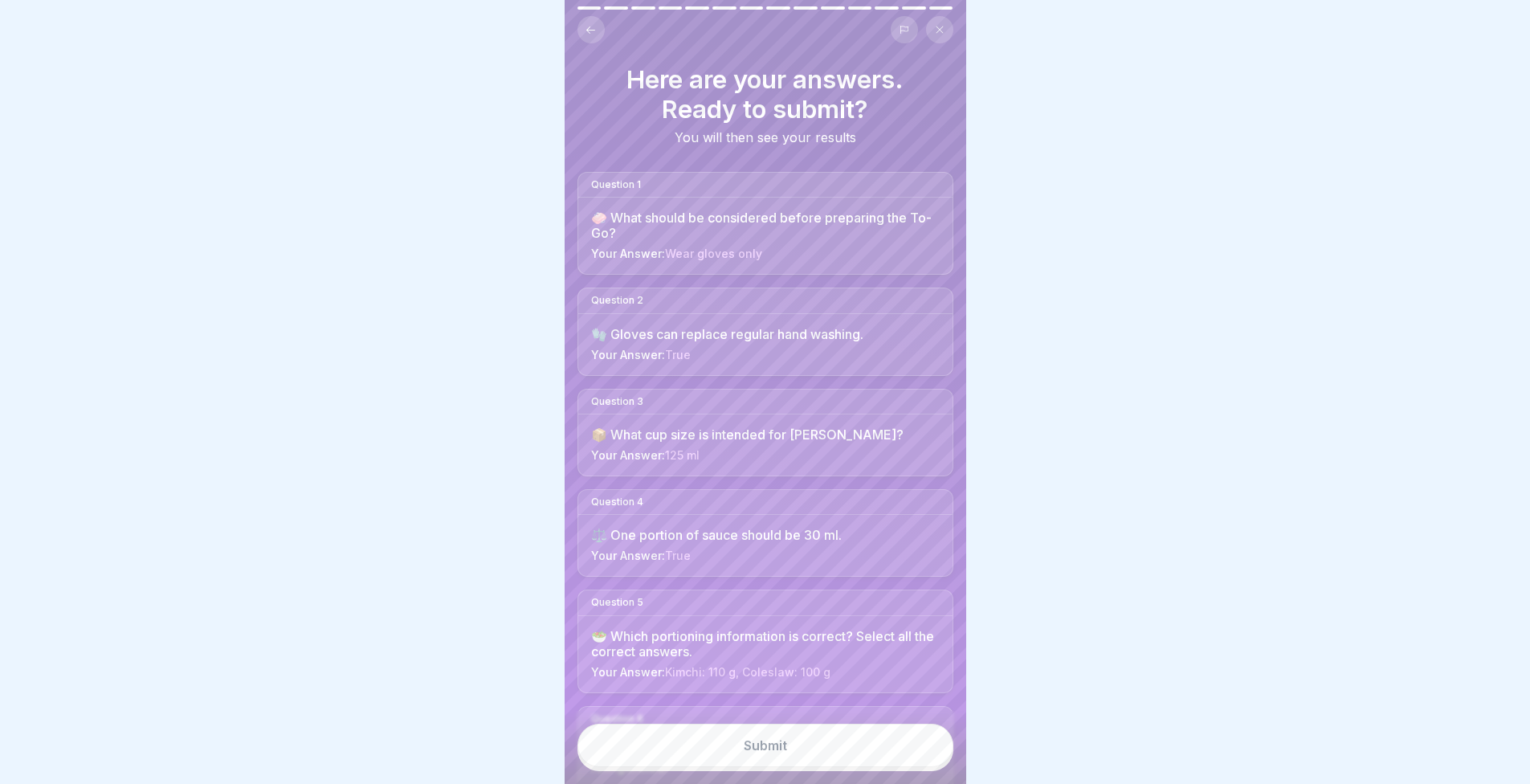
click at [882, 752] on button "Submit" at bounding box center [765, 745] width 376 height 43
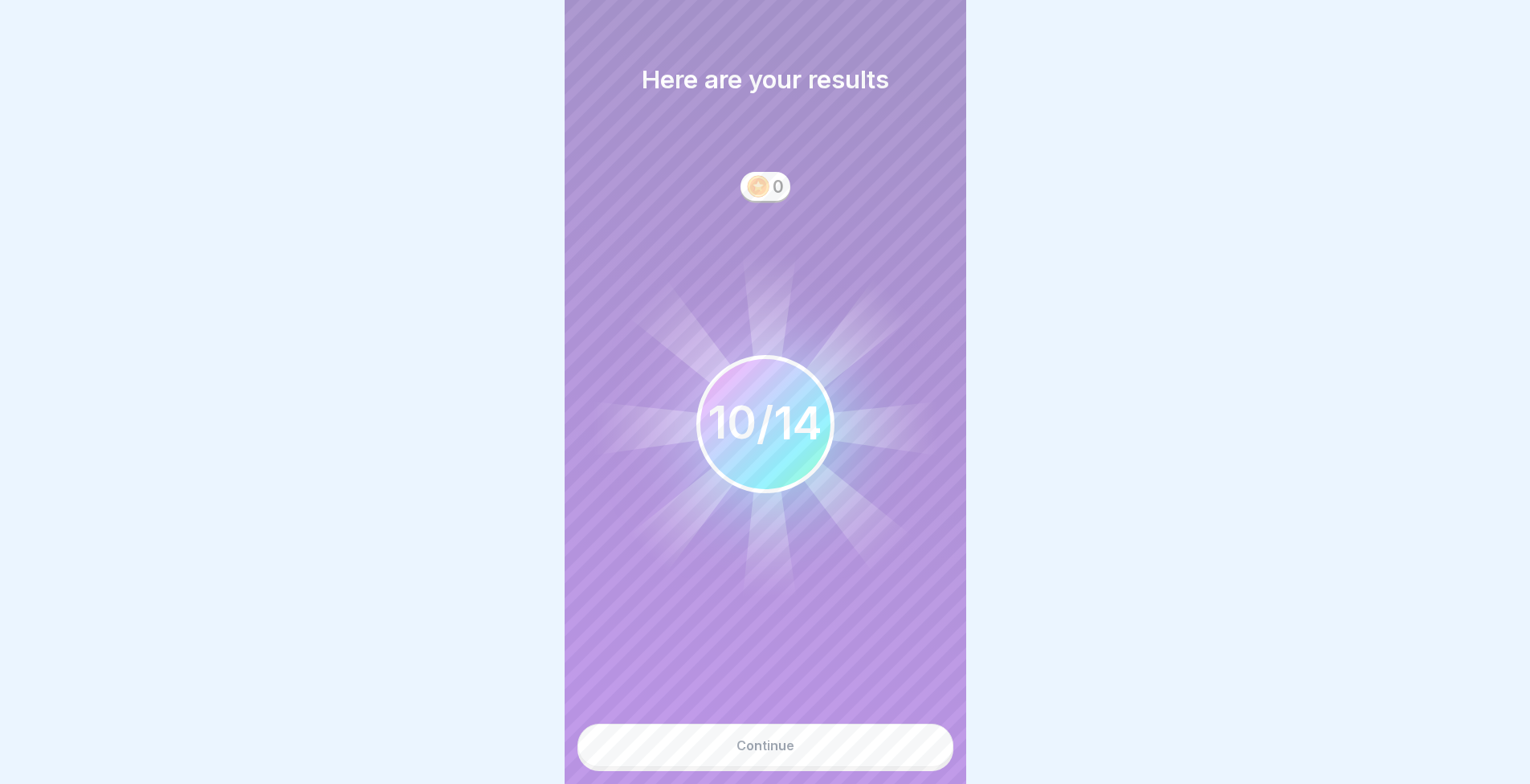
click at [870, 761] on button "Continue" at bounding box center [765, 745] width 376 height 43
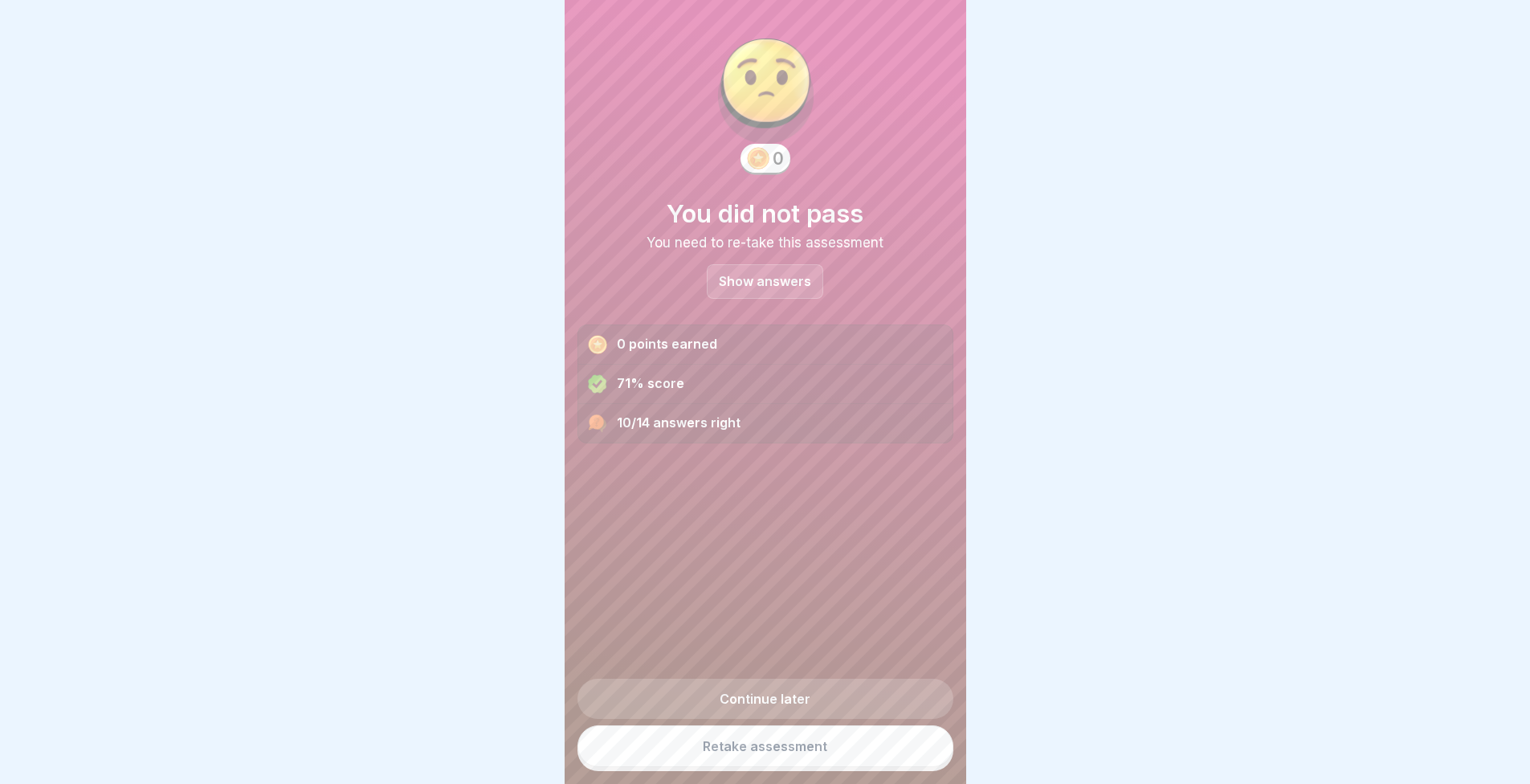
click at [756, 298] on div "Show answers" at bounding box center [765, 282] width 116 height 35
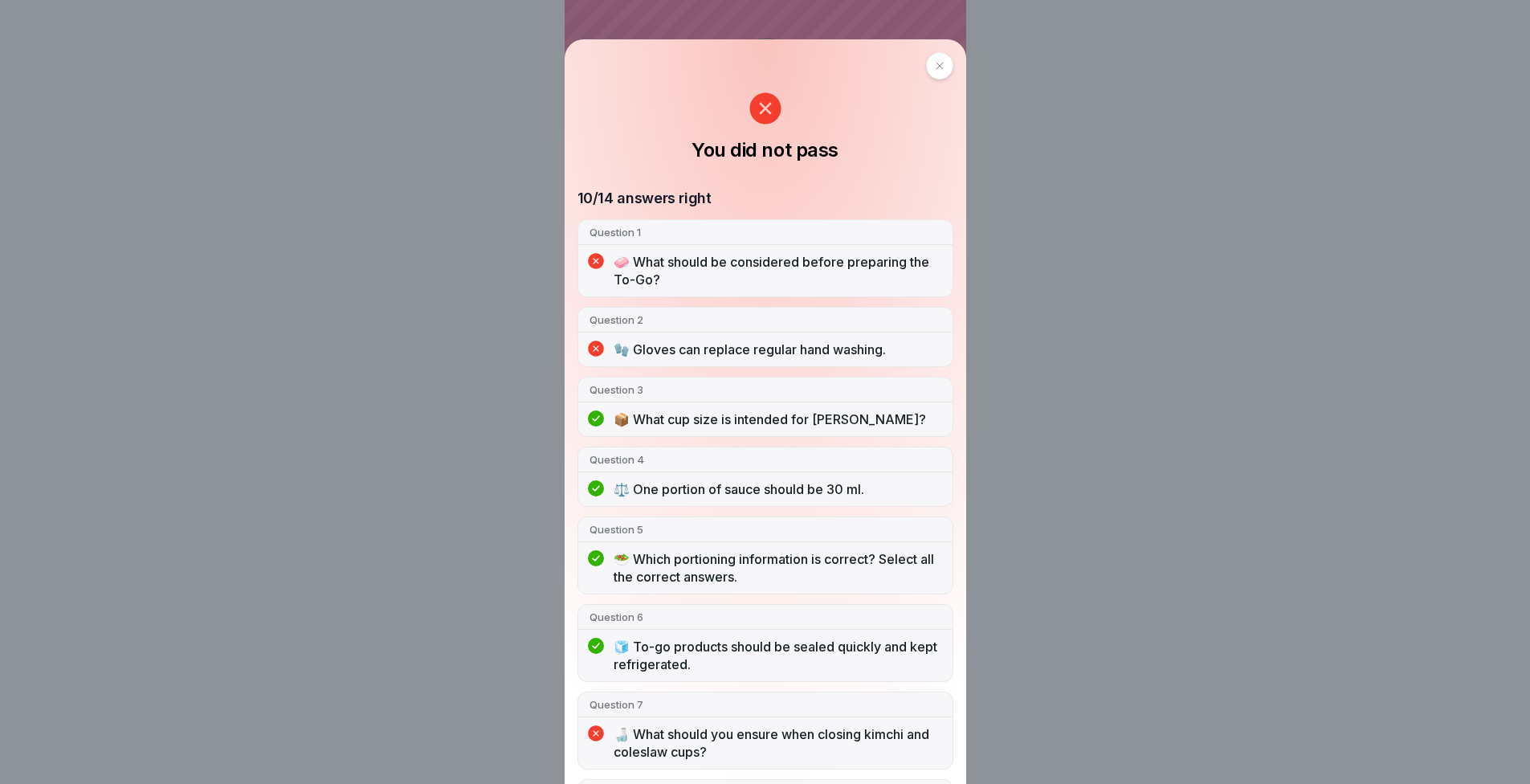
click at [747, 355] on p "🧤 Gloves can replace regular hand washing." at bounding box center [777, 349] width 328 height 17
click at [737, 292] on div "🧼 What should be considered before preparing the To-Go?" at bounding box center [765, 274] width 374 height 43
click at [728, 342] on p "🧤 Gloves can replace regular hand washing." at bounding box center [777, 349] width 328 height 17
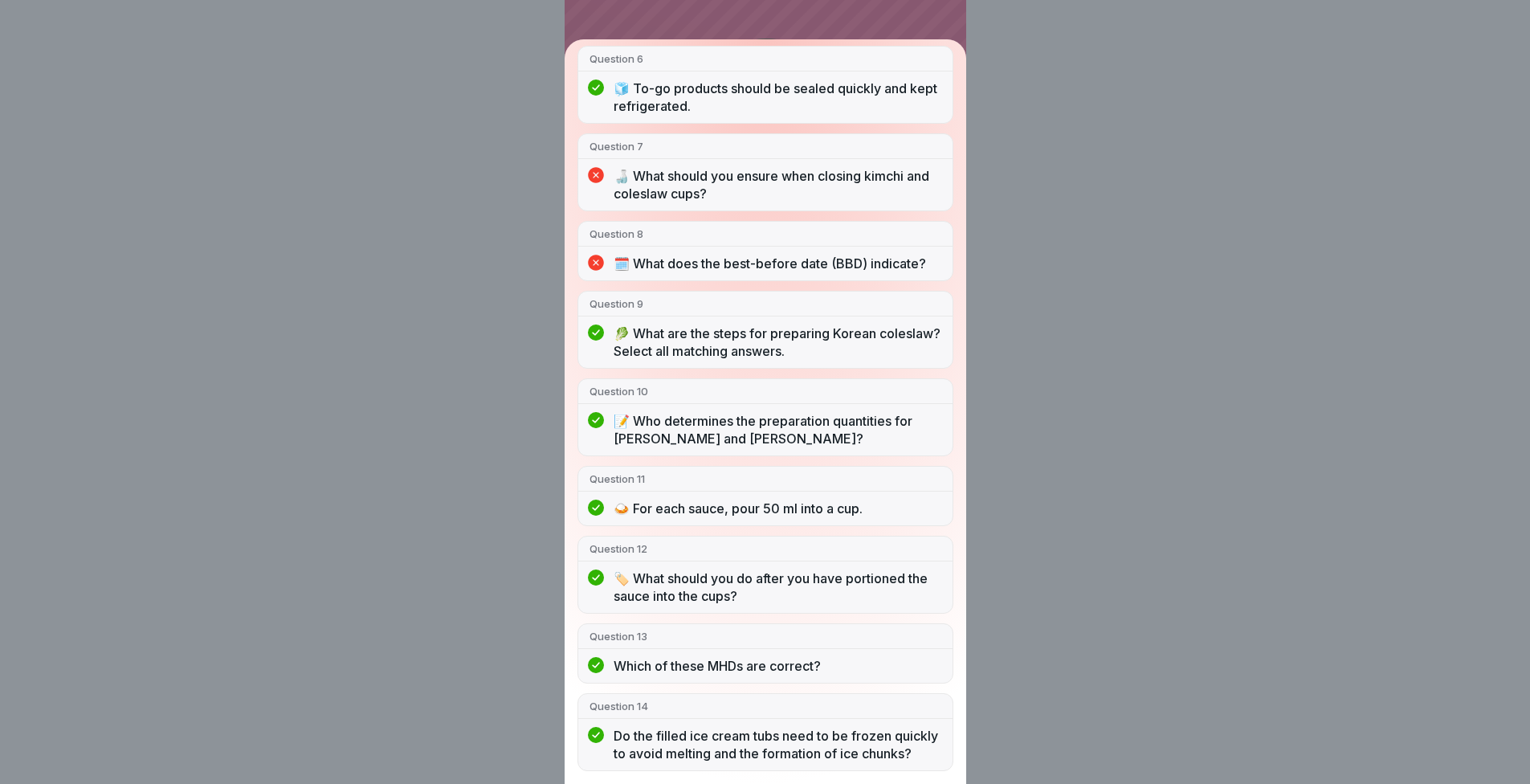
scroll to position [484, 0]
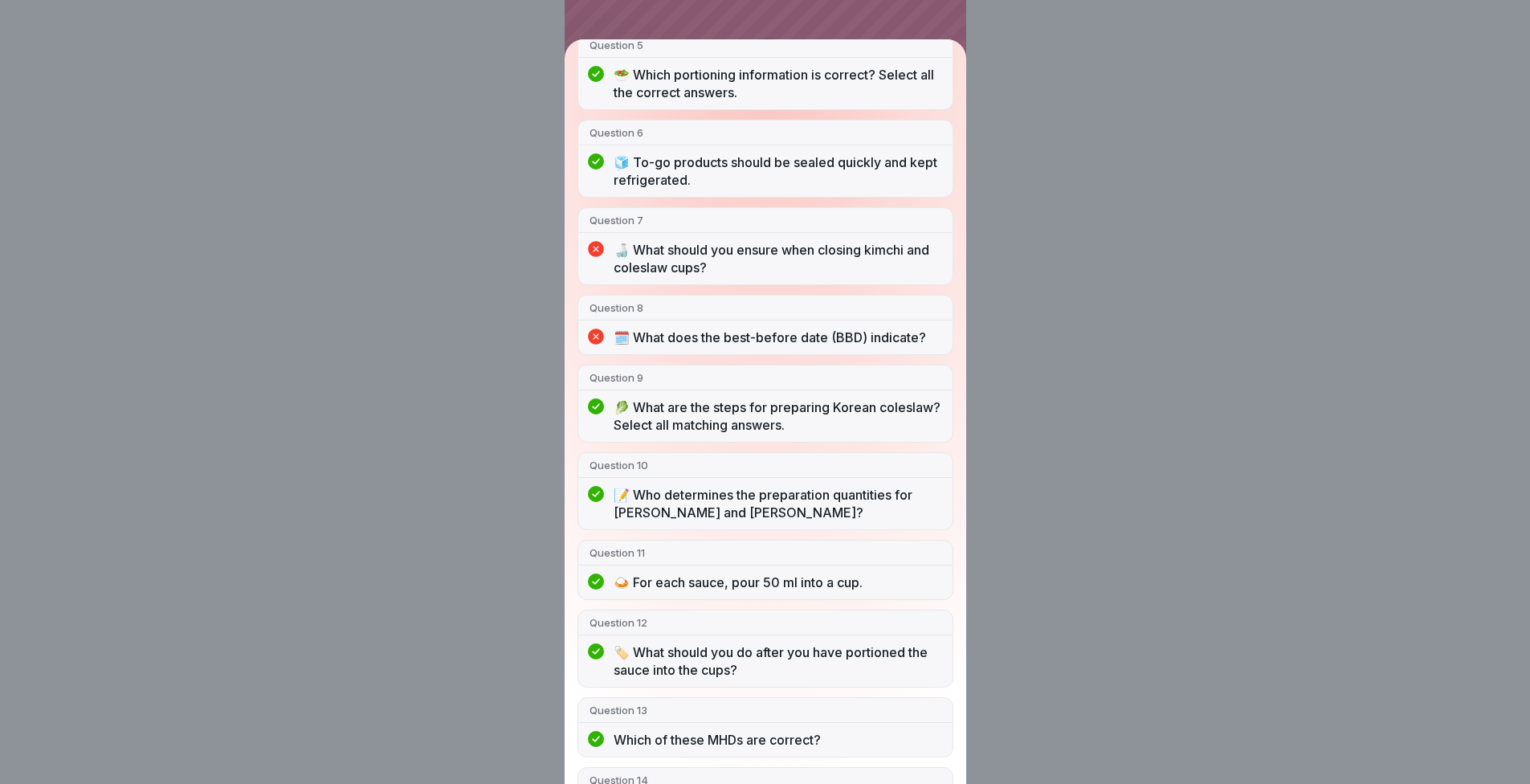
click at [605, 342] on icon at bounding box center [596, 336] width 16 height 16
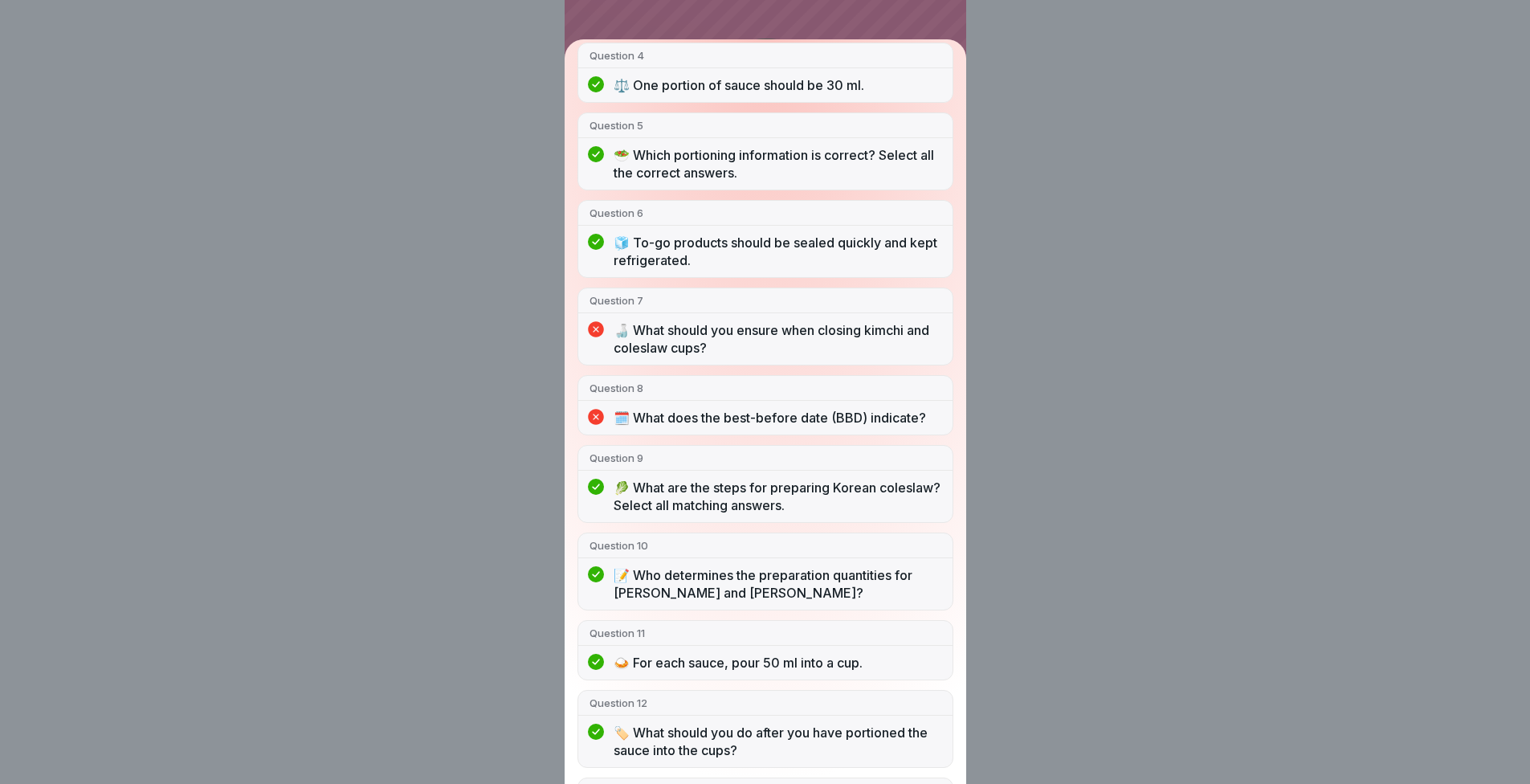
click at [603, 335] on icon at bounding box center [596, 329] width 16 height 16
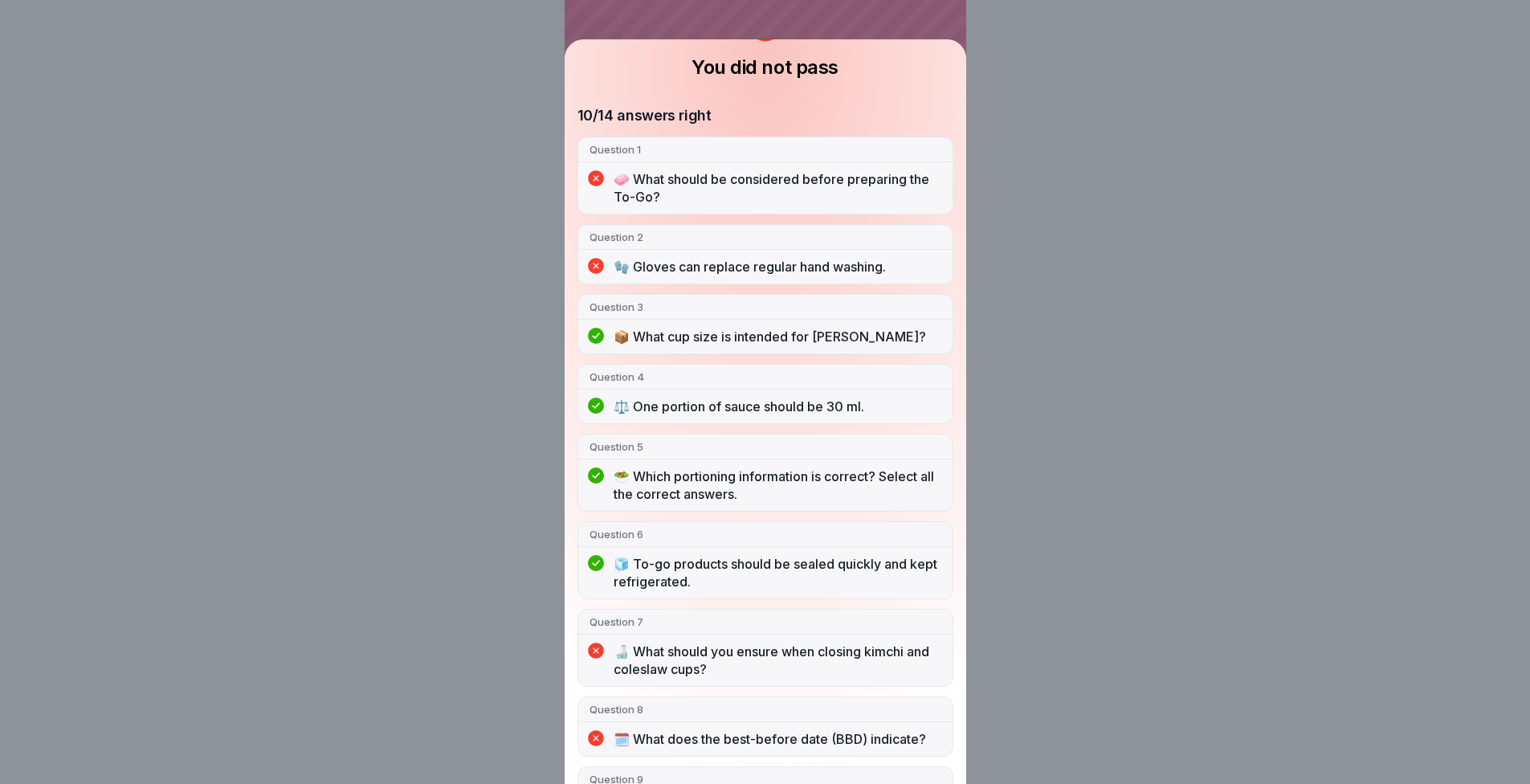
scroll to position [0, 0]
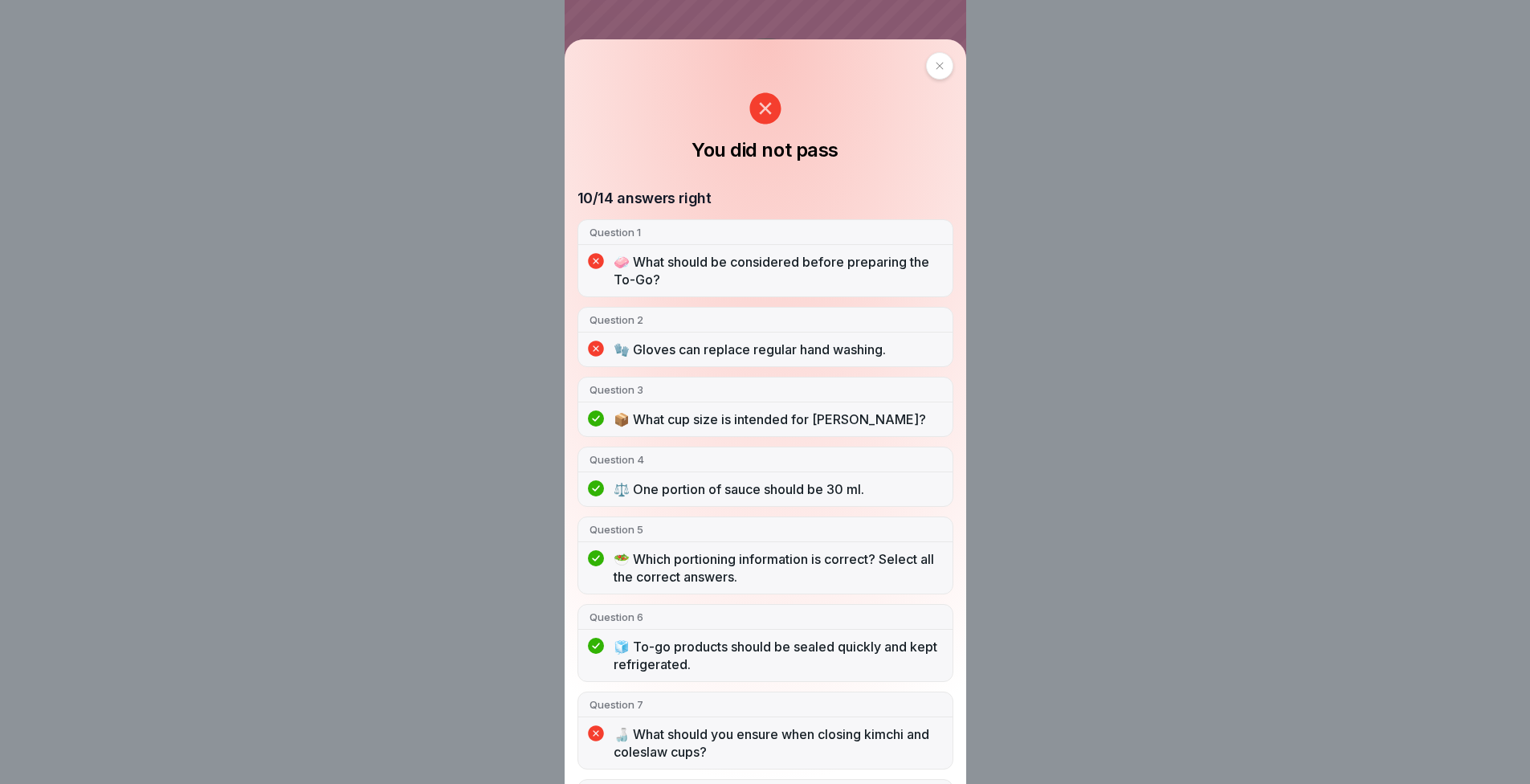
click at [629, 358] on p "🧤 Gloves can replace regular hand washing." at bounding box center [777, 349] width 328 height 17
click at [624, 279] on p "🧼 What should be considered before preparing the To-Go?" at bounding box center [777, 270] width 328 height 36
click at [935, 65] on icon at bounding box center [940, 66] width 10 height 10
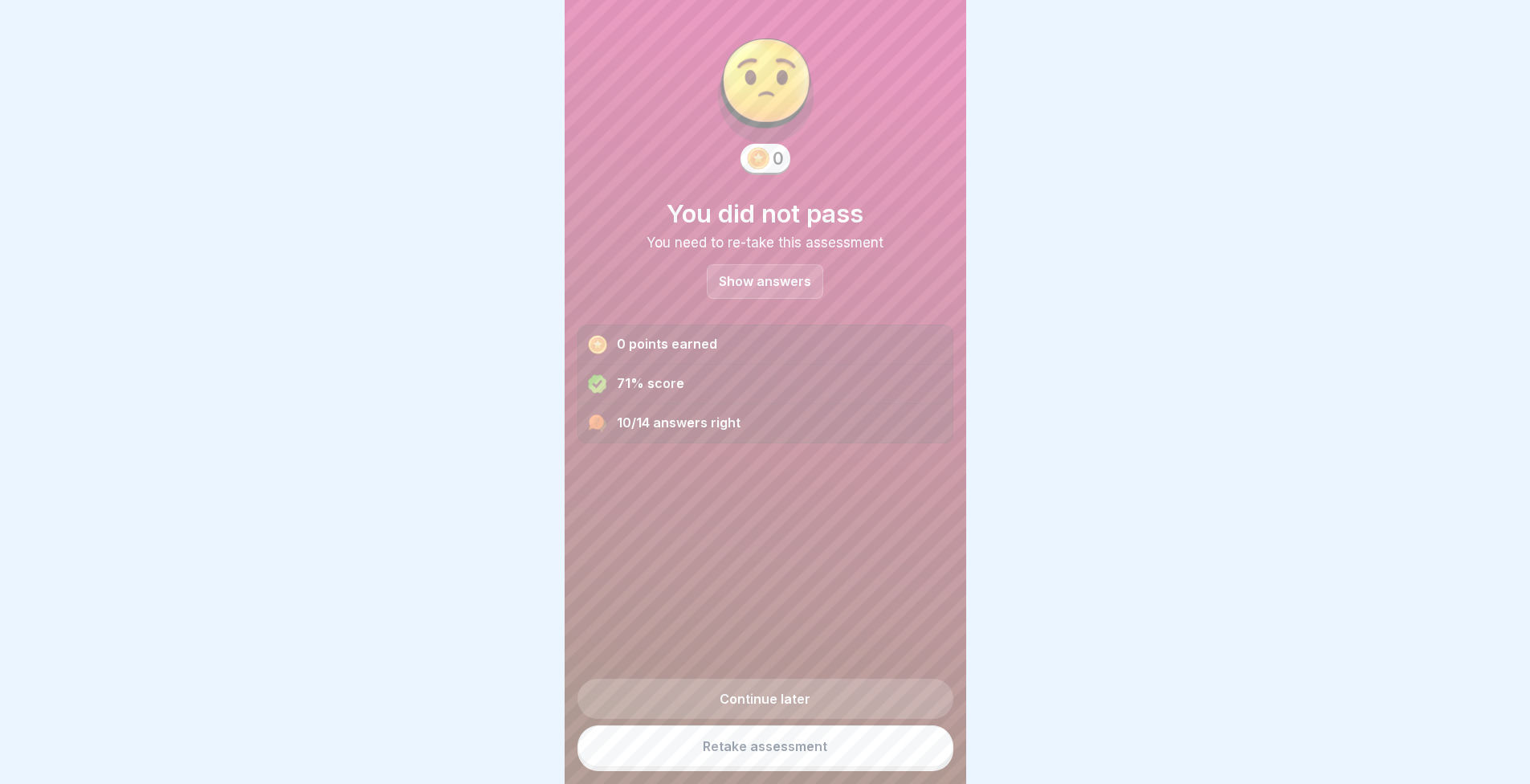
click at [782, 755] on link "Retake assessment" at bounding box center [765, 746] width 376 height 41
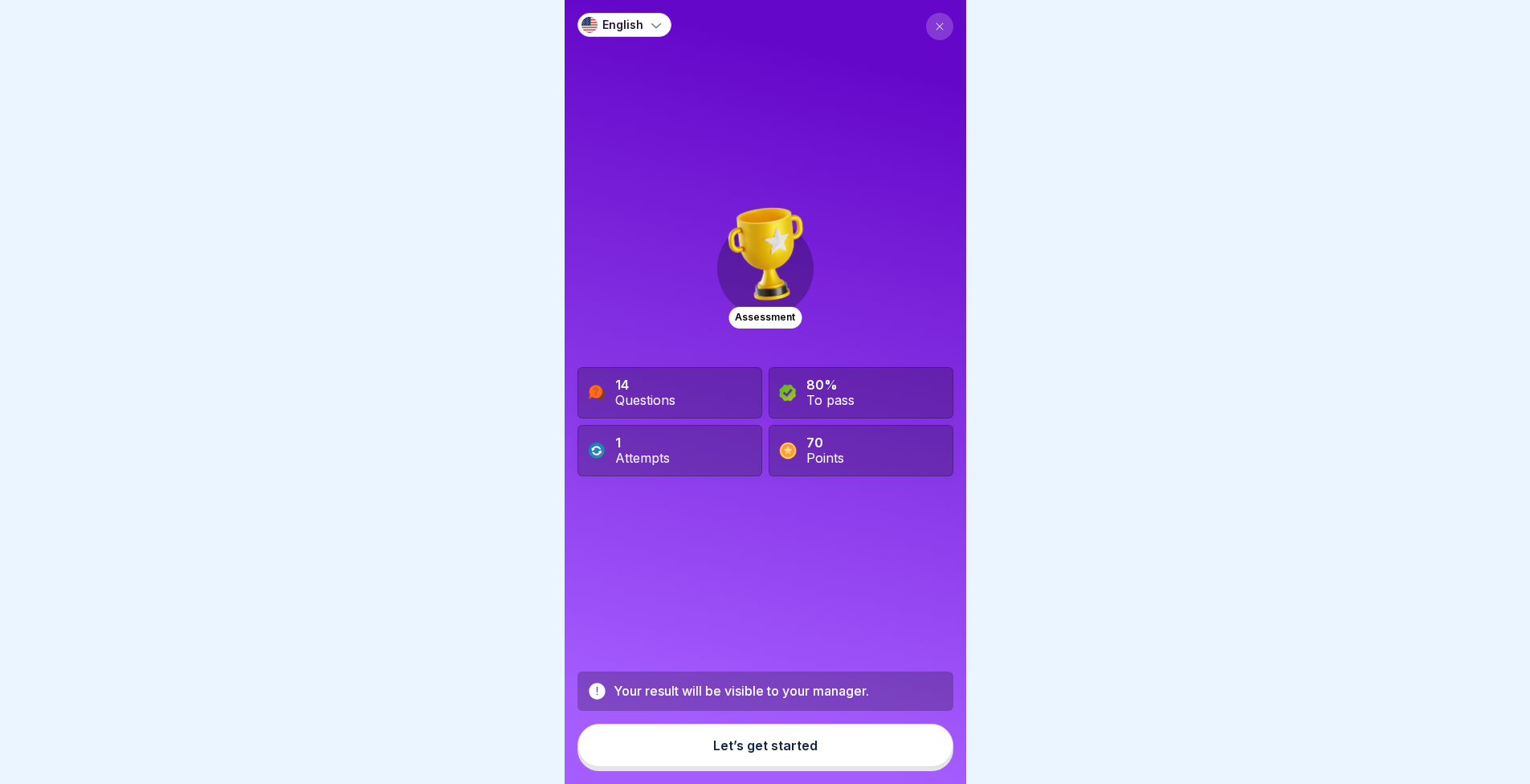
click at [785, 752] on div "Let’s get started" at bounding box center [765, 745] width 105 height 14
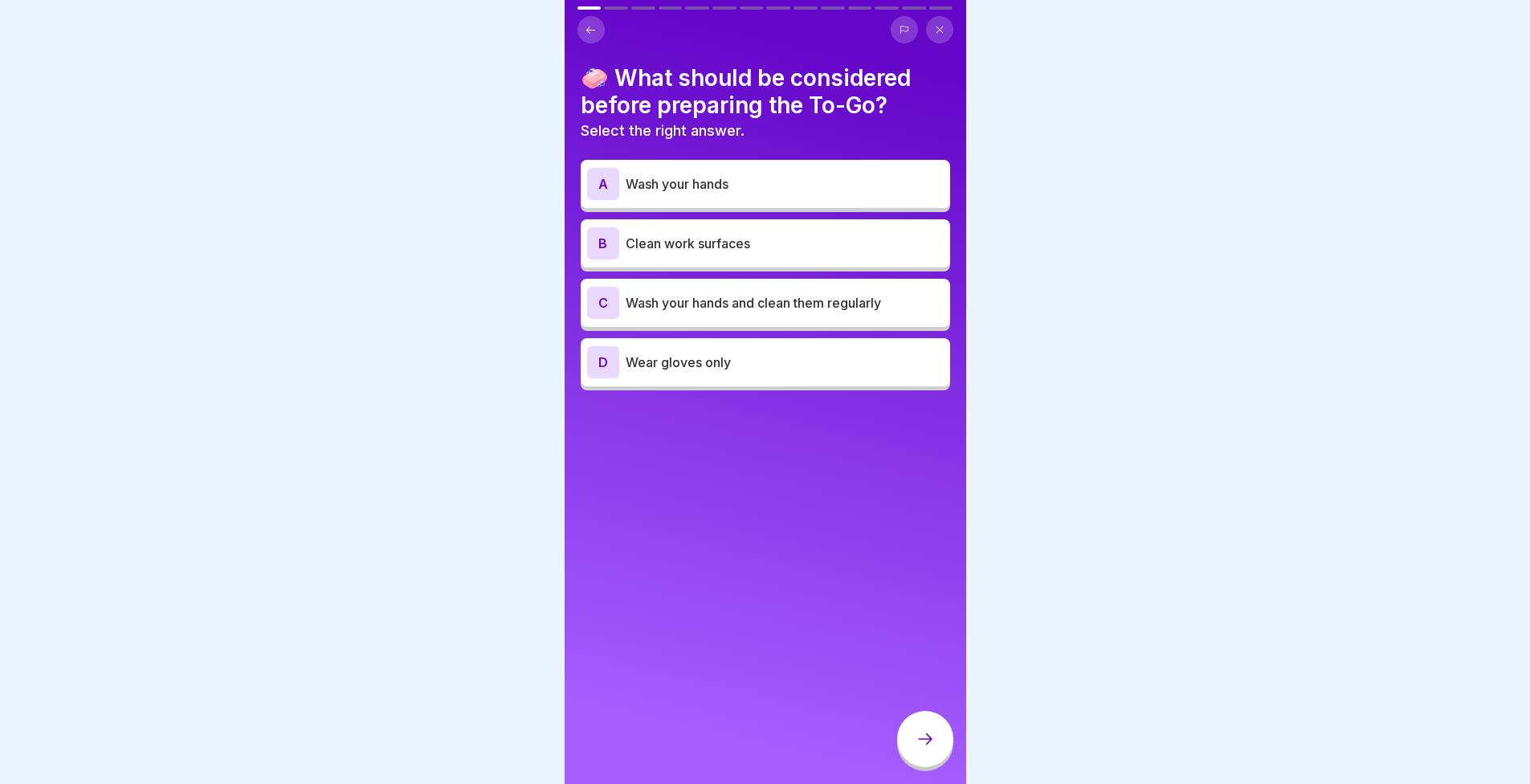
click at [822, 307] on p "Wash your hands and clean them regularly" at bounding box center [784, 303] width 318 height 19
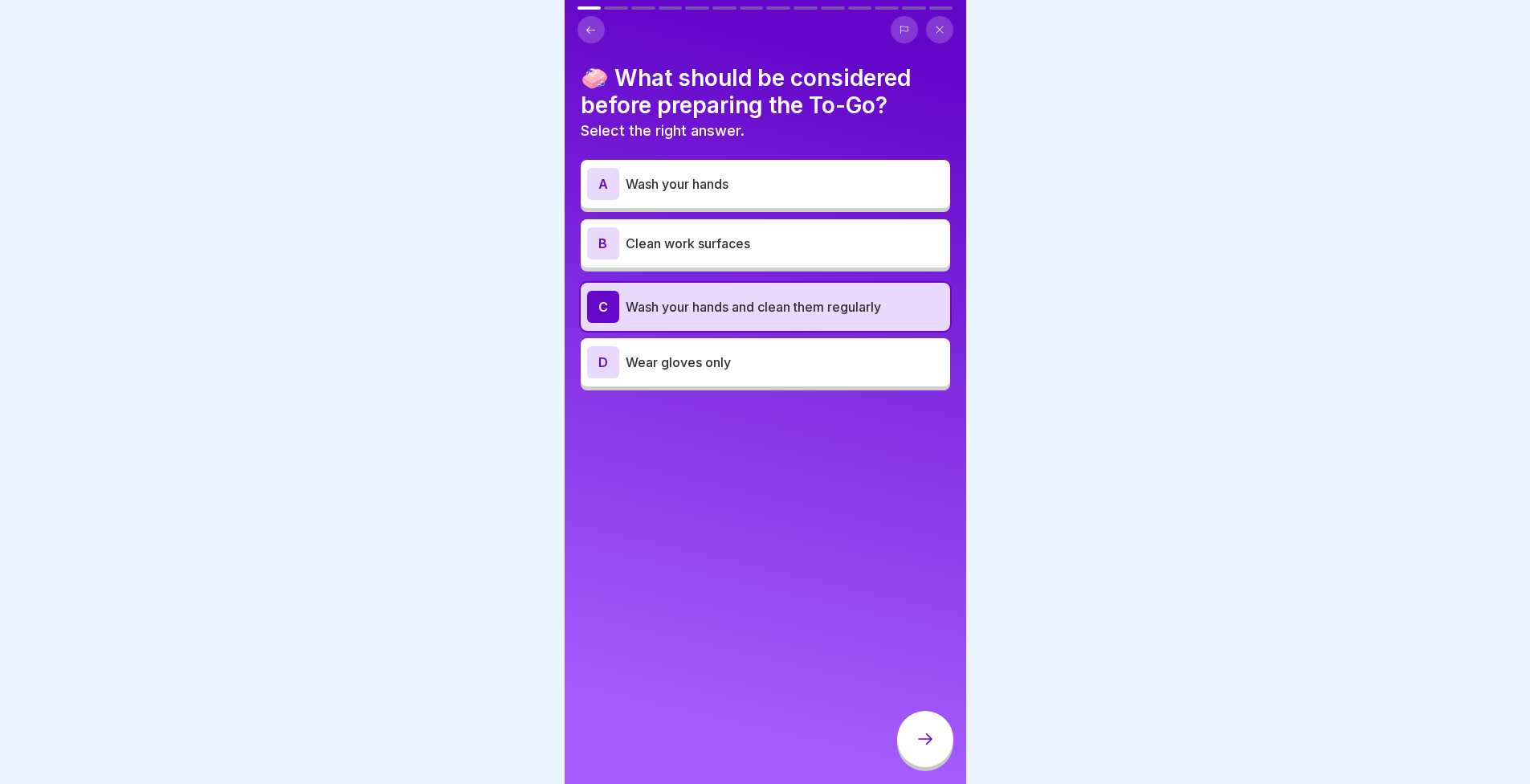
click at [811, 421] on div "🧼 What should be considered before preparing the To-Go? Select the right answer…" at bounding box center [766, 392] width 402 height 784
click at [698, 170] on div "A Wash your hands" at bounding box center [765, 184] width 357 height 32
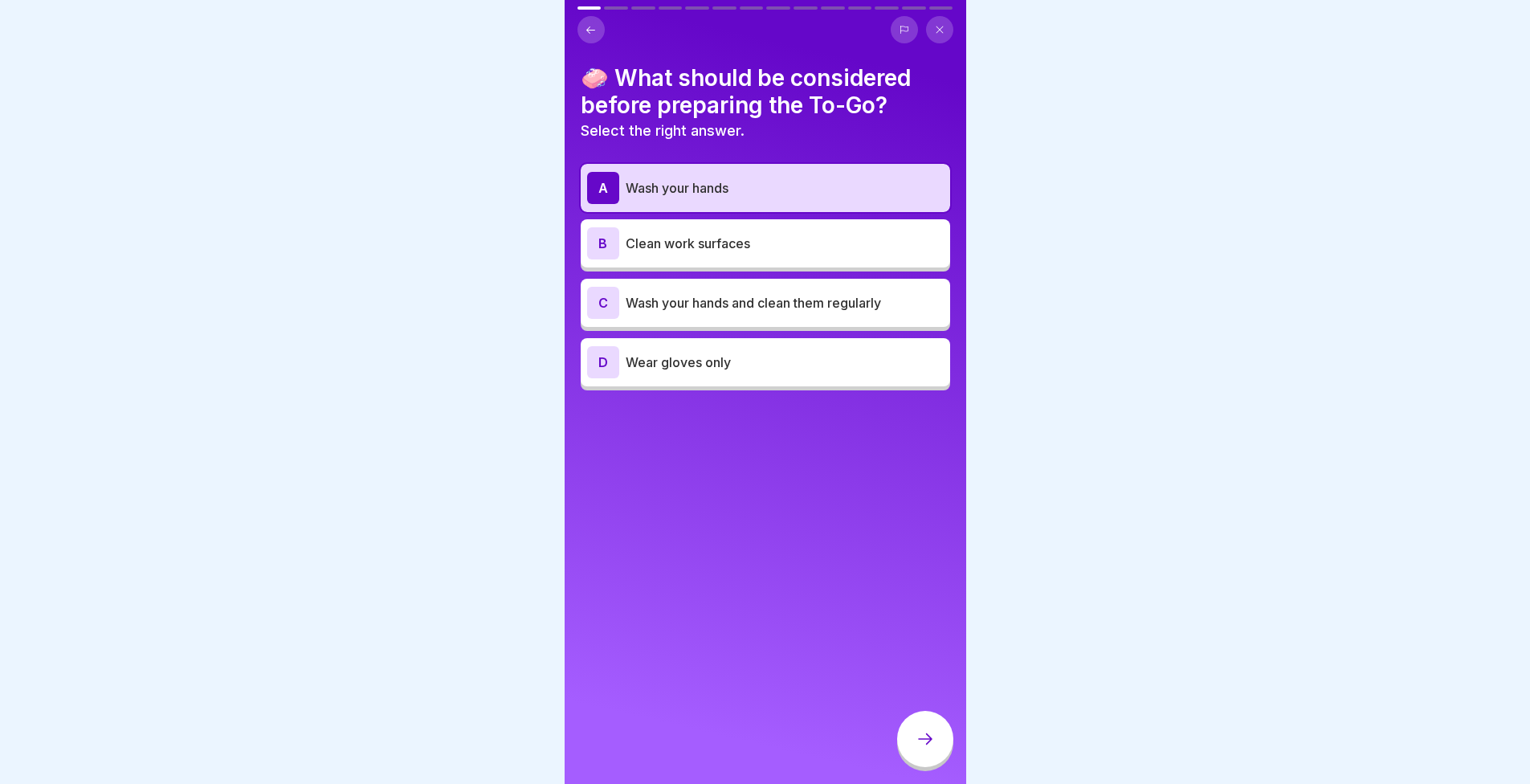
click at [687, 233] on div "B Clean work surfaces" at bounding box center [765, 243] width 357 height 32
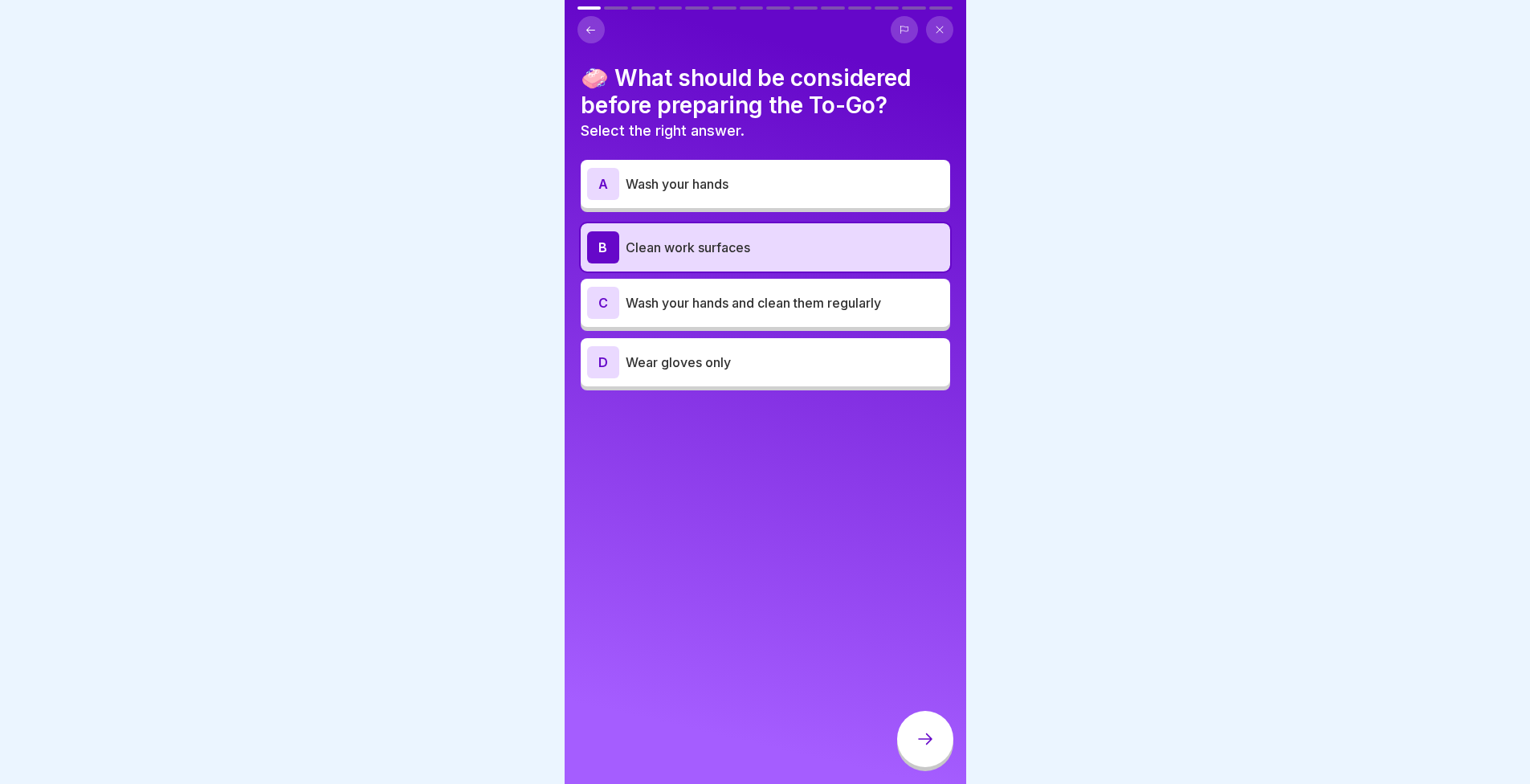
click at [698, 296] on p "Wash your hands and clean them regularly" at bounding box center [784, 303] width 318 height 19
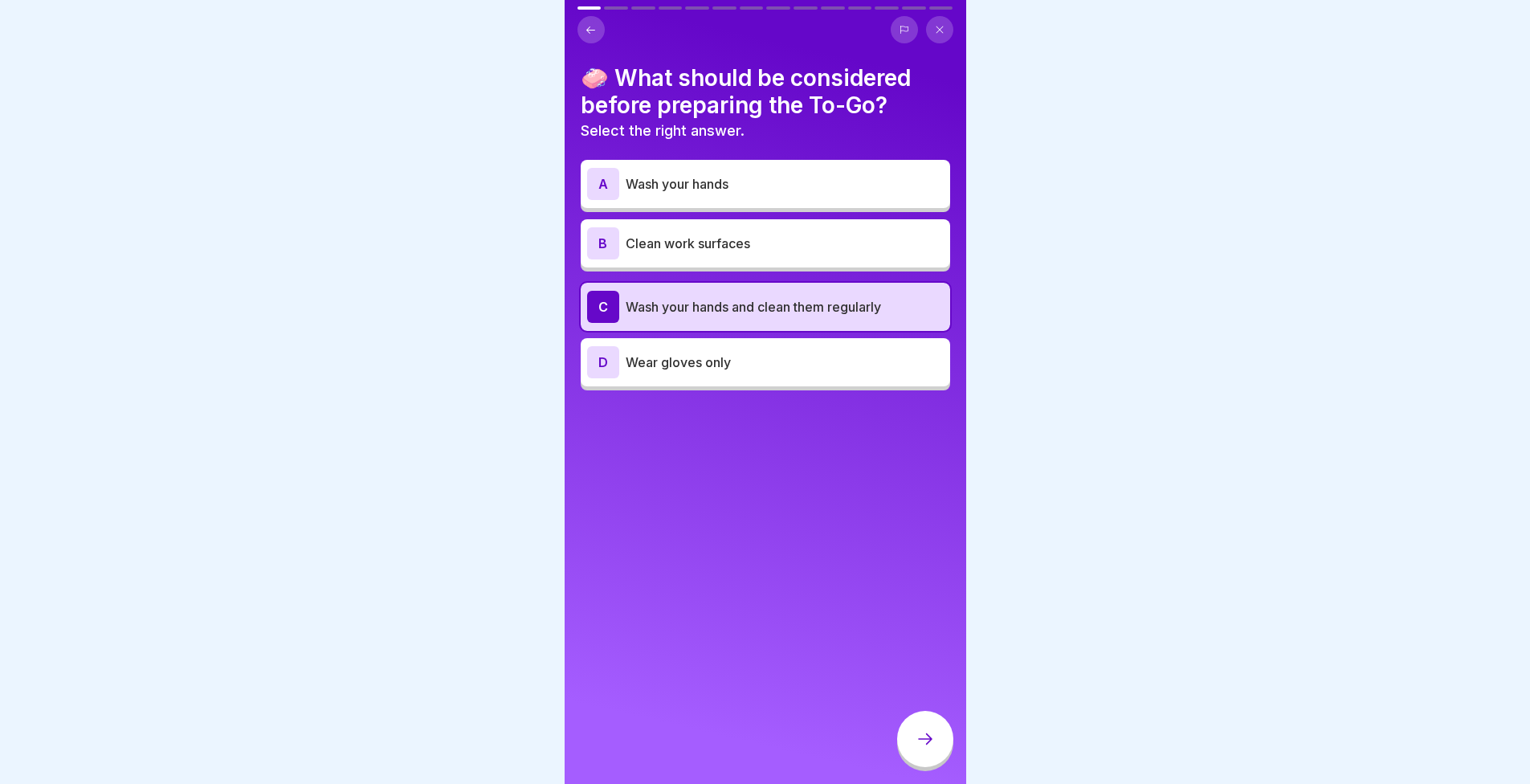
click at [711, 375] on div "D Wear gloves only" at bounding box center [765, 361] width 357 height 32
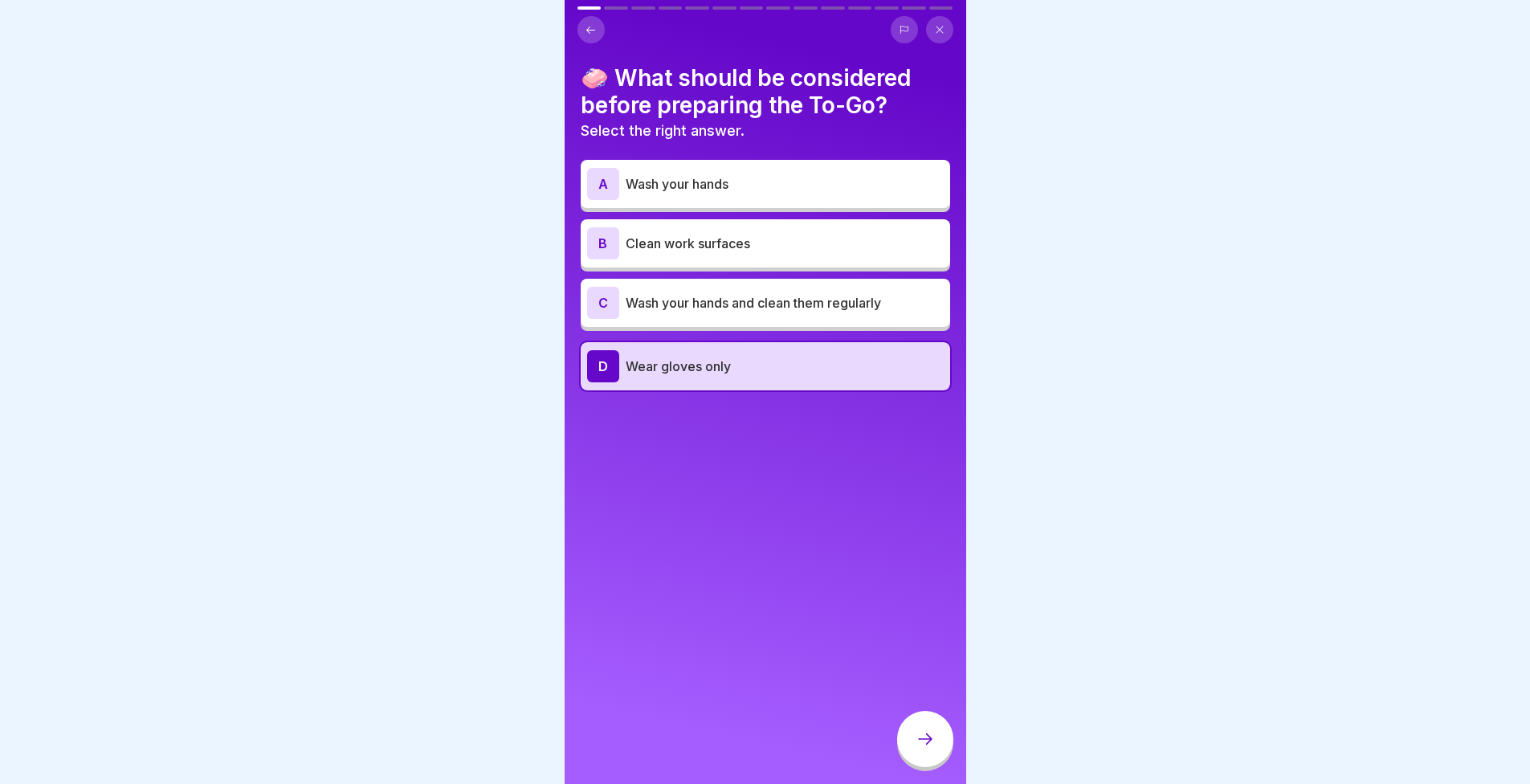
click at [751, 291] on div "C Wash your hands and clean them regularly" at bounding box center [765, 302] width 357 height 32
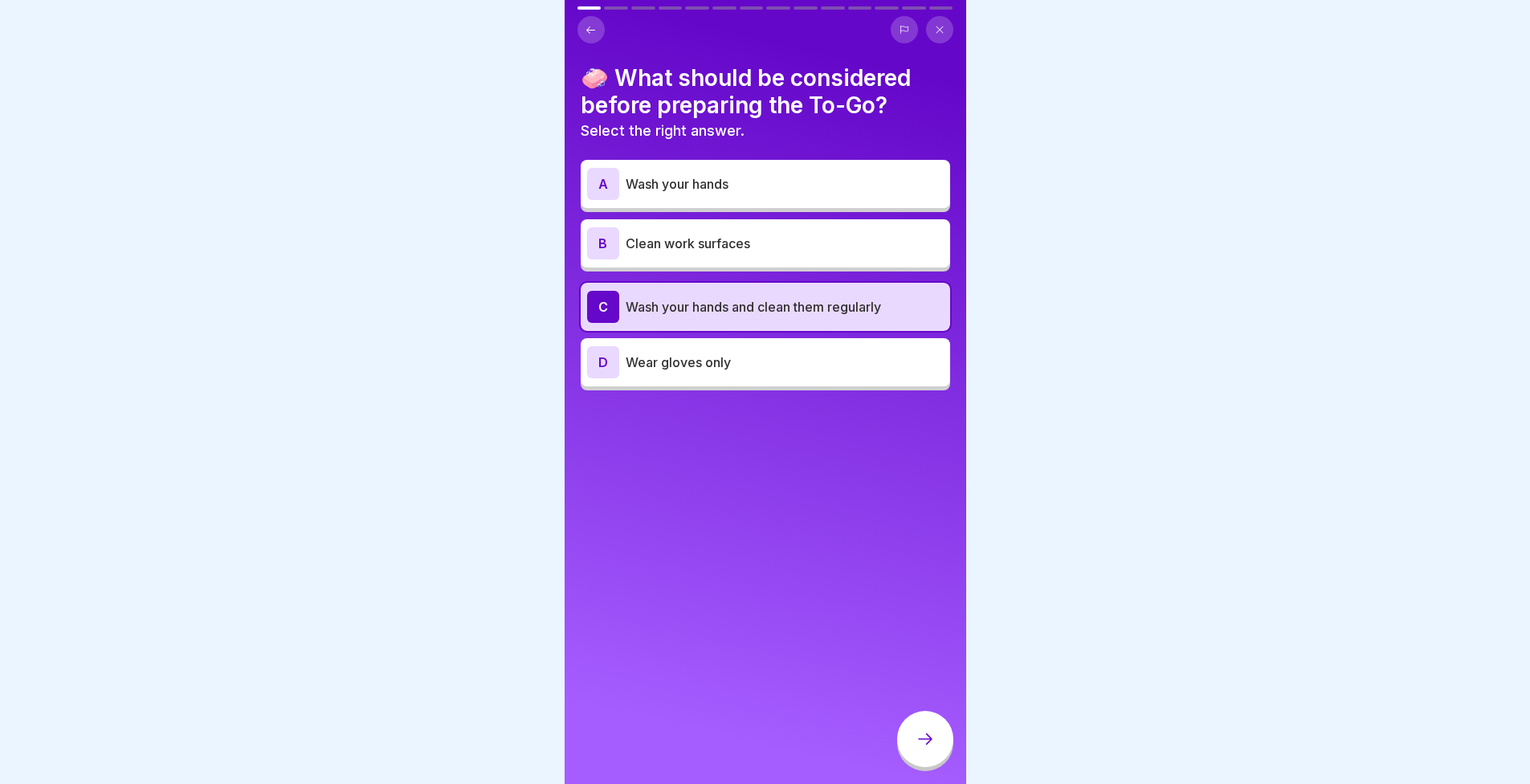
click at [923, 742] on div at bounding box center [925, 739] width 57 height 57
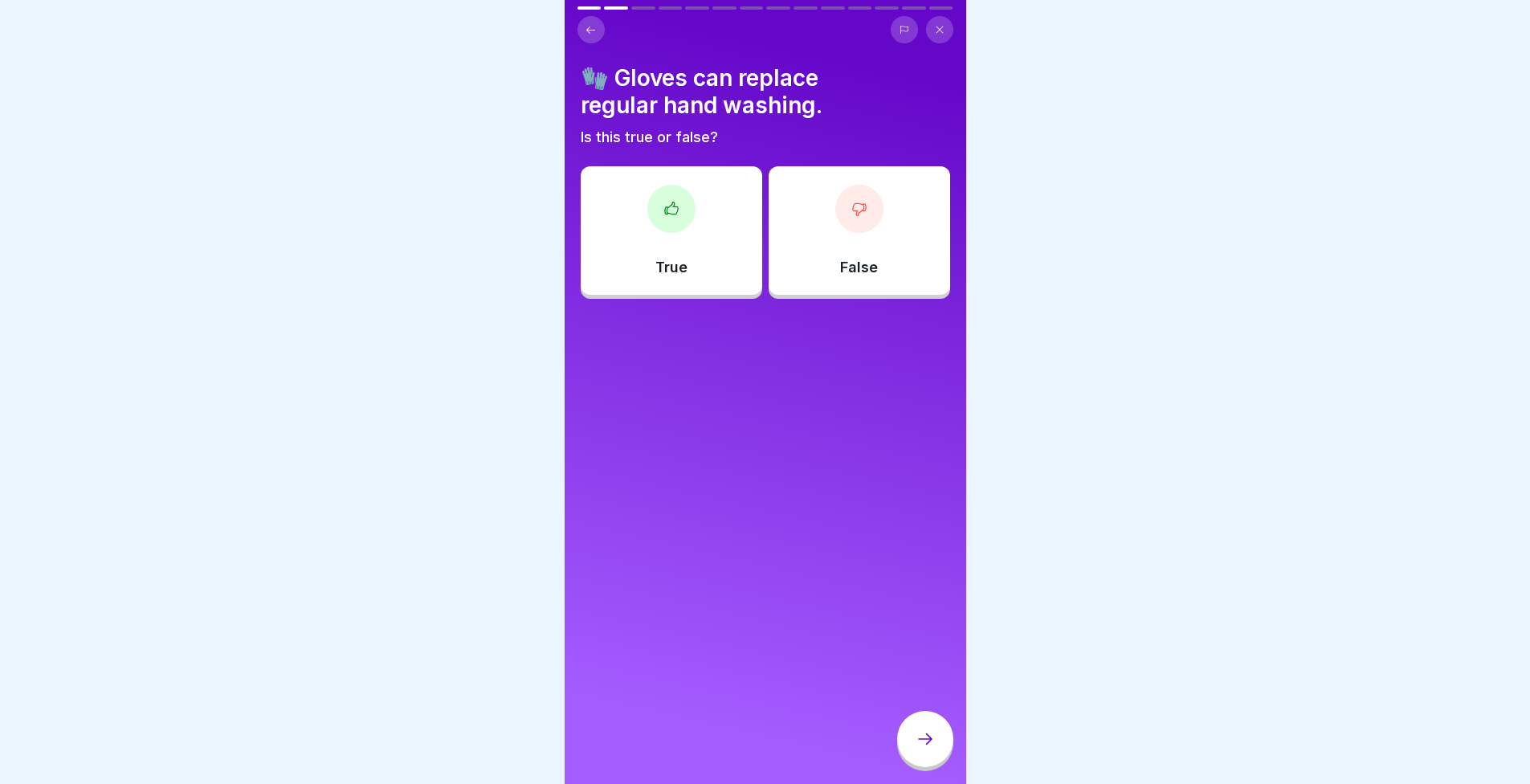
click at [860, 258] on p "False" at bounding box center [858, 267] width 37 height 17
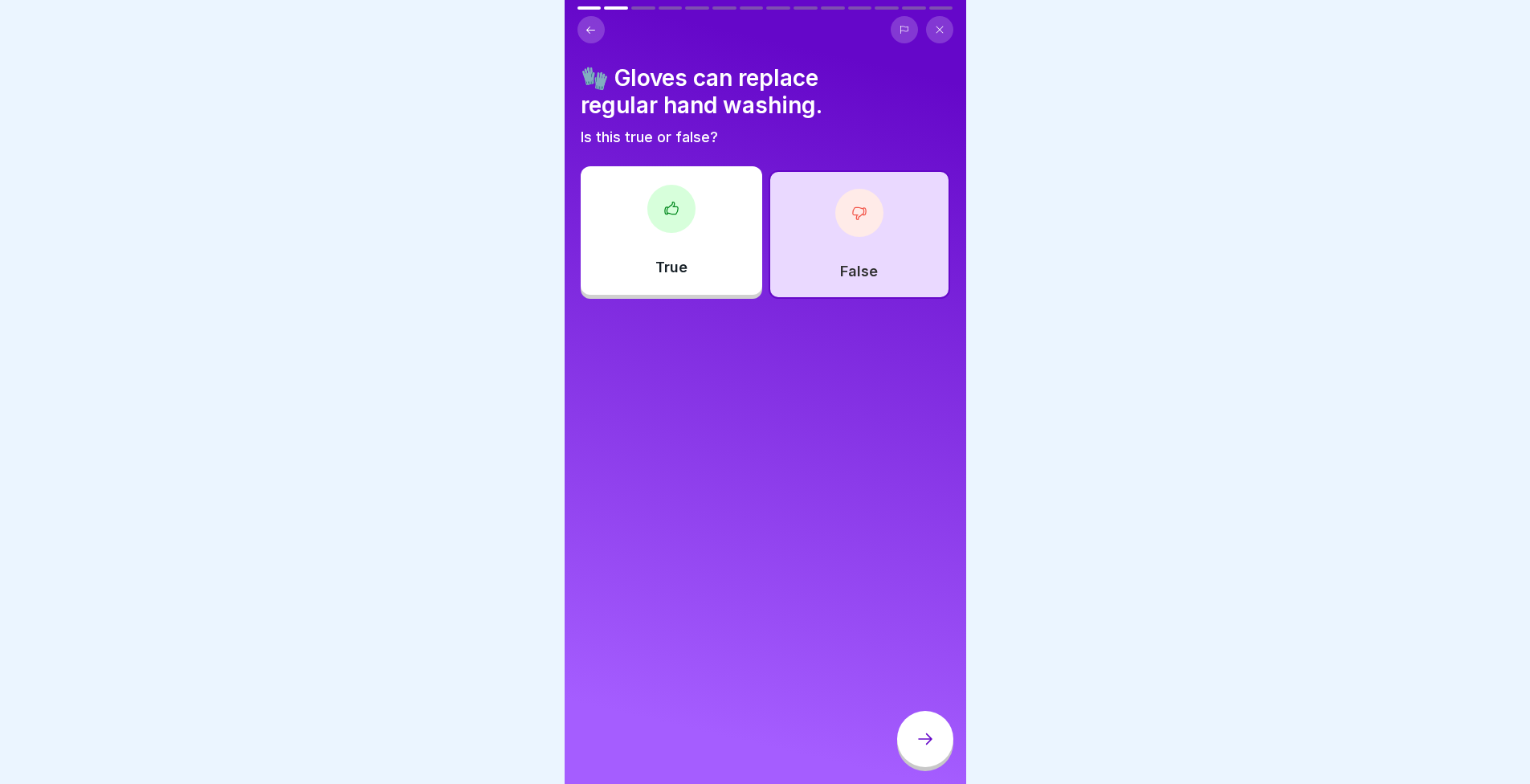
click at [942, 747] on div at bounding box center [925, 739] width 57 height 57
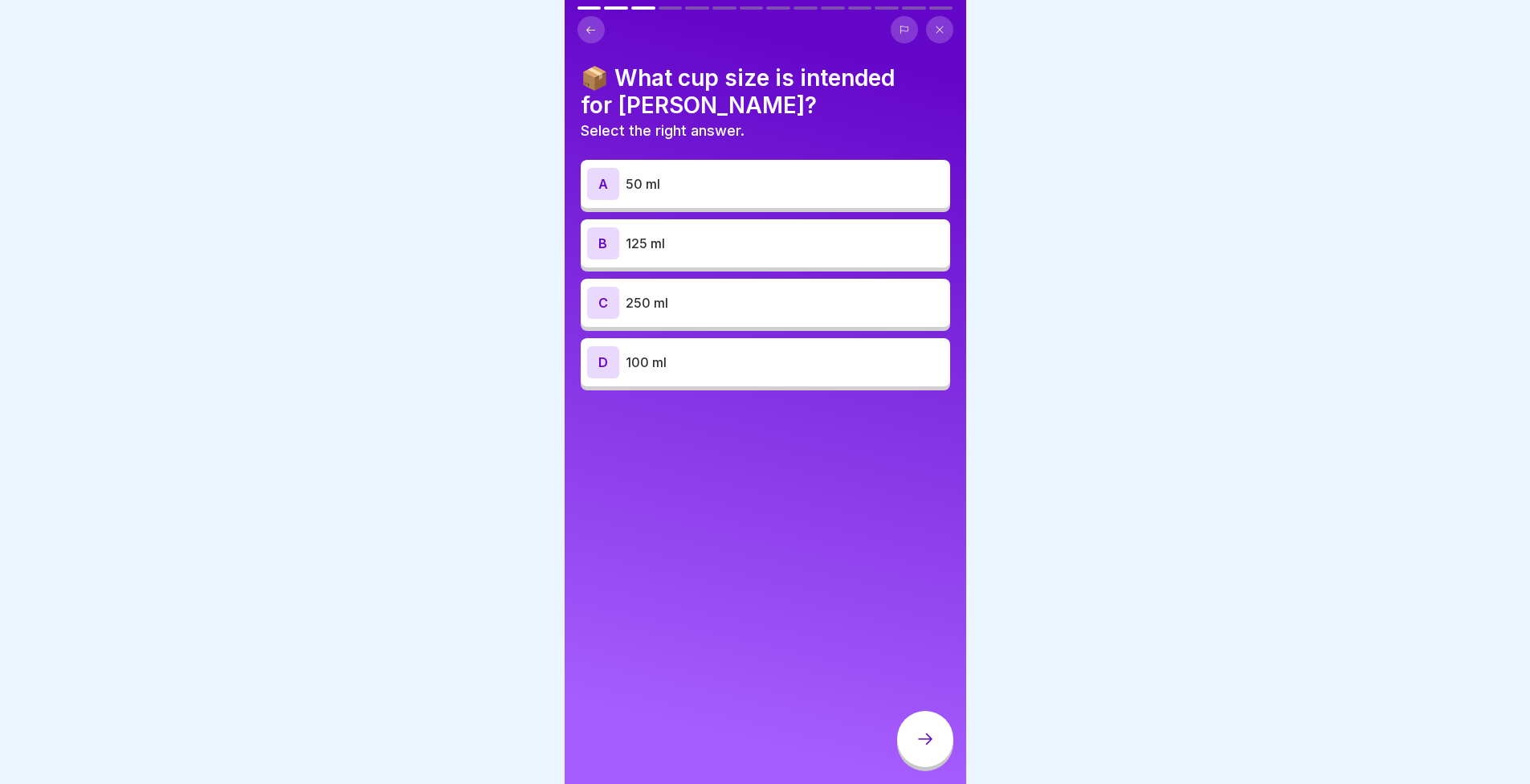
click at [721, 253] on div "B 125 ml" at bounding box center [765, 243] width 357 height 32
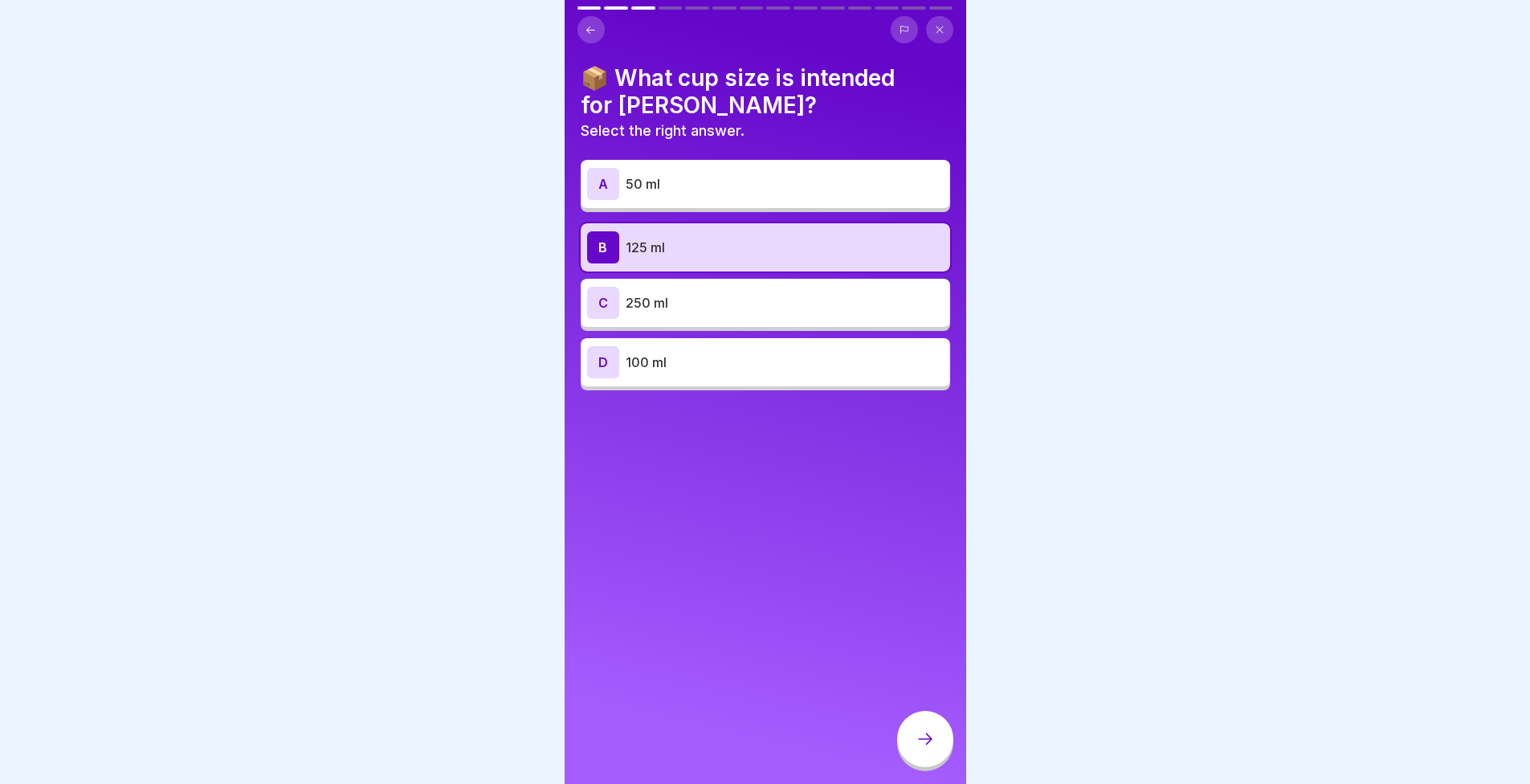
click at [925, 735] on div at bounding box center [925, 739] width 57 height 57
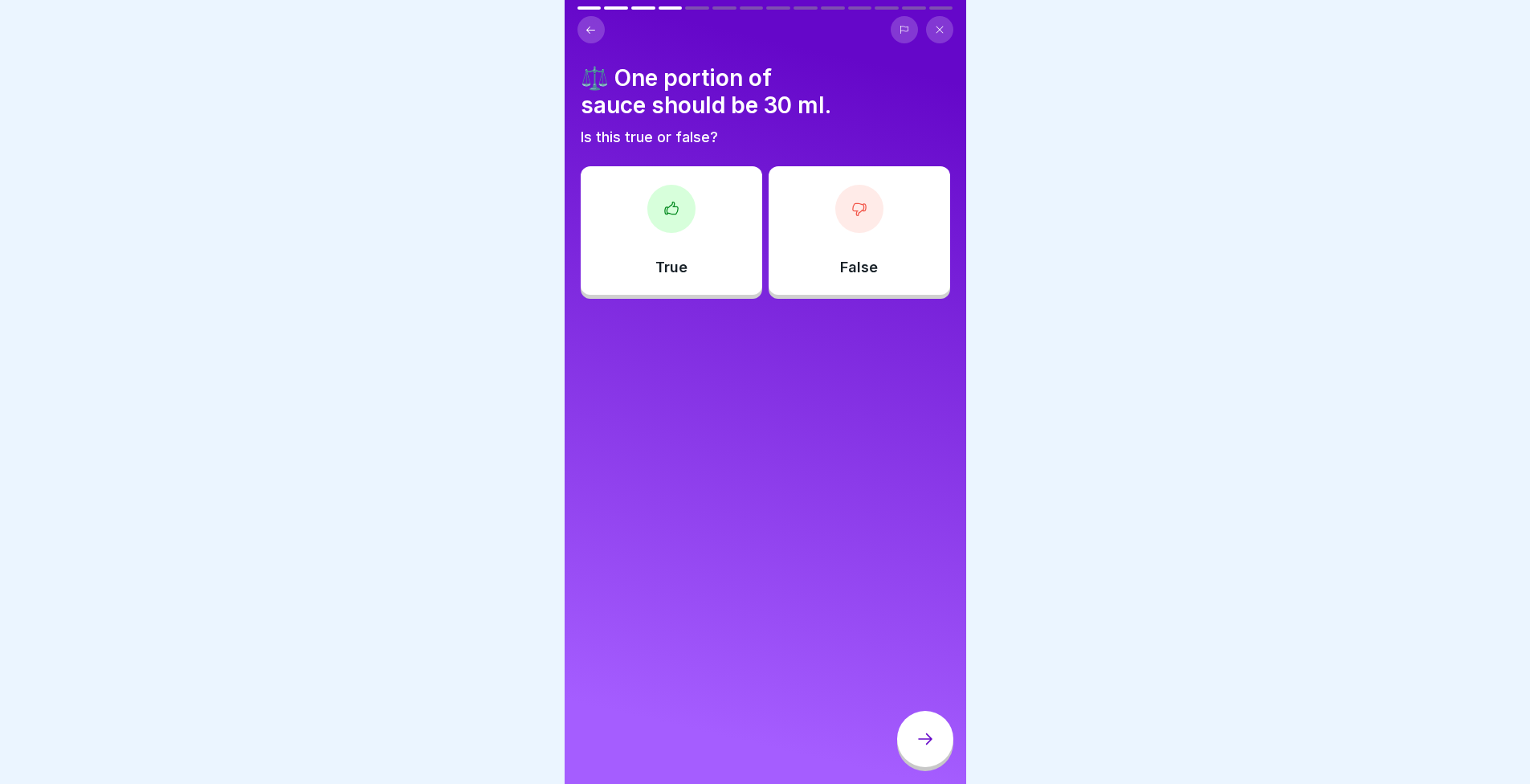
click at [683, 260] on p "True" at bounding box center [671, 267] width 32 height 17
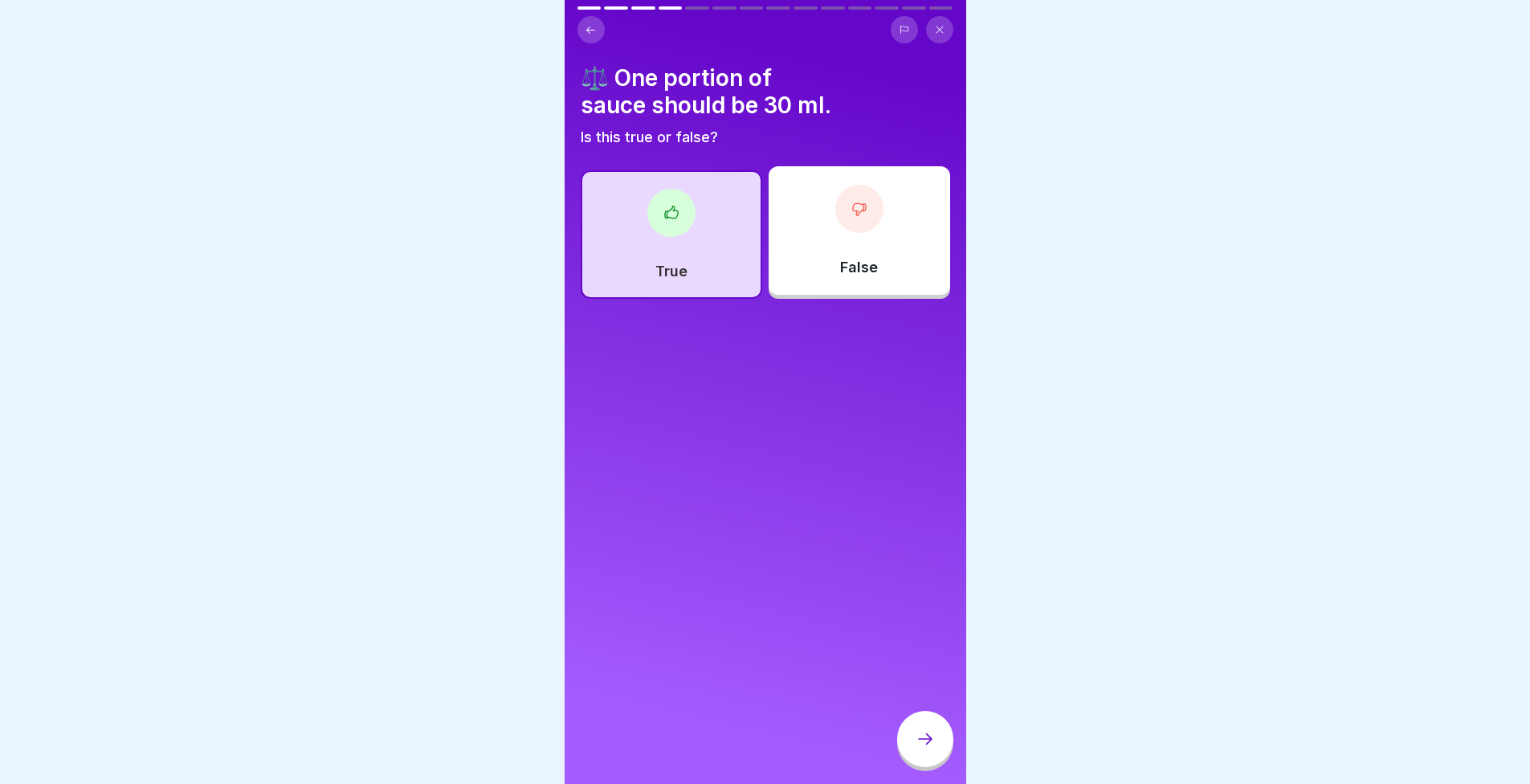
click at [927, 745] on icon at bounding box center [925, 739] width 14 height 12
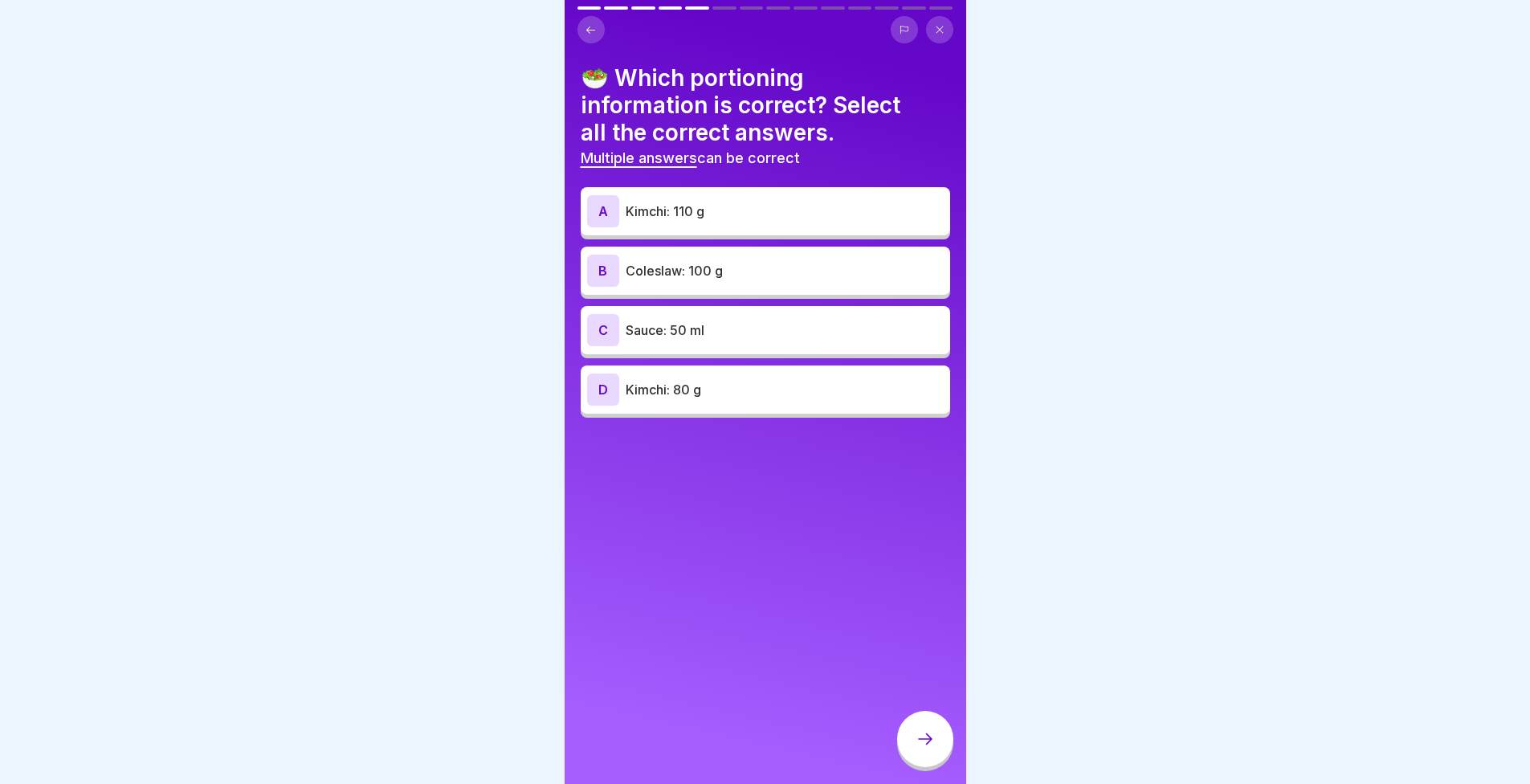
click at [761, 228] on div "A Kimchi: 110 g" at bounding box center [765, 211] width 369 height 48
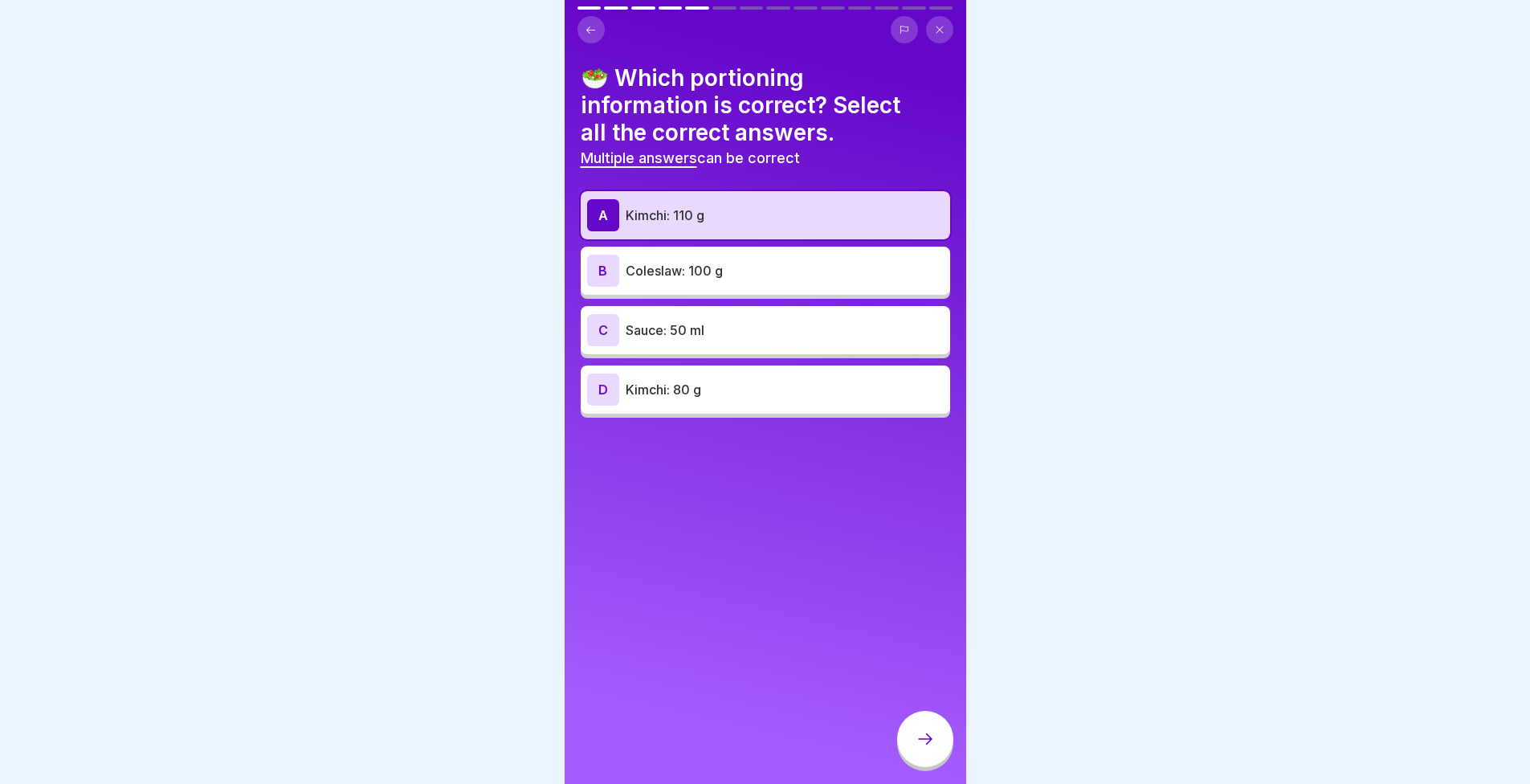
click at [755, 261] on p "Coleslaw: 100 g" at bounding box center [784, 271] width 318 height 19
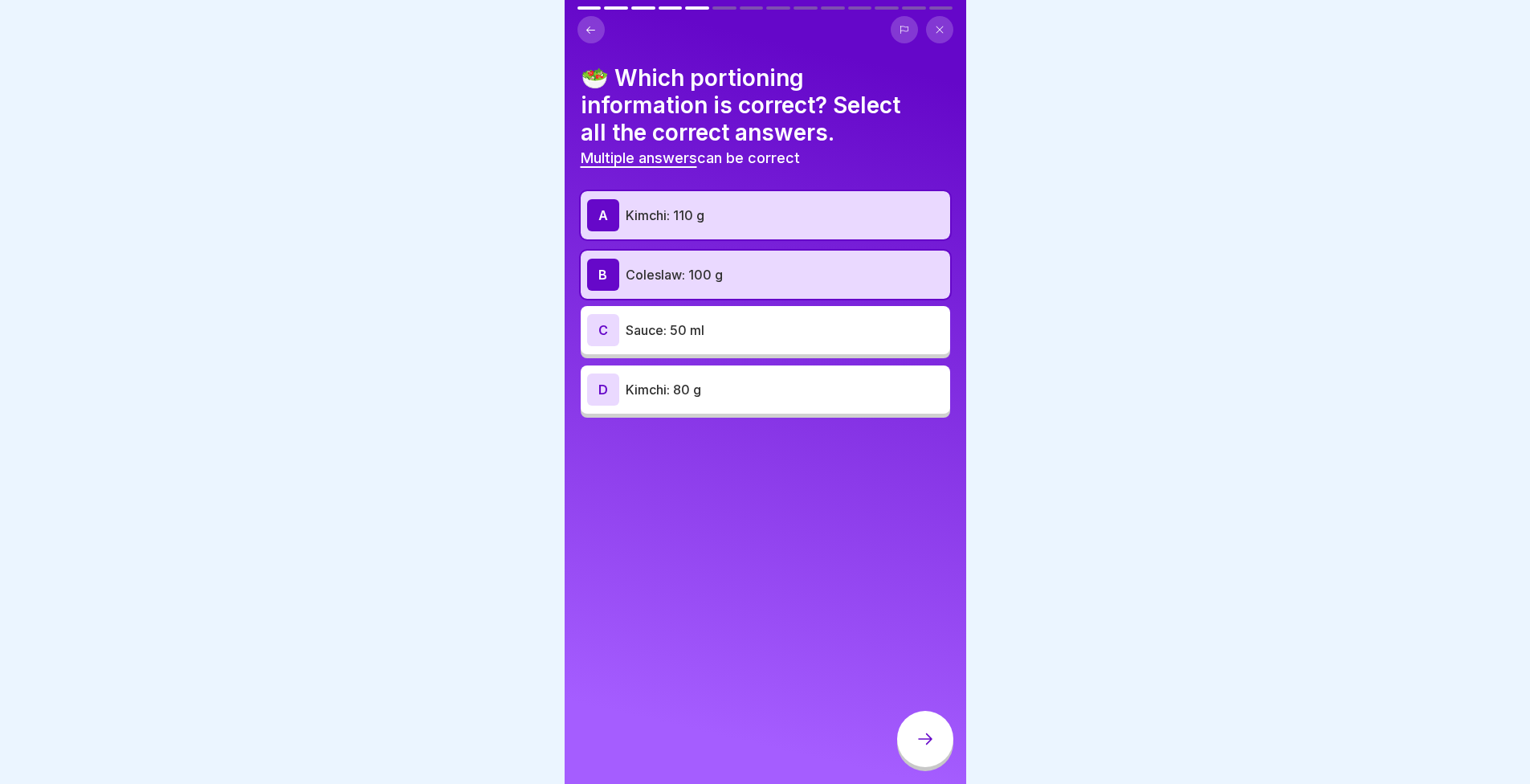
click at [926, 740] on div at bounding box center [925, 739] width 57 height 57
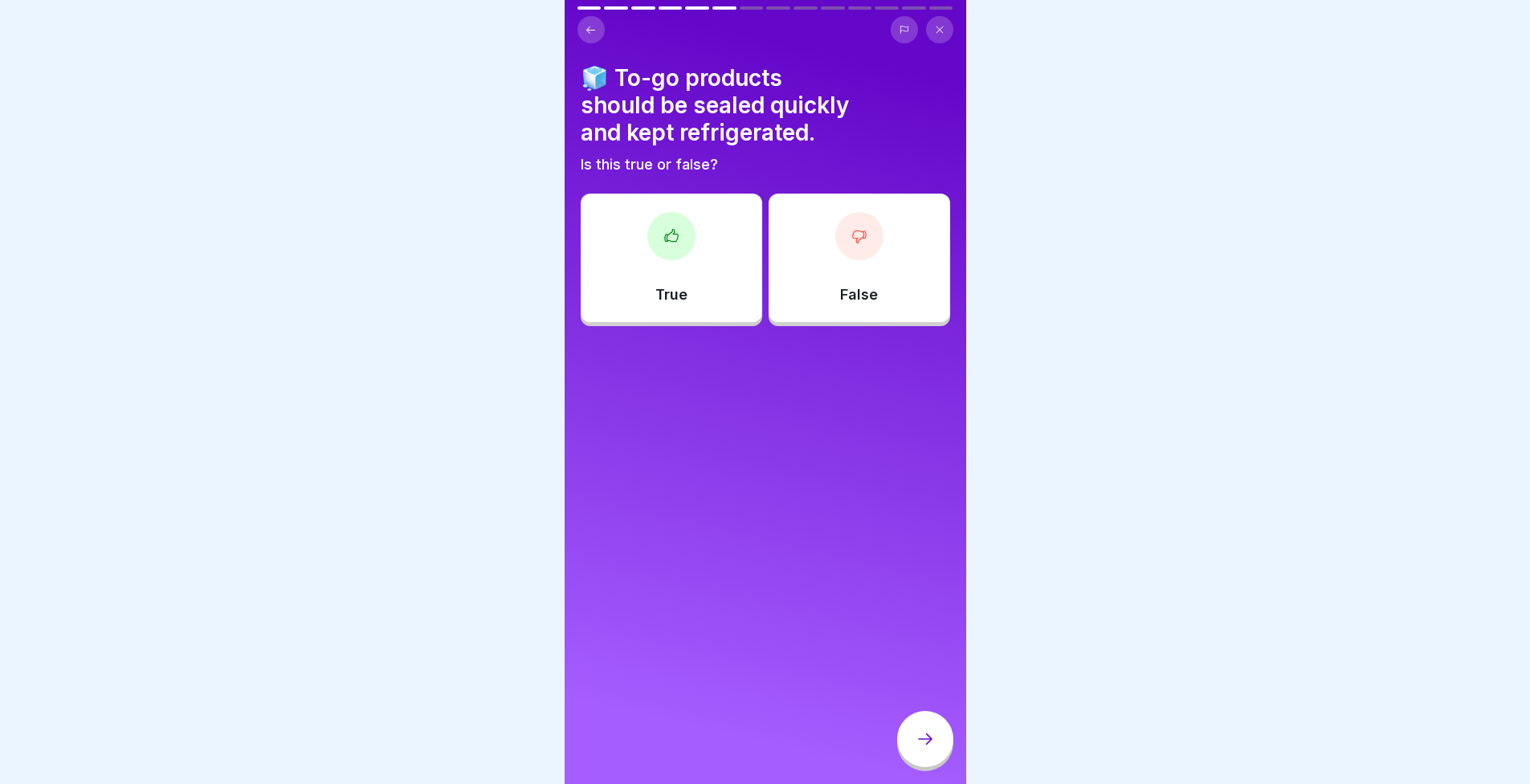
click at [630, 252] on div "True" at bounding box center [671, 257] width 182 height 129
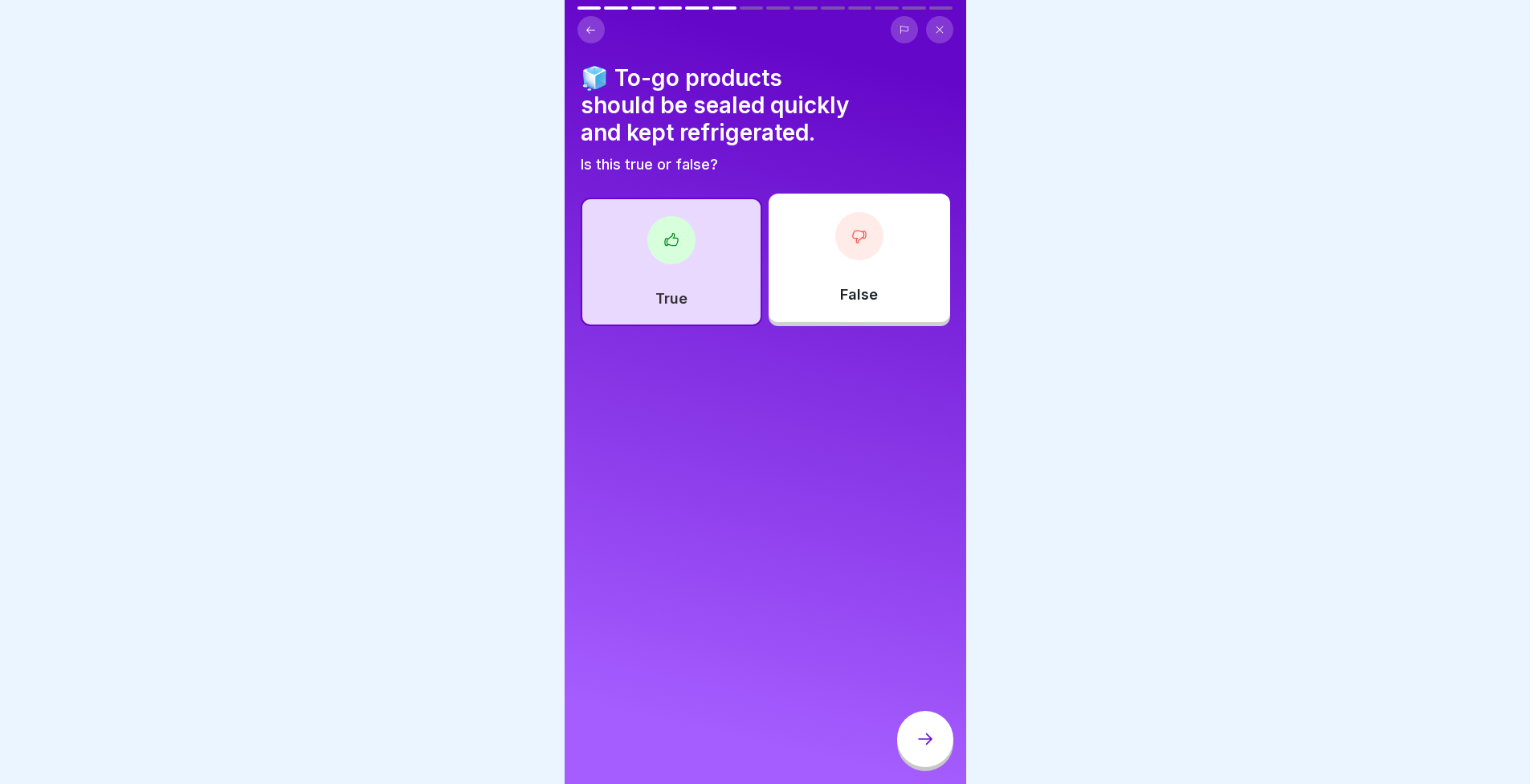
click at [925, 732] on div at bounding box center [925, 739] width 57 height 57
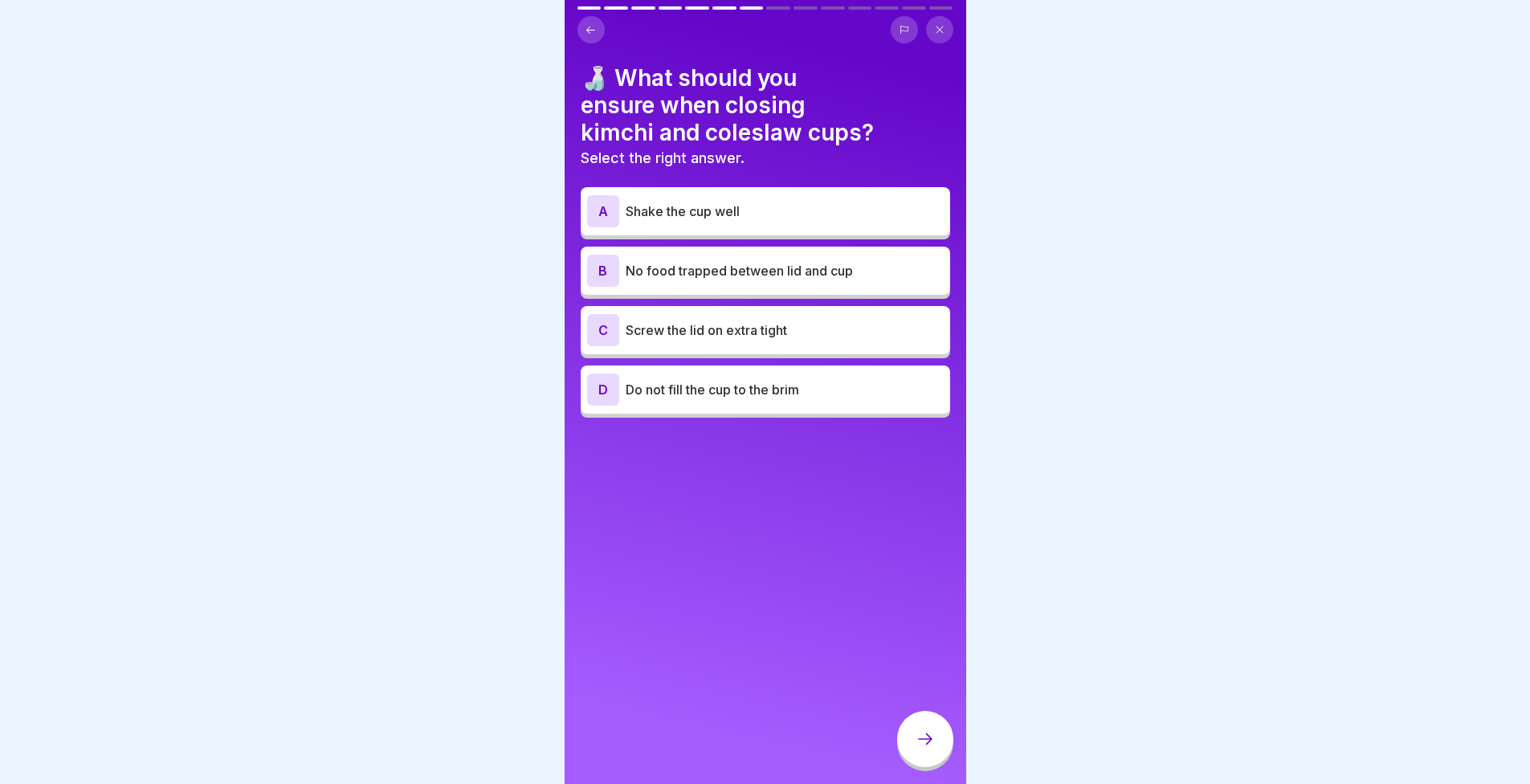
click at [747, 404] on div "D Do not fill the cup to the brim" at bounding box center [765, 389] width 357 height 32
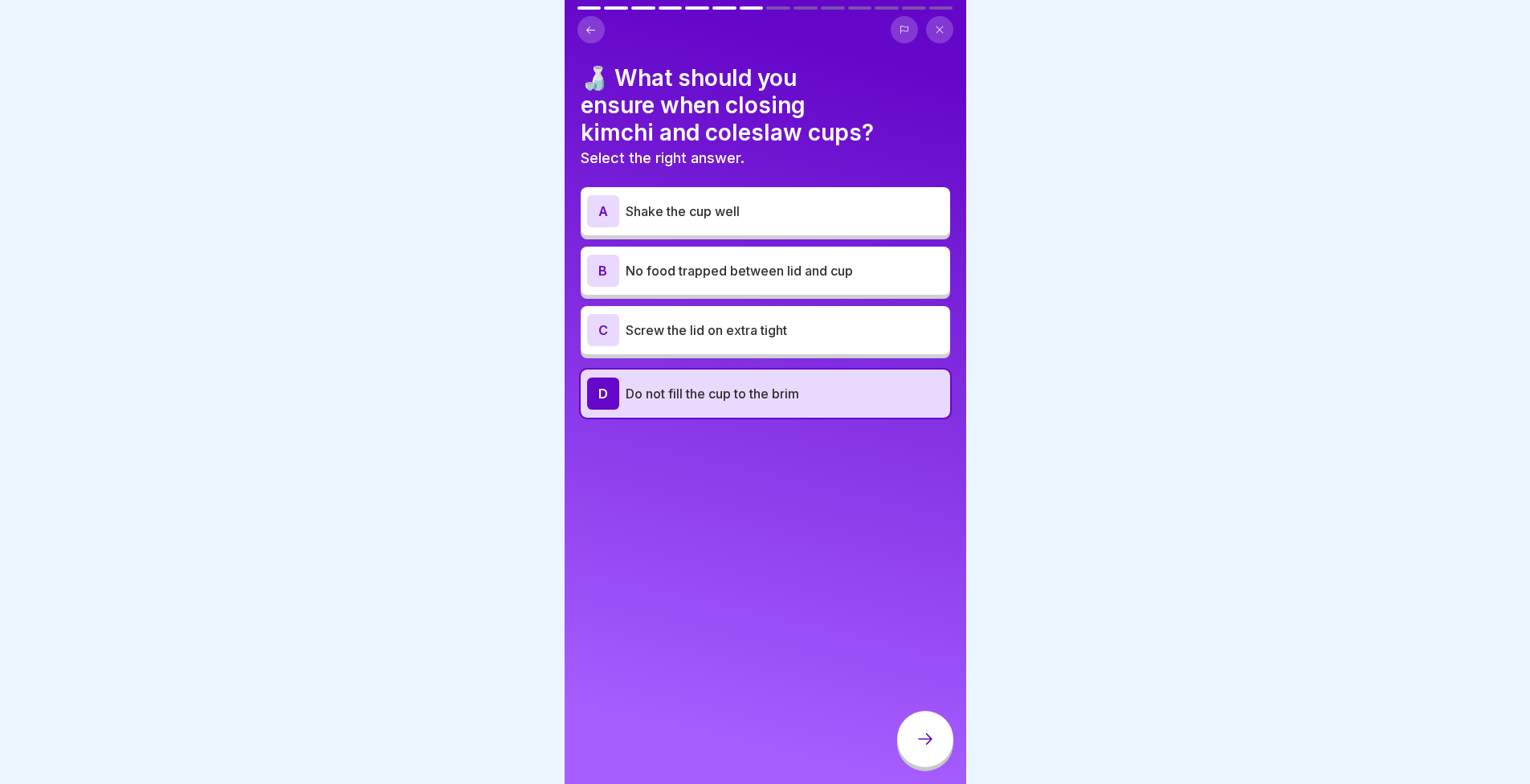
click at [909, 749] on div at bounding box center [925, 739] width 57 height 57
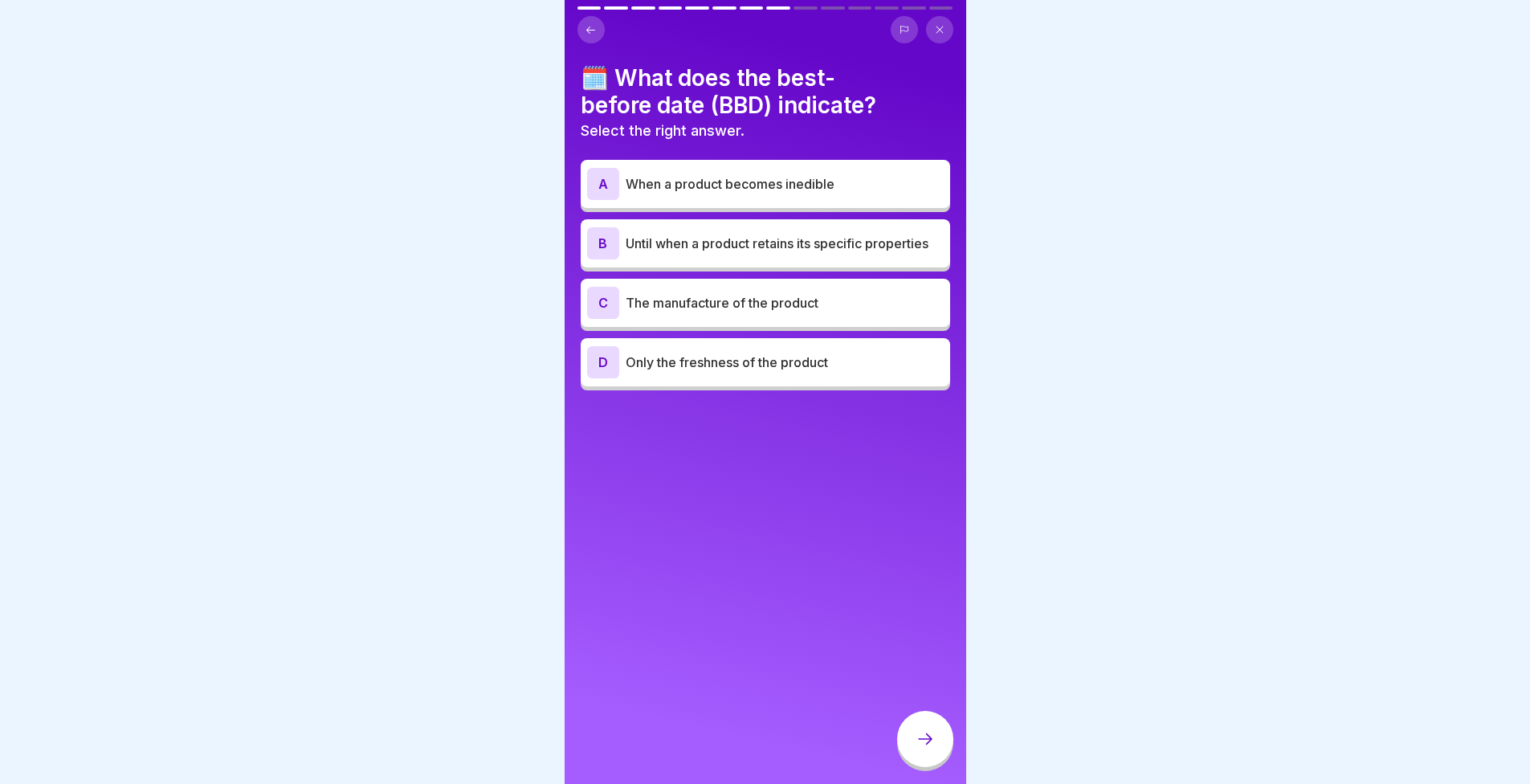
click at [869, 670] on div "🗓️ What does the best-before date (BBD) indicate? Select the right answer. A Wh…" at bounding box center [766, 392] width 402 height 784
click at [321, 616] on div at bounding box center [765, 392] width 1530 height 784
click at [716, 253] on p "Until when a product retains its specific properties" at bounding box center [784, 243] width 318 height 19
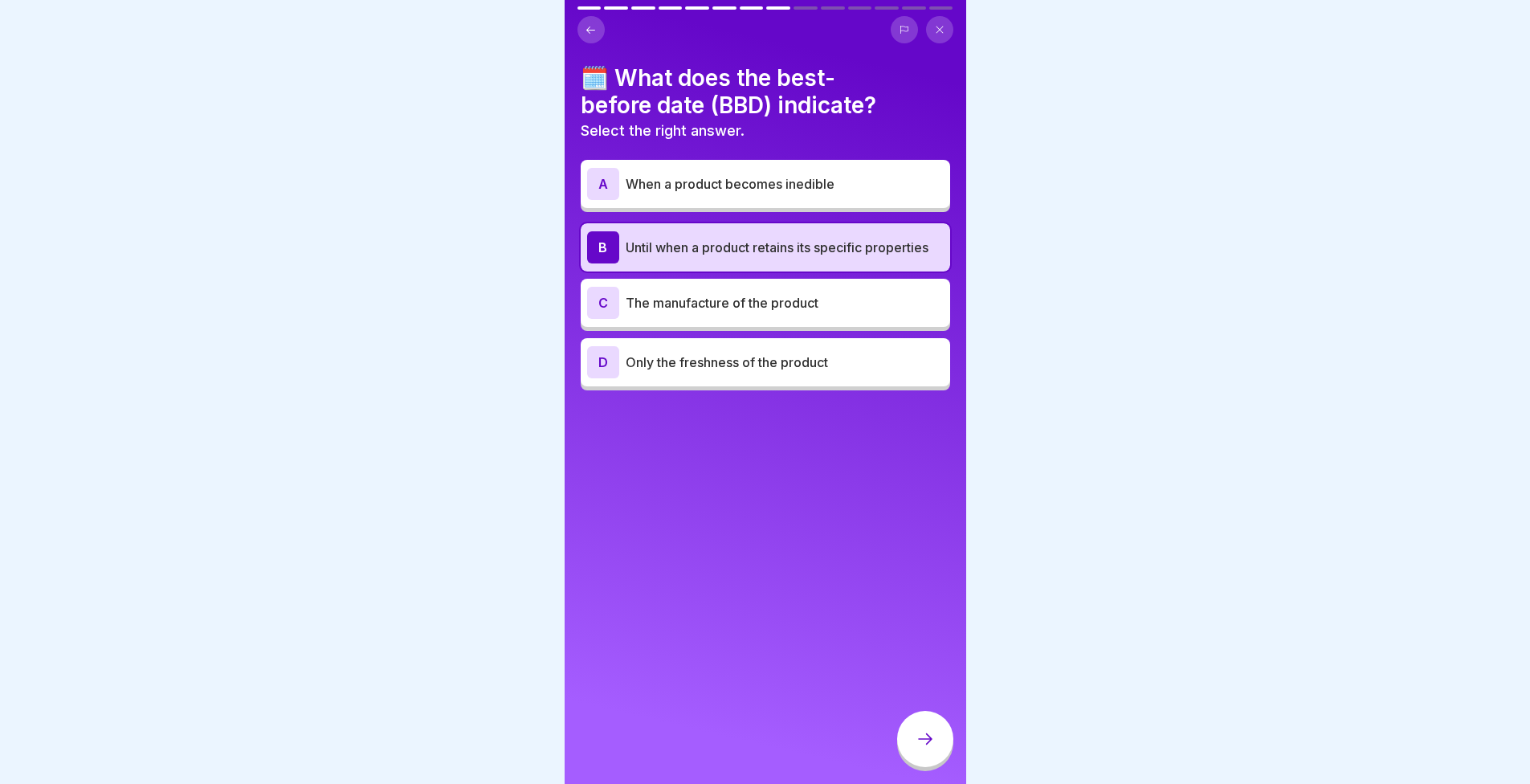
click at [919, 745] on icon at bounding box center [925, 739] width 19 height 19
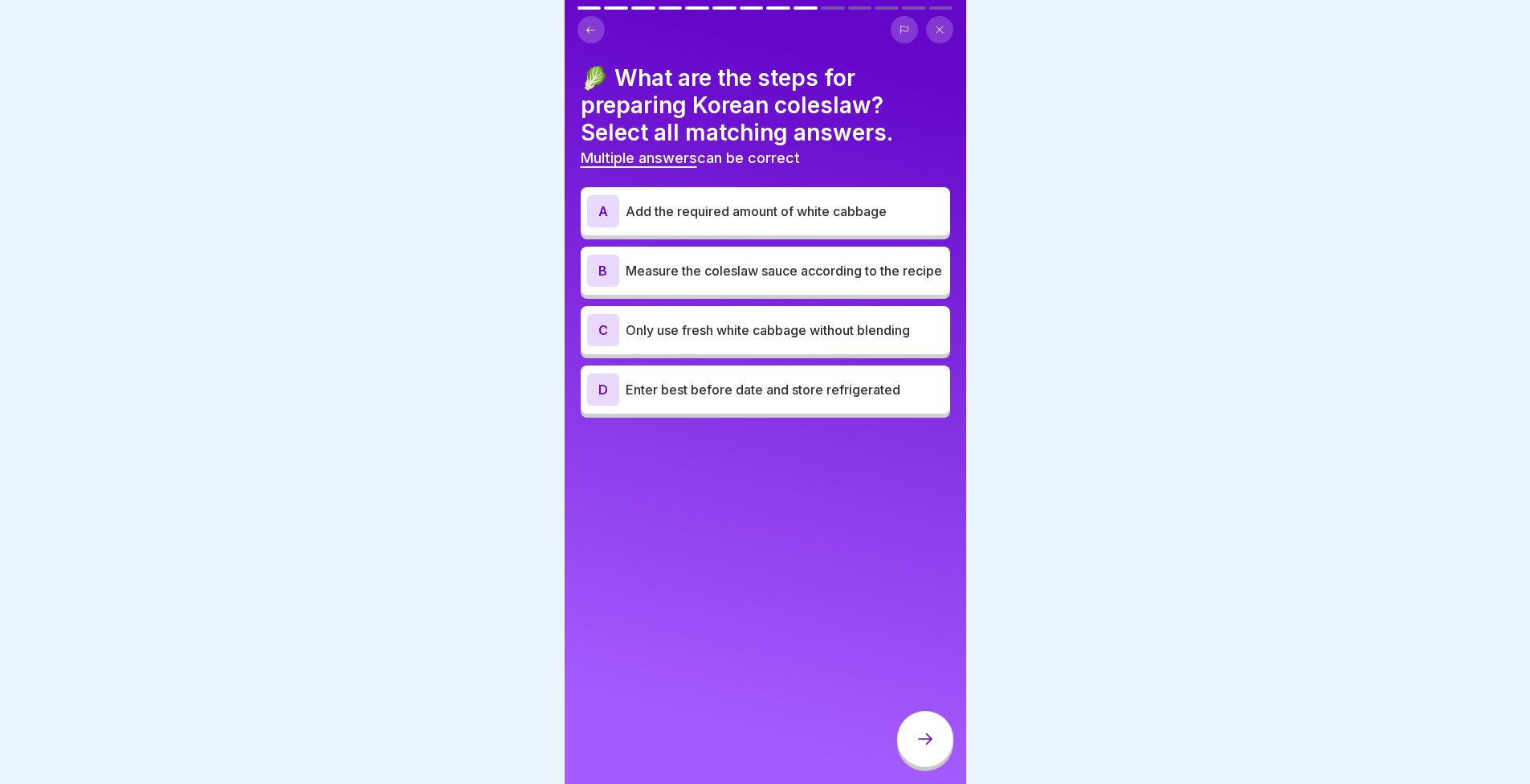
click at [658, 212] on p "Add the required amount of white cabbage" at bounding box center [784, 211] width 318 height 19
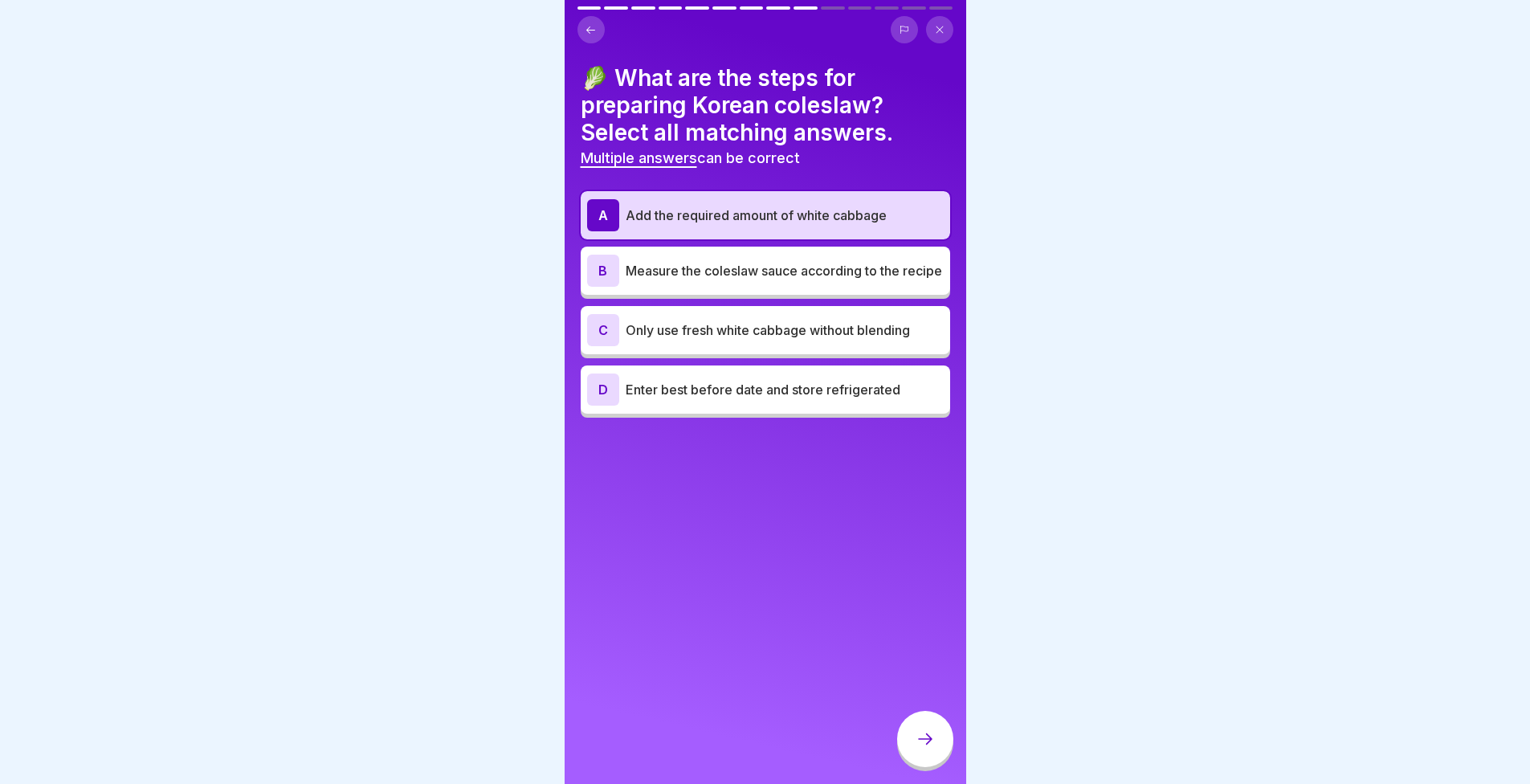
click at [669, 281] on p "Measure the coleslaw sauce according to the recipe" at bounding box center [784, 271] width 318 height 19
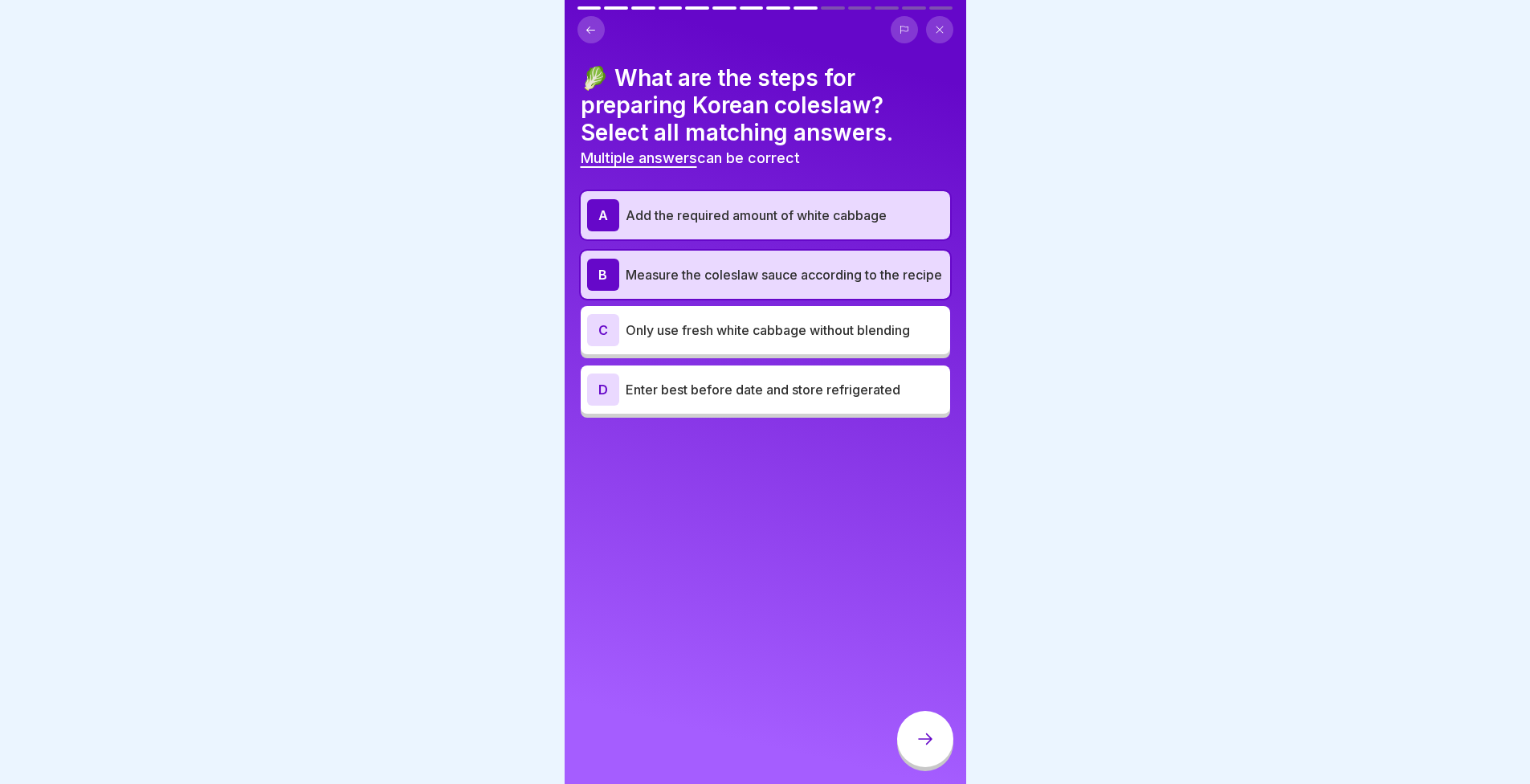
click at [699, 394] on p "Enter best before date and store refrigerated" at bounding box center [784, 389] width 318 height 19
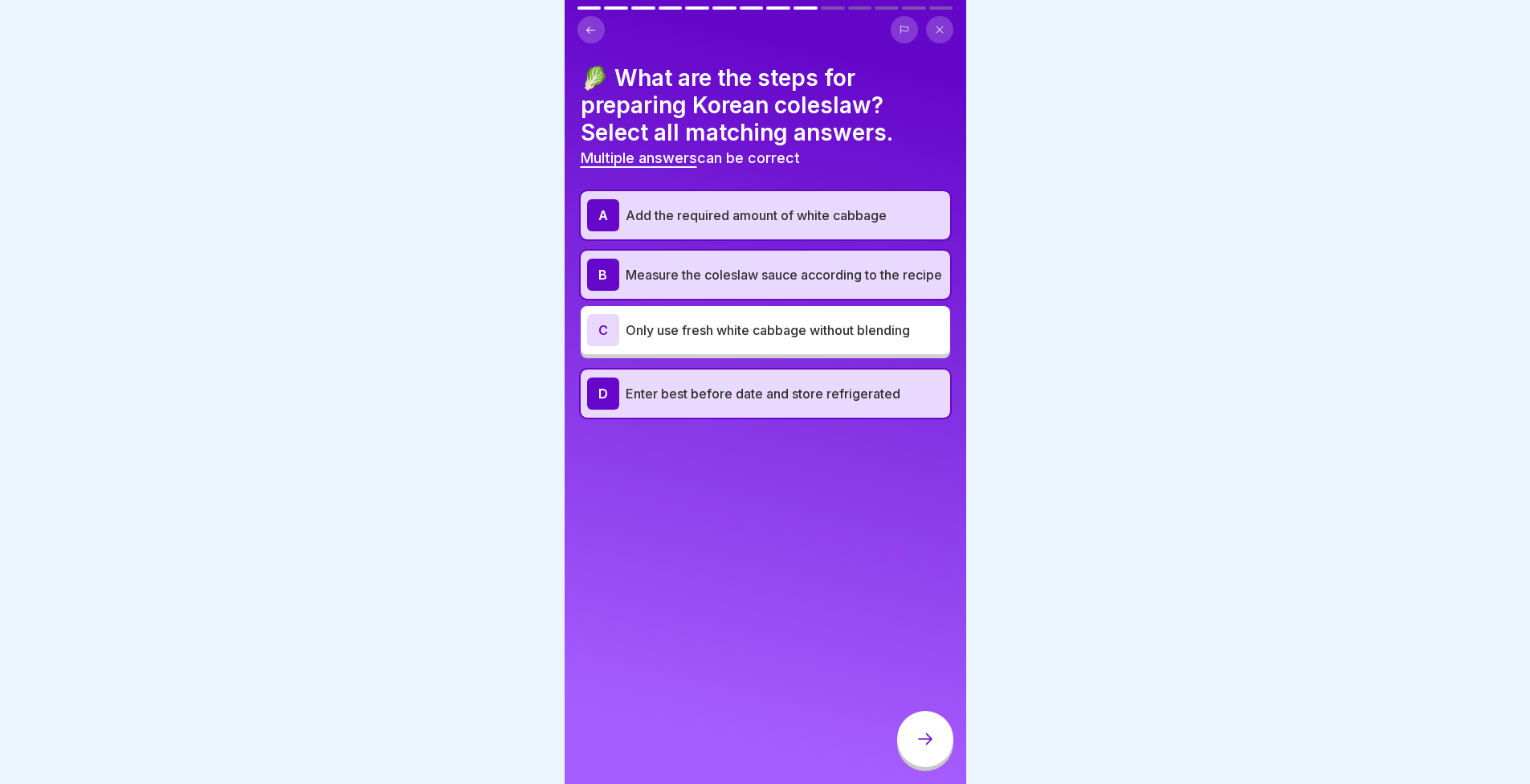
click at [907, 721] on div "🥬 What are the steps for preparing Korean coleslaw? Select all matching answers…" at bounding box center [766, 392] width 402 height 784
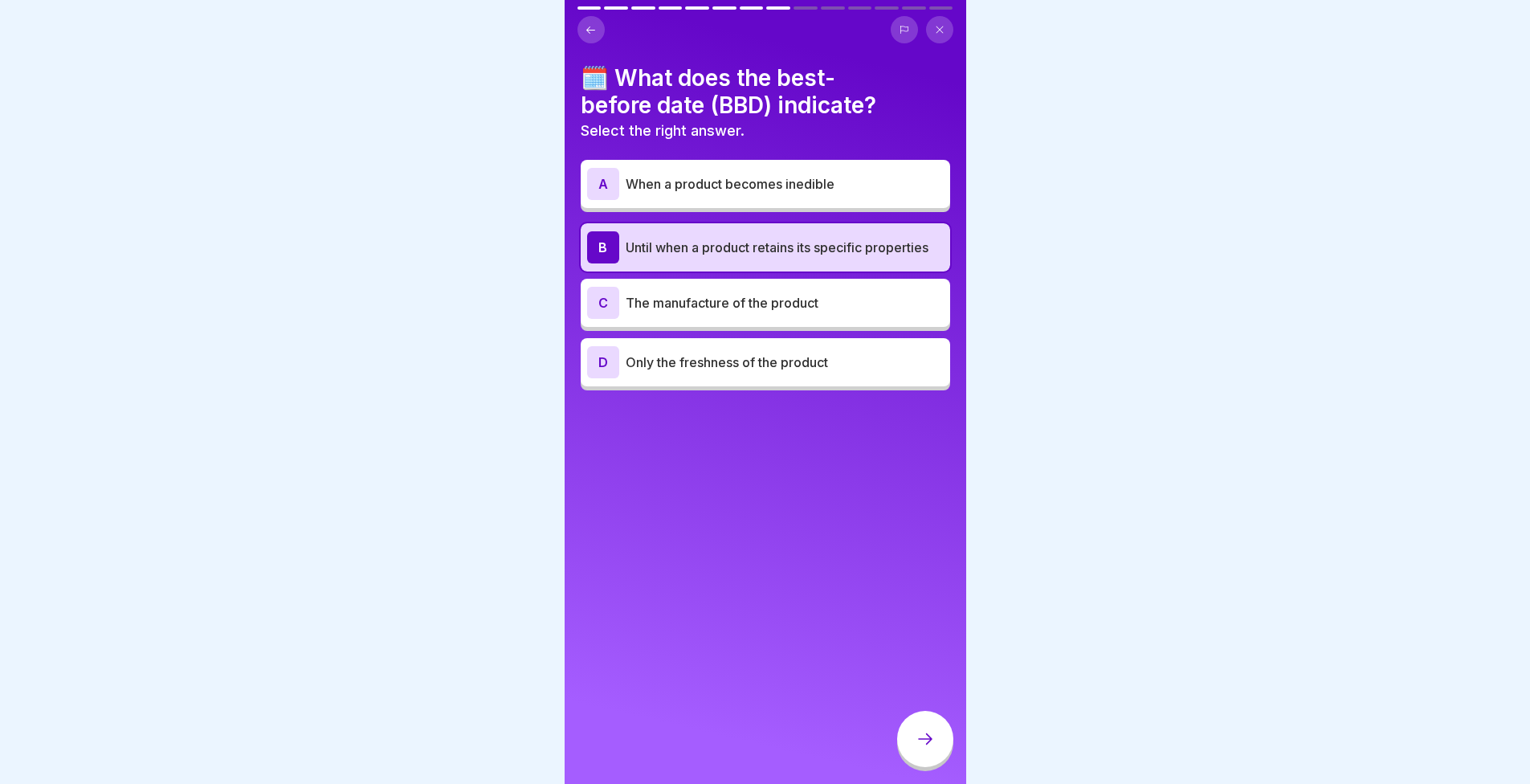
click at [923, 748] on icon at bounding box center [925, 739] width 19 height 19
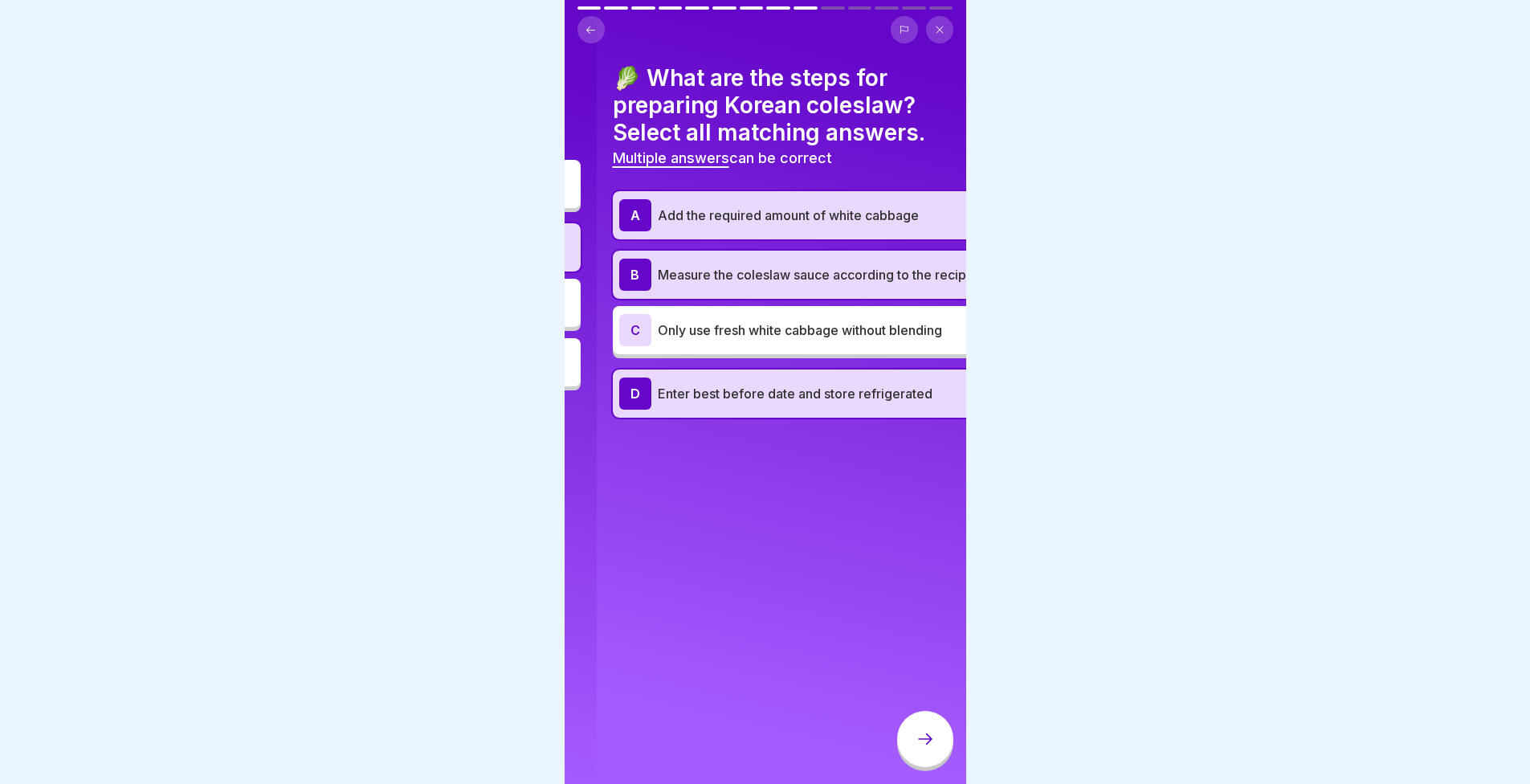
click at [882, 656] on div "🥬 What are the steps for preparing Korean coleslaw? Select all matching answers…" at bounding box center [798, 392] width 402 height 784
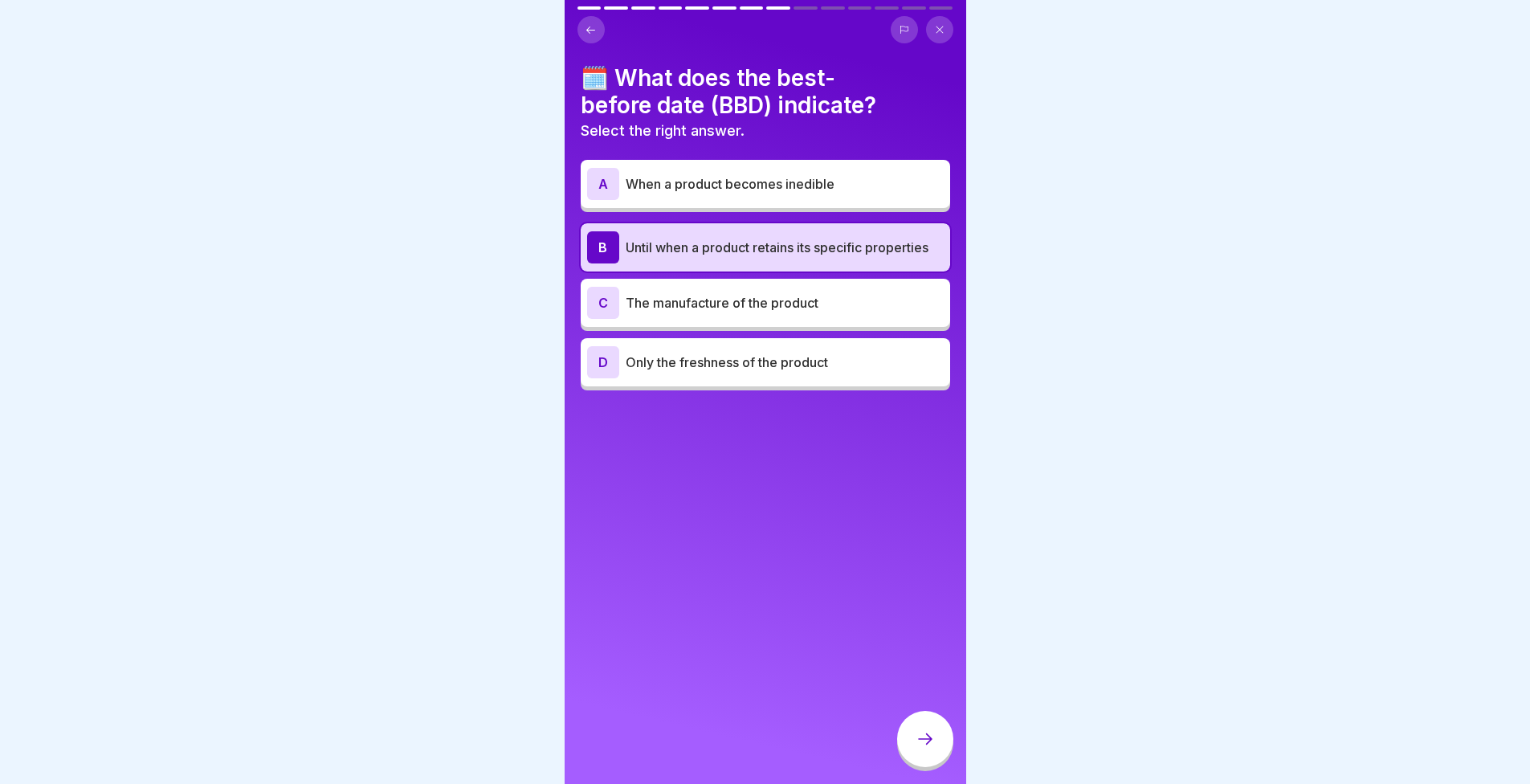
click at [829, 613] on div "🗓️ What does the best-before date (BBD) indicate? Select the right answer. A Wh…" at bounding box center [766, 392] width 402 height 784
click at [913, 738] on div at bounding box center [925, 739] width 57 height 57
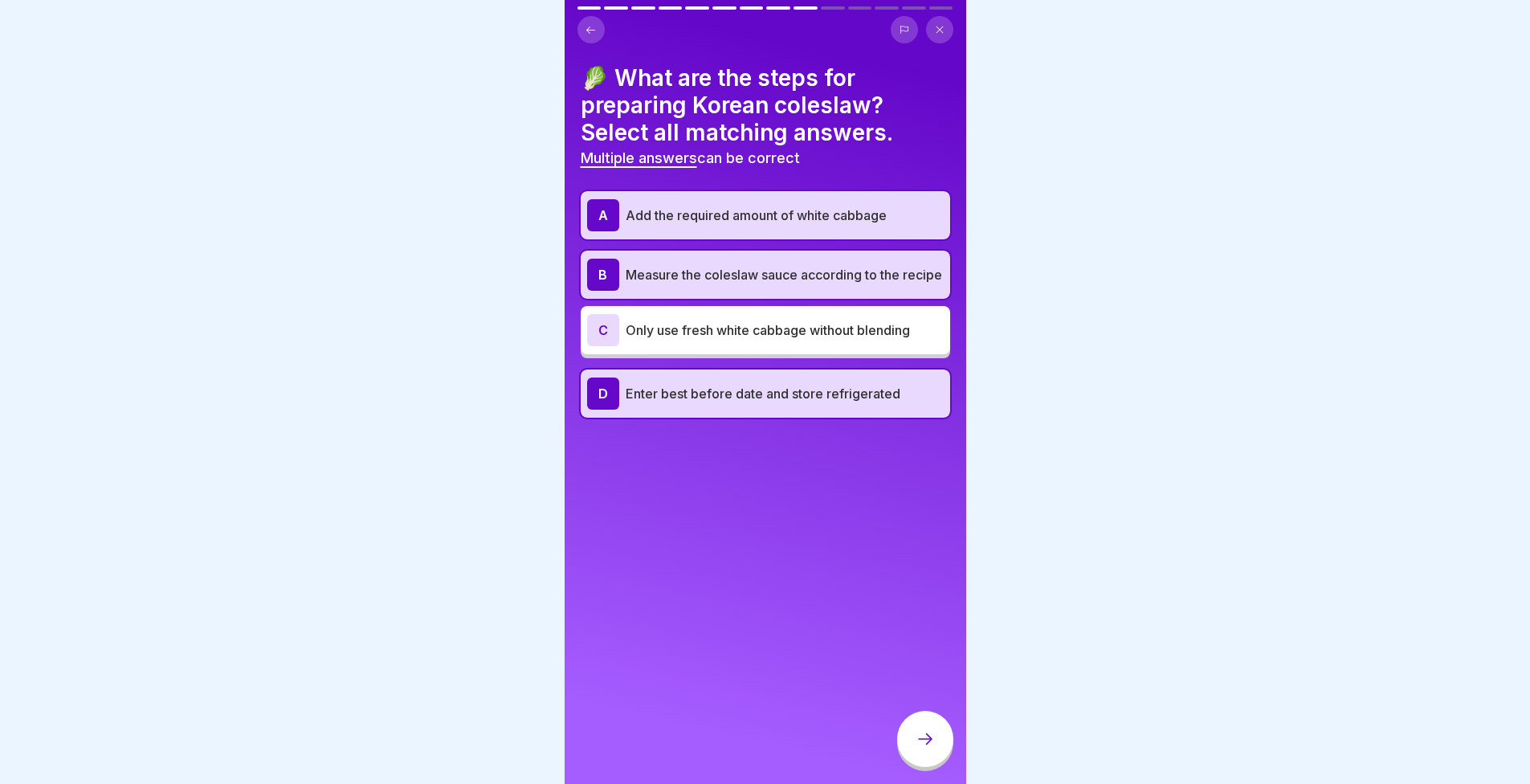
click at [913, 738] on div at bounding box center [925, 739] width 57 height 57
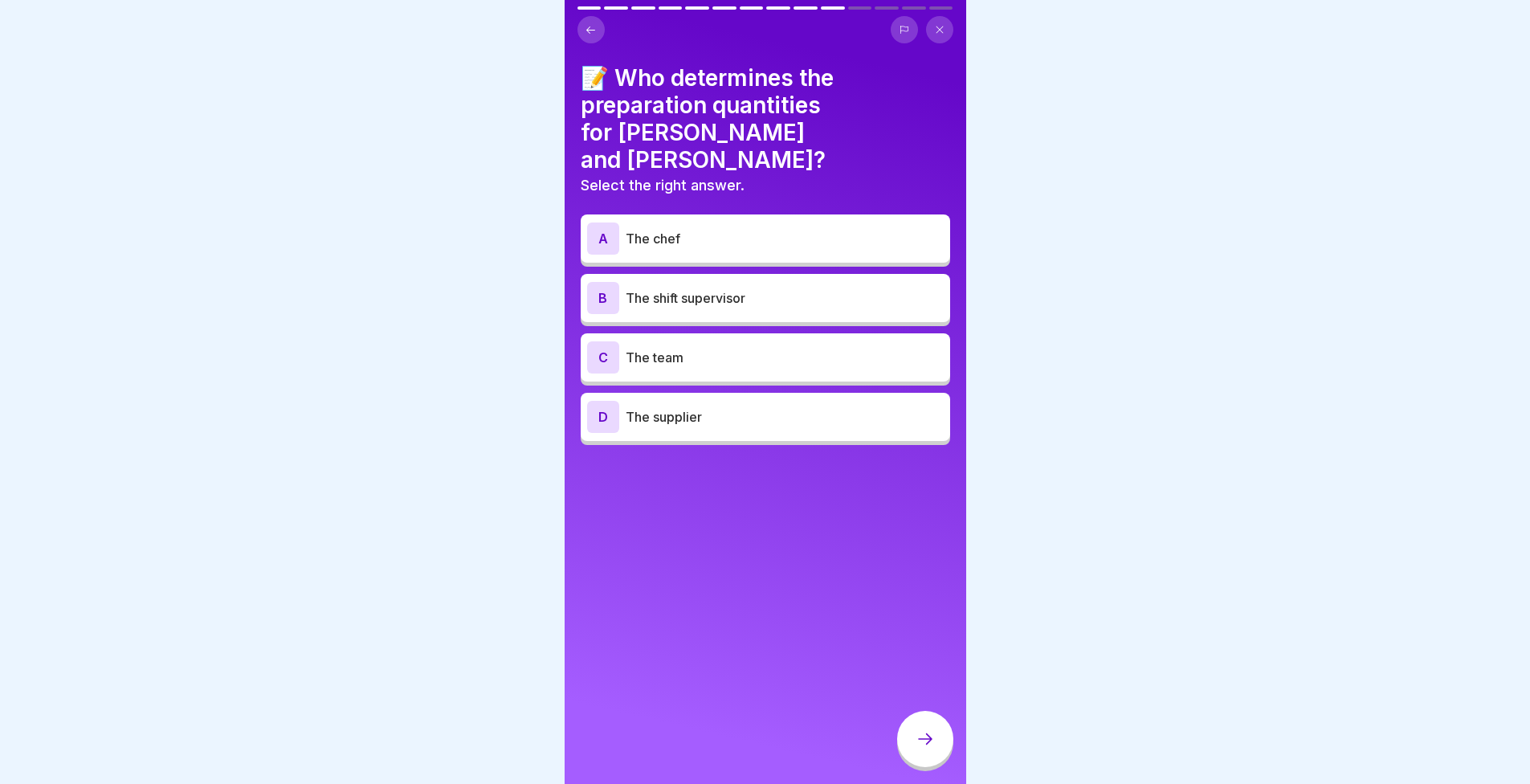
click at [693, 288] on p "The shift supervisor" at bounding box center [784, 298] width 318 height 19
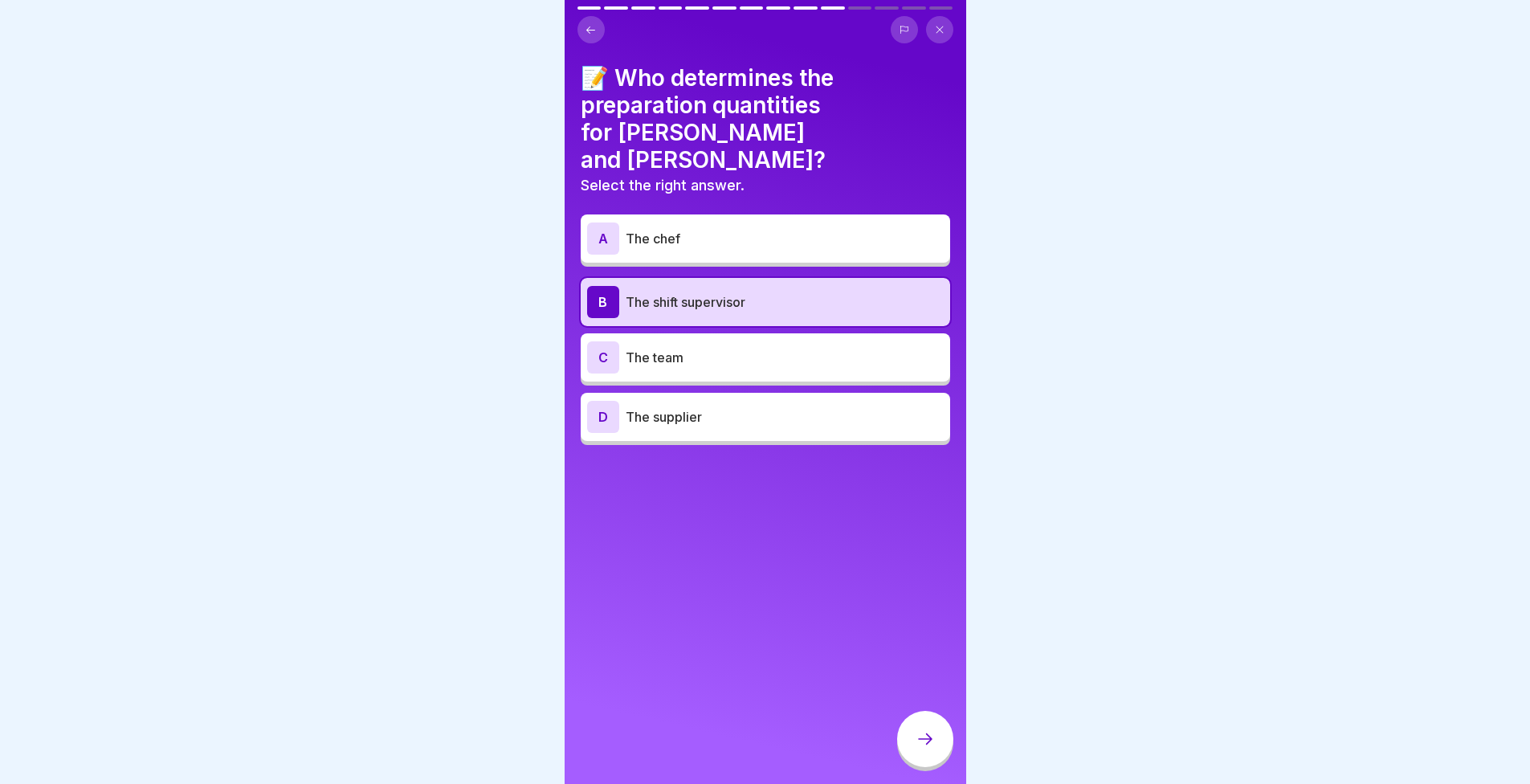
click at [927, 738] on div at bounding box center [925, 739] width 57 height 57
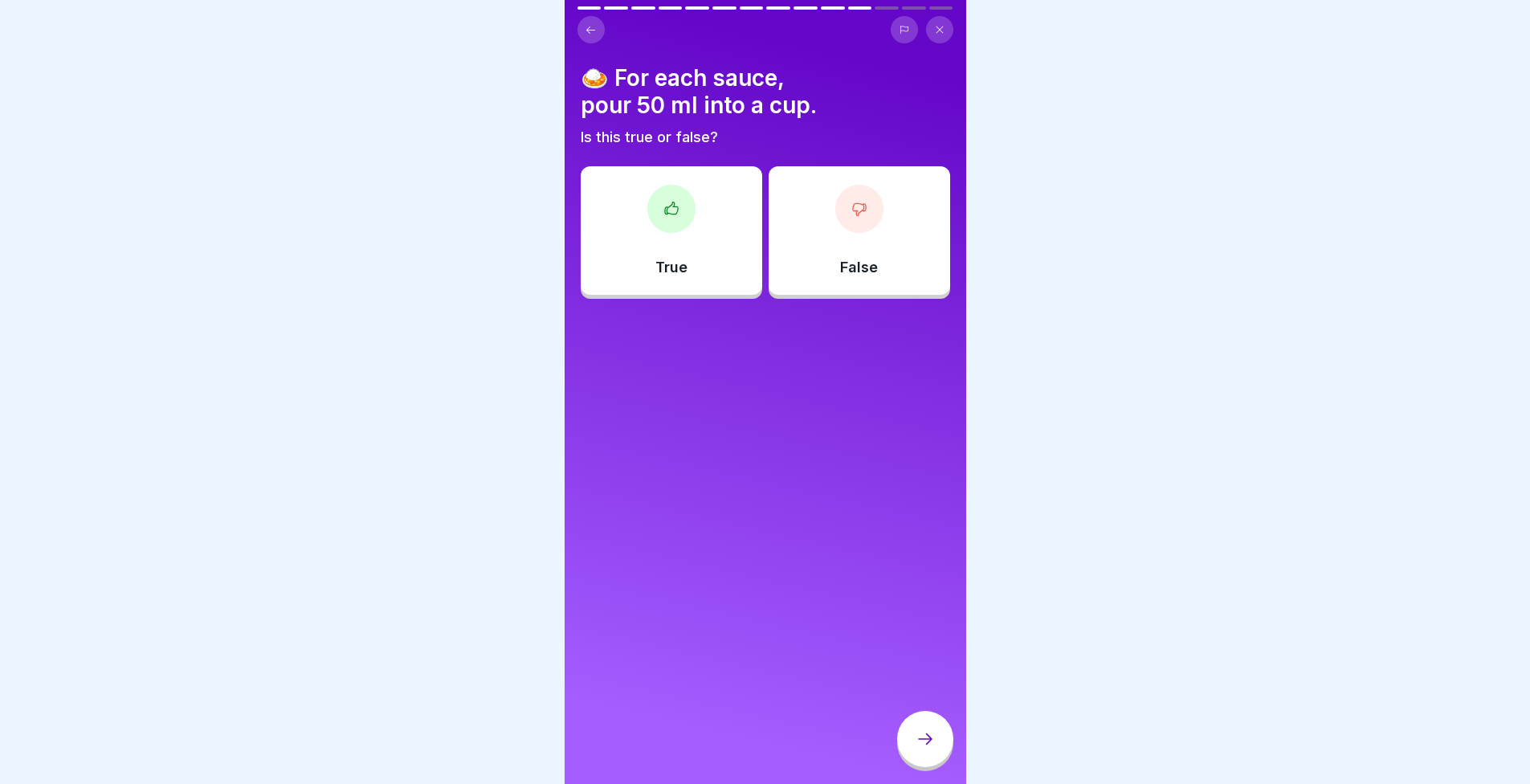
click at [858, 253] on div "False" at bounding box center [859, 231] width 182 height 129
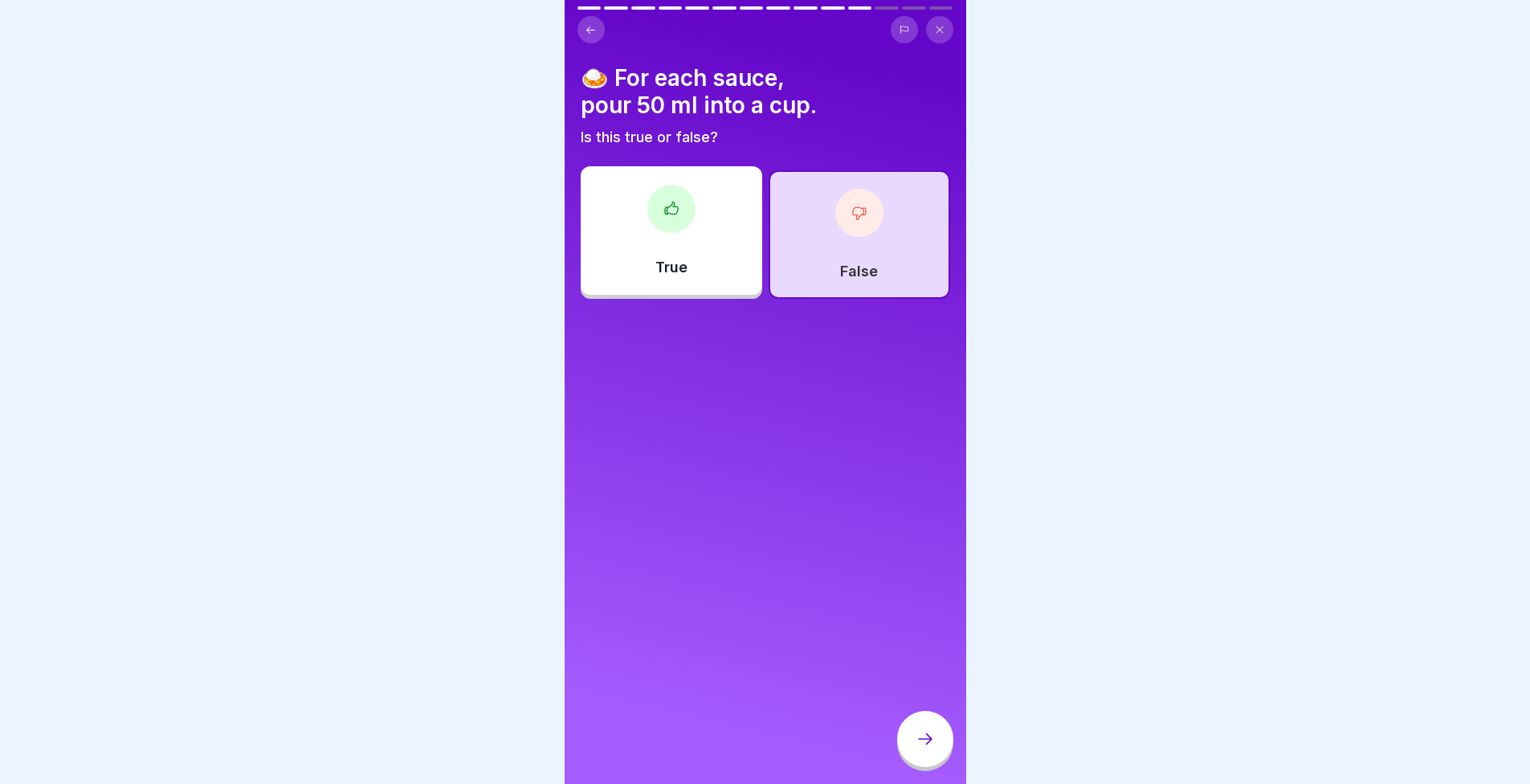
click at [914, 766] on div at bounding box center [925, 739] width 57 height 57
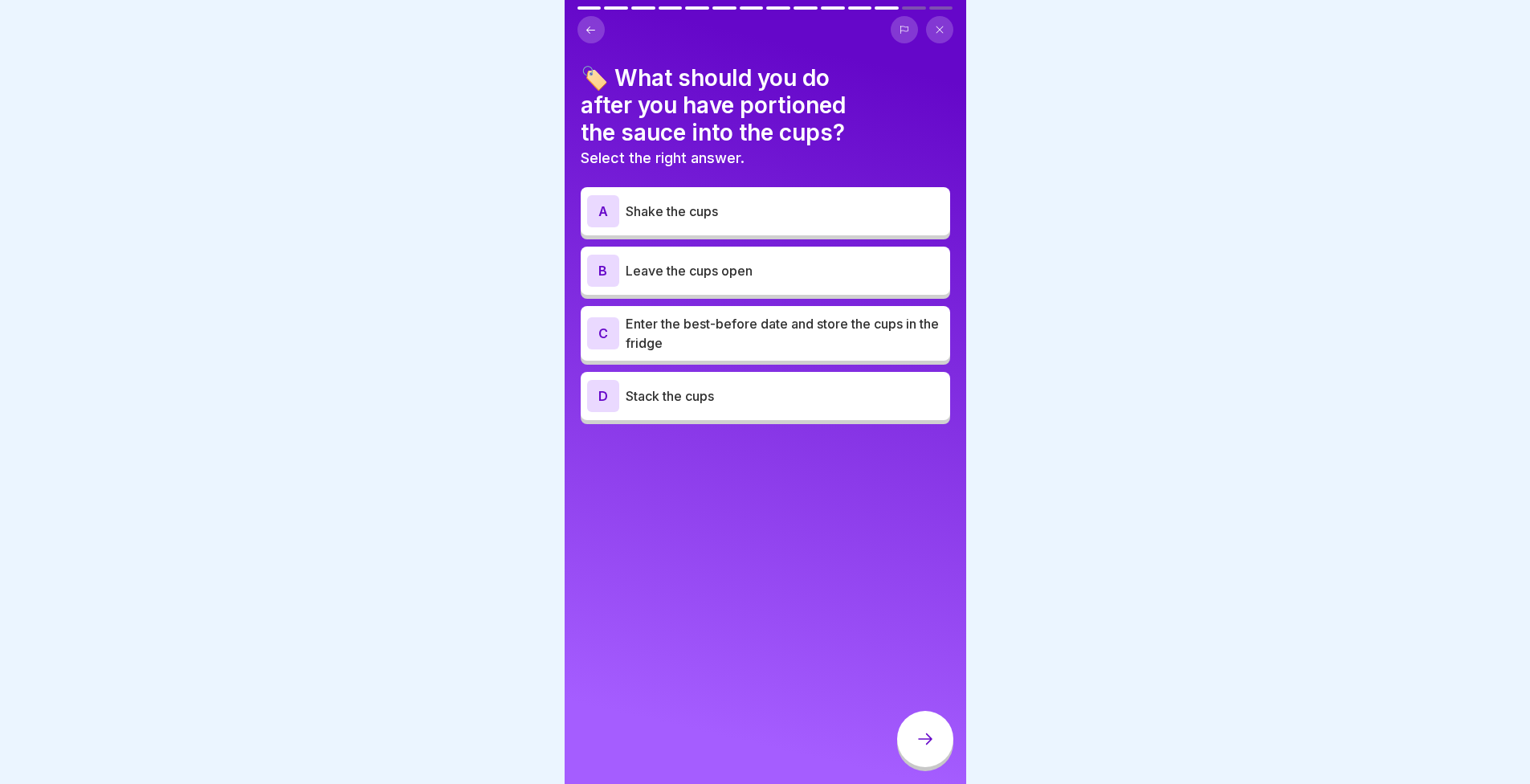
click at [761, 331] on p "Enter the best-before date and store the cups in the fridge" at bounding box center [784, 333] width 318 height 38
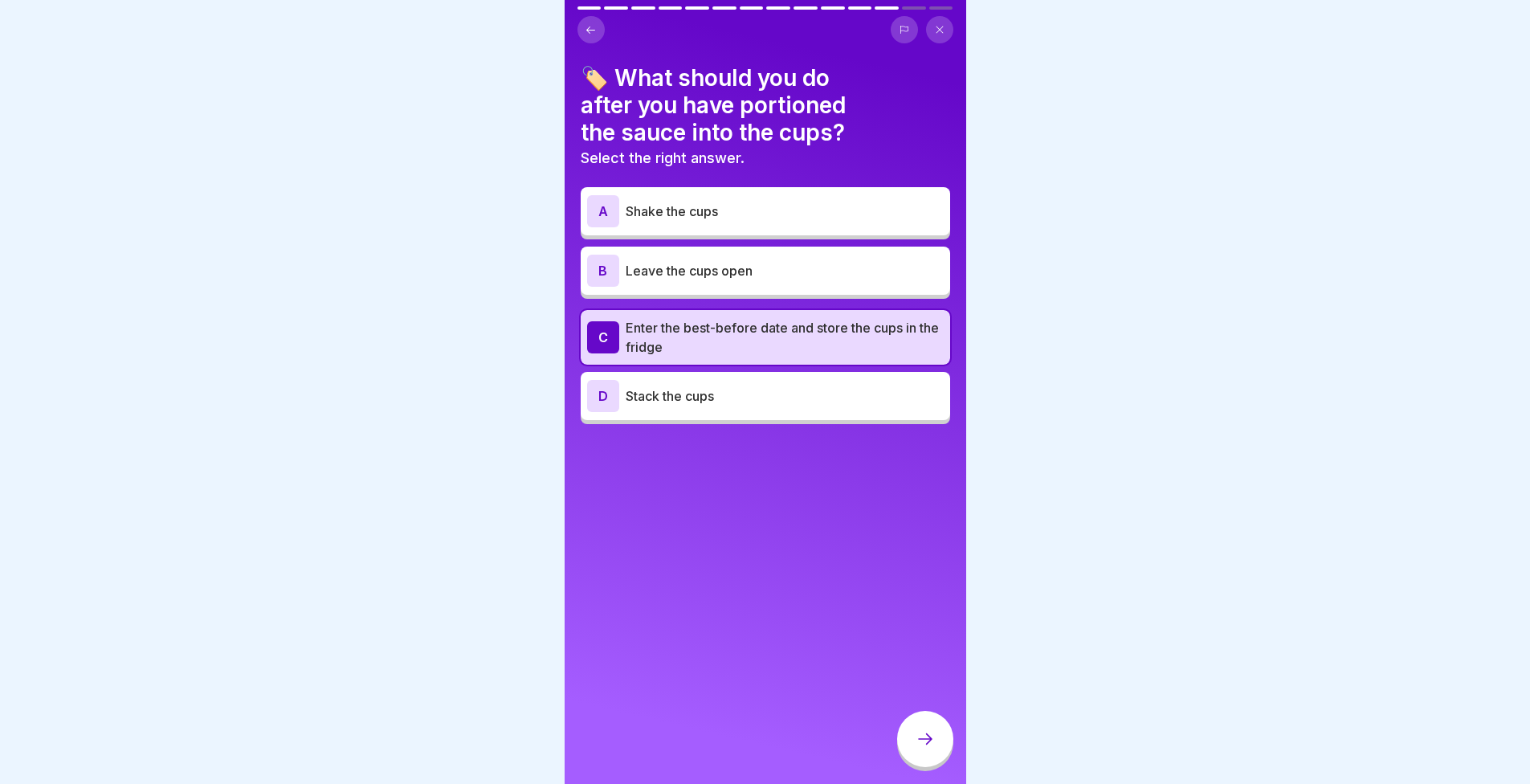
click at [927, 742] on div at bounding box center [925, 739] width 57 height 57
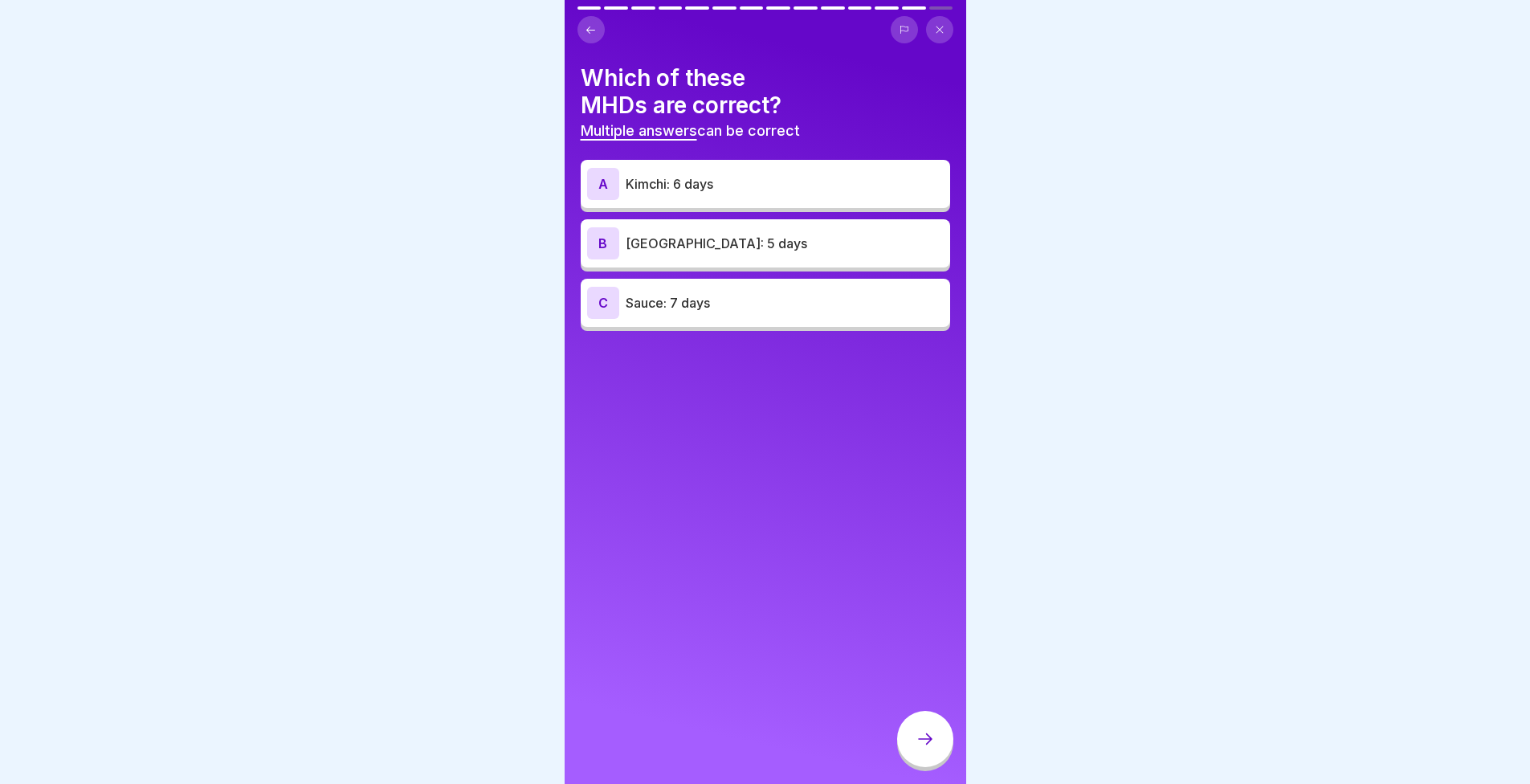
click at [674, 233] on div "B Coleslaw: 5 days" at bounding box center [765, 243] width 357 height 32
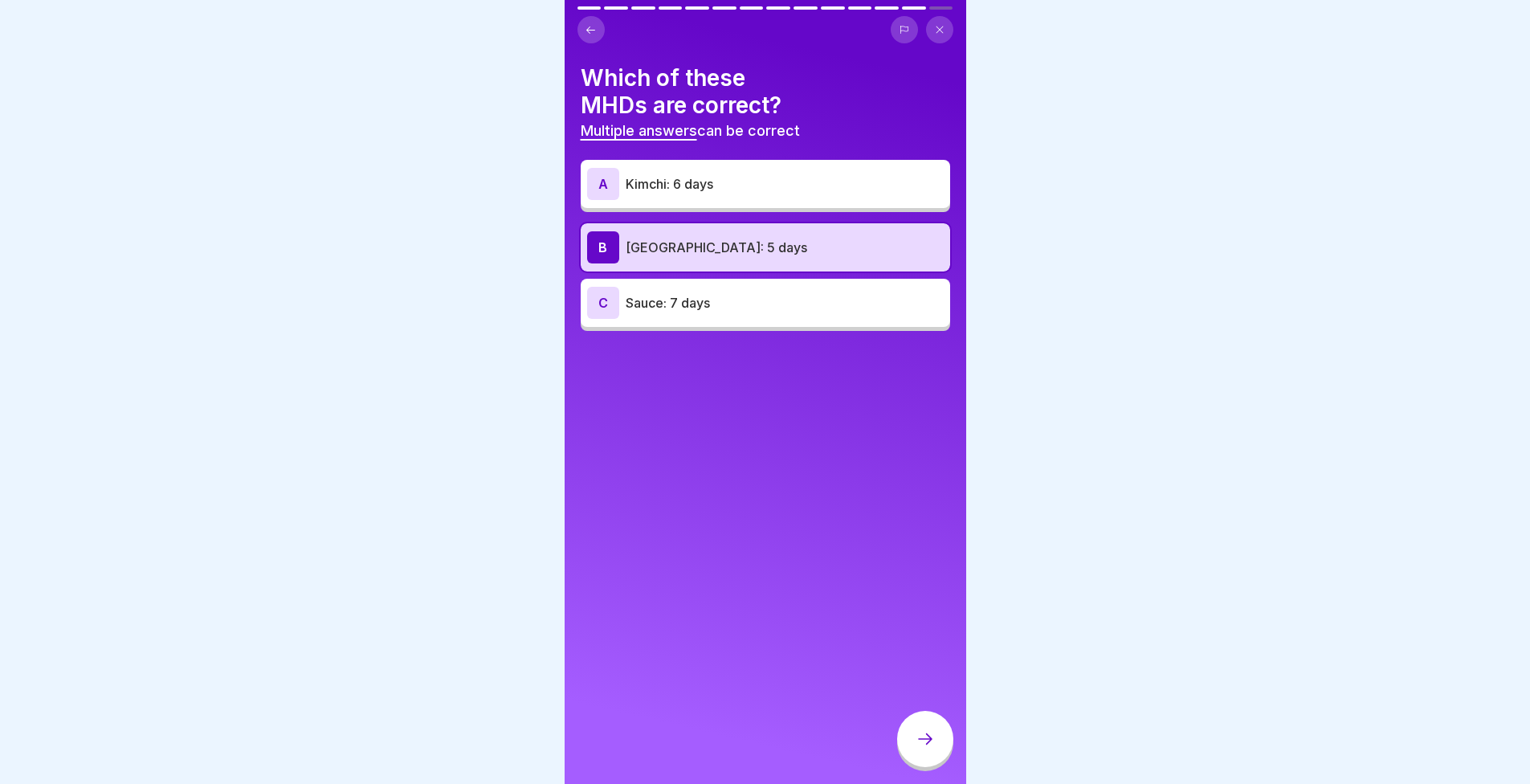
click at [684, 306] on p "Sauce: 7 days" at bounding box center [784, 303] width 318 height 19
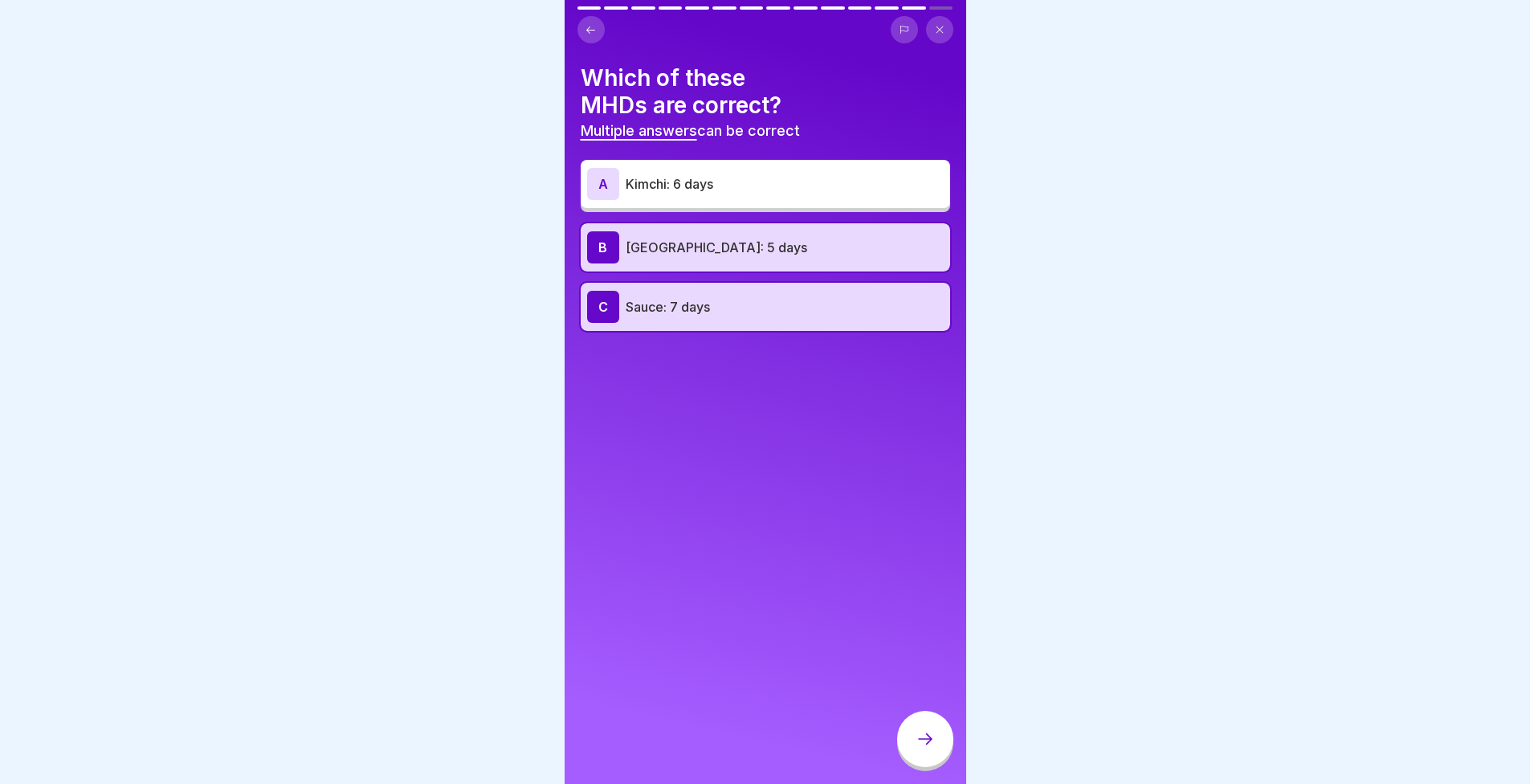
click at [932, 761] on div at bounding box center [925, 739] width 57 height 57
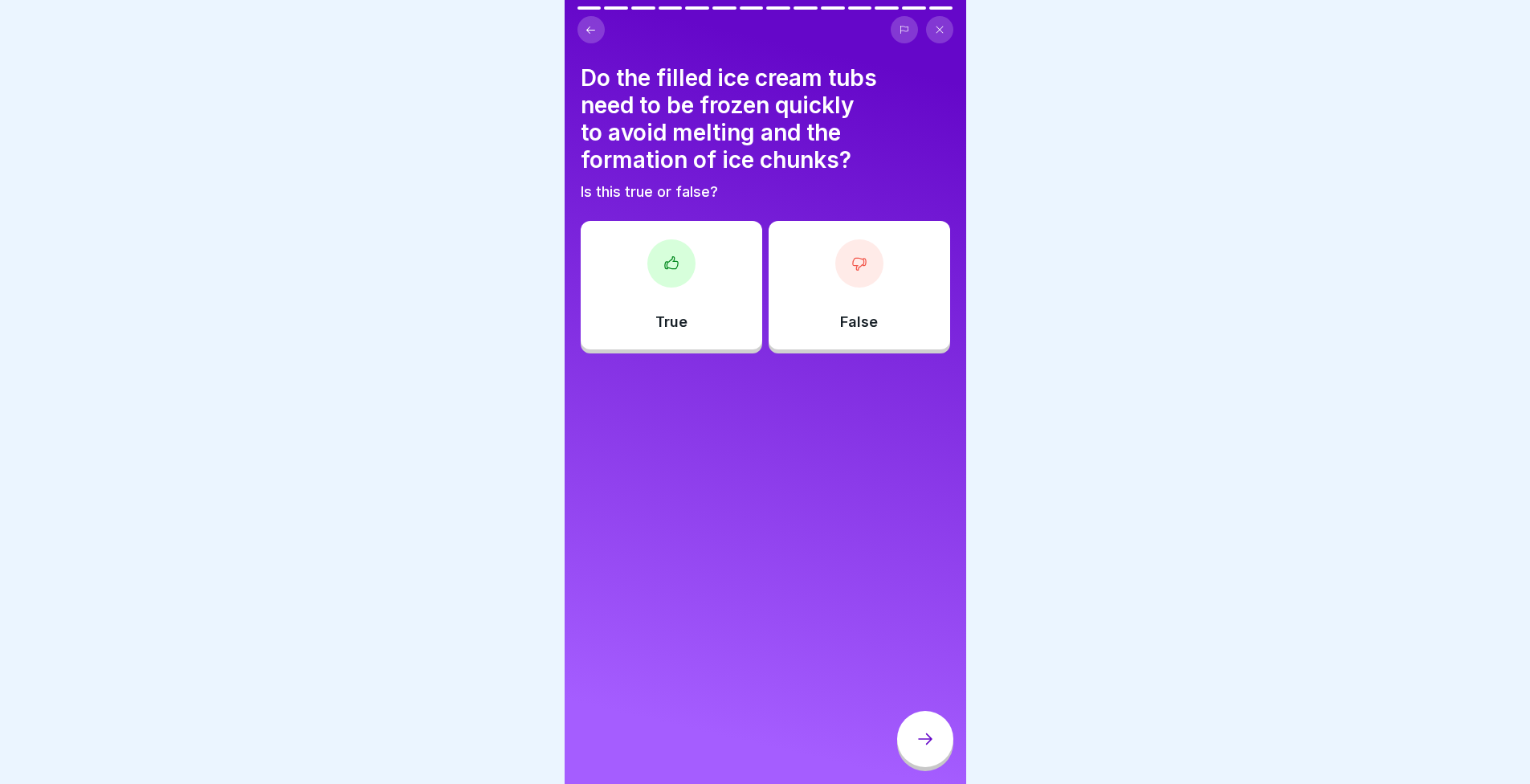
click at [682, 275] on div at bounding box center [672, 263] width 48 height 48
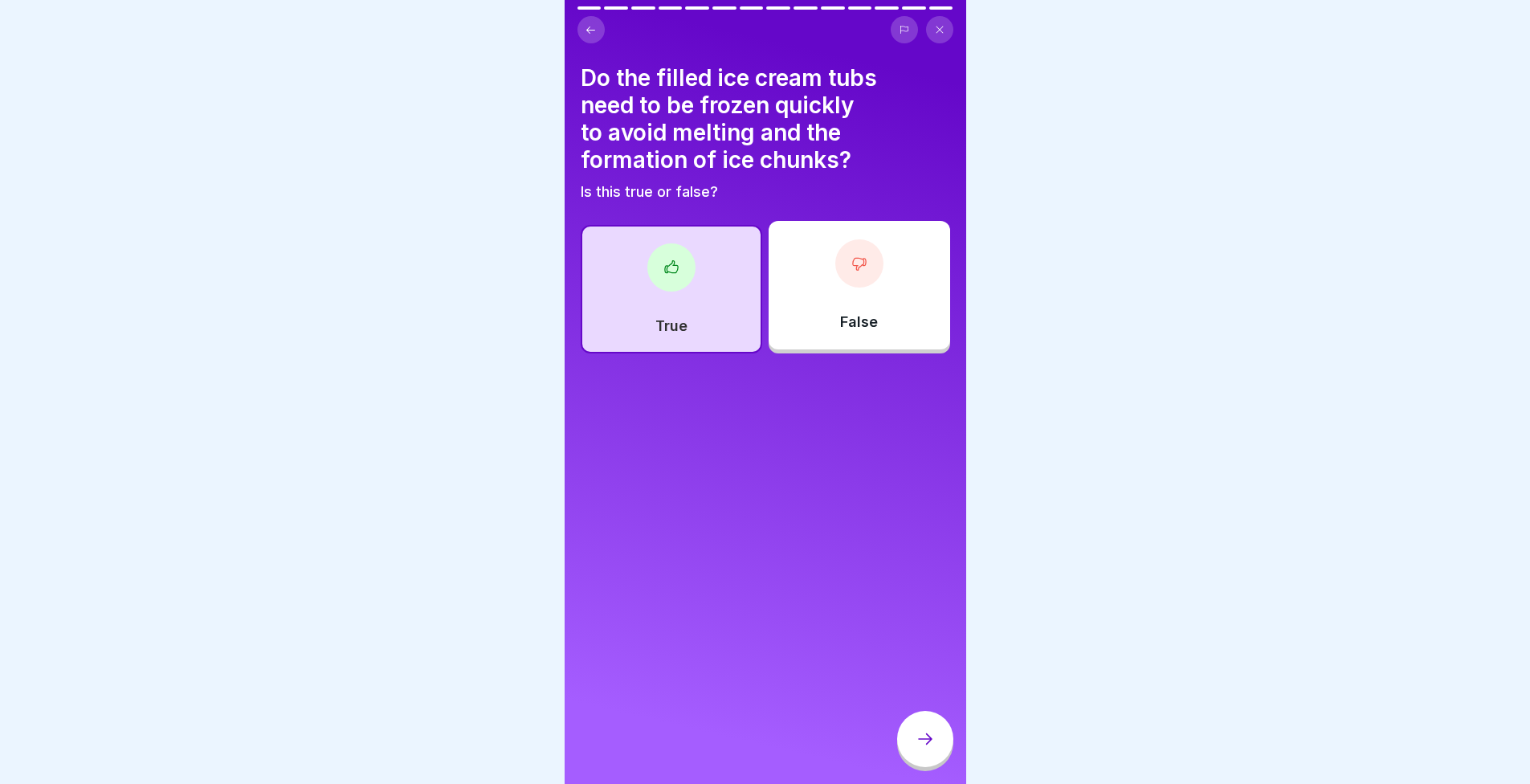
click at [923, 746] on icon at bounding box center [925, 739] width 19 height 19
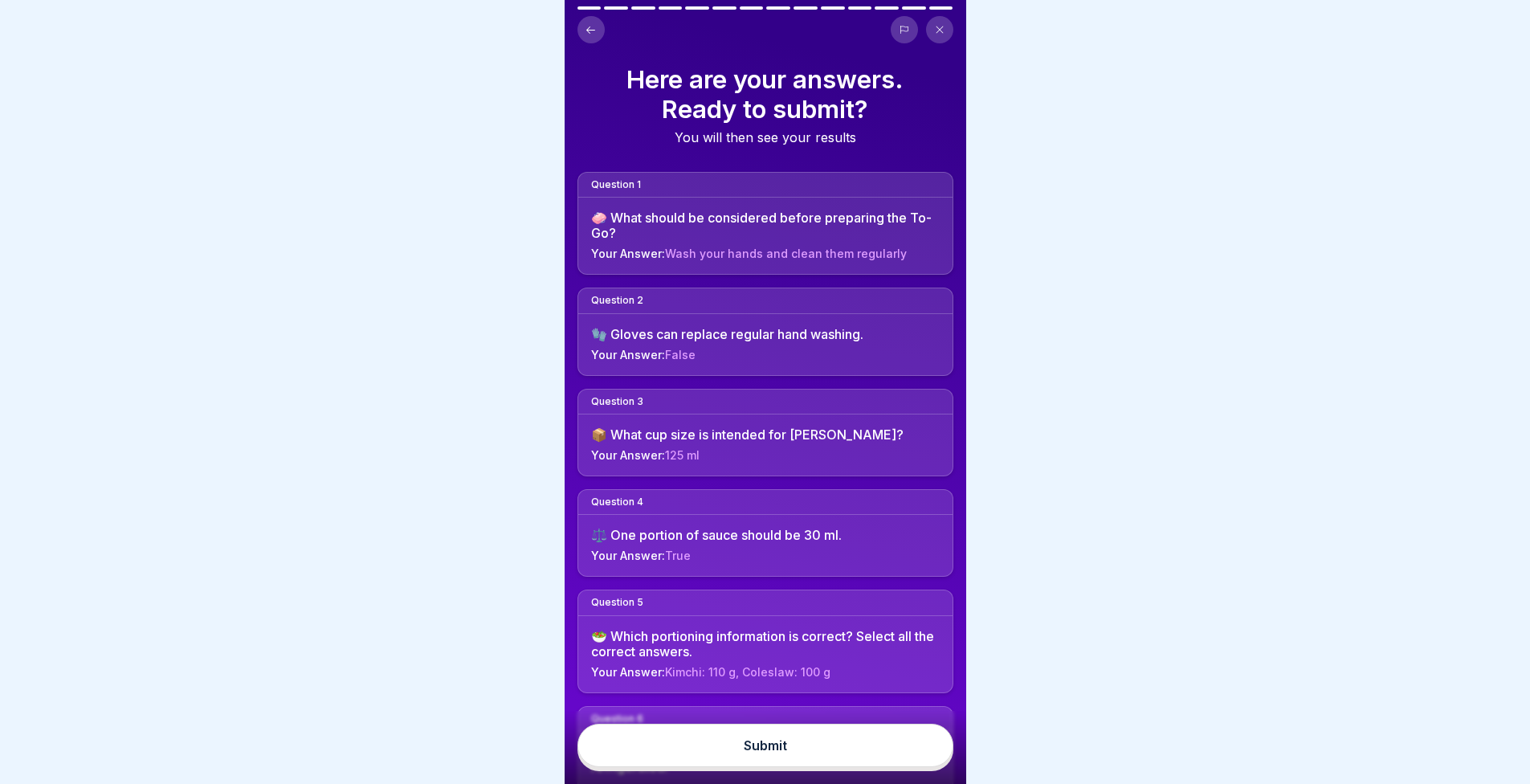
click at [927, 767] on button "Submit" at bounding box center [765, 745] width 376 height 43
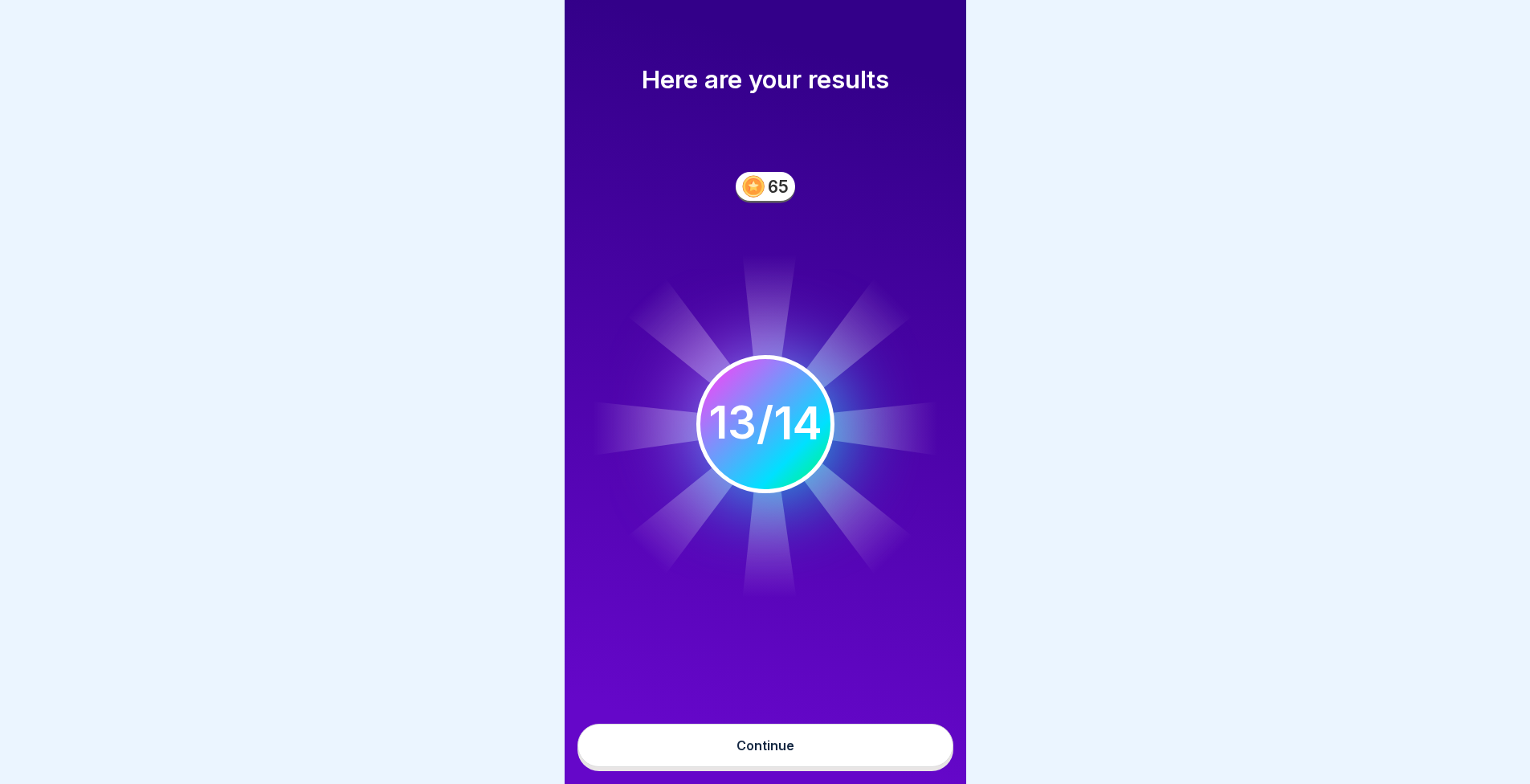
click at [917, 752] on button "Continue" at bounding box center [765, 745] width 376 height 43
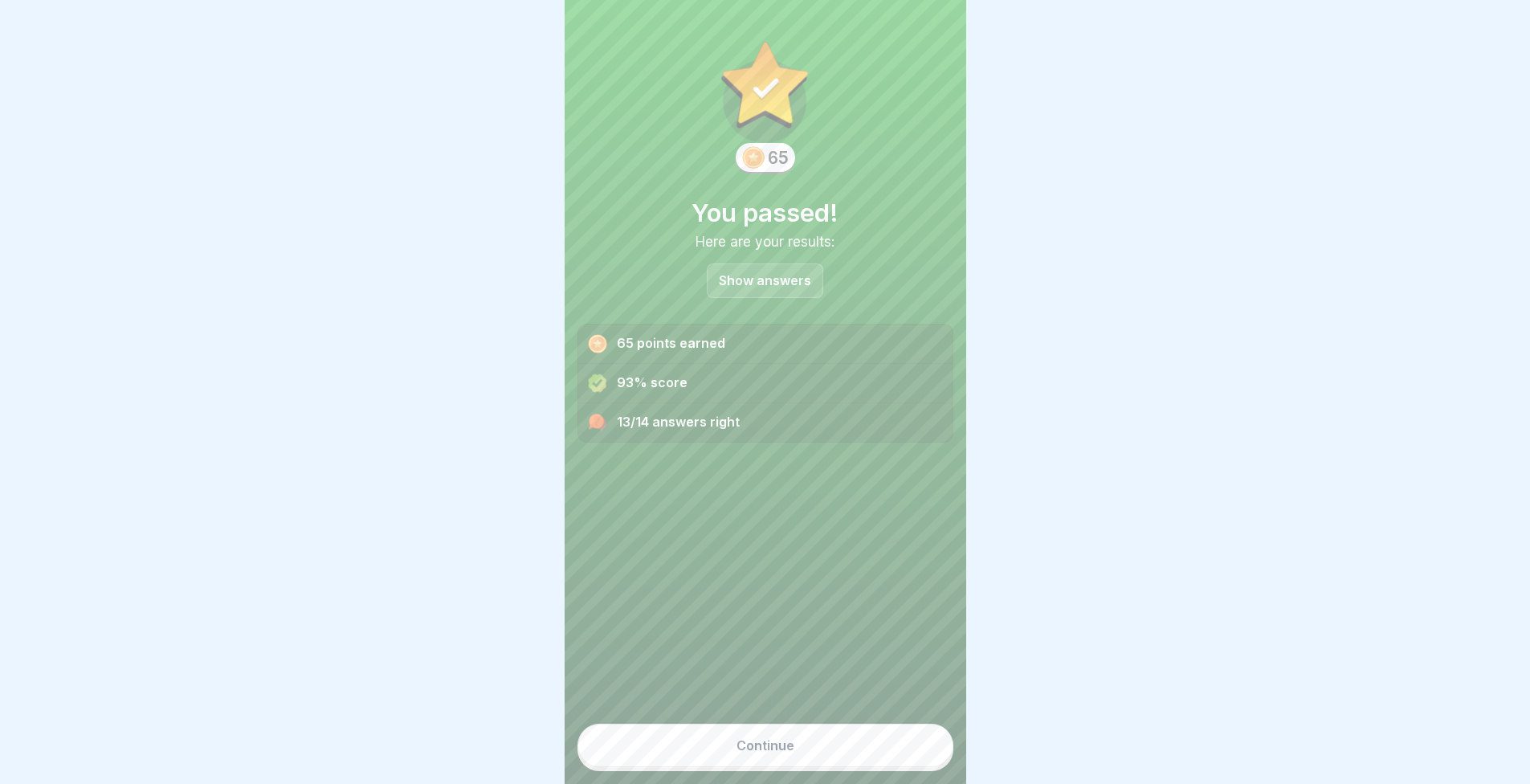
click at [917, 752] on button "Continue" at bounding box center [765, 745] width 376 height 43
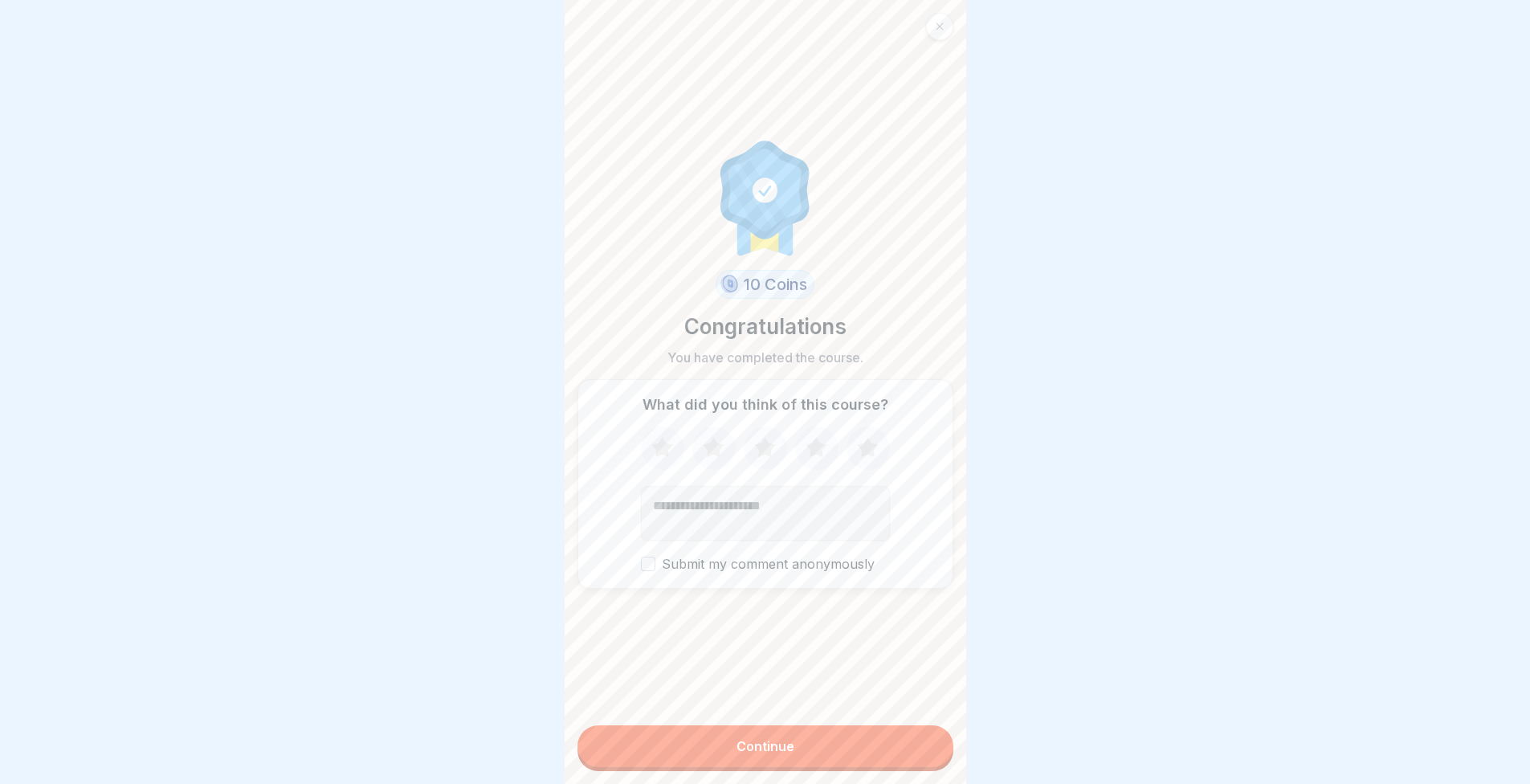
click at [853, 413] on p "What did you think of this course?" at bounding box center [766, 404] width 246 height 17
click at [858, 469] on icon at bounding box center [868, 448] width 42 height 41
click at [887, 740] on button "Continue" at bounding box center [765, 746] width 376 height 41
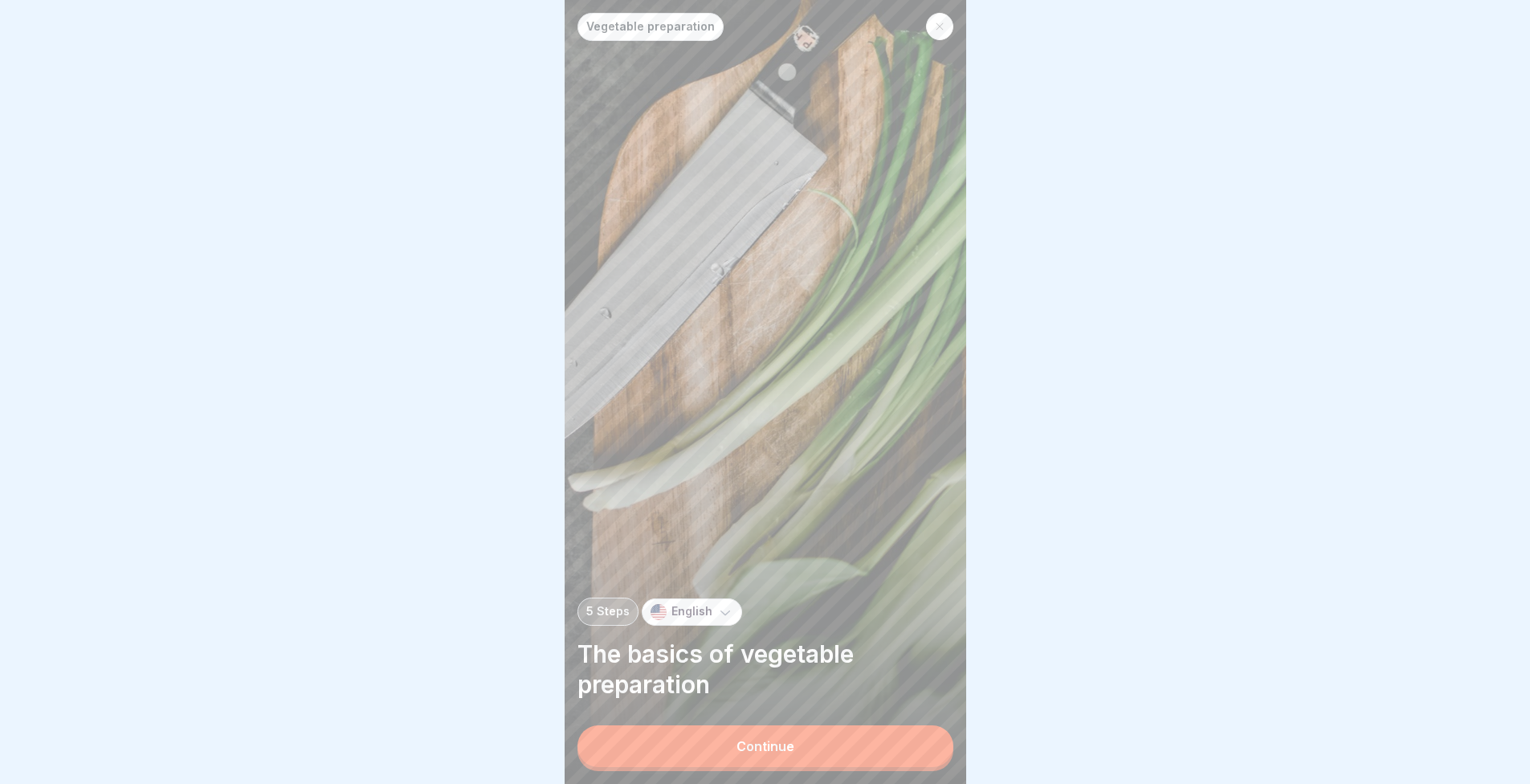
click at [884, 759] on button "Continue" at bounding box center [765, 746] width 376 height 41
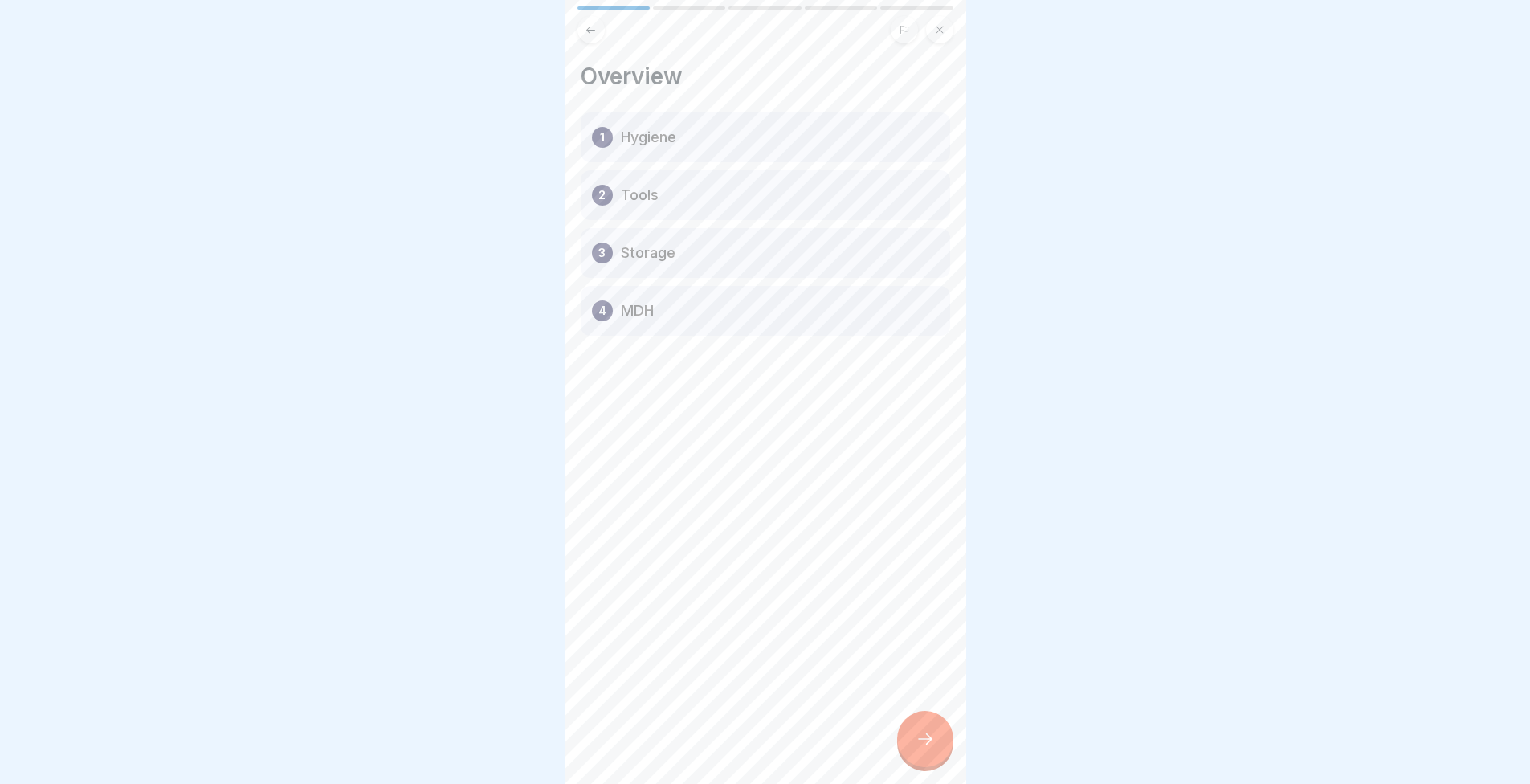
click at [930, 761] on div at bounding box center [925, 739] width 57 height 57
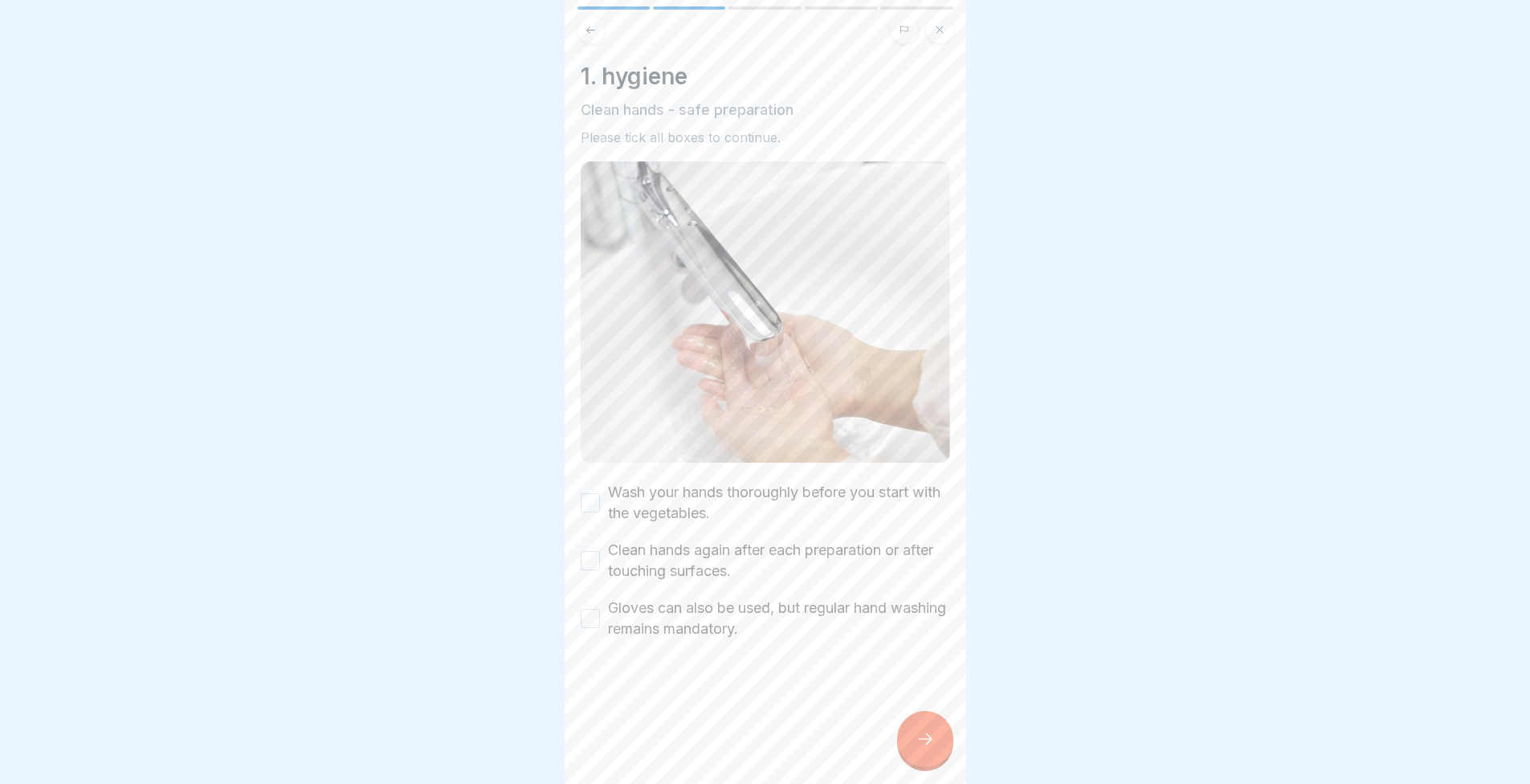
click at [697, 470] on div "1. hygiene Clean hands - safe preparation Please tick all boxes to continue. Wa…" at bounding box center [765, 351] width 369 height 576
drag, startPoint x: 697, startPoint y: 536, endPoint x: 699, endPoint y: 545, distance: 9.2
click at [698, 540] on label "Clean hands again after each preparation or after touching surfaces." at bounding box center [779, 560] width 342 height 41
click at [600, 551] on button "Clean hands again after each preparation or after touching surfaces." at bounding box center [590, 560] width 19 height 19
click at [682, 587] on div "Wash your hands thoroughly before you start with the vegetables. Clean hands ag…" at bounding box center [765, 560] width 369 height 158
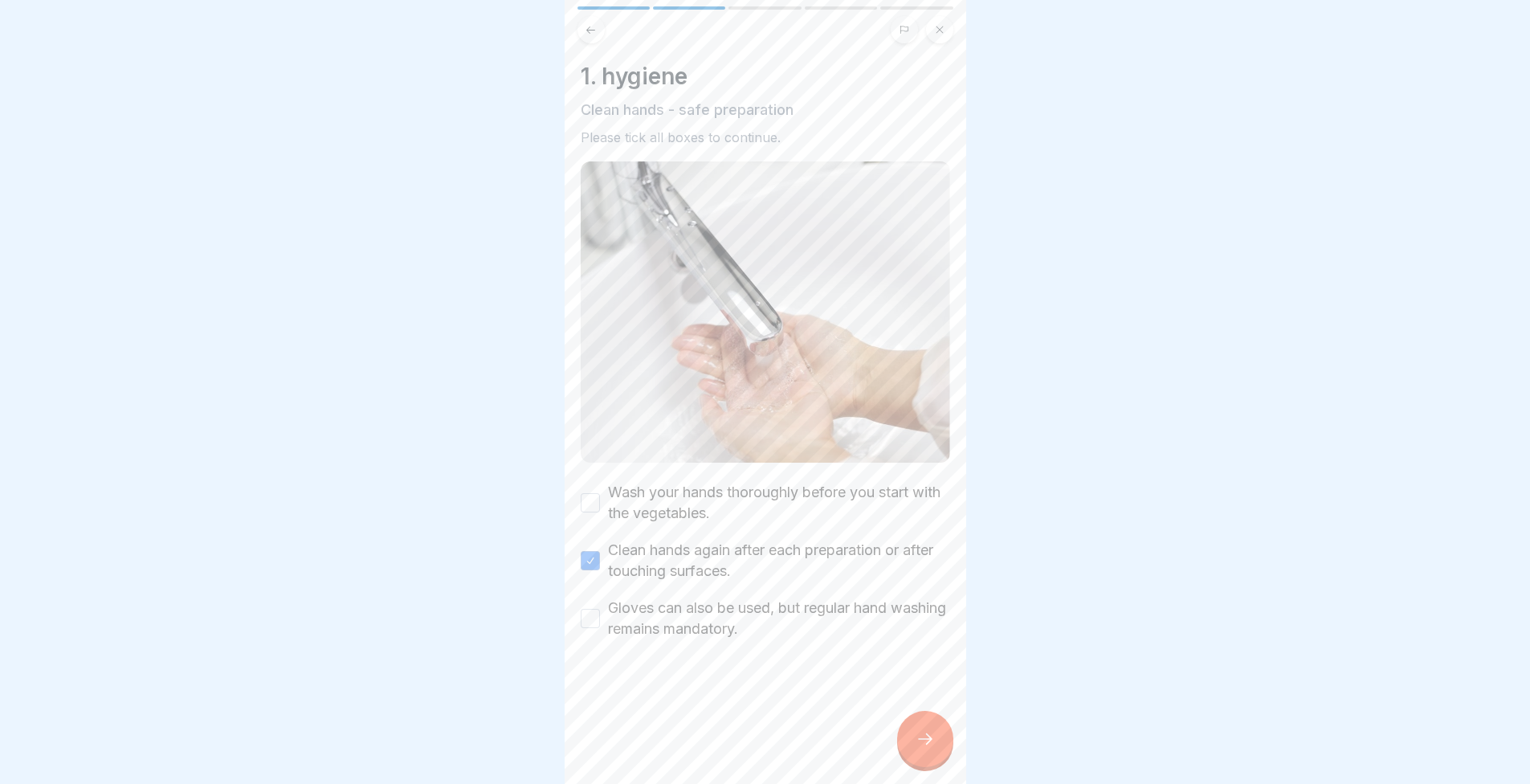
drag, startPoint x: 604, startPoint y: 485, endPoint x: 590, endPoint y: 506, distance: 25.2
click at [598, 489] on div "Wash your hands thoroughly before you start with the vegetables." at bounding box center [765, 502] width 369 height 41
click at [591, 493] on button "Wash your hands thoroughly before you start with the vegetables." at bounding box center [590, 502] width 19 height 19
click at [599, 609] on button "Gloves can also be used, but regular hand washing remains mandatory." at bounding box center [590, 619] width 19 height 19
click at [914, 755] on div at bounding box center [925, 739] width 57 height 57
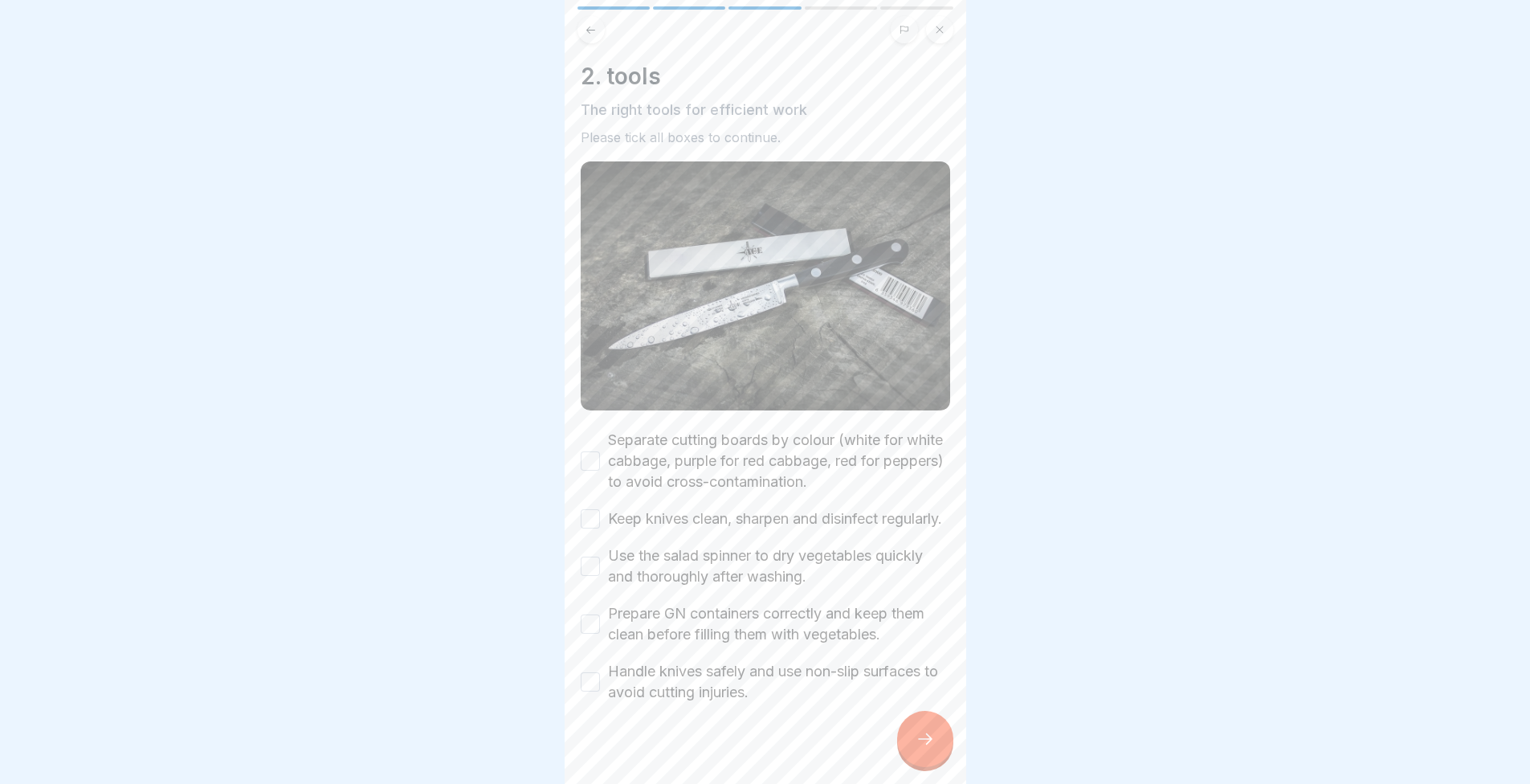
click at [580, 449] on div "2. tools The right tools for efficient work Please tick all boxes to continue. …" at bounding box center [766, 392] width 402 height 784
click at [588, 35] on icon at bounding box center [590, 30] width 12 height 12
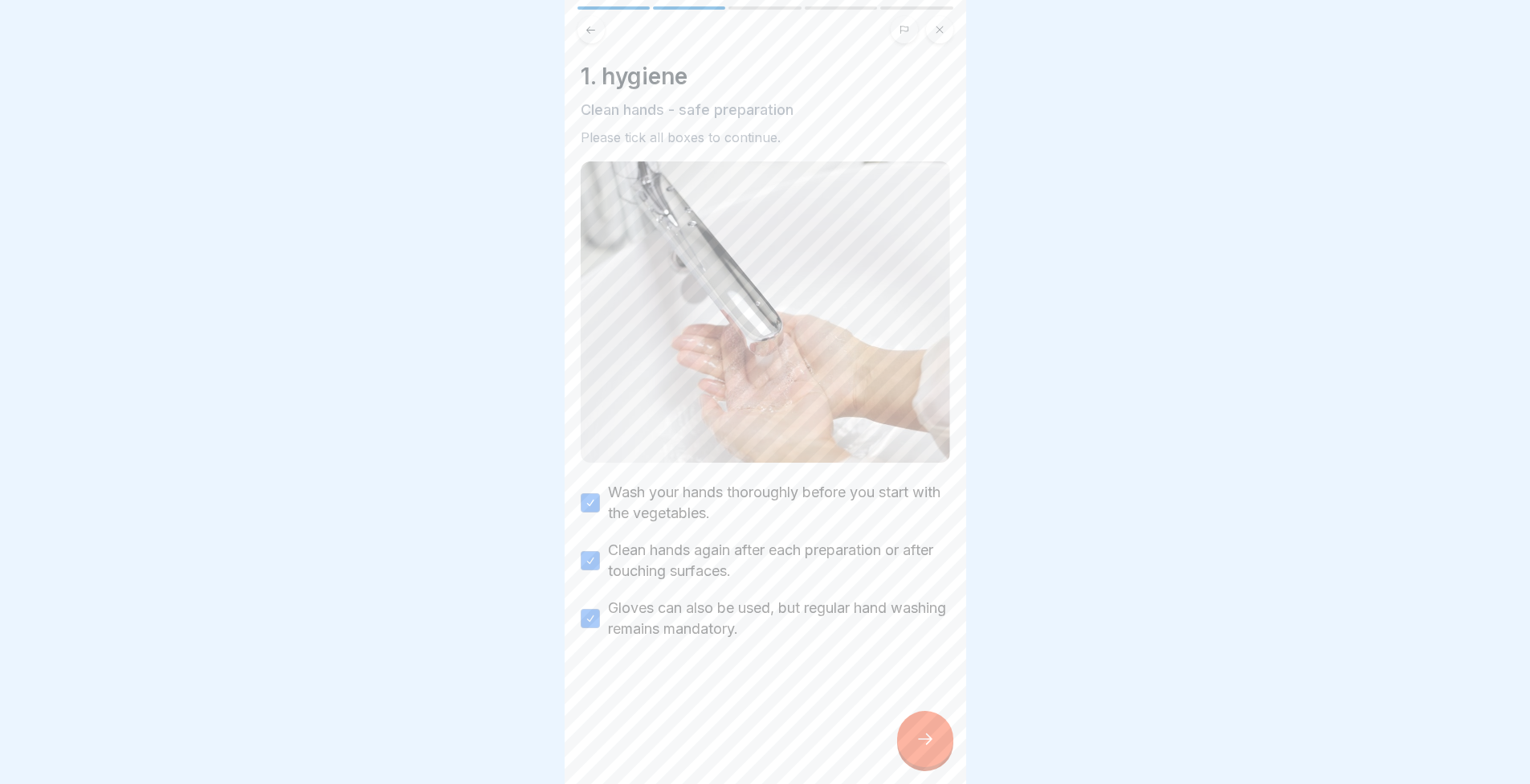
click at [927, 747] on icon at bounding box center [925, 739] width 19 height 19
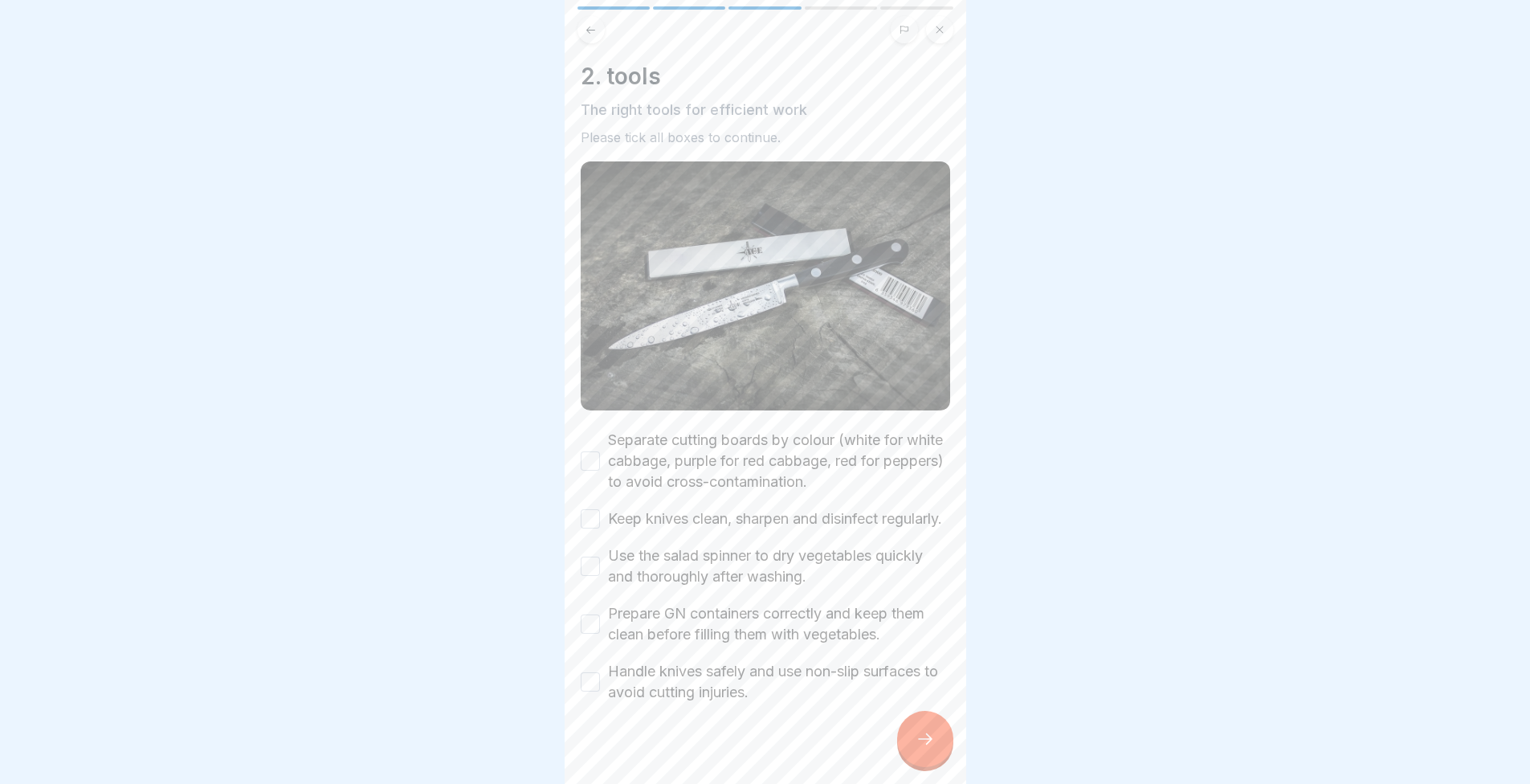
click at [580, 695] on div "2. tools The right tools for efficient work Please tick all boxes to continue. …" at bounding box center [766, 392] width 402 height 784
click at [568, 705] on div "2. tools The right tools for efficient work Please tick all boxes to continue. …" at bounding box center [766, 392] width 402 height 784
click at [582, 702] on div "Handle knives safely and use non-slip surfaces to avoid cutting injuries." at bounding box center [765, 681] width 369 height 41
click at [597, 692] on div "Handle knives safely and use non-slip surfaces to avoid cutting injuries." at bounding box center [765, 681] width 369 height 41
click at [584, 633] on button "Prepare GN containers correctly and keep them clean before filling them with ve…" at bounding box center [590, 624] width 19 height 19
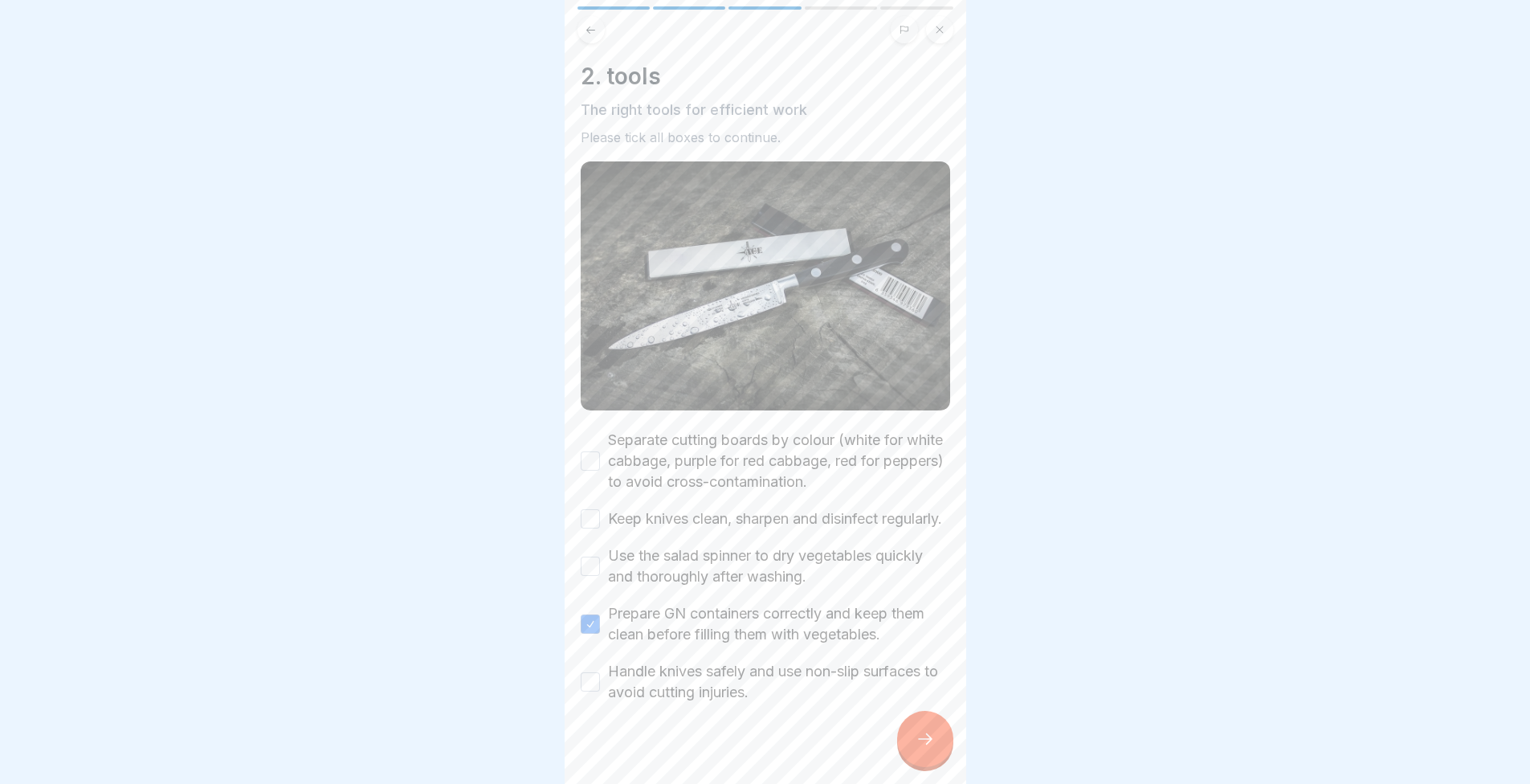
click at [588, 702] on div "Handle knives safely and use non-slip surfaces to avoid cutting injuries." at bounding box center [765, 681] width 369 height 41
click at [593, 576] on button "Use the salad spinner to dry vegetables quickly and thoroughly after washing." at bounding box center [590, 566] width 19 height 19
click at [591, 524] on button "Keep knives clean, sharpen and disinfect regularly." at bounding box center [590, 519] width 19 height 19
click at [590, 467] on div "Separate cutting boards by colour (white for white cabbage, purple for red cabb…" at bounding box center [765, 460] width 369 height 62
click at [590, 455] on button "Separate cutting boards by colour (white for white cabbage, purple for red cabb…" at bounding box center [590, 461] width 19 height 19
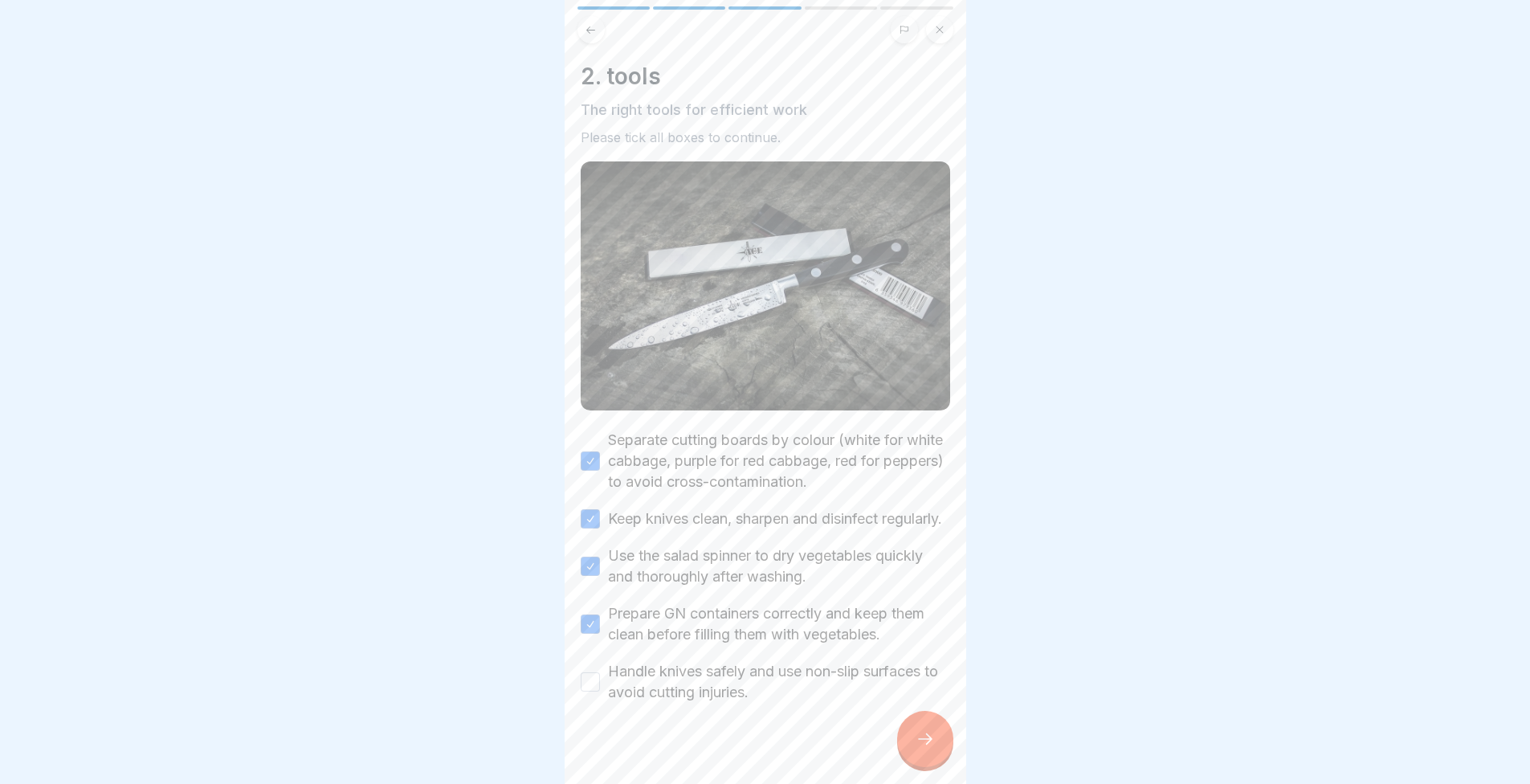
click at [594, 692] on button "Handle knives safely and use non-slip surfaces to avoid cutting injuries." at bounding box center [590, 682] width 19 height 19
click at [940, 756] on div at bounding box center [925, 739] width 57 height 57
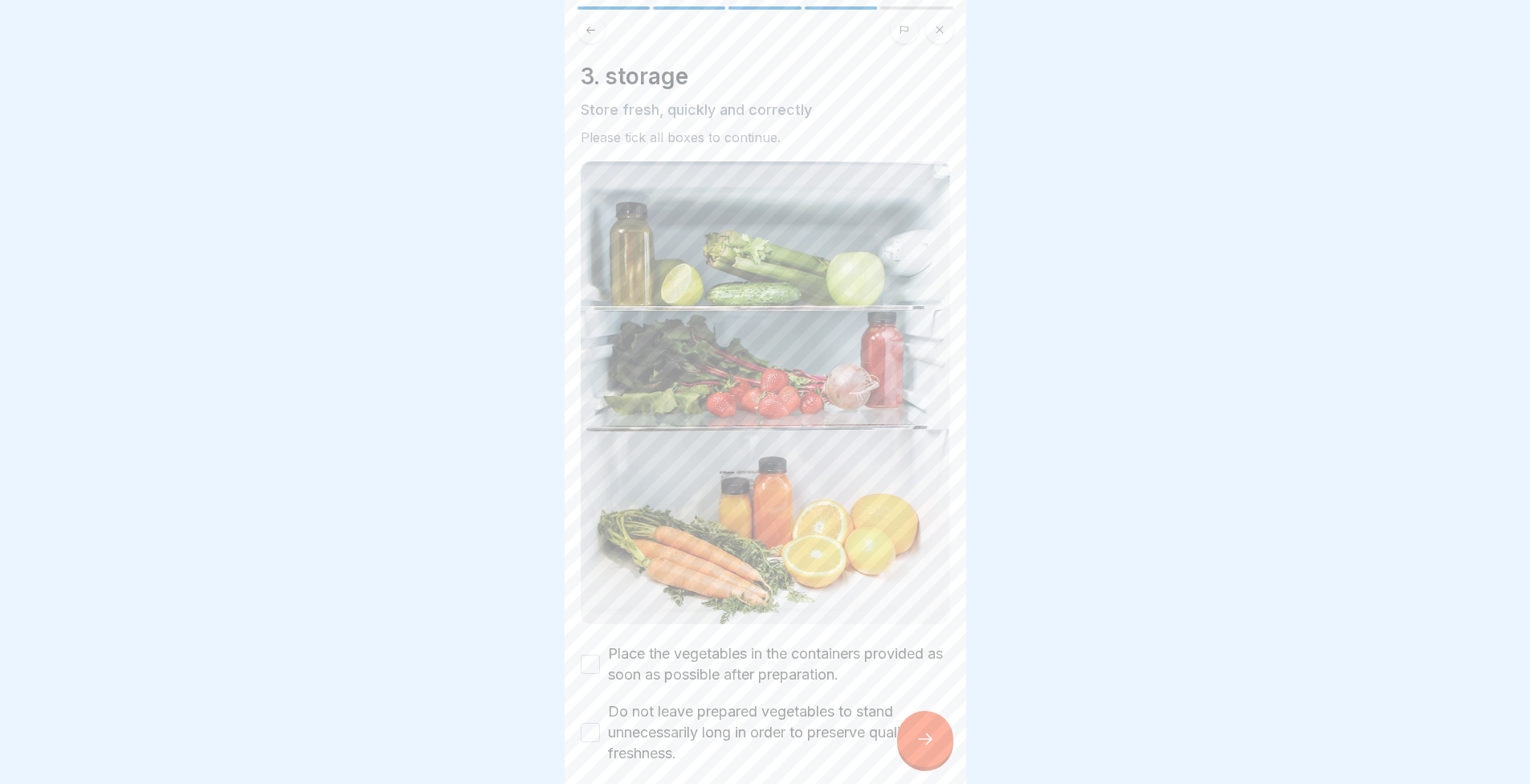
scroll to position [120, 0]
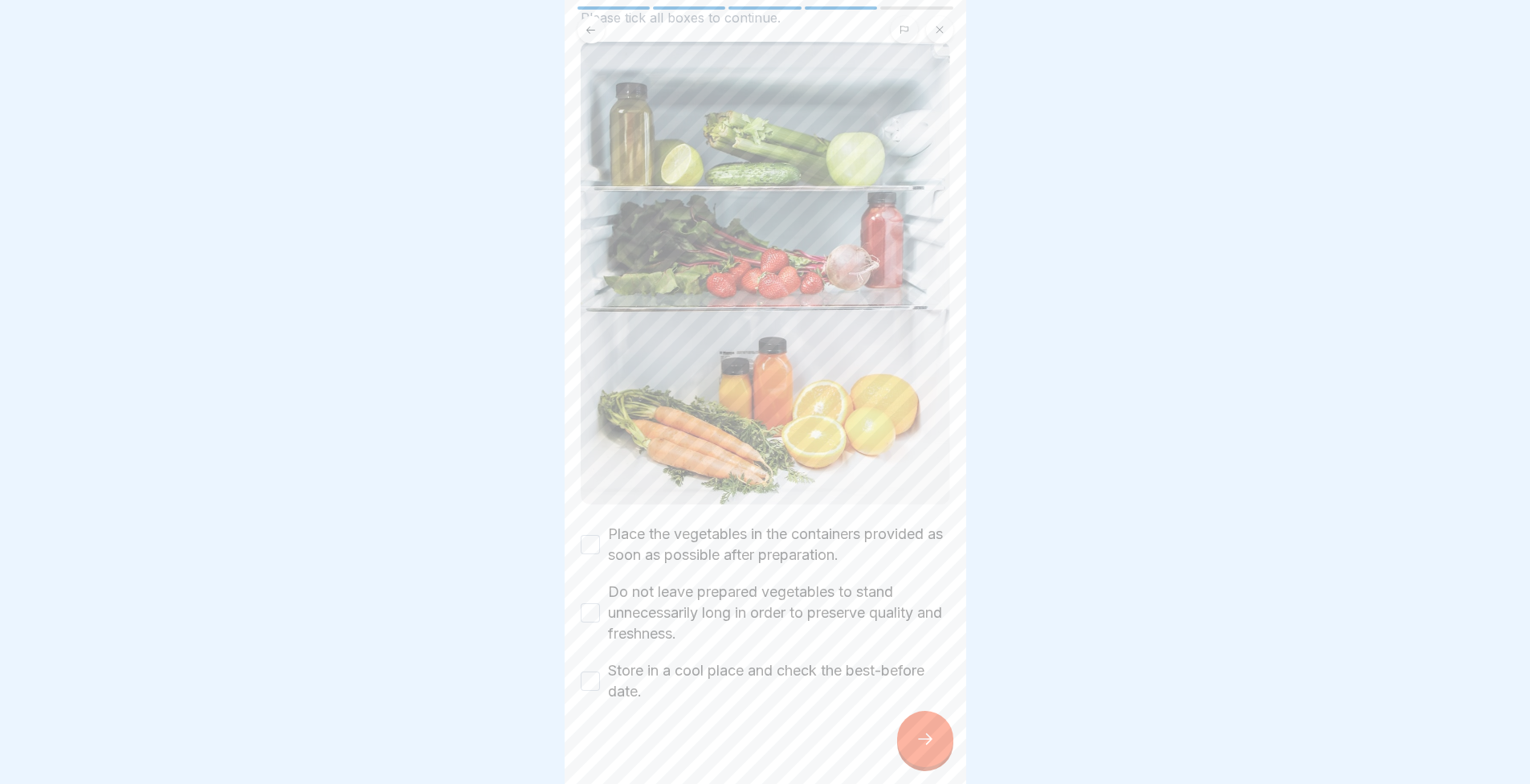
click at [588, 535] on button "Place the vegetables in the containers provided as soon as possible after prepa…" at bounding box center [590, 545] width 19 height 19
click at [584, 603] on button "Do not leave prepared vegetables to stand unnecessarily long in order to preser…" at bounding box center [590, 613] width 19 height 19
click at [587, 672] on button "Store in a cool place and check the best-before date." at bounding box center [590, 681] width 19 height 19
click at [917, 748] on icon at bounding box center [925, 739] width 19 height 19
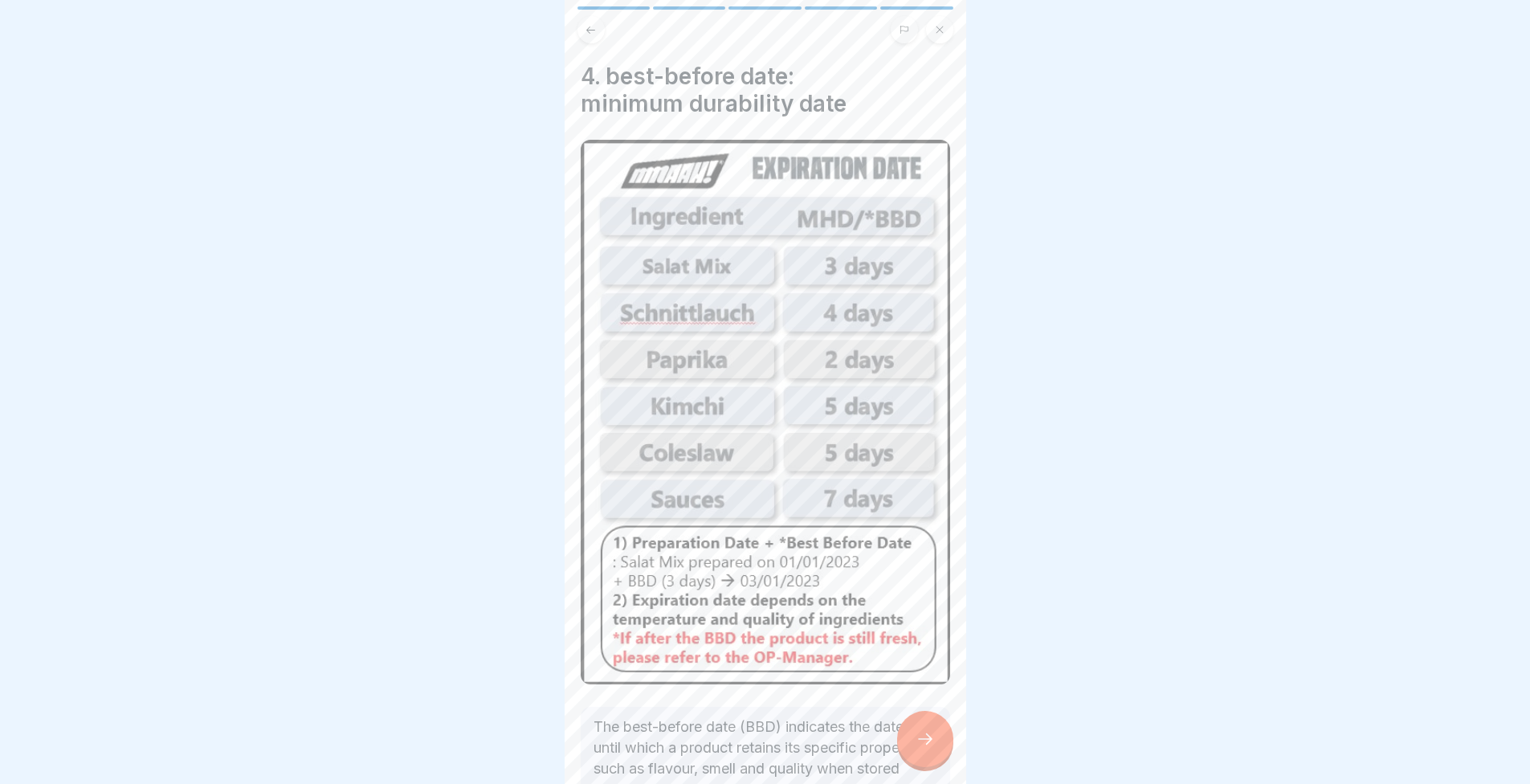
scroll to position [167, 0]
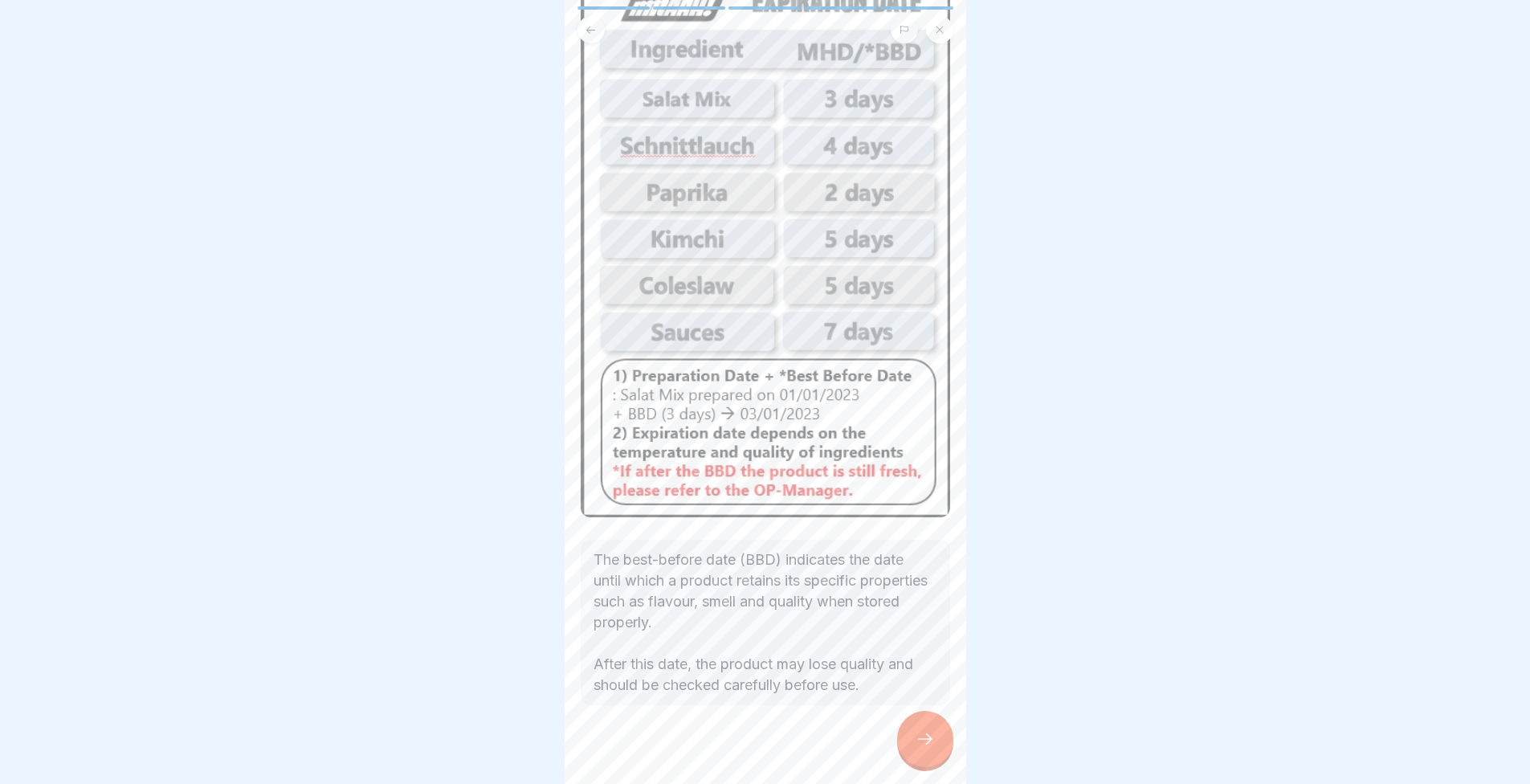
click at [930, 736] on icon at bounding box center [925, 739] width 19 height 19
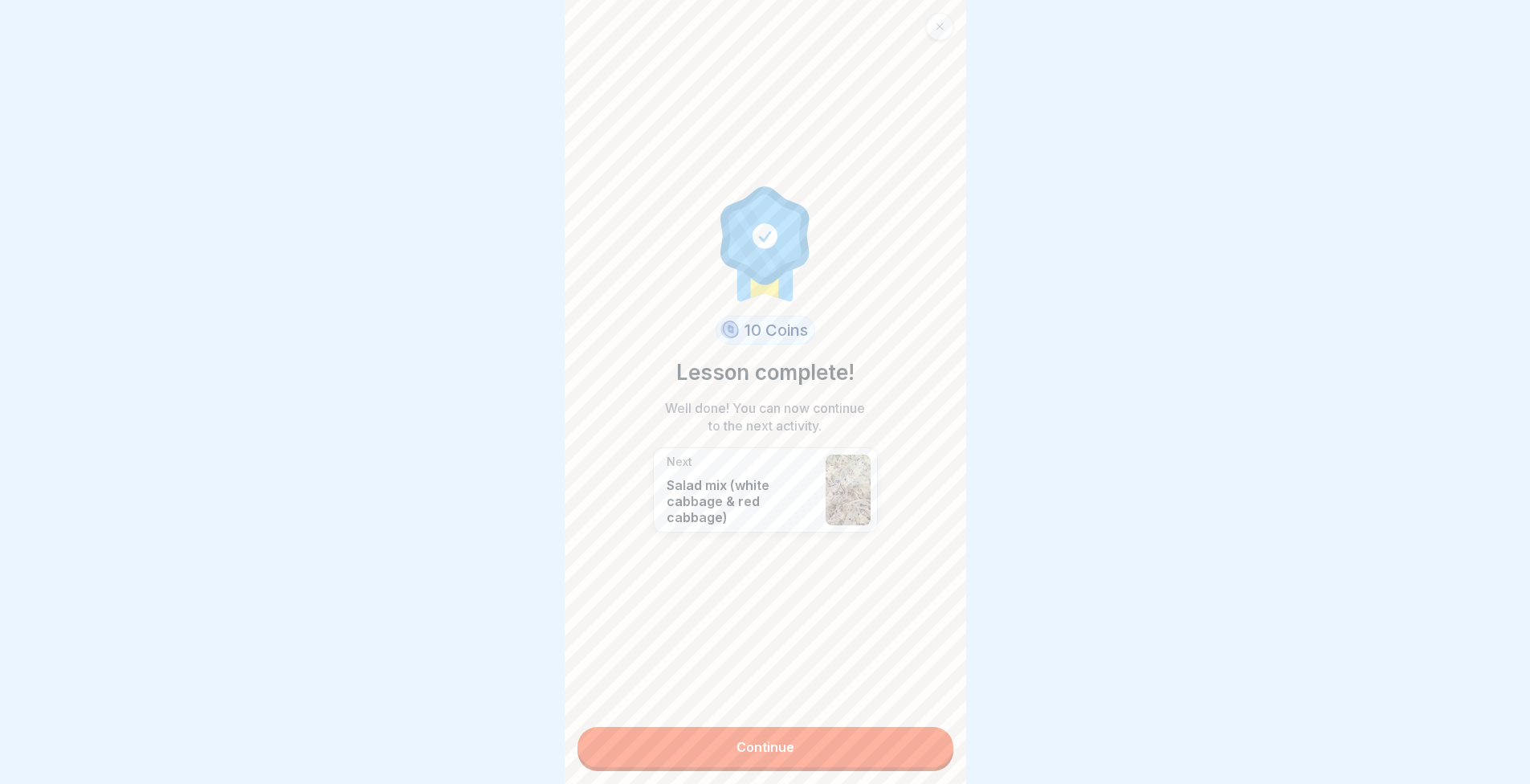
click at [871, 756] on div "10 Coins Lesson complete! Well done! You can now continue to the next activity.…" at bounding box center [766, 392] width 402 height 784
click at [857, 732] on link "Continue" at bounding box center [765, 747] width 376 height 40
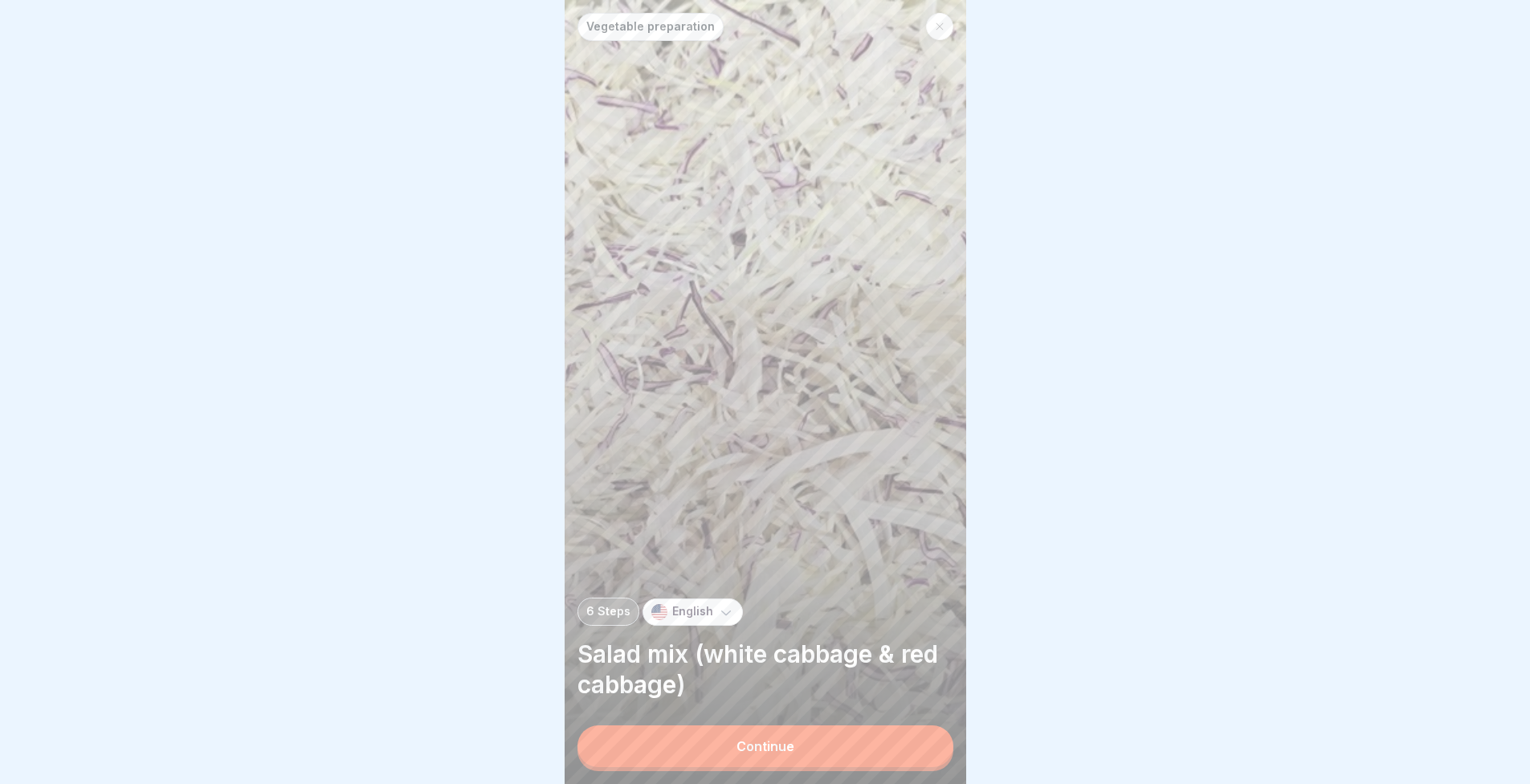
click at [844, 740] on button "Continue" at bounding box center [765, 746] width 376 height 41
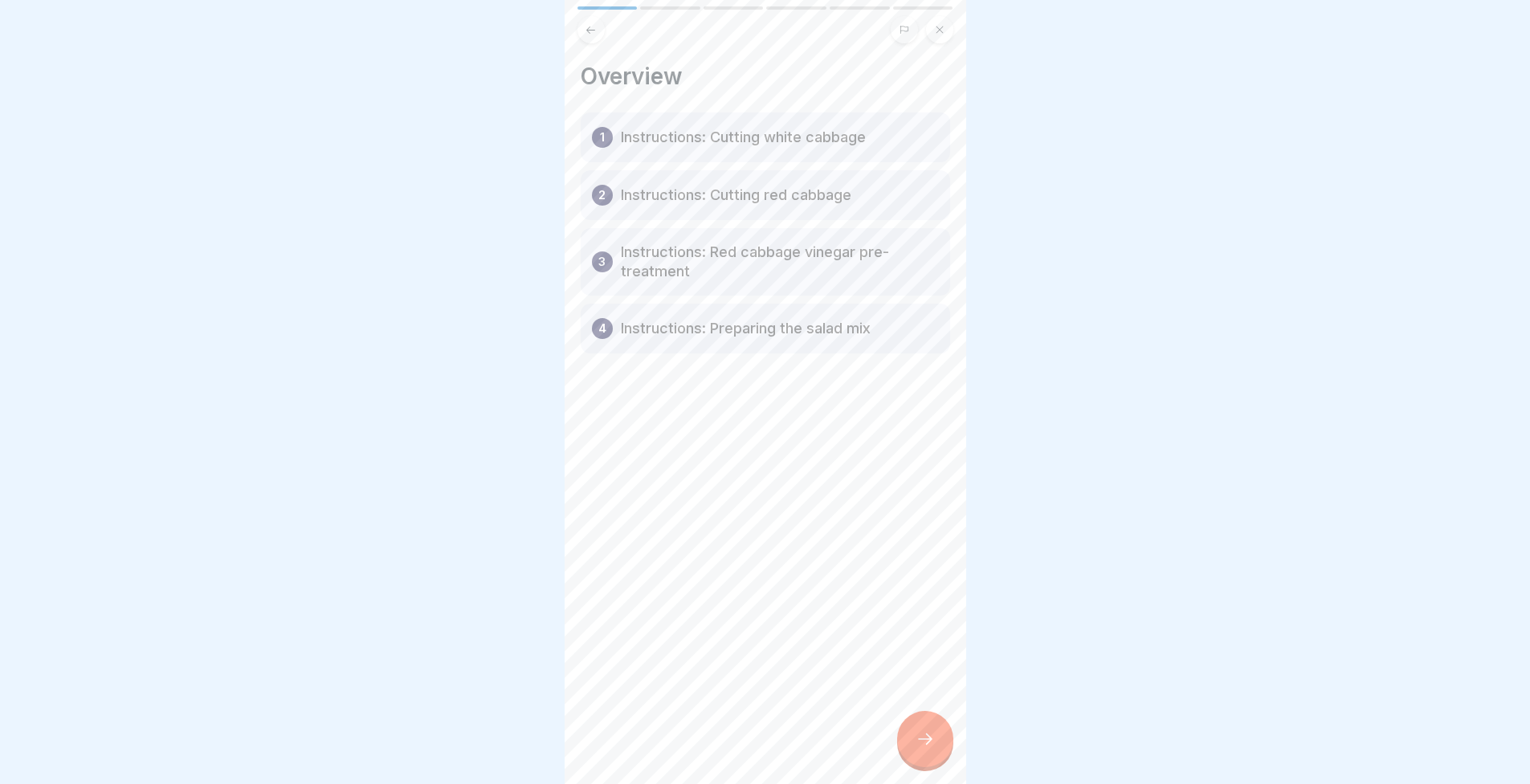
click at [937, 761] on div at bounding box center [925, 739] width 57 height 57
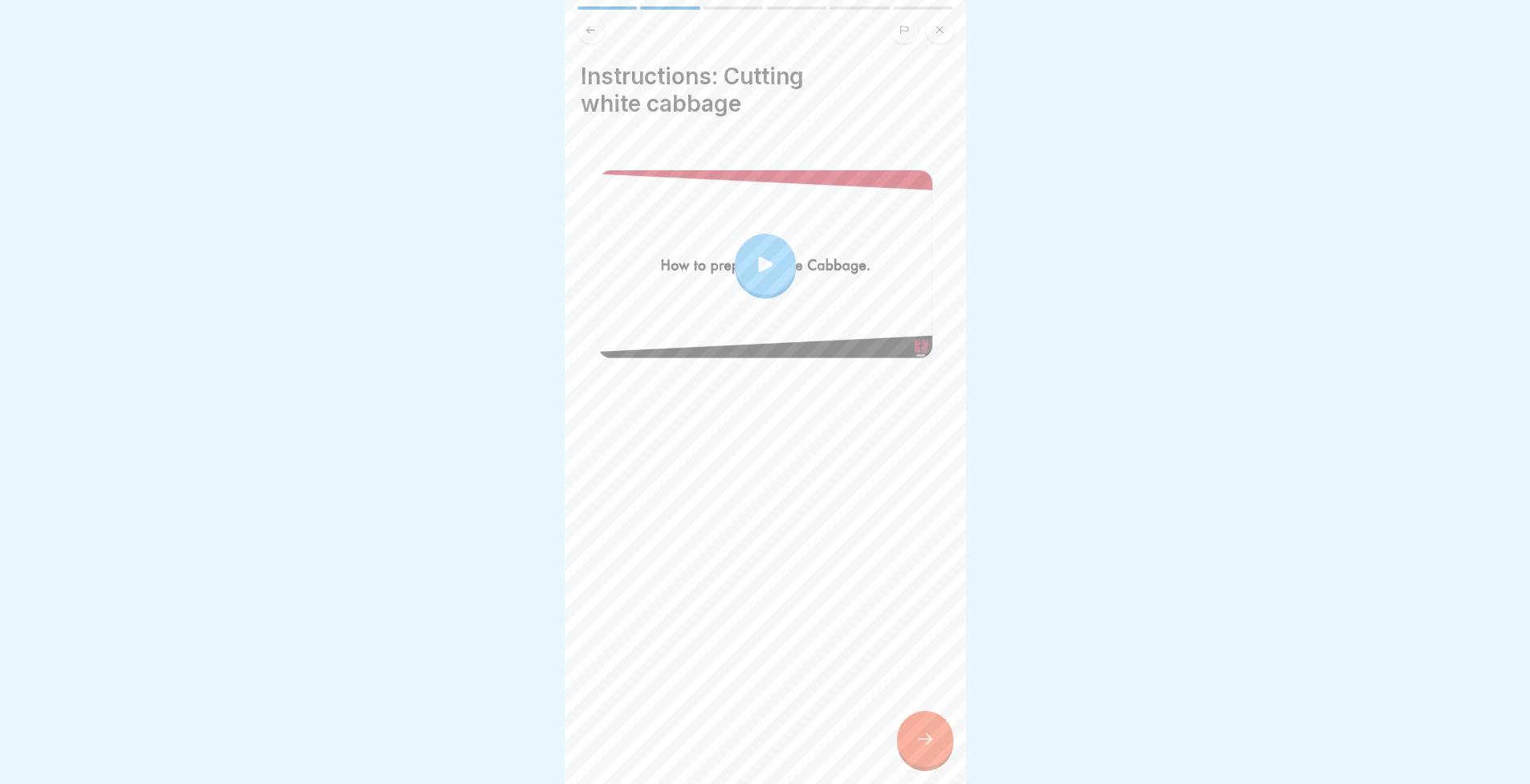
click at [937, 759] on div at bounding box center [925, 739] width 57 height 57
click at [936, 726] on div at bounding box center [925, 739] width 57 height 57
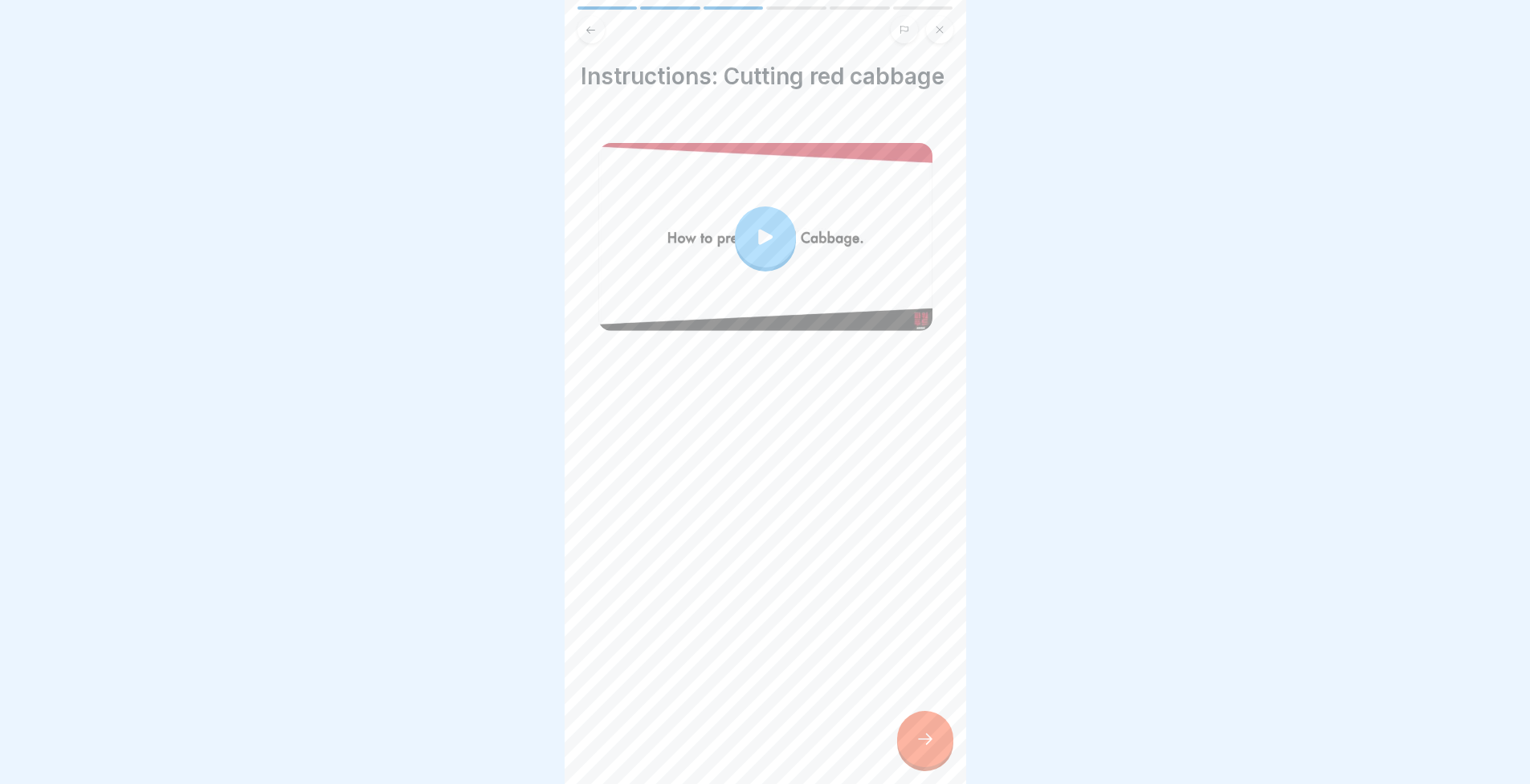
click at [922, 741] on icon at bounding box center [925, 739] width 19 height 19
click at [932, 731] on icon at bounding box center [925, 739] width 19 height 19
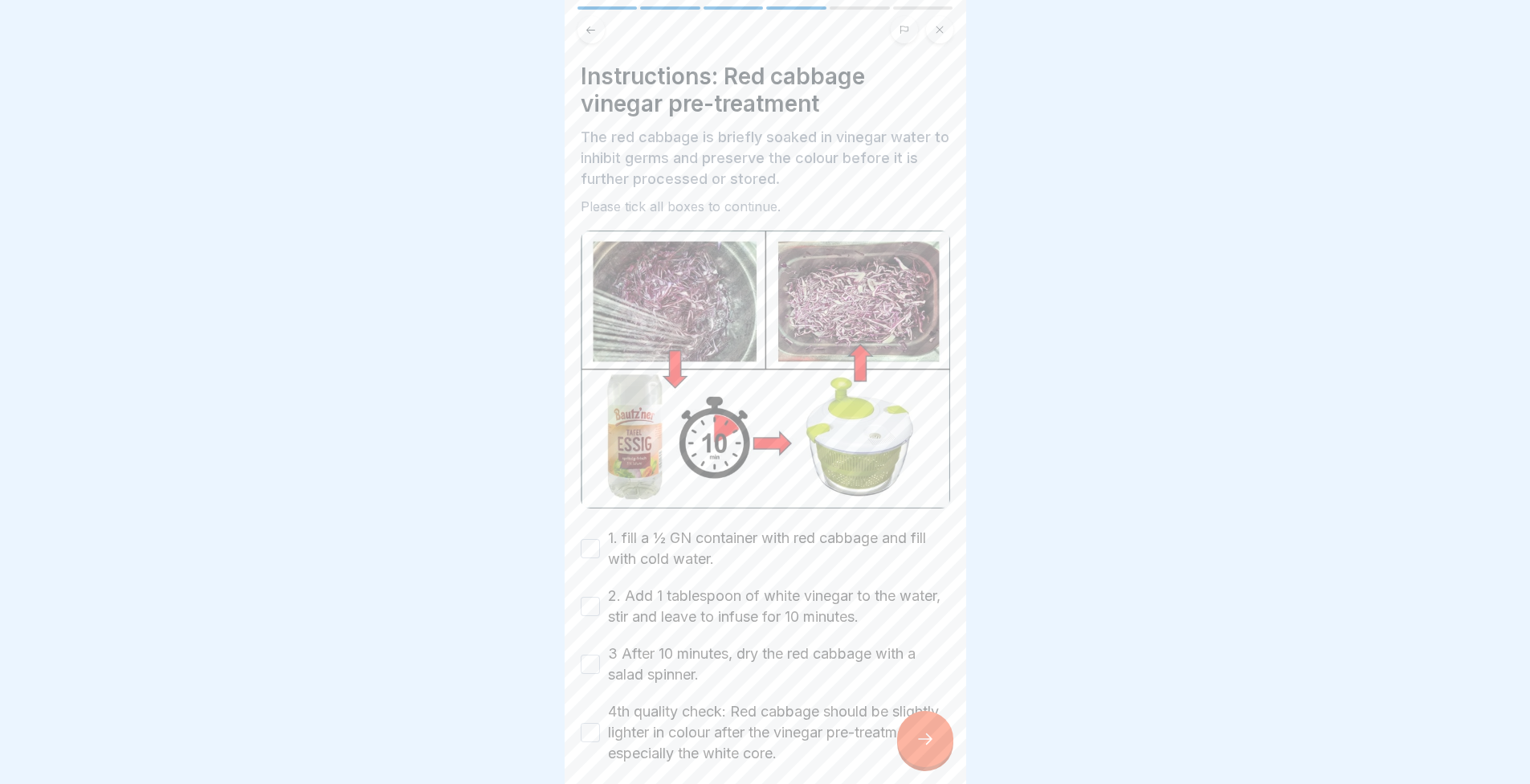
click at [674, 527] on label "1. fill a ½ GN container with red cabbage and fill with cold water." at bounding box center [779, 548] width 342 height 41
click at [600, 539] on button "1. fill a ½ GN container with red cabbage and fill with cold water." at bounding box center [590, 549] width 19 height 19
click at [654, 585] on label "2. Add 1 tablespoon of white vinegar to the water, stir and leave to infuse for…" at bounding box center [779, 605] width 342 height 41
click at [600, 597] on button "2. Add 1 tablespoon of white vinegar to the water, stir and leave to infuse for…" at bounding box center [590, 606] width 19 height 19
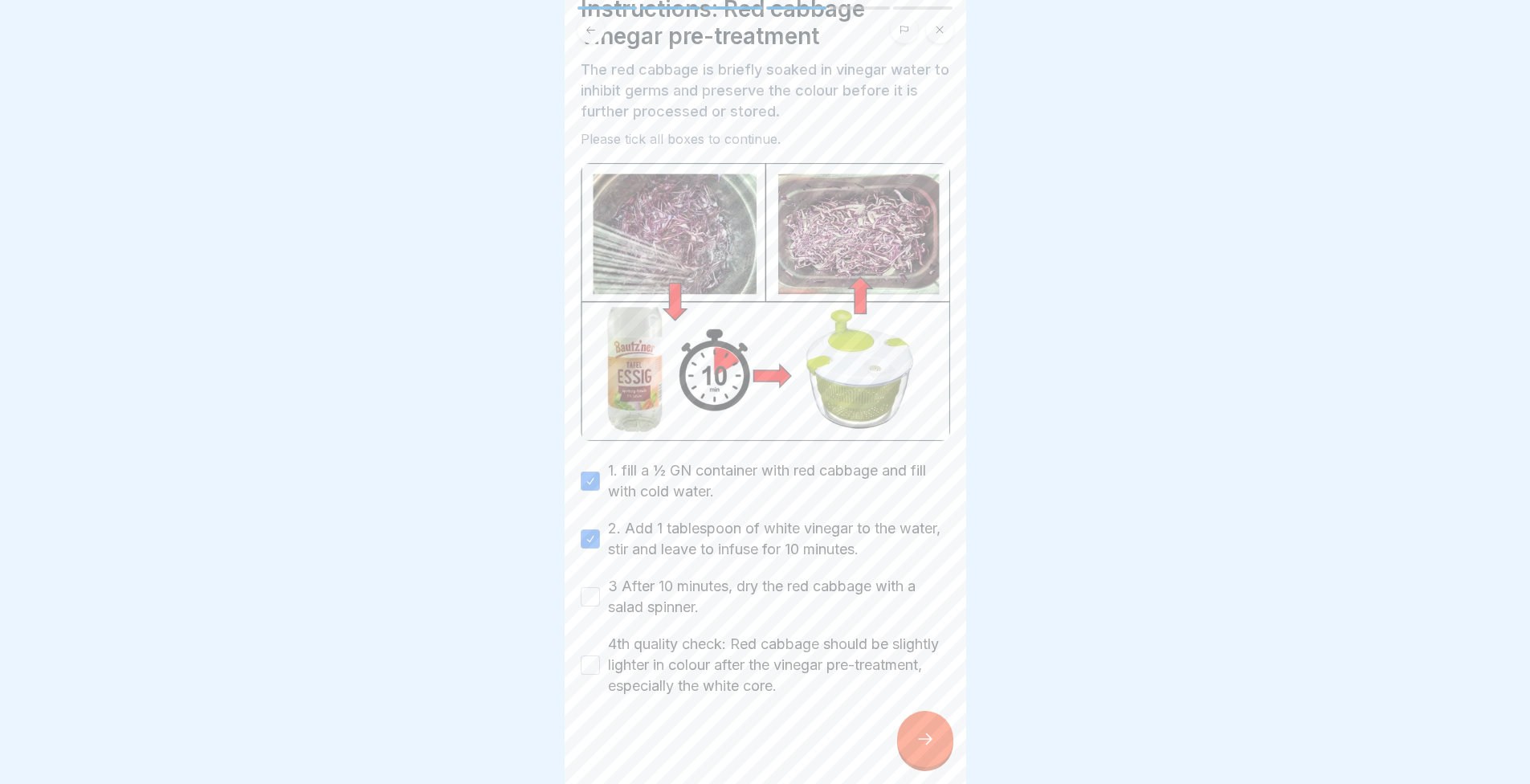
click at [588, 587] on button "3 After 10 minutes, dry the red cabbage with a salad spinner." at bounding box center [590, 597] width 19 height 19
click at [590, 655] on button "4th quality check: Red cabbage should be slightly lighter in colour after the v…" at bounding box center [590, 665] width 19 height 19
click at [911, 748] on div at bounding box center [925, 739] width 57 height 57
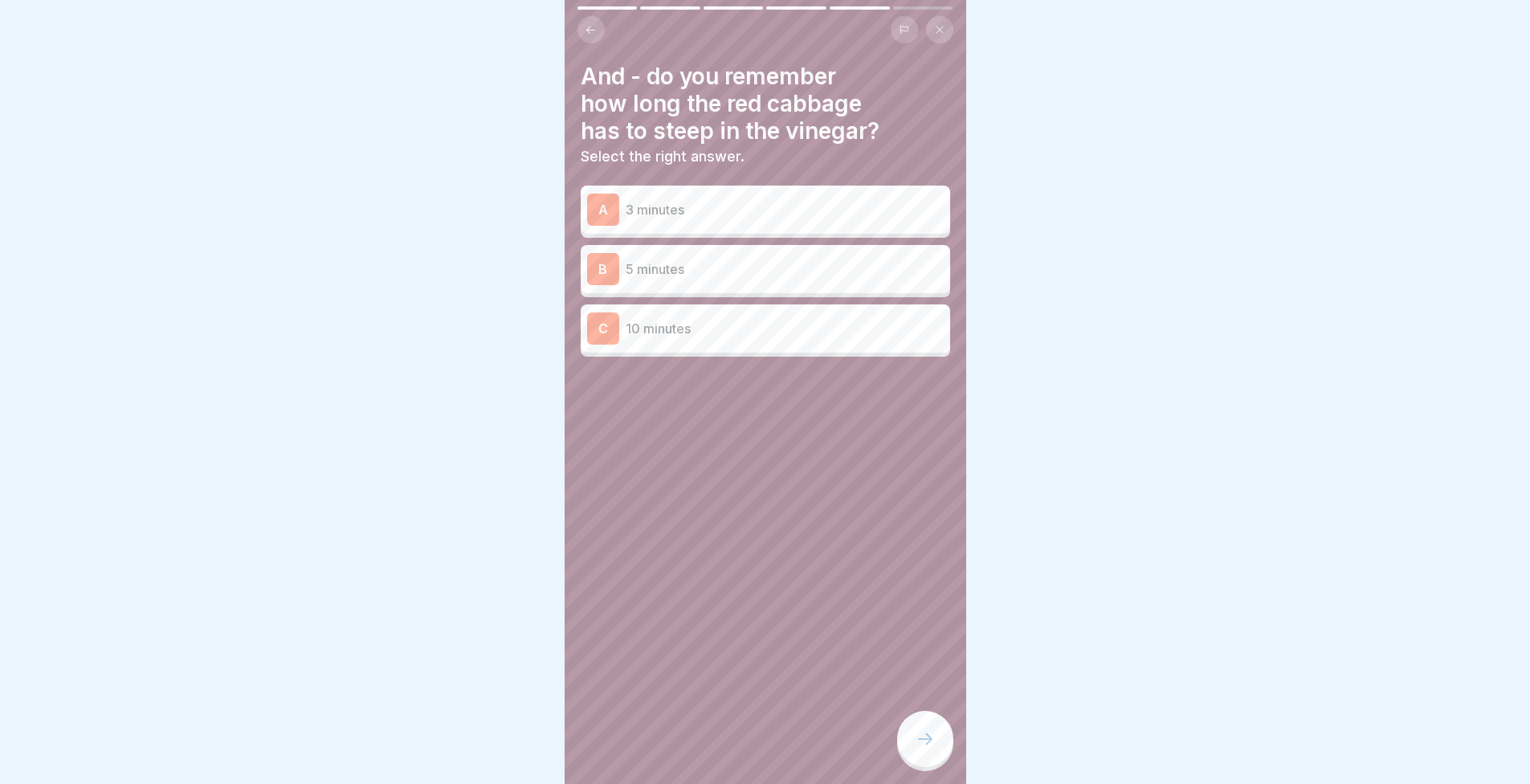
click at [673, 312] on div "C 10 minutes" at bounding box center [765, 328] width 357 height 32
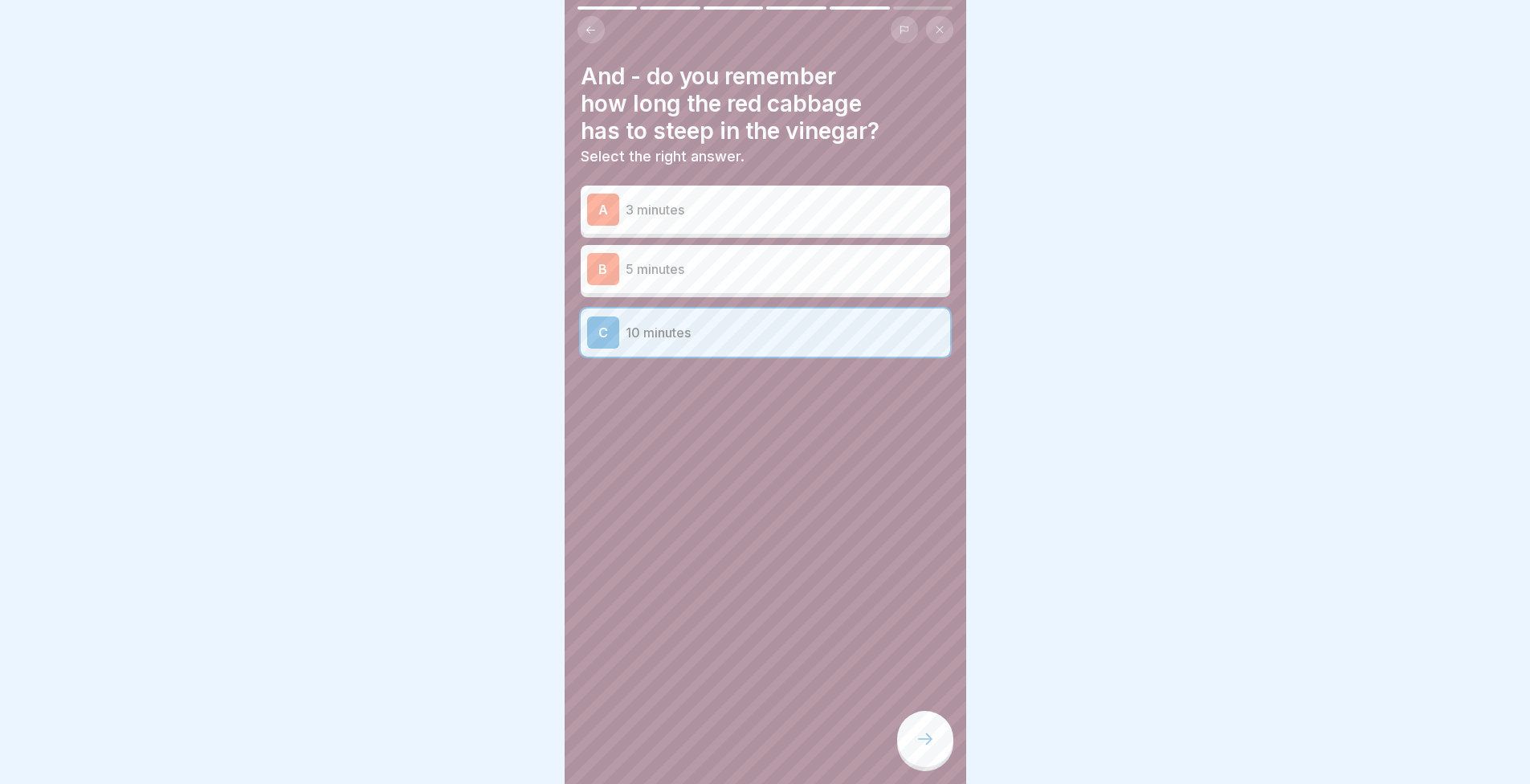
click at [908, 735] on div at bounding box center [925, 739] width 57 height 57
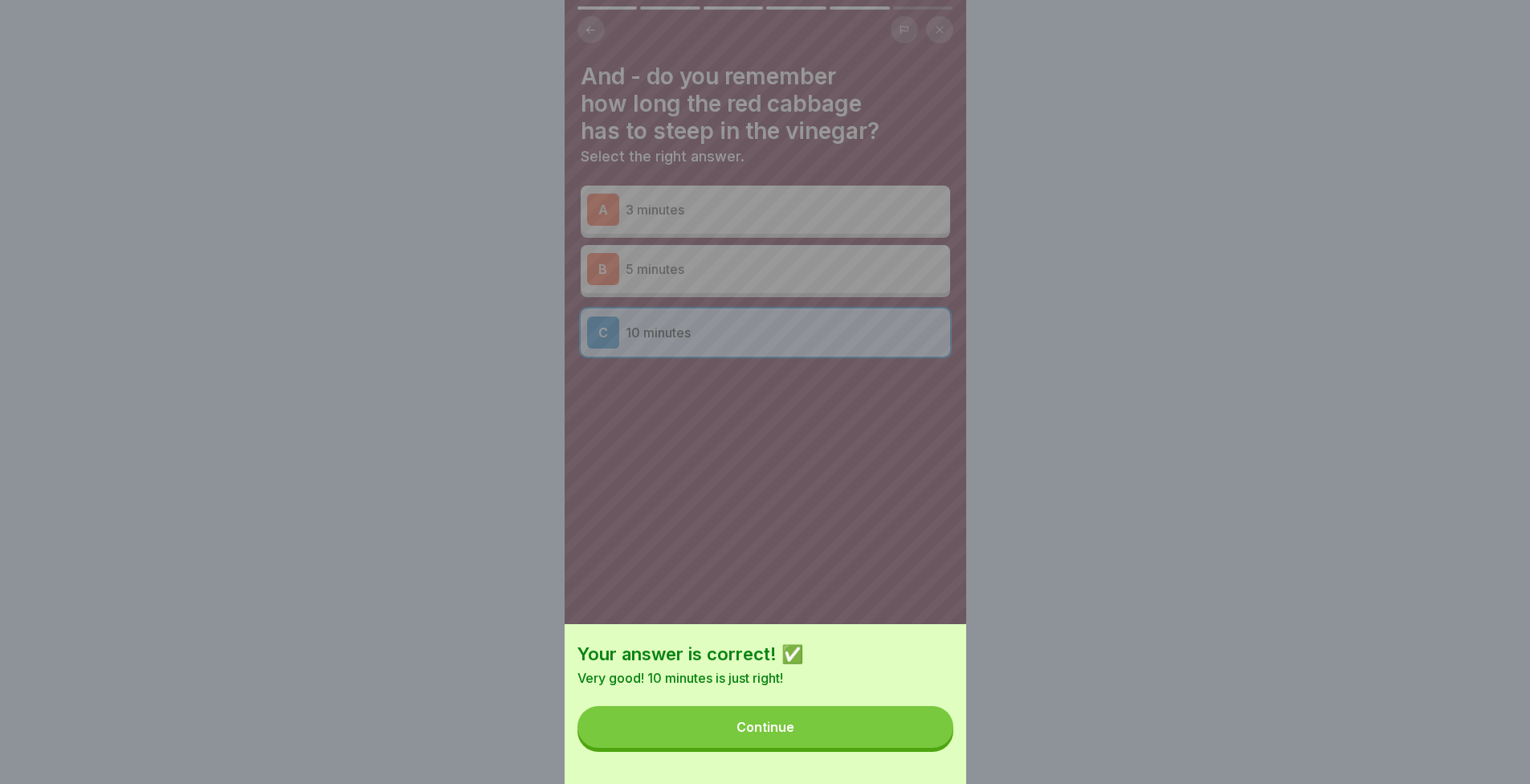
click at [800, 743] on button "Continue" at bounding box center [765, 726] width 376 height 41
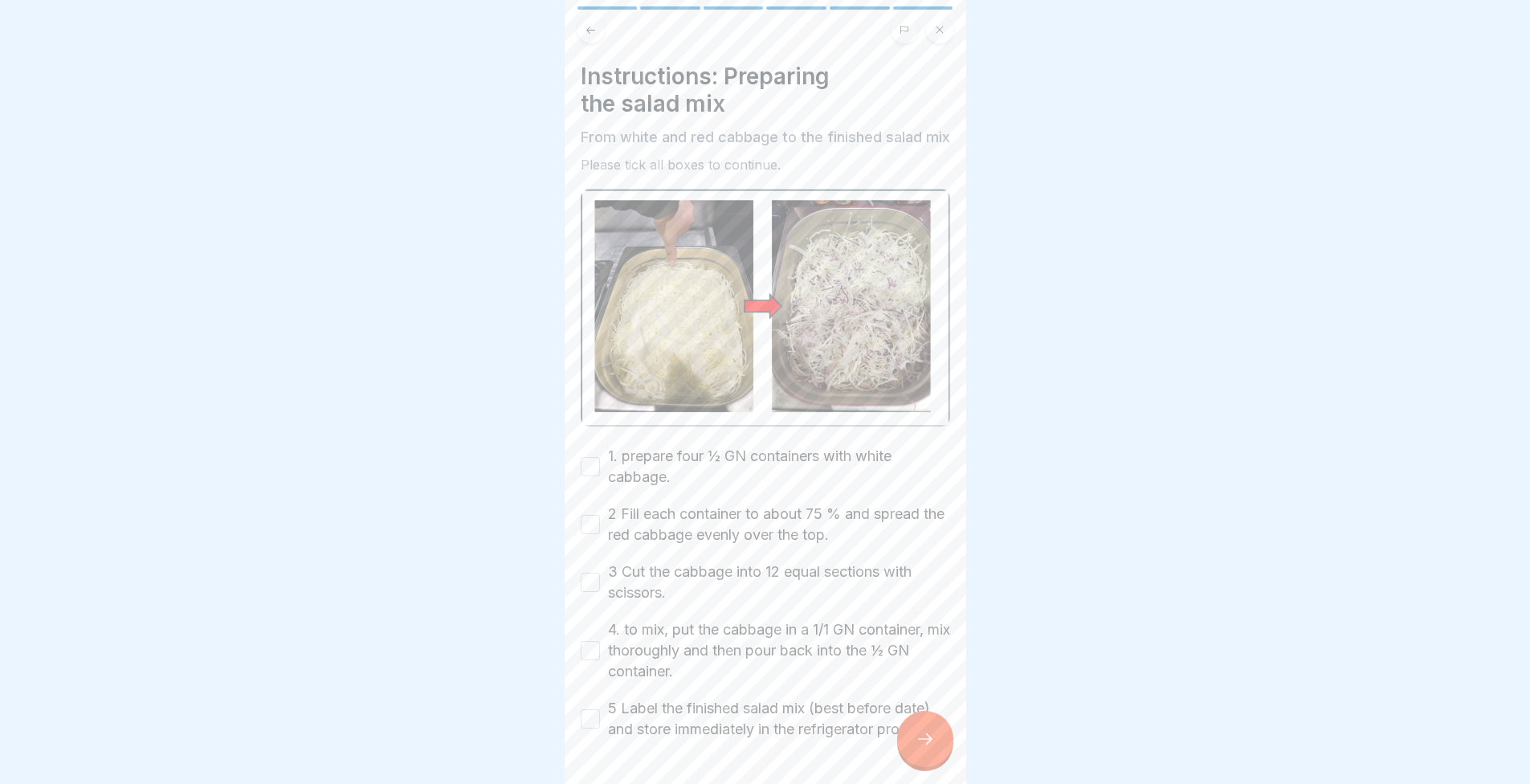
click at [586, 469] on button "1. prepare four ½ GN containers with white cabbage." at bounding box center [590, 467] width 19 height 19
click at [595, 528] on button "2 Fill each container to about 75 % and spread the red cabbage evenly over the …" at bounding box center [590, 525] width 19 height 19
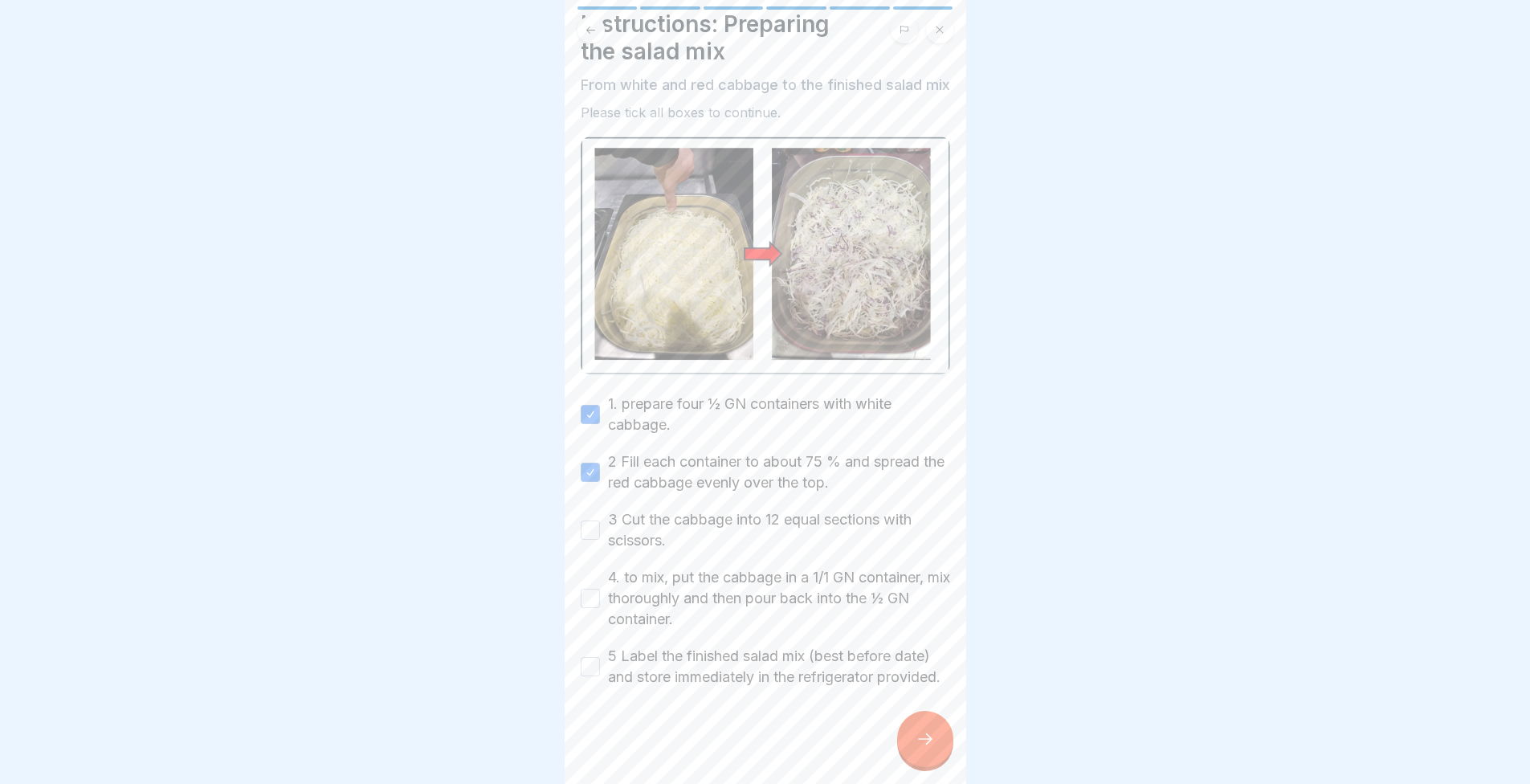
click at [667, 646] on label "5 Label the finished salad mix (best before date) and store immediately in the …" at bounding box center [779, 666] width 342 height 41
click at [600, 657] on button "5 Label the finished salad mix (best before date) and store immediately in the …" at bounding box center [590, 667] width 19 height 19
click at [633, 584] on label "4. to mix, put the cabbage in a 1/1 GN container, mix thoroughly and then pour …" at bounding box center [779, 598] width 342 height 62
click at [600, 589] on button "4. to mix, put the cabbage in a 1/1 GN container, mix thoroughly and then pour …" at bounding box center [590, 599] width 19 height 19
click at [636, 521] on div "1. prepare four ½ GN containers with white cabbage. 2 Fill each container to ab…" at bounding box center [765, 541] width 369 height 294
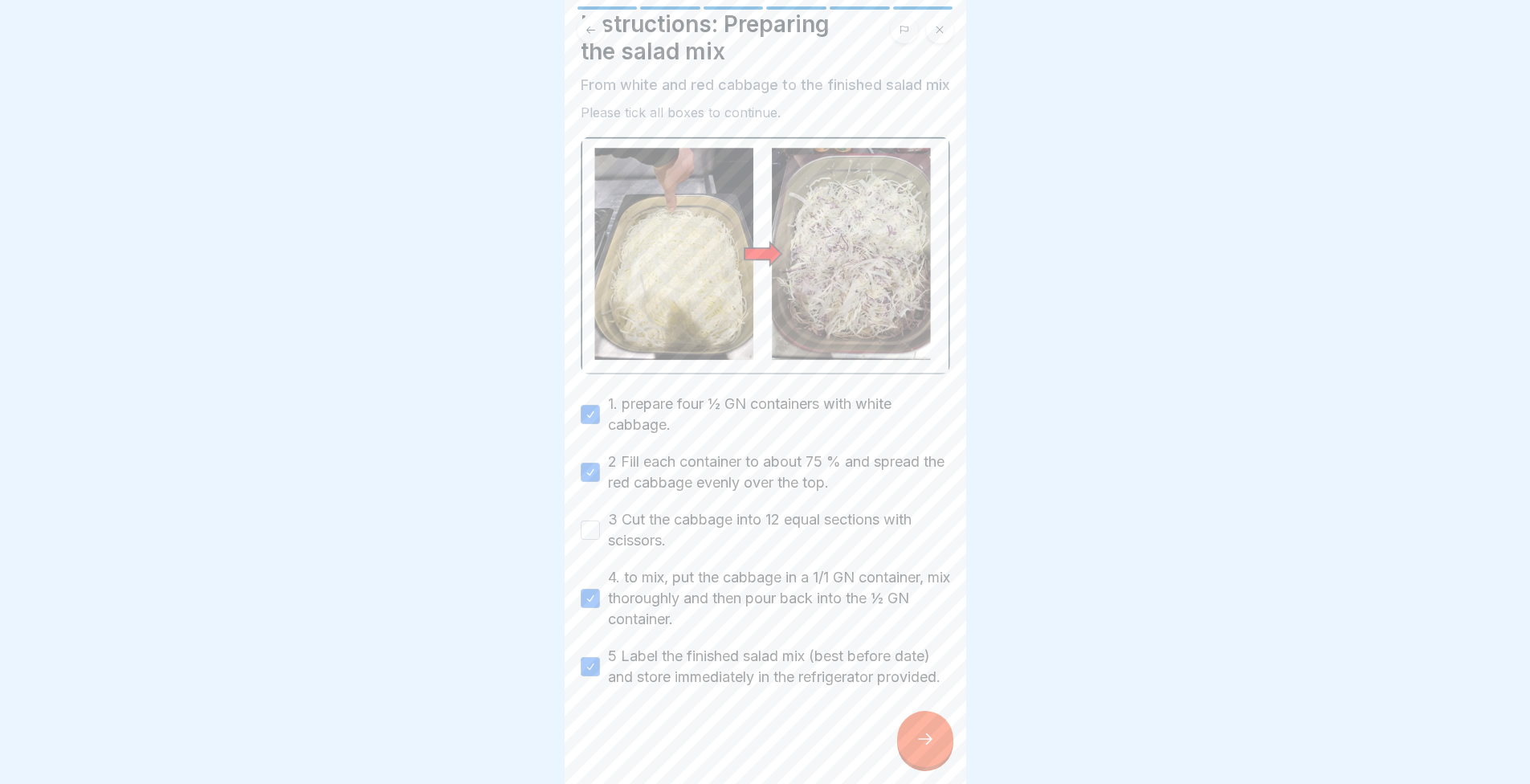
drag, startPoint x: 636, startPoint y: 487, endPoint x: 727, endPoint y: 602, distance: 146.6
click at [636, 509] on label "3 Cut the cabbage into 12 equal sections with scissors." at bounding box center [779, 529] width 342 height 41
click at [600, 521] on button "3 Cut the cabbage into 12 equal sections with scissors." at bounding box center [590, 530] width 19 height 19
click at [947, 750] on div "Vegetable preparation 6 Steps English Salad mix (white cabbage & red cabbage) C…" at bounding box center [766, 392] width 402 height 784
click at [932, 736] on icon at bounding box center [925, 739] width 19 height 19
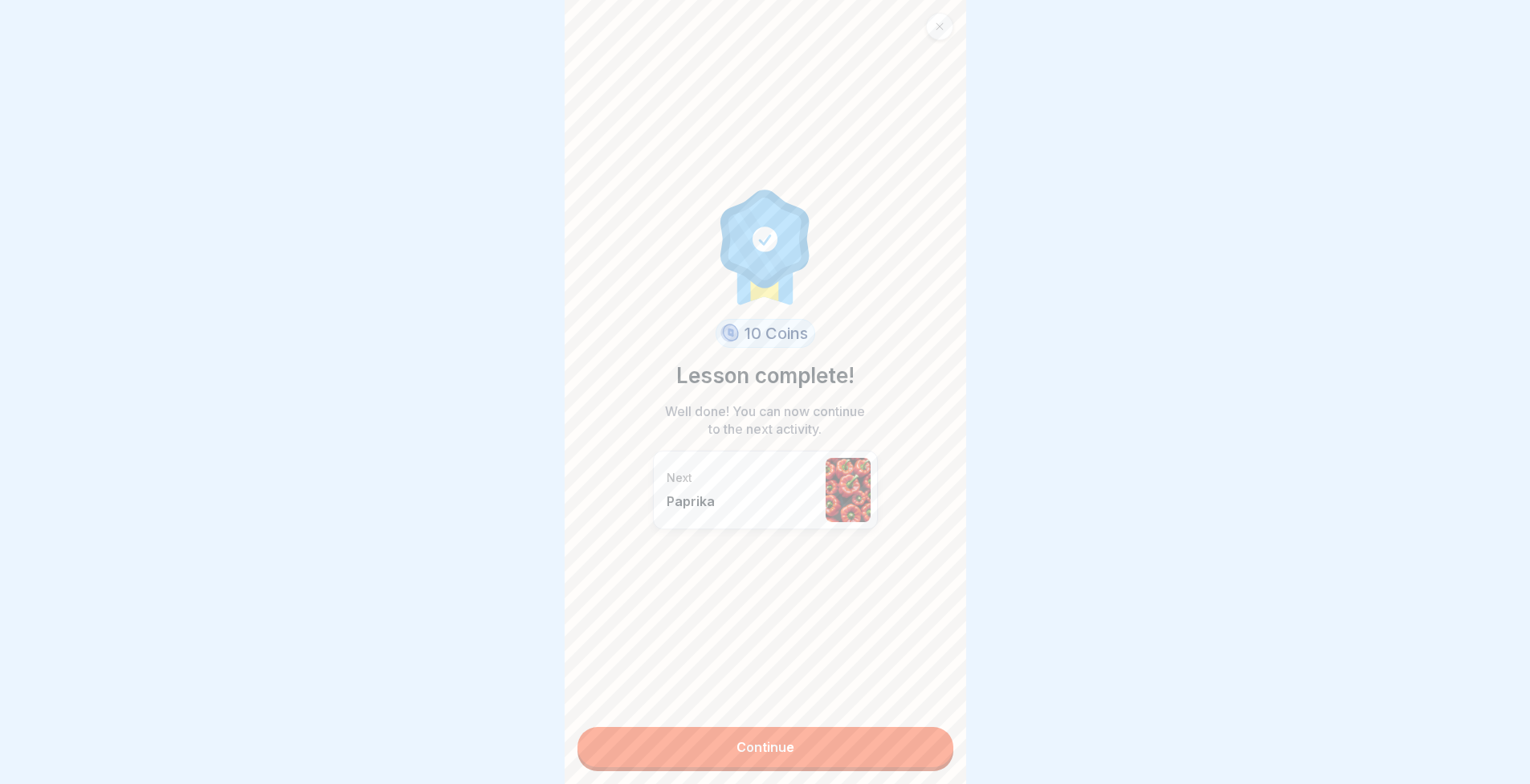
click at [873, 747] on link "Continue" at bounding box center [765, 747] width 376 height 40
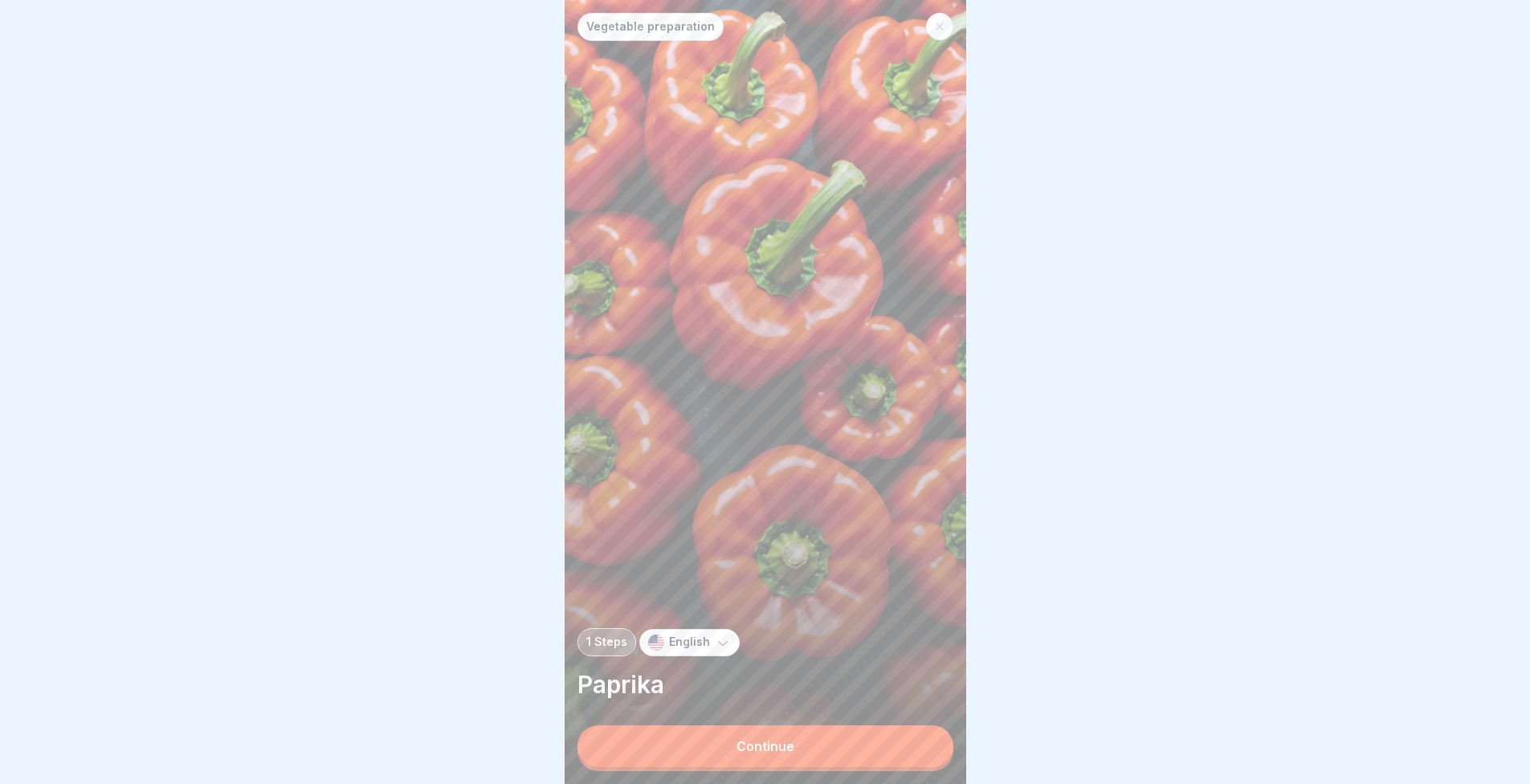
click at [842, 730] on button "Continue" at bounding box center [765, 746] width 376 height 41
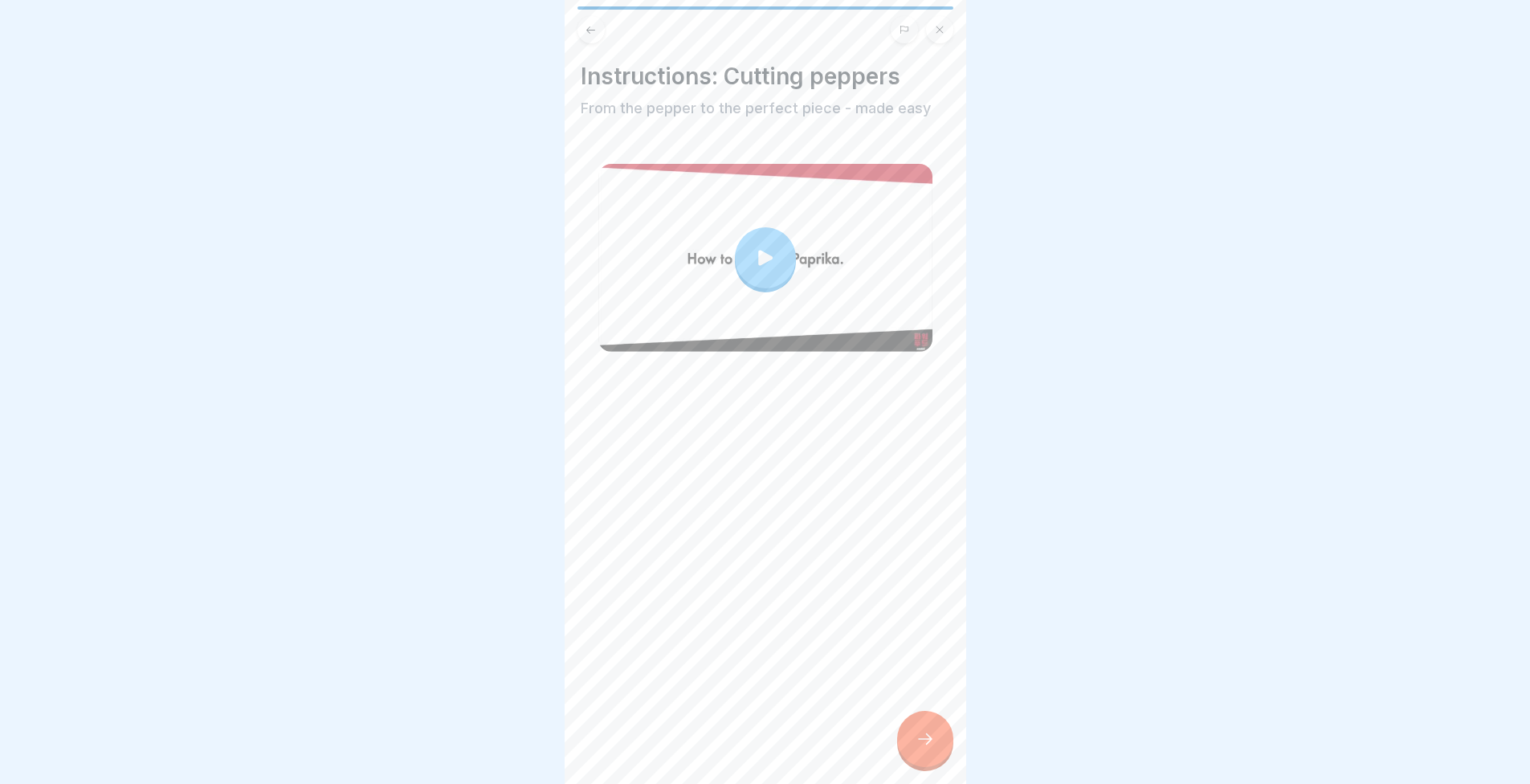
click at [758, 250] on icon at bounding box center [765, 257] width 14 height 15
click at [916, 729] on div at bounding box center [925, 739] width 57 height 57
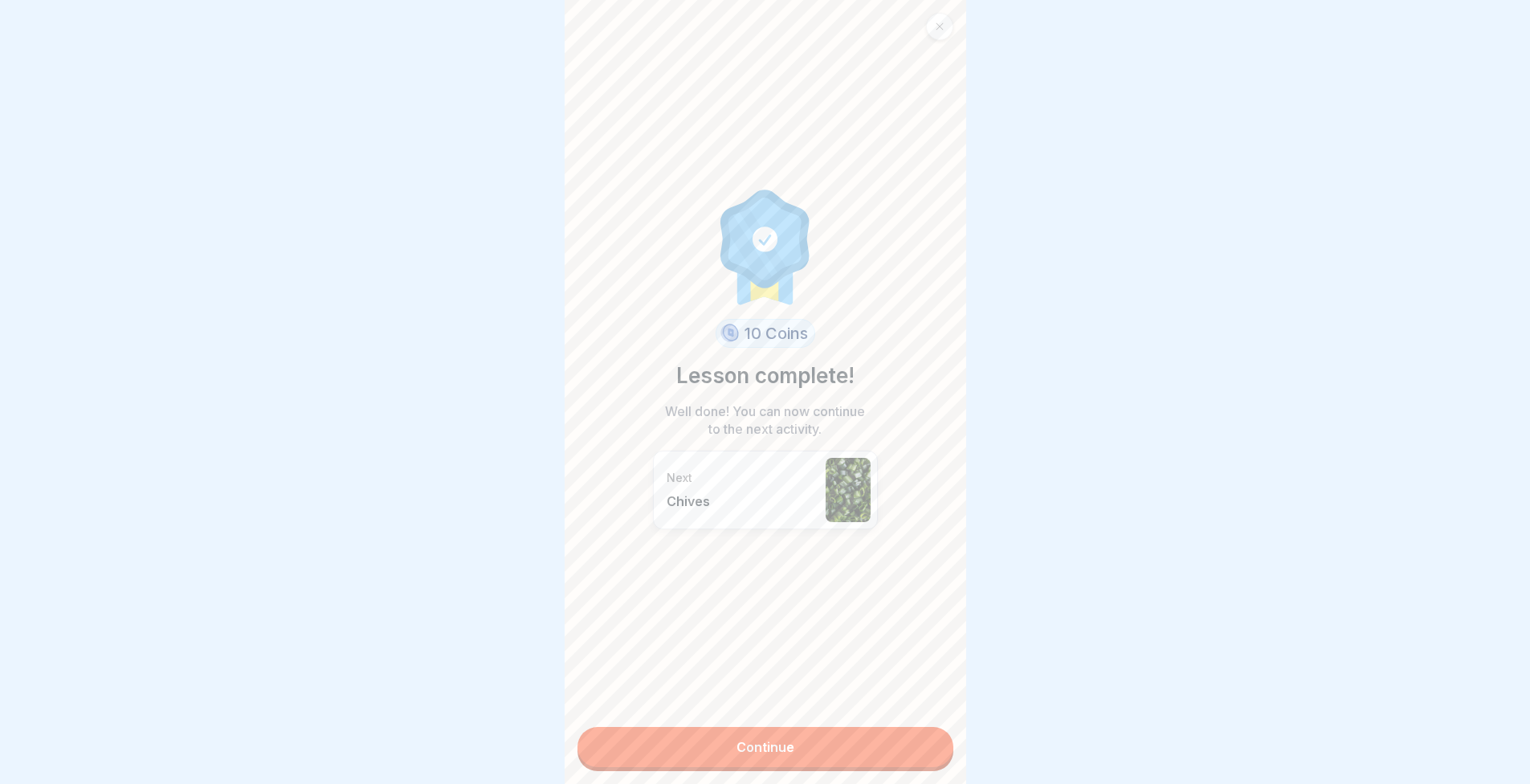
click at [892, 746] on link "Continue" at bounding box center [765, 747] width 376 height 40
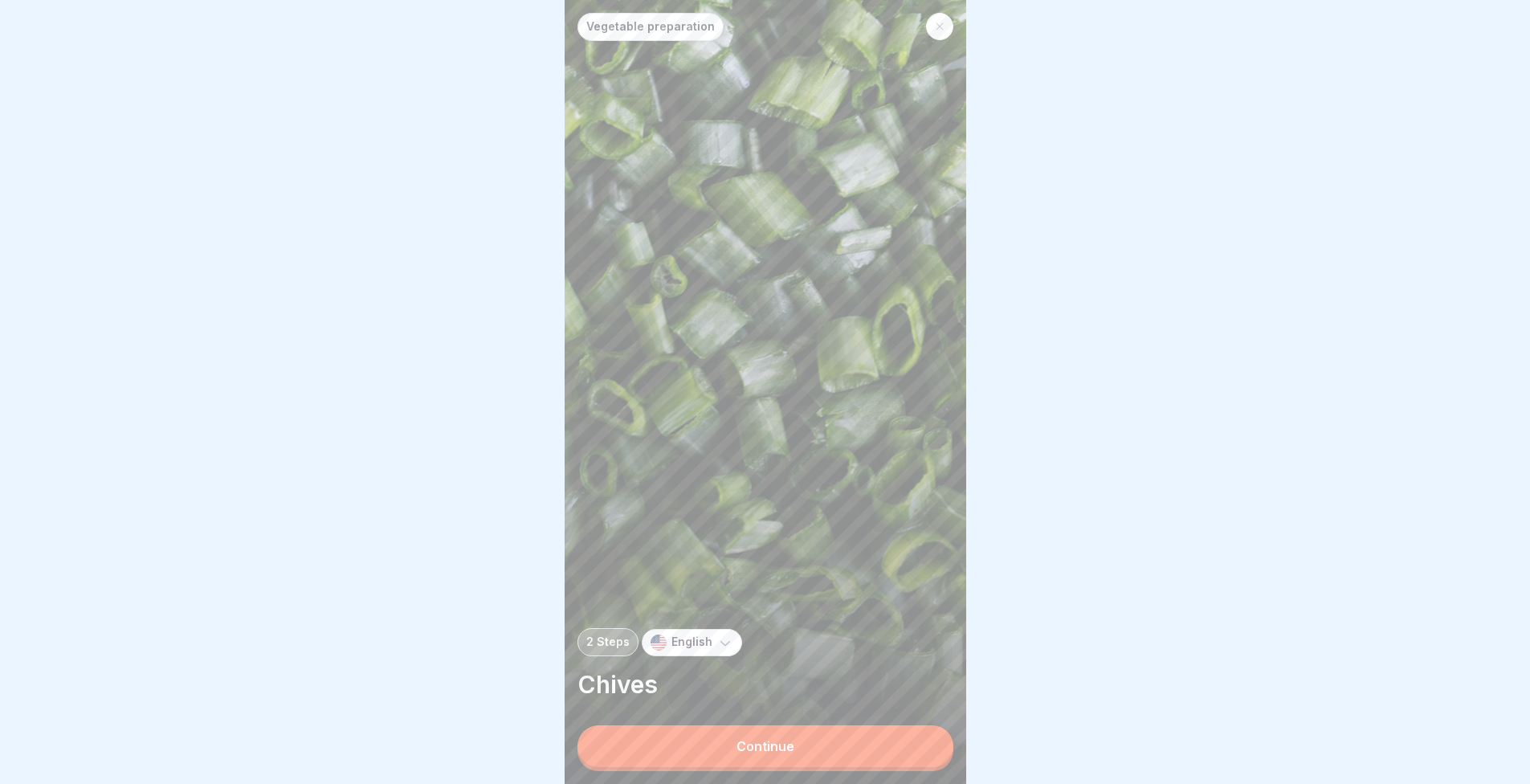
click at [767, 742] on div "Continue" at bounding box center [765, 746] width 58 height 14
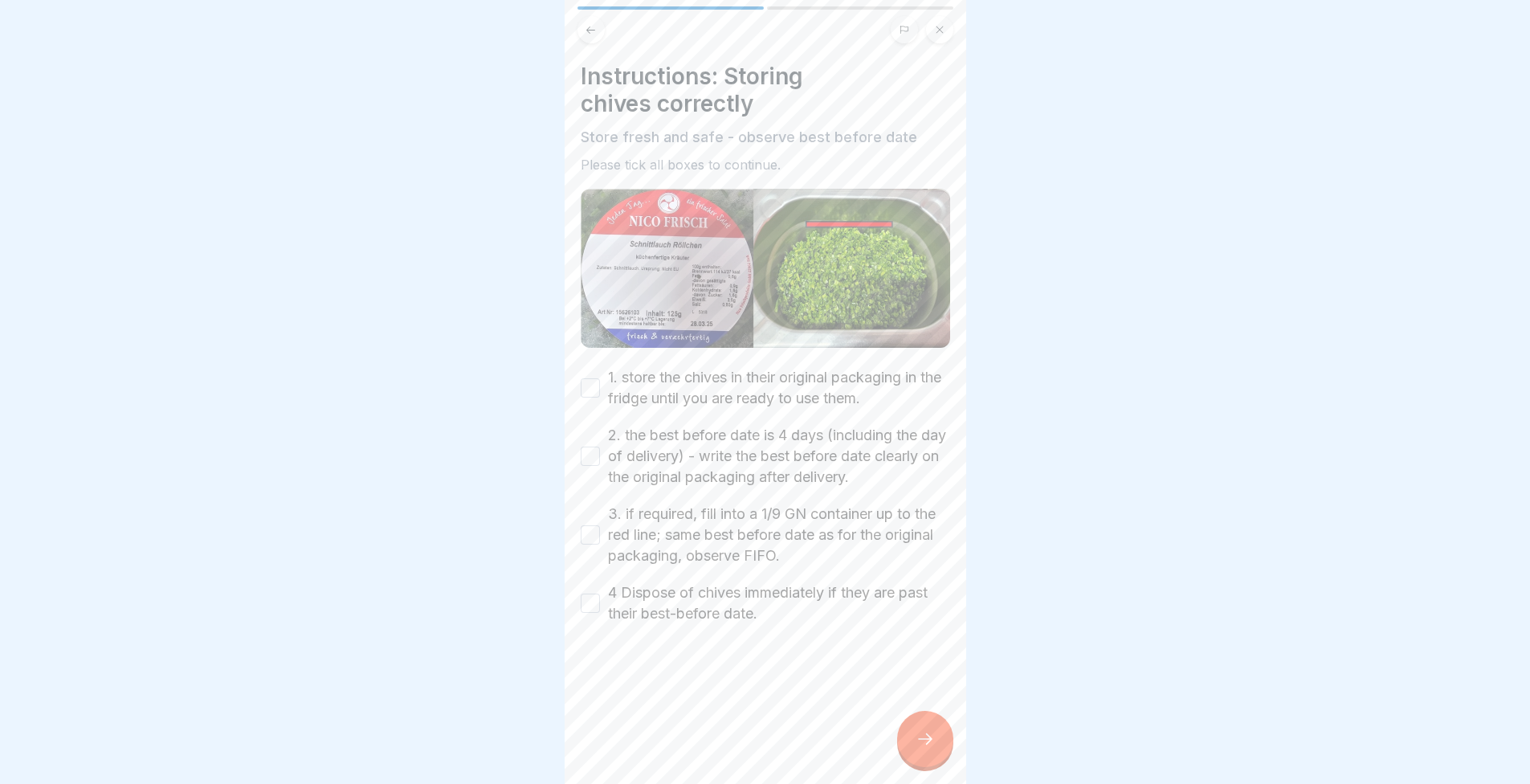
click at [631, 367] on label "1. store the chives in their original packaging in the fridge until you are rea…" at bounding box center [779, 387] width 342 height 41
click at [600, 379] on button "1. store the chives in their original packaging in the fridge until you are rea…" at bounding box center [590, 388] width 19 height 19
drag, startPoint x: 605, startPoint y: 442, endPoint x: 608, endPoint y: 453, distance: 11.4
click at [605, 442] on div "2. the best before date is 4 days (including the day of delivery) - write the b…" at bounding box center [765, 455] width 369 height 62
drag, startPoint x: 596, startPoint y: 495, endPoint x: 595, endPoint y: 507, distance: 12.0
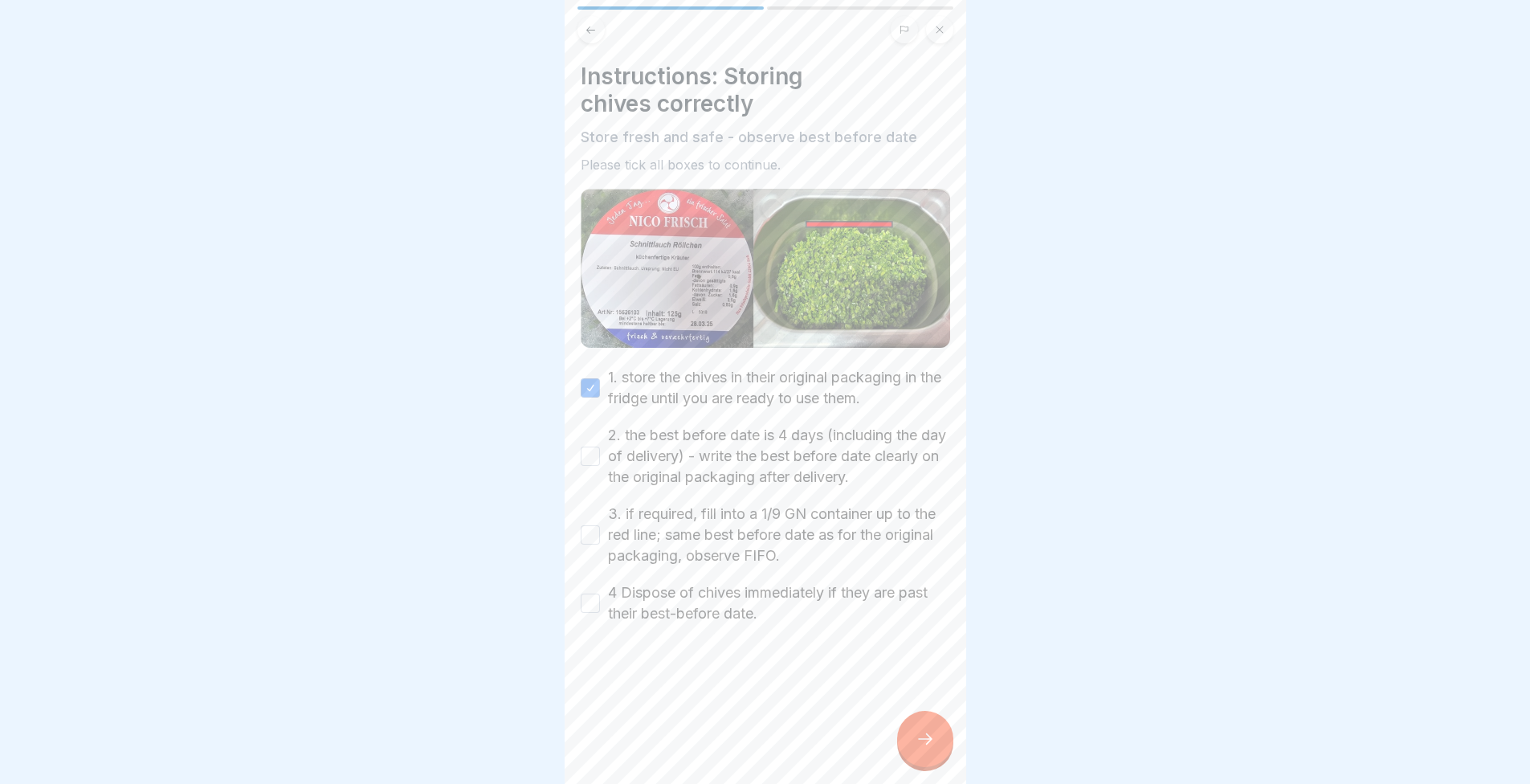
click at [595, 503] on div "3. if required, fill into a 1/9 GN container up to the red line; same best befo…" at bounding box center [765, 534] width 369 height 62
click at [596, 447] on button "2. the best before date is 4 days (including the day of delivery) - write the b…" at bounding box center [590, 456] width 19 height 19
click at [580, 526] on button "3. if required, fill into a 1/9 GN container up to the red line; same best befo…" at bounding box center [590, 535] width 19 height 19
click at [590, 594] on button "4 Dispose of chives immediately if they are past their best-before date." at bounding box center [590, 603] width 19 height 19
click at [932, 734] on icon at bounding box center [925, 739] width 19 height 19
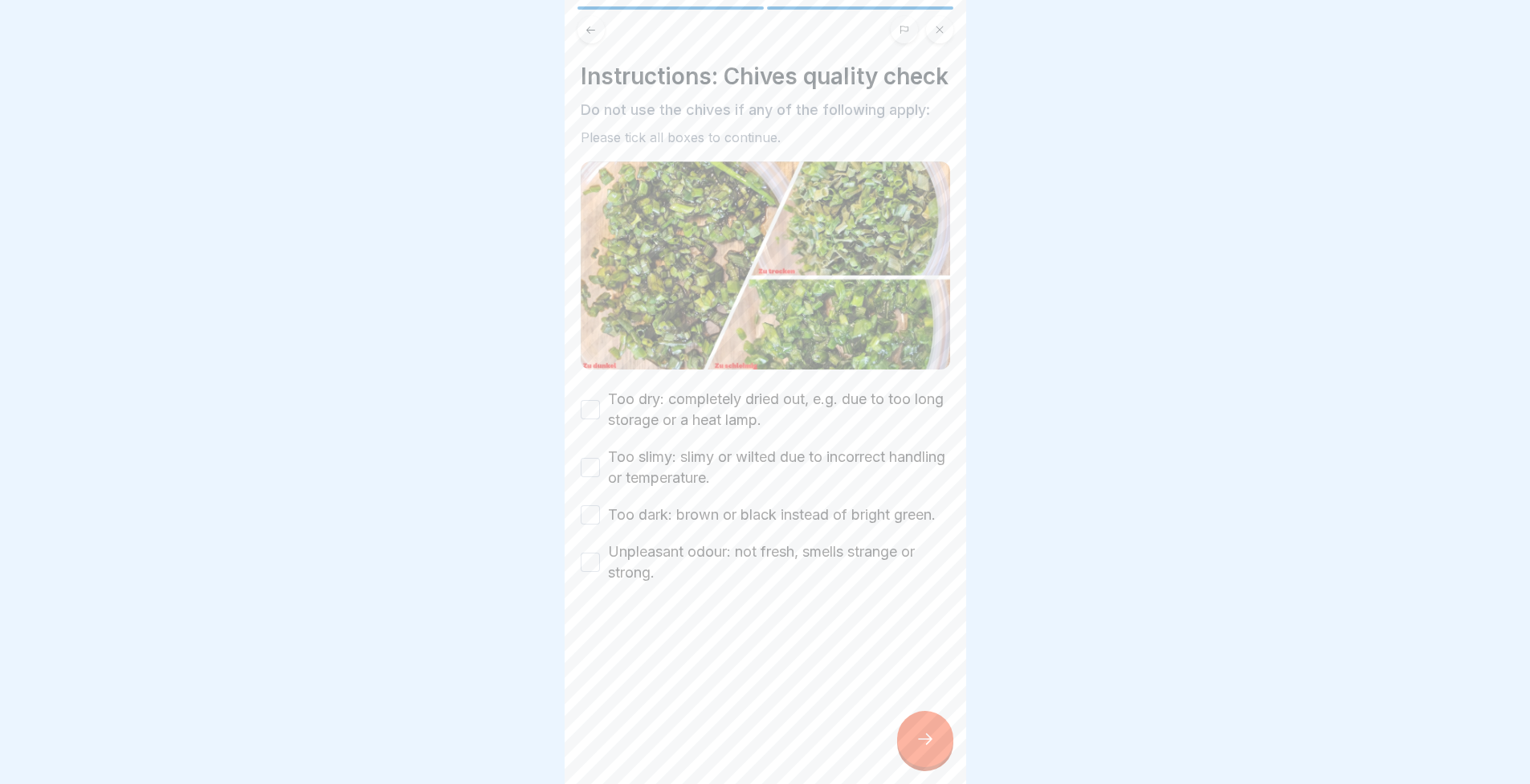
click at [622, 421] on label "Too dry: completely dried out, e.g. due to too long storage or a heat lamp." at bounding box center [779, 409] width 342 height 41
click at [600, 419] on button "Too dry: completely dried out, e.g. due to too long storage or a heat lamp." at bounding box center [590, 409] width 19 height 19
click at [609, 486] on label "Too slimy: slimy or wilted due to incorrect handling or temperature." at bounding box center [779, 467] width 342 height 41
click at [600, 477] on button "Too slimy: slimy or wilted due to incorrect handling or temperature." at bounding box center [590, 467] width 19 height 19
click at [618, 521] on label "Too dark: brown or black instead of bright green." at bounding box center [772, 515] width 328 height 21
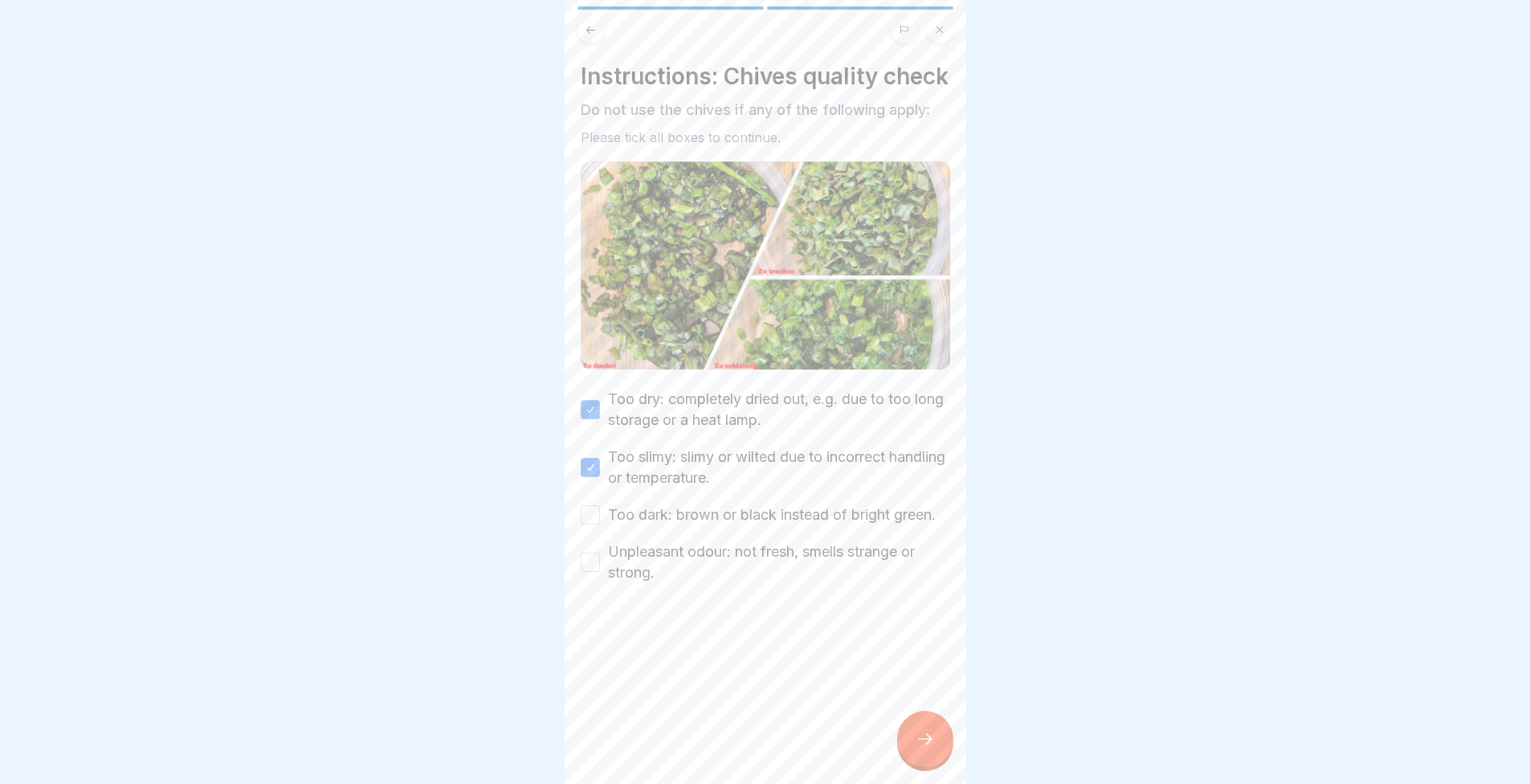
click at [600, 521] on button "Too dark: brown or black instead of bright green." at bounding box center [590, 515] width 19 height 19
click at [619, 583] on label "Unpleasant odour: not fresh, smells strange or strong." at bounding box center [779, 561] width 342 height 41
click at [600, 572] on button "Unpleasant odour: not fresh, smells strange or strong." at bounding box center [590, 562] width 19 height 19
click at [921, 744] on icon at bounding box center [925, 739] width 19 height 19
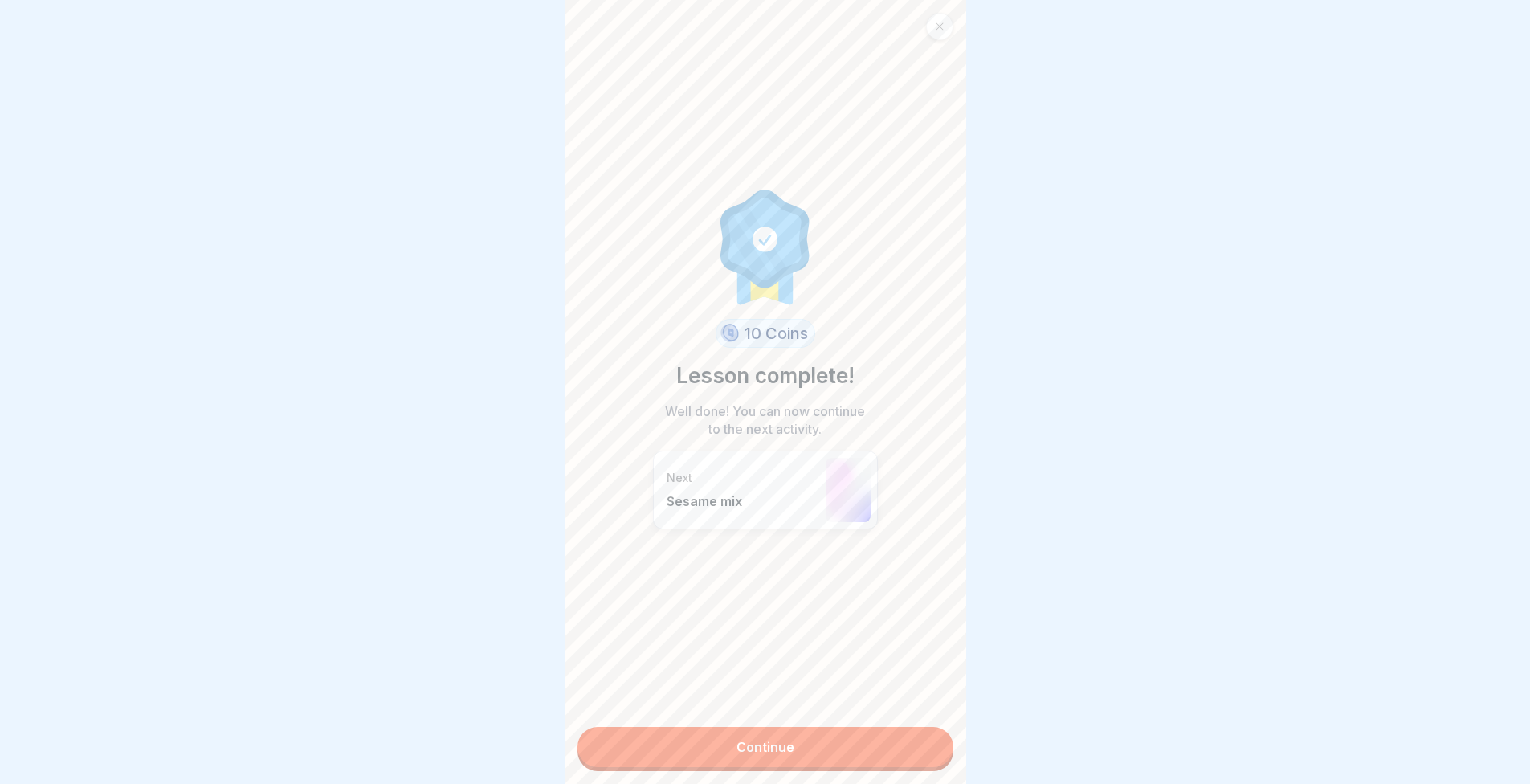
click at [864, 726] on link "Continue" at bounding box center [765, 747] width 376 height 40
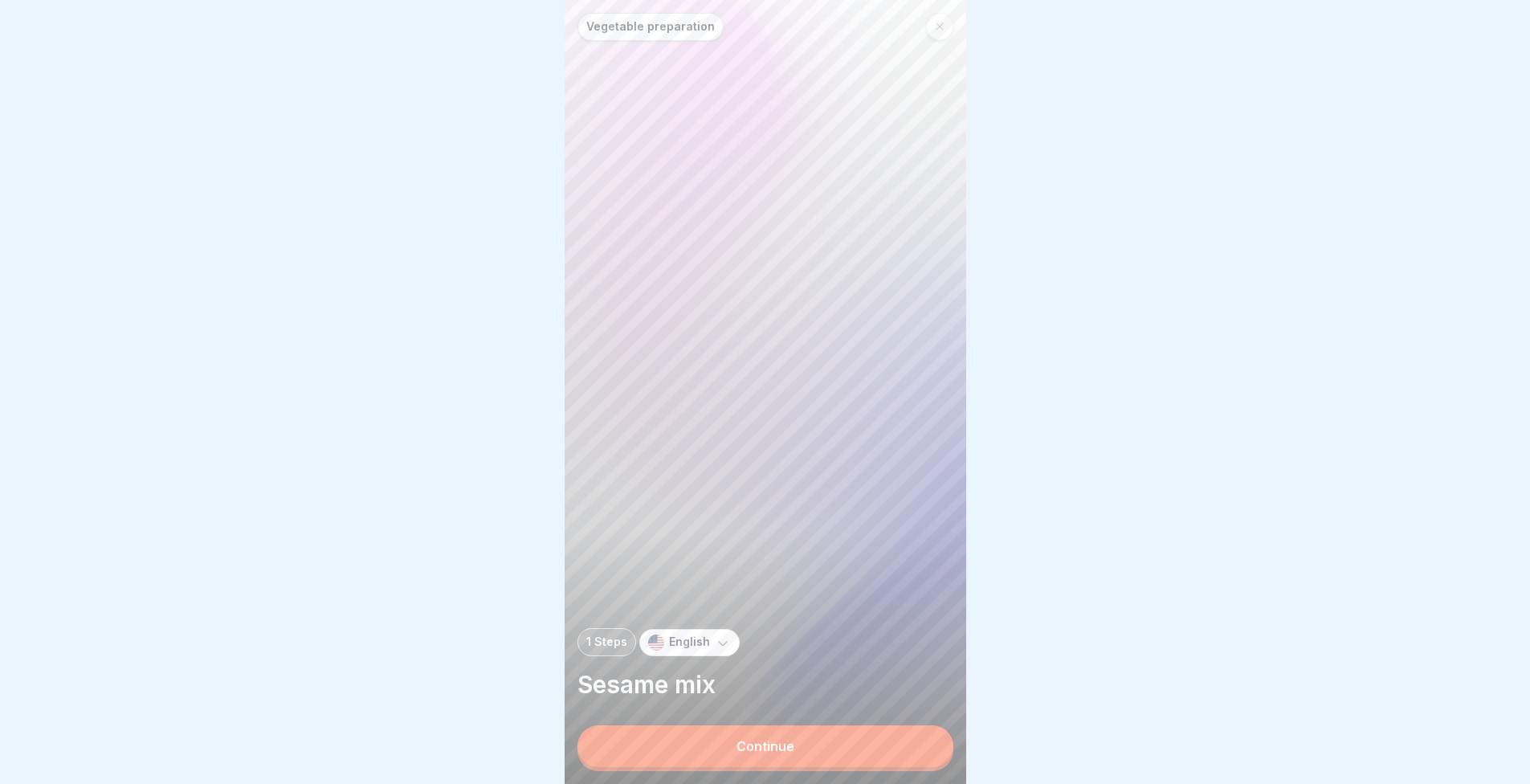
click at [844, 743] on button "Continue" at bounding box center [765, 746] width 376 height 41
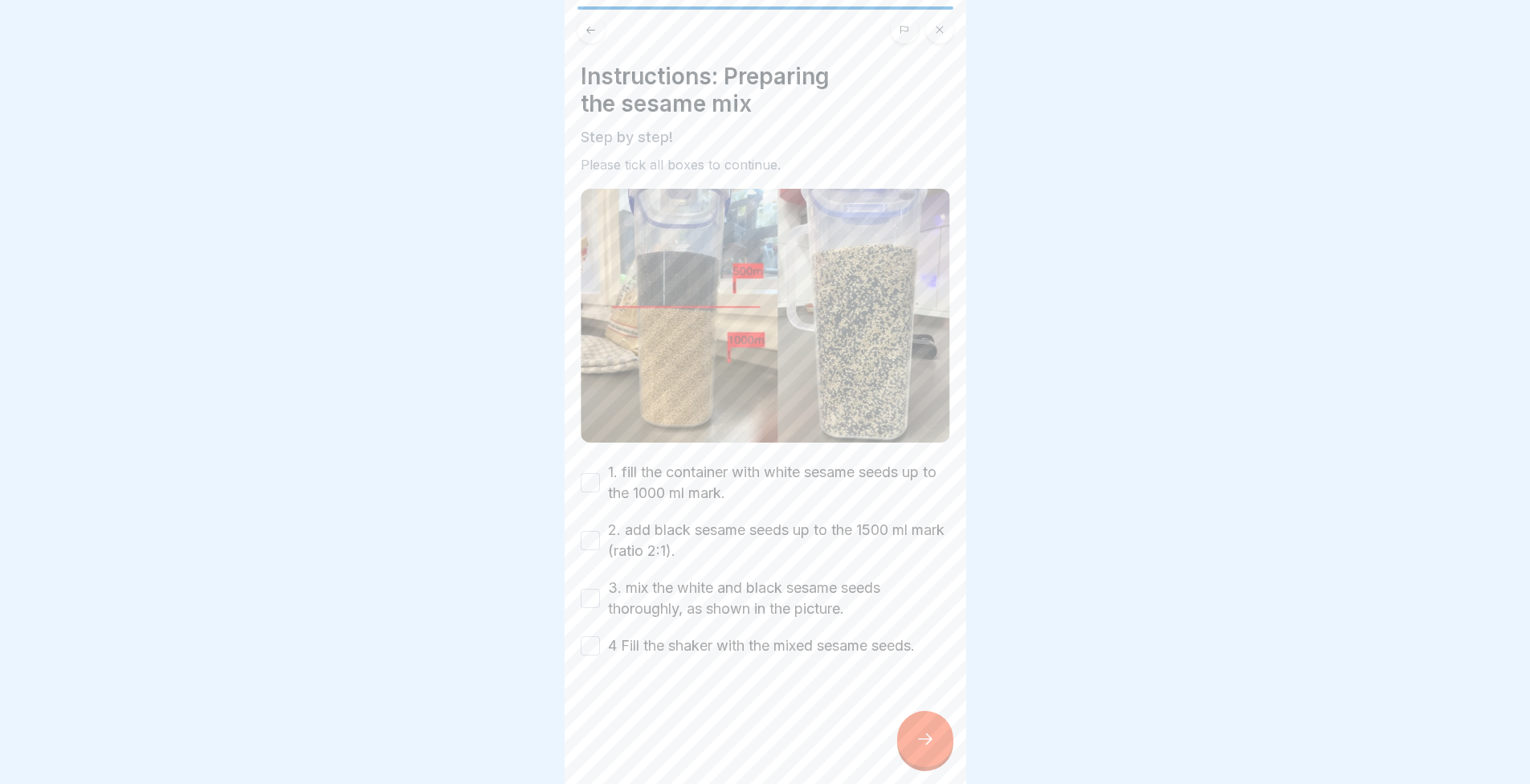
click at [590, 473] on button "1. fill the container with white sesame seeds up to the 1000 ml mark." at bounding box center [590, 482] width 19 height 19
click at [589, 530] on button "2. add black sesame seeds up to the 1500 ml mark (ratio 2:1)." at bounding box center [590, 540] width 19 height 19
click at [590, 589] on button "3. mix the white and black sesame seeds thoroughly, as shown in the picture." at bounding box center [590, 599] width 19 height 19
click at [600, 635] on div "4 Fill the shaker with the mixed sesame seeds." at bounding box center [748, 646] width 334 height 21
click at [590, 636] on button "4 Fill the shaker with the mixed sesame seeds." at bounding box center [590, 646] width 19 height 19
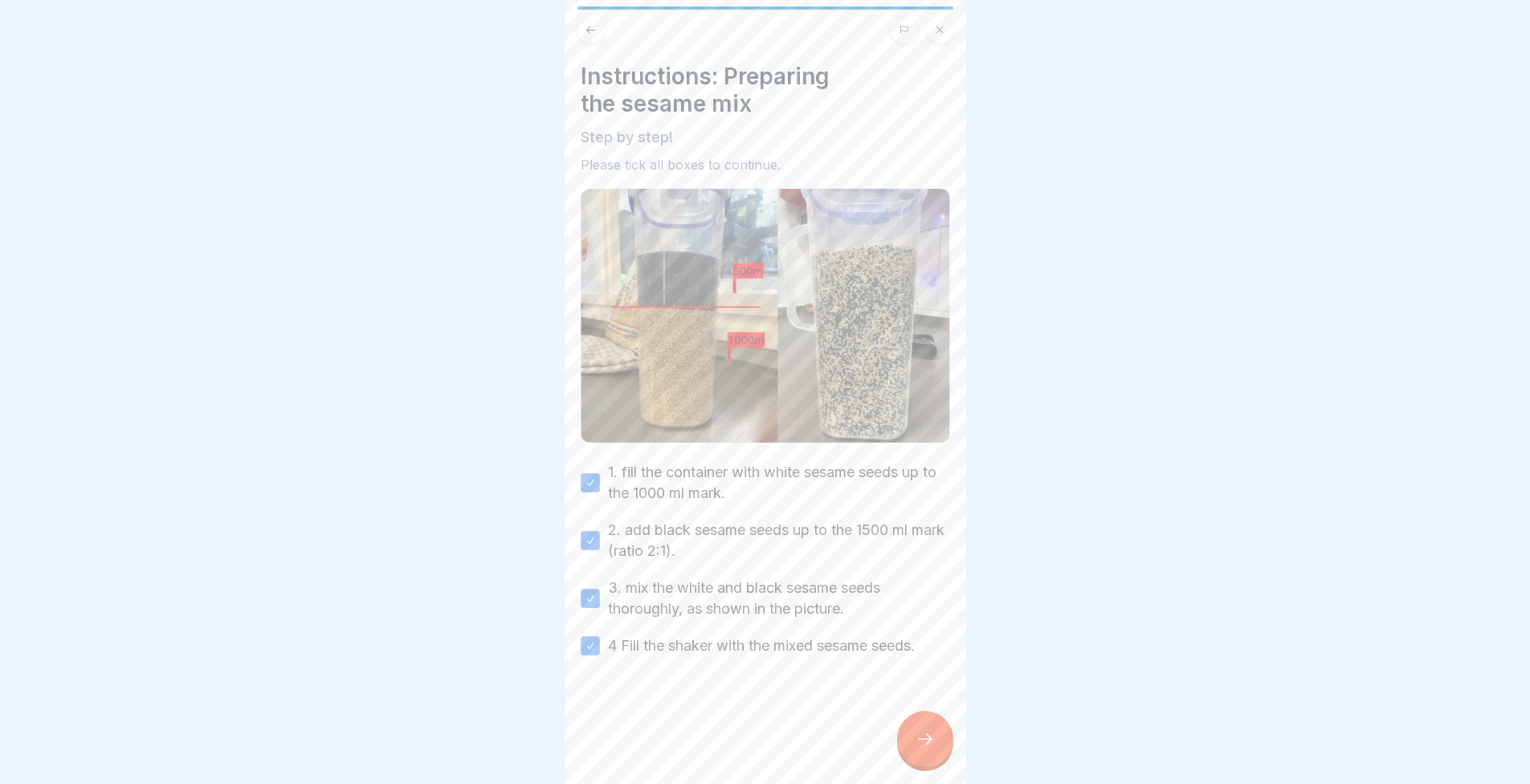
click at [908, 747] on div at bounding box center [925, 739] width 57 height 57
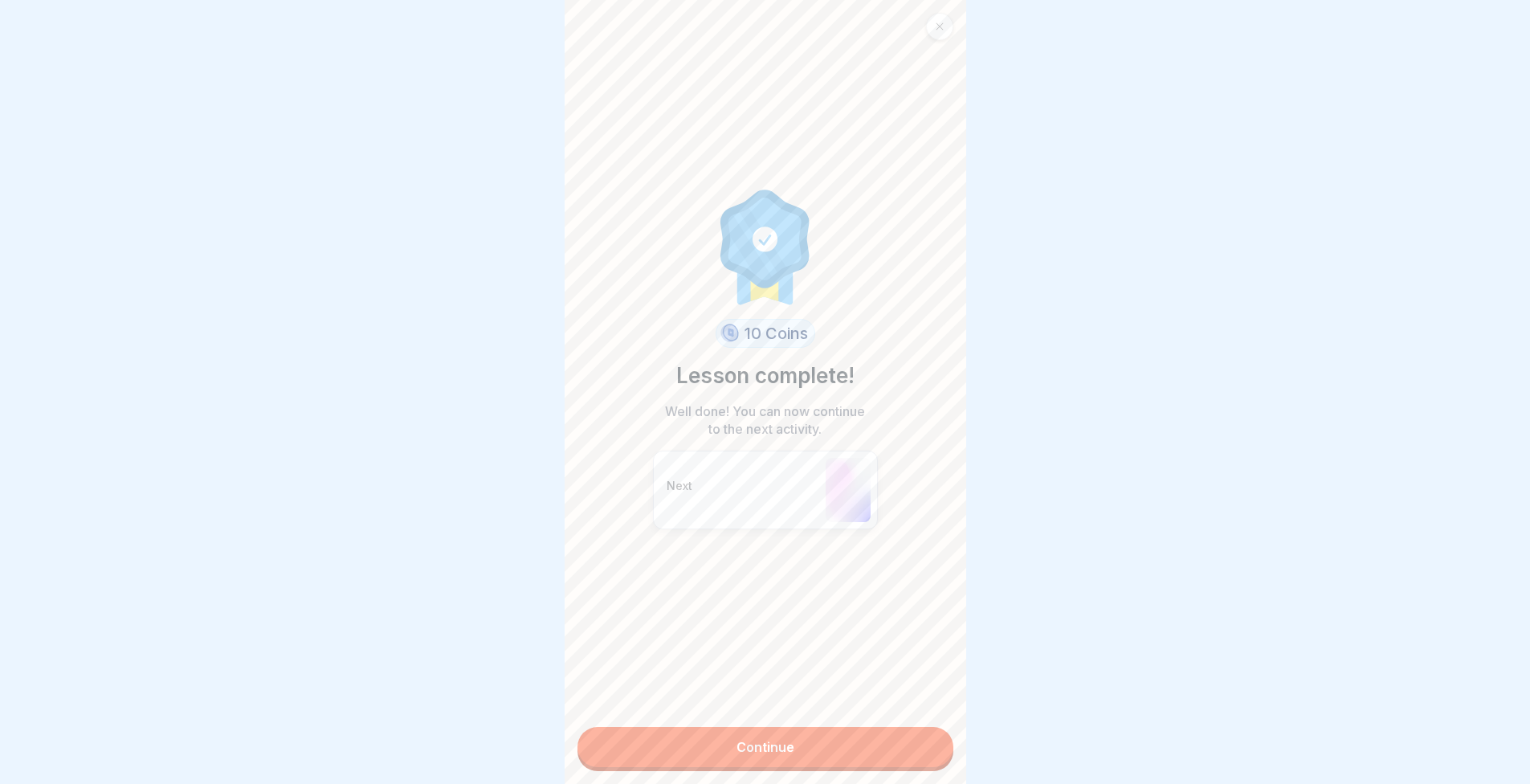
click at [921, 741] on link "Continue" at bounding box center [765, 747] width 376 height 40
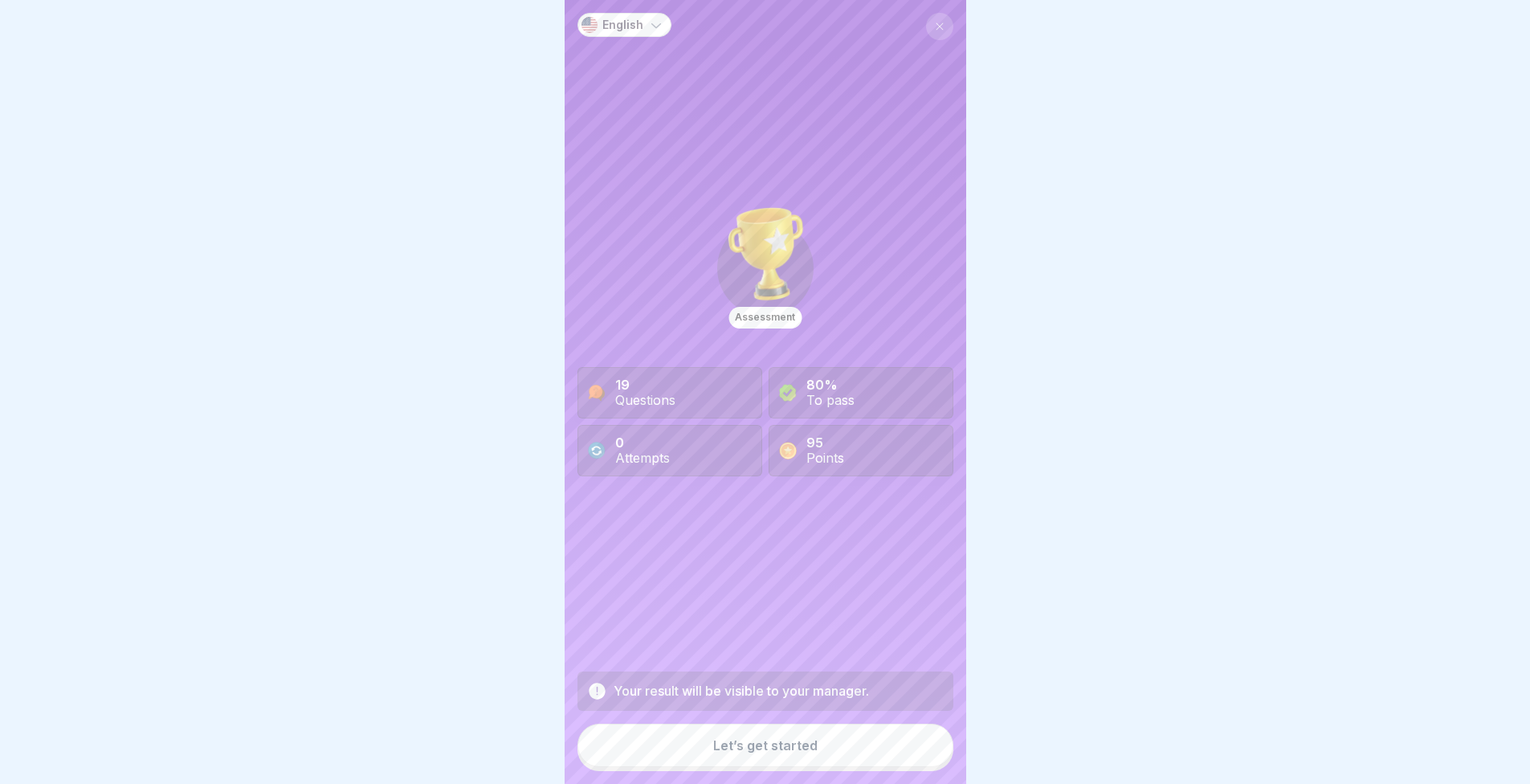
click at [737, 741] on div "Let’s get started" at bounding box center [765, 745] width 105 height 14
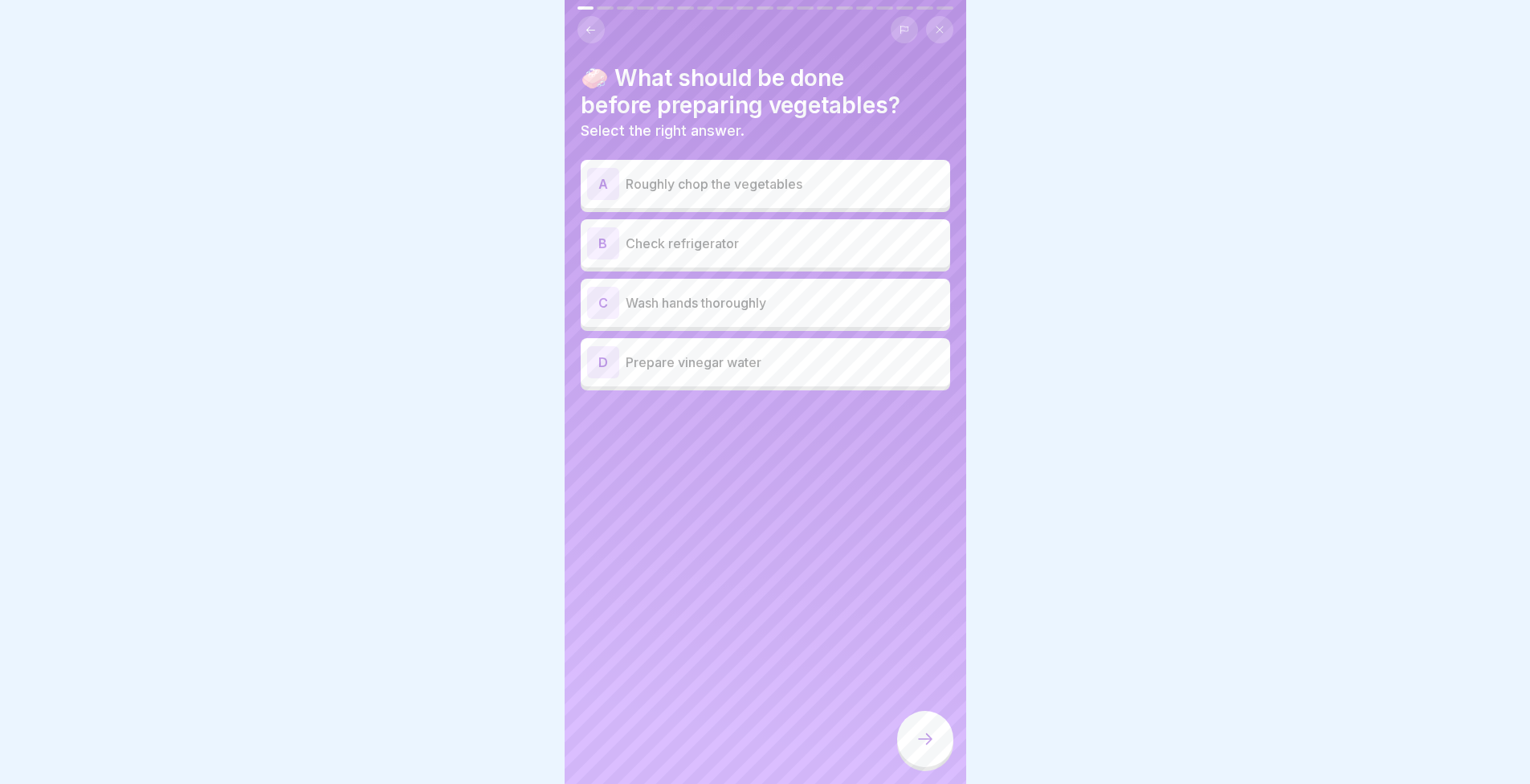
click at [761, 306] on div "C Wash hands thoroughly" at bounding box center [765, 303] width 369 height 48
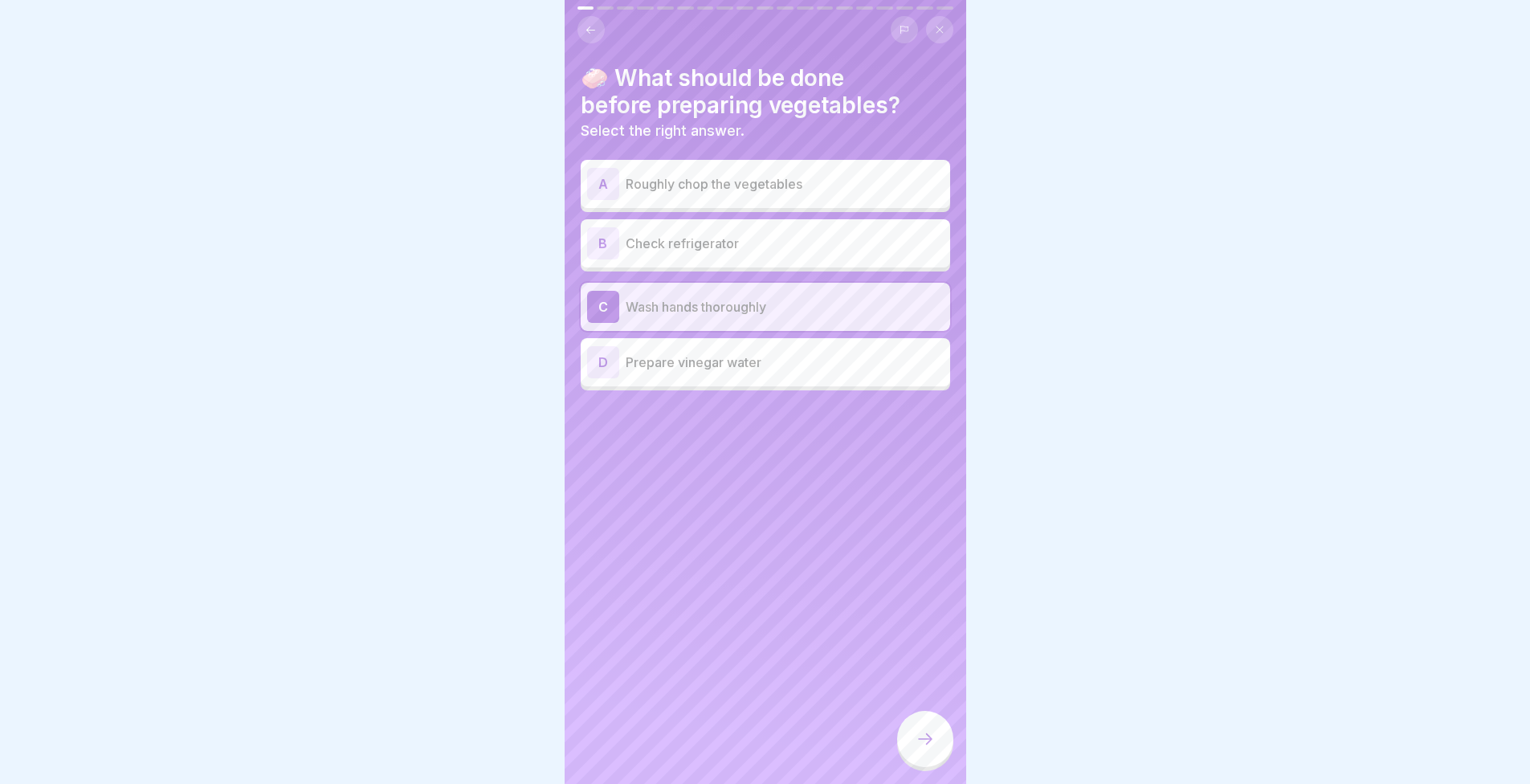
click at [932, 713] on div at bounding box center [925, 739] width 57 height 57
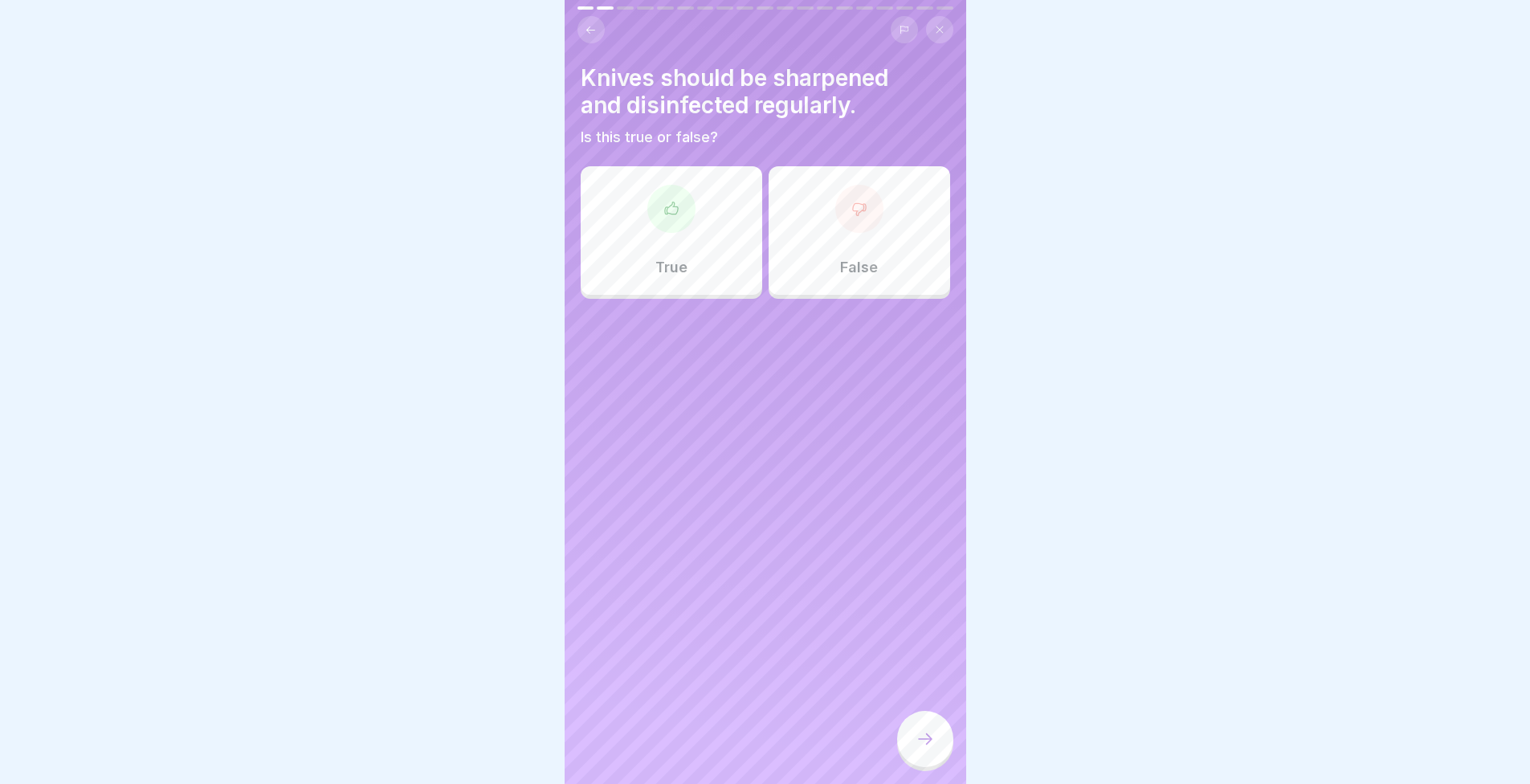
click at [697, 198] on div "True" at bounding box center [671, 231] width 182 height 129
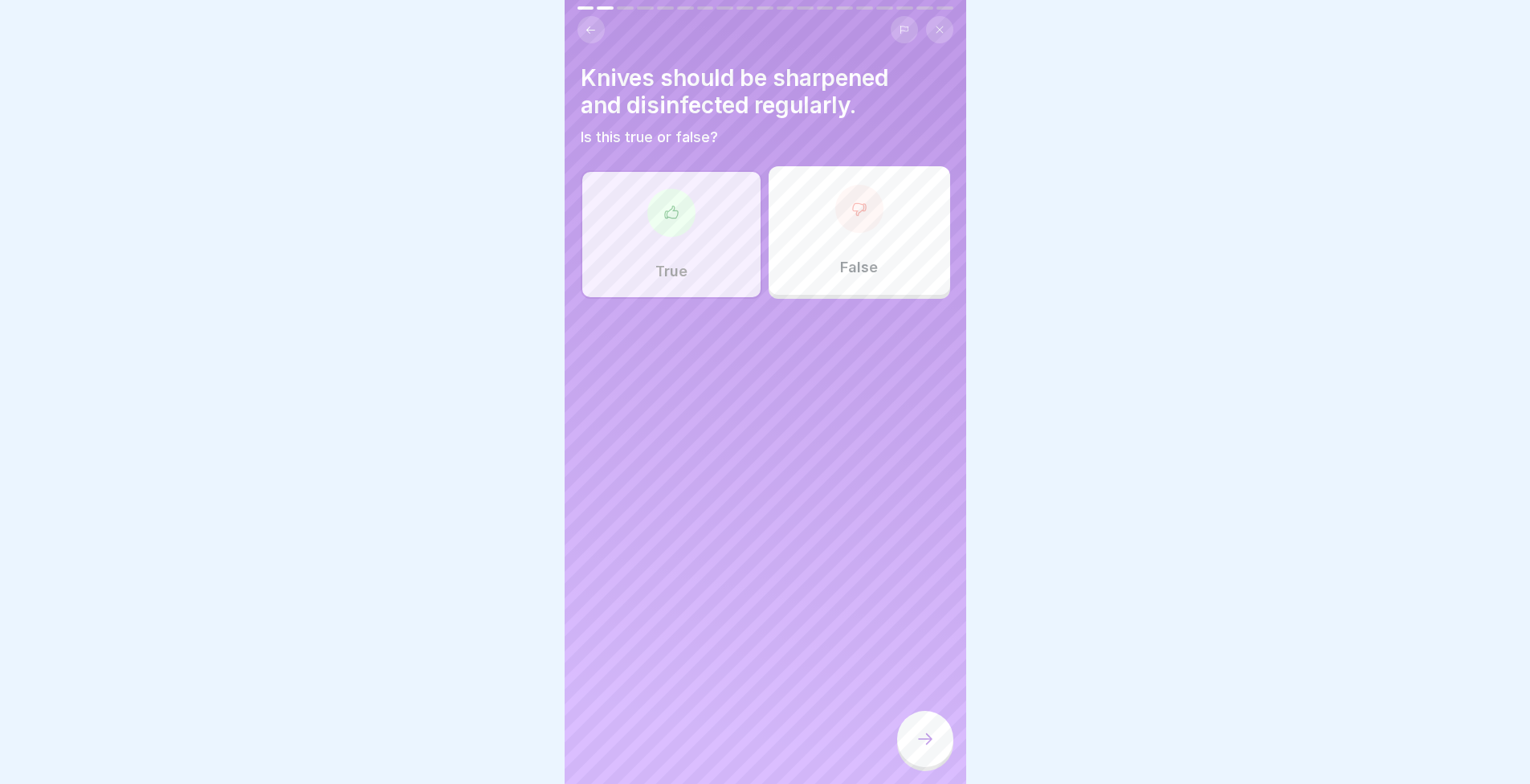
drag, startPoint x: 934, startPoint y: 747, endPoint x: 942, endPoint y: 733, distance: 16.1
click at [935, 747] on div at bounding box center [925, 739] width 57 height 57
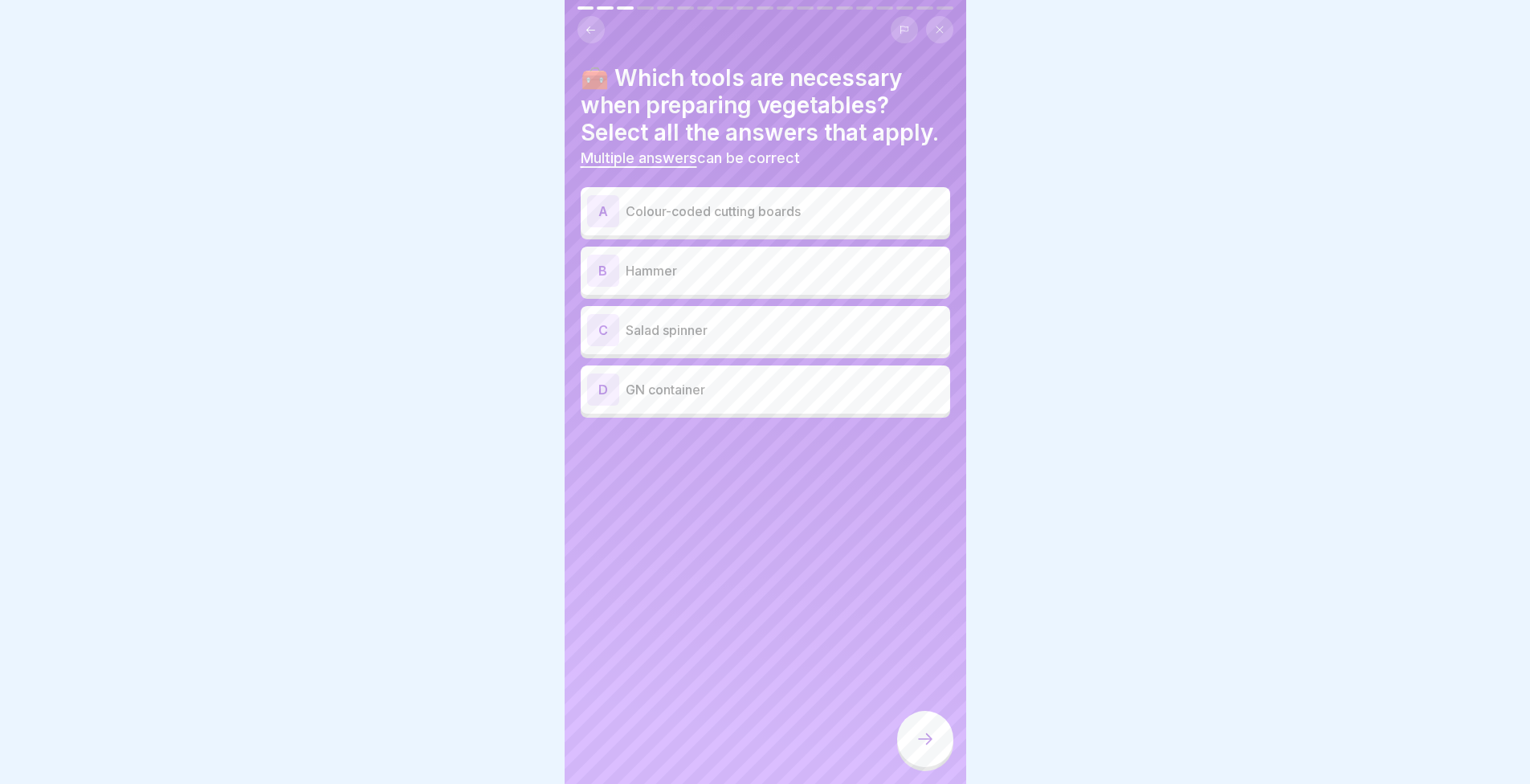
click at [680, 433] on div "🧰 Which tools are necessary when preparing vegetables? Select all the answers t…" at bounding box center [766, 392] width 402 height 784
click at [684, 399] on p "GN container" at bounding box center [784, 389] width 318 height 19
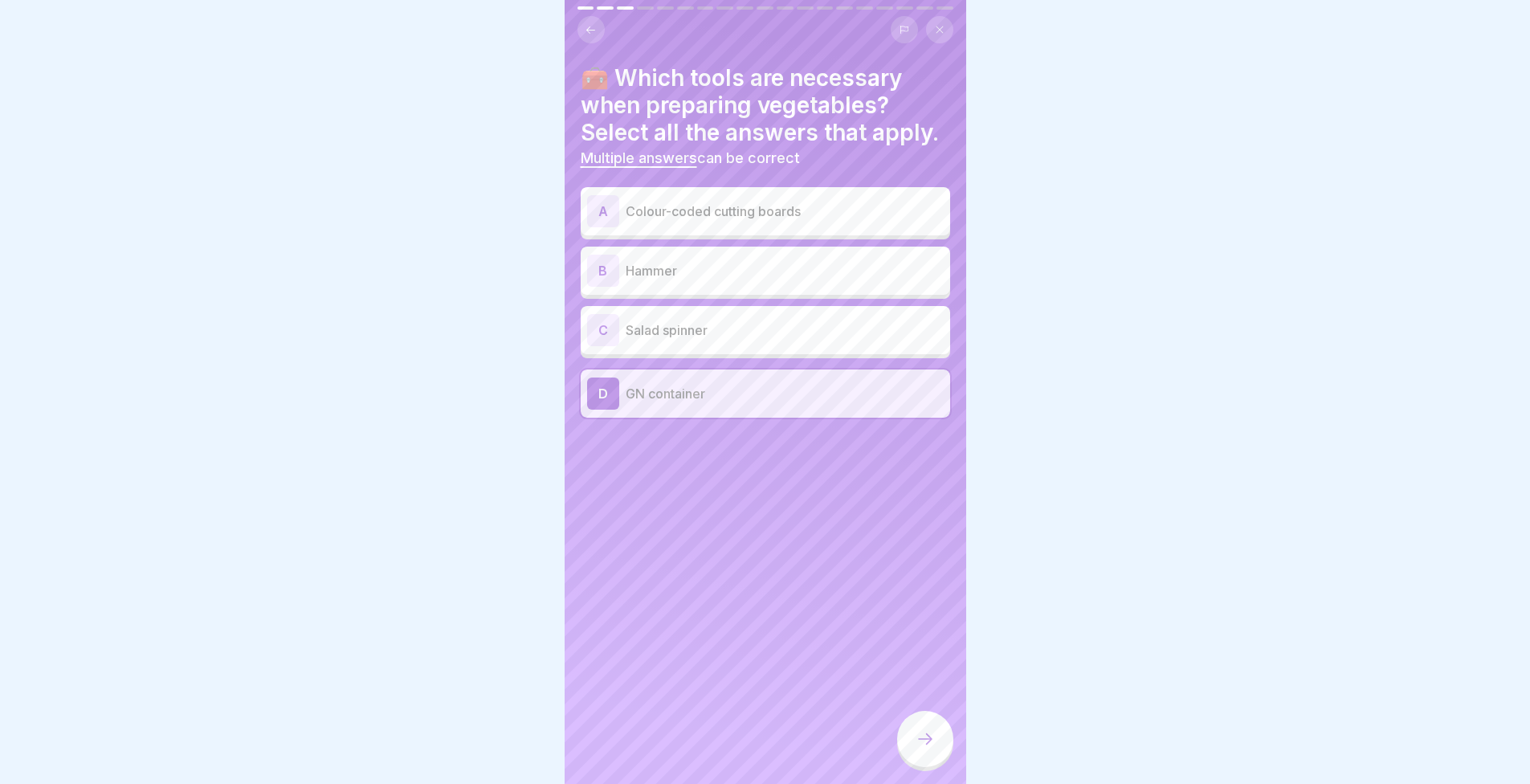
click at [692, 221] on p "Colour-coded cutting boards" at bounding box center [784, 211] width 318 height 19
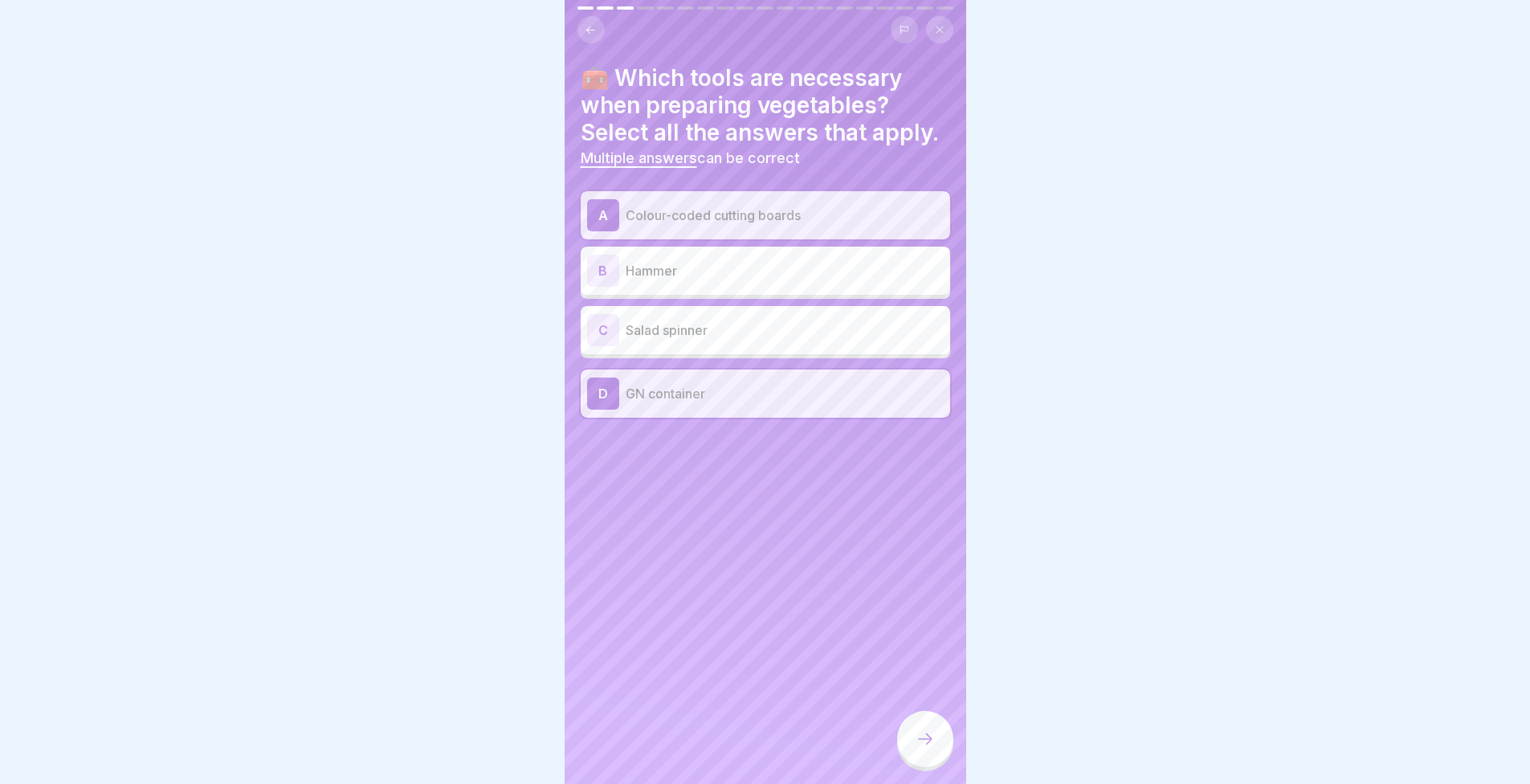
click at [689, 340] on p "Salad spinner" at bounding box center [784, 330] width 318 height 19
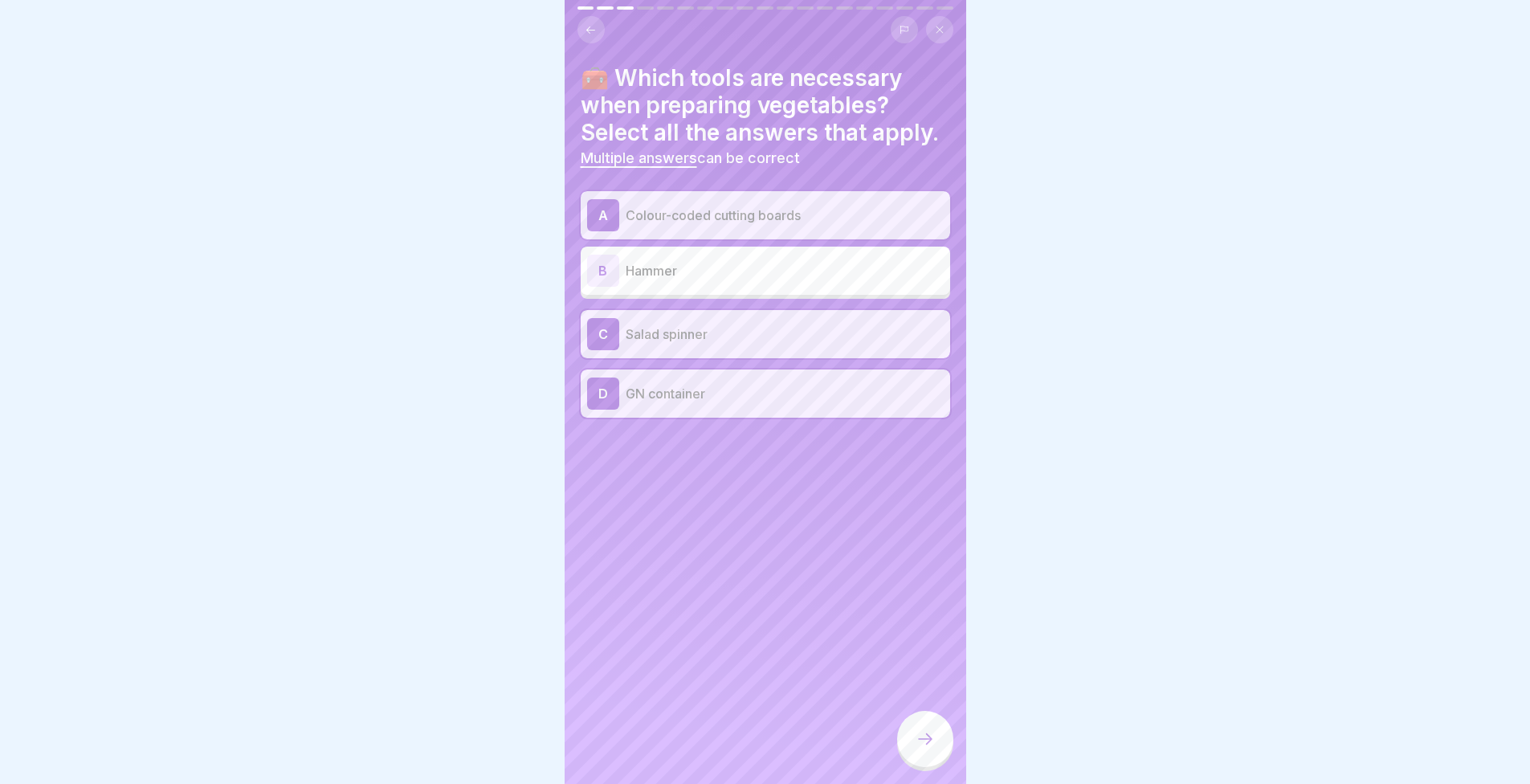
click at [939, 737] on div at bounding box center [925, 739] width 57 height 57
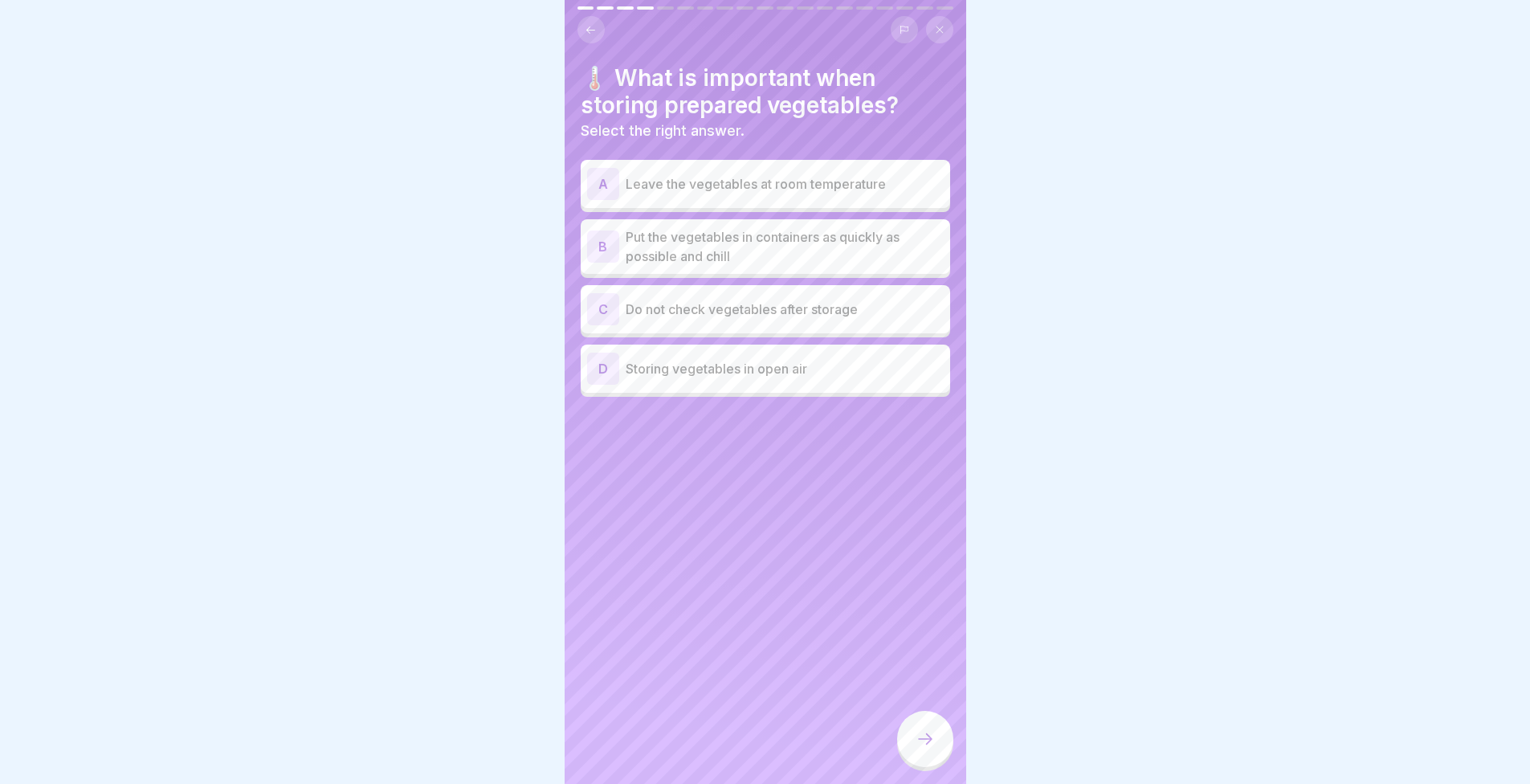
click at [712, 243] on p "Put the vegetables in containers as quickly as possible and chill" at bounding box center [784, 247] width 318 height 38
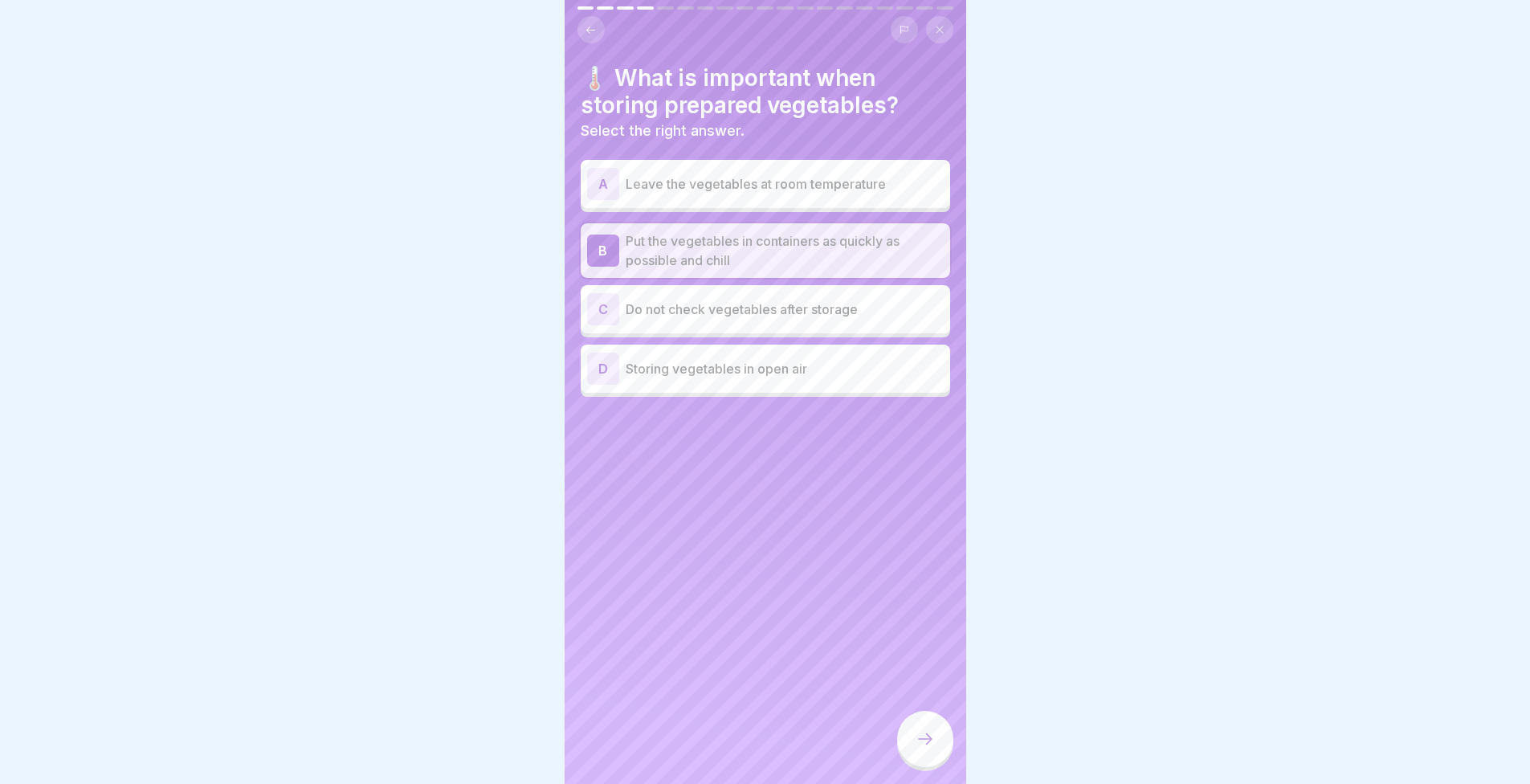
click at [919, 726] on div at bounding box center [925, 739] width 57 height 57
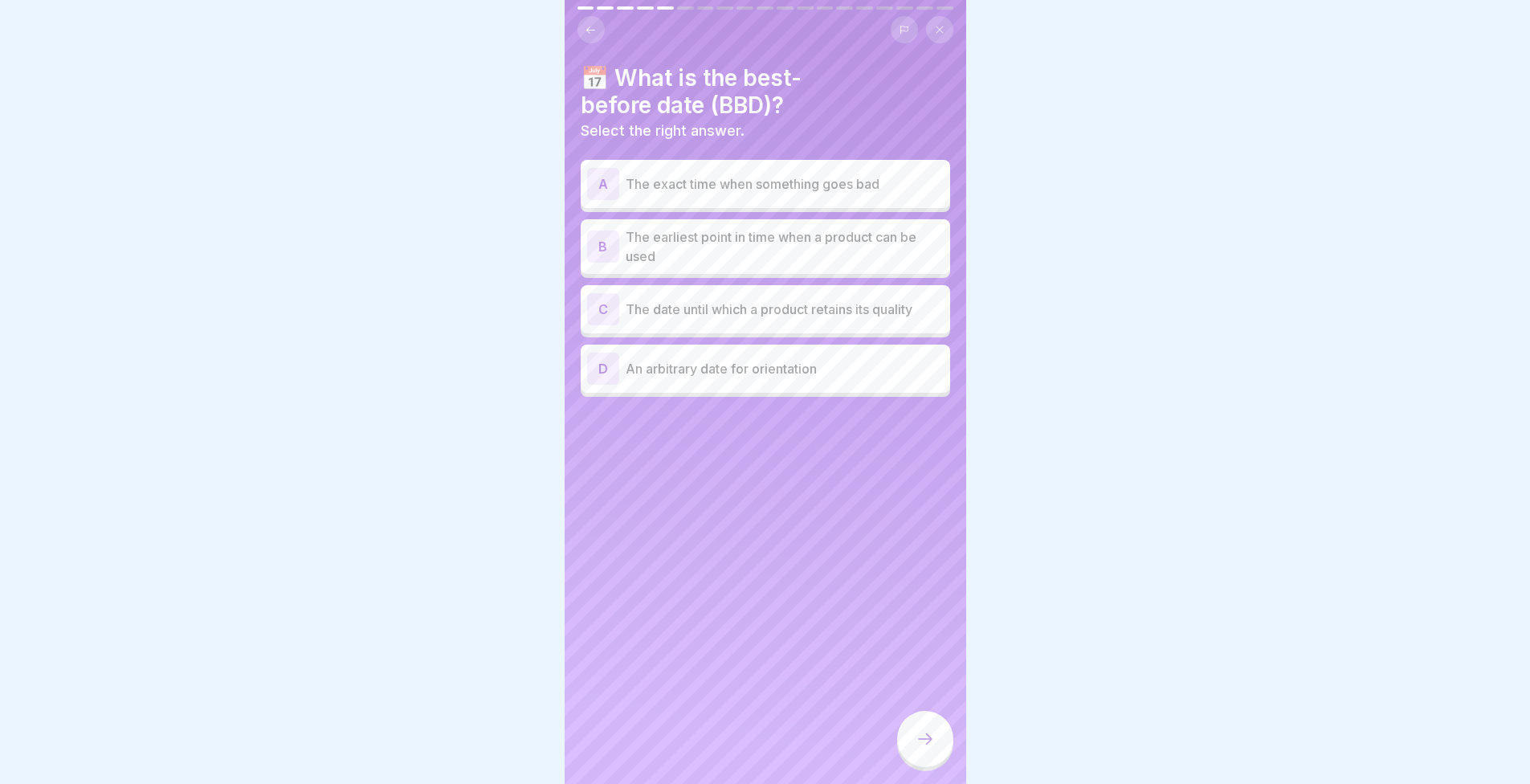
click at [708, 312] on div "C The date until which a product retains its quality" at bounding box center [765, 308] width 357 height 32
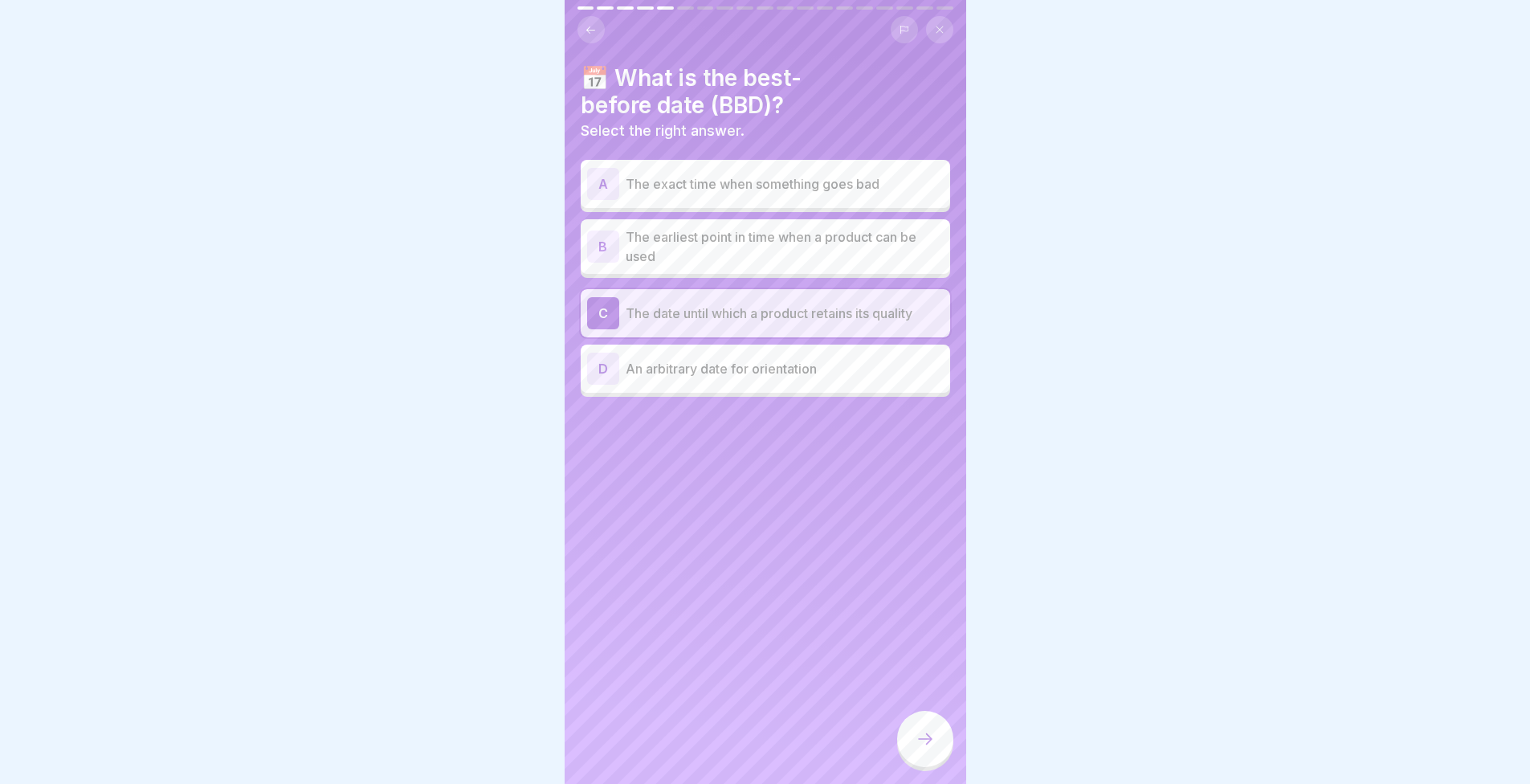
click at [911, 750] on div at bounding box center [925, 739] width 57 height 57
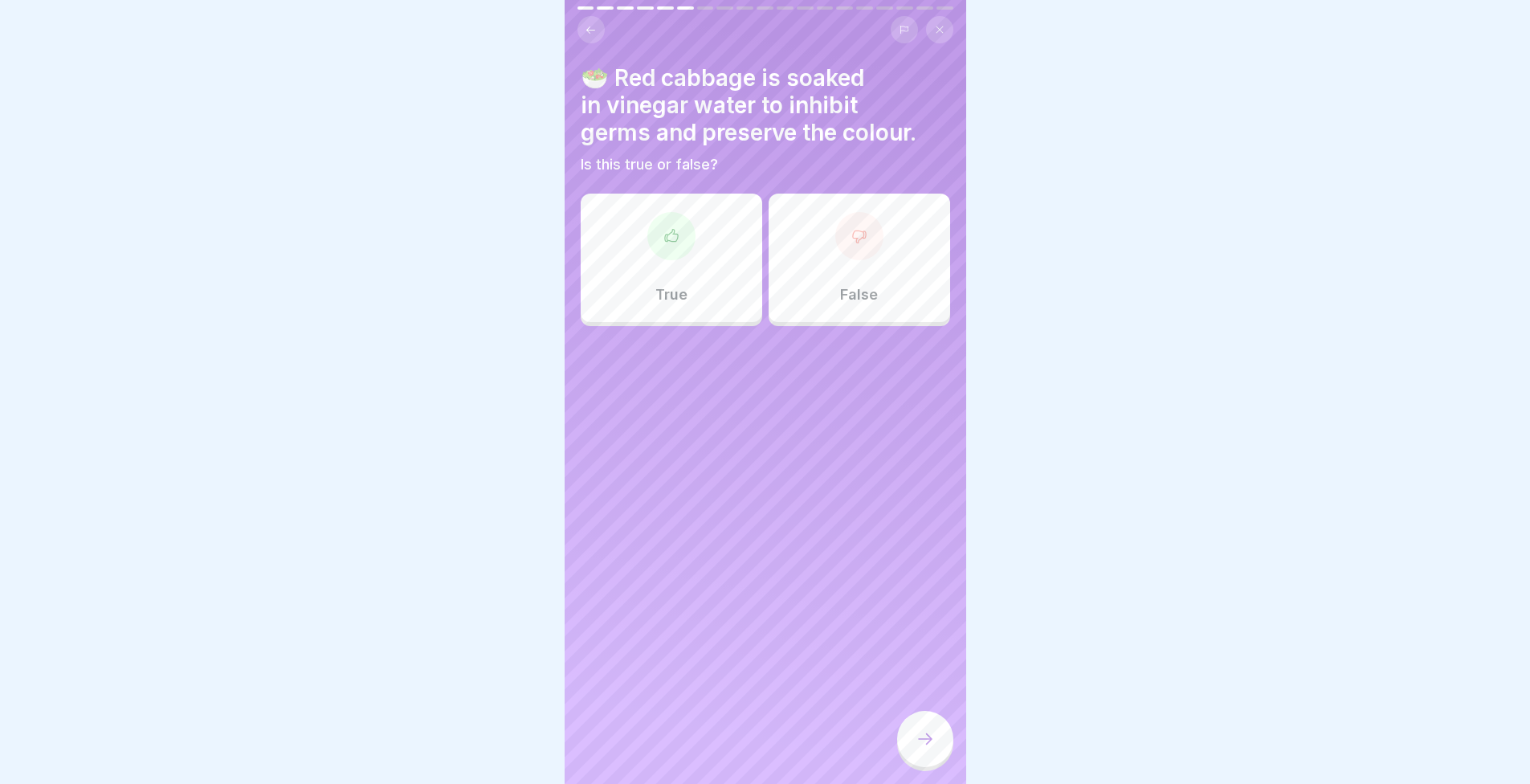
click at [699, 312] on div "True False" at bounding box center [765, 262] width 369 height 129
click at [703, 284] on div "True" at bounding box center [671, 257] width 182 height 129
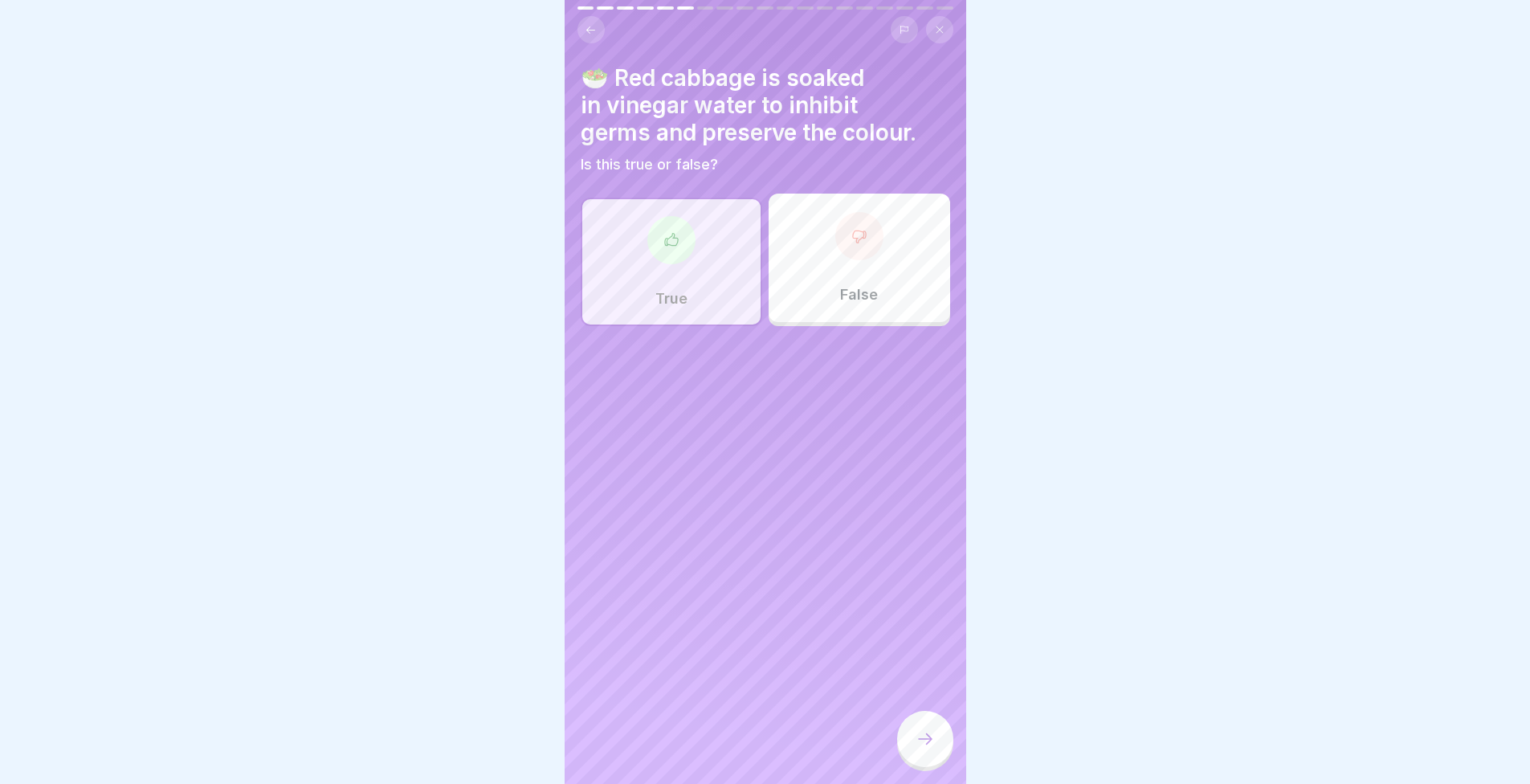
click at [863, 304] on div "False" at bounding box center [859, 257] width 182 height 129
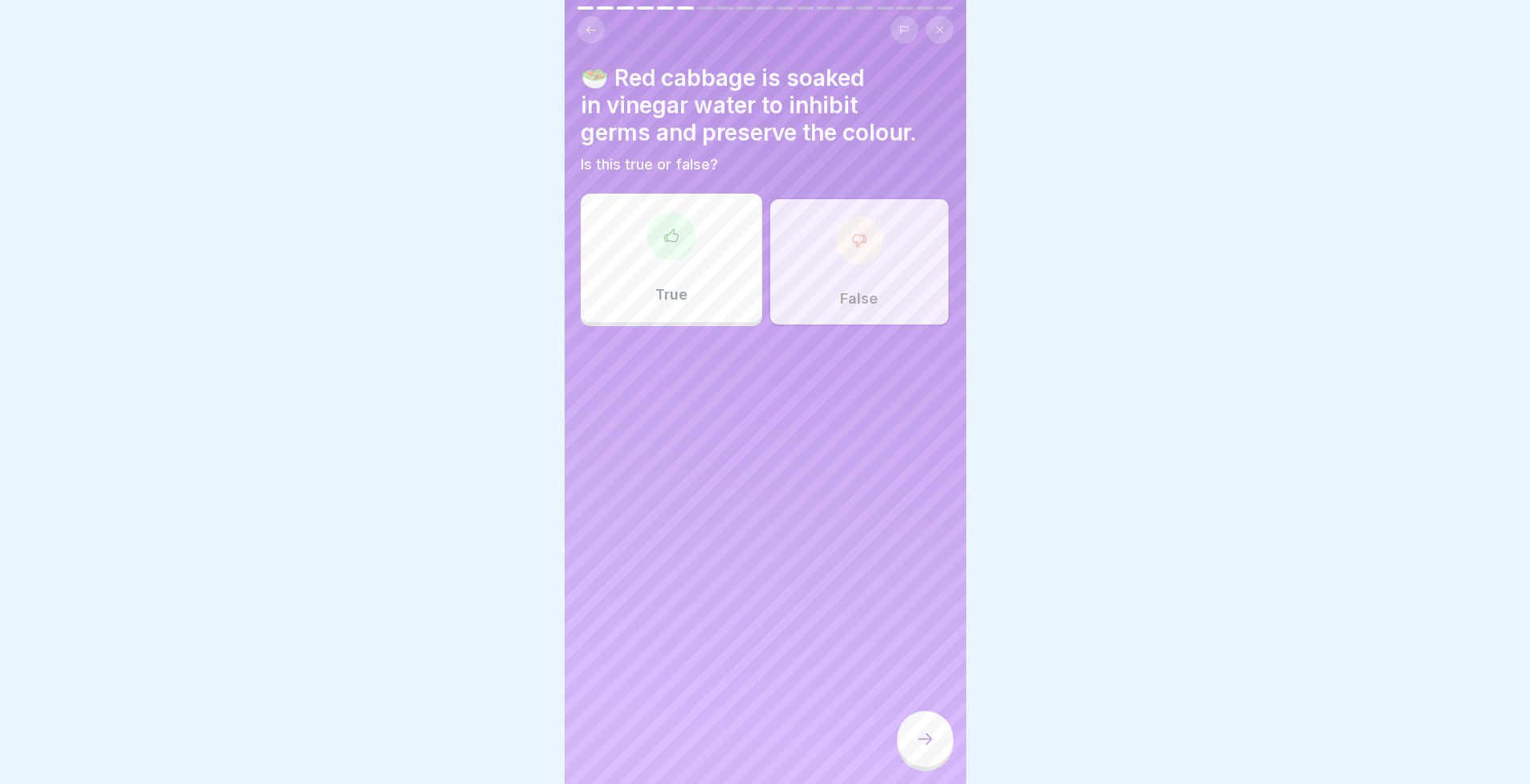
click at [932, 741] on icon at bounding box center [925, 739] width 19 height 19
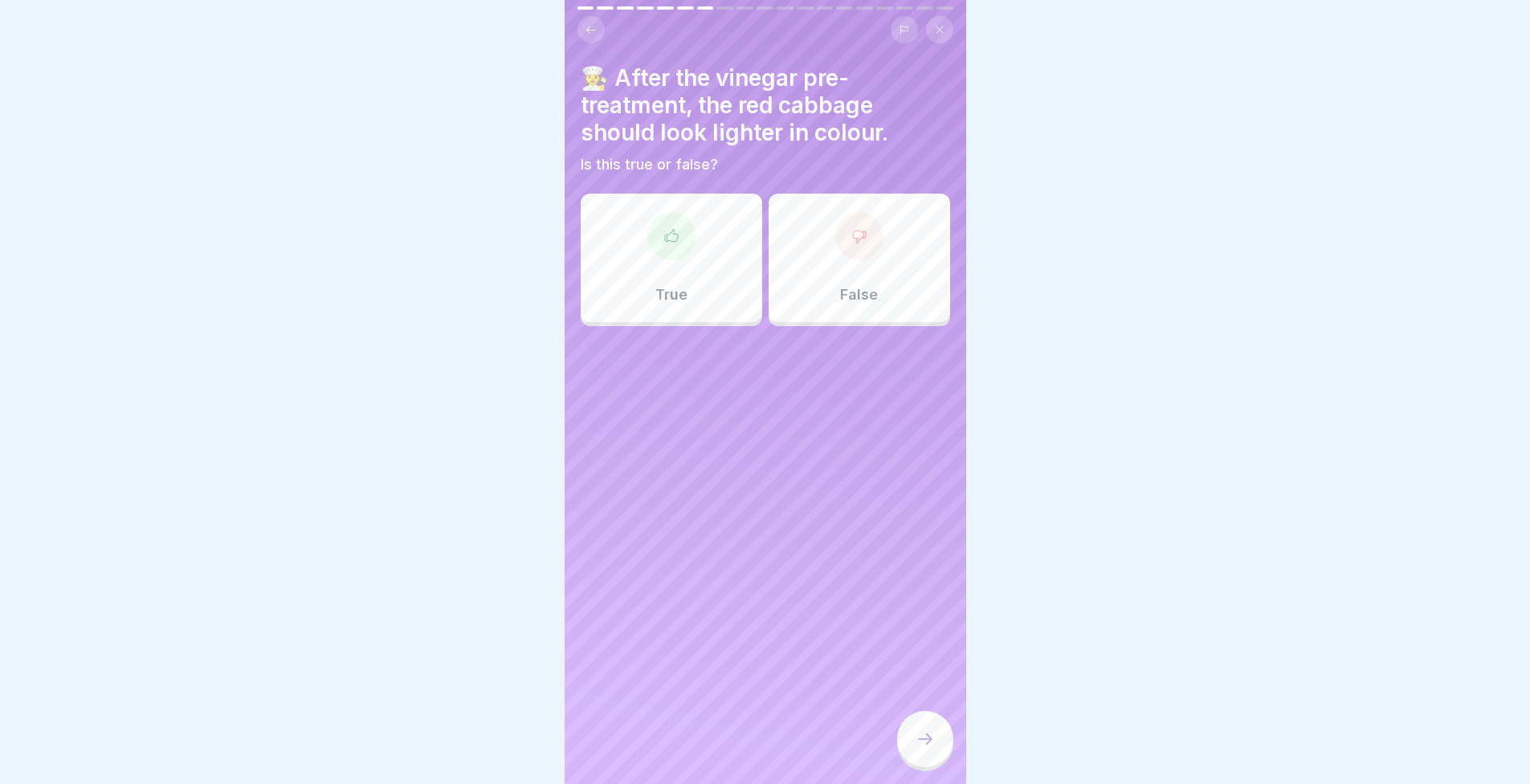
click at [654, 247] on div "True" at bounding box center [671, 257] width 182 height 129
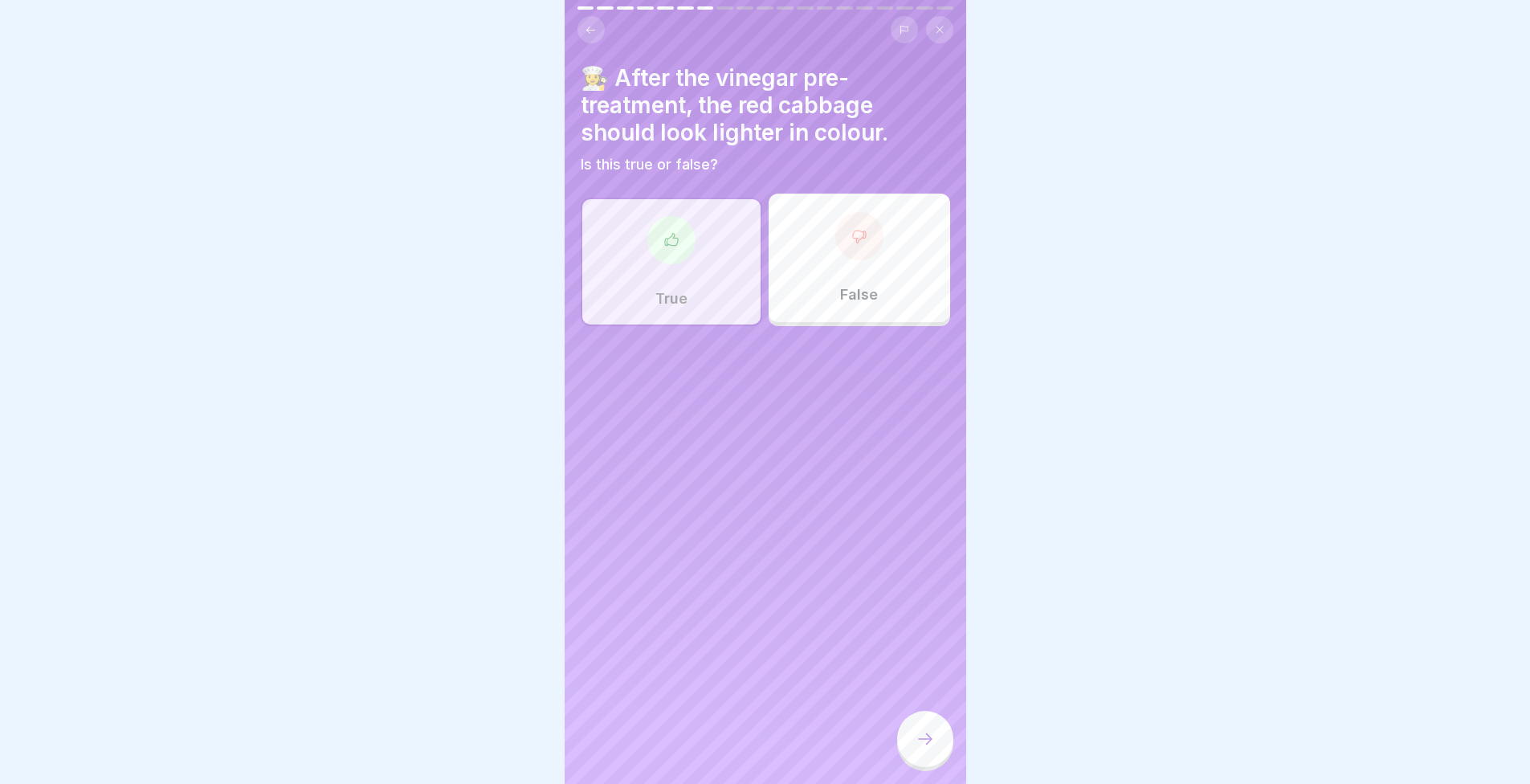
click at [923, 731] on icon at bounding box center [925, 739] width 19 height 19
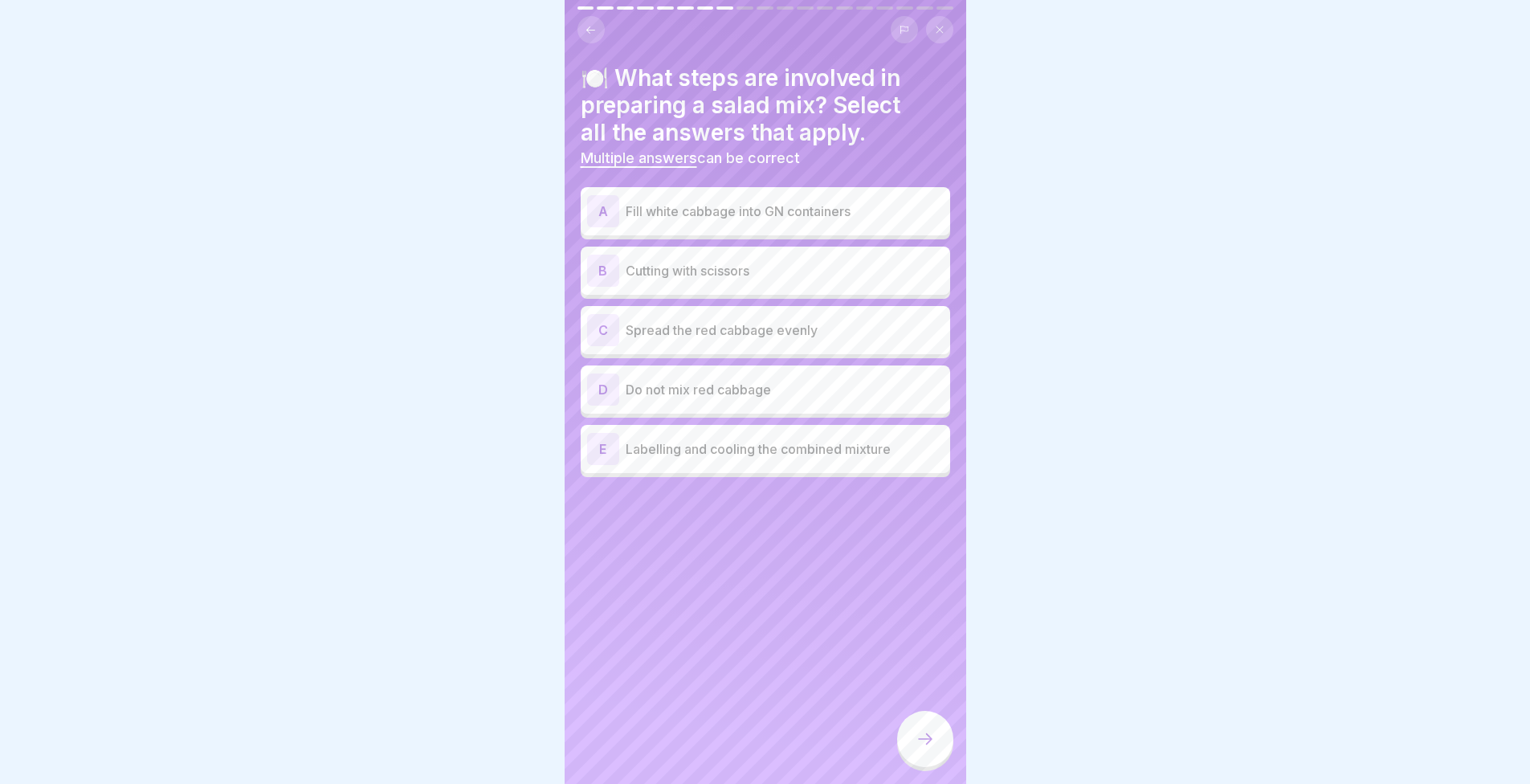
click at [706, 207] on p "Fill white cabbage into GN containers" at bounding box center [784, 211] width 318 height 19
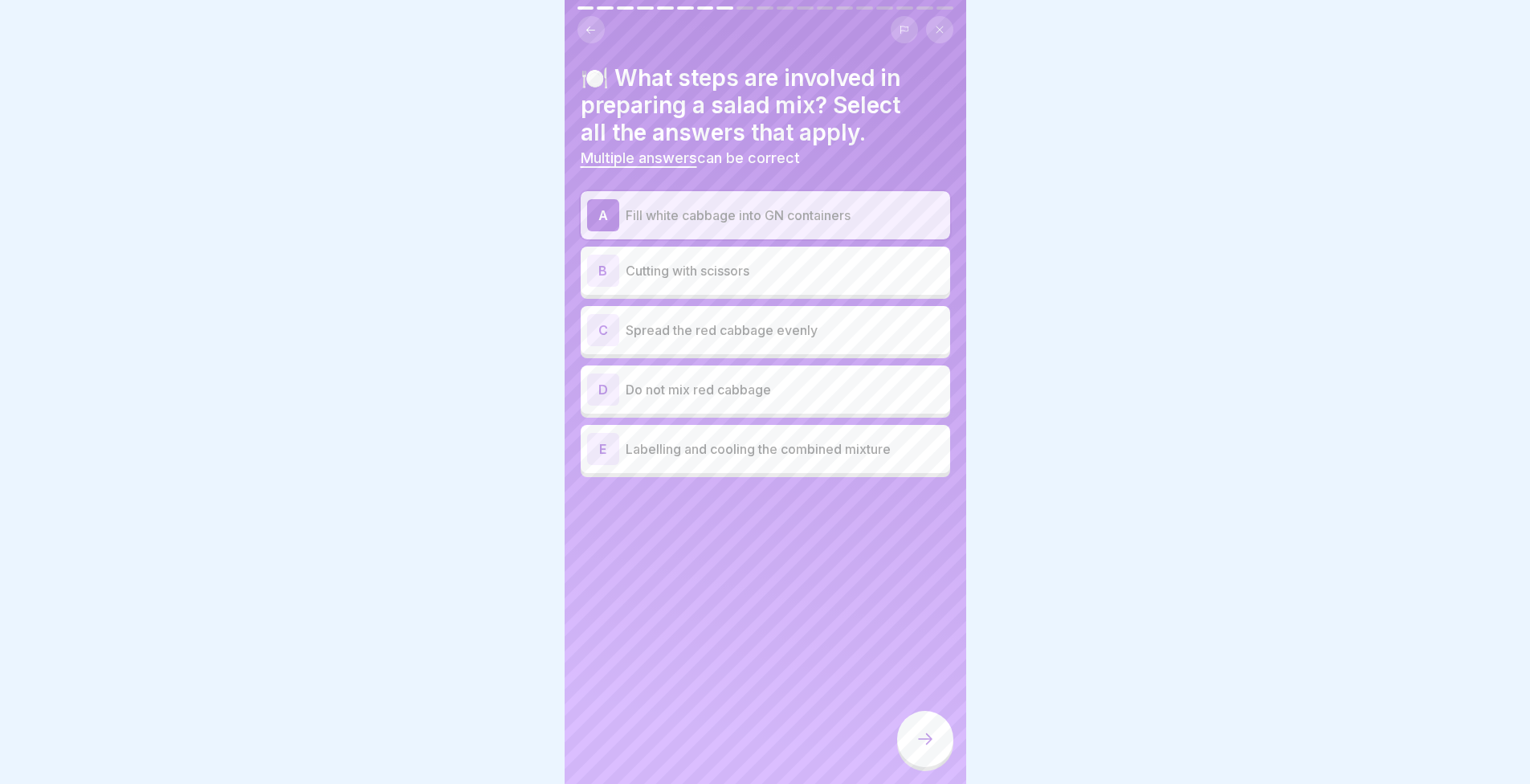
click at [667, 265] on p "Cutting with scissors" at bounding box center [784, 271] width 318 height 19
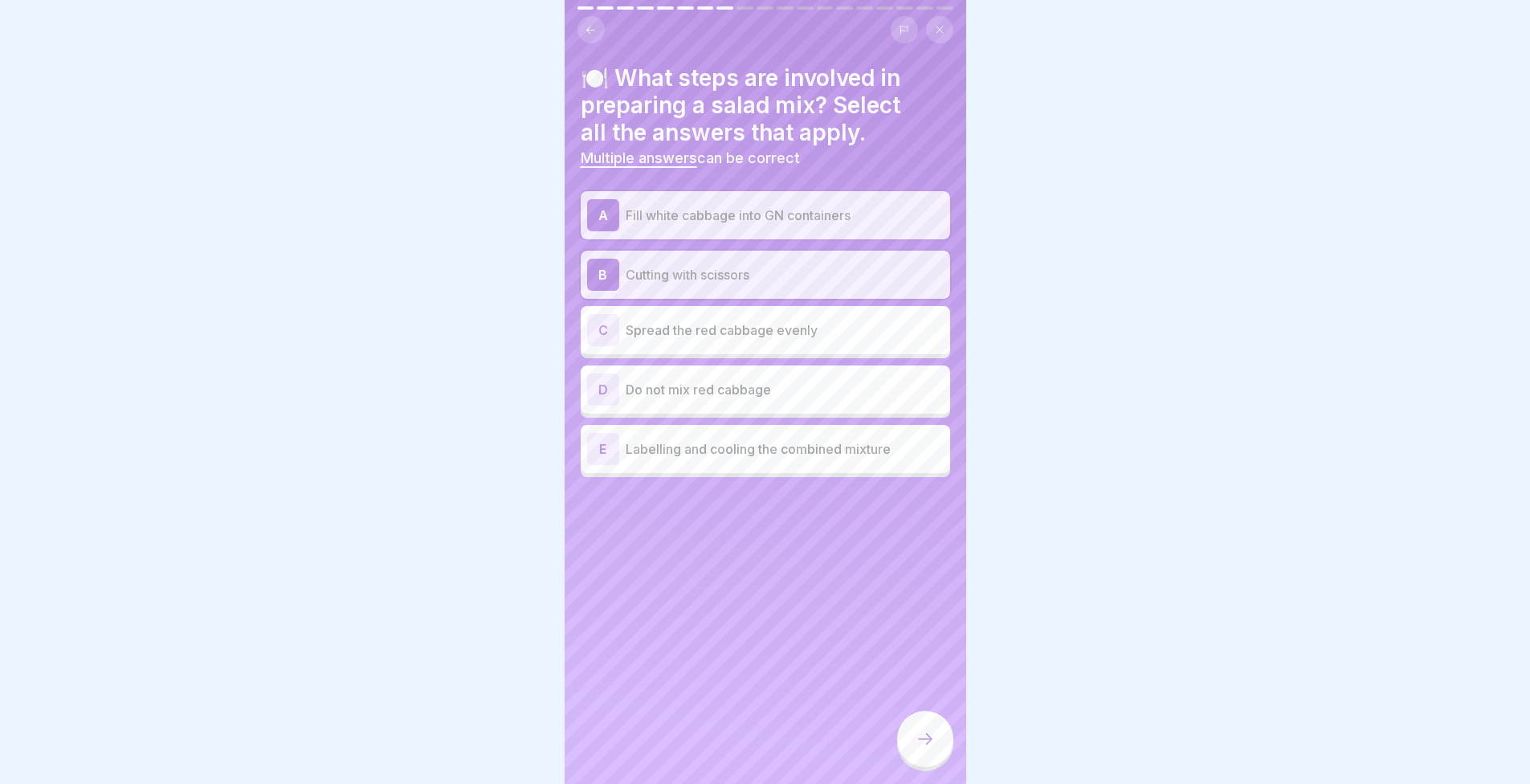
click at [670, 330] on p "Spread the red cabbage evenly" at bounding box center [784, 330] width 318 height 19
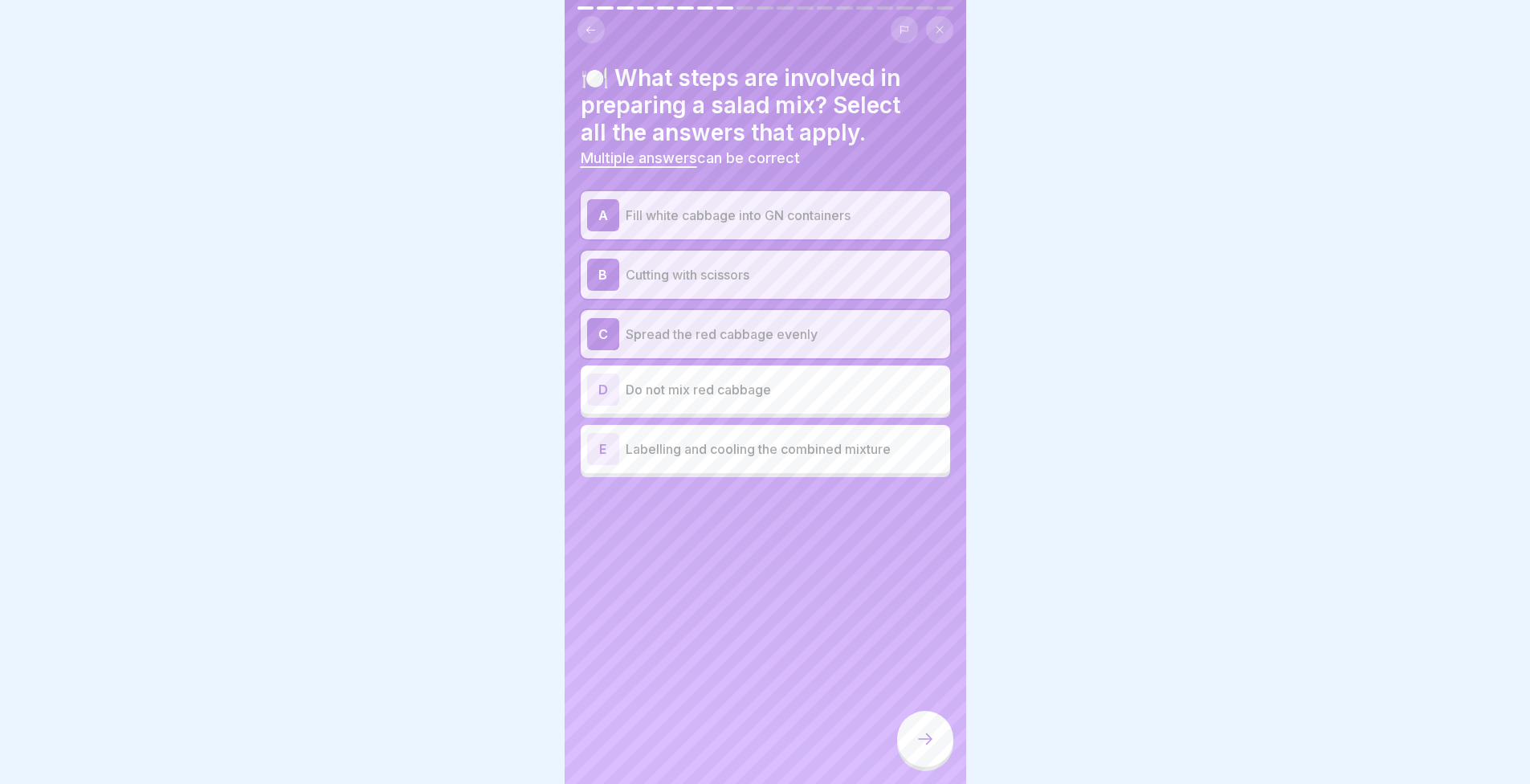
click at [727, 438] on div "E Labelling and cooling the combined mixture" at bounding box center [765, 449] width 357 height 32
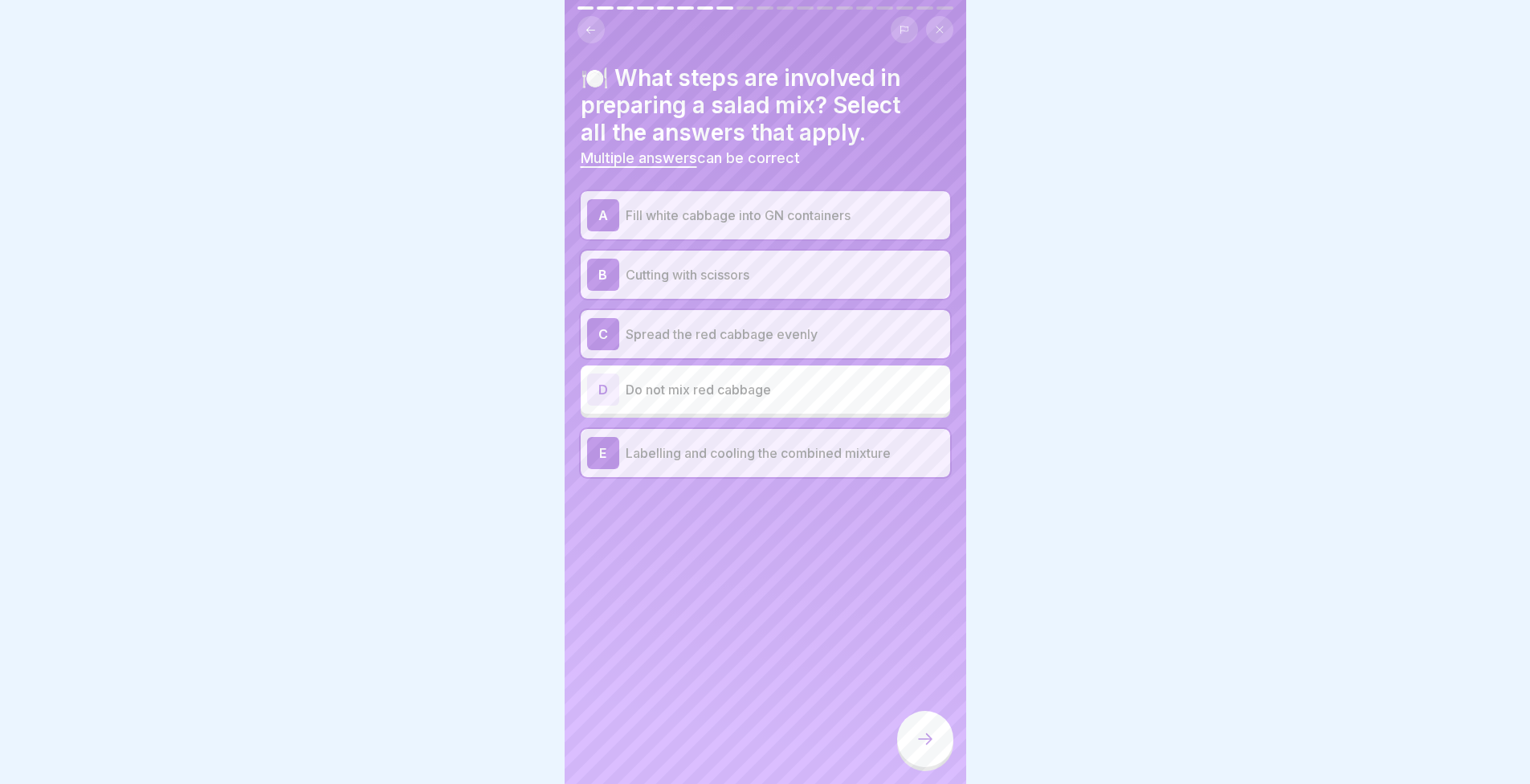
click at [926, 761] on div at bounding box center [925, 739] width 57 height 57
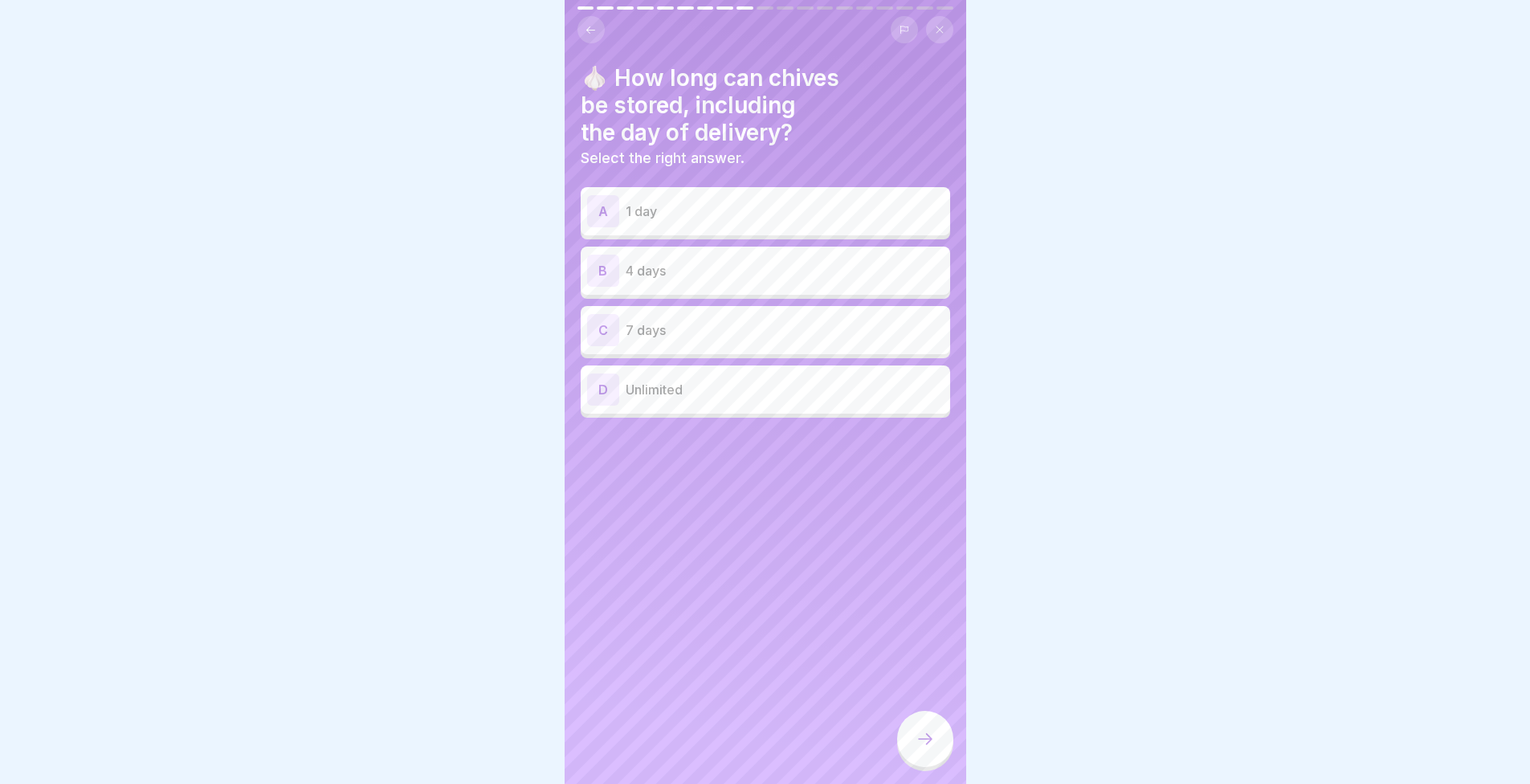
click at [677, 268] on p "4 days" at bounding box center [784, 271] width 318 height 19
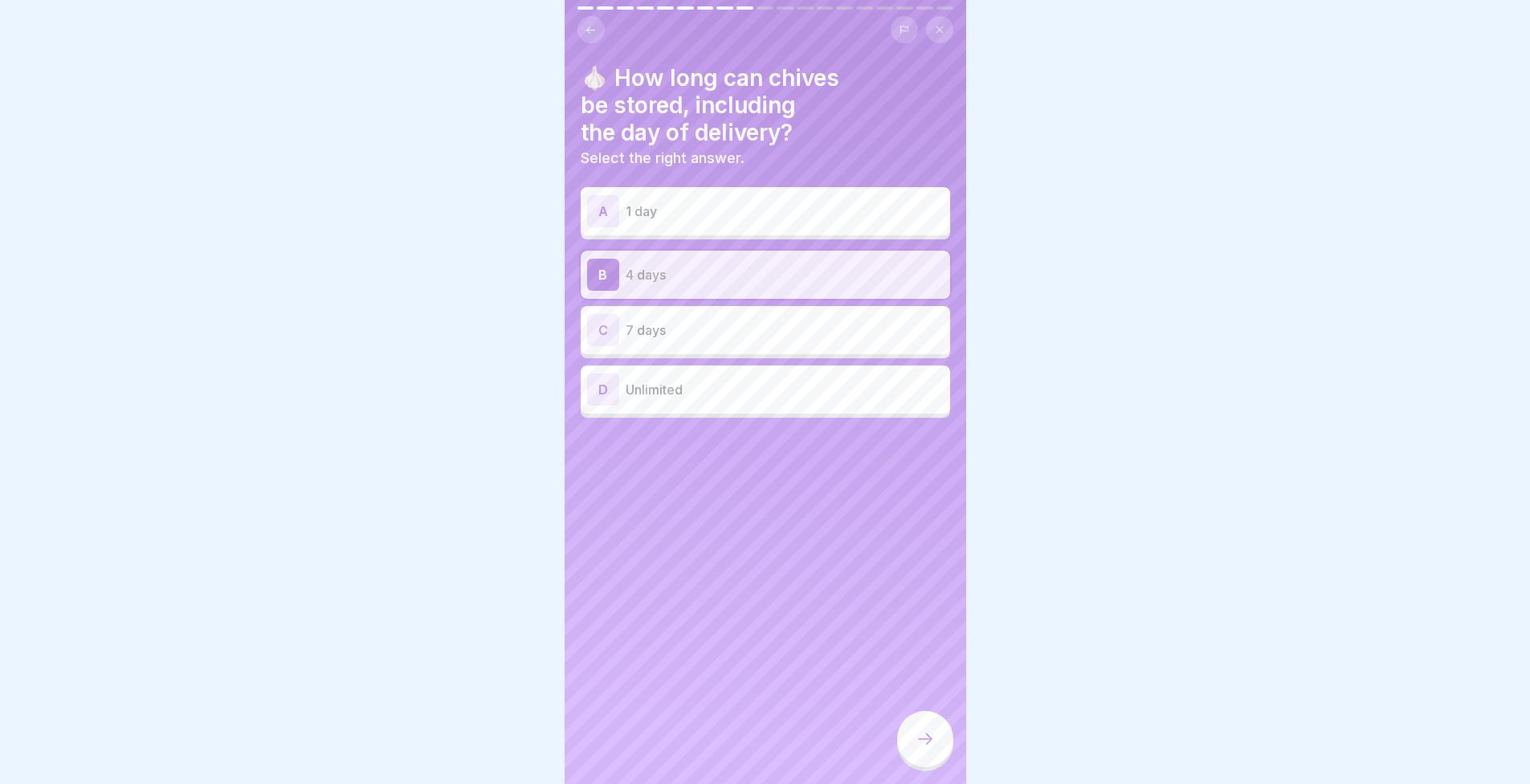
click at [703, 341] on div "C 7 days" at bounding box center [765, 330] width 357 height 32
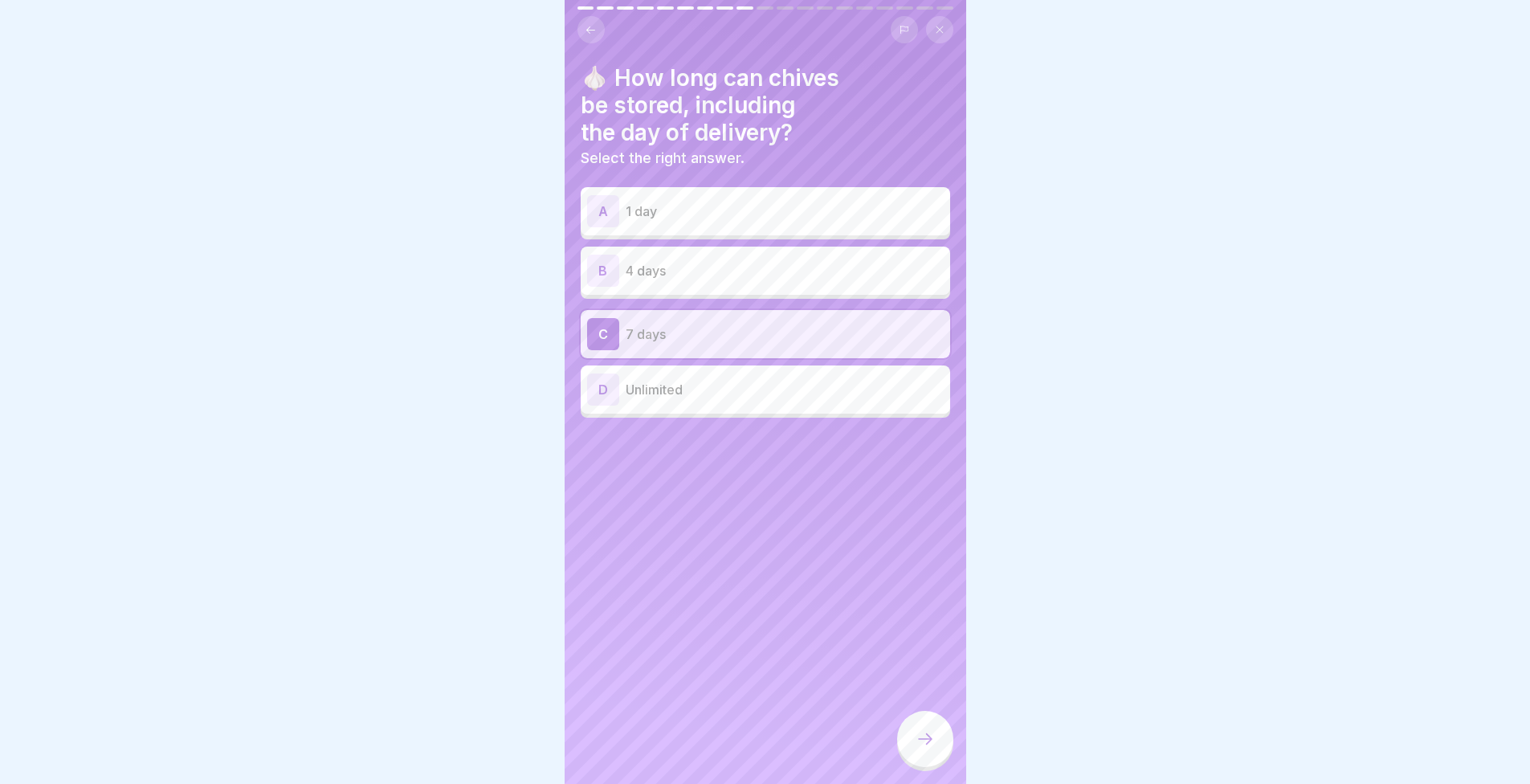
click at [709, 257] on div "B 4 days" at bounding box center [765, 270] width 357 height 32
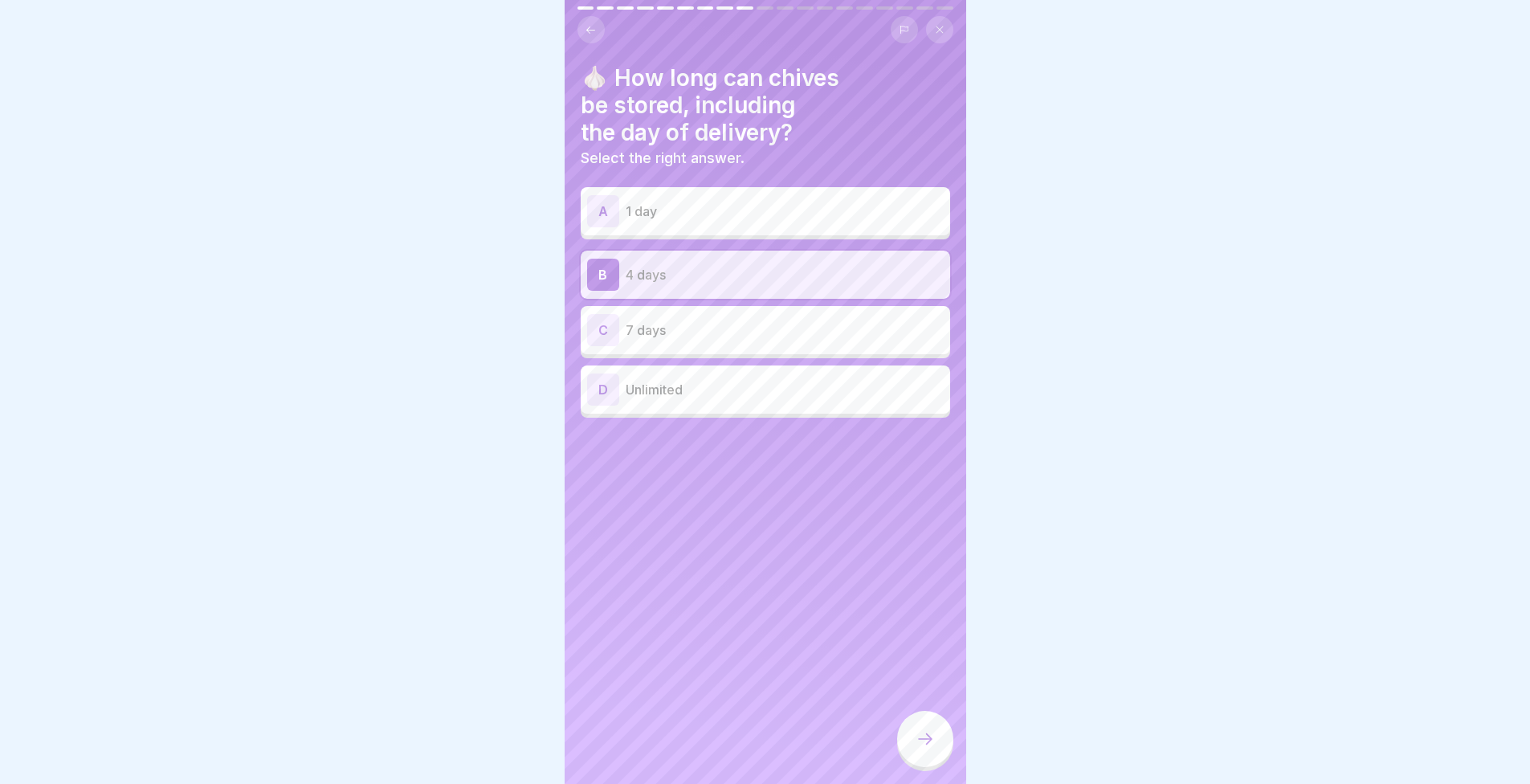
click at [930, 748] on icon at bounding box center [925, 739] width 19 height 19
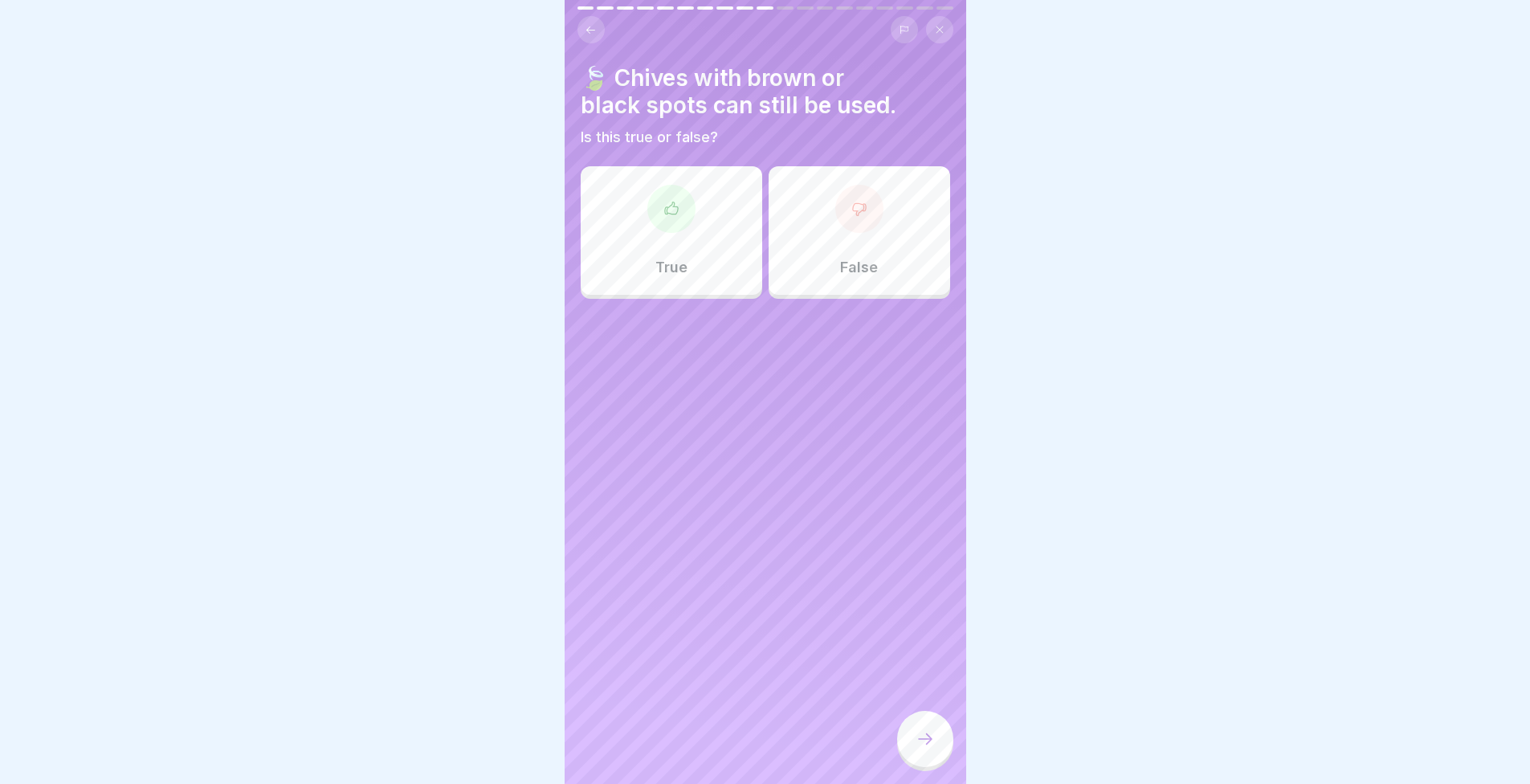
click at [815, 249] on div "False" at bounding box center [859, 231] width 182 height 129
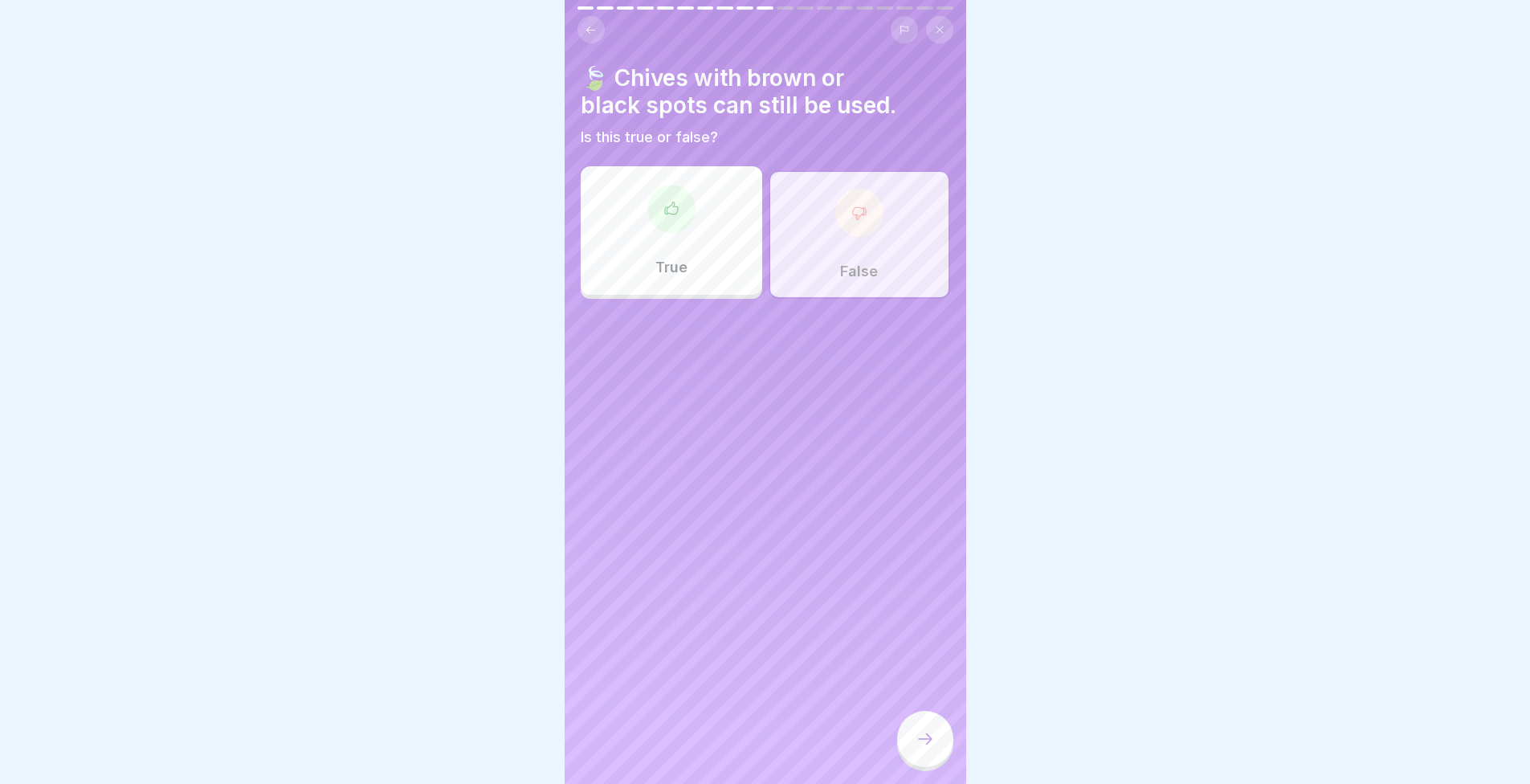
click at [939, 727] on div at bounding box center [925, 739] width 57 height 57
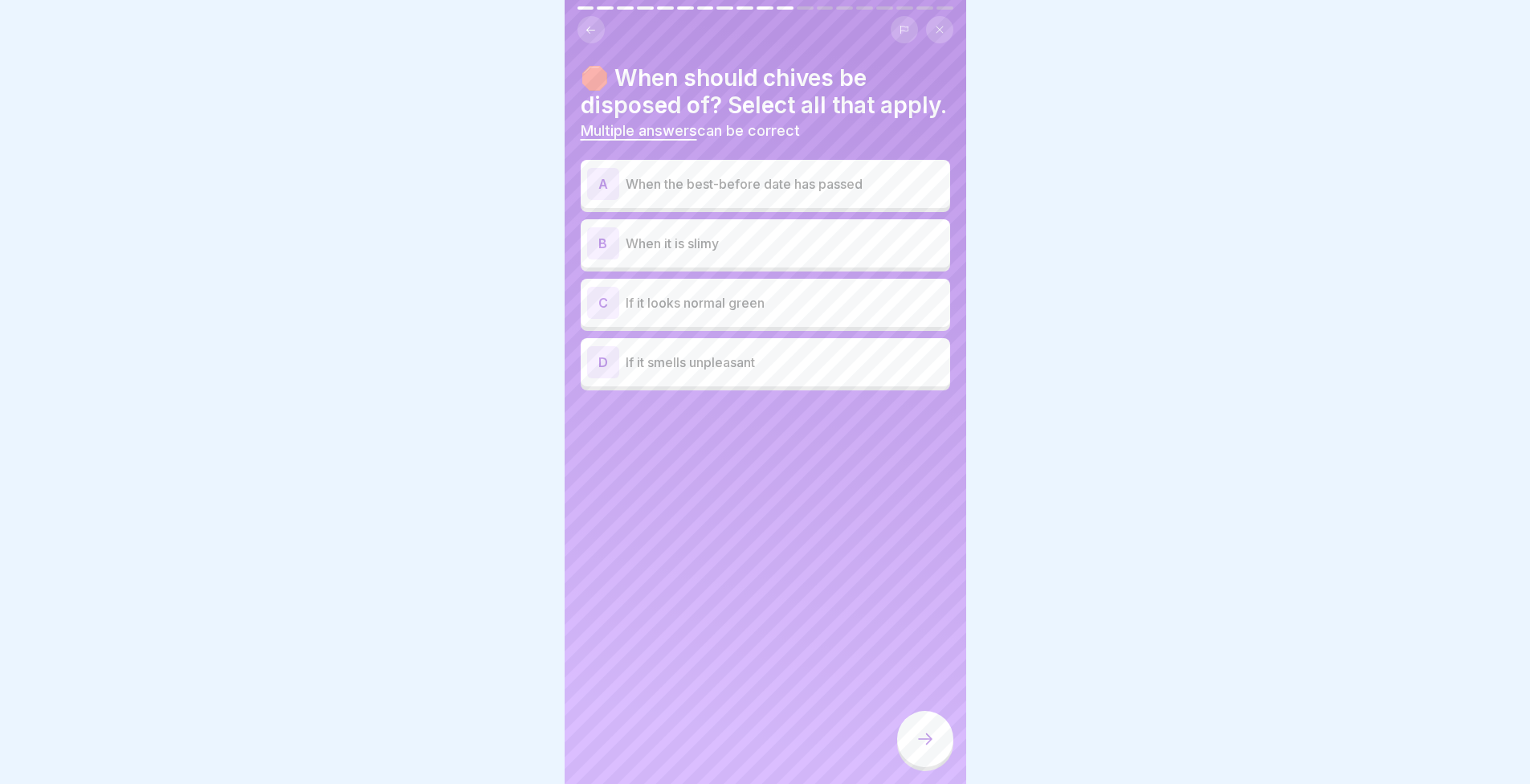
click at [712, 254] on div "B When it is slimy" at bounding box center [765, 243] width 357 height 32
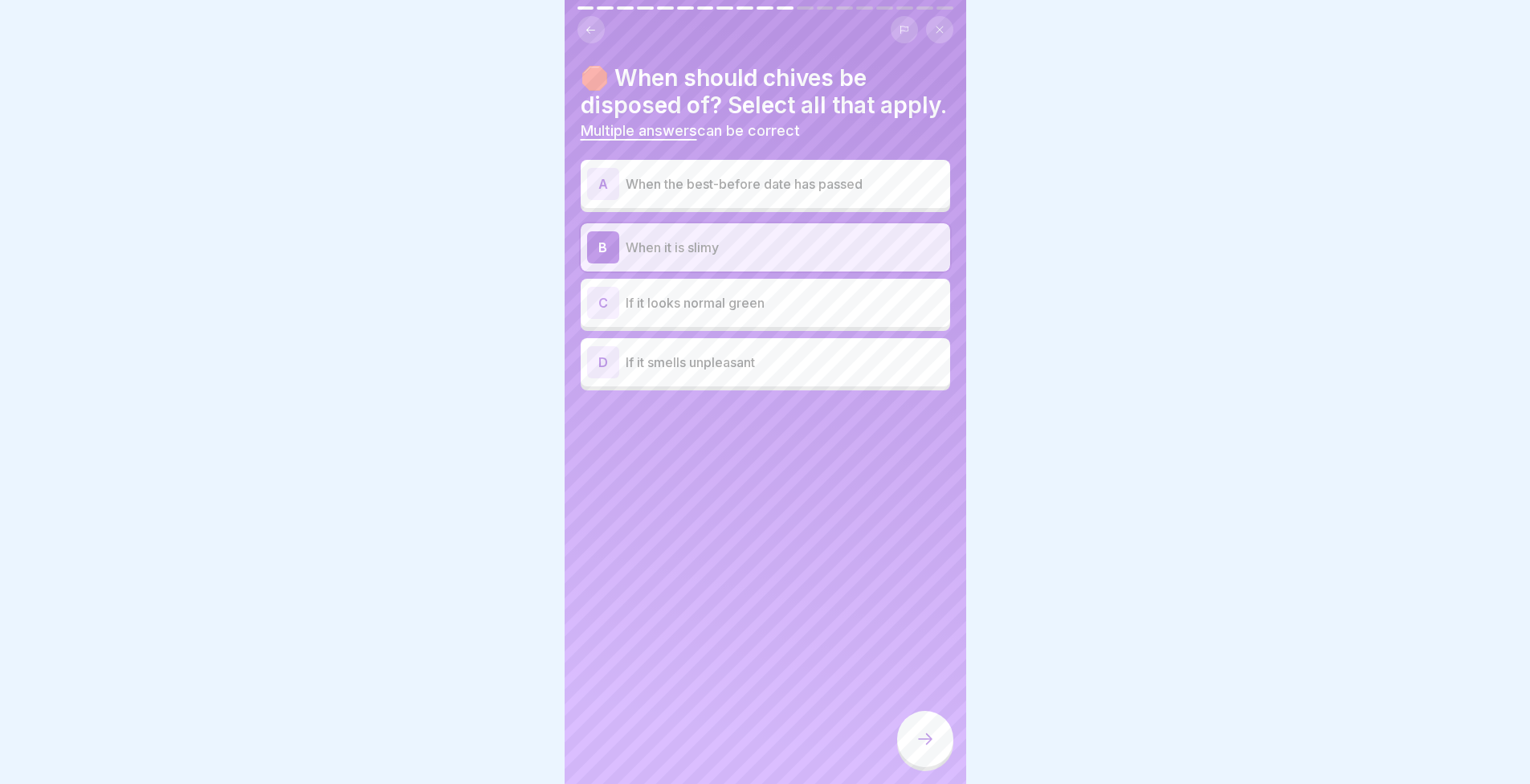
click at [697, 372] on p "If it smells unpleasant" at bounding box center [784, 362] width 318 height 19
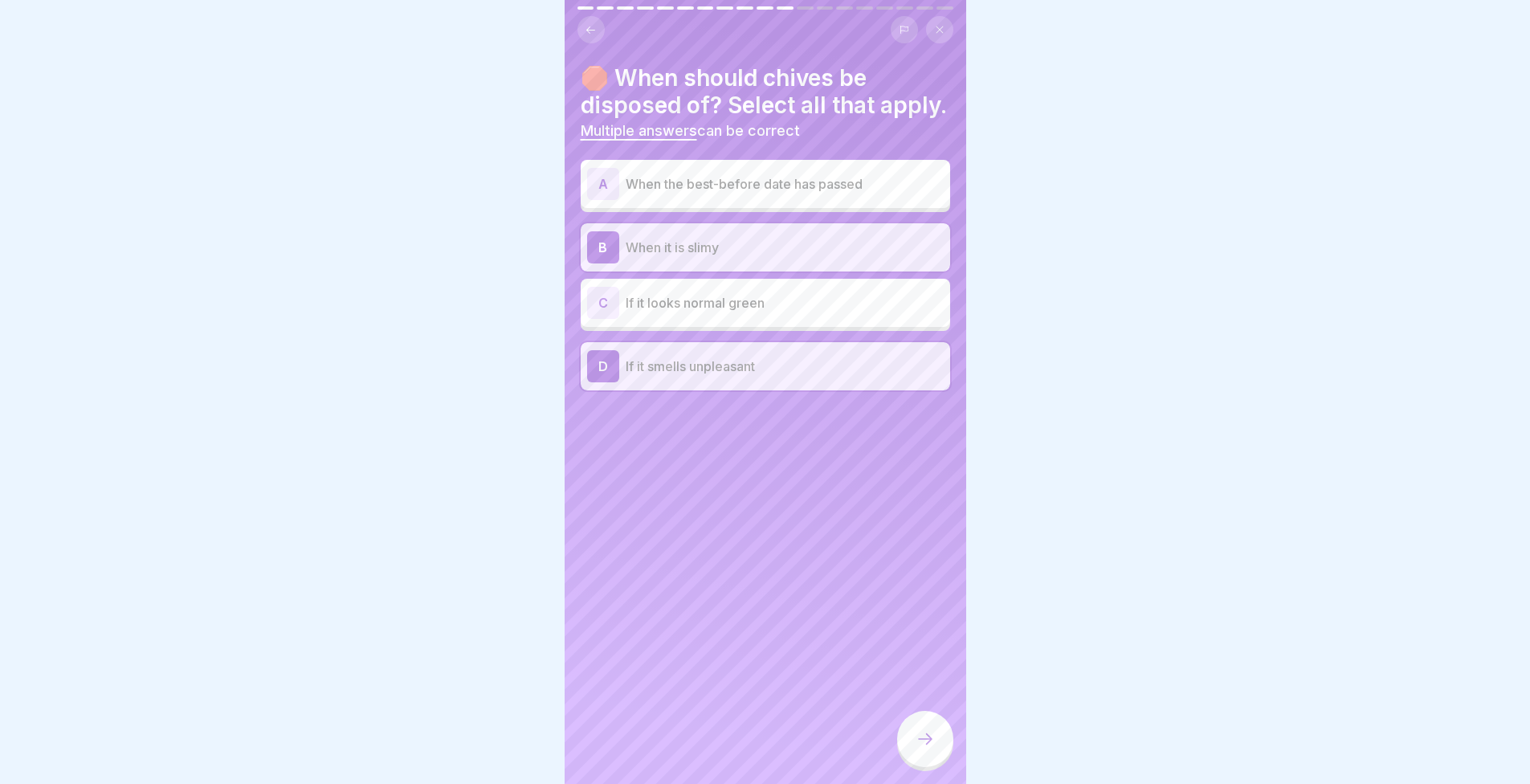
click at [737, 208] on div "A When the best-before date has passed" at bounding box center [765, 184] width 369 height 48
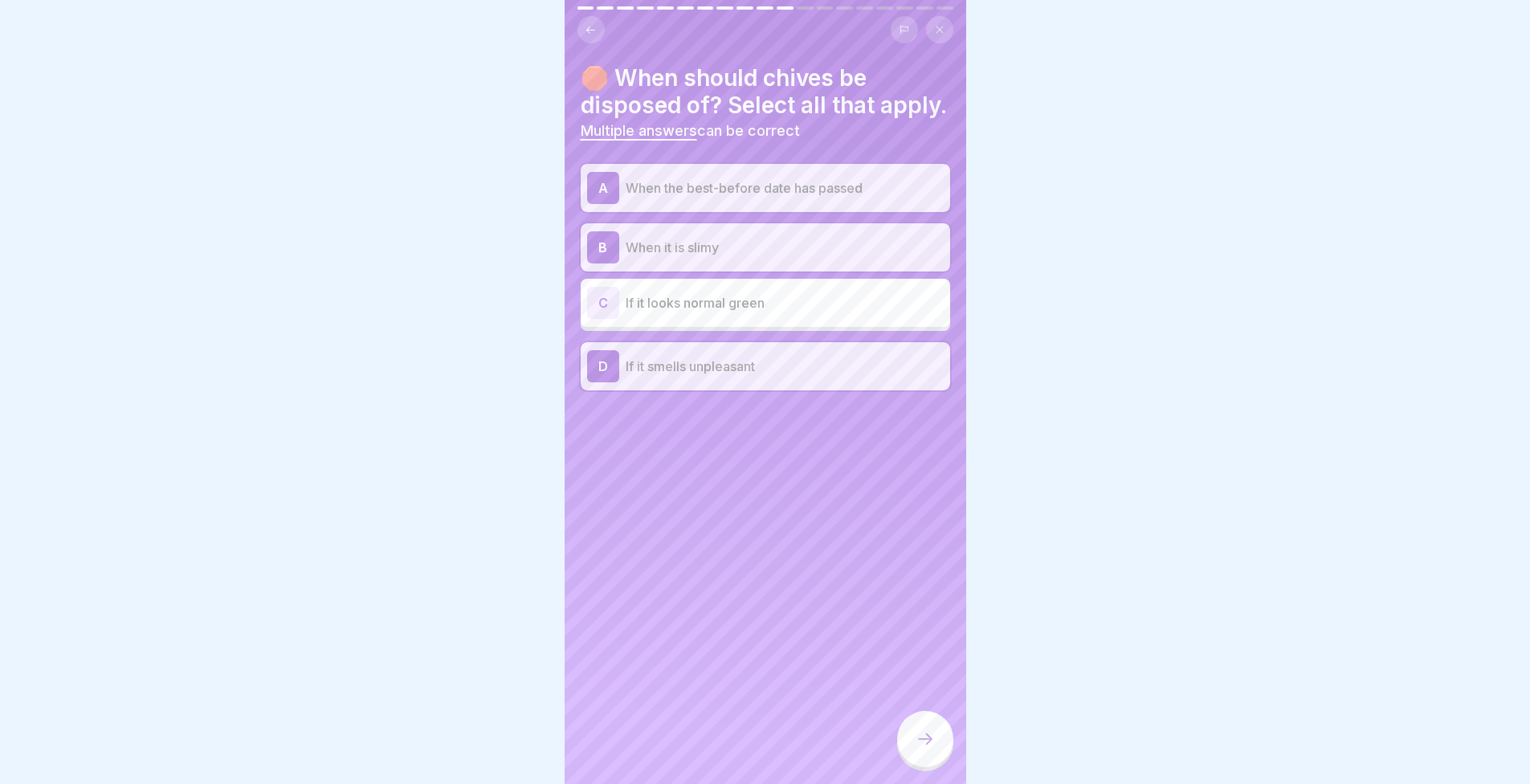
click at [919, 746] on icon at bounding box center [925, 739] width 19 height 19
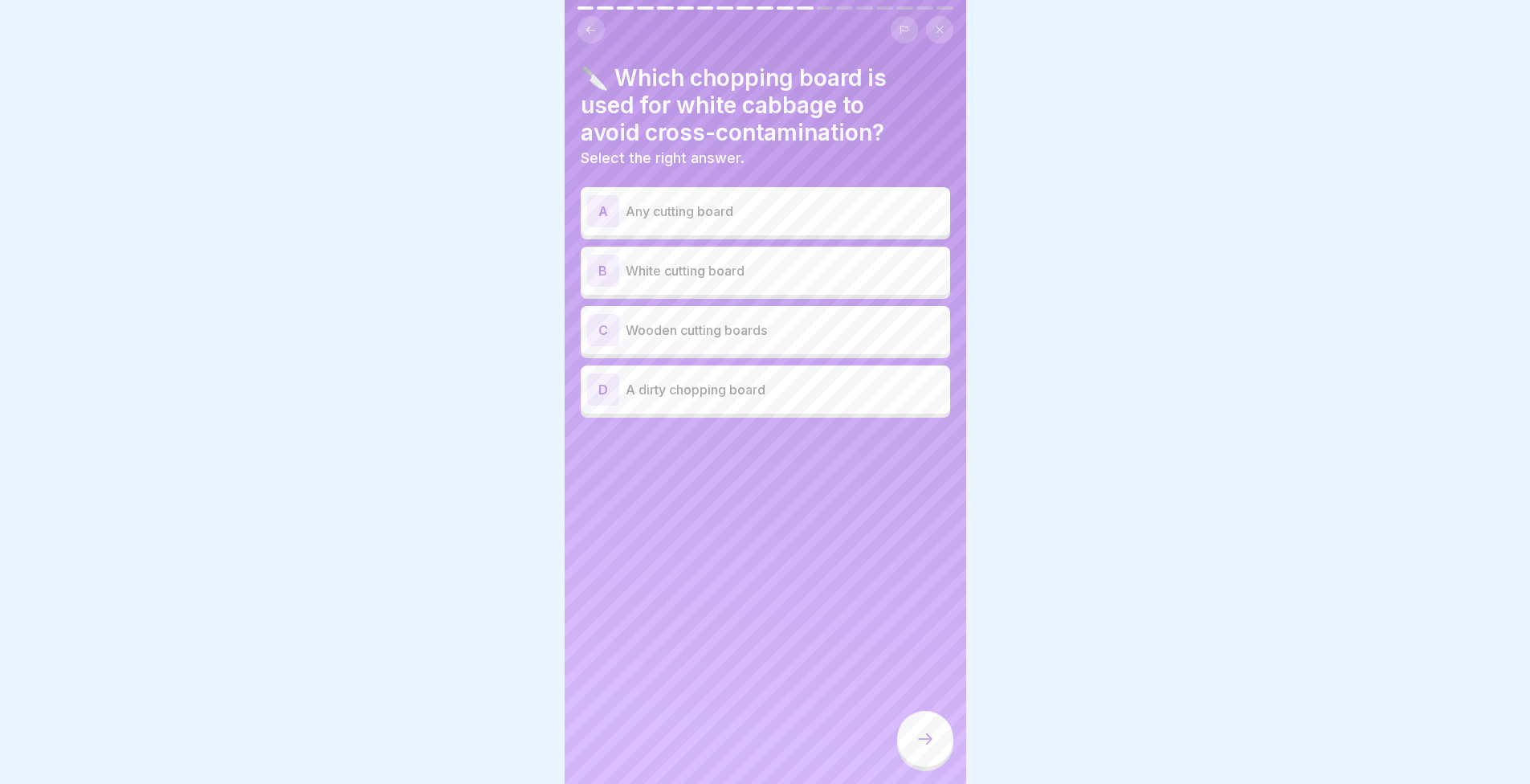
click at [774, 268] on p "White cutting board" at bounding box center [784, 271] width 318 height 19
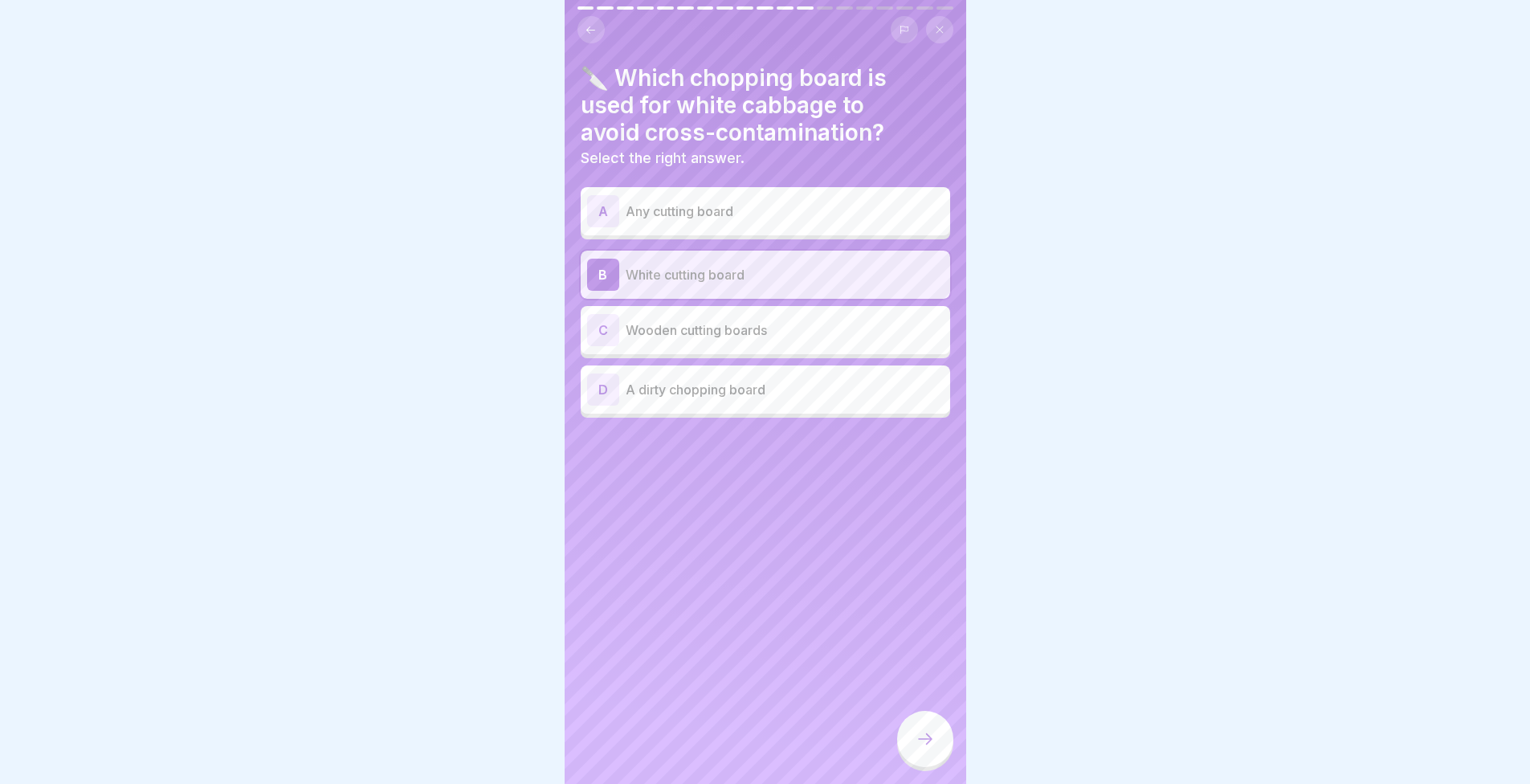
click at [918, 741] on div at bounding box center [925, 739] width 57 height 57
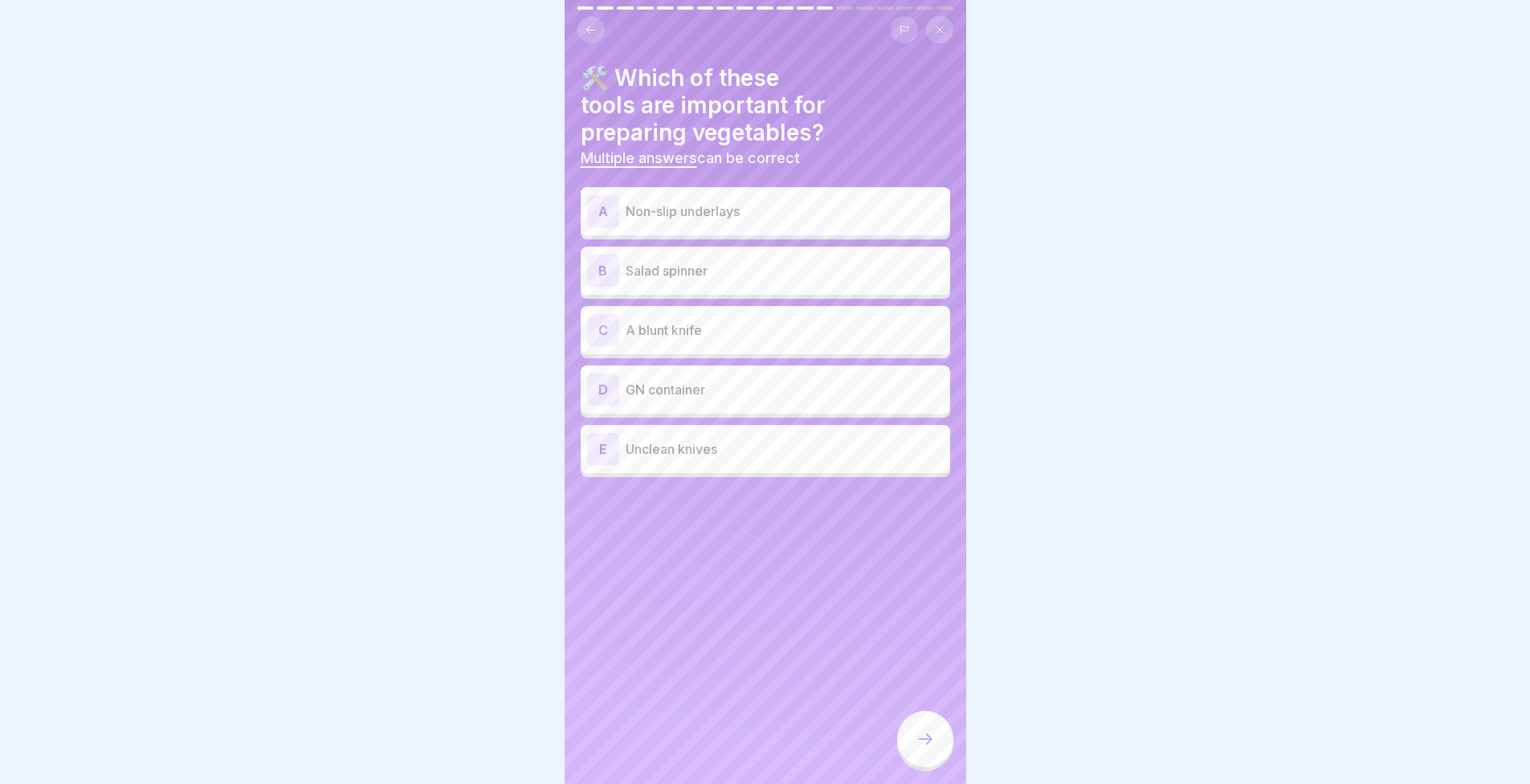
click at [747, 398] on p "GN container" at bounding box center [784, 389] width 318 height 19
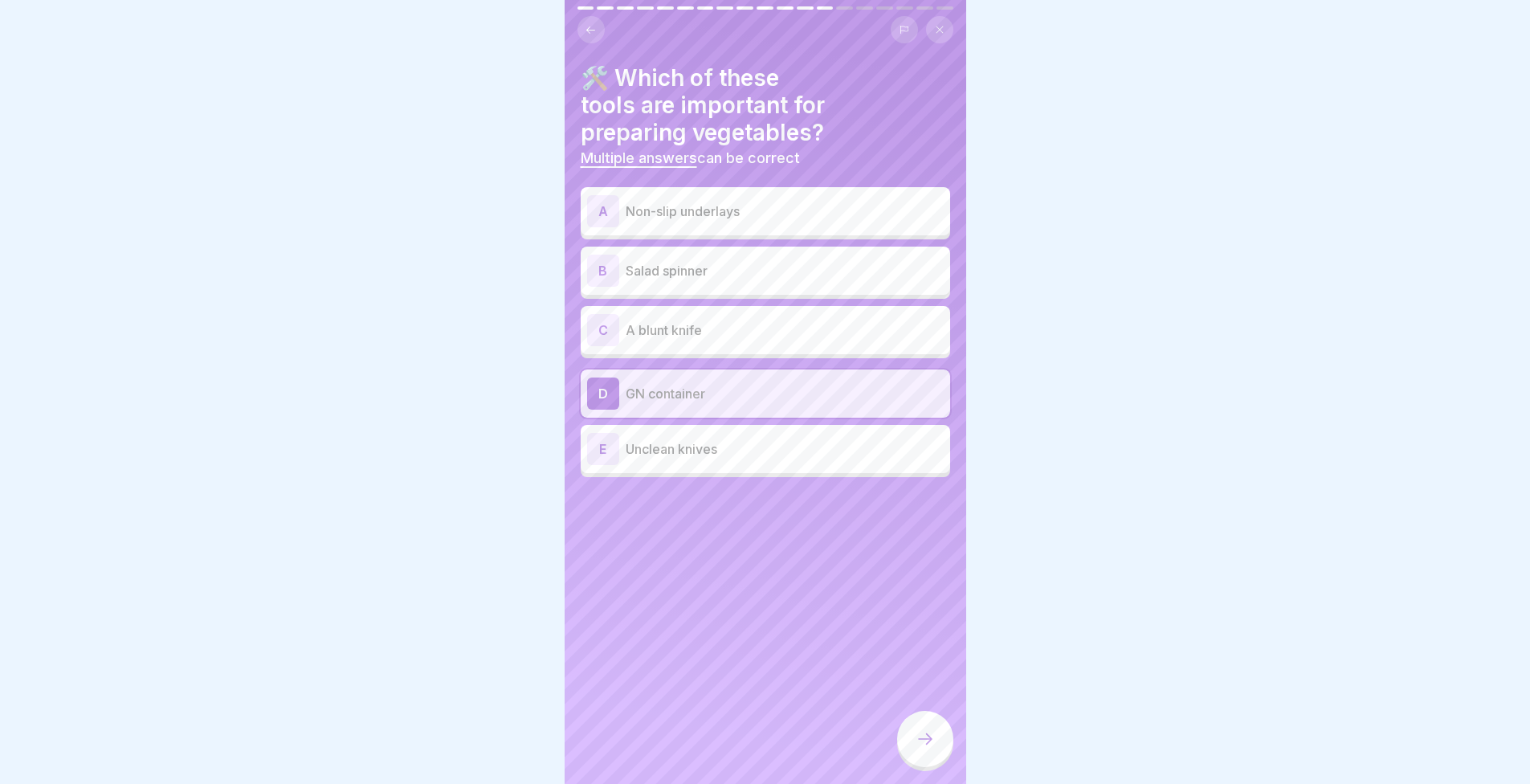
click at [703, 261] on p "Salad spinner" at bounding box center [784, 271] width 318 height 19
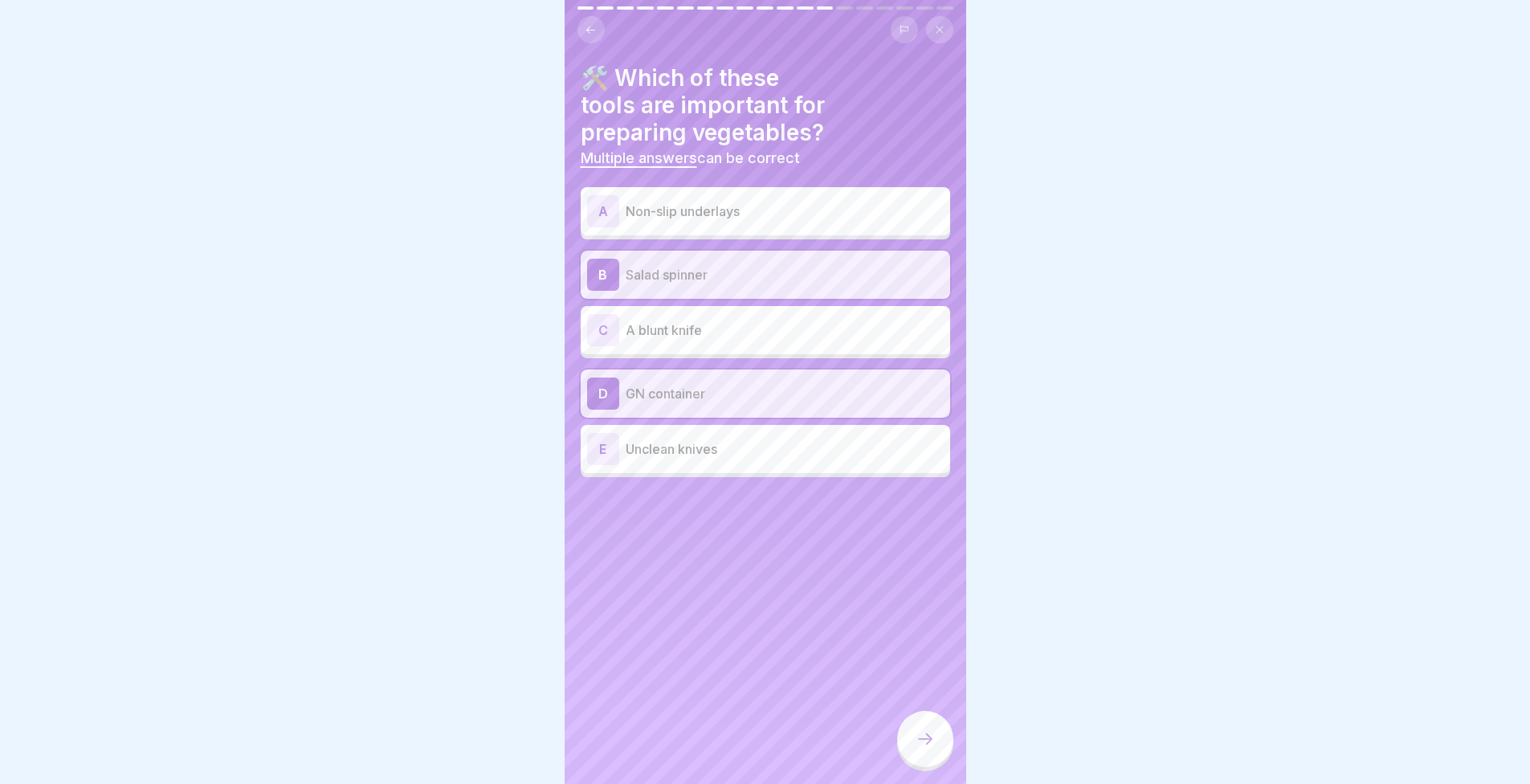
click at [921, 748] on icon at bounding box center [925, 739] width 19 height 19
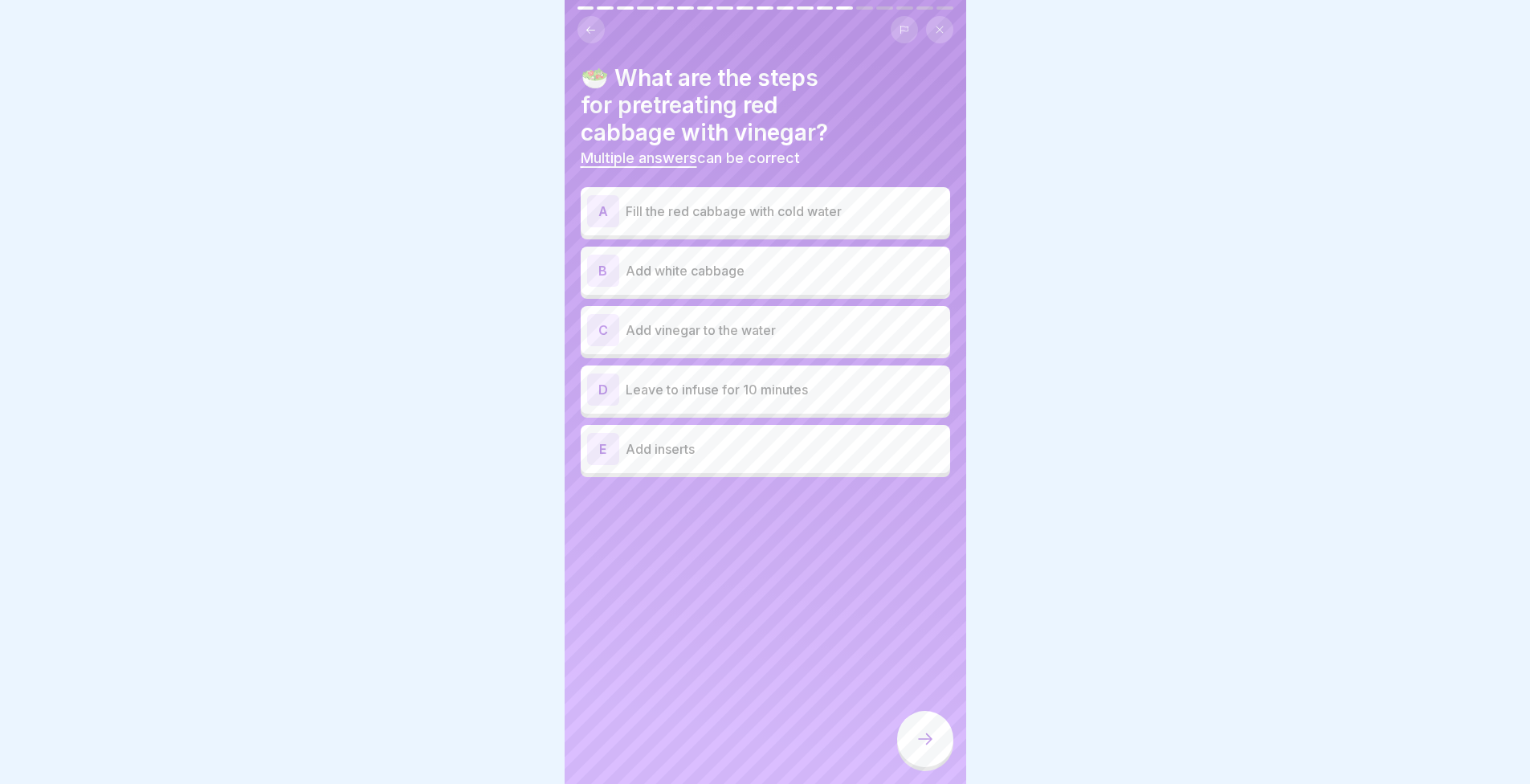
click at [785, 208] on p "Fill the red cabbage with cold water" at bounding box center [784, 211] width 318 height 19
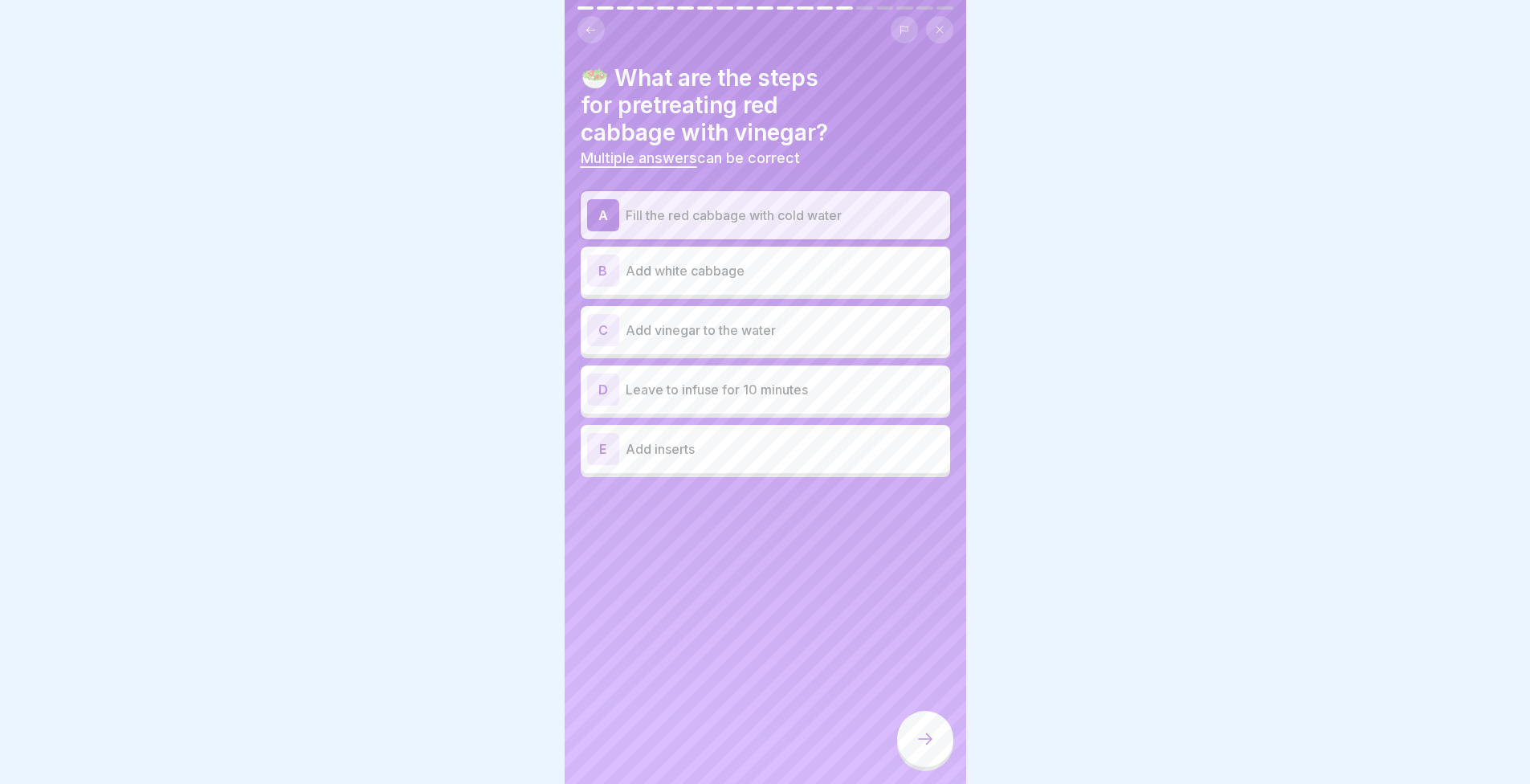
click at [742, 339] on p "Add vinegar to the water" at bounding box center [784, 330] width 318 height 19
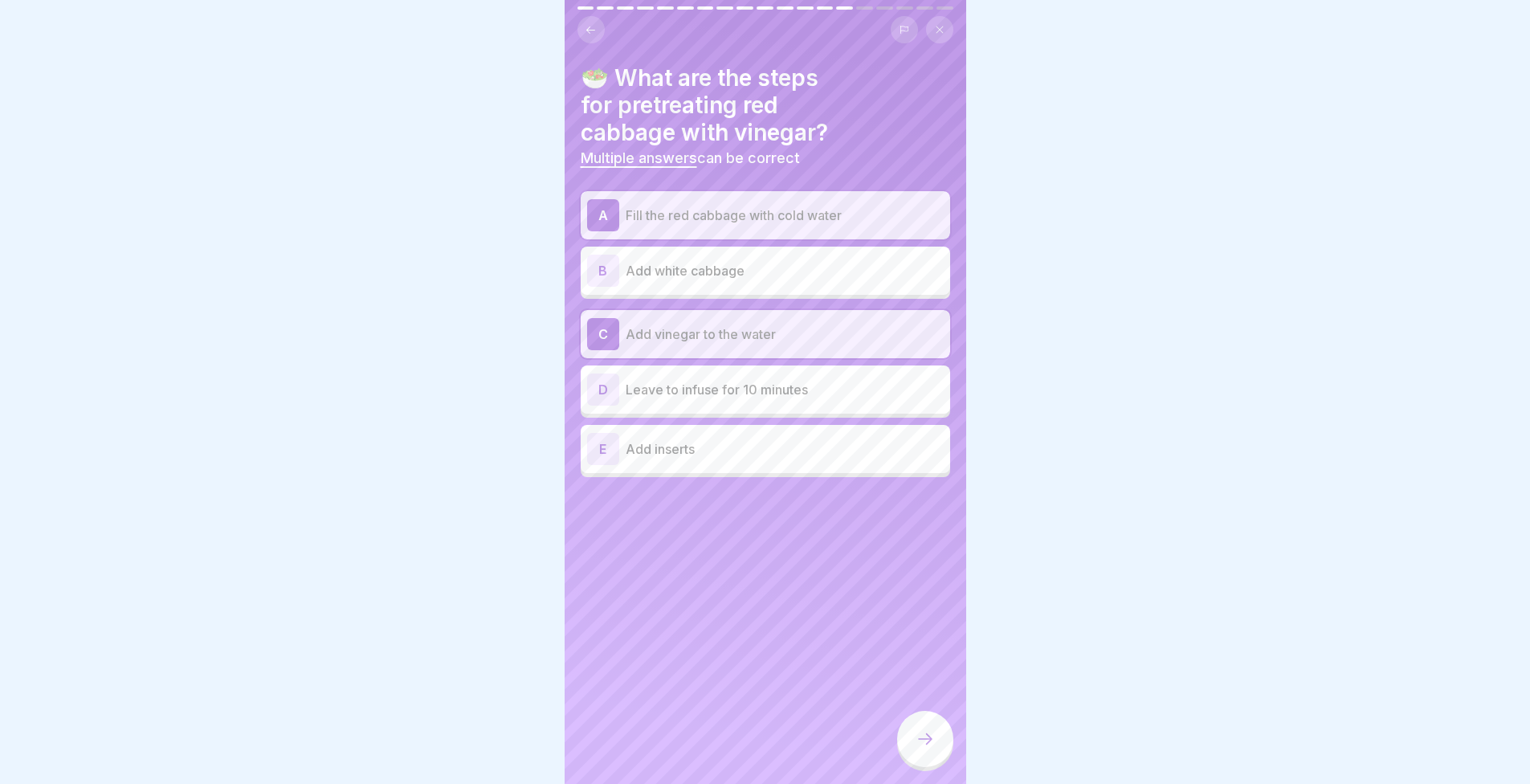
click at [718, 393] on p "Leave to infuse for 10 minutes" at bounding box center [784, 389] width 318 height 19
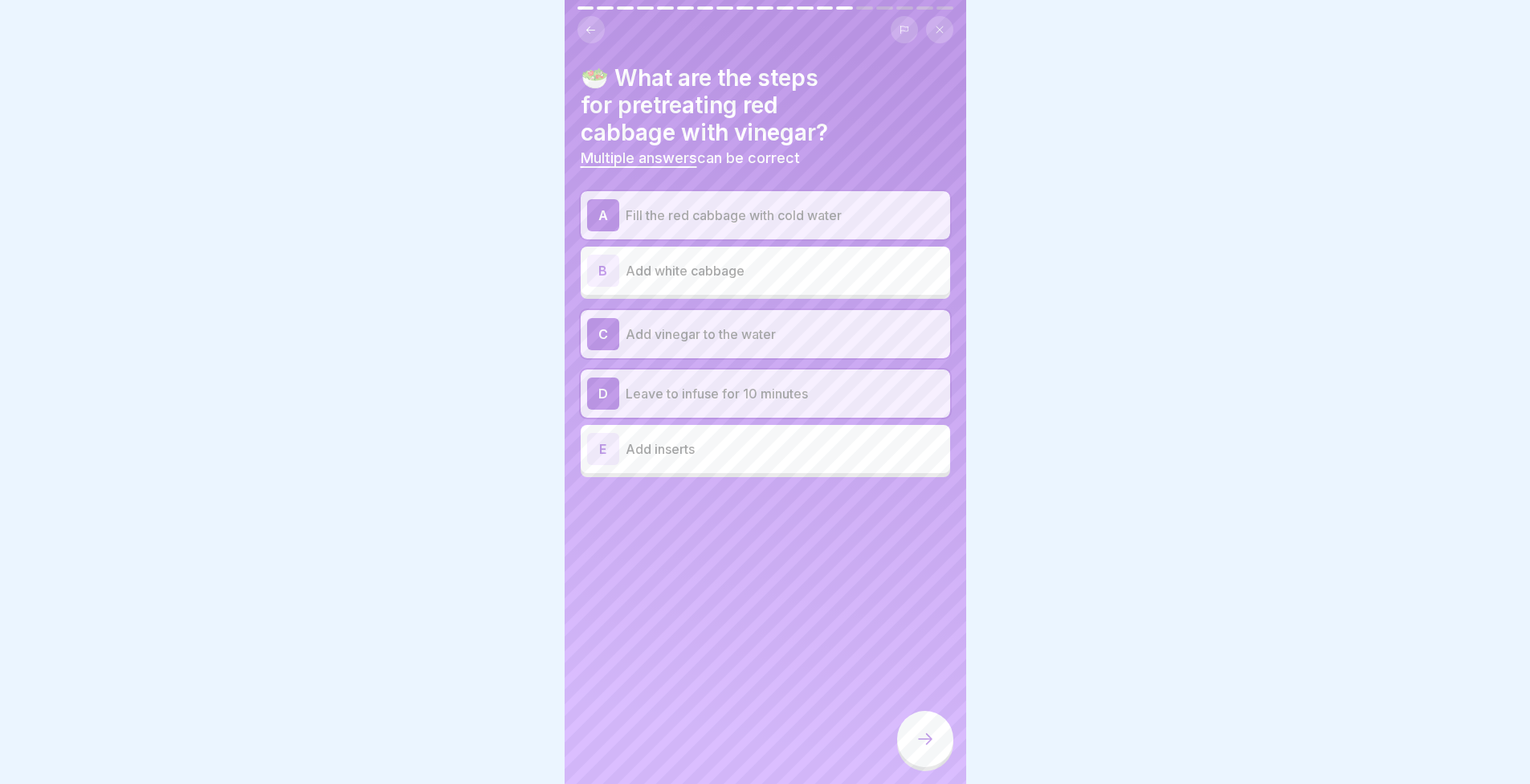
click at [911, 755] on div at bounding box center [925, 739] width 57 height 57
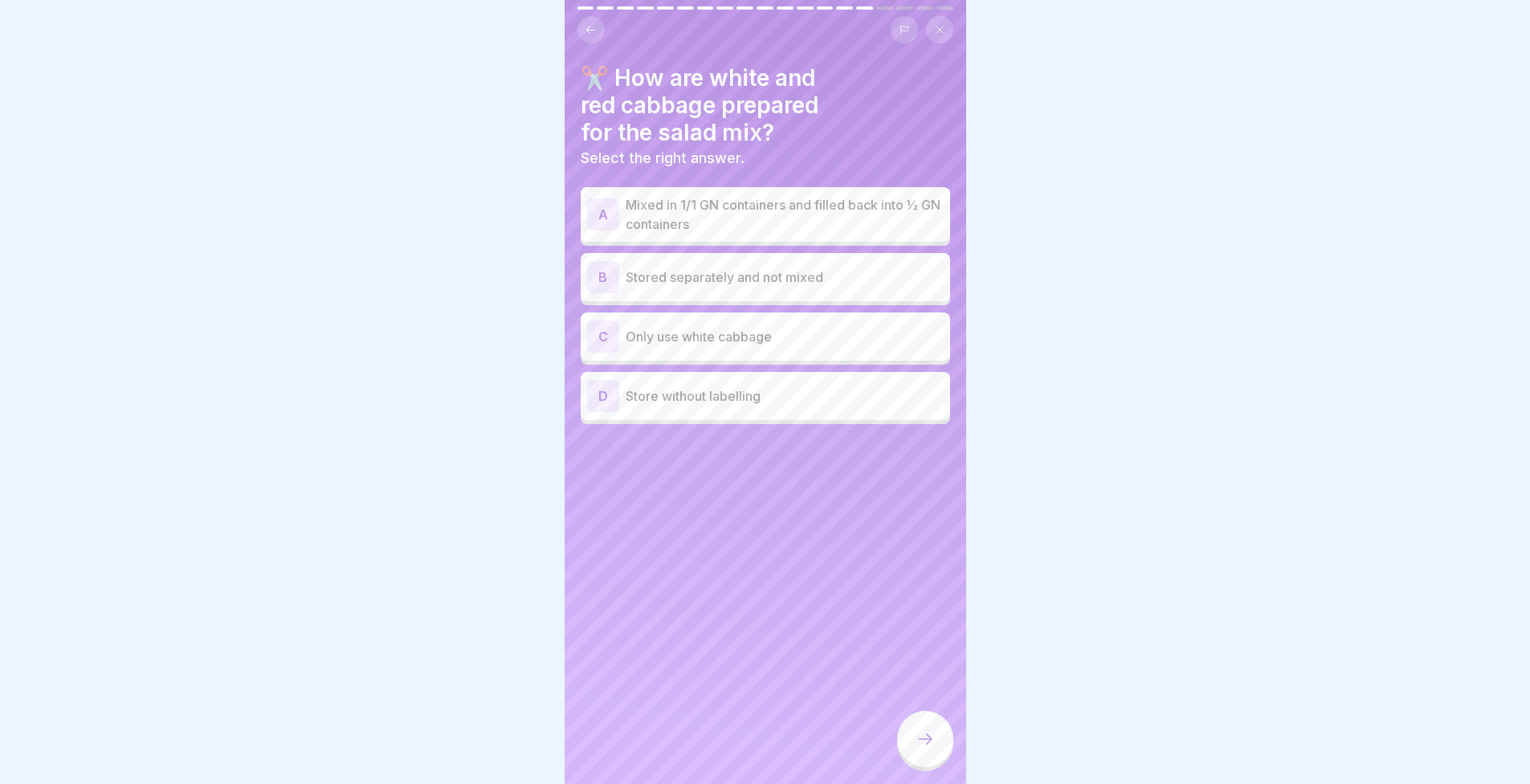
click at [707, 208] on p "Mixed in 1/1 GN containers and filled back into ½ GN containers" at bounding box center [784, 214] width 318 height 38
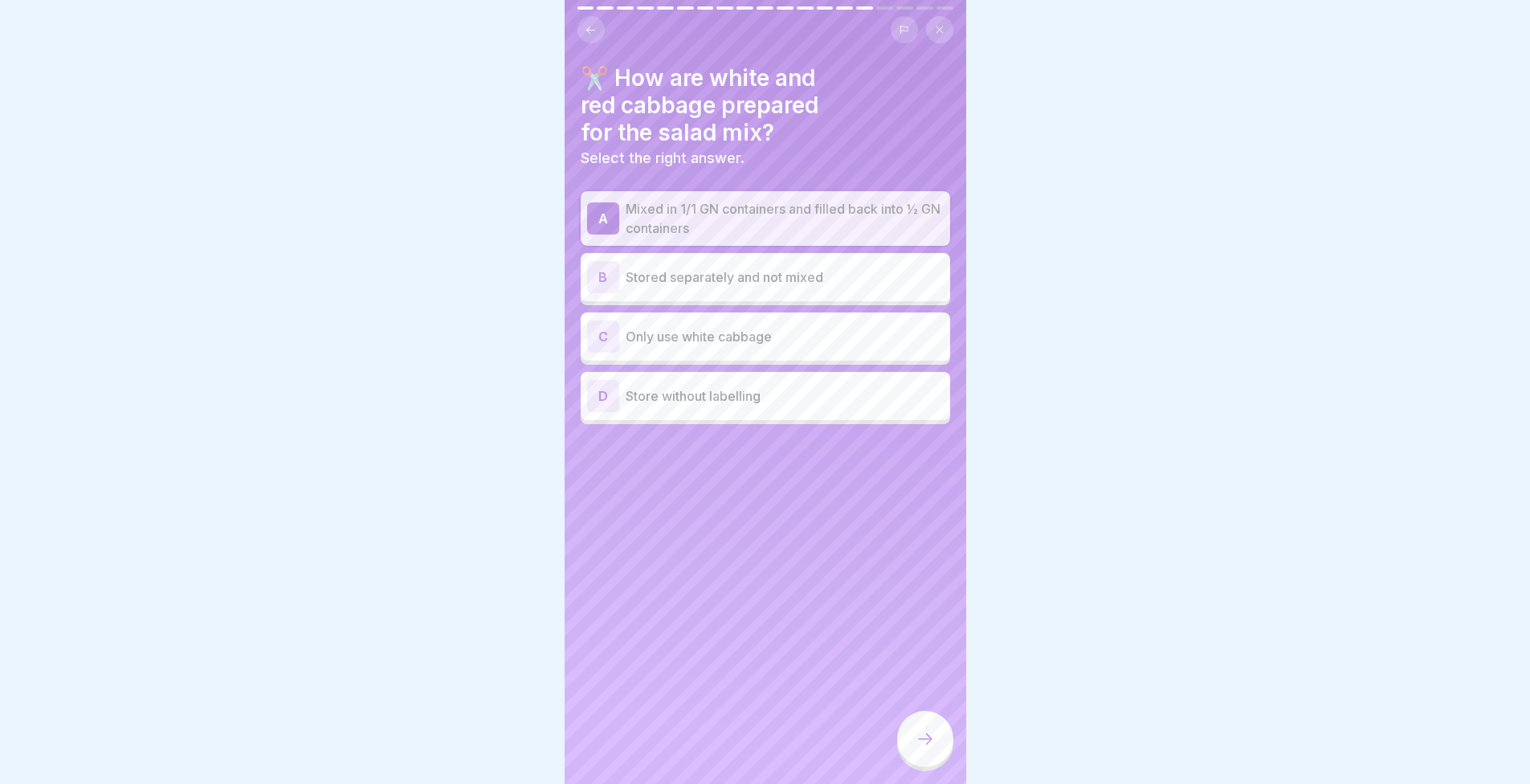
click at [919, 737] on div at bounding box center [925, 739] width 57 height 57
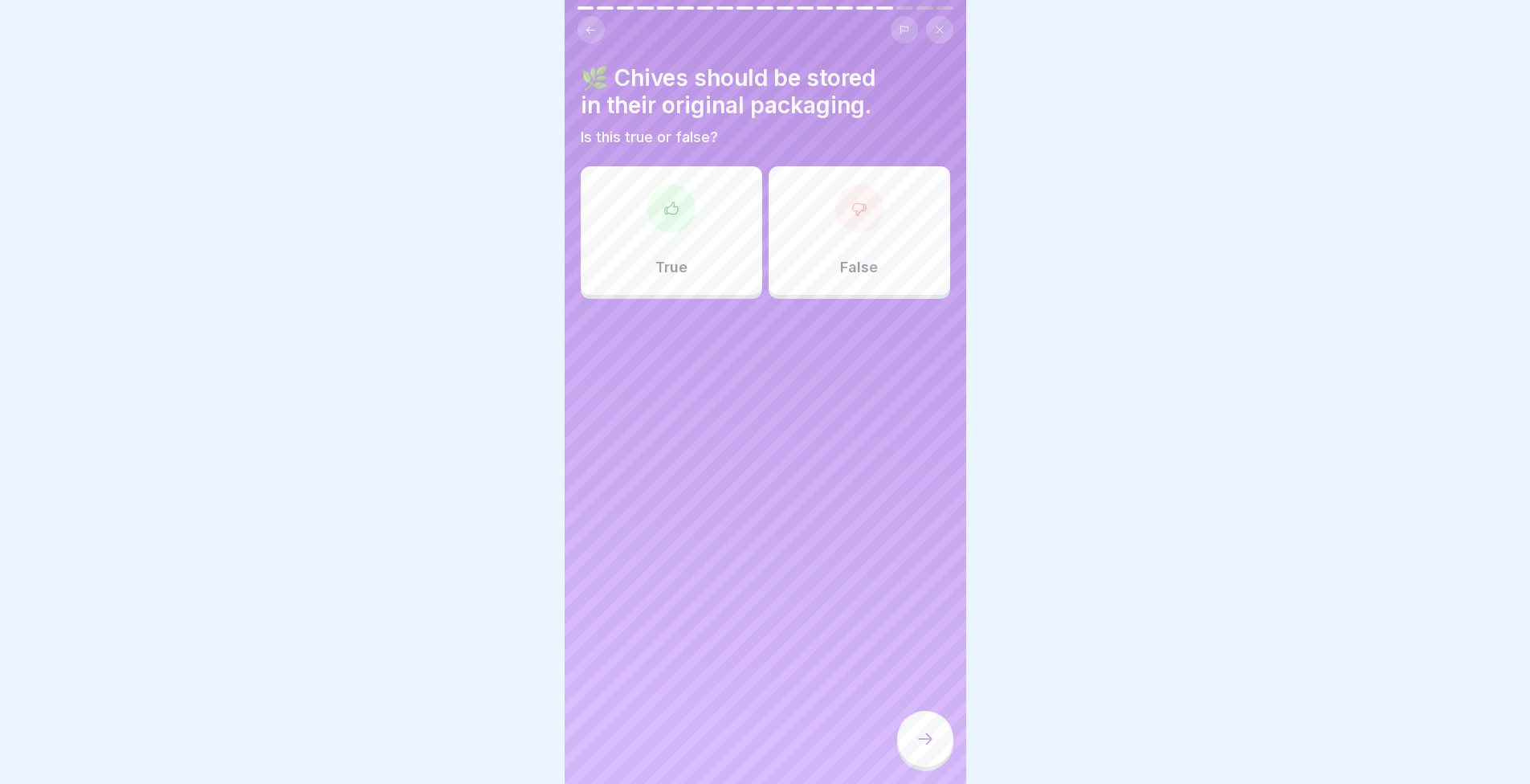
click at [689, 235] on div "True" at bounding box center [671, 231] width 182 height 129
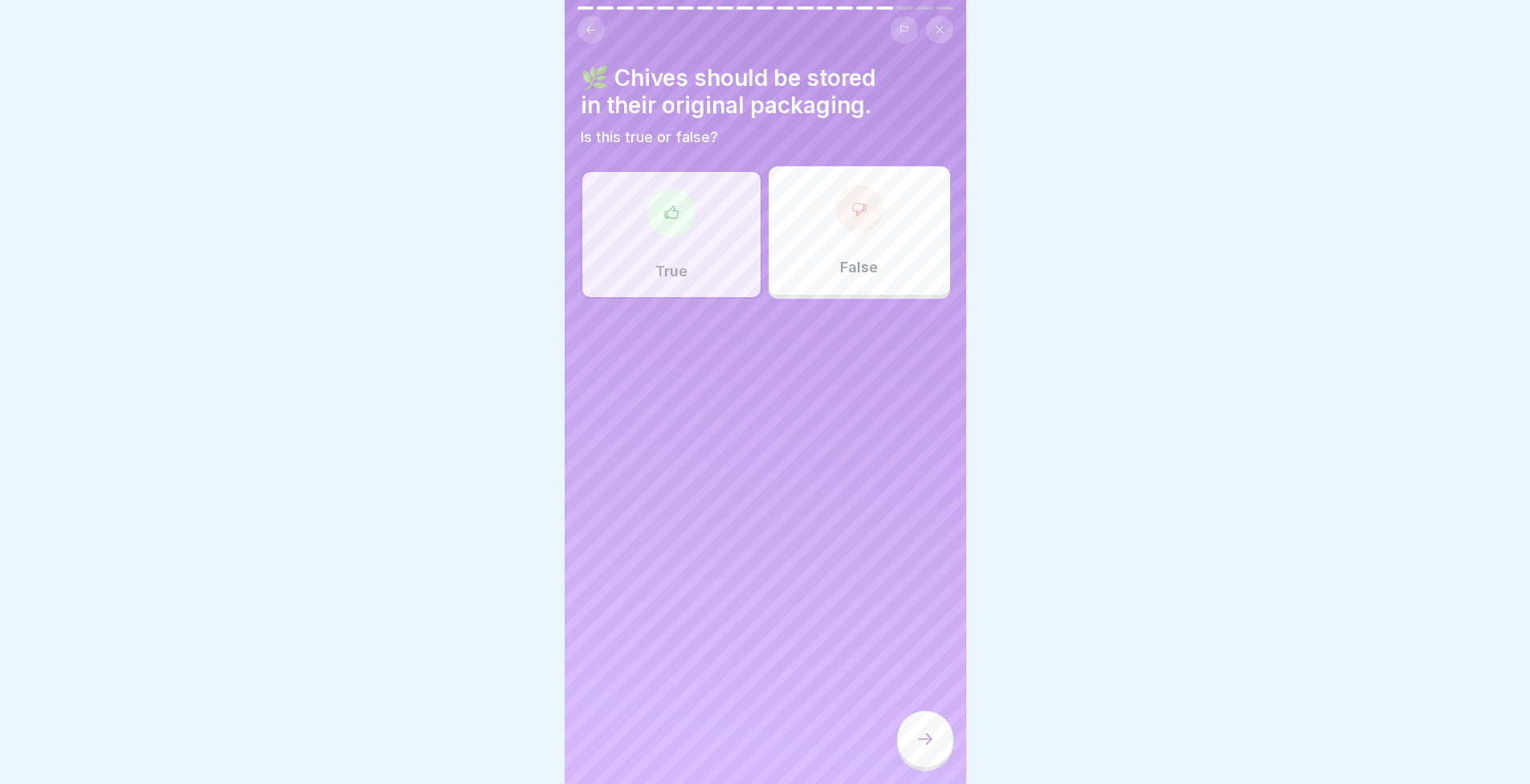
click at [924, 736] on div at bounding box center [925, 739] width 57 height 57
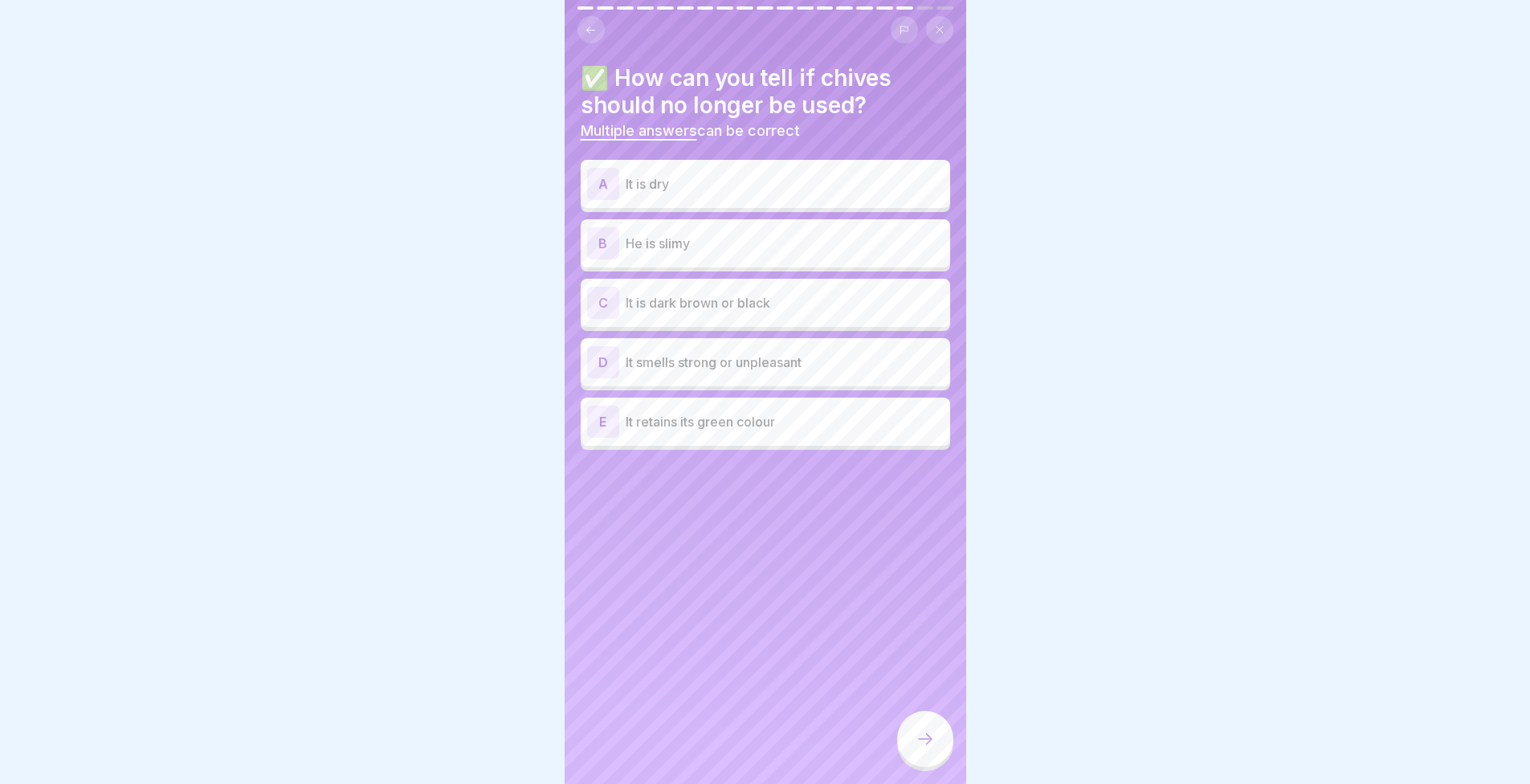
click at [675, 255] on div "B He is slimy" at bounding box center [765, 243] width 357 height 32
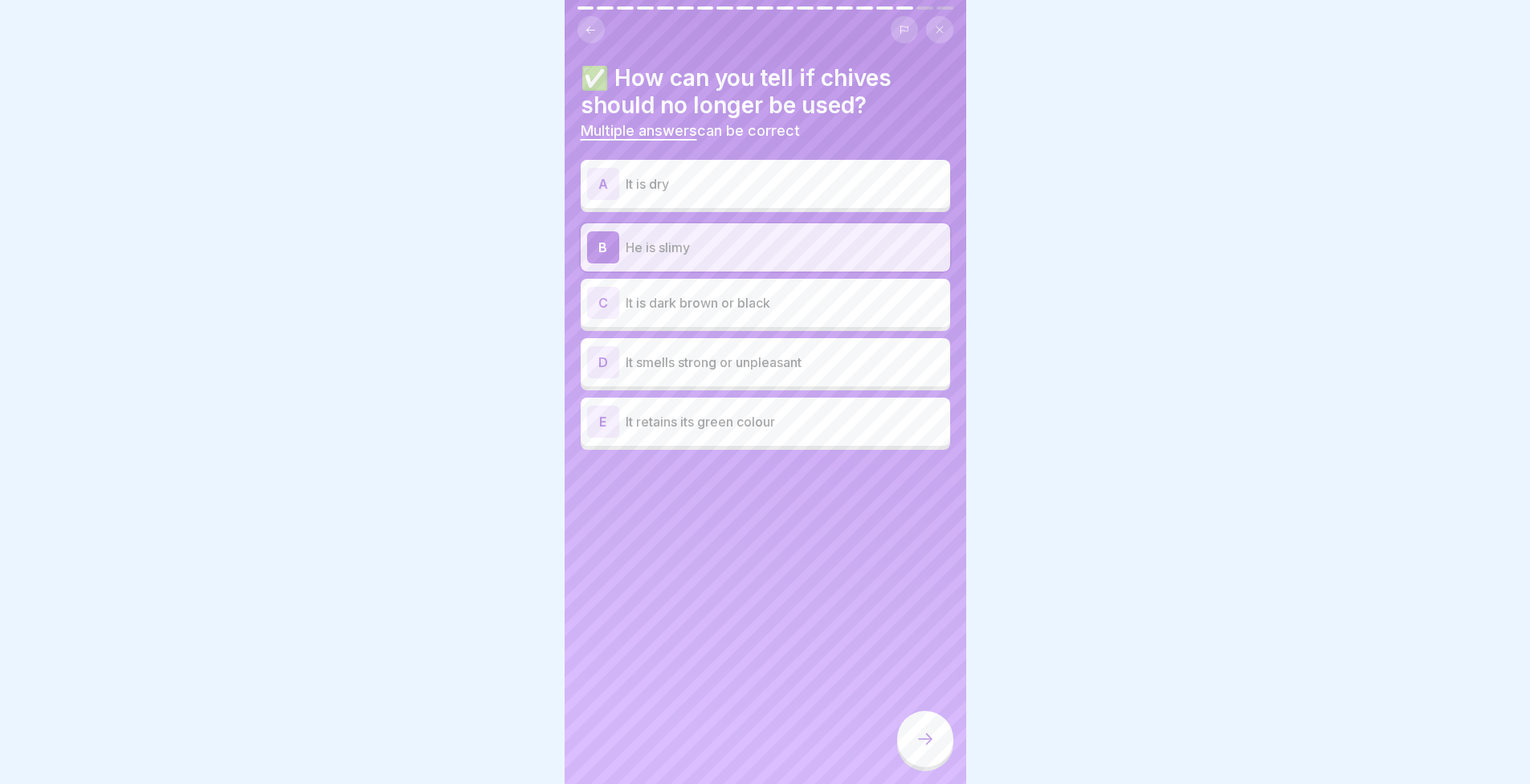
click at [668, 296] on p "It is dark brown or black" at bounding box center [784, 303] width 318 height 19
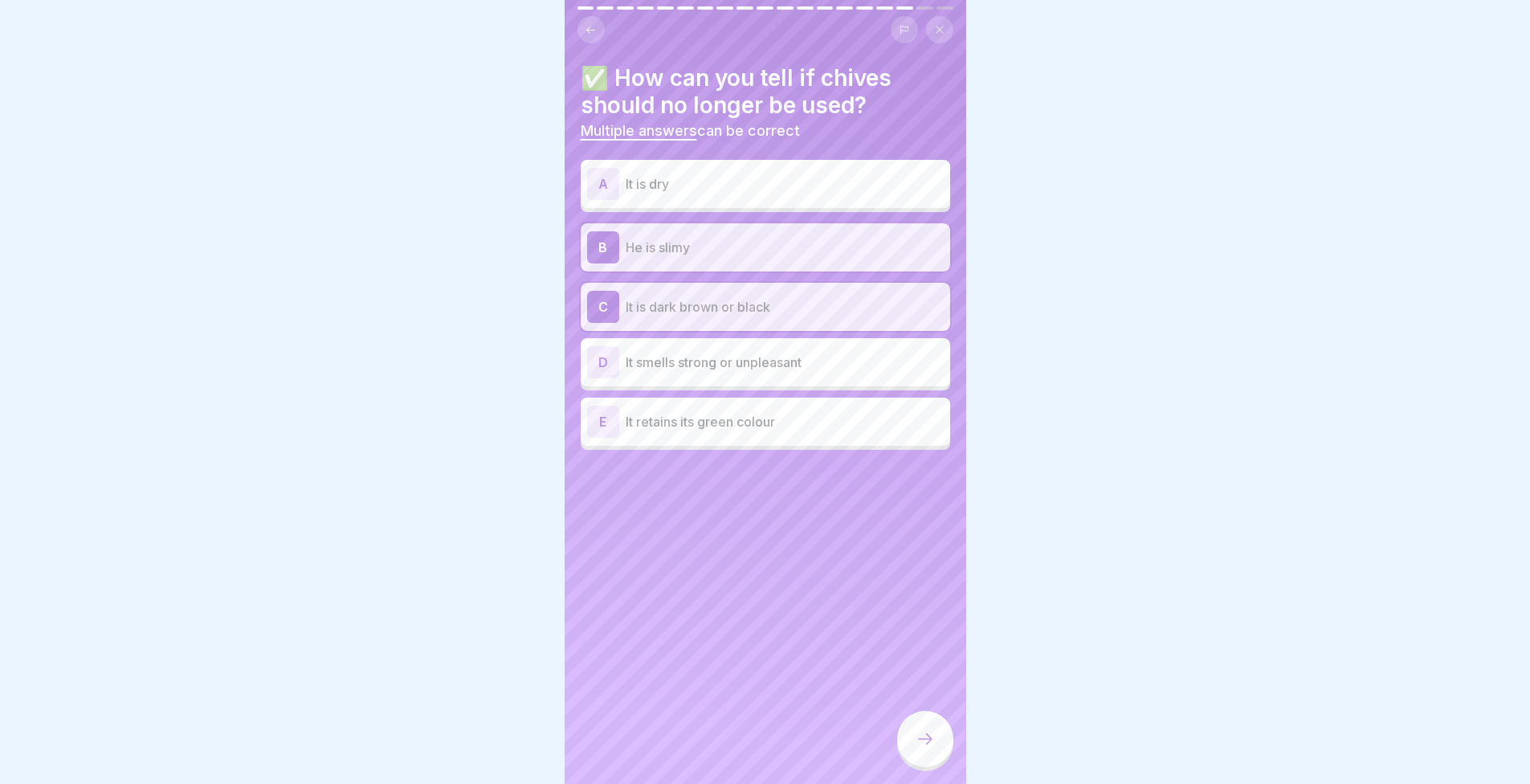
click at [661, 364] on p "It smells strong or unpleasant" at bounding box center [784, 362] width 318 height 19
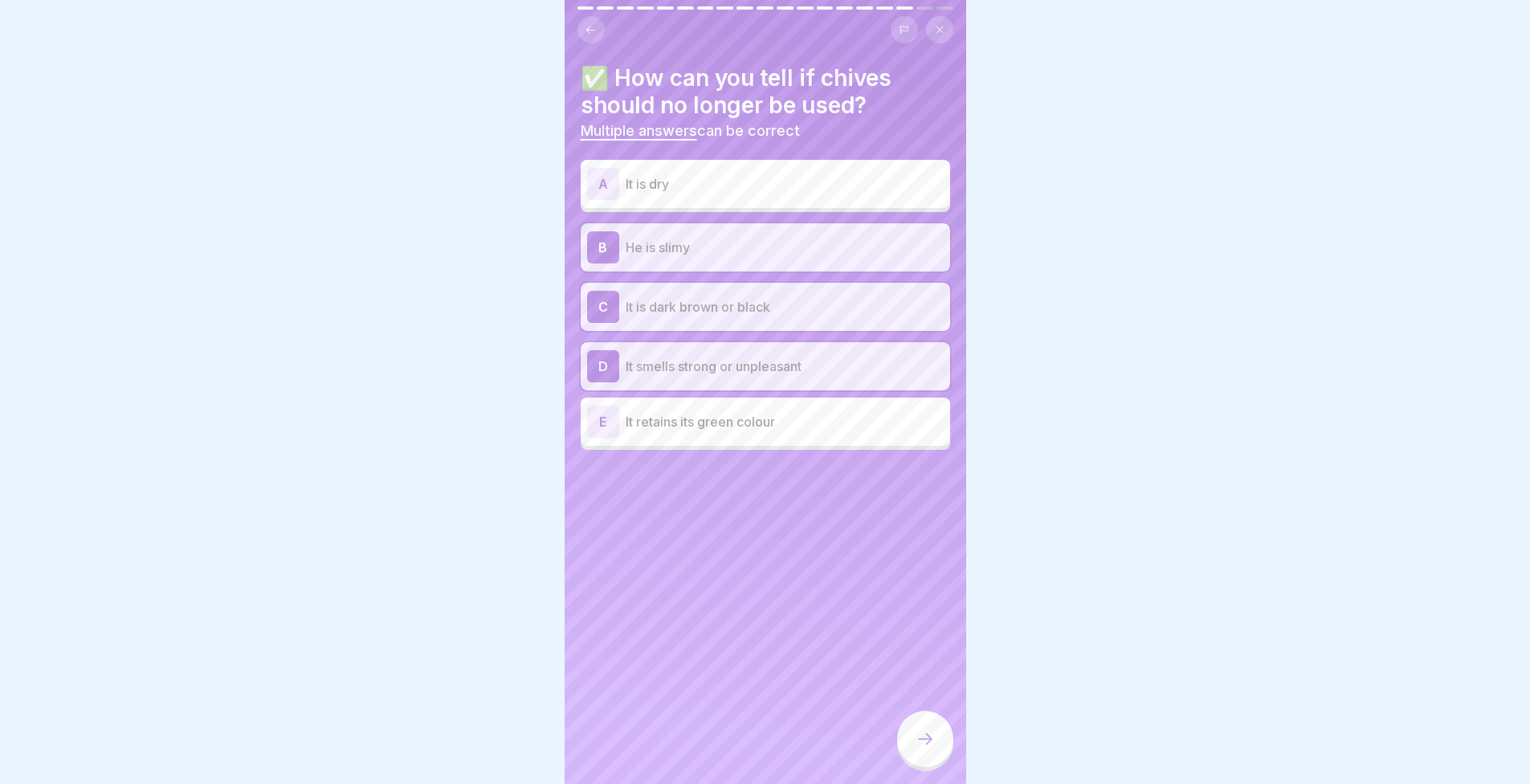
click at [924, 734] on div at bounding box center [925, 739] width 57 height 57
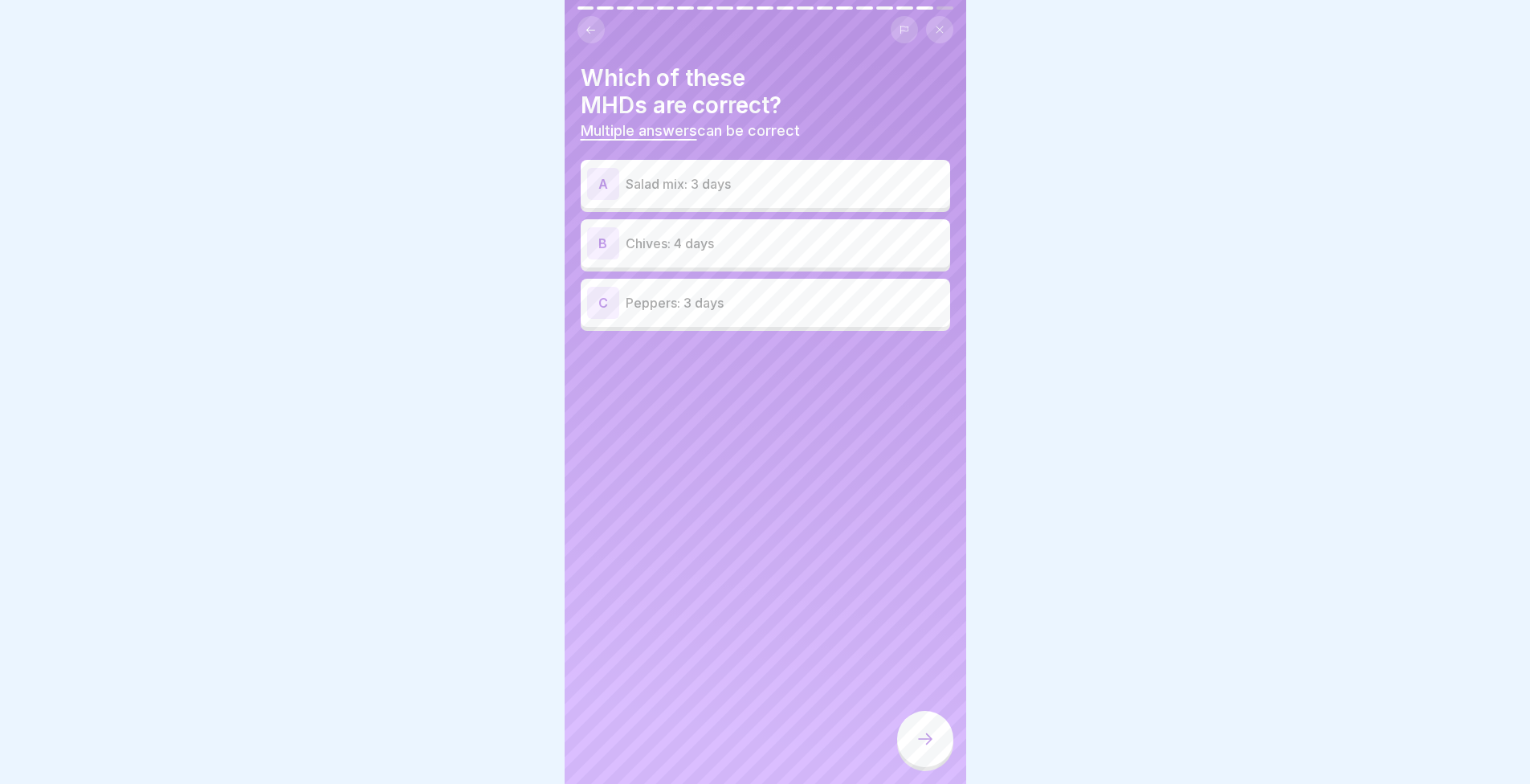
click at [770, 189] on p "Salad mix: 3 days" at bounding box center [784, 184] width 318 height 19
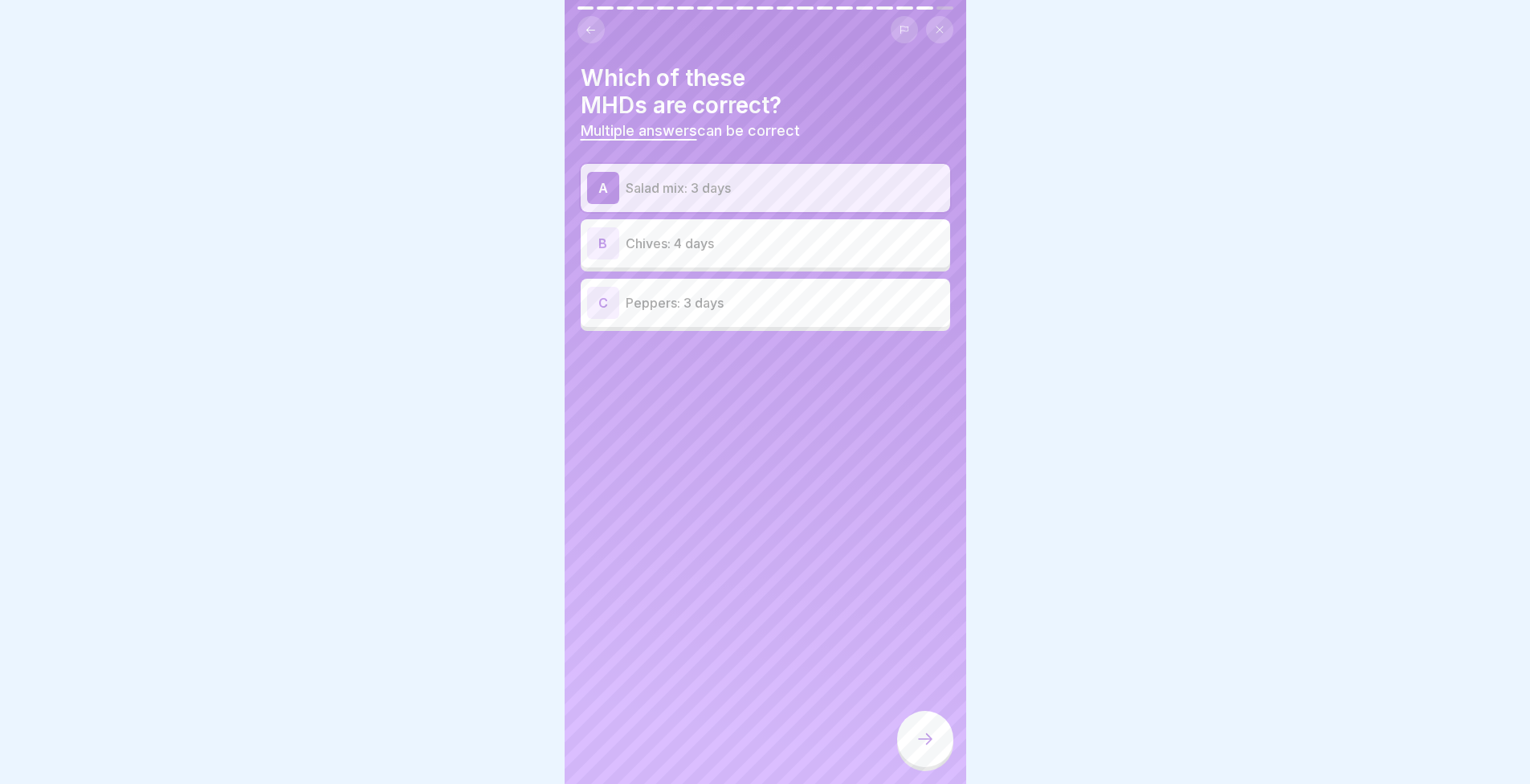
click at [772, 250] on p "Chives: 4 days" at bounding box center [784, 243] width 318 height 19
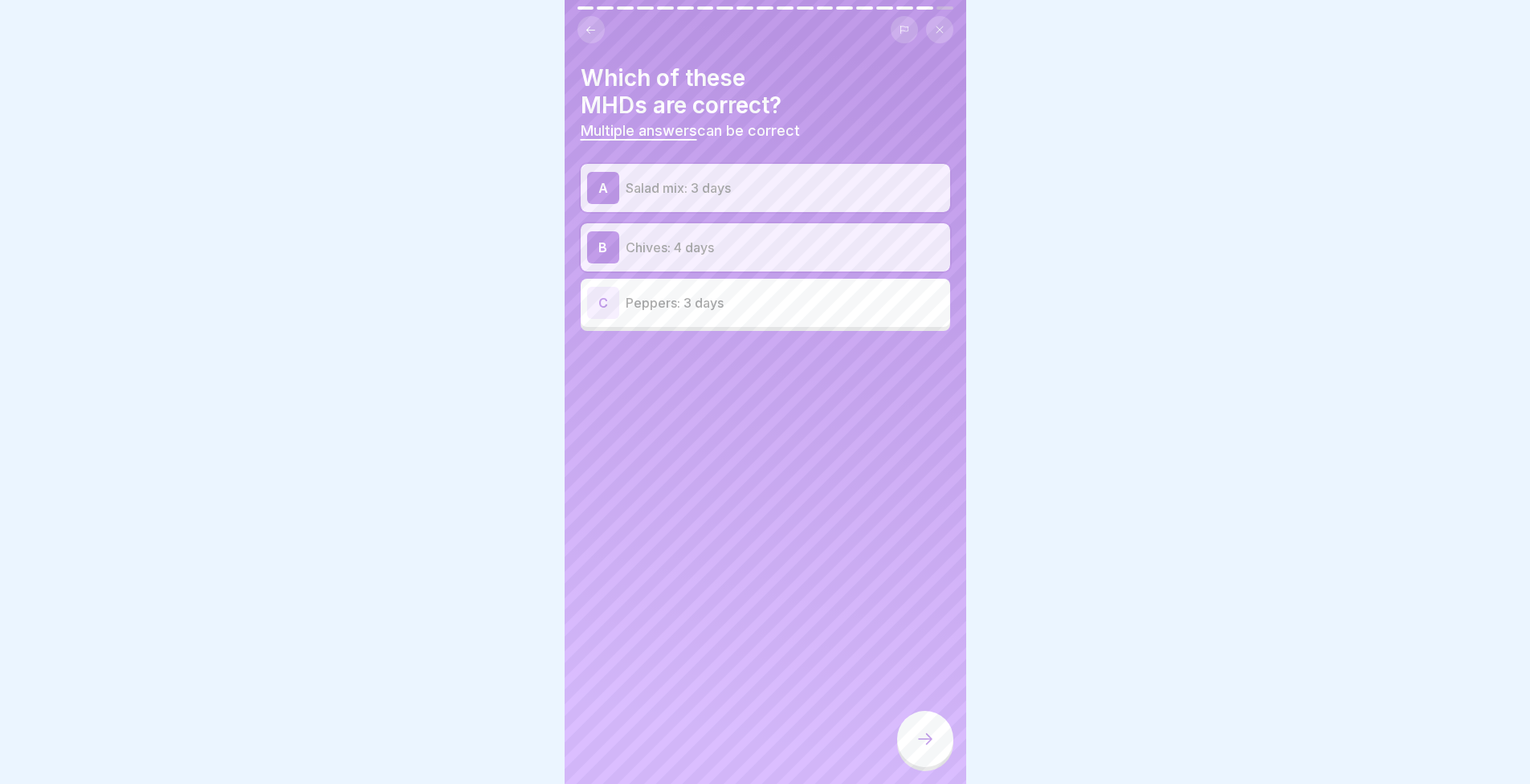
click at [926, 748] on icon at bounding box center [925, 739] width 19 height 19
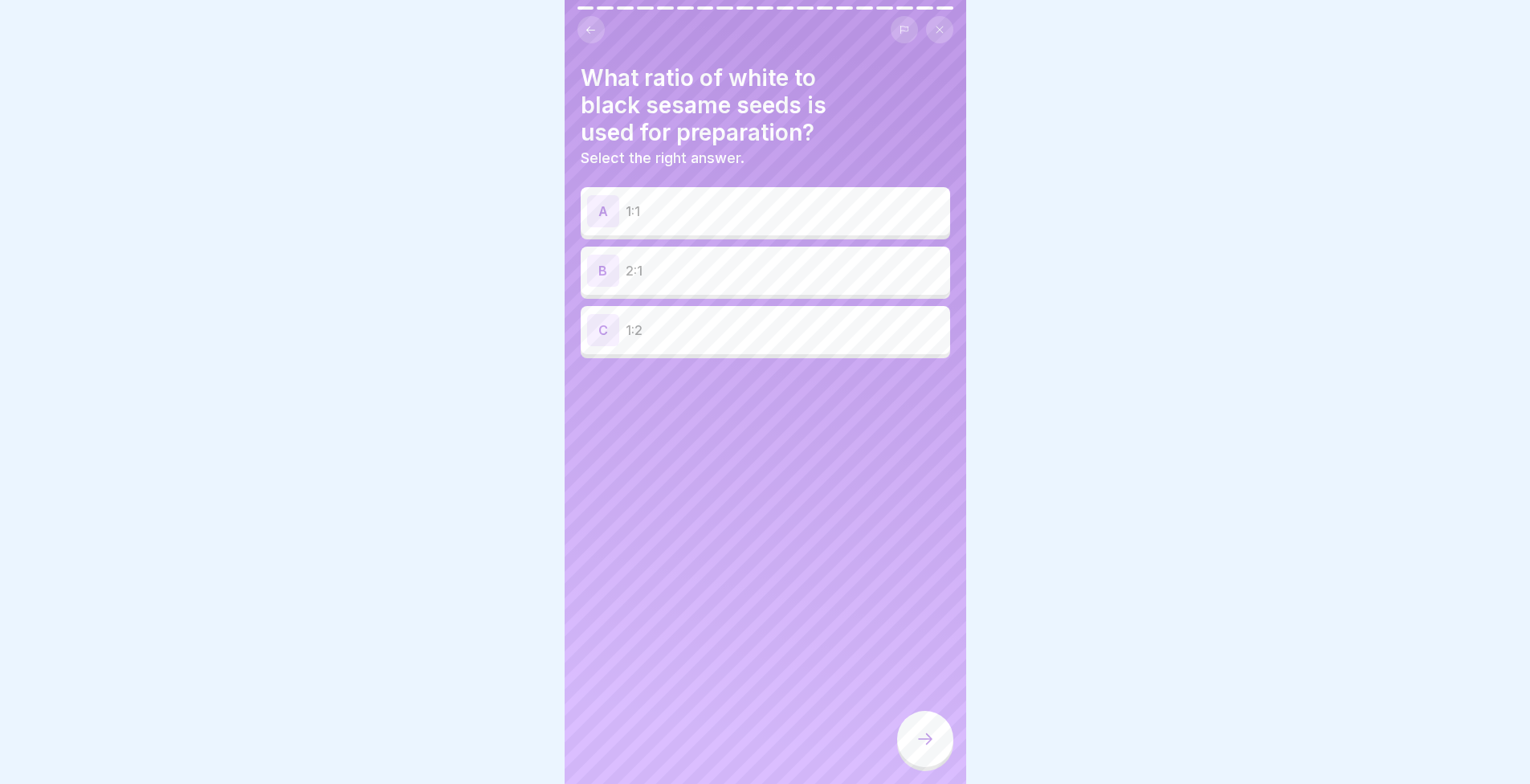
click at [736, 261] on p "2:1" at bounding box center [784, 271] width 318 height 19
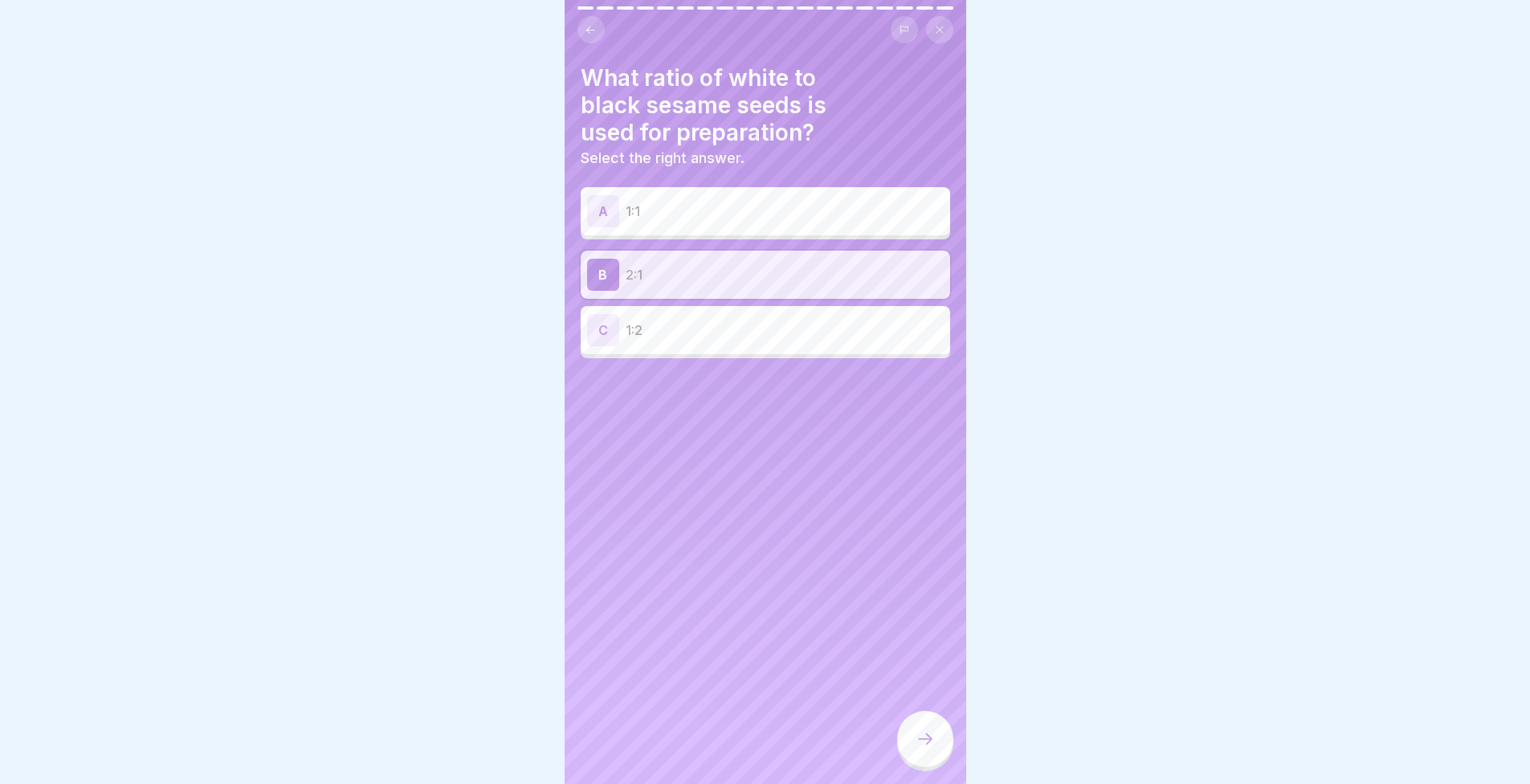
click at [927, 767] on div at bounding box center [925, 739] width 57 height 57
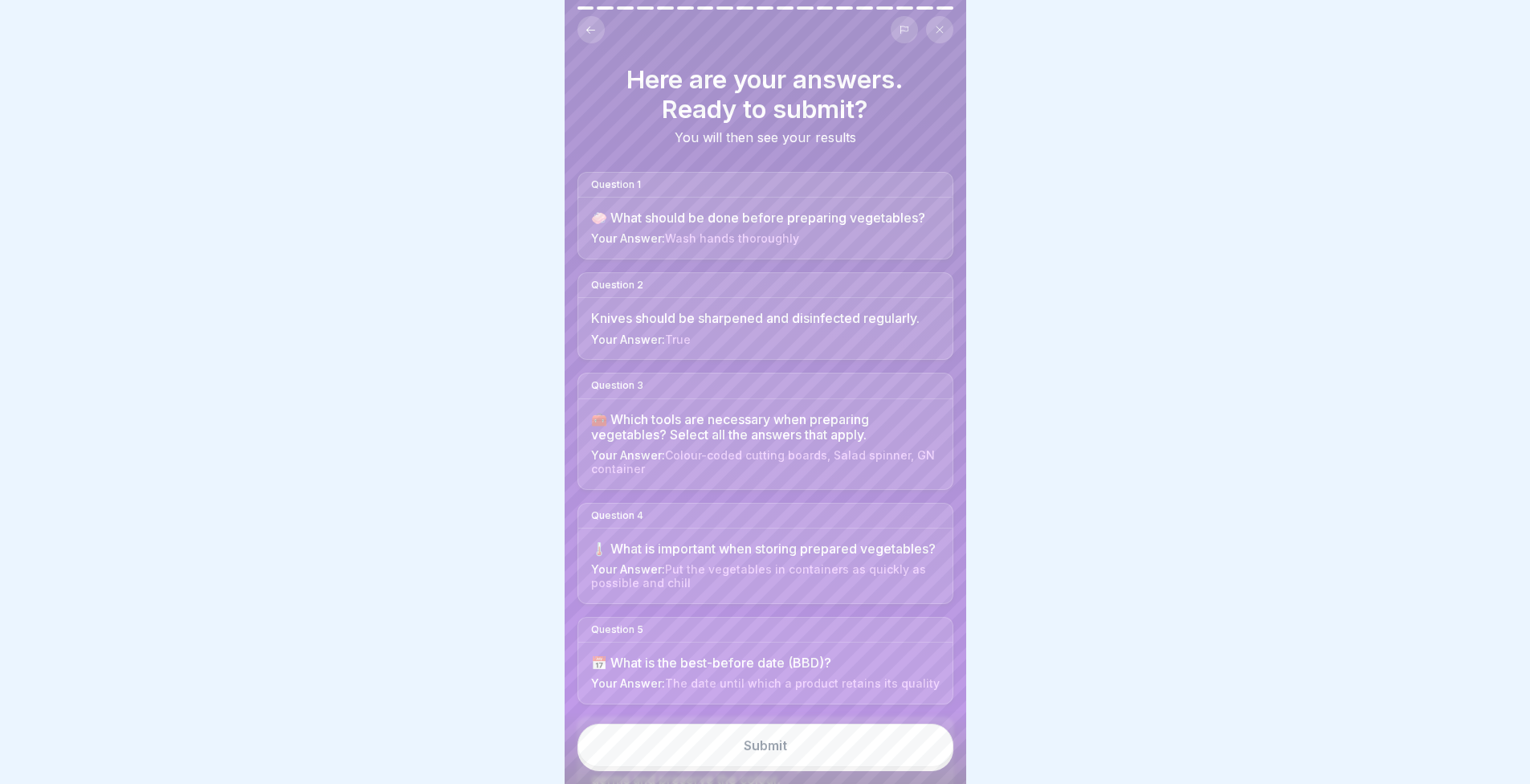
click at [884, 753] on button "Submit" at bounding box center [765, 745] width 376 height 43
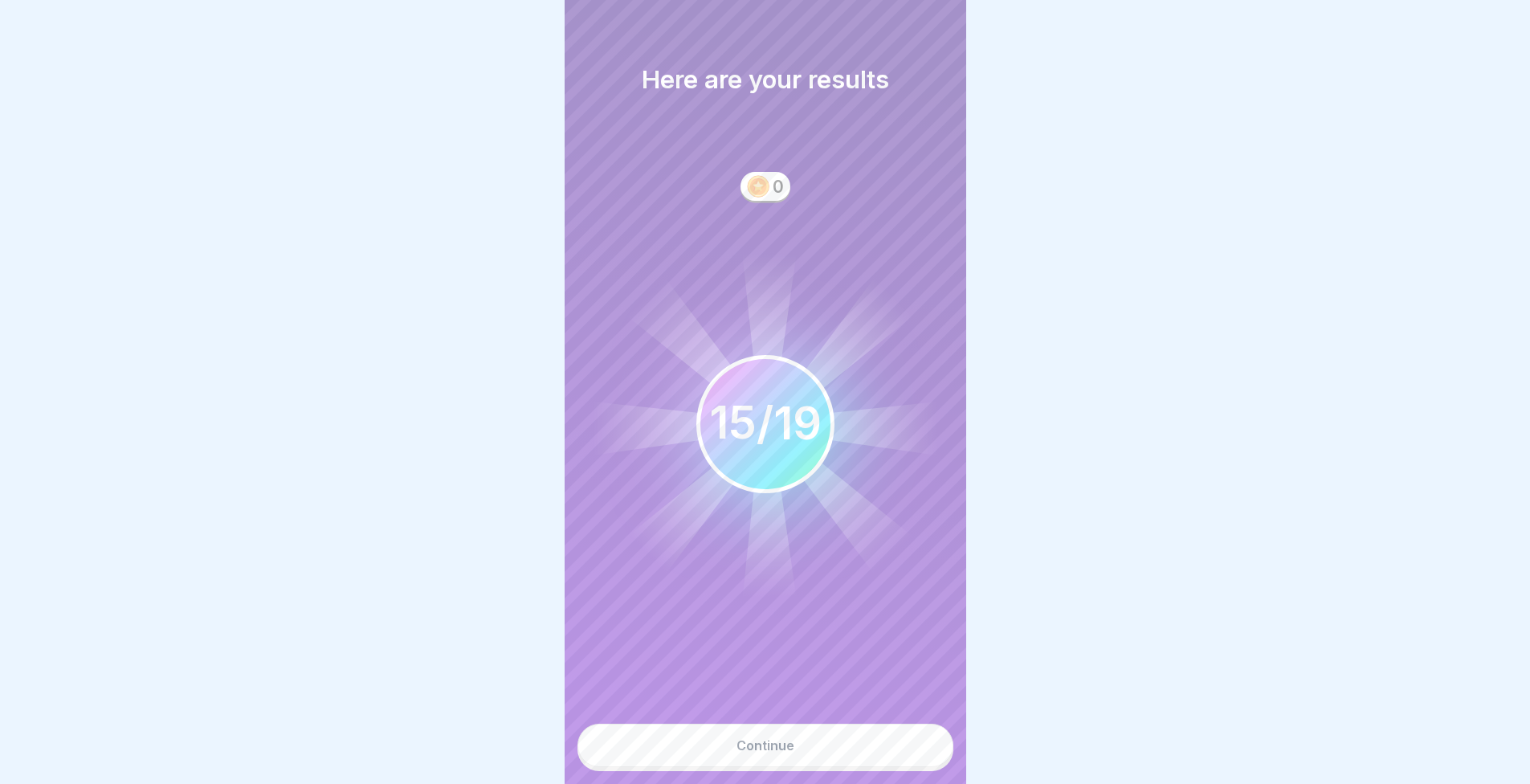
click at [806, 745] on button "Continue" at bounding box center [765, 745] width 376 height 43
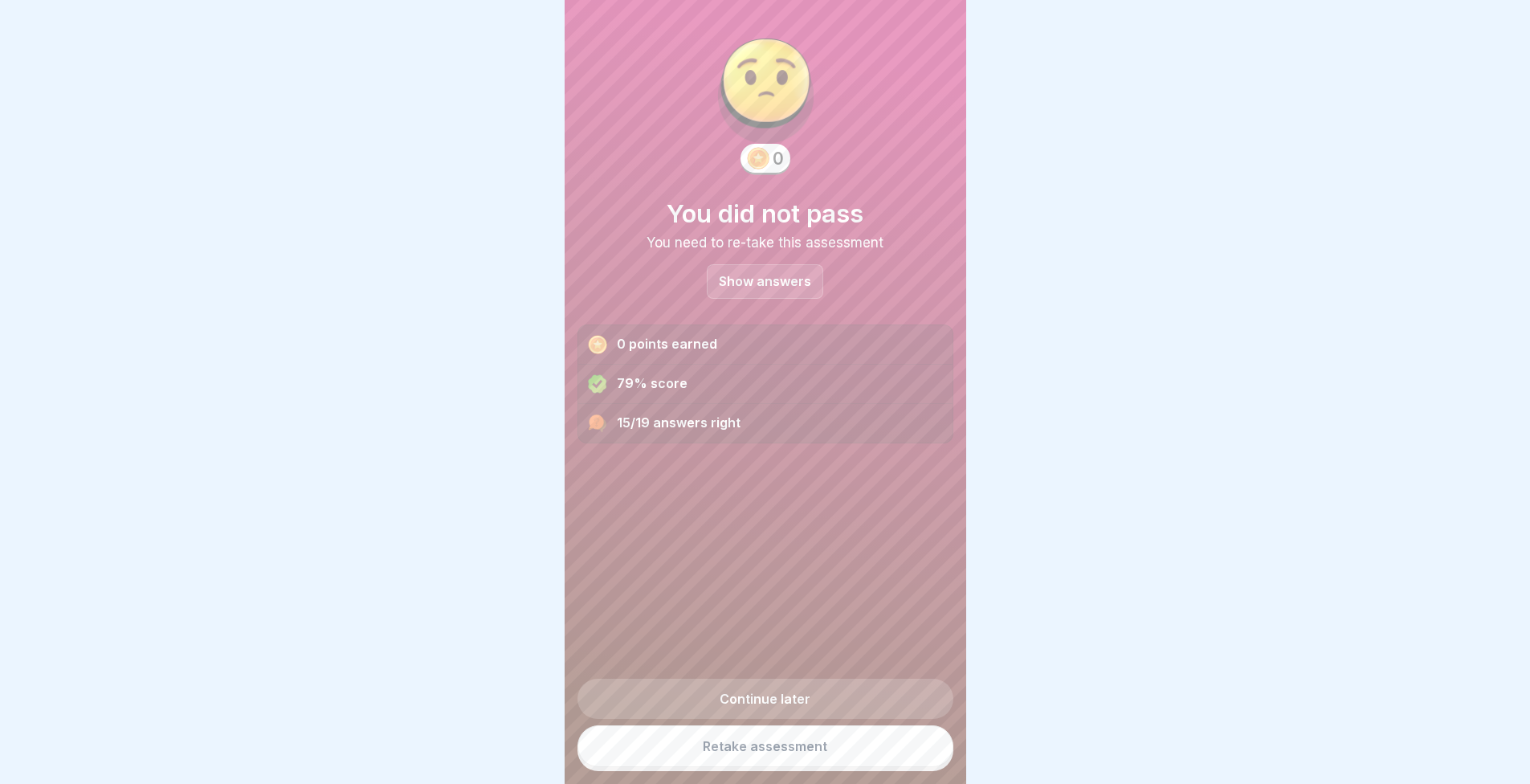
click at [773, 293] on div "Show answers" at bounding box center [765, 282] width 116 height 35
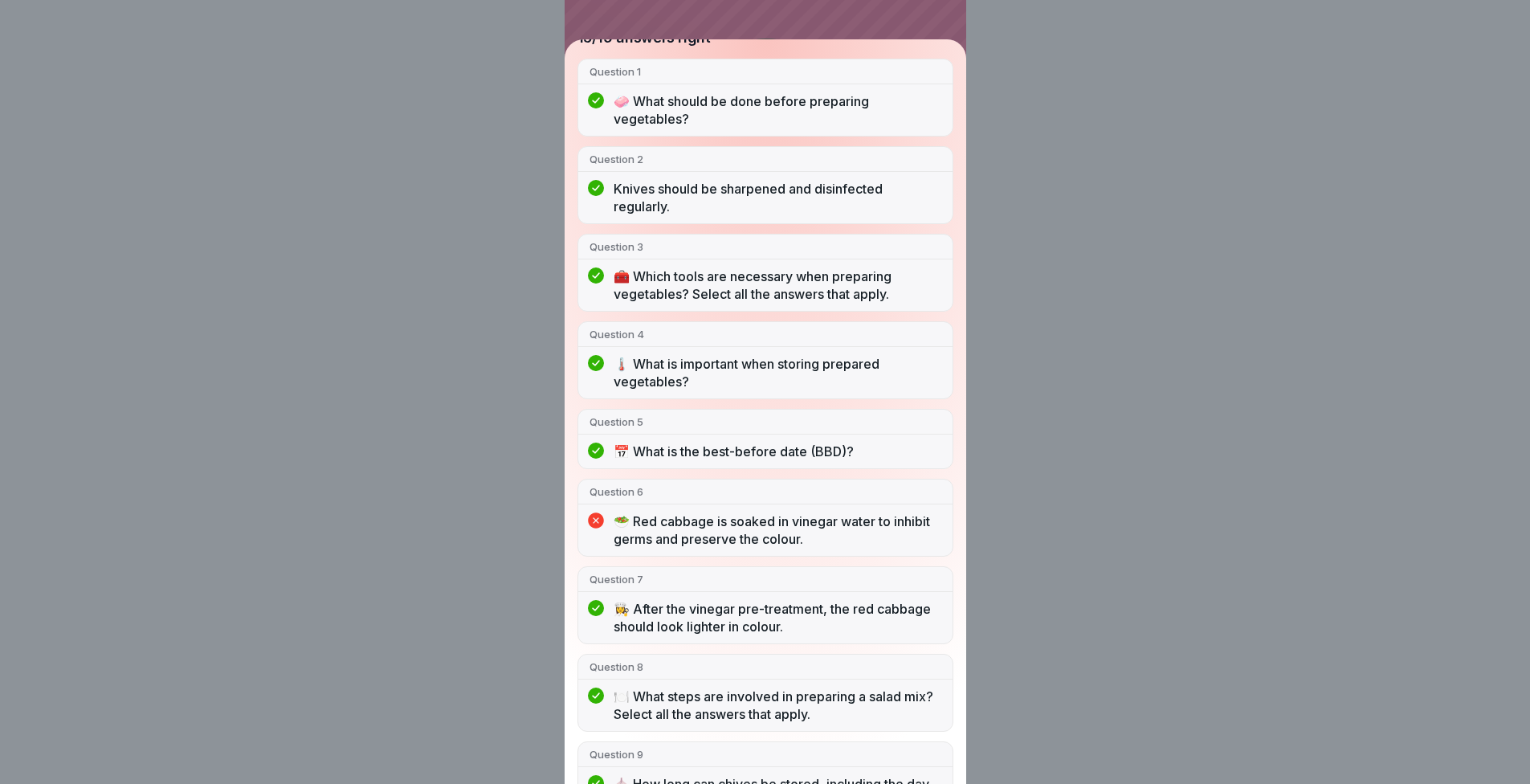
scroll to position [402, 0]
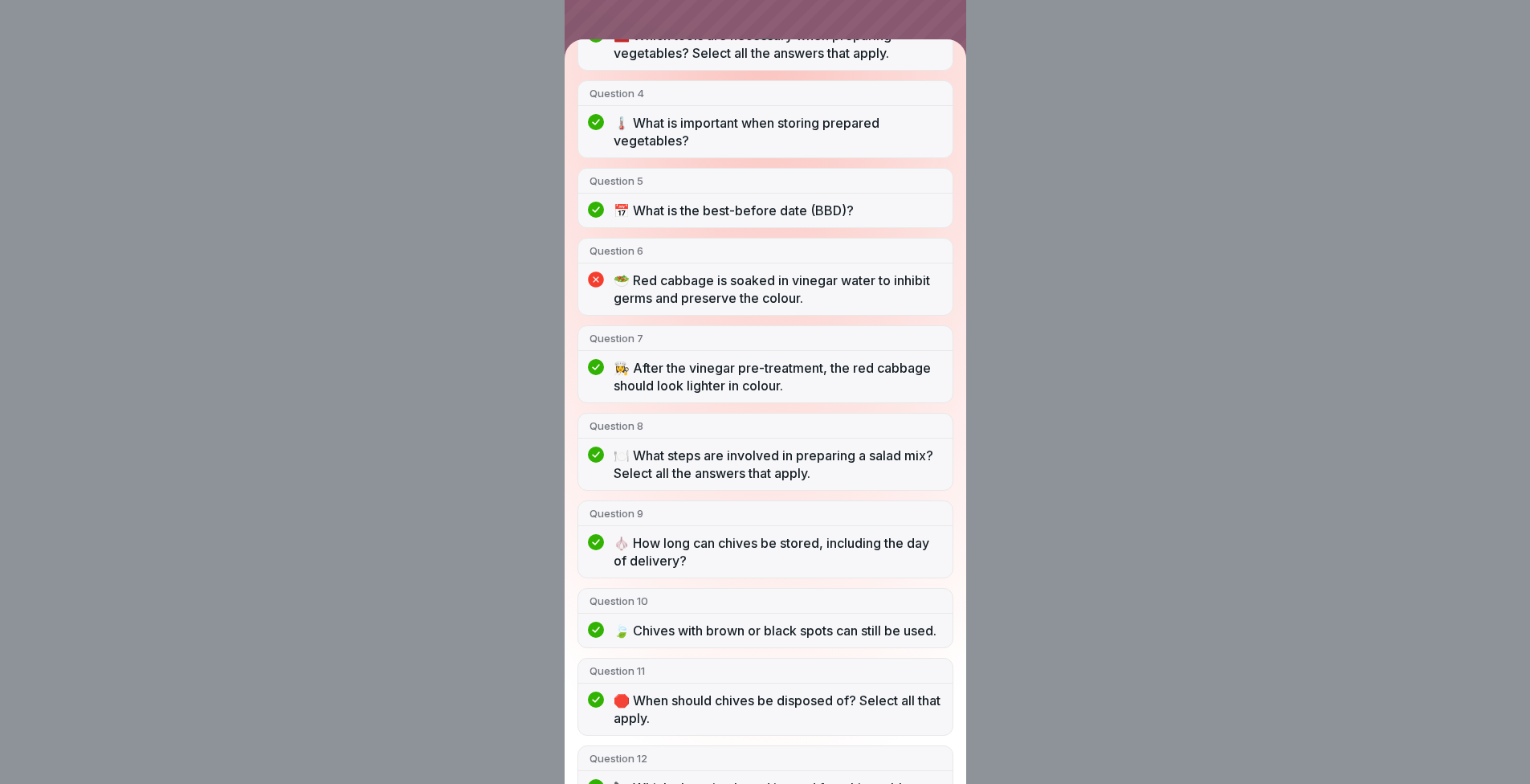
click at [725, 298] on p "🥗 Red cabbage is soaked in vinegar water to inhibit germs and preserve the colo…" at bounding box center [777, 289] width 328 height 36
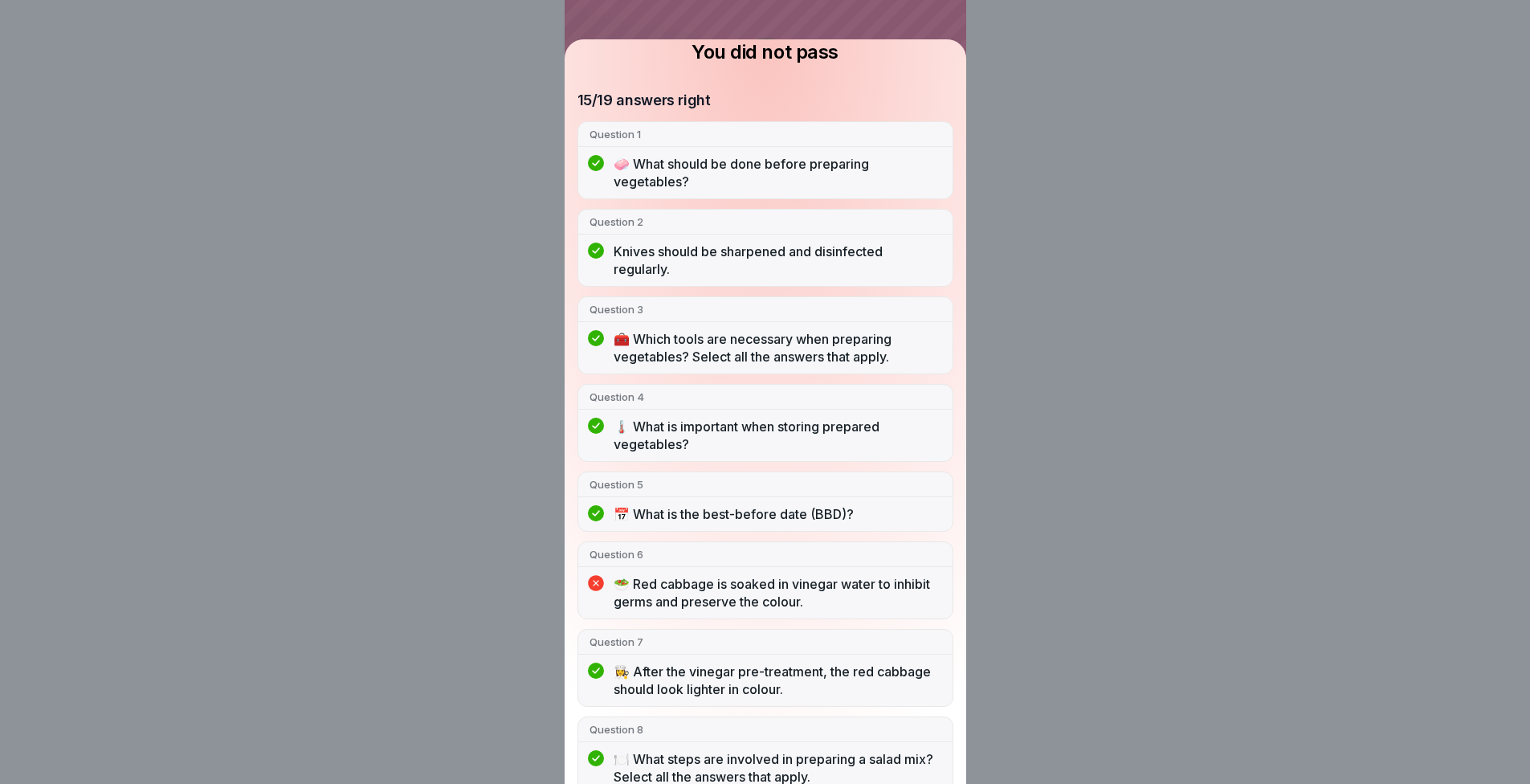
scroll to position [242, 0]
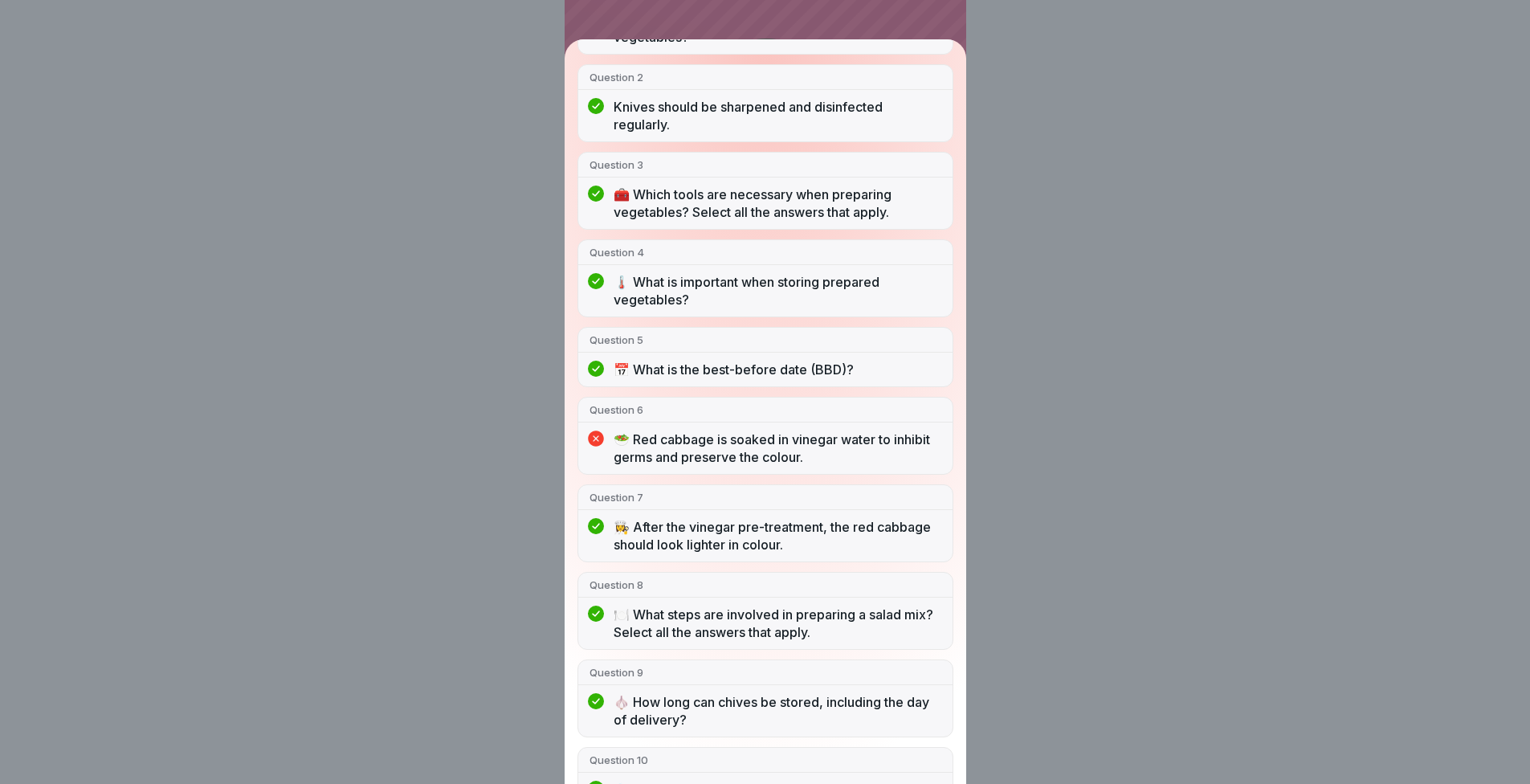
click at [1133, 310] on div "You did not pass 15/19 answers right Question 1 🧼 What should be done before pr…" at bounding box center [765, 392] width 1530 height 784
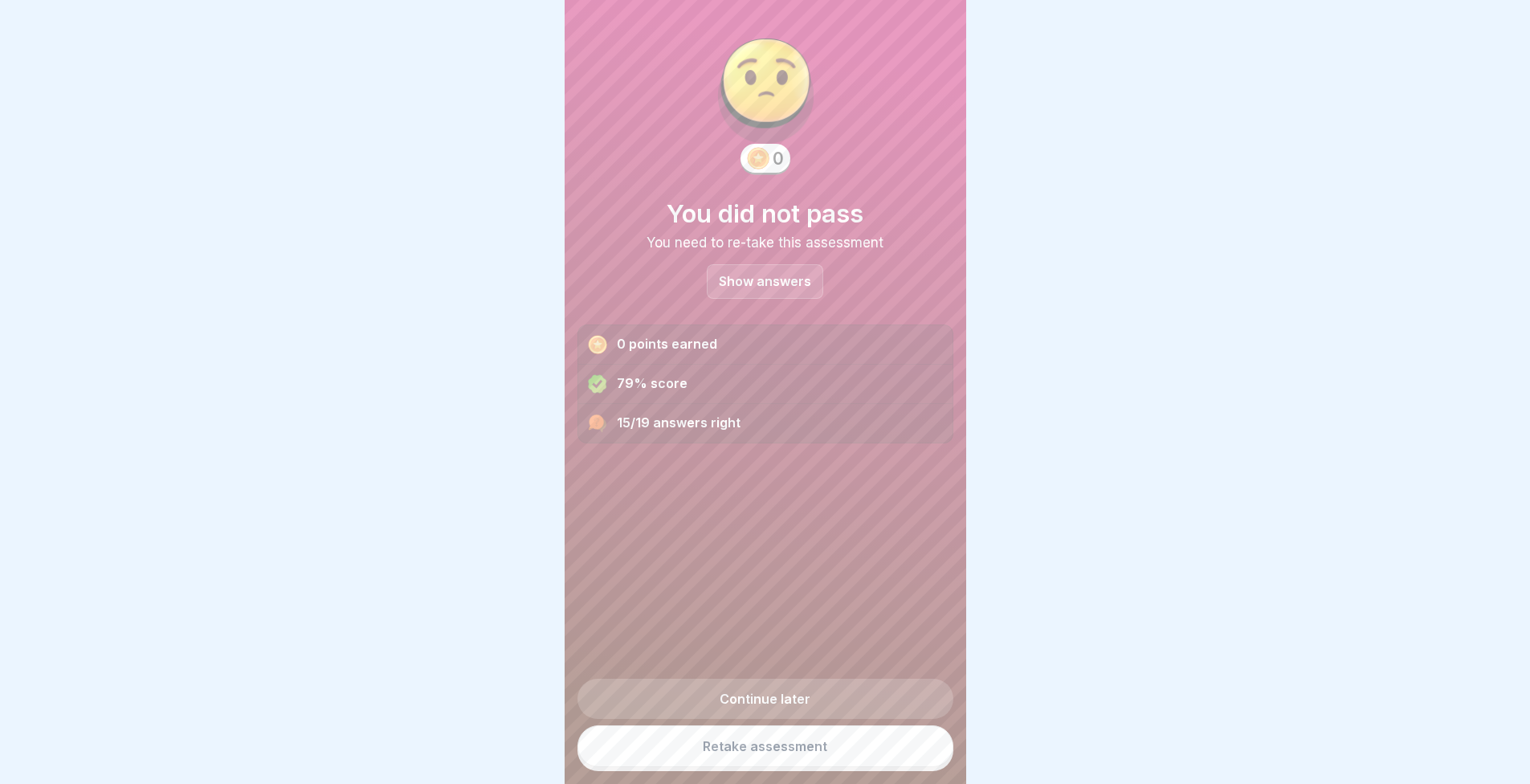
click at [706, 744] on link "Retake assessment" at bounding box center [765, 746] width 376 height 41
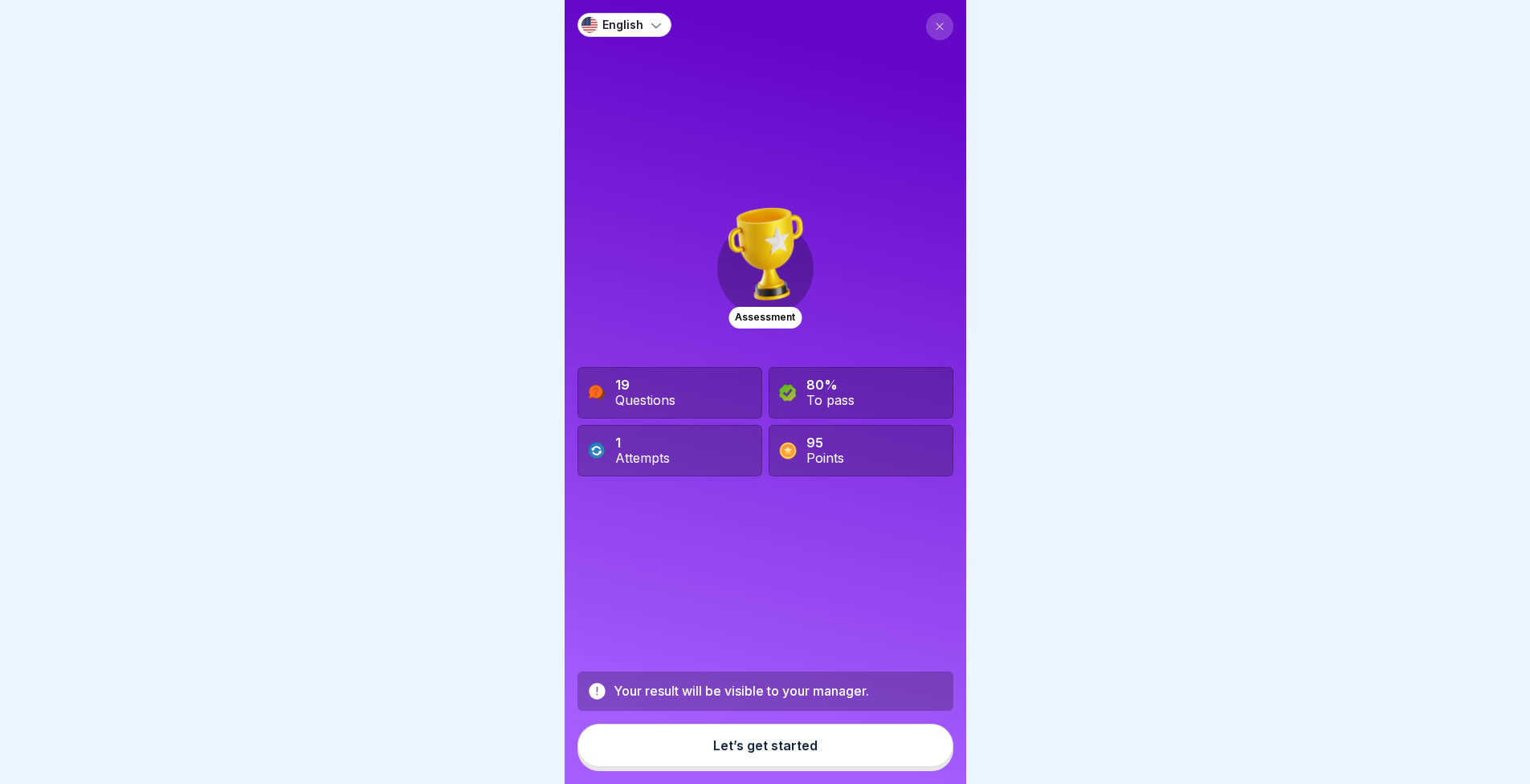
click at [750, 743] on button "Let’s get started" at bounding box center [765, 745] width 376 height 43
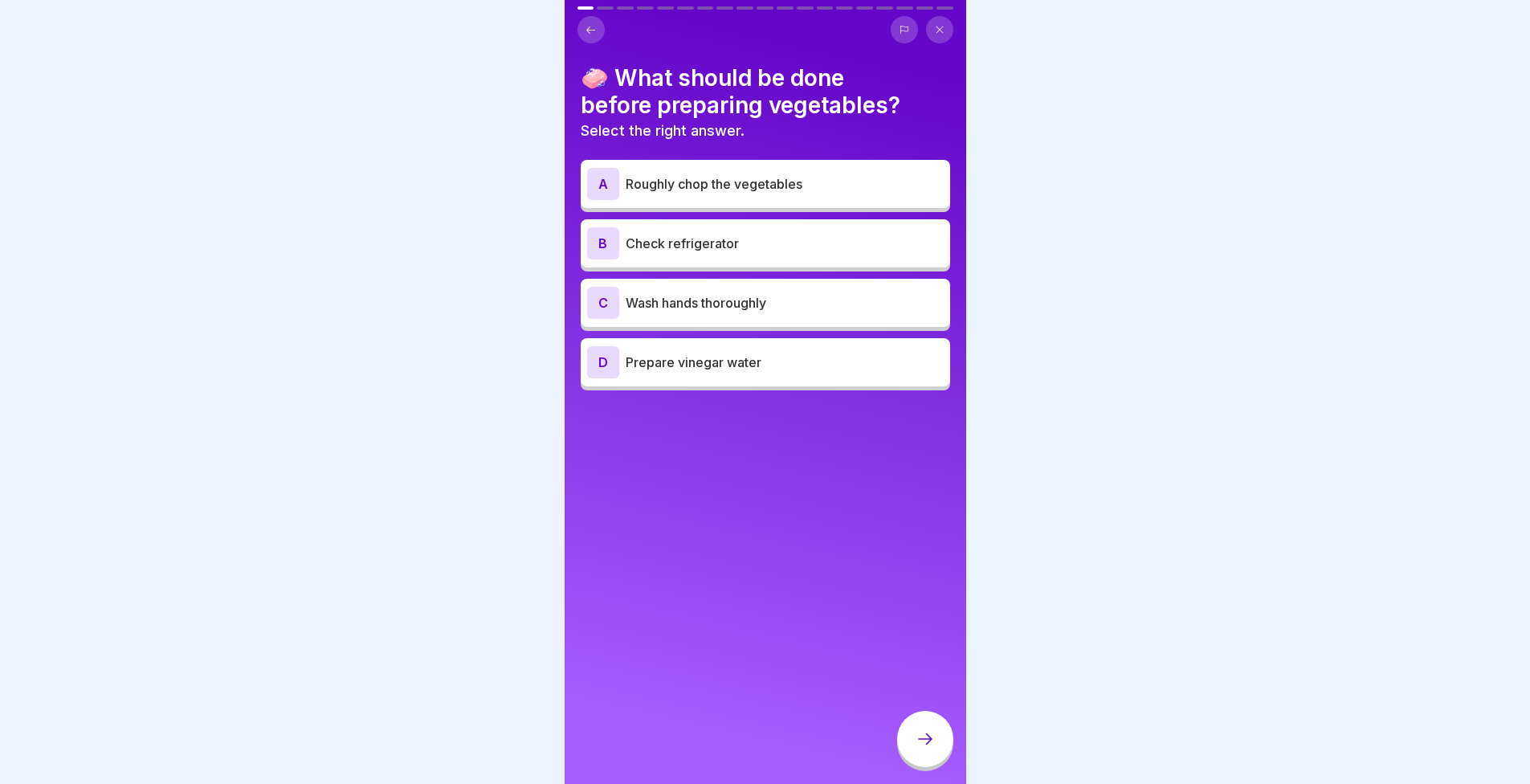
click at [787, 304] on p "Wash hands thoroughly" at bounding box center [784, 303] width 318 height 19
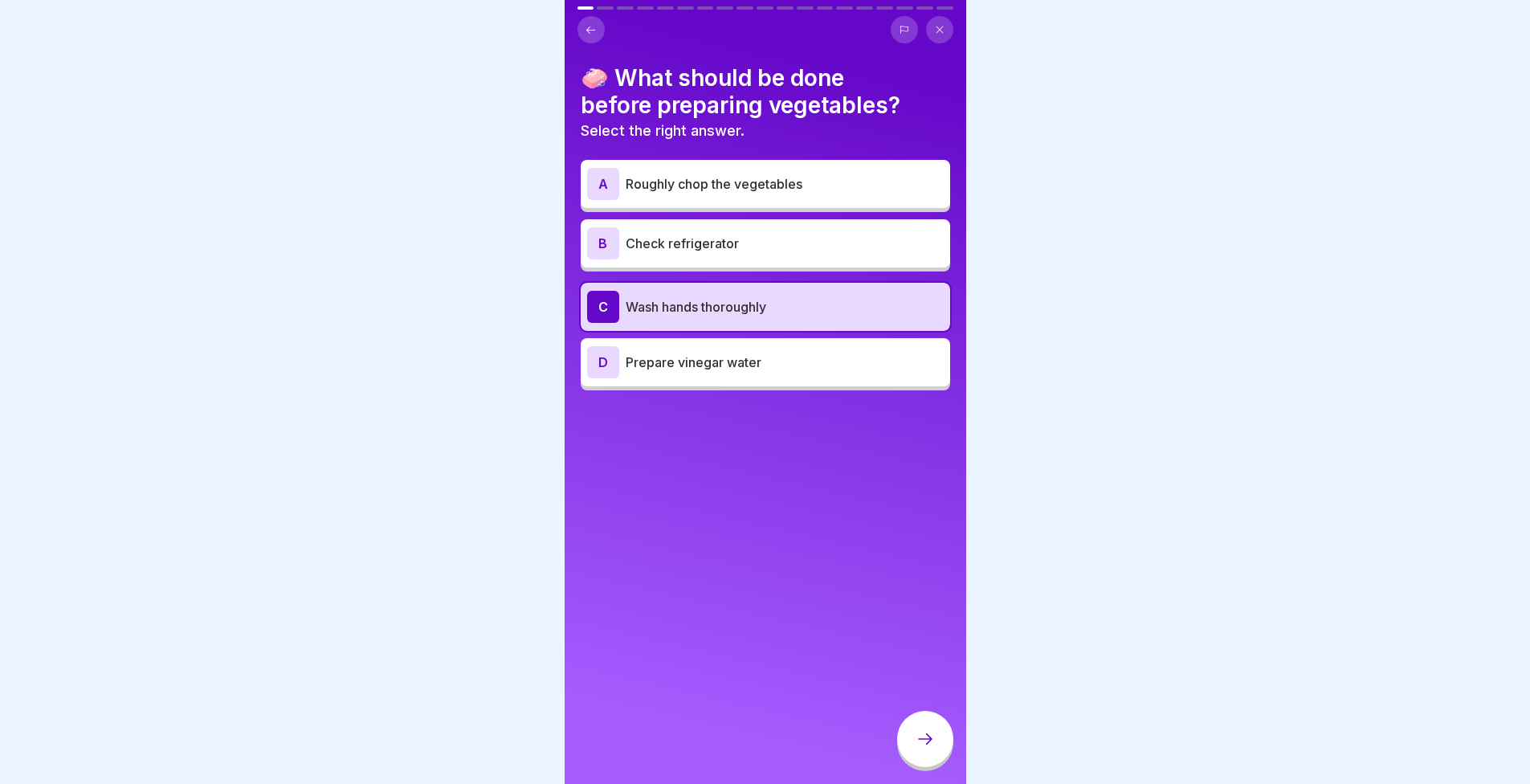
click at [913, 750] on div at bounding box center [925, 739] width 57 height 57
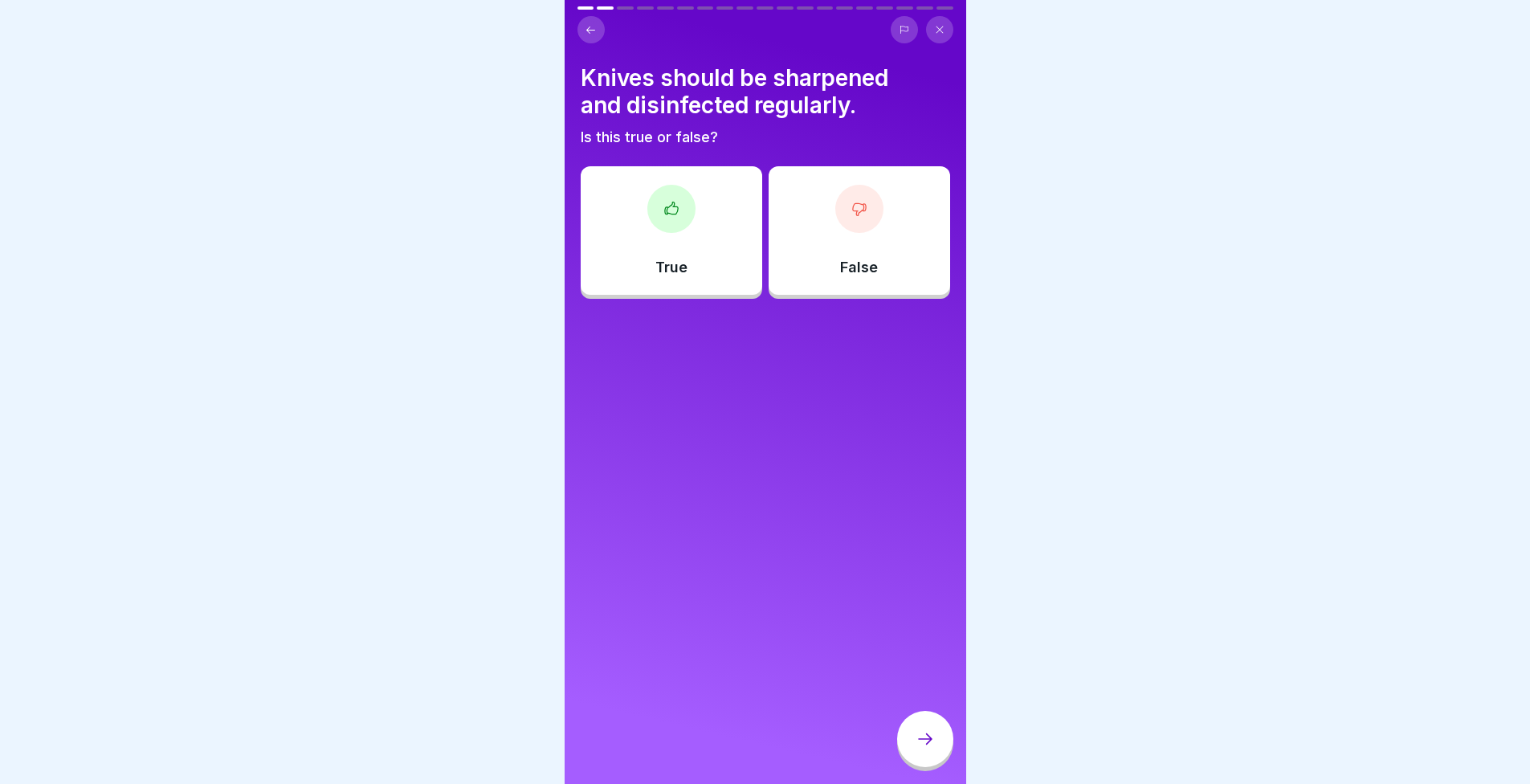
click at [629, 253] on div "True" at bounding box center [671, 231] width 182 height 129
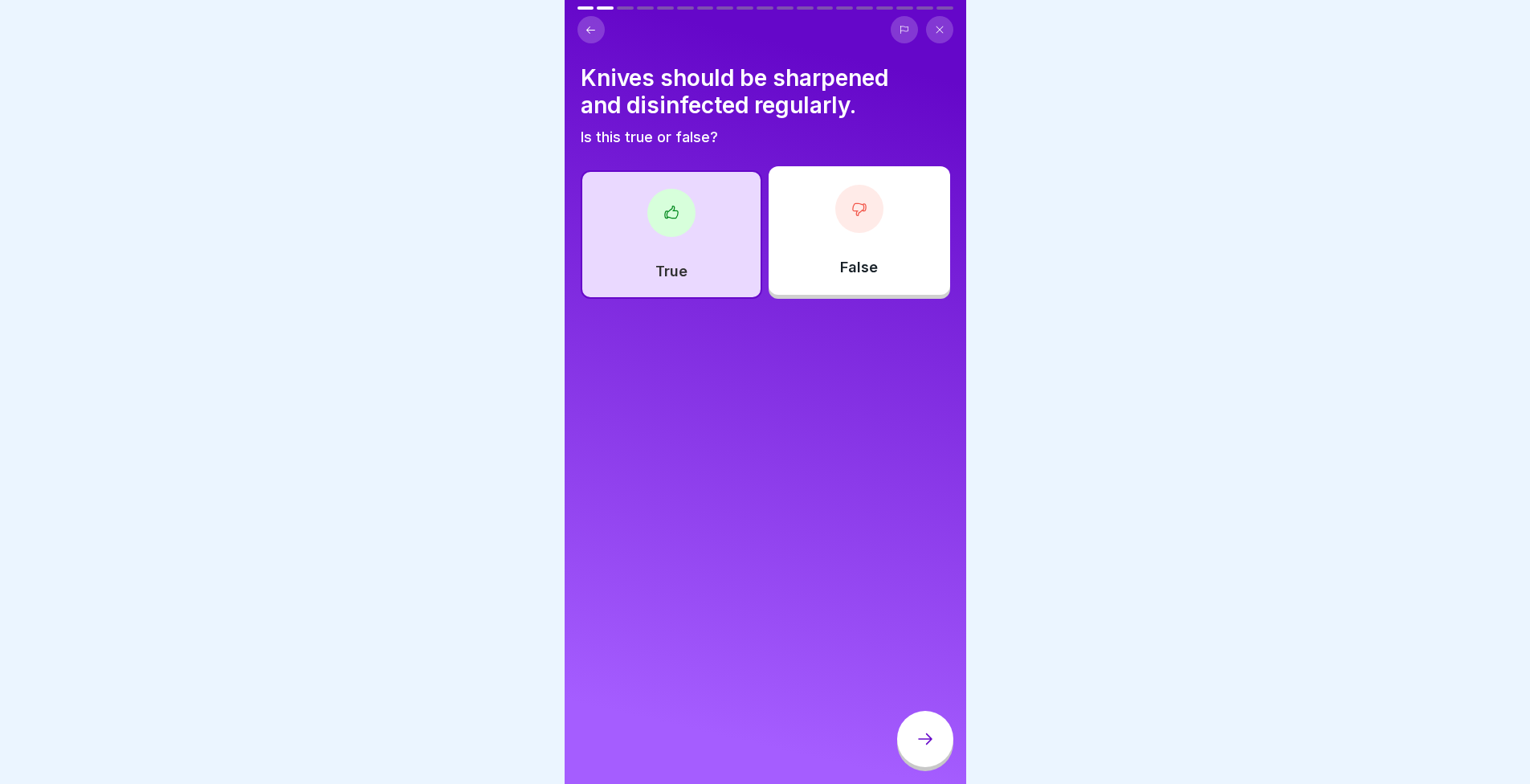
click at [932, 763] on div at bounding box center [925, 739] width 57 height 57
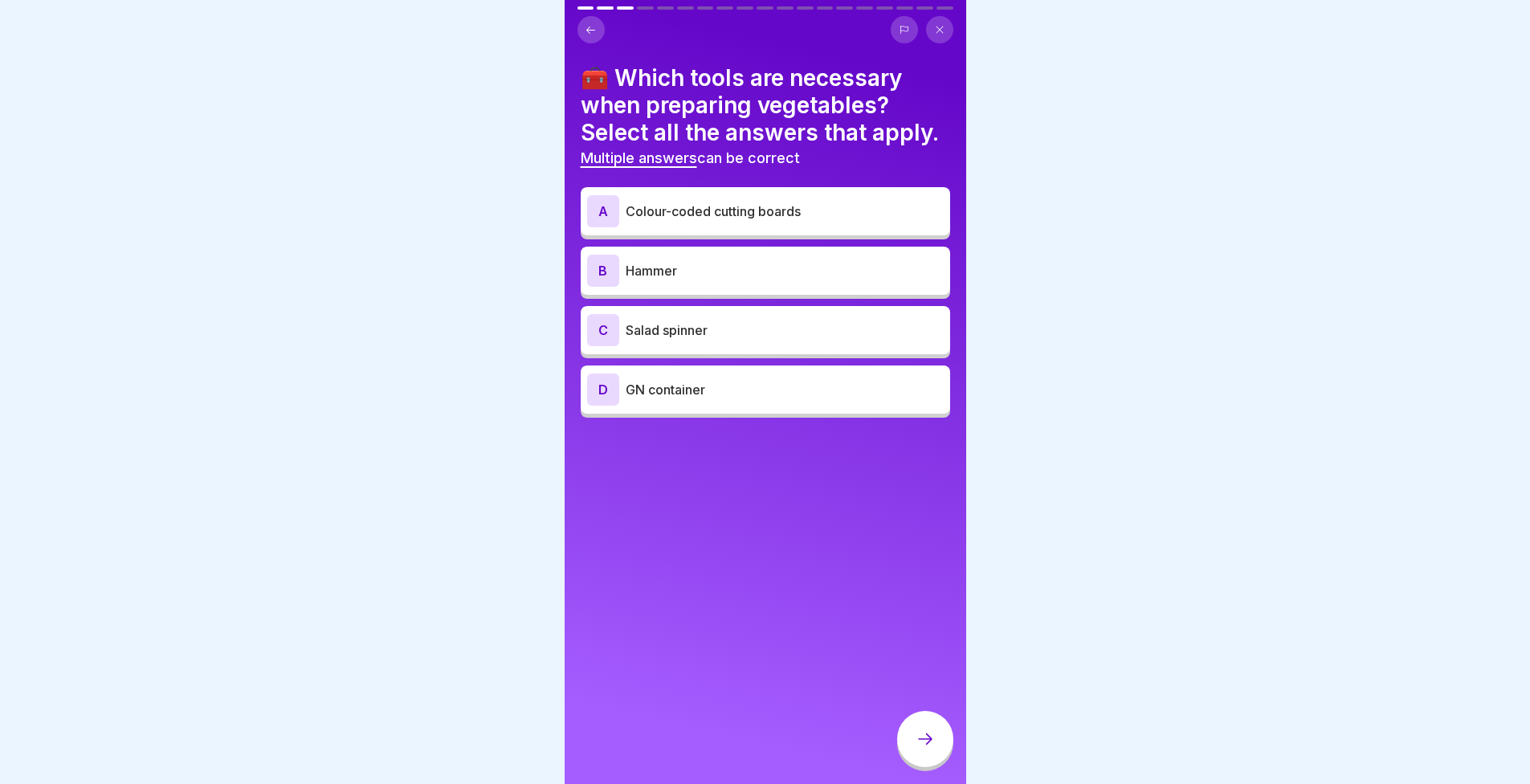
click at [697, 235] on div "A Colour-coded cutting boards" at bounding box center [765, 211] width 369 height 48
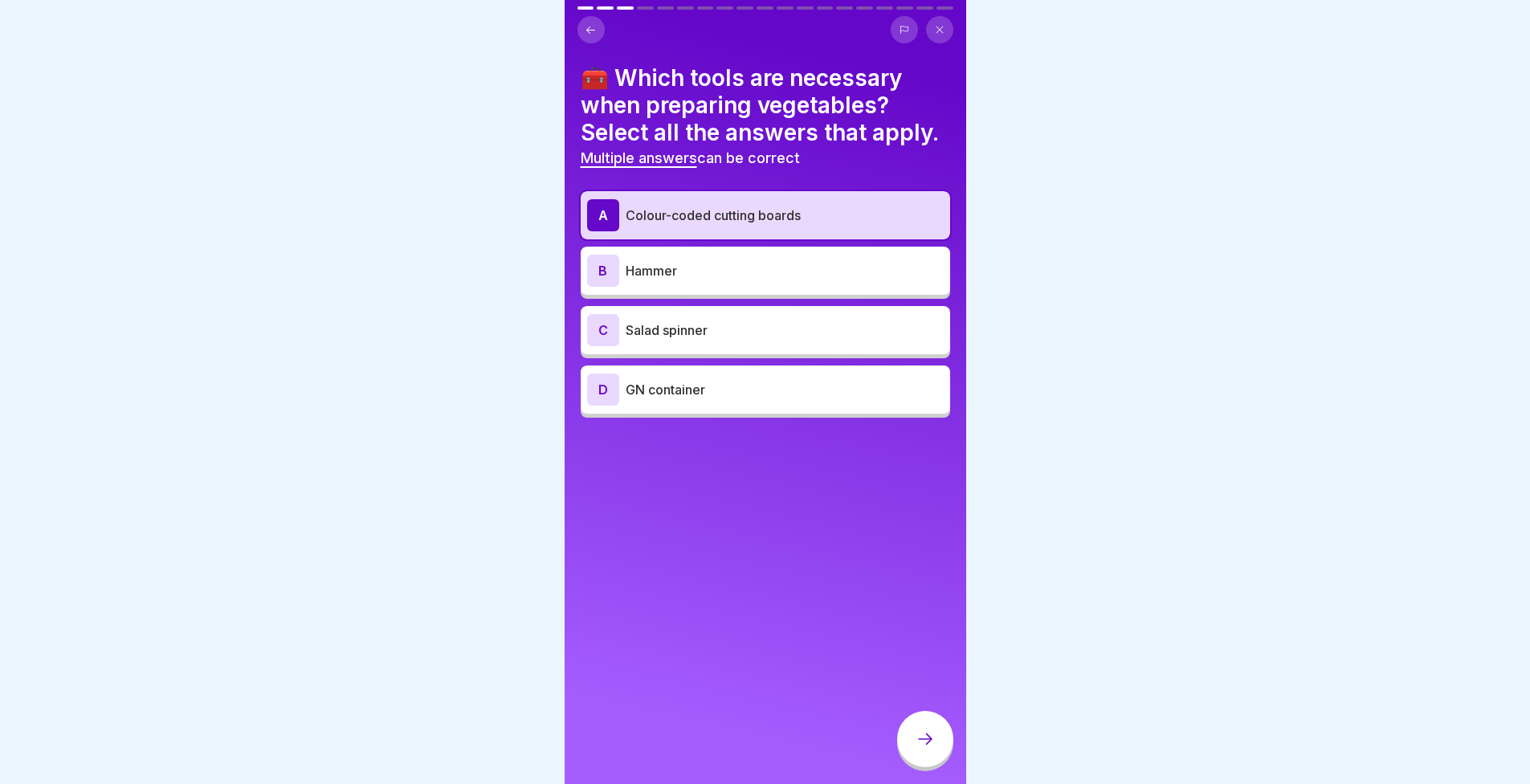
click at [699, 340] on p "Salad spinner" at bounding box center [784, 330] width 318 height 19
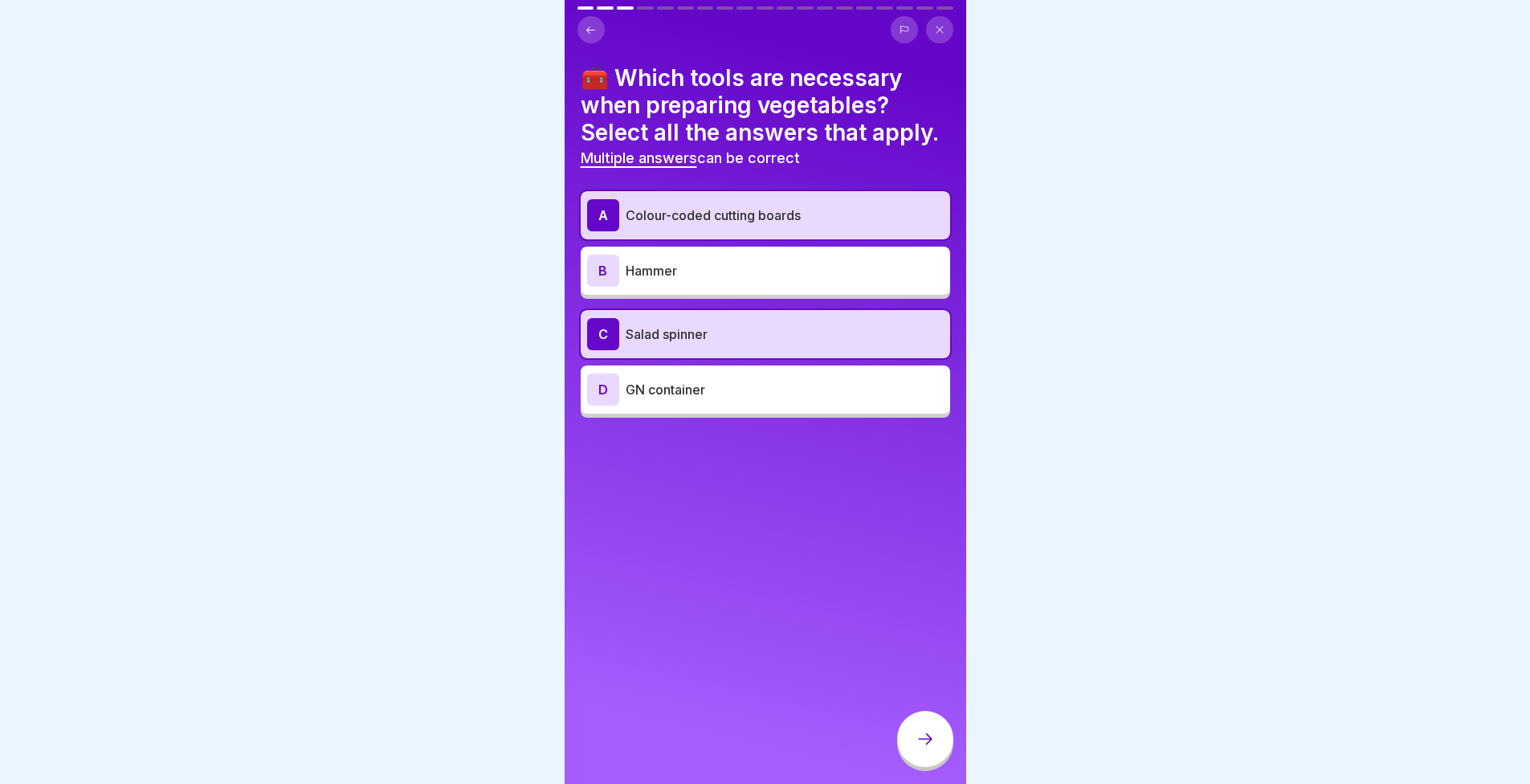
click at [743, 405] on div "D GN container" at bounding box center [765, 389] width 357 height 32
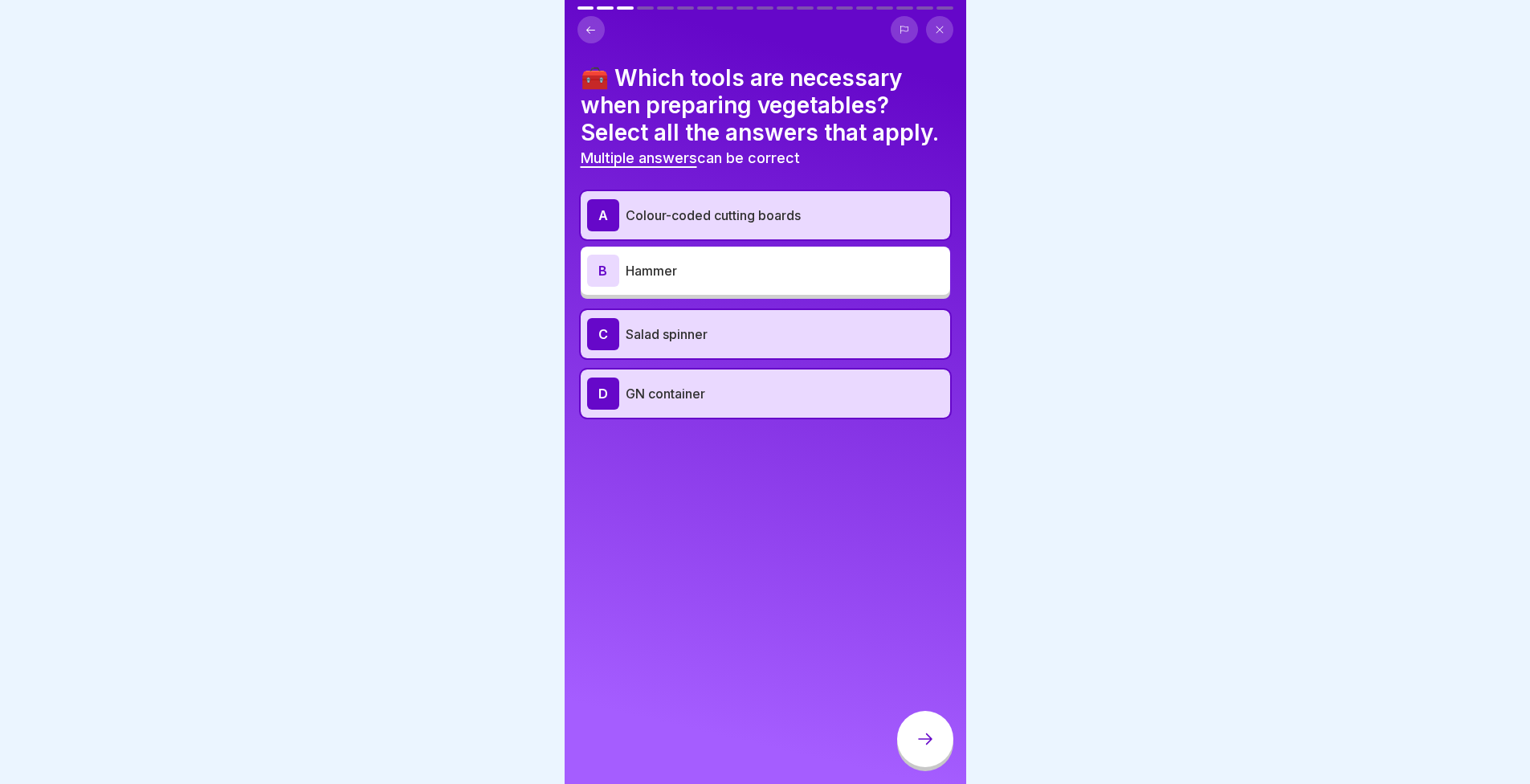
click at [933, 748] on icon at bounding box center [925, 739] width 19 height 19
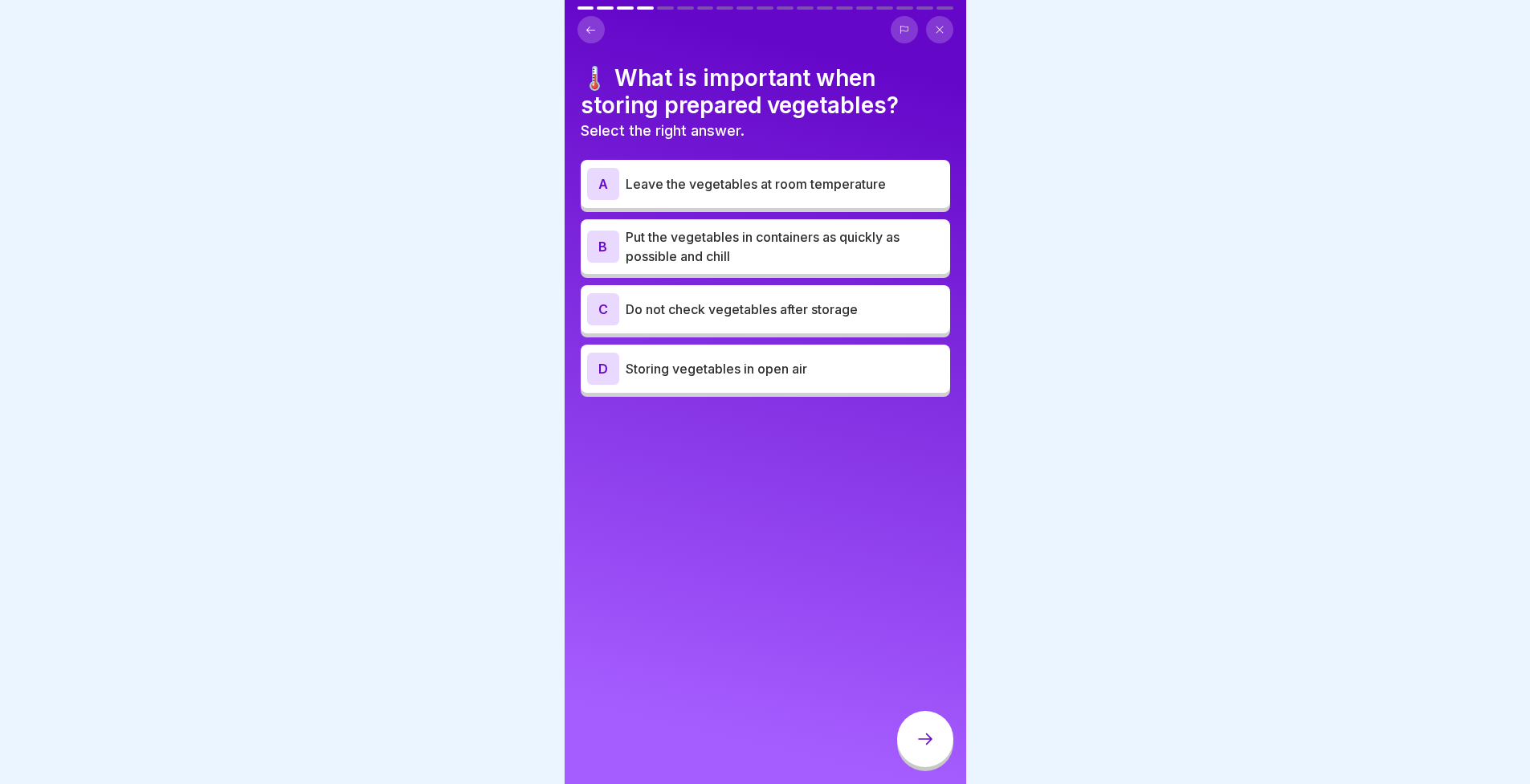
click at [705, 255] on p "Put the vegetables in containers as quickly as possible and chill" at bounding box center [784, 247] width 318 height 38
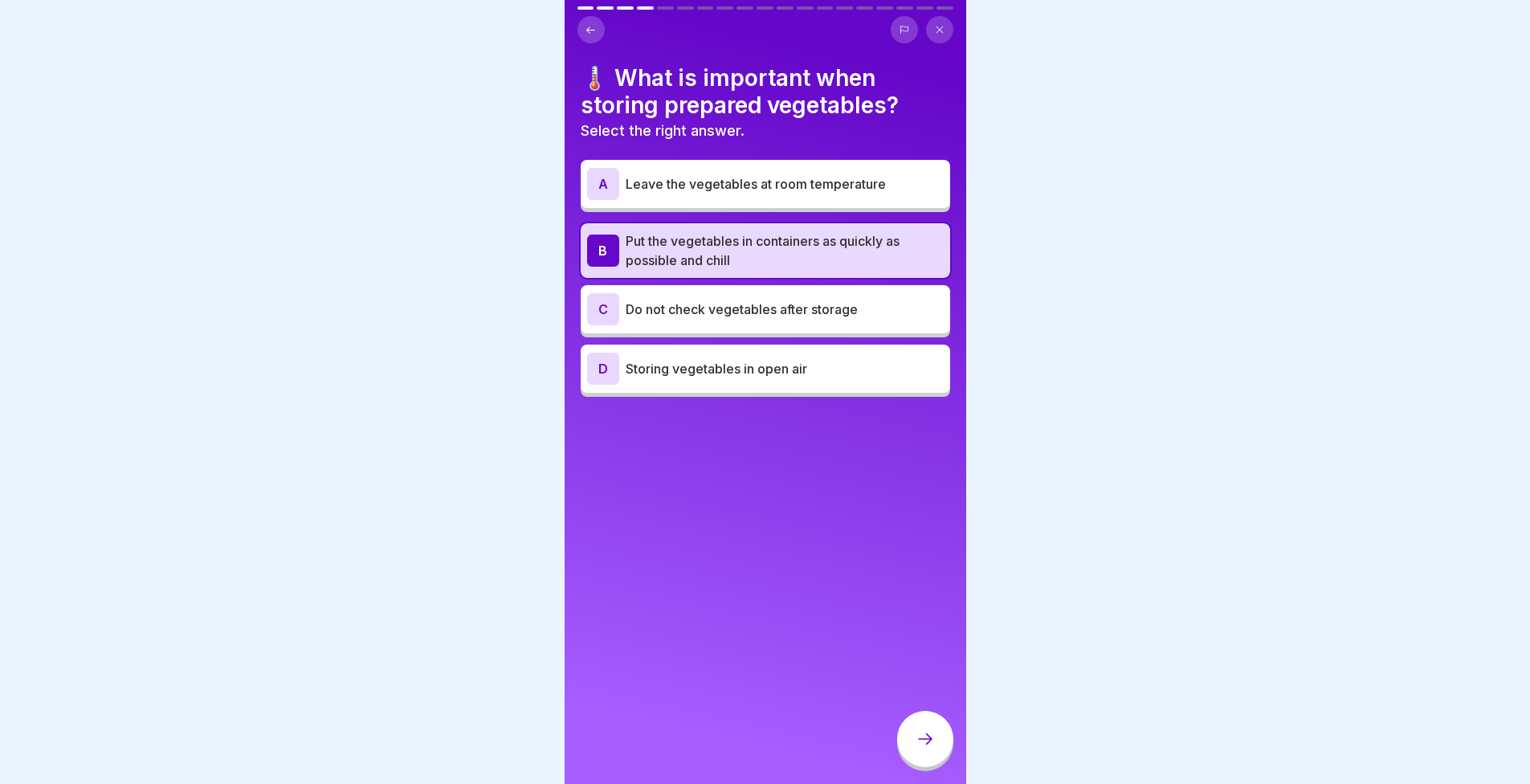
drag, startPoint x: 899, startPoint y: 739, endPoint x: 910, endPoint y: 739, distance: 11.0
click at [902, 739] on div at bounding box center [925, 741] width 57 height 61
click at [926, 740] on div at bounding box center [925, 739] width 57 height 57
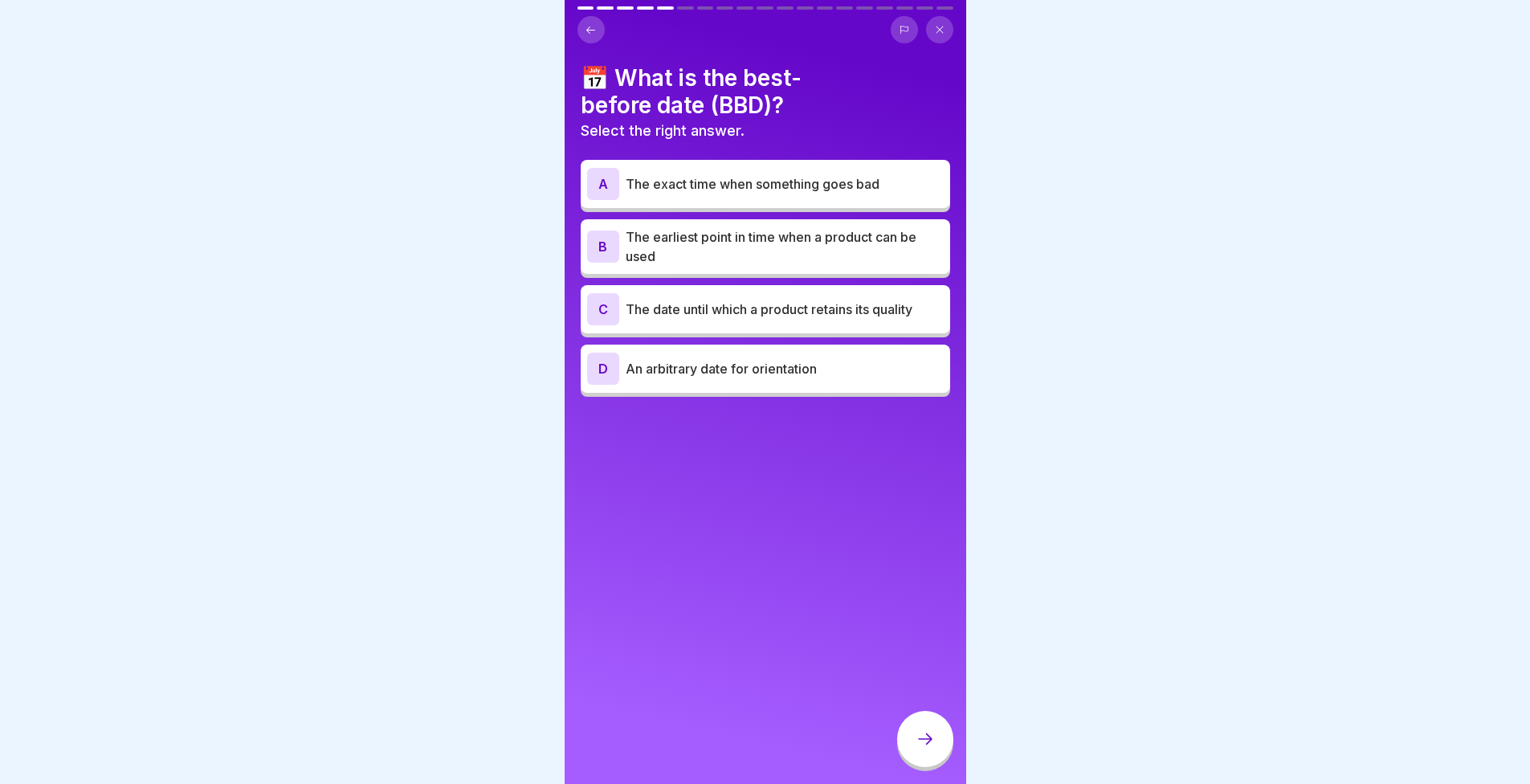
click at [833, 303] on p "The date until which a product retains its quality" at bounding box center [784, 309] width 318 height 19
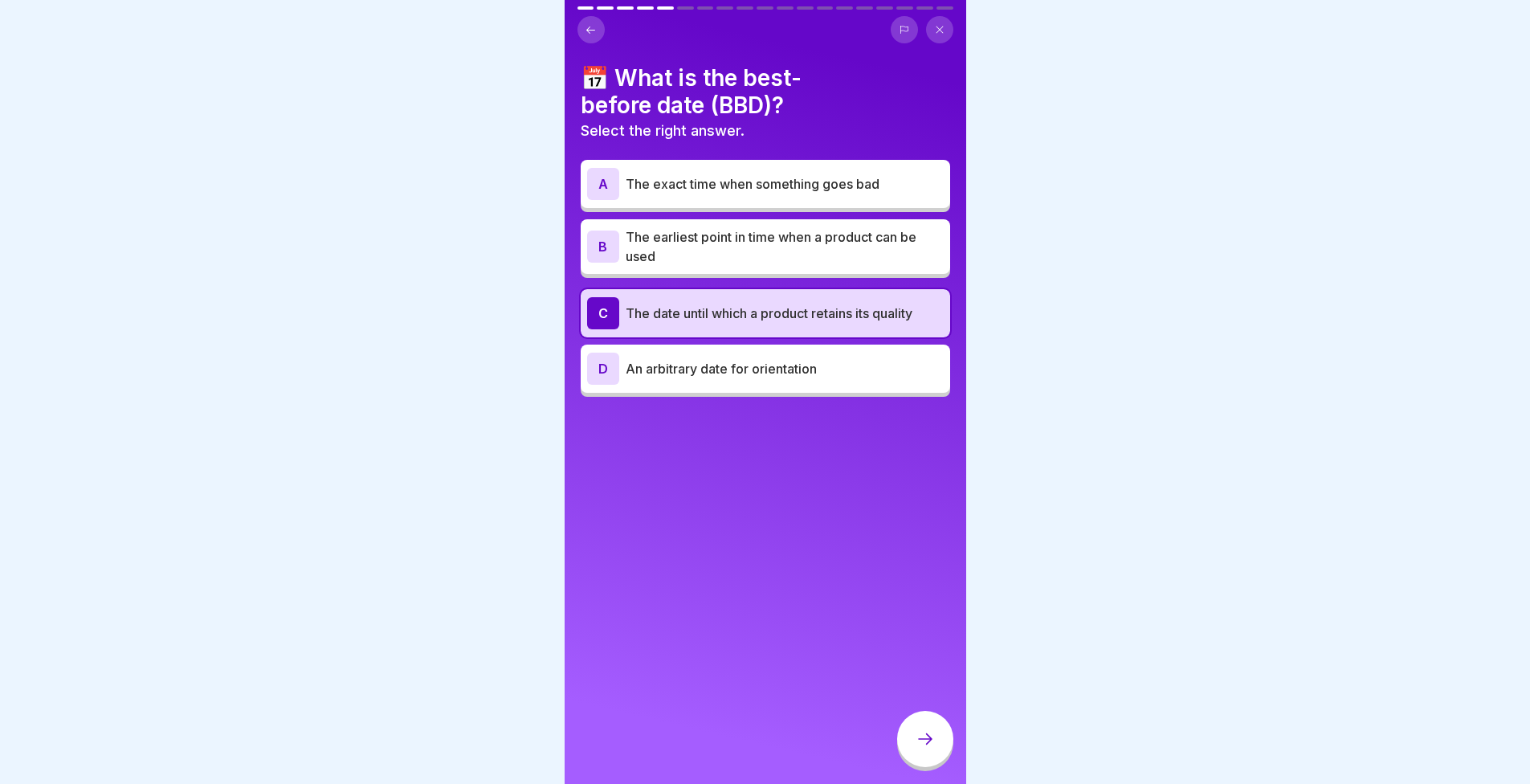
click at [937, 737] on div at bounding box center [925, 739] width 57 height 57
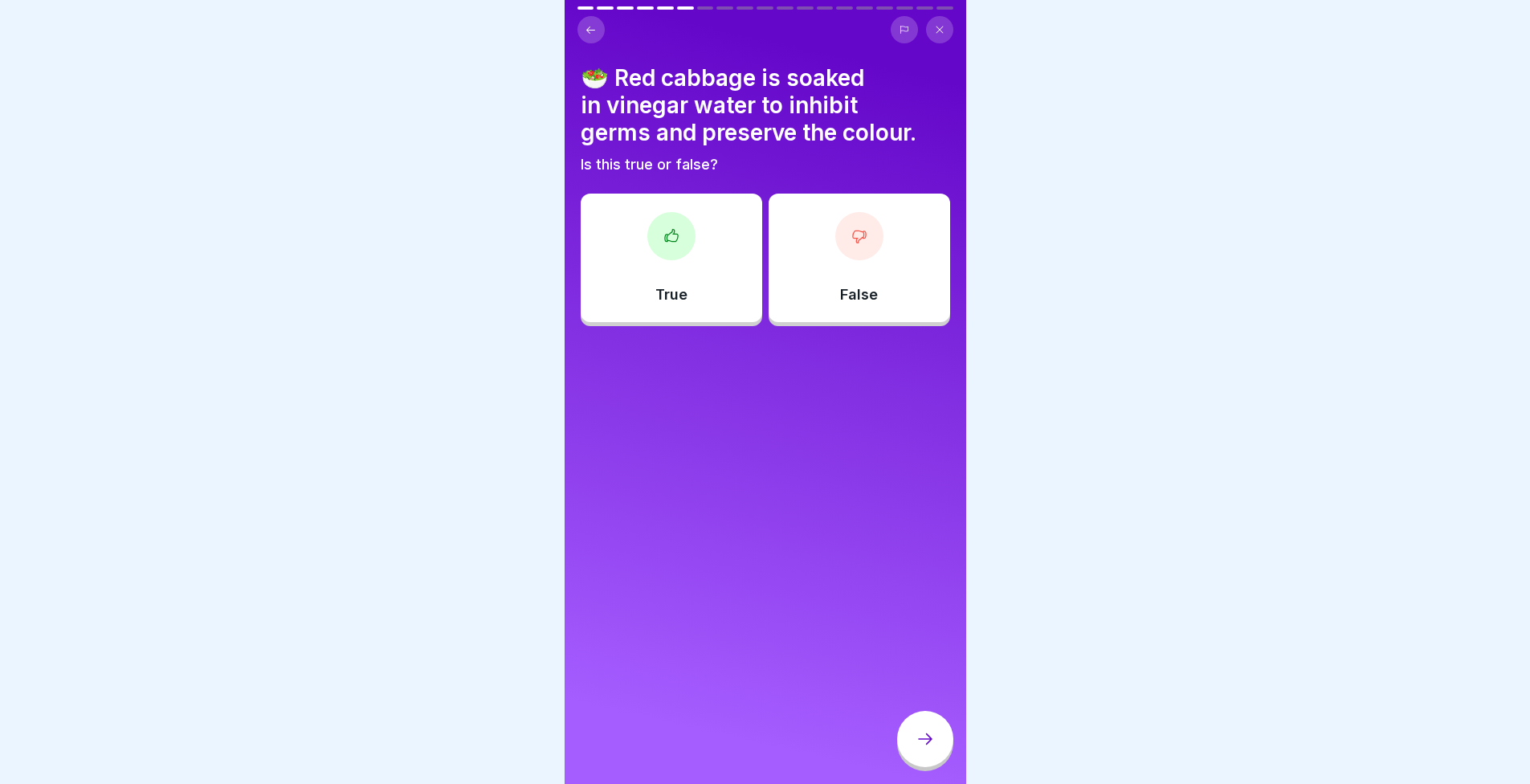
click at [655, 237] on div at bounding box center [672, 236] width 48 height 48
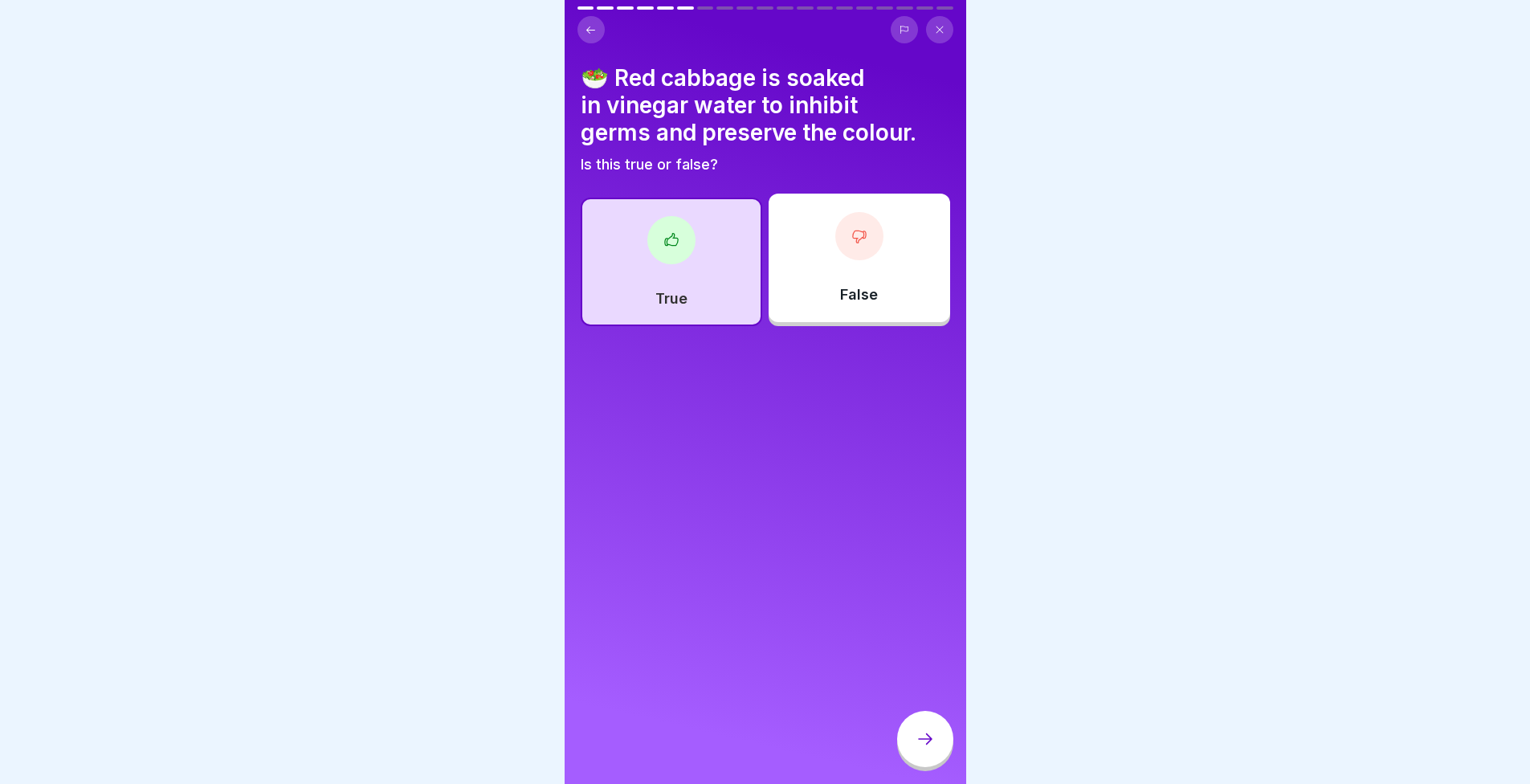
click at [929, 748] on icon at bounding box center [925, 739] width 19 height 19
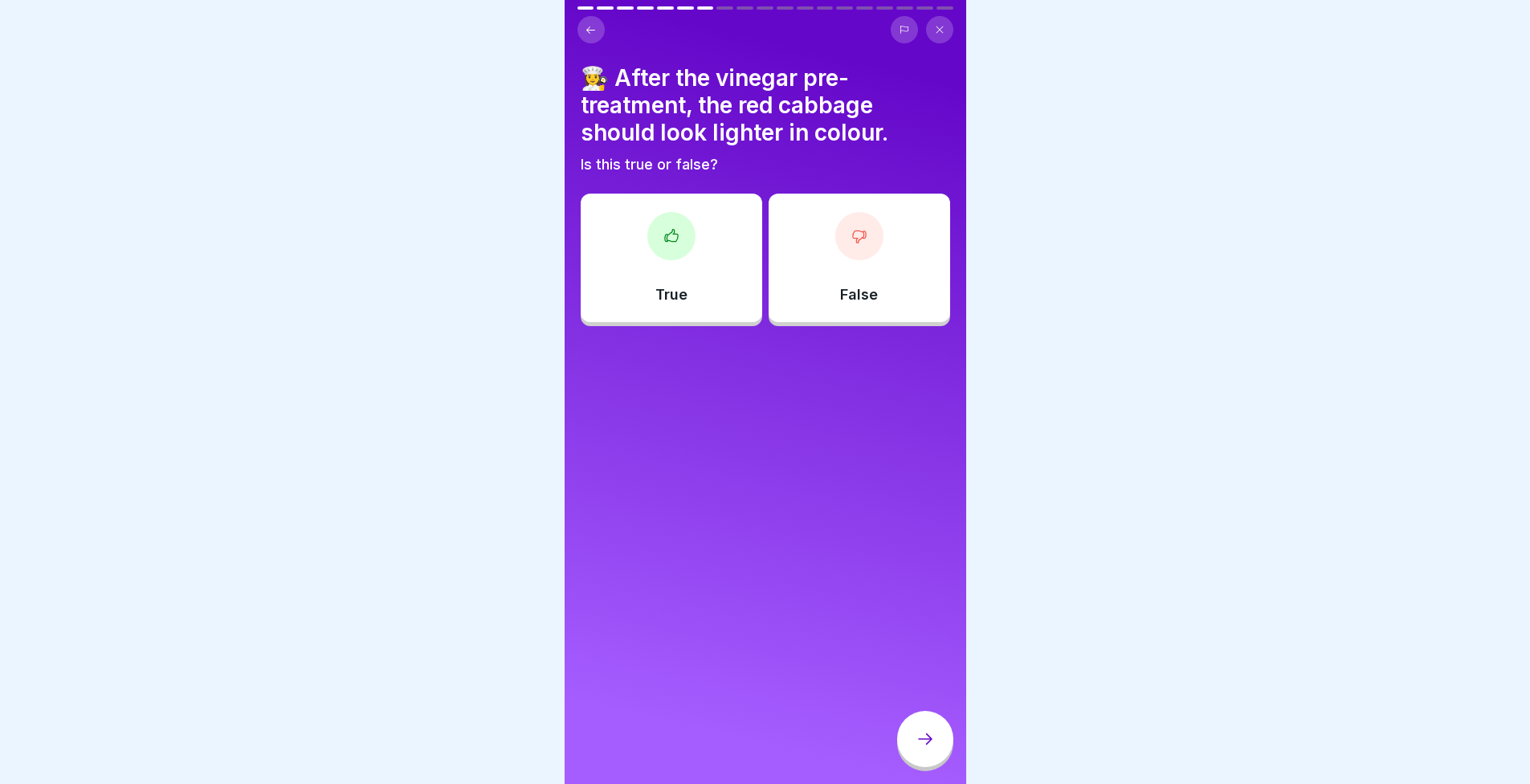
click at [678, 260] on div "True" at bounding box center [671, 257] width 182 height 129
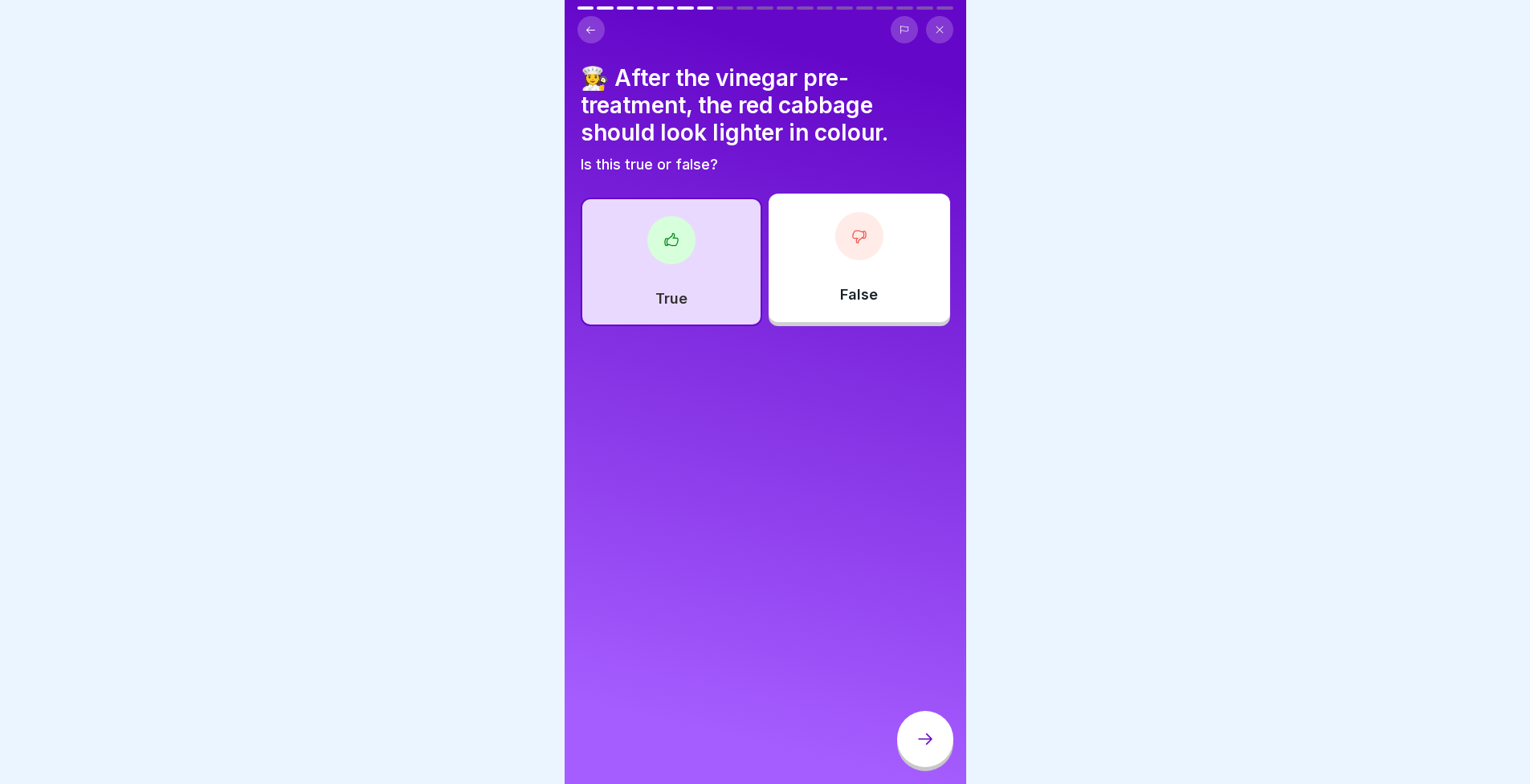
click at [926, 738] on div at bounding box center [925, 739] width 57 height 57
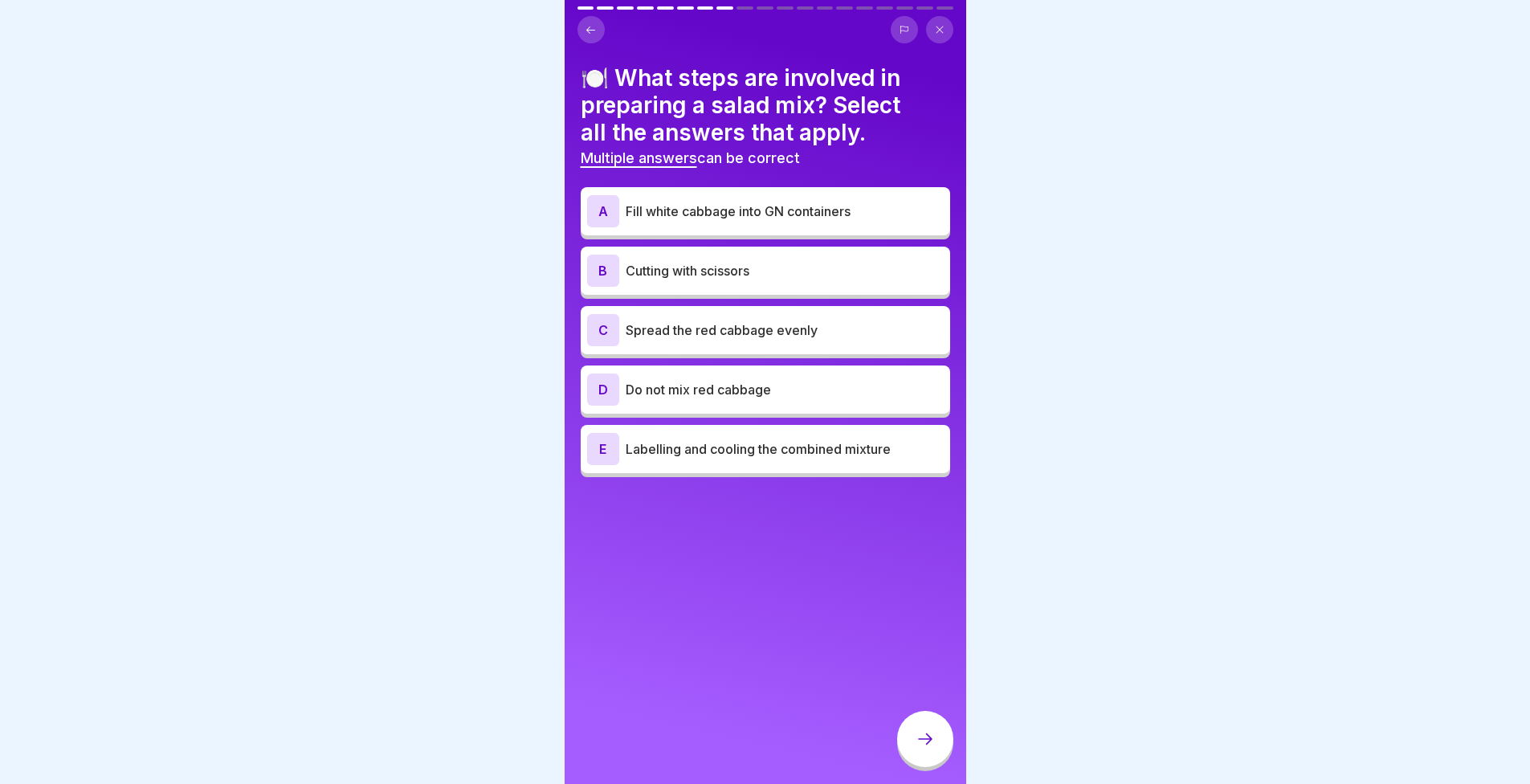
click at [718, 209] on p "Fill white cabbage into GN containers" at bounding box center [784, 211] width 318 height 19
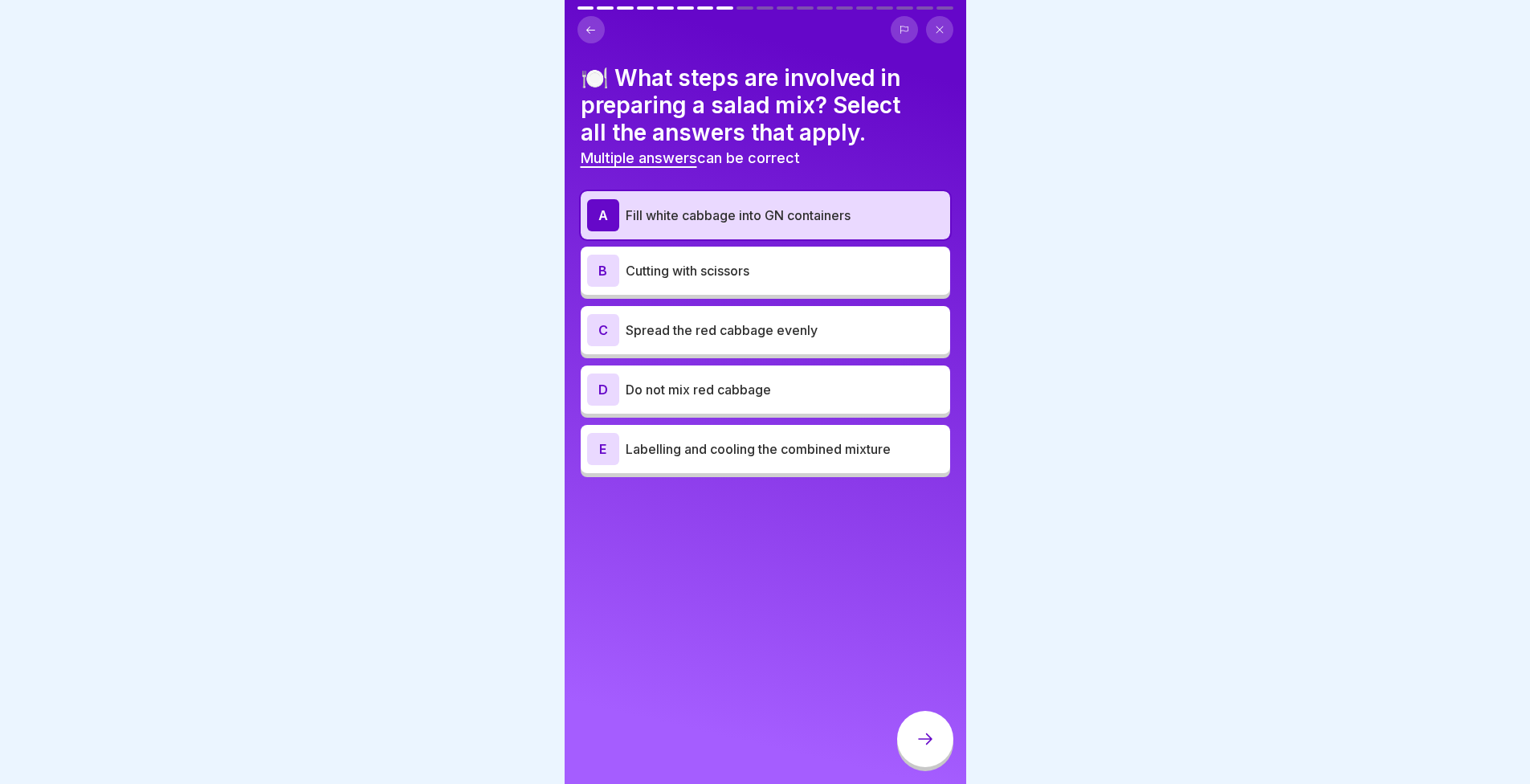
click at [738, 269] on p "Cutting with scissors" at bounding box center [784, 271] width 318 height 19
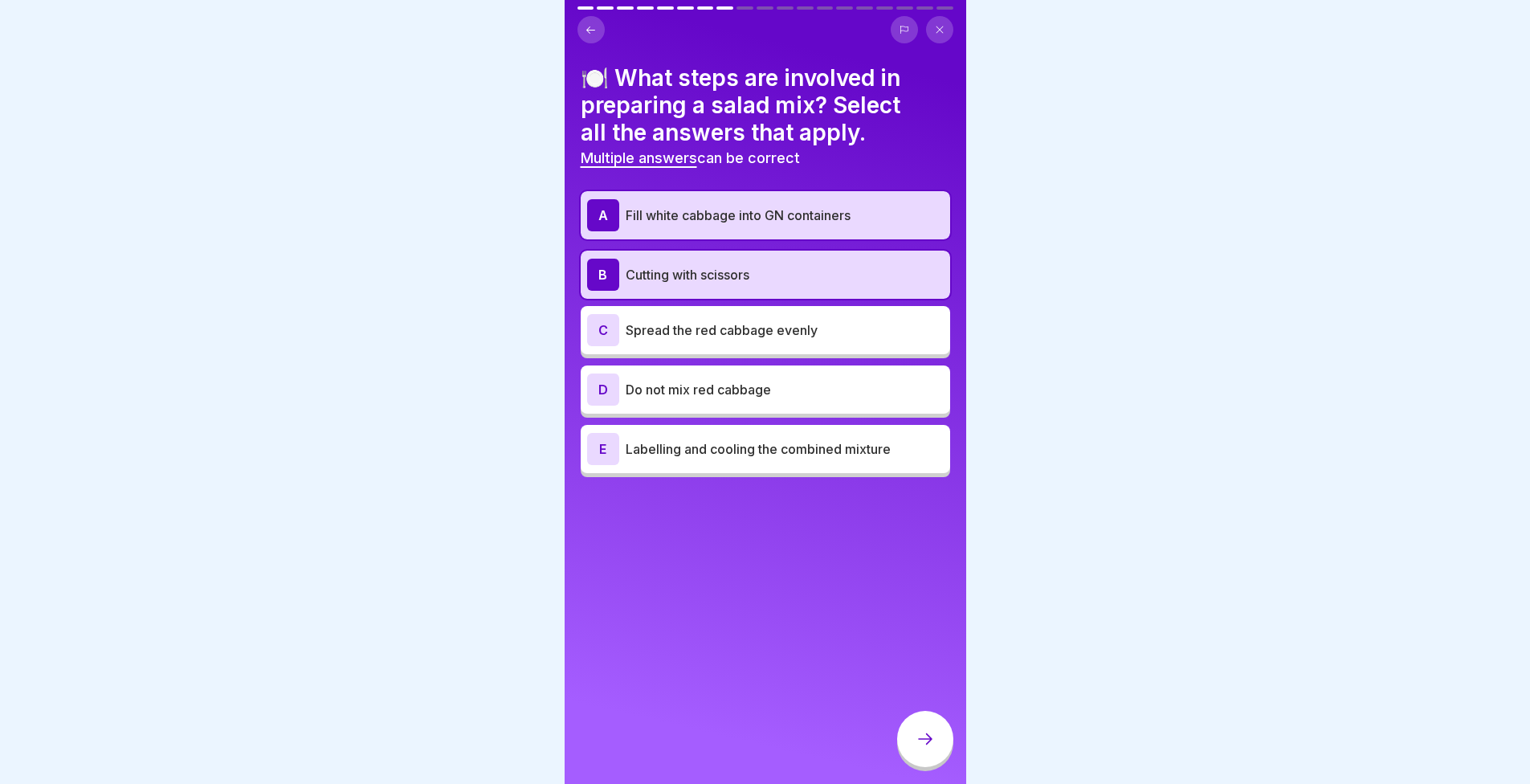
click at [786, 344] on div "C Spread the red cabbage evenly" at bounding box center [765, 330] width 357 height 32
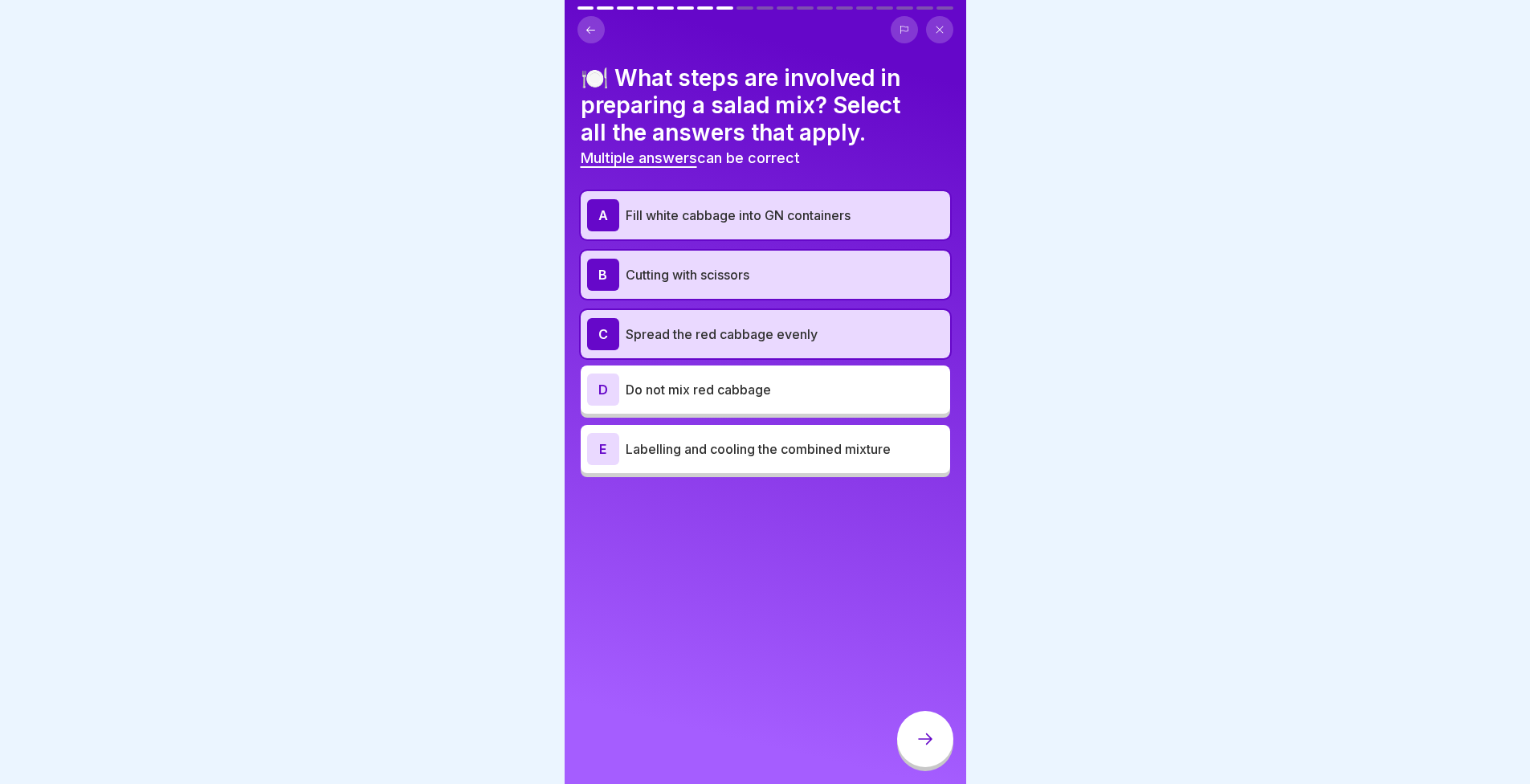
click at [773, 459] on div "E Labelling and cooling the combined mixture" at bounding box center [765, 449] width 357 height 32
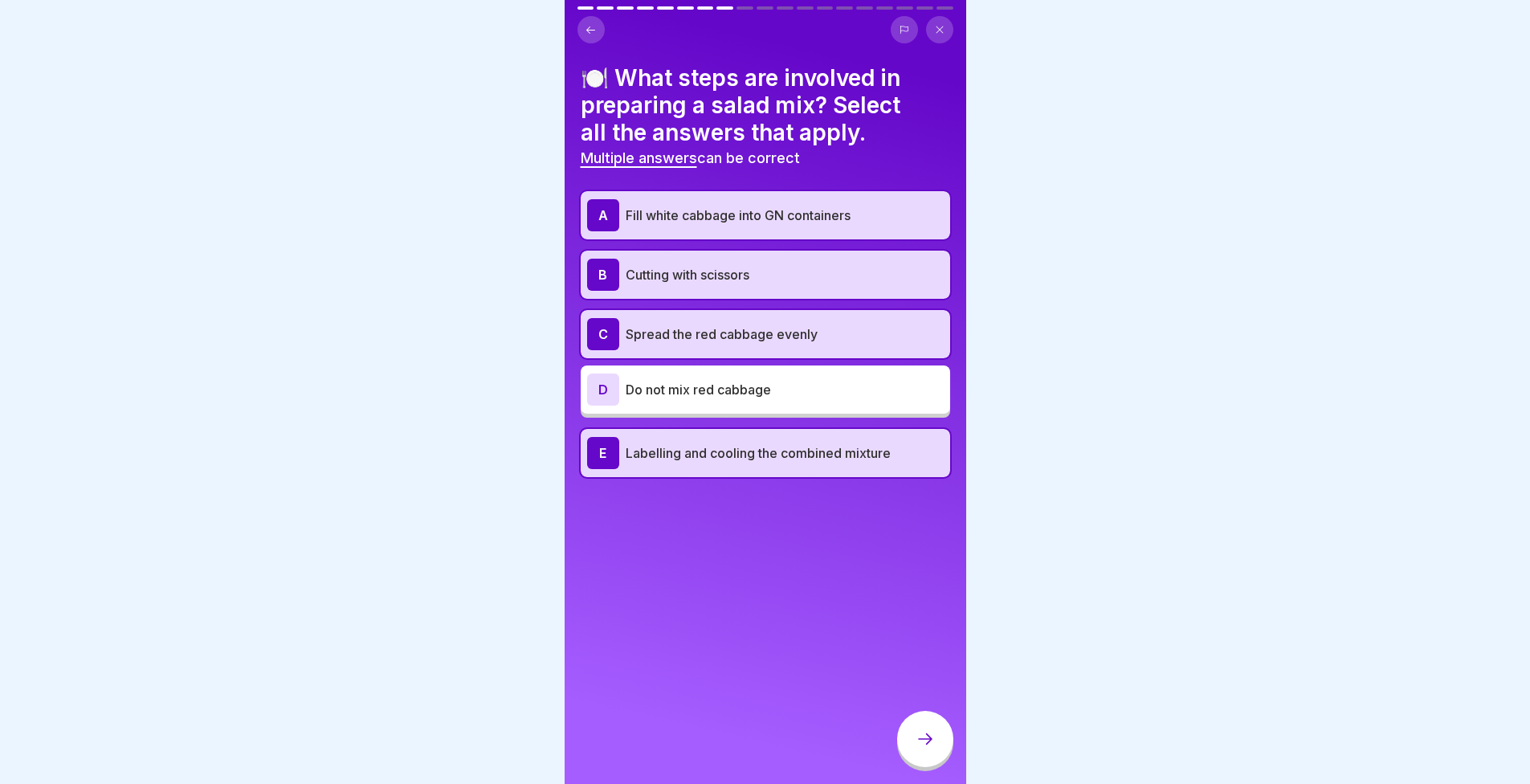
click at [925, 748] on icon at bounding box center [925, 739] width 19 height 19
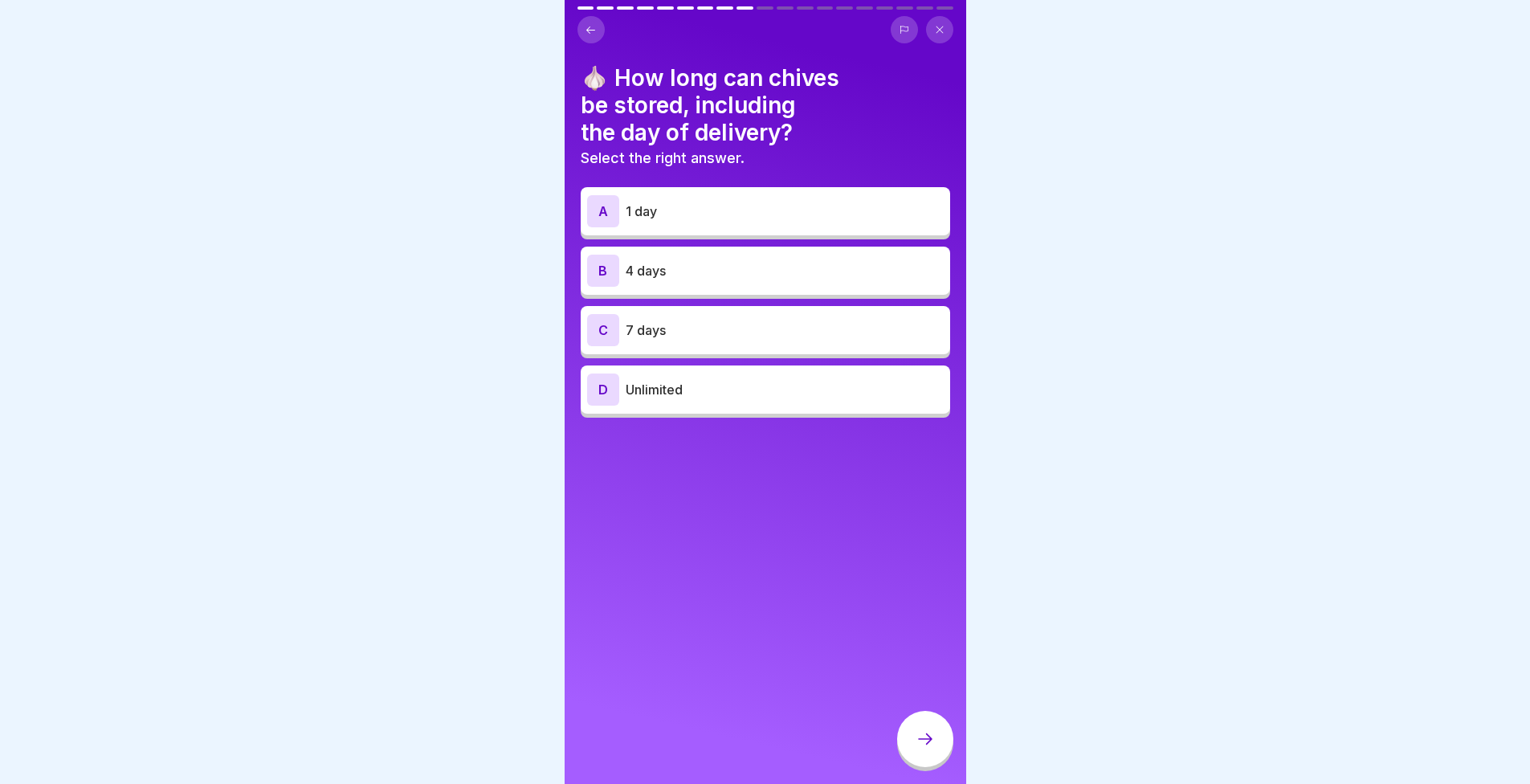
click at [706, 272] on p "4 days" at bounding box center [784, 271] width 318 height 19
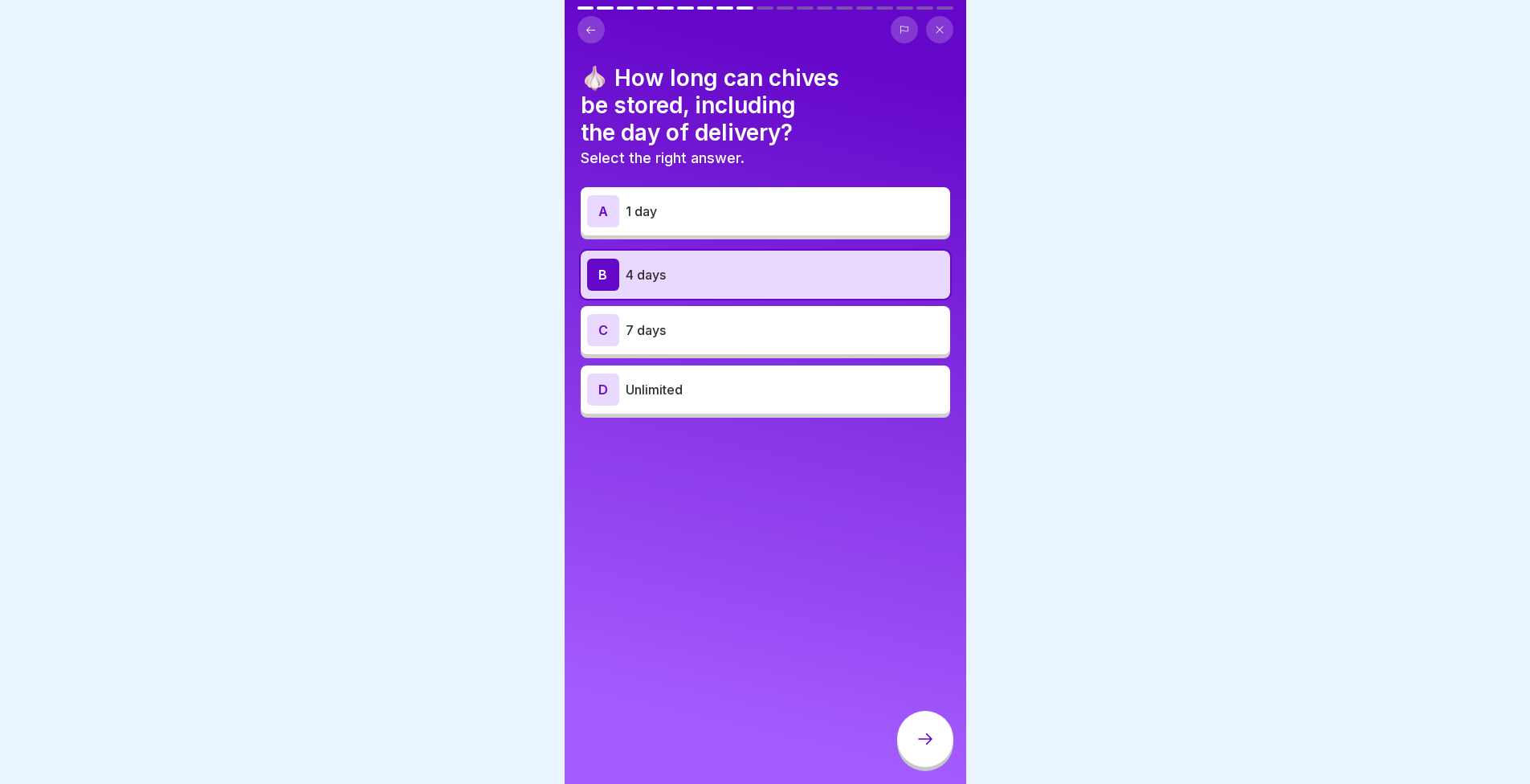
click at [909, 761] on div at bounding box center [925, 739] width 57 height 57
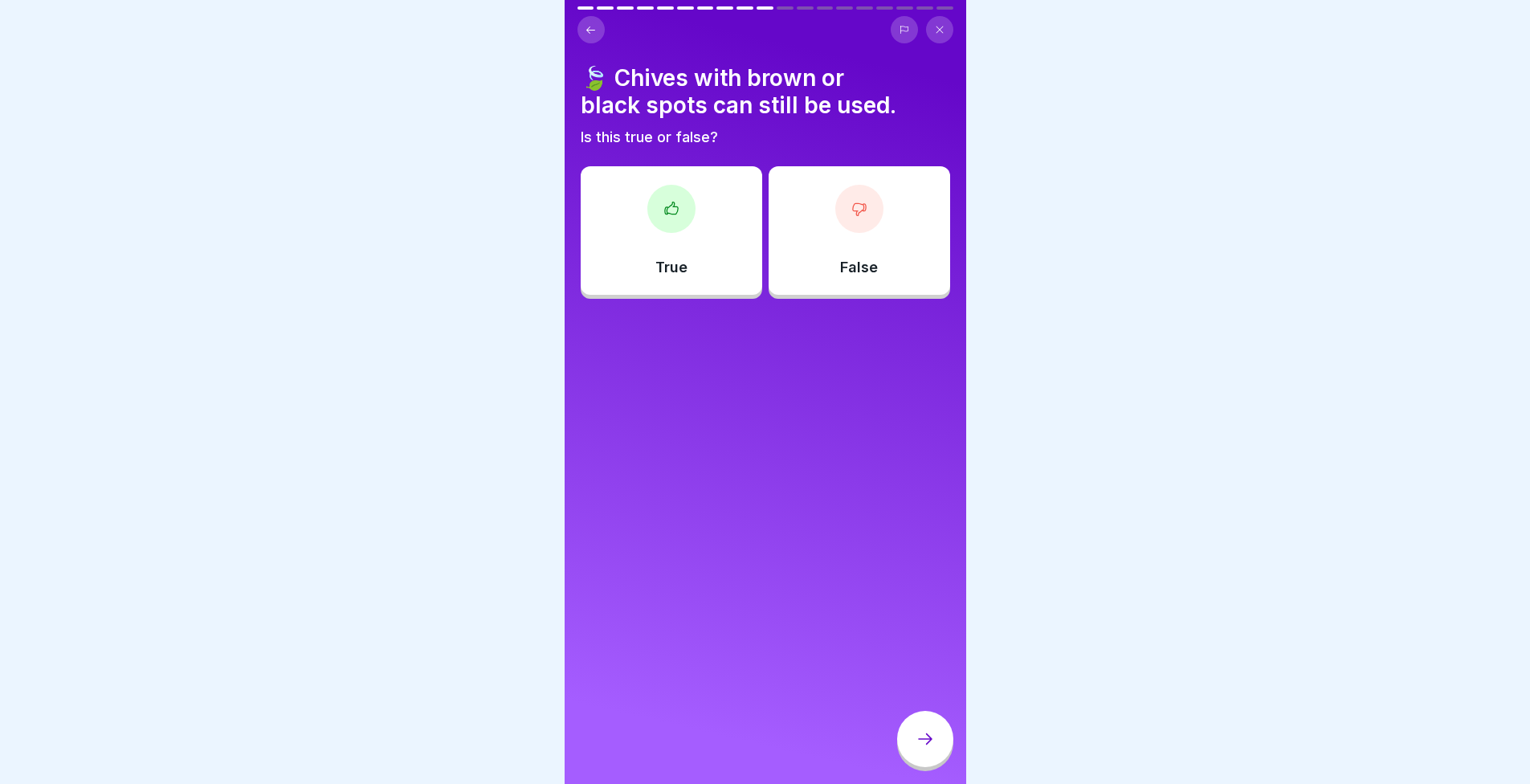
click at [697, 270] on div "True" at bounding box center [671, 231] width 182 height 129
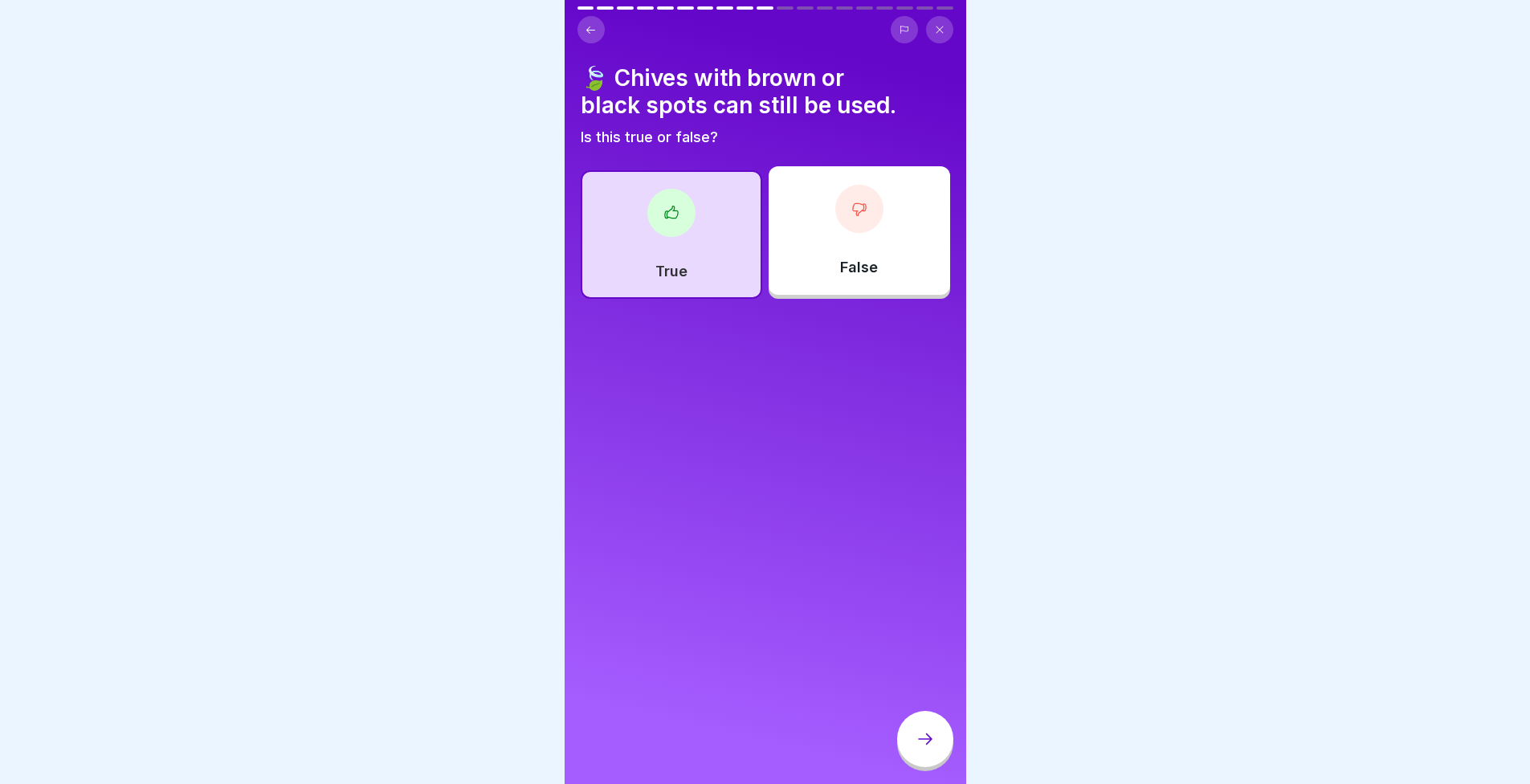
click at [835, 252] on div "False" at bounding box center [859, 231] width 182 height 129
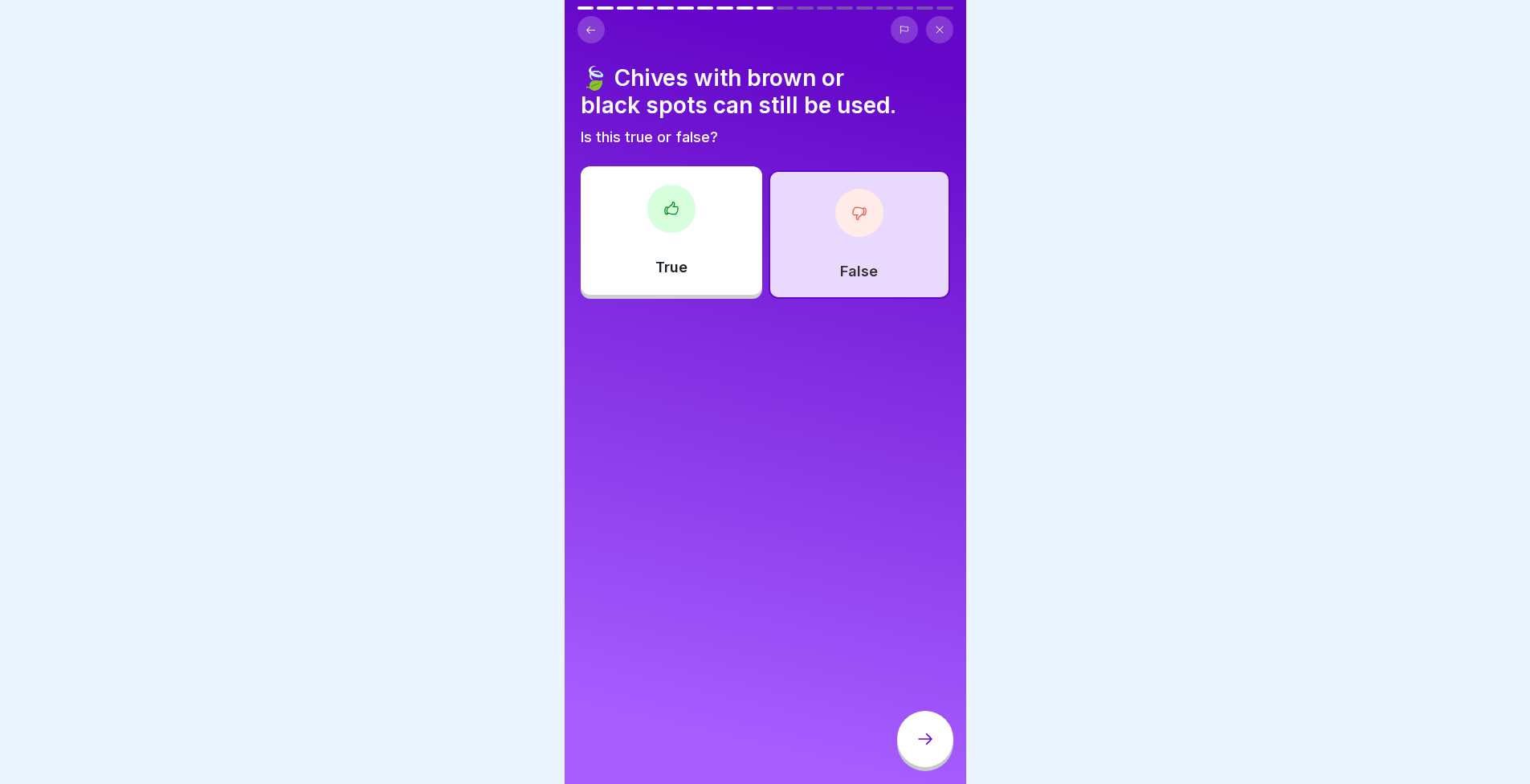
click at [930, 748] on icon at bounding box center [925, 739] width 19 height 19
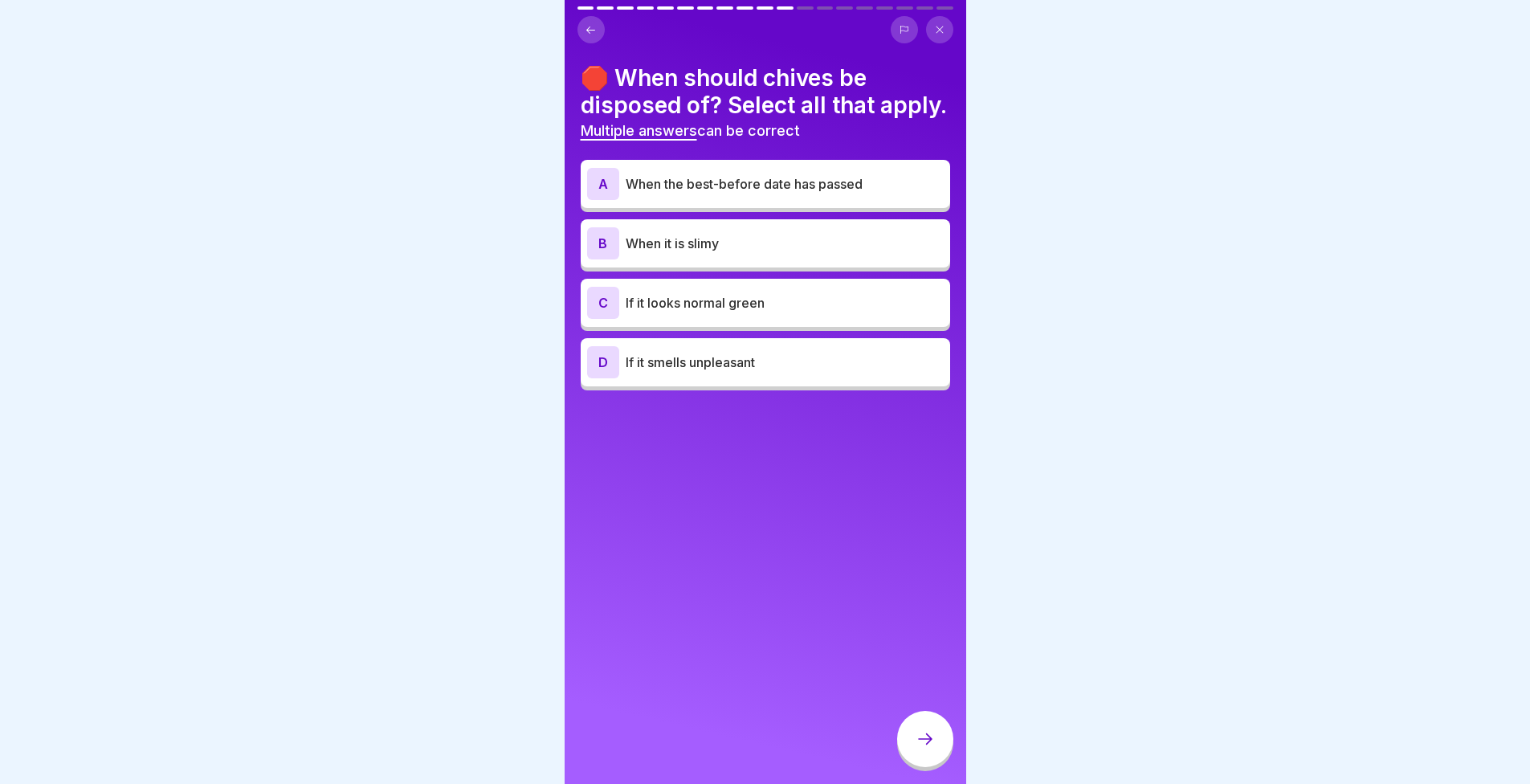
click at [761, 196] on div "A When the best-before date has passed" at bounding box center [765, 184] width 357 height 32
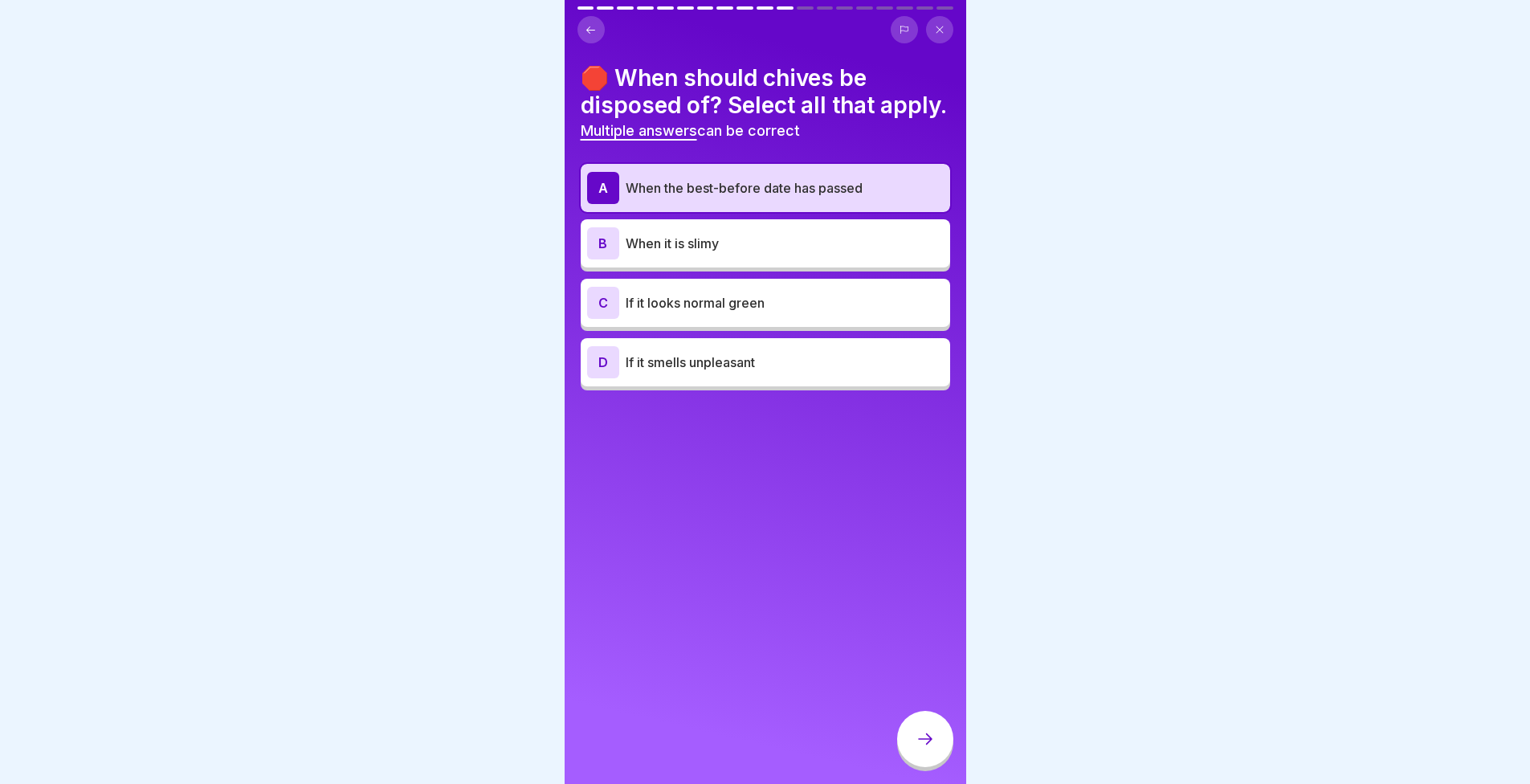
drag, startPoint x: 764, startPoint y: 196, endPoint x: 443, endPoint y: 256, distance: 326.6
click at [442, 254] on div at bounding box center [765, 392] width 1530 height 784
click at [769, 198] on p "When the best-before date has passed" at bounding box center [784, 188] width 318 height 19
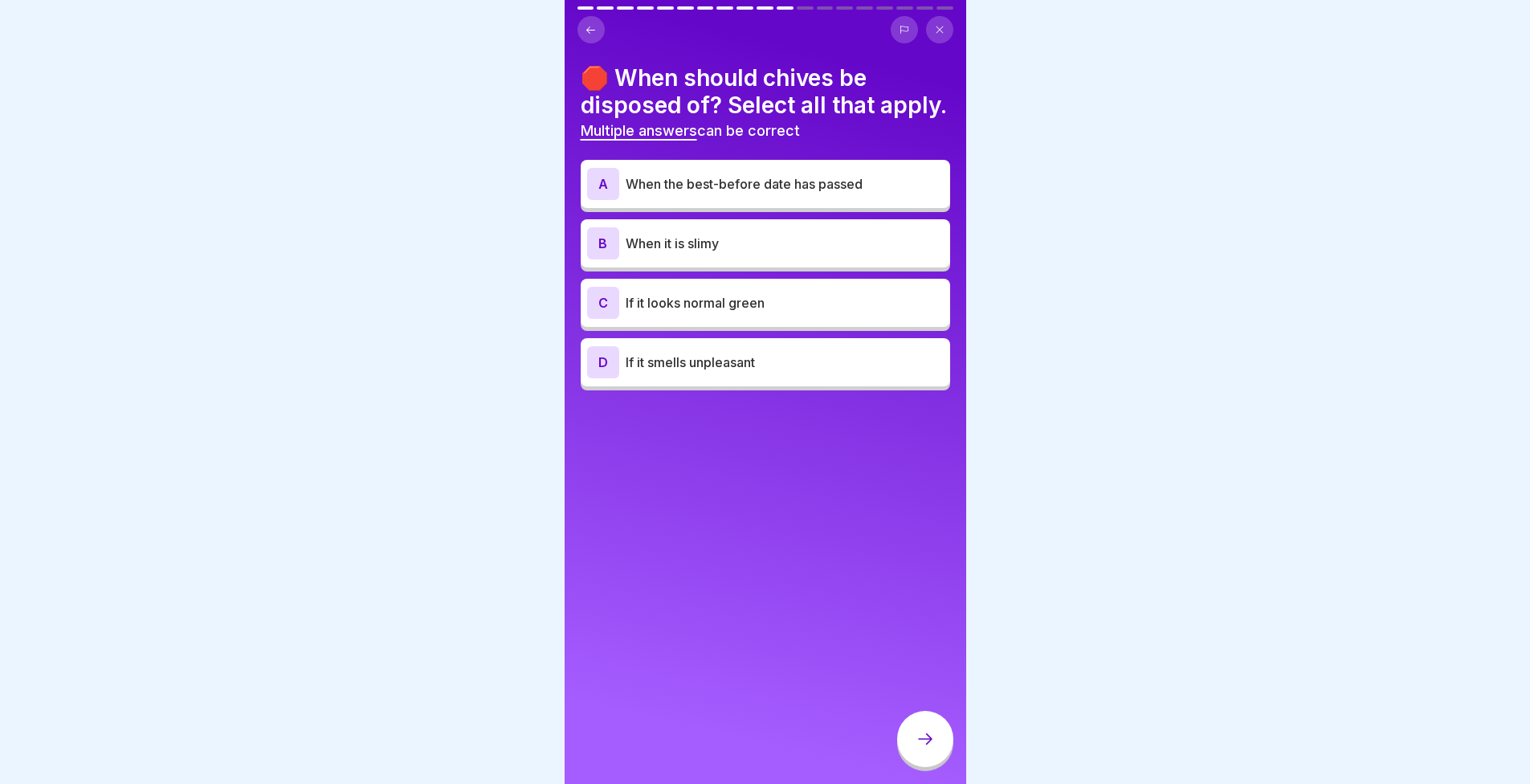
click at [812, 253] on p "When it is slimy" at bounding box center [784, 243] width 318 height 19
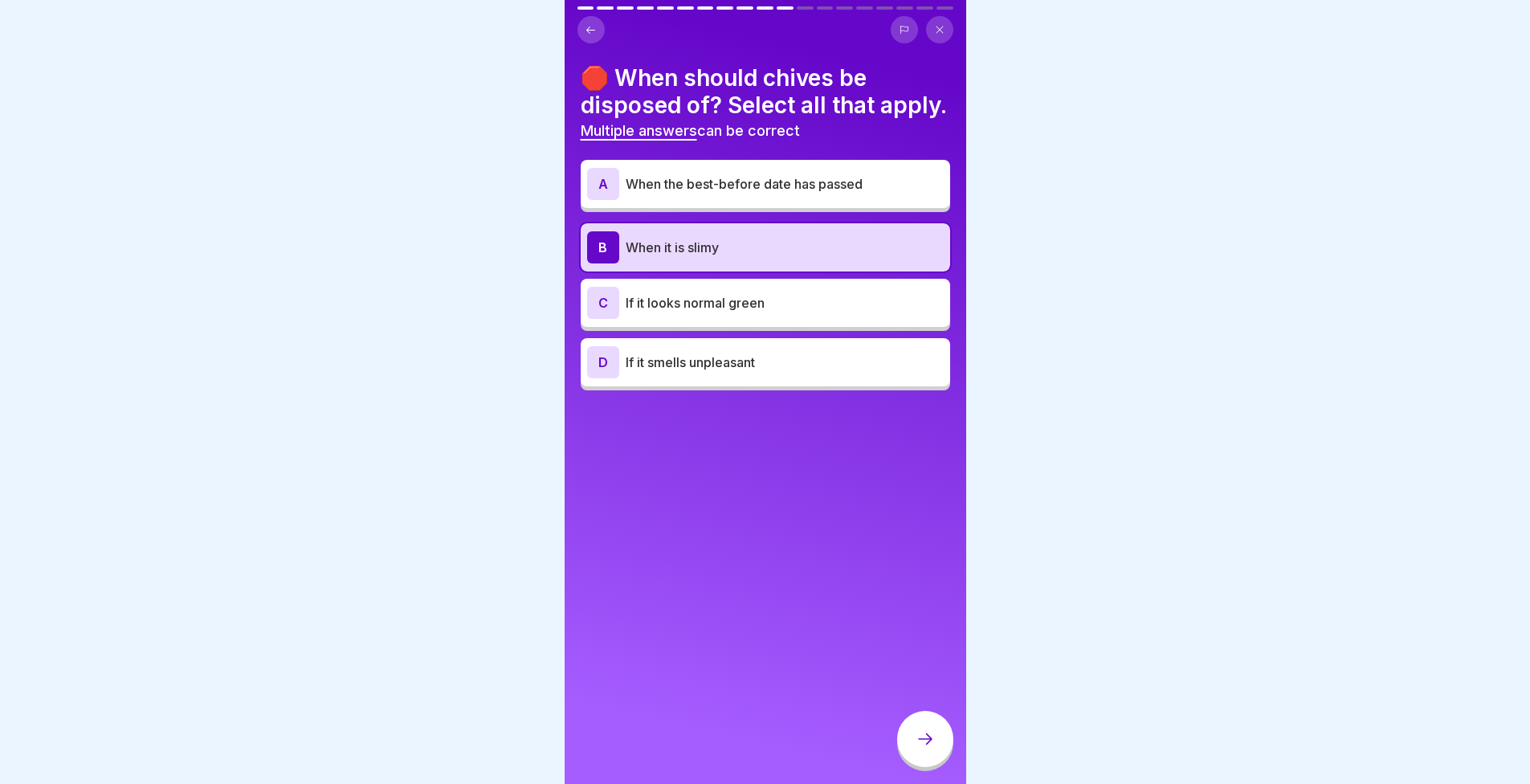
click at [827, 386] on div "D If it smells unpleasant" at bounding box center [765, 362] width 369 height 48
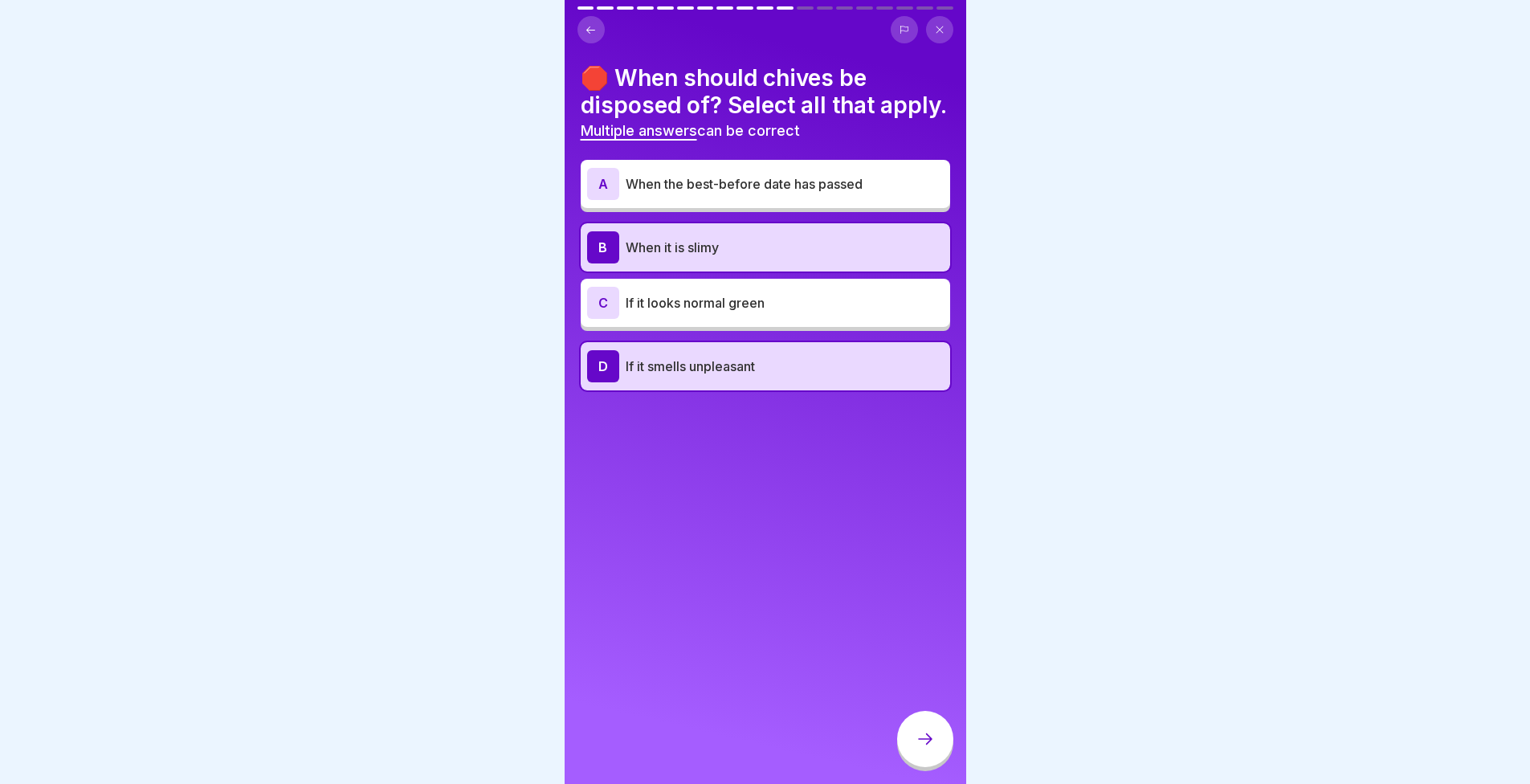
click at [940, 747] on div at bounding box center [925, 739] width 57 height 57
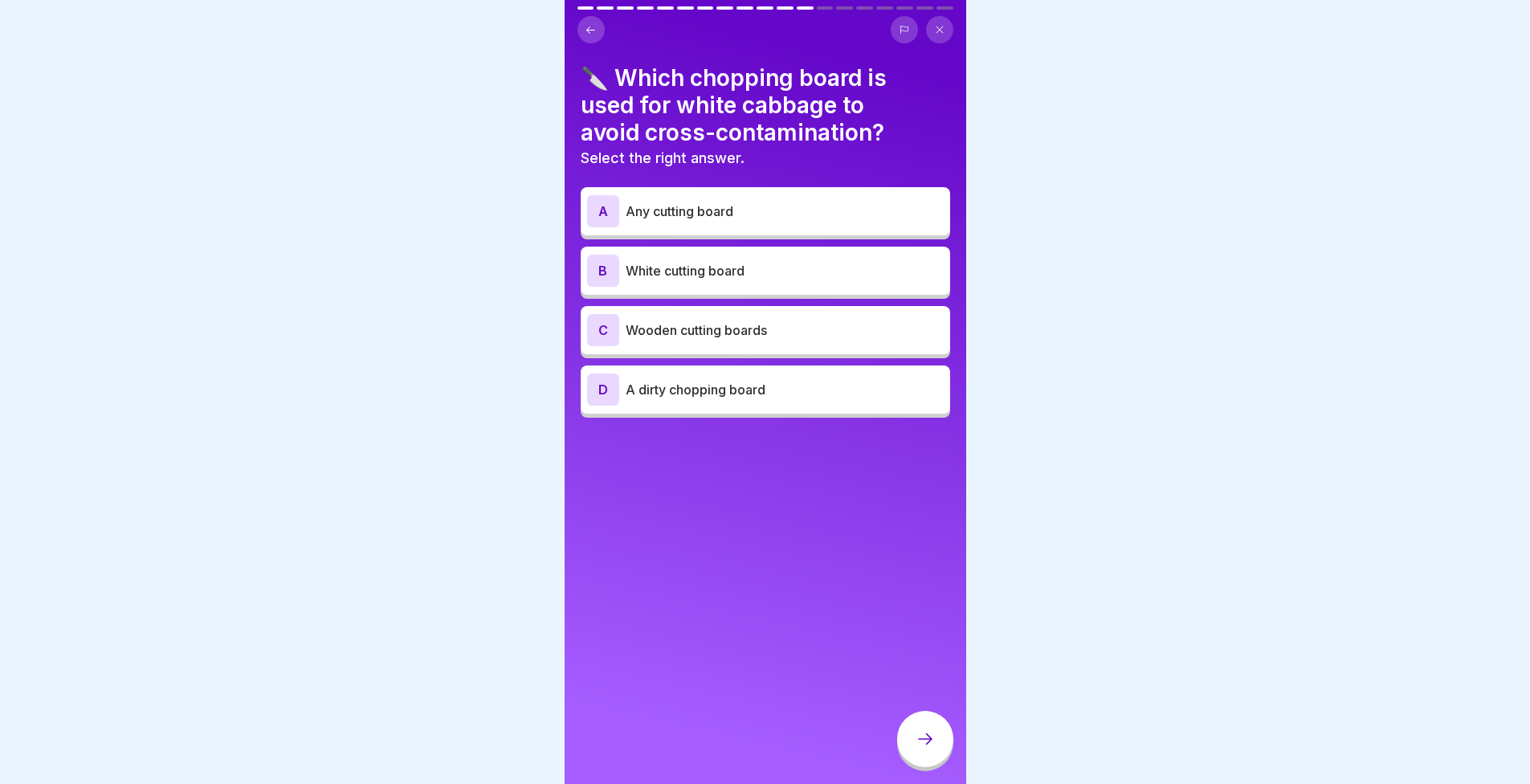
click at [699, 279] on p "White cutting board" at bounding box center [784, 271] width 318 height 19
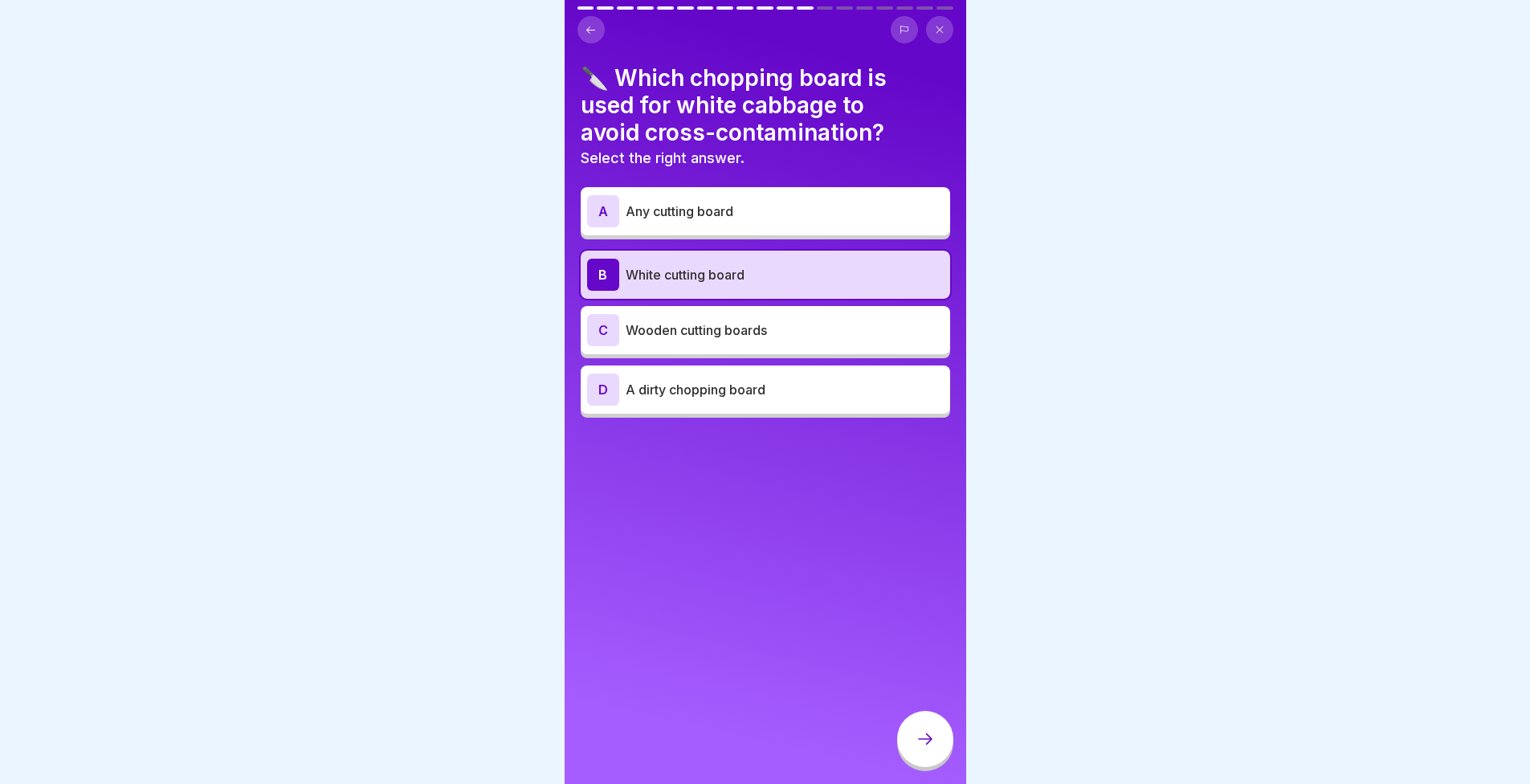
click at [928, 740] on div at bounding box center [925, 739] width 57 height 57
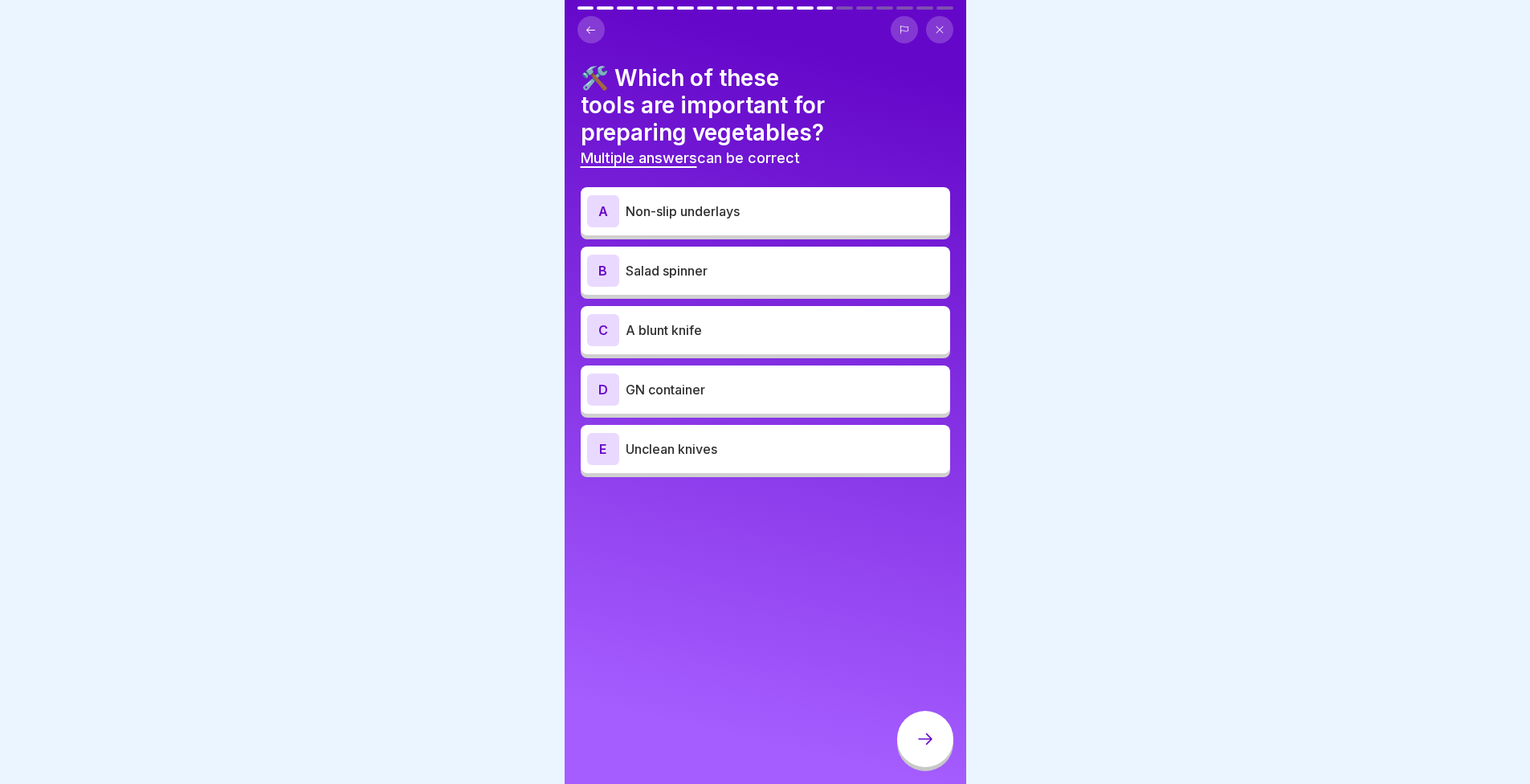
click at [738, 257] on div "B Salad spinner" at bounding box center [765, 270] width 357 height 32
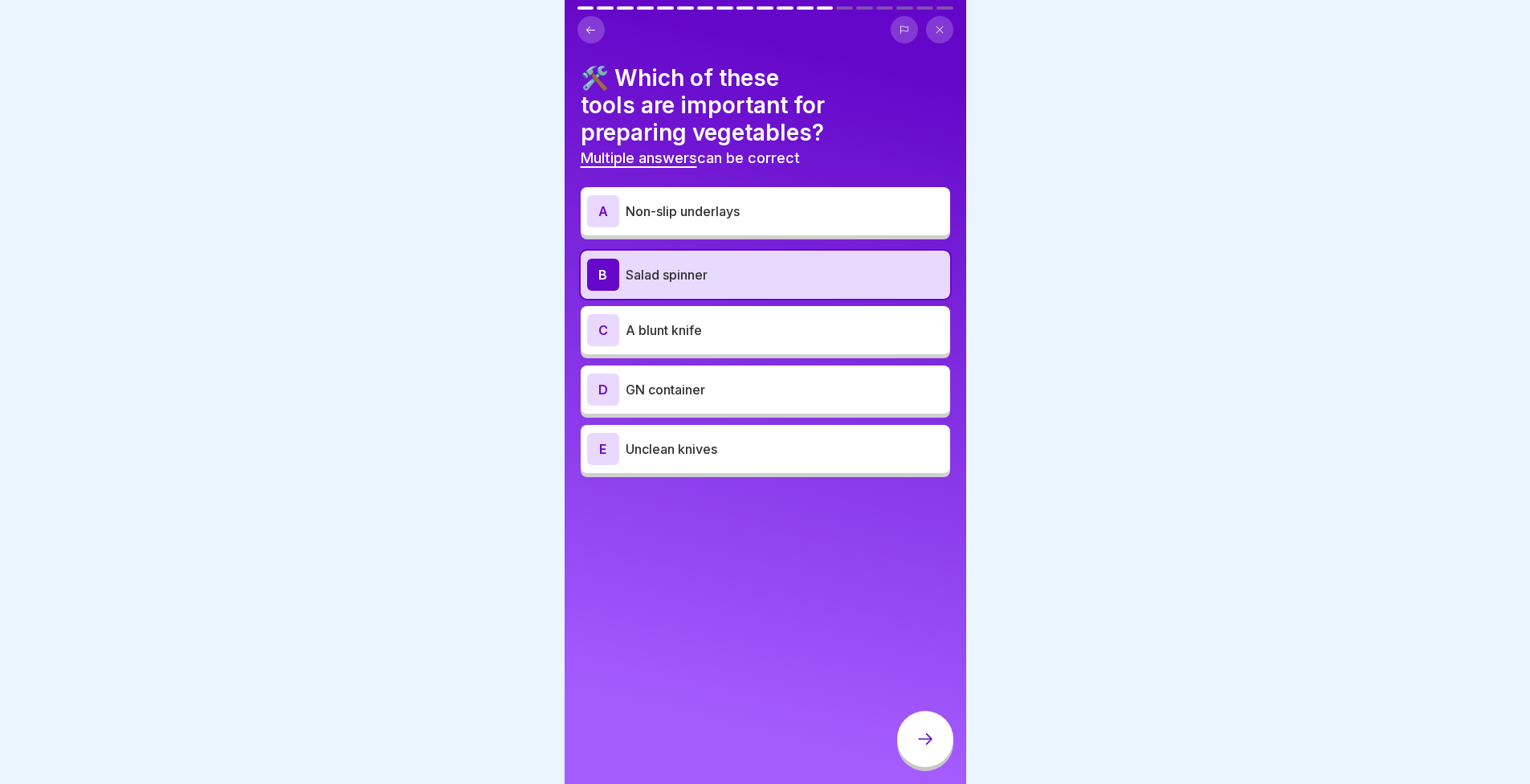
click at [762, 379] on div "D GN container" at bounding box center [765, 389] width 357 height 32
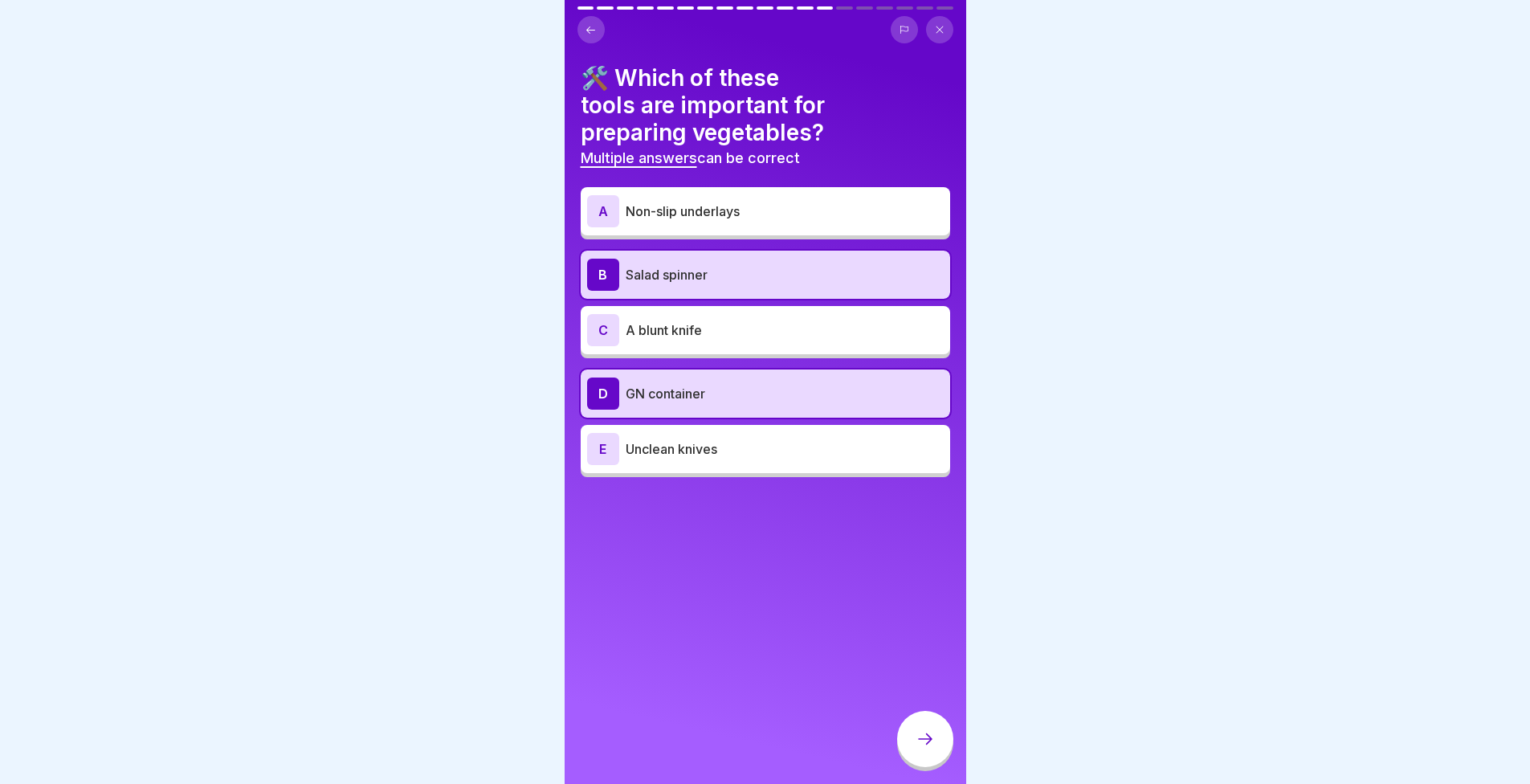
click at [942, 739] on div at bounding box center [925, 739] width 57 height 57
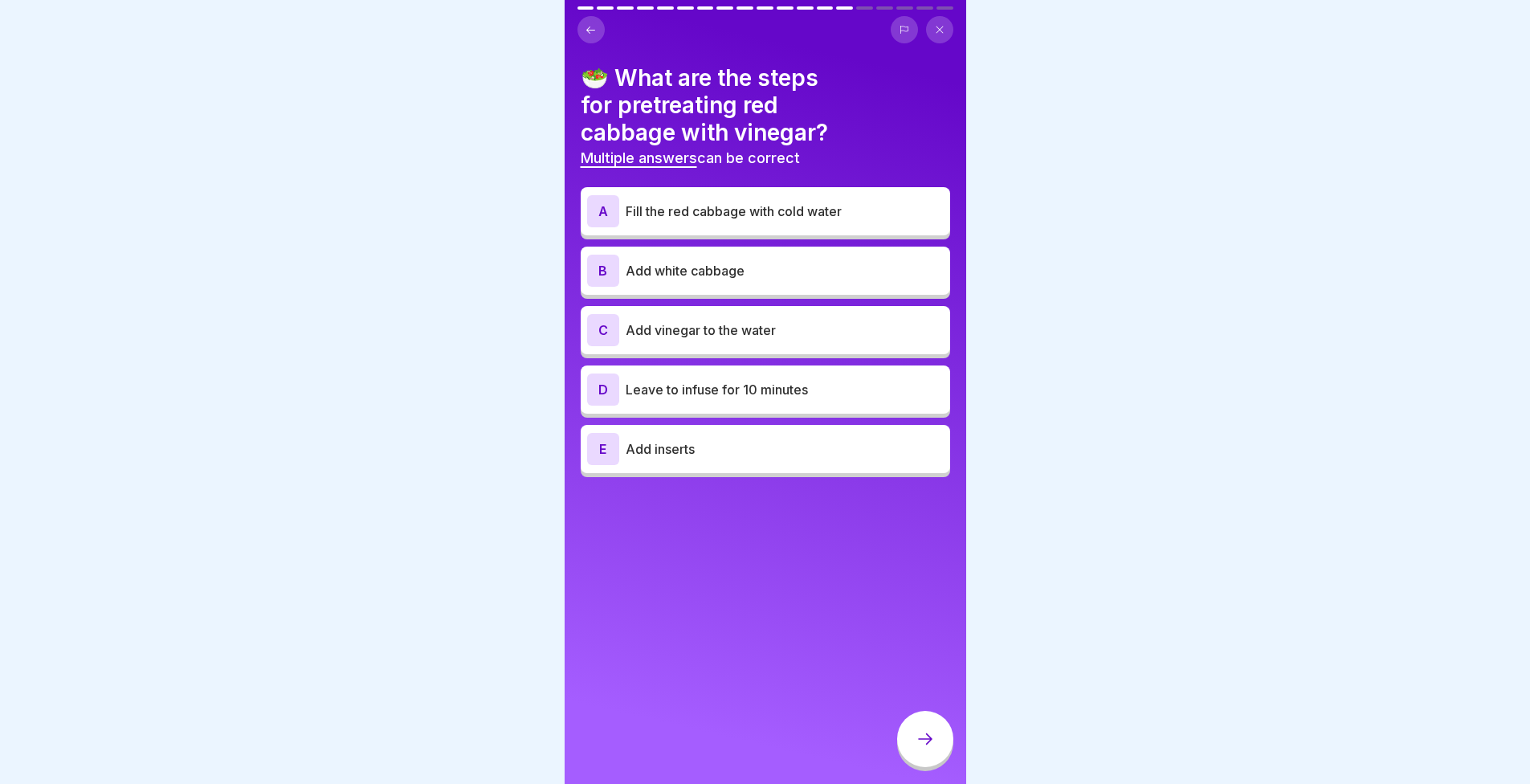
click at [845, 214] on p "Fill the red cabbage with cold water" at bounding box center [784, 211] width 318 height 19
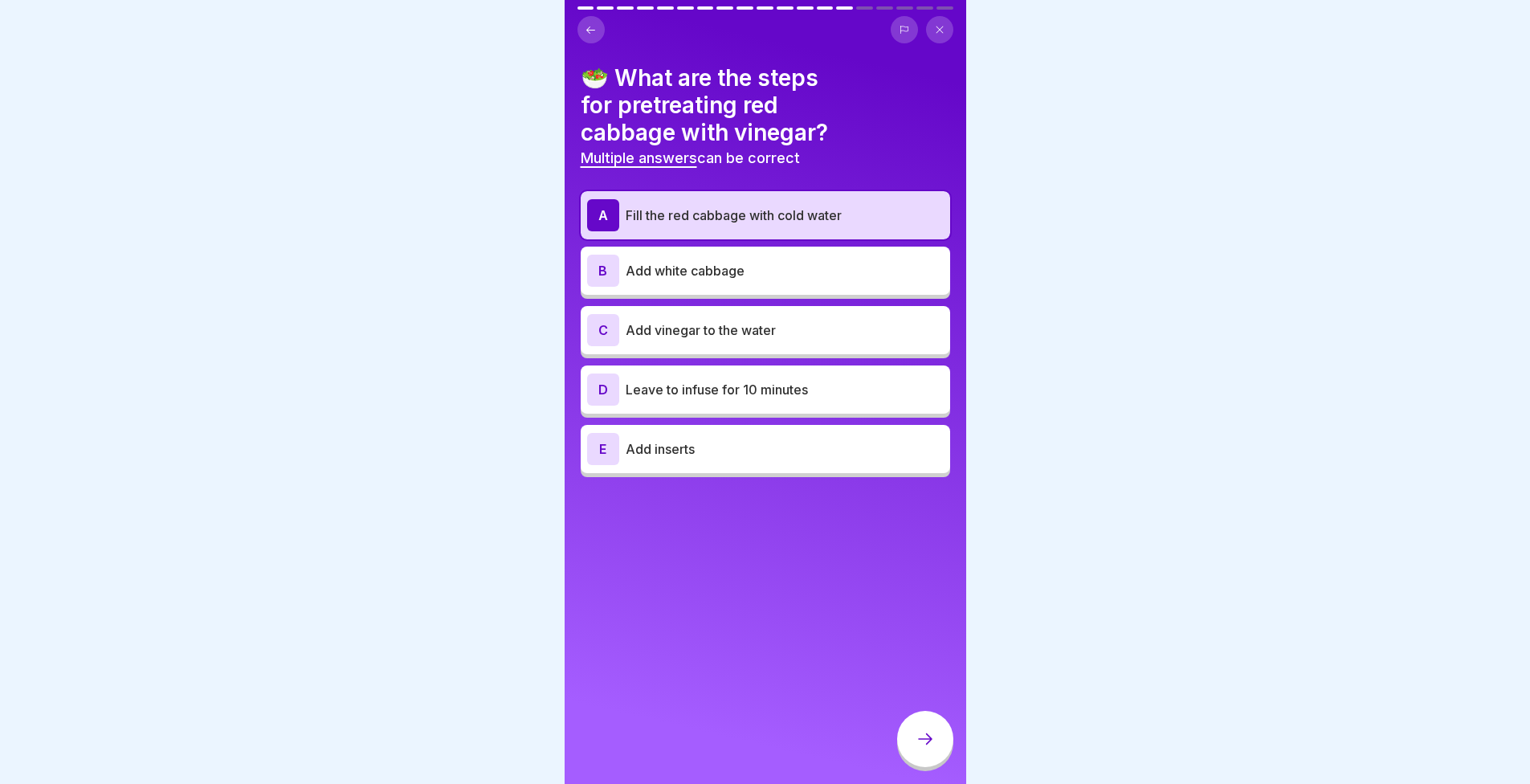
click at [799, 346] on div "C Add vinegar to the water" at bounding box center [765, 330] width 369 height 48
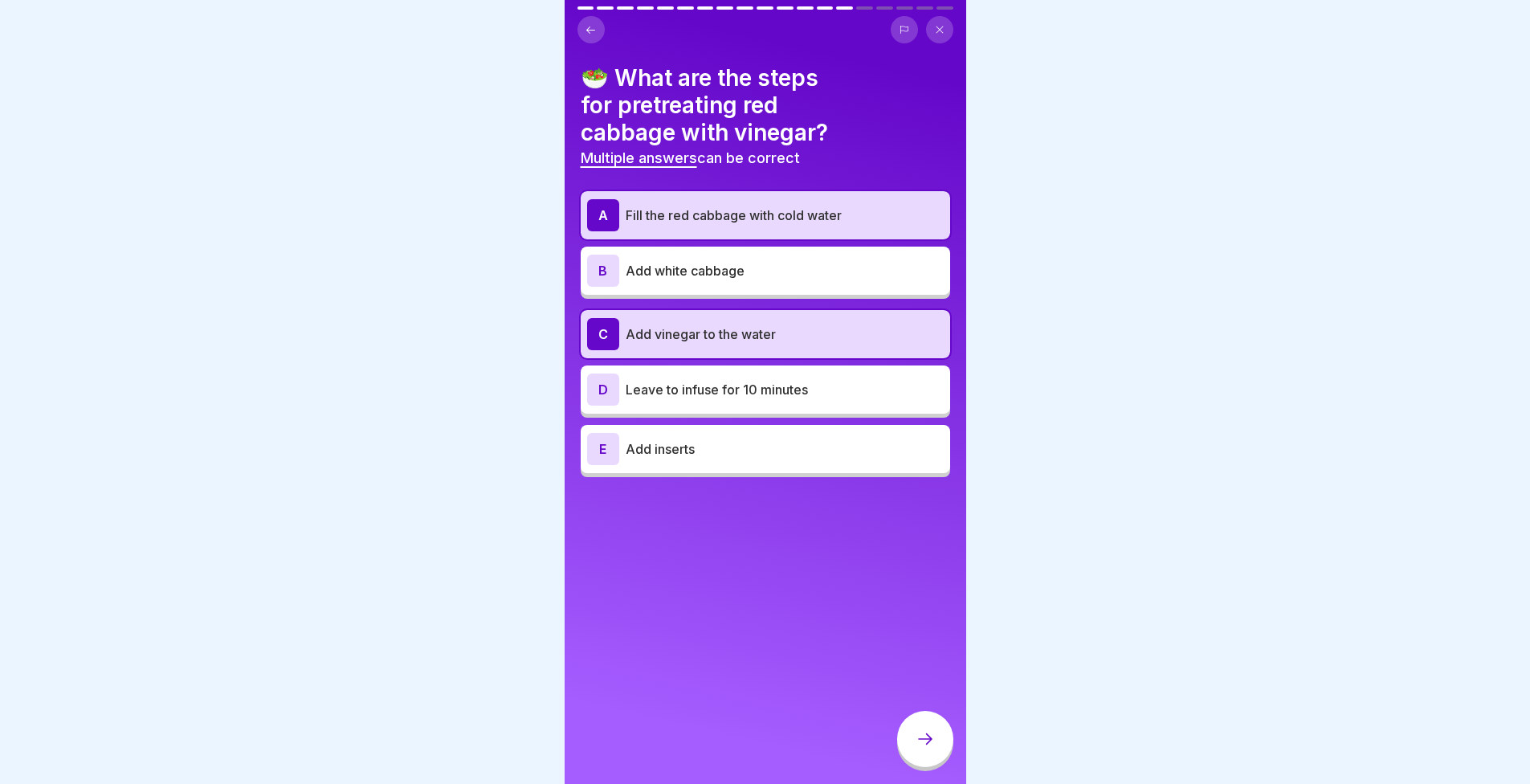
click at [768, 395] on p "Leave to infuse for 10 minutes" at bounding box center [784, 389] width 318 height 19
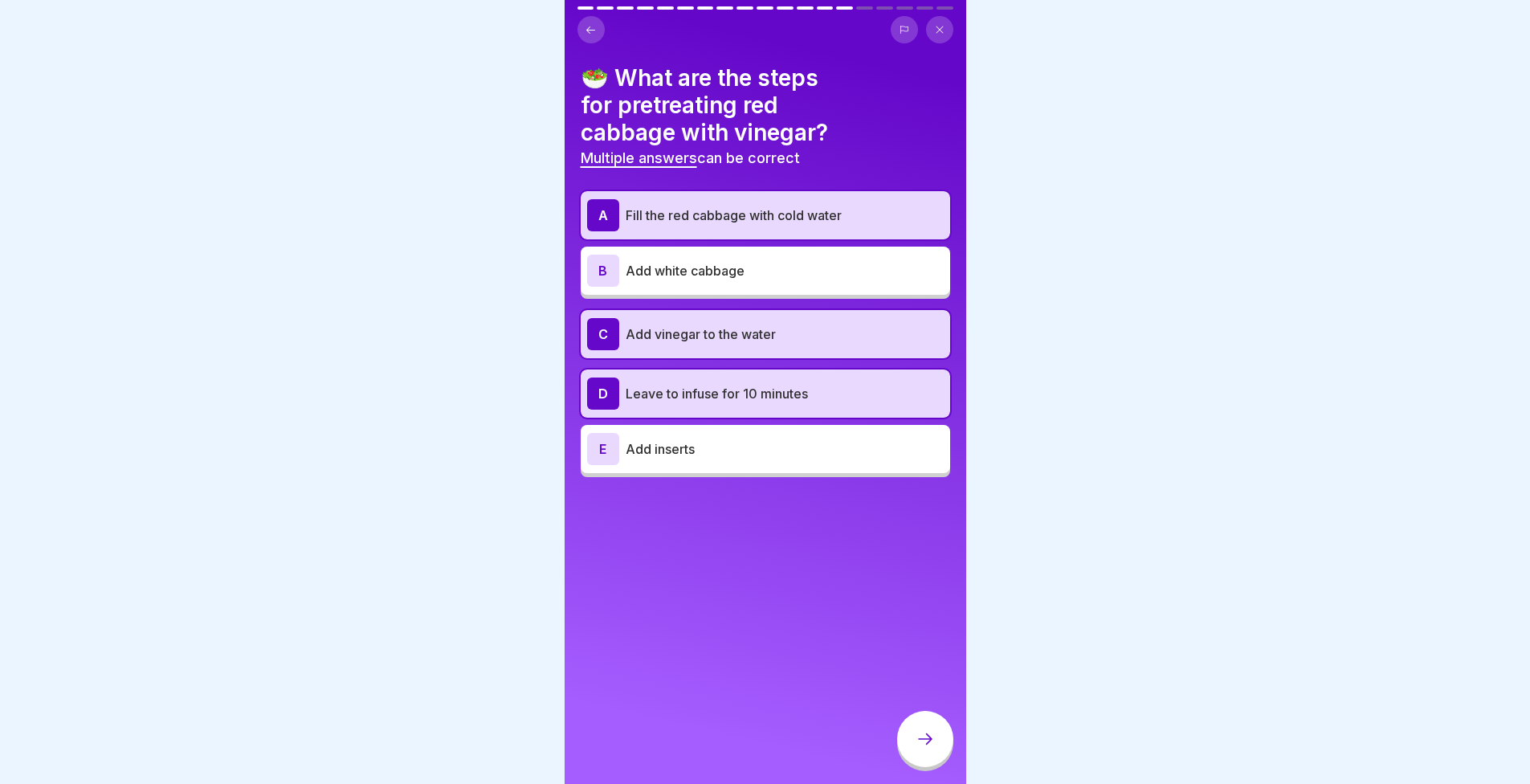
click at [928, 741] on div at bounding box center [925, 739] width 57 height 57
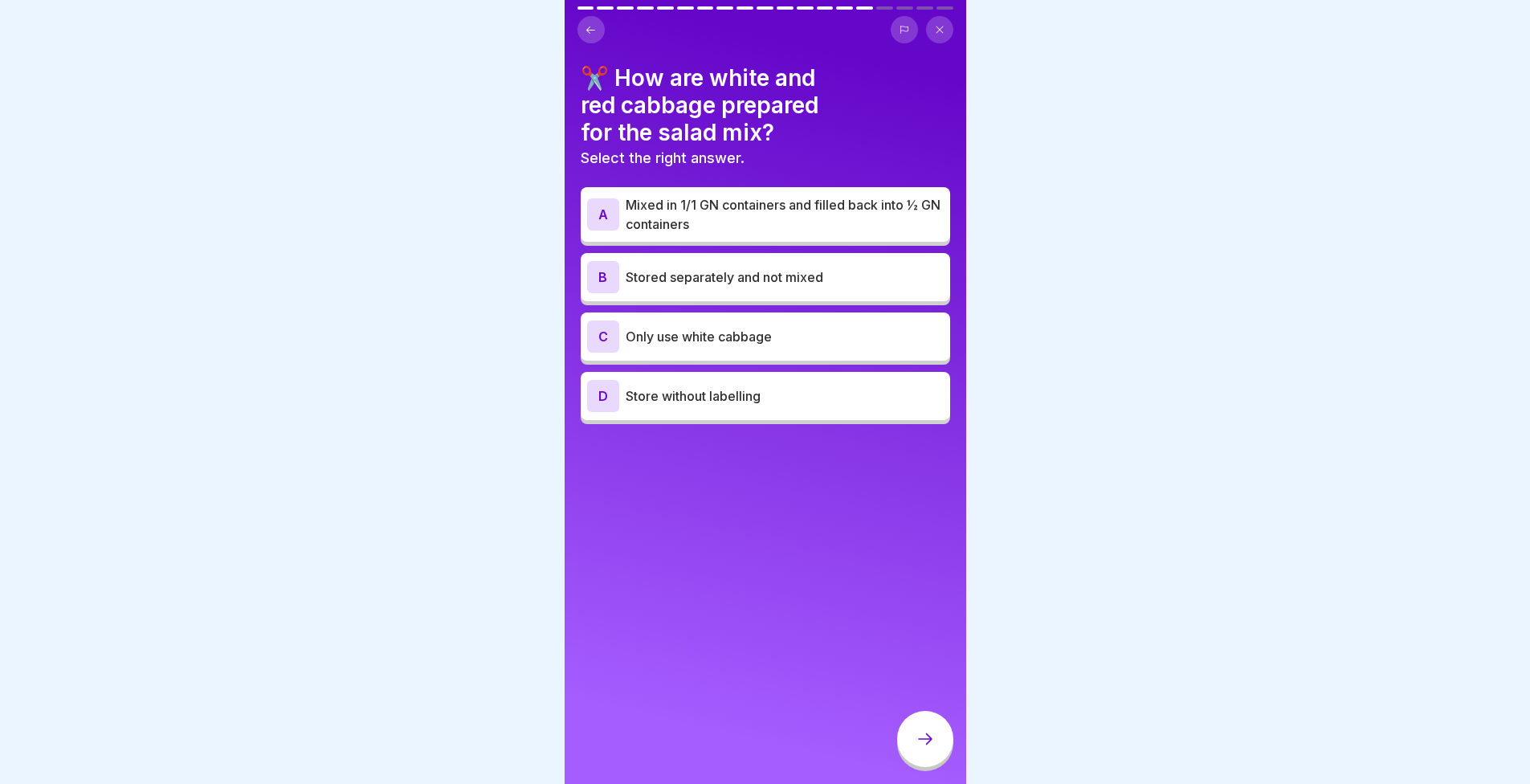
click at [815, 205] on p "Mixed in 1/1 GN containers and filled back into ½ GN containers" at bounding box center [784, 214] width 318 height 38
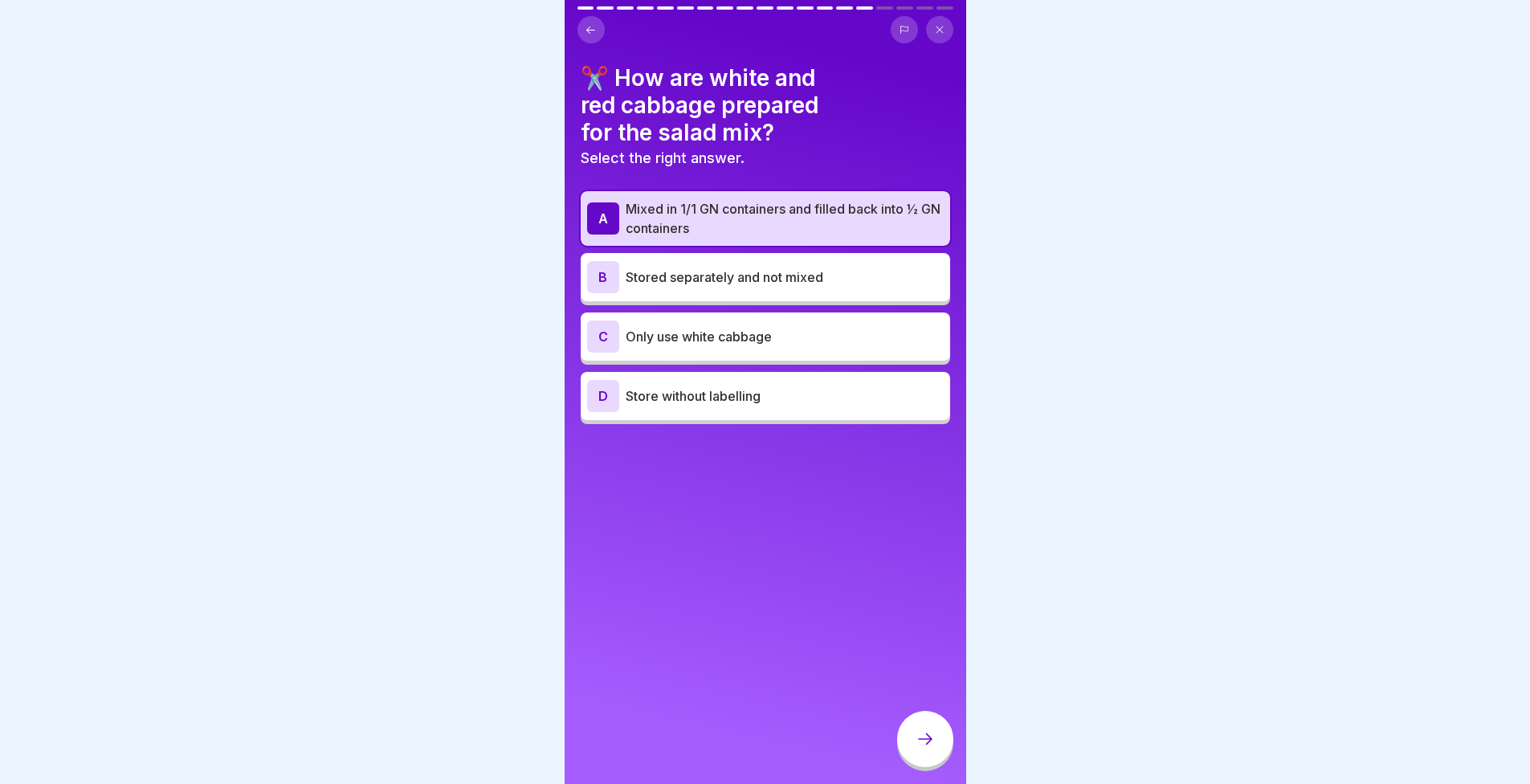
click at [919, 748] on icon at bounding box center [925, 739] width 19 height 19
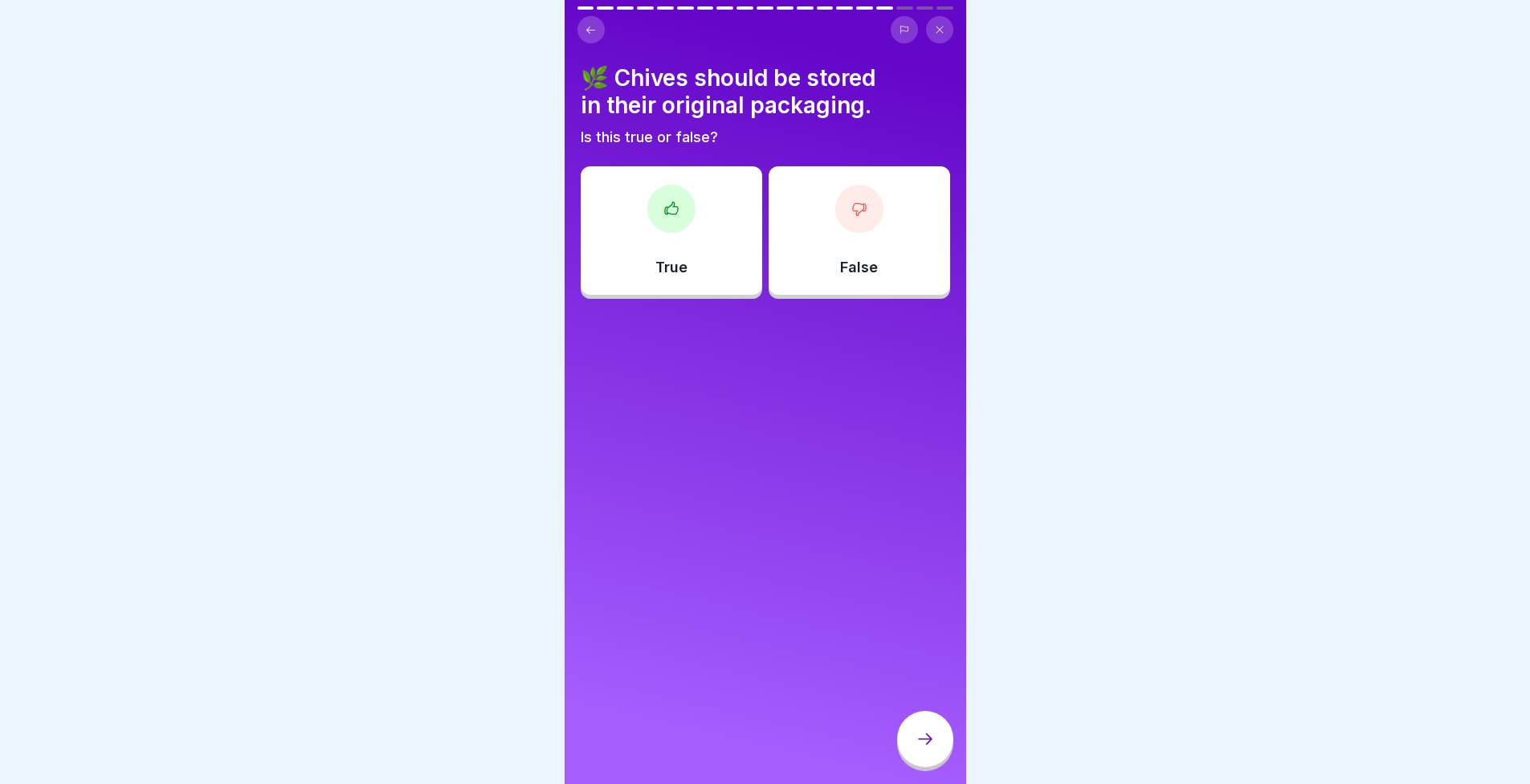
click at [776, 710] on div "🌿 Chives should be stored in their original packaging. Is this true or false? T…" at bounding box center [766, 392] width 402 height 784
click at [686, 284] on div "True" at bounding box center [671, 231] width 182 height 129
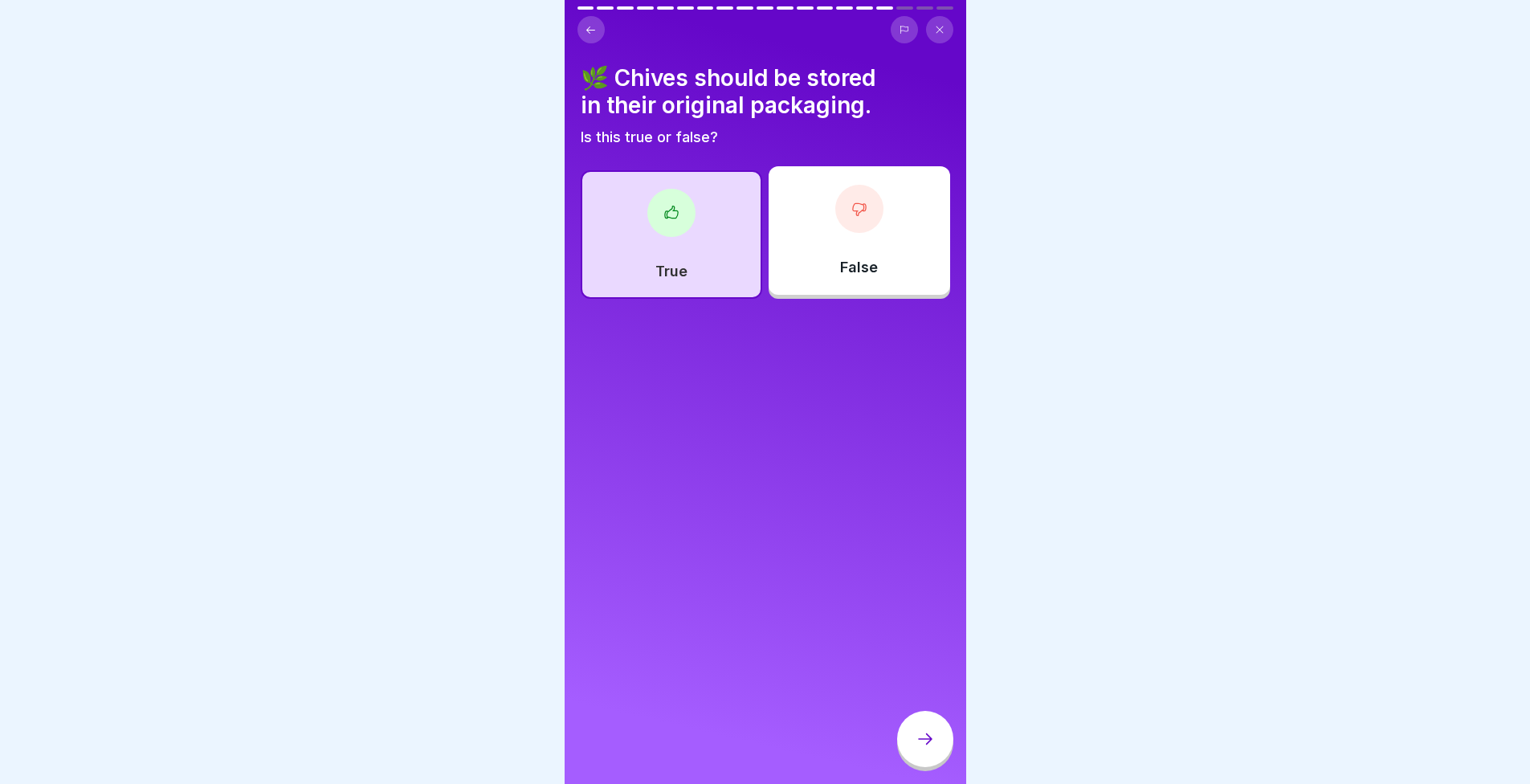
click at [911, 736] on div at bounding box center [925, 739] width 57 height 57
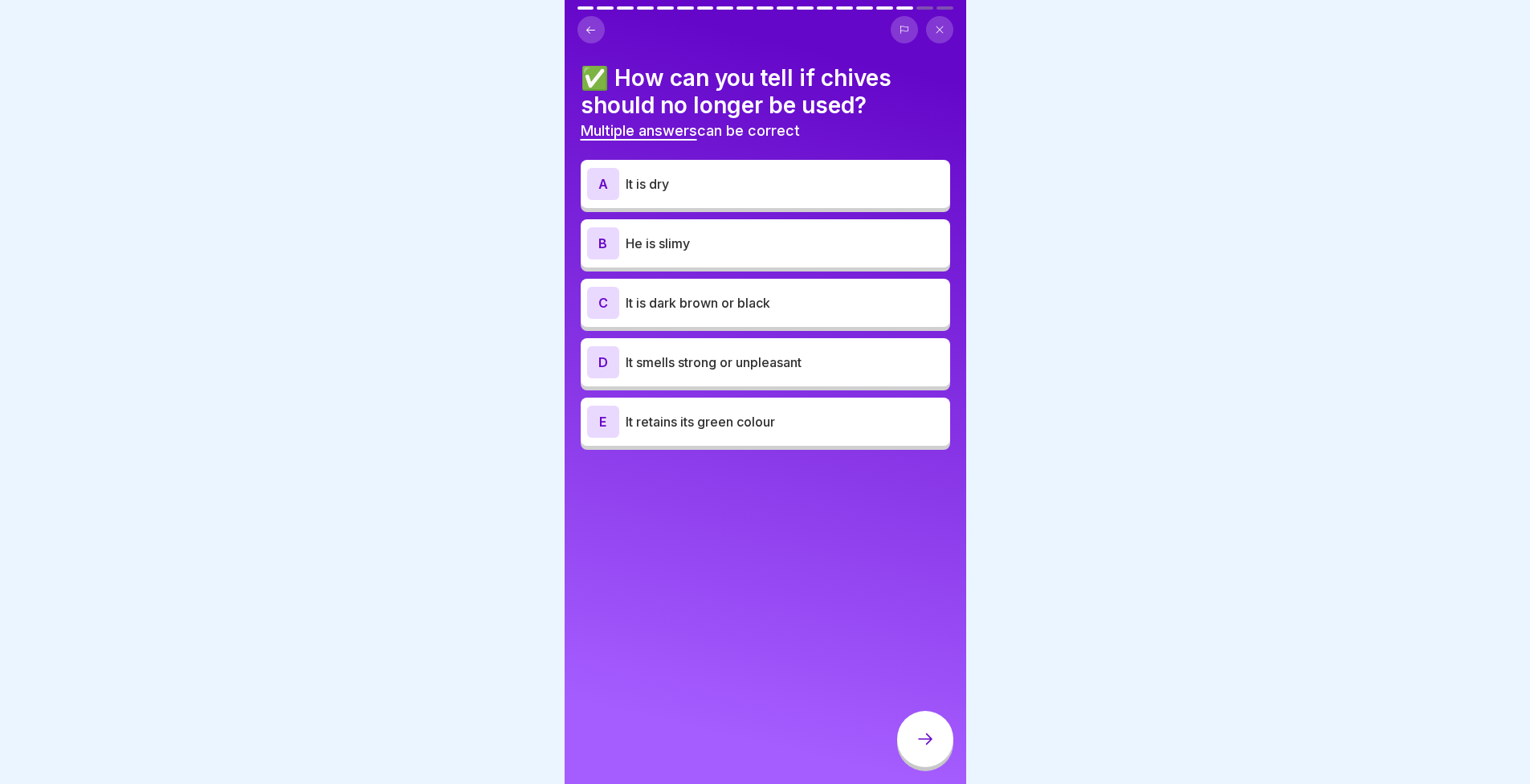
click at [706, 247] on p "He is slimy" at bounding box center [784, 243] width 318 height 19
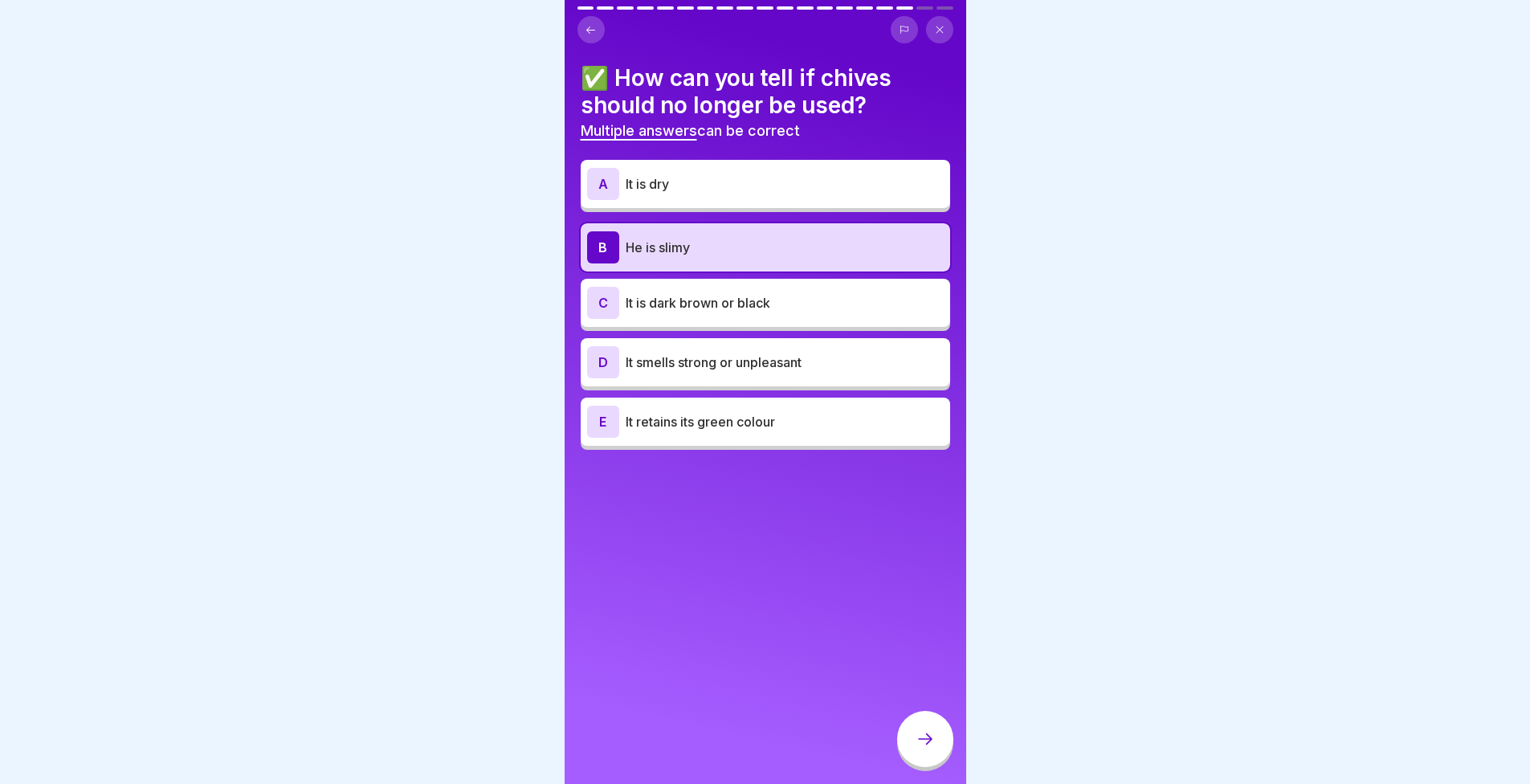
click at [709, 301] on p "It is dark brown or black" at bounding box center [784, 303] width 318 height 19
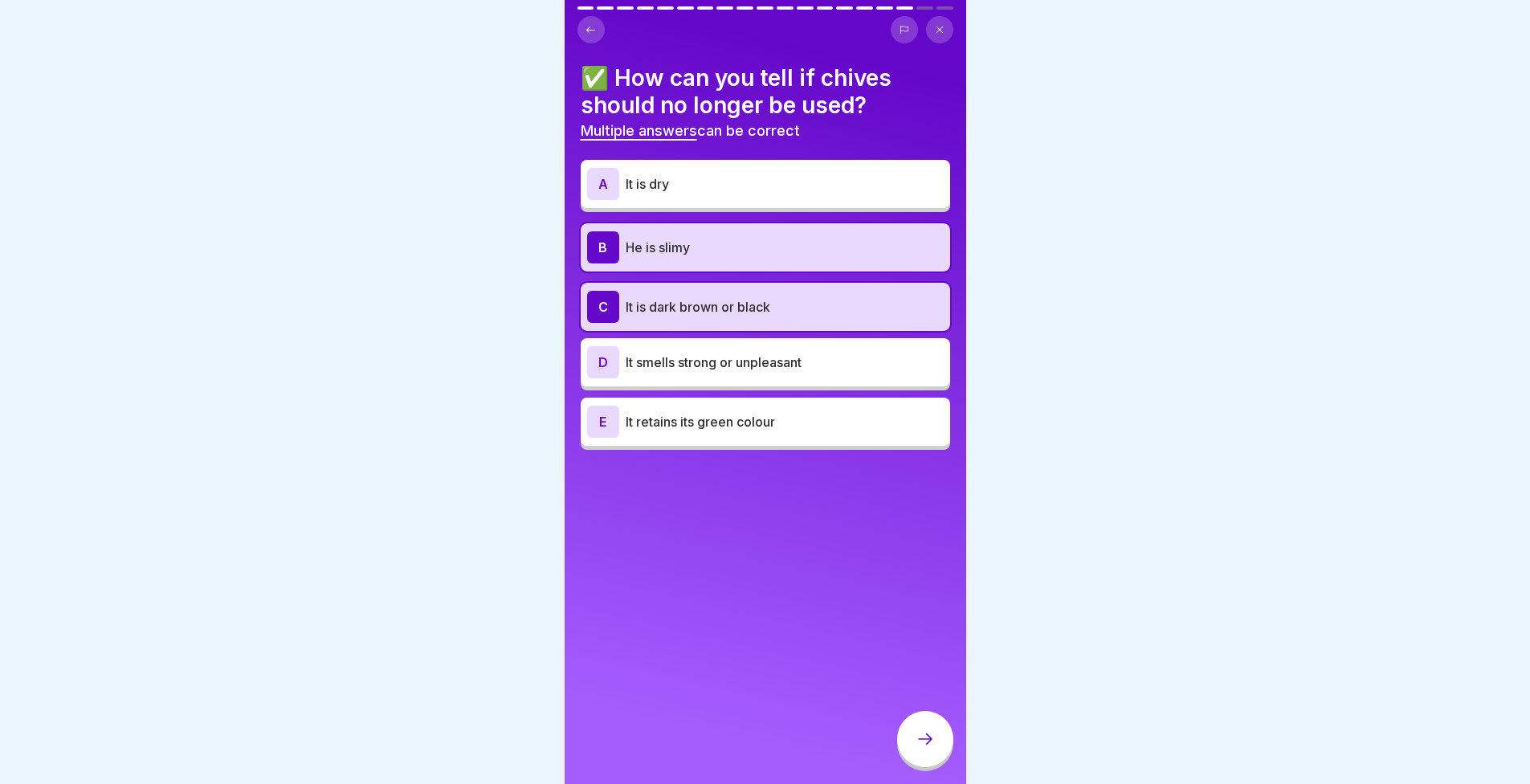
click at [753, 377] on div "D It smells strong or unpleasant" at bounding box center [765, 361] width 357 height 32
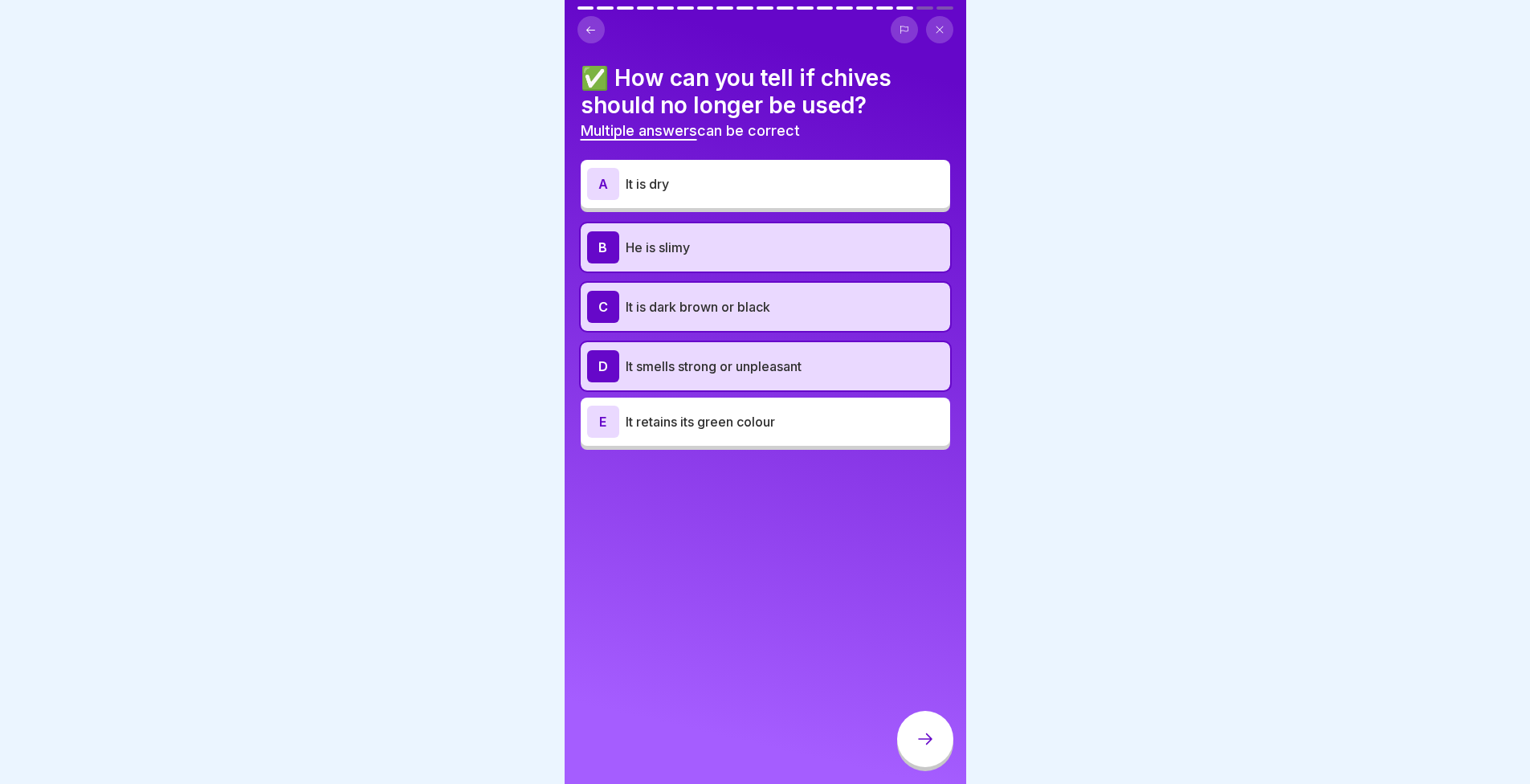
click at [920, 747] on icon at bounding box center [925, 739] width 19 height 19
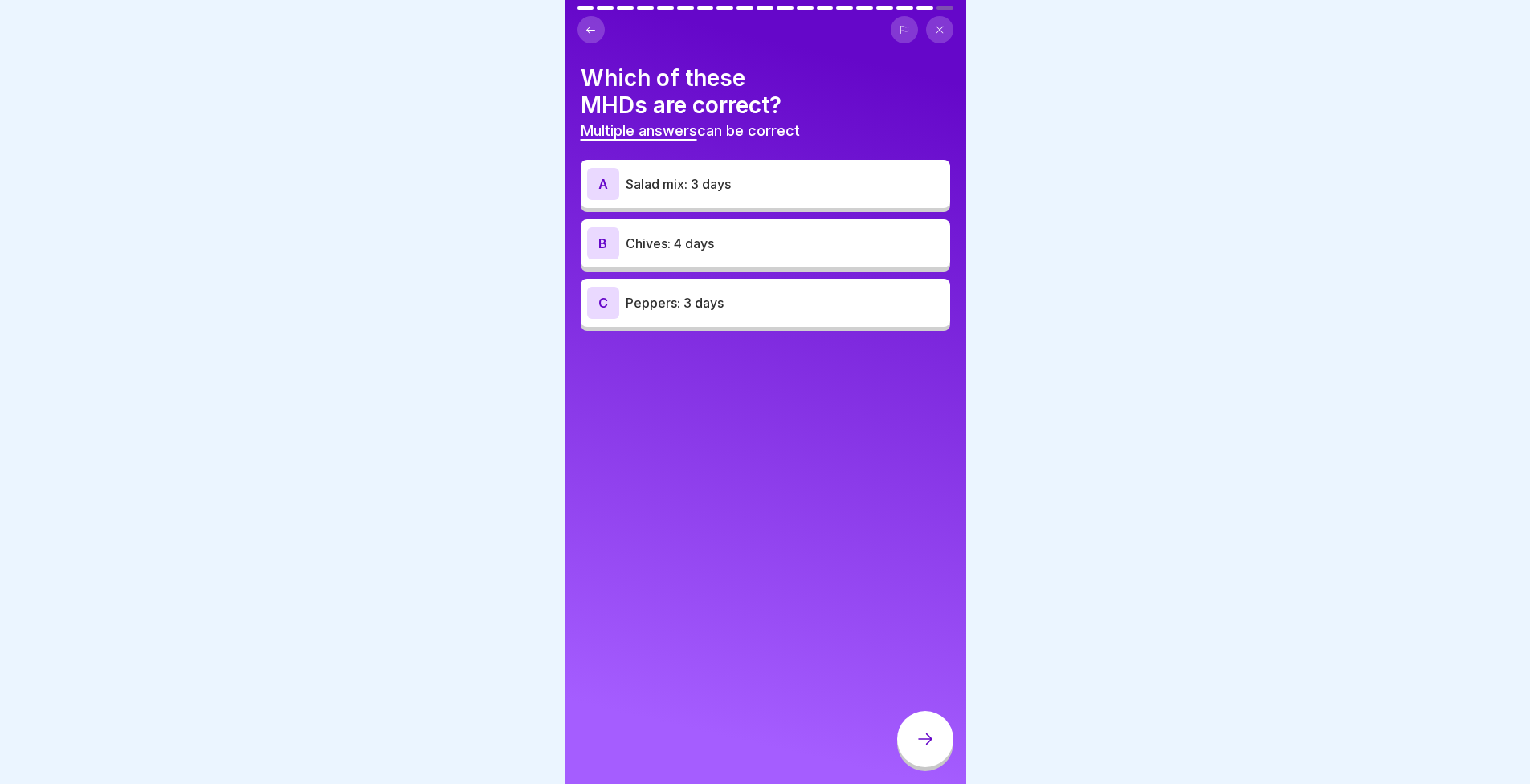
click at [807, 187] on p "Salad mix: 3 days" at bounding box center [784, 184] width 318 height 19
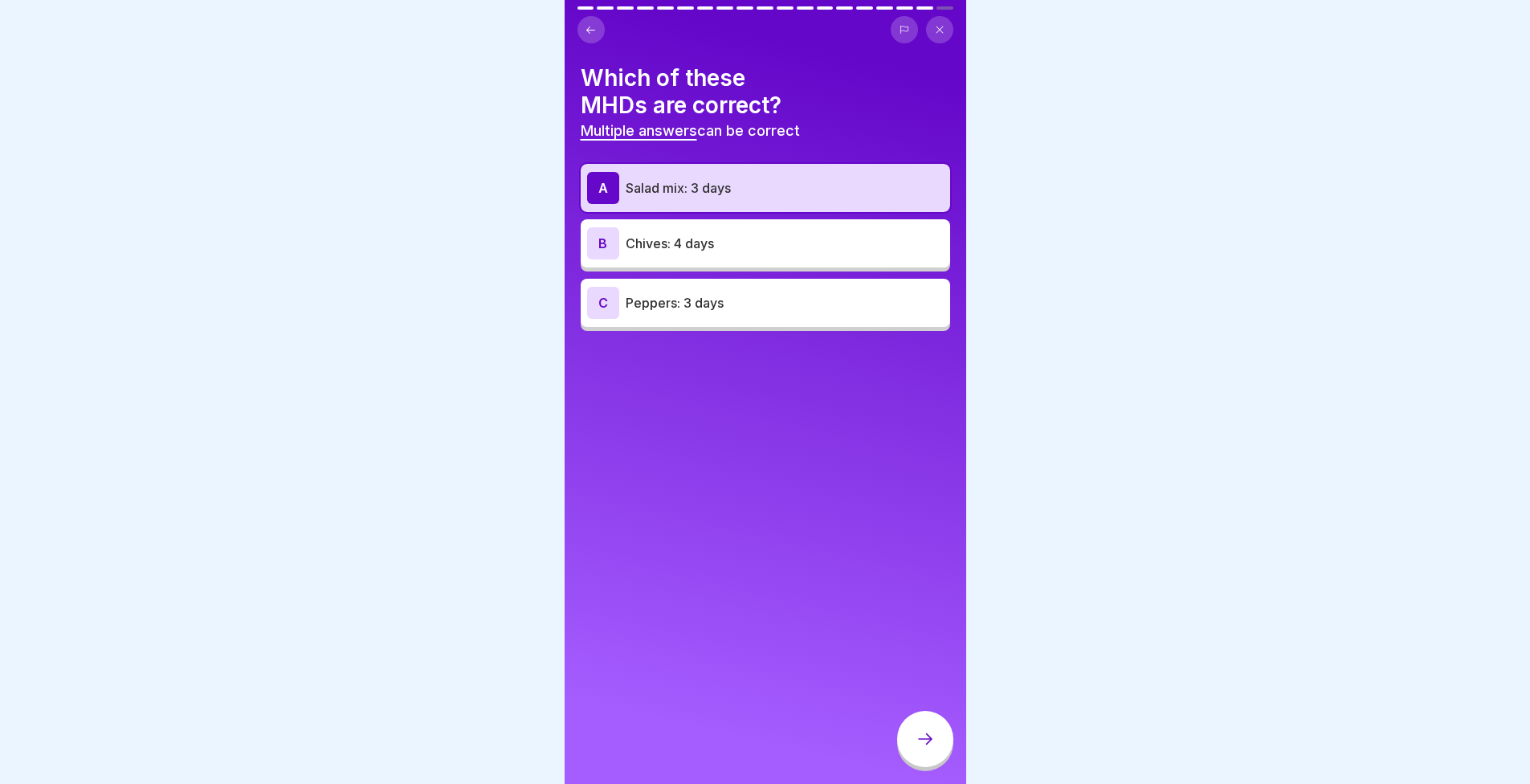
click at [918, 748] on icon at bounding box center [925, 739] width 19 height 19
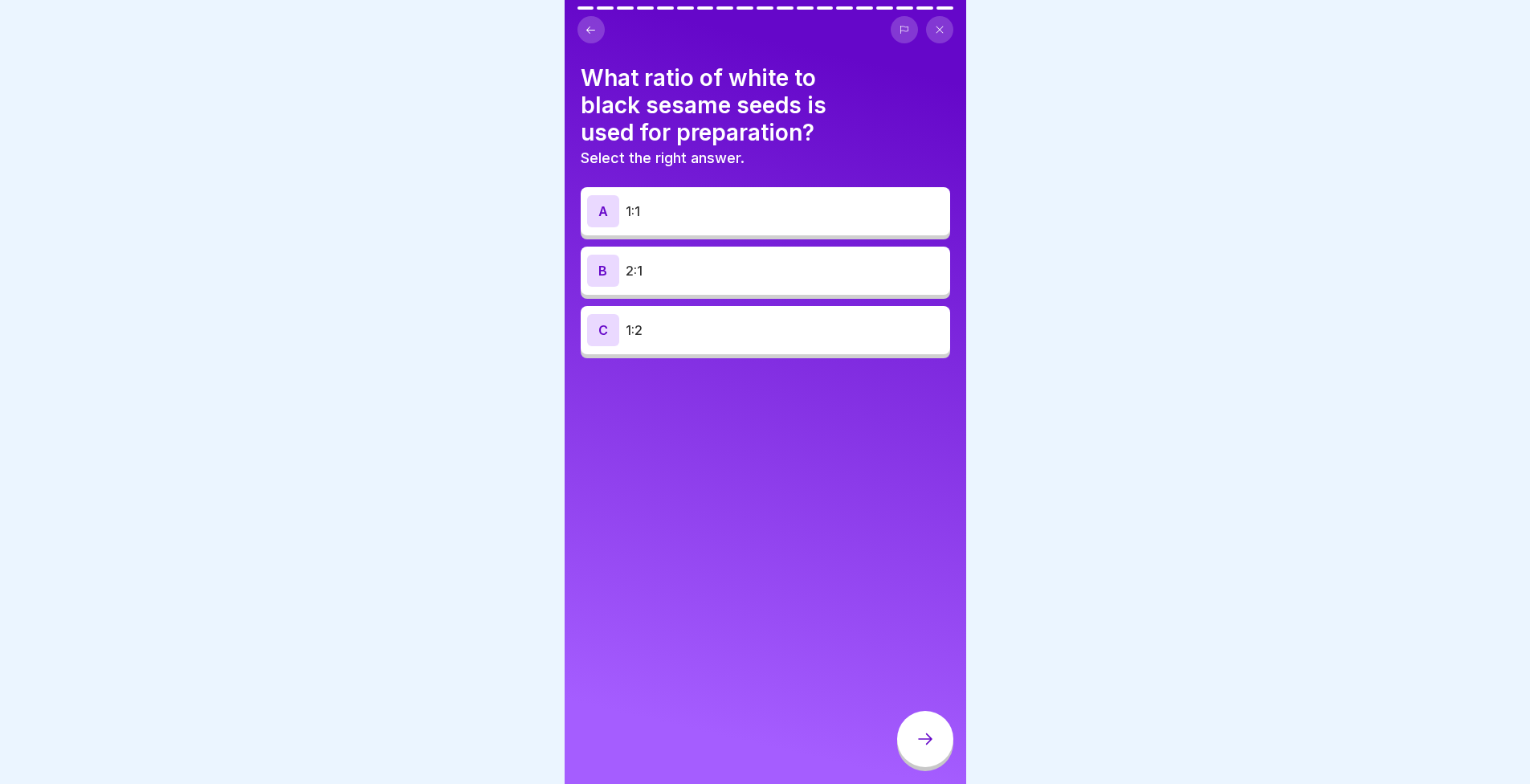
click at [1329, 247] on div at bounding box center [765, 392] width 1530 height 784
click at [677, 264] on p "2:1" at bounding box center [784, 271] width 318 height 19
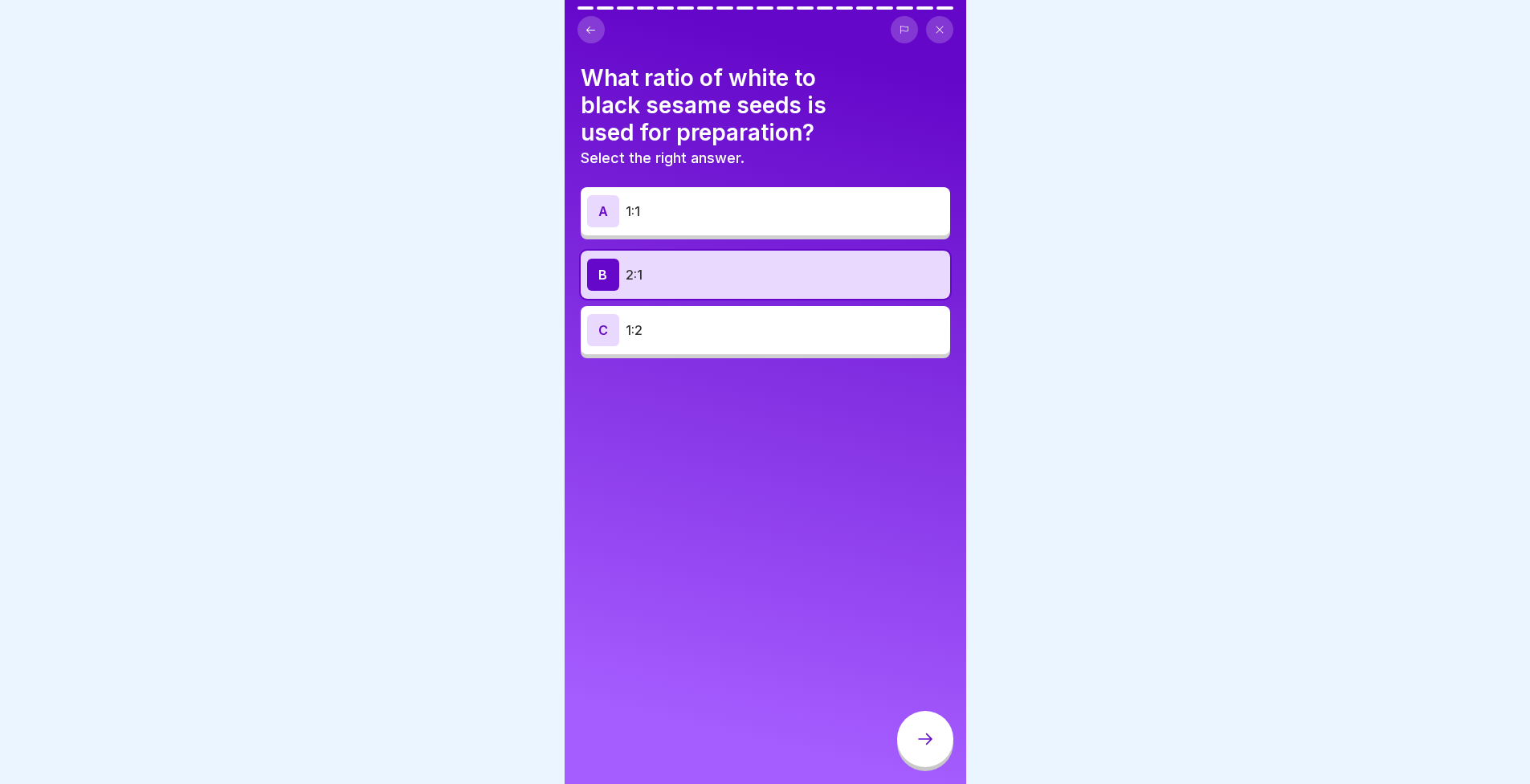
click at [925, 729] on div at bounding box center [925, 739] width 57 height 57
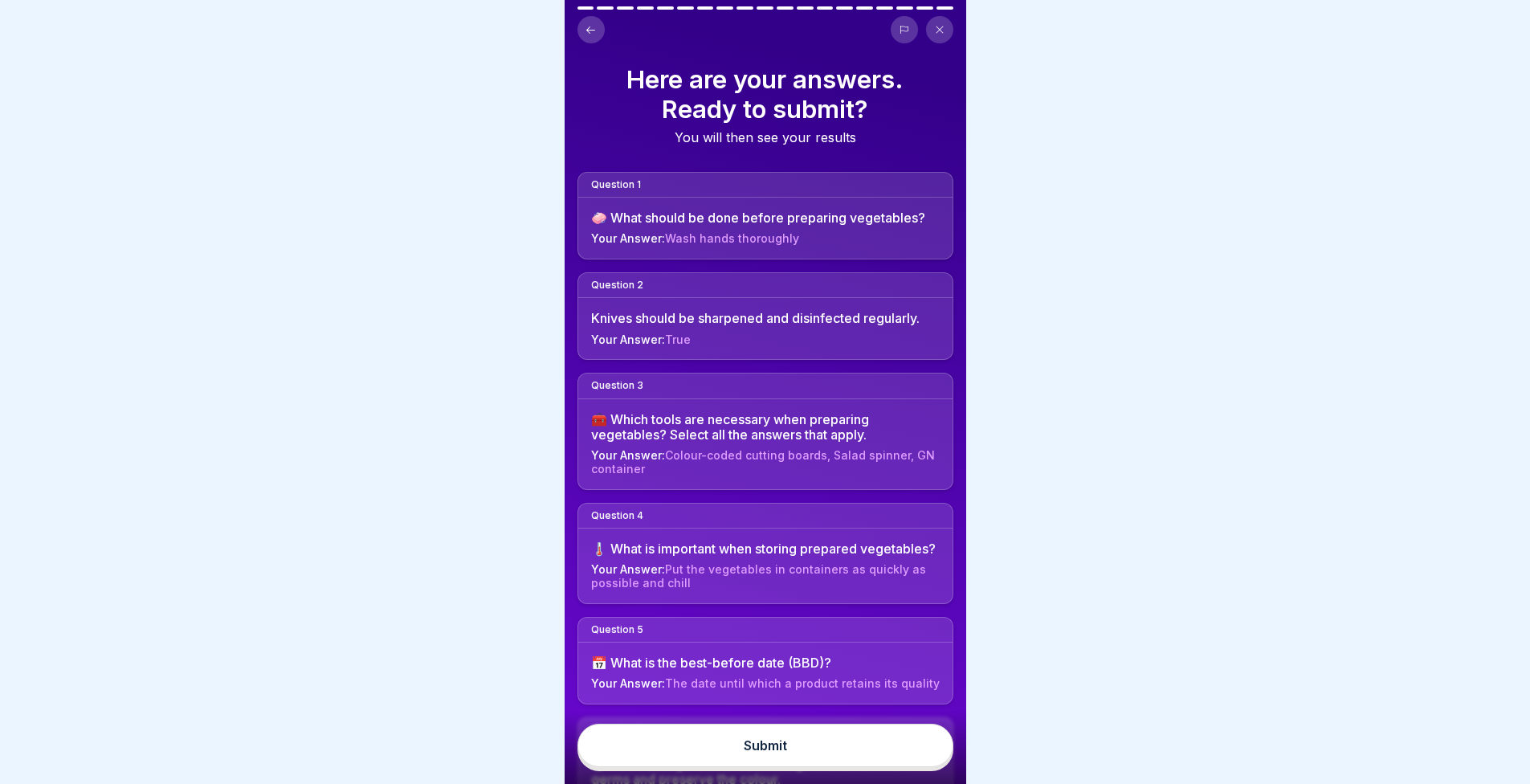
click at [923, 761] on button "Submit" at bounding box center [765, 745] width 376 height 43
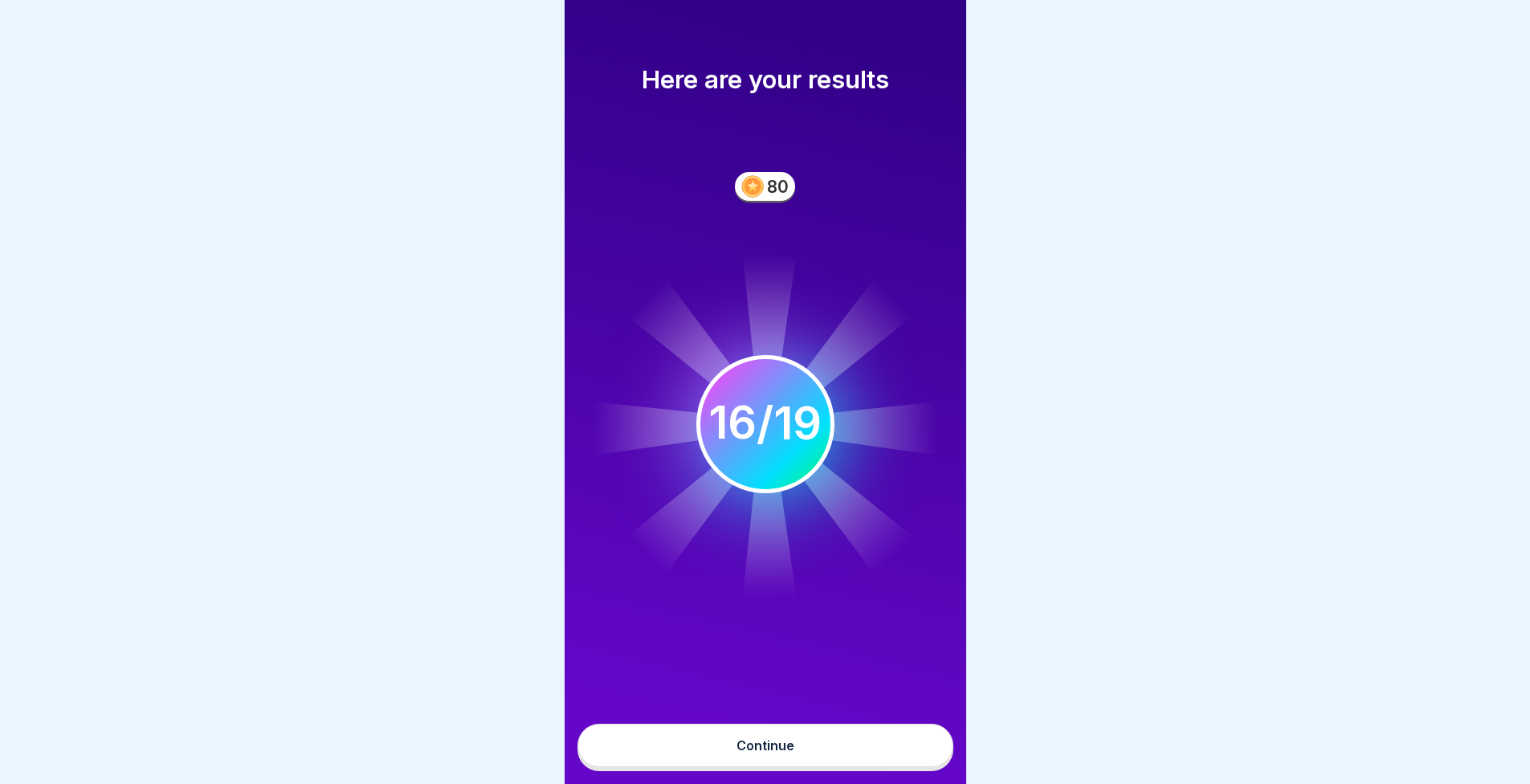
click at [853, 746] on button "Continue" at bounding box center [765, 745] width 376 height 43
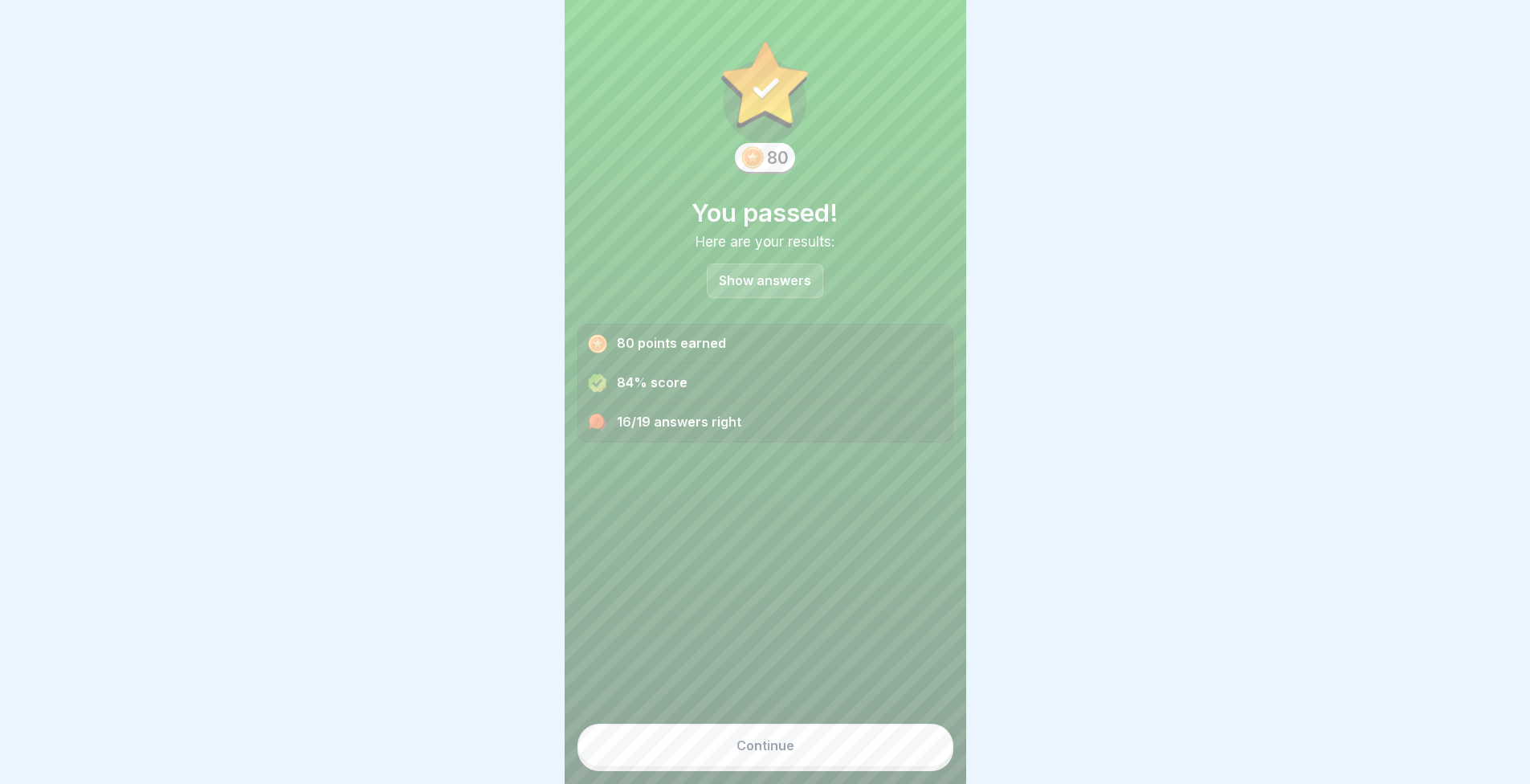
click at [845, 751] on button "Continue" at bounding box center [765, 745] width 376 height 43
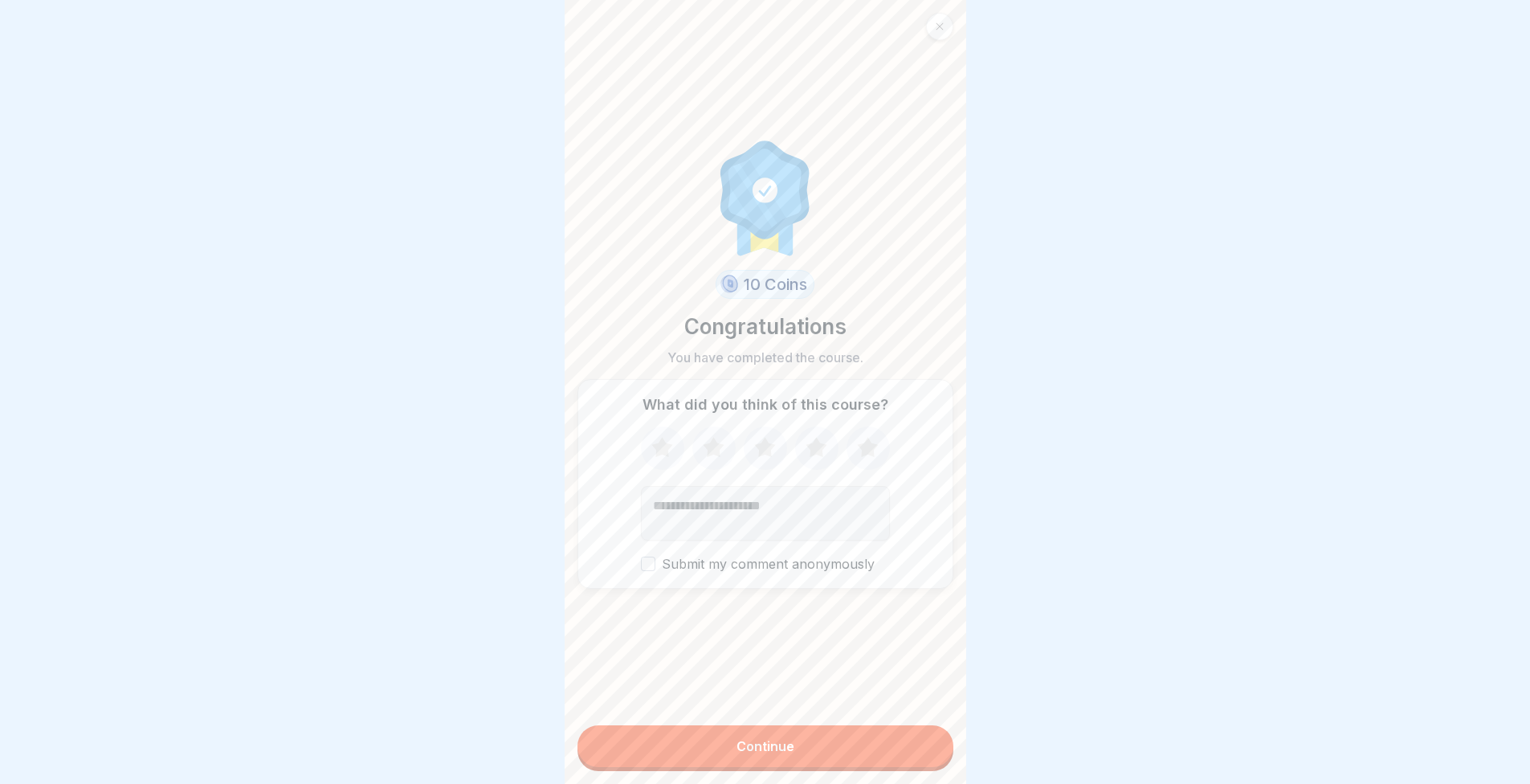
click at [869, 448] on icon at bounding box center [868, 448] width 42 height 41
click at [800, 750] on button "Continue" at bounding box center [765, 746] width 376 height 41
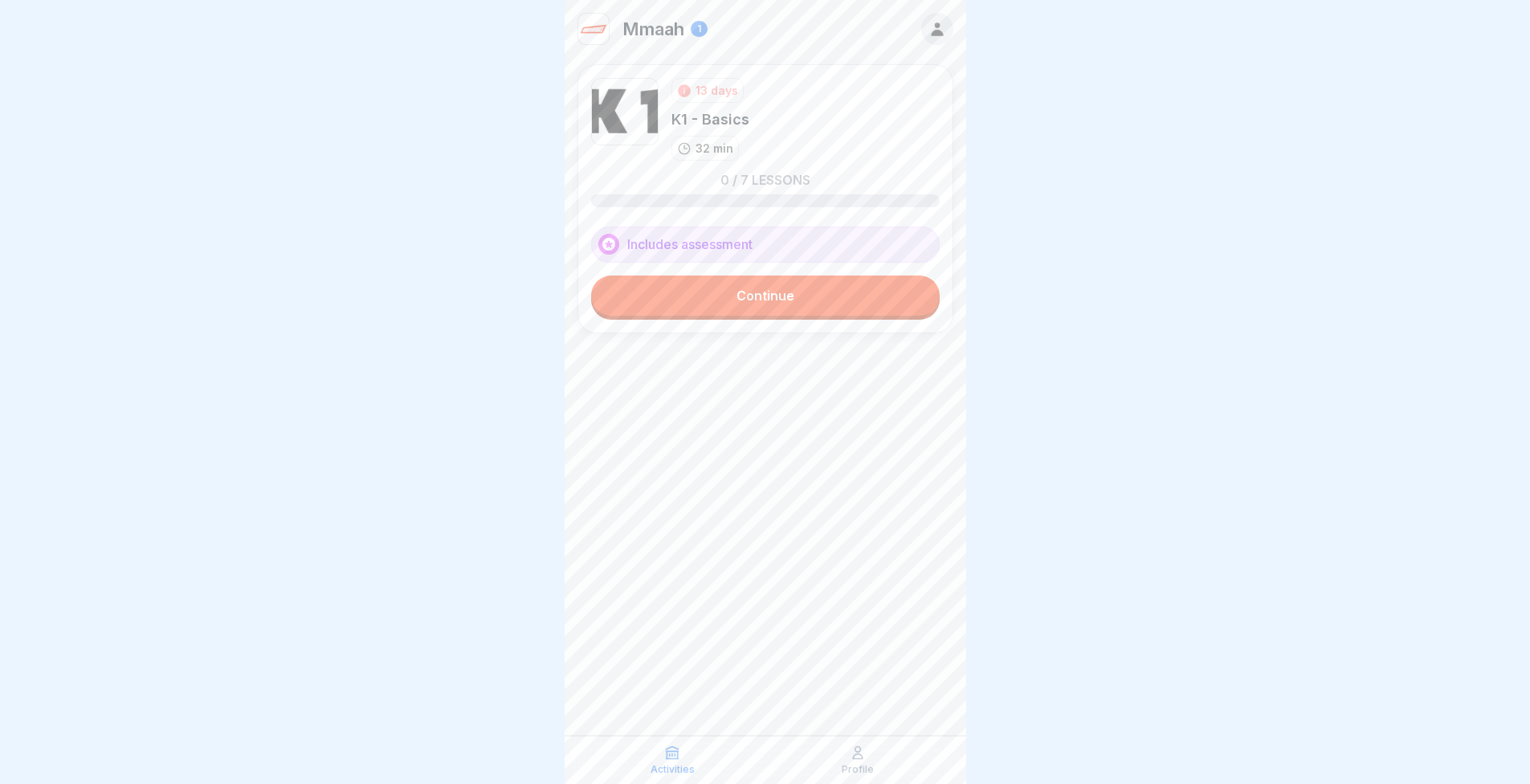
click at [796, 282] on link "Continue" at bounding box center [765, 296] width 349 height 40
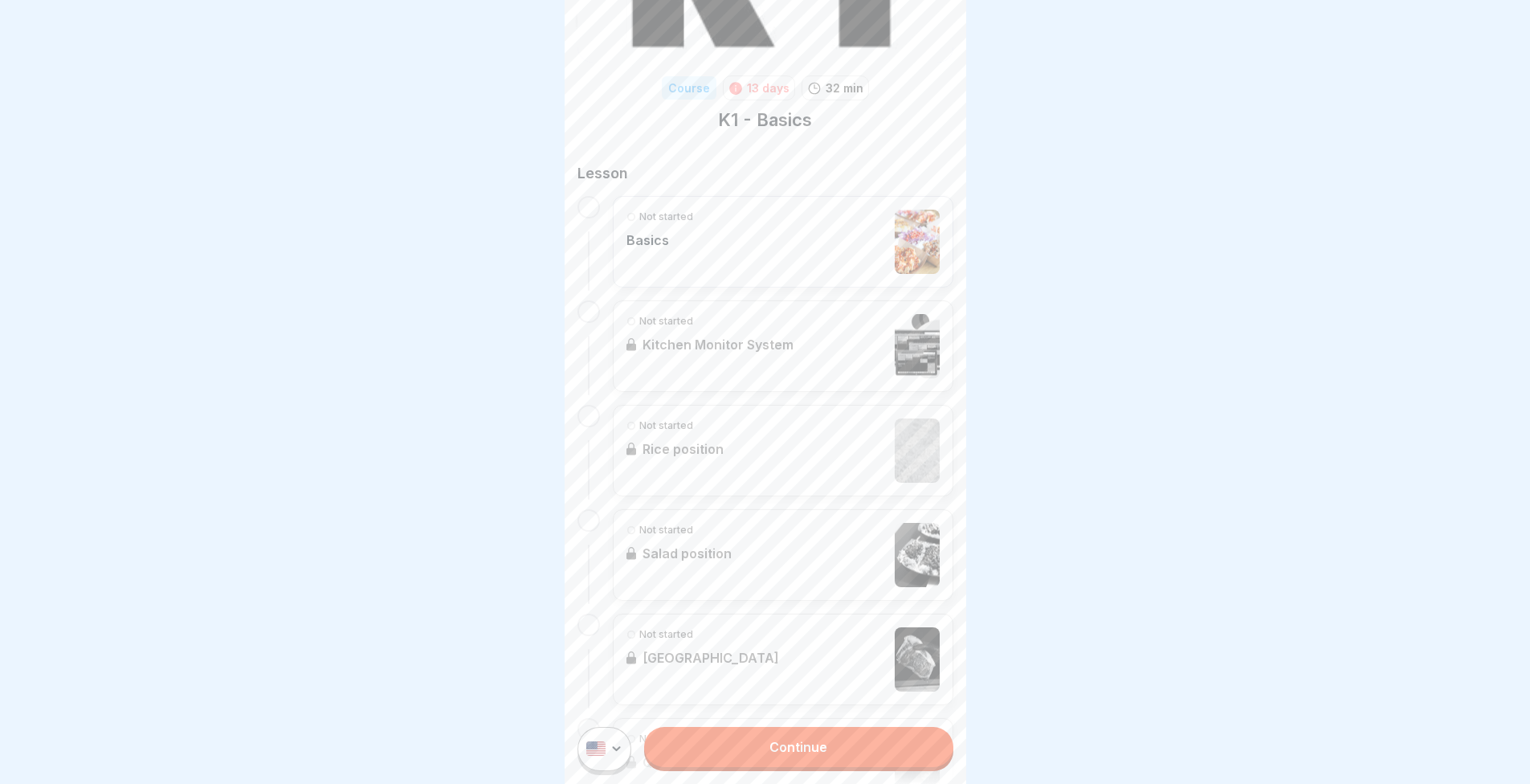
scroll to position [241, 0]
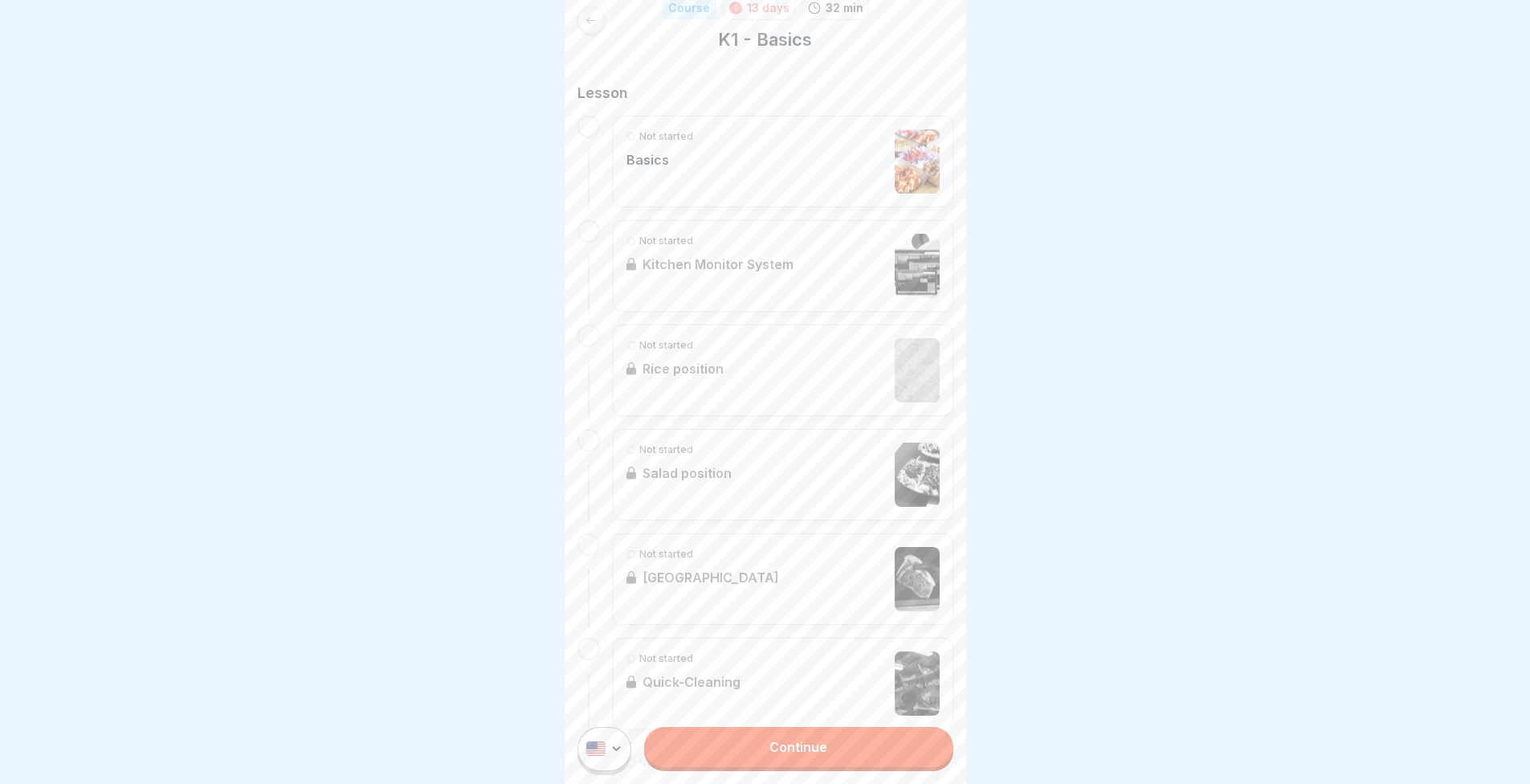
click at [816, 752] on link "Continue" at bounding box center [798, 747] width 308 height 40
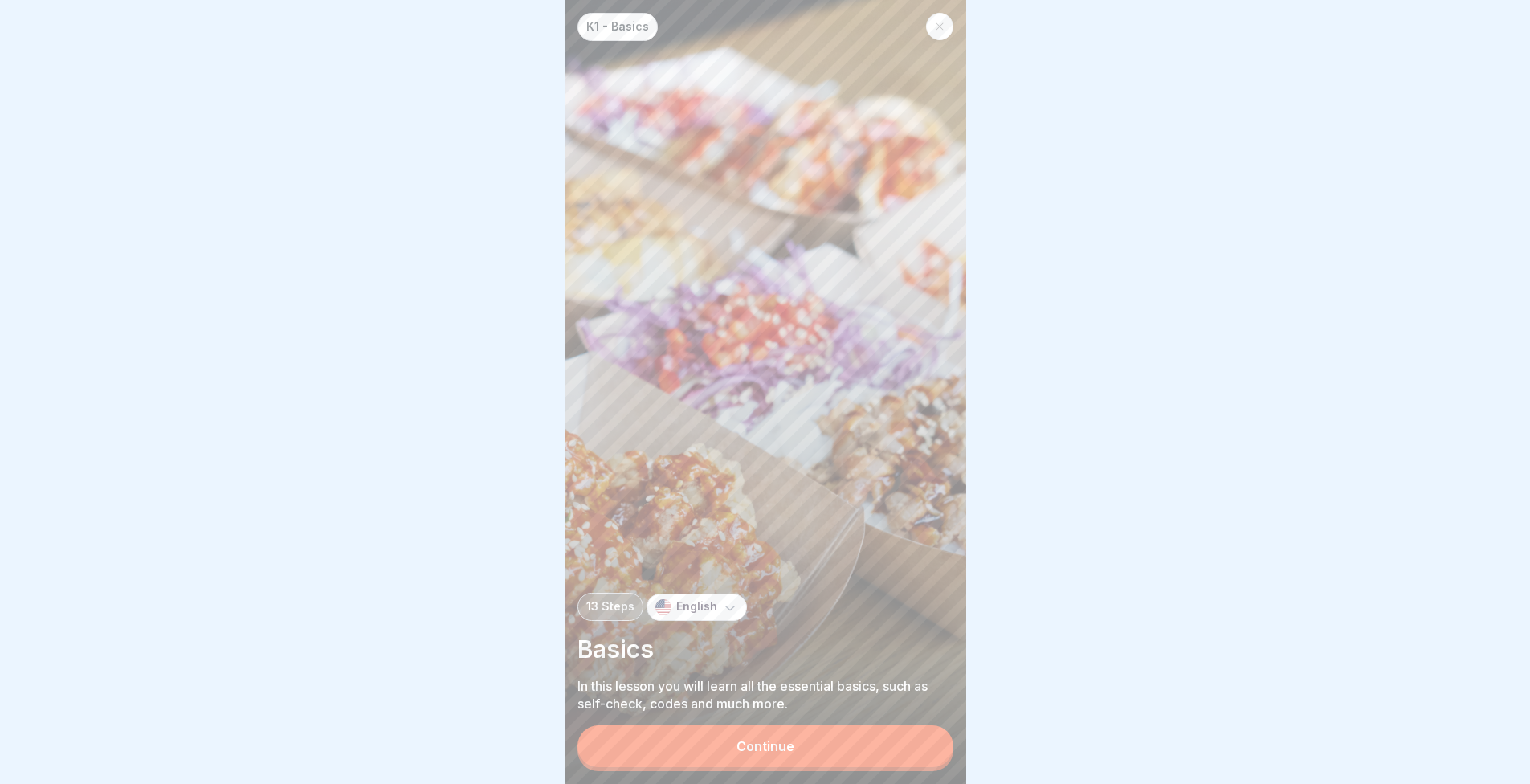
click at [858, 747] on button "Continue" at bounding box center [765, 746] width 376 height 41
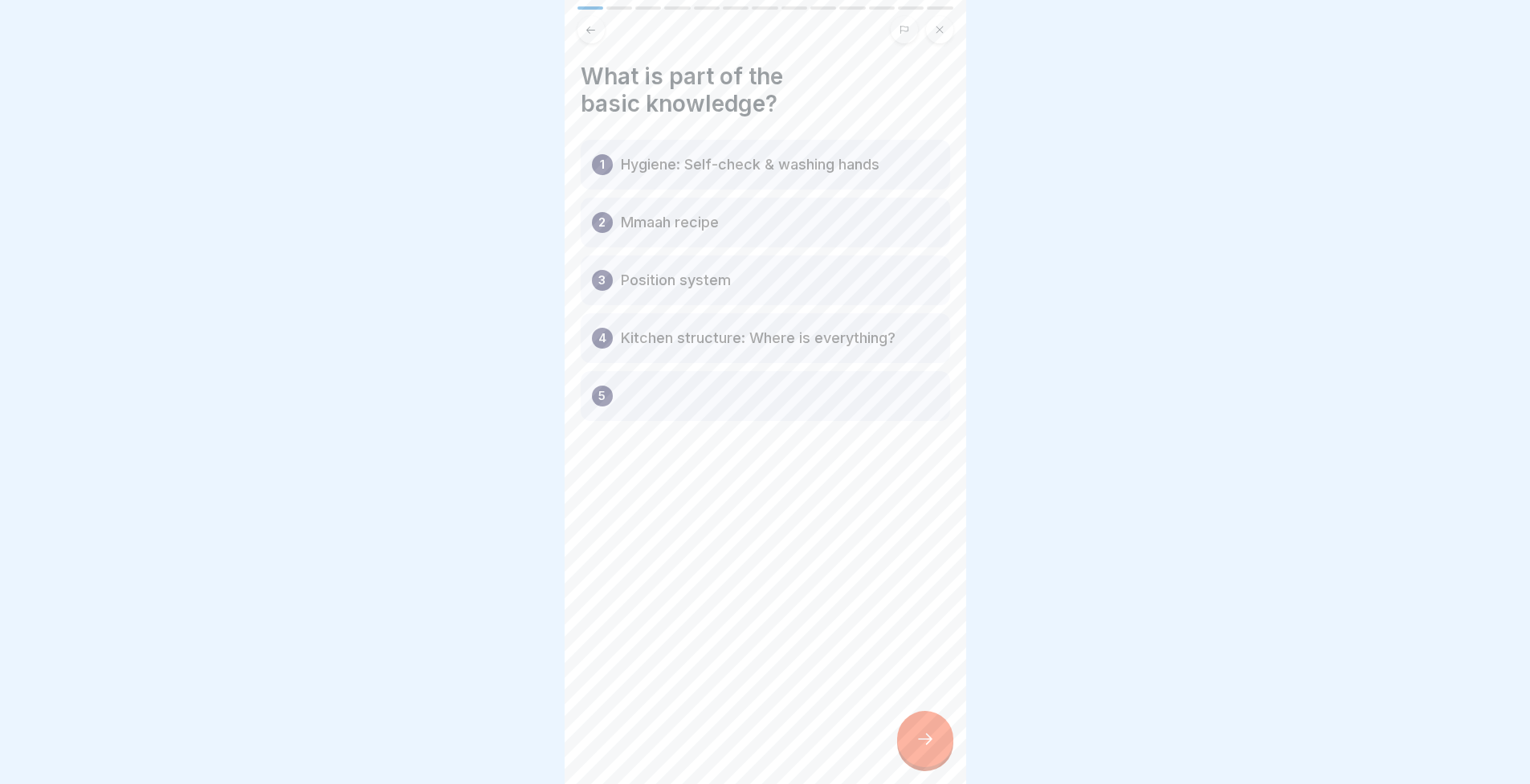
click at [944, 749] on div at bounding box center [925, 739] width 57 height 57
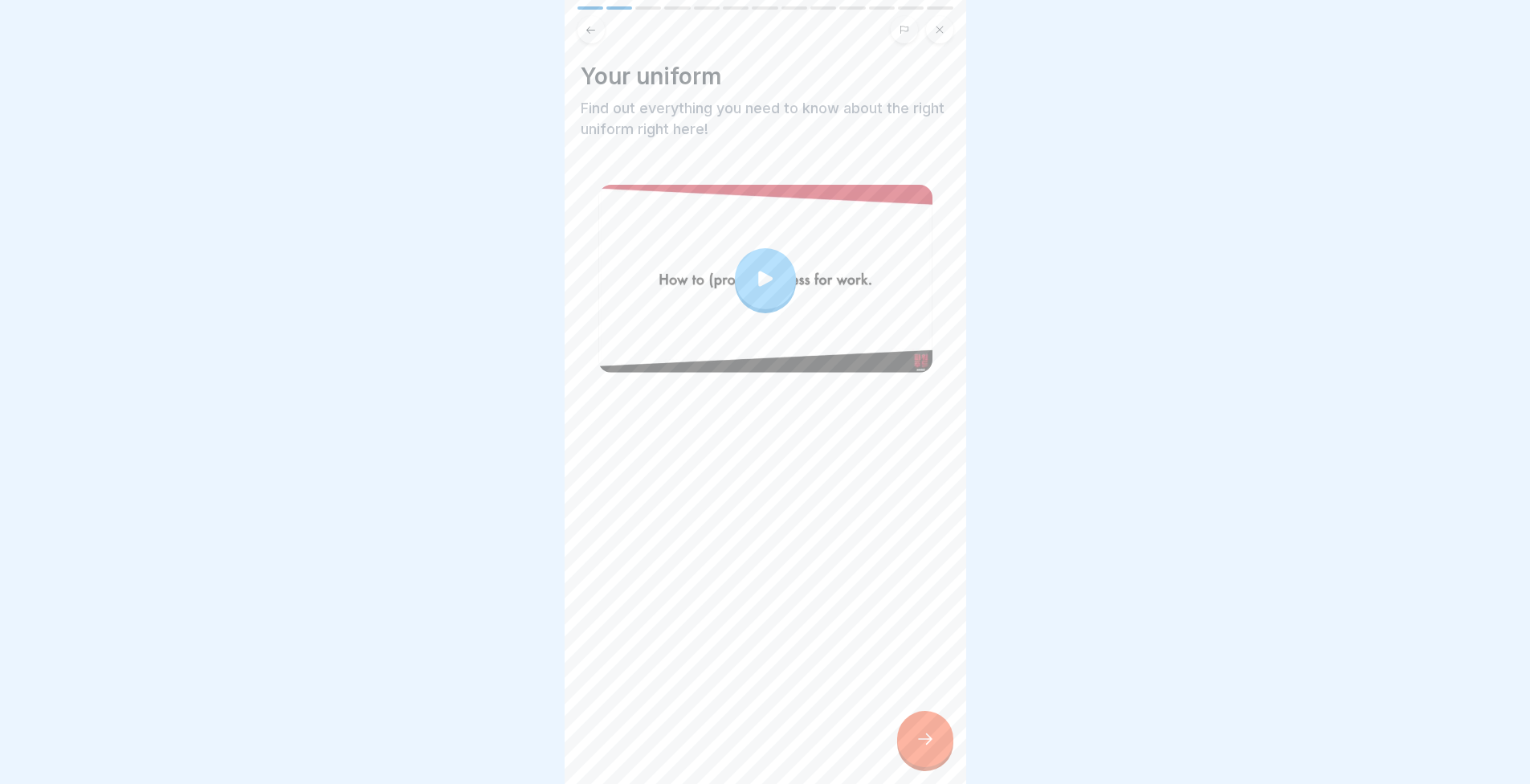
click at [786, 284] on div at bounding box center [766, 279] width 62 height 61
click at [932, 748] on icon at bounding box center [925, 739] width 19 height 19
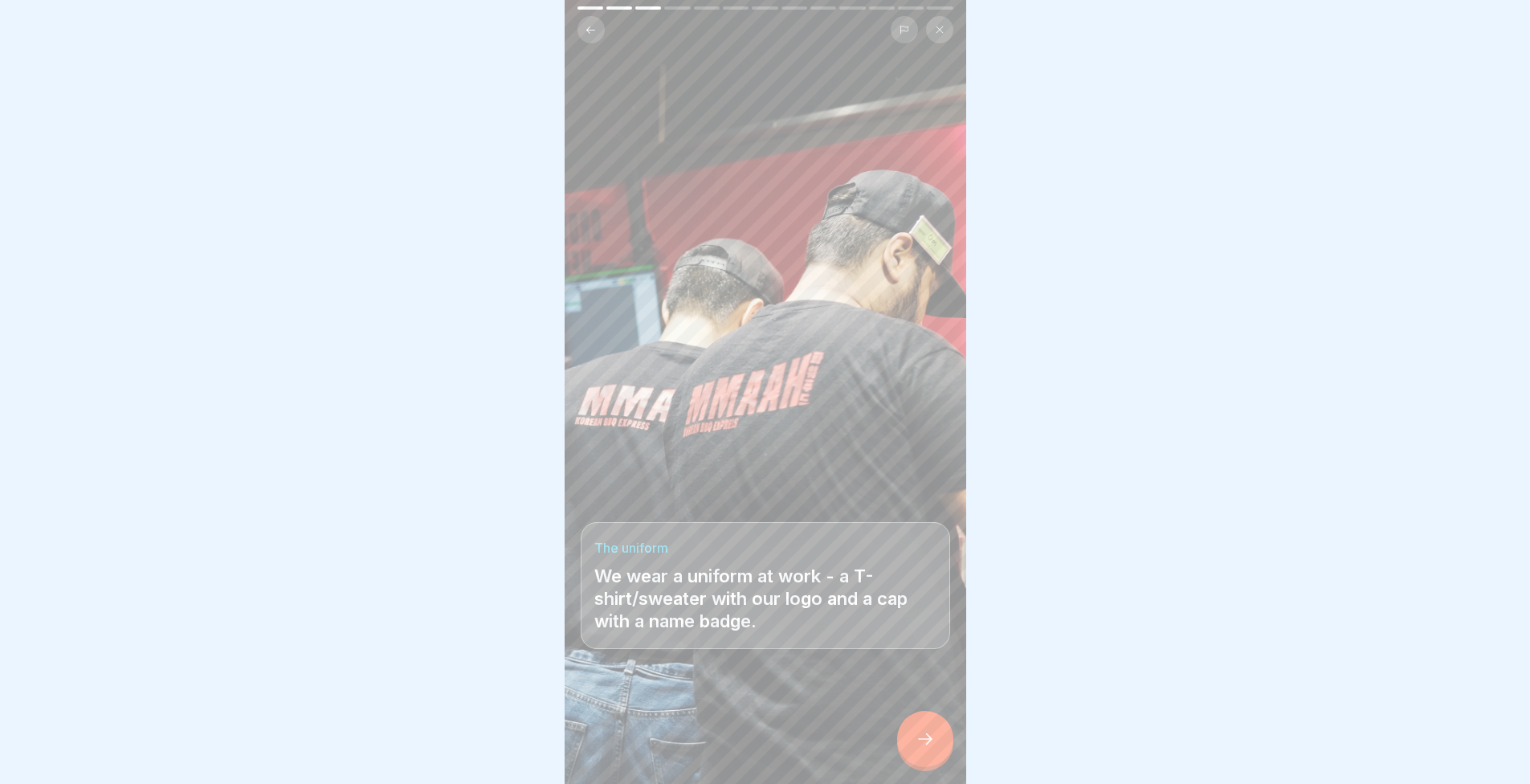
click at [918, 748] on icon at bounding box center [925, 739] width 19 height 19
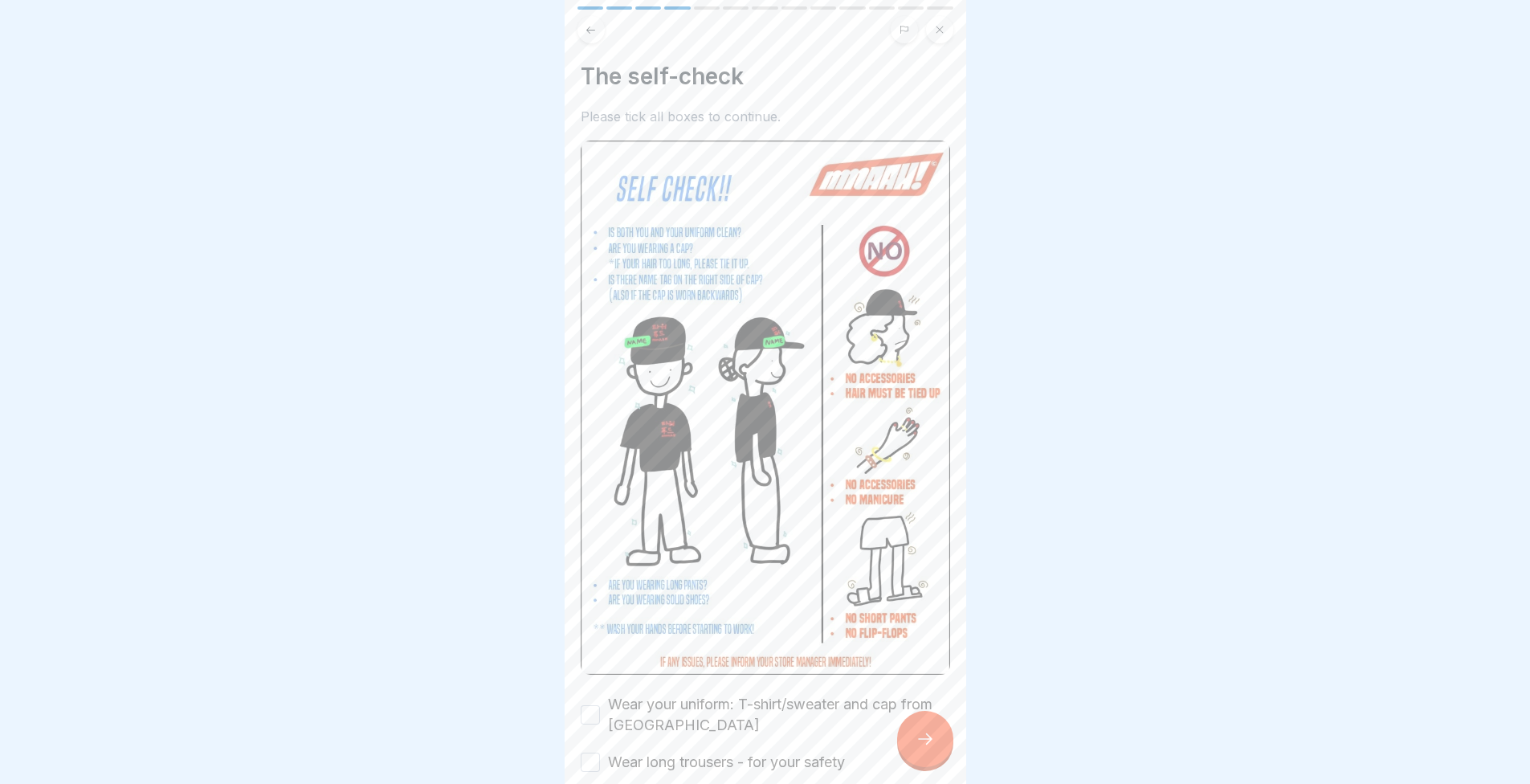
click at [917, 748] on icon at bounding box center [925, 739] width 19 height 19
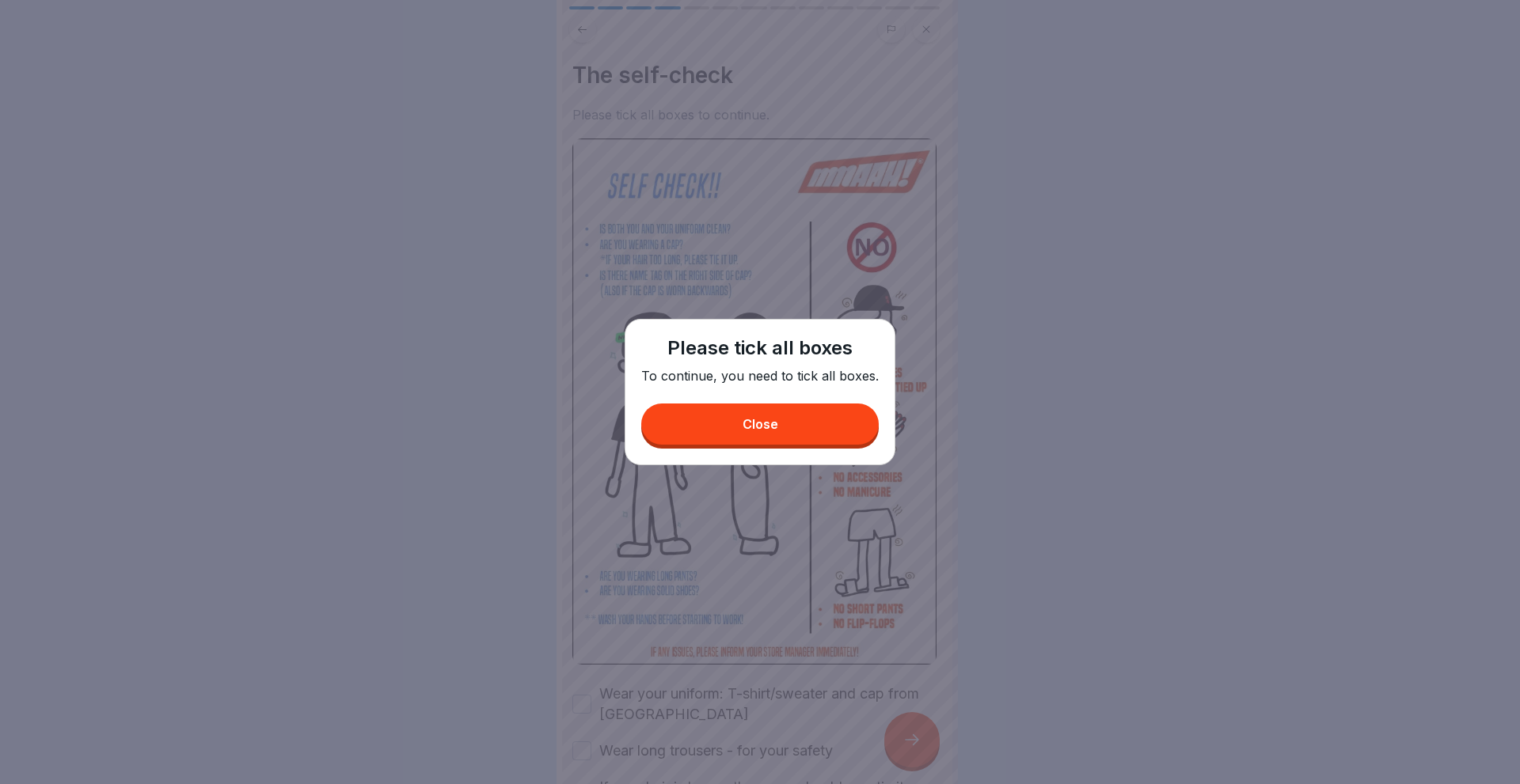
click at [802, 417] on button "Close" at bounding box center [760, 423] width 238 height 41
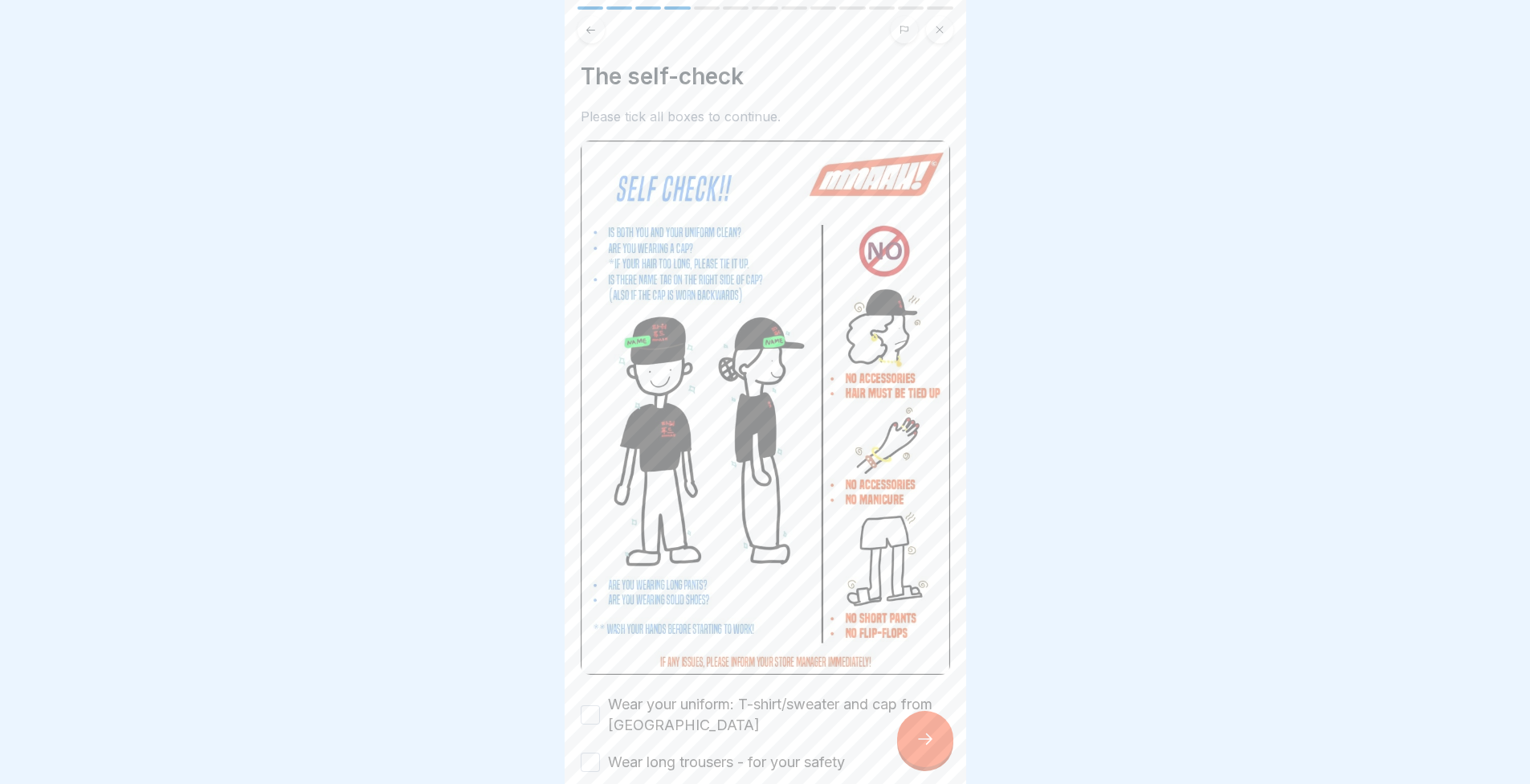
scroll to position [220, 0]
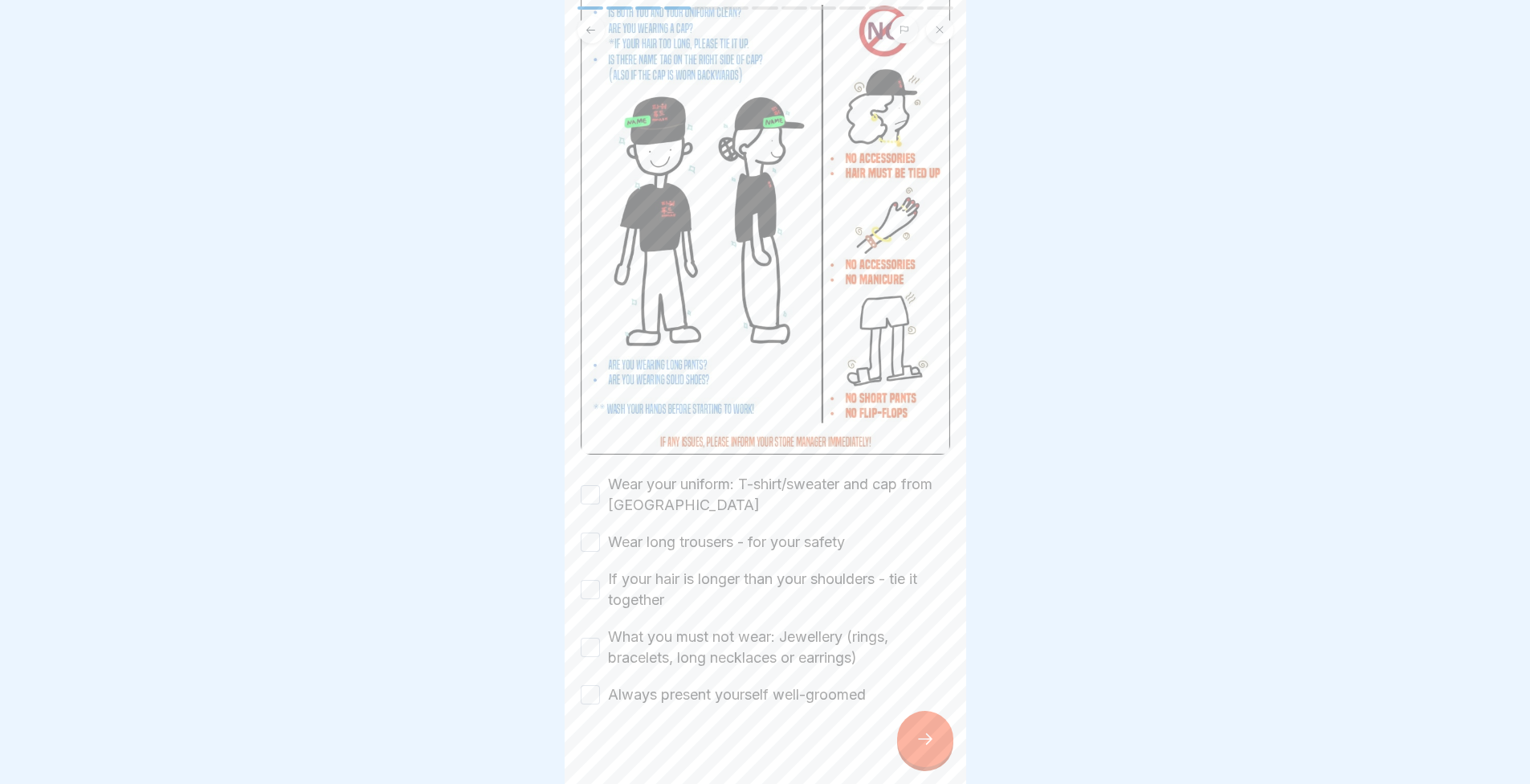
click at [591, 485] on button "Wear your uniform: T-shirt/sweater and cap from [GEOGRAPHIC_DATA]" at bounding box center [590, 495] width 19 height 19
click at [600, 532] on button "Wear long trousers - for your safety" at bounding box center [590, 542] width 19 height 19
click at [597, 582] on div "If your hair is longer than your shoulders - tie it together" at bounding box center [765, 589] width 369 height 41
click at [600, 640] on div "What you must not wear: Jewellery (rings, bracelets, long necklaces or earrings)" at bounding box center [765, 647] width 369 height 41
click at [594, 705] on div at bounding box center [765, 753] width 369 height 96
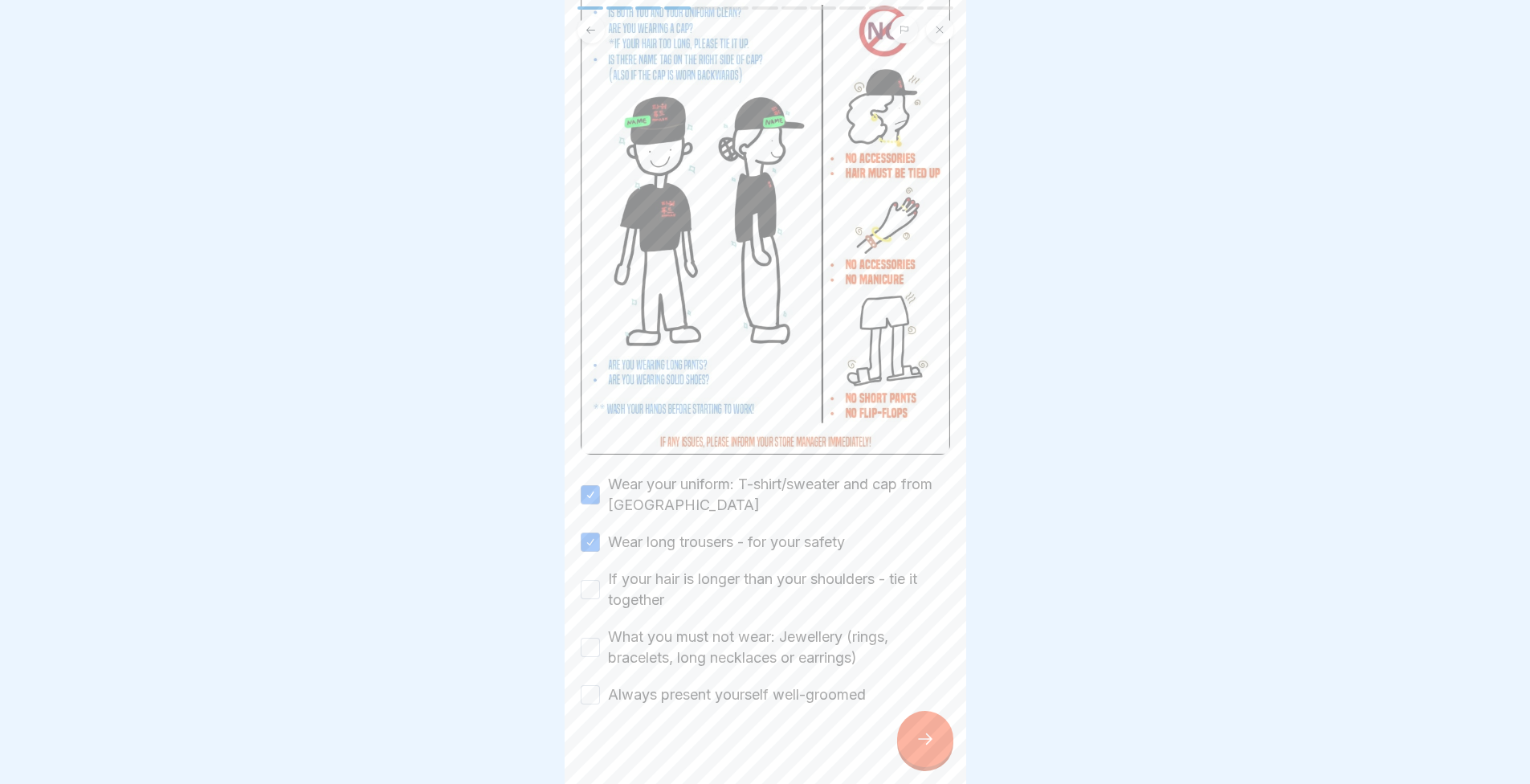
click at [592, 685] on button "Always present yourself well-groomed" at bounding box center [590, 695] width 19 height 19
click at [593, 638] on button "What you must not wear: Jewellery (rings, bracelets, long necklaces or earrings)" at bounding box center [590, 648] width 19 height 19
click at [586, 579] on button "If your hair is longer than your shoulders - tie it together" at bounding box center [590, 589] width 19 height 19
click at [924, 748] on icon at bounding box center [925, 739] width 19 height 19
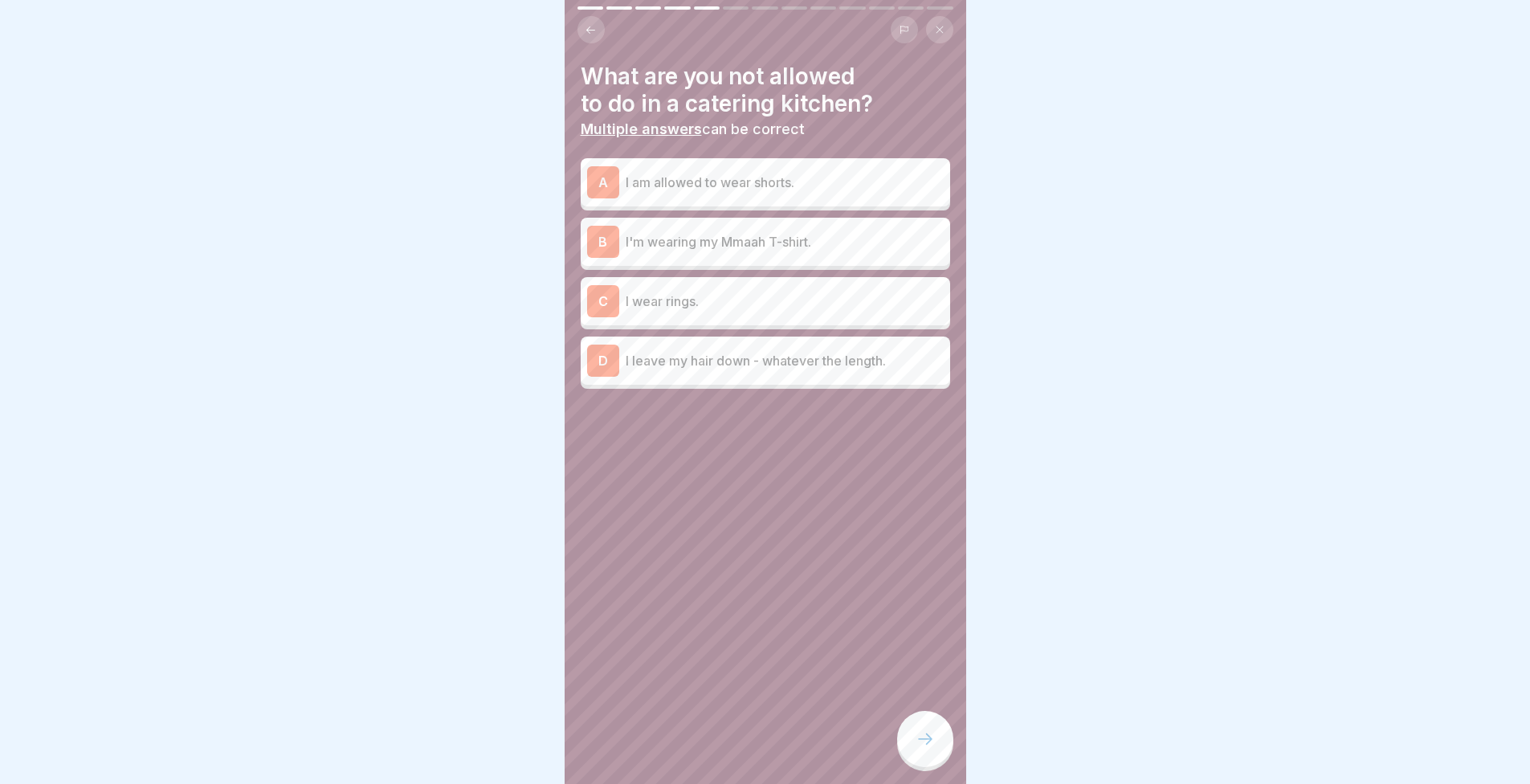
click at [693, 305] on p "I wear rings." at bounding box center [784, 301] width 318 height 19
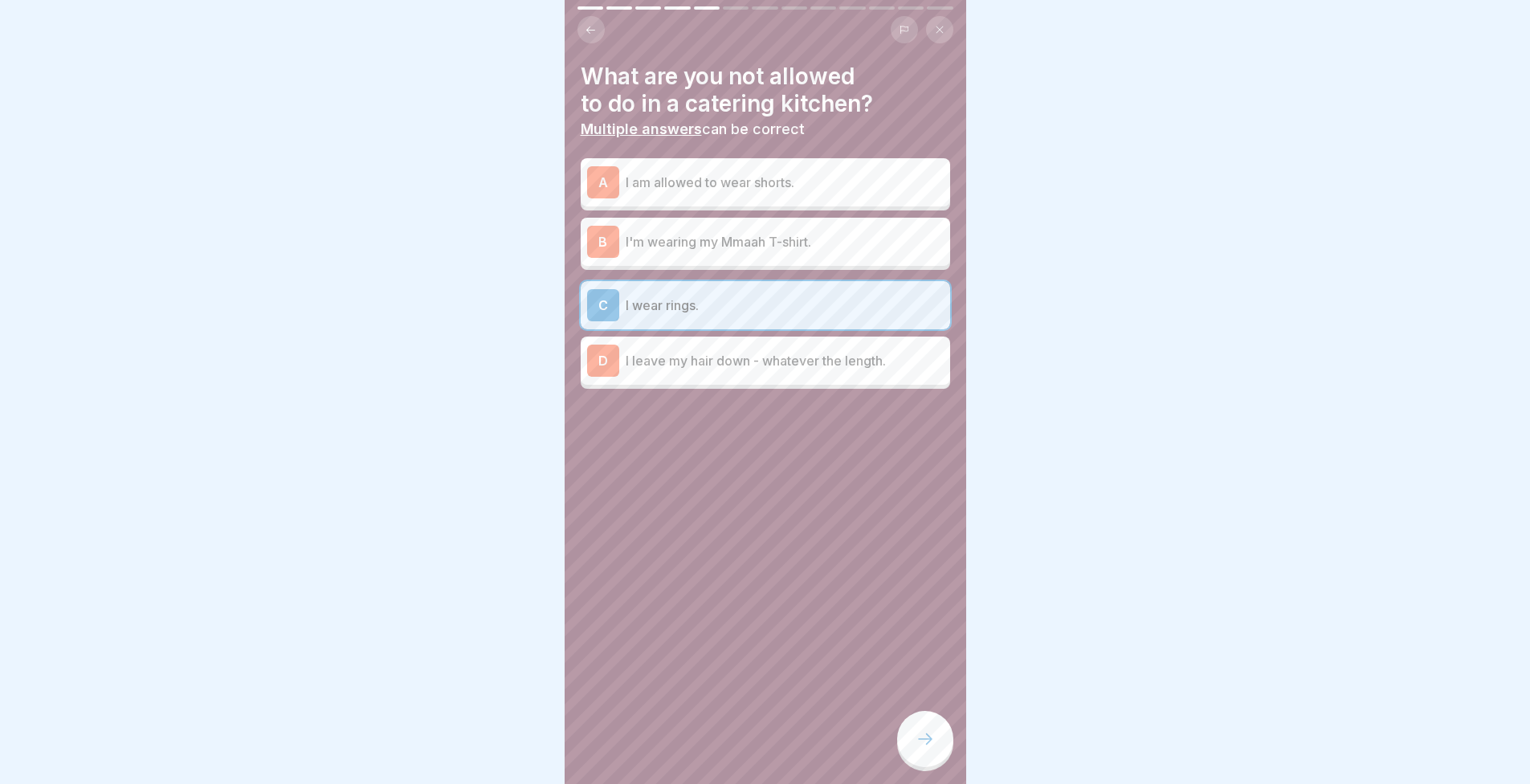
click at [698, 360] on p "I leave my hair down - whatever the length." at bounding box center [784, 360] width 318 height 19
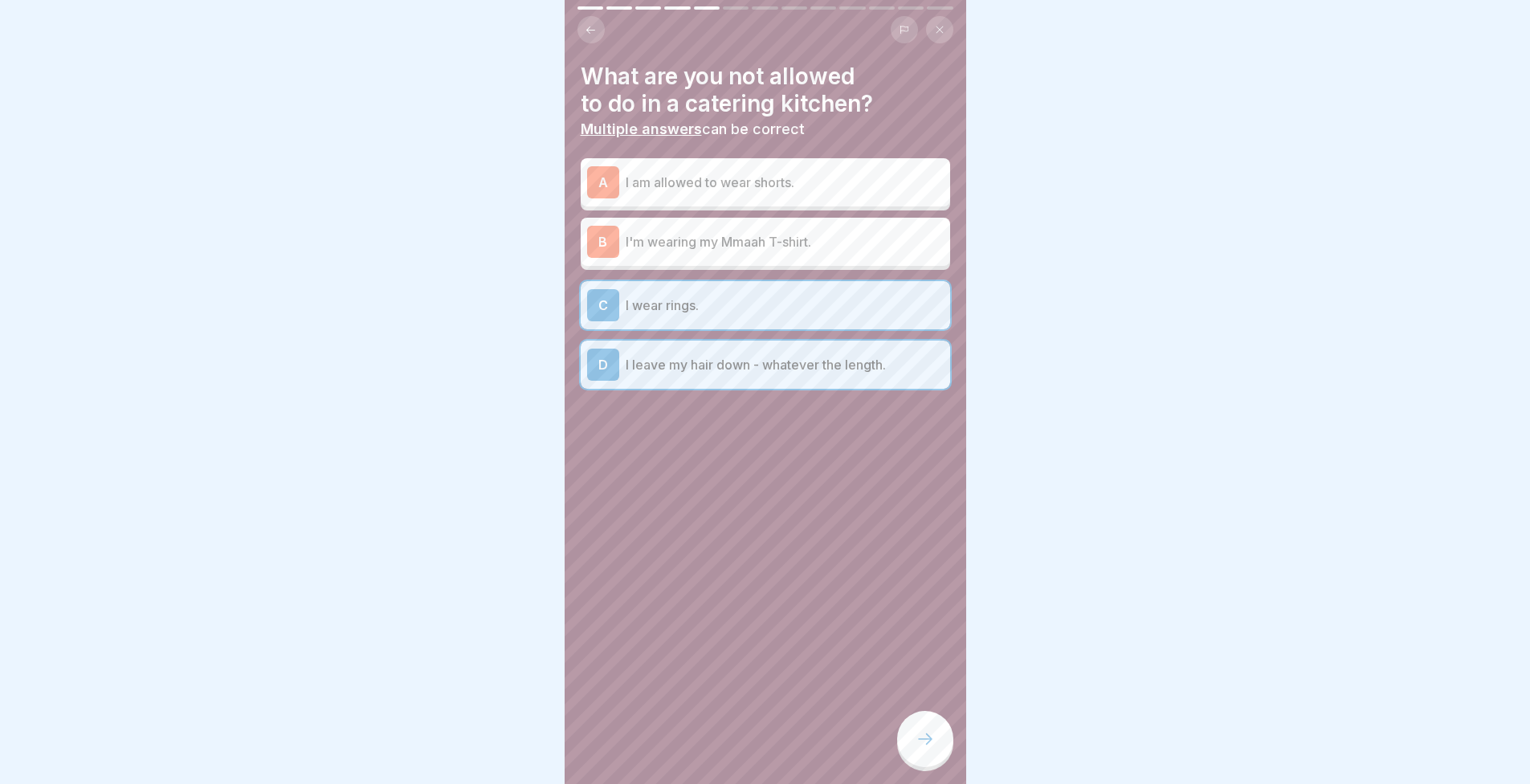
click at [693, 173] on p "I am allowed to wear shorts." at bounding box center [784, 183] width 318 height 19
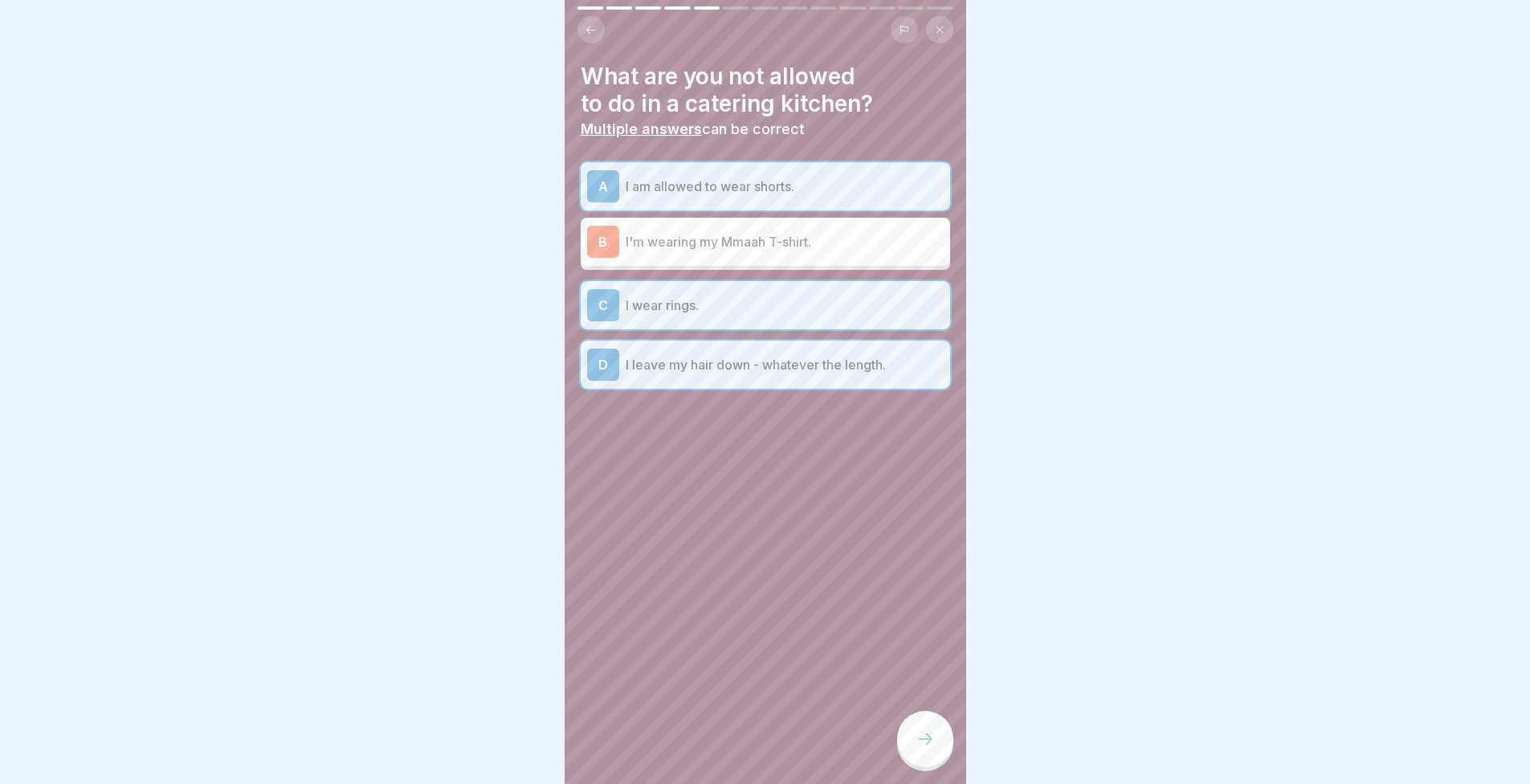
click at [946, 749] on div at bounding box center [925, 739] width 57 height 57
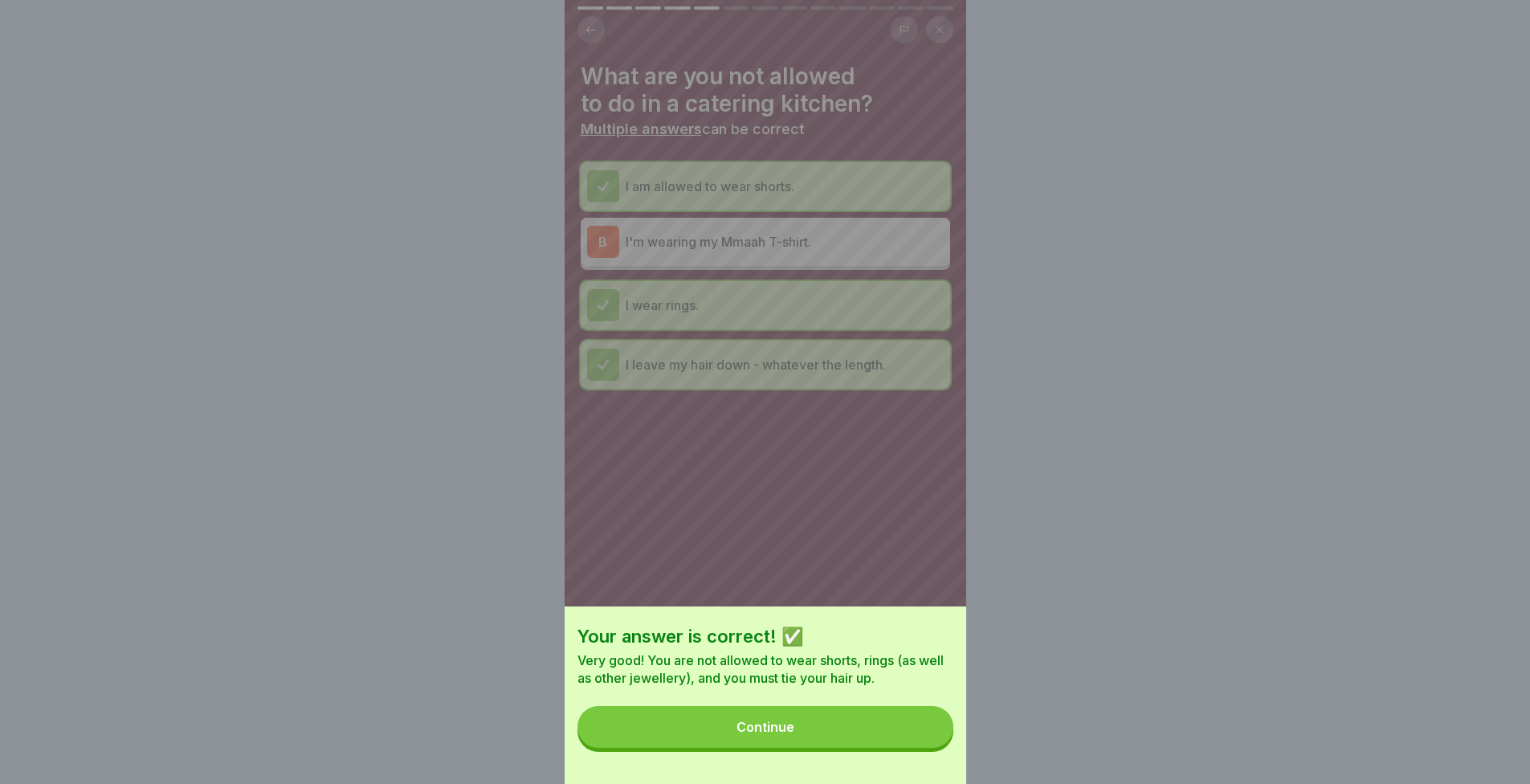
click at [833, 707] on div "Your answer is correct! ✅ Very good! You are not allowed to wear shorts, rings …" at bounding box center [766, 695] width 402 height 178
click at [827, 741] on button "Continue" at bounding box center [765, 726] width 376 height 41
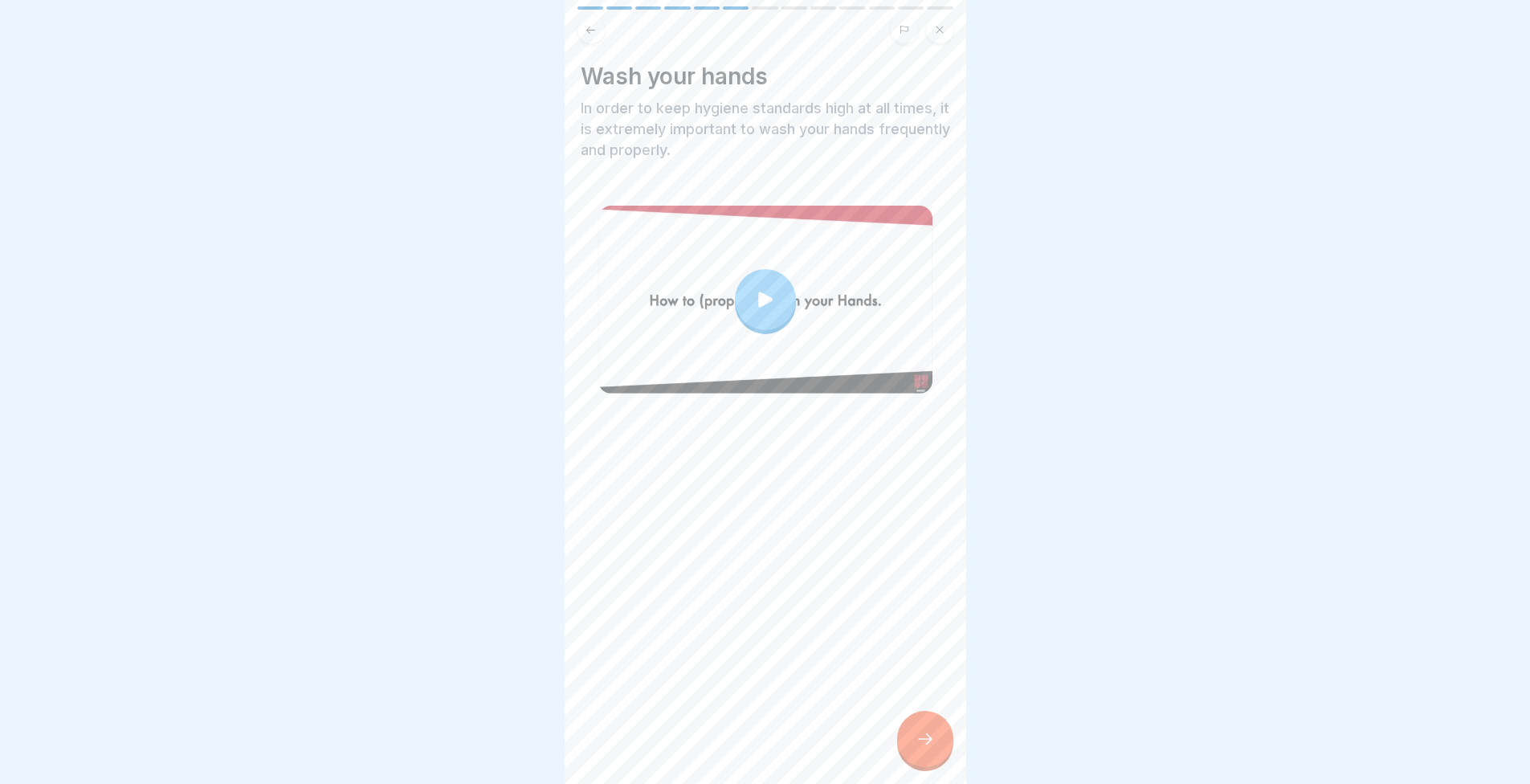
click at [754, 304] on icon at bounding box center [765, 299] width 22 height 22
click at [912, 753] on div at bounding box center [925, 739] width 57 height 57
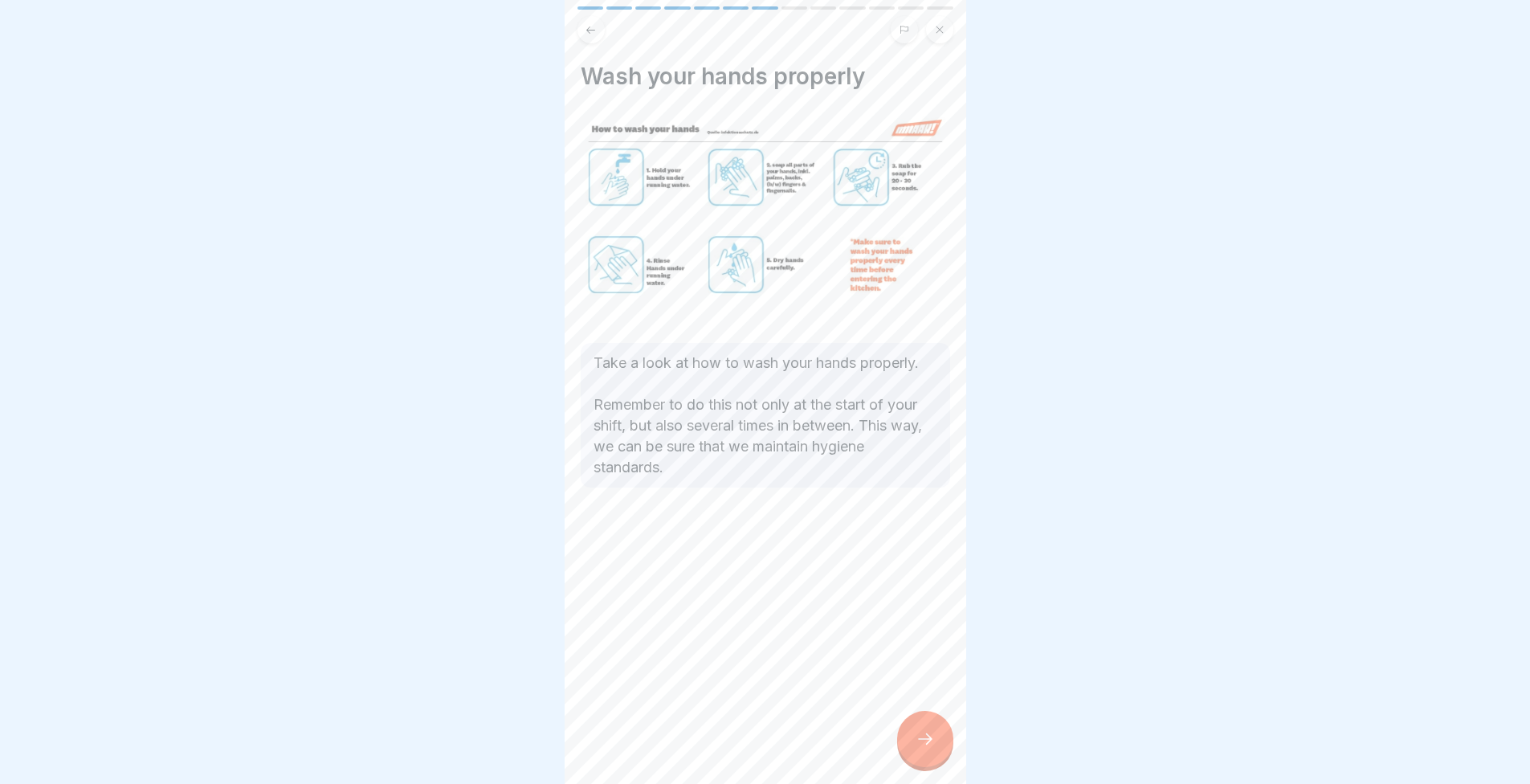
click at [933, 747] on icon at bounding box center [925, 739] width 19 height 19
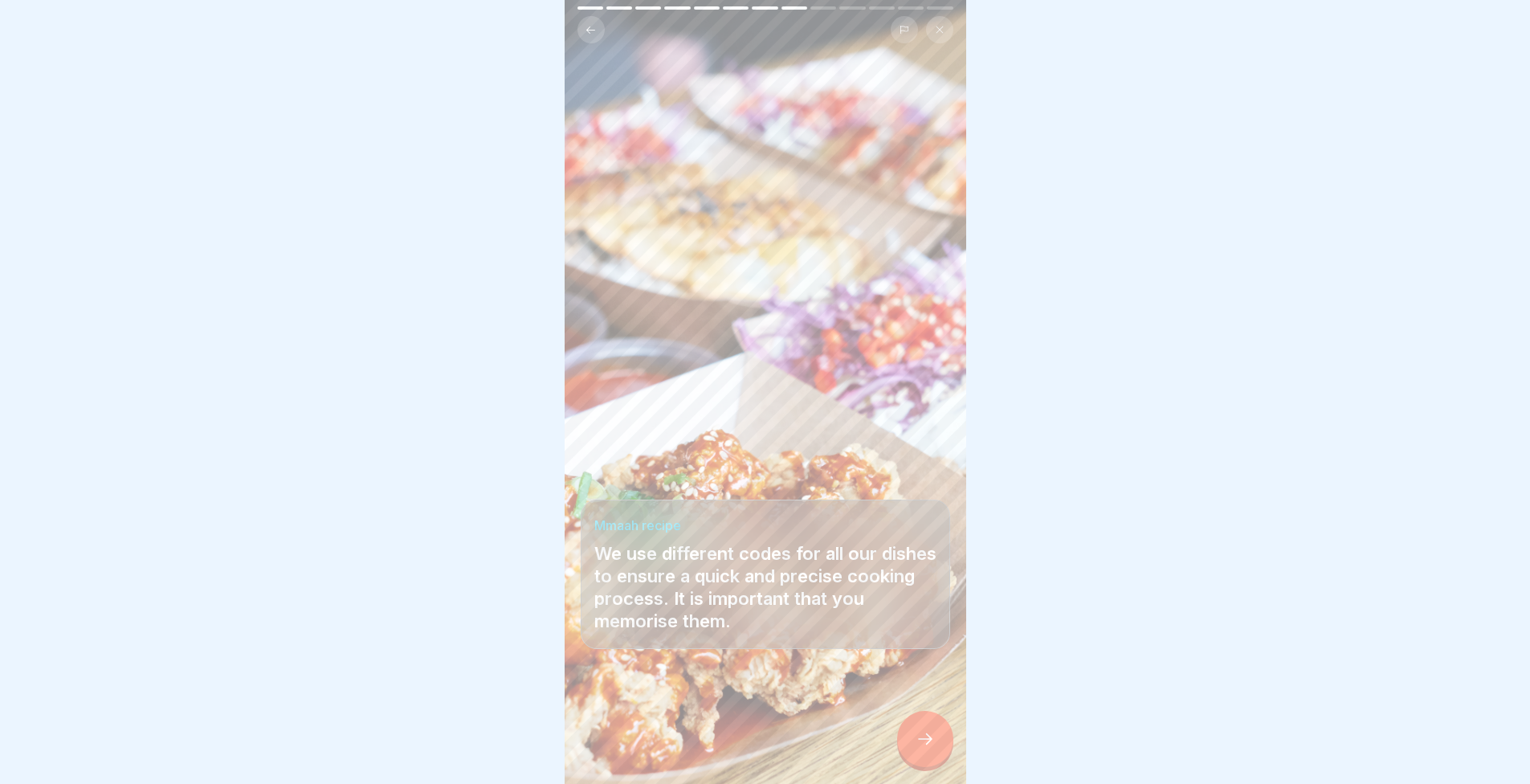
scroll to position [12, 0]
click at [920, 752] on div at bounding box center [925, 739] width 57 height 57
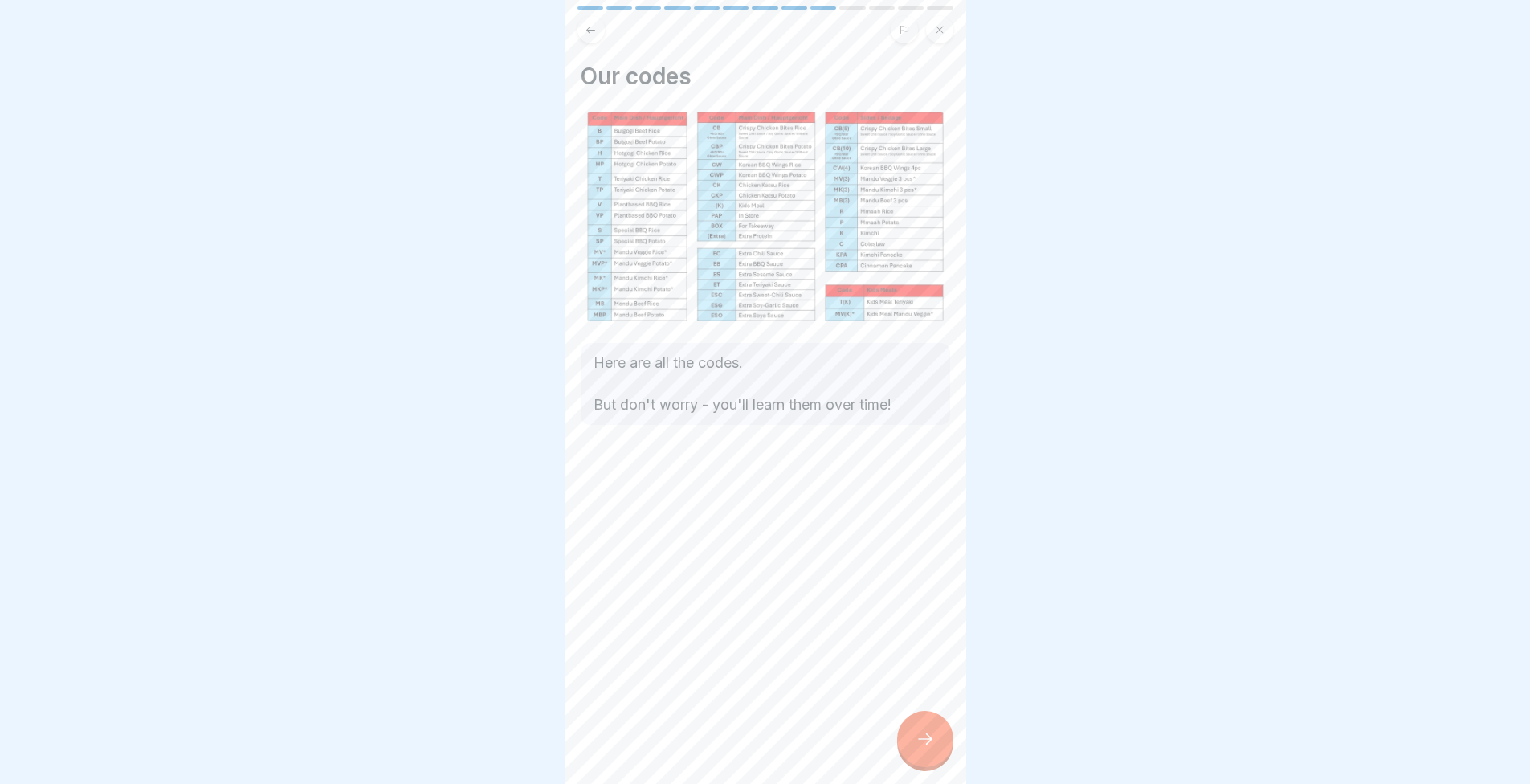
click at [942, 746] on div at bounding box center [925, 739] width 57 height 57
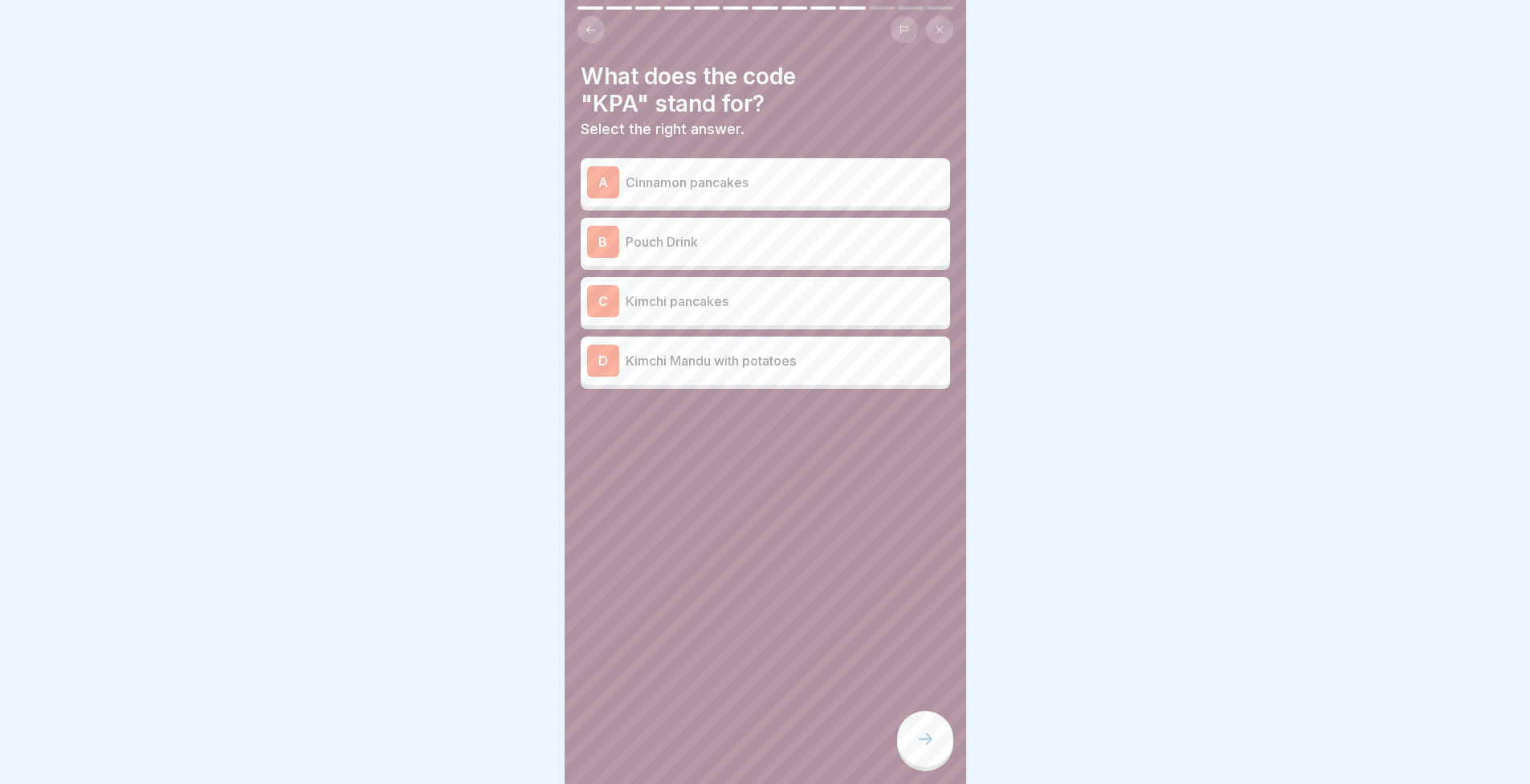
click at [718, 295] on p "Kimchi pancakes" at bounding box center [784, 301] width 318 height 19
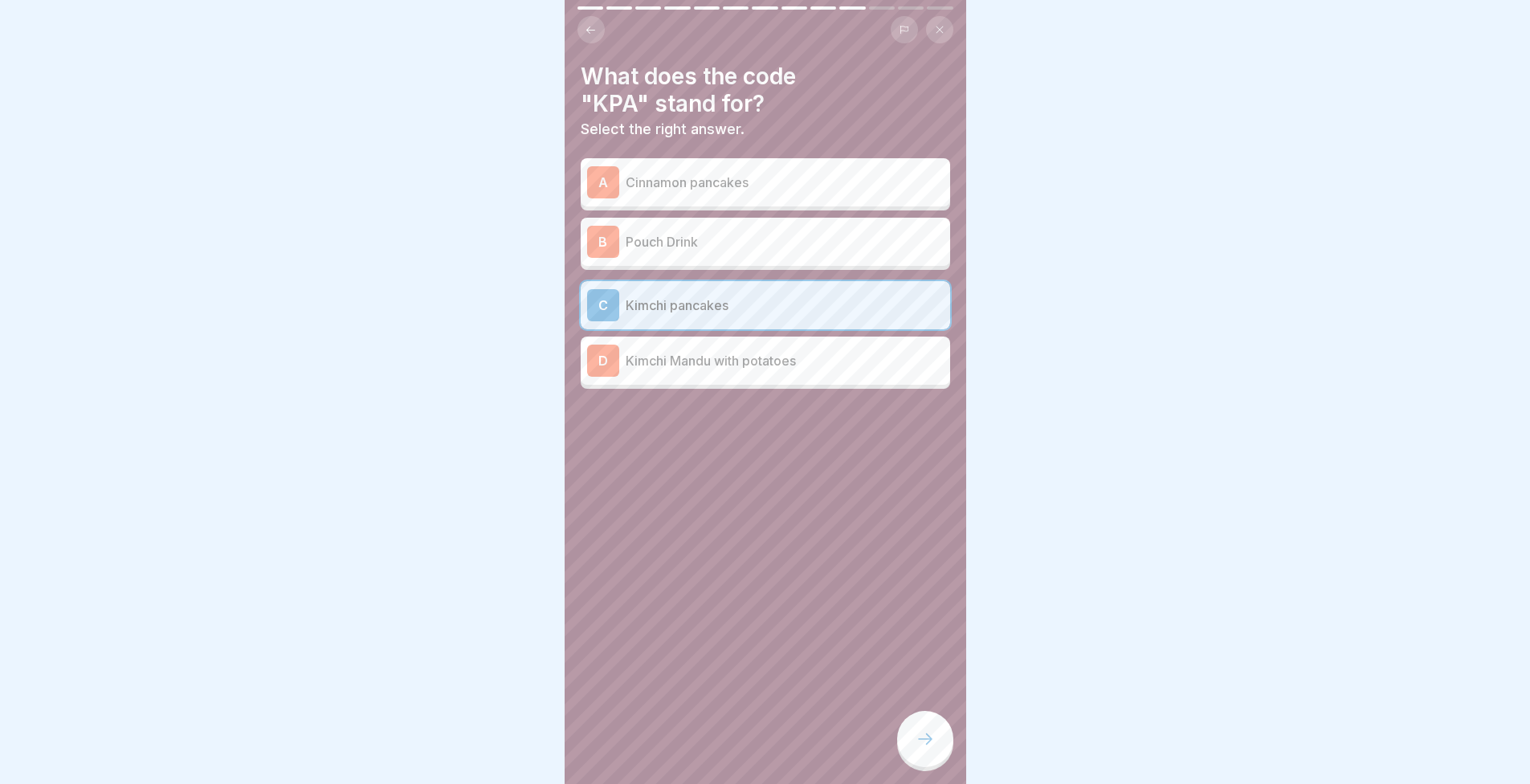
click at [921, 729] on div at bounding box center [925, 739] width 57 height 57
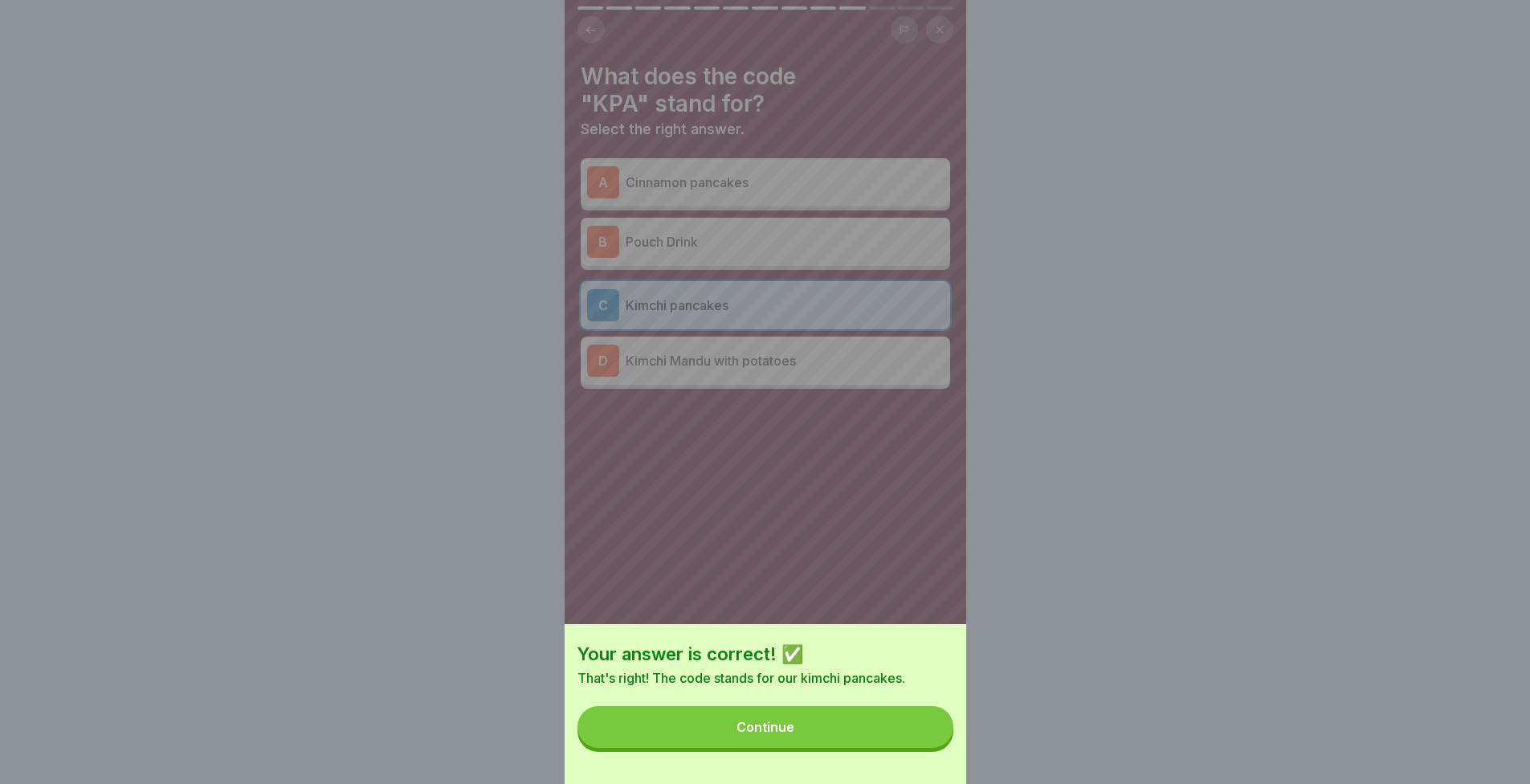
click at [754, 734] on div "Continue" at bounding box center [765, 726] width 58 height 14
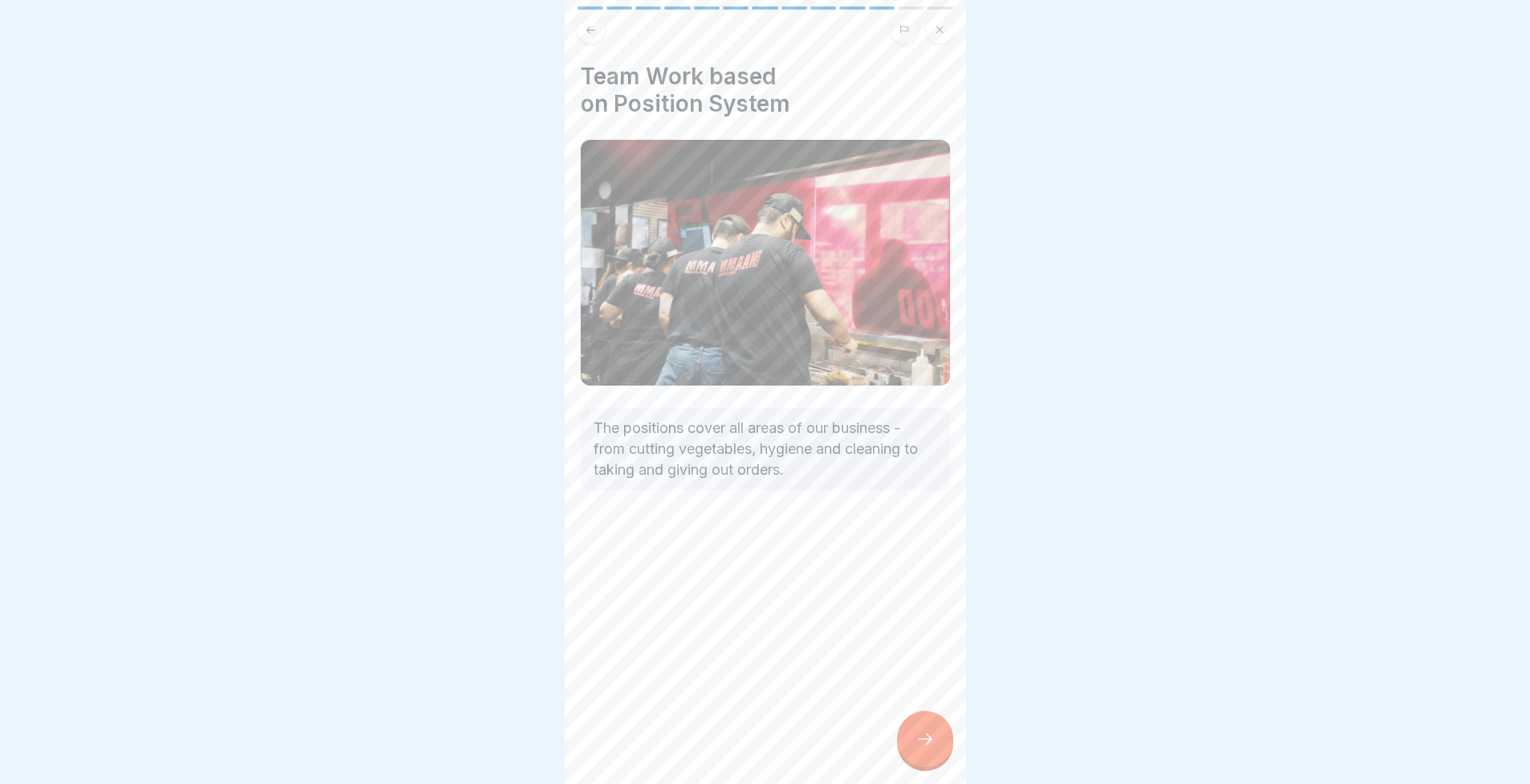
click at [917, 731] on icon at bounding box center [925, 739] width 19 height 19
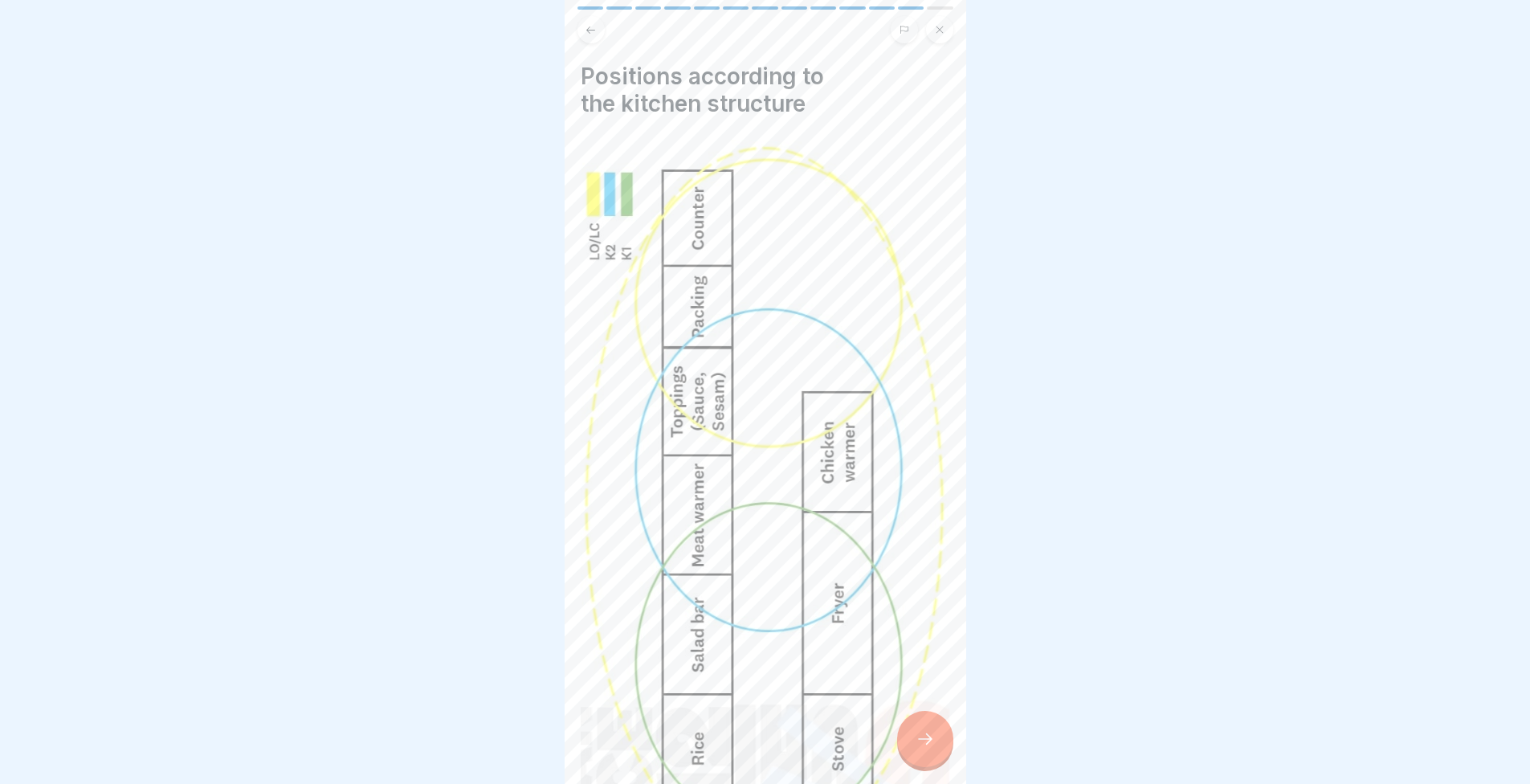
click at [924, 720] on div at bounding box center [925, 739] width 57 height 57
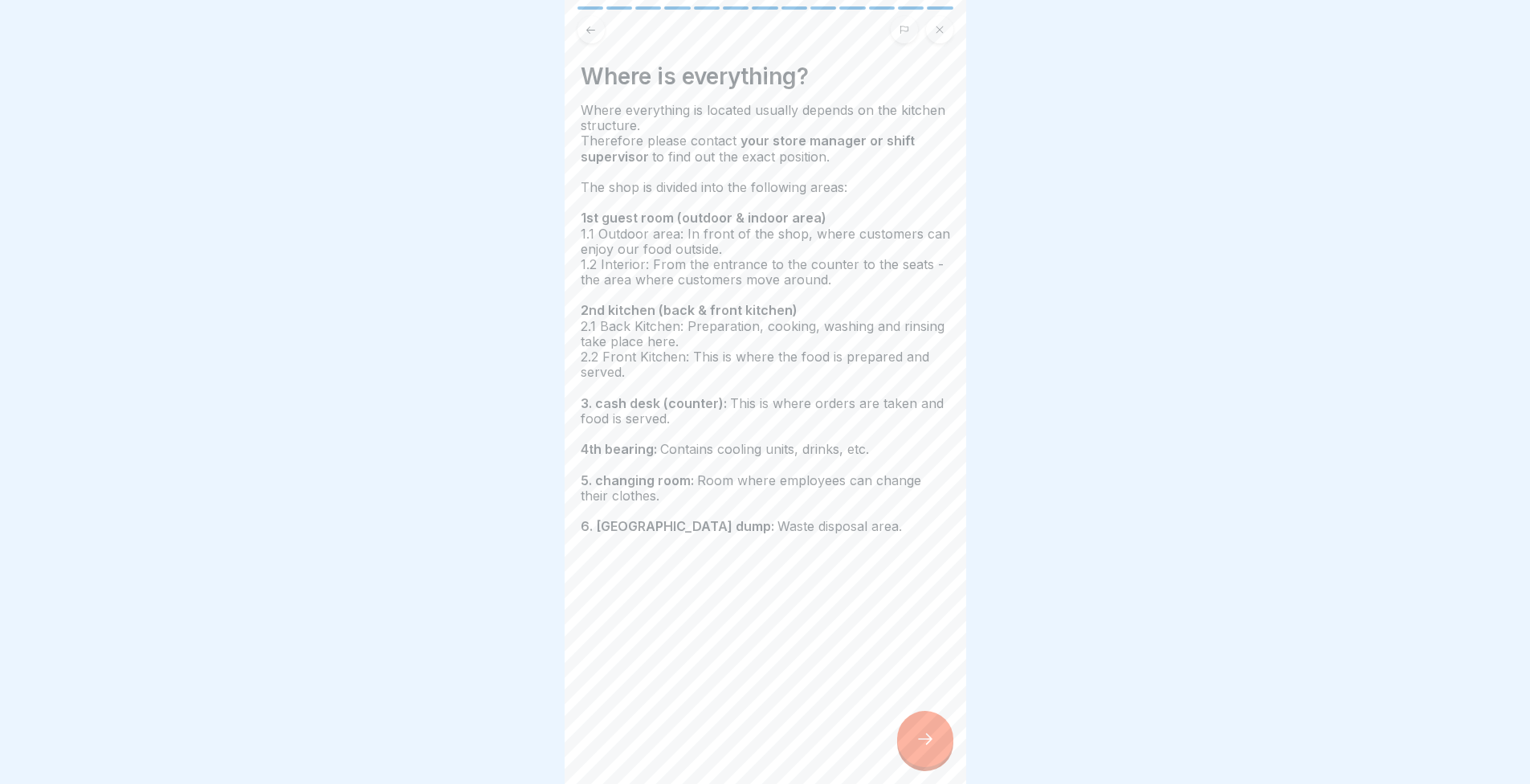
click at [923, 720] on div at bounding box center [925, 739] width 57 height 57
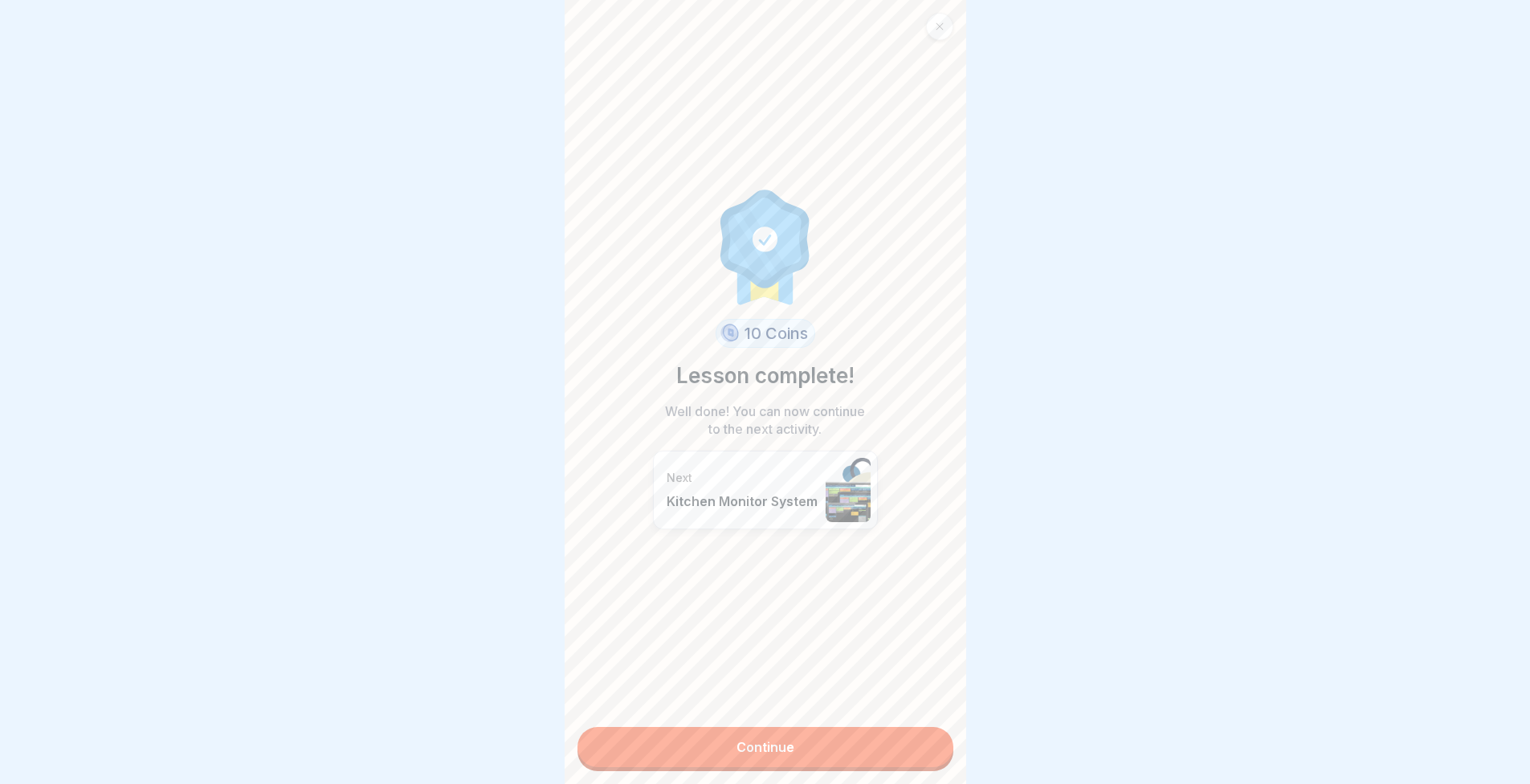
click at [845, 726] on link "Continue" at bounding box center [765, 747] width 376 height 40
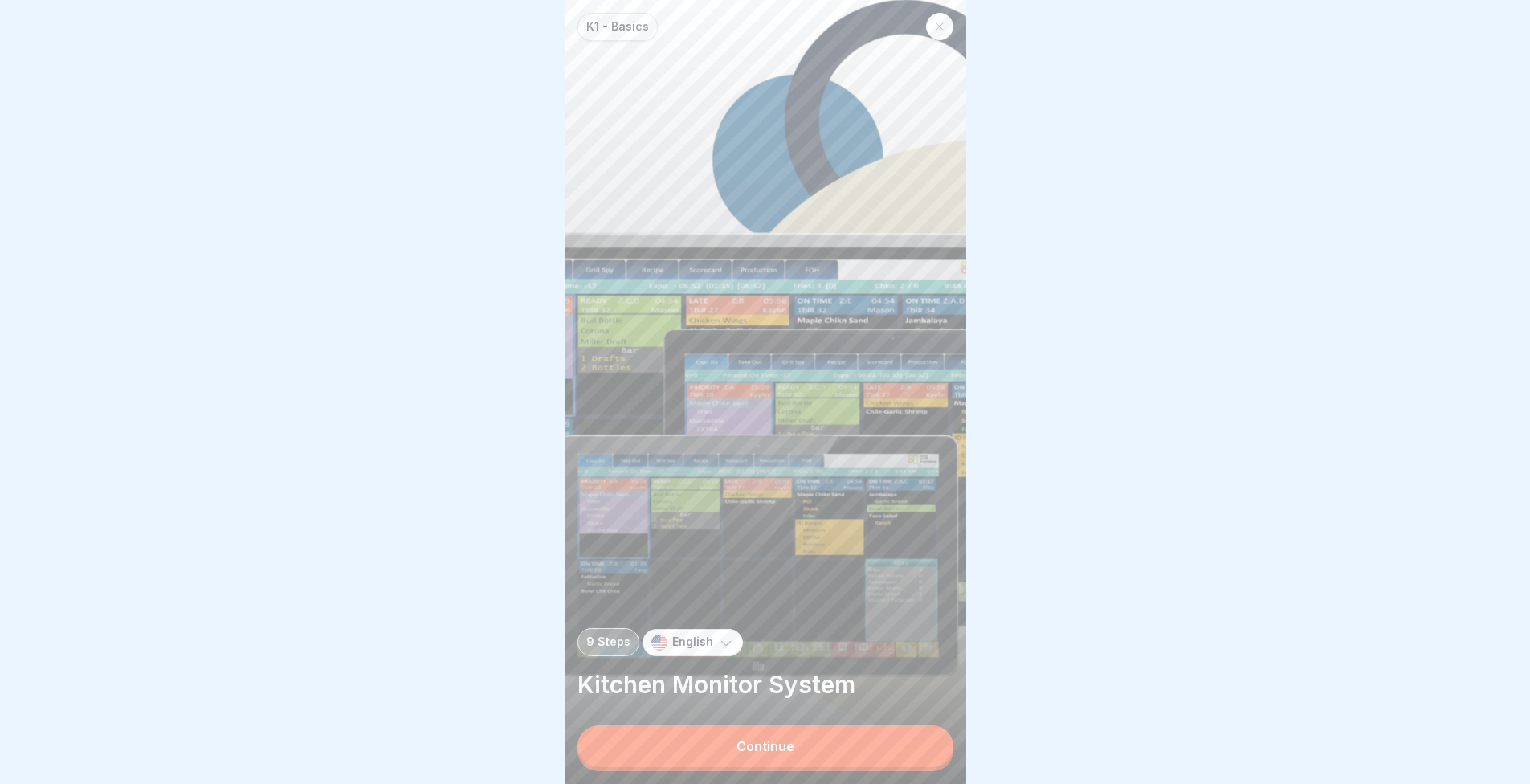
click at [790, 741] on button "Continue" at bounding box center [765, 746] width 376 height 41
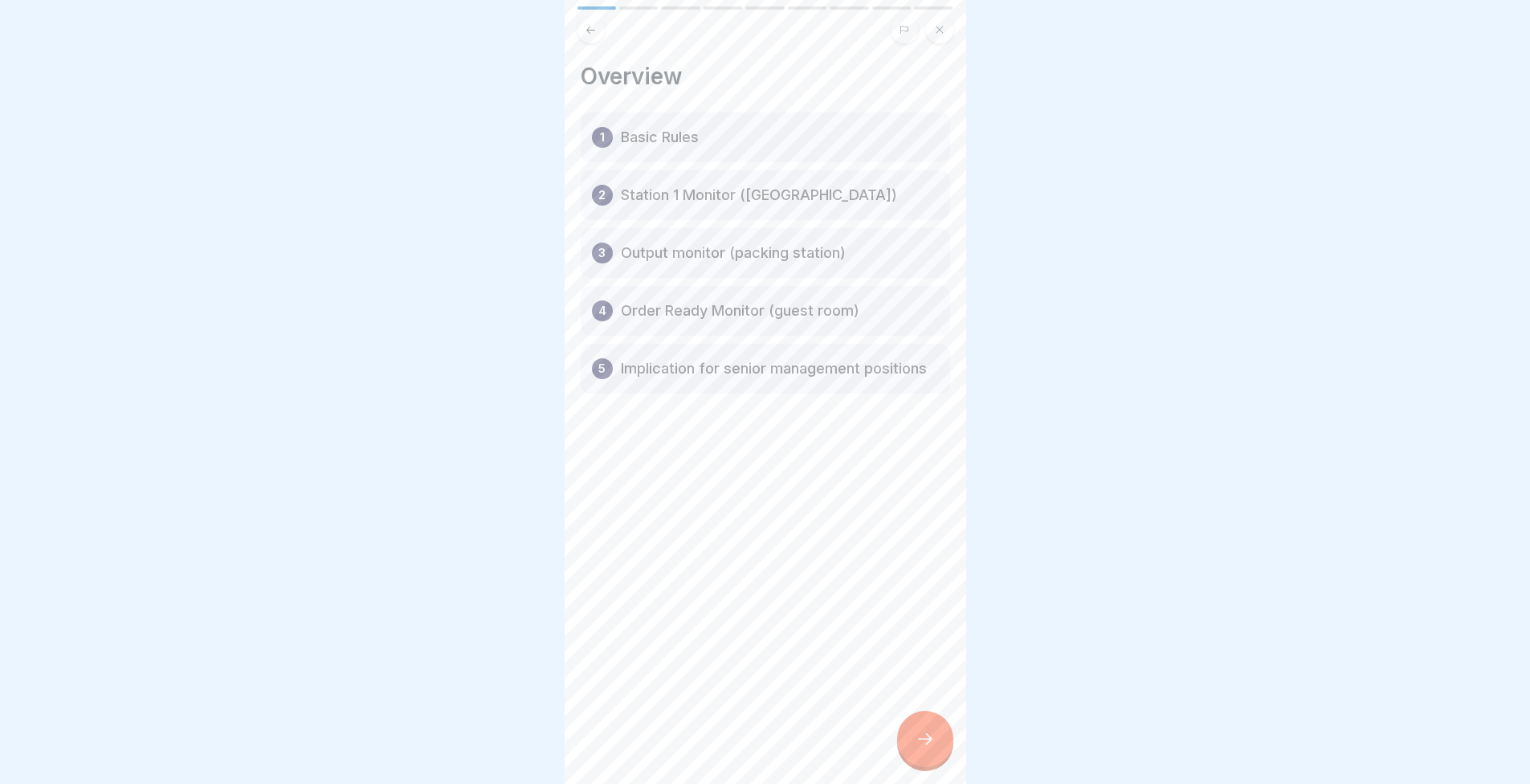
click at [947, 750] on div at bounding box center [925, 739] width 57 height 57
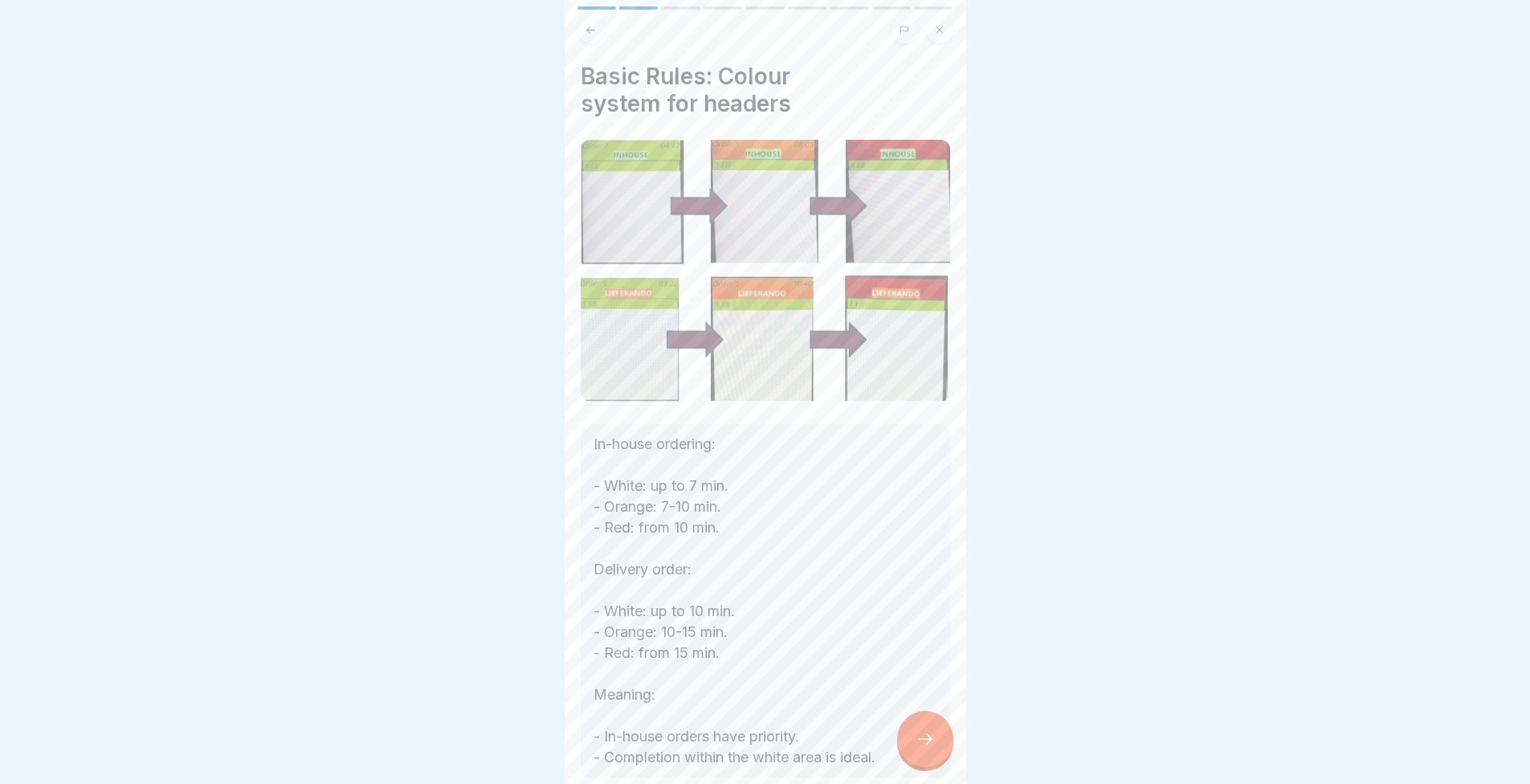
scroll to position [82, 0]
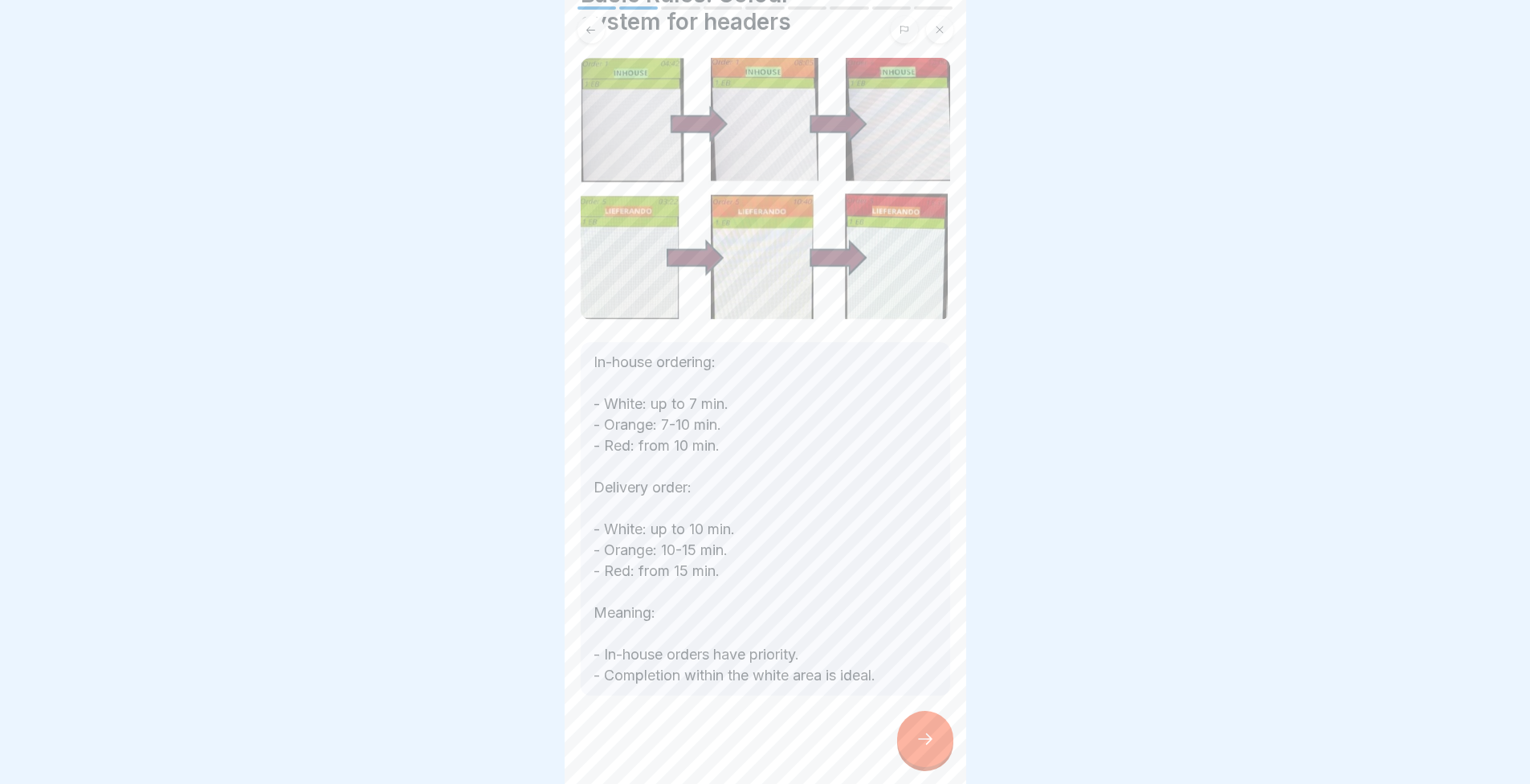
click at [937, 755] on div at bounding box center [925, 739] width 57 height 57
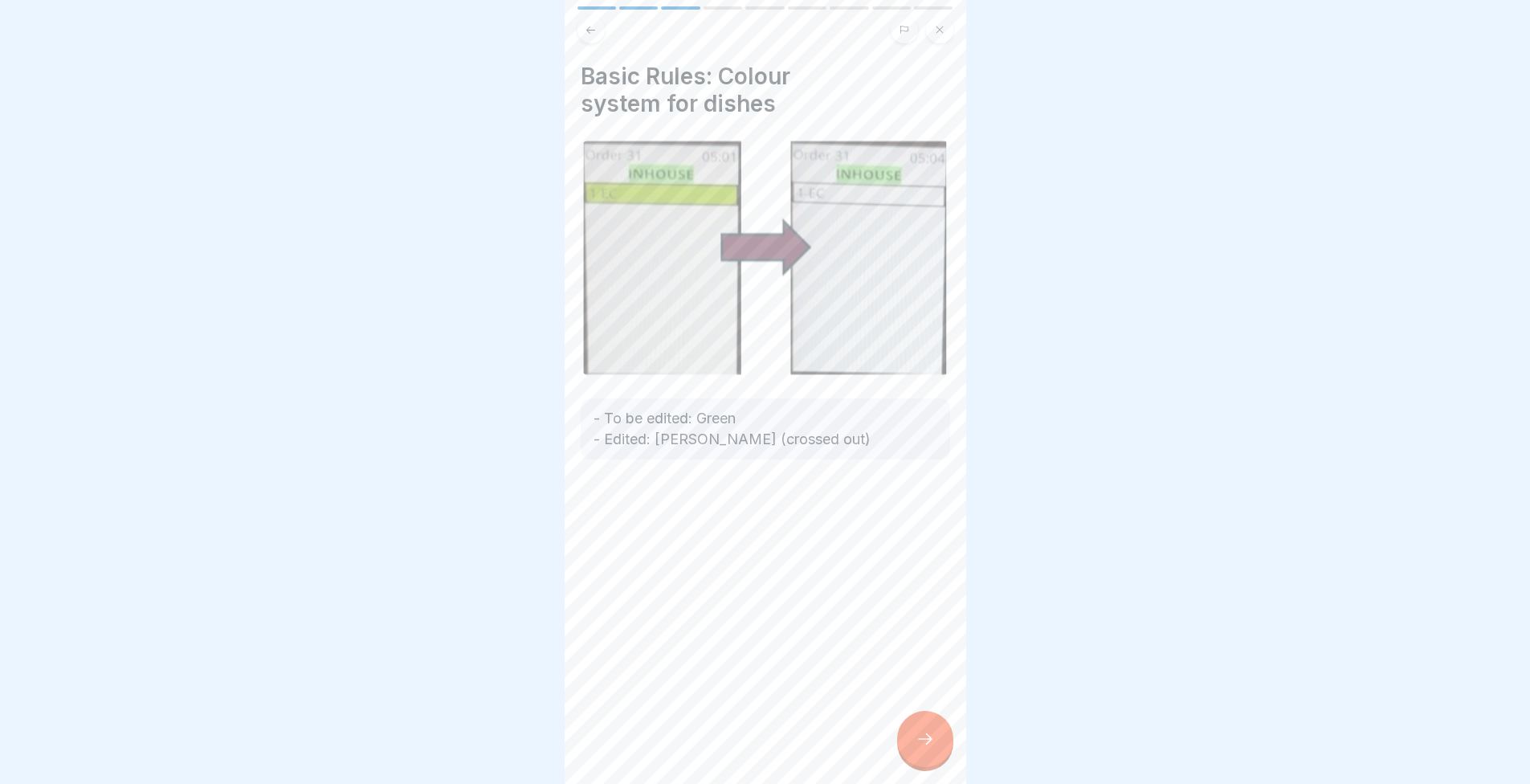
click at [927, 736] on div at bounding box center [925, 739] width 57 height 57
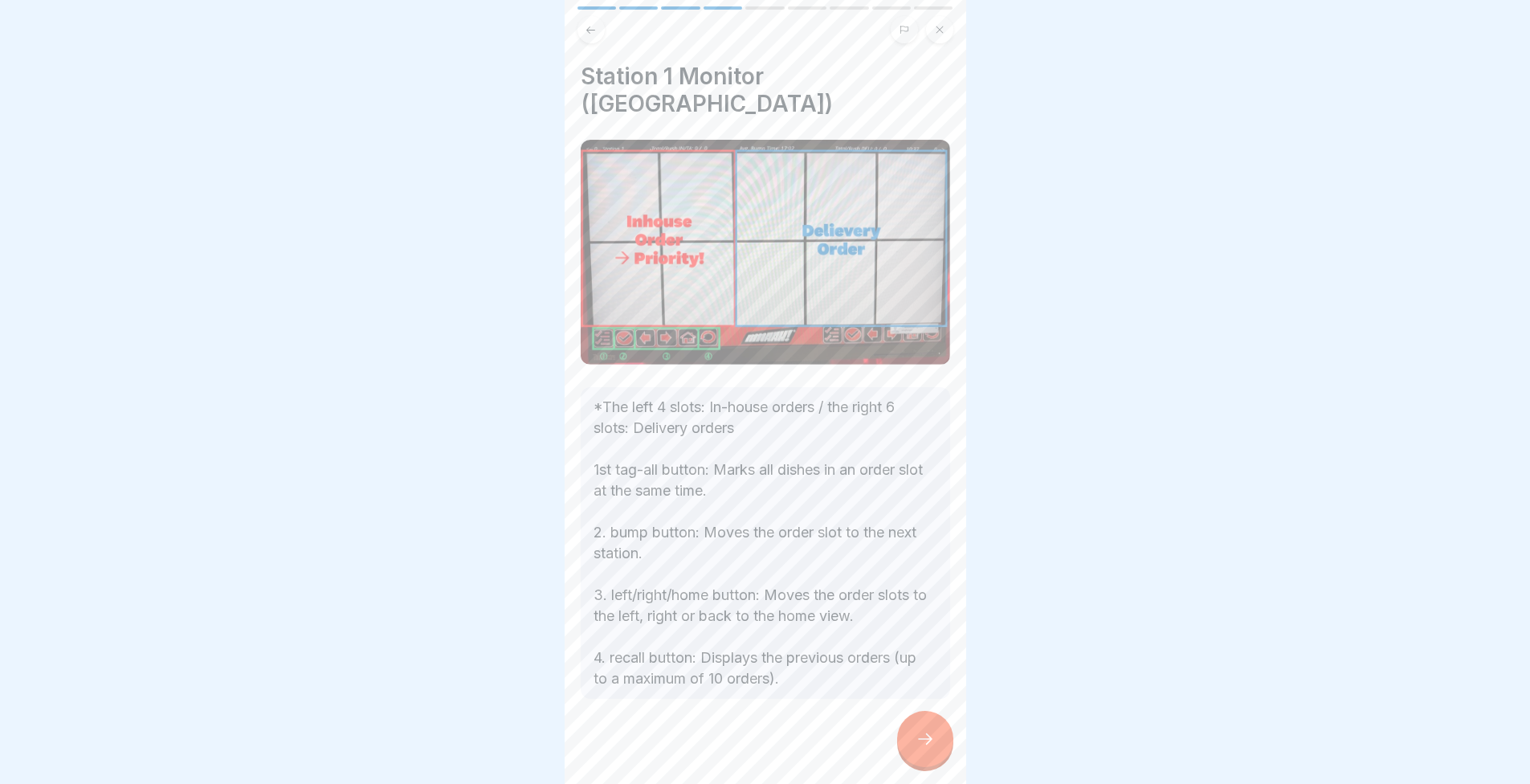
click at [936, 728] on div at bounding box center [925, 739] width 57 height 57
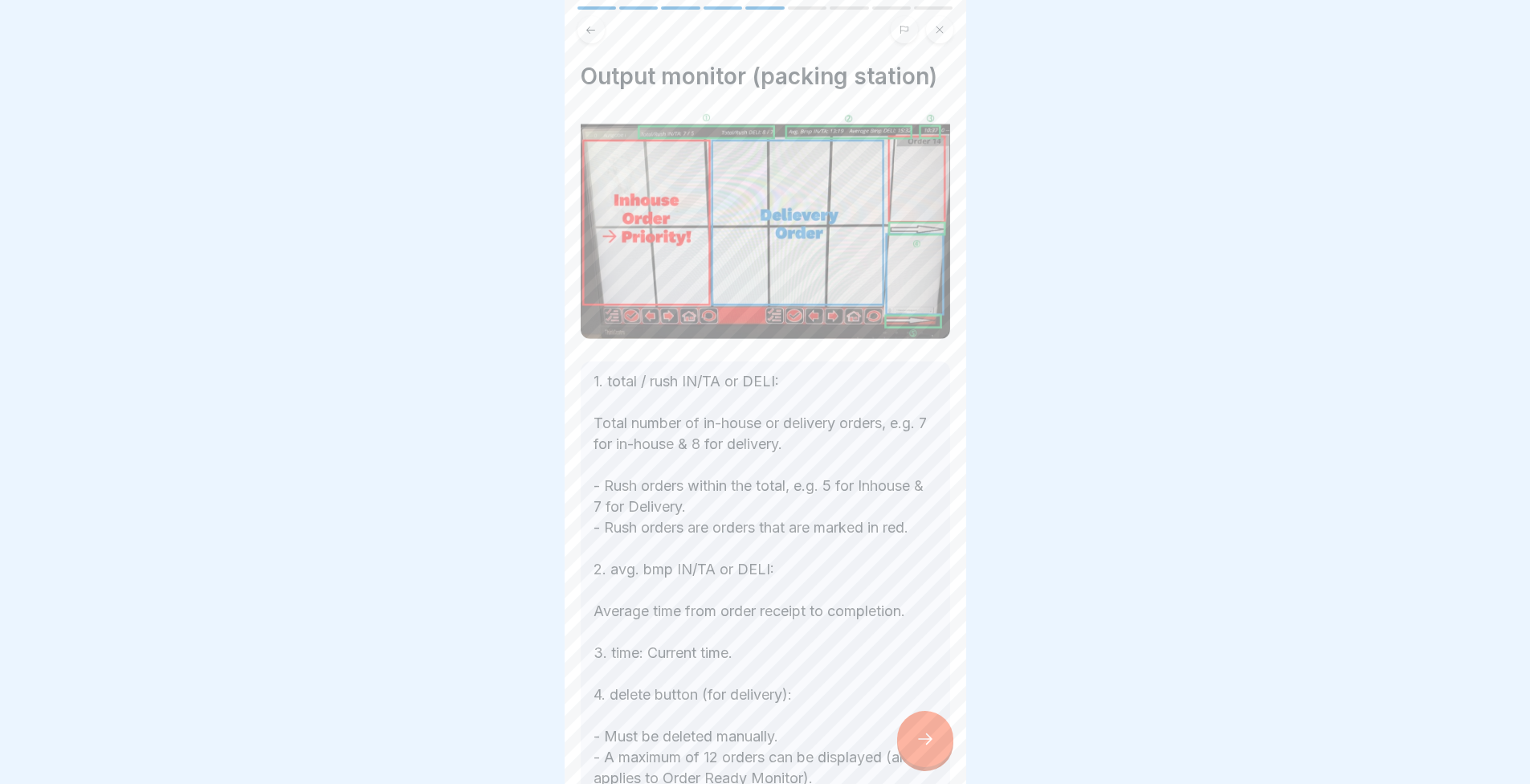
scroll to position [81, 0]
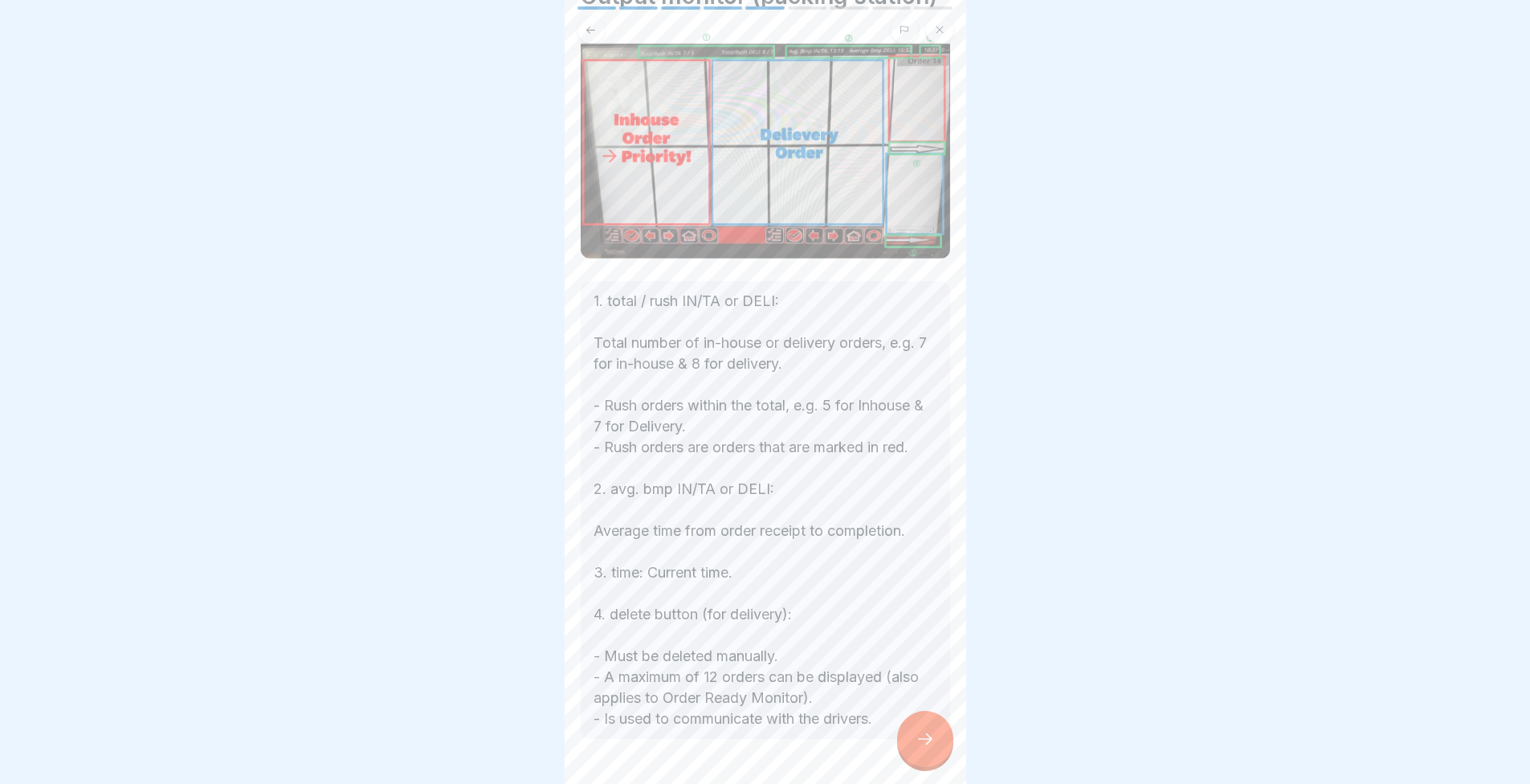
drag, startPoint x: 907, startPoint y: 746, endPoint x: 907, endPoint y: 728, distance: 18.0
click at [907, 742] on div at bounding box center [925, 739] width 57 height 57
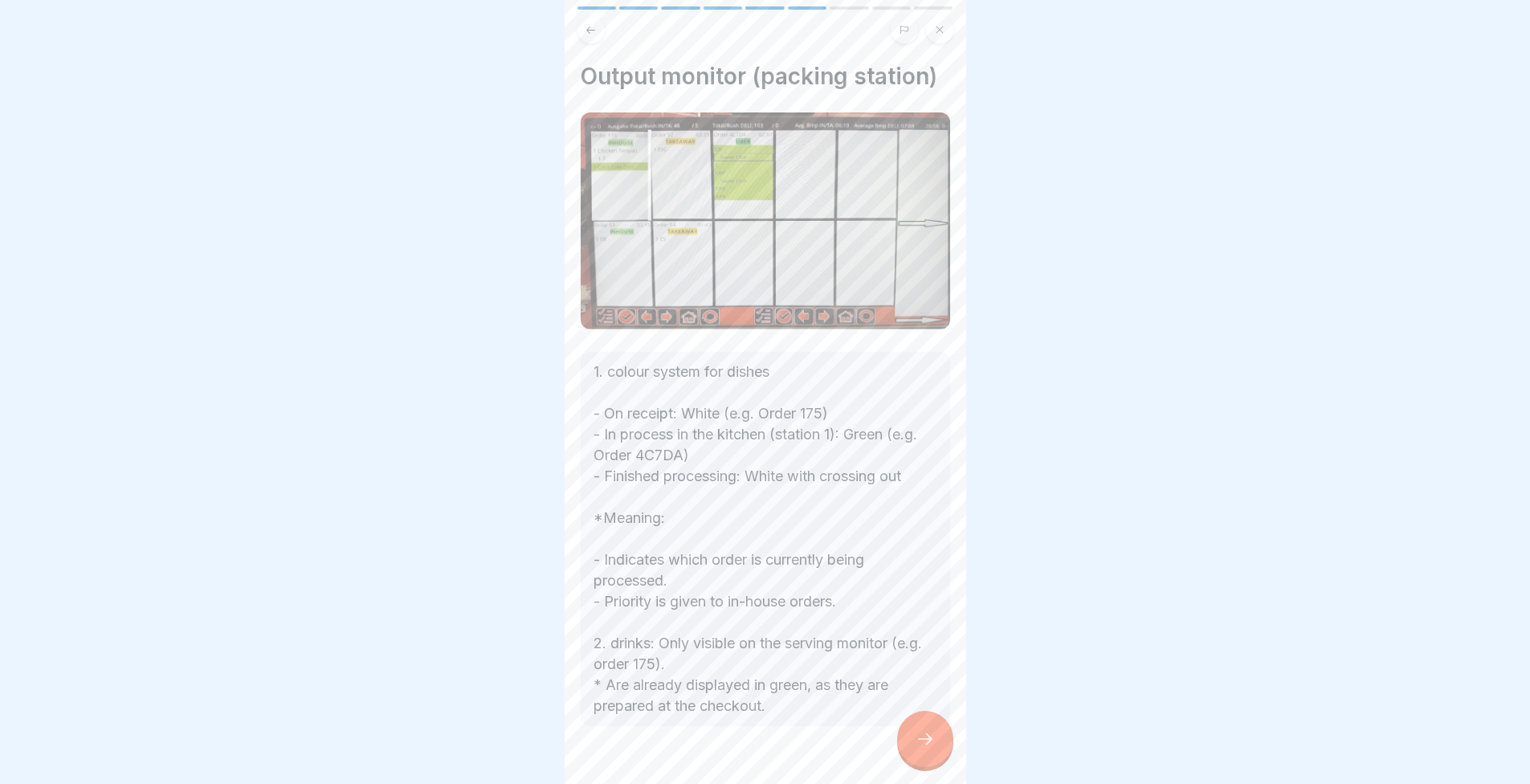
click at [511, 487] on div at bounding box center [765, 392] width 1530 height 784
click at [890, 751] on div at bounding box center [765, 774] width 369 height 96
click at [920, 746] on icon at bounding box center [925, 739] width 19 height 19
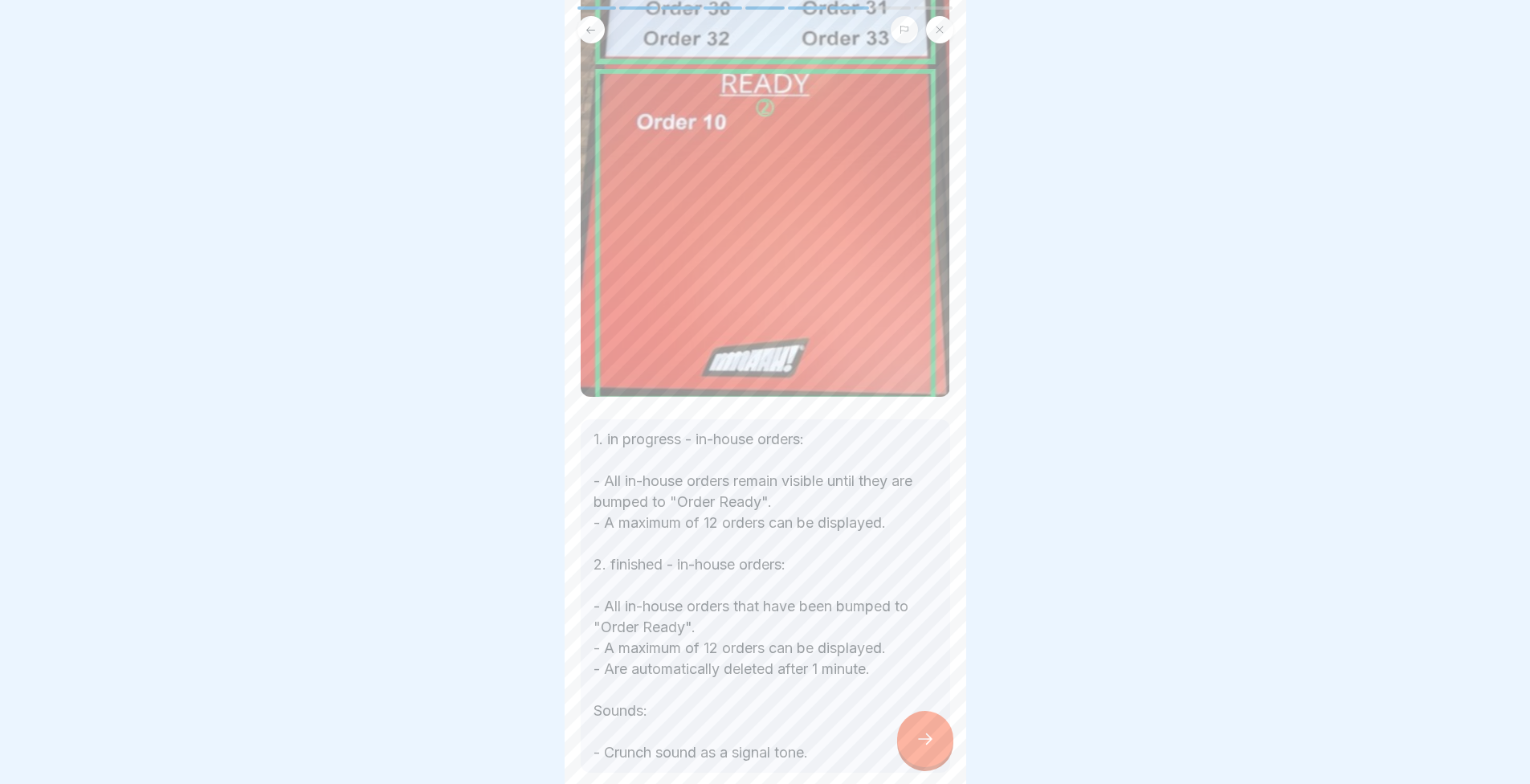
scroll to position [387, 0]
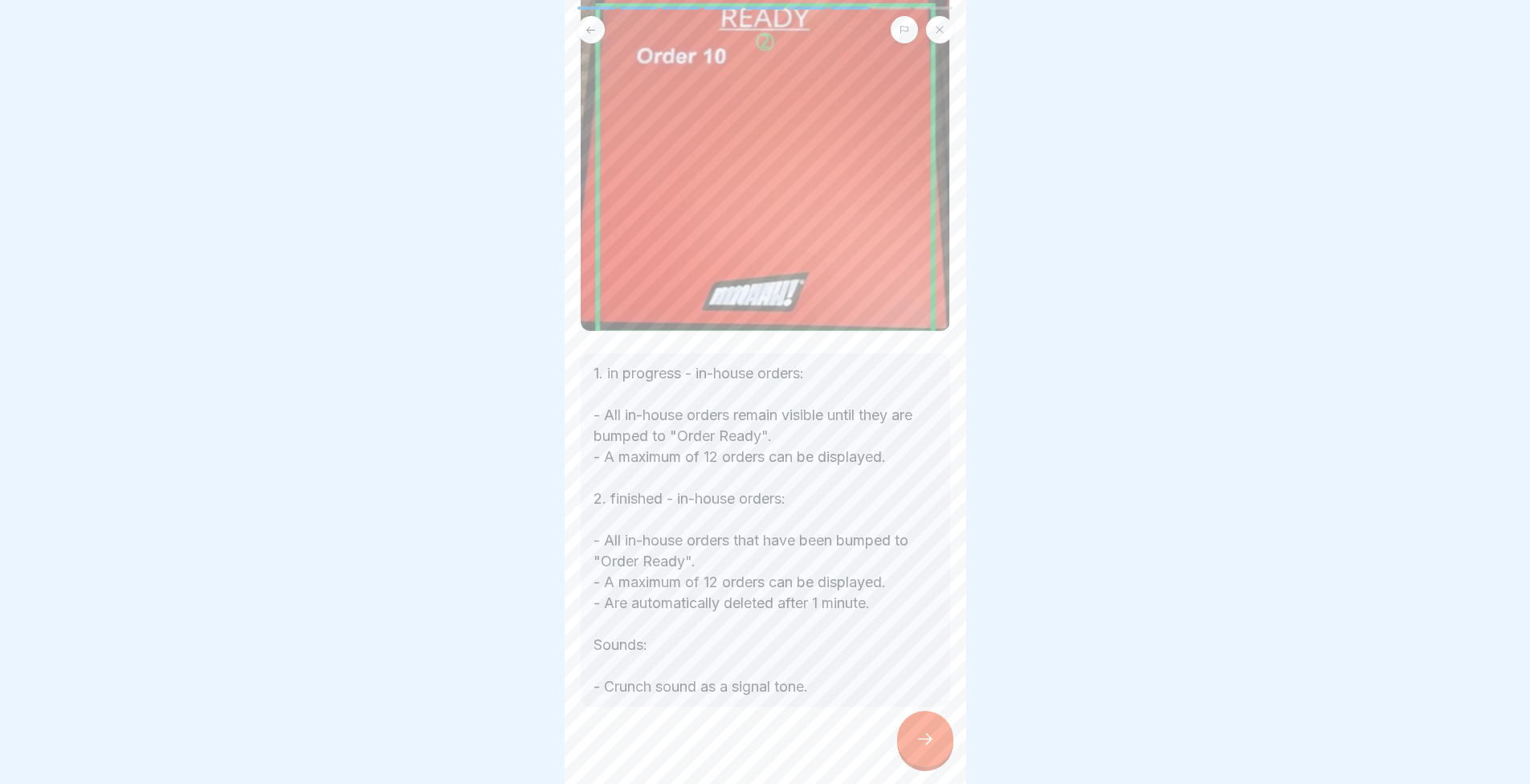
drag, startPoint x: 332, startPoint y: 726, endPoint x: 280, endPoint y: 675, distance: 72.8
click at [280, 675] on div at bounding box center [765, 392] width 1530 height 784
click at [902, 745] on div at bounding box center [925, 739] width 57 height 57
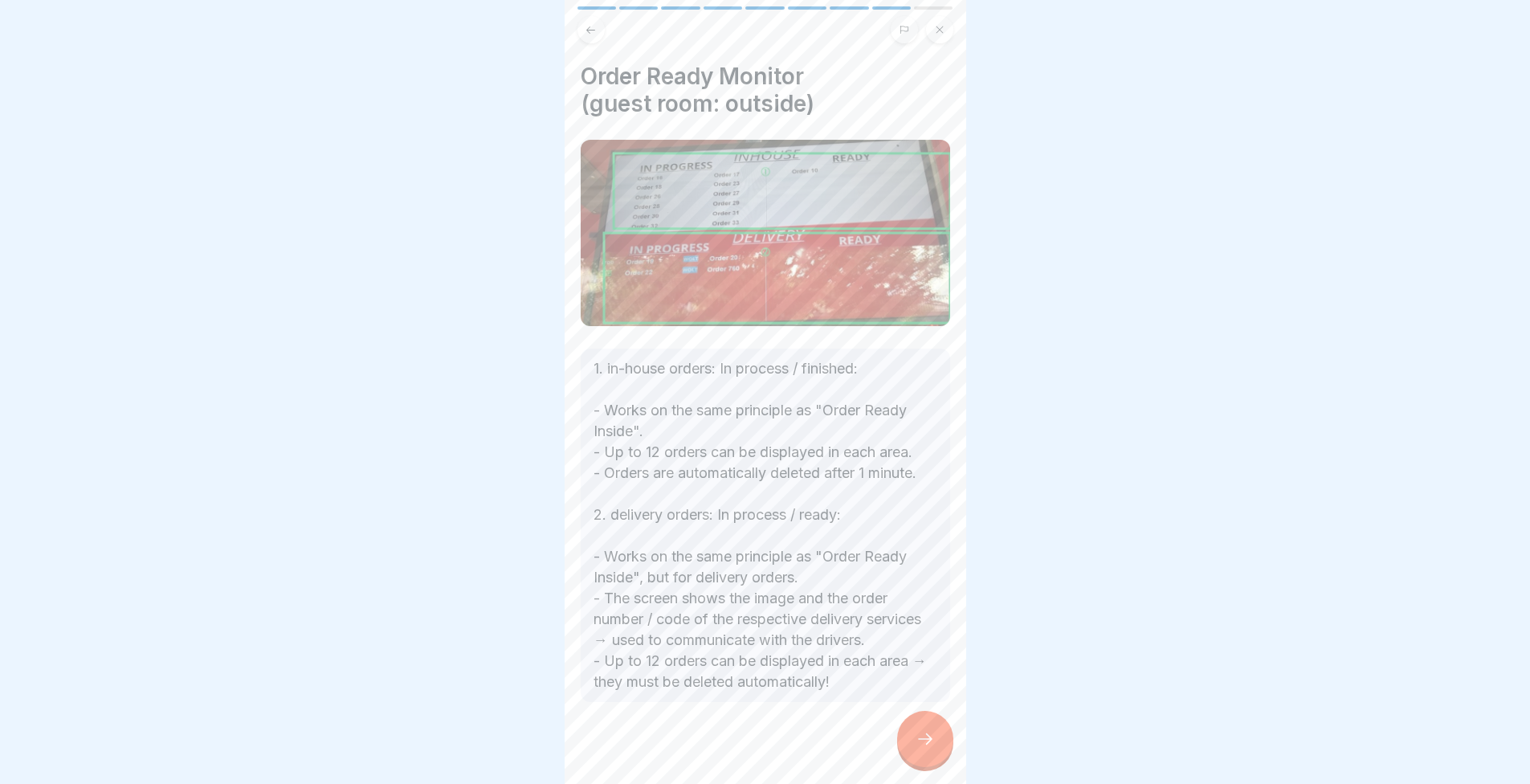
click at [916, 744] on icon at bounding box center [925, 739] width 19 height 19
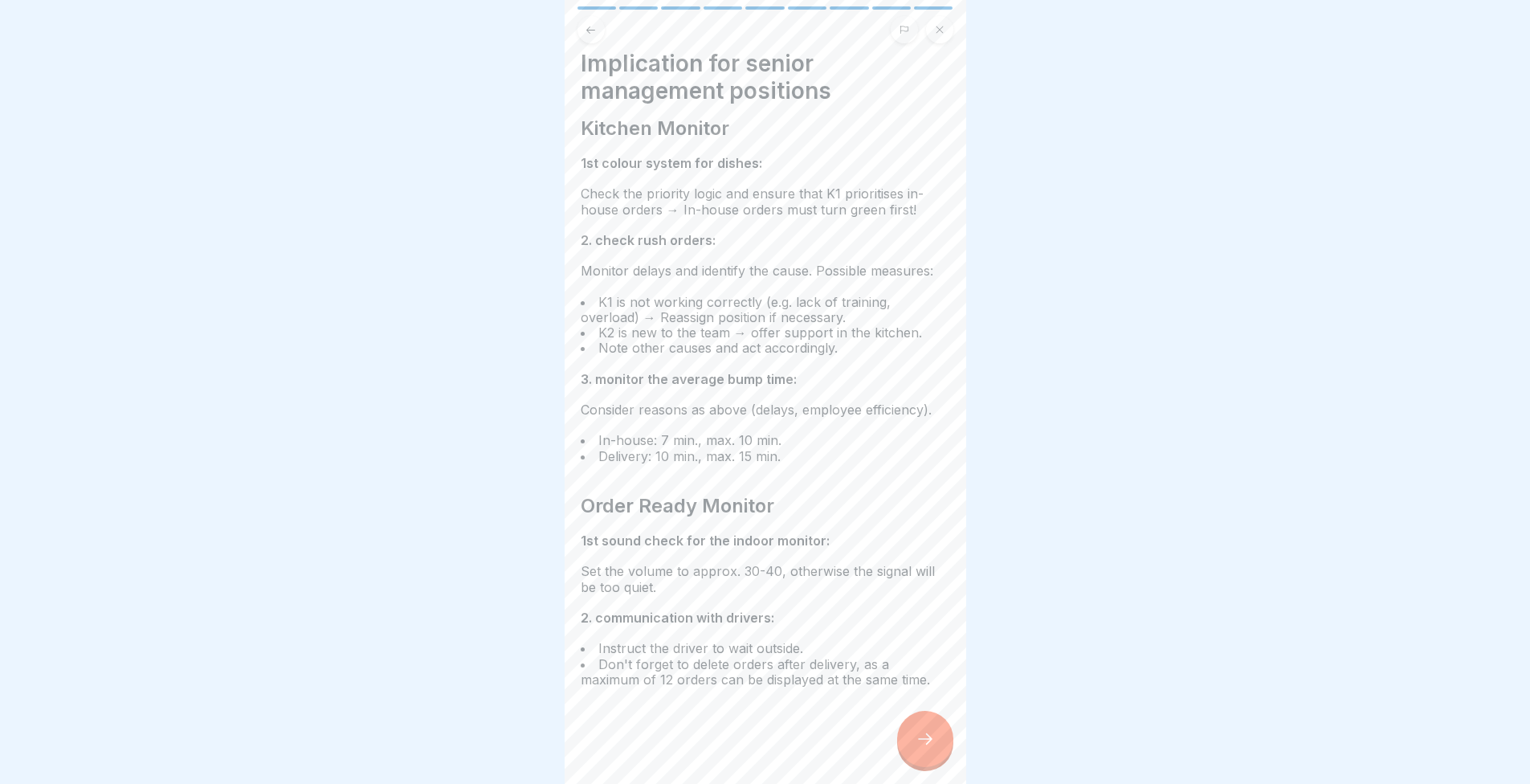
scroll to position [0, 0]
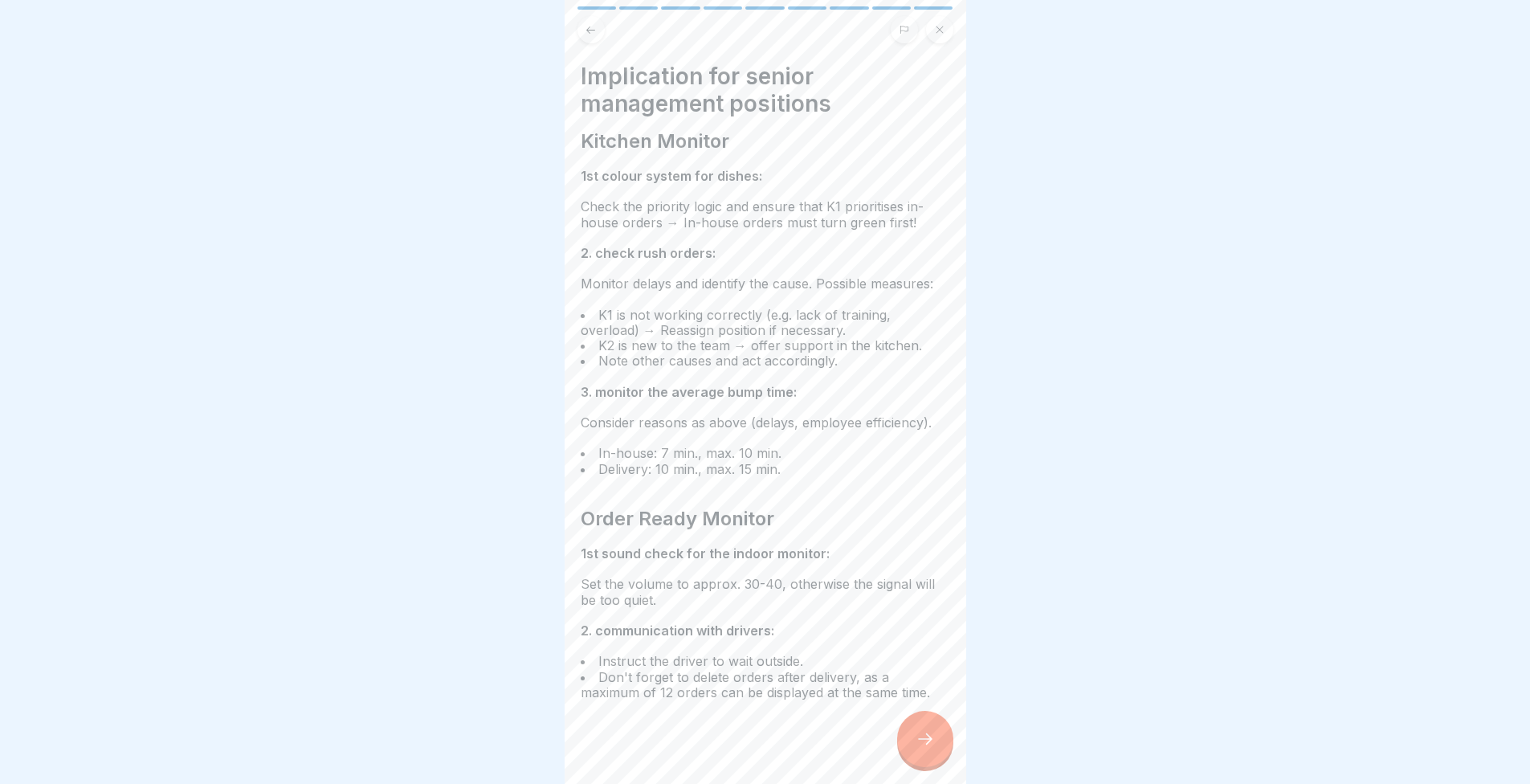
click at [927, 767] on div at bounding box center [925, 739] width 57 height 57
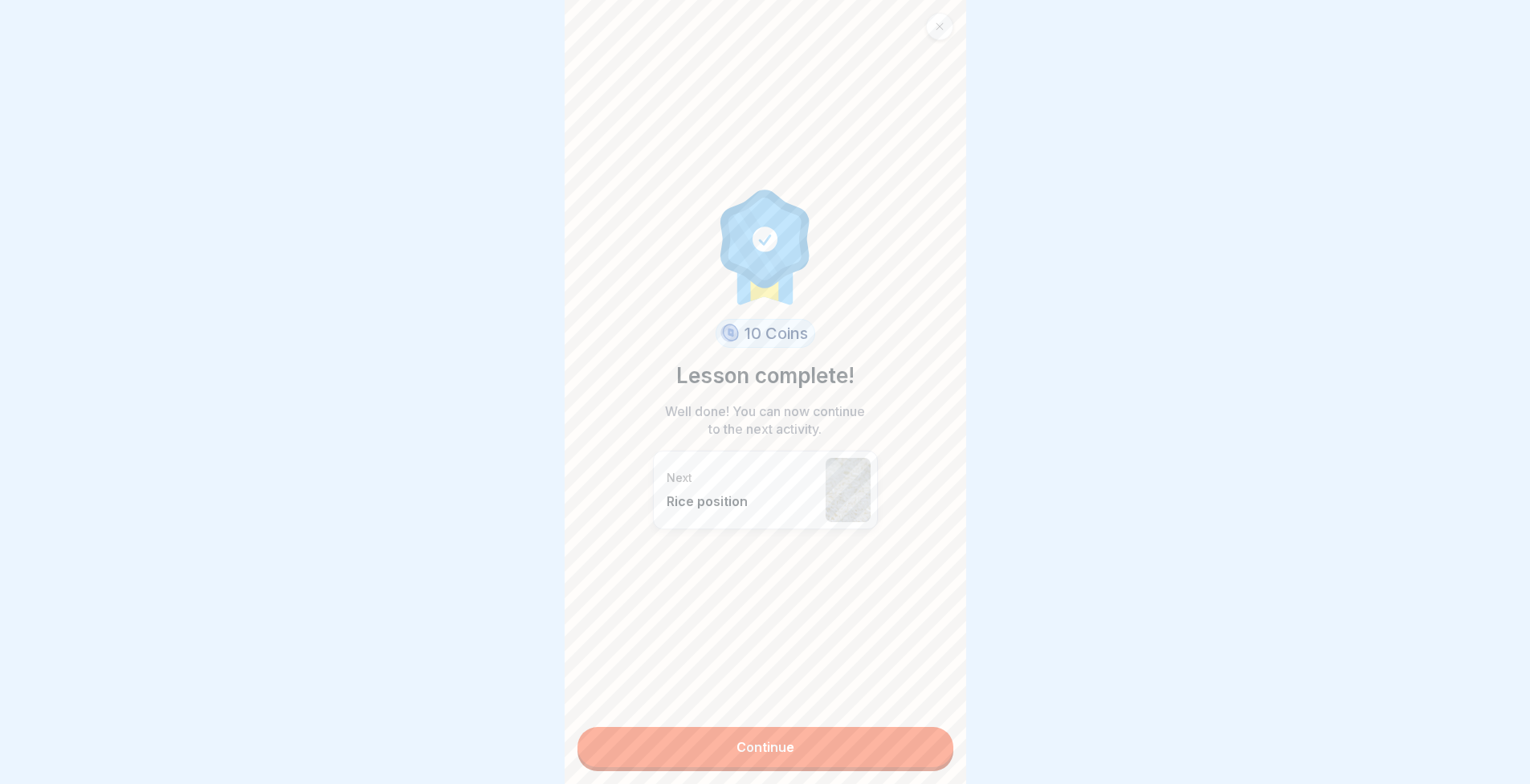
click at [906, 762] on link "Continue" at bounding box center [765, 747] width 376 height 40
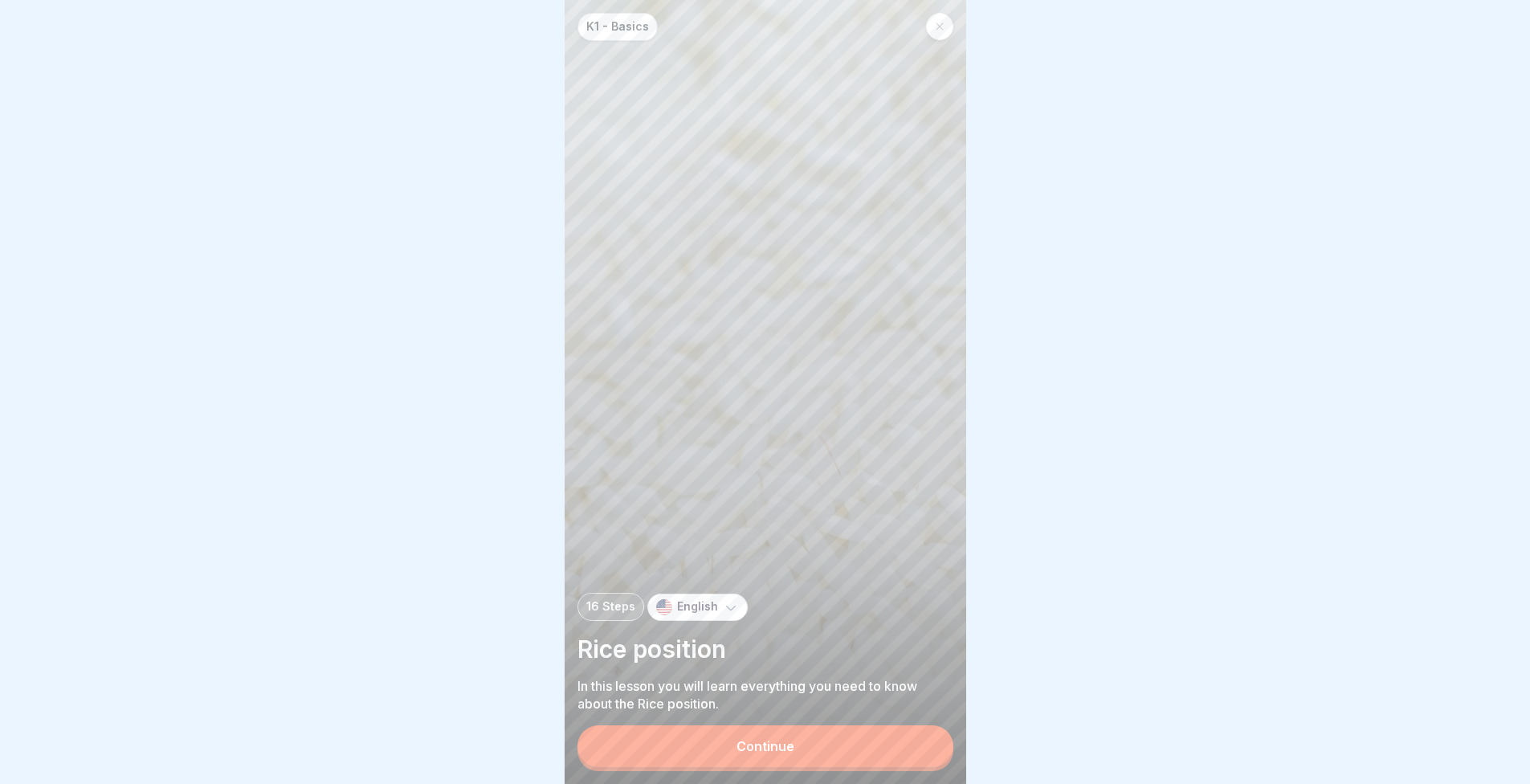
click at [896, 763] on button "Continue" at bounding box center [765, 746] width 376 height 41
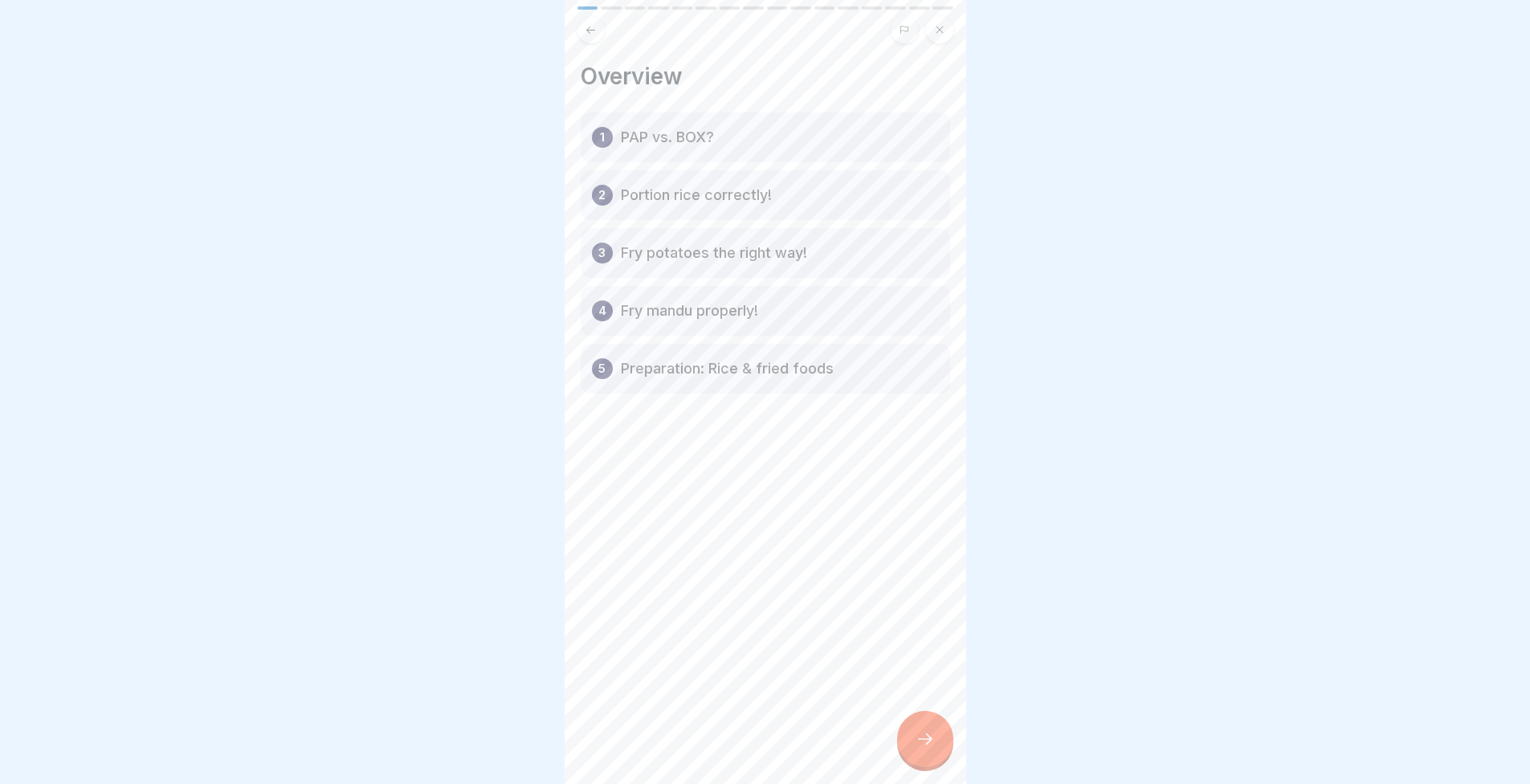
click at [939, 752] on div at bounding box center [925, 739] width 57 height 57
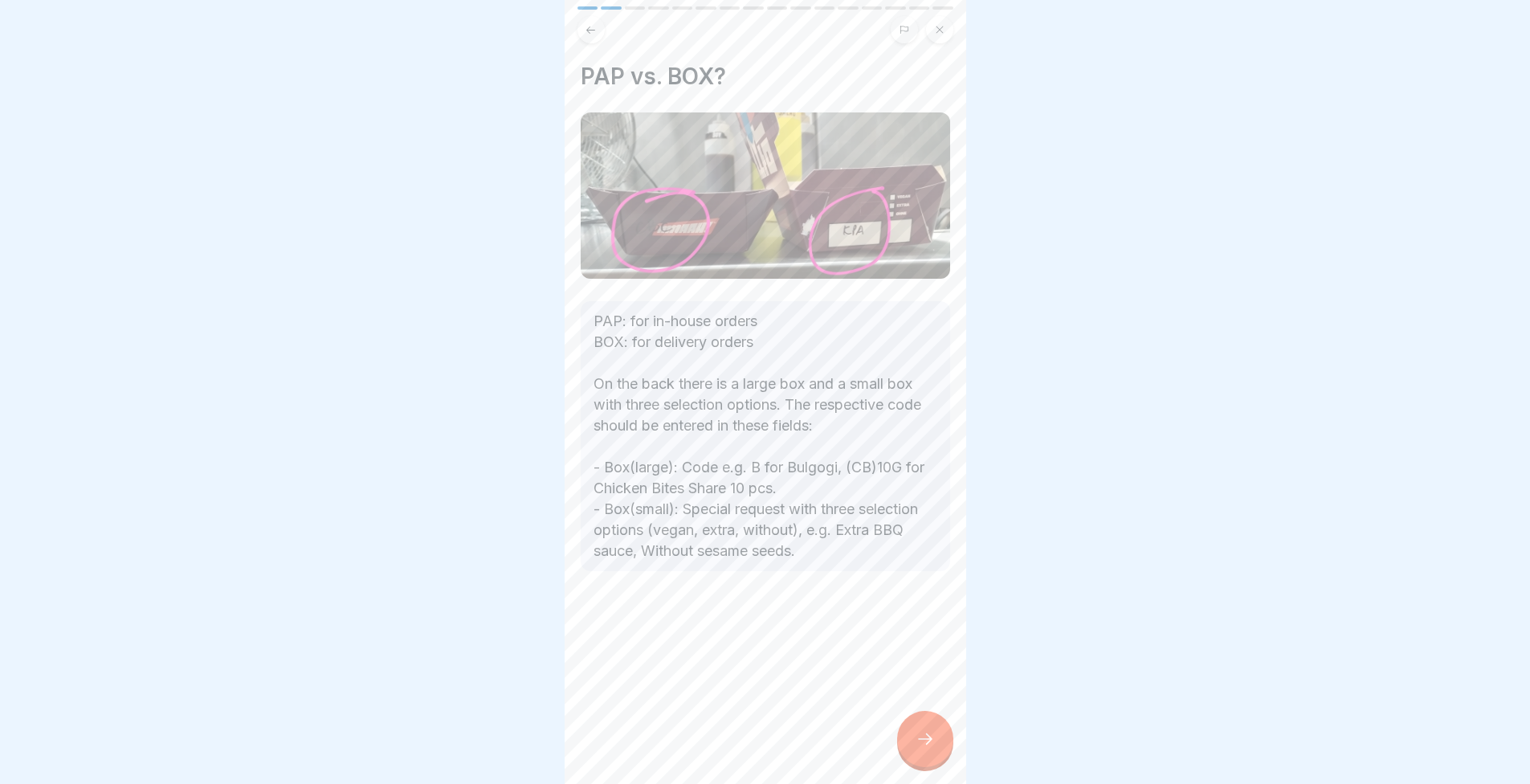
click at [899, 763] on div "PAP vs. BOX? PAP: for in-house orders BOX: for delivery orders On the back ther…" at bounding box center [766, 392] width 402 height 784
click at [902, 746] on div at bounding box center [925, 739] width 57 height 57
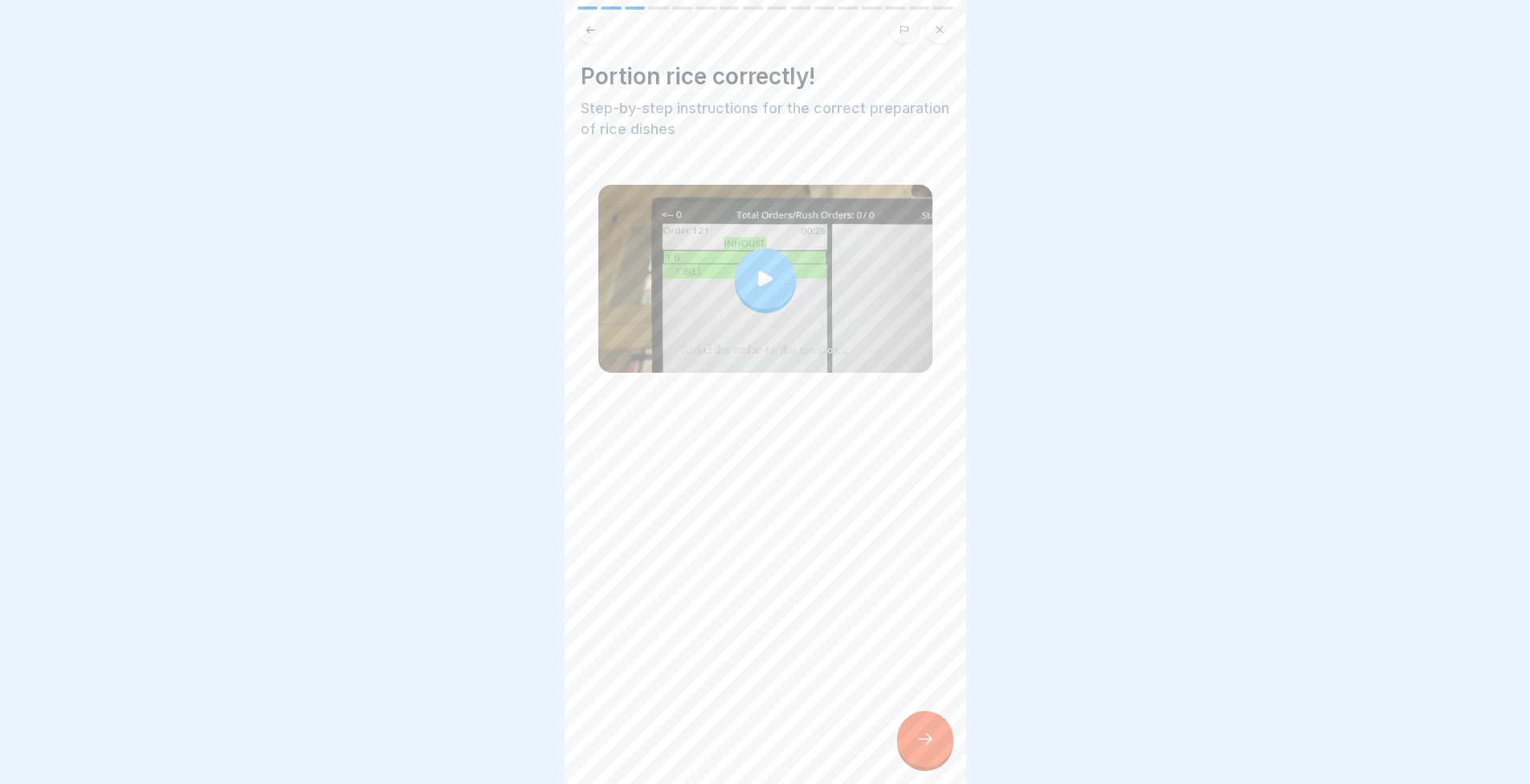
click at [949, 761] on div at bounding box center [925, 739] width 57 height 57
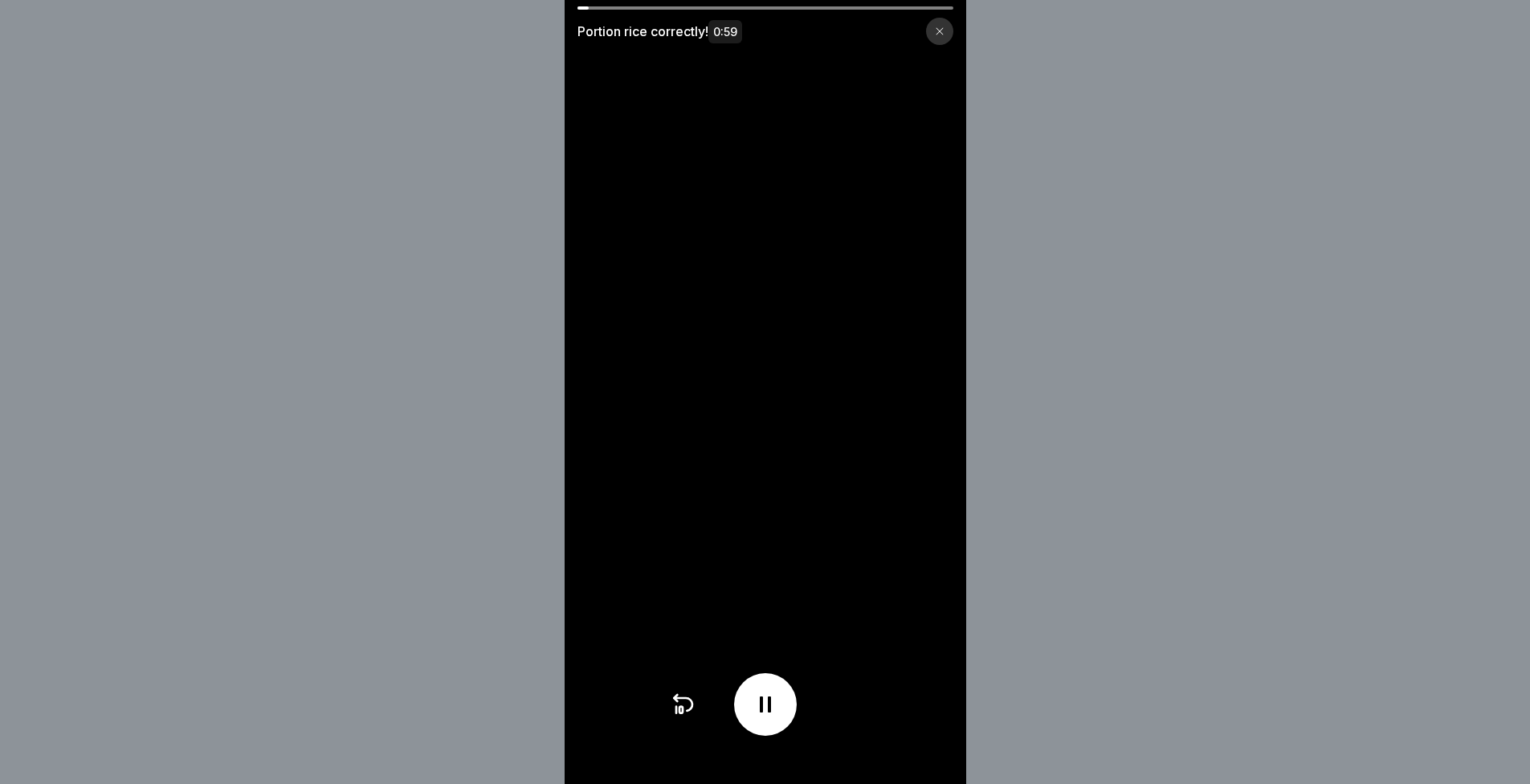
drag, startPoint x: 896, startPoint y: 589, endPoint x: 474, endPoint y: 541, distance: 424.7
click at [476, 541] on div "Portion rice correctly! 0:59" at bounding box center [765, 392] width 1530 height 784
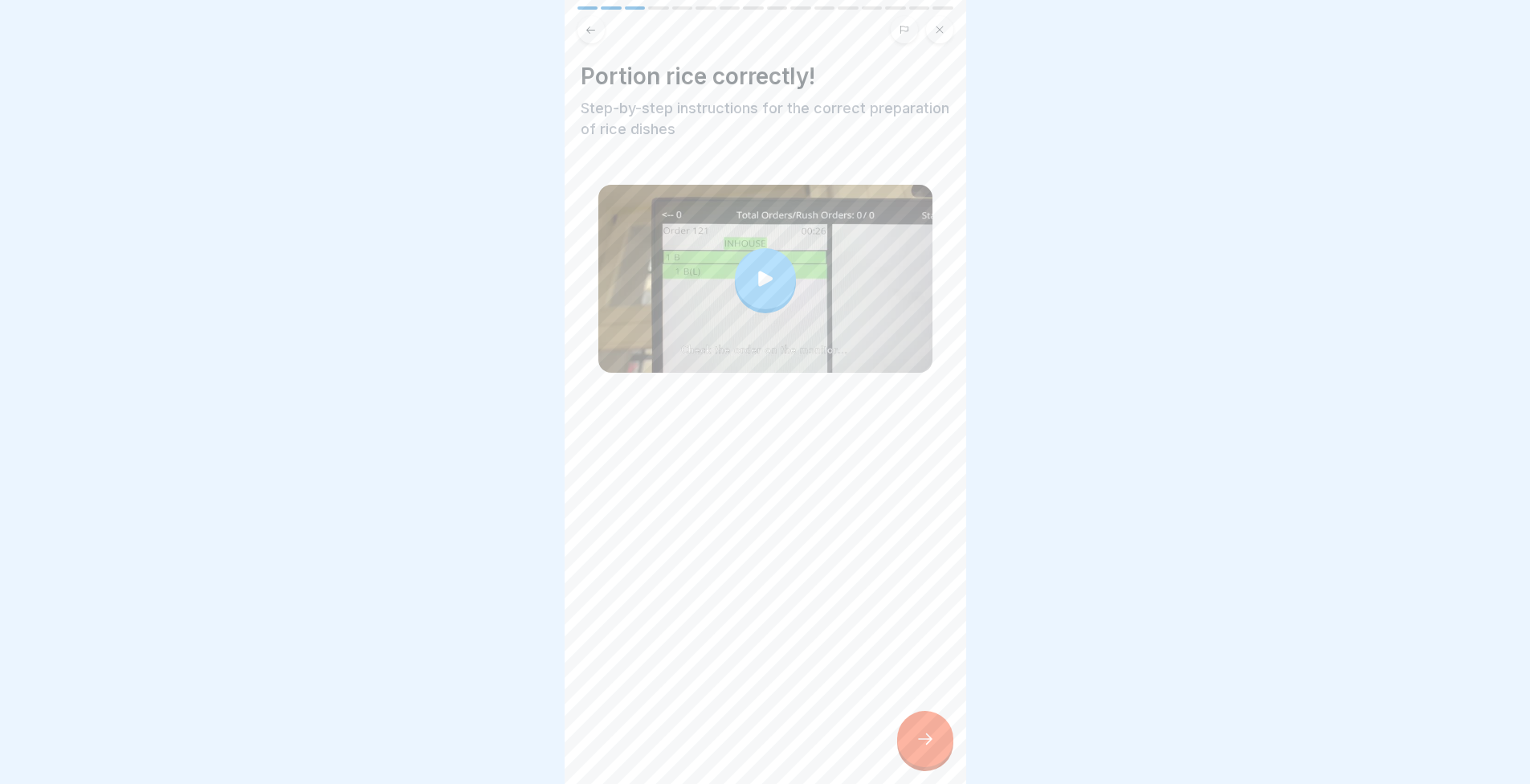
click at [933, 745] on icon at bounding box center [925, 739] width 19 height 19
click at [909, 737] on div at bounding box center [925, 739] width 57 height 57
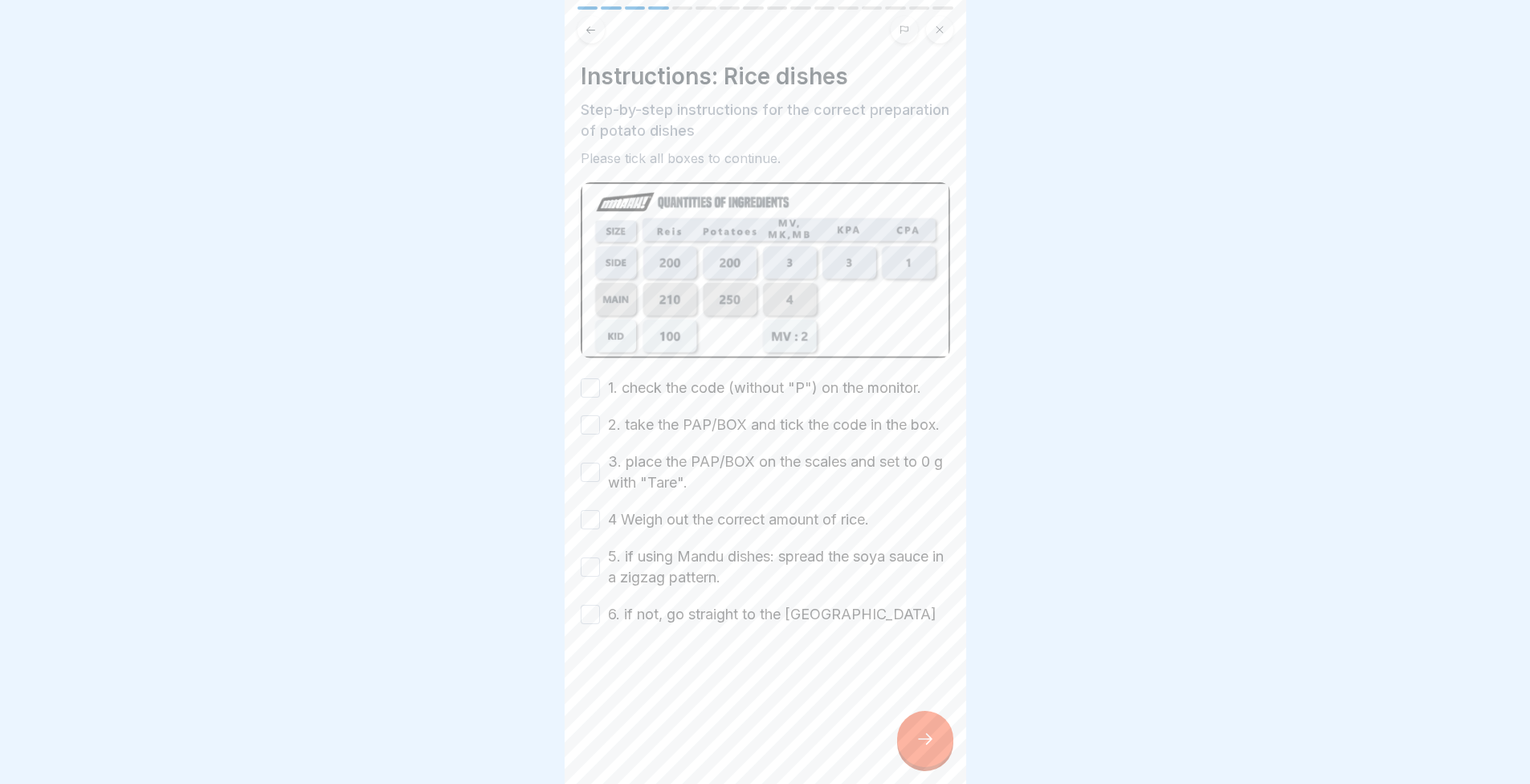
click at [666, 387] on label "1. check the code (without "P") on the monitor." at bounding box center [765, 388] width 313 height 21
click at [600, 387] on button "1. check the code (without "P") on the monitor." at bounding box center [590, 388] width 19 height 19
click at [683, 418] on label "2. take the PAP/BOX and tick the code in the box." at bounding box center [774, 425] width 332 height 21
click at [600, 418] on button "2. take the PAP/BOX and tick the code in the box." at bounding box center [590, 425] width 19 height 19
click at [629, 488] on label "3. place the PAP/BOX on the scales and set to 0 g with "Tare"." at bounding box center [779, 472] width 342 height 41
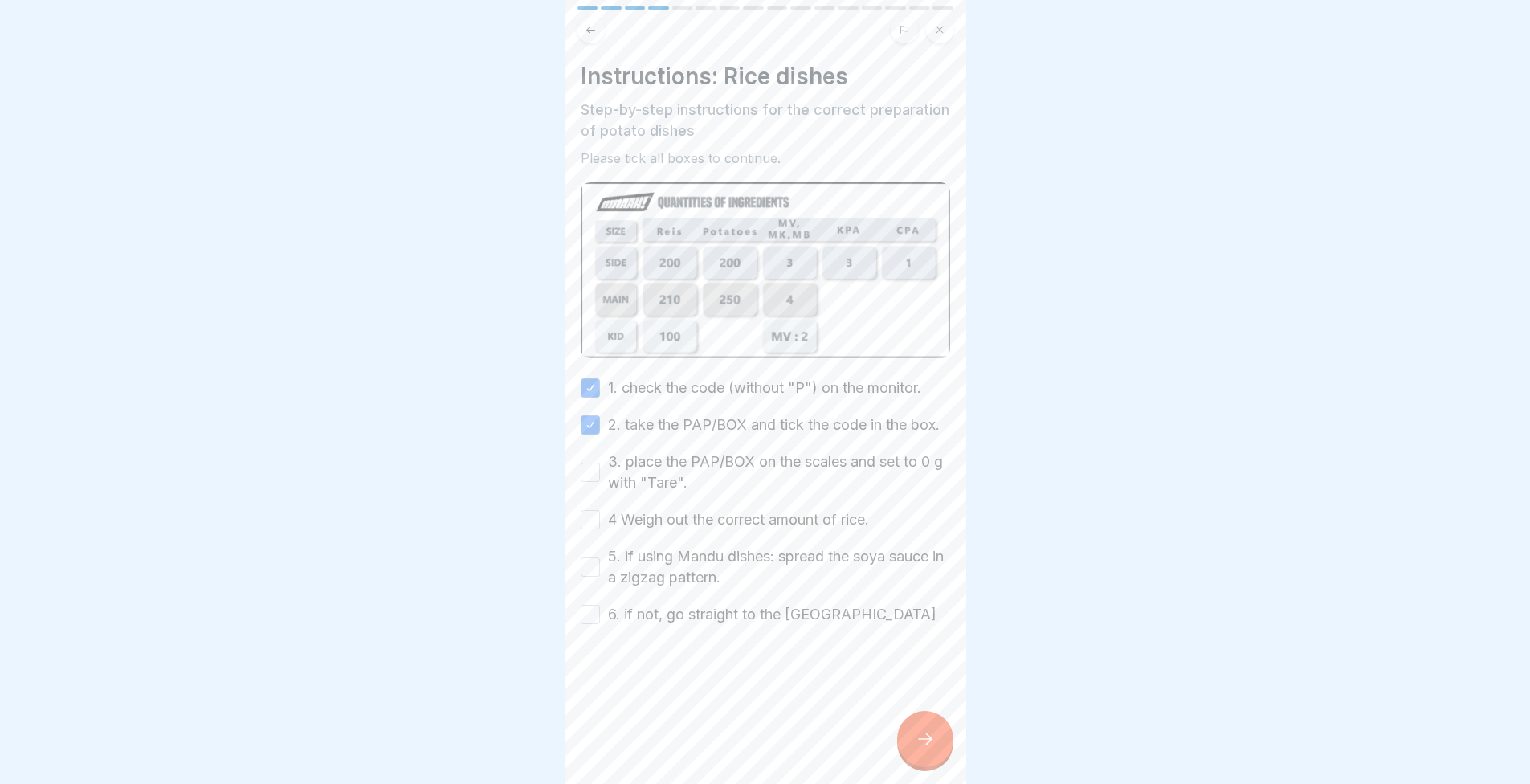
click at [600, 481] on button "3. place the PAP/BOX on the scales and set to 0 g with "Tare"." at bounding box center [590, 472] width 19 height 19
click at [648, 527] on label "4 Weigh out the correct amount of rice." at bounding box center [739, 520] width 261 height 21
click at [600, 527] on button "4 Weigh out the correct amount of rice." at bounding box center [590, 520] width 19 height 19
click at [640, 574] on label "5. if using Mandu dishes: spread the soya sauce in a zigzag pattern." at bounding box center [779, 566] width 342 height 41
click at [600, 574] on button "5. if using Mandu dishes: spread the soya sauce in a zigzag pattern." at bounding box center [590, 567] width 19 height 19
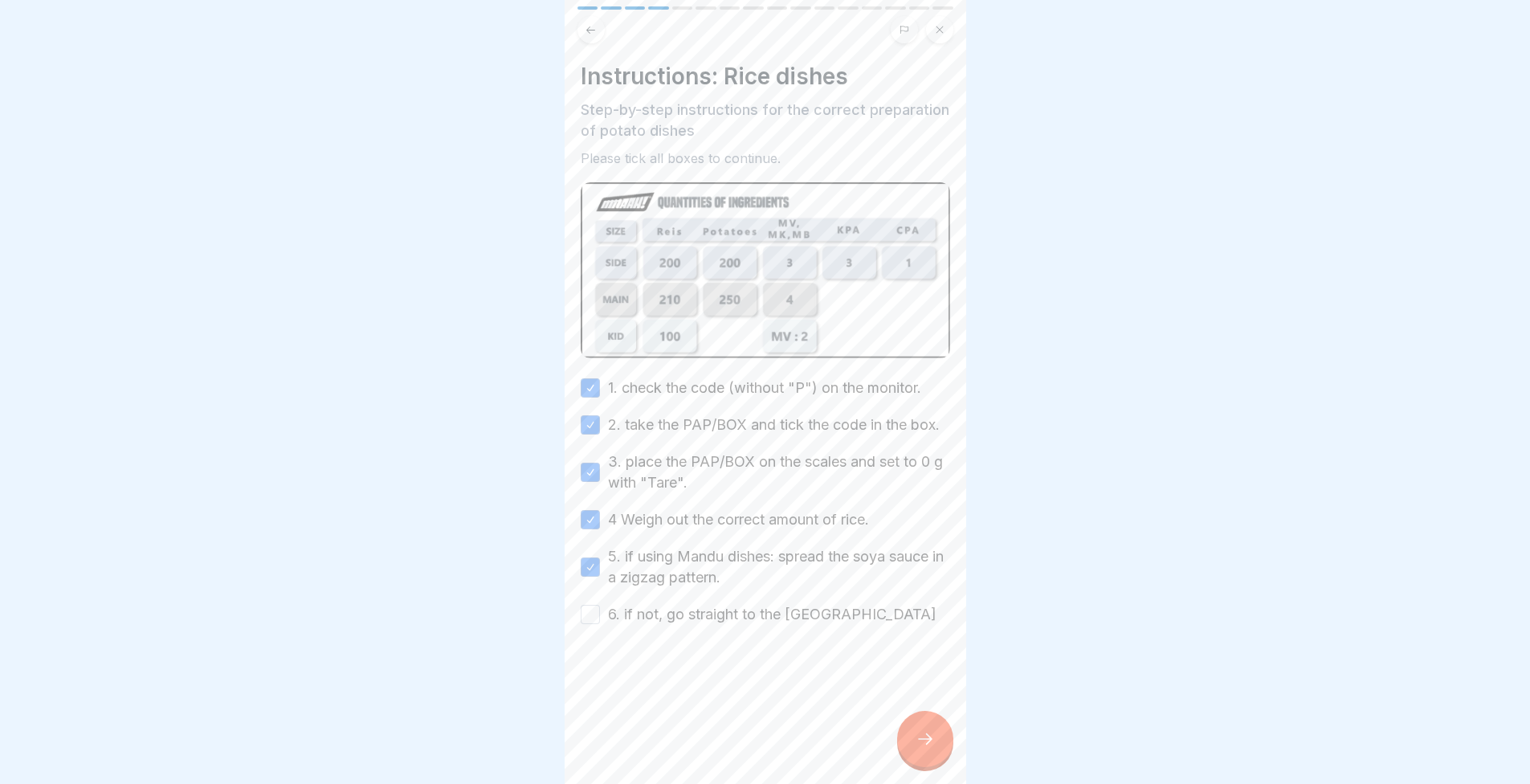
click at [646, 625] on label "6. if not, go straight to the [GEOGRAPHIC_DATA]" at bounding box center [773, 615] width 329 height 21
click at [600, 624] on button "6. if not, go straight to the [GEOGRAPHIC_DATA]" at bounding box center [590, 614] width 19 height 19
click at [939, 747] on div at bounding box center [925, 739] width 57 height 57
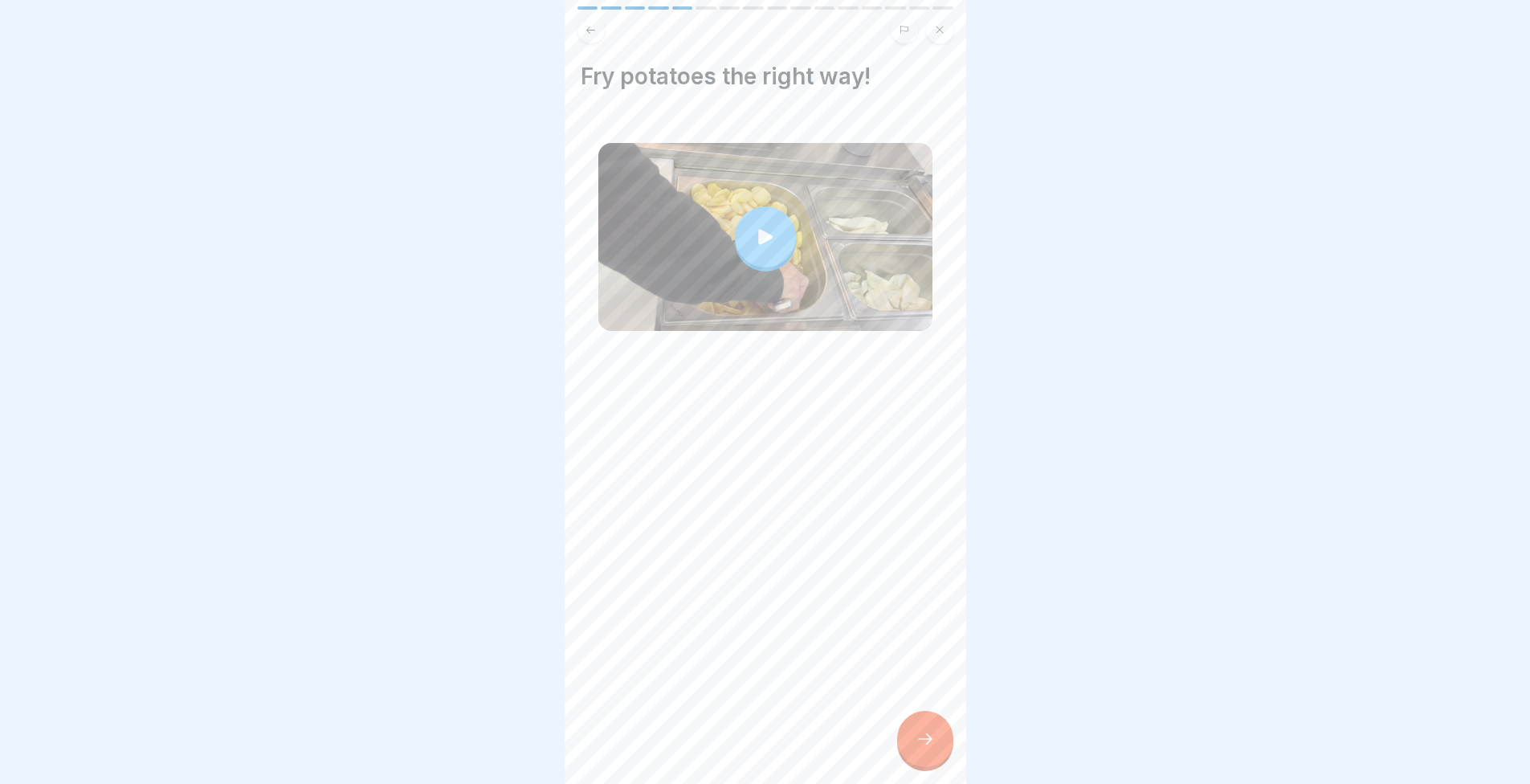
click at [768, 212] on div at bounding box center [766, 237] width 62 height 61
click at [914, 750] on div at bounding box center [925, 739] width 57 height 57
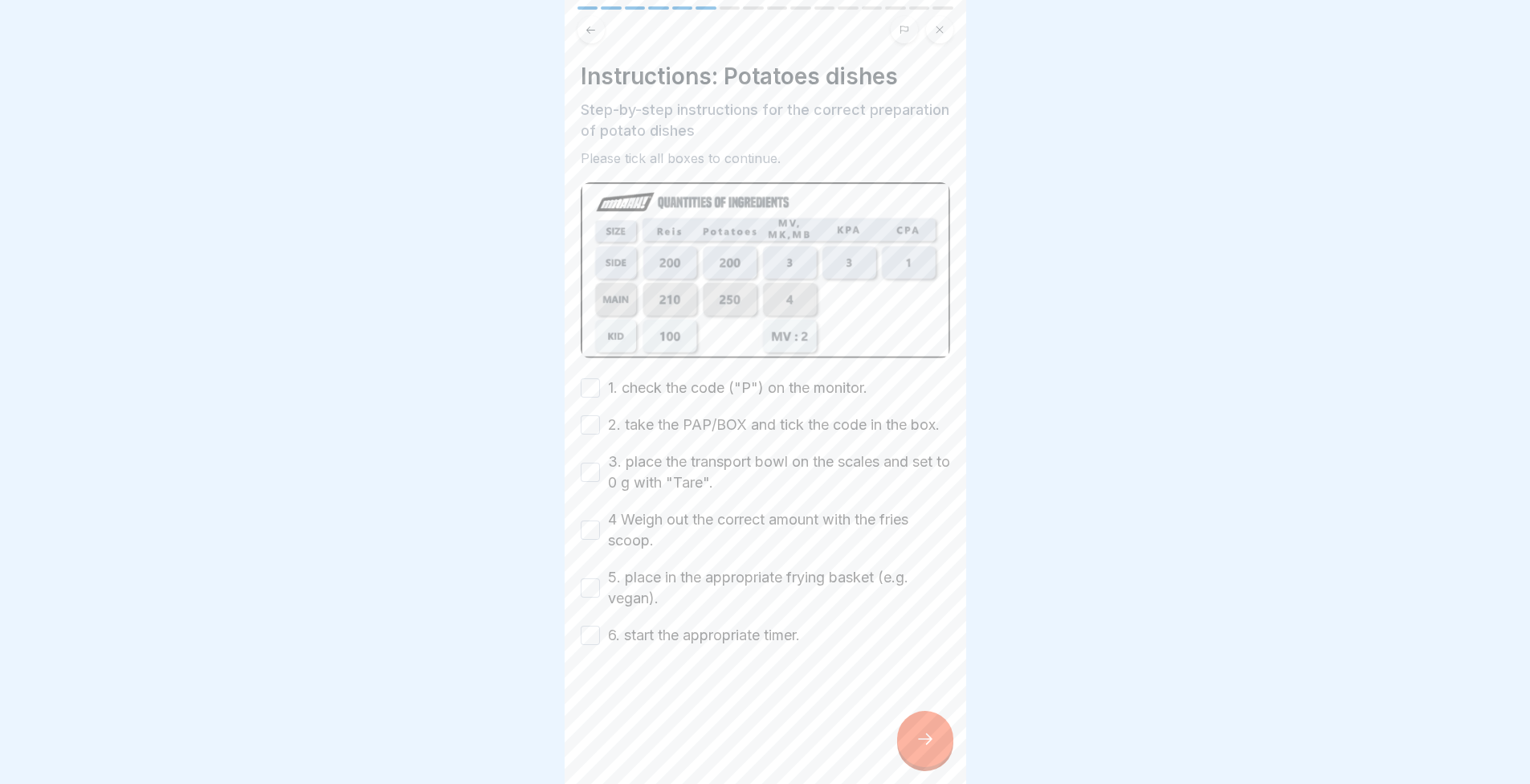
click at [579, 370] on div "Instructions: Potatoes dishes Step-by-step instructions for the correct prepara…" at bounding box center [766, 392] width 402 height 784
click at [587, 383] on button "1. check the code ("P") on the monitor." at bounding box center [590, 388] width 19 height 19
click at [594, 431] on button "2. take the PAP/BOX and tick the code in the box." at bounding box center [590, 425] width 19 height 19
click at [594, 477] on div "3. place the transport bowl on the scales and set to 0 g with "Tare"." at bounding box center [765, 472] width 369 height 41
click at [592, 481] on button "3. place the transport bowl on the scales and set to 0 g with "Tare"." at bounding box center [590, 472] width 19 height 19
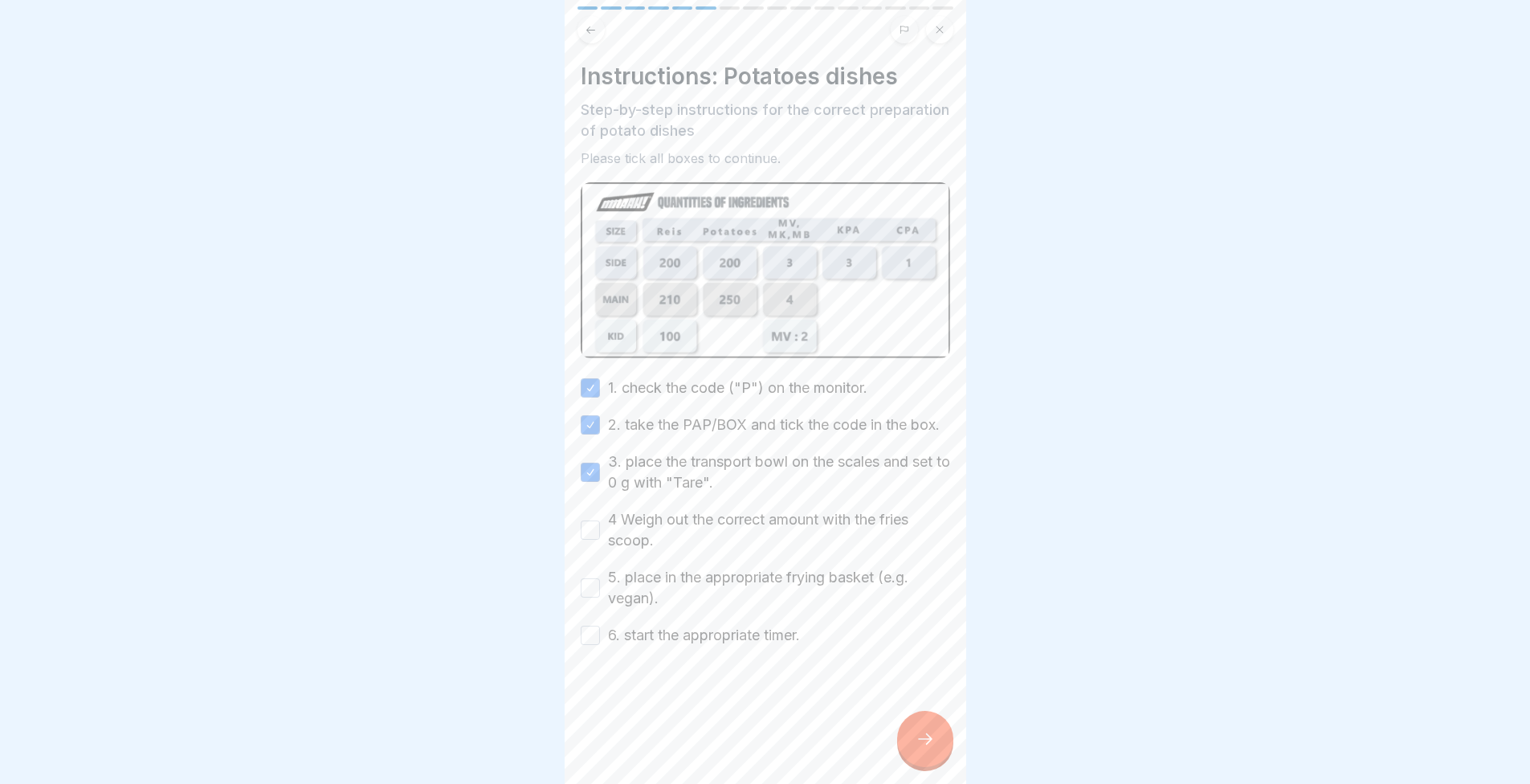
click at [594, 540] on button "4 Weigh out the correct amount with the fries scoop." at bounding box center [590, 530] width 19 height 19
click at [588, 588] on div "5. place in the appropriate frying basket (e.g. vegan)." at bounding box center [765, 587] width 369 height 41
click at [587, 597] on button "5. place in the appropriate frying basket (e.g. vegan)." at bounding box center [590, 588] width 19 height 19
click at [586, 645] on button "6. start the appropriate timer." at bounding box center [590, 635] width 19 height 19
click at [923, 747] on icon at bounding box center [925, 739] width 19 height 19
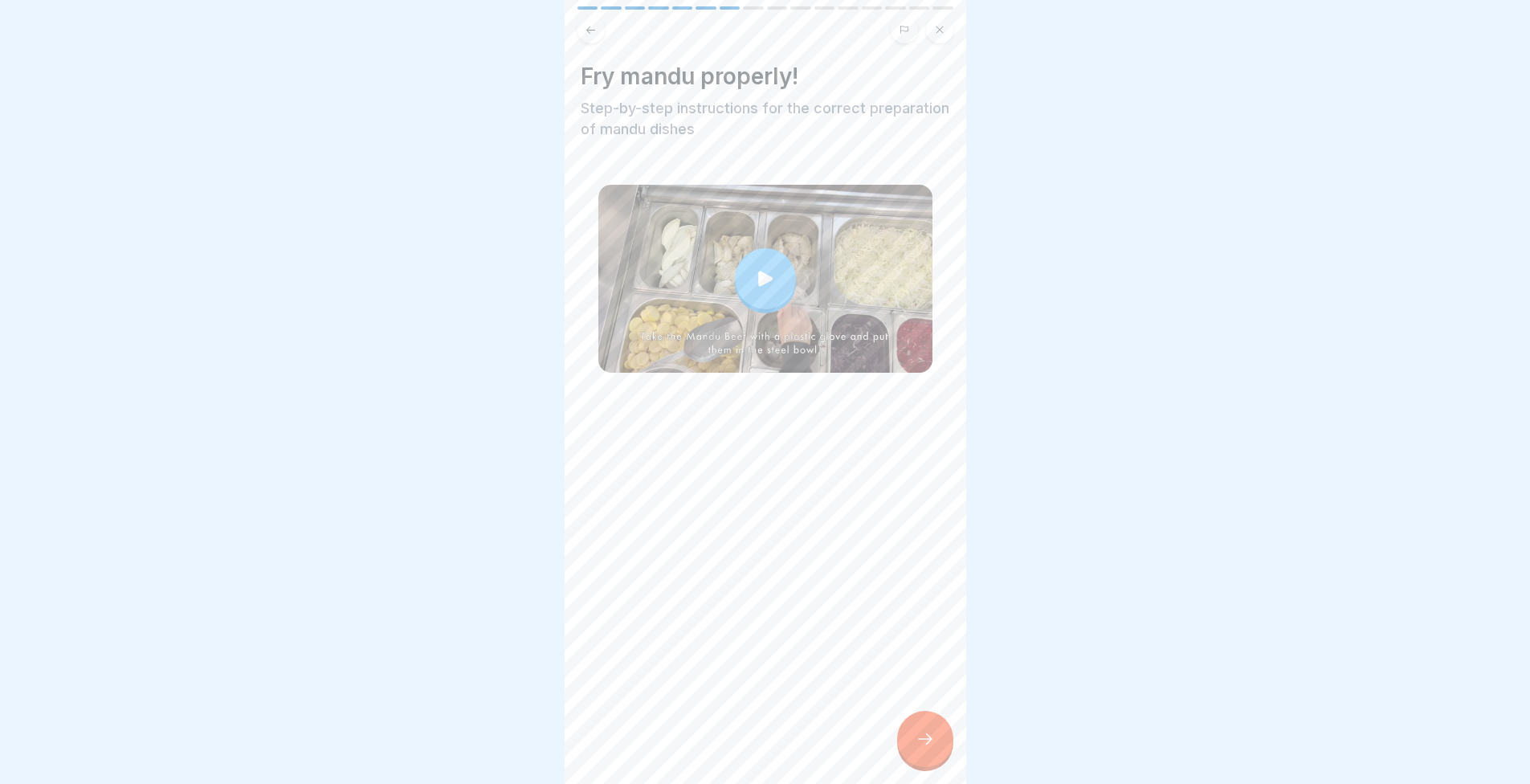
click at [748, 305] on div at bounding box center [766, 279] width 62 height 61
click at [920, 737] on div at bounding box center [925, 739] width 57 height 57
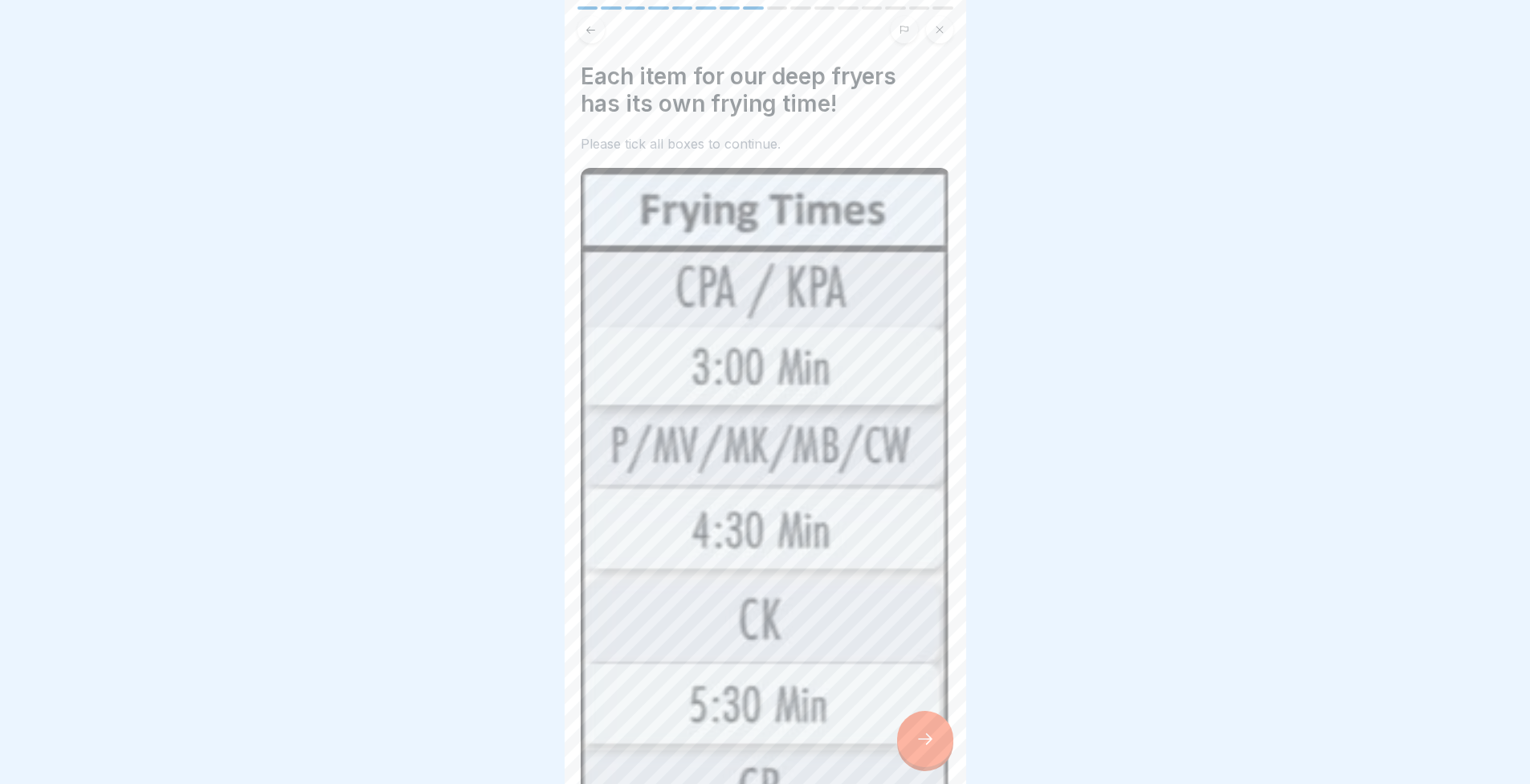
click at [925, 748] on icon at bounding box center [925, 739] width 19 height 19
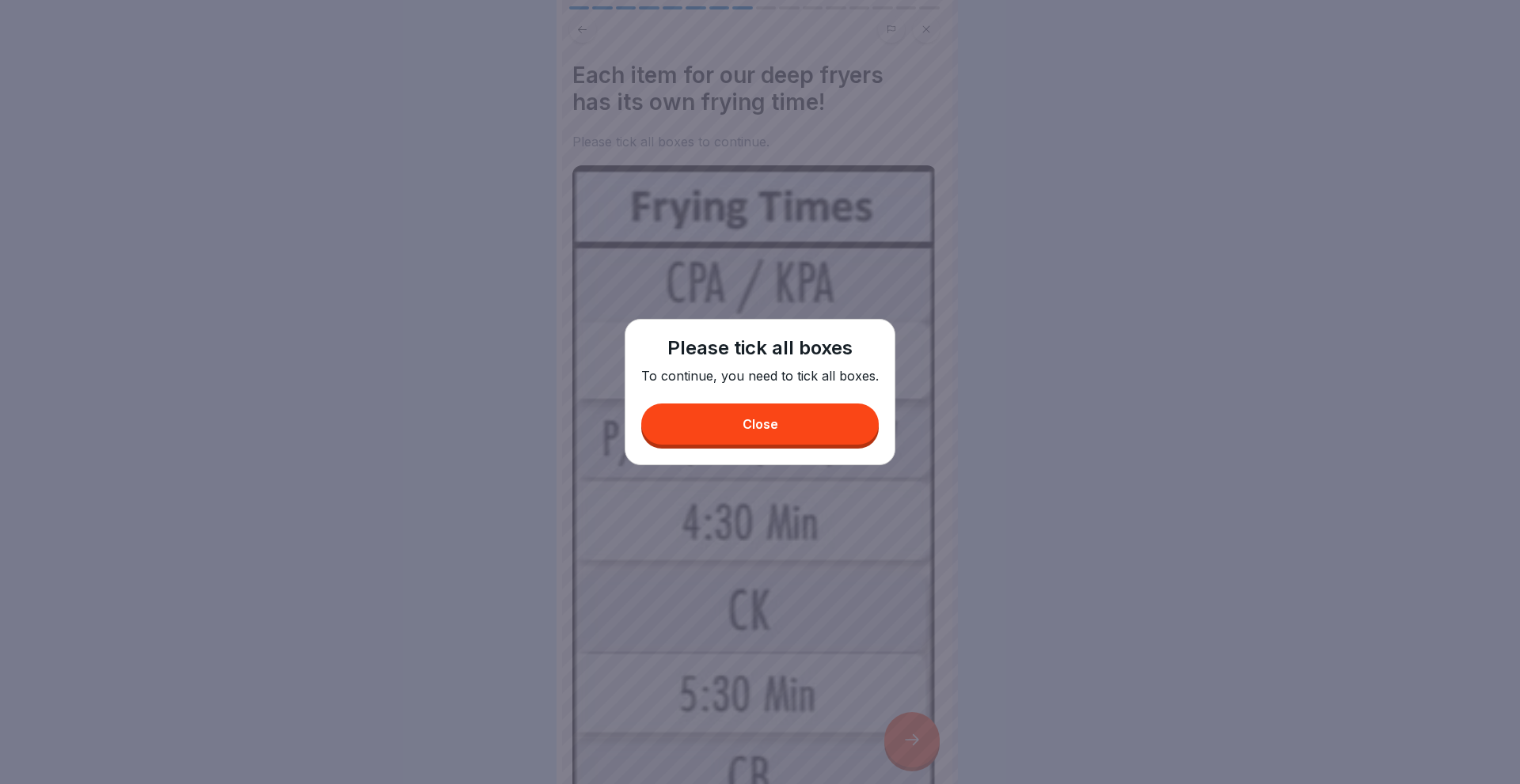
click at [764, 431] on div "Close" at bounding box center [760, 423] width 36 height 14
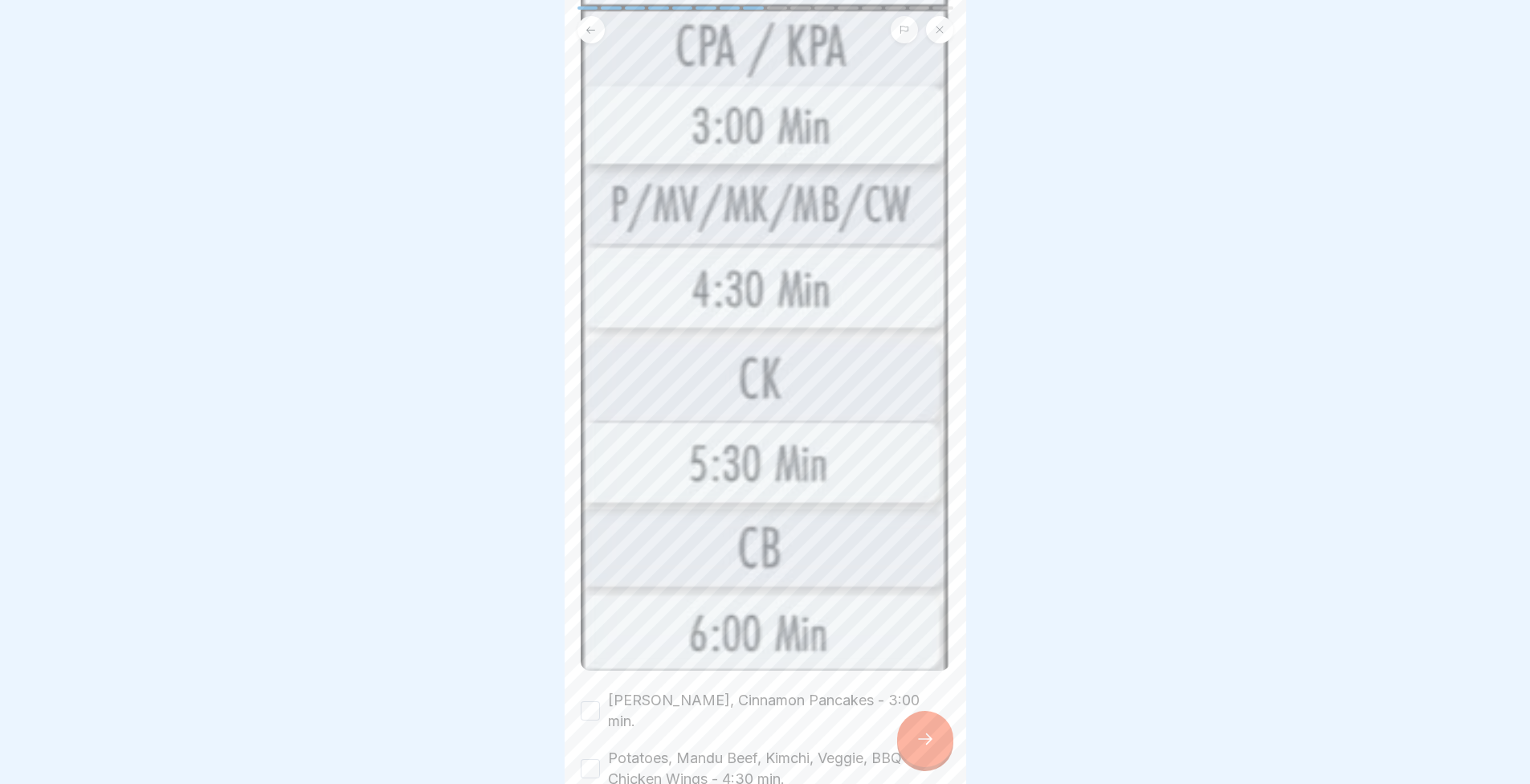
scroll to position [393, 0]
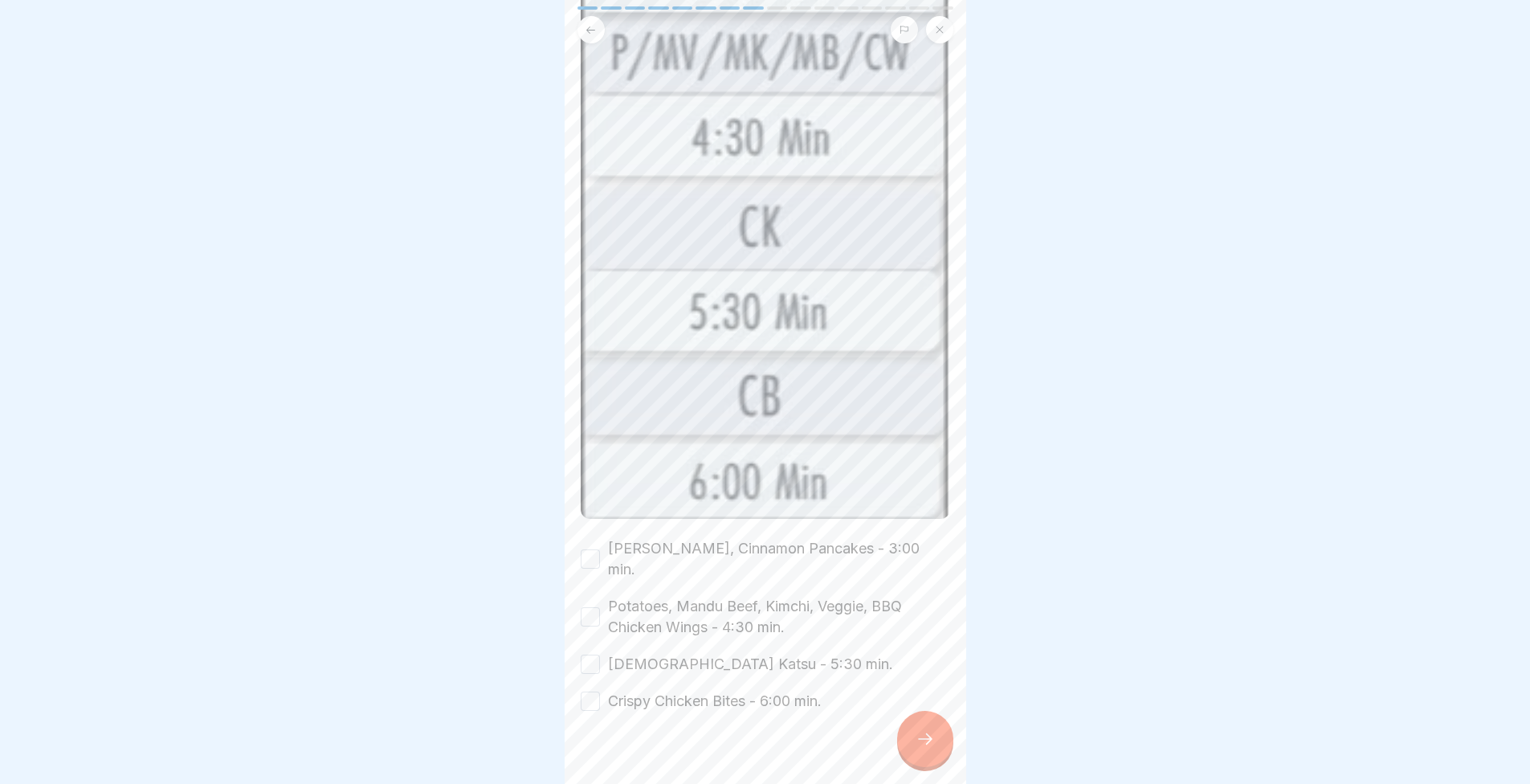
click at [645, 538] on label "[PERSON_NAME], Cinnamon Pancakes - 3:00 min." at bounding box center [779, 558] width 342 height 41
click at [600, 550] on button "[PERSON_NAME], Cinnamon Pancakes - 3:00 min." at bounding box center [590, 559] width 19 height 19
click at [629, 596] on label "Potatoes, Mandu Beef, Kimchi, Veggie, BBQ Chicken Wings - 4:30 min." at bounding box center [779, 616] width 342 height 41
click at [600, 607] on button "Potatoes, Mandu Beef, Kimchi, Veggie, BBQ Chicken Wings - 4:30 min." at bounding box center [590, 617] width 19 height 19
click at [604, 653] on div "[DEMOGRAPHIC_DATA] Katsu - 5:30 min." at bounding box center [736, 664] width 312 height 21
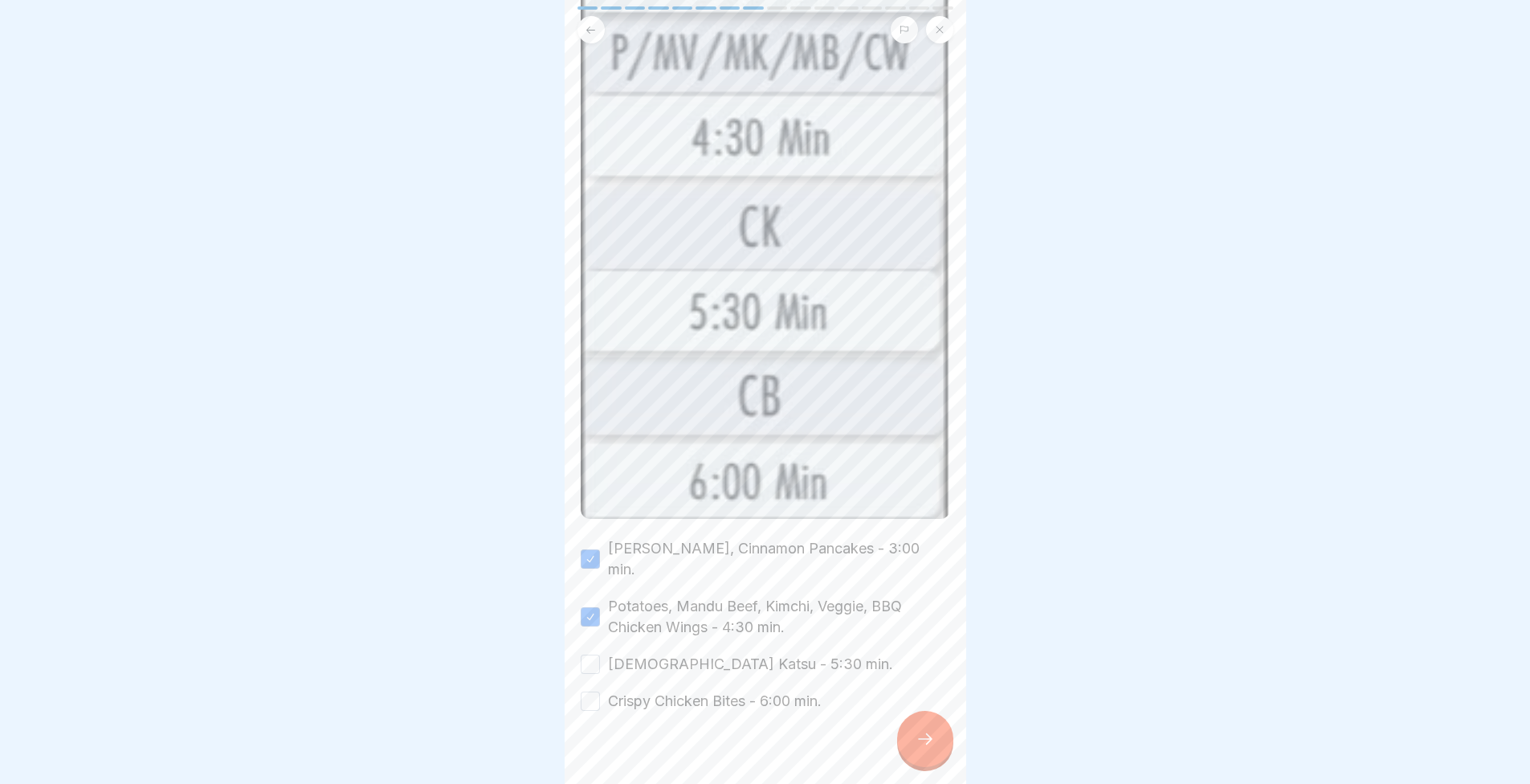
click at [620, 691] on label "Crispy Chicken Bites - 6:00 min." at bounding box center [715, 701] width 213 height 21
click at [600, 692] on button "Crispy Chicken Bites - 6:00 min." at bounding box center [590, 701] width 19 height 19
click at [618, 653] on label "[DEMOGRAPHIC_DATA] Katsu - 5:30 min." at bounding box center [751, 664] width 285 height 21
click at [600, 654] on button "[DEMOGRAPHIC_DATA] Katsu - 5:30 min." at bounding box center [590, 664] width 19 height 19
click at [872, 746] on div at bounding box center [765, 760] width 369 height 96
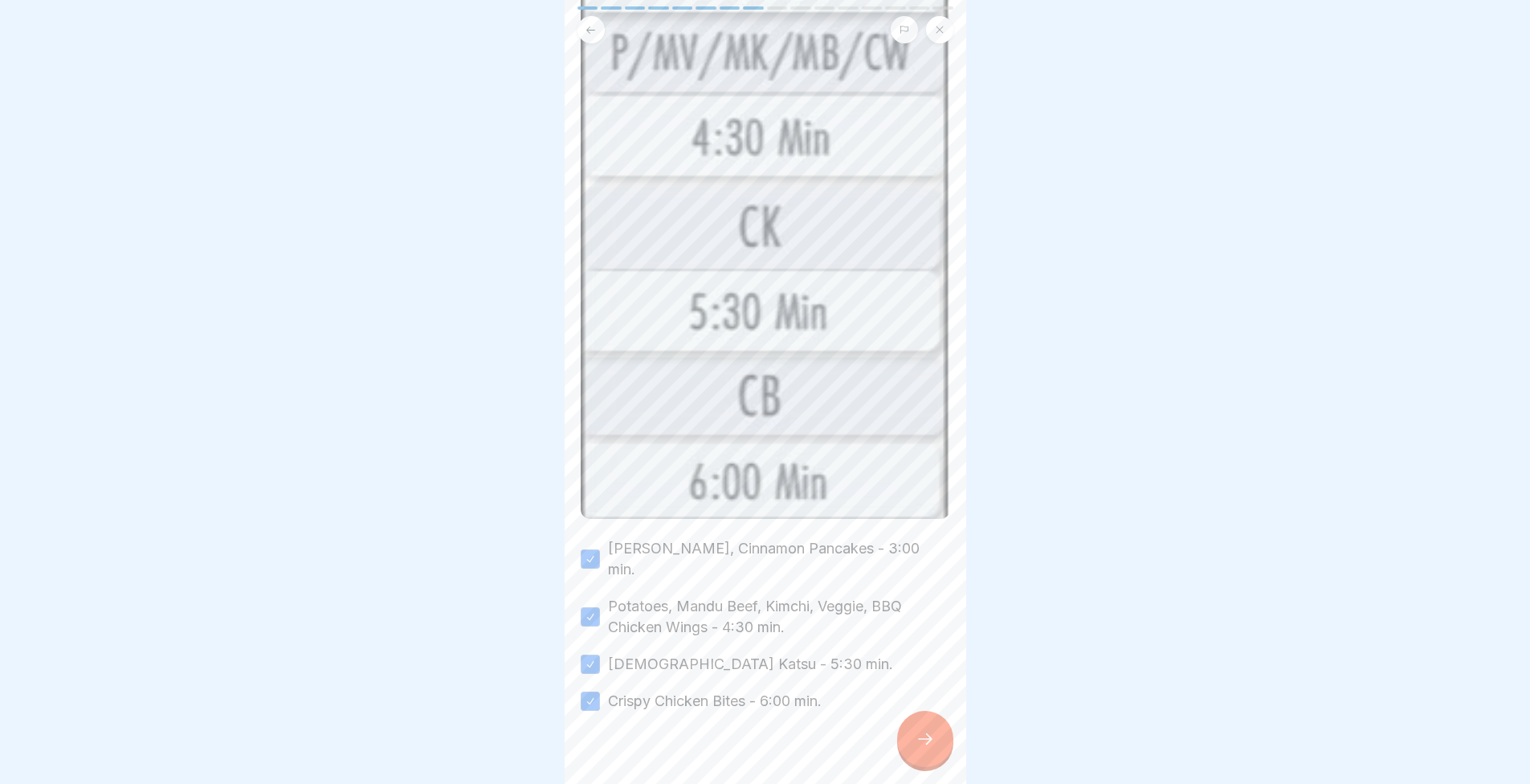
click at [918, 747] on icon at bounding box center [925, 739] width 19 height 19
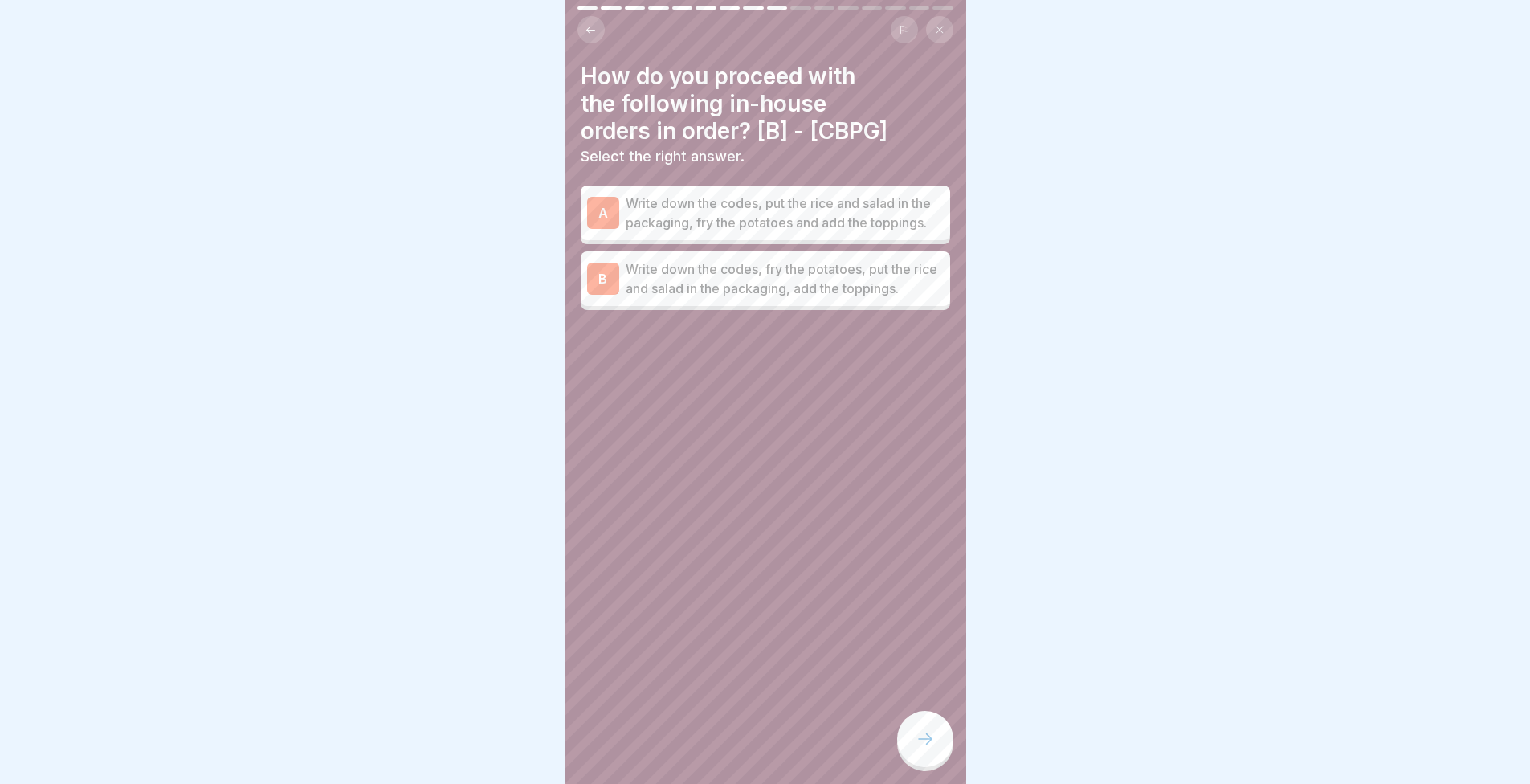
click at [681, 226] on p "Write down the codes, put the rice and salad in the packaging, fry the potatoes…" at bounding box center [784, 212] width 318 height 38
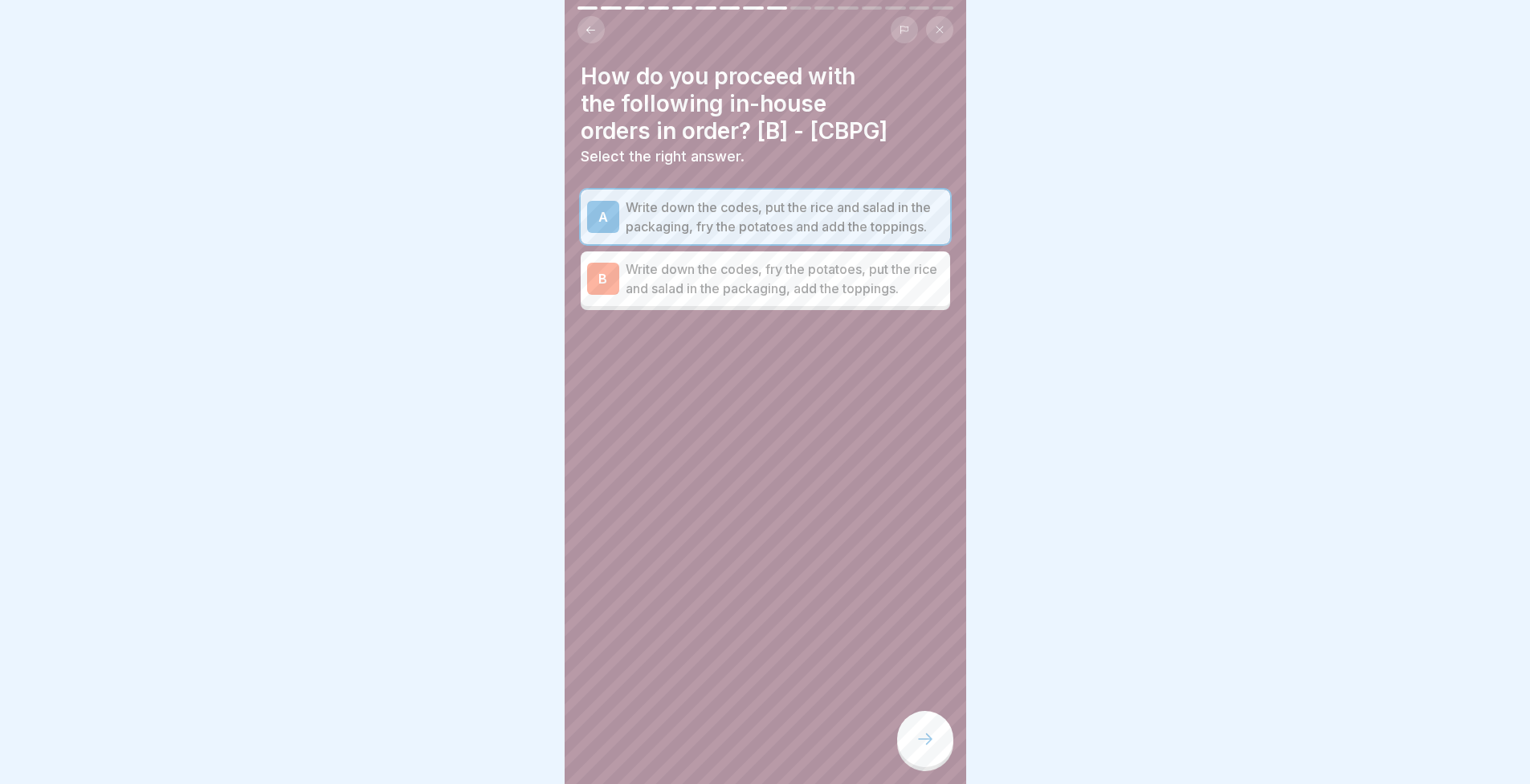
click at [908, 728] on div at bounding box center [925, 739] width 57 height 57
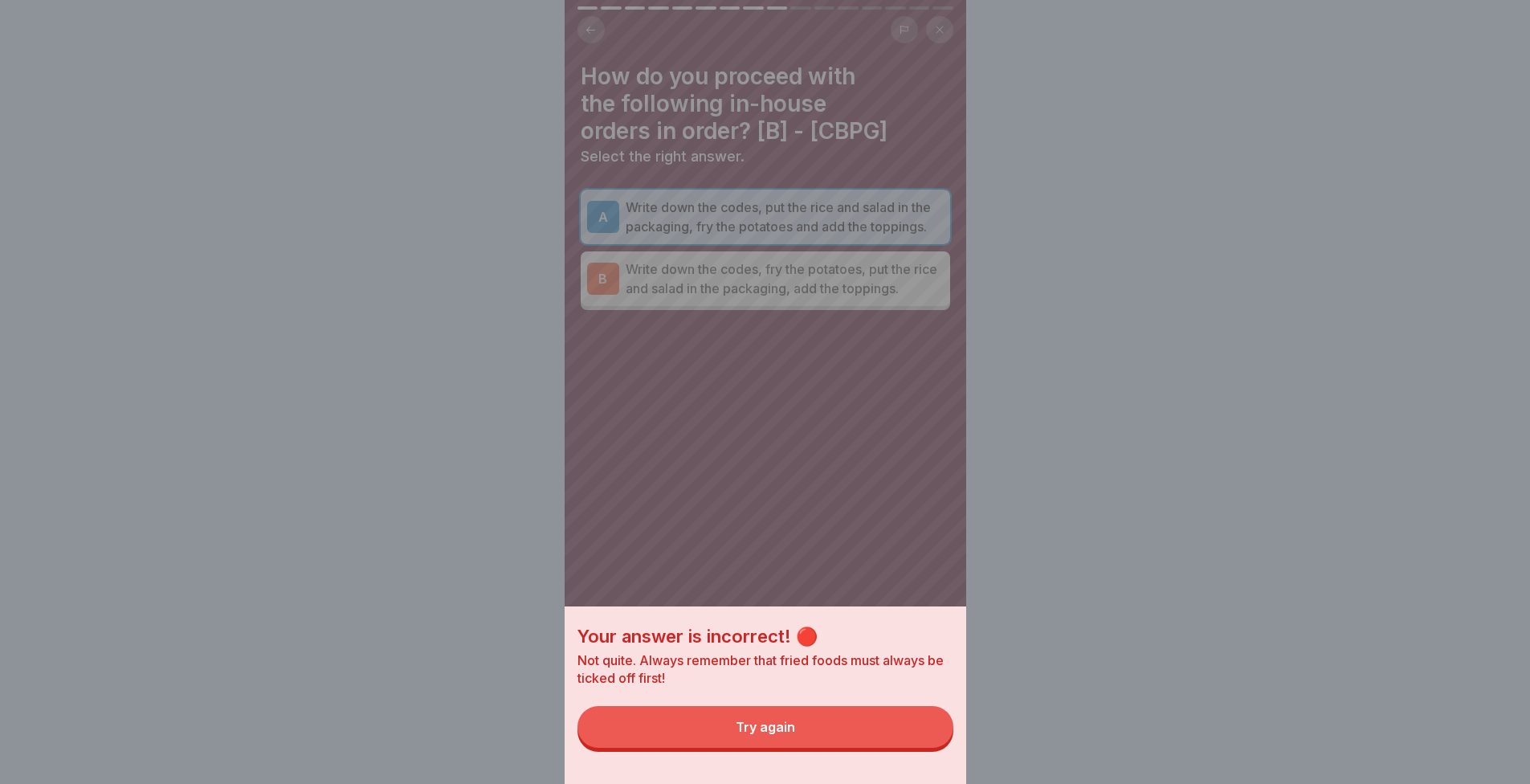
click at [898, 726] on button "Try again" at bounding box center [765, 726] width 376 height 41
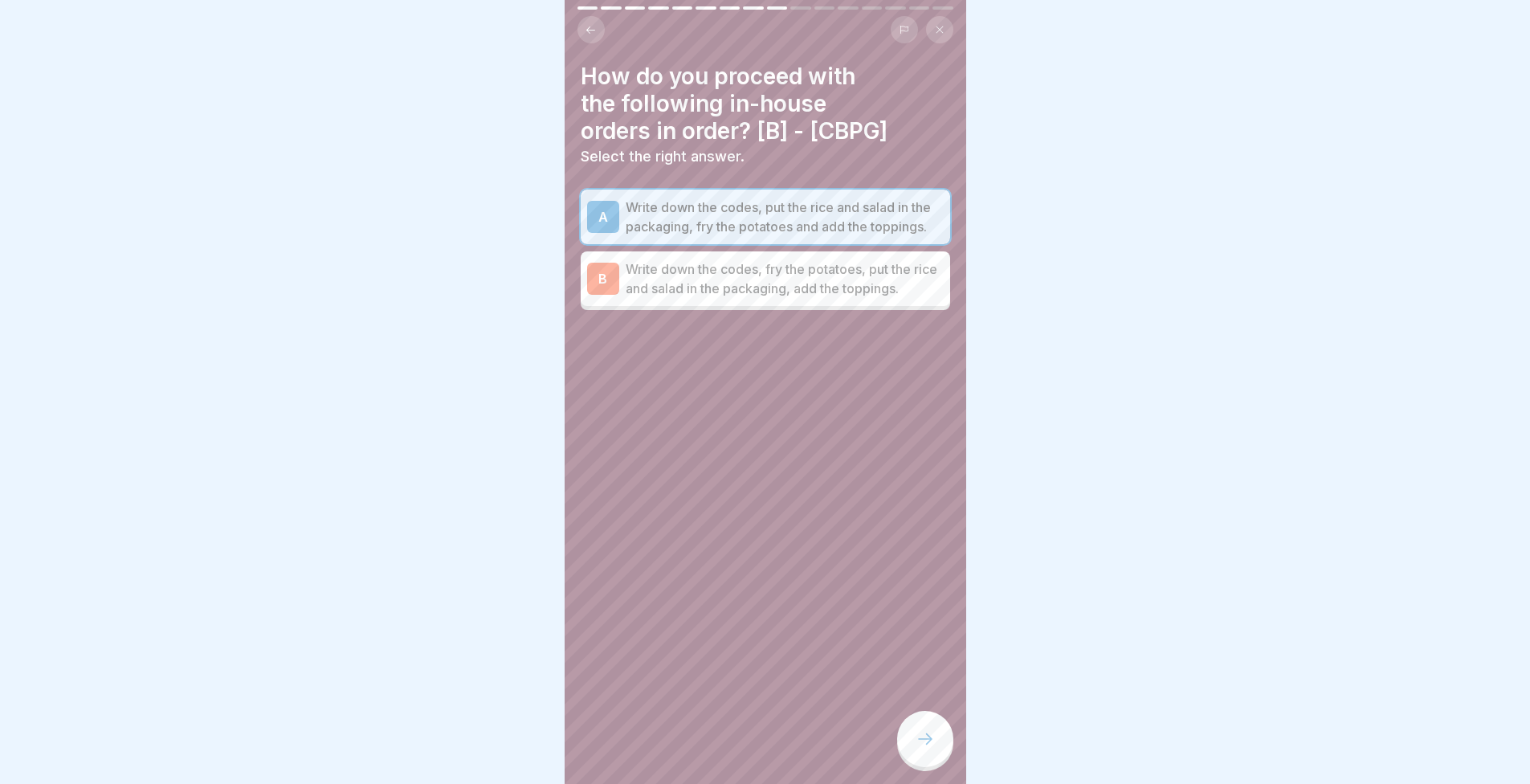
click at [751, 335] on div at bounding box center [765, 358] width 369 height 96
click at [762, 298] on p "Write down the codes, fry the potatoes, put the rice and salad in the packaging…" at bounding box center [784, 279] width 318 height 38
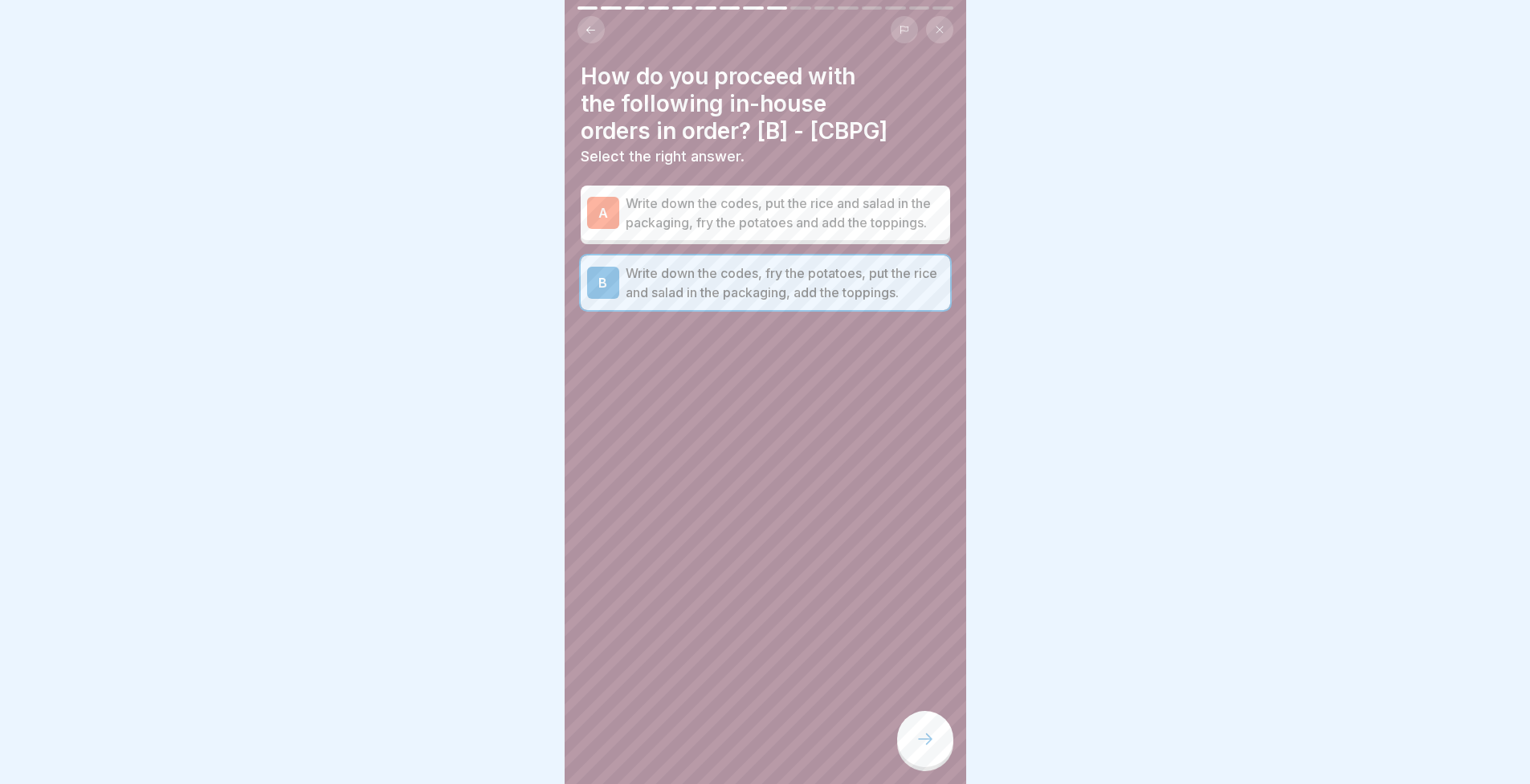
click at [932, 748] on icon at bounding box center [925, 739] width 19 height 19
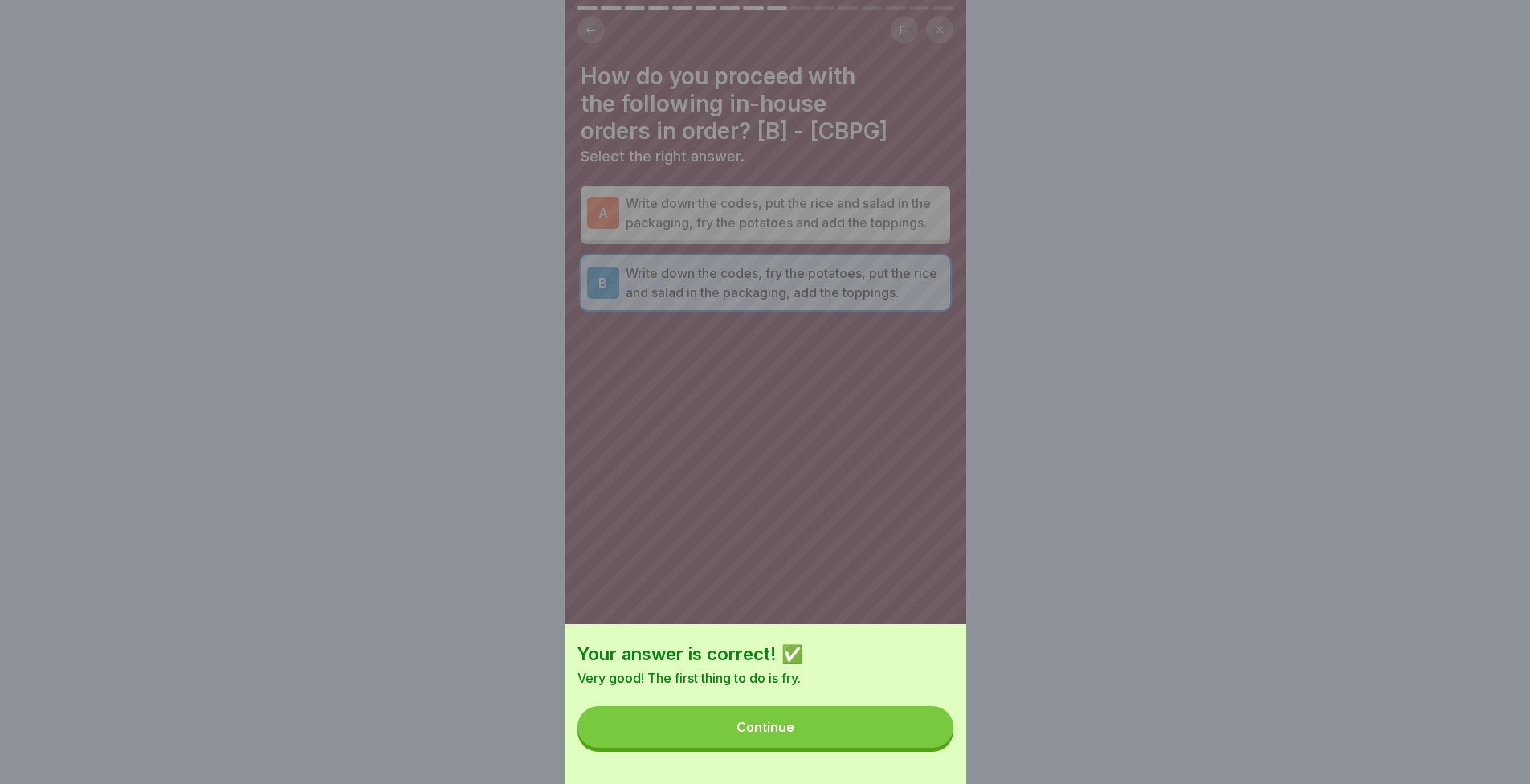
click at [932, 747] on button "Continue" at bounding box center [765, 726] width 376 height 41
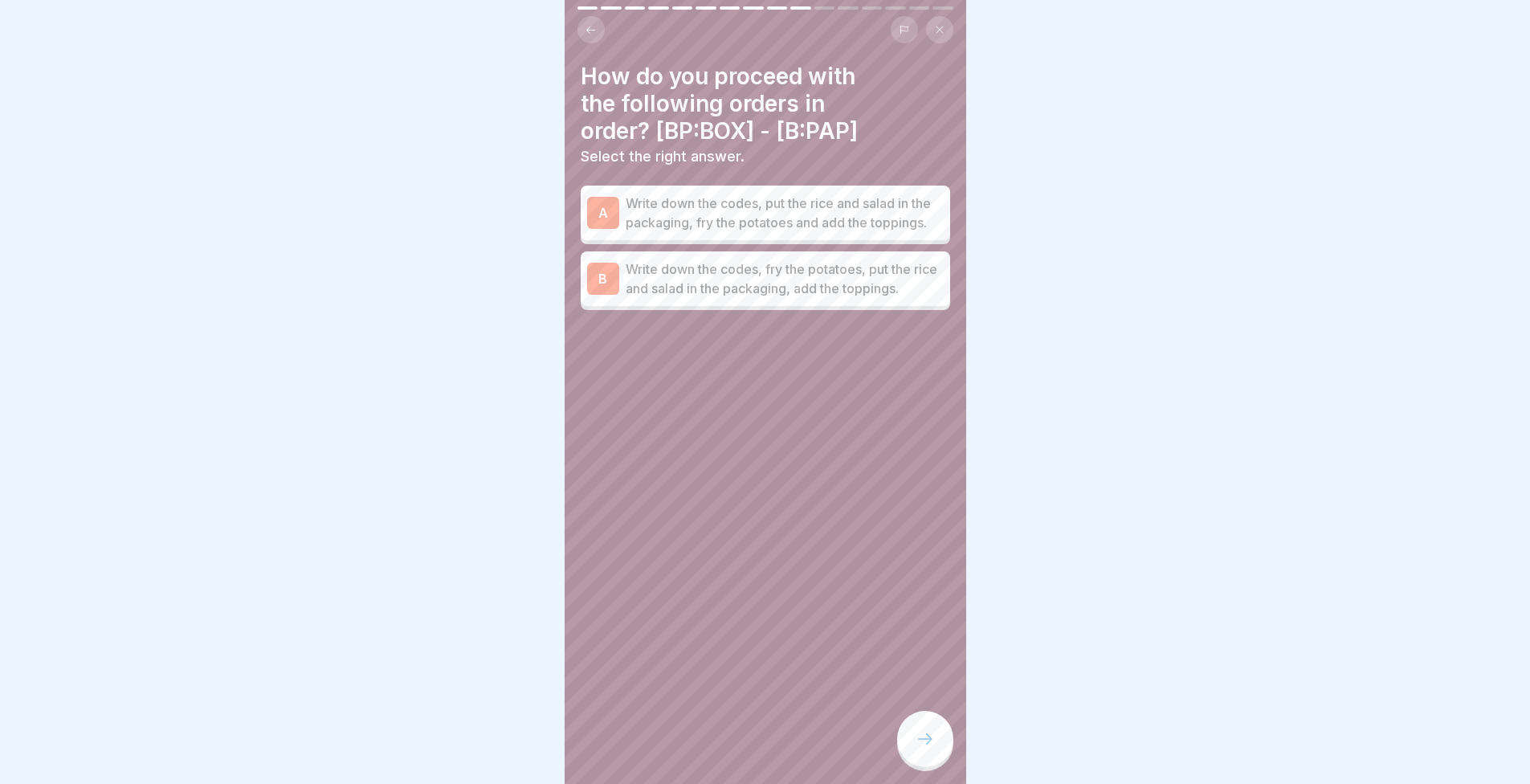
click at [732, 233] on p "Write down the codes, put the rice and salad in the packaging, fry the potatoes…" at bounding box center [784, 212] width 318 height 38
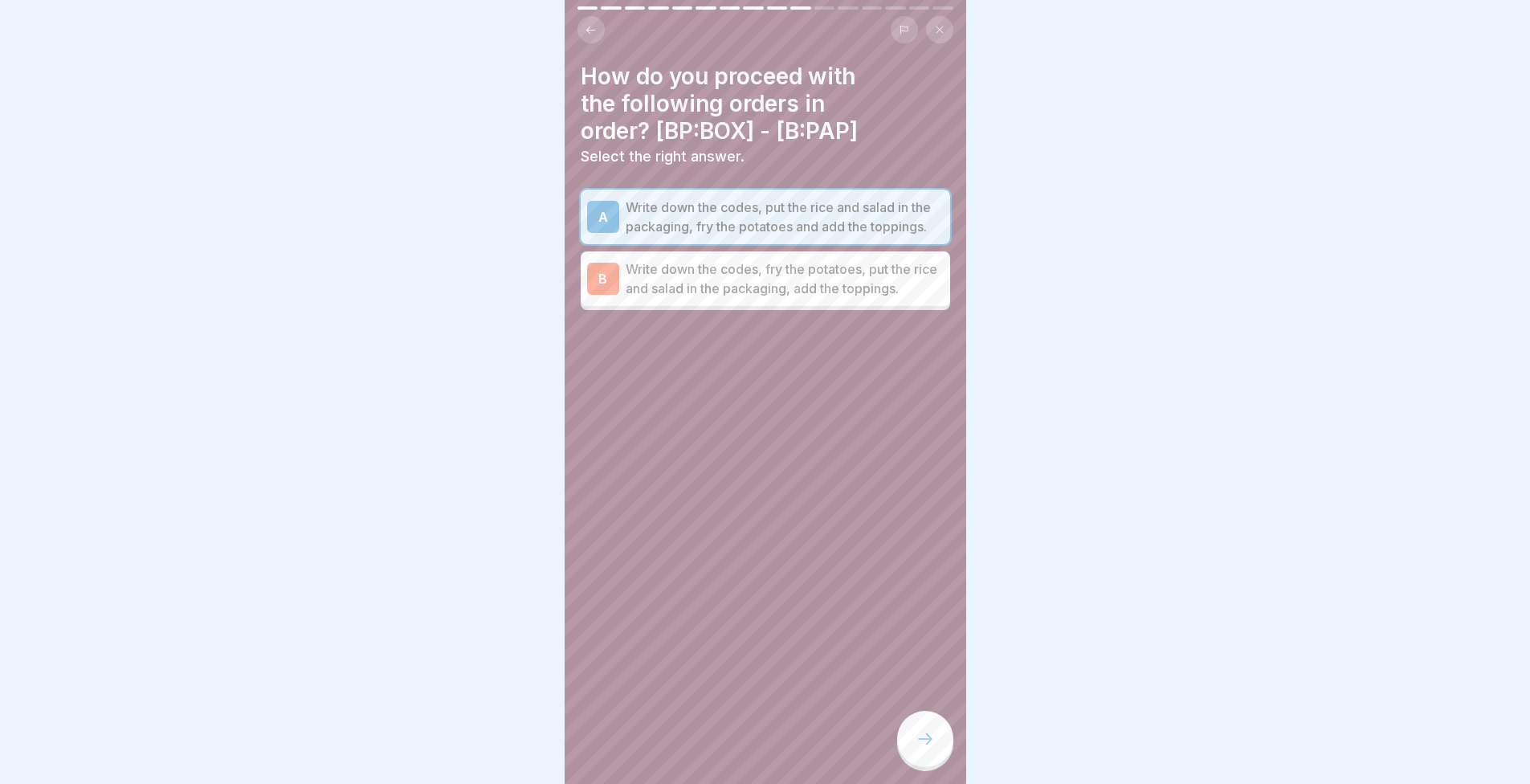
click at [739, 298] on p "Write down the codes, fry the potatoes, put the rice and salad in the packaging…" at bounding box center [784, 279] width 318 height 38
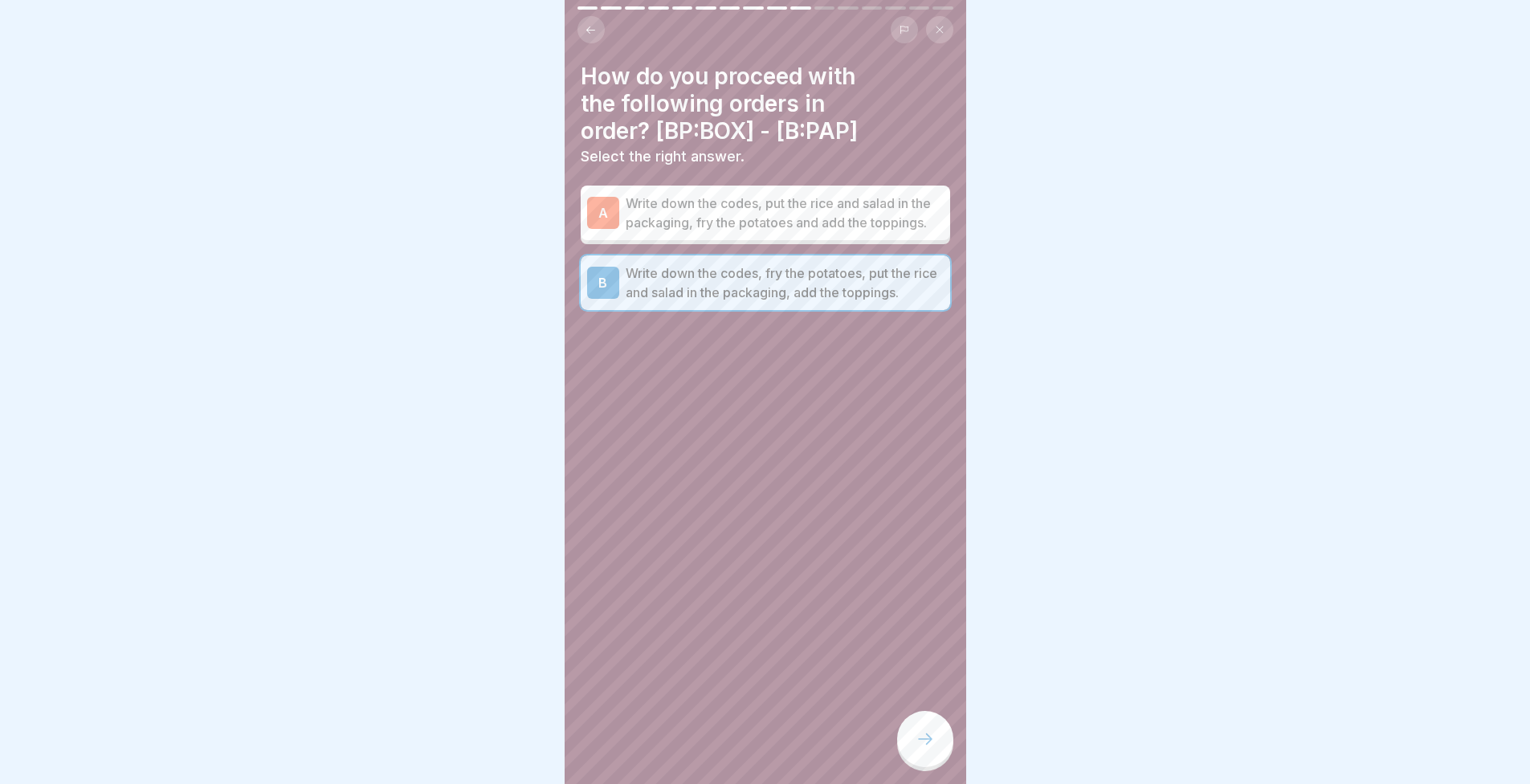
click at [908, 734] on div at bounding box center [925, 739] width 57 height 57
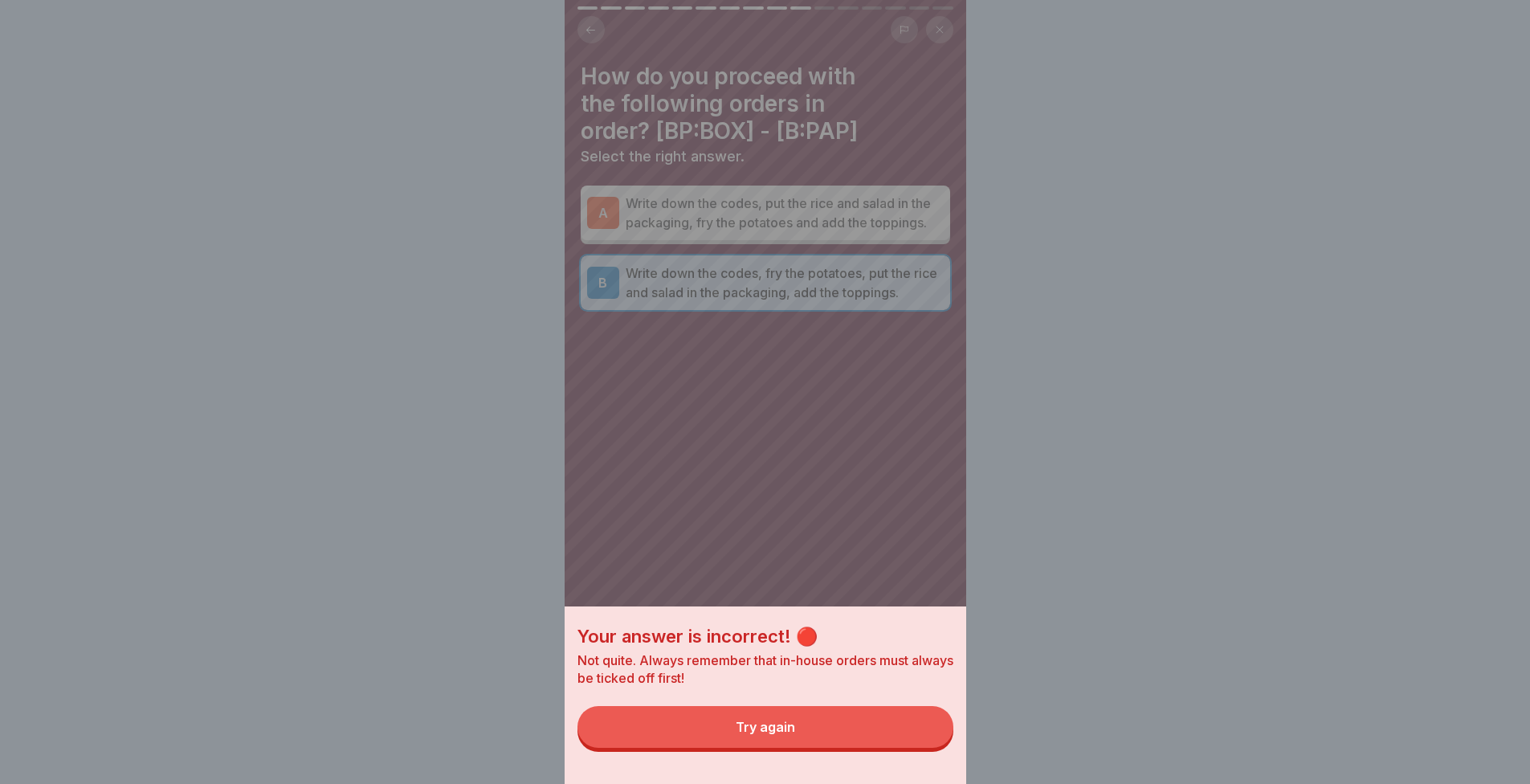
click at [863, 728] on button "Try again" at bounding box center [765, 726] width 376 height 41
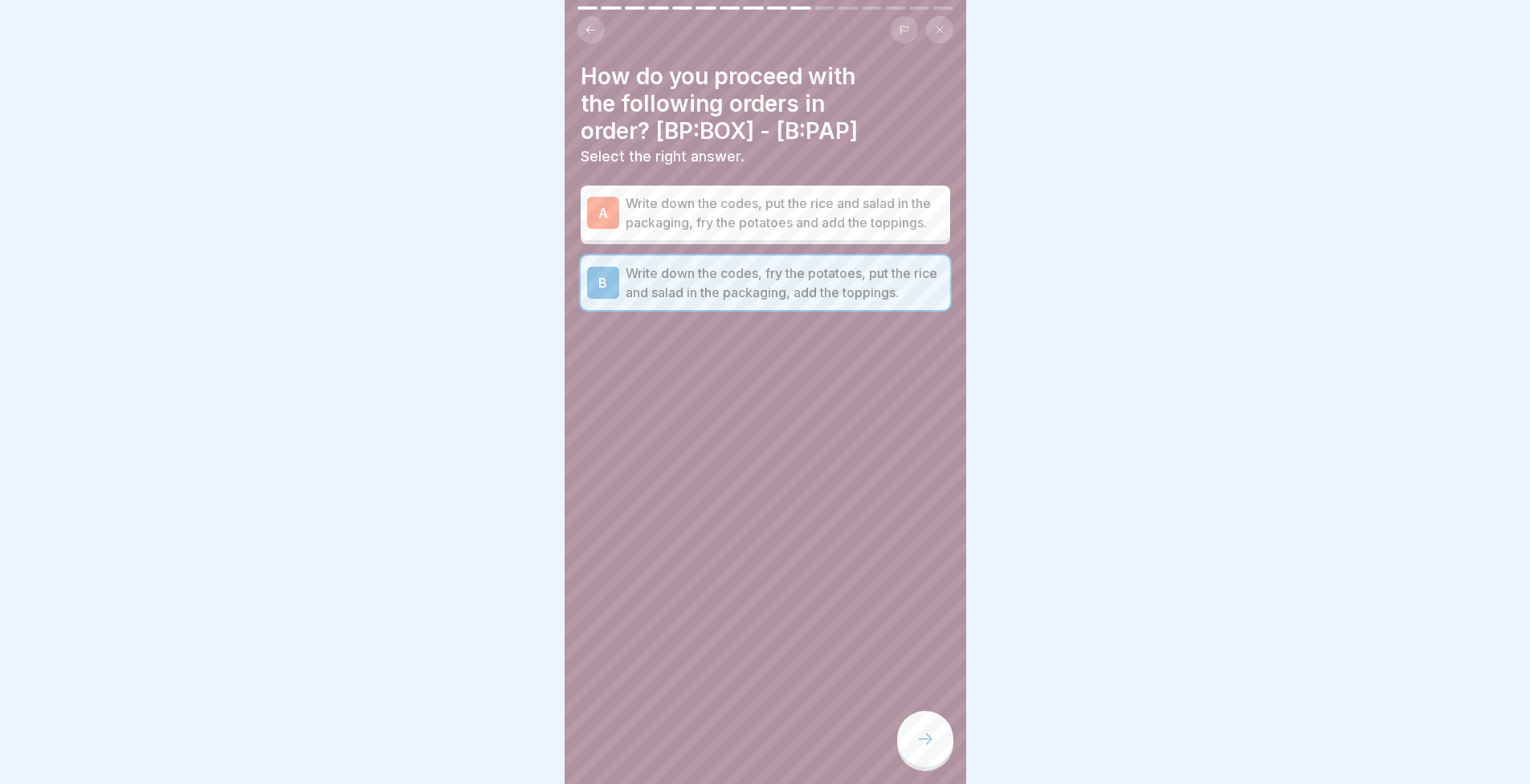
click at [729, 240] on div "A Write down the codes, put the rice and salad in the packaging, fry the potato…" at bounding box center [765, 212] width 369 height 55
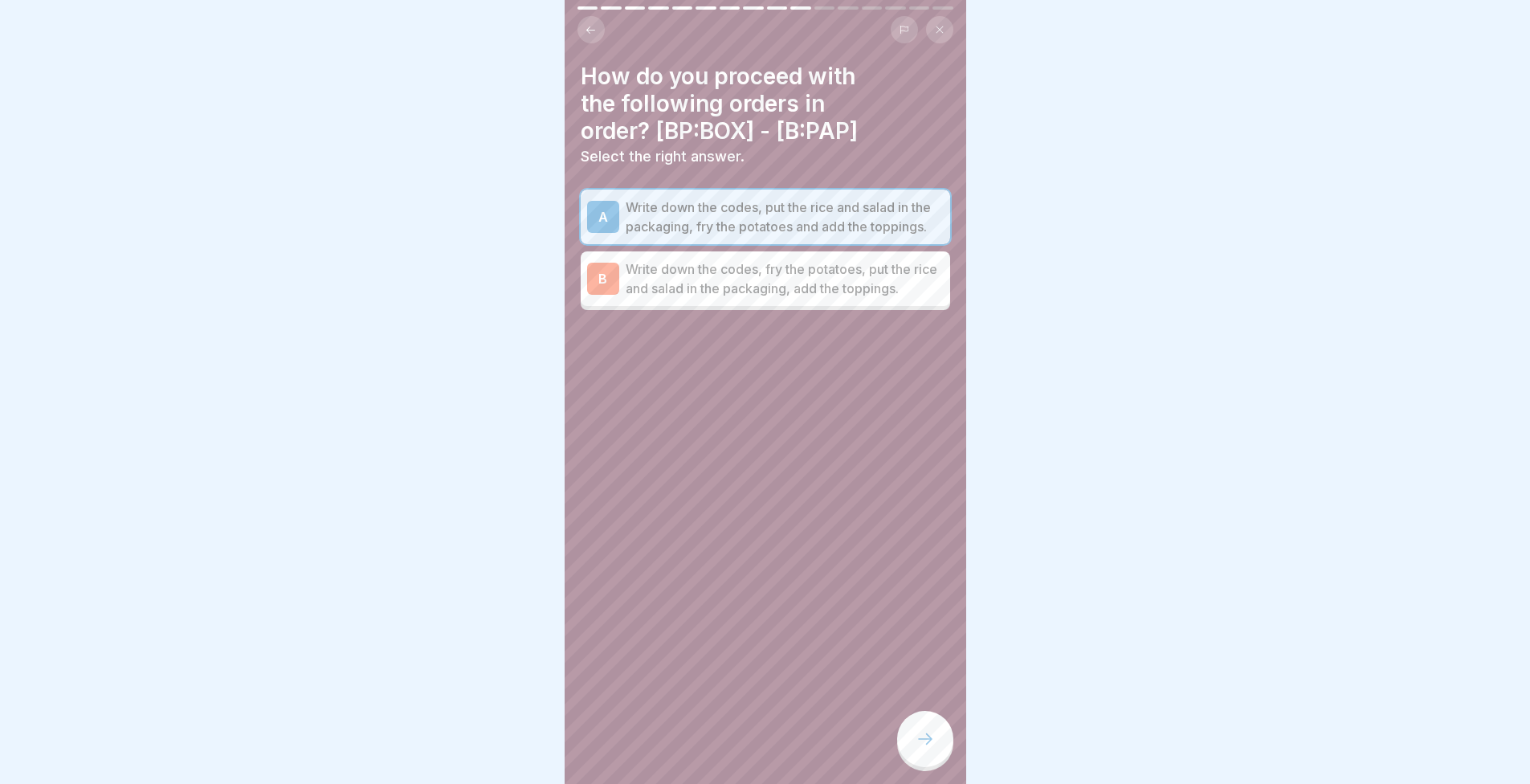
click at [913, 719] on div "How do you proceed with the following orders in order? [BP:BOX] - [B:PAP] Selec…" at bounding box center [766, 392] width 402 height 784
click at [905, 747] on div at bounding box center [925, 739] width 57 height 57
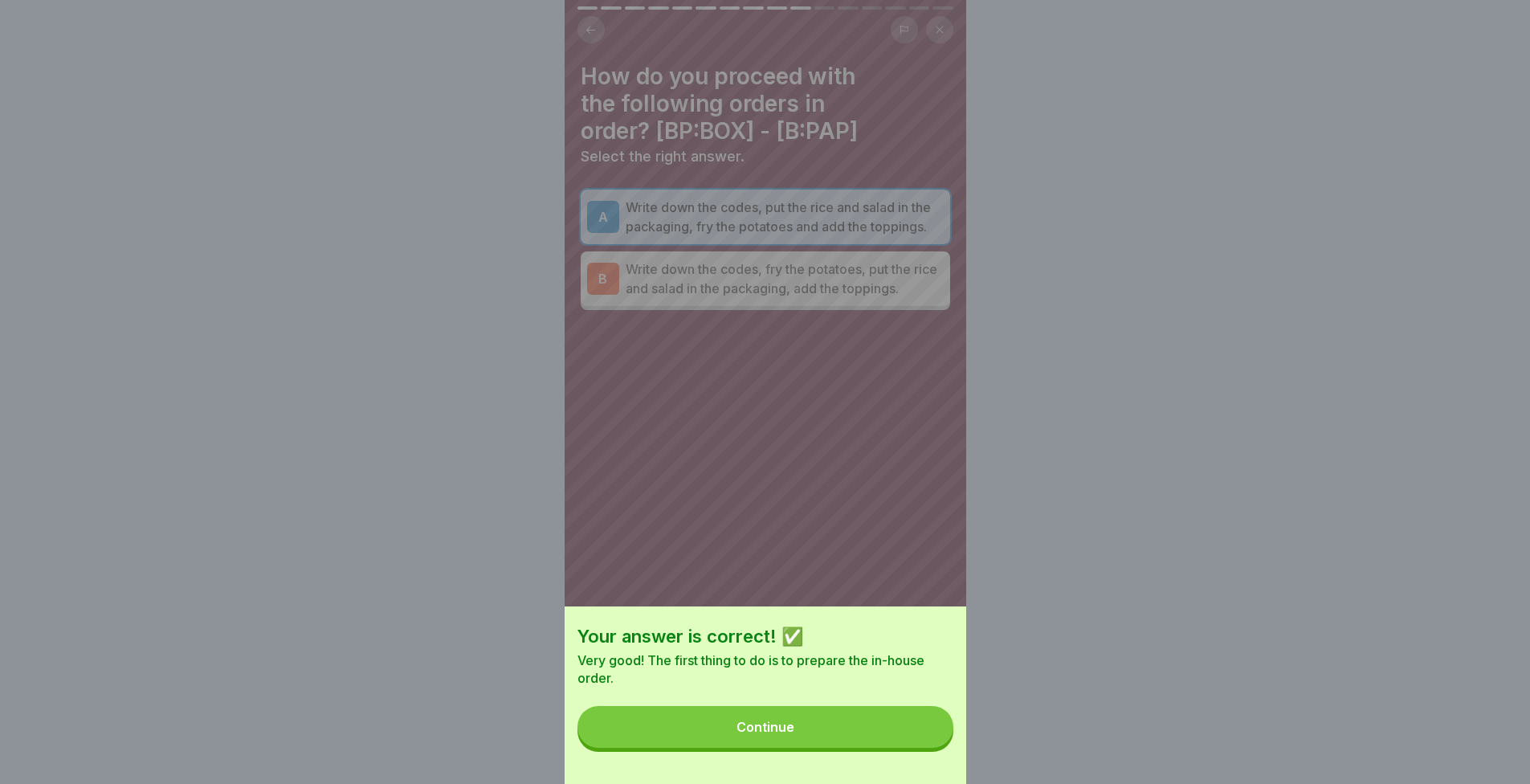
click at [912, 747] on button "Continue" at bounding box center [765, 726] width 376 height 41
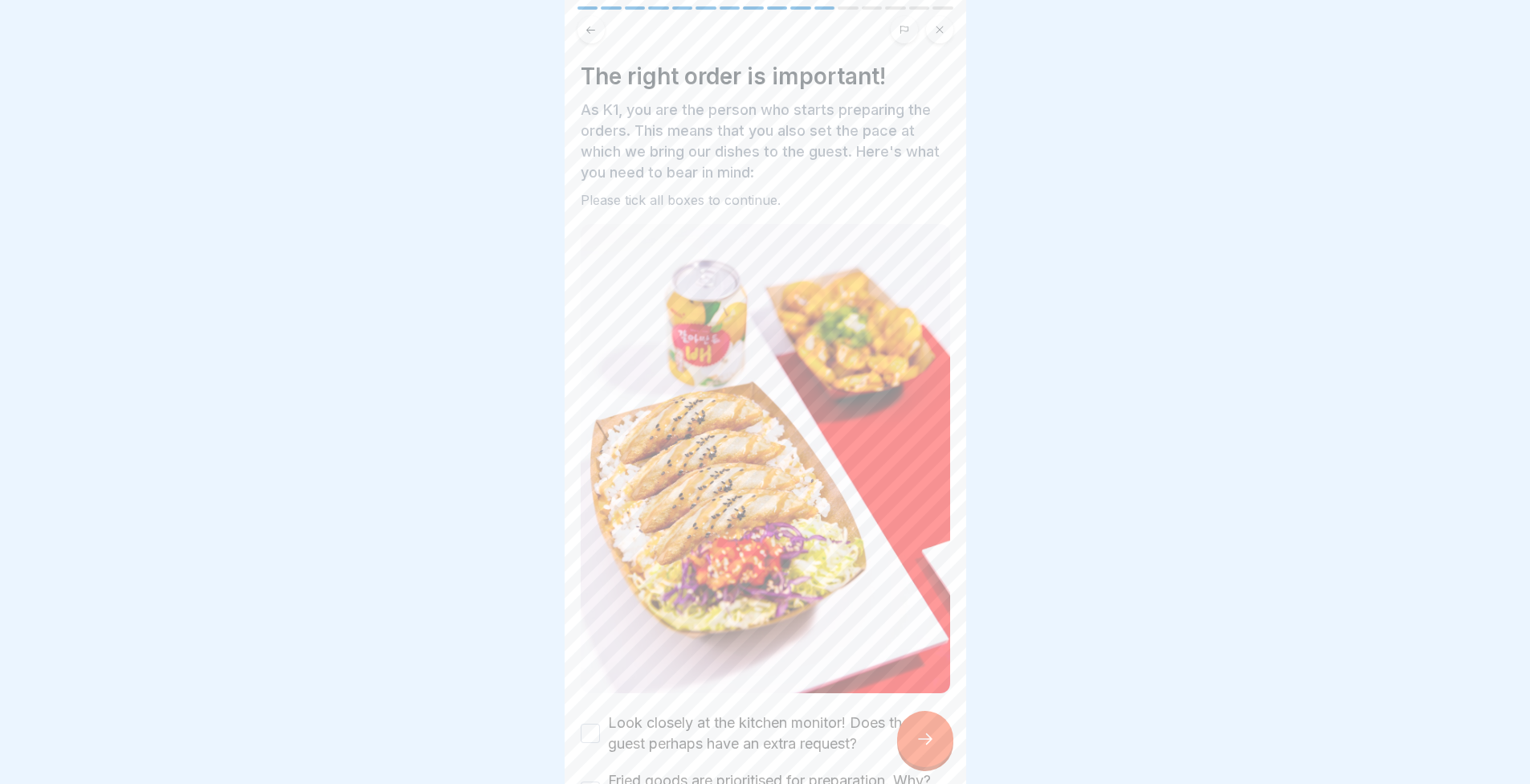
scroll to position [12, 0]
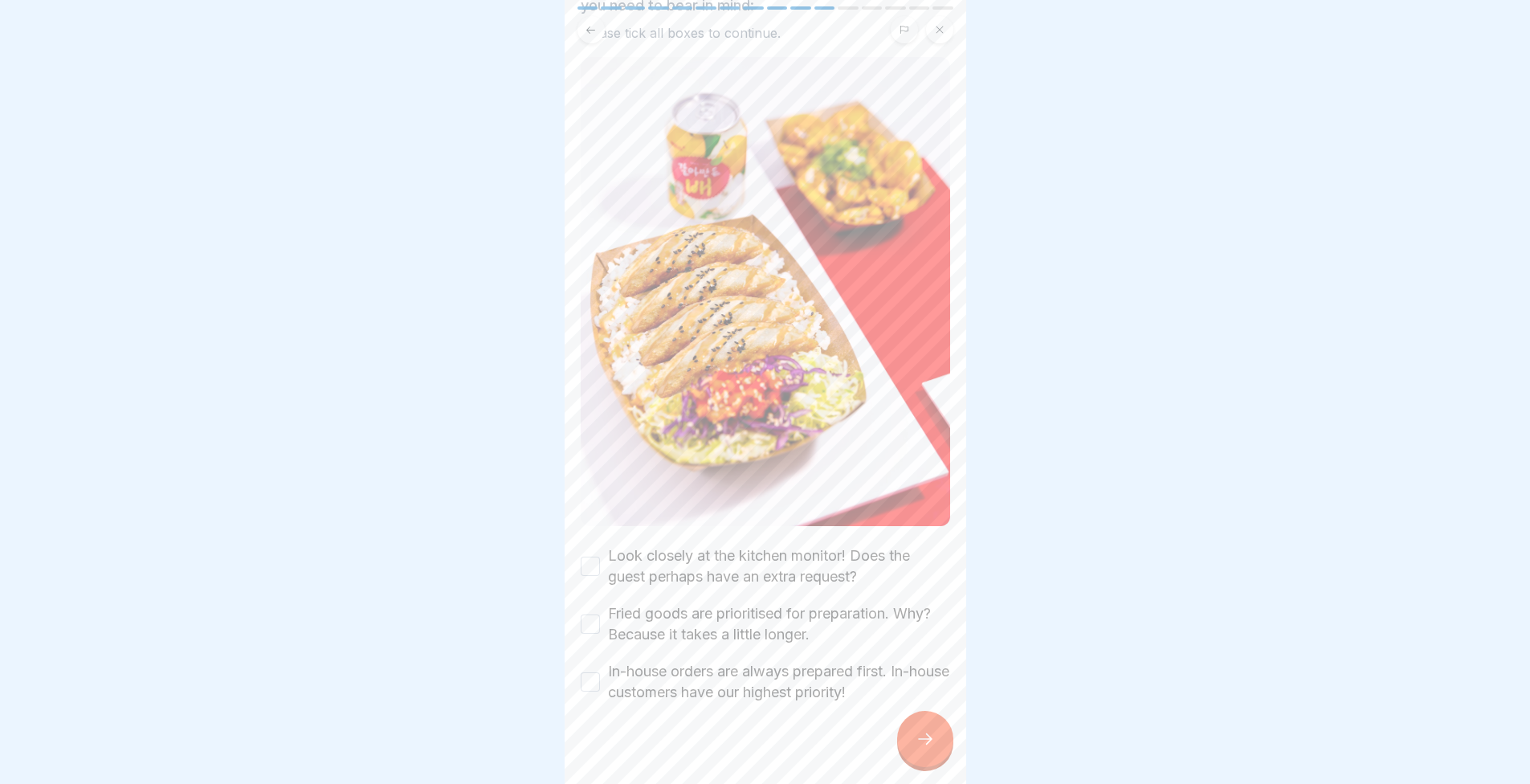
click at [580, 538] on div "The right order is important! As K1, you are the person who starts preparing th…" at bounding box center [766, 392] width 402 height 784
click at [592, 614] on button "Fried goods are prioritised for preparation. Why? Because it takes a little lon…" at bounding box center [590, 624] width 19 height 19
click at [606, 546] on div "Look closely at the kitchen monitor! Does the guest perhaps have an extra reque…" at bounding box center [765, 566] width 369 height 41
drag, startPoint x: 597, startPoint y: 647, endPoint x: 601, endPoint y: 614, distance: 33.2
click at [597, 673] on button "In-house orders are always prepared first. In-house customers have our highest …" at bounding box center [590, 682] width 19 height 19
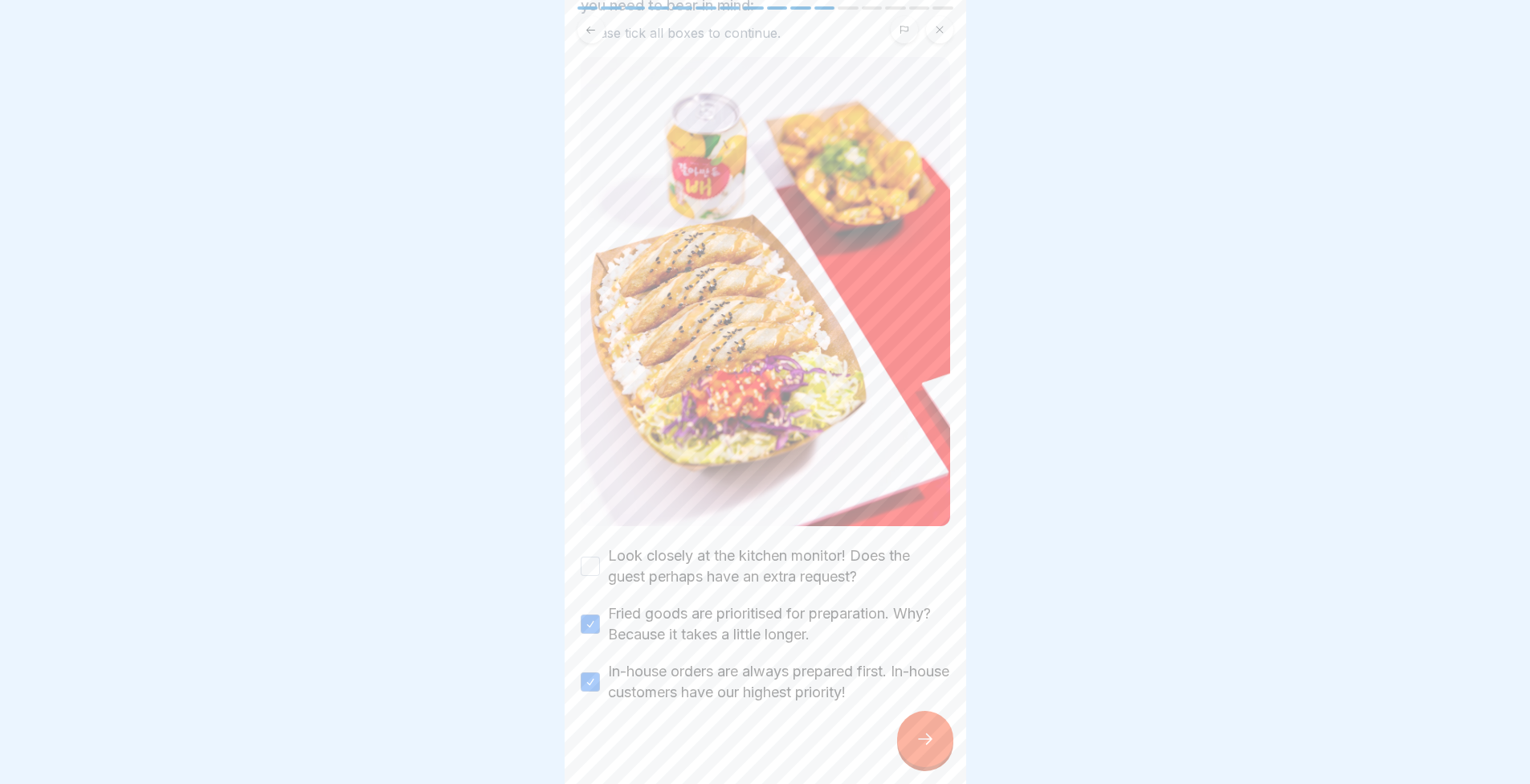
click at [582, 556] on button "Look closely at the kitchen monitor! Does the guest perhaps have an extra reque…" at bounding box center [590, 566] width 19 height 19
click at [917, 735] on icon at bounding box center [925, 739] width 19 height 19
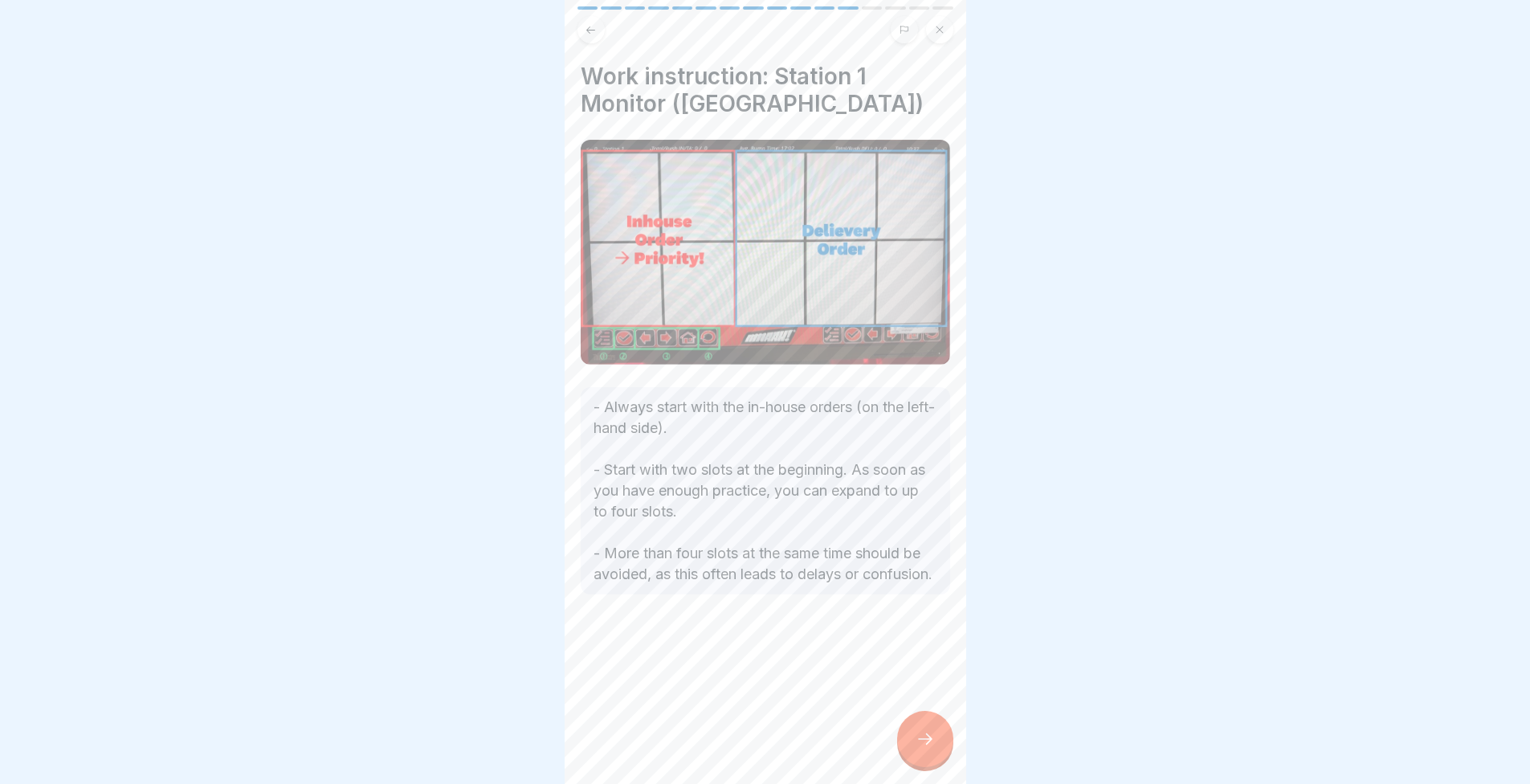
click at [929, 747] on icon at bounding box center [925, 739] width 19 height 19
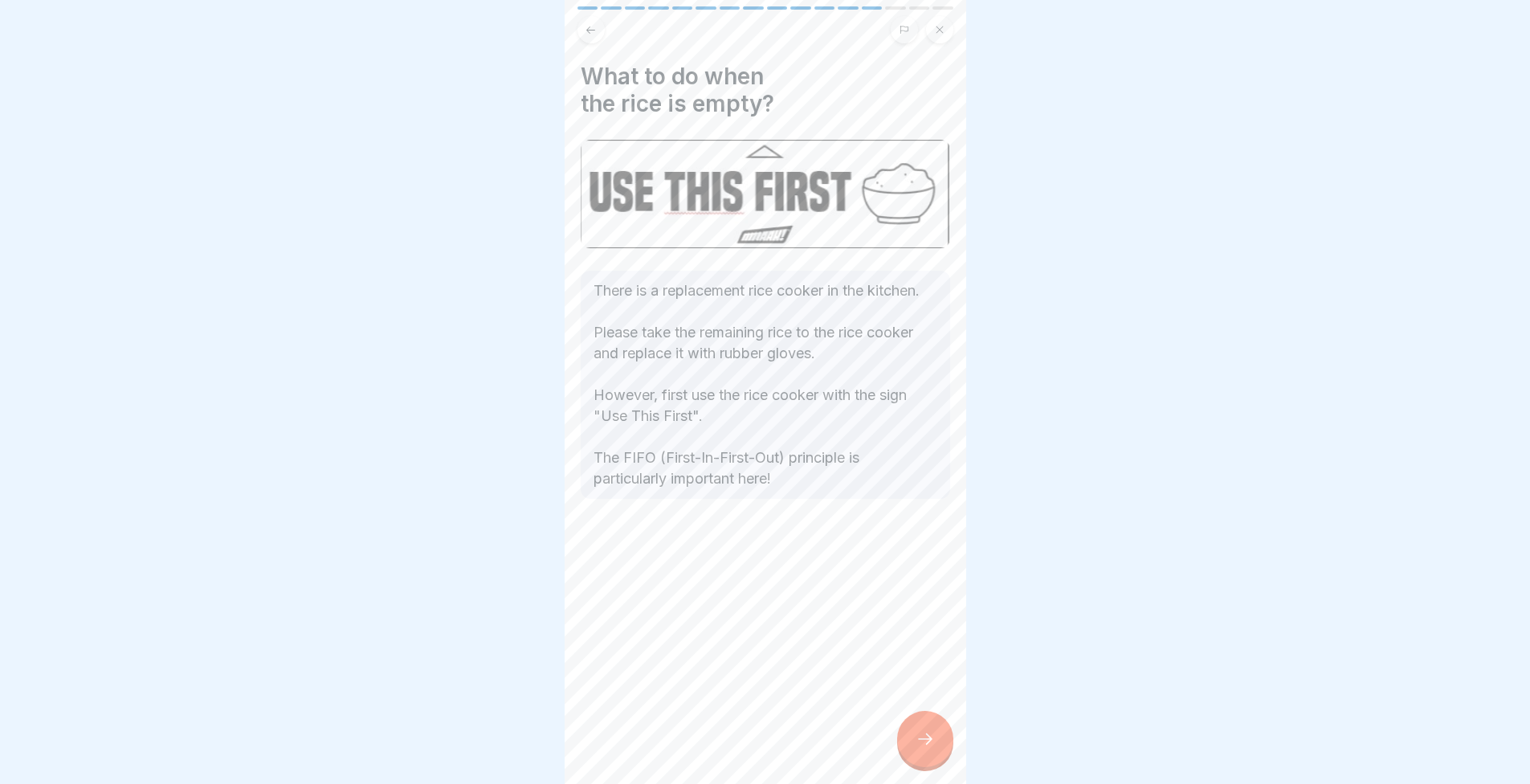
click at [920, 750] on div at bounding box center [925, 739] width 57 height 57
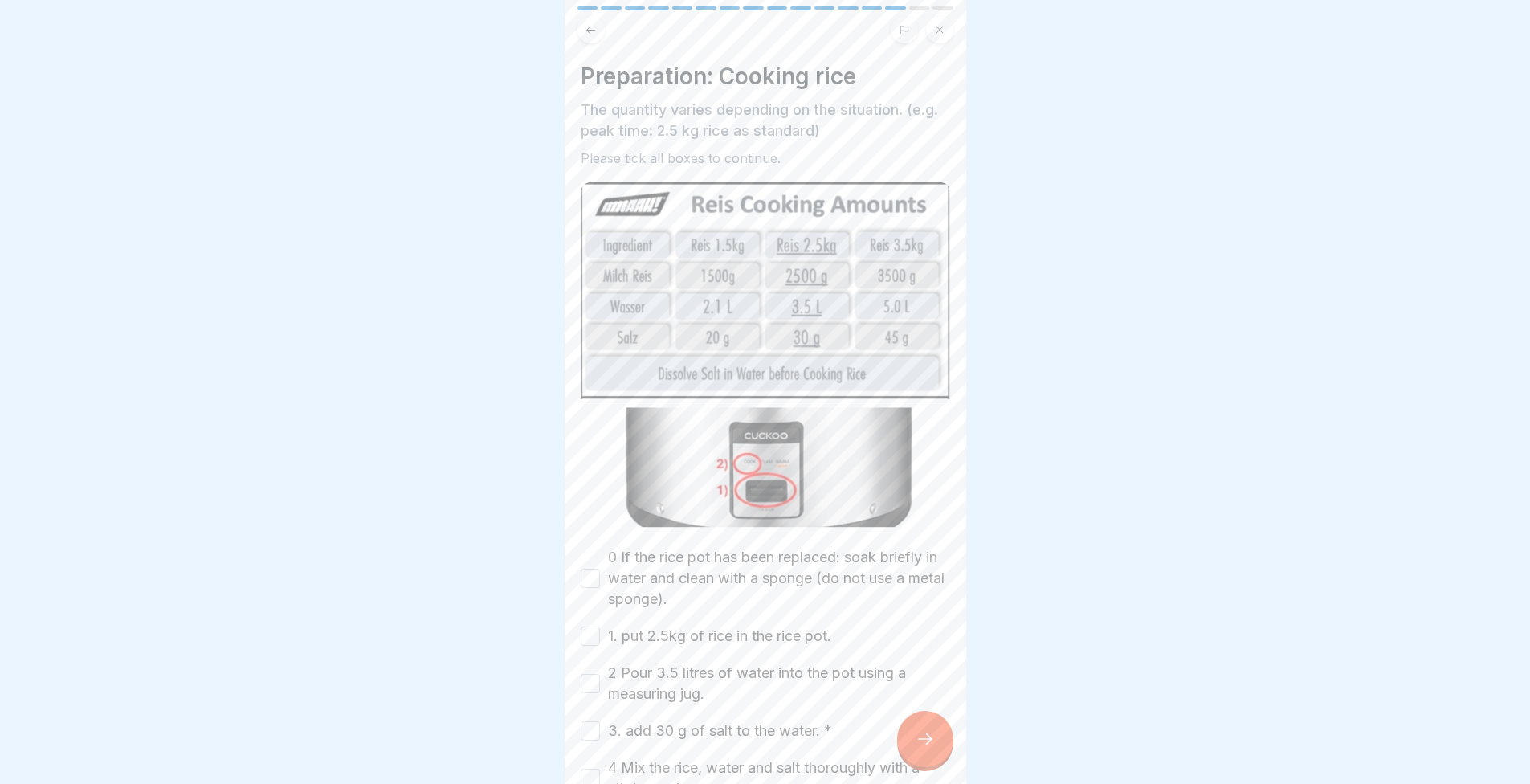
click at [581, 565] on div "0 If the rice pot has been replaced: soak briefly in water and clean with a spo…" at bounding box center [765, 577] width 369 height 62
click at [585, 569] on button "0 If the rice pot has been replaced: soak briefly in water and clean with a spo…" at bounding box center [590, 578] width 19 height 19
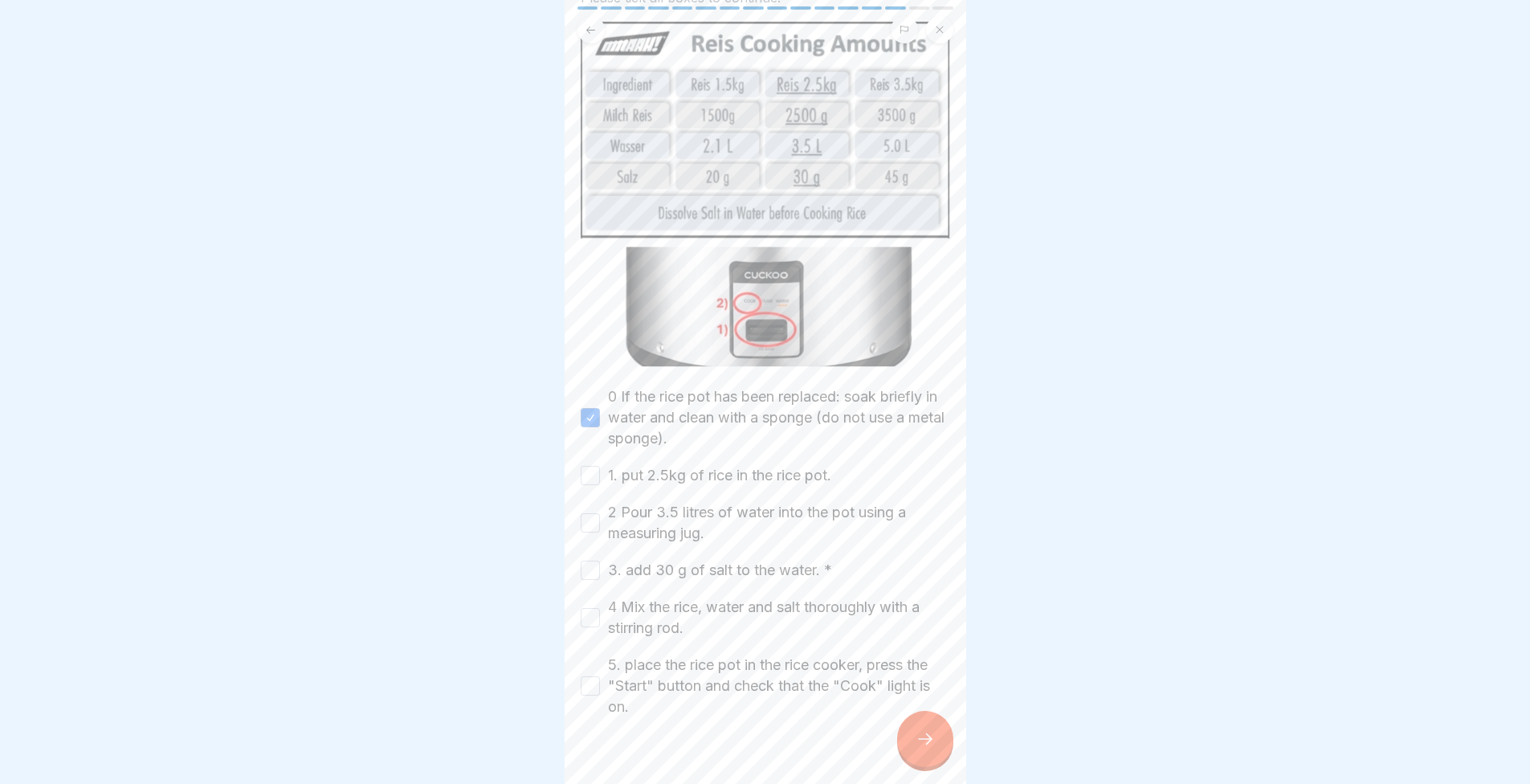
click at [589, 466] on button "1. put 2.5kg of rice in the rice pot." at bounding box center [590, 476] width 19 height 19
click at [585, 513] on button "2 Pour 3.5 litres of water into the pot using a measuring jug." at bounding box center [590, 523] width 19 height 19
click at [588, 560] on button "3. add 30 g of salt to the water. *" at bounding box center [590, 570] width 19 height 19
drag, startPoint x: 603, startPoint y: 589, endPoint x: 596, endPoint y: 605, distance: 17.5
click at [603, 597] on div "4 Mix the rice, water and salt thoroughly with a stirring rod." at bounding box center [765, 617] width 369 height 41
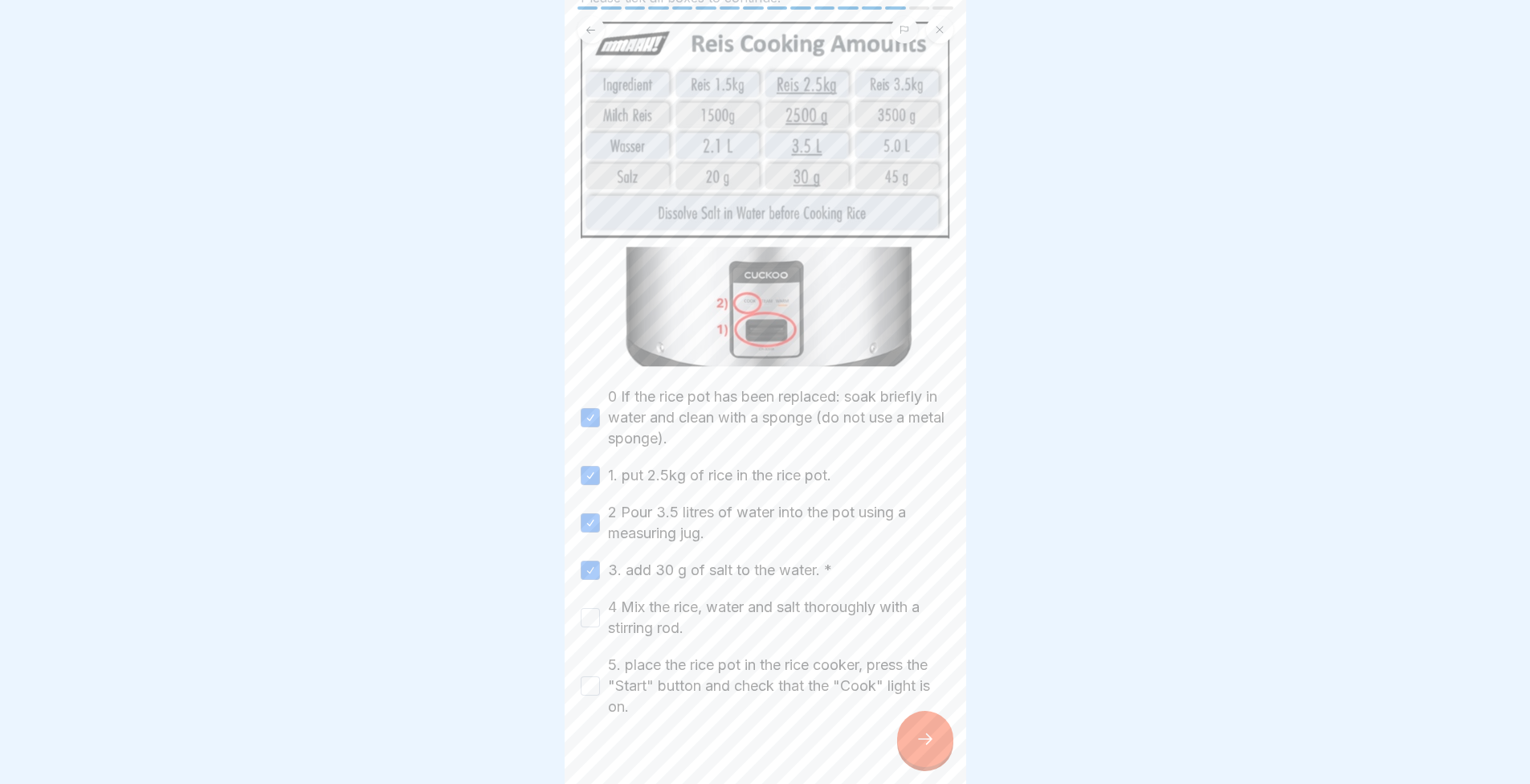
drag, startPoint x: 593, startPoint y: 594, endPoint x: 595, endPoint y: 627, distance: 33.1
click at [592, 608] on button "4 Mix the rice, water and salt thoroughly with a stirring rod." at bounding box center [590, 618] width 19 height 19
click at [591, 677] on div "5. place the rice pot in the rice cooker, press the "Start" button and check th…" at bounding box center [765, 685] width 369 height 62
drag, startPoint x: 592, startPoint y: 663, endPoint x: 606, endPoint y: 668, distance: 14.9
click at [597, 676] on button "5. place the rice pot in the rice cooker, press the "Start" button and check th…" at bounding box center [590, 686] width 19 height 19
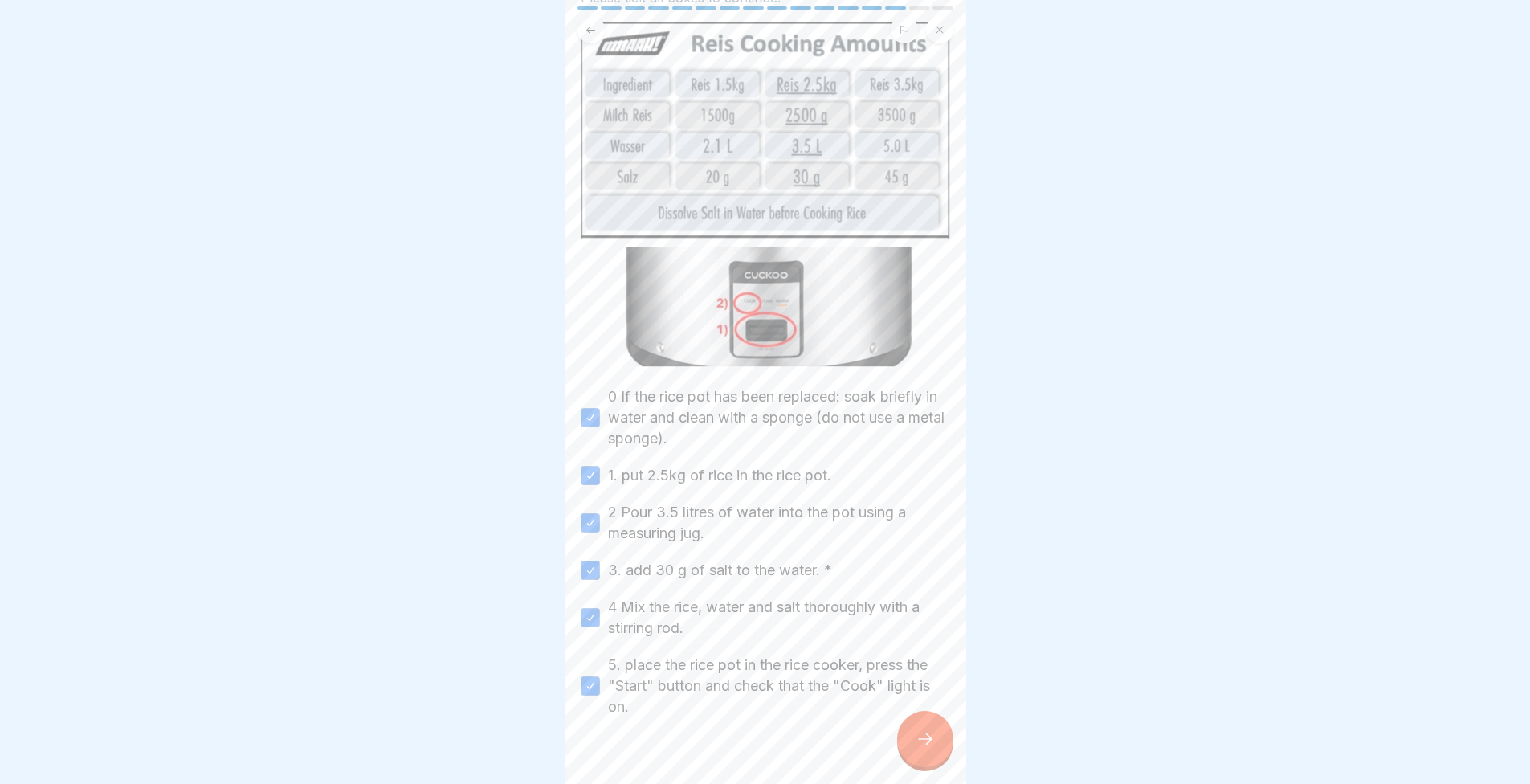
click at [917, 750] on div at bounding box center [925, 739] width 57 height 57
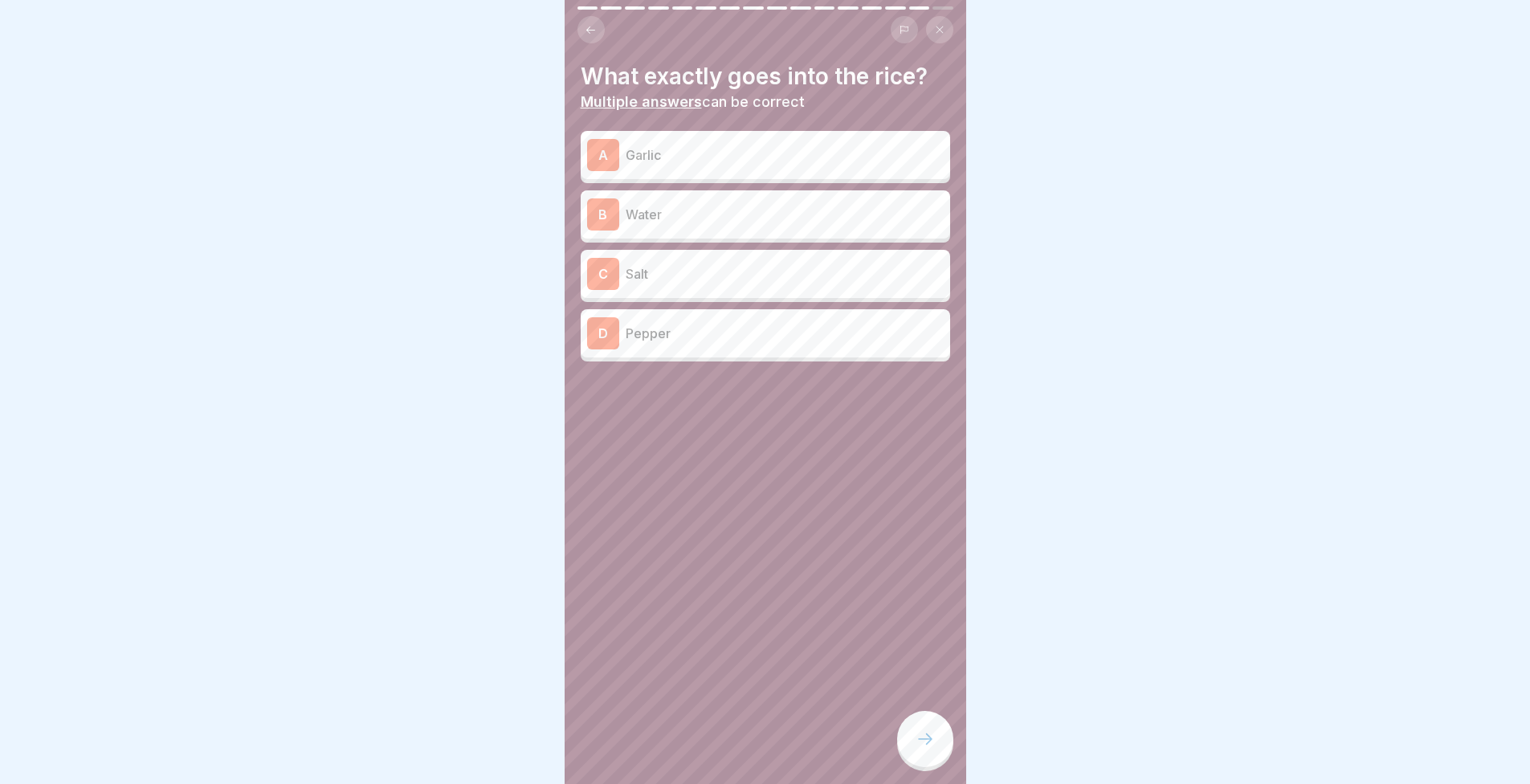
click at [662, 271] on p "Salt" at bounding box center [784, 274] width 318 height 19
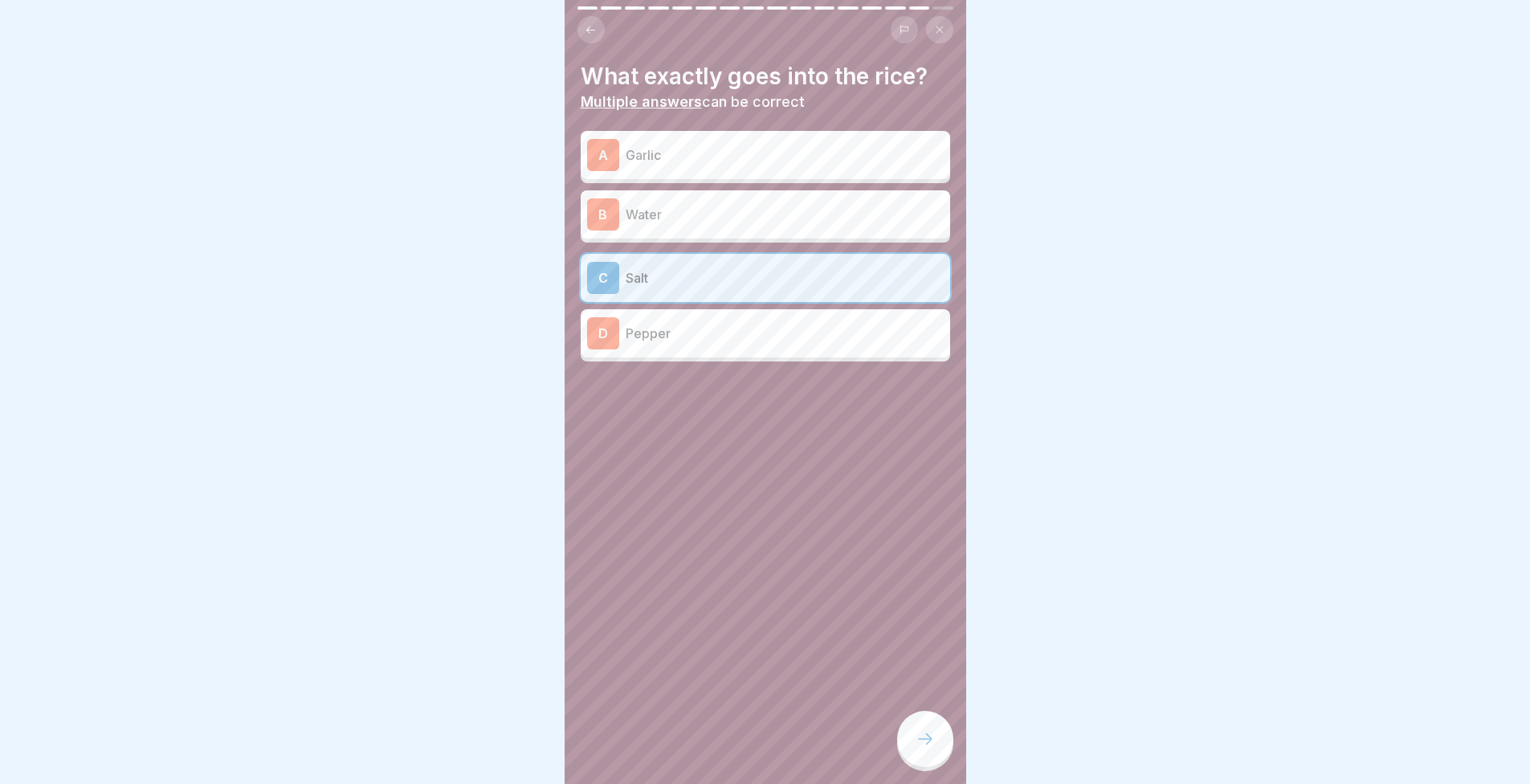
click at [948, 727] on div at bounding box center [925, 739] width 57 height 57
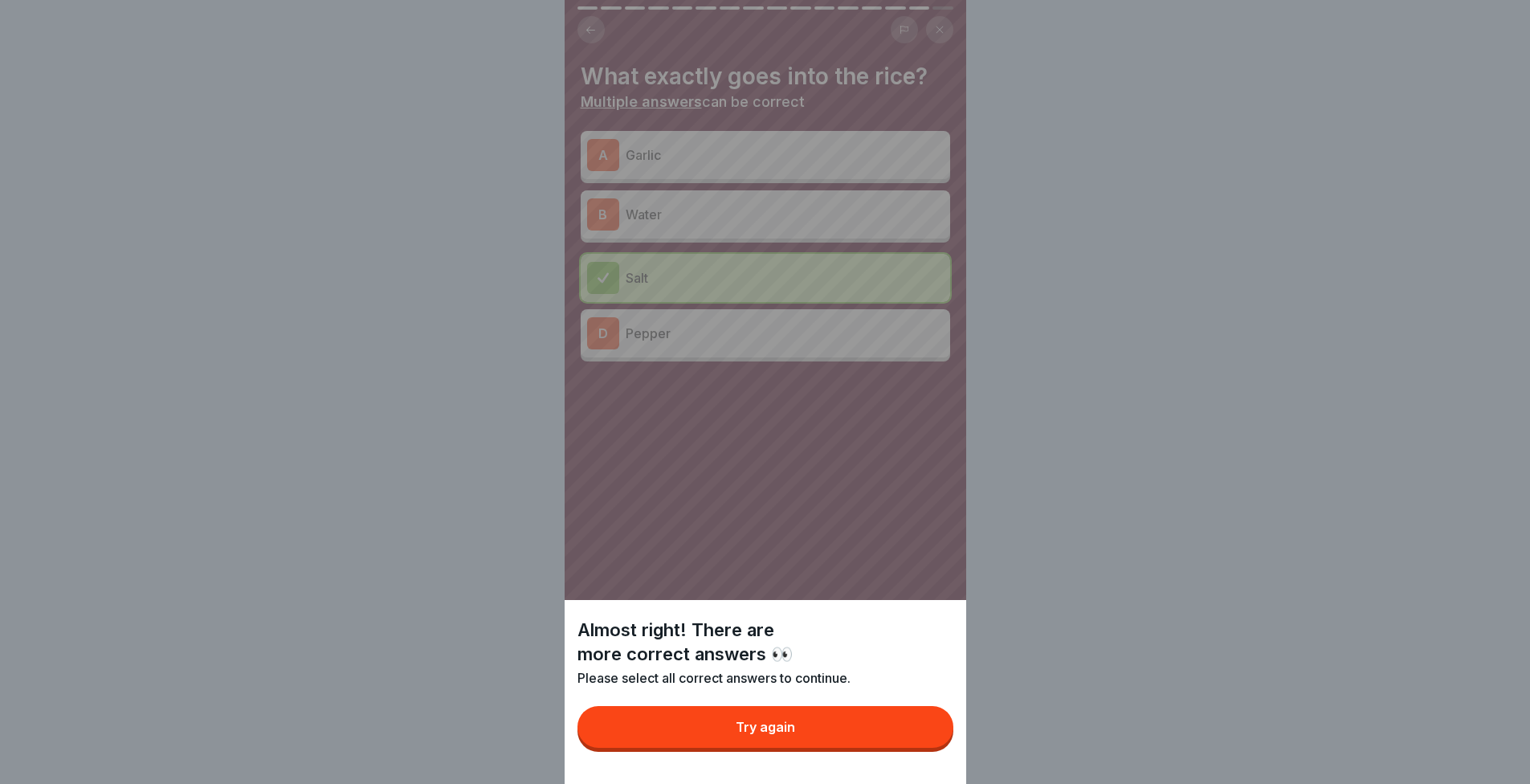
click at [909, 729] on button "Try again" at bounding box center [765, 726] width 376 height 41
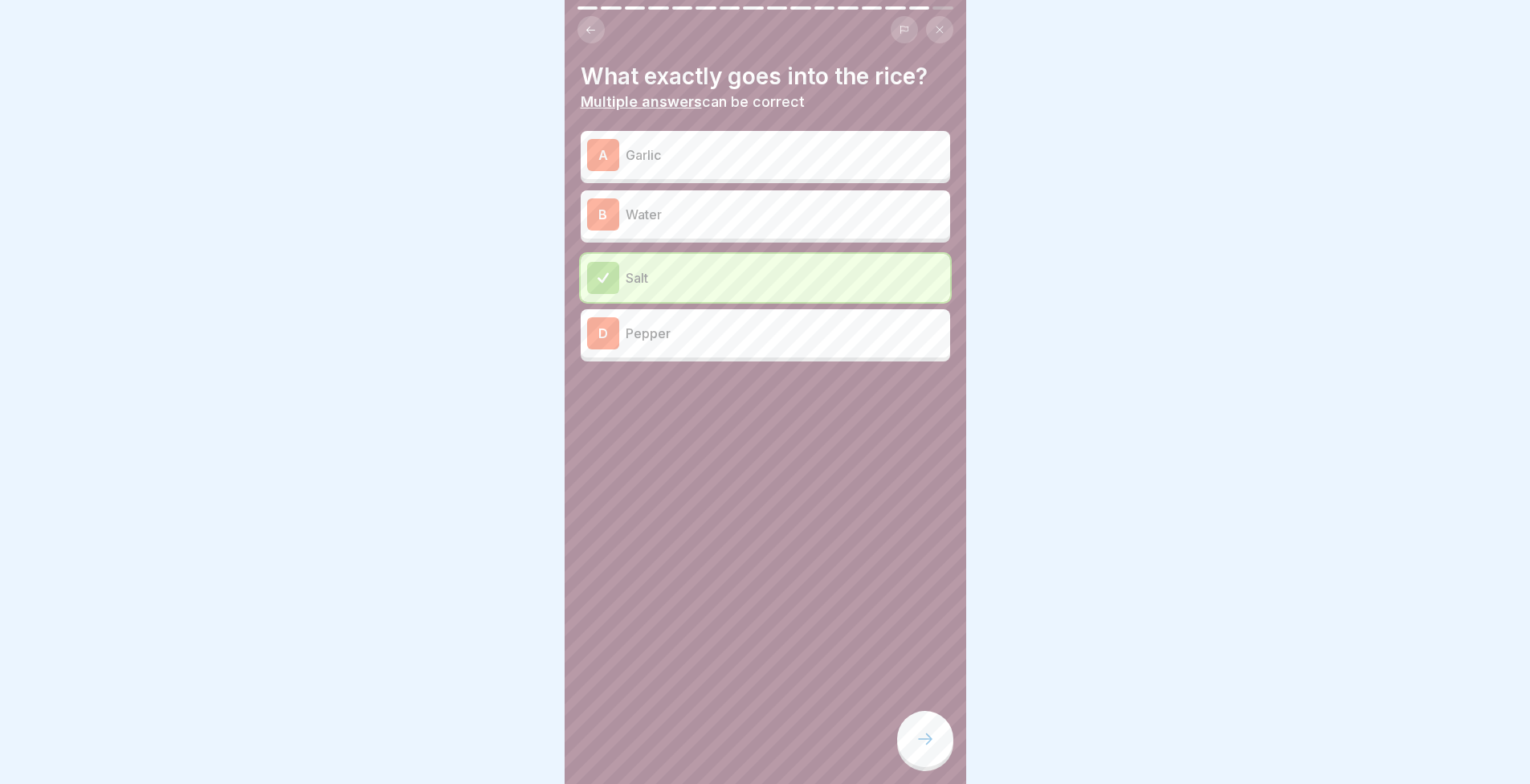
click at [660, 177] on div "A Garlic B Water Salt D Pepper" at bounding box center [765, 248] width 369 height 227
click at [690, 231] on div "A Garlic B Water Salt D Pepper" at bounding box center [765, 248] width 369 height 227
click at [690, 220] on div "B Water" at bounding box center [765, 214] width 369 height 48
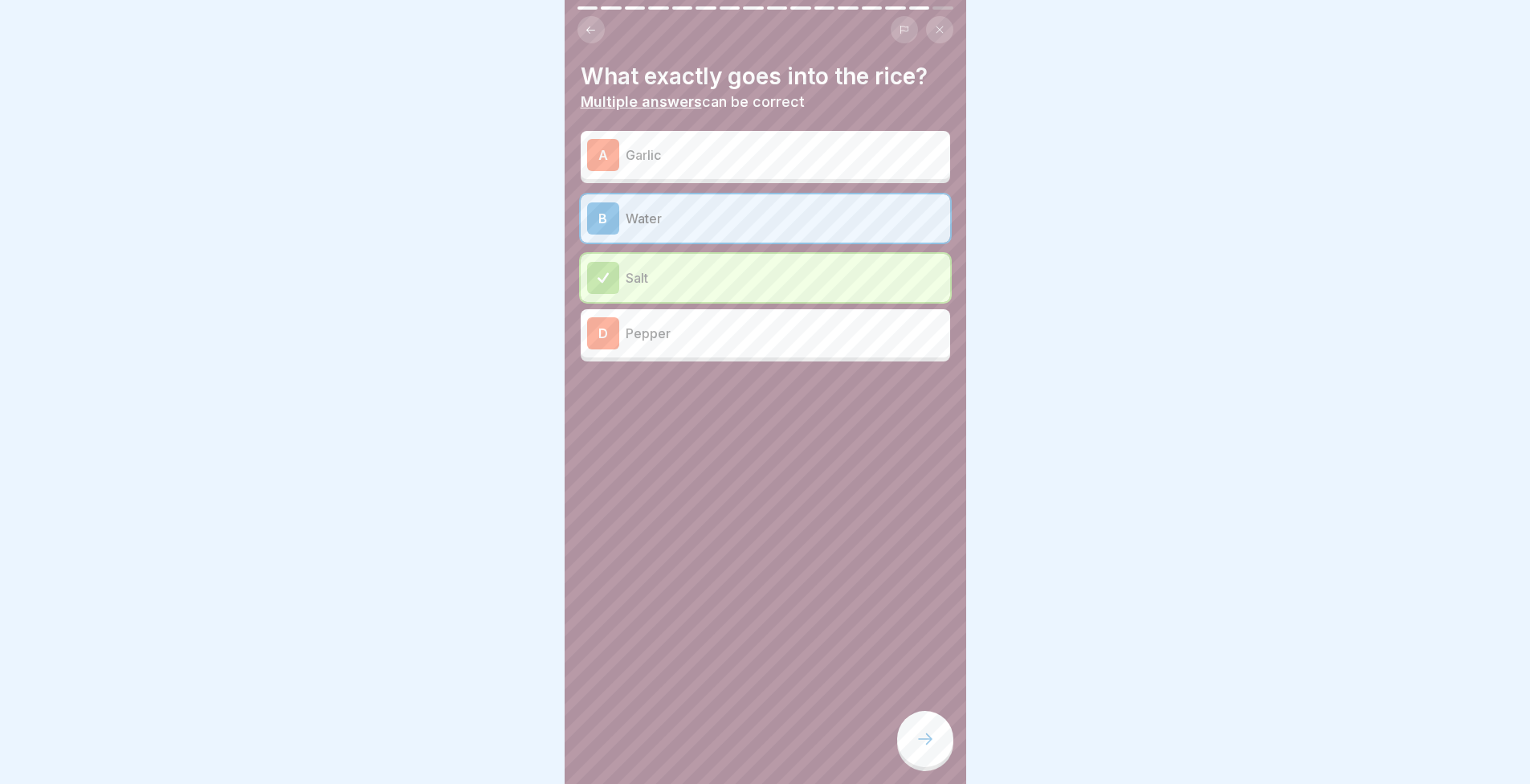
click at [925, 732] on icon at bounding box center [925, 739] width 19 height 19
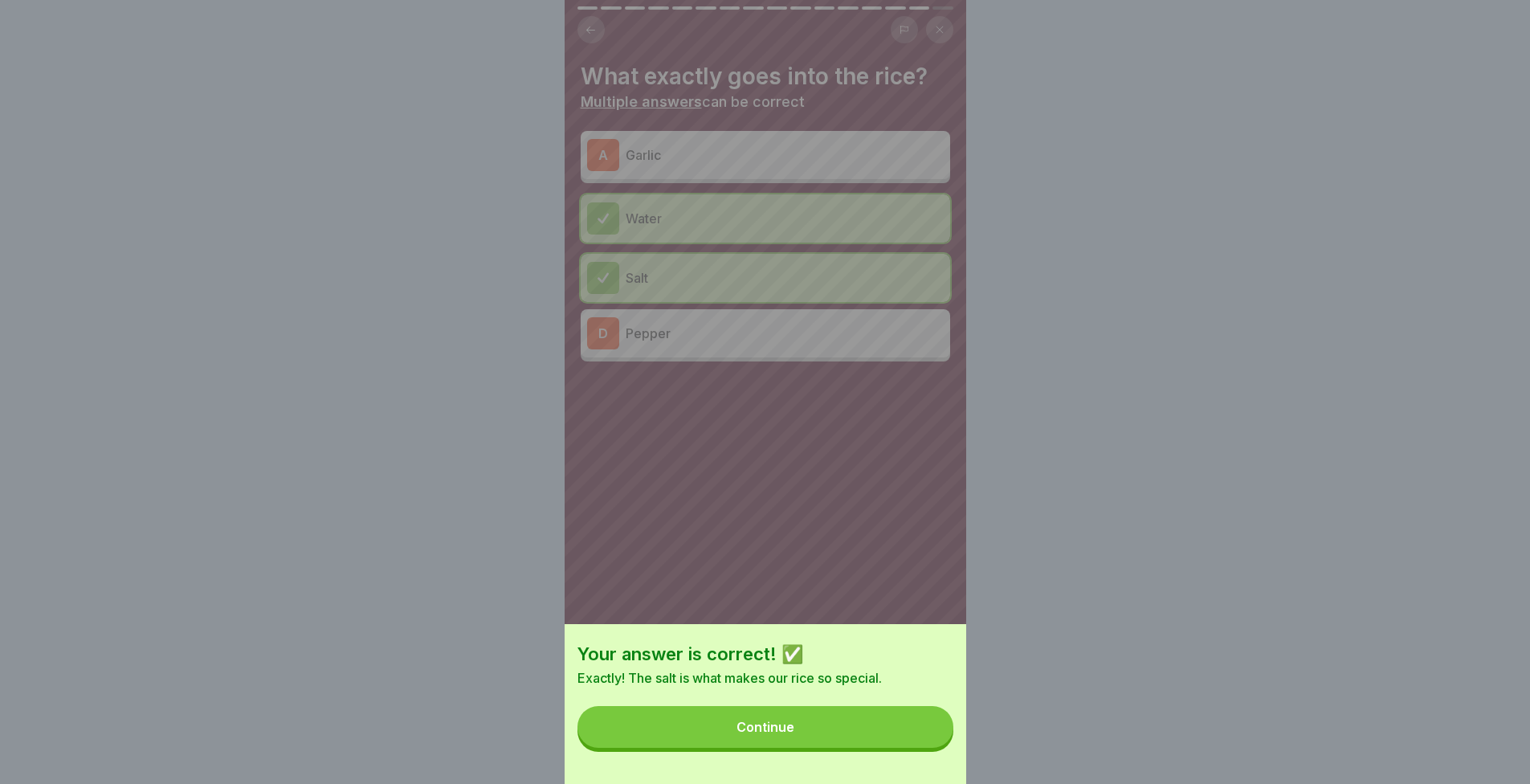
click at [925, 732] on button "Continue" at bounding box center [765, 726] width 376 height 41
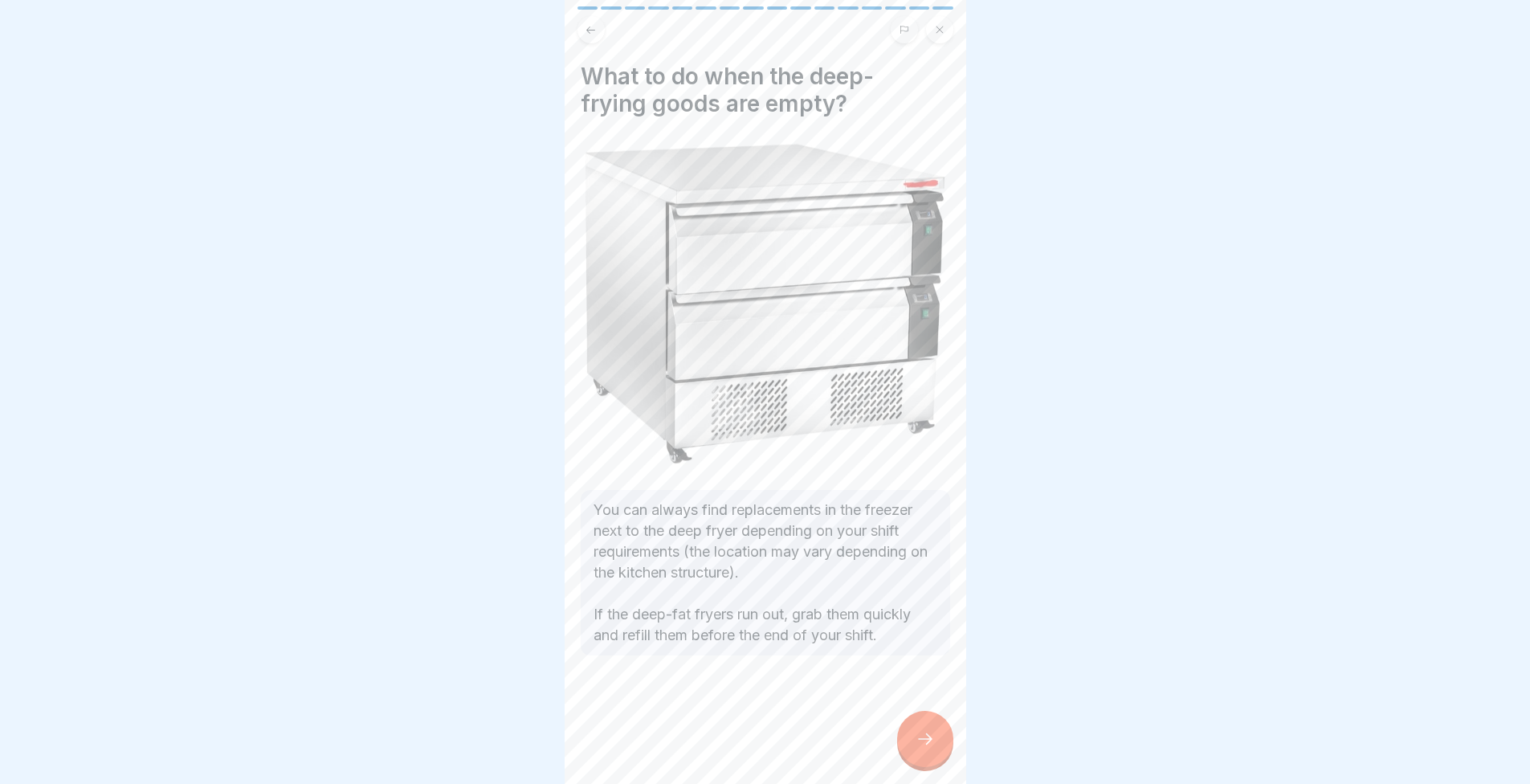
scroll to position [12, 0]
click at [917, 722] on div at bounding box center [925, 739] width 57 height 57
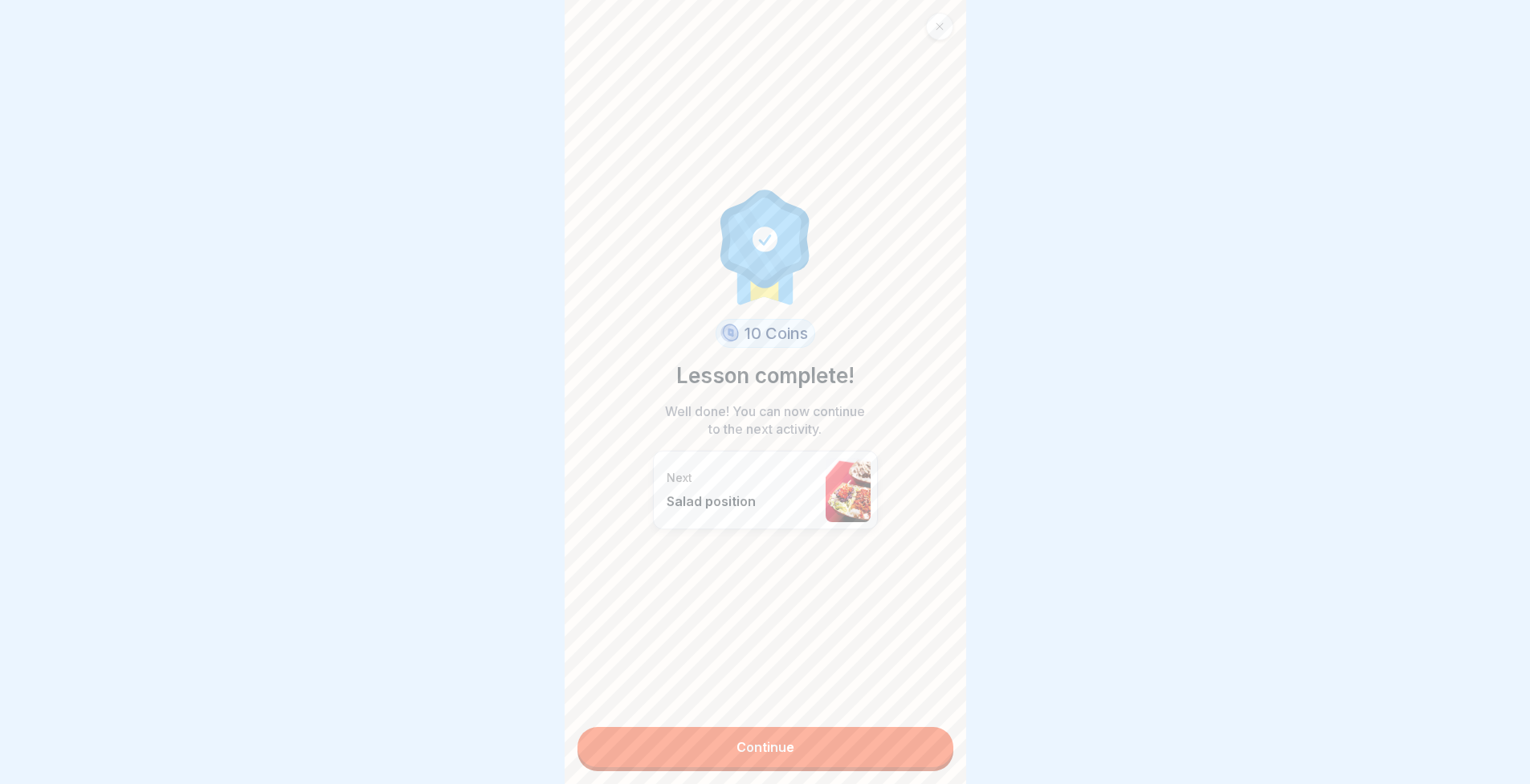
click at [827, 739] on link "Continue" at bounding box center [765, 747] width 376 height 40
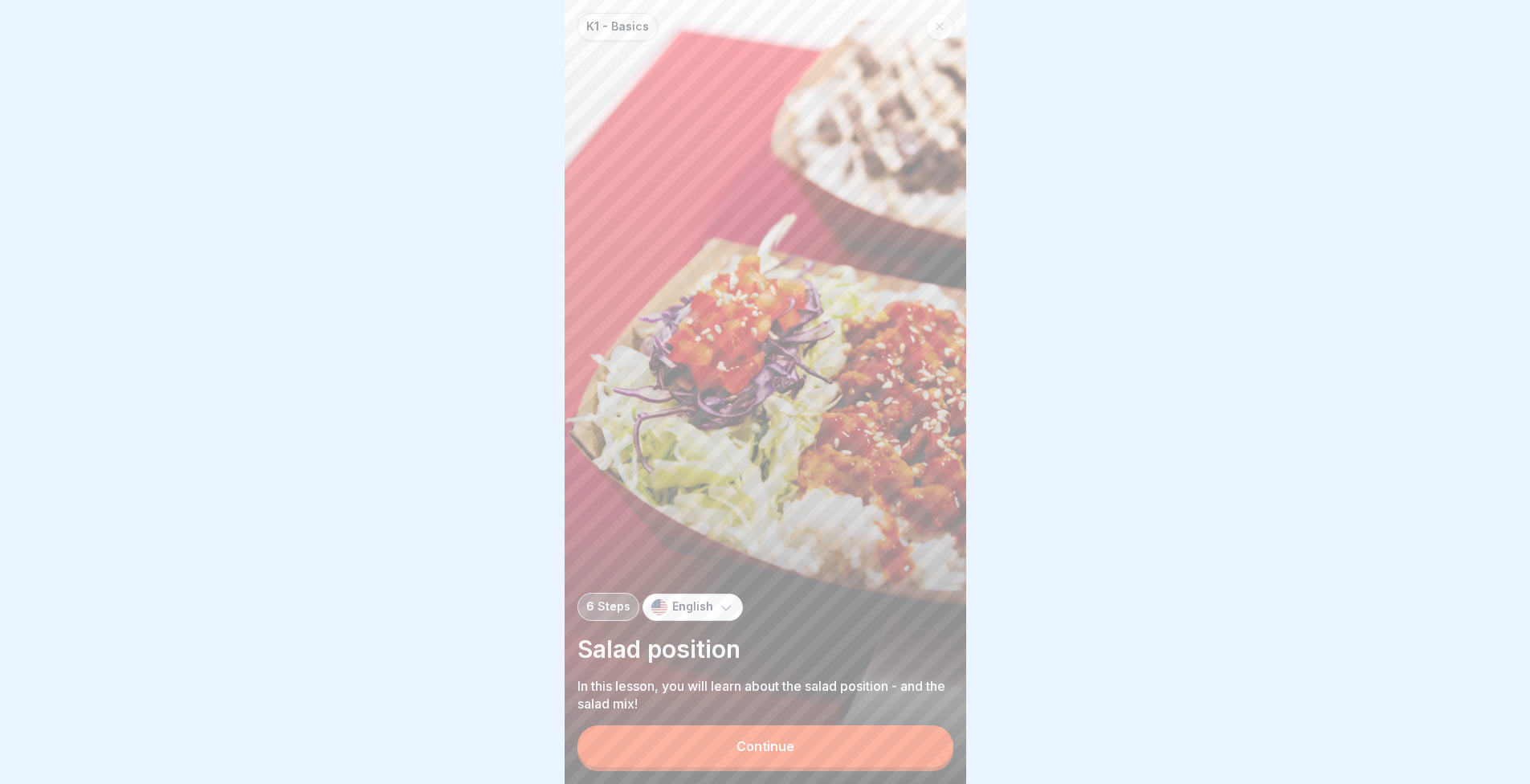
click at [776, 741] on button "Continue" at bounding box center [765, 746] width 376 height 41
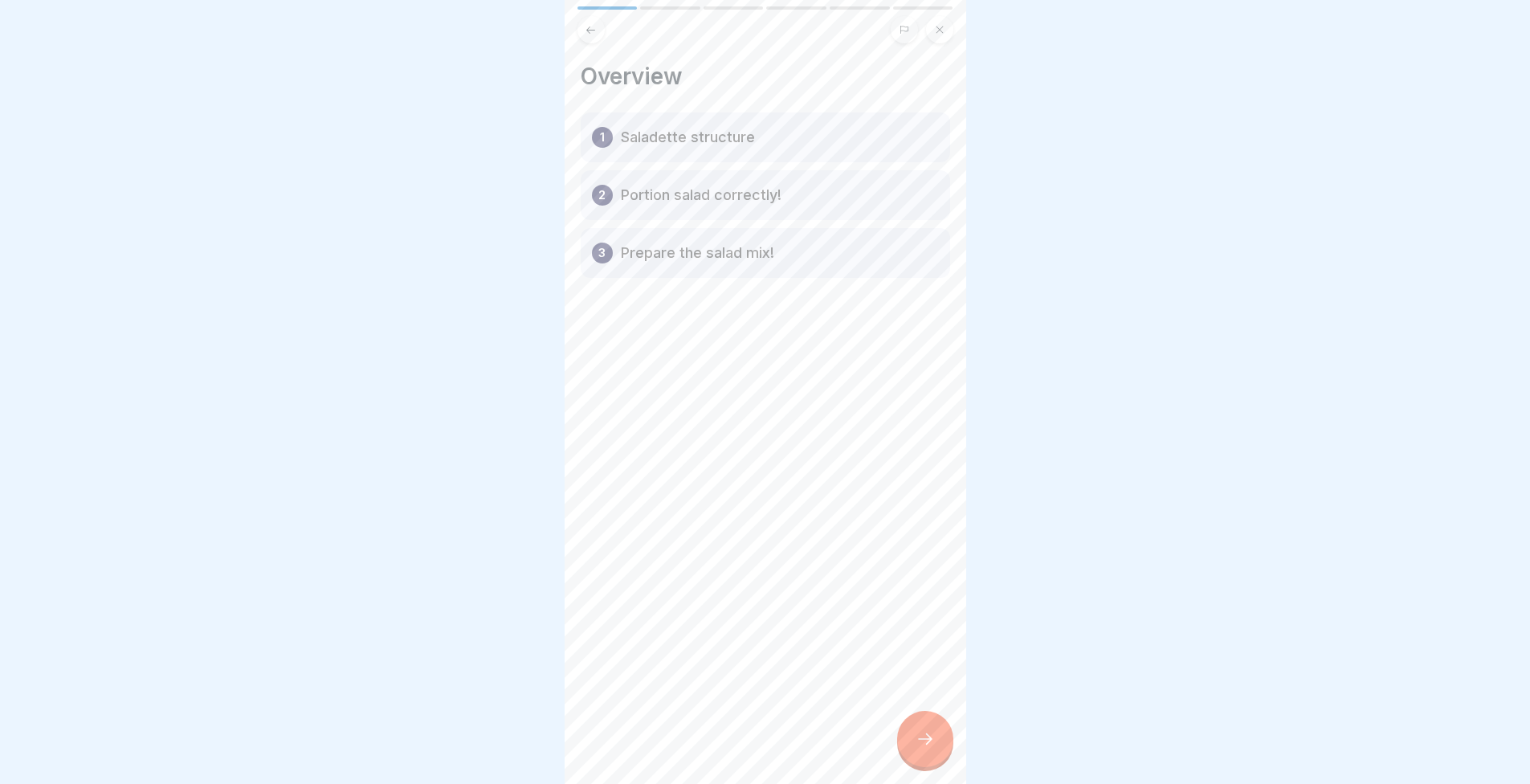
click at [923, 741] on icon at bounding box center [925, 739] width 19 height 19
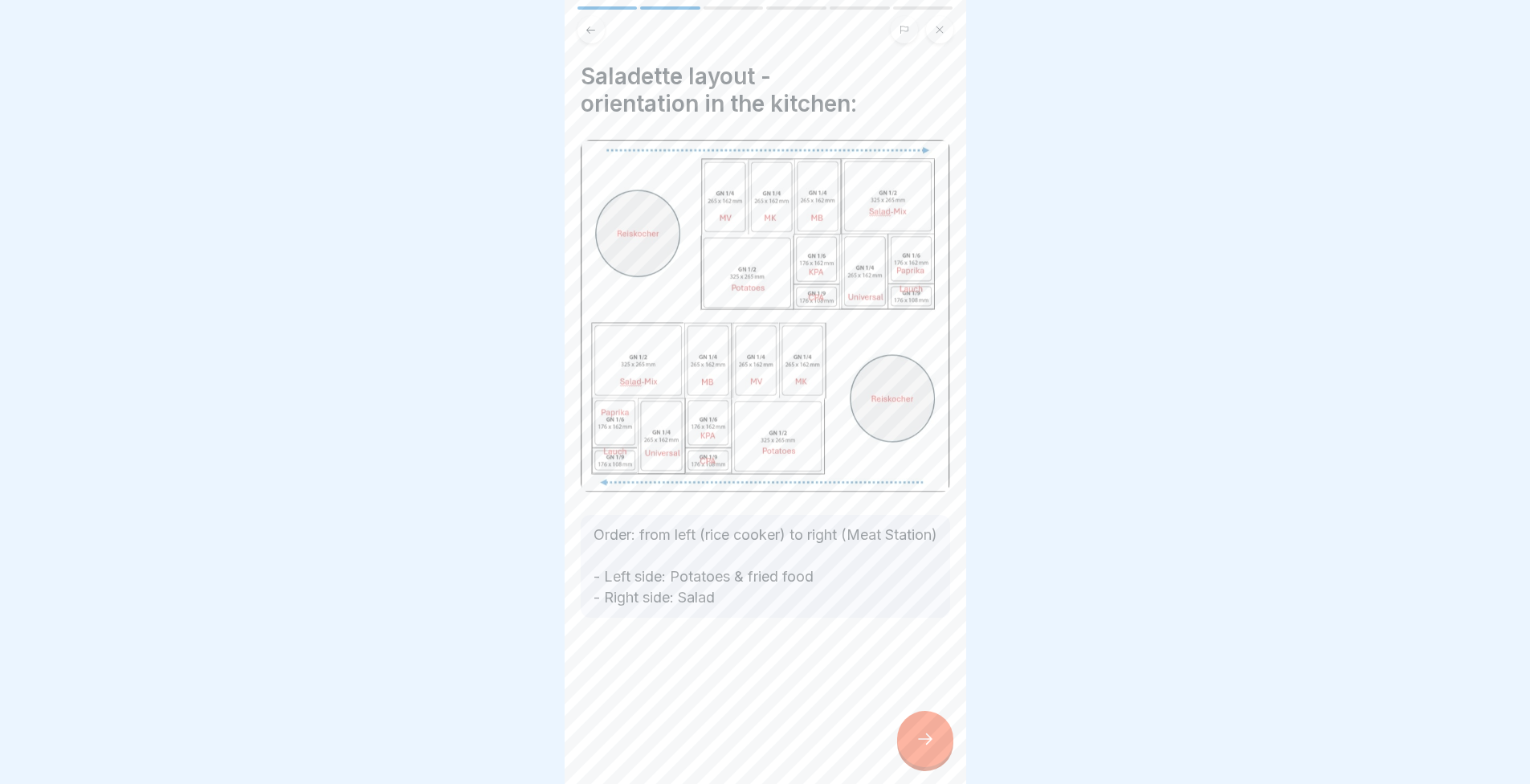
click at [907, 765] on div at bounding box center [925, 739] width 57 height 57
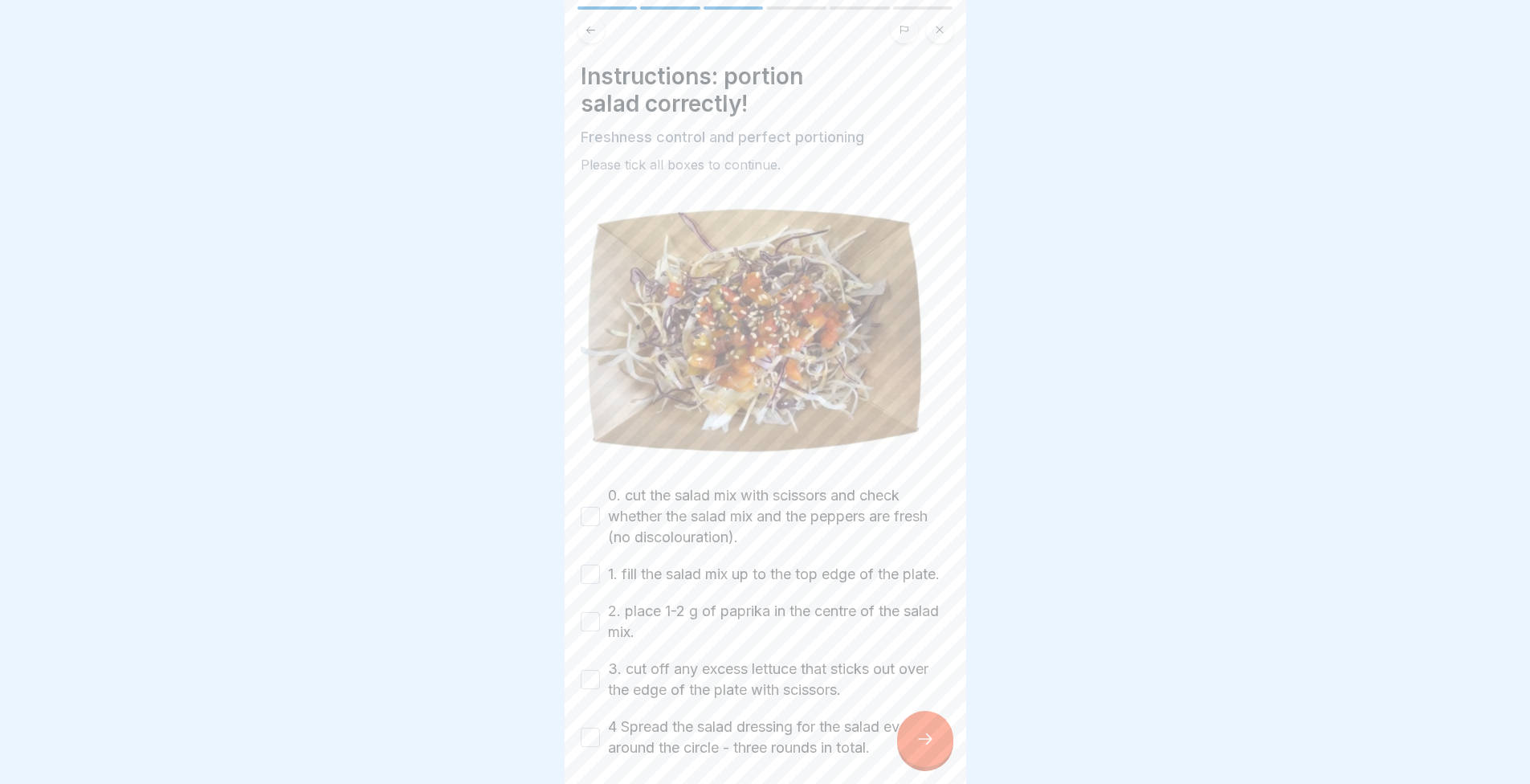
click at [594, 511] on button "0. cut the salad mix with scissors and check whether the salad mix and the pepp…" at bounding box center [590, 516] width 19 height 19
click at [609, 567] on label "1. fill the salad mix up to the top edge of the plate." at bounding box center [774, 575] width 332 height 21
click at [600, 567] on button "1. fill the salad mix up to the top edge of the plate." at bounding box center [590, 575] width 19 height 19
click at [599, 623] on div "2. place 1-2 g of paprika in the centre of the salad mix." at bounding box center [765, 621] width 369 height 41
click at [598, 689] on button "3. cut off any excess lettuce that sticks out over the edge of the plate with s…" at bounding box center [590, 679] width 19 height 19
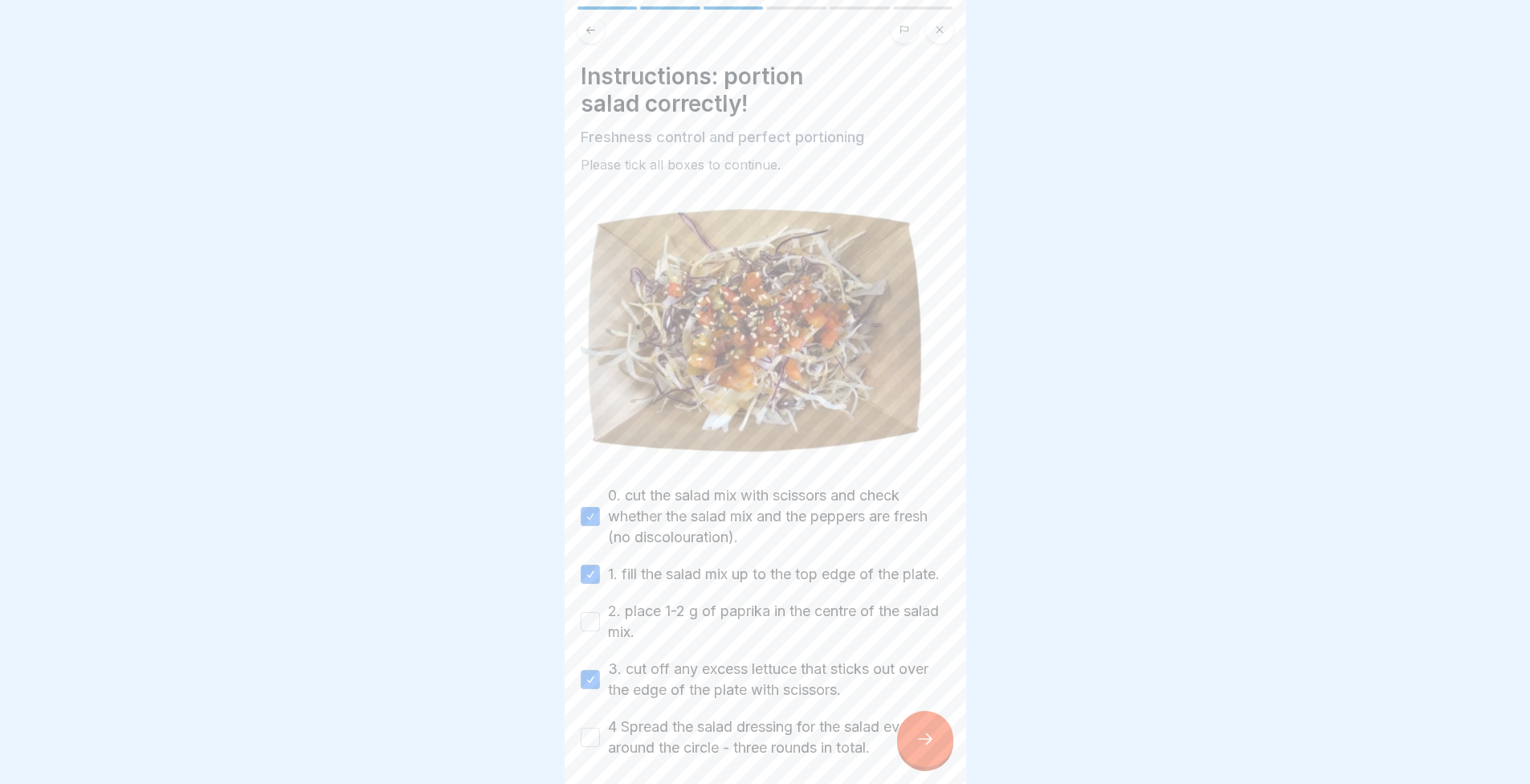
click at [600, 742] on div "4 Spread the salad dressing for the salad evenly around the circle - three roun…" at bounding box center [765, 737] width 369 height 41
click at [586, 631] on button "2. place 1-2 g of paprika in the centre of the salad mix." at bounding box center [590, 622] width 19 height 19
click at [609, 755] on label "4 Spread the salad dressing for the salad evenly around the circle - three roun…" at bounding box center [779, 737] width 342 height 41
click at [600, 747] on button "4 Spread the salad dressing for the salad evenly around the circle - three roun…" at bounding box center [590, 737] width 19 height 19
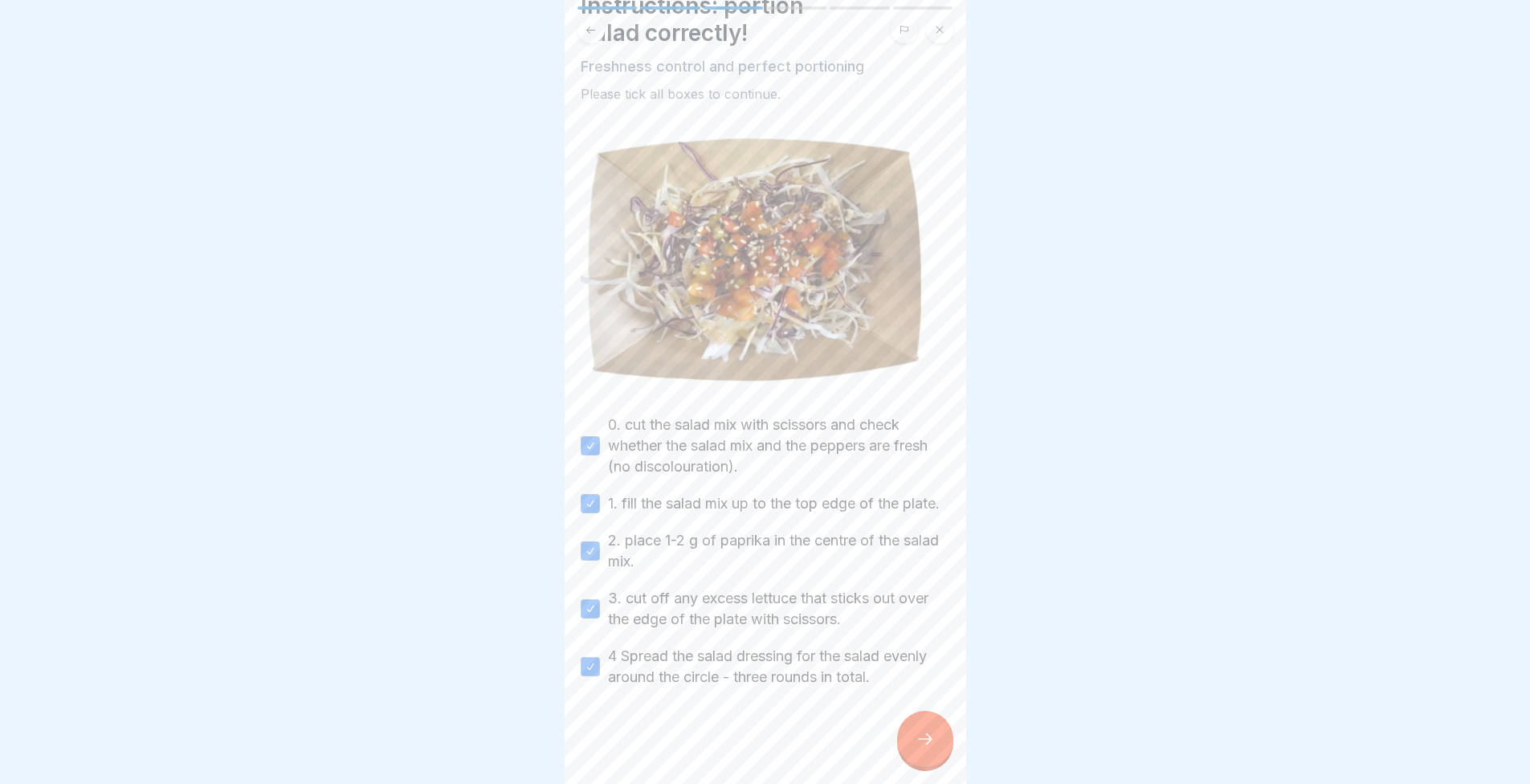
scroll to position [12, 0]
click at [908, 746] on div at bounding box center [925, 739] width 57 height 57
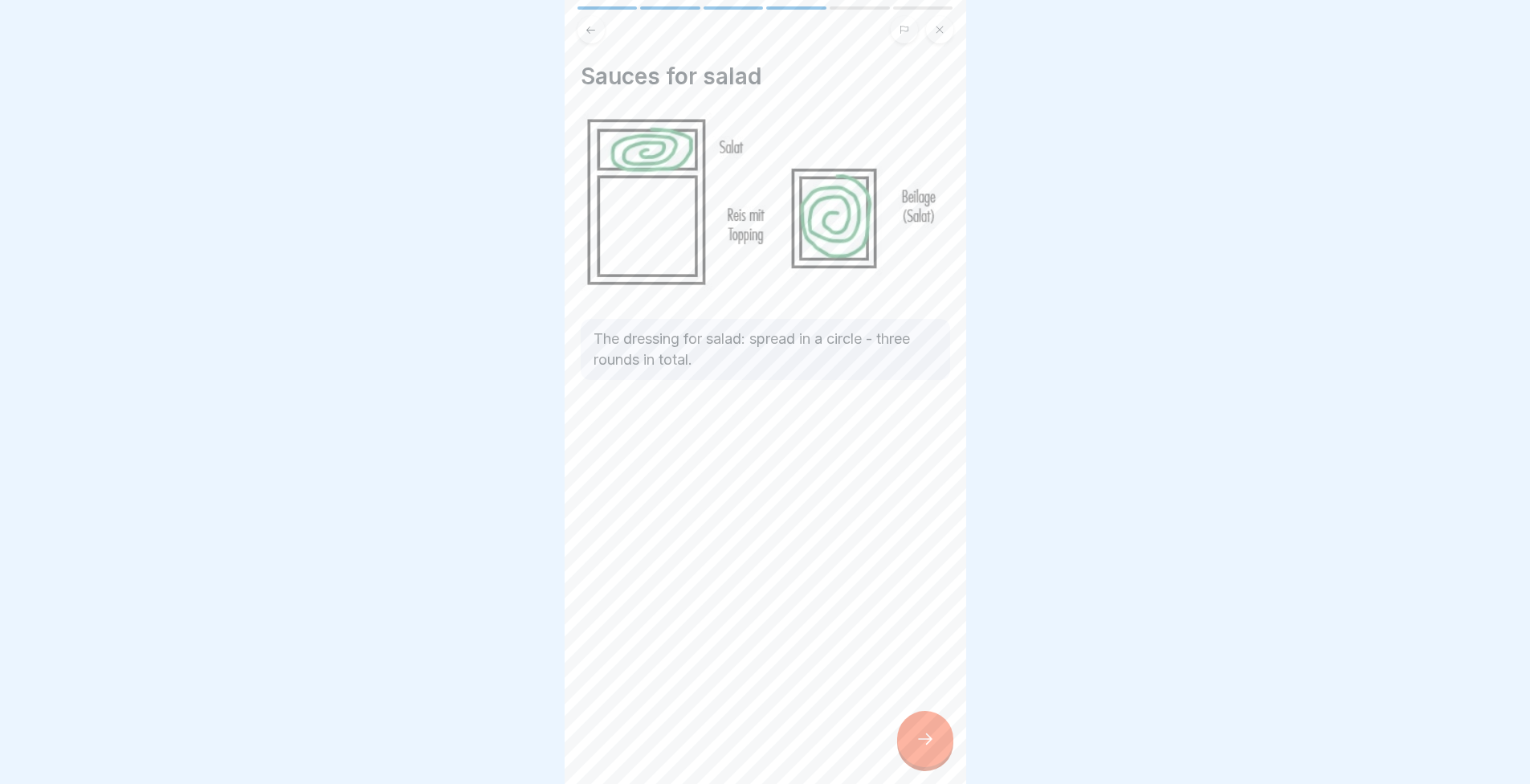
click at [922, 728] on div at bounding box center [925, 739] width 57 height 57
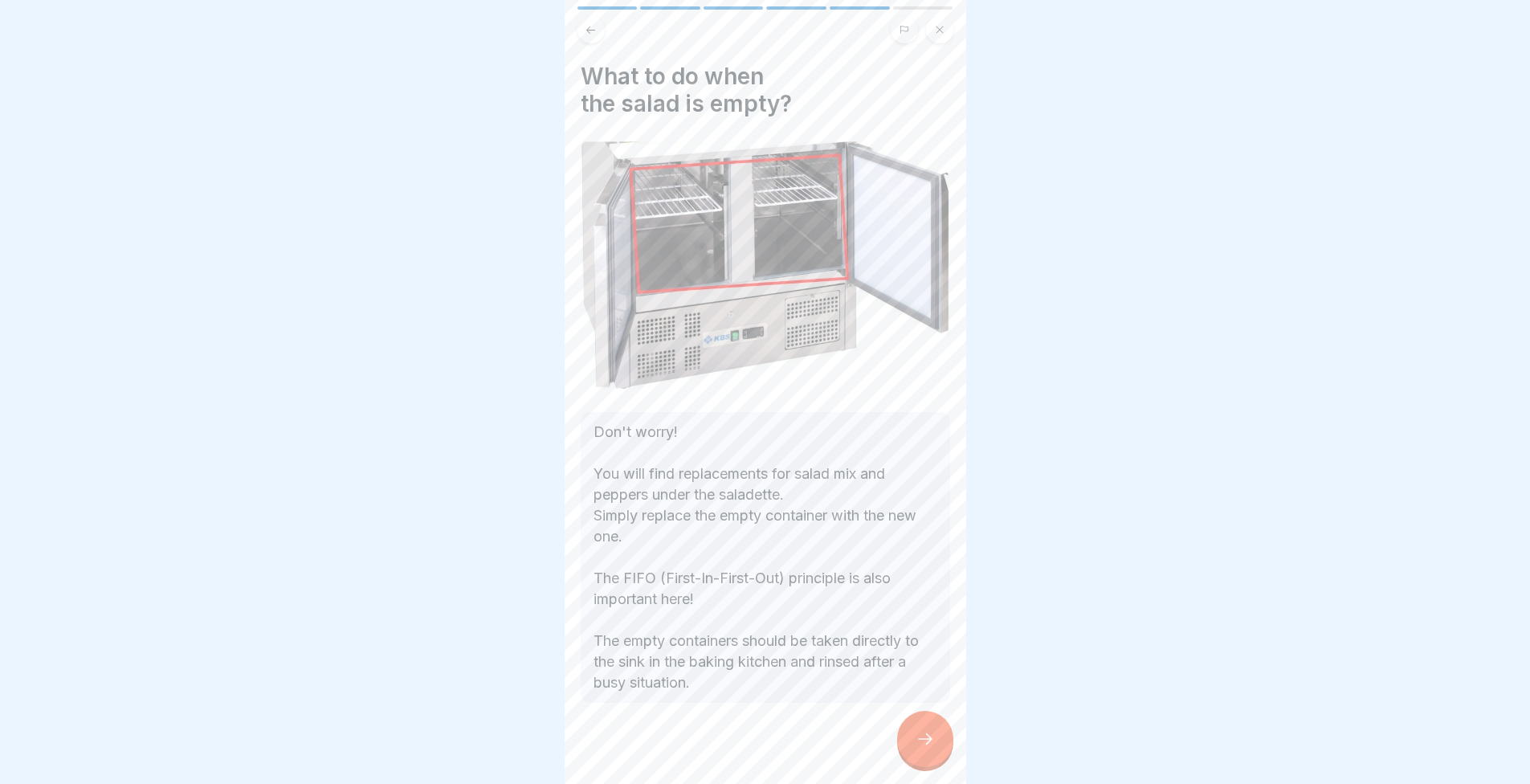
click at [916, 738] on icon at bounding box center [925, 739] width 19 height 19
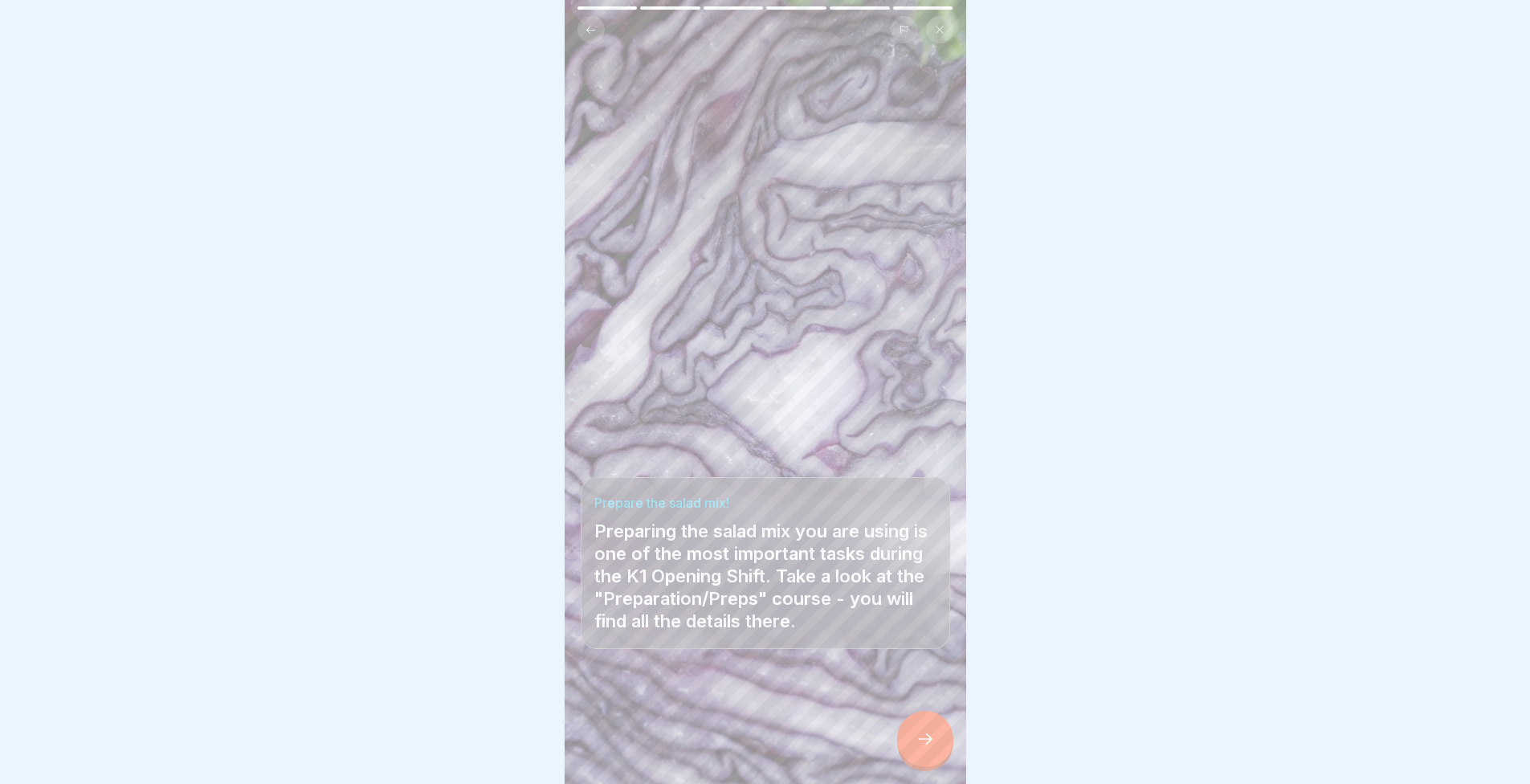
click at [923, 726] on div at bounding box center [925, 739] width 57 height 57
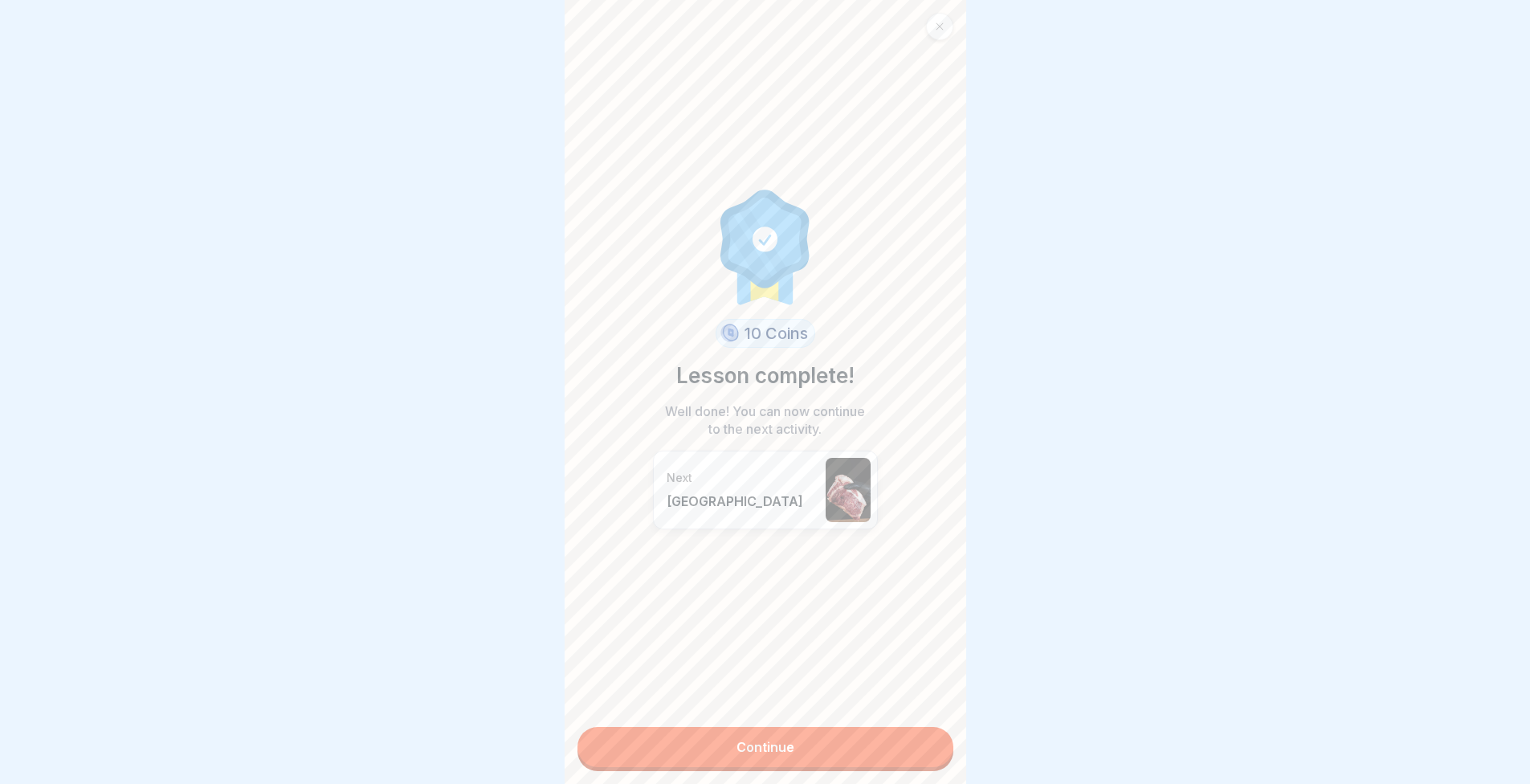
click at [821, 747] on link "Continue" at bounding box center [765, 747] width 376 height 40
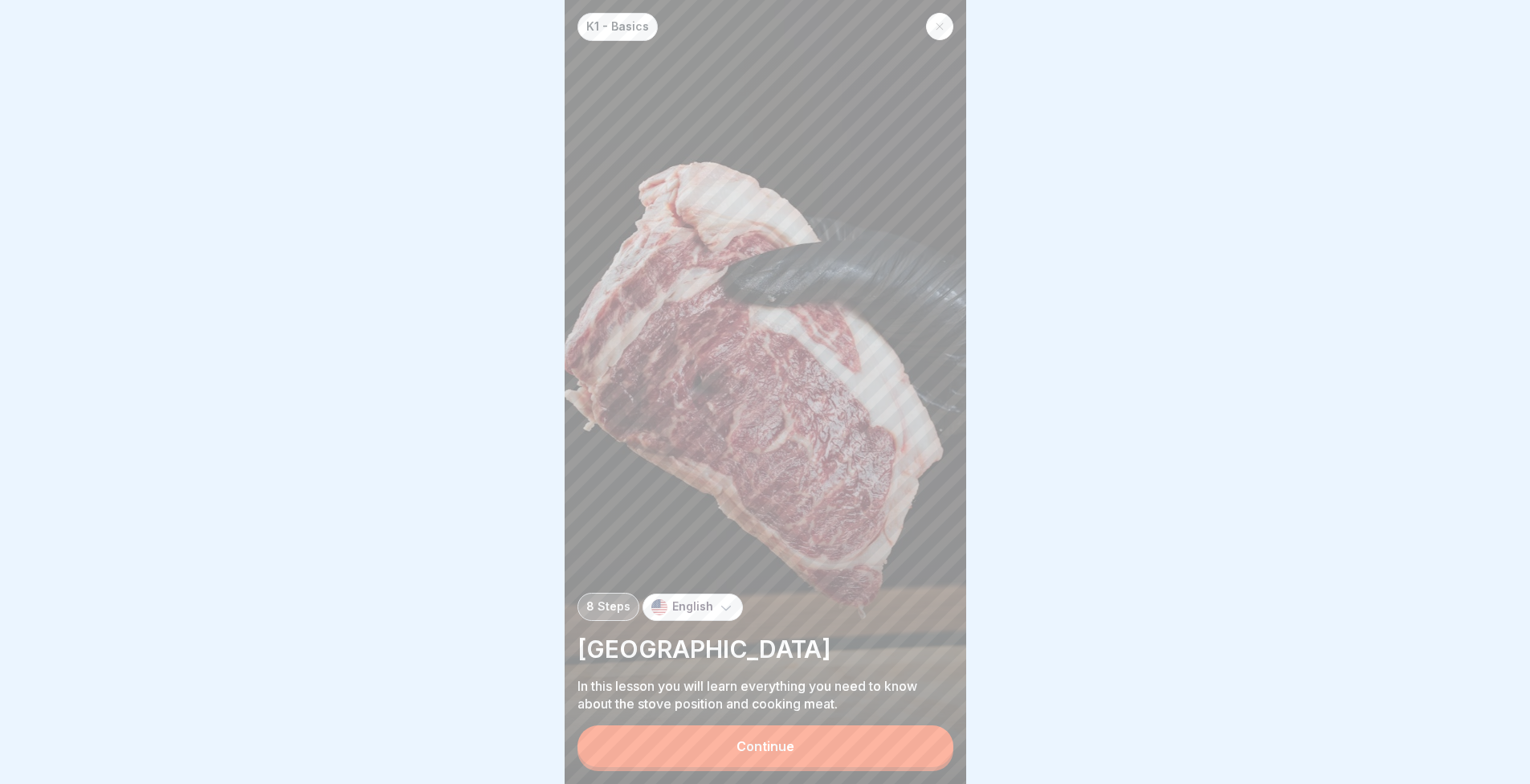
click at [820, 746] on button "Continue" at bounding box center [765, 746] width 376 height 41
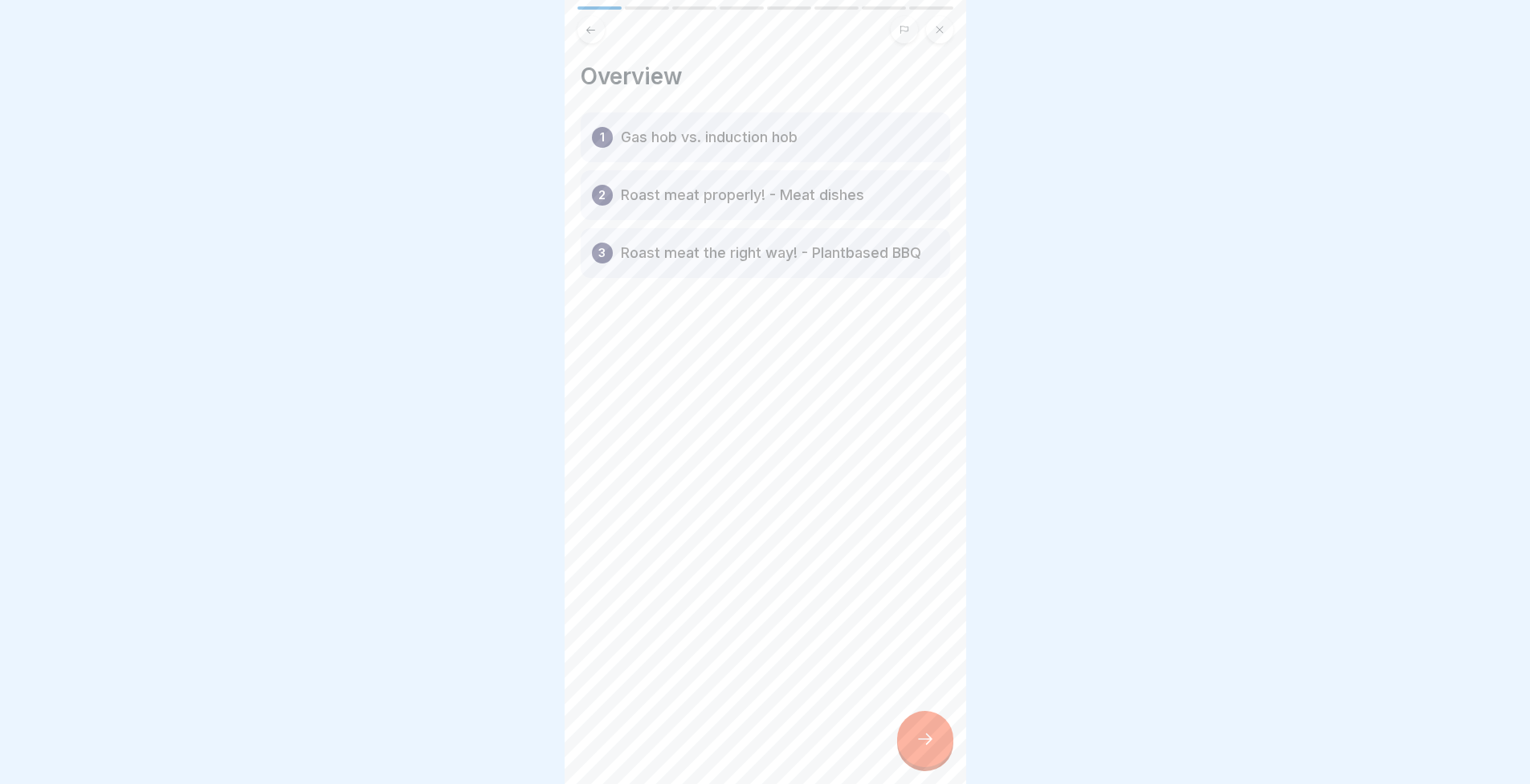
click at [920, 715] on div "Overview 1 Gas hob vs. induction hob 2 Roast meat properly! - Meat dishes 3 Roa…" at bounding box center [766, 392] width 402 height 784
click at [918, 731] on div at bounding box center [925, 739] width 57 height 57
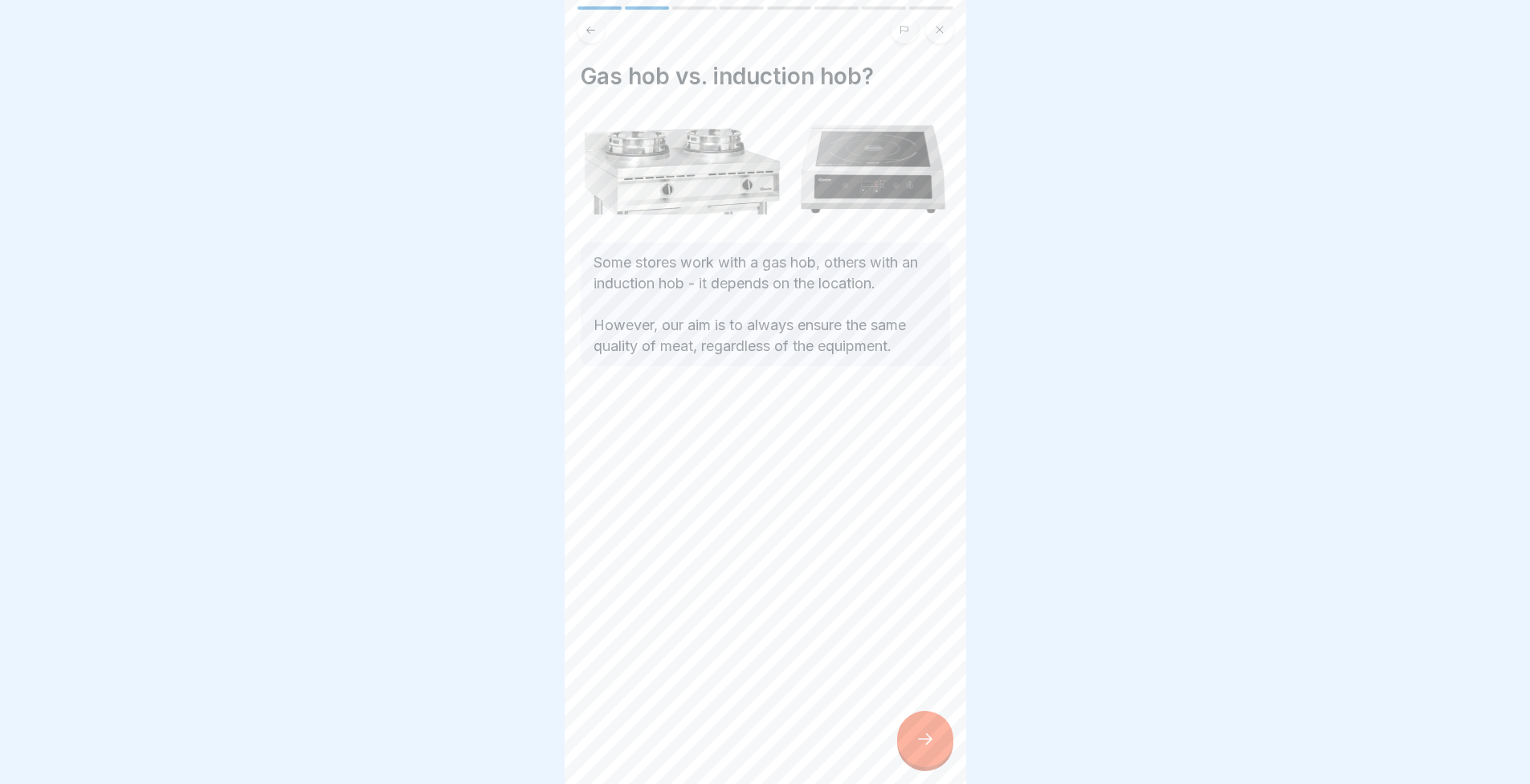
click at [927, 748] on icon at bounding box center [925, 739] width 19 height 19
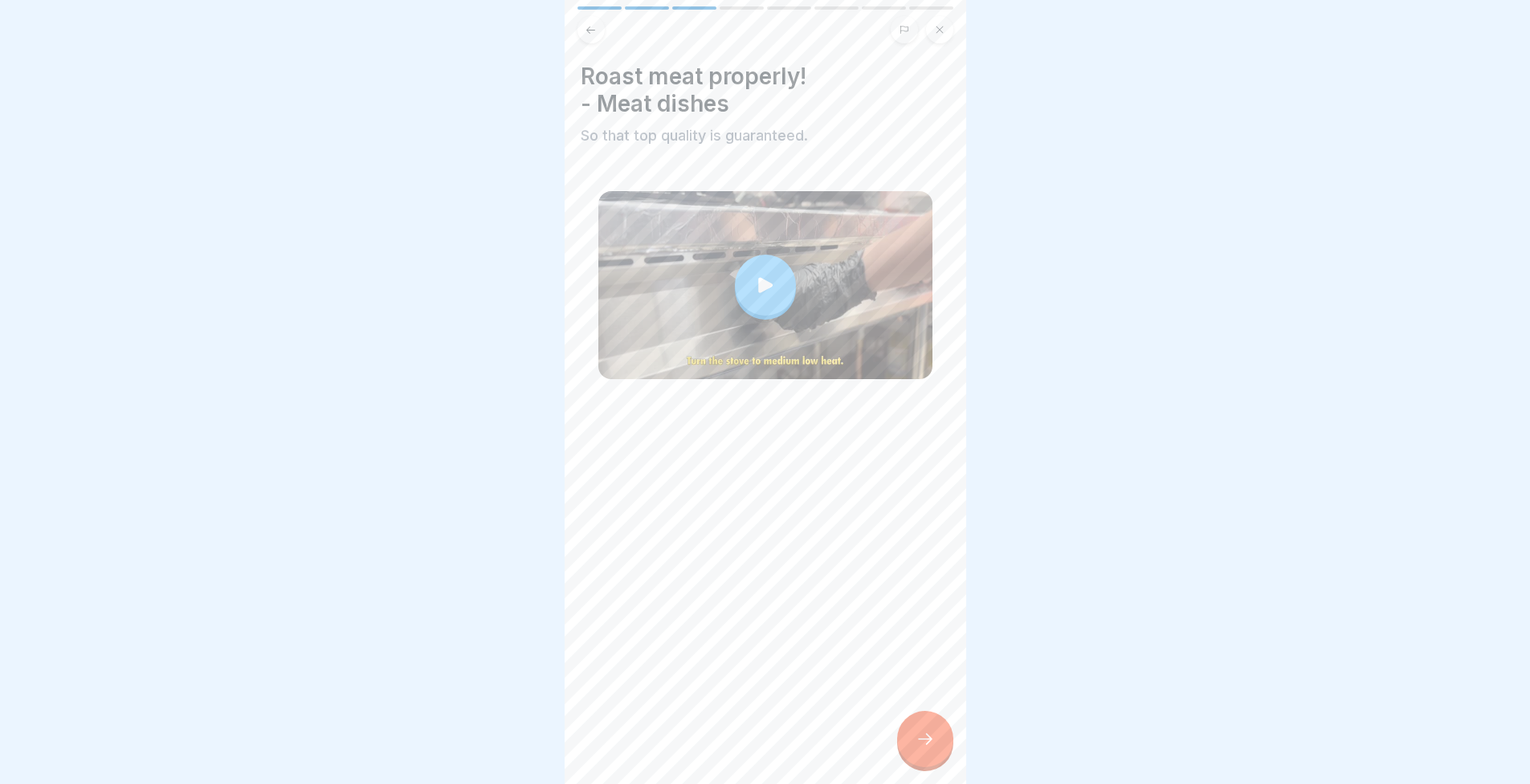
click at [923, 748] on icon at bounding box center [925, 739] width 19 height 19
